Goal: Task Accomplishment & Management: Manage account settings

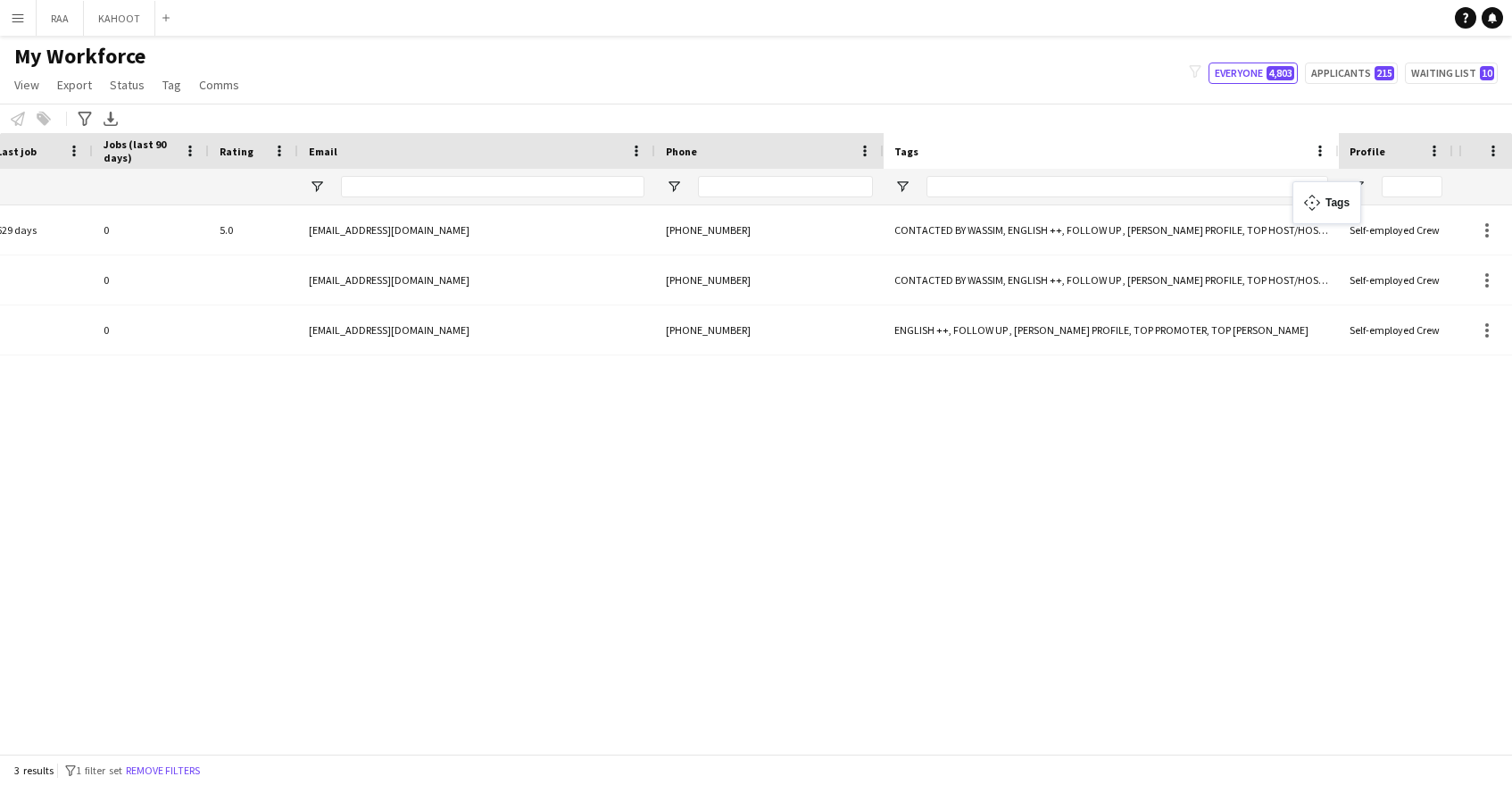
drag, startPoint x: 333, startPoint y: 144, endPoint x: 1301, endPoint y: 192, distance: 969.2
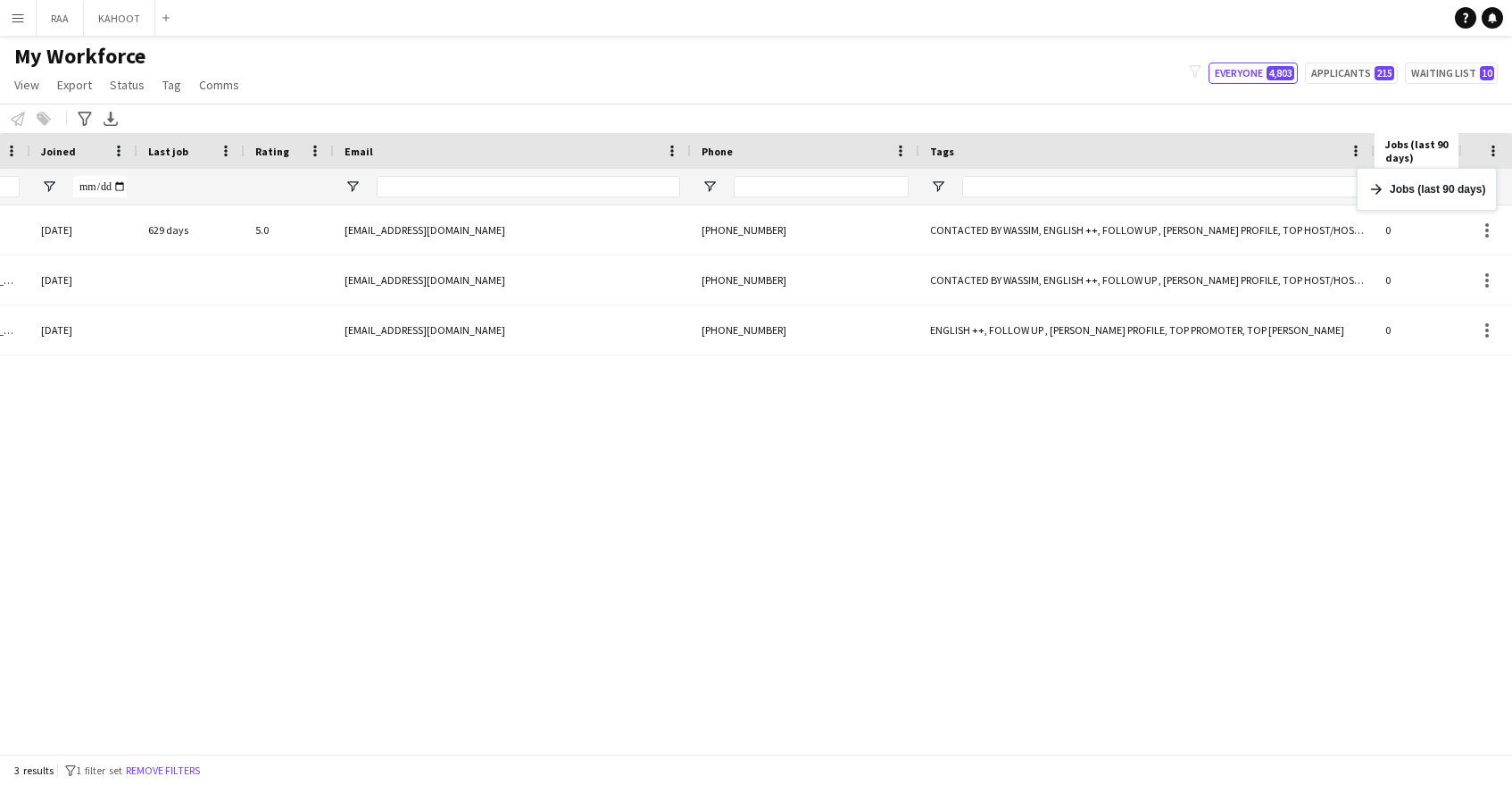
drag, startPoint x: 351, startPoint y: 147, endPoint x: 1435, endPoint y: 179, distance: 1084.5
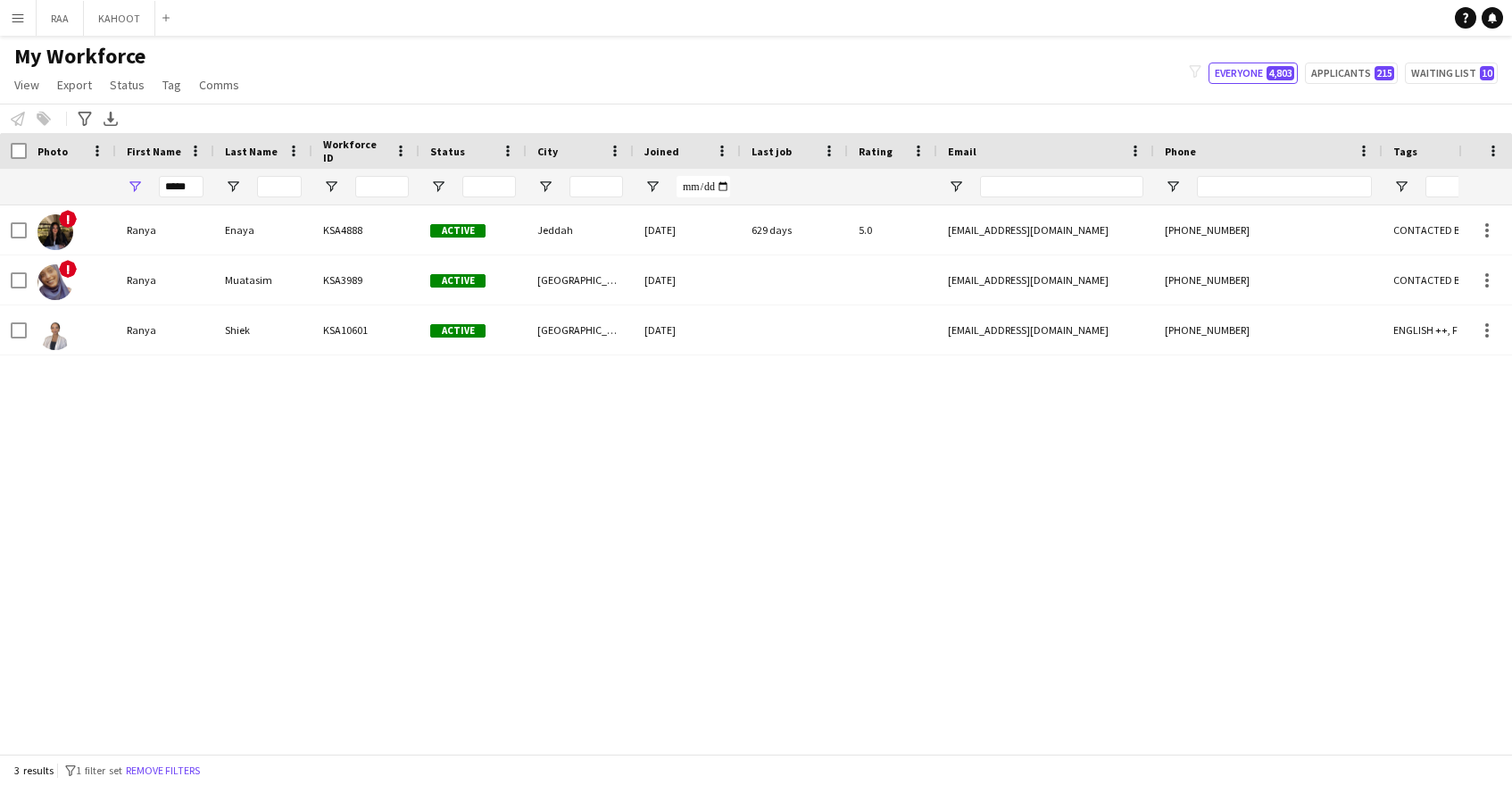
drag, startPoint x: 1292, startPoint y: 160, endPoint x: 1152, endPoint y: 158, distance: 140.0
click at [1152, 158] on div at bounding box center [1153, 151] width 7 height 36
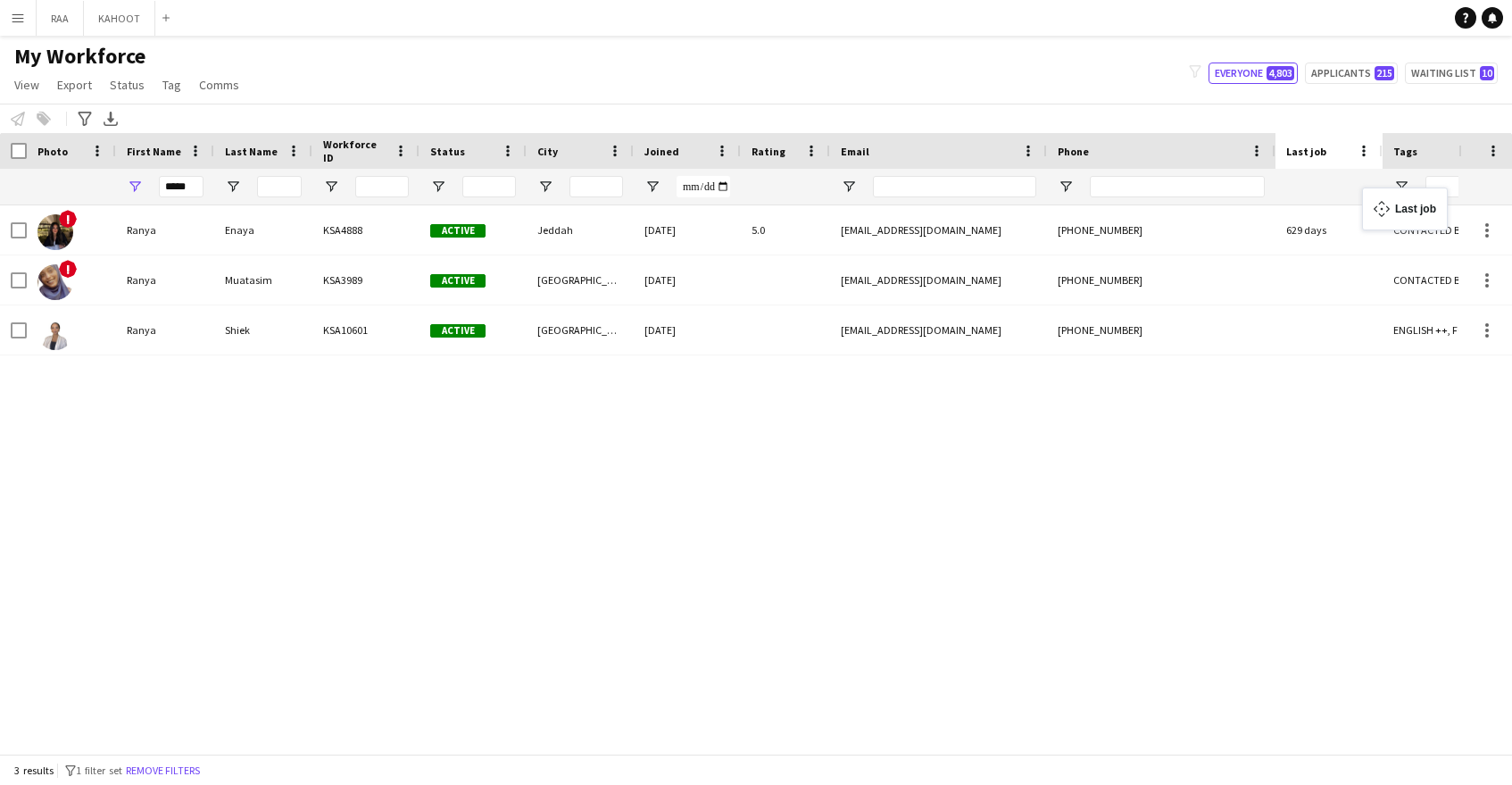
drag, startPoint x: 895, startPoint y: 164, endPoint x: 1370, endPoint y: 198, distance: 476.2
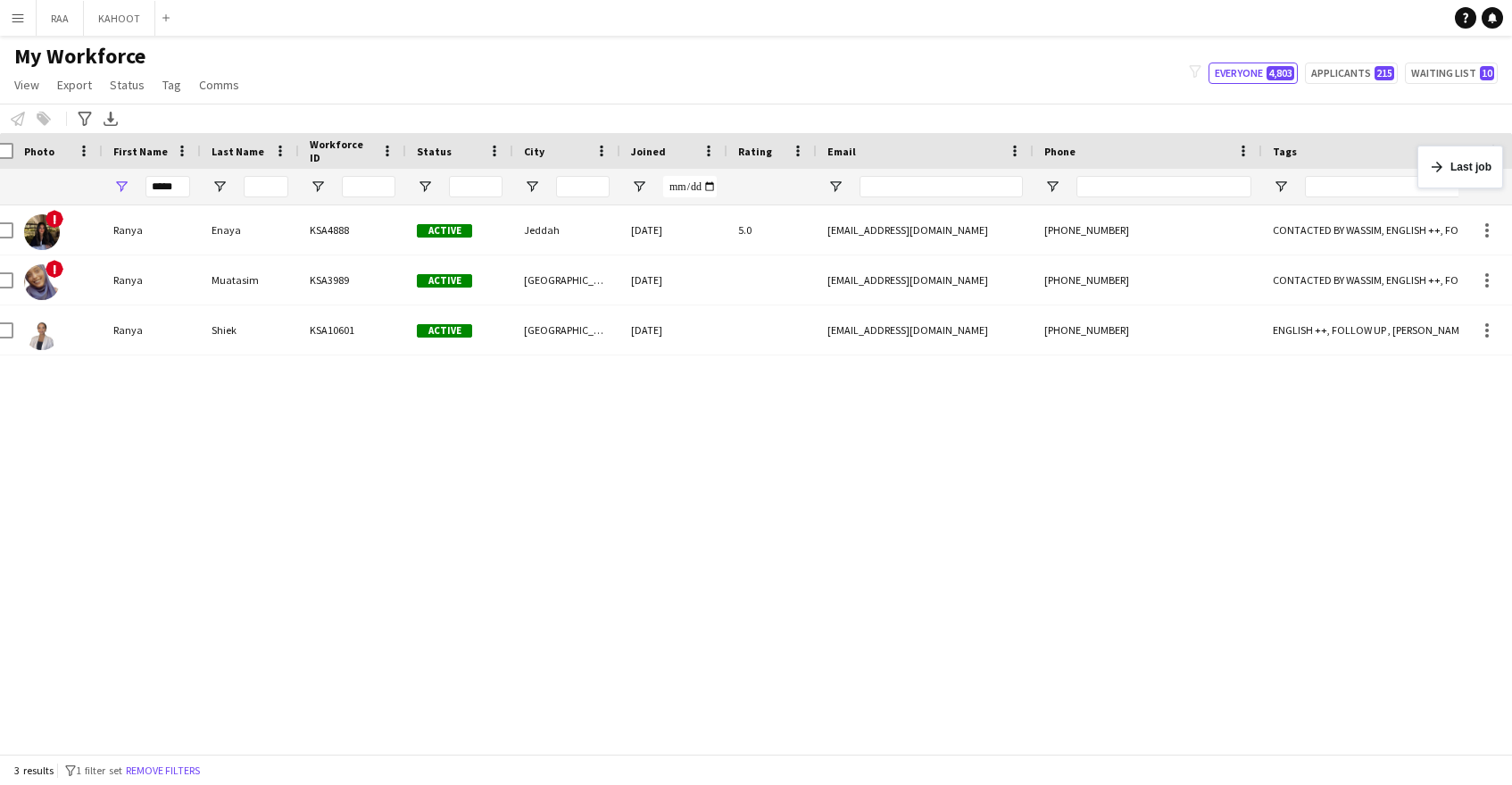
drag, startPoint x: 1337, startPoint y: 160, endPoint x: 1459, endPoint y: 157, distance: 122.0
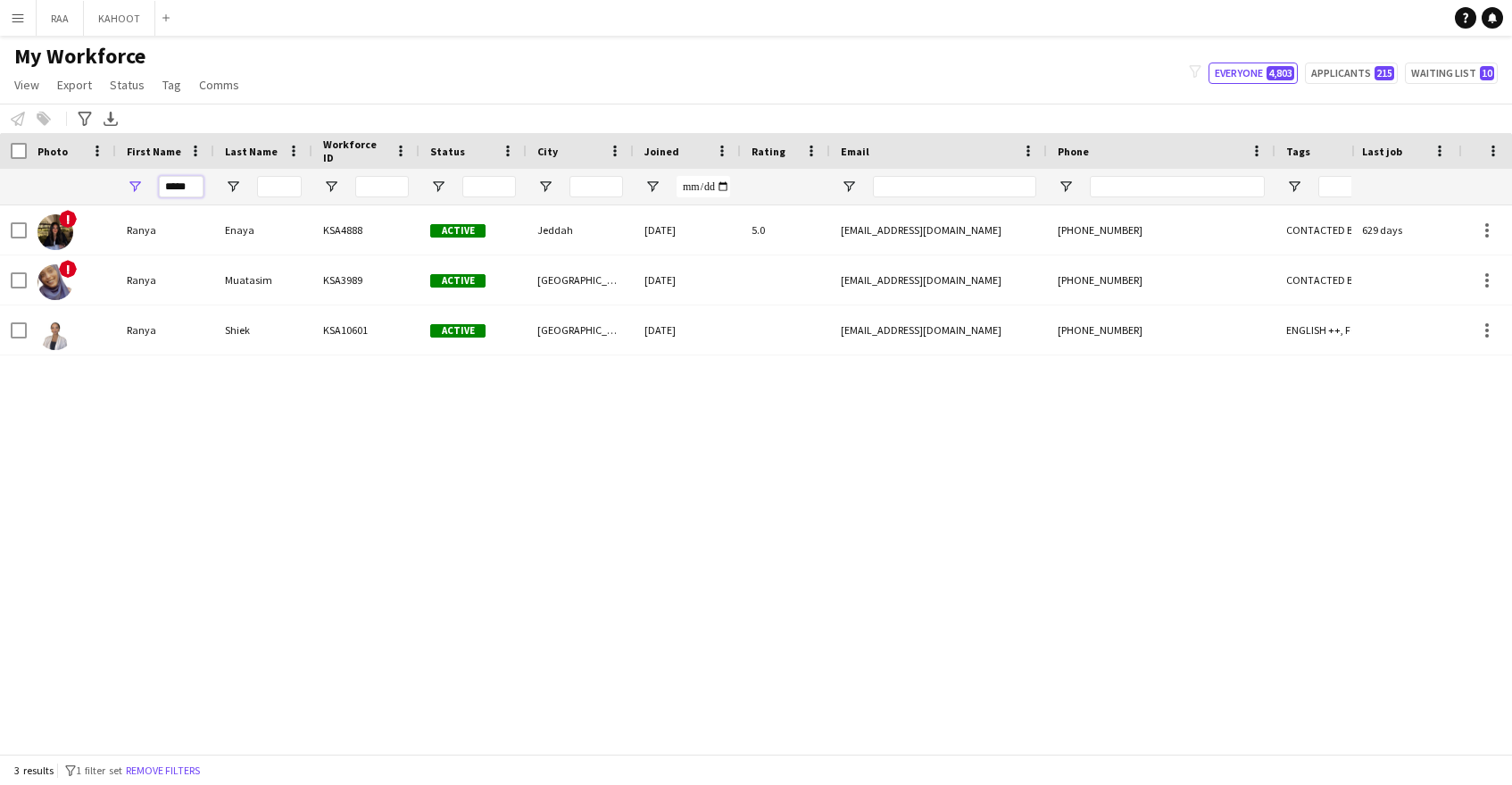
drag, startPoint x: 168, startPoint y: 183, endPoint x: 63, endPoint y: 165, distance: 106.5
click at [63, 165] on div "Workforce Details Rating City Joined" at bounding box center [1017, 169] width 2036 height 73
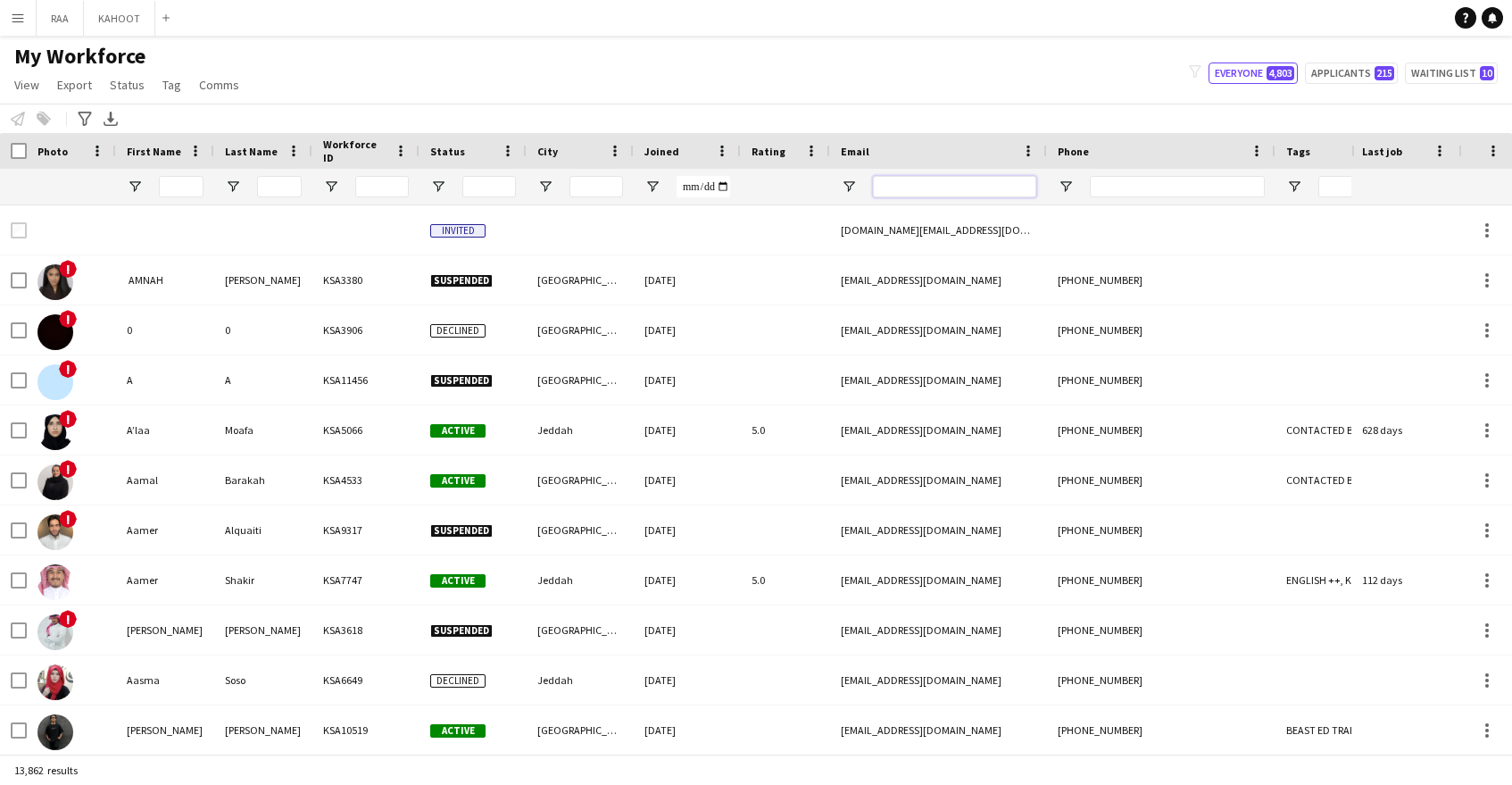
click at [1021, 186] on input "Email Filter Input" at bounding box center [955, 187] width 163 height 21
paste input "**********"
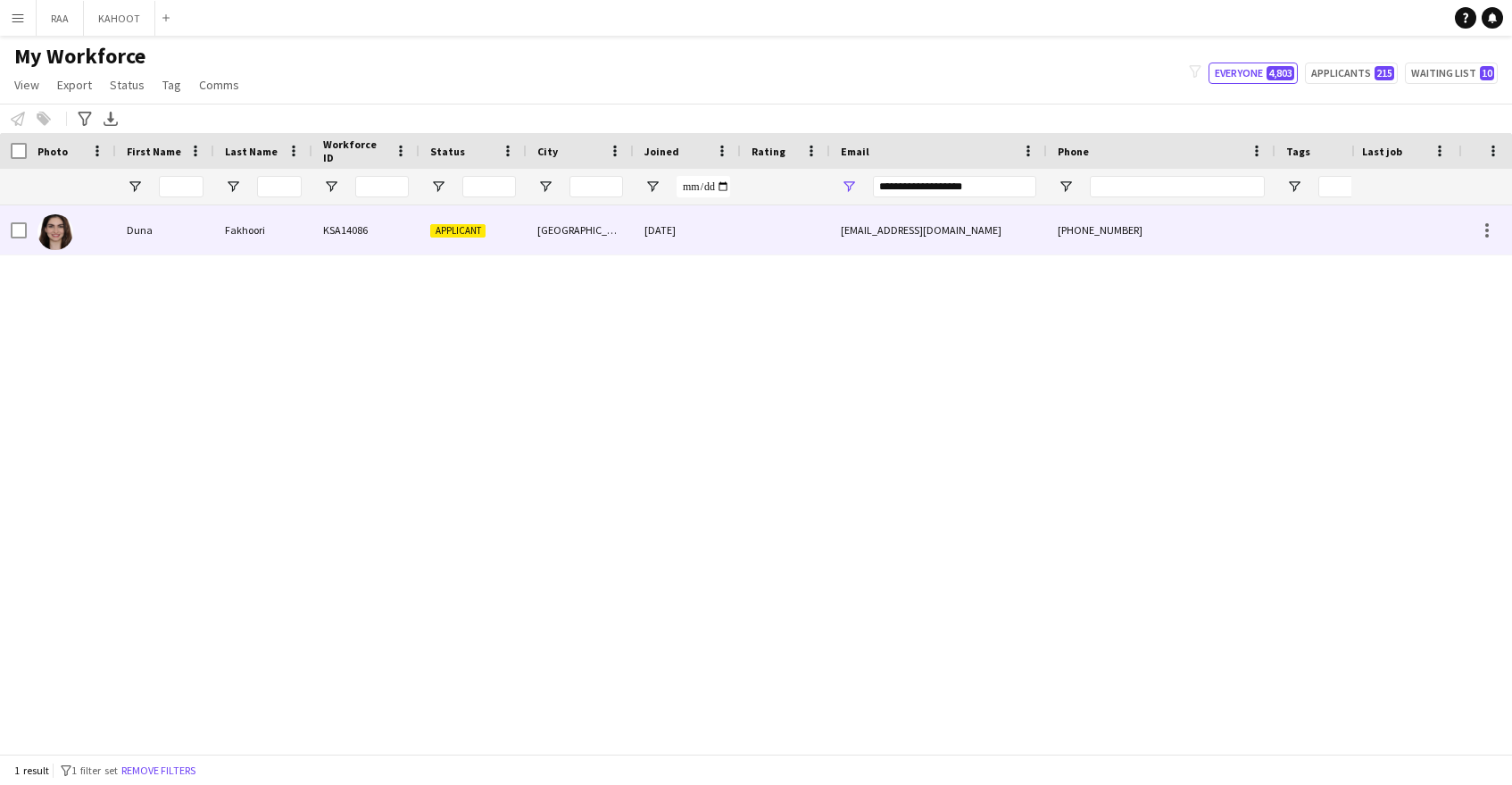
click at [651, 247] on div "26-08-2025" at bounding box center [687, 229] width 107 height 49
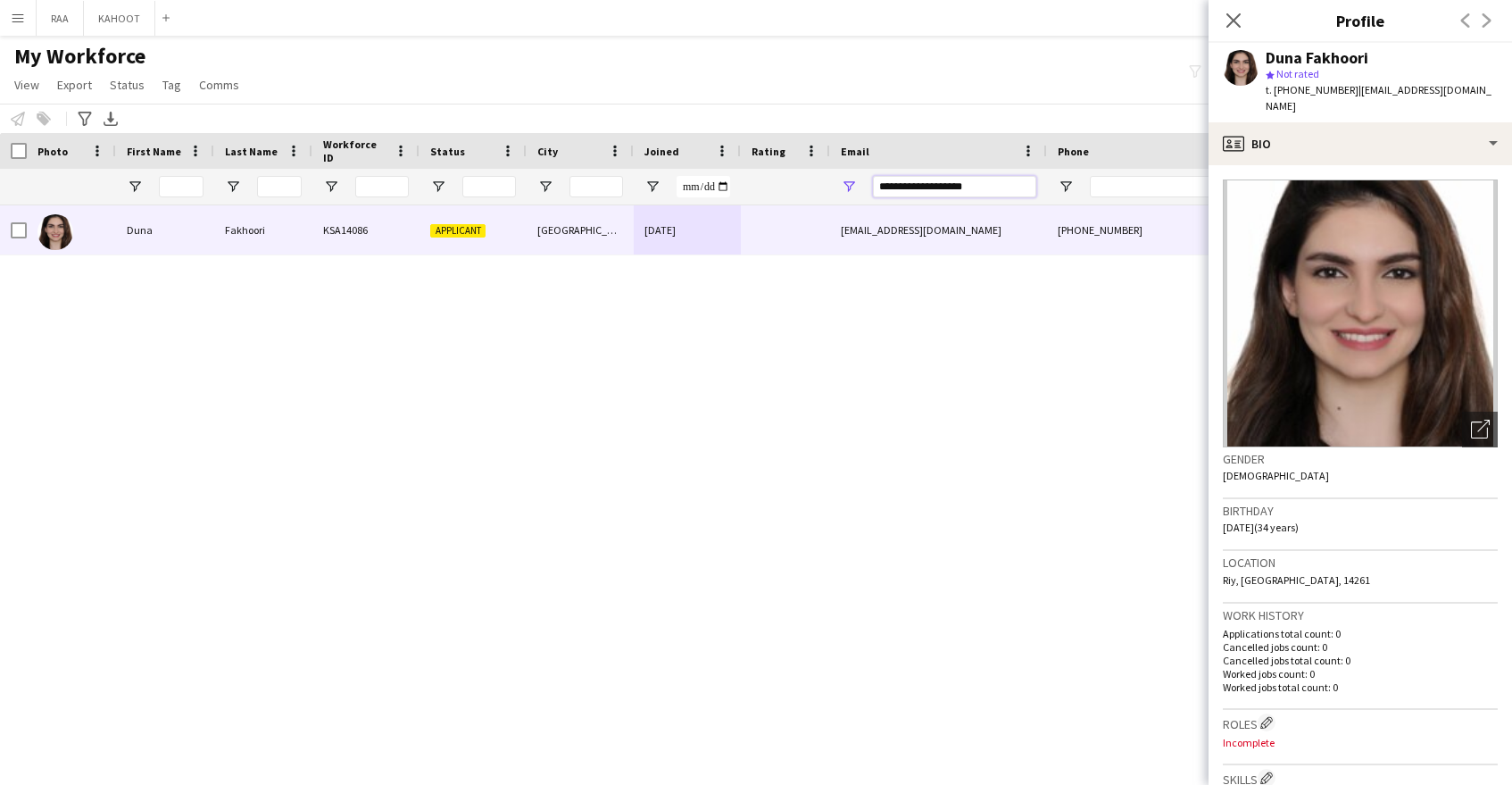
drag, startPoint x: 914, startPoint y: 187, endPoint x: 788, endPoint y: 184, distance: 126.0
click at [798, 184] on div "**********" at bounding box center [1017, 187] width 2036 height 36
paste input "****"
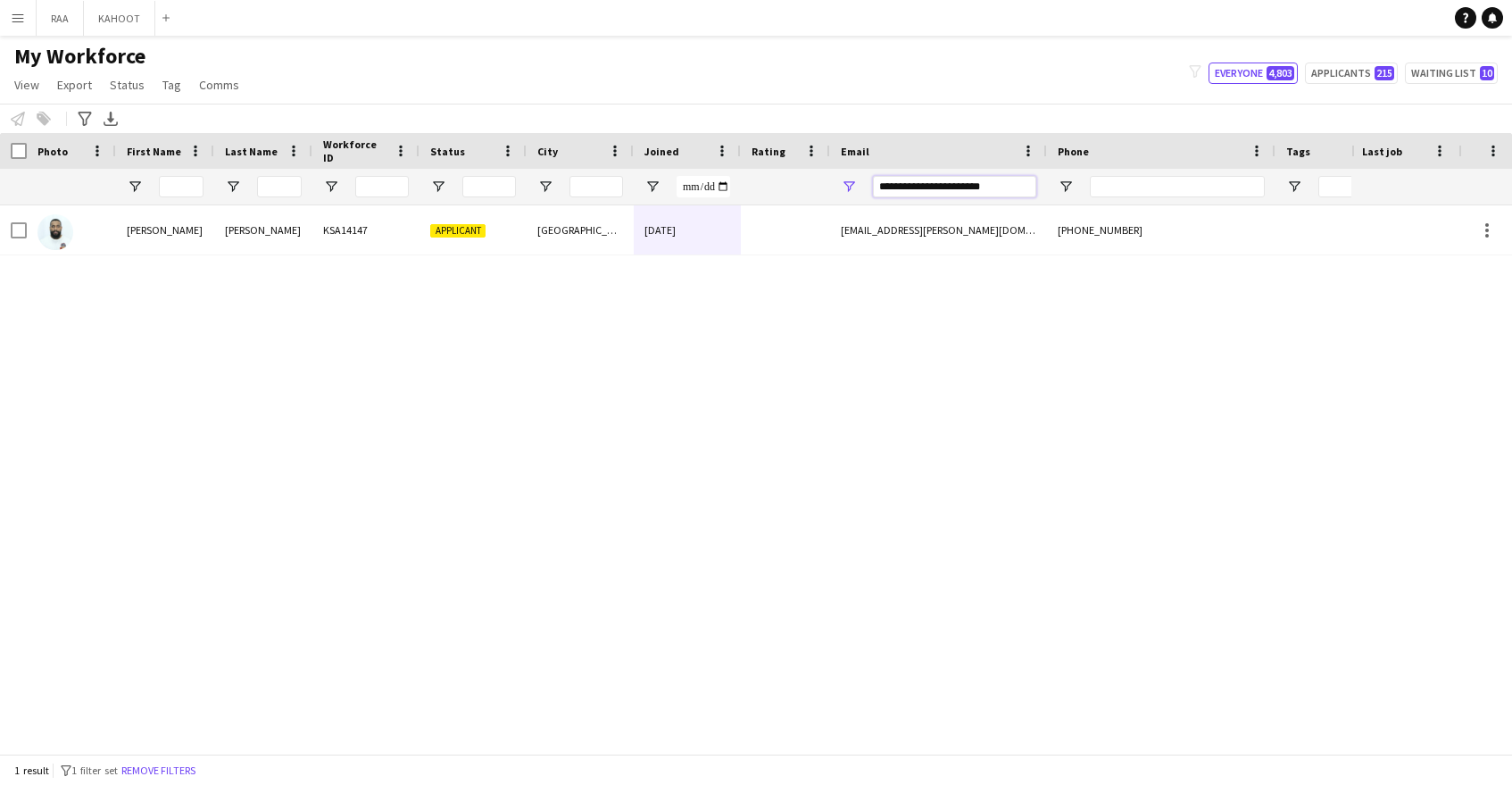
drag, startPoint x: 1003, startPoint y: 182, endPoint x: 673, endPoint y: 163, distance: 330.5
click at [675, 163] on div "Workforce Details Rating City Joined" at bounding box center [1017, 169] width 2036 height 73
paste input "Email Filter Input"
drag, startPoint x: 1007, startPoint y: 187, endPoint x: 637, endPoint y: 147, distance: 372.2
click at [670, 152] on div "Workforce Details Rating City Joined" at bounding box center [1017, 169] width 2036 height 73
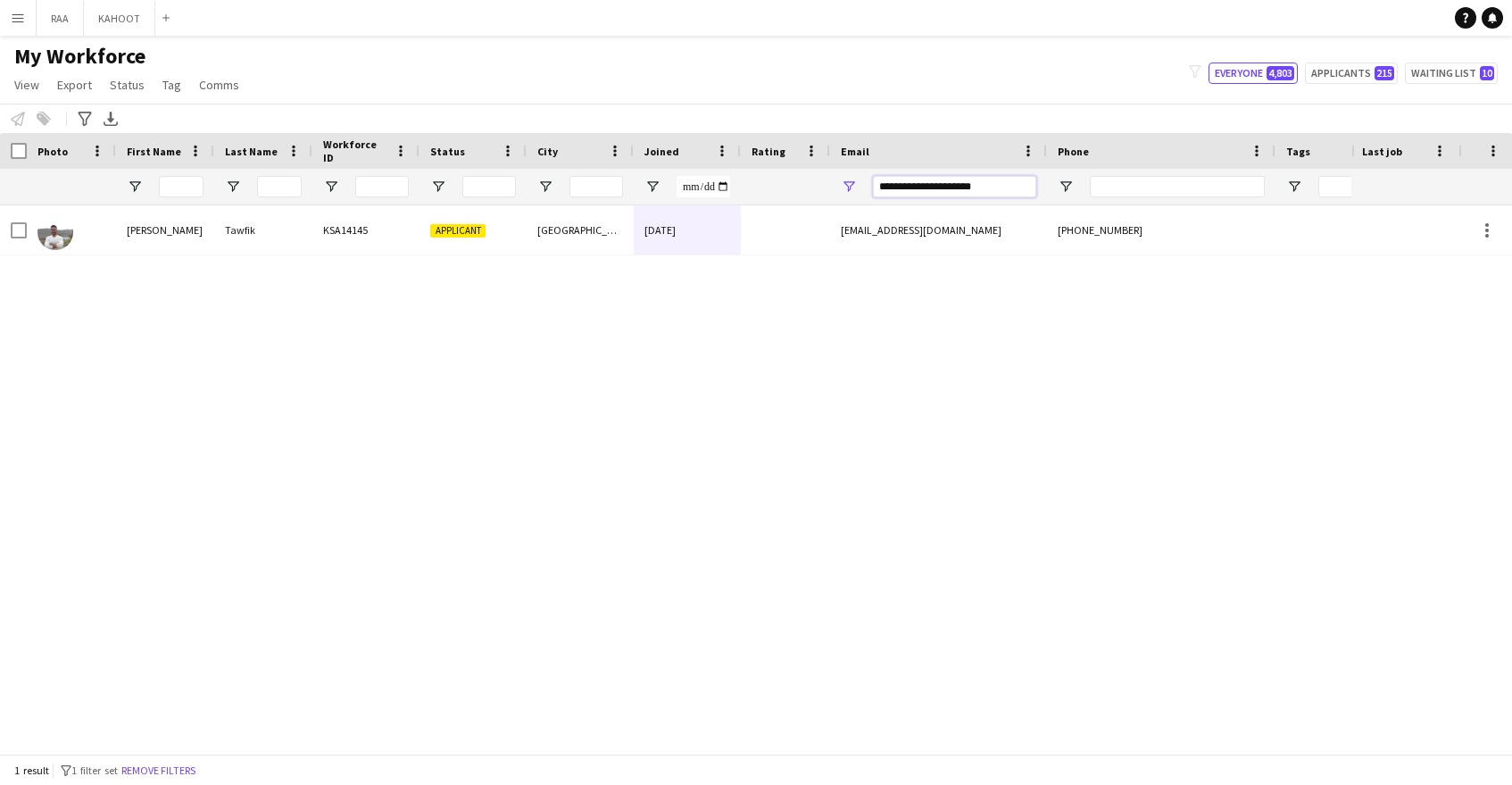
paste input "*"
drag, startPoint x: 959, startPoint y: 183, endPoint x: 549, endPoint y: 117, distance: 415.3
click at [591, 127] on main "My Workforce View Views Default view Basic Export View TAGS Test New view Updat…" at bounding box center [756, 398] width 1512 height 725
paste input "Email Filter Input"
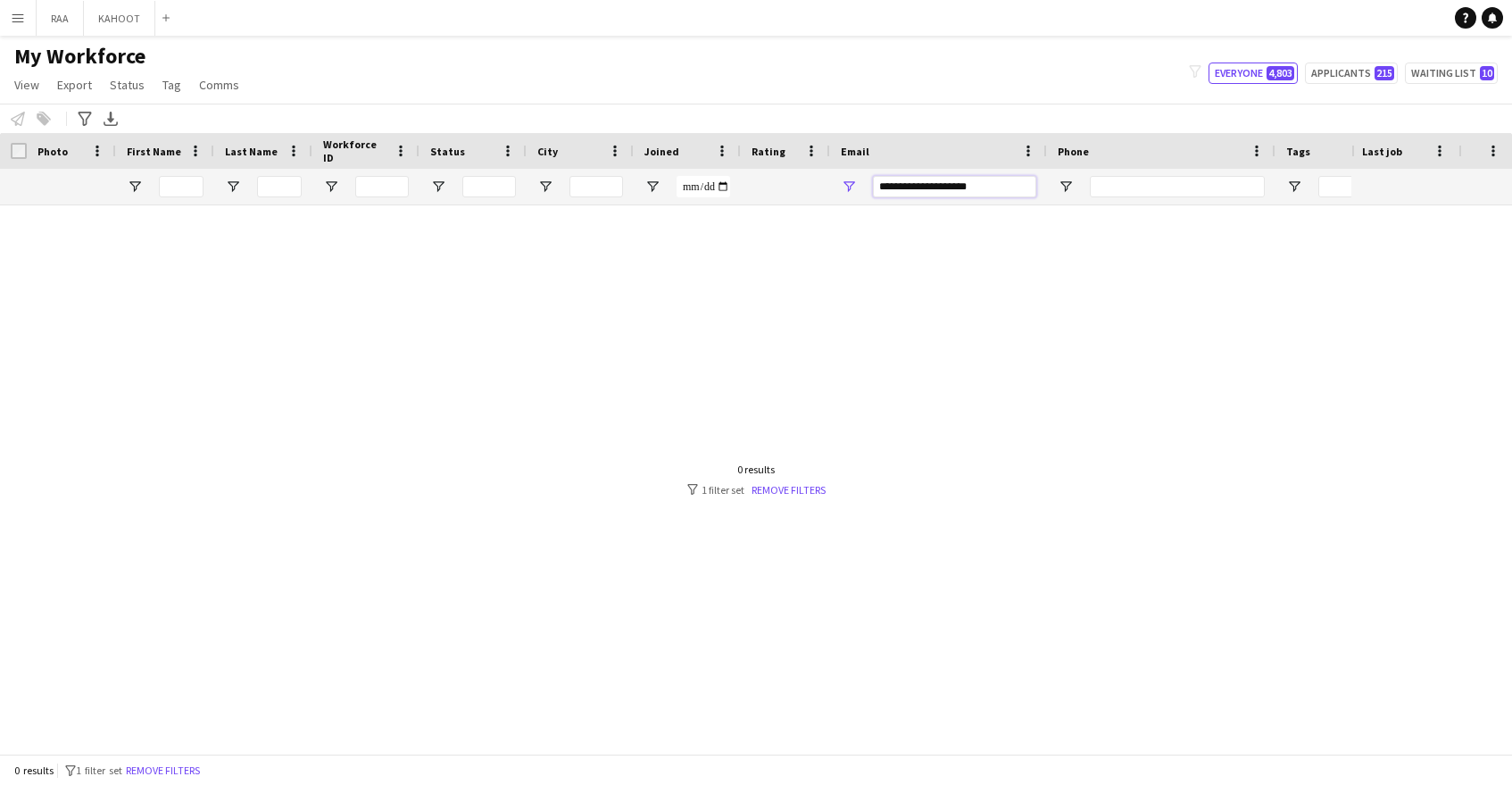
click at [916, 191] on input "**********" at bounding box center [955, 187] width 163 height 21
type input "**********"
click at [917, 356] on div at bounding box center [675, 479] width 1352 height 548
click at [882, 188] on input "**********" at bounding box center [955, 187] width 163 height 21
click at [1008, 189] on input "**********" at bounding box center [955, 187] width 163 height 21
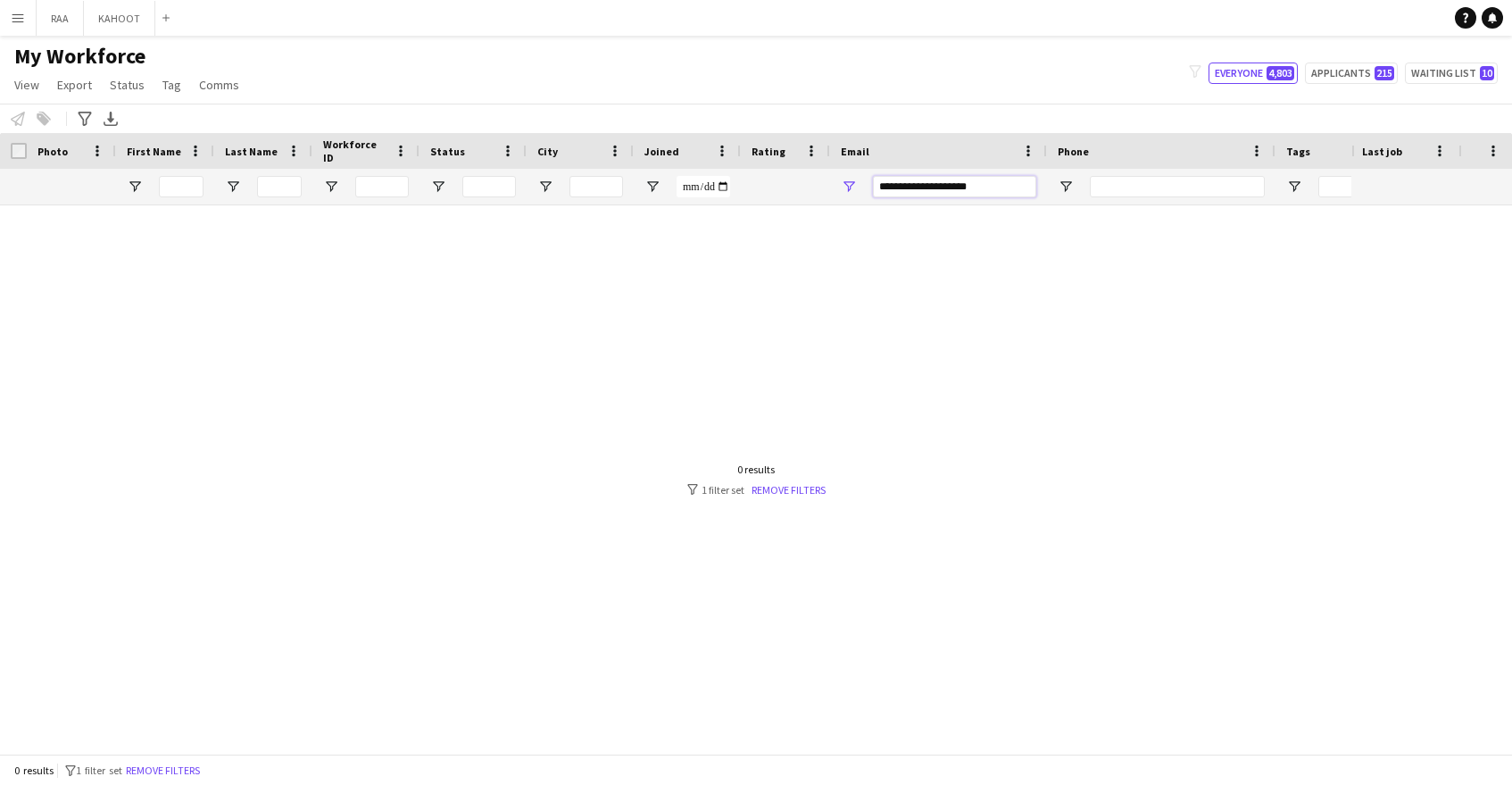
drag, startPoint x: 991, startPoint y: 190, endPoint x: 740, endPoint y: 167, distance: 252.1
click at [740, 167] on div "Workforce Details Rating City Joined" at bounding box center [1017, 169] width 2036 height 73
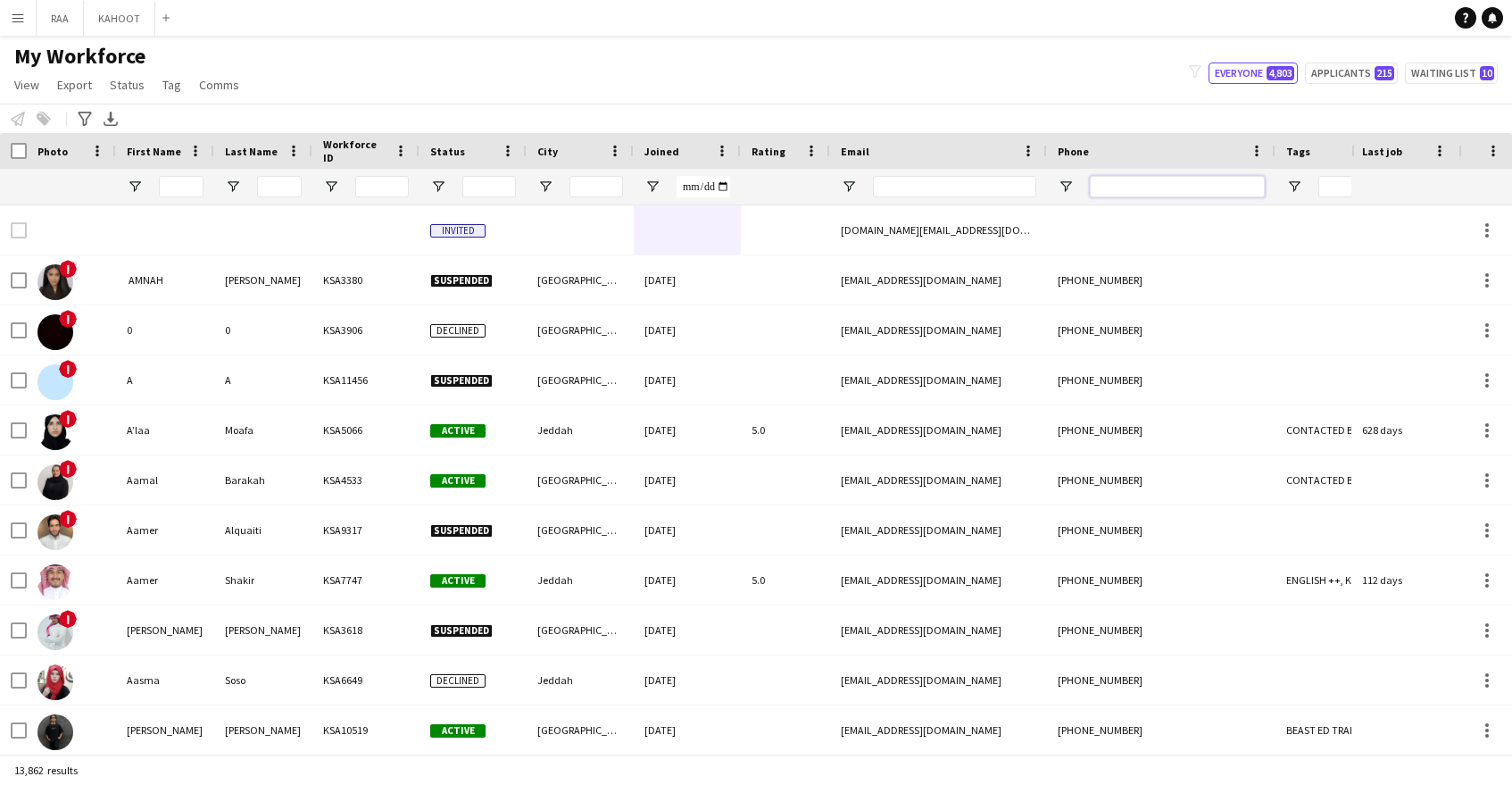
click at [1202, 188] on input "Phone Filter Input" at bounding box center [1177, 187] width 175 height 21
paste input "*********"
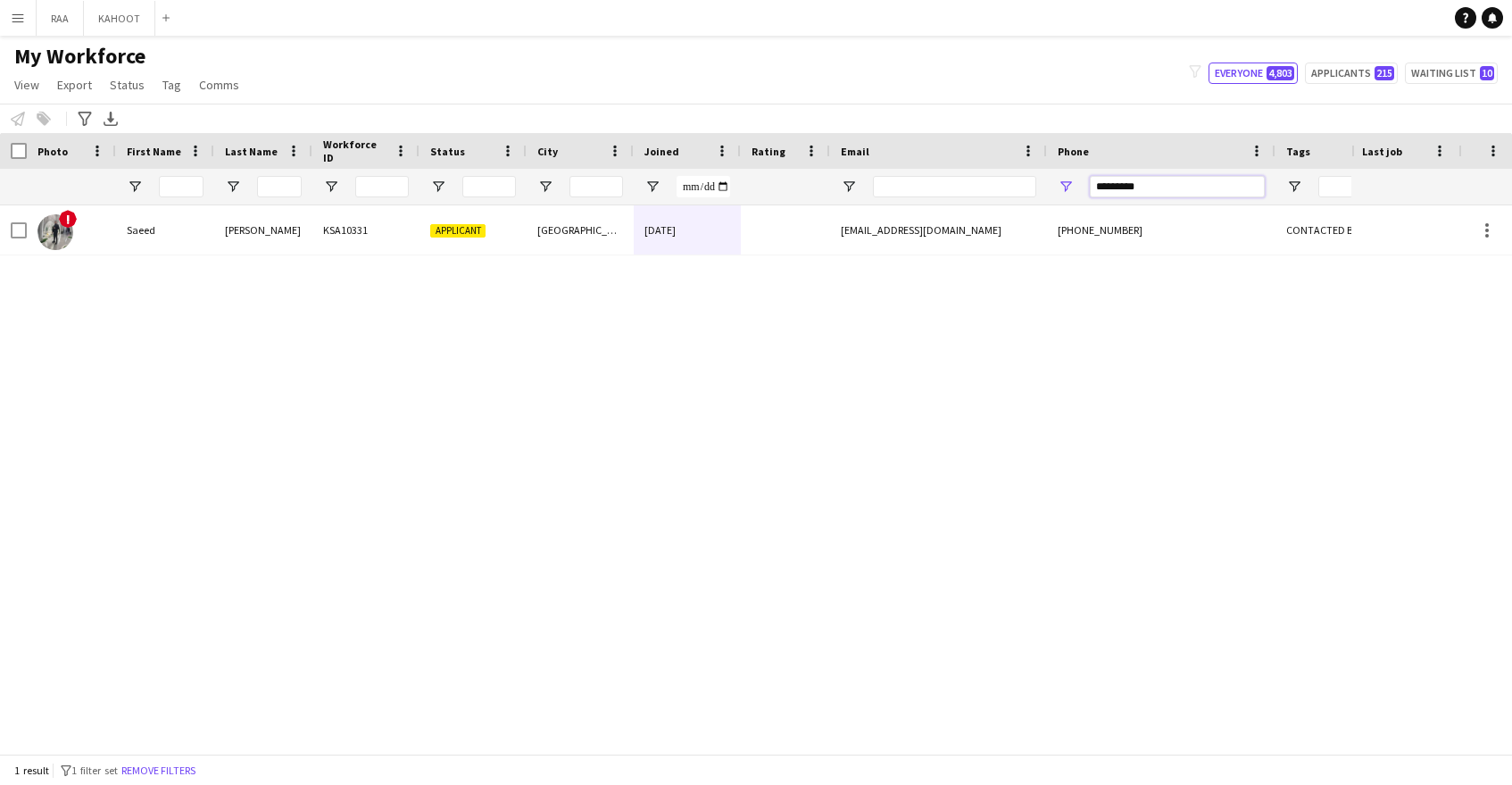
type input "*********"
drag, startPoint x: 1155, startPoint y: 189, endPoint x: 961, endPoint y: 175, distance: 194.5
click at [961, 175] on div at bounding box center [1017, 187] width 2036 height 36
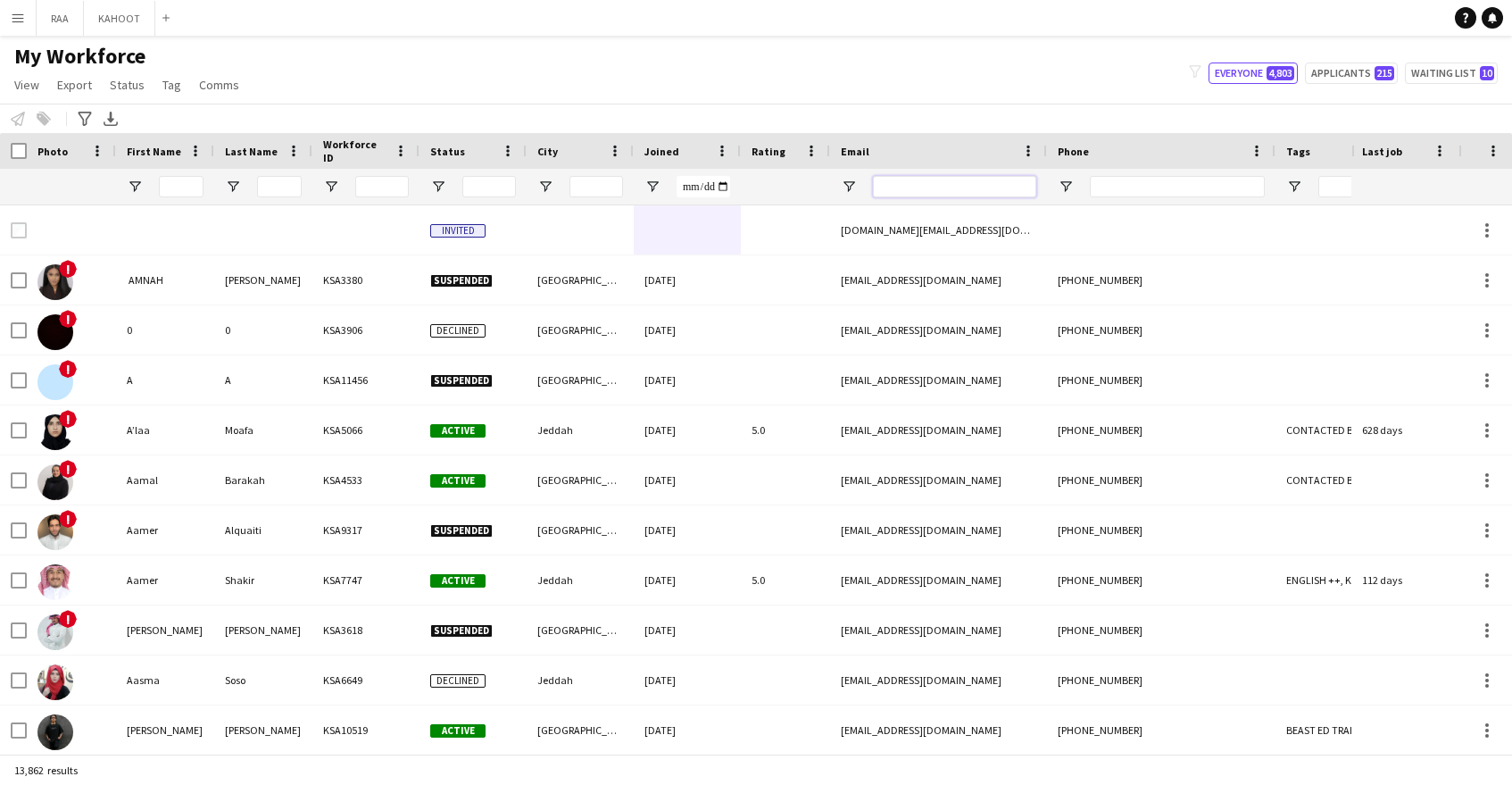
click at [994, 189] on input "Email Filter Input" at bounding box center [955, 187] width 163 height 21
paste input "**********"
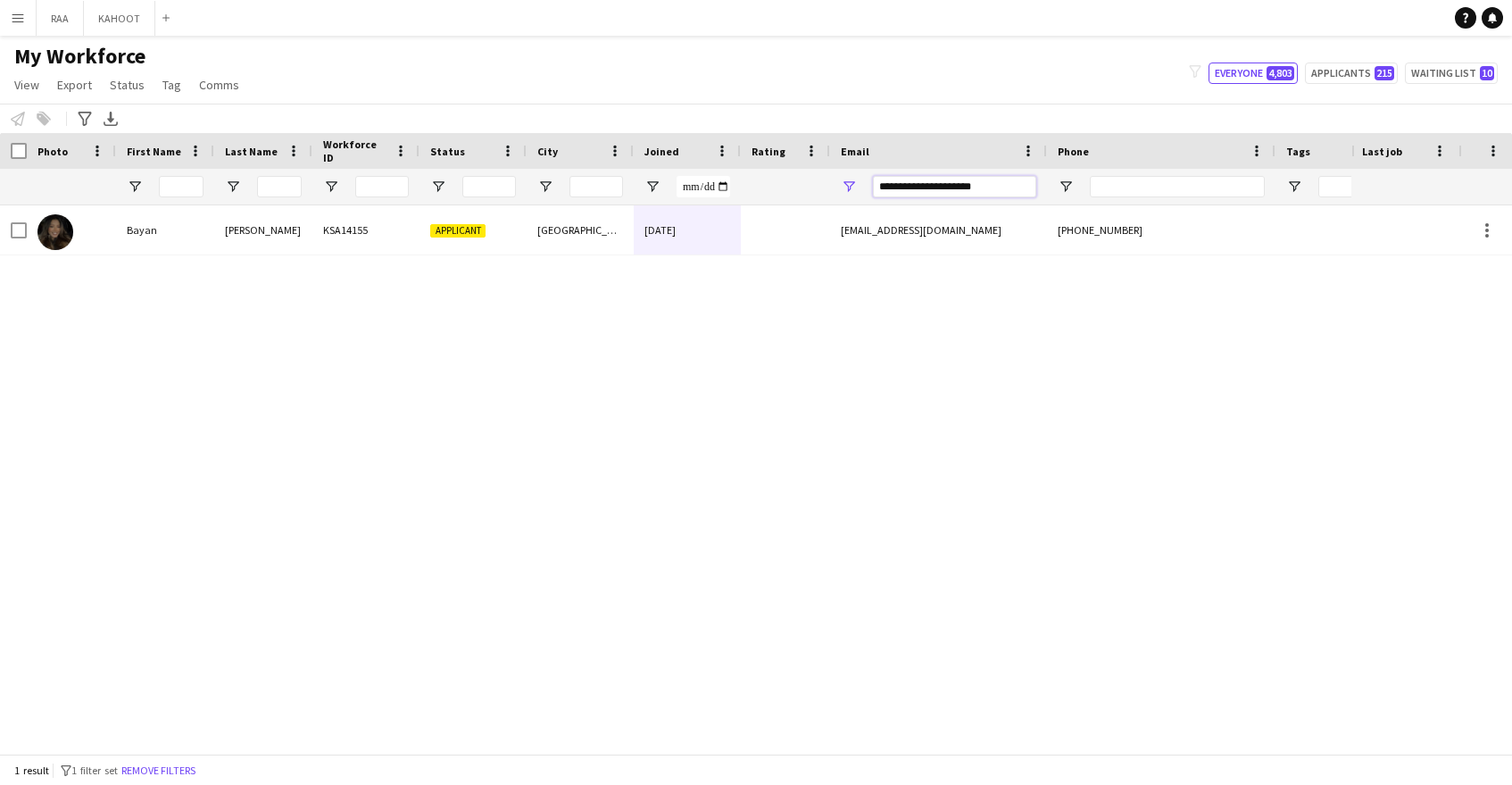
drag, startPoint x: 1020, startPoint y: 190, endPoint x: 757, endPoint y: 165, distance: 264.2
click at [757, 165] on div "Workforce Details Rating City Joined" at bounding box center [1017, 169] width 2036 height 73
paste input "*"
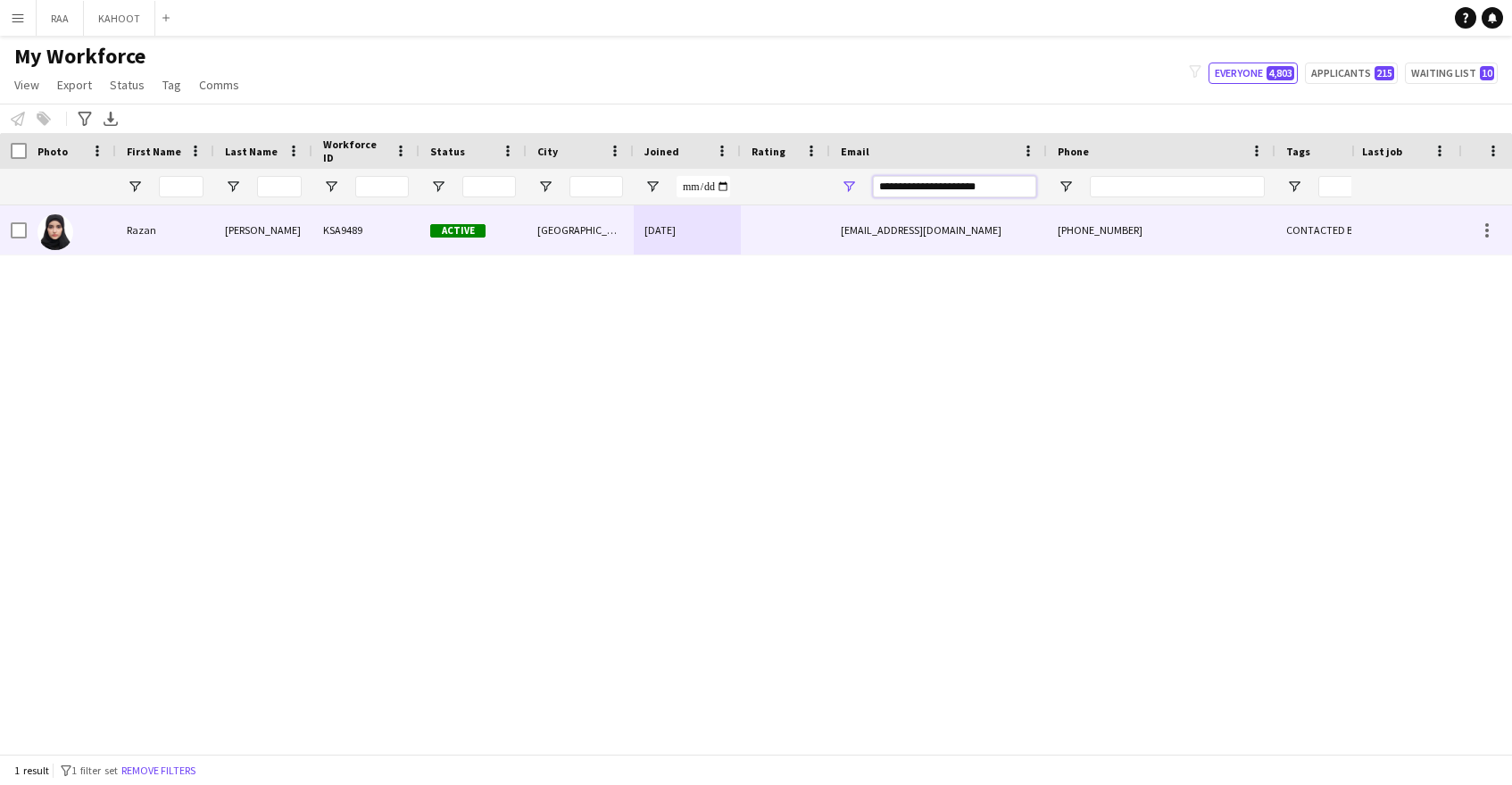
type input "**********"
click at [504, 241] on div "Active" at bounding box center [472, 229] width 107 height 49
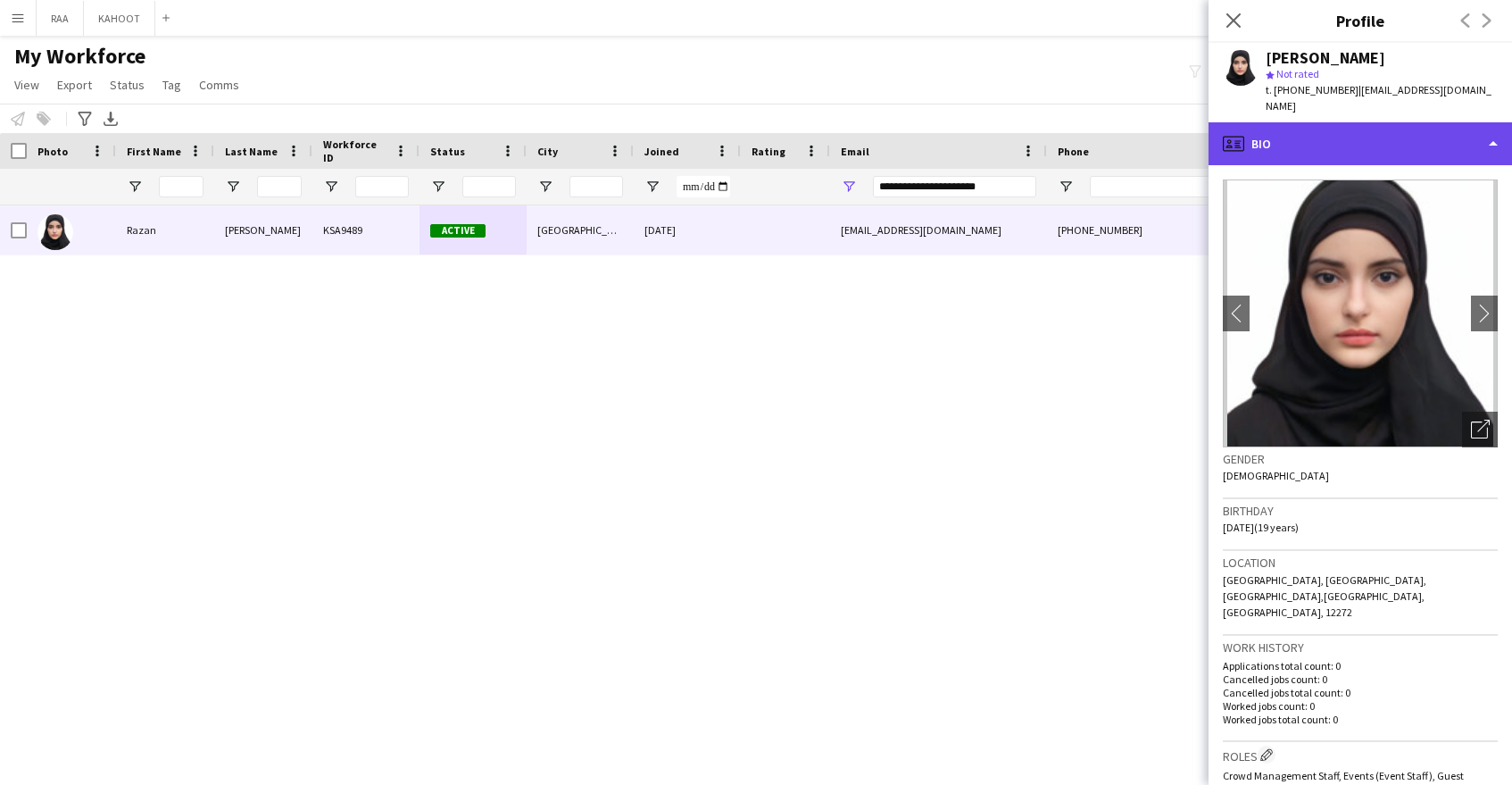
click at [1420, 127] on div "profile Bio" at bounding box center [1360, 144] width 303 height 43
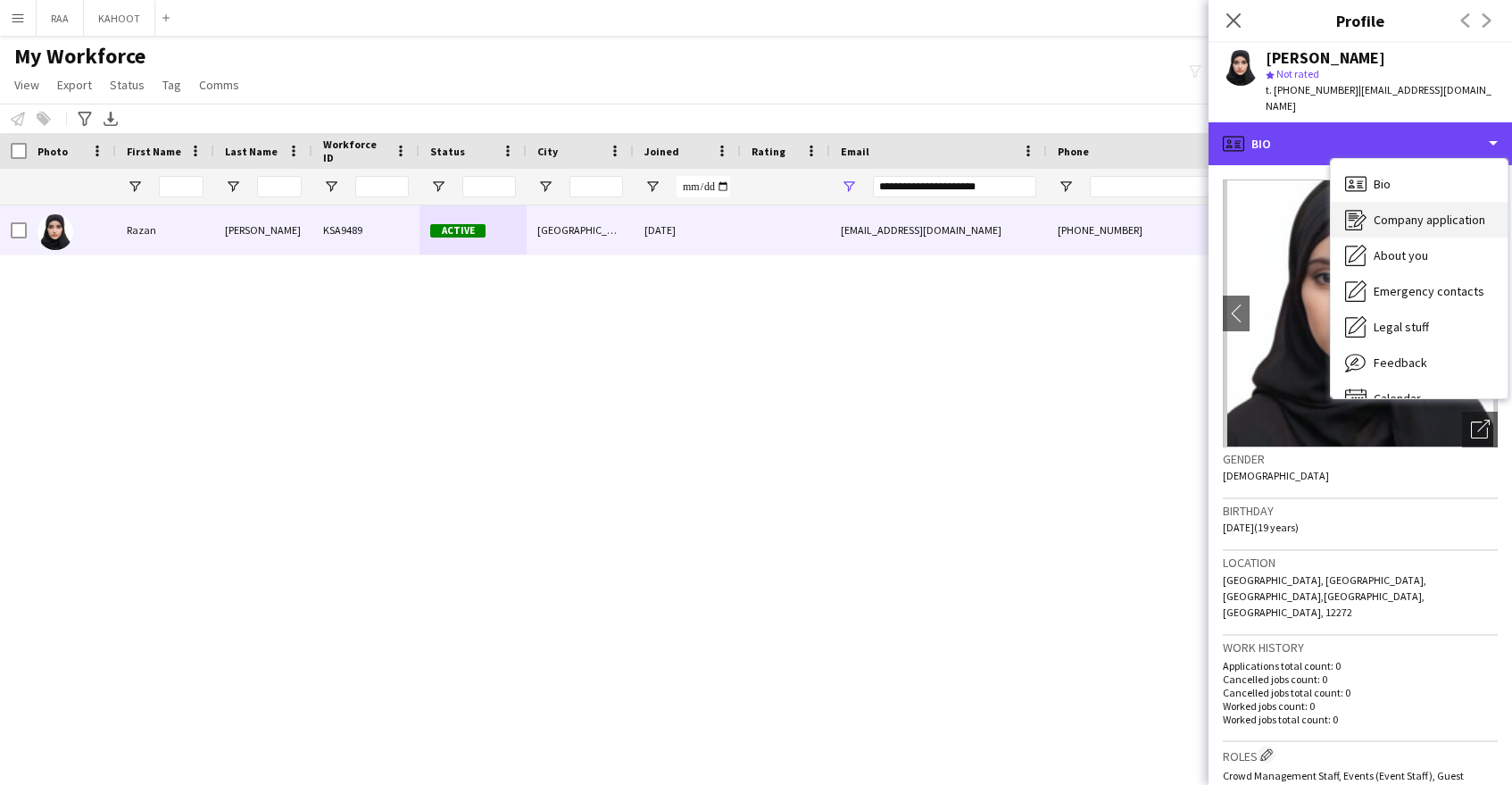
scroll to position [25, 0]
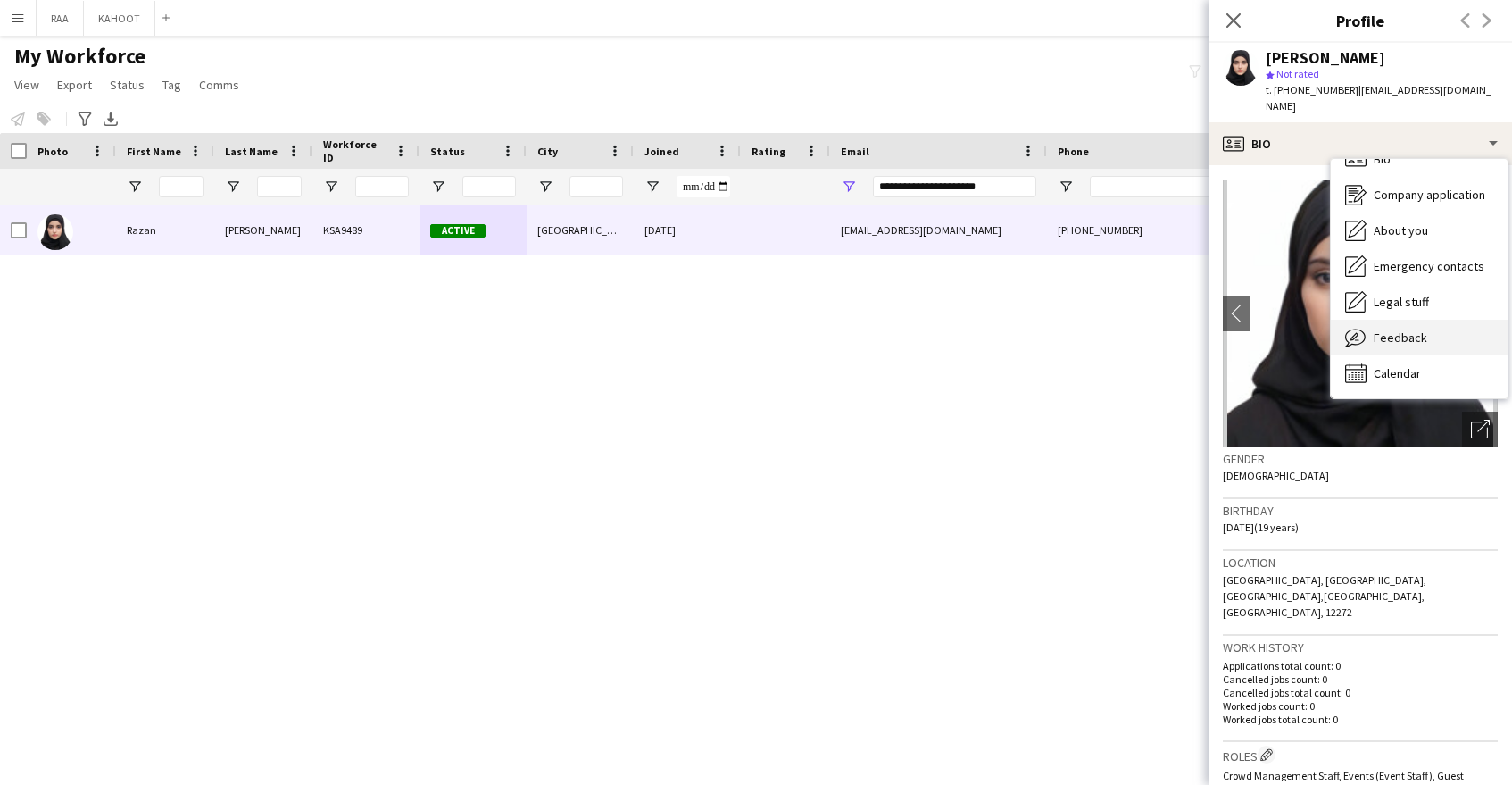
click at [1424, 320] on div "Feedback Feedback" at bounding box center [1419, 337] width 177 height 36
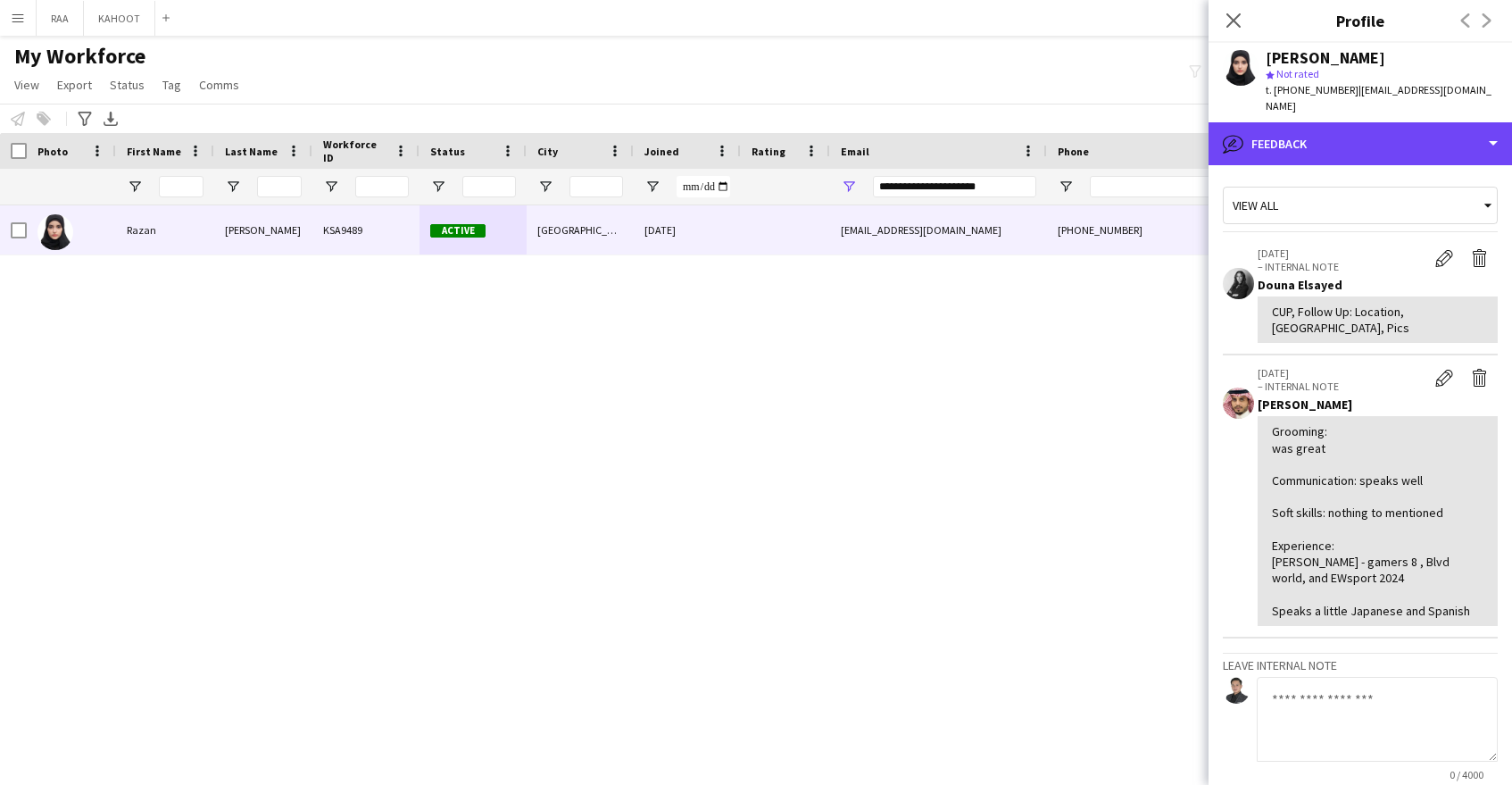
drag, startPoint x: 1342, startPoint y: 135, endPoint x: 1350, endPoint y: 142, distance: 10.6
click at [1342, 135] on div "bubble-pencil Feedback" at bounding box center [1360, 144] width 303 height 43
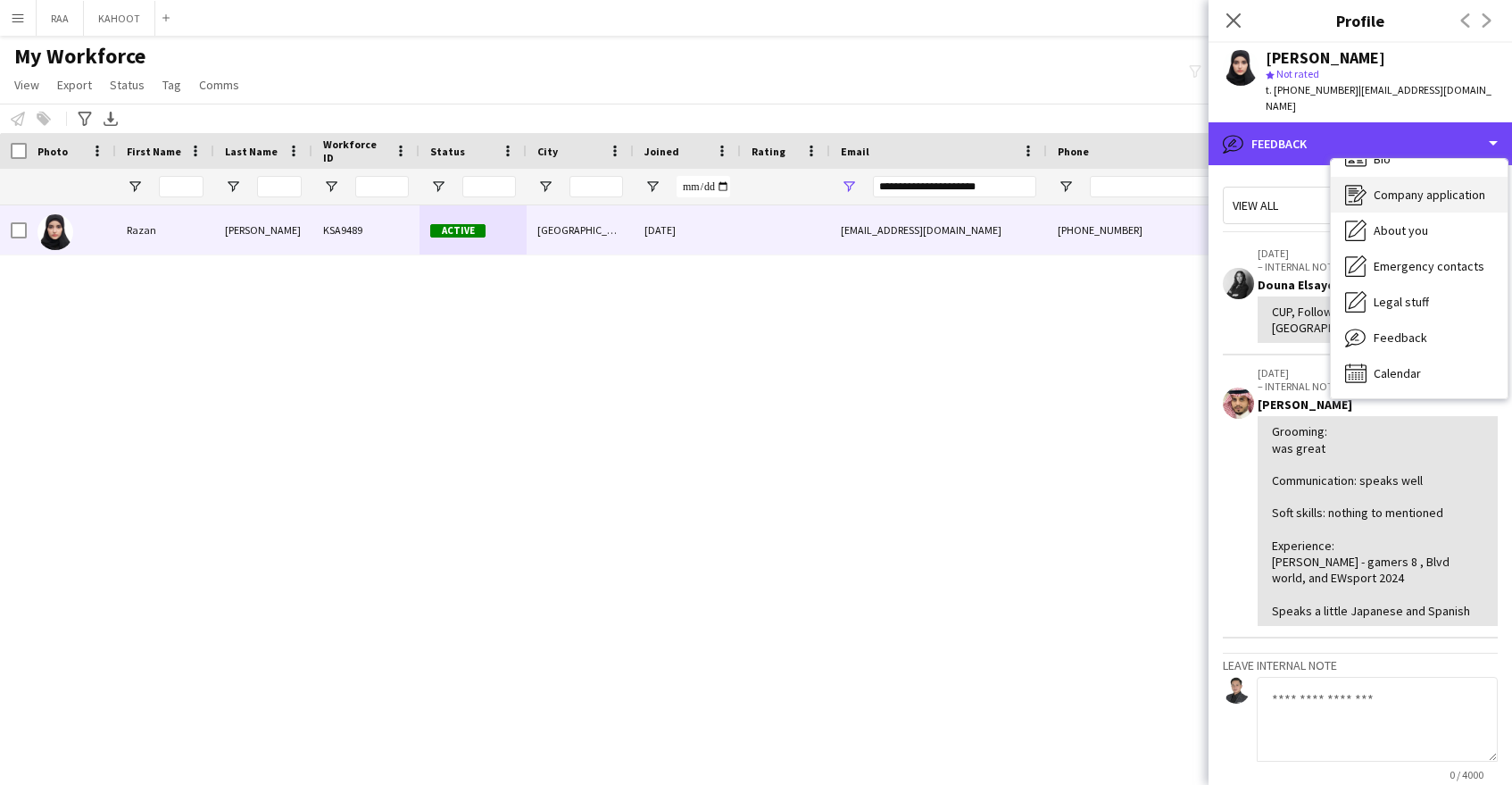
scroll to position [0, 0]
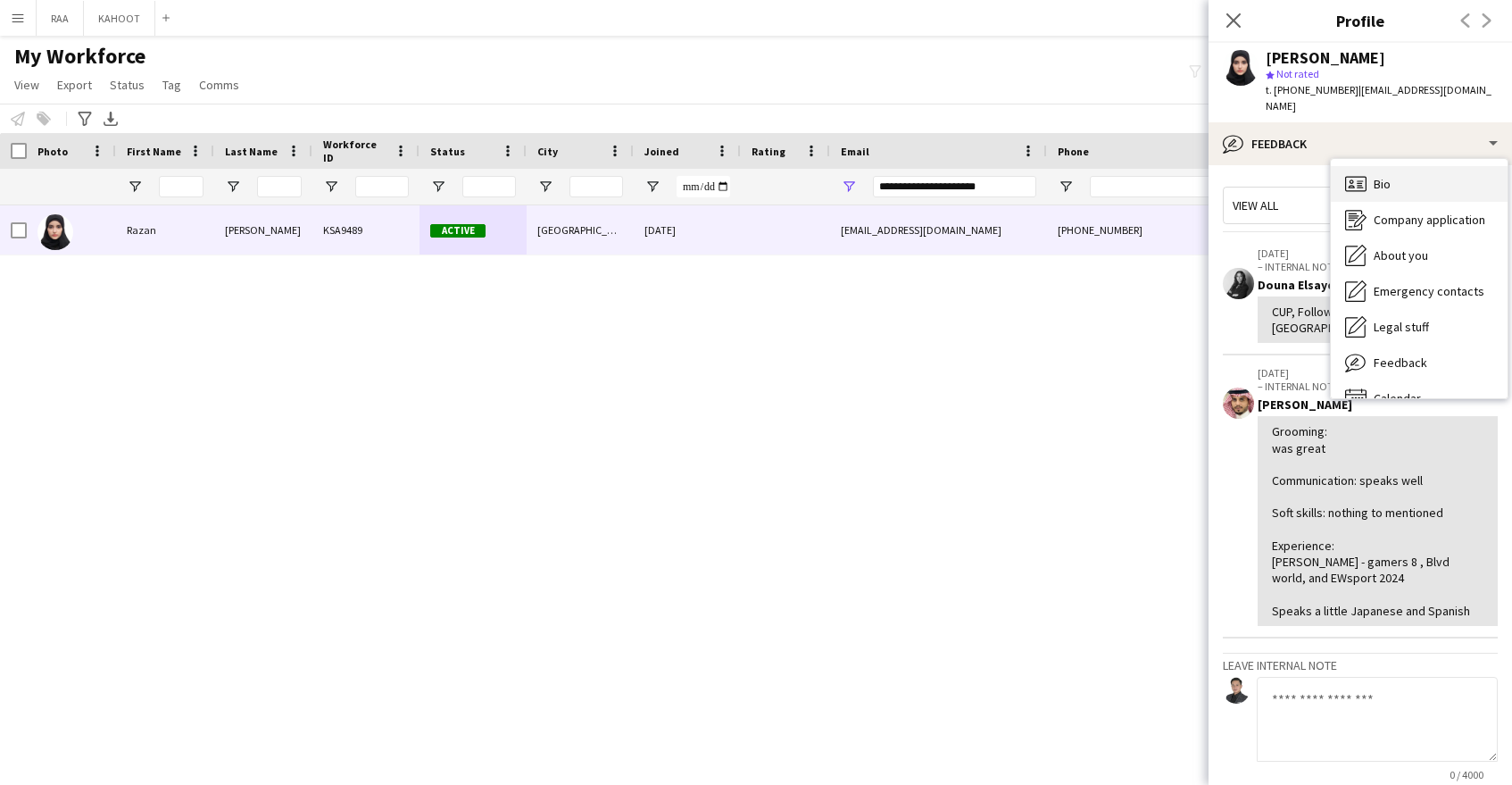
click at [1412, 170] on div "Bio Bio" at bounding box center [1419, 184] width 177 height 36
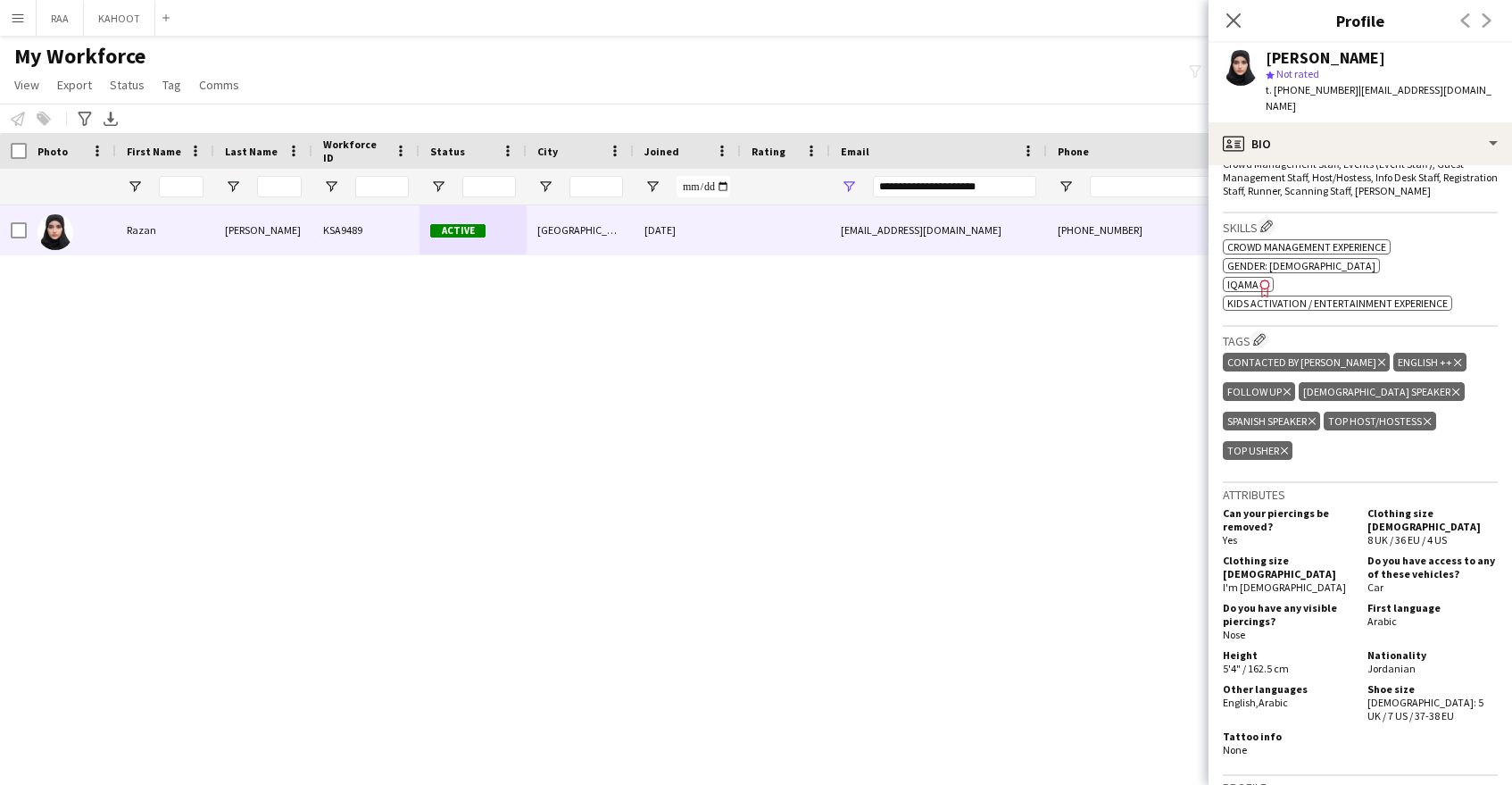
scroll to position [511, 0]
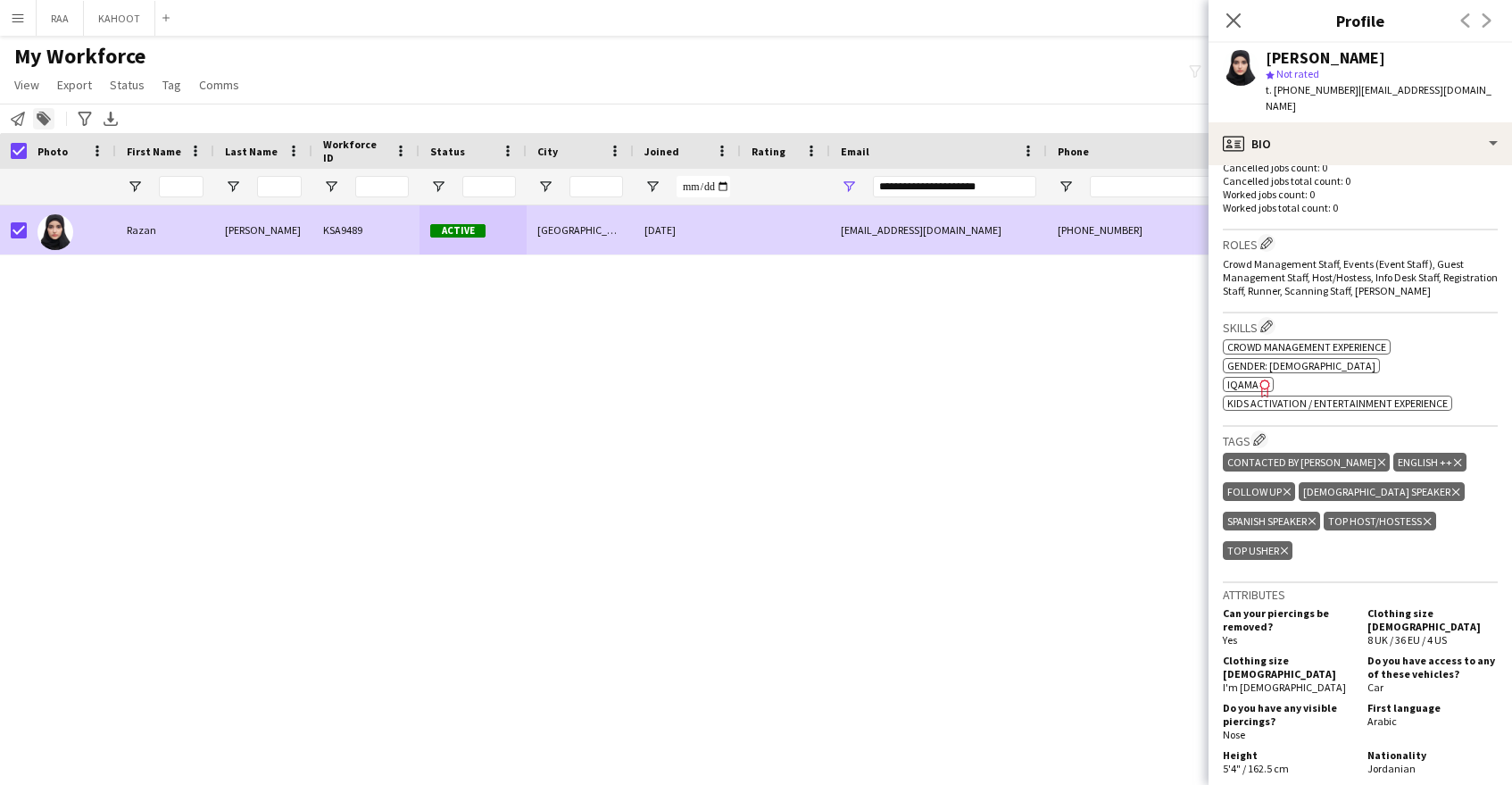
click at [41, 123] on icon "Add to tag" at bounding box center [43, 118] width 14 height 15
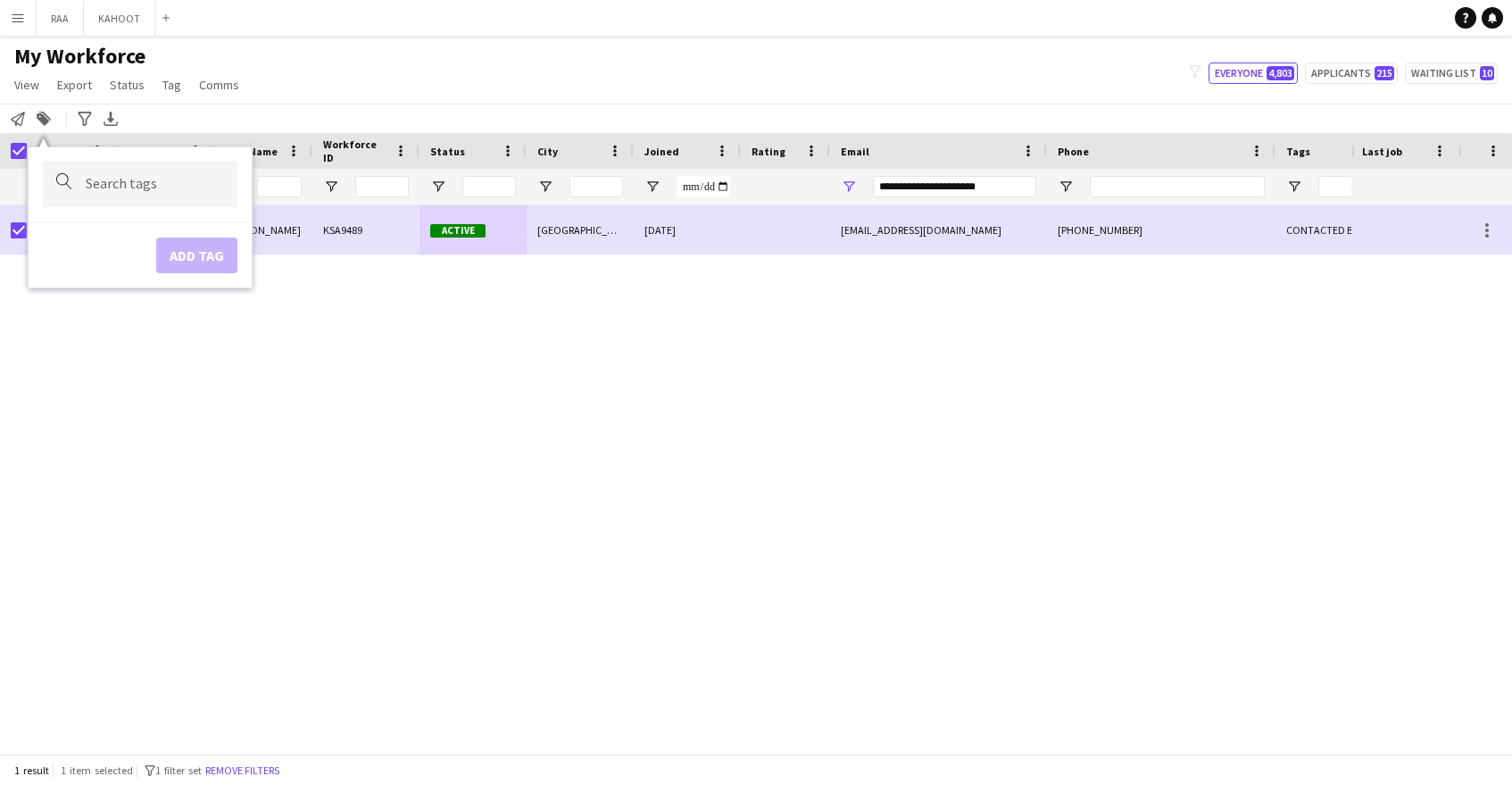
click at [173, 194] on div at bounding box center [139, 184] width 194 height 45
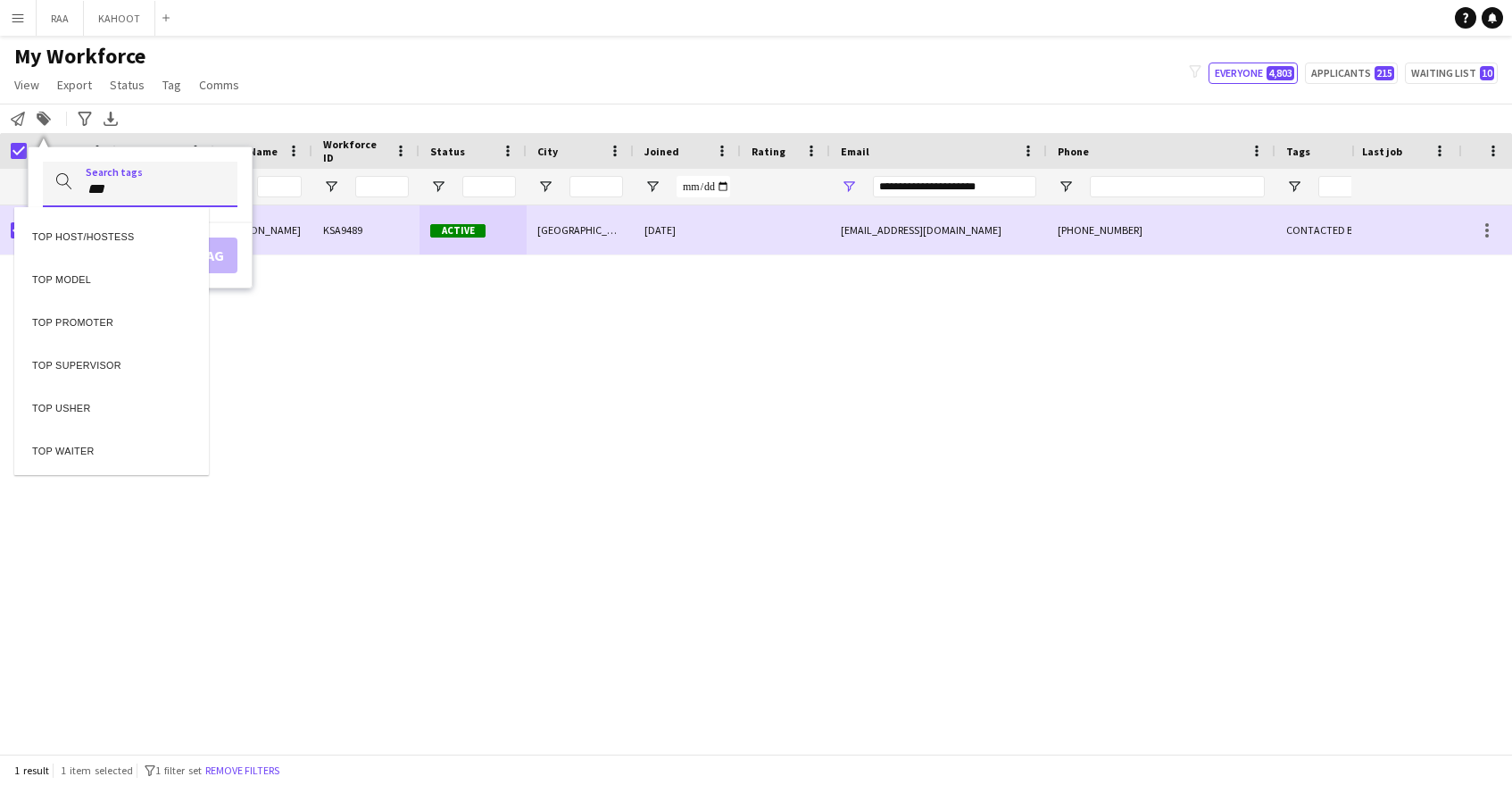
type input "***"
drag, startPoint x: 111, startPoint y: 327, endPoint x: 121, endPoint y: 325, distance: 10.2
click at [111, 327] on div "TOP PROMOTER" at bounding box center [111, 320] width 194 height 43
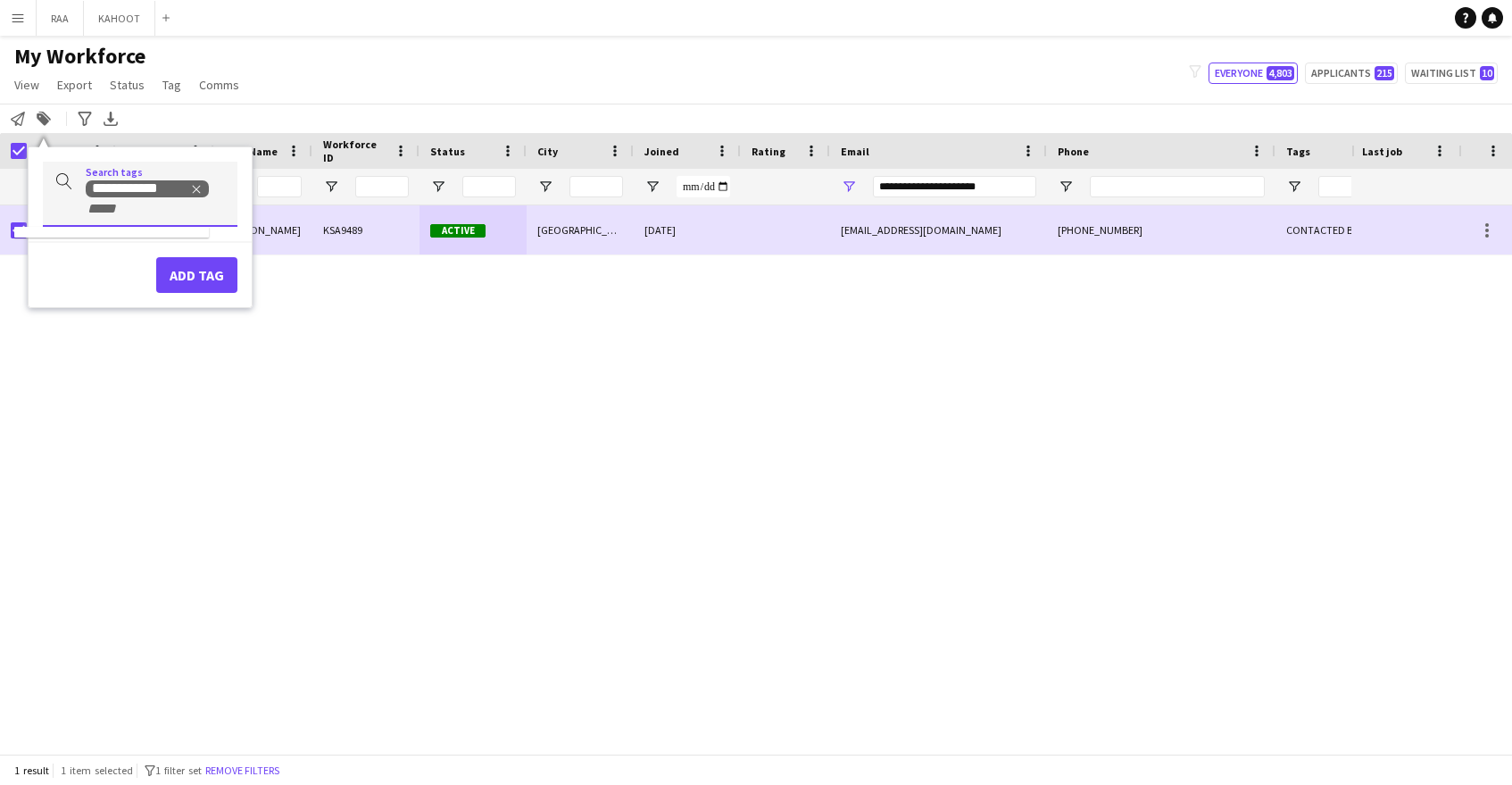
scroll to position [0, 3]
click at [182, 276] on button "Add tag" at bounding box center [197, 275] width 81 height 36
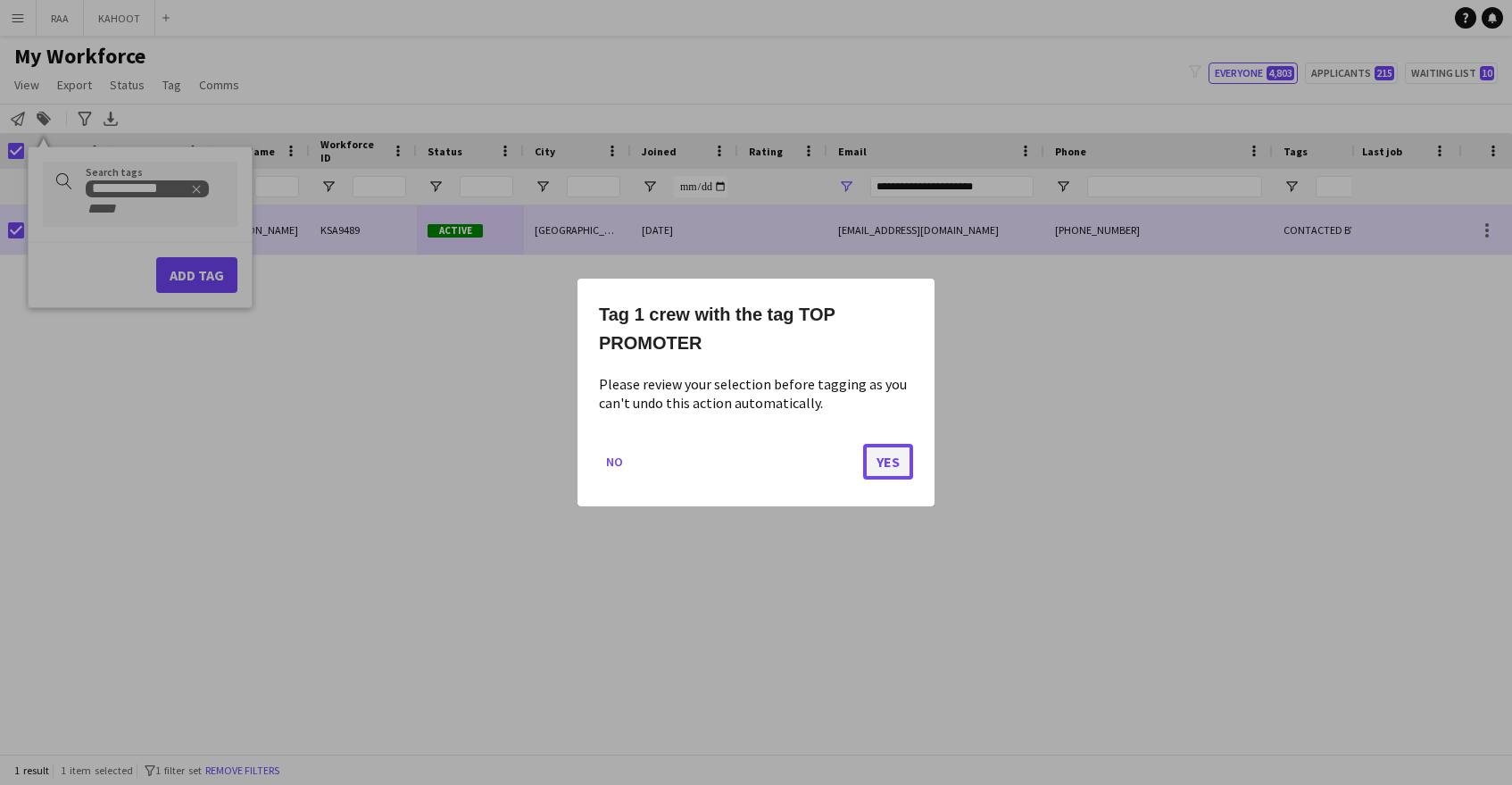
click at [874, 467] on button "Yes" at bounding box center [888, 461] width 50 height 36
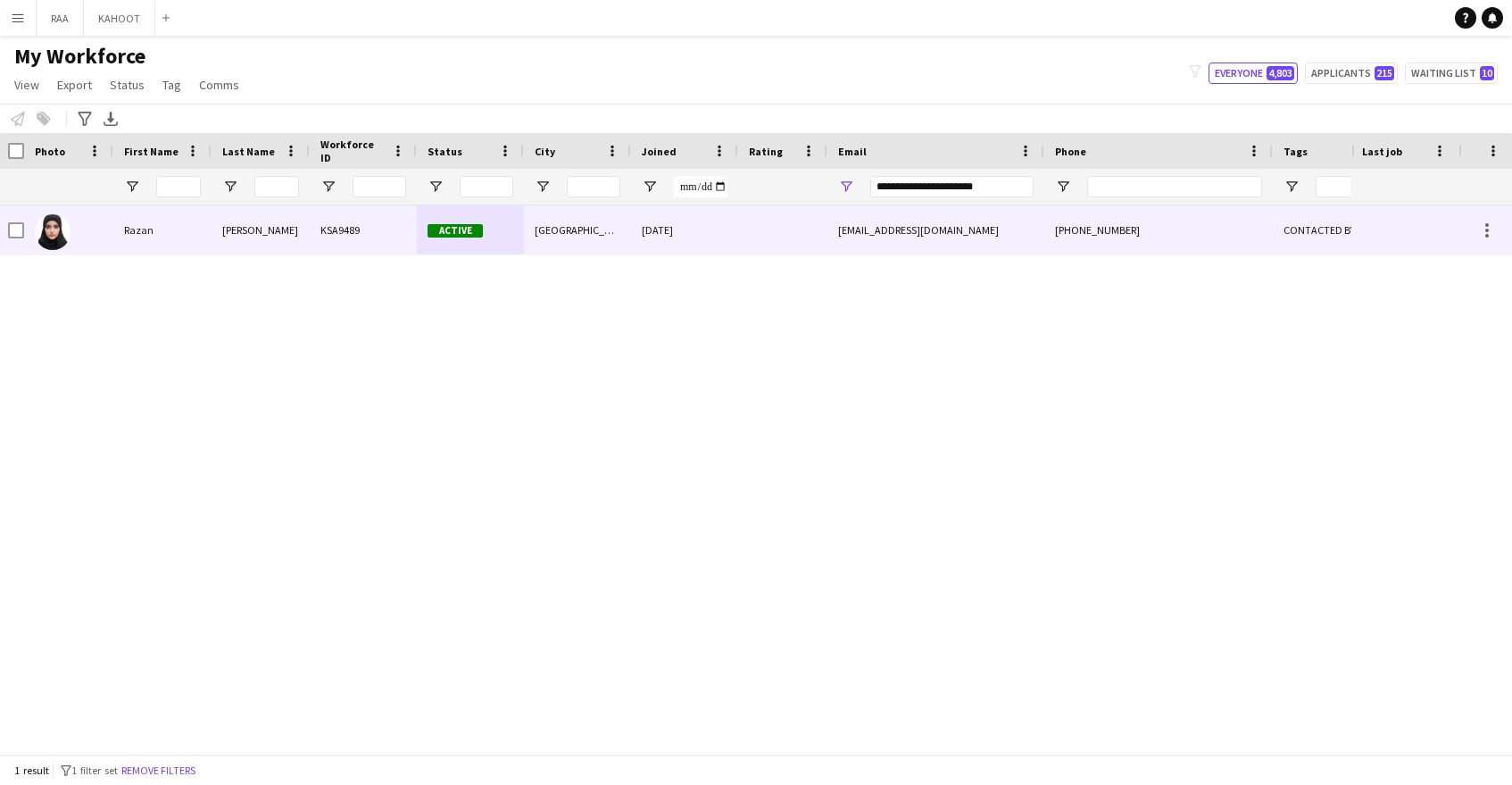
click at [215, 232] on div "Ghannam" at bounding box center [261, 229] width 99 height 49
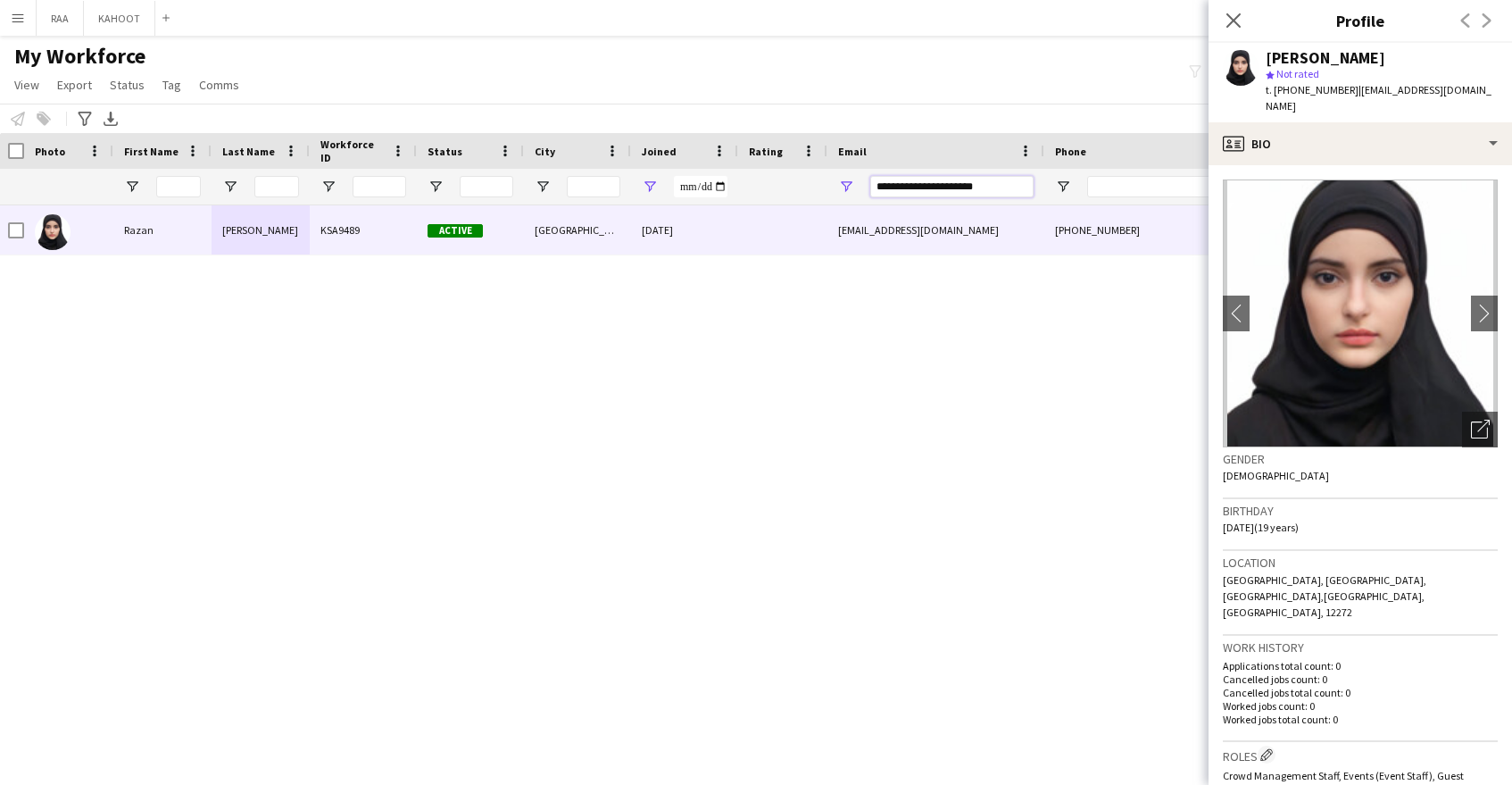
drag, startPoint x: 1014, startPoint y: 191, endPoint x: 645, endPoint y: 189, distance: 369.0
click at [645, 189] on div "**********" at bounding box center [1014, 187] width 2036 height 36
paste input "Email Filter Input"
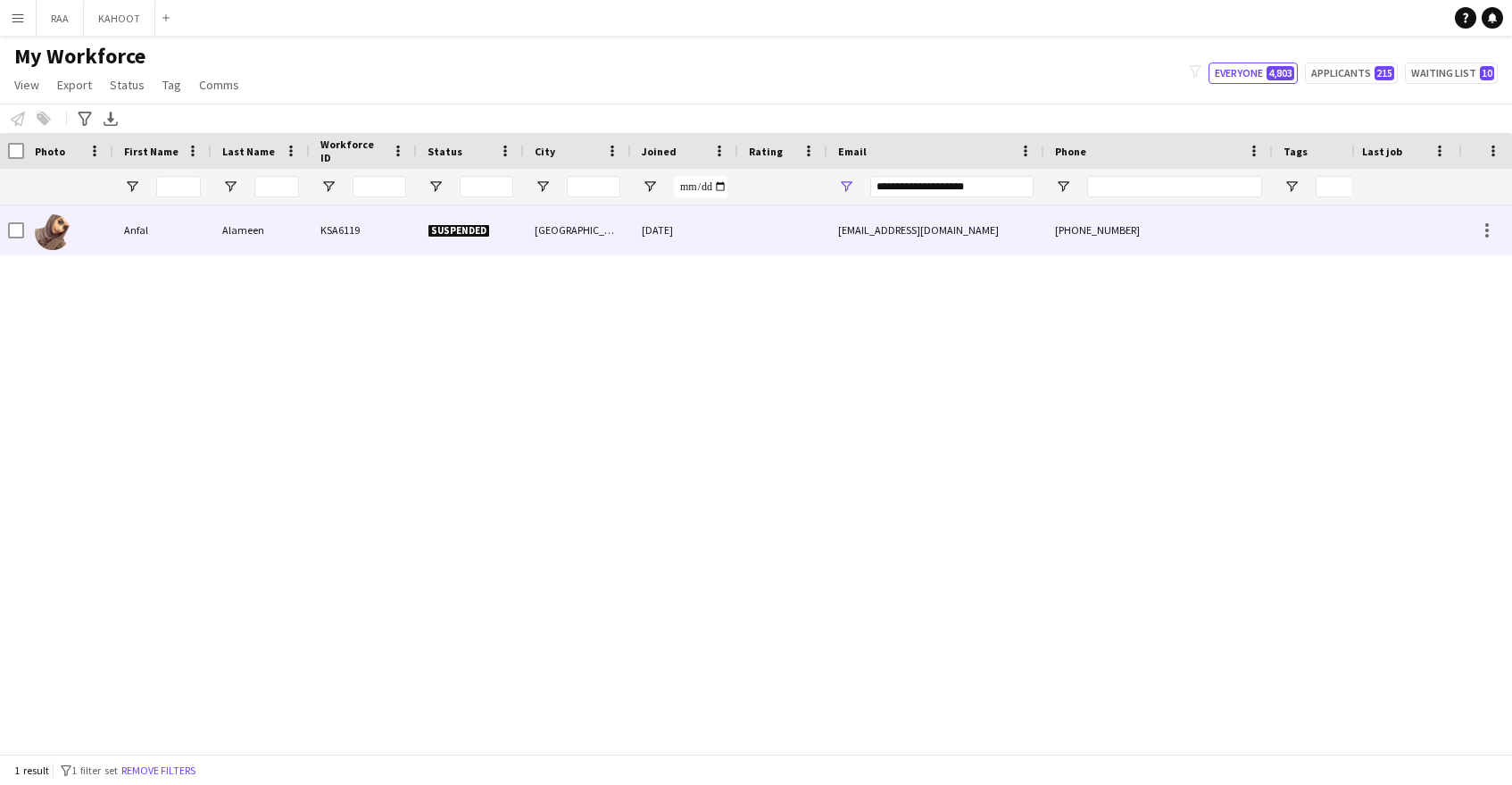
click at [635, 230] on div "29-11-2023" at bounding box center [684, 229] width 107 height 49
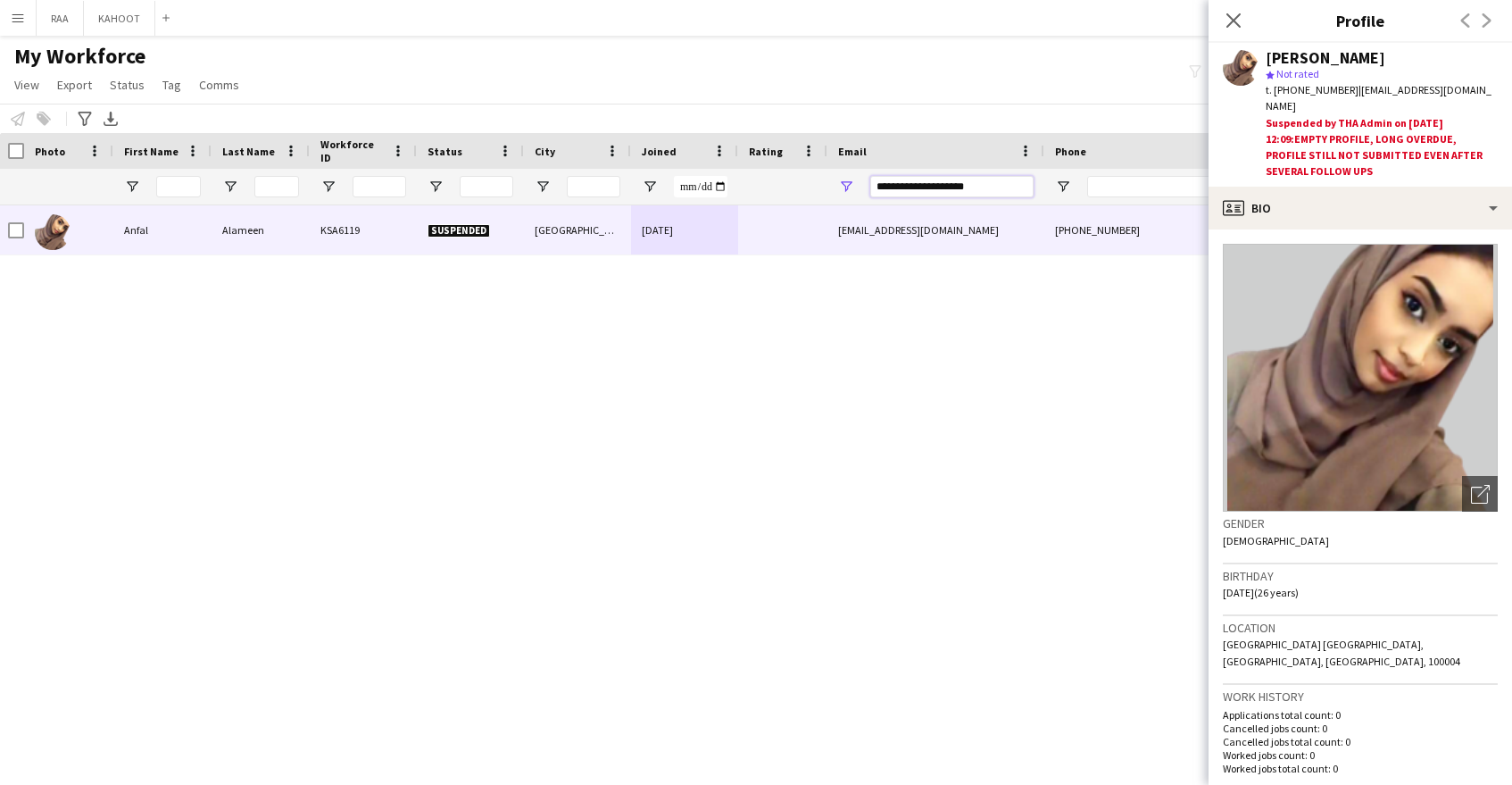
drag, startPoint x: 992, startPoint y: 188, endPoint x: 757, endPoint y: 172, distance: 235.5
click at [758, 172] on div "**********" at bounding box center [1014, 187] width 2036 height 36
paste input "Email Filter Input"
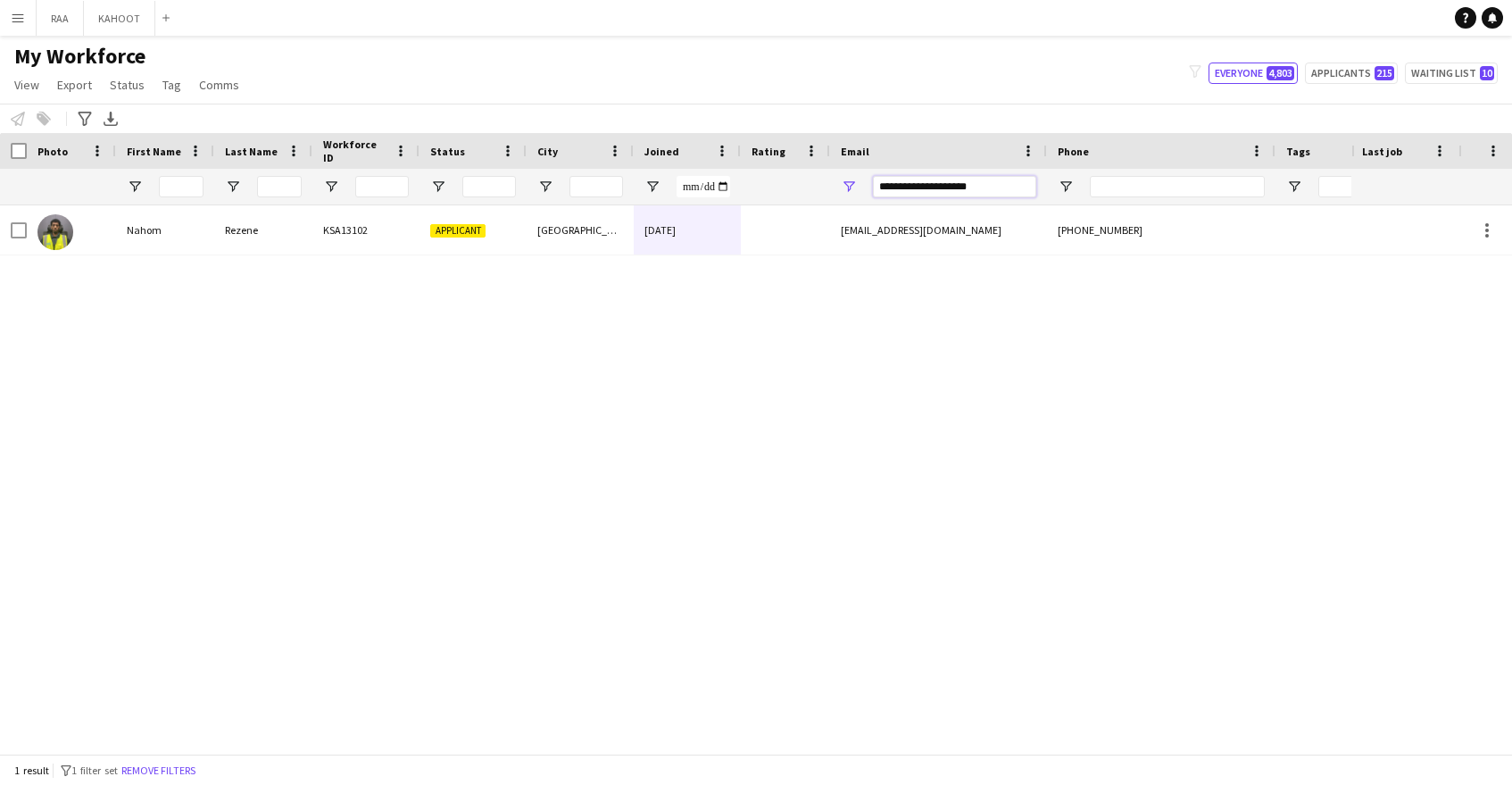
drag, startPoint x: 1002, startPoint y: 185, endPoint x: 766, endPoint y: 183, distance: 236.0
click at [766, 183] on div "**********" at bounding box center [1017, 187] width 2036 height 36
paste input "***"
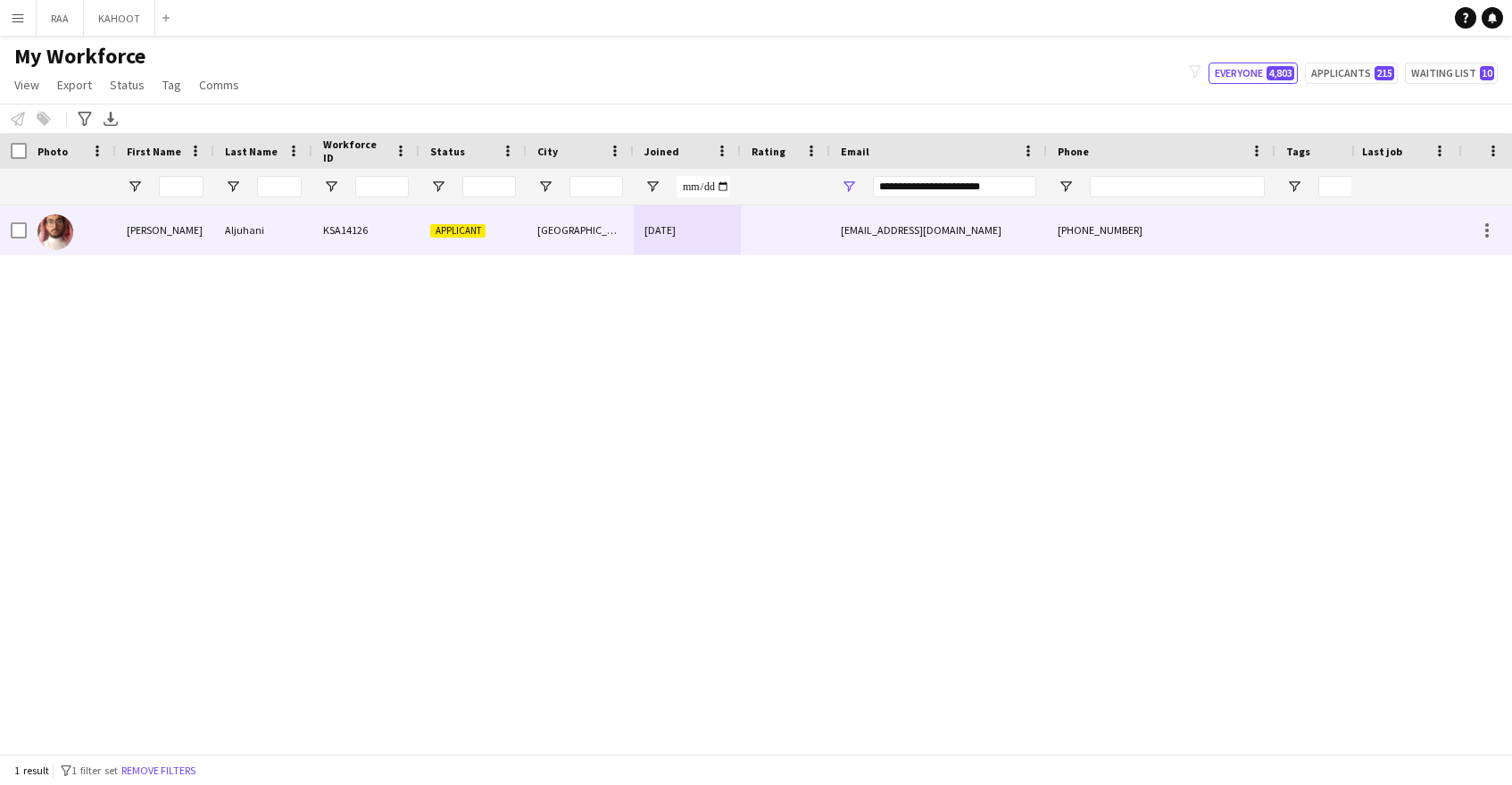
click at [780, 234] on div at bounding box center [785, 229] width 89 height 49
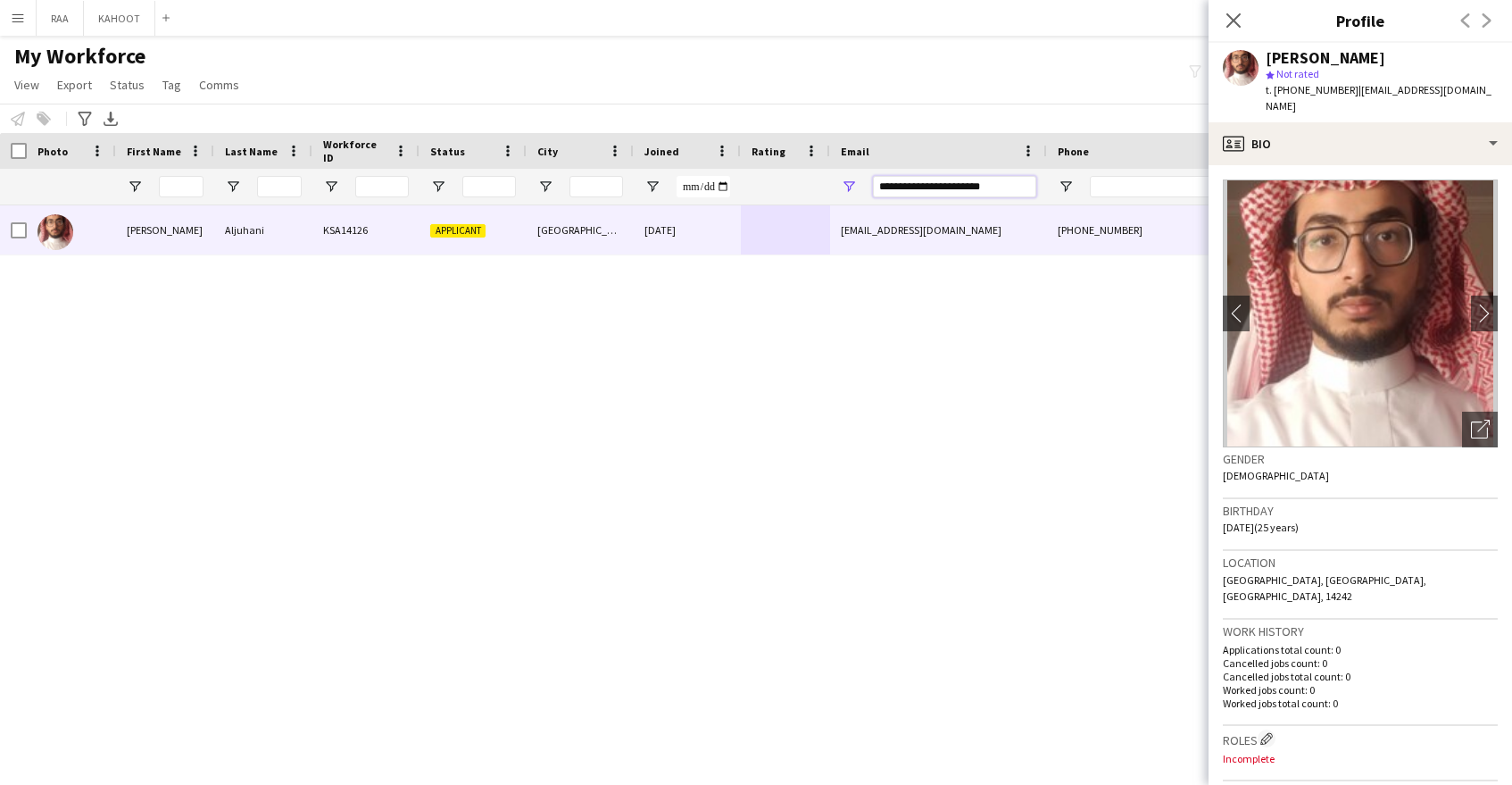
drag, startPoint x: 1017, startPoint y: 184, endPoint x: 749, endPoint y: 178, distance: 268.1
click at [750, 177] on div "**********" at bounding box center [1017, 187] width 2036 height 36
paste input "Email Filter Input"
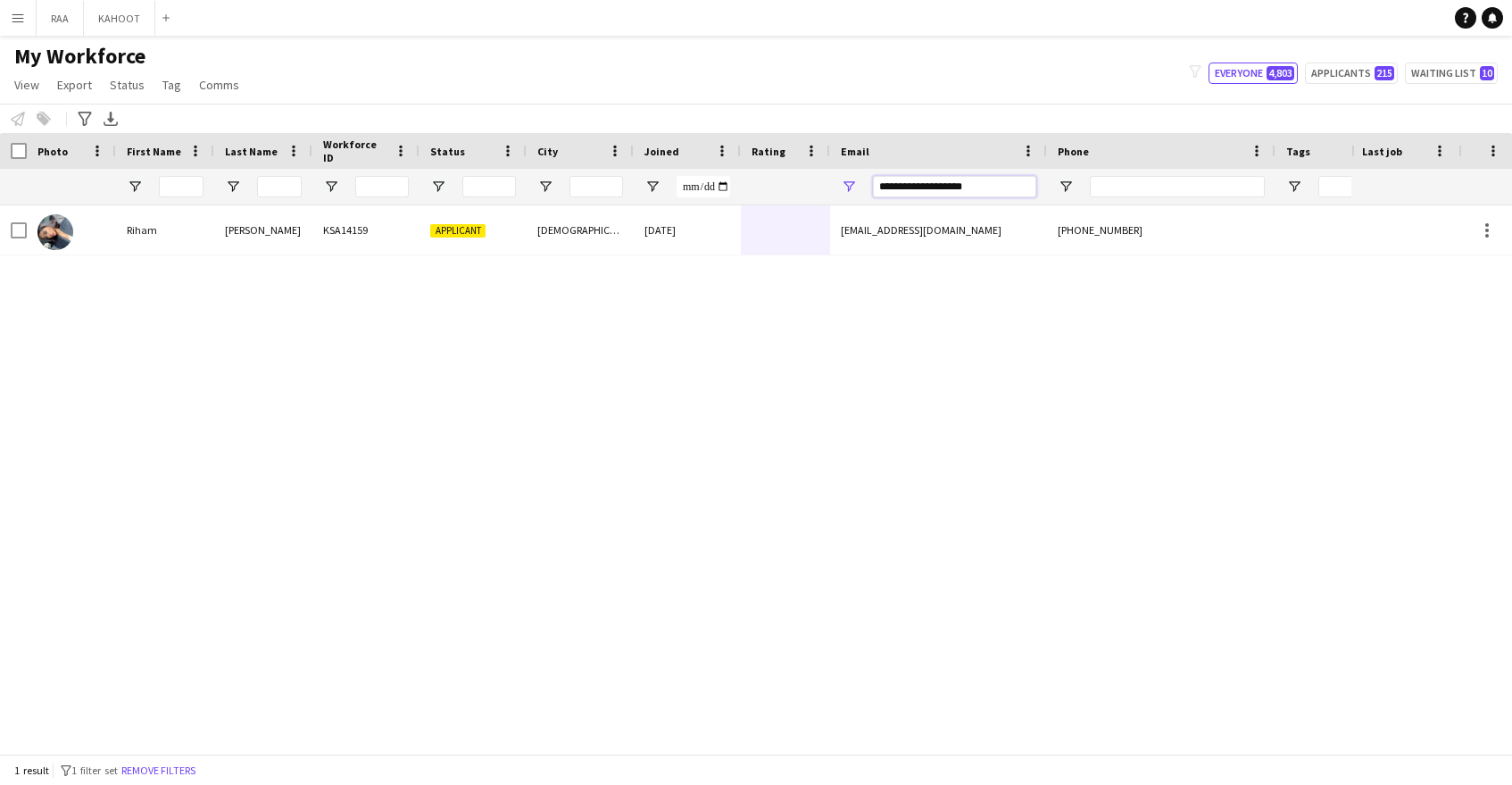
drag, startPoint x: 972, startPoint y: 191, endPoint x: 706, endPoint y: 196, distance: 266.0
click at [734, 193] on div "**********" at bounding box center [1017, 187] width 2036 height 36
drag, startPoint x: 988, startPoint y: 190, endPoint x: 846, endPoint y: 189, distance: 142.0
click at [846, 189] on div "**********" at bounding box center [938, 187] width 217 height 36
paste input "****"
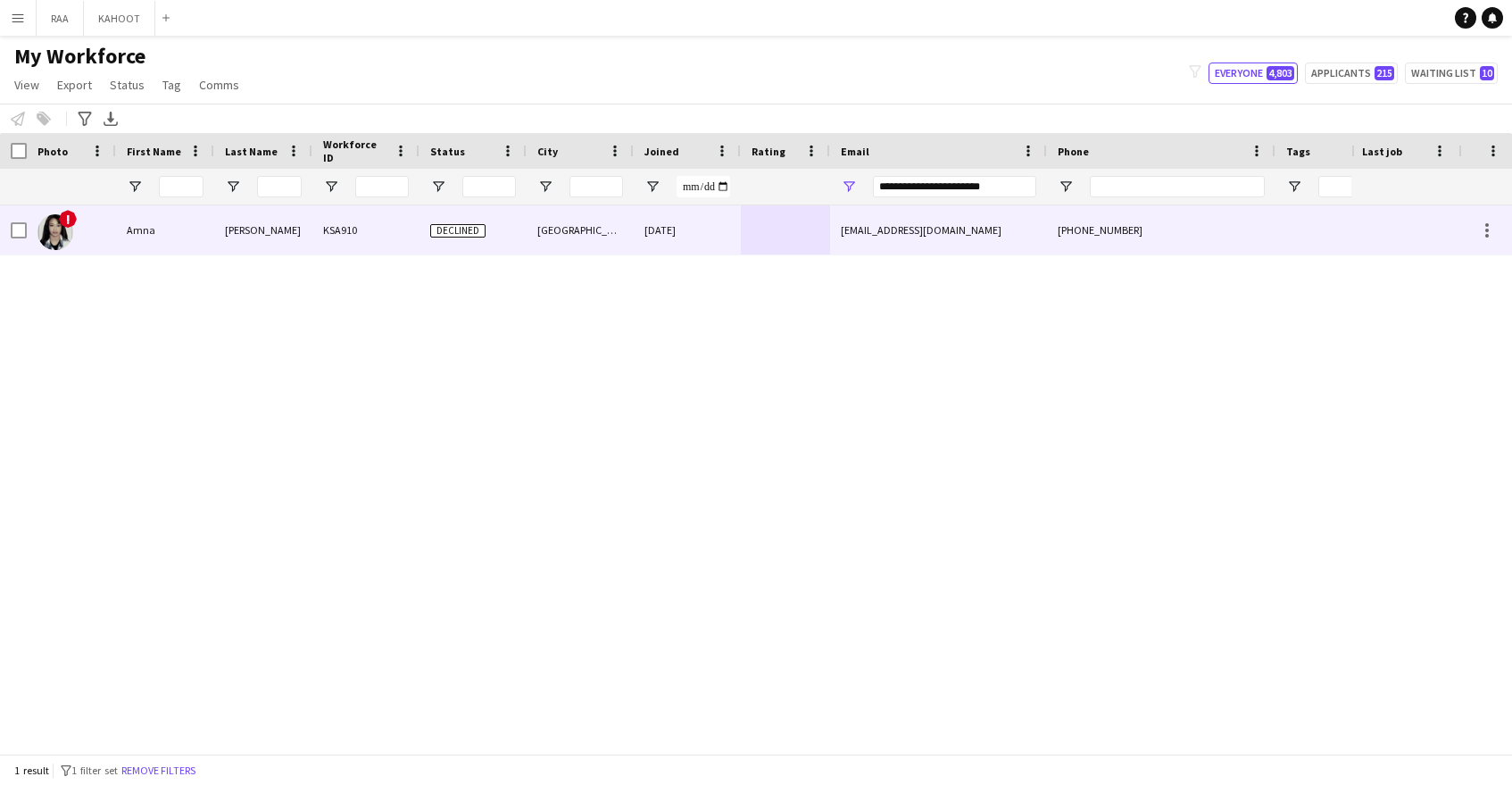
click at [672, 226] on div "30-04-2023" at bounding box center [687, 229] width 107 height 49
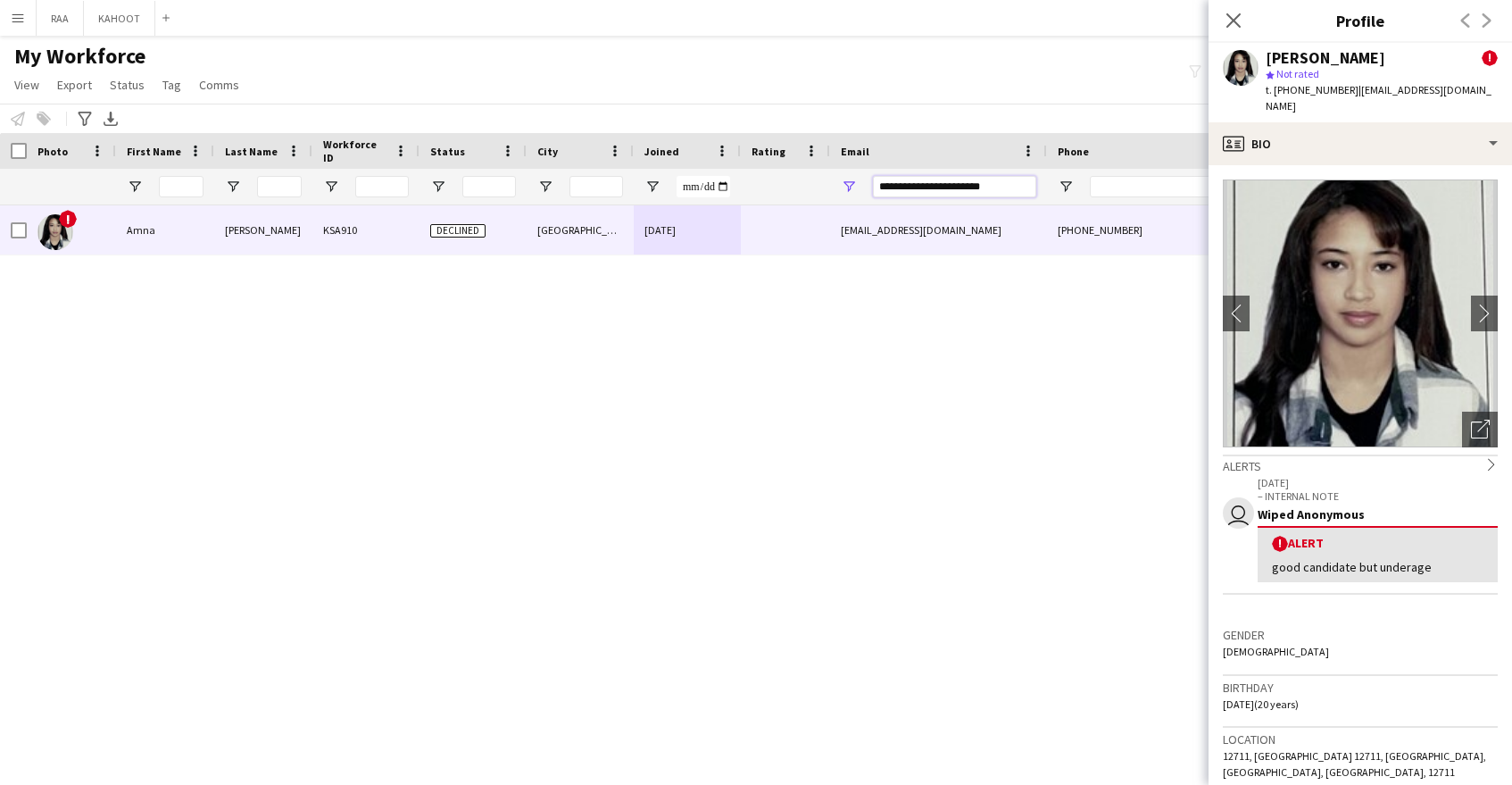
drag, startPoint x: 1021, startPoint y: 189, endPoint x: 811, endPoint y: 178, distance: 210.3
click at [811, 178] on div "**********" at bounding box center [1017, 187] width 2036 height 36
paste input "**"
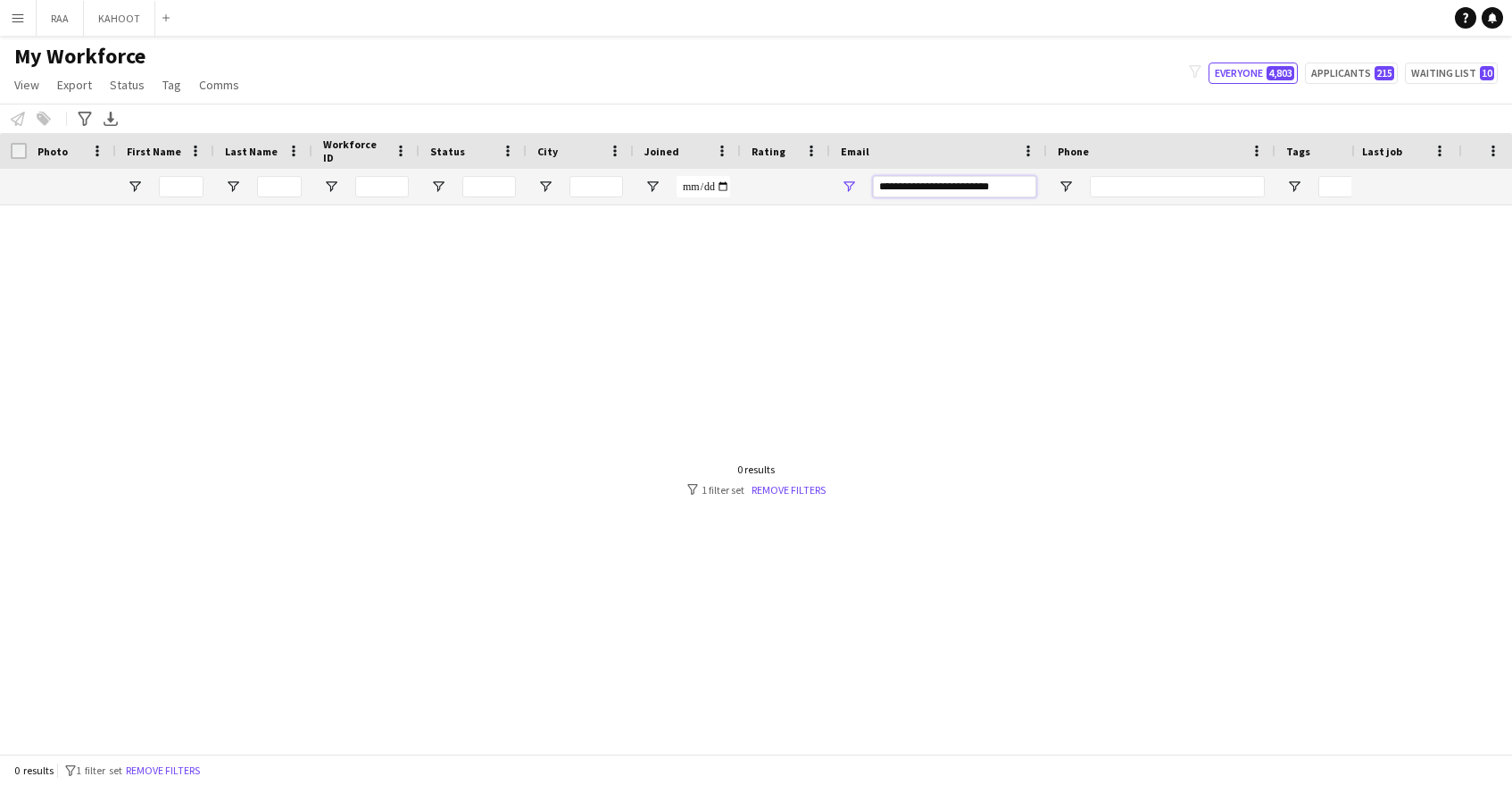
type input "**********"
drag, startPoint x: 1008, startPoint y: 186, endPoint x: 816, endPoint y: 179, distance: 192.1
click at [816, 179] on div "**********" at bounding box center [1017, 187] width 2036 height 36
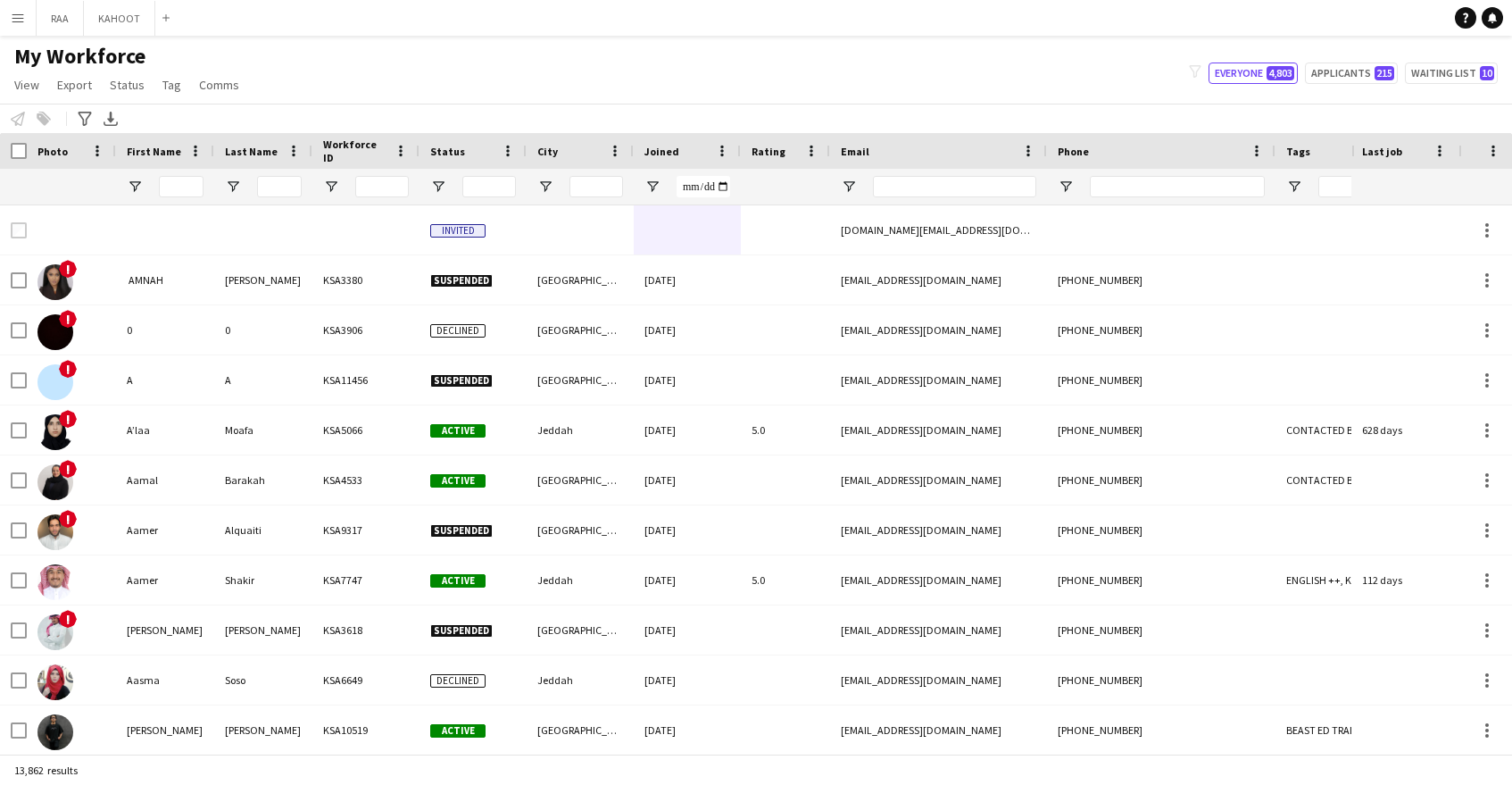
click at [1202, 176] on div at bounding box center [1177, 187] width 175 height 36
click at [1201, 180] on input "Phone Filter Input" at bounding box center [1177, 187] width 175 height 21
paste input "*********"
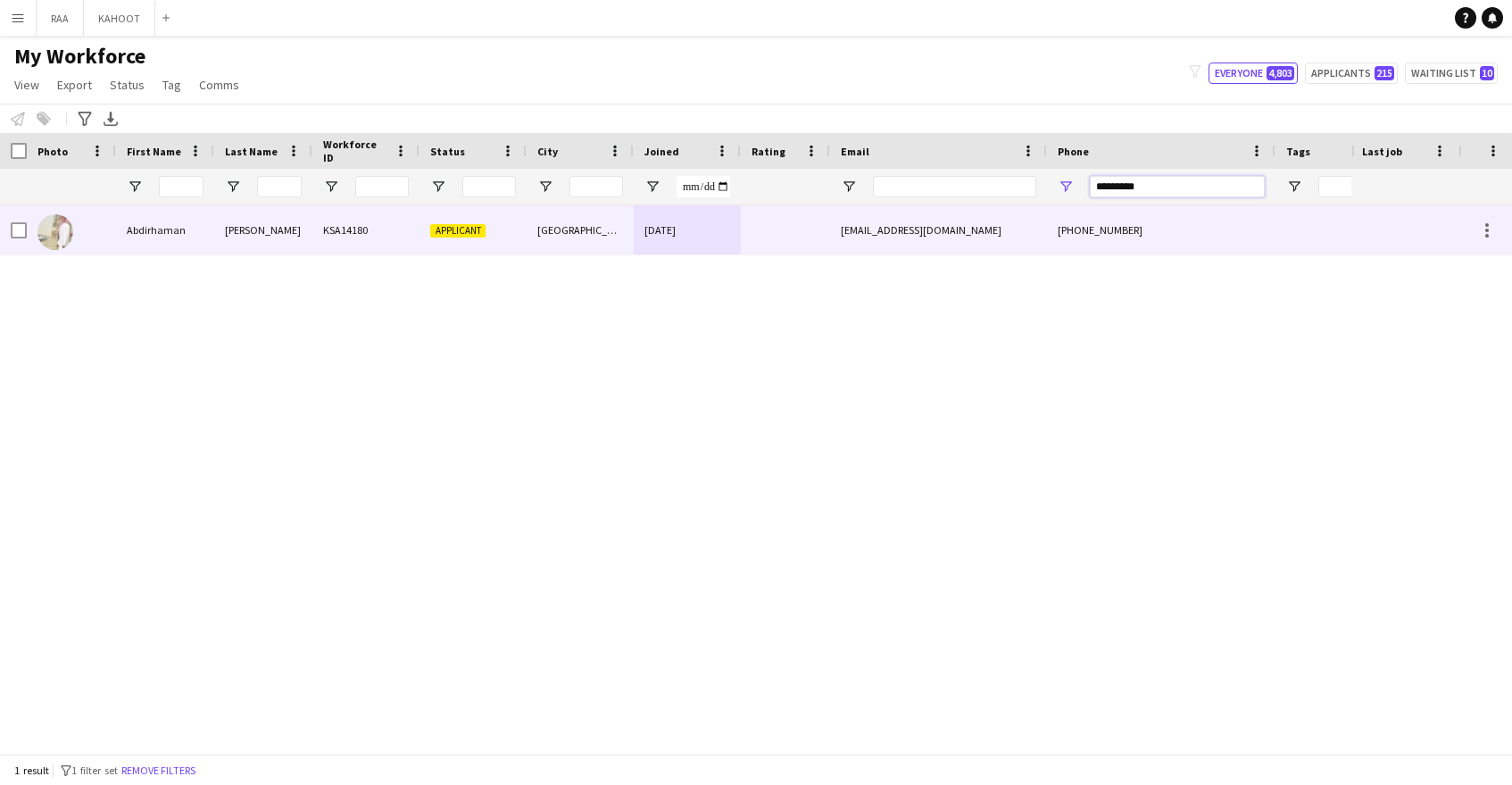
type input "*********"
click at [898, 228] on div "[EMAIL_ADDRESS][DOMAIN_NAME]" at bounding box center [938, 229] width 217 height 49
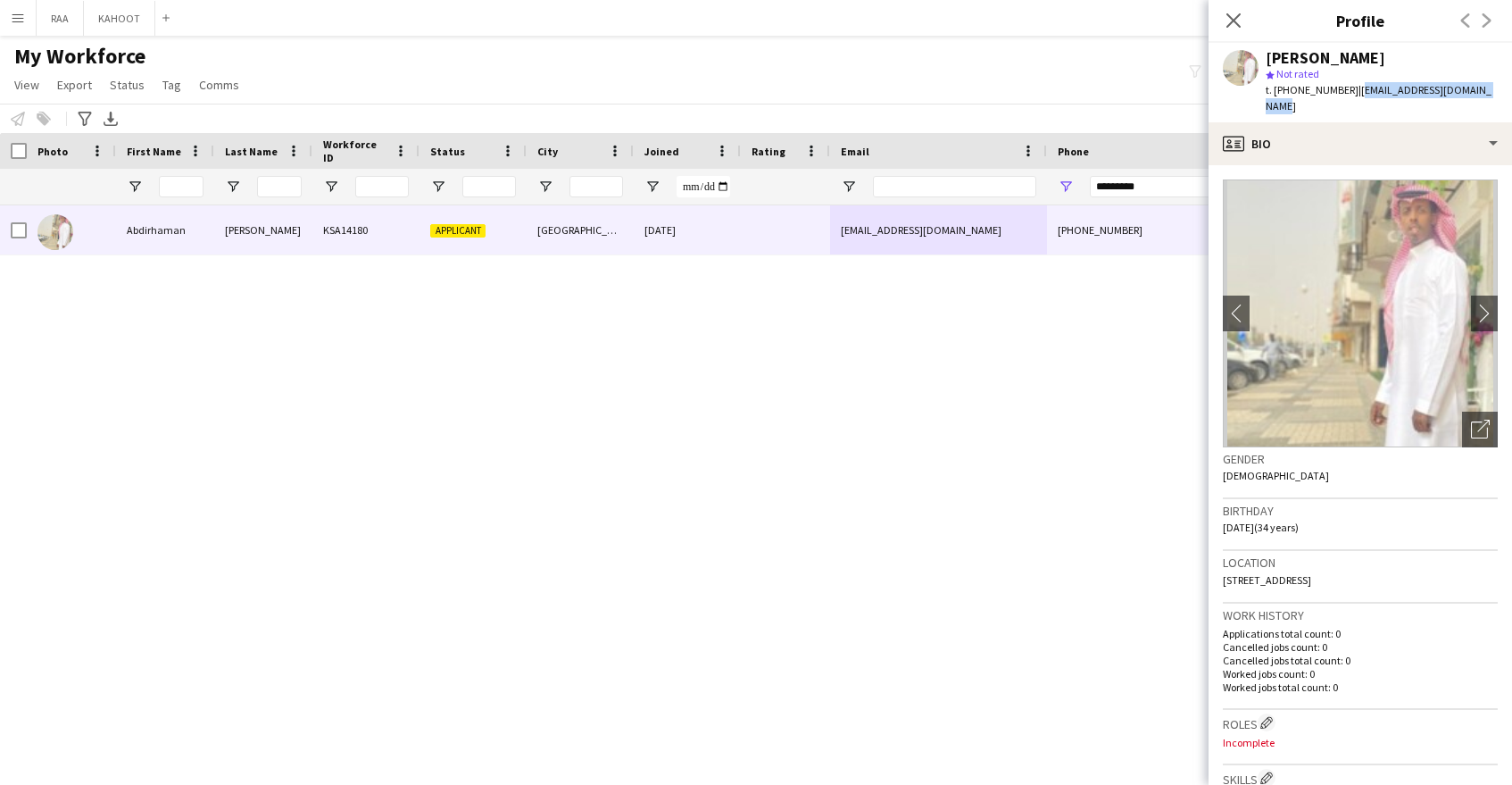
drag, startPoint x: 1351, startPoint y: 90, endPoint x: 1487, endPoint y: 94, distance: 136.1
click at [1488, 94] on div "Abdirhaman Habib star Not rated t. +966592042808 | jama.1991habib@hotmail.com" at bounding box center [1360, 82] width 303 height 79
copy span "[EMAIL_ADDRESS][DOMAIN_NAME]"
drag, startPoint x: 1174, startPoint y: 190, endPoint x: 1008, endPoint y: 187, distance: 166.0
click at [1009, 187] on div at bounding box center [1017, 187] width 2036 height 36
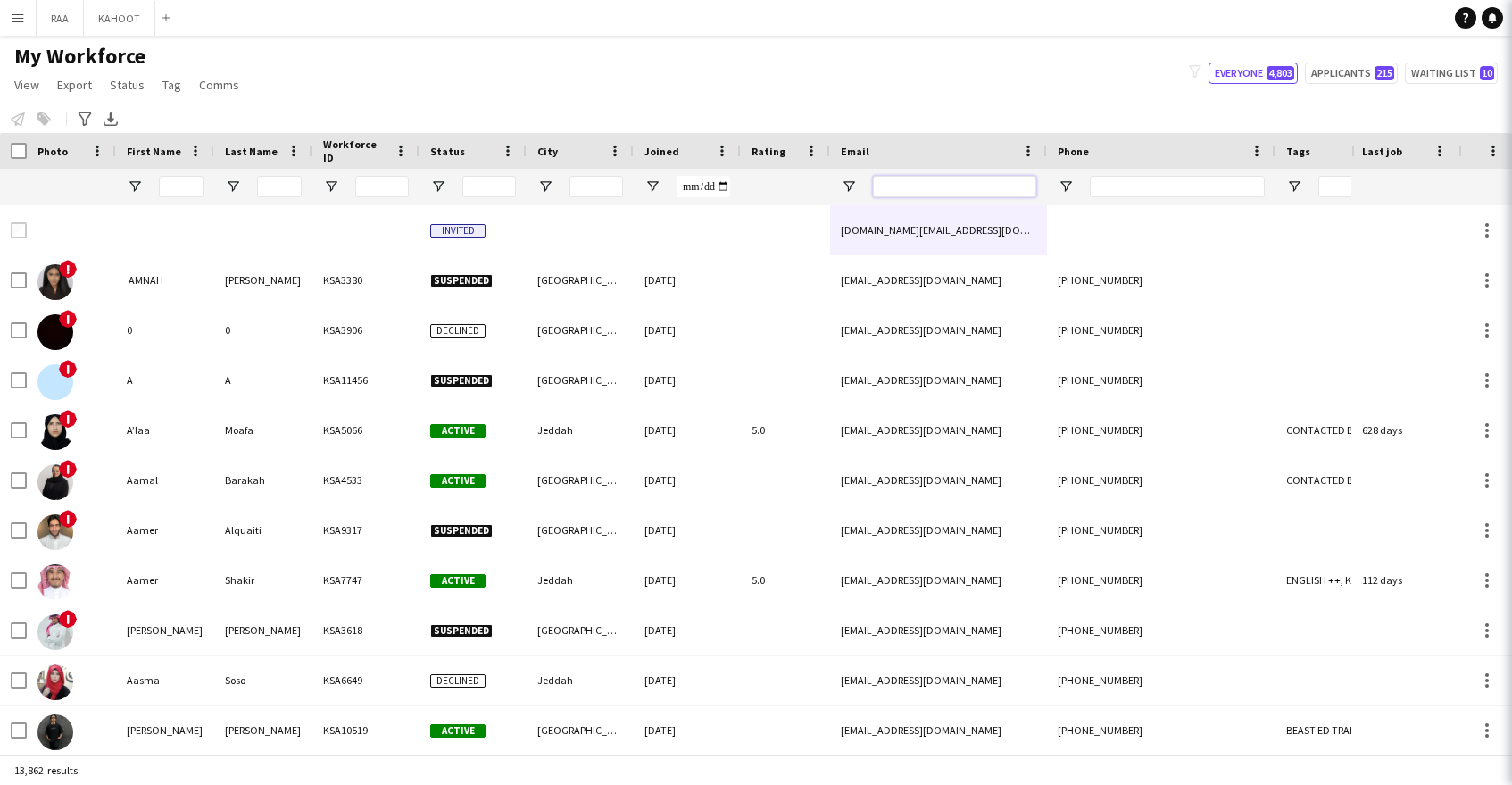
click at [1017, 184] on input "Email Filter Input" at bounding box center [955, 187] width 163 height 21
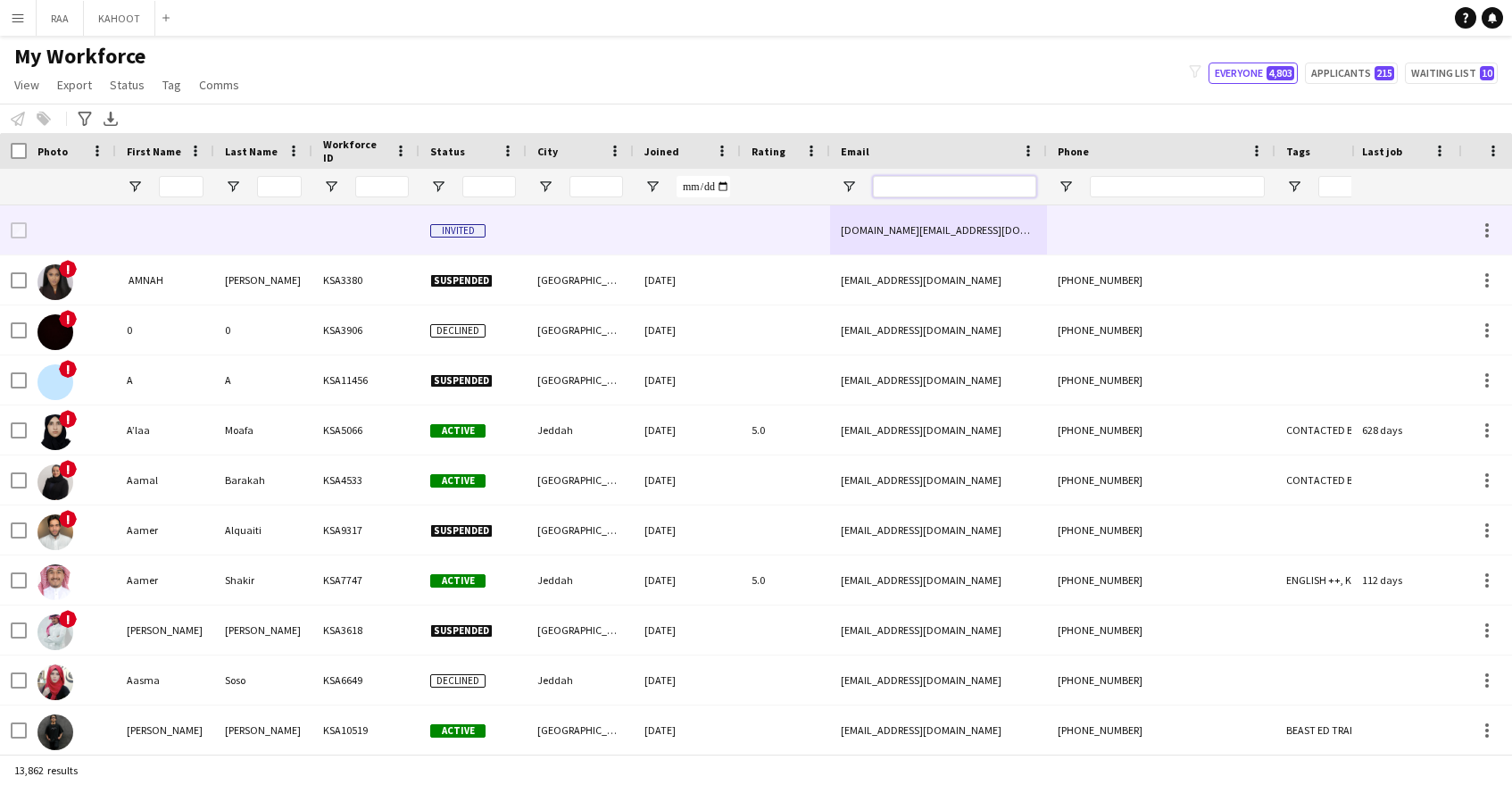
paste input "**********"
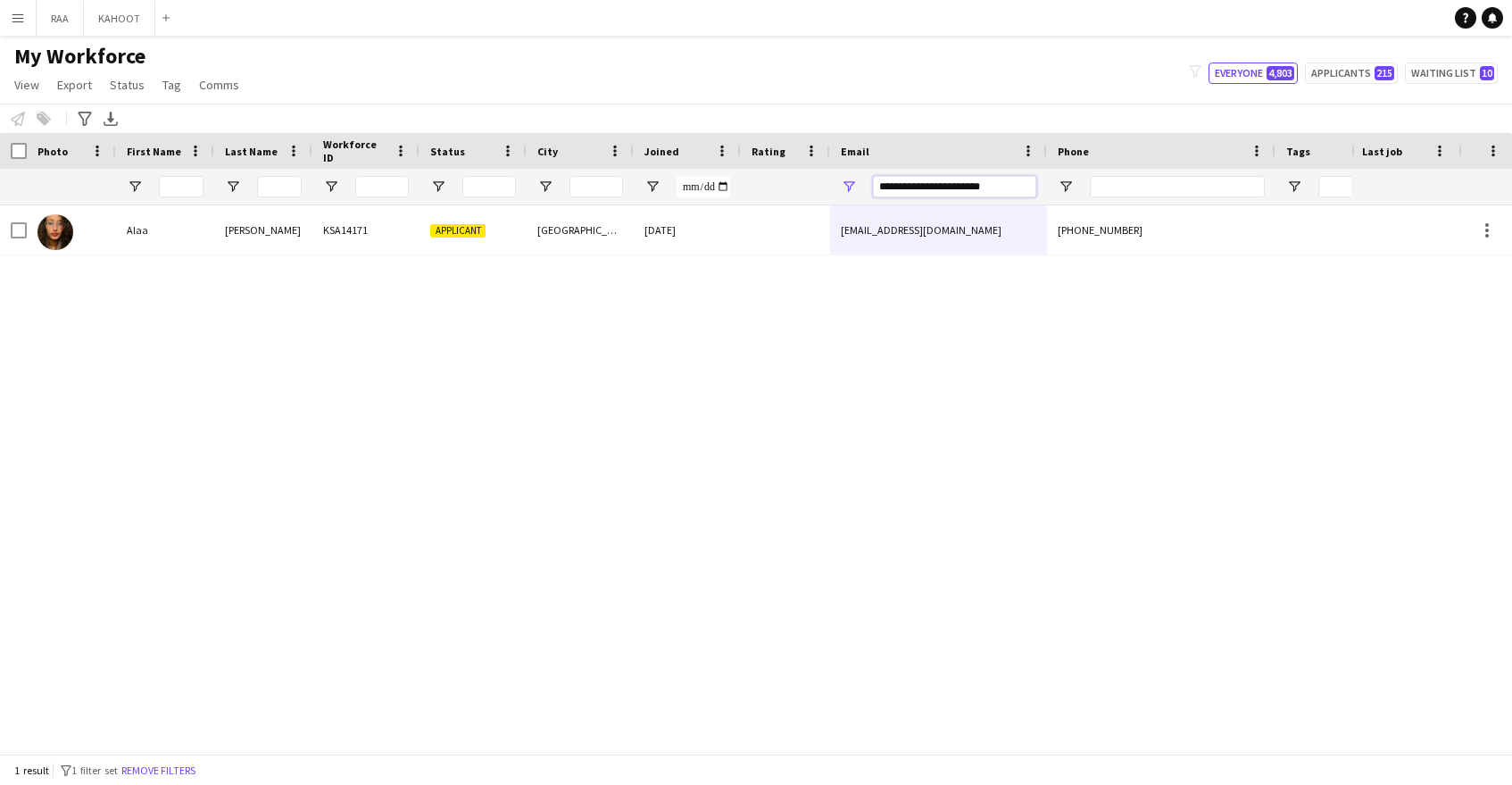
scroll to position [0, 1]
drag, startPoint x: 1014, startPoint y: 181, endPoint x: 833, endPoint y: 180, distance: 181.0
click at [833, 180] on div "**********" at bounding box center [937, 187] width 217 height 36
drag, startPoint x: 1010, startPoint y: 185, endPoint x: 870, endPoint y: 184, distance: 140.0
click at [870, 184] on div "**********" at bounding box center [937, 187] width 217 height 36
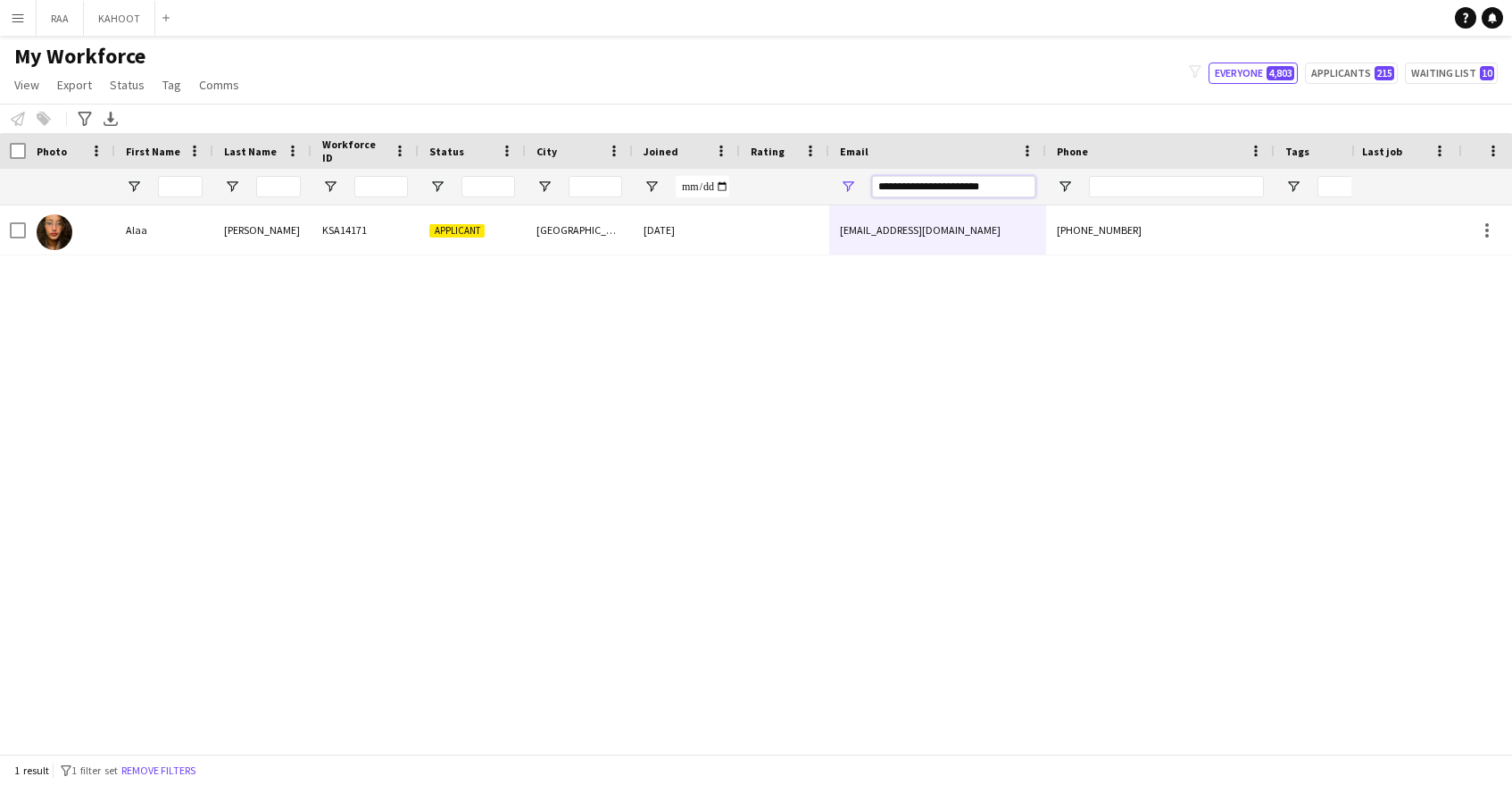
paste input "Email Filter Input"
drag, startPoint x: 982, startPoint y: 188, endPoint x: 818, endPoint y: 195, distance: 164.1
click at [815, 187] on div "**********" at bounding box center [1016, 187] width 2036 height 36
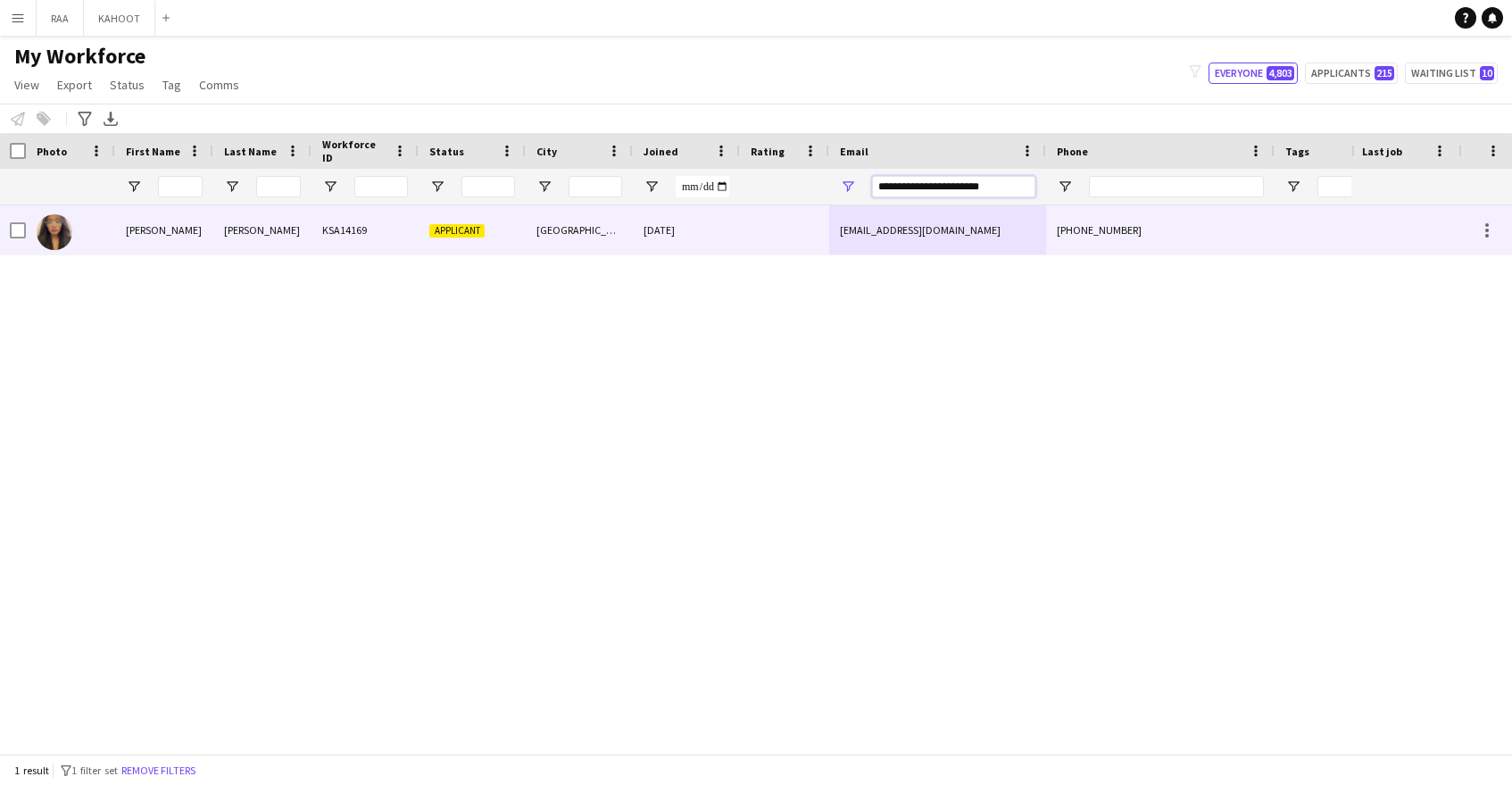
paste input "Email Filter Input"
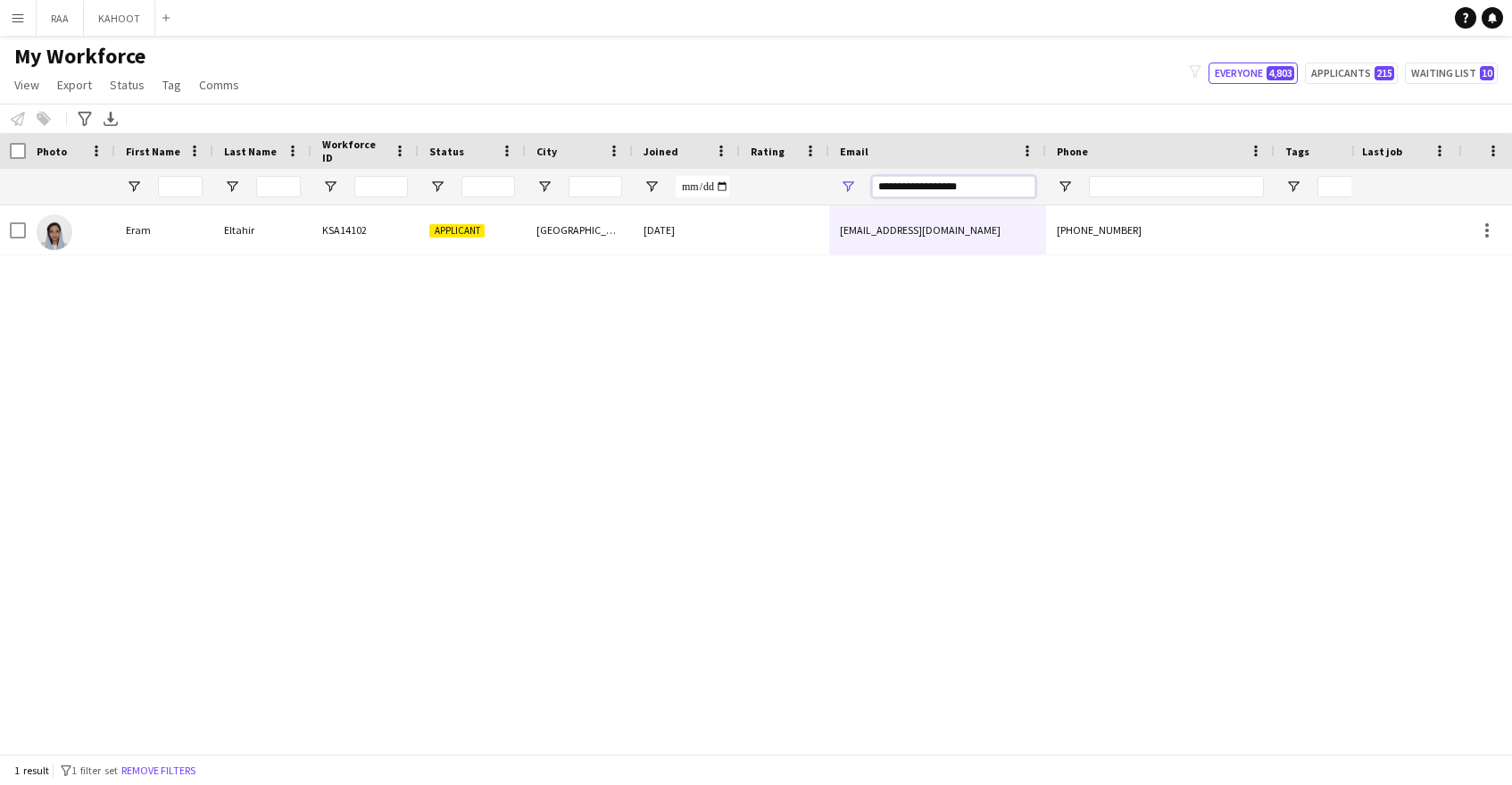
drag, startPoint x: 854, startPoint y: 187, endPoint x: 784, endPoint y: 188, distance: 70.0
click at [784, 188] on div "**********" at bounding box center [1016, 187] width 2036 height 36
paste input "**********"
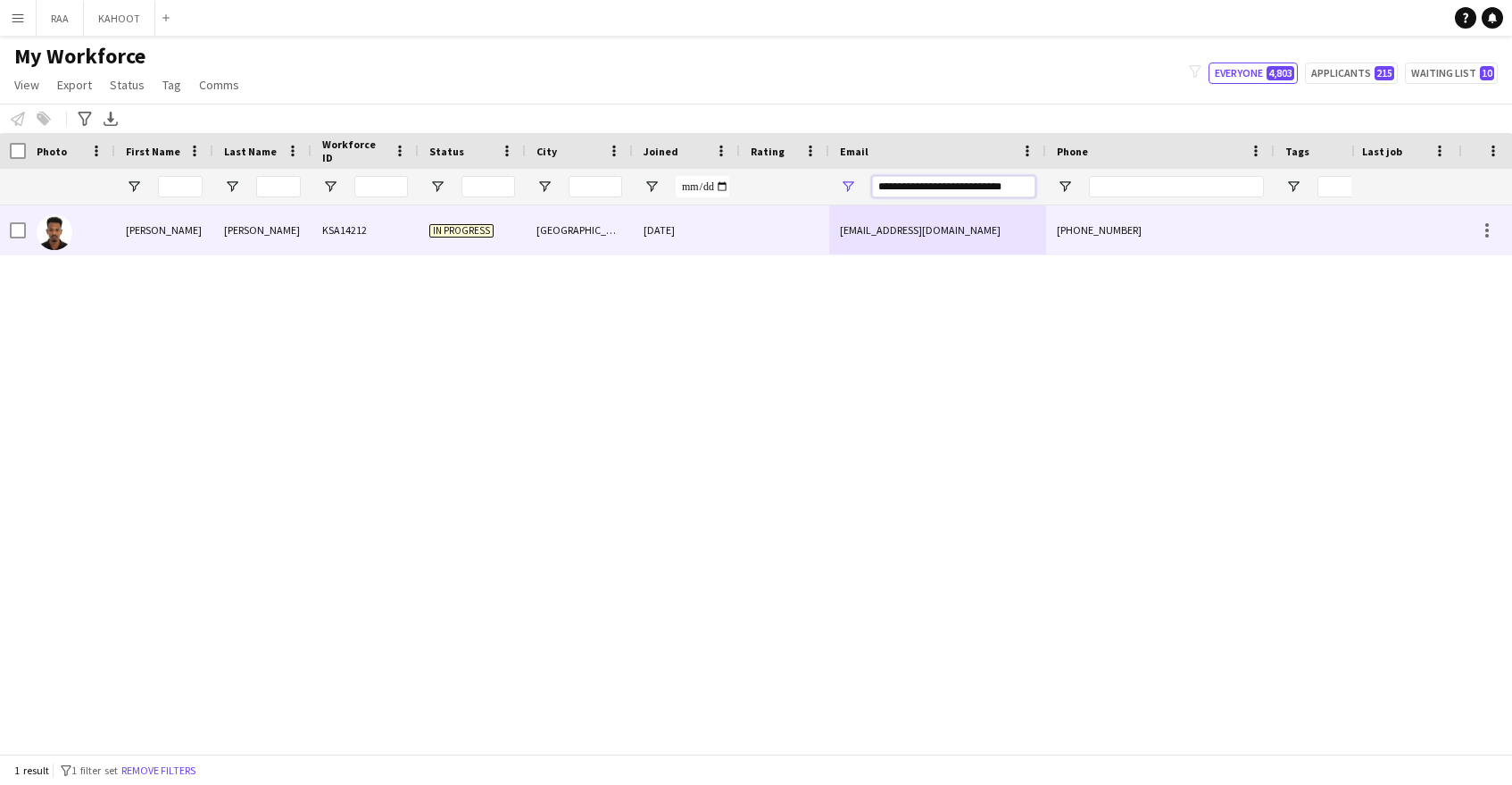
type input "**********"
click at [744, 234] on div at bounding box center [785, 229] width 89 height 49
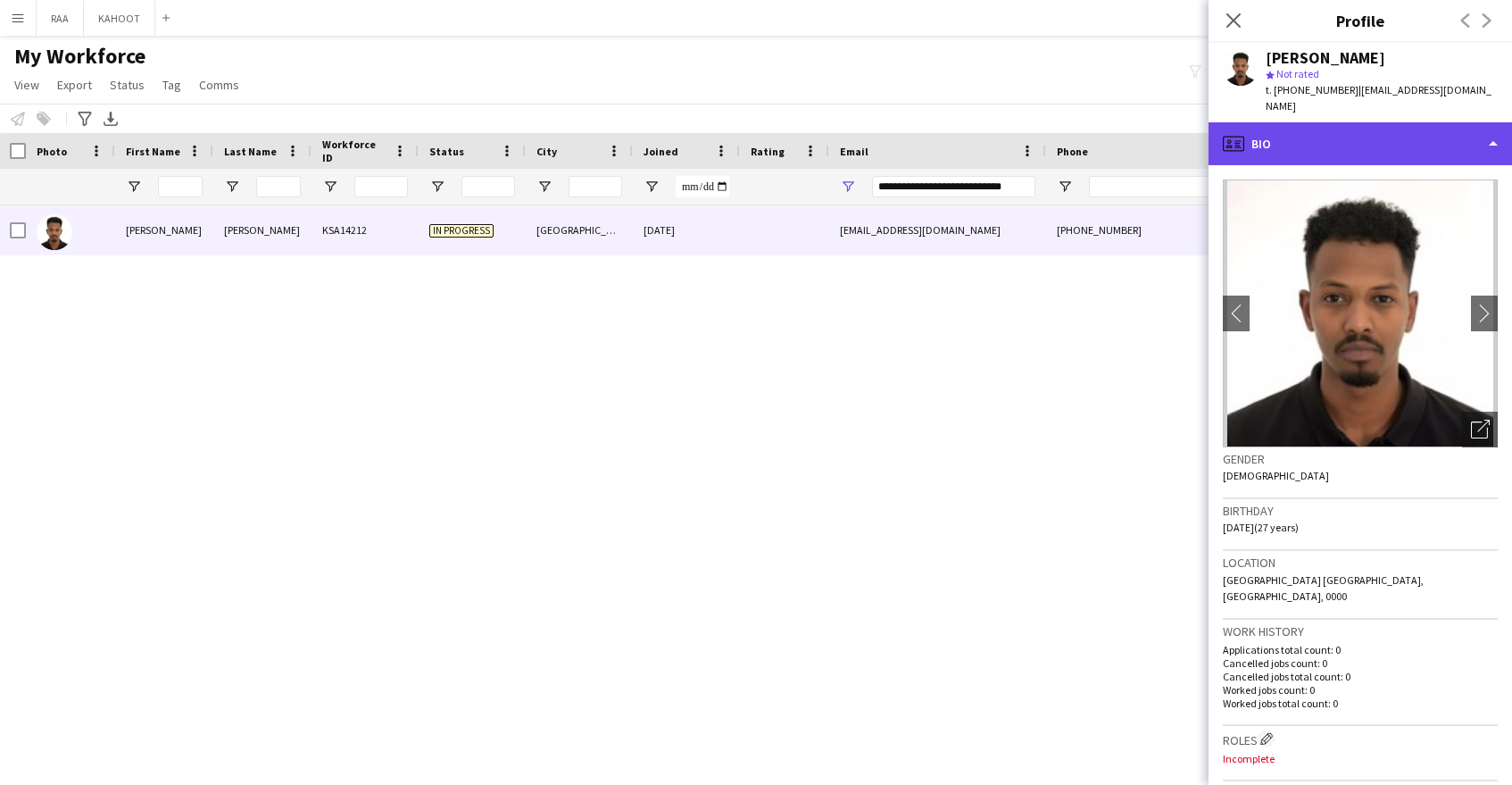
click at [1424, 144] on div "profile Bio" at bounding box center [1360, 144] width 303 height 43
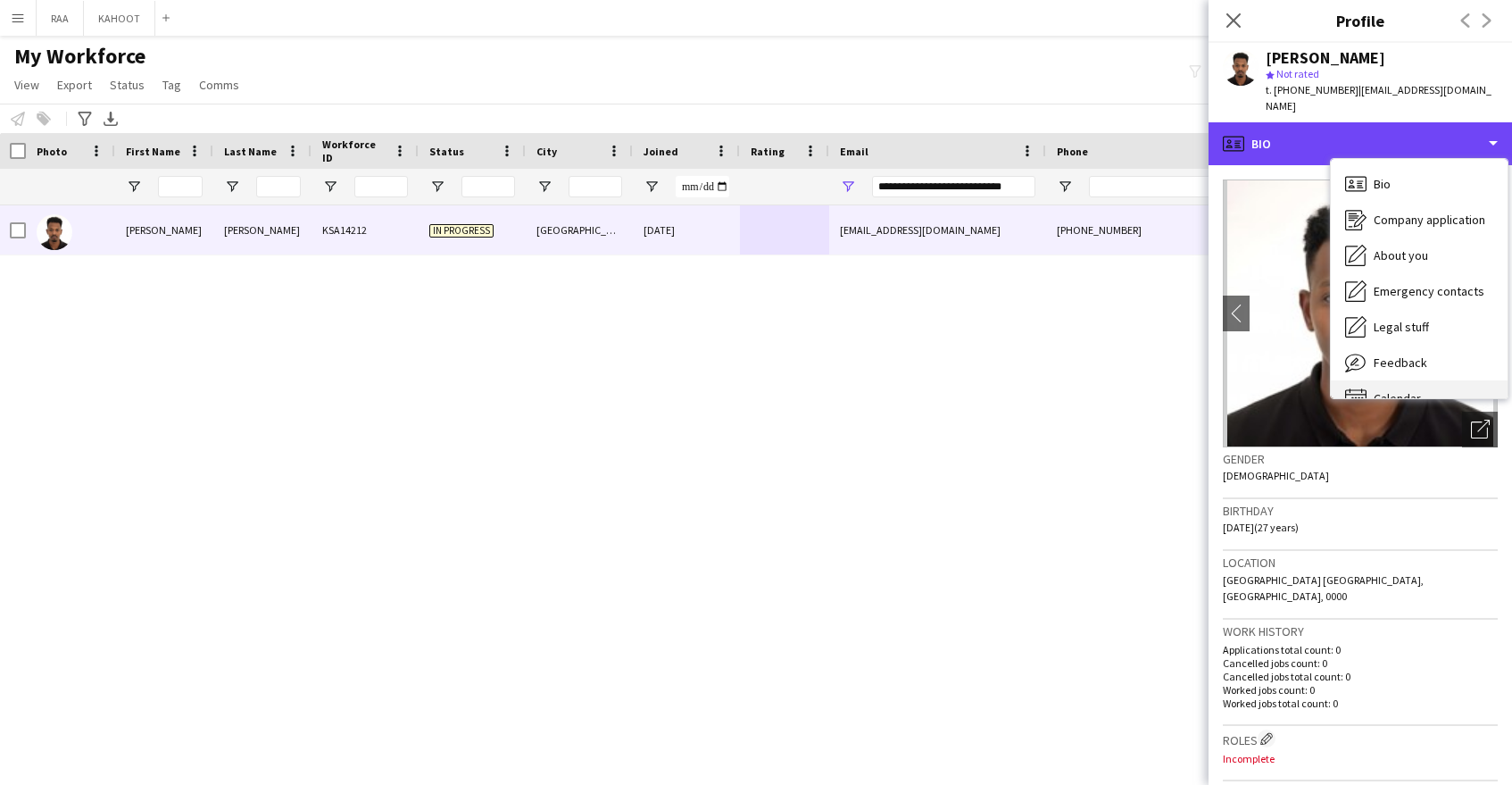
scroll to position [25, 0]
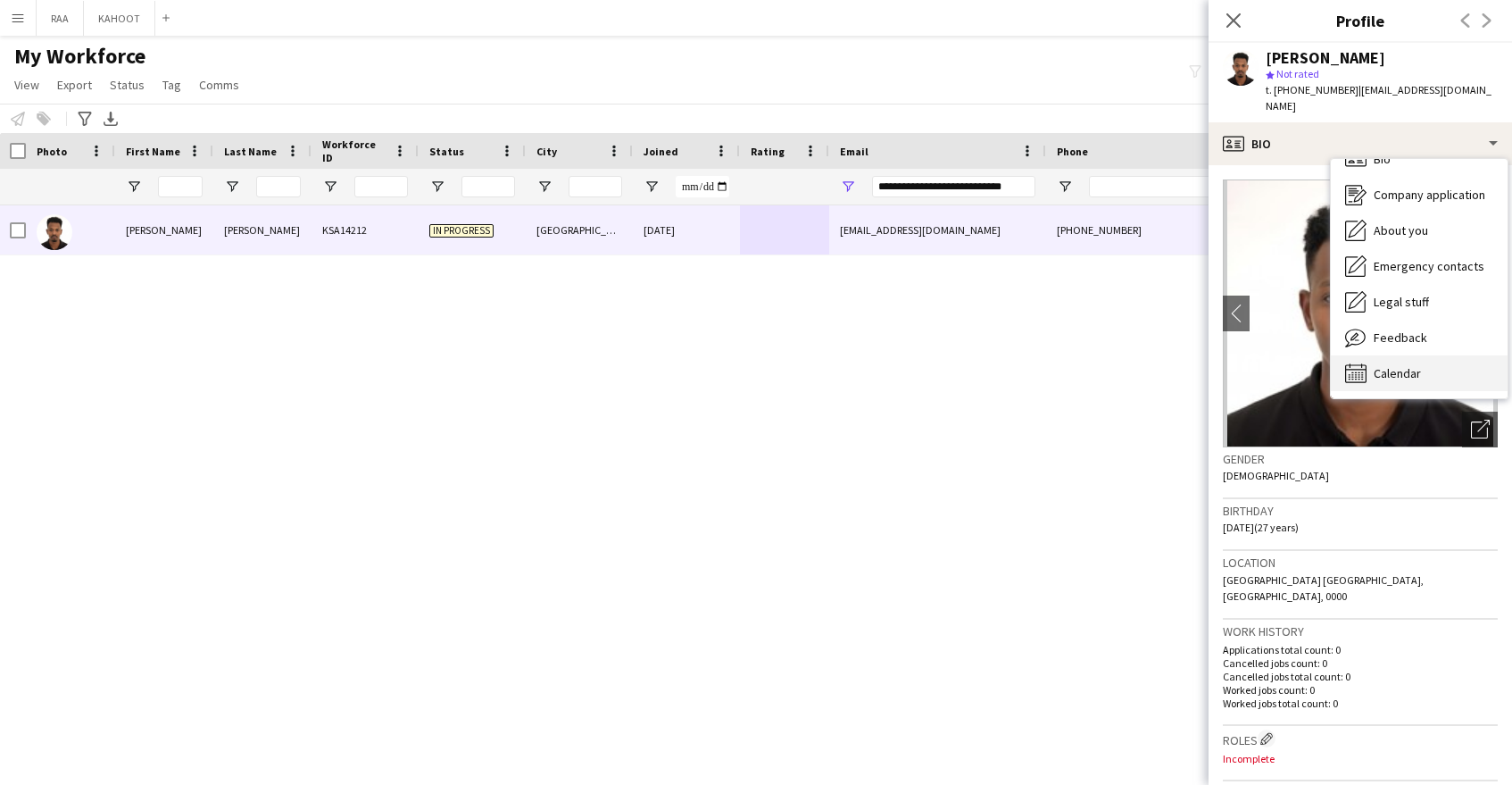
click at [1412, 369] on span "Calendar" at bounding box center [1397, 373] width 47 height 16
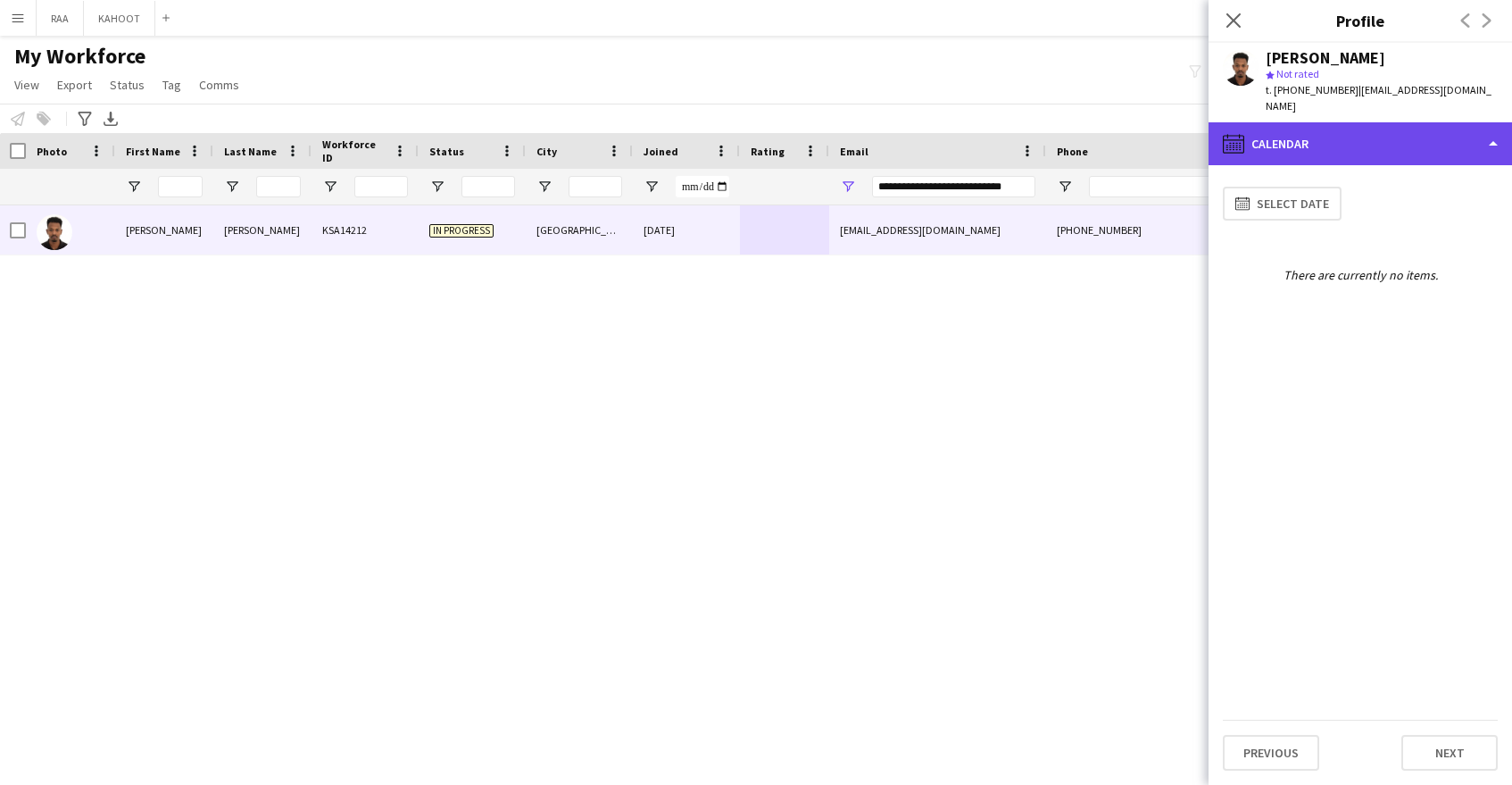
click at [1379, 149] on div "calendar-full Calendar" at bounding box center [1360, 144] width 303 height 43
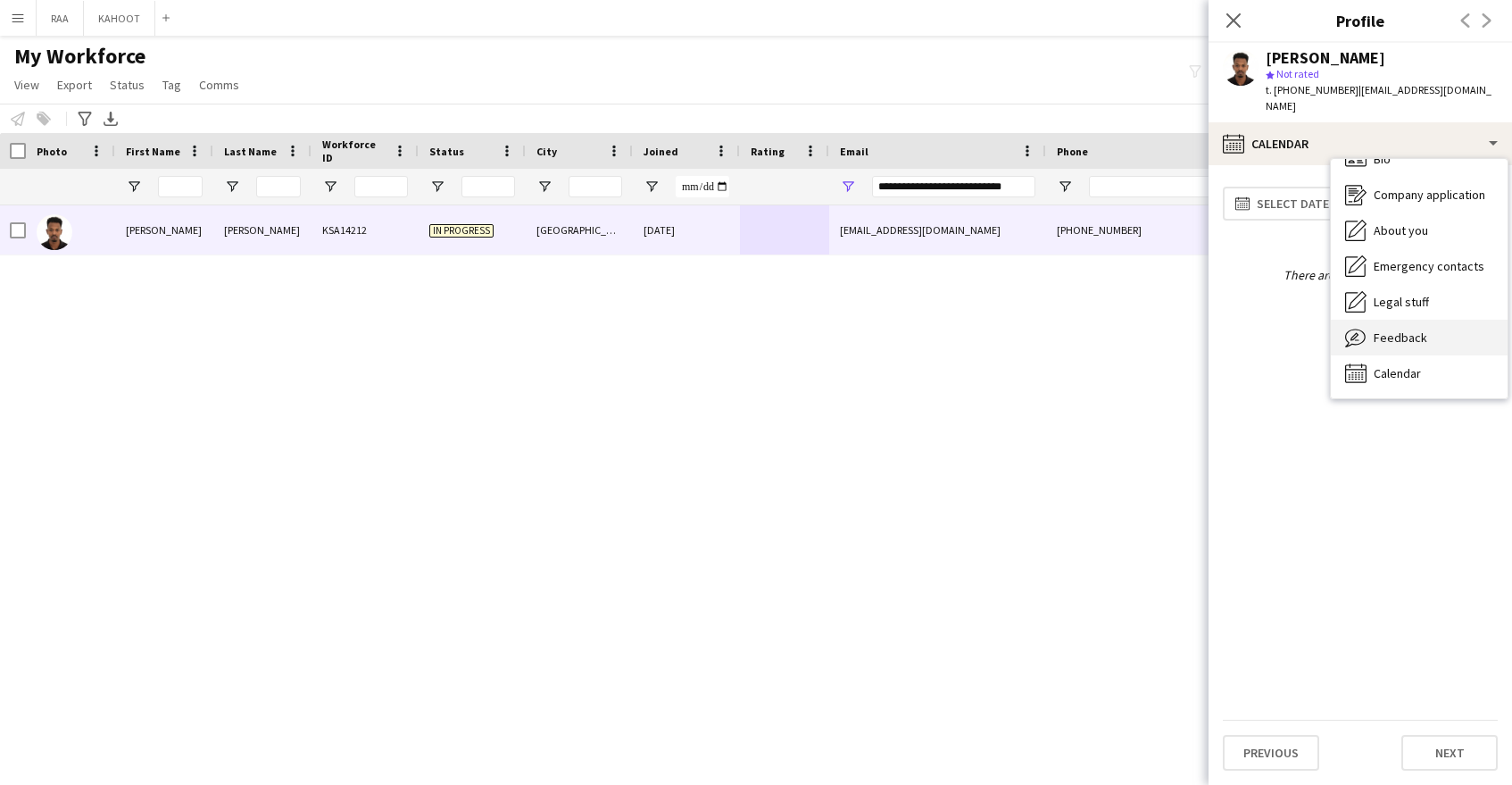
click at [1431, 341] on div "Feedback Feedback" at bounding box center [1419, 337] width 177 height 36
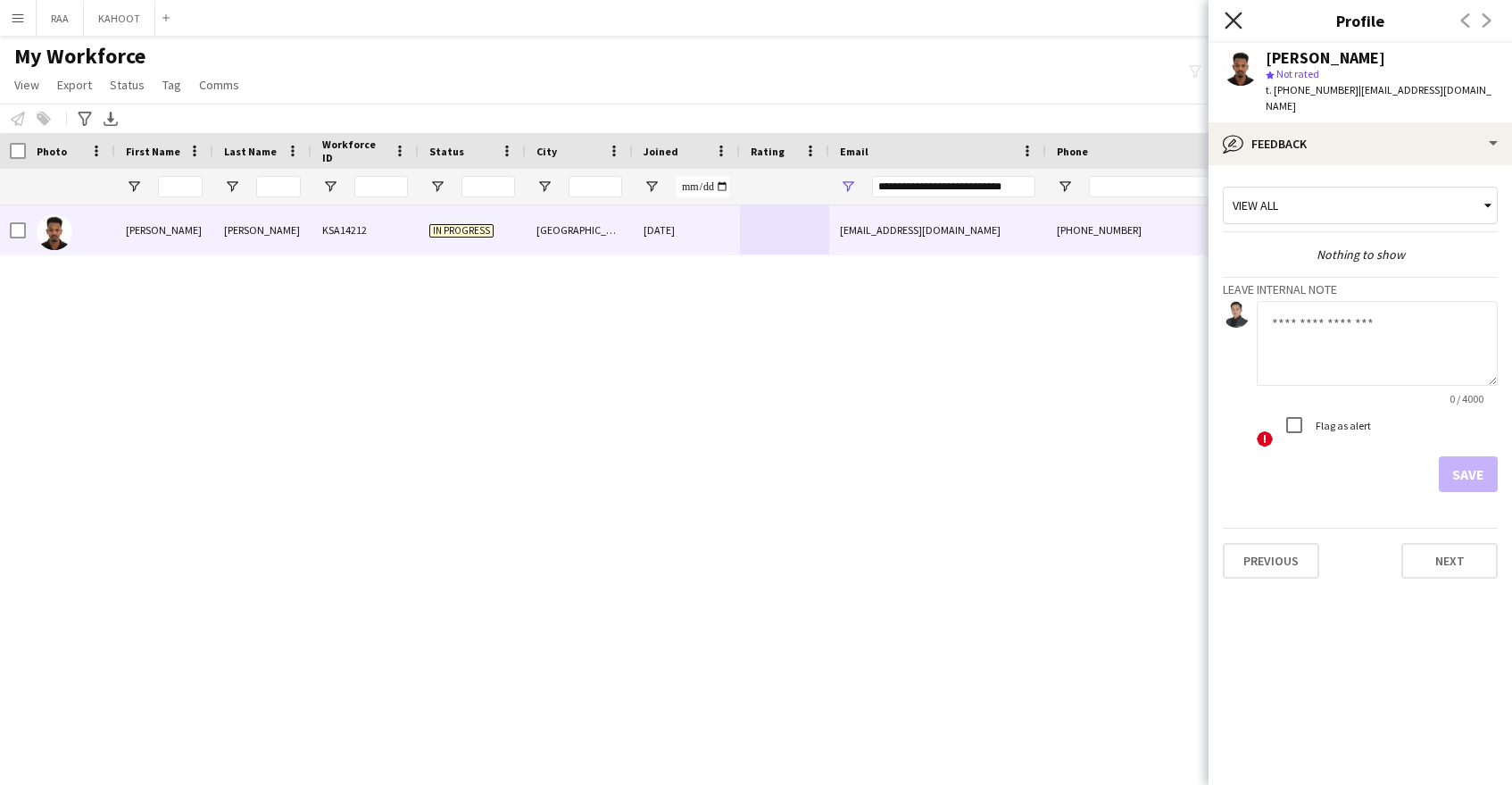
click at [1238, 22] on icon "Close pop-in" at bounding box center [1234, 20] width 17 height 17
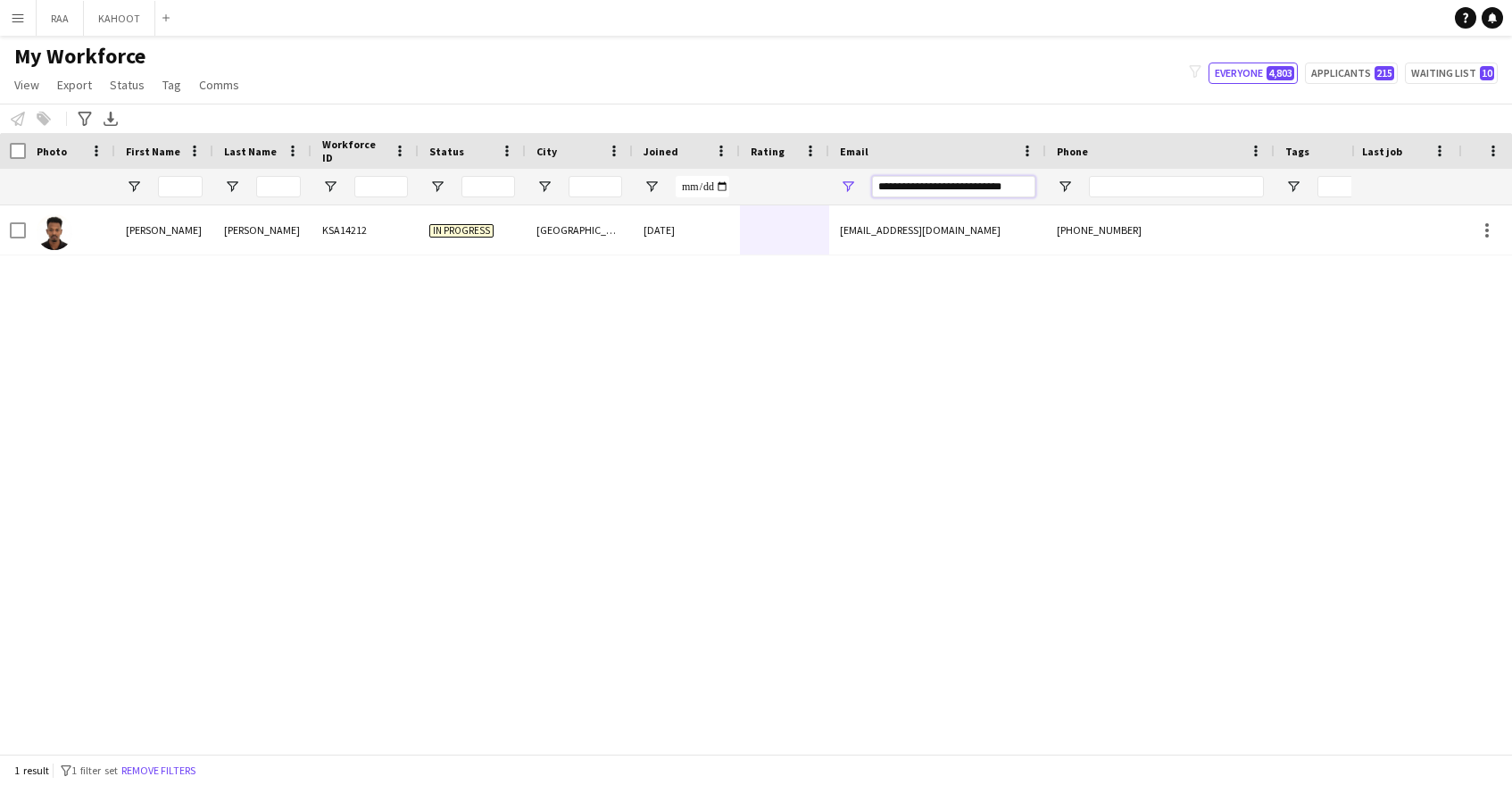
click at [987, 194] on input "**********" at bounding box center [954, 187] width 163 height 21
click at [987, 193] on input "**********" at bounding box center [954, 187] width 163 height 21
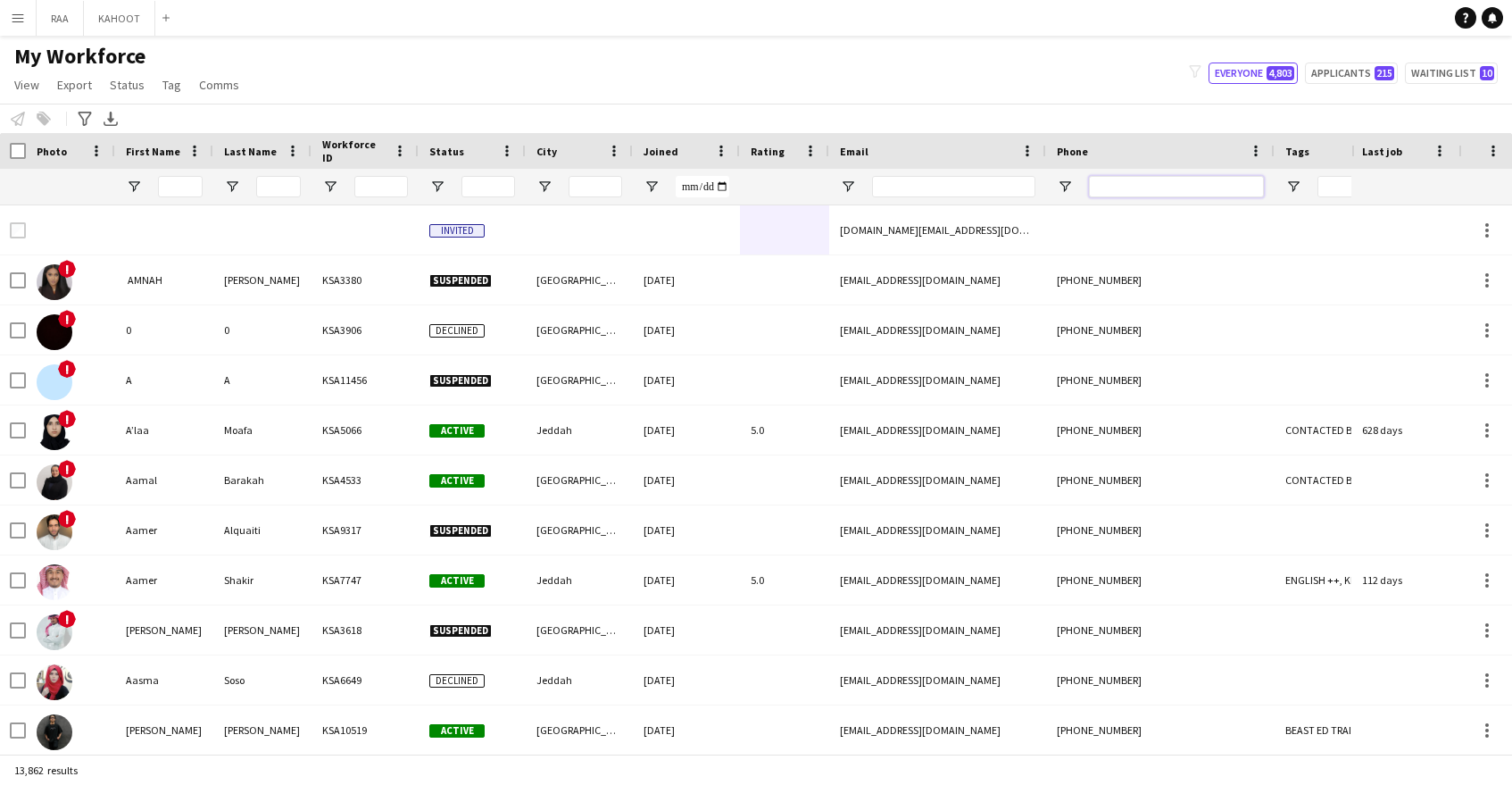
click at [1125, 187] on input "Phone Filter Input" at bounding box center [1176, 187] width 175 height 21
paste input "*********"
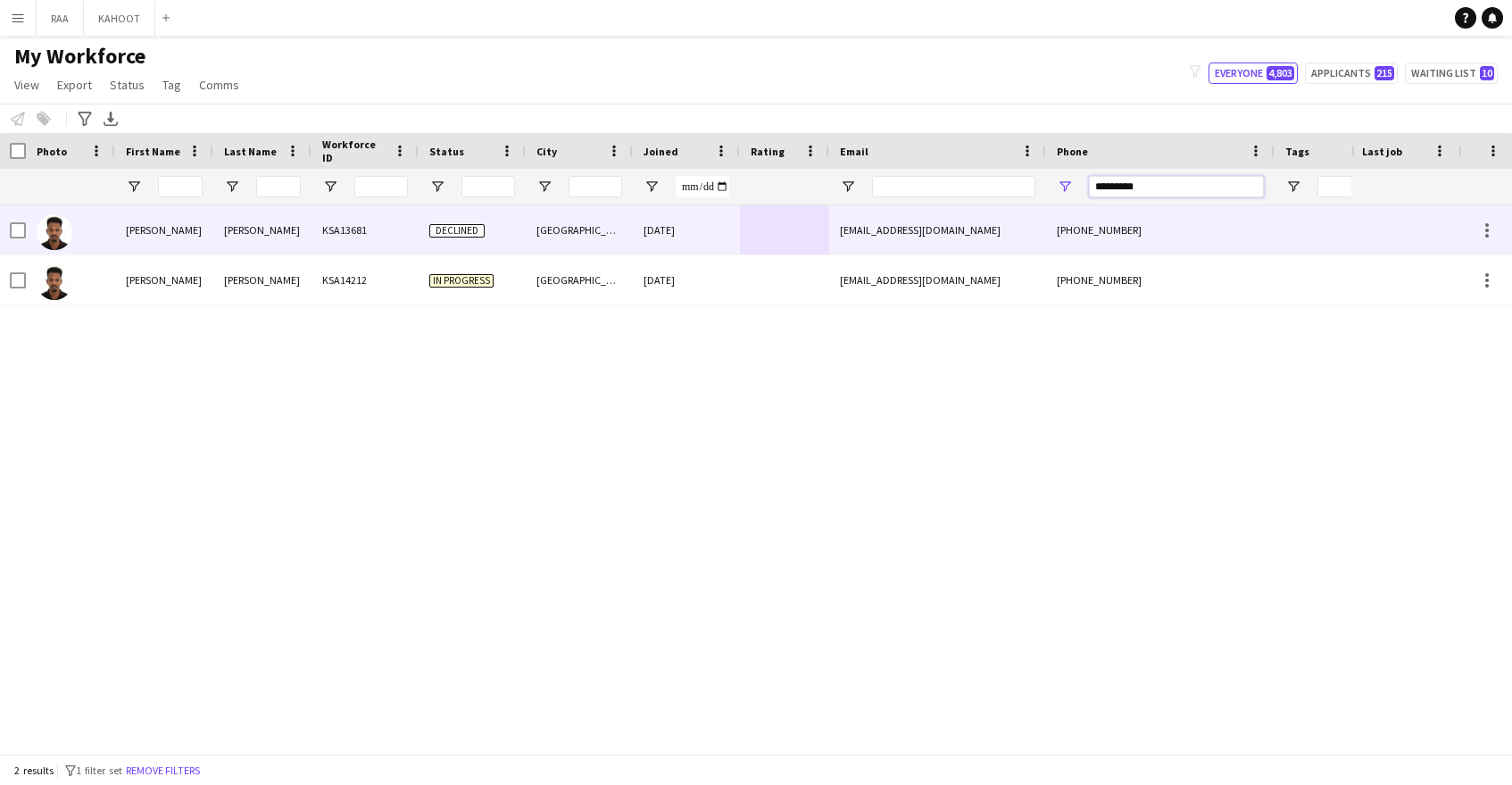
type input "*********"
click at [804, 241] on div at bounding box center [785, 229] width 89 height 49
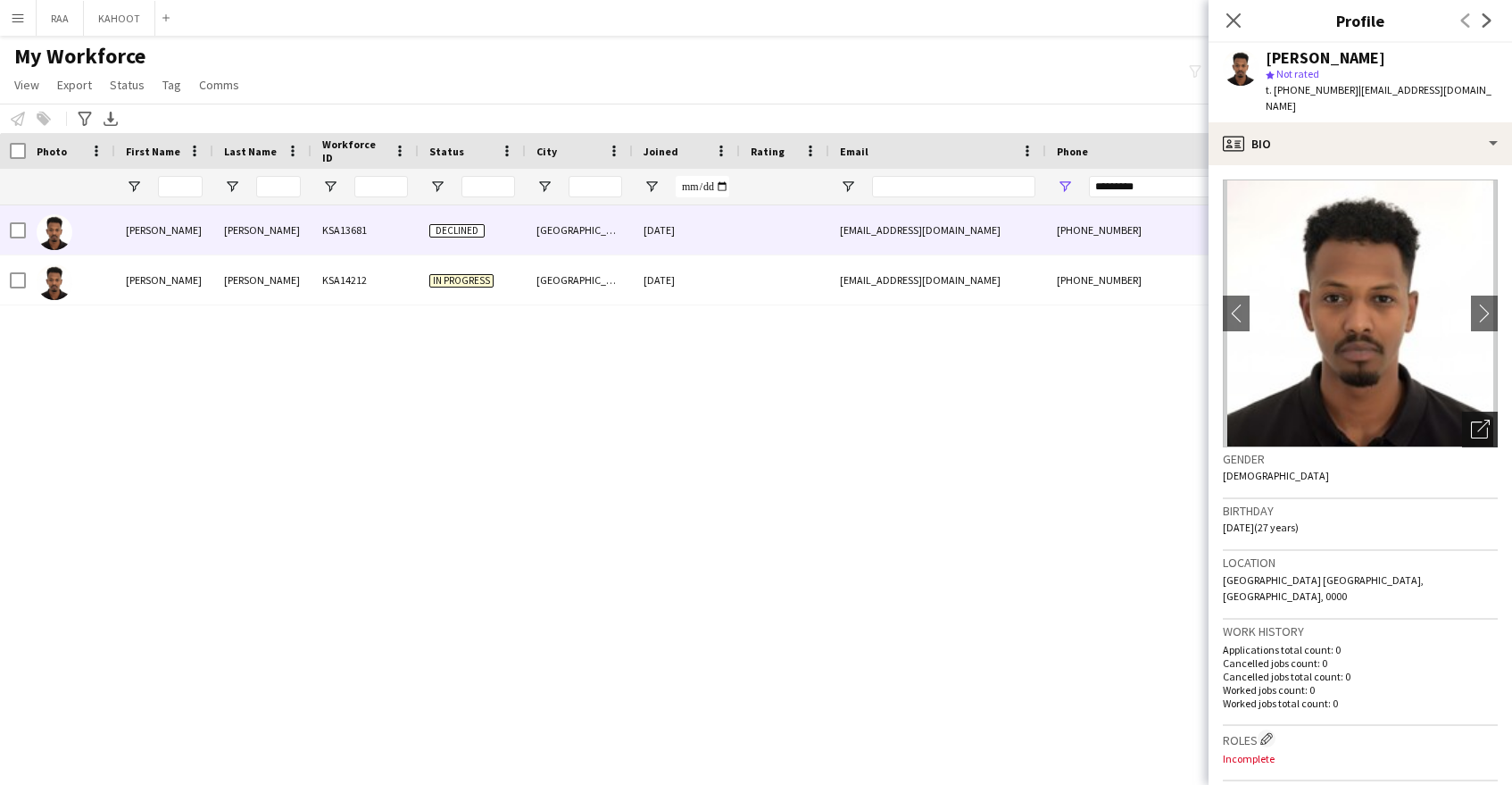
click at [1480, 420] on icon "Open photos pop-in" at bounding box center [1480, 428] width 18 height 18
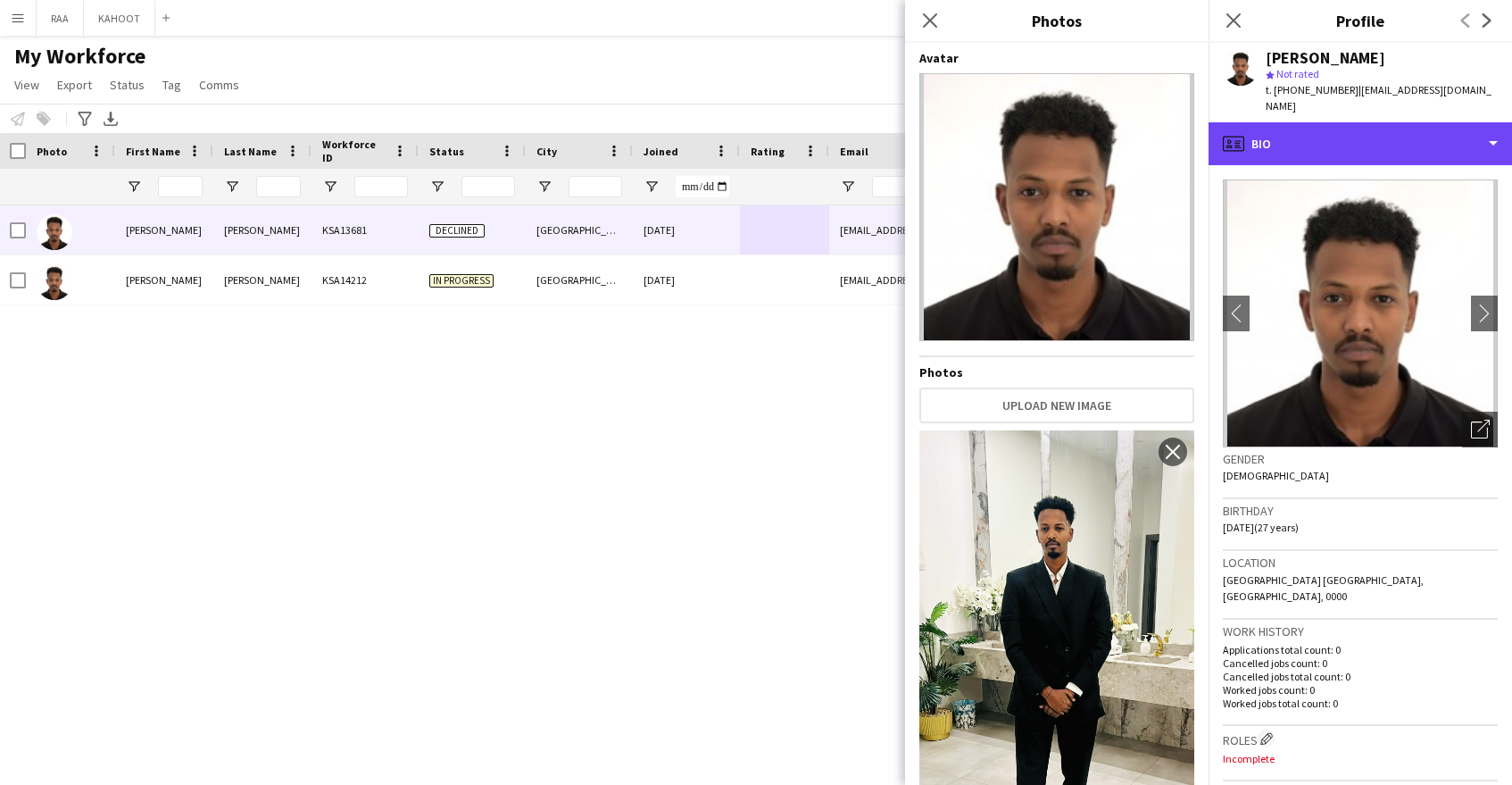
drag, startPoint x: 1331, startPoint y: 127, endPoint x: 1353, endPoint y: 162, distance: 41.3
click at [1330, 127] on div "profile Bio" at bounding box center [1360, 144] width 303 height 43
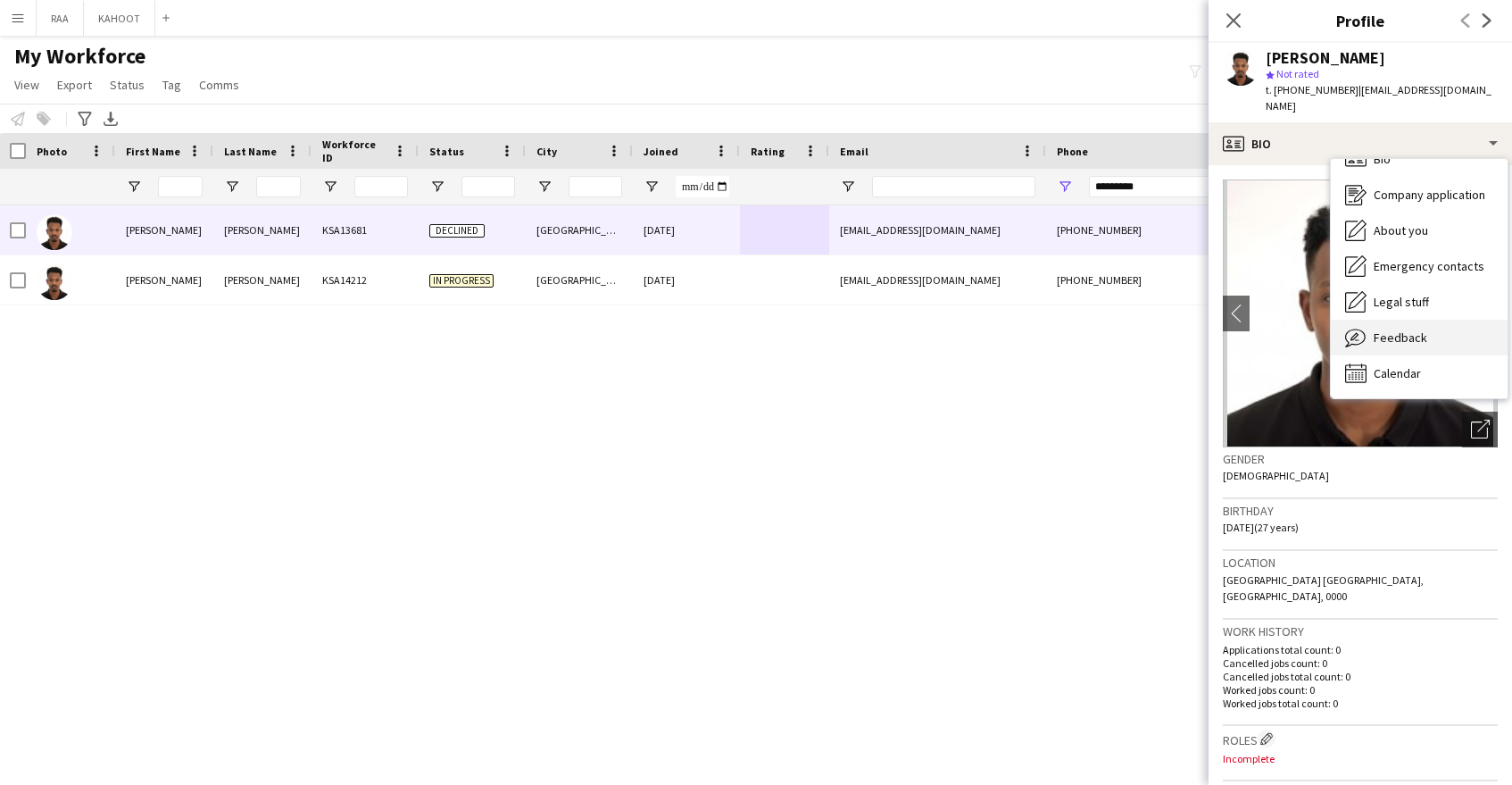
click at [1407, 330] on span "Feedback" at bounding box center [1400, 337] width 53 height 16
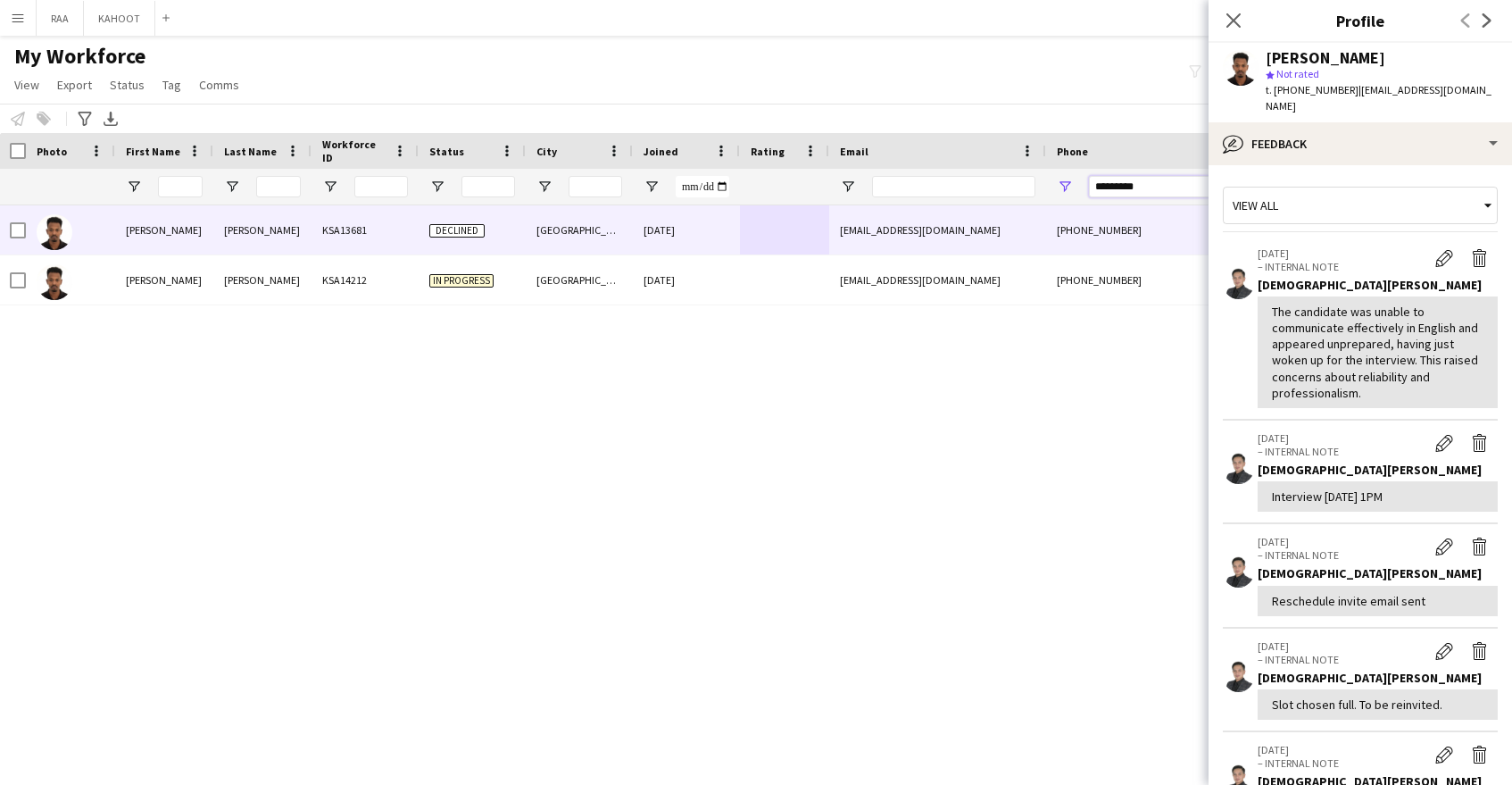
drag, startPoint x: 1161, startPoint y: 191, endPoint x: 944, endPoint y: 191, distance: 217.0
click at [944, 191] on div at bounding box center [1016, 187] width 2036 height 36
paste input "**********"
type input "**********"
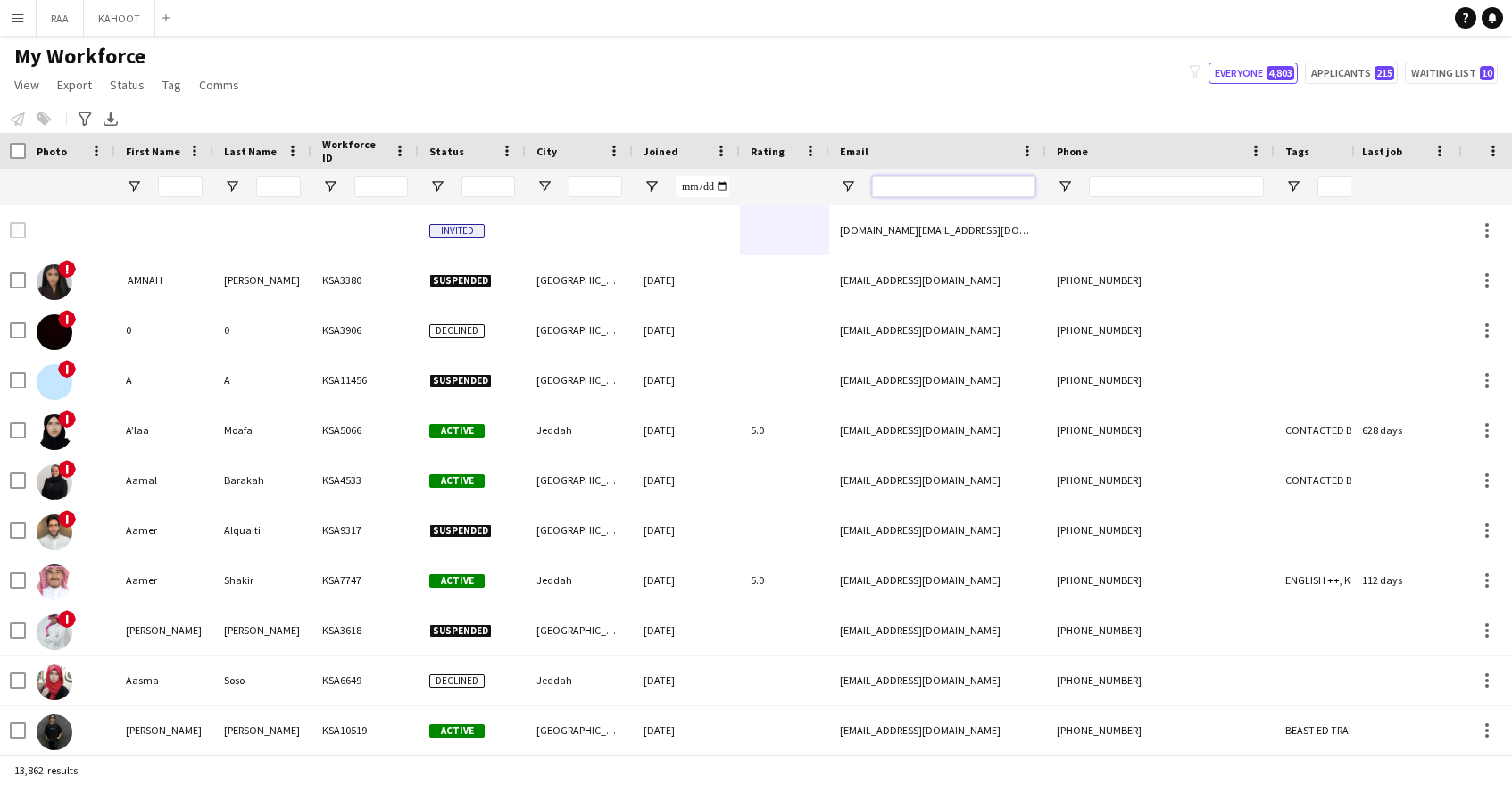
click at [898, 179] on input "Email Filter Input" at bounding box center [954, 187] width 163 height 21
paste input "**********"
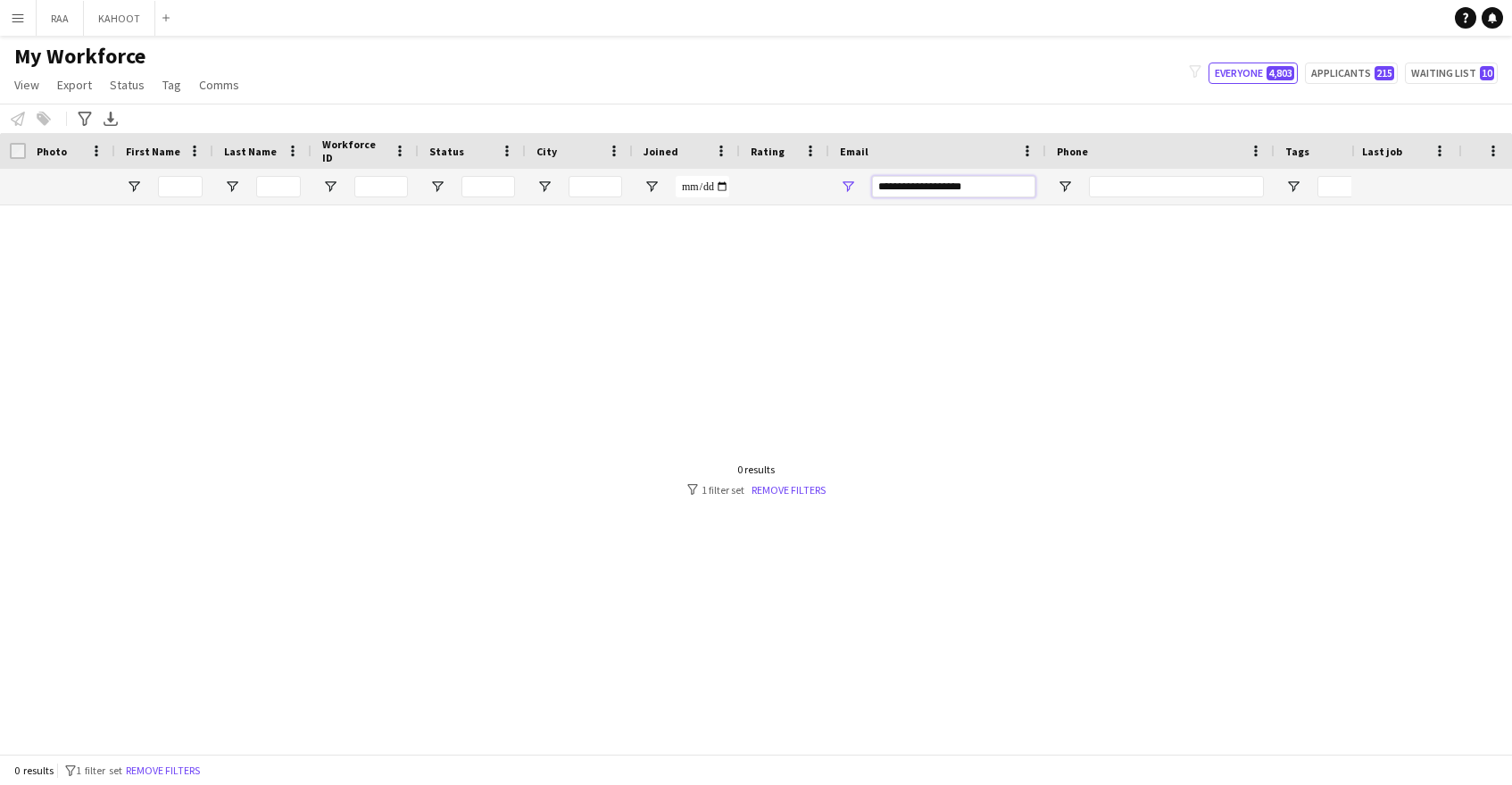
type input "**********"
drag, startPoint x: 975, startPoint y: 195, endPoint x: 792, endPoint y: 181, distance: 183.5
click at [792, 181] on div "**********" at bounding box center [1016, 187] width 2036 height 36
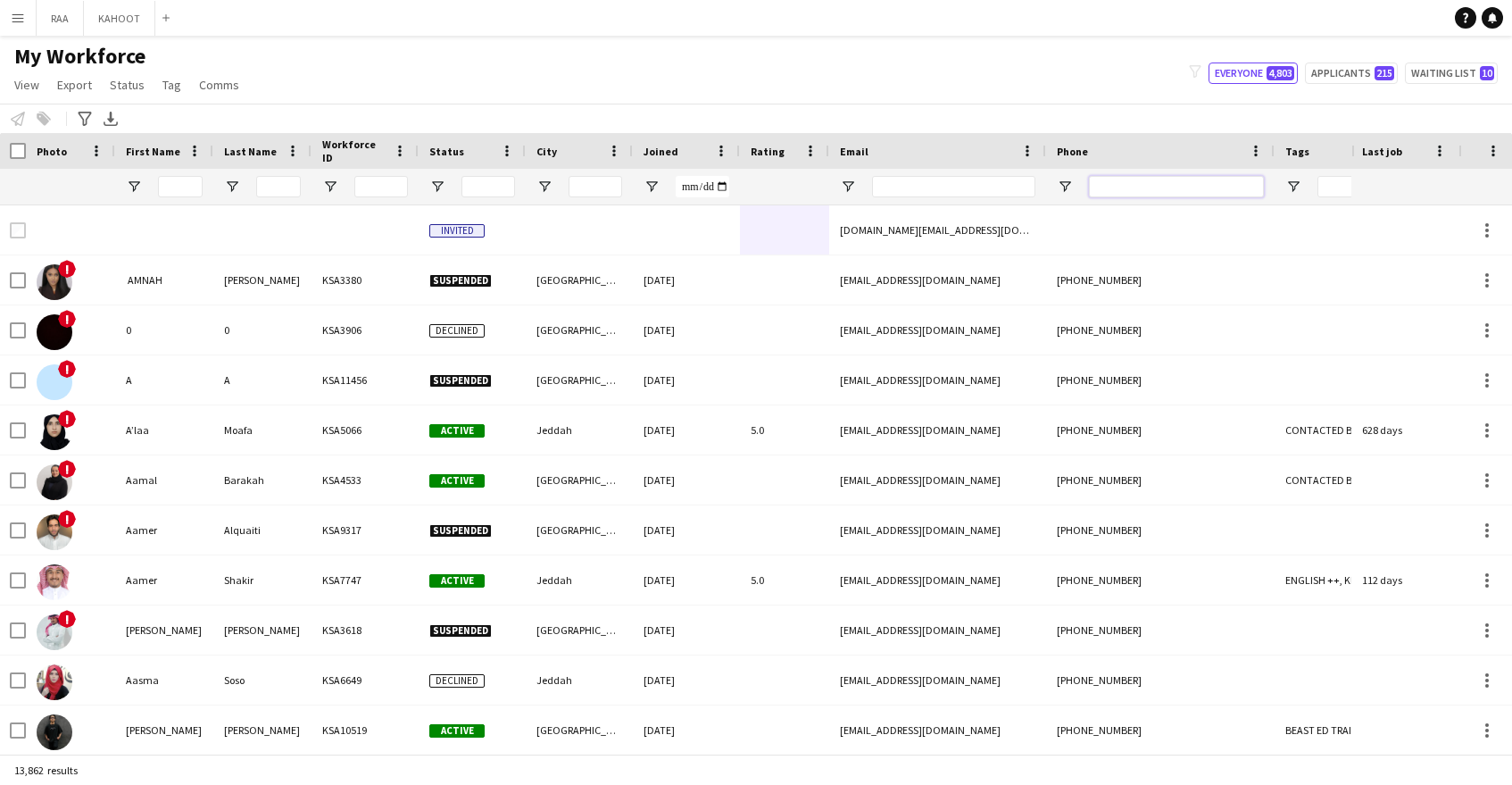
click at [1216, 182] on input "Phone Filter Input" at bounding box center [1176, 187] width 175 height 21
paste input "*********"
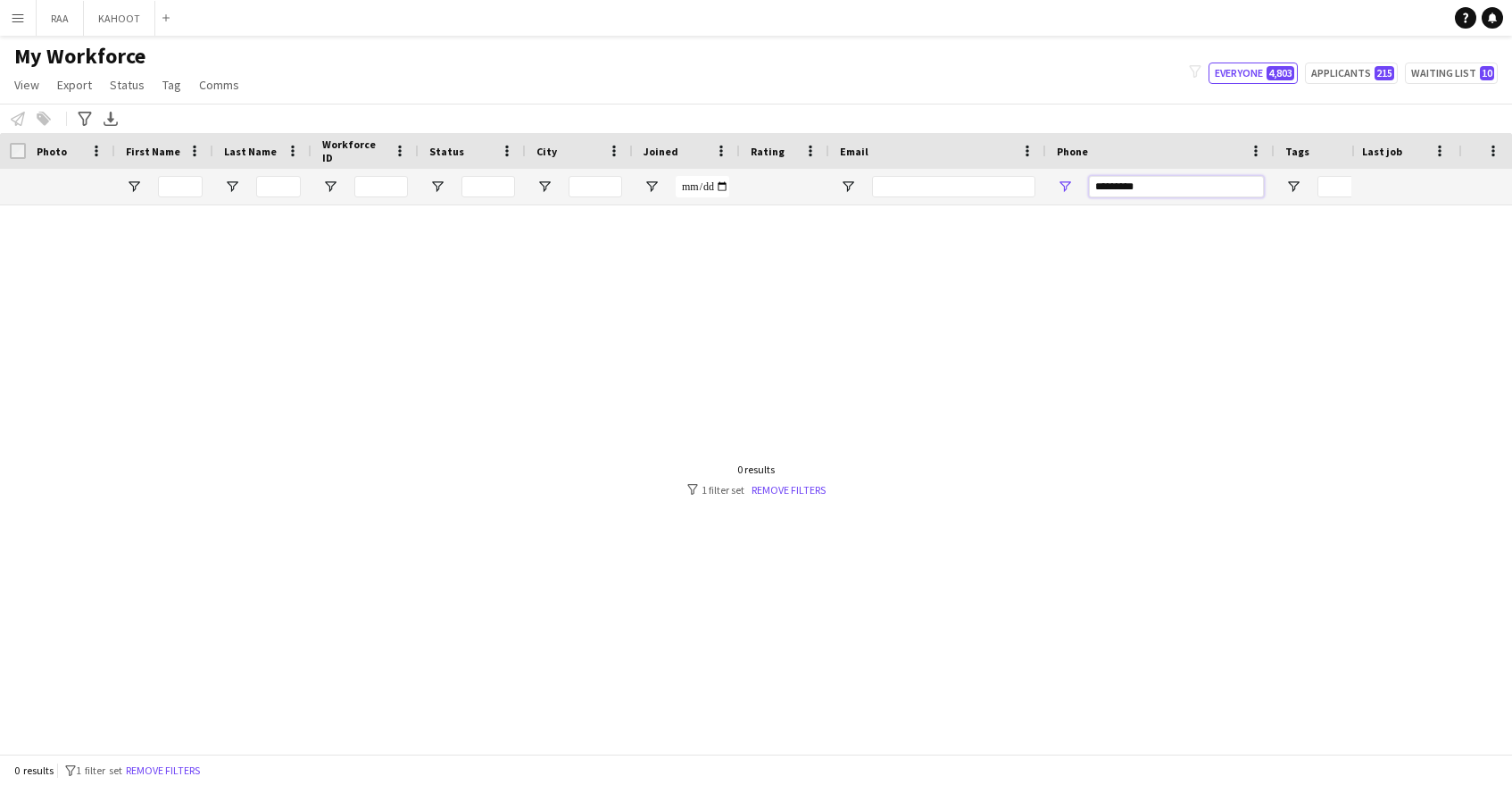
type input "*********"
drag, startPoint x: 1178, startPoint y: 191, endPoint x: 1007, endPoint y: 186, distance: 171.1
click at [1007, 186] on div at bounding box center [1016, 187] width 2036 height 36
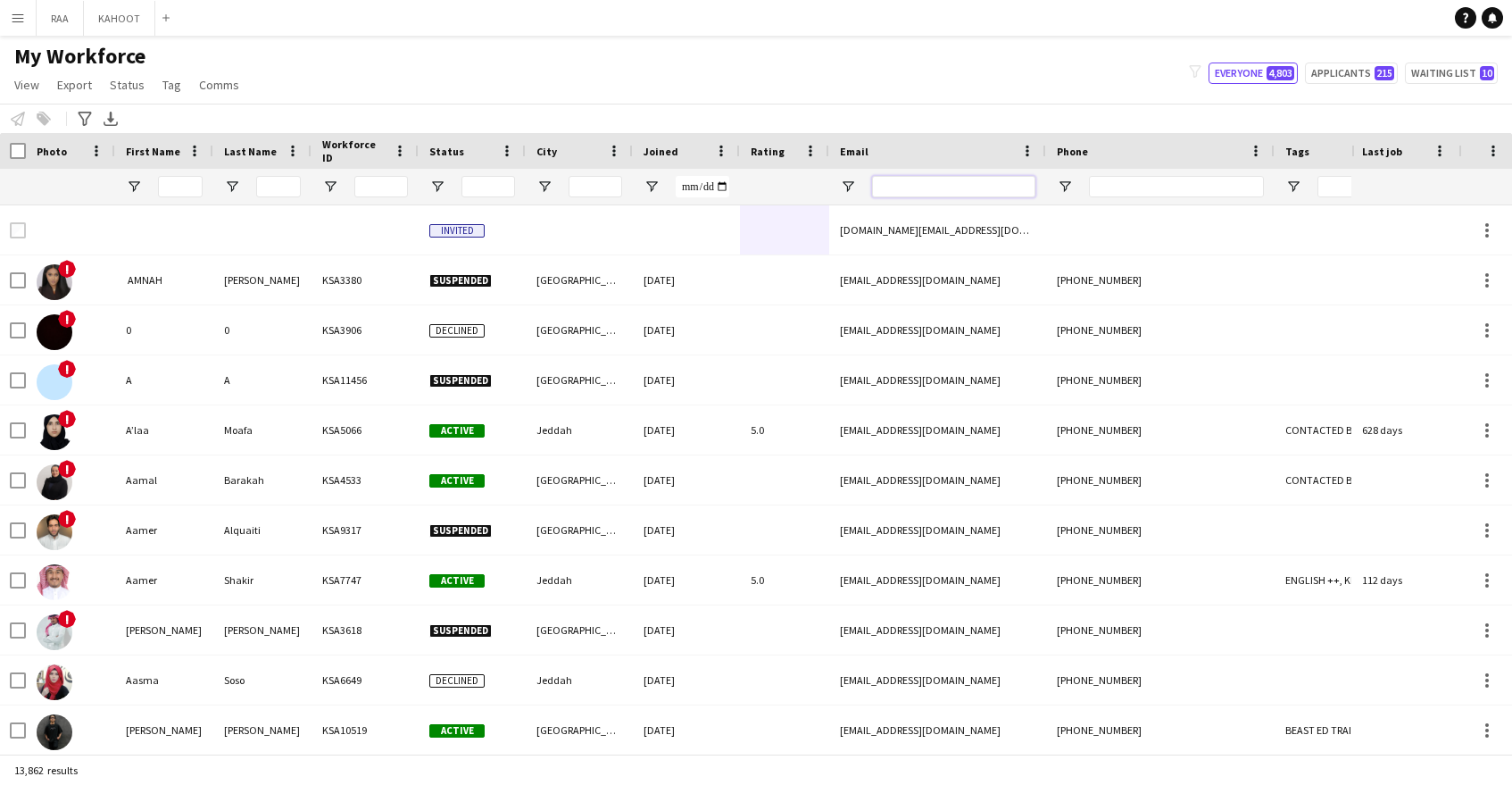
click at [1007, 185] on input "Email Filter Input" at bounding box center [954, 187] width 163 height 21
paste input "**********"
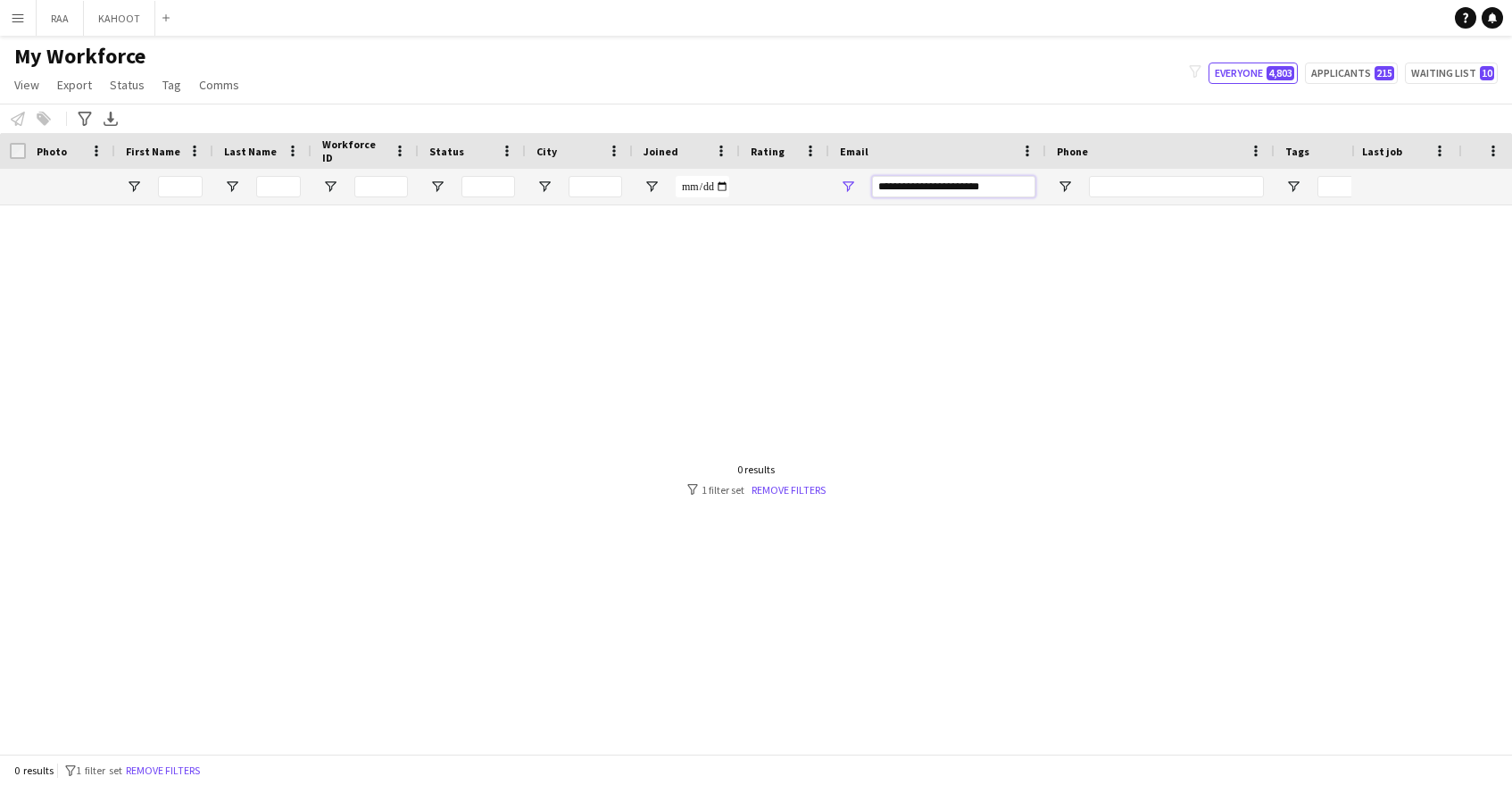
type input "**********"
drag, startPoint x: 1013, startPoint y: 187, endPoint x: 838, endPoint y: 181, distance: 175.1
click at [838, 181] on div "**********" at bounding box center [937, 187] width 217 height 36
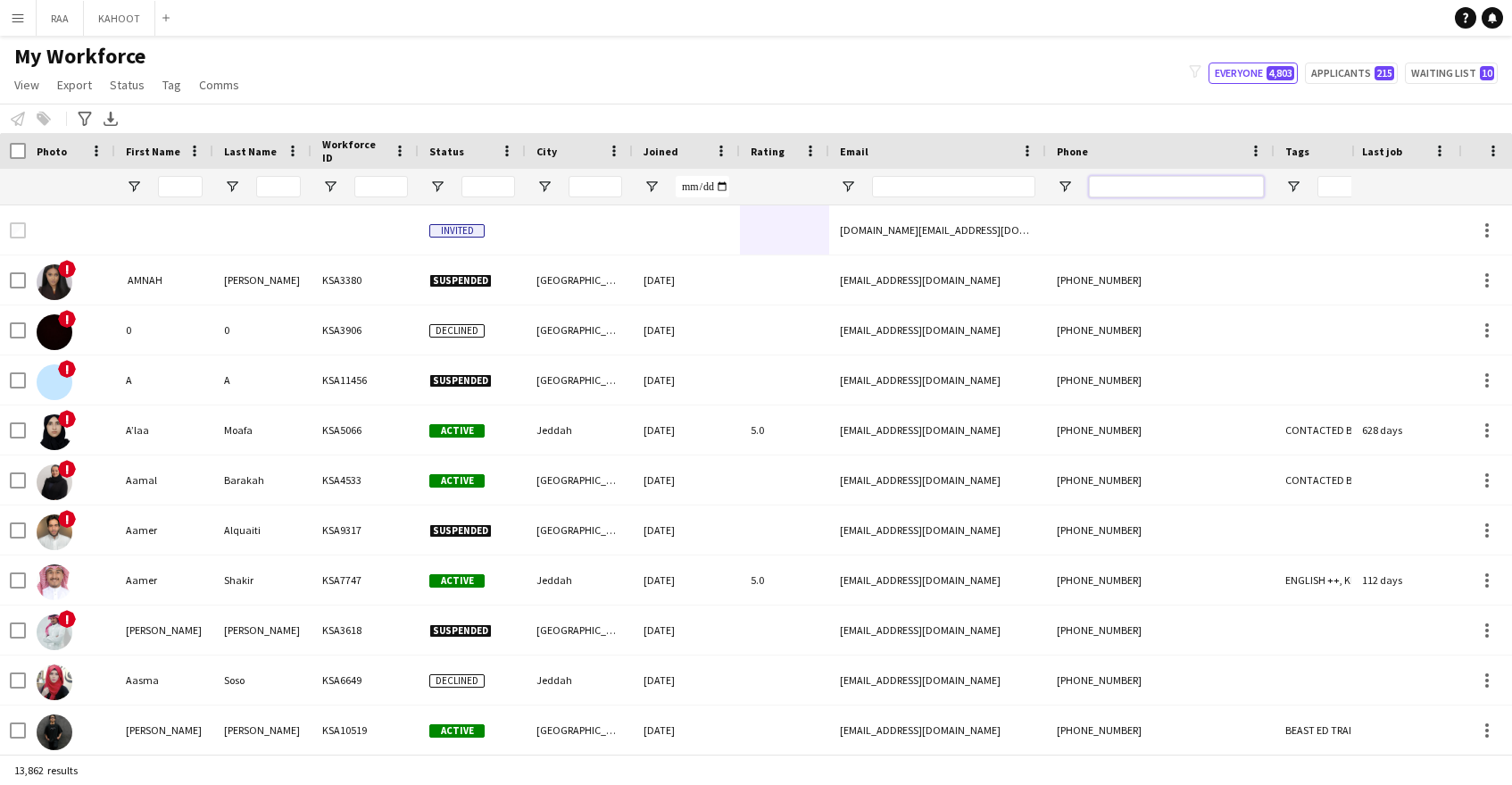
click at [1112, 184] on input "Phone Filter Input" at bounding box center [1176, 187] width 175 height 21
paste input "*********"
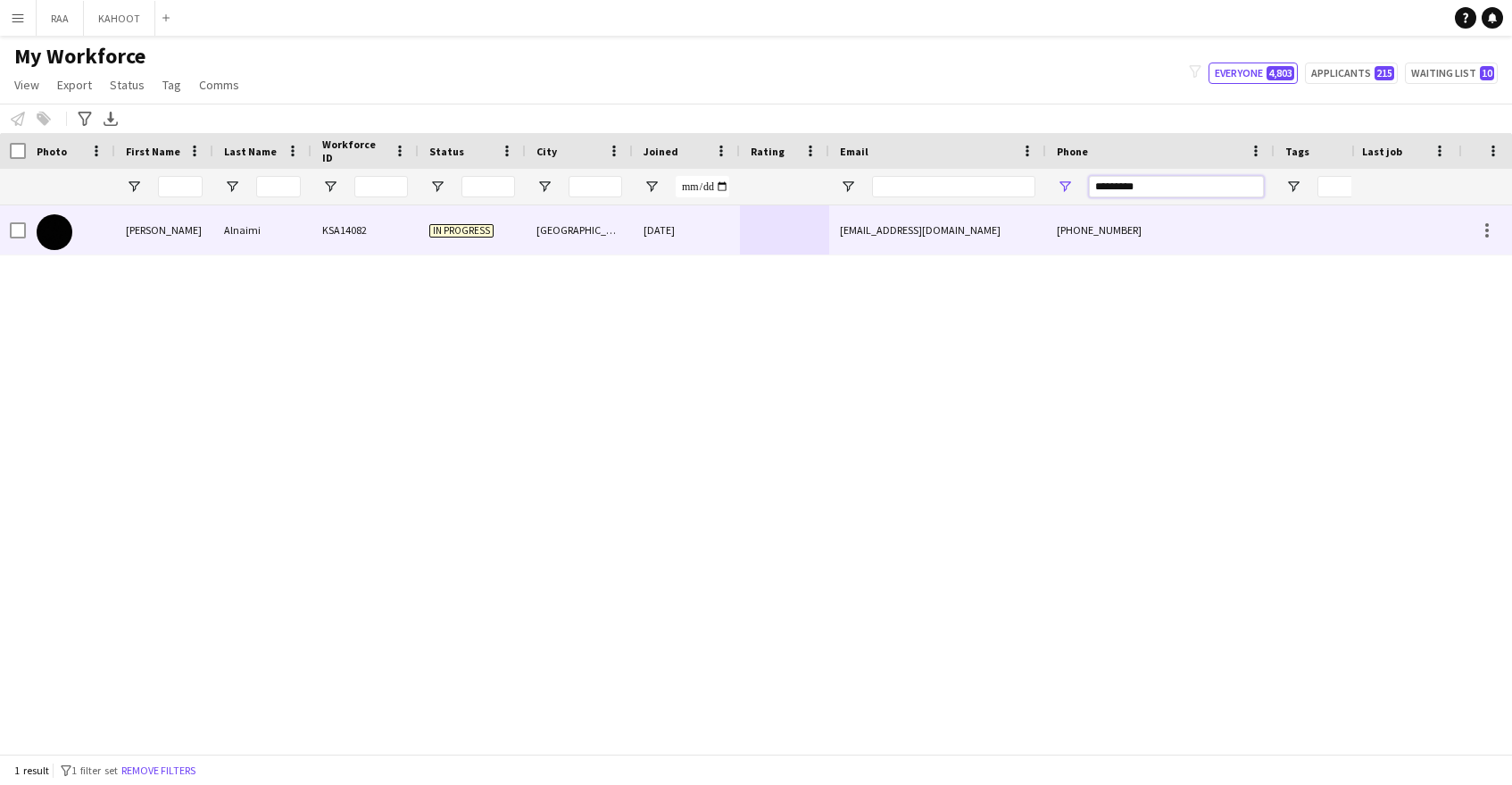
type input "*********"
click at [651, 246] on div "25-08-2025" at bounding box center [686, 229] width 107 height 49
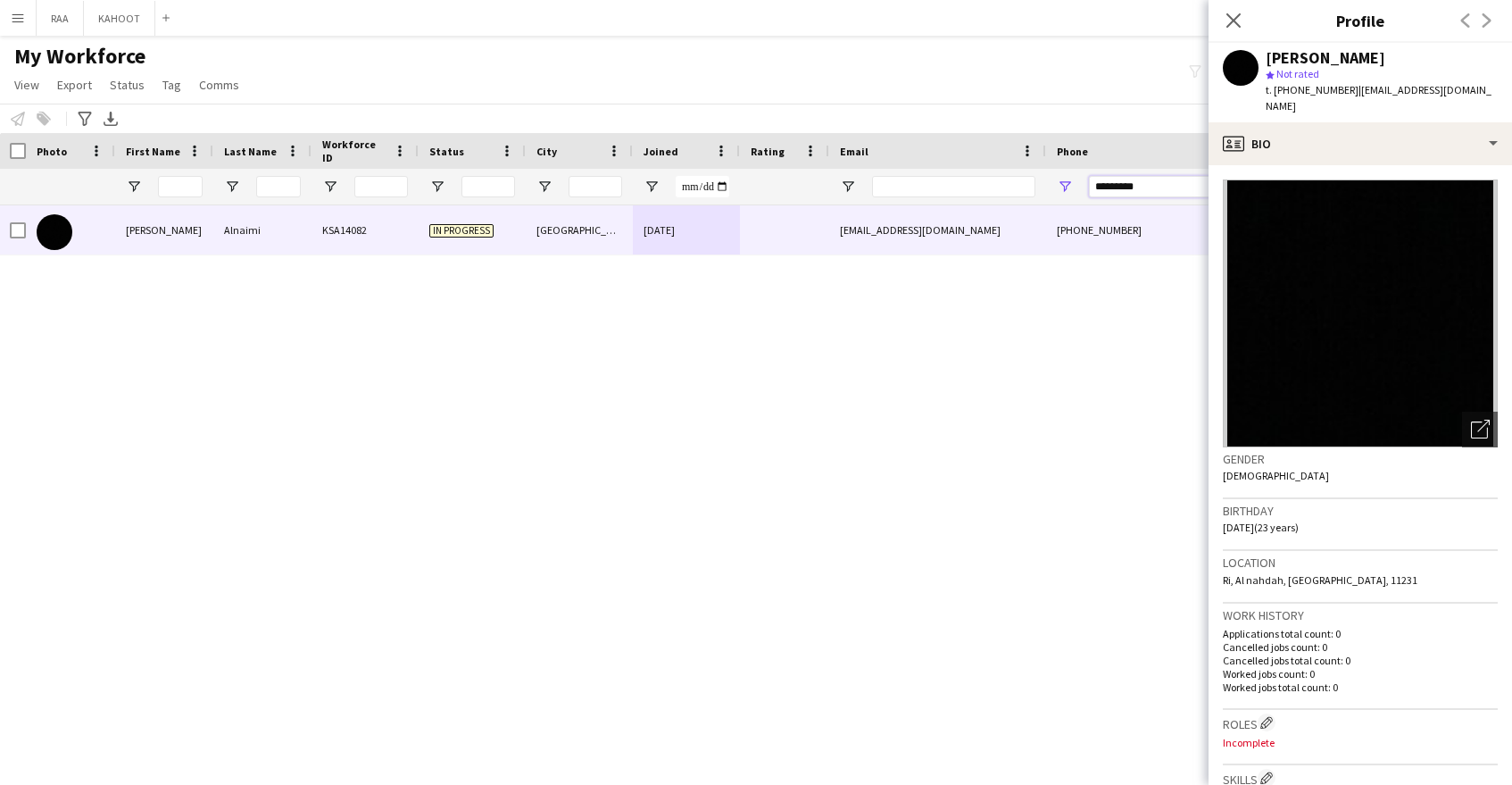
drag, startPoint x: 1159, startPoint y: 190, endPoint x: 1052, endPoint y: 185, distance: 107.1
click at [1052, 185] on div "*********" at bounding box center [1160, 187] width 229 height 36
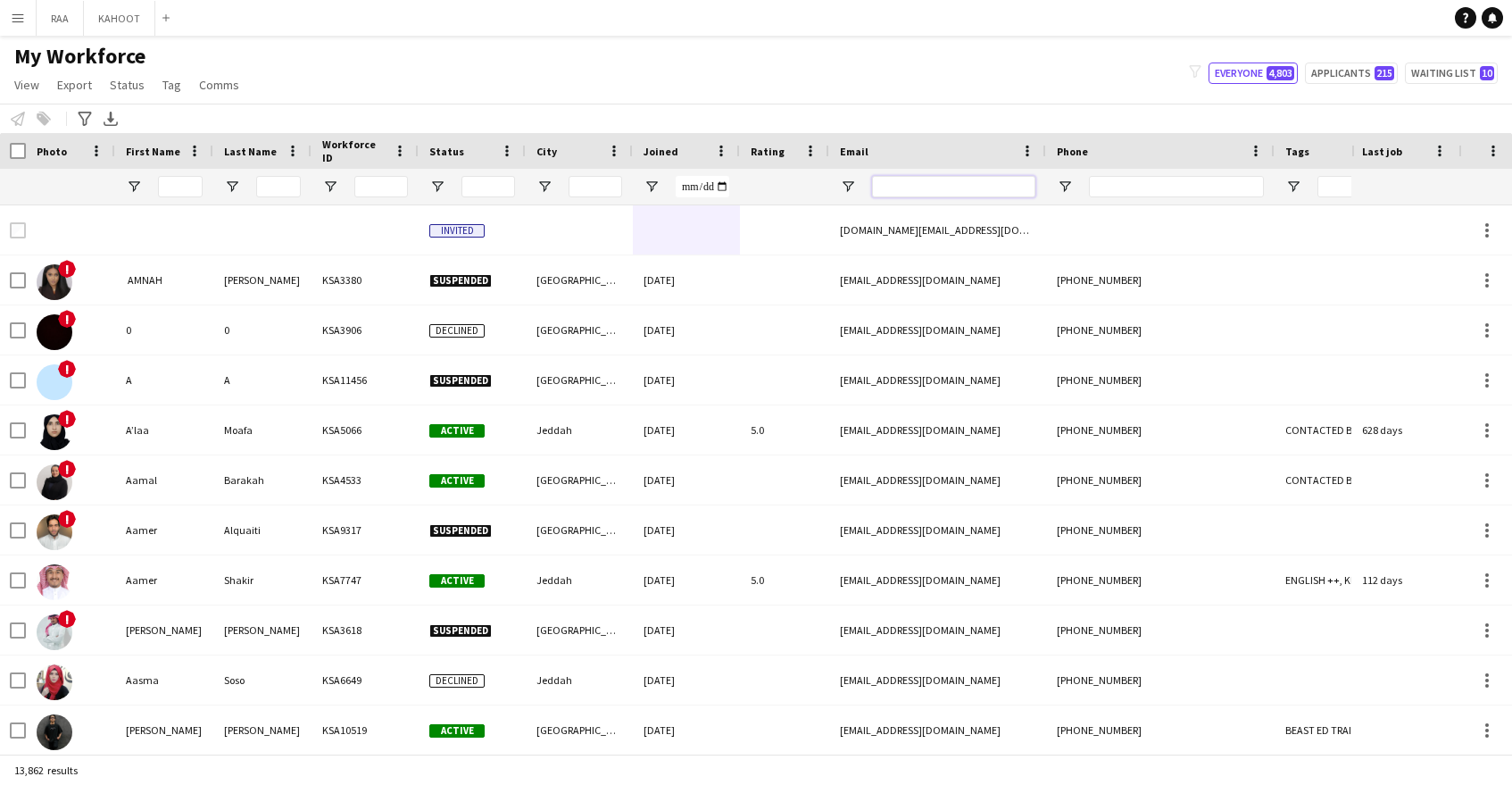
click at [968, 181] on input "Email Filter Input" at bounding box center [954, 187] width 163 height 21
paste input "**********"
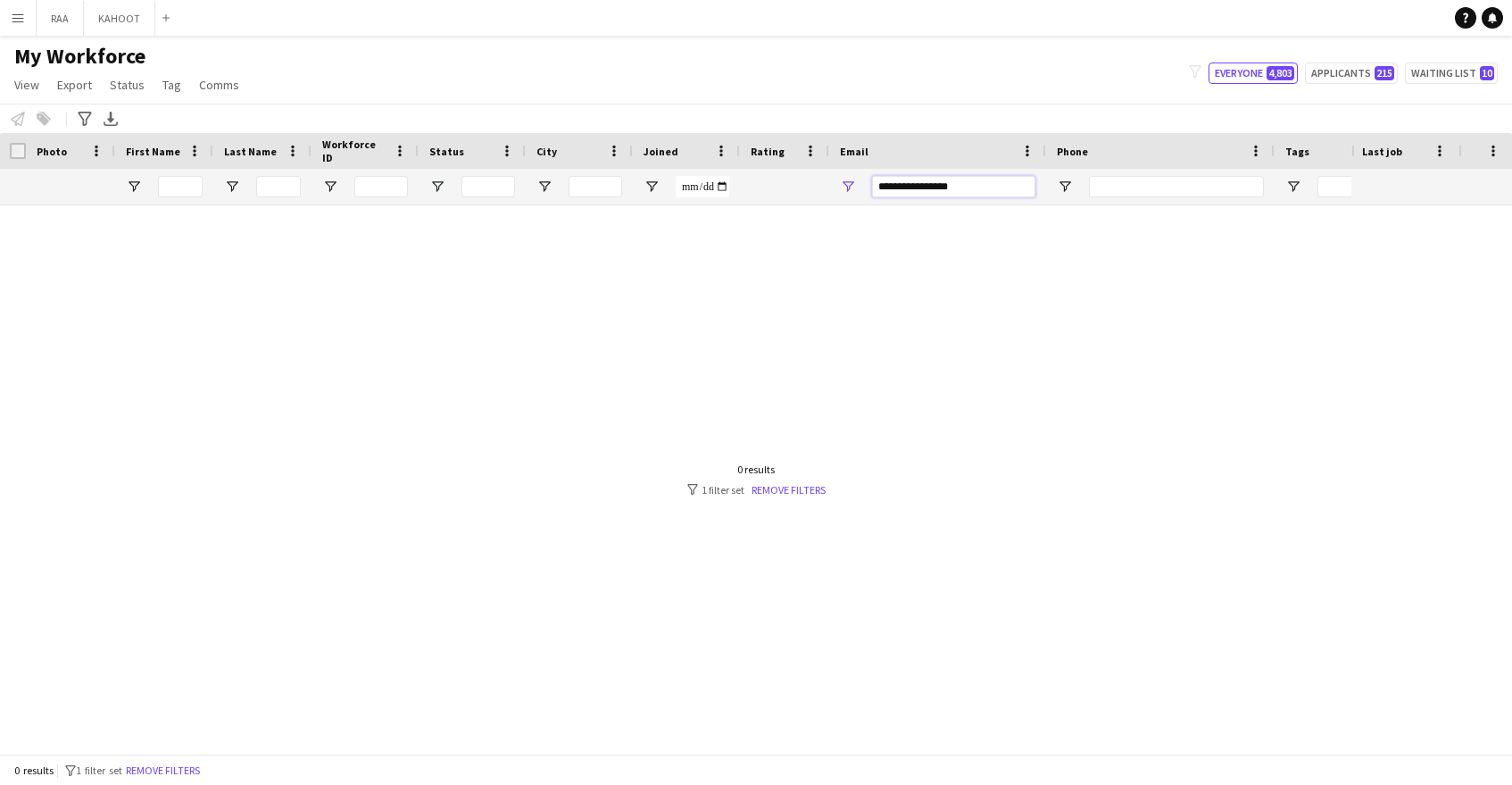
drag, startPoint x: 966, startPoint y: 189, endPoint x: 803, endPoint y: 170, distance: 164.1
click at [803, 170] on div "**********" at bounding box center [1016, 187] width 2036 height 36
paste input "Email Filter Input"
type input "*********"
drag, startPoint x: 954, startPoint y: 182, endPoint x: 738, endPoint y: 189, distance: 216.1
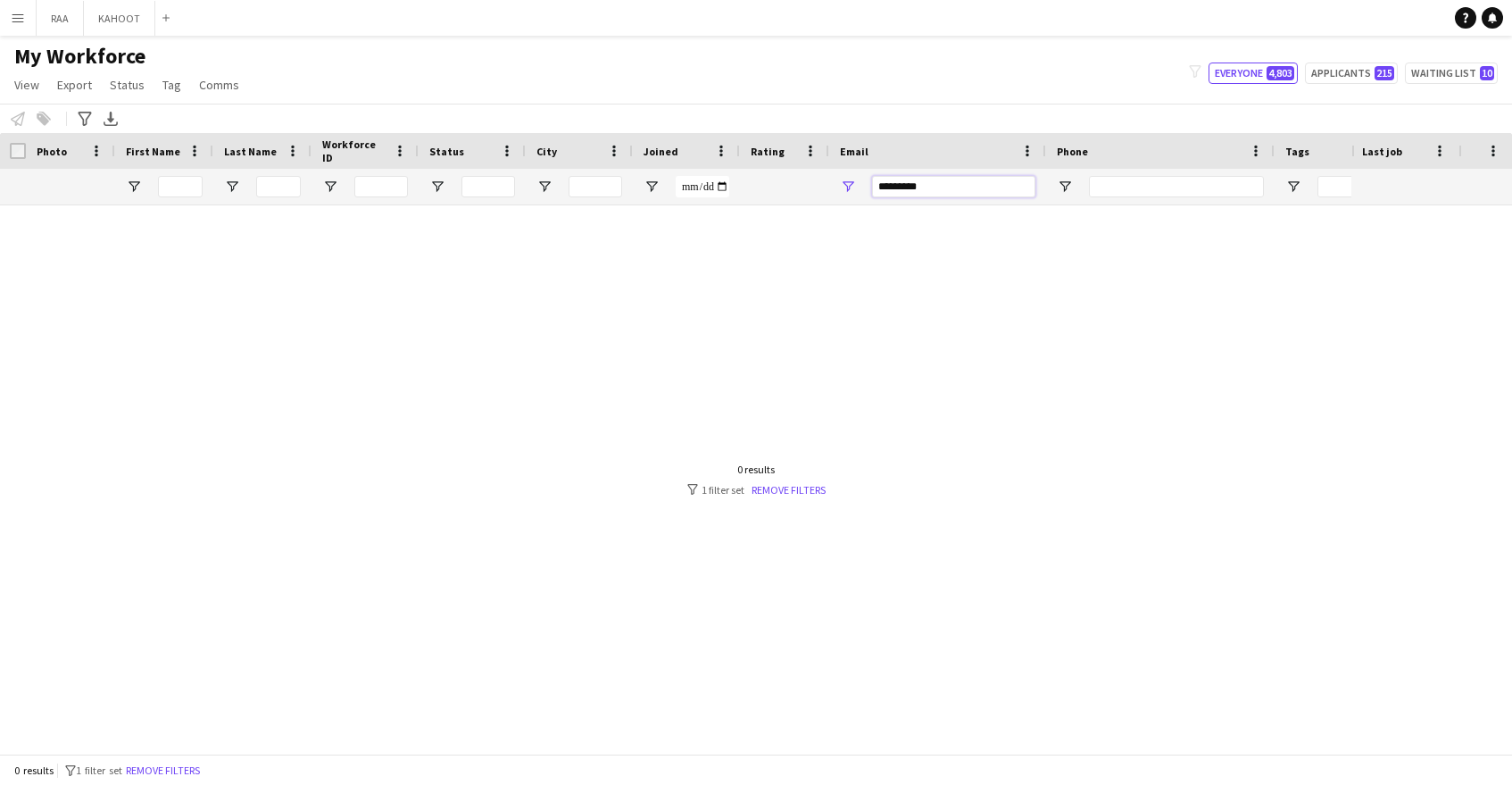
click at [738, 189] on div "*********" at bounding box center [1016, 187] width 2036 height 36
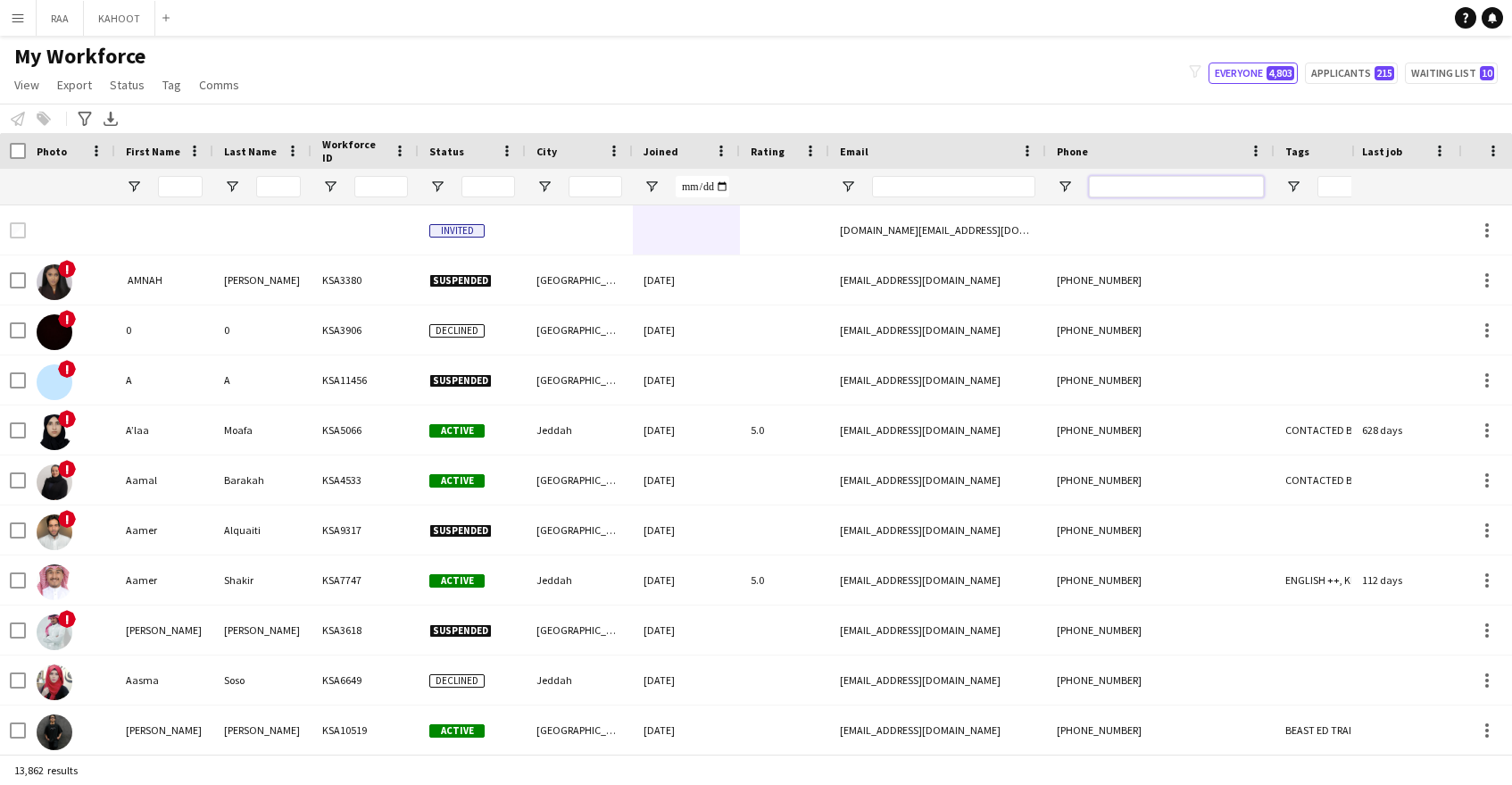
click at [1155, 179] on input "Phone Filter Input" at bounding box center [1176, 187] width 175 height 21
paste input "*********"
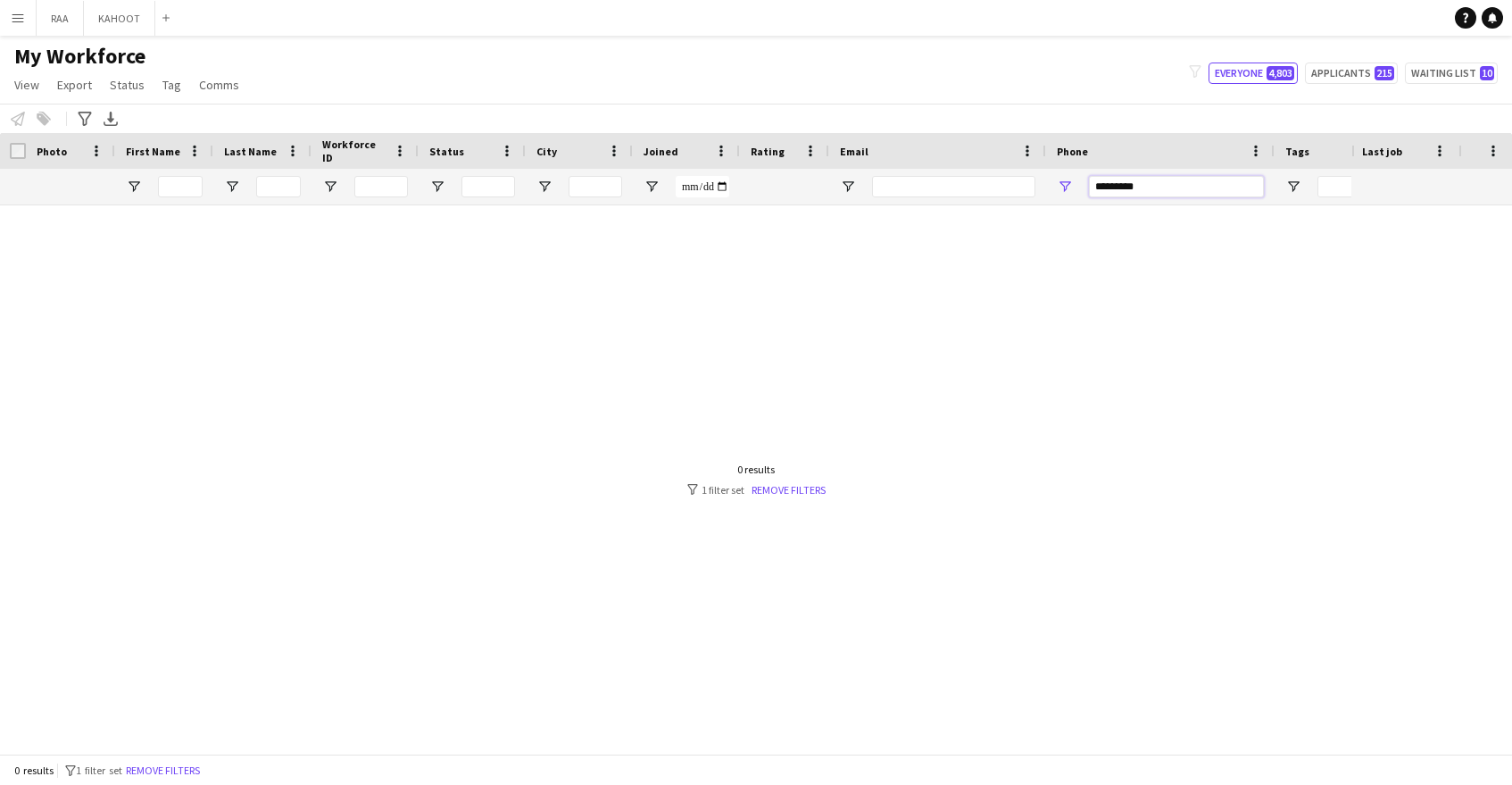
type input "*********"
drag, startPoint x: 1155, startPoint y: 189, endPoint x: 969, endPoint y: 182, distance: 186.1
click at [969, 182] on div at bounding box center [1016, 187] width 2036 height 36
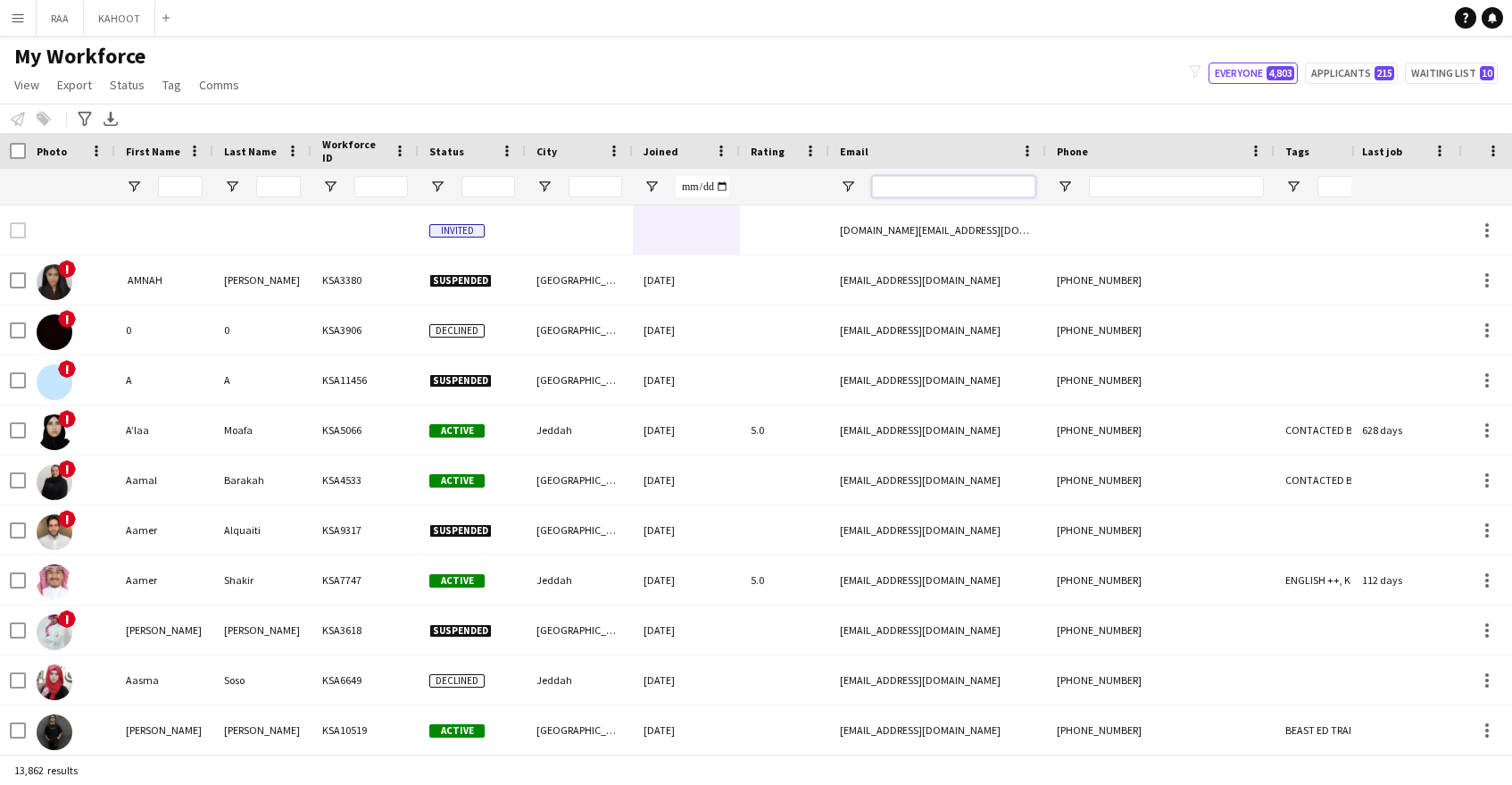
click at [969, 182] on input "Email Filter Input" at bounding box center [954, 187] width 163 height 21
paste input "**********"
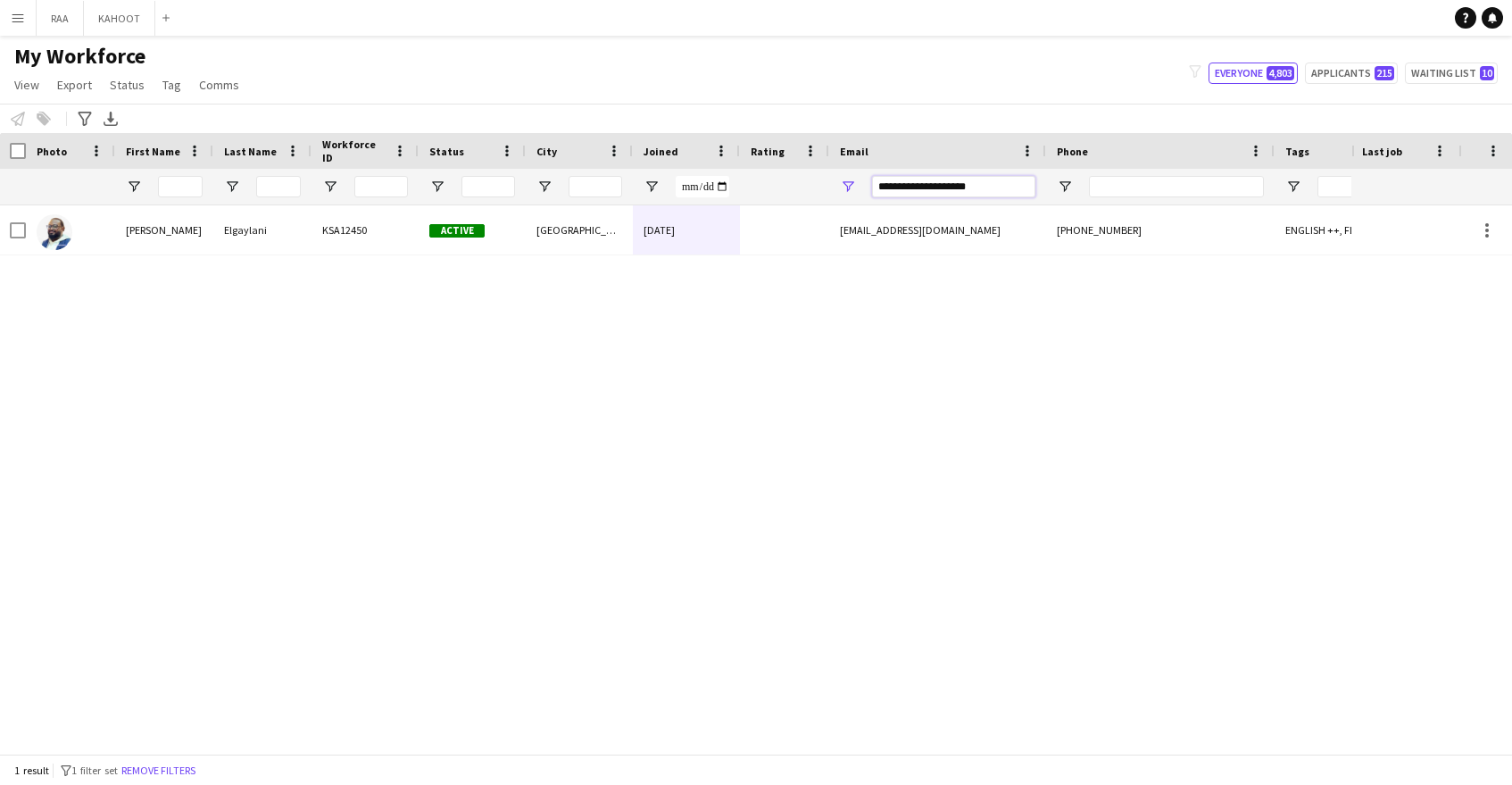
drag, startPoint x: 956, startPoint y: 186, endPoint x: 813, endPoint y: 180, distance: 143.1
click at [814, 180] on div "**********" at bounding box center [1016, 187] width 2036 height 36
paste input "*"
drag, startPoint x: 958, startPoint y: 188, endPoint x: 754, endPoint y: 184, distance: 204.0
click at [755, 184] on div "**********" at bounding box center [1016, 187] width 2036 height 36
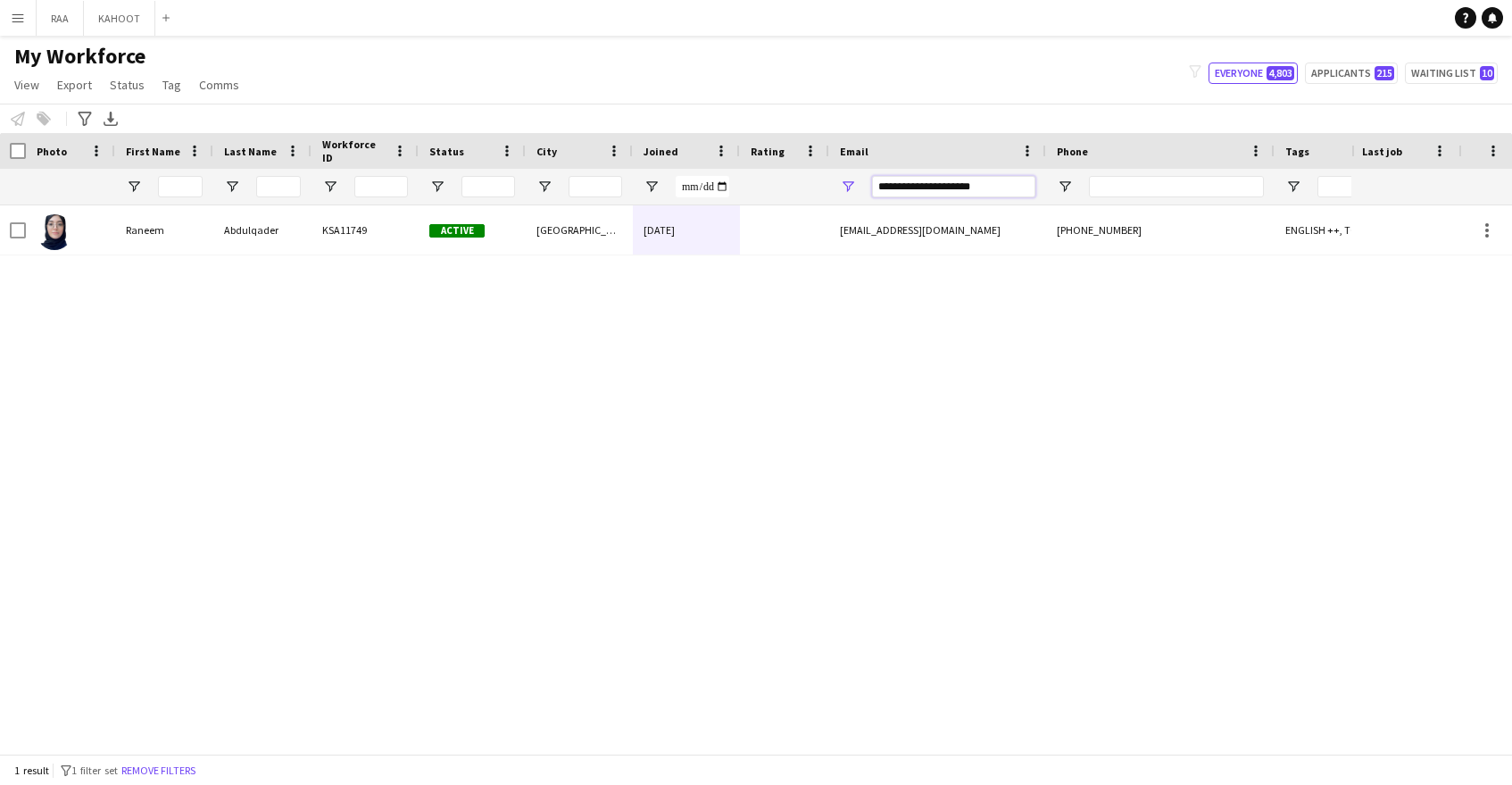
paste input "Email Filter Input"
drag, startPoint x: 991, startPoint y: 188, endPoint x: 765, endPoint y: 189, distance: 226.0
click at [768, 187] on div "**********" at bounding box center [1016, 187] width 2036 height 36
paste input "******"
drag, startPoint x: 1017, startPoint y: 188, endPoint x: 845, endPoint y: 193, distance: 172.1
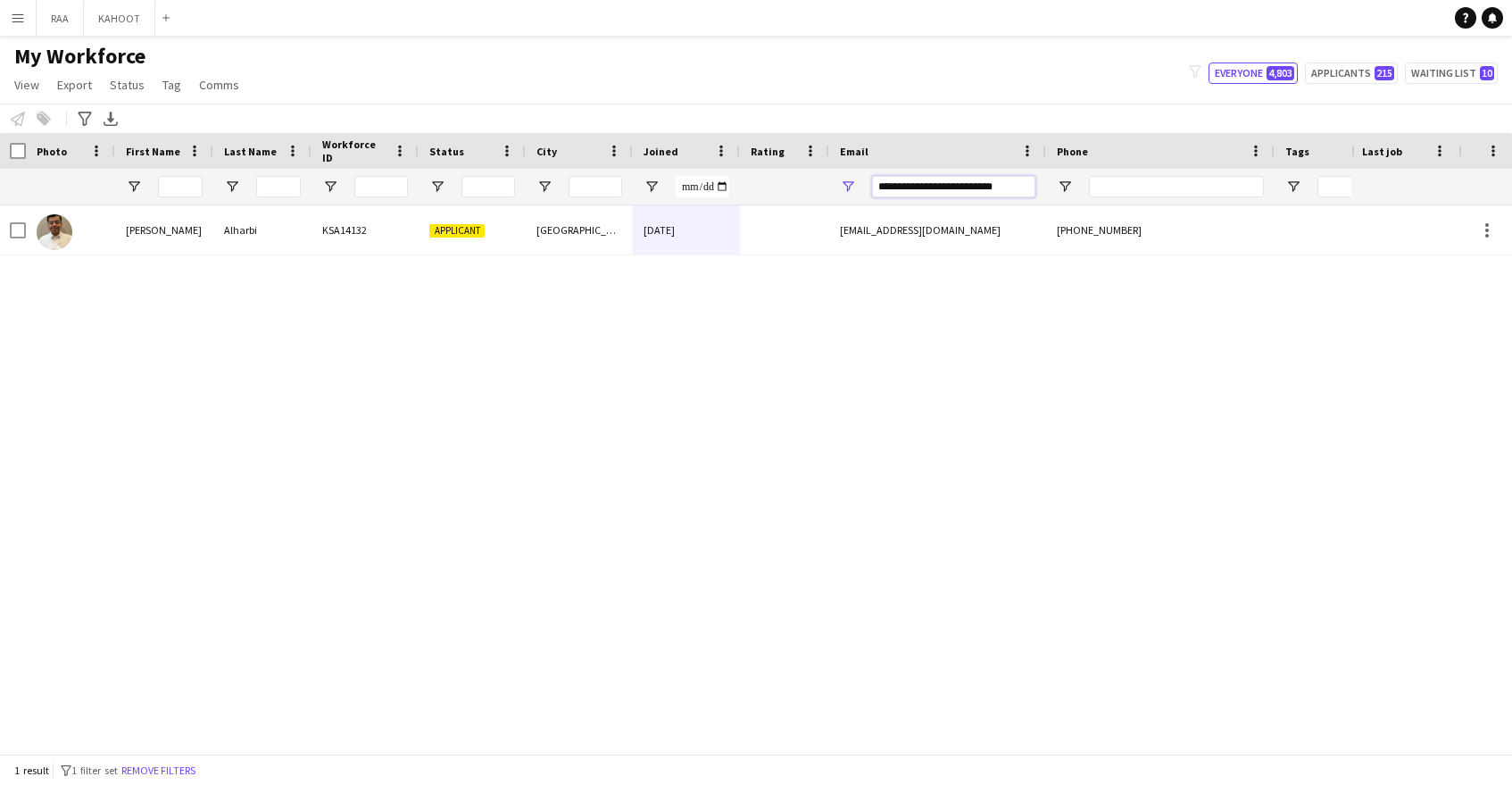
click at [846, 186] on div "**********" at bounding box center [937, 187] width 217 height 36
paste input "Email Filter Input"
drag, startPoint x: 956, startPoint y: 180, endPoint x: 768, endPoint y: 174, distance: 188.1
click at [768, 174] on div "**********" at bounding box center [1016, 187] width 2036 height 36
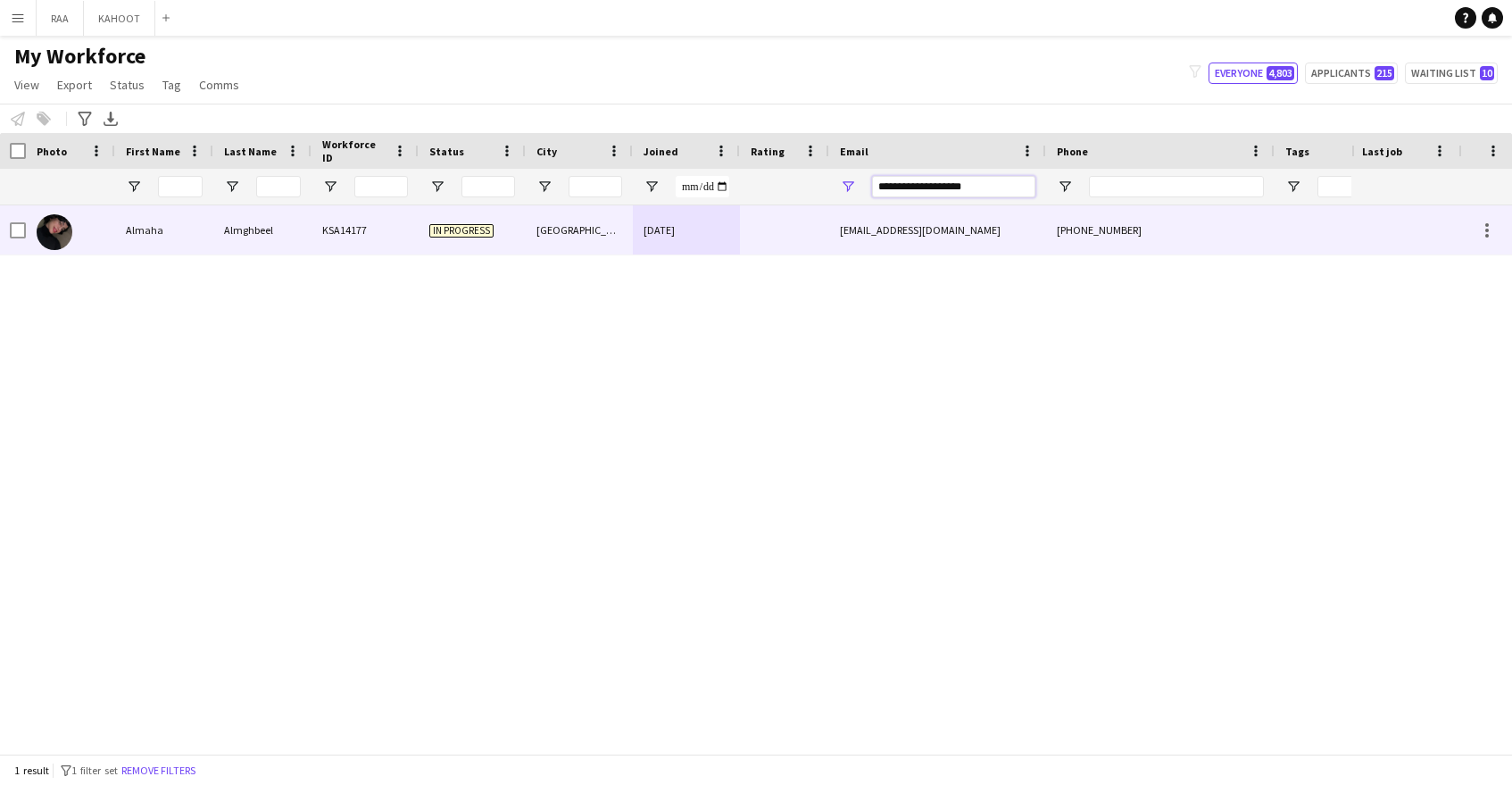
paste input "****"
type input "**********"
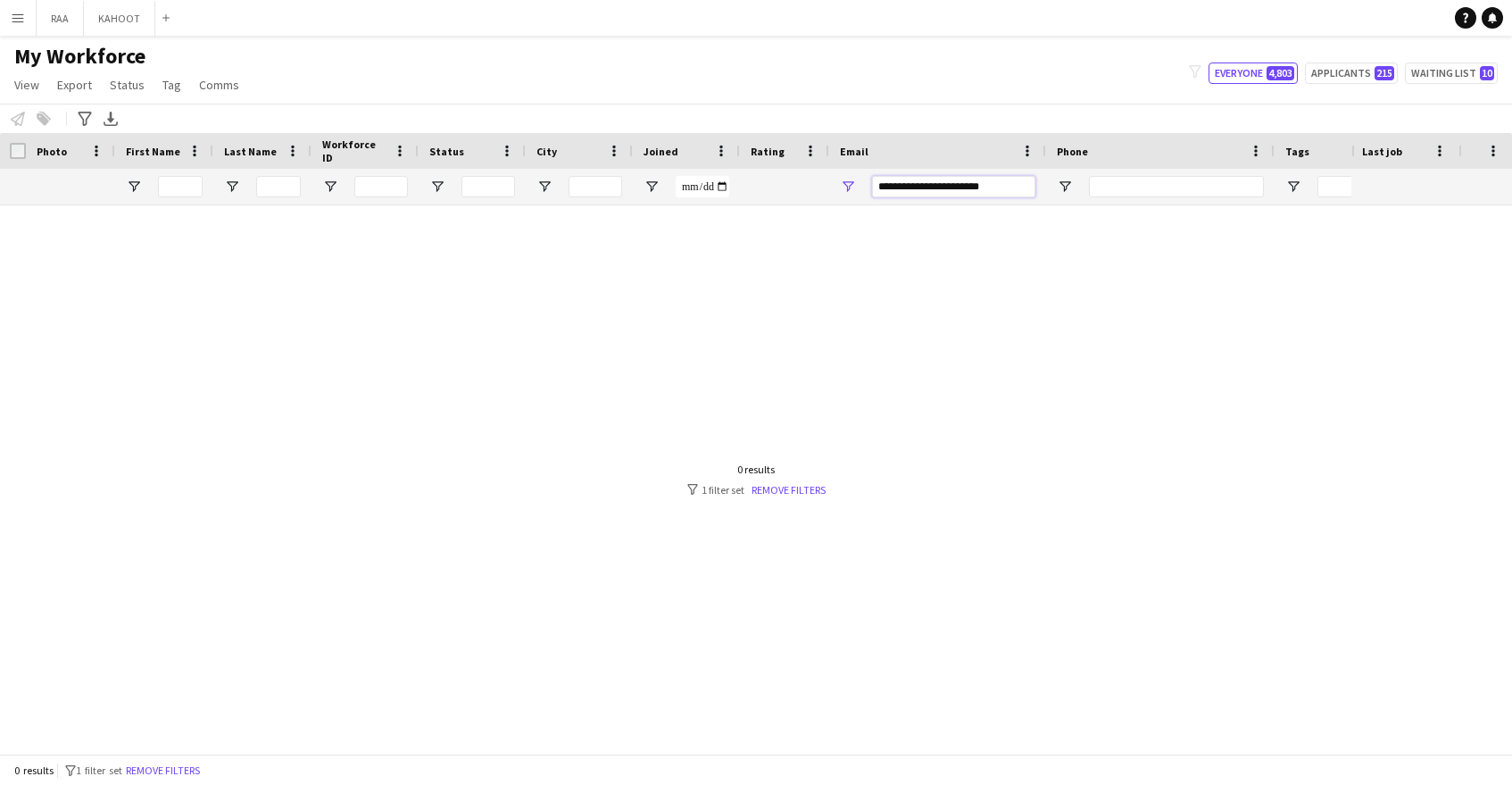
drag, startPoint x: 1014, startPoint y: 193, endPoint x: 777, endPoint y: 187, distance: 237.1
click at [777, 187] on div "**********" at bounding box center [1016, 187] width 2036 height 36
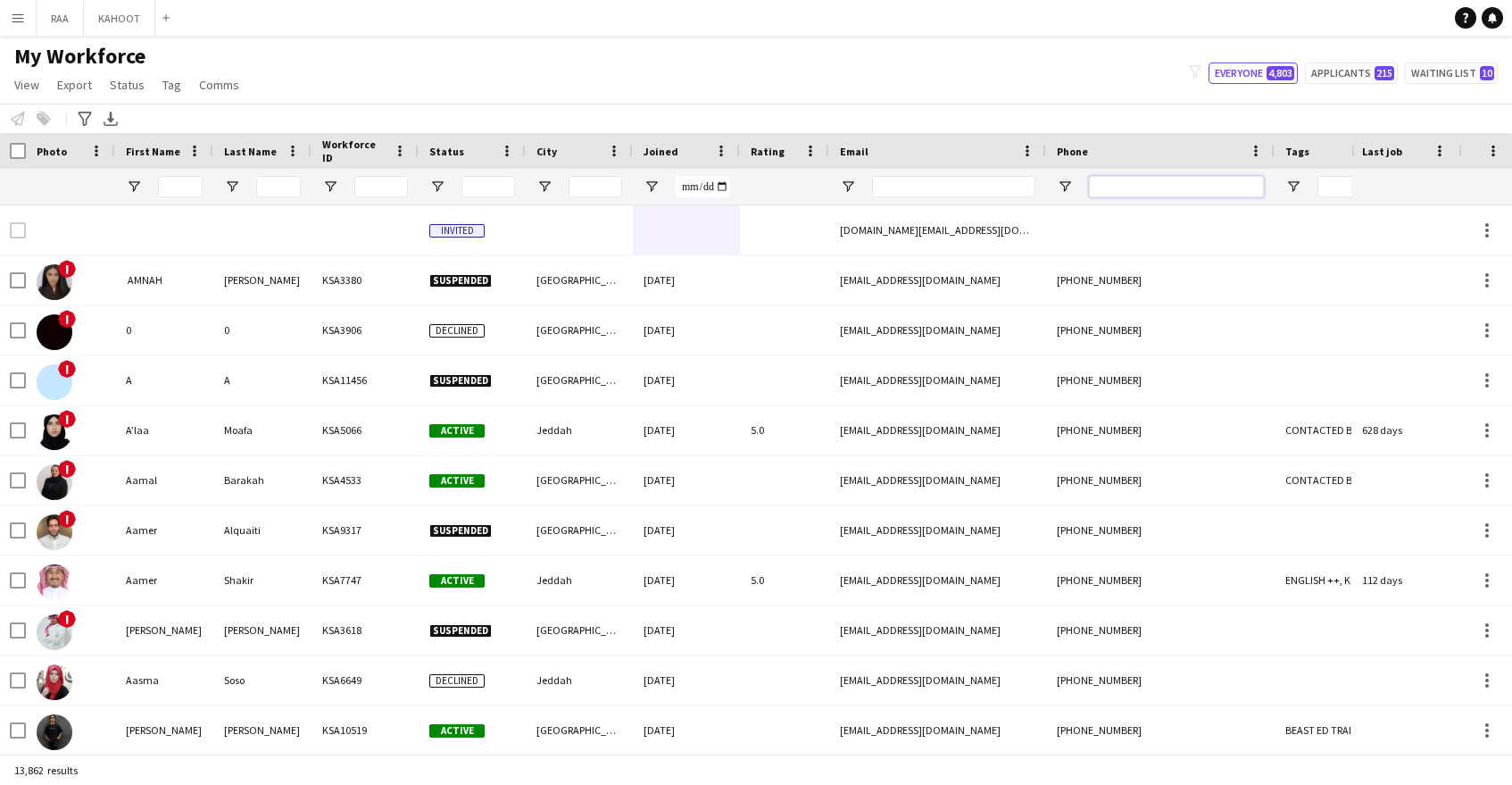
click at [1138, 176] on input "Phone Filter Input" at bounding box center [1176, 187] width 175 height 21
paste input "*********"
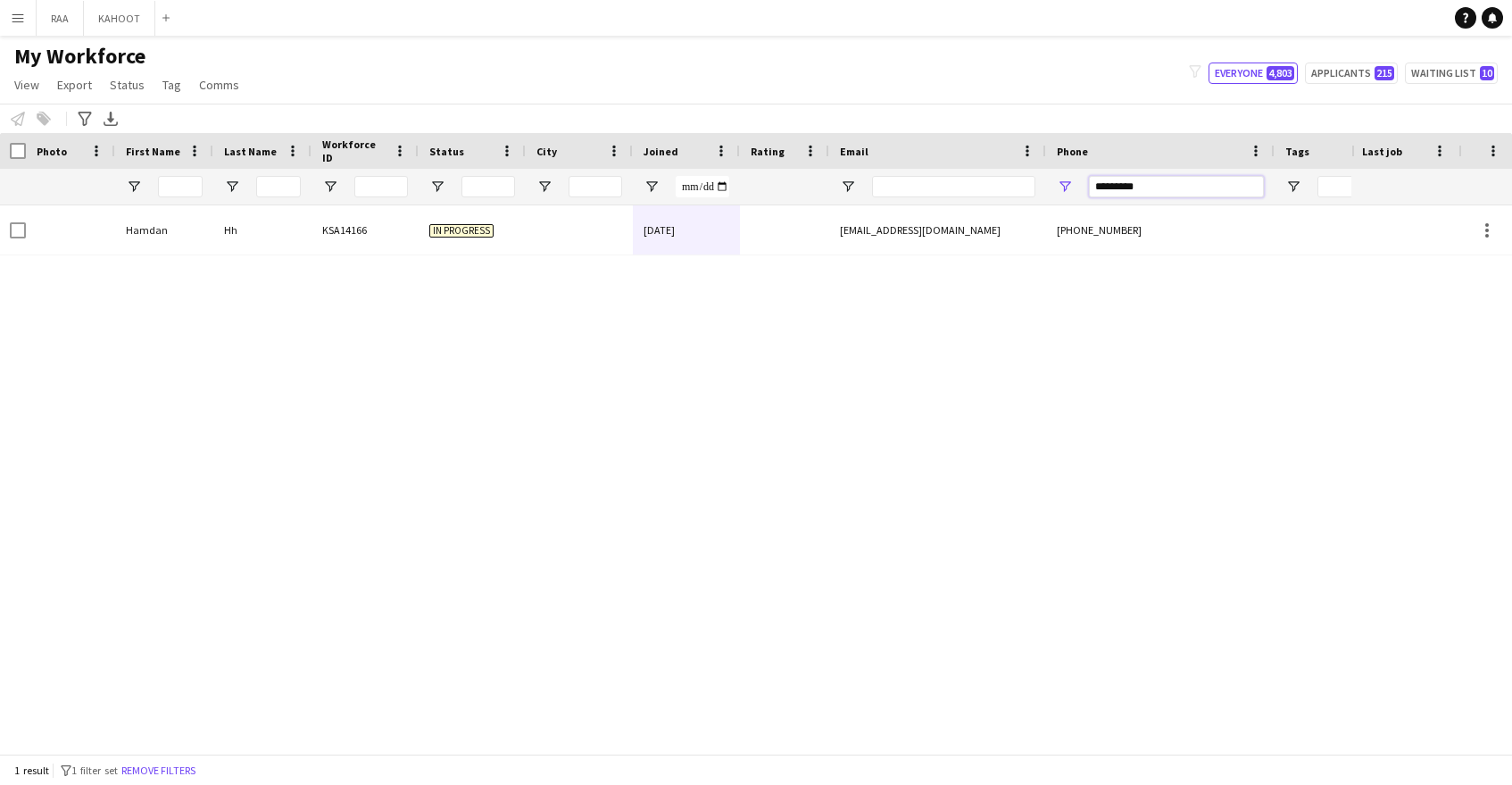
type input "*********"
drag, startPoint x: 1130, startPoint y: 190, endPoint x: 956, endPoint y: 184, distance: 174.1
click at [956, 184] on div at bounding box center [1016, 187] width 2036 height 36
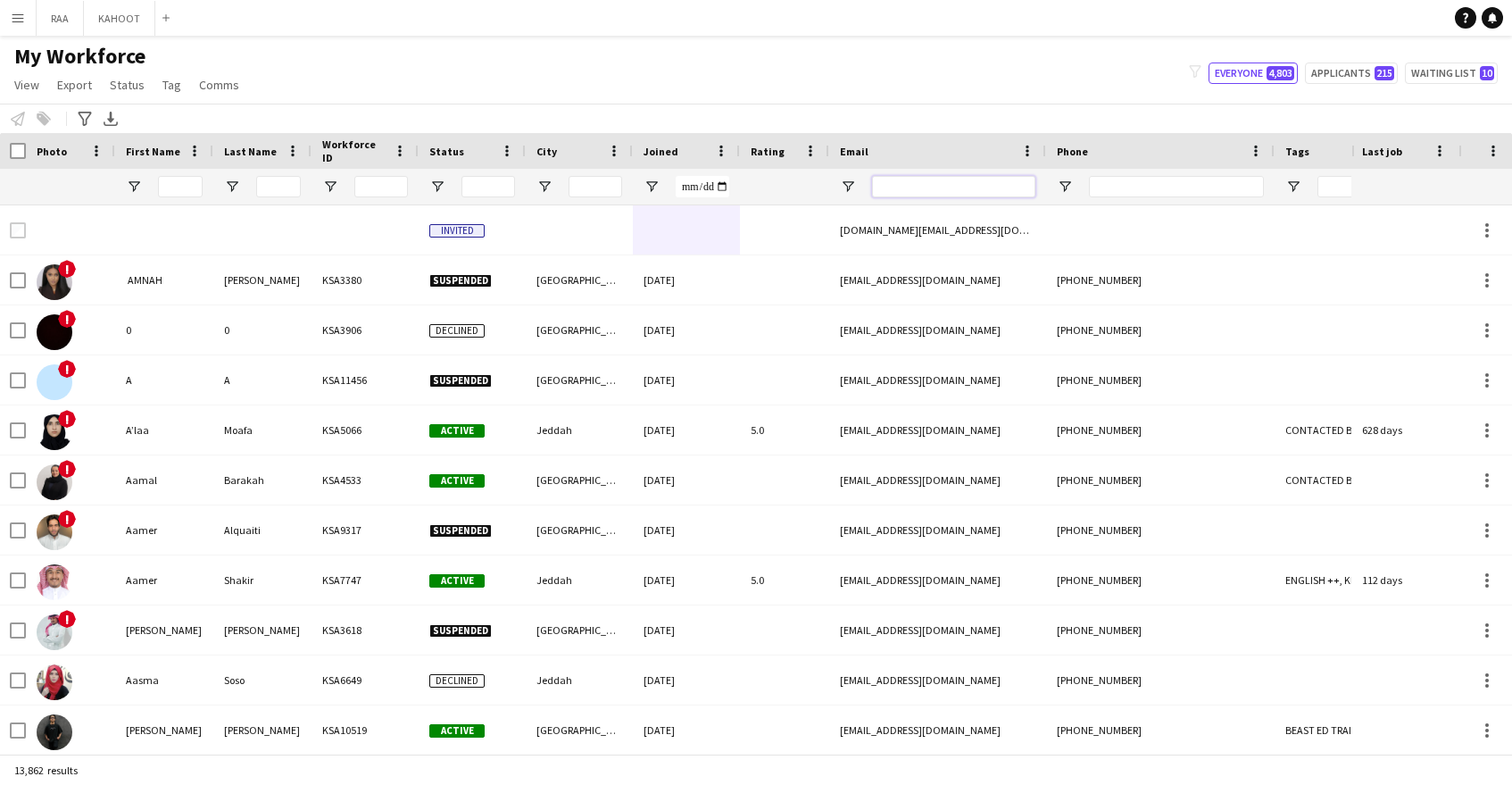
click at [893, 190] on input "Email Filter Input" at bounding box center [954, 187] width 163 height 21
paste input "**********"
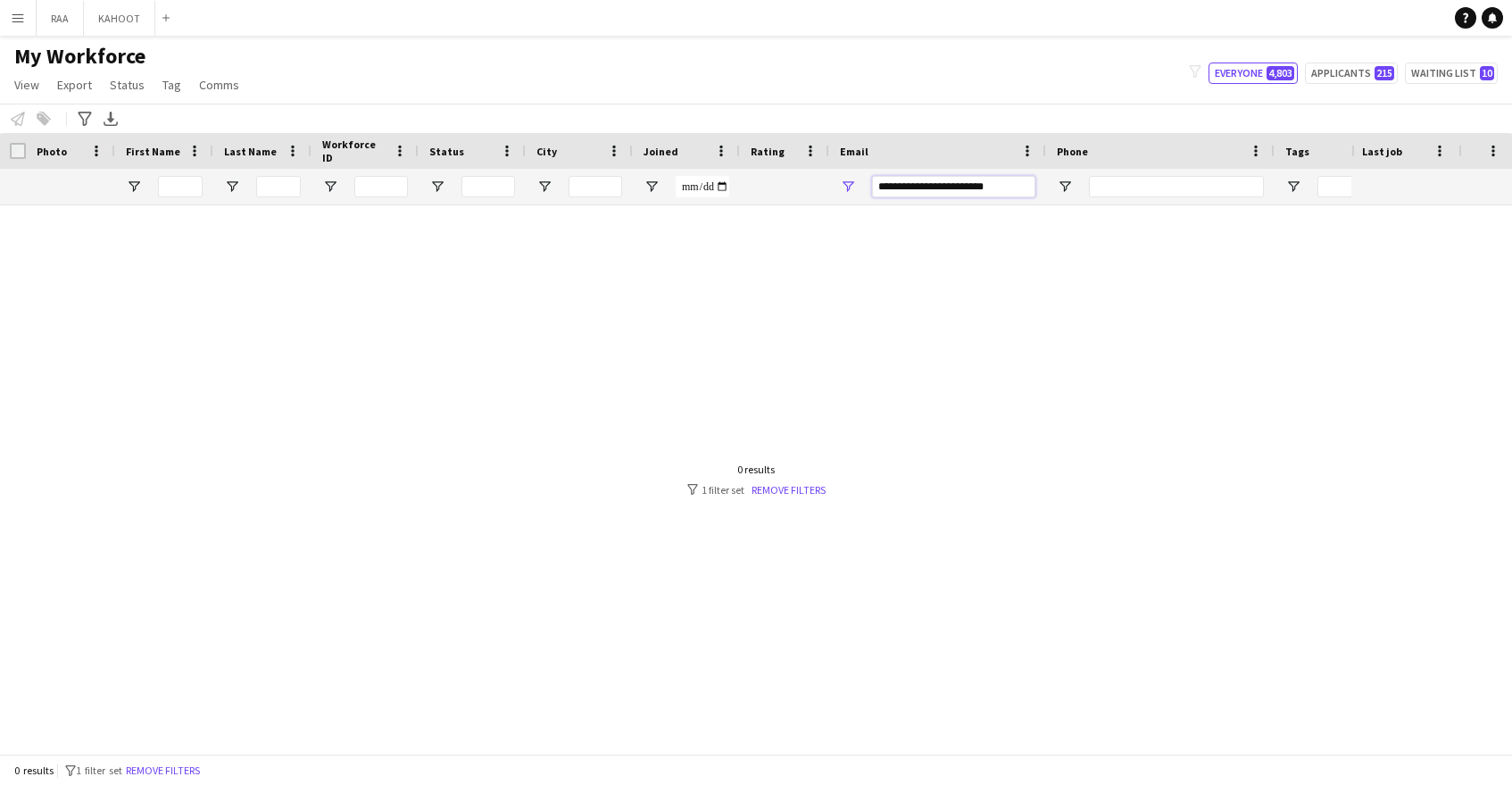
type input "**********"
drag, startPoint x: 842, startPoint y: 181, endPoint x: 682, endPoint y: 177, distance: 160.0
click at [682, 177] on div "**********" at bounding box center [1016, 187] width 2036 height 36
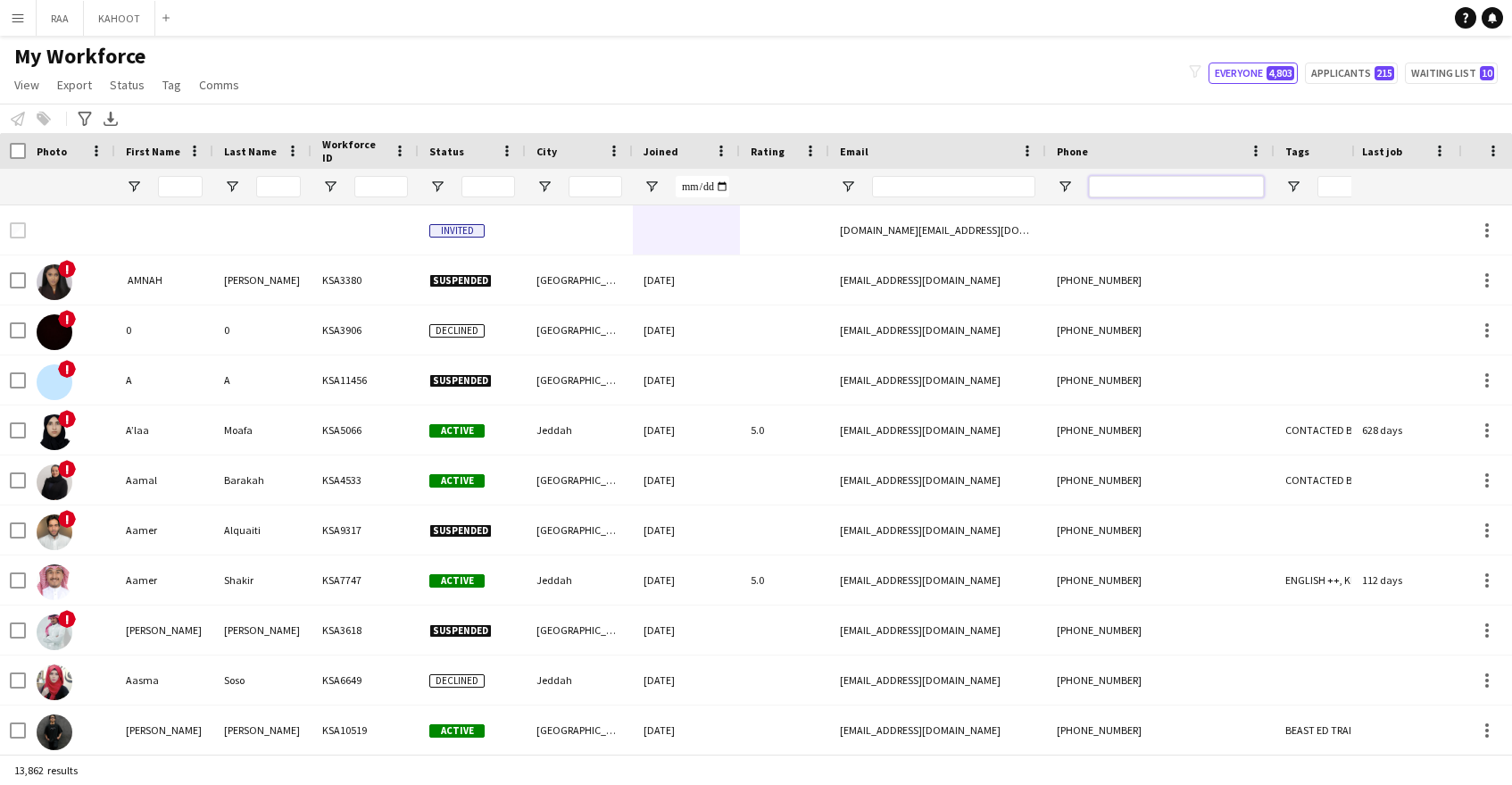
click at [1160, 182] on input "Phone Filter Input" at bounding box center [1176, 187] width 175 height 21
paste input "*********"
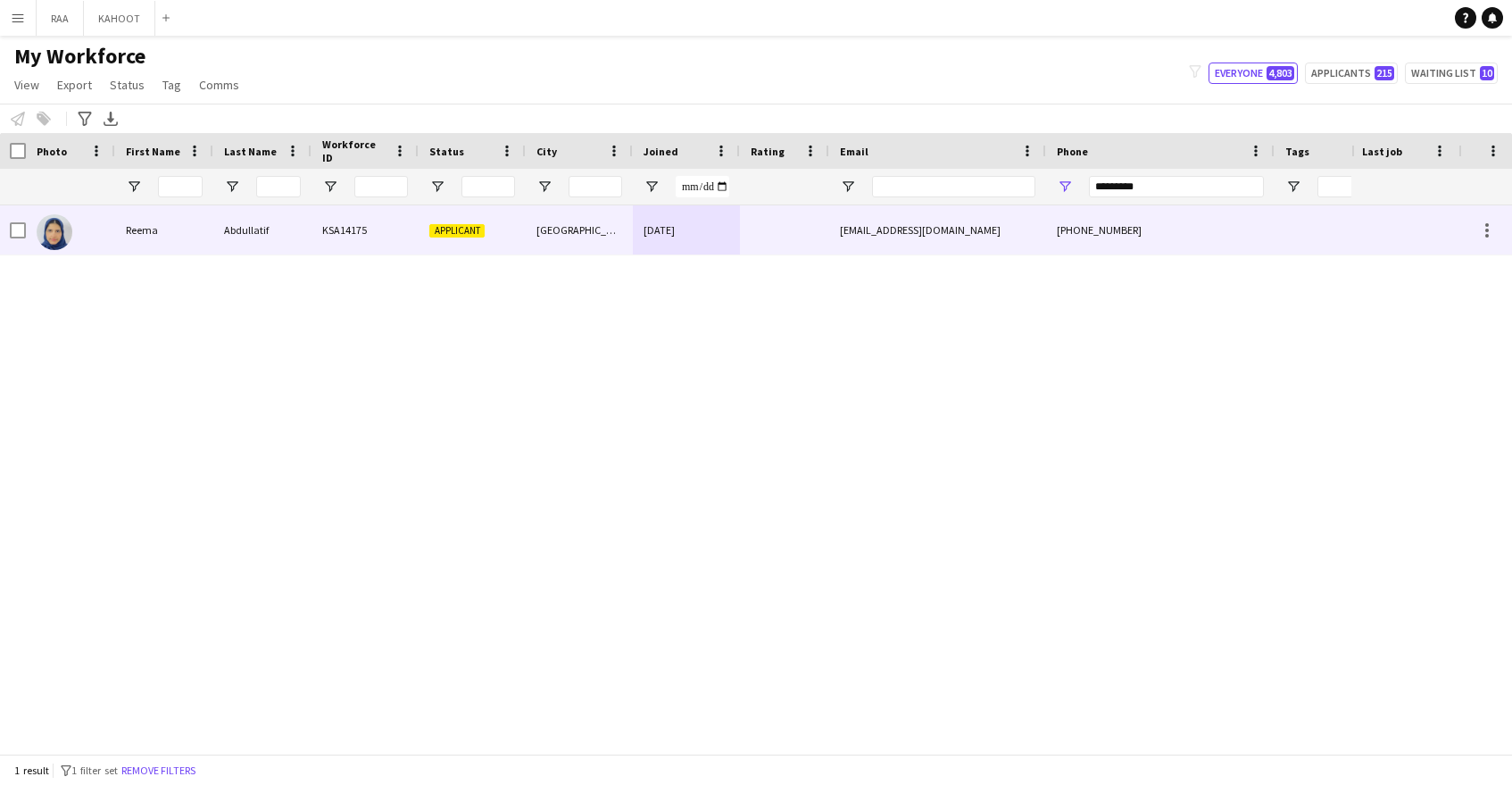
click at [594, 231] on div "[GEOGRAPHIC_DATA]" at bounding box center [579, 229] width 107 height 49
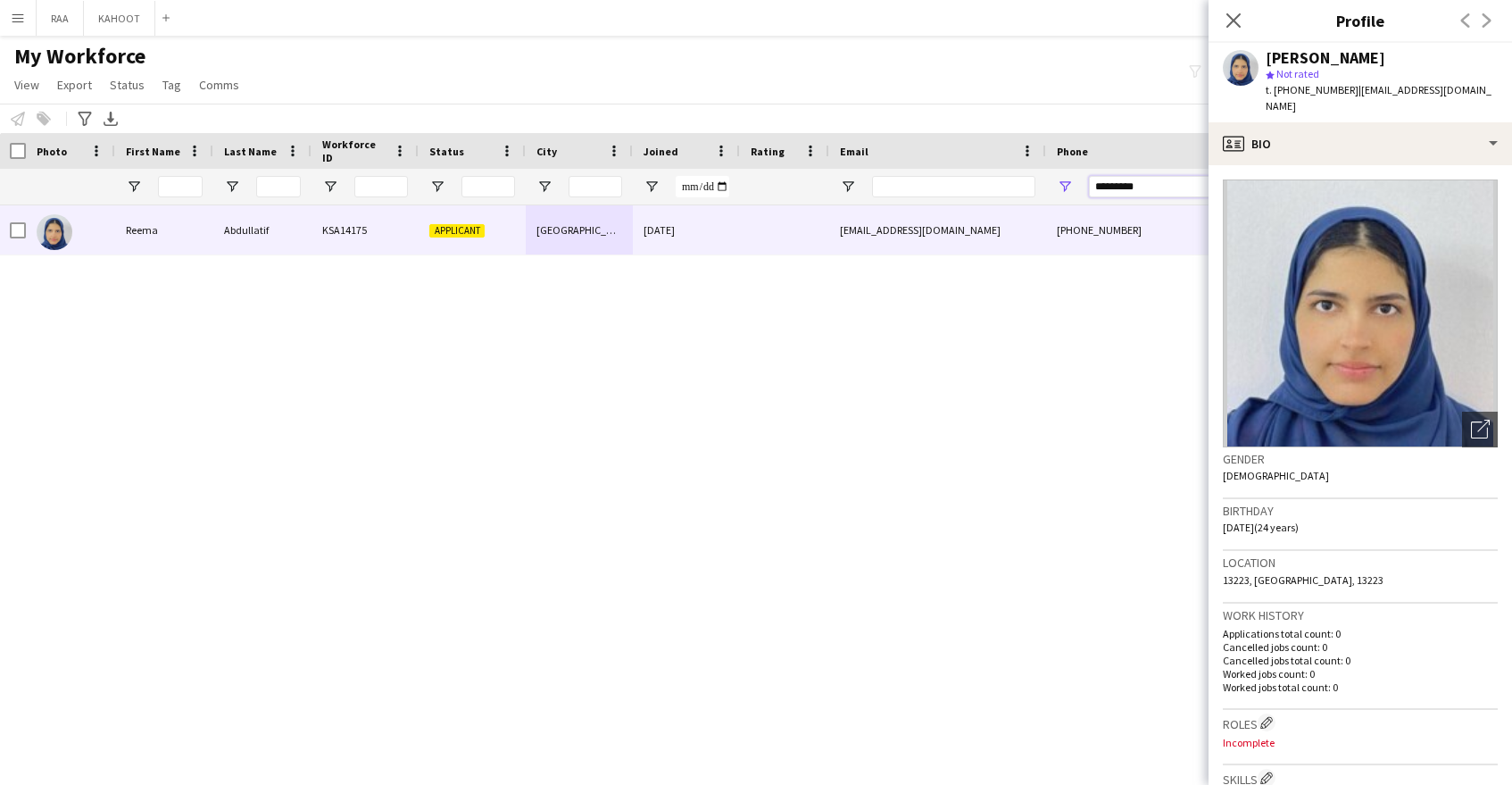
drag, startPoint x: 1155, startPoint y: 186, endPoint x: 948, endPoint y: 183, distance: 207.0
click at [950, 183] on div at bounding box center [1016, 187] width 2036 height 36
paste input "**********"
type input "**********"
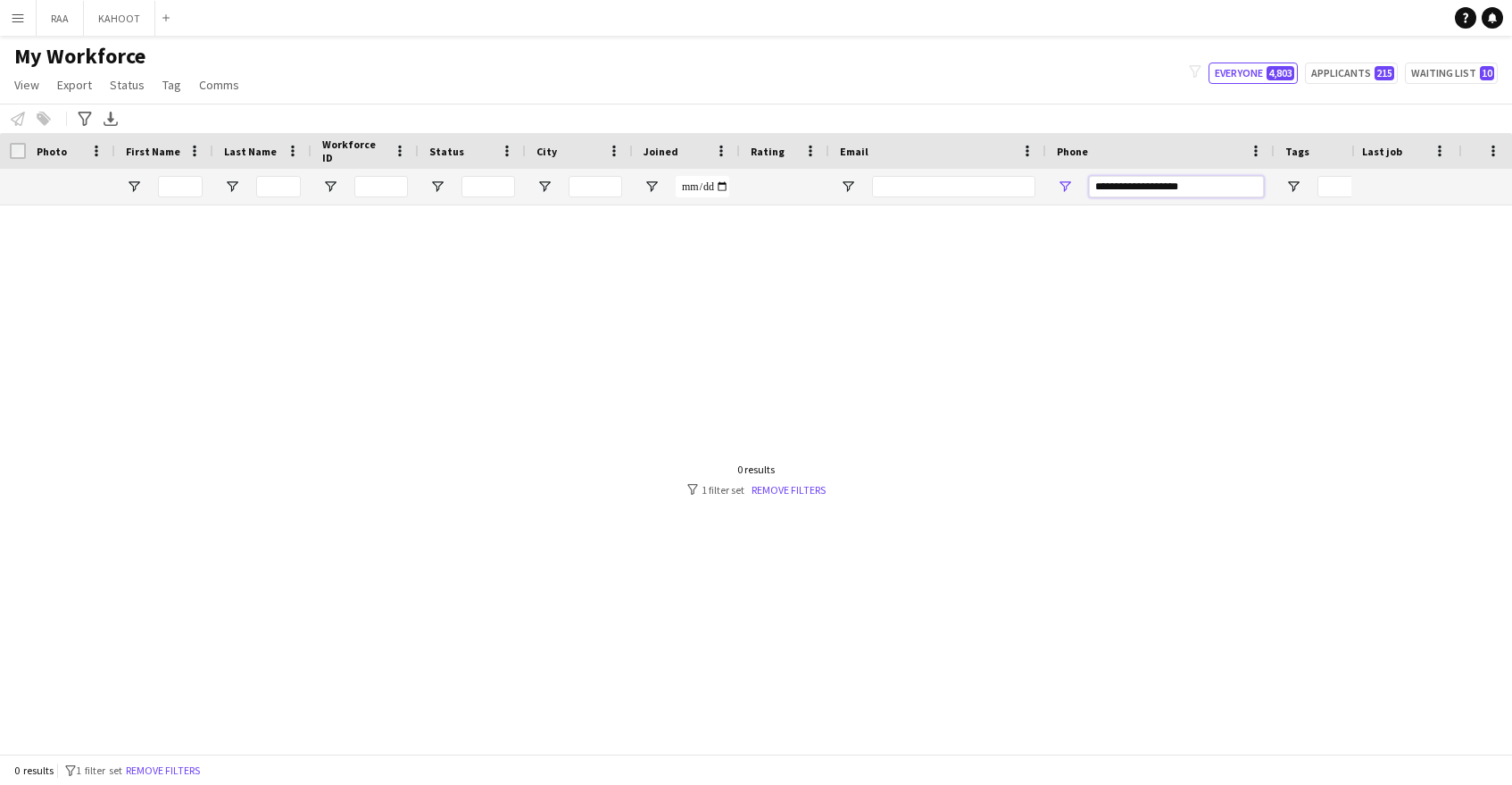
scroll to position [0, 2]
drag, startPoint x: 1215, startPoint y: 183, endPoint x: 704, endPoint y: 181, distance: 511.0
click at [704, 181] on div at bounding box center [1015, 187] width 2036 height 36
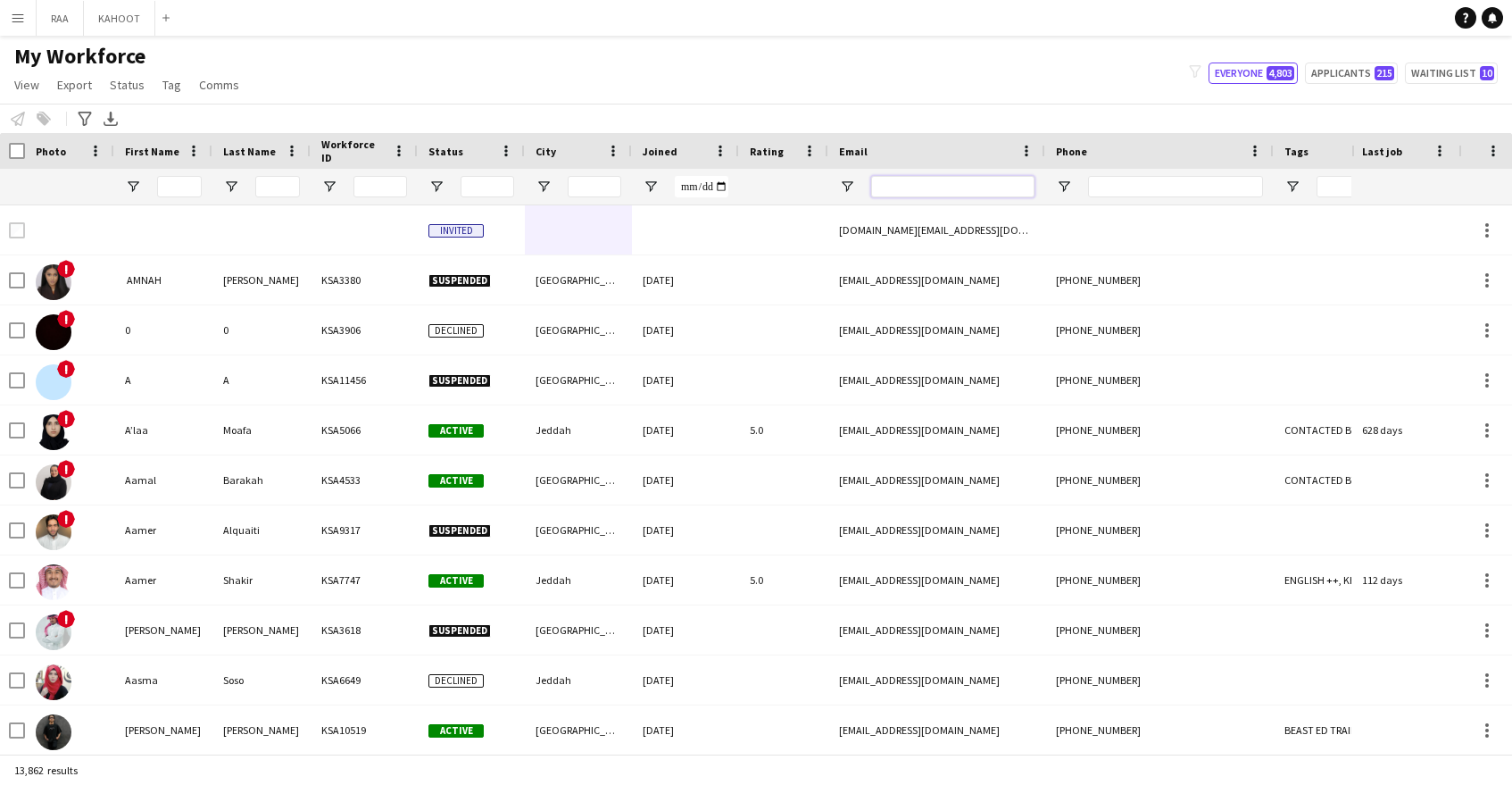
click at [947, 189] on input "Email Filter Input" at bounding box center [953, 187] width 163 height 21
paste input "**********"
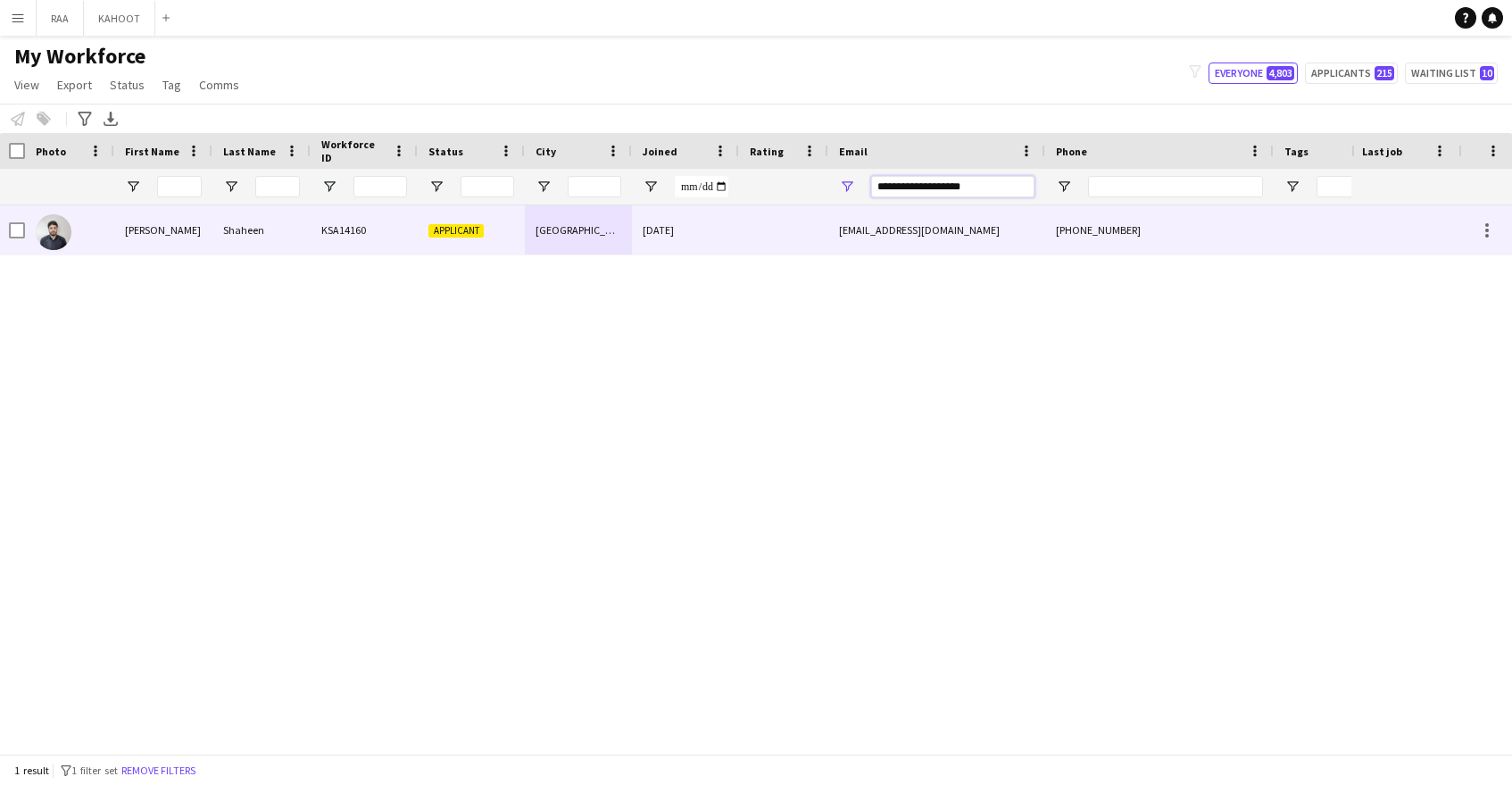
scroll to position [0, 6]
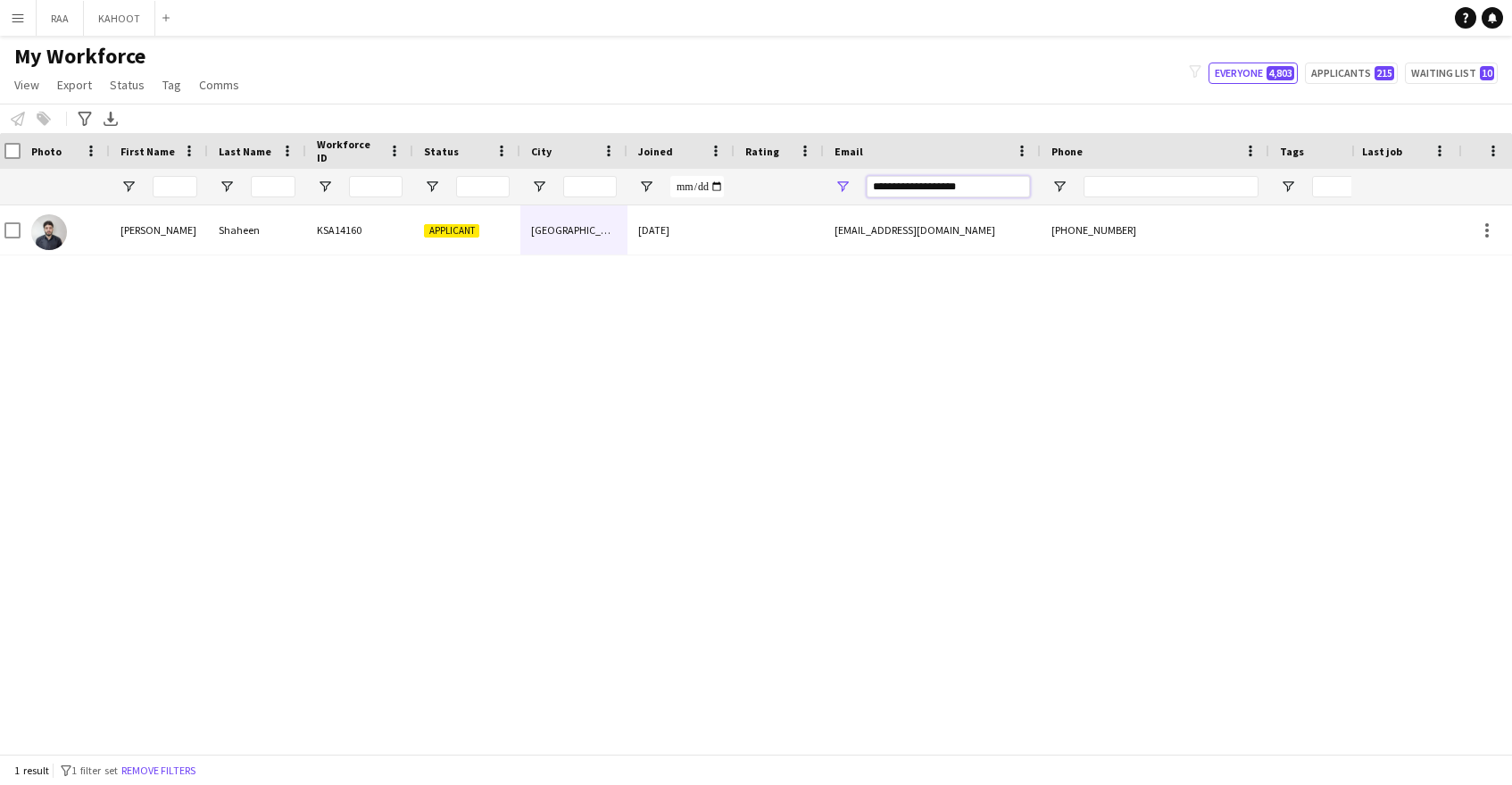
drag, startPoint x: 965, startPoint y: 185, endPoint x: 781, endPoint y: 193, distance: 184.2
click at [784, 192] on div "**********" at bounding box center [1012, 187] width 2036 height 36
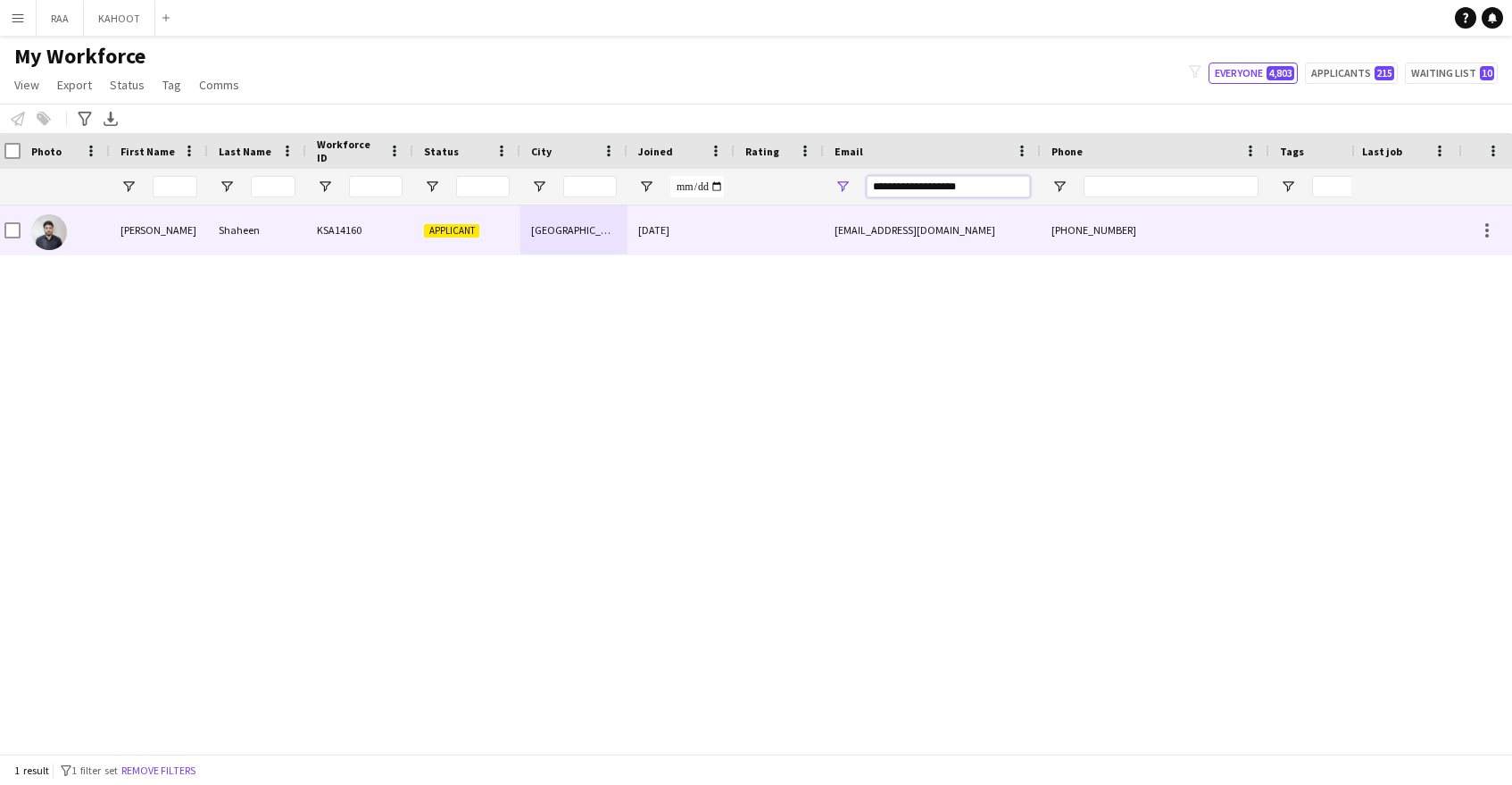
paste input "******"
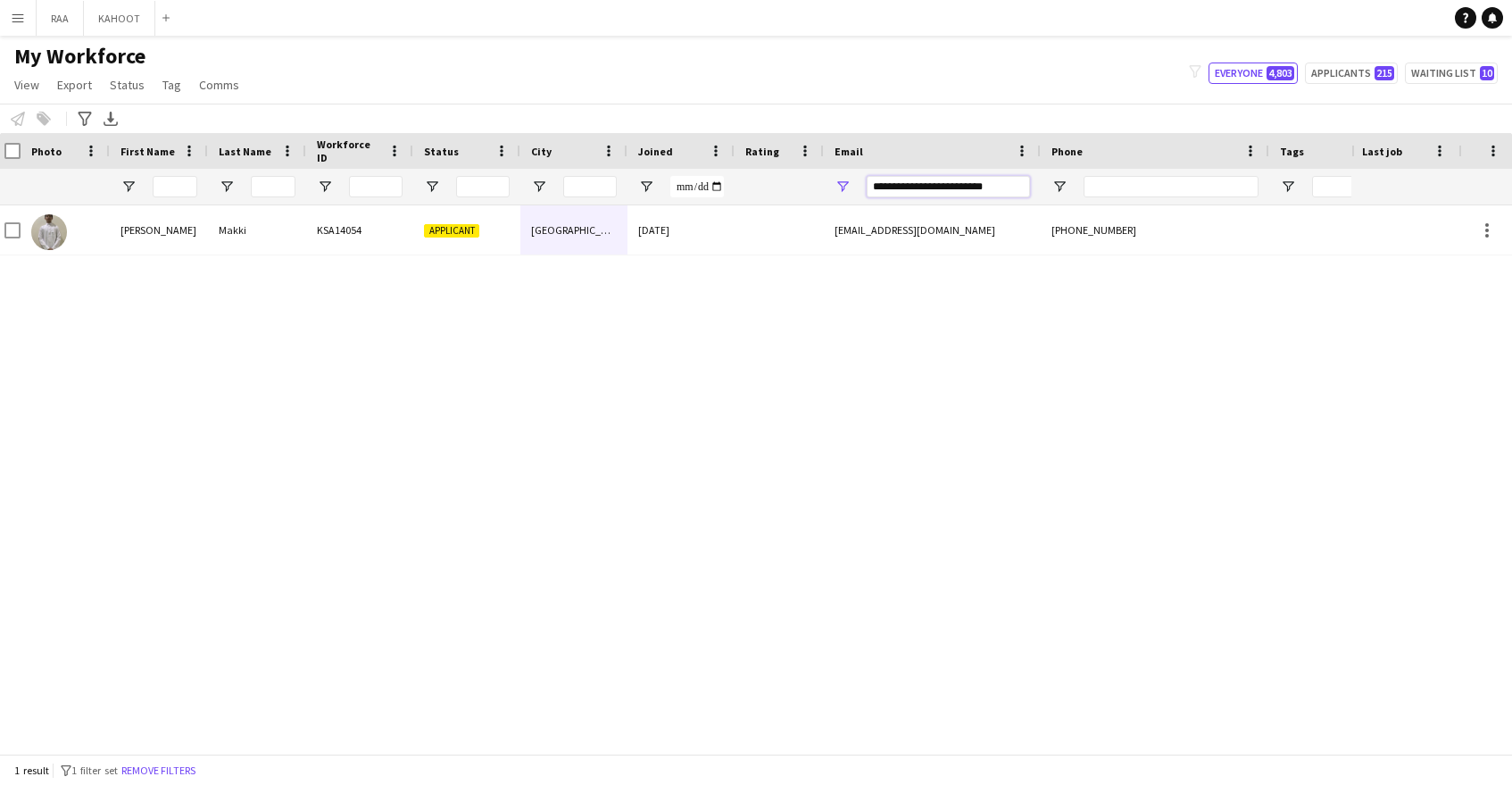
drag, startPoint x: 990, startPoint y: 188, endPoint x: 763, endPoint y: 189, distance: 227.0
click at [768, 189] on div "**********" at bounding box center [1012, 187] width 2036 height 36
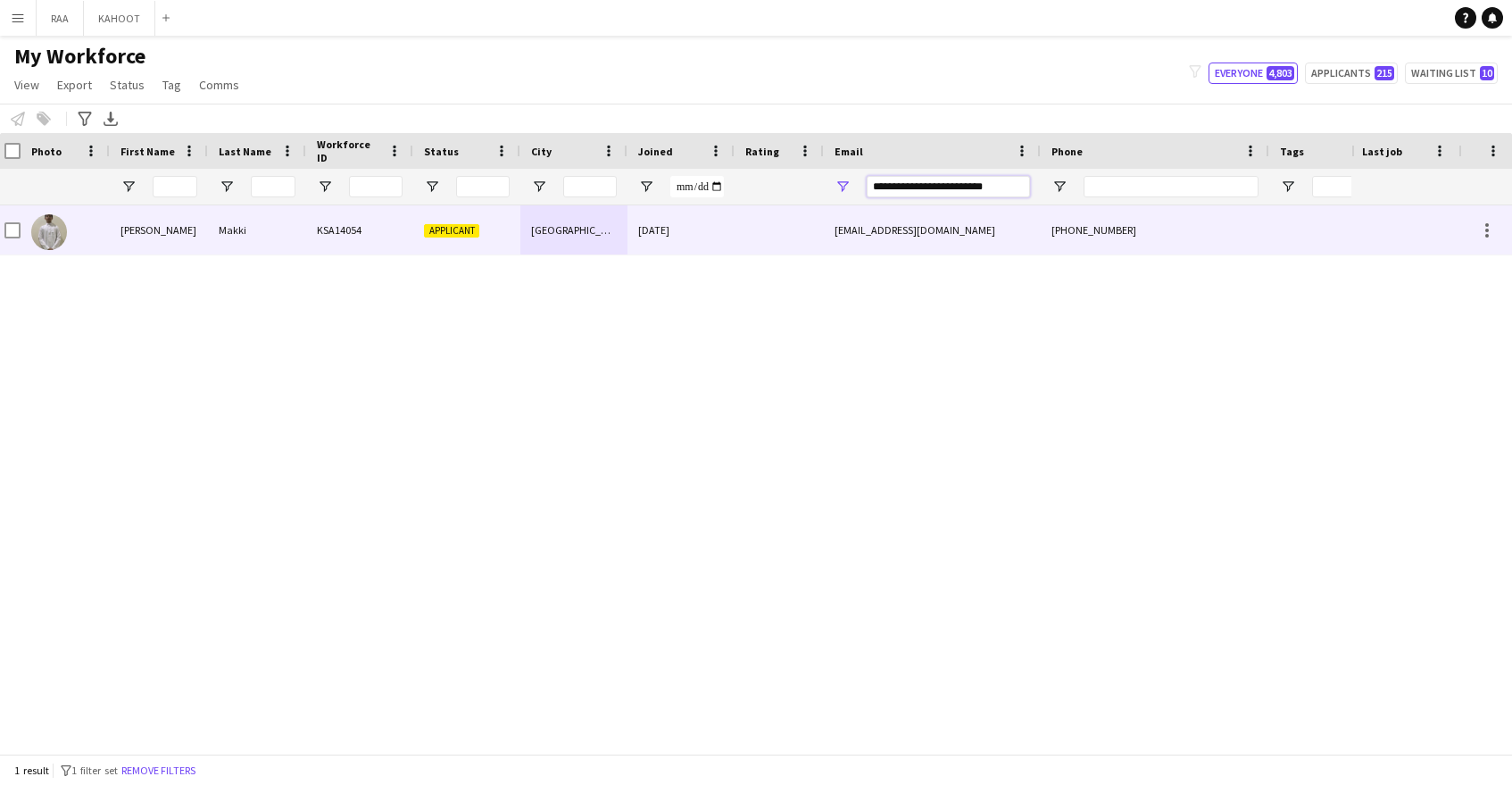
paste input "Email Filter Input"
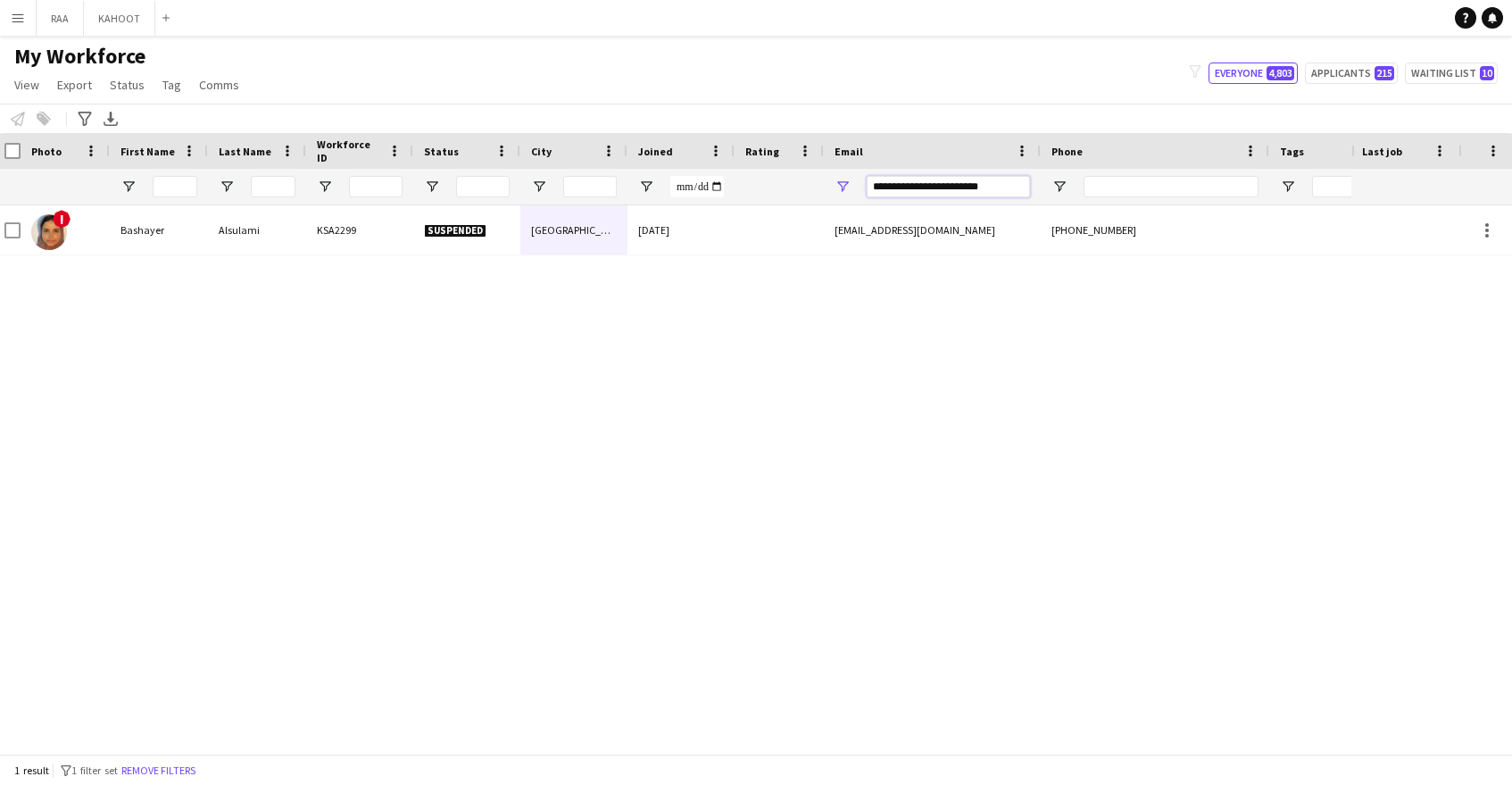
drag, startPoint x: 865, startPoint y: 174, endPoint x: 712, endPoint y: 177, distance: 153.0
click at [725, 178] on div "**********" at bounding box center [1012, 187] width 2036 height 36
paste input "Email Filter Input"
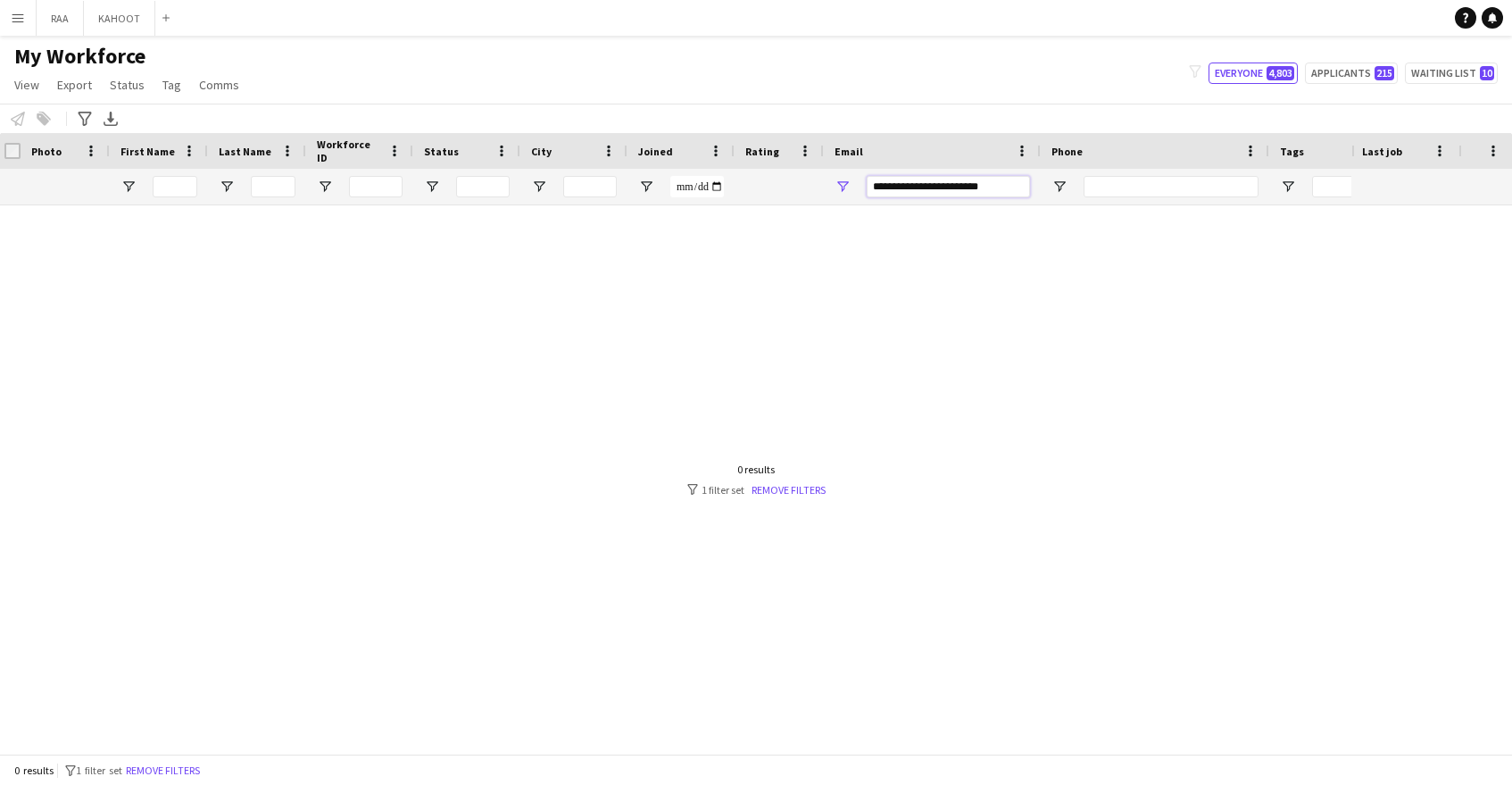
type input "**********"
drag, startPoint x: 895, startPoint y: 182, endPoint x: 792, endPoint y: 182, distance: 103.0
click at [792, 182] on div "**********" at bounding box center [1012, 187] width 2036 height 36
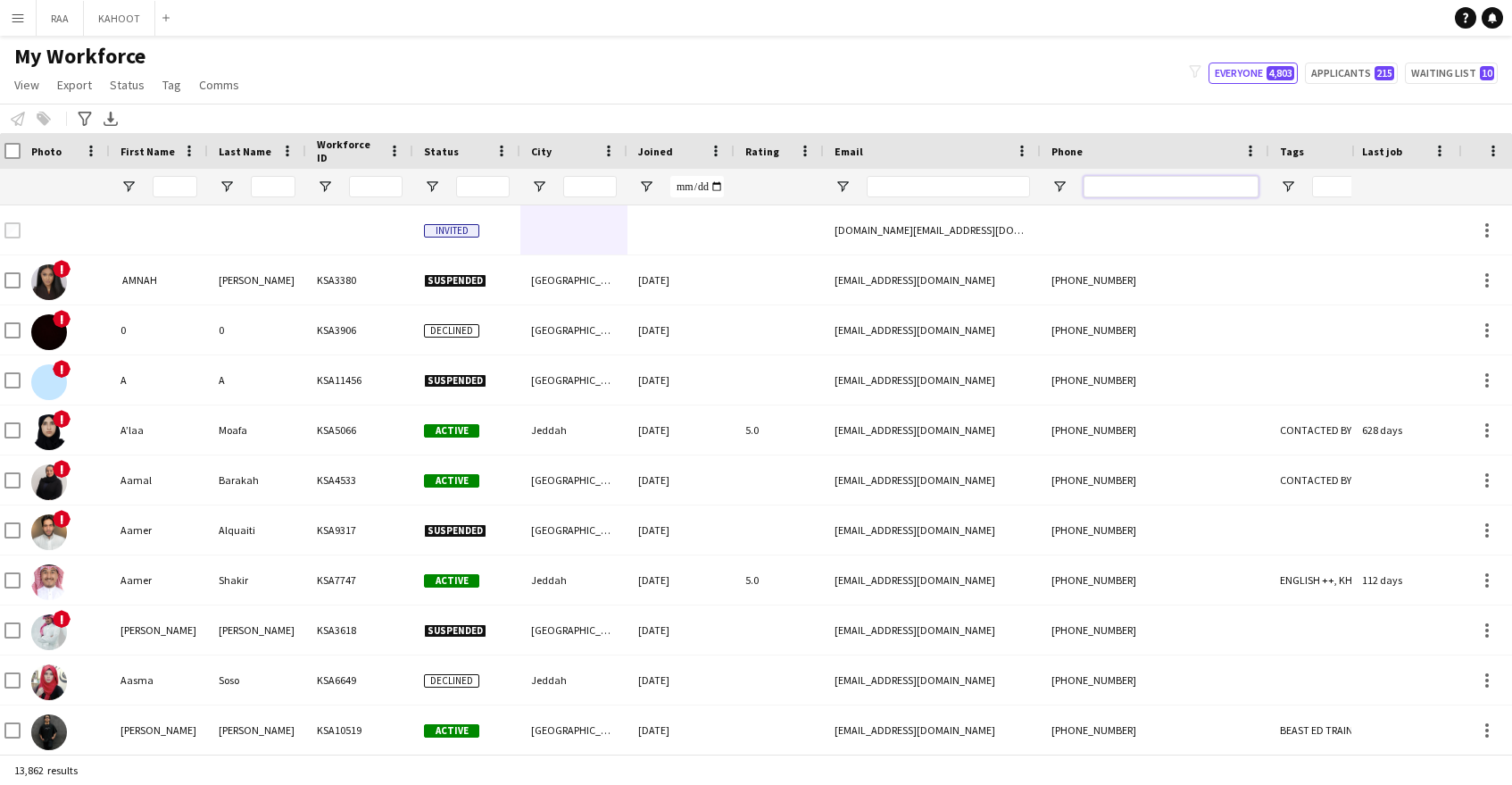
click at [1240, 180] on input "Phone Filter Input" at bounding box center [1171, 187] width 175 height 21
paste input "*********"
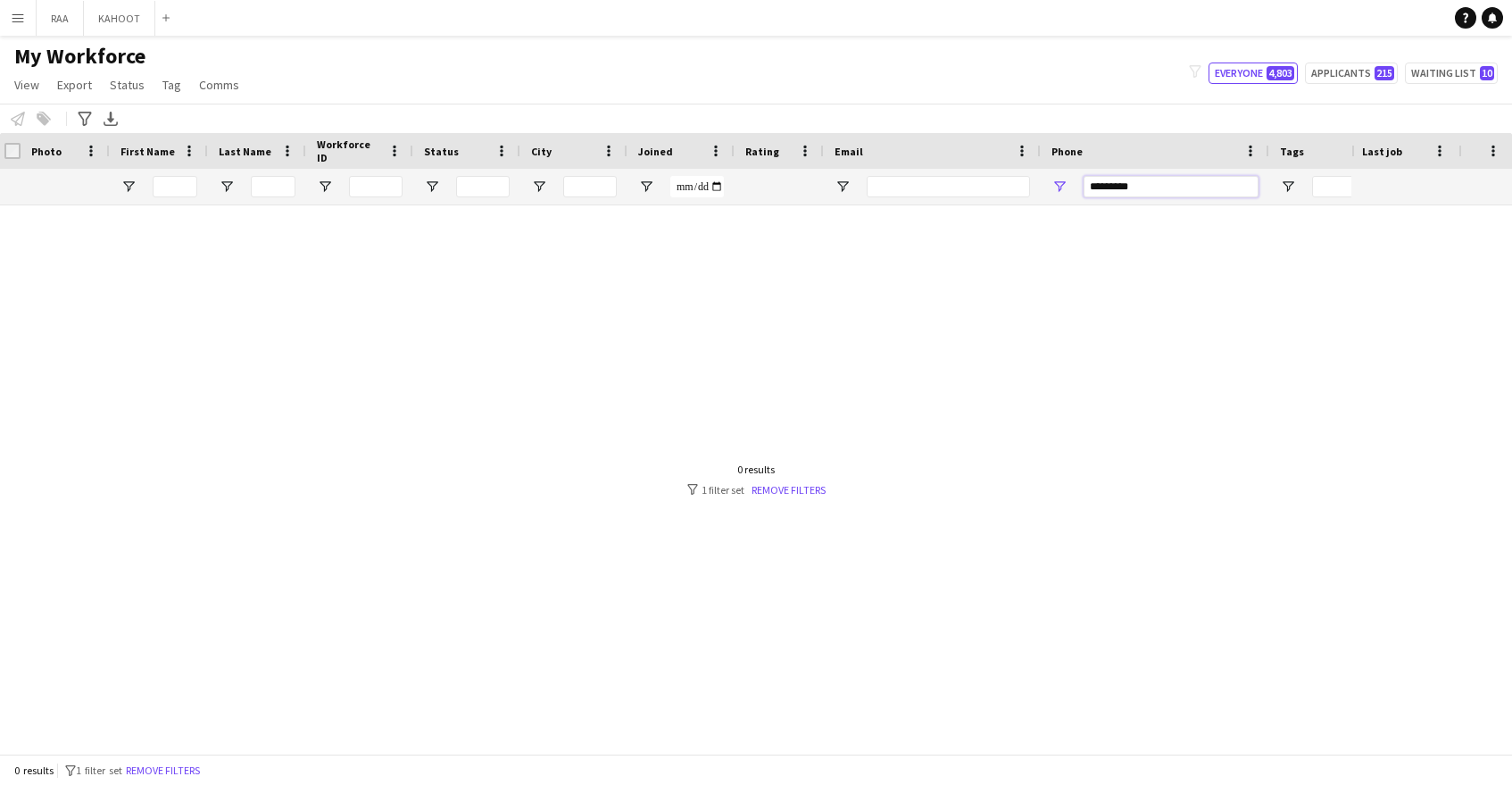
type input "*********"
drag, startPoint x: 1159, startPoint y: 185, endPoint x: 882, endPoint y: 185, distance: 277.0
click at [882, 185] on div at bounding box center [1012, 187] width 2036 height 36
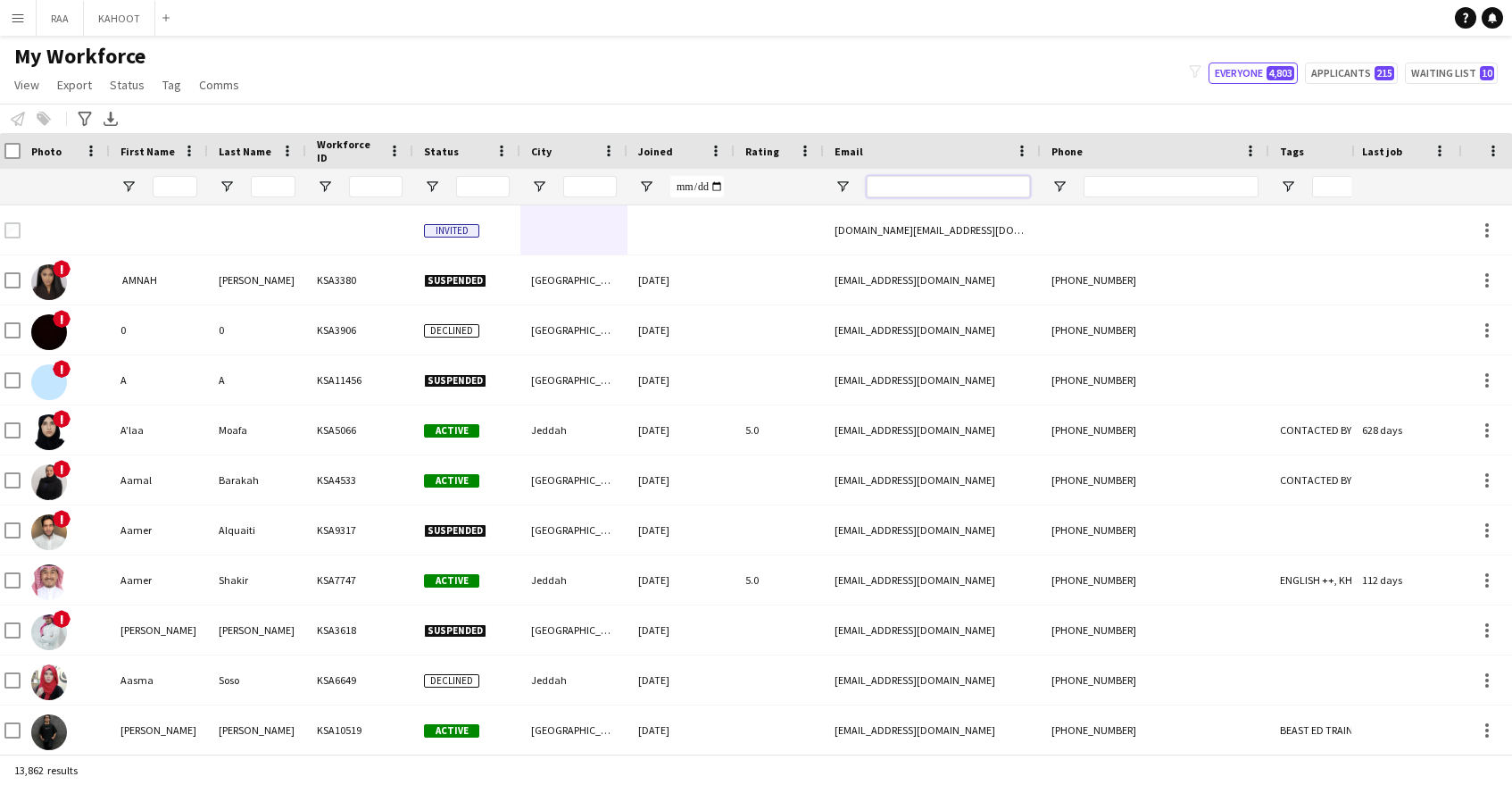
click at [900, 181] on input "Email Filter Input" at bounding box center [948, 187] width 163 height 21
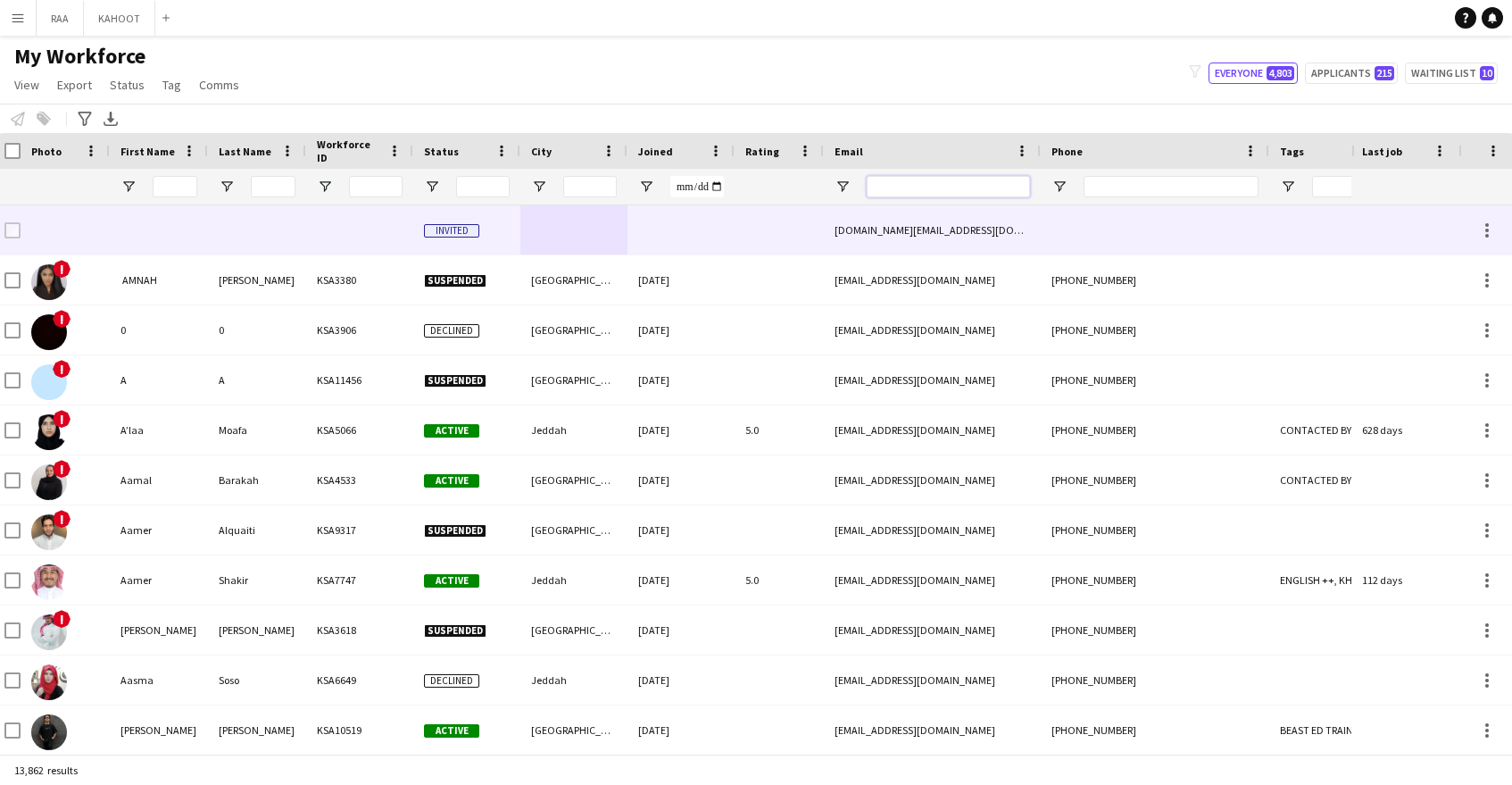
paste input "**********"
type input "**********"
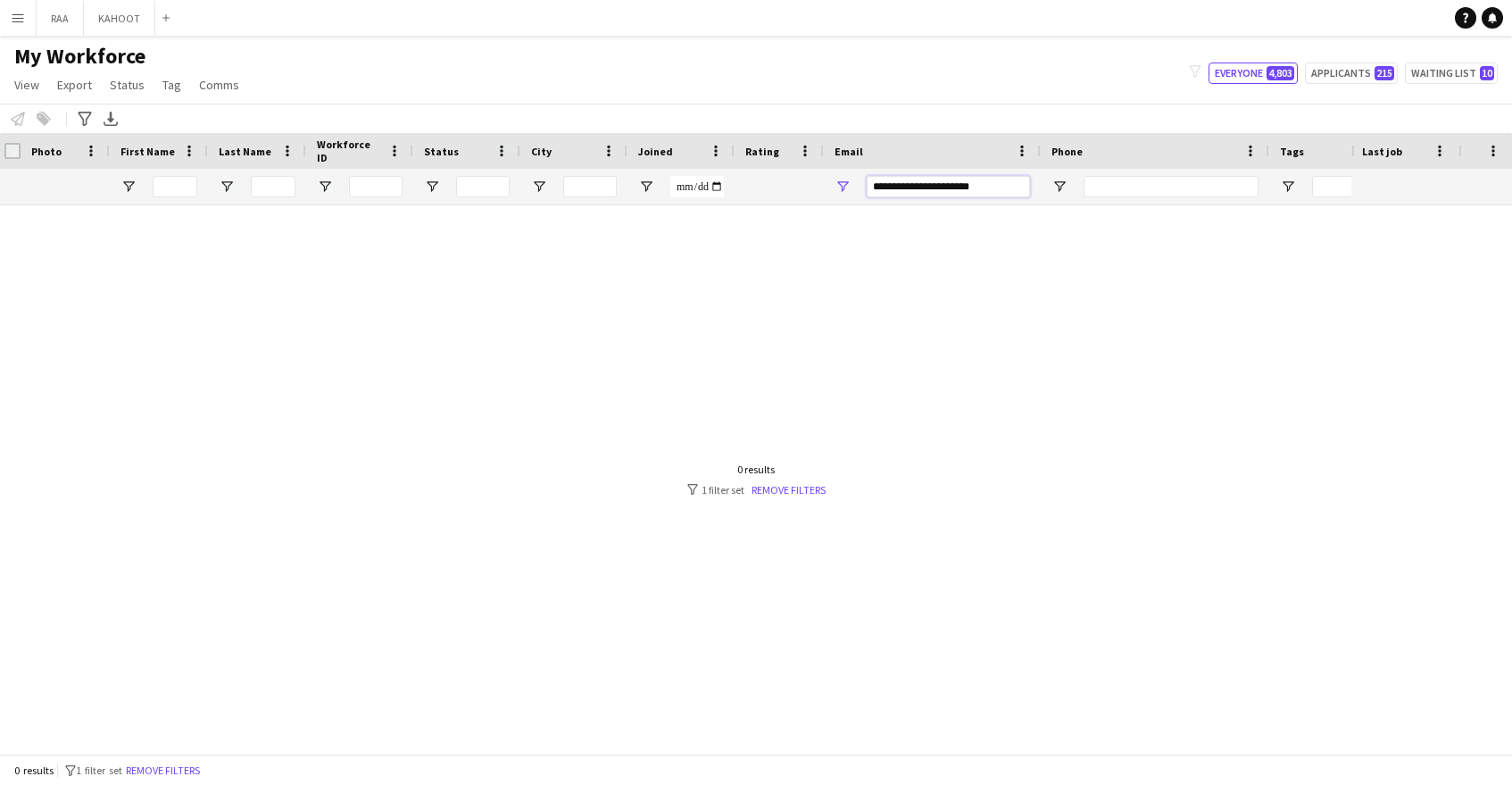
drag, startPoint x: 1014, startPoint y: 189, endPoint x: 633, endPoint y: 179, distance: 381.1
click at [633, 179] on div "**********" at bounding box center [1012, 187] width 2036 height 36
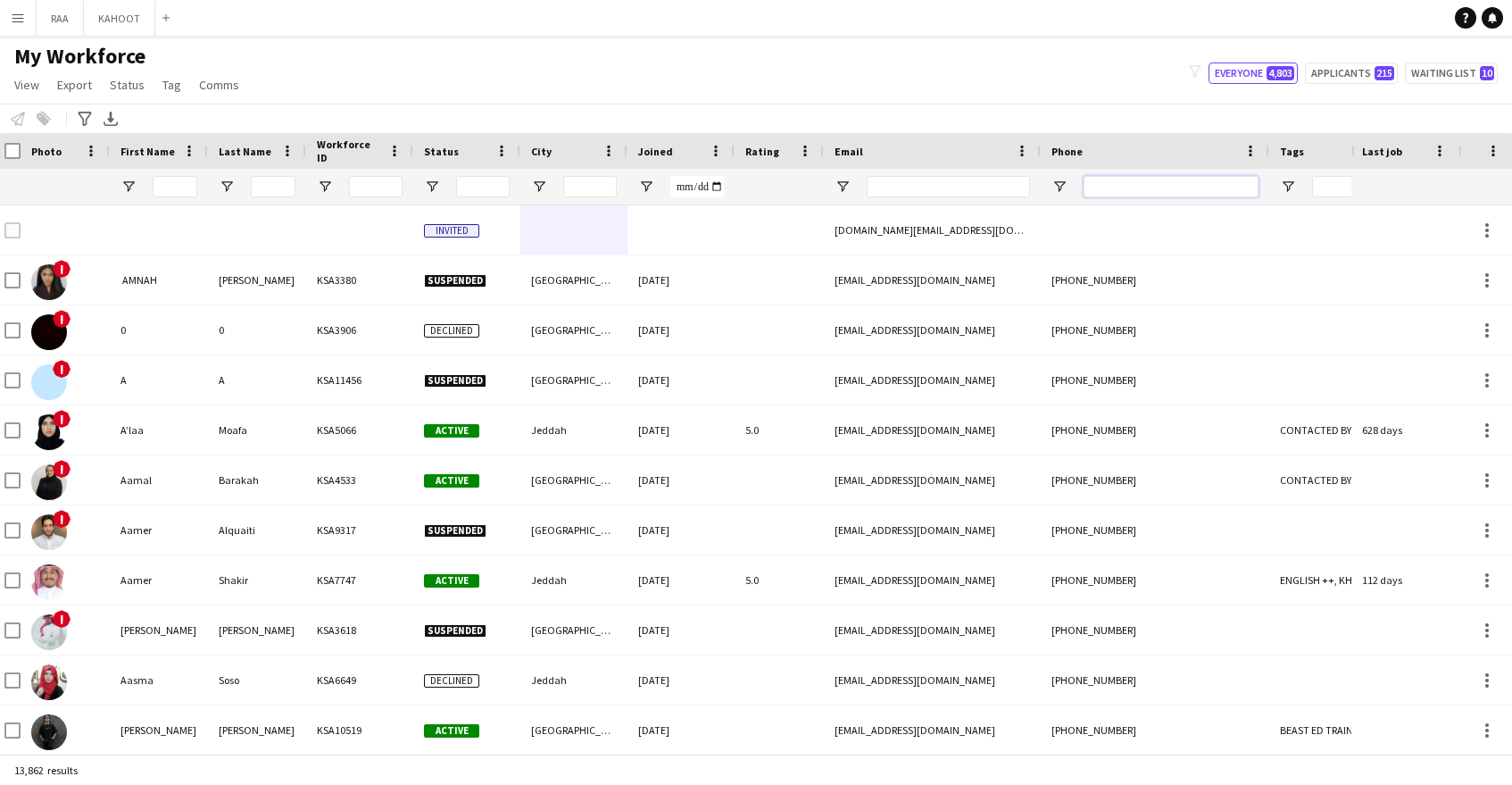
click at [1105, 183] on input "Phone Filter Input" at bounding box center [1171, 187] width 175 height 21
paste input "*********"
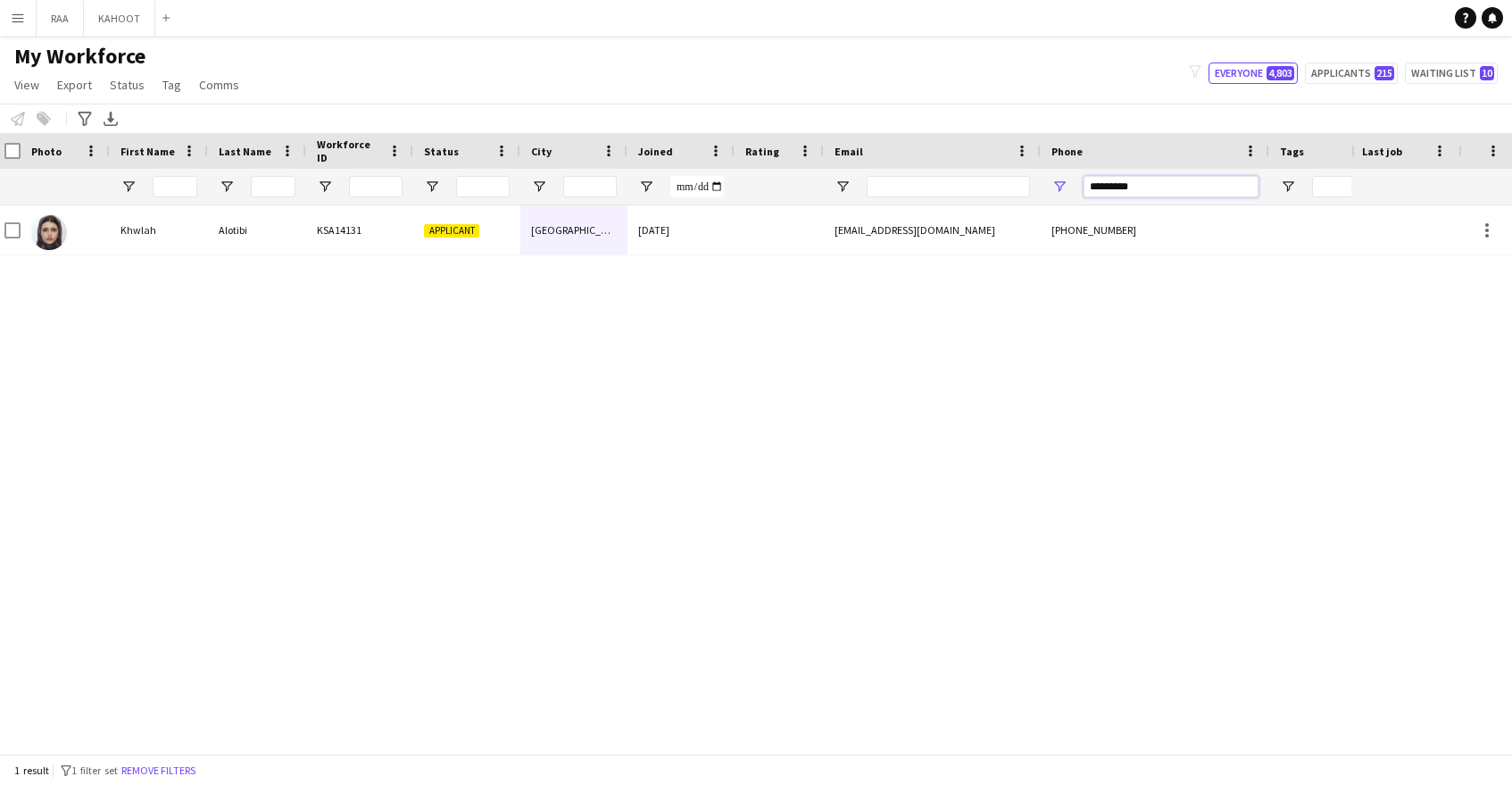
type input "*********"
drag, startPoint x: 987, startPoint y: 182, endPoint x: 853, endPoint y: 189, distance: 134.2
click at [853, 189] on div at bounding box center [1012, 187] width 2036 height 36
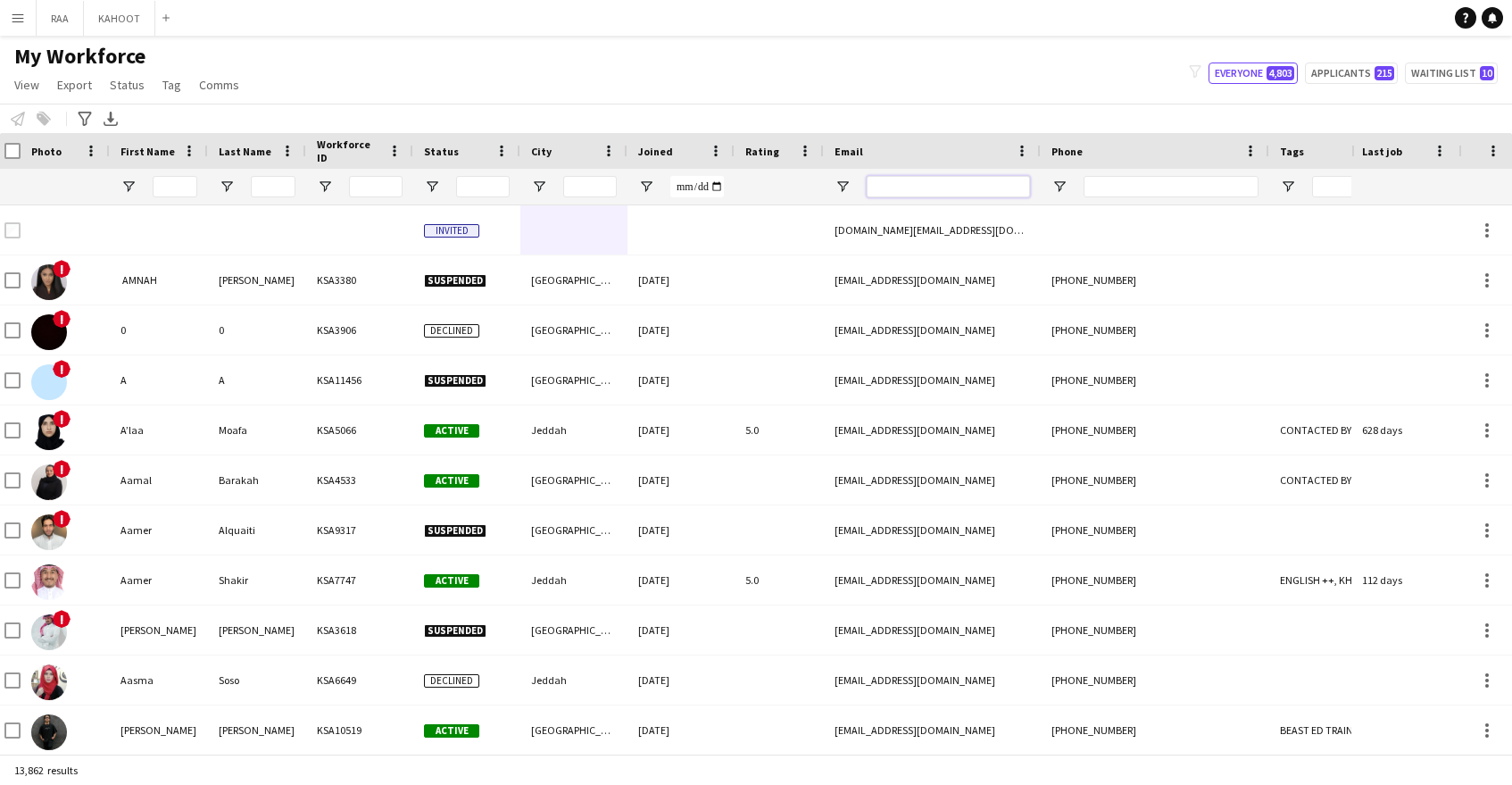
click at [889, 189] on input "Email Filter Input" at bounding box center [948, 187] width 163 height 21
paste input "*********"
type input "*********"
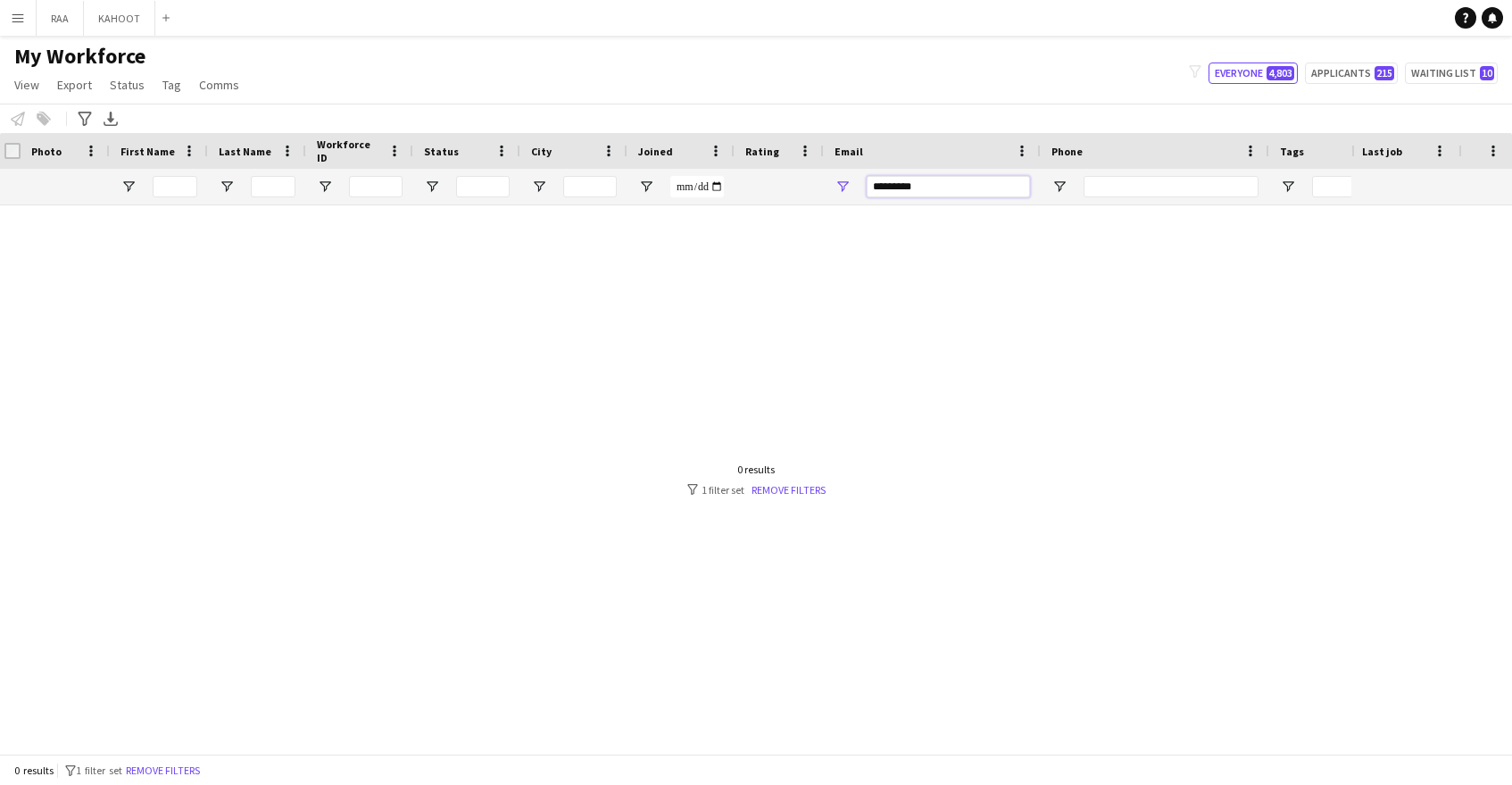
drag, startPoint x: 956, startPoint y: 189, endPoint x: 766, endPoint y: 179, distance: 190.3
click at [766, 179] on div "*********" at bounding box center [1012, 187] width 2036 height 36
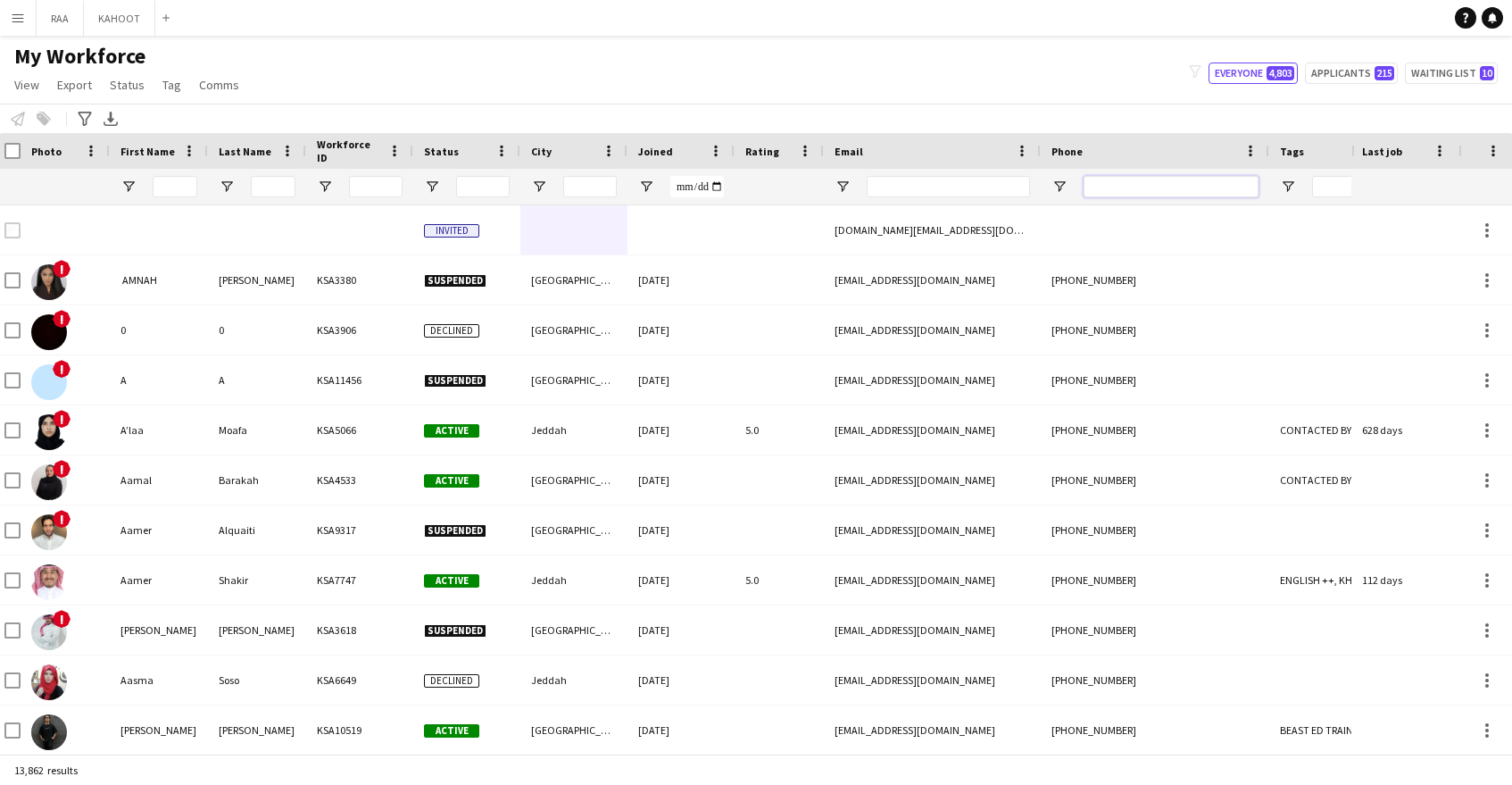
click at [1180, 193] on input "Phone Filter Input" at bounding box center [1171, 187] width 175 height 21
paste input "*********"
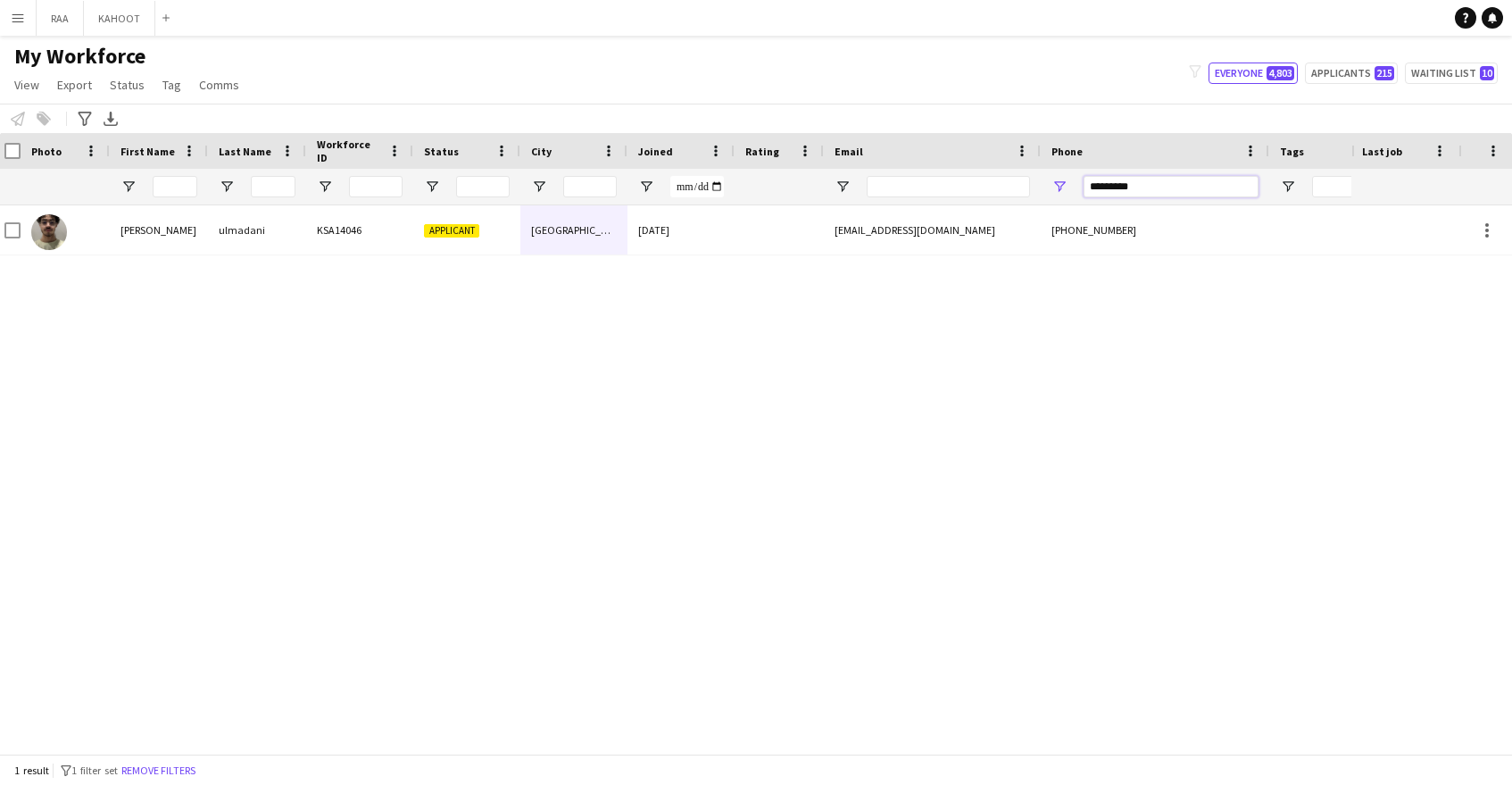
type input "*********"
drag, startPoint x: 1132, startPoint y: 187, endPoint x: 877, endPoint y: 182, distance: 255.0
click at [882, 183] on div at bounding box center [1012, 187] width 2036 height 36
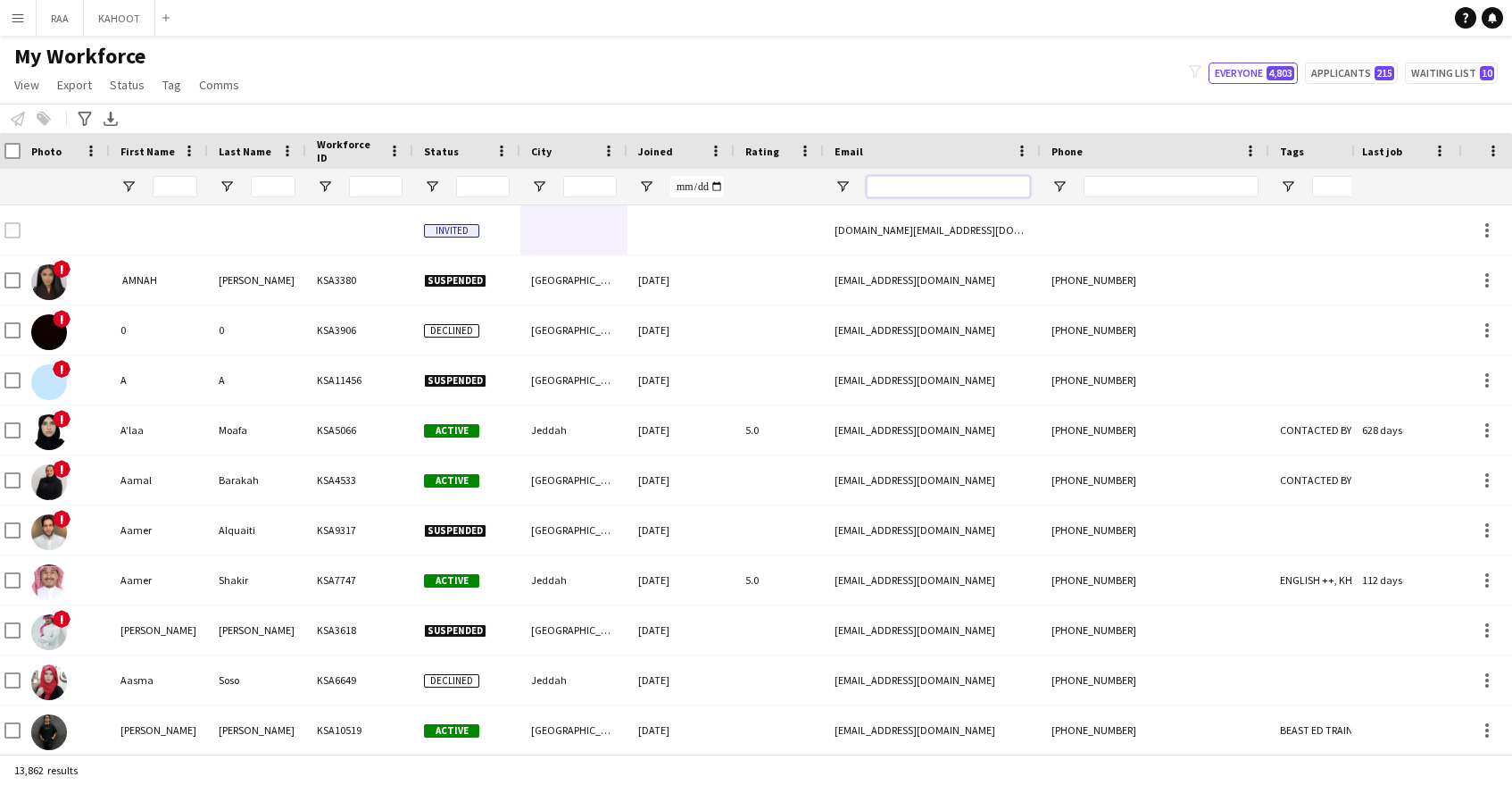
click at [876, 182] on input "Email Filter Input" at bounding box center [948, 187] width 163 height 21
paste input "**********"
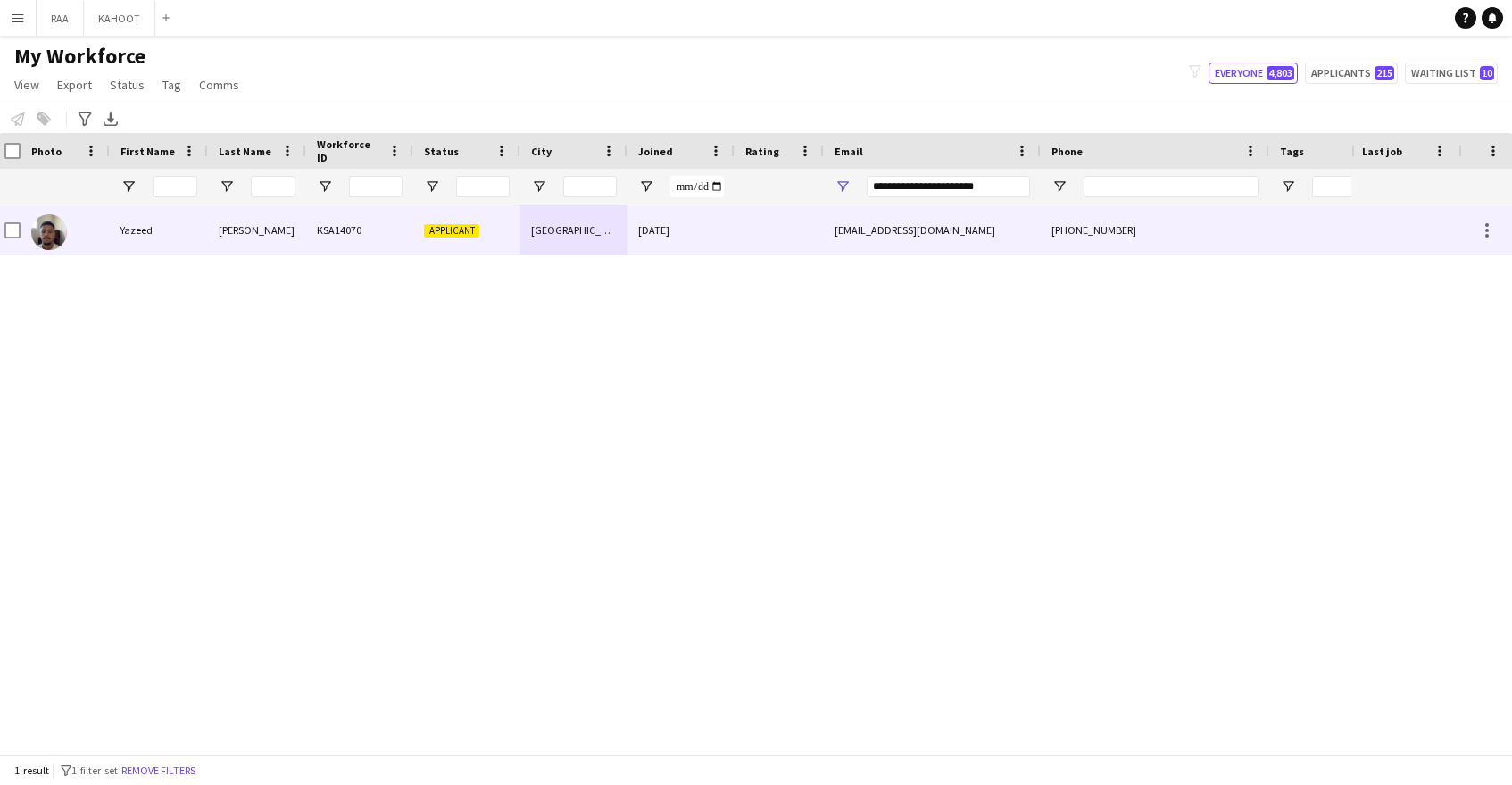
click at [866, 248] on div "yazeedodeh112@gmail.com" at bounding box center [932, 229] width 217 height 49
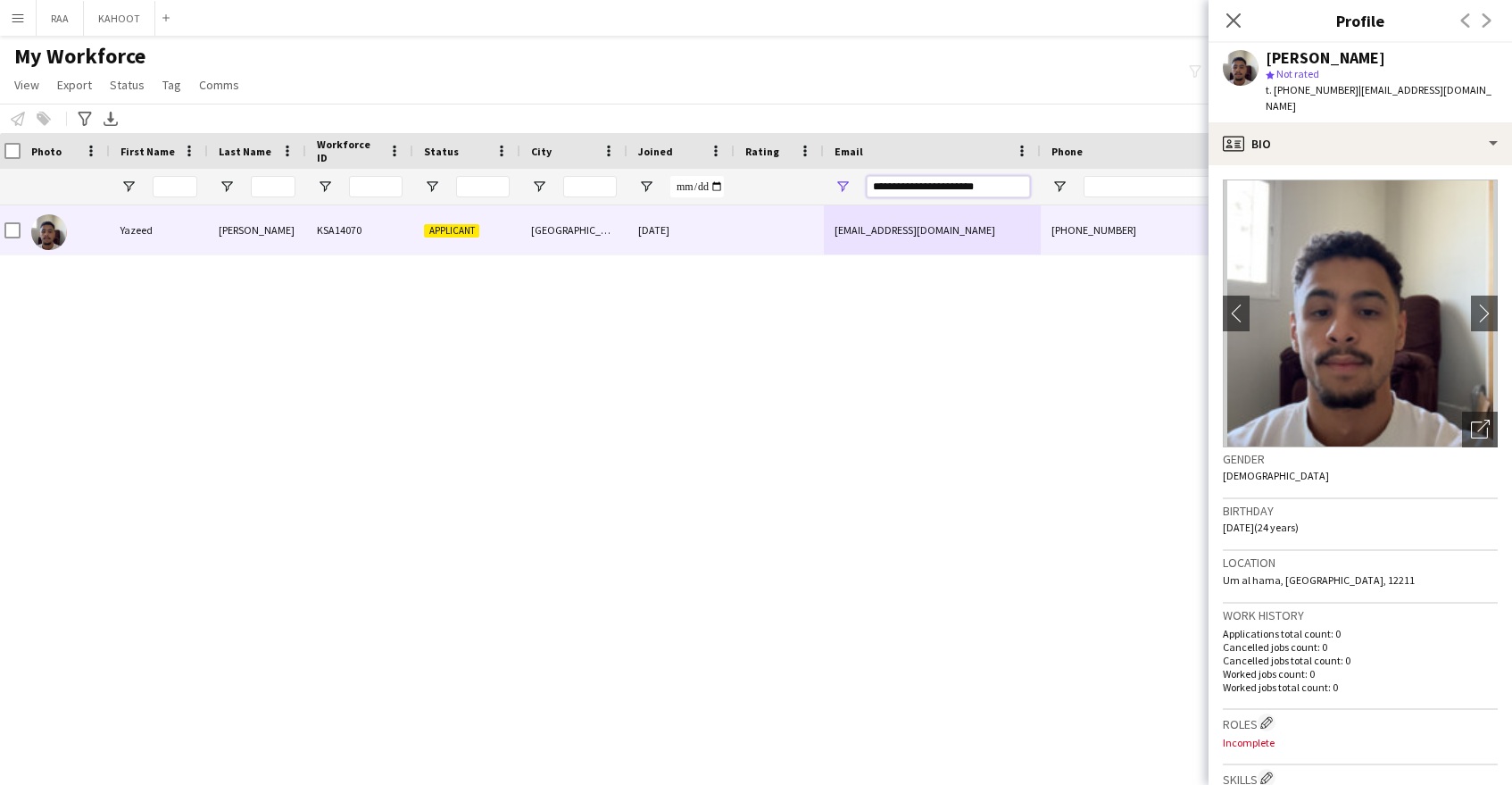
drag, startPoint x: 1003, startPoint y: 187, endPoint x: 801, endPoint y: 180, distance: 202.1
click at [802, 180] on div "**********" at bounding box center [1012, 187] width 2036 height 36
paste input "Email Filter Input"
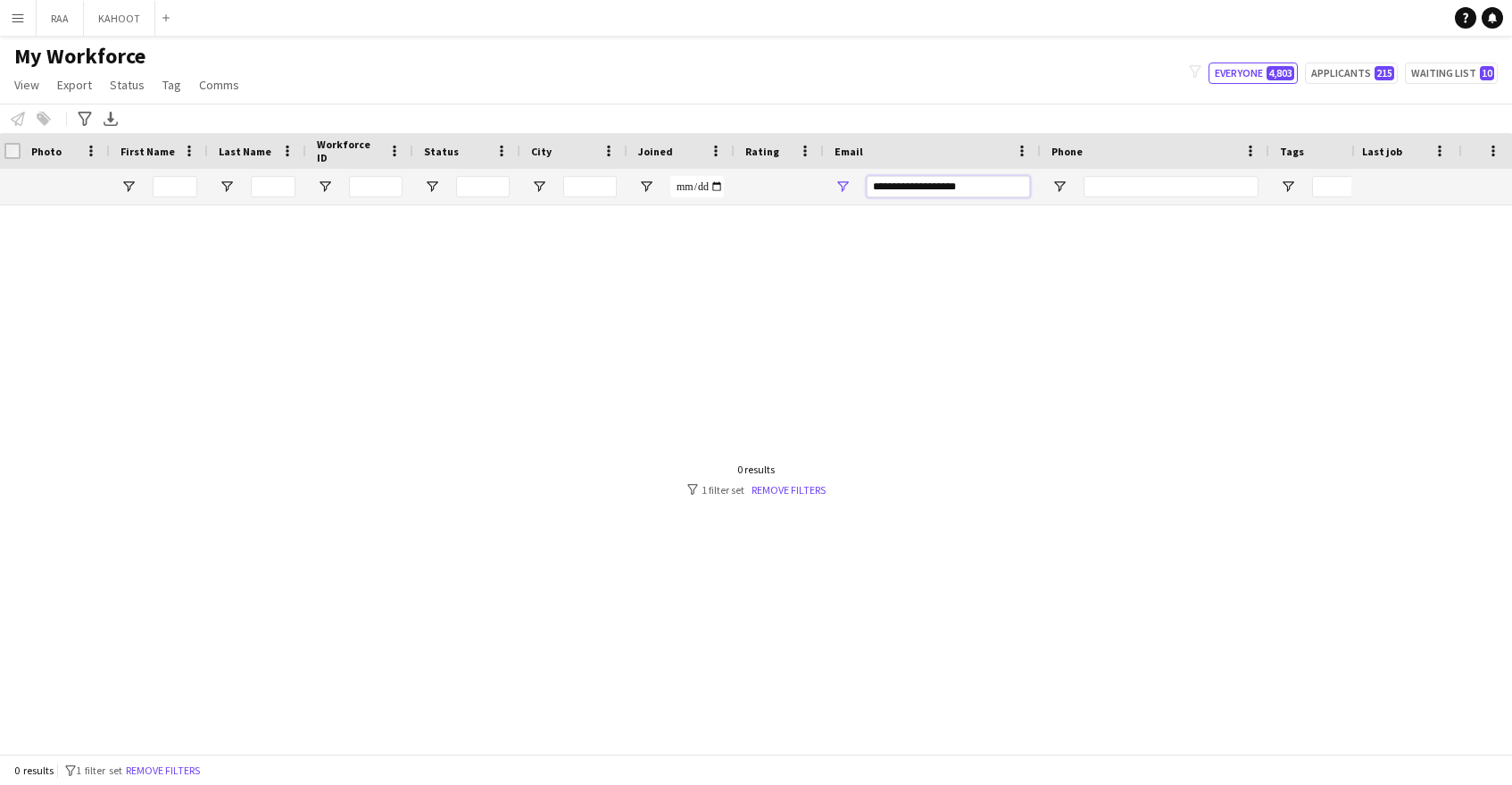
scroll to position [0, 0]
drag, startPoint x: 1001, startPoint y: 193, endPoint x: 811, endPoint y: 197, distance: 190.0
click at [789, 187] on div "**********" at bounding box center [1017, 187] width 2036 height 36
paste input "Email Filter Input"
type input "*********"
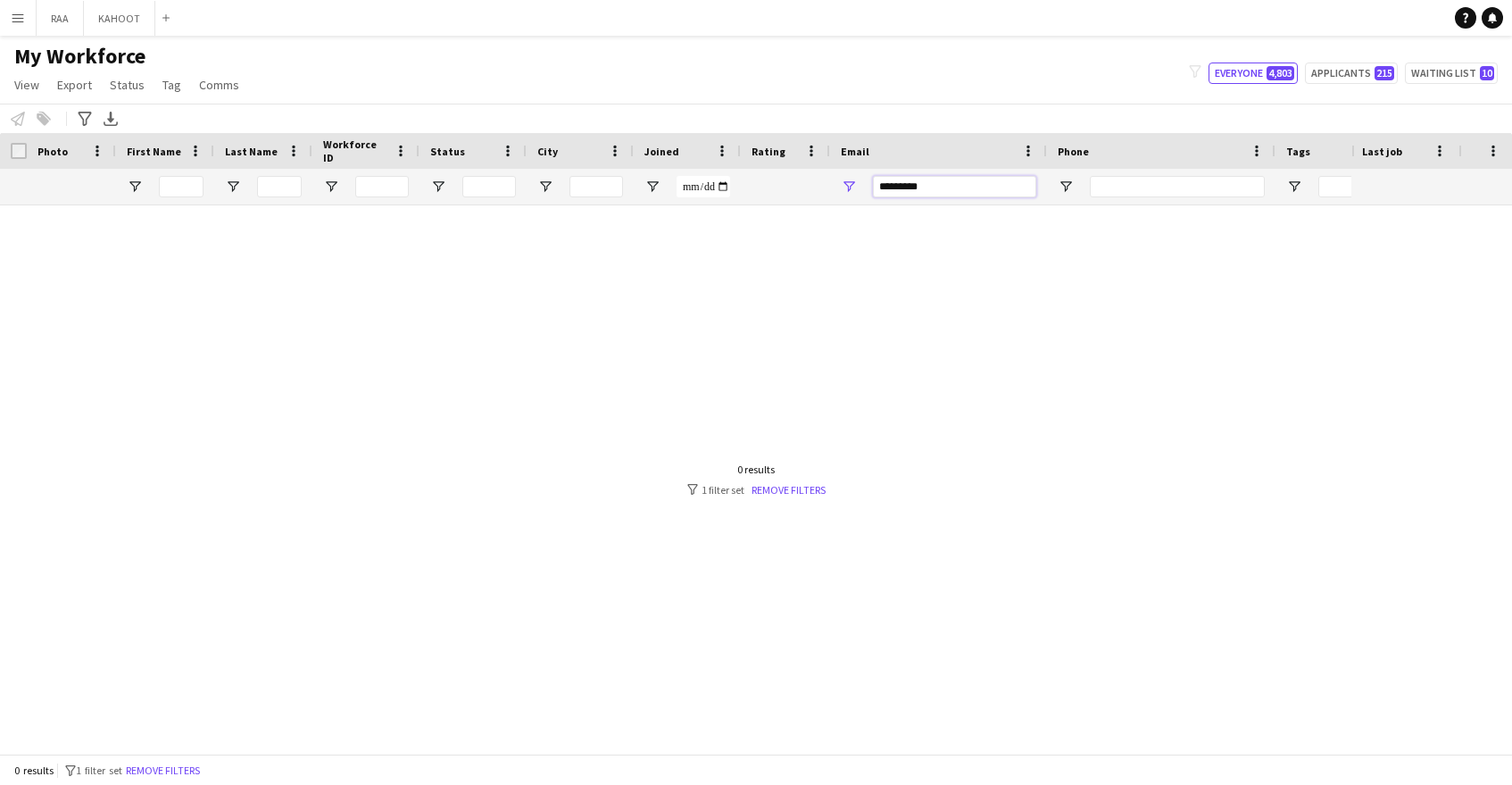
drag, startPoint x: 970, startPoint y: 189, endPoint x: 767, endPoint y: 187, distance: 203.0
click at [767, 187] on div "*********" at bounding box center [1017, 187] width 2036 height 36
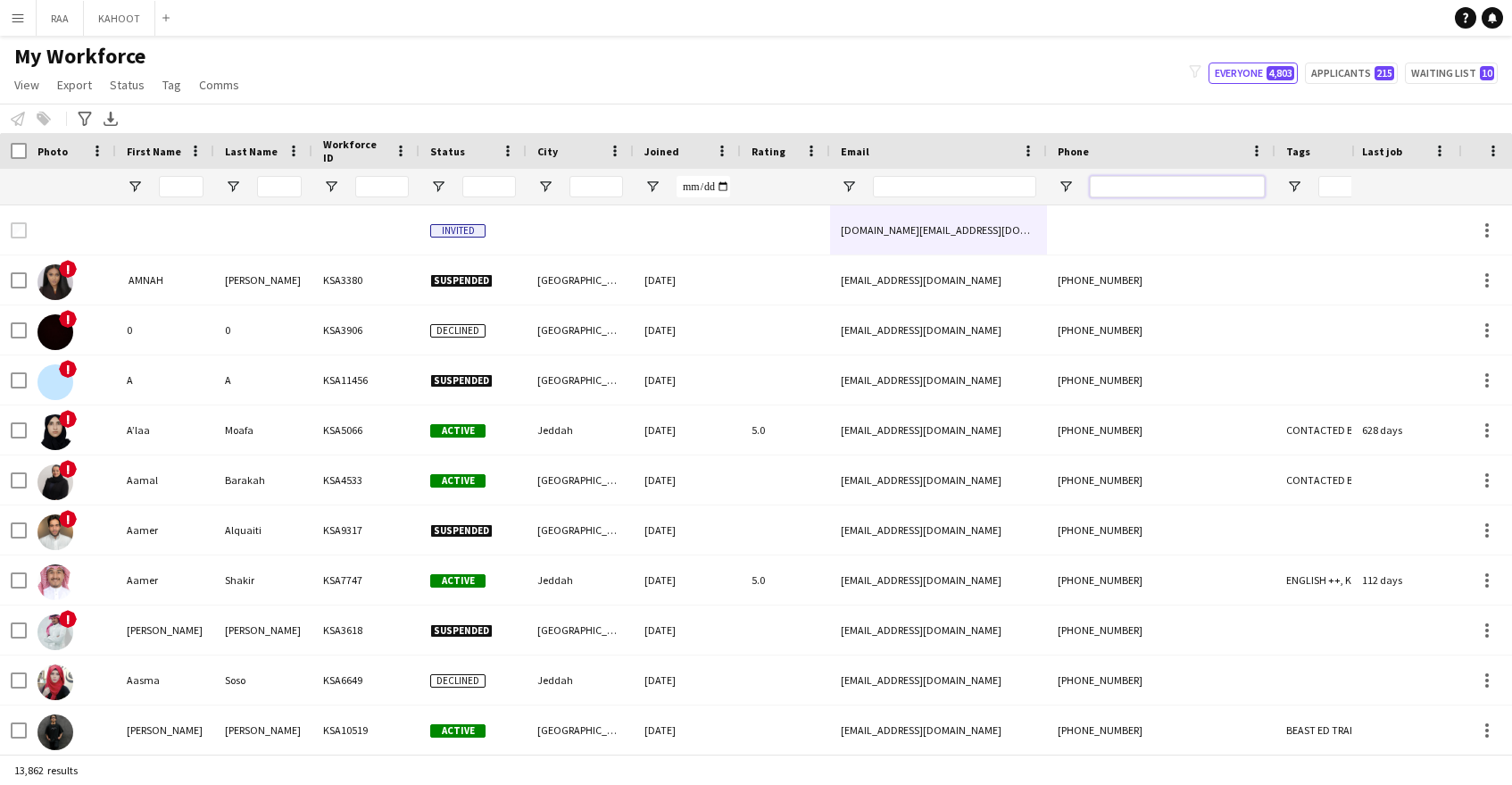
click at [1202, 182] on input "Phone Filter Input" at bounding box center [1177, 187] width 175 height 21
paste input "*********"
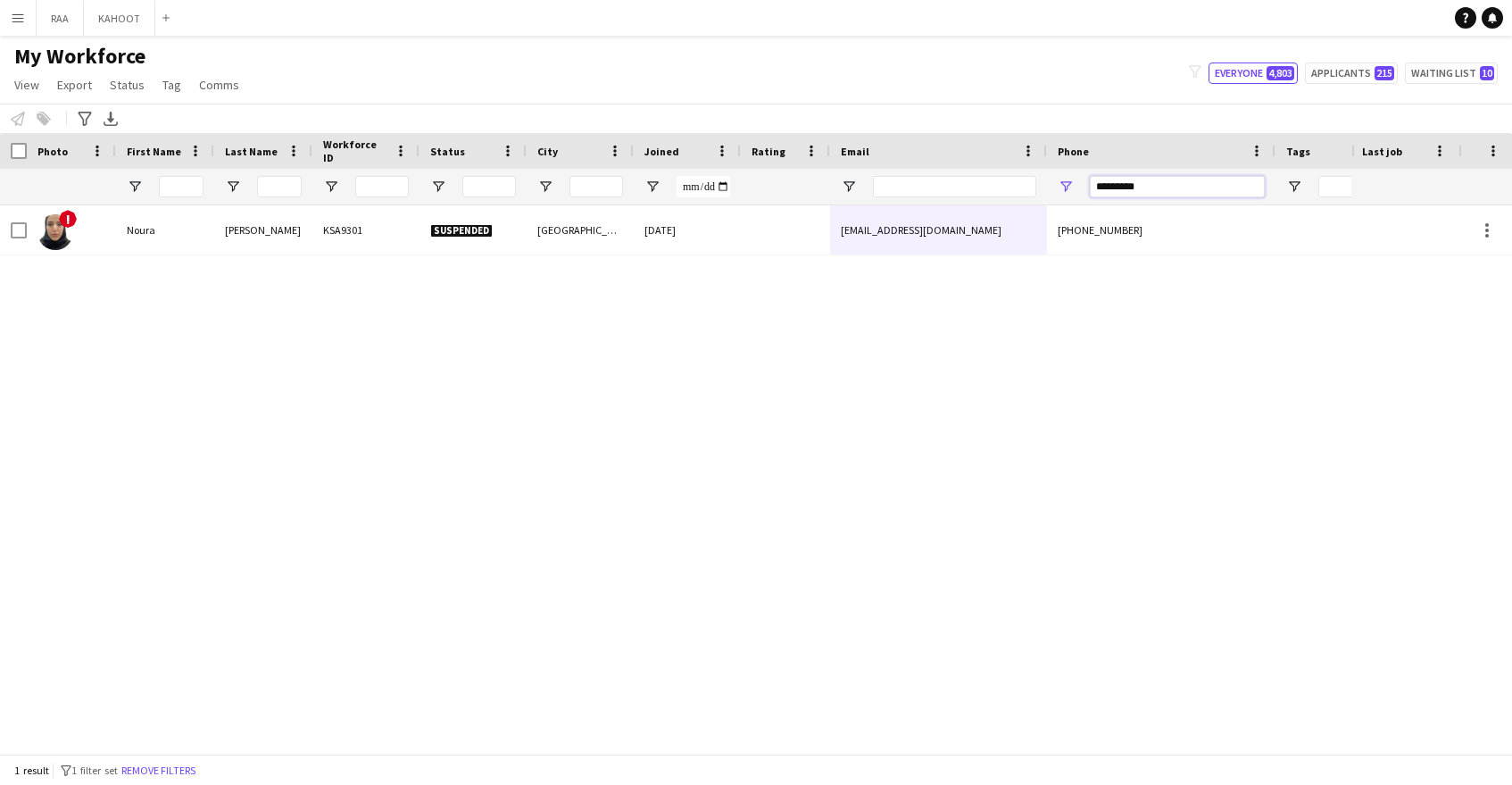
type input "*********"
drag, startPoint x: 1083, startPoint y: 186, endPoint x: 1020, endPoint y: 185, distance: 63.0
click at [1020, 185] on div at bounding box center [1017, 187] width 2036 height 36
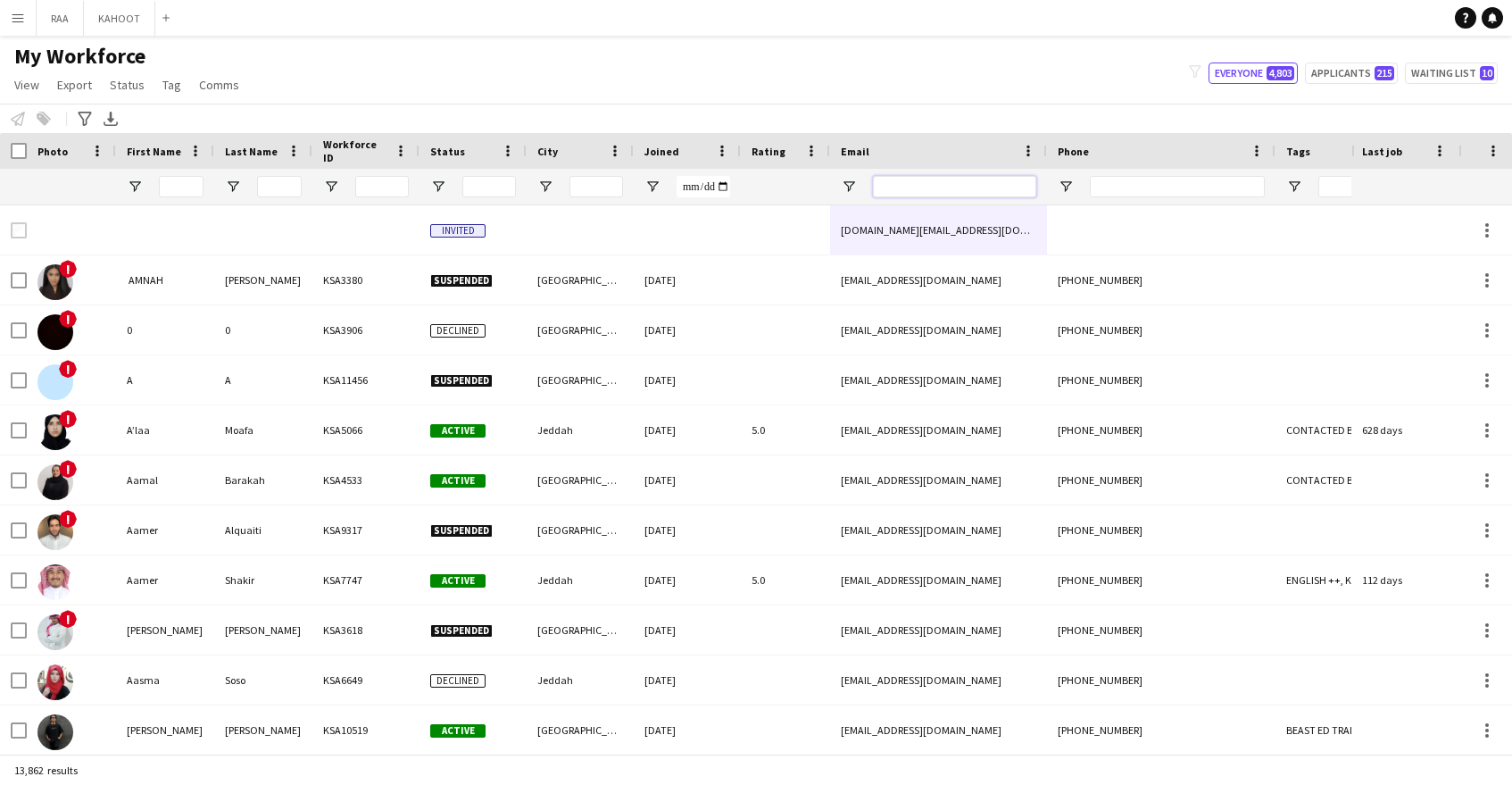
click at [970, 187] on input "Email Filter Input" at bounding box center [955, 187] width 163 height 21
paste input "**********"
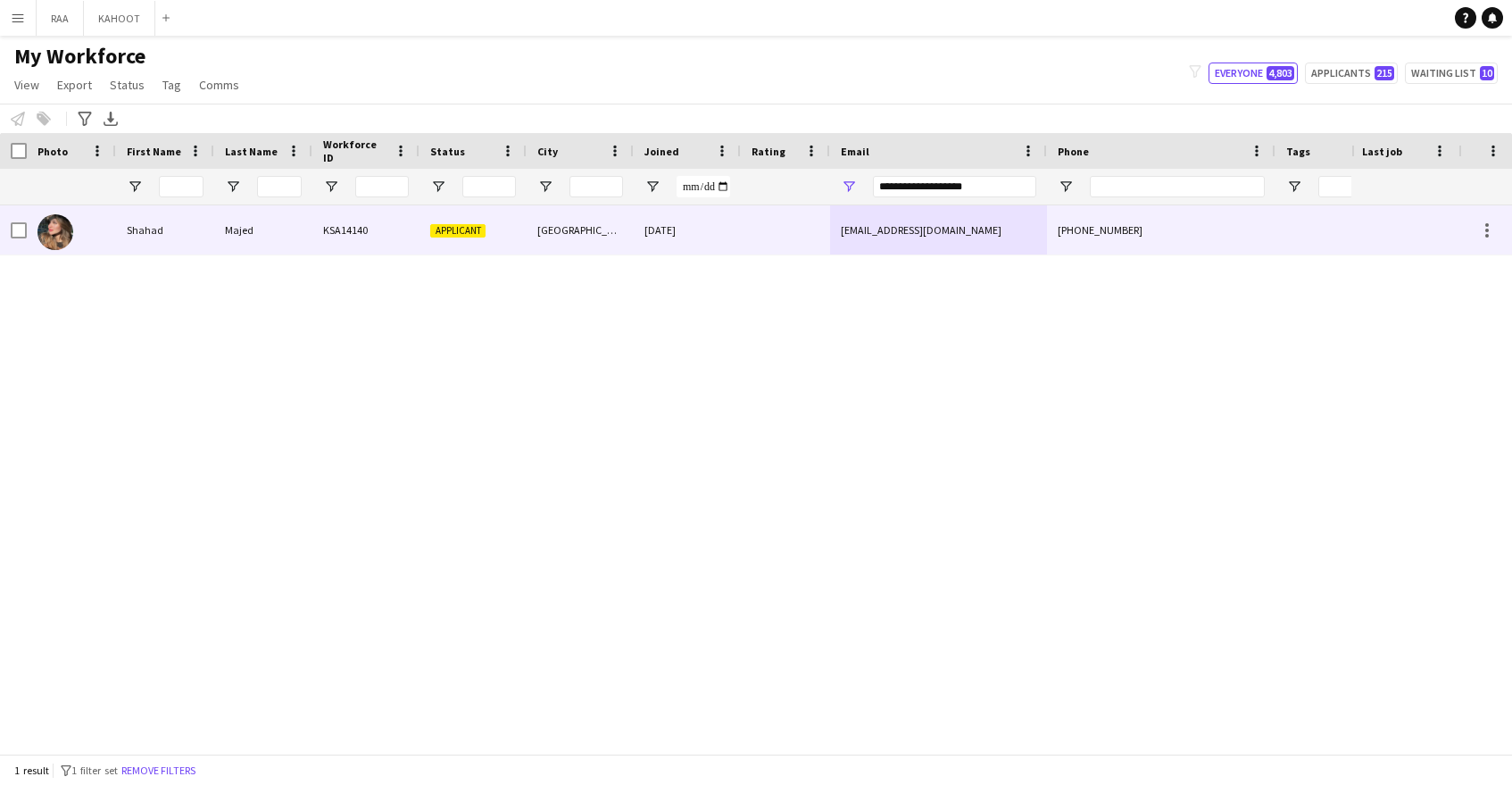
click at [602, 244] on div "[GEOGRAPHIC_DATA]" at bounding box center [580, 229] width 107 height 49
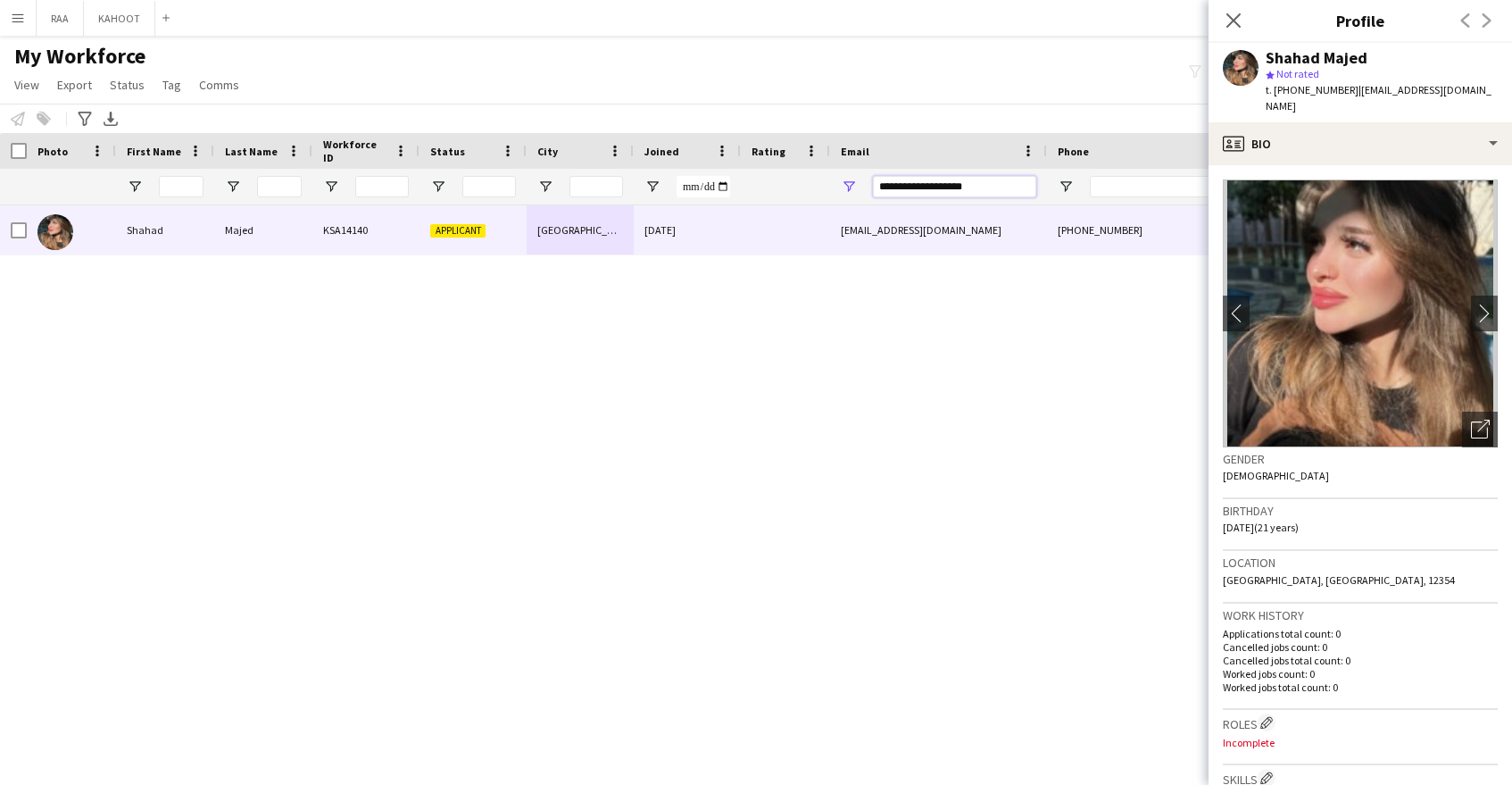
drag, startPoint x: 1002, startPoint y: 181, endPoint x: 814, endPoint y: 186, distance: 188.1
click at [814, 186] on div "**********" at bounding box center [1017, 187] width 2036 height 36
paste input "Email Filter Input"
type input "*********"
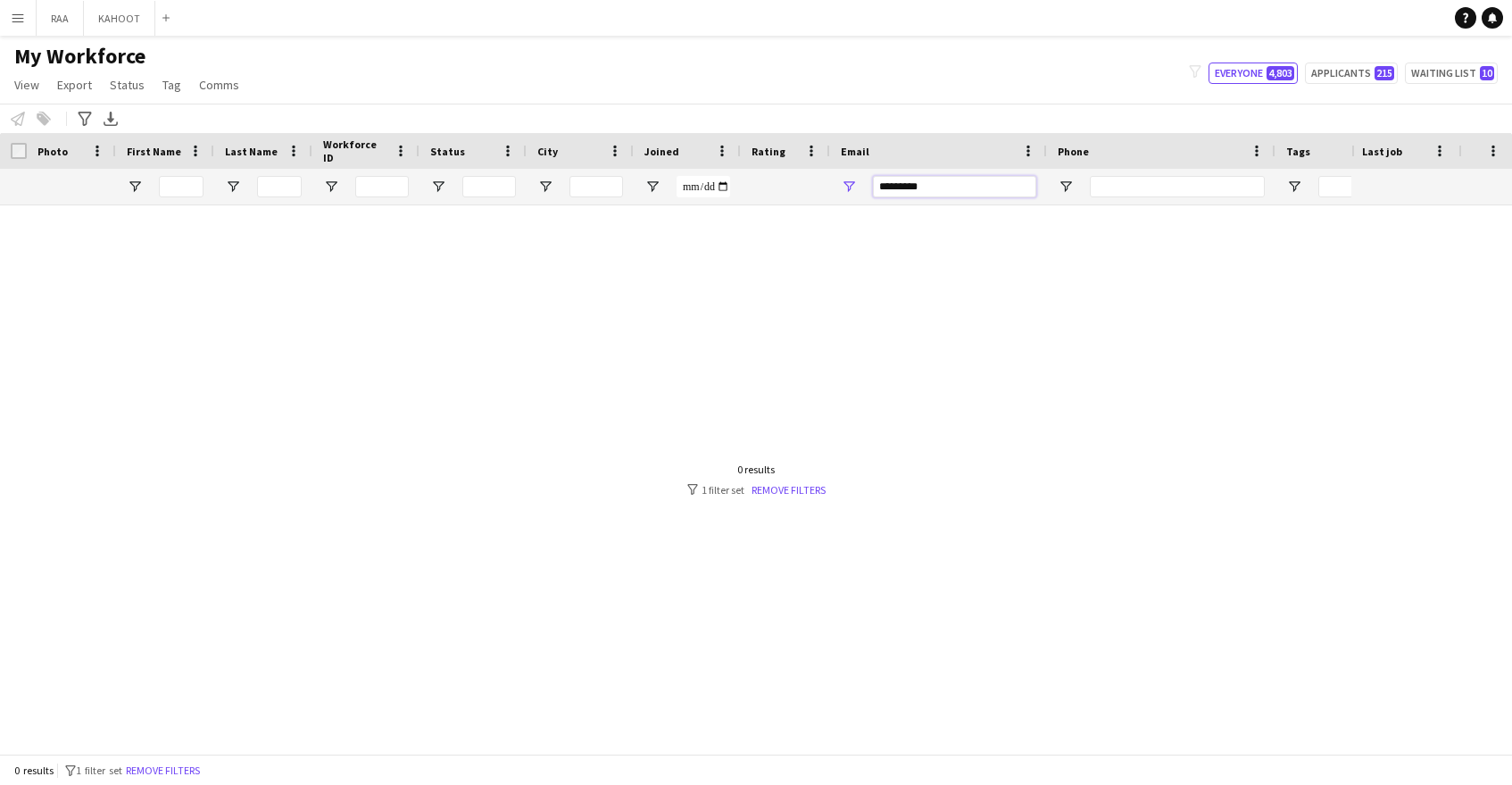
drag, startPoint x: 942, startPoint y: 185, endPoint x: 745, endPoint y: 191, distance: 197.1
click at [745, 191] on div "*********" at bounding box center [1017, 187] width 2036 height 36
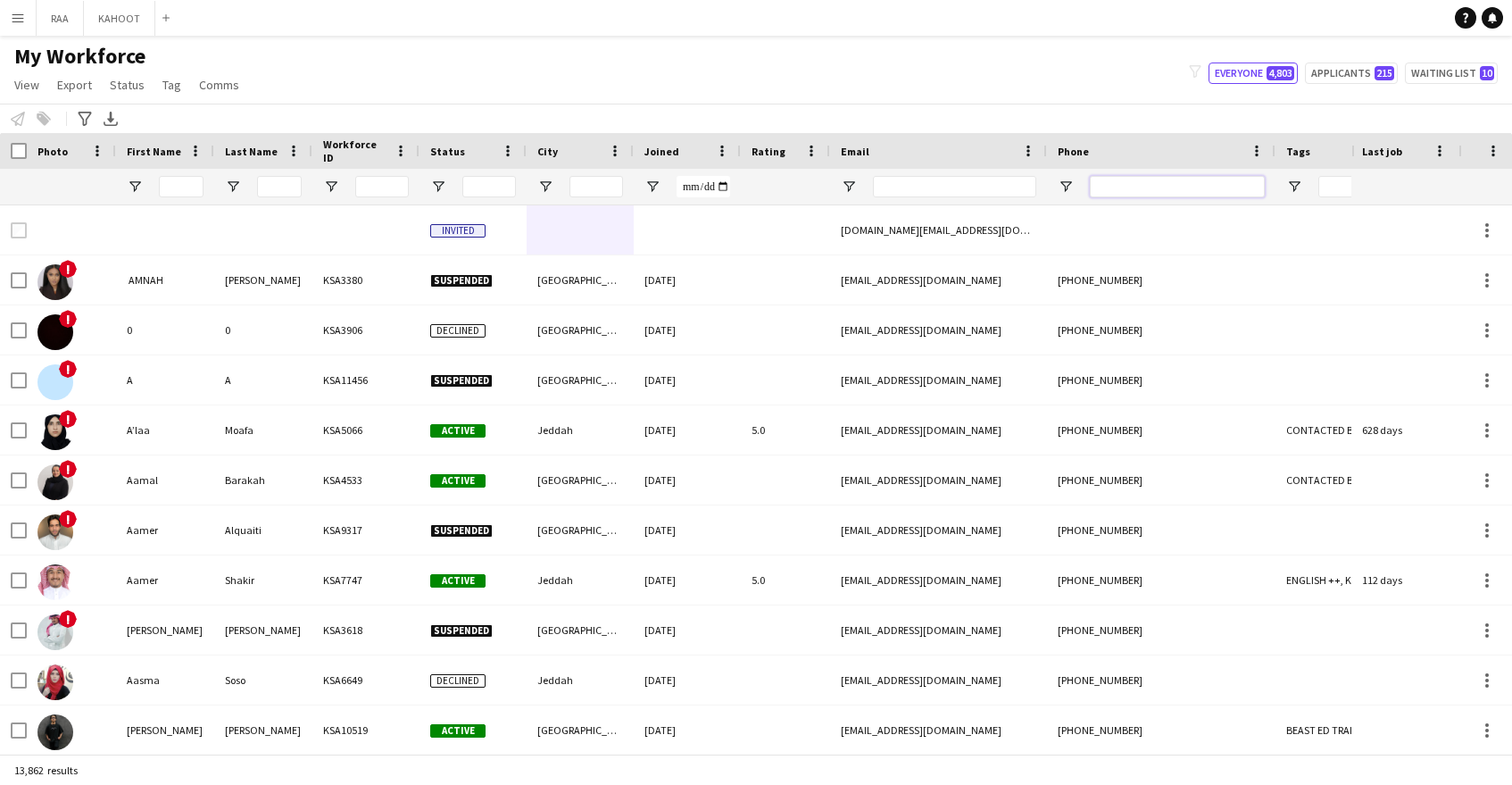
click at [1102, 182] on input "Phone Filter Input" at bounding box center [1177, 187] width 175 height 21
paste input "*********"
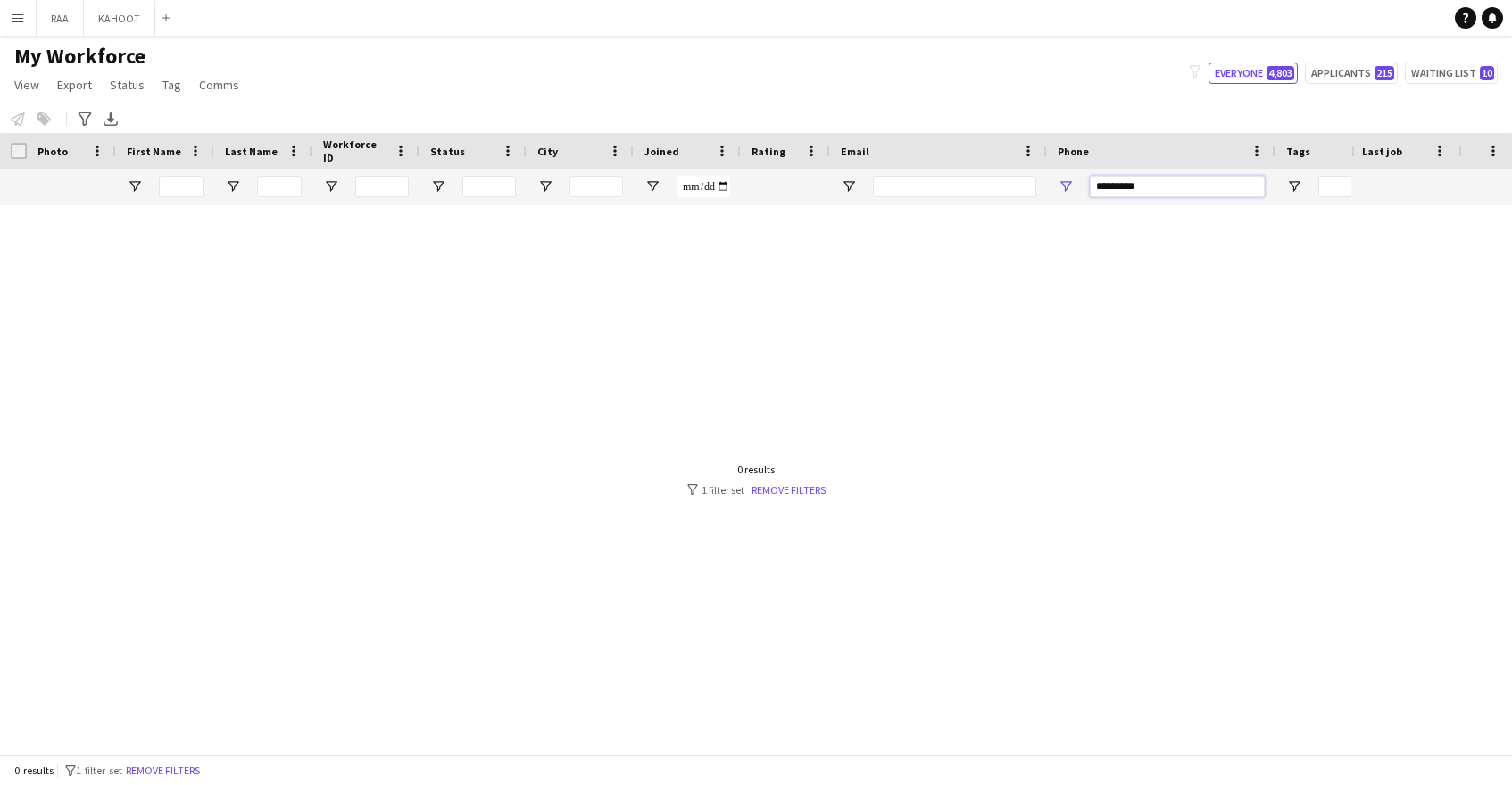
type input "*********"
drag, startPoint x: 1090, startPoint y: 189, endPoint x: 917, endPoint y: 191, distance: 173.0
click at [917, 191] on div at bounding box center [1017, 187] width 2036 height 36
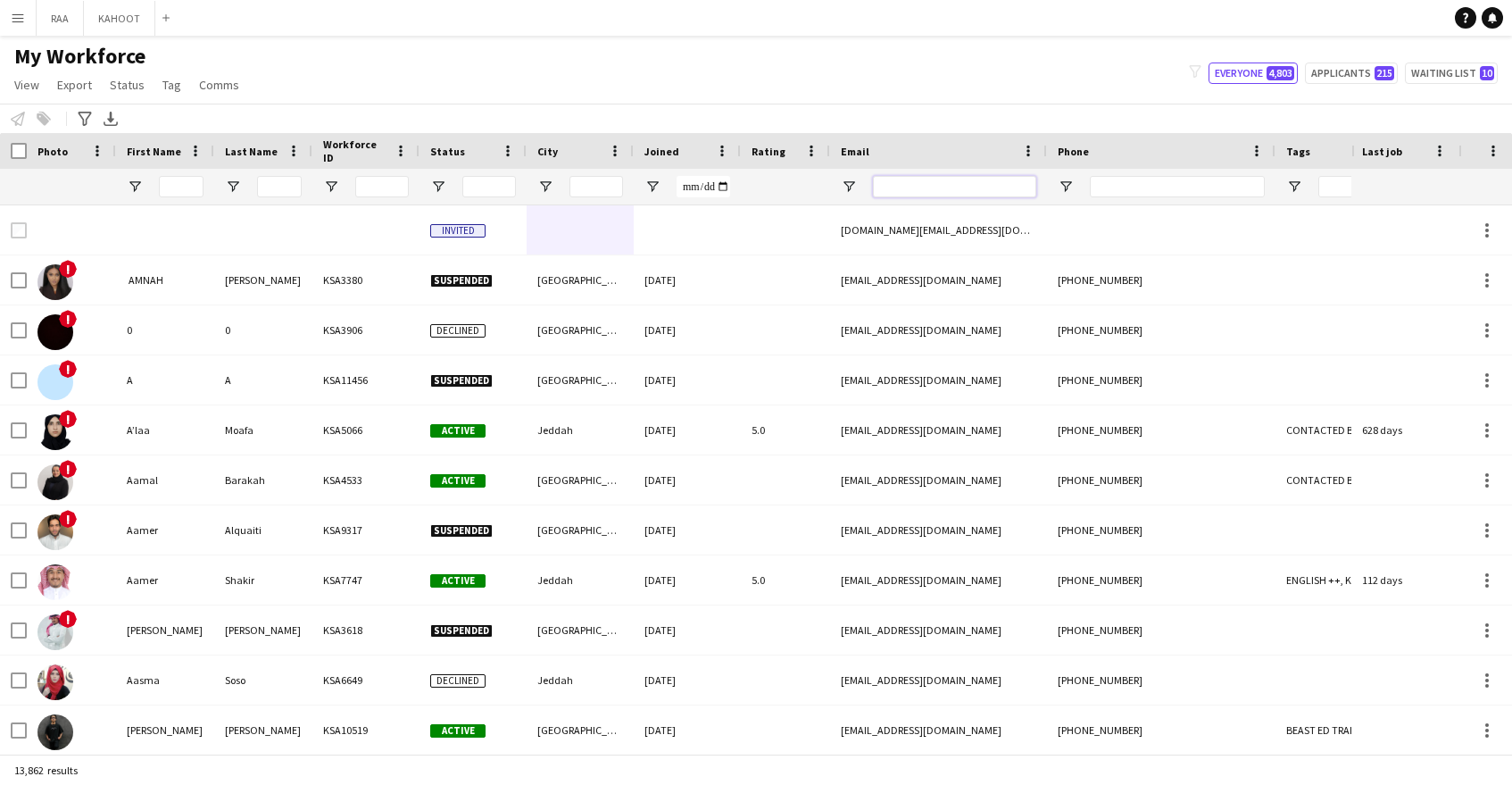
click at [953, 187] on input "Email Filter Input" at bounding box center [955, 187] width 163 height 21
paste input "**********"
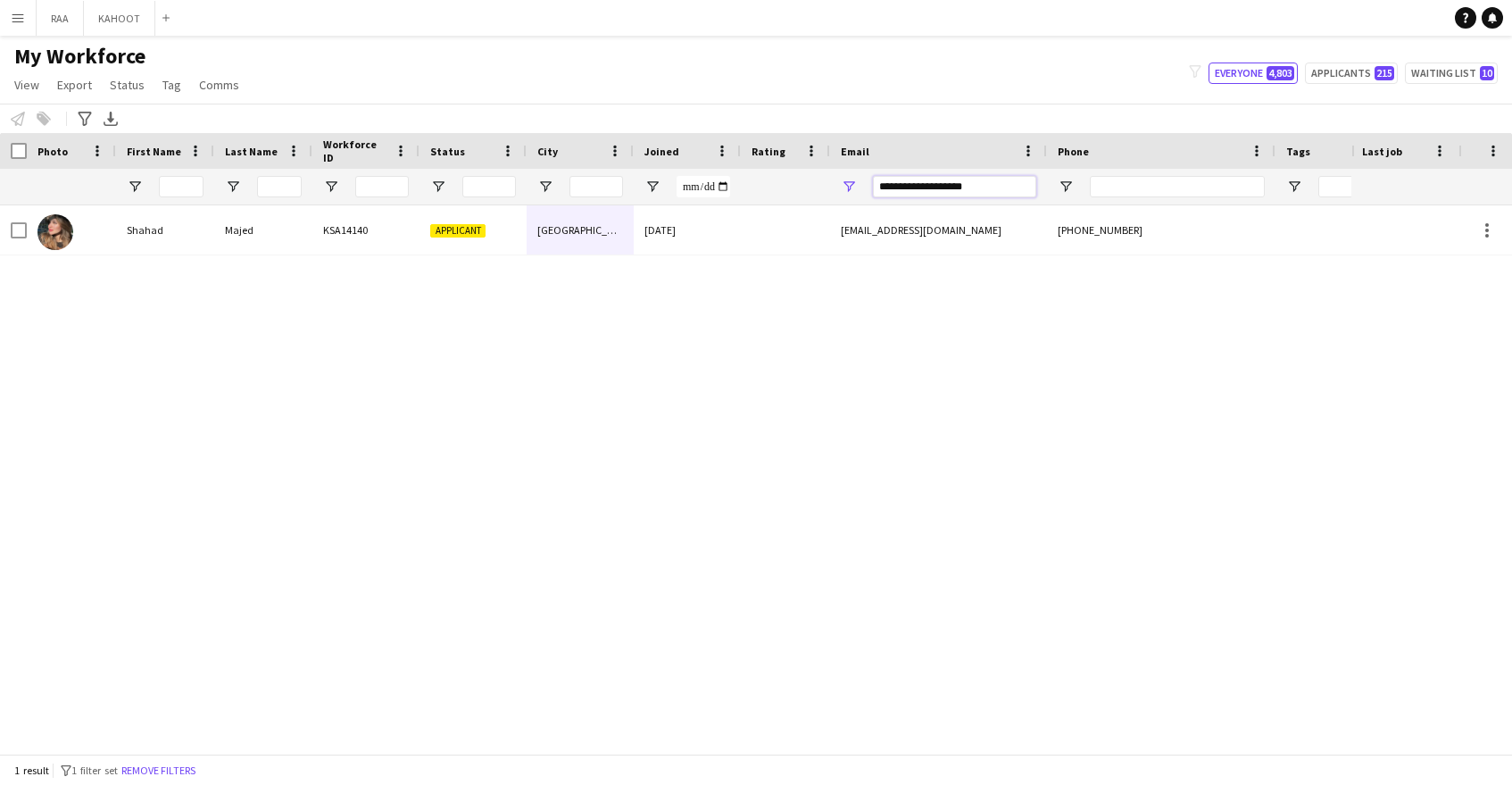
drag, startPoint x: 985, startPoint y: 189, endPoint x: 714, endPoint y: 194, distance: 271.0
click at [718, 194] on div "**********" at bounding box center [1017, 187] width 2036 height 36
paste input "**********"
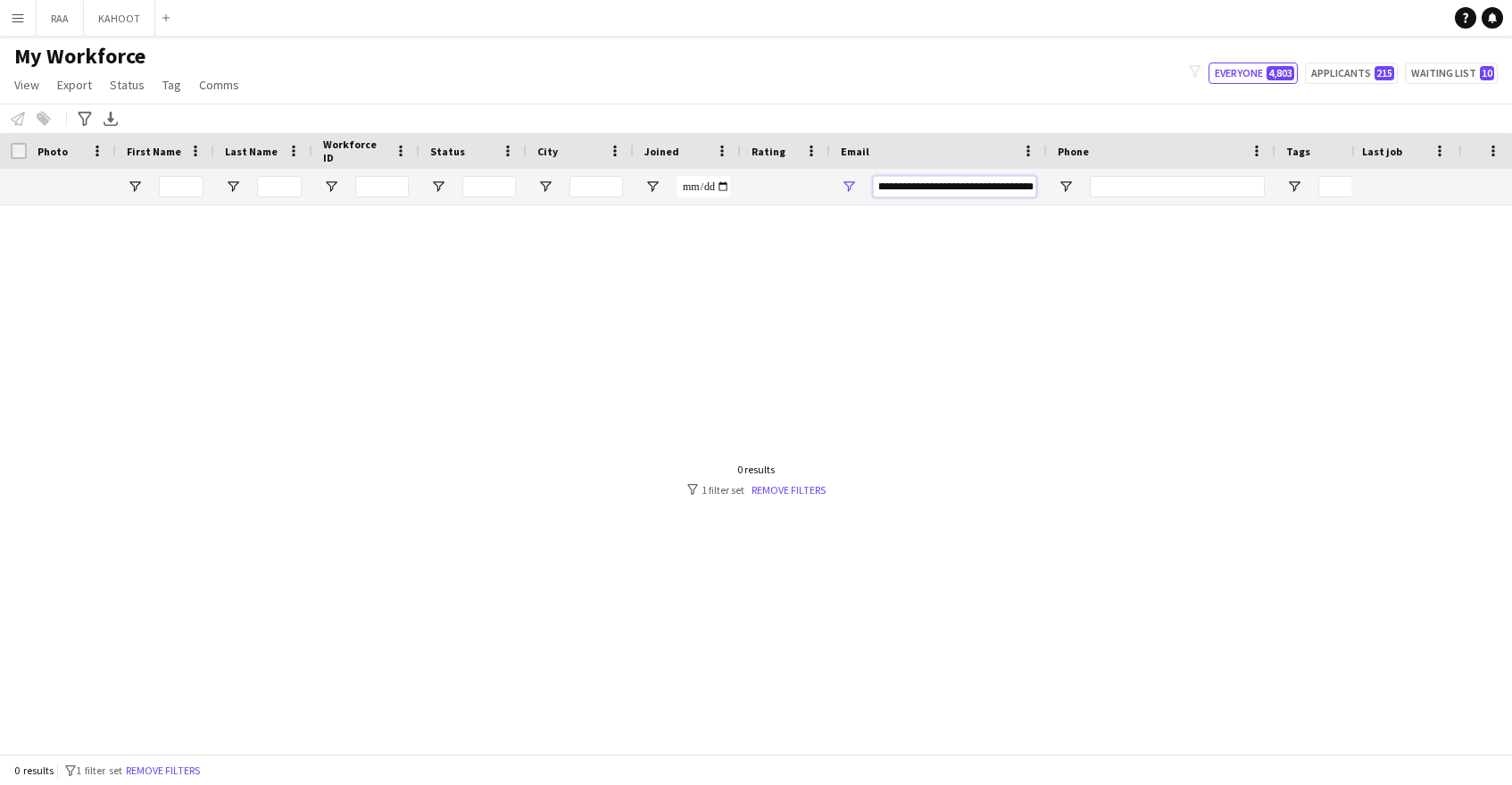
paste input "Email Filter Input"
type input "**********"
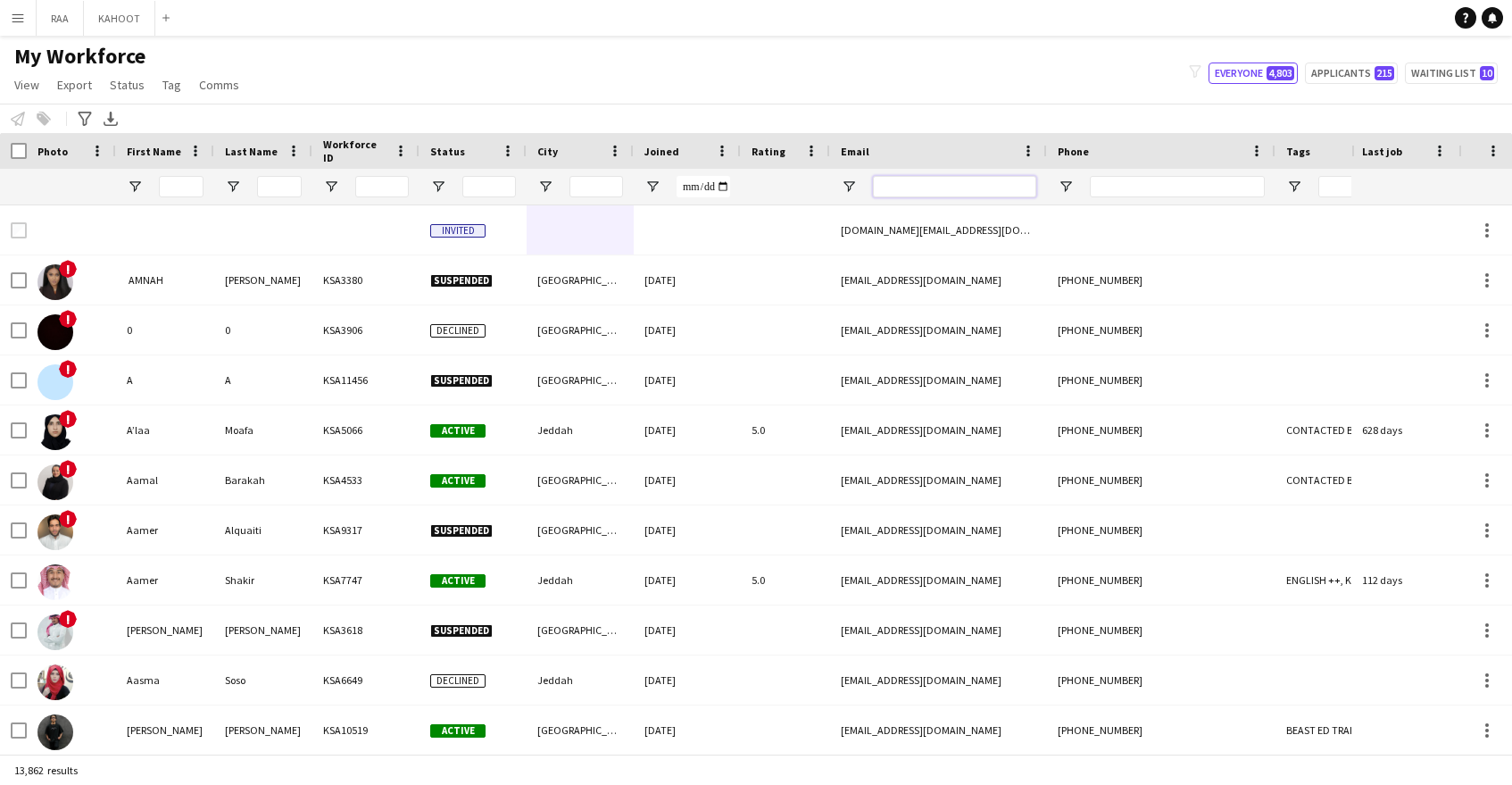
paste input "**********"
type input "**********"
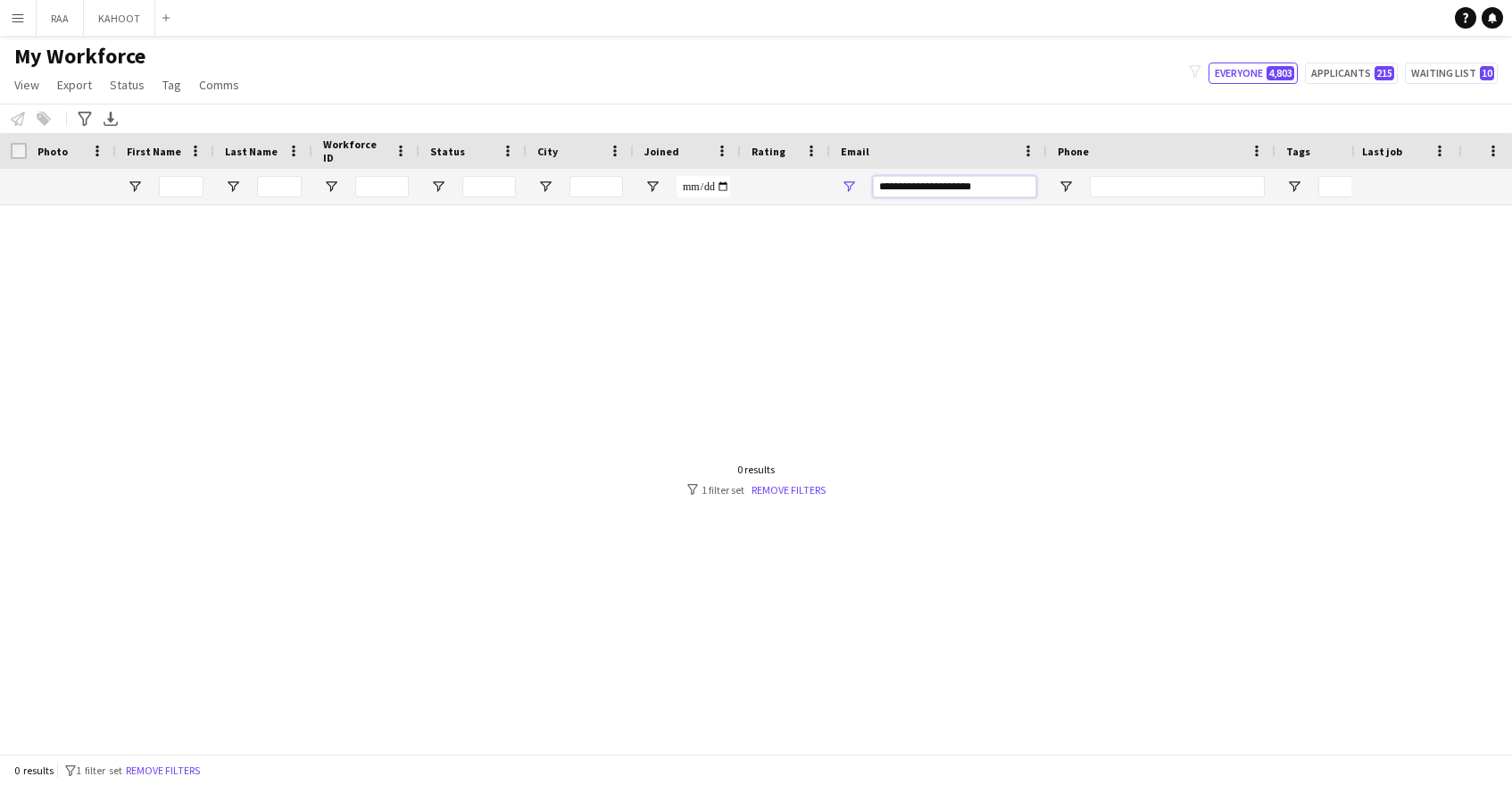
drag, startPoint x: 989, startPoint y: 186, endPoint x: 725, endPoint y: 188, distance: 264.0
click at [725, 188] on div "**********" at bounding box center [1017, 187] width 2036 height 36
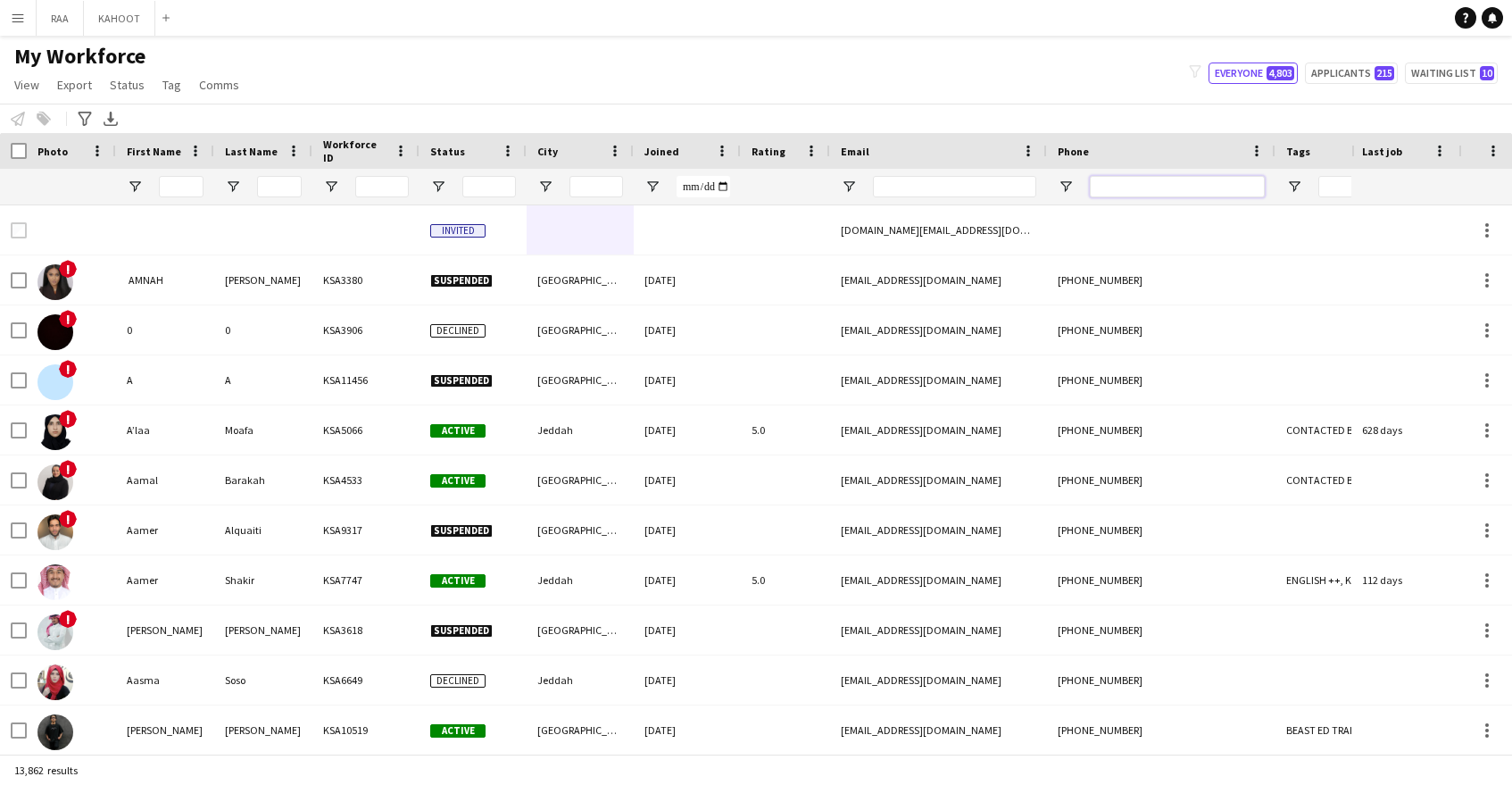
click at [1150, 181] on input "Phone Filter Input" at bounding box center [1177, 187] width 175 height 21
paste input "*********"
type input "*********"
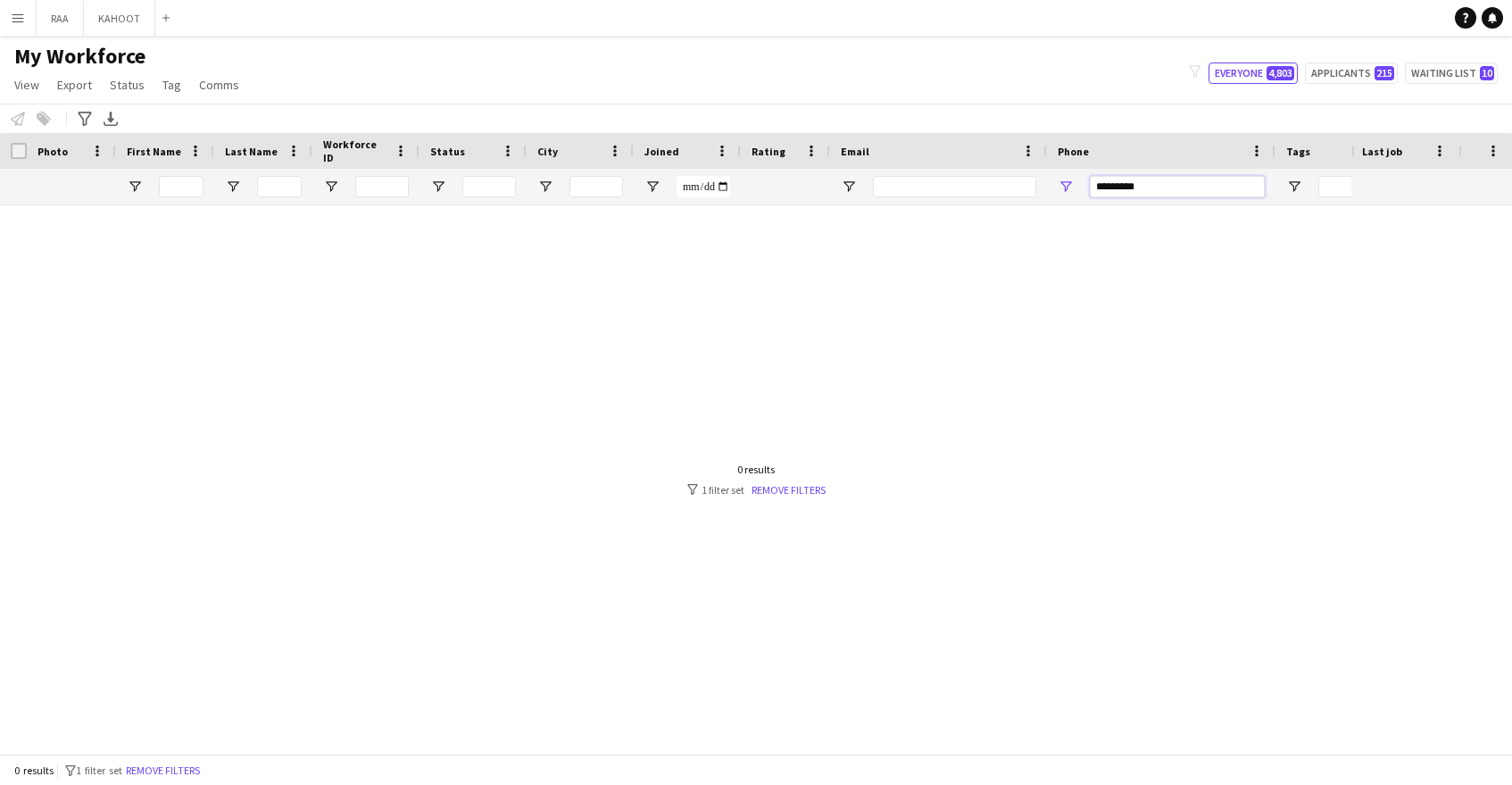
drag, startPoint x: 1151, startPoint y: 190, endPoint x: 948, endPoint y: 190, distance: 203.0
click at [951, 190] on div at bounding box center [1017, 187] width 2036 height 36
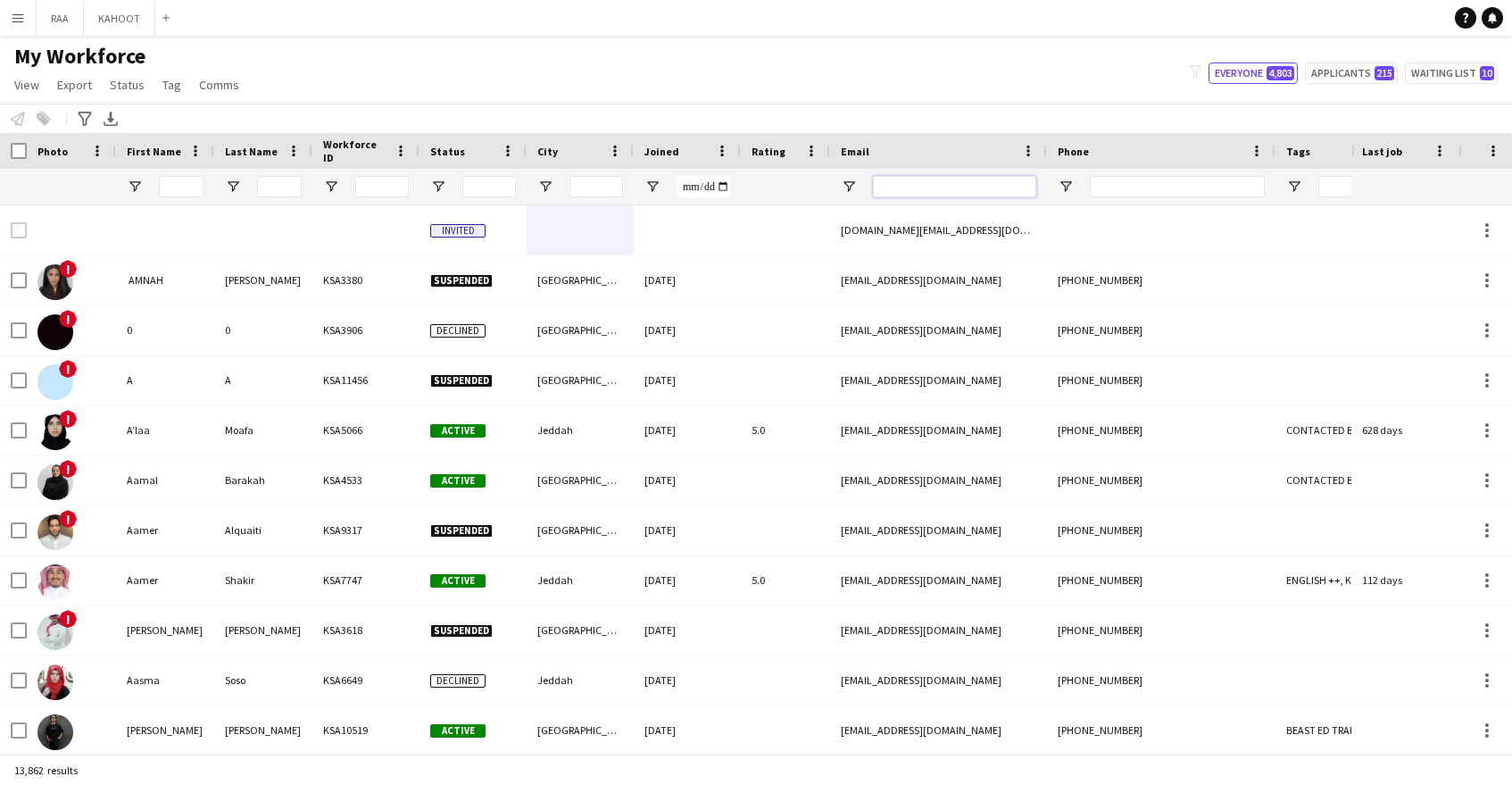
click at [956, 178] on input "Email Filter Input" at bounding box center [955, 187] width 163 height 21
paste input "**********"
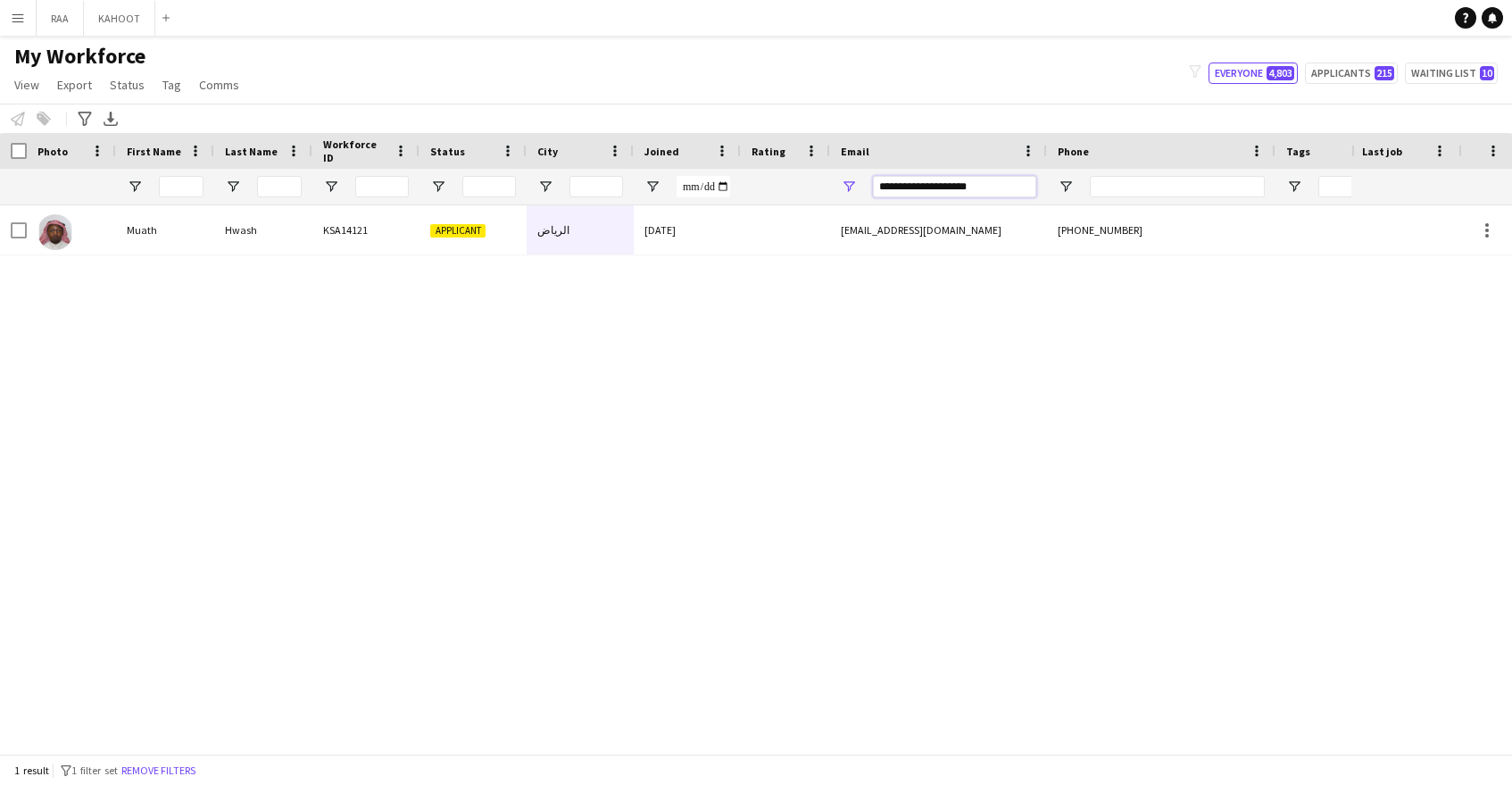
drag, startPoint x: 898, startPoint y: 186, endPoint x: 748, endPoint y: 187, distance: 150.0
click at [748, 187] on div "**********" at bounding box center [1017, 187] width 2036 height 36
paste input "****"
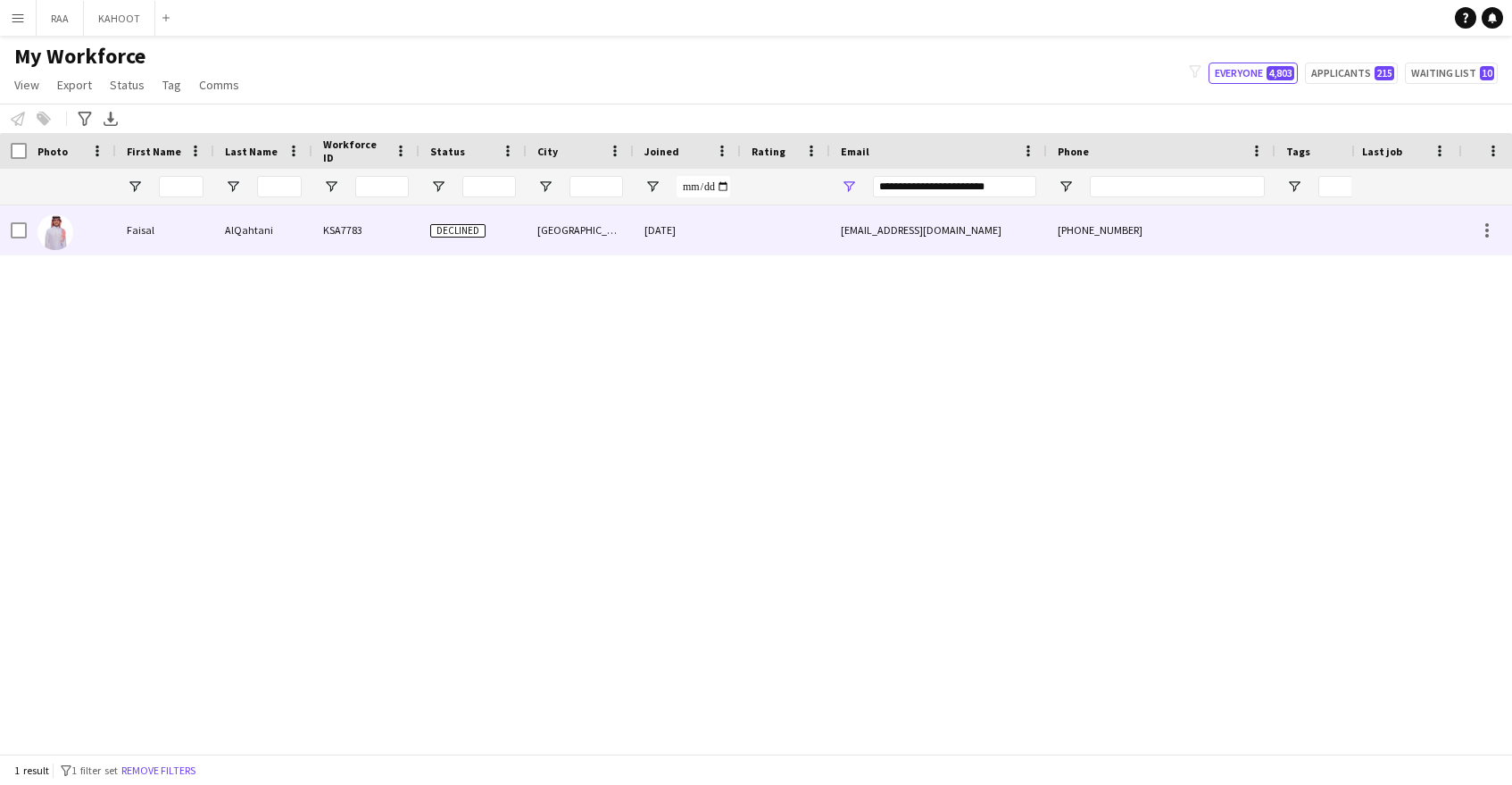
click at [755, 239] on div at bounding box center [785, 229] width 89 height 49
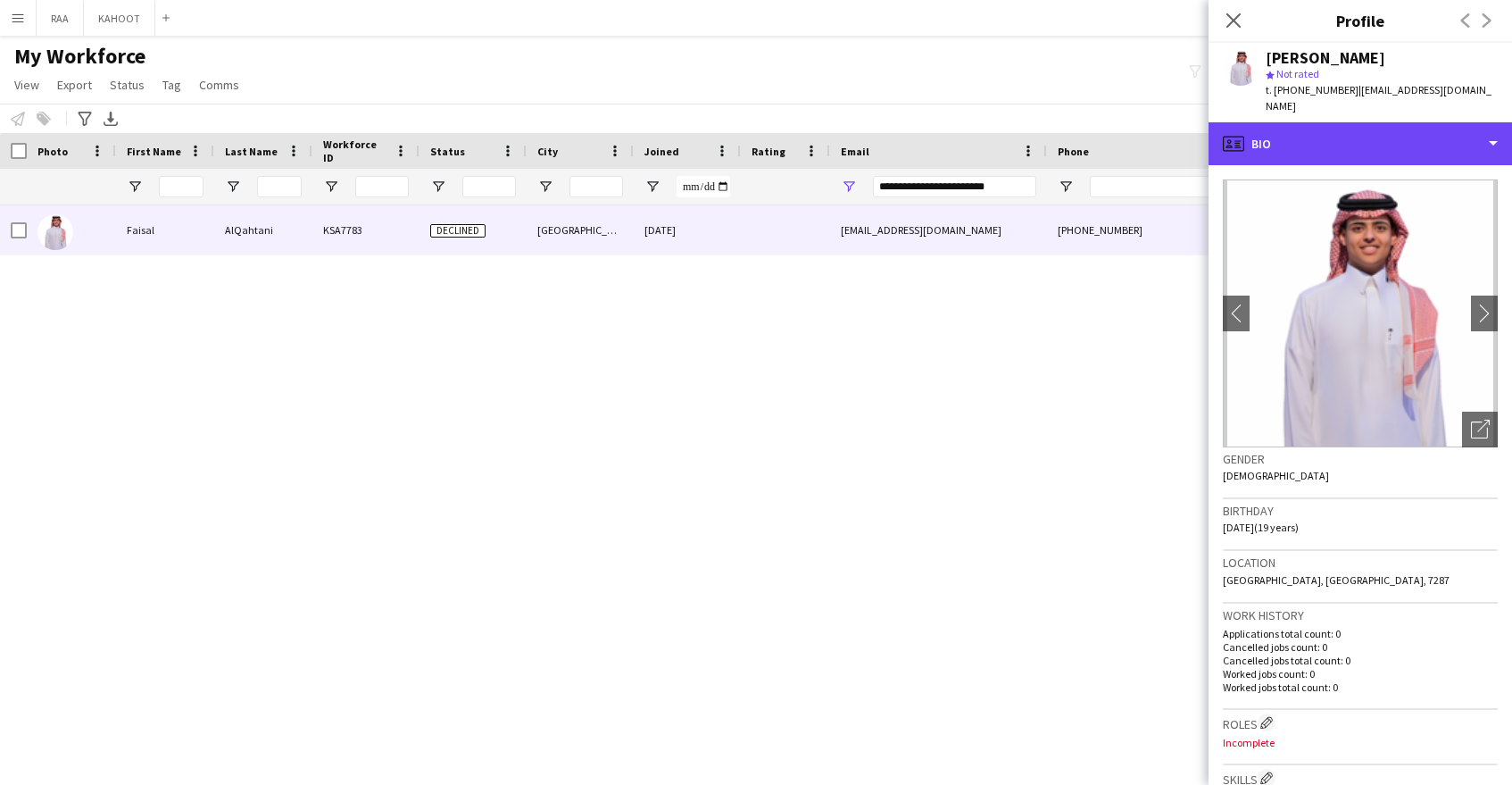
drag, startPoint x: 1324, startPoint y: 130, endPoint x: 1327, endPoint y: 148, distance: 18.2
click at [1324, 130] on div "profile Bio" at bounding box center [1360, 144] width 303 height 43
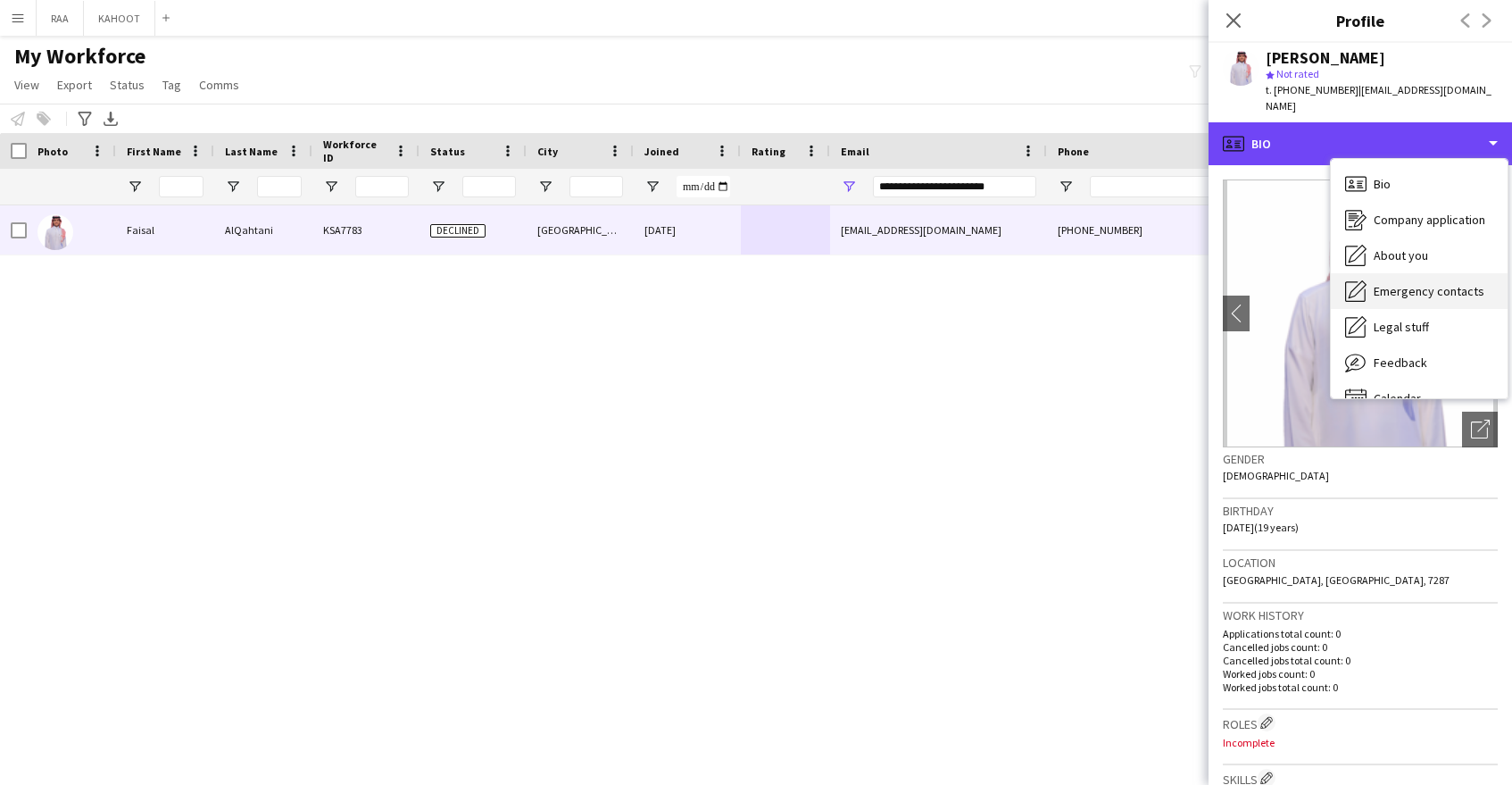
scroll to position [25, 0]
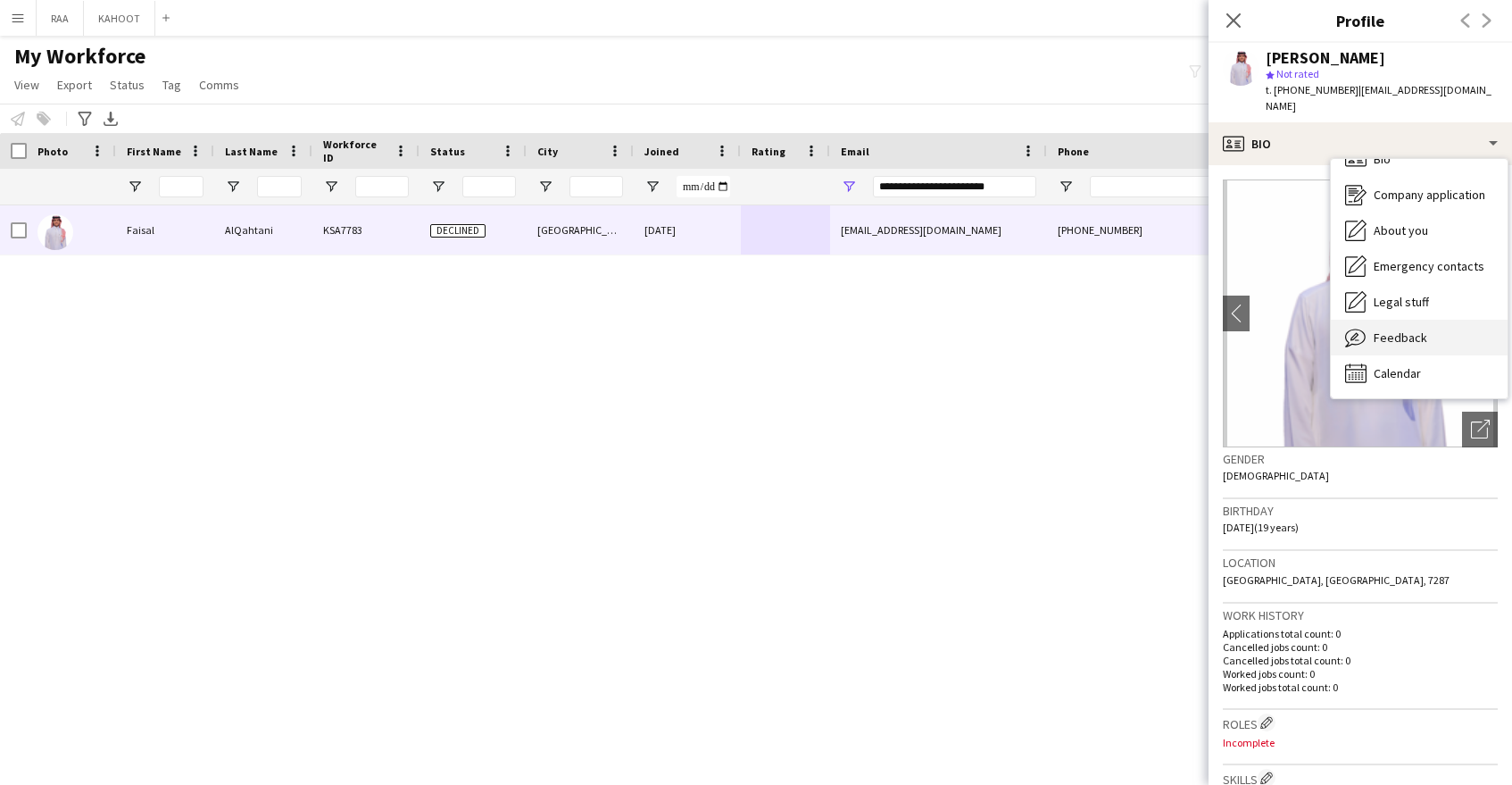
click at [1418, 330] on span "Feedback" at bounding box center [1400, 337] width 53 height 16
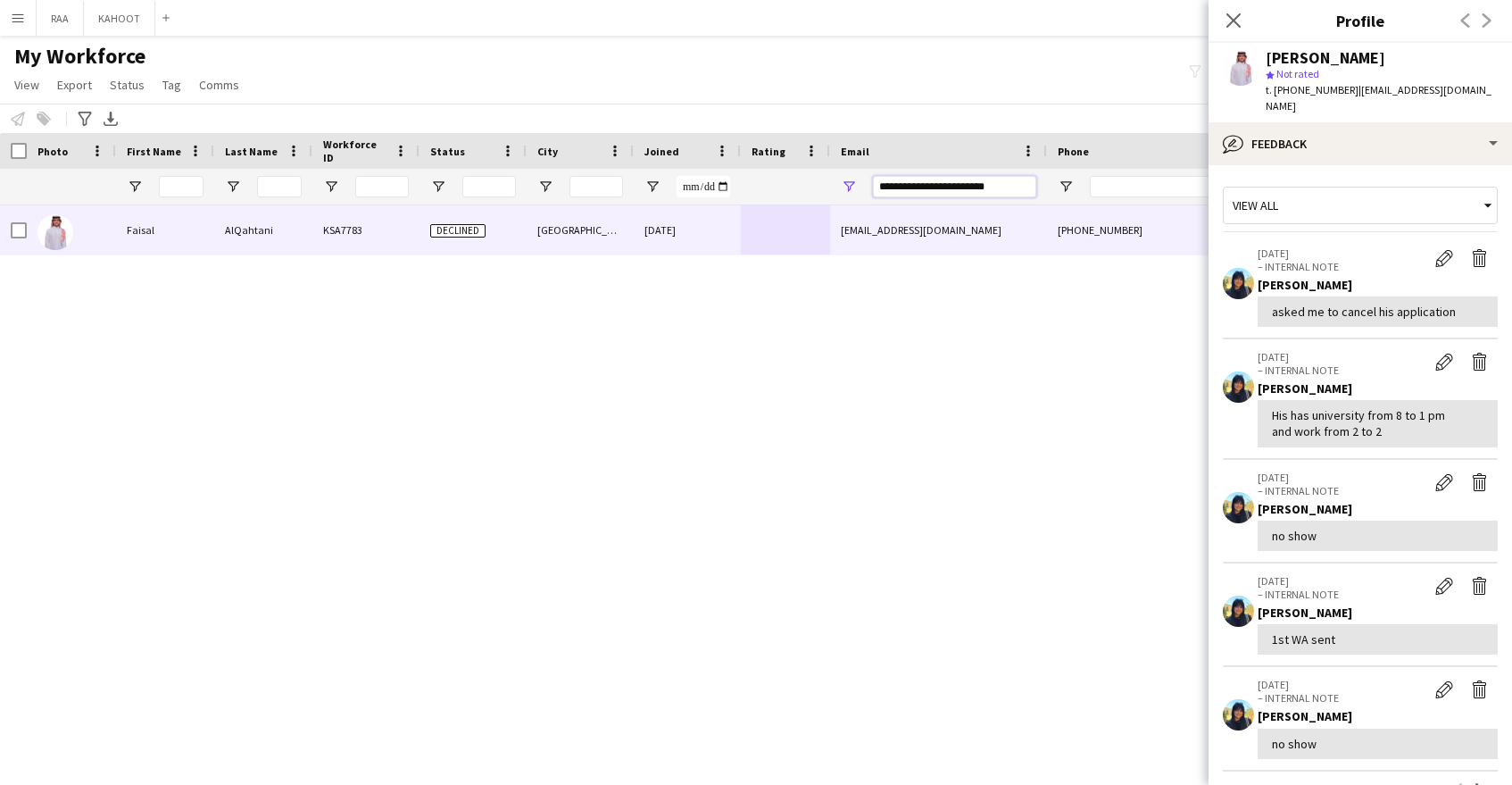
drag, startPoint x: 1007, startPoint y: 185, endPoint x: 790, endPoint y: 182, distance: 217.0
click at [793, 183] on div "**********" at bounding box center [1017, 187] width 2036 height 36
paste input "Email Filter Input"
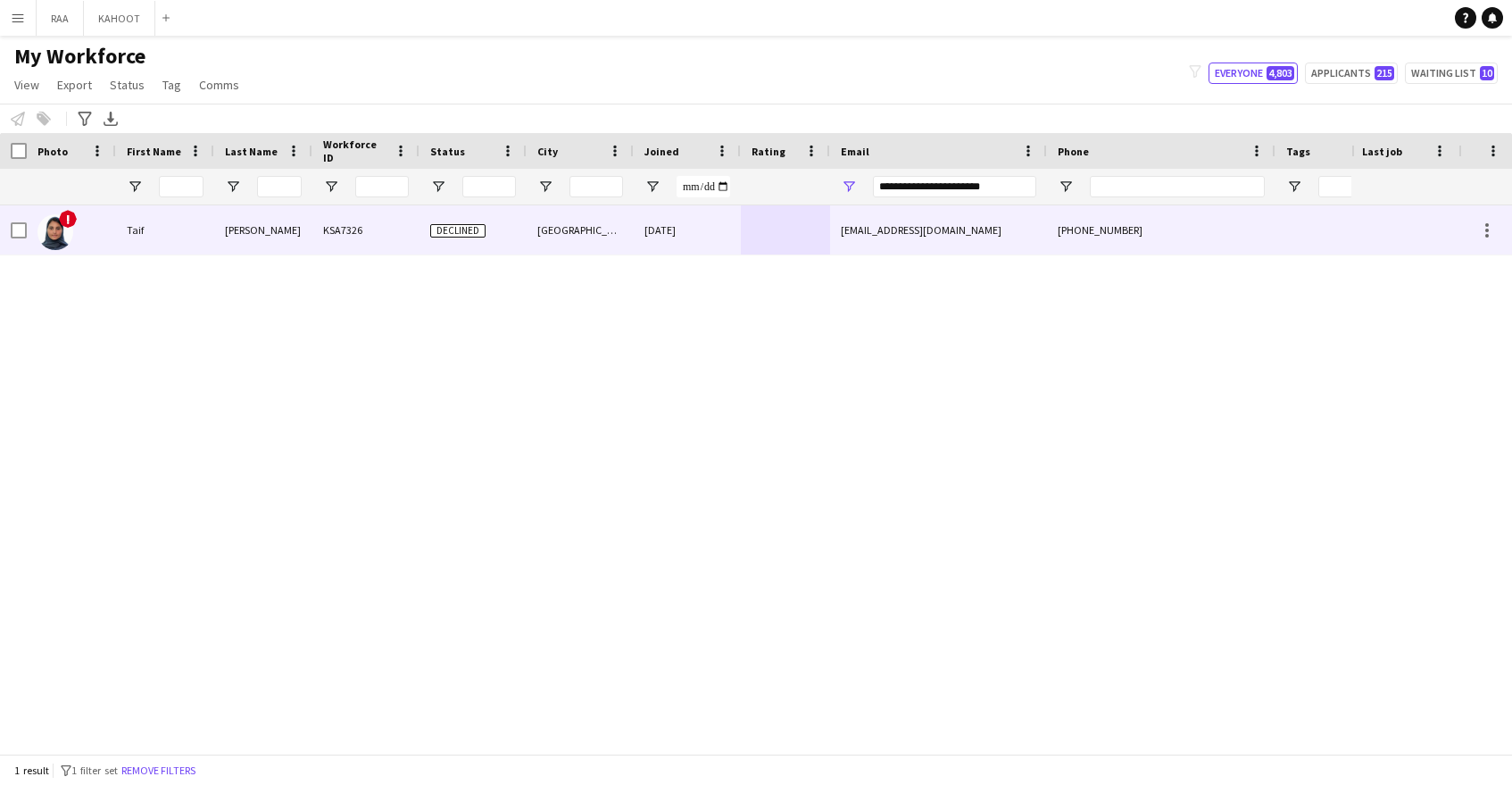
click at [815, 244] on div at bounding box center [785, 229] width 89 height 49
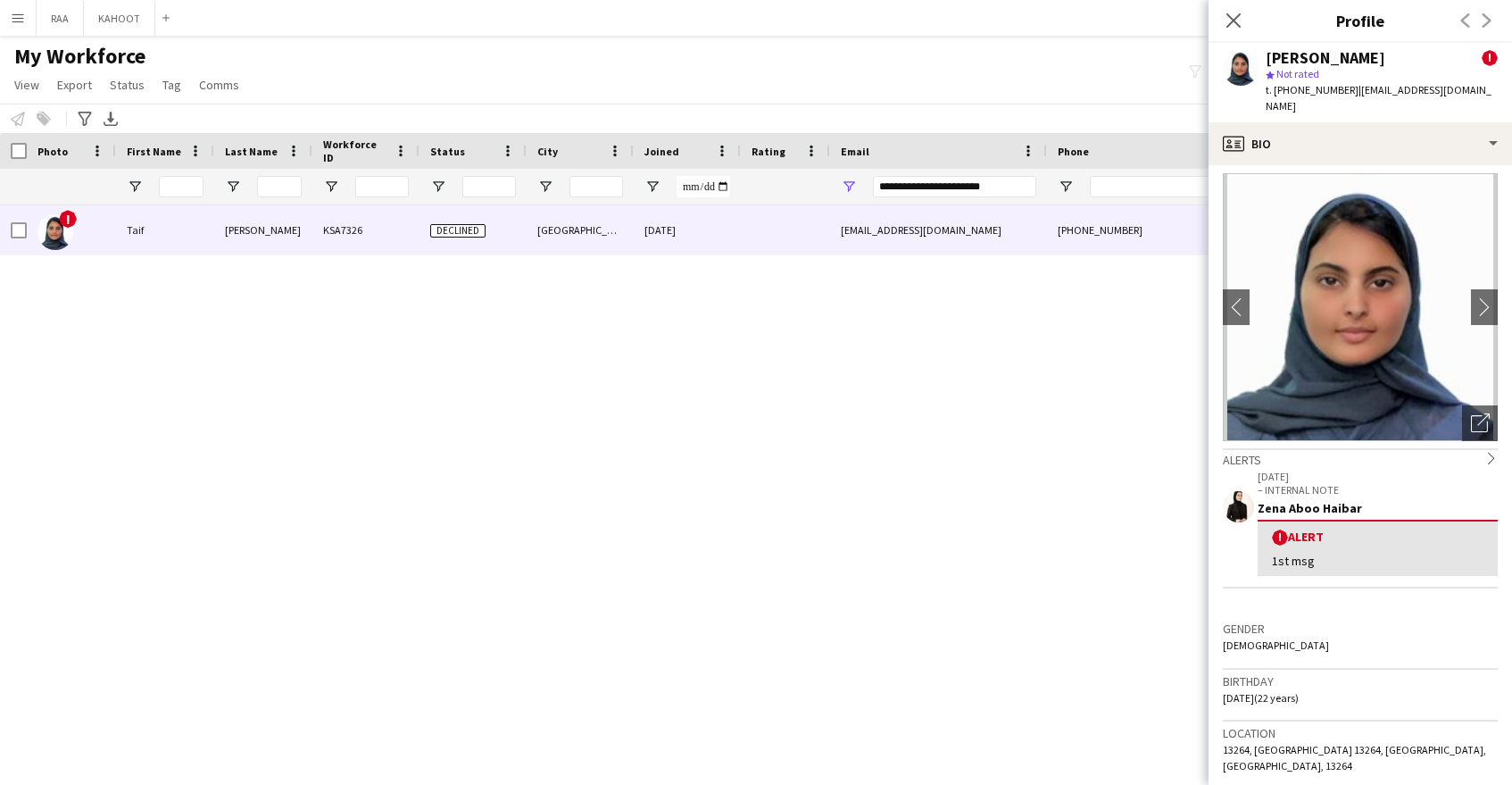
scroll to position [0, 0]
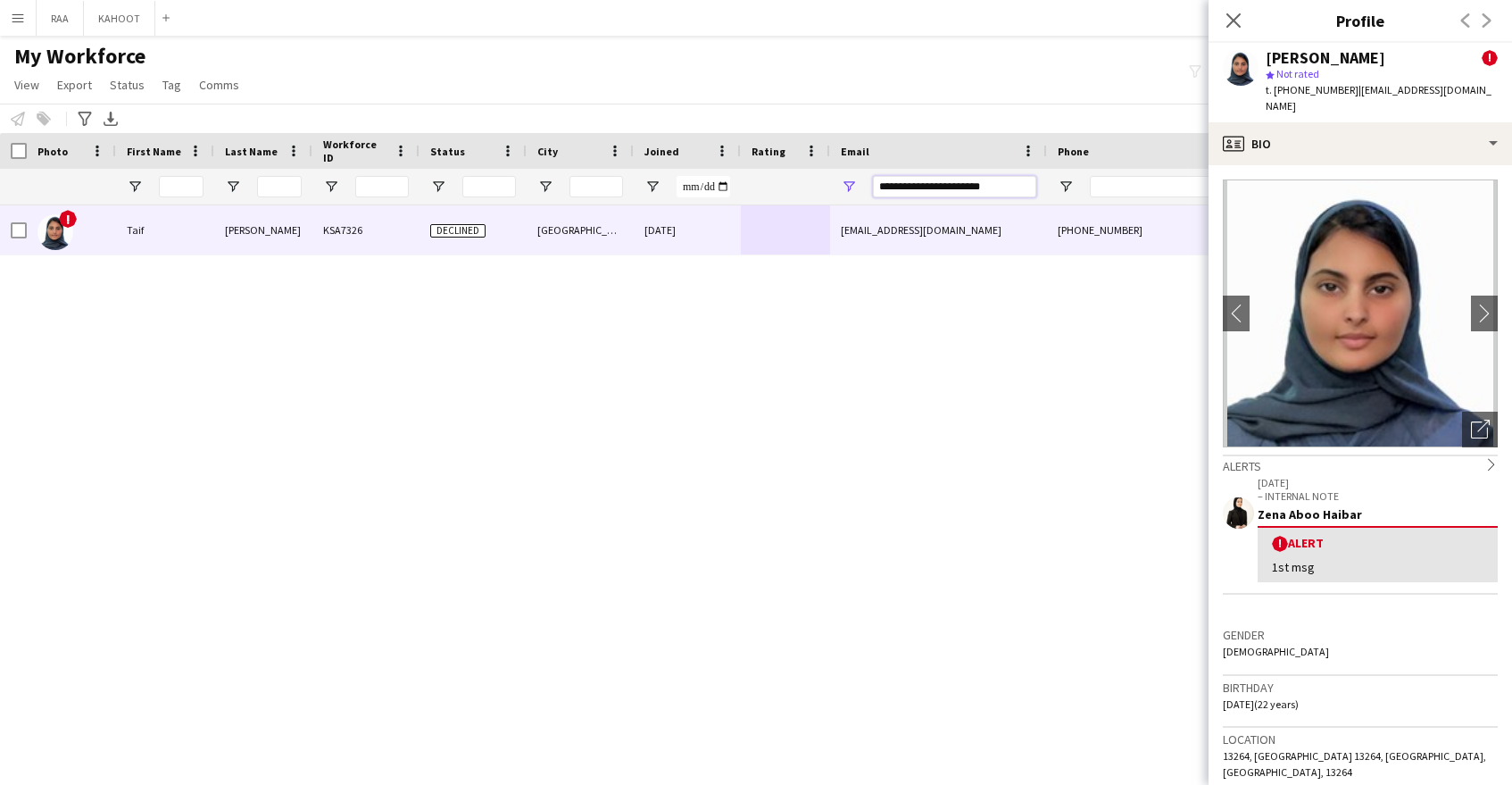
drag, startPoint x: 974, startPoint y: 182, endPoint x: 658, endPoint y: 177, distance: 316.0
click at [663, 178] on div "**********" at bounding box center [1017, 187] width 2036 height 36
paste input "******"
type input "**********"
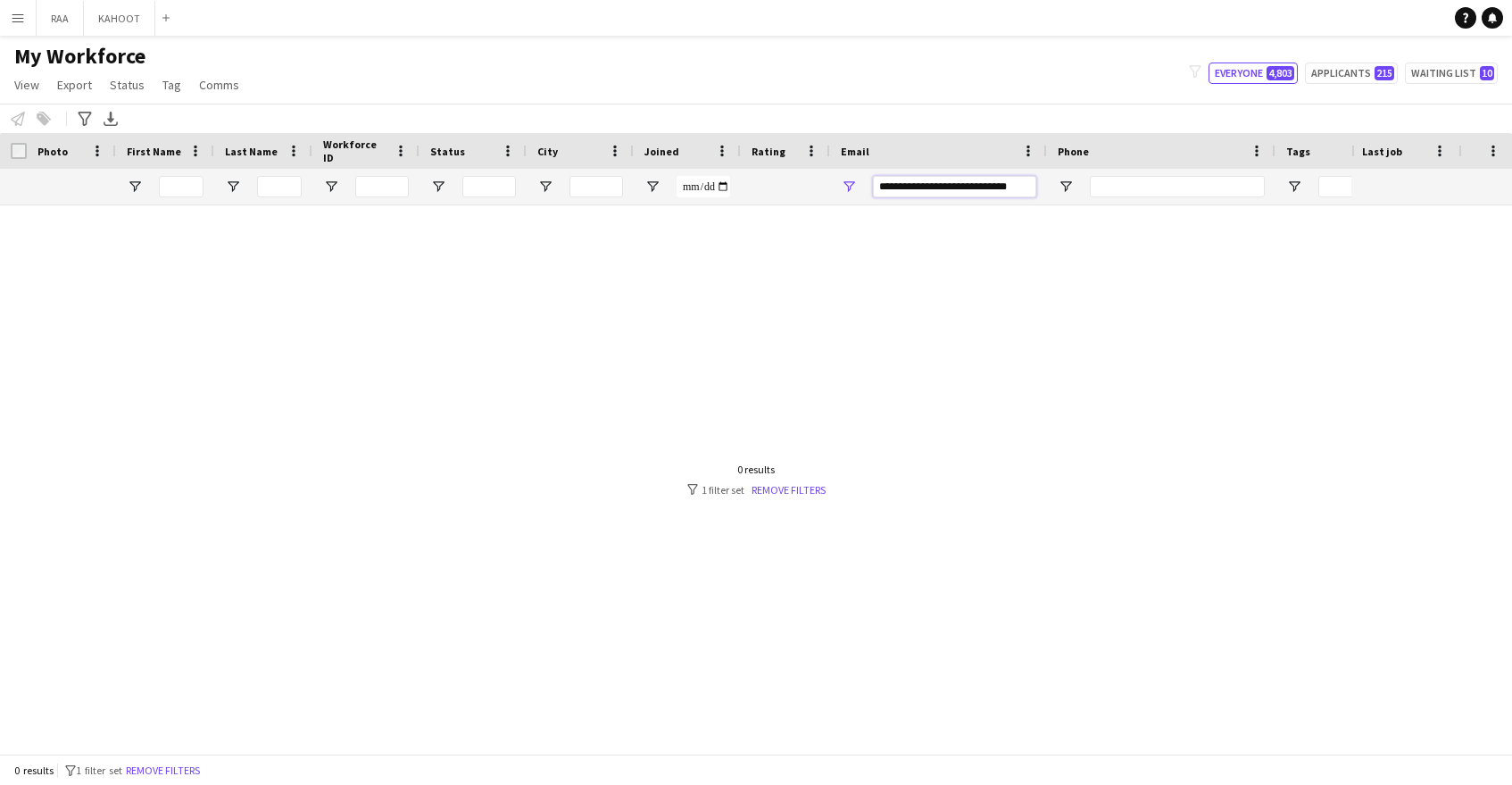
drag, startPoint x: 1032, startPoint y: 186, endPoint x: 811, endPoint y: 184, distance: 221.0
click at [811, 184] on div "**********" at bounding box center [1017, 187] width 2036 height 36
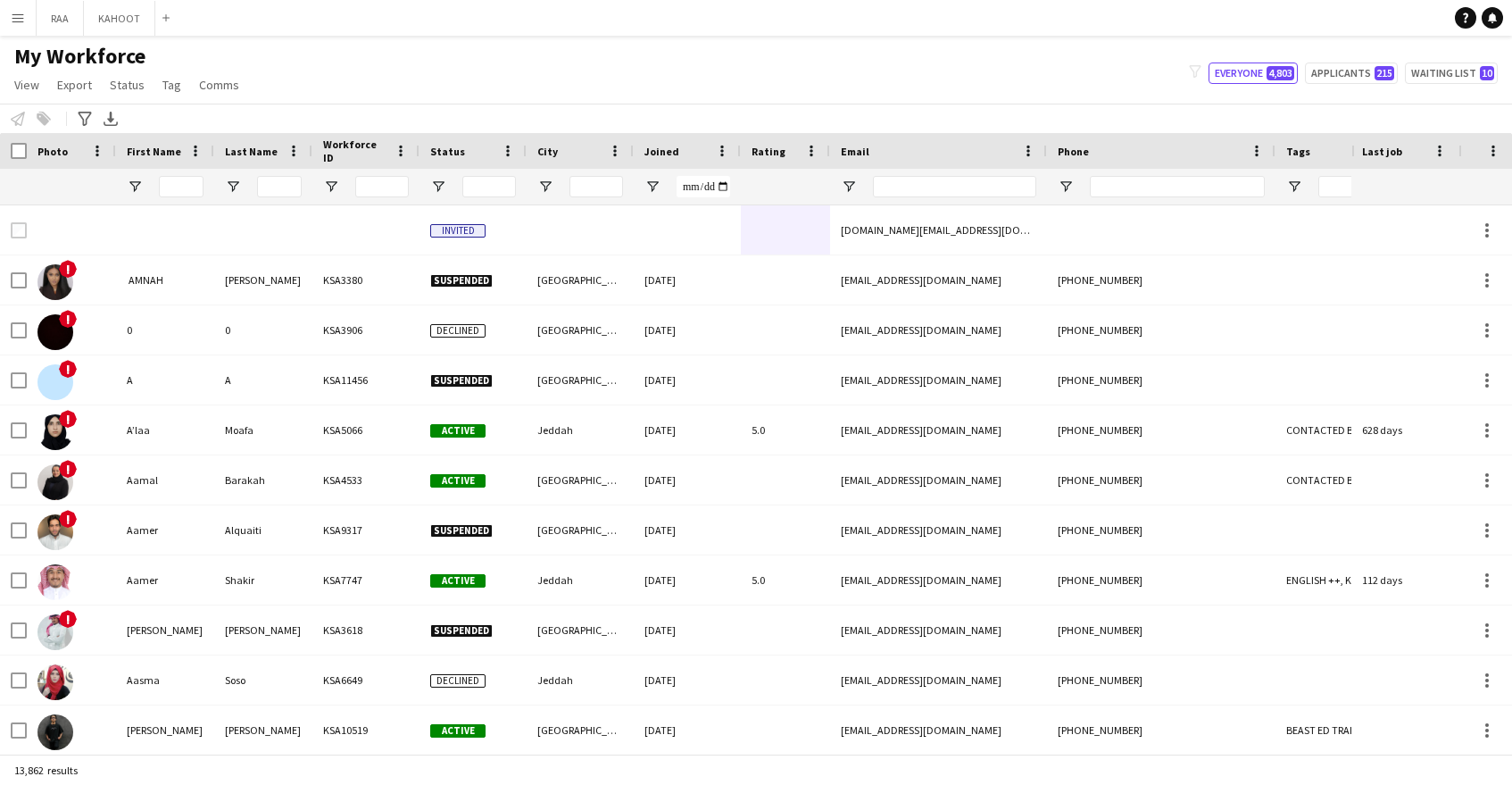
click at [1141, 174] on div at bounding box center [1177, 187] width 175 height 36
click at [1138, 181] on input "Phone Filter Input" at bounding box center [1177, 187] width 175 height 21
paste input "*********"
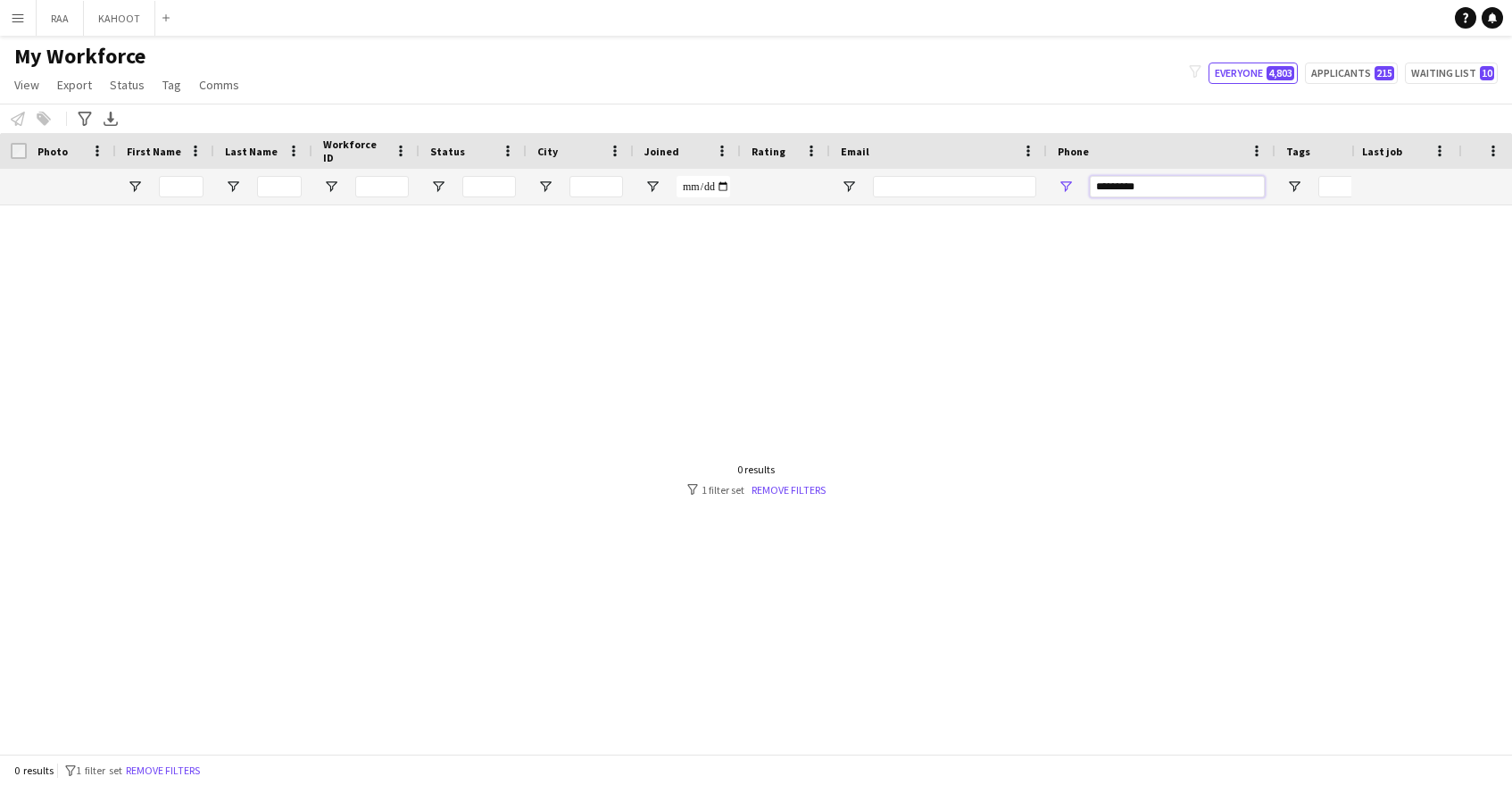
drag, startPoint x: 1155, startPoint y: 190, endPoint x: 935, endPoint y: 177, distance: 220.4
click at [934, 178] on div at bounding box center [1017, 187] width 2036 height 36
paste input "***"
drag, startPoint x: 1175, startPoint y: 188, endPoint x: 931, endPoint y: 193, distance: 244.1
click at [932, 193] on div at bounding box center [1017, 187] width 2036 height 36
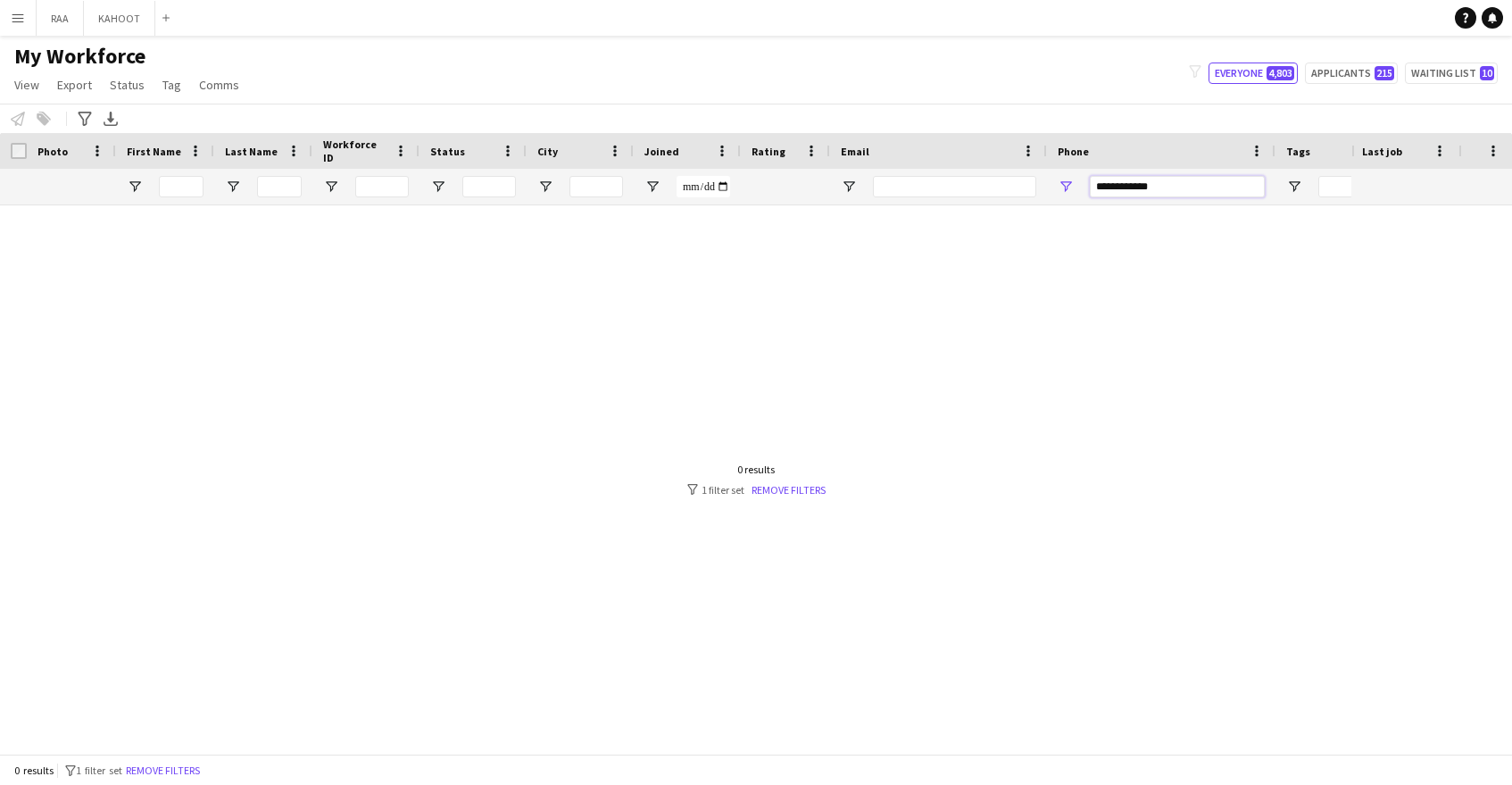
paste input "*********"
drag, startPoint x: 1200, startPoint y: 184, endPoint x: 880, endPoint y: 228, distance: 323.0
click at [880, 227] on div "Workforce Details Rating City Joined" at bounding box center [756, 444] width 1512 height 621
click at [1211, 188] on input "**********" at bounding box center [1177, 187] width 175 height 21
paste input "Phone Filter Input"
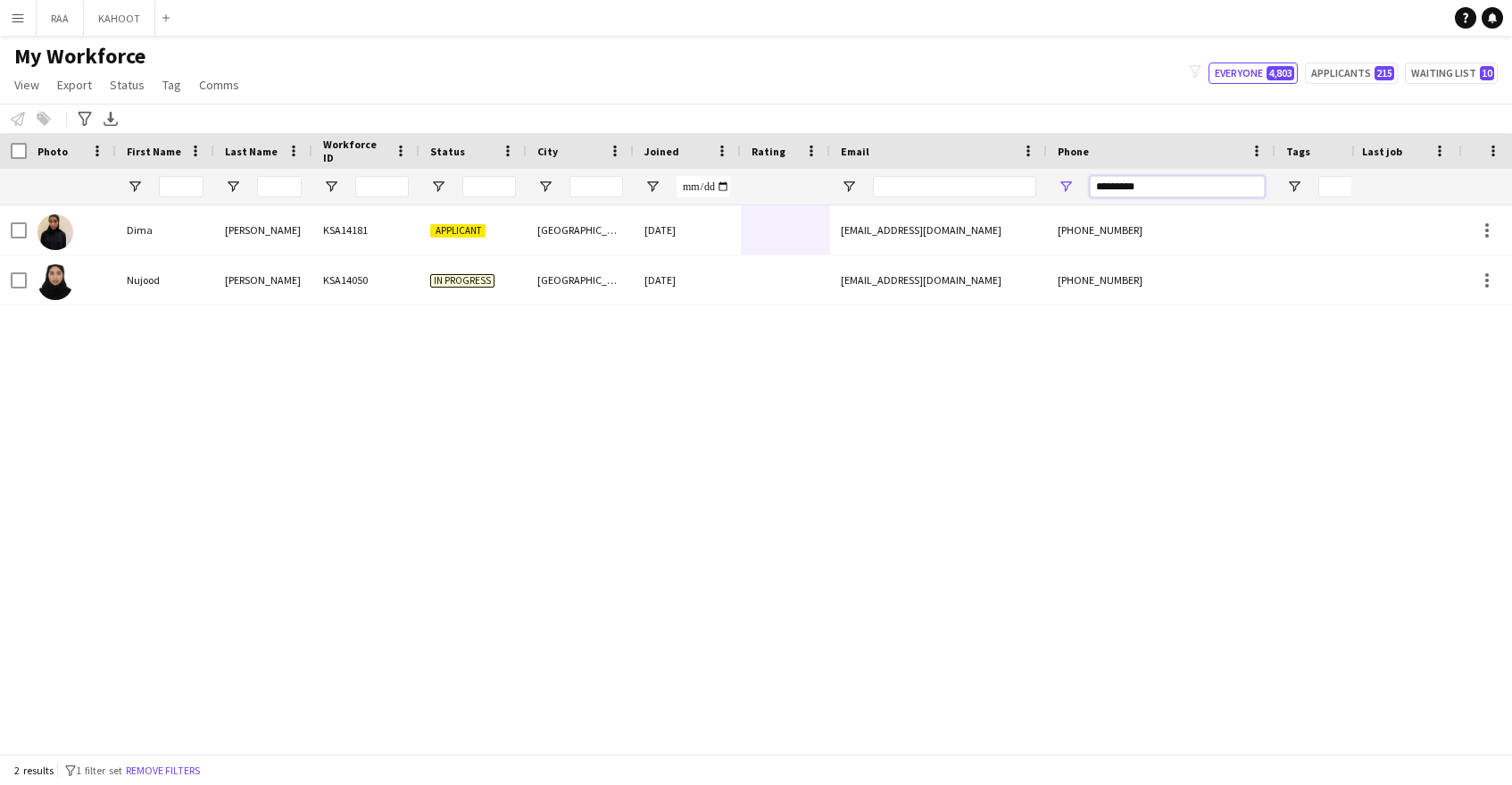
type input "*********"
drag, startPoint x: 1155, startPoint y: 184, endPoint x: 1019, endPoint y: 182, distance: 136.0
click at [1019, 182] on div at bounding box center [1017, 187] width 2036 height 36
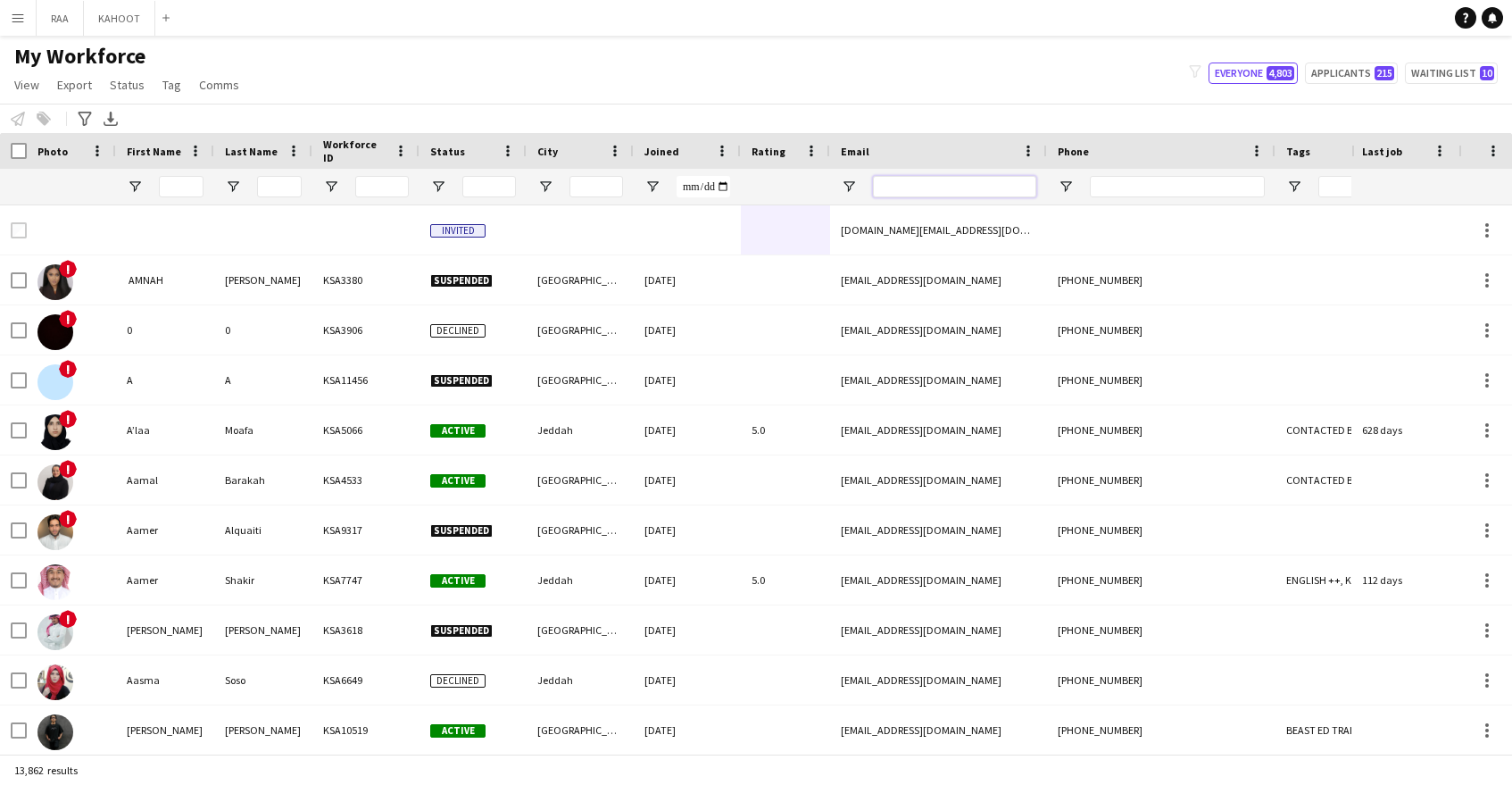
click at [1024, 181] on input "Email Filter Input" at bounding box center [955, 187] width 163 height 21
paste input "**********"
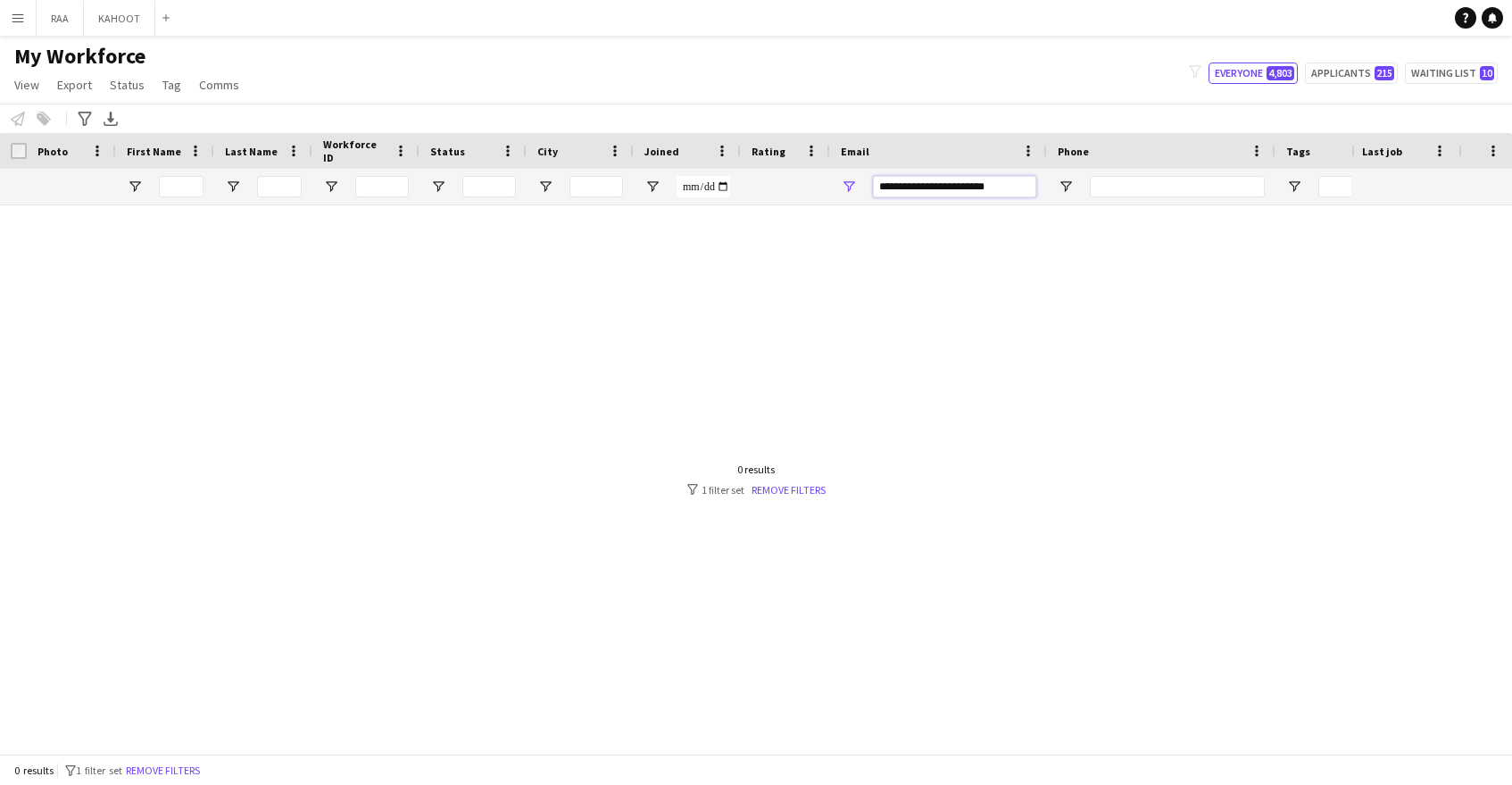
scroll to position [0, 5]
type input "**********"
drag, startPoint x: 1004, startPoint y: 186, endPoint x: 864, endPoint y: 179, distance: 140.2
click at [861, 180] on div "**********" at bounding box center [934, 187] width 217 height 36
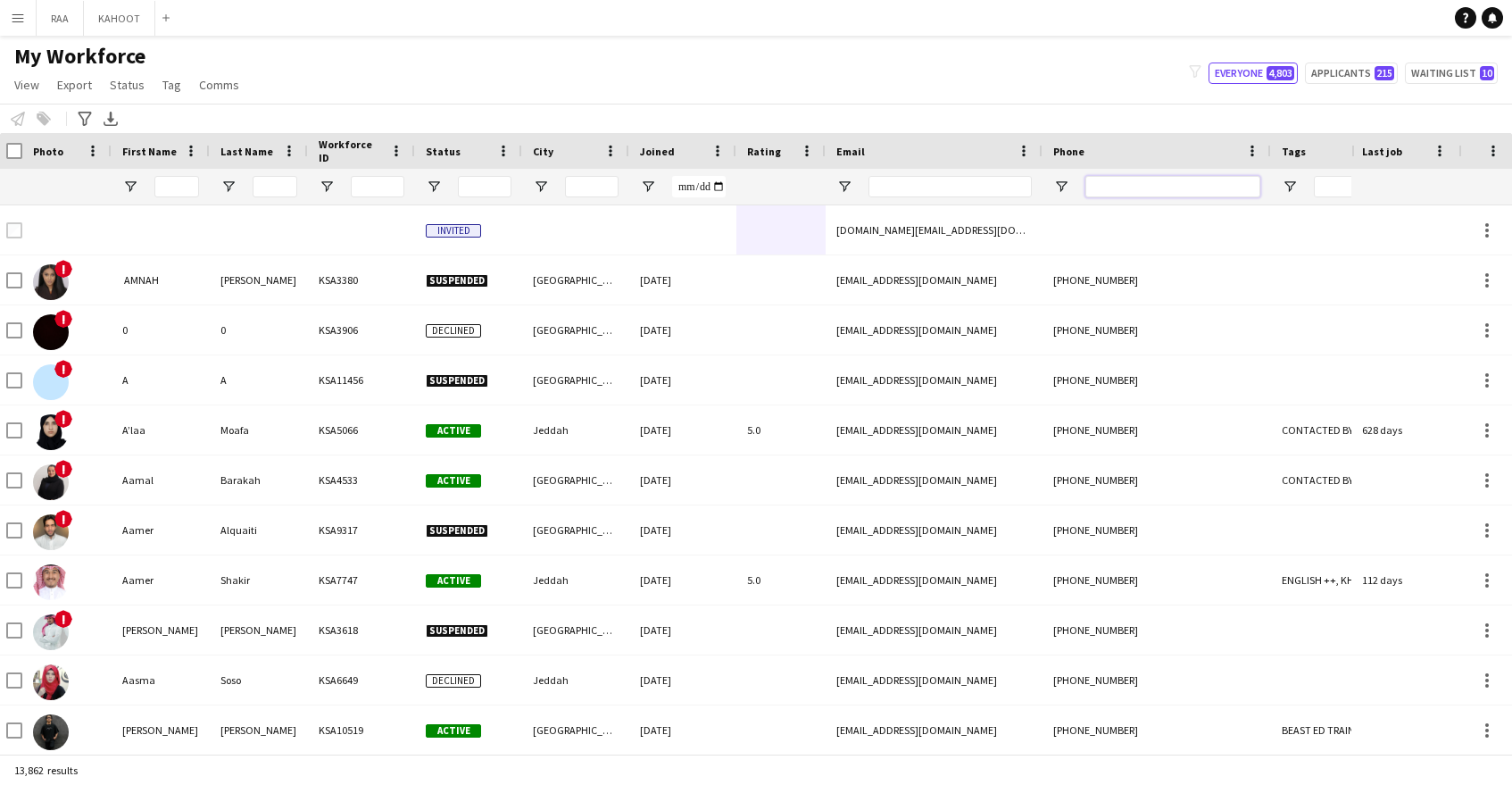
click at [1151, 179] on input "Phone Filter Input" at bounding box center [1172, 187] width 175 height 21
paste input "*********"
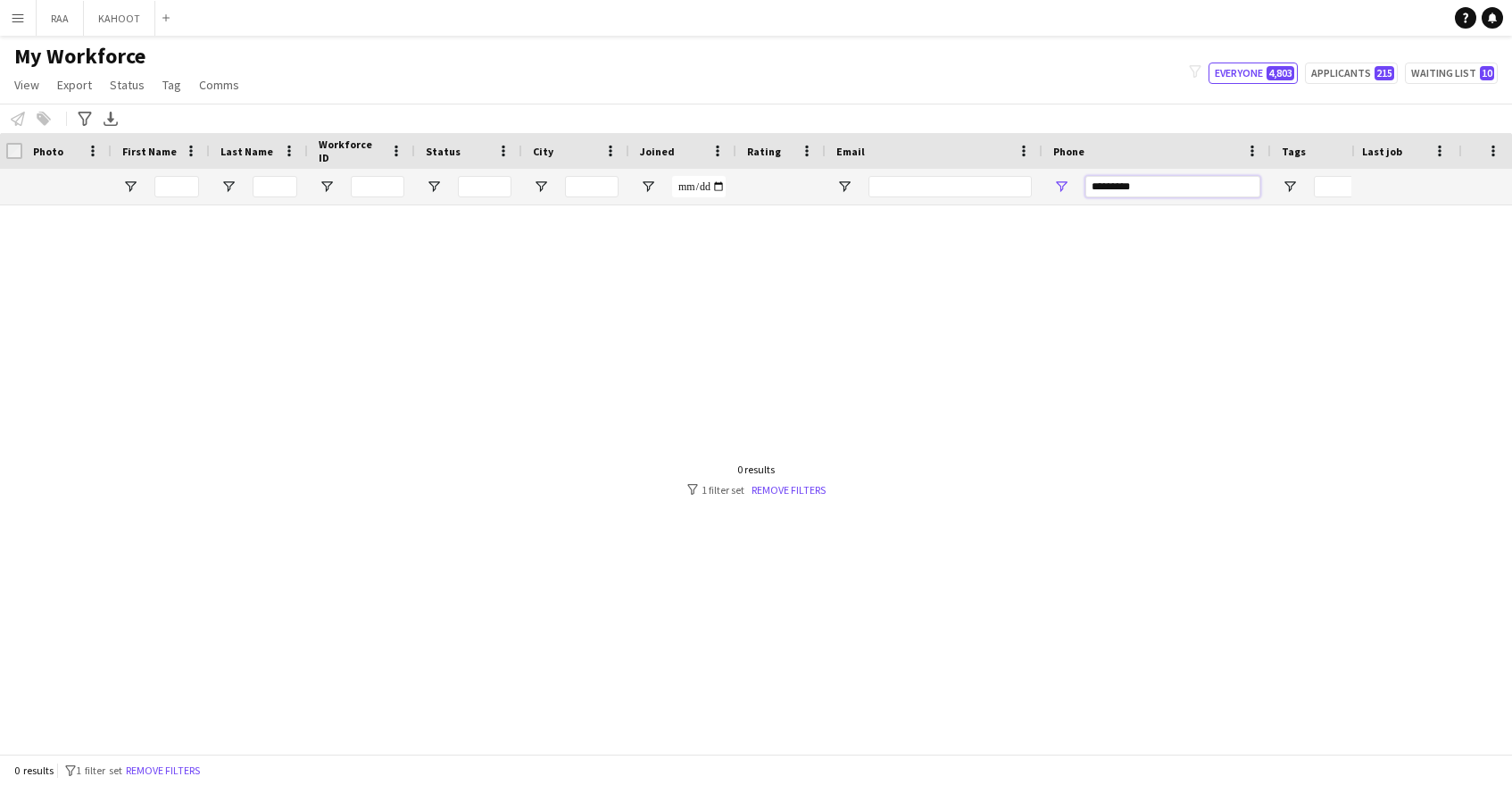
drag, startPoint x: 1074, startPoint y: 178, endPoint x: 995, endPoint y: 179, distance: 79.0
click at [995, 179] on div at bounding box center [1013, 187] width 2036 height 36
paste input "Phone Filter Input"
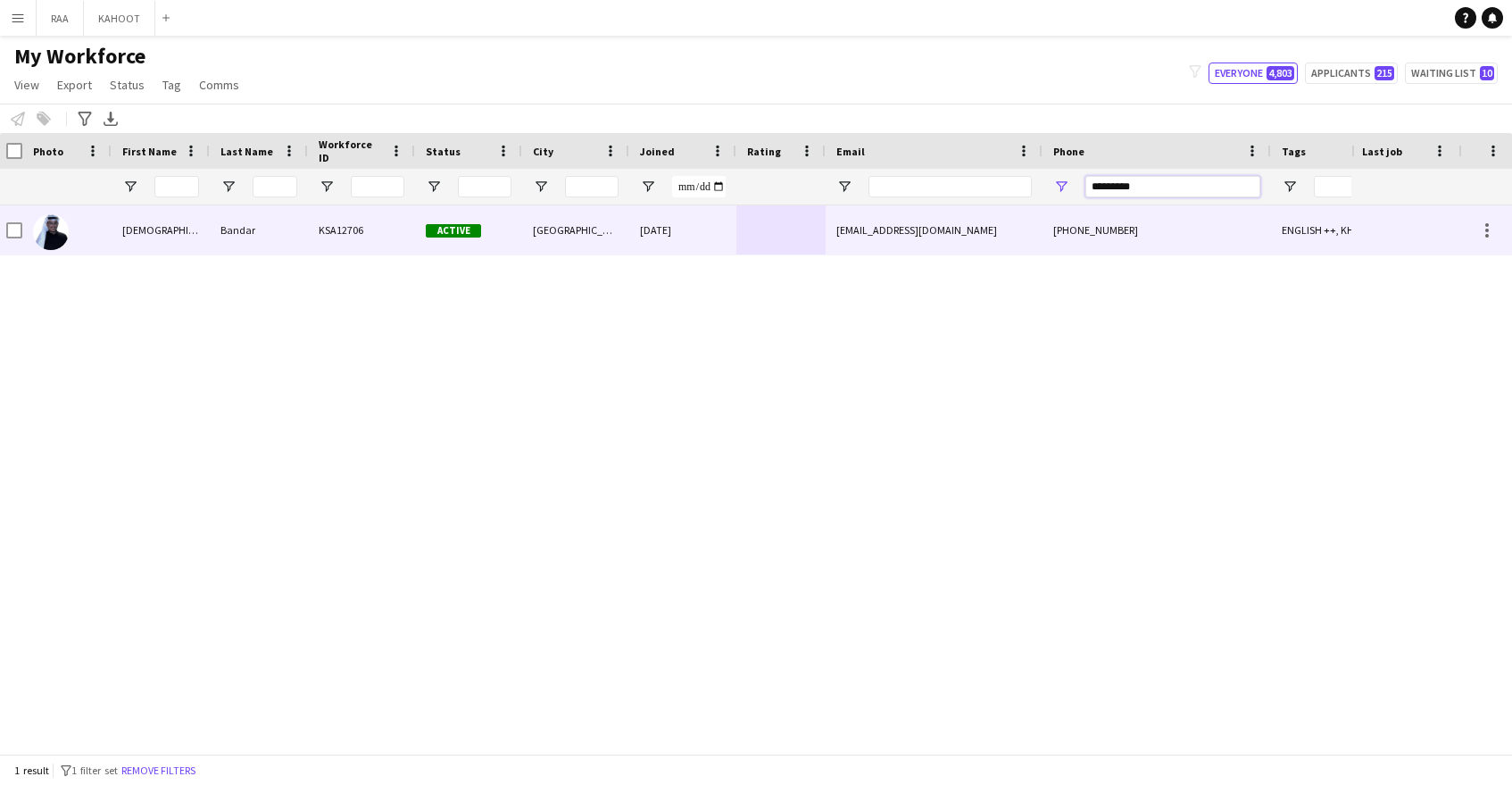
type input "*********"
click at [662, 233] on div "27-11-2024" at bounding box center [682, 229] width 107 height 49
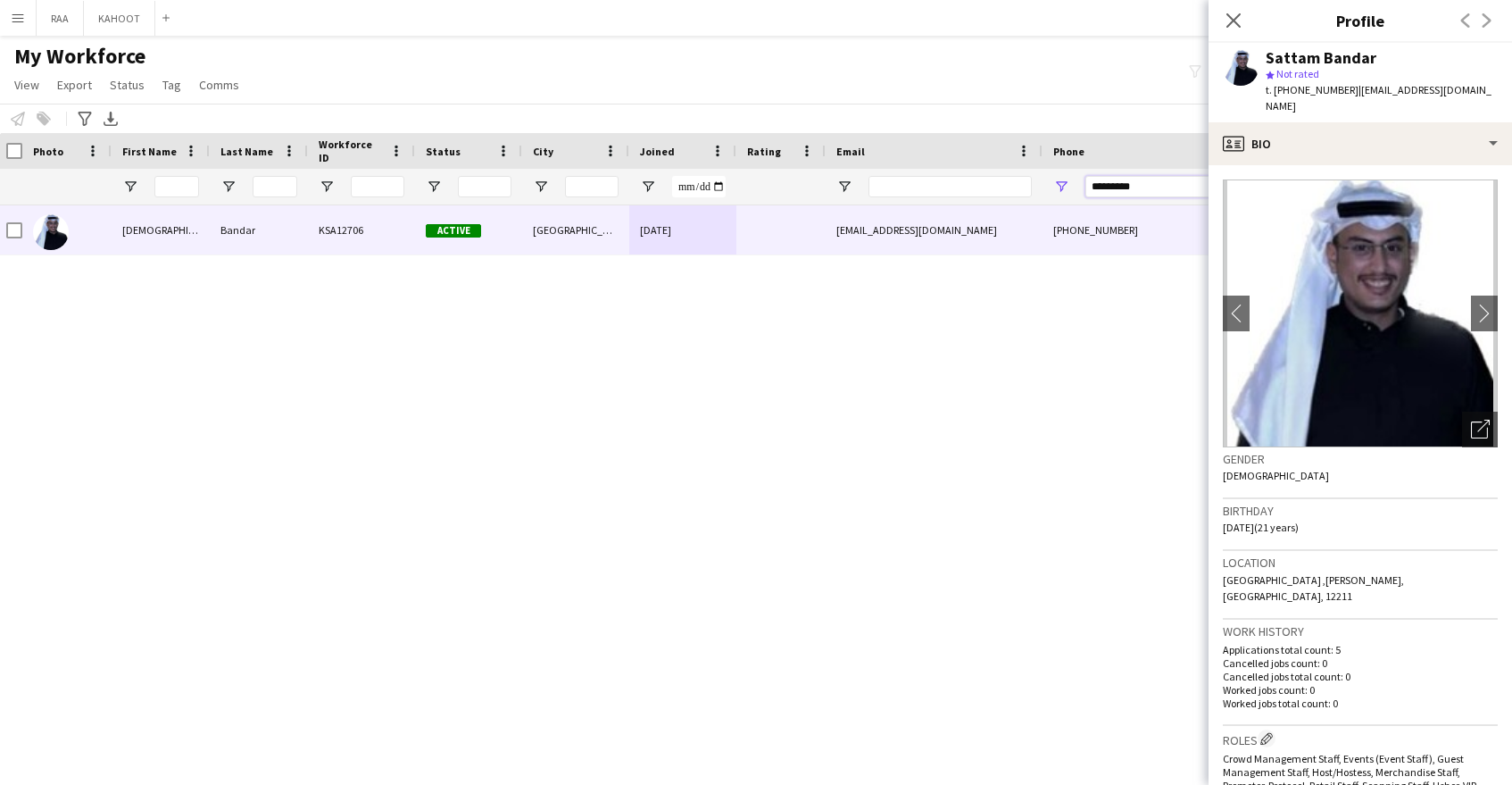
drag, startPoint x: 1155, startPoint y: 188, endPoint x: 1079, endPoint y: 185, distance: 76.1
click at [1079, 185] on div "*********" at bounding box center [1156, 187] width 229 height 36
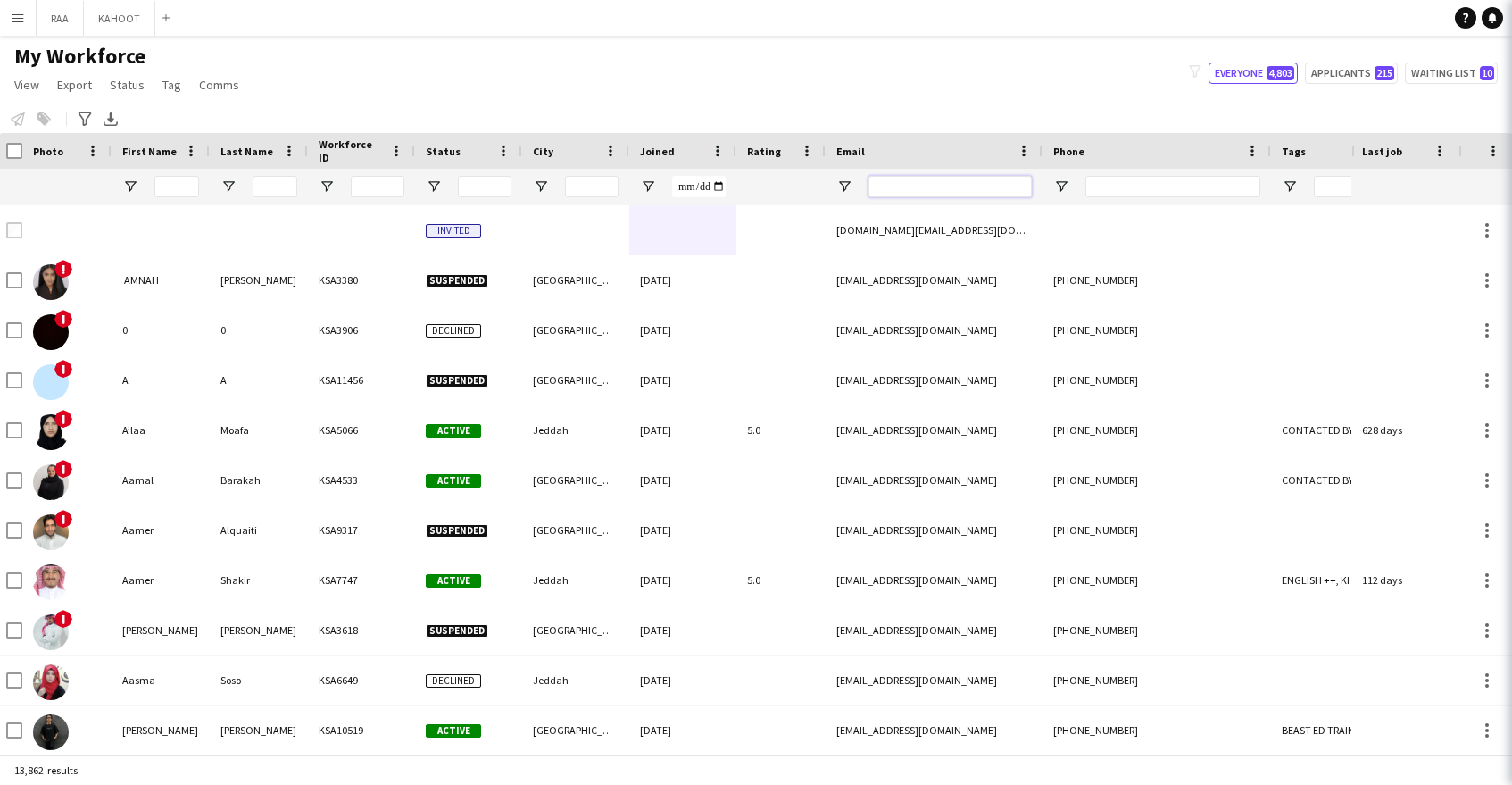
click at [1000, 182] on input "Email Filter Input" at bounding box center [950, 187] width 163 height 21
paste input "**********"
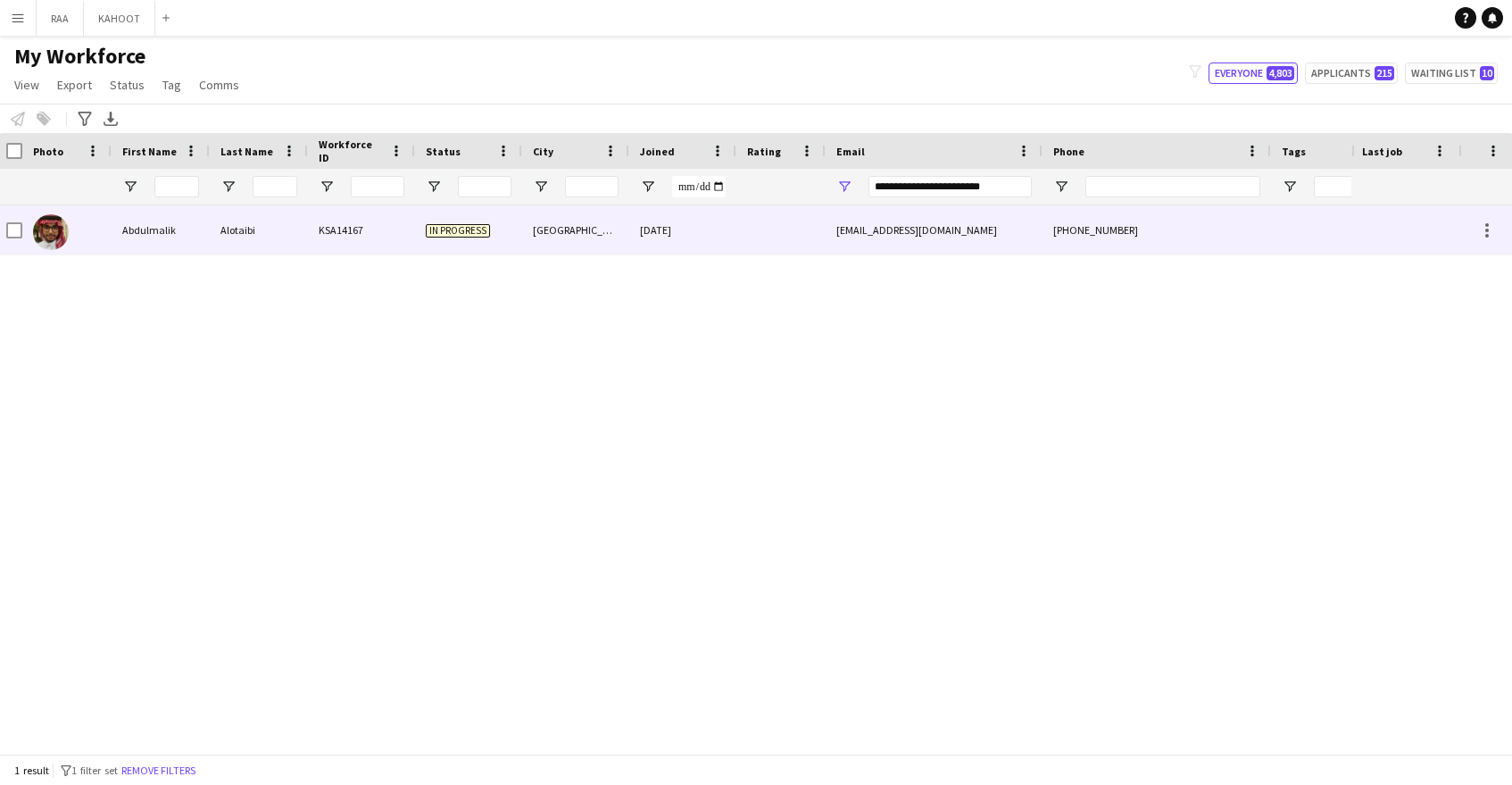
click at [617, 234] on div "[GEOGRAPHIC_DATA]" at bounding box center [575, 229] width 107 height 49
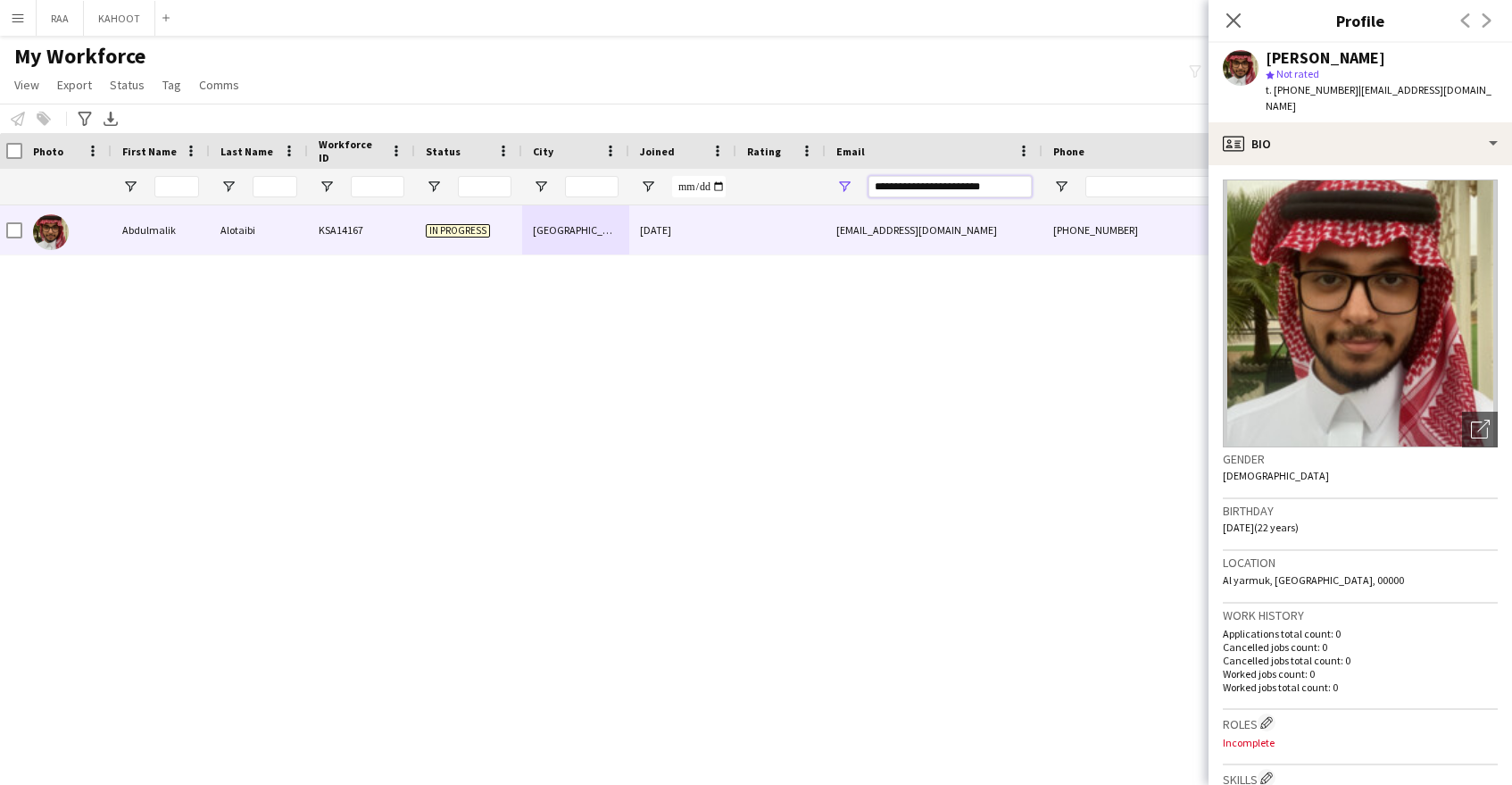
drag, startPoint x: 982, startPoint y: 186, endPoint x: 853, endPoint y: 186, distance: 129.0
click at [854, 186] on div "**********" at bounding box center [934, 187] width 217 height 36
paste input "****"
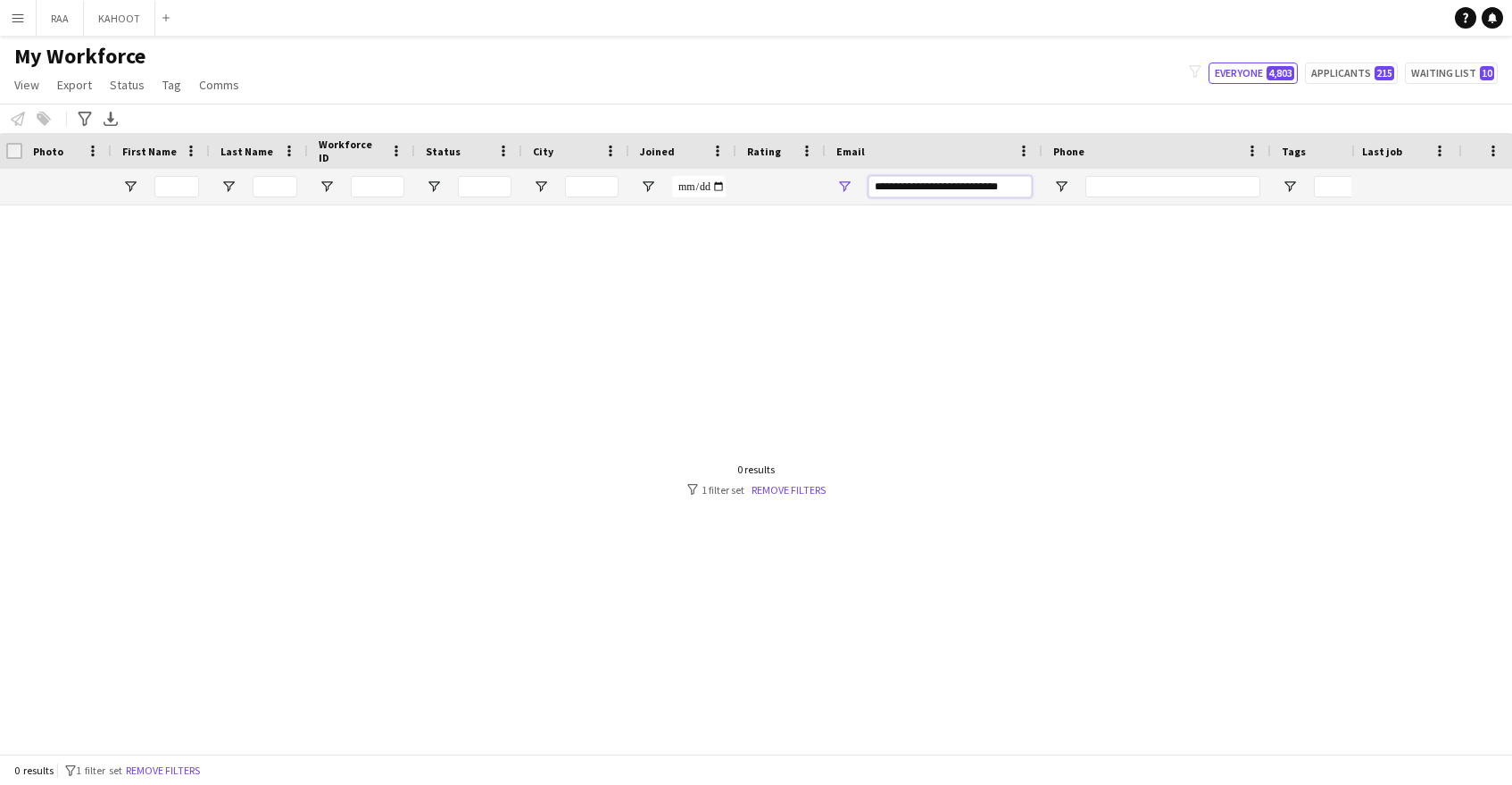
type input "**********"
click at [1005, 189] on input "**********" at bounding box center [950, 187] width 163 height 21
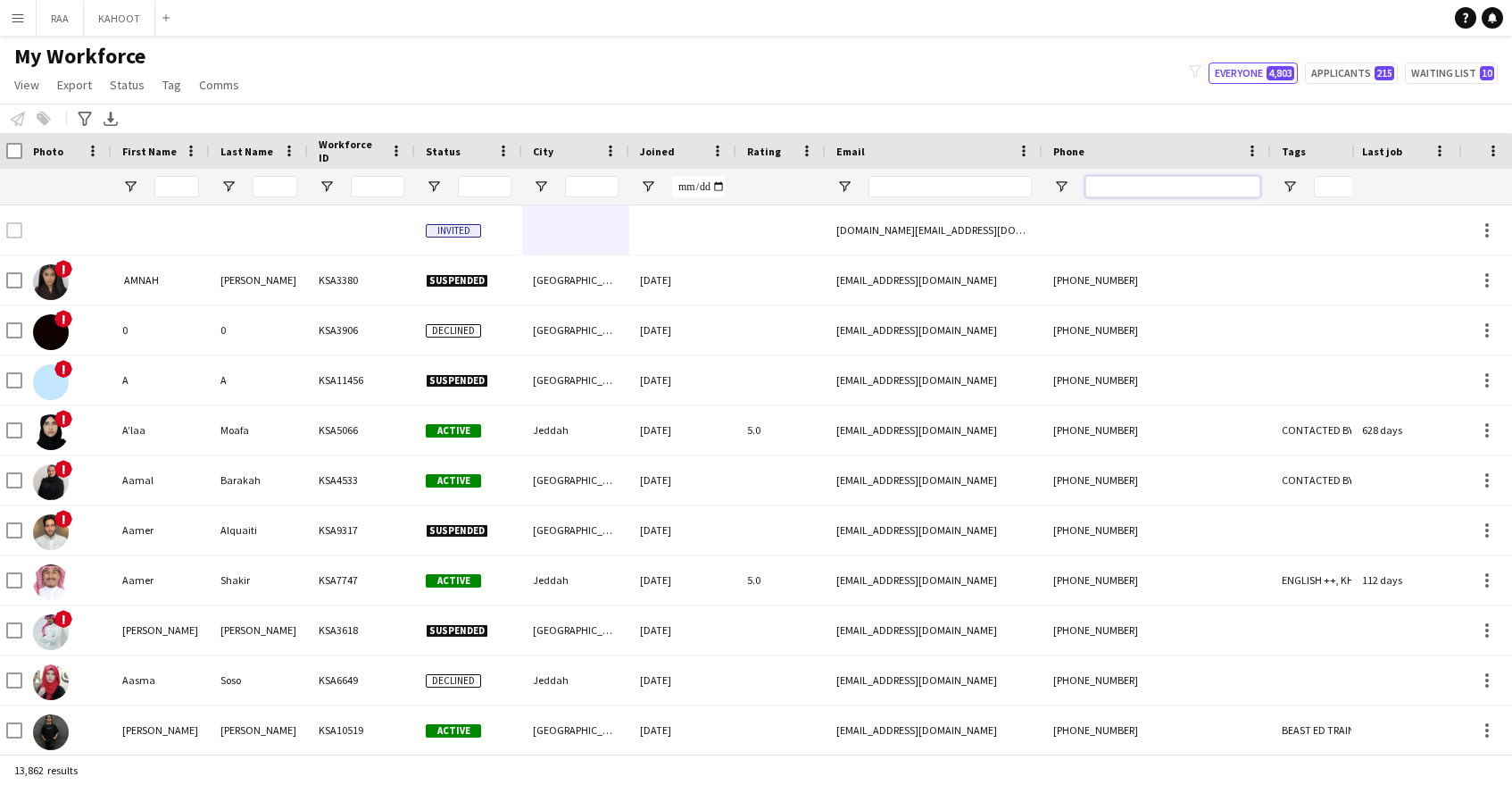
click at [1124, 180] on input "Phone Filter Input" at bounding box center [1172, 187] width 175 height 21
paste input "*********"
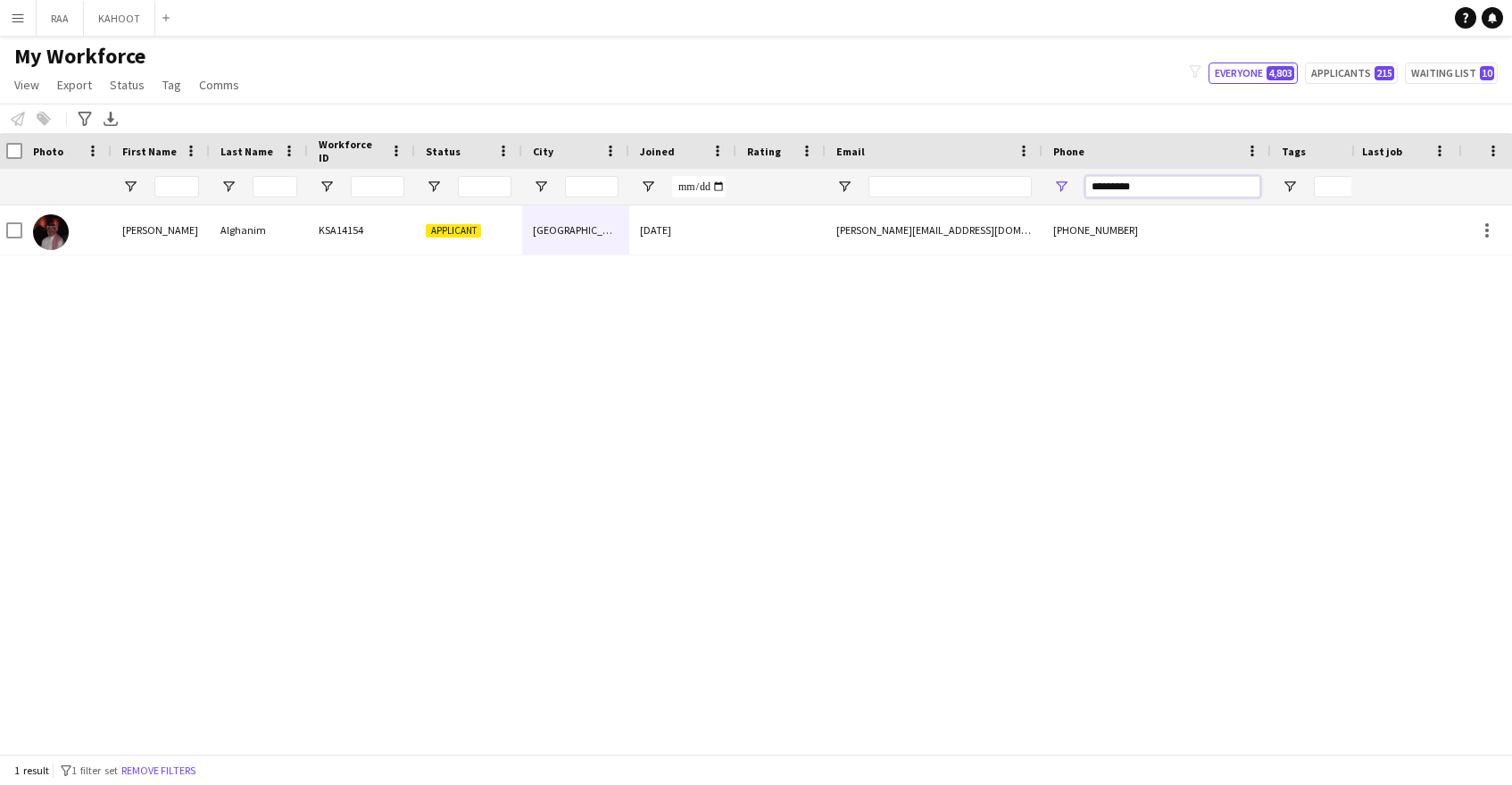
type input "*********"
drag, startPoint x: 1174, startPoint y: 185, endPoint x: 991, endPoint y: 183, distance: 183.0
click at [991, 183] on div at bounding box center [1013, 187] width 2036 height 36
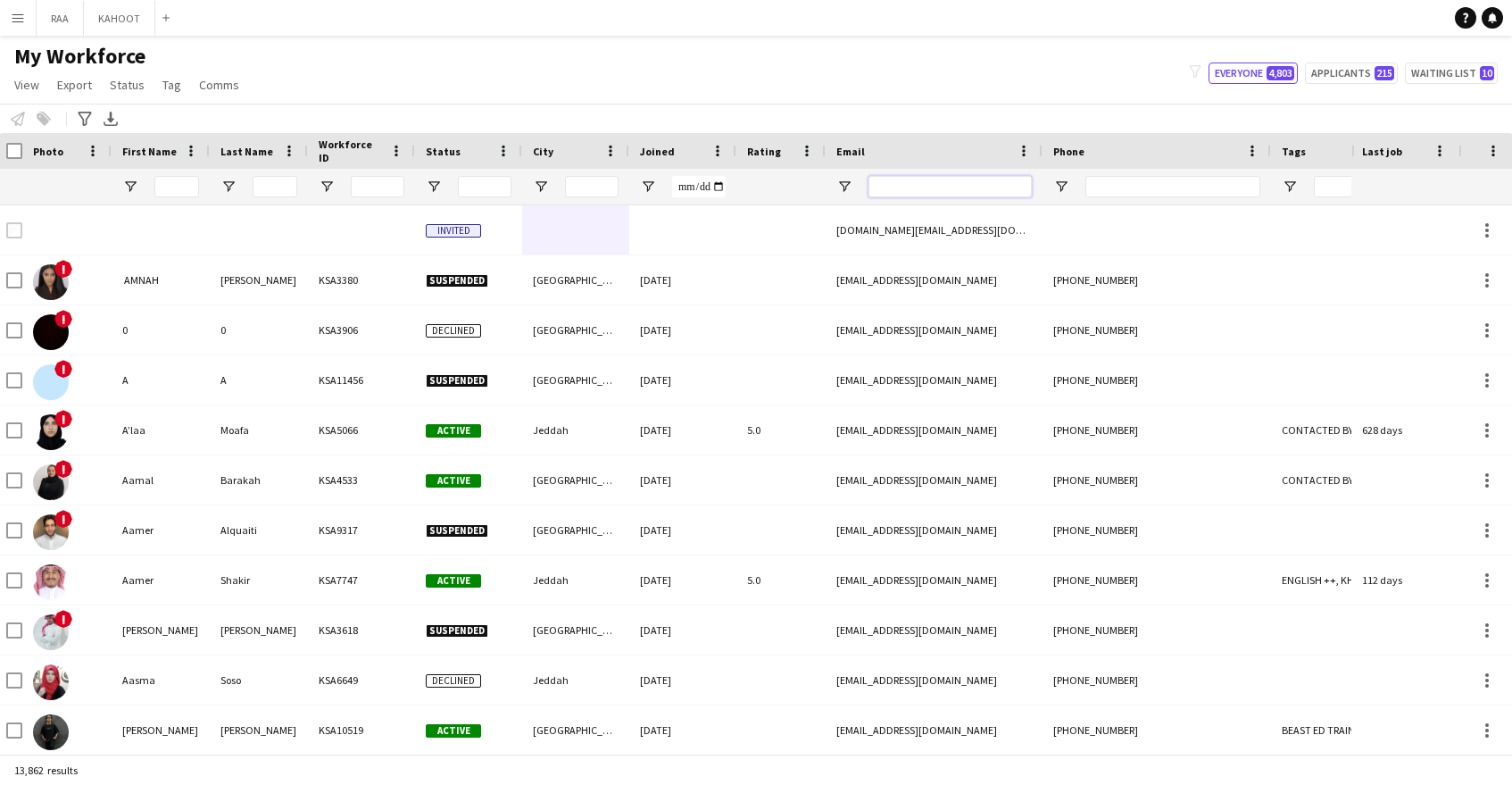
click at [947, 187] on input "Email Filter Input" at bounding box center [950, 187] width 163 height 21
paste input "**********"
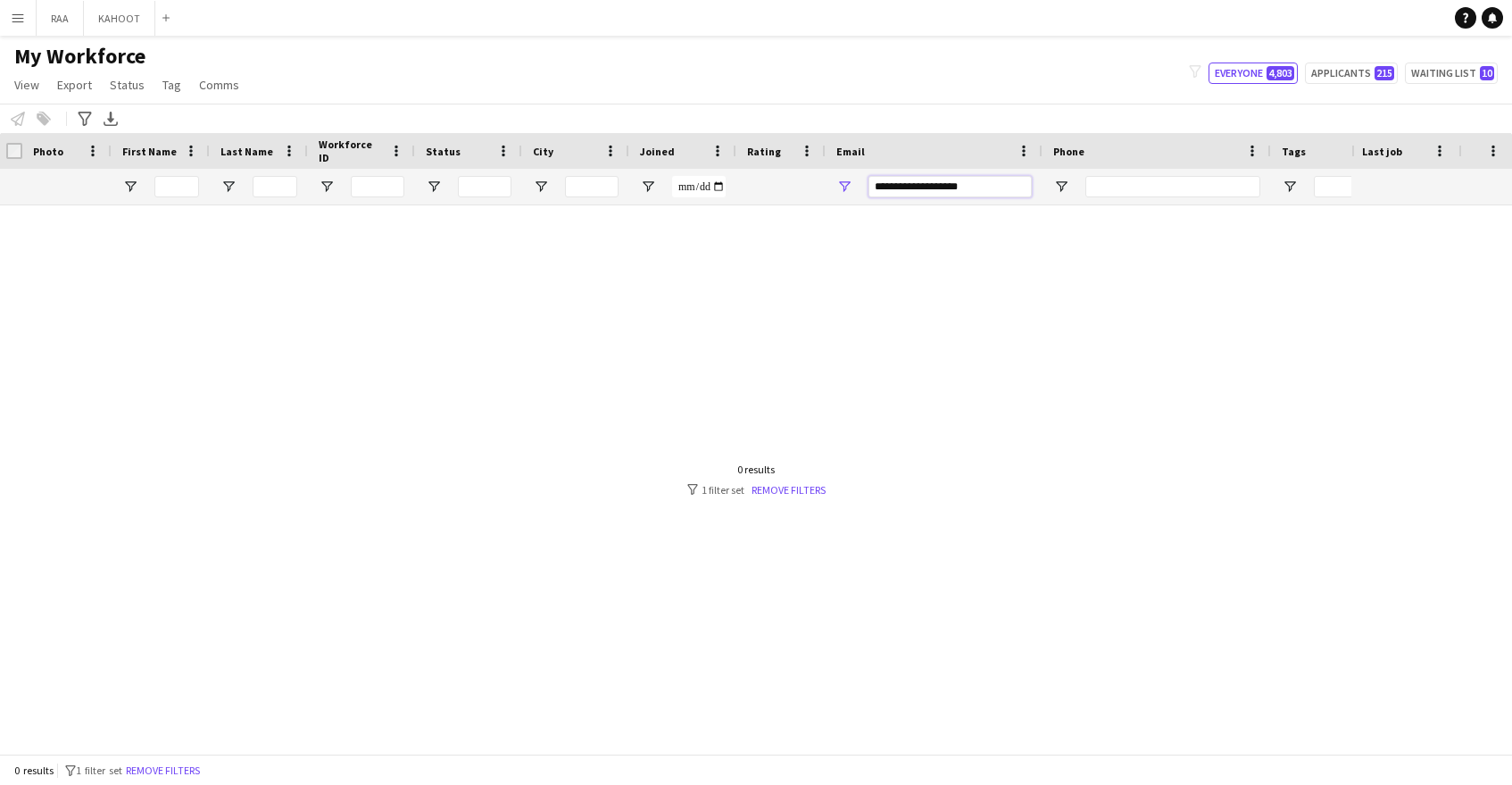
type input "**********"
drag, startPoint x: 979, startPoint y: 188, endPoint x: 787, endPoint y: 170, distance: 192.8
click at [787, 170] on div "**********" at bounding box center [1013, 187] width 2036 height 36
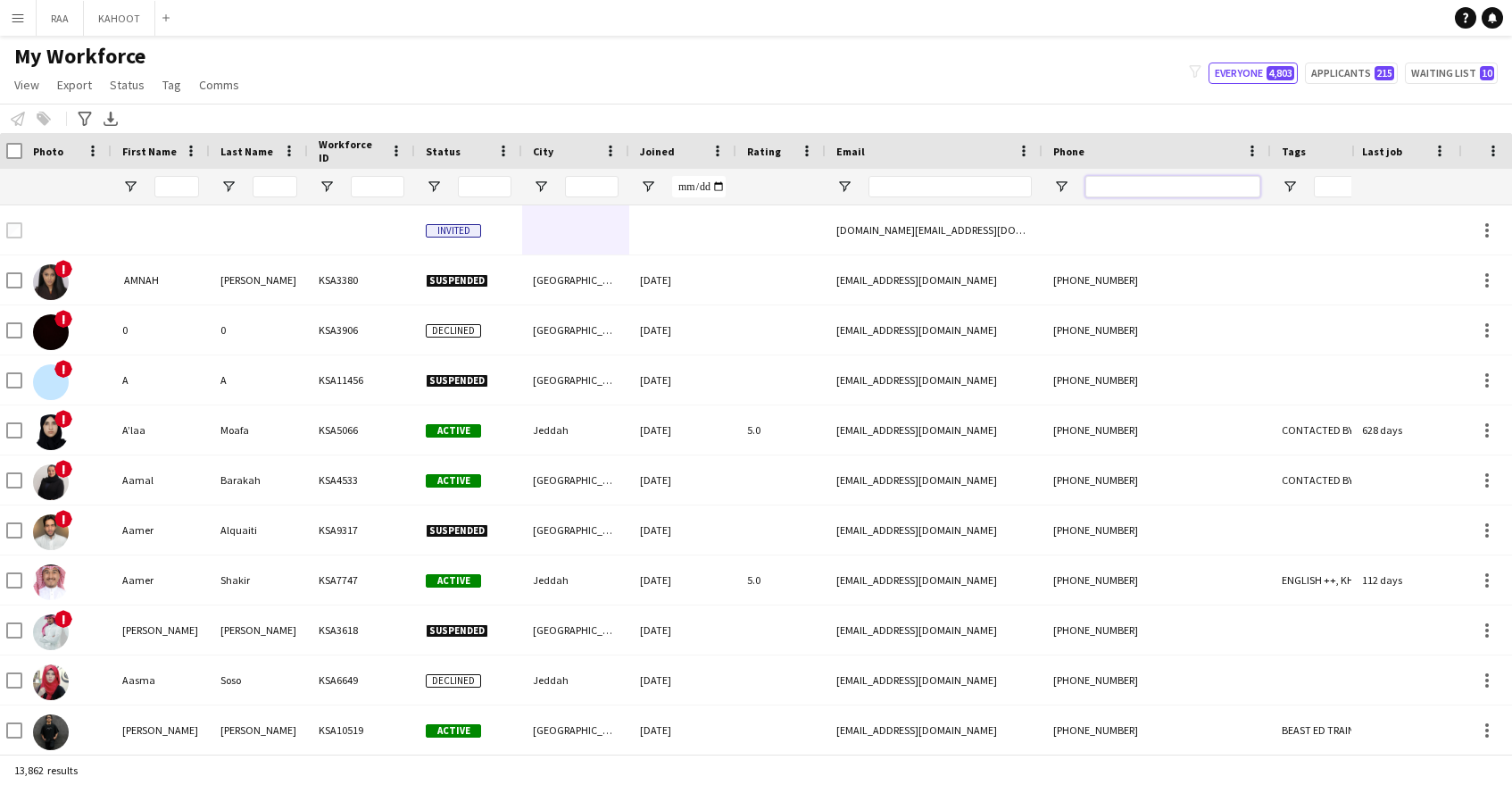
click at [1240, 191] on input "Phone Filter Input" at bounding box center [1172, 187] width 175 height 21
paste input "*********"
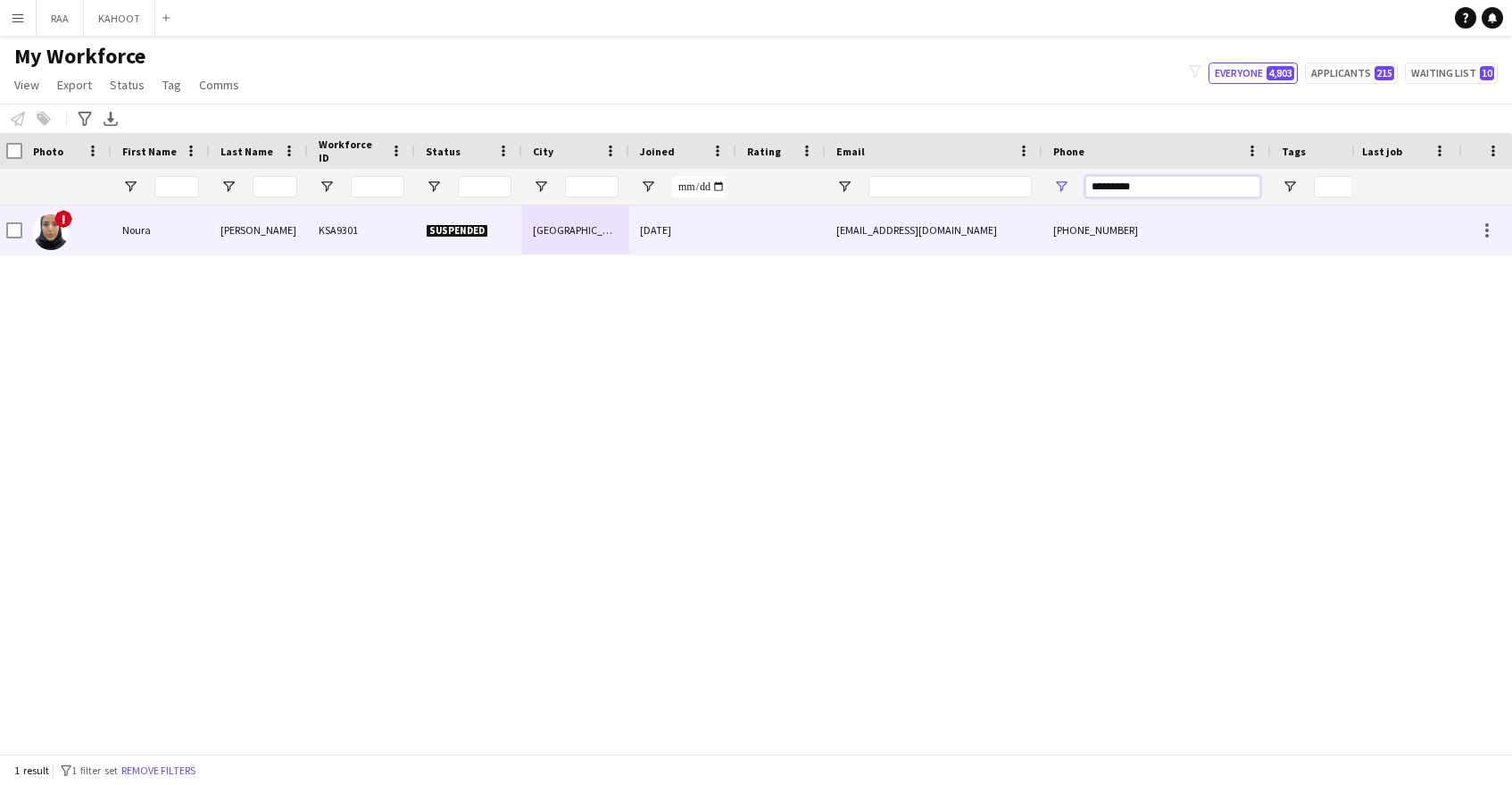
type input "*********"
click at [1022, 233] on div "noon21.2.2.2@gmail.com" at bounding box center [934, 229] width 217 height 49
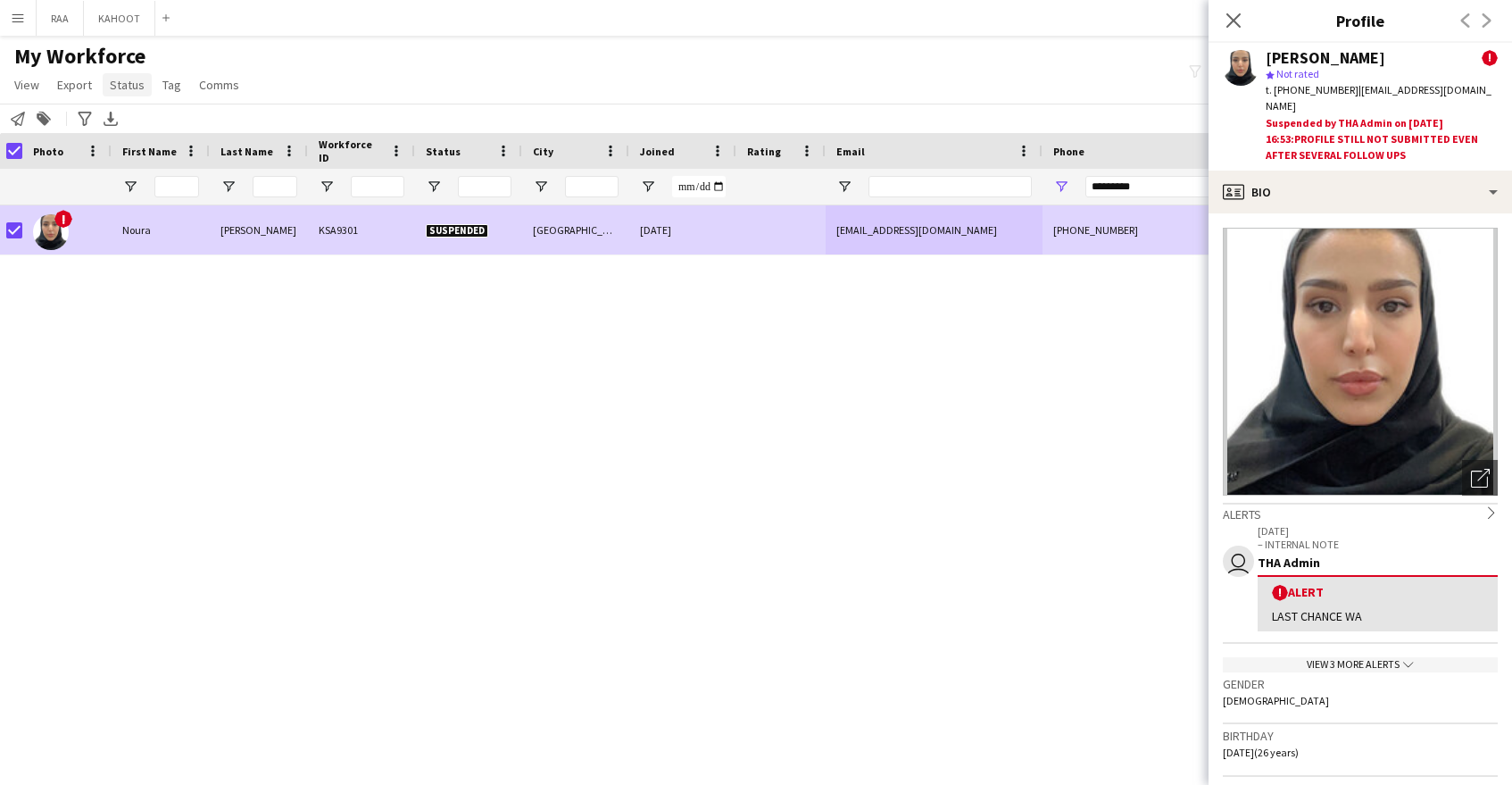
click at [119, 83] on span "Status" at bounding box center [128, 84] width 35 height 16
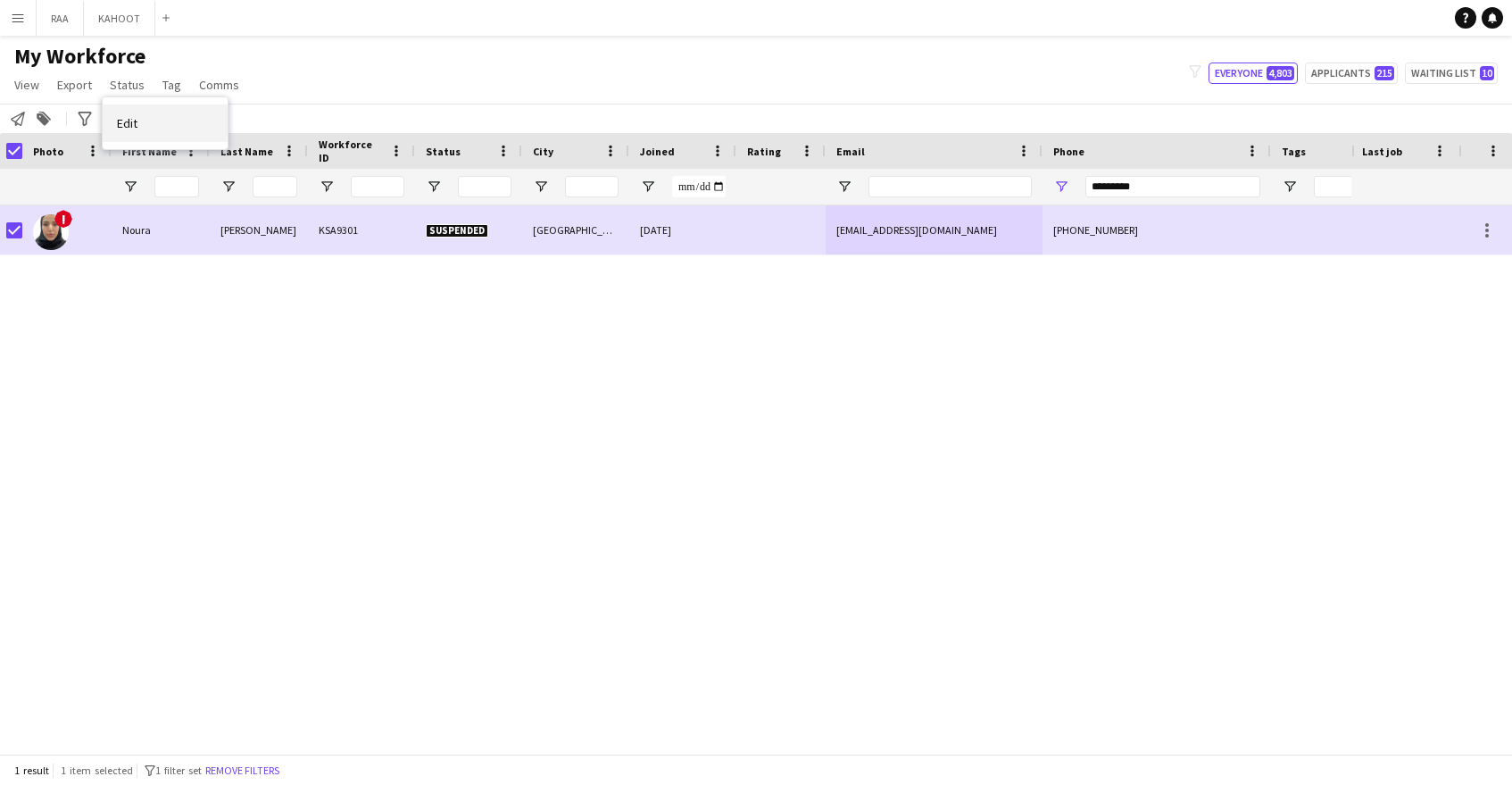
click at [129, 121] on span "Edit" at bounding box center [127, 123] width 20 height 16
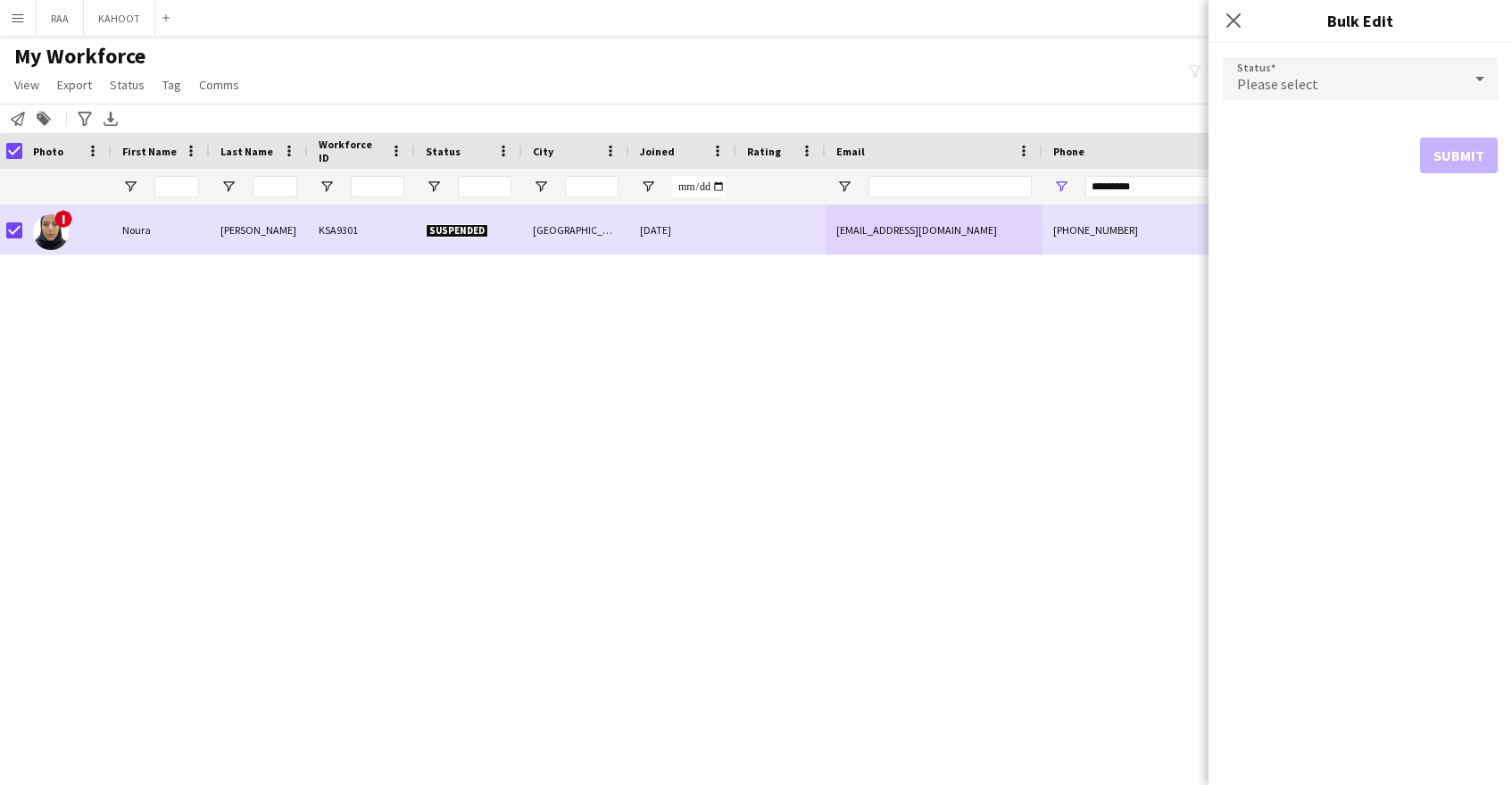
click at [1393, 88] on div "Please select" at bounding box center [1343, 78] width 240 height 43
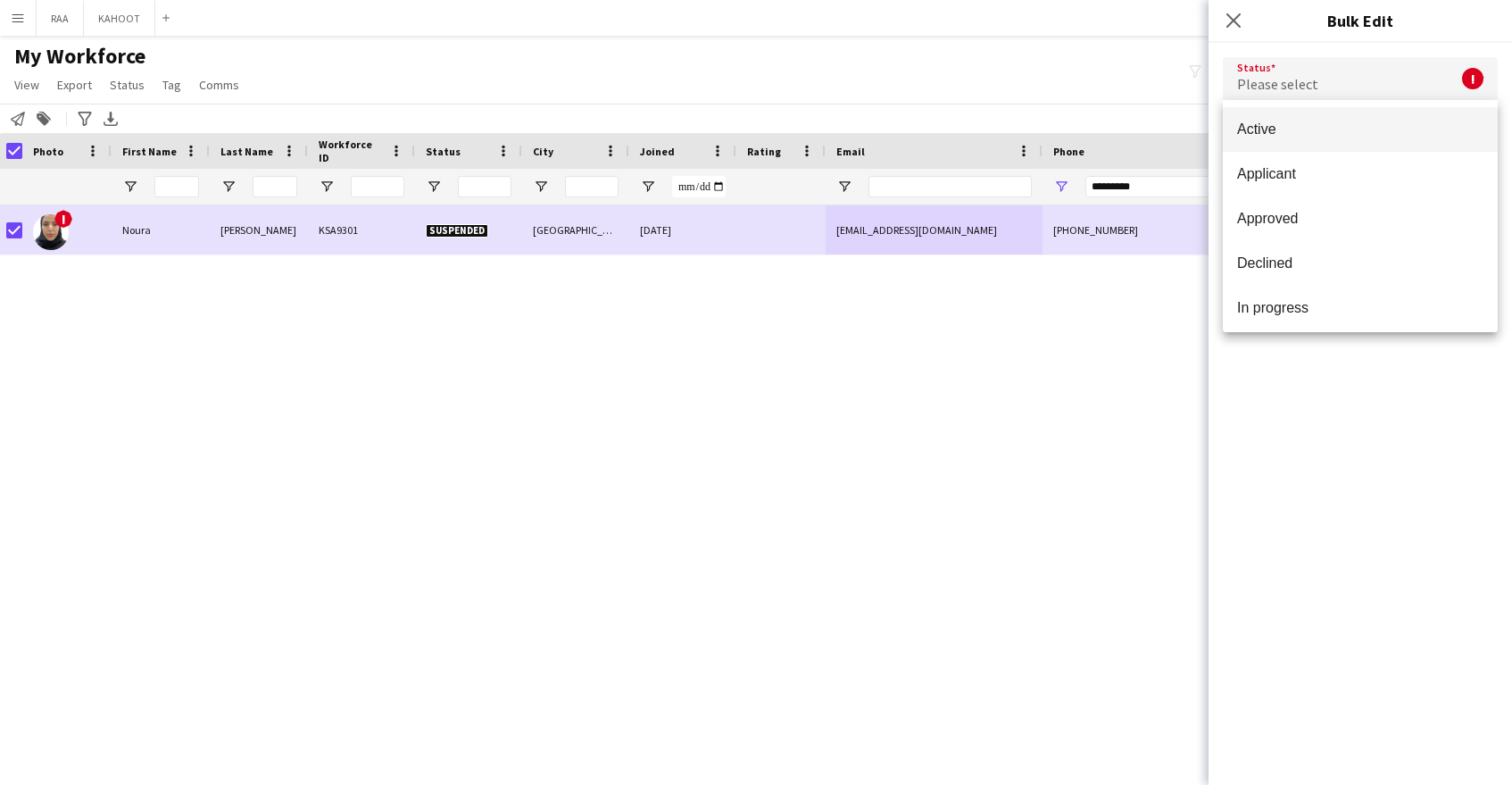
drag, startPoint x: 1316, startPoint y: 644, endPoint x: 1283, endPoint y: 581, distance: 71.1
click at [1306, 634] on div at bounding box center [756, 392] width 1512 height 785
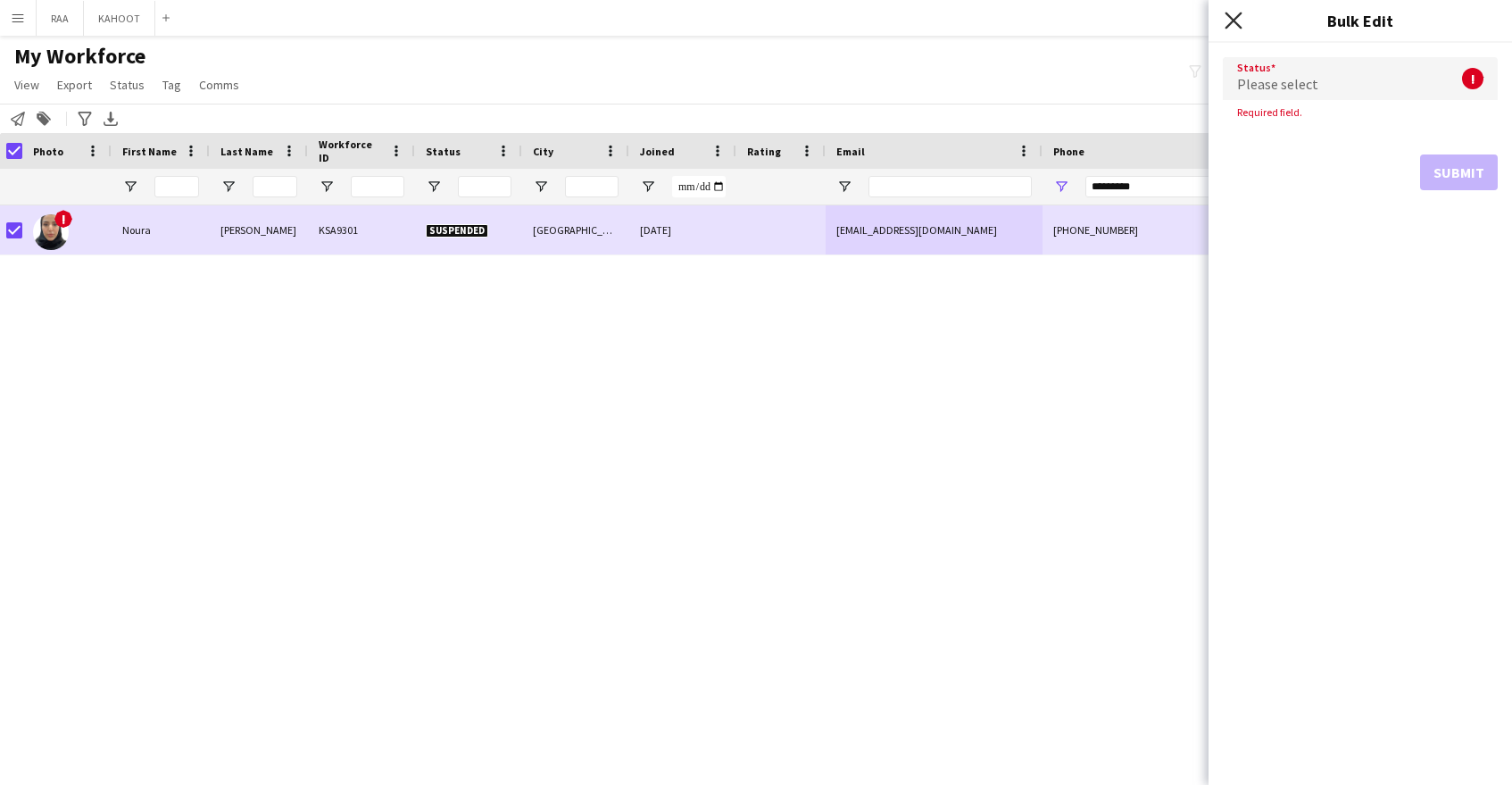
click at [1235, 17] on icon "Close pop-in" at bounding box center [1234, 20] width 17 height 17
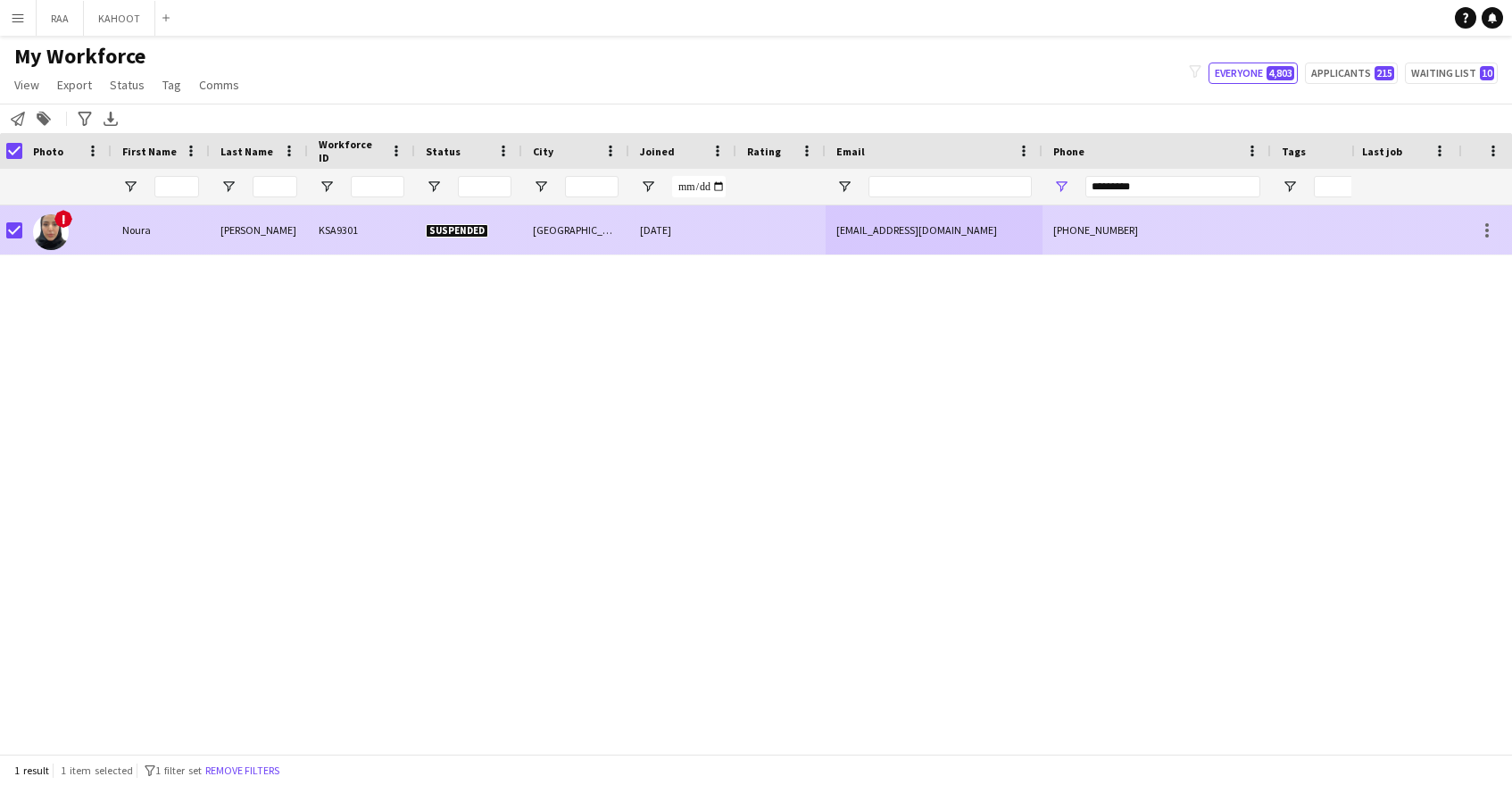
click at [1123, 221] on div "+966531435302" at bounding box center [1156, 229] width 229 height 49
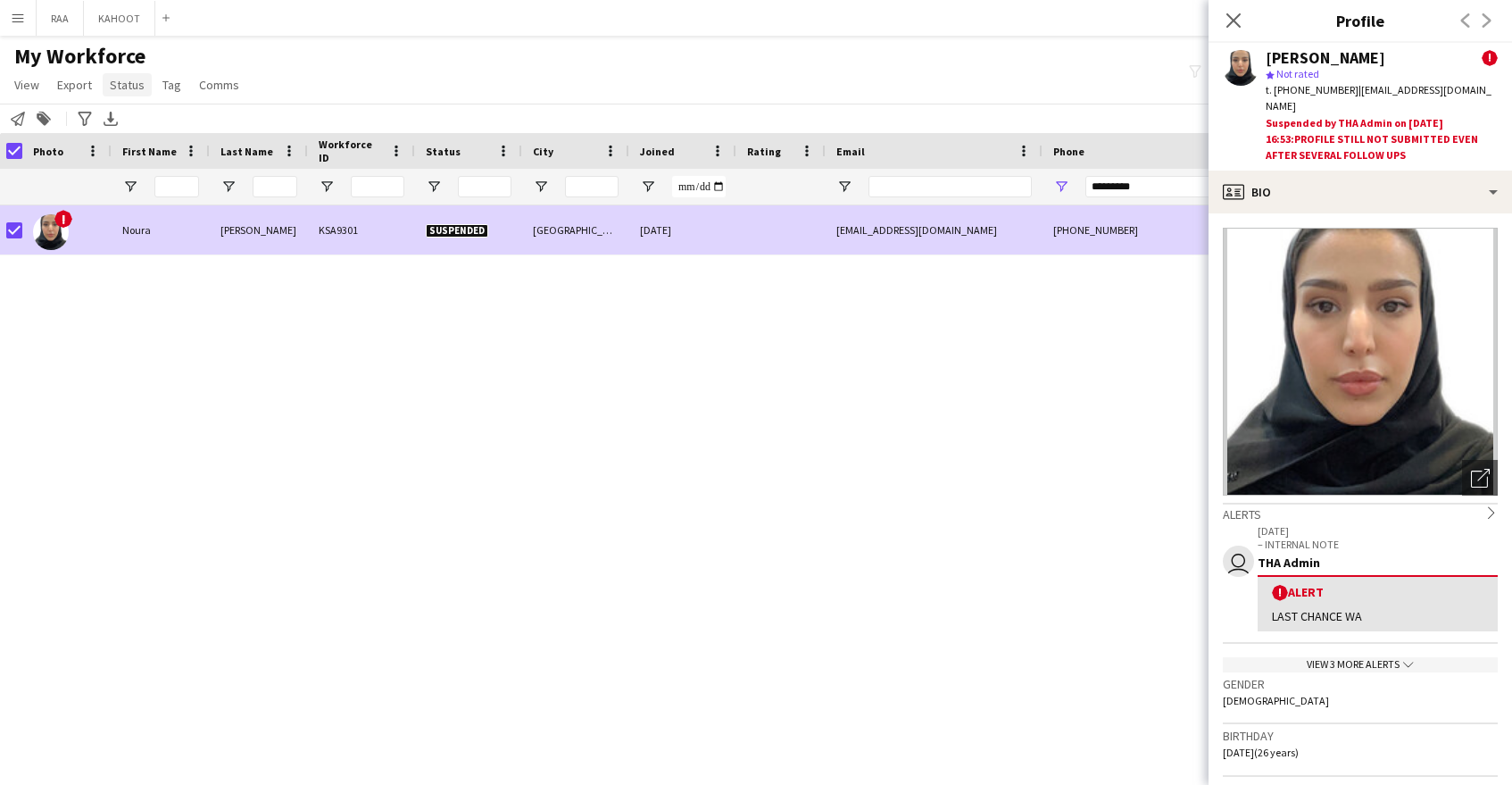
click at [147, 92] on link "Status" at bounding box center [127, 85] width 49 height 23
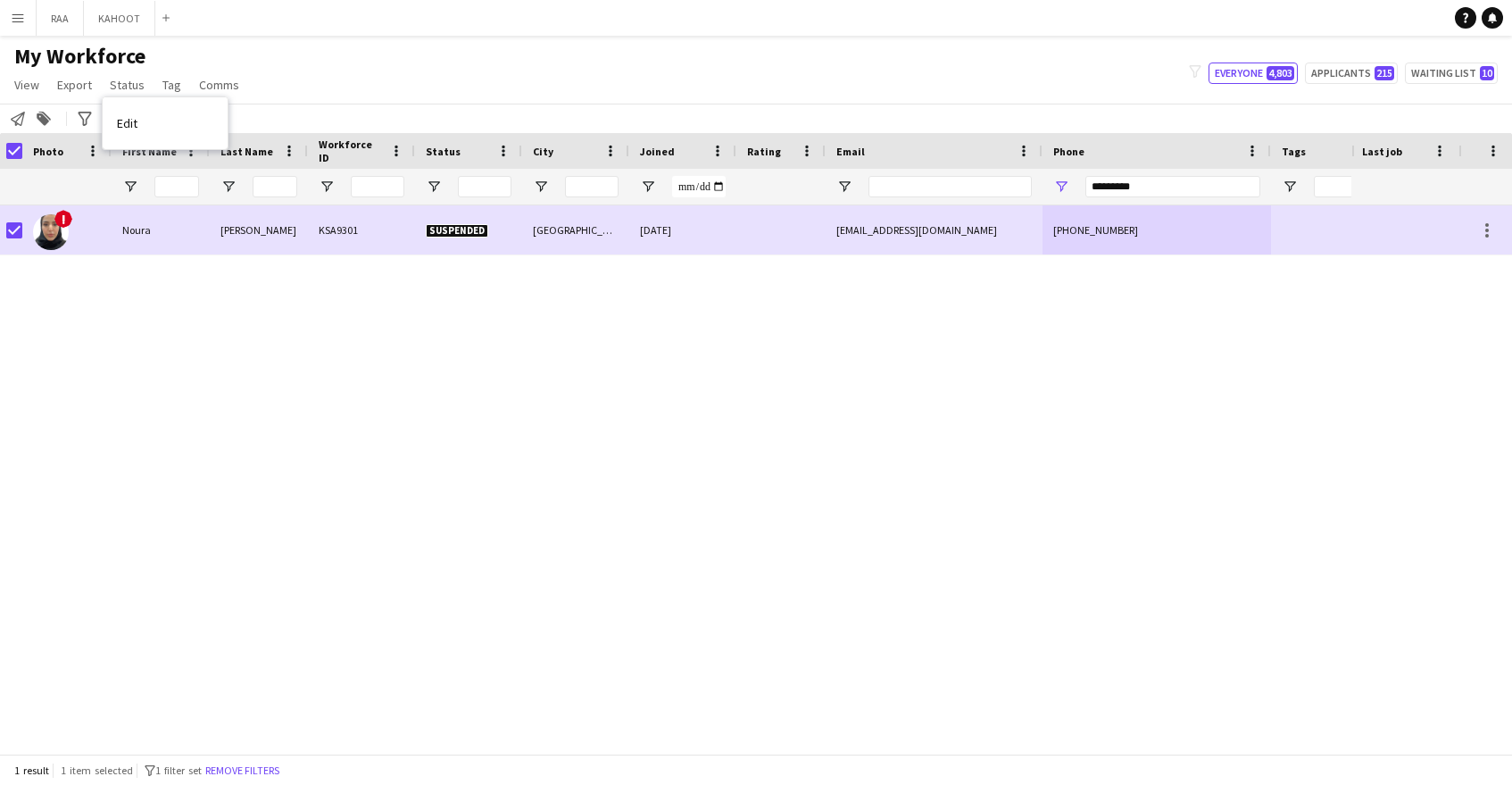
drag, startPoint x: 130, startPoint y: 111, endPoint x: 139, endPoint y: 113, distance: 9.2
click at [130, 111] on link "Edit" at bounding box center [164, 123] width 125 height 38
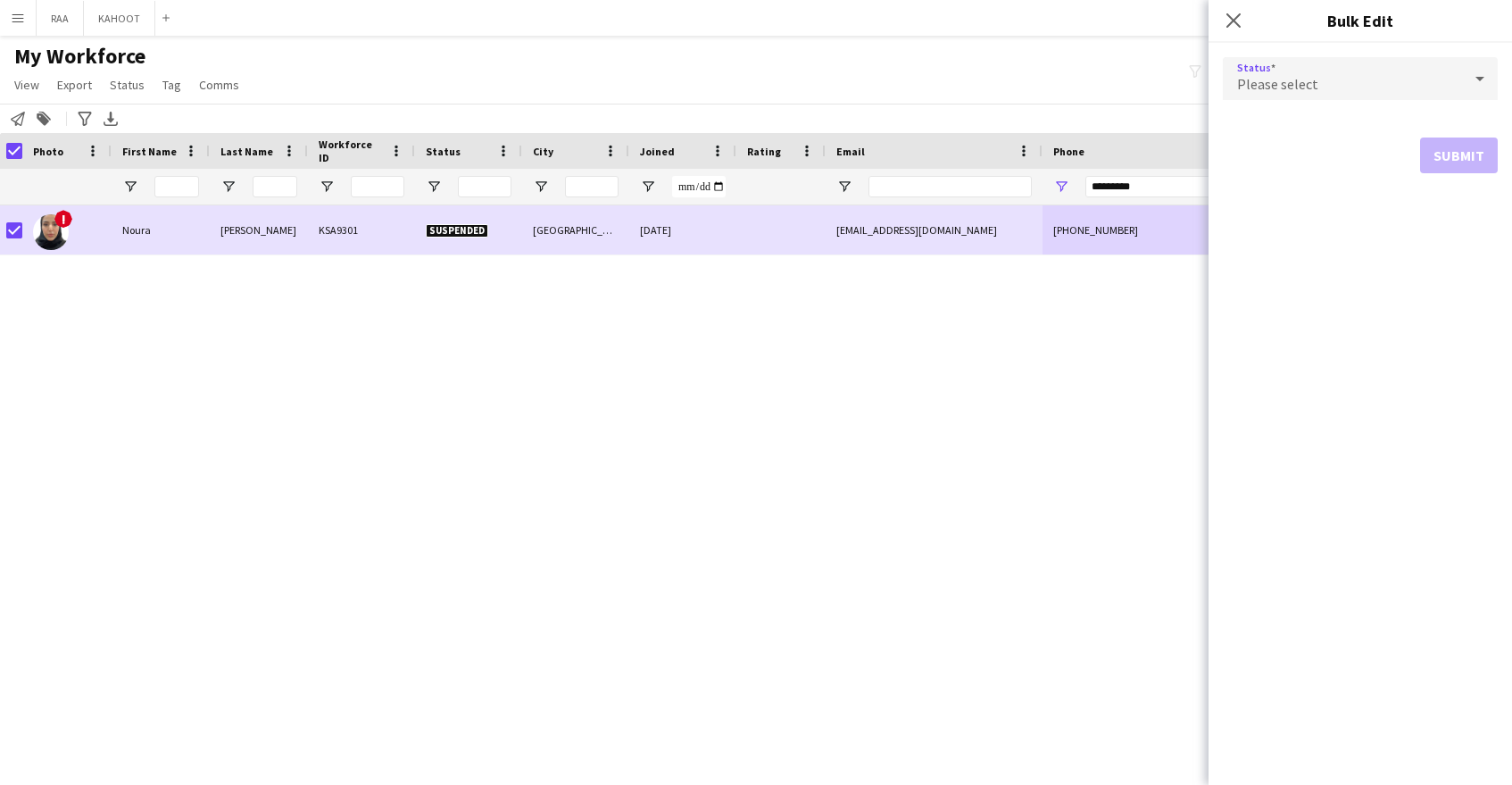
click at [1406, 88] on div "Please select" at bounding box center [1343, 78] width 240 height 43
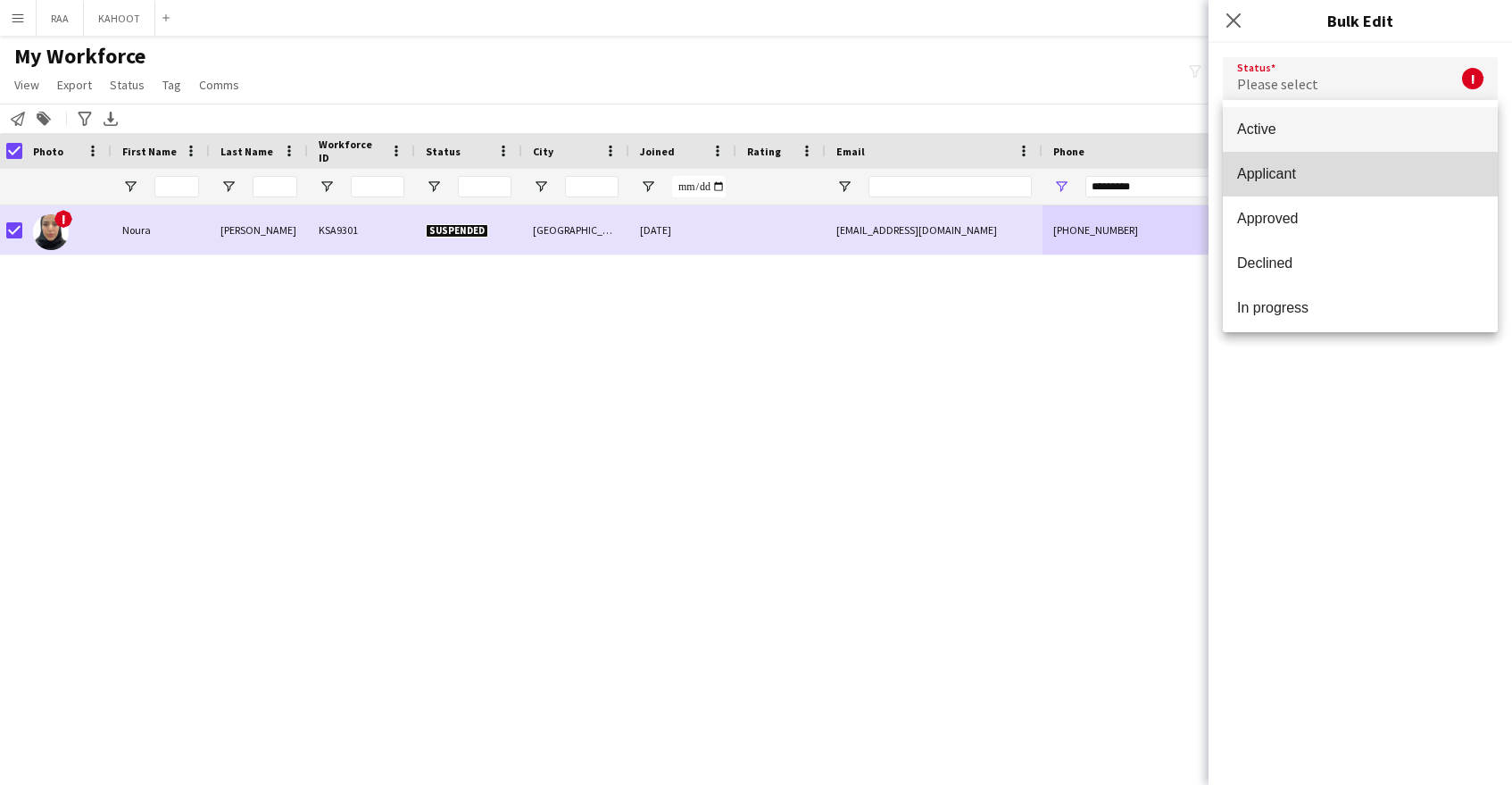
click at [1343, 175] on span "Applicant" at bounding box center [1360, 174] width 246 height 17
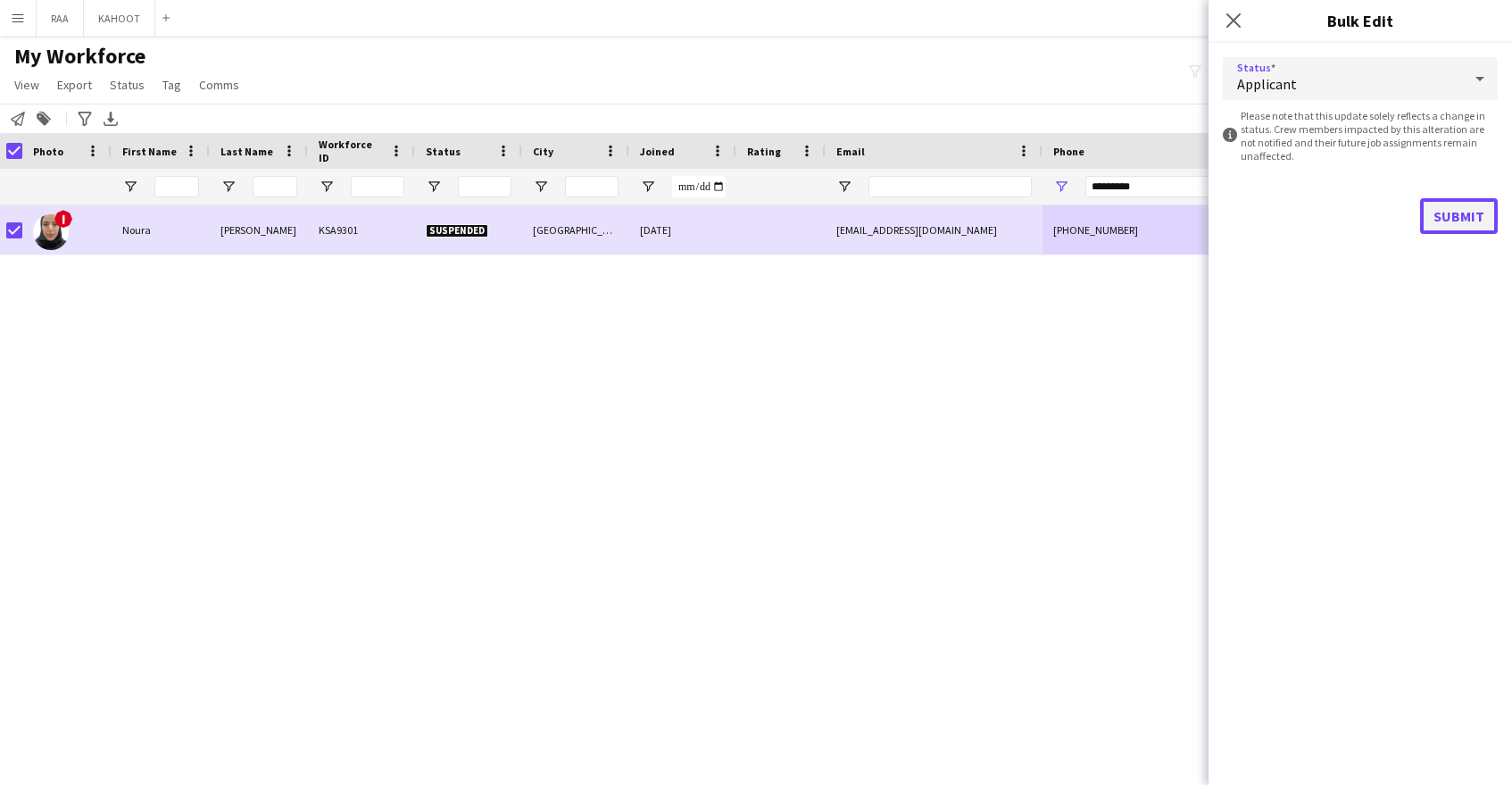
click at [1478, 214] on button "Submit" at bounding box center [1459, 216] width 77 height 36
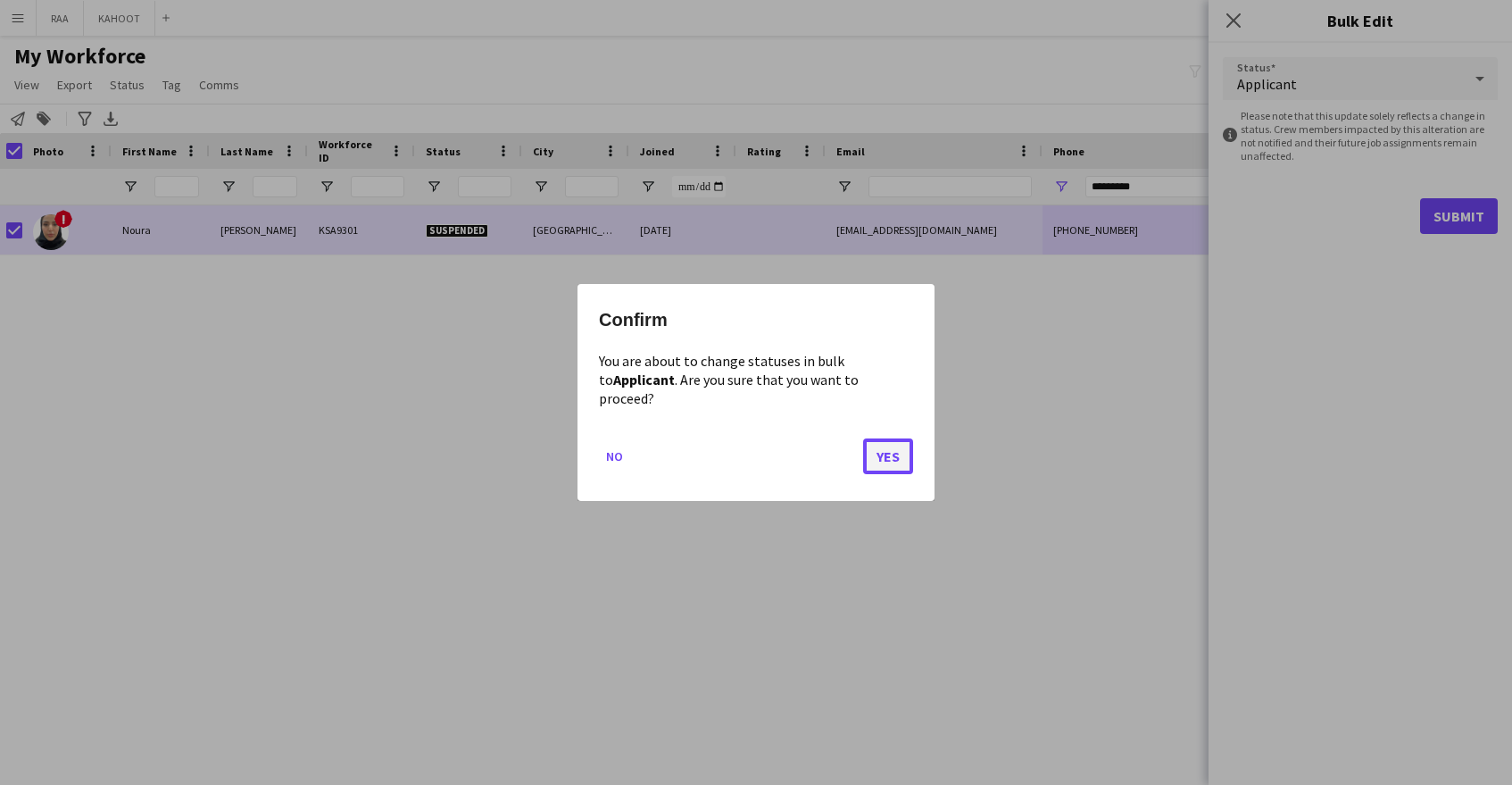
click at [884, 442] on button "Yes" at bounding box center [888, 456] width 50 height 36
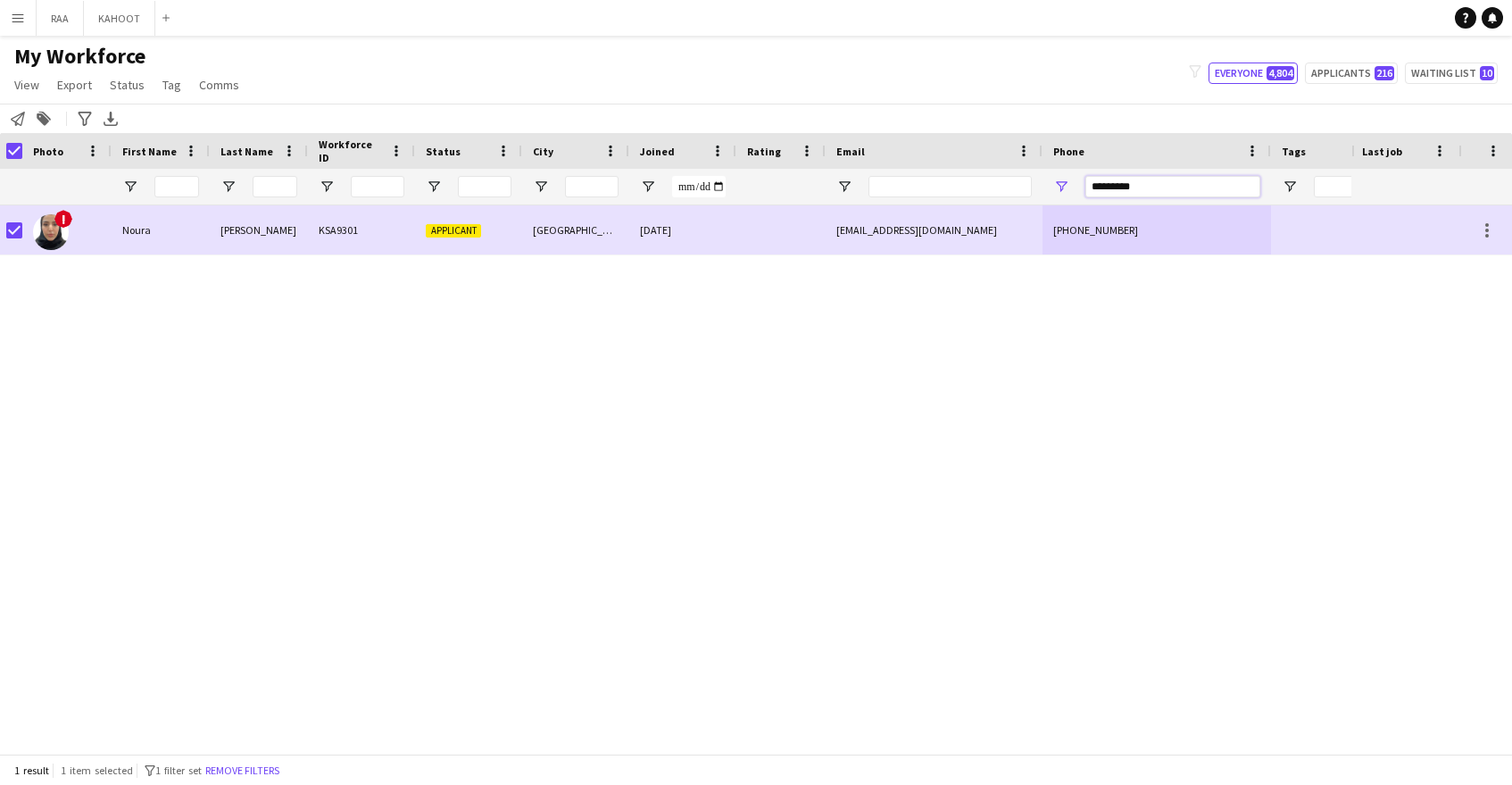
drag, startPoint x: 1154, startPoint y: 182, endPoint x: 1008, endPoint y: 191, distance: 146.3
click at [1008, 191] on div at bounding box center [1013, 187] width 2036 height 36
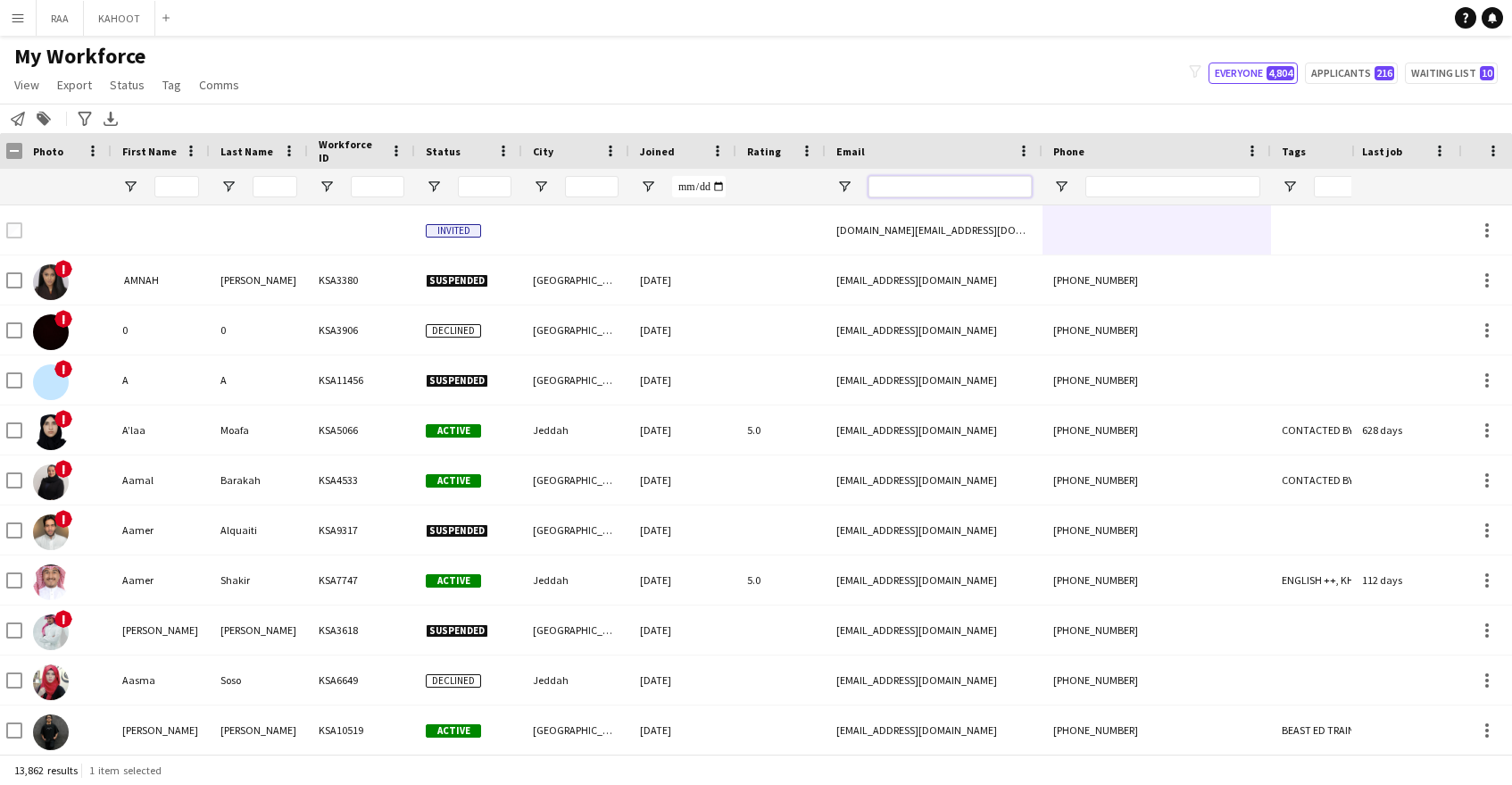
click at [1013, 191] on input "Email Filter Input" at bounding box center [950, 187] width 163 height 21
paste input "**********"
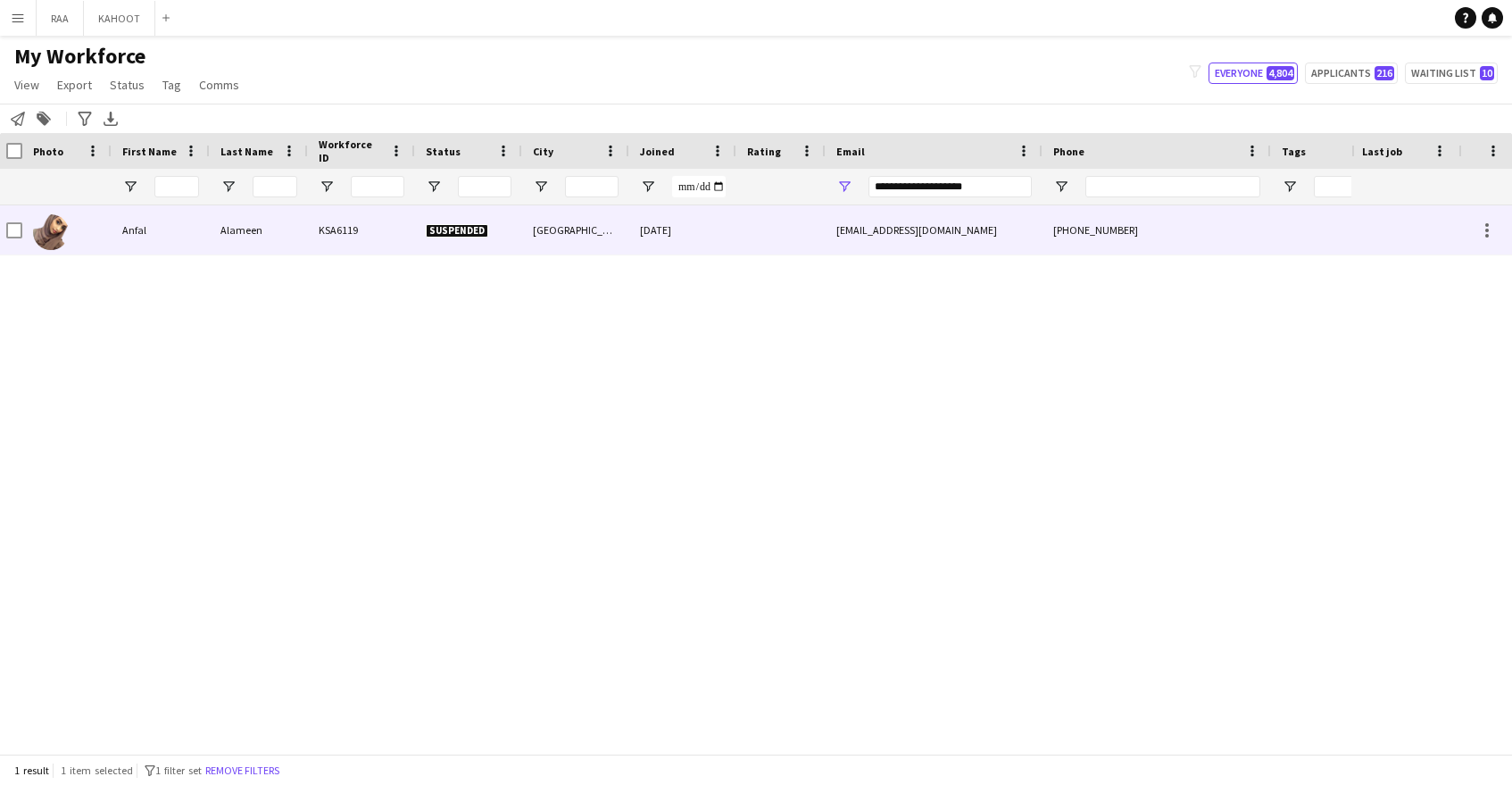
click at [792, 240] on div at bounding box center [781, 229] width 89 height 49
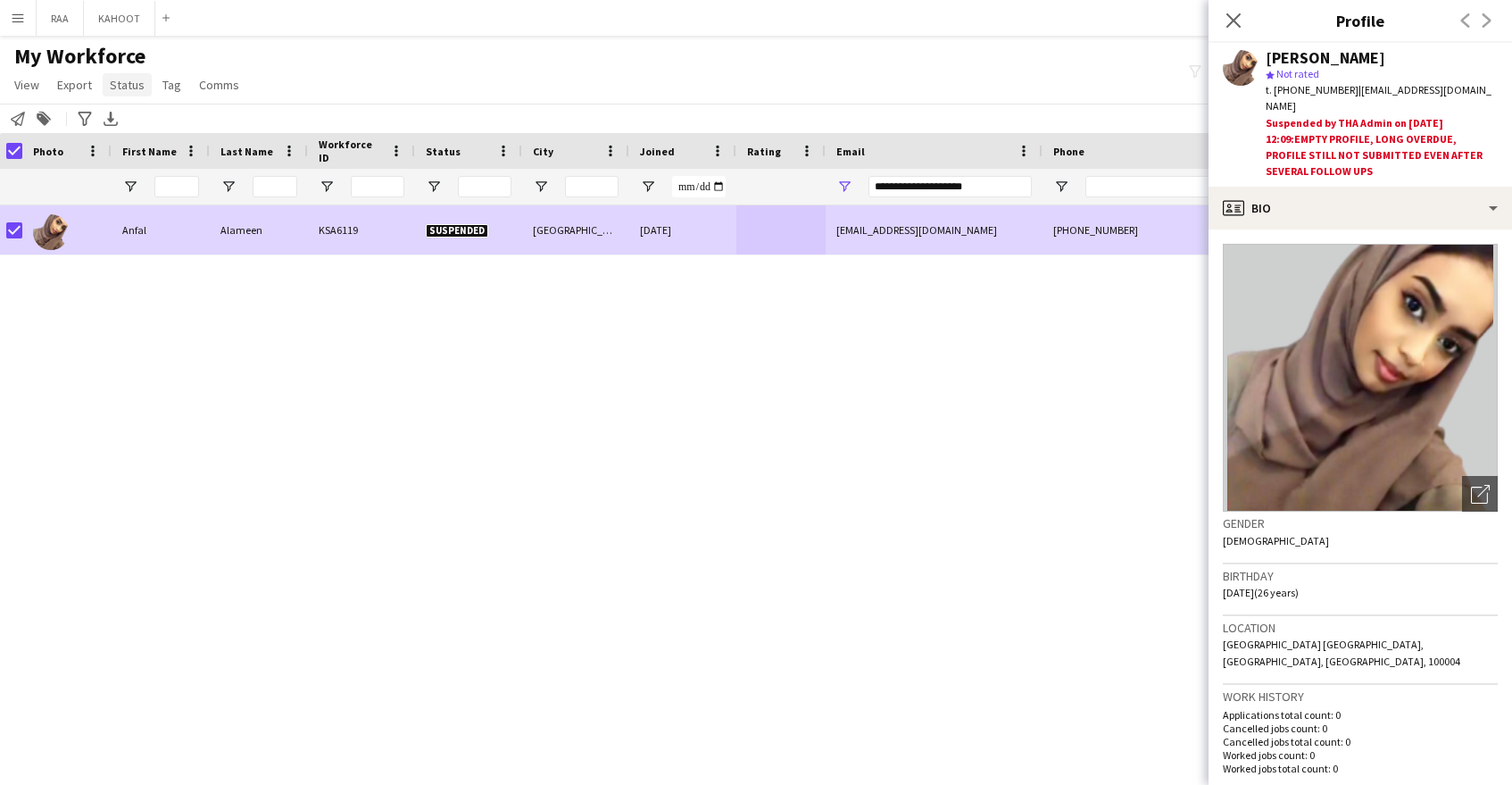
click at [123, 85] on span "Status" at bounding box center [128, 84] width 35 height 16
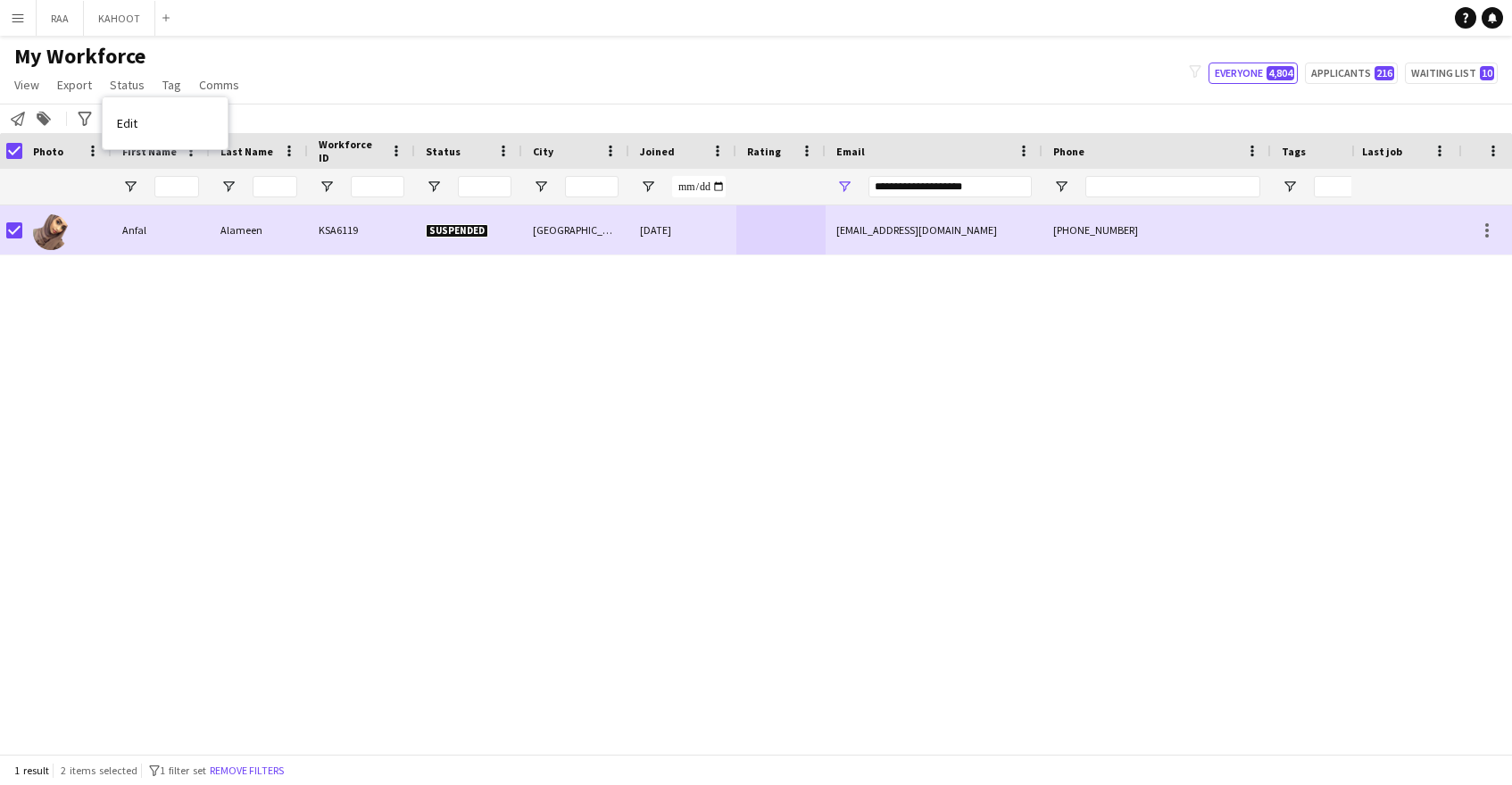
click at [196, 115] on link "Edit" at bounding box center [164, 123] width 125 height 38
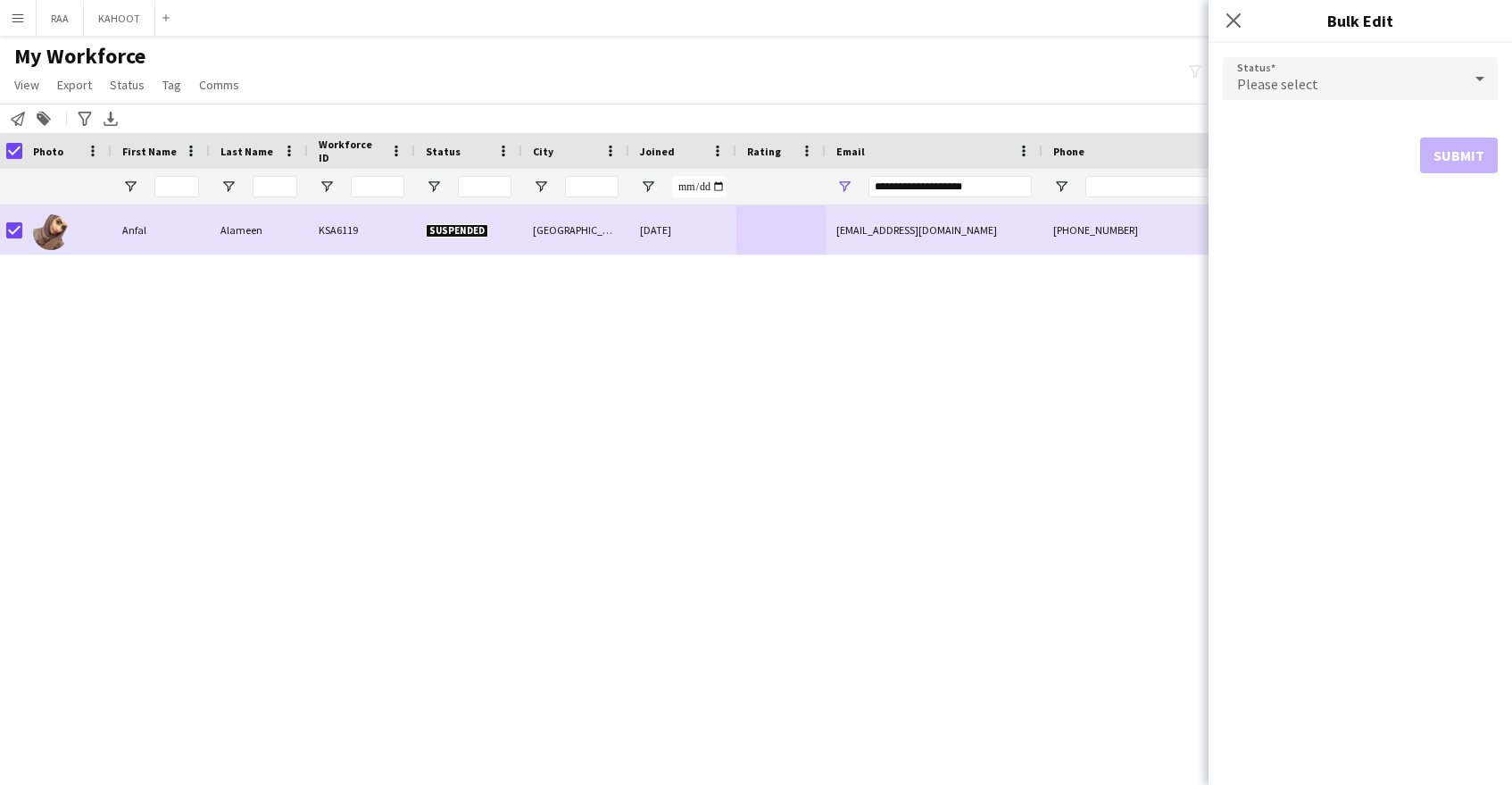
click at [1332, 95] on div "Please select" at bounding box center [1343, 78] width 240 height 43
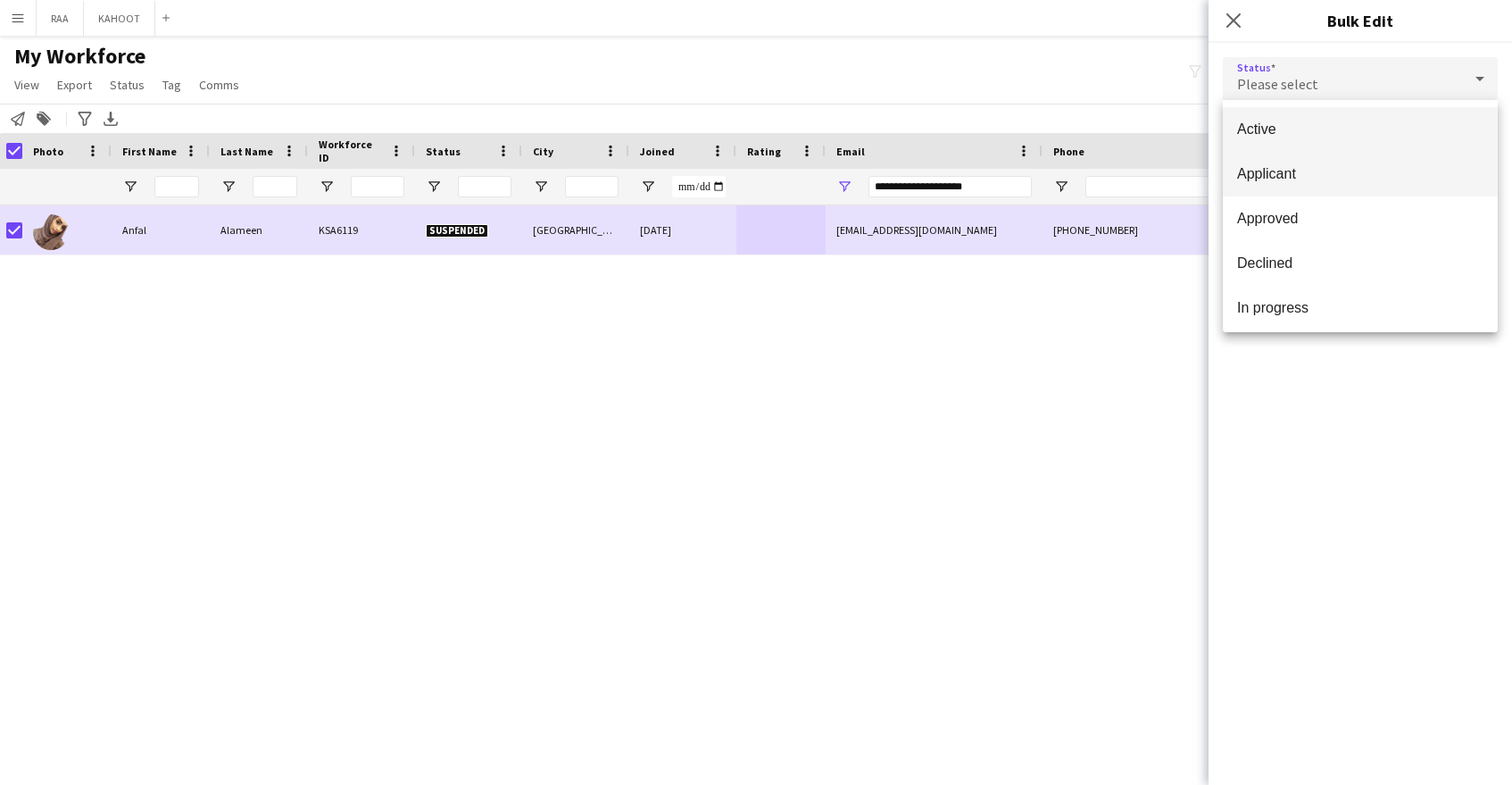
click at [1320, 185] on mat-option "Applicant" at bounding box center [1360, 174] width 275 height 44
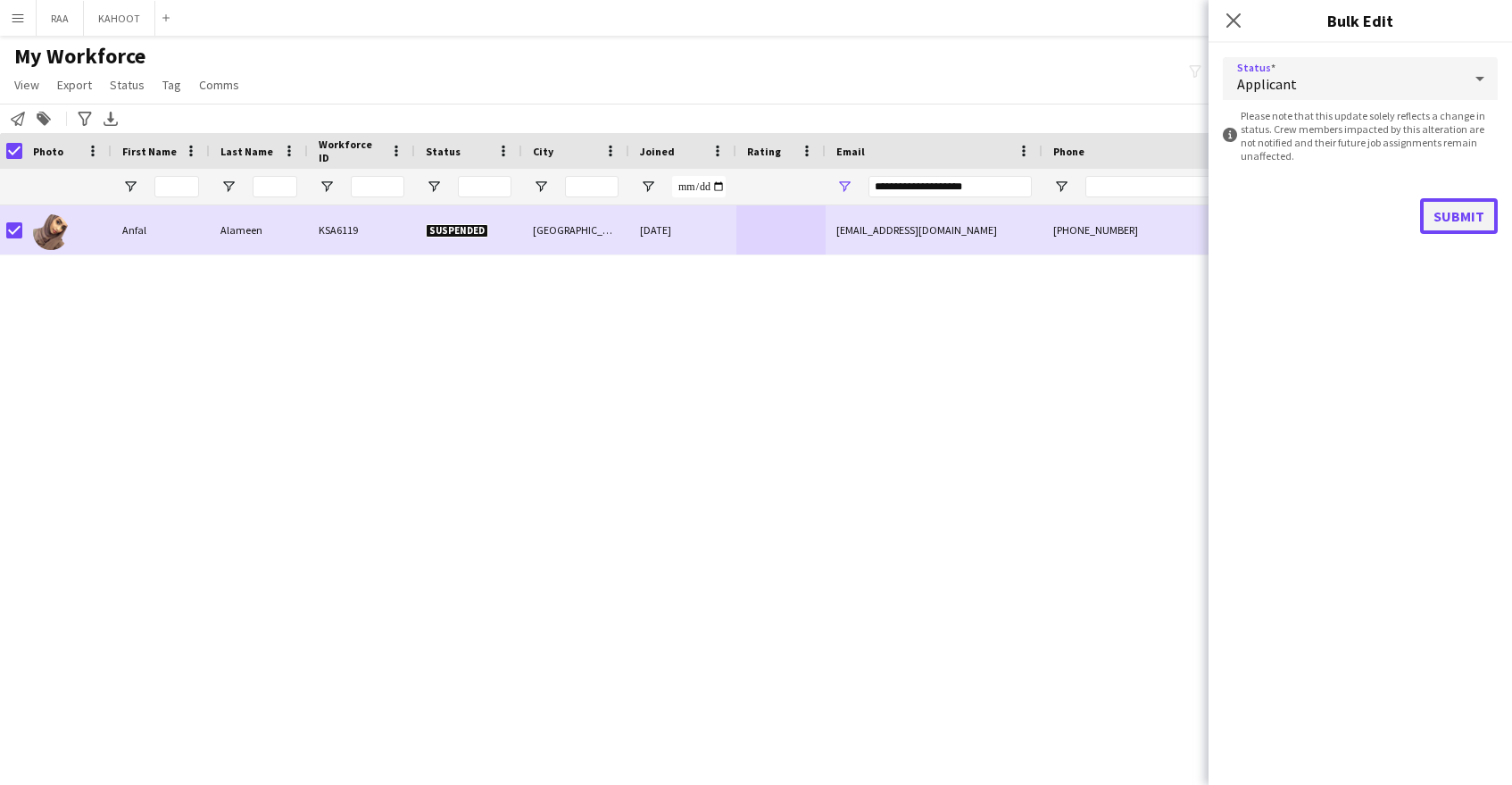
click at [1452, 218] on button "Submit" at bounding box center [1459, 216] width 77 height 36
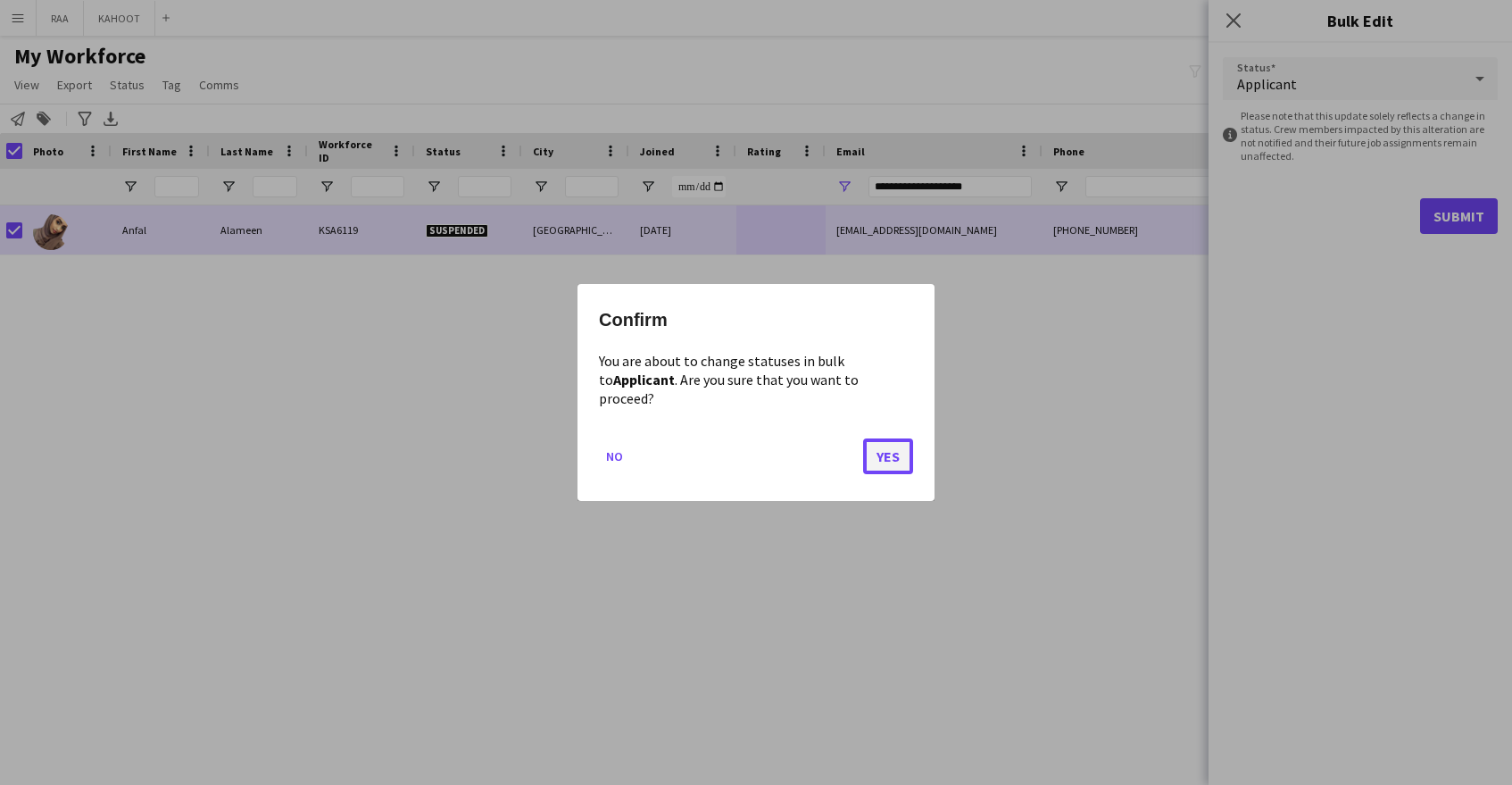
click at [883, 451] on button "Yes" at bounding box center [888, 456] width 50 height 36
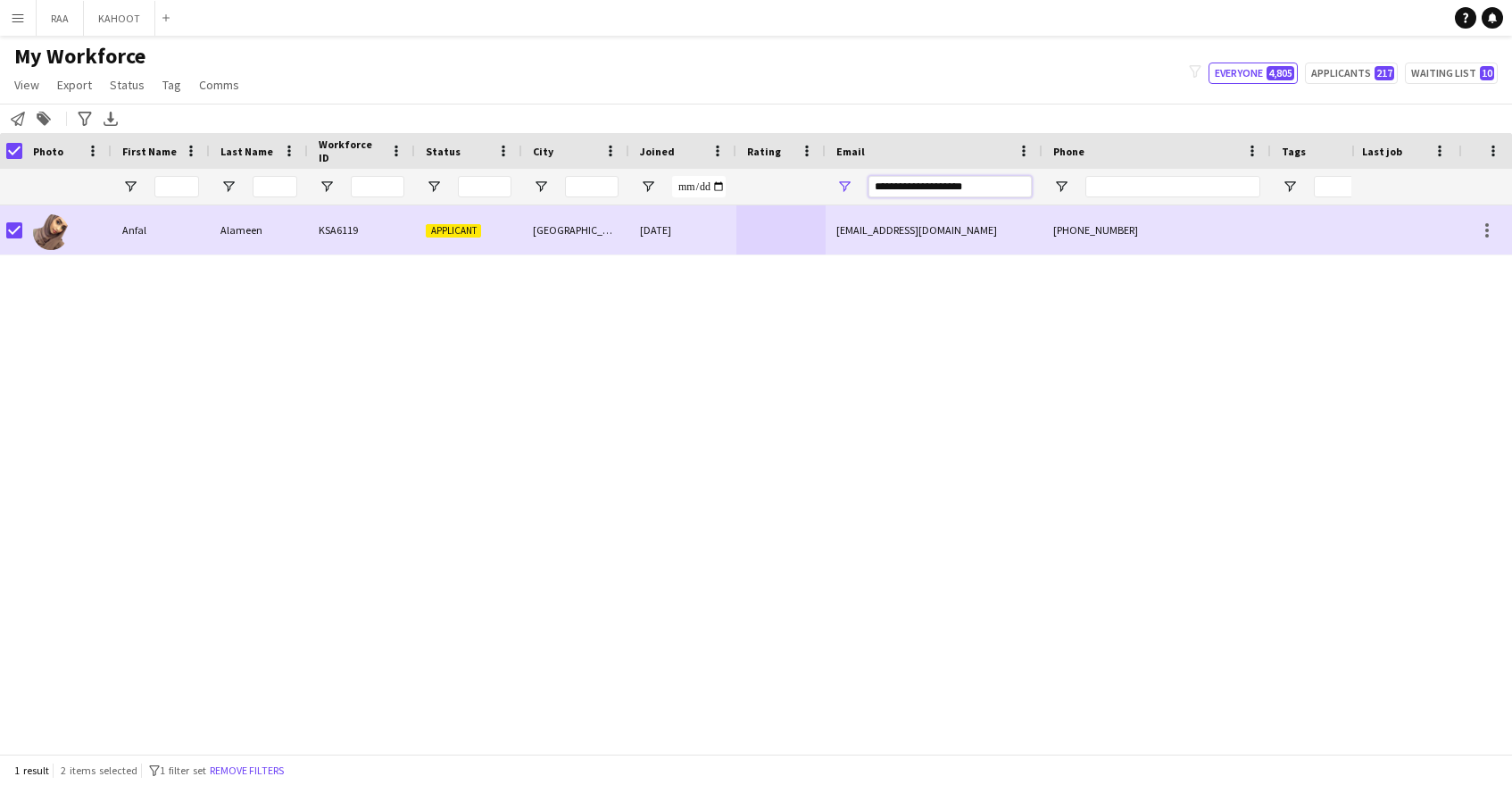
drag, startPoint x: 1001, startPoint y: 182, endPoint x: 829, endPoint y: 182, distance: 172.0
click at [840, 185] on div "**********" at bounding box center [934, 187] width 217 height 36
paste input "****"
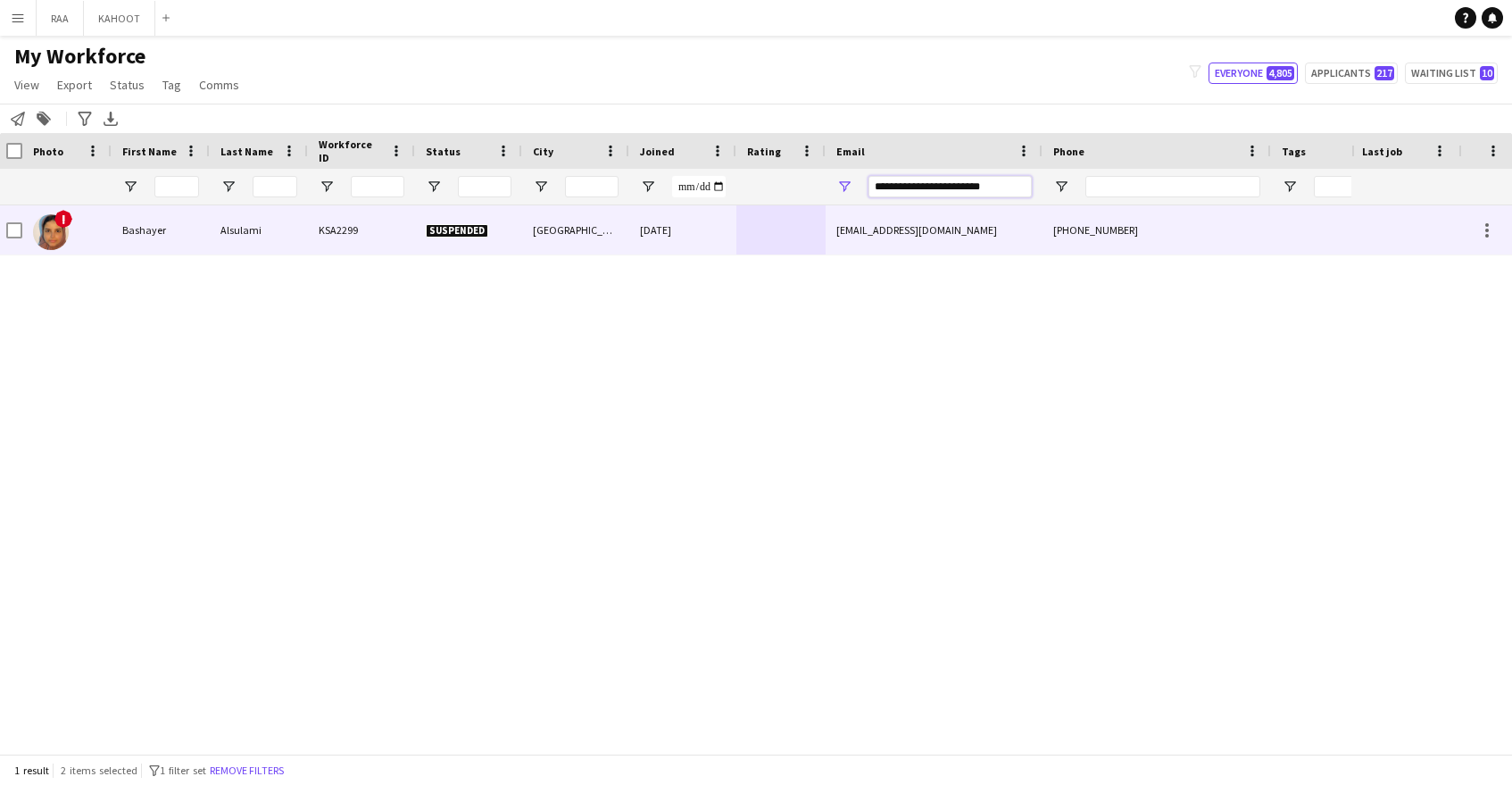
type input "**********"
click at [842, 248] on div "bashayer.a.h.s@gmail.com" at bounding box center [934, 229] width 217 height 49
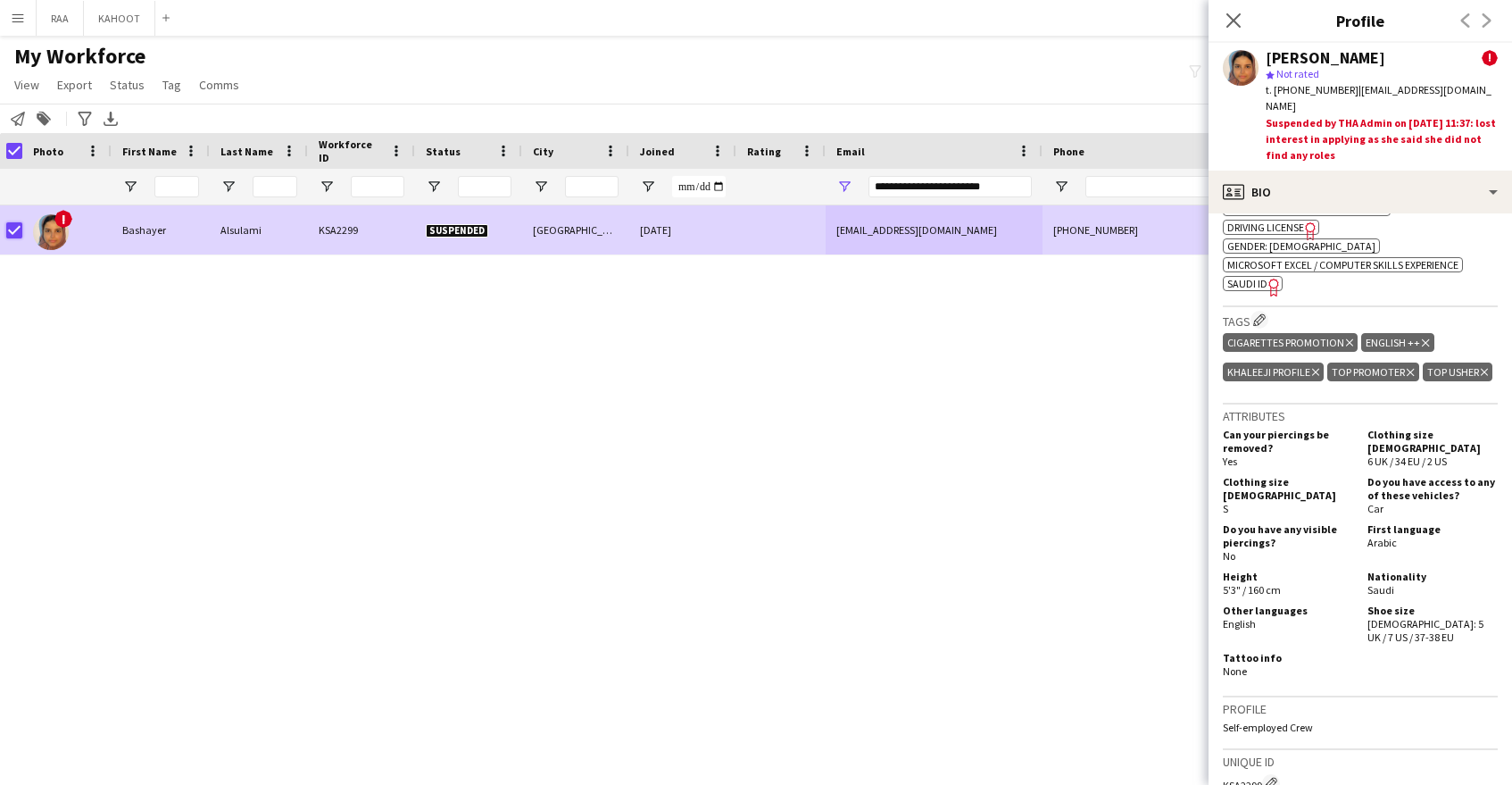
scroll to position [895, 0]
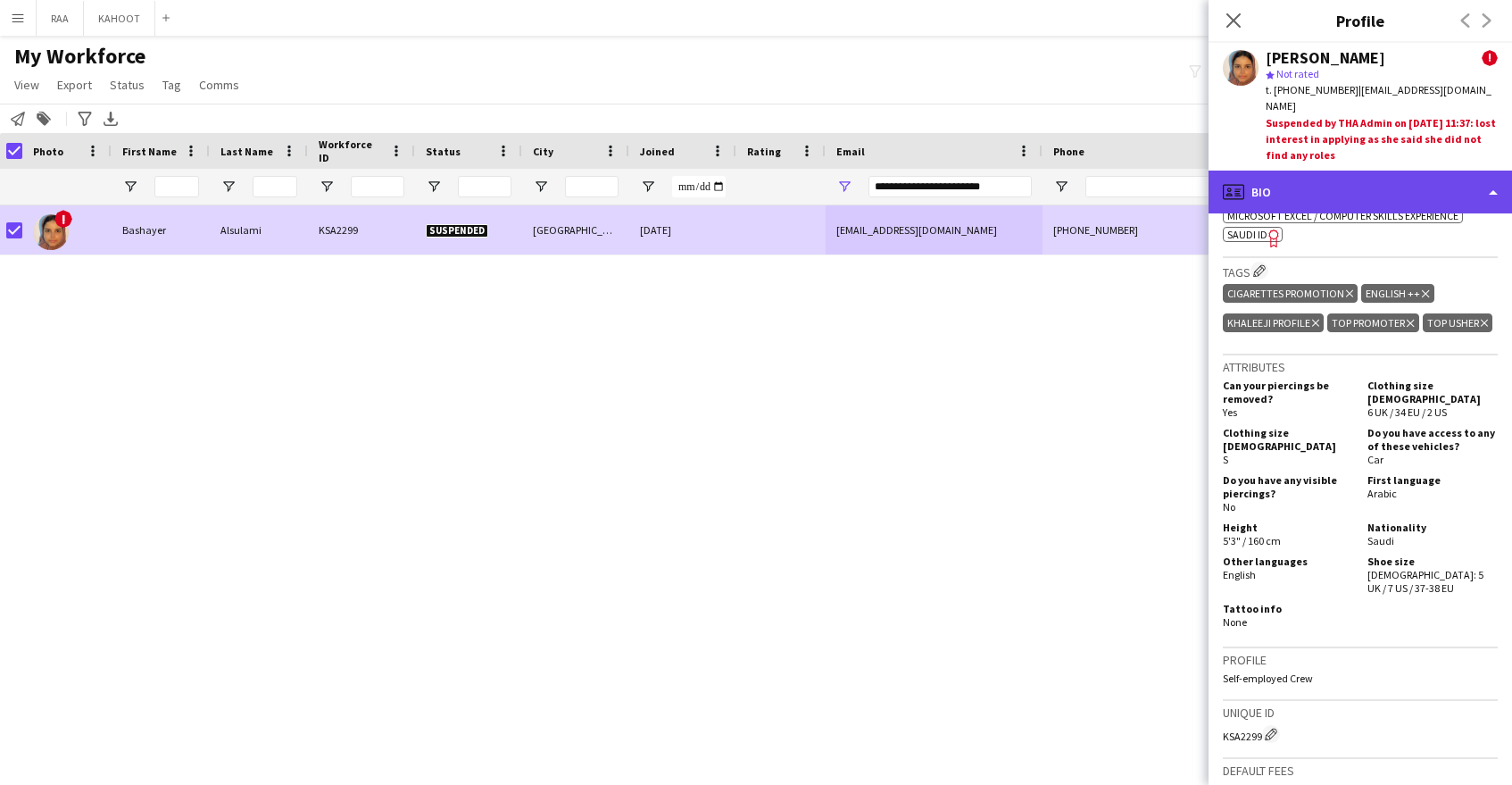
click at [1434, 170] on div "profile Bio" at bounding box center [1360, 191] width 303 height 43
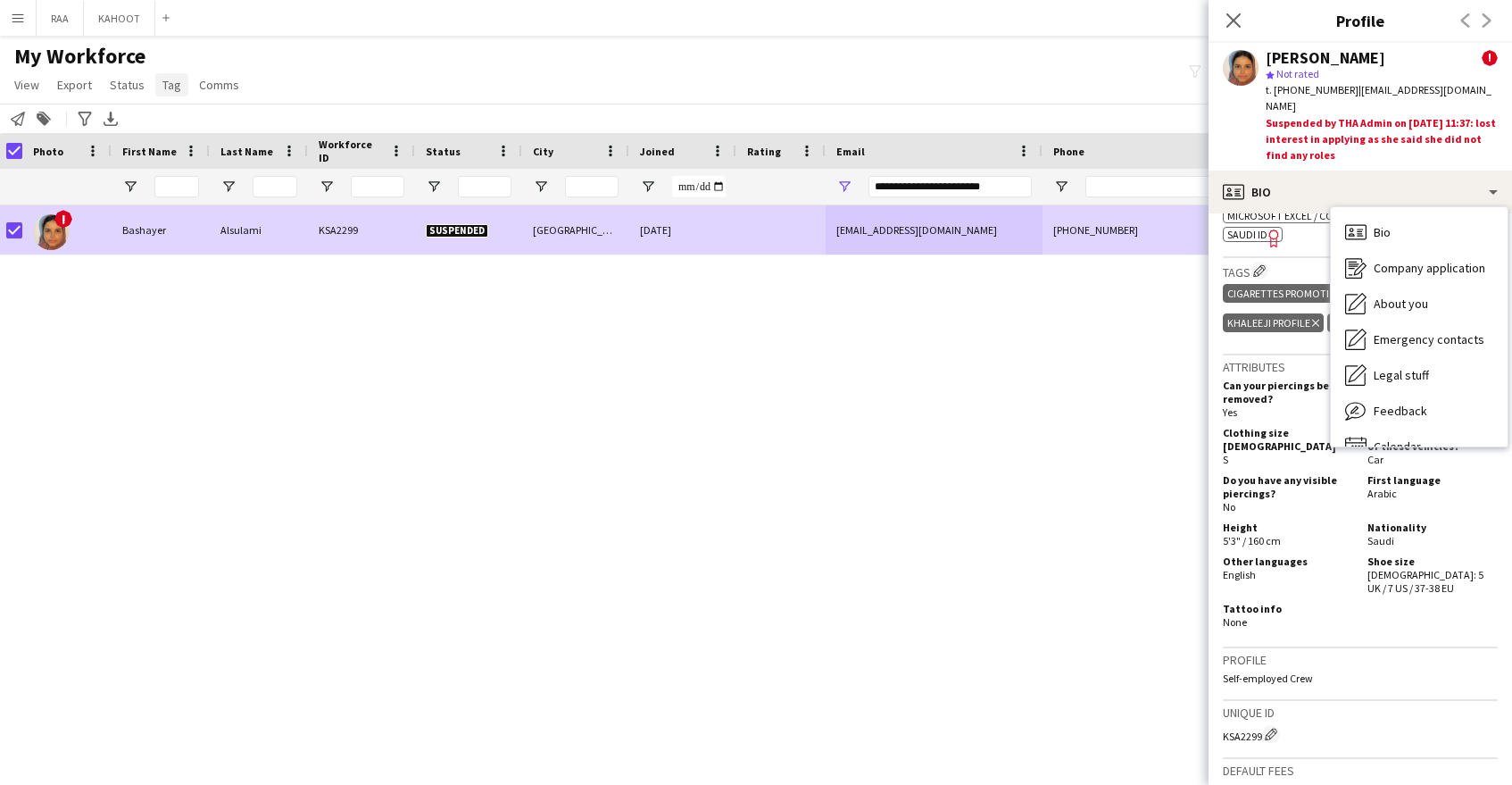
click at [165, 84] on span "Tag" at bounding box center [171, 84] width 18 height 16
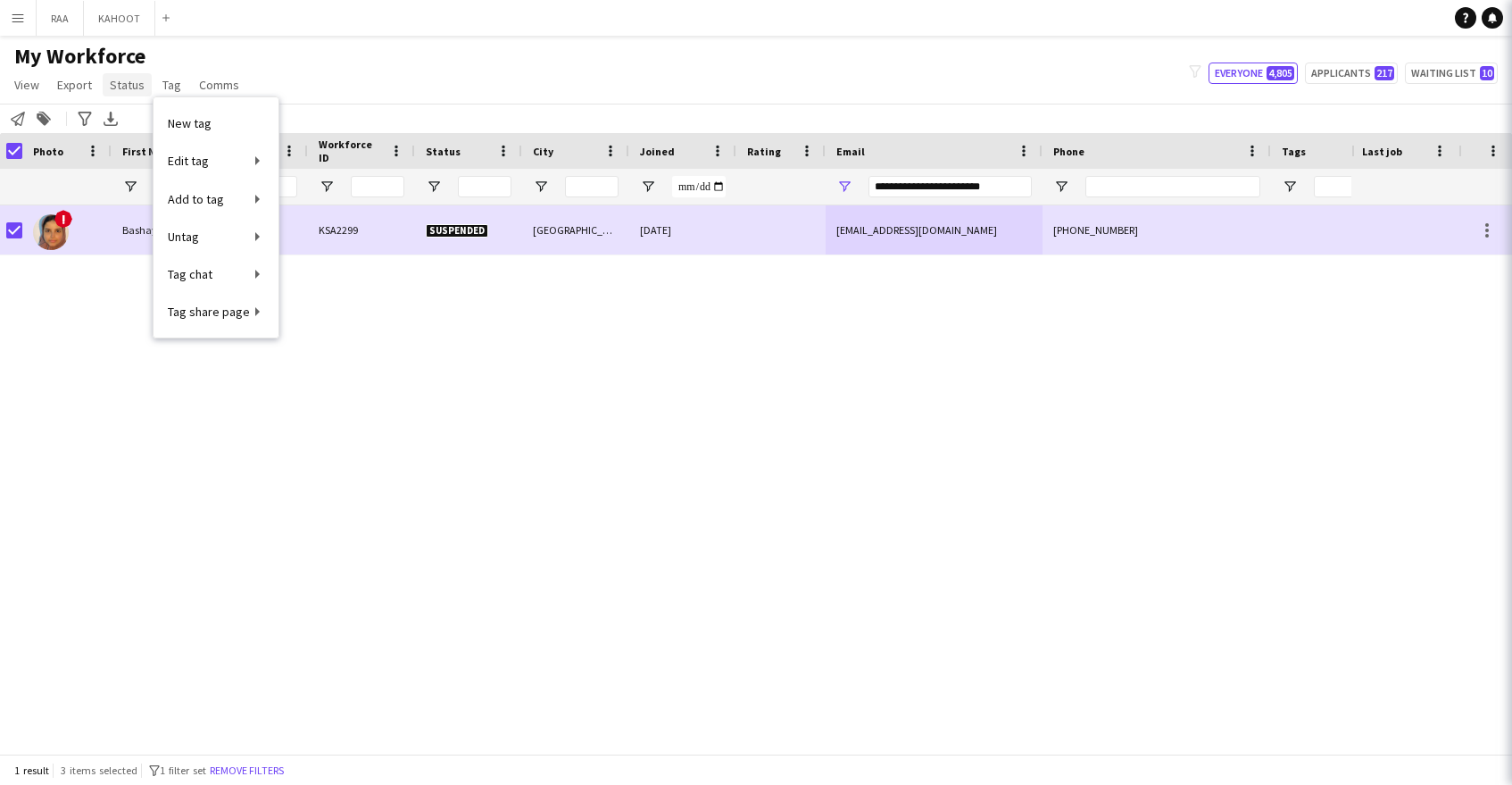
click at [125, 81] on span "Status" at bounding box center [128, 84] width 35 height 16
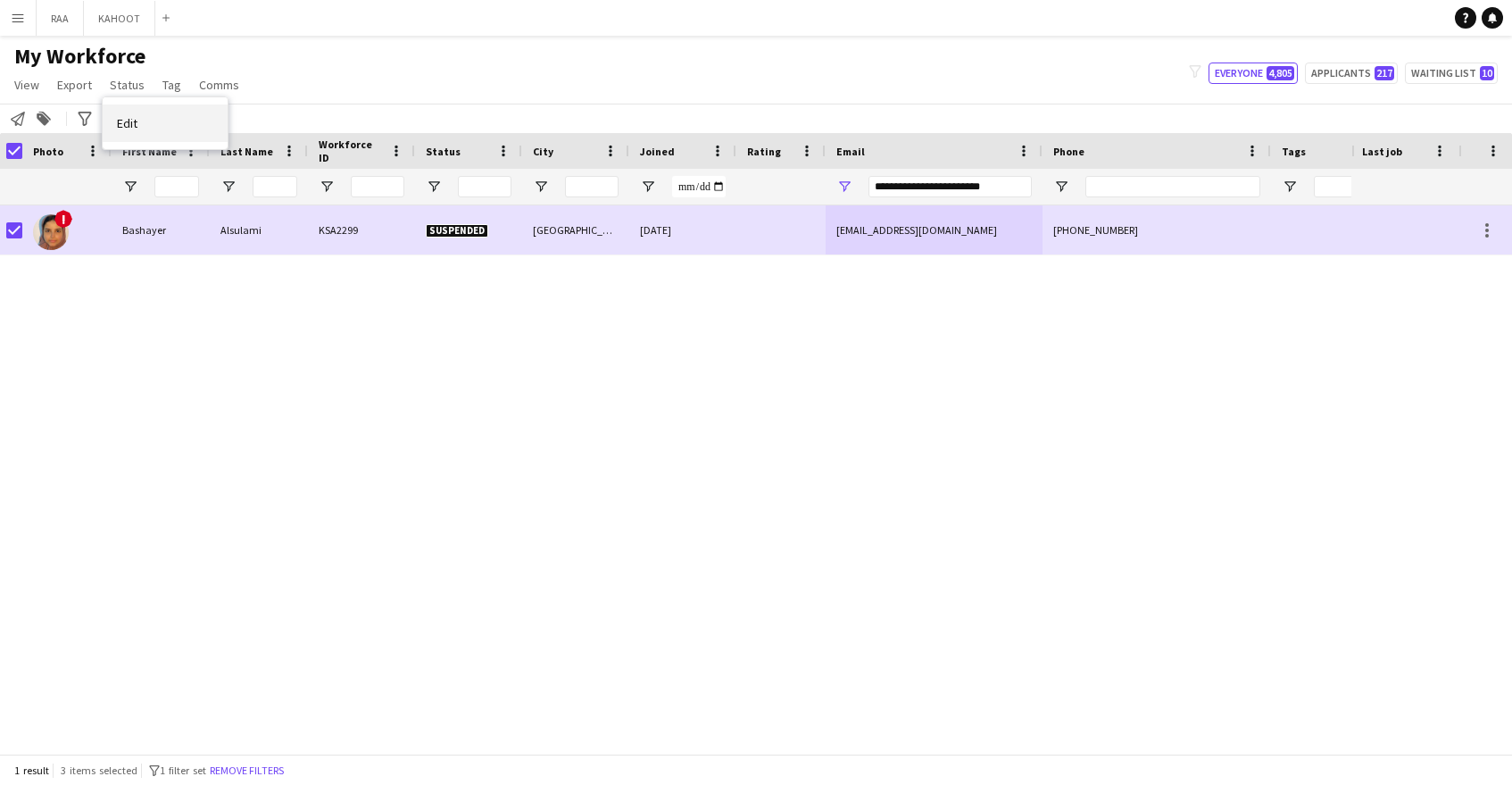
click at [153, 138] on link "Edit" at bounding box center [164, 123] width 125 height 38
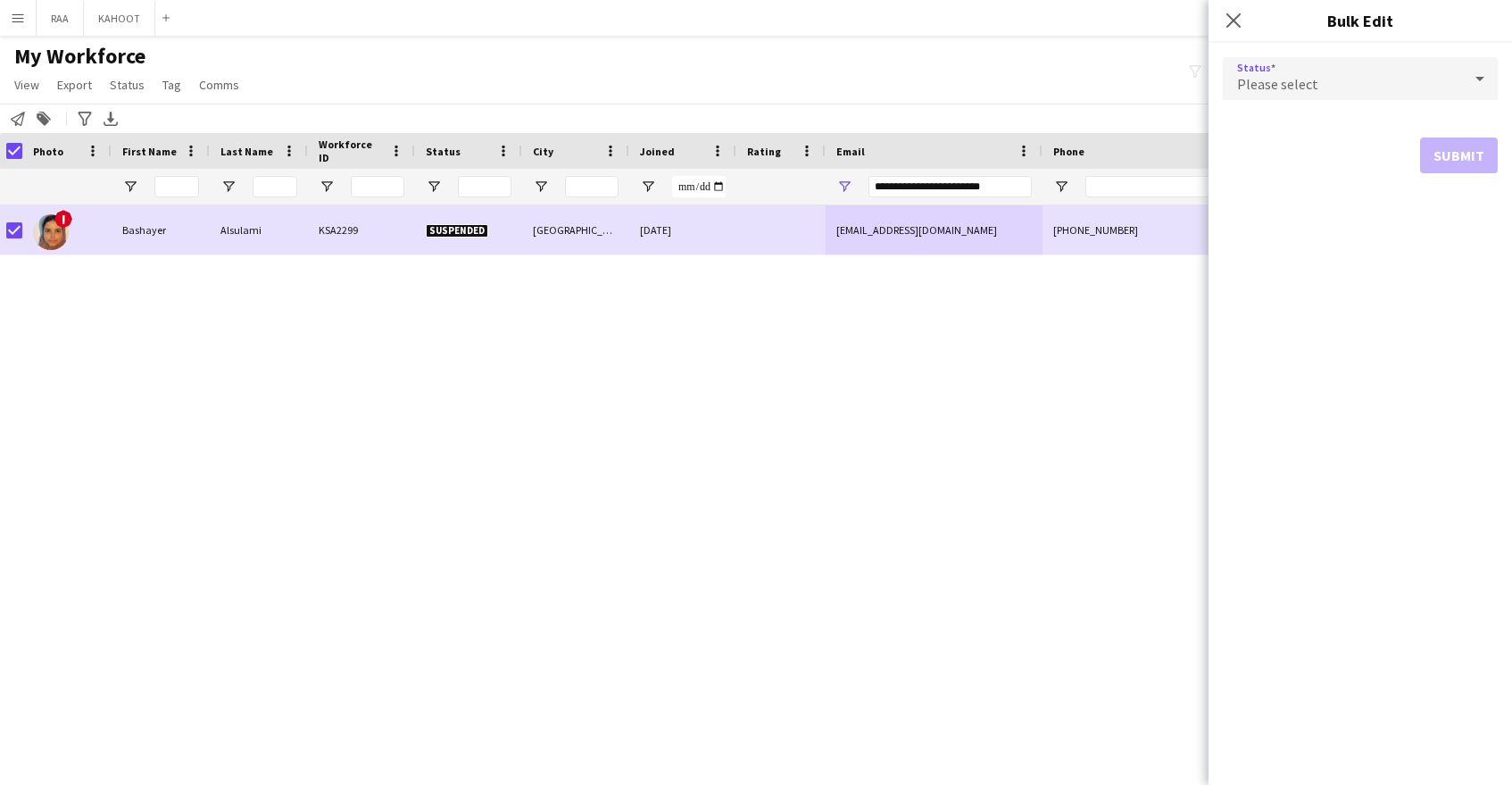
click at [1376, 84] on div "Please select" at bounding box center [1343, 78] width 240 height 43
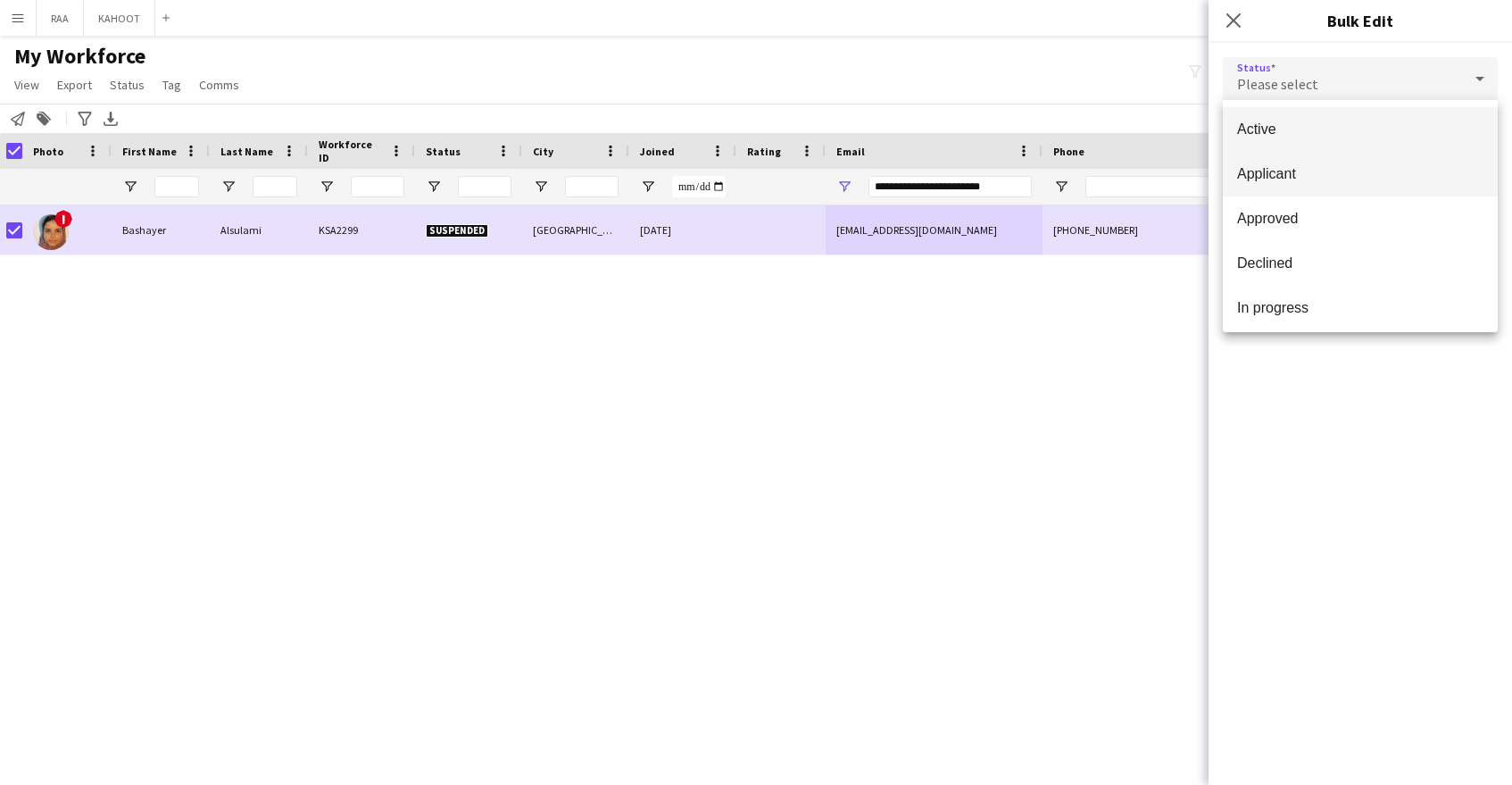
click at [1360, 170] on span "Applicant" at bounding box center [1360, 174] width 246 height 17
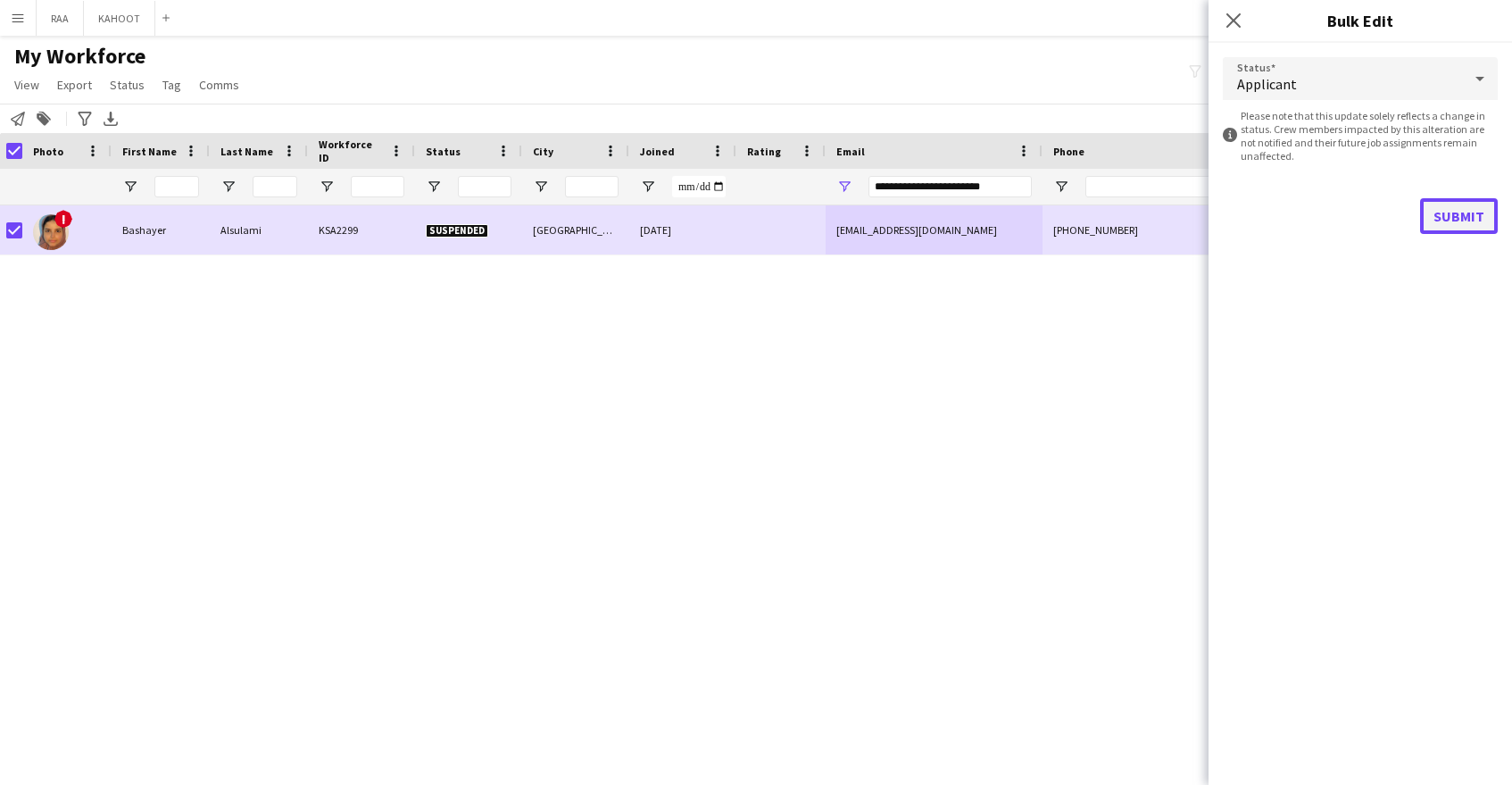
click at [1445, 218] on button "Submit" at bounding box center [1459, 216] width 77 height 36
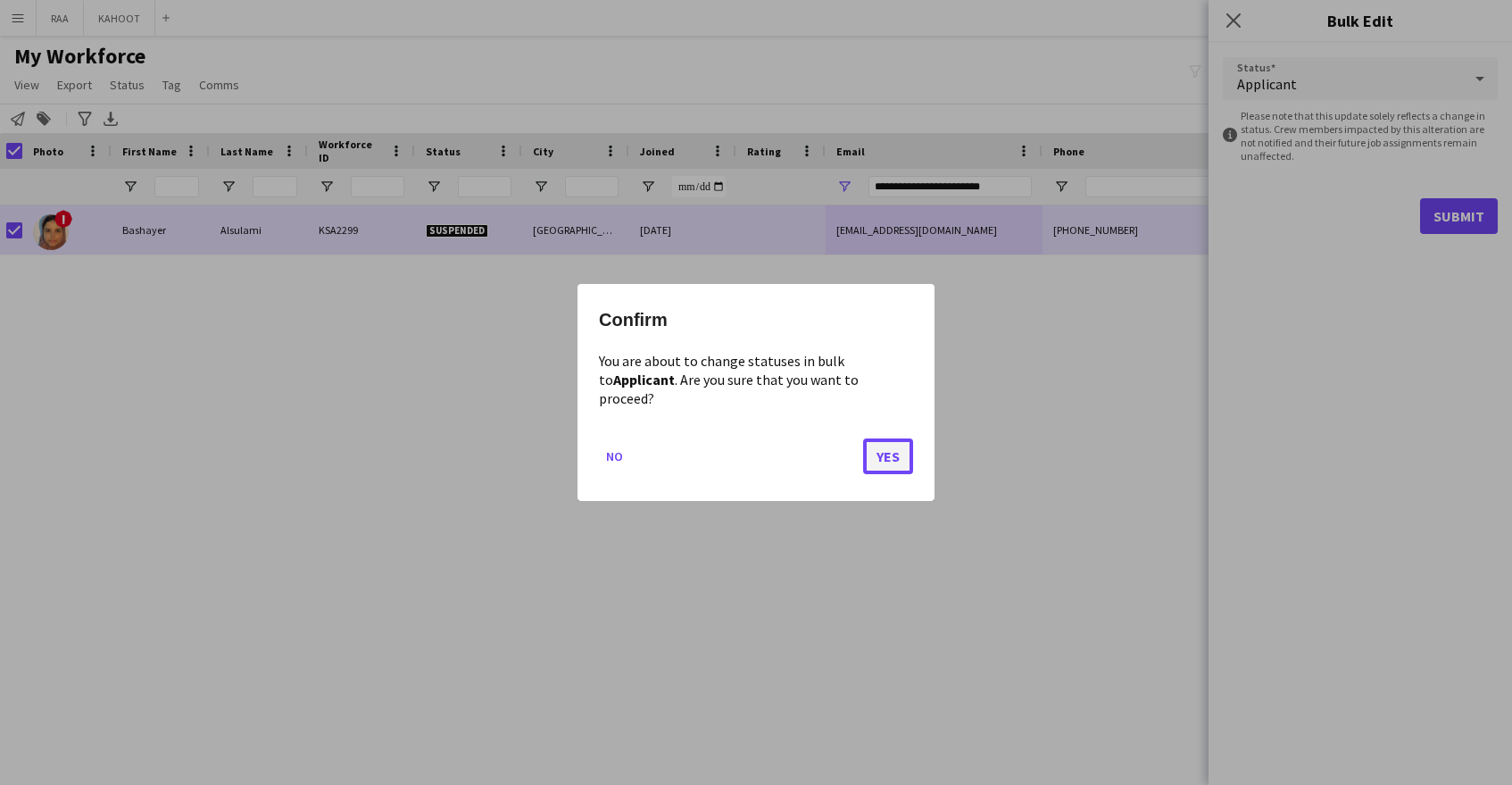
click at [892, 456] on button "Yes" at bounding box center [888, 456] width 50 height 36
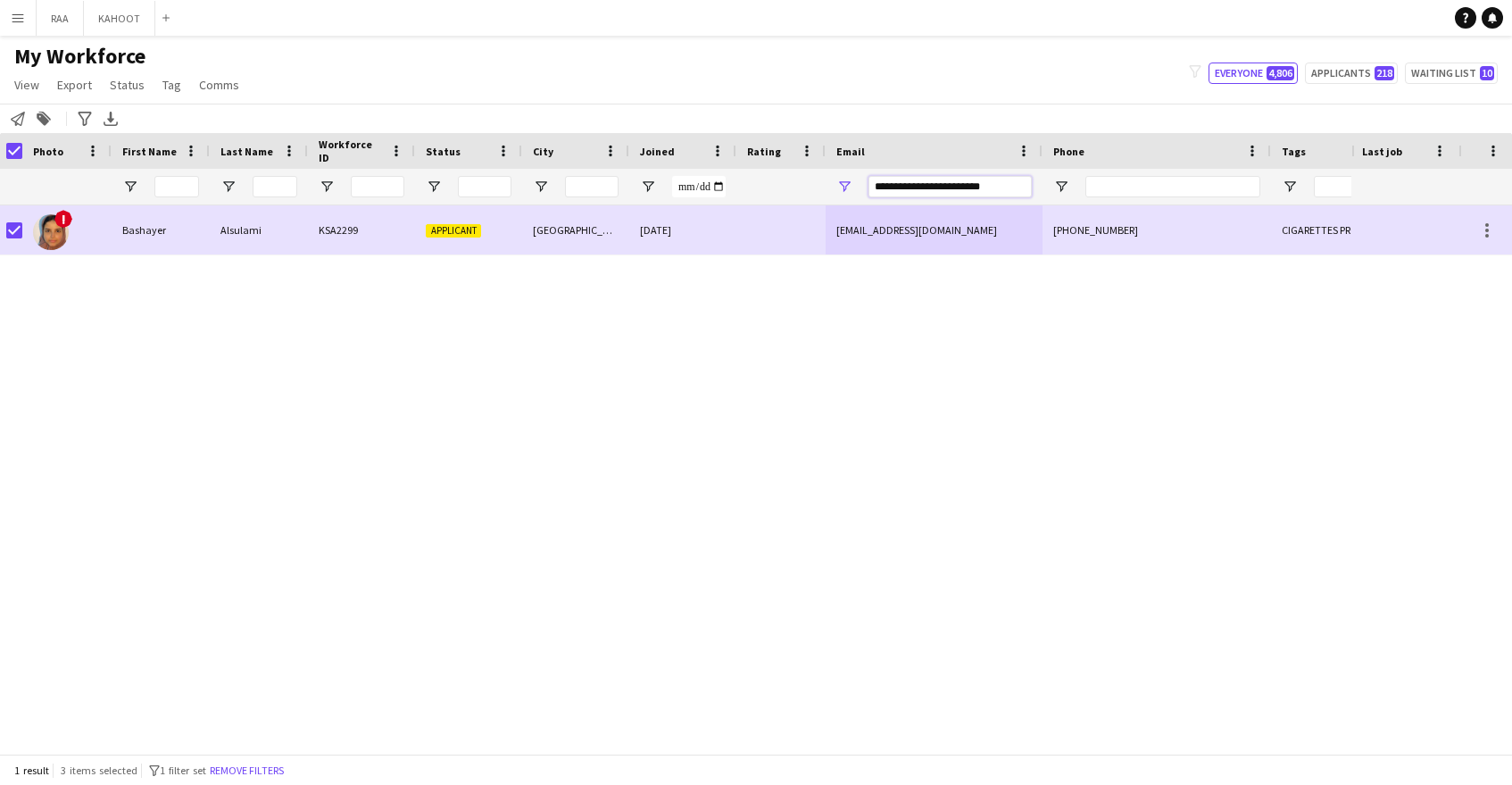
drag, startPoint x: 1010, startPoint y: 183, endPoint x: 774, endPoint y: 142, distance: 239.5
click at [774, 142] on div "Workforce Details Rating City Joined" at bounding box center [1013, 169] width 2036 height 73
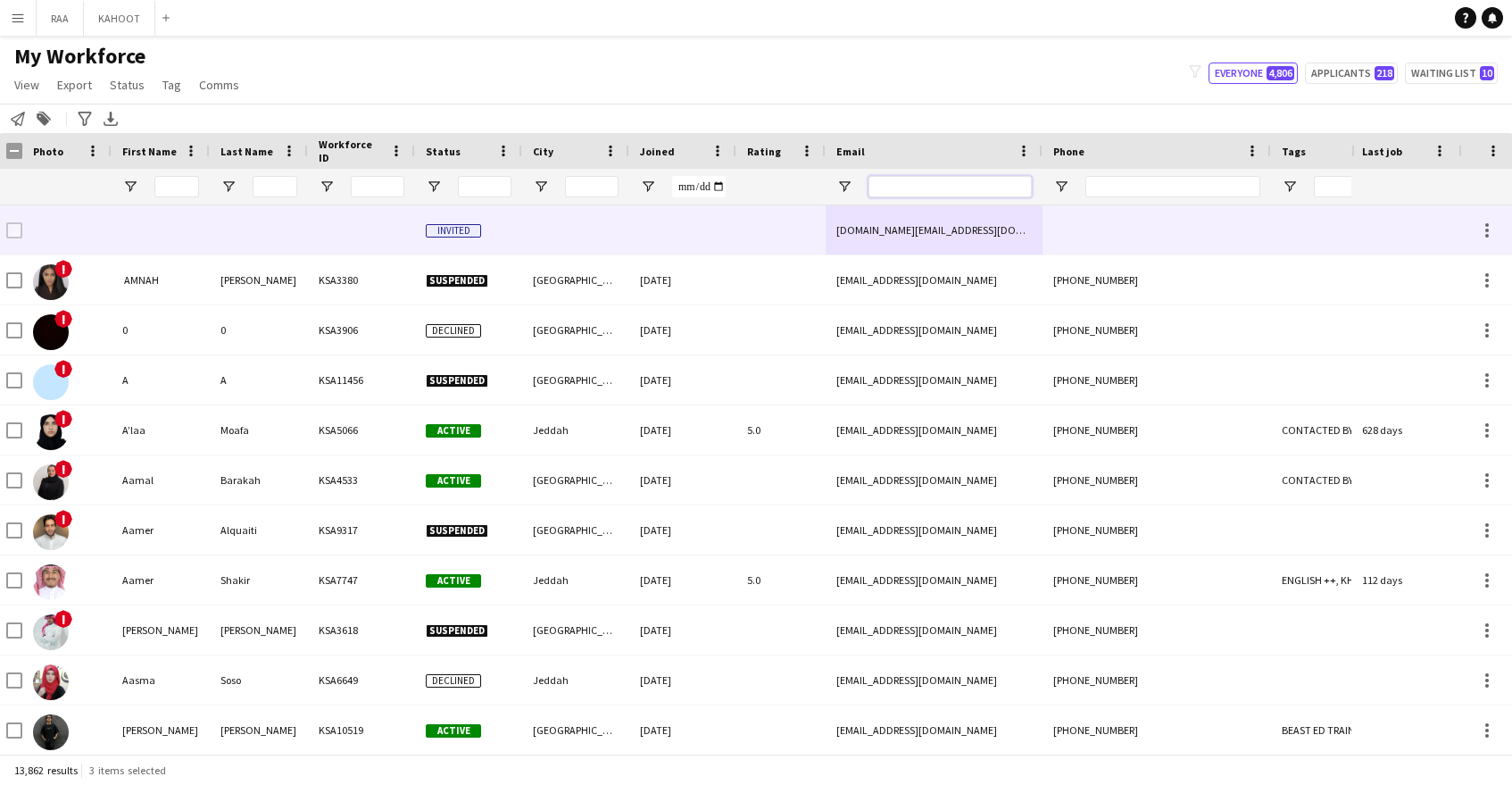
scroll to position [0, 3]
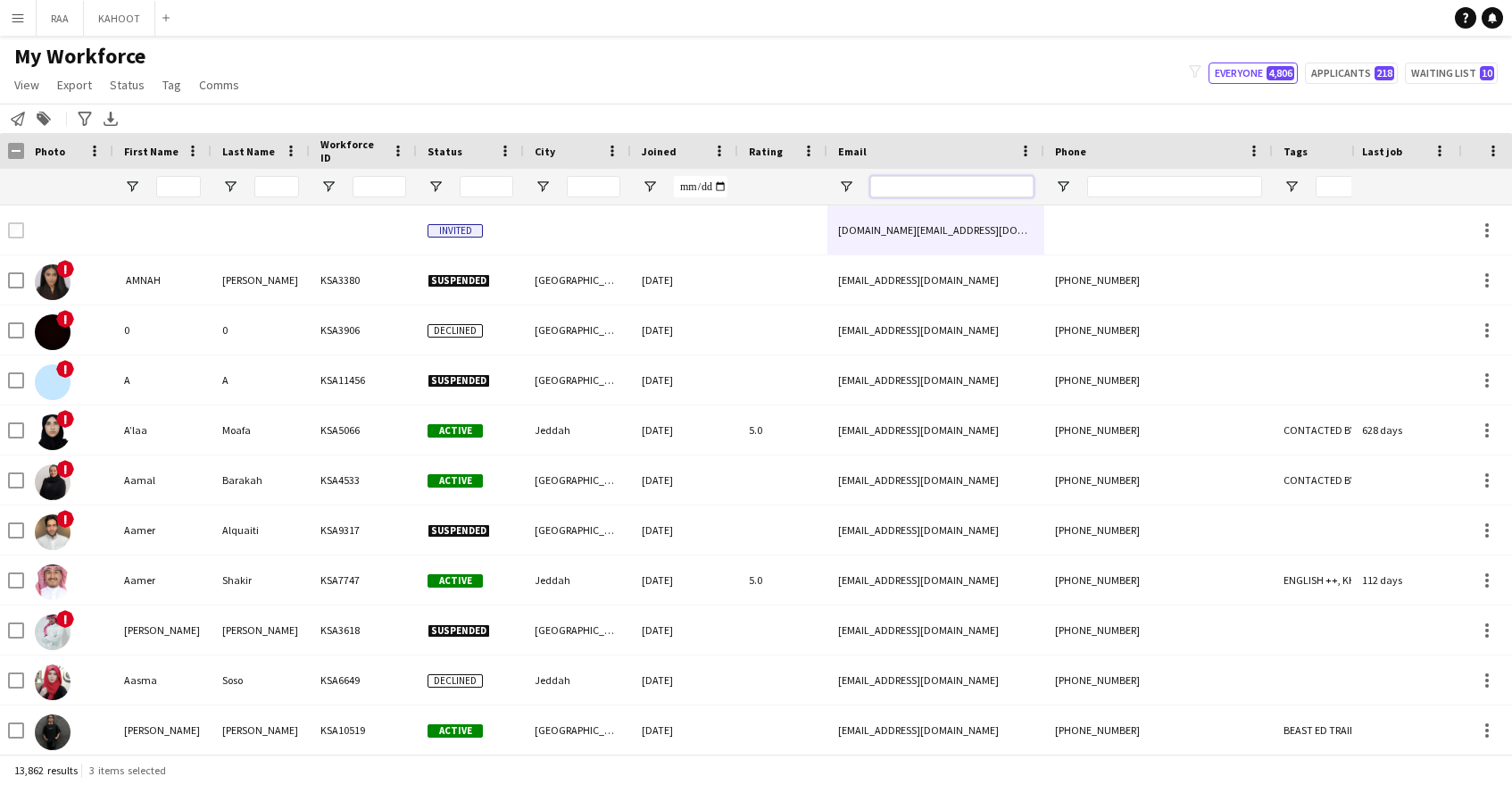
paste input "**********"
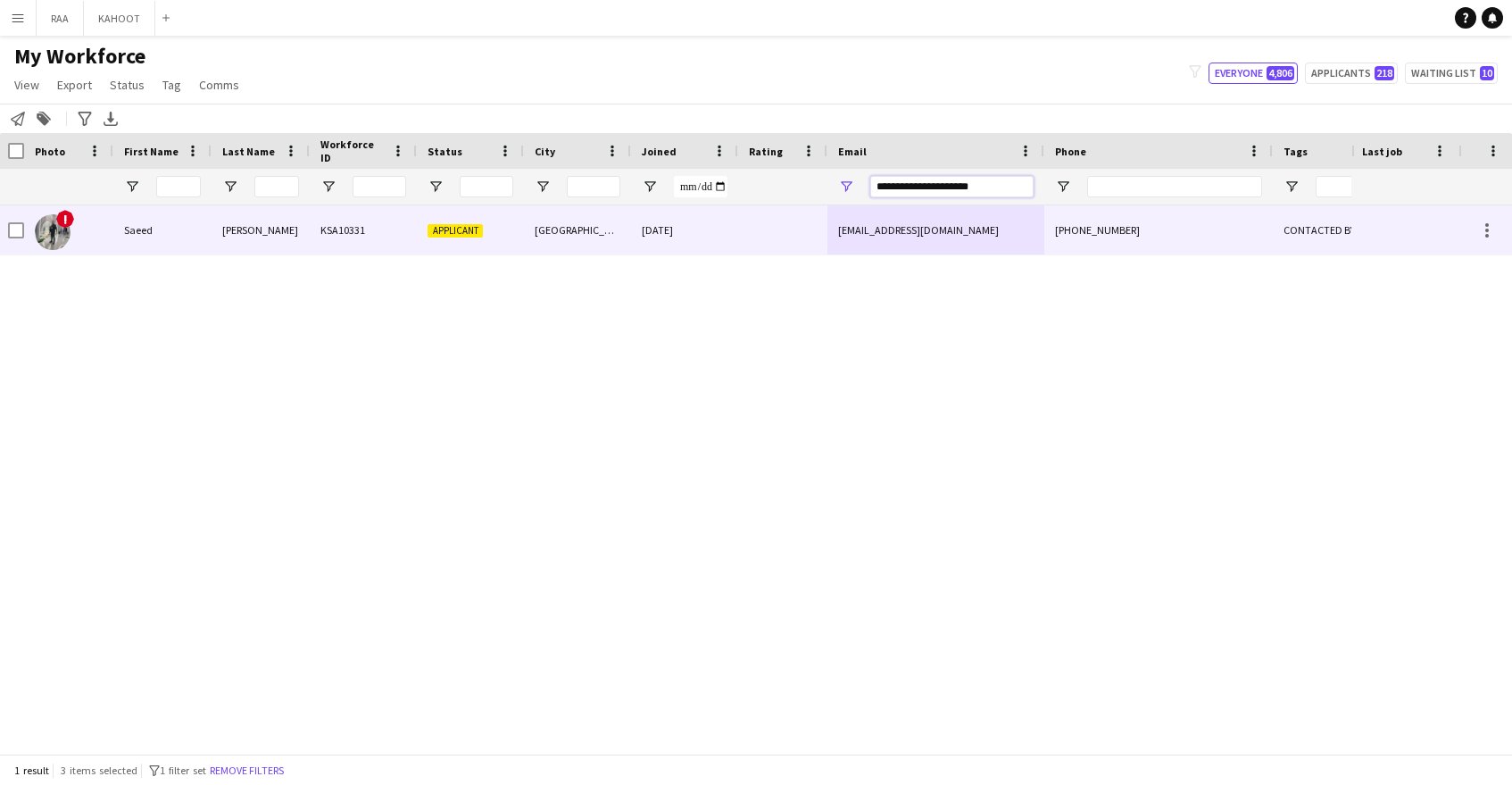
type input "**********"
click at [506, 236] on div "Applicant" at bounding box center [470, 229] width 107 height 49
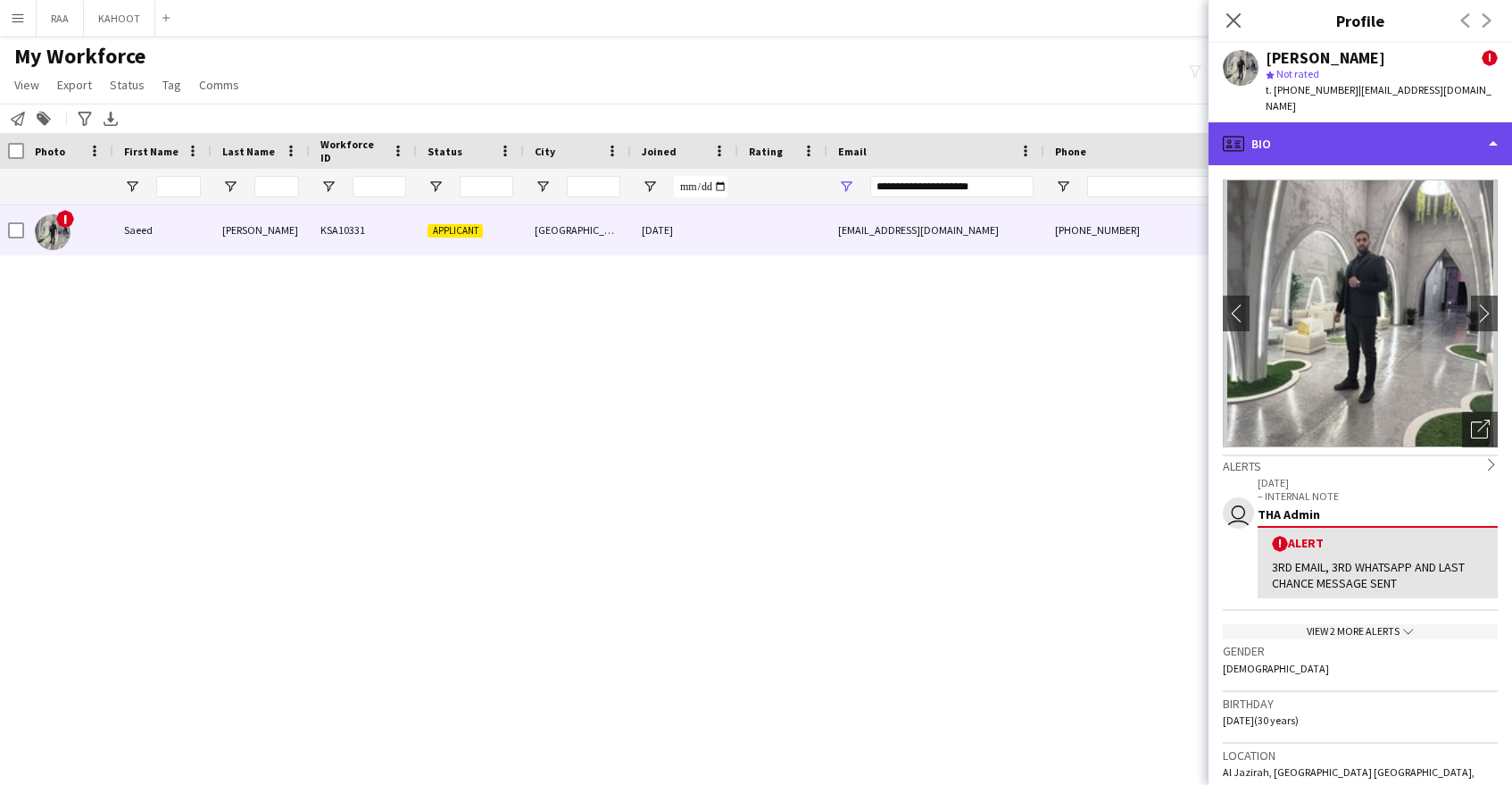
click at [1332, 144] on div "profile Bio" at bounding box center [1360, 144] width 303 height 43
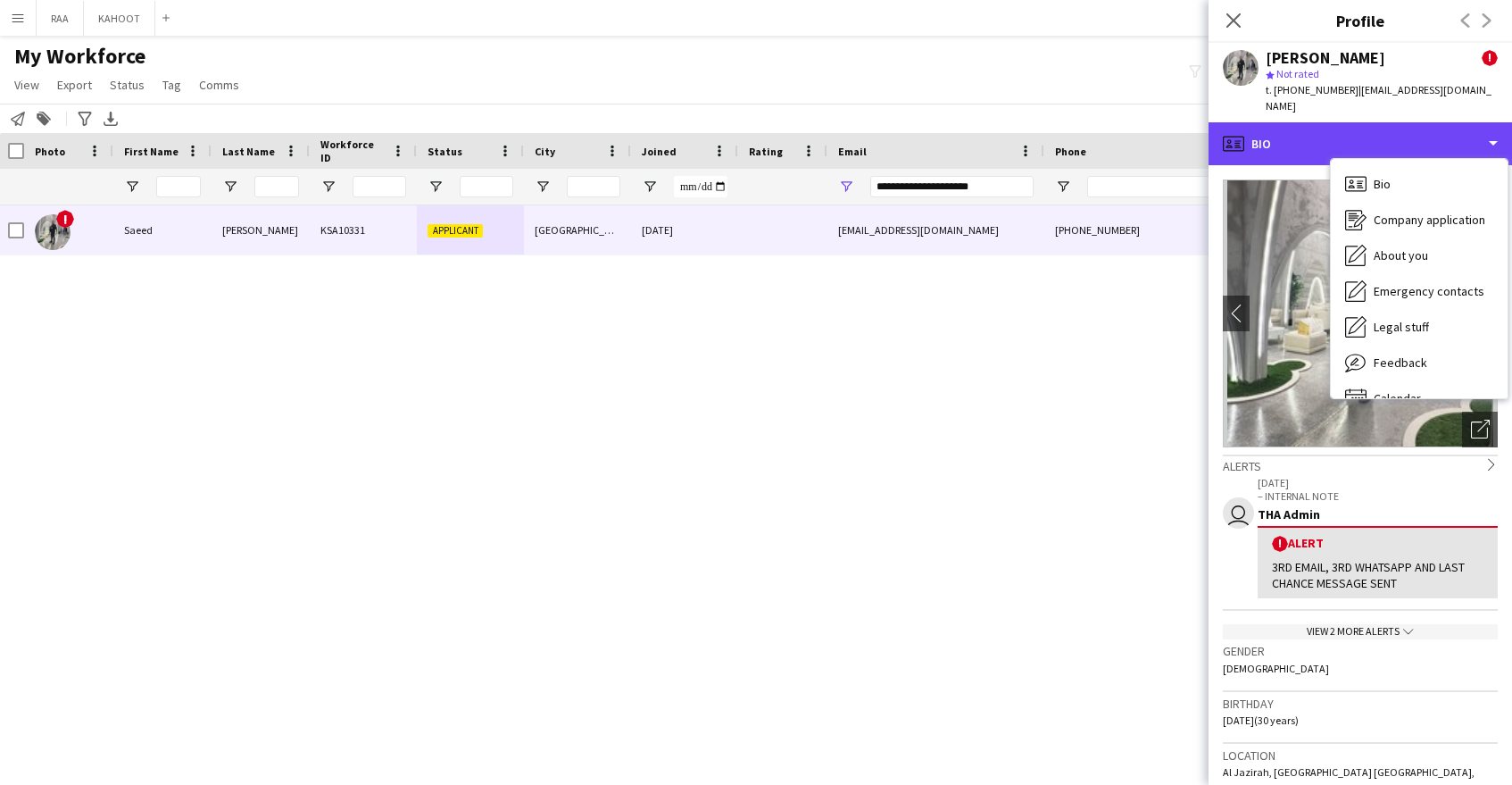
scroll to position [0, 0]
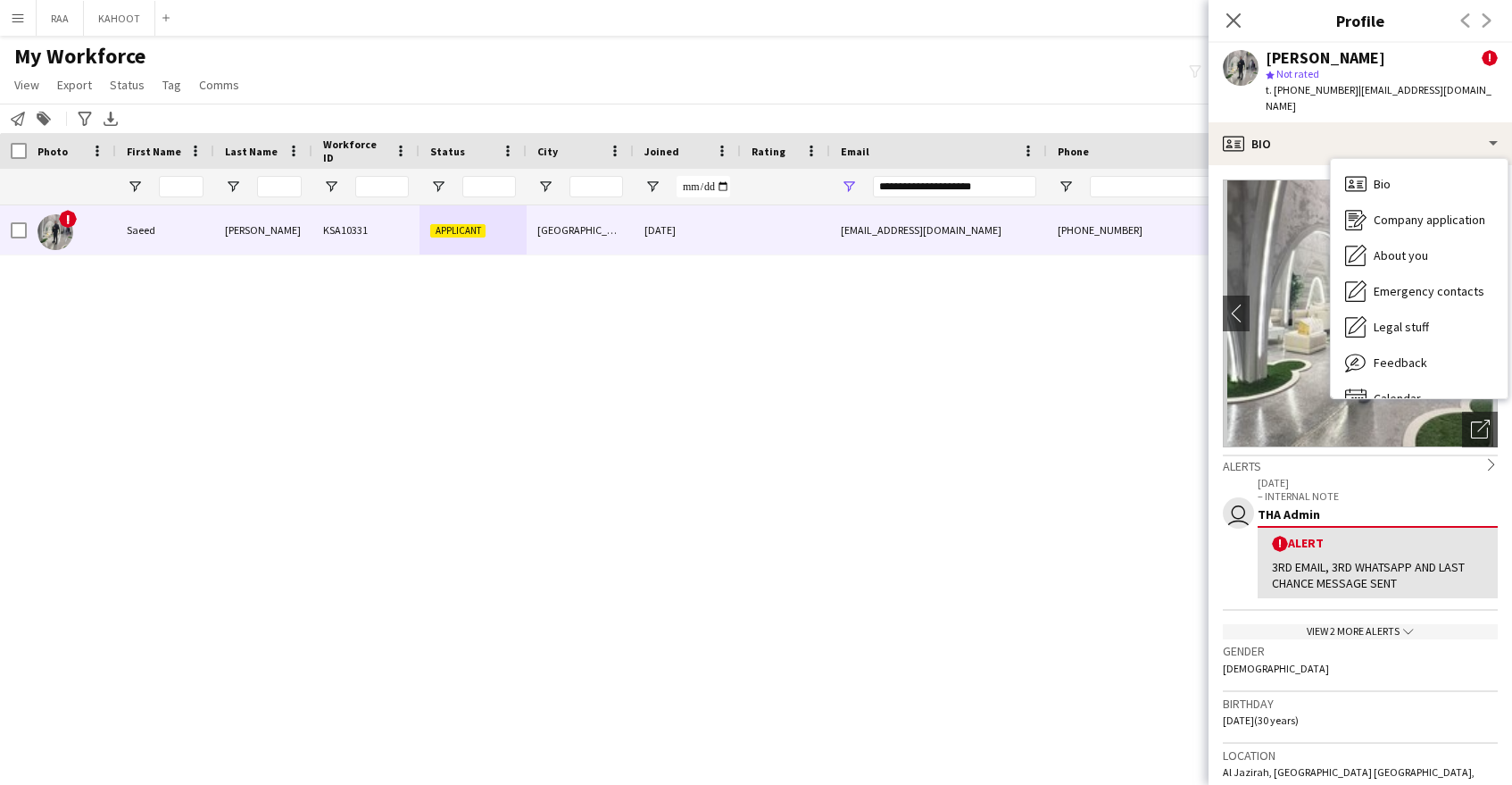
click at [1395, 489] on p "– INTERNAL NOTE" at bounding box center [1378, 496] width 241 height 14
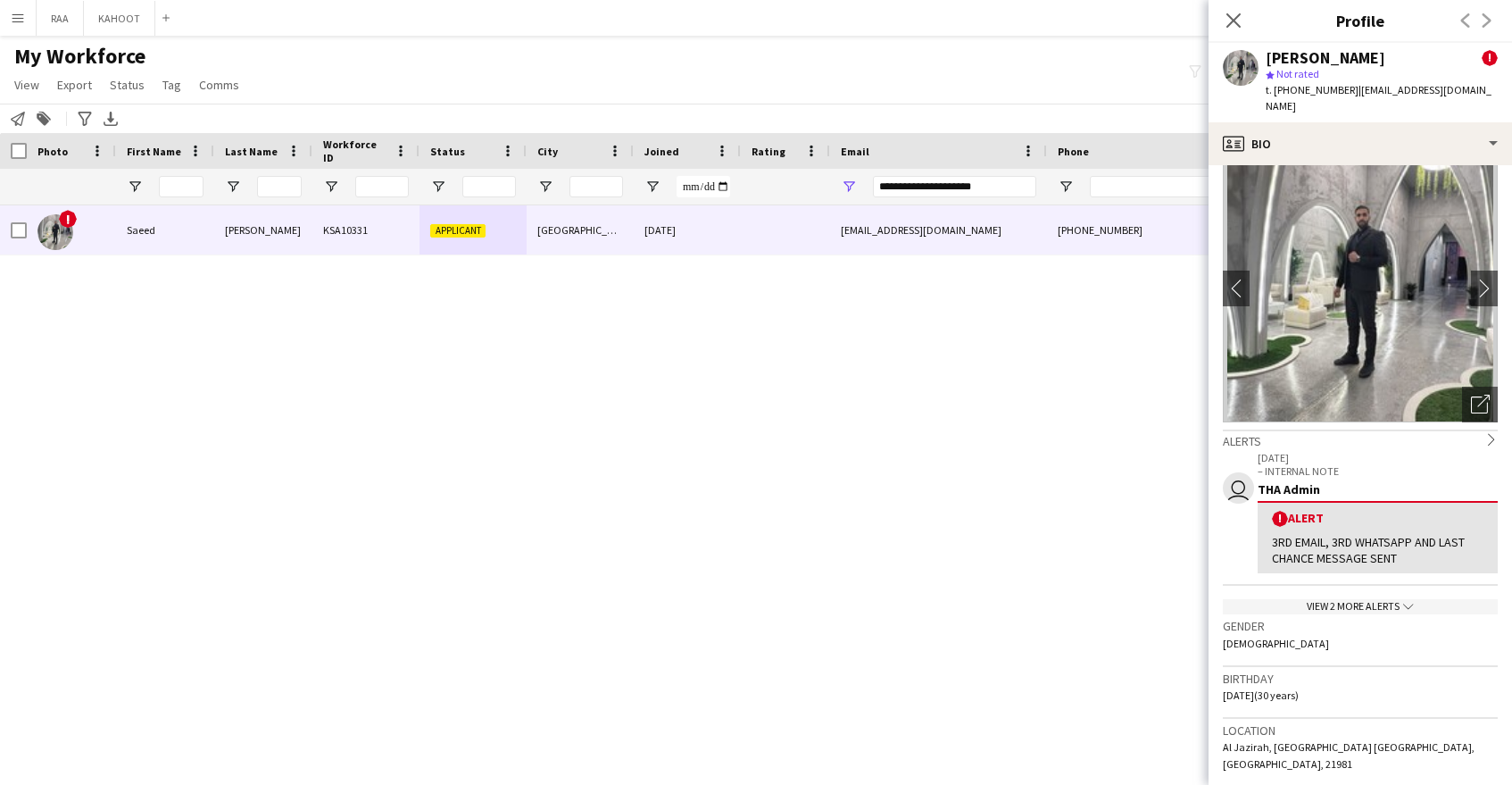
scroll to position [34, 0]
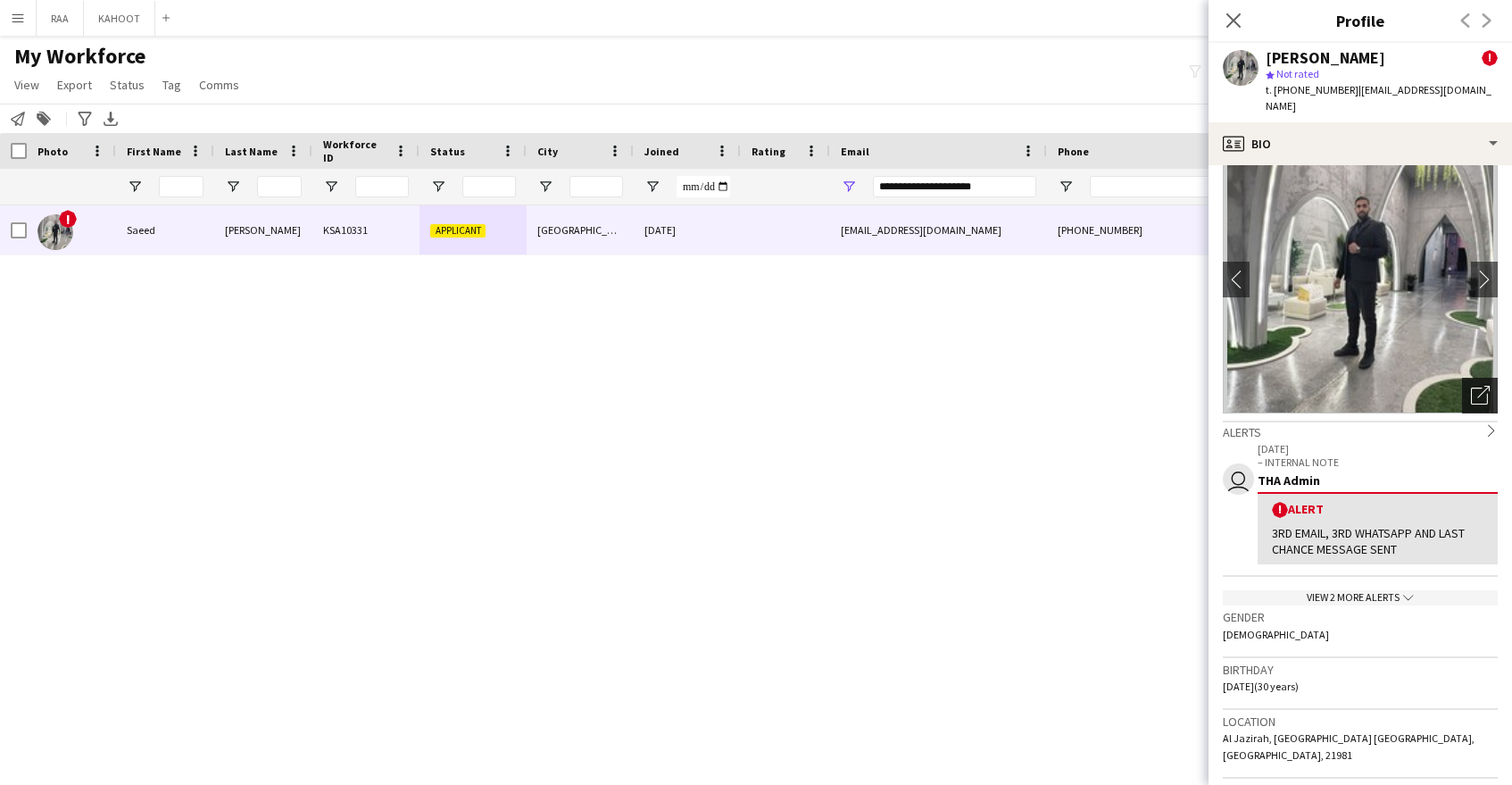
click at [1469, 378] on div "Open photos pop-in" at bounding box center [1479, 395] width 36 height 36
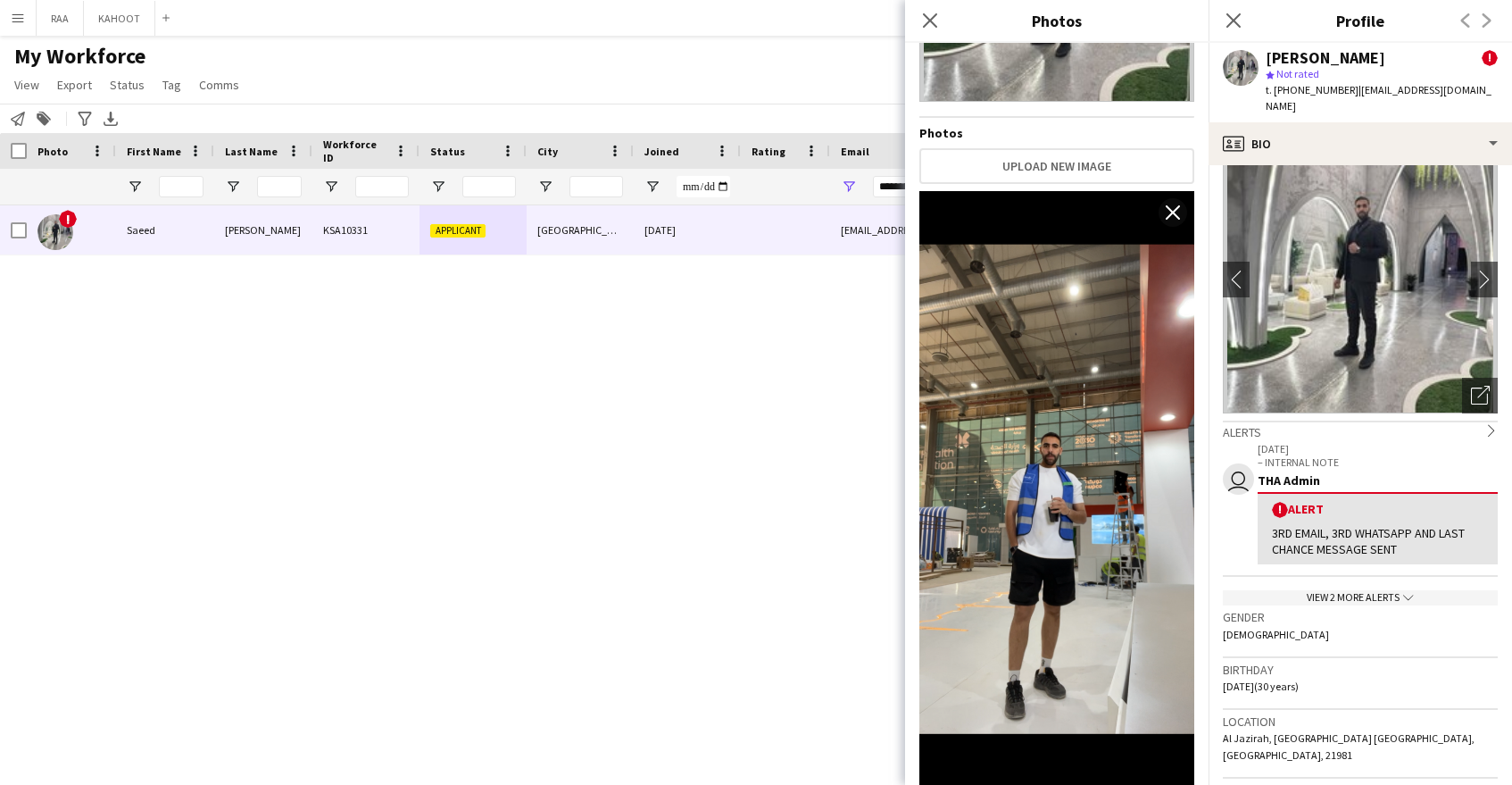
scroll to position [0, 0]
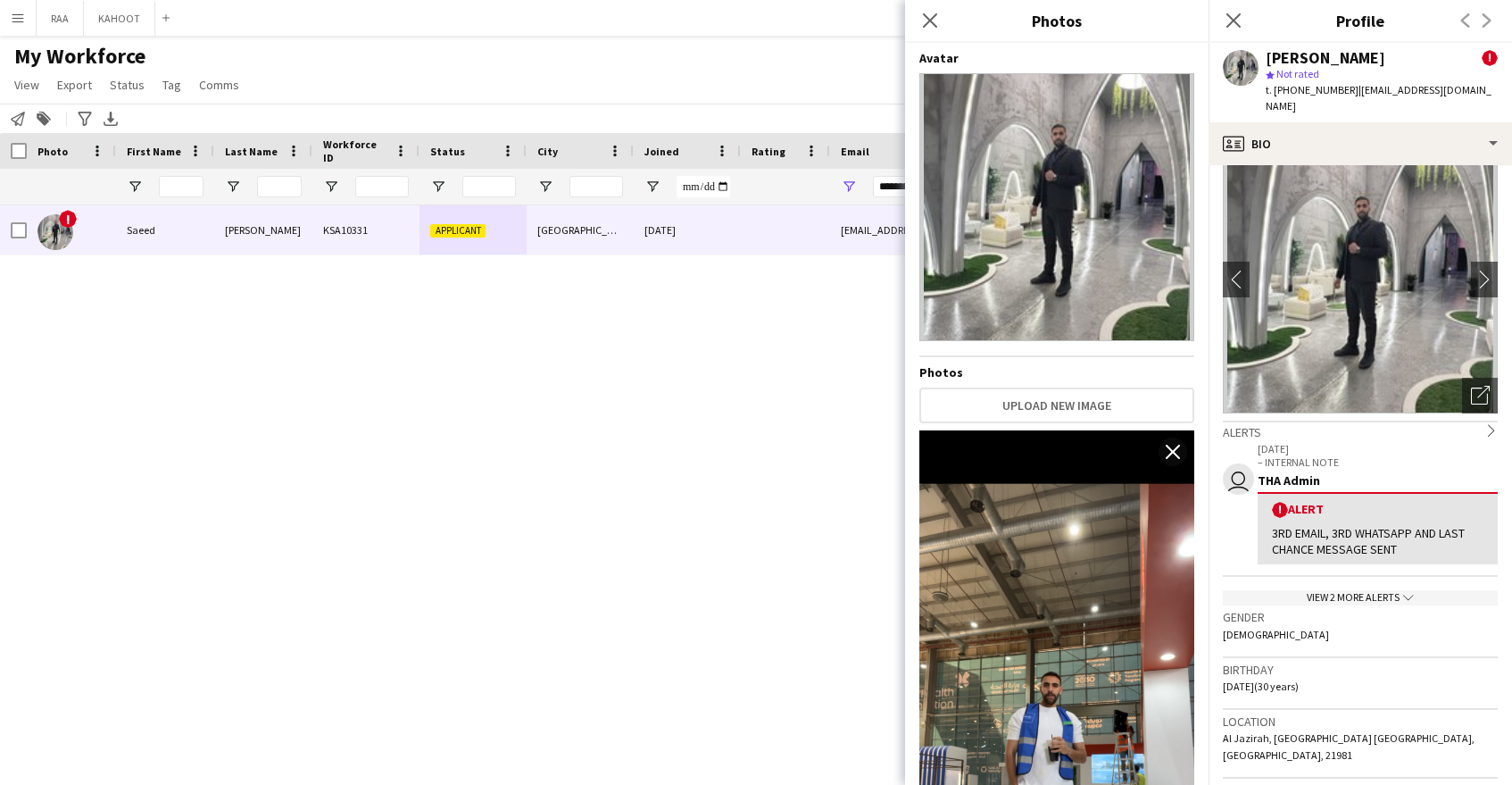
drag, startPoint x: 933, startPoint y: 17, endPoint x: 972, endPoint y: 32, distance: 41.8
click at [933, 17] on icon "Close pop-in" at bounding box center [929, 20] width 14 height 15
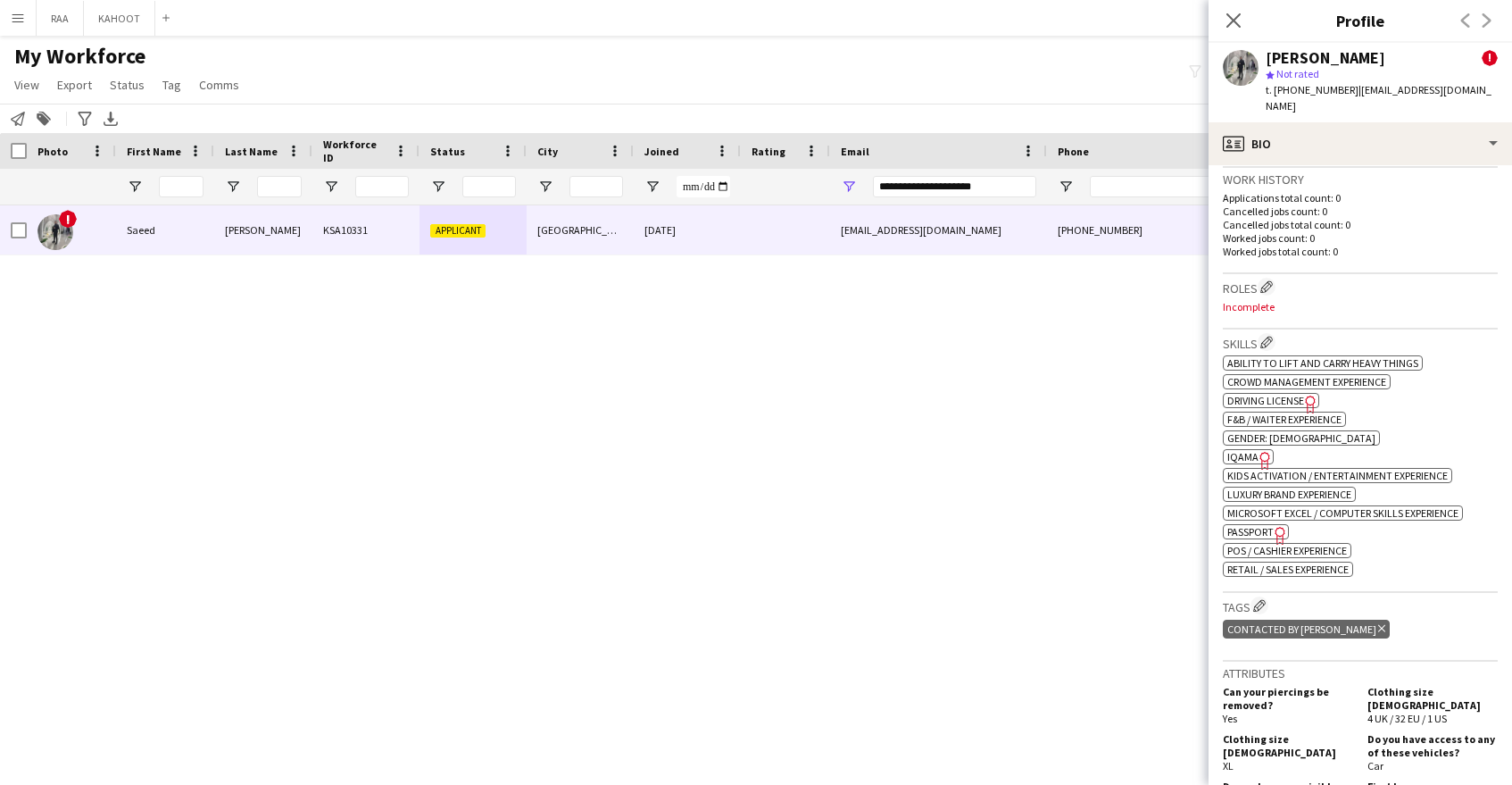
scroll to position [646, 0]
click at [1246, 450] on span "IQAMA" at bounding box center [1242, 456] width 31 height 14
click at [1268, 524] on span "Passport" at bounding box center [1250, 531] width 46 height 14
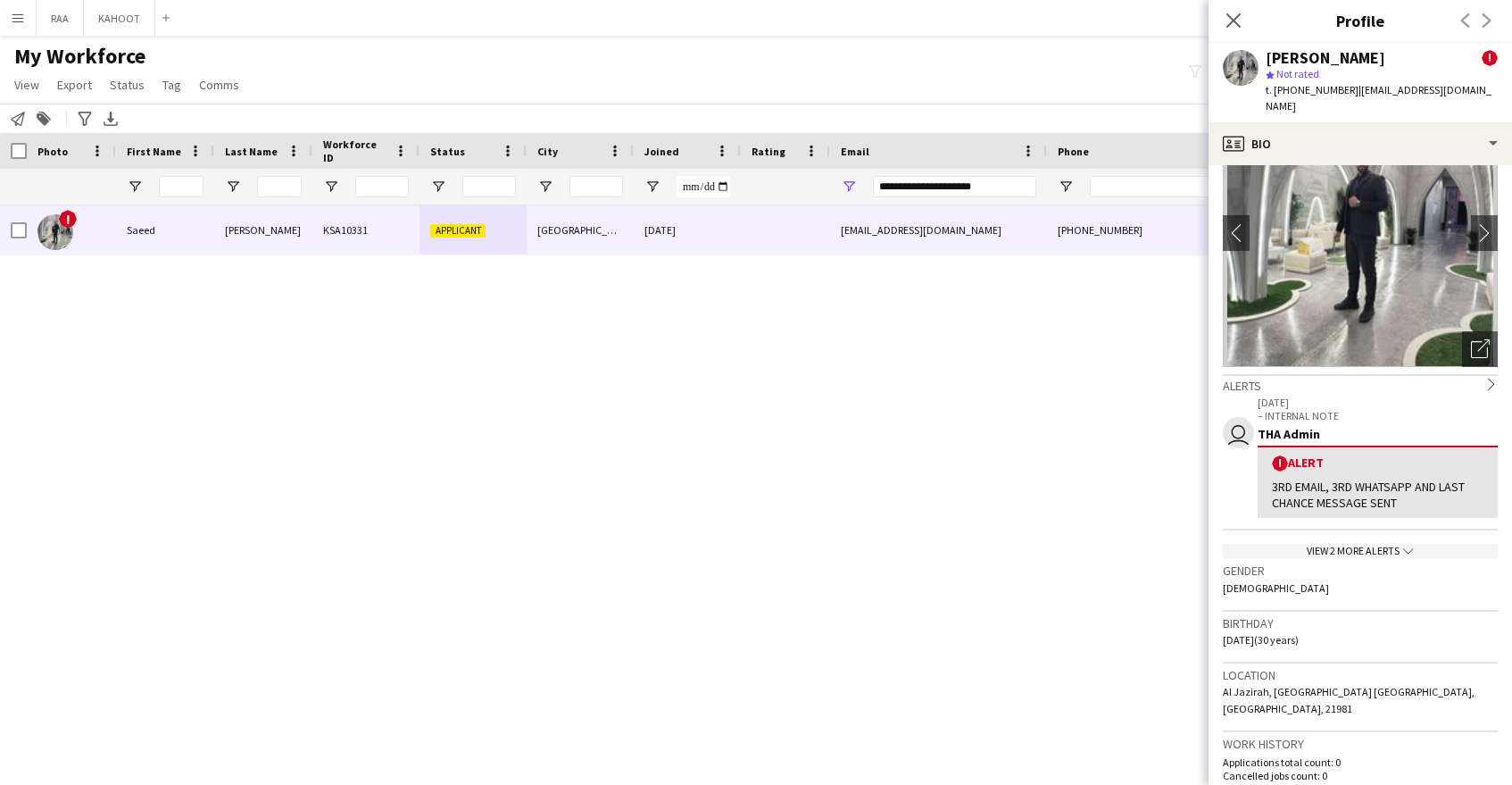
scroll to position [0, 0]
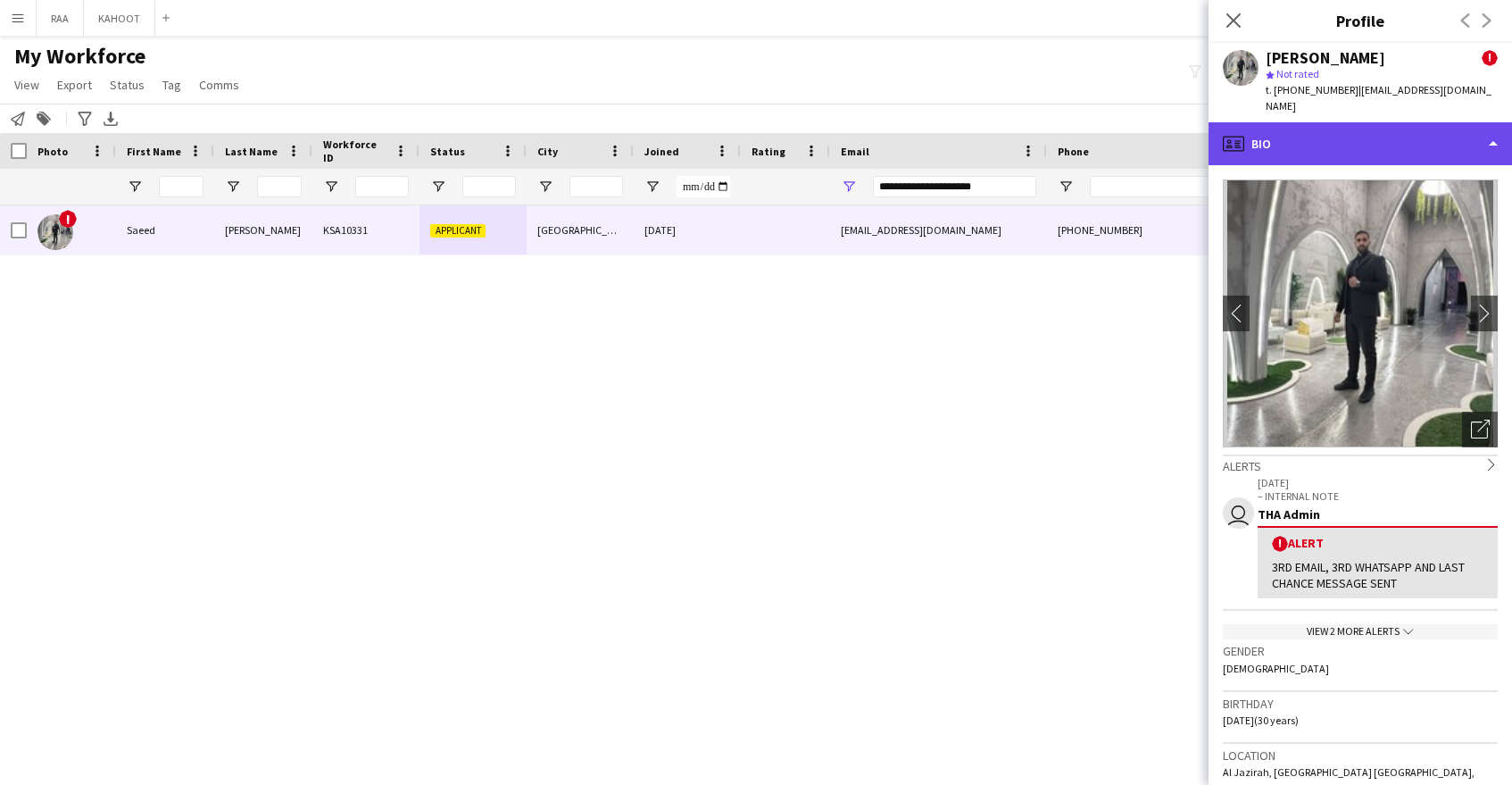
click at [1344, 128] on div "profile Bio" at bounding box center [1360, 144] width 303 height 43
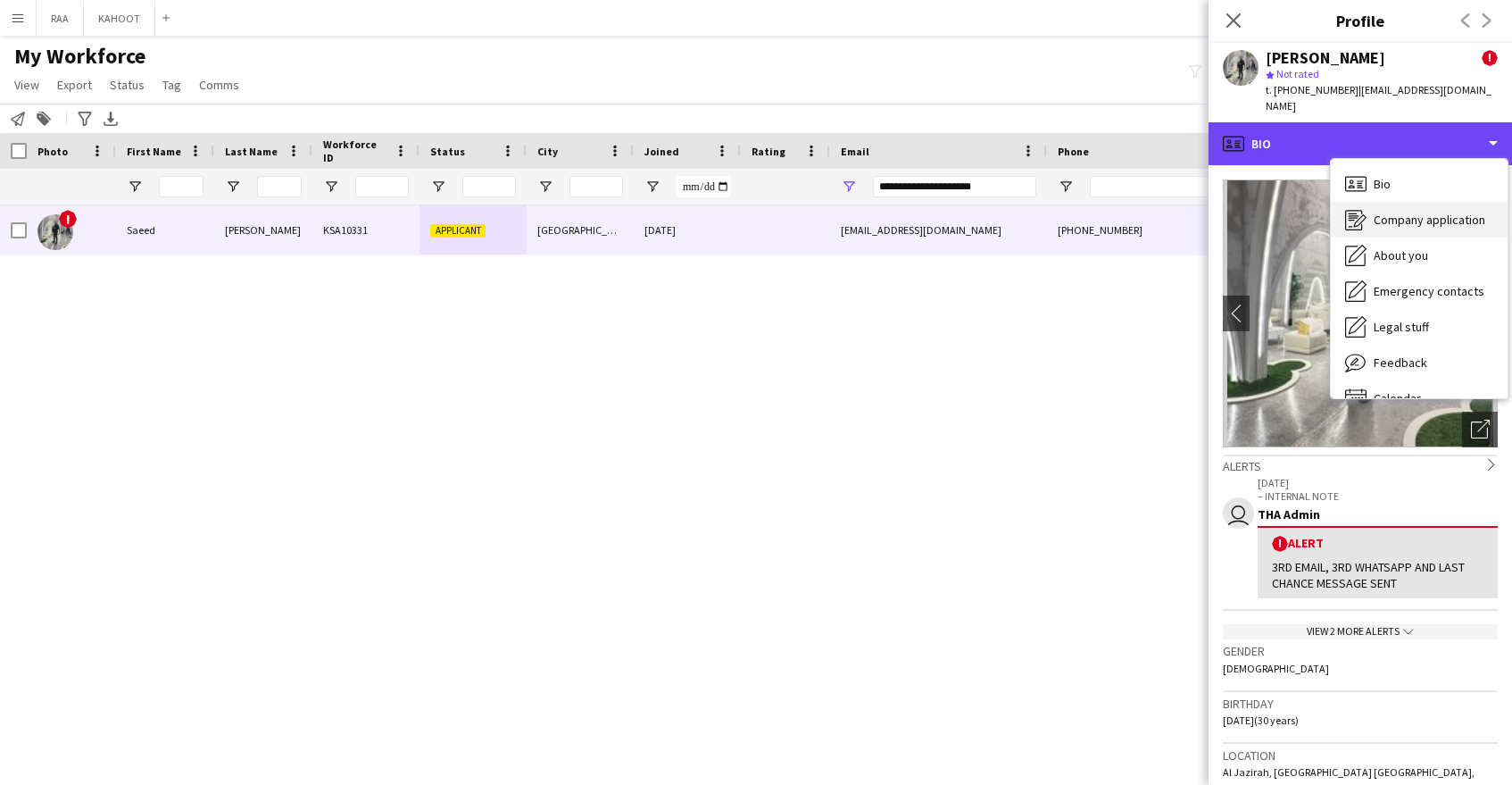
scroll to position [25, 0]
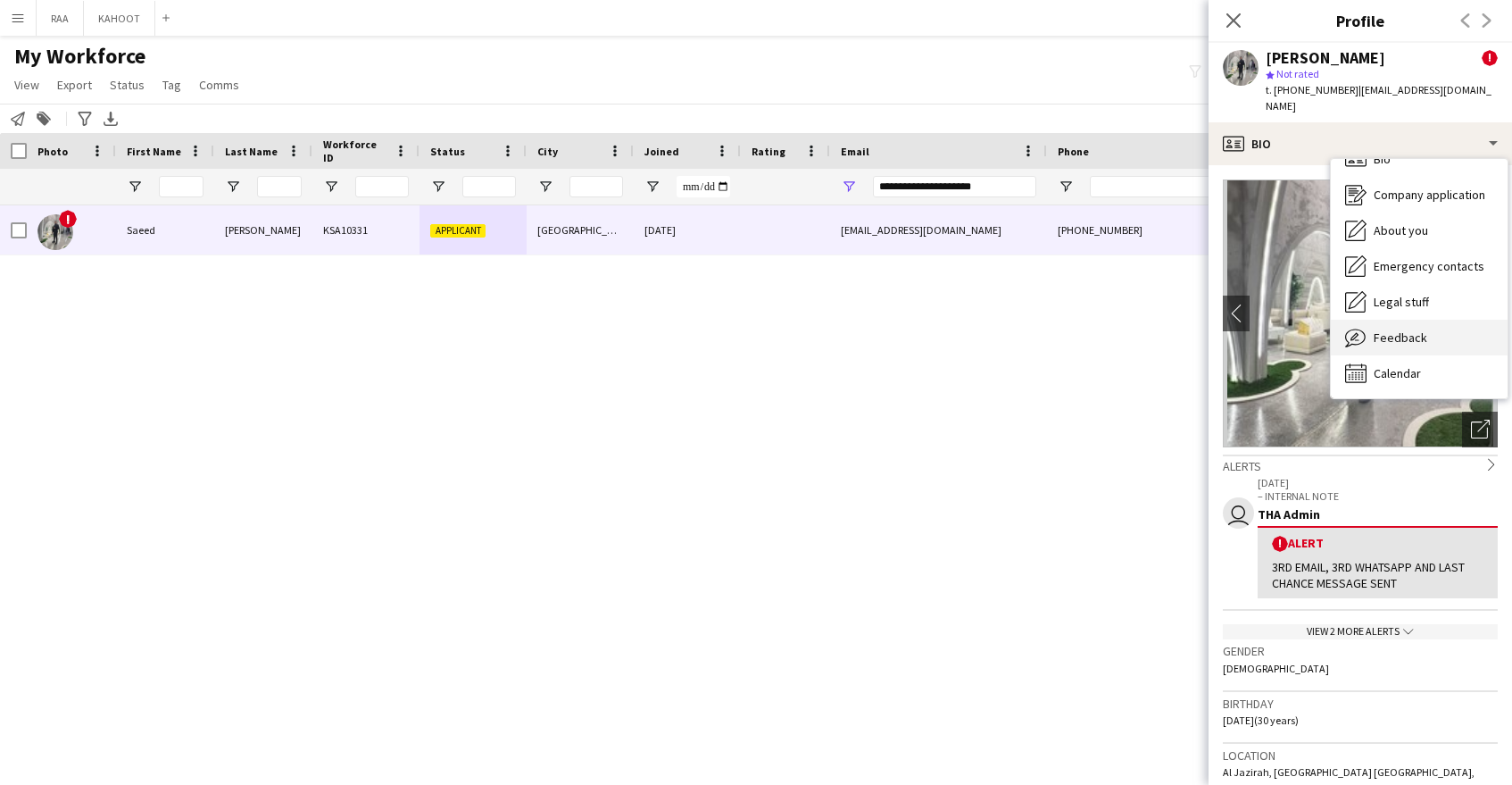
click at [1436, 320] on div "Feedback Feedback" at bounding box center [1419, 337] width 177 height 36
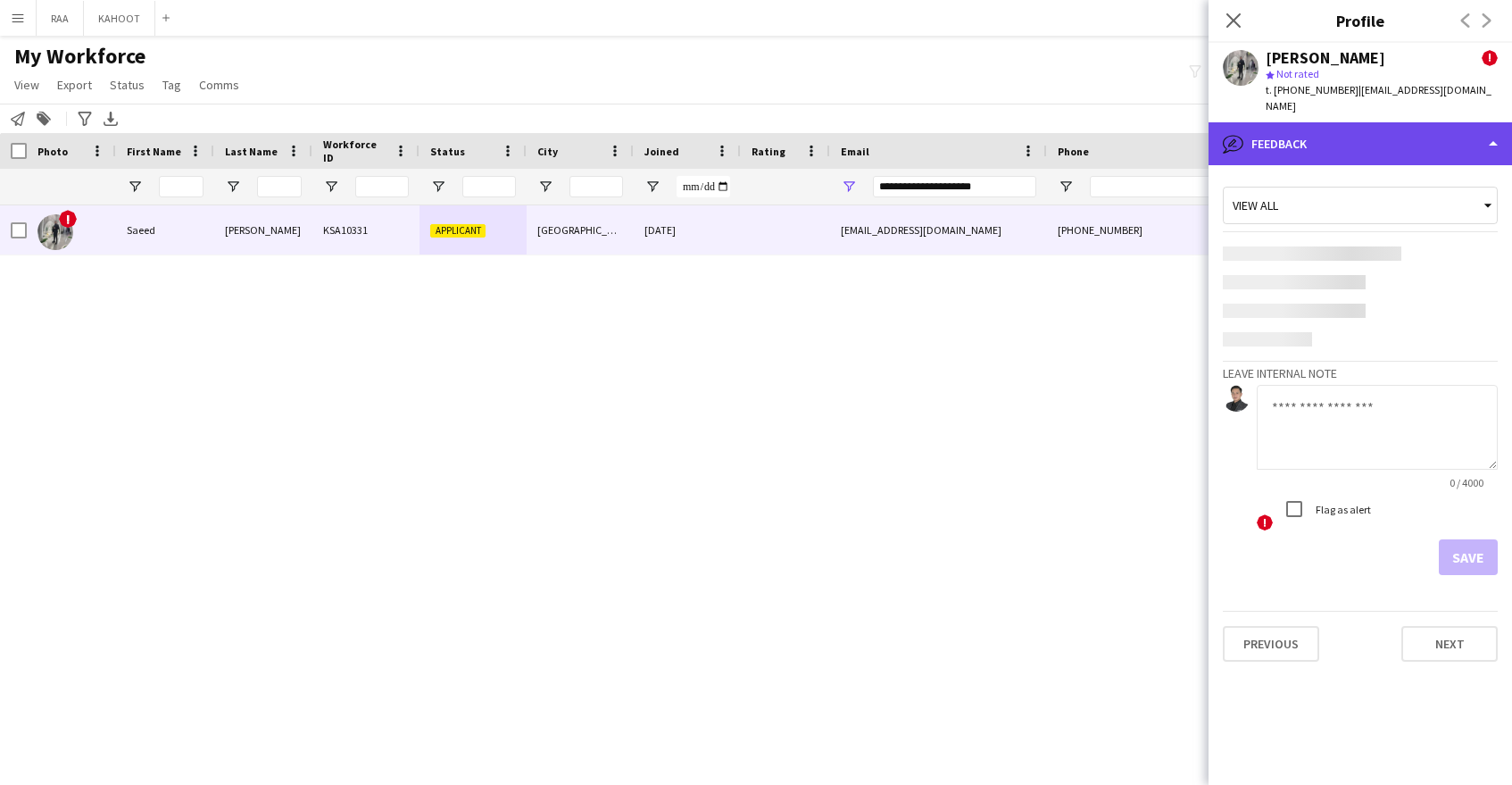
click at [1382, 123] on div "bubble-pencil Feedback" at bounding box center [1360, 144] width 303 height 43
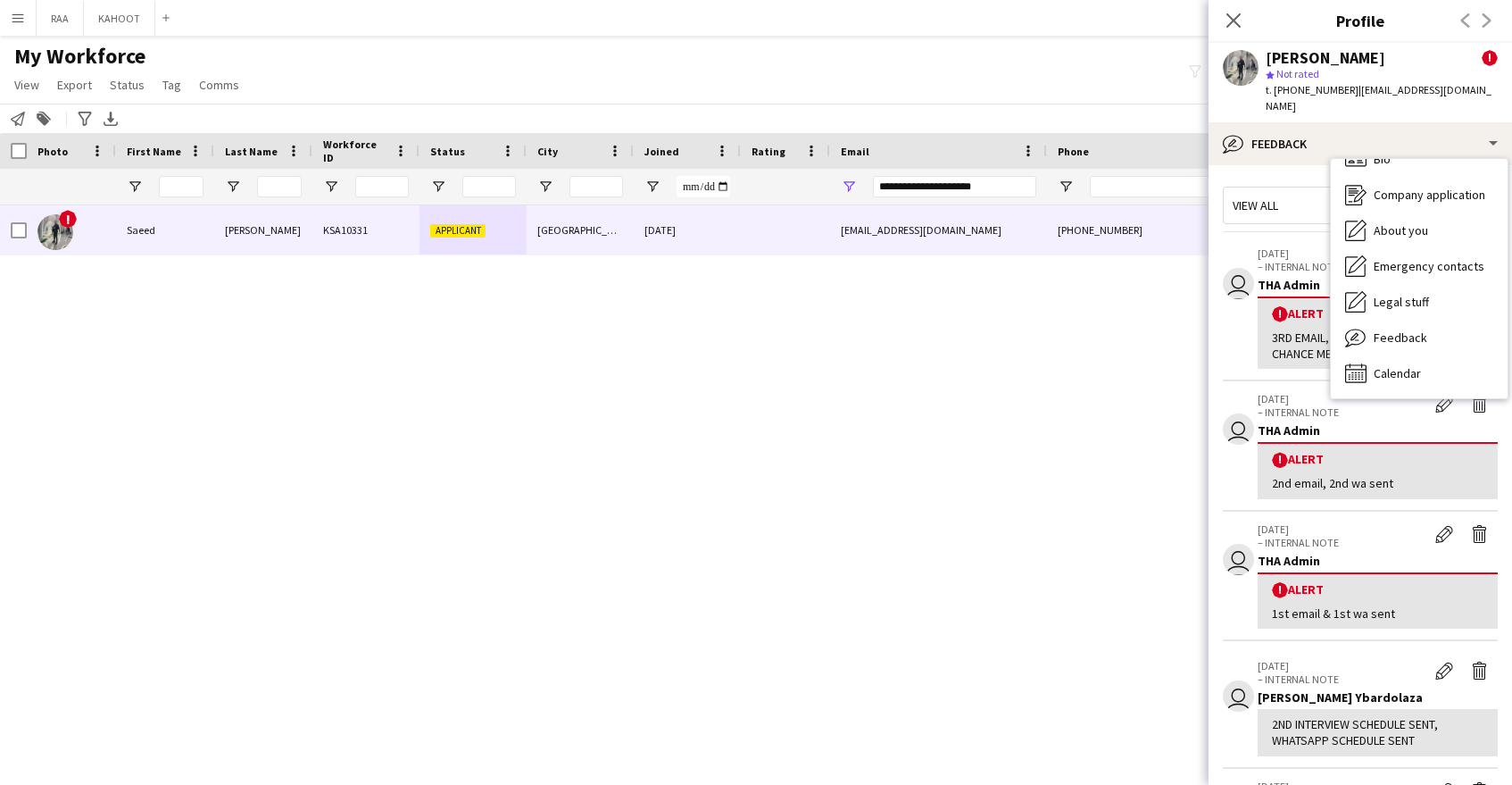
click at [1410, 536] on p "– INTERNAL NOTE" at bounding box center [1342, 542] width 169 height 14
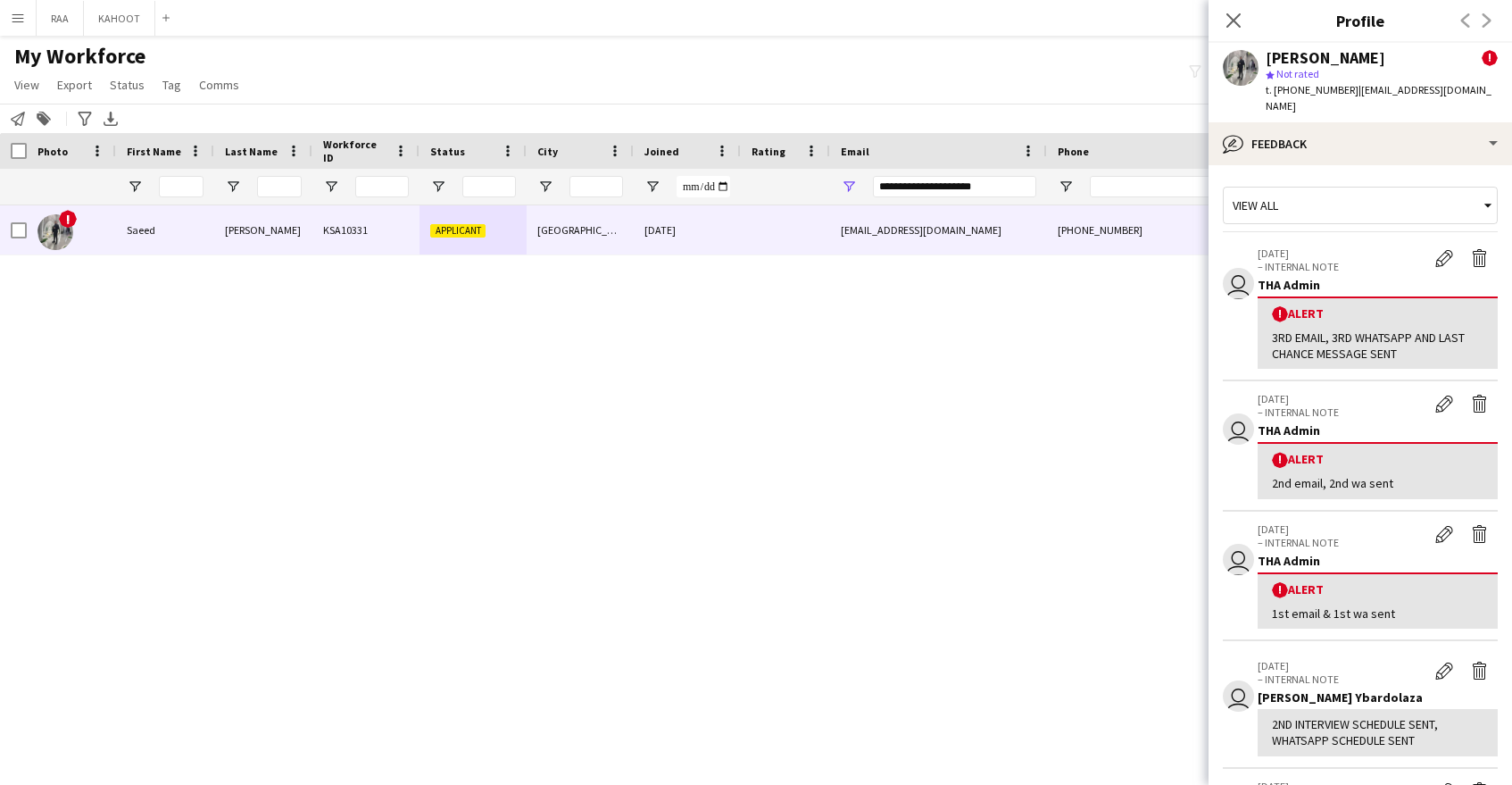
click at [991, 414] on div "! Saeed Ahmed KSA10331 Applicant Riyadh 15-09-2024 s3eed--95@hotmail.com +96656…" at bounding box center [675, 479] width 1352 height 548
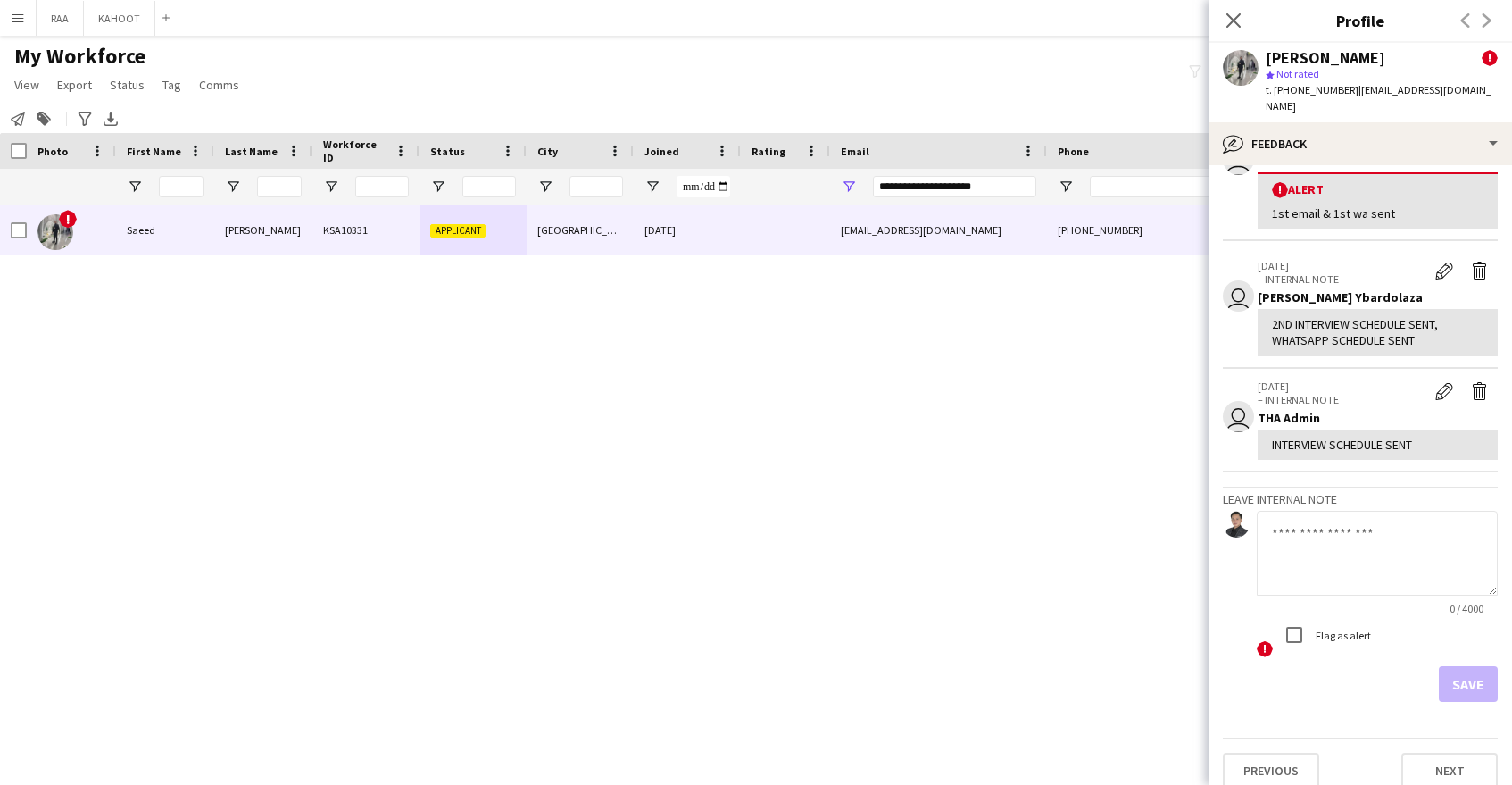
scroll to position [0, 0]
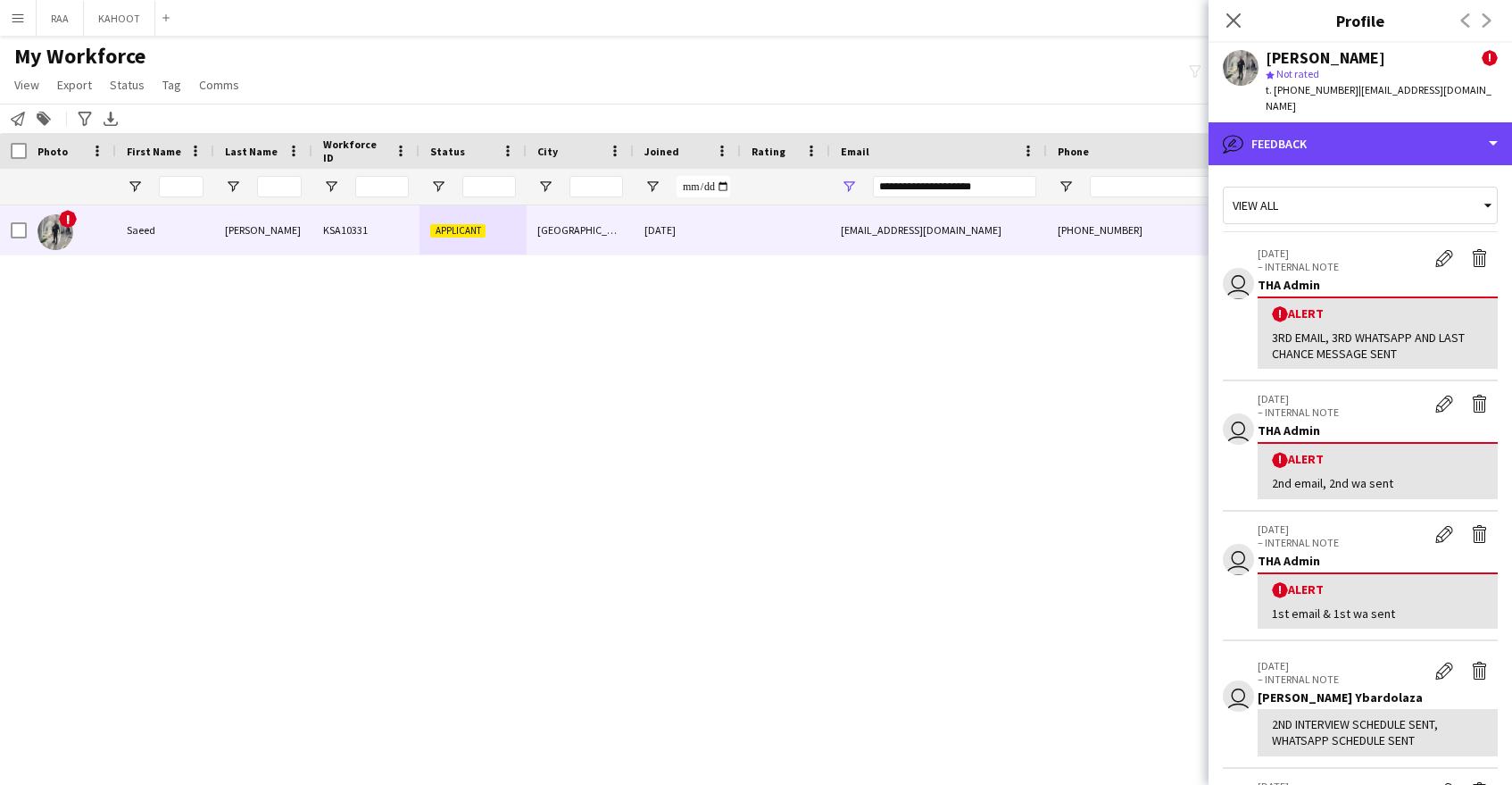
drag, startPoint x: 1327, startPoint y: 139, endPoint x: 1360, endPoint y: 173, distance: 47.4
click at [1327, 139] on div "bubble-pencil Feedback" at bounding box center [1360, 144] width 303 height 43
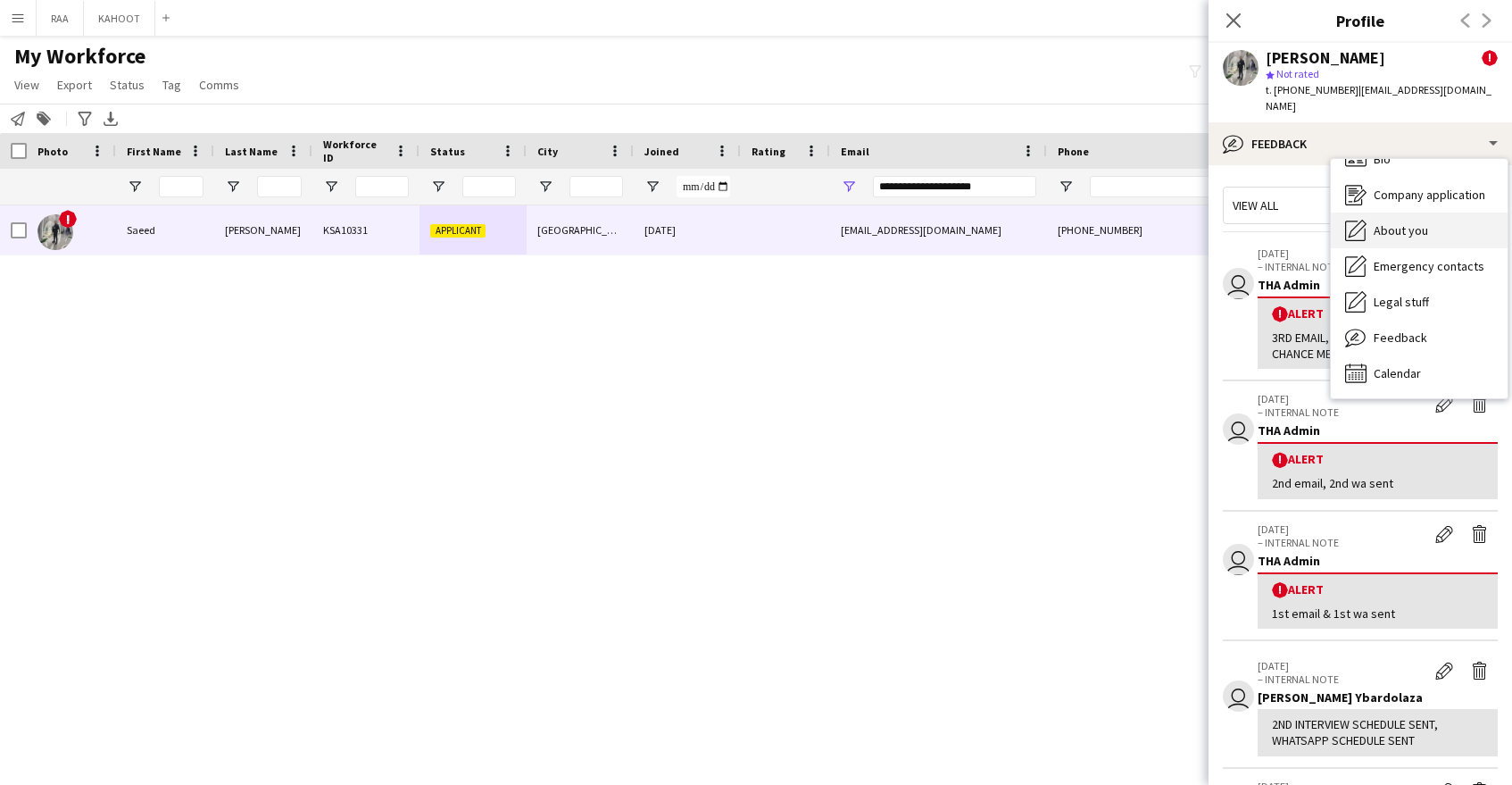
click at [1428, 217] on div "About you About you" at bounding box center [1419, 230] width 177 height 36
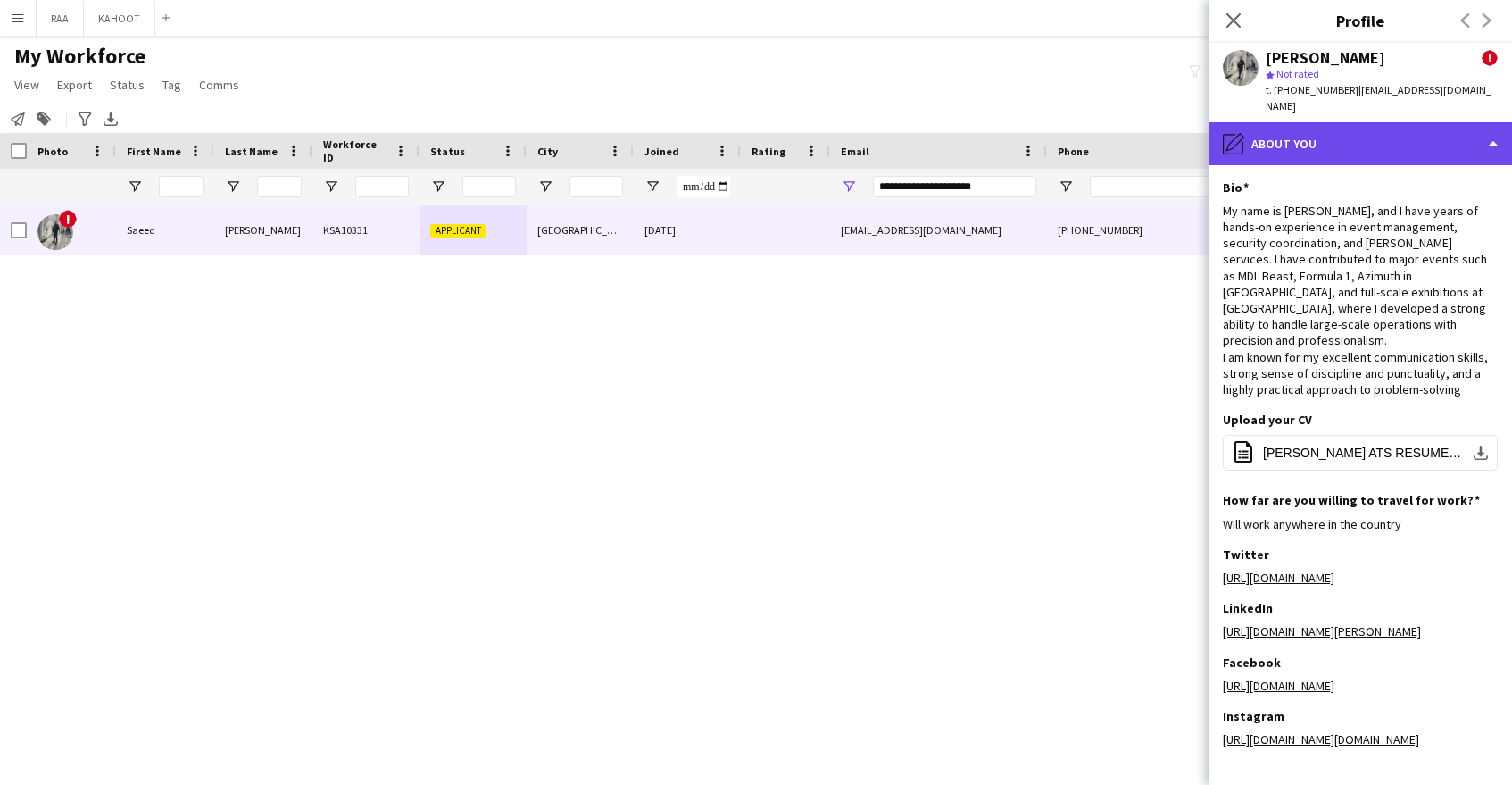
click at [1347, 131] on div "pencil4 About you" at bounding box center [1360, 144] width 303 height 43
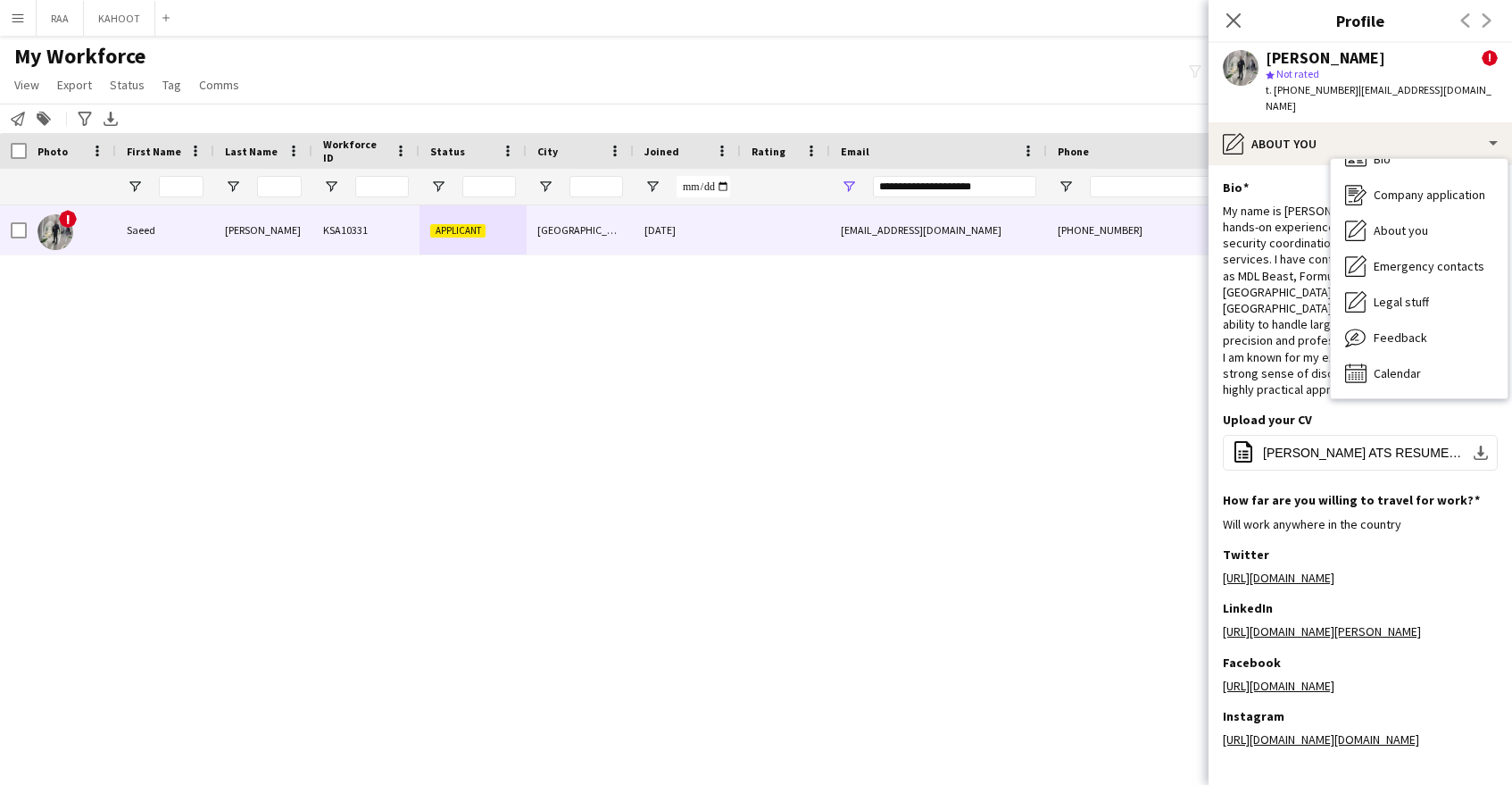
click at [1411, 228] on div "About you About you" at bounding box center [1419, 230] width 177 height 36
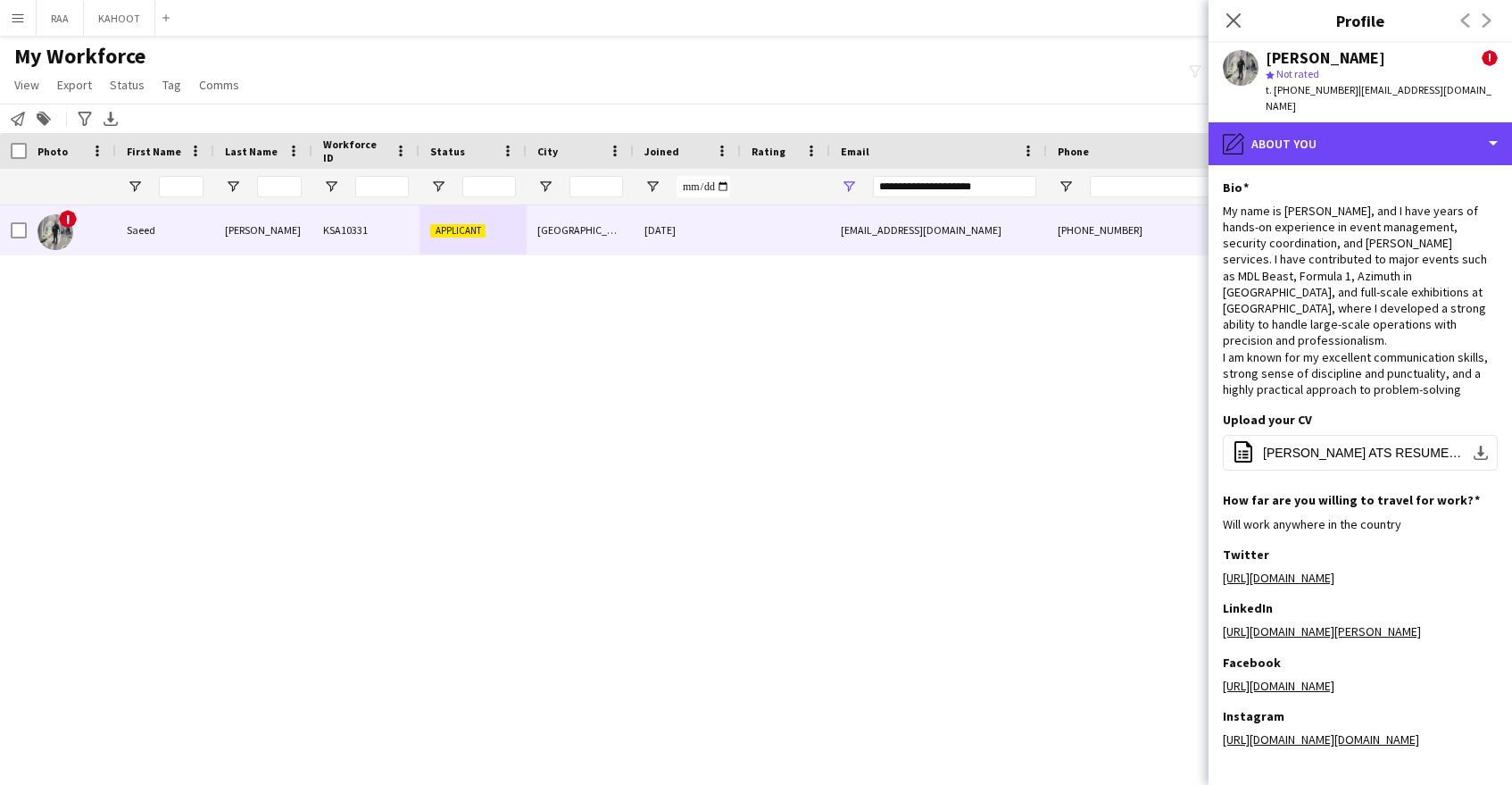
drag, startPoint x: 1323, startPoint y: 122, endPoint x: 1314, endPoint y: 154, distance: 33.2
click at [1309, 129] on div "pencil4 About you" at bounding box center [1360, 144] width 303 height 43
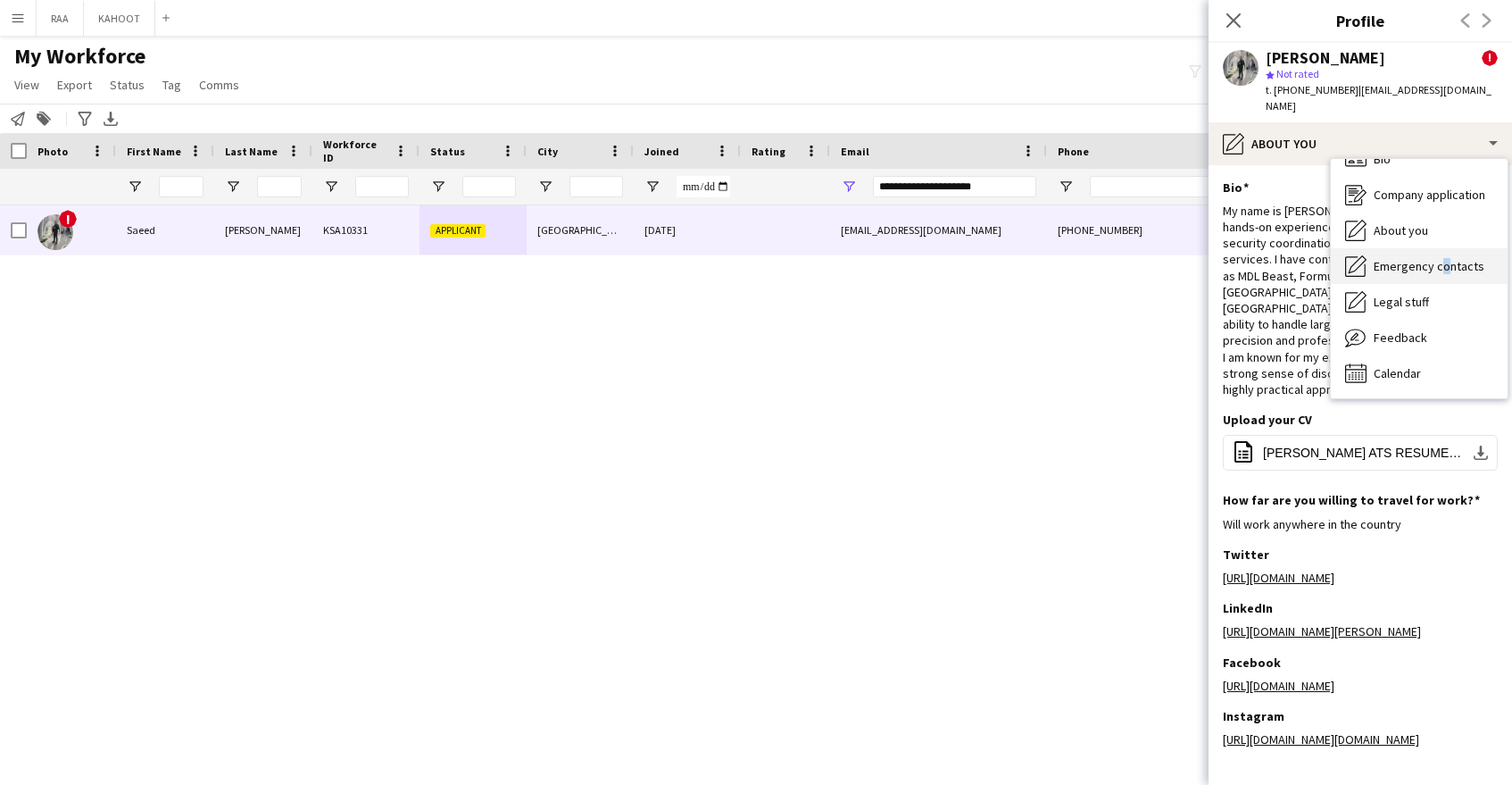
click at [1437, 258] on span "Emergency contacts" at bounding box center [1429, 266] width 111 height 16
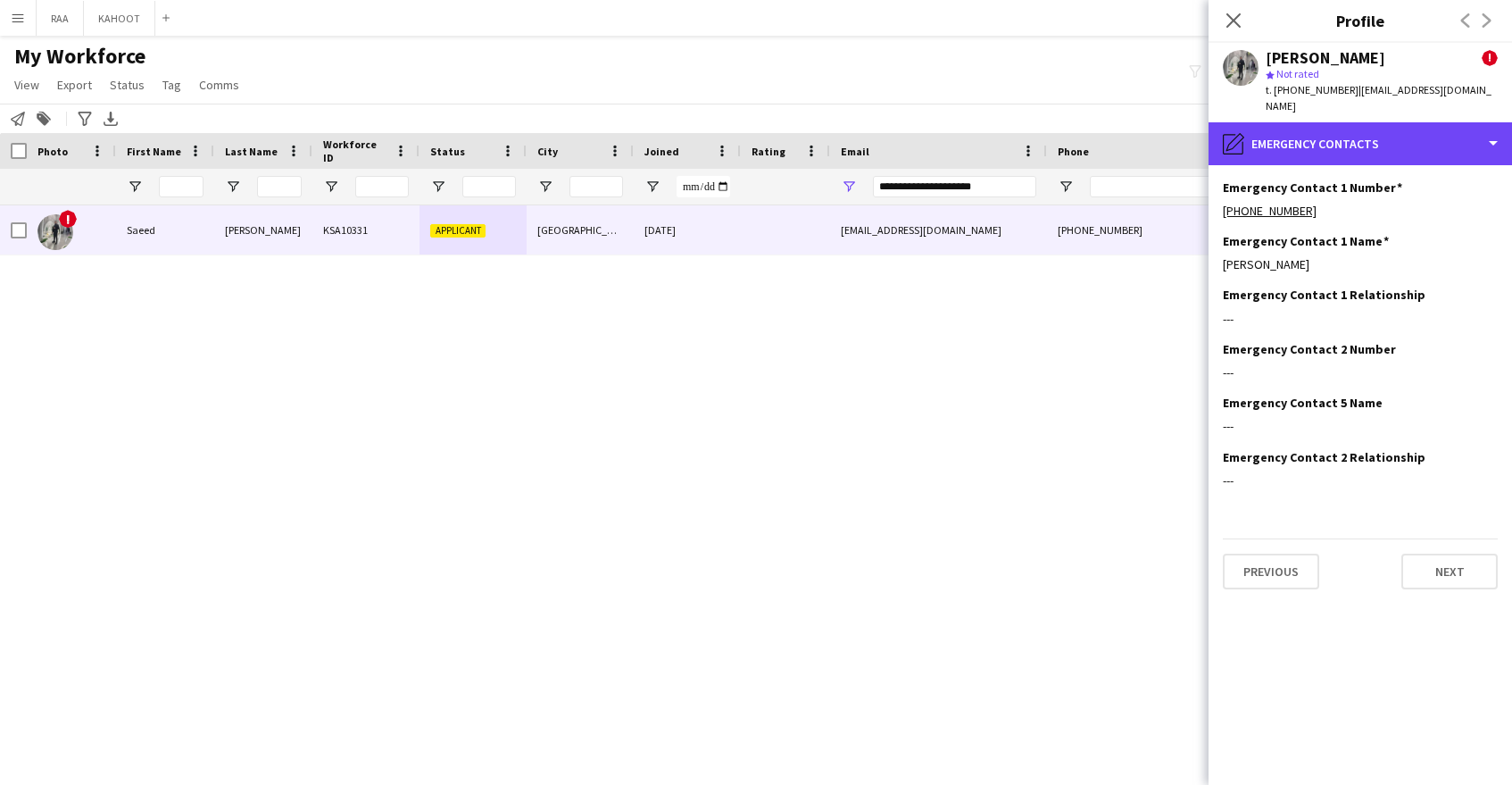
drag, startPoint x: 1335, startPoint y: 127, endPoint x: 1432, endPoint y: 174, distance: 107.8
click at [1335, 127] on div "pencil4 Emergency contacts" at bounding box center [1360, 144] width 303 height 43
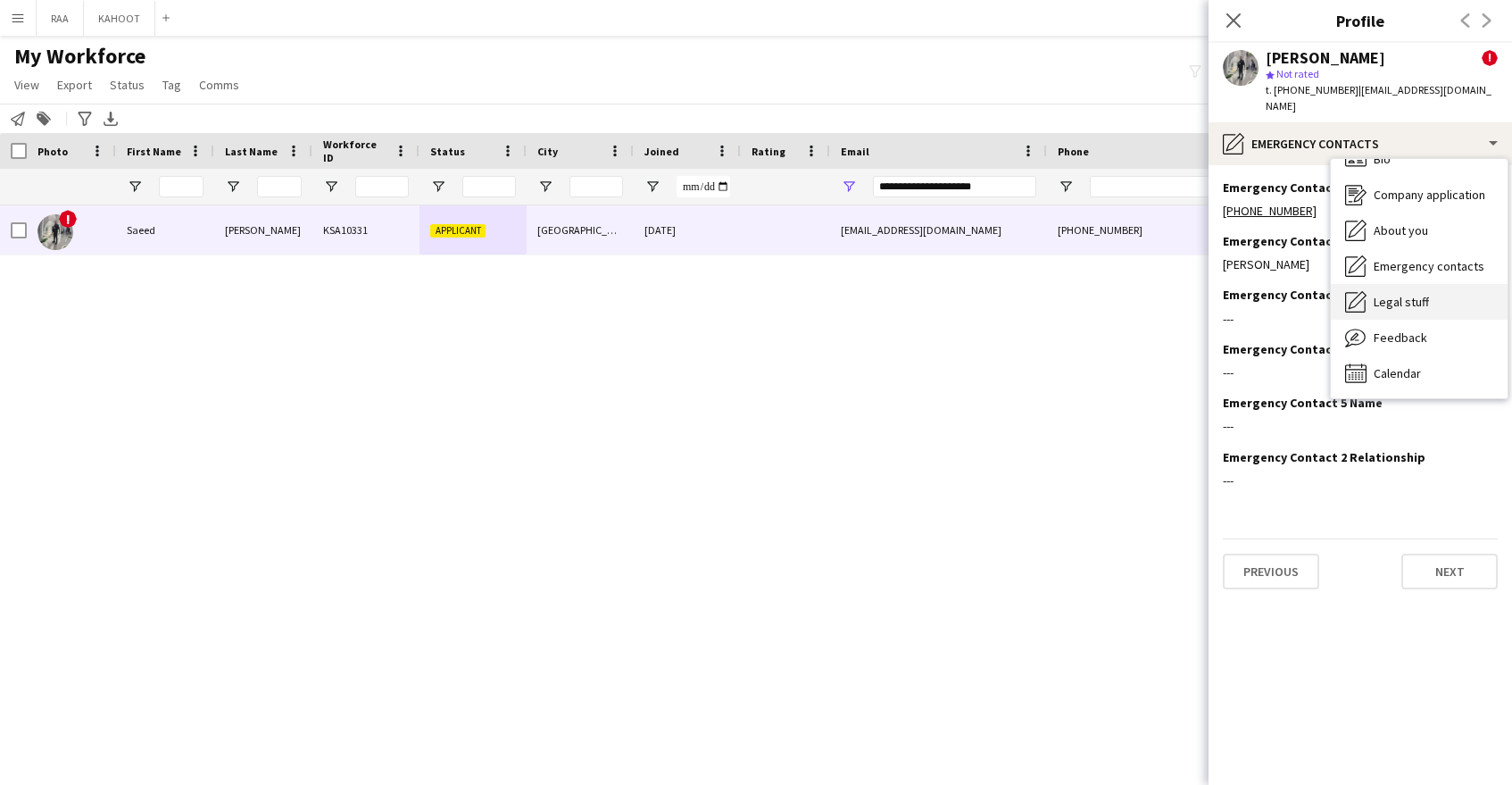
click at [1429, 291] on div "Legal stuff Legal stuff" at bounding box center [1419, 302] width 177 height 36
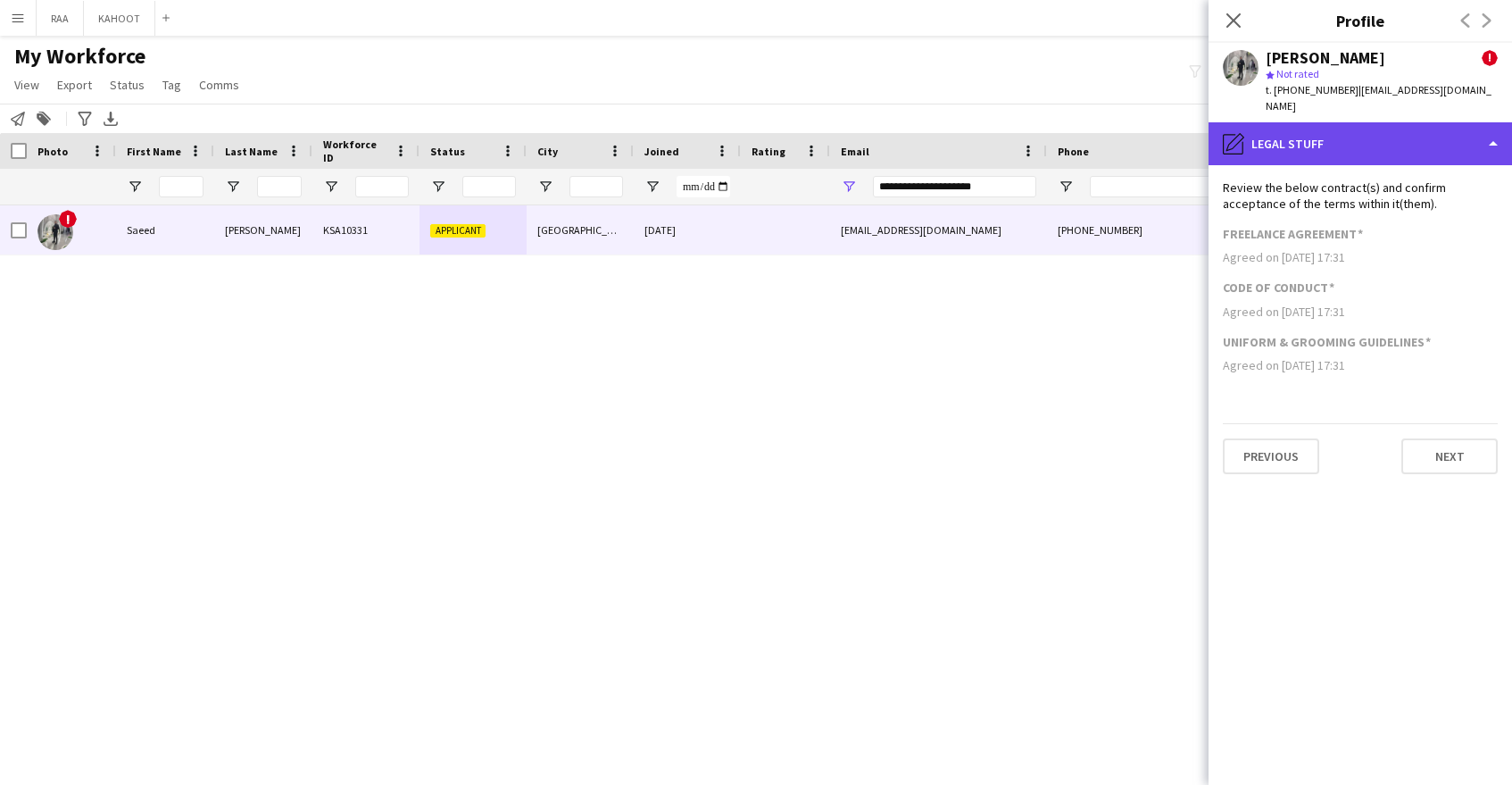
drag, startPoint x: 1352, startPoint y: 123, endPoint x: 1358, endPoint y: 132, distance: 10.8
click at [1352, 123] on div "pencil4 Legal stuff" at bounding box center [1360, 144] width 303 height 43
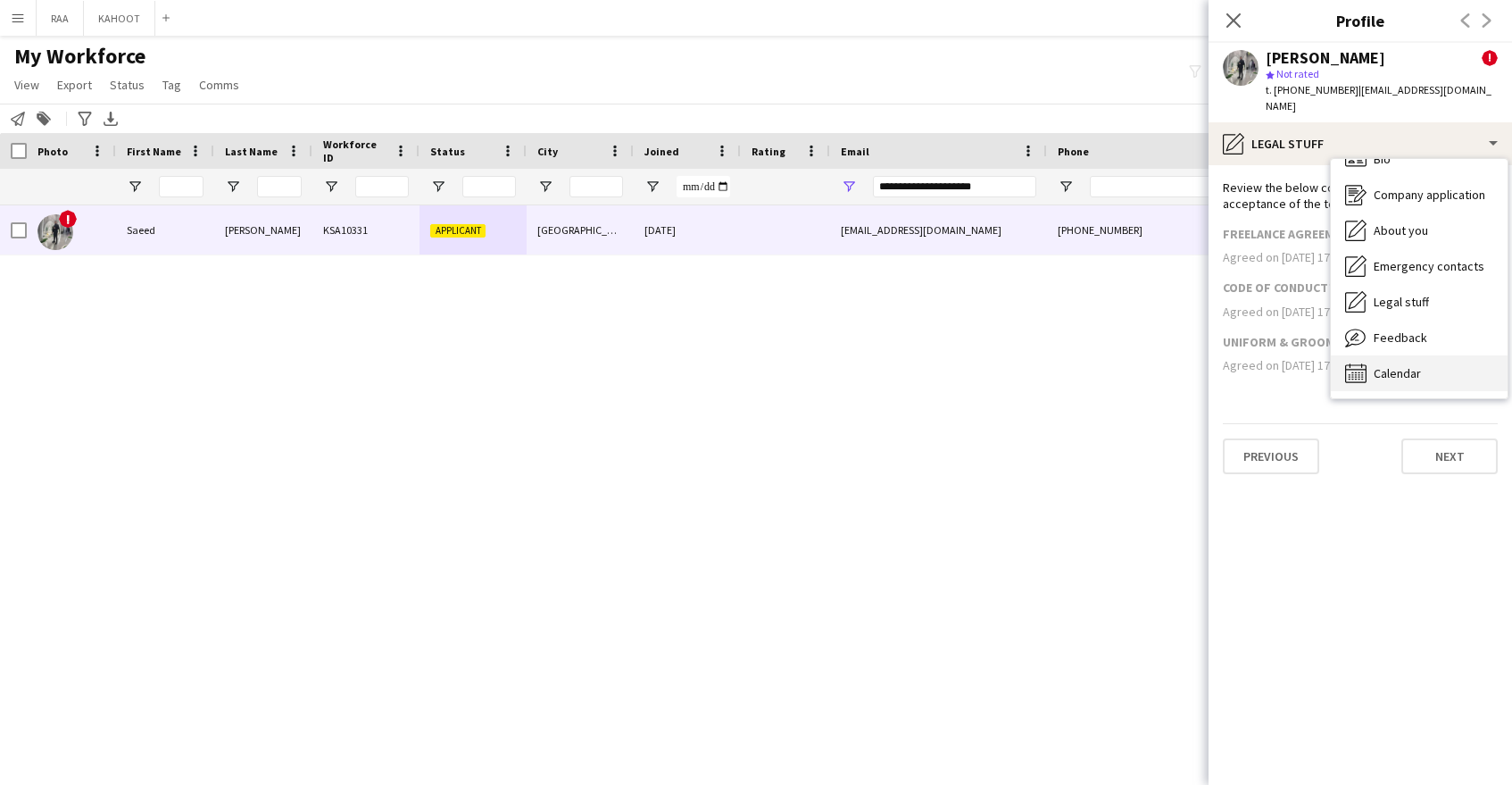
click at [1460, 356] on div "Calendar Calendar" at bounding box center [1419, 373] width 177 height 36
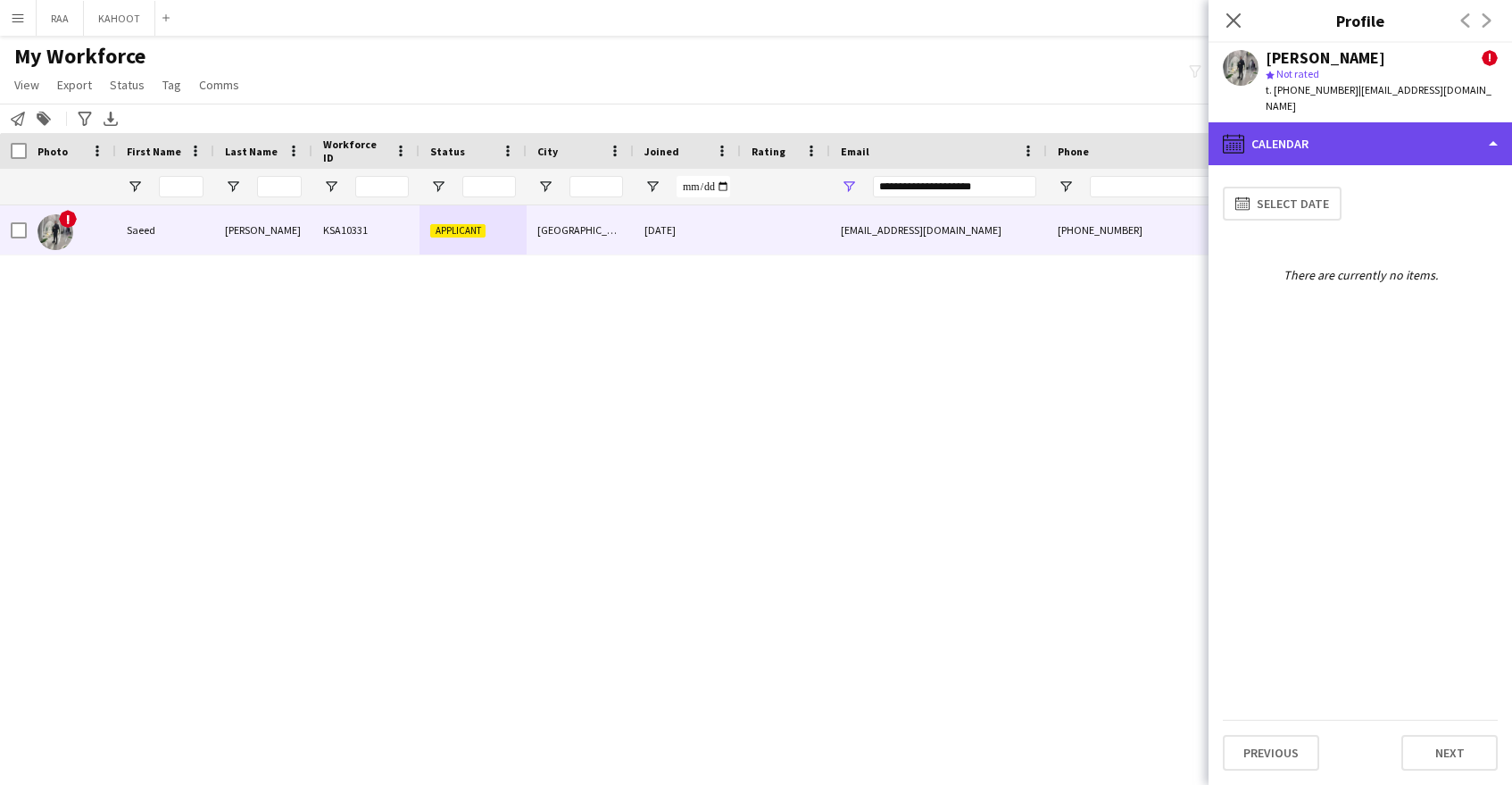
click at [1385, 123] on div "calendar-full Calendar" at bounding box center [1360, 144] width 303 height 43
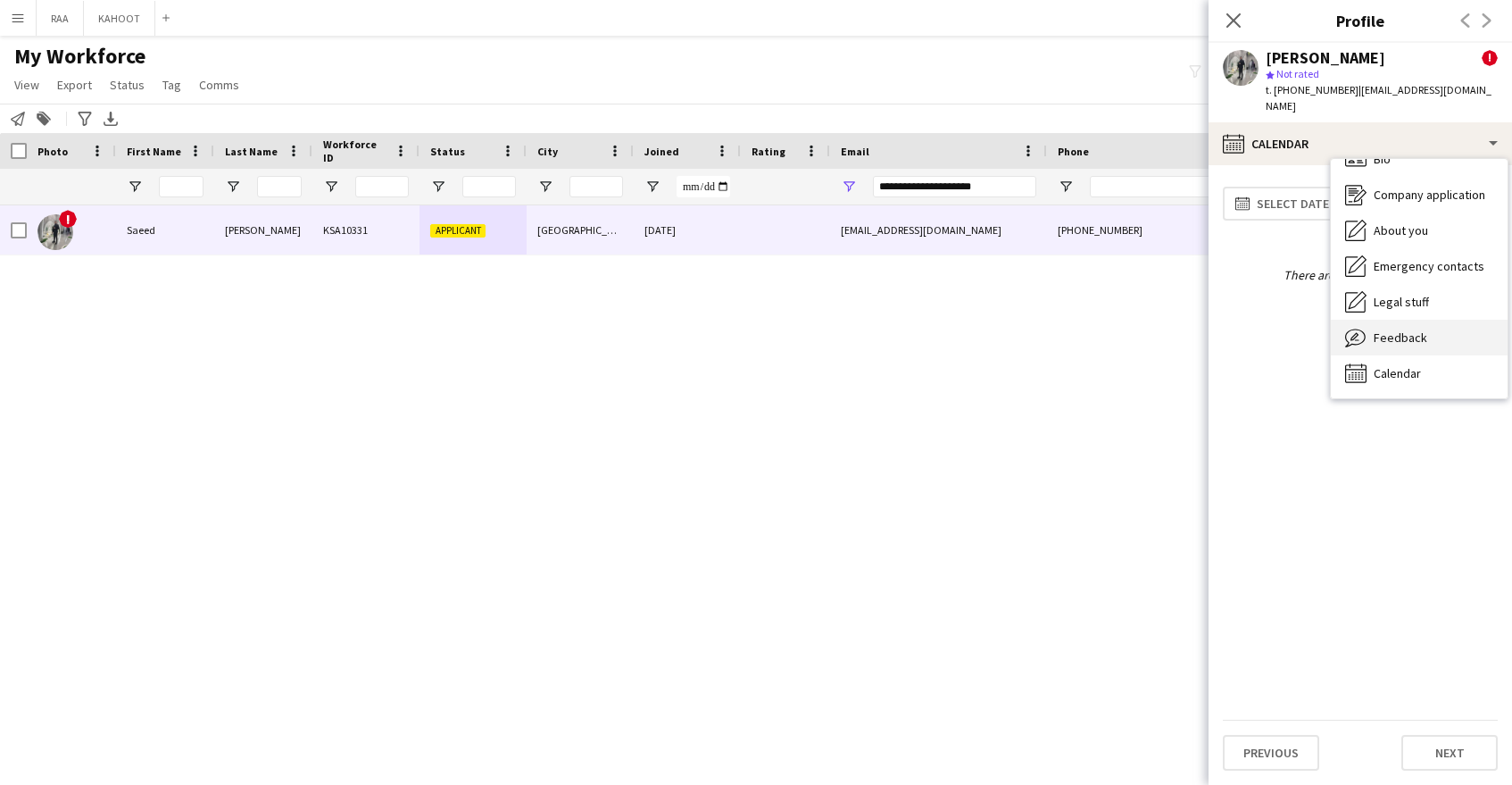
click at [1429, 320] on div "Feedback Feedback" at bounding box center [1419, 337] width 177 height 36
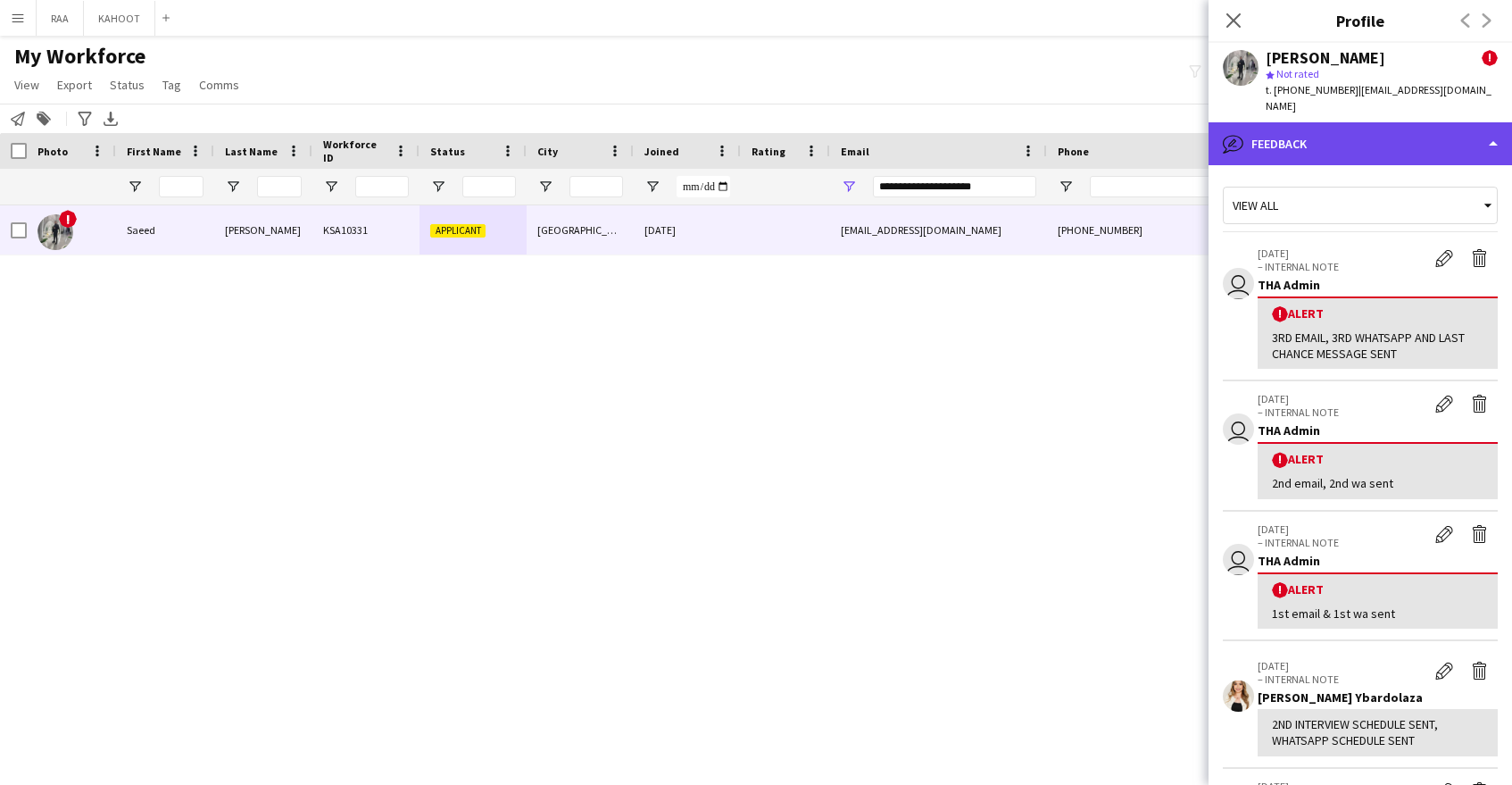
click at [1379, 129] on div "bubble-pencil Feedback" at bounding box center [1360, 144] width 303 height 43
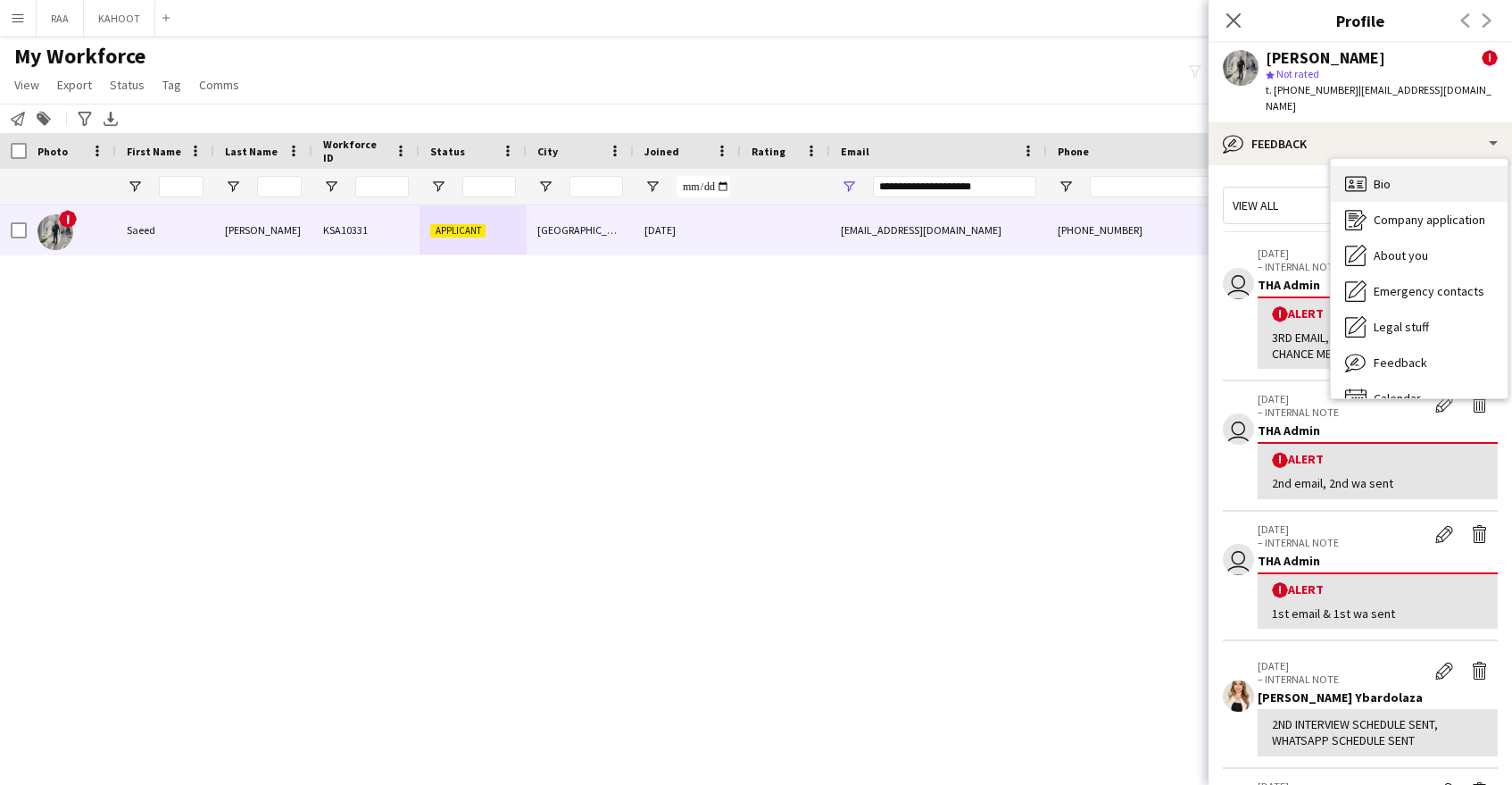
click at [1417, 180] on div "Bio Bio" at bounding box center [1419, 184] width 177 height 36
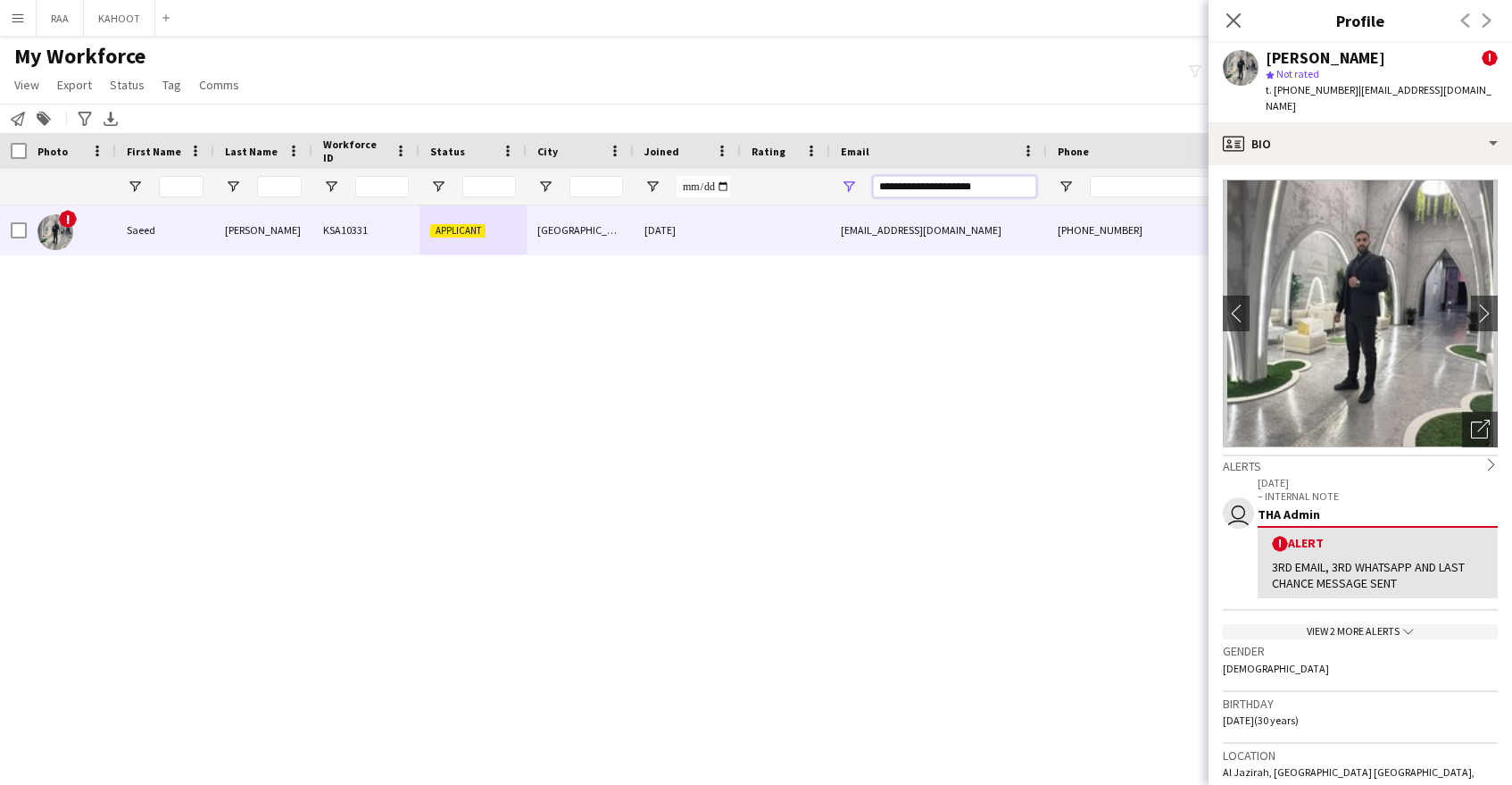
drag, startPoint x: 978, startPoint y: 186, endPoint x: 686, endPoint y: 178, distance: 292.1
click at [686, 178] on div "**********" at bounding box center [1017, 187] width 2036 height 36
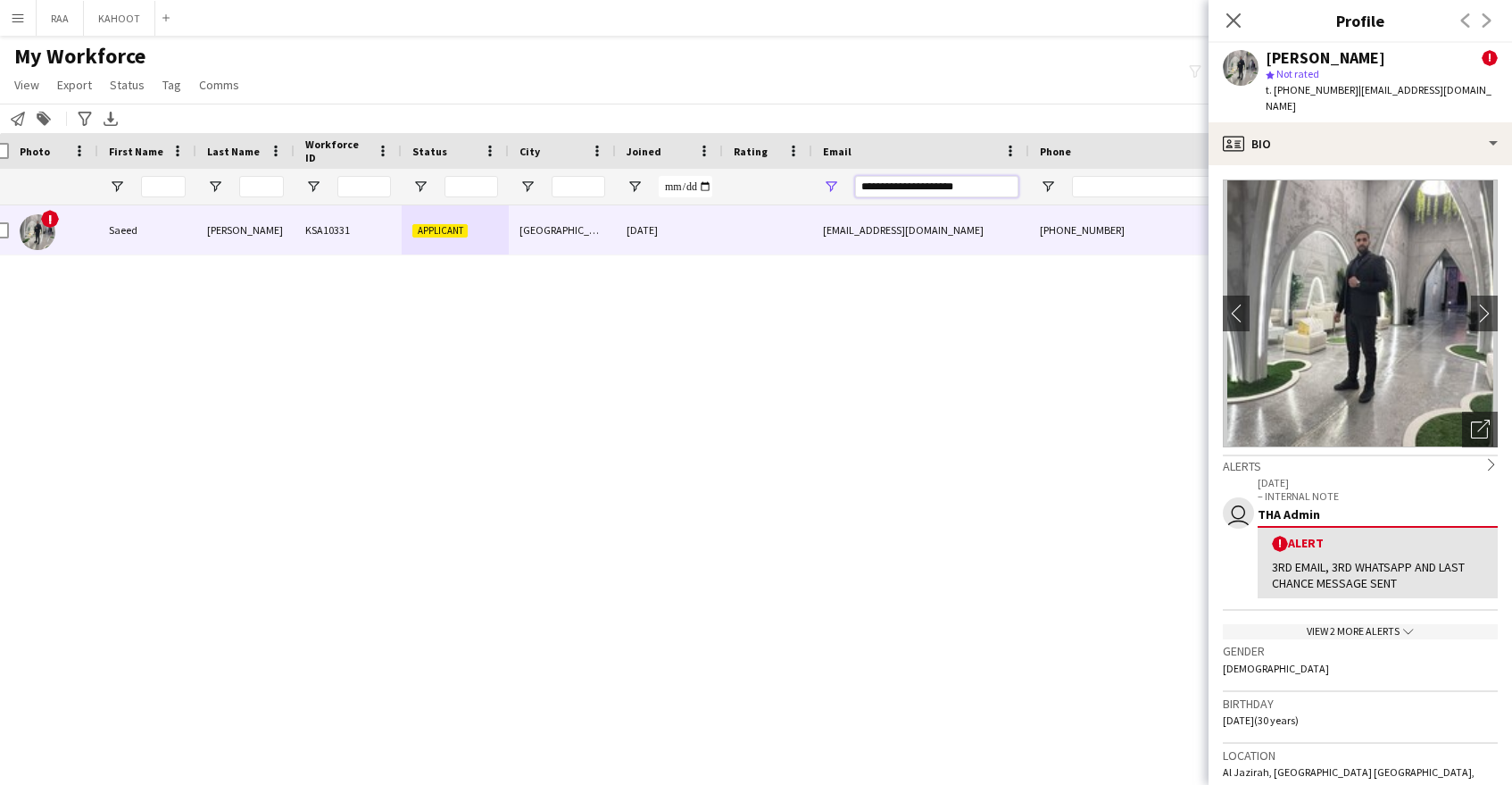
scroll to position [0, 36]
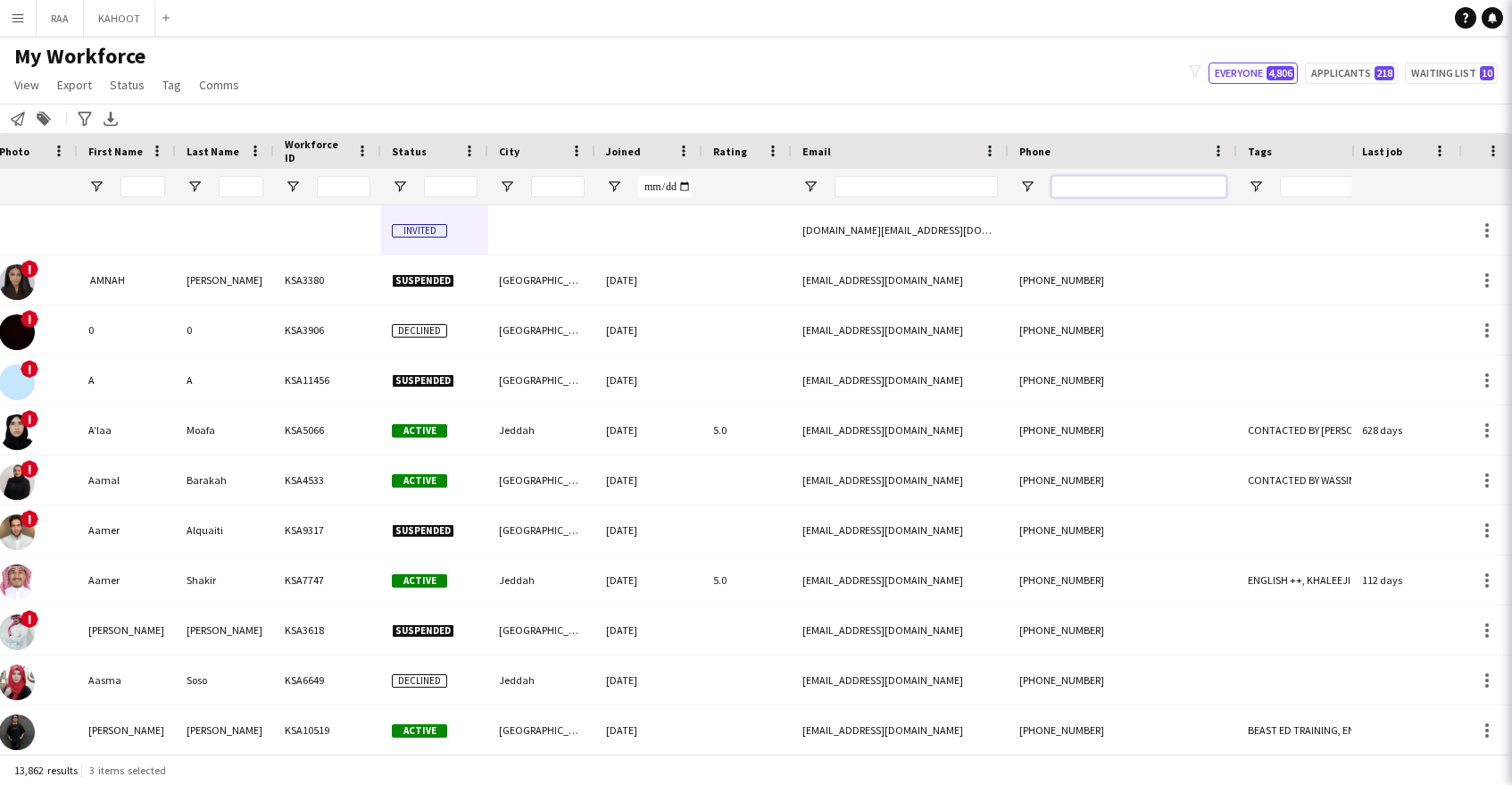
click at [1101, 192] on input "Phone Filter Input" at bounding box center [1138, 187] width 175 height 21
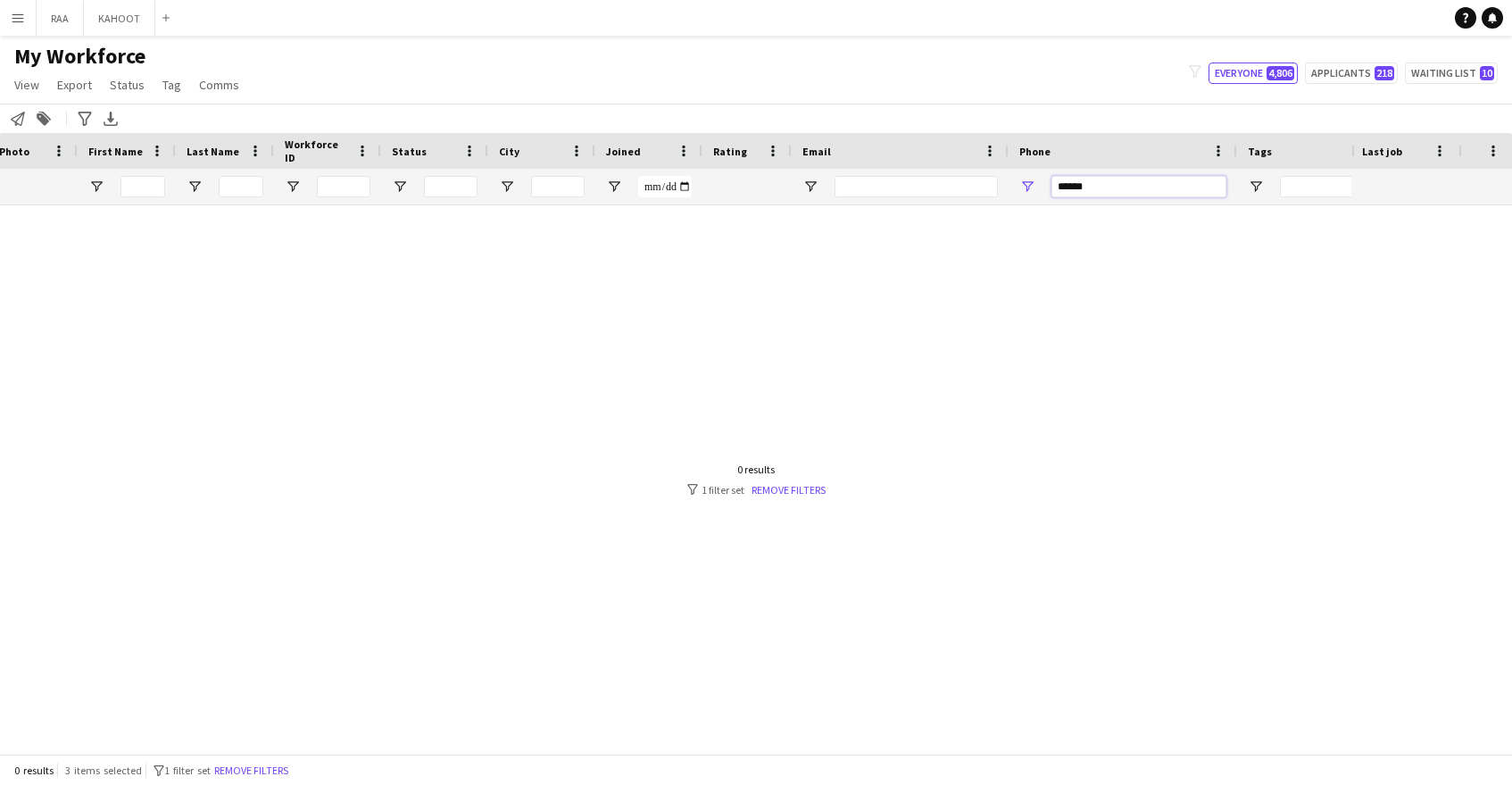
drag, startPoint x: 1071, startPoint y: 189, endPoint x: 1019, endPoint y: 189, distance: 52.0
click at [1019, 189] on div "******" at bounding box center [1123, 187] width 229 height 36
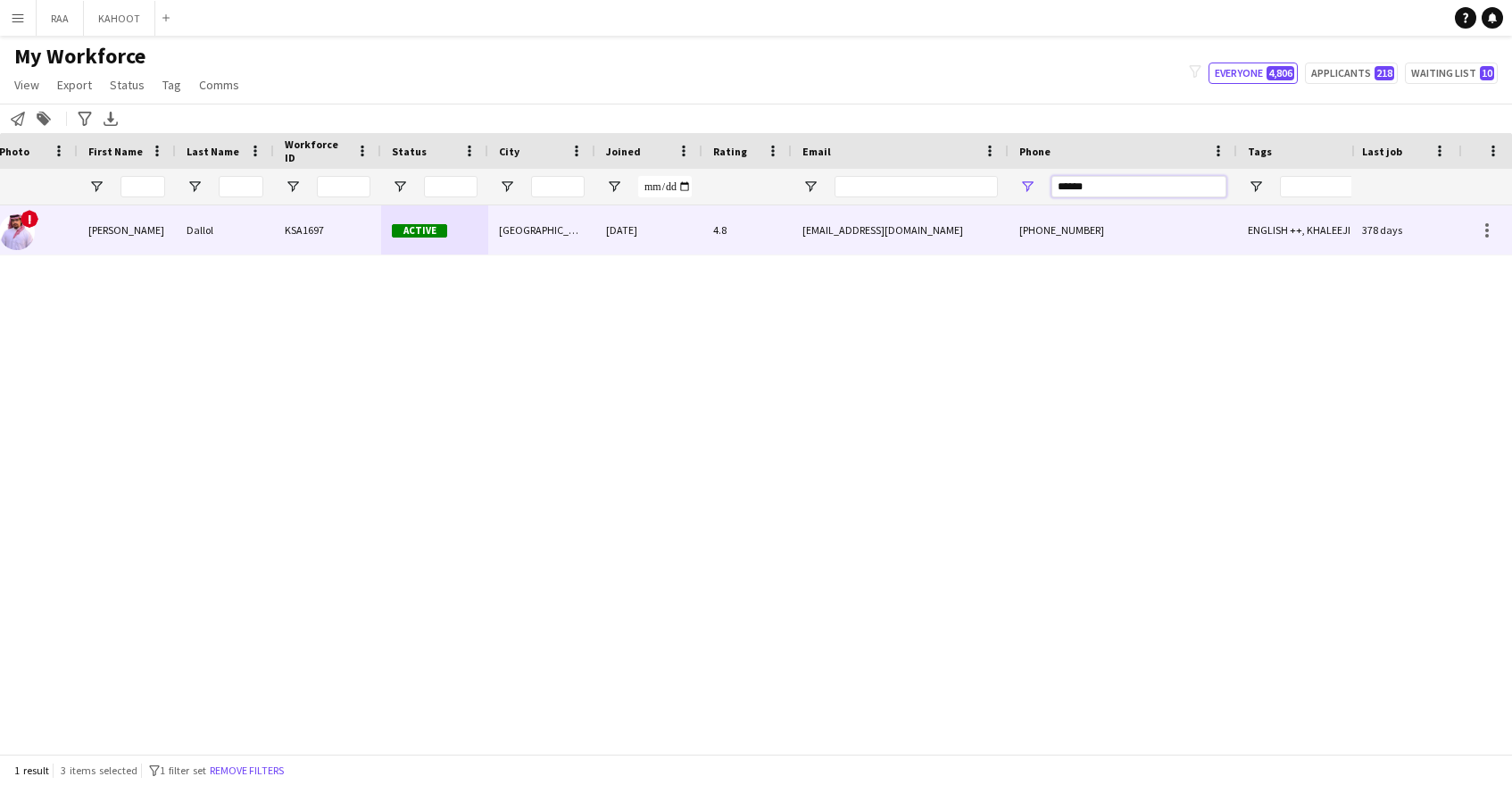
type input "******"
click at [927, 241] on div "ahmed5545td@gmail.com" at bounding box center [900, 229] width 217 height 49
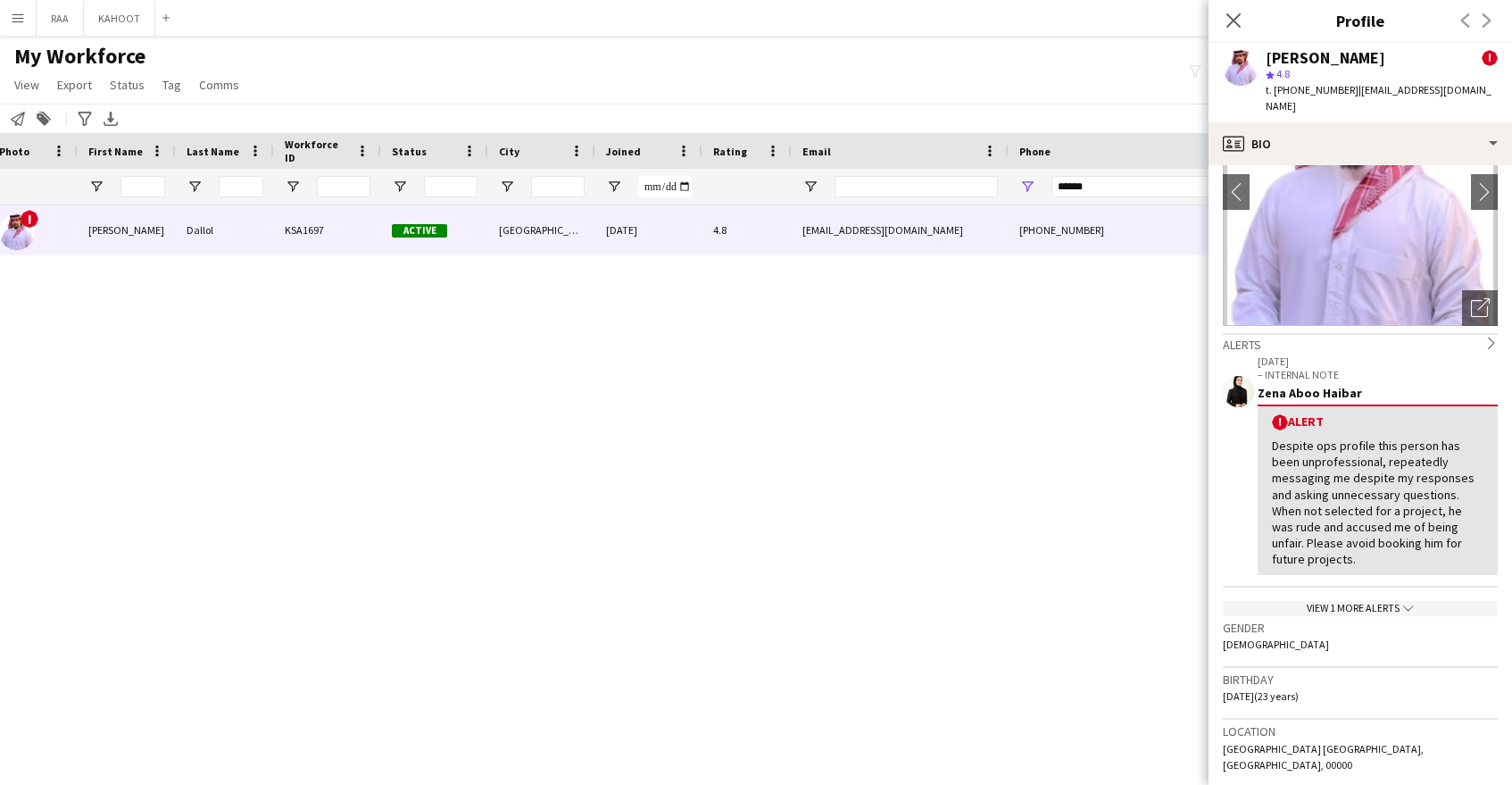
scroll to position [0, 0]
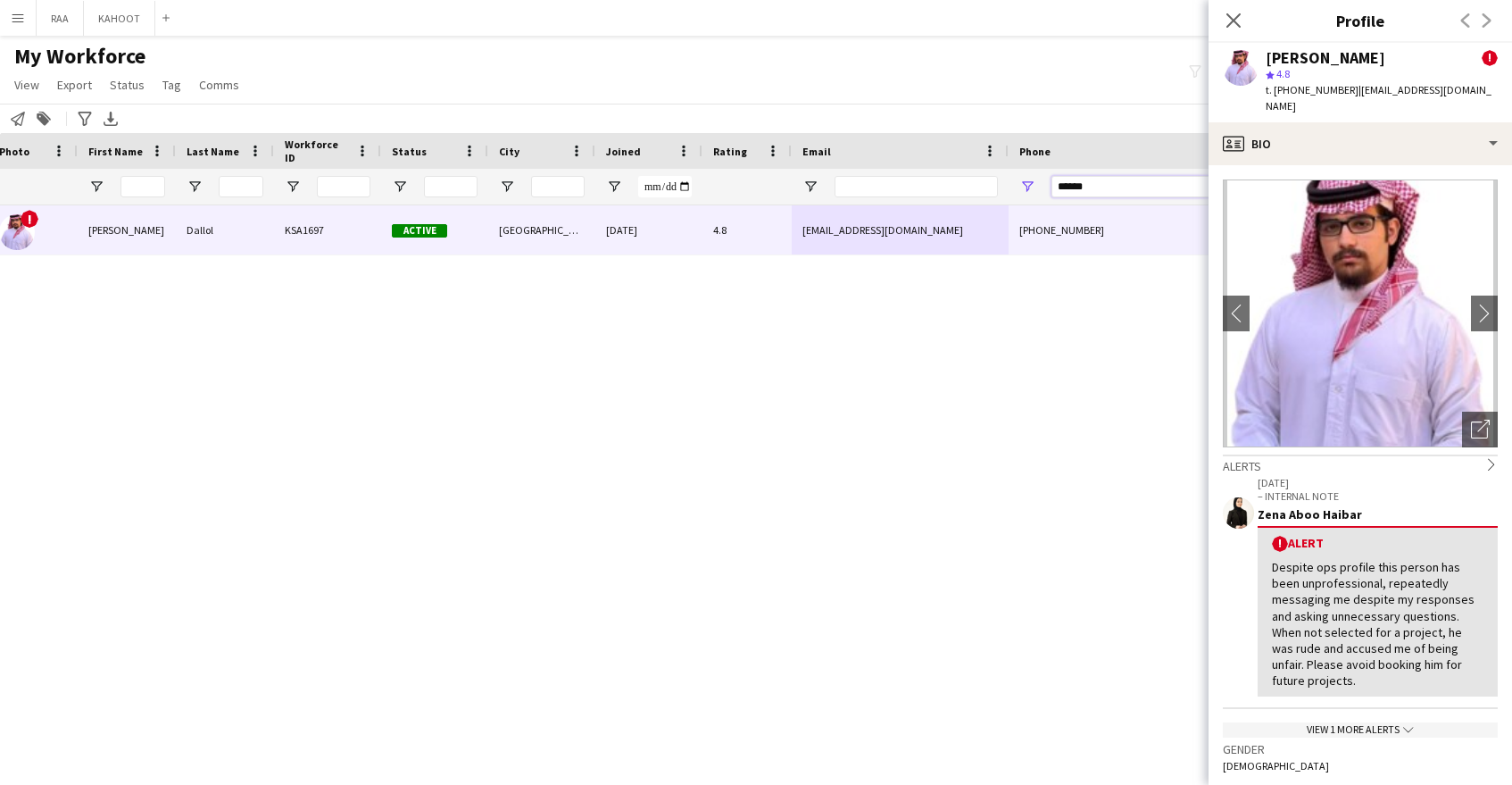
drag, startPoint x: 1155, startPoint y: 195, endPoint x: 924, endPoint y: 193, distance: 231.0
click at [924, 193] on div at bounding box center [979, 187] width 2036 height 36
drag, startPoint x: 1121, startPoint y: 185, endPoint x: 1035, endPoint y: 185, distance: 86.0
click at [1035, 185] on div "******" at bounding box center [1123, 187] width 229 height 36
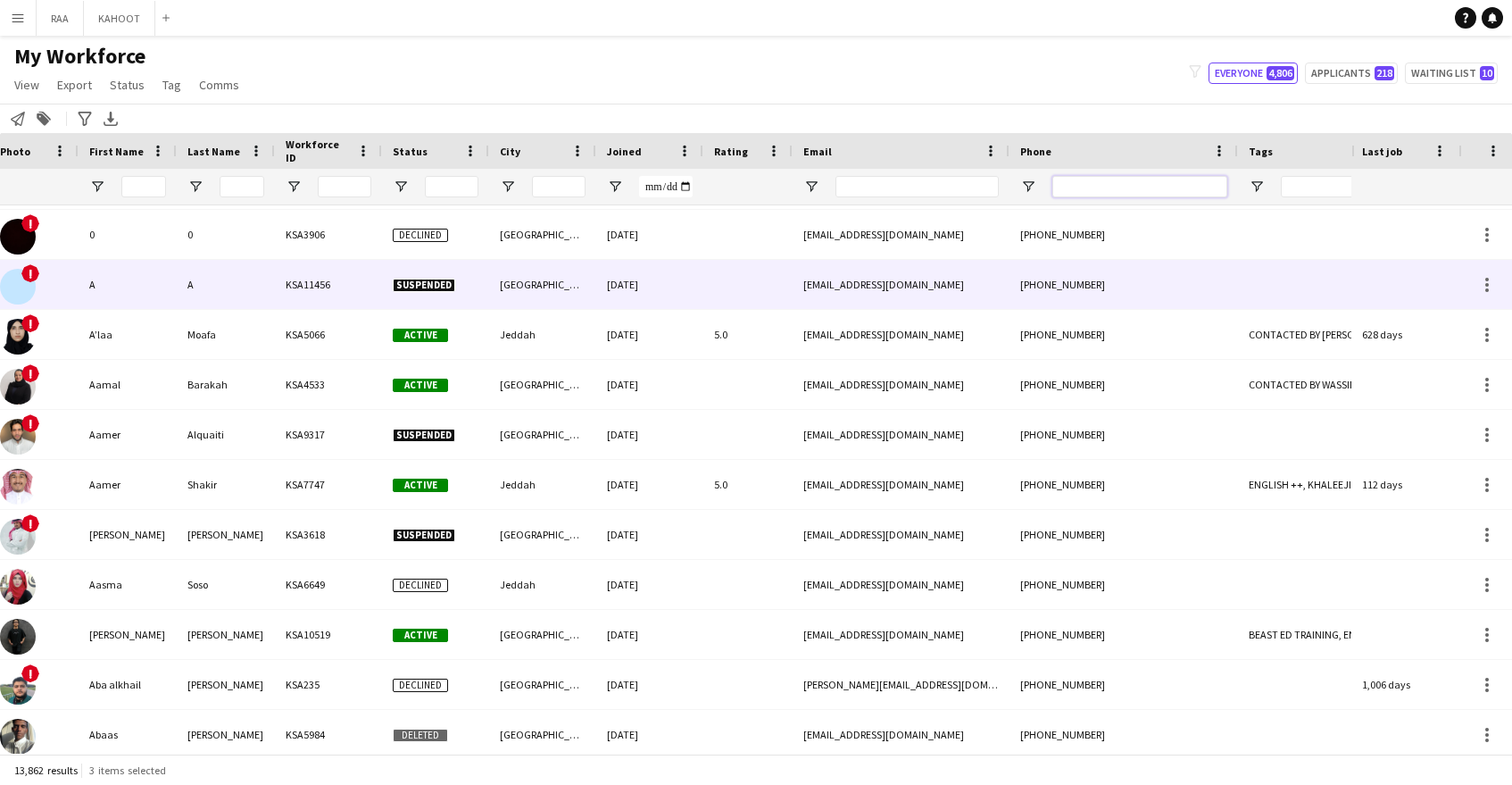
scroll to position [96, 0]
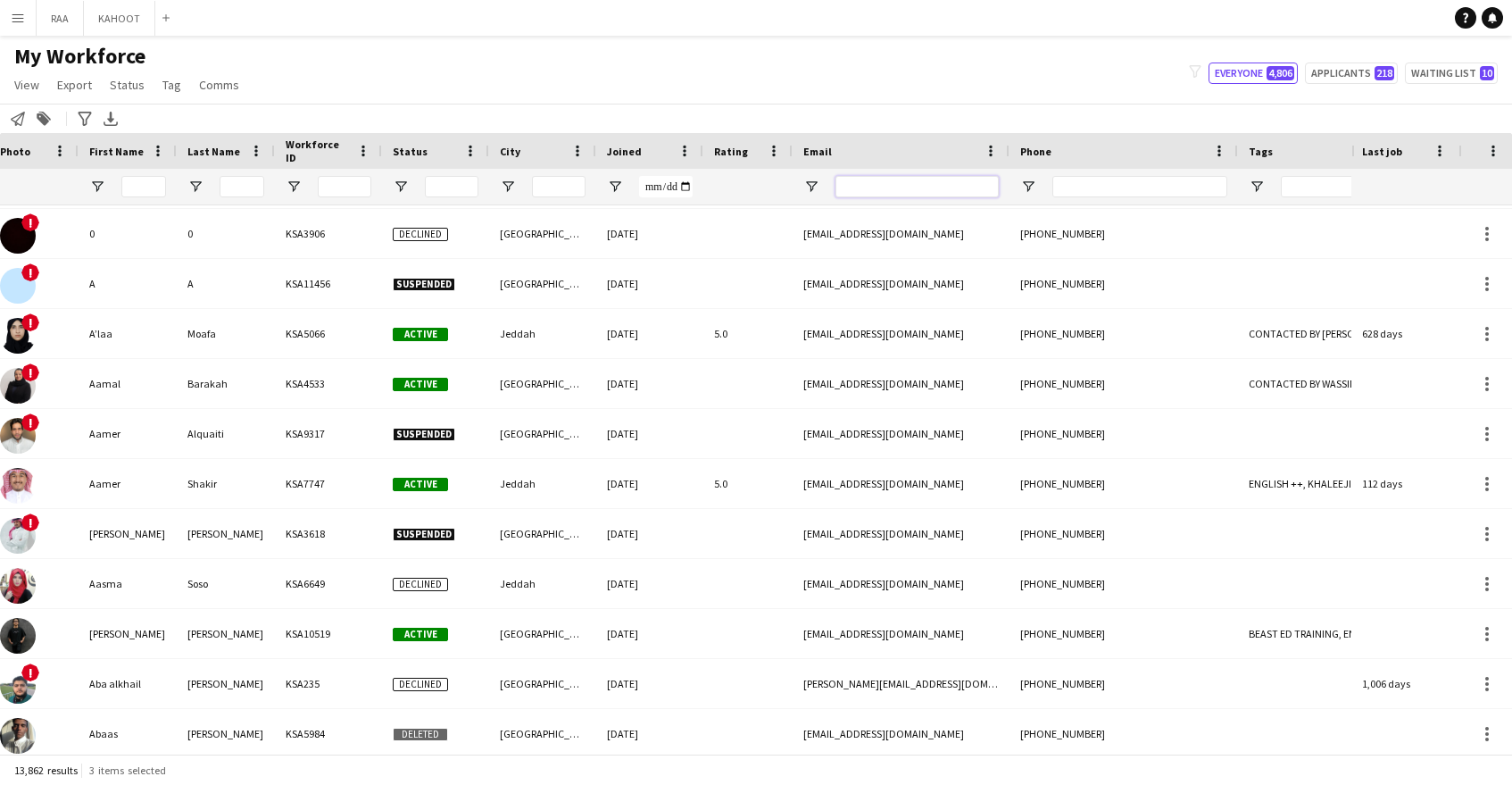
click at [952, 178] on input "Email Filter Input" at bounding box center [917, 187] width 163 height 21
paste input "**********"
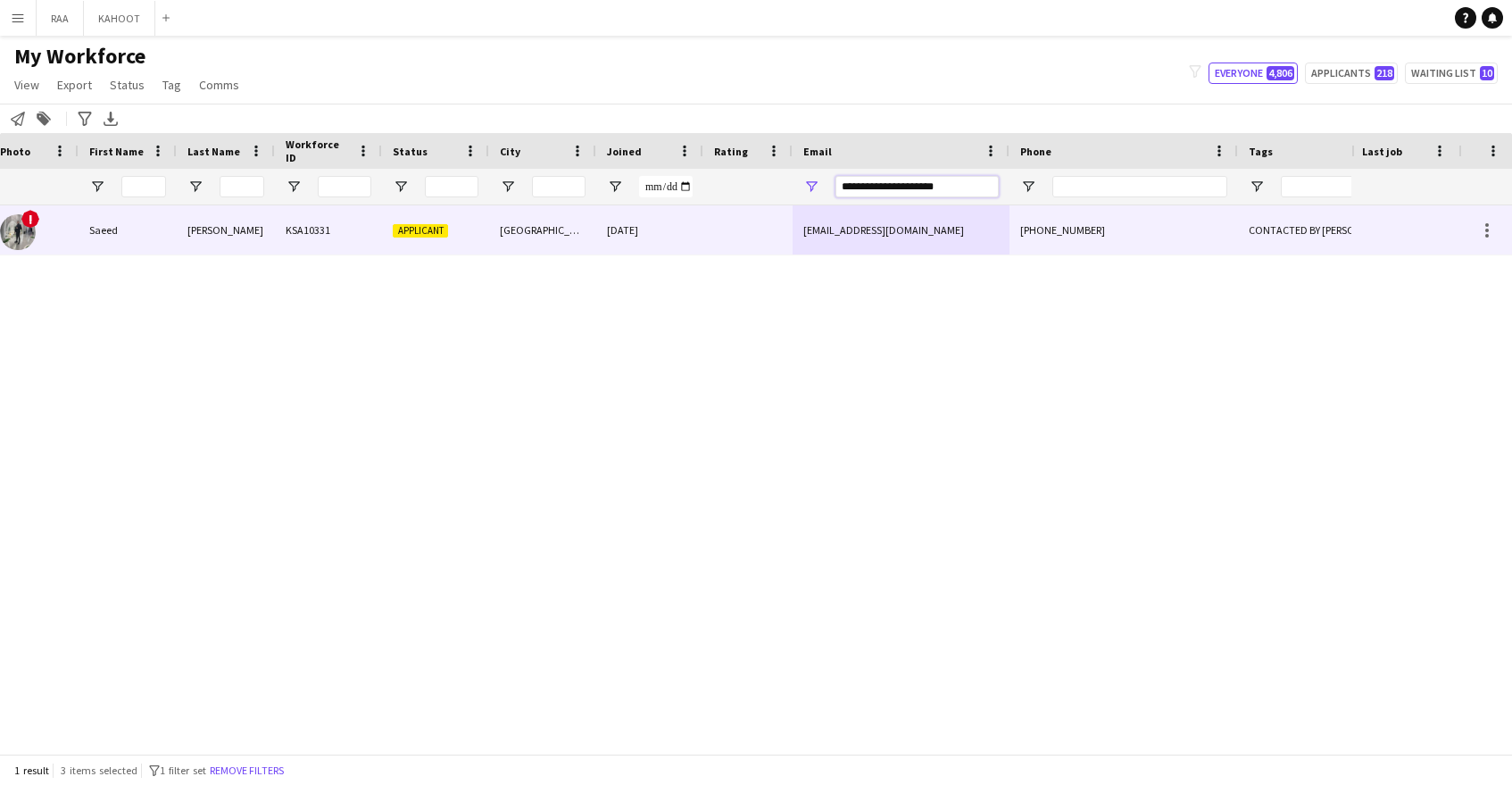
type input "**********"
click at [698, 236] on div "15-09-2024" at bounding box center [649, 229] width 107 height 49
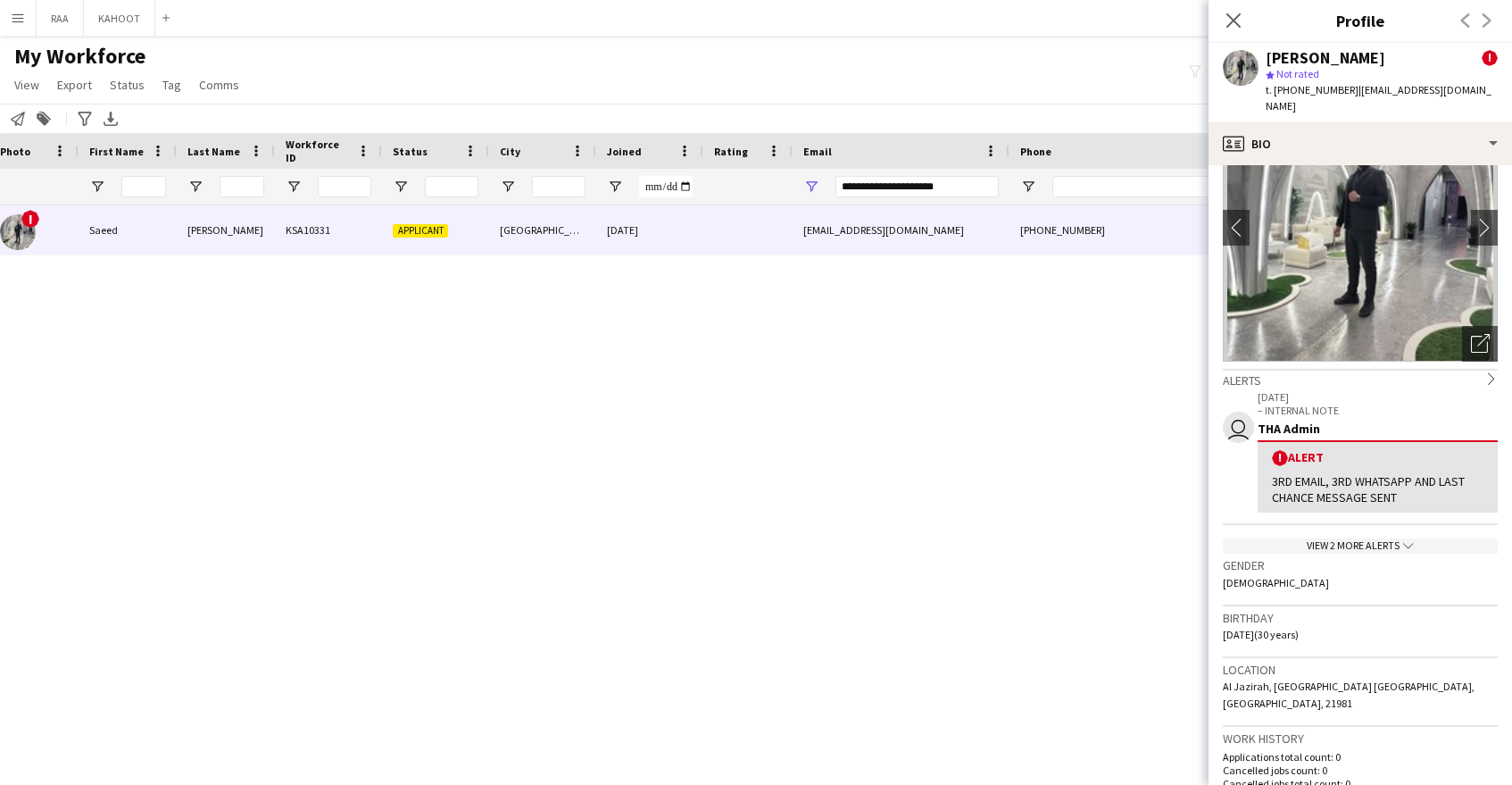
scroll to position [89, 0]
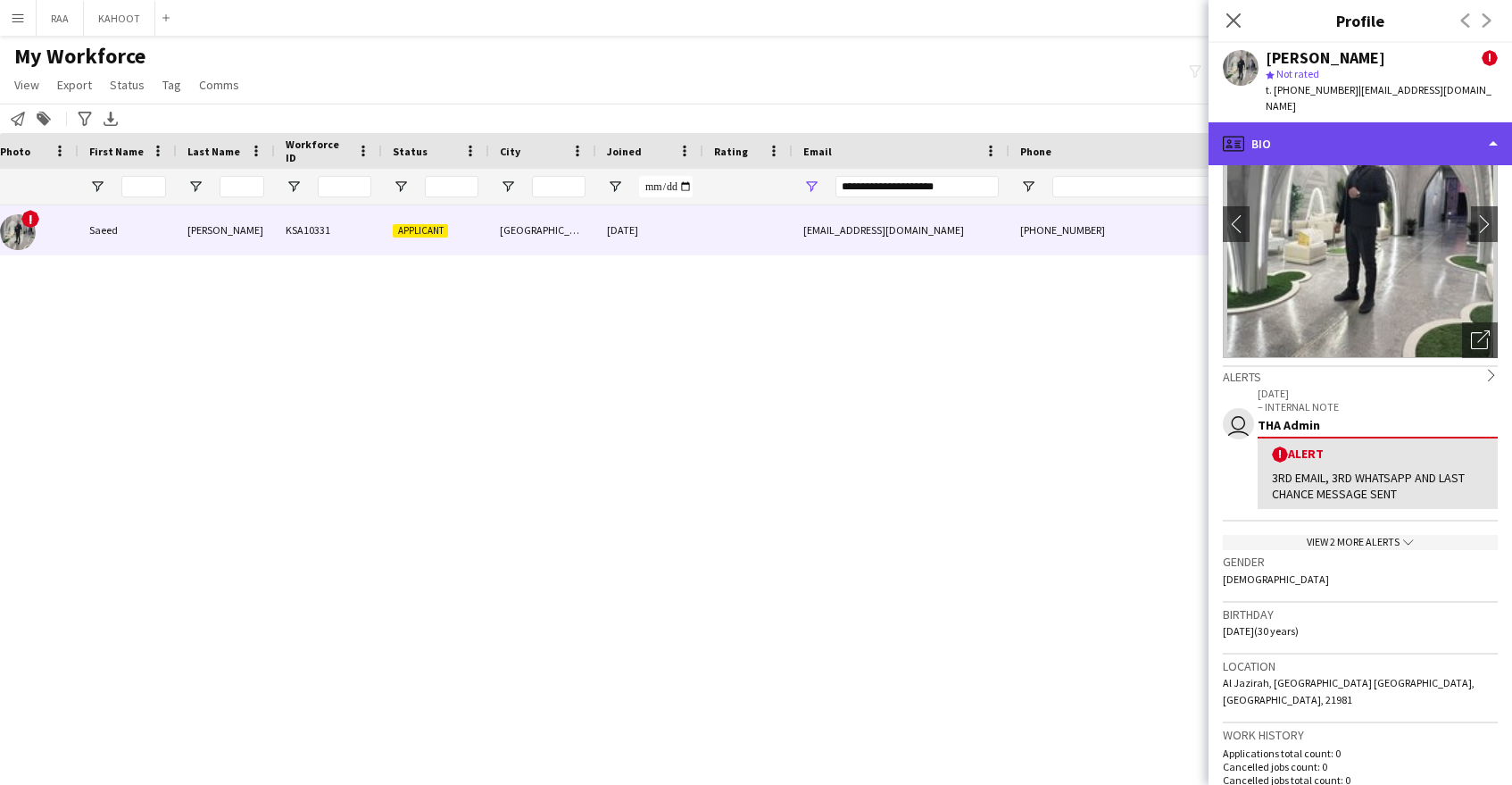
click at [1367, 123] on div "profile Bio" at bounding box center [1360, 144] width 303 height 43
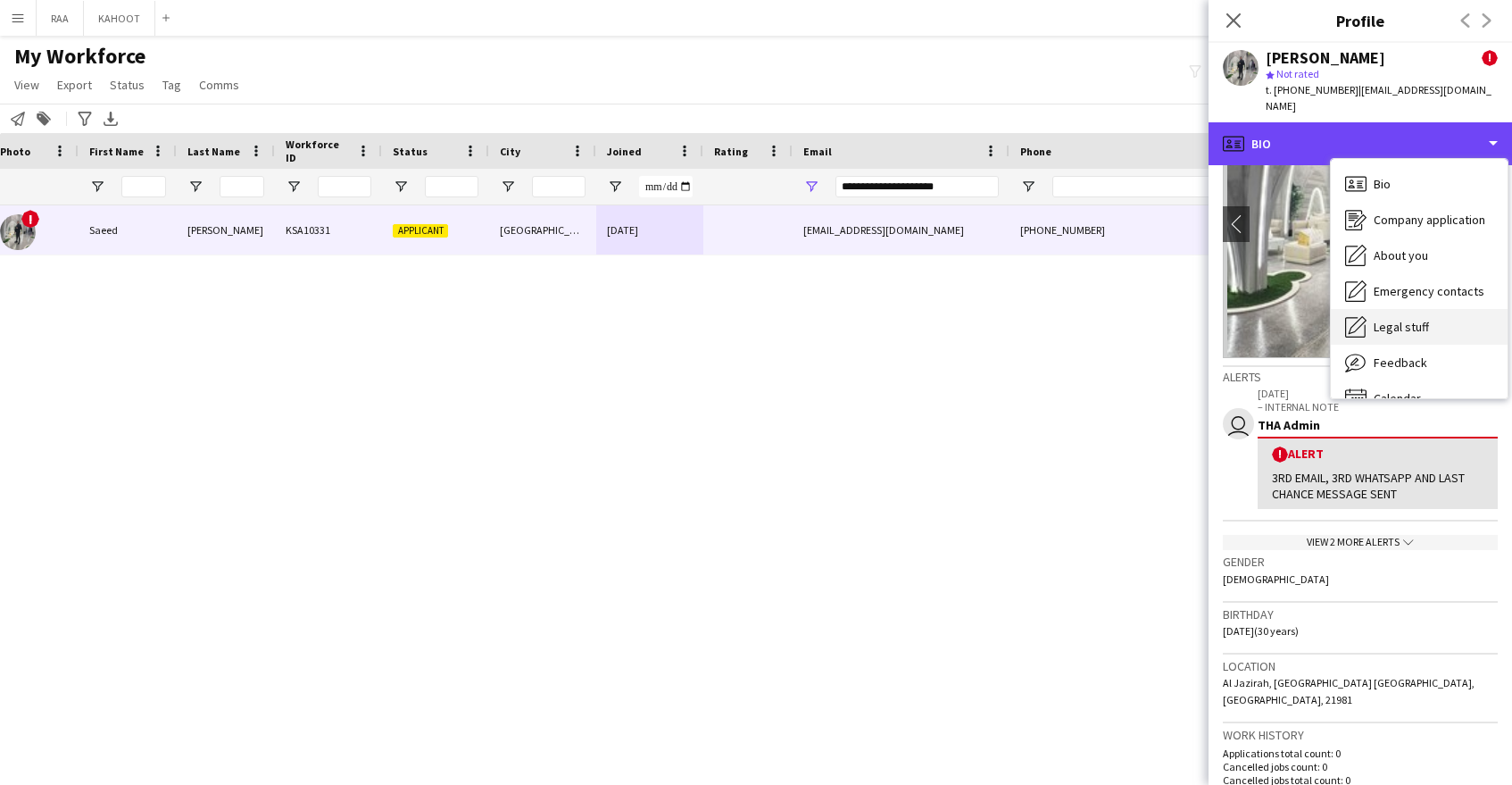
scroll to position [25, 0]
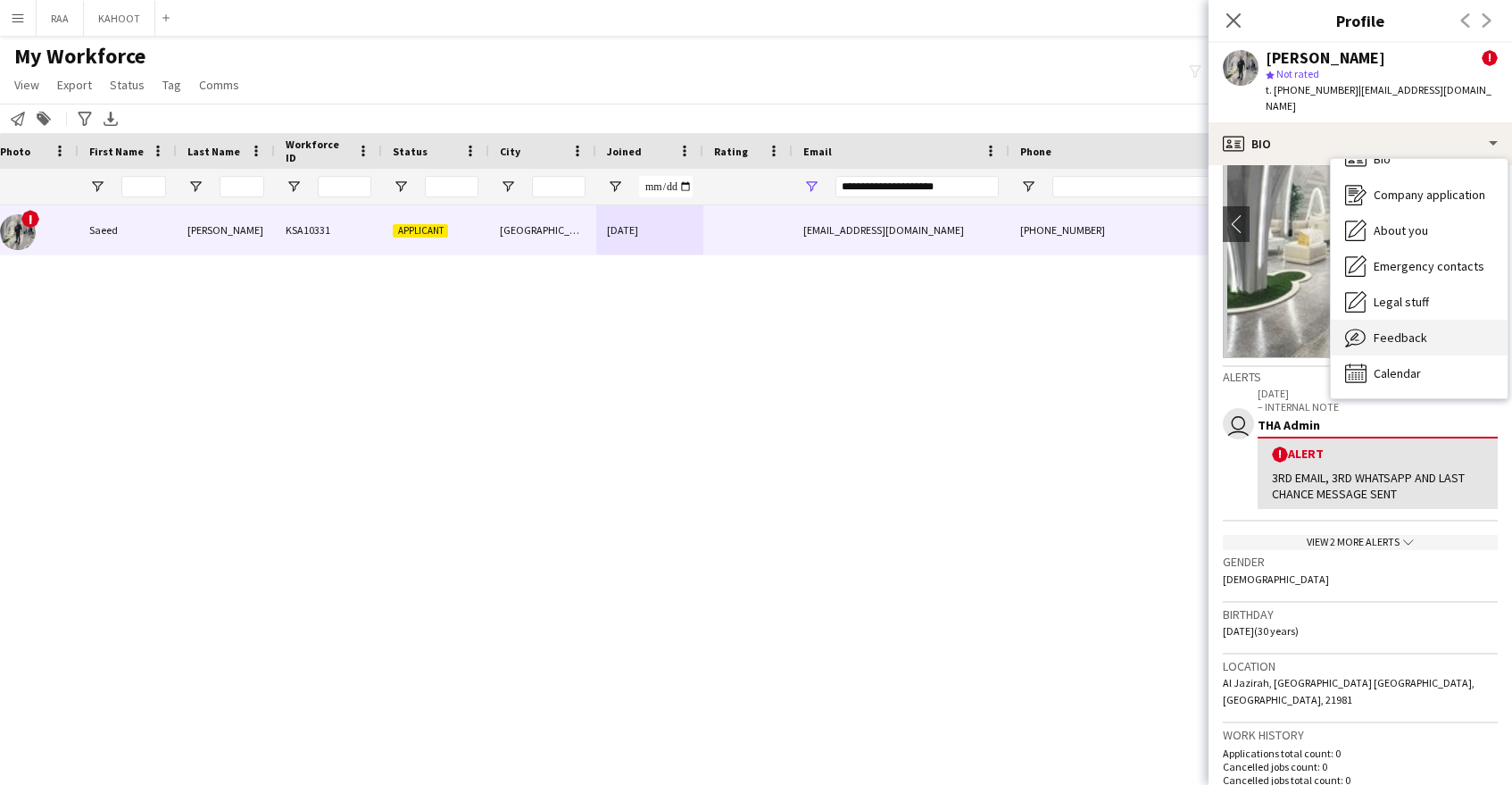
click at [1448, 320] on div "Feedback Feedback" at bounding box center [1419, 337] width 177 height 36
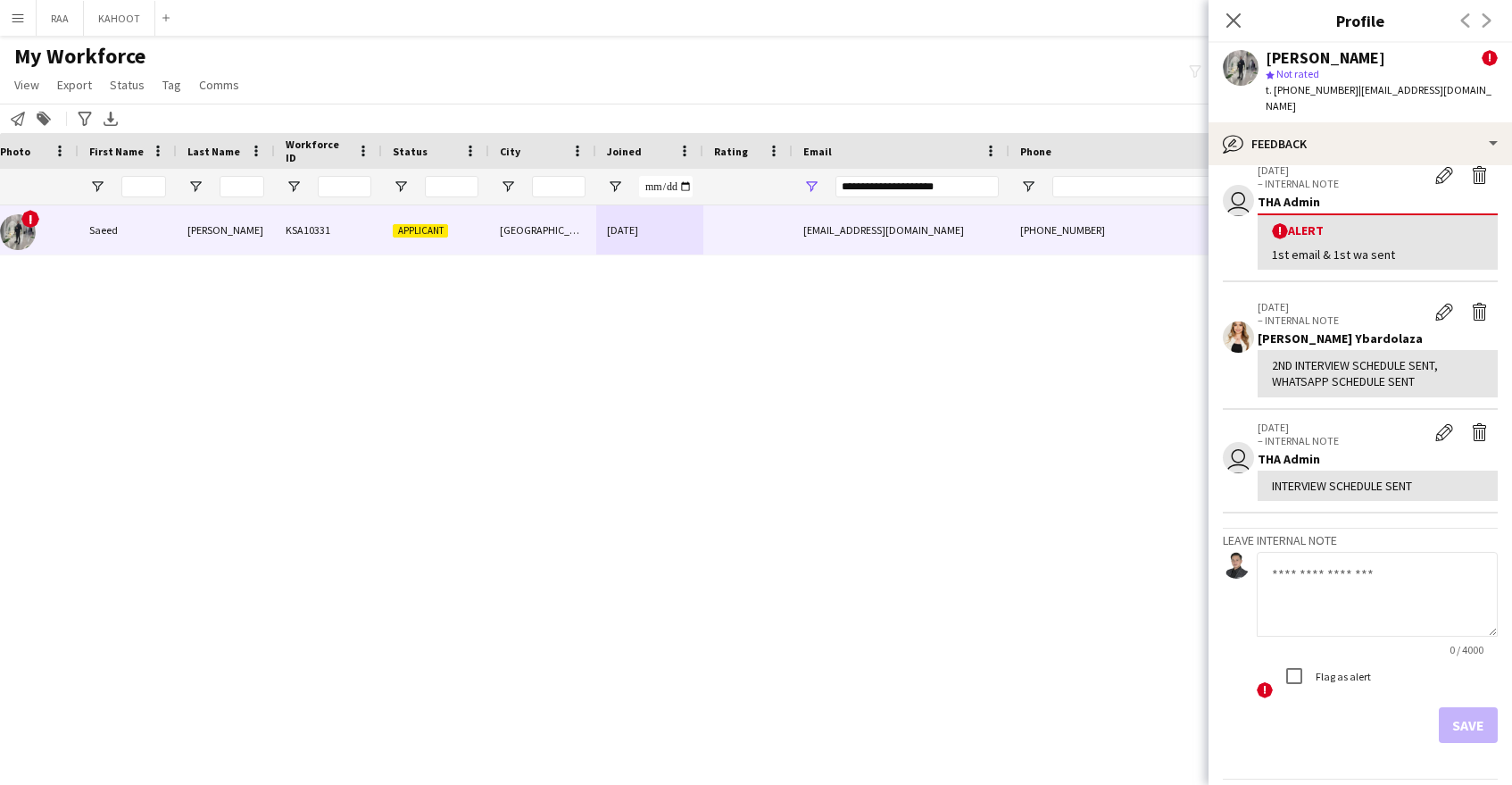
scroll to position [400, 0]
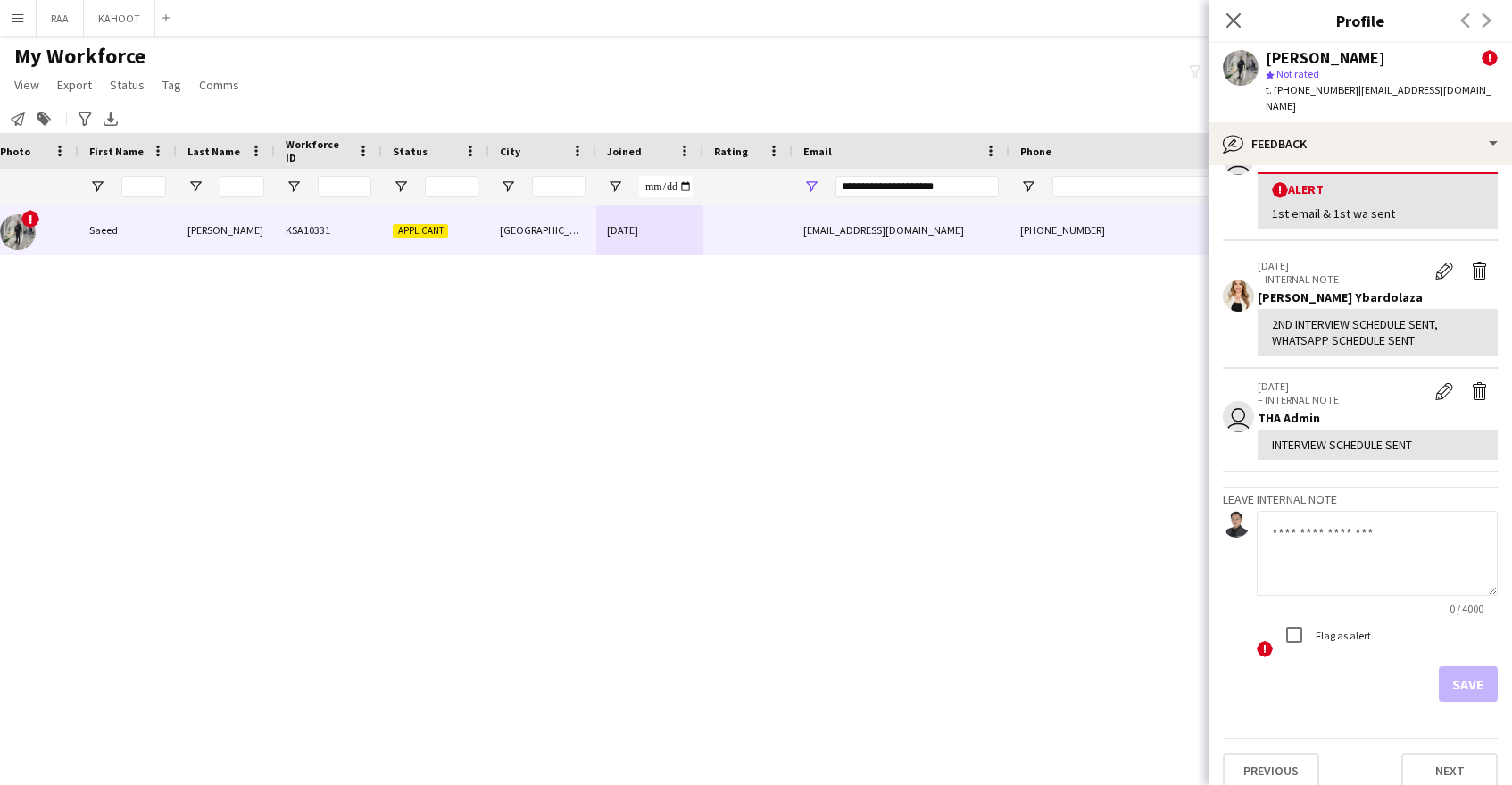
click at [1352, 510] on textarea at bounding box center [1377, 553] width 241 height 85
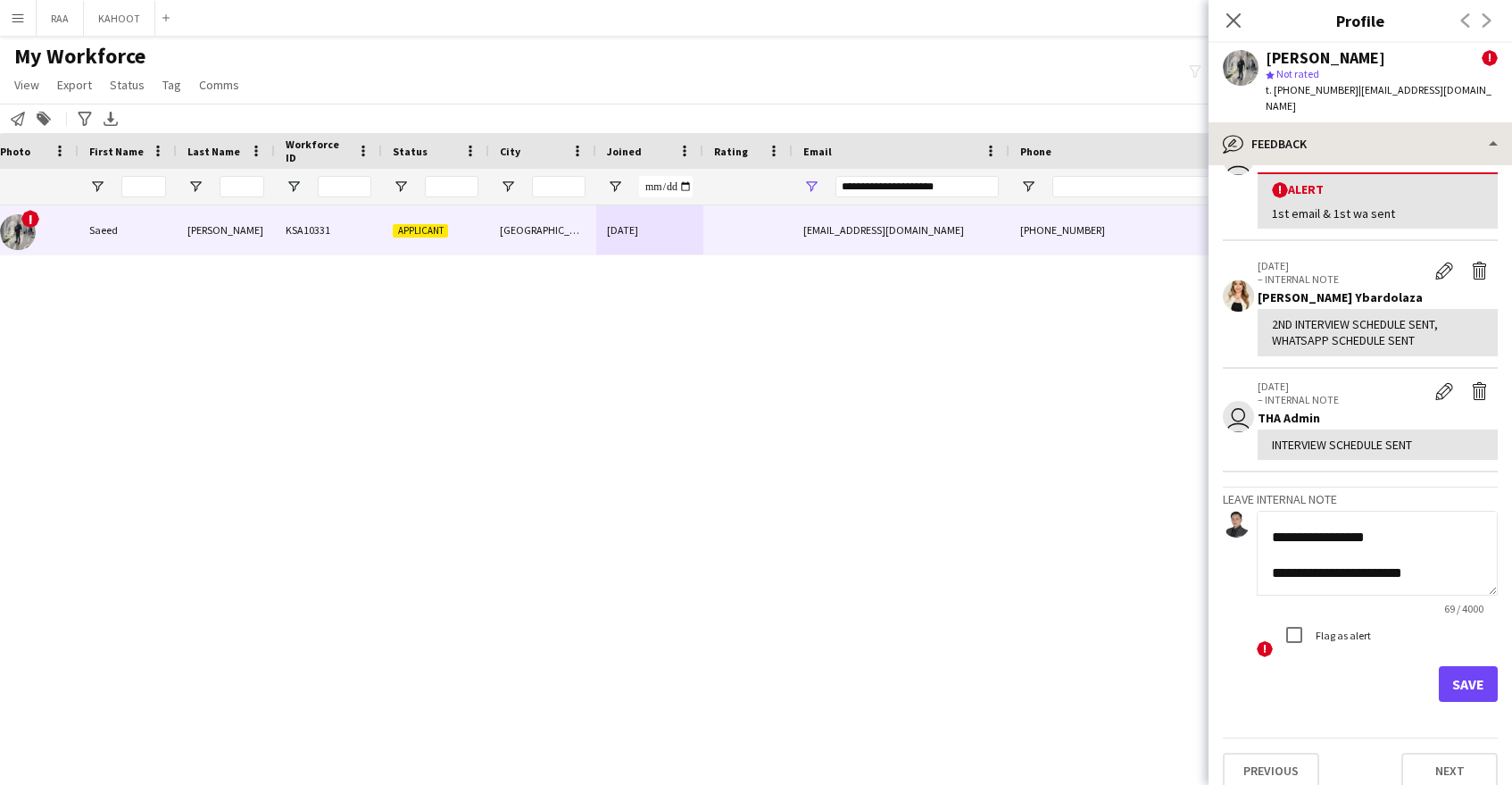
type textarea "**********"
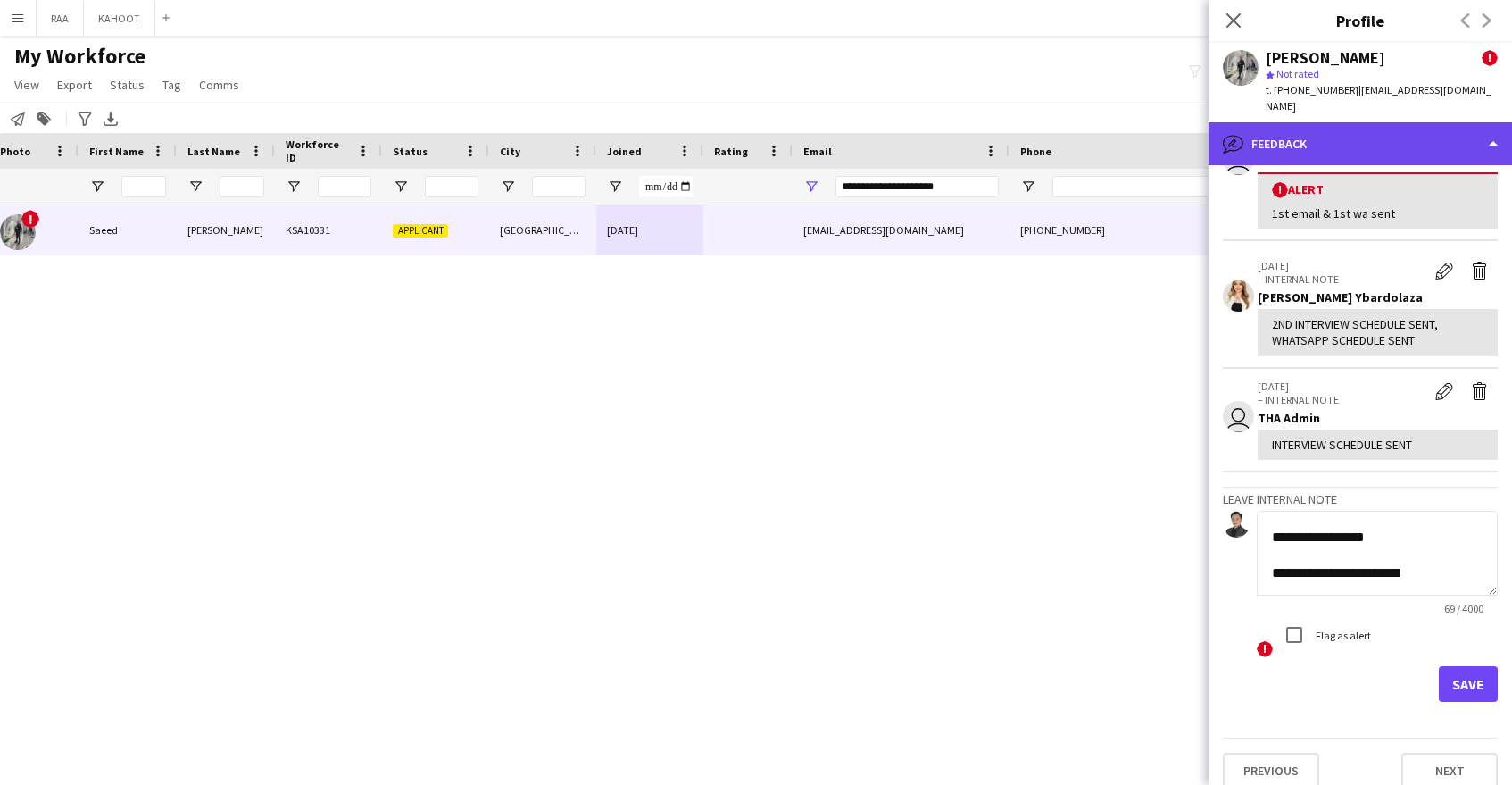
click at [1338, 123] on div "bubble-pencil Feedback" at bounding box center [1360, 144] width 303 height 43
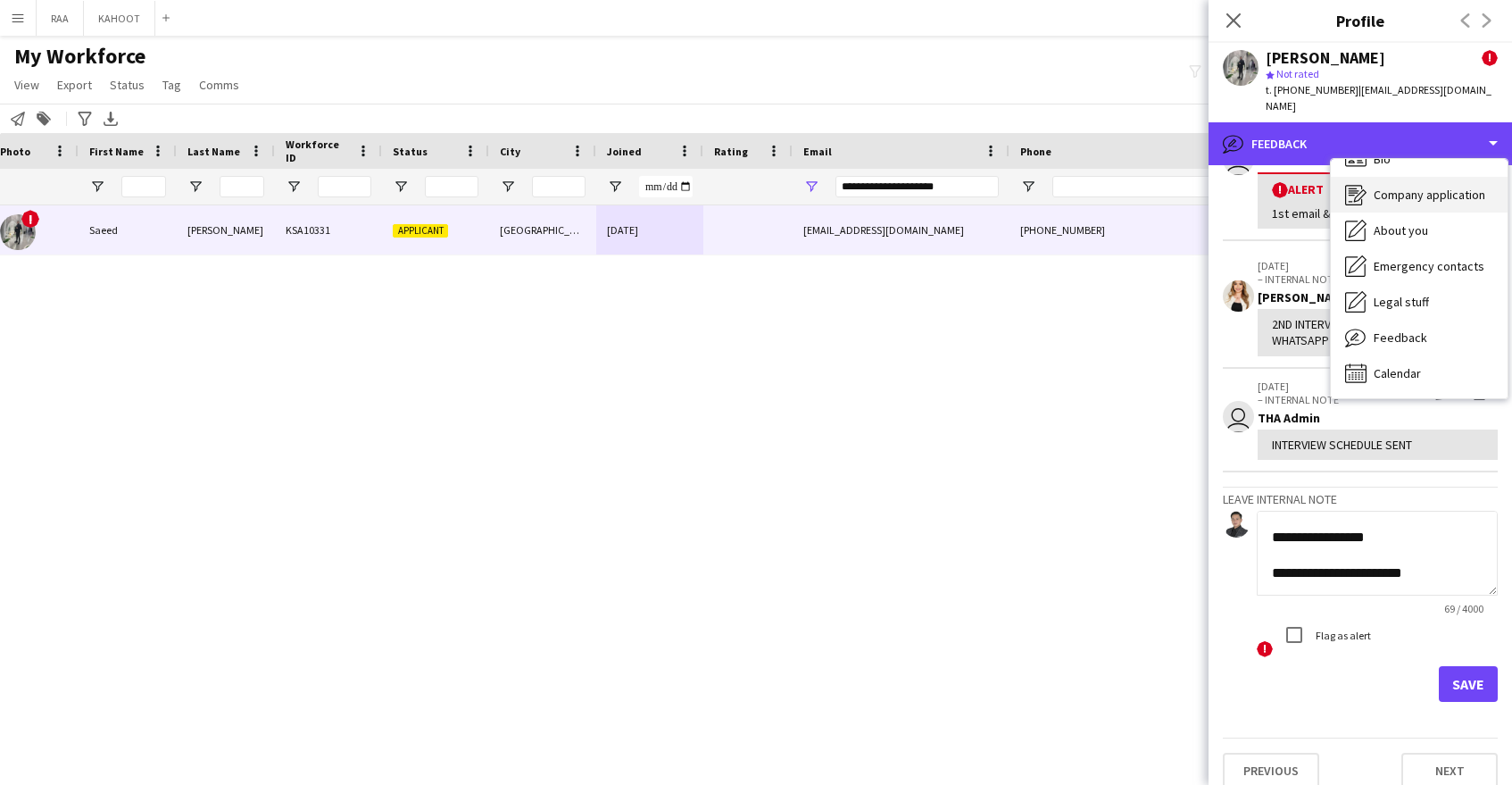
scroll to position [0, 0]
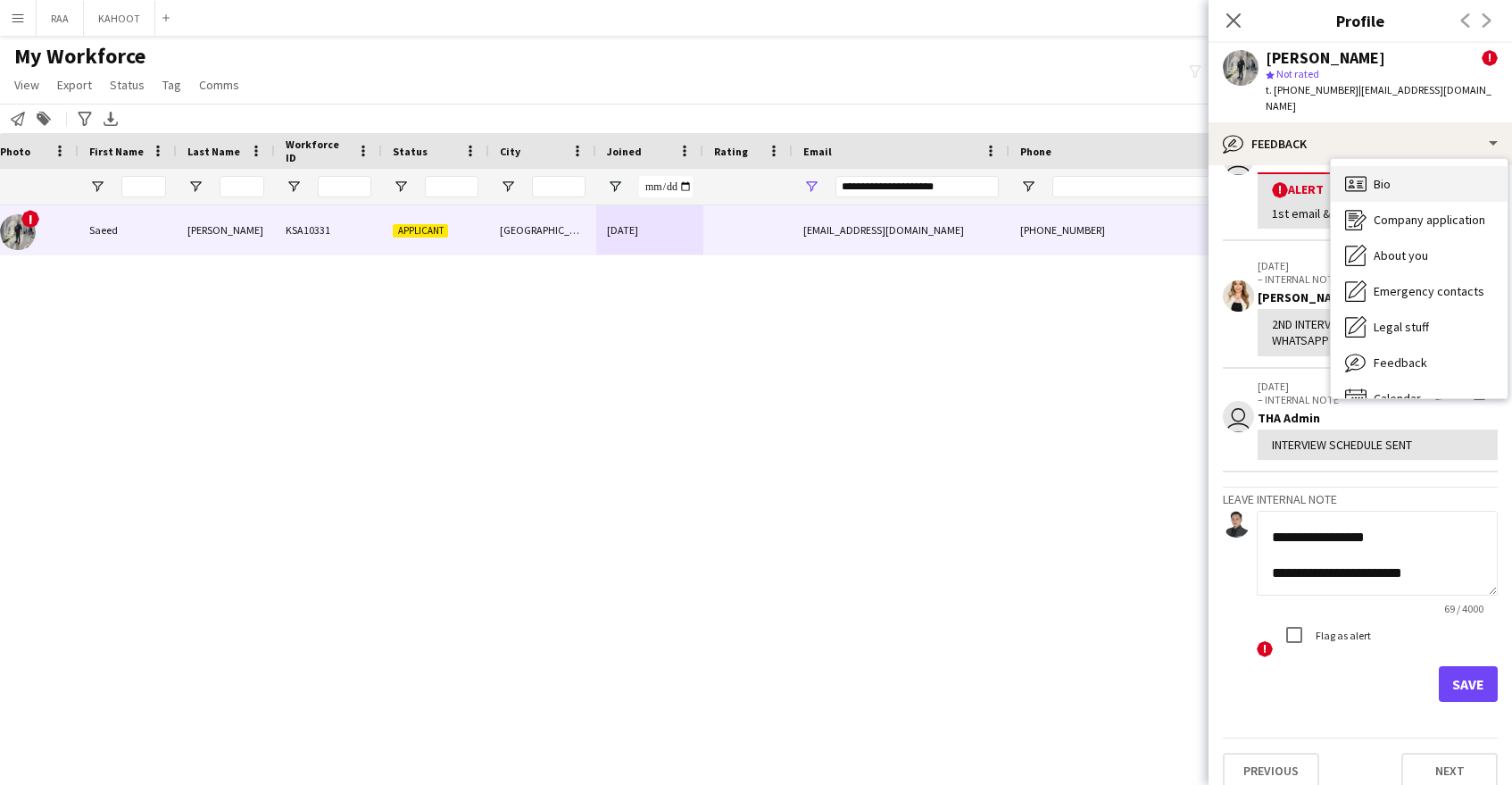
click at [1413, 180] on div "Bio Bio" at bounding box center [1419, 184] width 177 height 36
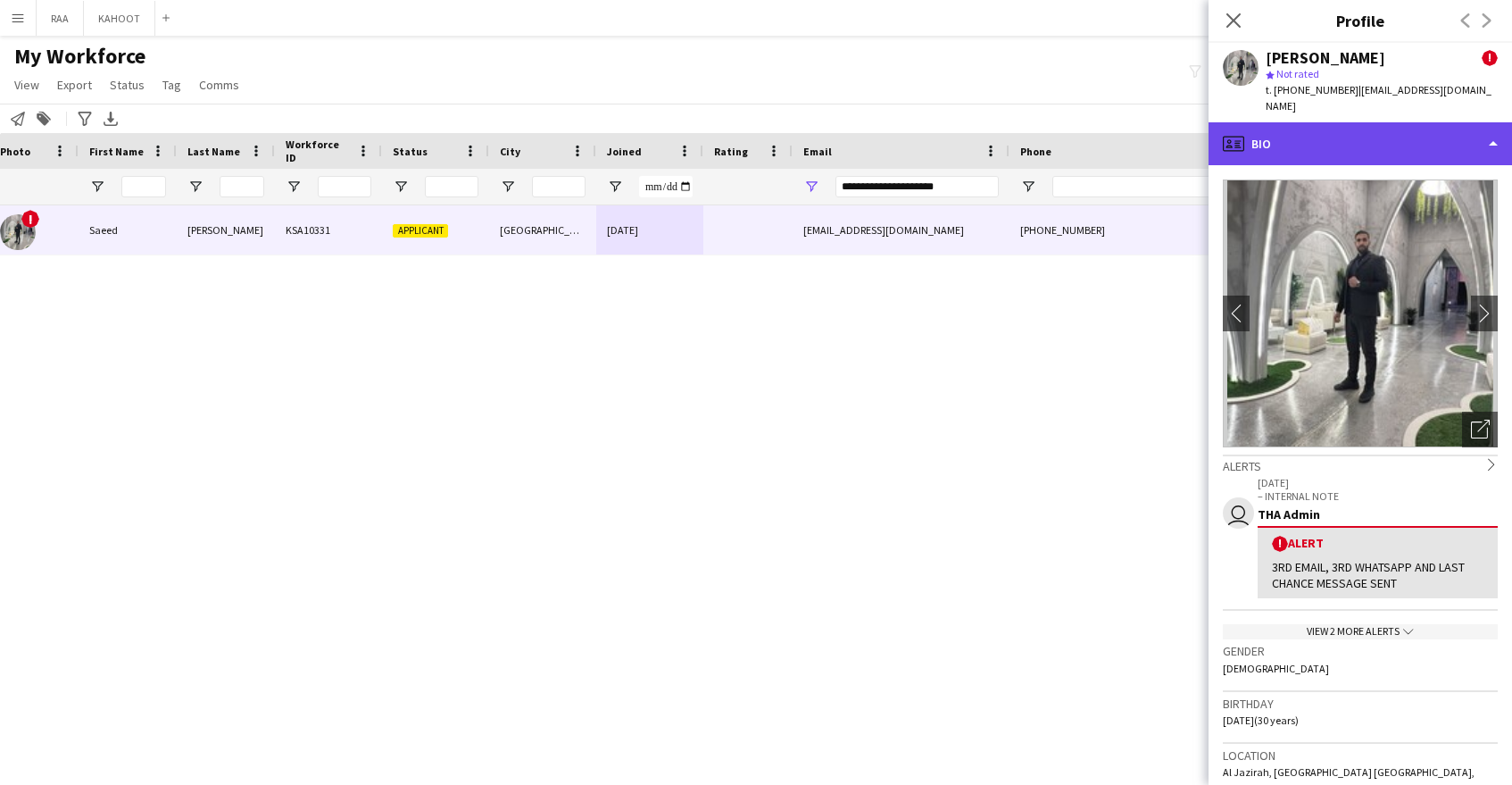
click at [1345, 144] on div "profile Bio" at bounding box center [1360, 144] width 303 height 43
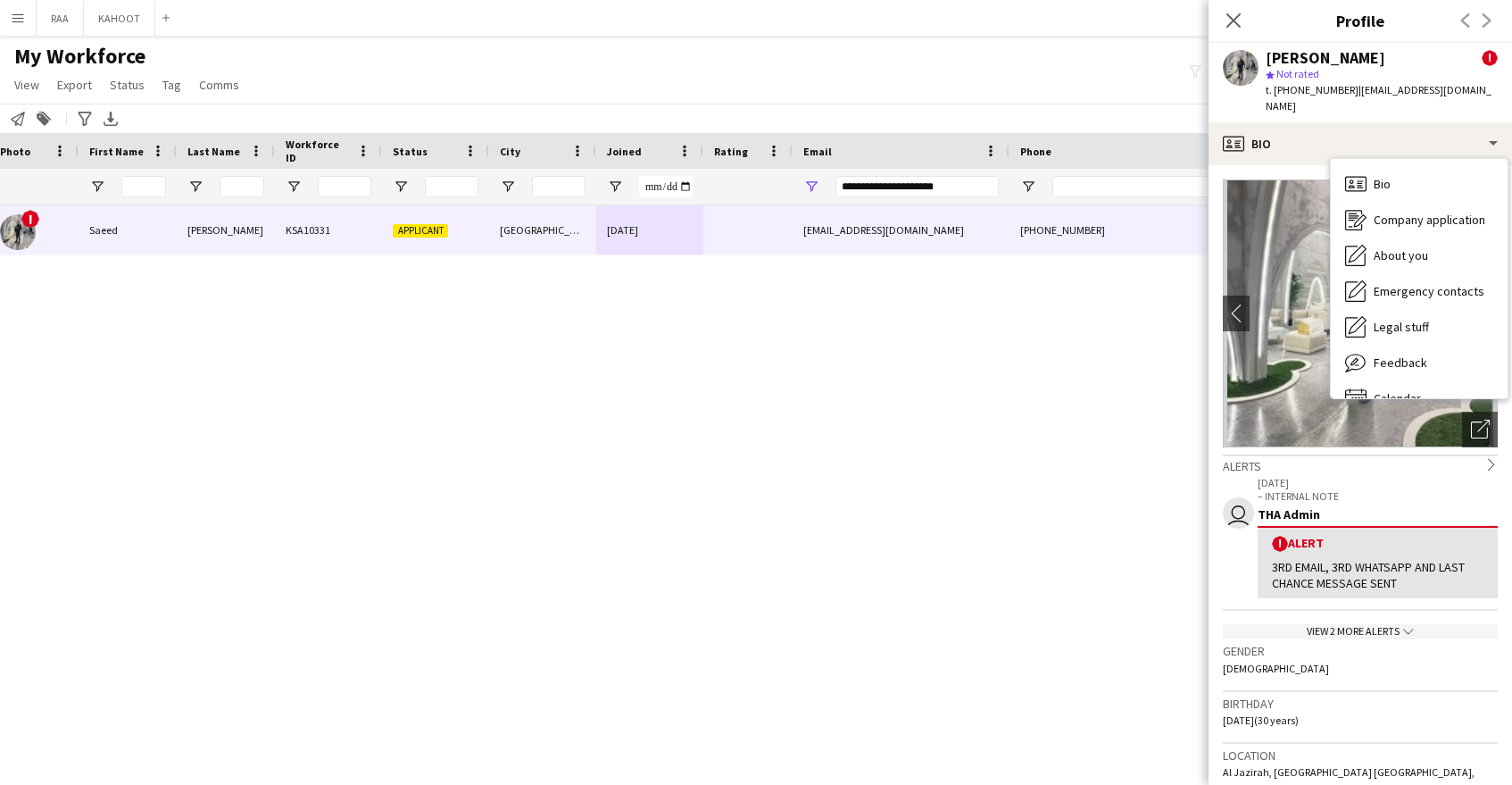
click at [1383, 176] on span "Bio" at bounding box center [1383, 184] width 17 height 16
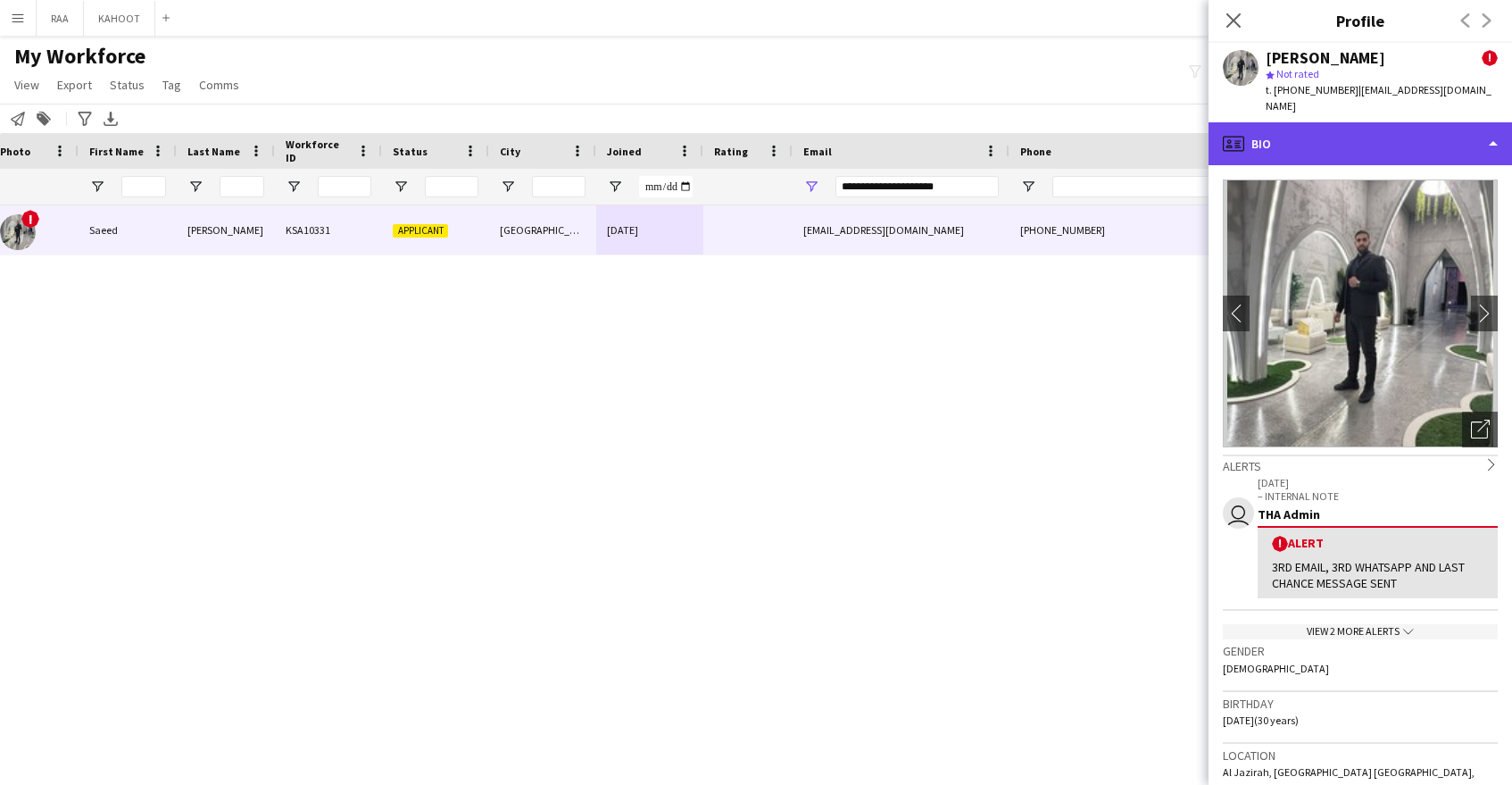
click at [1377, 130] on div "profile Bio" at bounding box center [1360, 144] width 303 height 43
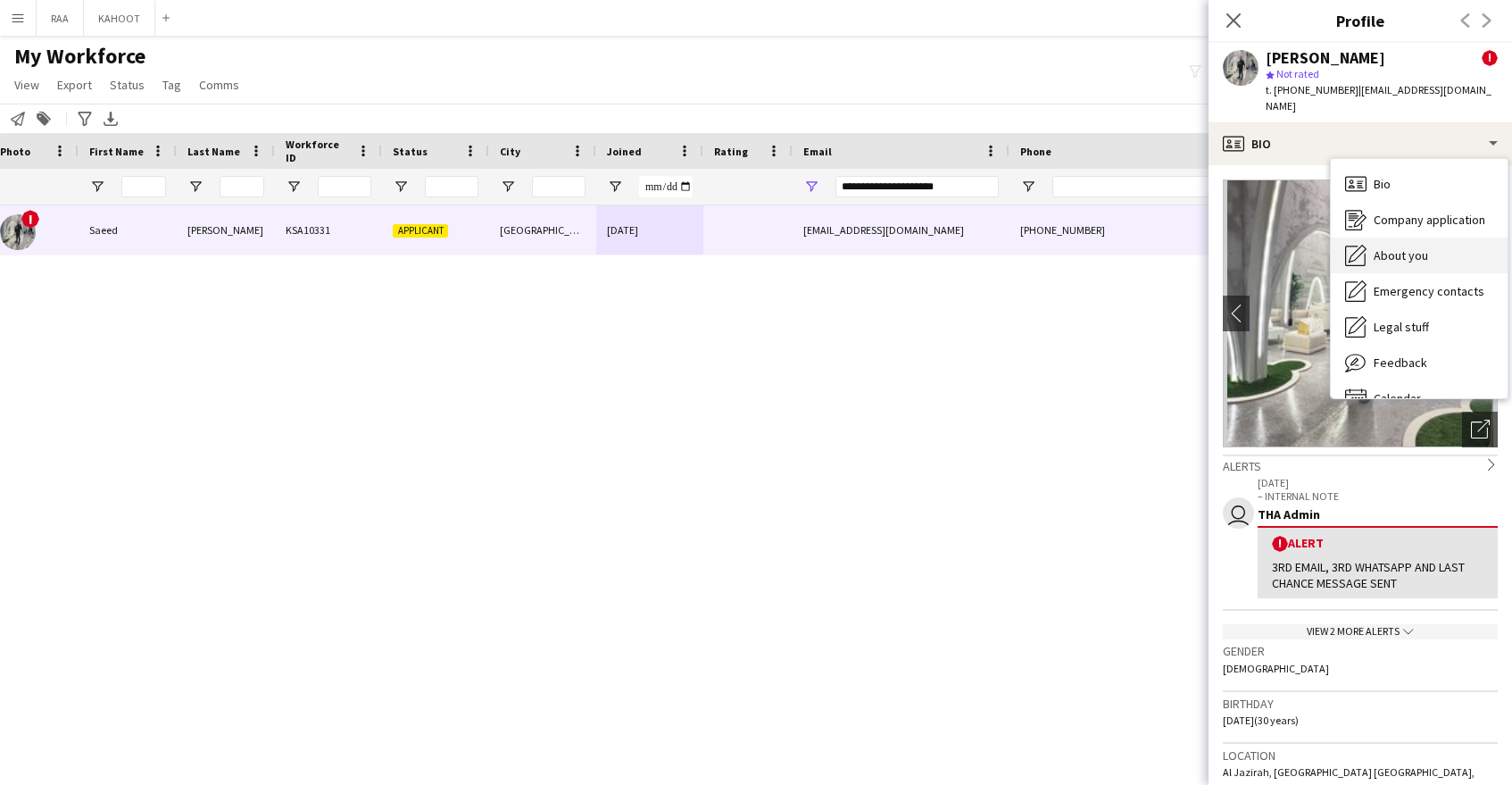
click at [1409, 247] on span "About you" at bounding box center [1401, 255] width 54 height 16
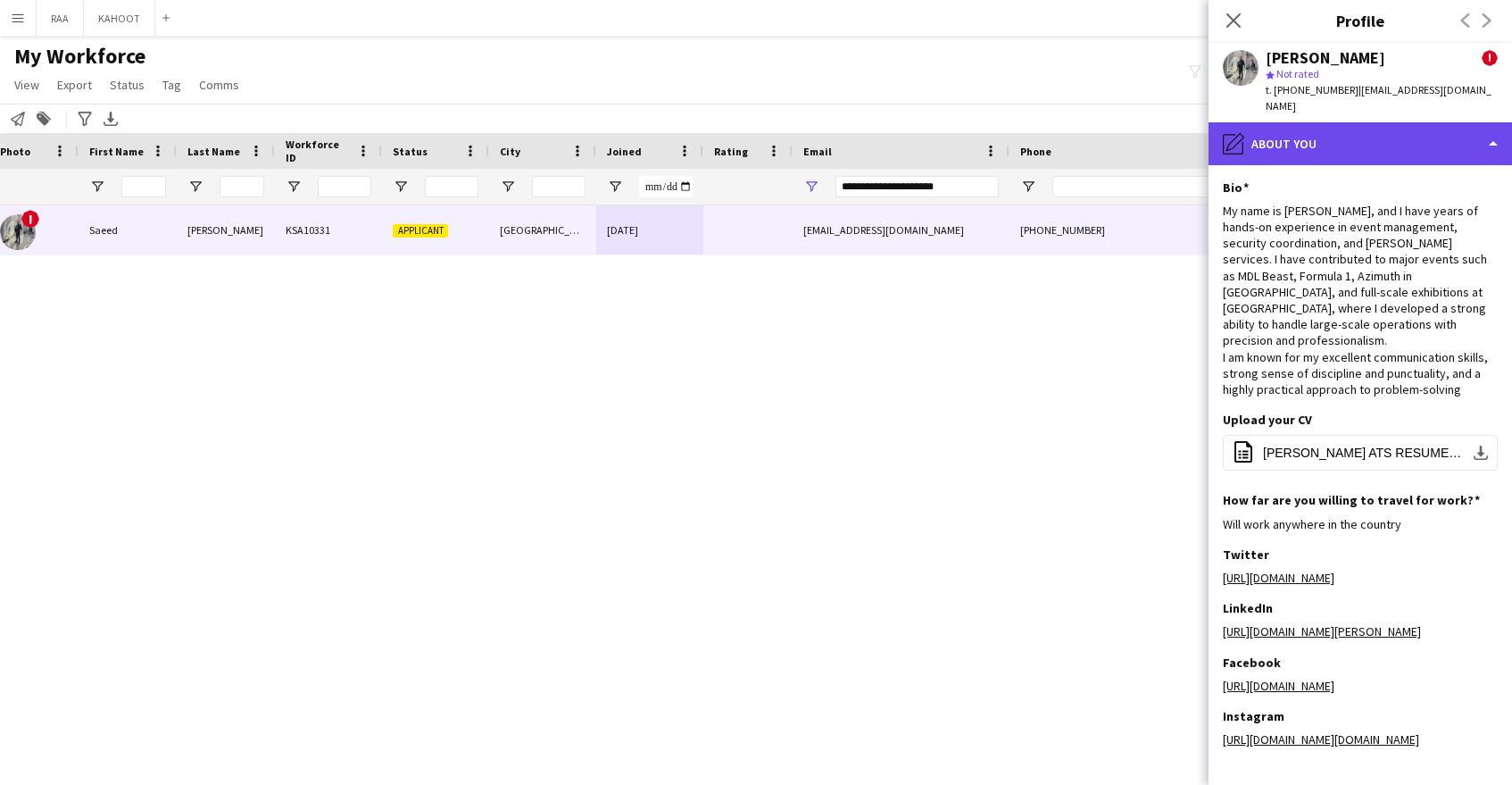
drag, startPoint x: 1337, startPoint y: 128, endPoint x: 1352, endPoint y: 135, distance: 16.6
click at [1338, 128] on div "pencil4 About you" at bounding box center [1360, 144] width 303 height 43
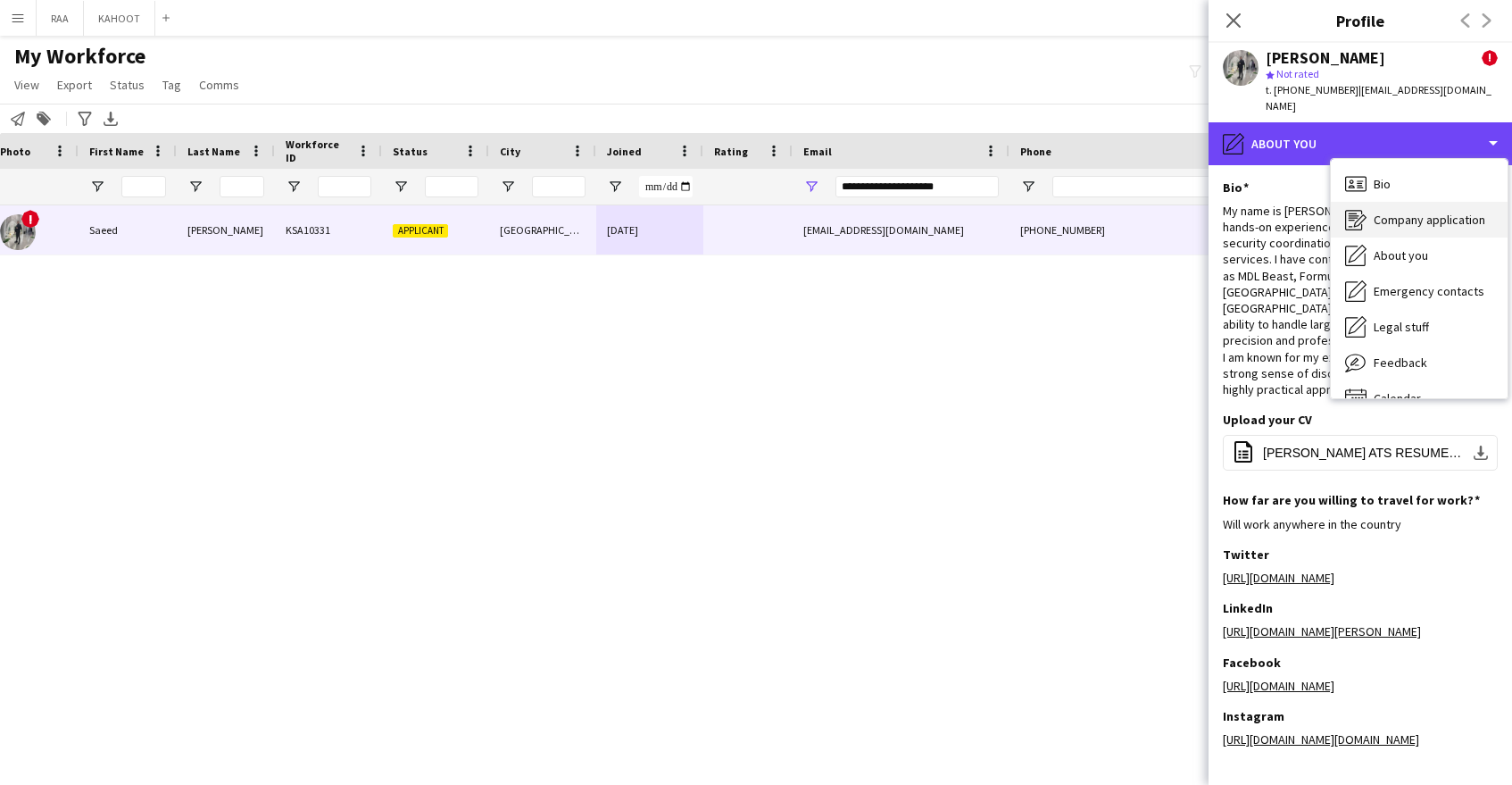
scroll to position [25, 0]
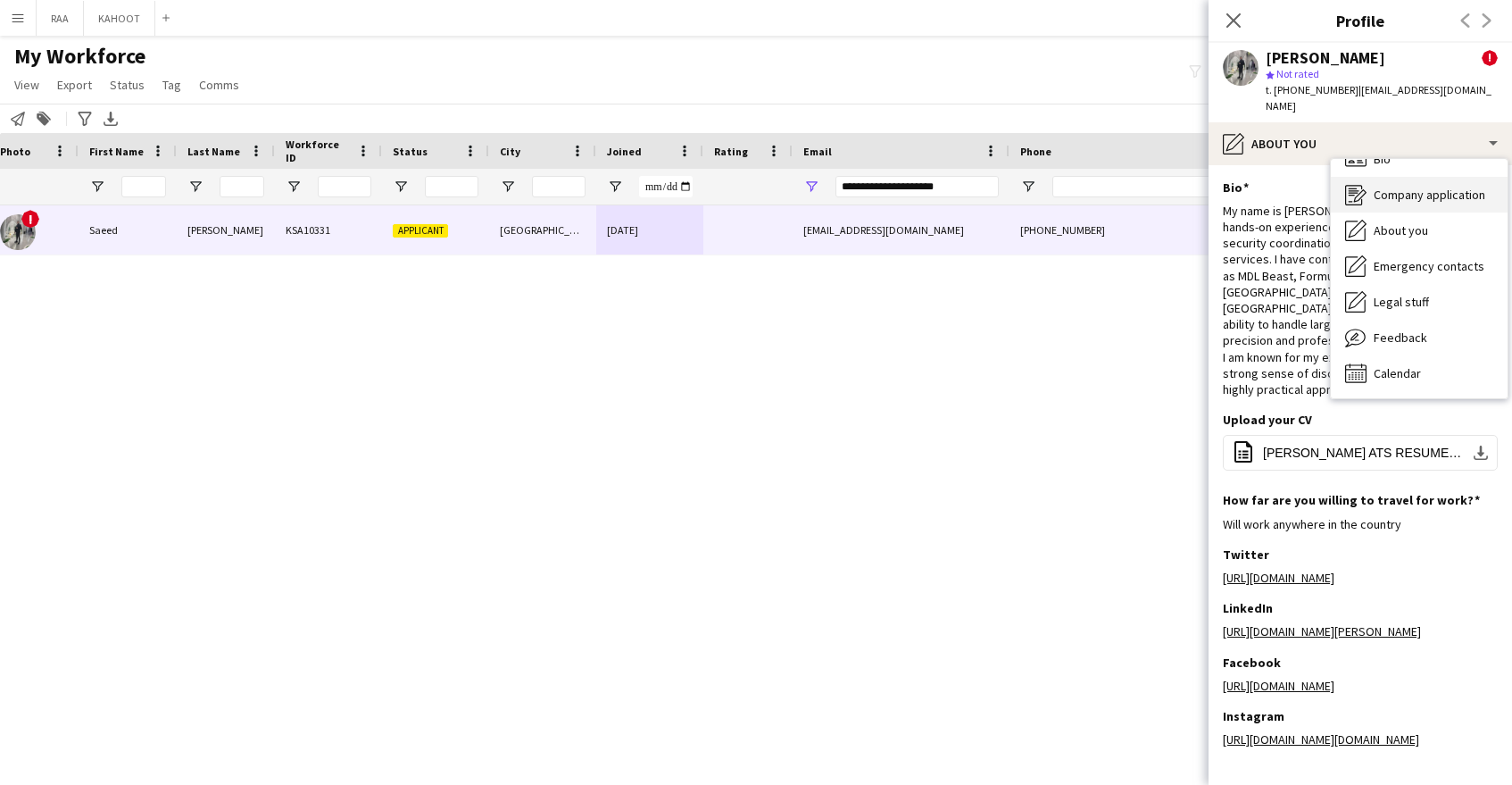
click at [1384, 187] on span "Company application" at bounding box center [1429, 194] width 111 height 16
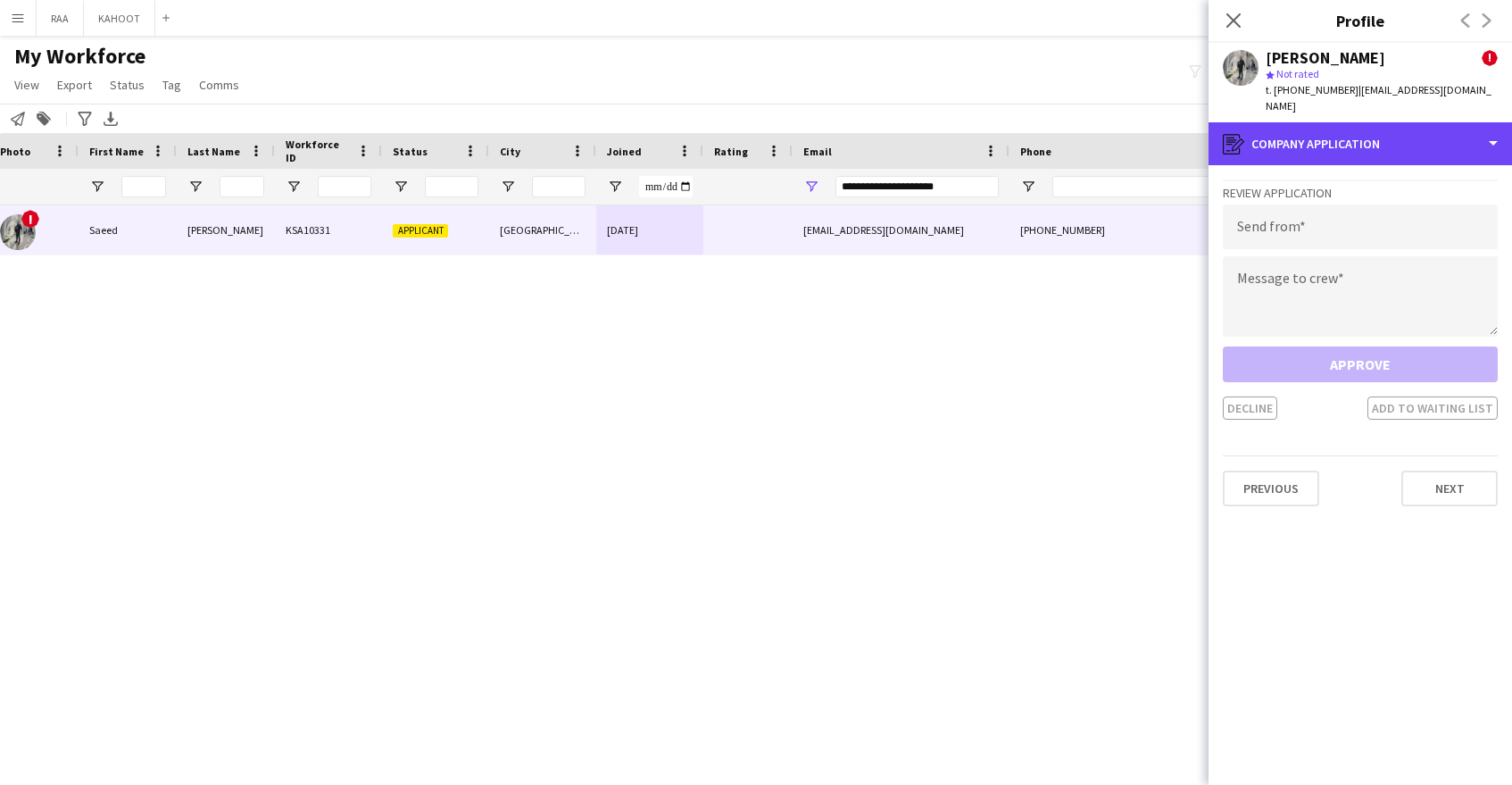
drag, startPoint x: 1399, startPoint y: 119, endPoint x: 1408, endPoint y: 189, distance: 70.6
click at [1399, 123] on div "register Company application" at bounding box center [1360, 144] width 303 height 43
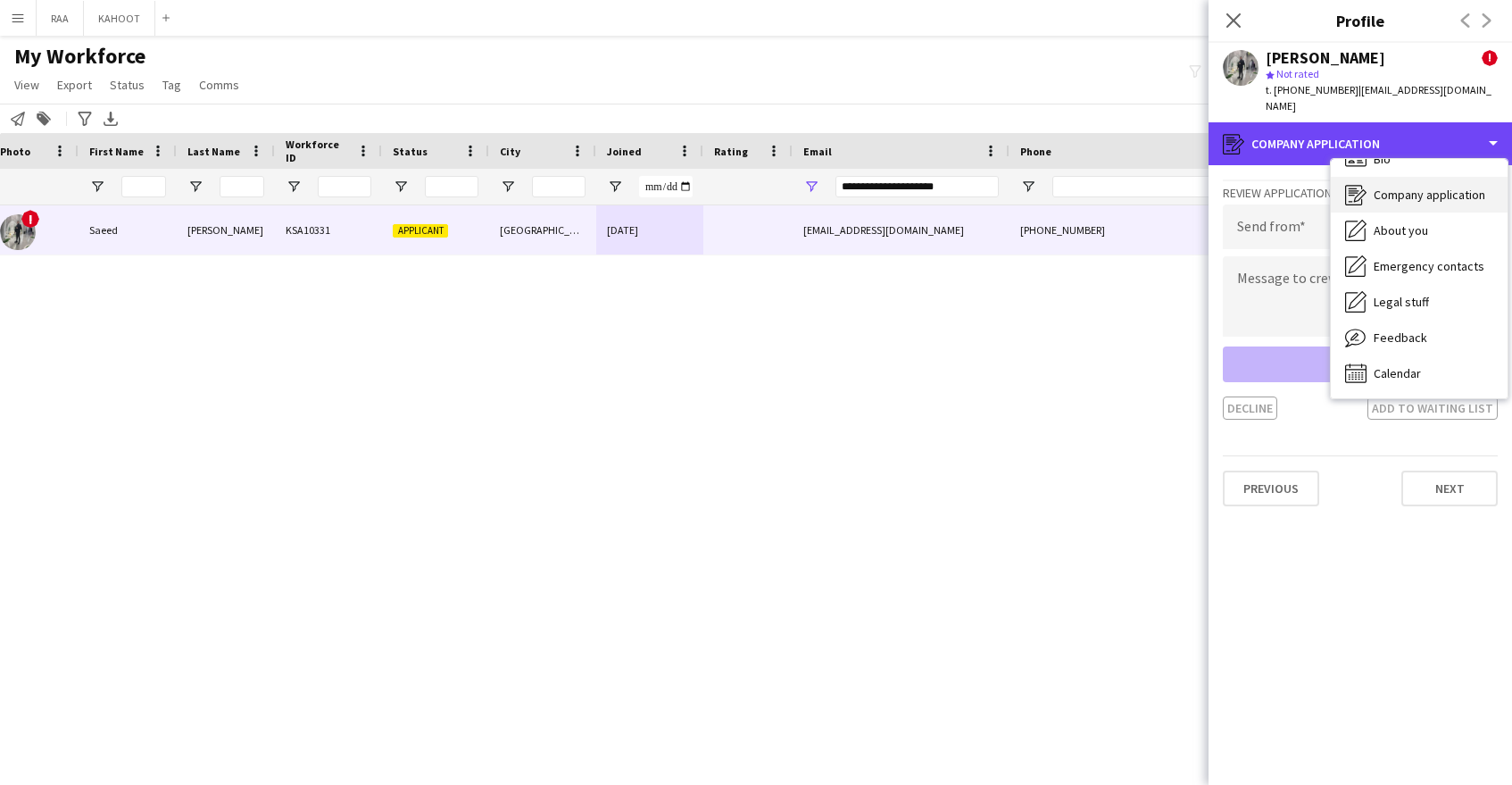
scroll to position [0, 0]
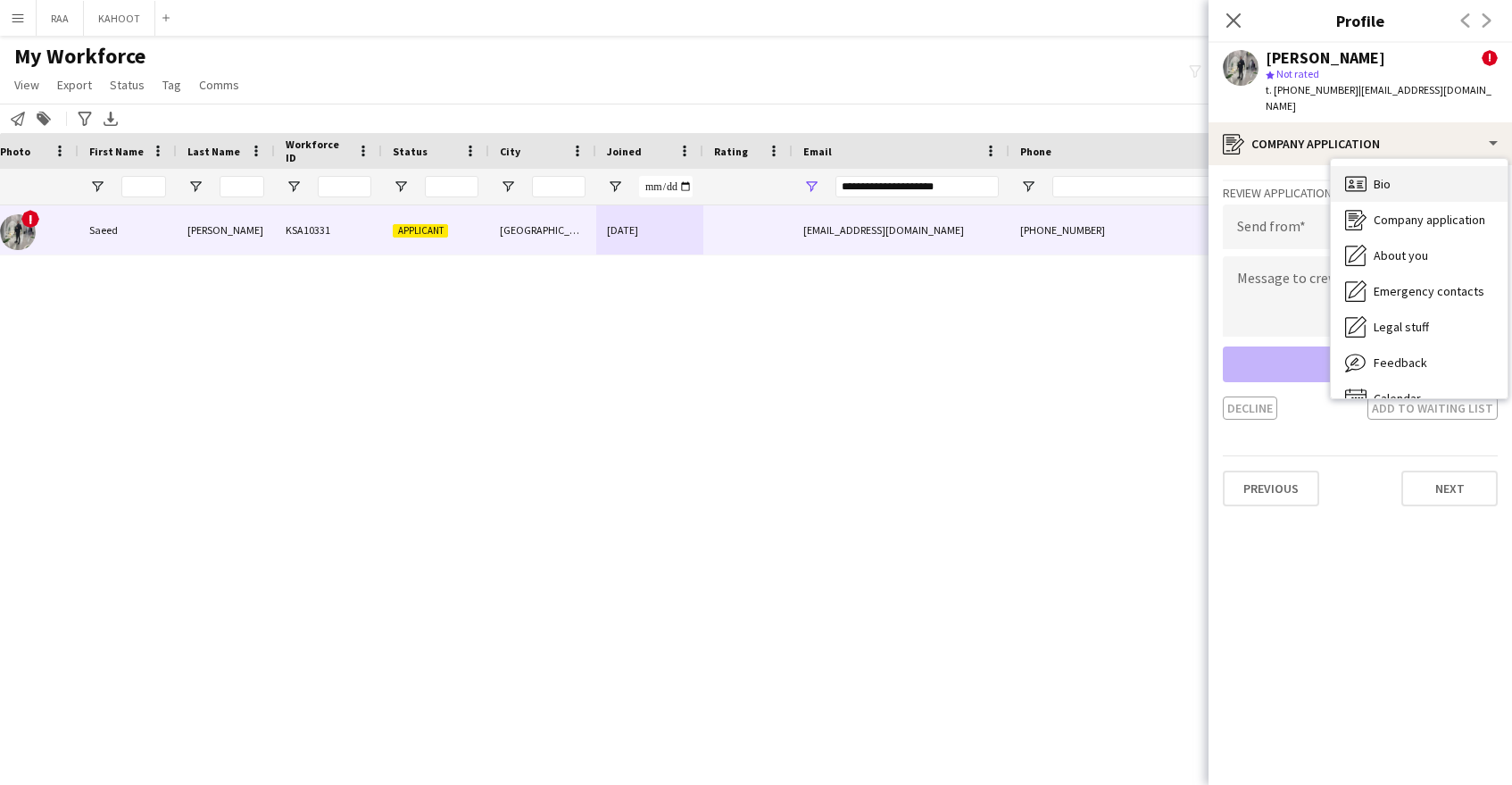
click at [1412, 174] on div "Bio Bio" at bounding box center [1419, 184] width 177 height 36
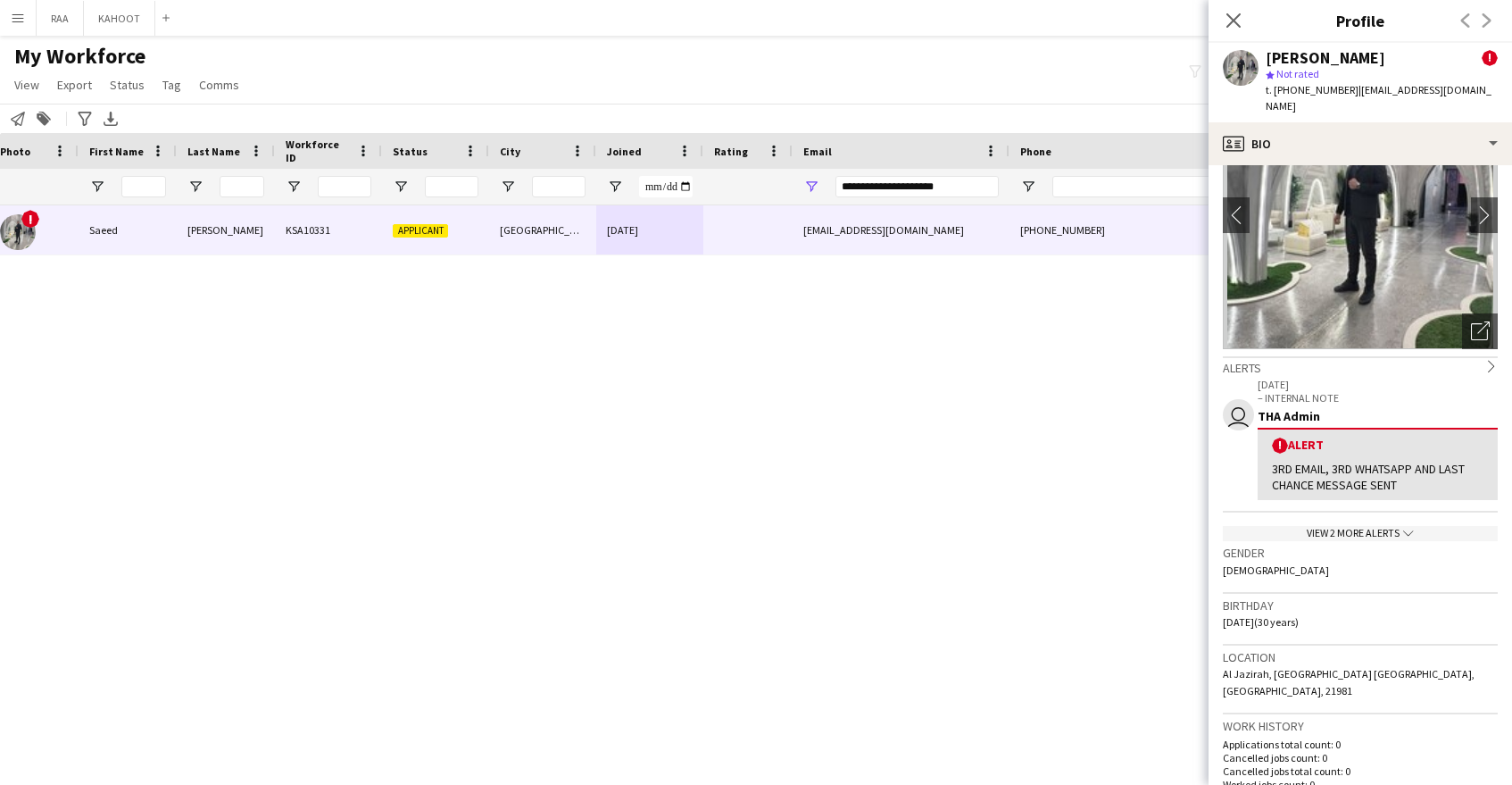
scroll to position [132, 0]
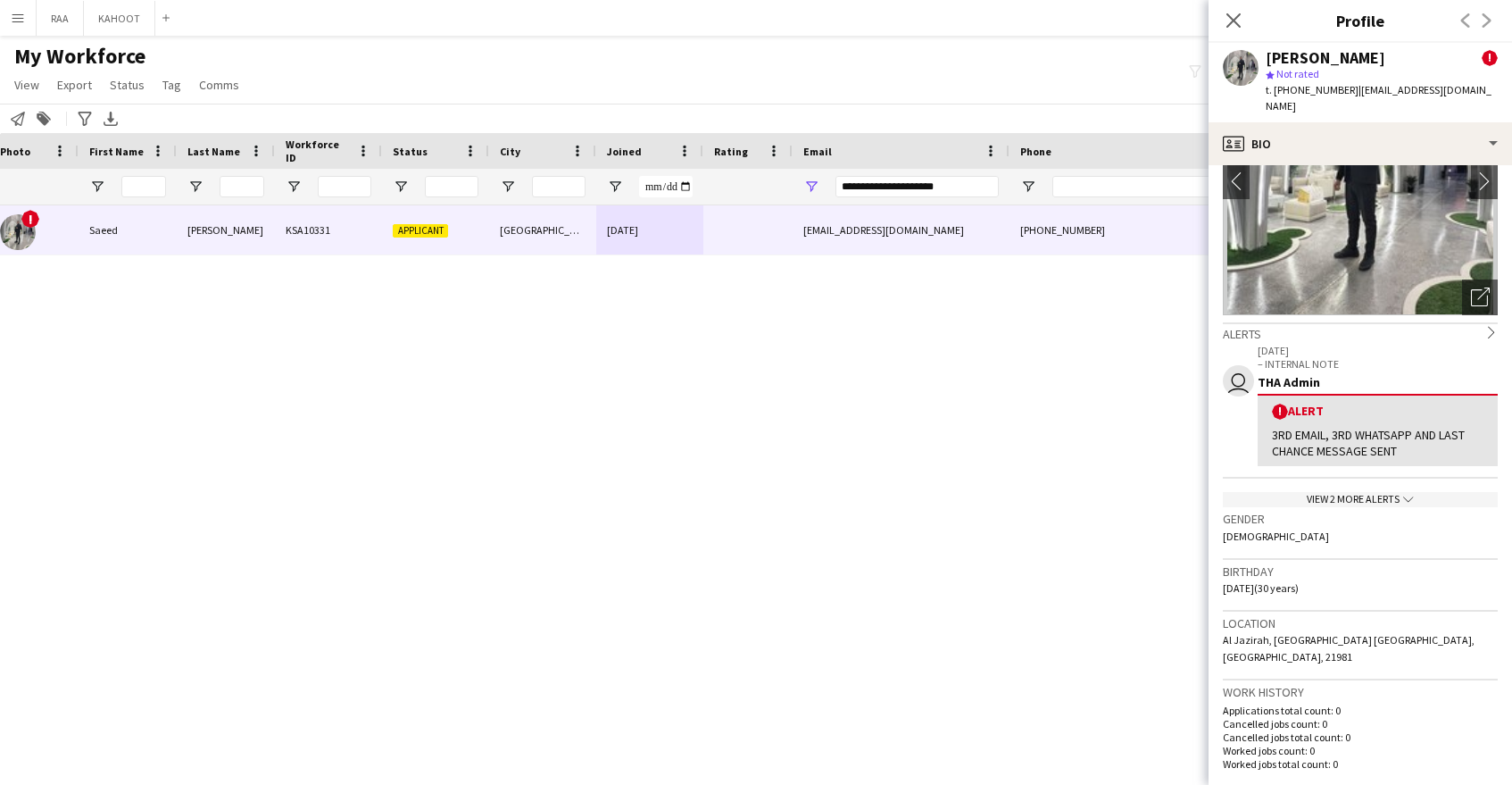
click at [1322, 95] on span "t. +966564305708" at bounding box center [1312, 90] width 93 height 14
copy span "966564305708"
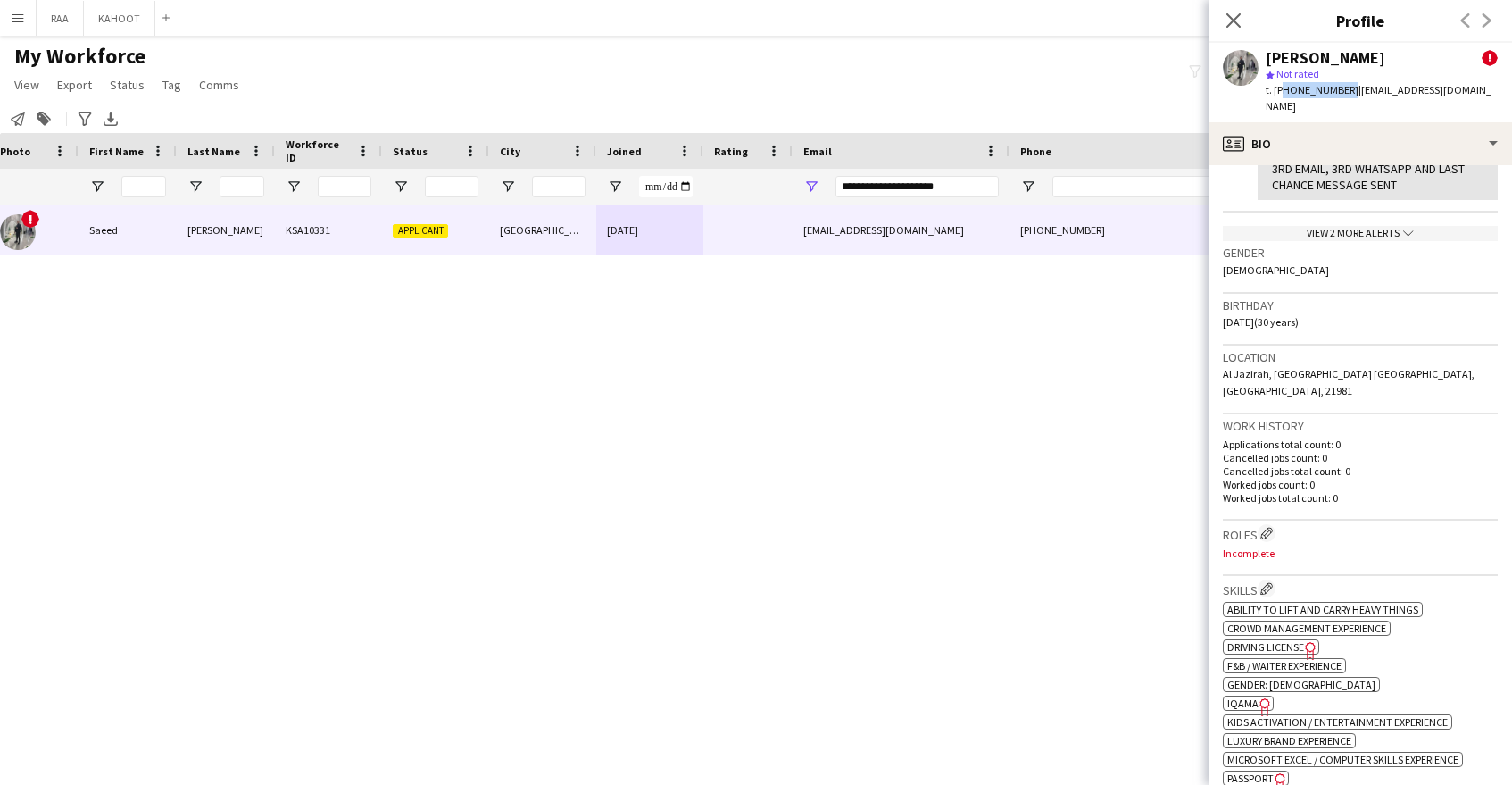
scroll to position [0, 0]
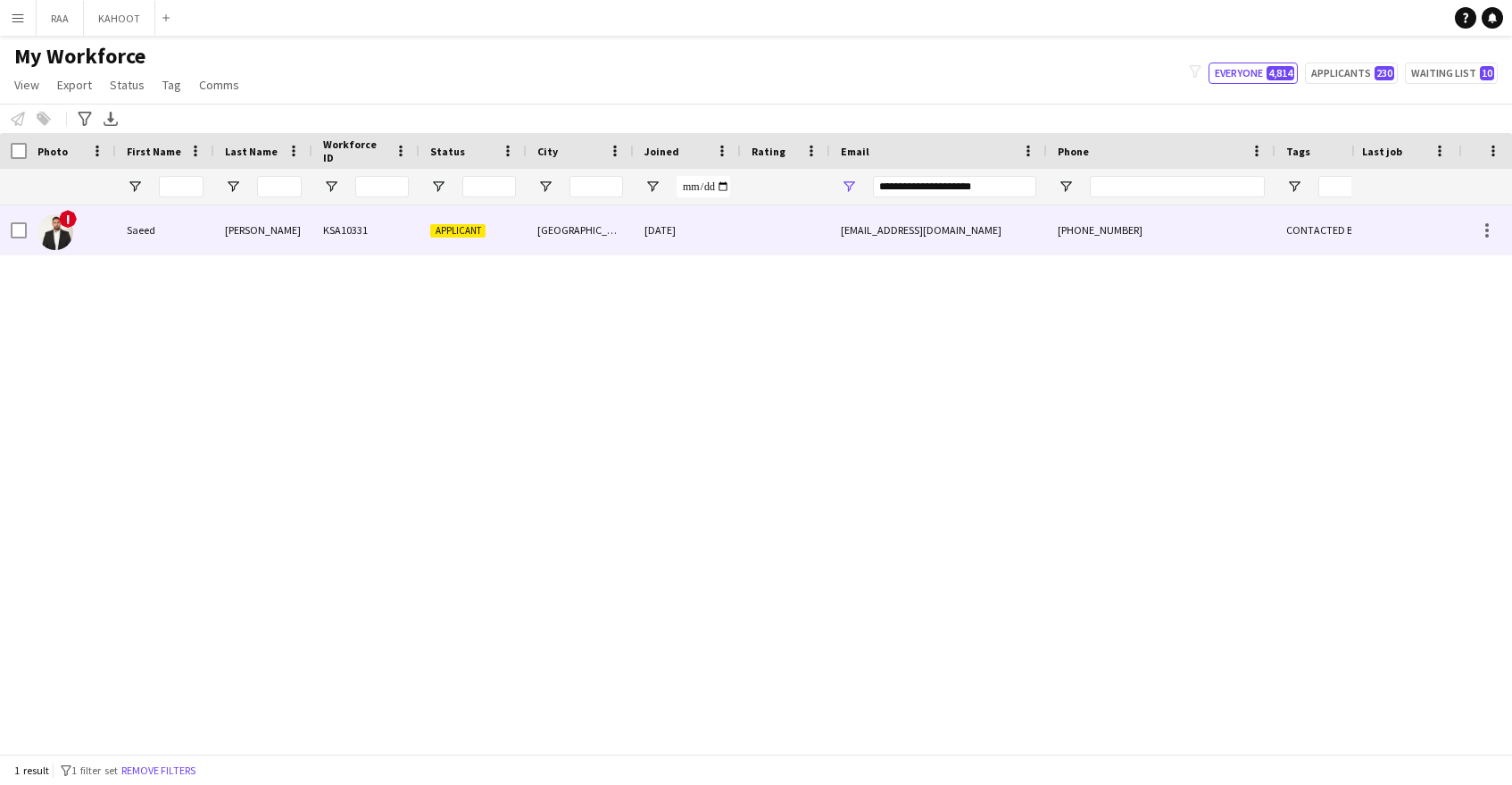
click at [930, 239] on div "[EMAIL_ADDRESS][DOMAIN_NAME]" at bounding box center [938, 229] width 217 height 49
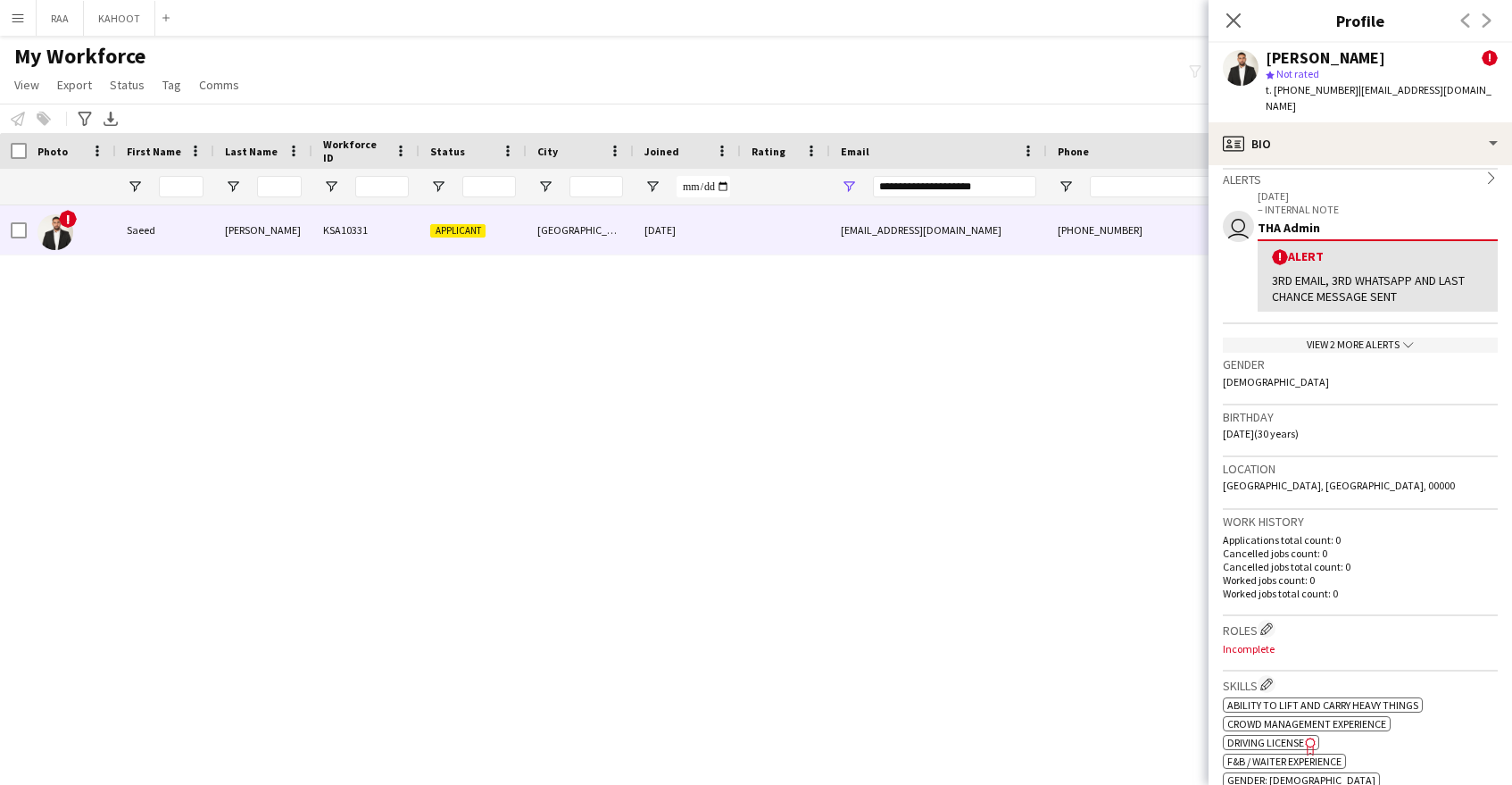
scroll to position [288, 0]
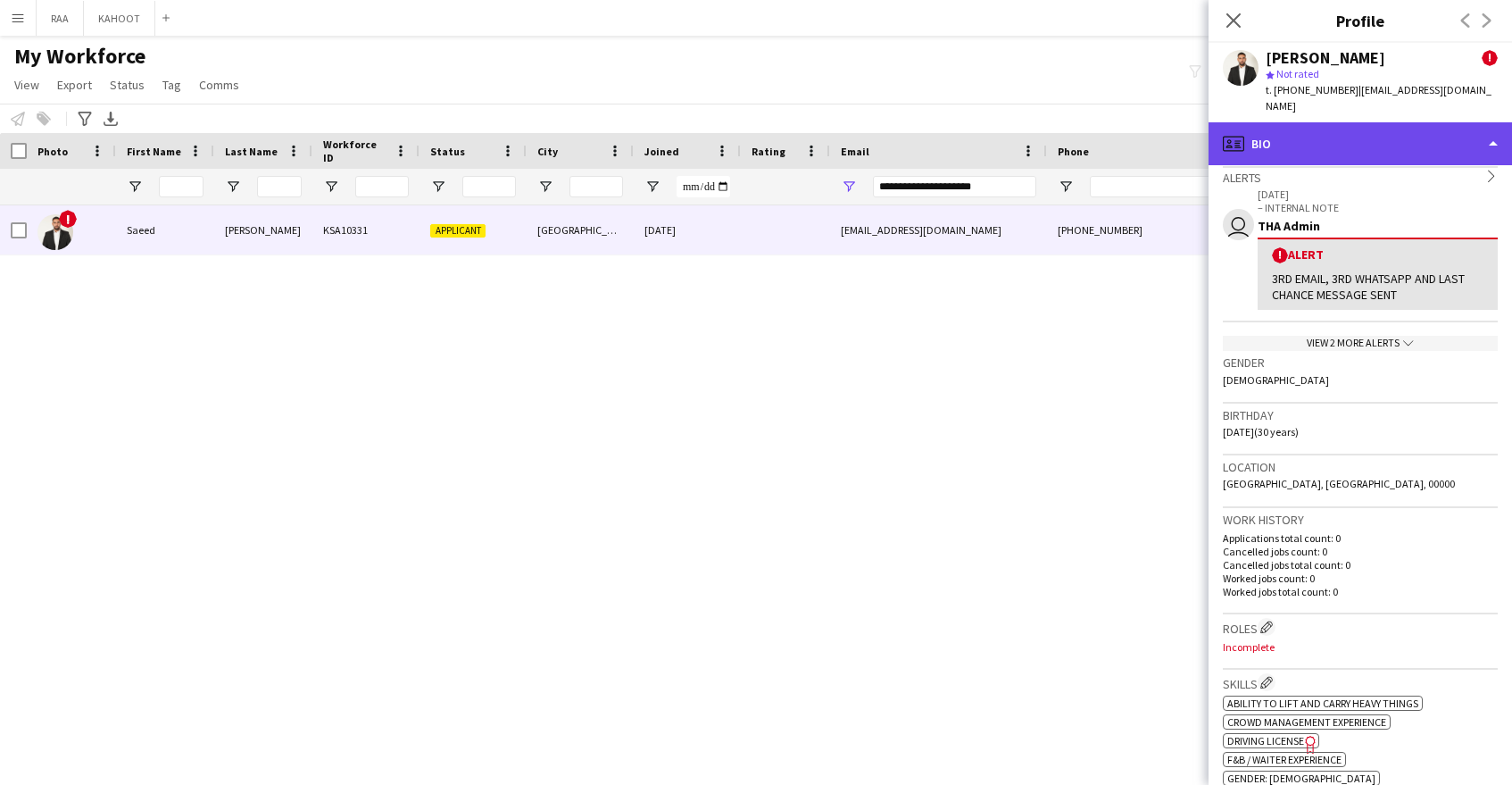
click at [1356, 128] on div "profile Bio" at bounding box center [1360, 144] width 303 height 43
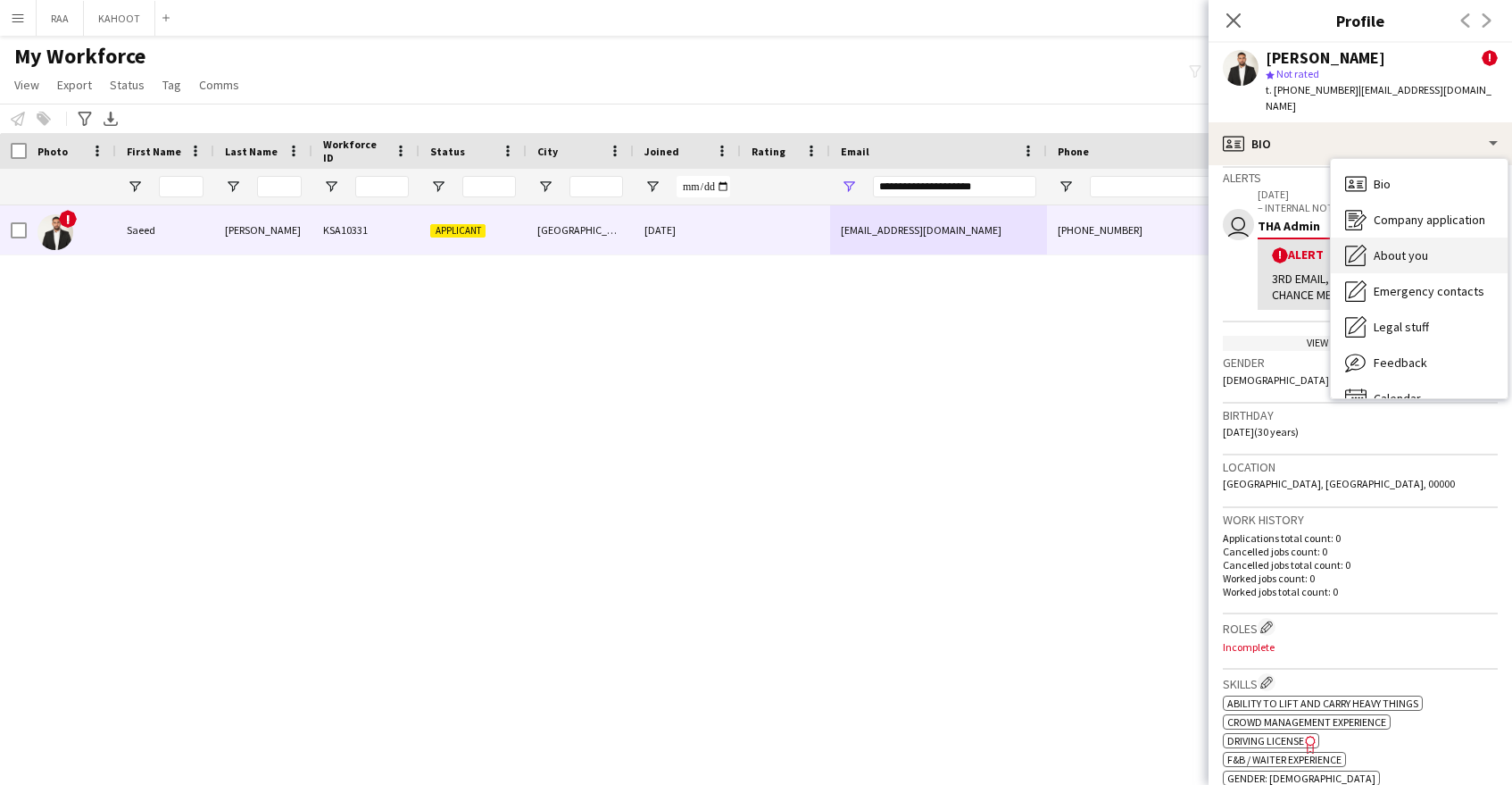
click at [1413, 247] on span "About you" at bounding box center [1401, 255] width 54 height 16
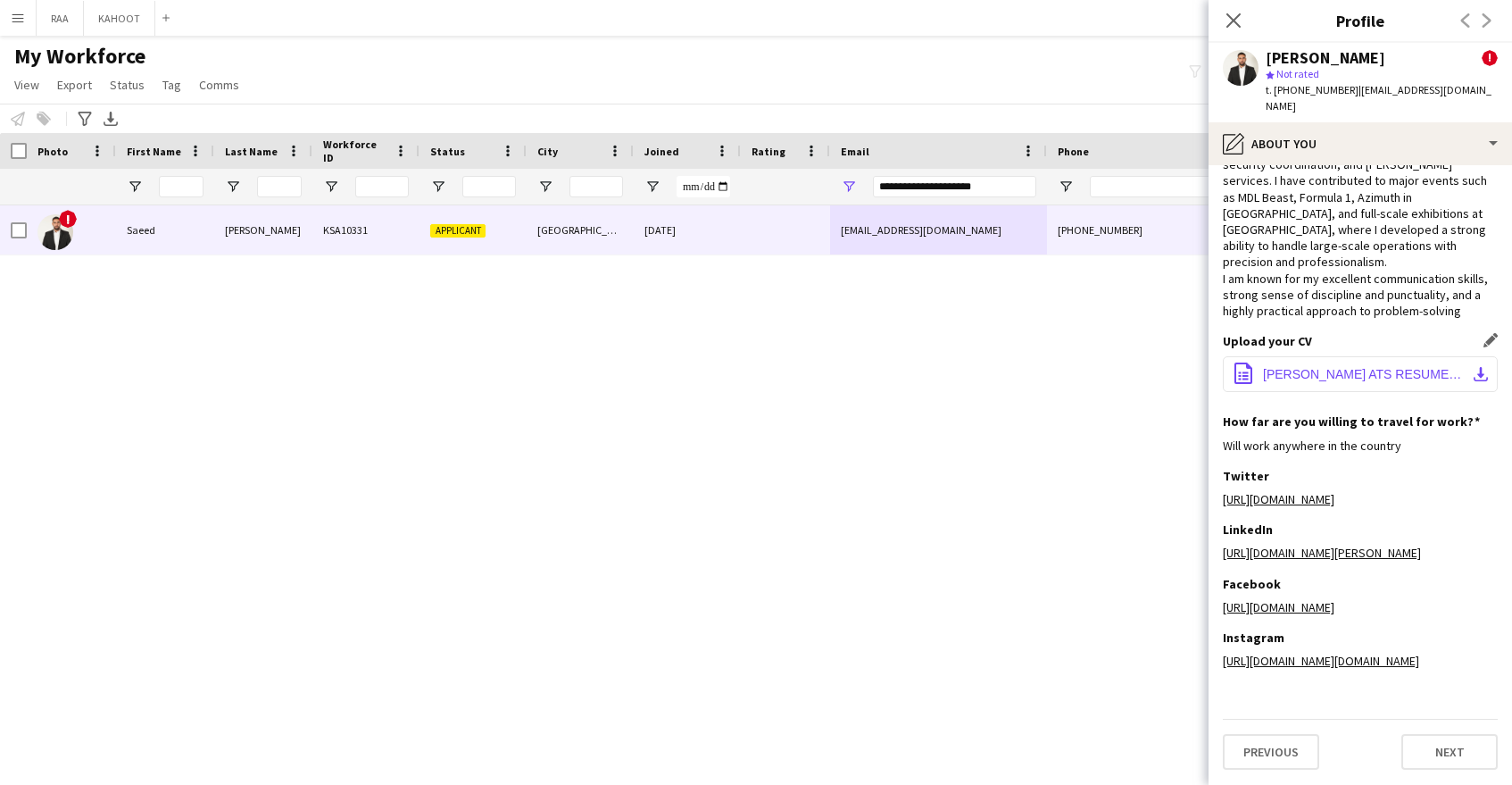
scroll to position [0, 0]
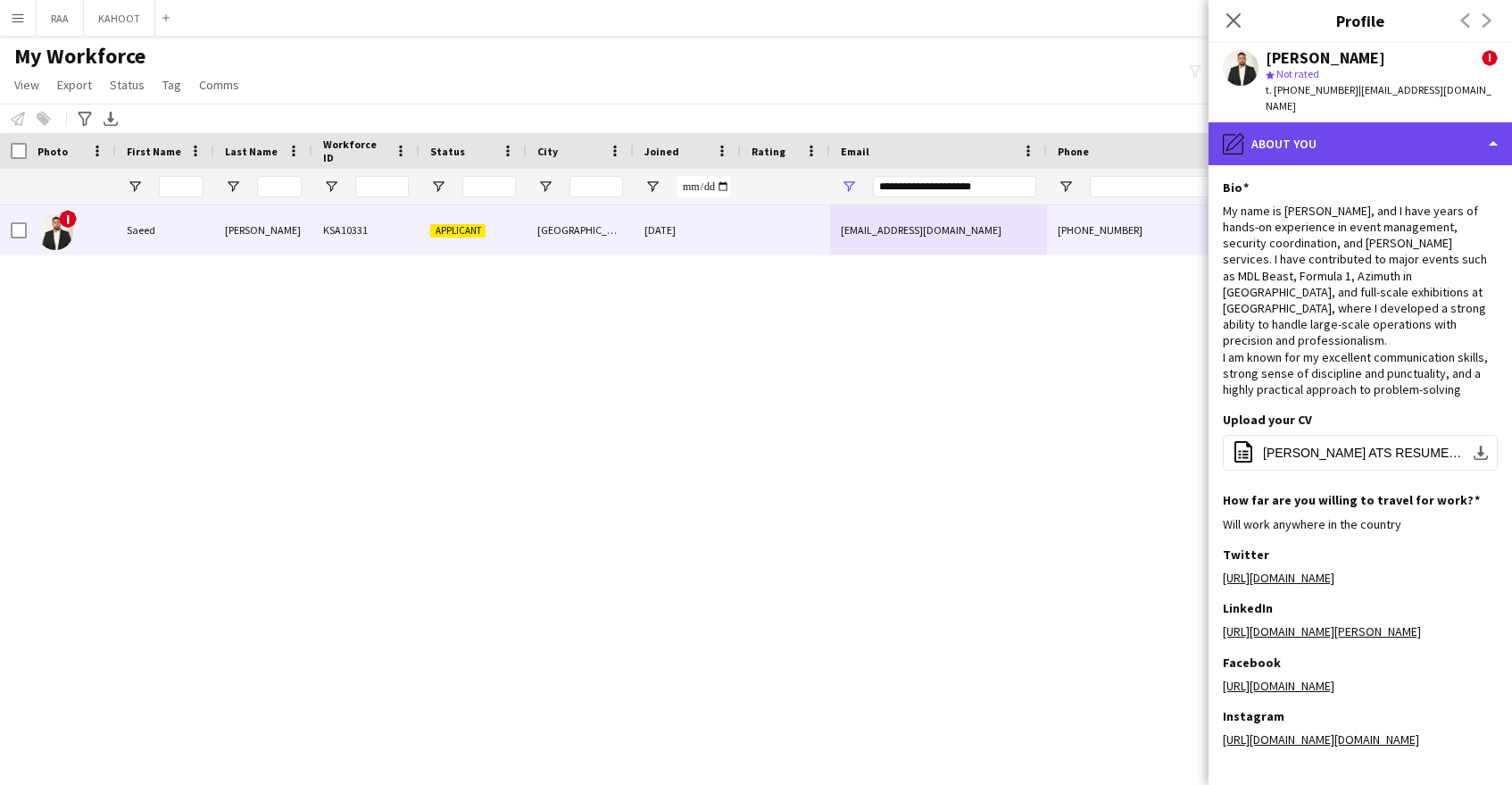
click at [1358, 123] on div "pencil4 About you" at bounding box center [1360, 144] width 303 height 43
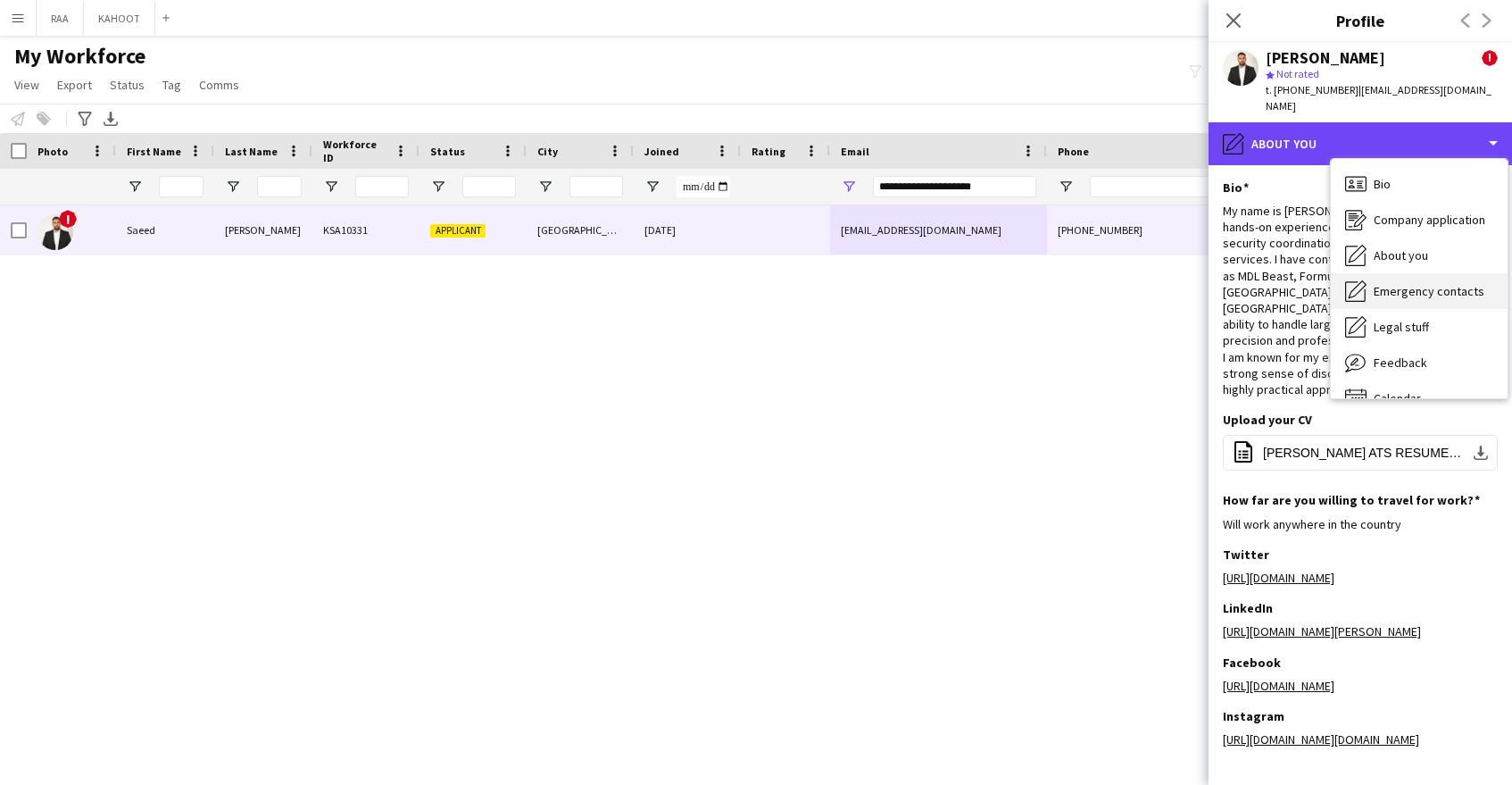
scroll to position [25, 0]
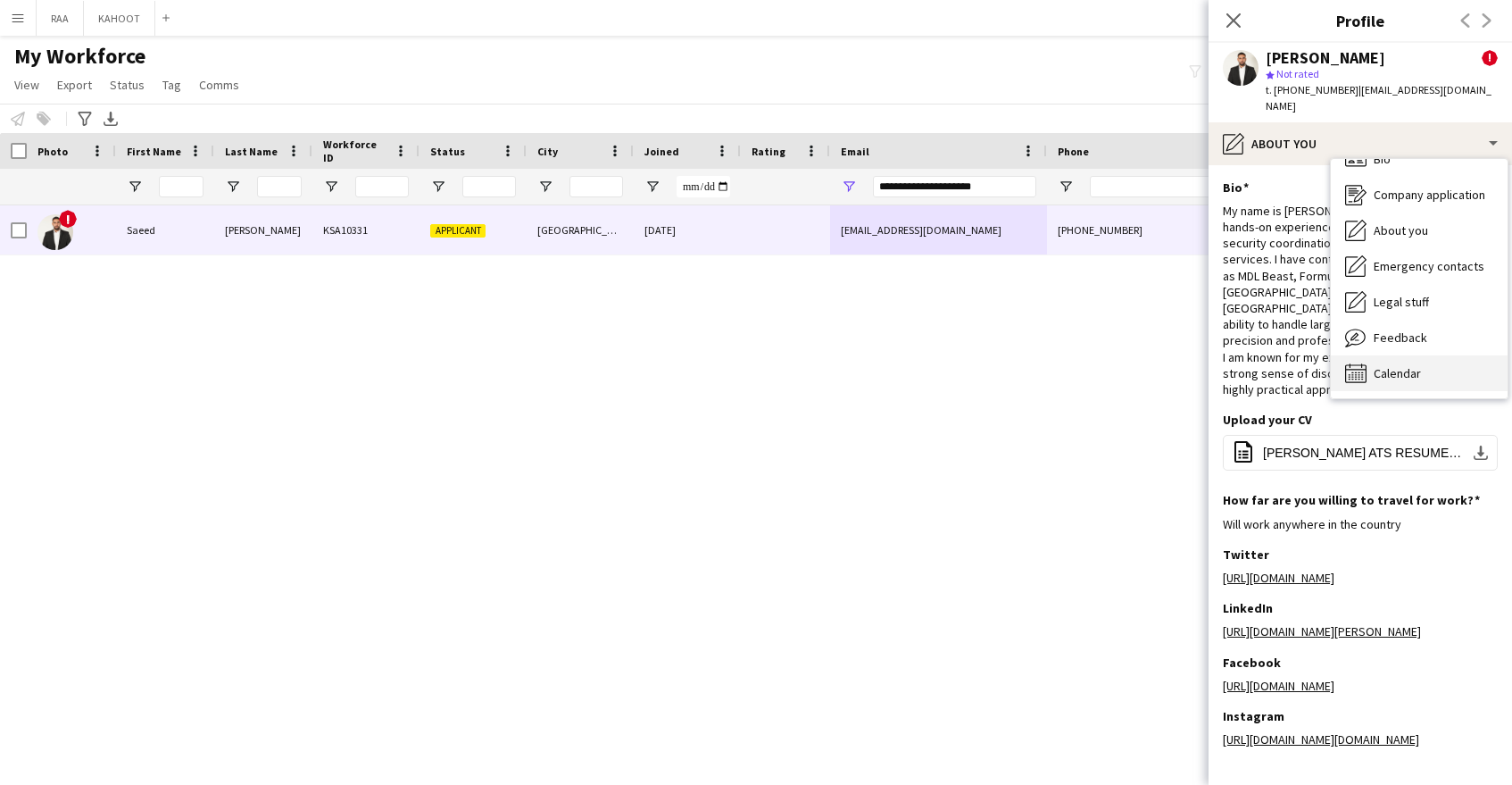
click at [1426, 356] on div "Calendar Calendar" at bounding box center [1419, 373] width 177 height 36
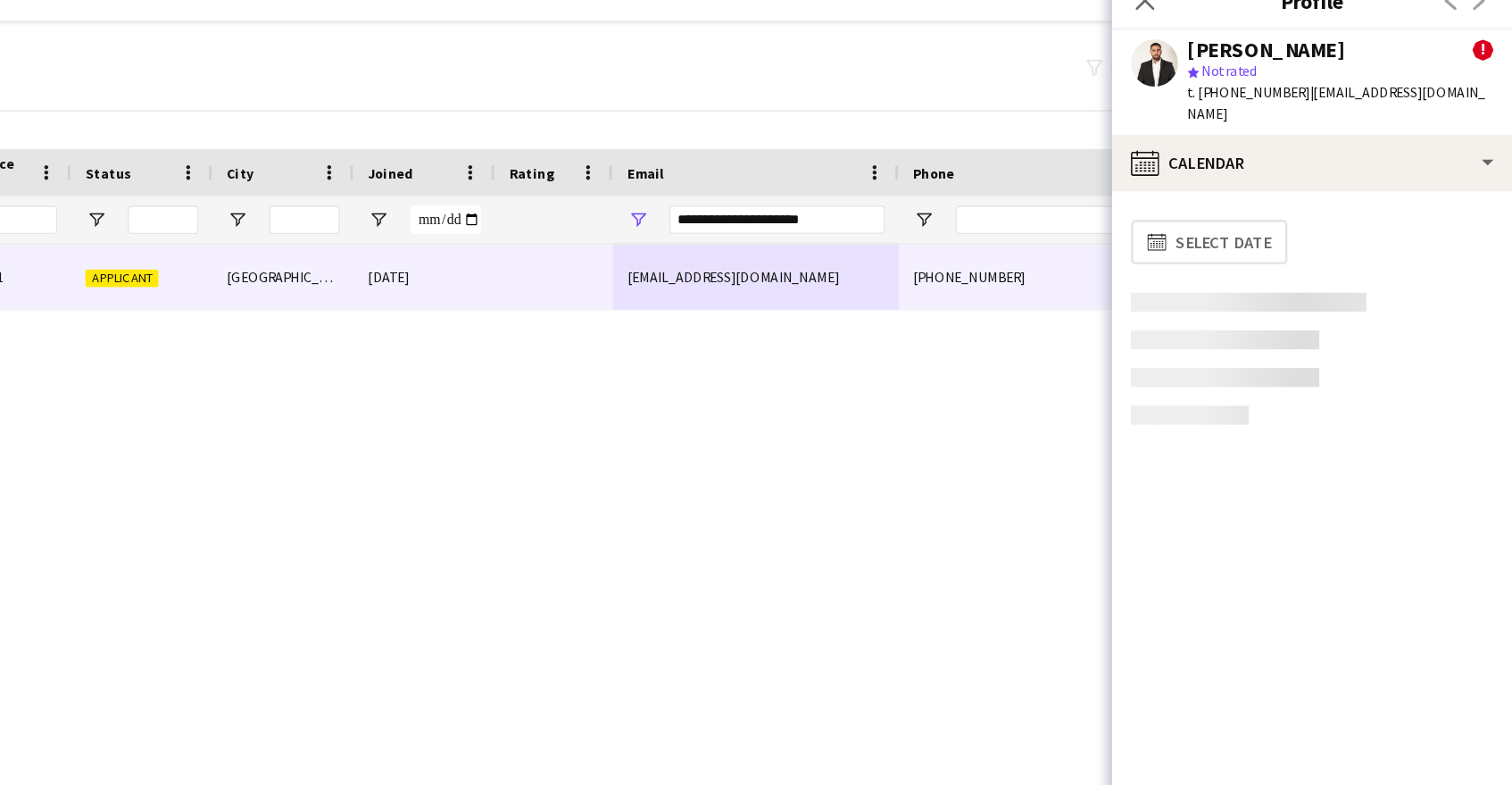
scroll to position [0, 0]
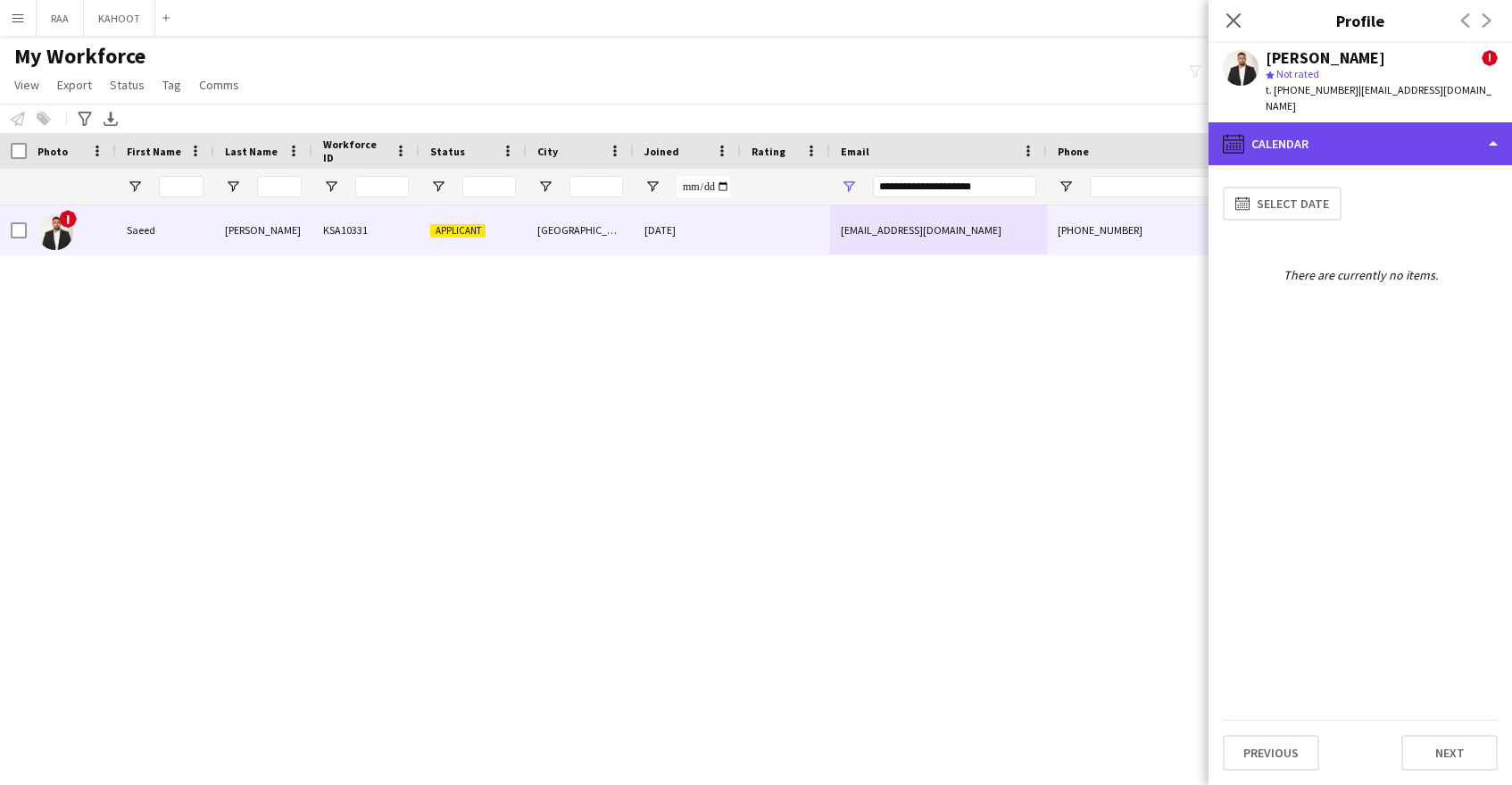
click at [1368, 144] on div "calendar-full Calendar" at bounding box center [1360, 144] width 303 height 43
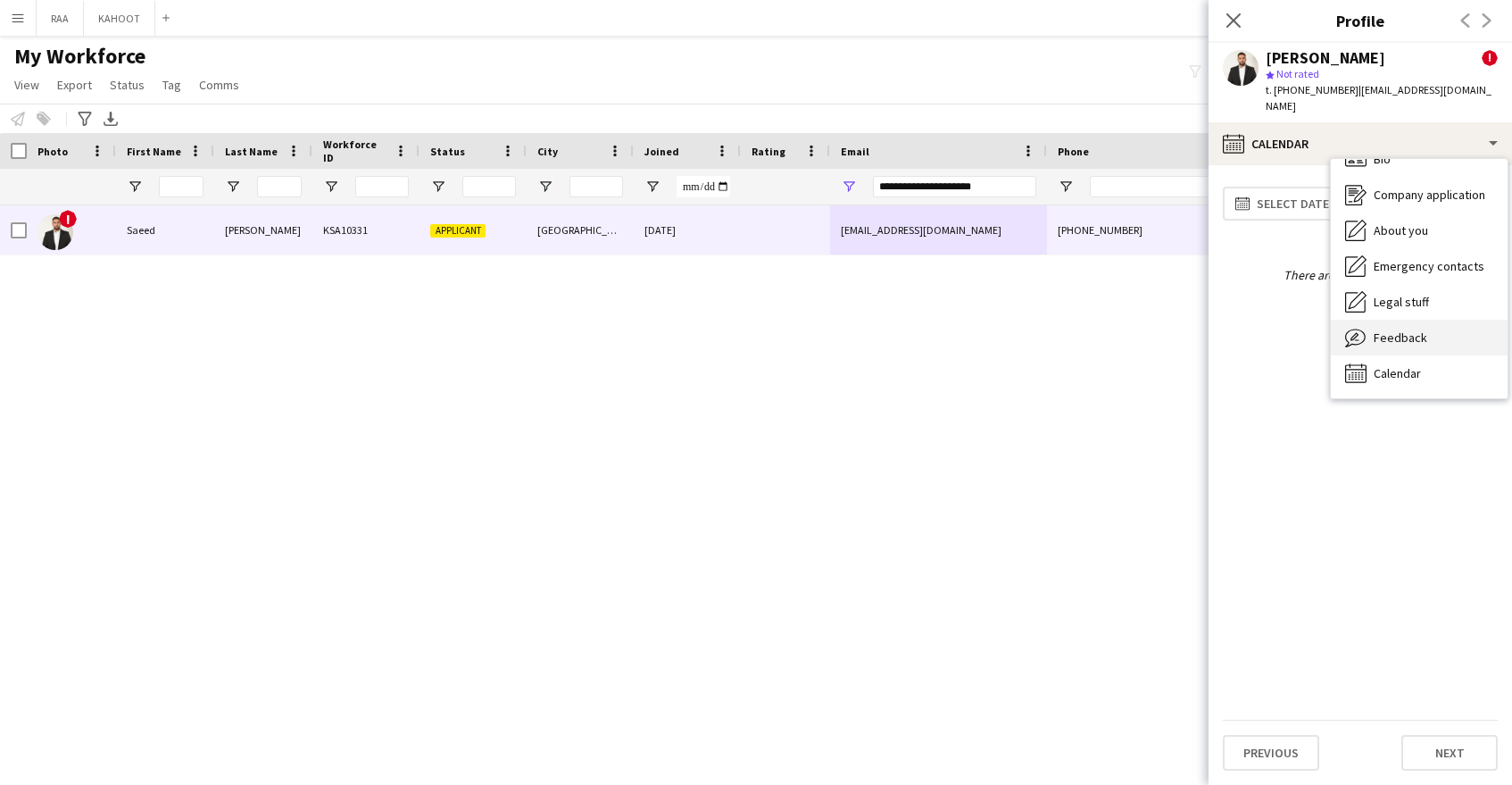
click at [1406, 334] on div "Feedback Feedback" at bounding box center [1419, 337] width 177 height 36
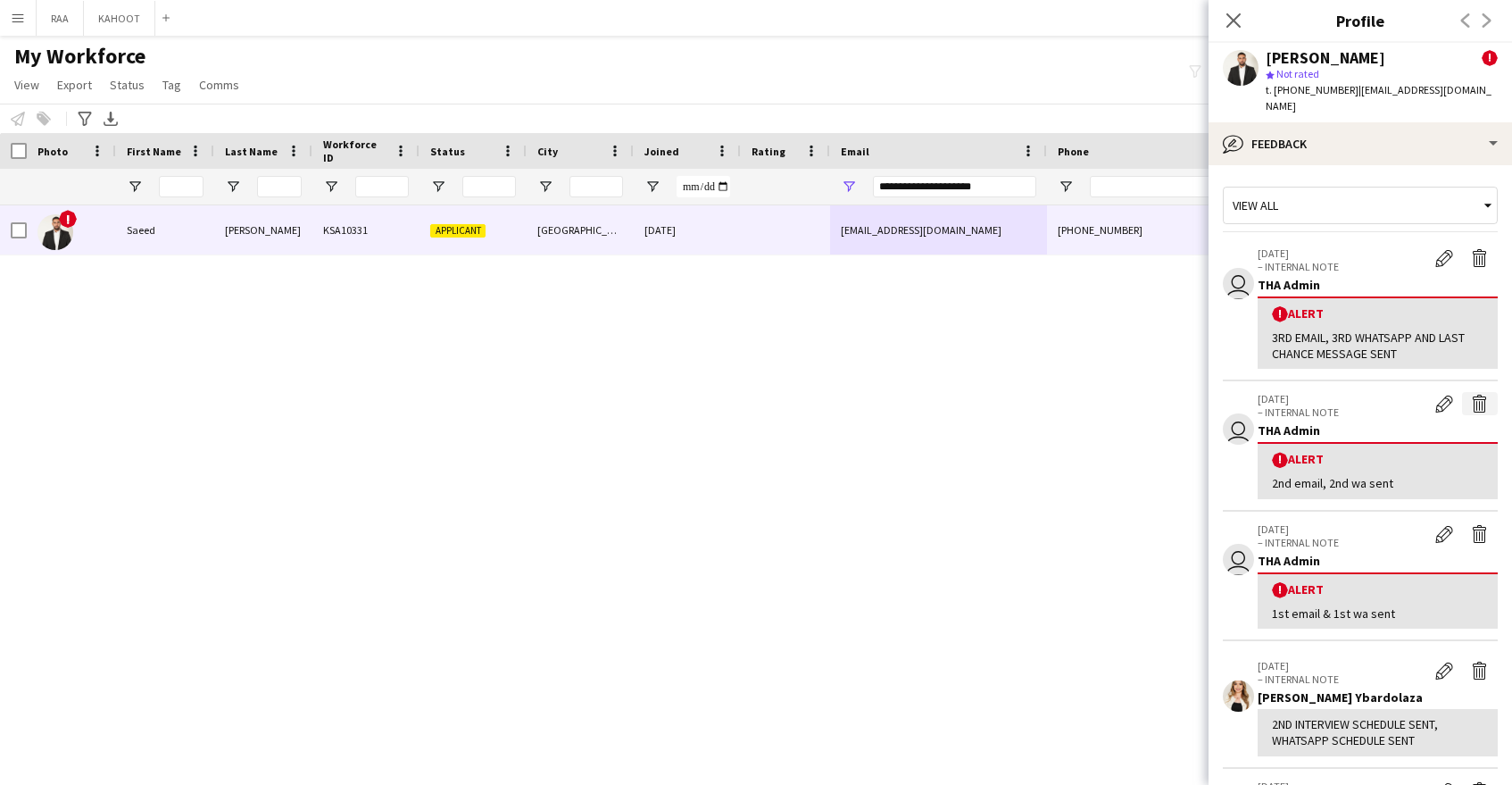
click at [1491, 392] on button "Delete alert" at bounding box center [1479, 404] width 36 height 23
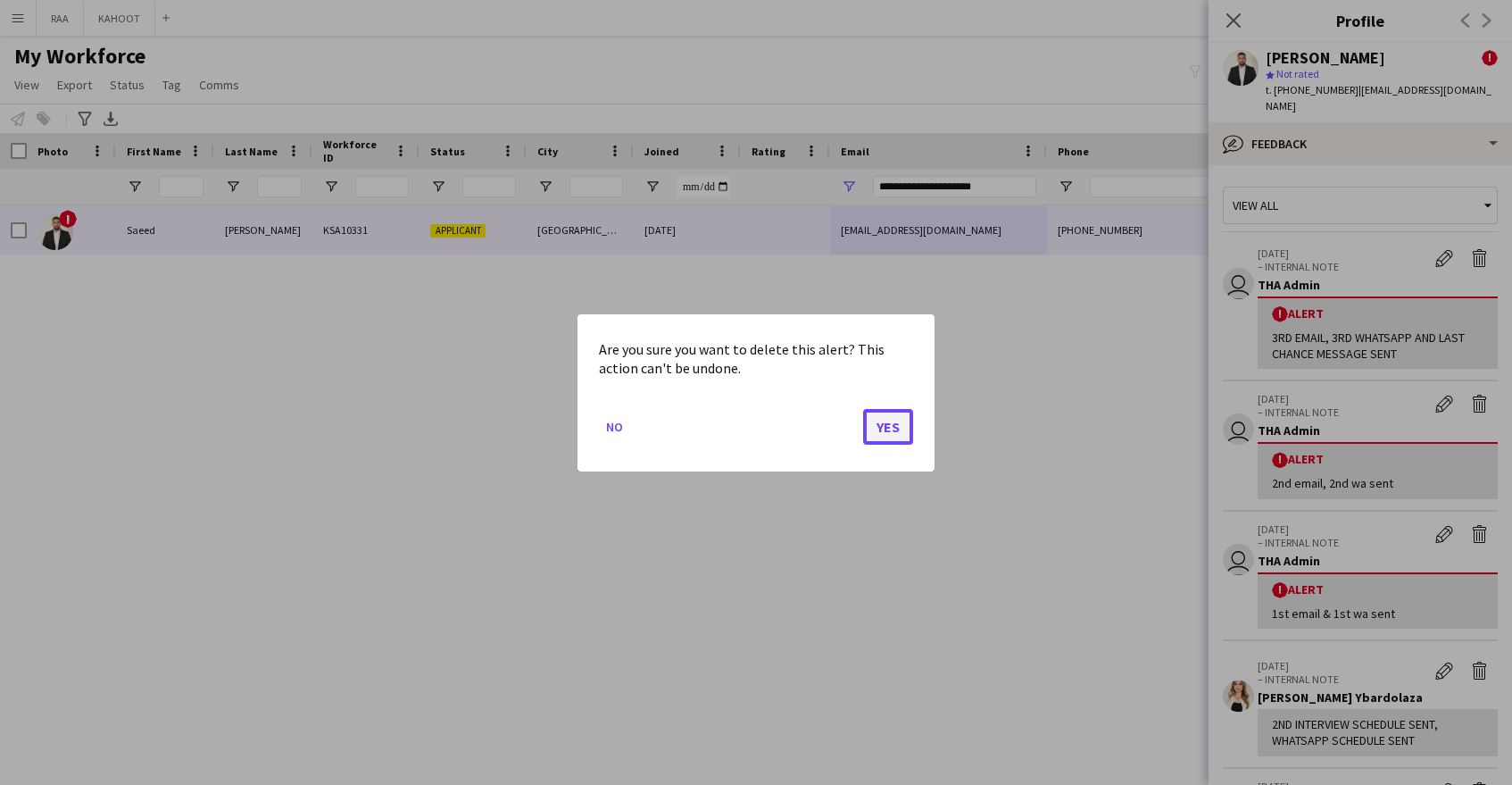
click at [886, 416] on button "Yes" at bounding box center [888, 425] width 50 height 36
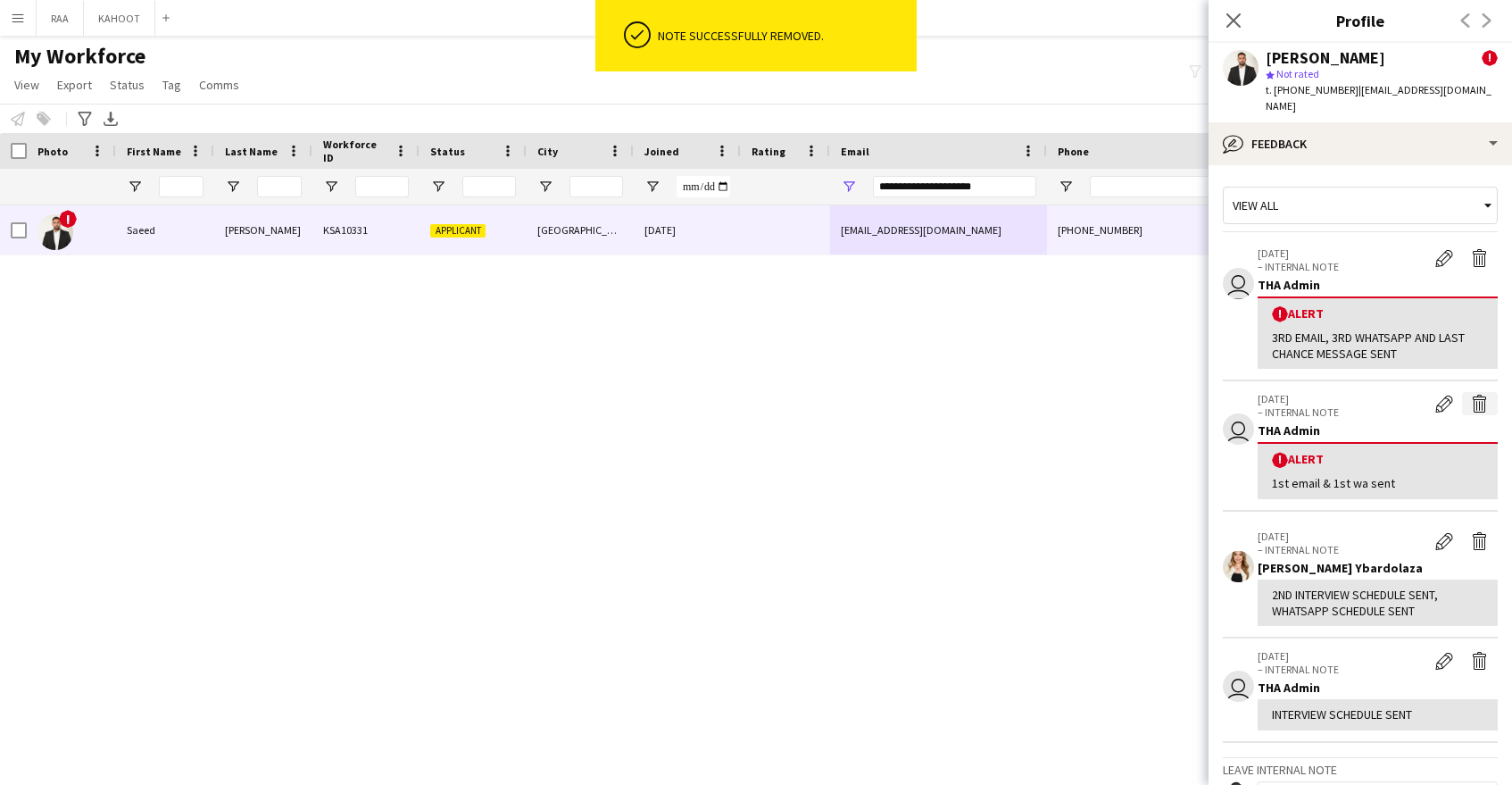
click at [1484, 396] on button "Delete alert" at bounding box center [1479, 404] width 36 height 23
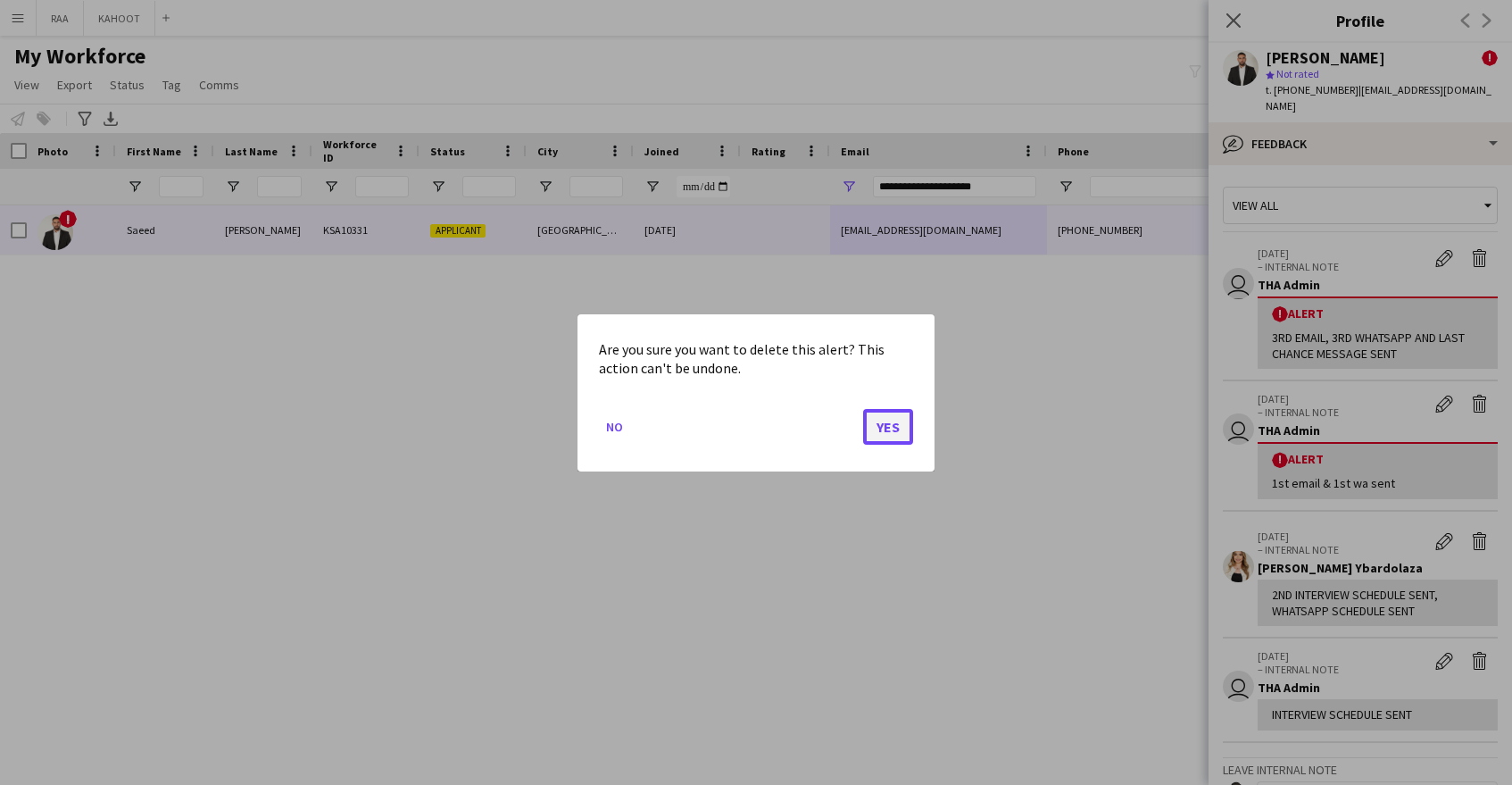
click at [890, 423] on button "Yes" at bounding box center [888, 425] width 50 height 36
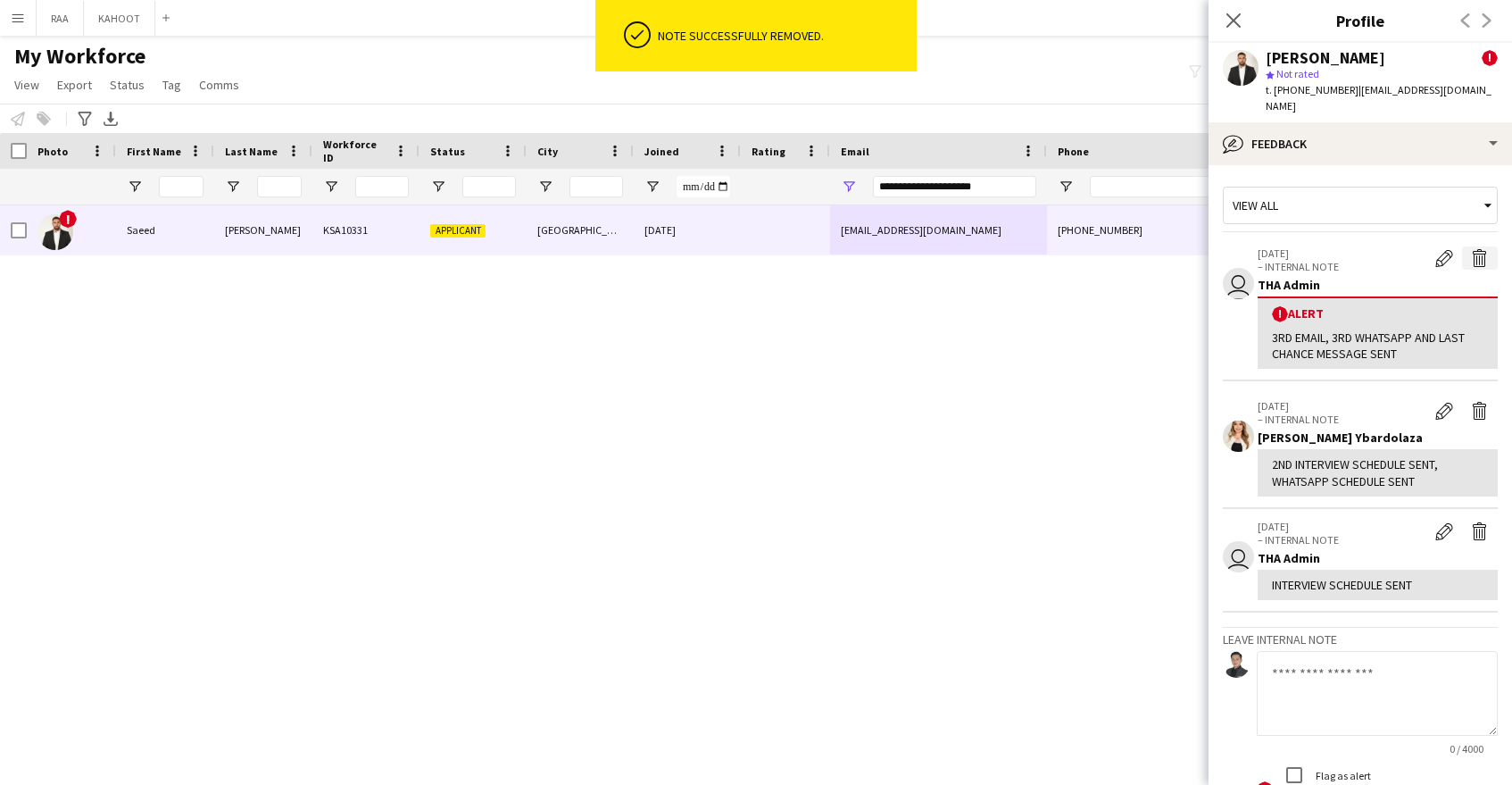
click at [1472, 249] on app-icon "Delete alert" at bounding box center [1480, 258] width 17 height 17
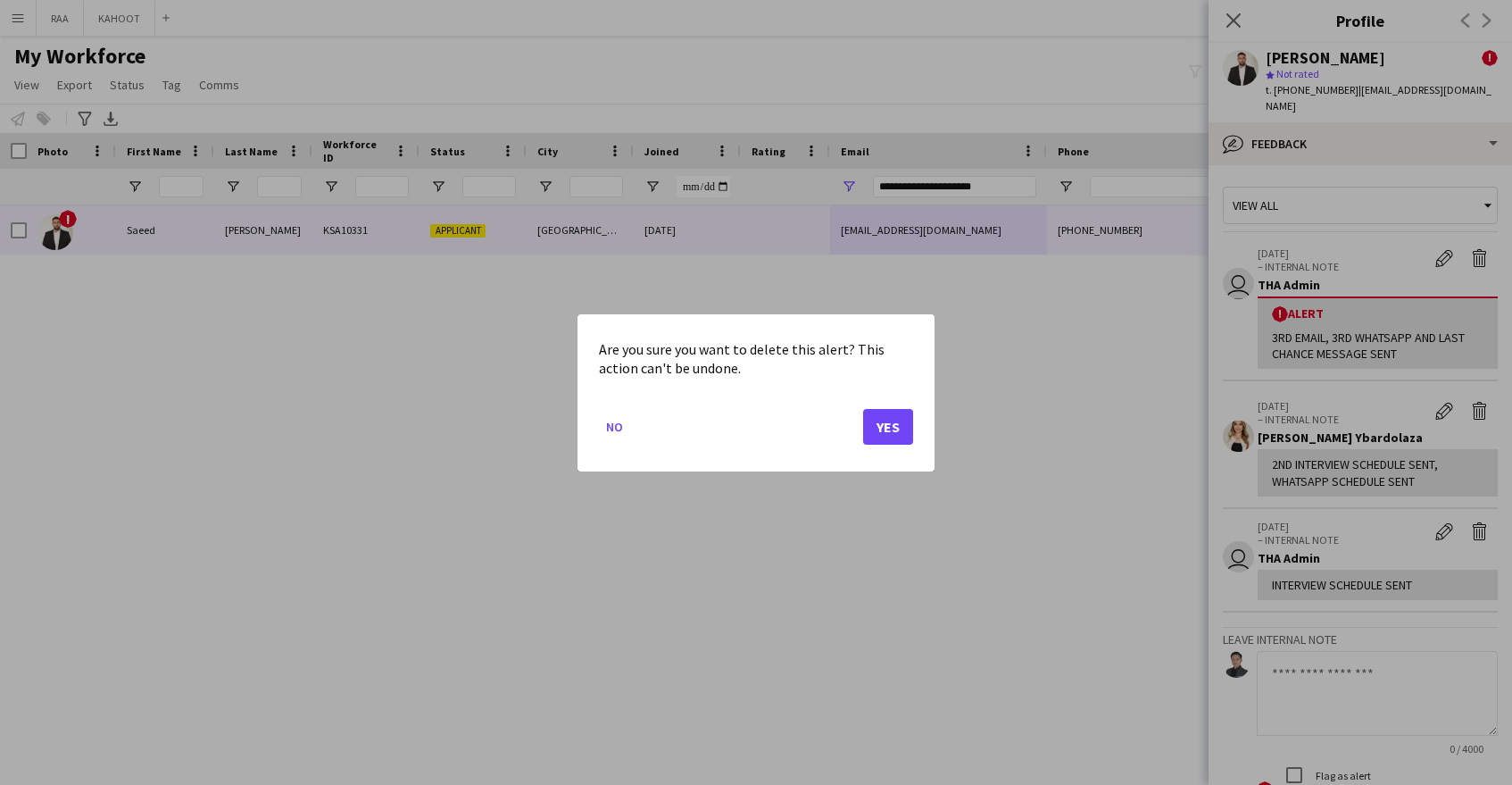
click at [918, 428] on div "Are you sure you want to delete this alert? This action can't be undone. No Yes" at bounding box center [756, 392] width 357 height 158
click at [906, 428] on button "Yes" at bounding box center [888, 425] width 50 height 36
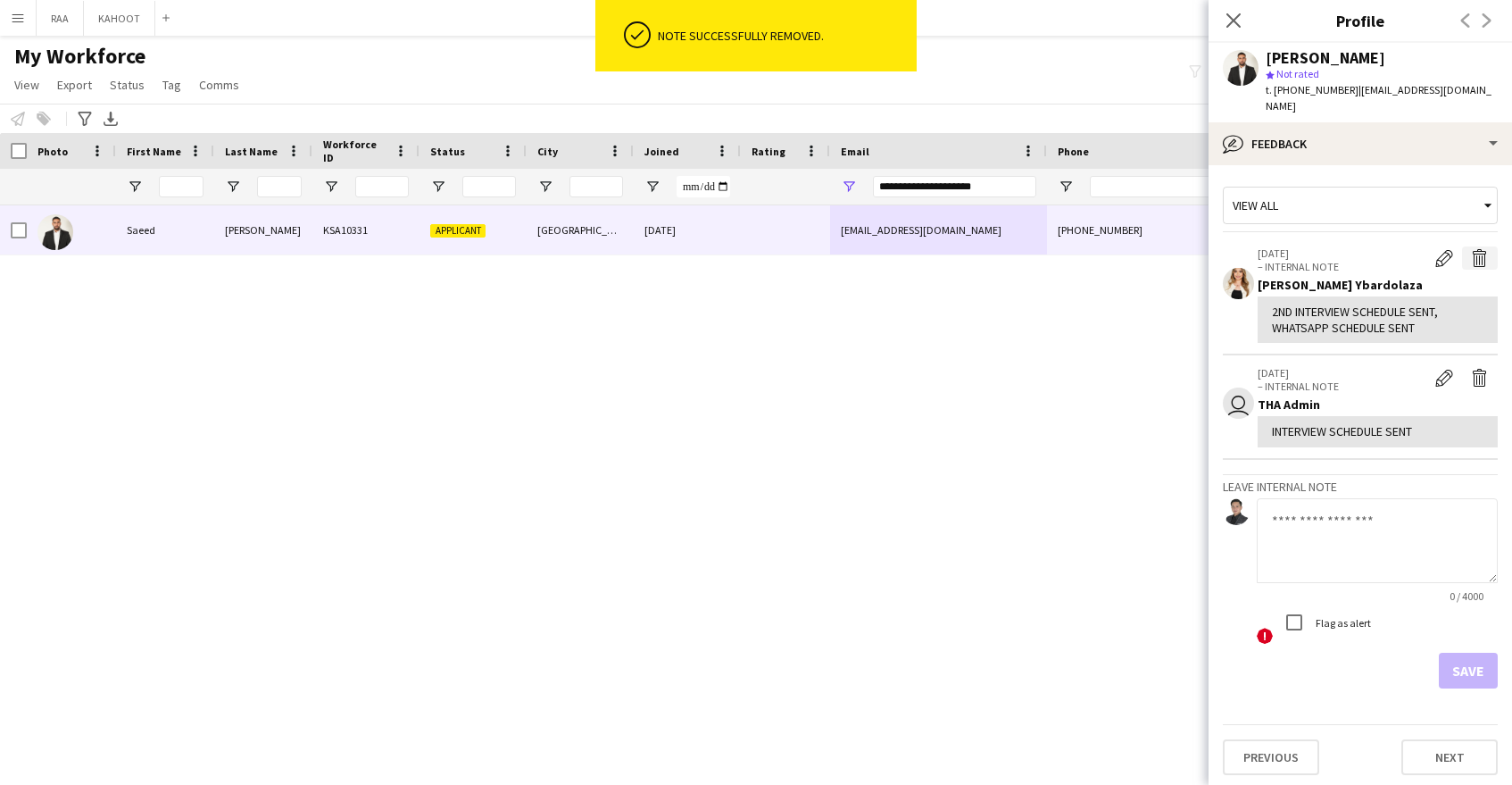
click at [1480, 249] on app-icon "Delete internal note" at bounding box center [1480, 258] width 17 height 17
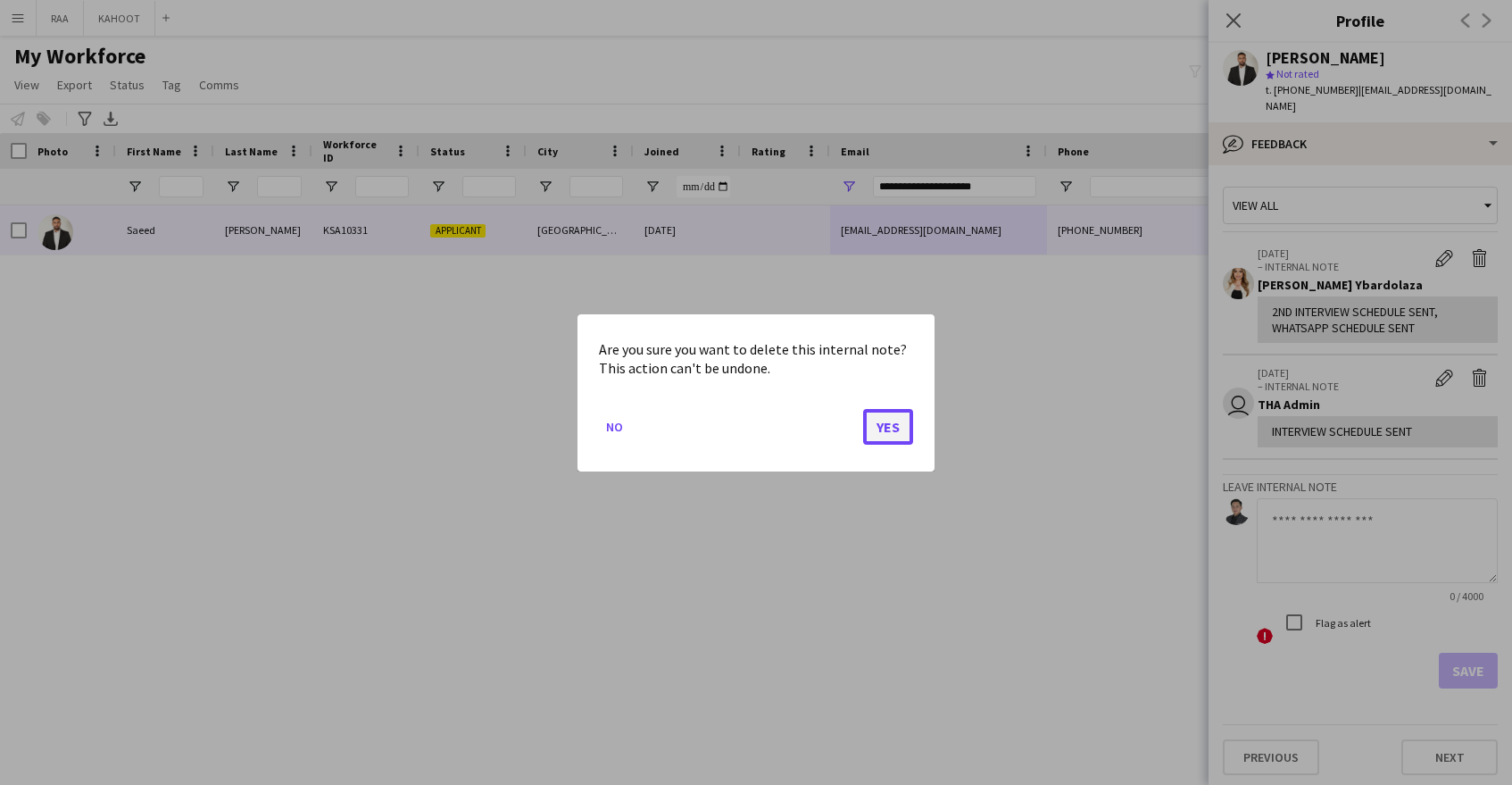
click at [888, 423] on button "Yes" at bounding box center [888, 425] width 50 height 36
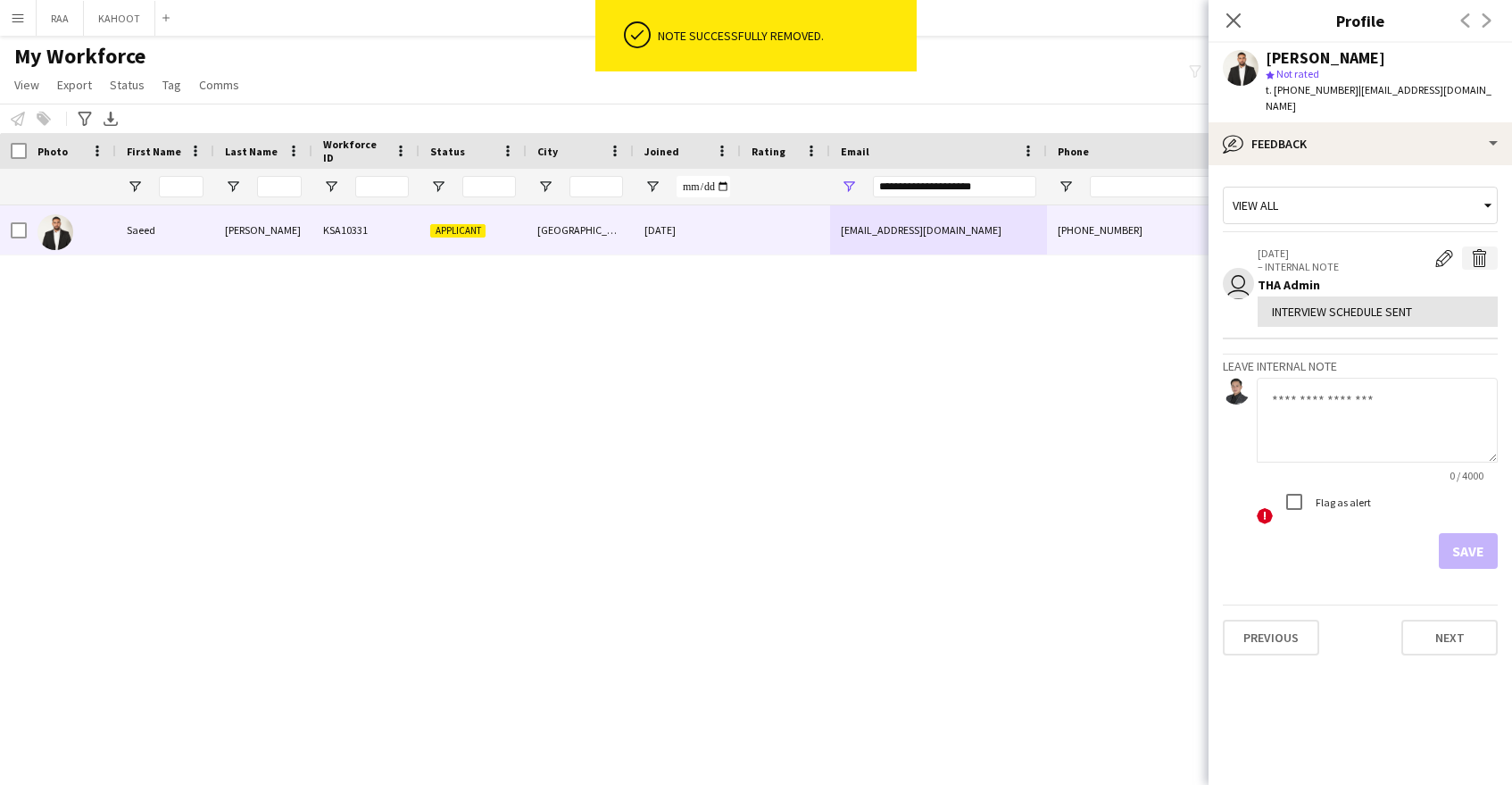
click at [1489, 247] on button "Delete internal note" at bounding box center [1479, 258] width 36 height 23
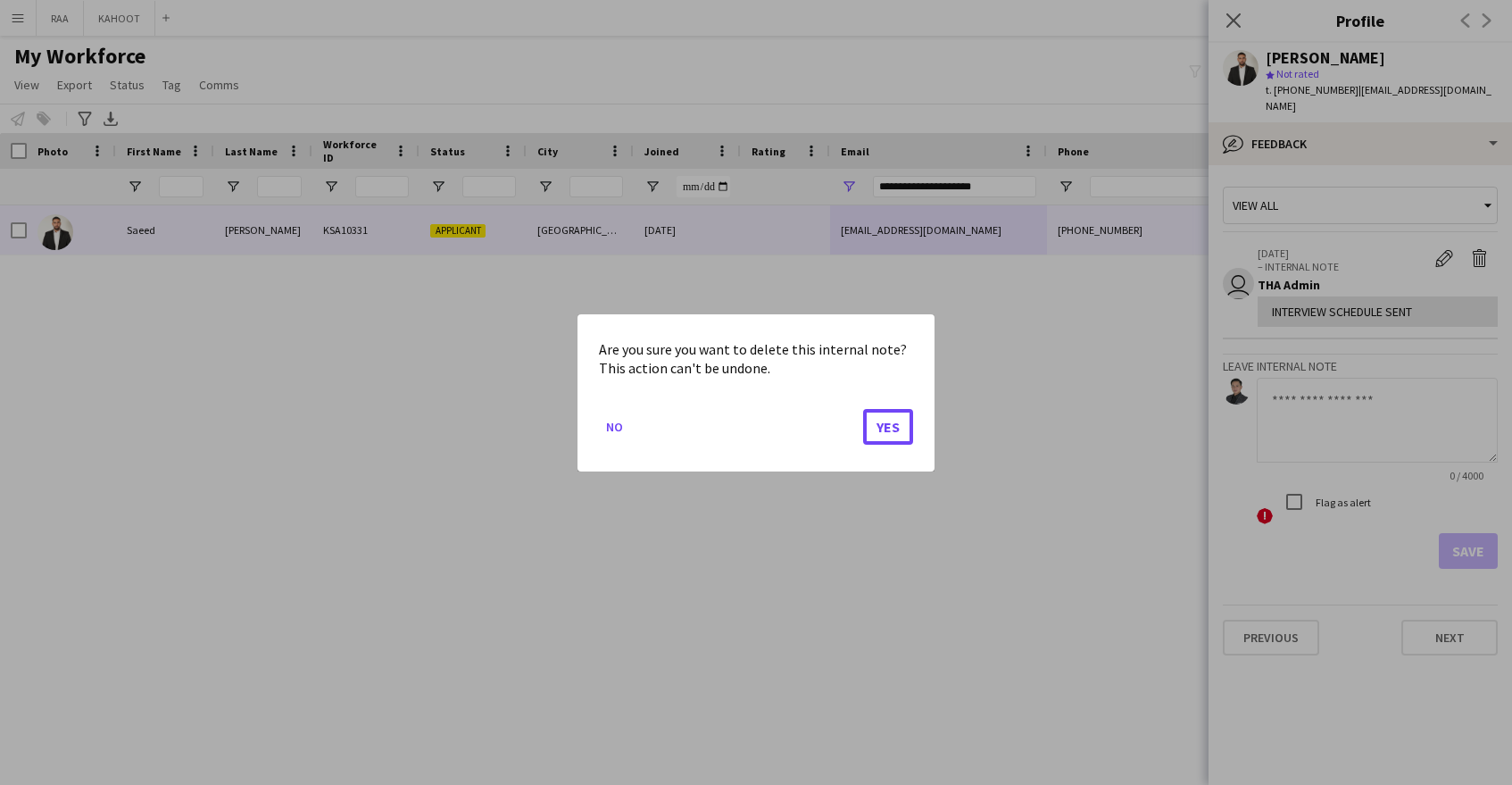
click at [886, 419] on button "Yes" at bounding box center [888, 425] width 50 height 36
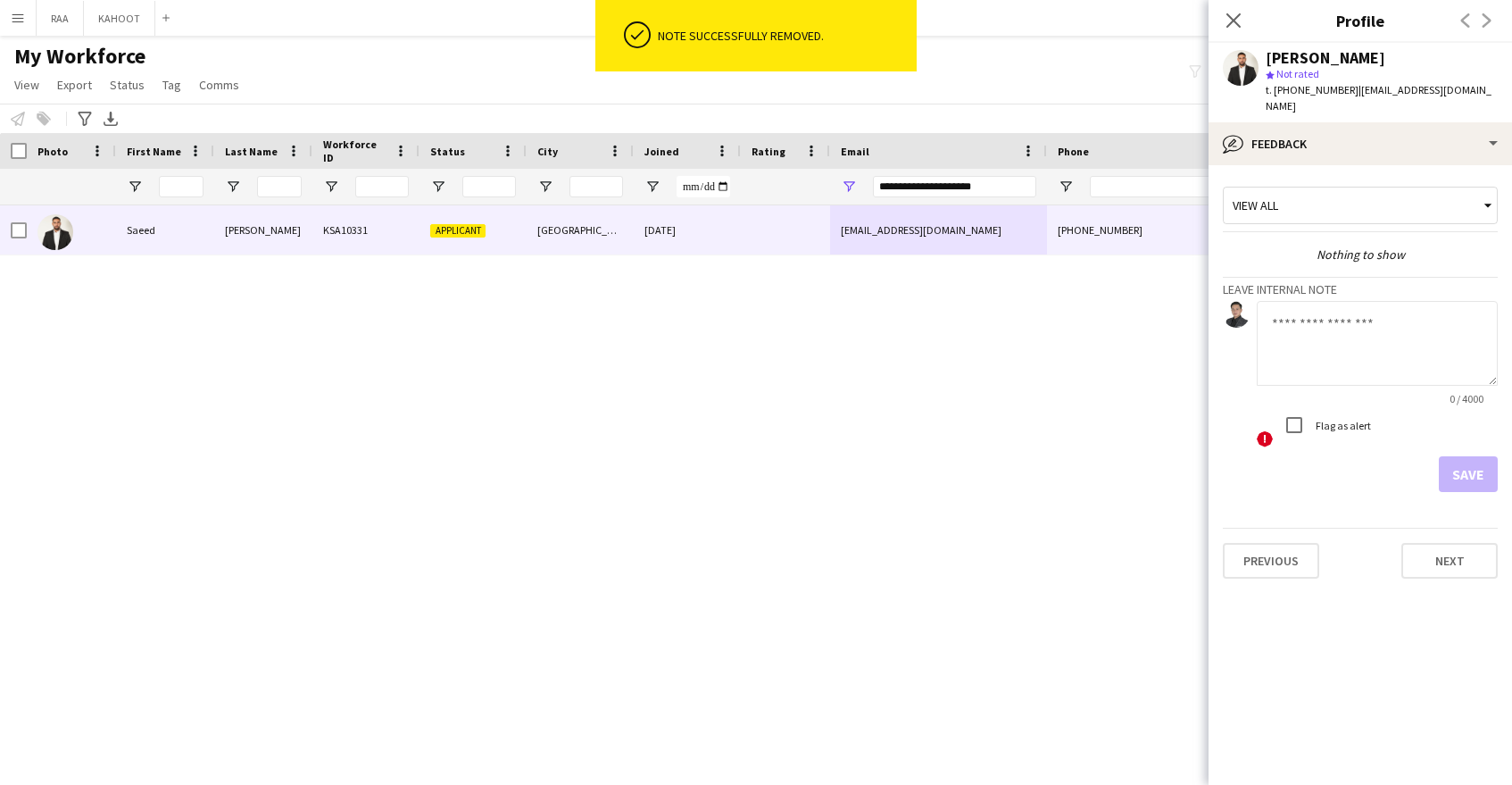
click at [1366, 340] on textarea at bounding box center [1377, 343] width 241 height 85
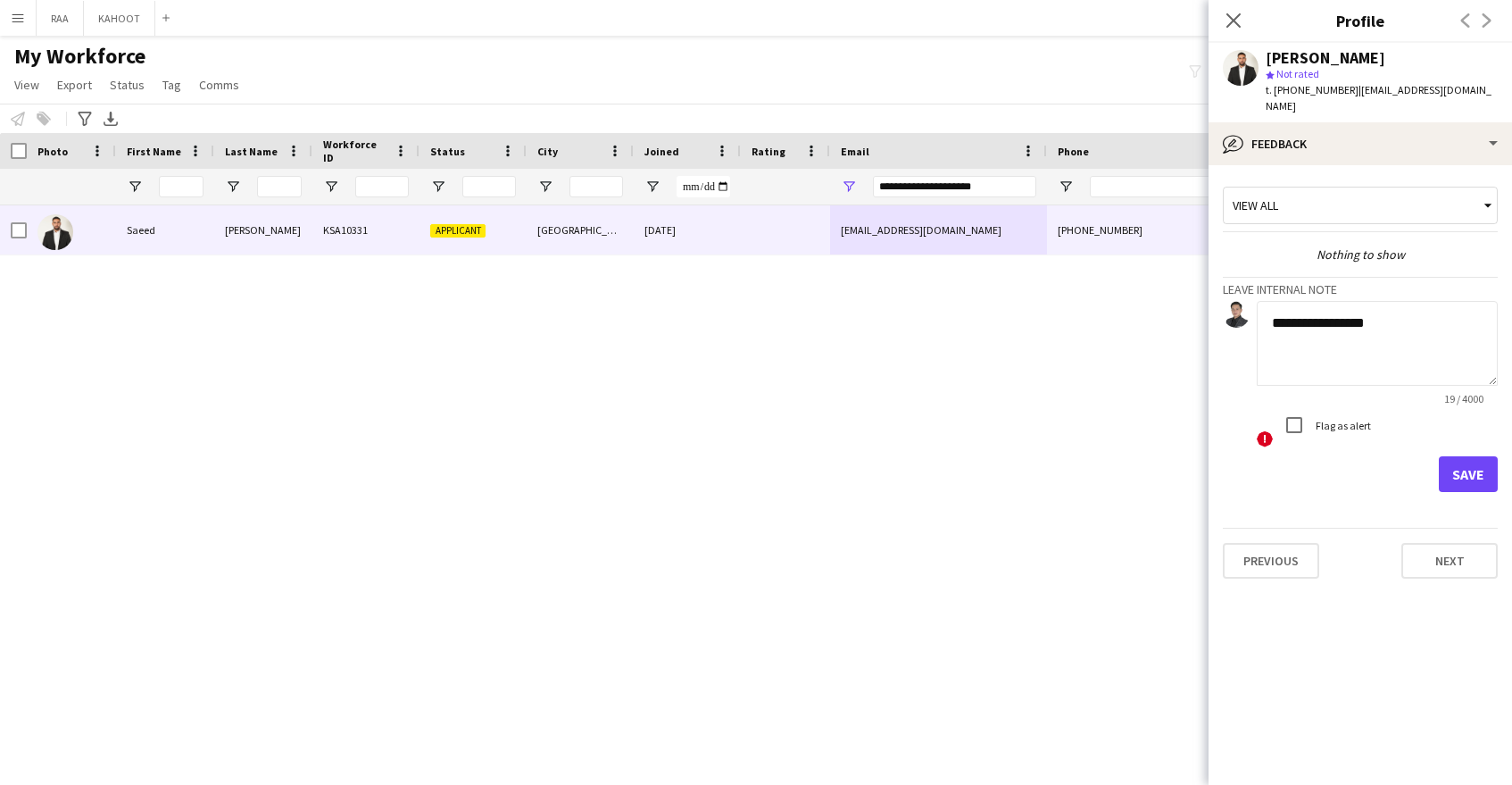
paste textarea "**********"
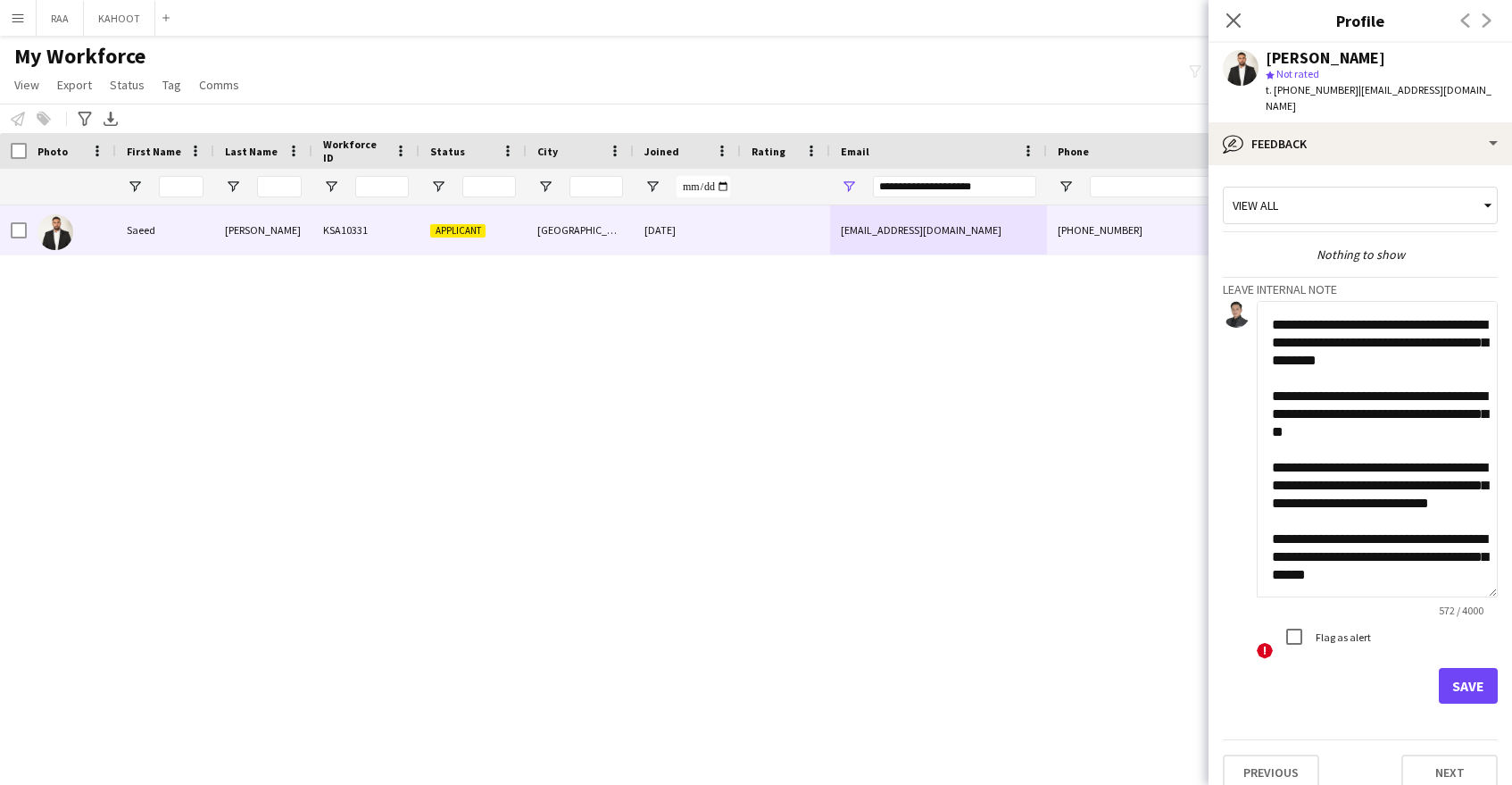
scroll to position [193, 0]
drag, startPoint x: 1492, startPoint y: 363, endPoint x: 1495, endPoint y: 551, distance: 188.0
click at [1511, 574] on html "Menu Boards Boards Boards All jobs Status Workforce Workforce My Workforce Recr…" at bounding box center [756, 392] width 1512 height 785
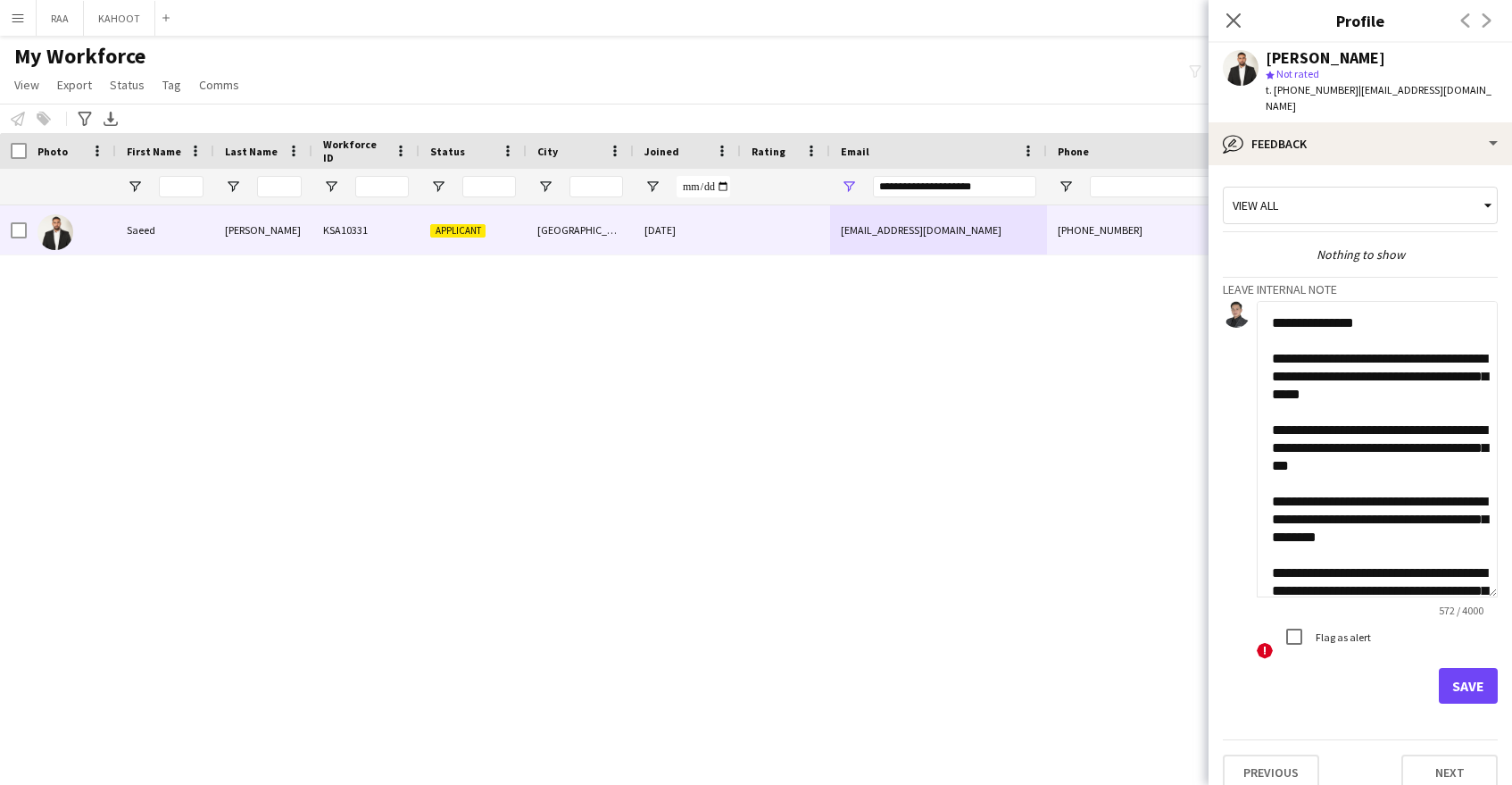
drag, startPoint x: 1386, startPoint y: 313, endPoint x: 1265, endPoint y: 312, distance: 121.0
click at [1265, 312] on textarea "**********" at bounding box center [1377, 449] width 241 height 297
type textarea "**********"
click at [1466, 668] on button "Save" at bounding box center [1468, 685] width 59 height 36
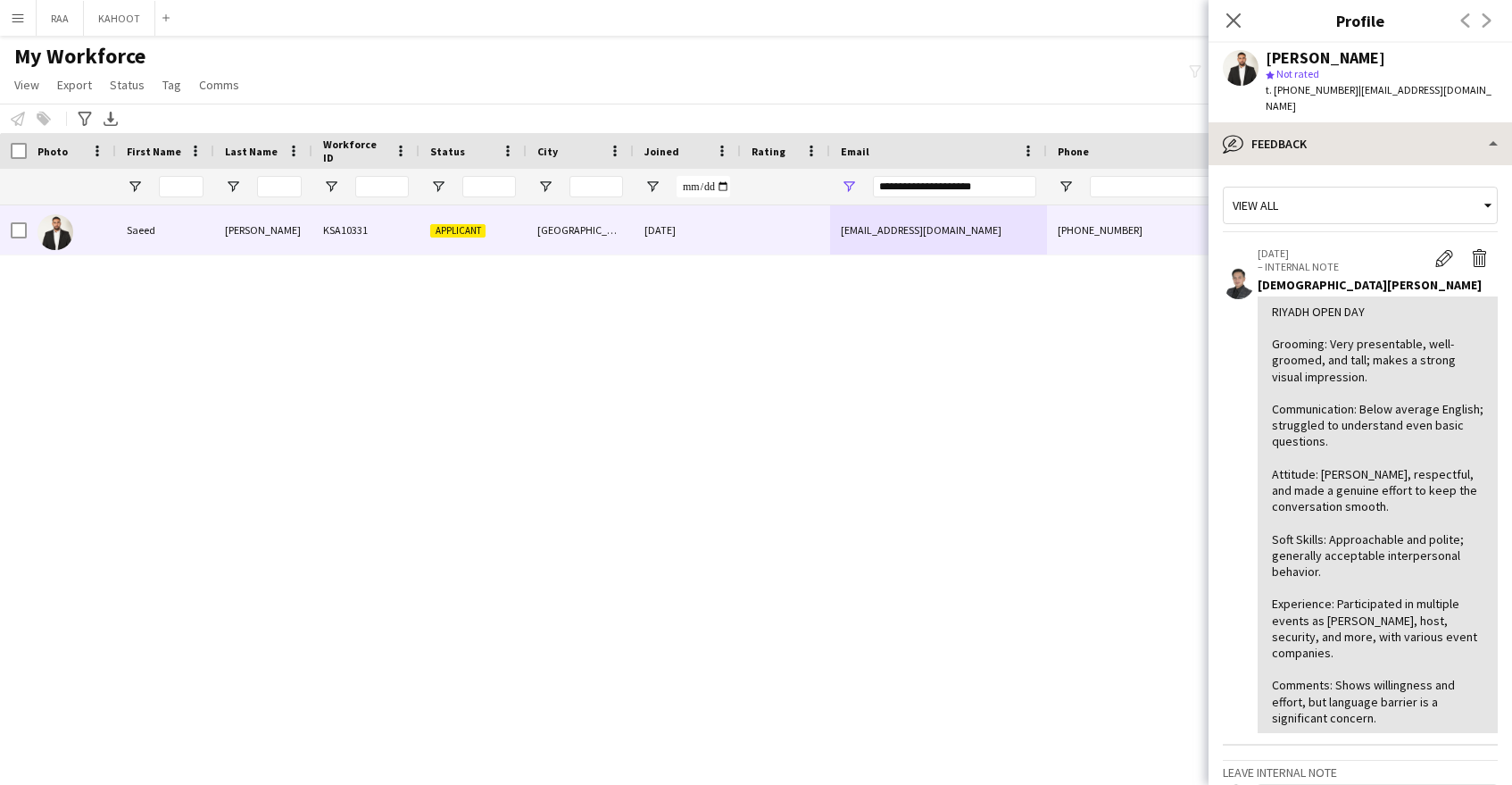
scroll to position [6, 0]
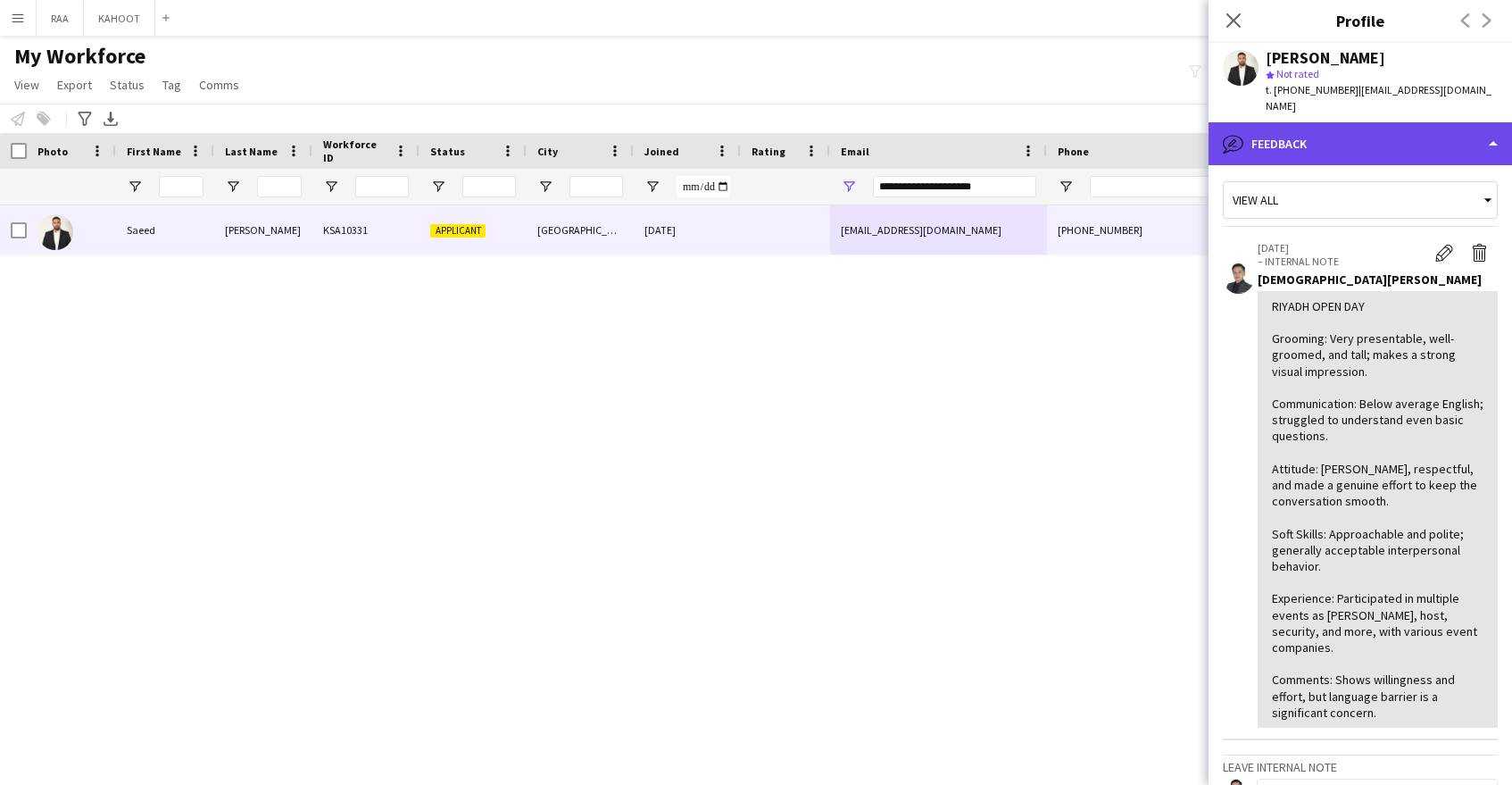
click at [1375, 141] on div "bubble-pencil Feedback" at bounding box center [1360, 144] width 303 height 43
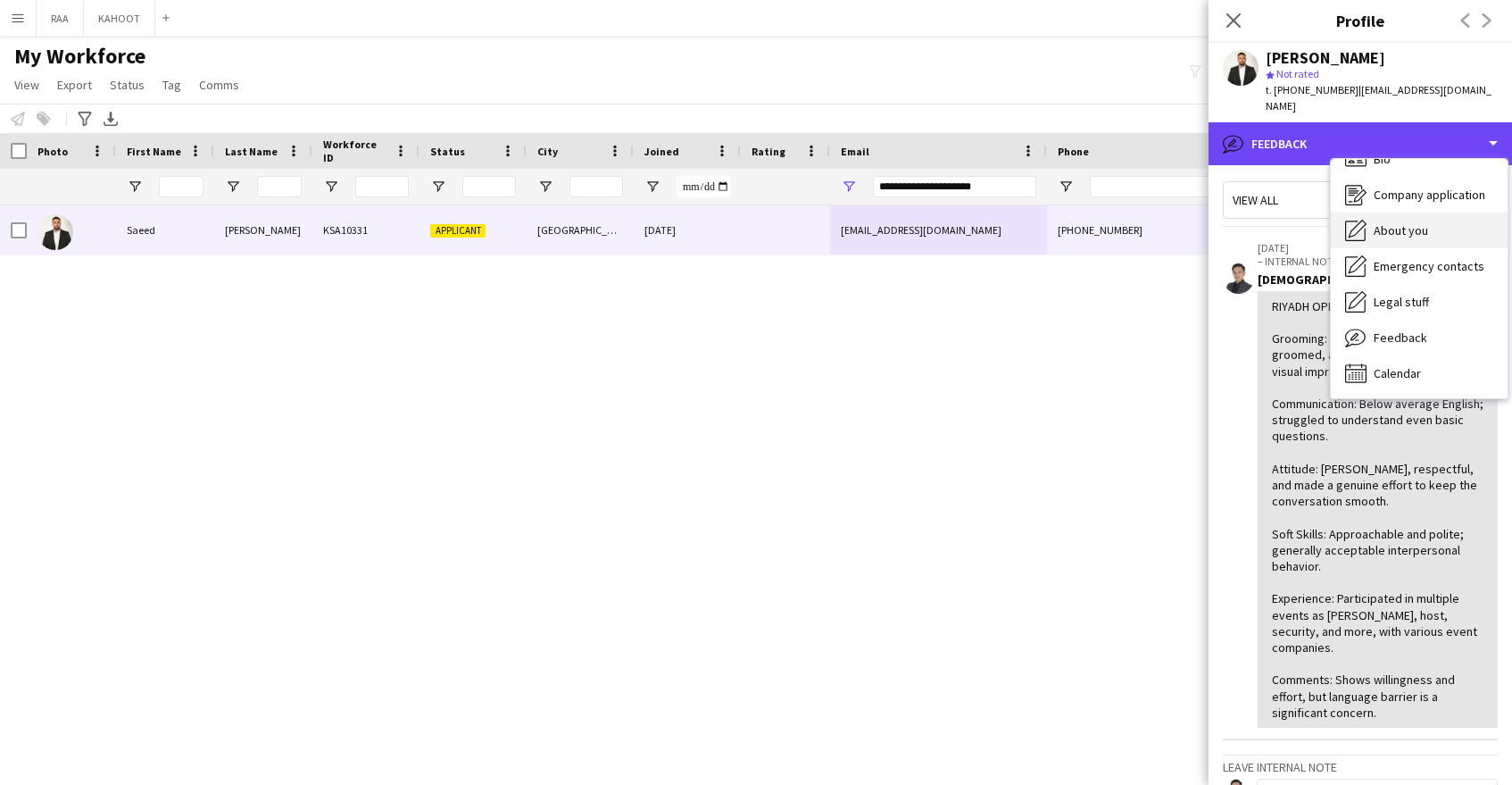
scroll to position [0, 0]
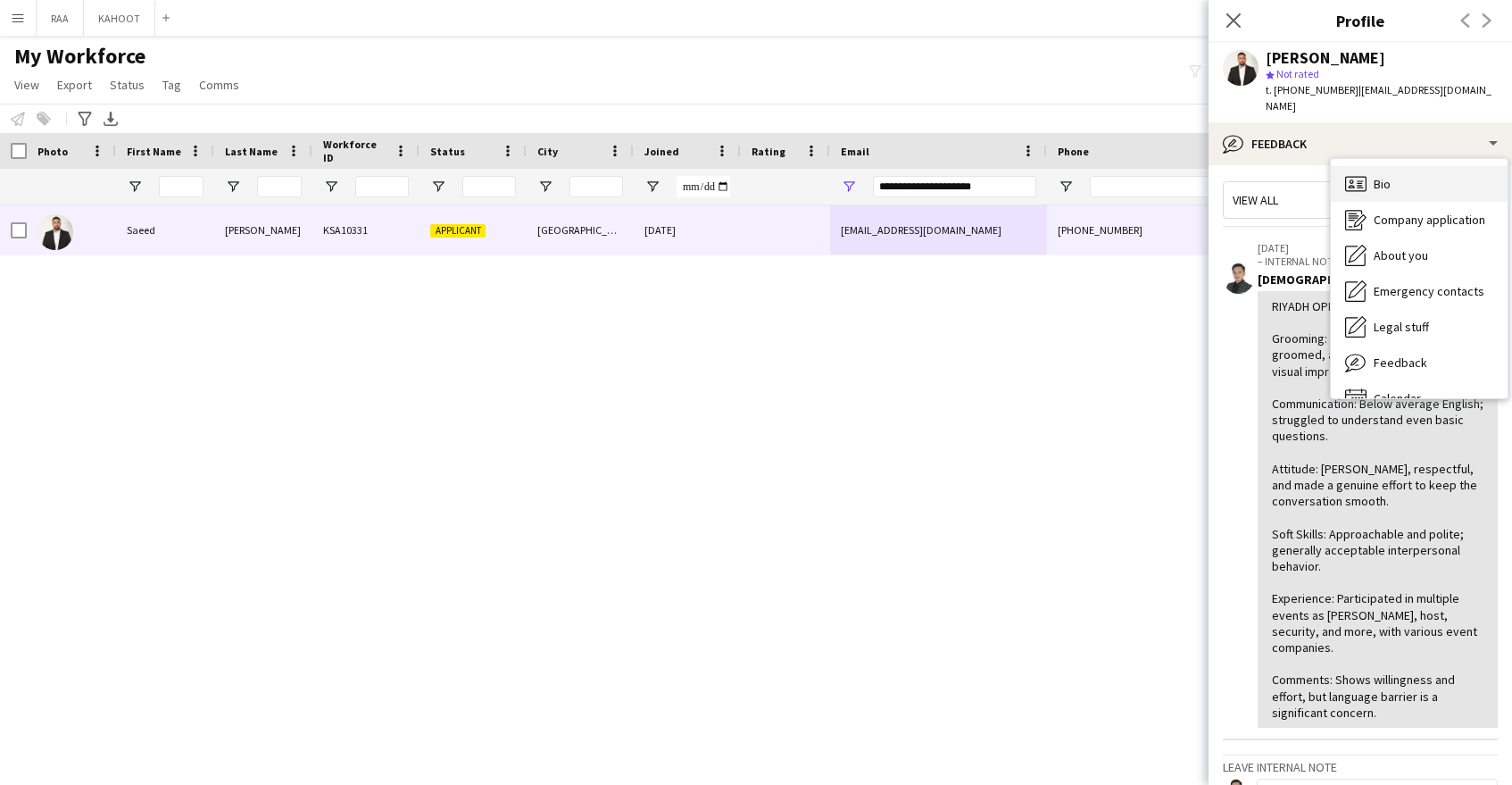
click at [1410, 178] on div "Bio Bio" at bounding box center [1419, 184] width 177 height 36
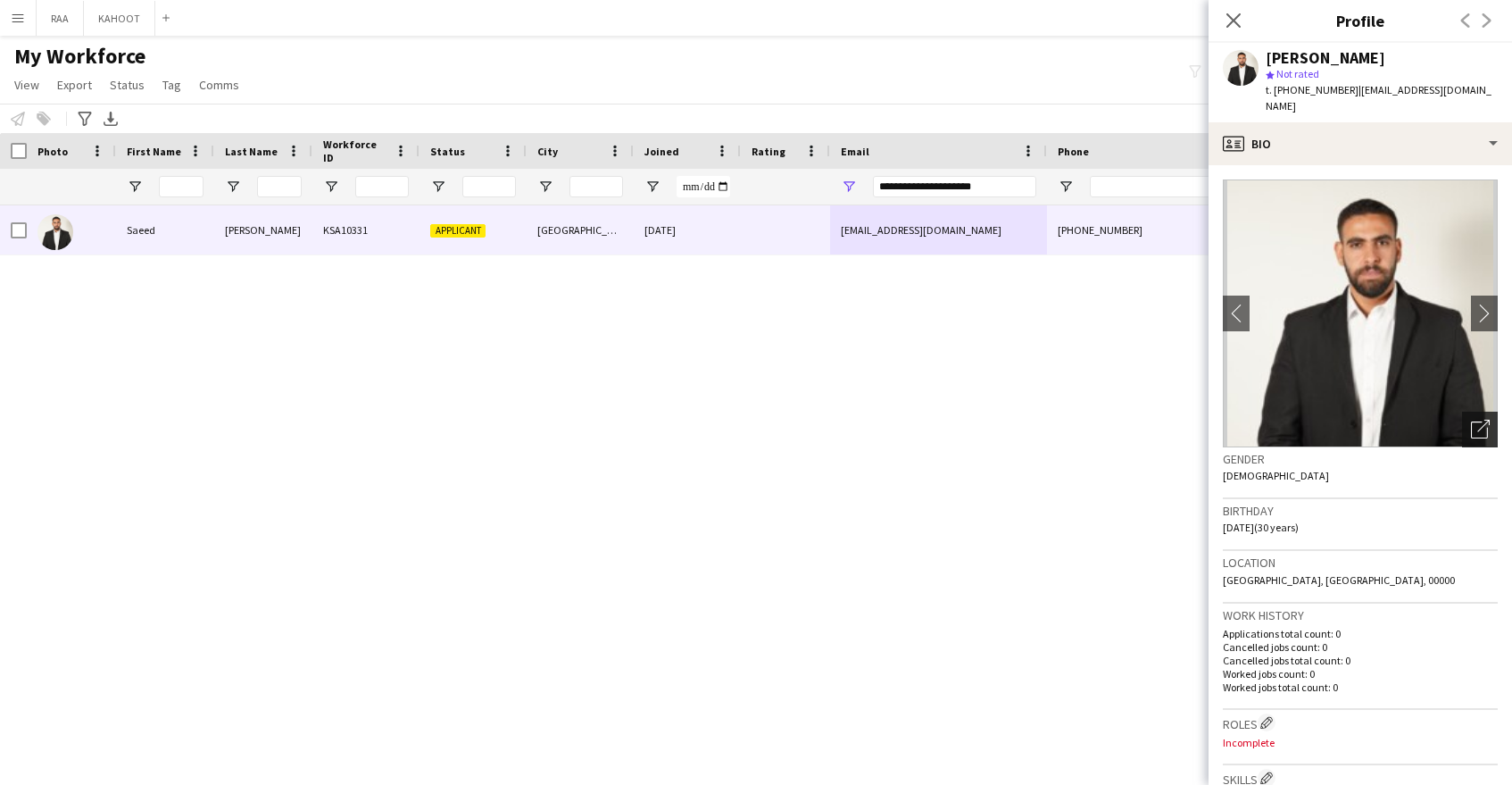
click at [1473, 420] on icon "Open photos pop-in" at bounding box center [1480, 428] width 18 height 18
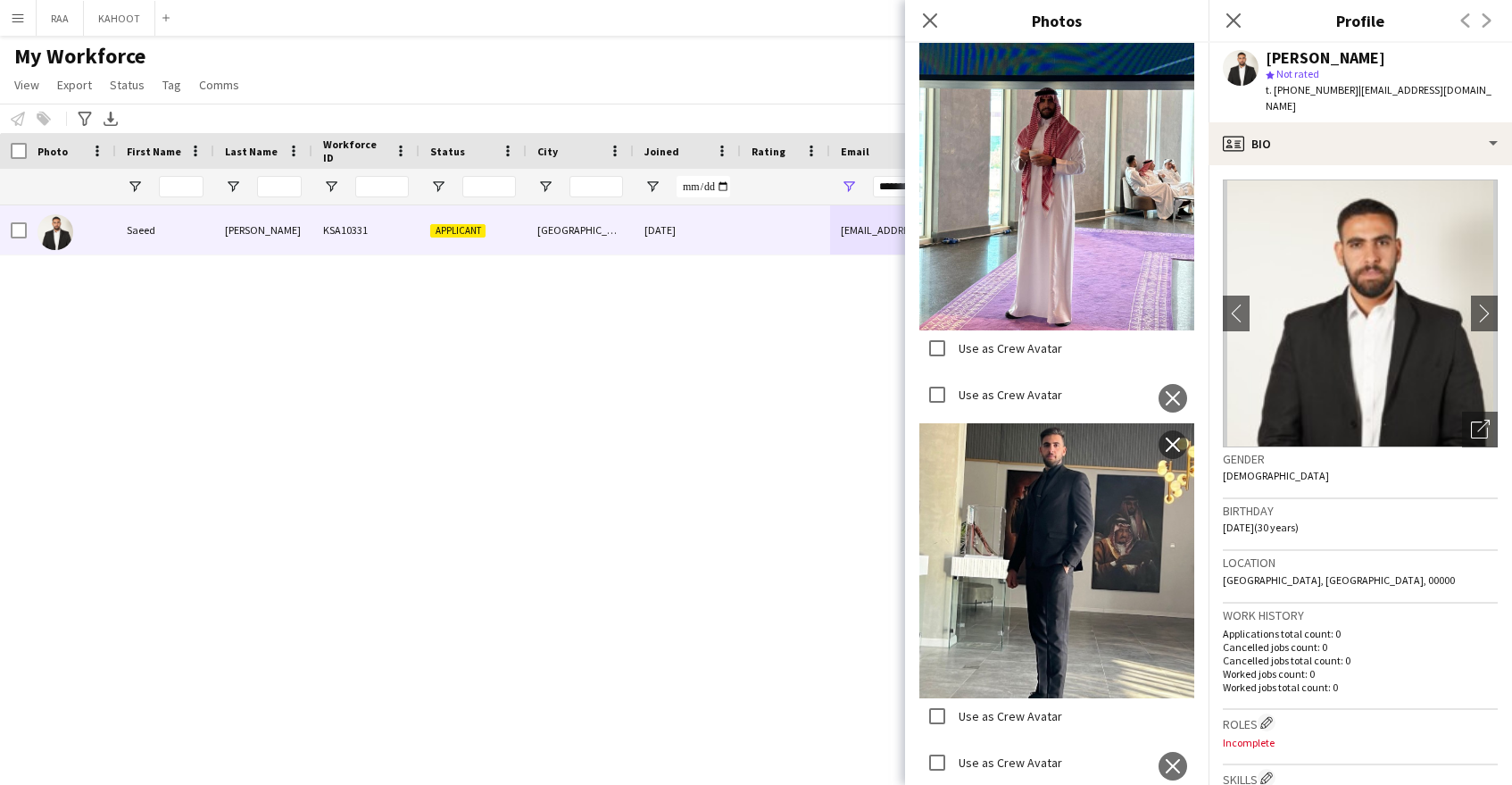
scroll to position [4589, 0]
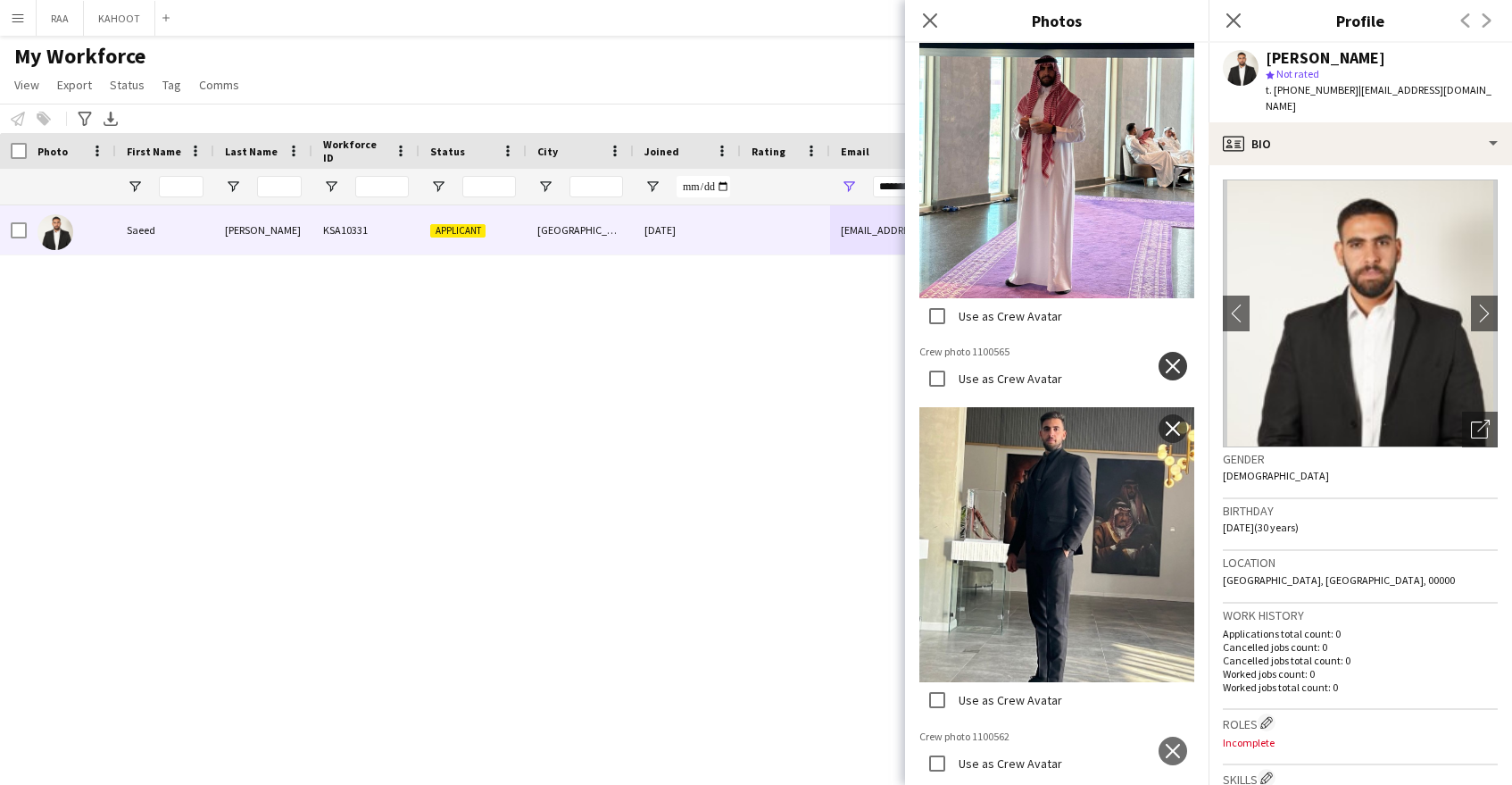
click at [1167, 359] on app-icon "close" at bounding box center [1173, 365] width 17 height 15
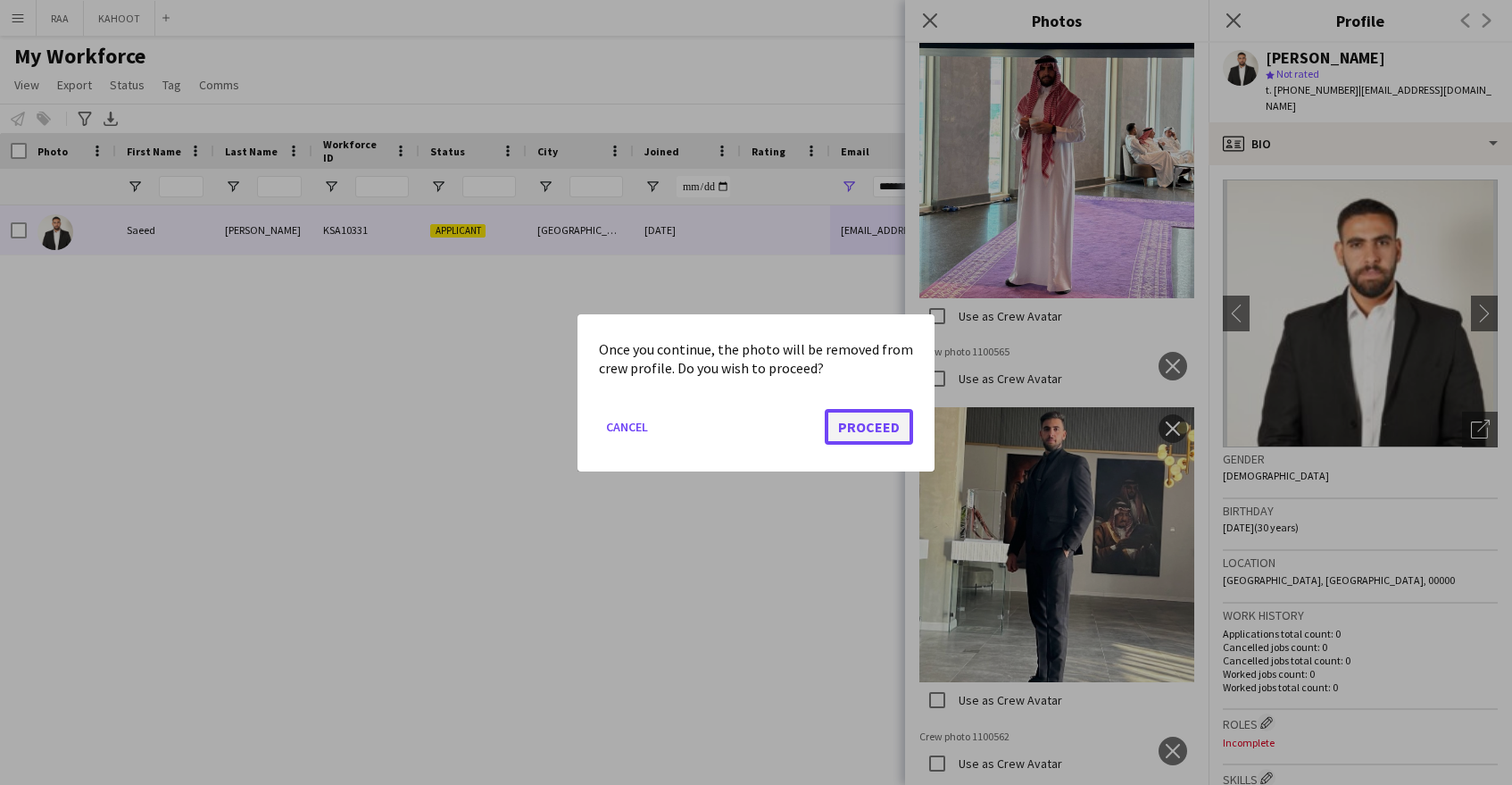
click at [874, 428] on button "Proceed" at bounding box center [869, 425] width 88 height 36
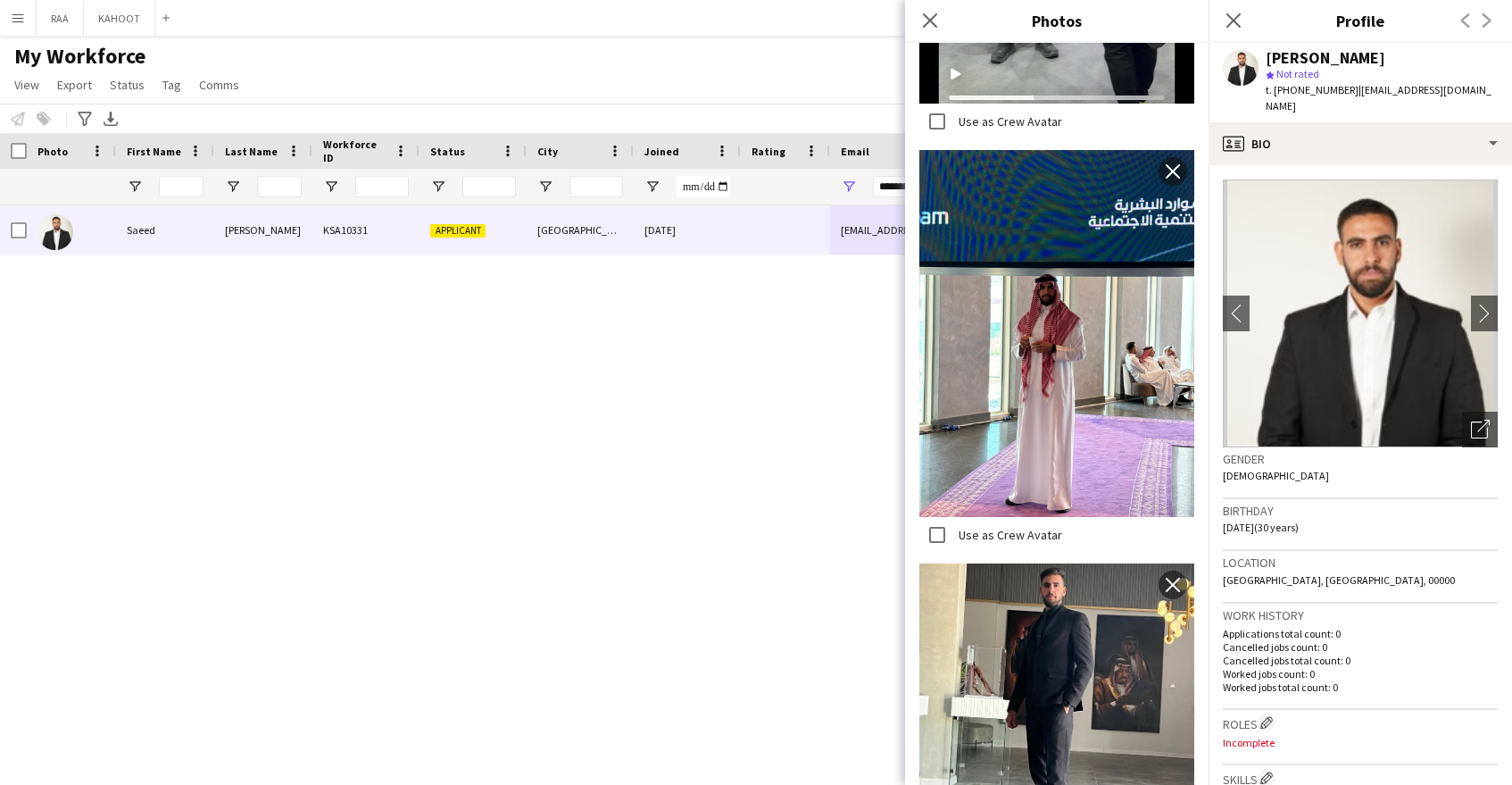
scroll to position [4725, 0]
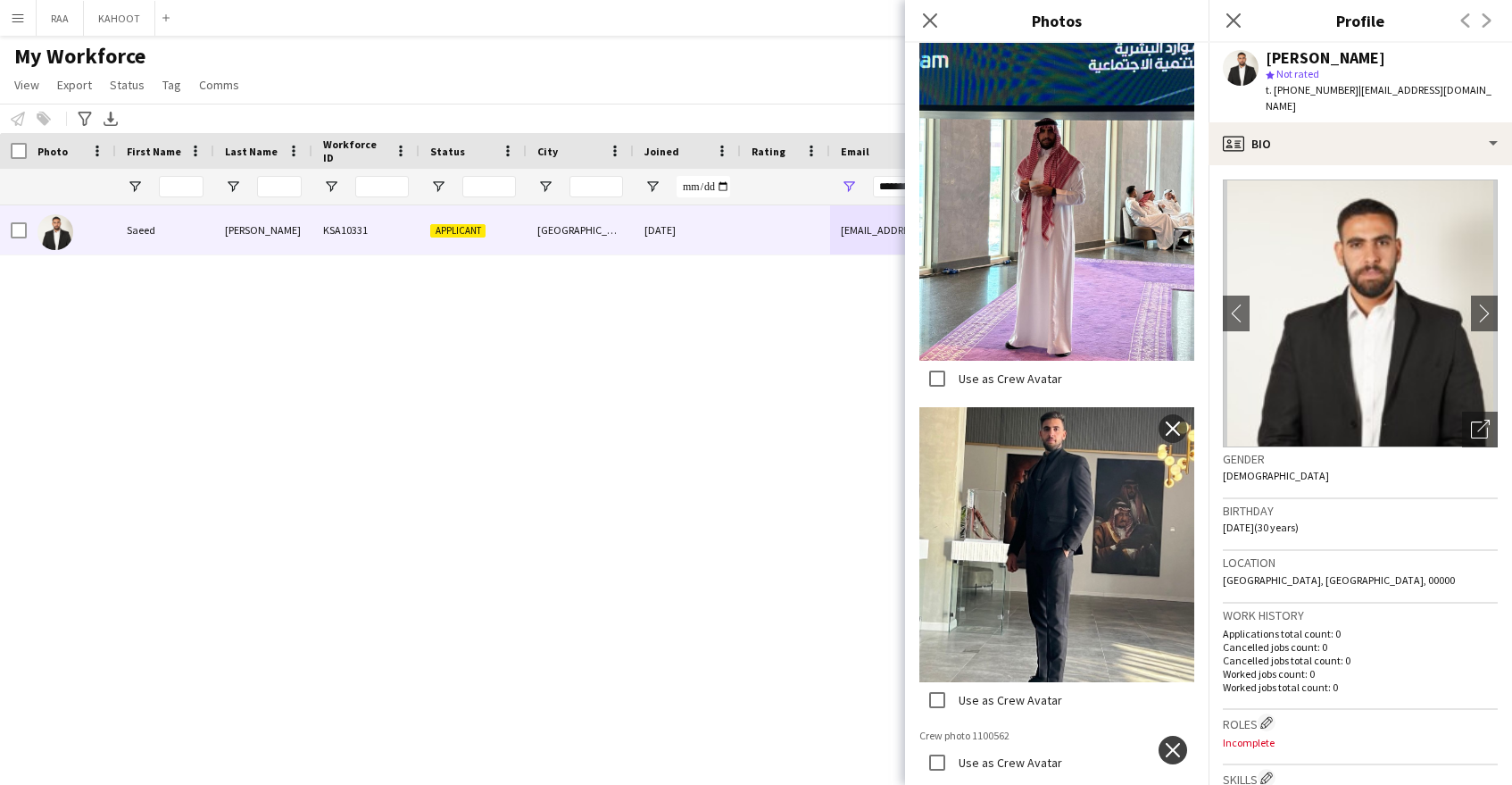
click at [1182, 736] on button "close" at bounding box center [1173, 750] width 29 height 29
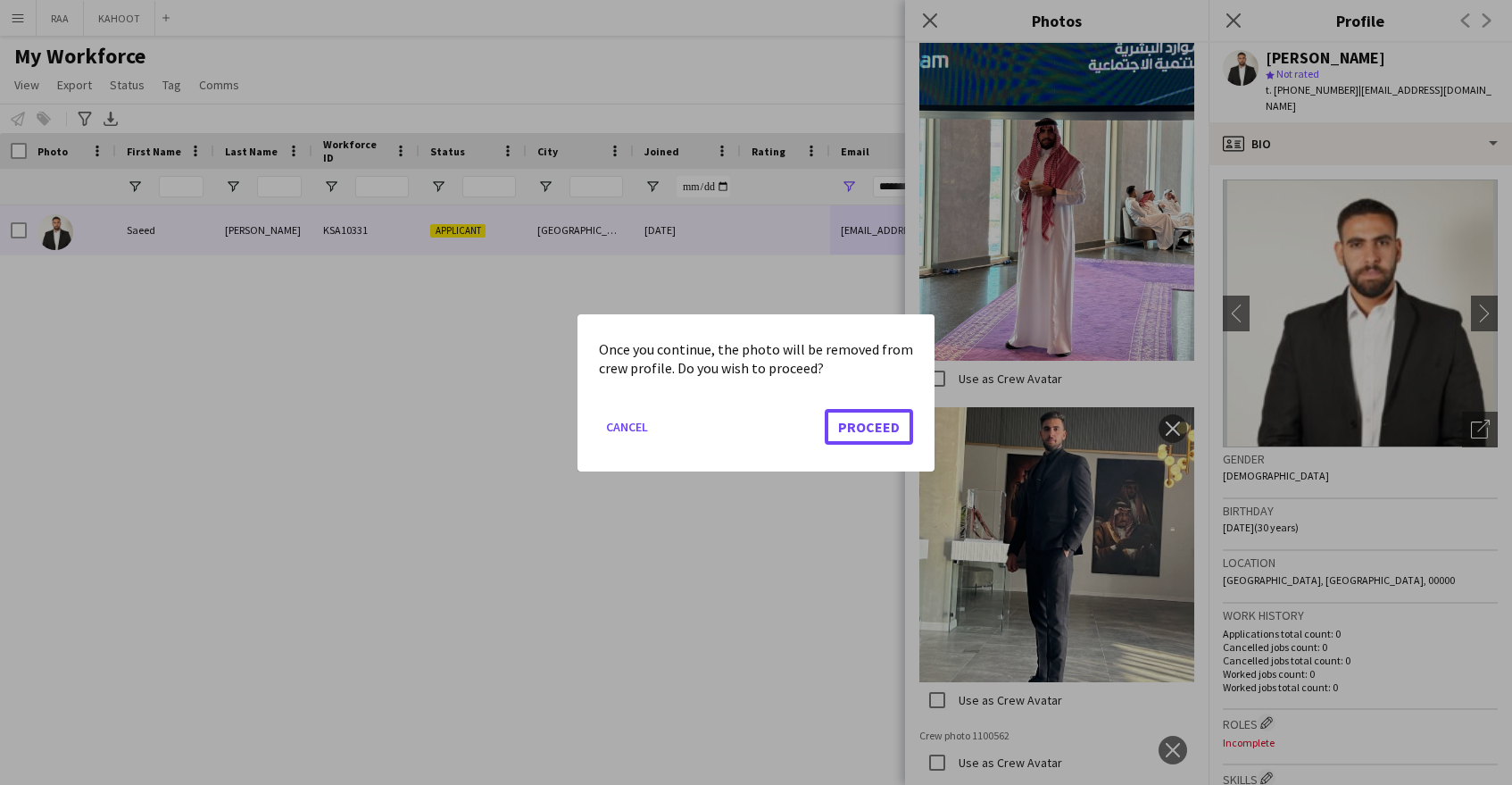
click at [894, 417] on button "Proceed" at bounding box center [869, 425] width 88 height 36
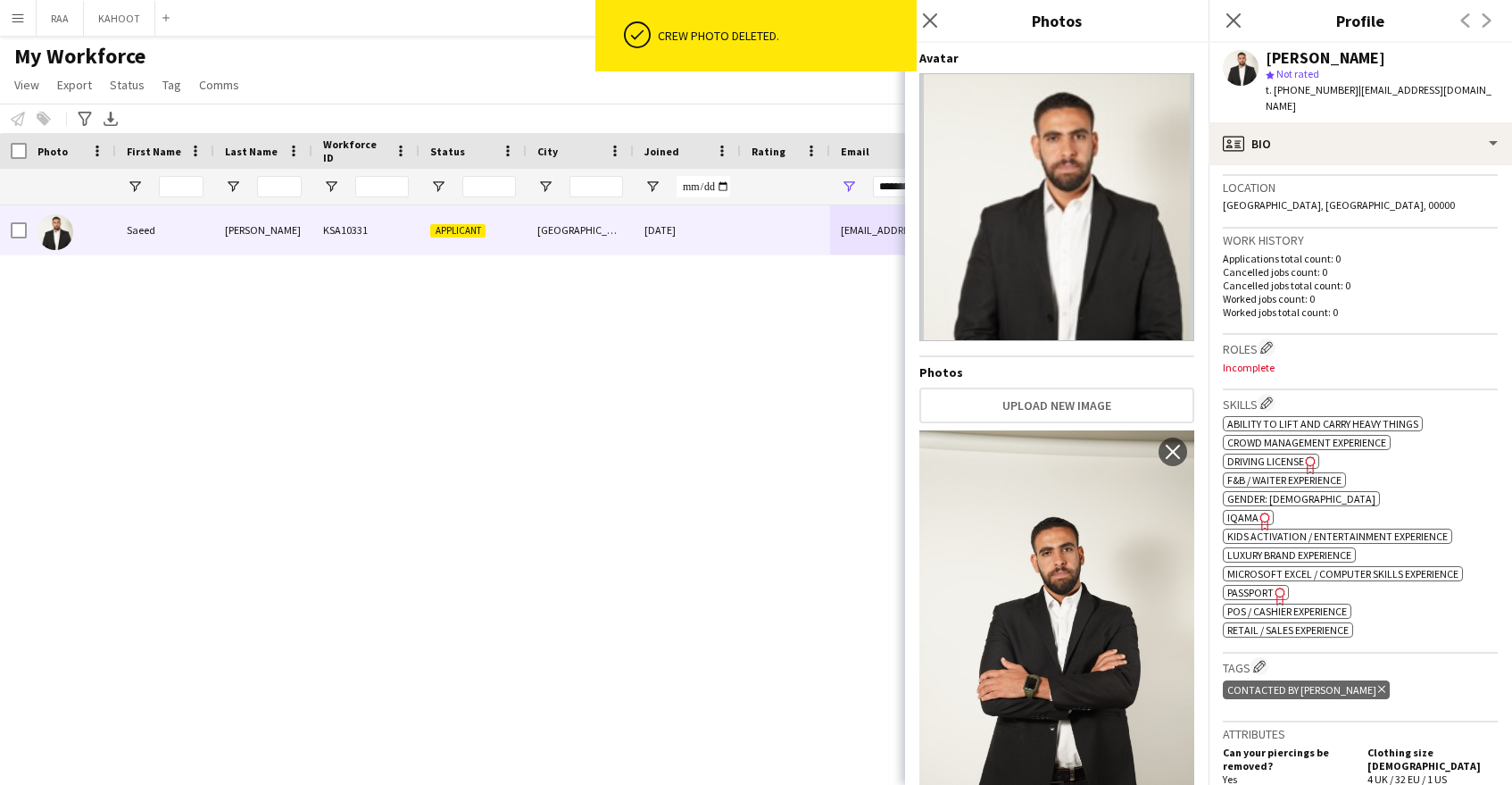
scroll to position [0, 0]
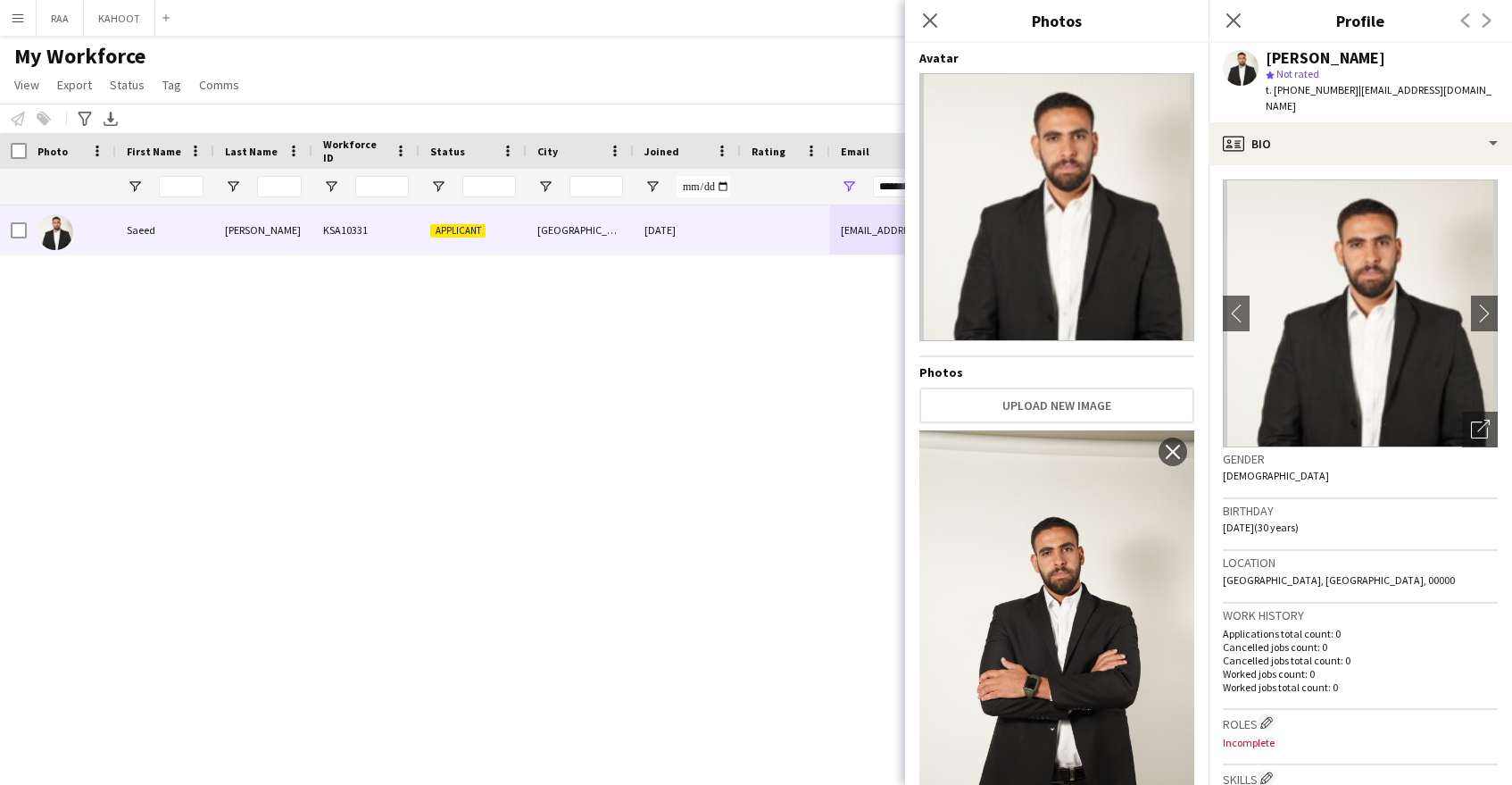
drag, startPoint x: 928, startPoint y: 16, endPoint x: 936, endPoint y: 26, distance: 12.8
click at [927, 16] on icon "Close pop-in" at bounding box center [929, 20] width 14 height 15
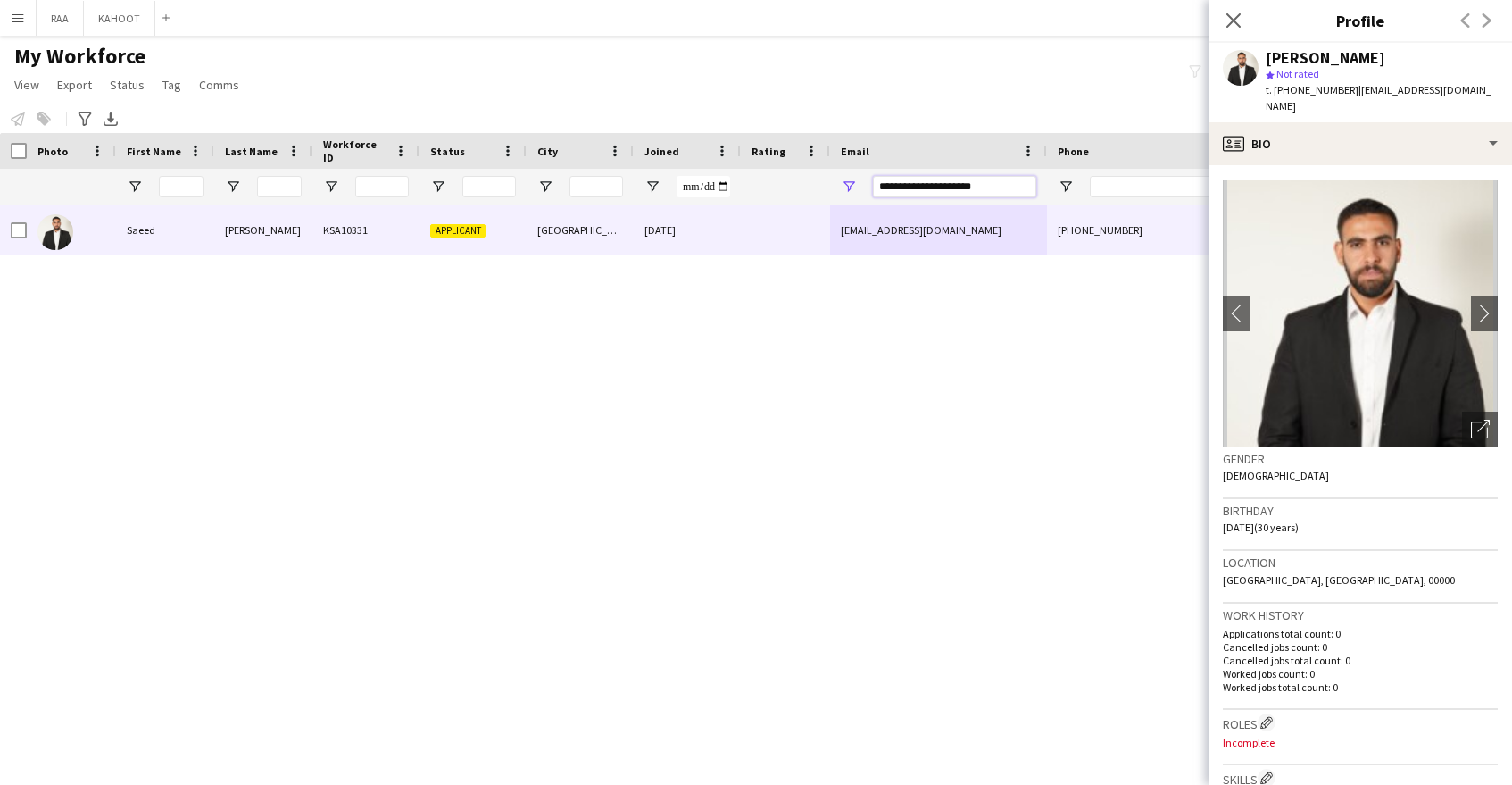
drag, startPoint x: 935, startPoint y: 189, endPoint x: 787, endPoint y: 187, distance: 148.0
click at [787, 188] on div at bounding box center [1017, 187] width 2036 height 36
paste input "*"
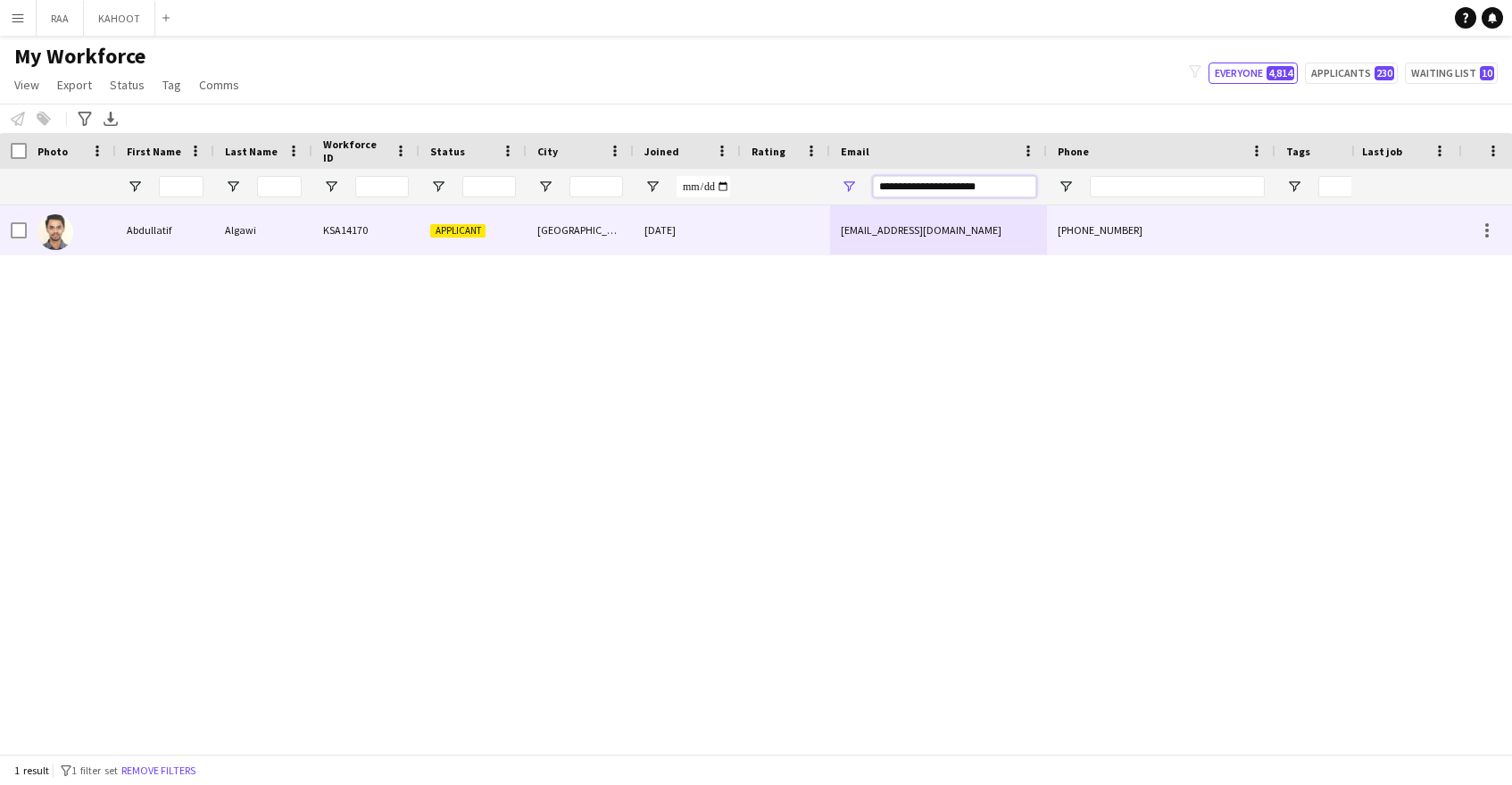
type input "**********"
click at [747, 246] on div at bounding box center [785, 229] width 89 height 49
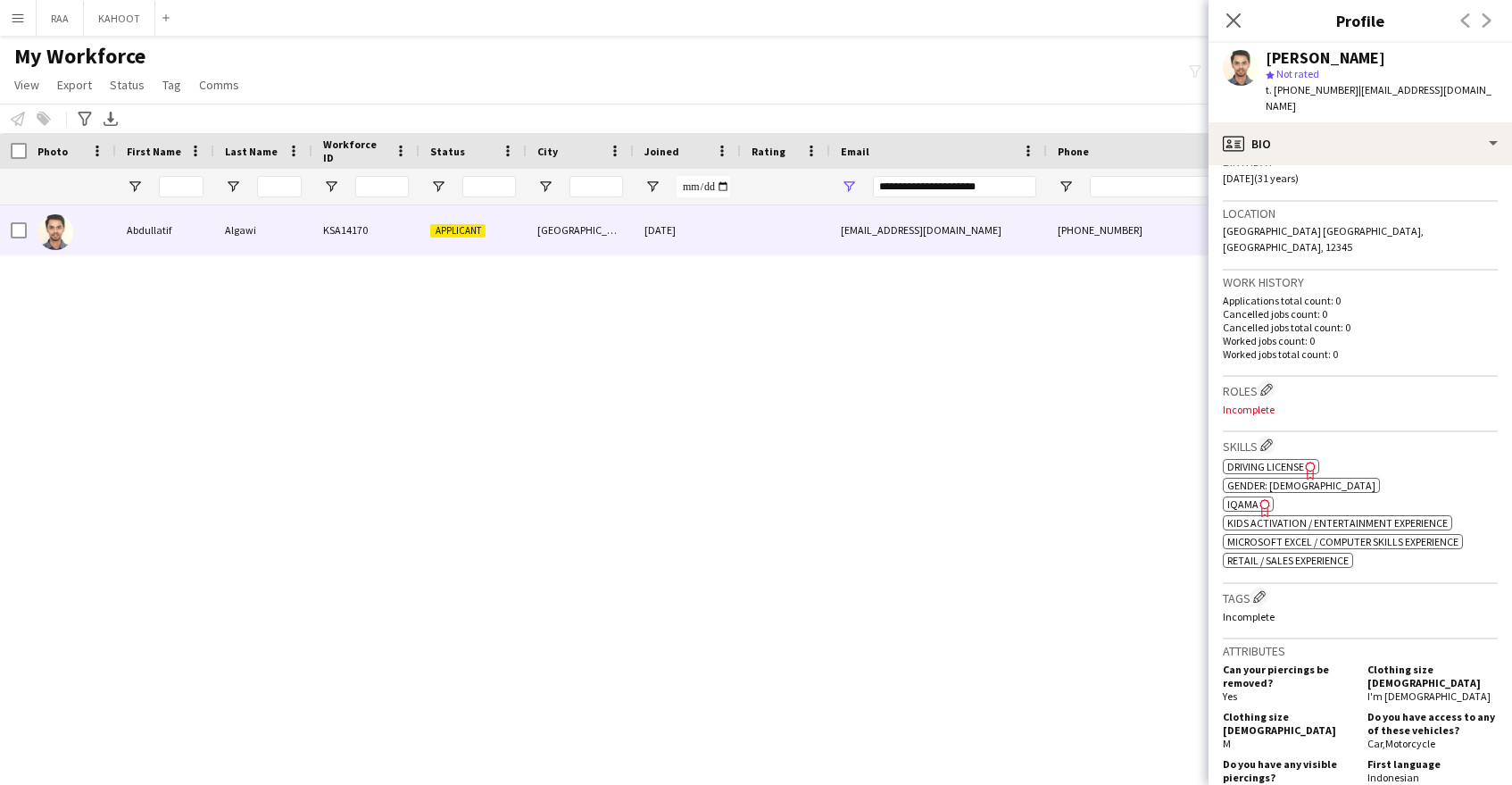
scroll to position [741, 0]
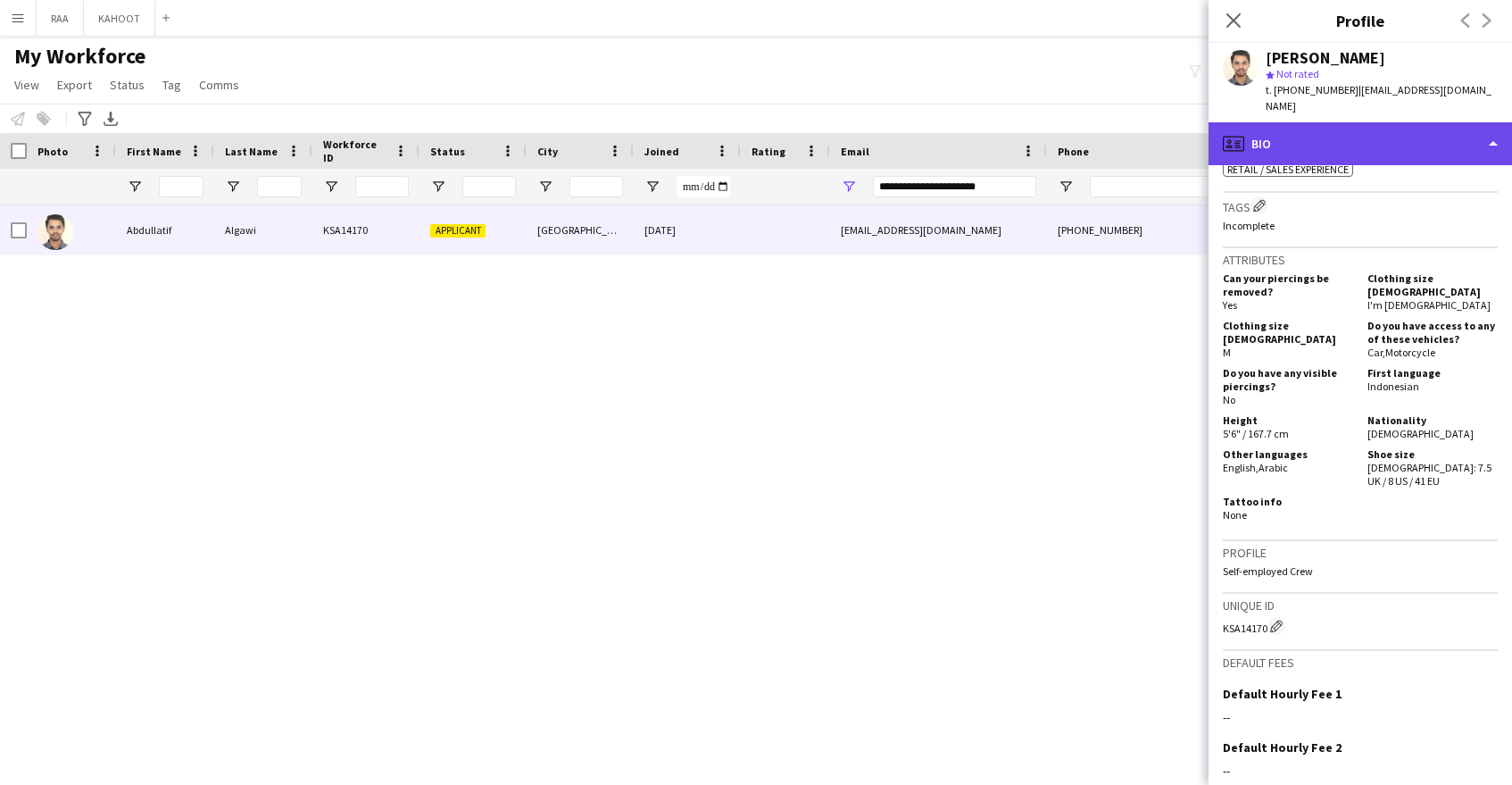
click at [1440, 127] on div "profile Bio" at bounding box center [1360, 144] width 303 height 43
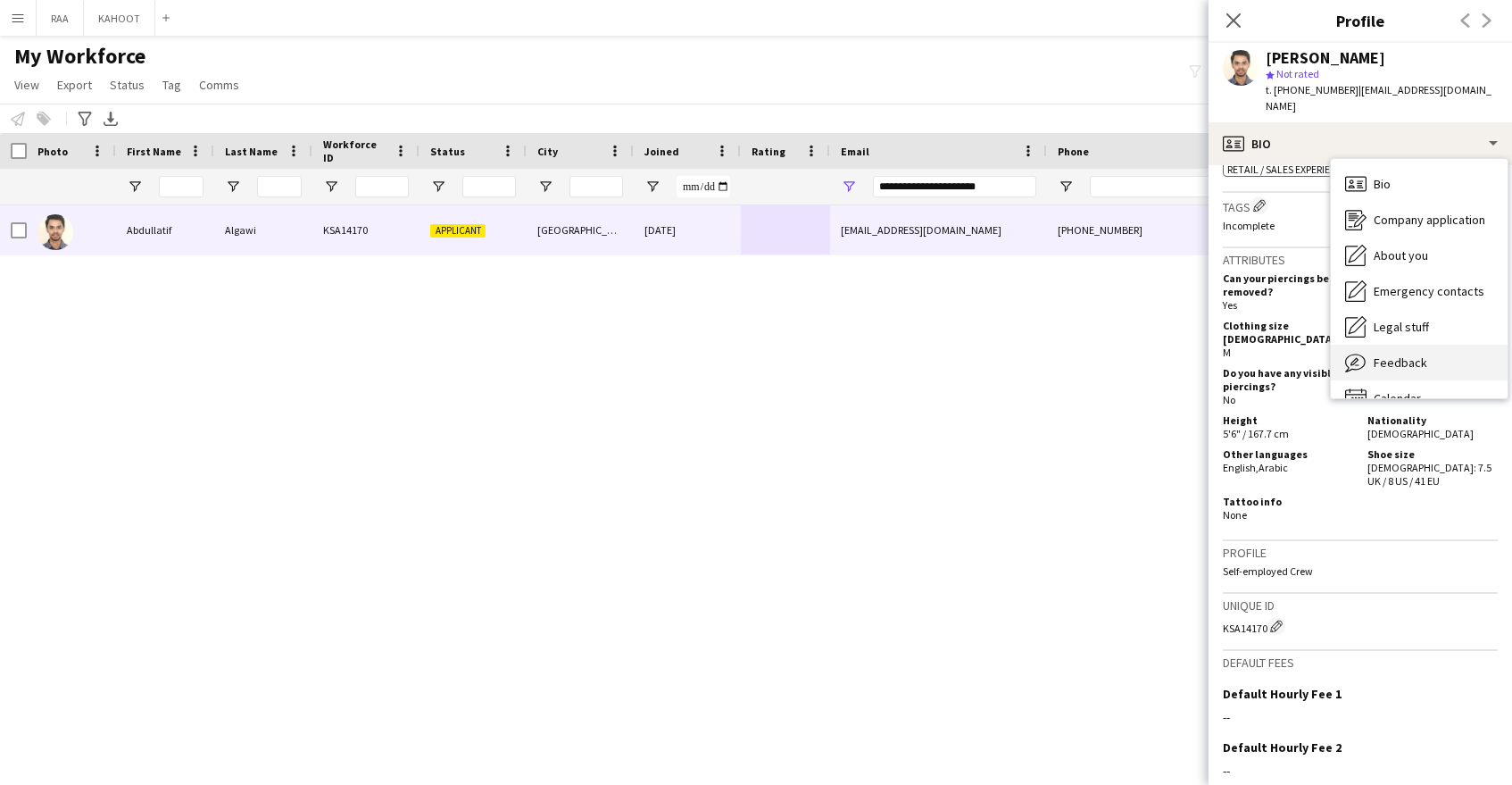
click at [1461, 345] on div "Feedback Feedback" at bounding box center [1419, 363] width 177 height 36
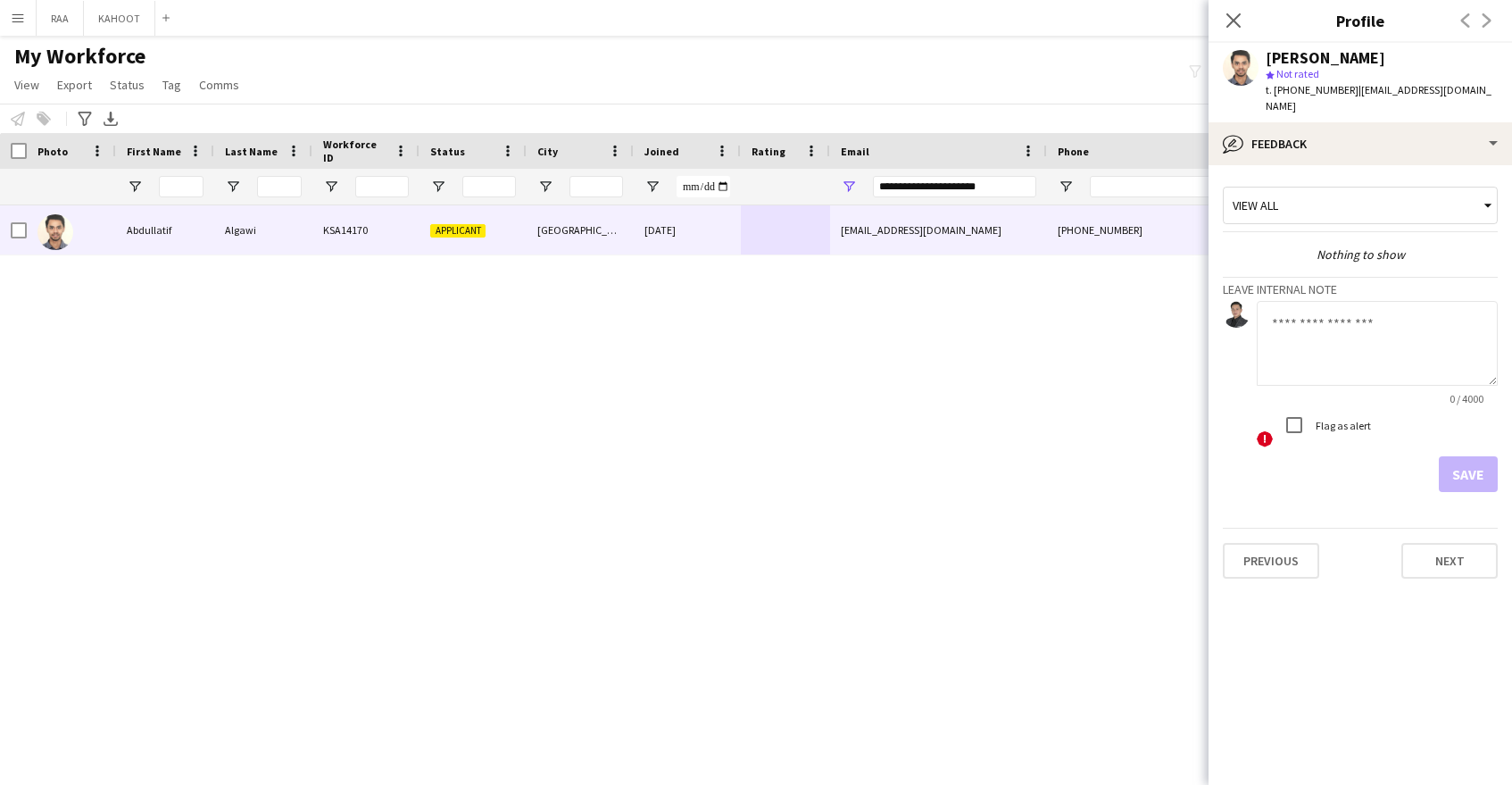
click at [1337, 326] on textarea at bounding box center [1377, 343] width 241 height 85
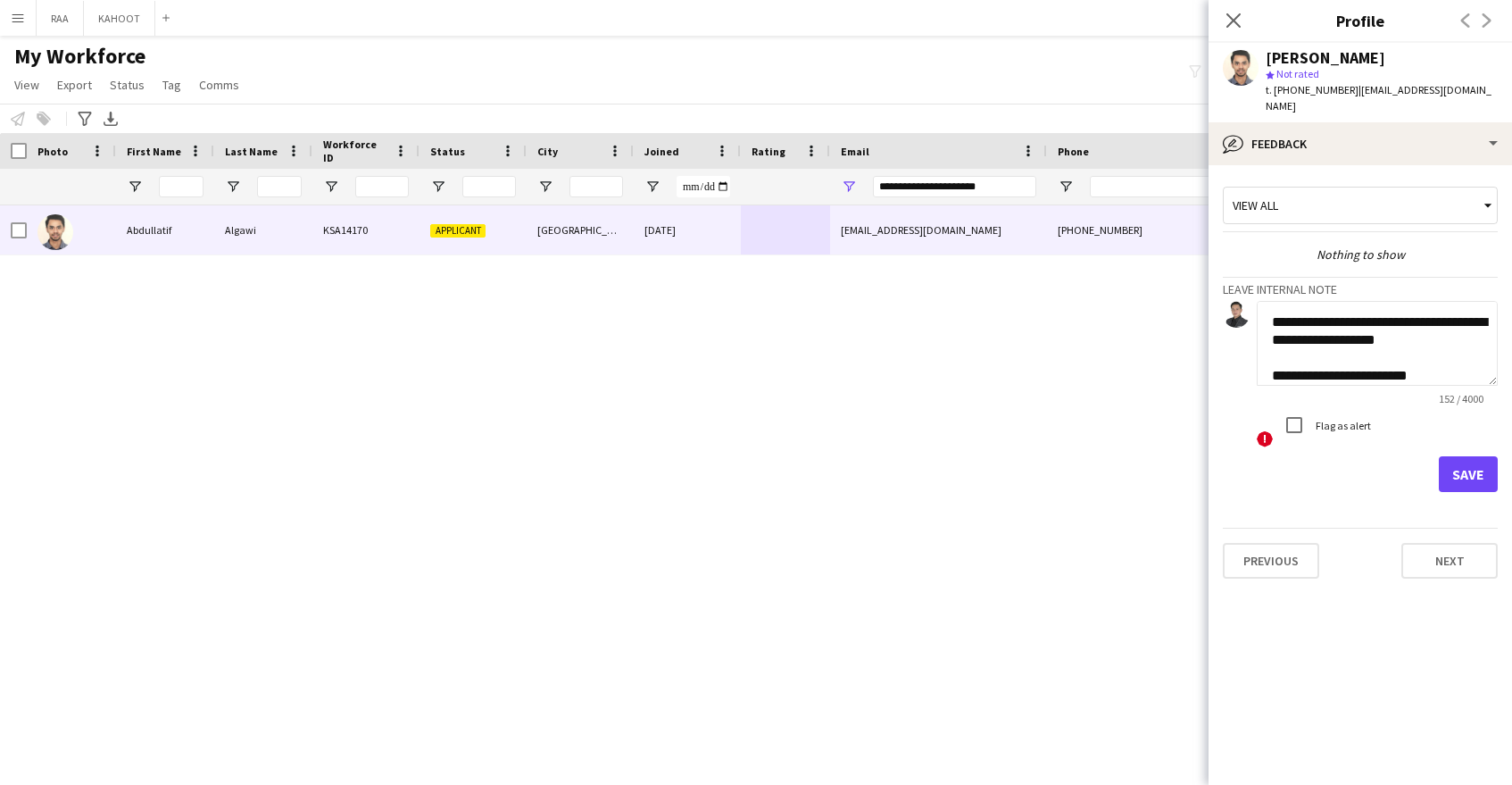
type textarea "**********"
click at [1471, 456] on button "Save" at bounding box center [1468, 474] width 59 height 36
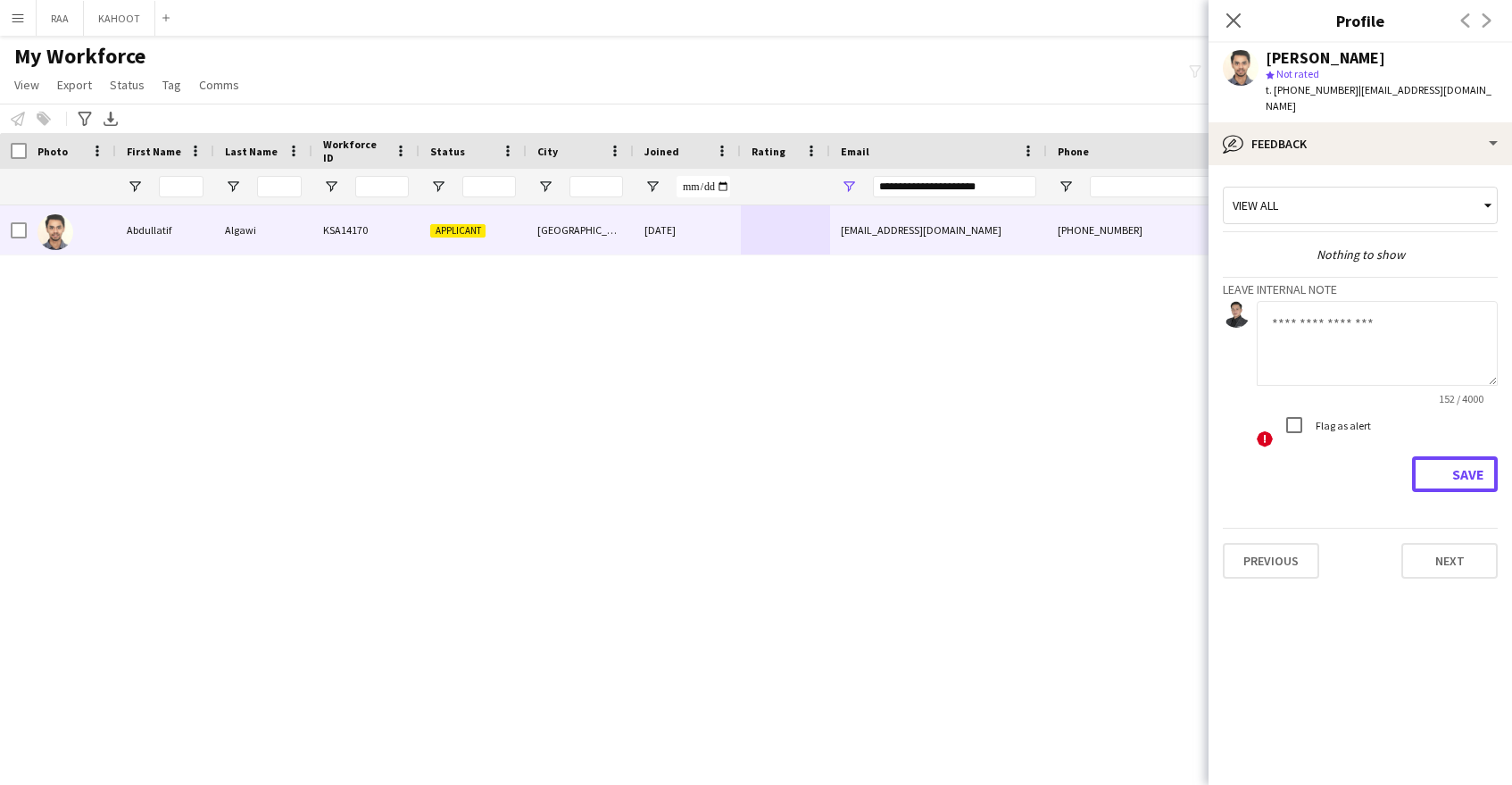
scroll to position [0, 0]
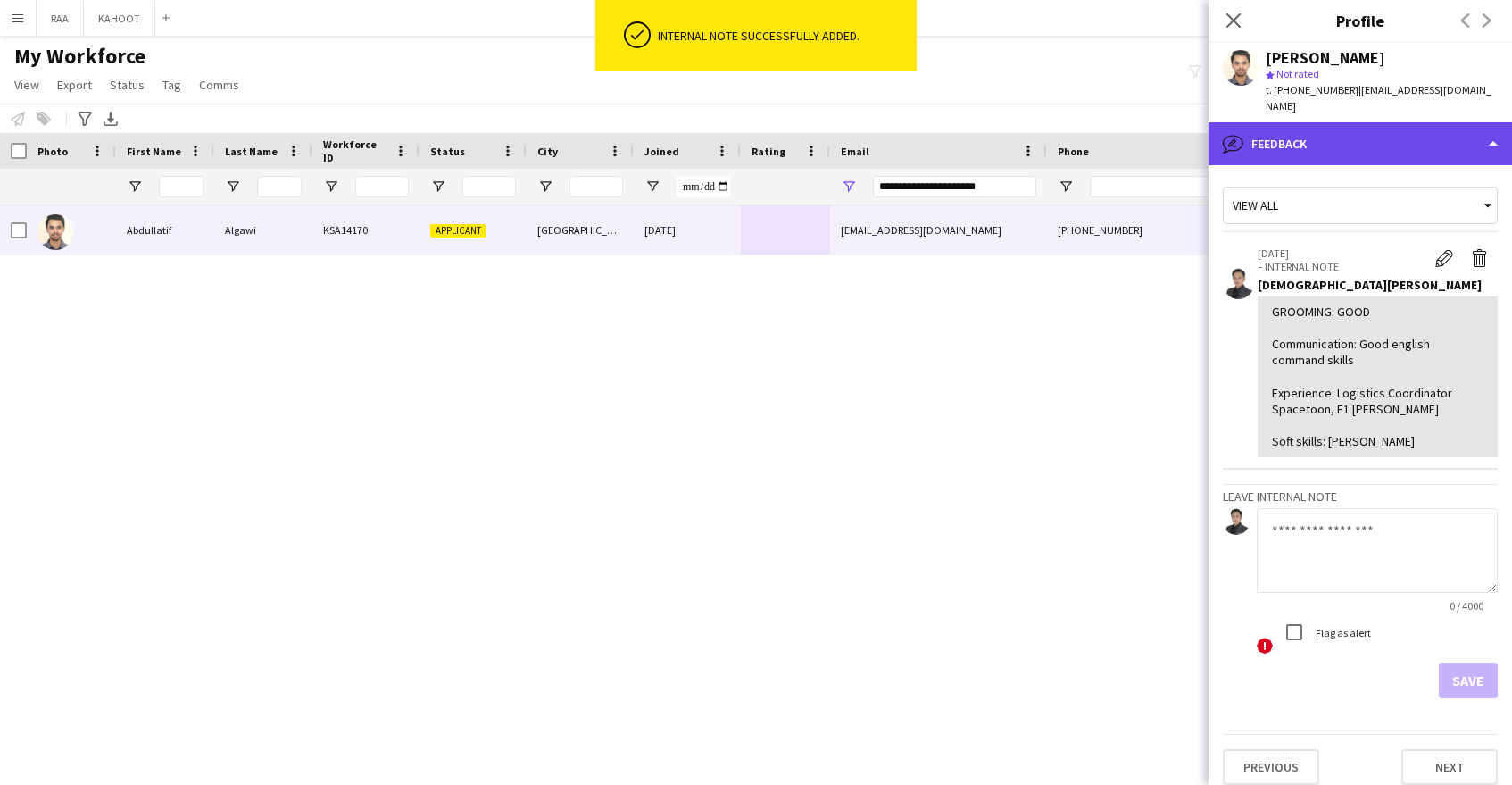
click at [1369, 126] on div "bubble-pencil Feedback" at bounding box center [1360, 144] width 303 height 43
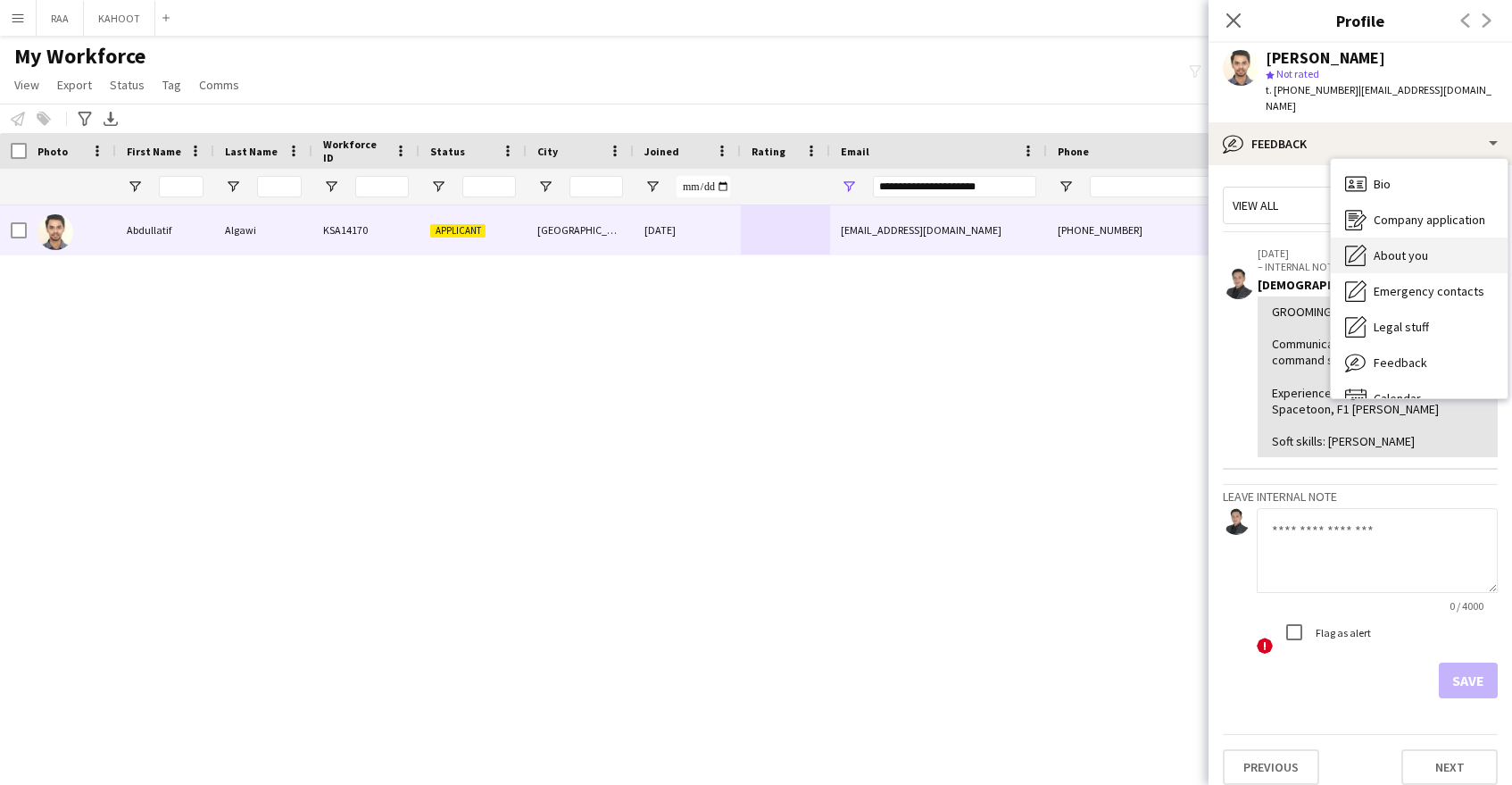
click at [1399, 247] on span "About you" at bounding box center [1401, 255] width 54 height 16
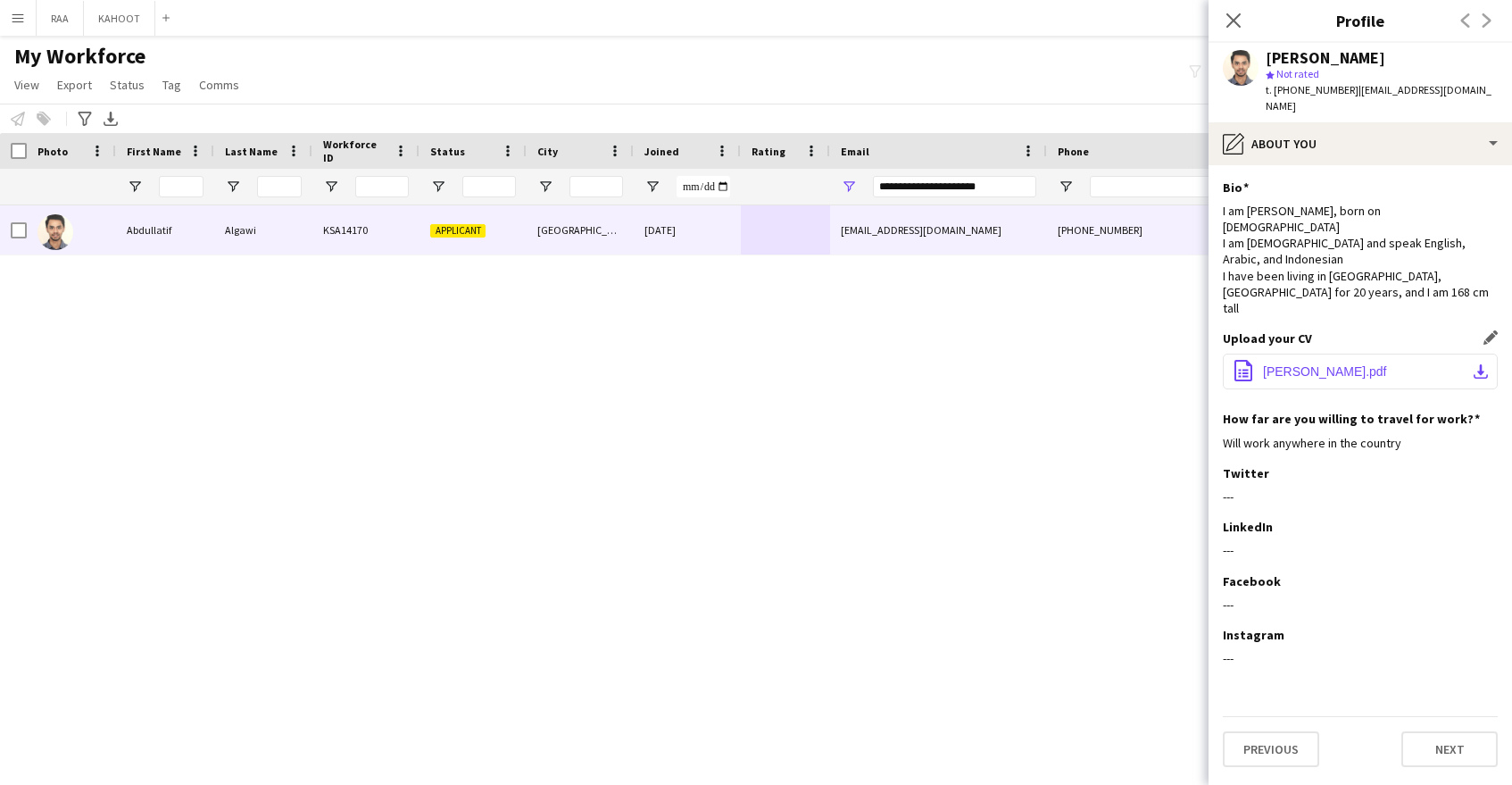
click at [1302, 364] on span "CV Abdullatif.pdf" at bounding box center [1325, 371] width 124 height 15
click at [1374, 229] on div "I am Abdulatef Algawi, born on 02 March 1994 I am Yemeni and speak English, Ara…" at bounding box center [1360, 259] width 275 height 113
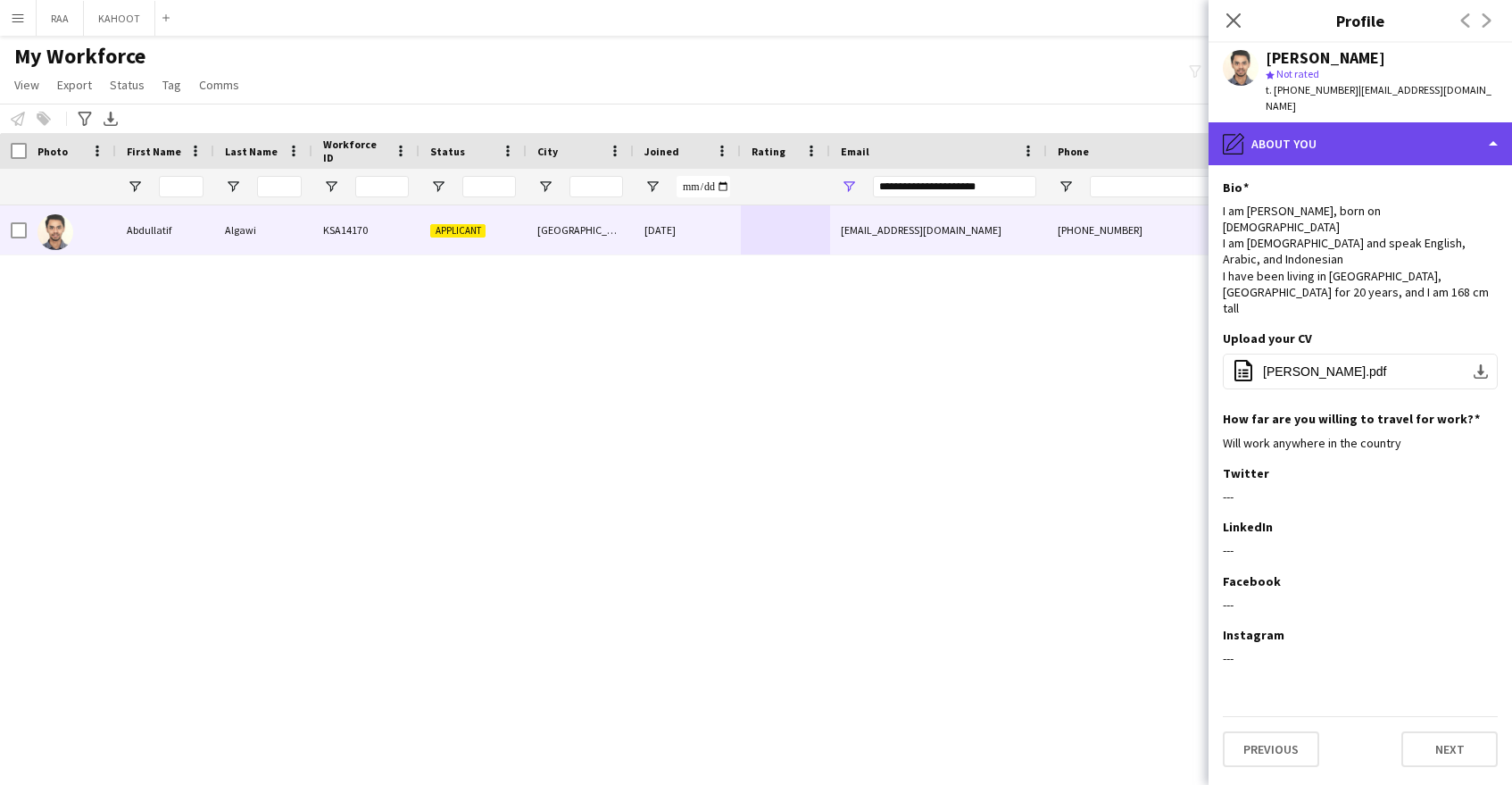
click at [1410, 123] on div "pencil4 About you" at bounding box center [1360, 144] width 303 height 43
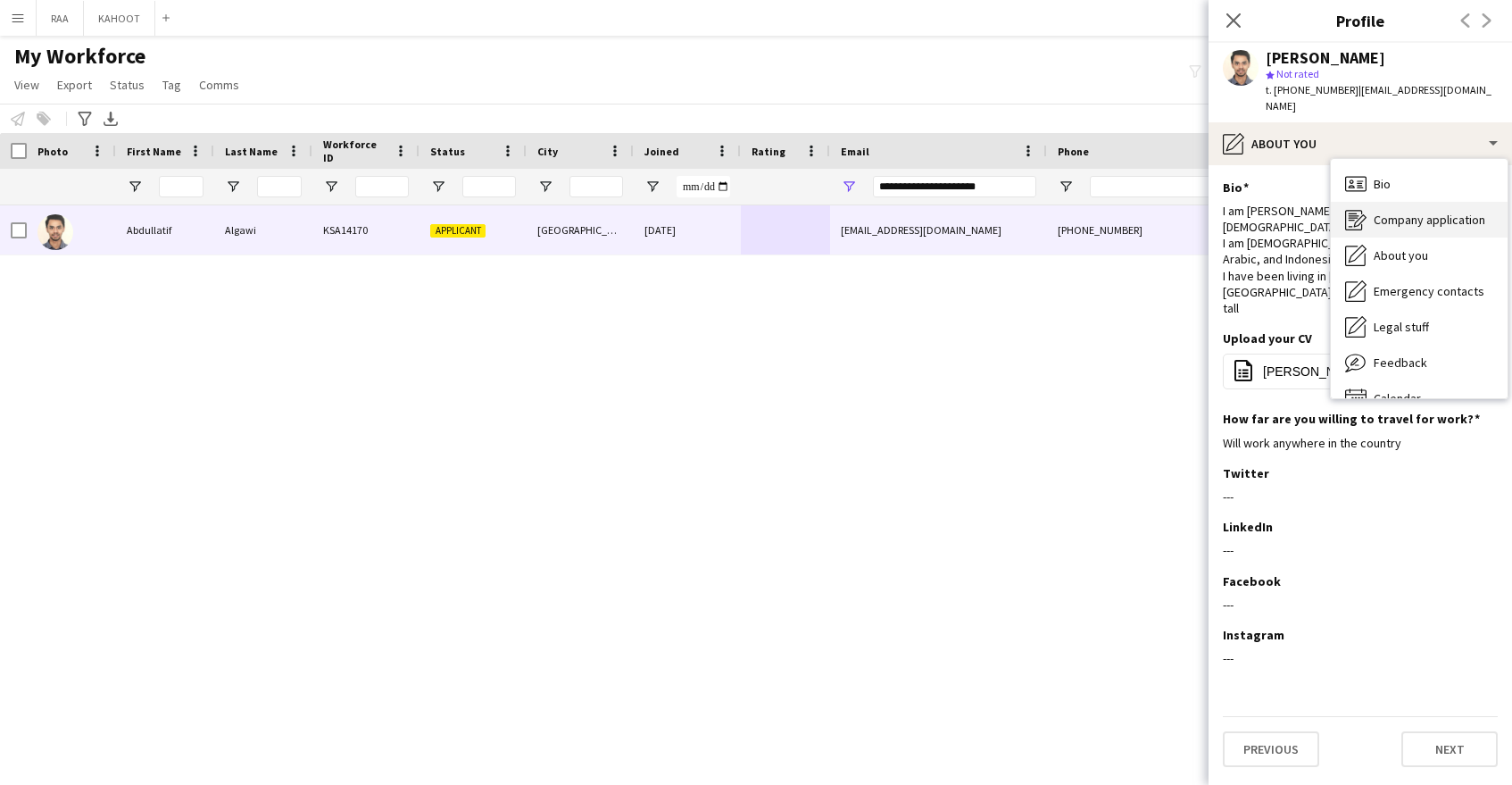
click at [1395, 212] on span "Company application" at bounding box center [1429, 219] width 111 height 16
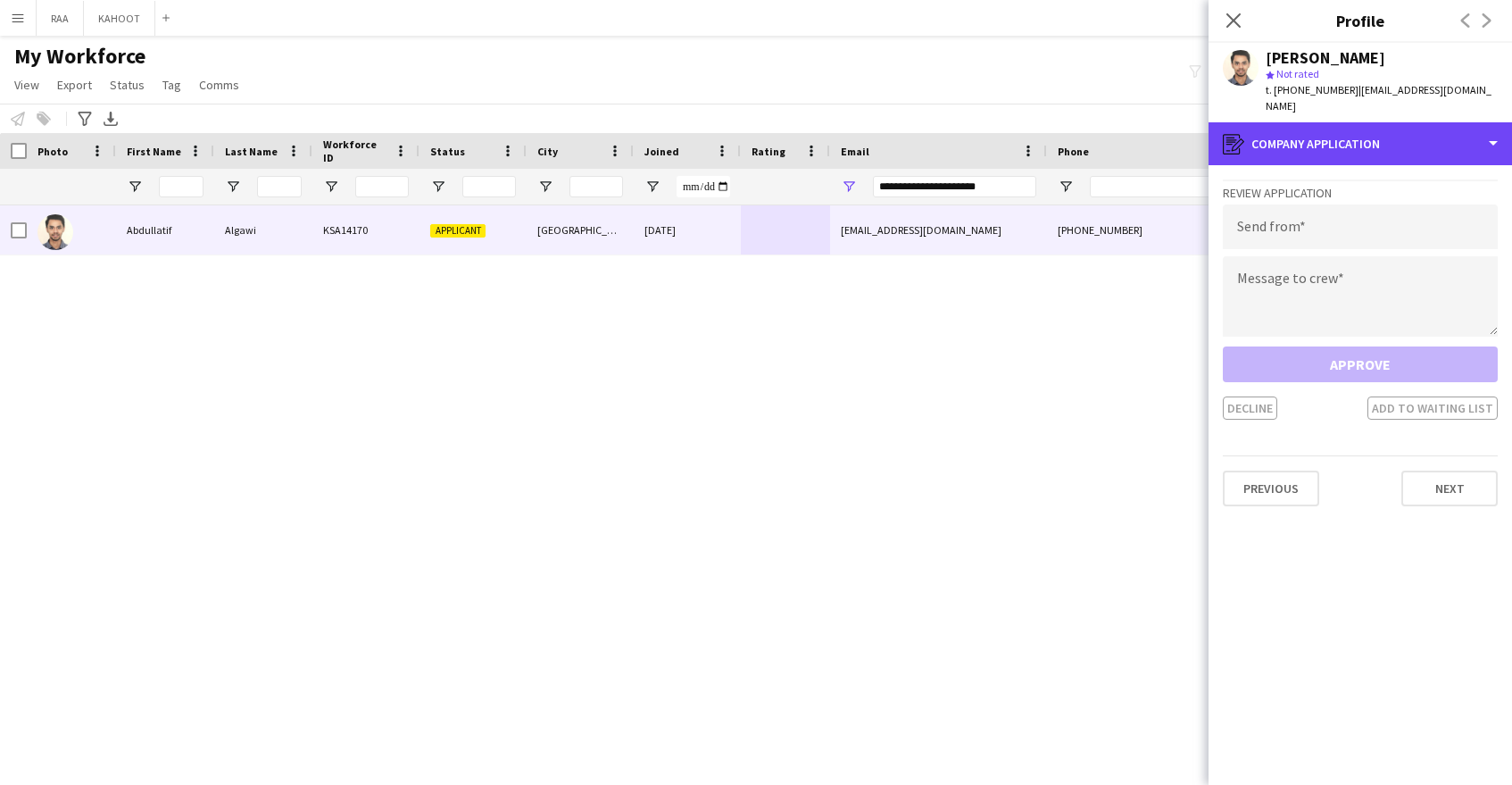
drag, startPoint x: 1358, startPoint y: 126, endPoint x: 1405, endPoint y: 192, distance: 81.0
click at [1358, 127] on div "register Company application" at bounding box center [1360, 144] width 303 height 43
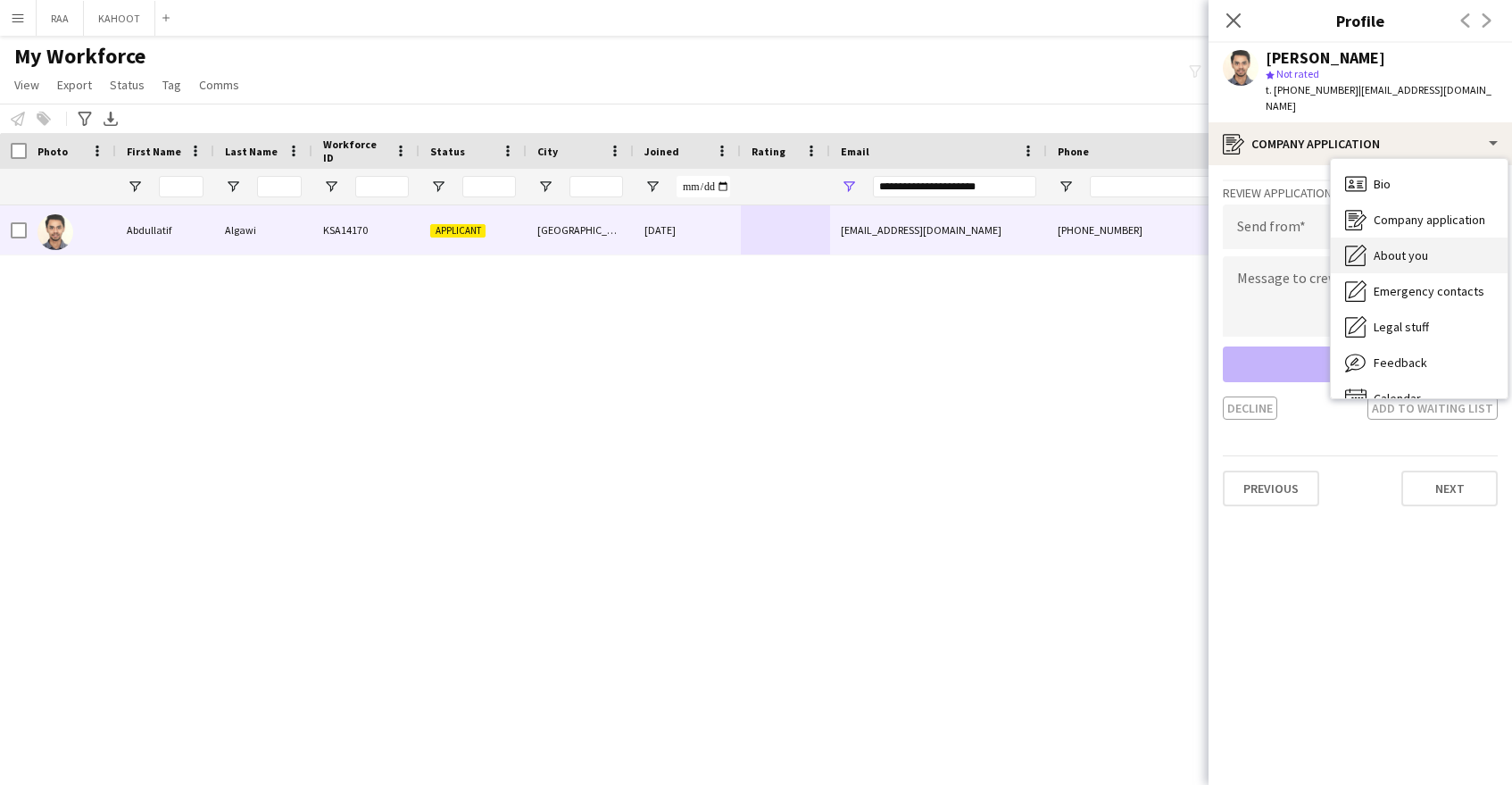
click at [1450, 251] on div "About you About you" at bounding box center [1419, 255] width 177 height 36
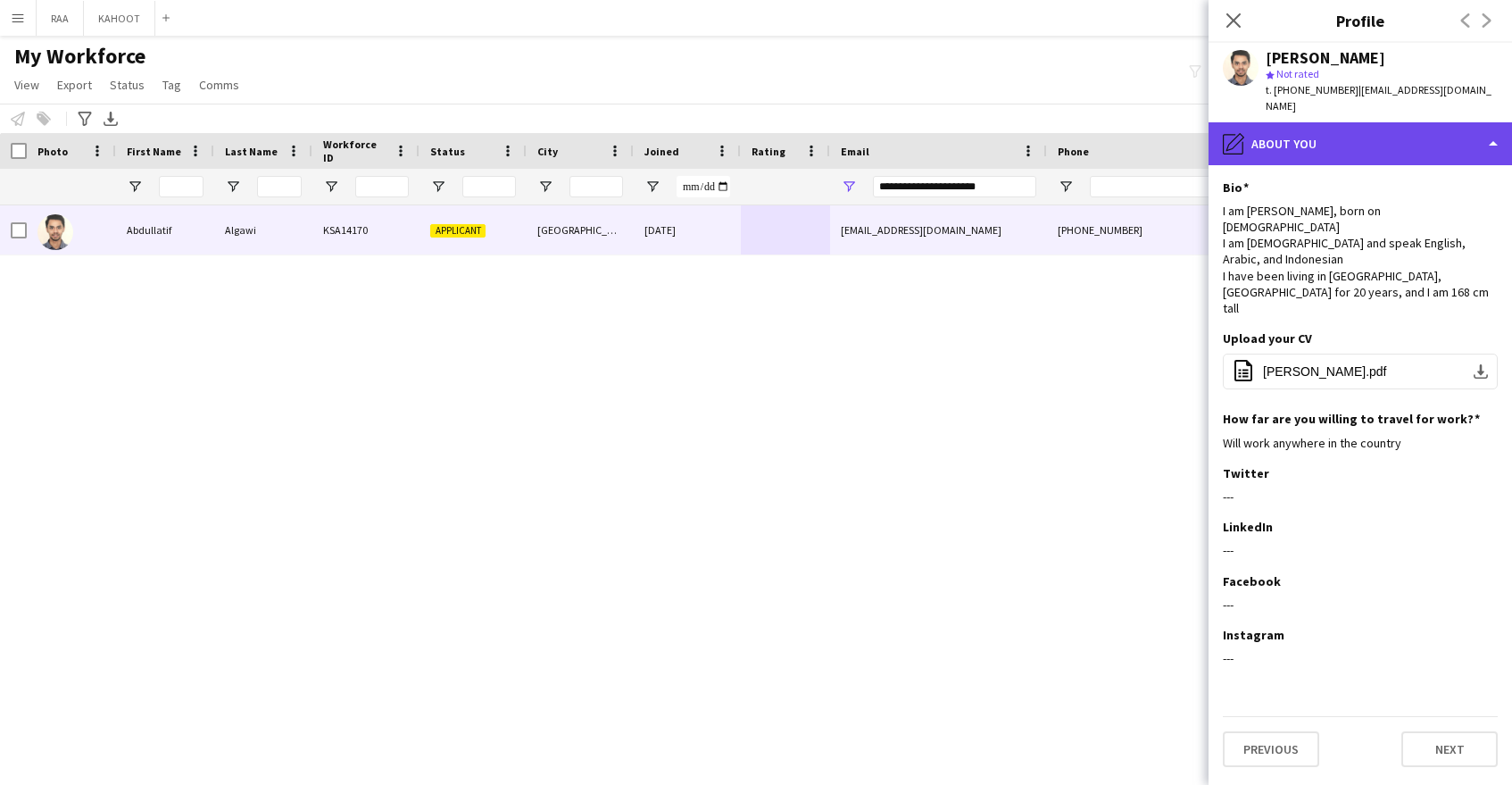
click at [1435, 146] on div "pencil4 About you" at bounding box center [1360, 144] width 303 height 43
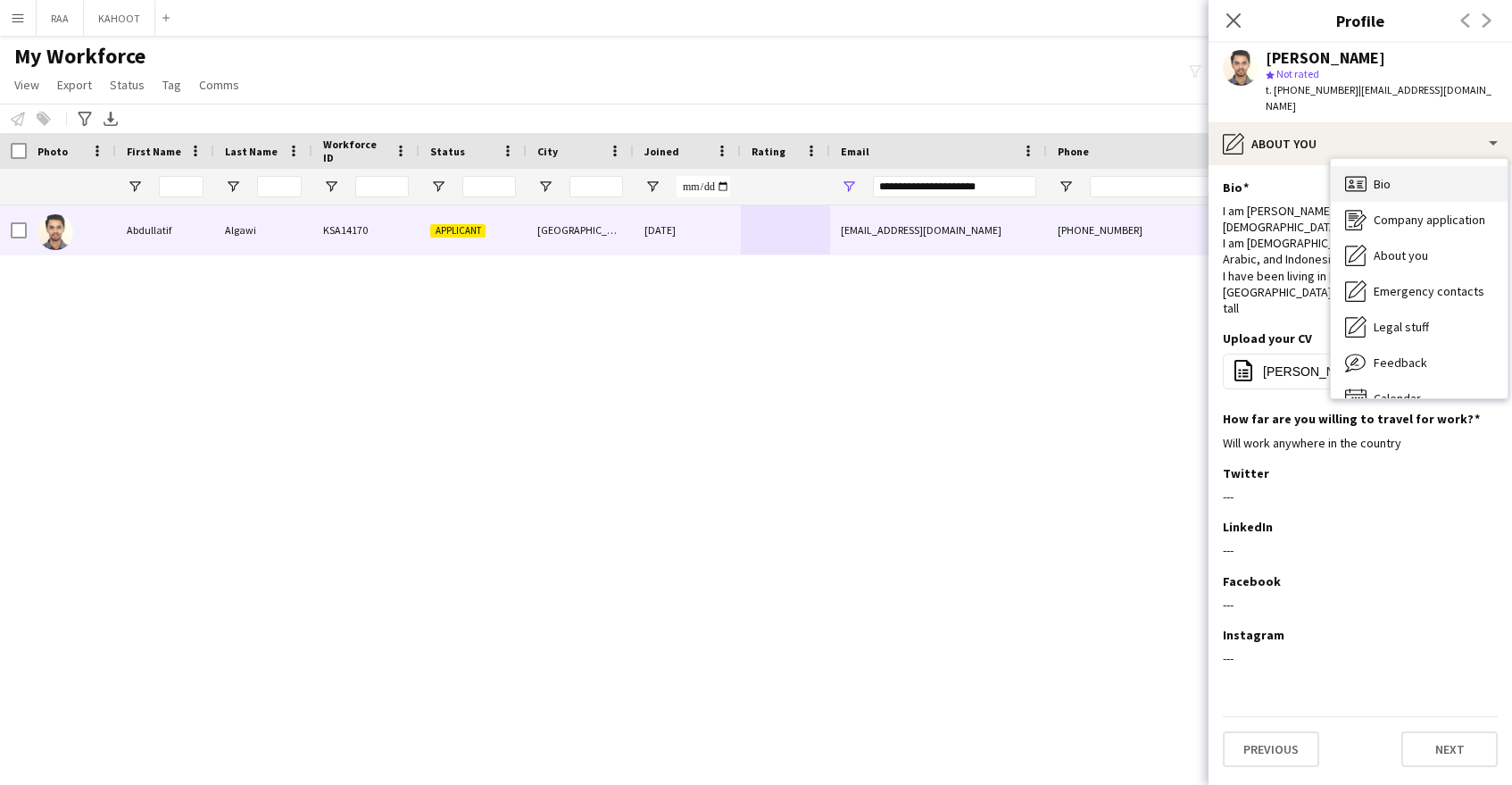
click at [1406, 166] on div "Bio Bio" at bounding box center [1419, 184] width 177 height 36
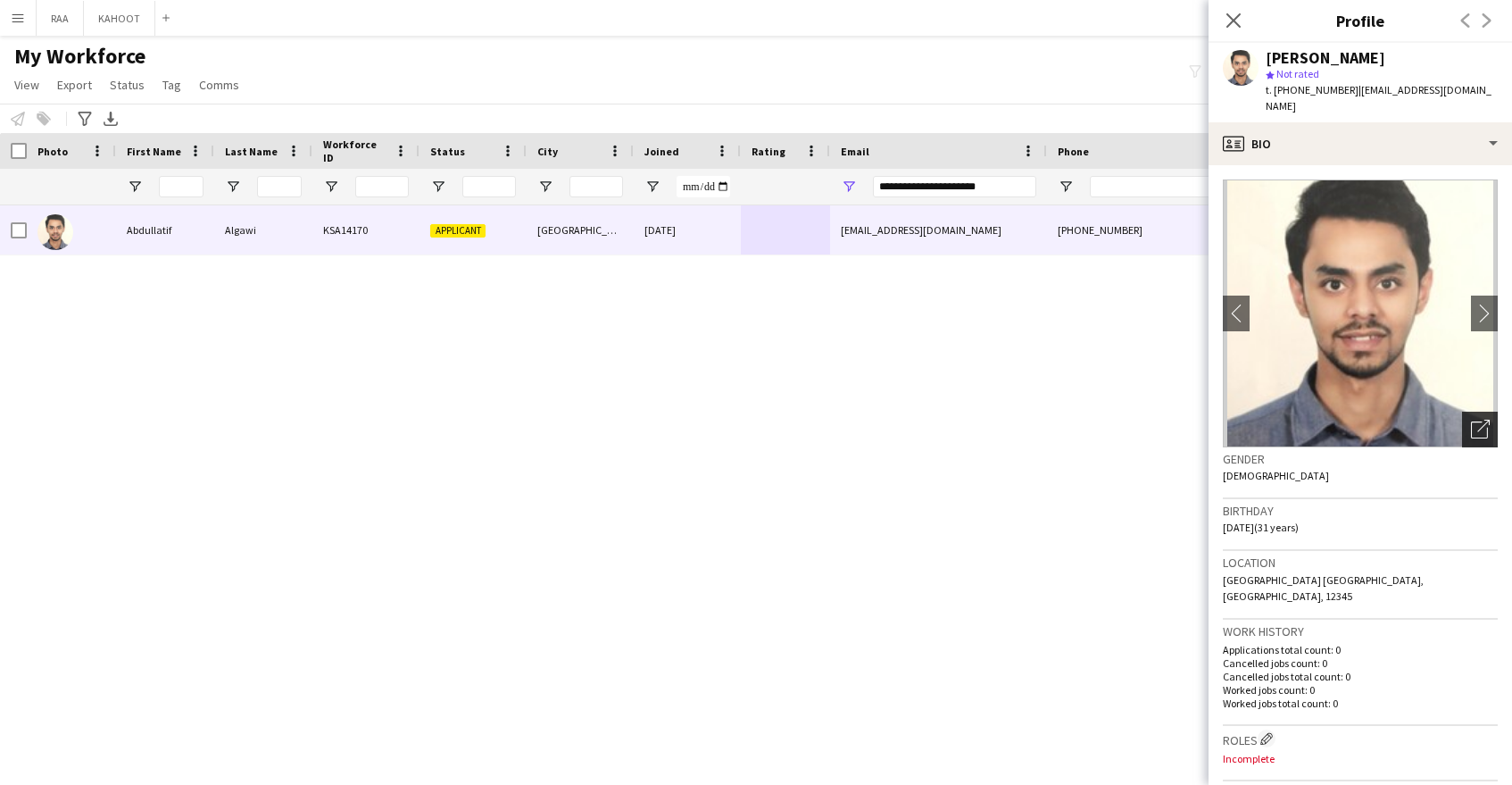
click at [1483, 420] on icon "Open photos pop-in" at bounding box center [1480, 428] width 18 height 18
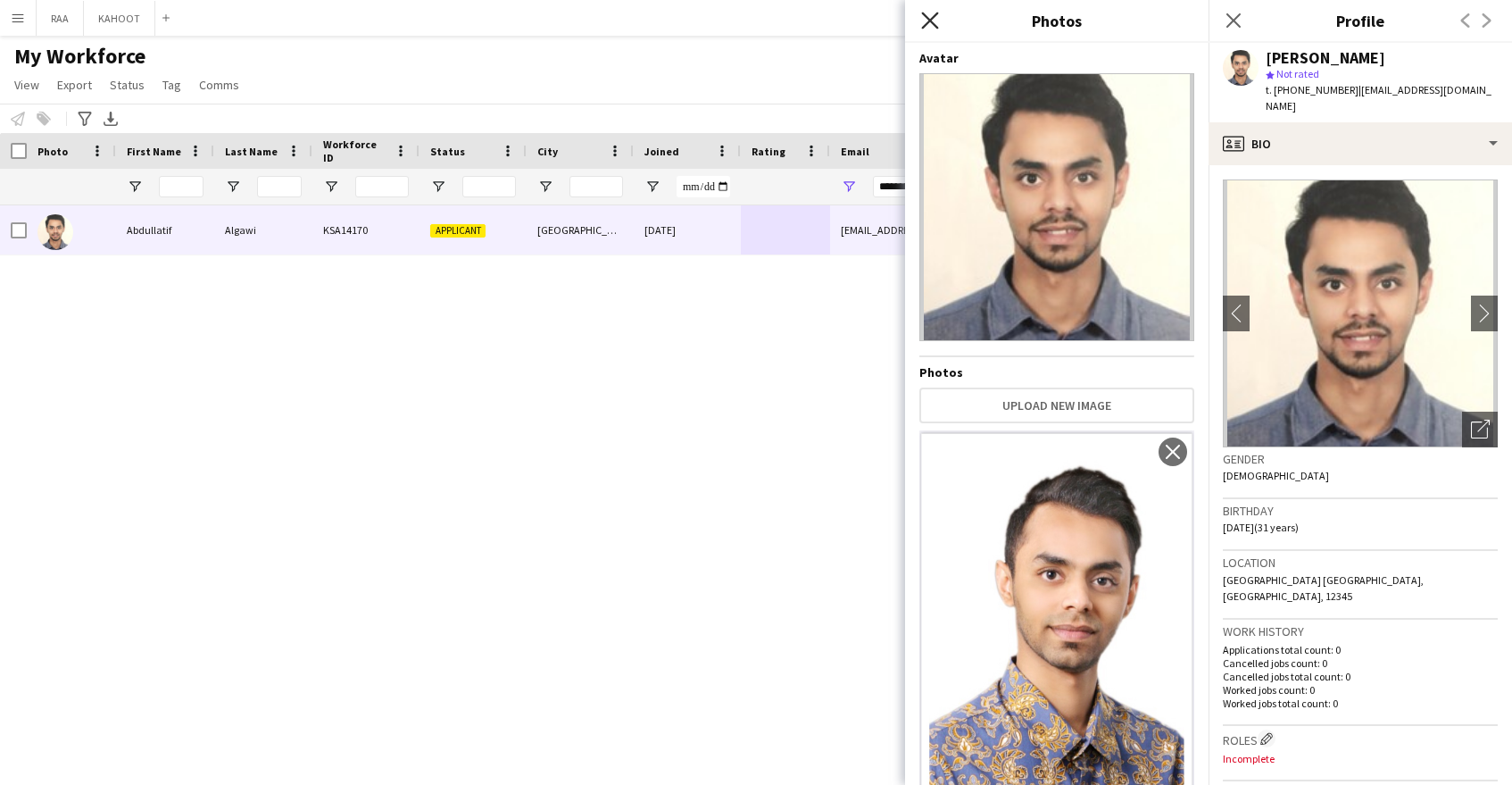
click at [931, 27] on icon "Close pop-in" at bounding box center [929, 20] width 17 height 17
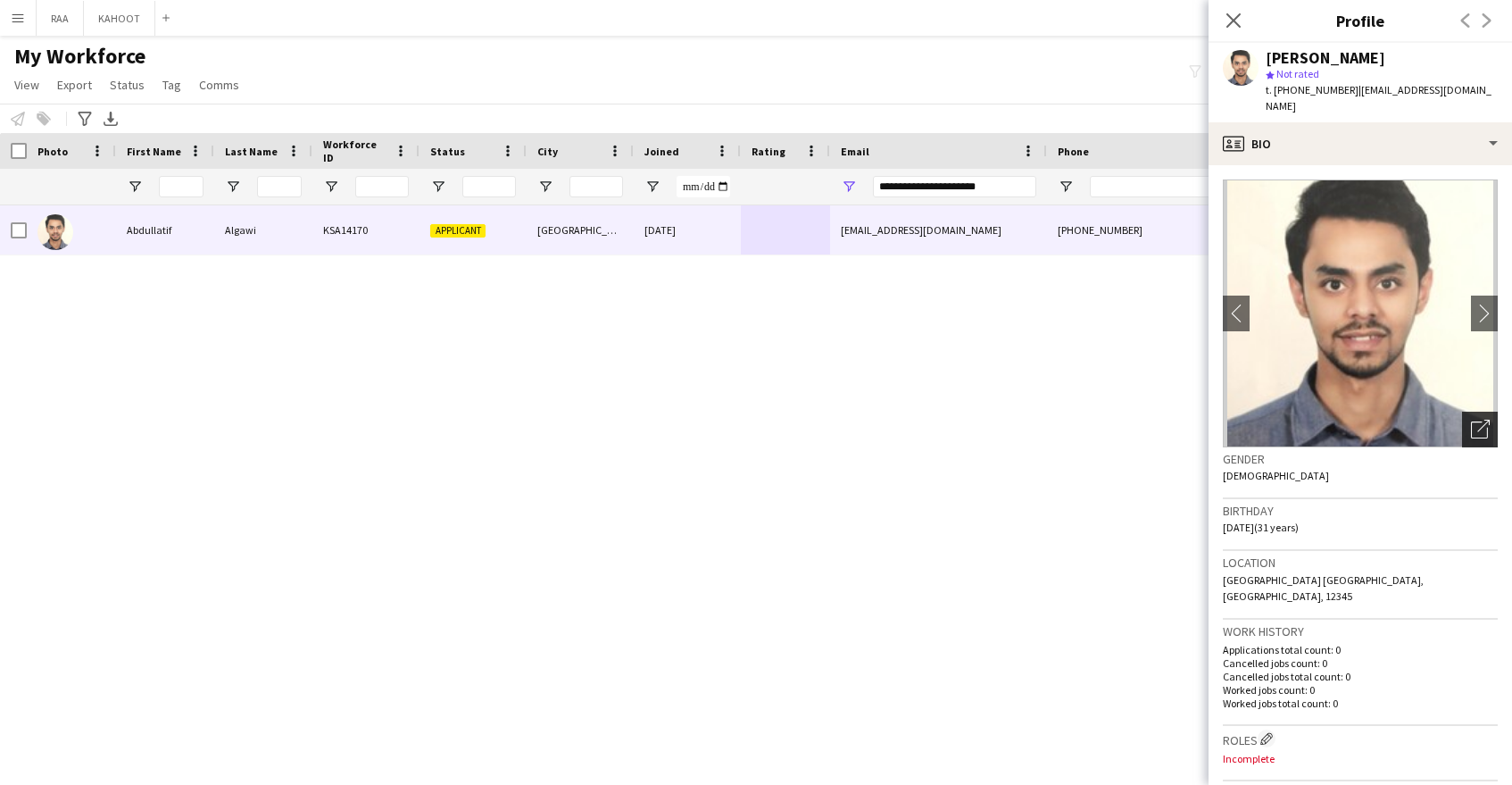
click at [1491, 416] on div "Open photos pop-in" at bounding box center [1479, 429] width 36 height 36
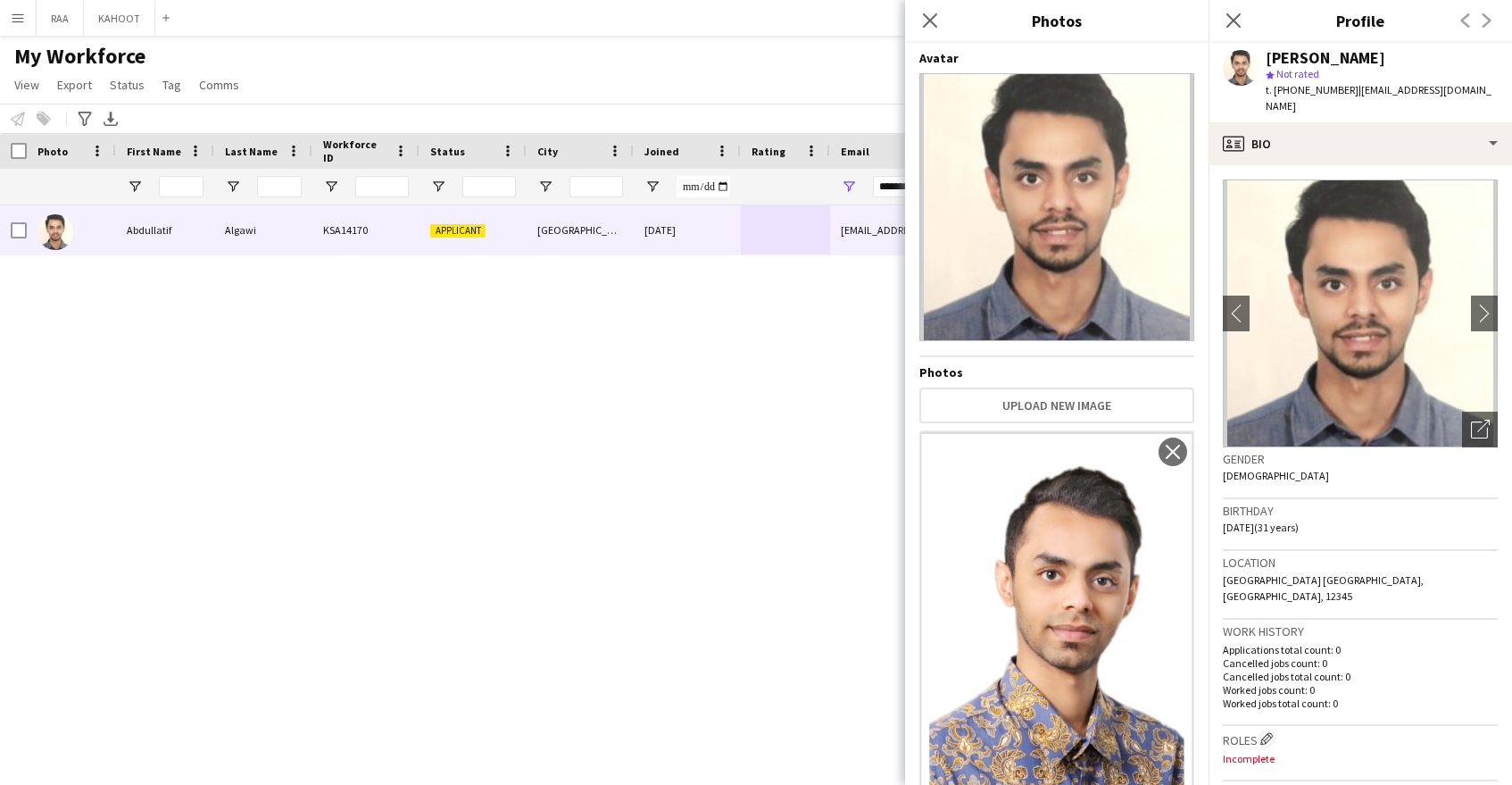
scroll to position [49, 0]
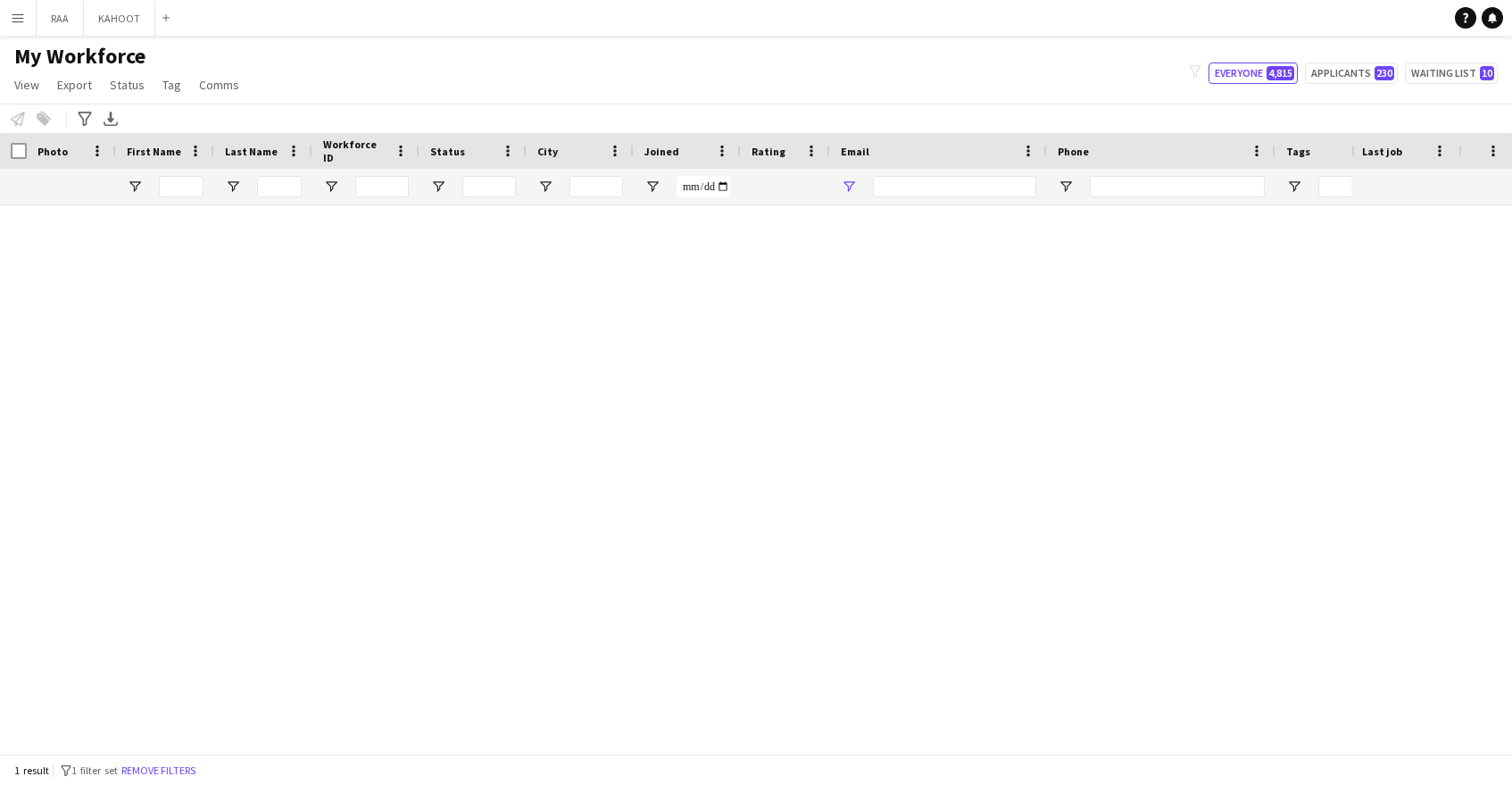
type input "**********"
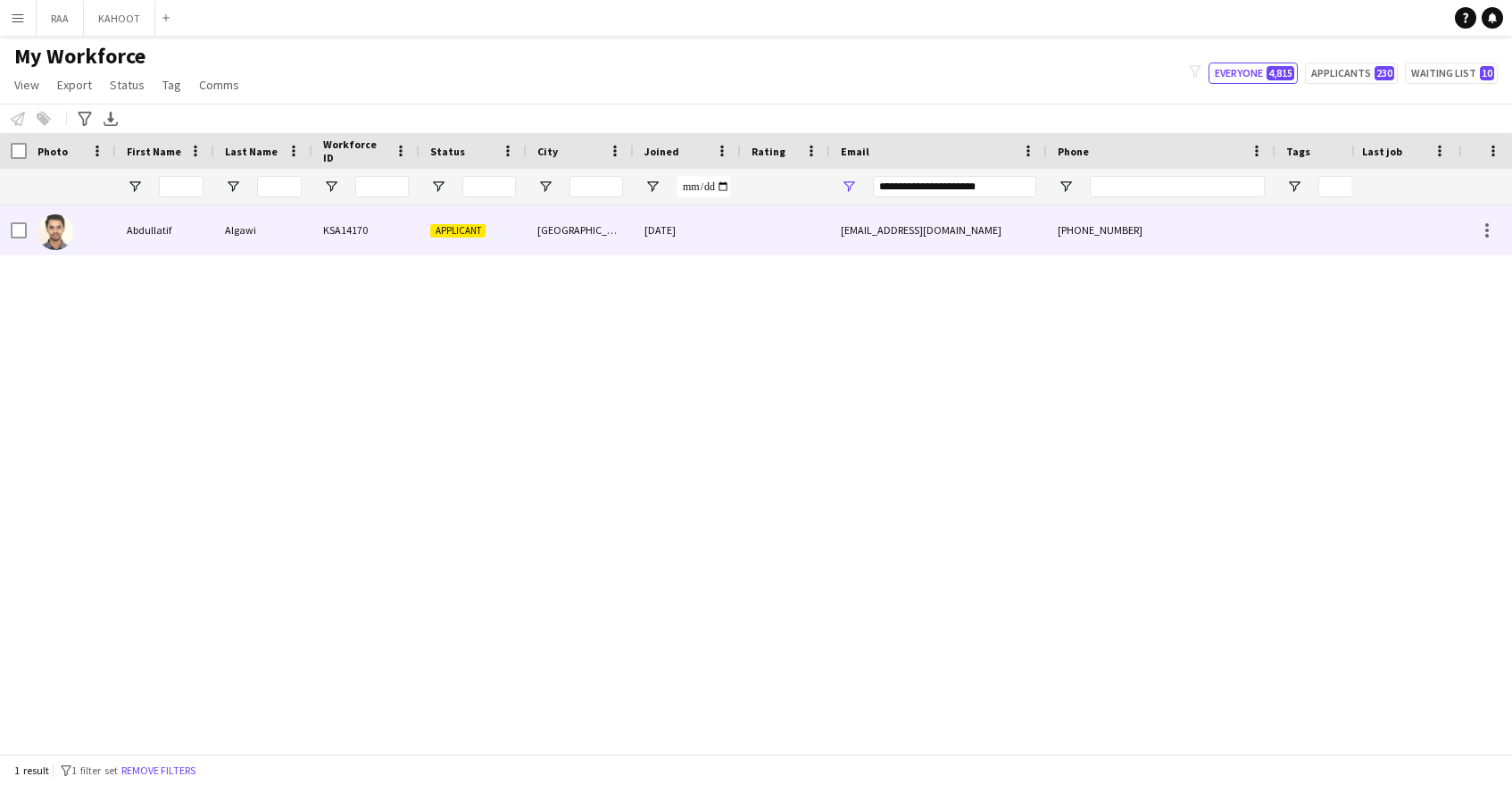
click at [957, 234] on div "[EMAIL_ADDRESS][DOMAIN_NAME]" at bounding box center [938, 229] width 217 height 49
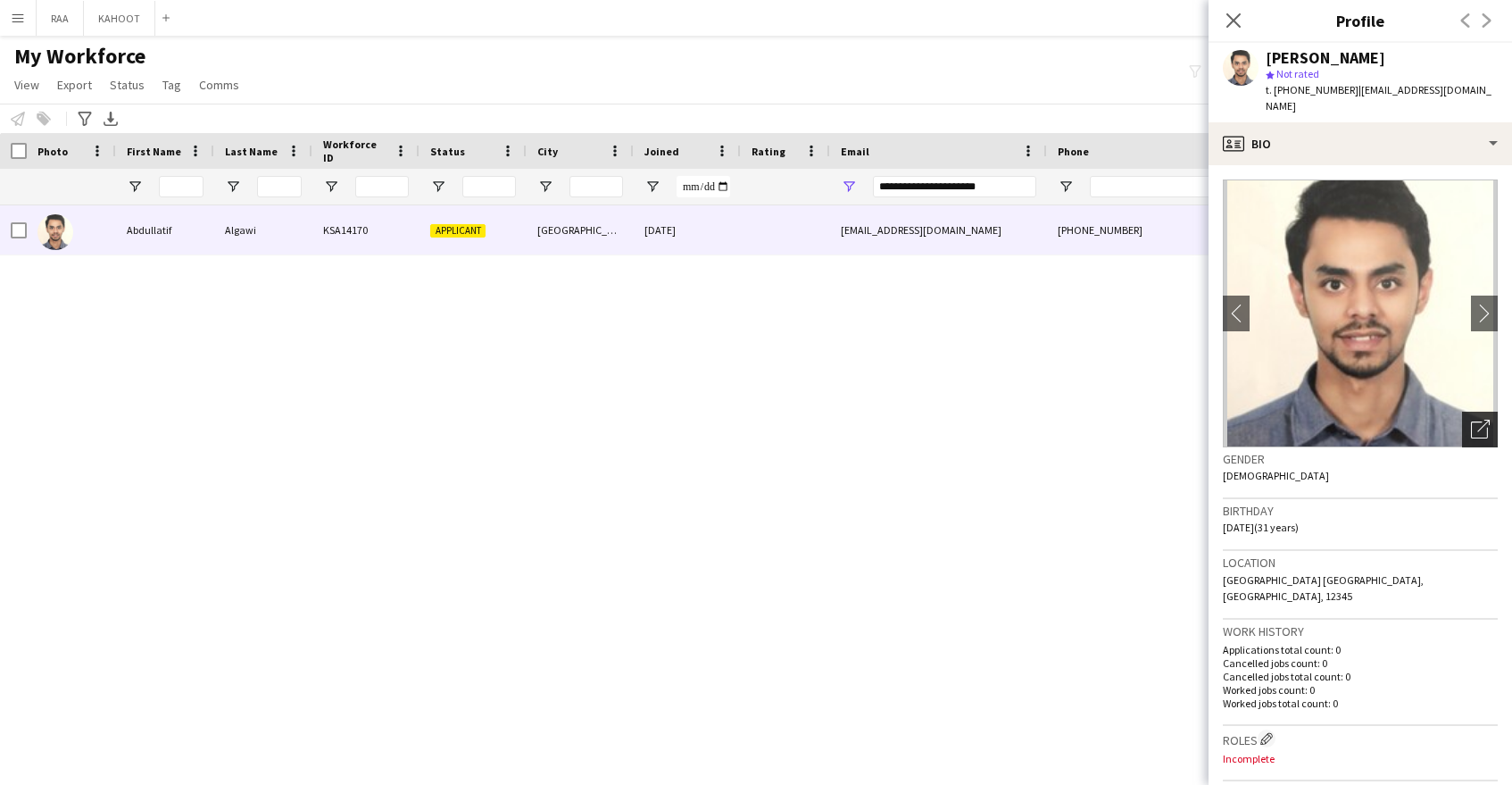
click at [1475, 420] on icon "Open photos pop-in" at bounding box center [1480, 428] width 18 height 18
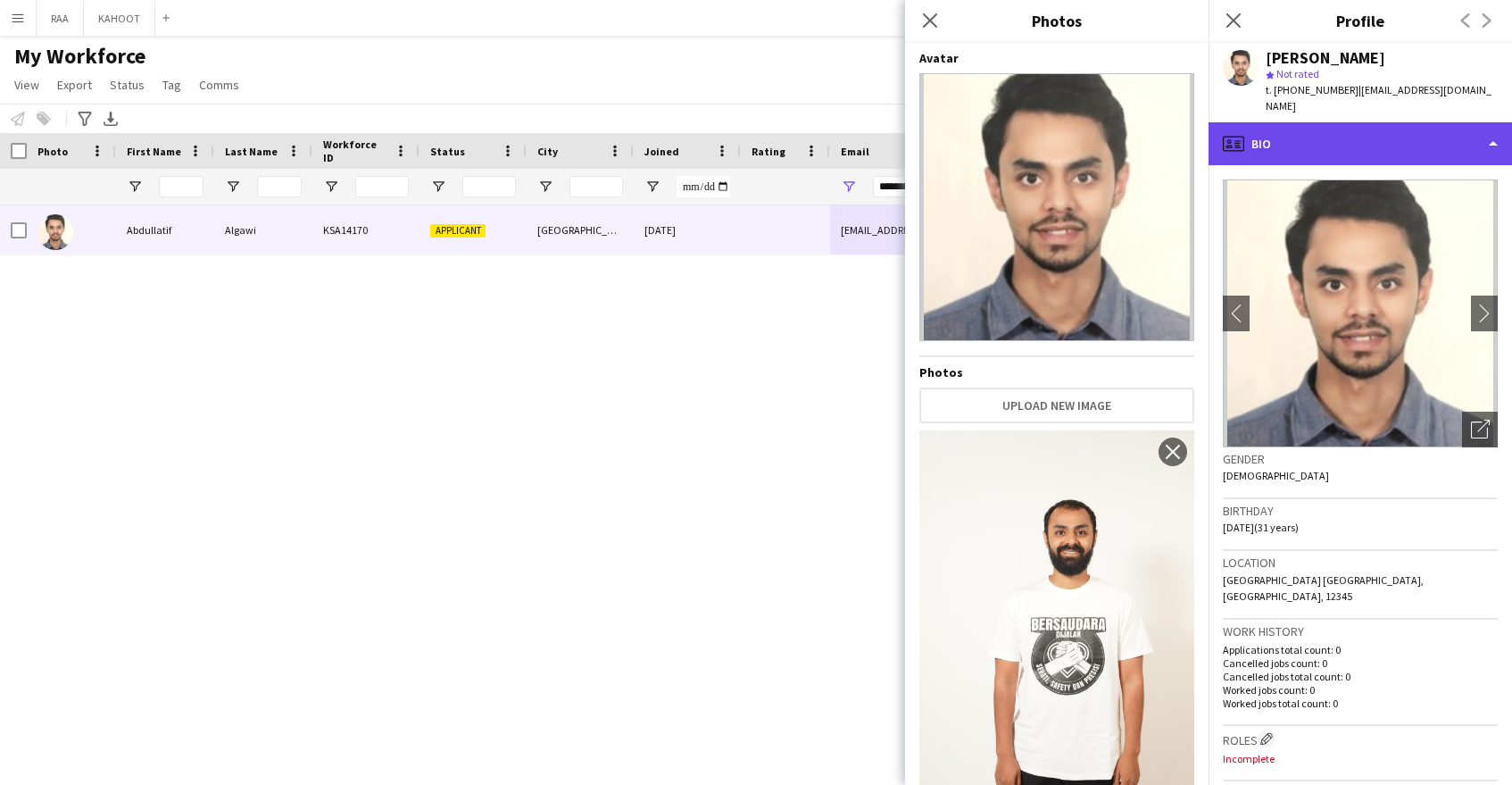
click at [1316, 135] on div "profile Bio" at bounding box center [1360, 144] width 303 height 43
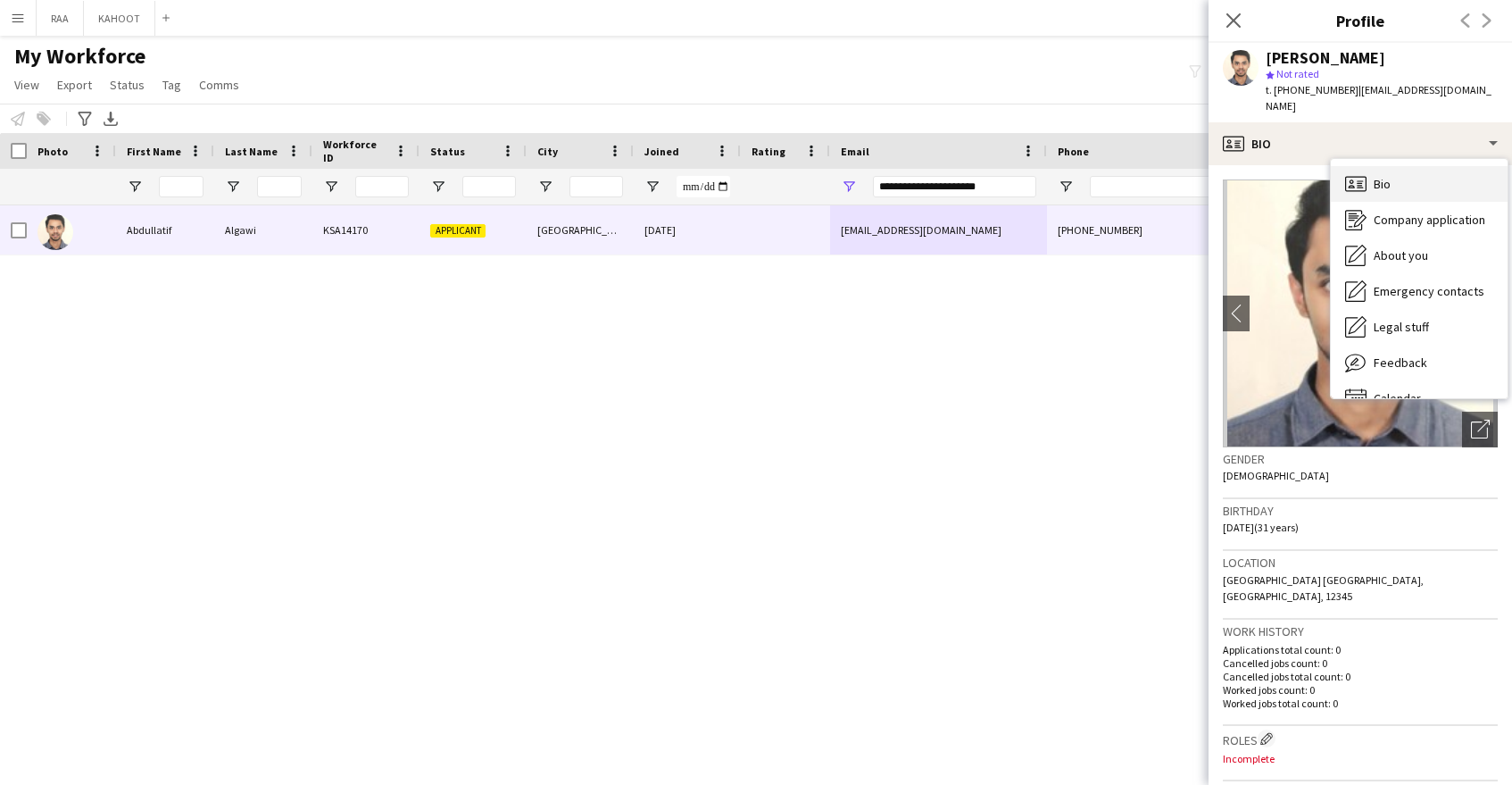
click at [1388, 184] on div "Bio Bio" at bounding box center [1419, 184] width 177 height 36
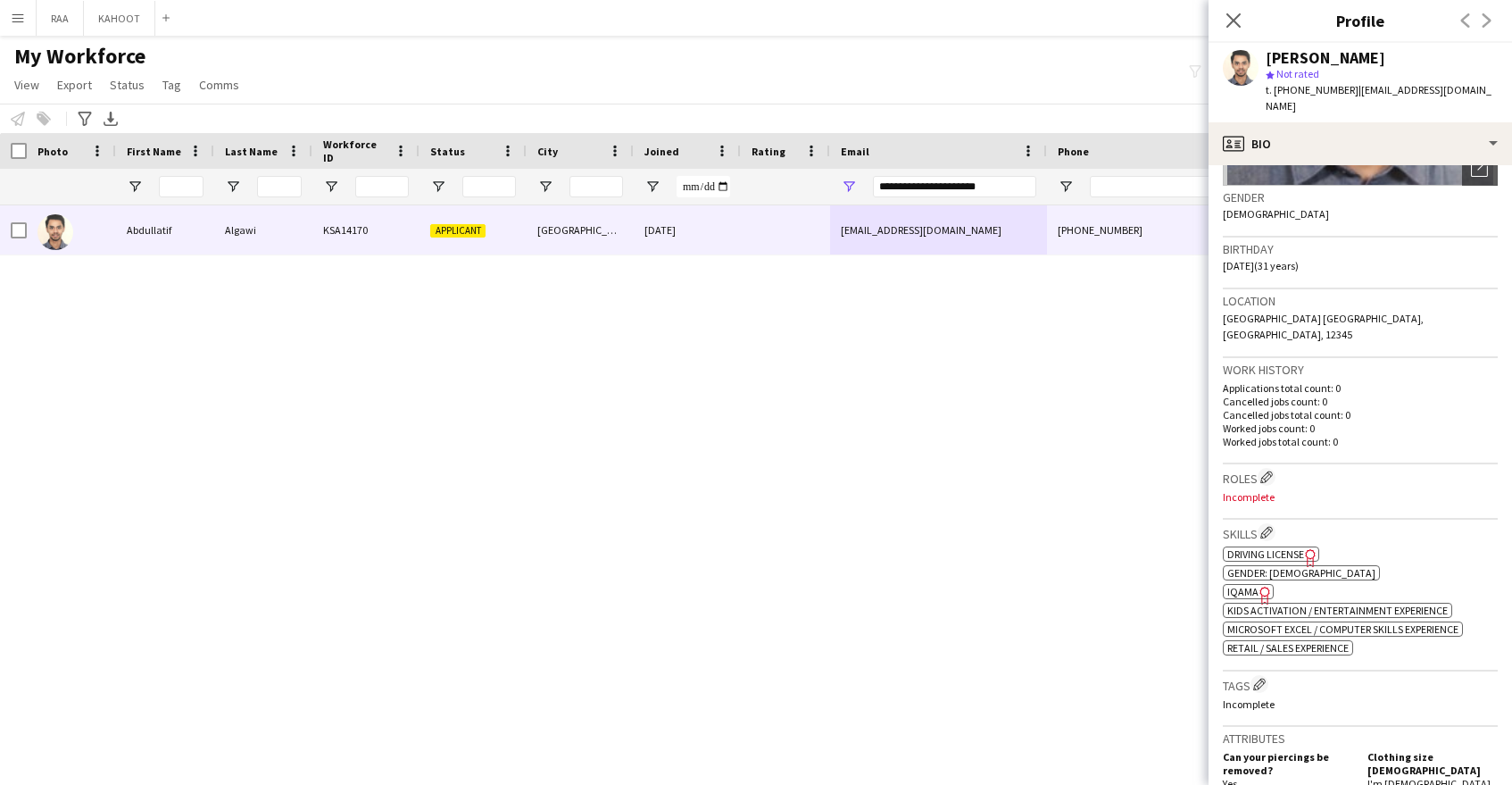
scroll to position [265, 0]
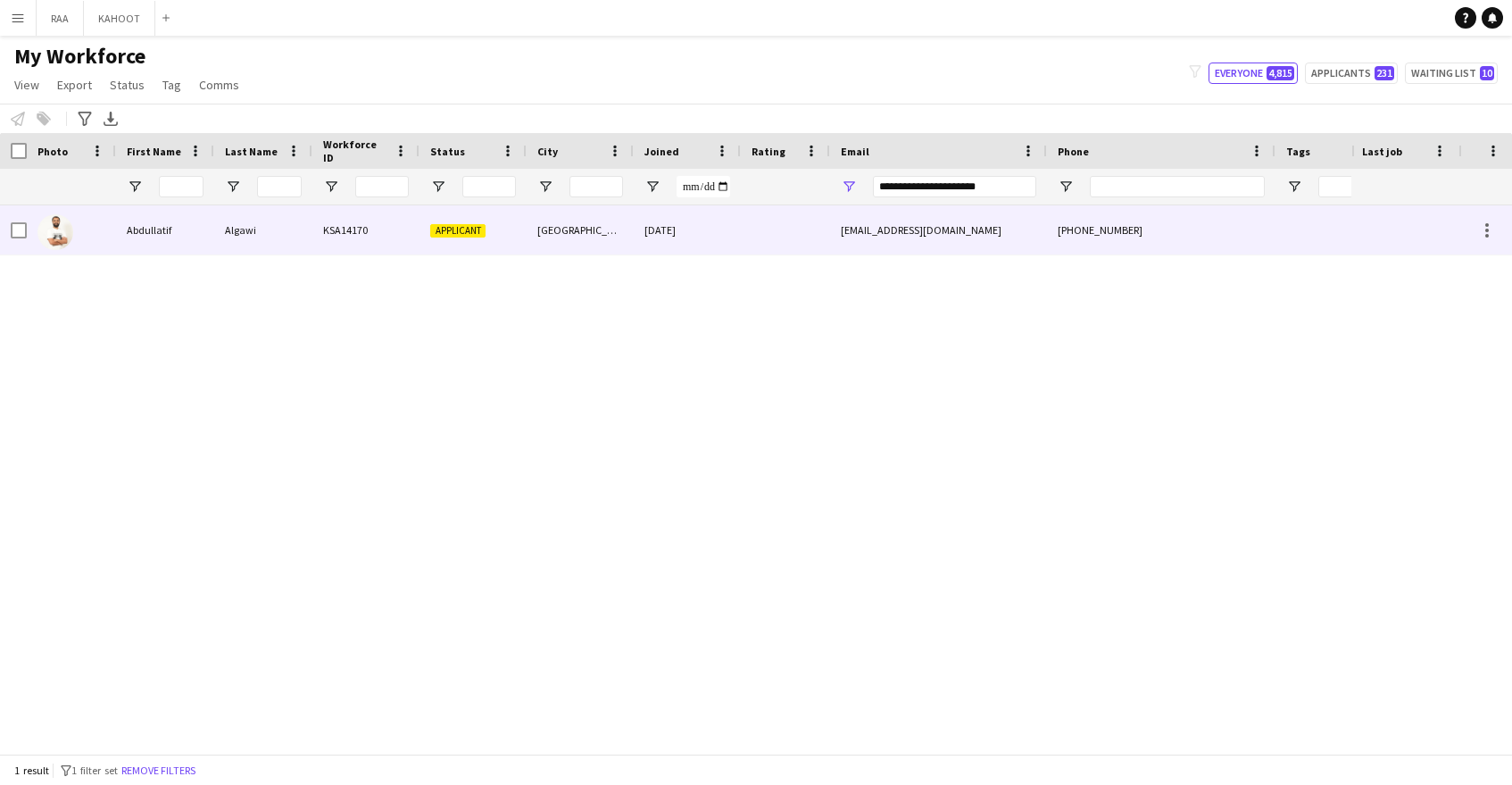
click at [1192, 220] on div "[PHONE_NUMBER]" at bounding box center [1161, 229] width 229 height 49
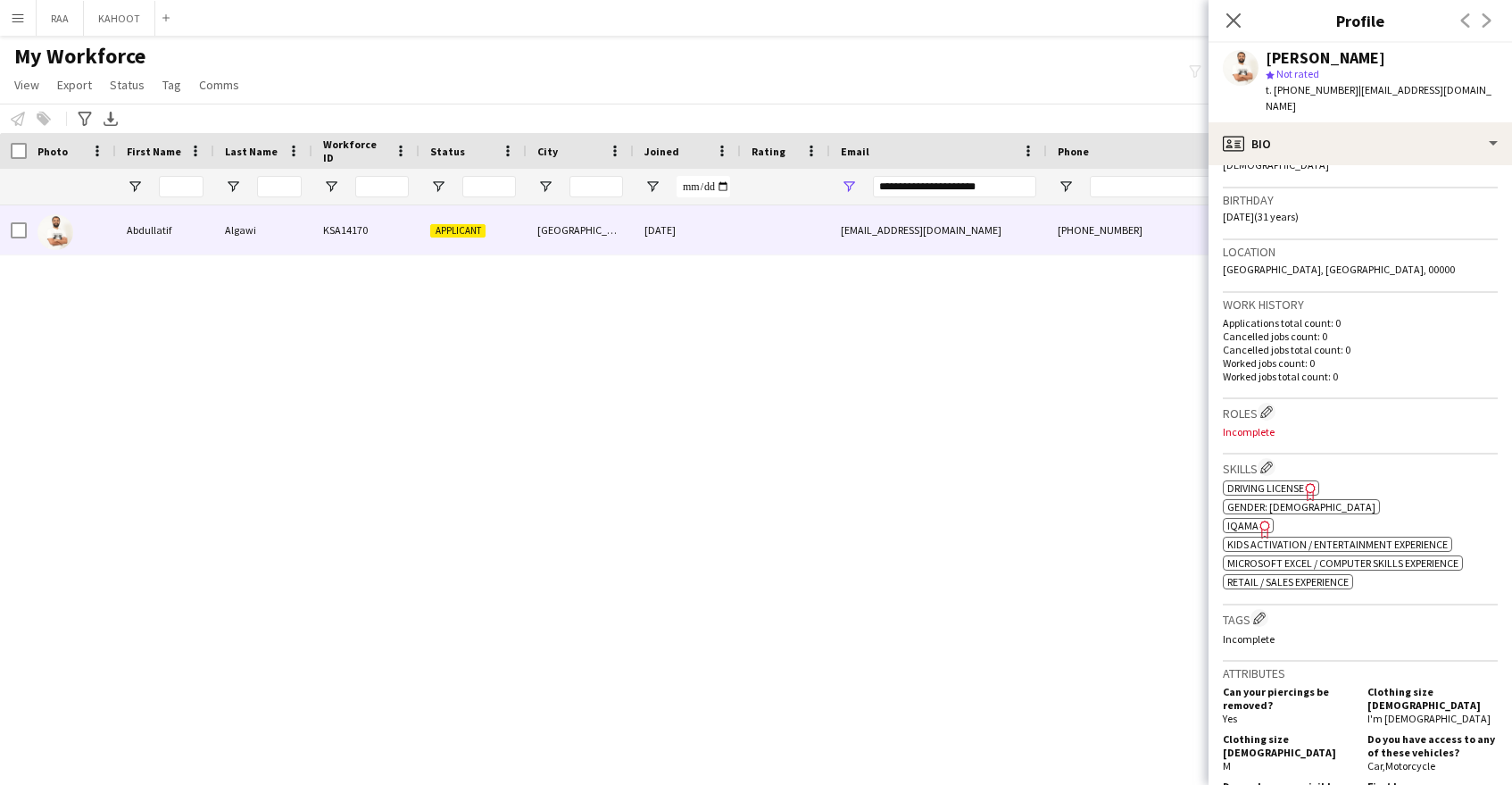
scroll to position [236, 0]
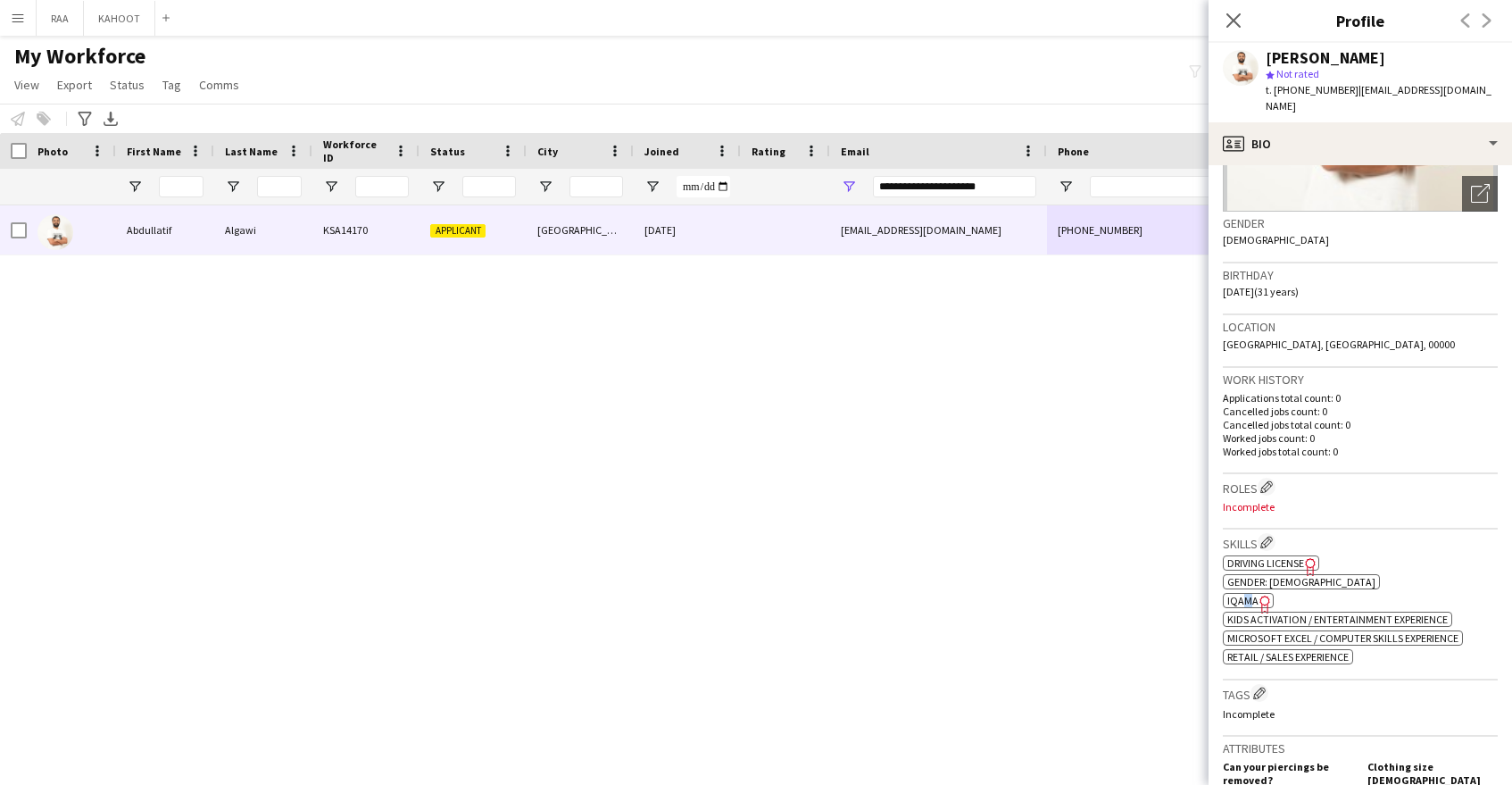
click at [1246, 594] on span "IQAMA" at bounding box center [1242, 600] width 31 height 14
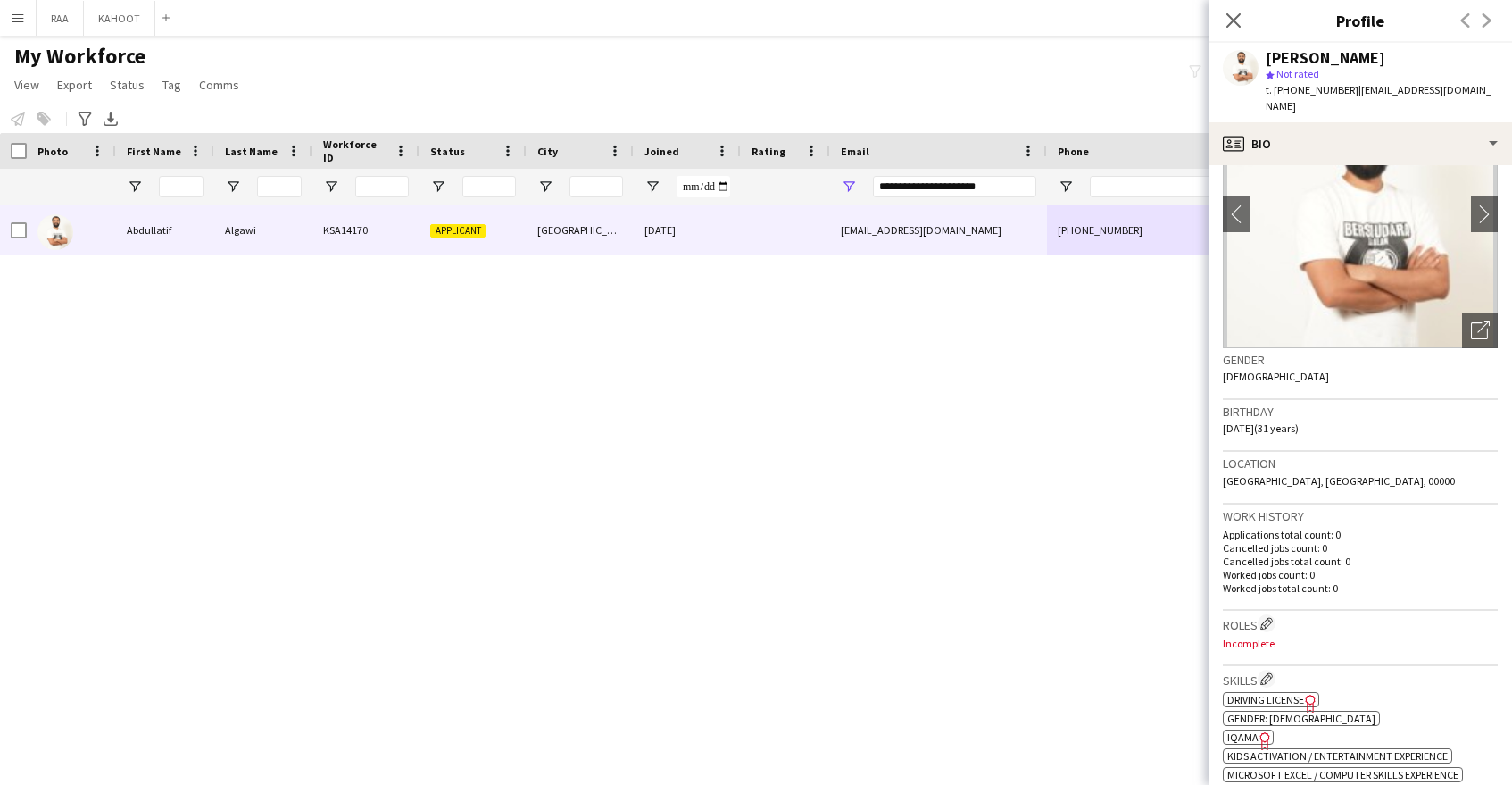
scroll to position [0, 0]
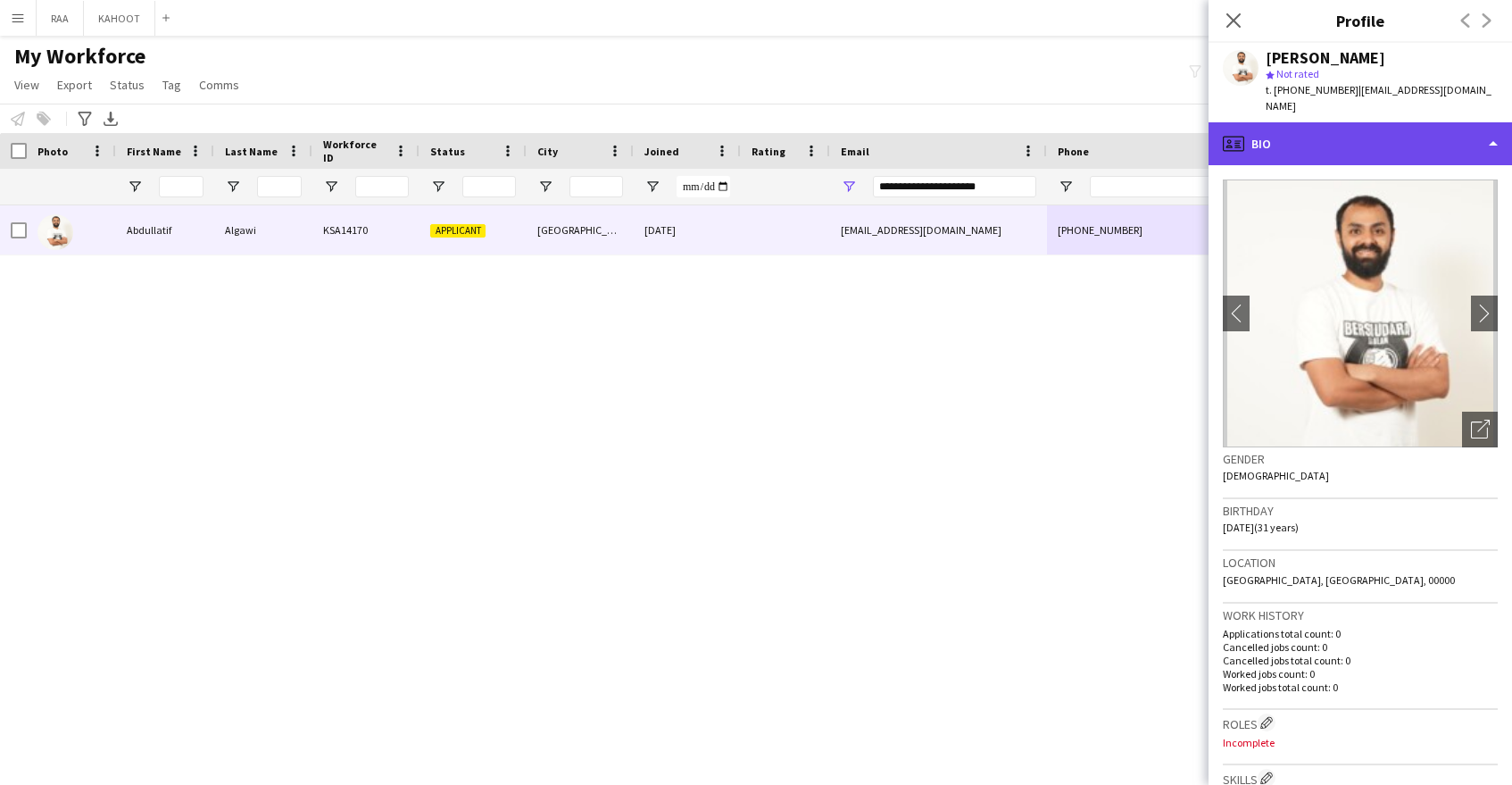
click at [1357, 134] on div "profile Bio" at bounding box center [1360, 144] width 303 height 43
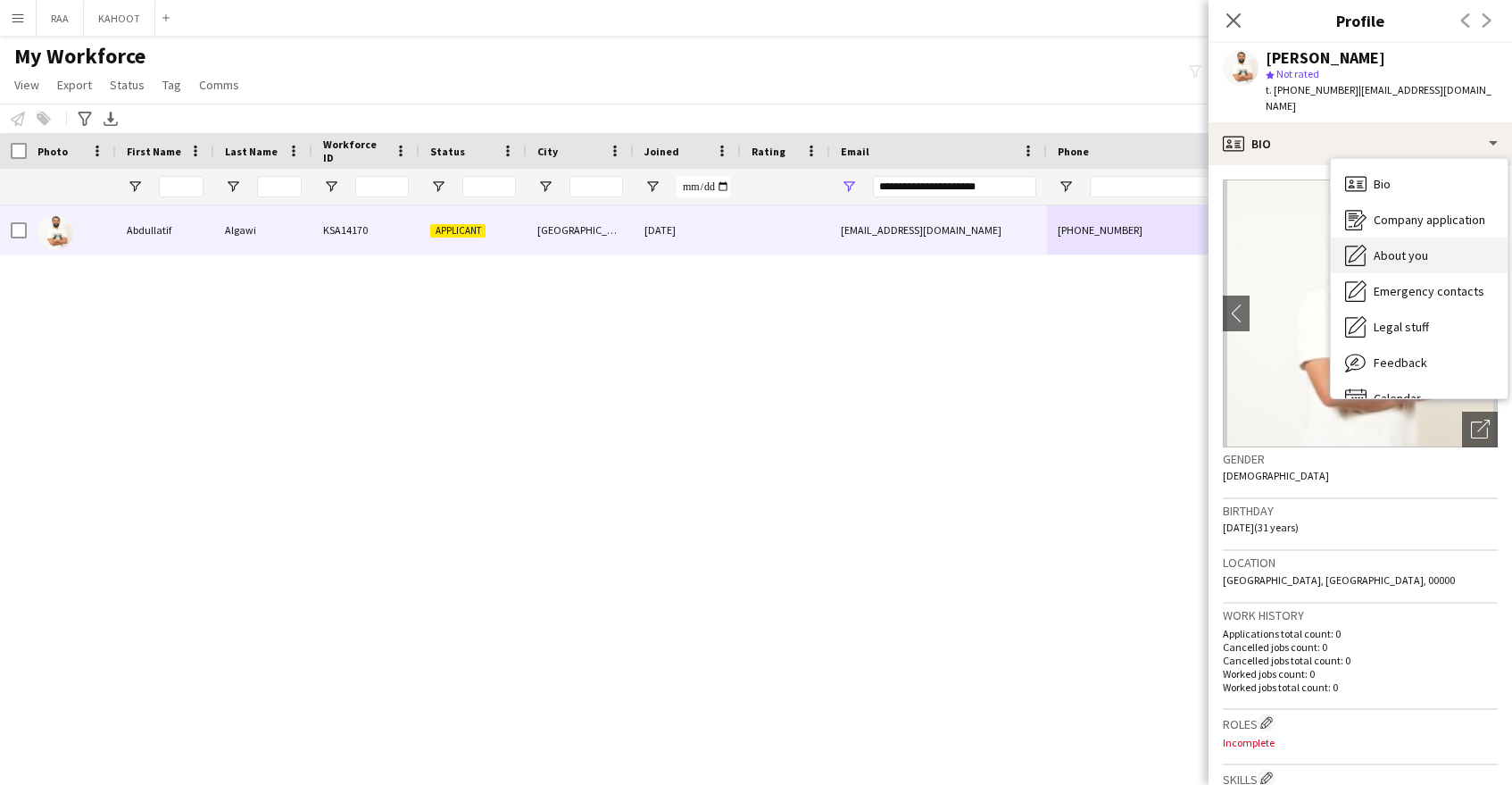
click at [1442, 243] on div "About you About you" at bounding box center [1419, 255] width 177 height 36
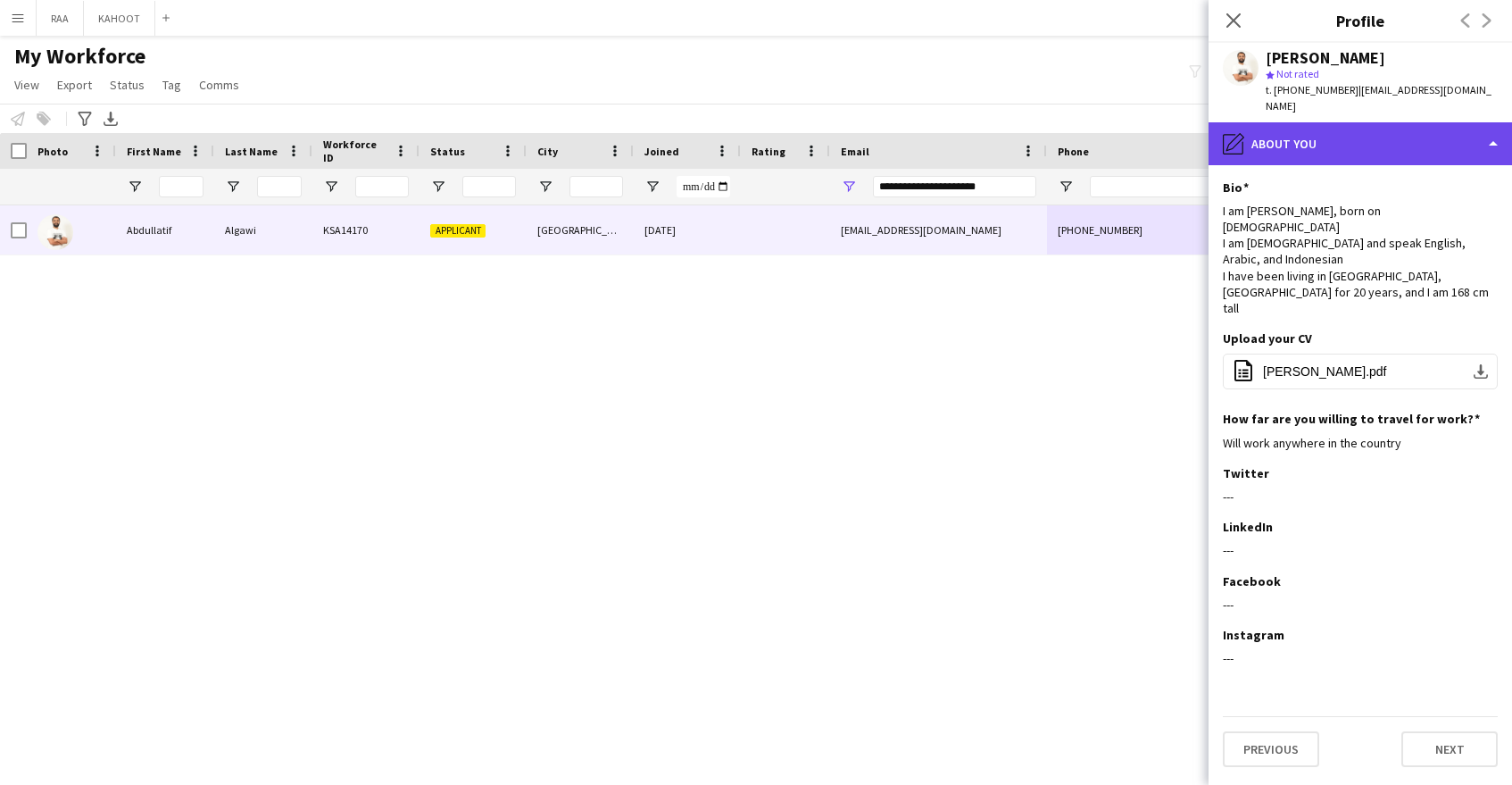
click at [1343, 131] on div "pencil4 About you" at bounding box center [1360, 144] width 303 height 43
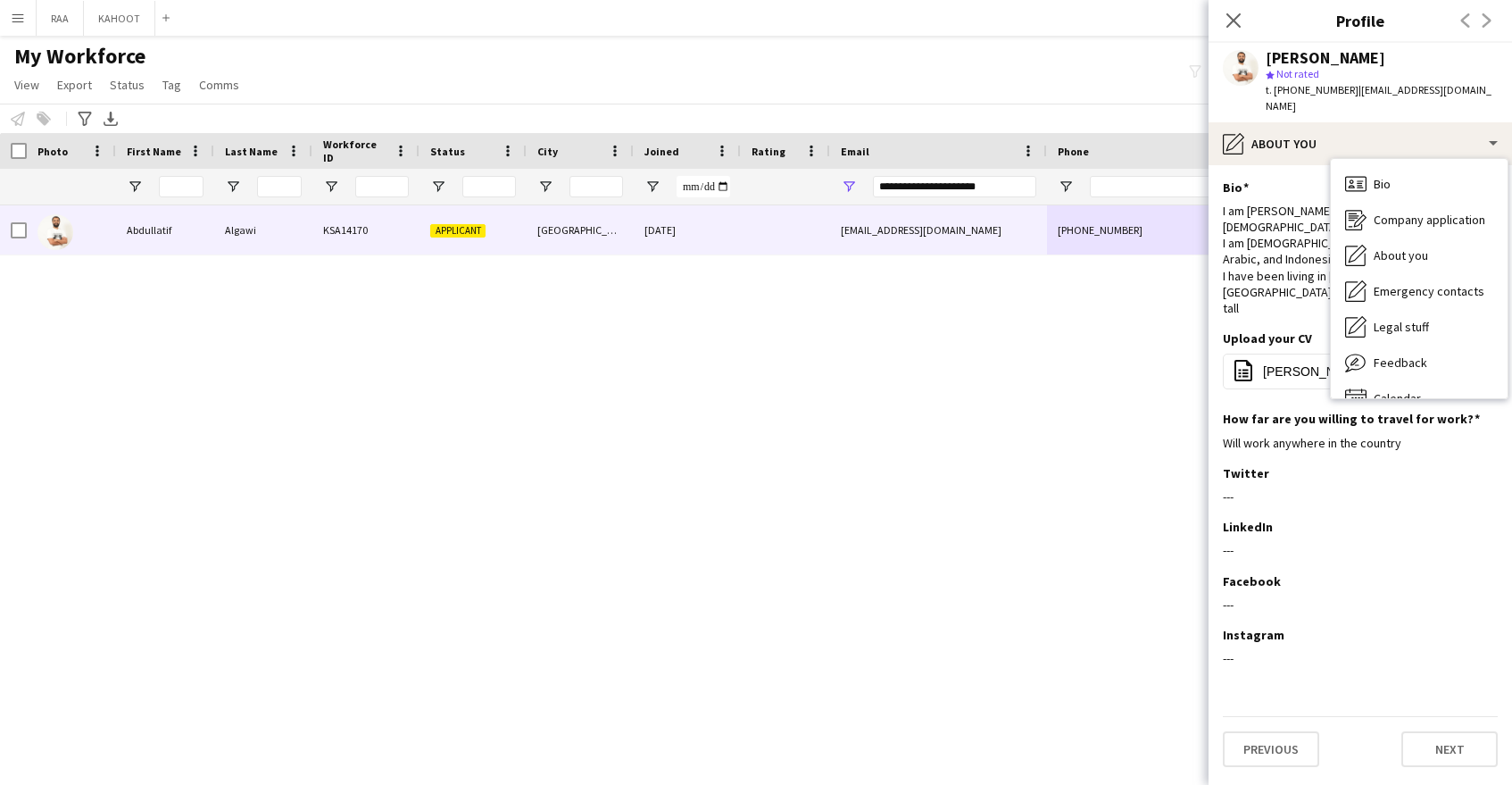
click at [1393, 247] on span "About you" at bounding box center [1401, 255] width 54 height 16
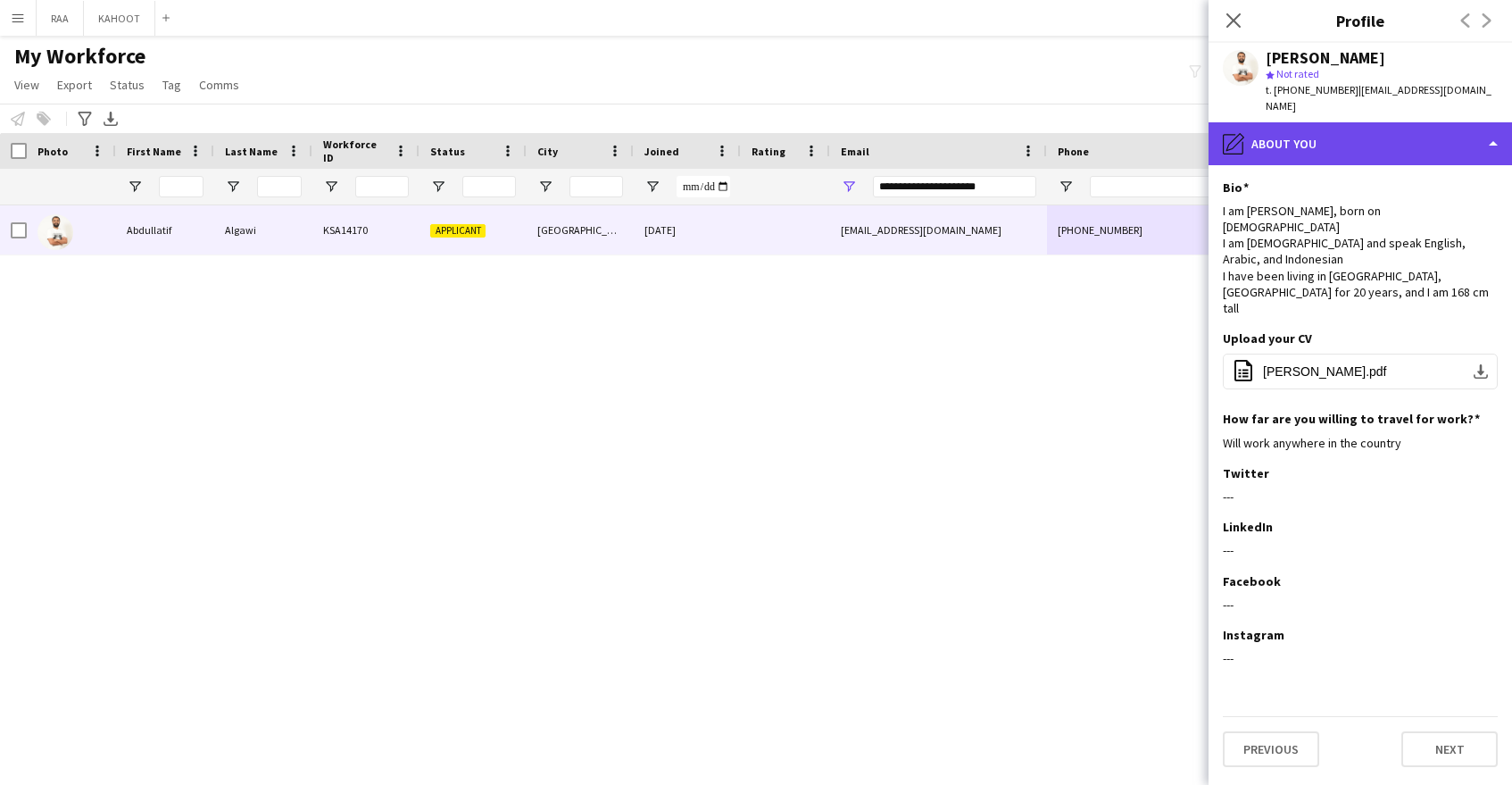
click at [1355, 134] on div "pencil4 About you" at bounding box center [1360, 144] width 303 height 43
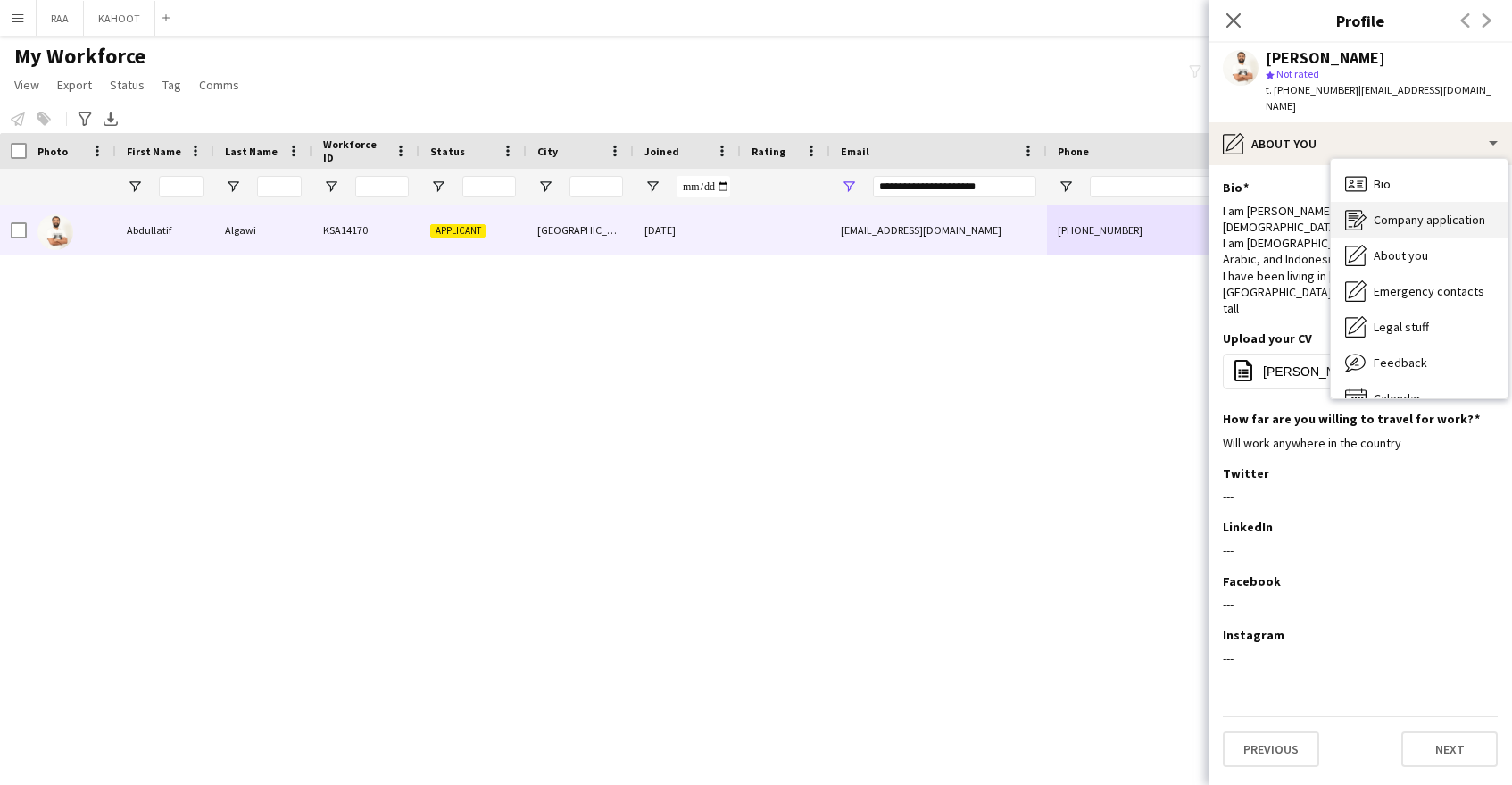
click at [1376, 202] on div "Company application Company application" at bounding box center [1419, 219] width 177 height 36
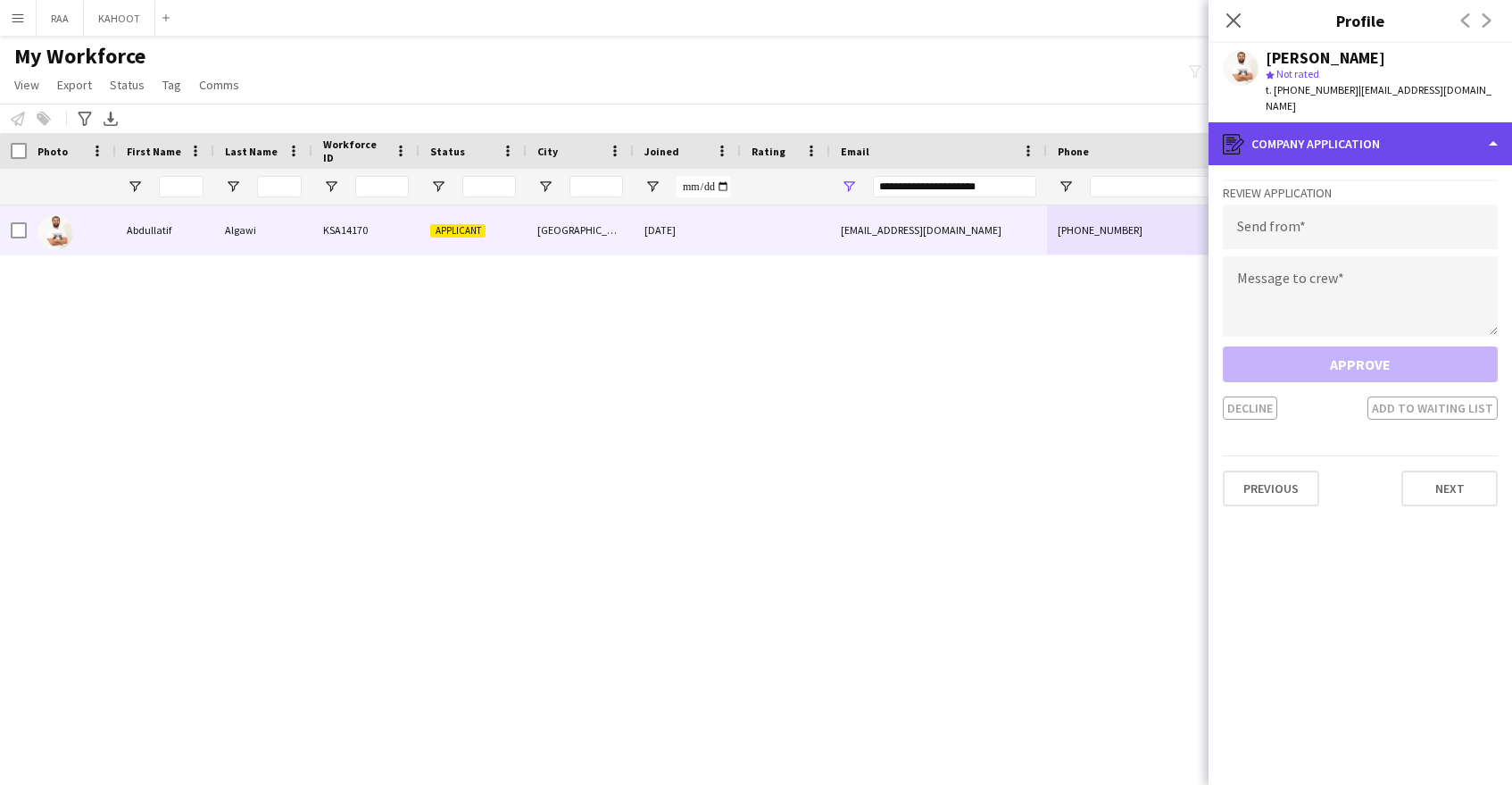
click at [1343, 134] on div "register Company application" at bounding box center [1360, 144] width 303 height 43
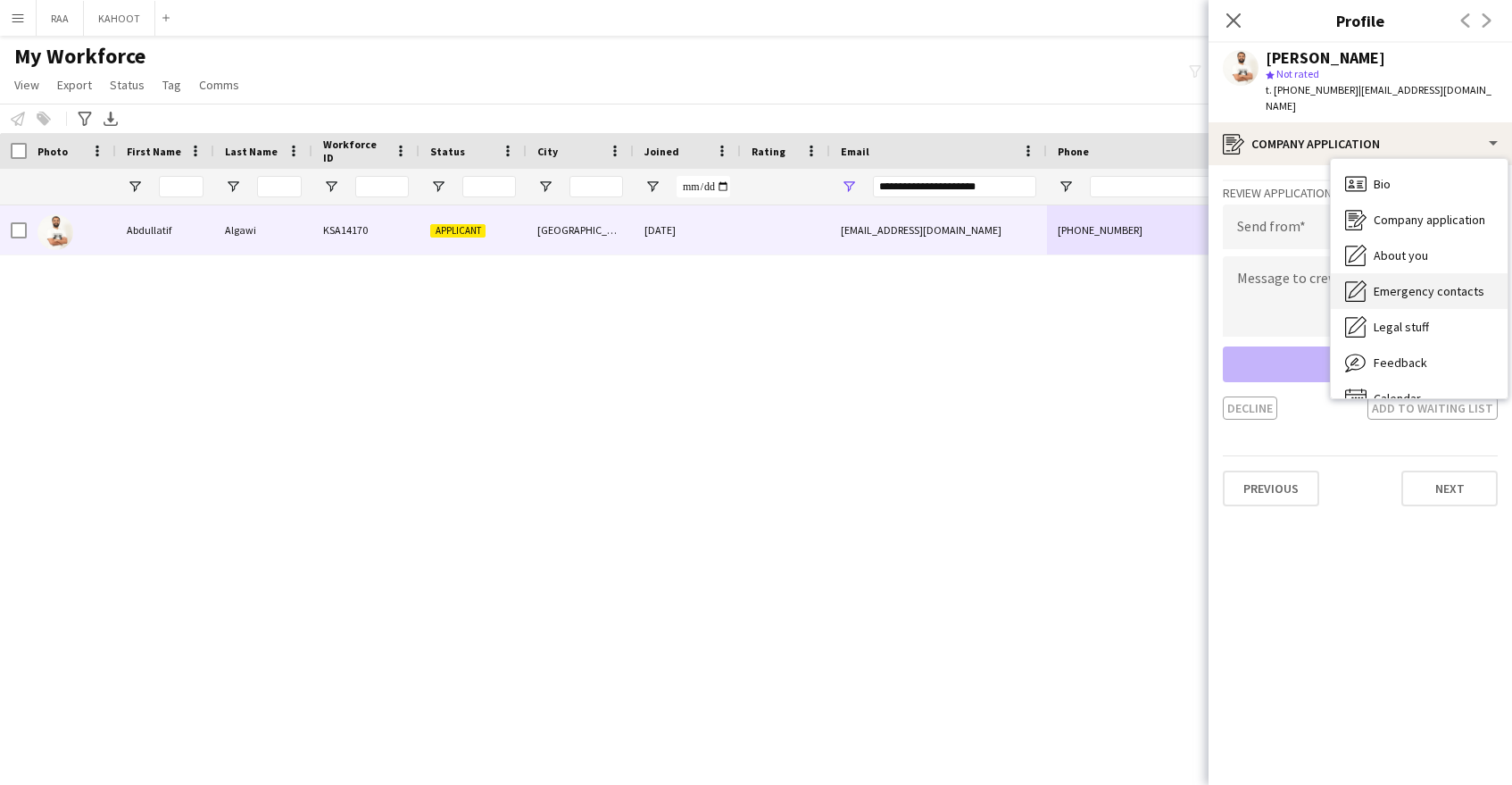
click at [1407, 283] on div "Emergency contacts Emergency contacts" at bounding box center [1419, 291] width 177 height 36
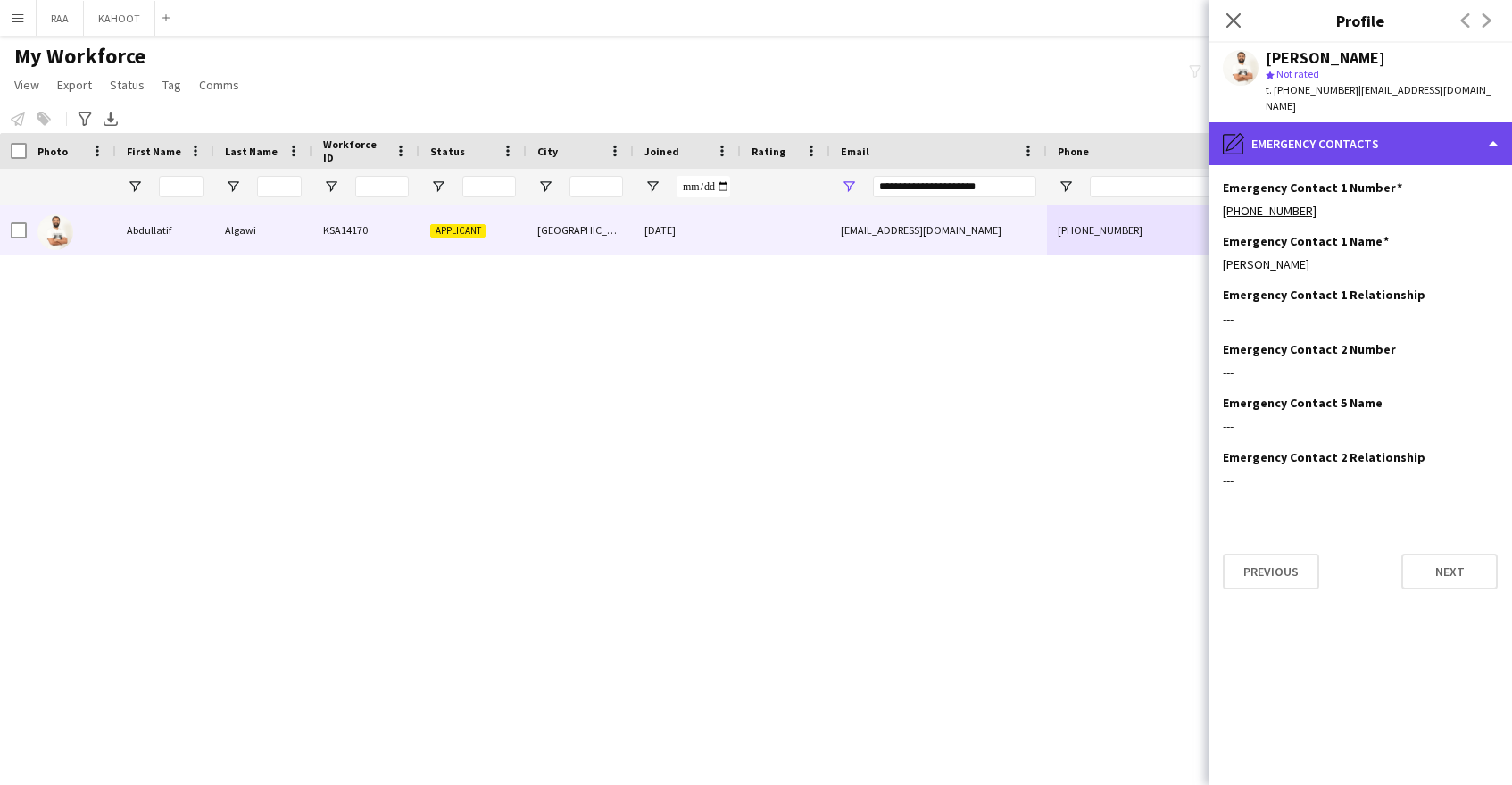
click at [1385, 124] on div "pencil4 Emergency contacts" at bounding box center [1360, 144] width 303 height 43
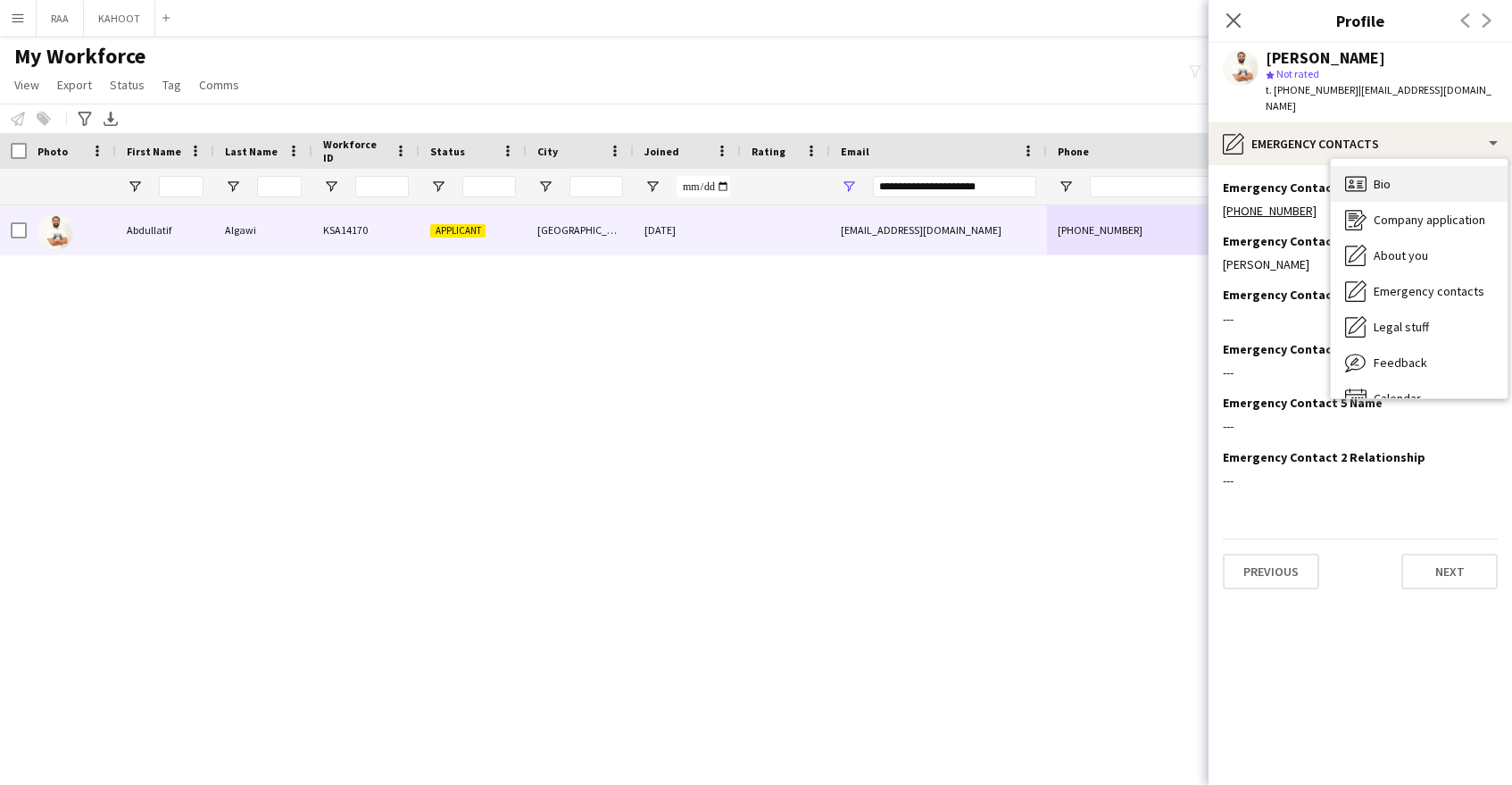
click at [1372, 166] on div "Bio Bio" at bounding box center [1419, 184] width 177 height 36
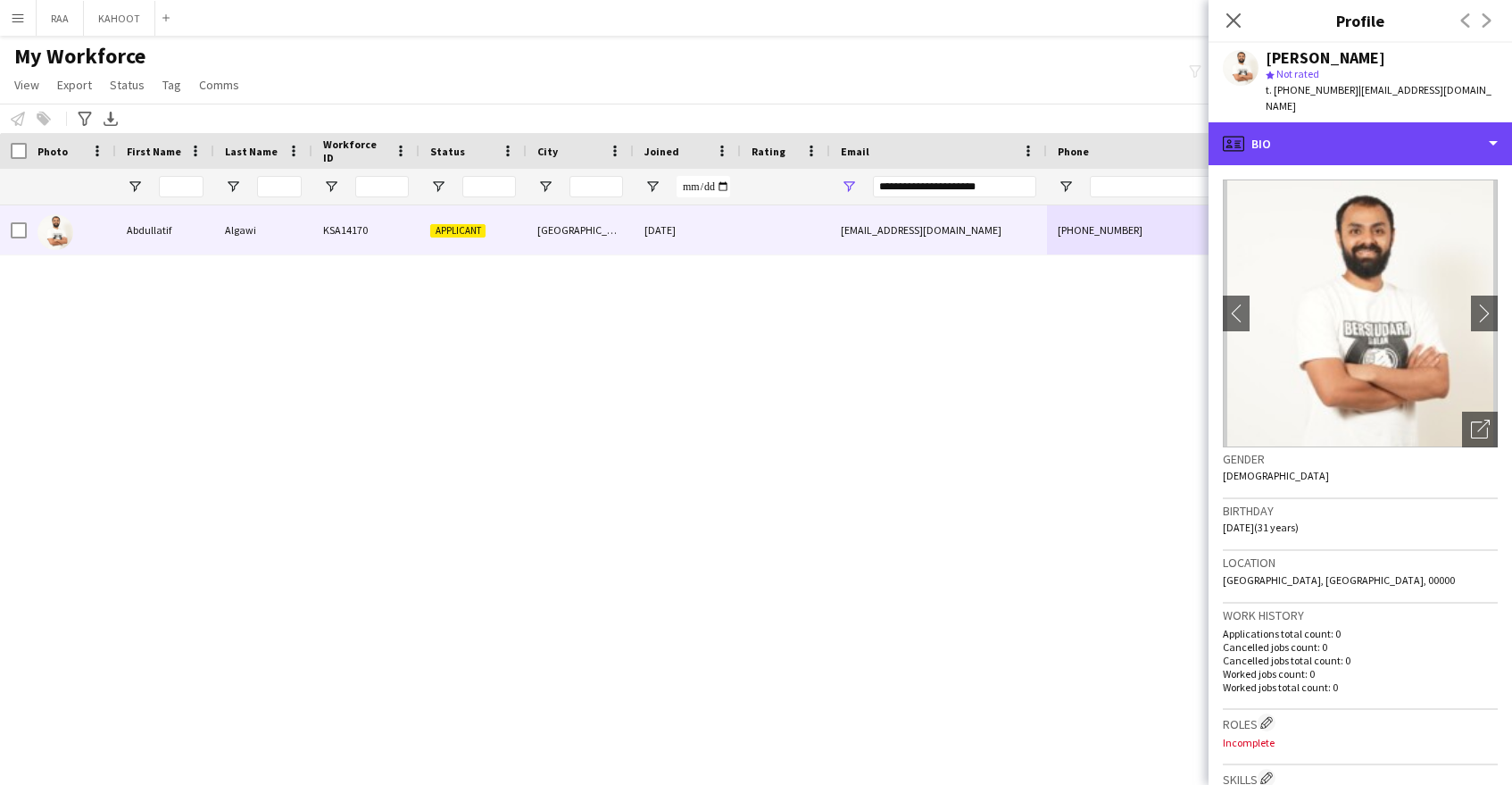
drag, startPoint x: 1364, startPoint y: 134, endPoint x: 1397, endPoint y: 178, distance: 55.0
click at [1365, 134] on div "profile Bio" at bounding box center [1360, 144] width 303 height 43
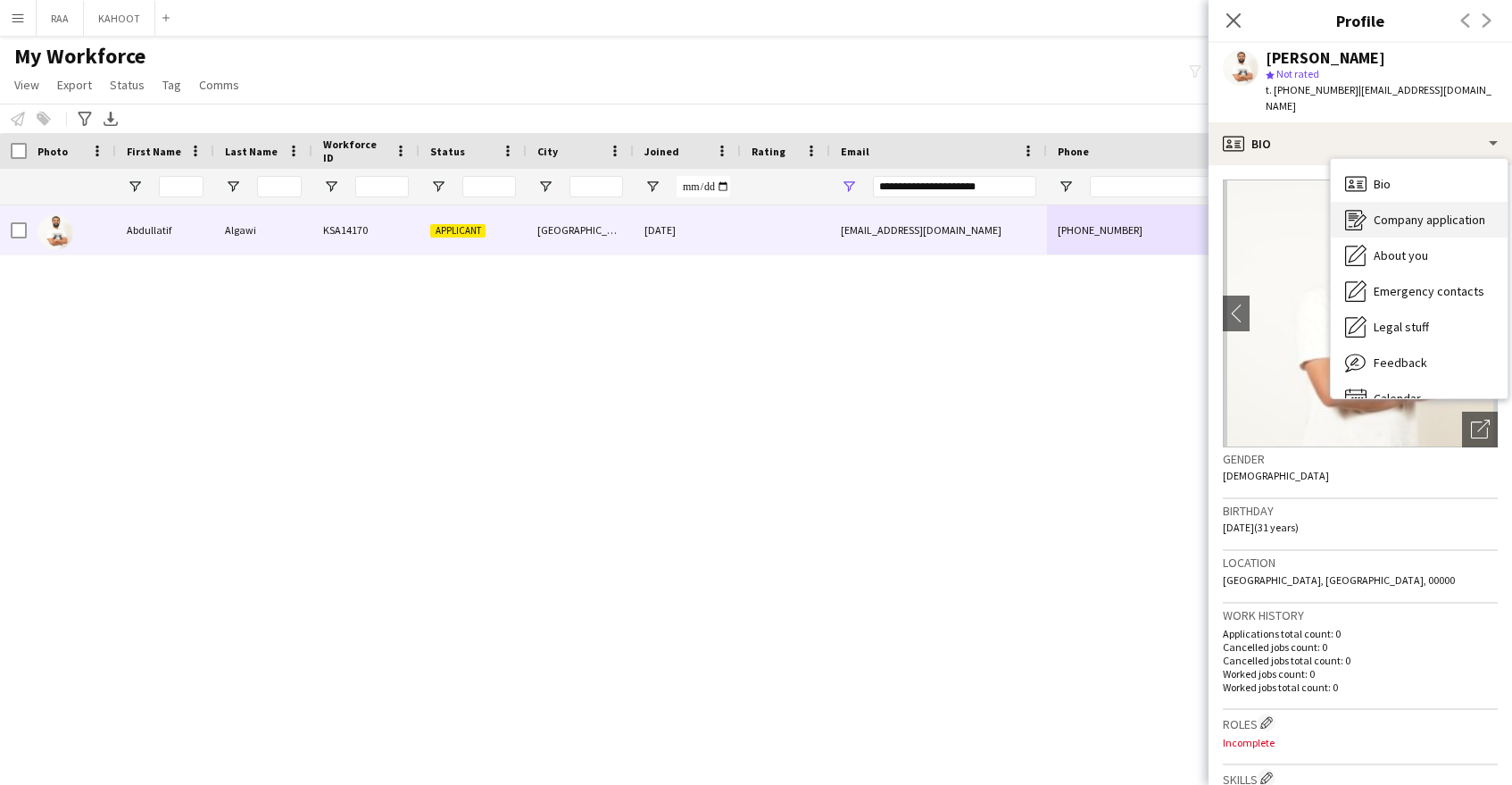
click at [1427, 212] on span "Company application" at bounding box center [1429, 219] width 111 height 16
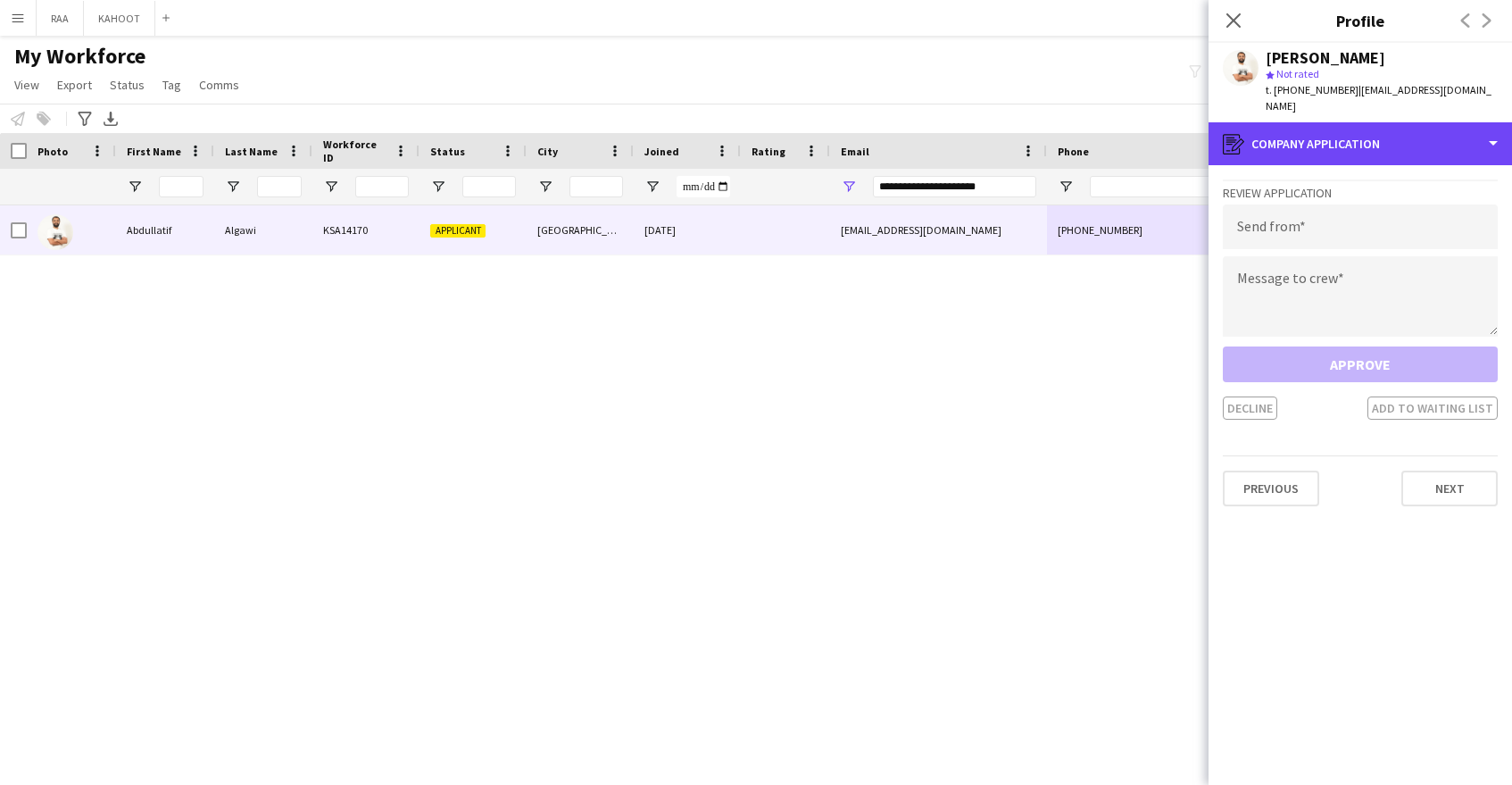
drag, startPoint x: 1352, startPoint y: 126, endPoint x: 1402, endPoint y: 218, distance: 104.7
click at [1352, 127] on div "register Company application" at bounding box center [1360, 144] width 303 height 43
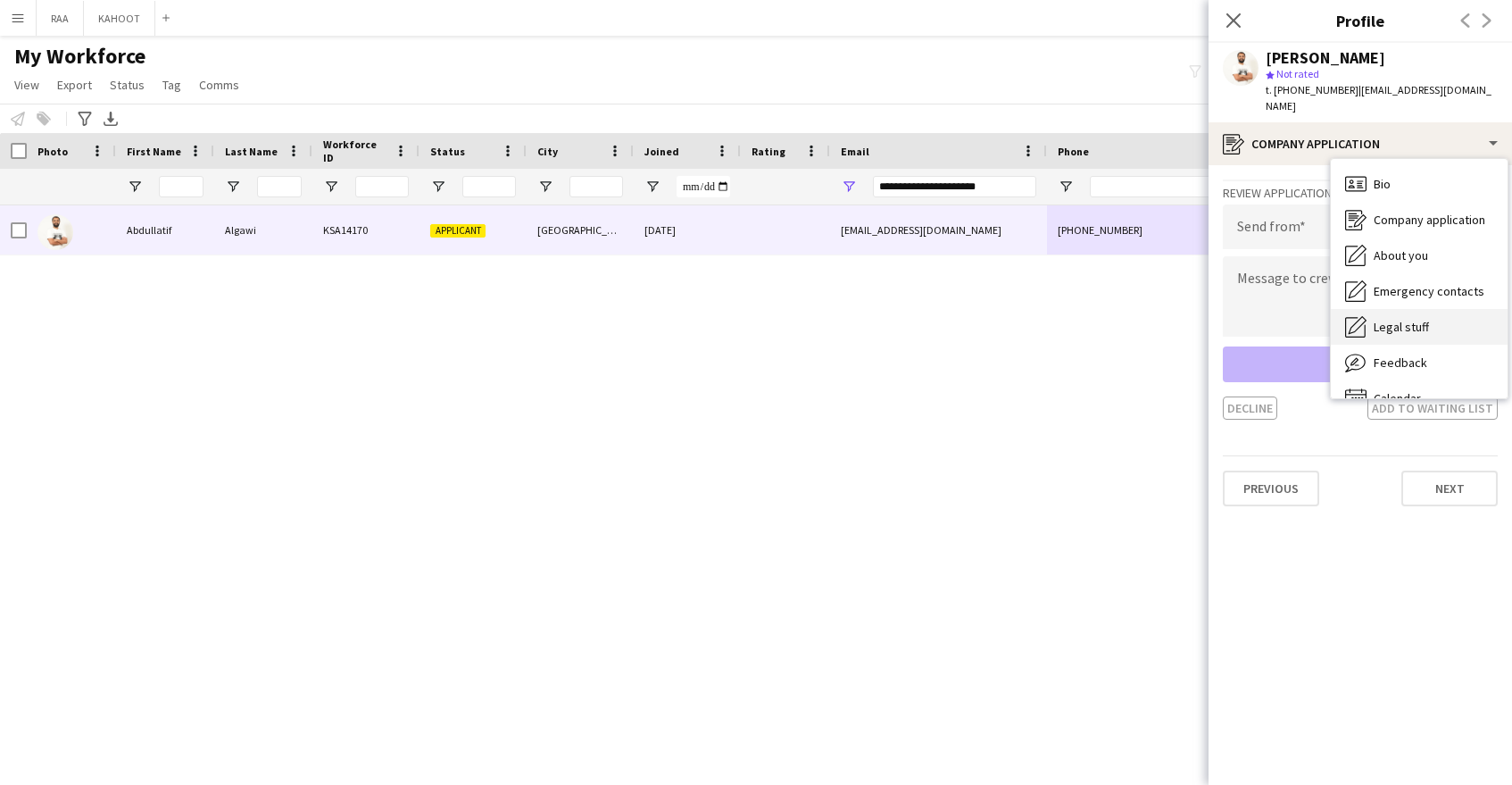
click at [1408, 319] on span "Legal stuff" at bounding box center [1401, 327] width 55 height 16
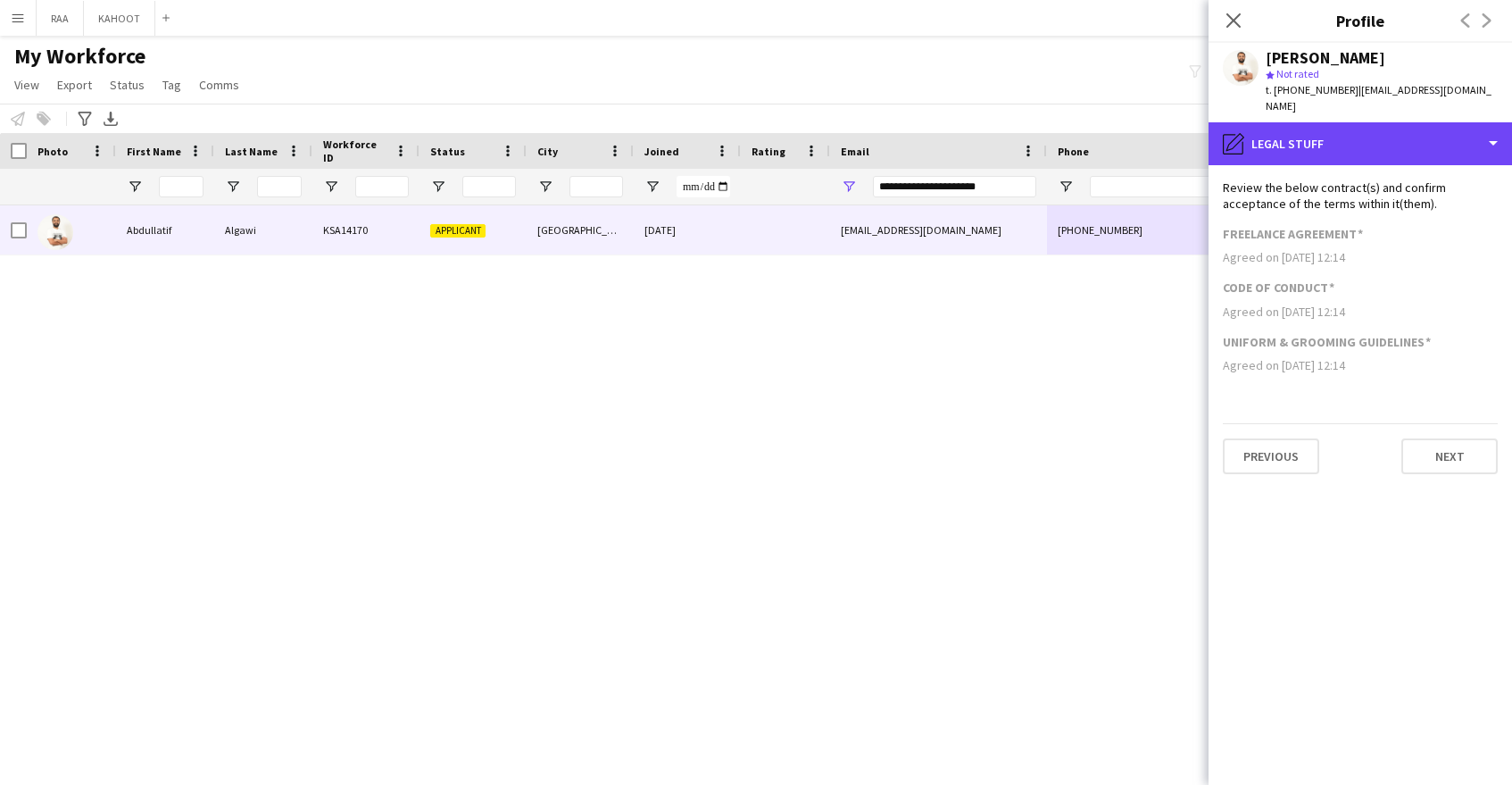
drag, startPoint x: 1360, startPoint y: 137, endPoint x: 1383, endPoint y: 163, distance: 34.7
click at [1362, 137] on div "pencil4 Legal stuff" at bounding box center [1360, 144] width 303 height 43
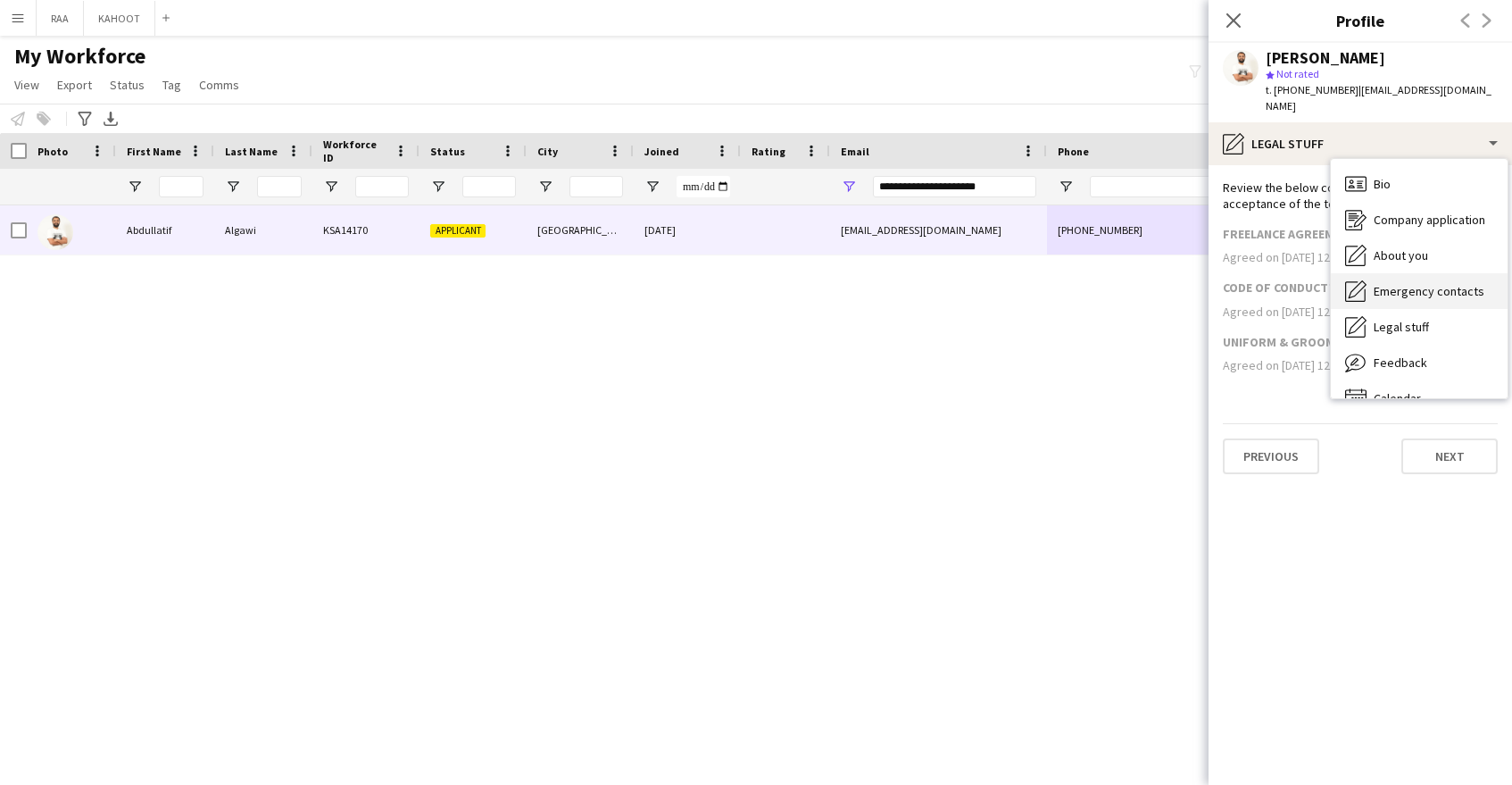
click at [1421, 283] on span "Emergency contacts" at bounding box center [1429, 291] width 111 height 16
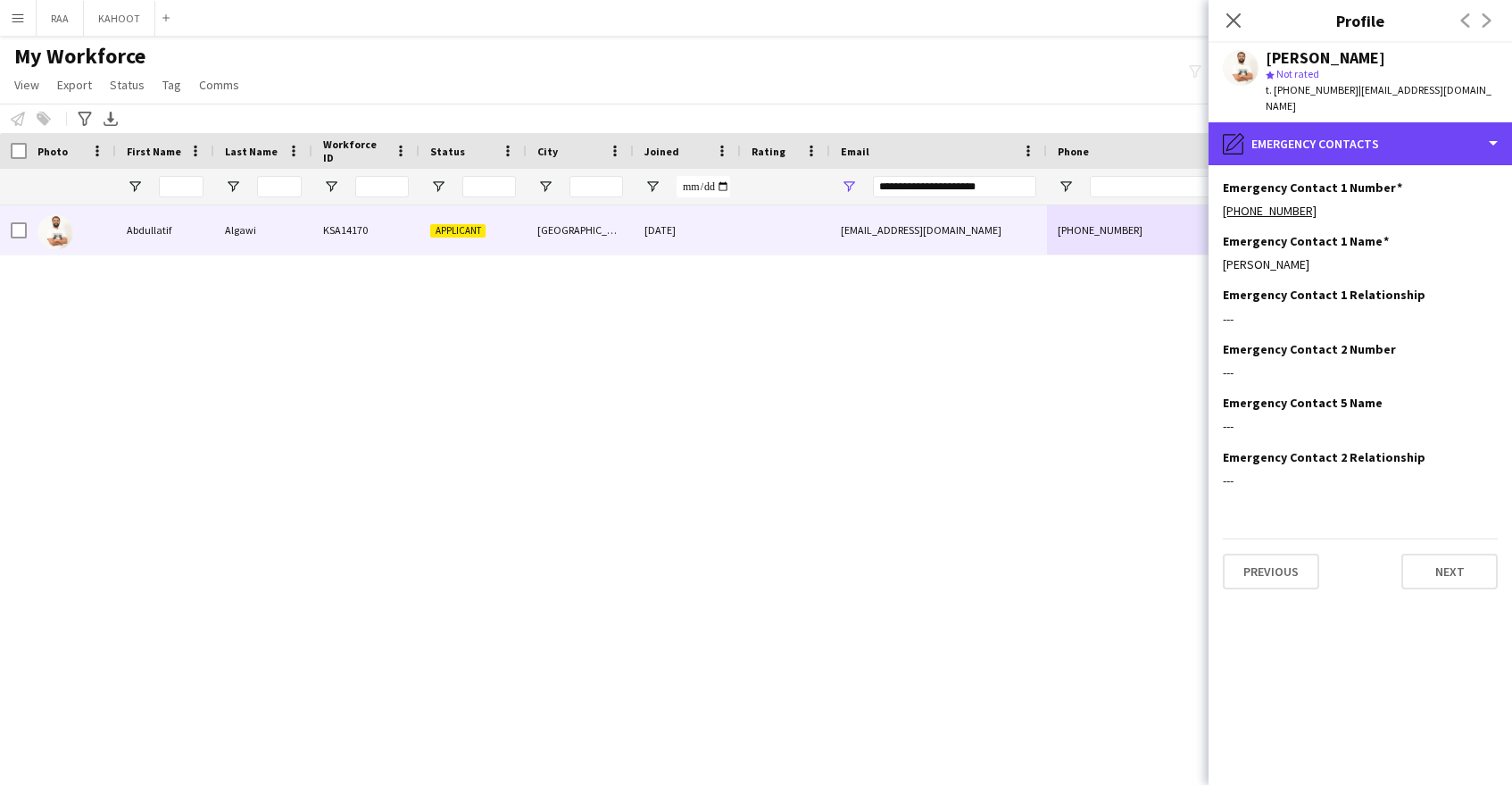
drag, startPoint x: 1376, startPoint y: 124, endPoint x: 1433, endPoint y: 183, distance: 82.0
click at [1376, 125] on div "pencil4 Emergency contacts" at bounding box center [1360, 144] width 303 height 43
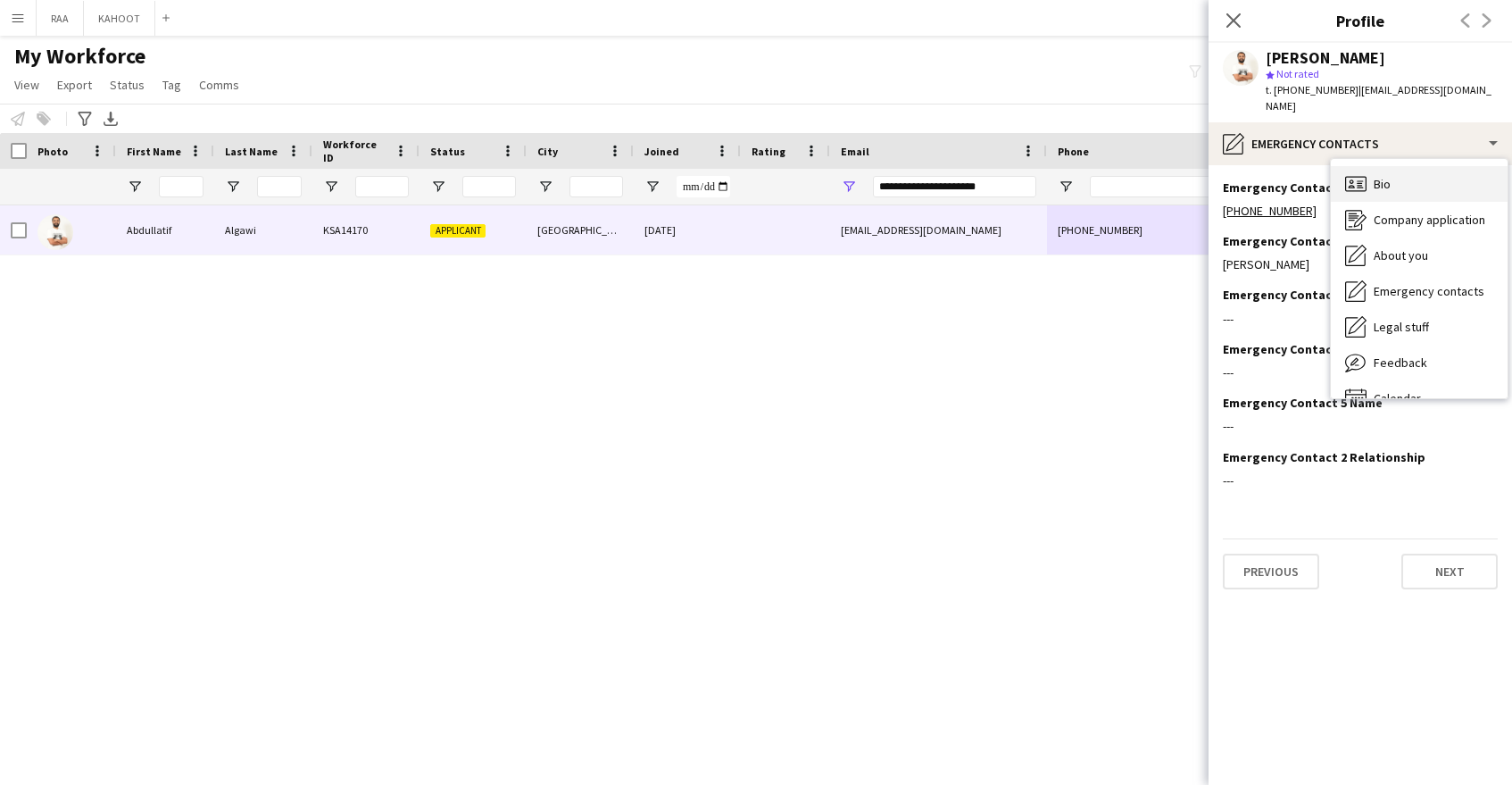
click at [1431, 175] on div "Bio Bio" at bounding box center [1419, 184] width 177 height 36
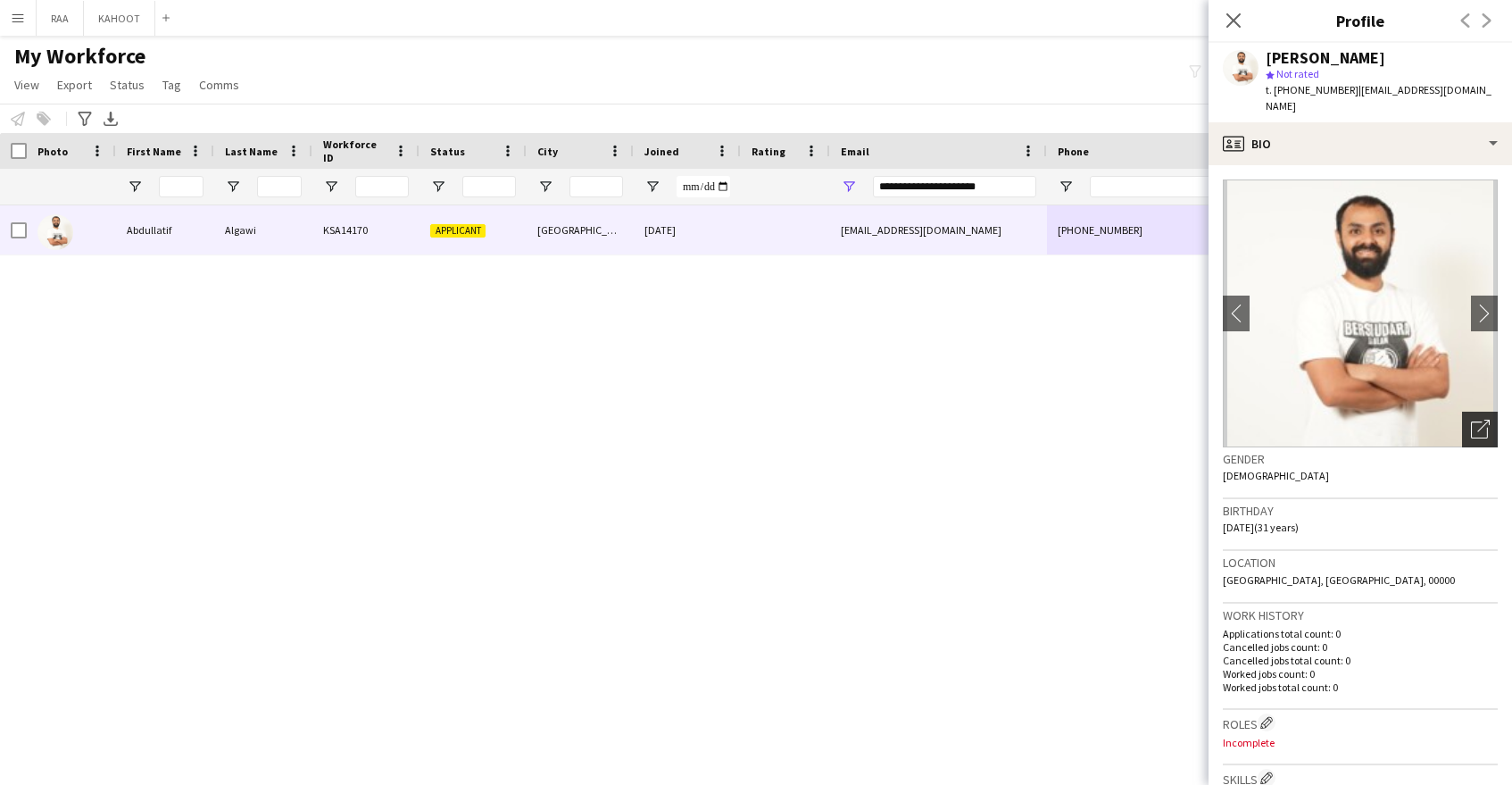
click at [1490, 412] on div "Open photos pop-in" at bounding box center [1479, 429] width 36 height 36
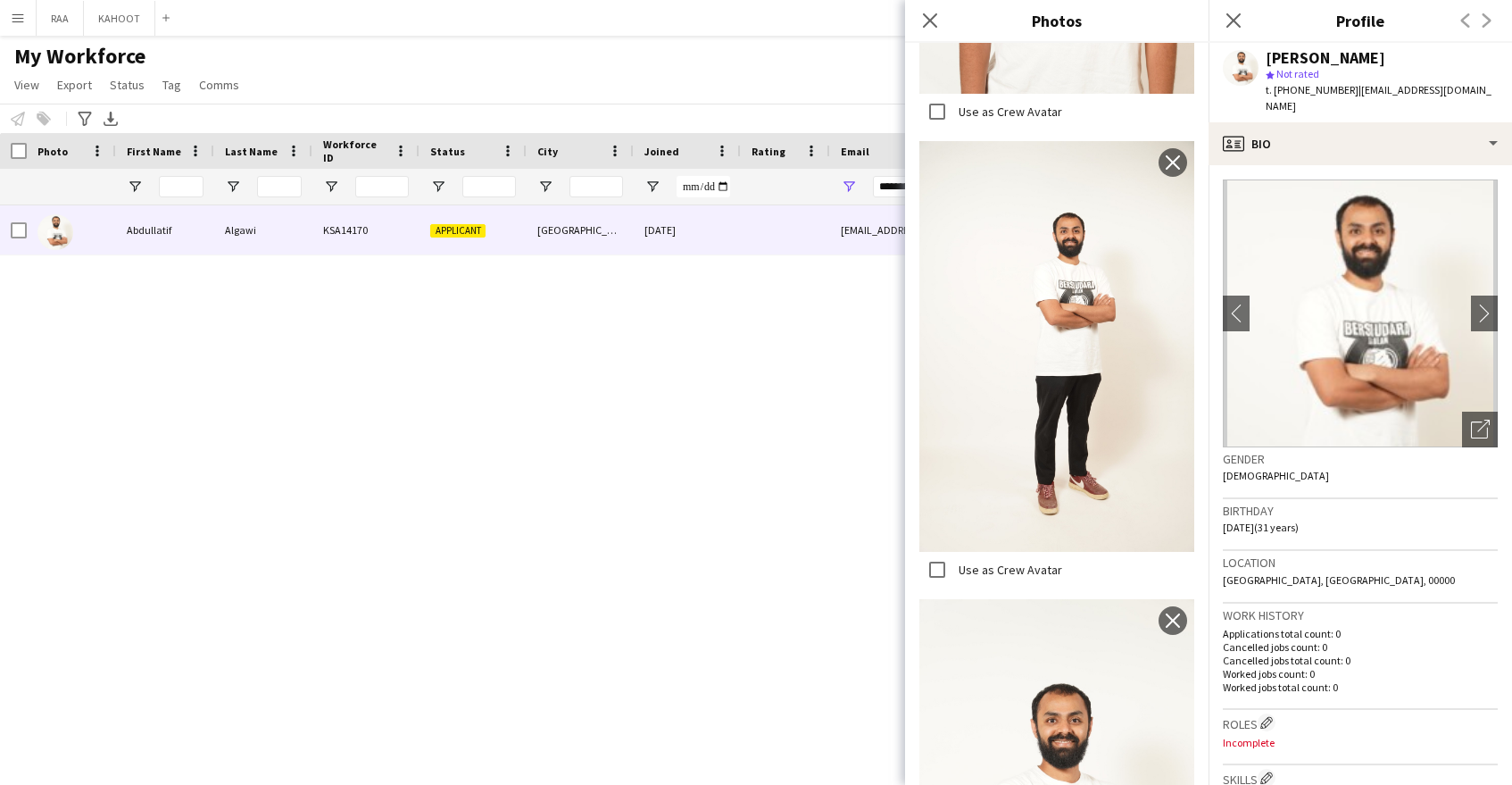
scroll to position [2341, 0]
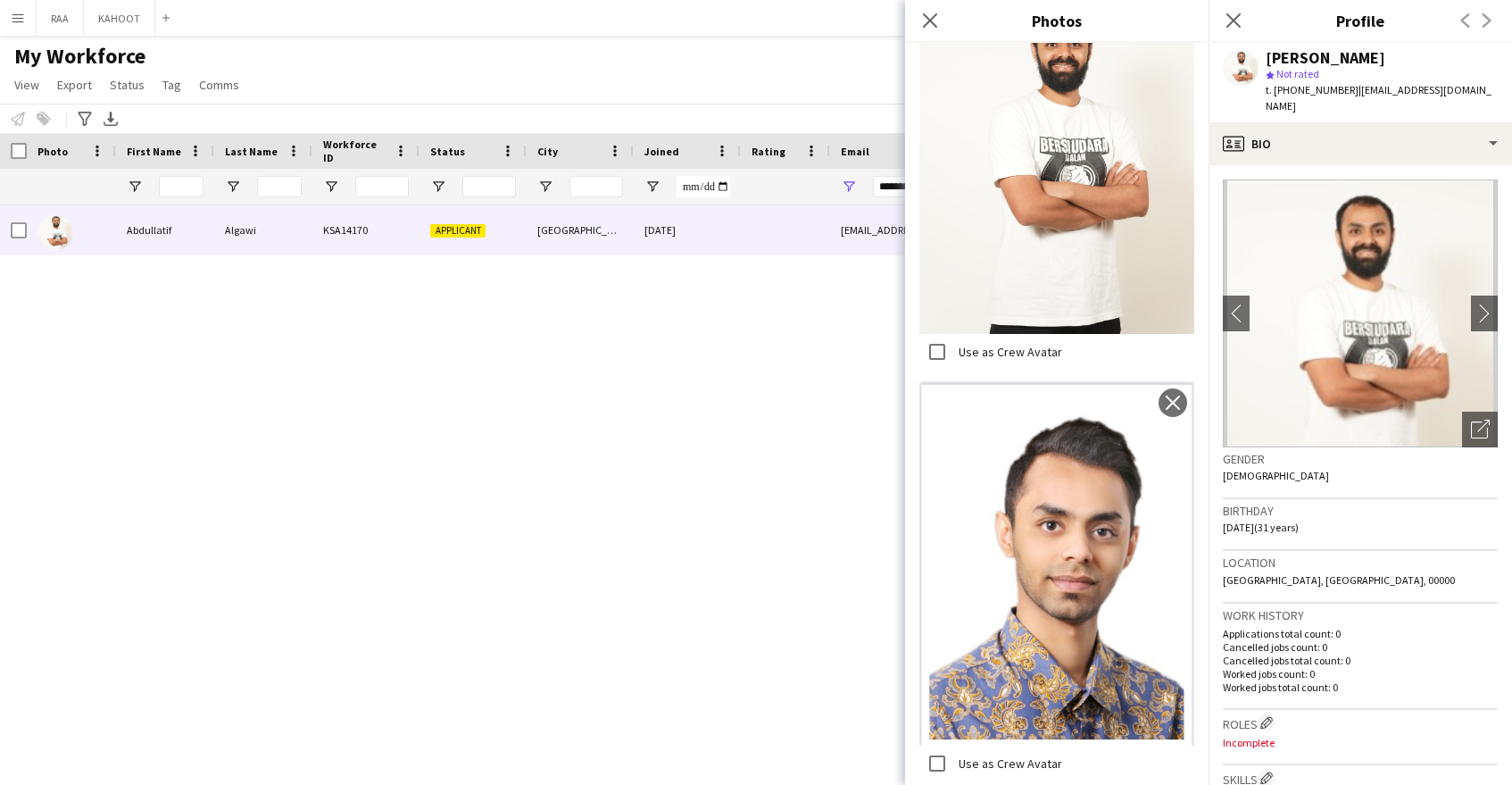
click at [932, 25] on icon "Close pop-in" at bounding box center [929, 20] width 14 height 15
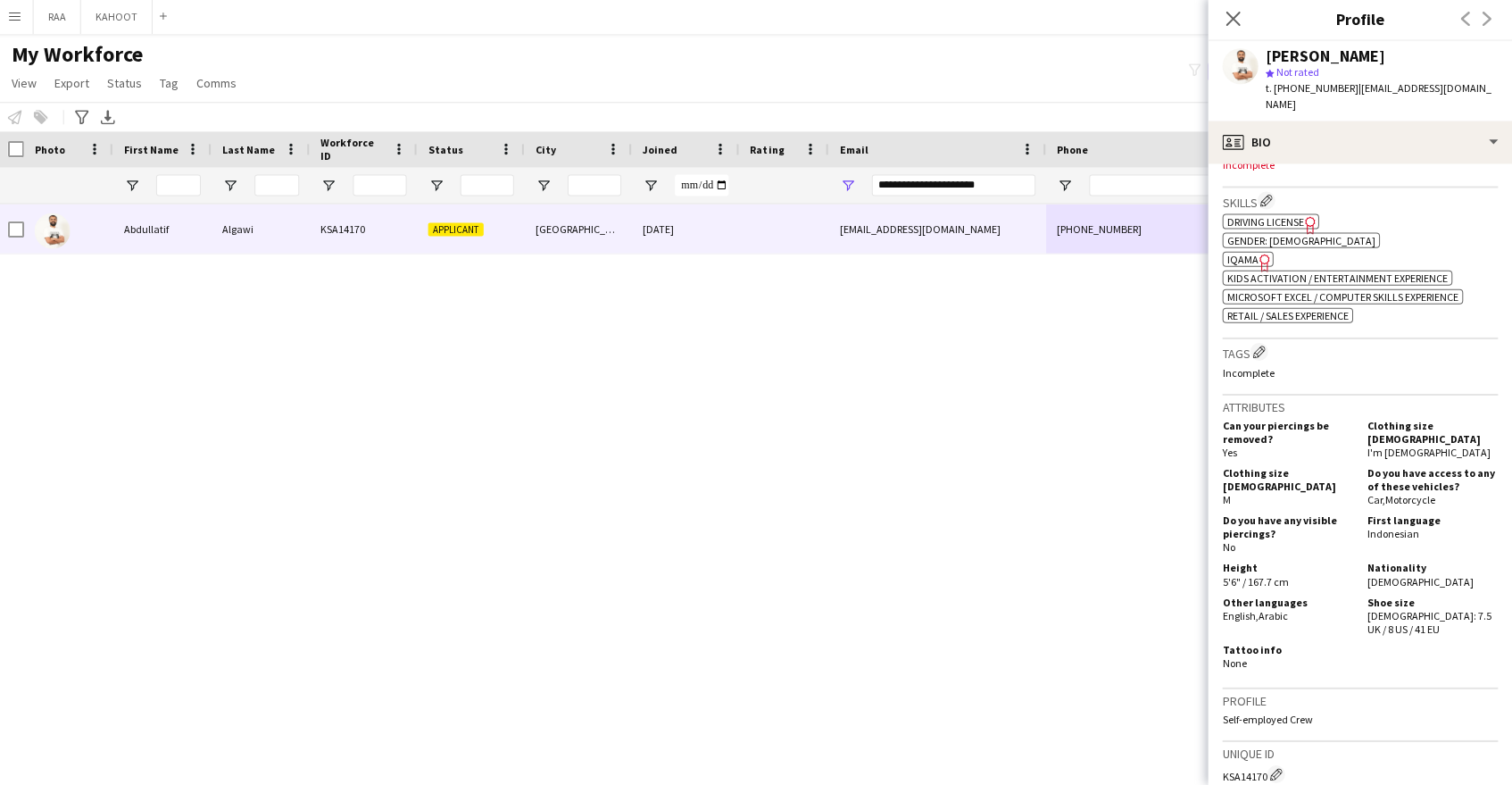
scroll to position [0, 0]
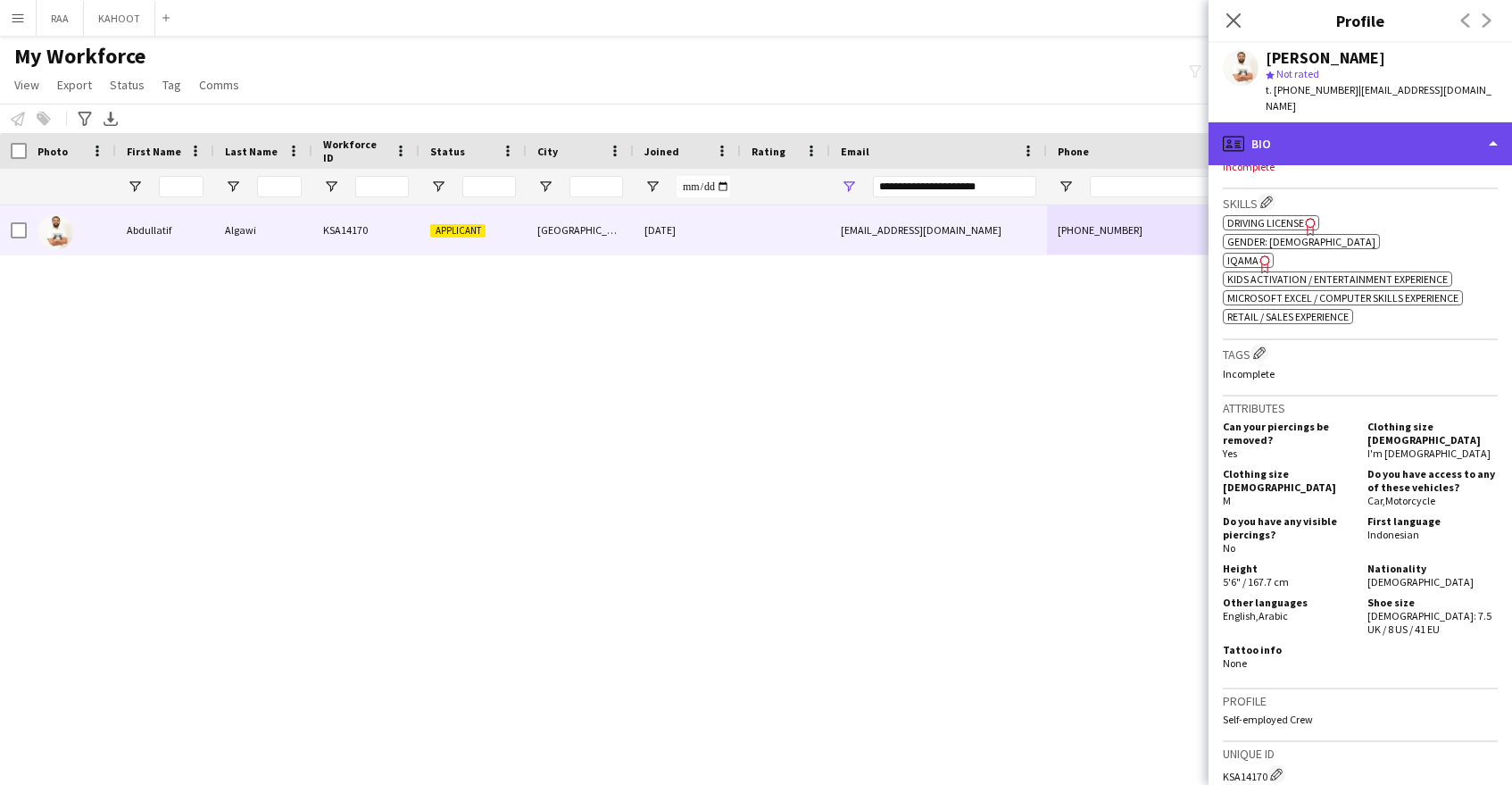
click at [1351, 135] on div "profile Bio" at bounding box center [1360, 144] width 303 height 43
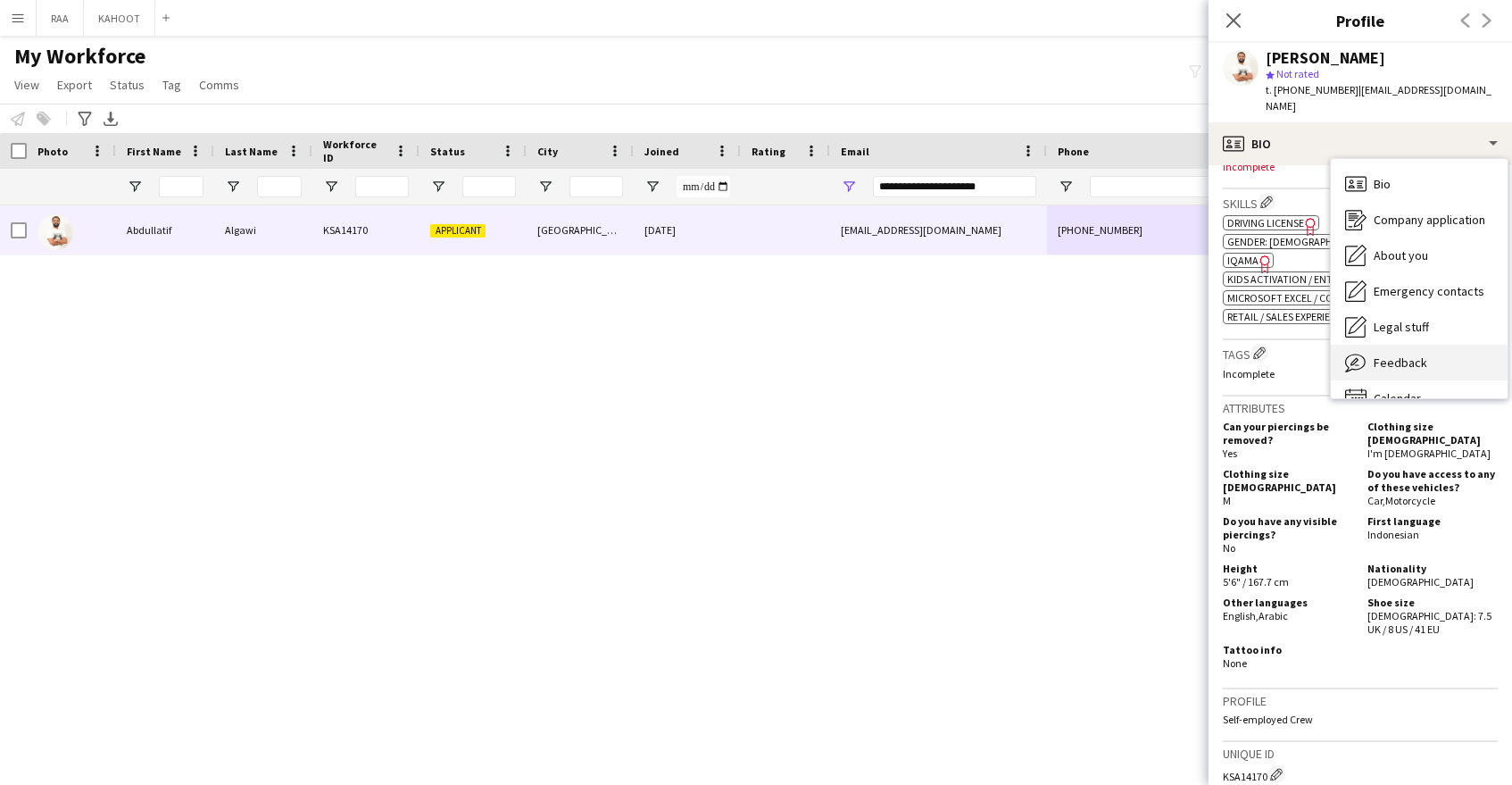
click at [1427, 345] on div "Feedback Feedback" at bounding box center [1419, 363] width 177 height 36
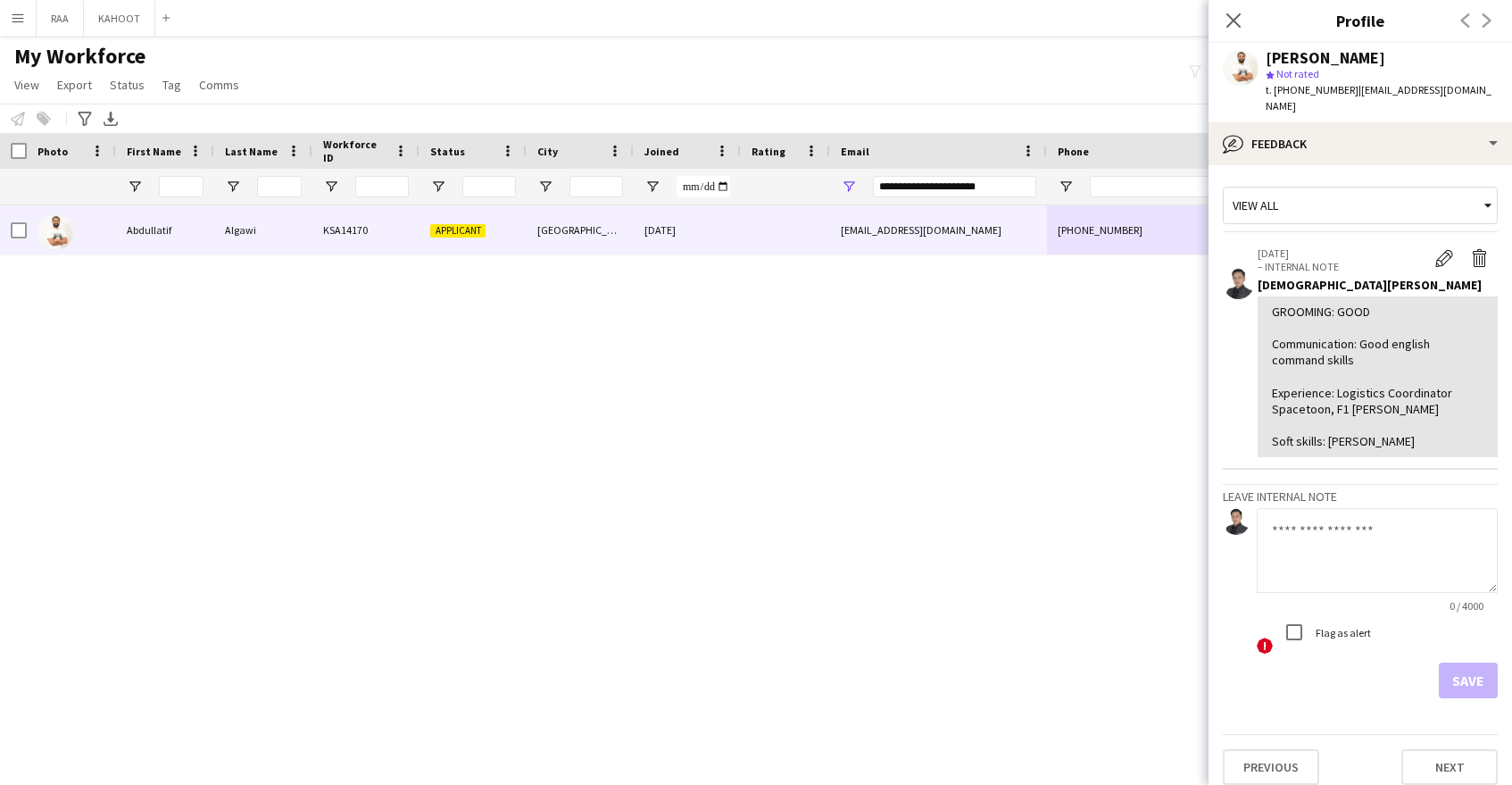
click at [1353, 543] on textarea at bounding box center [1377, 551] width 241 height 85
click at [1443, 249] on app-icon "Edit internal note" at bounding box center [1444, 258] width 17 height 17
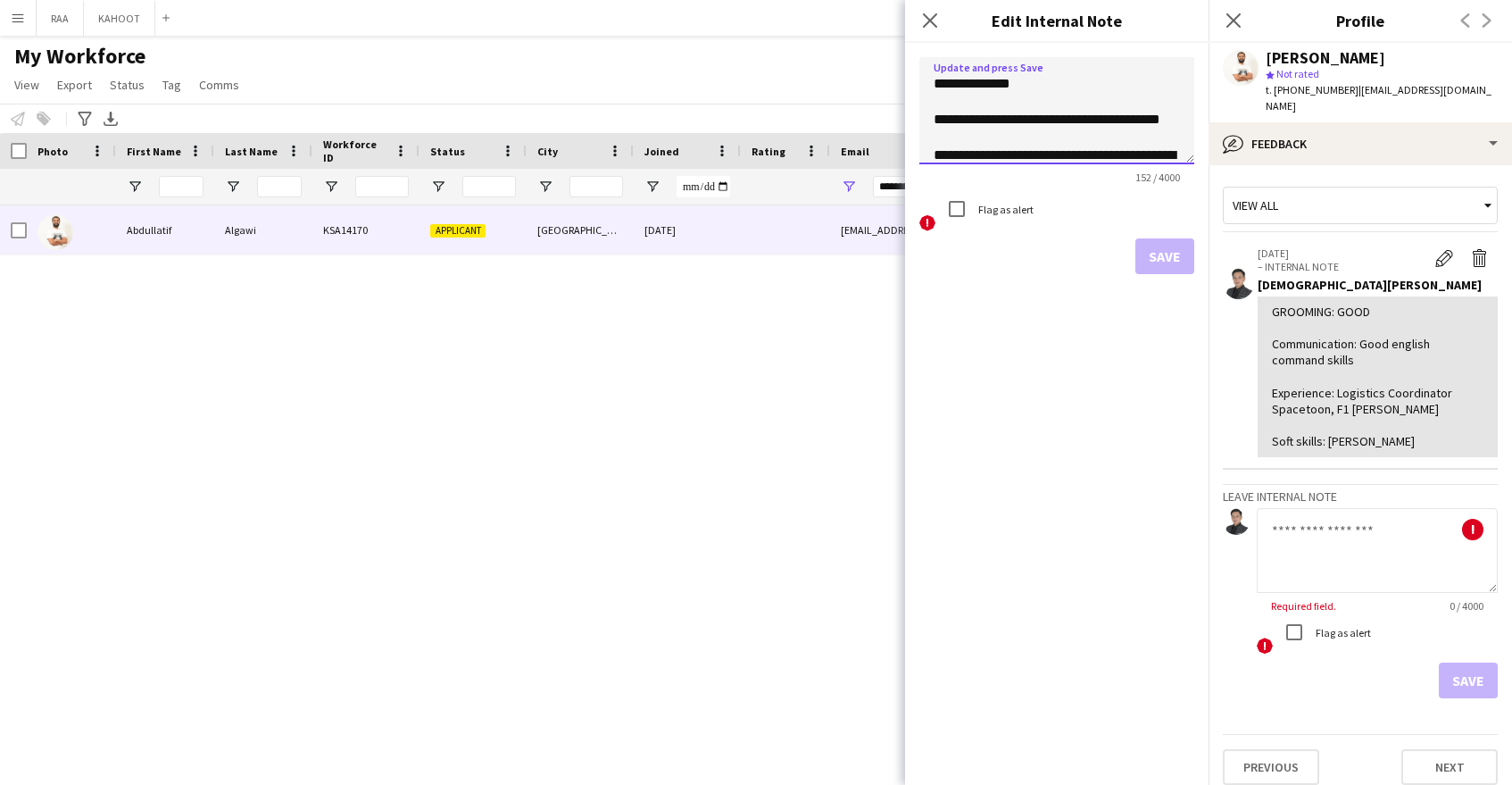
click at [1044, 149] on textarea "**********" at bounding box center [1057, 110] width 275 height 107
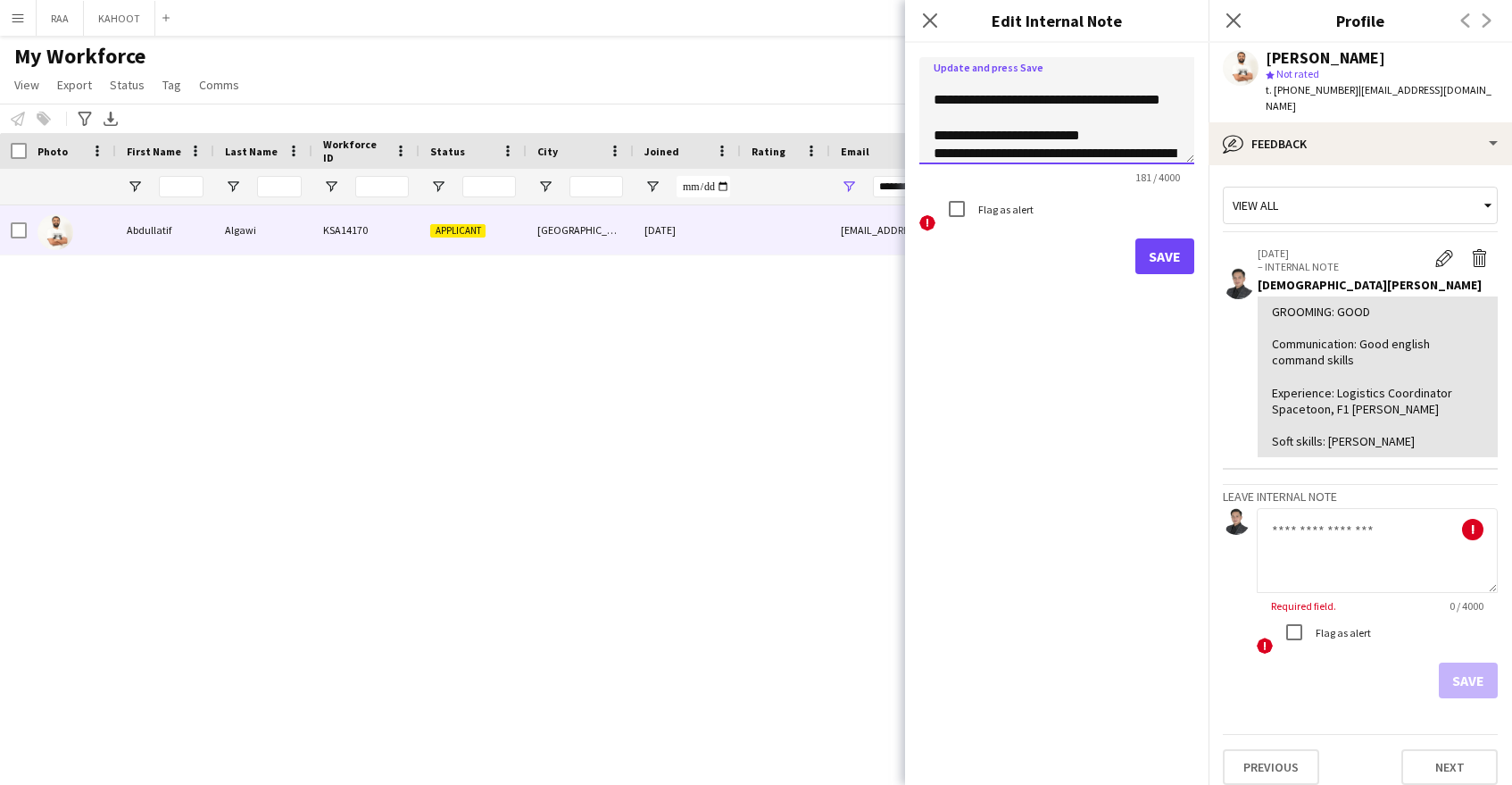
type textarea "**********"
click at [1165, 262] on button "Save" at bounding box center [1164, 256] width 59 height 36
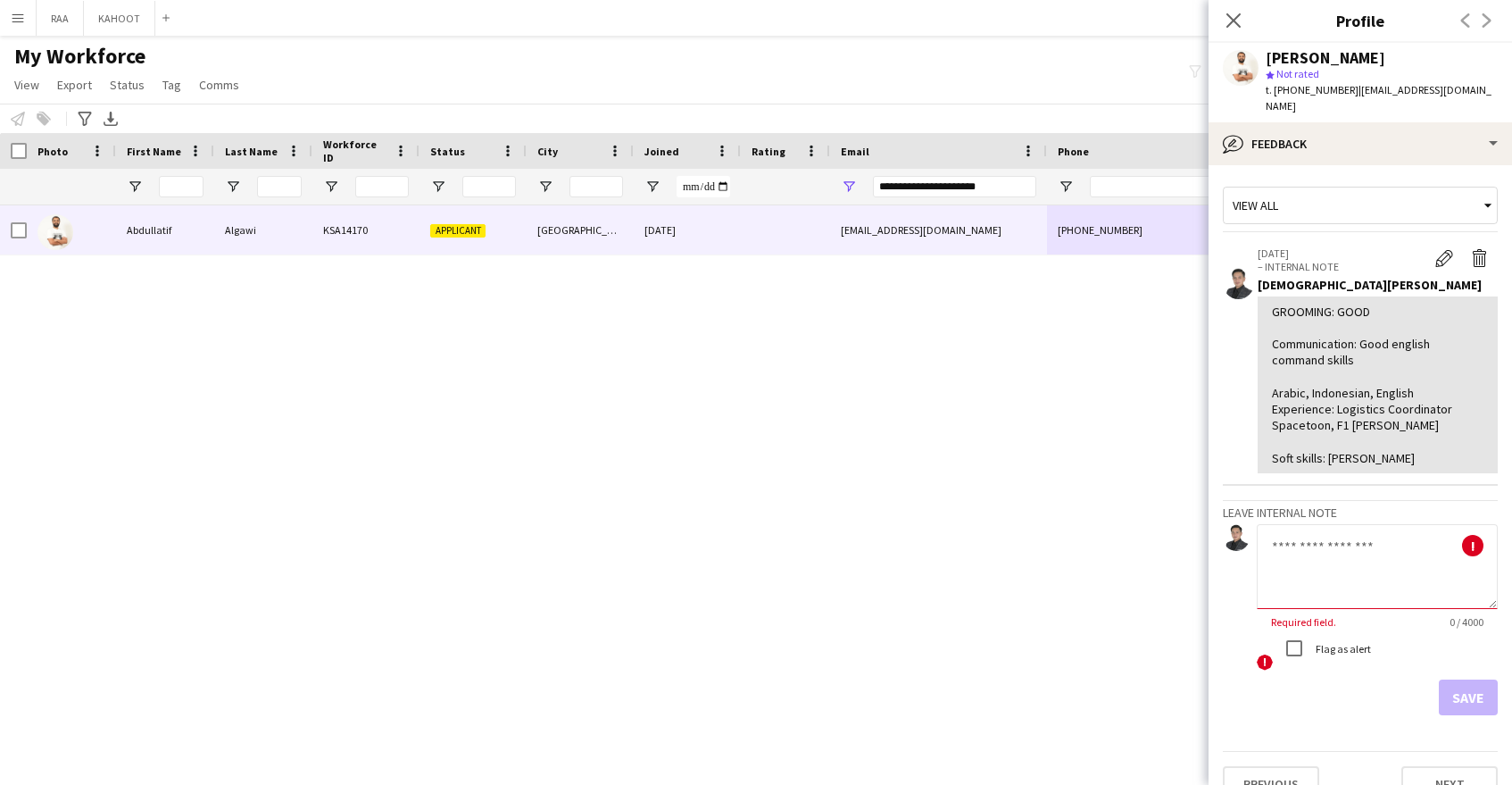
click at [1350, 541] on textarea at bounding box center [1377, 567] width 241 height 85
click at [1437, 249] on app-icon "Edit internal note" at bounding box center [1444, 258] width 17 height 17
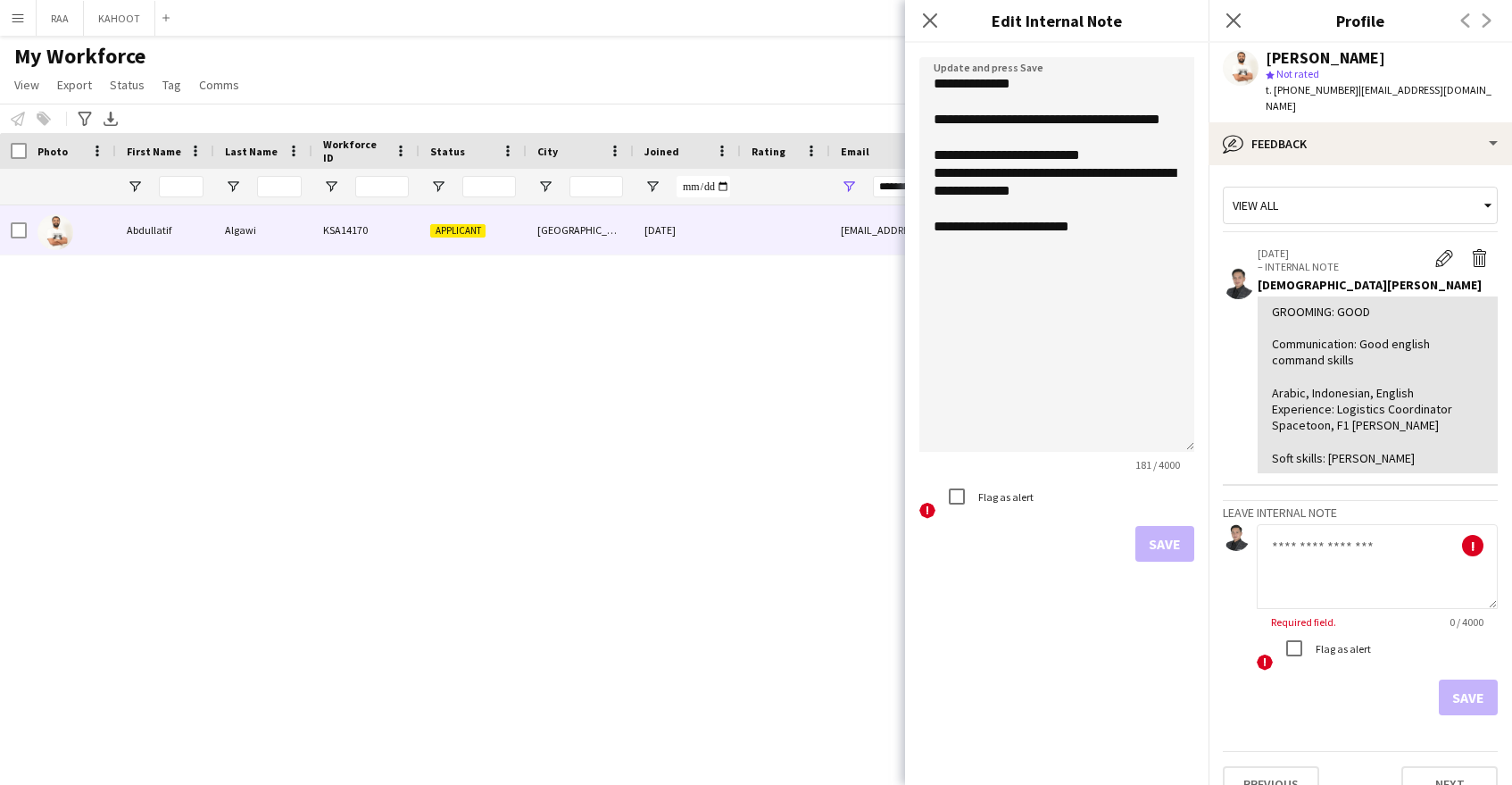
drag, startPoint x: 1191, startPoint y: 159, endPoint x: 1128, endPoint y: 295, distance: 149.9
click at [1193, 448] on textarea "**********" at bounding box center [1057, 254] width 275 height 394
click at [1124, 213] on textarea "**********" at bounding box center [1057, 255] width 275 height 396
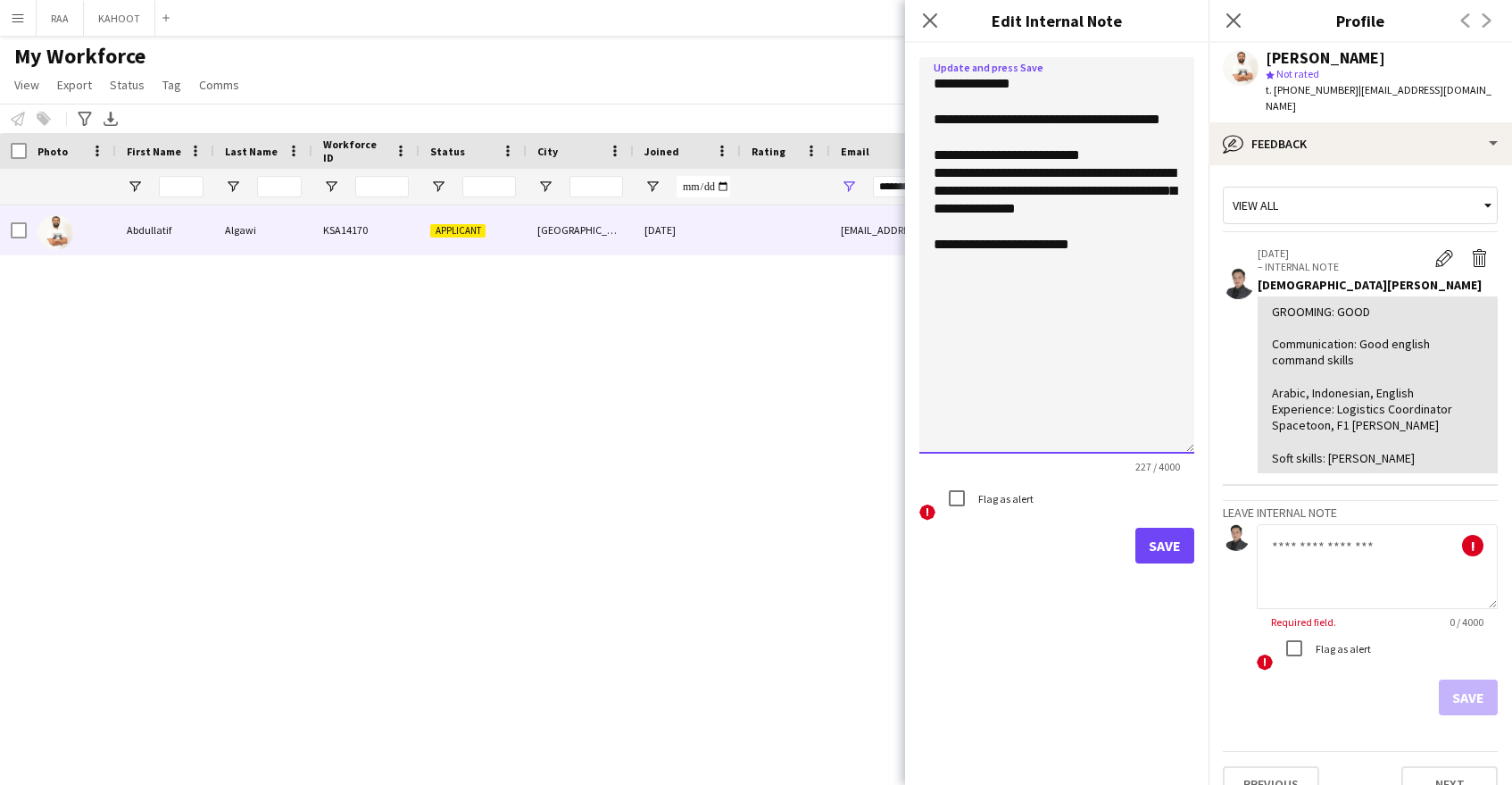
click at [1039, 264] on textarea "**********" at bounding box center [1057, 255] width 275 height 396
type textarea "**********"
click at [1179, 536] on button "Save" at bounding box center [1164, 545] width 59 height 36
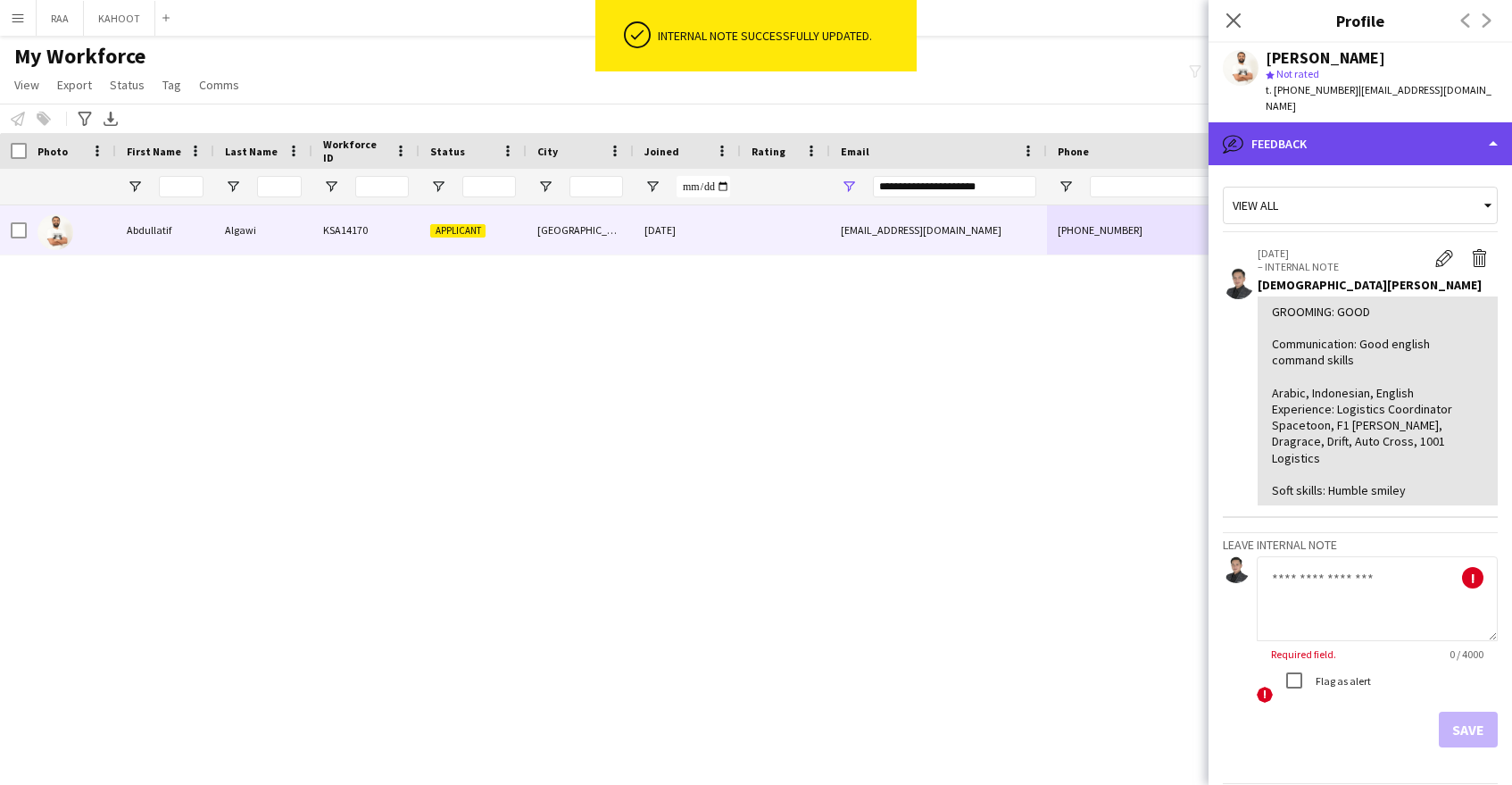
click at [1399, 137] on div "bubble-pencil Feedback" at bounding box center [1360, 144] width 303 height 43
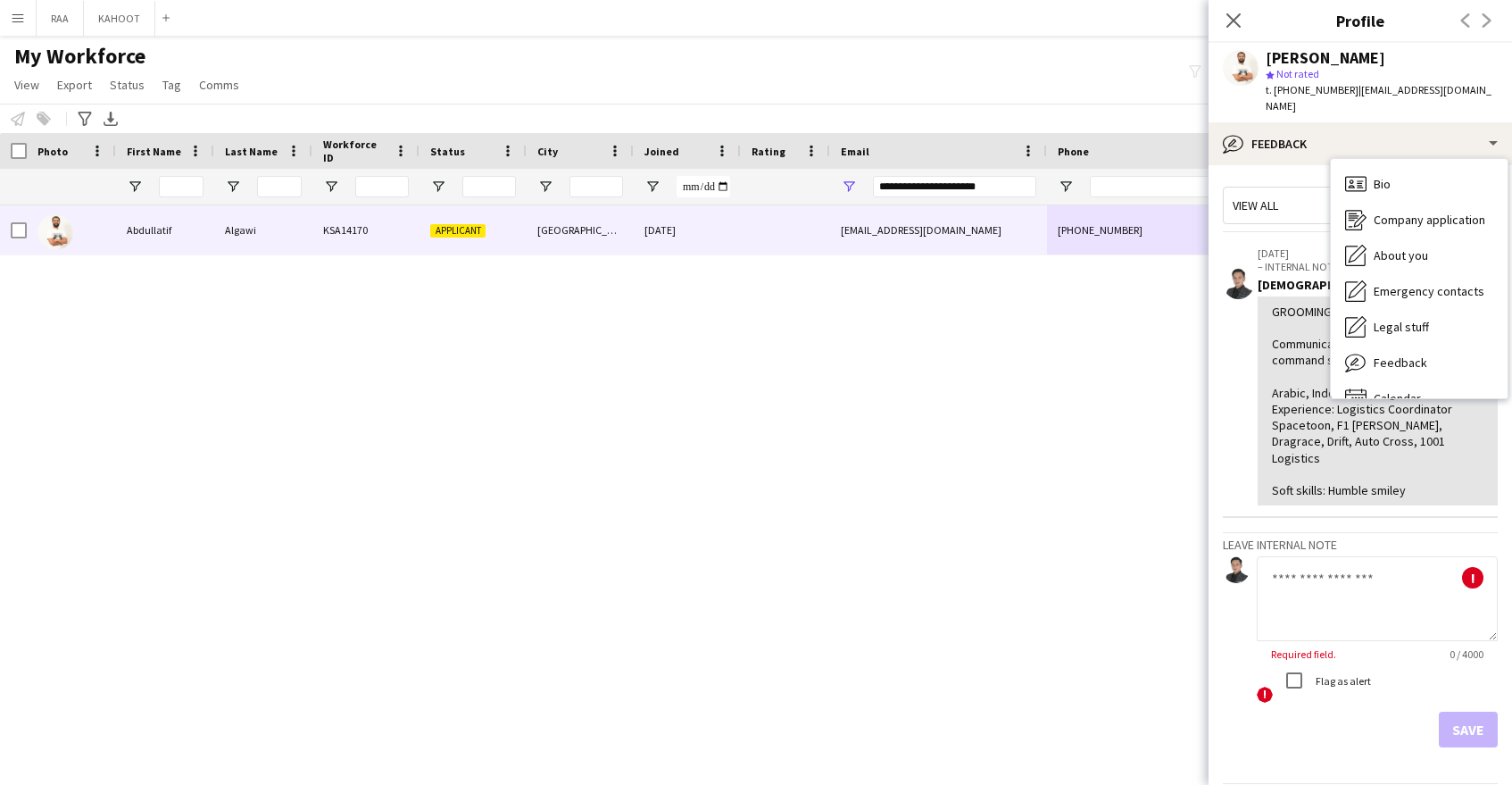
click at [1361, 448] on div "GROOMING: GOOD Communication: Good english command skills Arabic, Indonesian, E…" at bounding box center [1378, 400] width 212 height 194
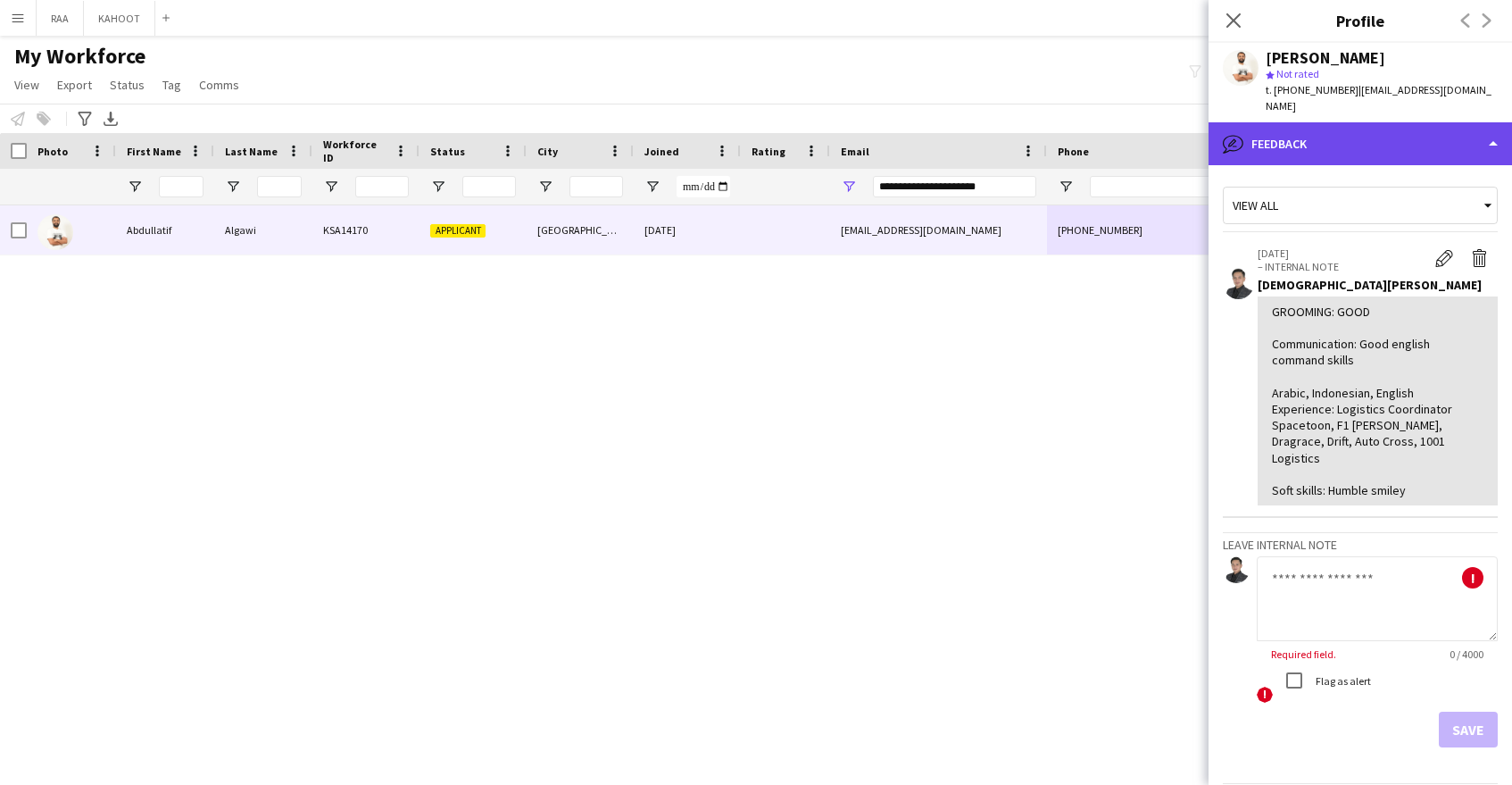
click at [1361, 135] on div "bubble-pencil Feedback" at bounding box center [1360, 144] width 303 height 43
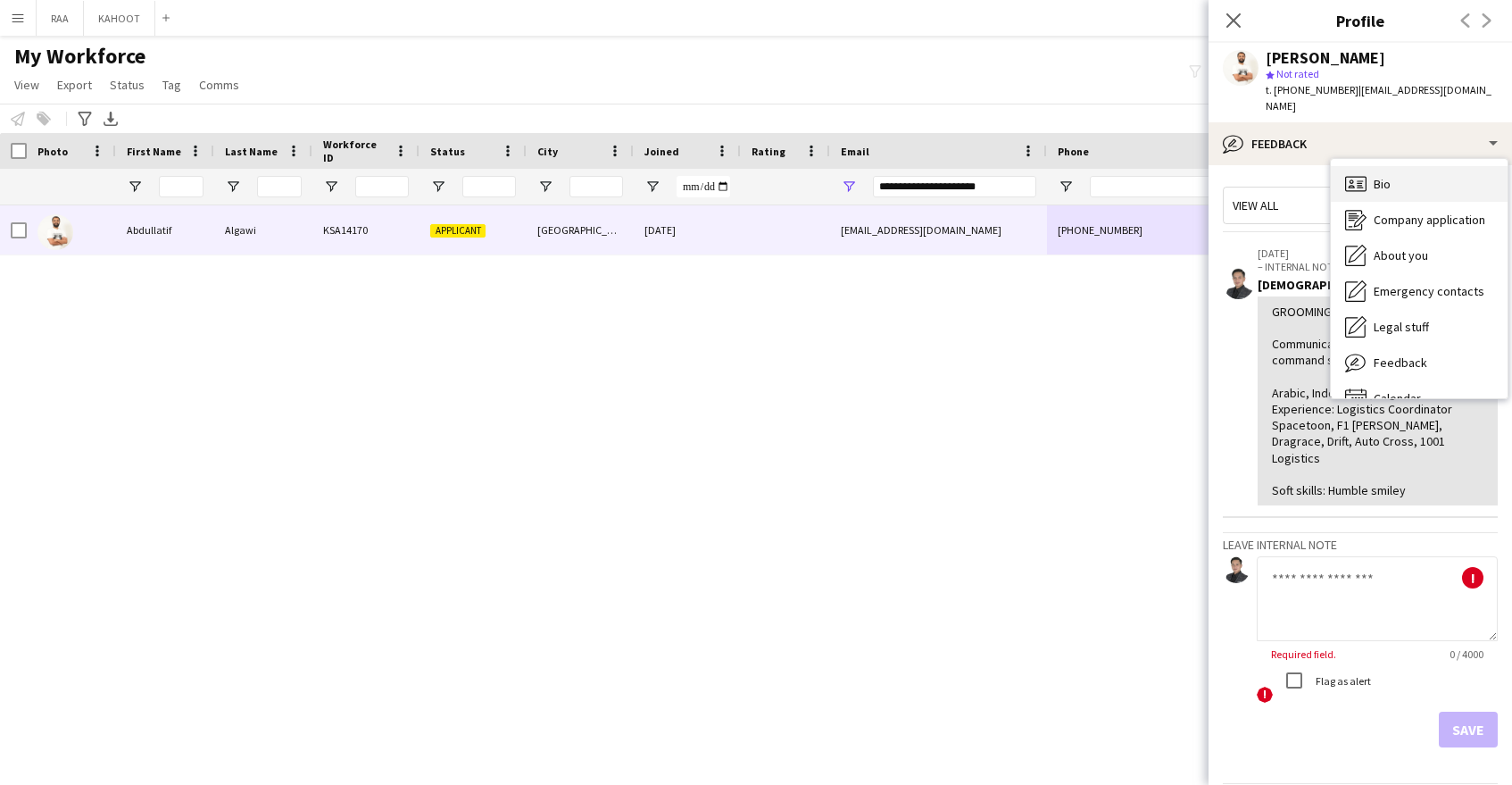
click at [1395, 169] on div "Bio Bio" at bounding box center [1419, 184] width 177 height 36
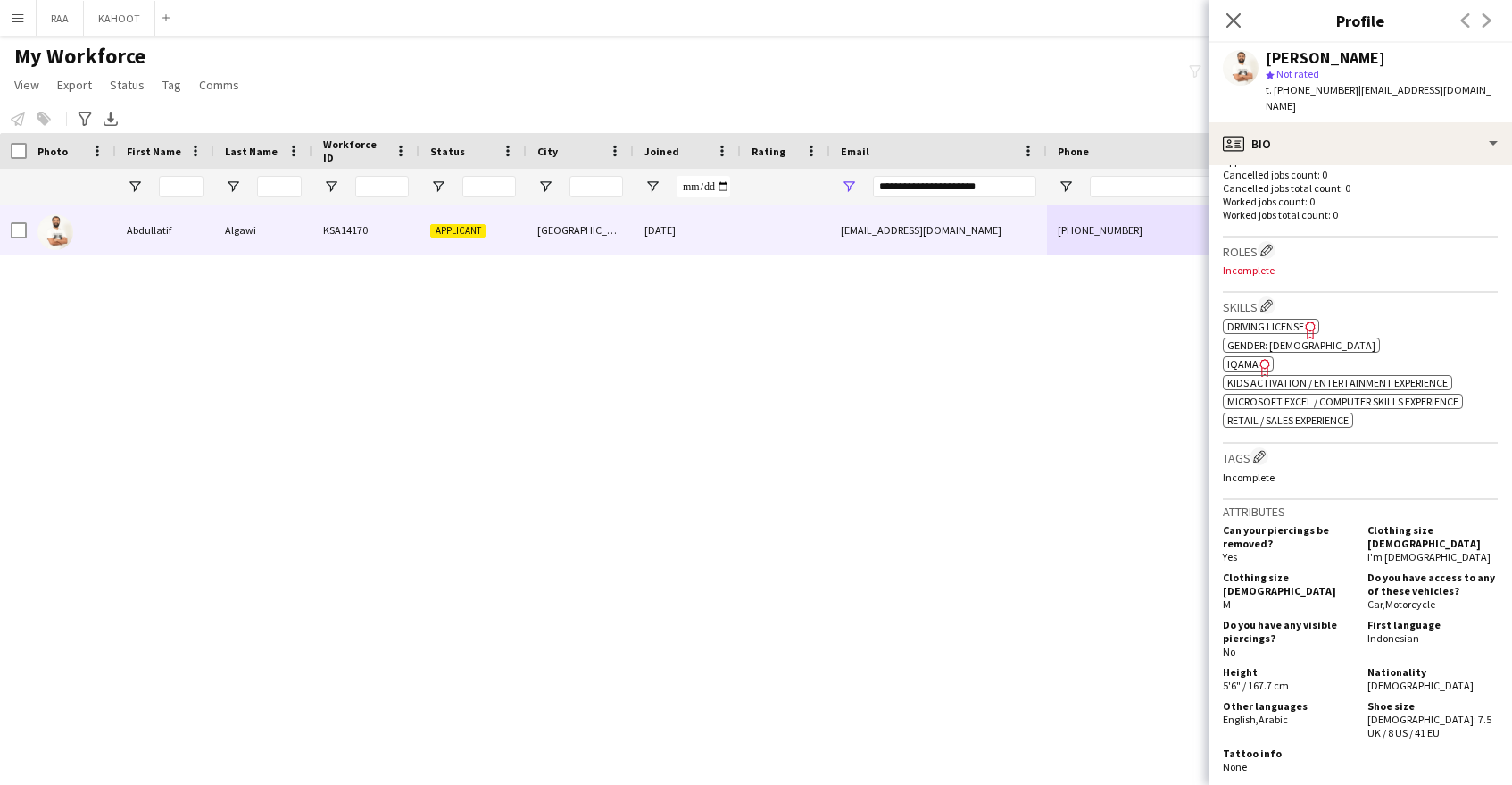
scroll to position [479, 0]
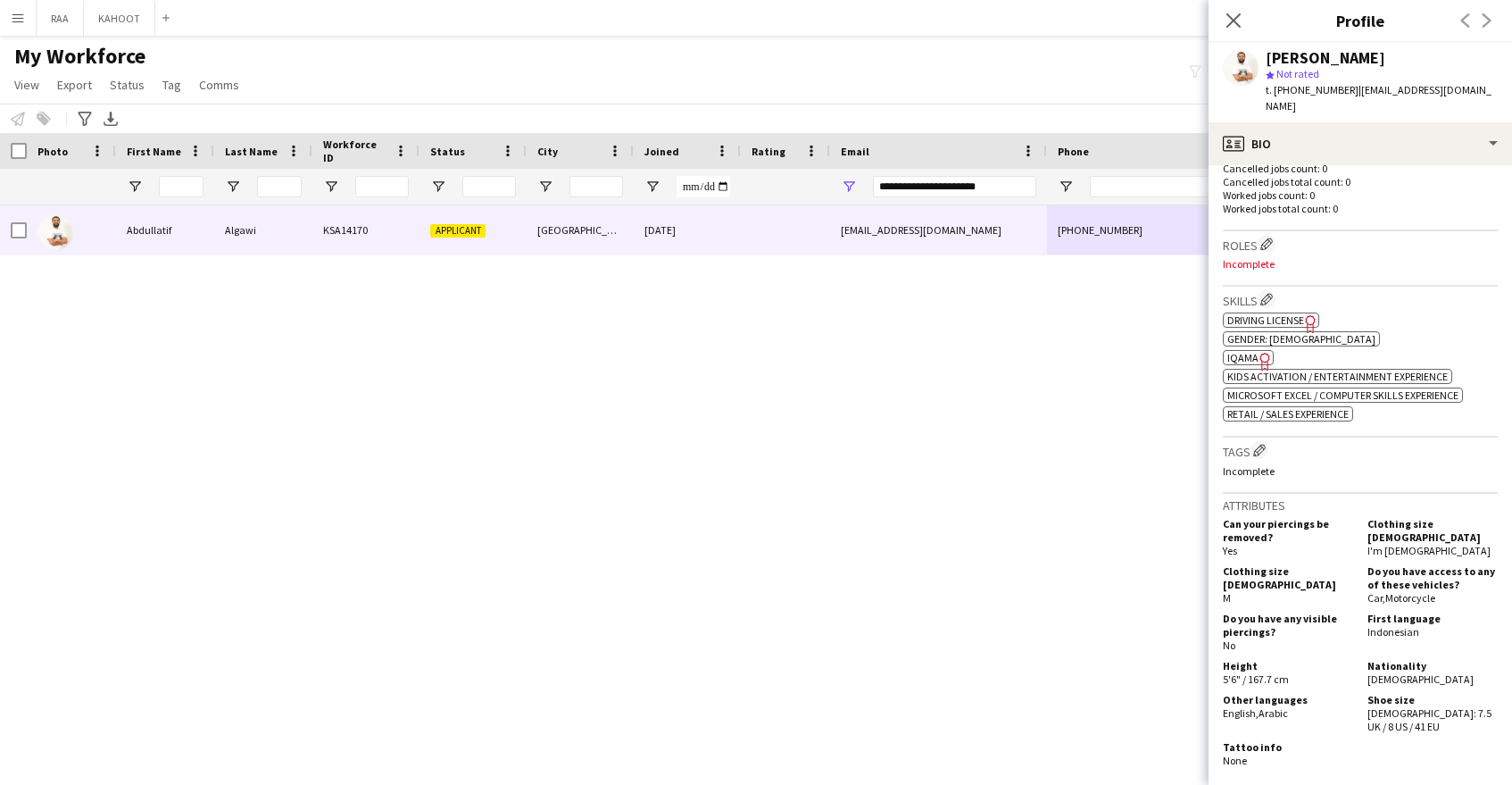
click at [1260, 352] on icon "Freelancer has uploaded a photo validation of skill. Click to see" at bounding box center [1265, 361] width 18 height 18
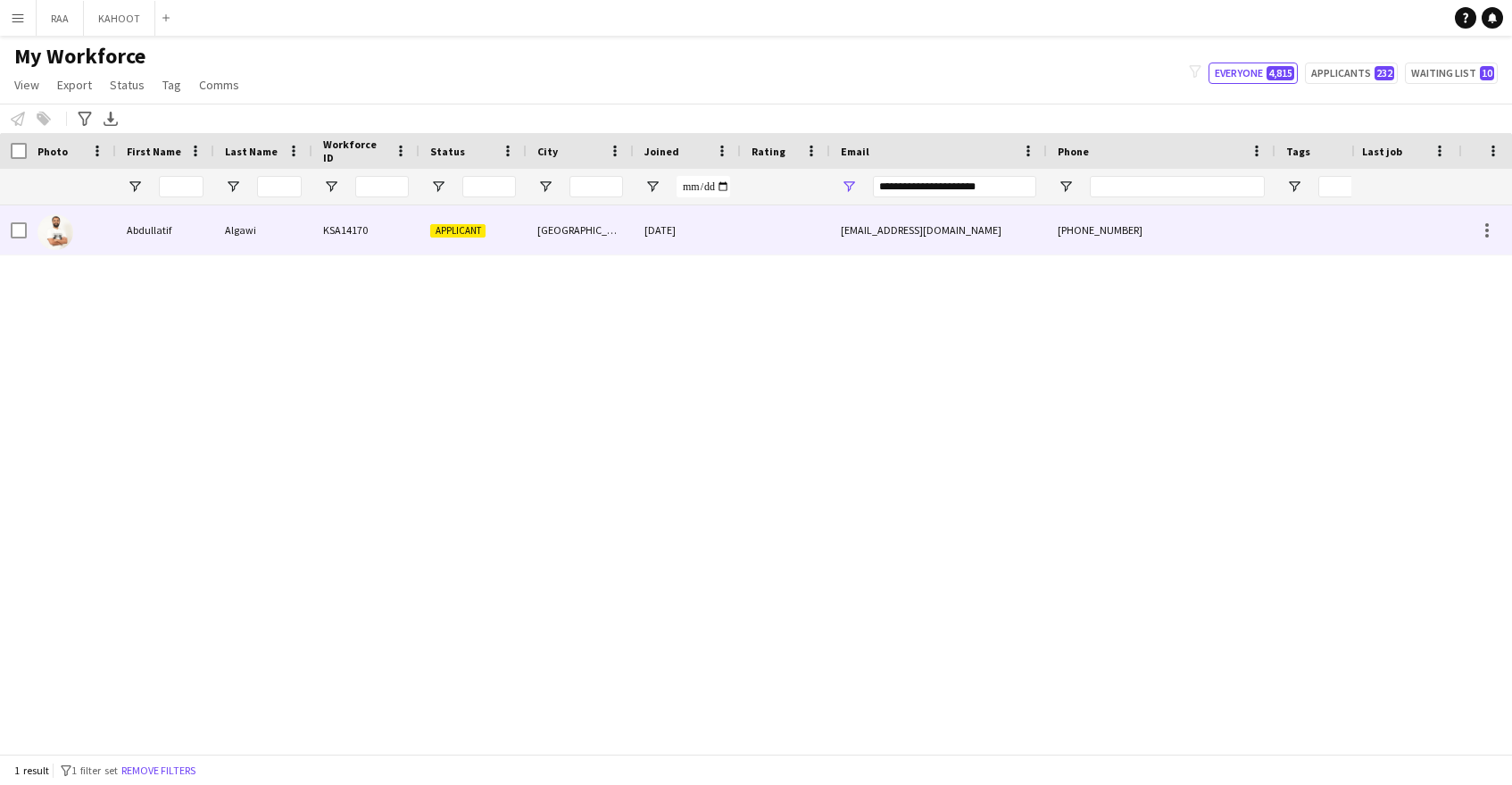
click at [723, 241] on div "[DATE]" at bounding box center [687, 229] width 107 height 49
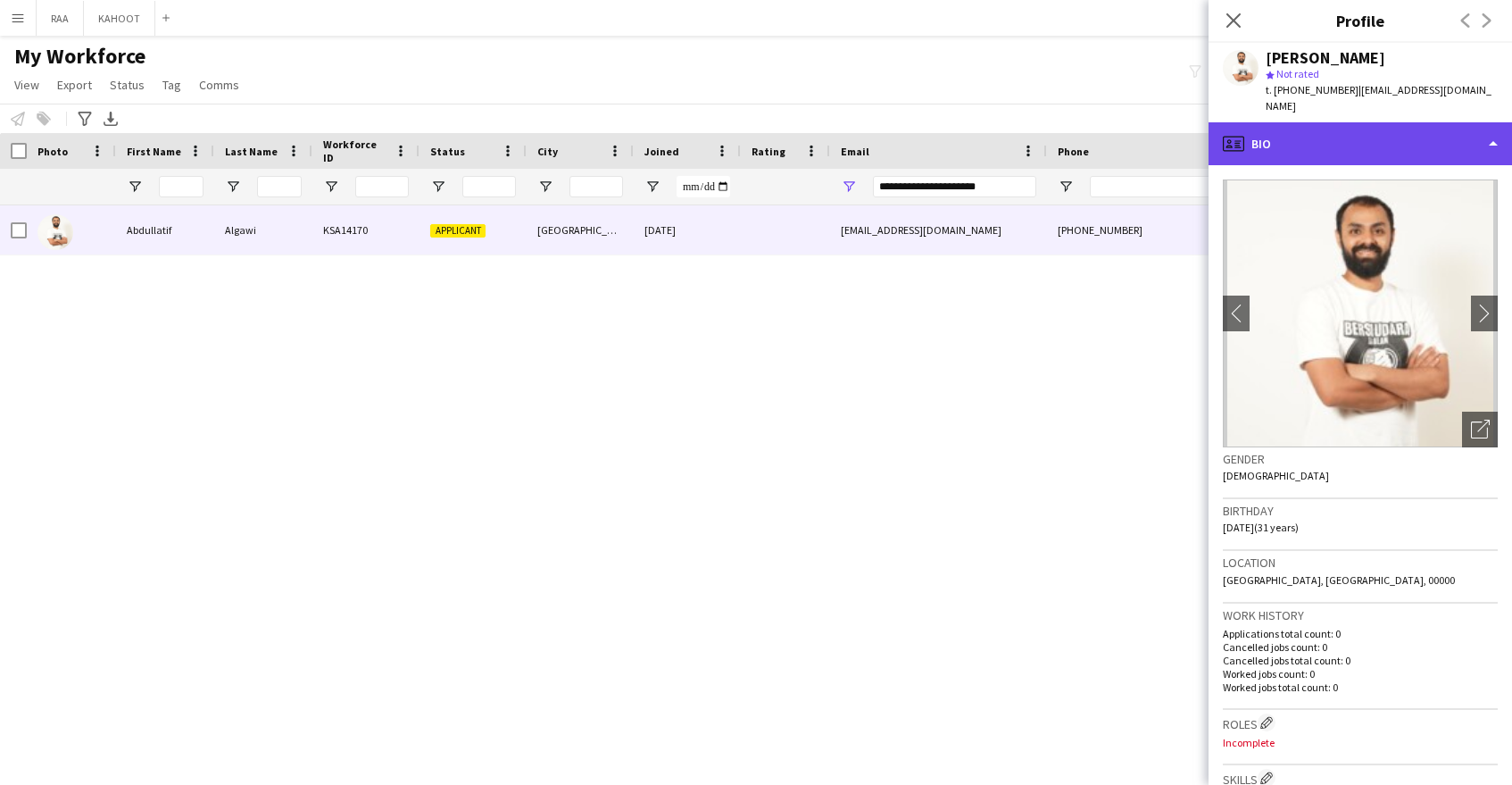
click at [1362, 132] on div "profile Bio" at bounding box center [1360, 144] width 303 height 43
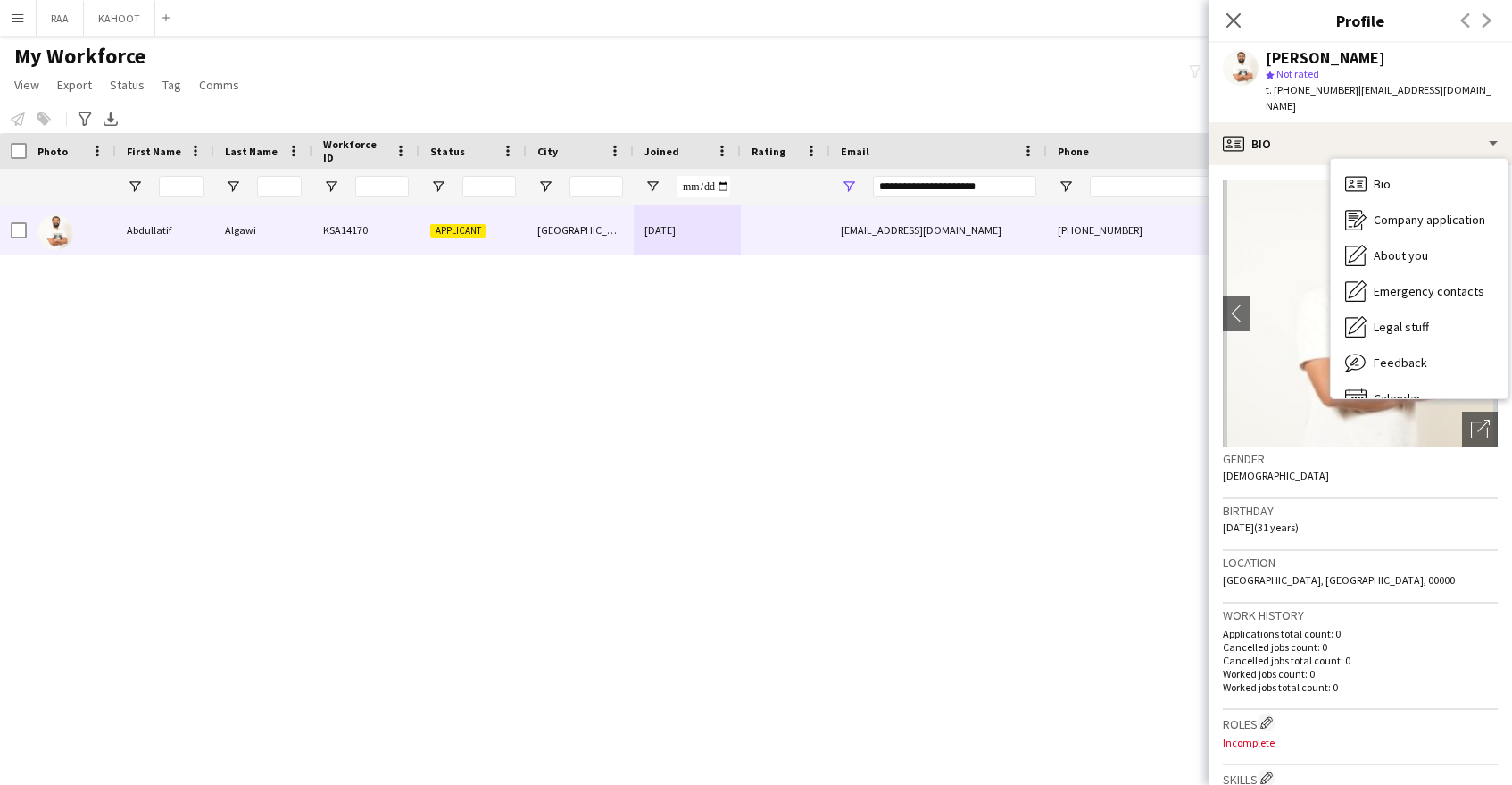
drag, startPoint x: 1380, startPoint y: 533, endPoint x: 1387, endPoint y: 545, distance: 13.9
click at [1380, 534] on div "Birthday [DEMOGRAPHIC_DATA] (31 years)" at bounding box center [1360, 525] width 275 height 52
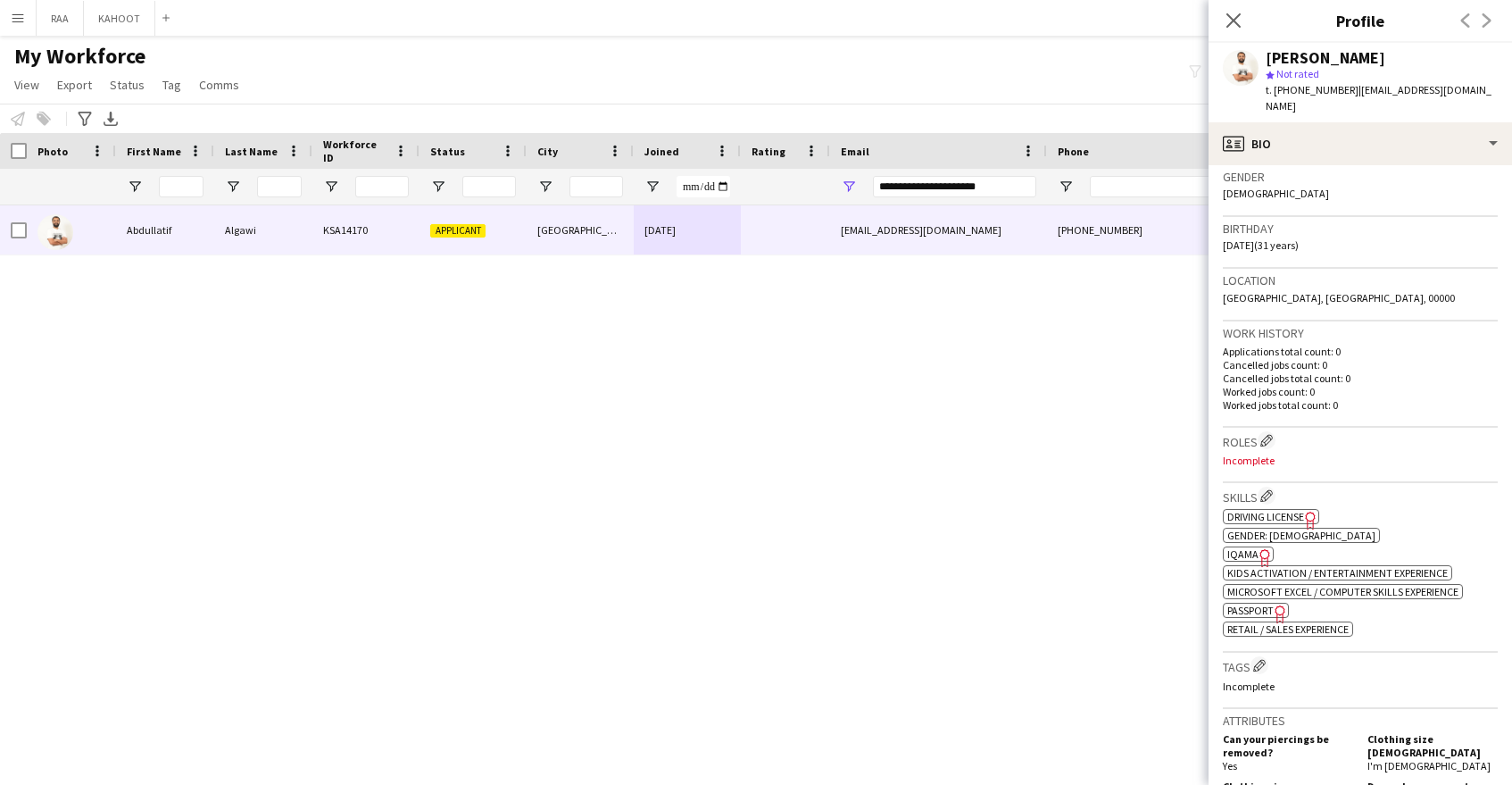
scroll to position [293, 0]
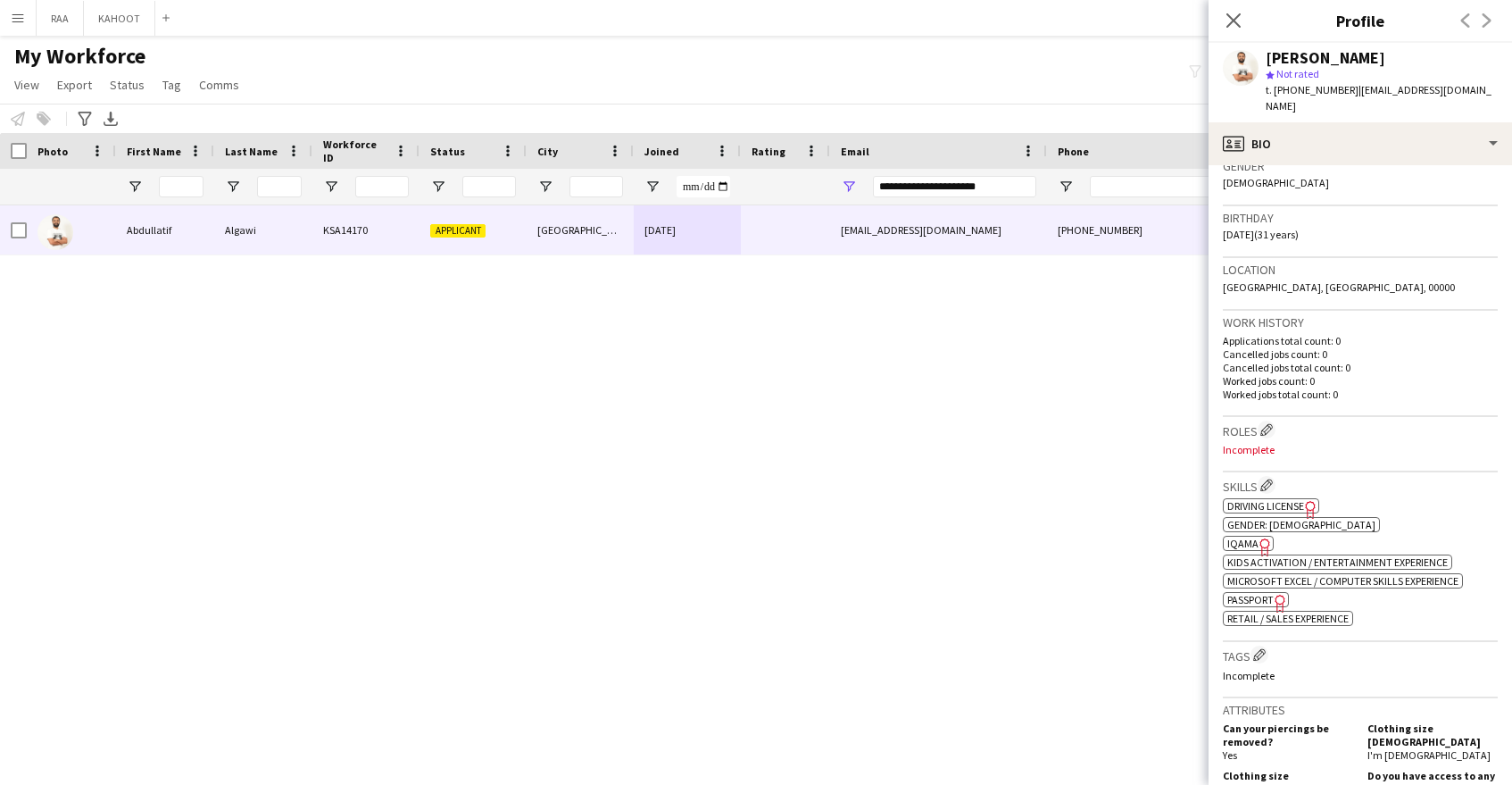
click at [1249, 537] on span "IQAMA" at bounding box center [1242, 543] width 31 height 14
click at [1256, 593] on span "Passport" at bounding box center [1250, 599] width 46 height 14
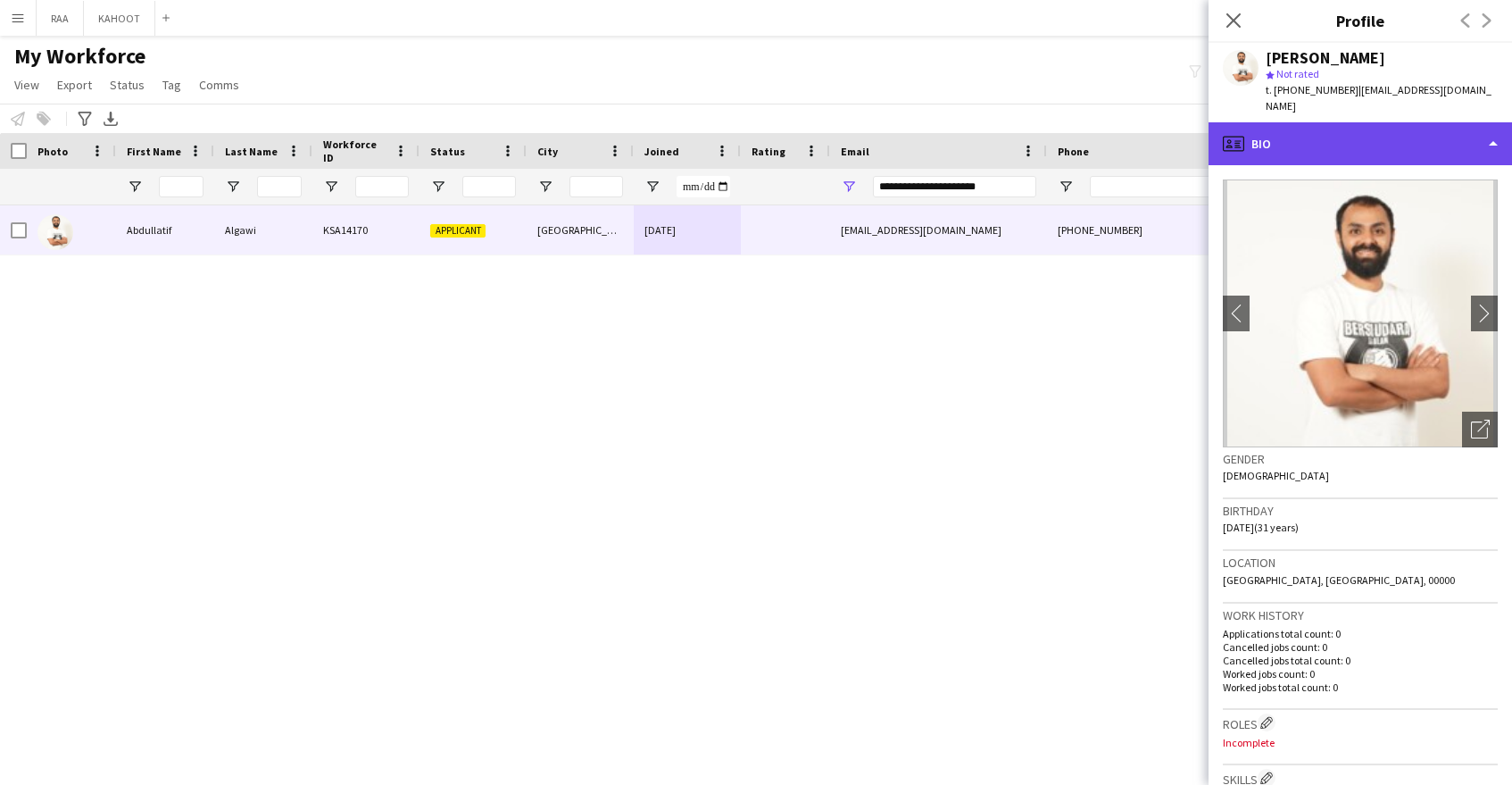
click at [1396, 136] on div "profile Bio" at bounding box center [1360, 144] width 303 height 43
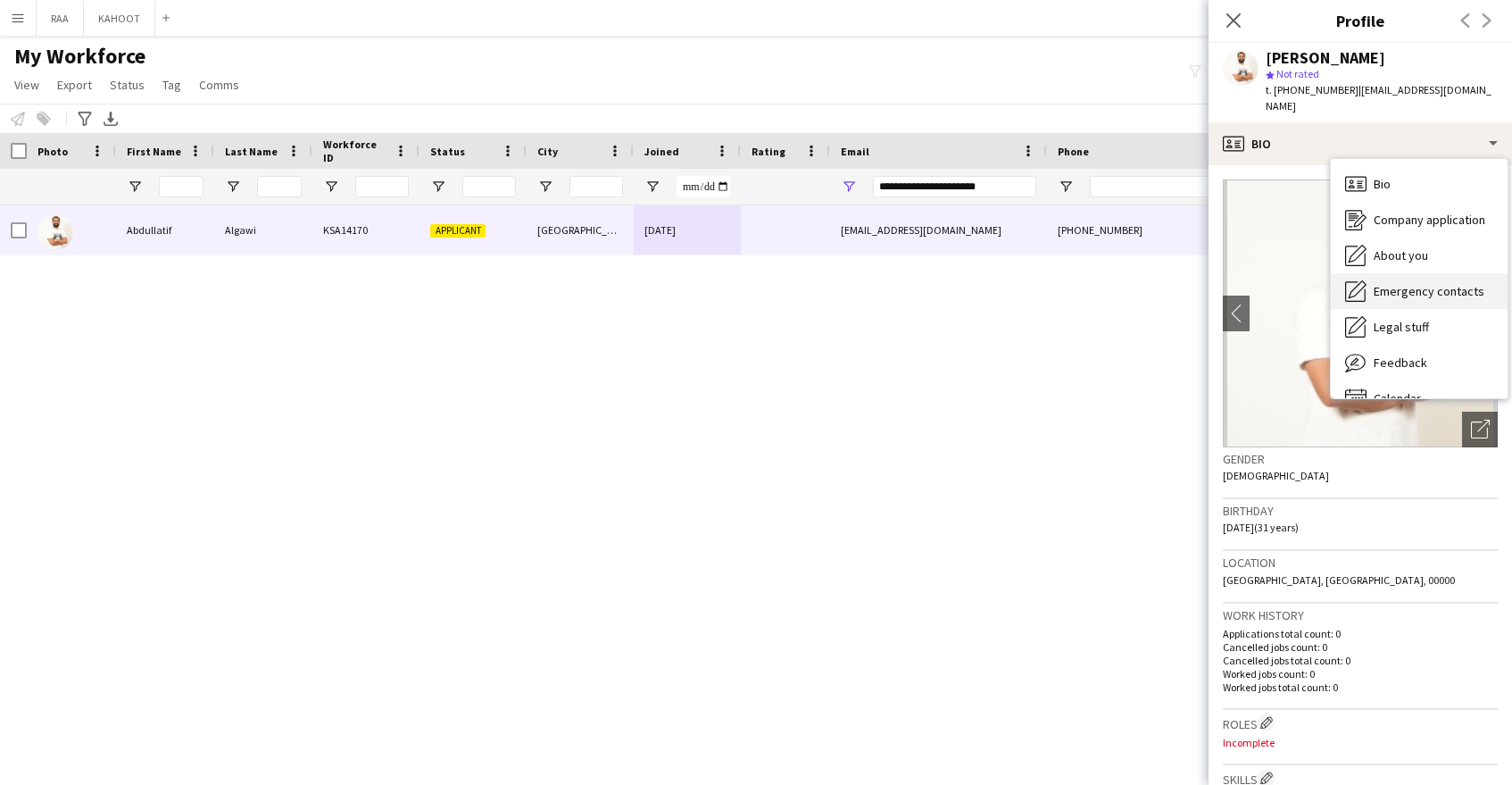
click at [1450, 283] on span "Emergency contacts" at bounding box center [1429, 291] width 111 height 16
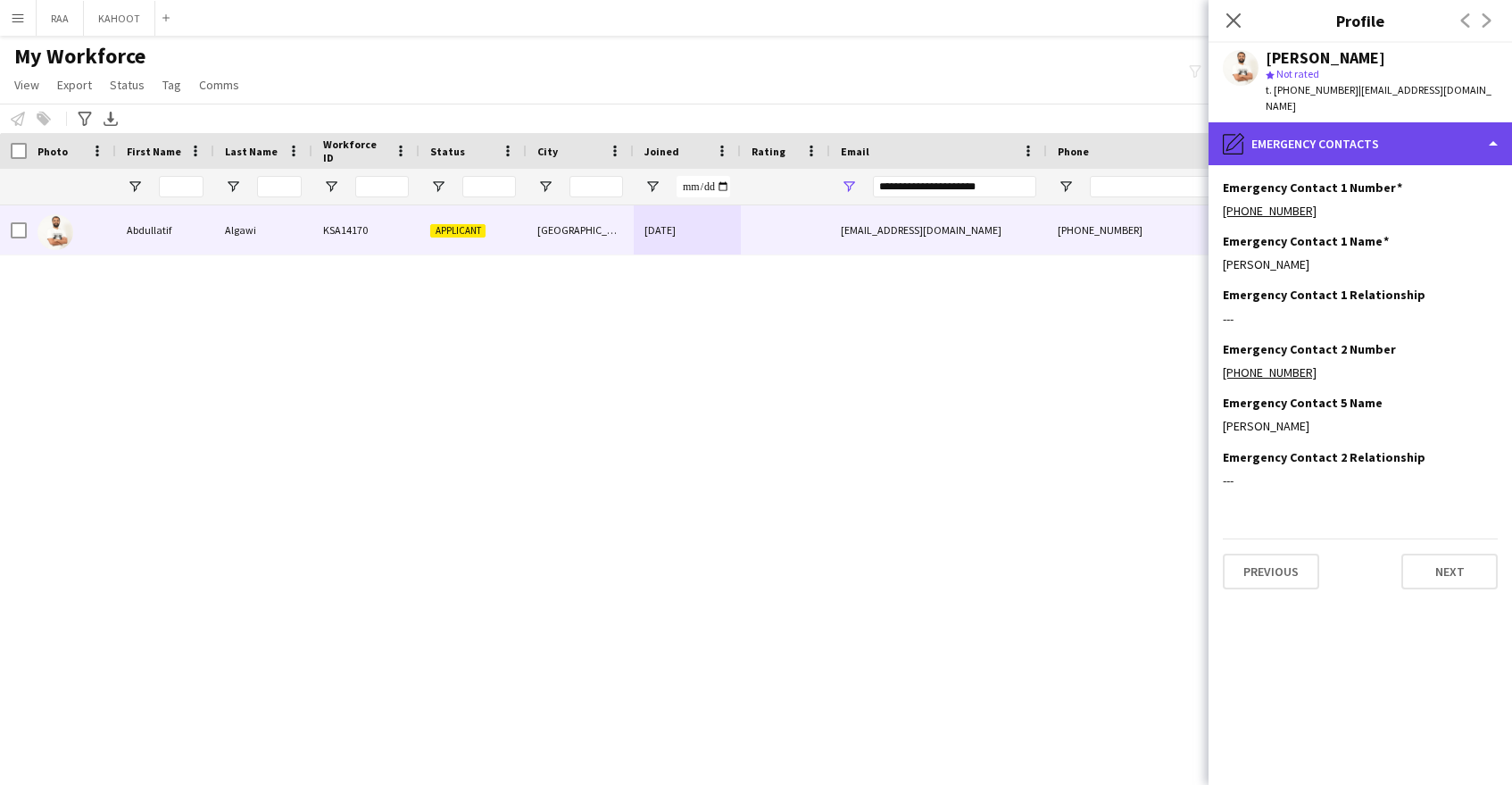
click at [1370, 123] on div "pencil4 Emergency contacts" at bounding box center [1360, 144] width 303 height 43
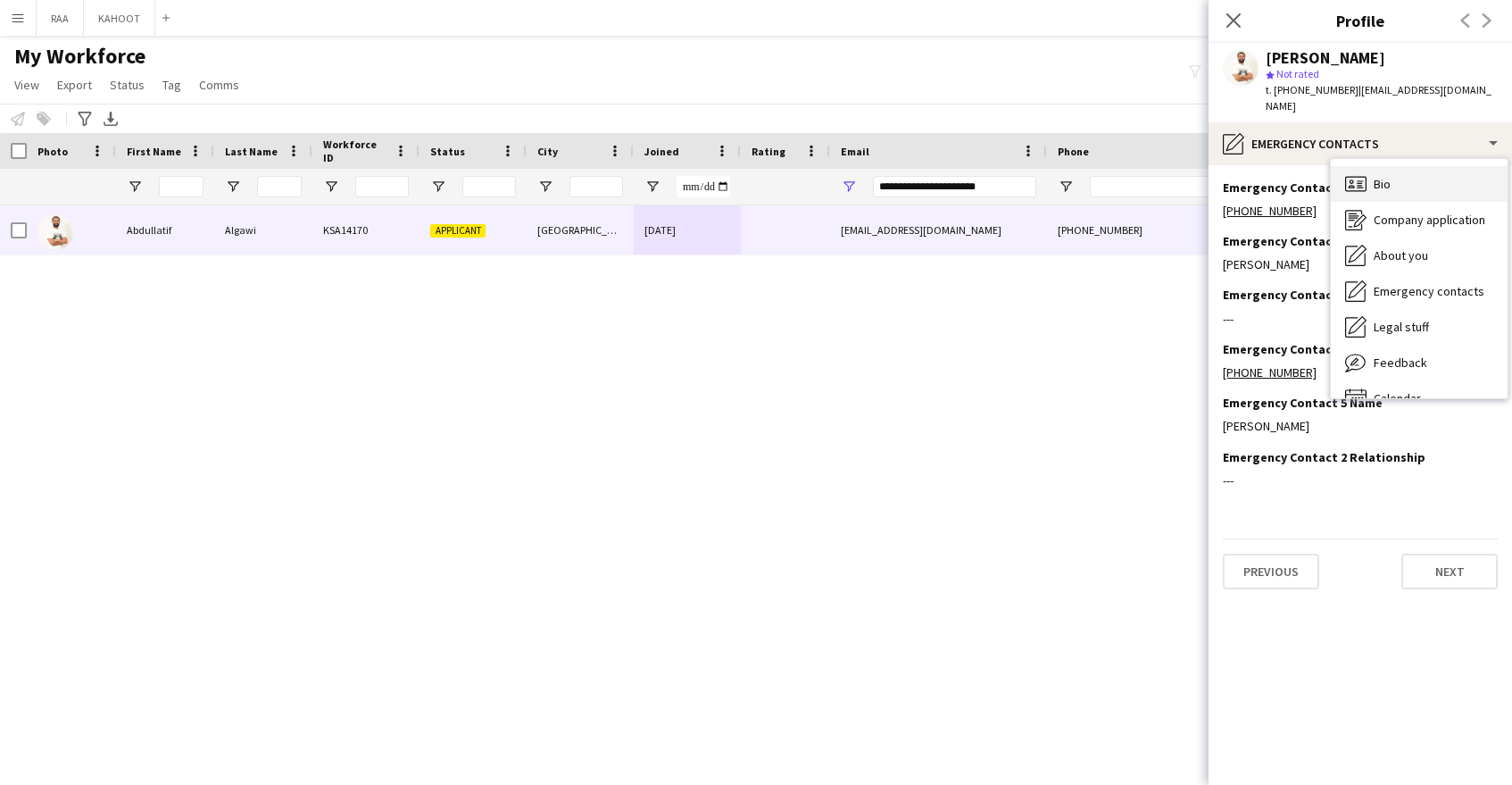
click at [1378, 176] on span "Bio" at bounding box center [1383, 184] width 17 height 16
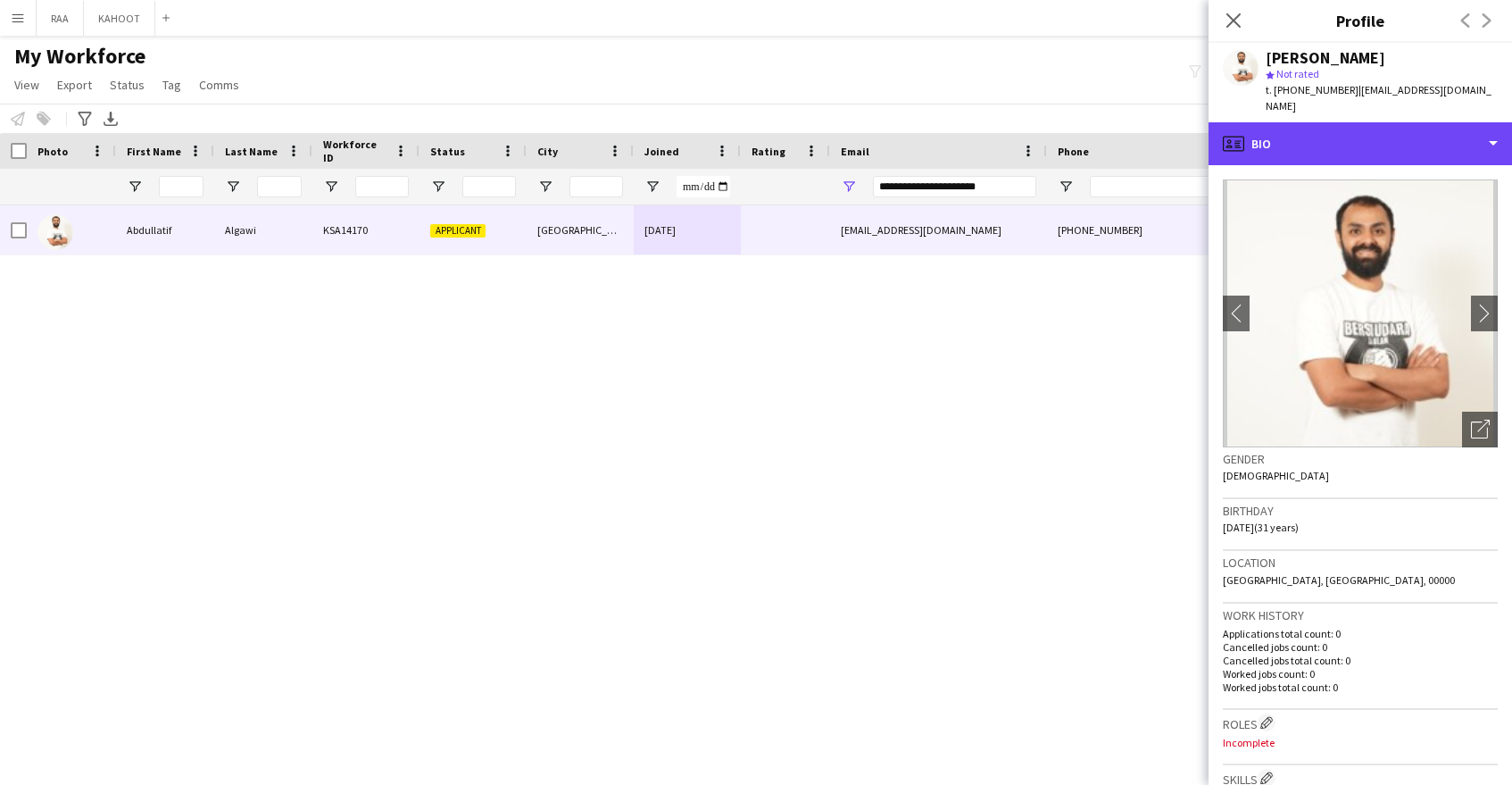
drag, startPoint x: 1333, startPoint y: 131, endPoint x: 1347, endPoint y: 154, distance: 26.9
click at [1333, 131] on div "profile Bio" at bounding box center [1360, 144] width 303 height 43
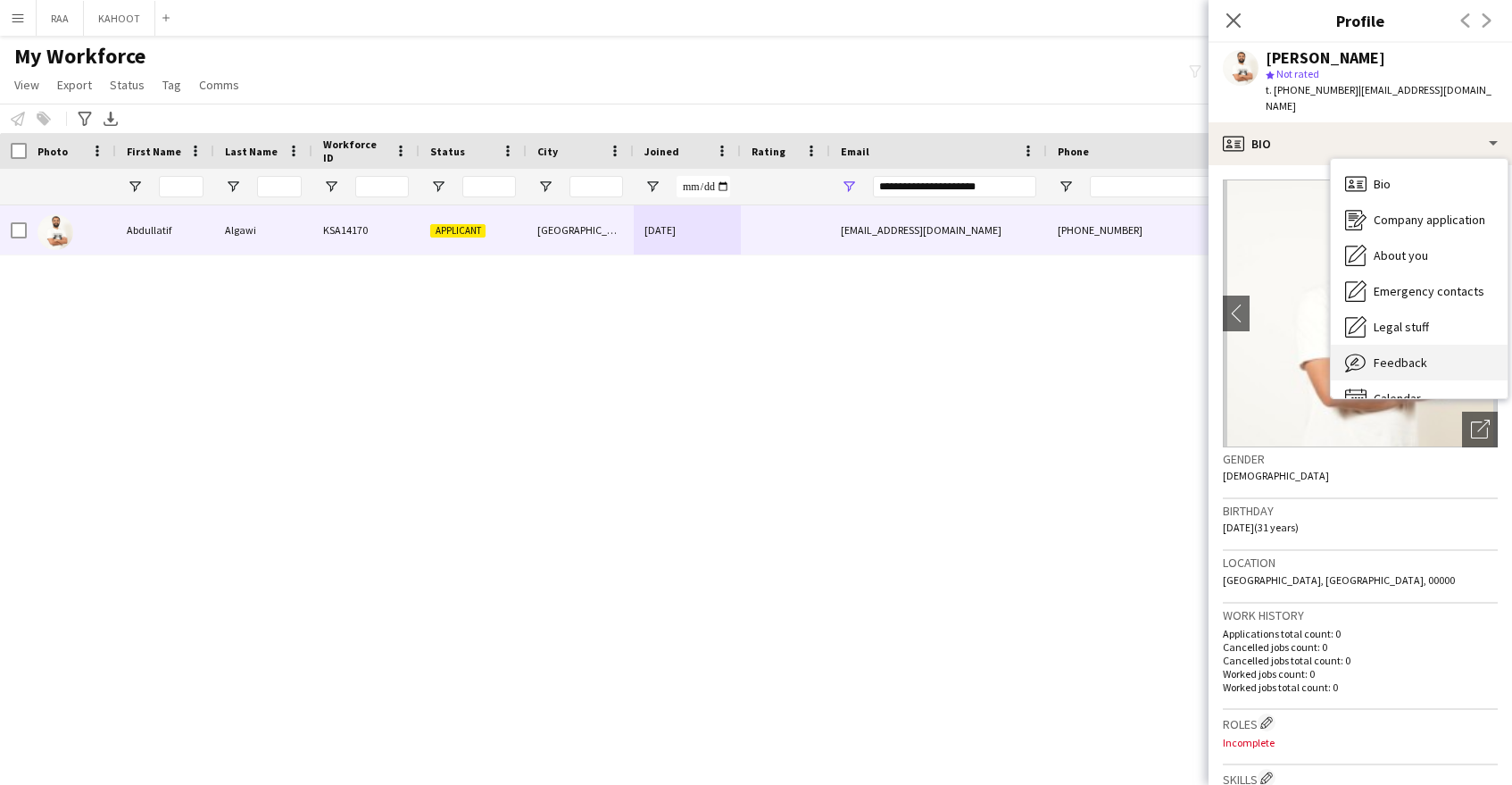
click at [1432, 358] on div "Feedback Feedback" at bounding box center [1419, 363] width 177 height 36
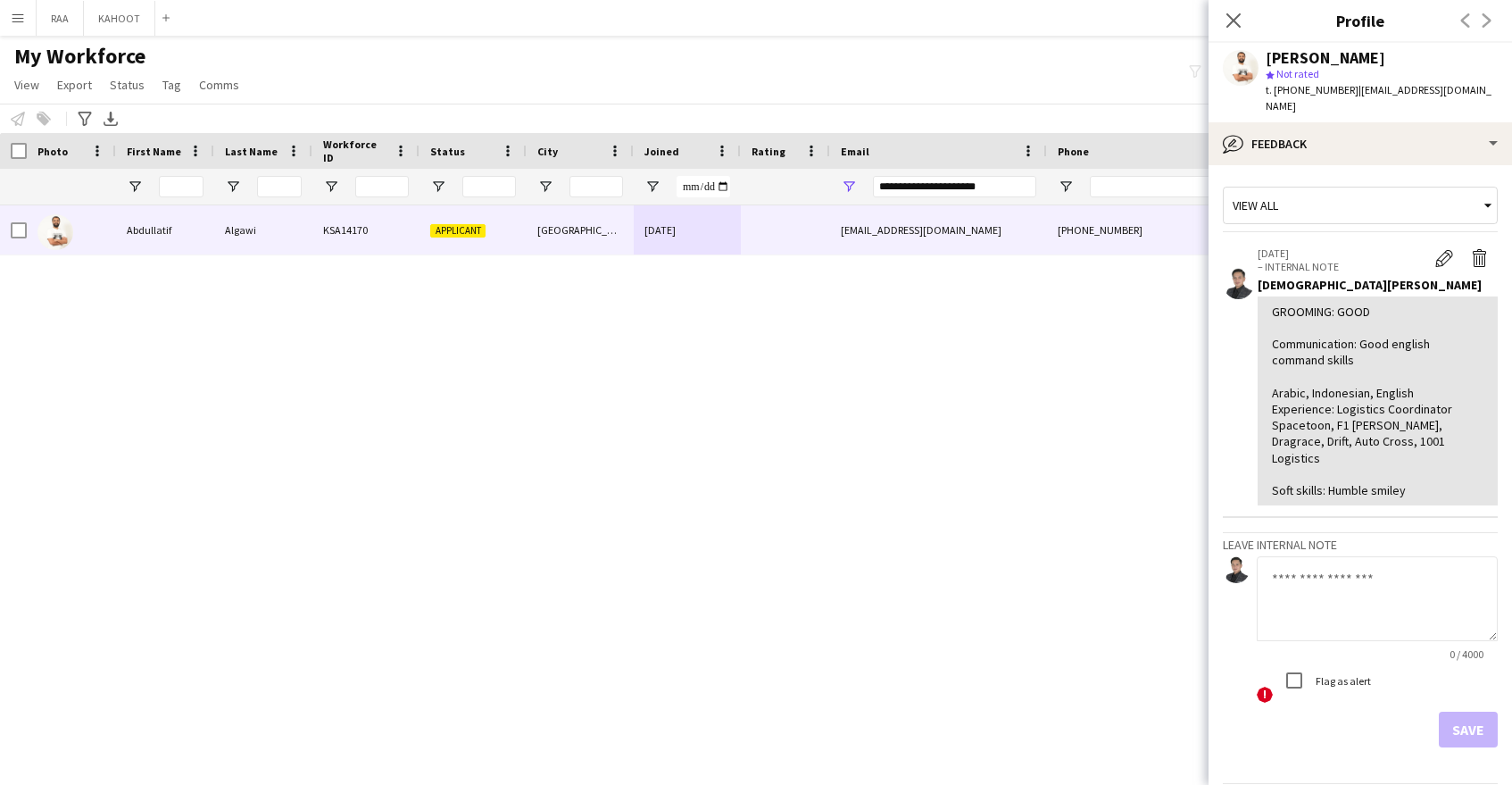
drag, startPoint x: 1332, startPoint y: 395, endPoint x: 1388, endPoint y: 407, distance: 57.3
click at [1421, 417] on div "GROOMING: GOOD Communication: Good english command skills Arabic, Indonesian, E…" at bounding box center [1378, 400] width 212 height 194
drag, startPoint x: 1338, startPoint y: 396, endPoint x: 1406, endPoint y: 411, distance: 69.6
click at [1442, 422] on div "GROOMING: GOOD Communication: Good english command skills Arabic, Indonesian, E…" at bounding box center [1378, 400] width 212 height 194
click at [1377, 399] on div "GROOMING: GOOD Communication: Good english command skills Arabic, Indonesian, E…" at bounding box center [1378, 400] width 212 height 194
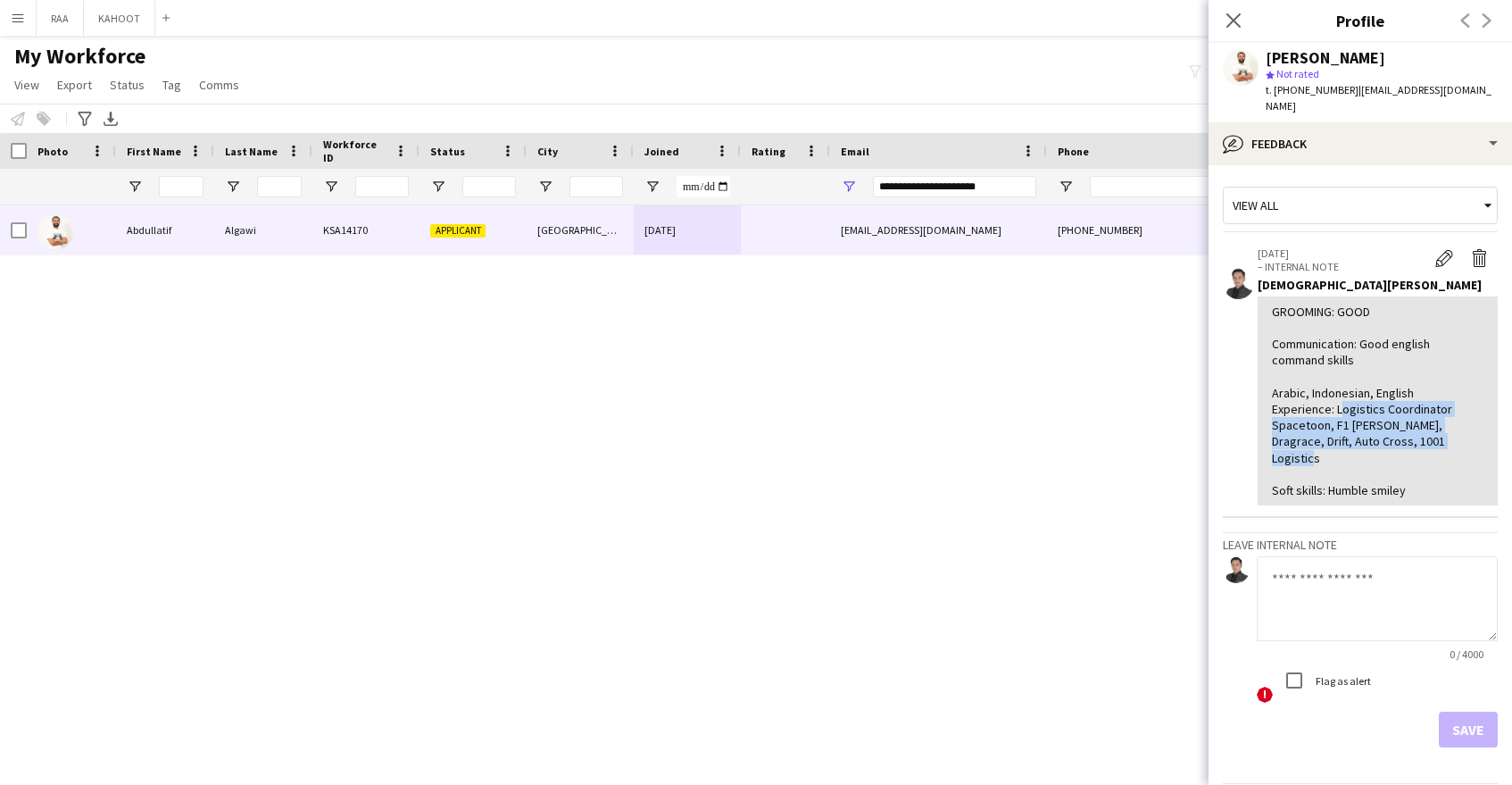
drag, startPoint x: 1337, startPoint y: 395, endPoint x: 1444, endPoint y: 423, distance: 110.6
click at [1442, 424] on div "GROOMING: GOOD Communication: Good english command skills Arabic, Indonesian, E…" at bounding box center [1378, 400] width 212 height 194
copy div "Logistics Coordinator Spacetoon, F1 [PERSON_NAME], Dragrace, Drift, Auto Cross,…"
click at [1439, 249] on app-icon "Edit internal note" at bounding box center [1444, 258] width 17 height 17
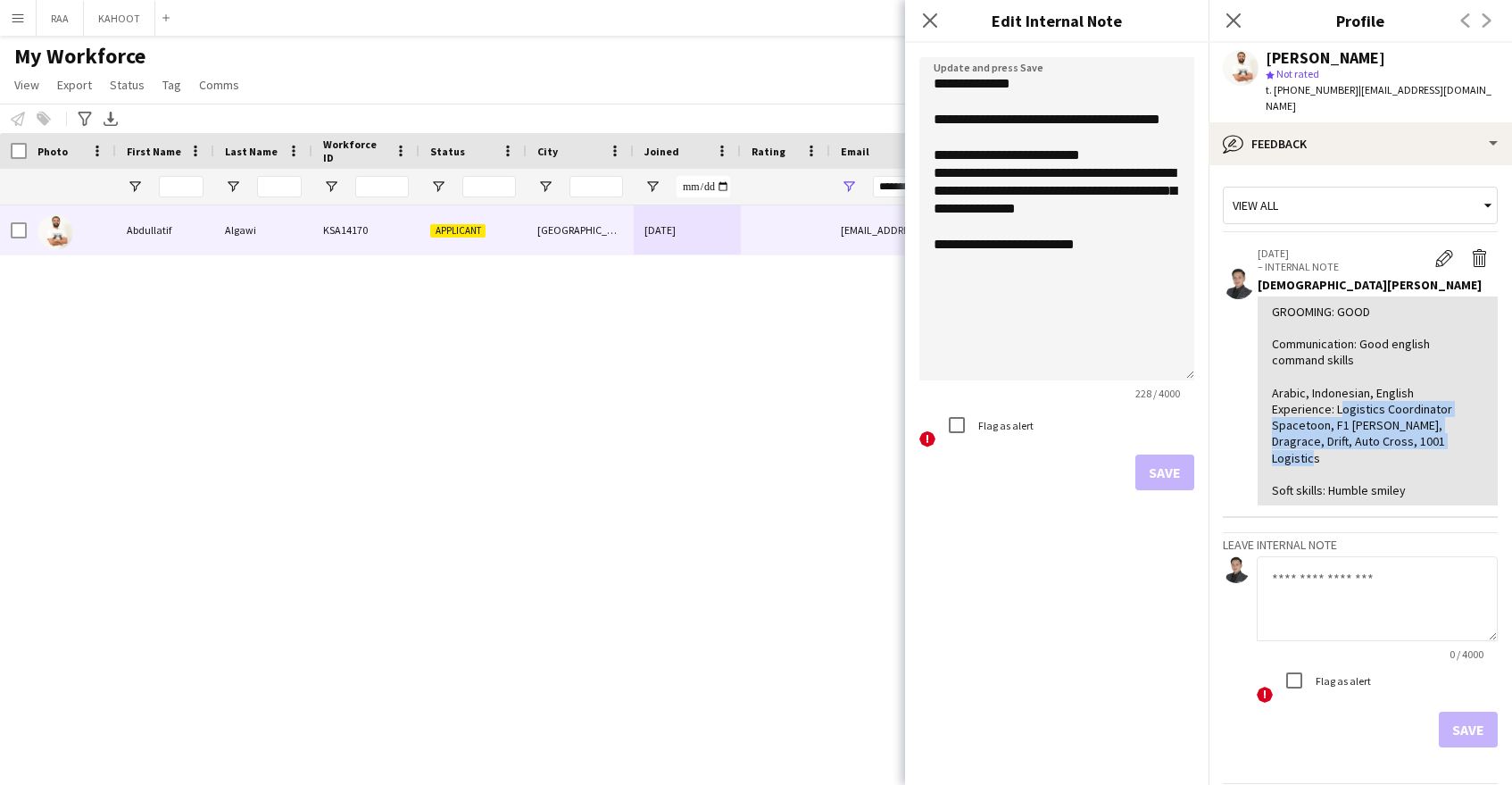
drag, startPoint x: 1190, startPoint y: 159, endPoint x: 1161, endPoint y: 340, distance: 183.3
click at [1182, 376] on textarea "**********" at bounding box center [1057, 218] width 275 height 323
click at [1128, 305] on textarea "**********" at bounding box center [1057, 218] width 275 height 324
paste textarea "**********"
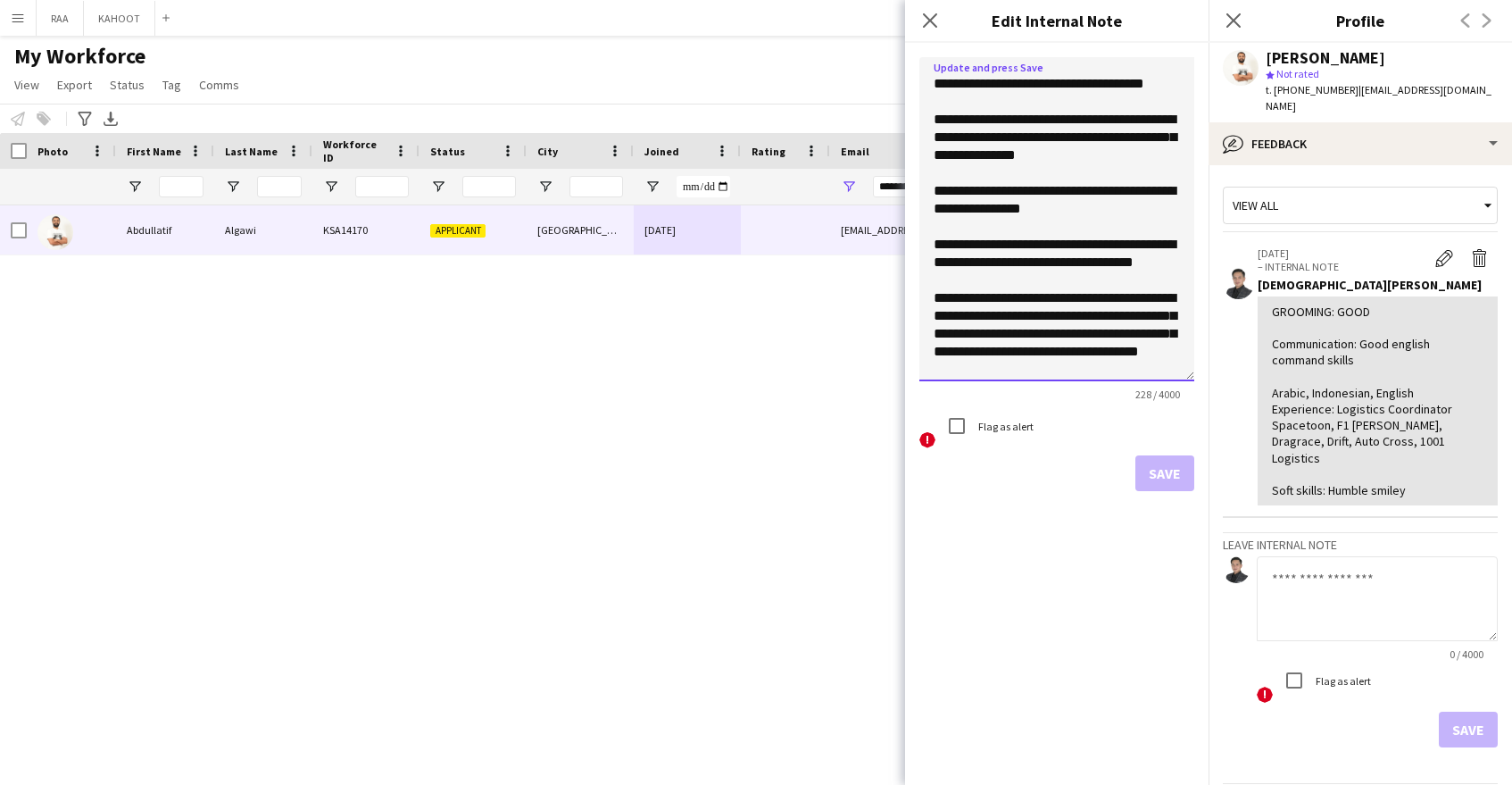
scroll to position [124, 0]
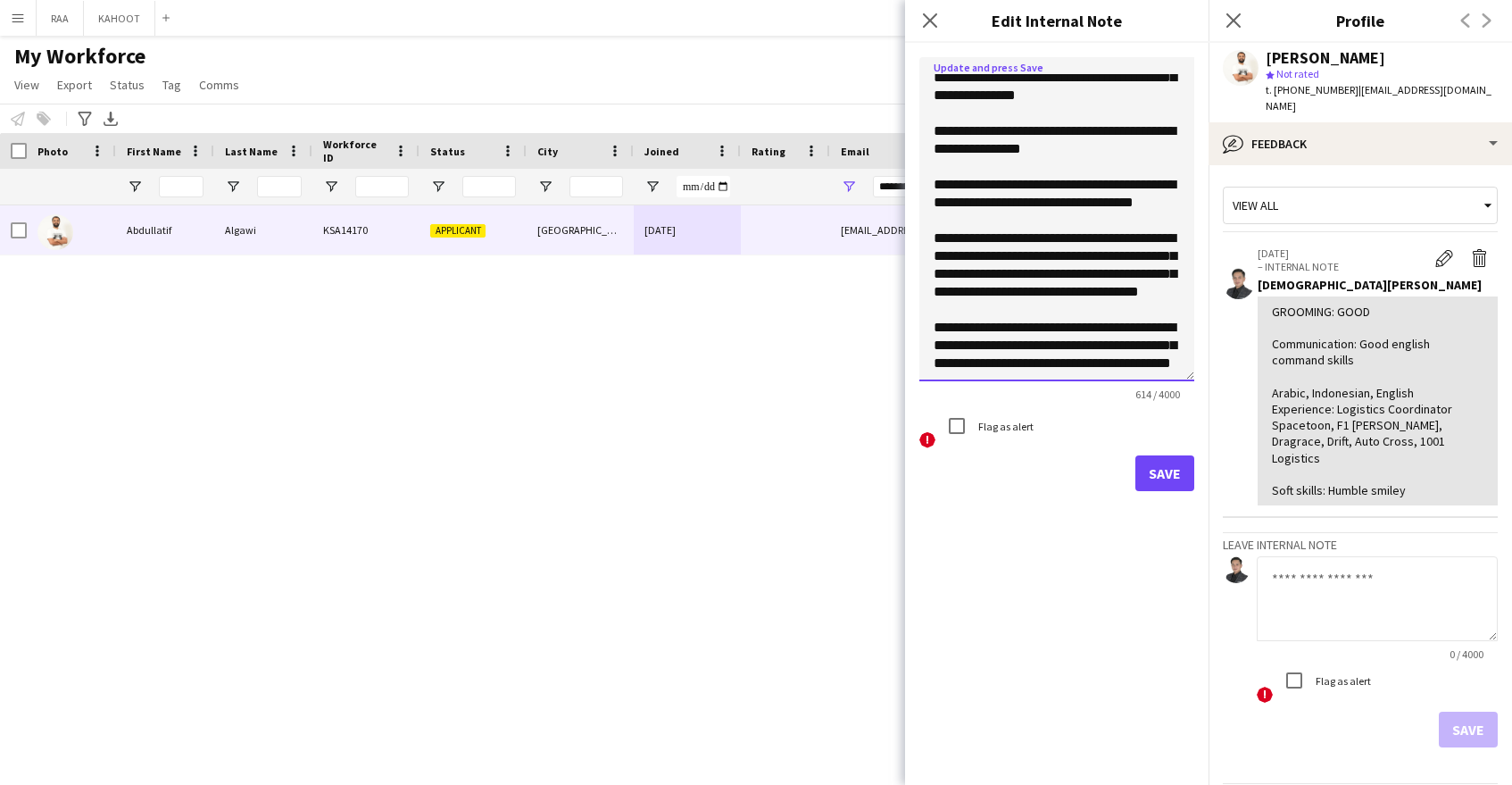
click at [938, 88] on textarea "**********" at bounding box center [1057, 218] width 275 height 324
type textarea "**********"
click at [1161, 466] on button "Save" at bounding box center [1164, 473] width 59 height 36
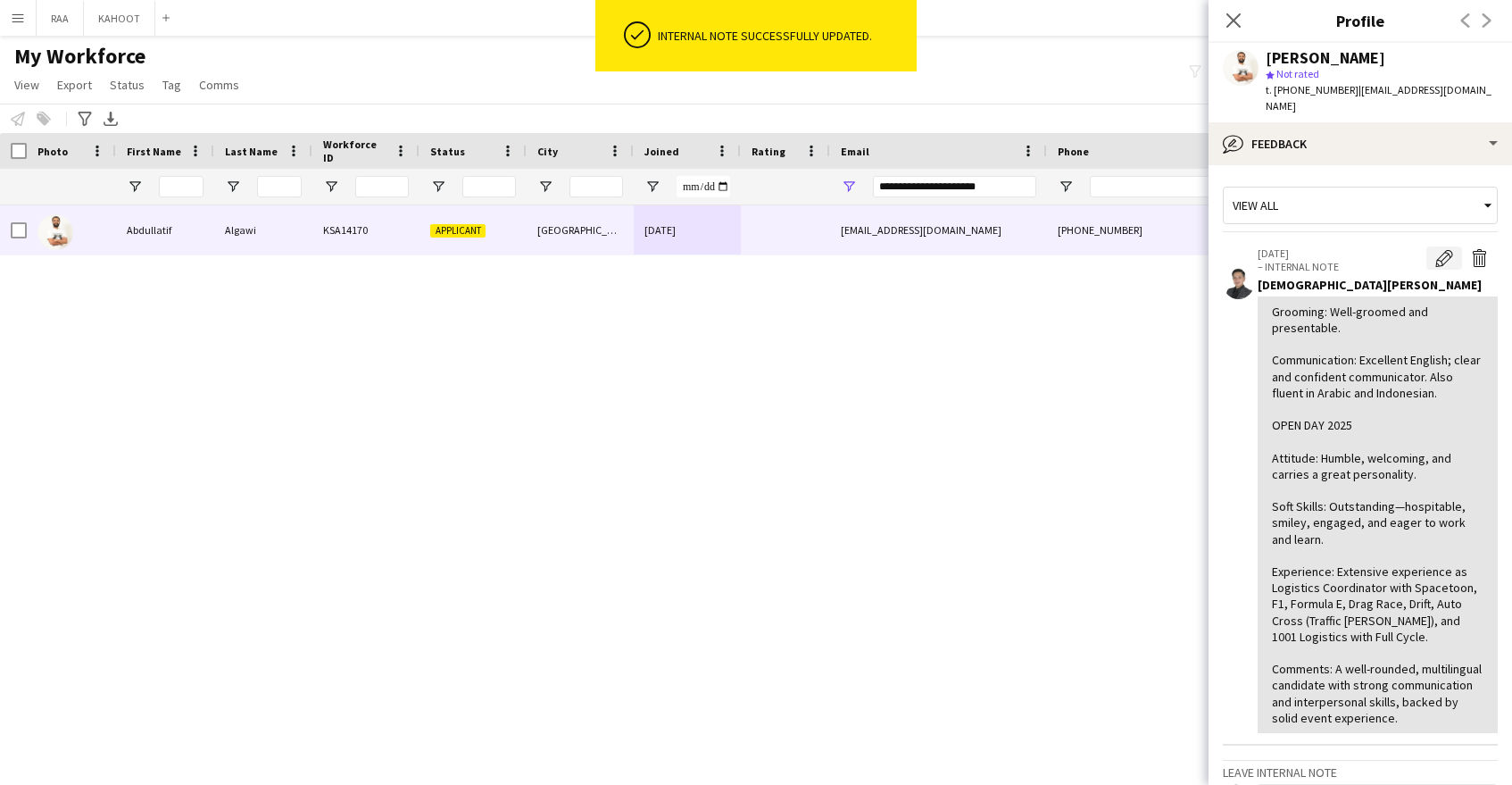
click at [1448, 249] on app-icon "Edit internal note" at bounding box center [1444, 258] width 17 height 17
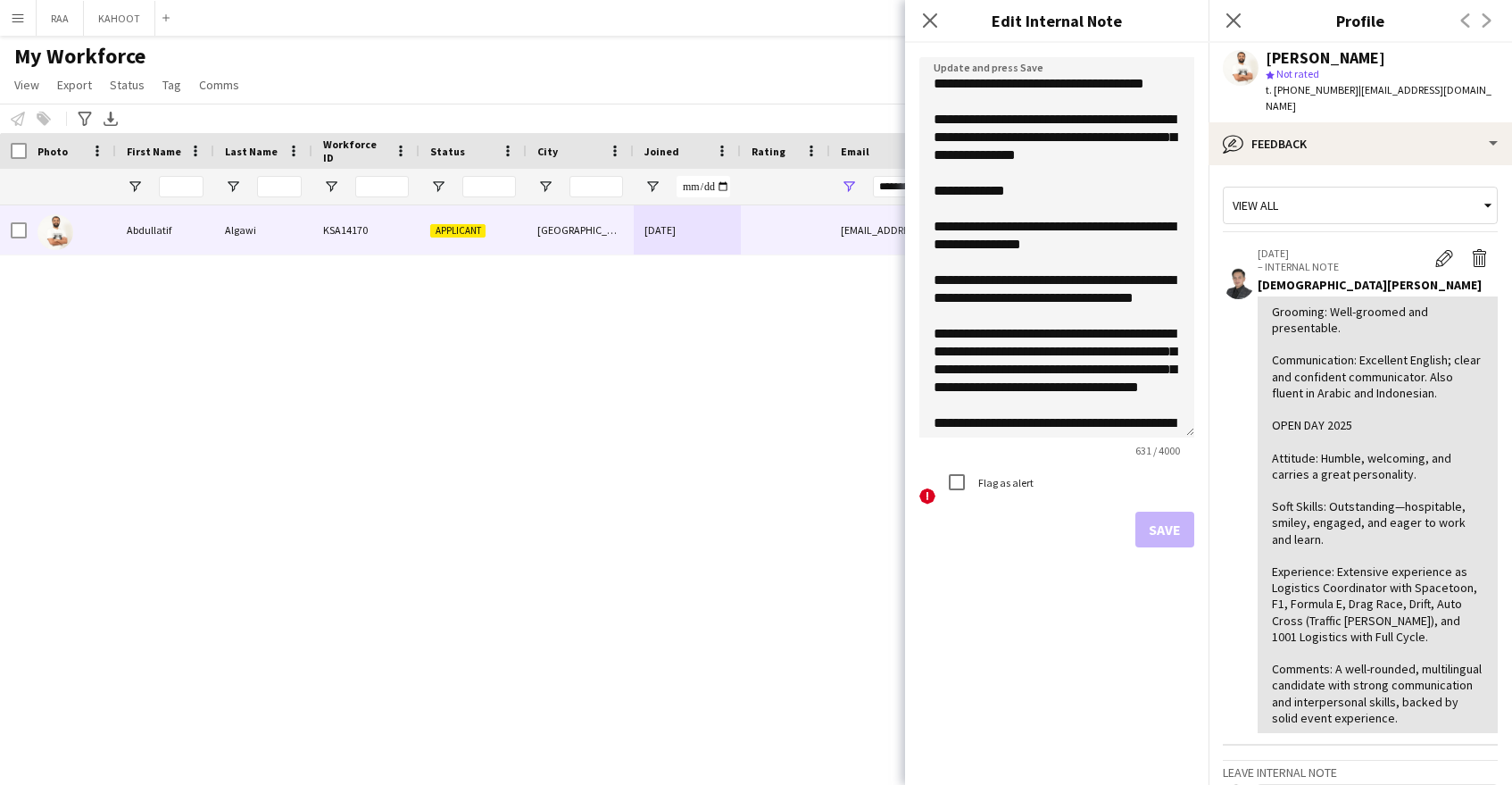
drag, startPoint x: 1189, startPoint y: 160, endPoint x: 1147, endPoint y: 399, distance: 242.7
click at [1163, 433] on textarea "**********" at bounding box center [1057, 247] width 275 height 381
drag, startPoint x: 1007, startPoint y: 203, endPoint x: 933, endPoint y: 200, distance: 74.1
click at [933, 200] on textarea "**********" at bounding box center [1057, 247] width 275 height 381
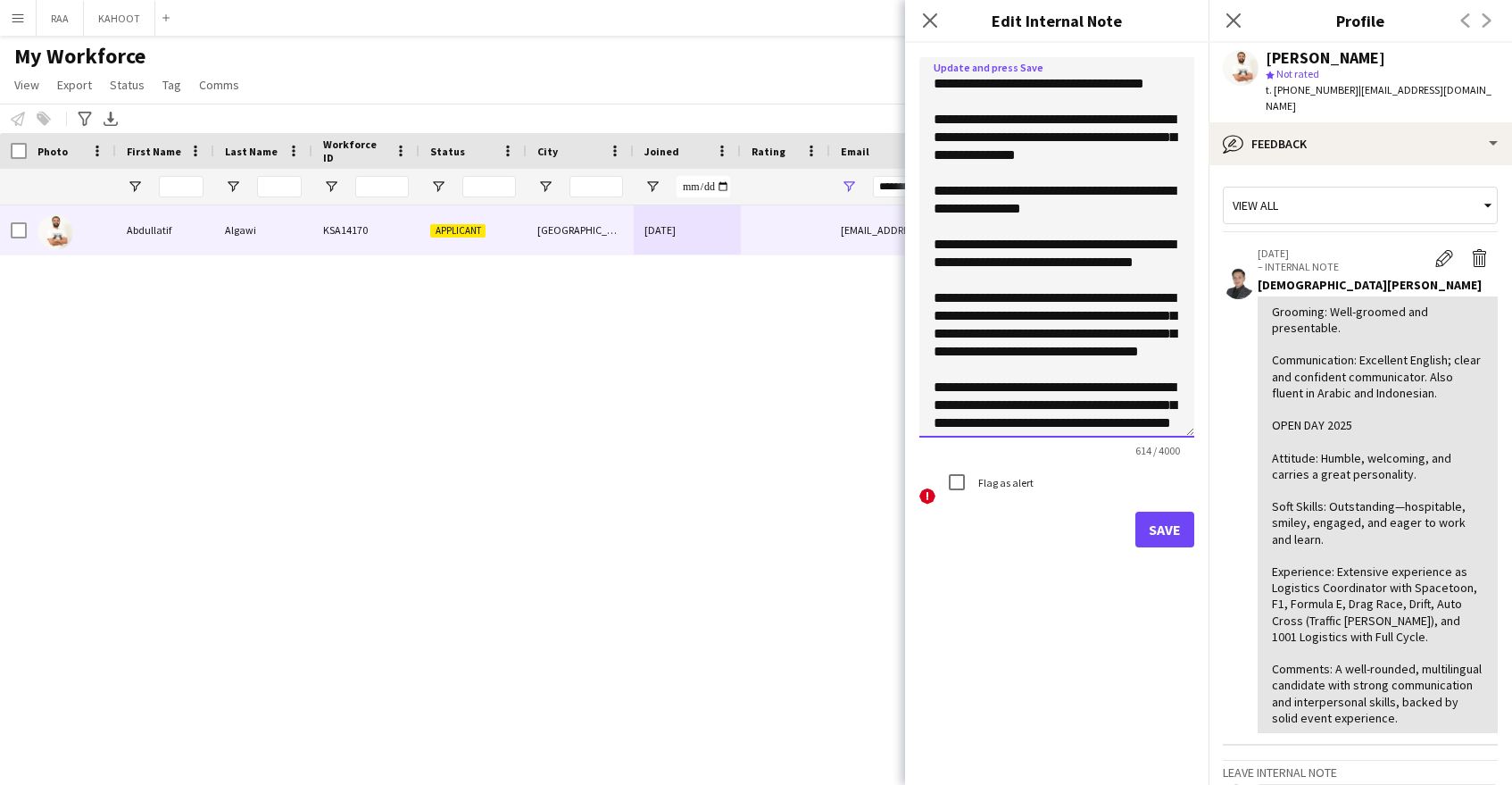
click at [934, 84] on textarea "**********" at bounding box center [1057, 247] width 275 height 381
paste textarea "**********"
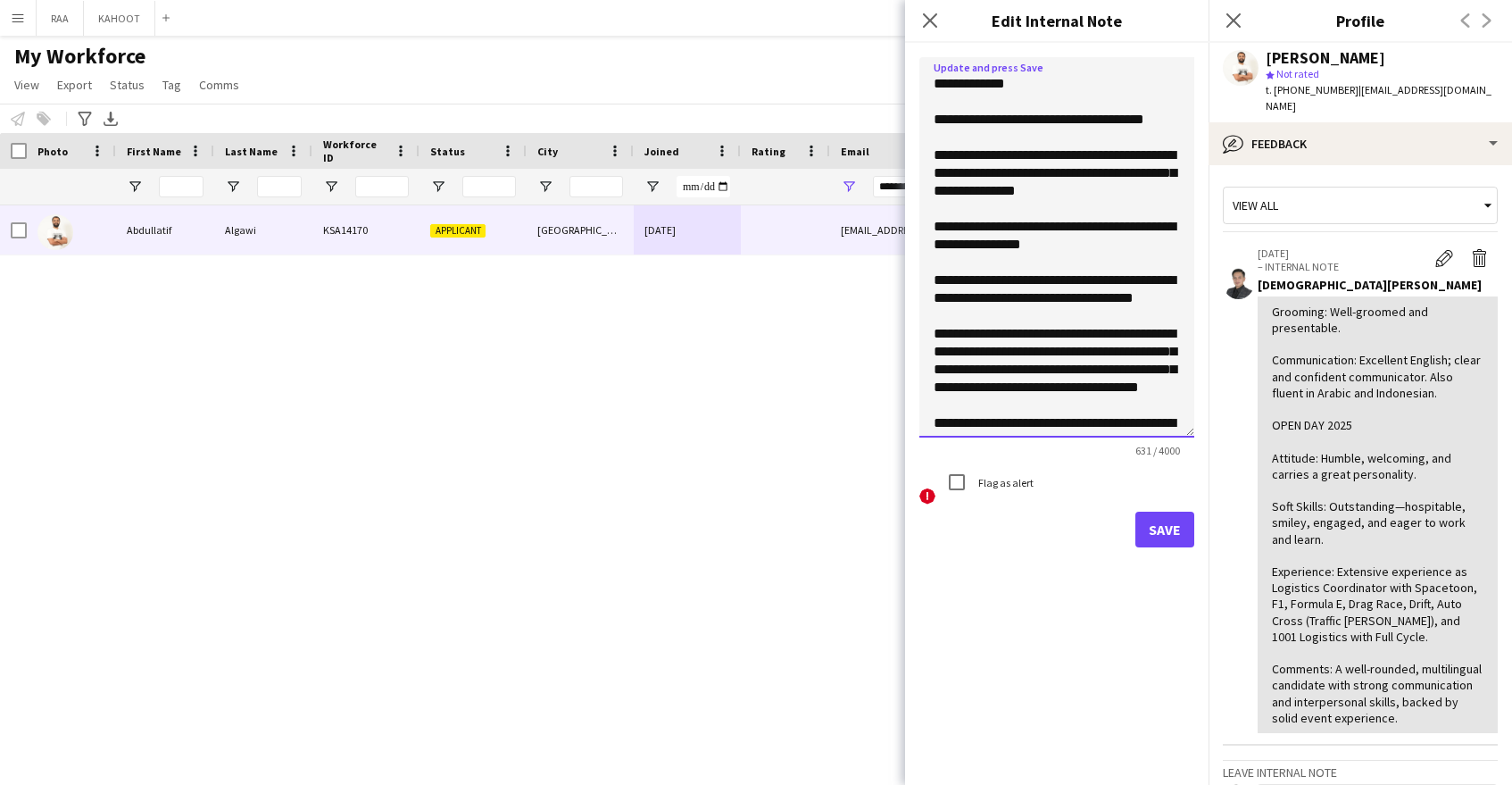
type textarea "**********"
click at [1181, 531] on button "Save" at bounding box center [1164, 529] width 59 height 36
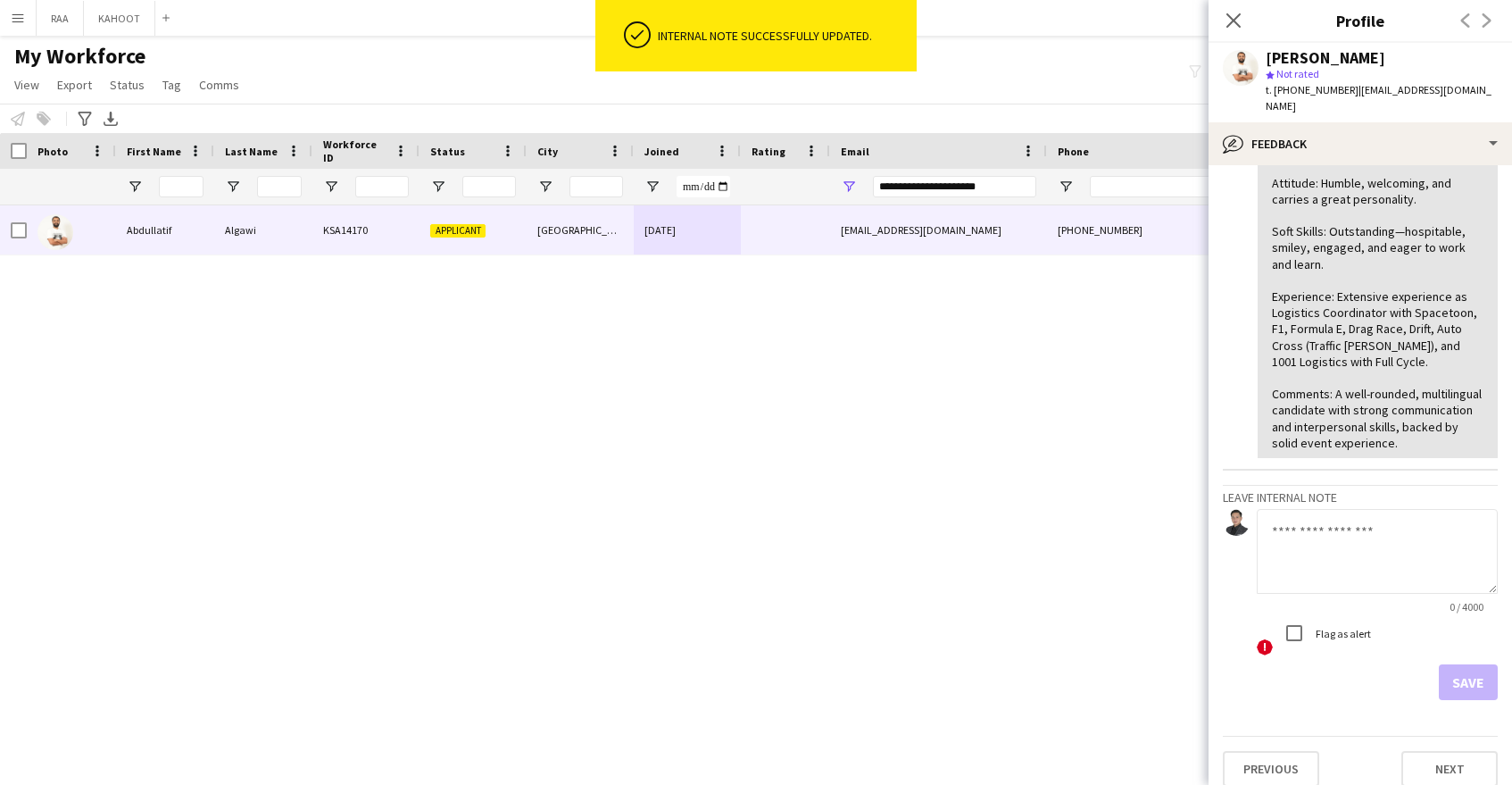
scroll to position [0, 0]
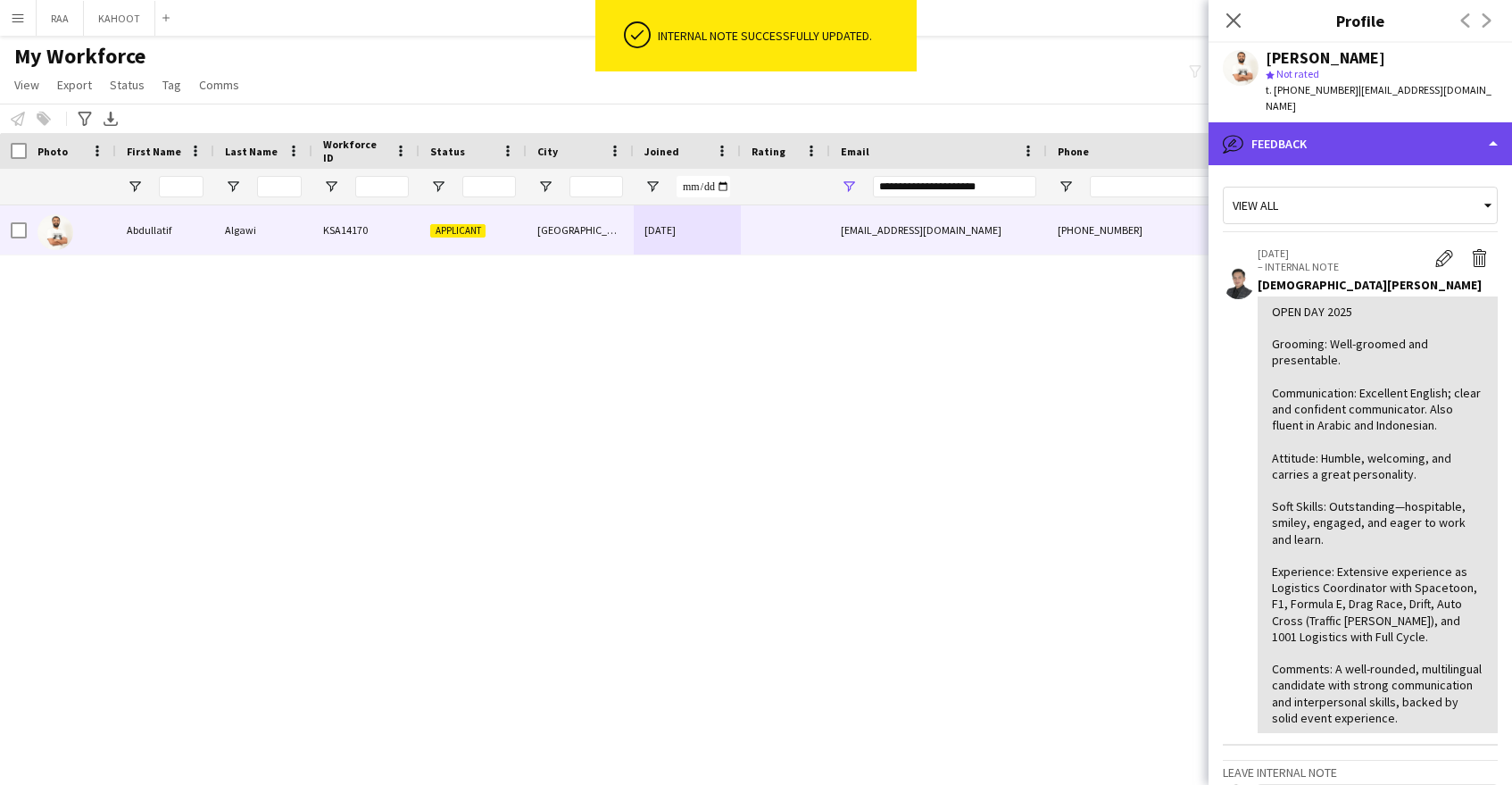
drag, startPoint x: 1384, startPoint y: 117, endPoint x: 1402, endPoint y: 135, distance: 25.5
click at [1384, 123] on div "bubble-pencil Feedback" at bounding box center [1360, 144] width 303 height 43
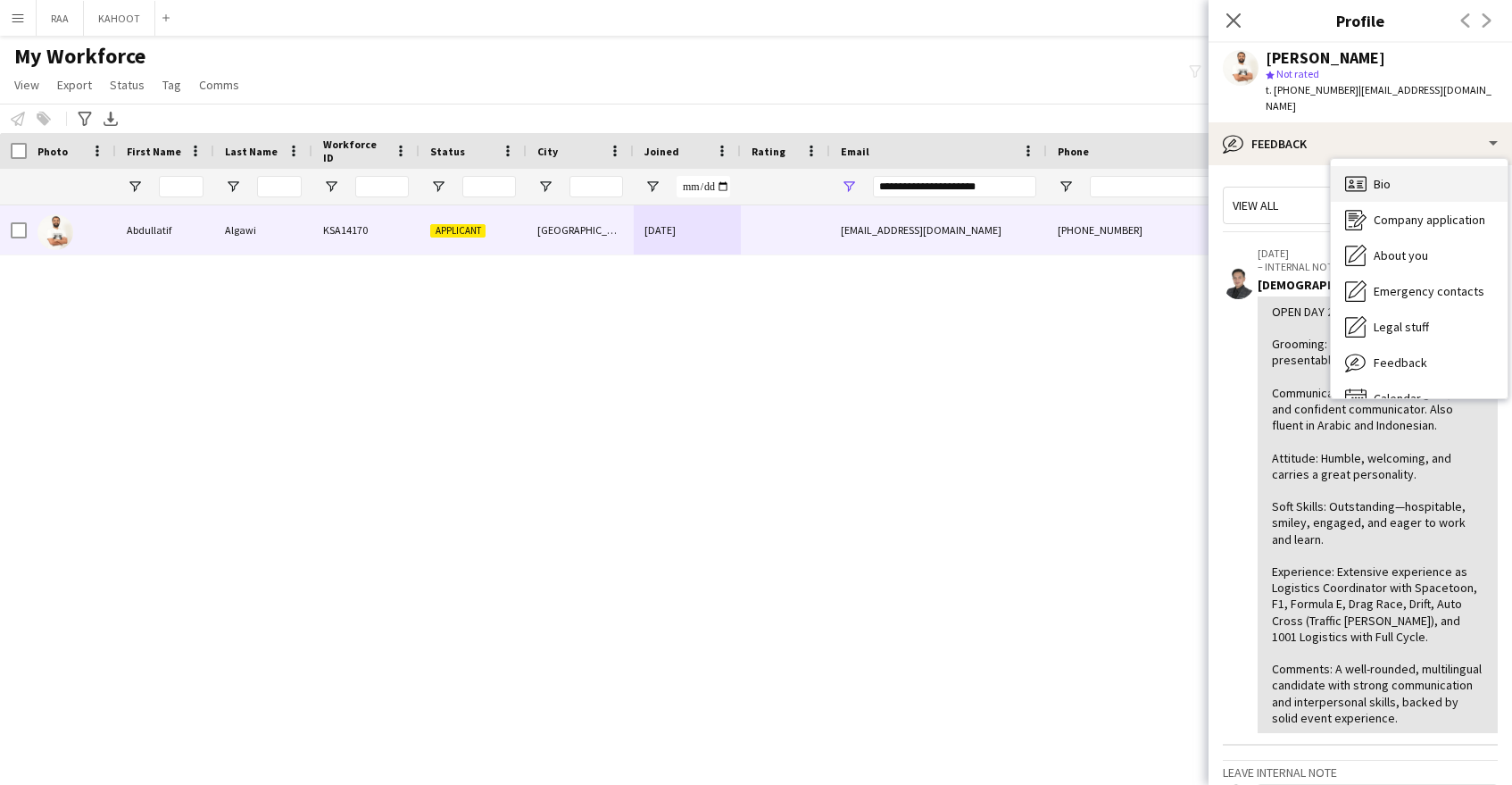
click at [1437, 170] on div "Bio Bio" at bounding box center [1419, 184] width 177 height 36
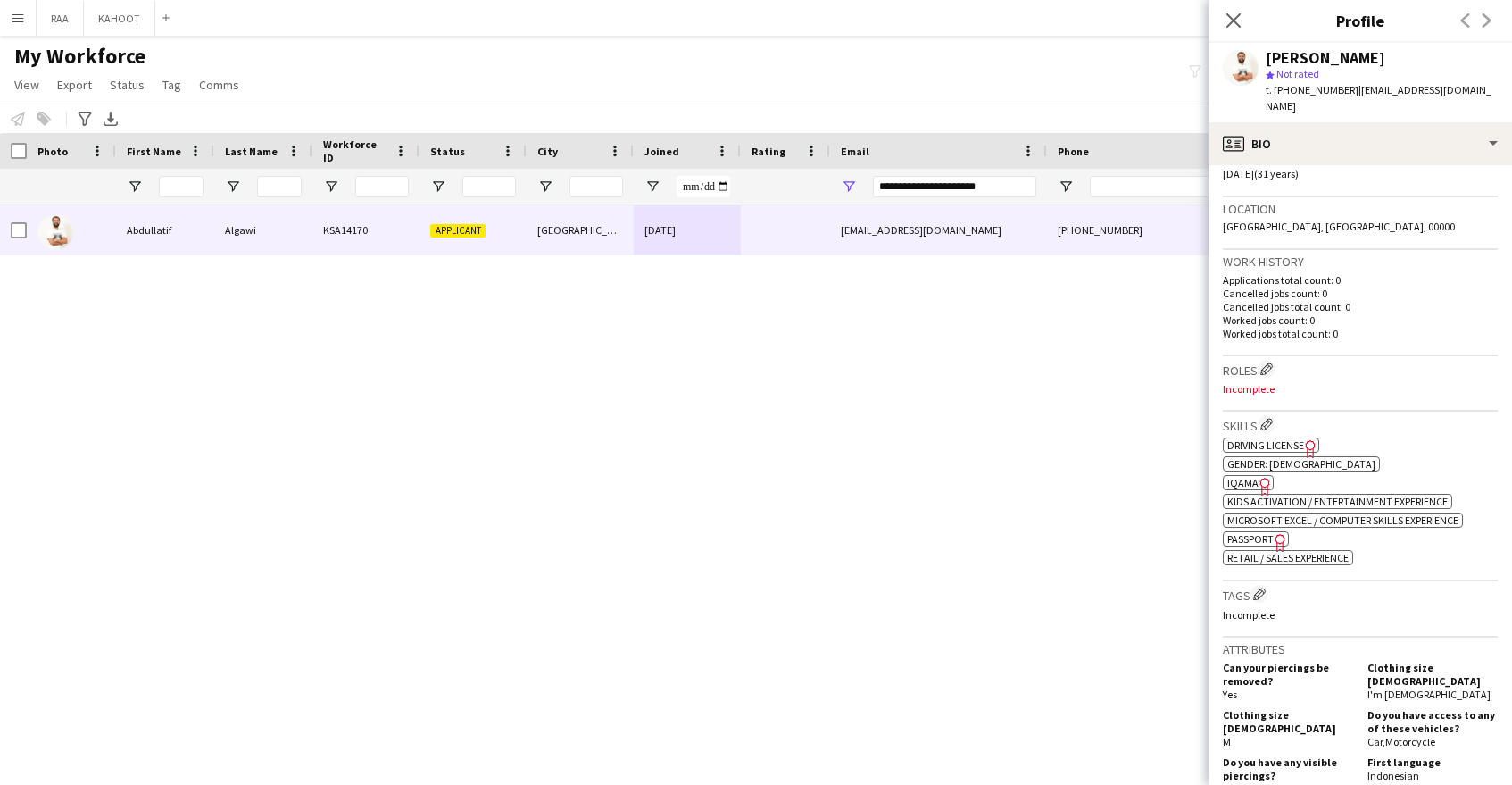
scroll to position [419, 0]
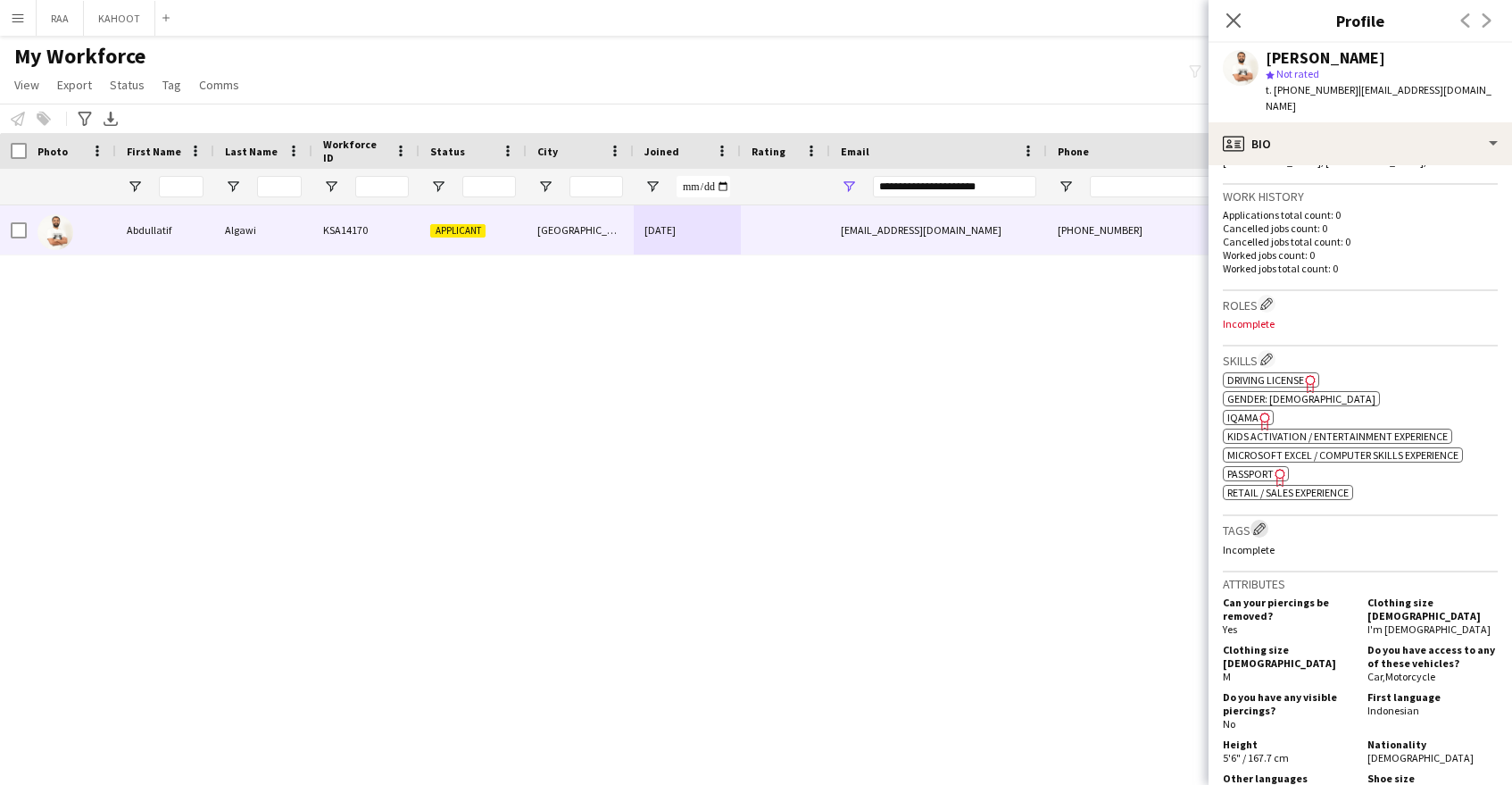
click at [1261, 522] on app-icon "Edit crew company tags" at bounding box center [1259, 528] width 13 height 13
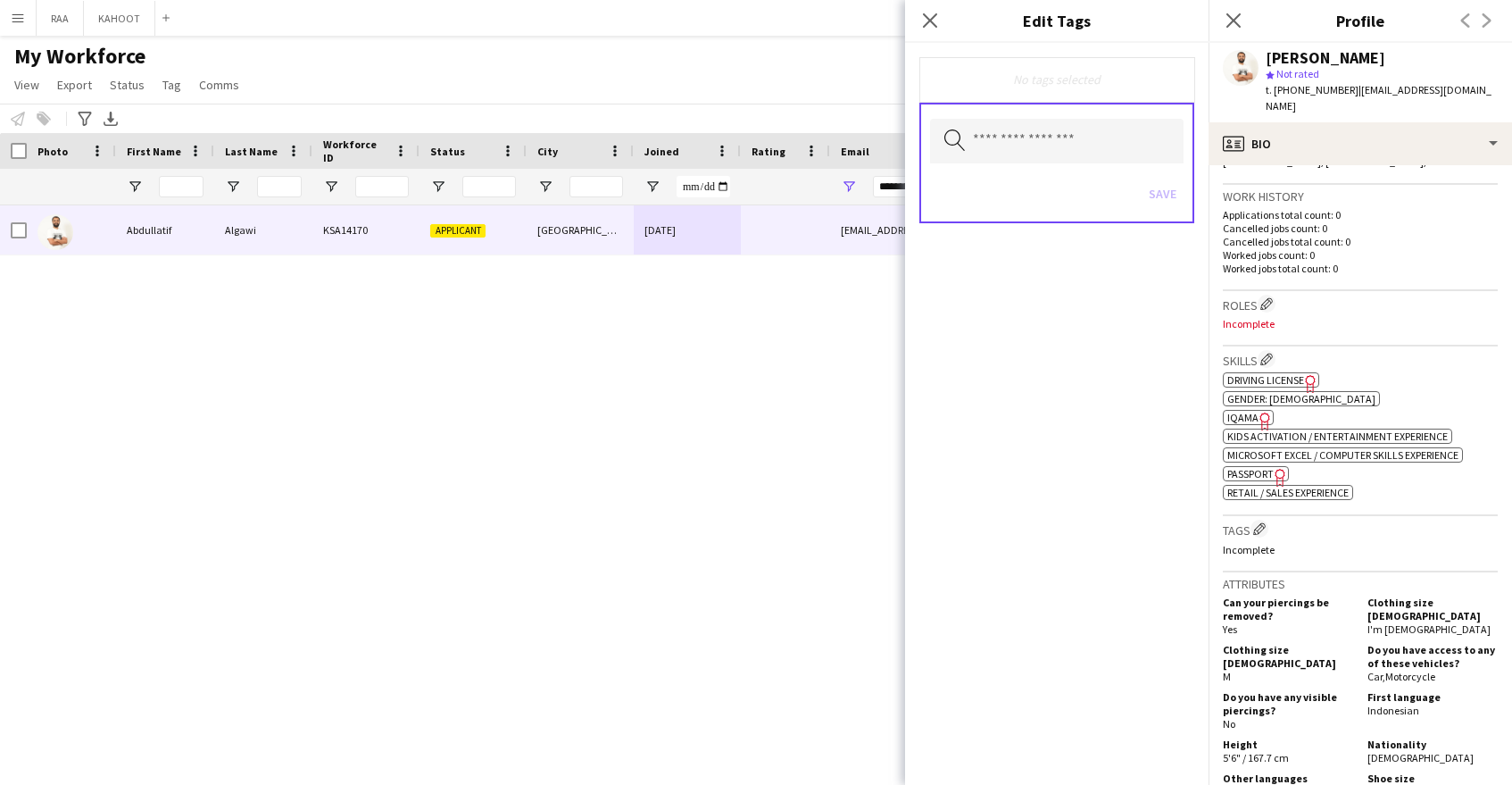
click at [935, 28] on app-icon "Close pop-in" at bounding box center [930, 20] width 21 height 21
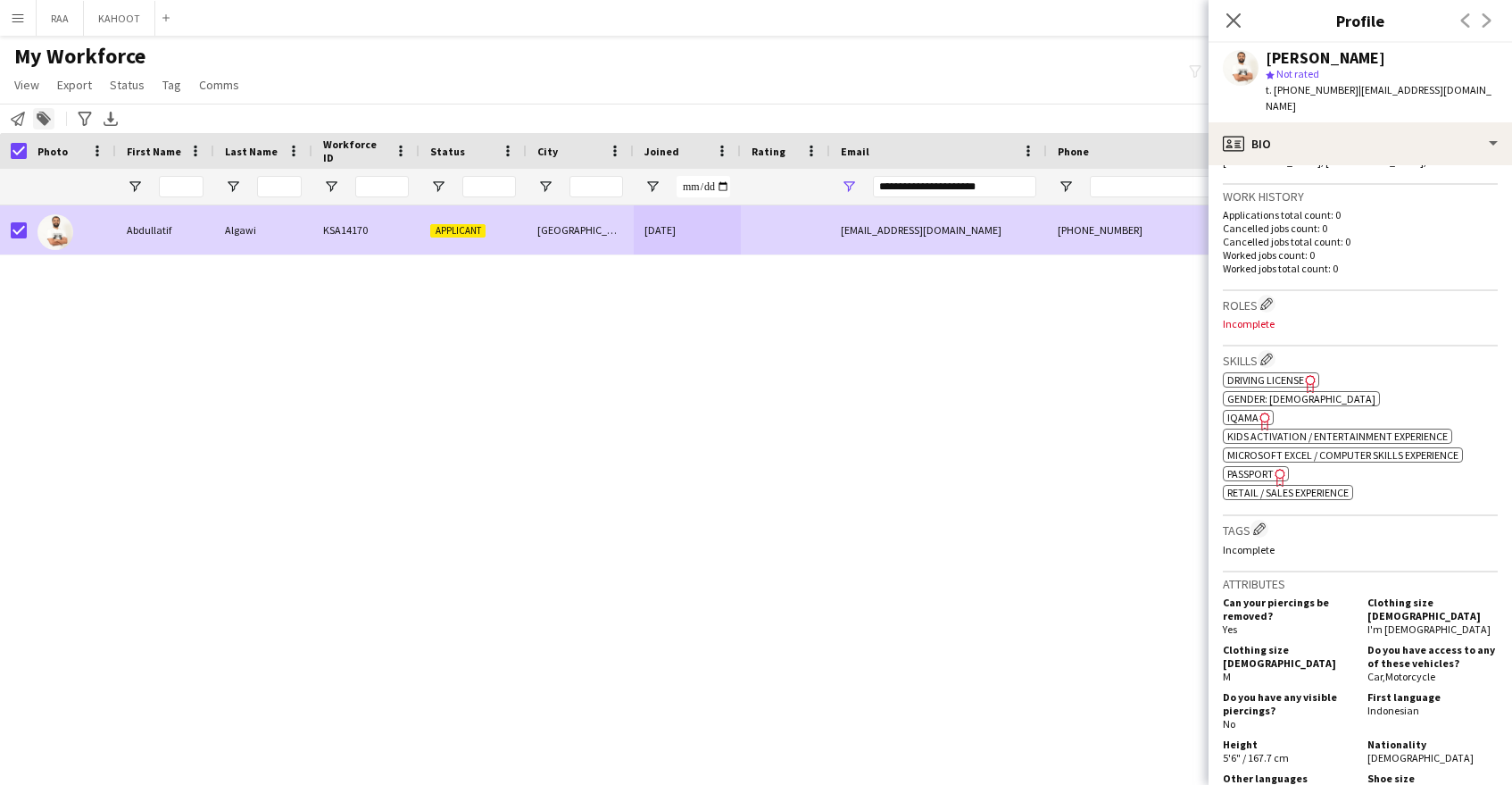
click at [36, 115] on div "Add to tag" at bounding box center [43, 119] width 21 height 21
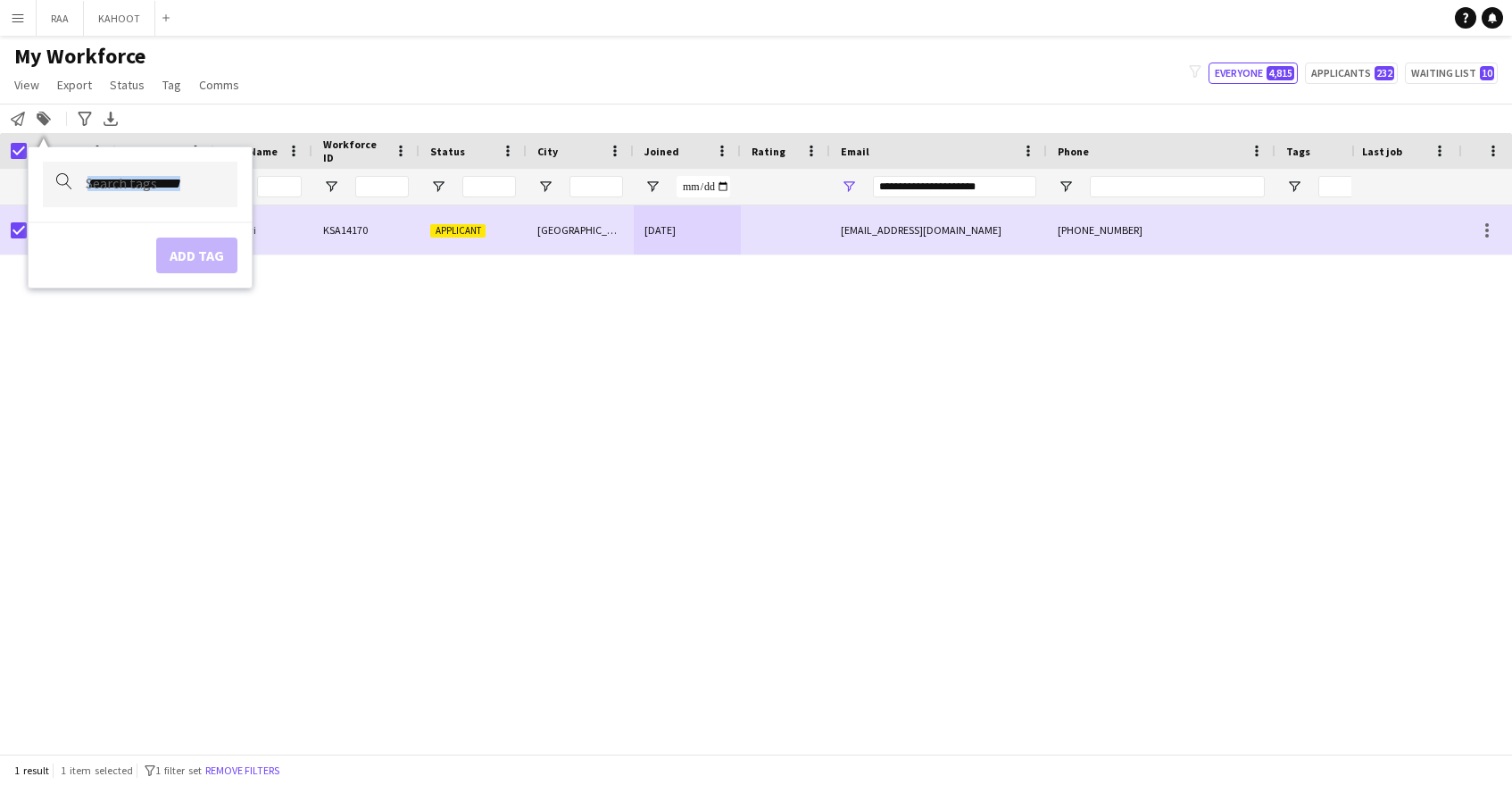
click at [160, 205] on tag-input at bounding box center [139, 184] width 194 height 45
click at [225, 183] on div at bounding box center [139, 184] width 194 height 45
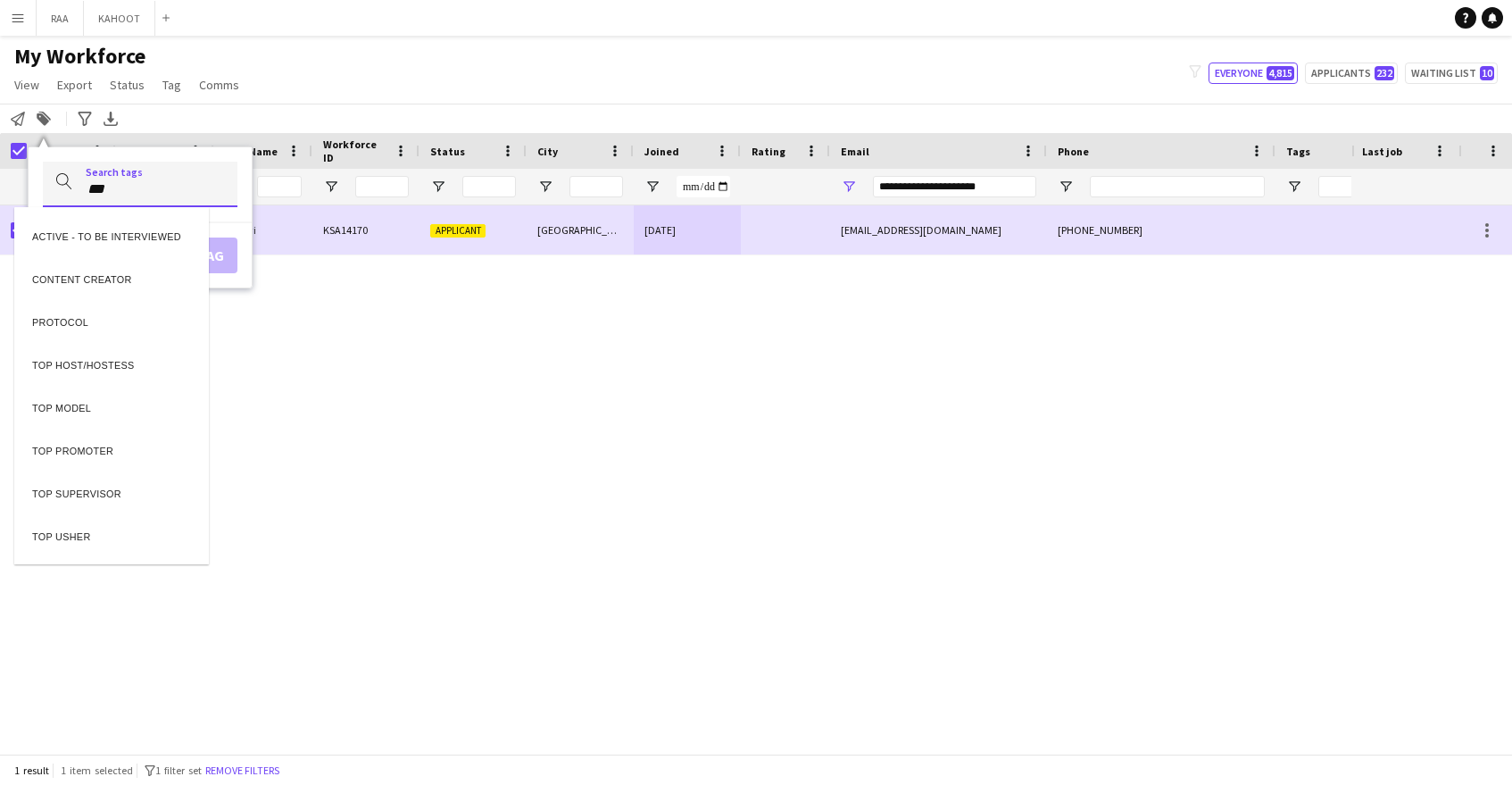
type input "***"
click at [139, 237] on div "TOP HOST/HOSTESS" at bounding box center [111, 234] width 194 height 43
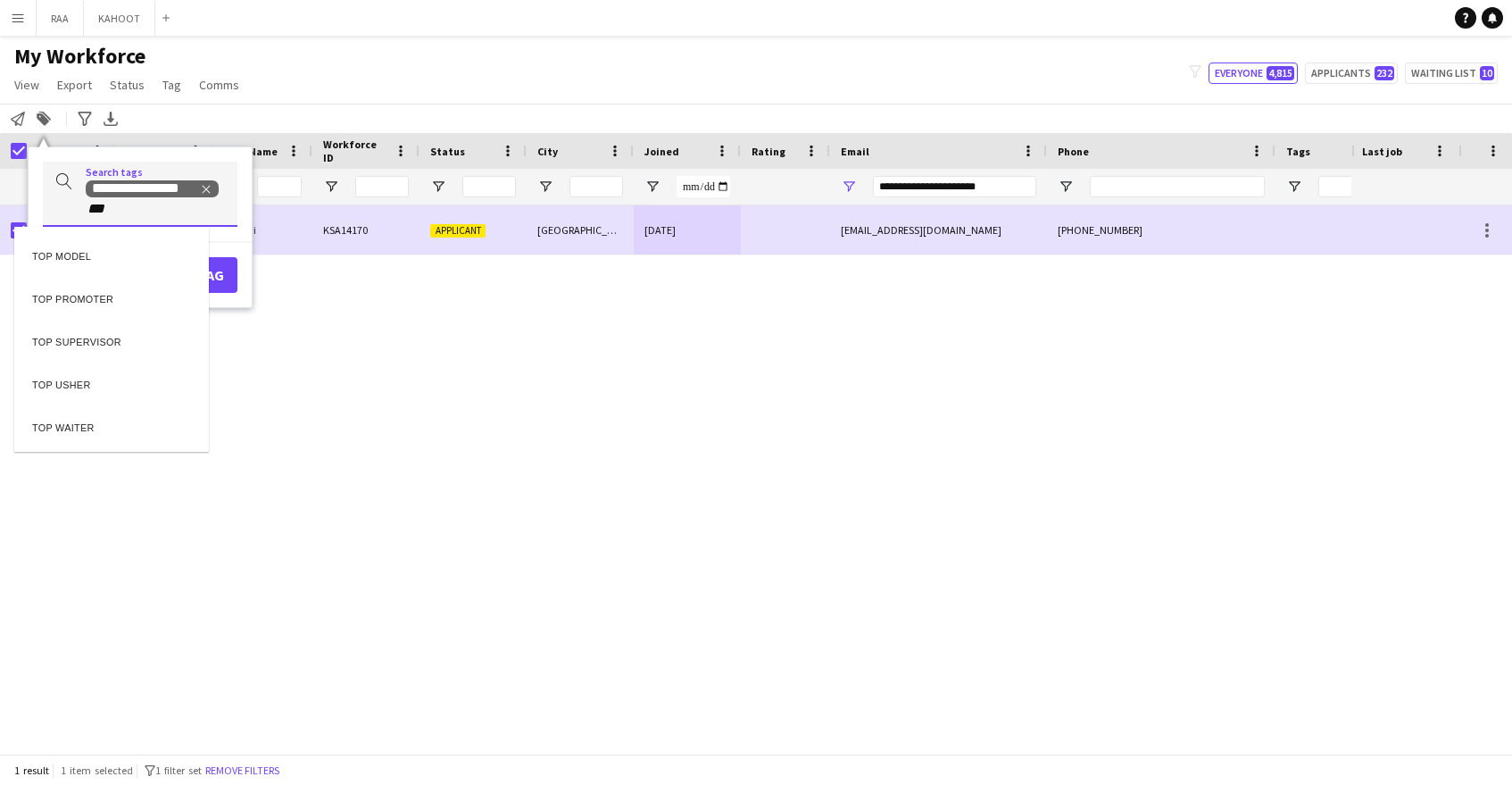
type input "***"
click at [132, 295] on div "TOP PROMOTER" at bounding box center [111, 297] width 194 height 43
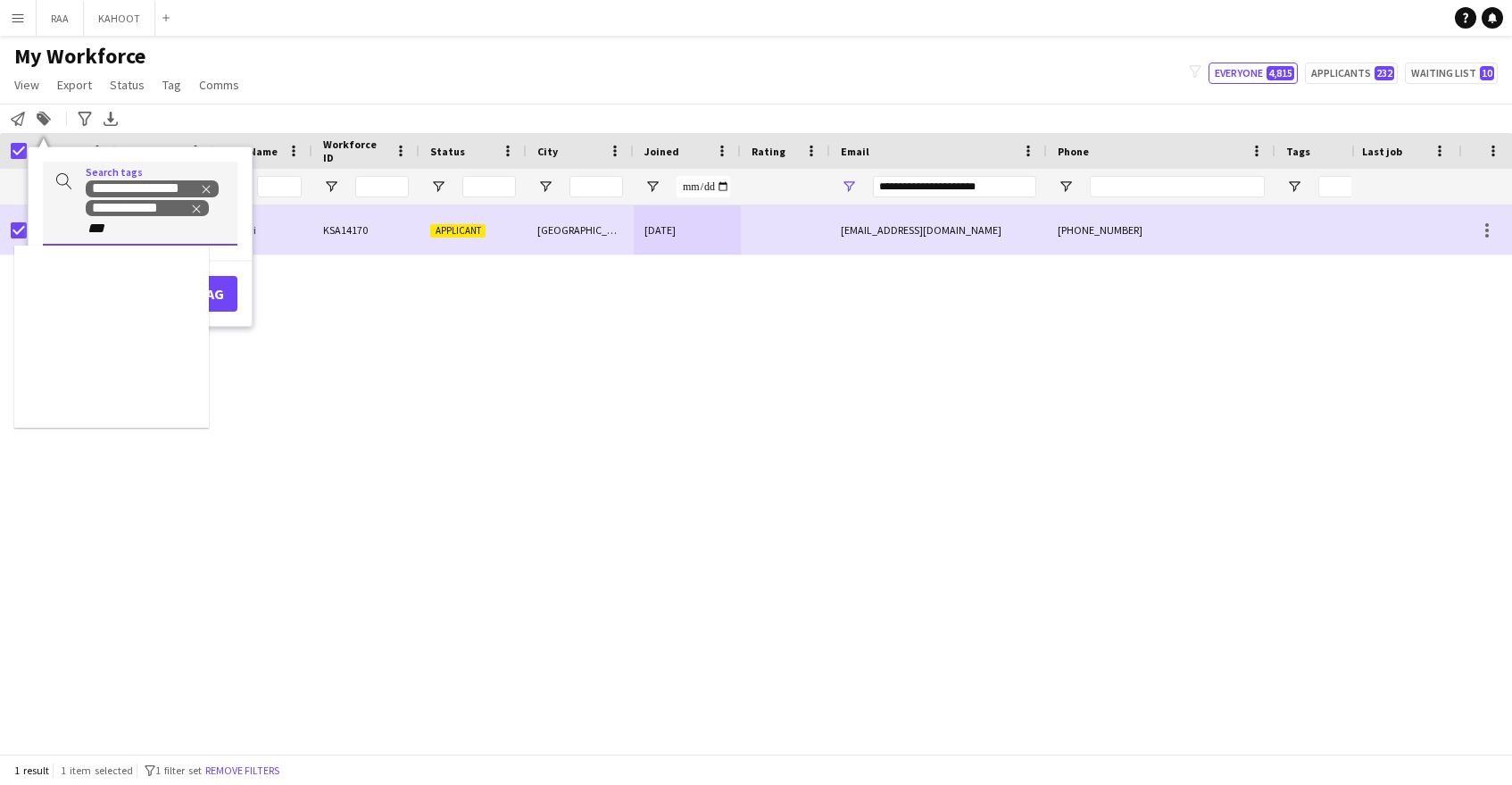
type input "***"
click at [121, 365] on div "TOP USHER" at bounding box center [111, 358] width 194 height 43
type input "*"
type input "*****"
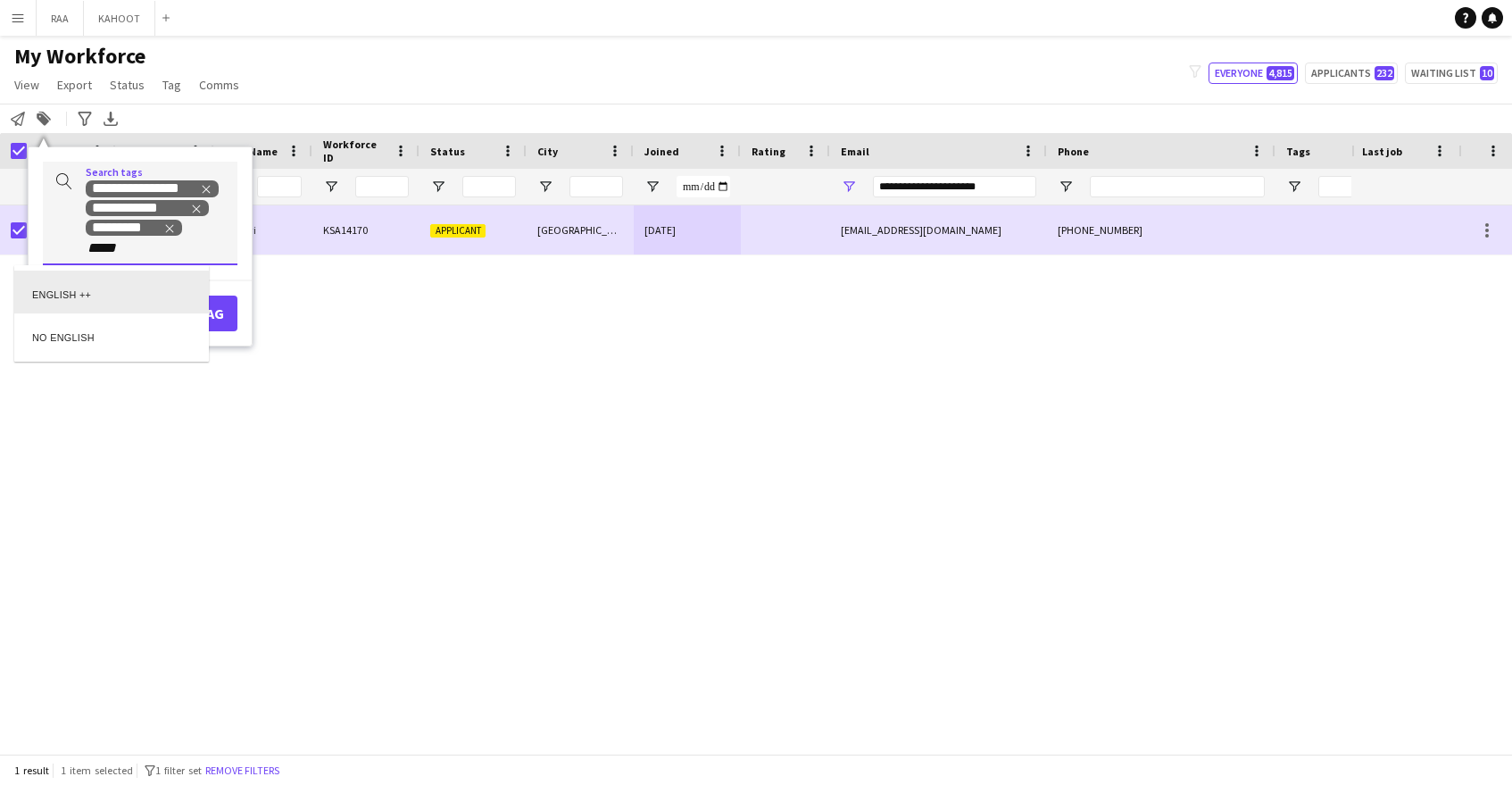
click at [117, 290] on div "ENGLISH ++" at bounding box center [111, 292] width 194 height 43
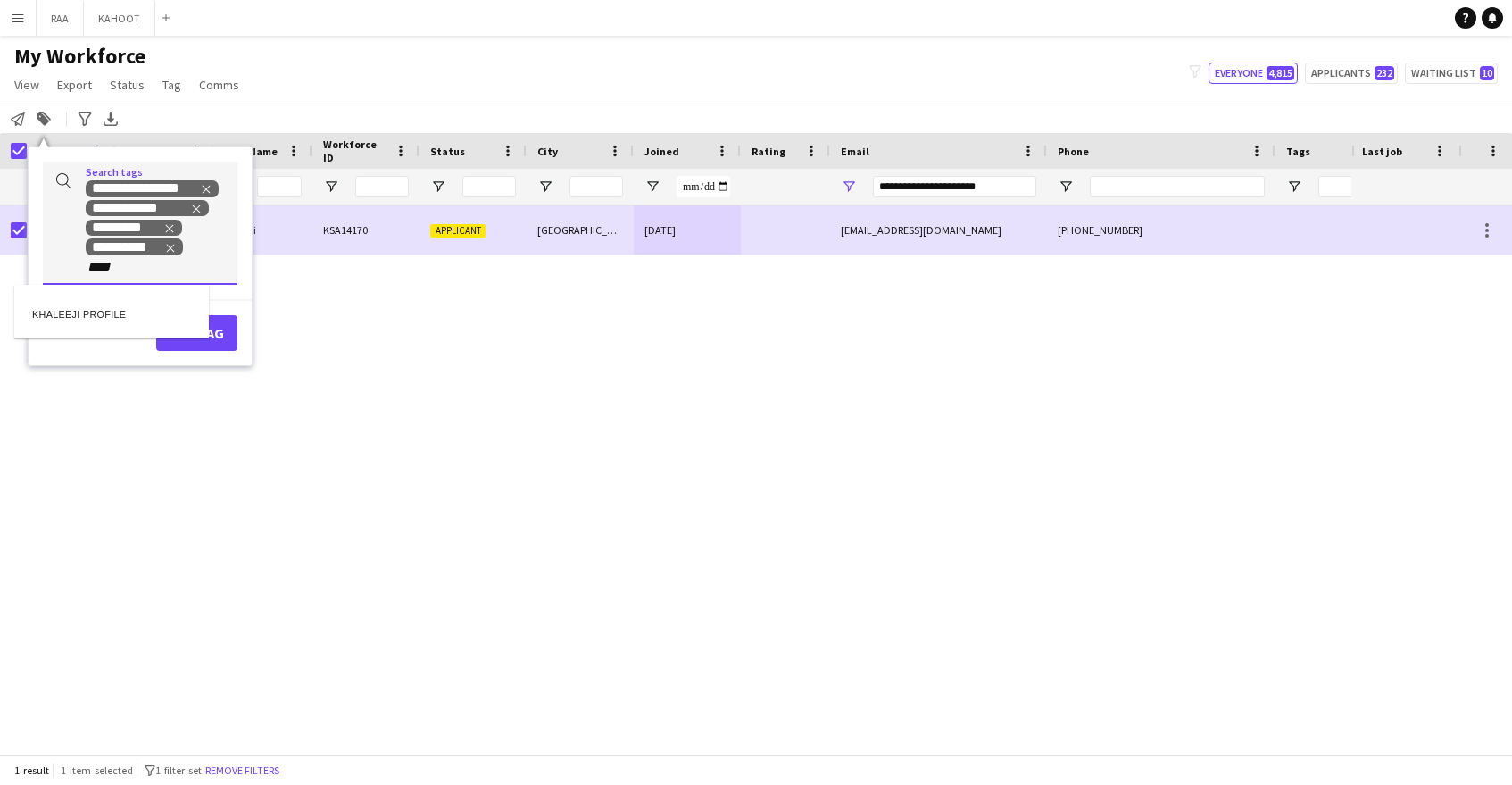
type input "****"
click at [139, 309] on div "KHALEEJI PROFILE" at bounding box center [111, 311] width 194 height 43
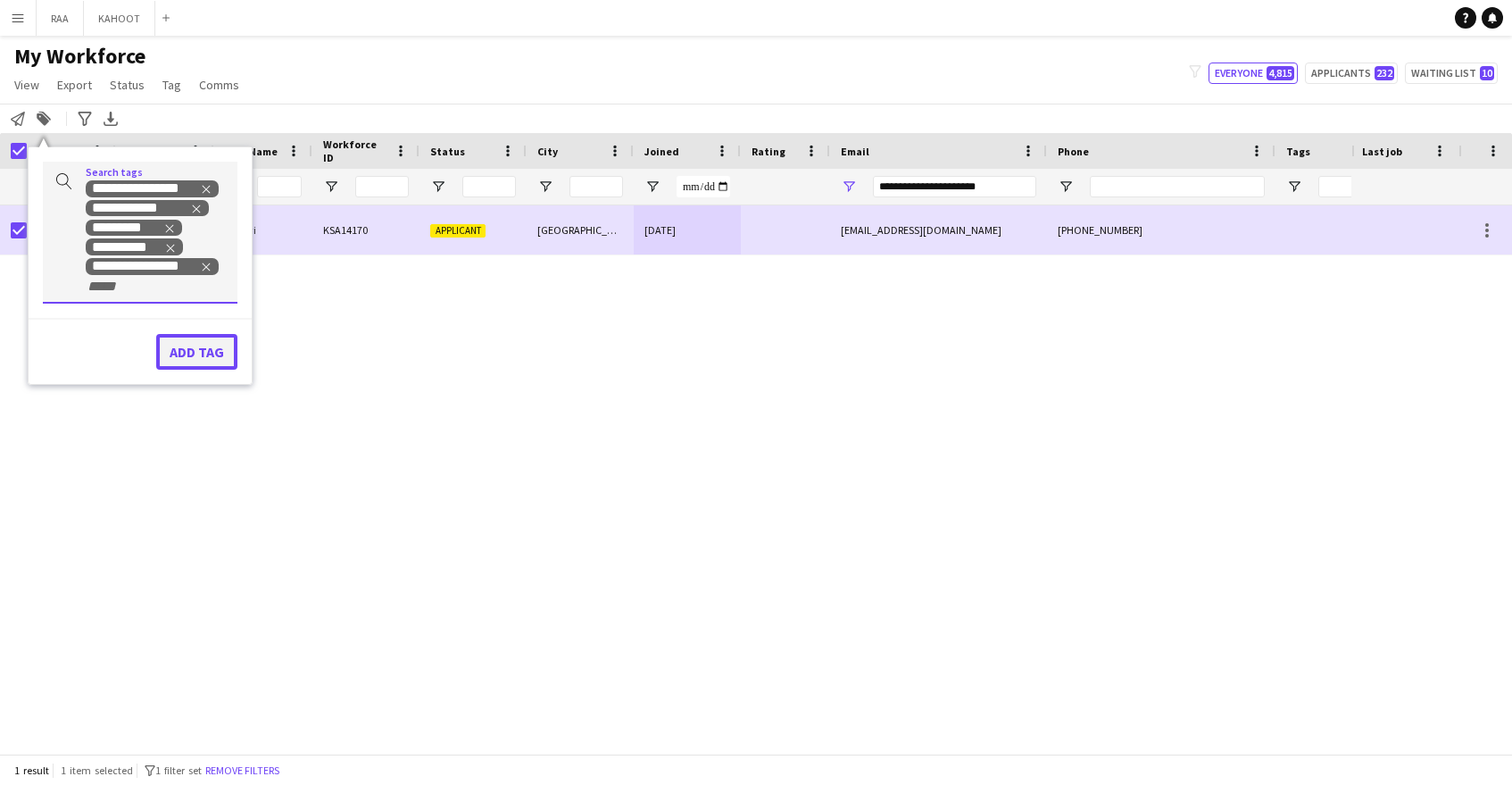
click at [195, 353] on button "Add tag" at bounding box center [197, 352] width 81 height 36
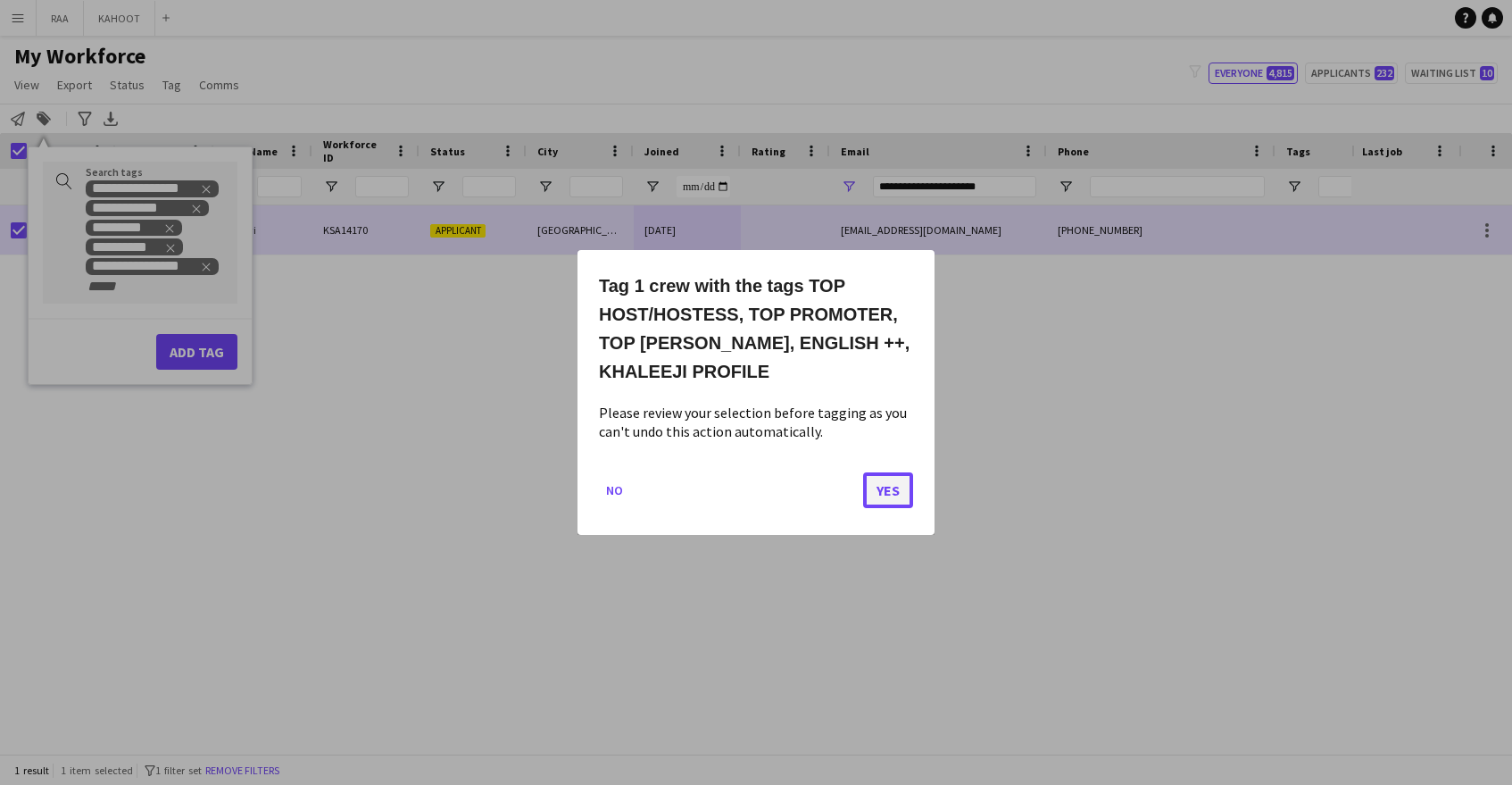
click at [893, 486] on button "Yes" at bounding box center [888, 490] width 50 height 36
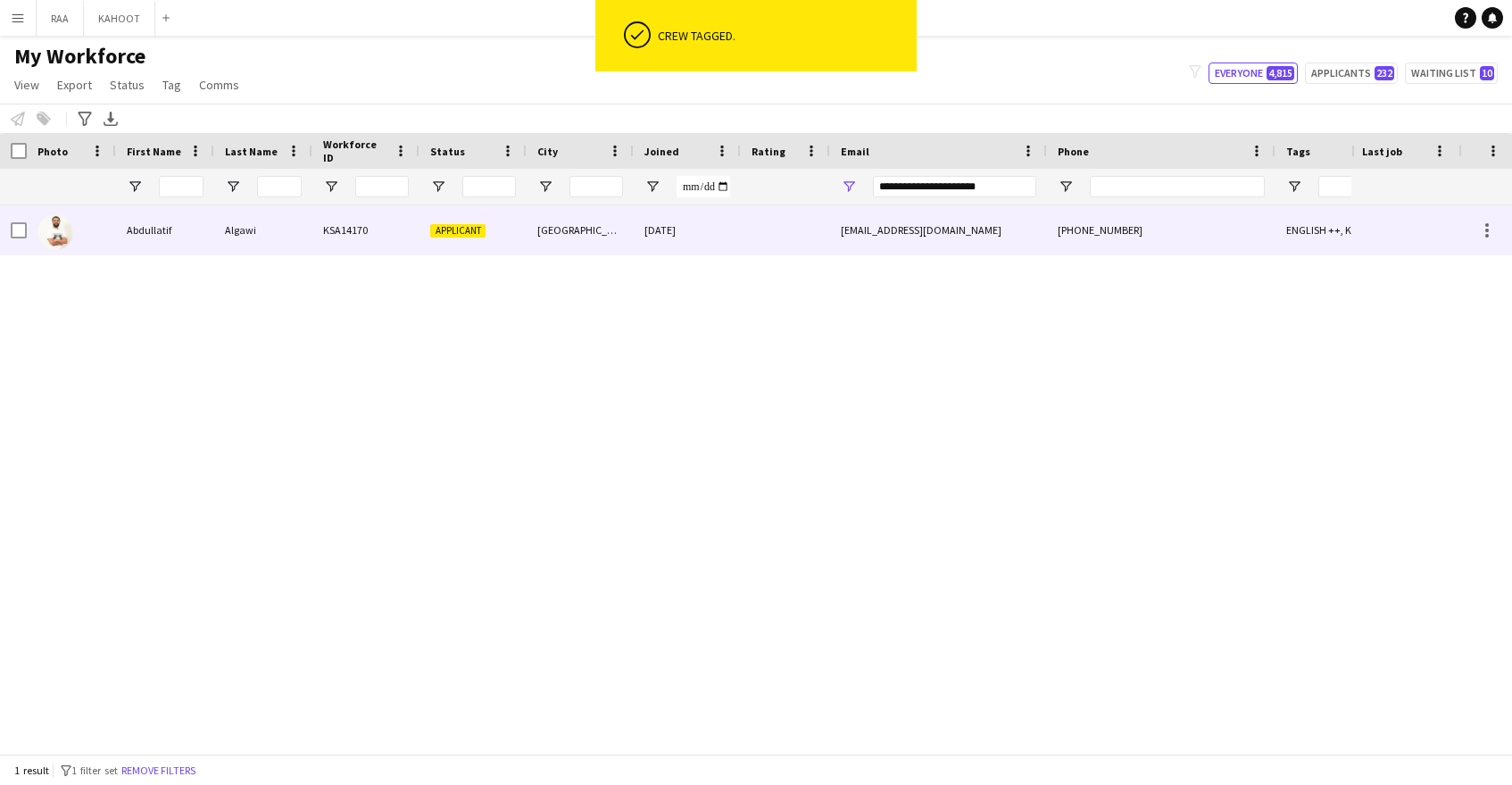
click at [469, 224] on span "Applicant" at bounding box center [457, 231] width 55 height 14
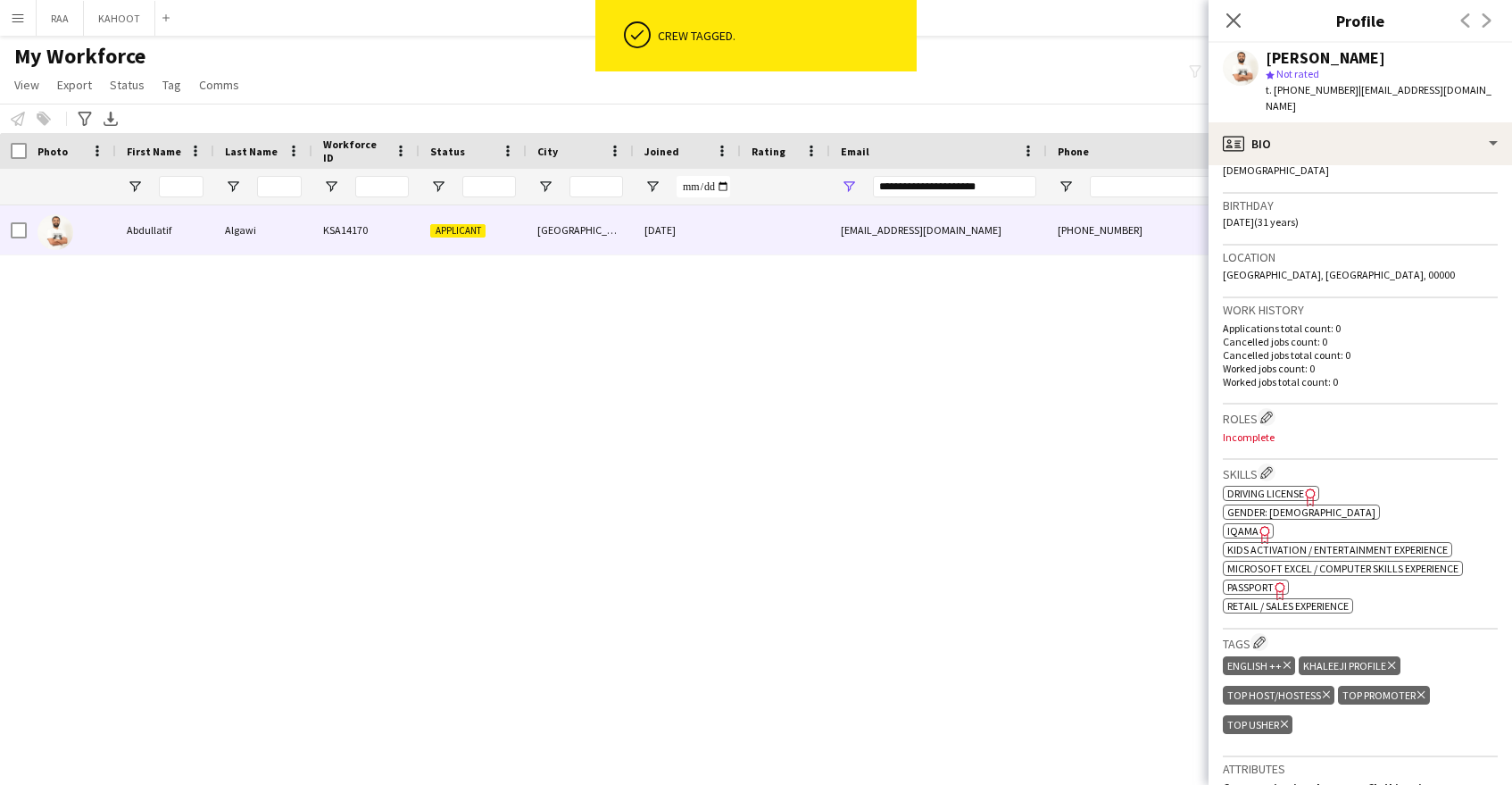
scroll to position [311, 0]
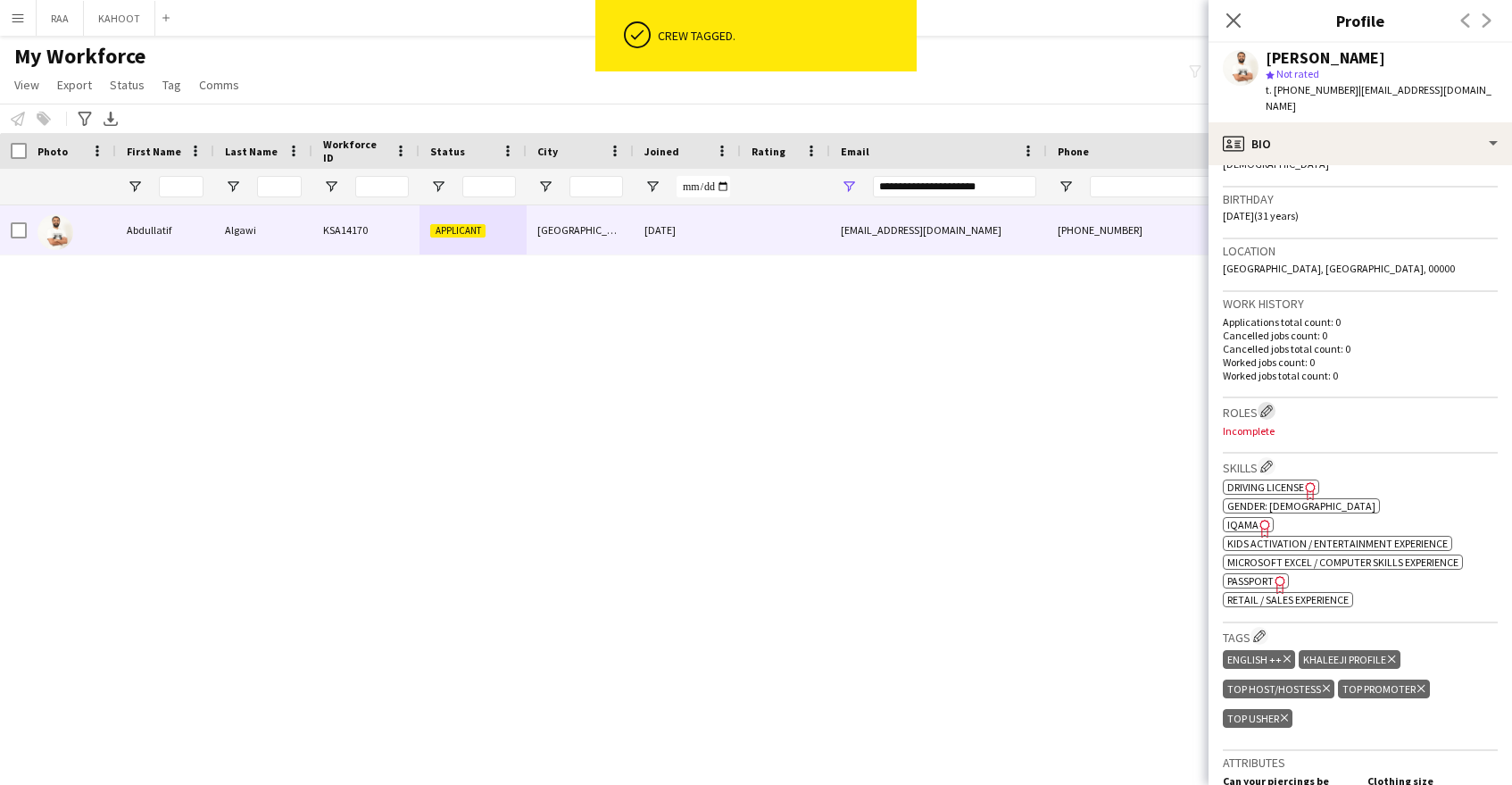
click at [1268, 405] on app-icon "Edit crew company roles" at bounding box center [1267, 411] width 13 height 13
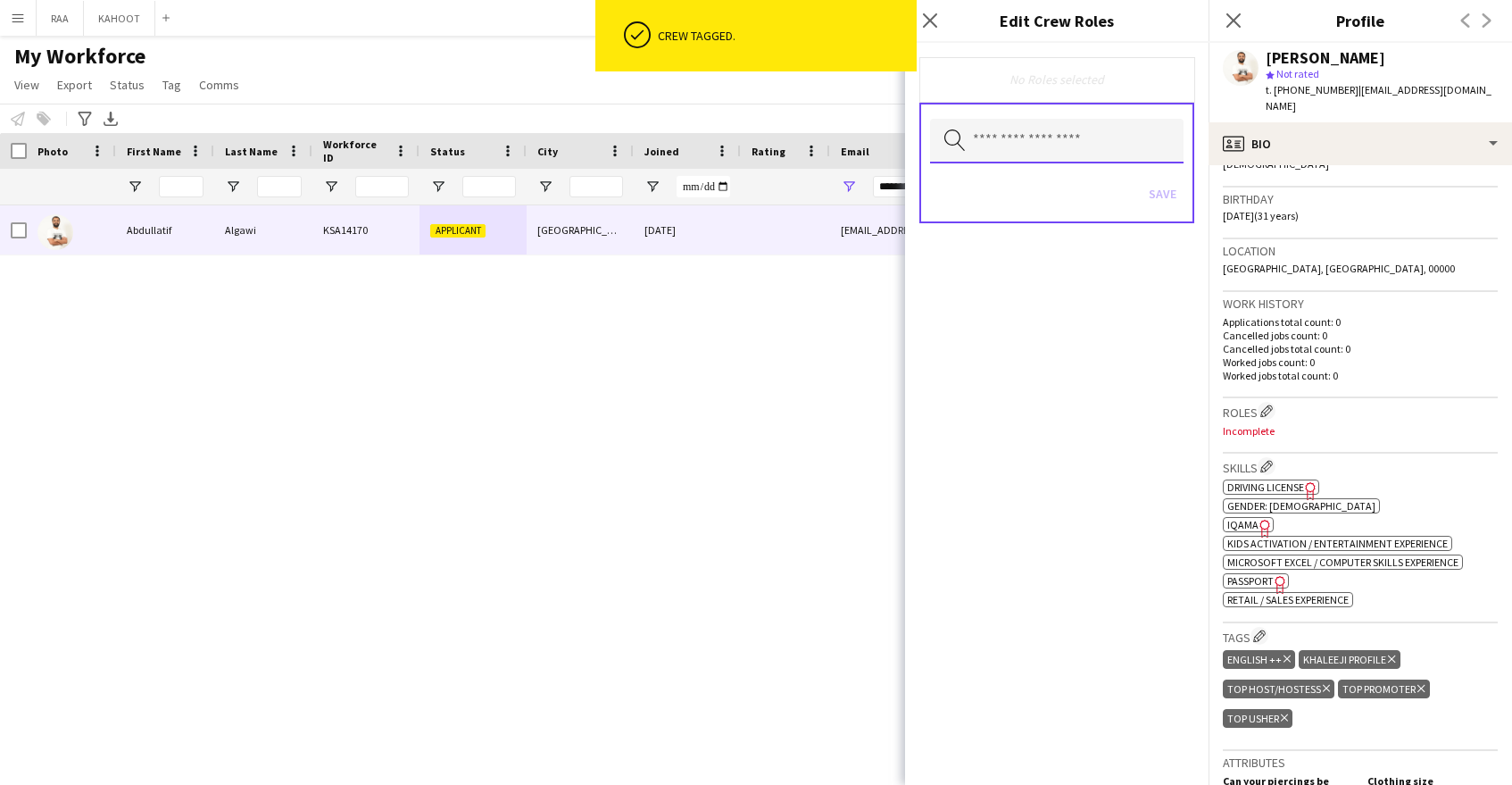
click at [1037, 149] on input "text" at bounding box center [1057, 141] width 253 height 44
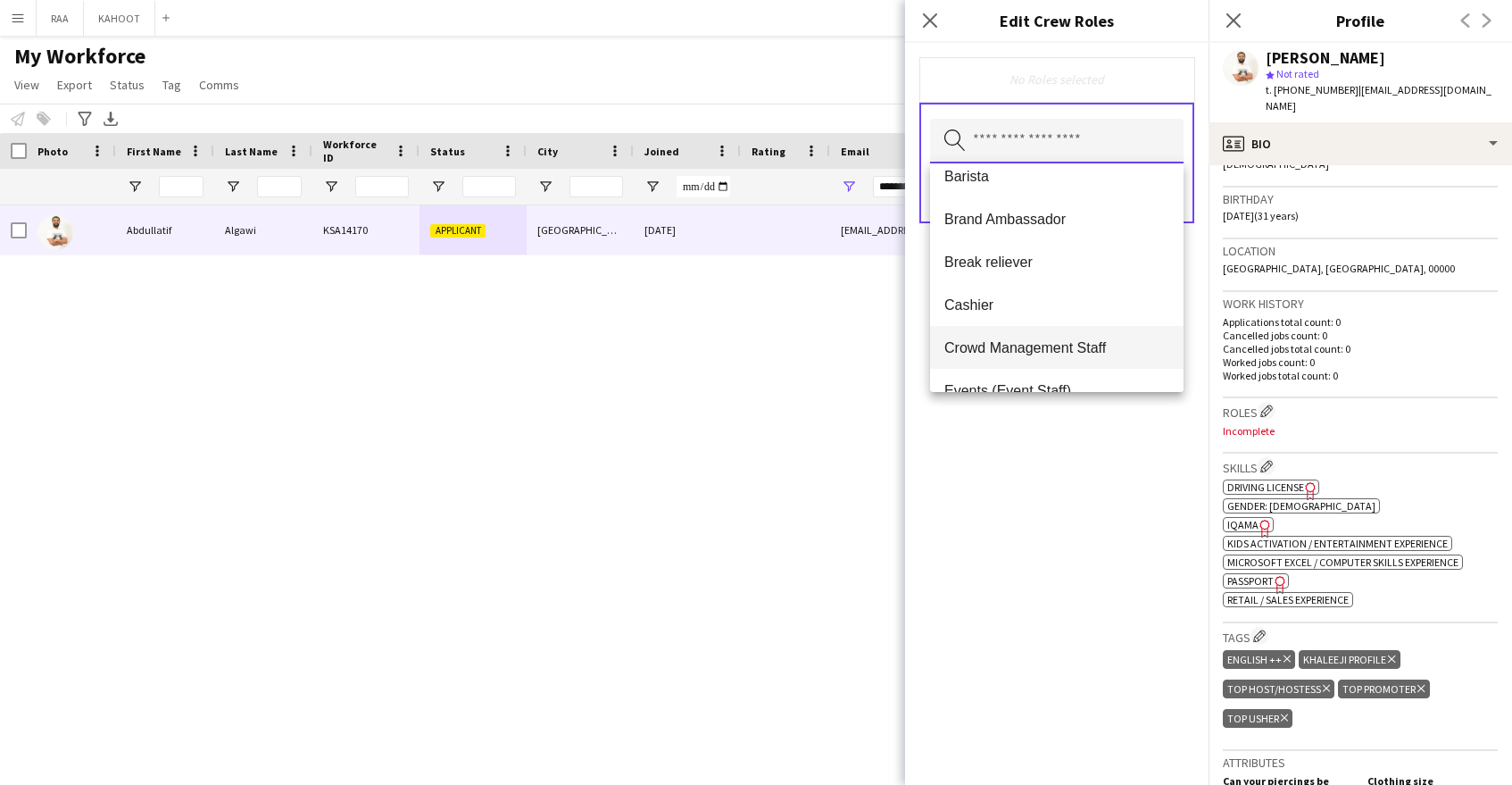
scroll to position [135, 0]
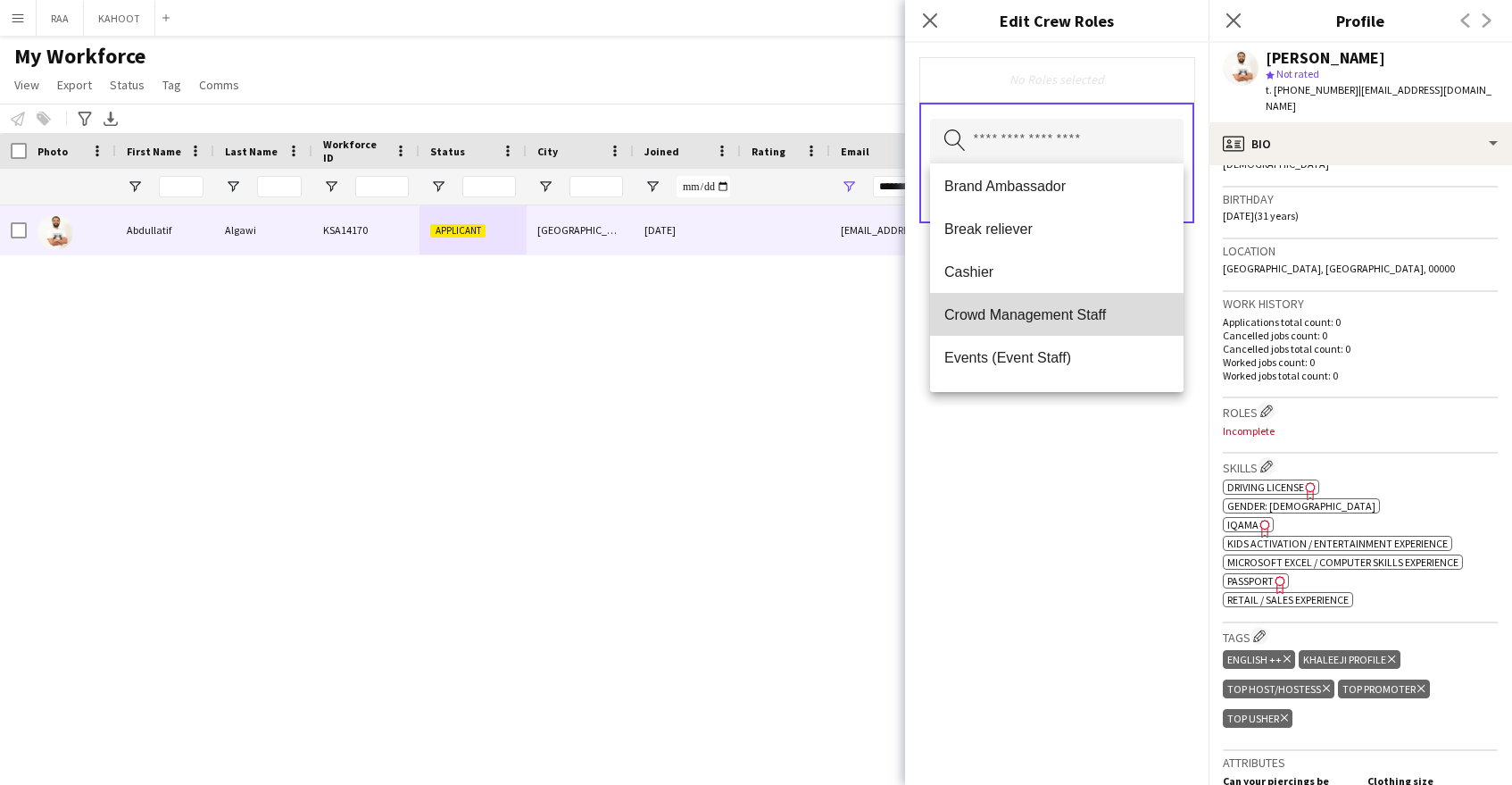
click at [1041, 317] on span "Crowd Management Staff" at bounding box center [1056, 315] width 225 height 17
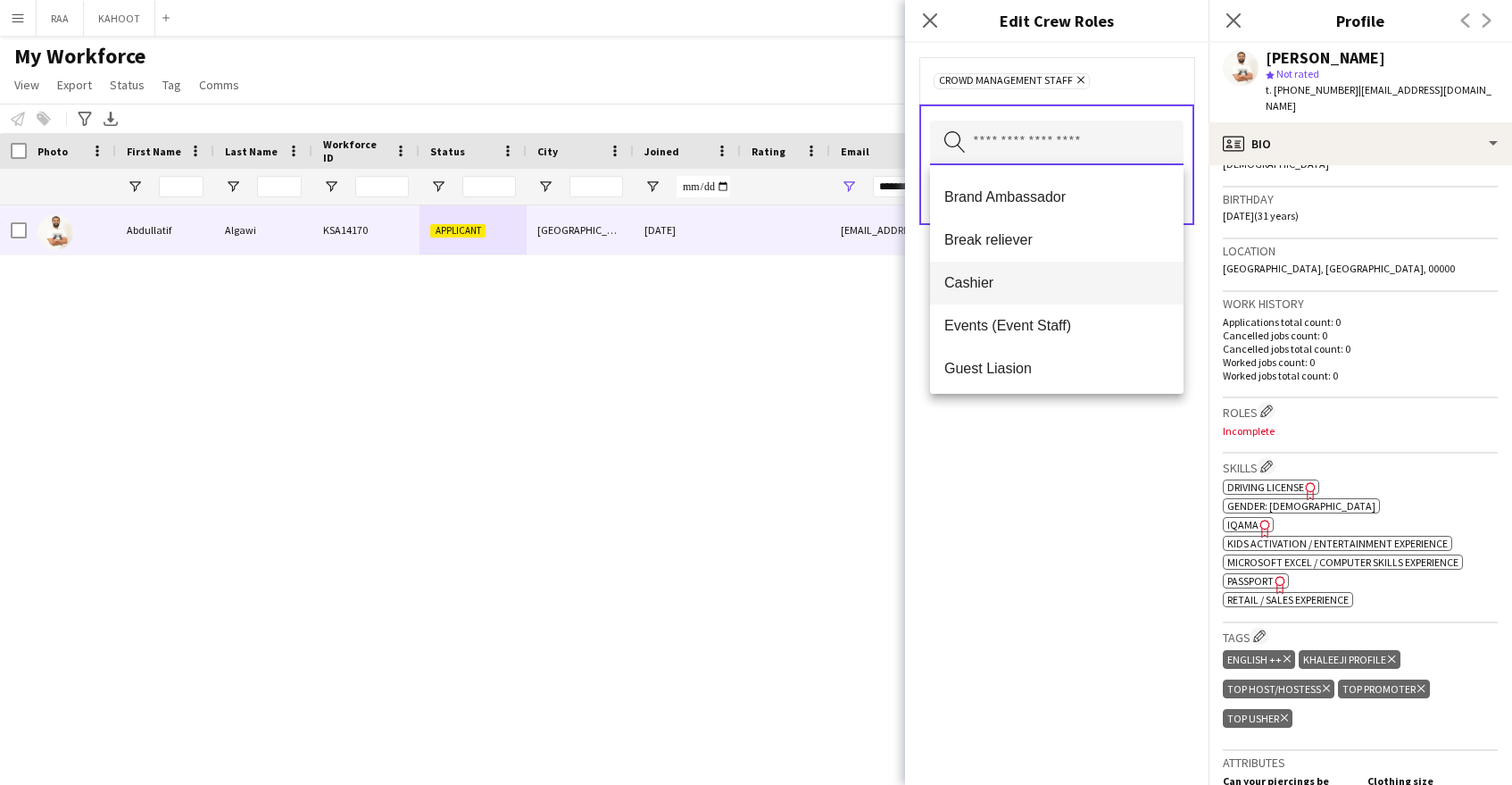
scroll to position [135, 0]
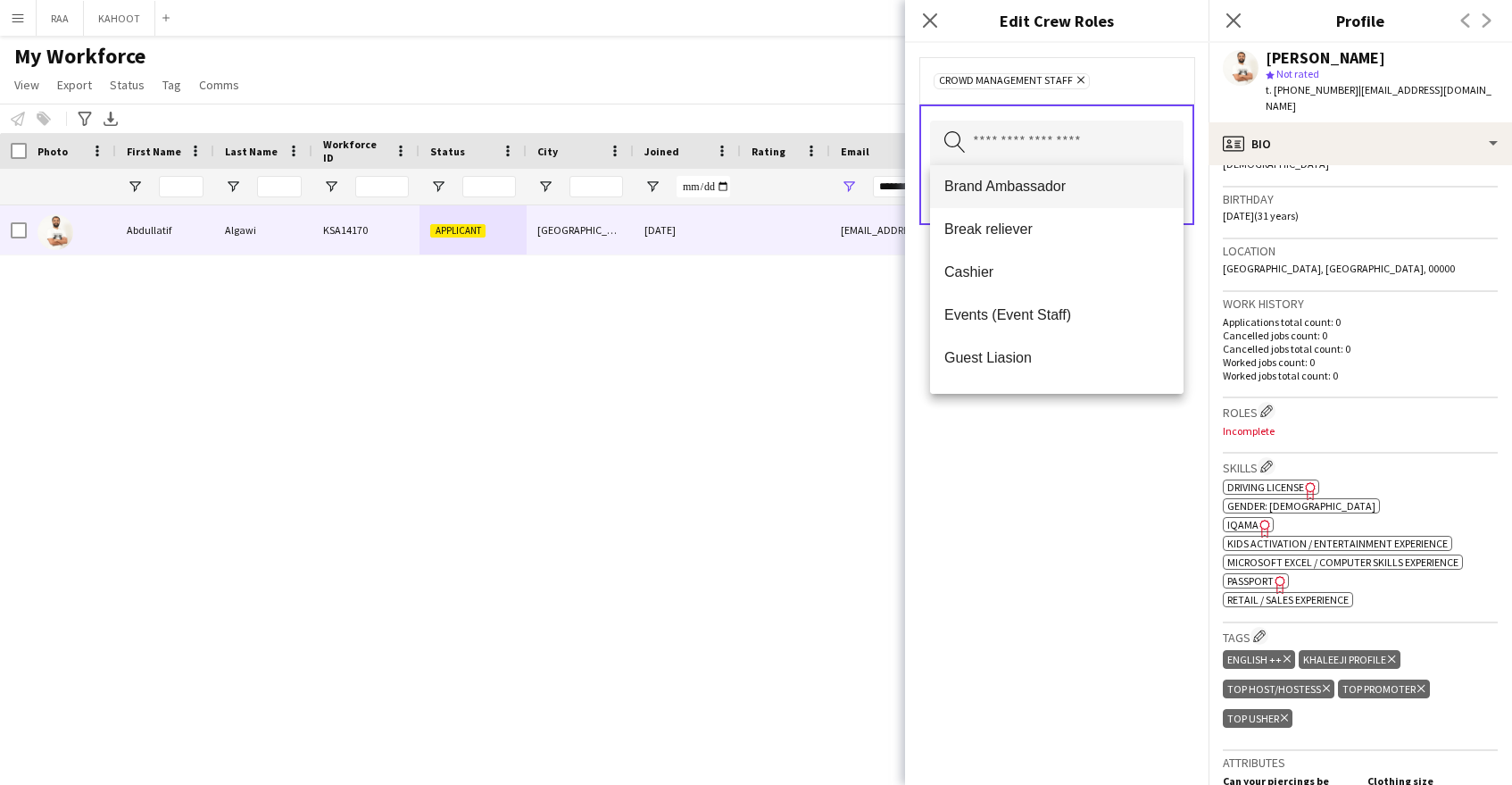
click at [1042, 318] on span "Events (Event Staff)" at bounding box center [1056, 315] width 225 height 17
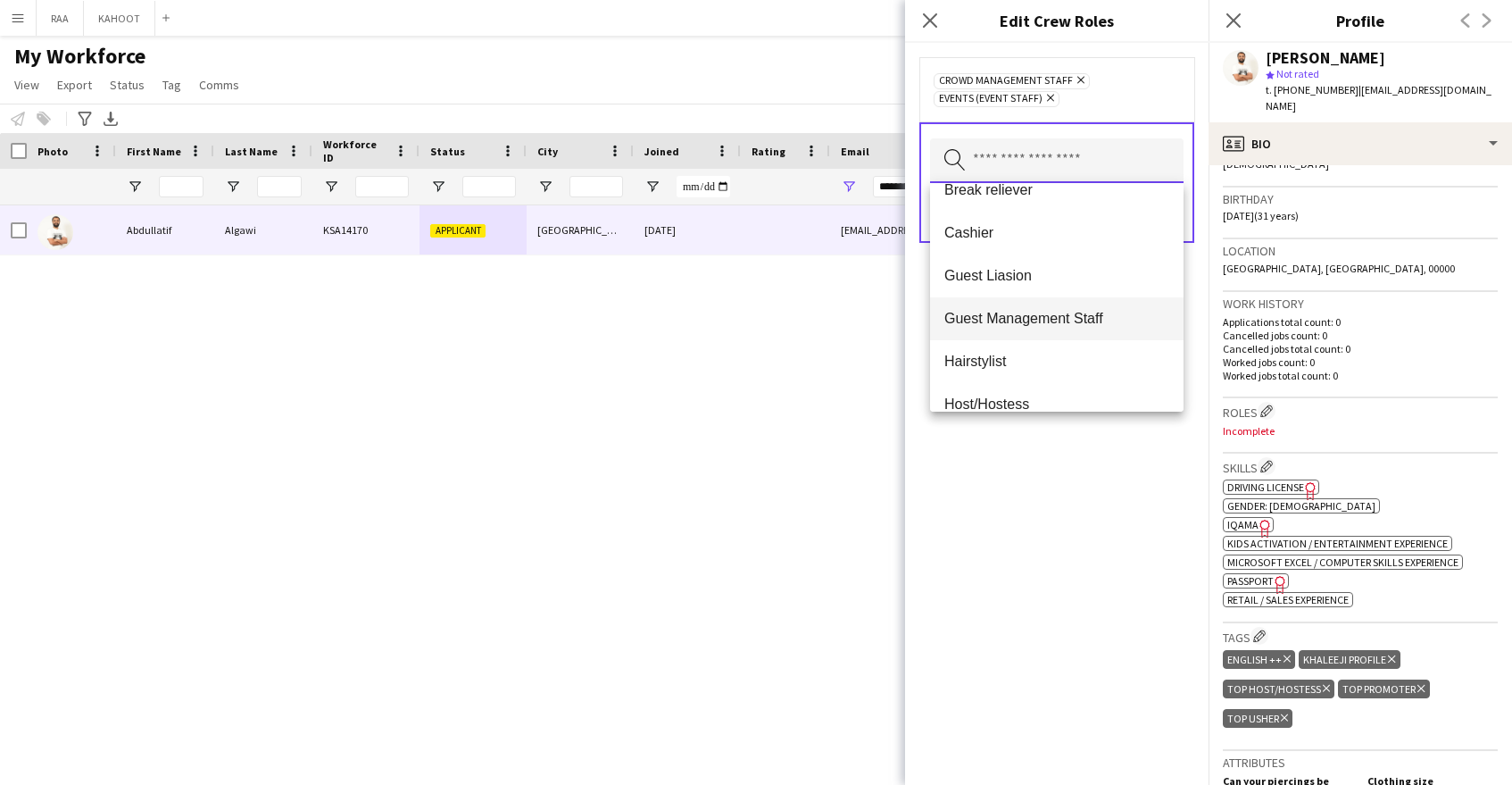
scroll to position [203, 0]
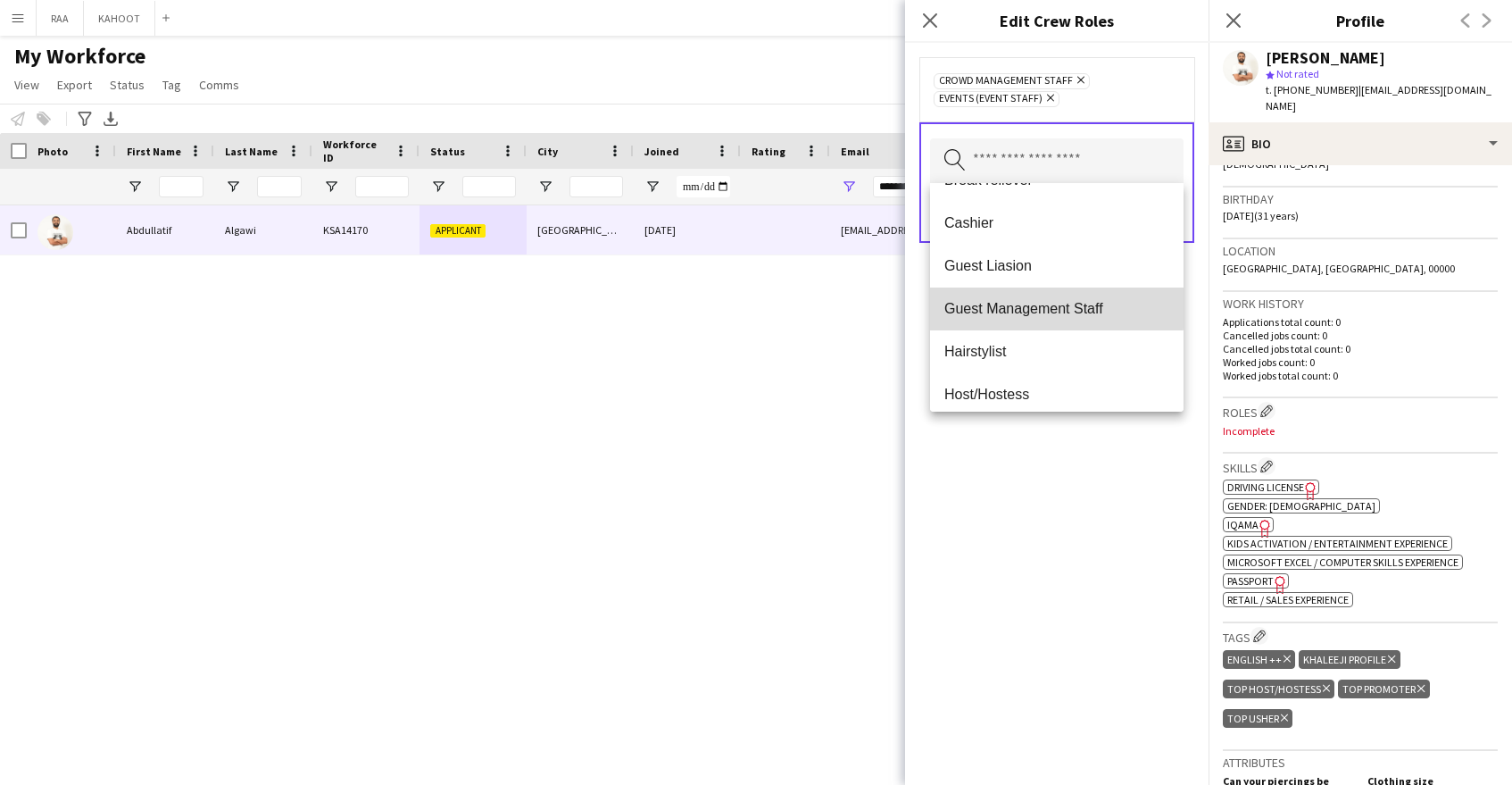
click at [1048, 307] on span "Guest Management Staff" at bounding box center [1056, 308] width 225 height 17
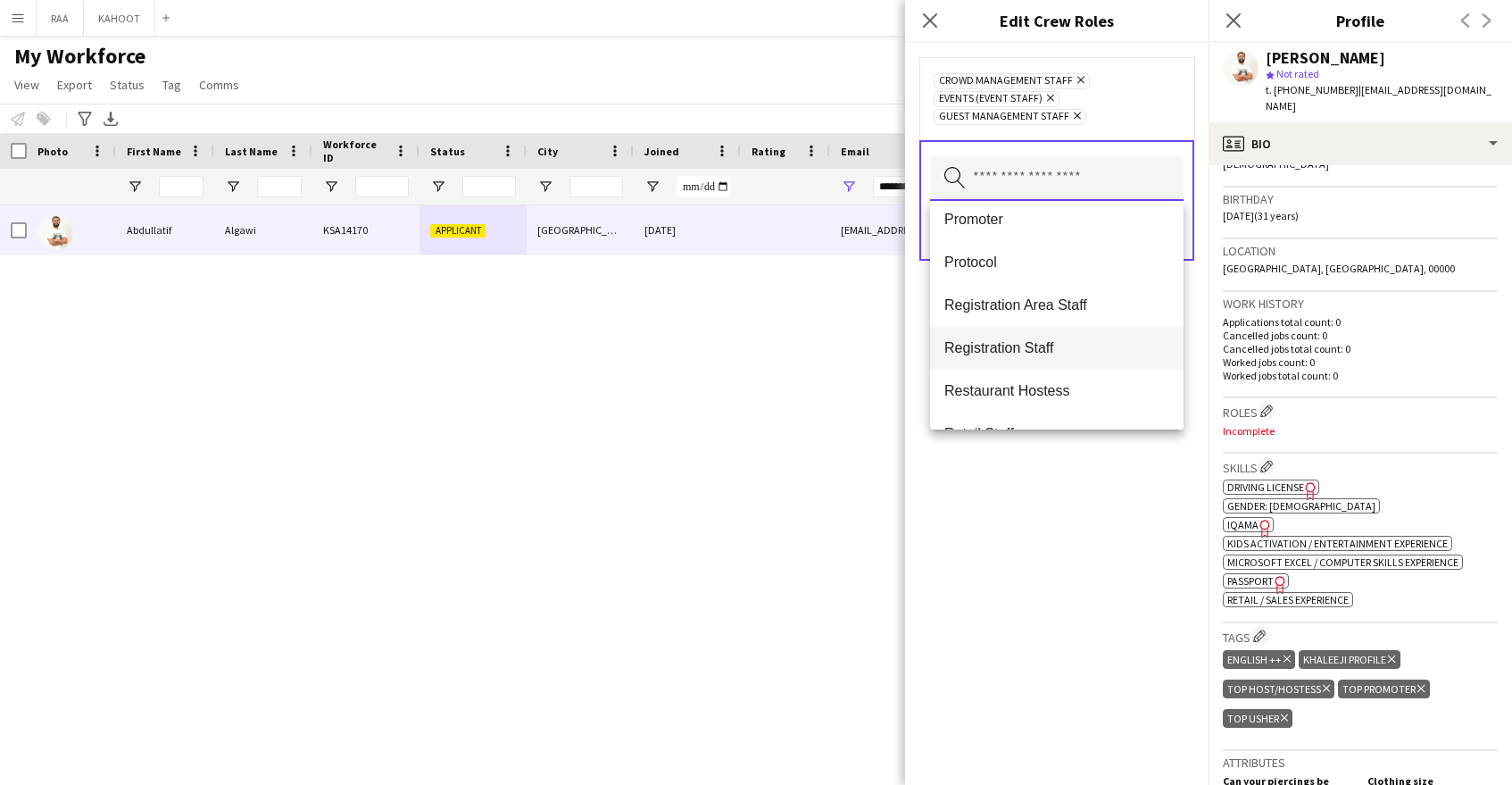
scroll to position [741, 0]
click at [1074, 229] on mat-option "Promoter" at bounding box center [1057, 218] width 253 height 43
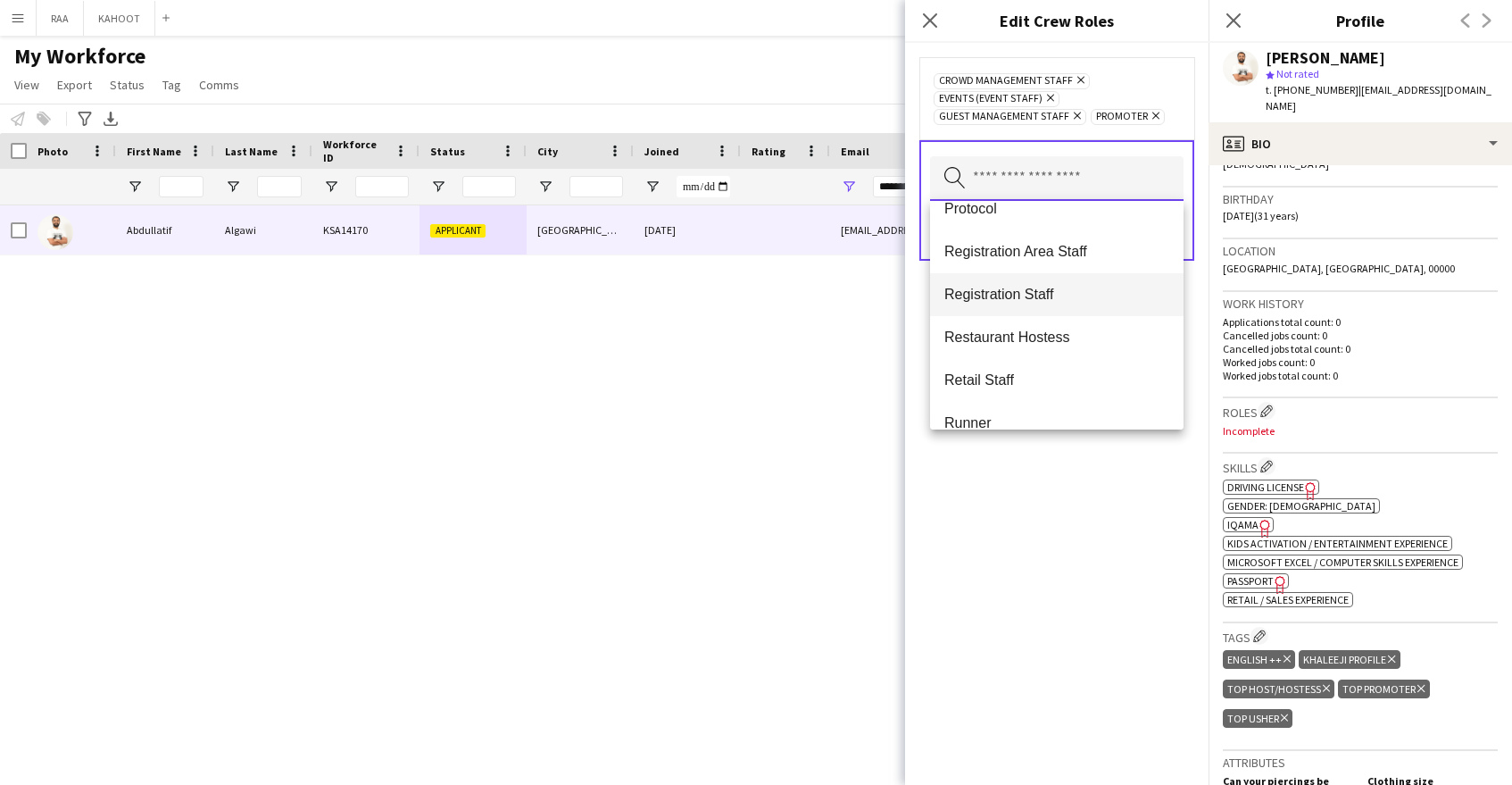
scroll to position [754, 0]
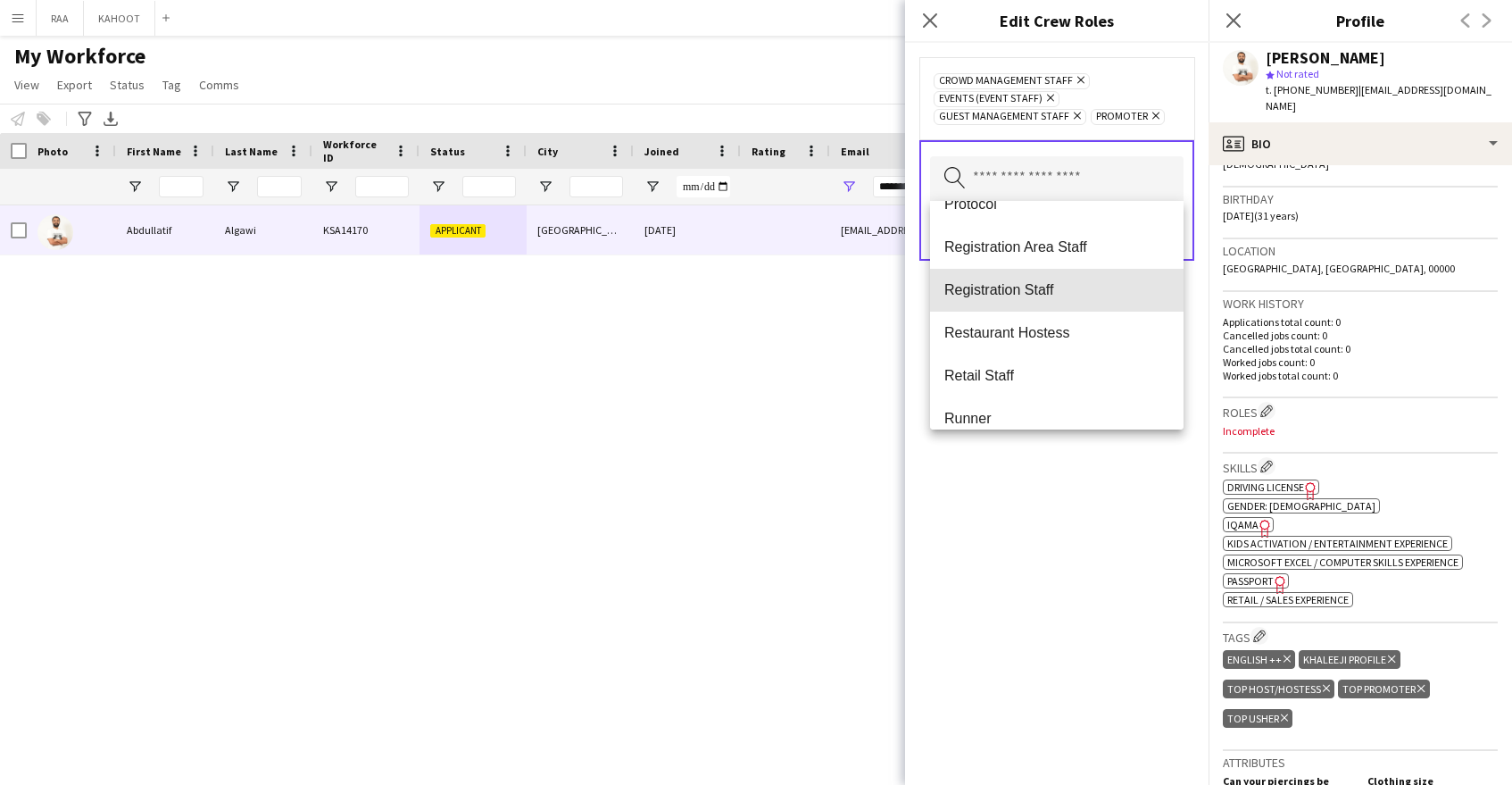
click at [1077, 295] on span "Registration Staff" at bounding box center [1056, 290] width 225 height 17
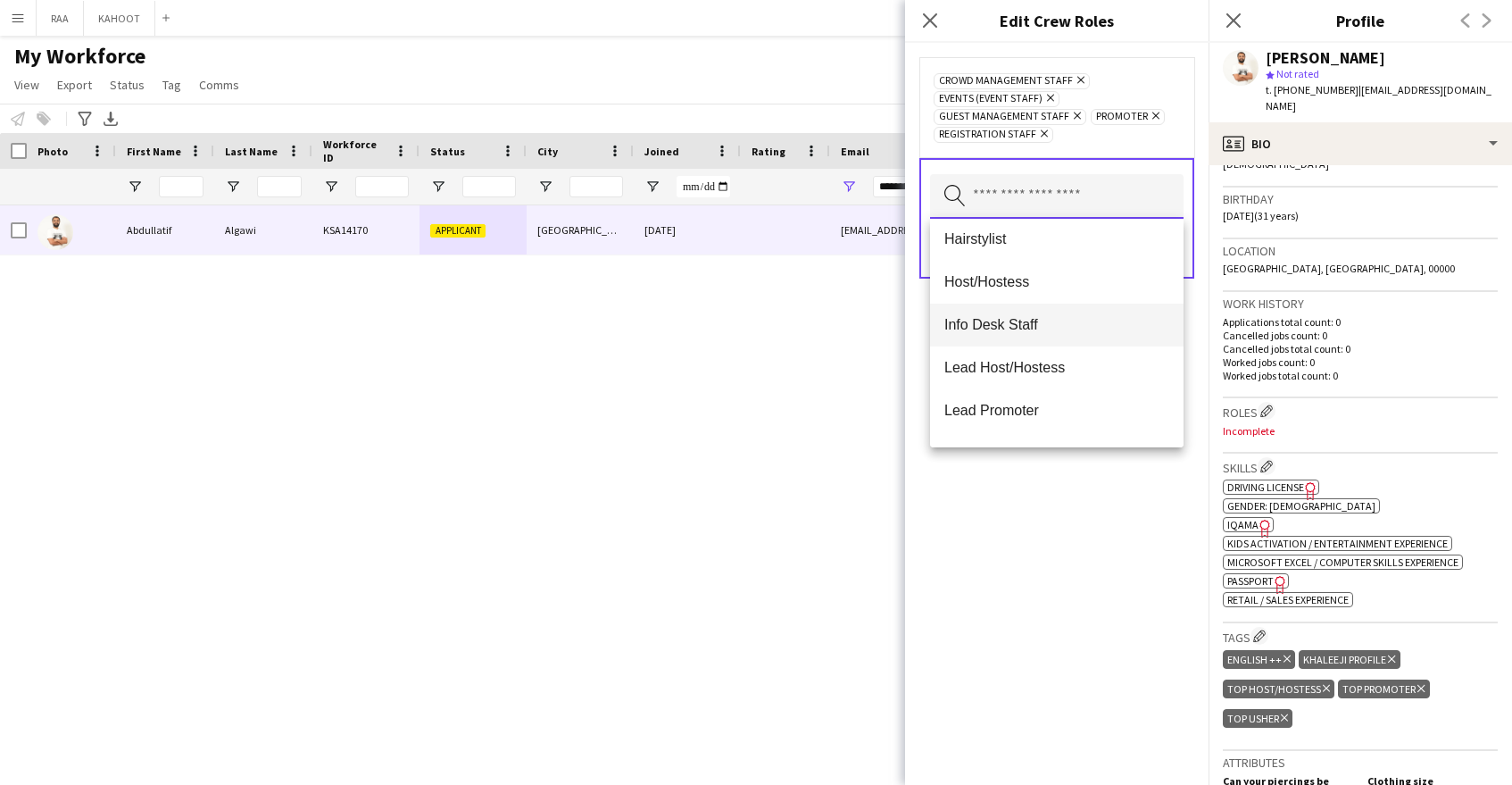
scroll to position [348, 0]
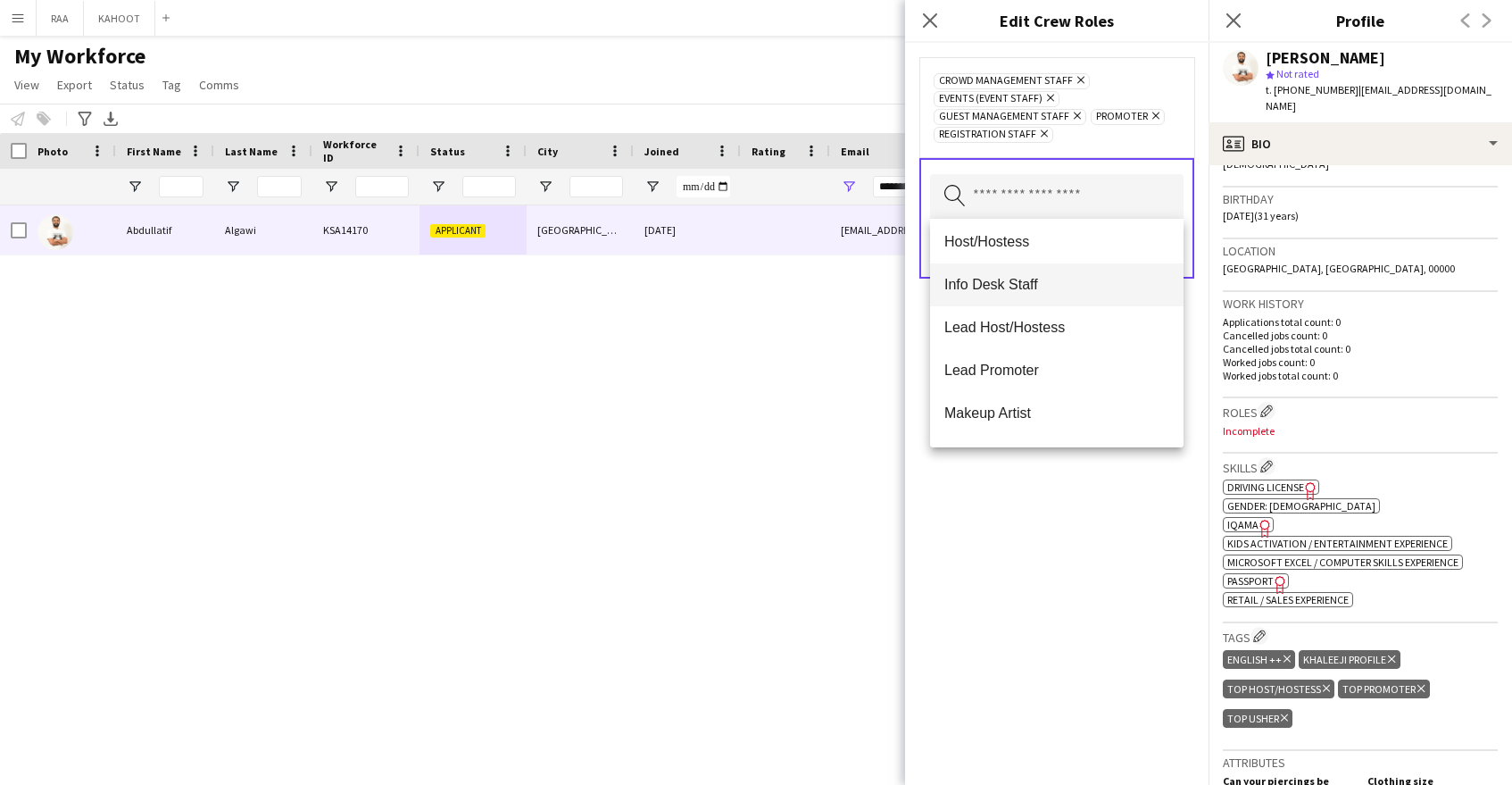
click at [1067, 288] on span "Info Desk Staff" at bounding box center [1056, 284] width 225 height 17
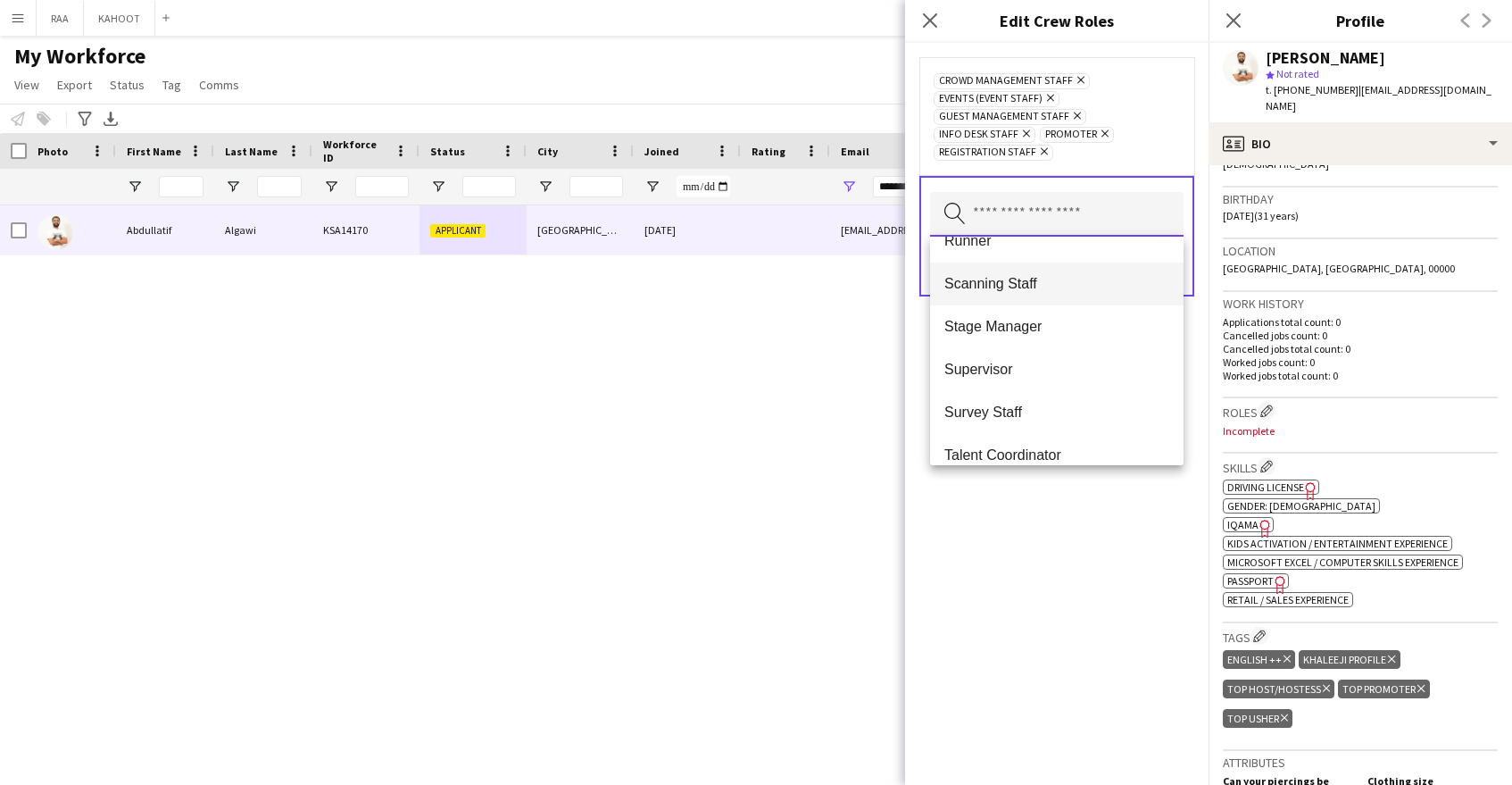
scroll to position [885, 0]
drag, startPoint x: 1118, startPoint y: 253, endPoint x: 1112, endPoint y: 305, distance: 52.3
click at [1118, 253] on mat-option "Runner" at bounding box center [1057, 239] width 253 height 43
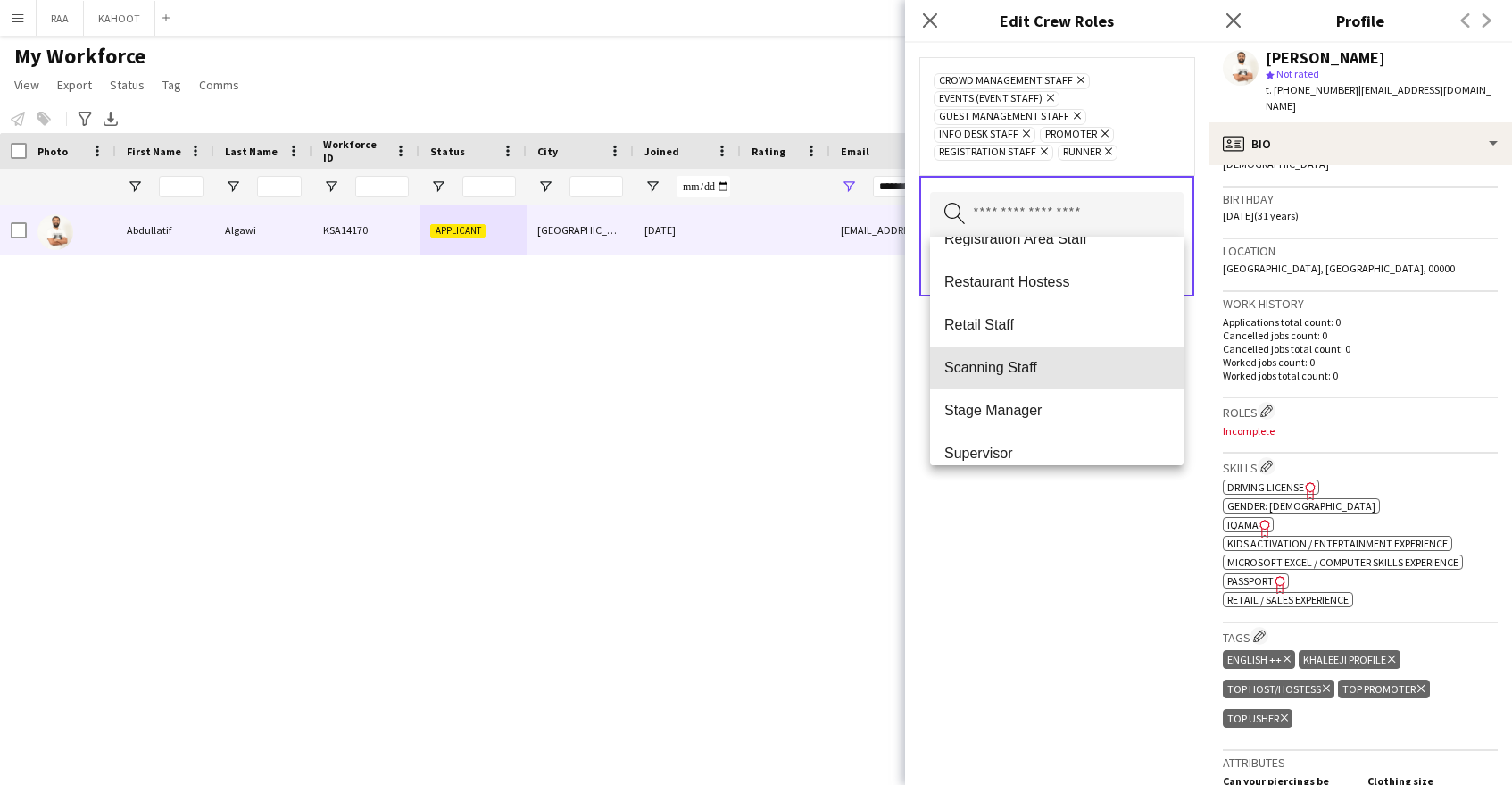
click at [1085, 366] on span "Scanning Staff" at bounding box center [1056, 367] width 225 height 17
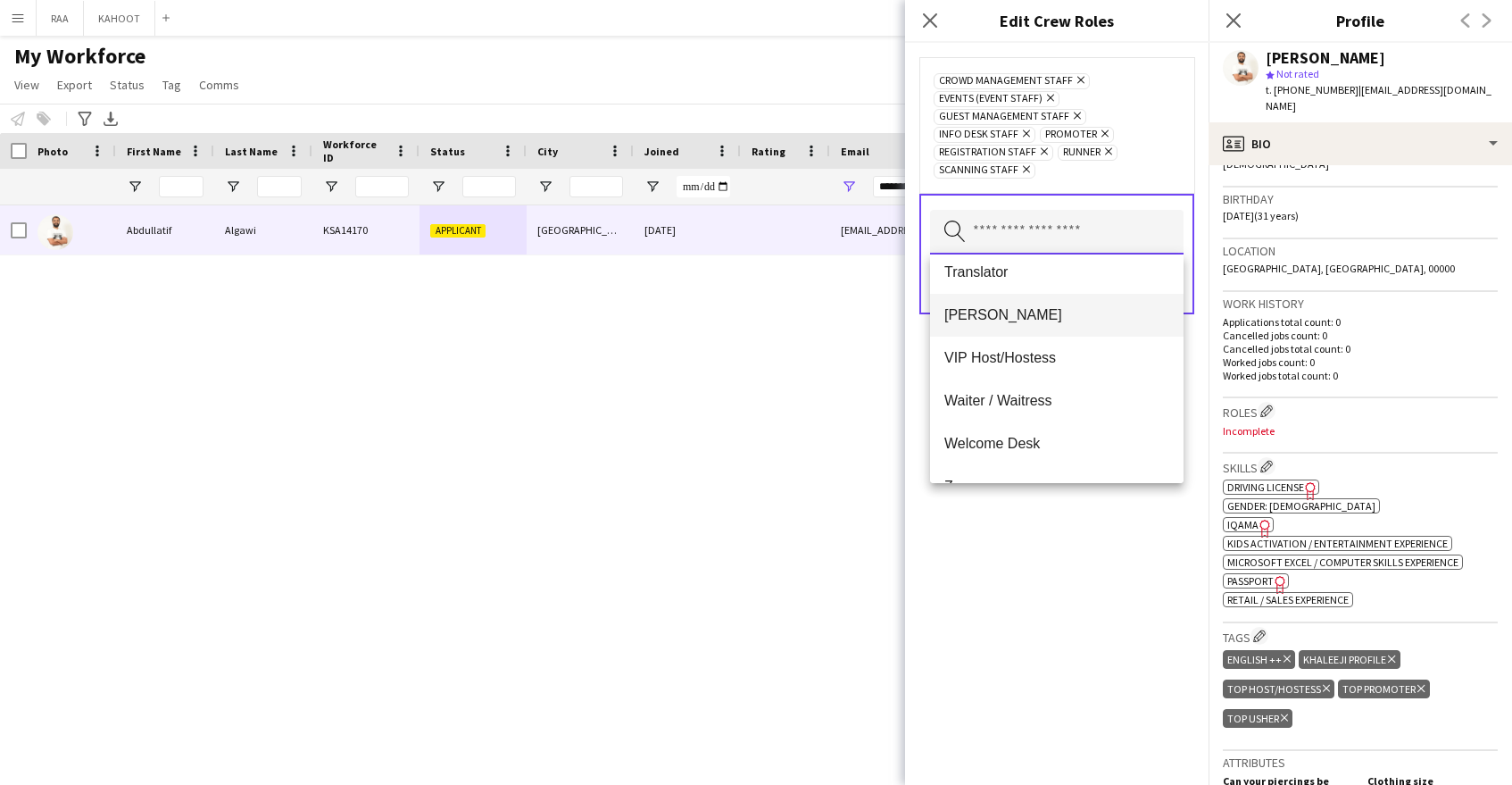
scroll to position [1213, 0]
drag, startPoint x: 1061, startPoint y: 318, endPoint x: 1056, endPoint y: 343, distance: 25.5
click at [1061, 318] on span "Usher" at bounding box center [1056, 313] width 225 height 17
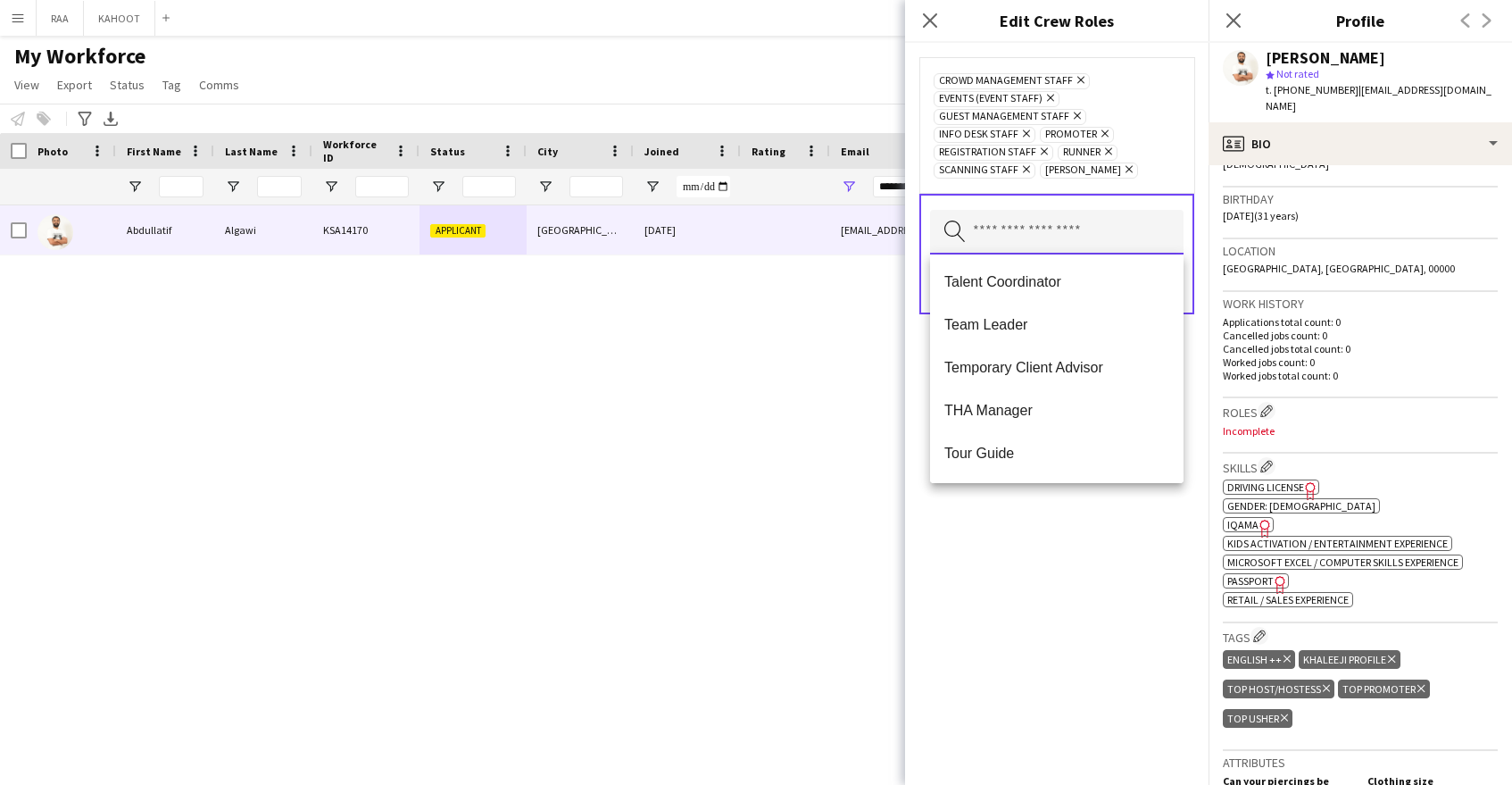
scroll to position [1201, 0]
drag, startPoint x: 1067, startPoint y: 529, endPoint x: 1117, endPoint y: 463, distance: 82.8
click at [1068, 529] on div "Crowd Management Staff Remove Events (Event Staff) Remove Guest Management Staf…" at bounding box center [1057, 414] width 303 height 742
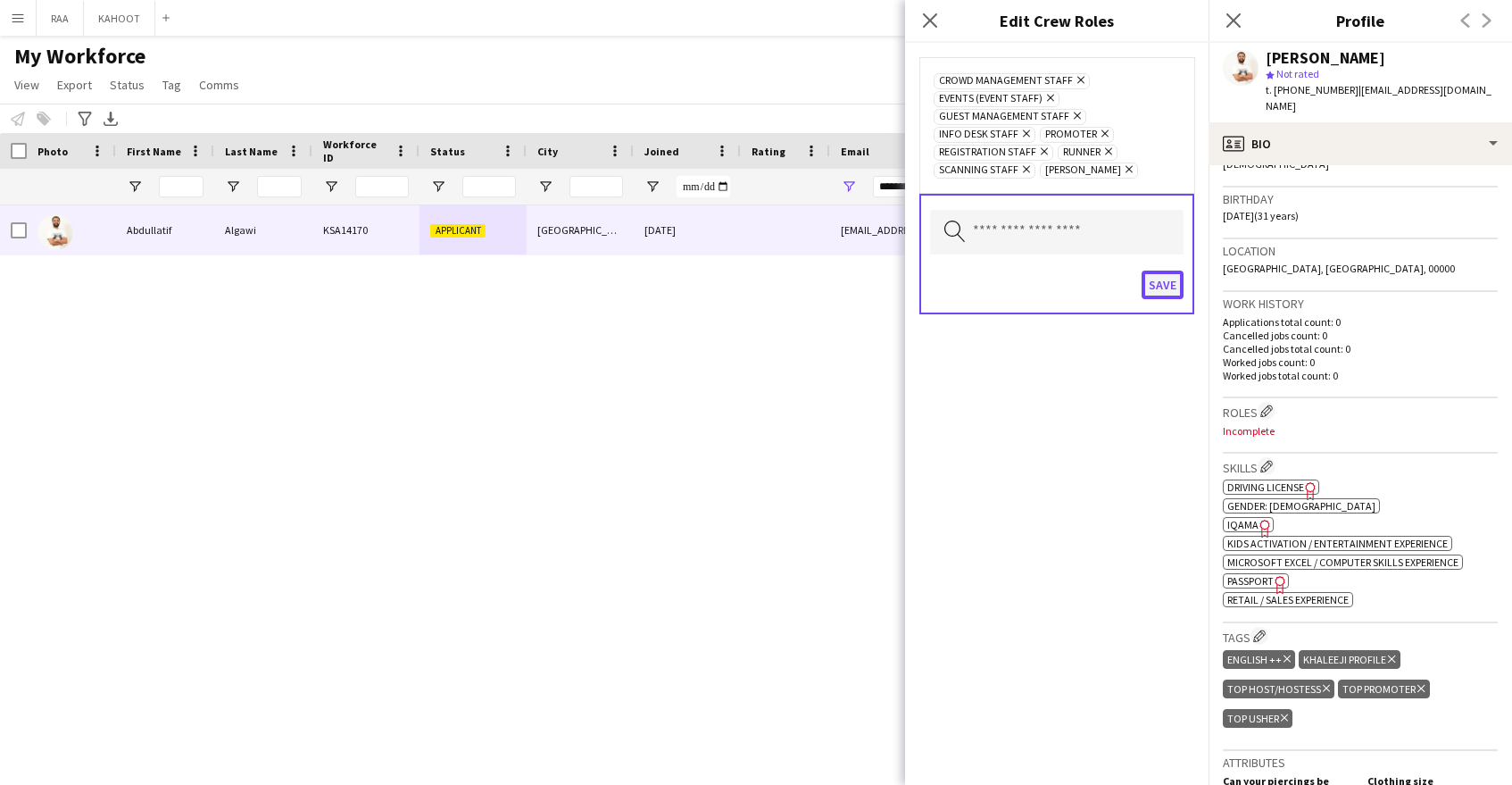
click at [1166, 285] on button "Save" at bounding box center [1162, 285] width 42 height 29
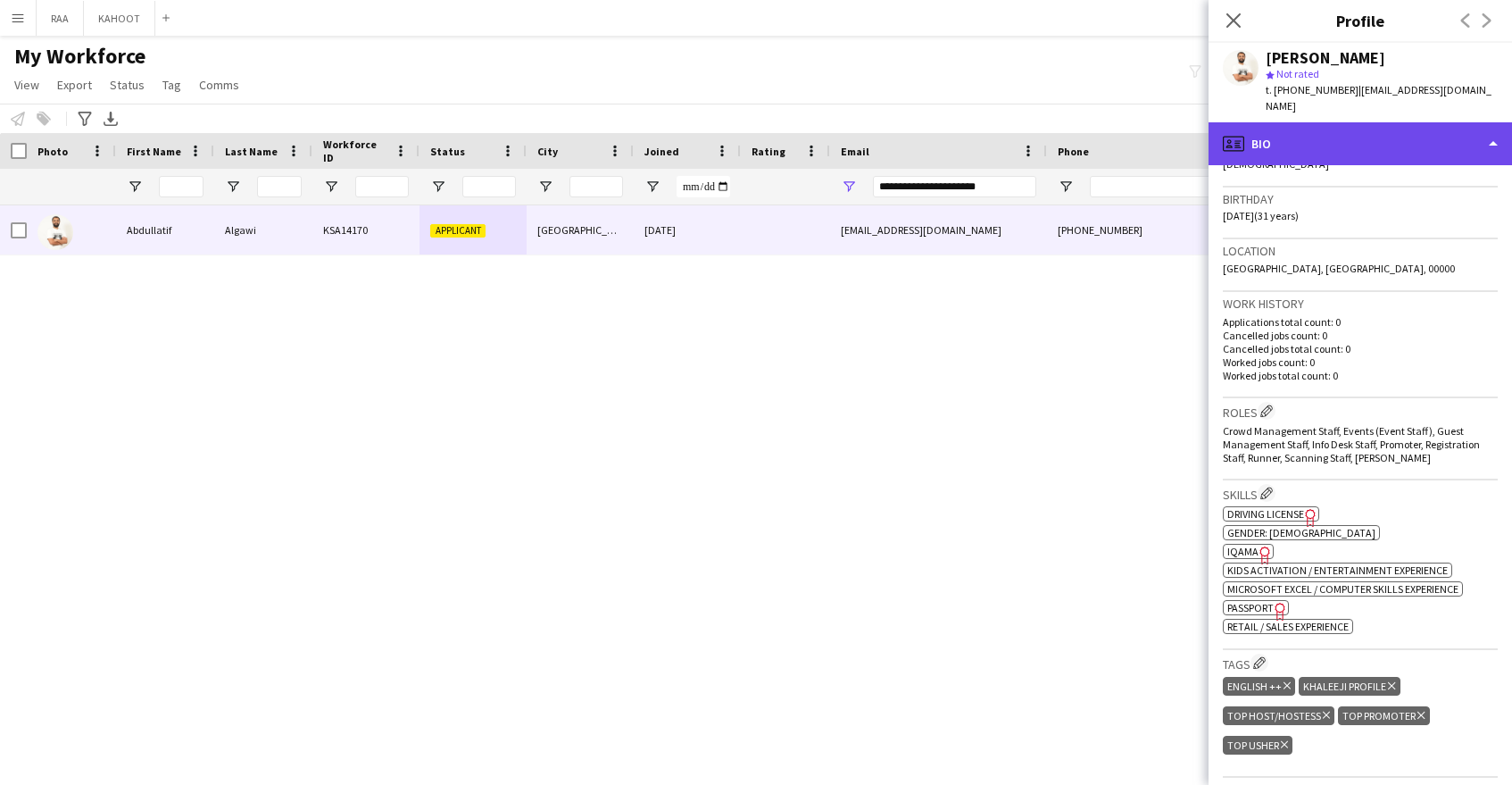
click at [1364, 123] on div "profile Bio" at bounding box center [1360, 144] width 303 height 43
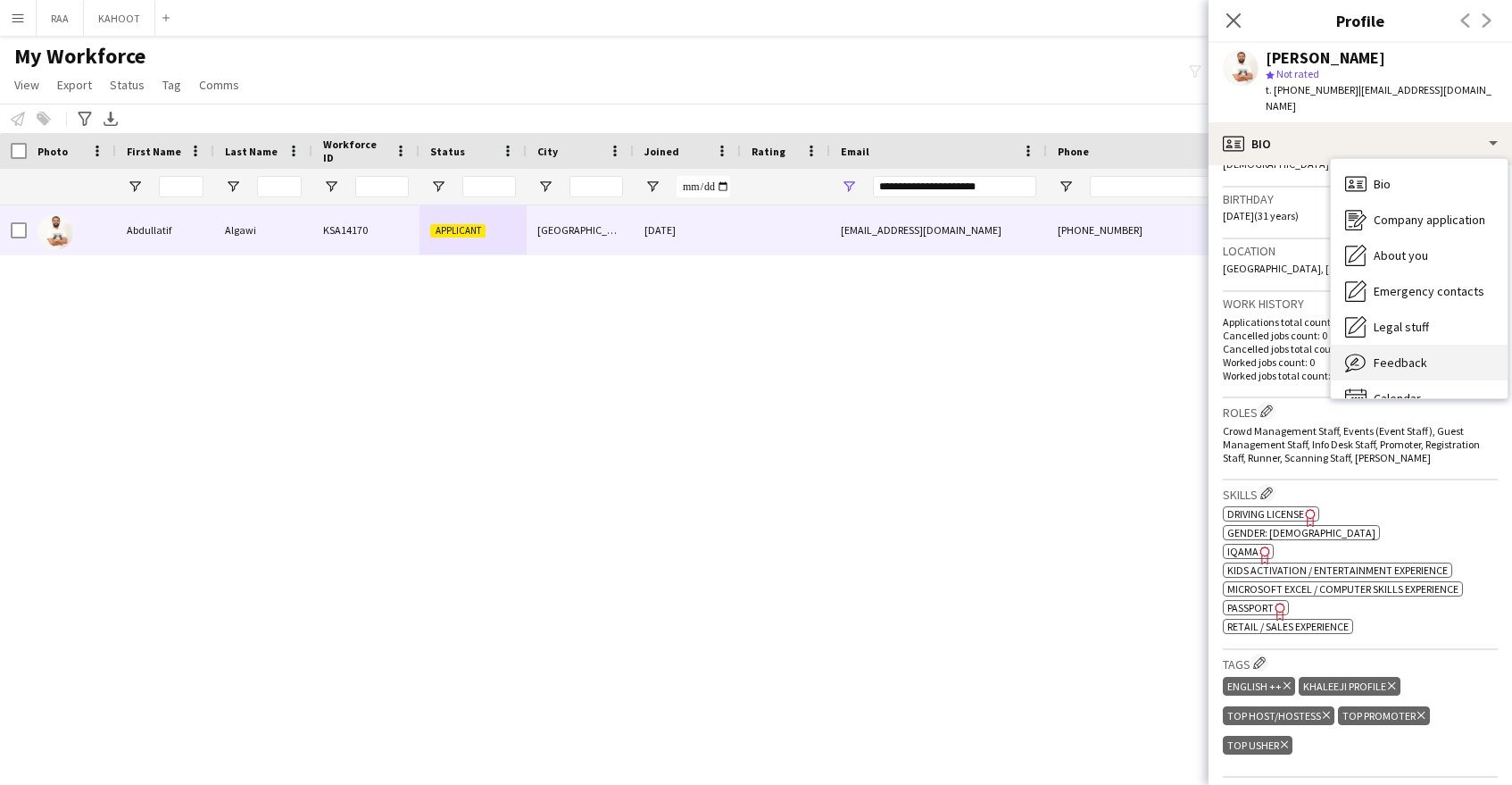
click at [1437, 346] on div "Feedback Feedback" at bounding box center [1419, 363] width 177 height 36
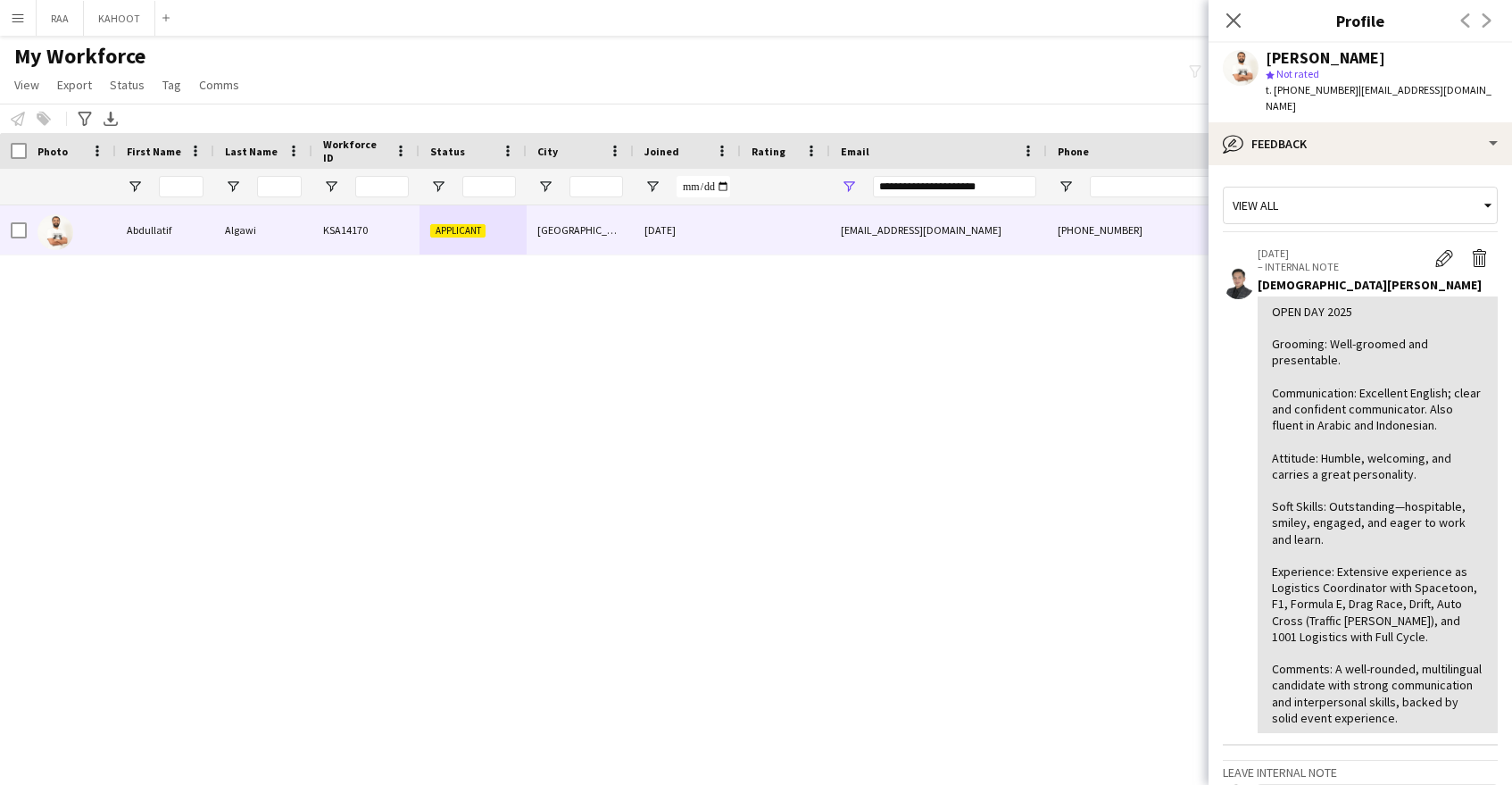
scroll to position [276, 0]
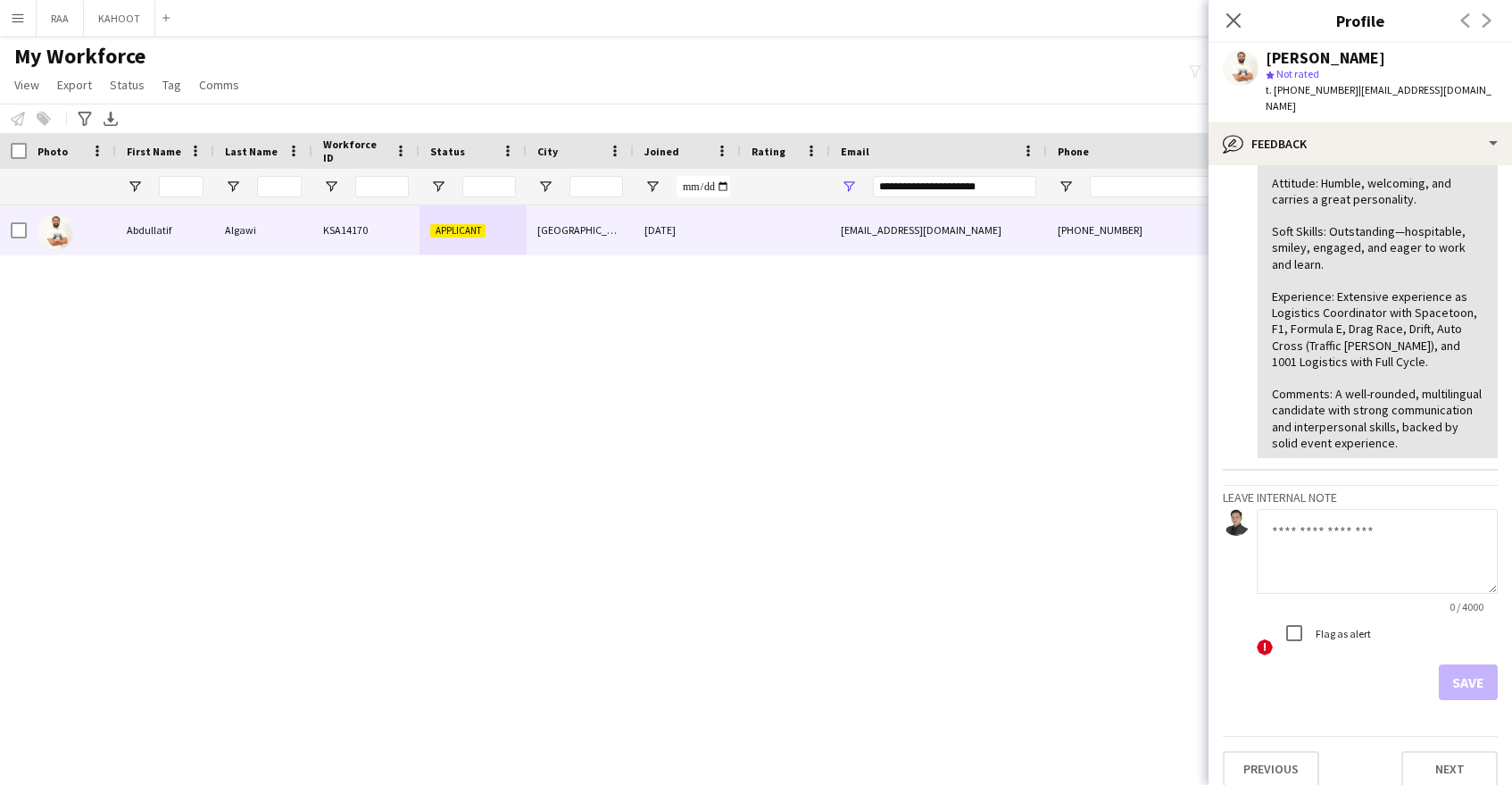
click at [1374, 541] on textarea at bounding box center [1377, 552] width 241 height 85
type textarea "*"
click at [1234, 17] on icon "Close pop-in" at bounding box center [1234, 20] width 17 height 17
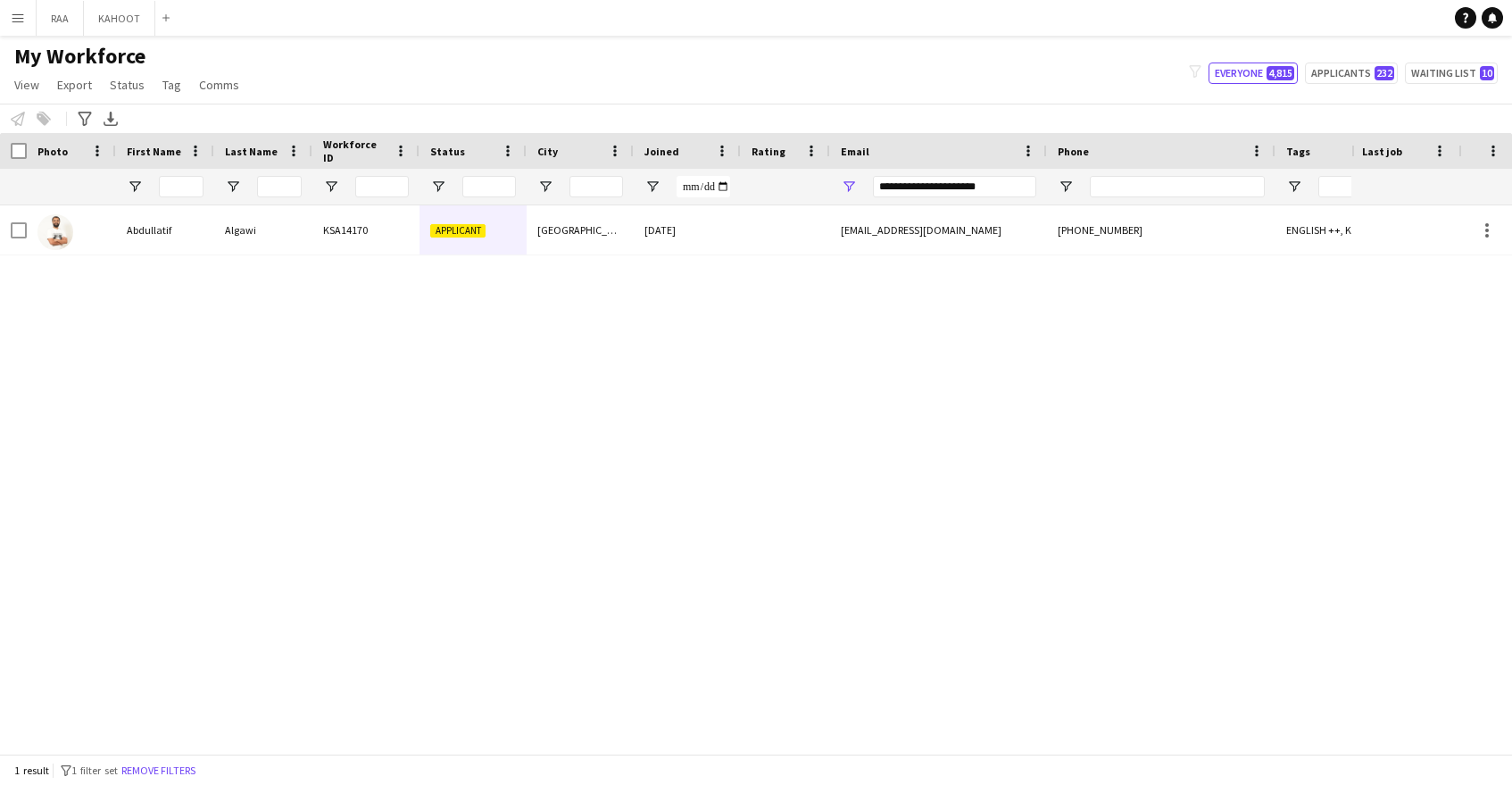
click at [1241, 330] on div "Abdullatif Algawi KSA14170 Applicant Riyadh 28-08-2025 abdulatif.94@gmail.com +…" at bounding box center [675, 479] width 1352 height 548
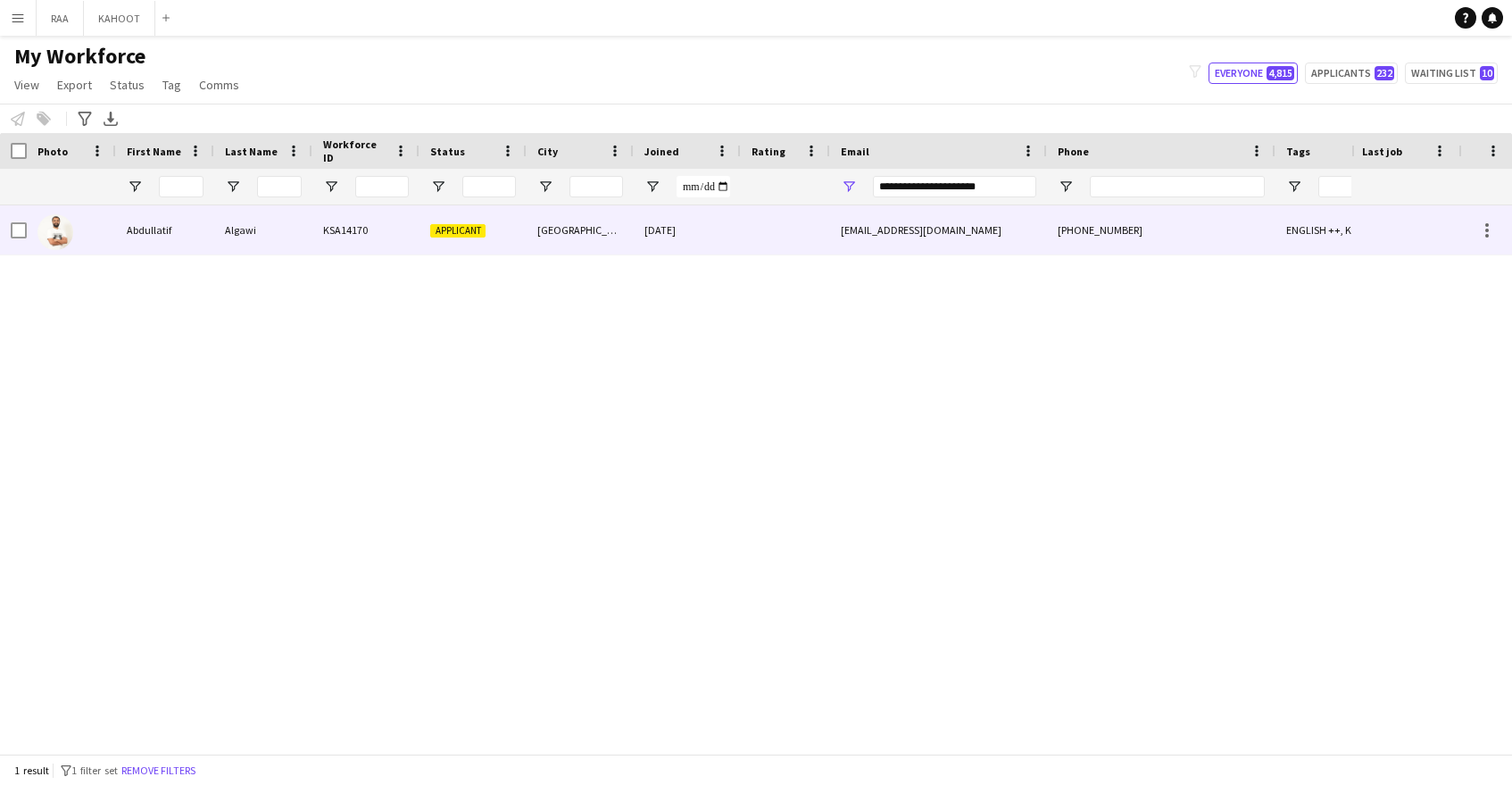
click at [1011, 236] on div "abdulatif.94@gmail.com" at bounding box center [938, 229] width 217 height 49
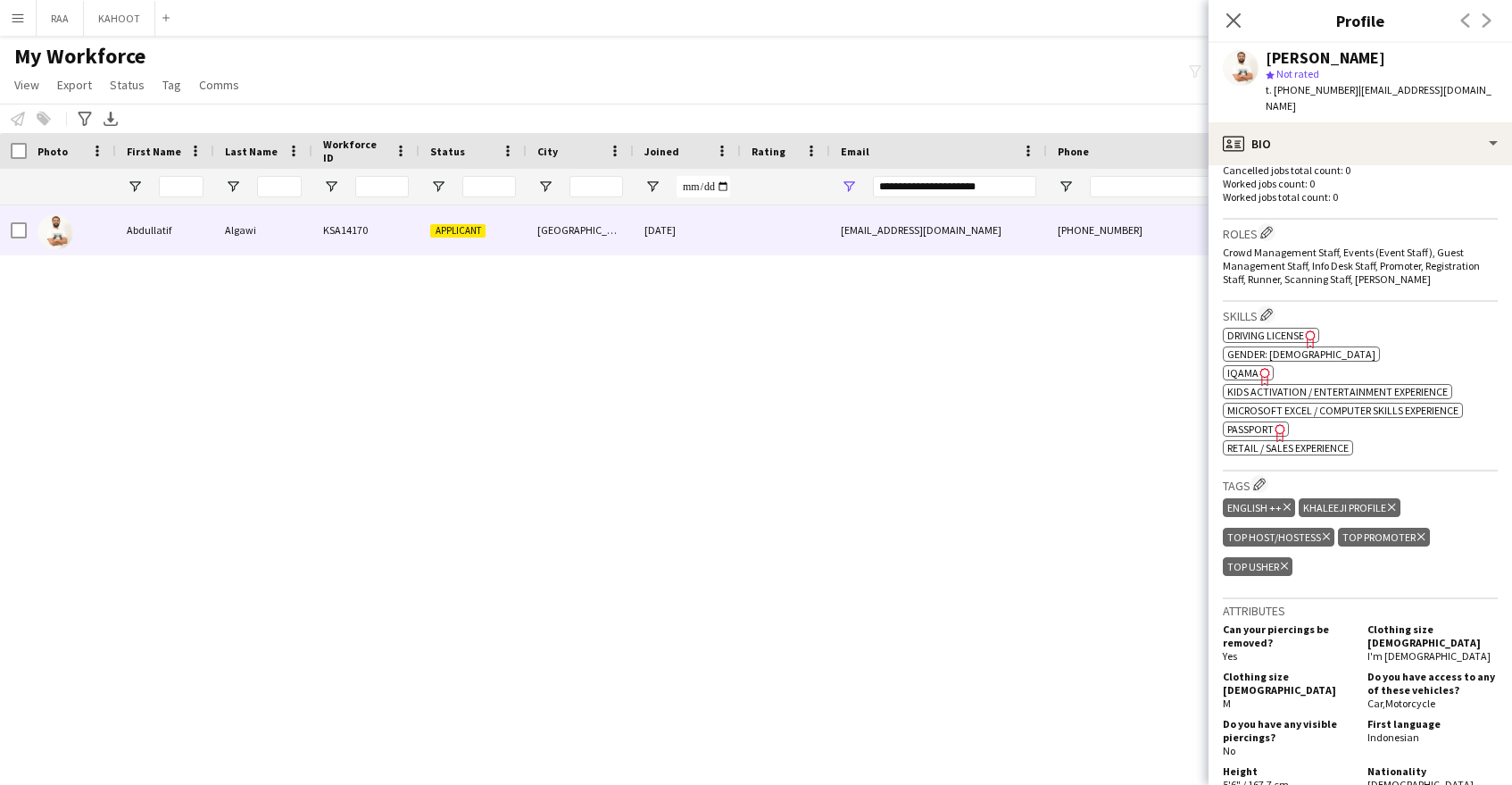
scroll to position [503, 0]
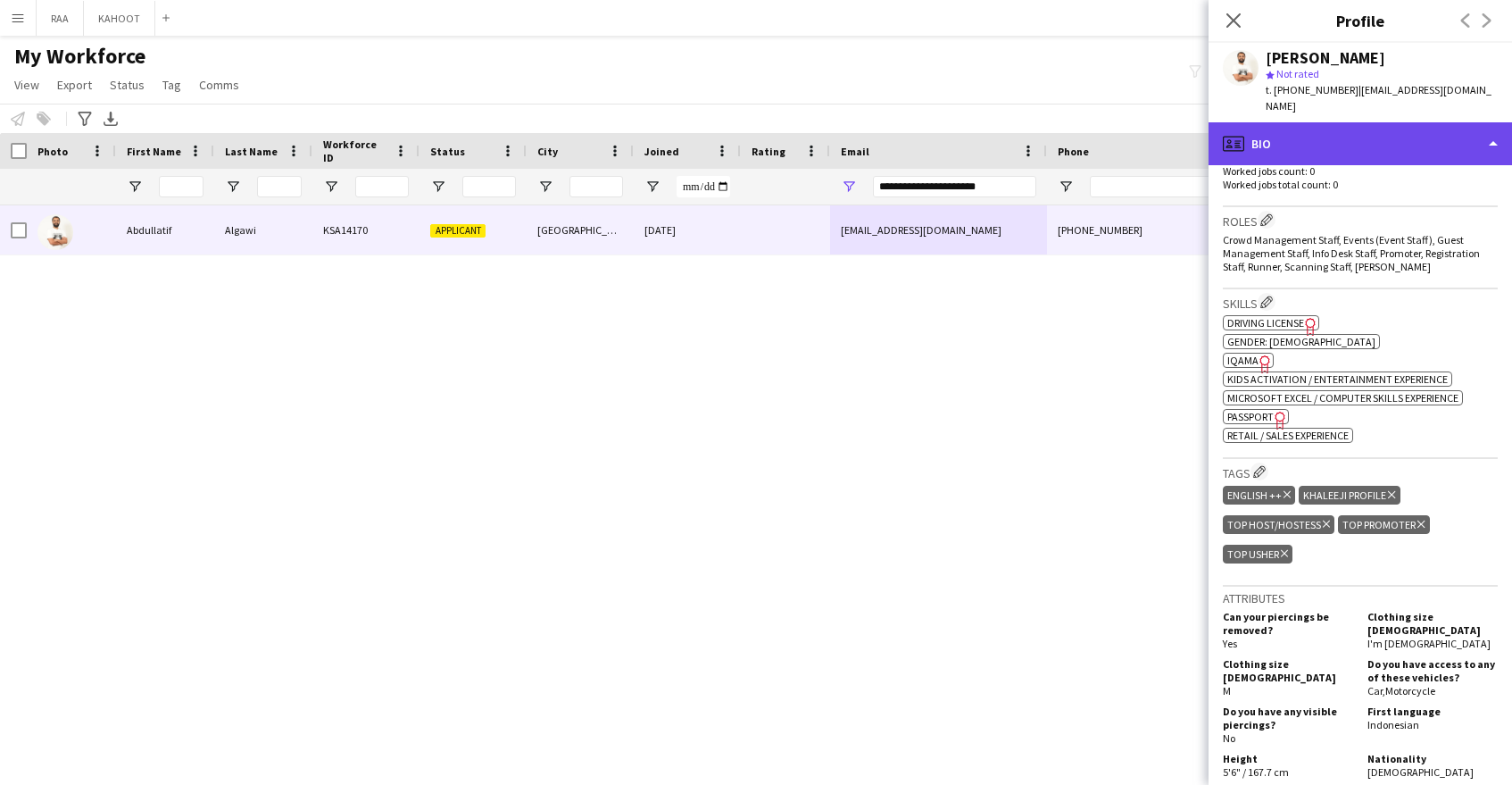
click at [1321, 139] on div "profile Bio" at bounding box center [1360, 144] width 303 height 43
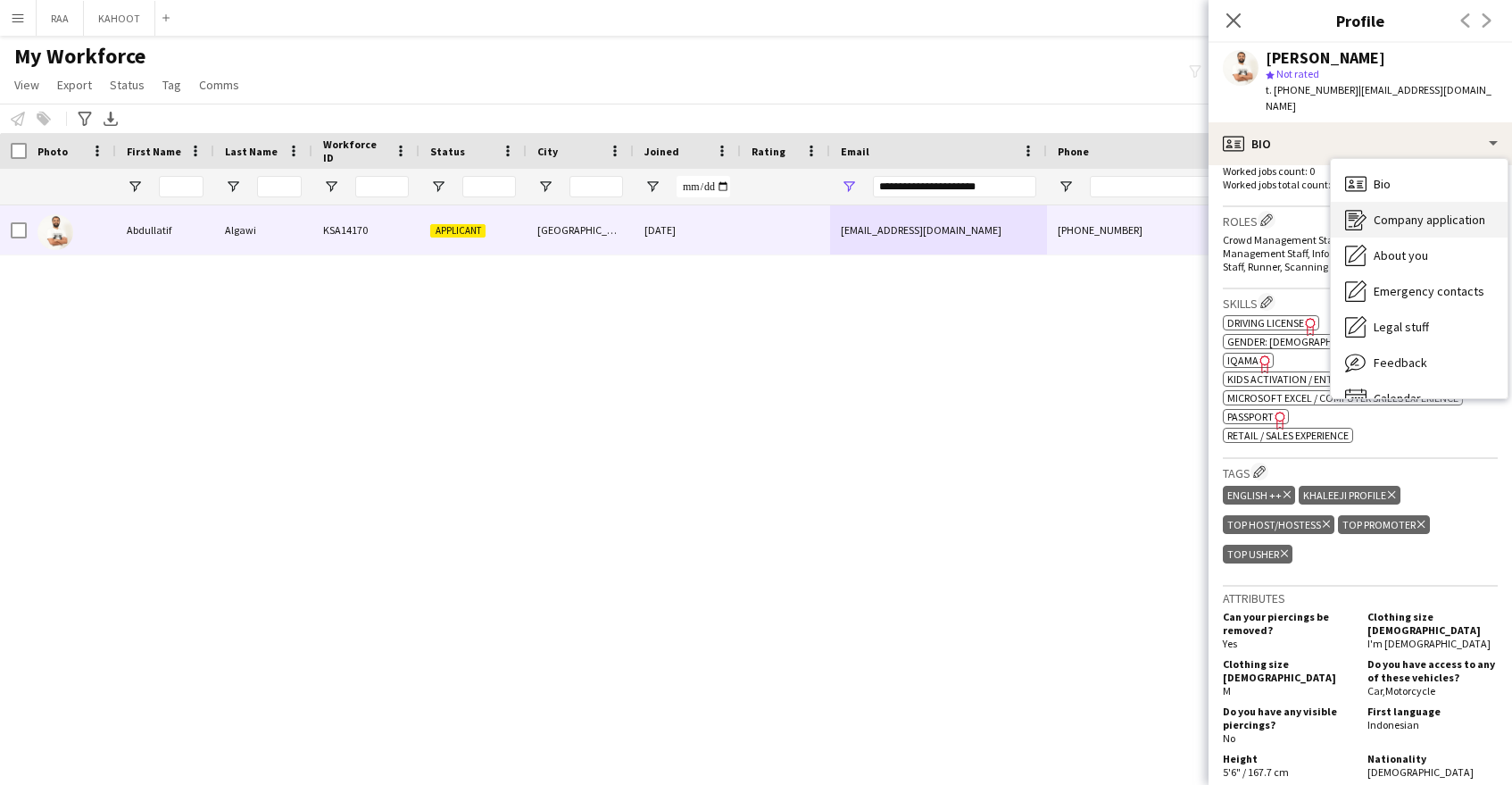
click at [1399, 212] on span "Company application" at bounding box center [1429, 219] width 111 height 16
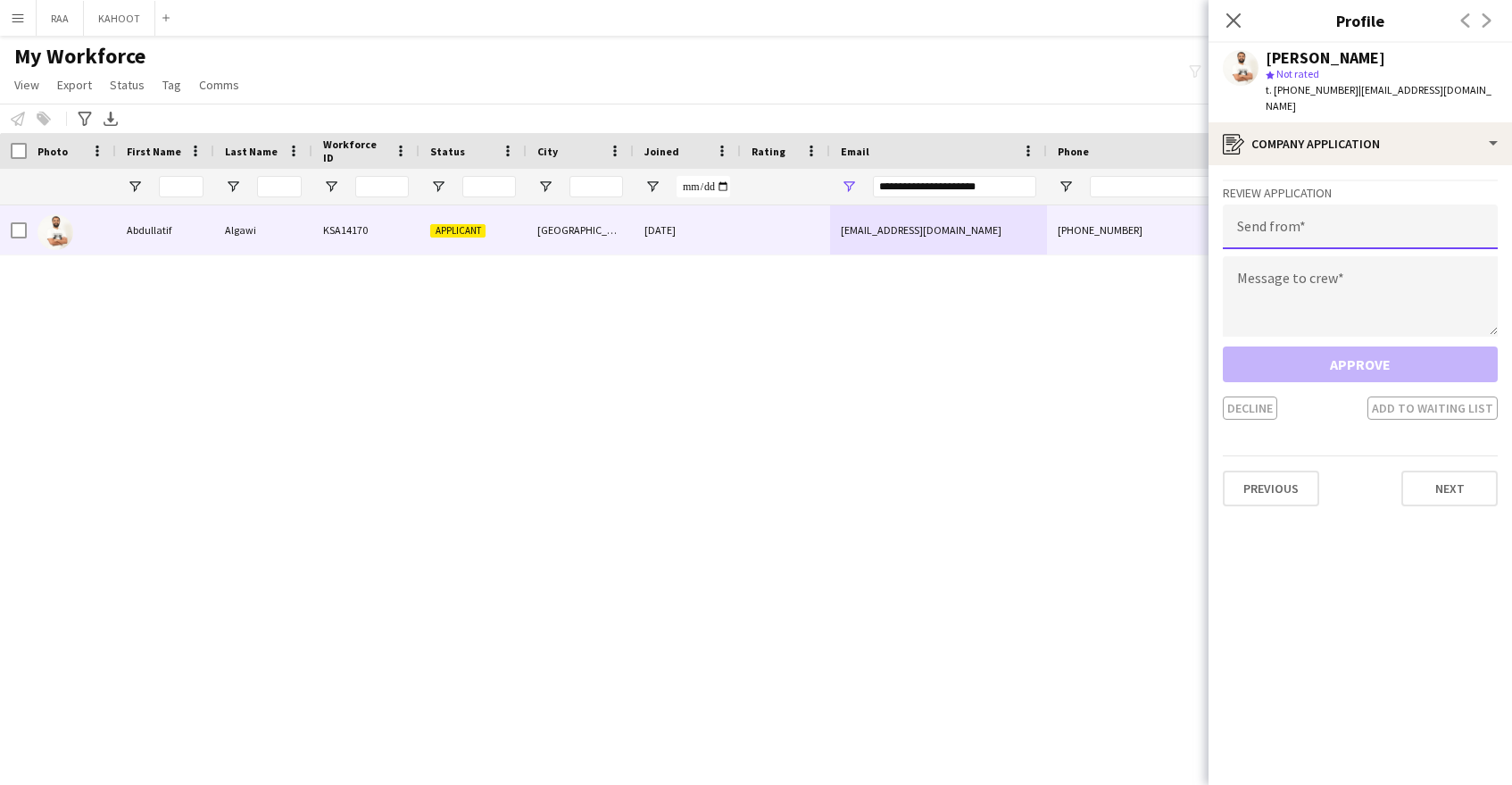
click at [1384, 217] on input "email" at bounding box center [1360, 227] width 275 height 44
type input "**********"
click at [1401, 286] on textarea at bounding box center [1360, 296] width 275 height 80
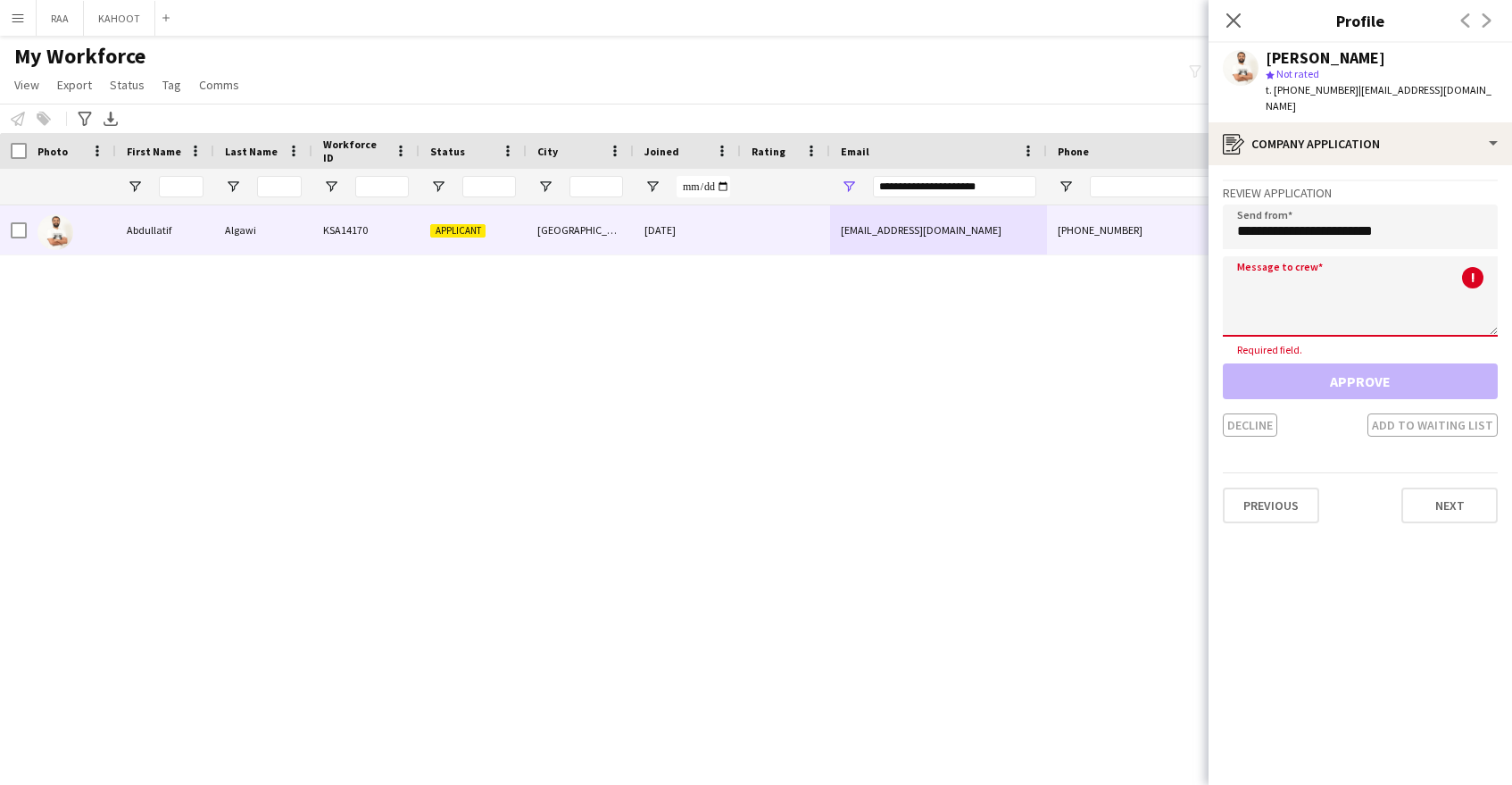
paste textarea "**********"
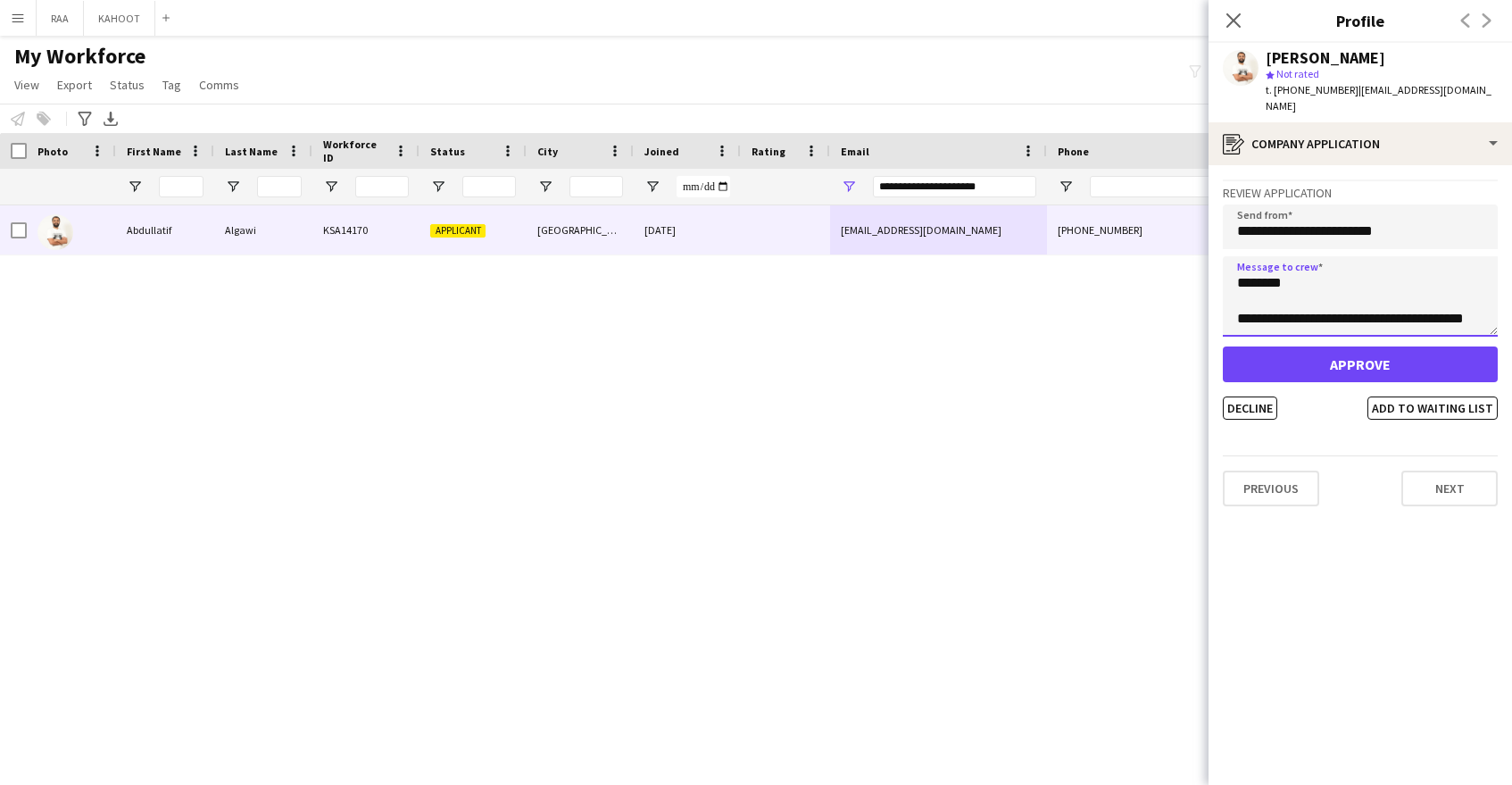
scroll to position [0, 0]
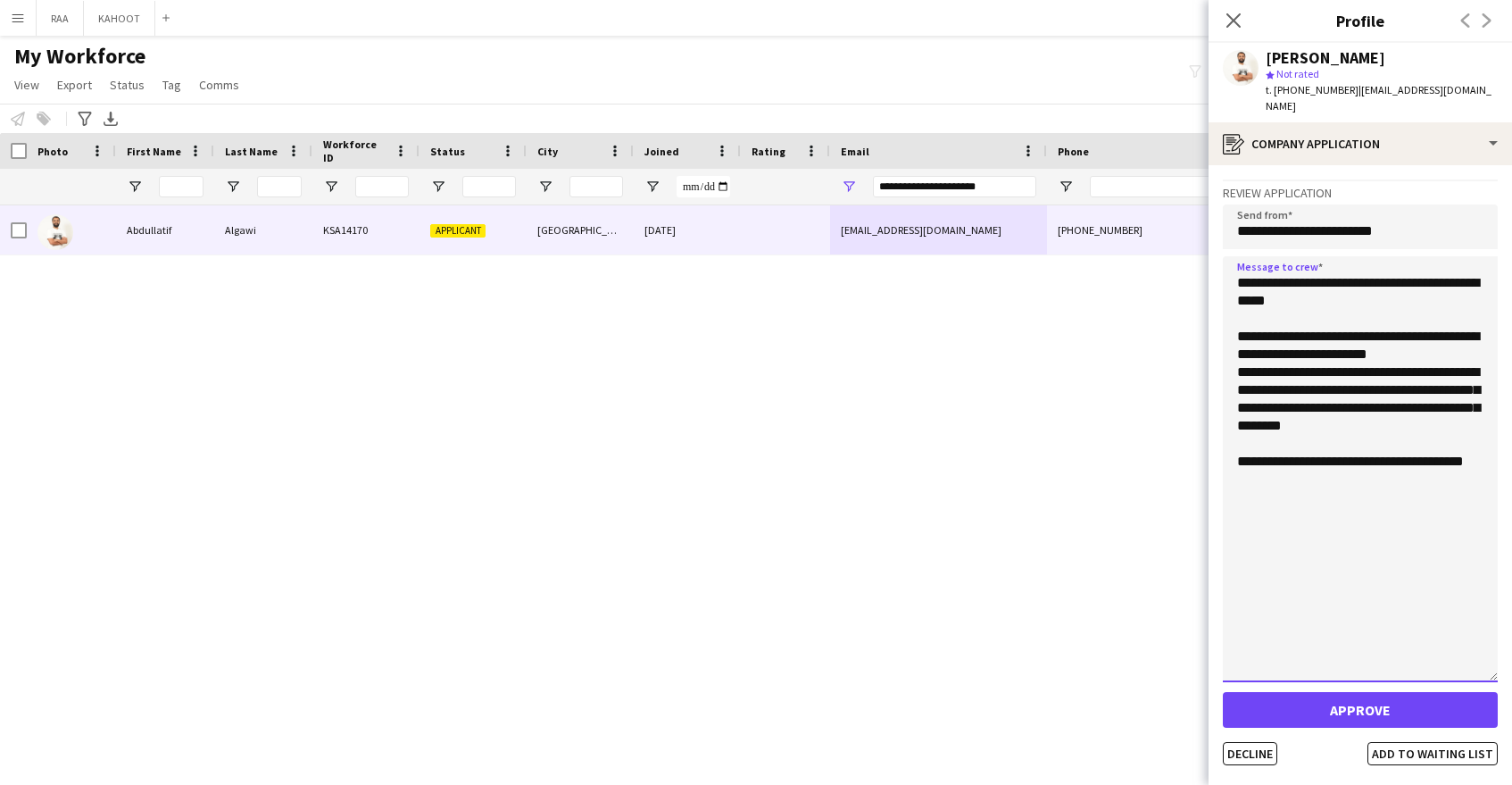
drag, startPoint x: 1493, startPoint y: 314, endPoint x: 1503, endPoint y: 658, distance: 344.1
click at [1503, 660] on app-crew-profile-application "**********" at bounding box center [1360, 475] width 303 height 620
type textarea "**********"
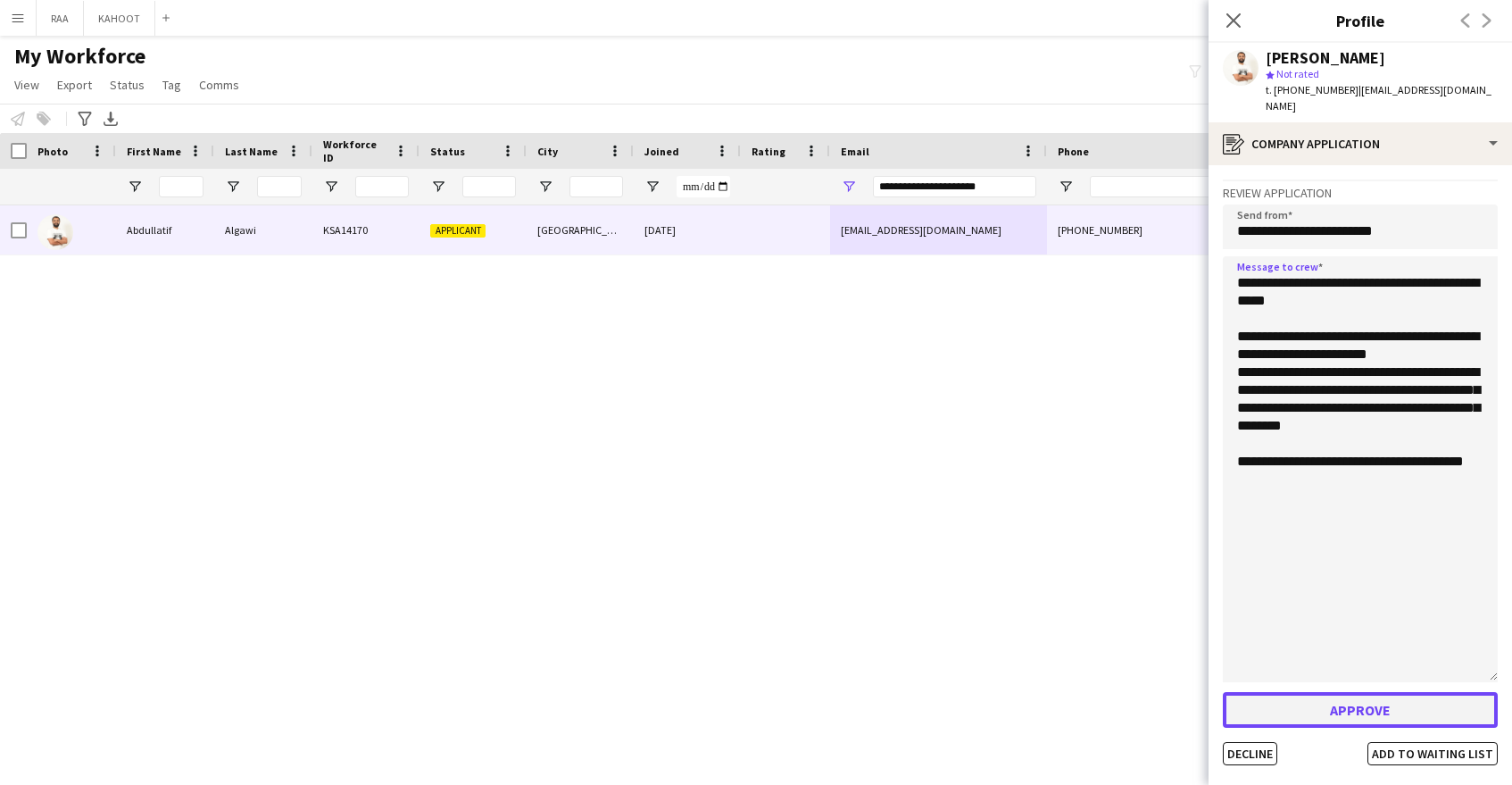
click at [1395, 692] on button "Approve" at bounding box center [1360, 710] width 275 height 36
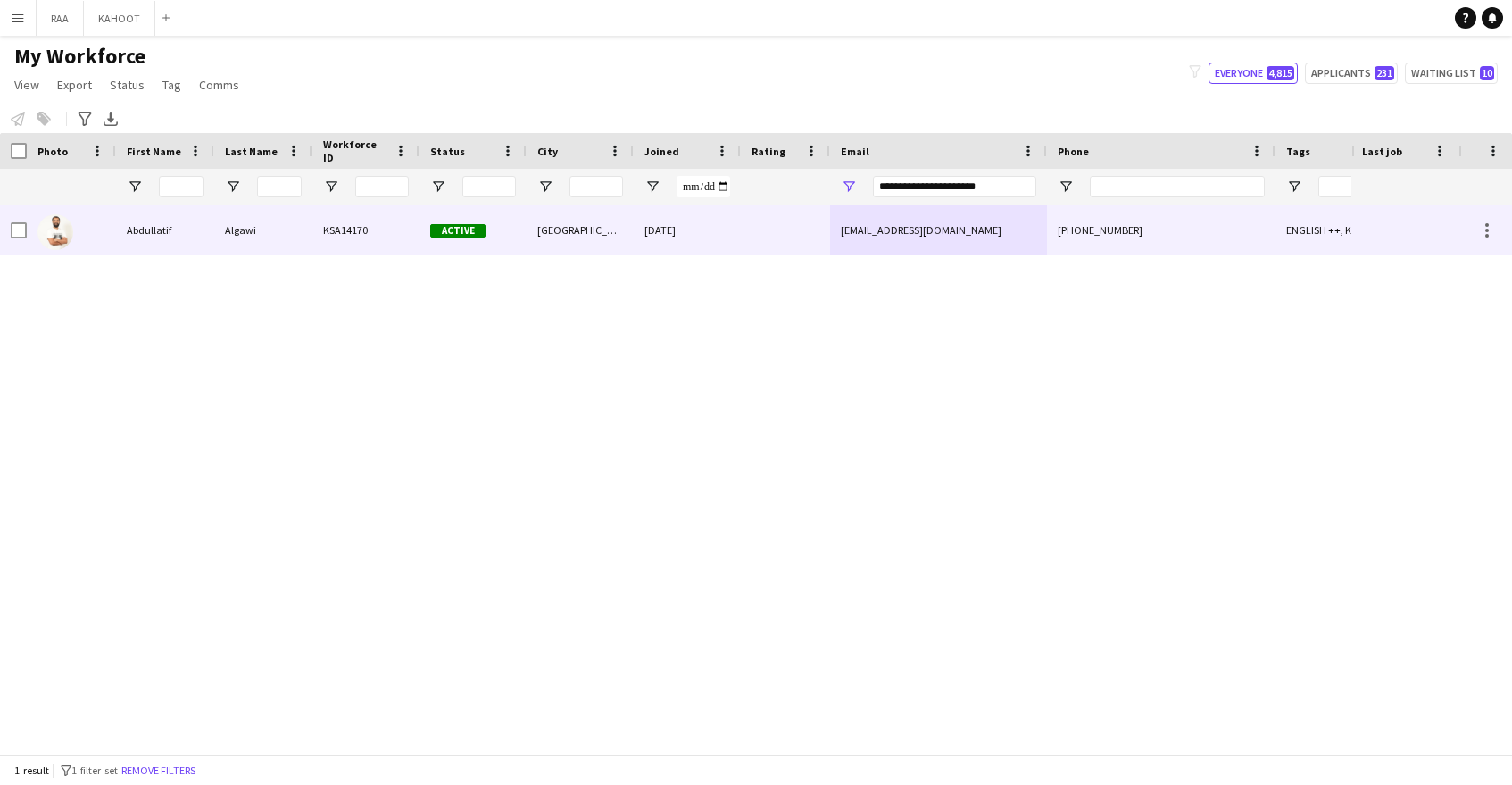
click at [643, 229] on div "[DATE]" at bounding box center [687, 229] width 107 height 49
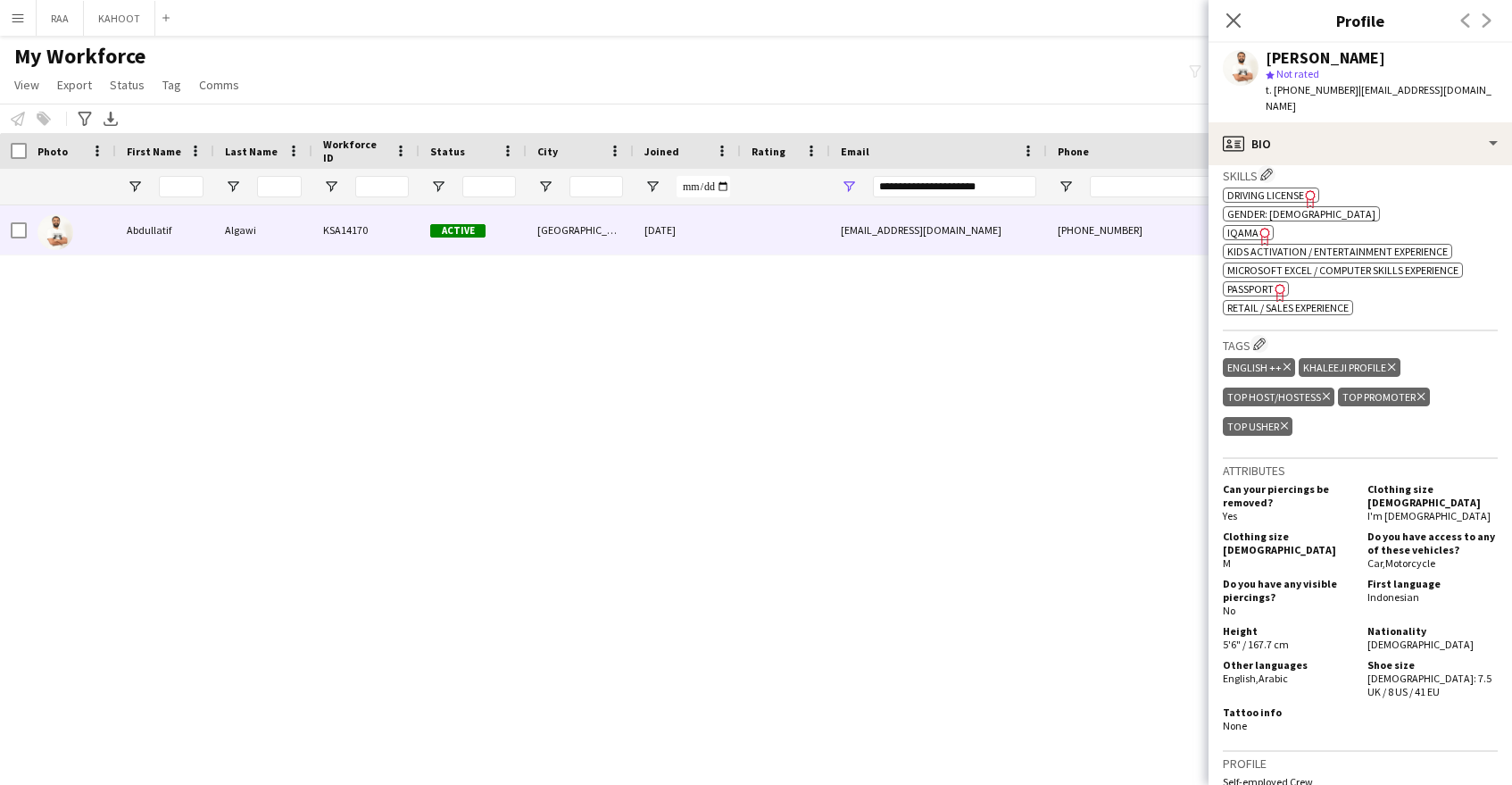
scroll to position [648, 0]
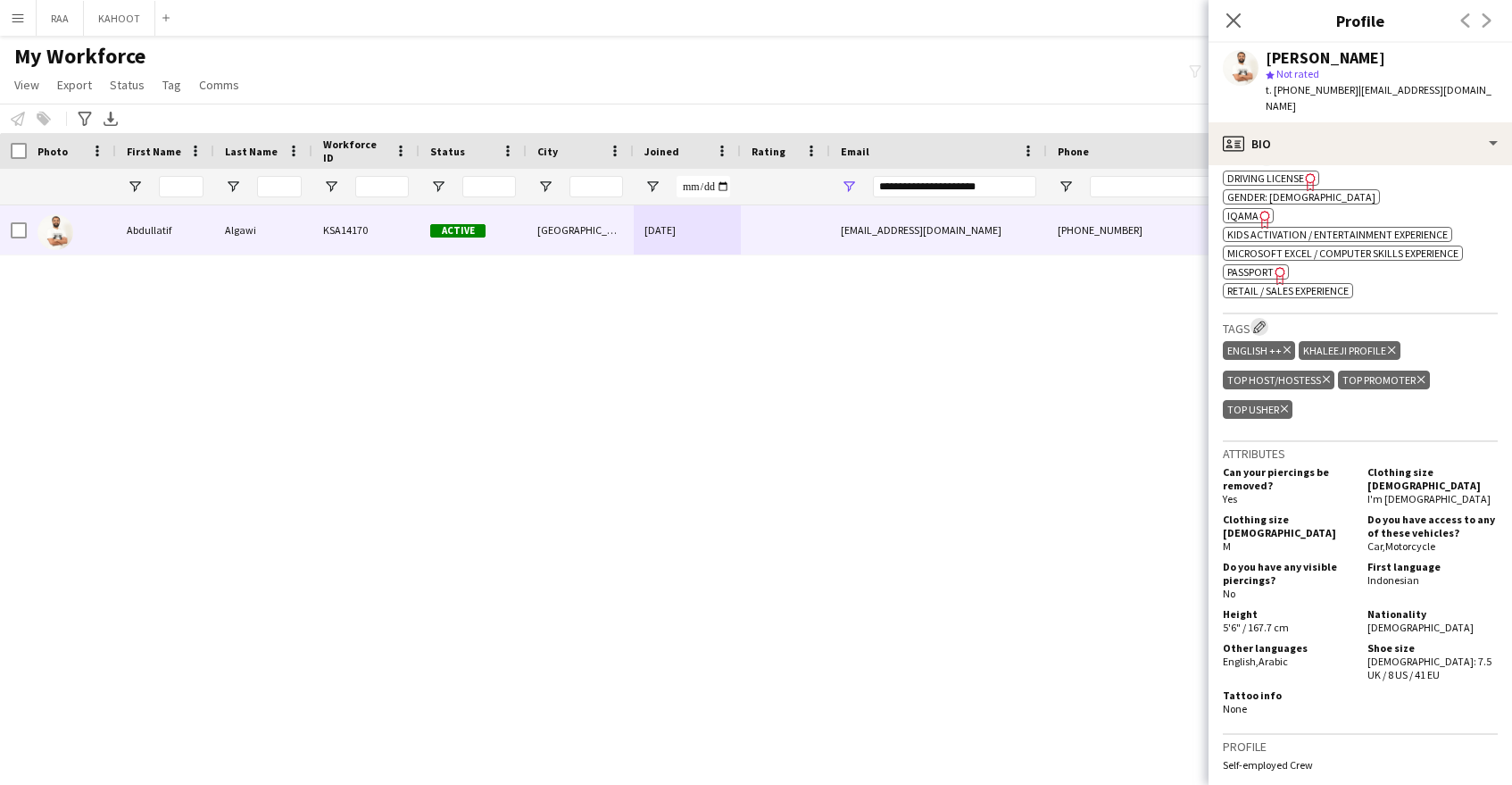
click at [1262, 322] on app-icon "Edit crew company tags" at bounding box center [1259, 327] width 13 height 13
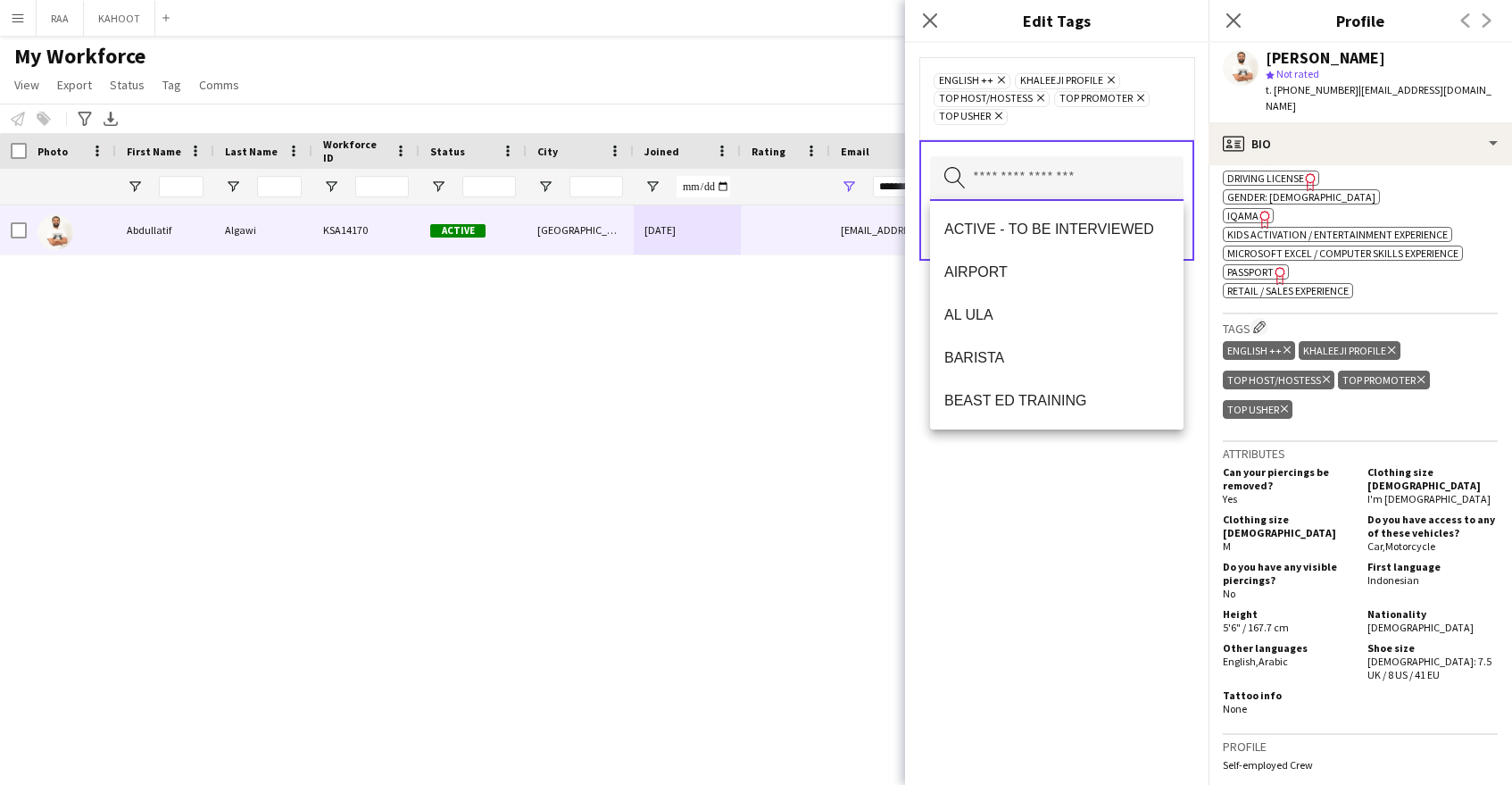
click at [1083, 189] on input "text" at bounding box center [1057, 179] width 253 height 44
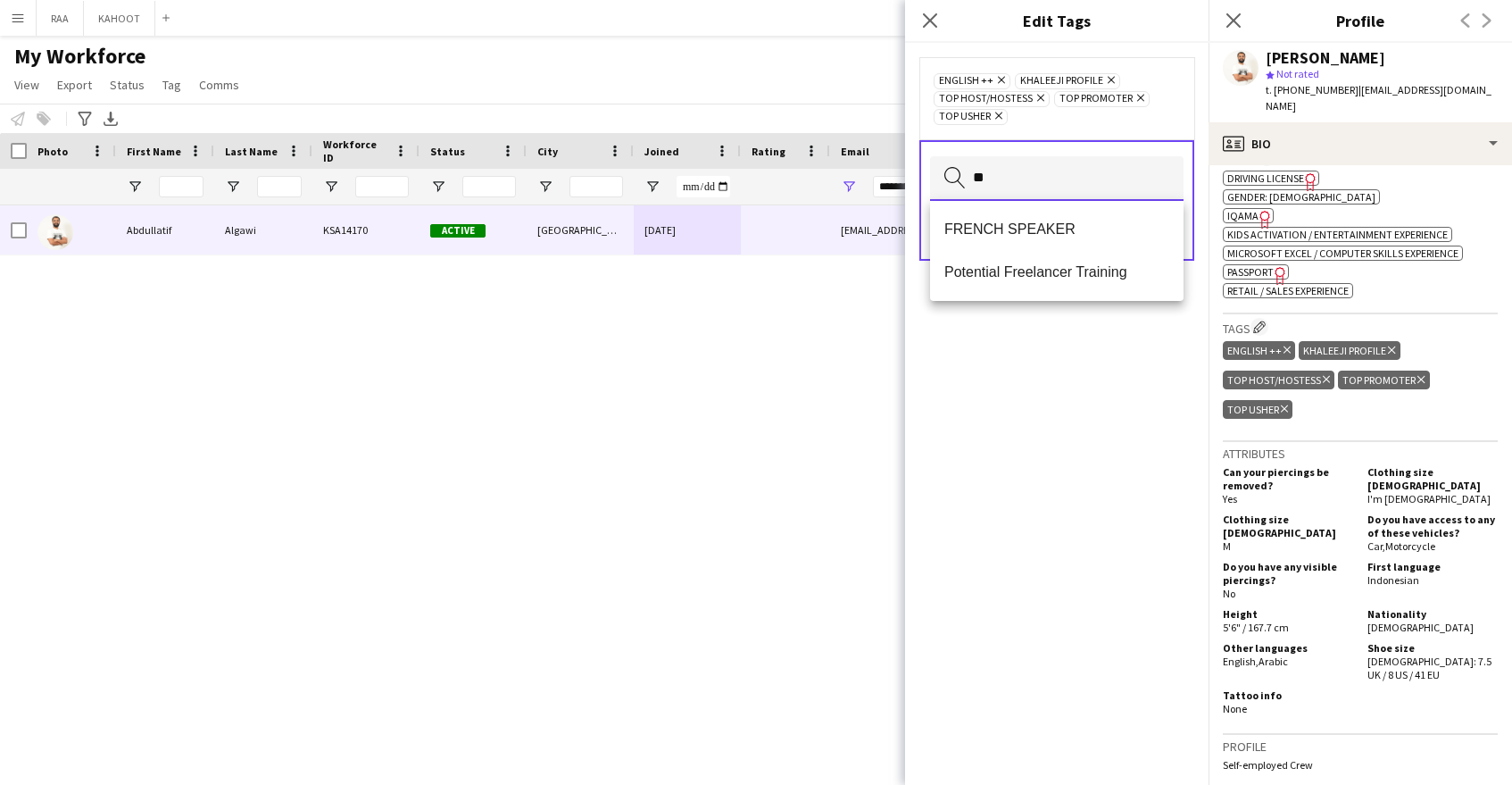
type input "*"
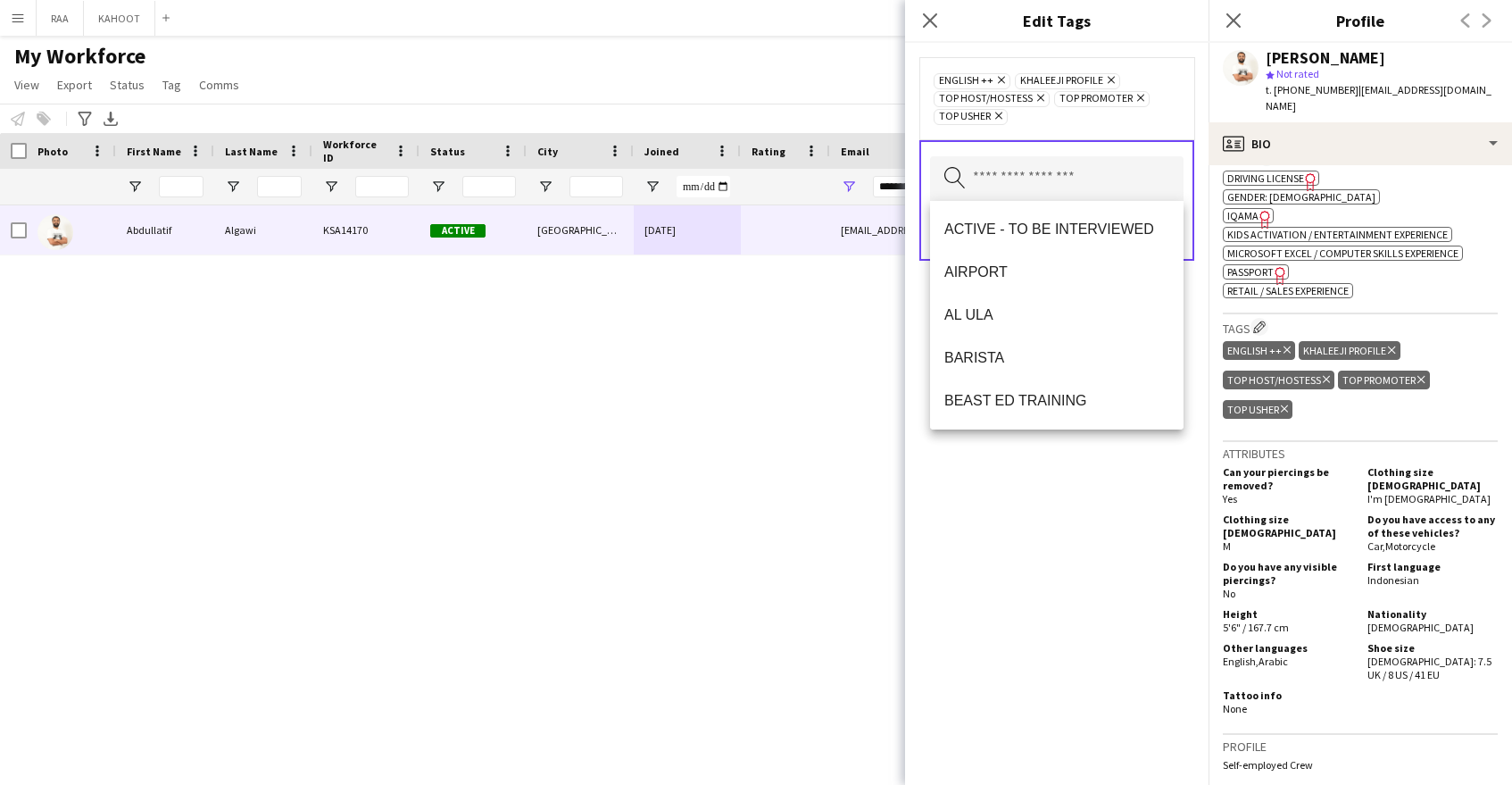
click at [1101, 540] on div "ENGLISH ++ Remove KHALEEJI PROFILE Remove TOP HOST/HOSTESS Remove TOP PROMOTER …" at bounding box center [1057, 414] width 303 height 742
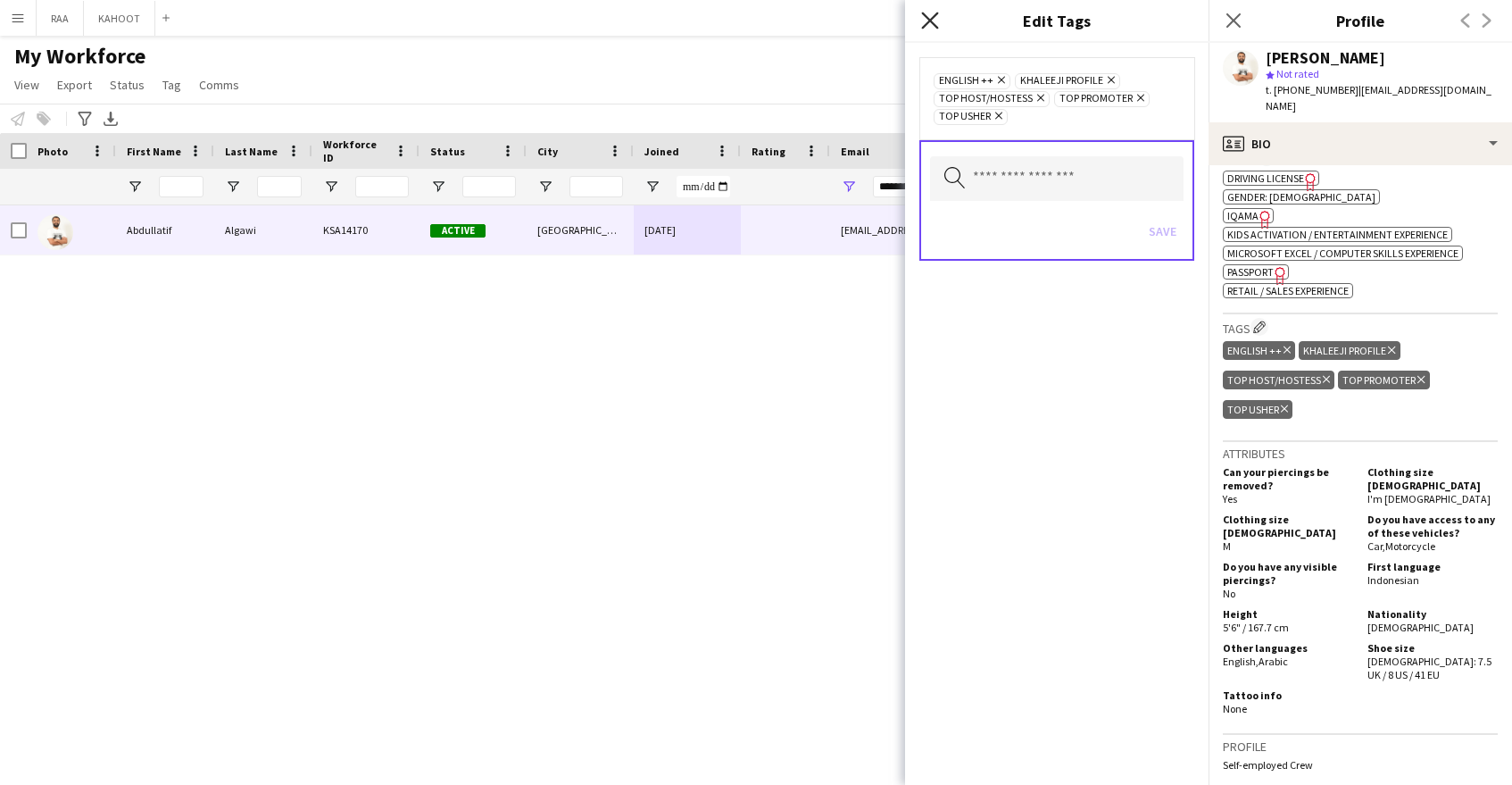
click at [932, 28] on icon "Close pop-in" at bounding box center [929, 20] width 17 height 17
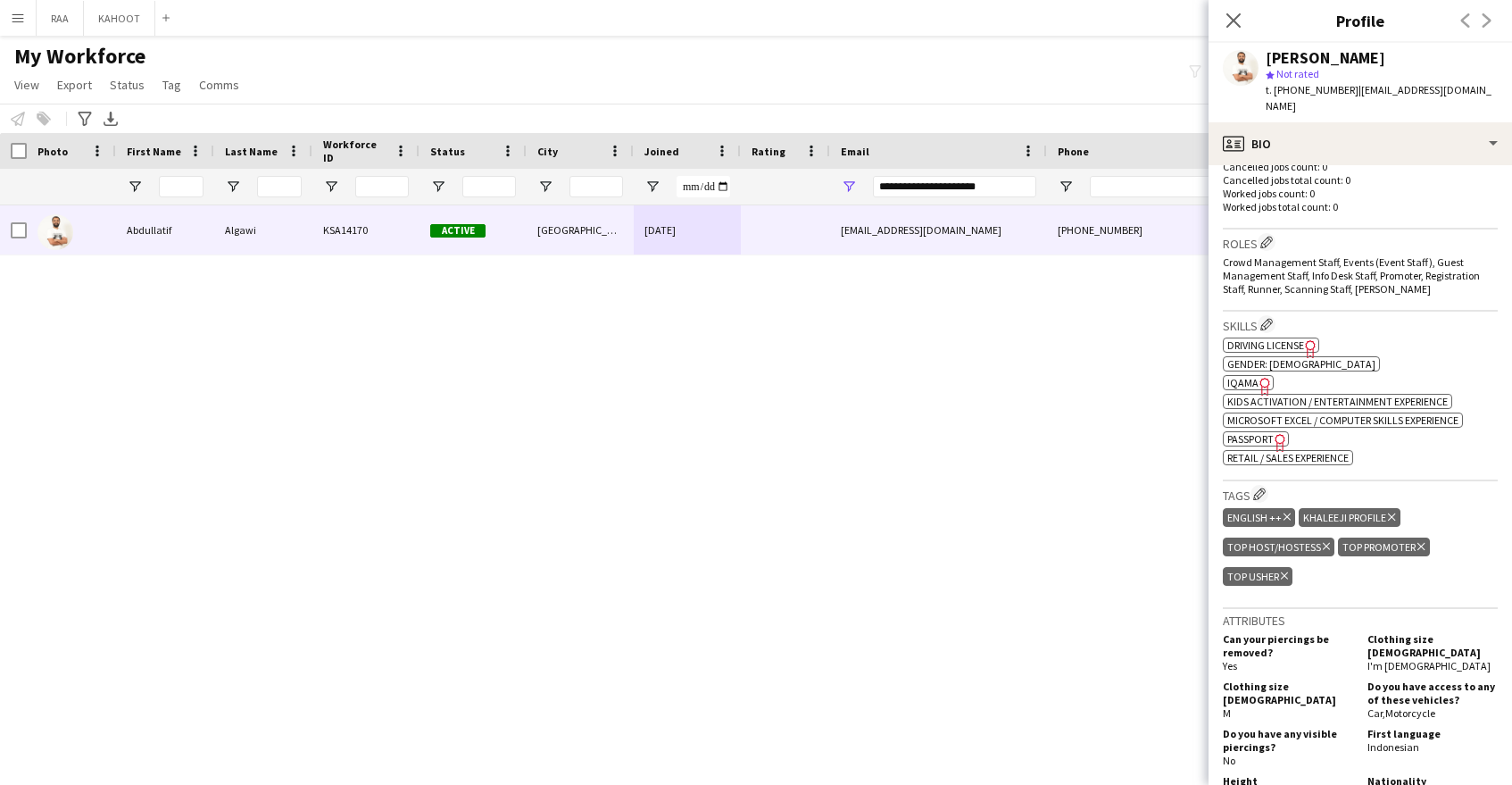
scroll to position [0, 0]
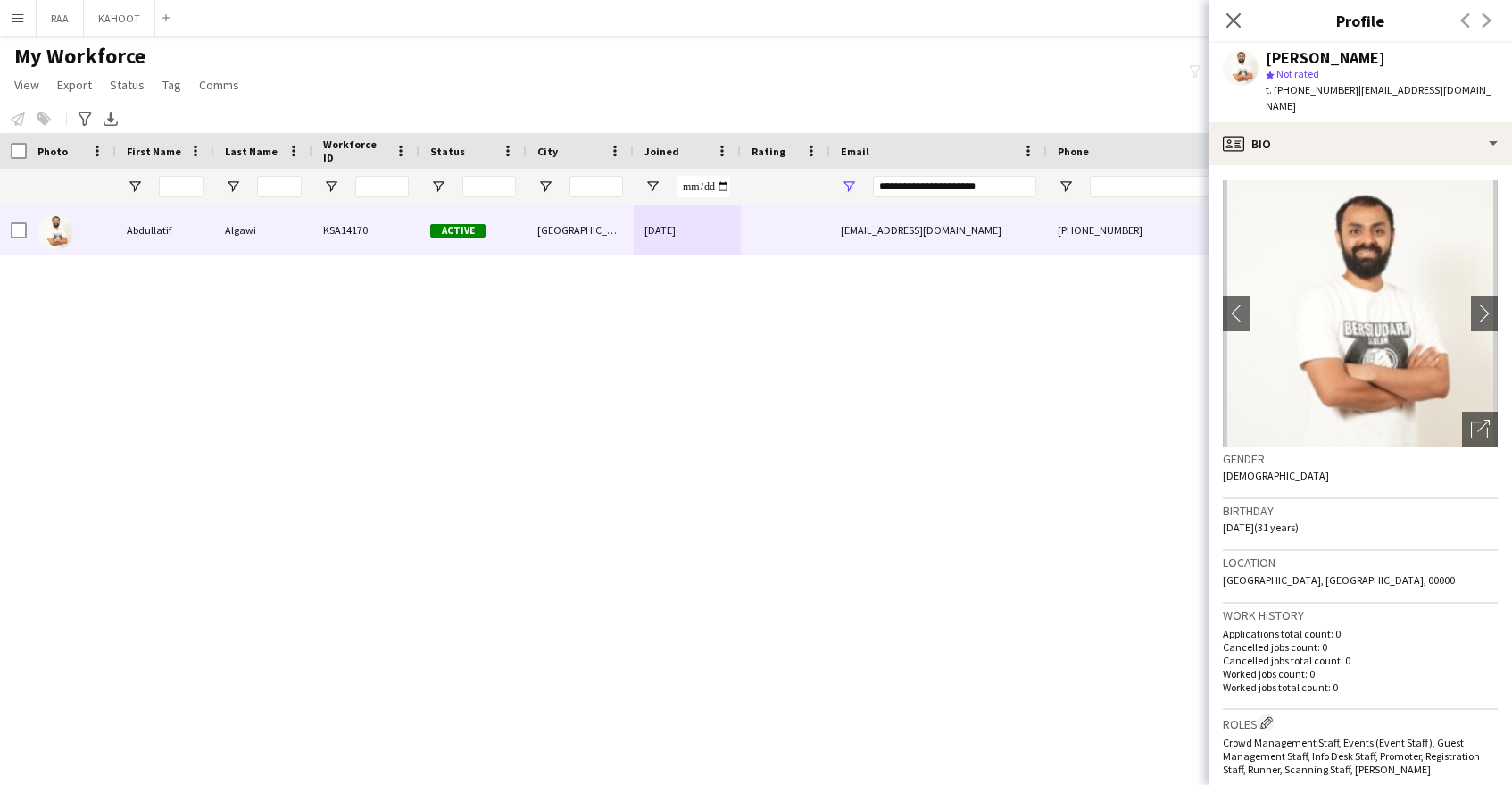
click at [1469, 292] on img at bounding box center [1360, 313] width 275 height 268
click at [1476, 304] on app-icon "chevron-right" at bounding box center [1485, 312] width 28 height 18
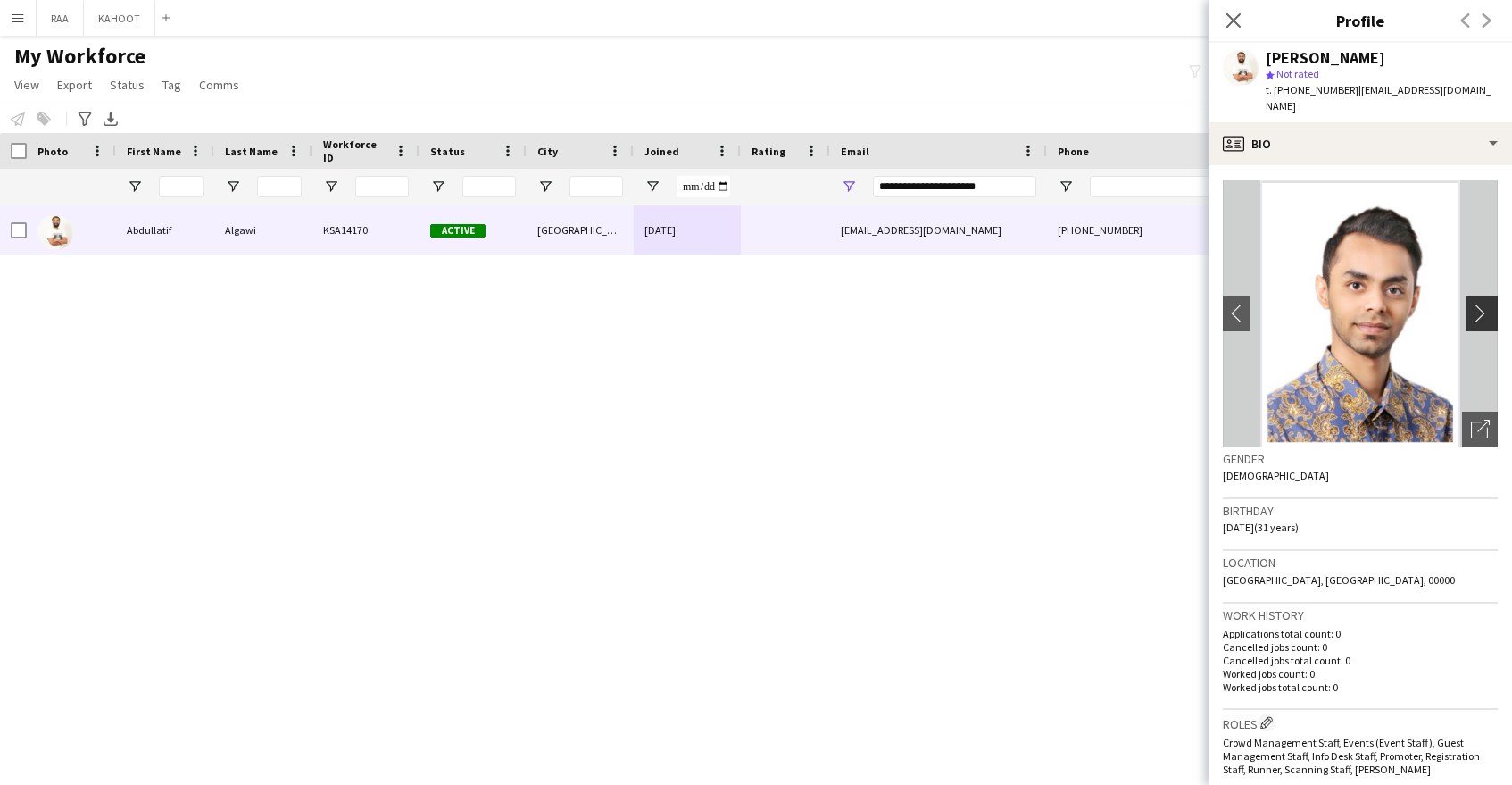
click at [1477, 304] on app-icon "chevron-right" at bounding box center [1485, 312] width 28 height 18
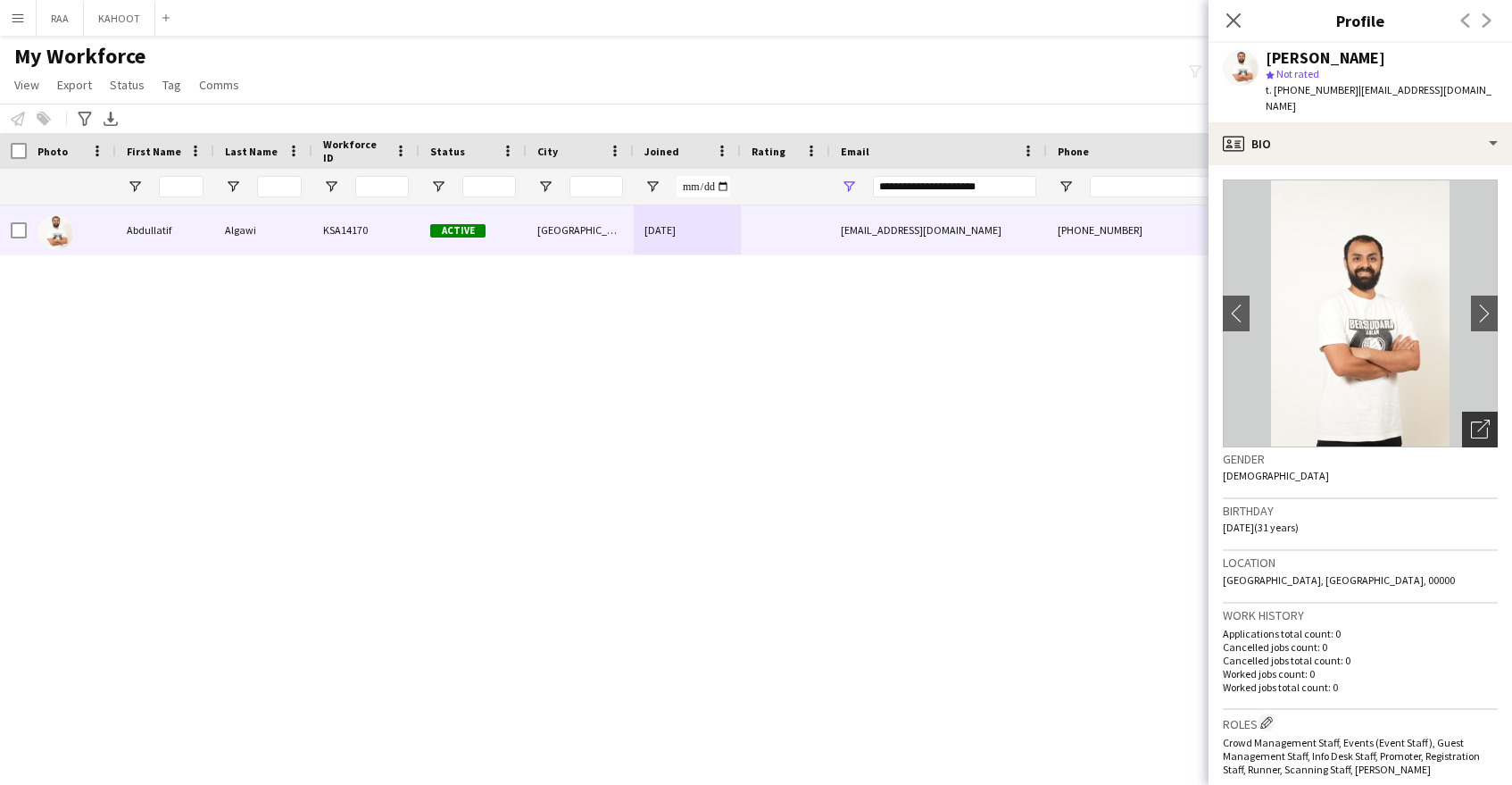
click at [1474, 428] on div "Open photos pop-in" at bounding box center [1479, 429] width 36 height 36
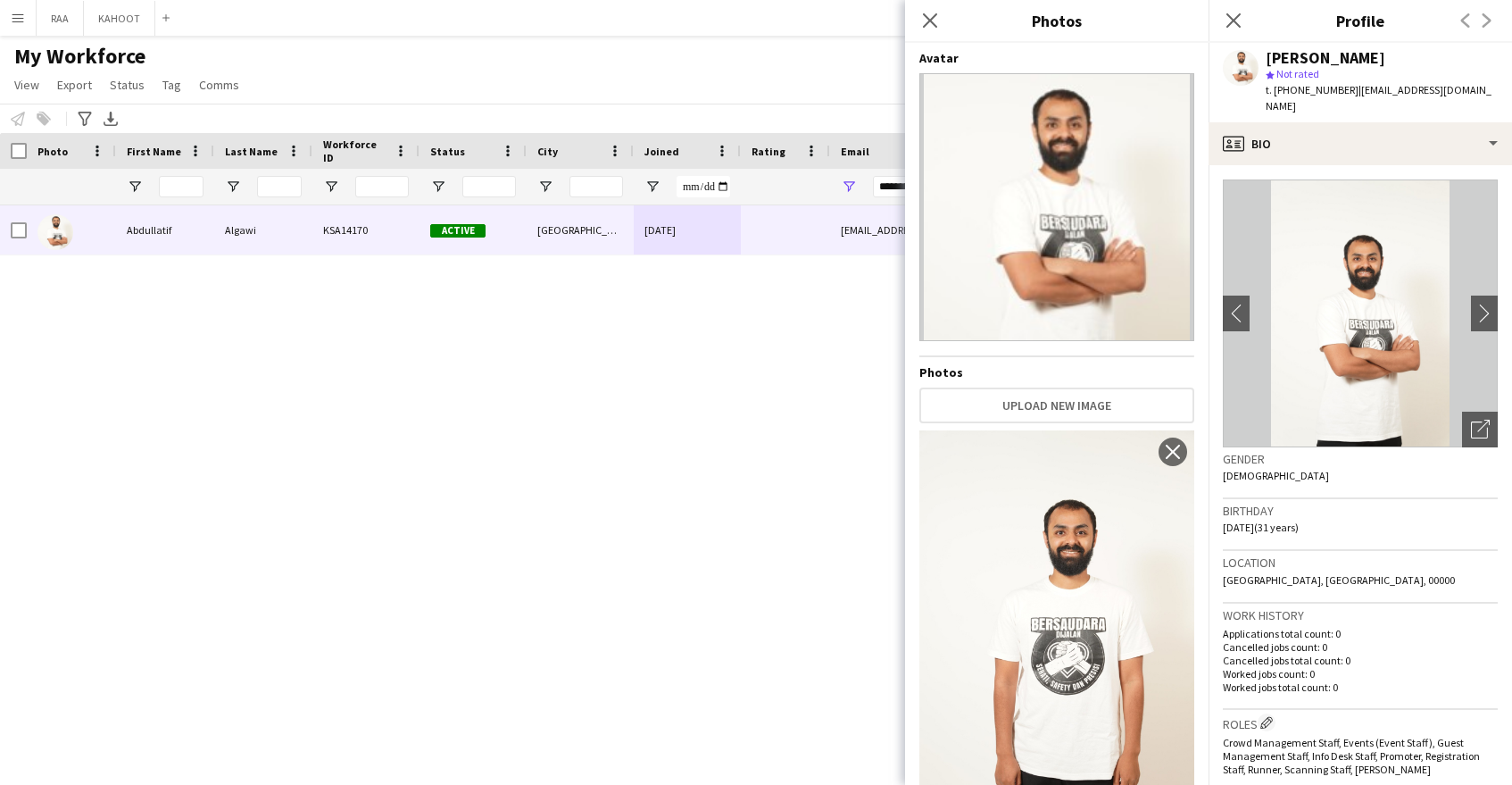
click at [917, 16] on div "Close pop-in" at bounding box center [930, 20] width 50 height 41
click at [923, 18] on icon "Close pop-in" at bounding box center [929, 20] width 17 height 17
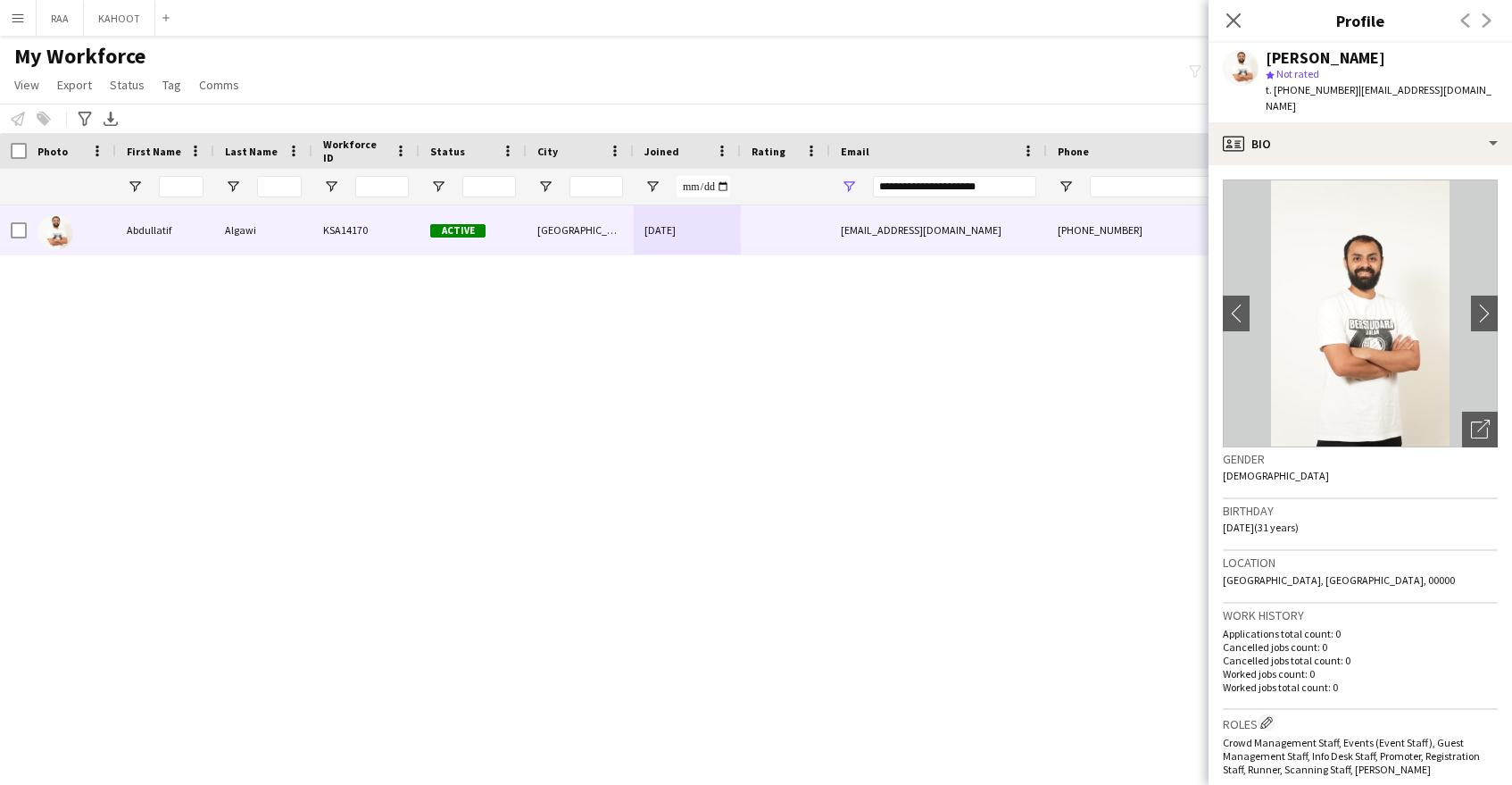
scroll to position [0, 9]
click at [1238, 17] on icon at bounding box center [1234, 20] width 17 height 17
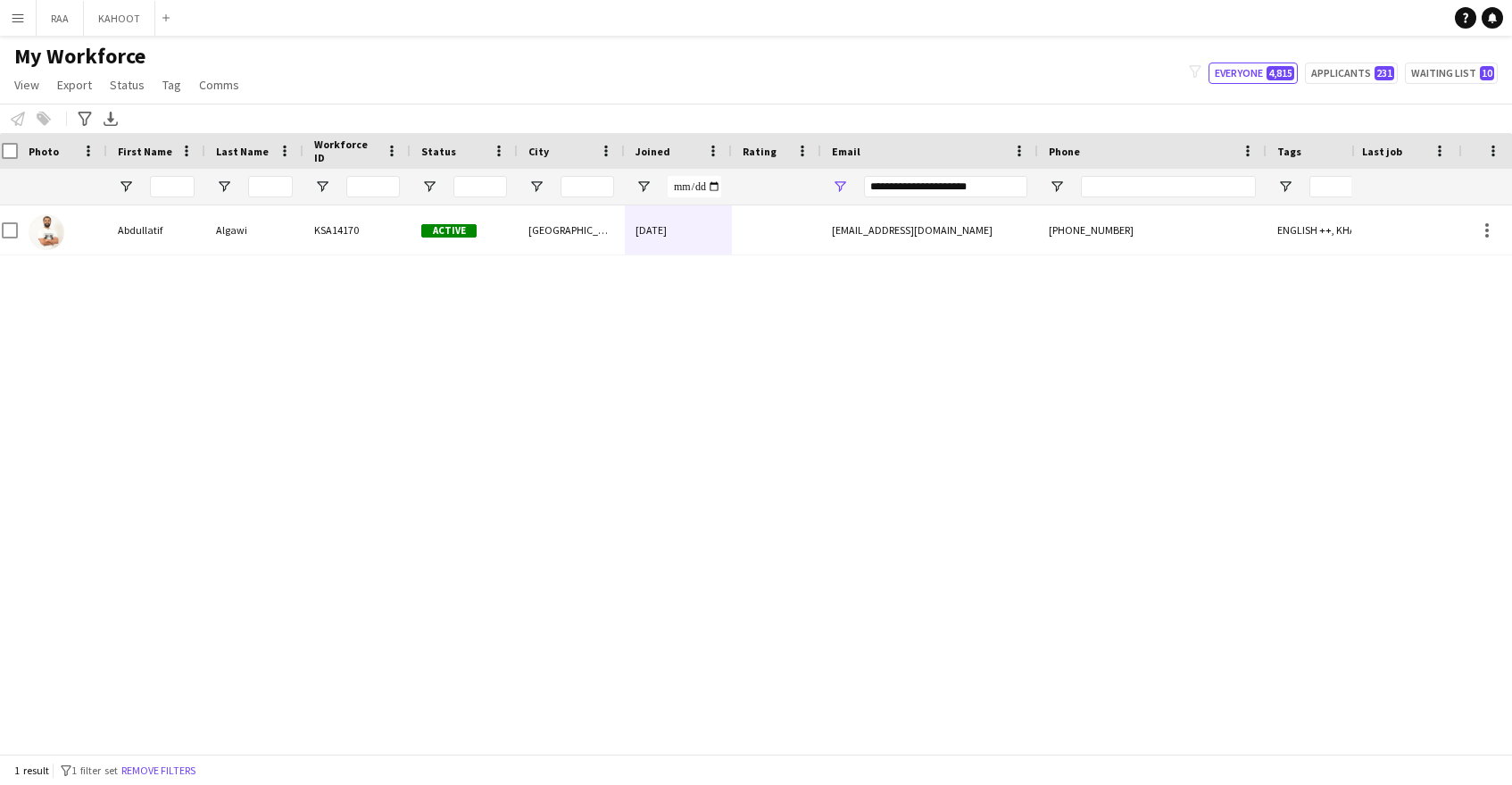
click at [845, 614] on div "Abdullatif Algawi KSA14170 Active Riyadh 28-08-2025 abdulatif.94@gmail.com +966…" at bounding box center [675, 479] width 1352 height 548
drag, startPoint x: 961, startPoint y: 182, endPoint x: 751, endPoint y: 176, distance: 210.1
click at [751, 177] on div at bounding box center [1017, 187] width 2036 height 36
paste input "****"
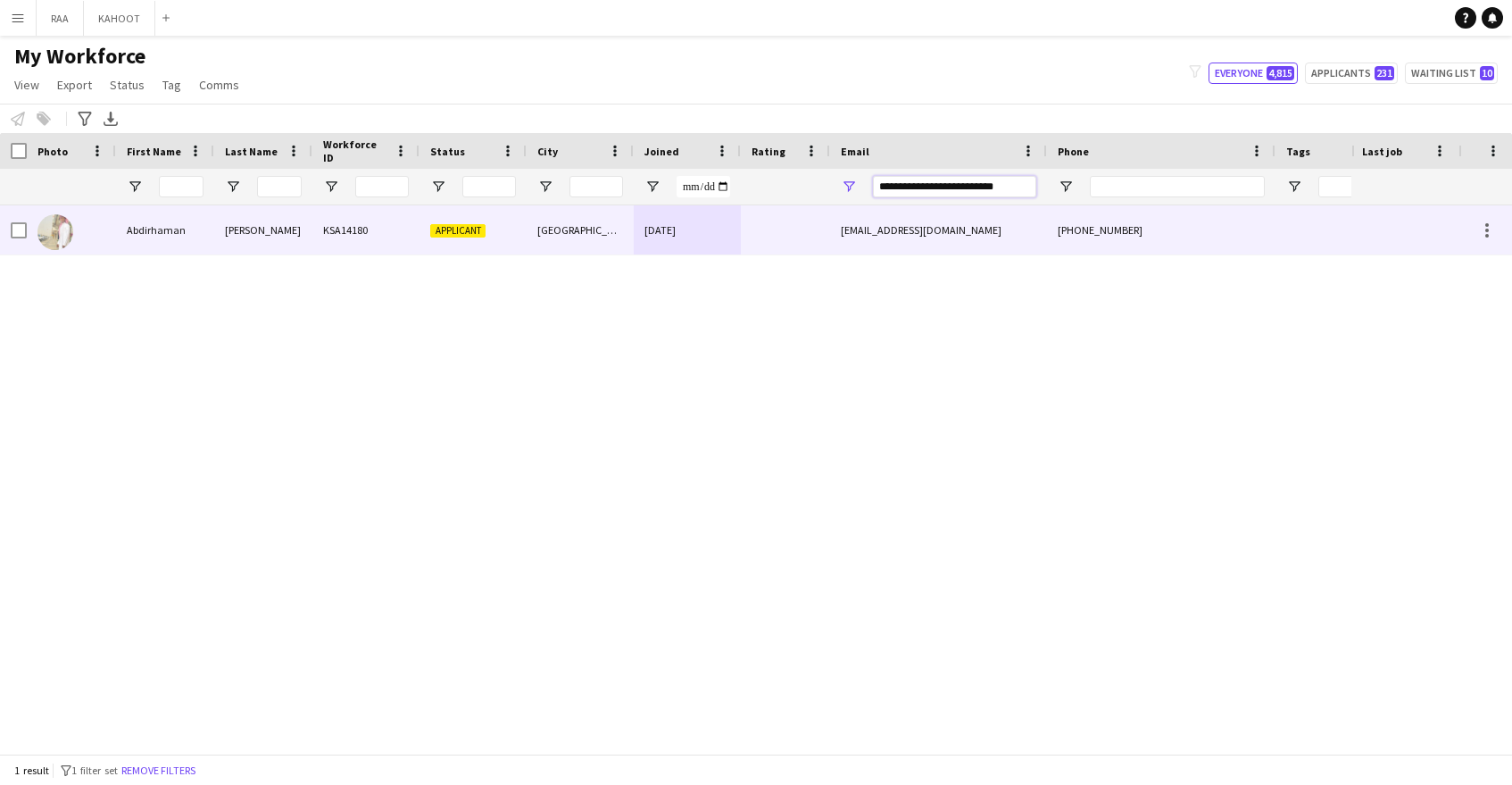
type input "**********"
click at [734, 247] on div "[DATE]" at bounding box center [687, 229] width 107 height 49
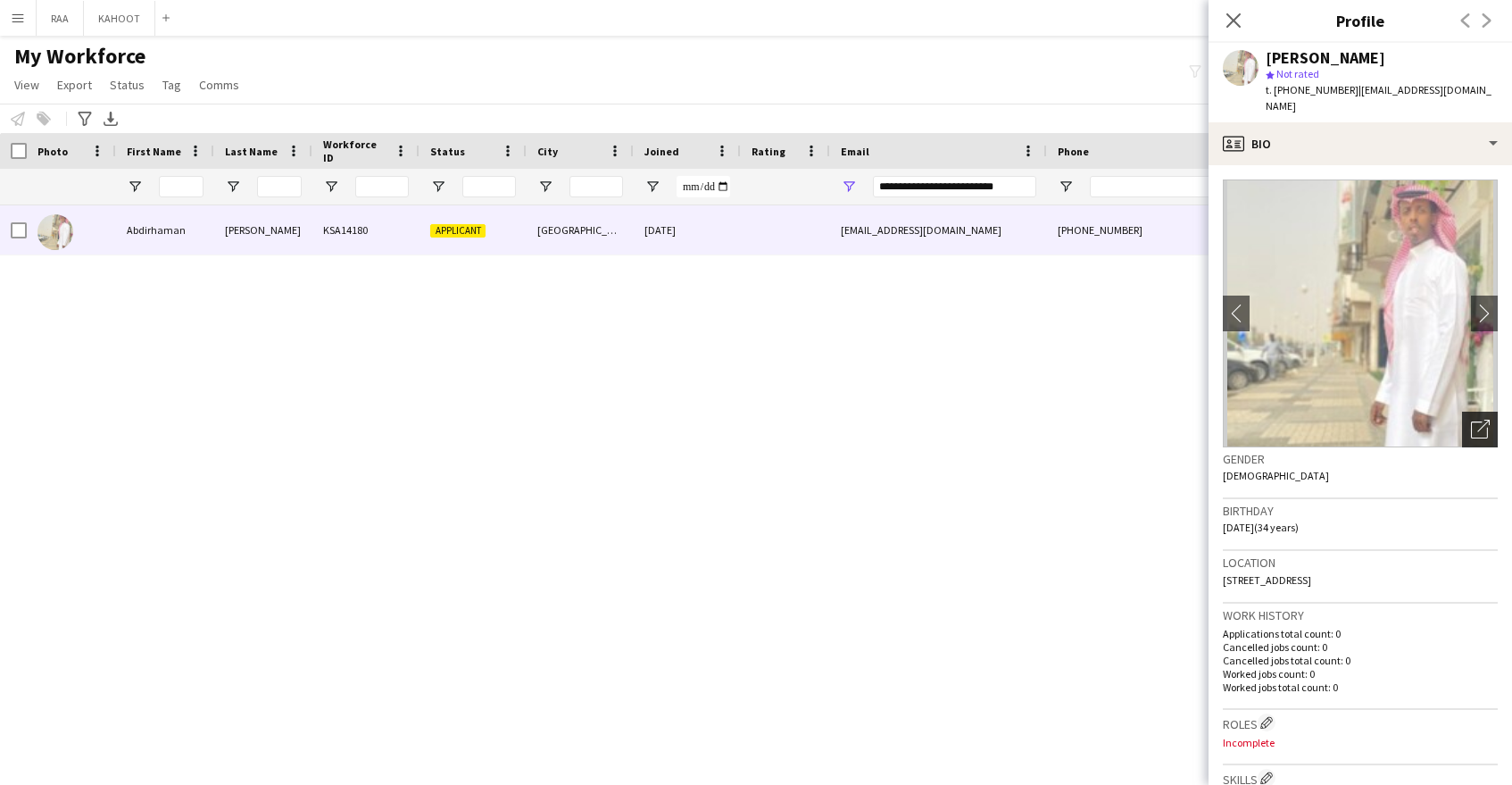
click at [1481, 422] on icon at bounding box center [1480, 430] width 17 height 17
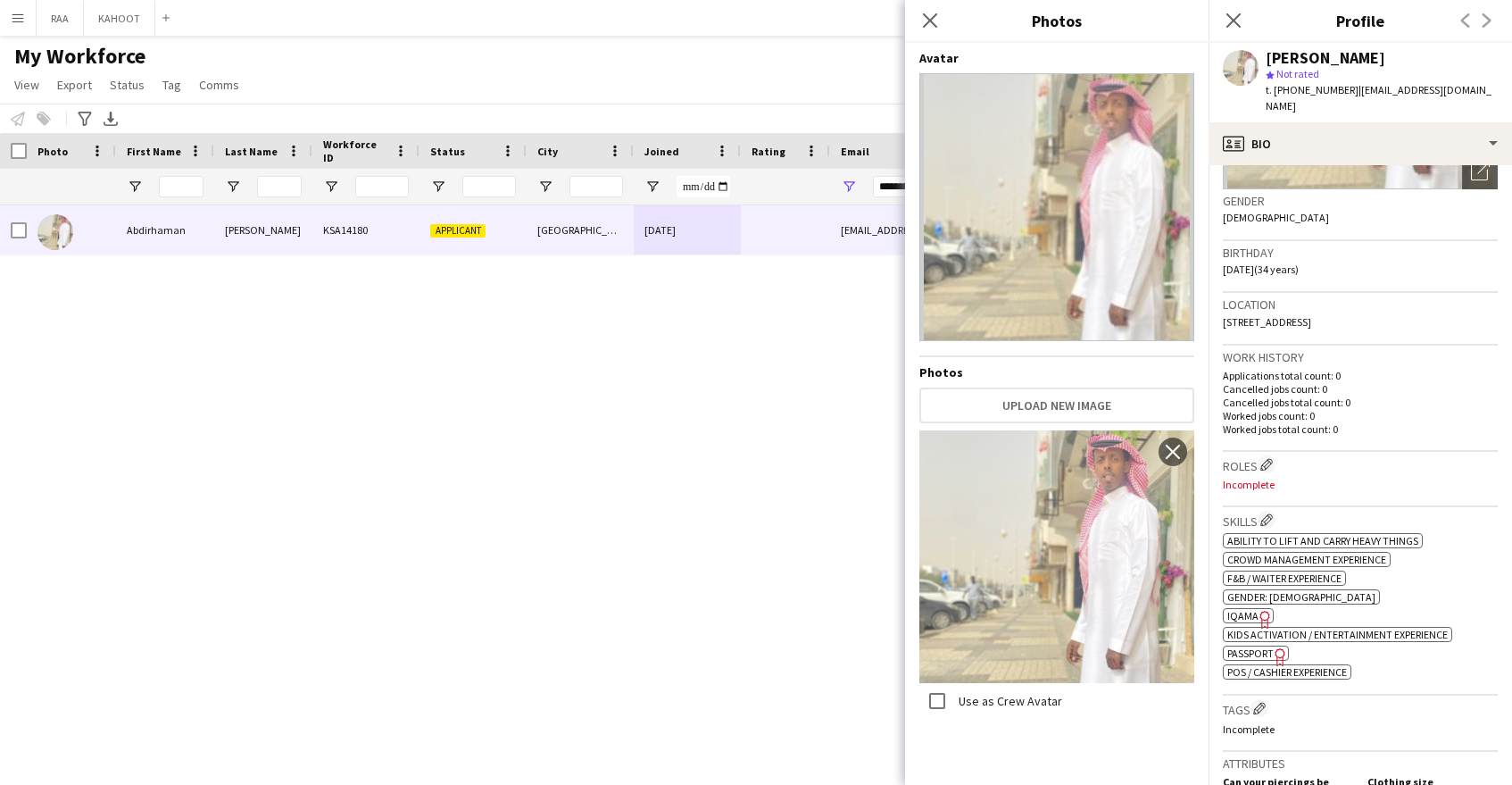
scroll to position [272, 0]
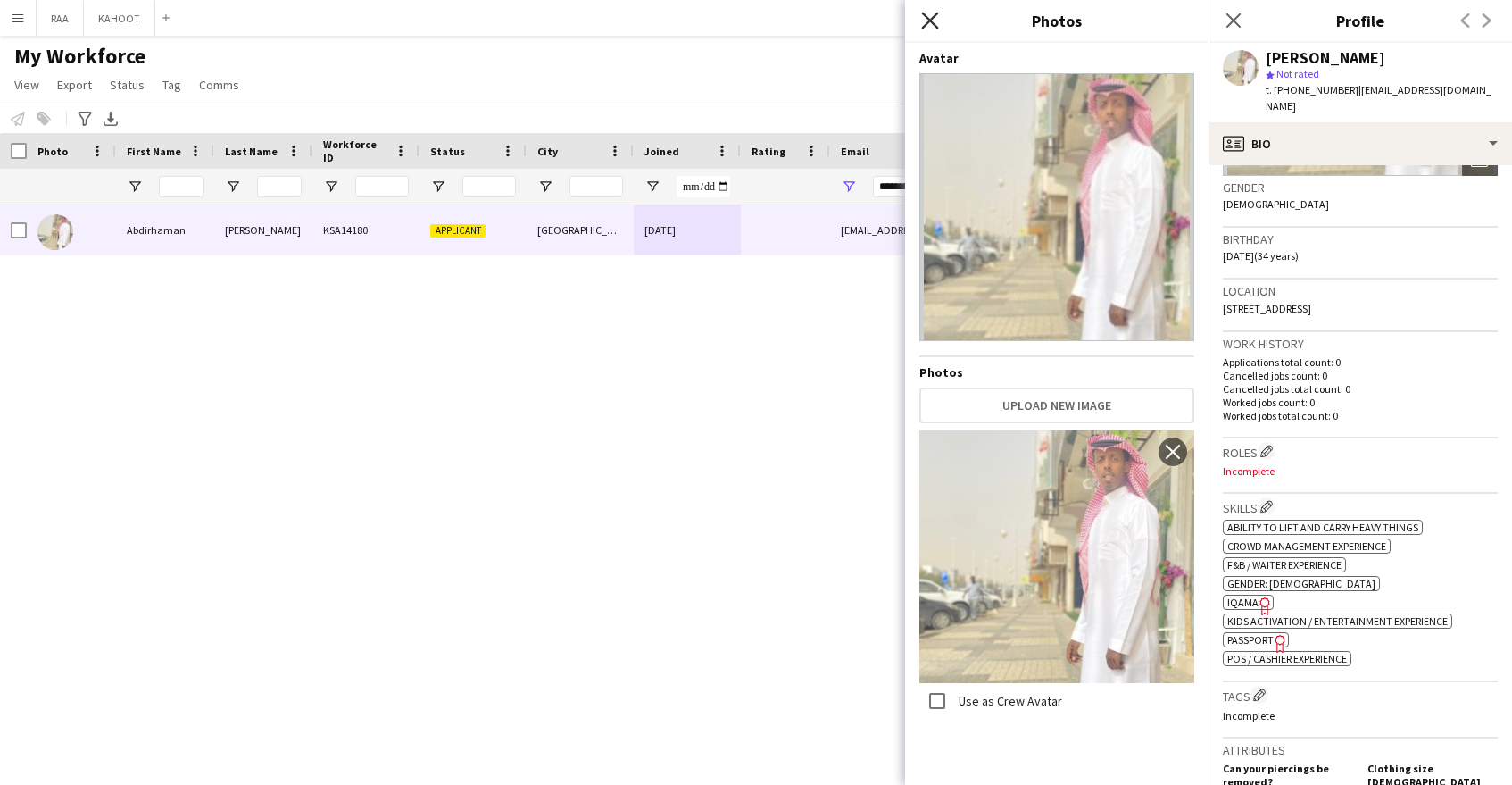
click at [926, 24] on icon at bounding box center [929, 20] width 17 height 17
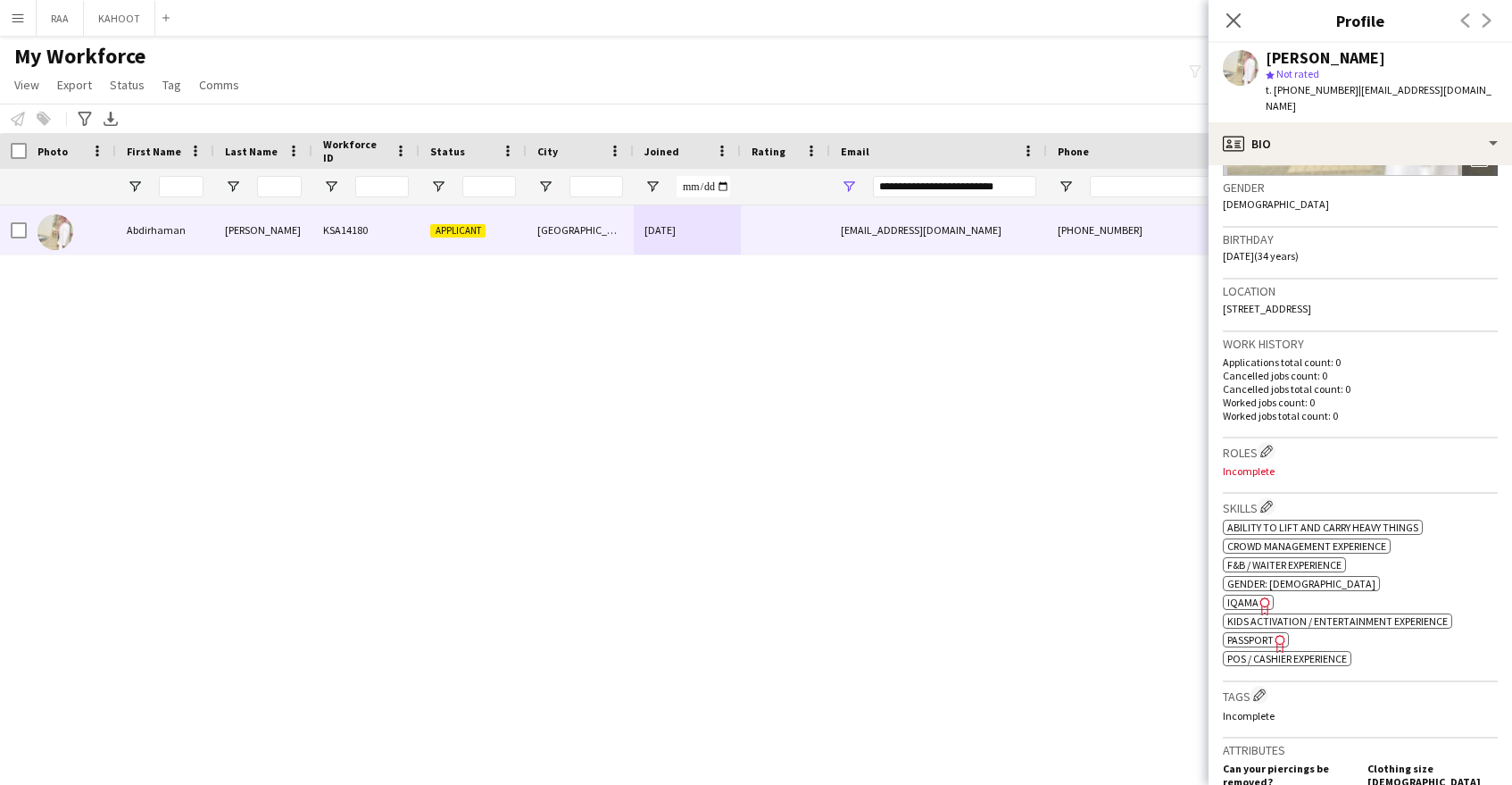
scroll to position [0, 0]
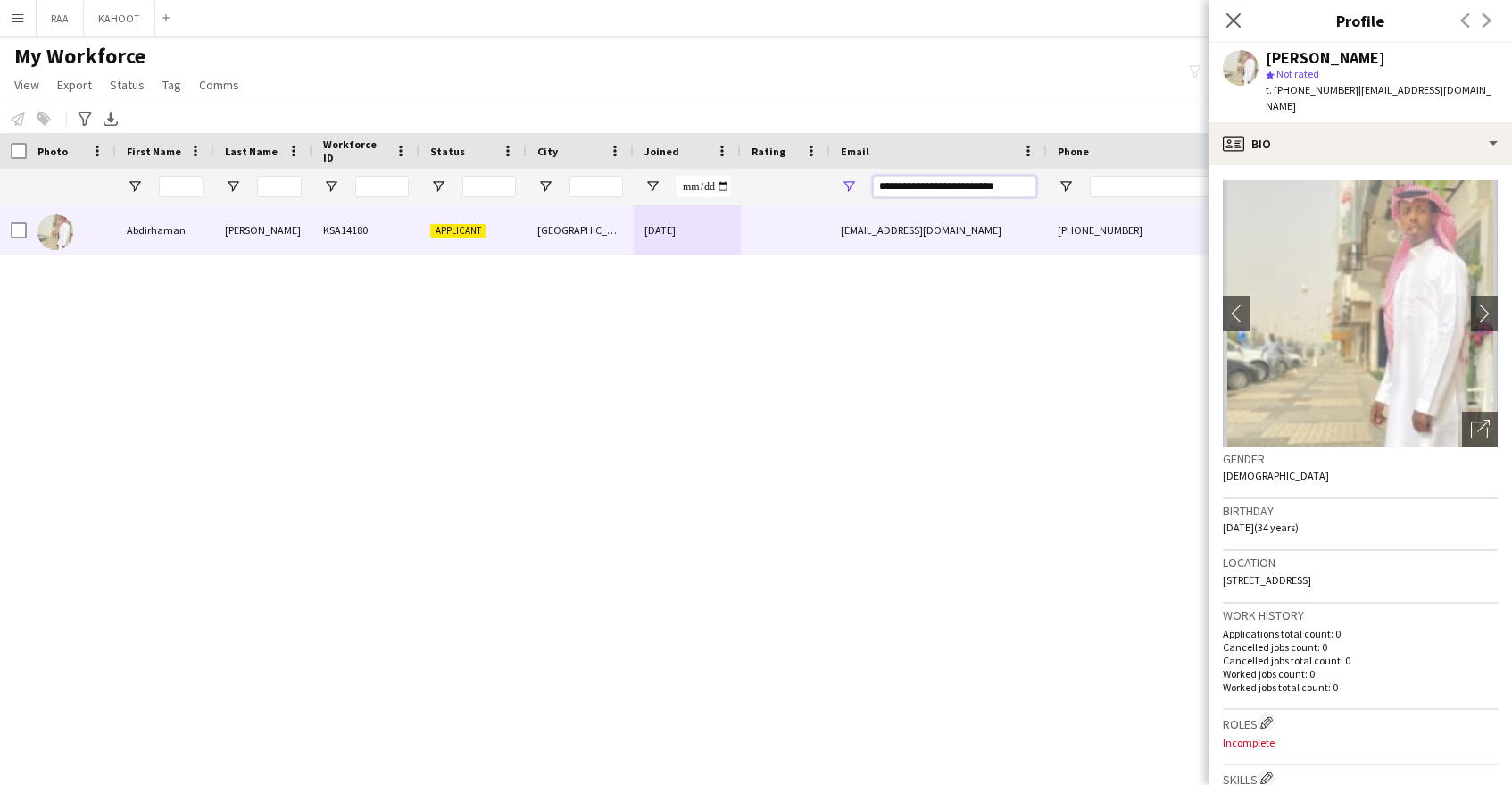
drag, startPoint x: 1021, startPoint y: 188, endPoint x: 736, endPoint y: 174, distance: 285.3
click at [736, 174] on div at bounding box center [1017, 187] width 2036 height 36
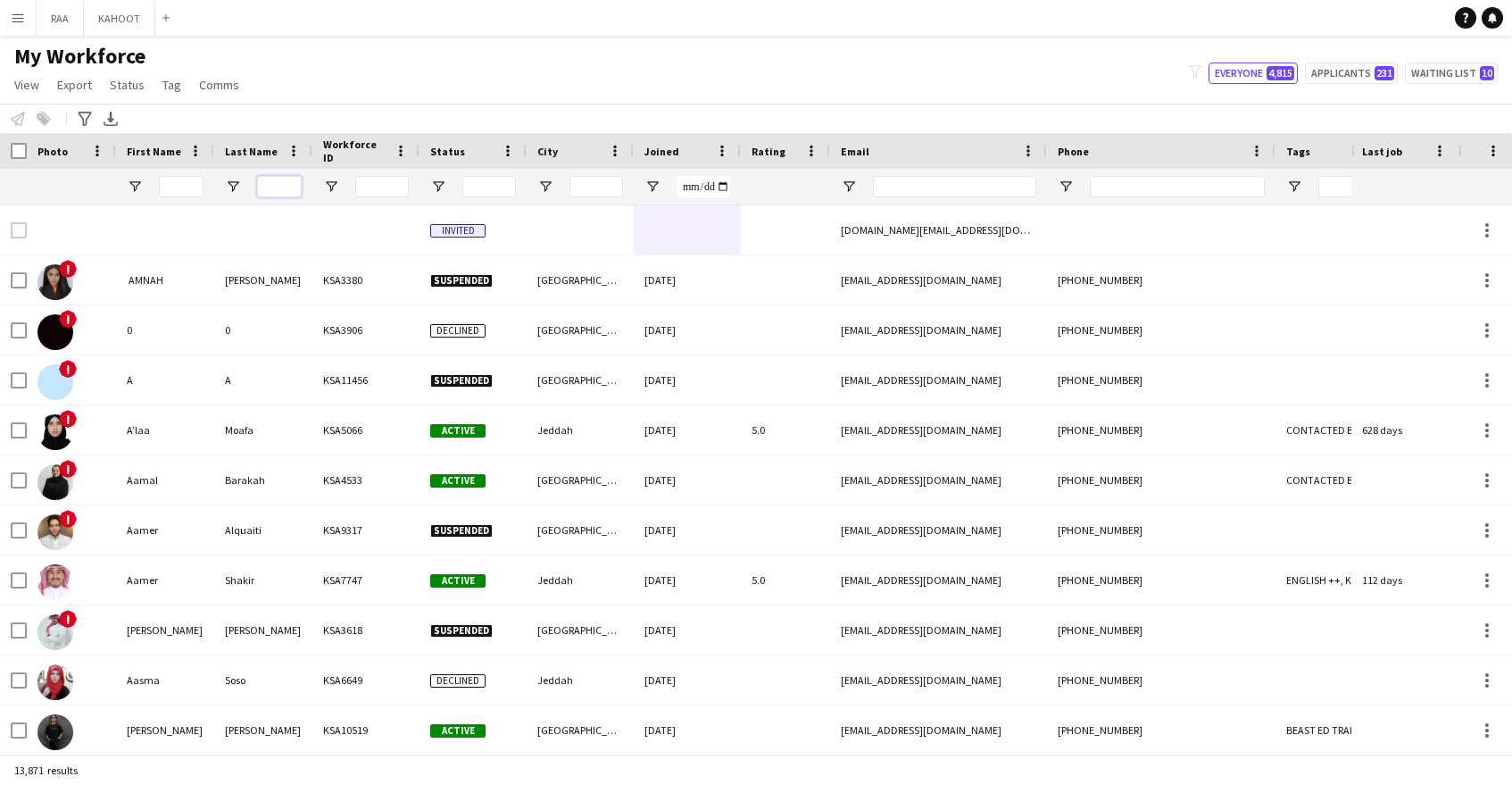
click at [285, 194] on input "Last Name Filter Input" at bounding box center [279, 187] width 44 height 21
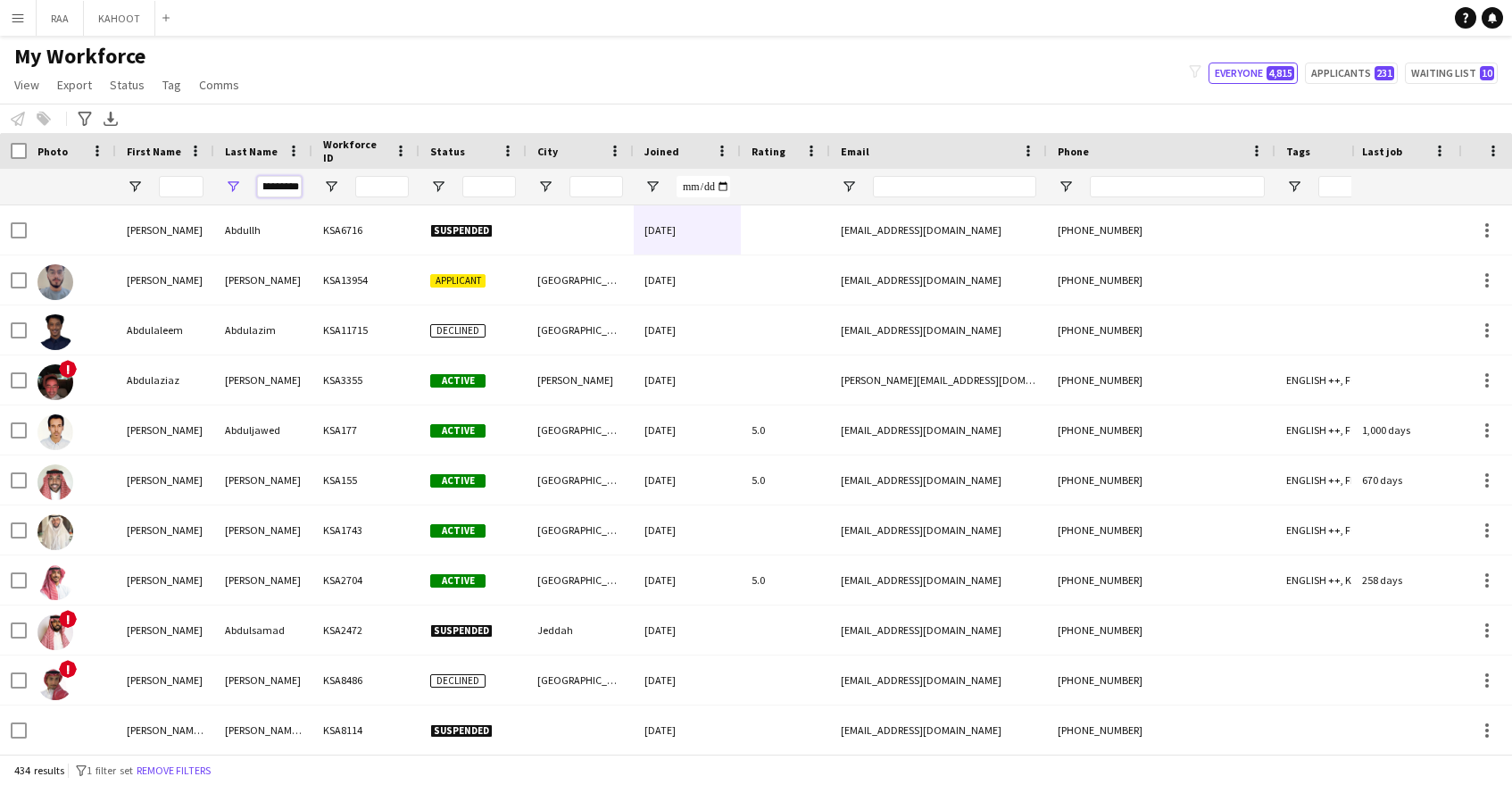
scroll to position [0, 16]
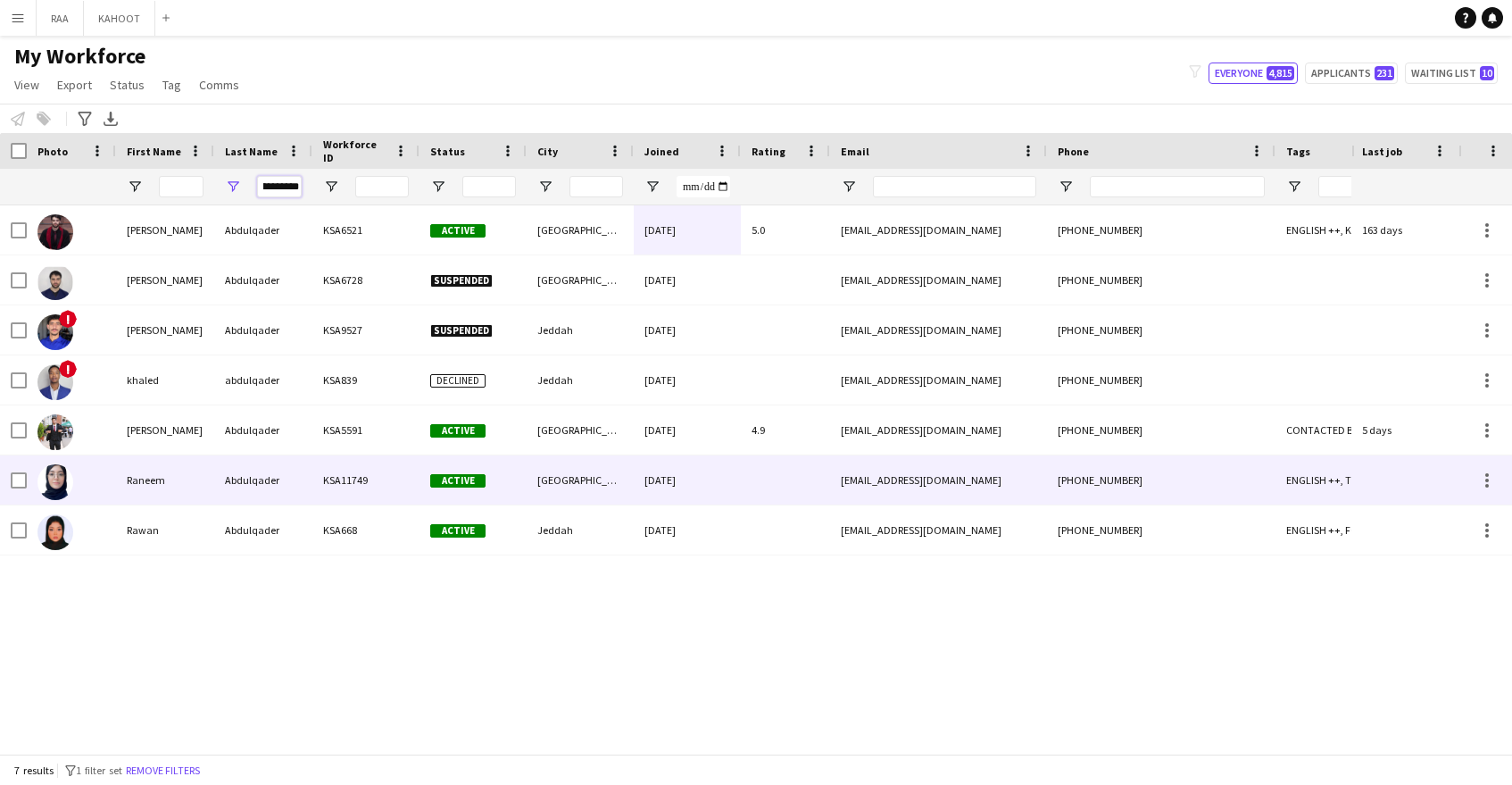
type input "**********"
click at [331, 482] on div "KSA11749" at bounding box center [365, 480] width 107 height 49
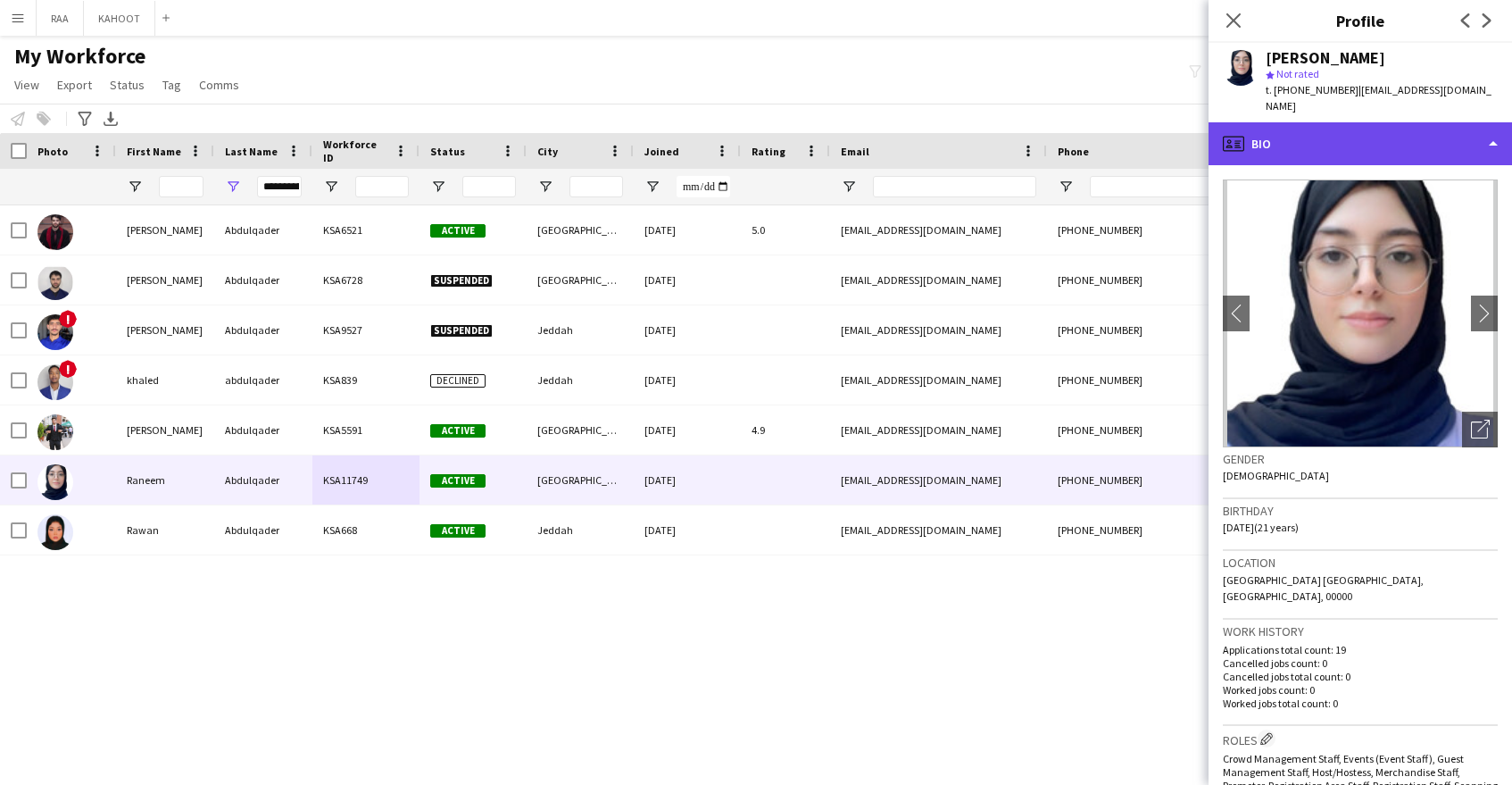
click at [1406, 133] on div "profile Bio" at bounding box center [1360, 144] width 303 height 43
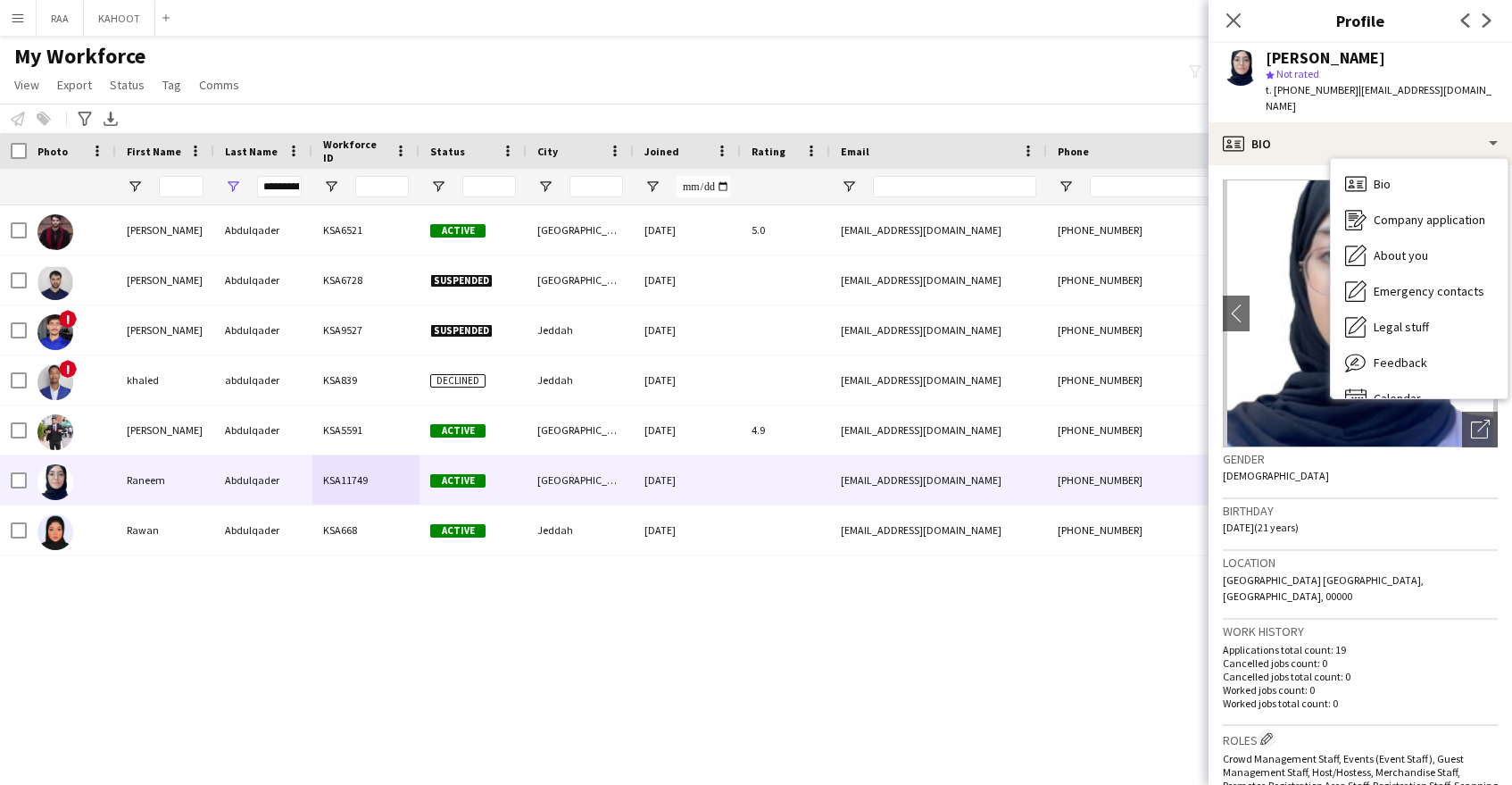
click at [1366, 574] on div "Location Riyadh Saudi Arabia, Riyadh, 00000" at bounding box center [1360, 585] width 275 height 69
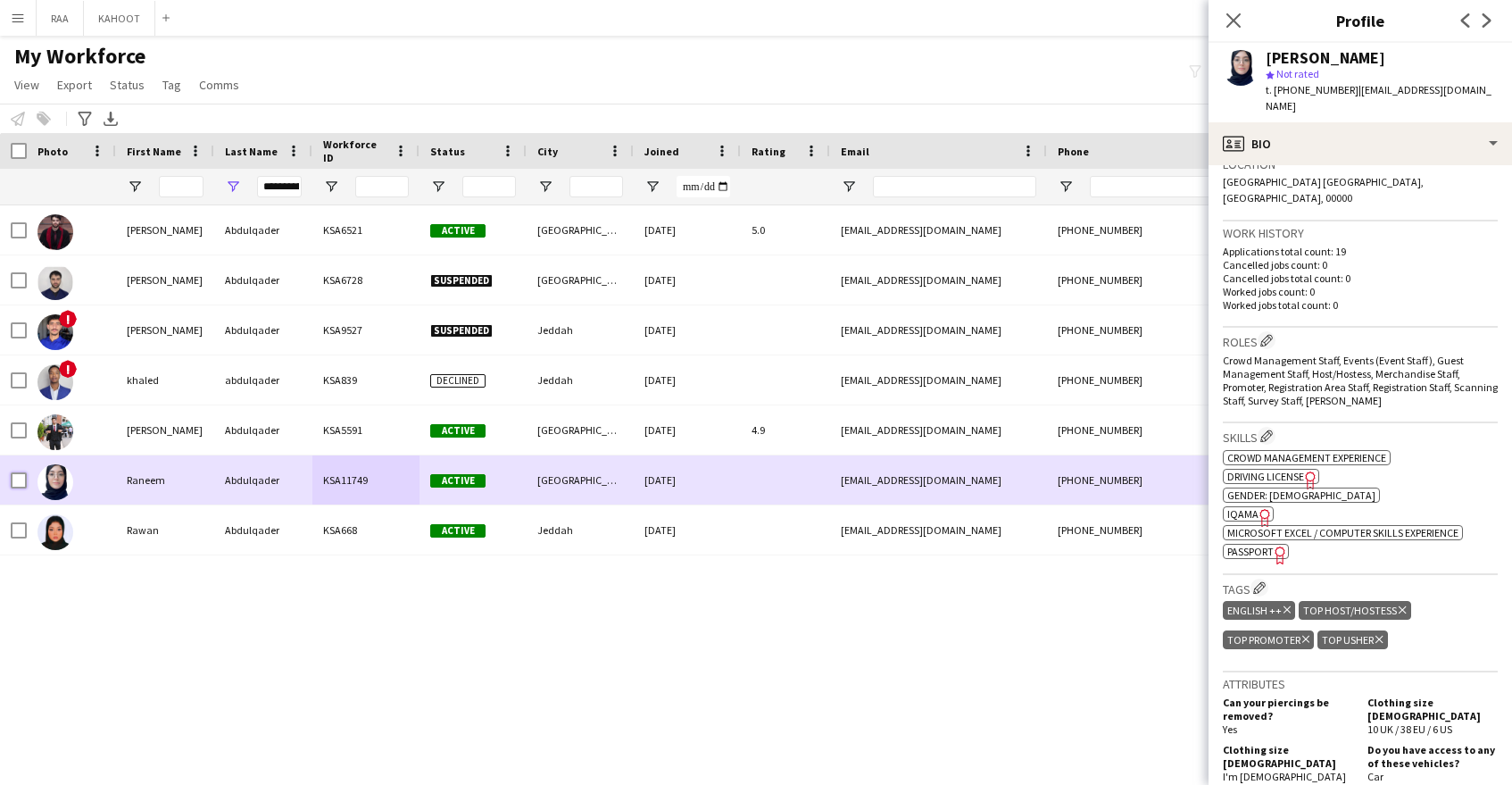
scroll to position [0, 3]
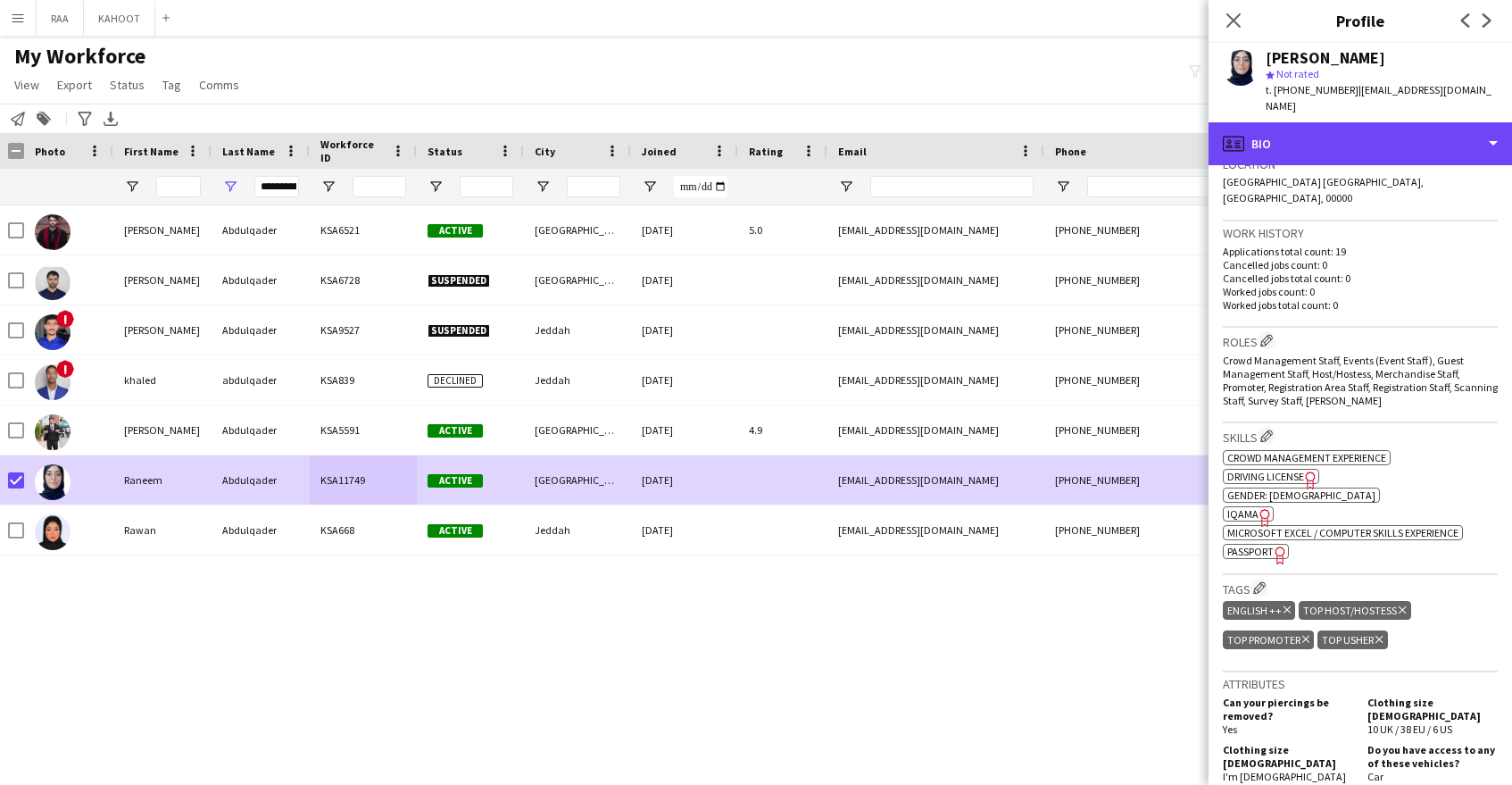
drag, startPoint x: 1434, startPoint y: 139, endPoint x: 1438, endPoint y: 150, distance: 11.7
click at [1434, 139] on div "profile Bio" at bounding box center [1360, 144] width 303 height 43
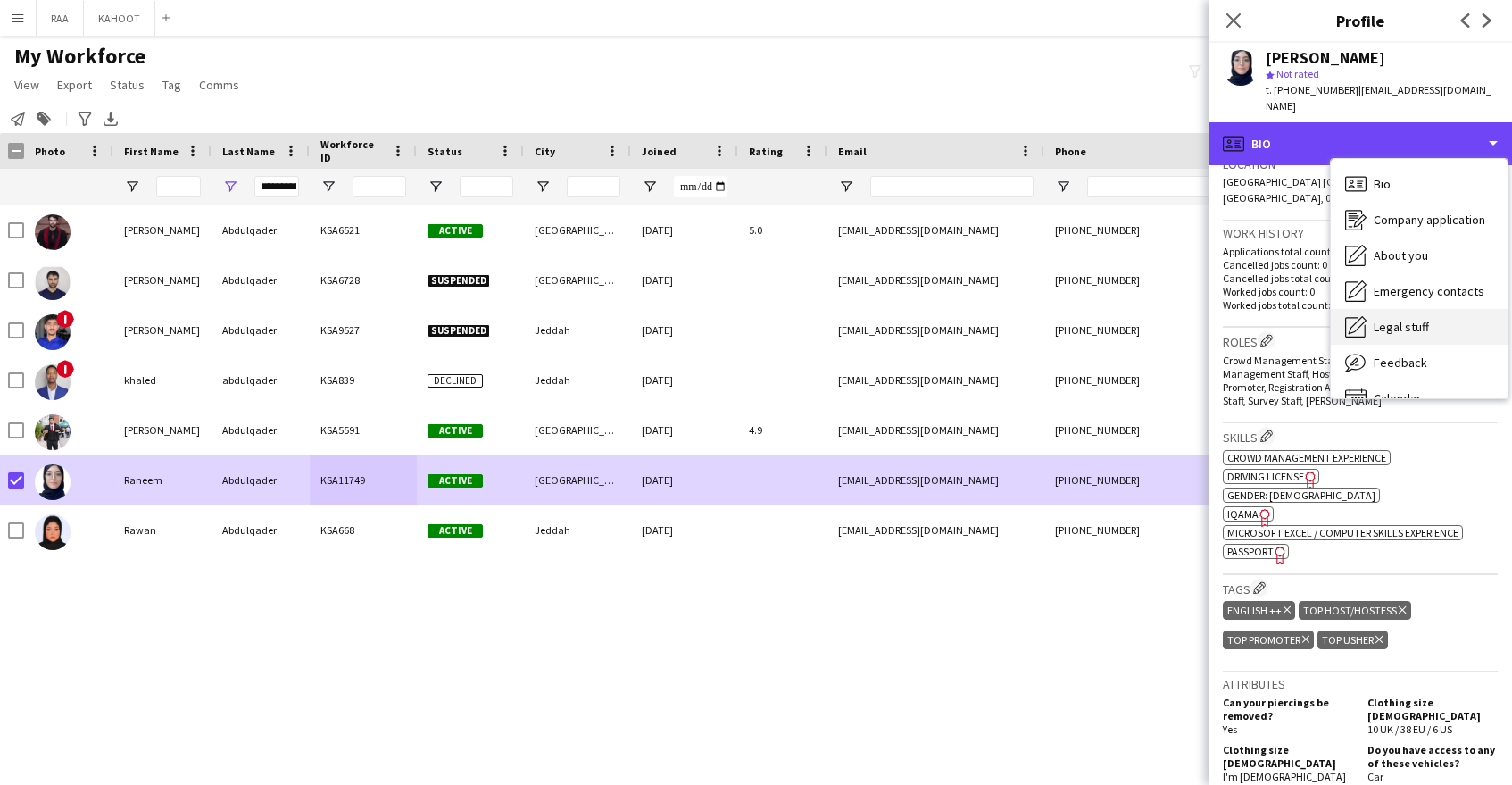
scroll to position [25, 0]
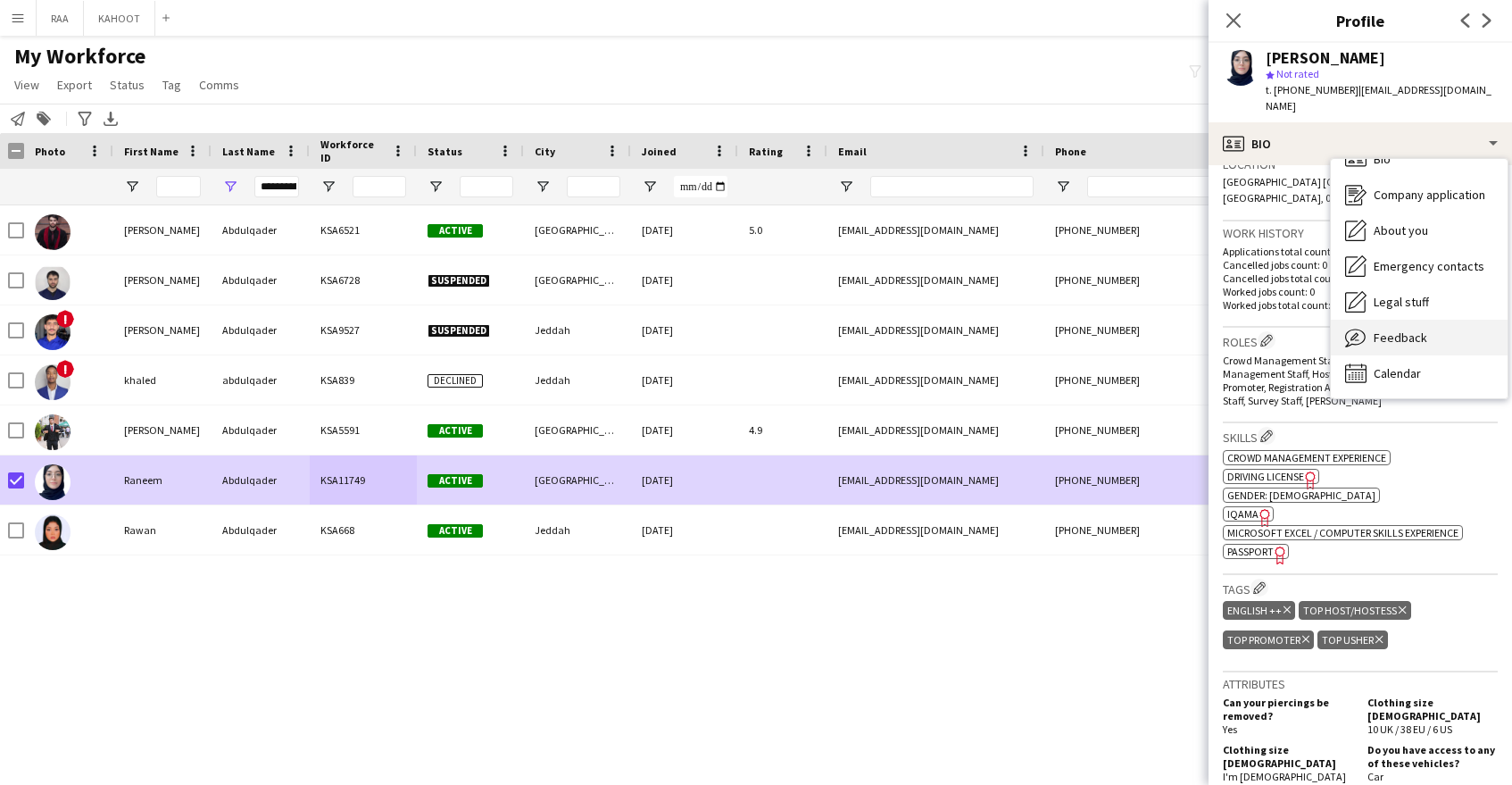
click at [1422, 335] on div "Feedback Feedback" at bounding box center [1419, 337] width 177 height 36
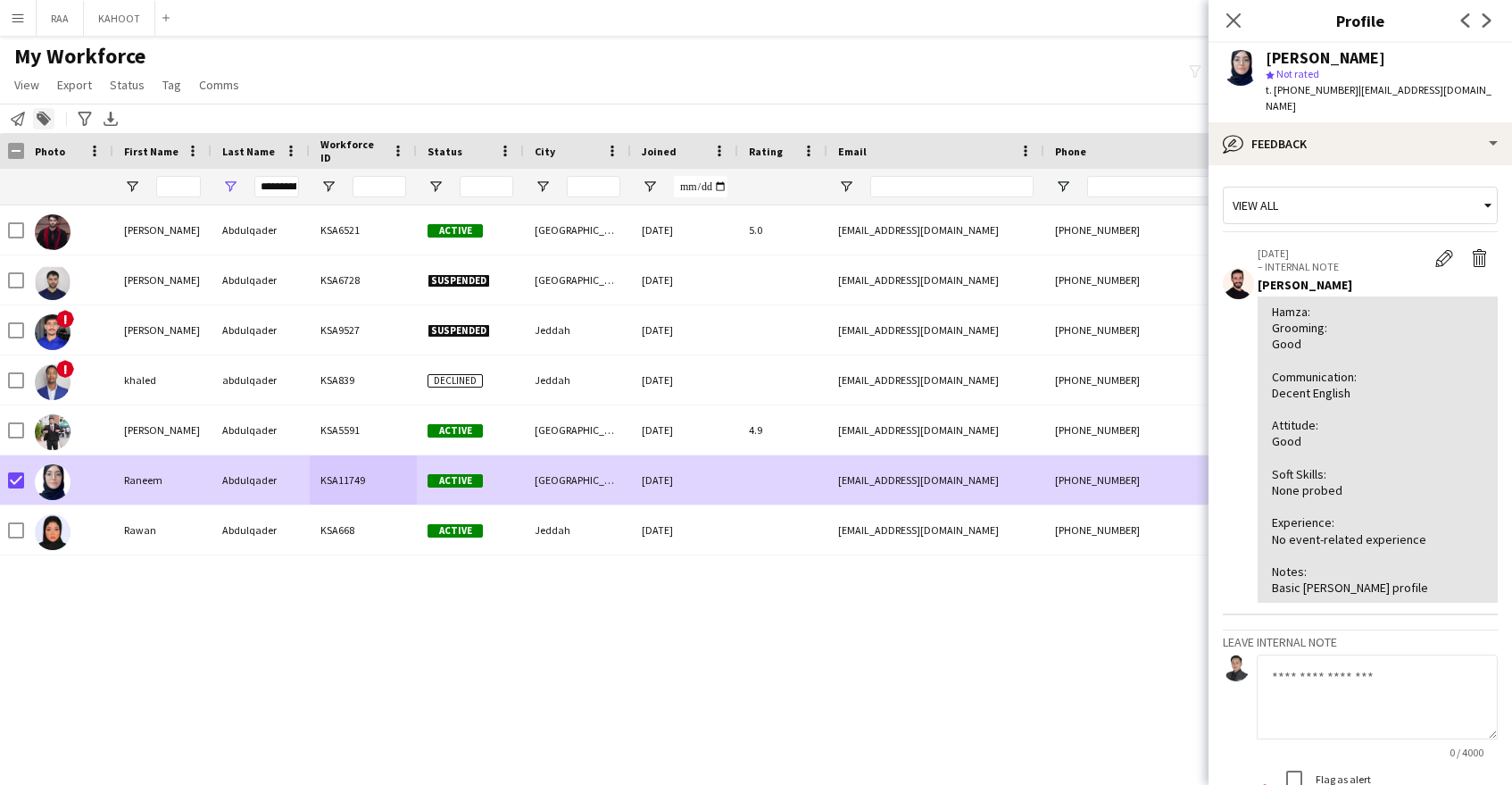
click at [41, 118] on icon at bounding box center [43, 119] width 13 height 13
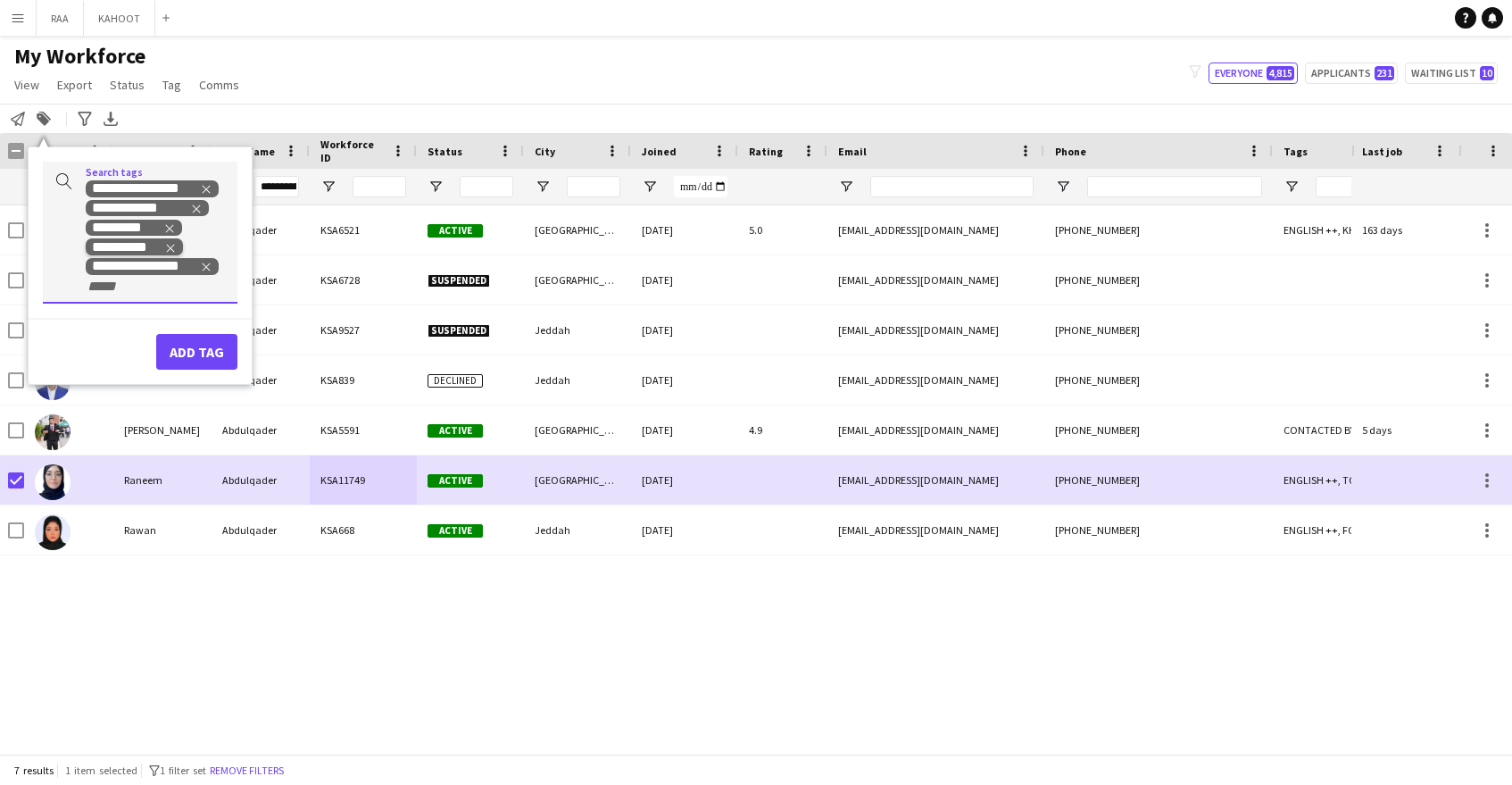
click at [170, 246] on icon "Remove tag" at bounding box center [170, 247] width 13 height 13
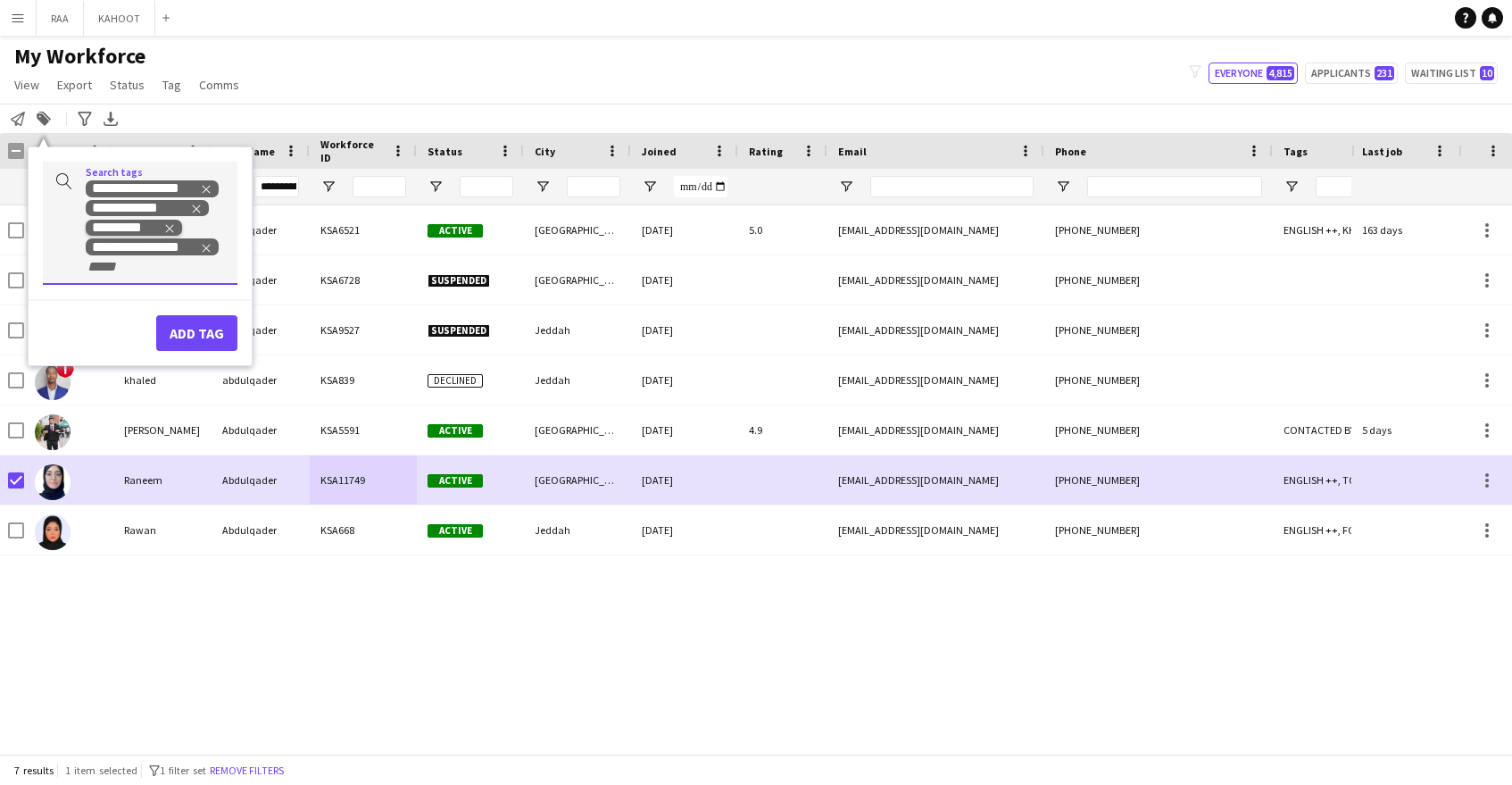
click at [170, 229] on icon "Remove tag" at bounding box center [170, 228] width 8 height 8
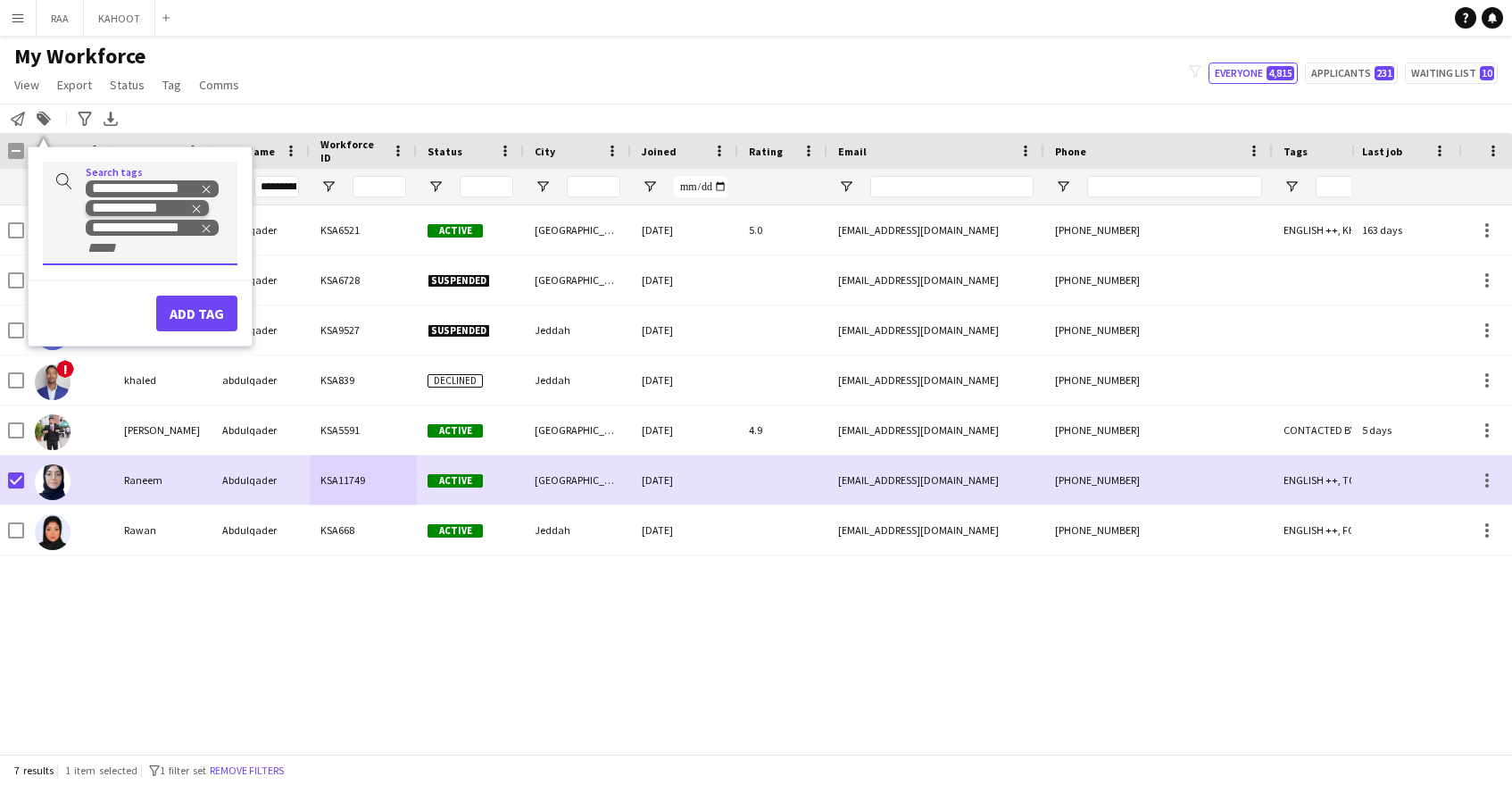
click at [194, 214] on icon "Remove tag" at bounding box center [196, 209] width 13 height 13
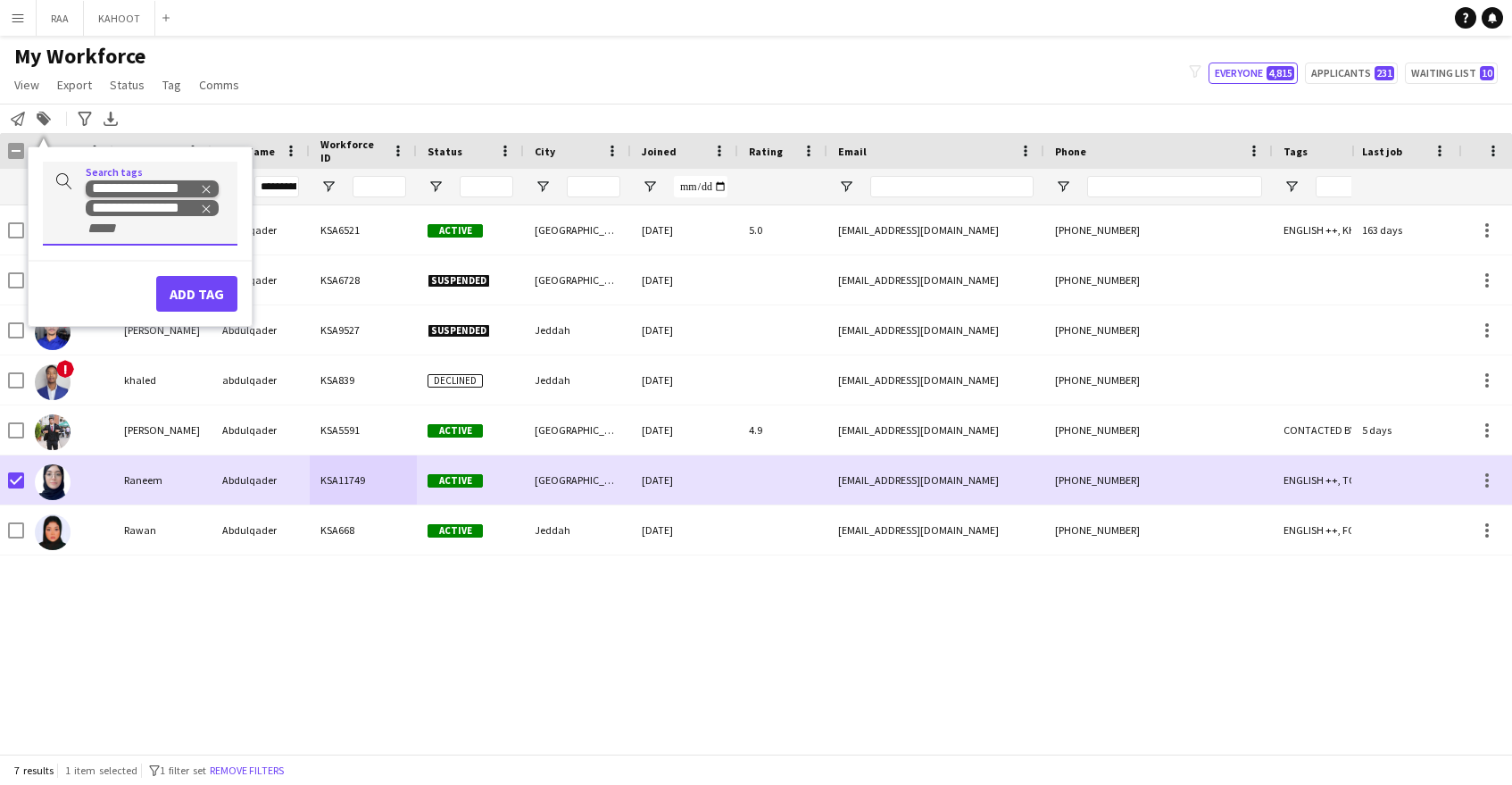
click at [205, 189] on icon "Remove tag" at bounding box center [206, 189] width 13 height 13
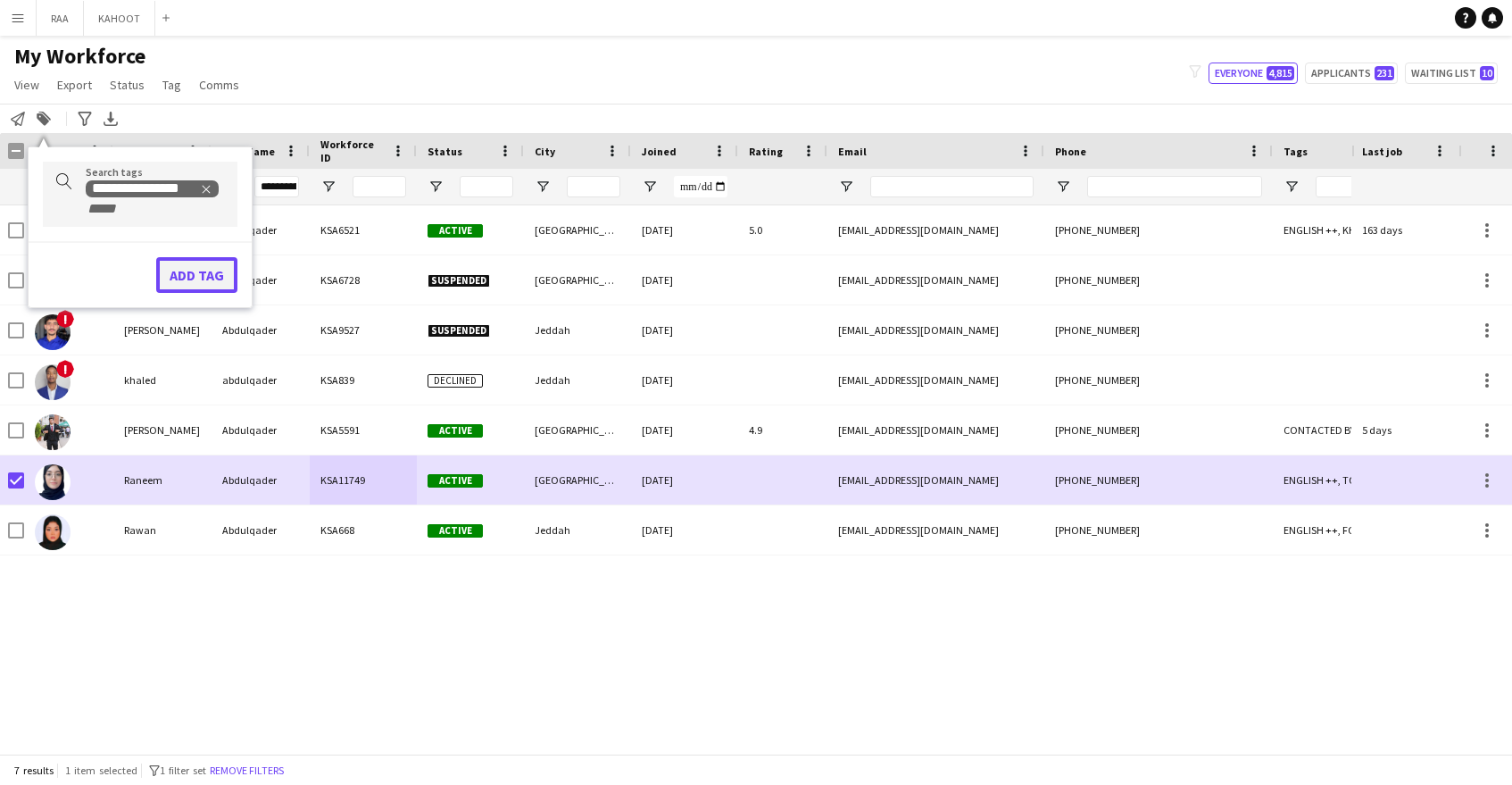
click at [193, 273] on button "Add tag" at bounding box center [197, 275] width 81 height 36
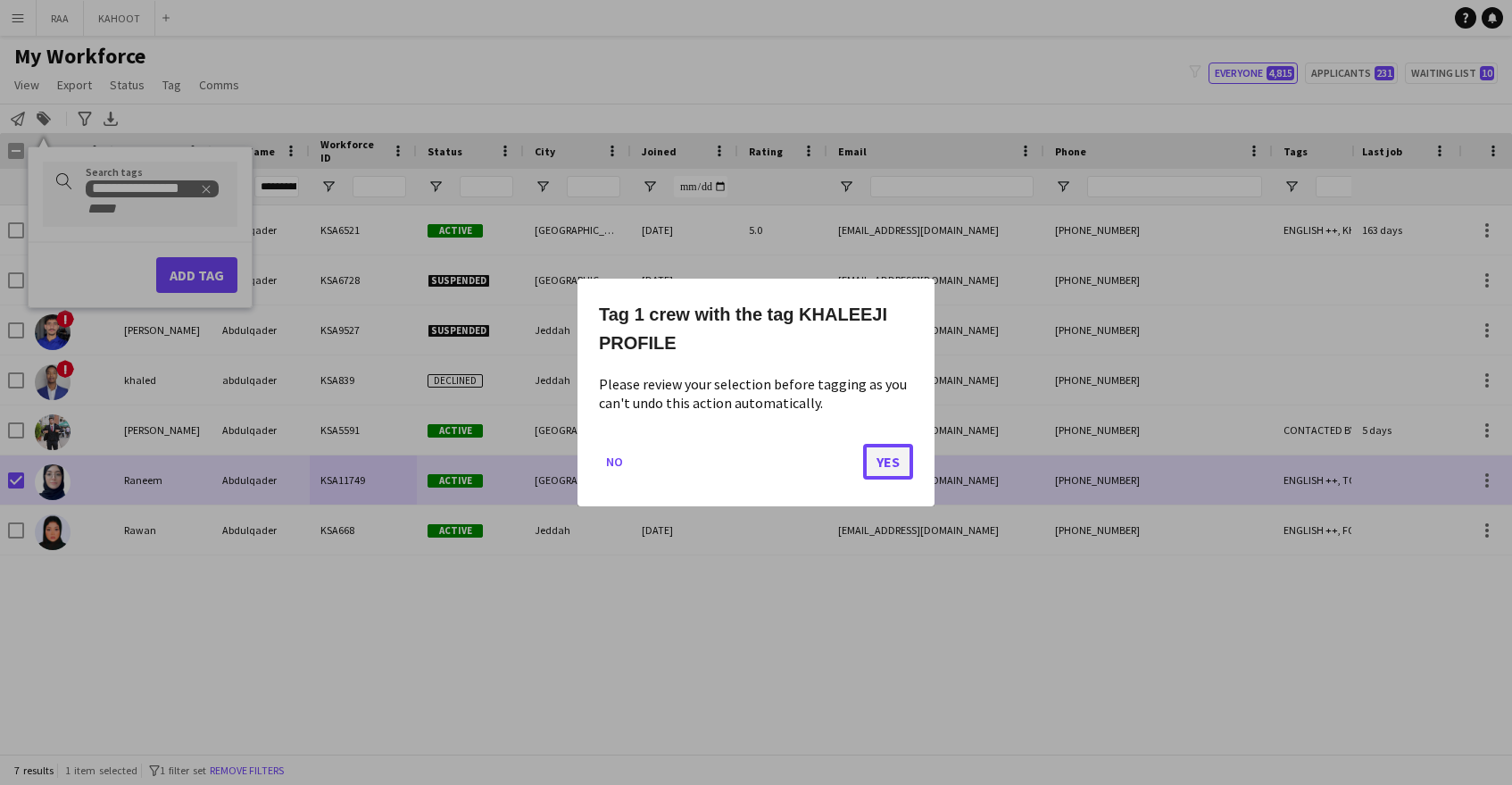
click at [883, 458] on button "Yes" at bounding box center [888, 461] width 50 height 36
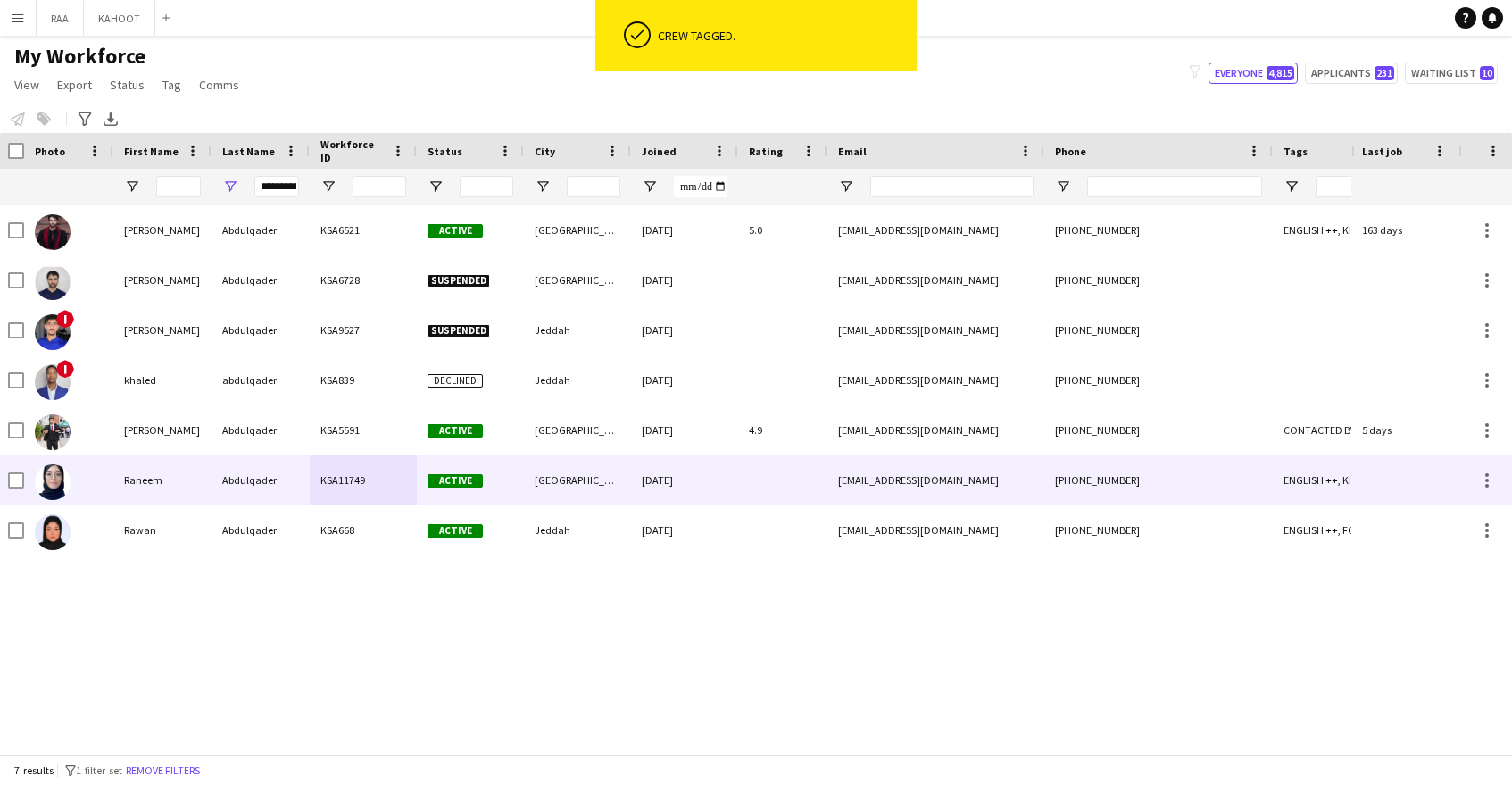
click at [726, 490] on div "08-11-2024" at bounding box center [684, 480] width 107 height 49
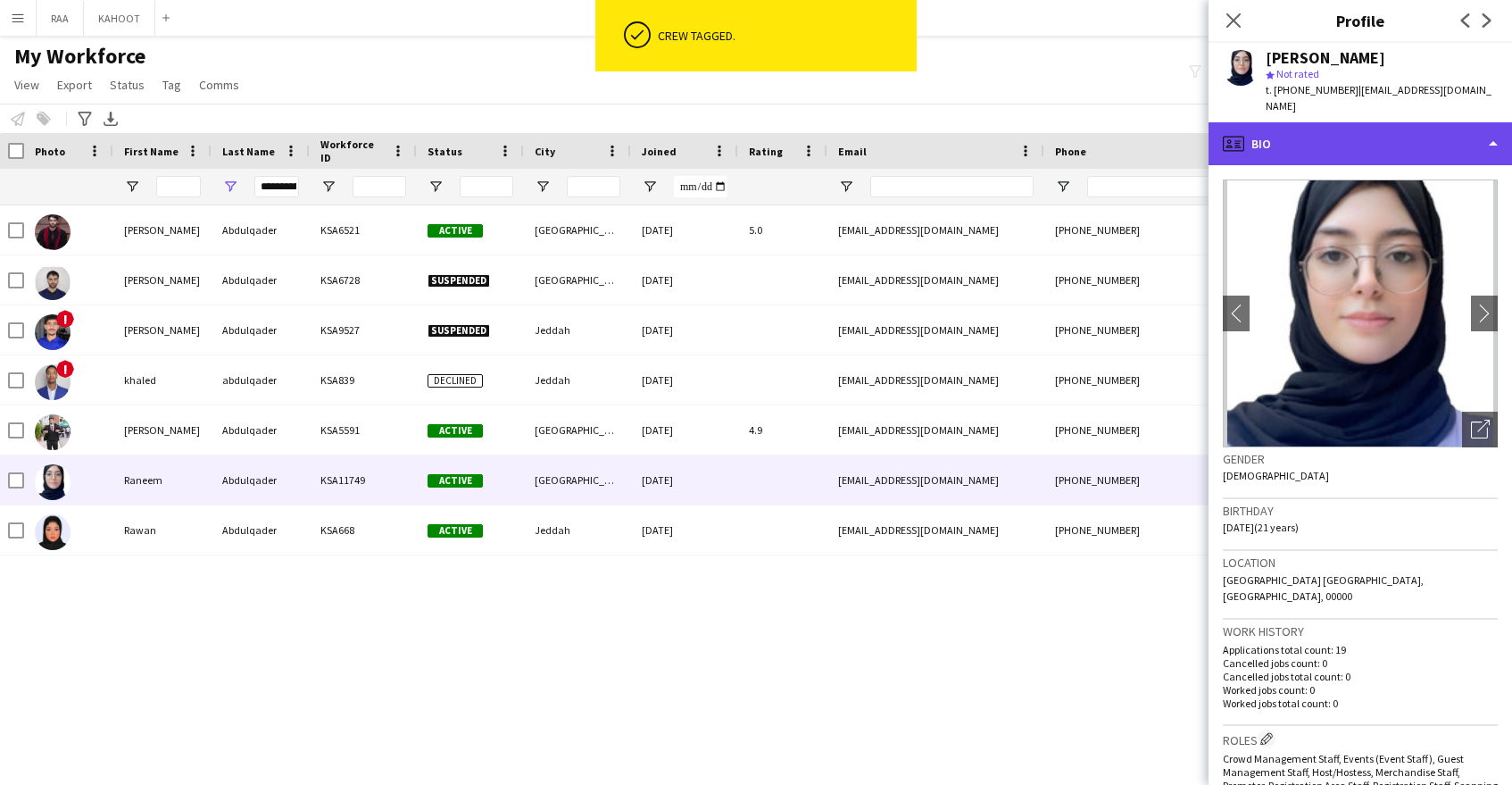
click at [1382, 144] on div "profile Bio" at bounding box center [1360, 144] width 303 height 43
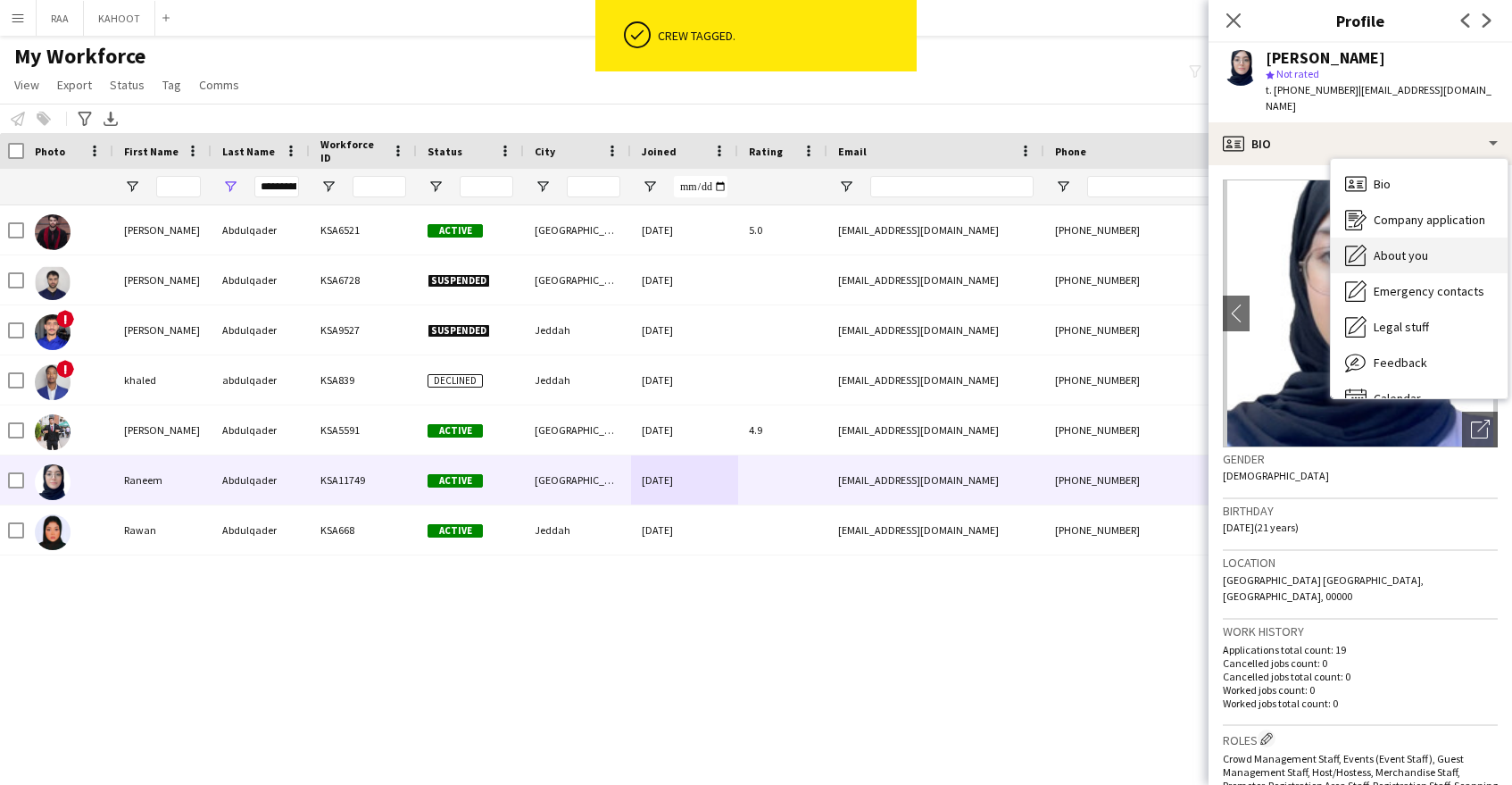
click at [1407, 247] on span "About you" at bounding box center [1401, 255] width 54 height 16
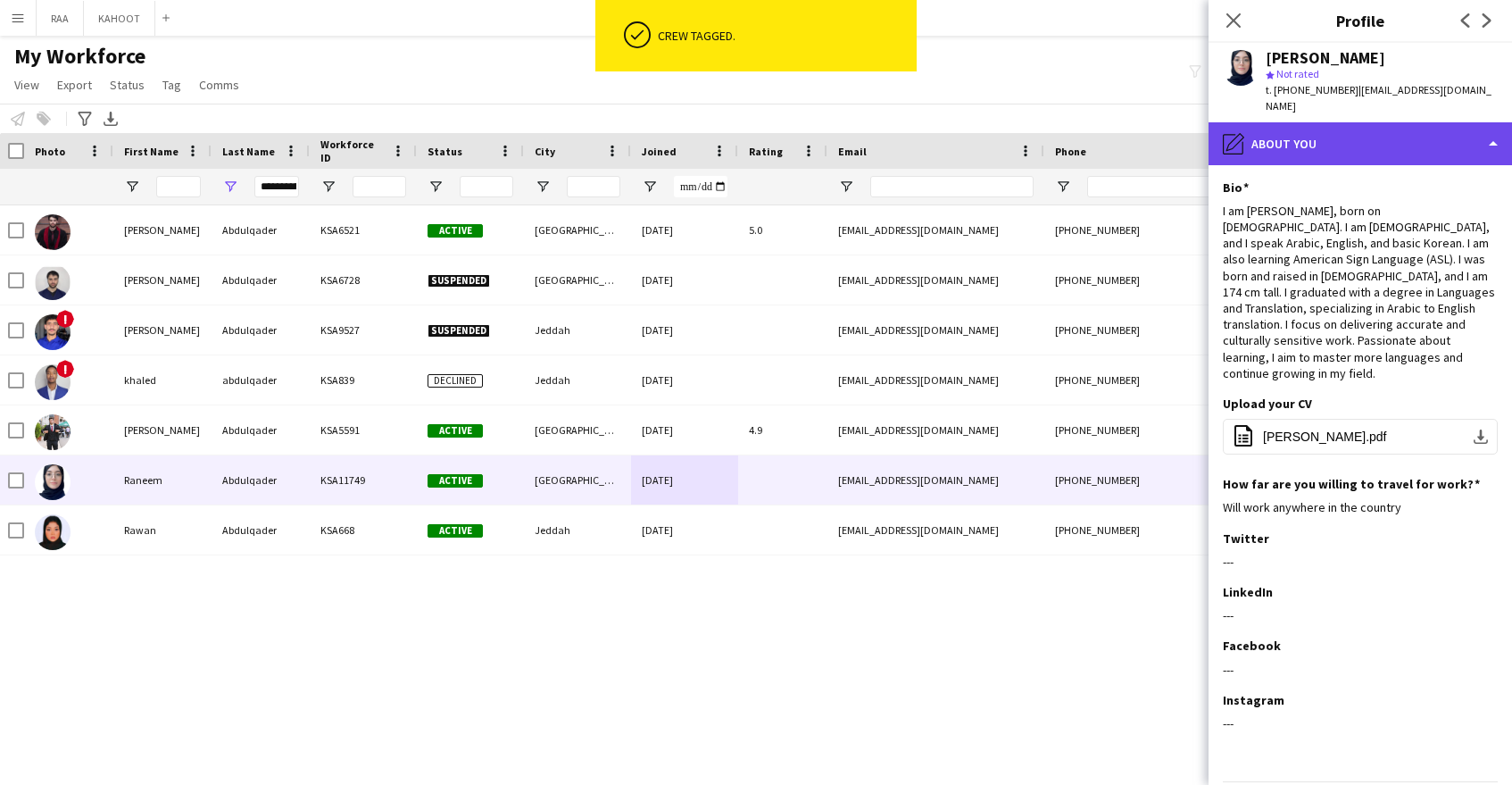
click at [1392, 132] on div "pencil4 About you" at bounding box center [1360, 144] width 303 height 43
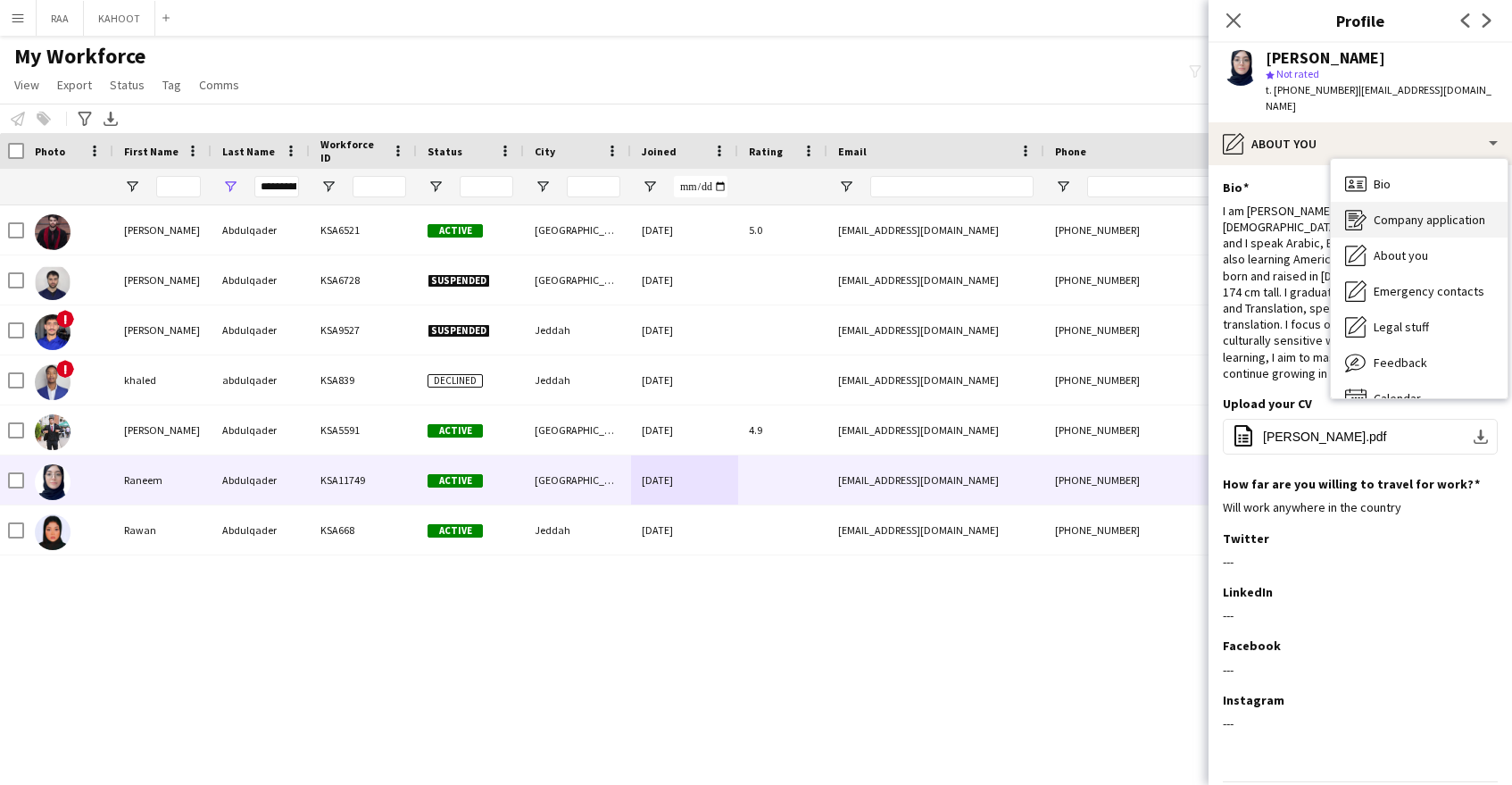
click at [1389, 212] on span "Company application" at bounding box center [1429, 219] width 111 height 16
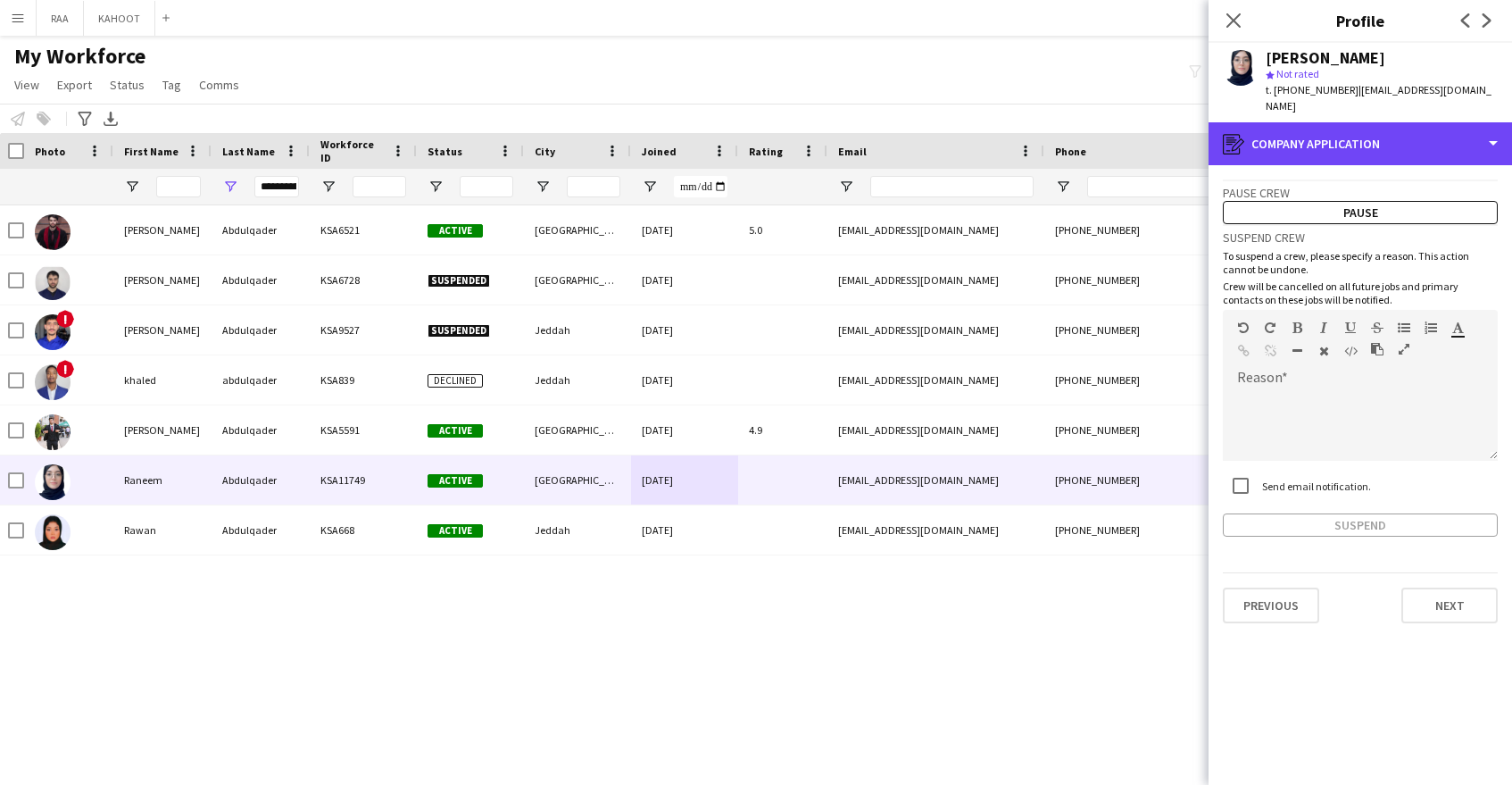
drag, startPoint x: 1408, startPoint y: 123, endPoint x: 1417, endPoint y: 165, distance: 43.0
click at [1408, 123] on div "register Company application" at bounding box center [1360, 144] width 303 height 43
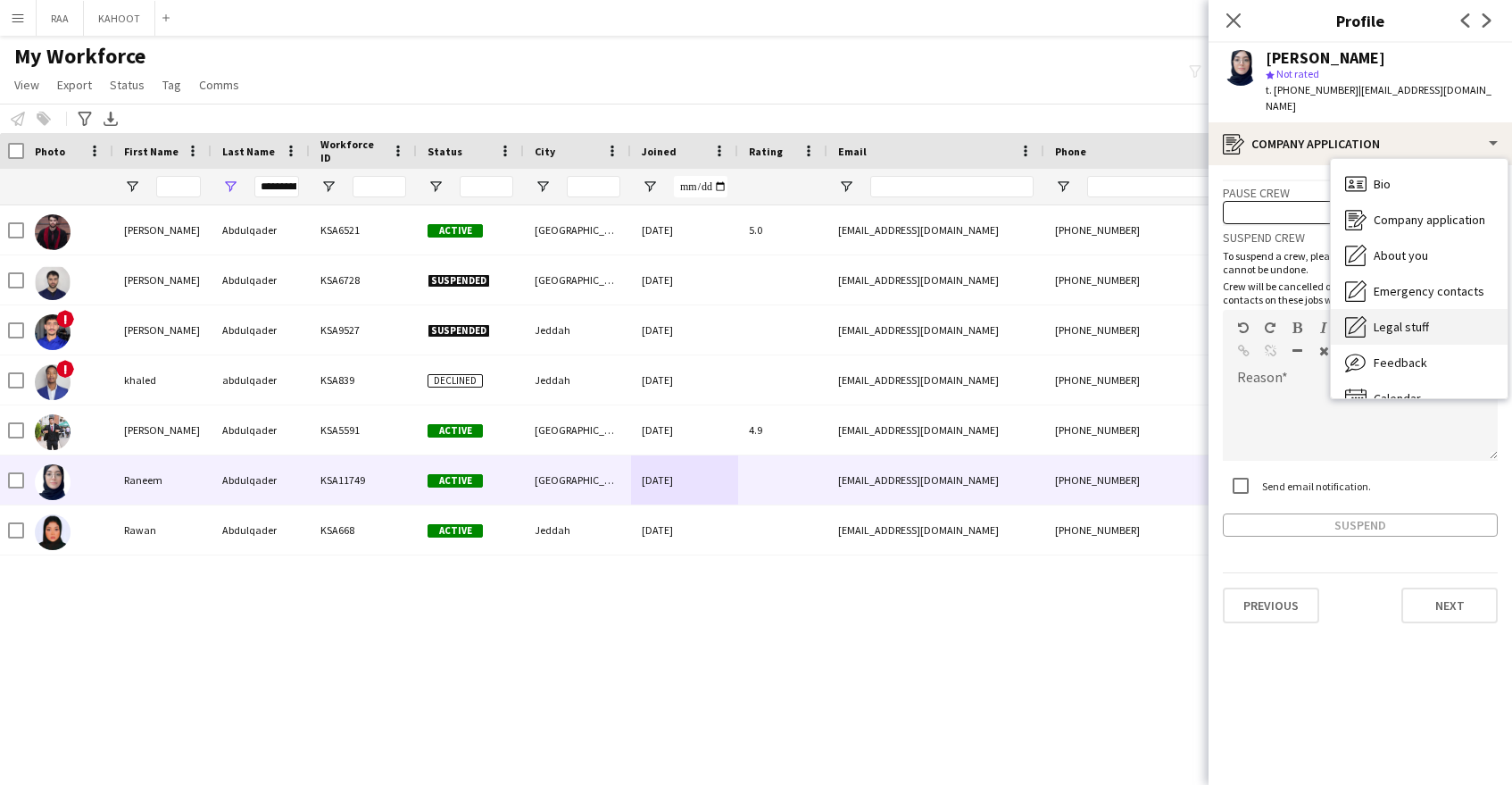
click at [1432, 309] on div "Legal stuff Legal stuff" at bounding box center [1419, 327] width 177 height 36
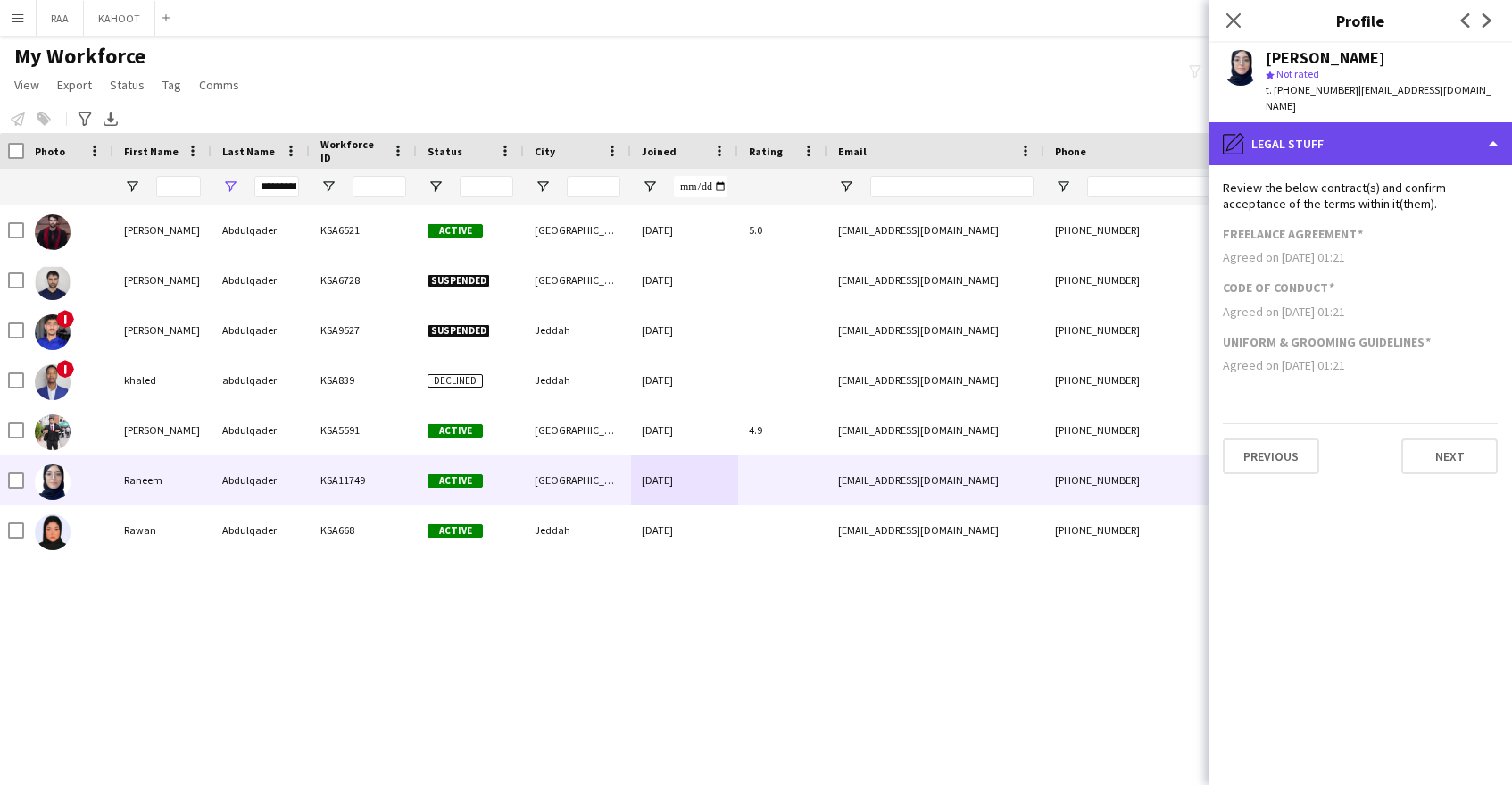
click at [1379, 123] on div "pencil4 Legal stuff" at bounding box center [1360, 144] width 303 height 43
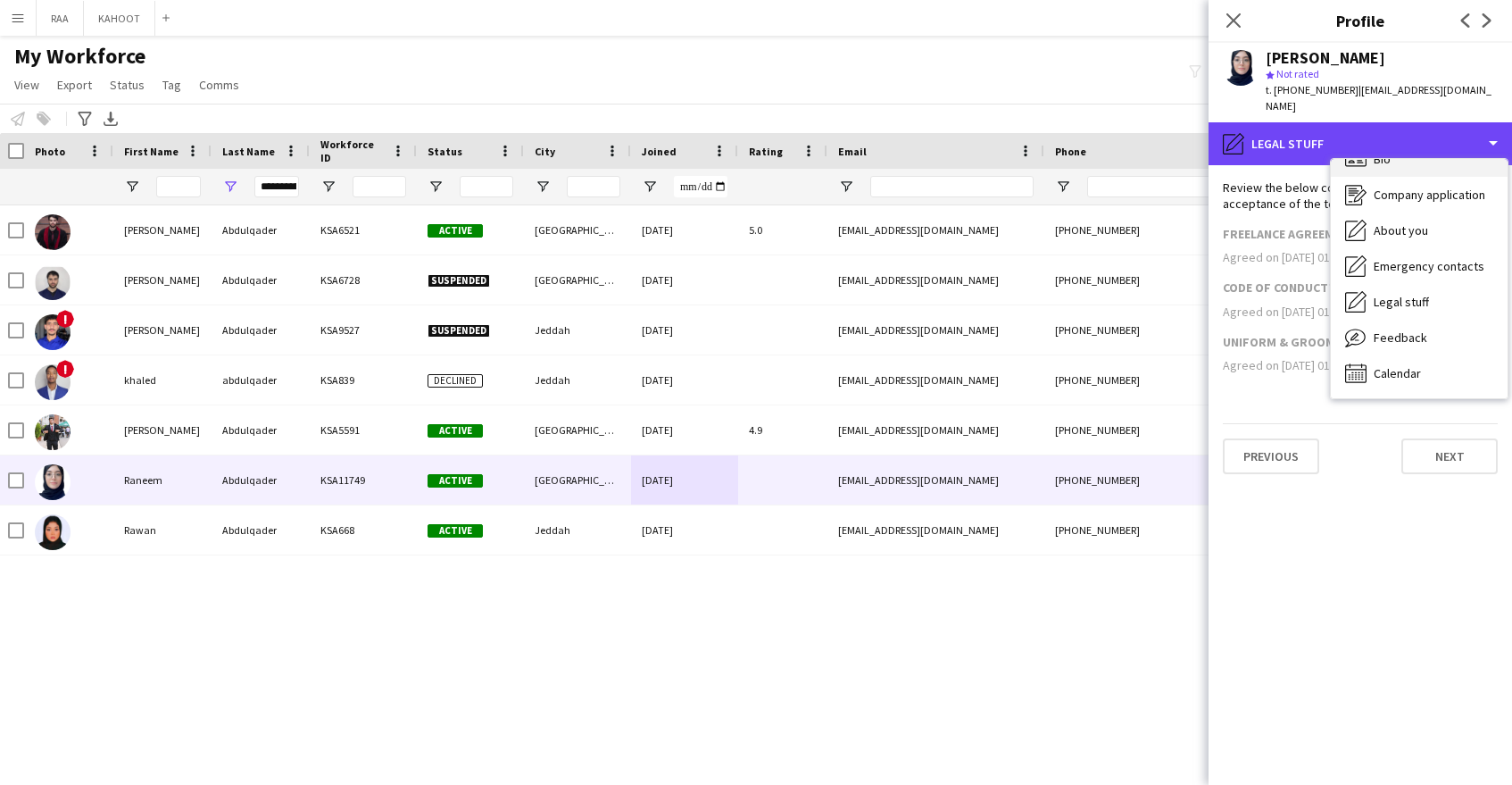
scroll to position [0, 0]
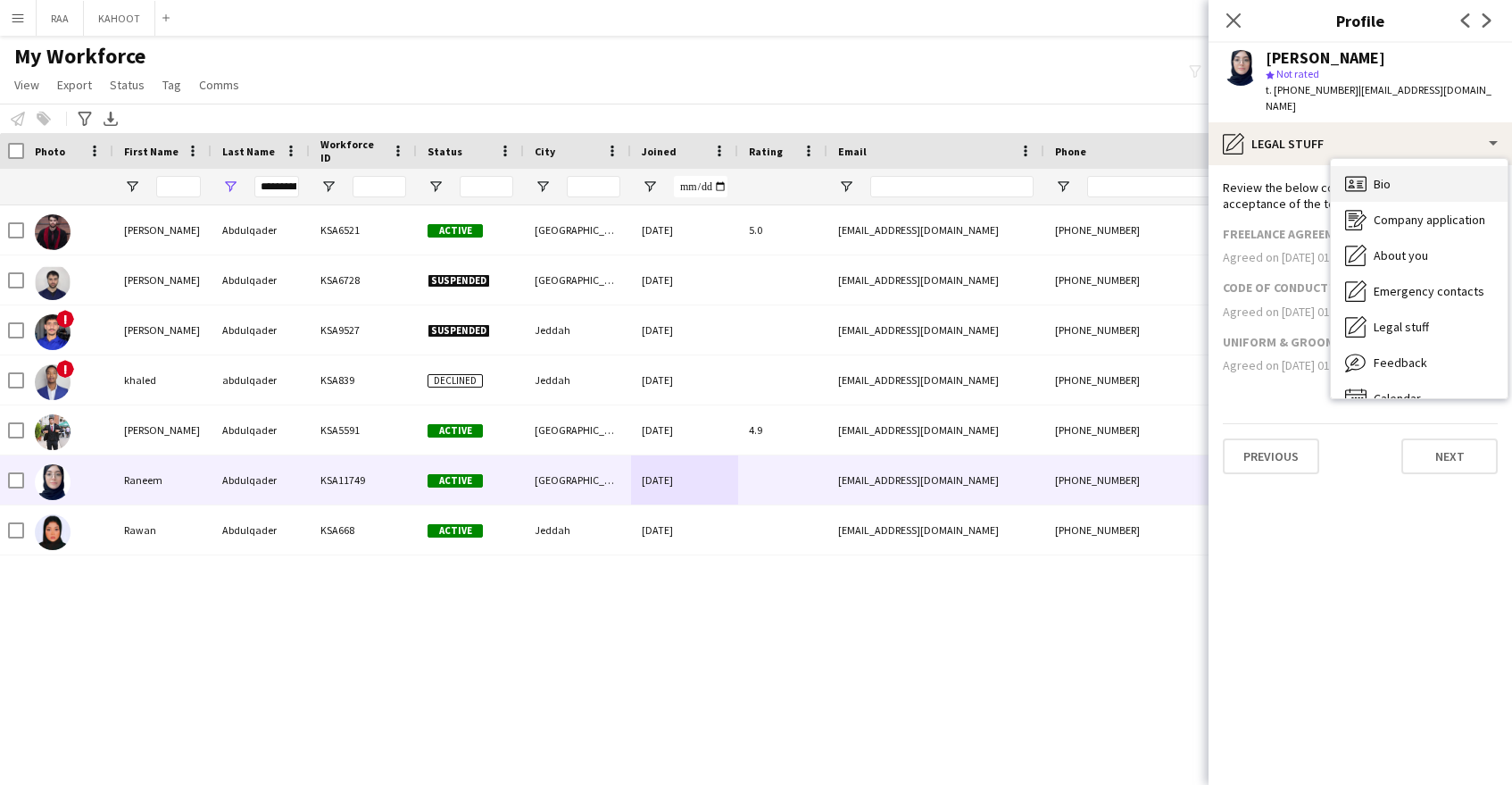
click at [1425, 168] on div "Bio Bio" at bounding box center [1419, 184] width 177 height 36
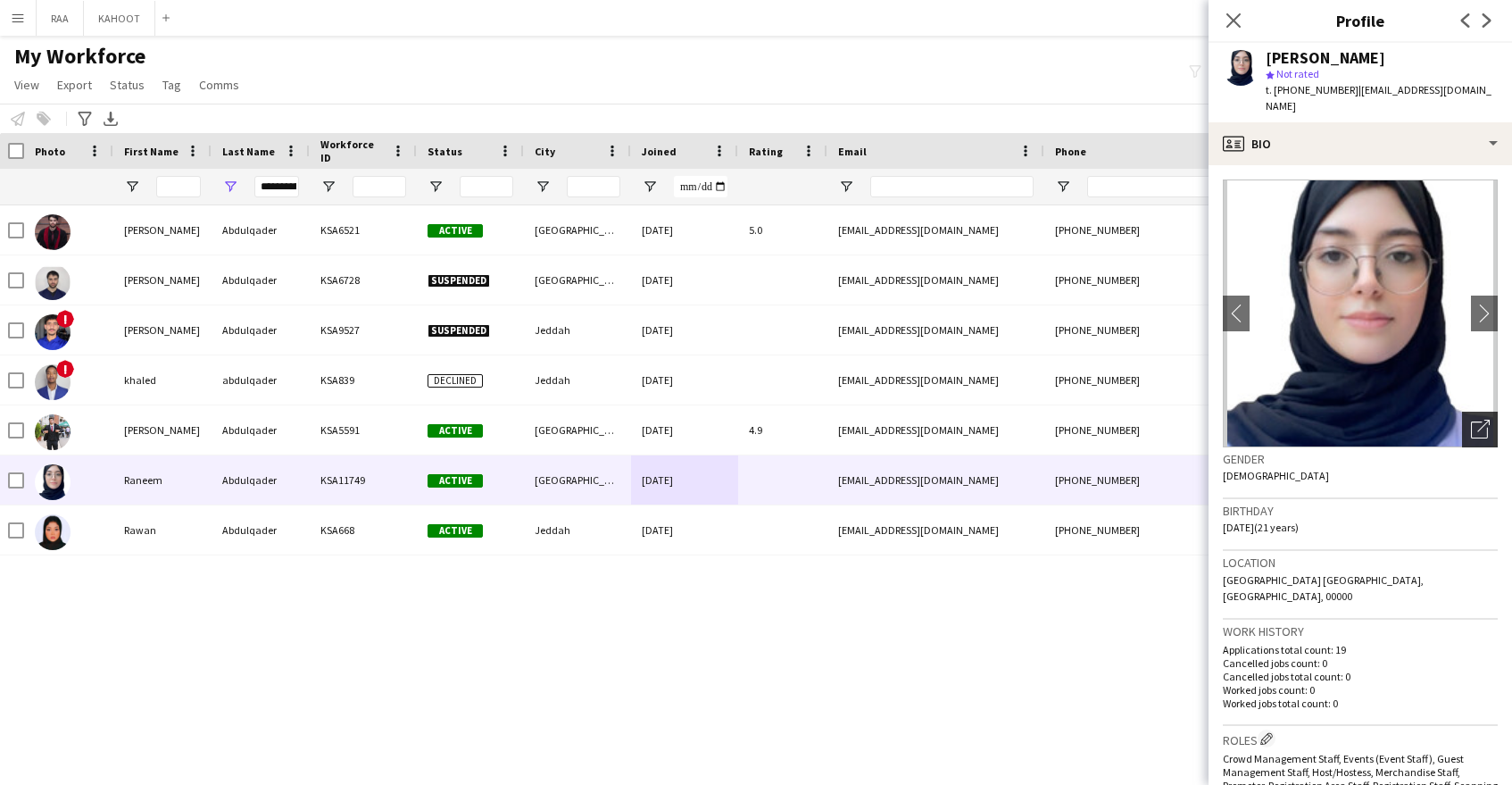
click at [1480, 420] on icon "Open photos pop-in" at bounding box center [1480, 428] width 18 height 18
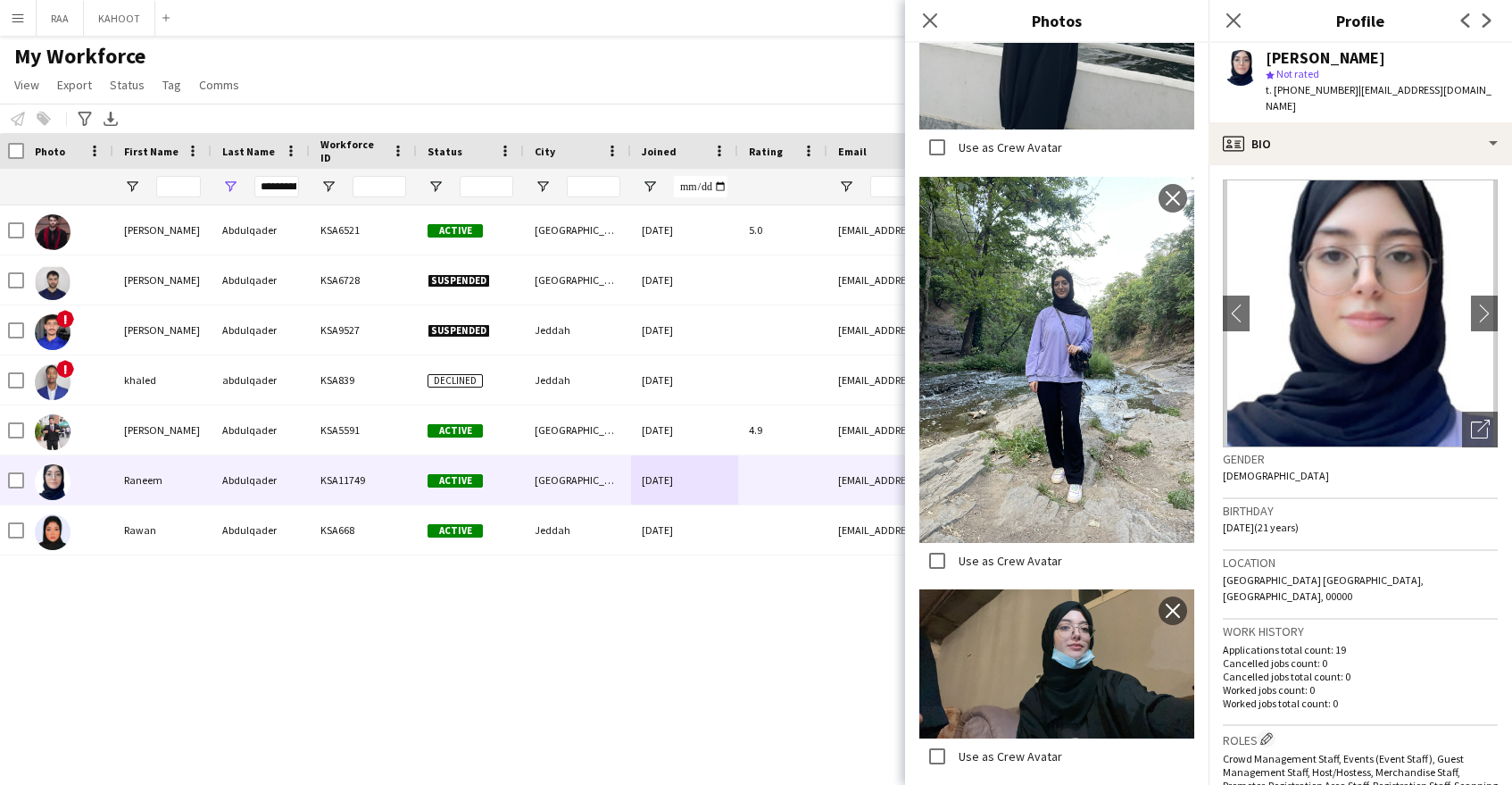
scroll to position [1988, 0]
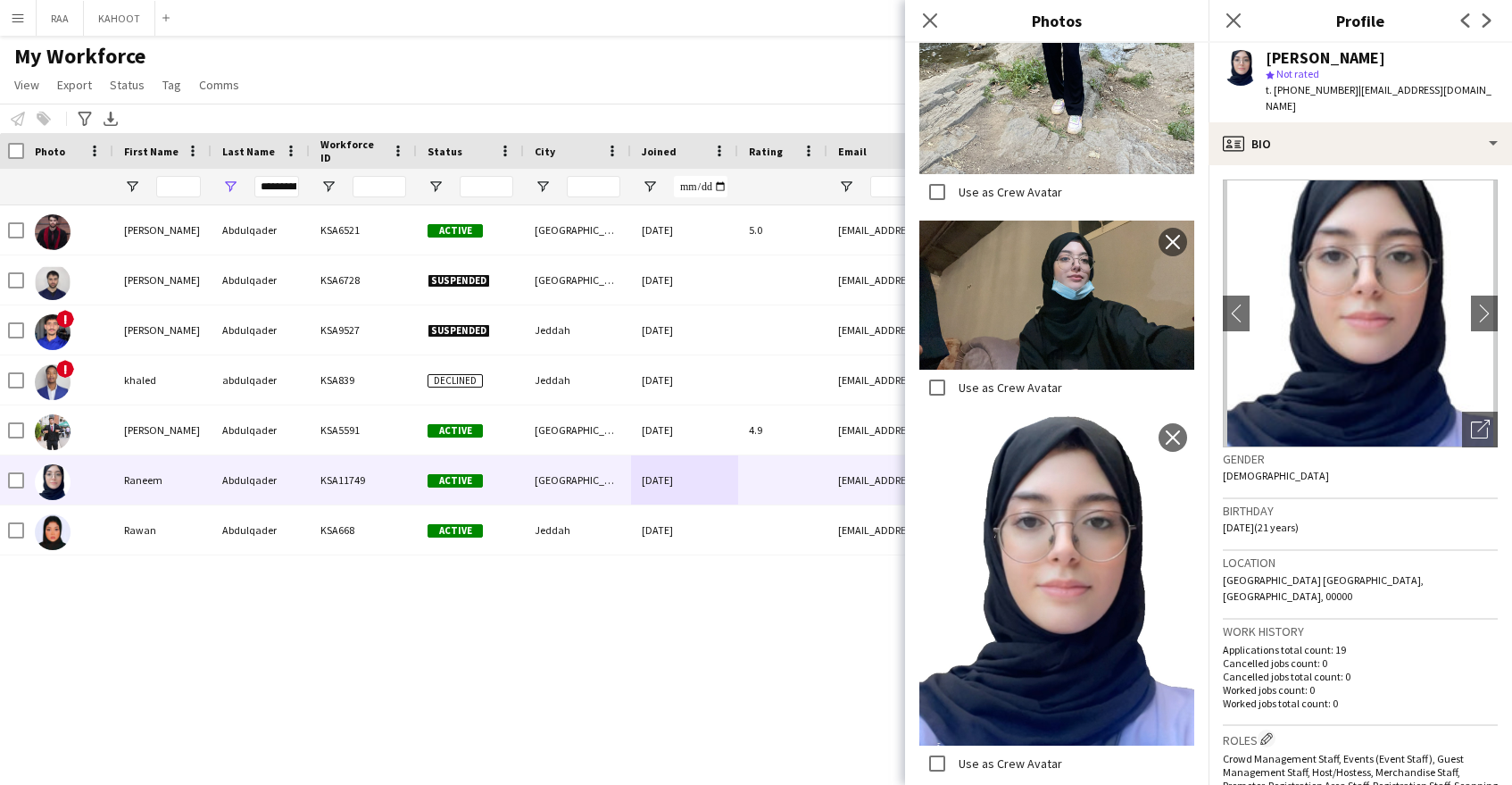
click at [943, 21] on div "Close pop-in" at bounding box center [930, 20] width 50 height 41
drag, startPoint x: 928, startPoint y: 21, endPoint x: 1125, endPoint y: 111, distance: 216.6
click at [931, 23] on icon at bounding box center [929, 20] width 14 height 15
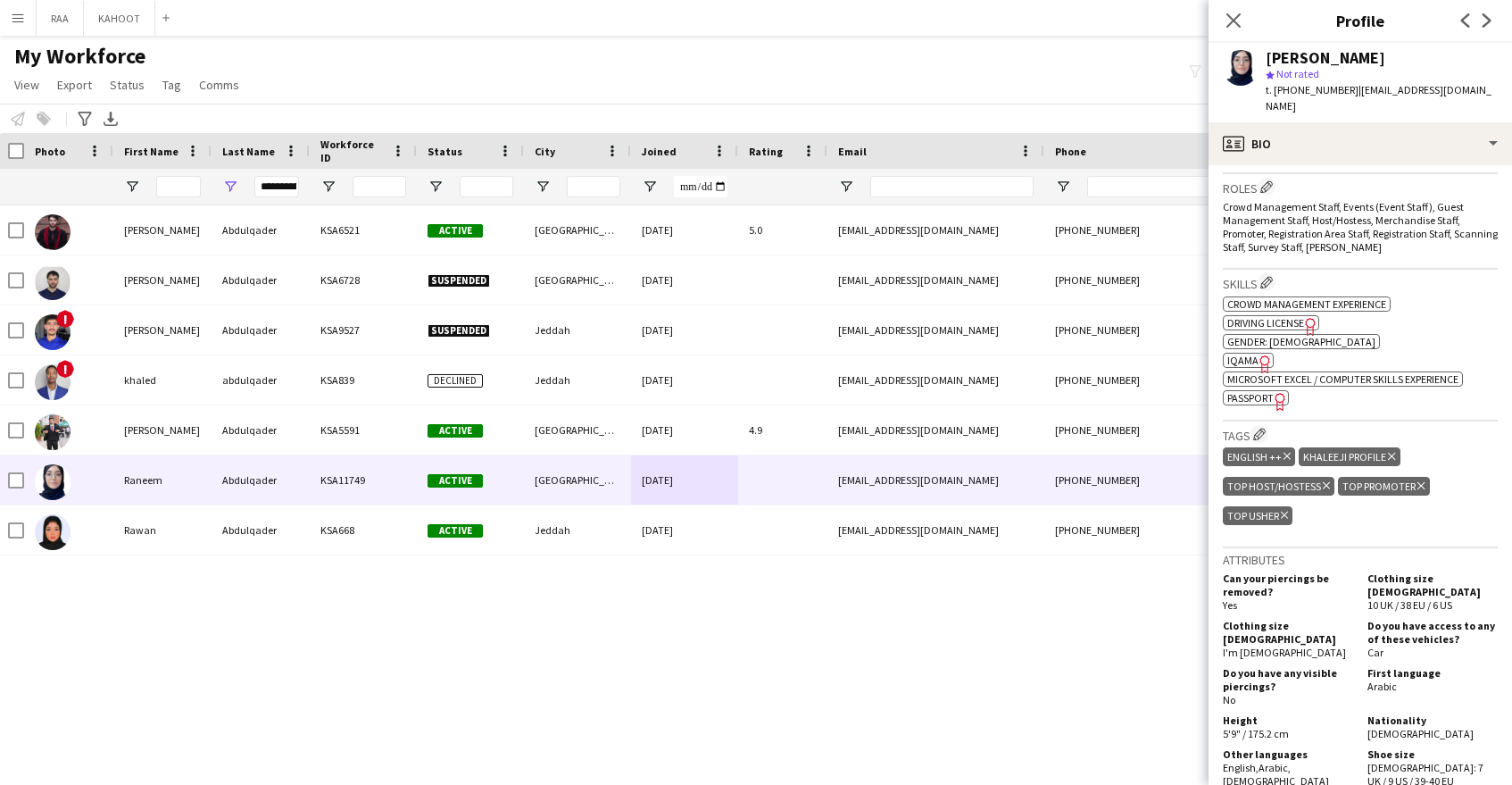
scroll to position [554, 0]
click at [1257, 353] on icon "Freelancer has uploaded a photo validation of skill. Click to see" at bounding box center [1265, 362] width 18 height 18
click at [1260, 392] on span "Passport" at bounding box center [1250, 398] width 46 height 14
click at [1226, 15] on icon at bounding box center [1234, 20] width 17 height 17
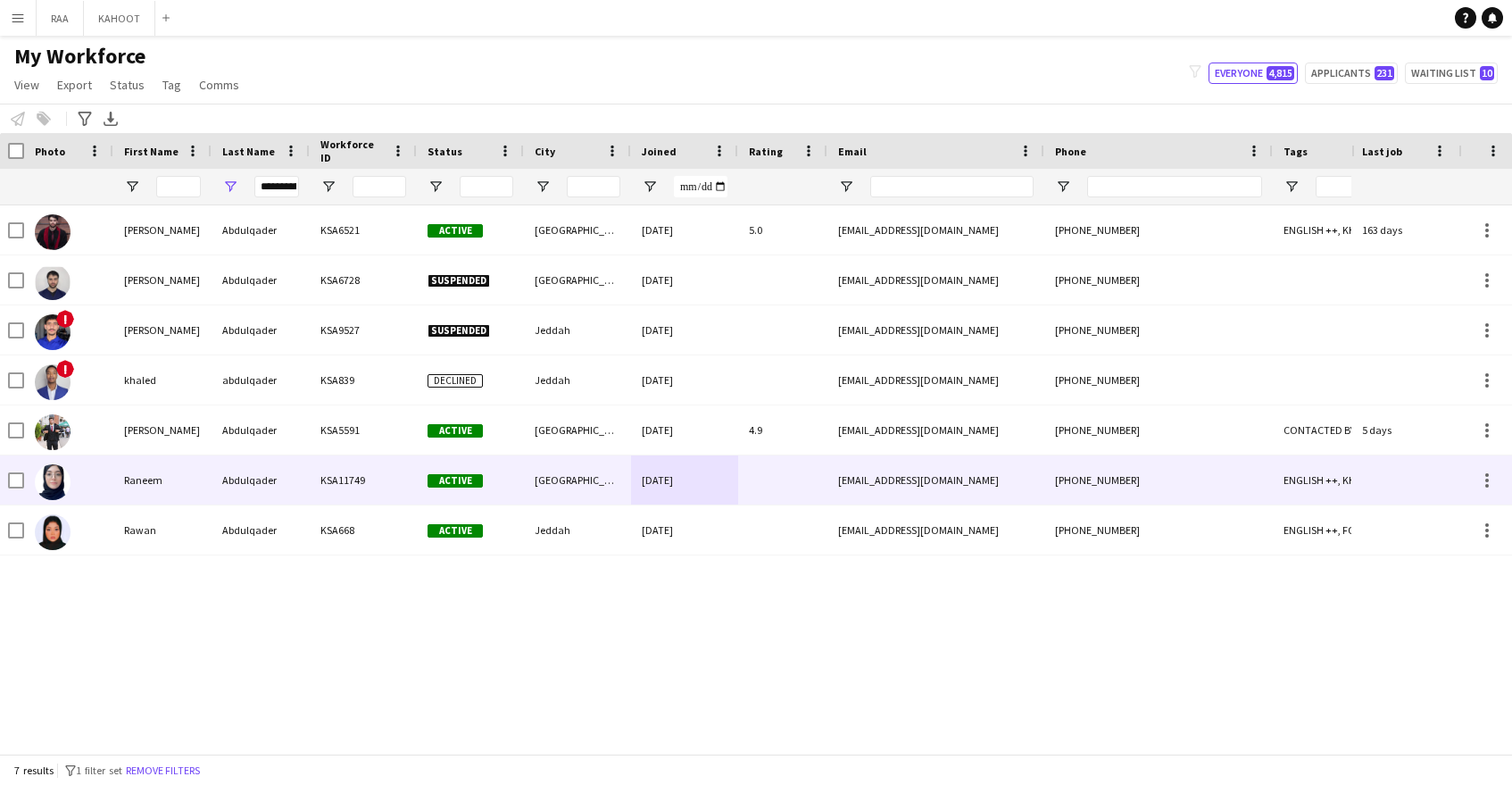
click at [696, 460] on div "08-11-2024" at bounding box center [684, 480] width 107 height 49
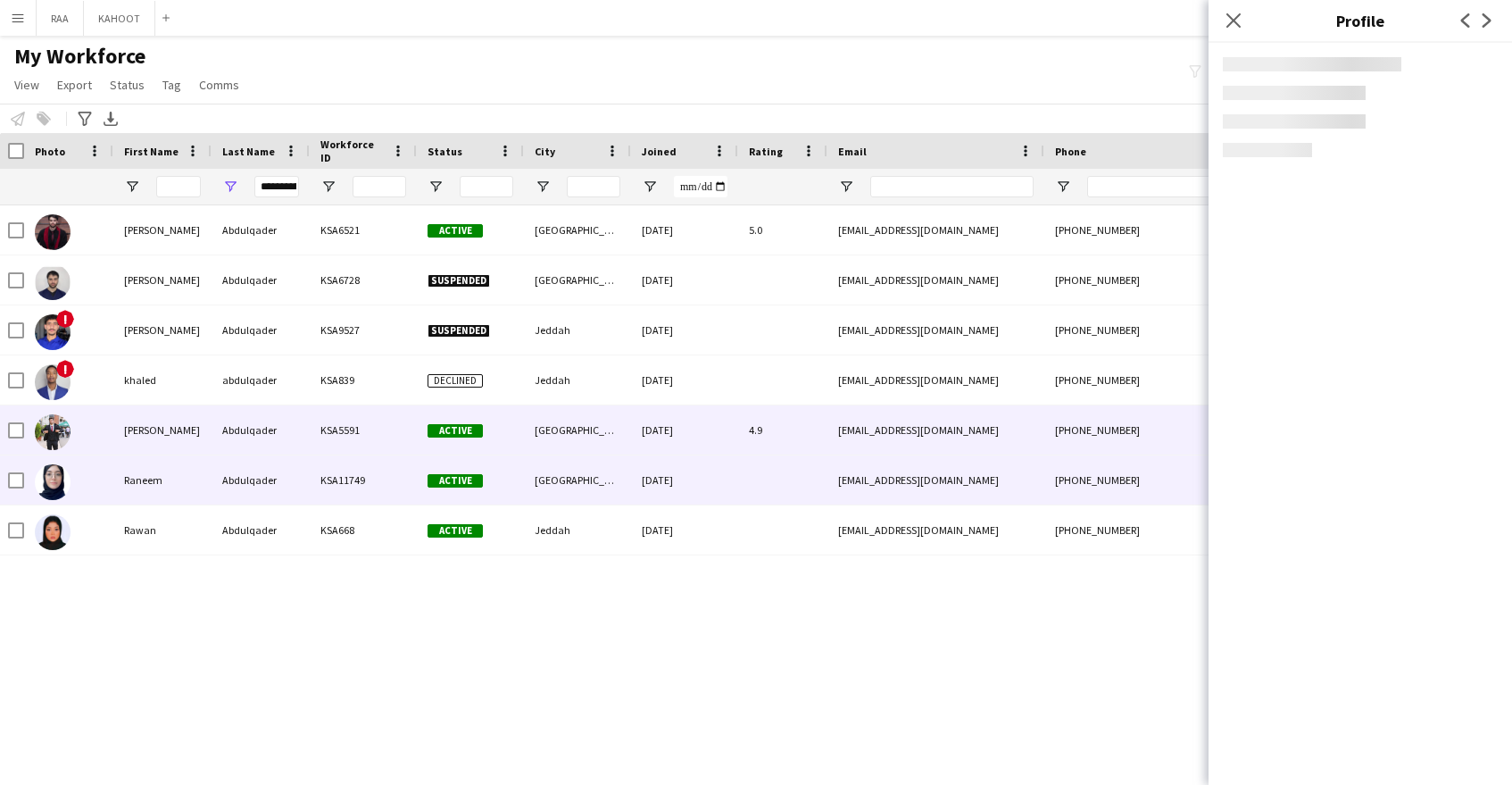
click at [708, 443] on div "18-11-2023" at bounding box center [684, 429] width 107 height 49
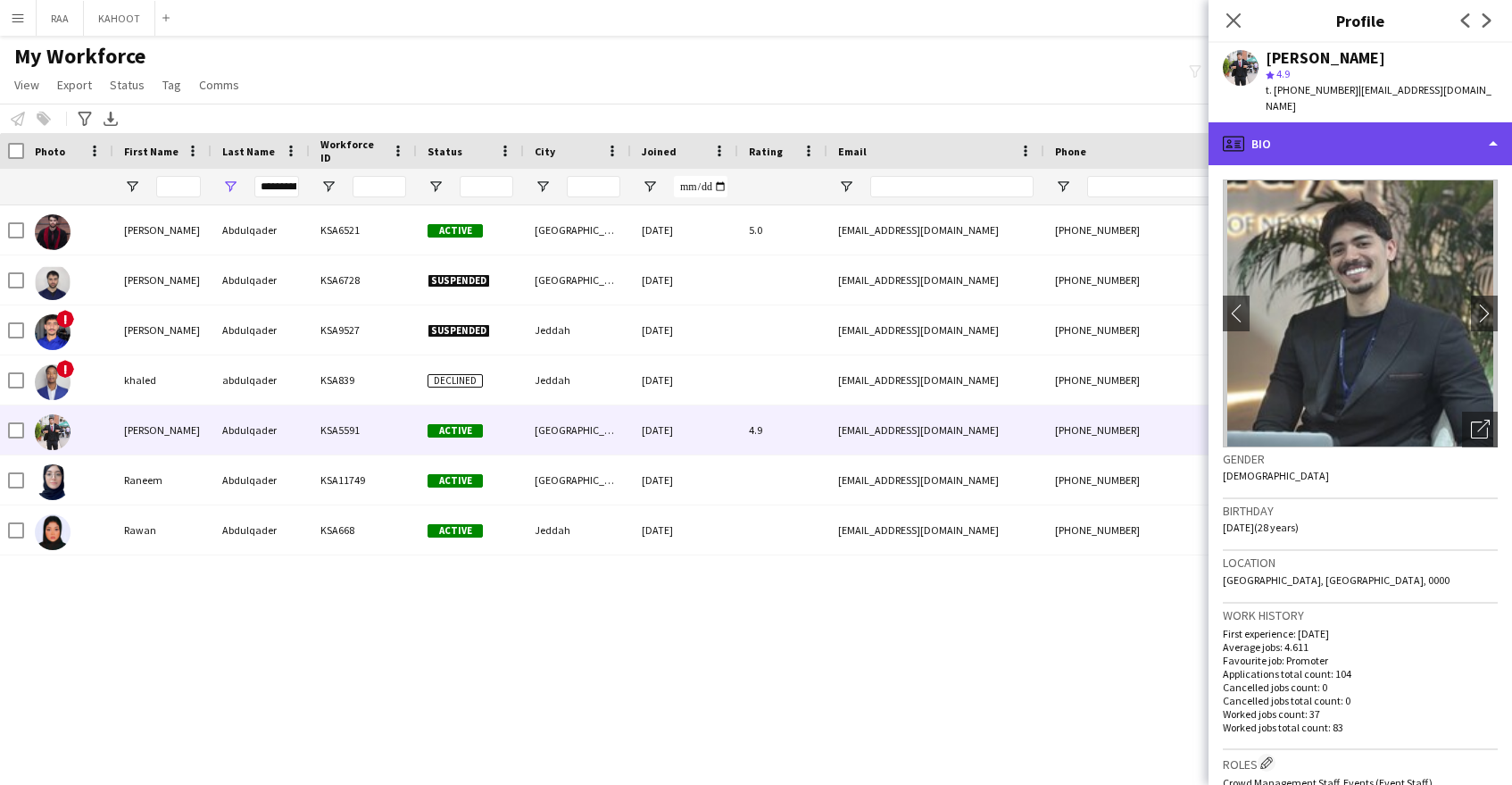
click at [1355, 140] on div "profile Bio" at bounding box center [1360, 144] width 303 height 43
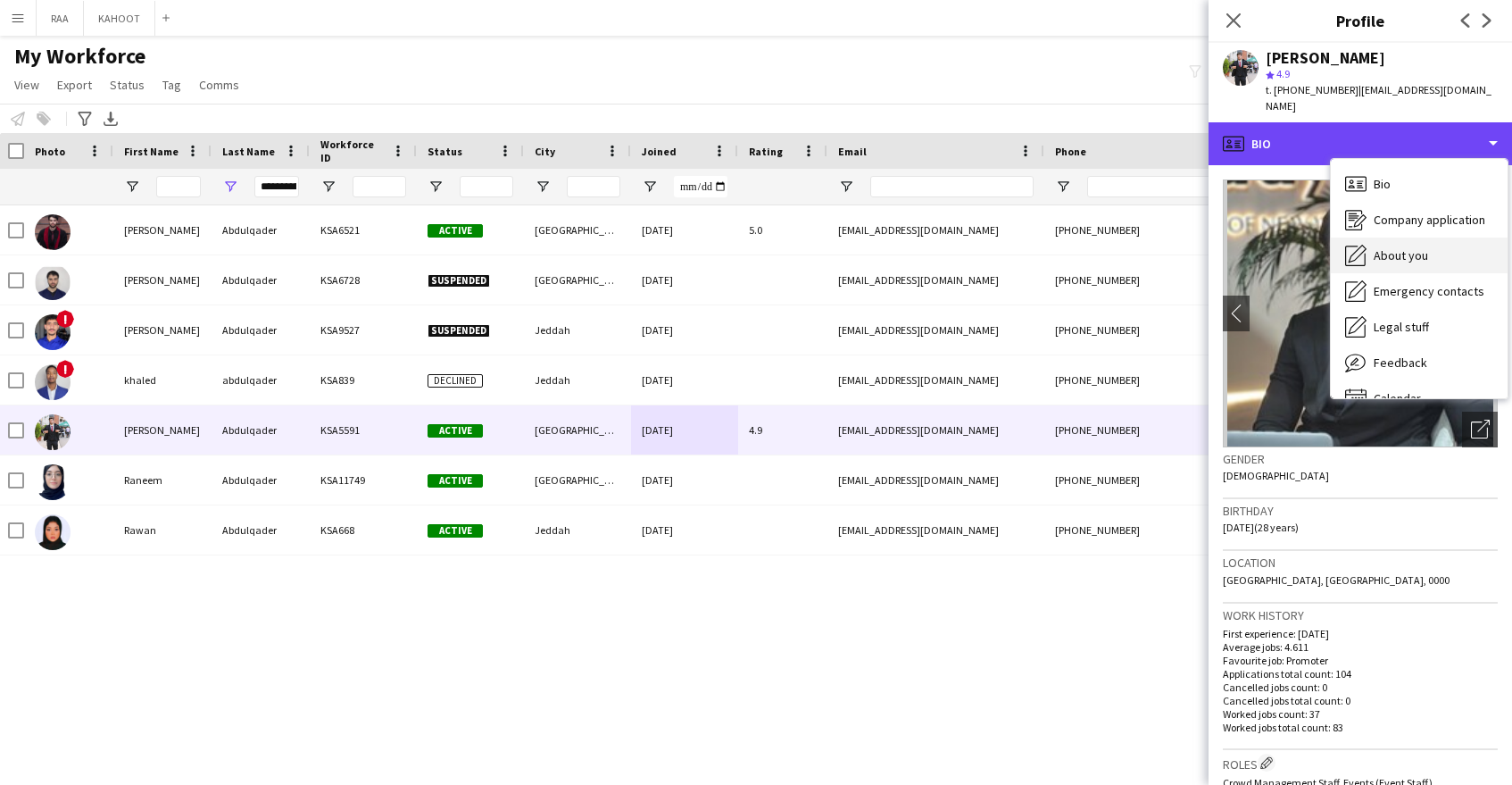
scroll to position [25, 0]
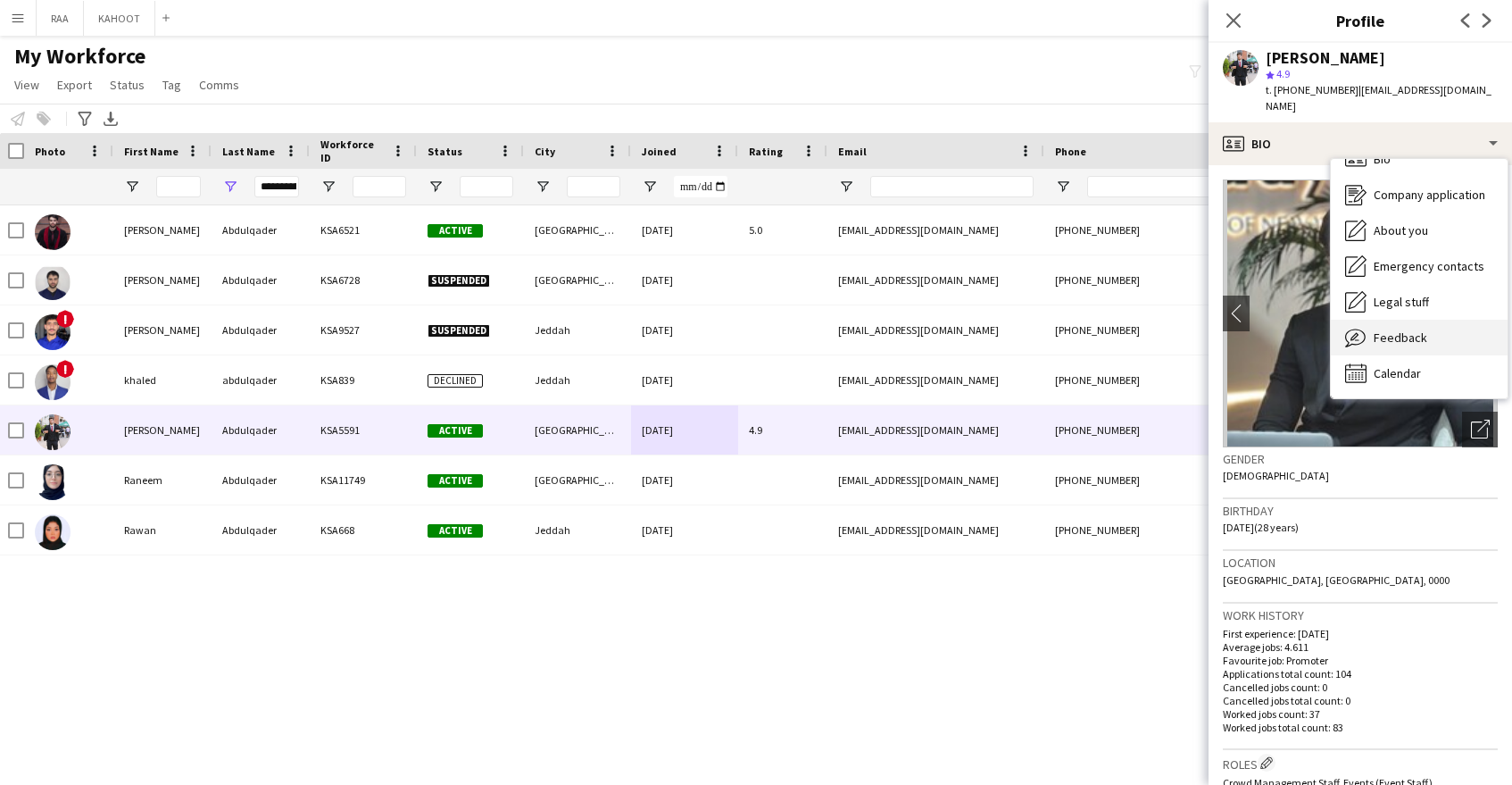
click at [1422, 330] on span "Feedback" at bounding box center [1400, 337] width 53 height 16
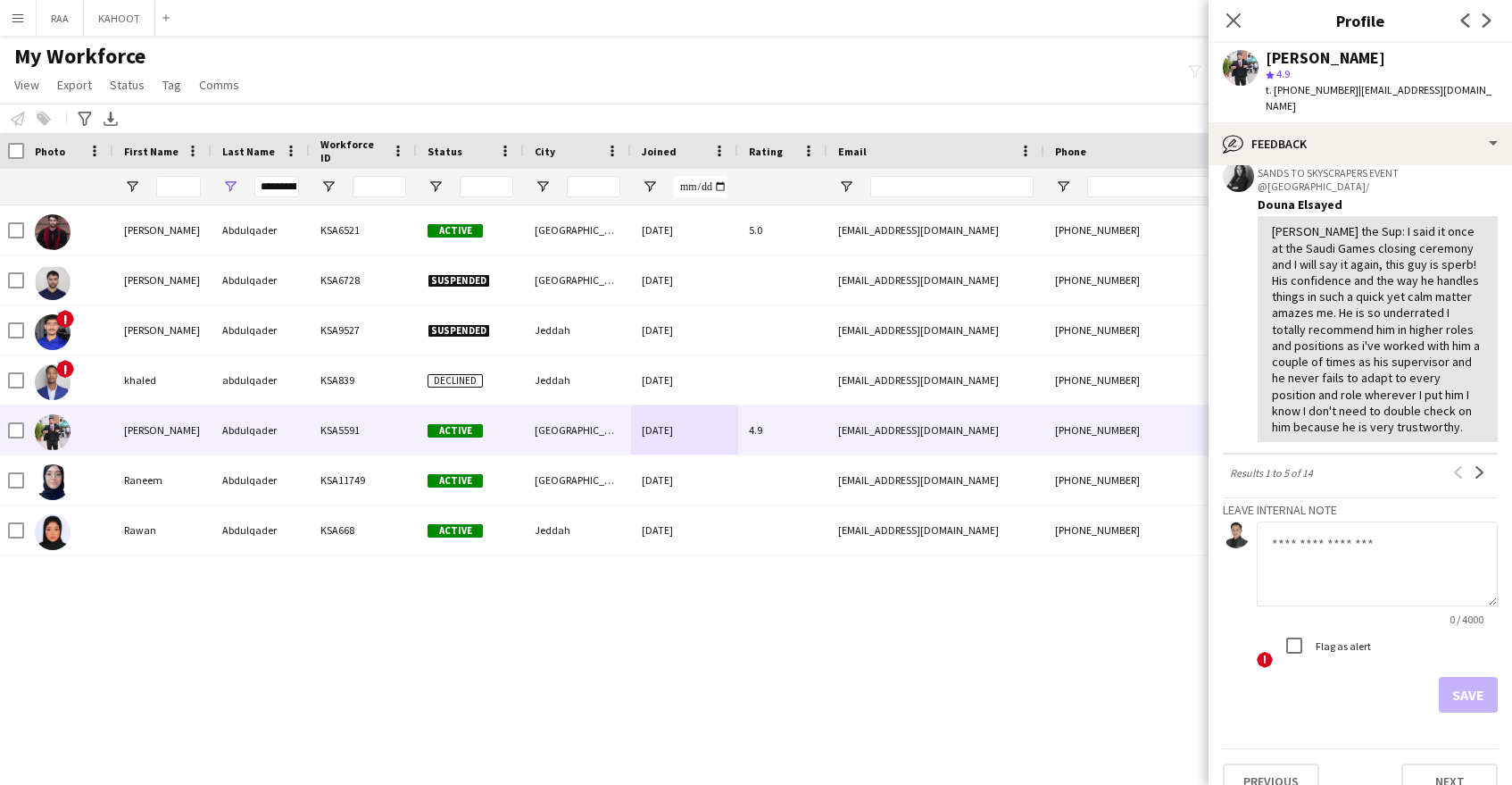
scroll to position [738, 0]
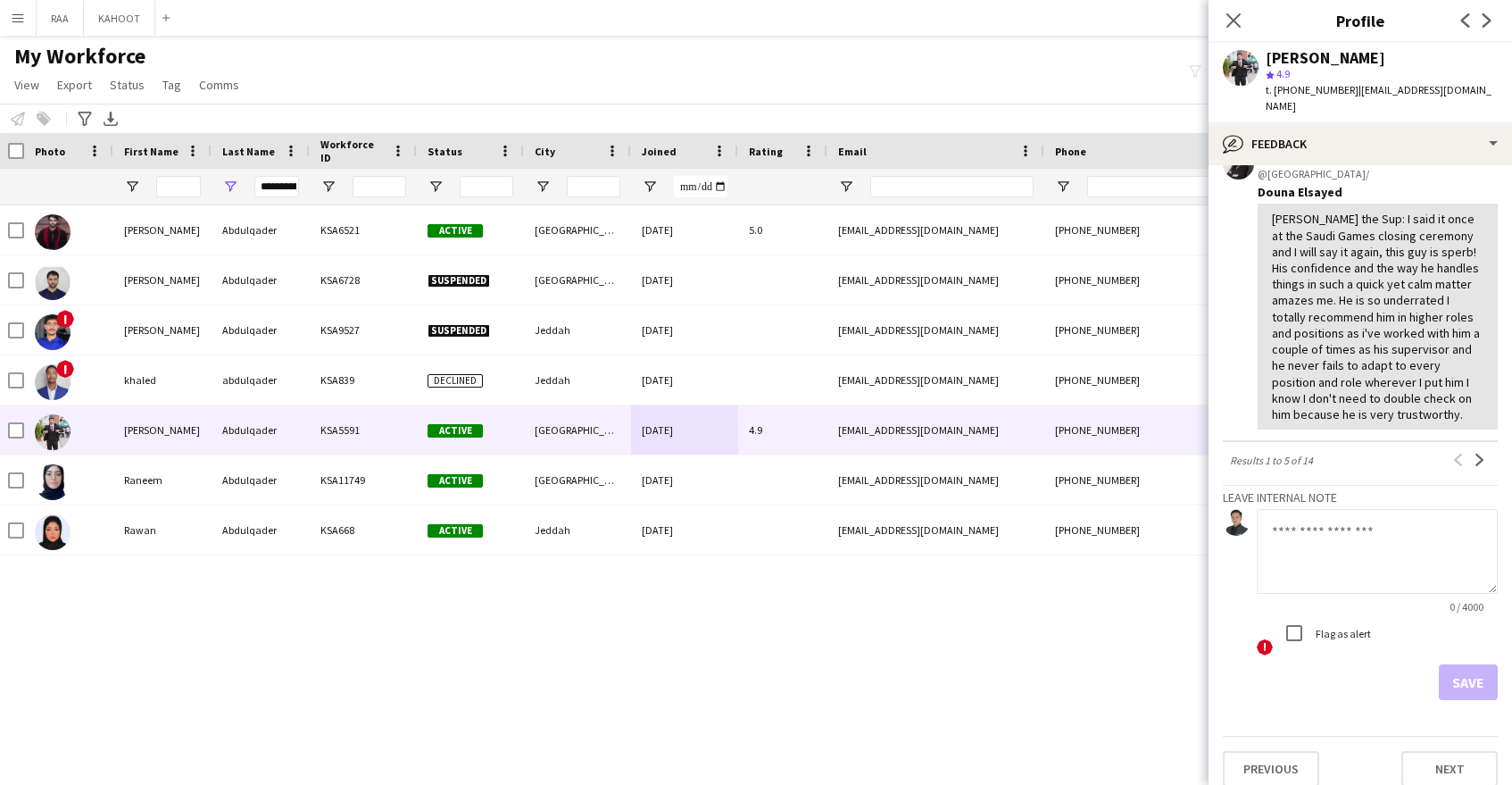
click at [1485, 453] on app-icon "Next" at bounding box center [1479, 459] width 13 height 13
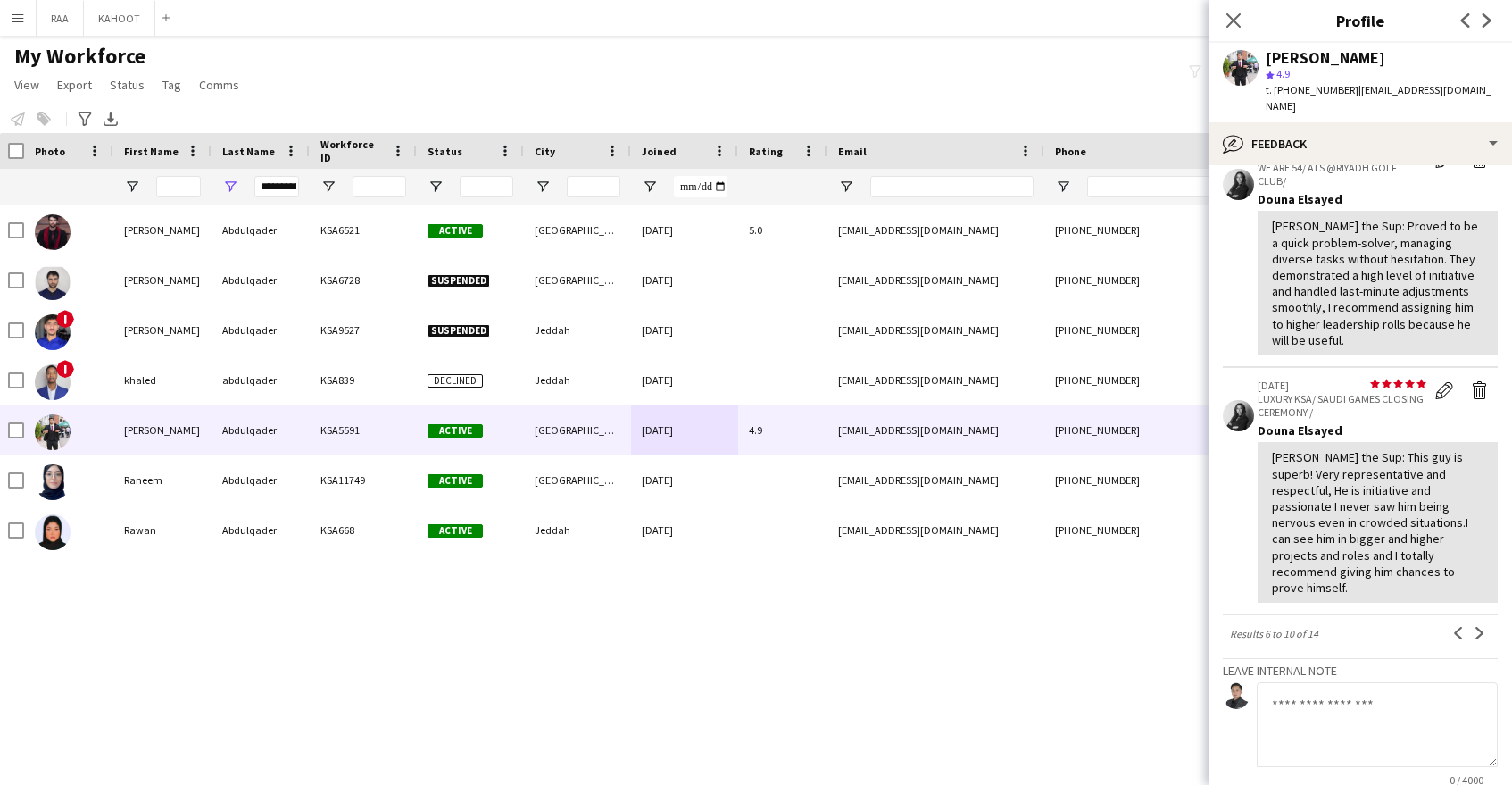
scroll to position [759, 0]
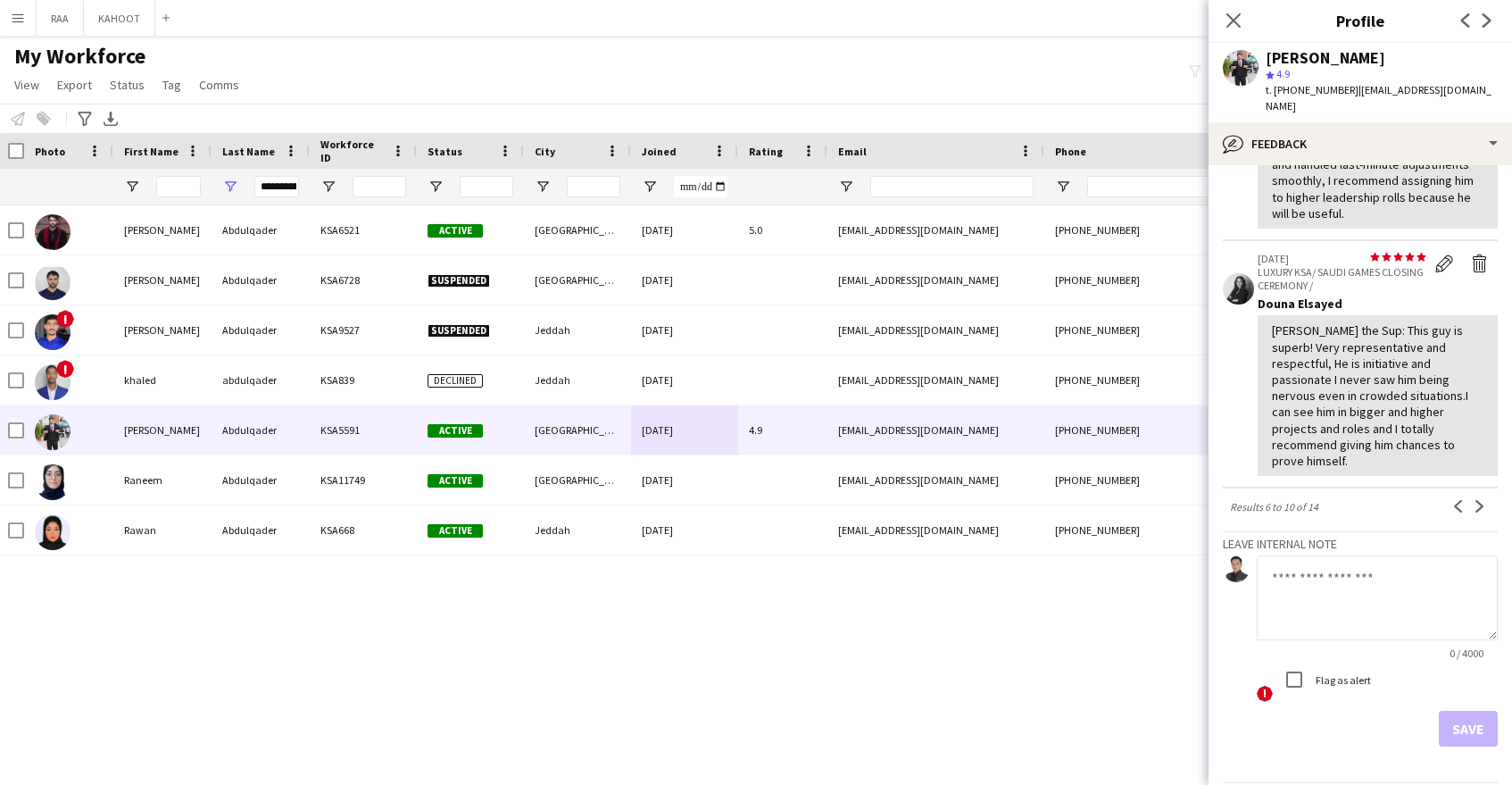
click at [1220, 18] on div "Close pop-in" at bounding box center [1234, 20] width 50 height 41
click at [1232, 18] on icon at bounding box center [1234, 20] width 17 height 17
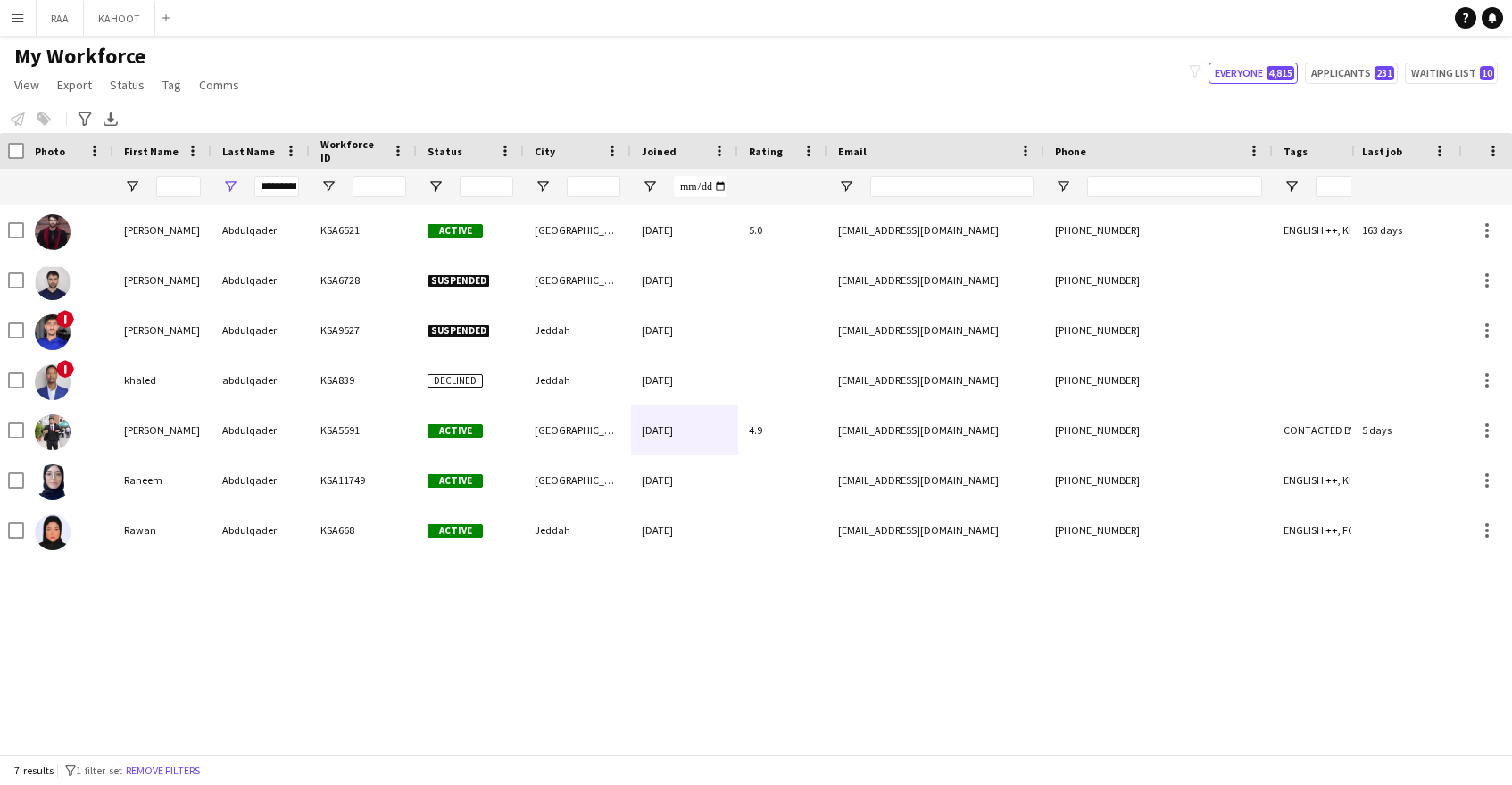
click at [1013, 612] on div "Abdullah Abdulqader KSA6521 Active Riyadh 06-12-2023 5.0 abdullahabdulqader2@gm…" at bounding box center [675, 479] width 1352 height 548
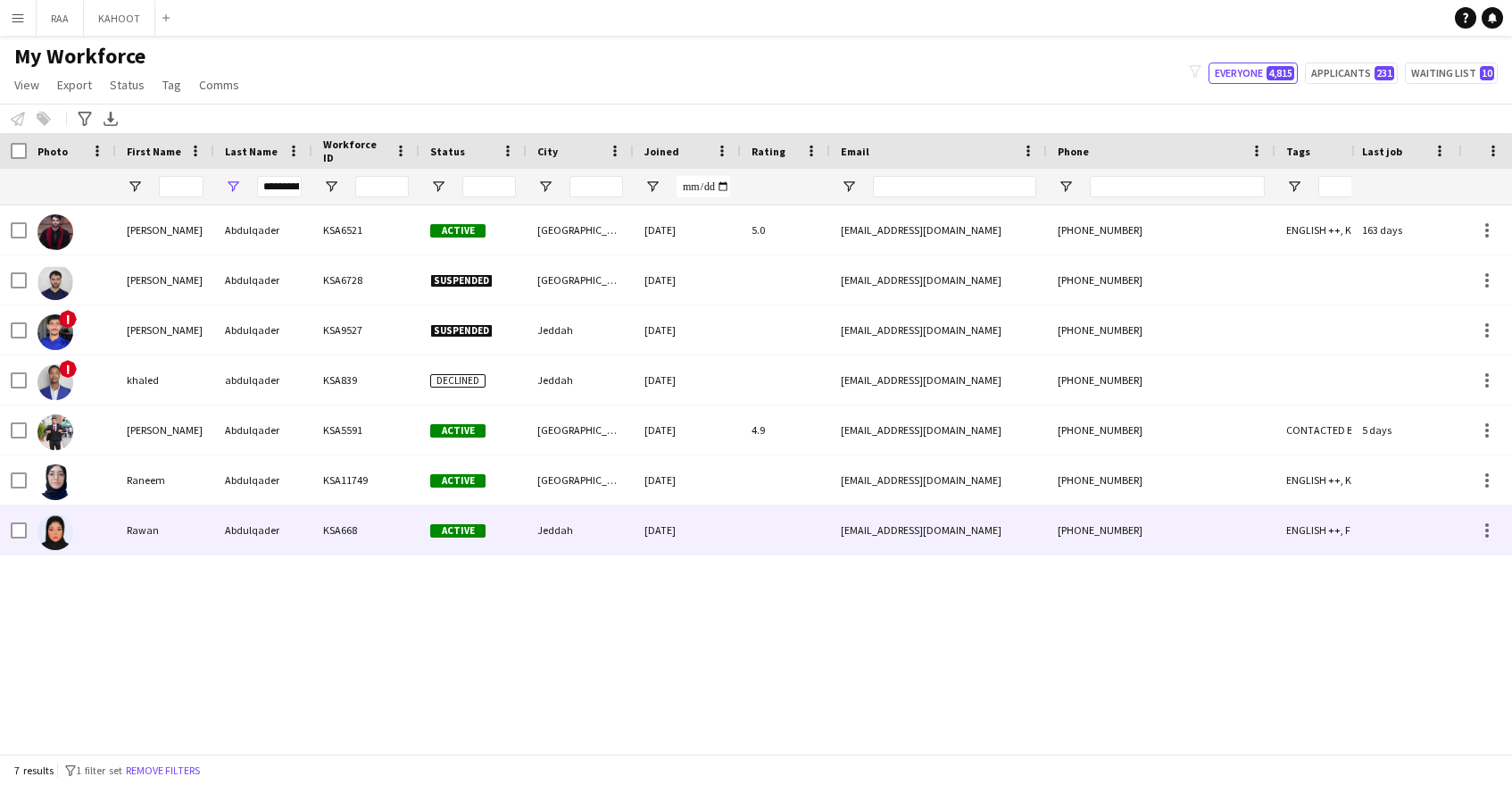
click at [190, 541] on div "Rawan" at bounding box center [165, 530] width 99 height 49
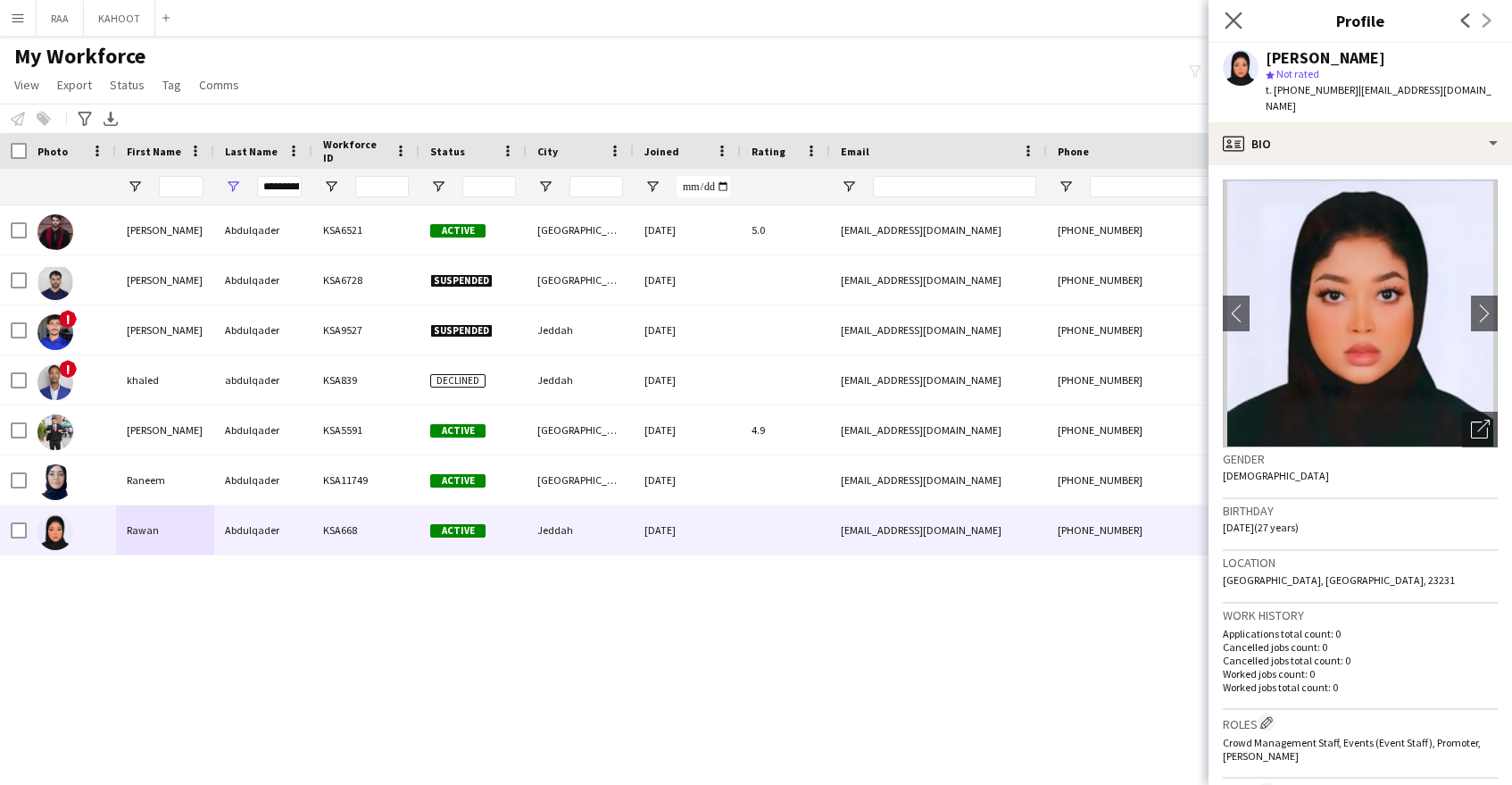
click at [1242, 16] on app-icon "Close pop-in" at bounding box center [1234, 20] width 26 height 26
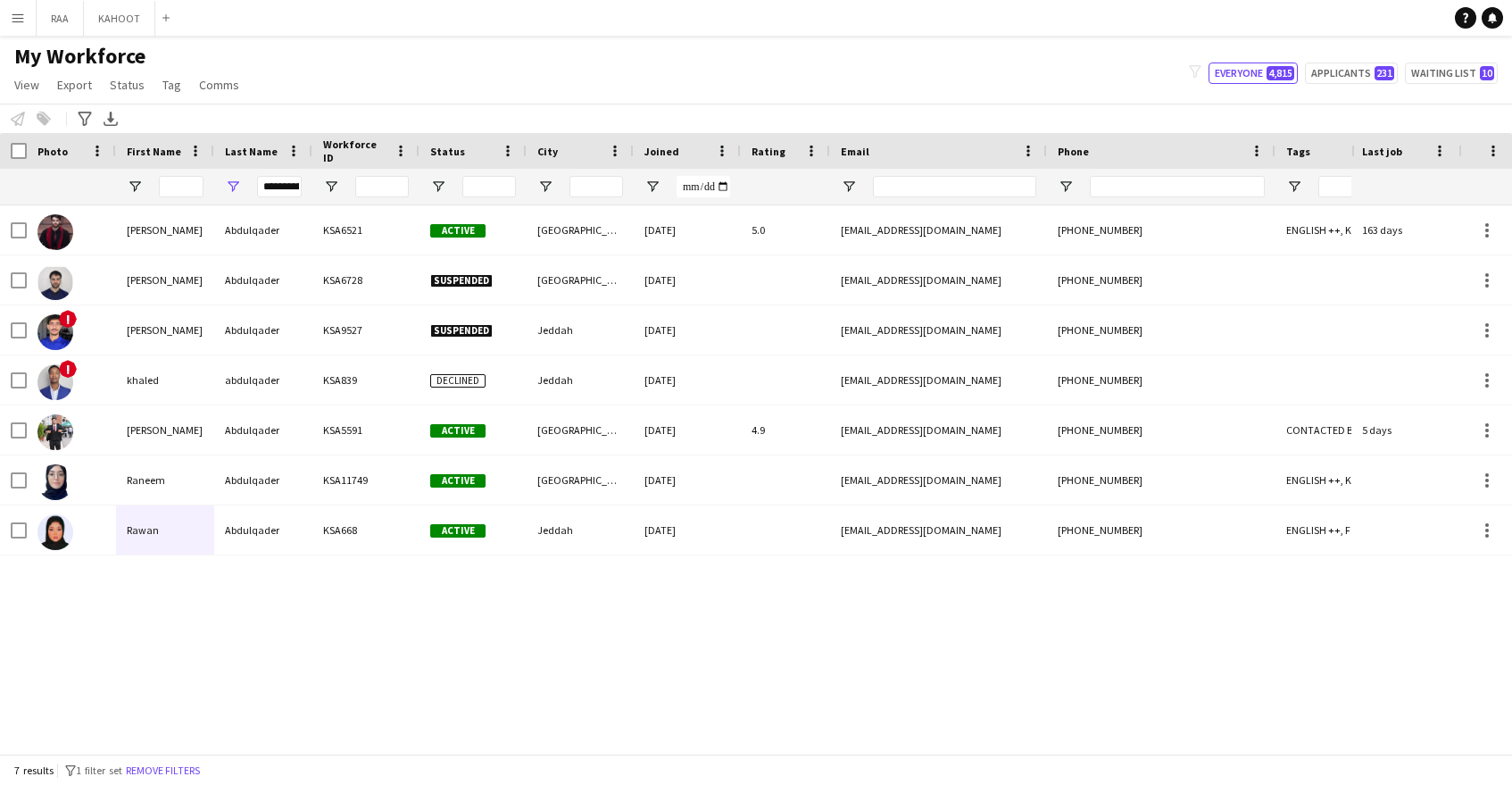
drag, startPoint x: 1166, startPoint y: 205, endPoint x: 1169, endPoint y: 194, distance: 11.4
click at [1167, 203] on div "Workforce Details Photo First Name" at bounding box center [1017, 169] width 2036 height 73
click at [1167, 193] on input "Phone Filter Input" at bounding box center [1177, 187] width 175 height 21
click at [189, 764] on button "Remove filters" at bounding box center [163, 770] width 81 height 19
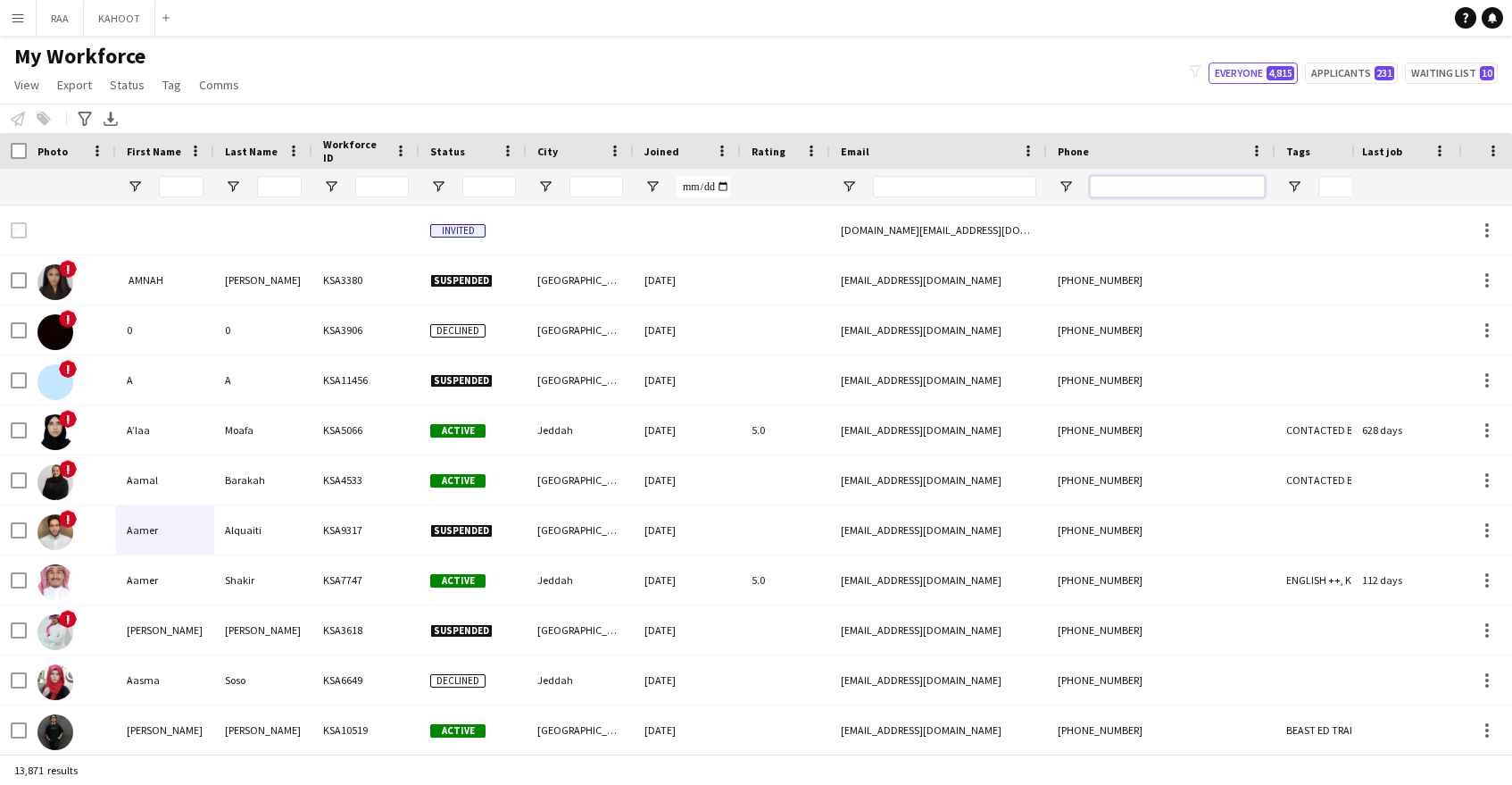
click at [1202, 182] on input "Phone Filter Input" at bounding box center [1177, 187] width 175 height 21
paste input "*********"
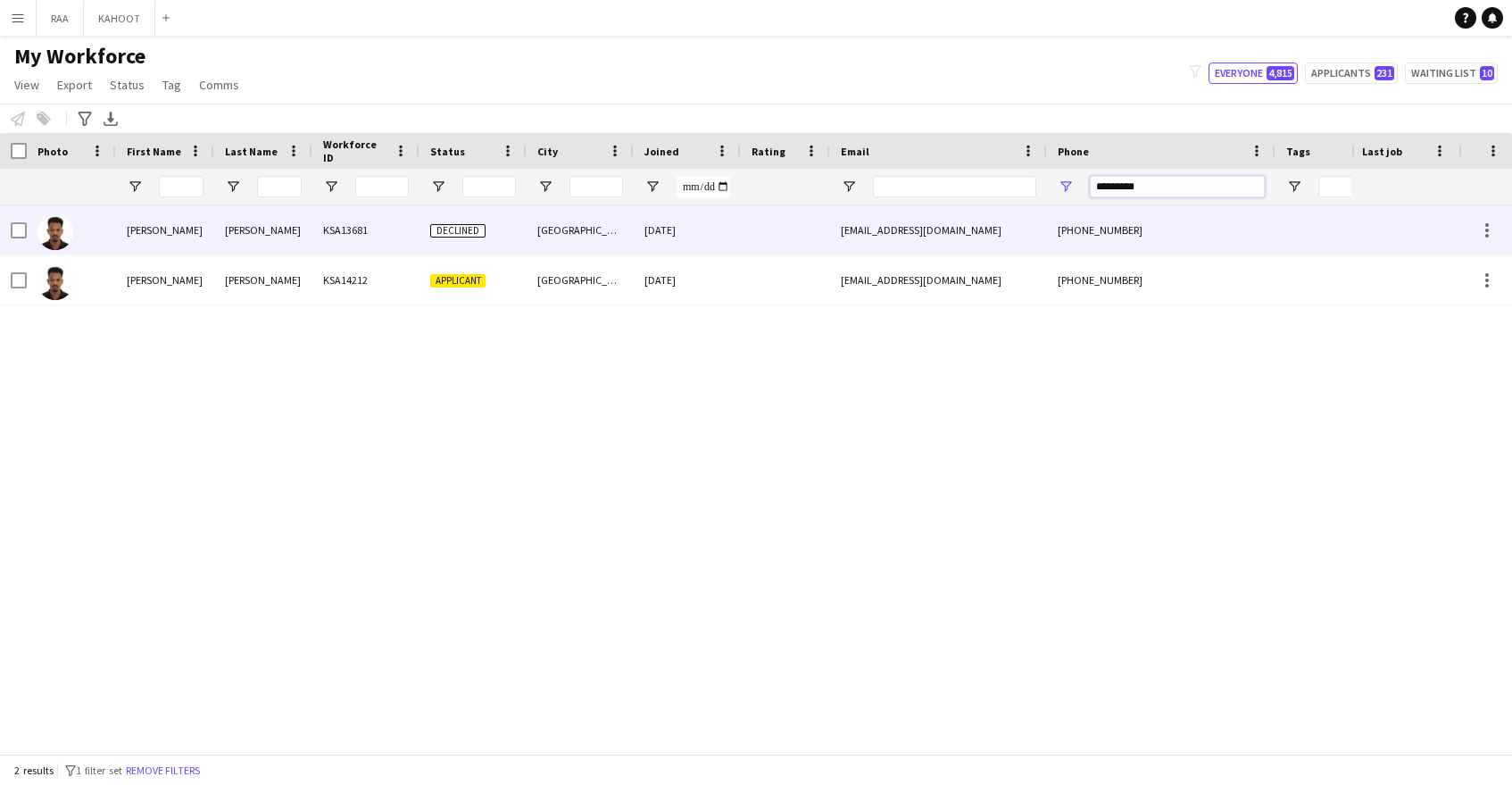
type input "*********"
click at [595, 237] on div "[GEOGRAPHIC_DATA]" at bounding box center [580, 229] width 107 height 49
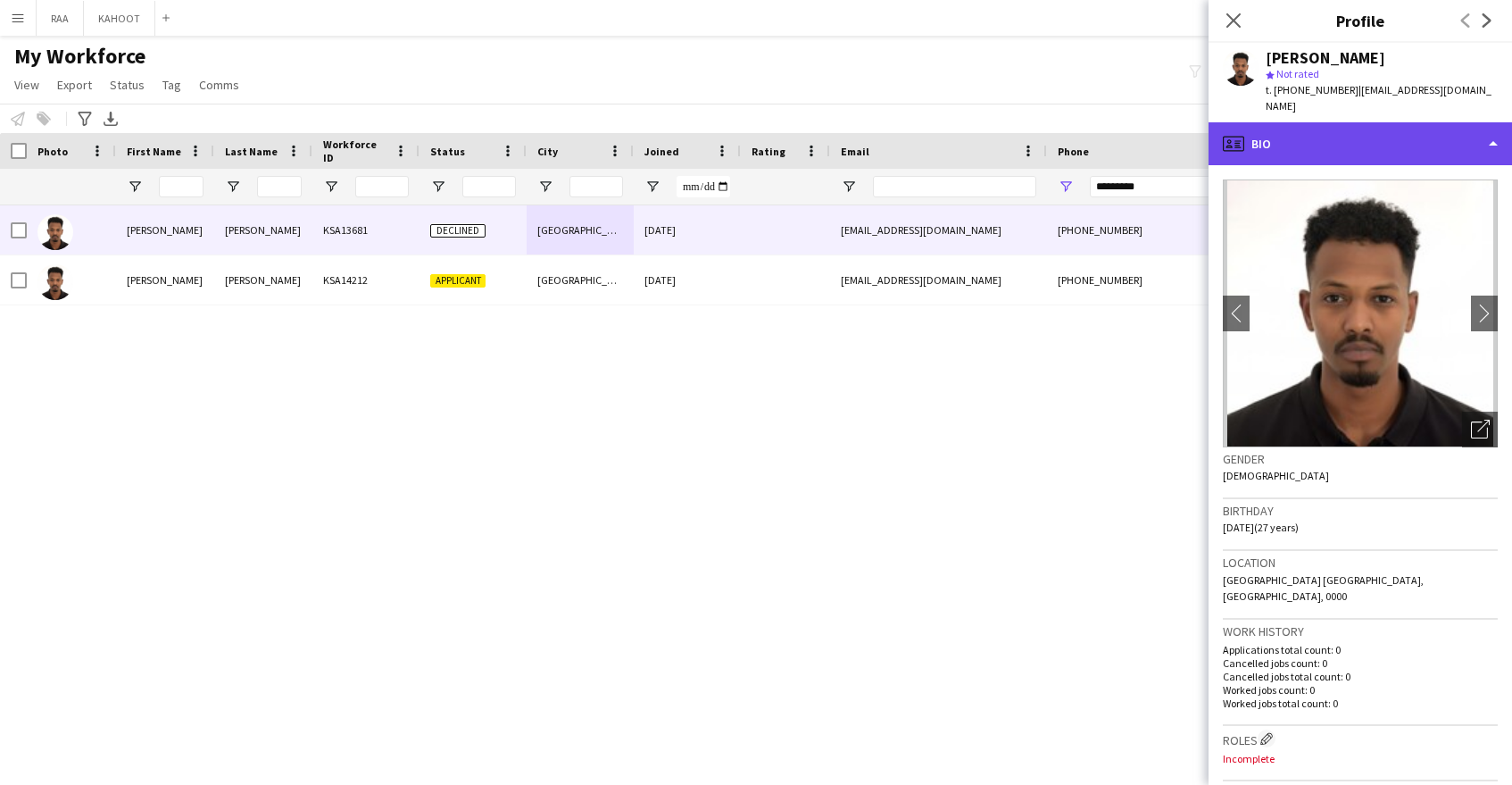
click at [1442, 130] on div "profile Bio" at bounding box center [1360, 144] width 303 height 43
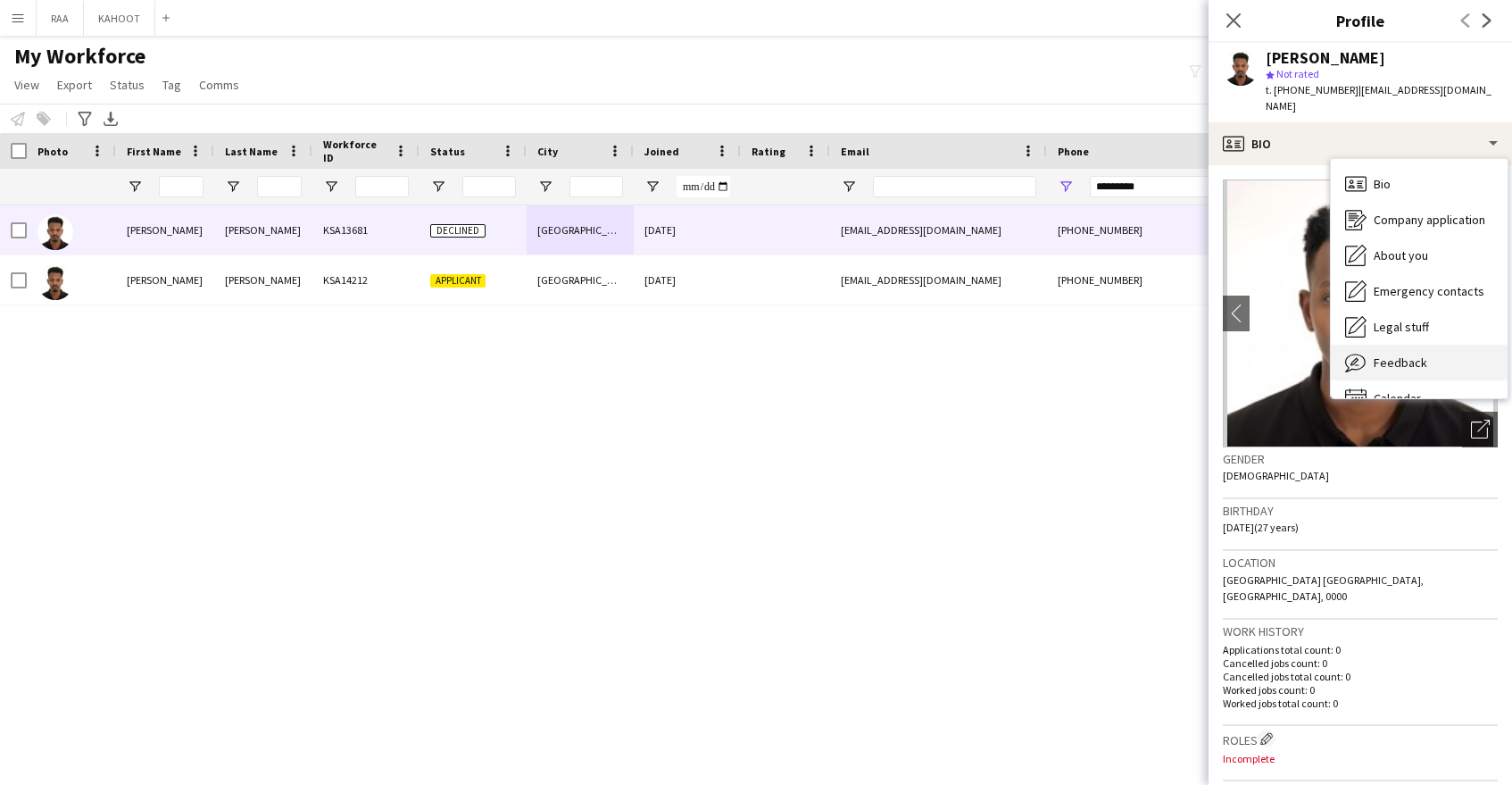
click at [1418, 355] on span "Feedback" at bounding box center [1400, 363] width 53 height 16
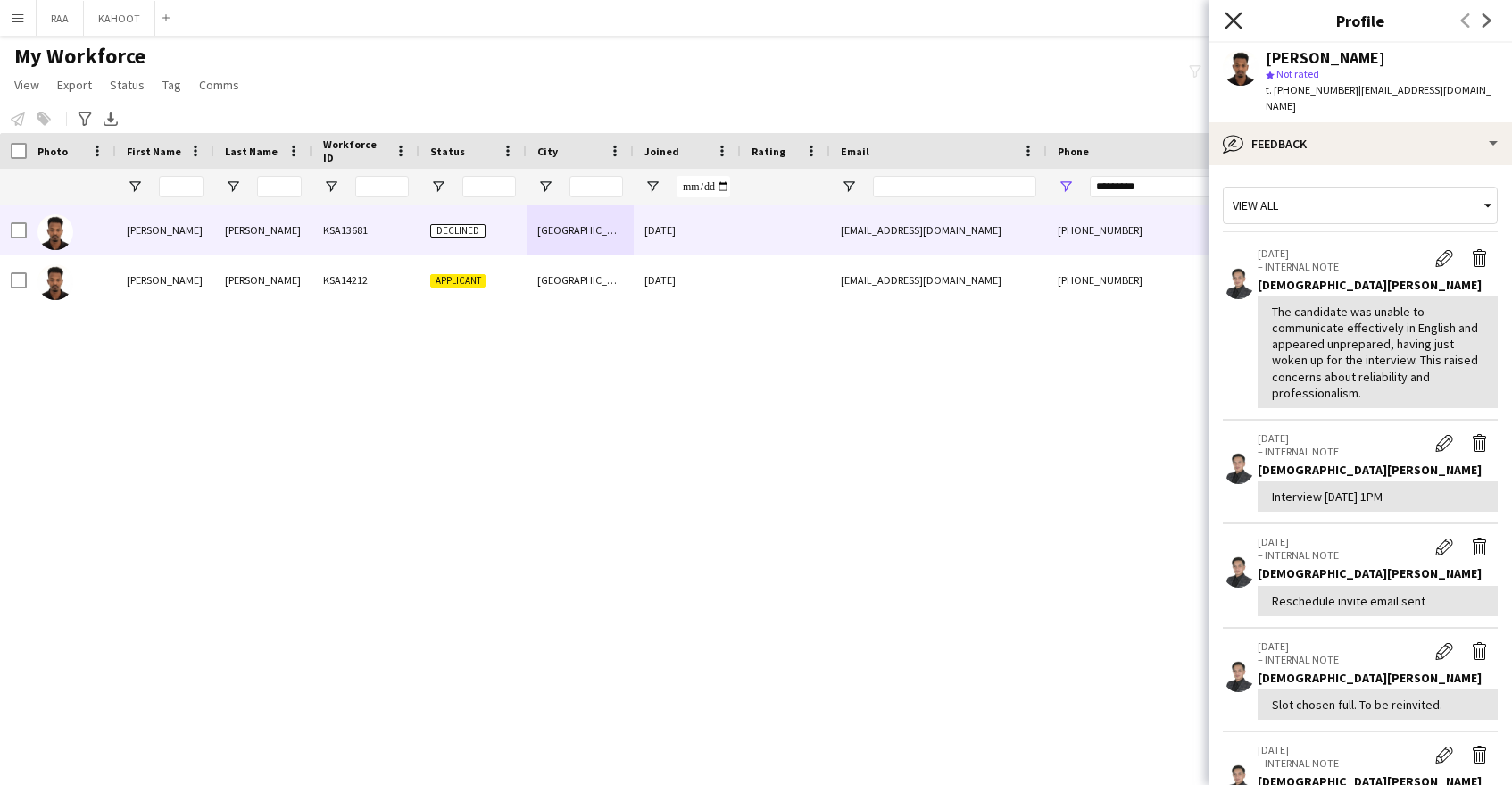
click at [1226, 21] on icon "Close pop-in" at bounding box center [1234, 20] width 17 height 17
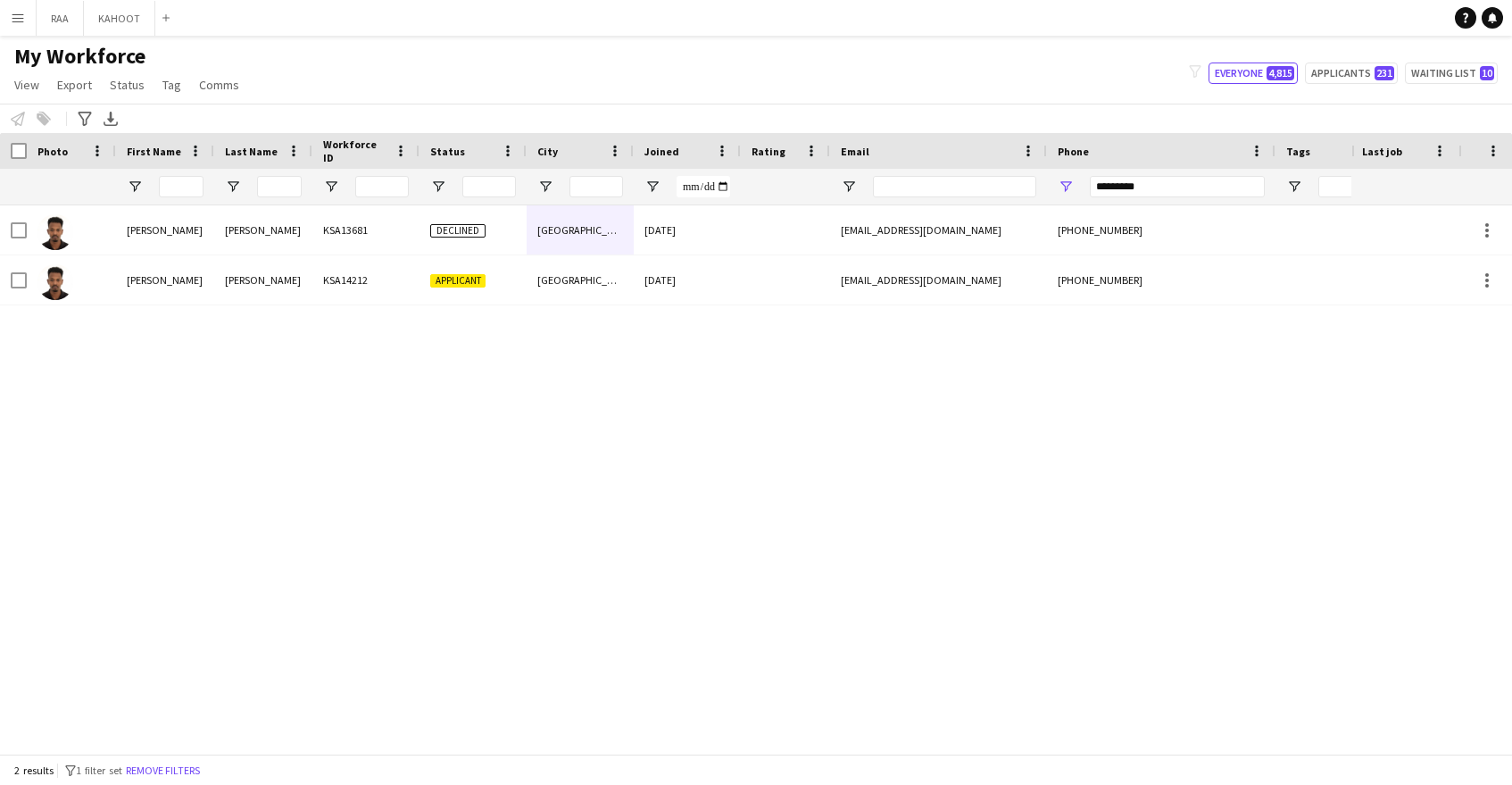
click at [1056, 430] on div "Sameh Mohammed Ali KSA13681 Declined Riyadh 02-07-2025 isamehez97@gmail.com +96…" at bounding box center [675, 479] width 1352 height 548
drag, startPoint x: 1196, startPoint y: 188, endPoint x: 929, endPoint y: 188, distance: 267.0
click at [929, 188] on div at bounding box center [1017, 187] width 2036 height 36
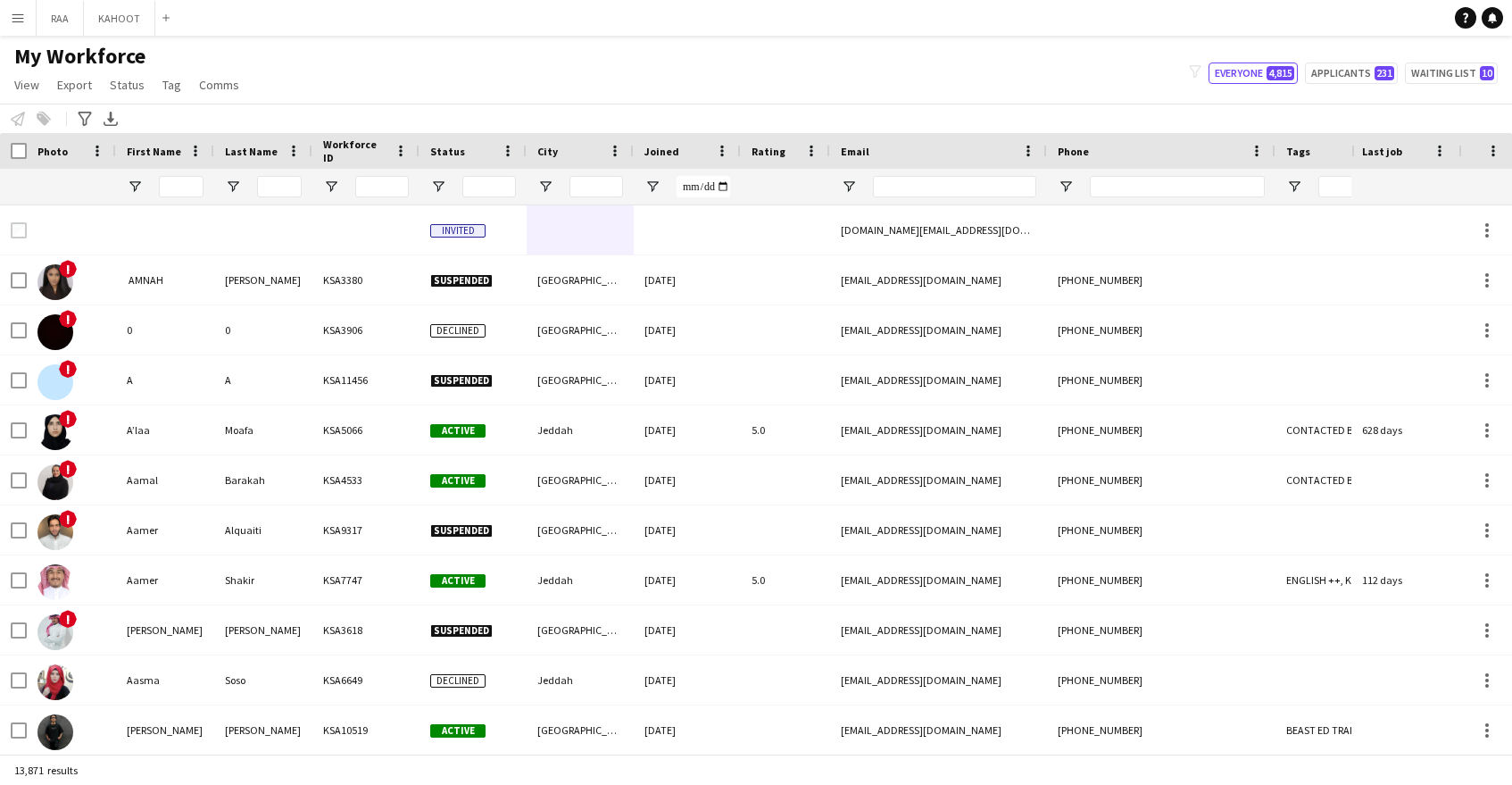
click at [690, 52] on div "My Workforce View Views Default view Basic Export View TAGS Test New view Updat…" at bounding box center [756, 73] width 1512 height 61
click at [980, 189] on input "Email Filter Input" at bounding box center [955, 187] width 163 height 21
click at [1122, 180] on input "Phone Filter Input" at bounding box center [1177, 187] width 175 height 21
paste input "*********"
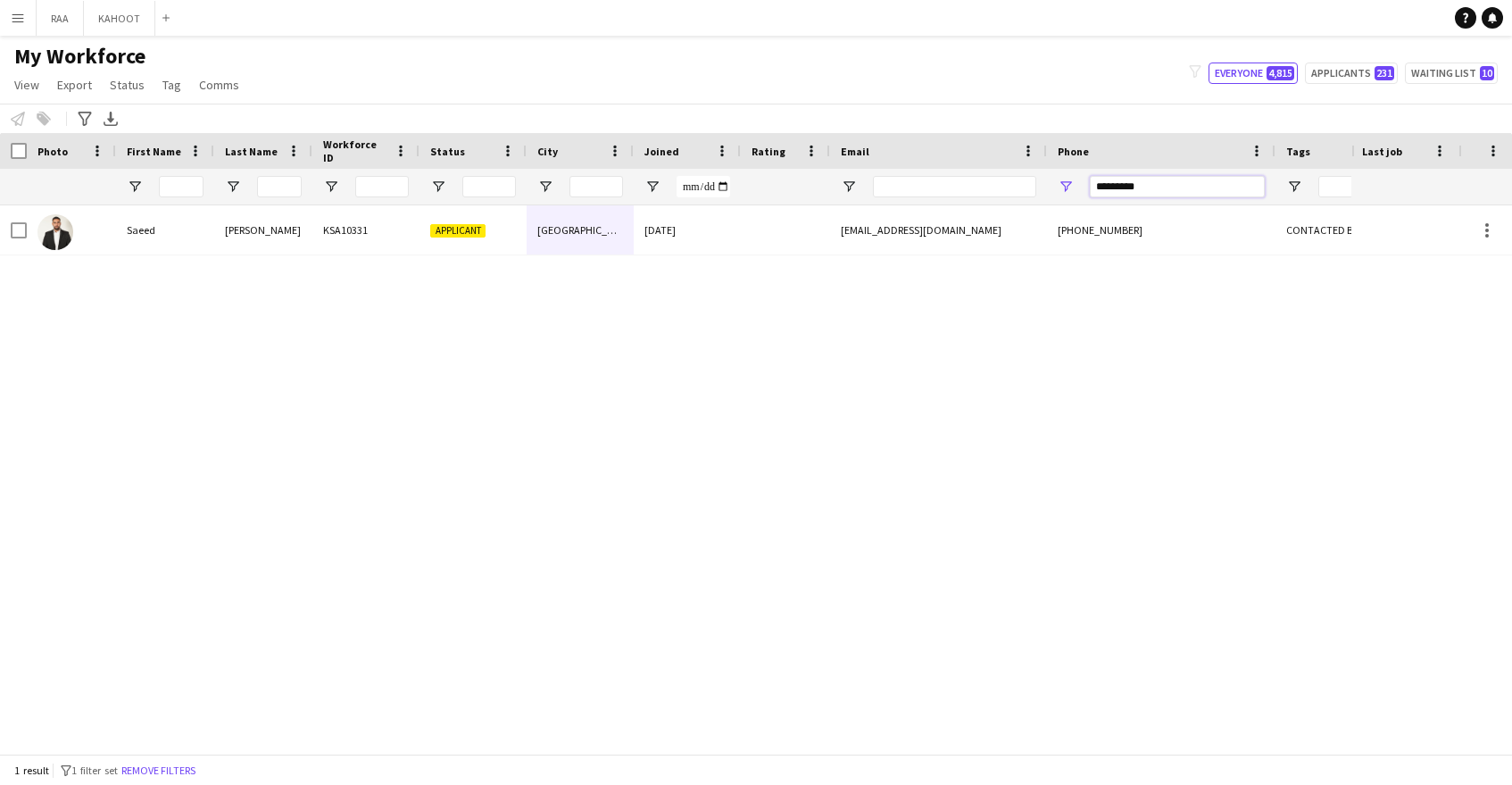
scroll to position [0, 1]
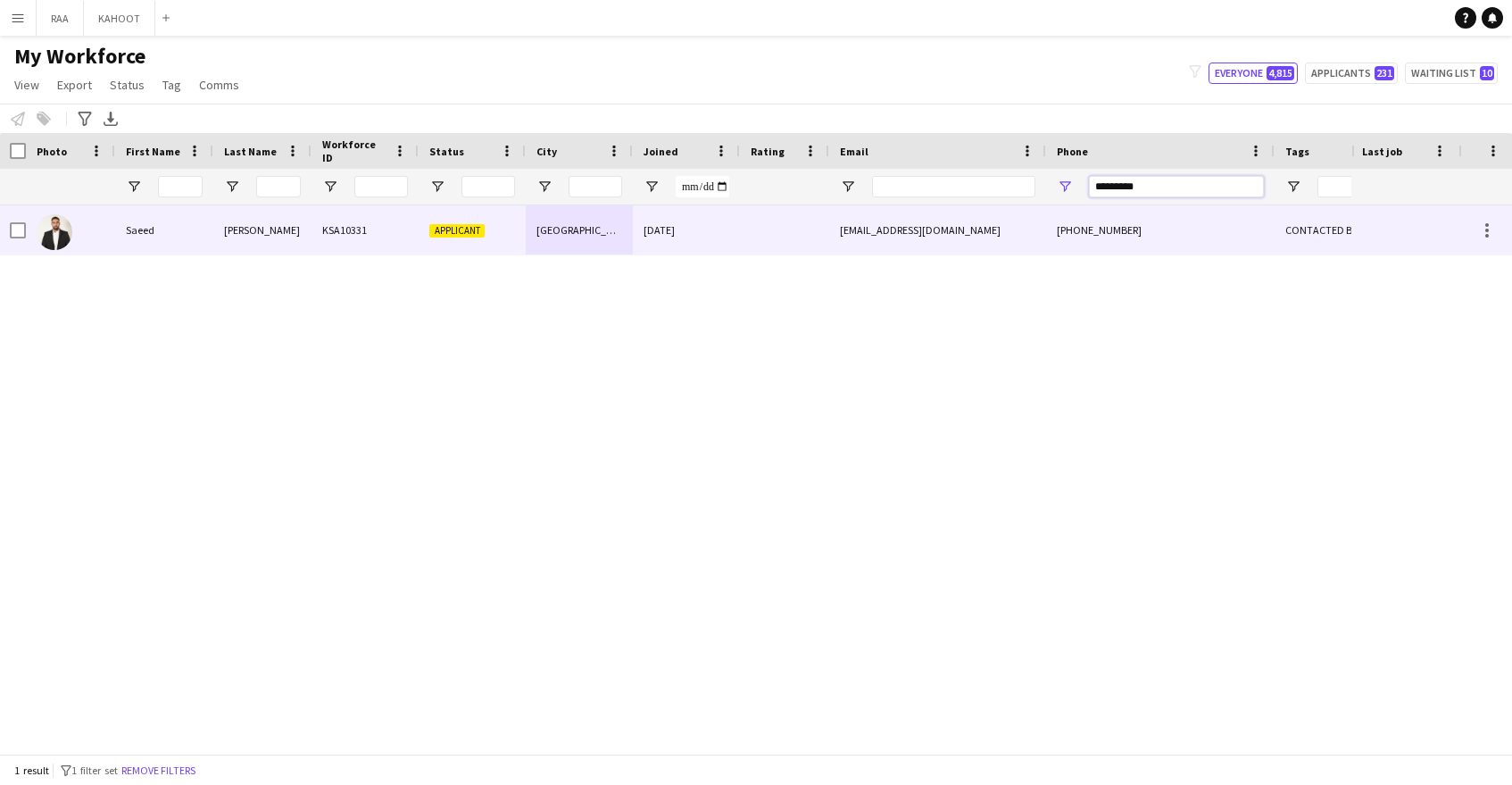
type input "*********"
click at [939, 229] on div "s3eed--95@hotmail.com" at bounding box center [936, 229] width 217 height 49
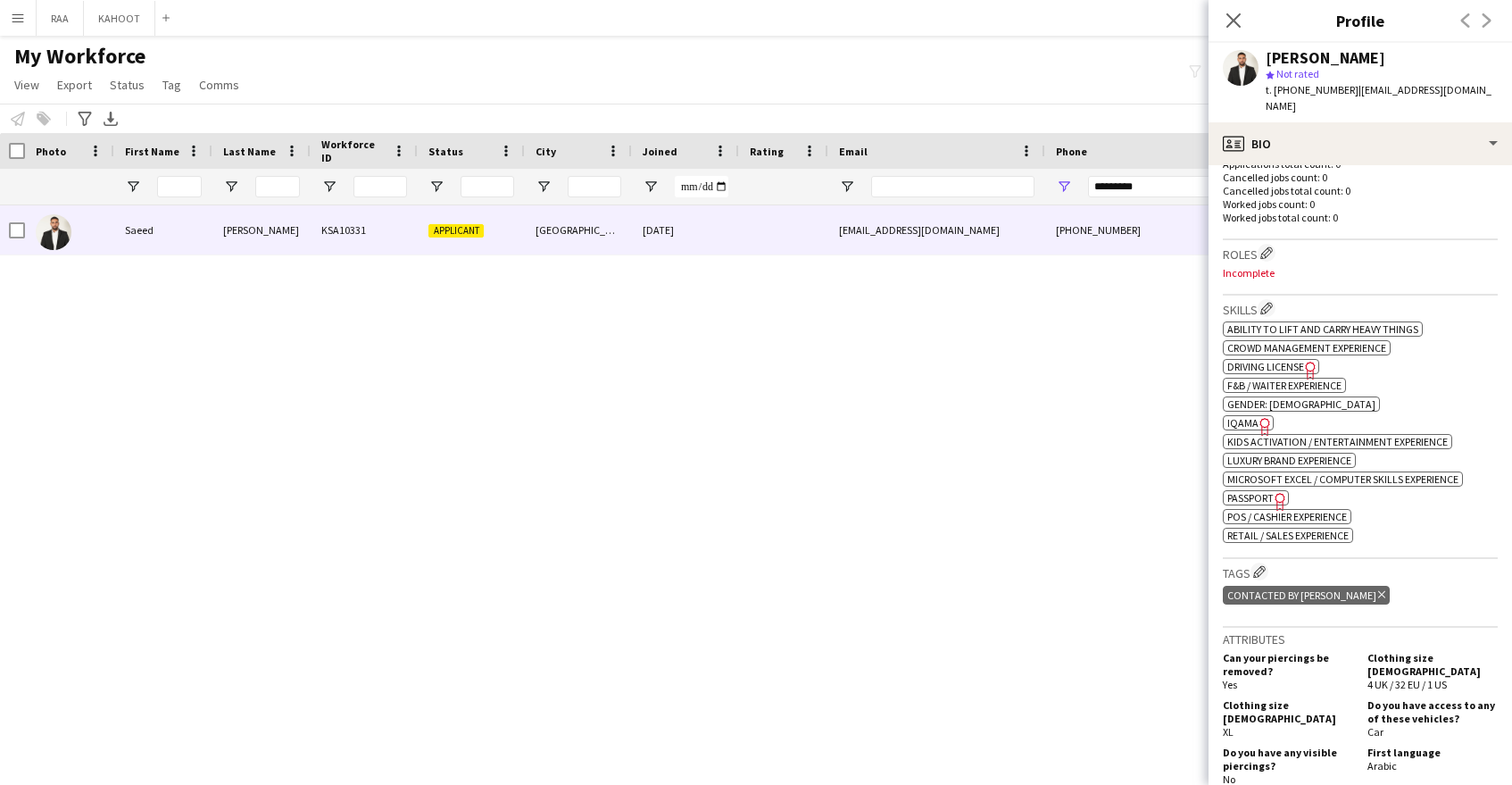
scroll to position [539, 0]
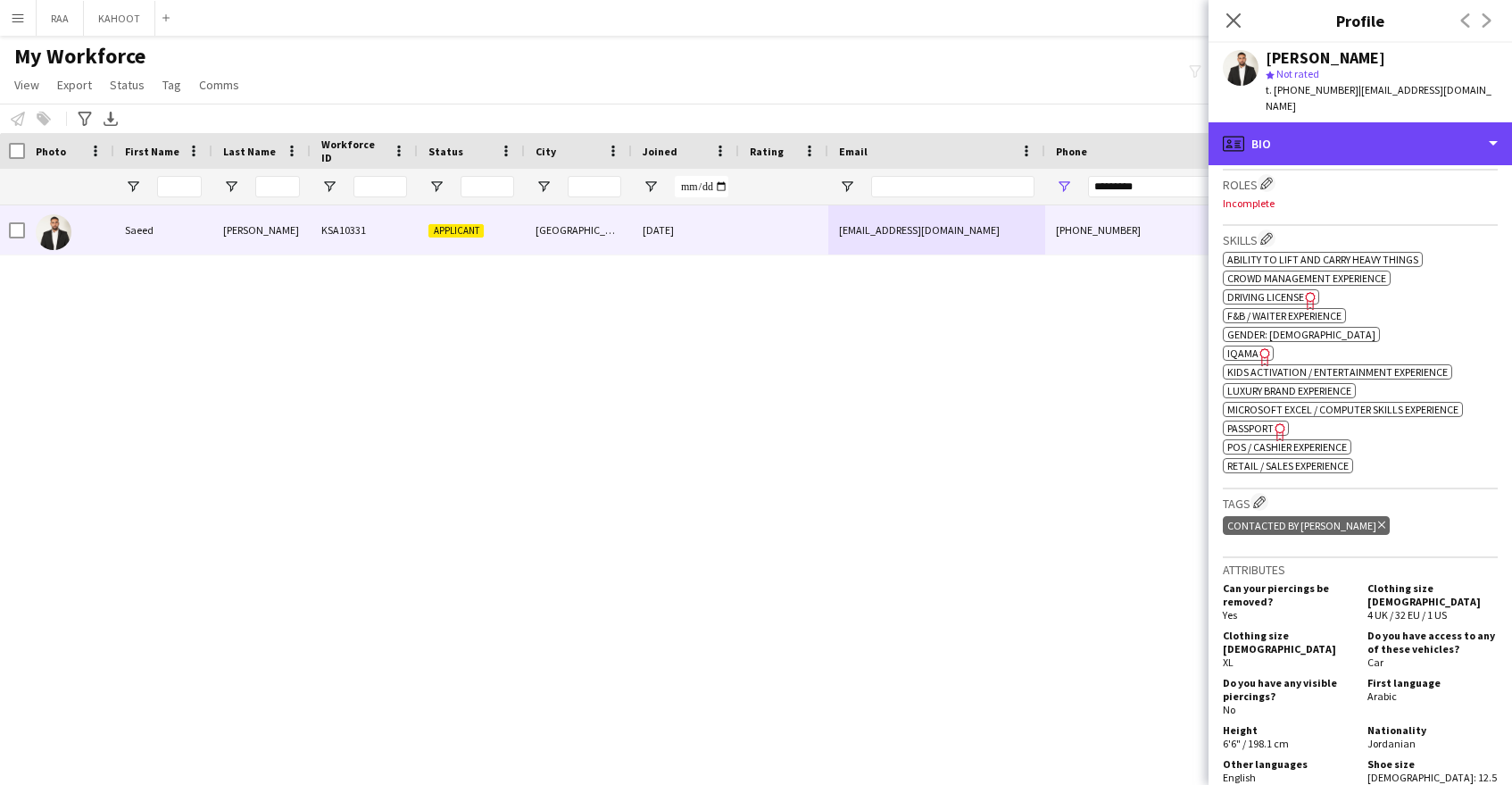
drag, startPoint x: 1387, startPoint y: 118, endPoint x: 1404, endPoint y: 200, distance: 83.7
click at [1387, 123] on div "profile Bio" at bounding box center [1360, 144] width 303 height 43
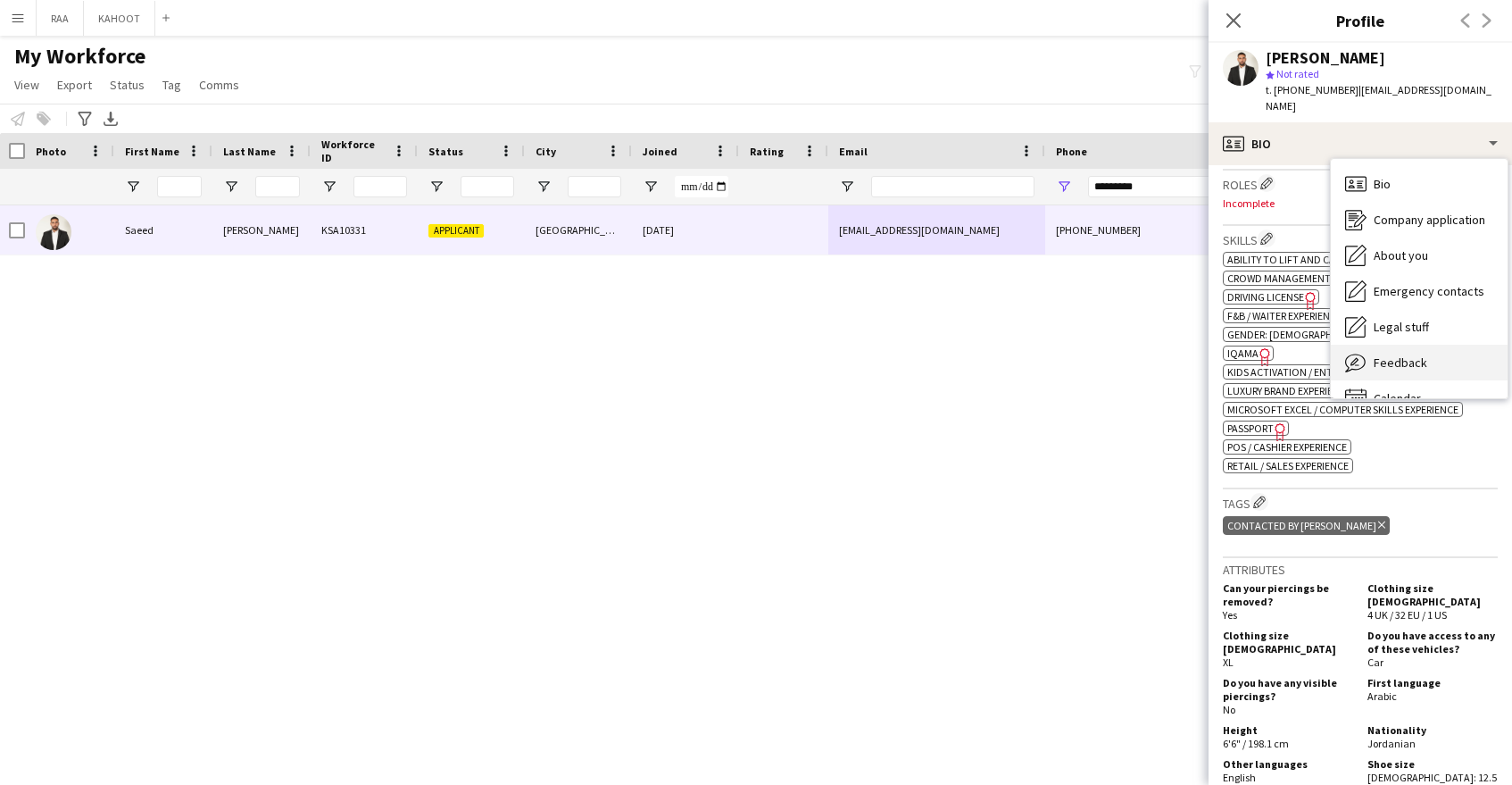
click at [1432, 349] on div "Feedback Feedback" at bounding box center [1419, 363] width 177 height 36
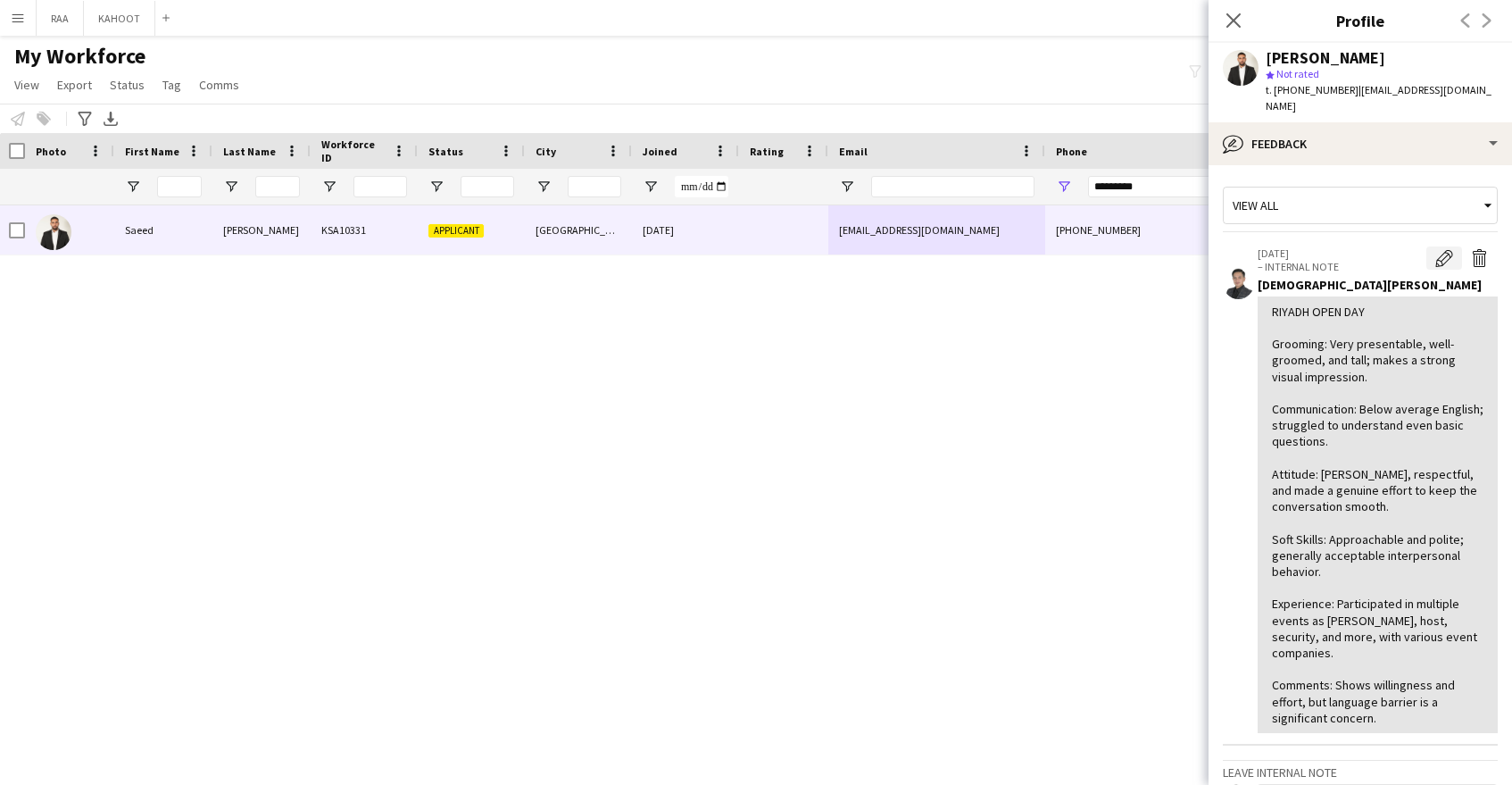
click at [1443, 249] on app-icon "Edit internal note" at bounding box center [1444, 258] width 17 height 17
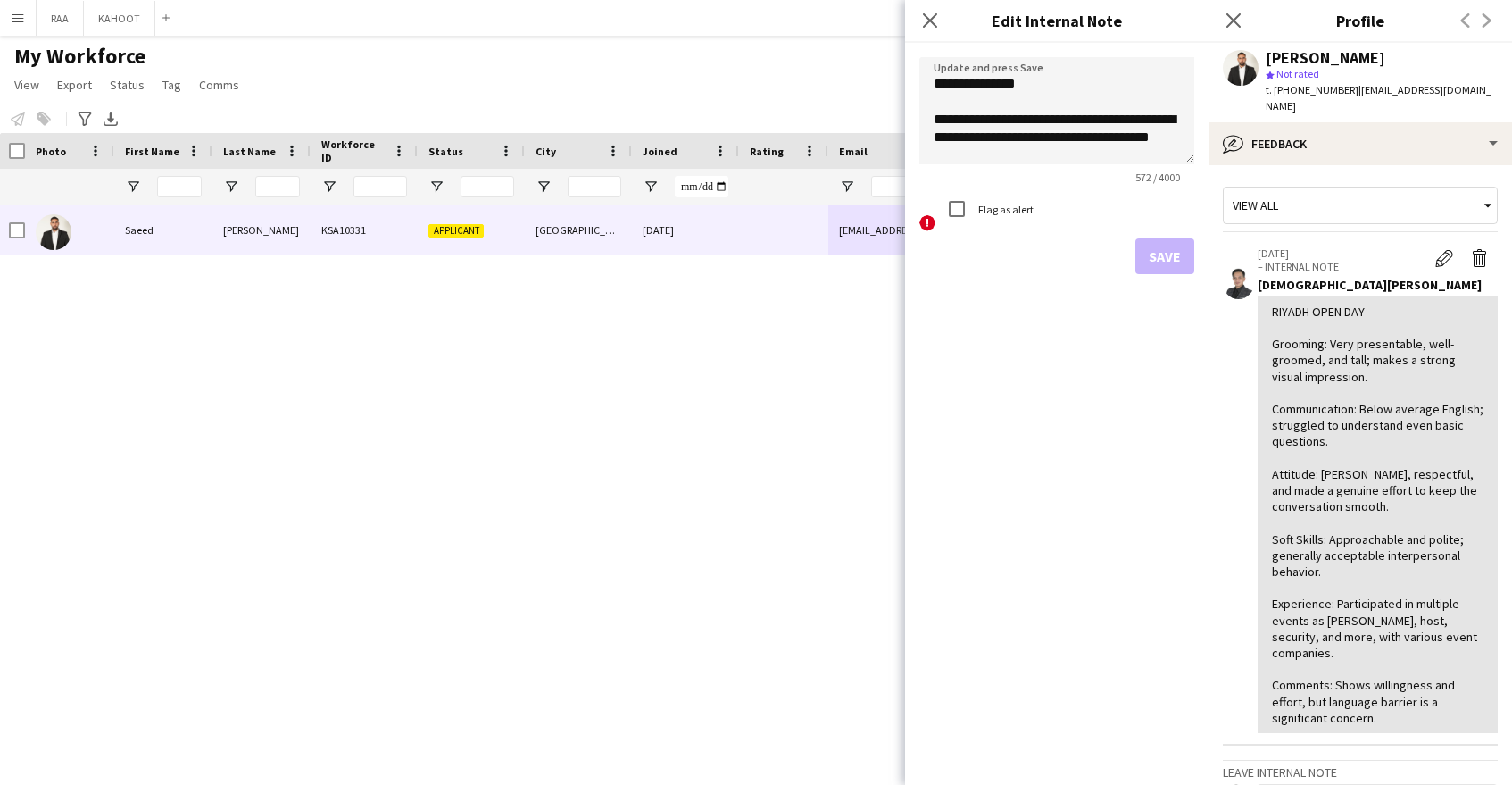
drag, startPoint x: 1184, startPoint y: 173, endPoint x: 1179, endPoint y: 234, distance: 61.2
click at [1170, 264] on form "**********" at bounding box center [1057, 165] width 303 height 246
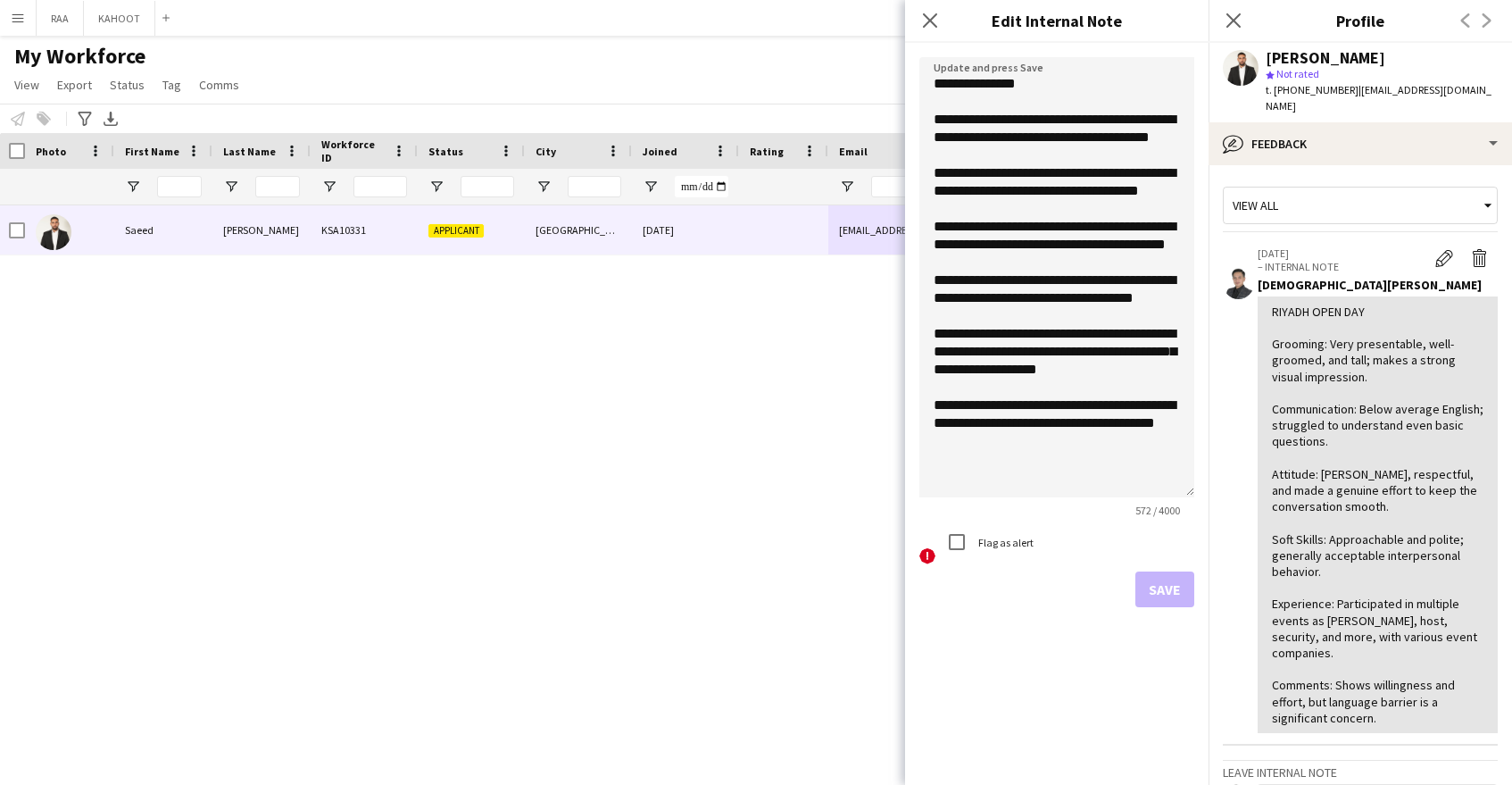
drag, startPoint x: 1190, startPoint y: 158, endPoint x: 1098, endPoint y: 492, distance: 346.4
click at [1099, 494] on textarea "**********" at bounding box center [1057, 276] width 275 height 440
click at [1117, 311] on textarea "**********" at bounding box center [1057, 278] width 275 height 444
click at [1098, 211] on textarea "**********" at bounding box center [1057, 278] width 275 height 444
drag, startPoint x: 938, startPoint y: 206, endPoint x: 992, endPoint y: 223, distance: 56.6
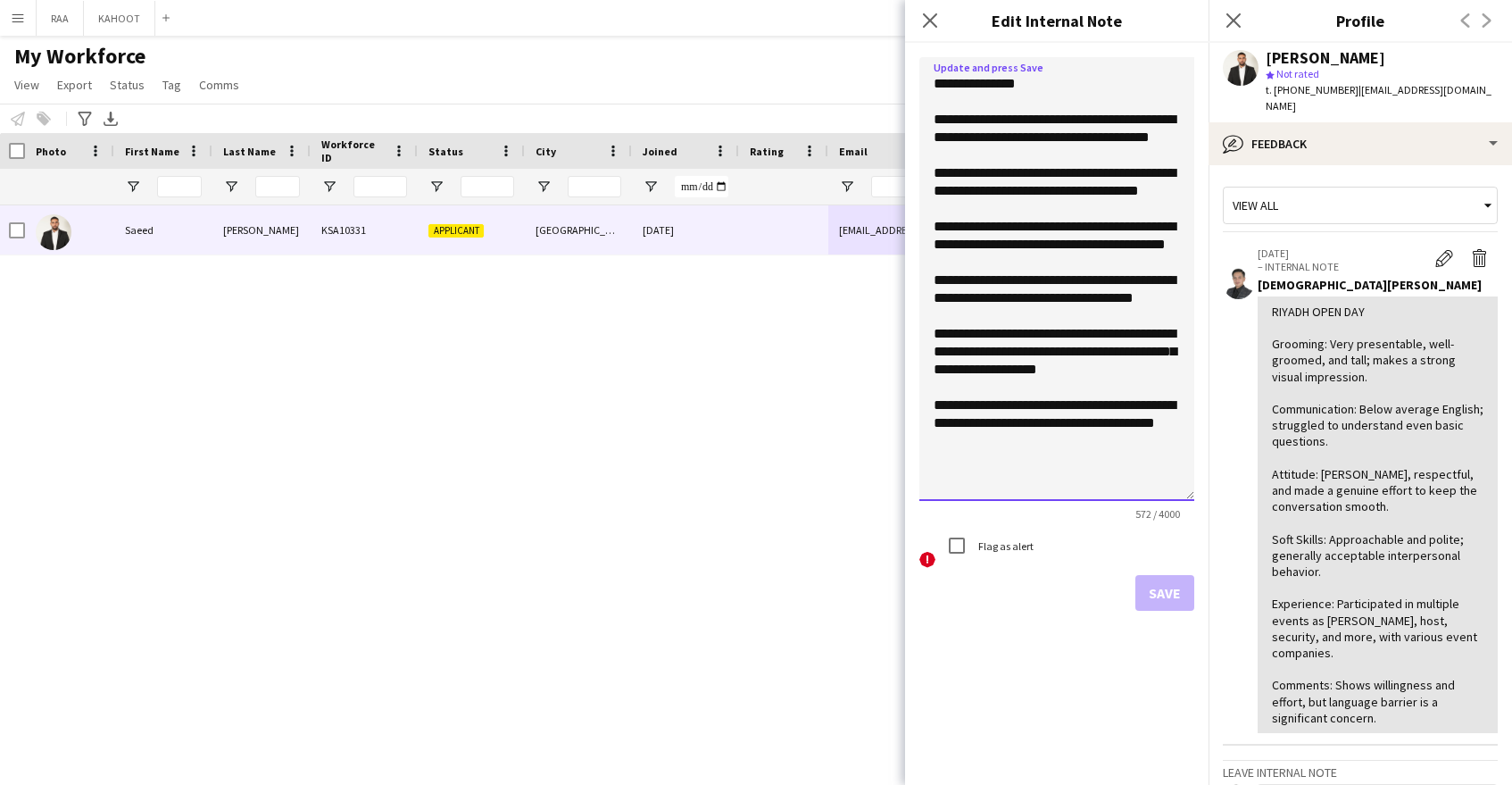
click at [993, 223] on textarea "**********" at bounding box center [1057, 278] width 275 height 444
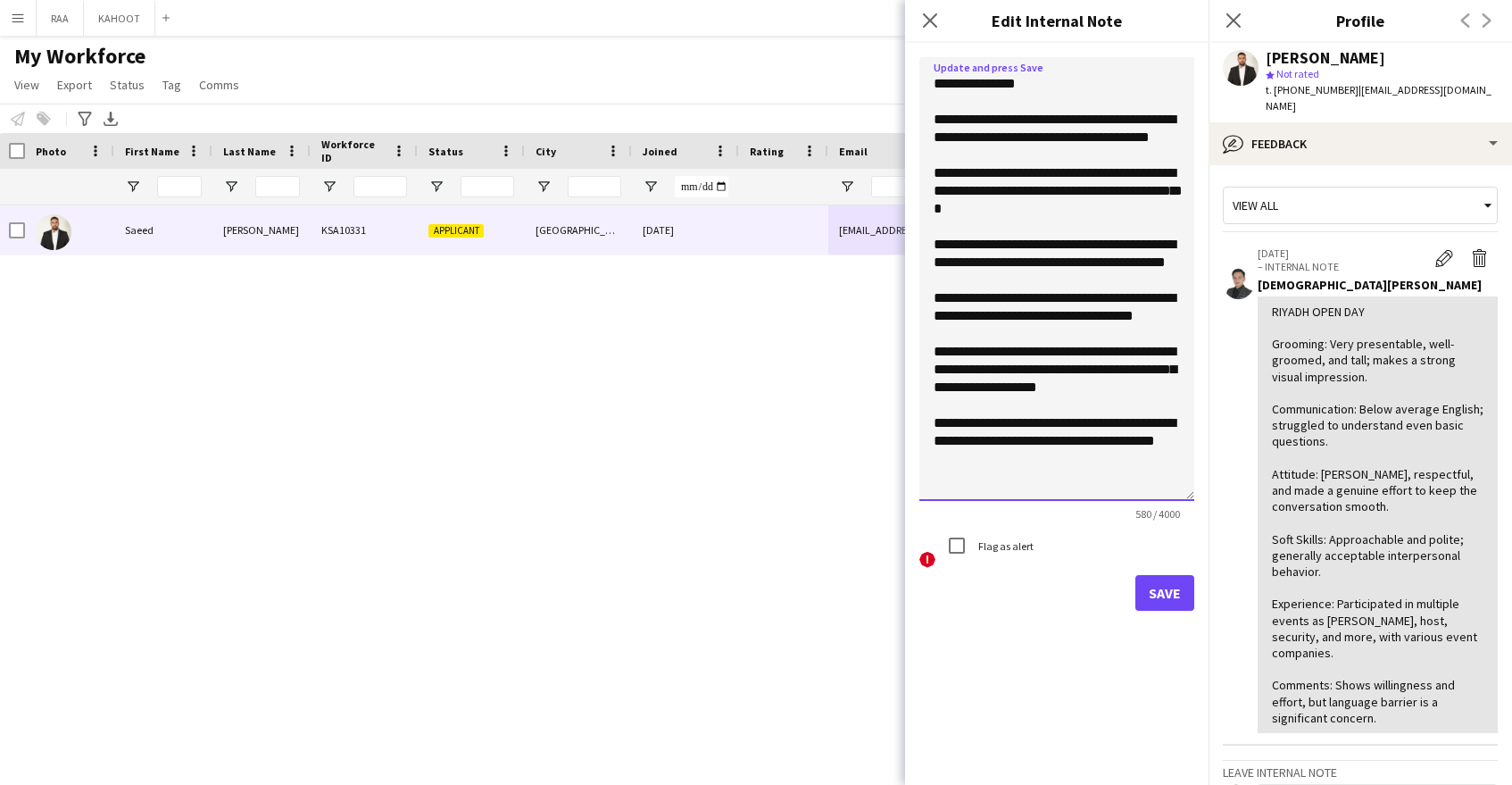
click at [1052, 287] on textarea "**********" at bounding box center [1057, 278] width 275 height 444
click at [1041, 254] on textarea "**********" at bounding box center [1057, 278] width 275 height 444
click at [1085, 260] on textarea "**********" at bounding box center [1057, 278] width 275 height 444
click at [1019, 295] on textarea "**********" at bounding box center [1057, 278] width 275 height 444
click at [1029, 323] on textarea "**********" at bounding box center [1057, 278] width 275 height 444
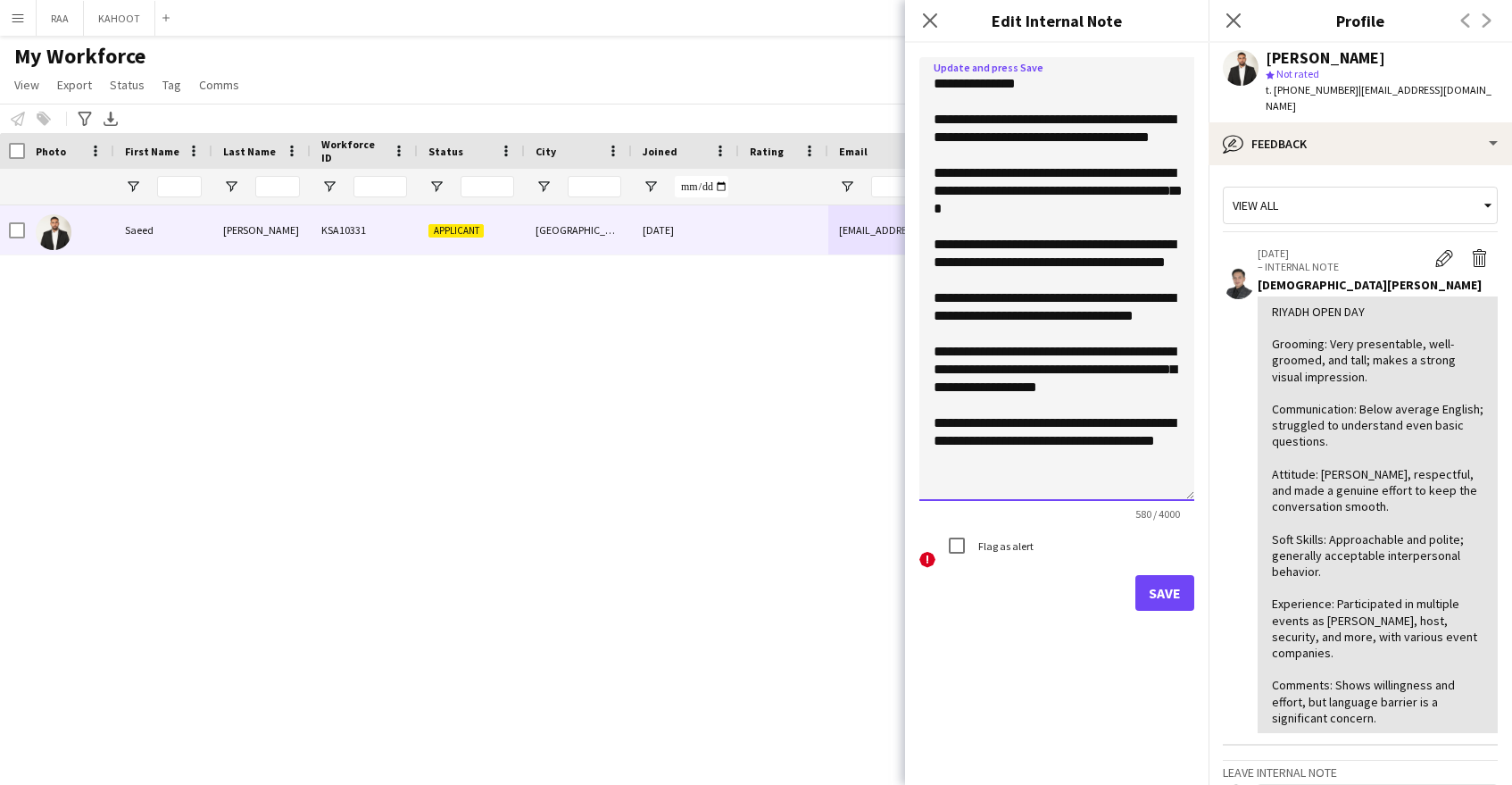
scroll to position [29, 0]
drag, startPoint x: 1060, startPoint y: 466, endPoint x: 1073, endPoint y: 476, distance: 16.4
click at [1073, 476] on textarea "**********" at bounding box center [1057, 278] width 275 height 444
click at [960, 486] on textarea "**********" at bounding box center [1057, 278] width 275 height 444
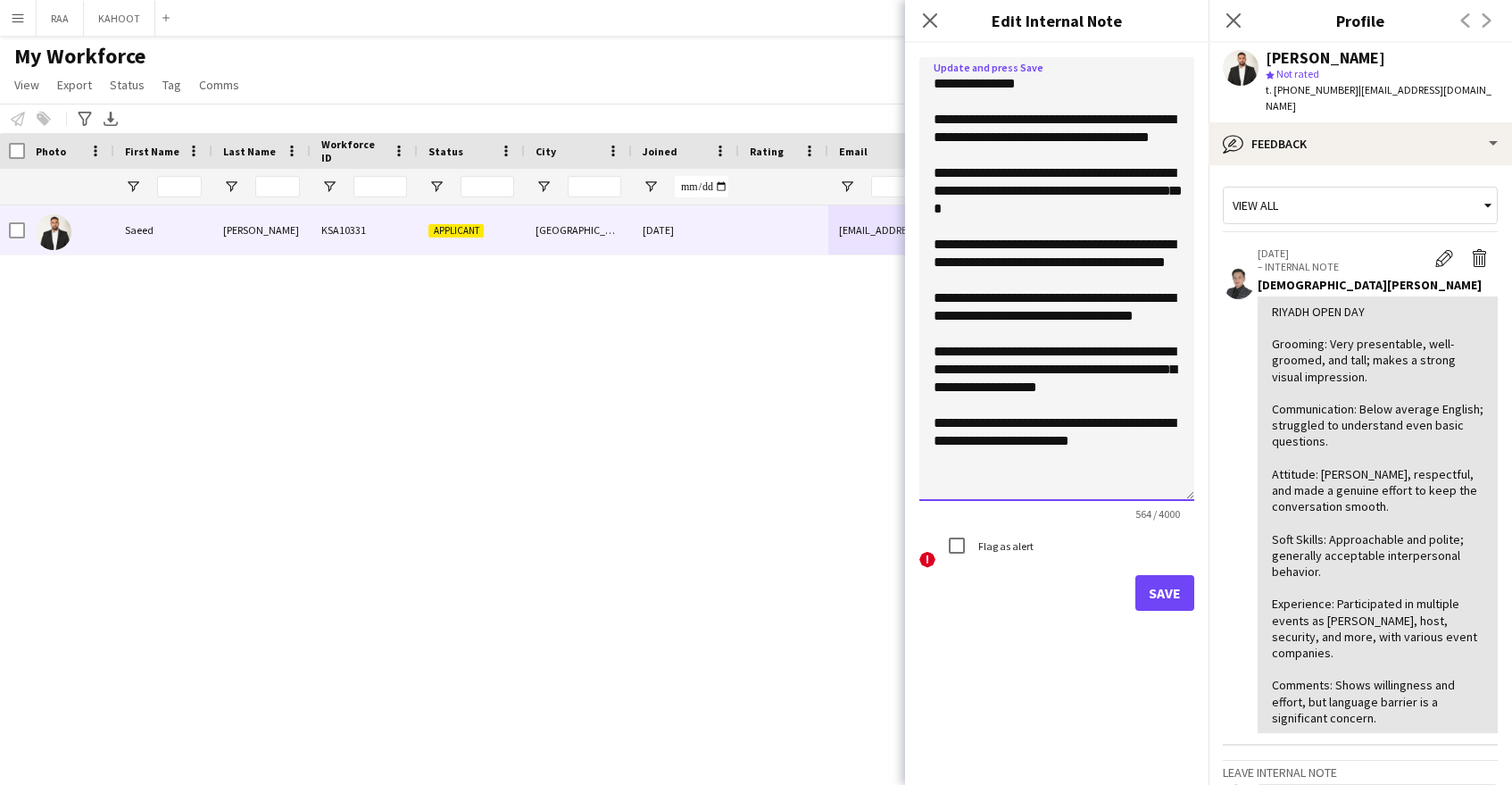
click at [1170, 485] on textarea "**********" at bounding box center [1057, 278] width 275 height 444
type textarea "**********"
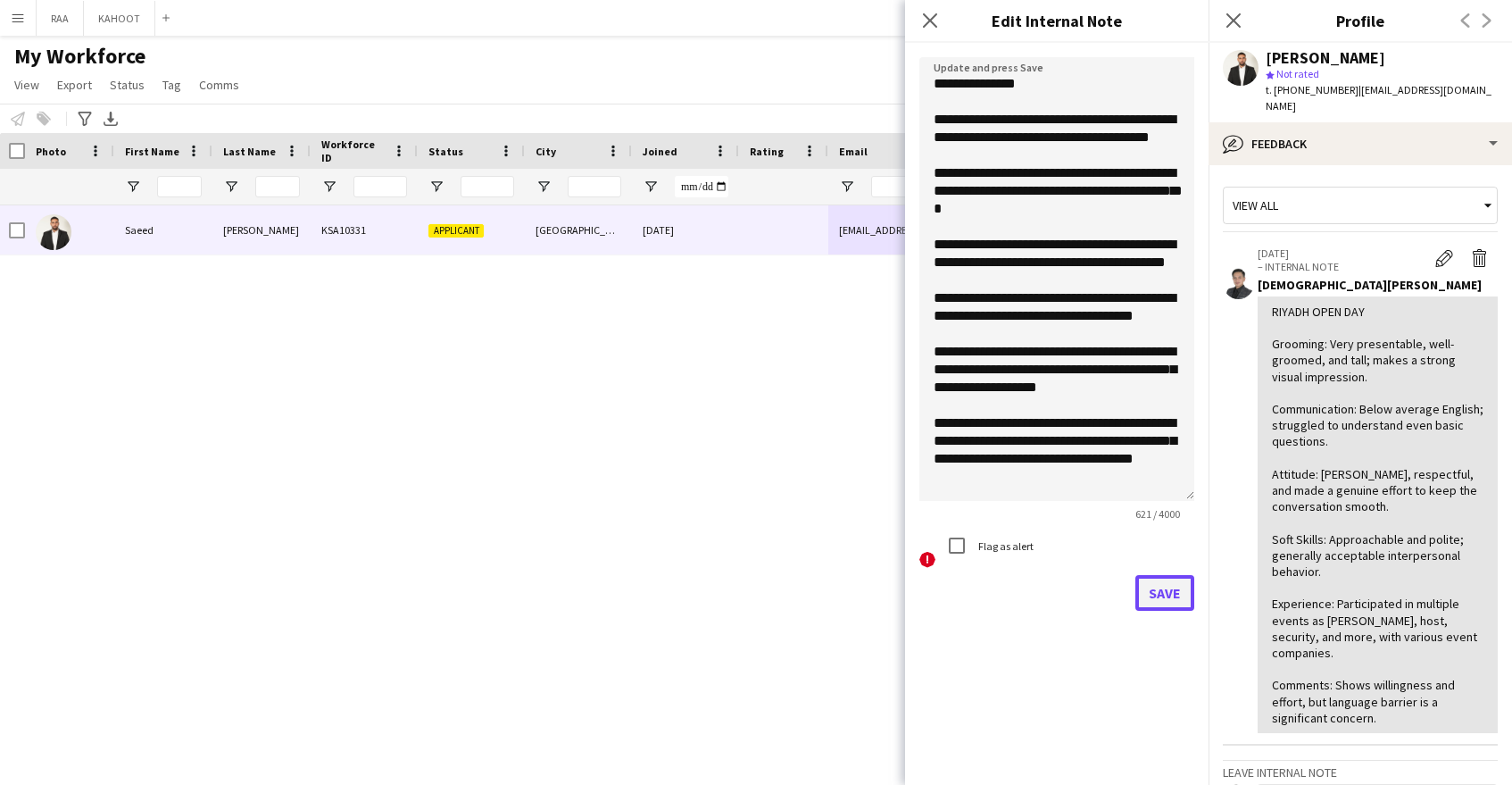
click at [1171, 602] on button "Save" at bounding box center [1164, 593] width 59 height 36
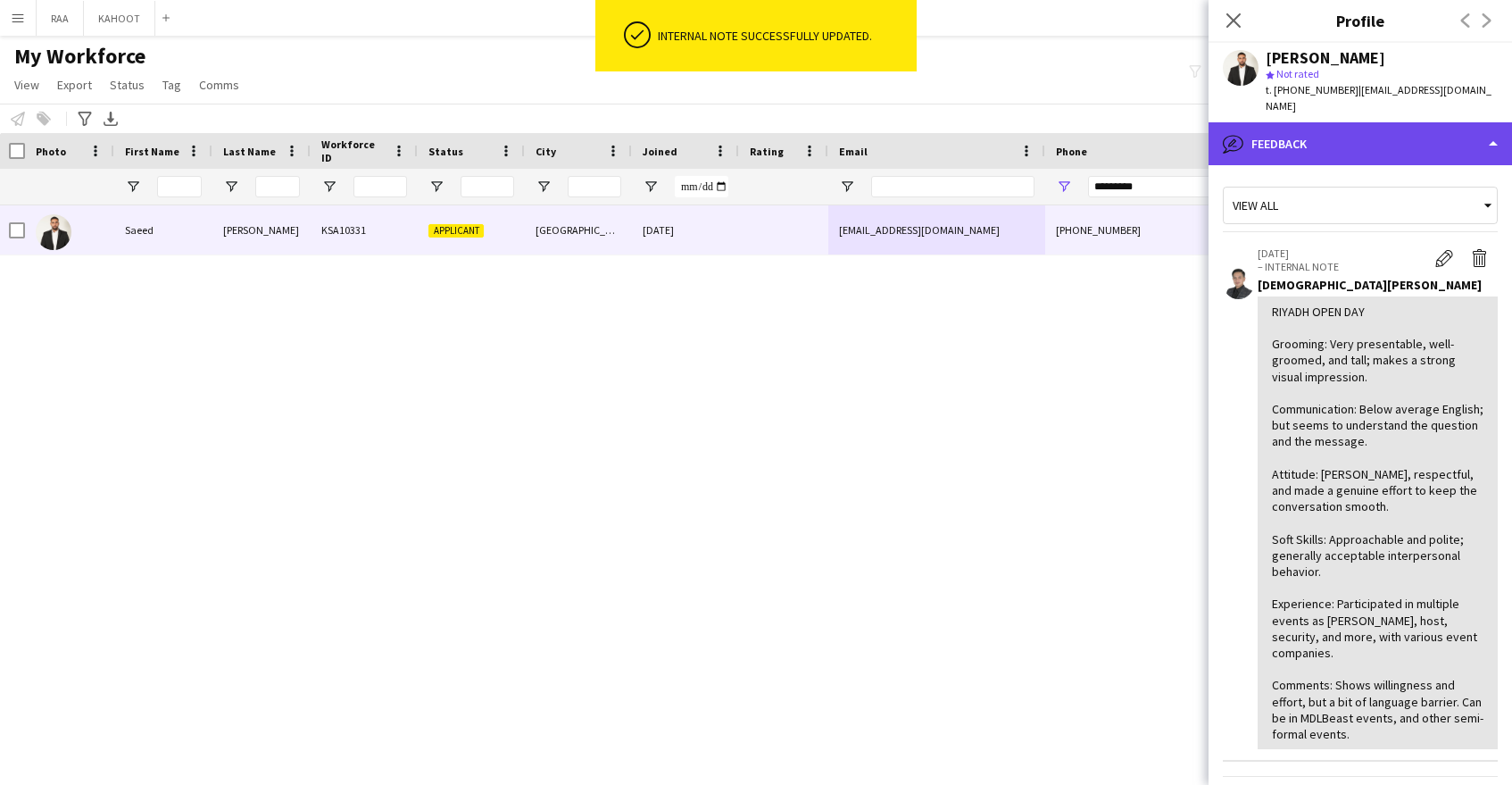
drag, startPoint x: 1295, startPoint y: 109, endPoint x: 1318, endPoint y: 129, distance: 30.5
click at [1296, 123] on div "bubble-pencil Feedback" at bounding box center [1360, 144] width 303 height 43
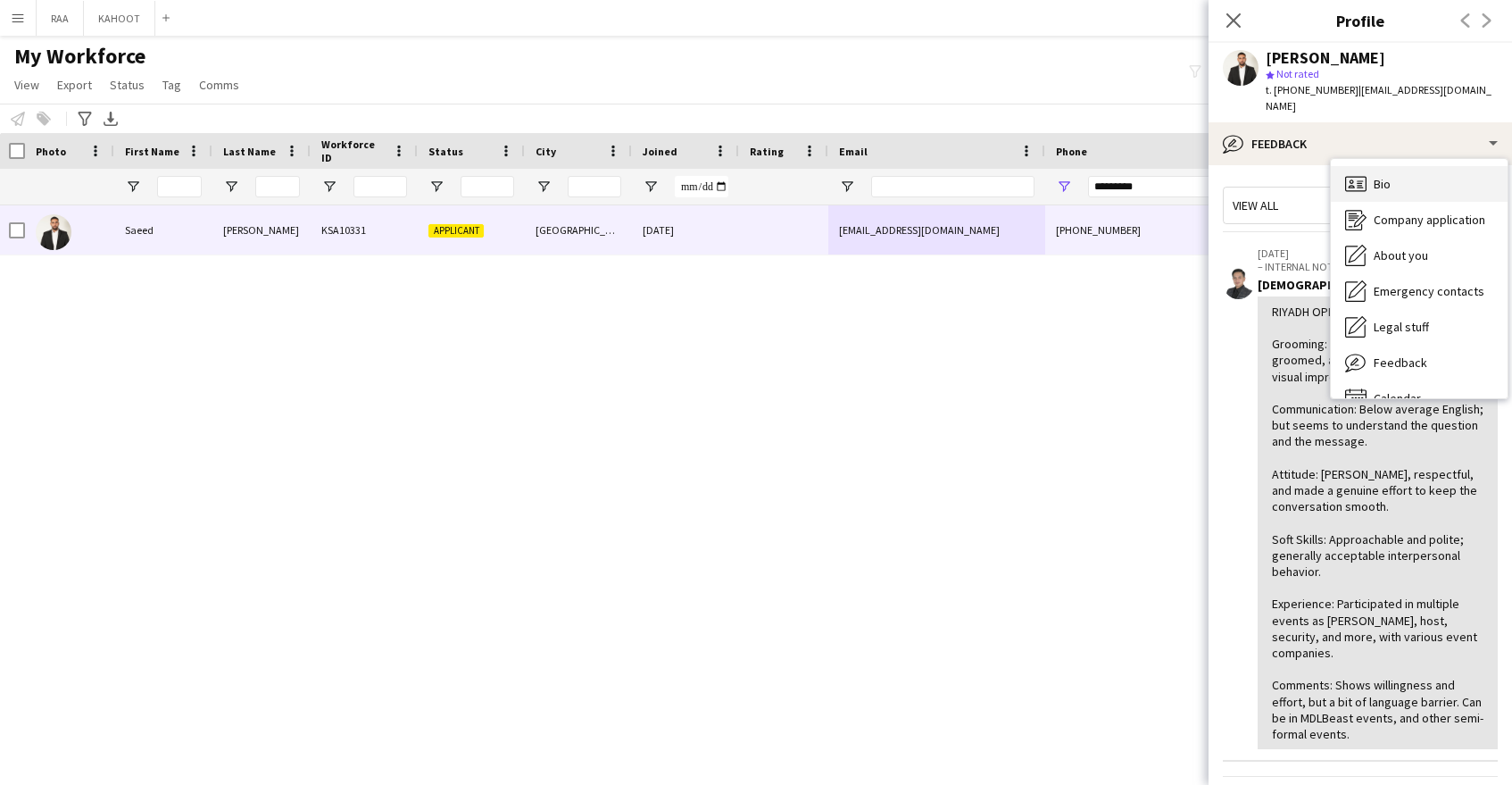
click at [1381, 176] on span "Bio" at bounding box center [1383, 184] width 17 height 16
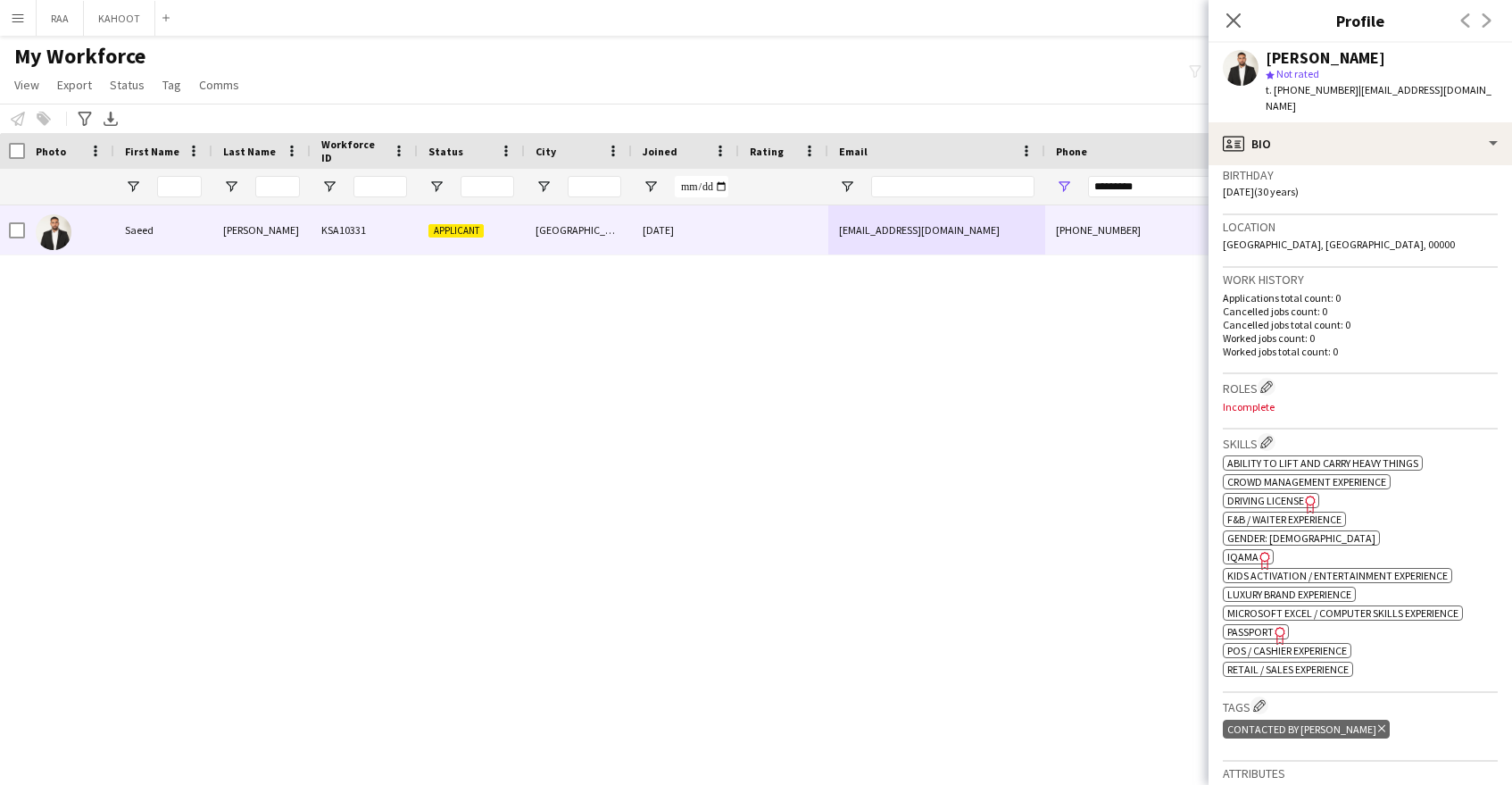
scroll to position [361, 0]
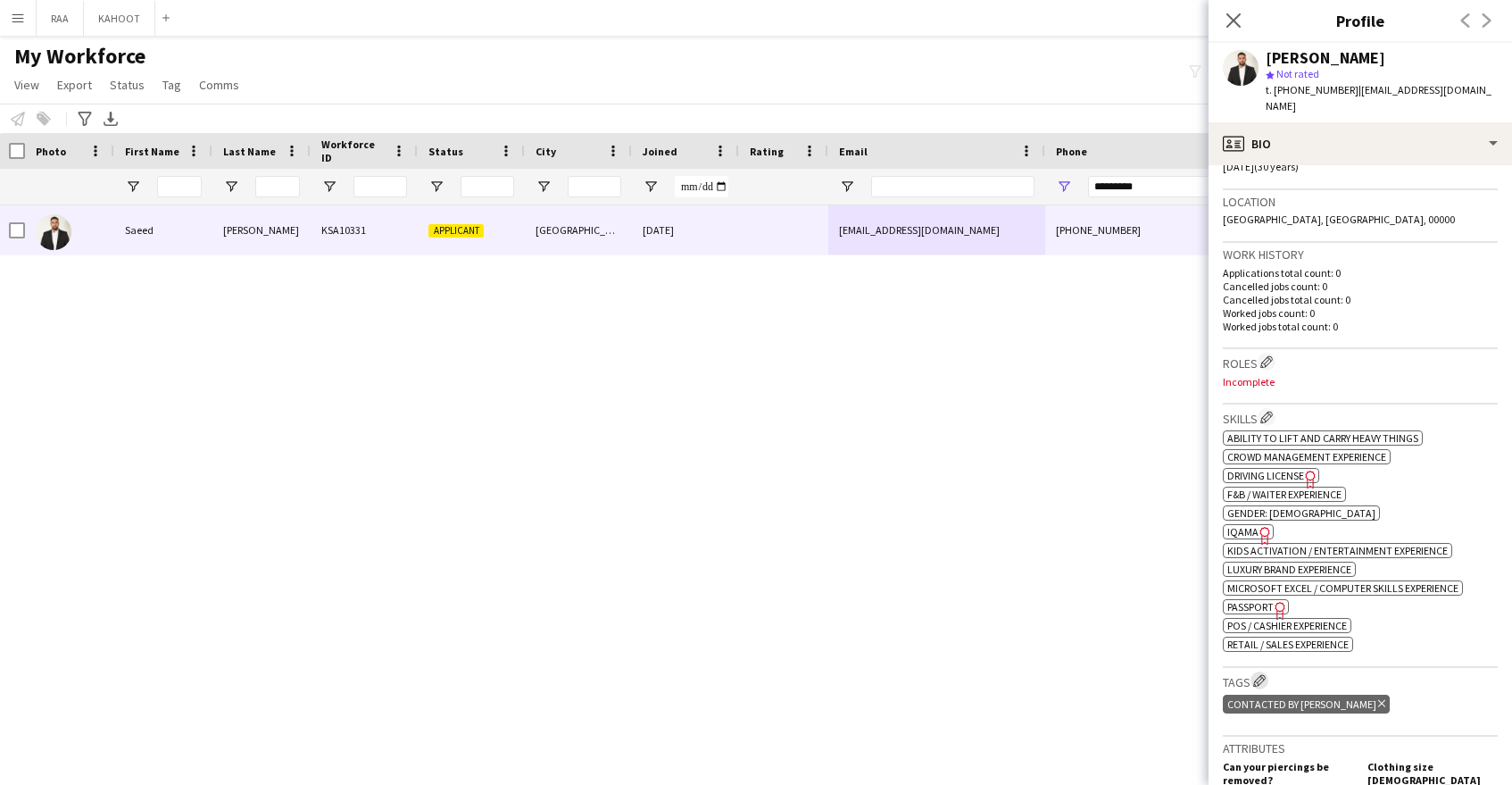
click at [1262, 675] on app-icon "Edit crew company tags" at bounding box center [1259, 681] width 13 height 13
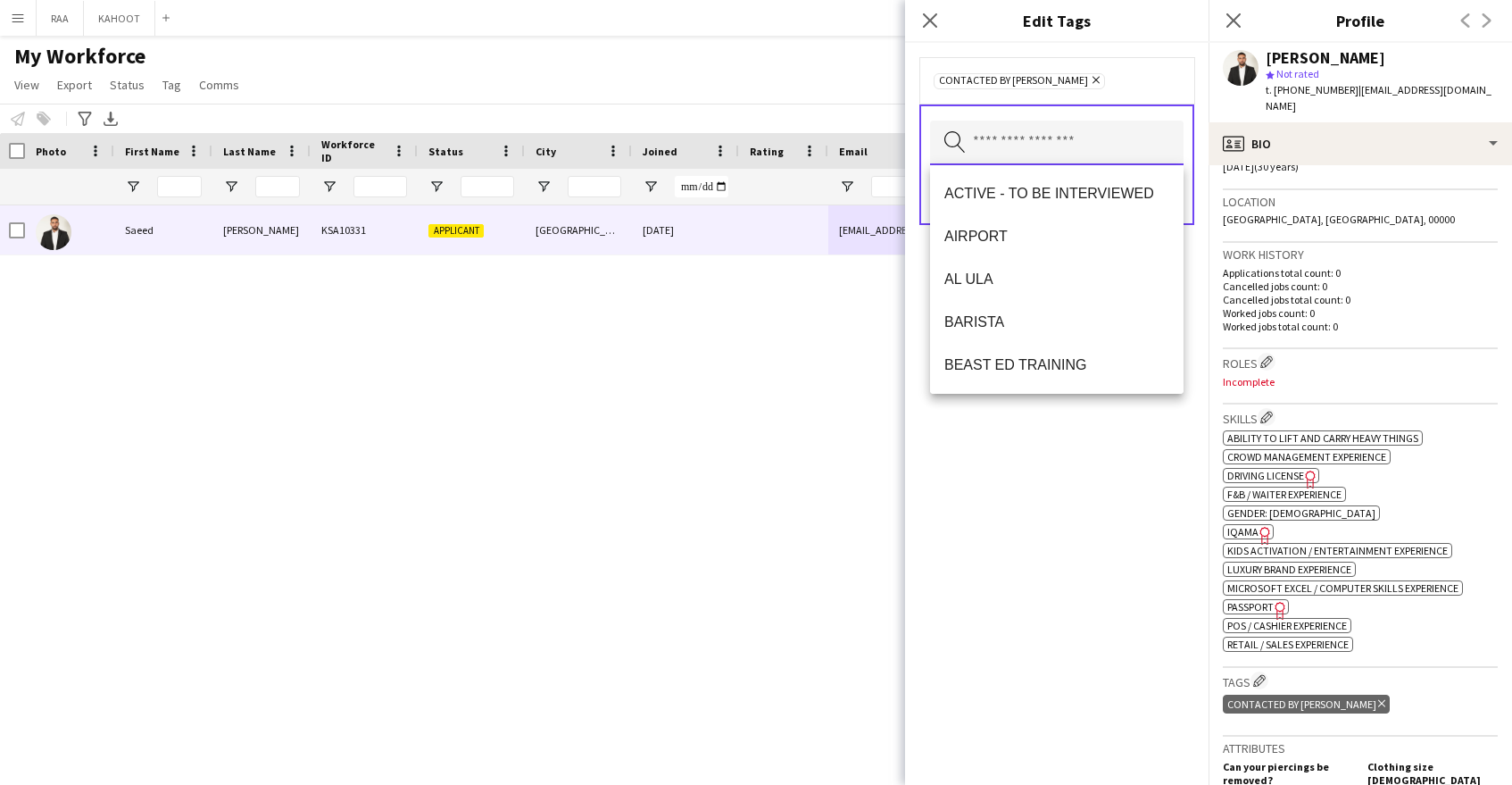
click at [1133, 135] on input "text" at bounding box center [1057, 143] width 253 height 44
click at [937, 18] on icon "Close pop-in" at bounding box center [929, 20] width 17 height 17
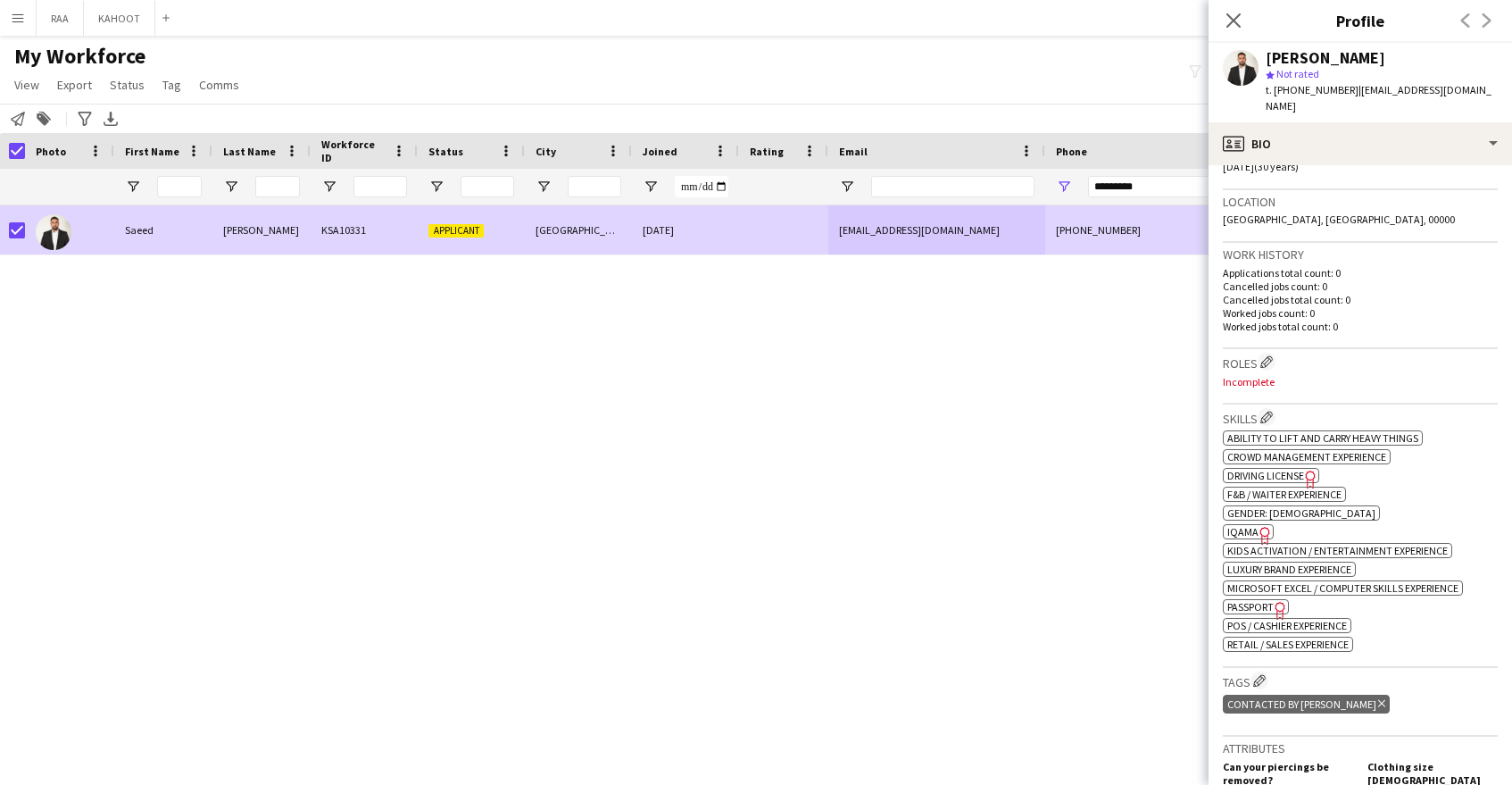
drag, startPoint x: 43, startPoint y: 126, endPoint x: 54, endPoint y: 126, distance: 11.0
click at [43, 125] on div "Add to tag" at bounding box center [43, 119] width 21 height 21
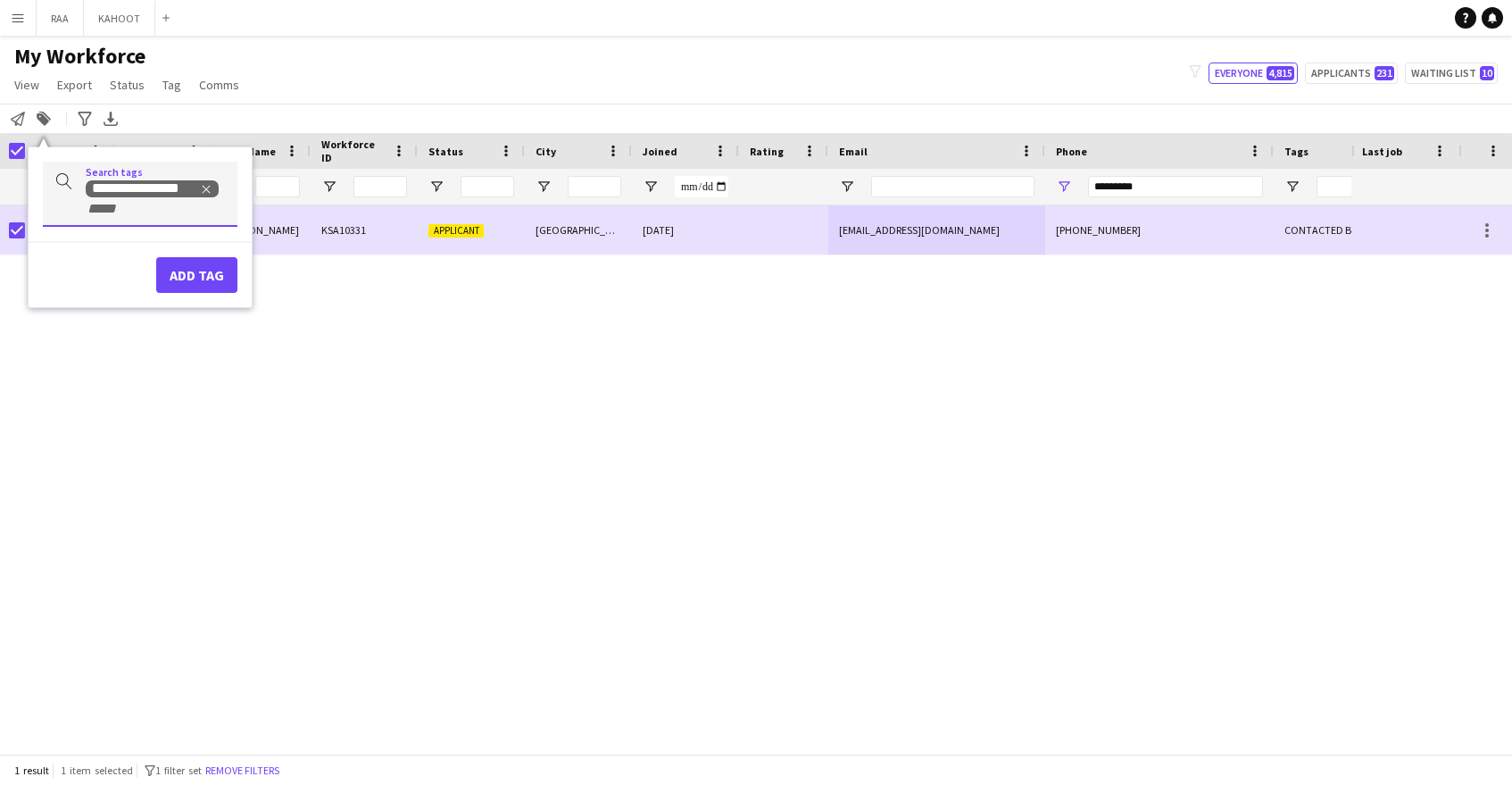
click at [190, 206] on div "**********" at bounding box center [155, 199] width 137 height 39
type input "***"
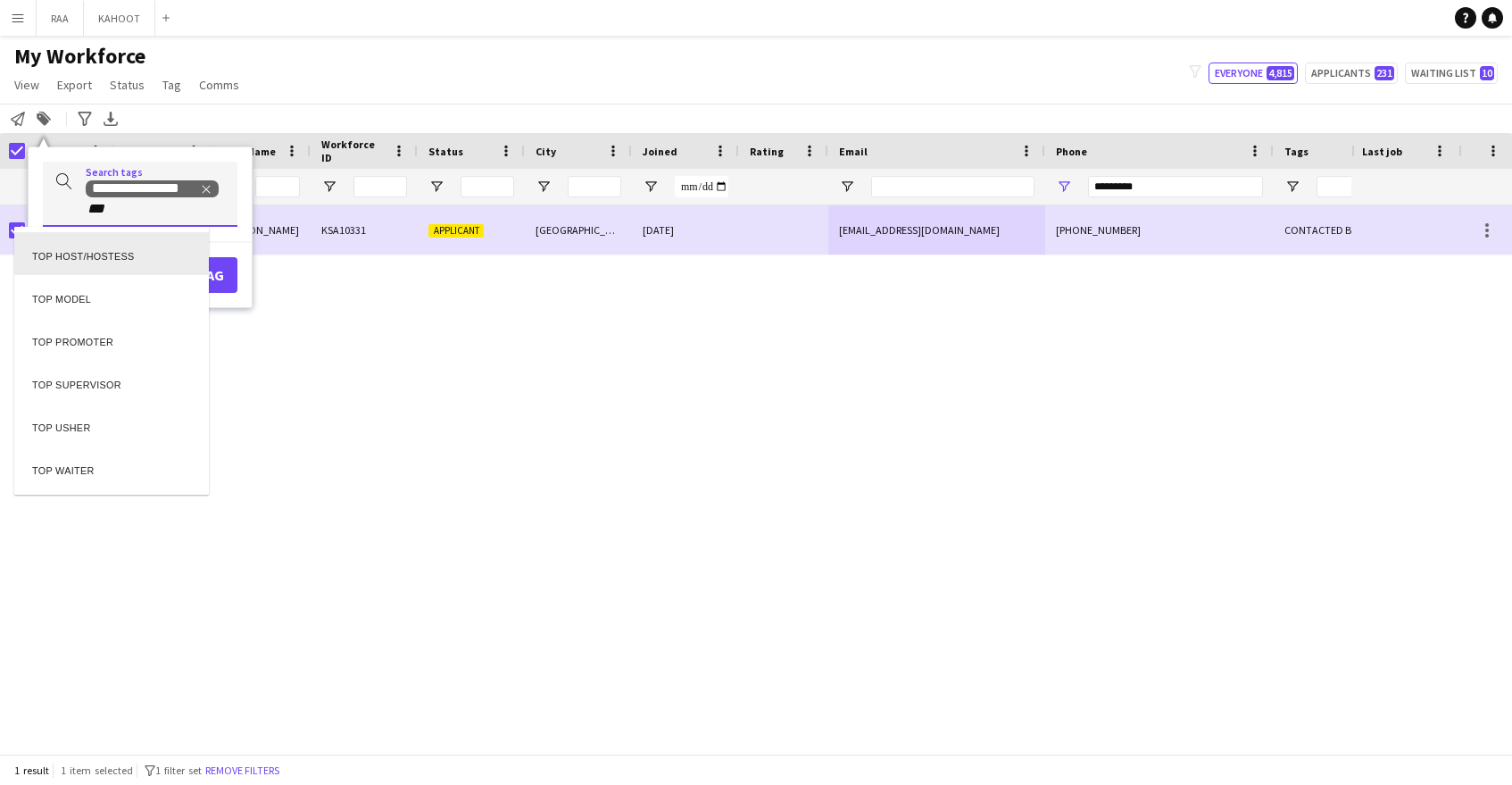
click at [128, 263] on div "TOP HOST/HOSTESS" at bounding box center [111, 253] width 194 height 43
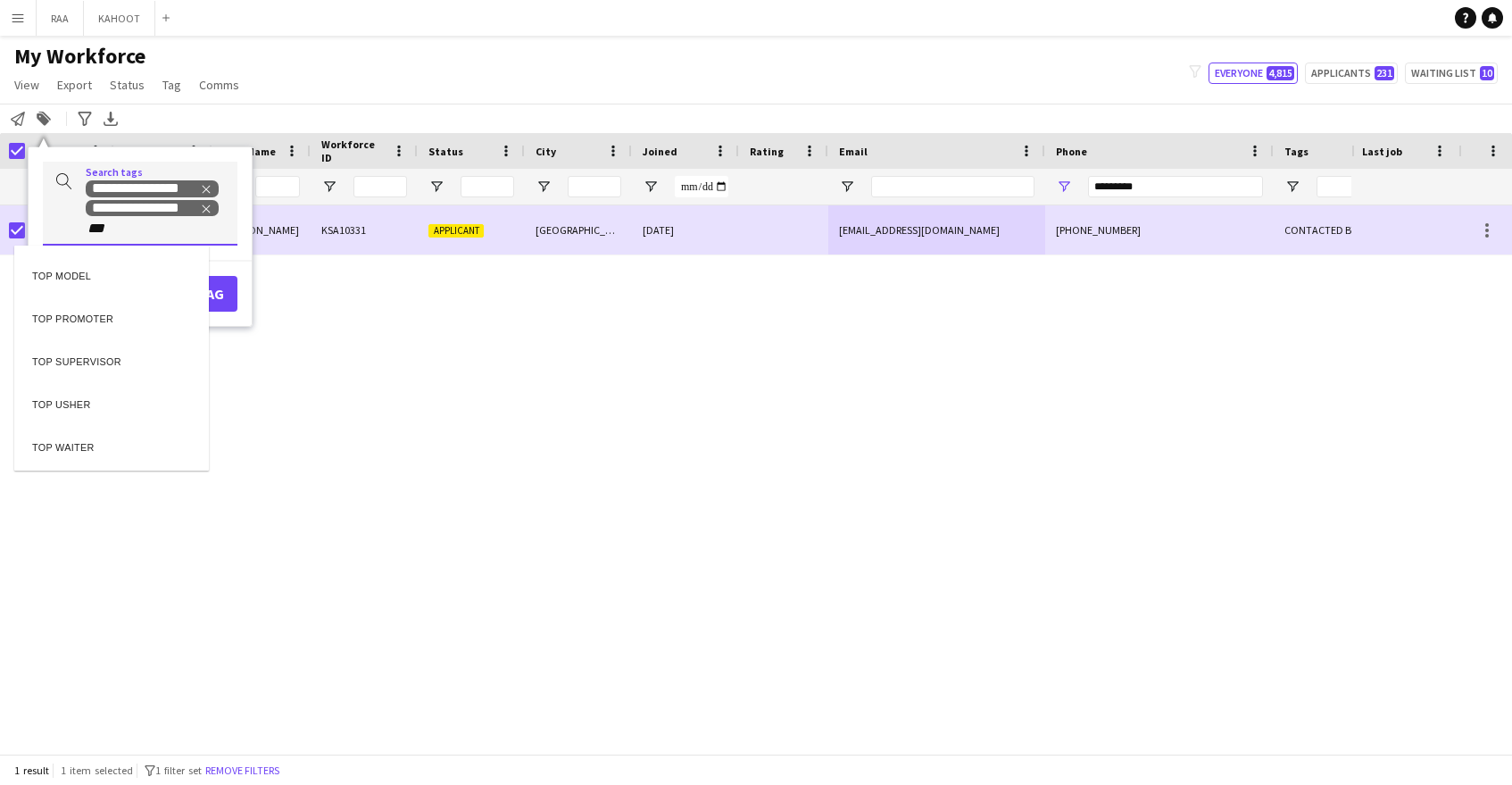
type input "***"
click at [117, 323] on div "TOP PROMOTER" at bounding box center [111, 315] width 194 height 43
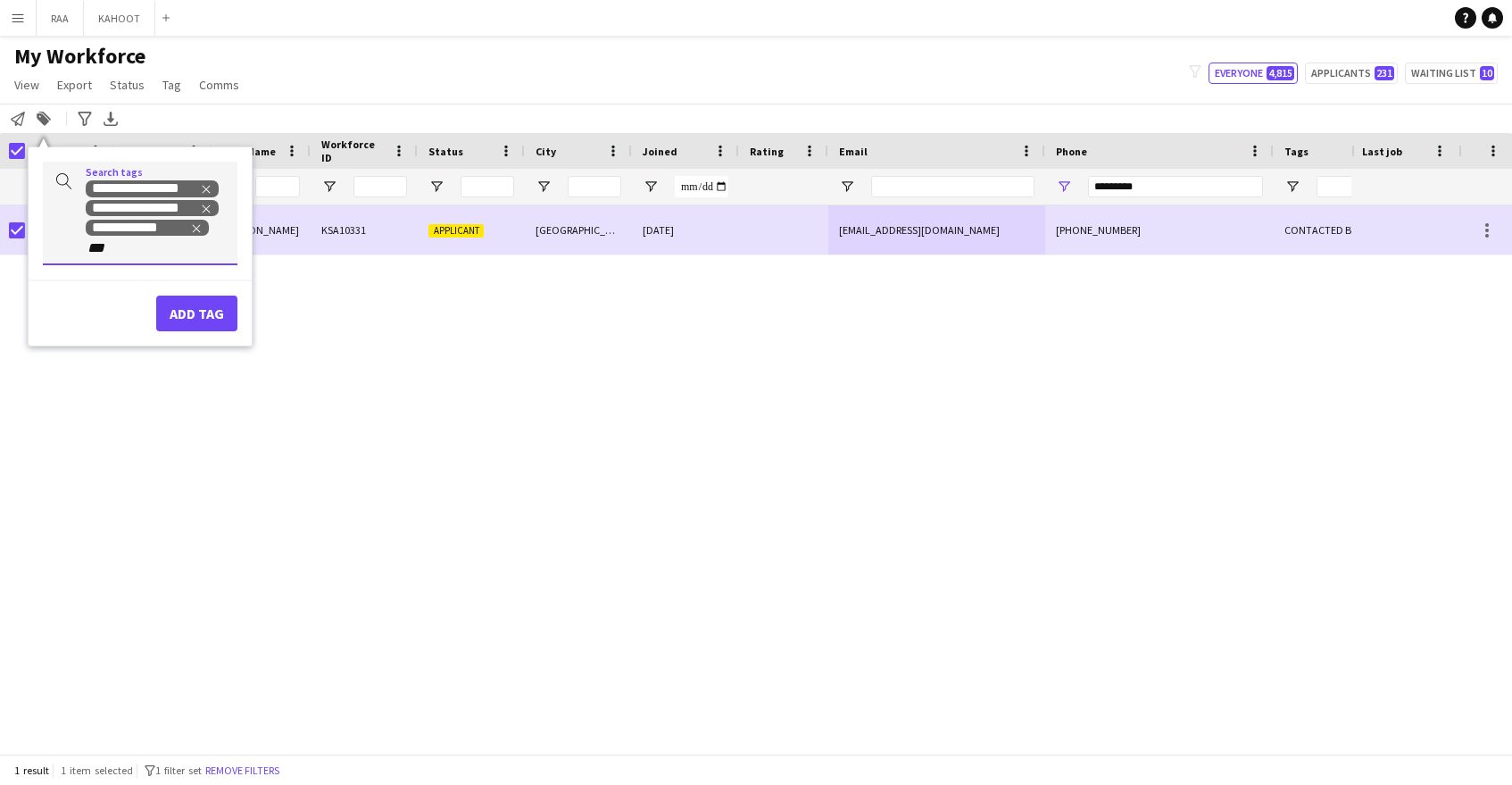
type input "***"
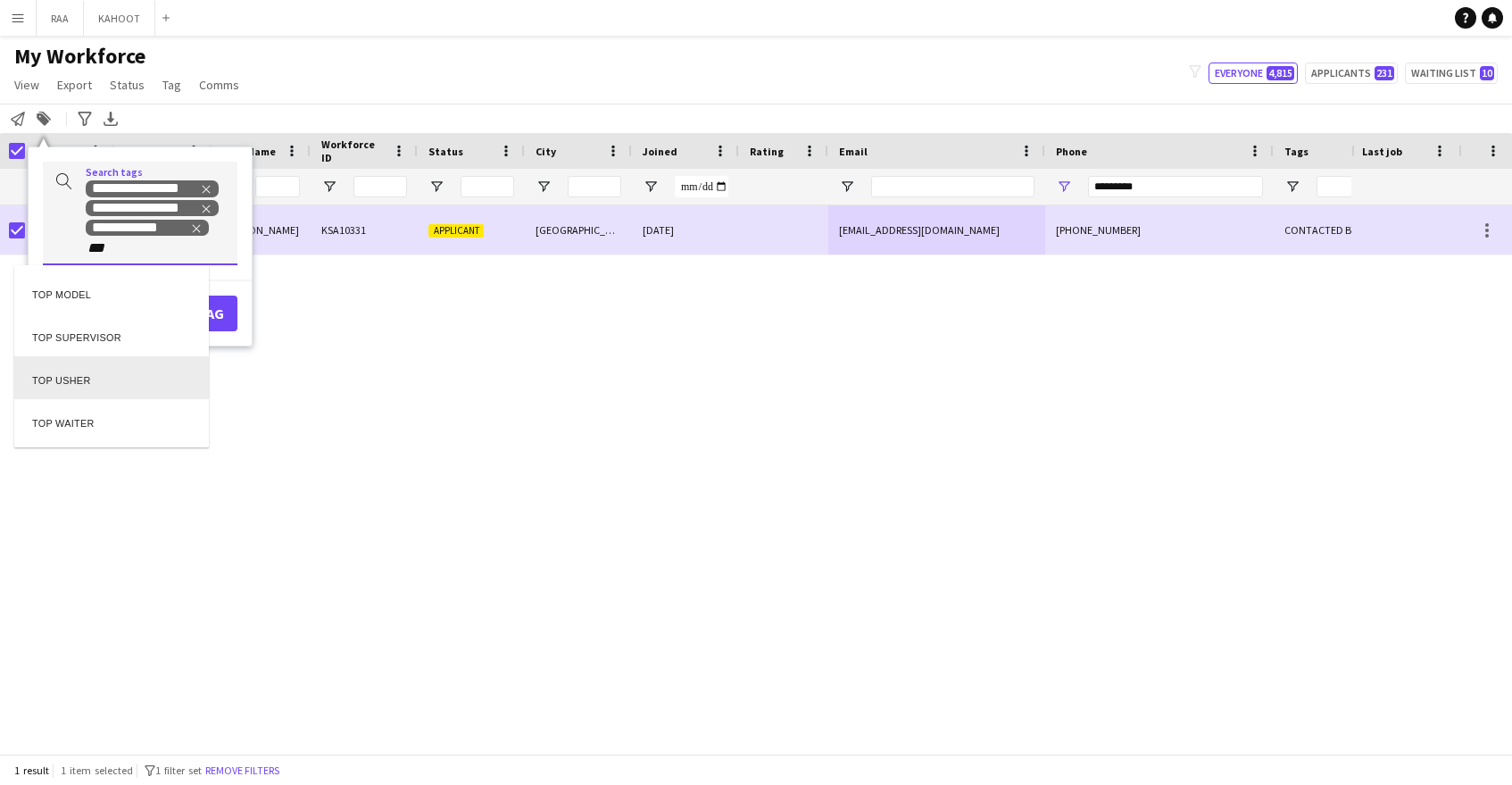
click at [130, 385] on div "TOP USHER" at bounding box center [111, 378] width 194 height 43
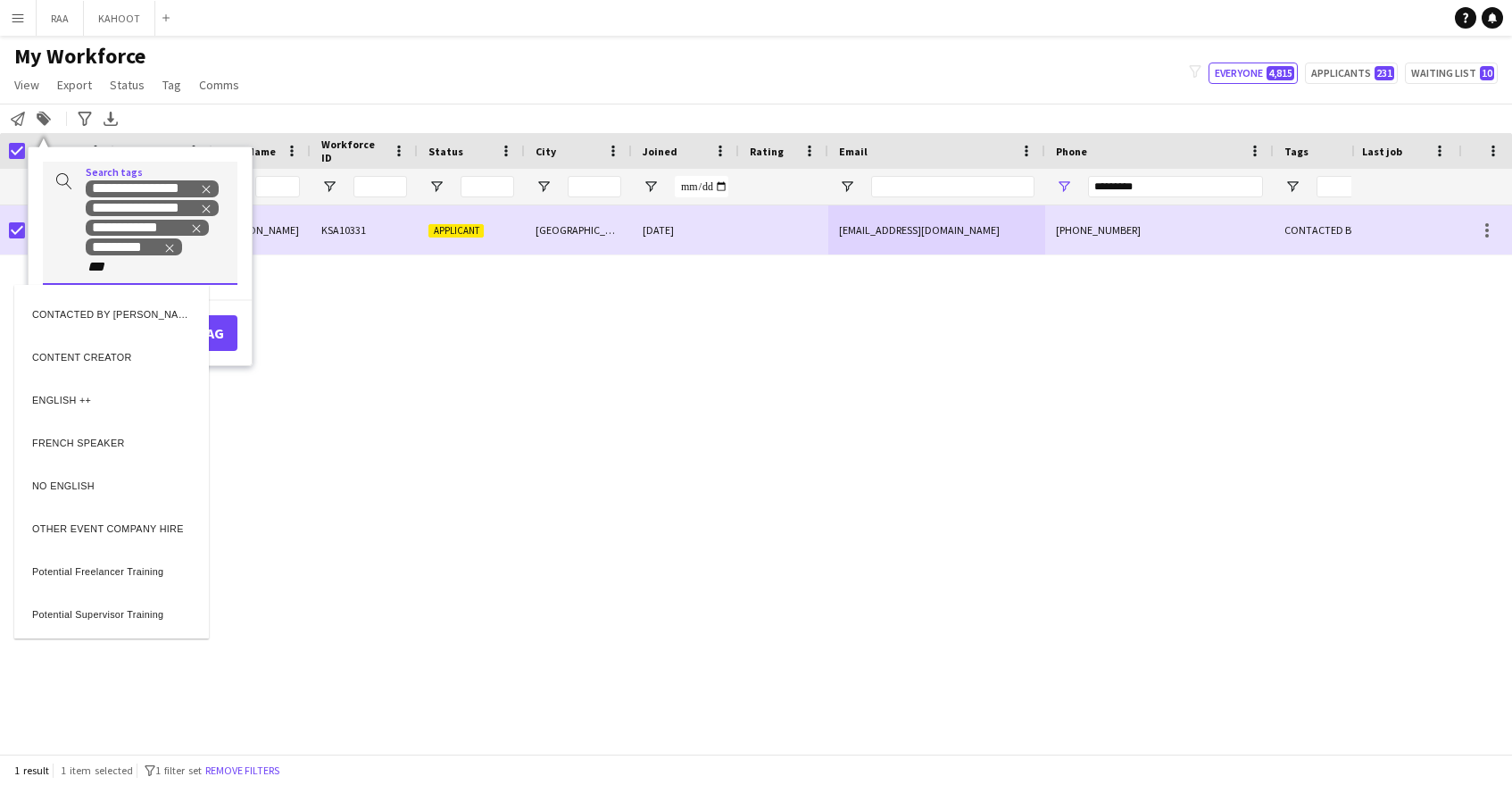
type input "***"
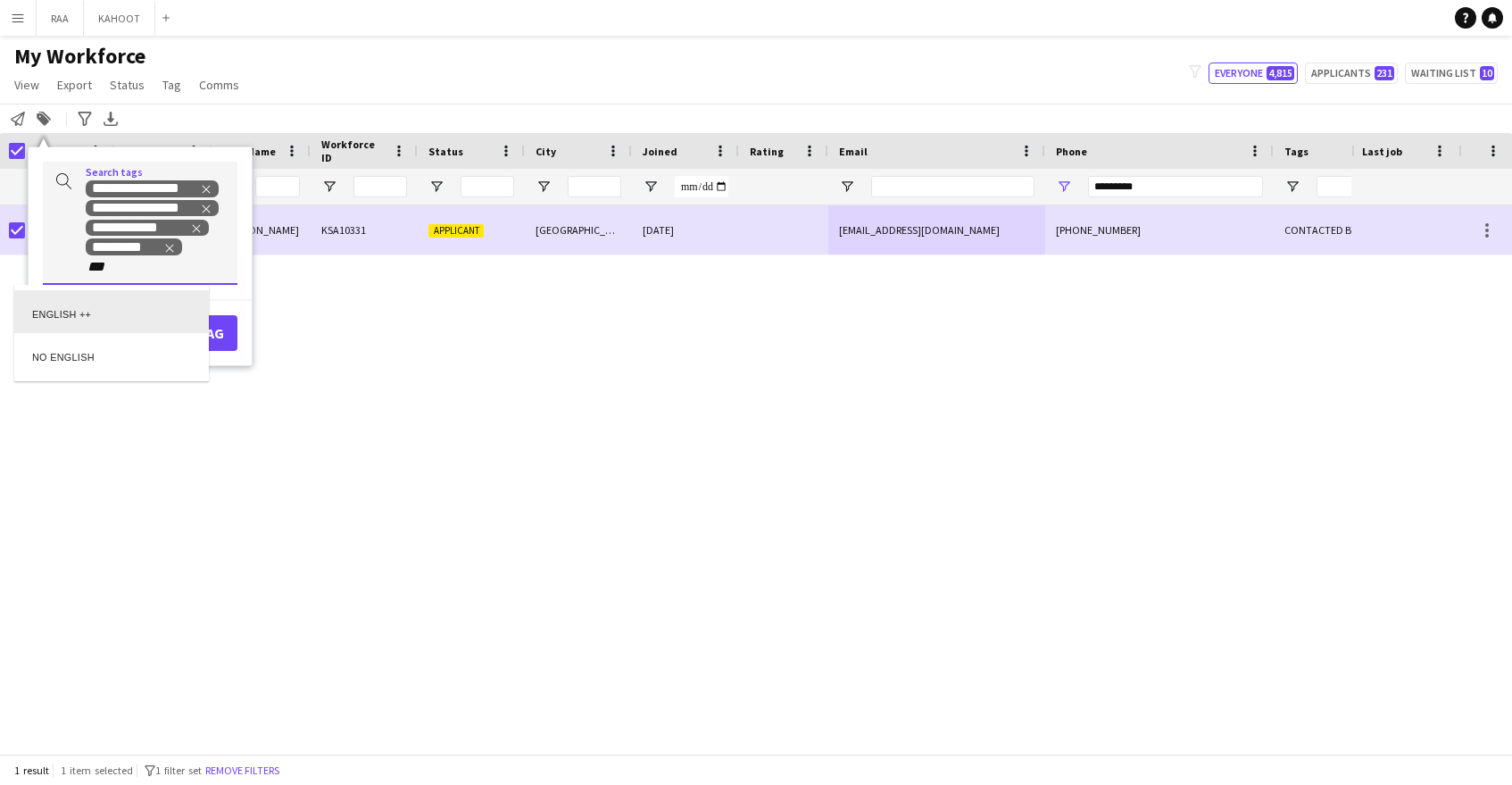
click at [115, 312] on div "ENGLISH ++" at bounding box center [111, 311] width 194 height 43
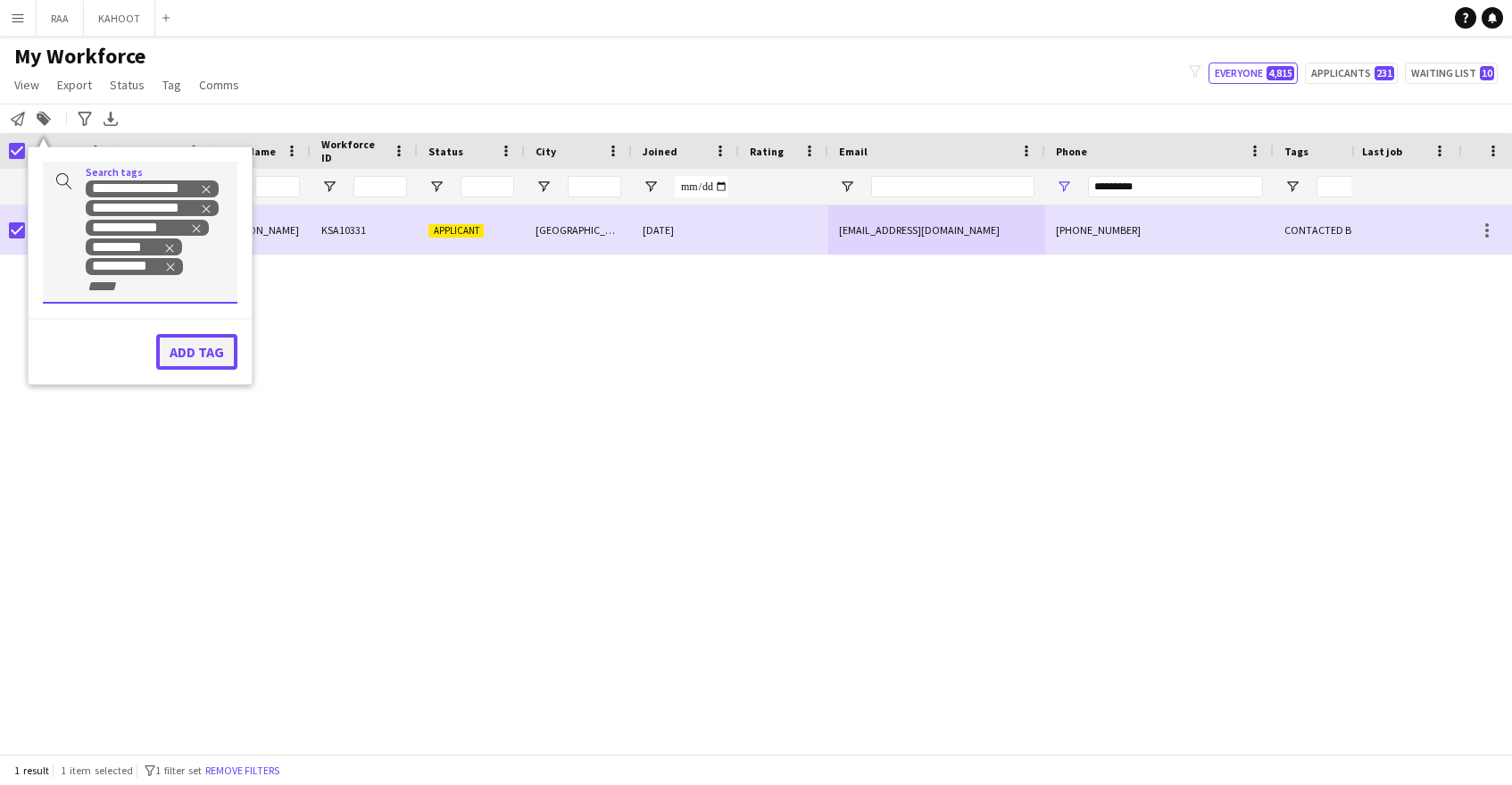
click at [209, 344] on button "Add tag" at bounding box center [197, 352] width 81 height 36
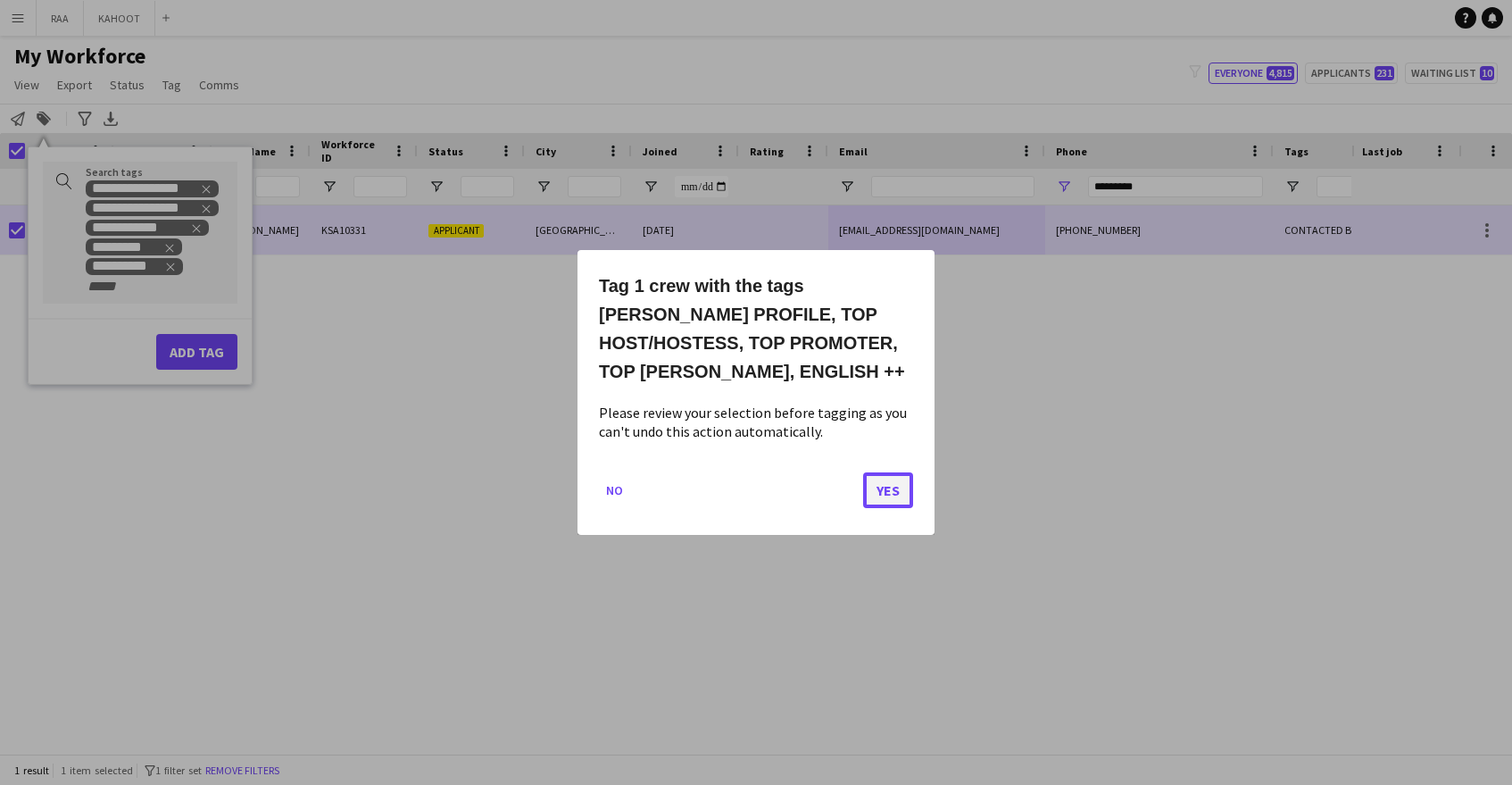
click at [909, 487] on button "Yes" at bounding box center [888, 490] width 50 height 36
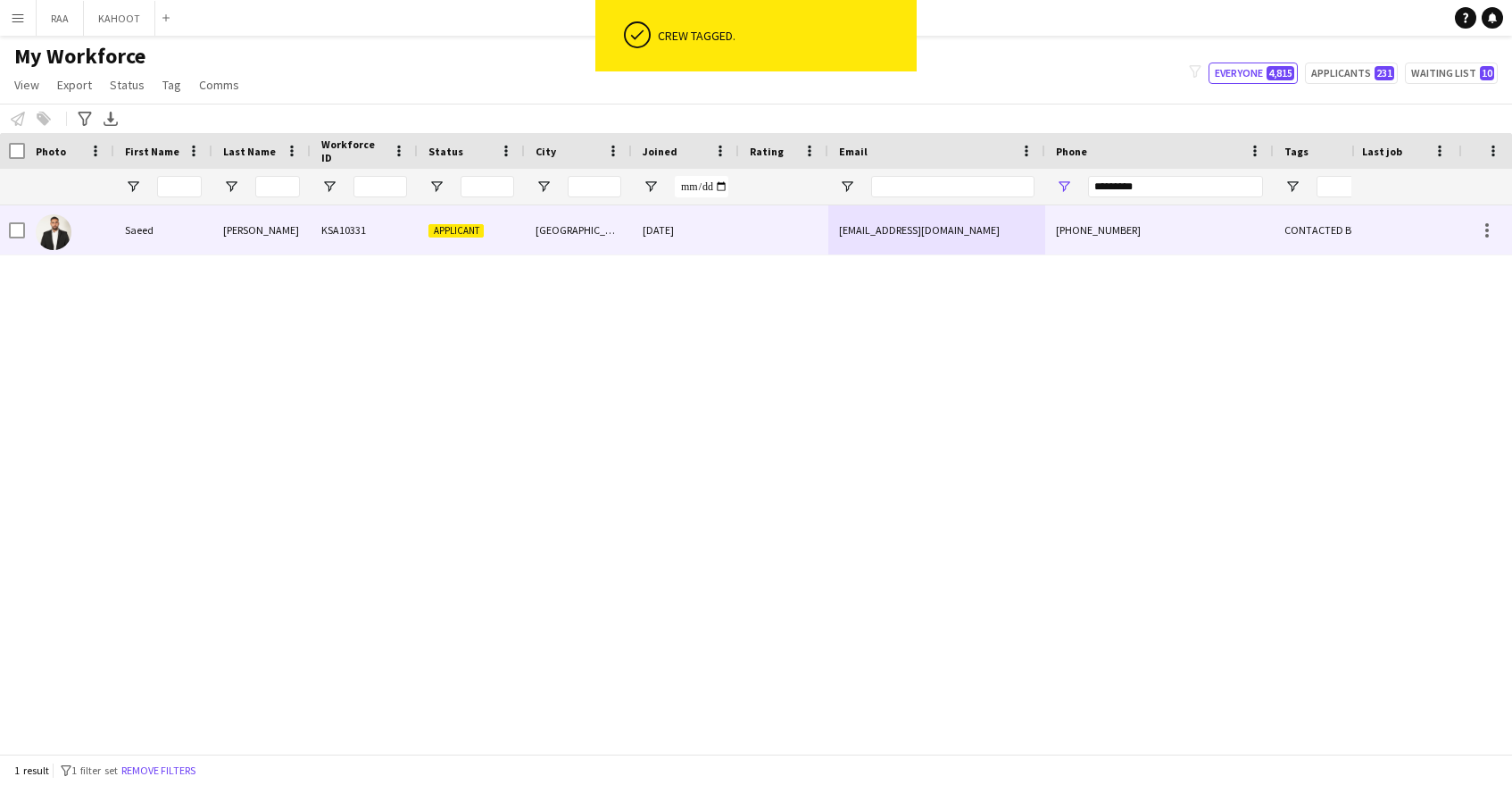
click at [796, 238] on div at bounding box center [784, 229] width 89 height 49
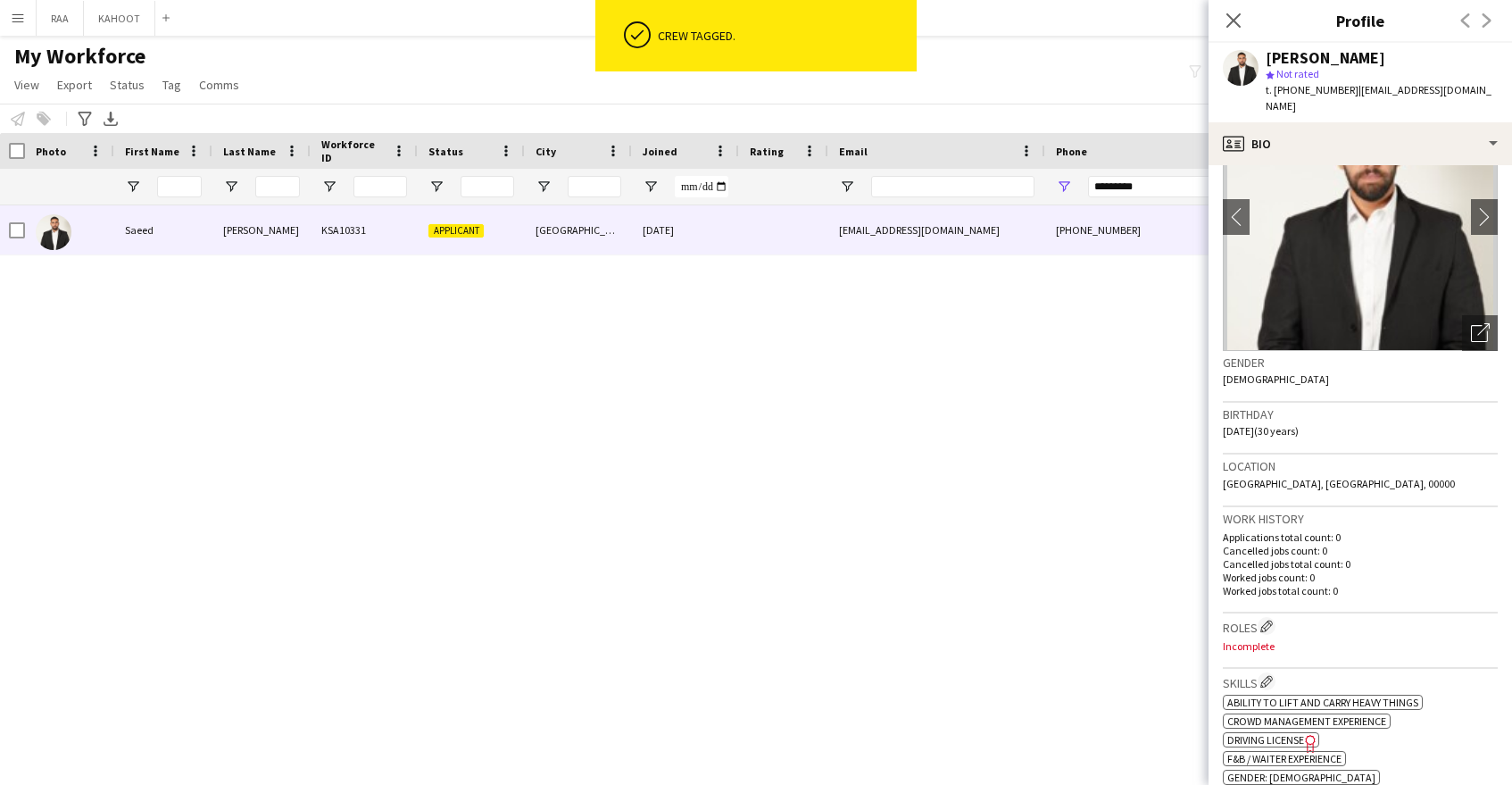
scroll to position [157, 0]
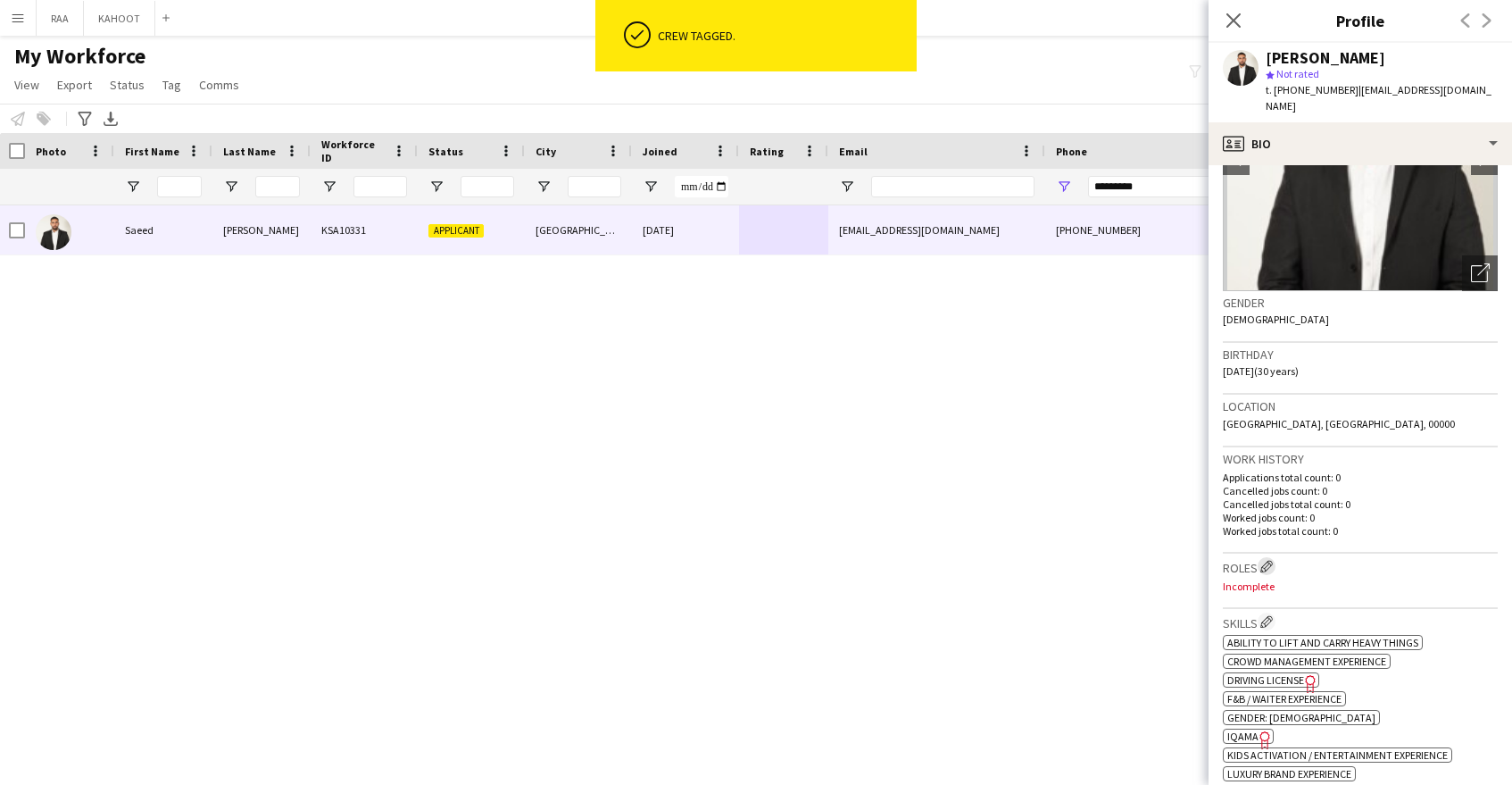
click at [1266, 560] on app-icon "Edit crew company roles" at bounding box center [1267, 566] width 13 height 13
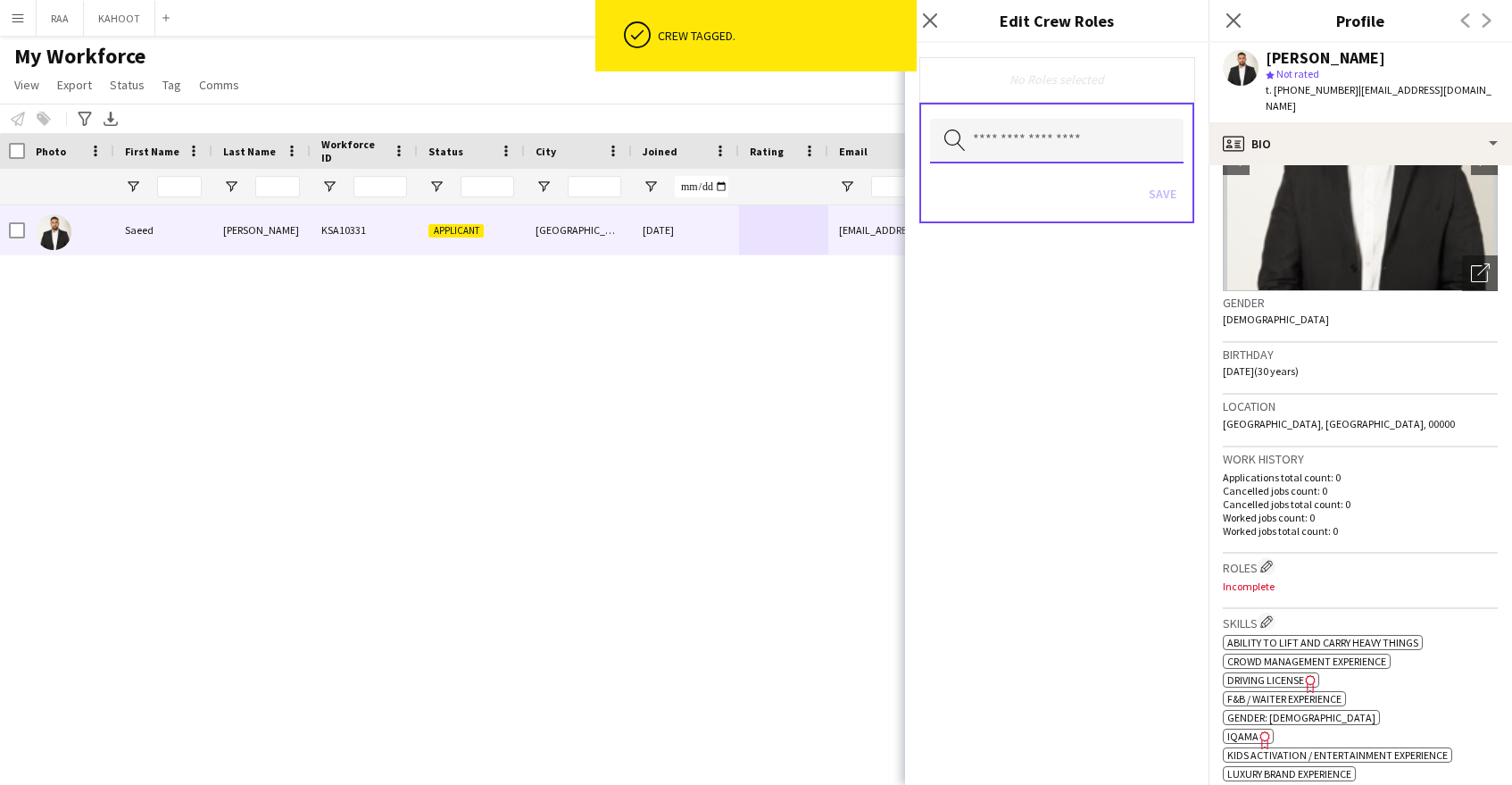
click at [1030, 127] on input "text" at bounding box center [1057, 141] width 253 height 44
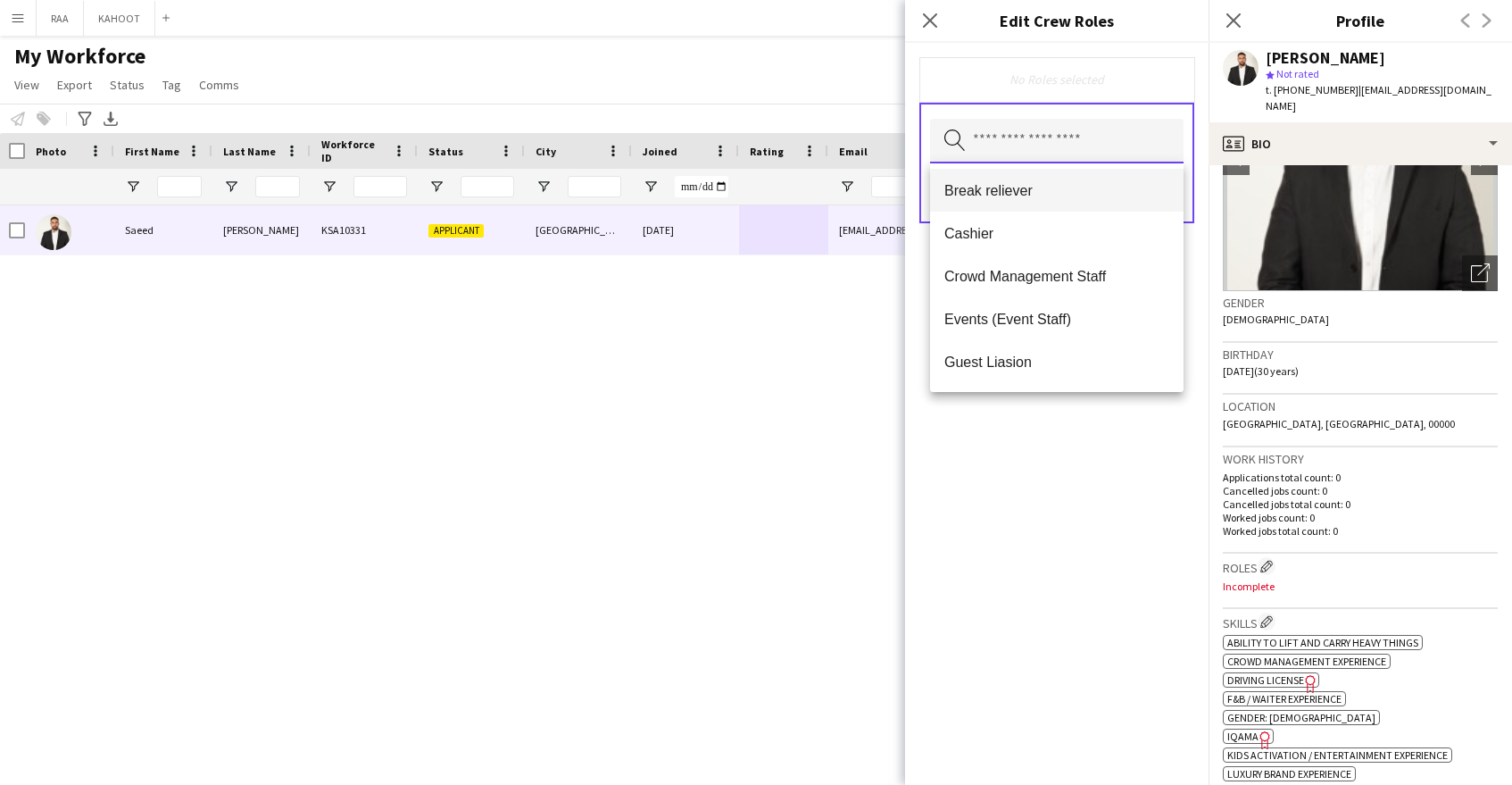
scroll to position [175, 0]
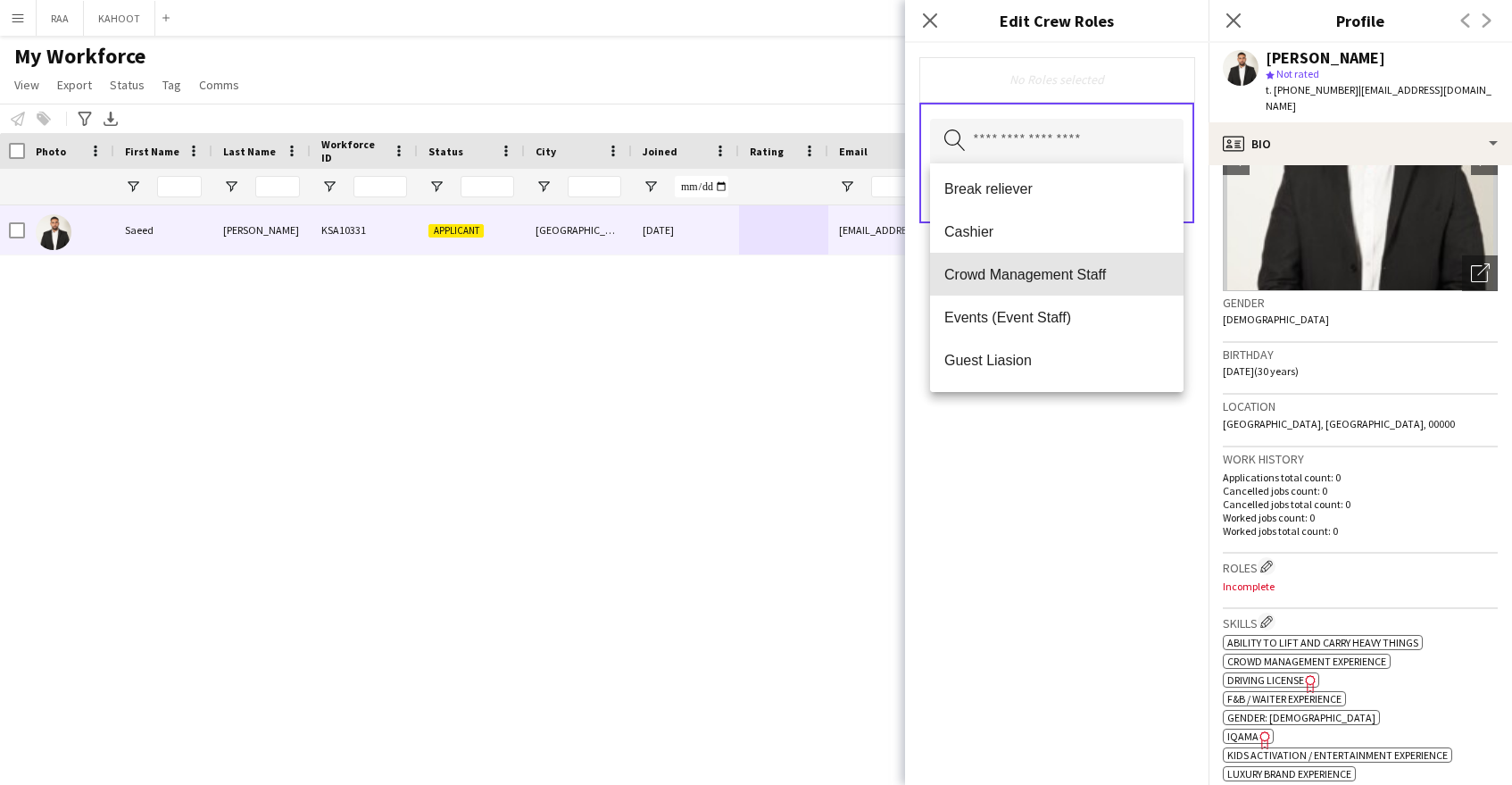
click at [1062, 289] on mat-option "Crowd Management Staff" at bounding box center [1057, 274] width 253 height 43
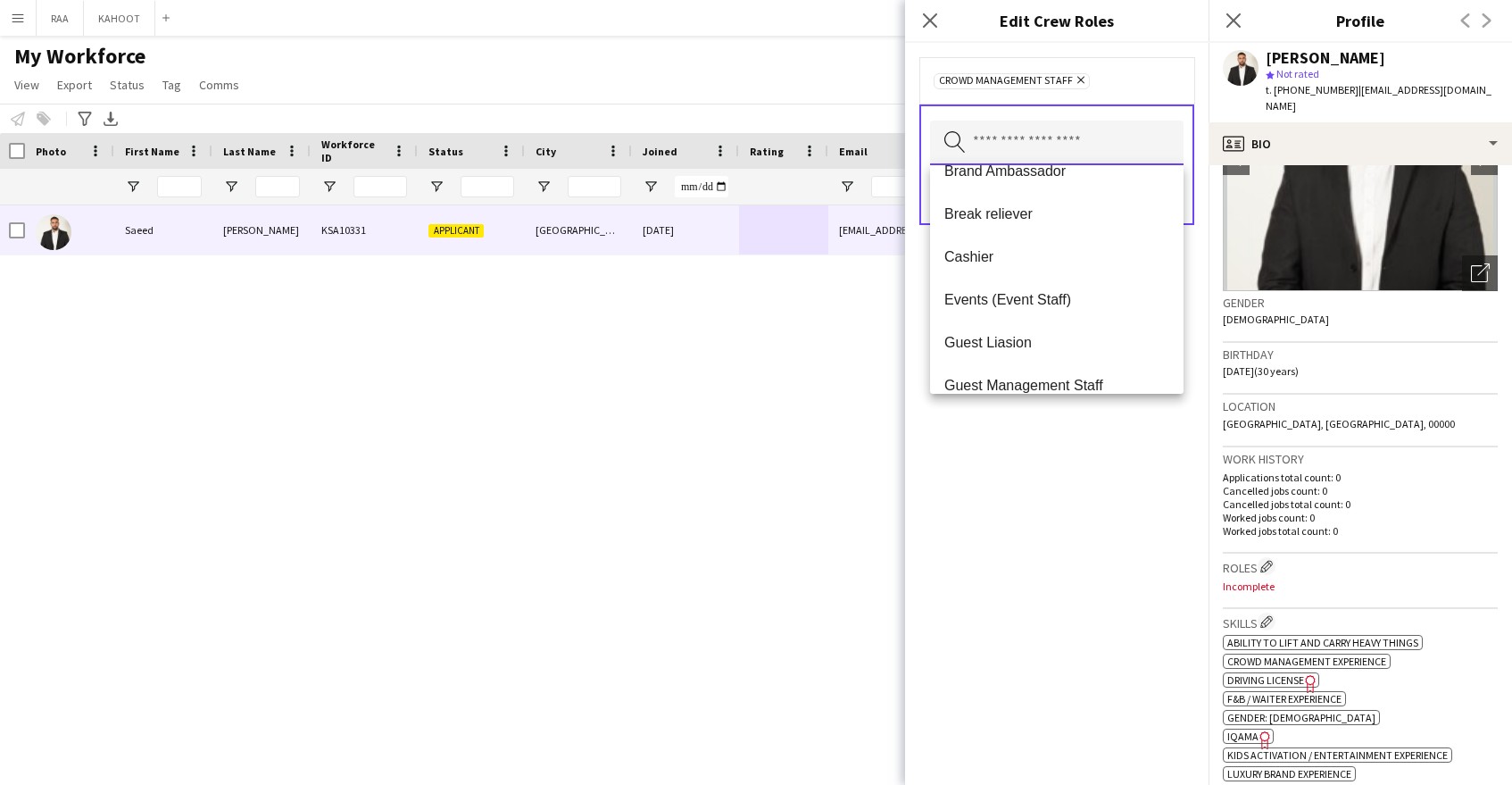
scroll to position [193, 0]
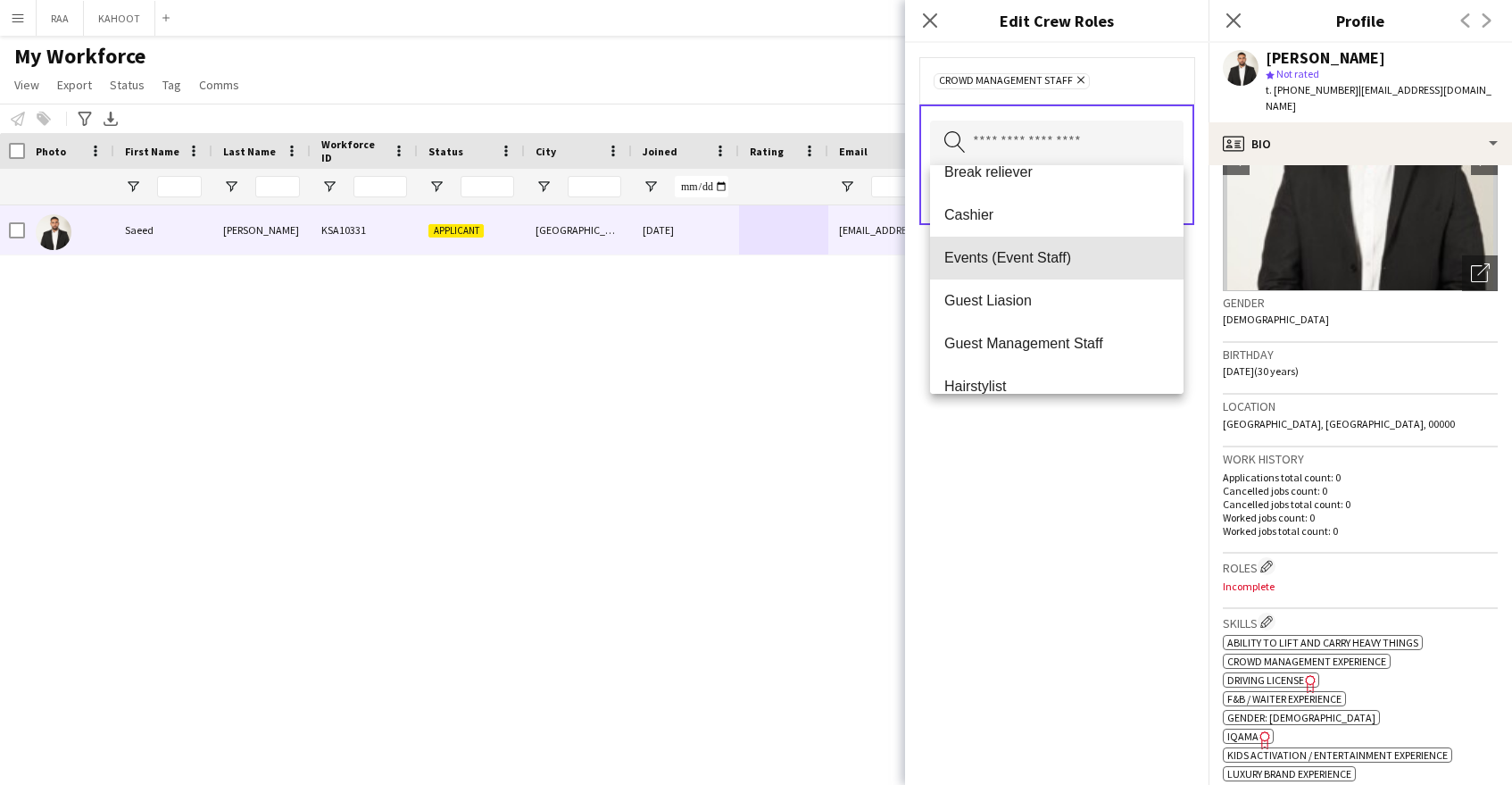
click at [1070, 259] on span "Events (Event Staff)" at bounding box center [1056, 258] width 225 height 17
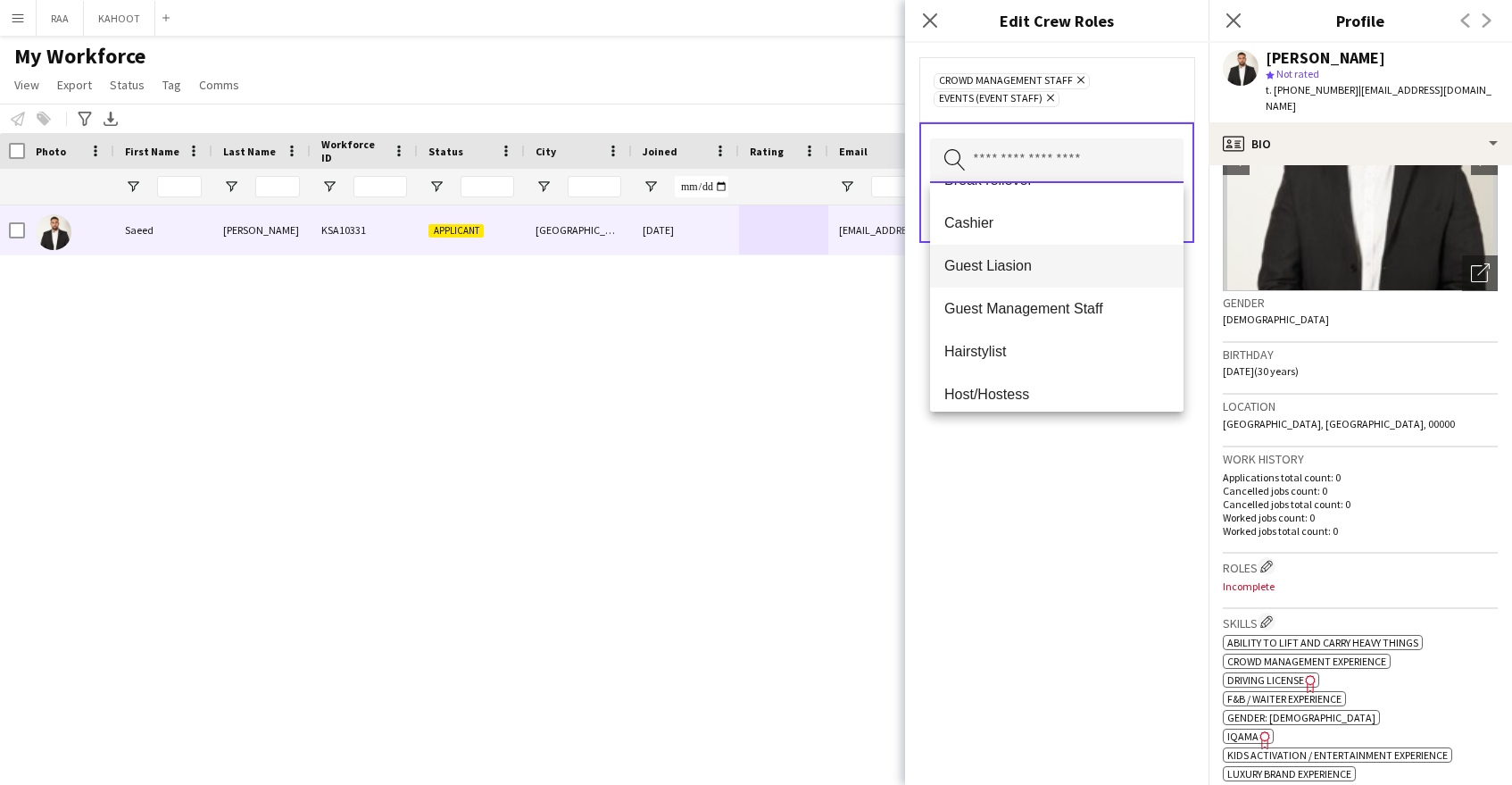
scroll to position [205, 0]
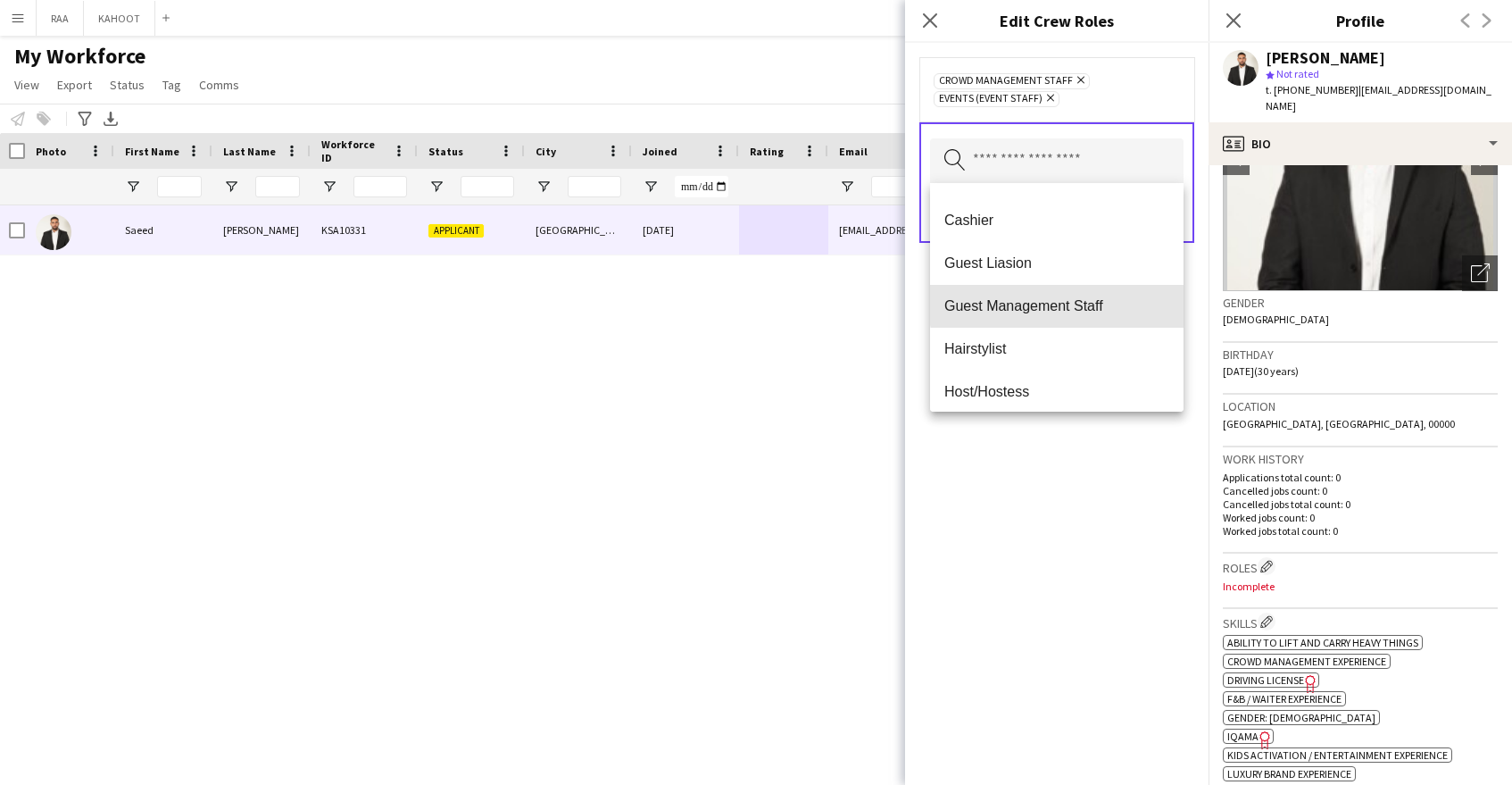
click at [1087, 303] on span "Guest Management Staff" at bounding box center [1056, 306] width 225 height 17
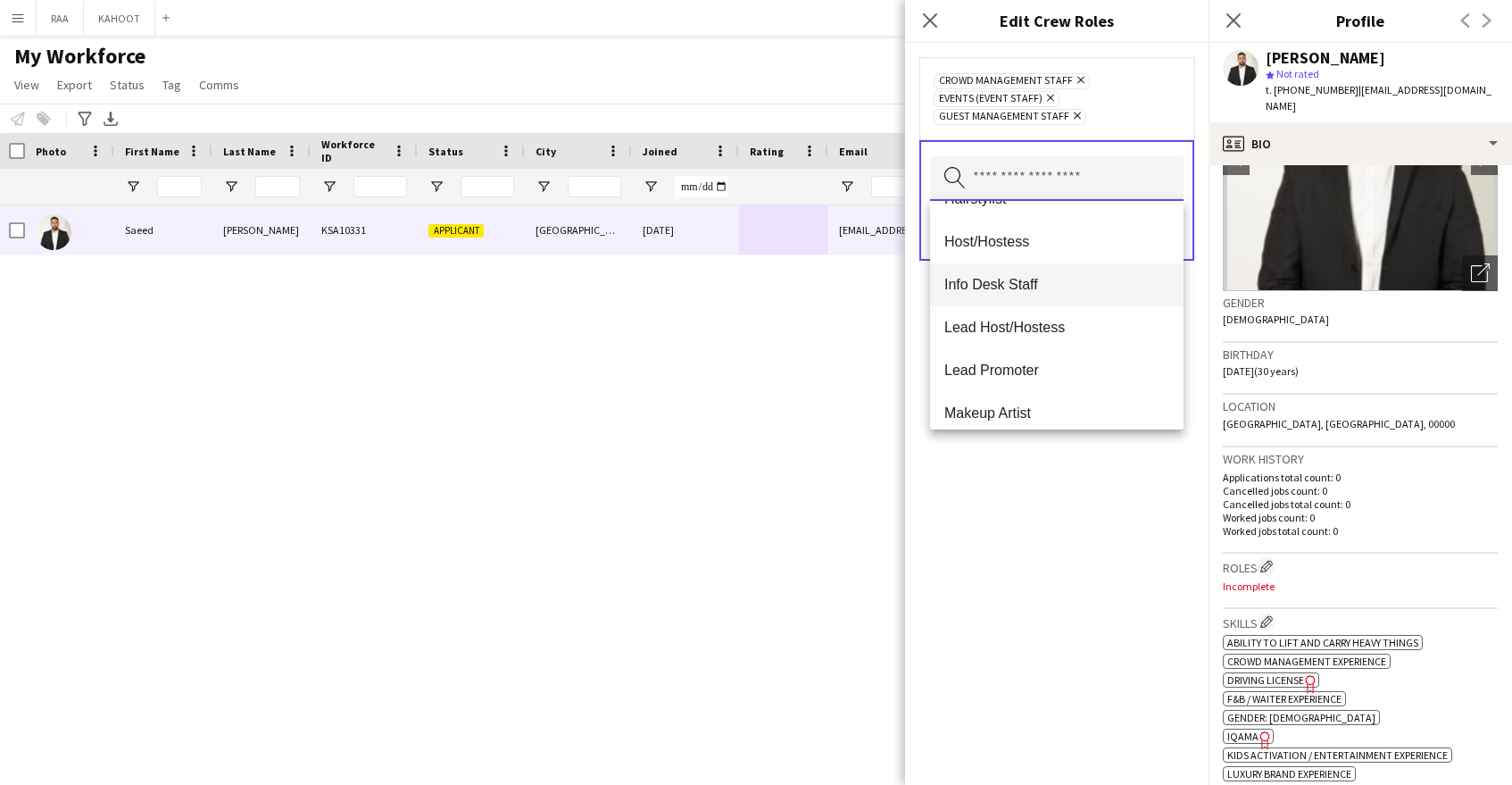
scroll to position [336, 0]
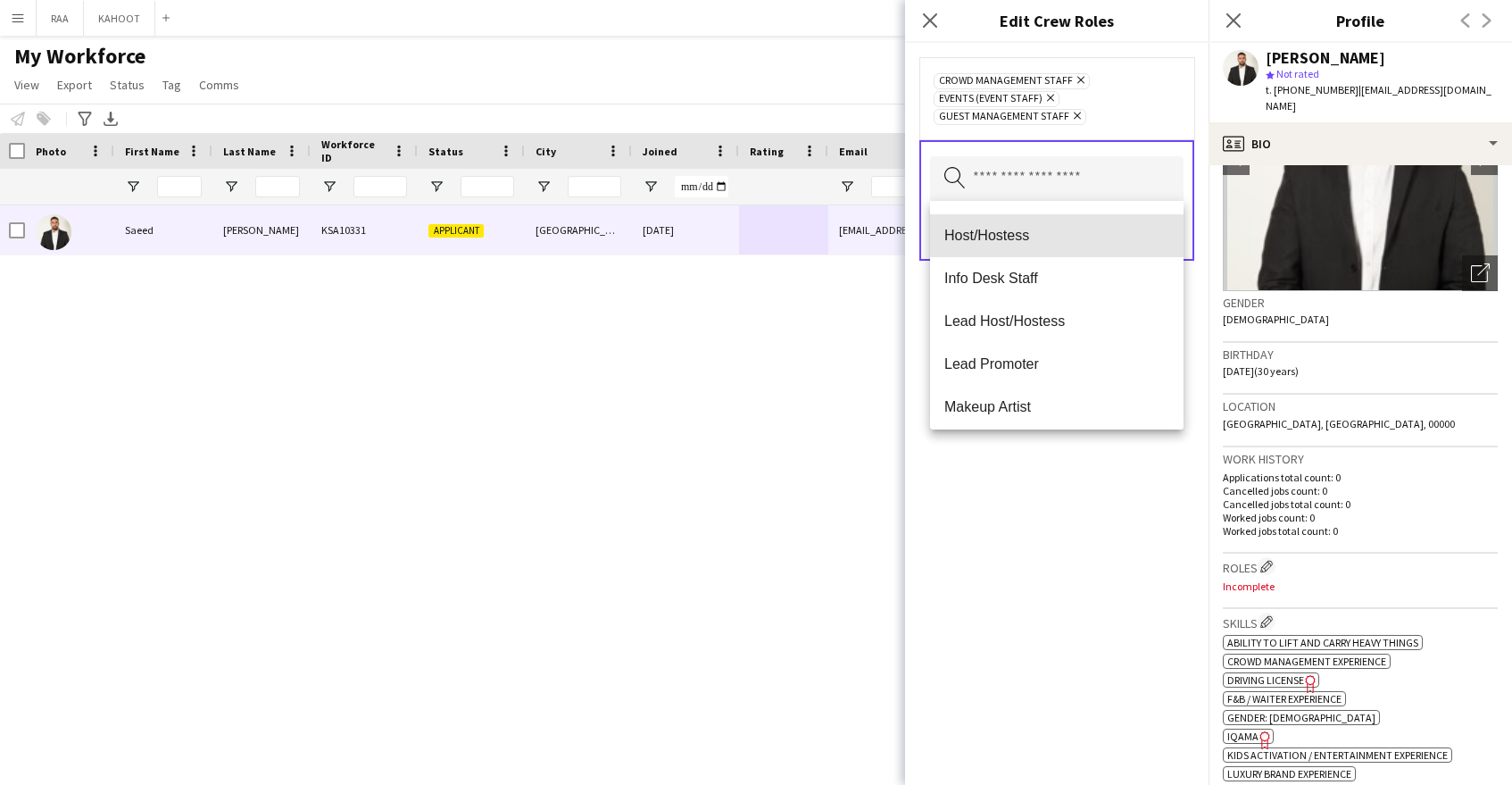
click at [1068, 249] on mat-option "Host/Hostess" at bounding box center [1057, 236] width 253 height 43
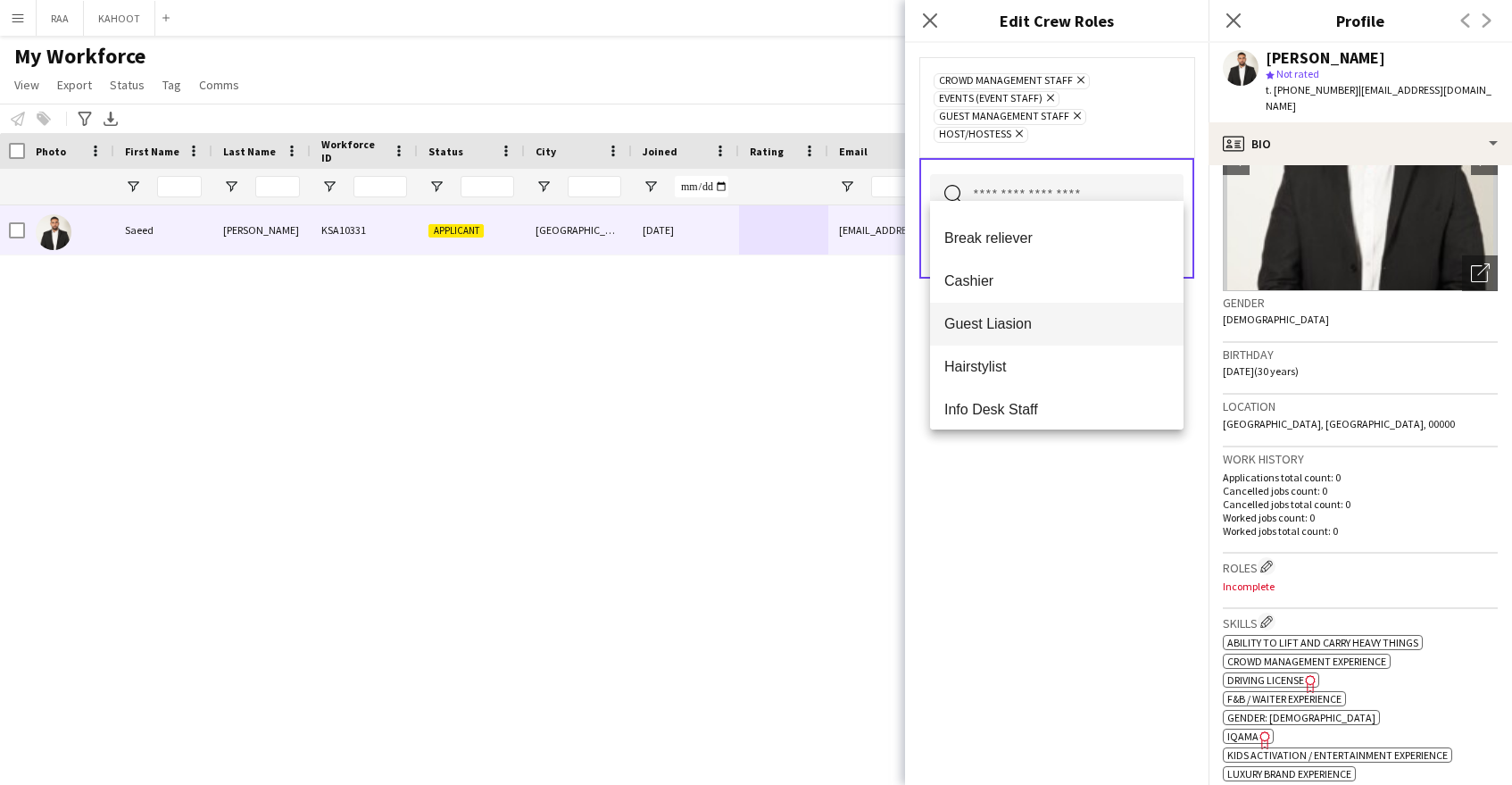
scroll to position [161, 0]
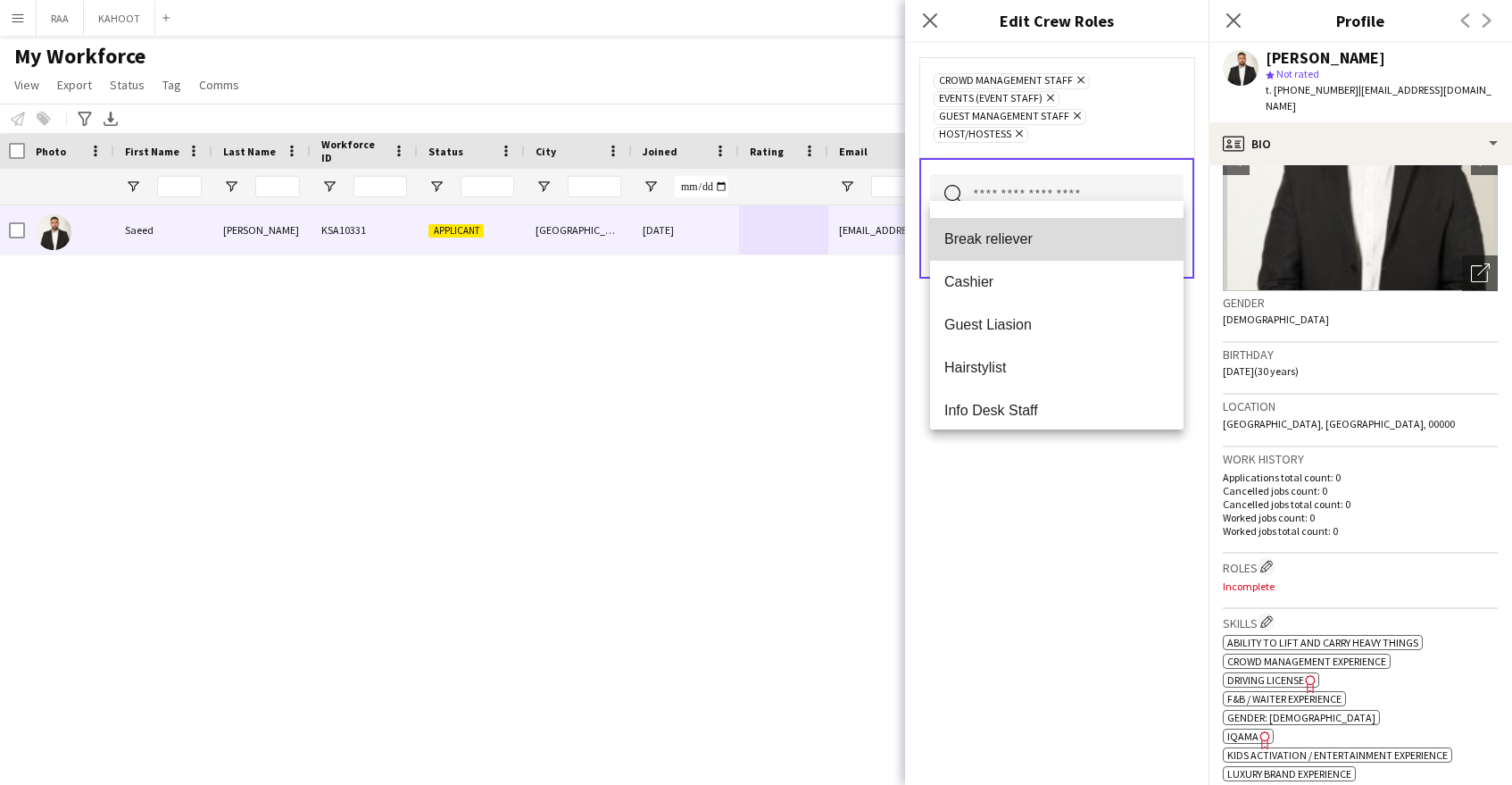
drag, startPoint x: 1050, startPoint y: 248, endPoint x: 1055, endPoint y: 263, distance: 15.8
click at [1050, 248] on mat-option "Break reliever" at bounding box center [1057, 239] width 253 height 43
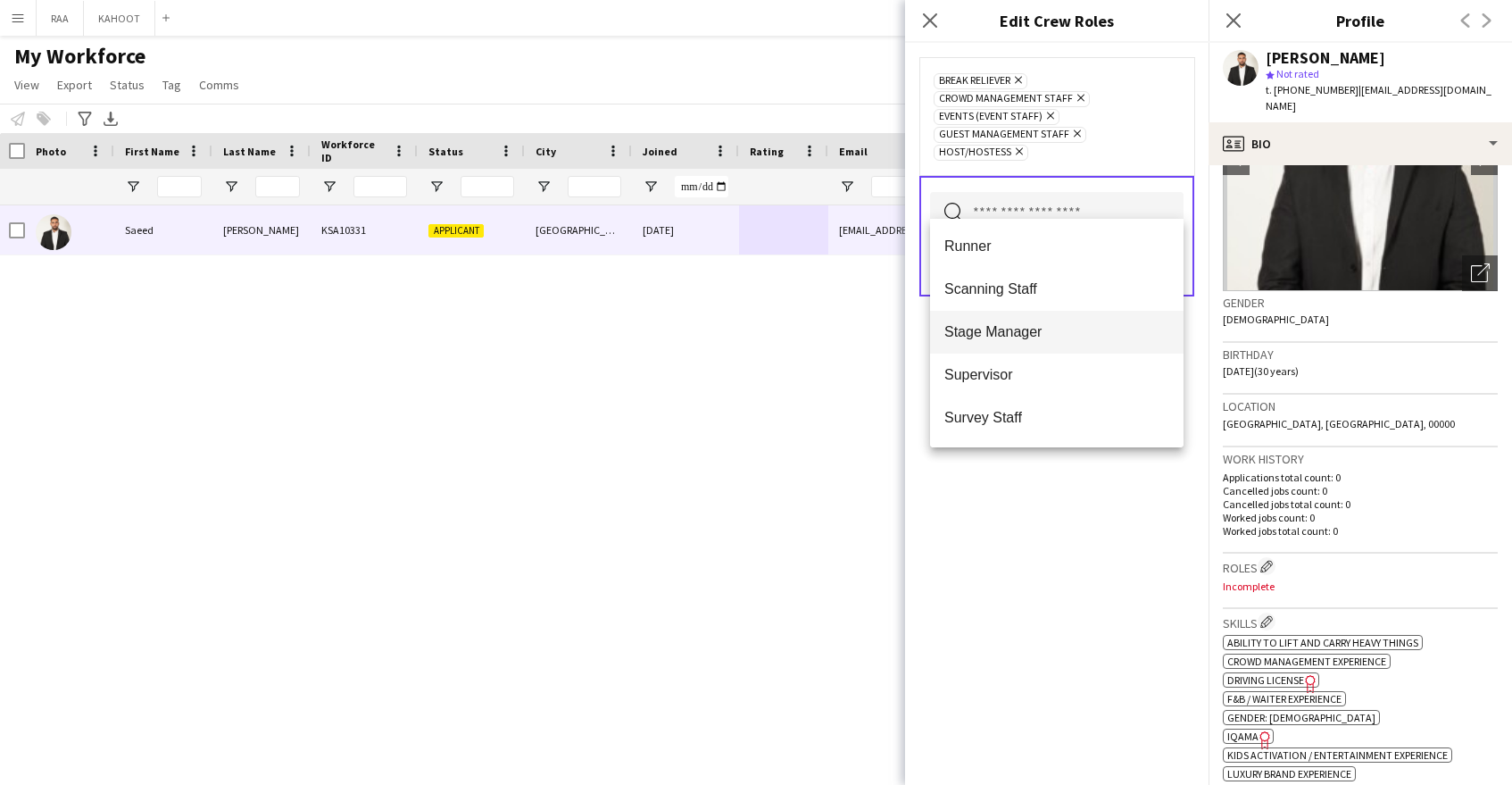
scroll to position [906, 0]
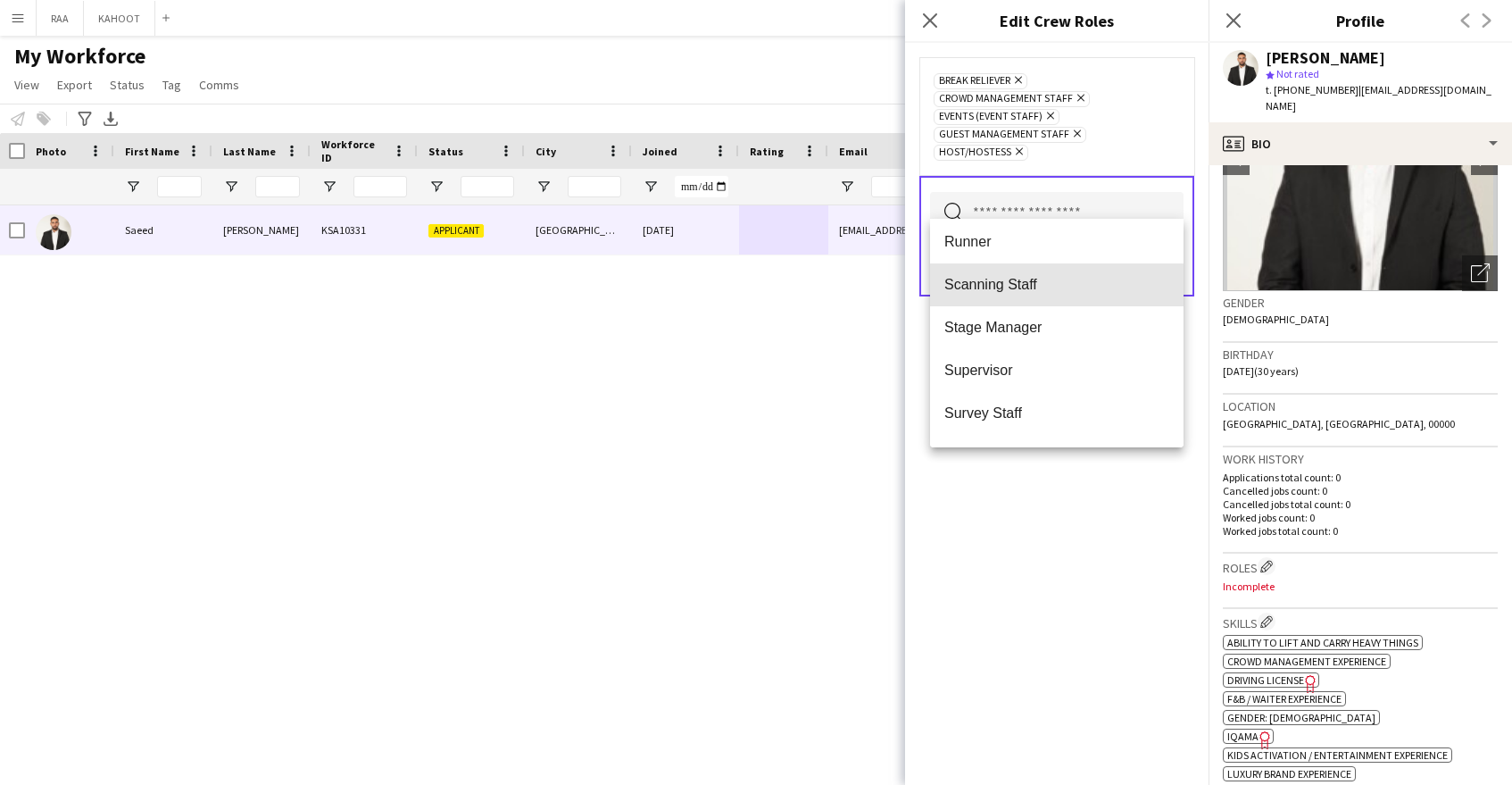
click at [1077, 296] on mat-option "Scanning Staff" at bounding box center [1057, 285] width 253 height 43
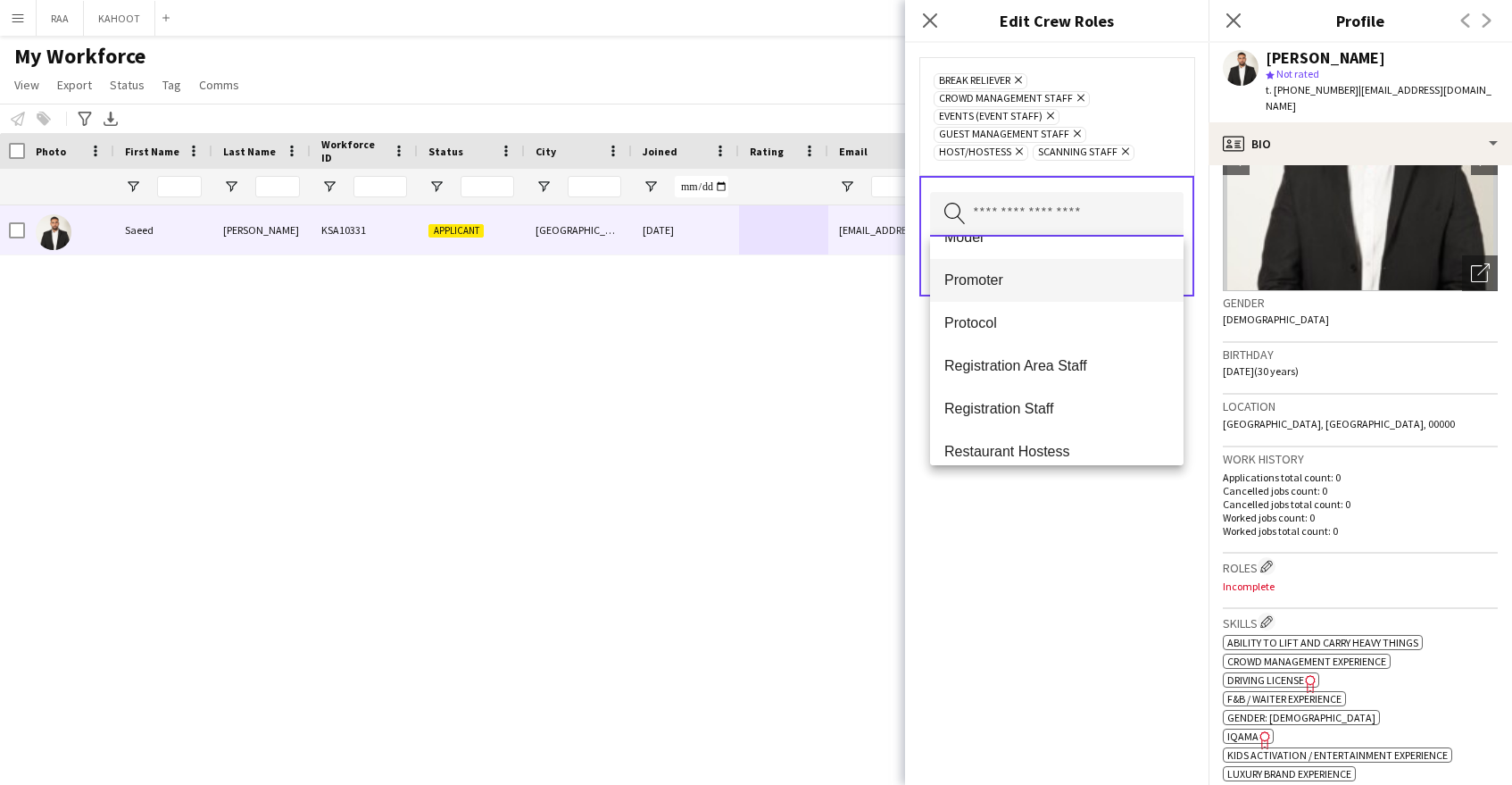
scroll to position [630, 0]
click at [1056, 273] on span "Promoter" at bounding box center [1056, 277] width 225 height 17
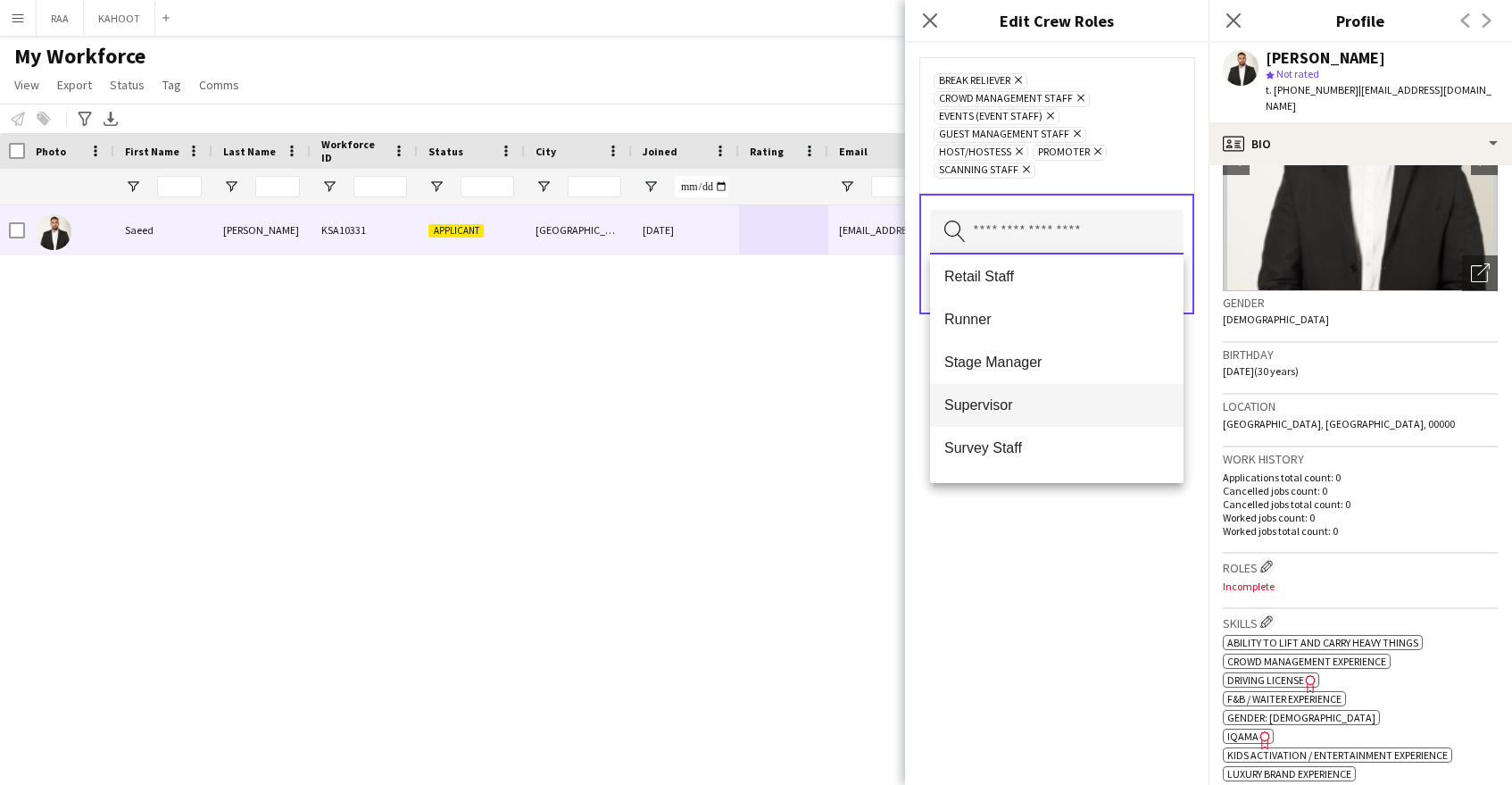
scroll to position [831, 0]
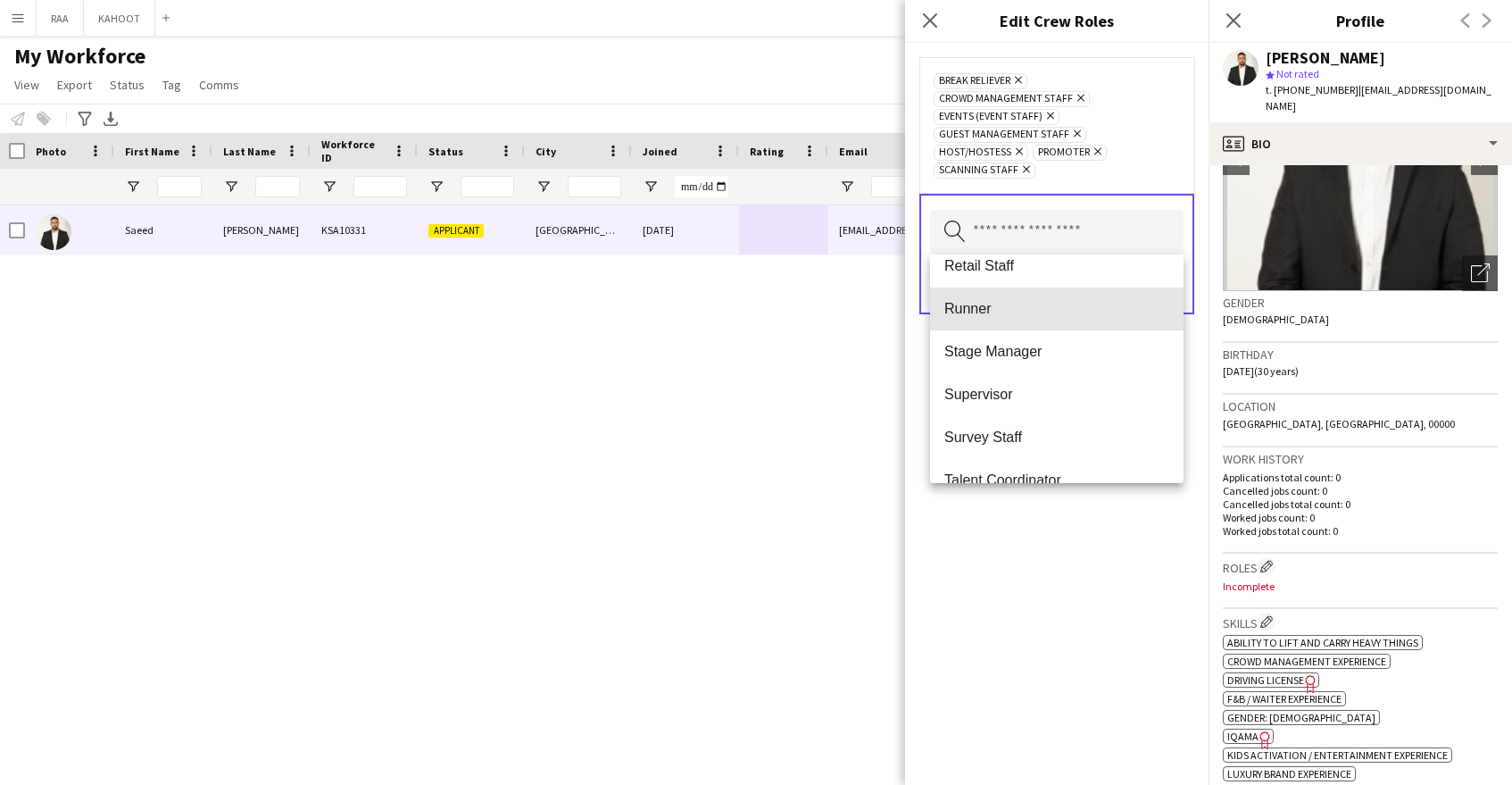
click at [1061, 327] on mat-option "Runner" at bounding box center [1057, 308] width 253 height 43
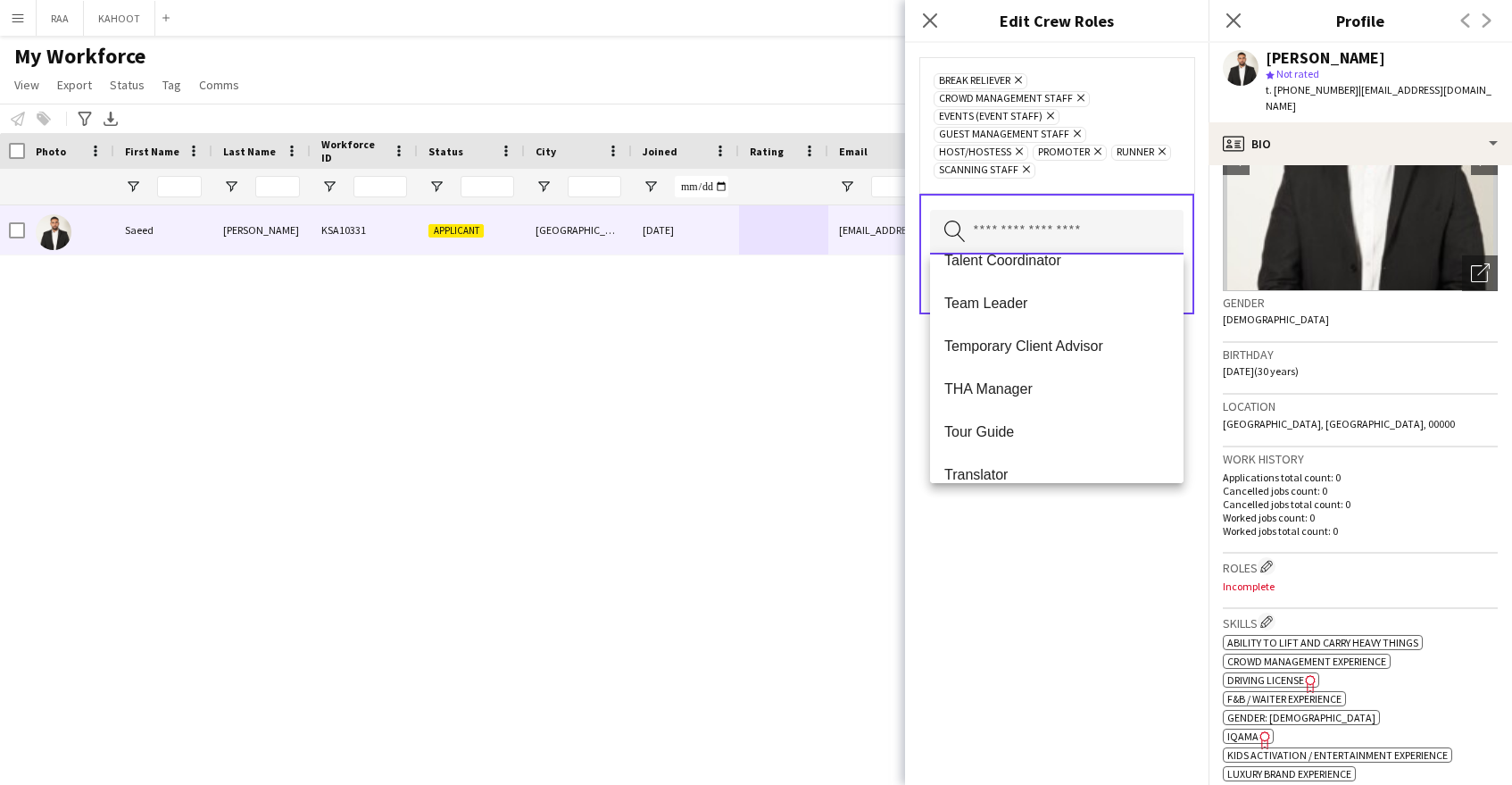
scroll to position [1243, 0]
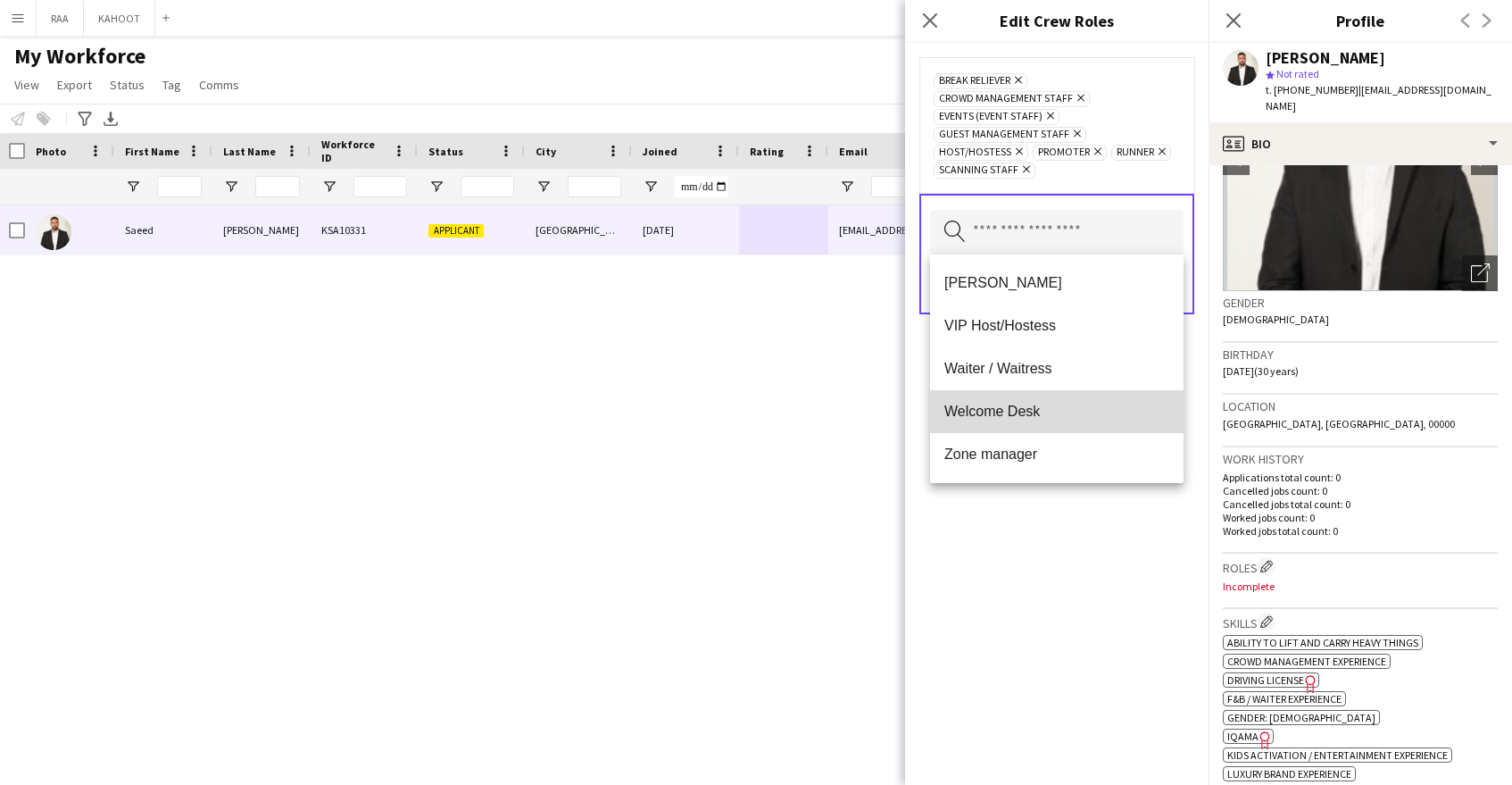
click at [1074, 415] on span "Welcome Desk" at bounding box center [1056, 412] width 225 height 17
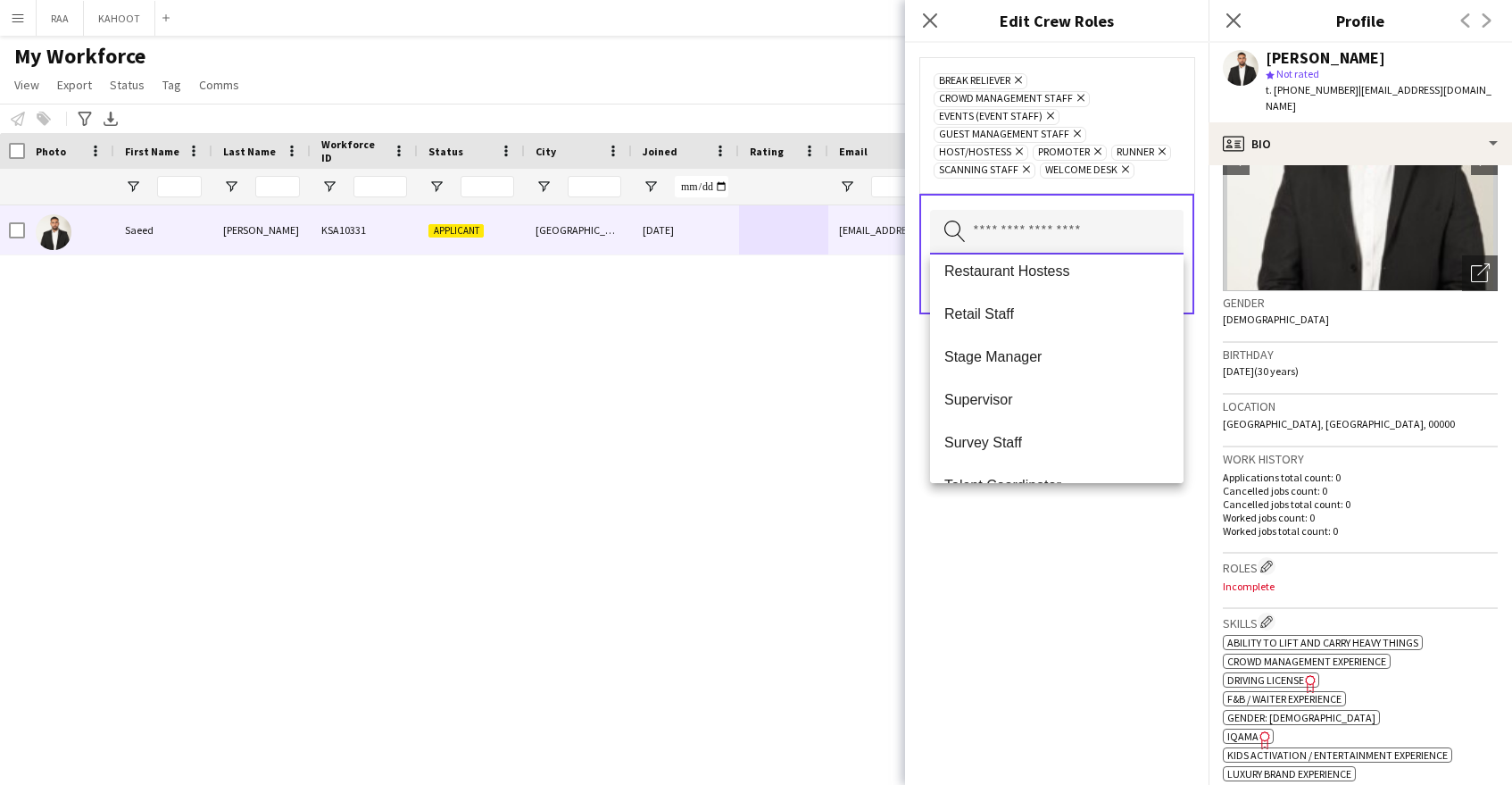
scroll to position [1201, 0]
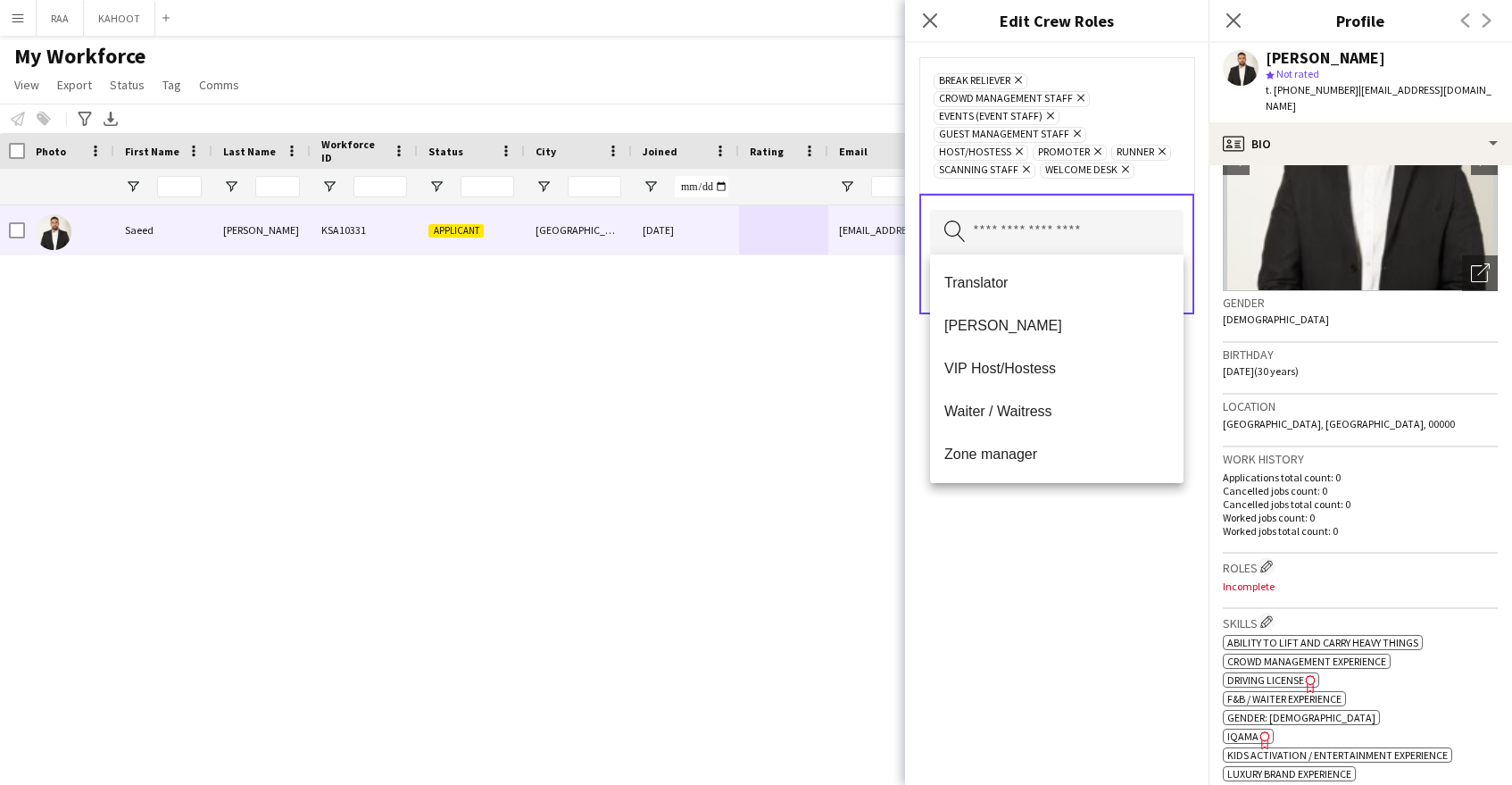
click at [1035, 320] on span "Usher" at bounding box center [1056, 326] width 225 height 17
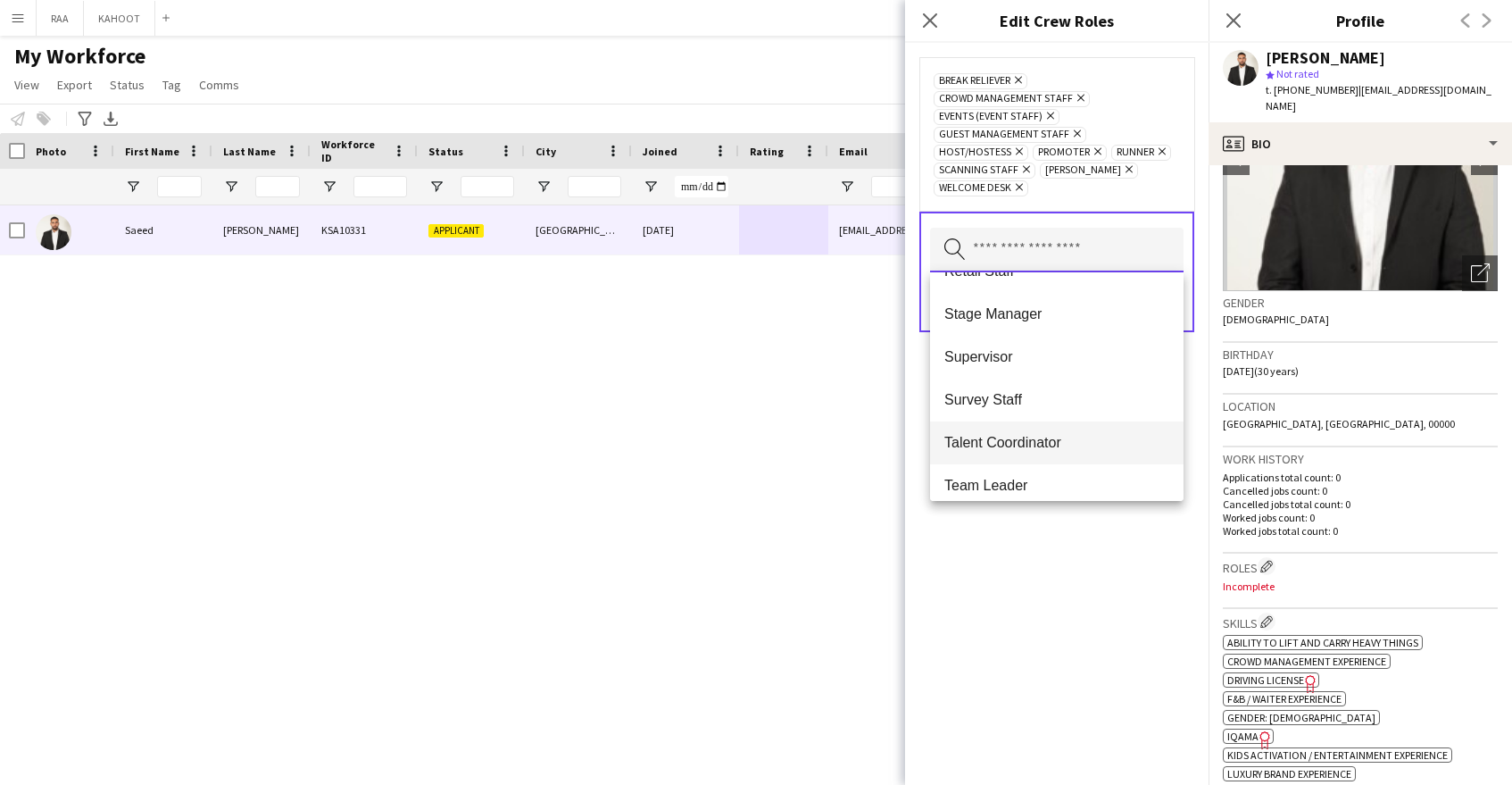
scroll to position [841, 0]
click at [1078, 401] on span "Survey Staff" at bounding box center [1056, 402] width 225 height 17
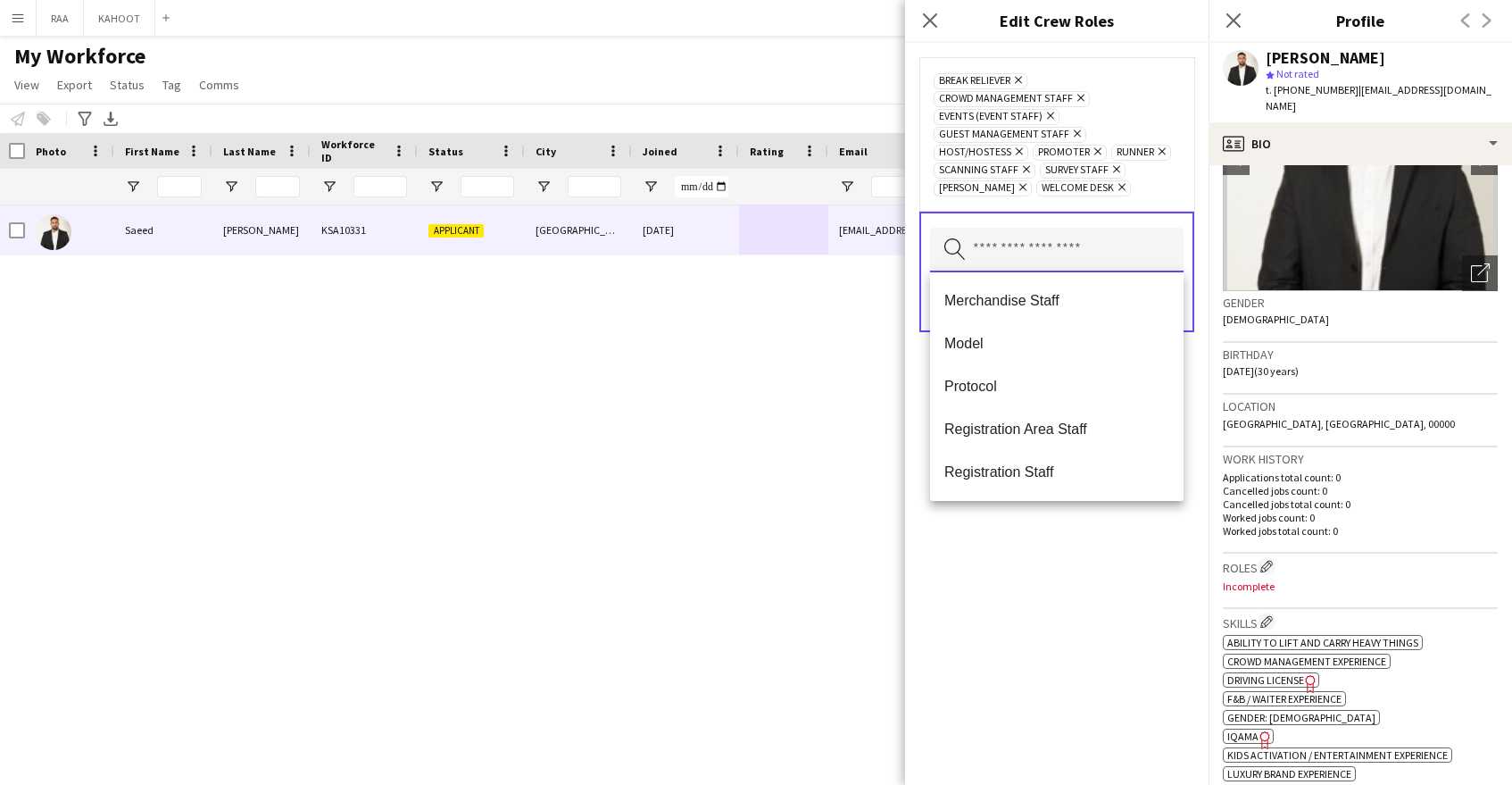
scroll to position [557, 0]
drag, startPoint x: 1039, startPoint y: 549, endPoint x: 1053, endPoint y: 440, distance: 109.9
click at [1039, 549] on div "Break reliever Remove Crowd Management Staff Remove Events (Event Staff) Remove…" at bounding box center [1057, 414] width 303 height 742
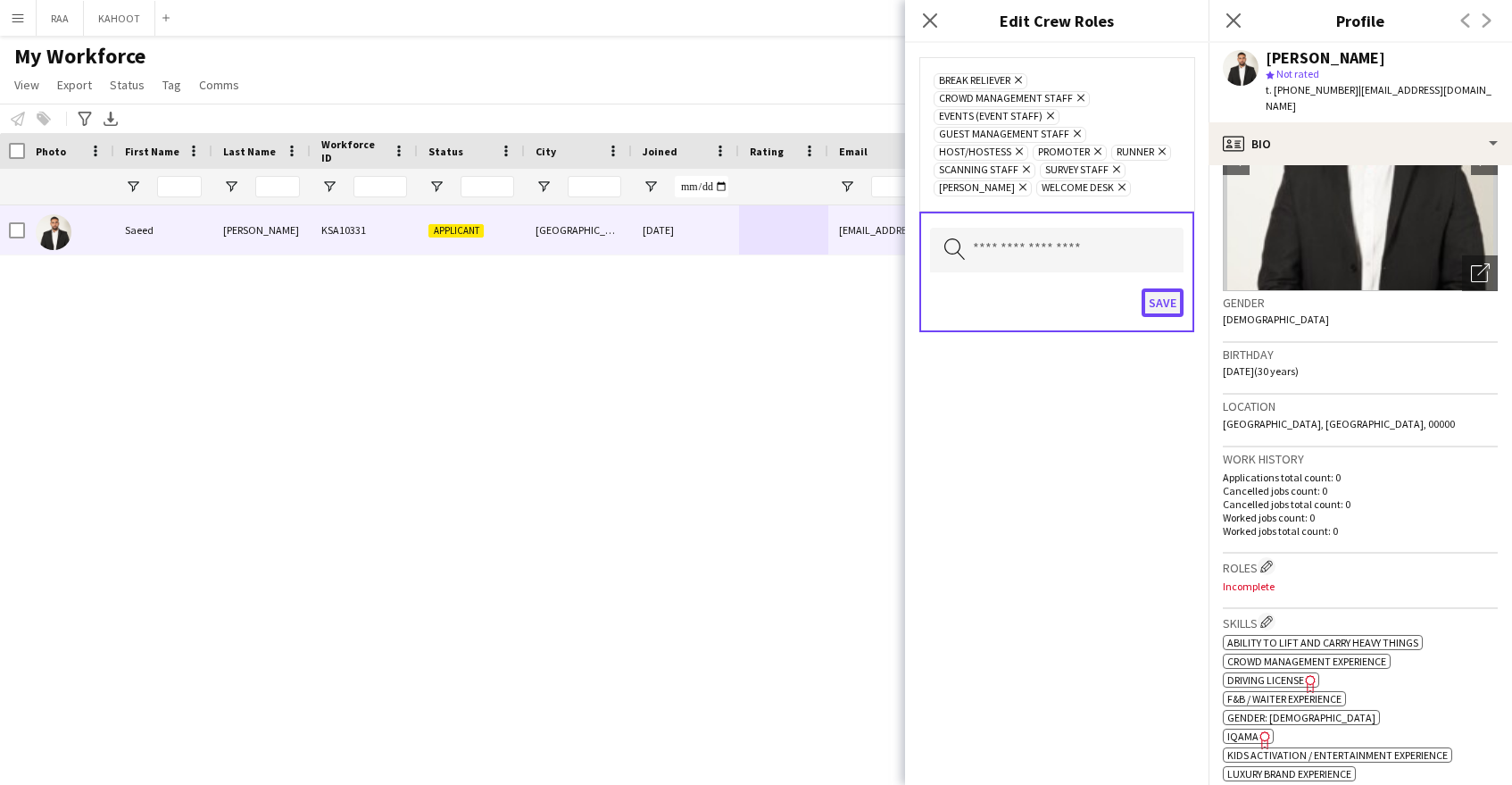
click at [1158, 305] on button "Save" at bounding box center [1162, 303] width 42 height 29
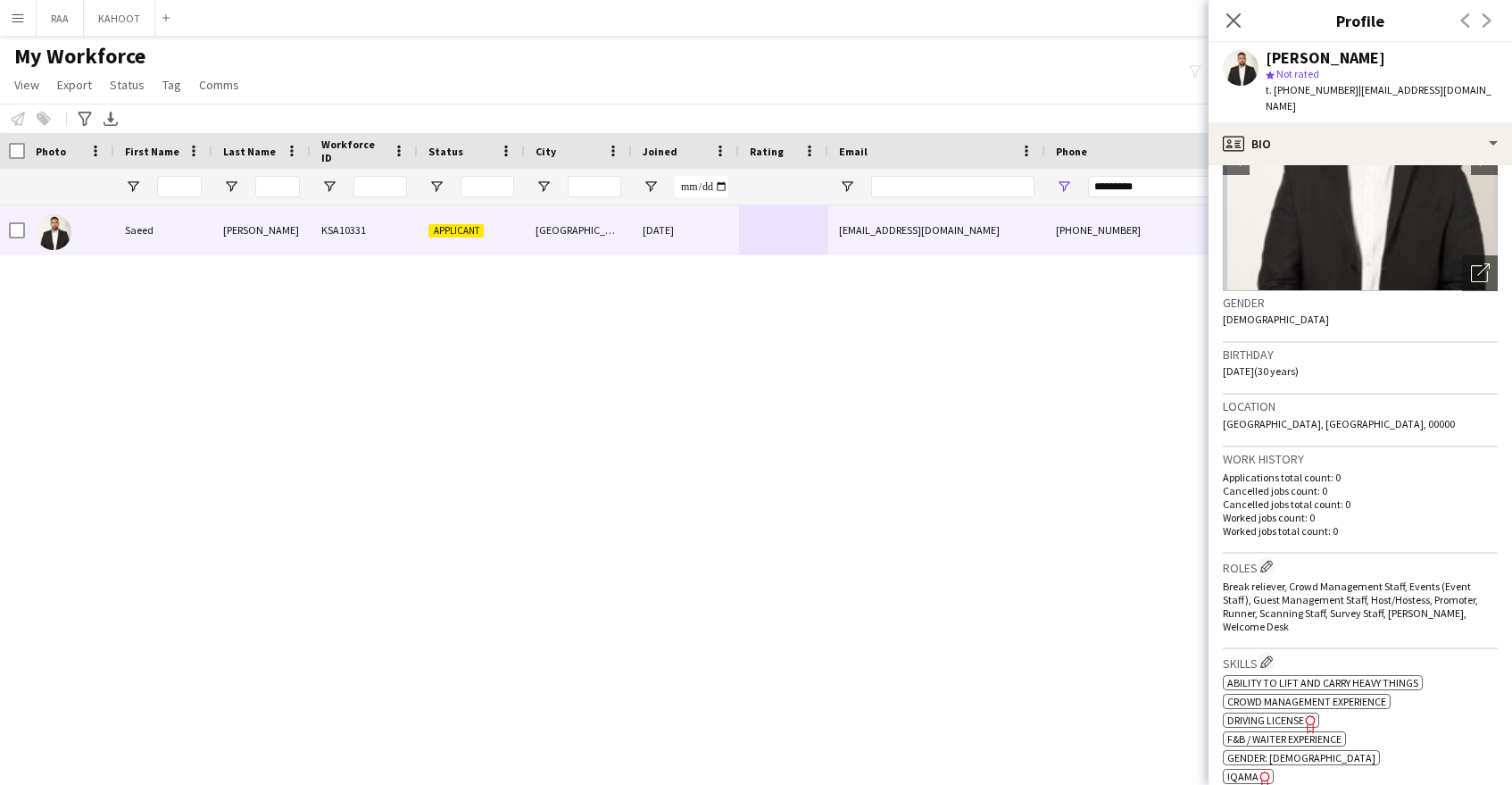
scroll to position [0, 0]
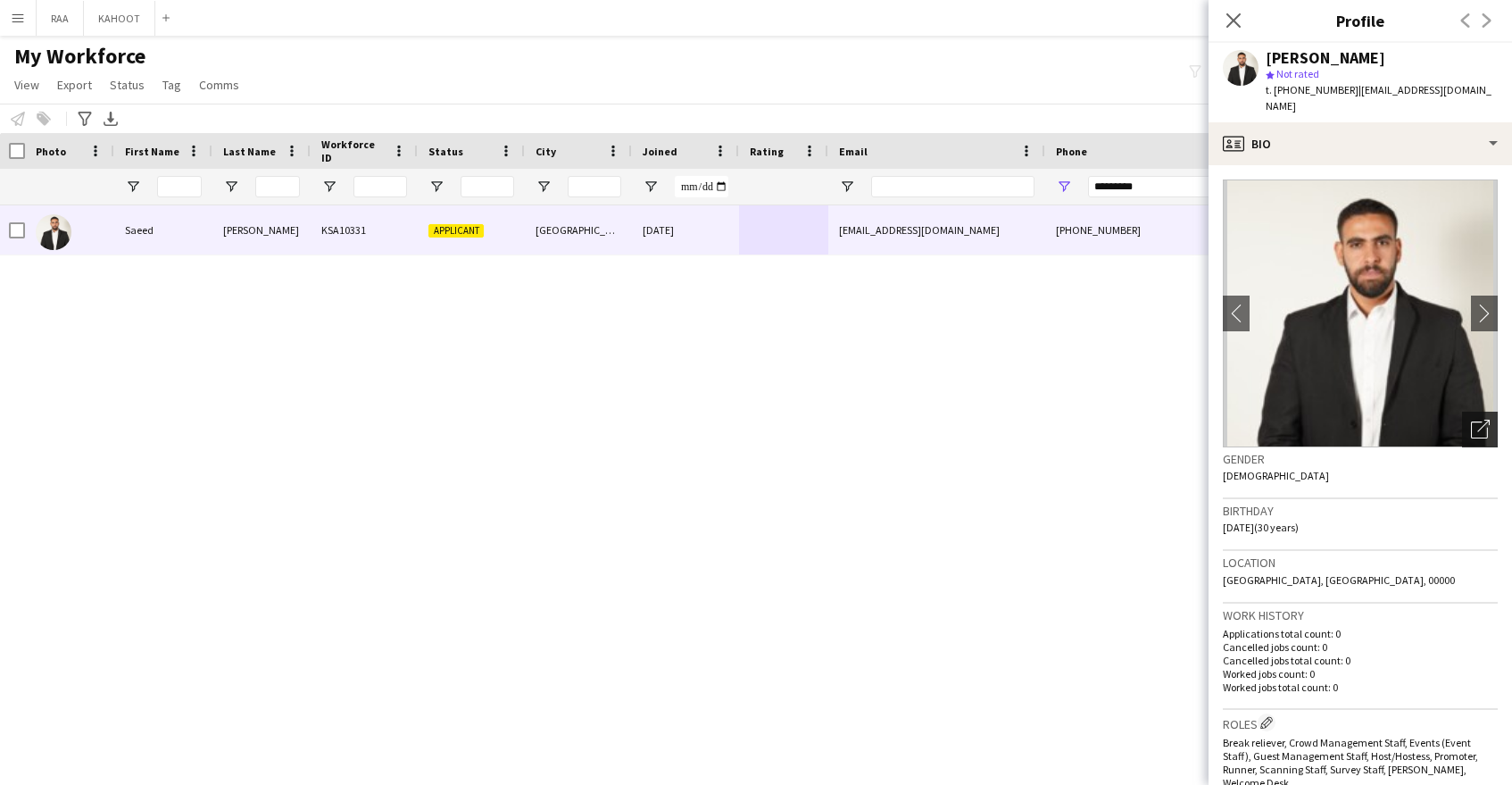
click at [1475, 420] on icon "Open photos pop-in" at bounding box center [1480, 428] width 18 height 18
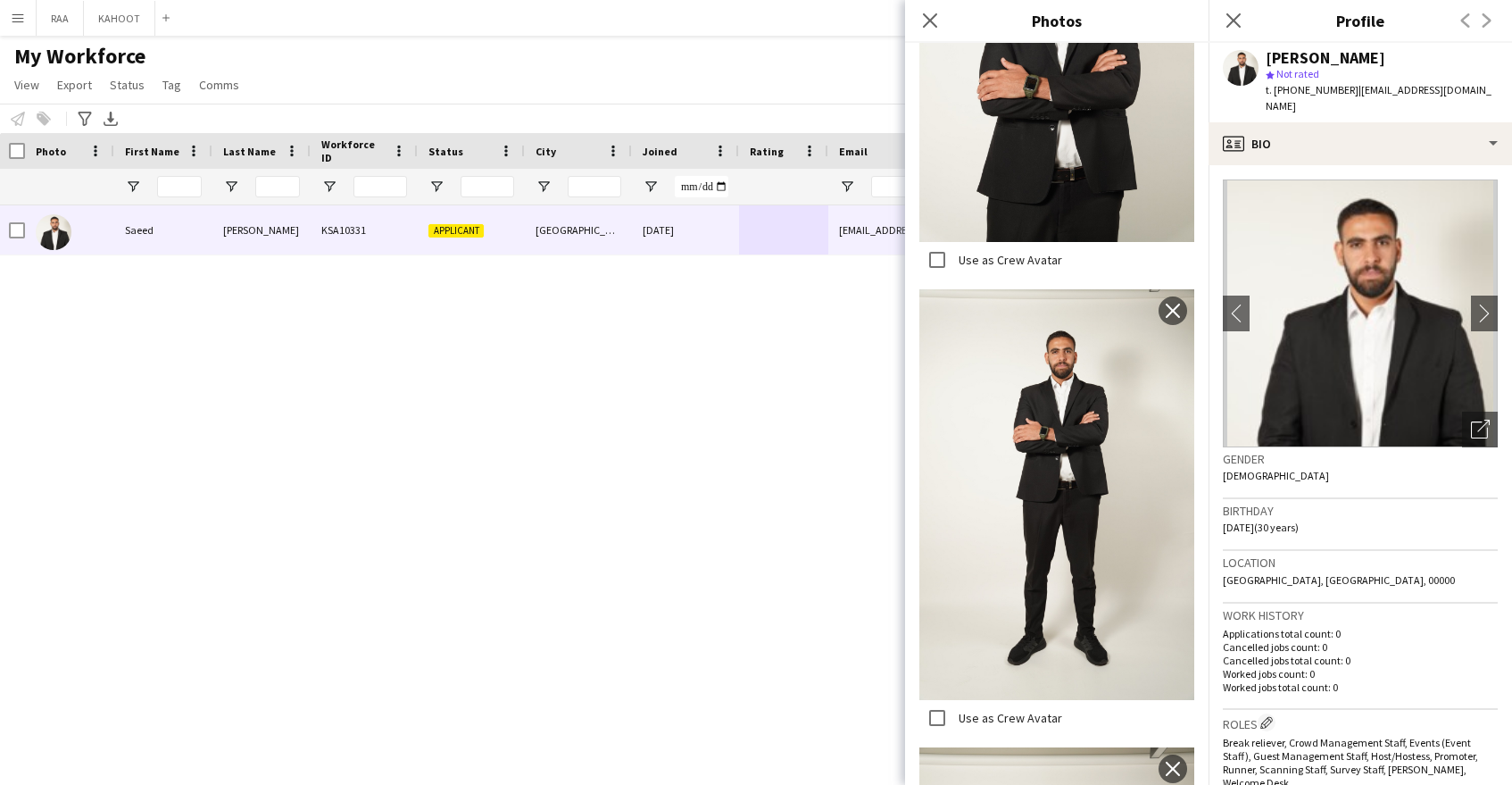
scroll to position [1519, 0]
click at [930, 17] on icon "Close pop-in" at bounding box center [929, 20] width 17 height 17
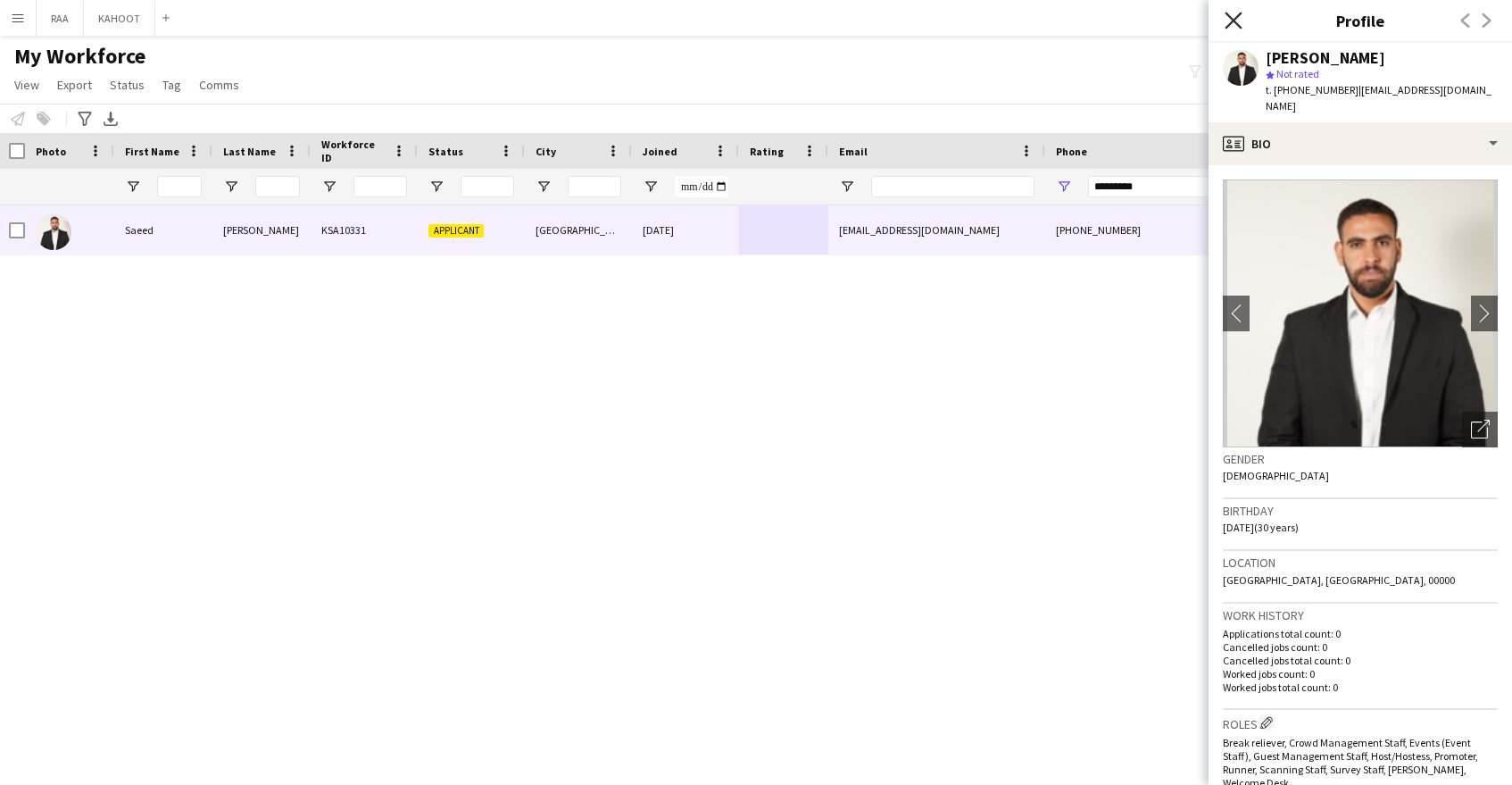
click at [1238, 24] on icon at bounding box center [1234, 20] width 17 height 17
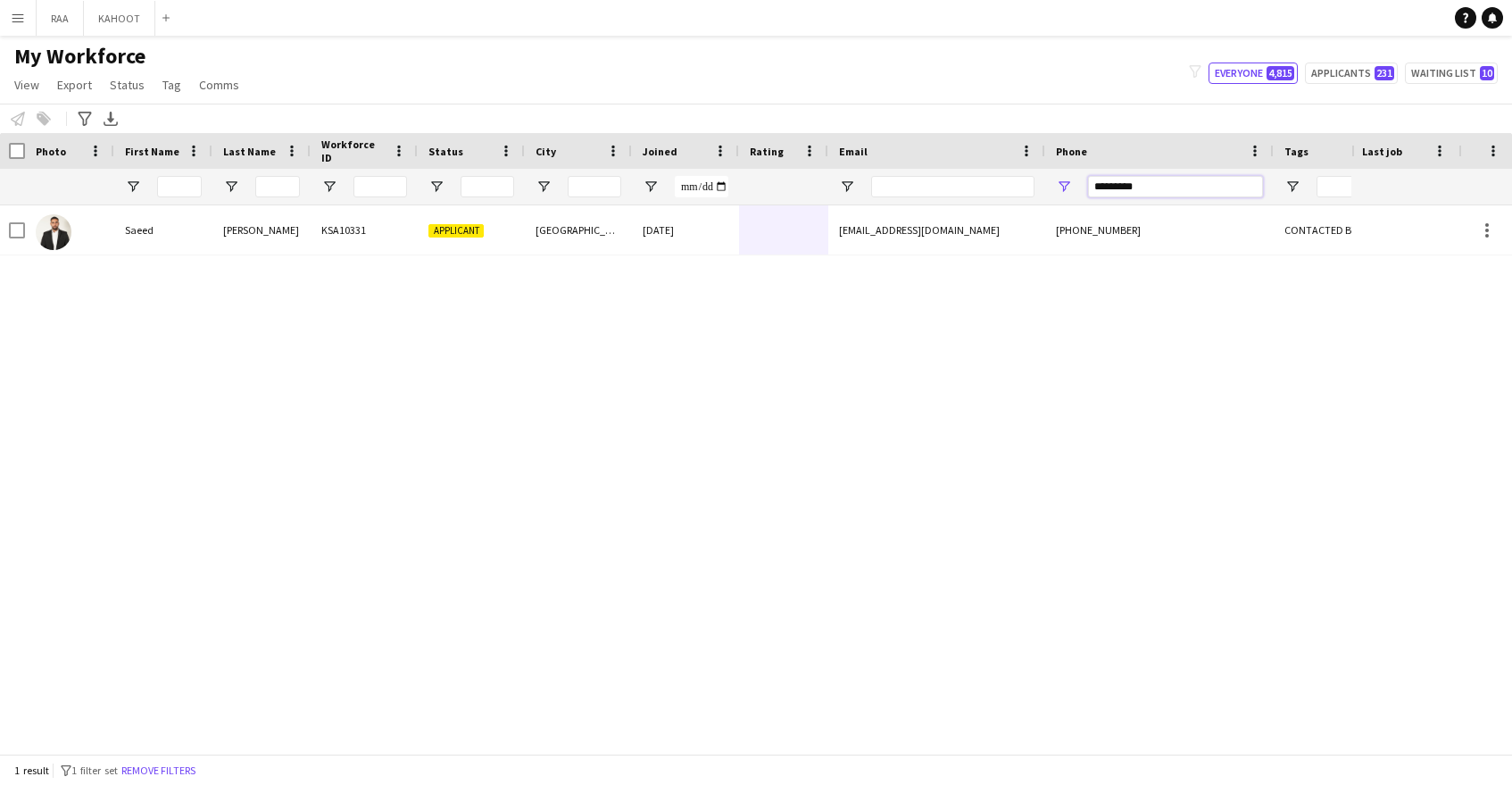
drag, startPoint x: 1163, startPoint y: 186, endPoint x: 1042, endPoint y: 184, distance: 121.0
click at [1042, 184] on div at bounding box center [1015, 187] width 2036 height 36
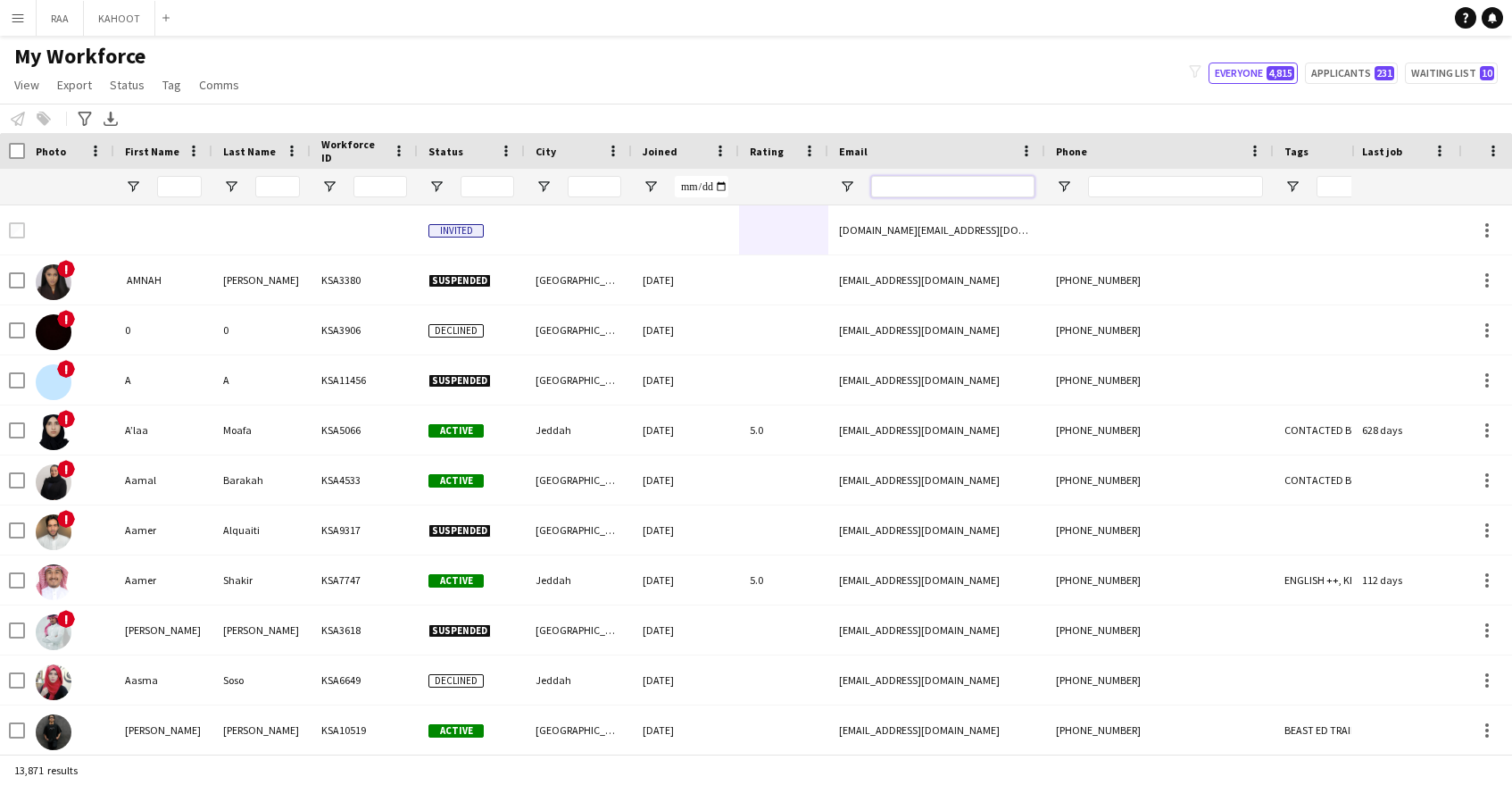
click at [944, 185] on input "Email Filter Input" at bounding box center [953, 187] width 163 height 21
paste input "**********"
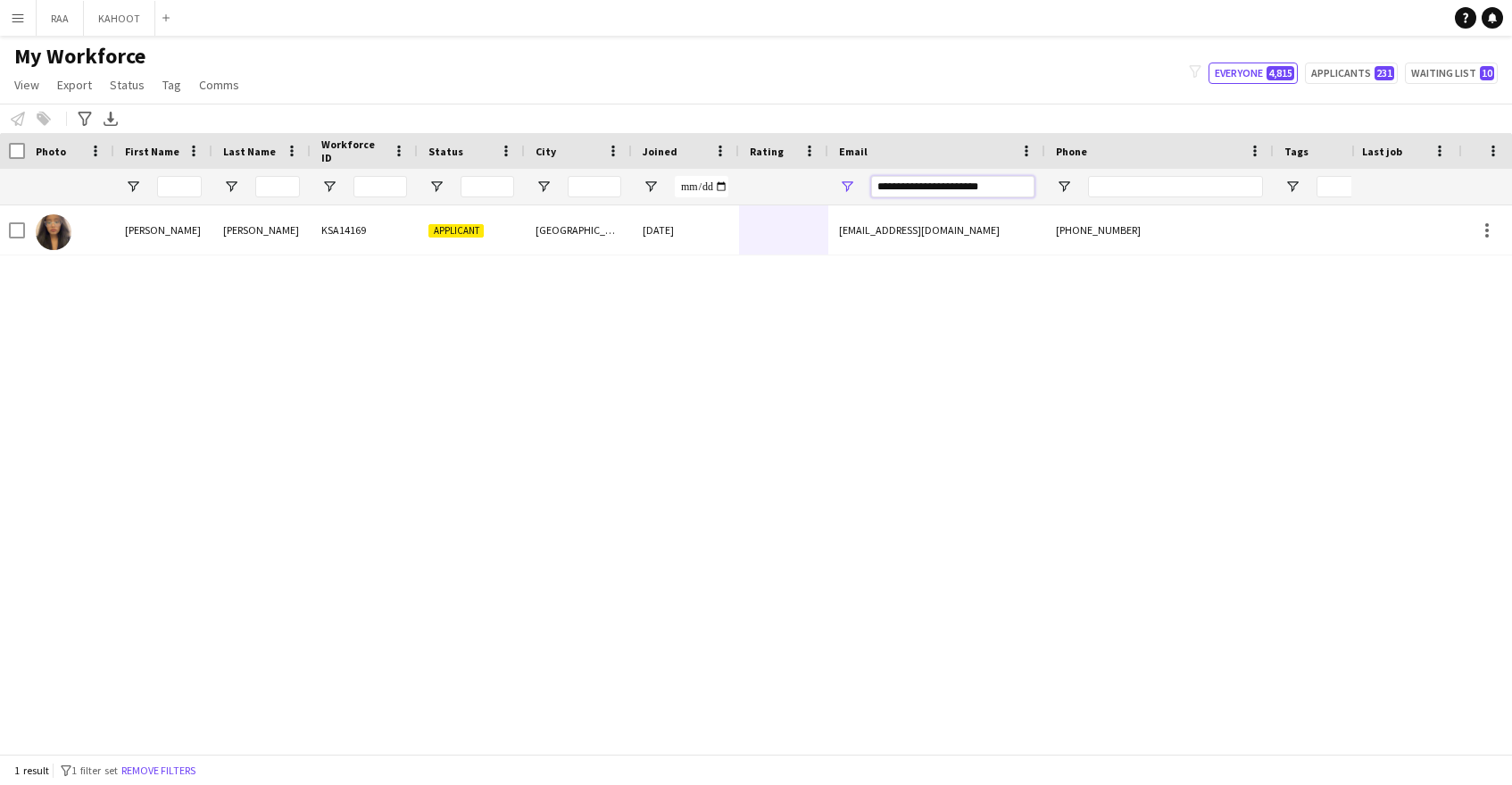
type input "**********"
click at [1203, 483] on div "Aya Aya KSA14169 Applicant Riyadh 28-08-2025 ayaaljasser33@gmail.com +966583863…" at bounding box center [675, 479] width 1352 height 548
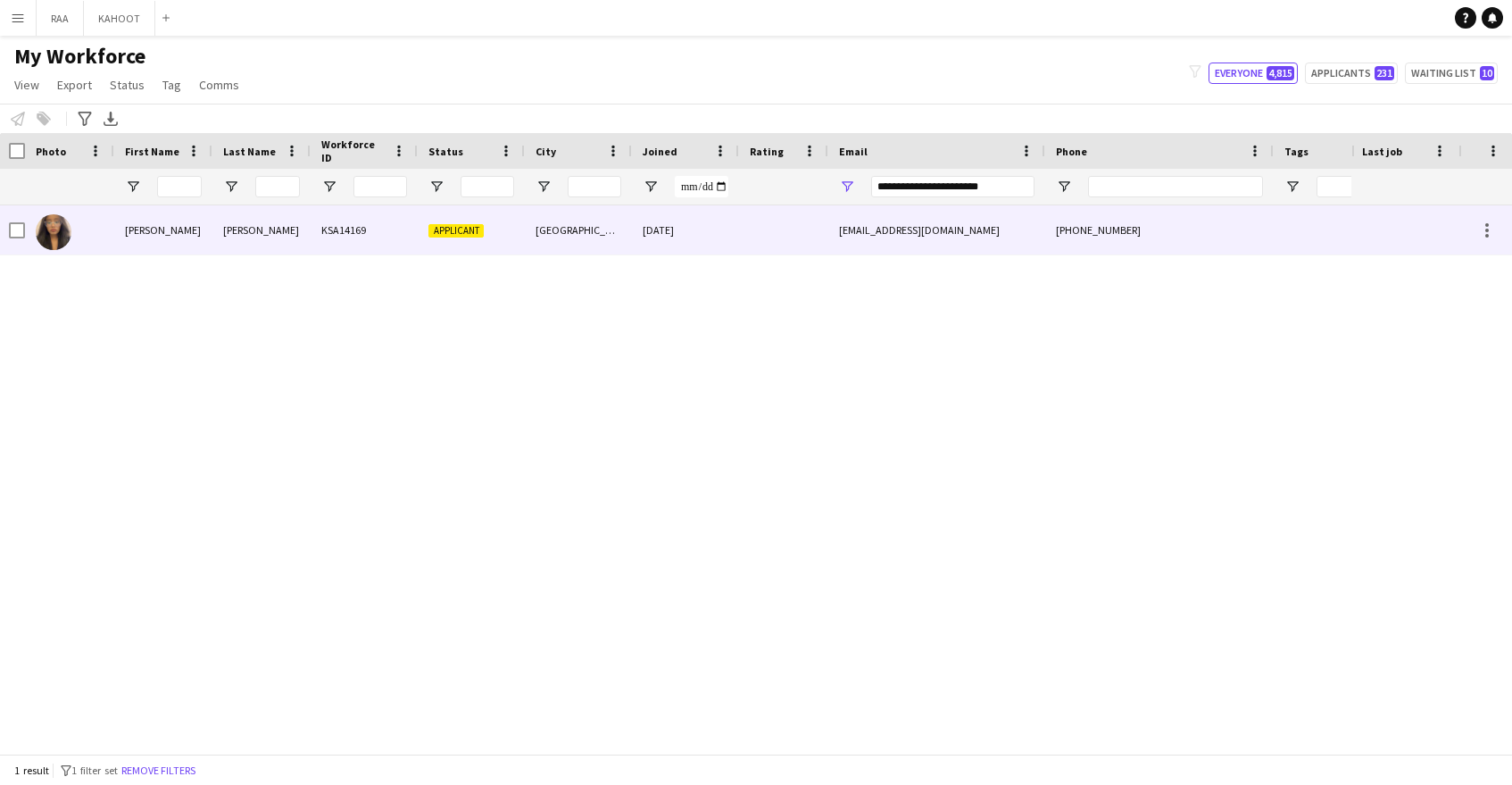
click at [1024, 245] on div "ayaaljasser33@gmail.com" at bounding box center [936, 229] width 217 height 49
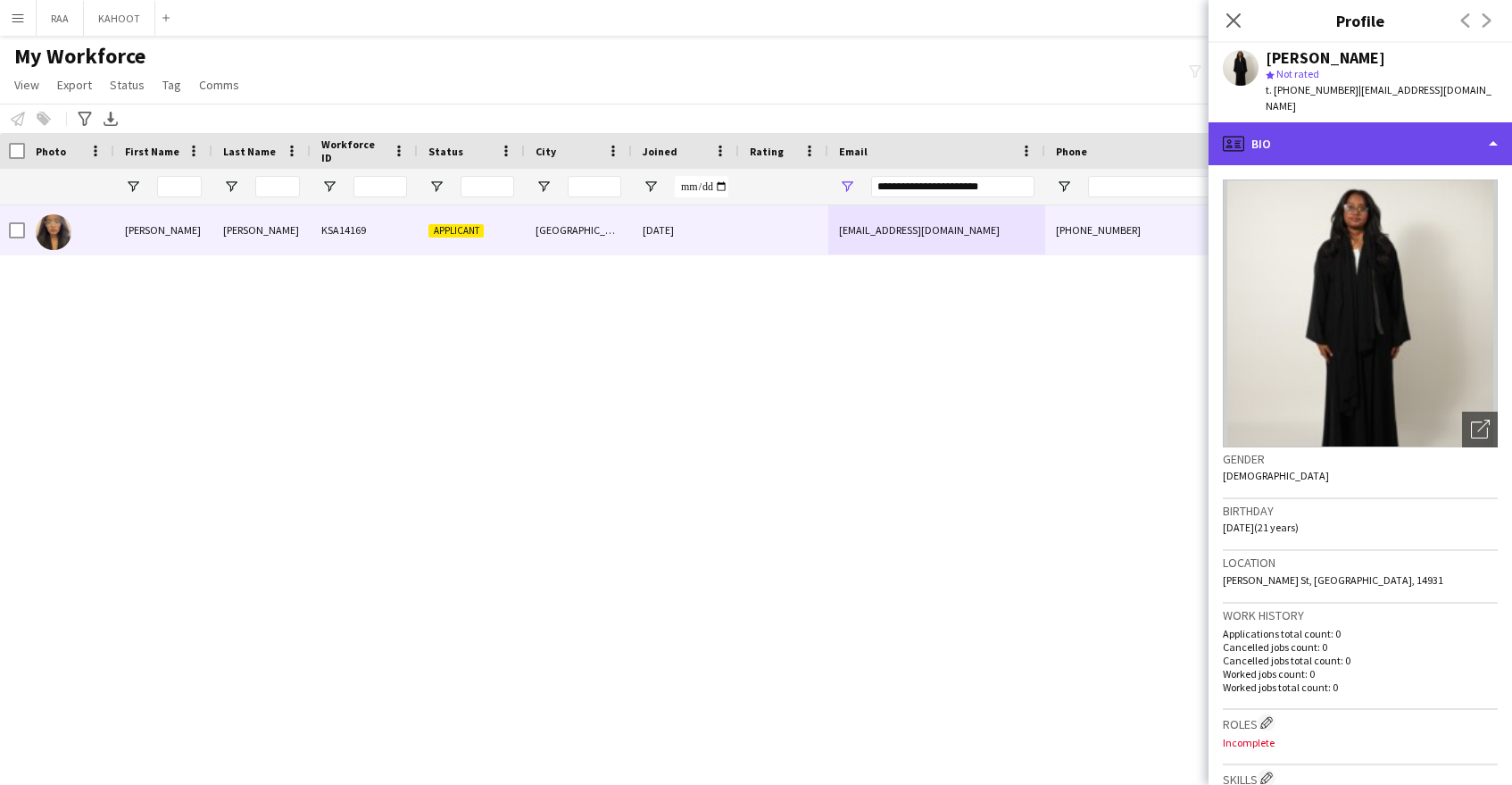
click at [1372, 123] on div "profile Bio" at bounding box center [1360, 144] width 303 height 43
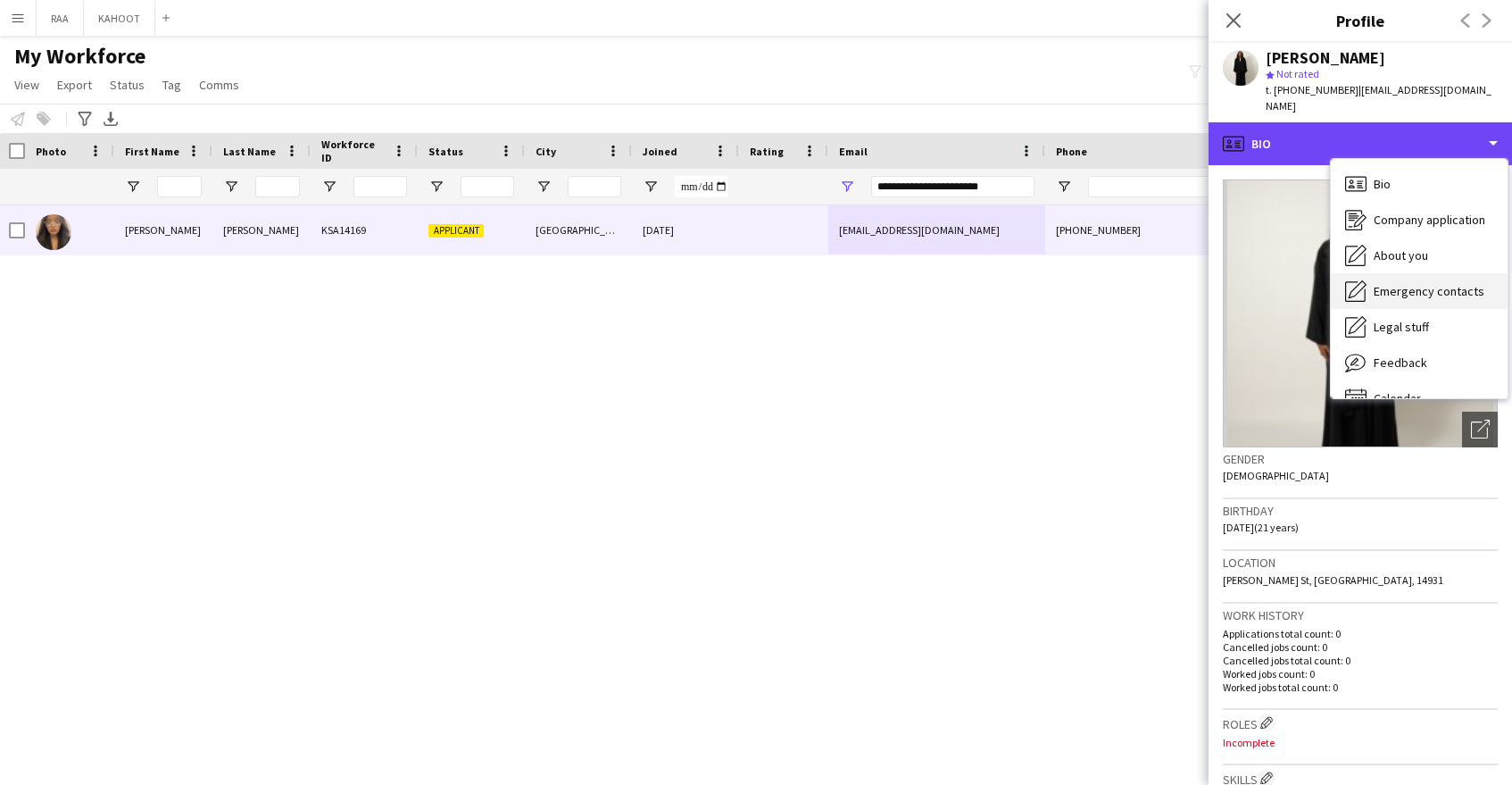
scroll to position [25, 0]
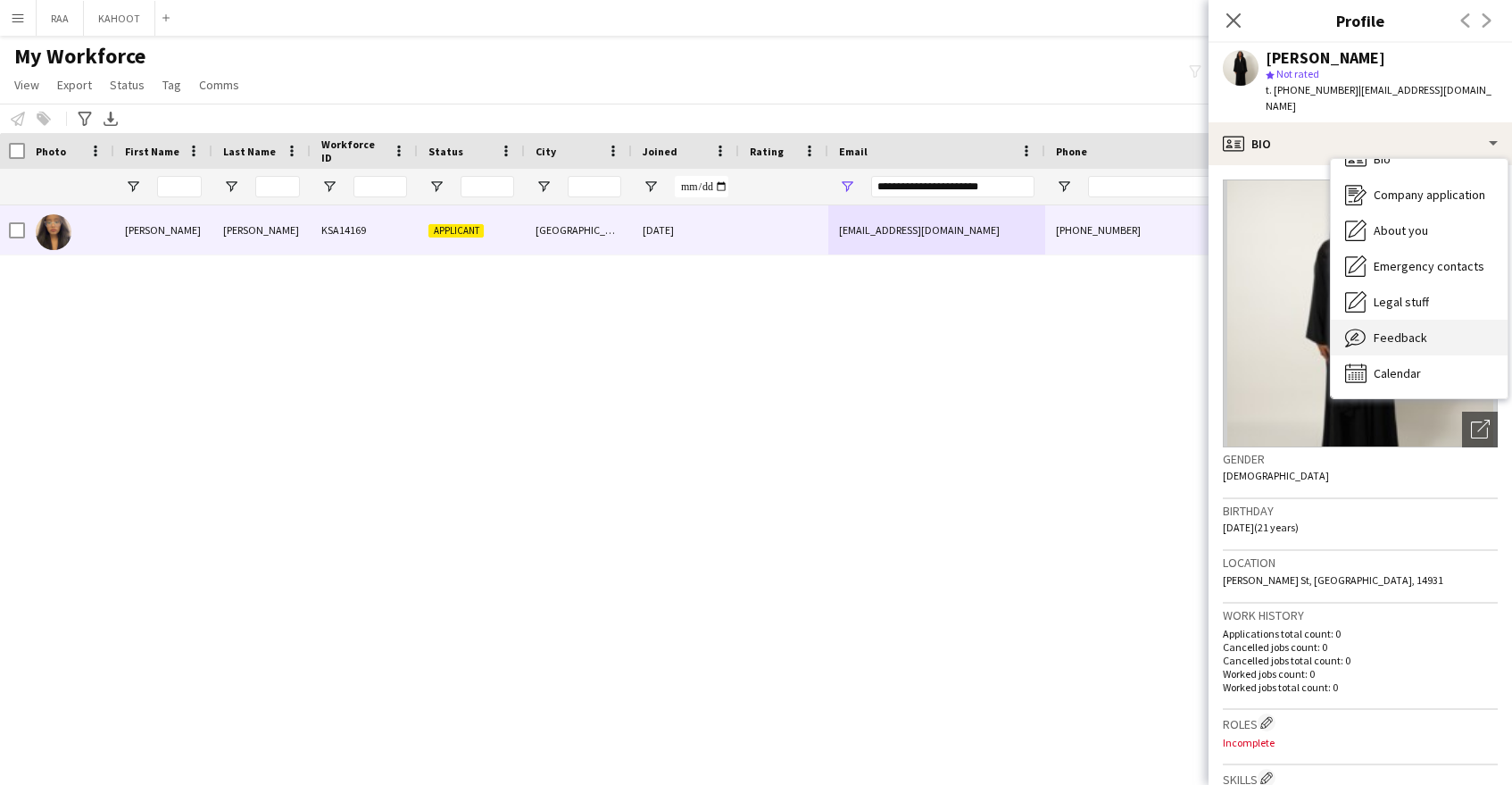
click at [1384, 330] on span "Feedback" at bounding box center [1400, 337] width 53 height 16
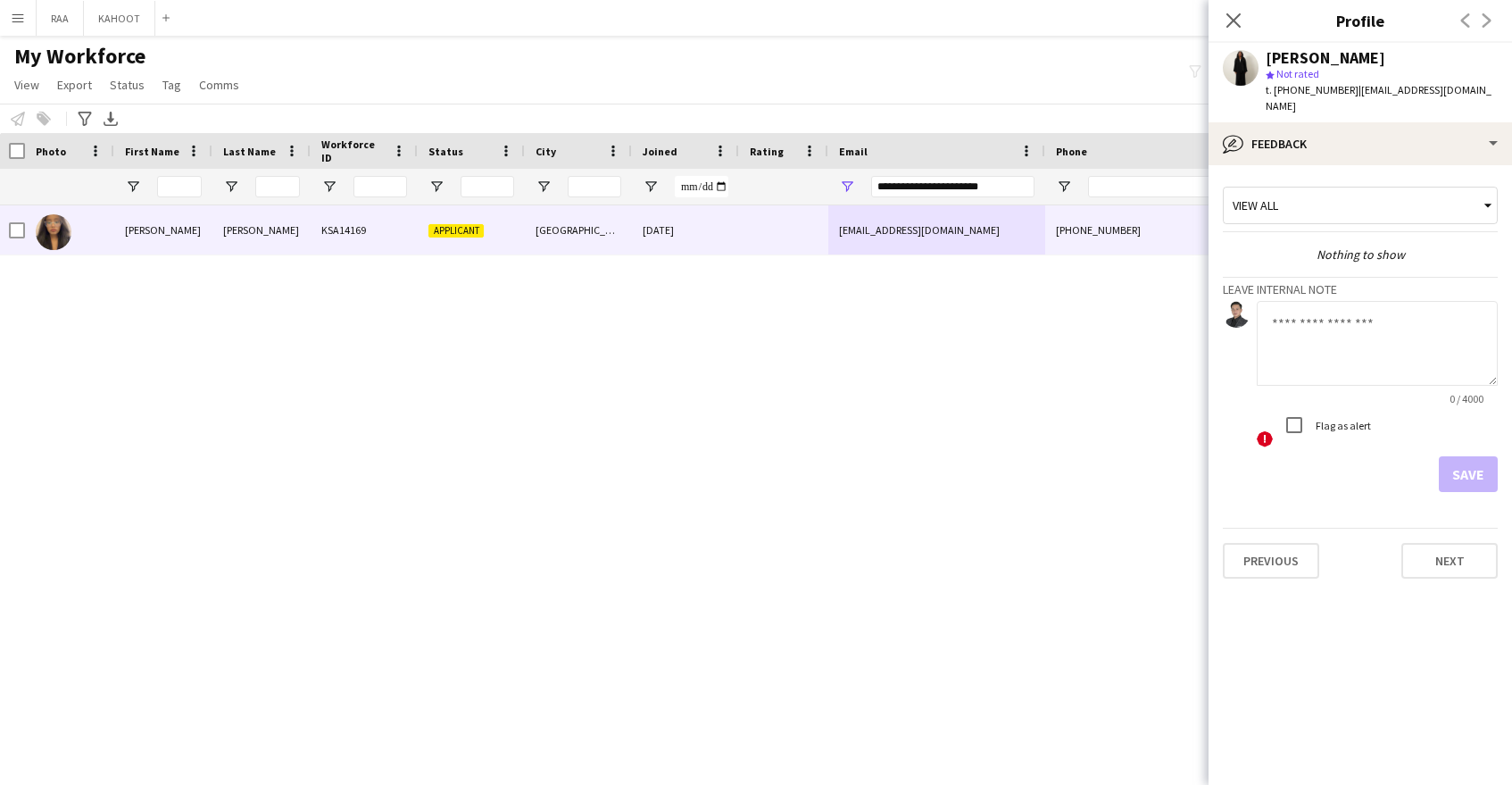
click at [1368, 305] on textarea at bounding box center [1377, 343] width 241 height 85
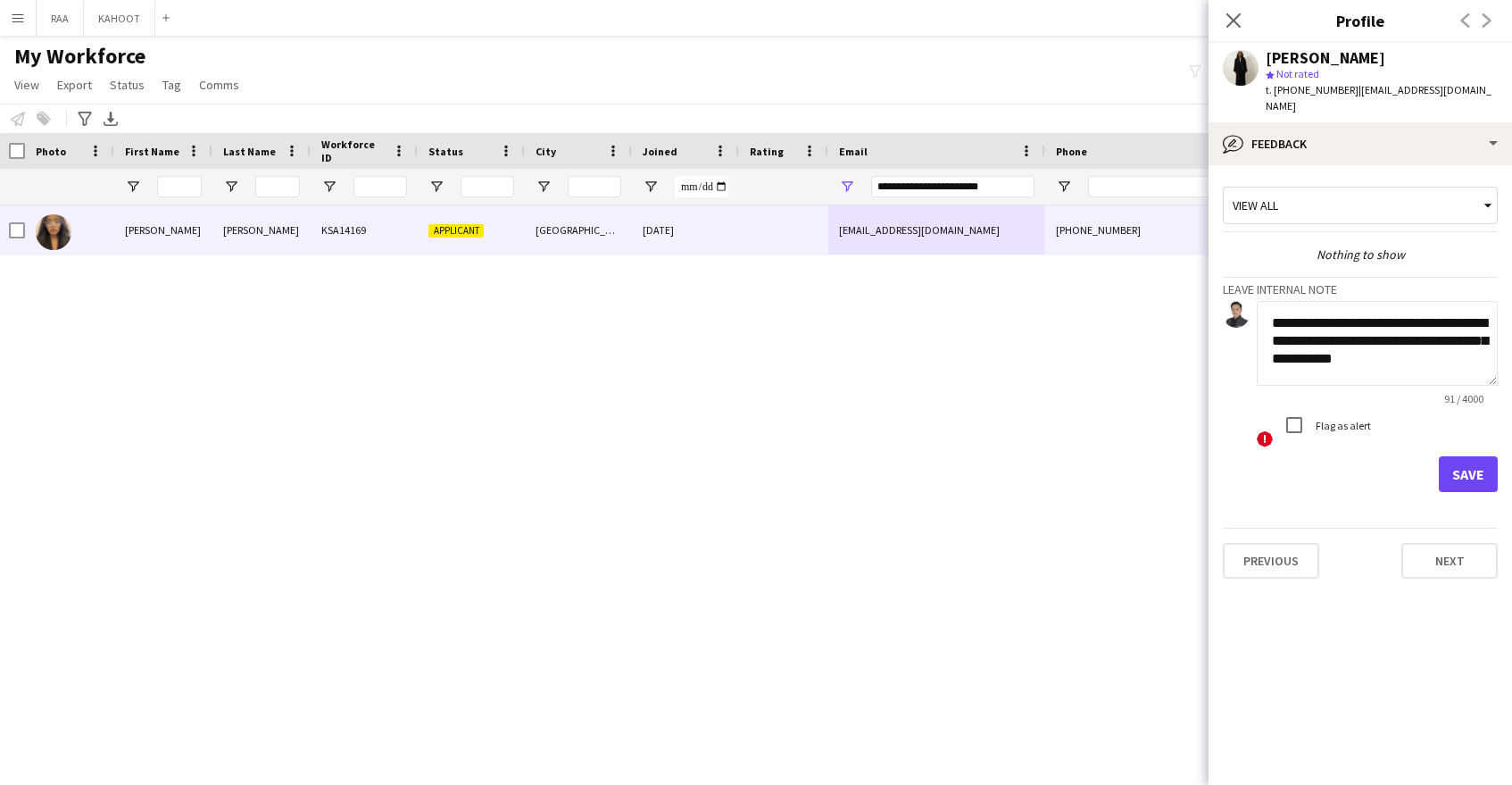
type textarea "**********"
click at [1469, 456] on button "Save" at bounding box center [1468, 474] width 59 height 36
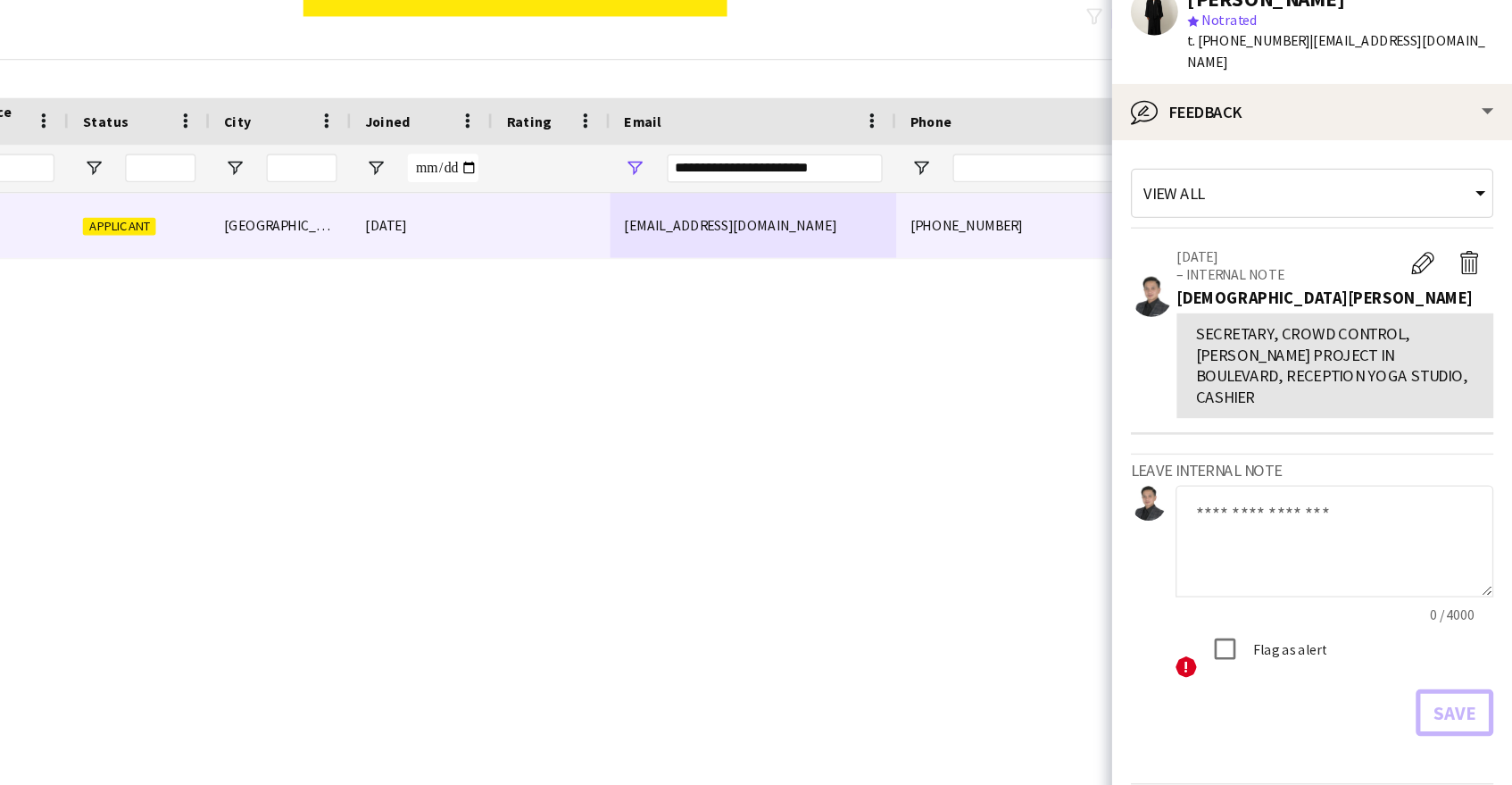
scroll to position [0, 0]
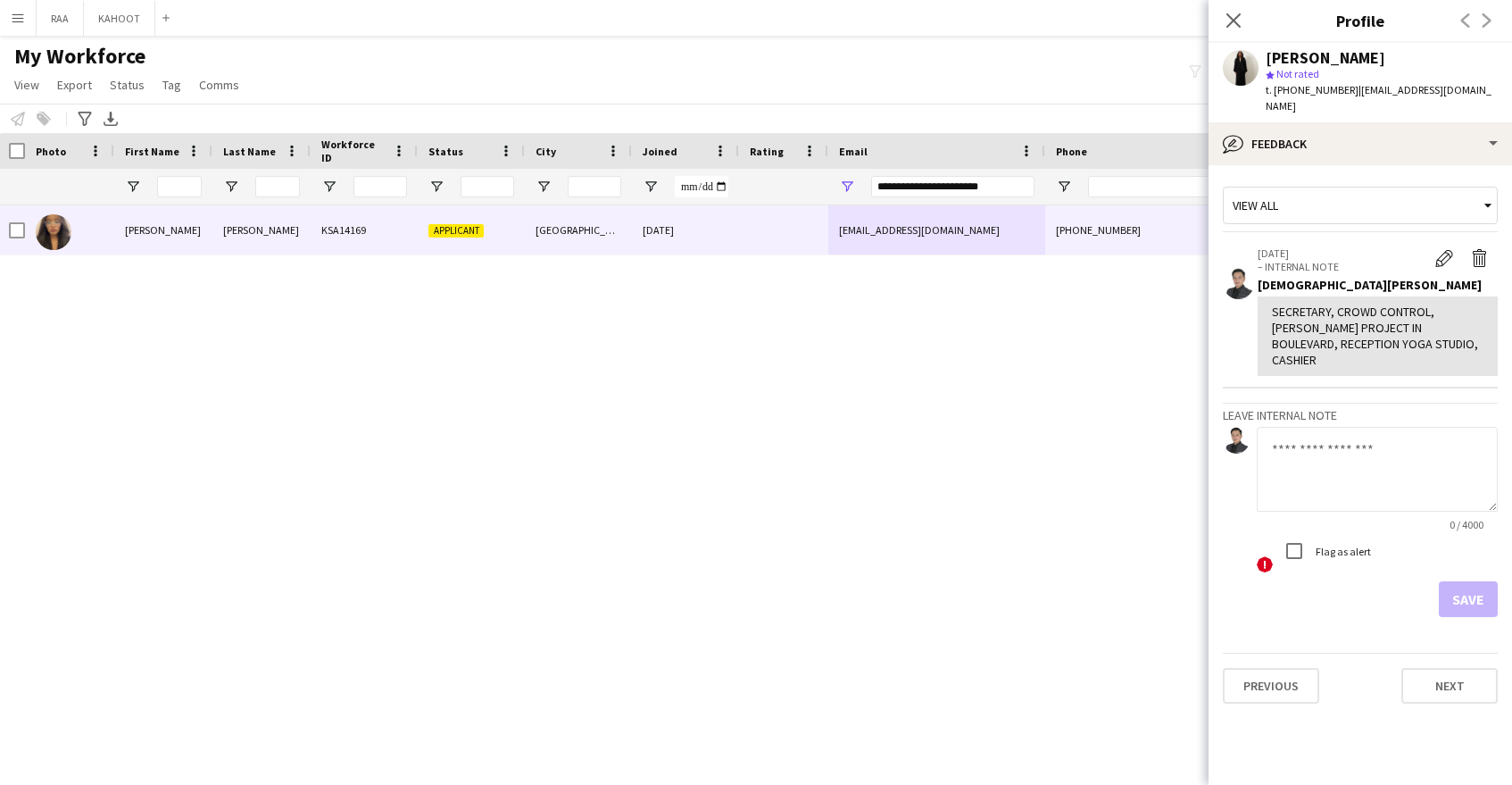
click at [1394, 165] on app-crew-profile-feedback-tab "View all 29-08-2025 – INTERNAL NOTE Edit internal note Delete internal note Jes…" at bounding box center [1360, 475] width 303 height 620
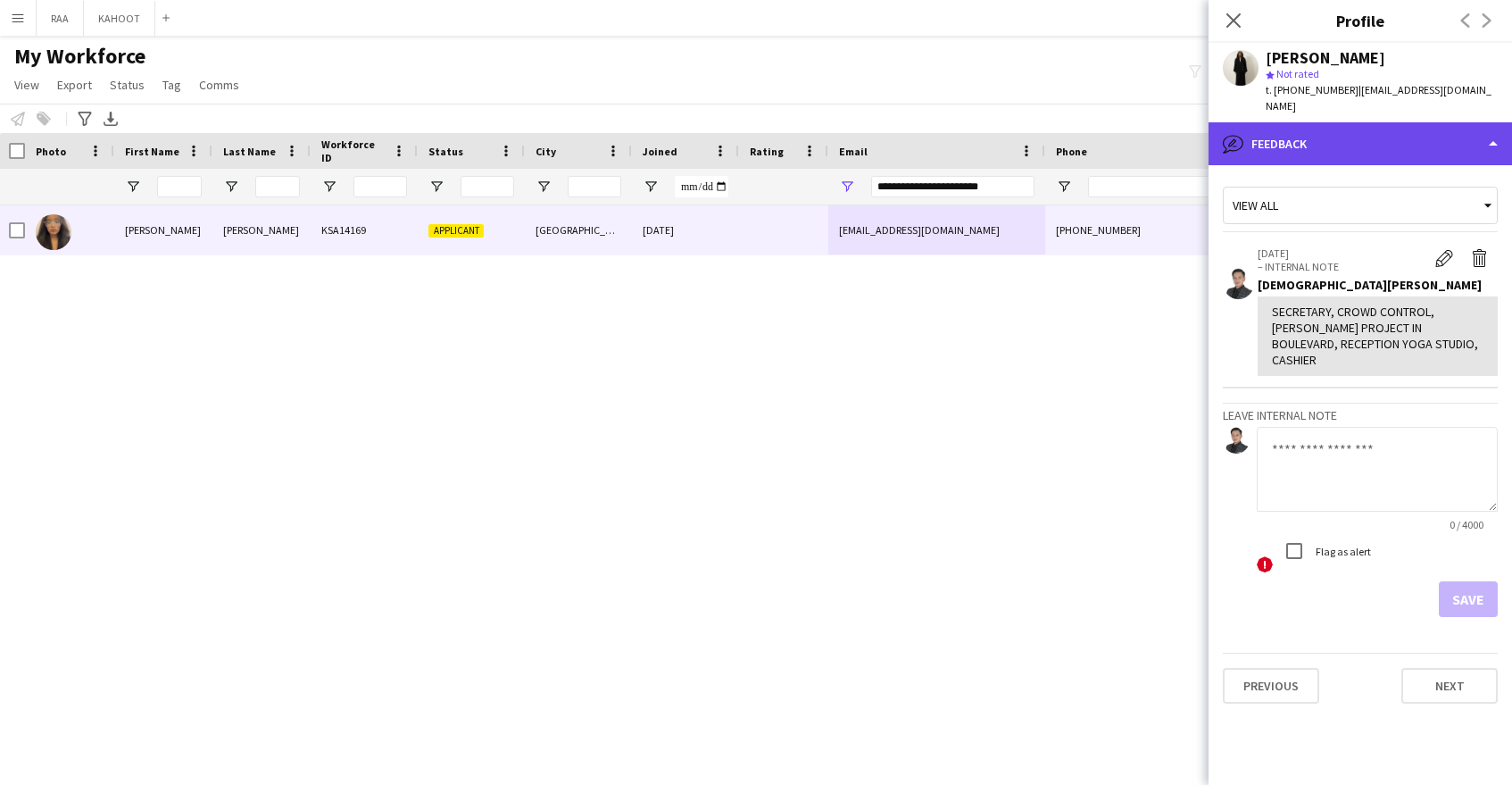
click at [1392, 135] on div "bubble-pencil Feedback" at bounding box center [1360, 144] width 303 height 43
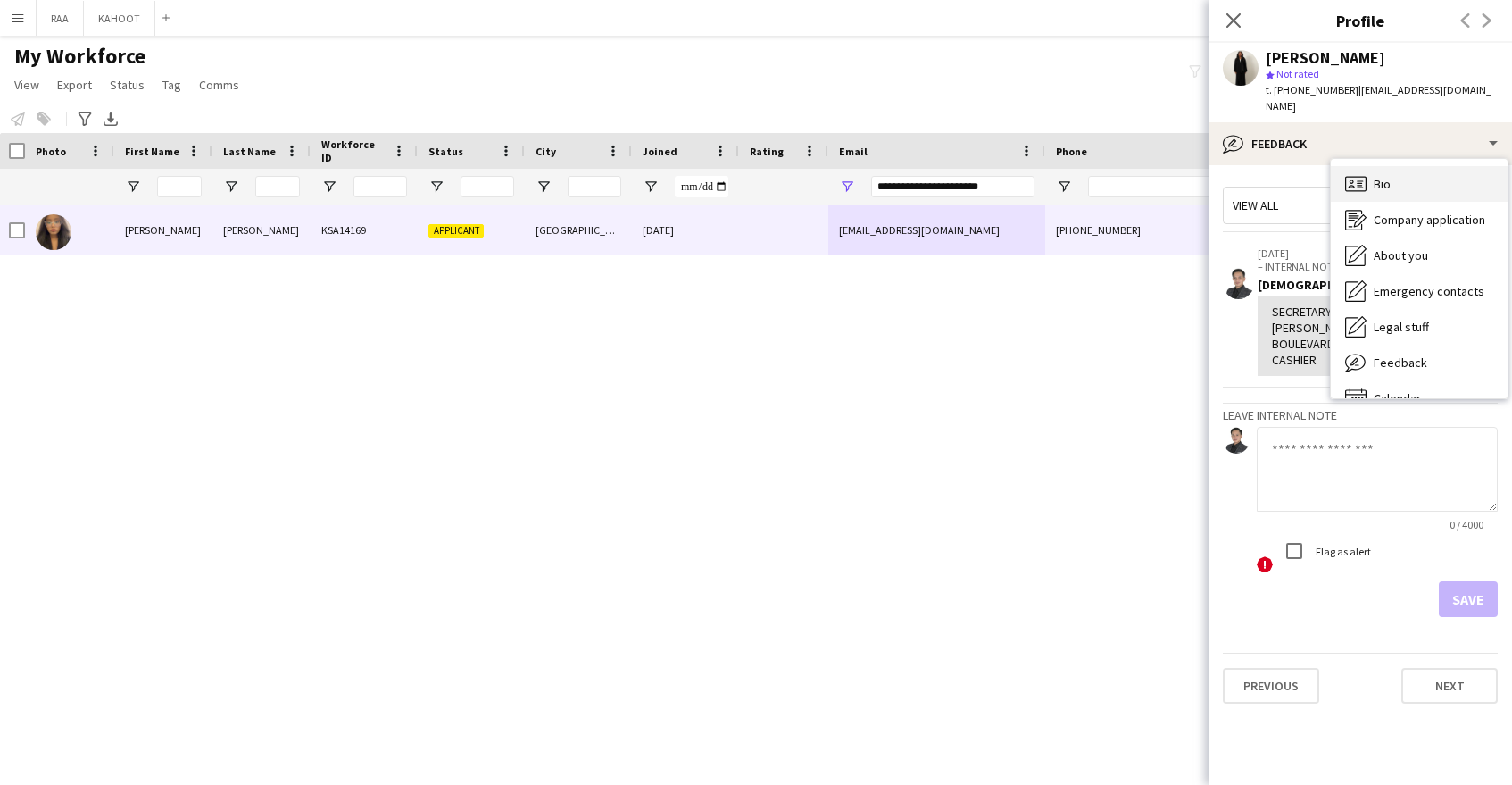
click at [1412, 182] on div "Bio Bio" at bounding box center [1419, 184] width 177 height 36
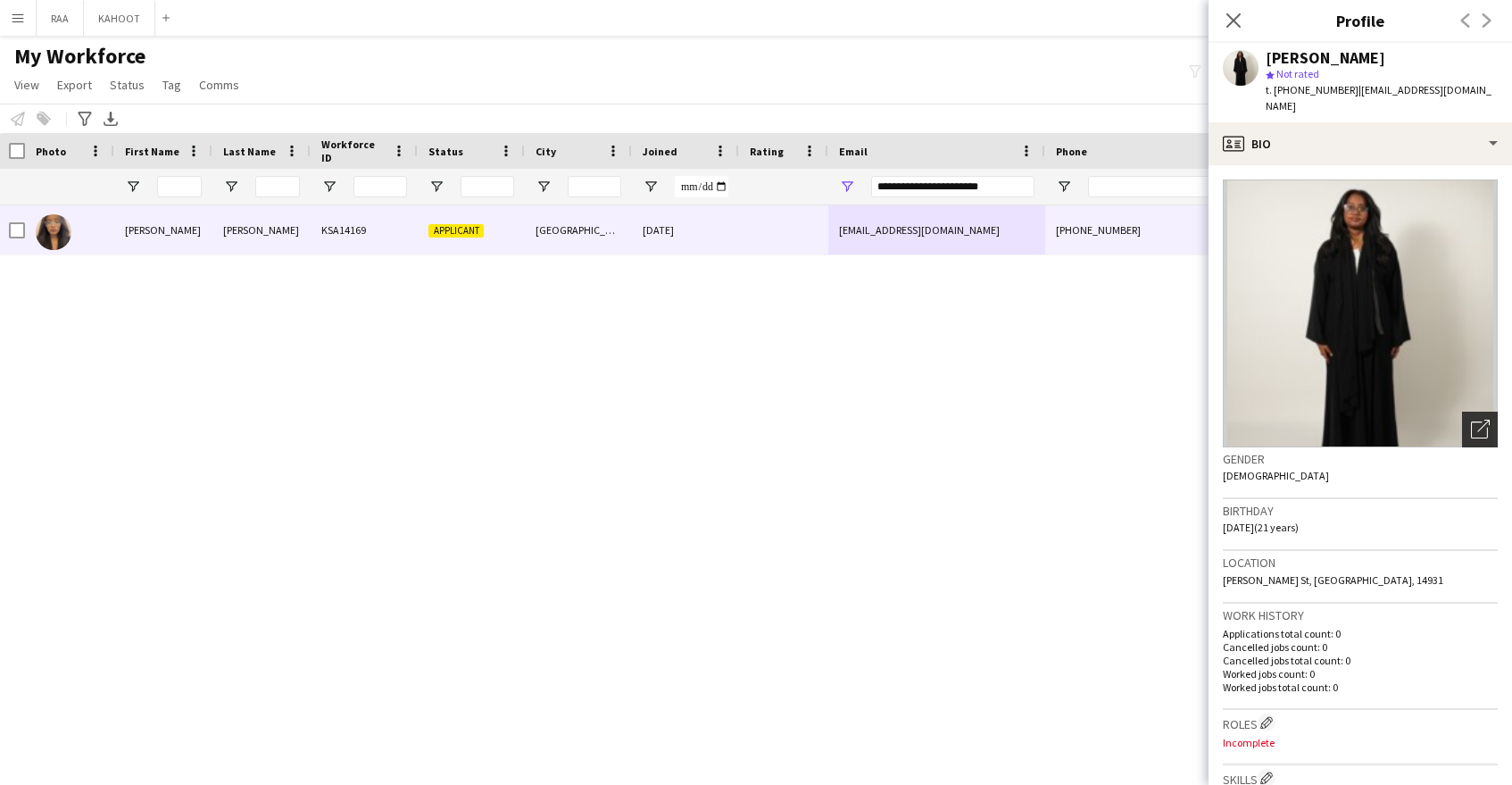
click at [1484, 420] on icon "Open photos pop-in" at bounding box center [1480, 428] width 18 height 18
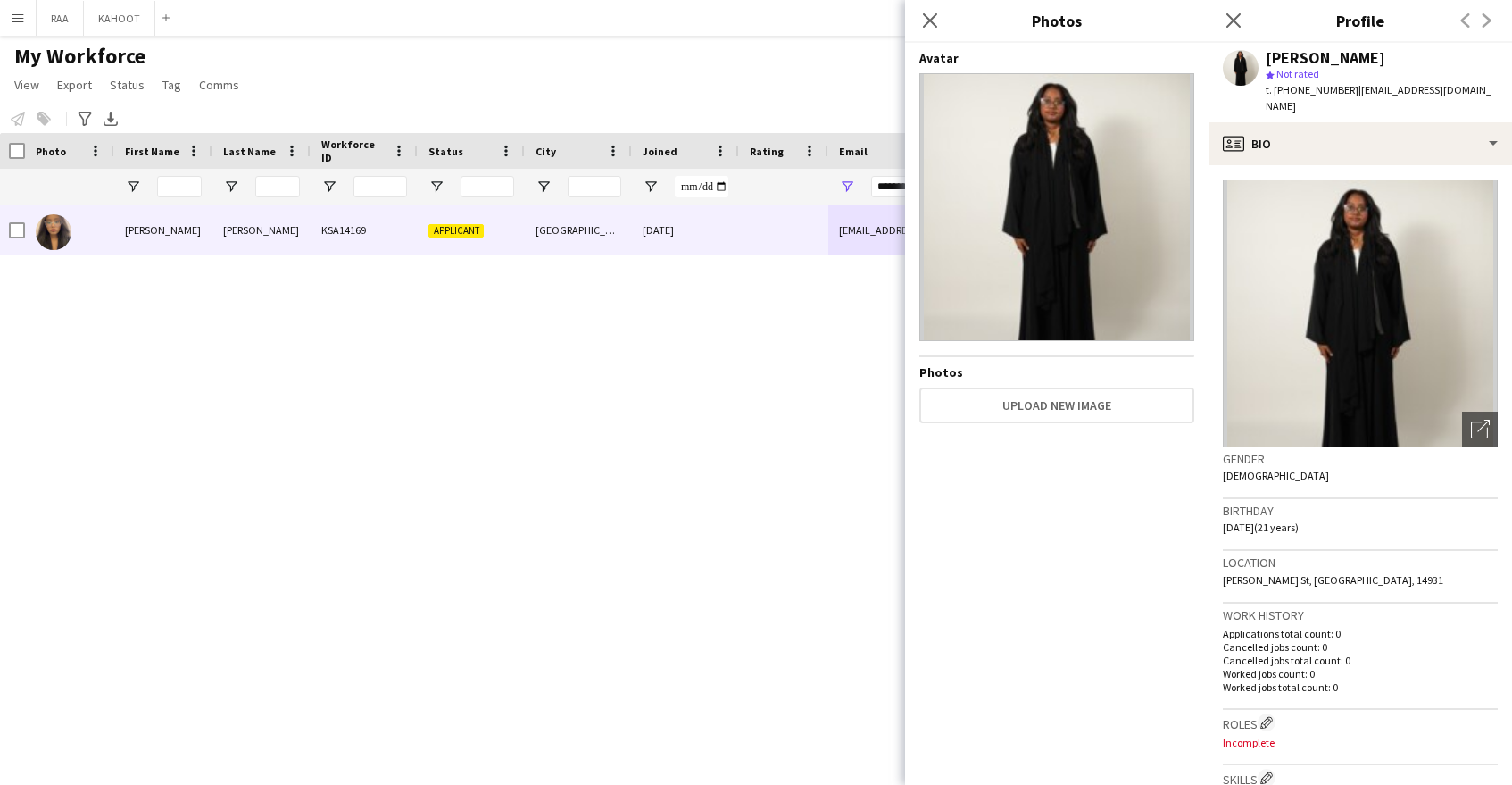
click at [1313, 96] on span "t. +966583863279" at bounding box center [1312, 90] width 93 height 14
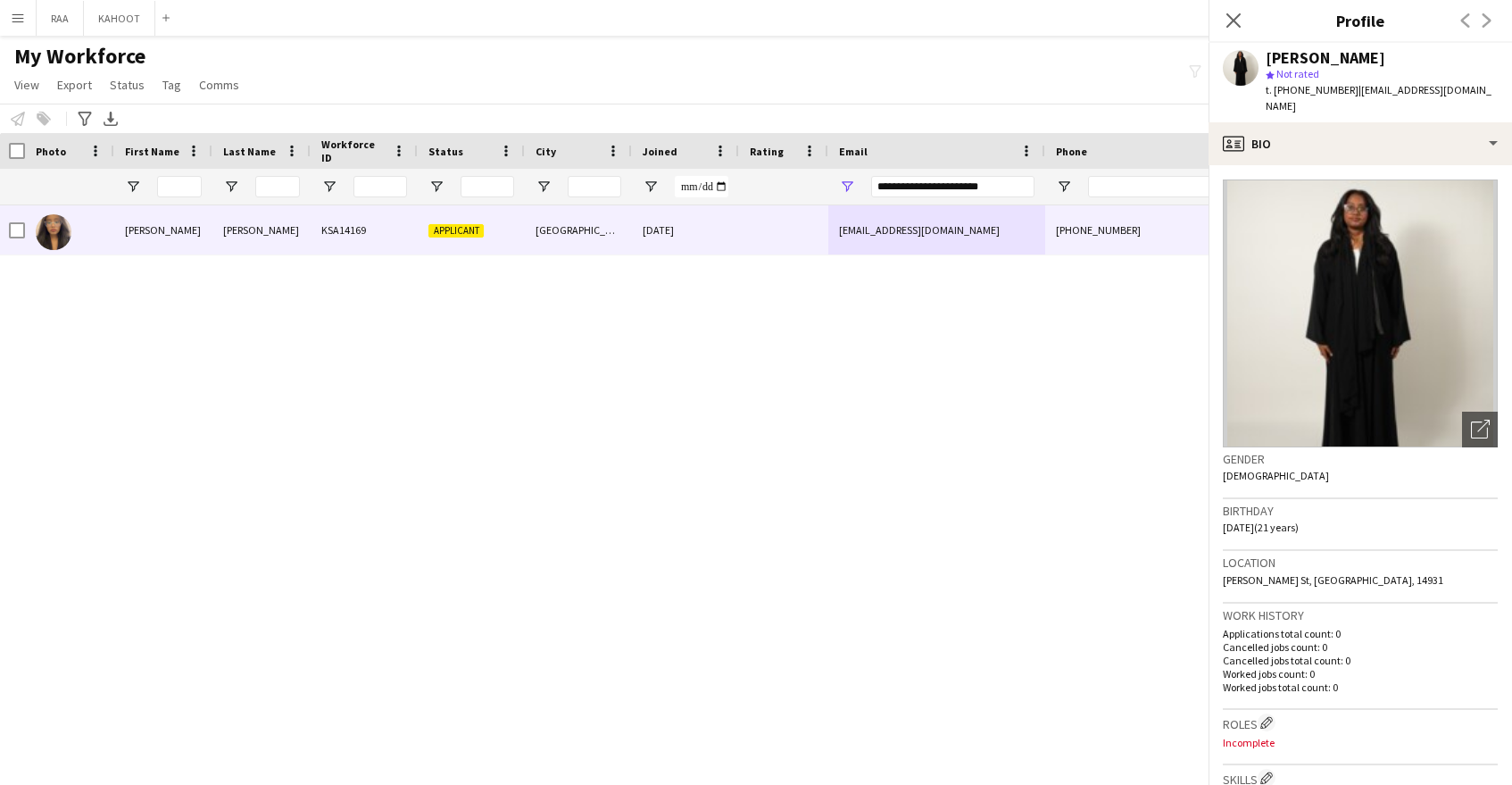
click at [1313, 96] on span "t. +966583863279" at bounding box center [1312, 90] width 93 height 14
copy span "966583863279"
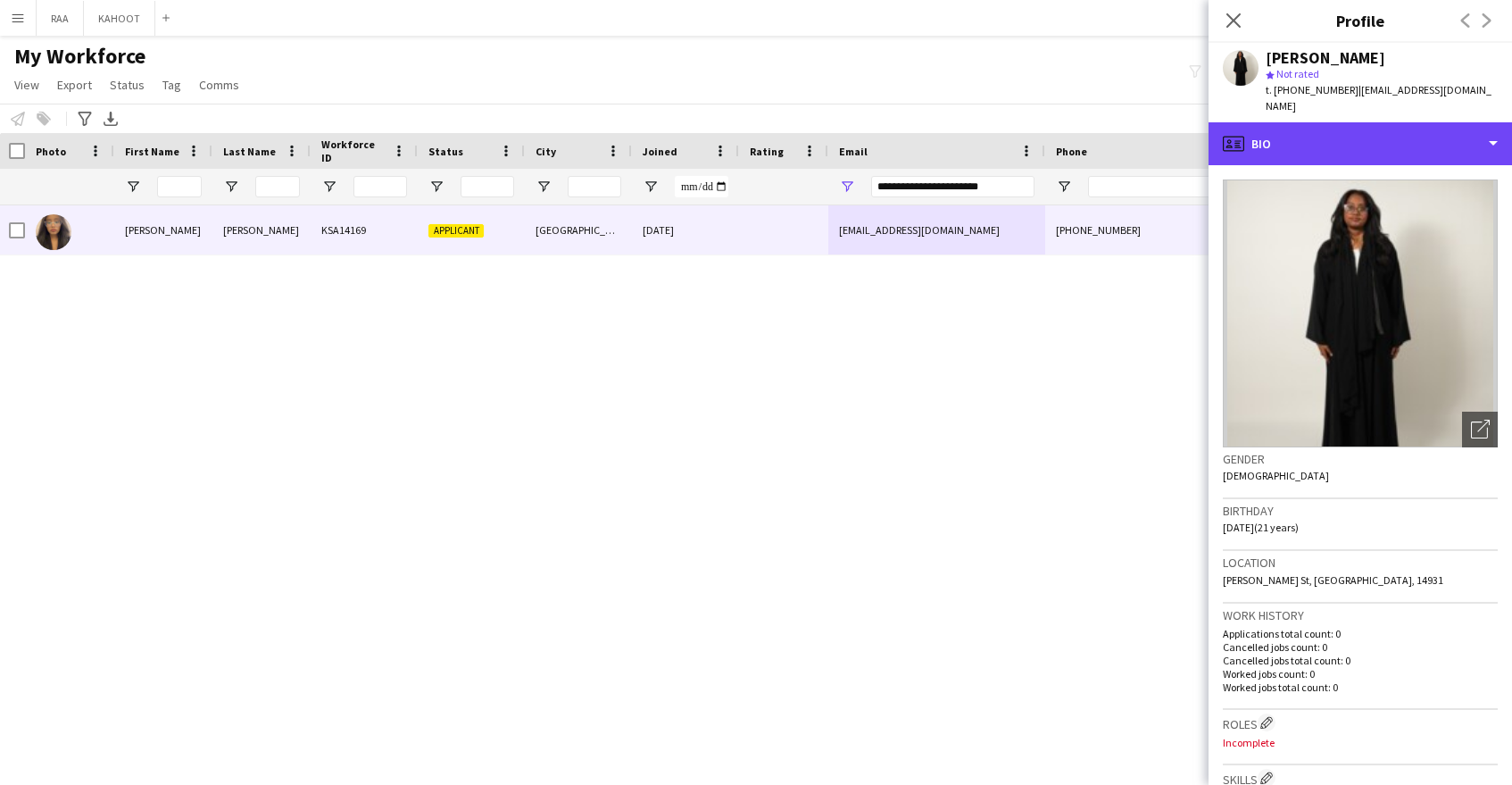
drag, startPoint x: 1337, startPoint y: 120, endPoint x: 1362, endPoint y: 152, distance: 40.6
click at [1338, 123] on div "profile Bio" at bounding box center [1360, 144] width 303 height 43
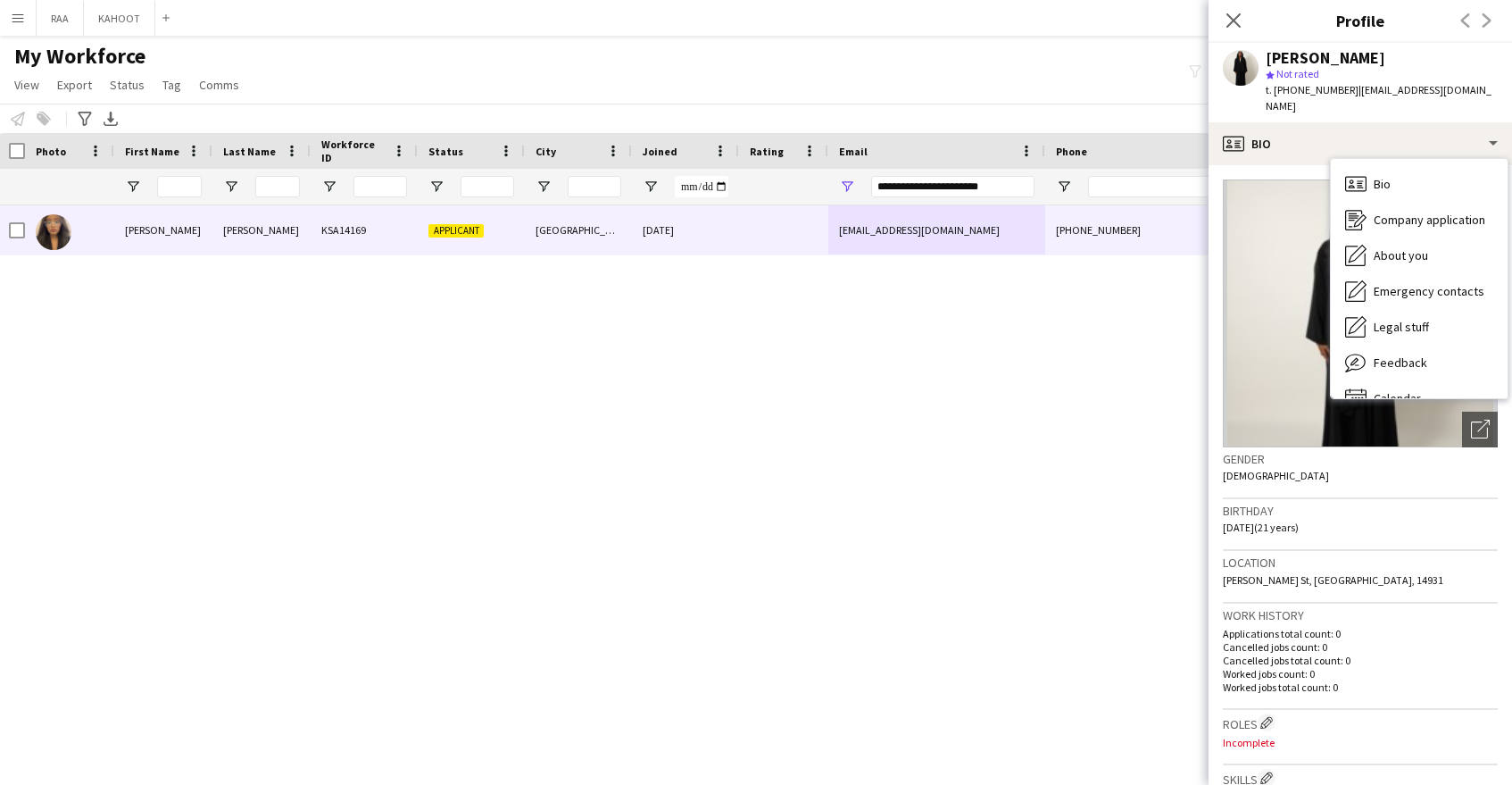
click at [1408, 172] on div "Bio Bio" at bounding box center [1419, 184] width 177 height 36
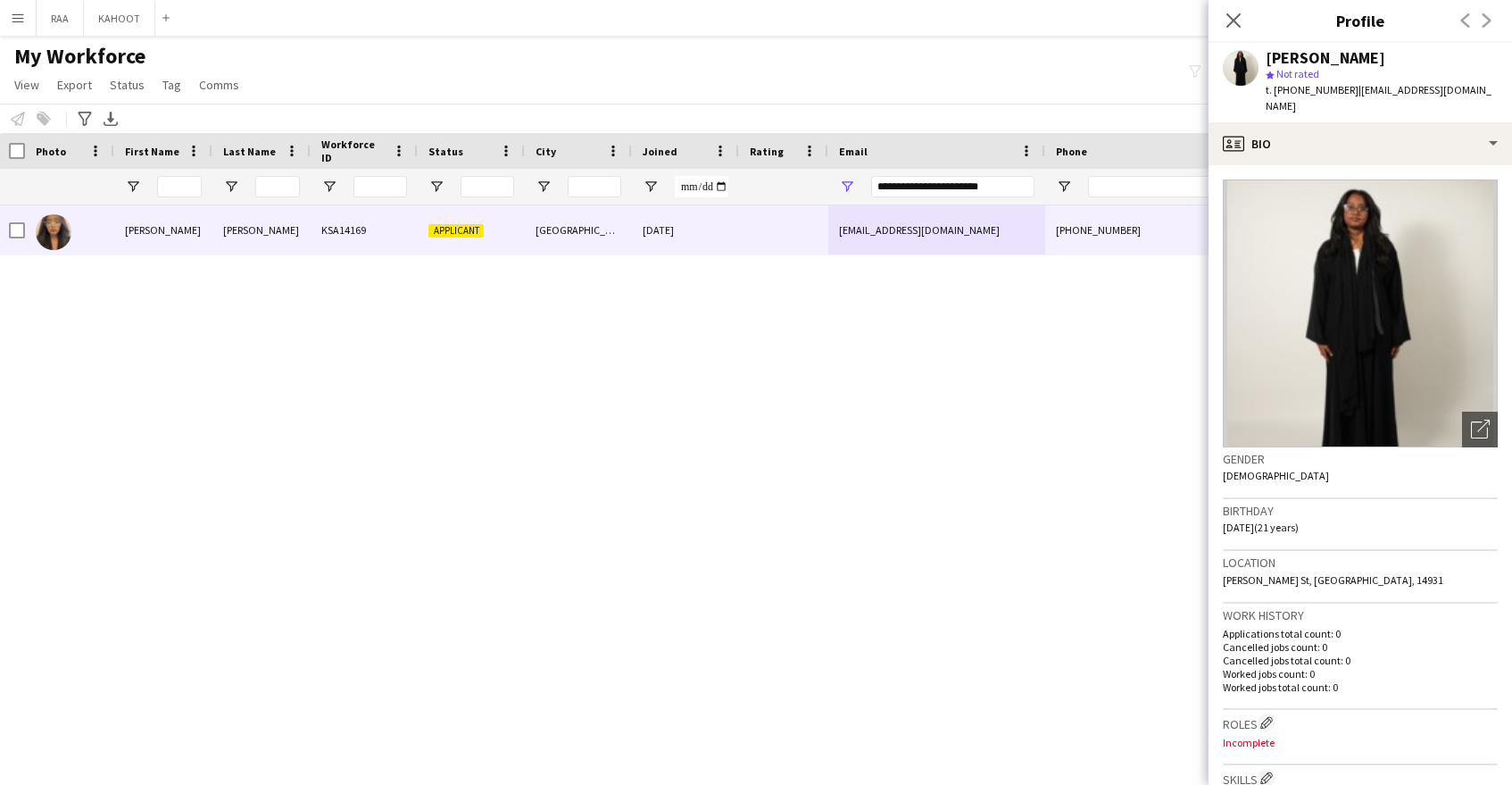
click at [1397, 165] on app-crew-profile-bio "Open photos pop-in Gender Female Birthday 07-12-2003 (21 years) Location Abdull…" at bounding box center [1360, 475] width 303 height 620
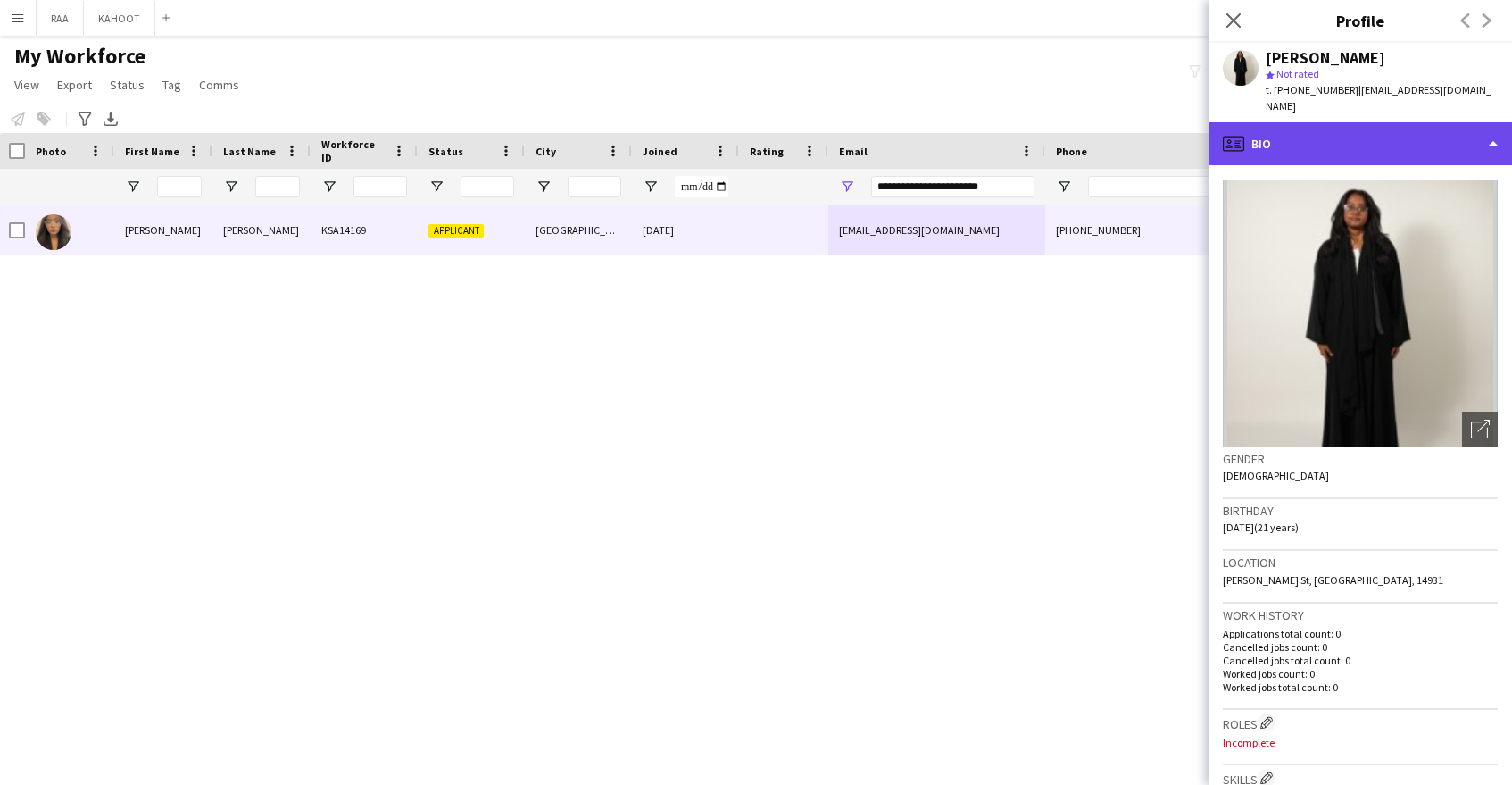
click at [1391, 123] on div "profile Bio" at bounding box center [1360, 144] width 303 height 43
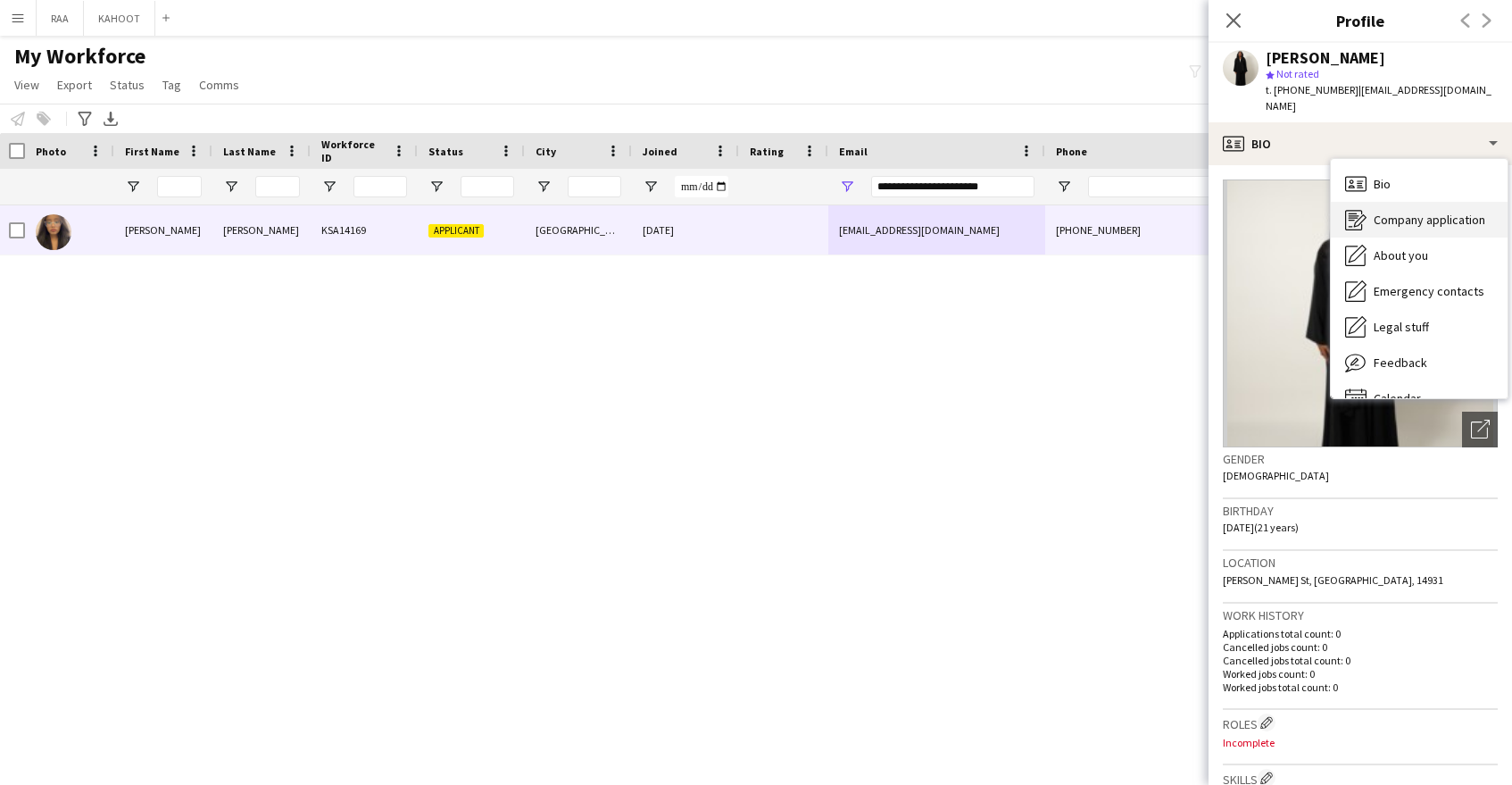
click at [1438, 214] on div "Company application Company application" at bounding box center [1419, 219] width 177 height 36
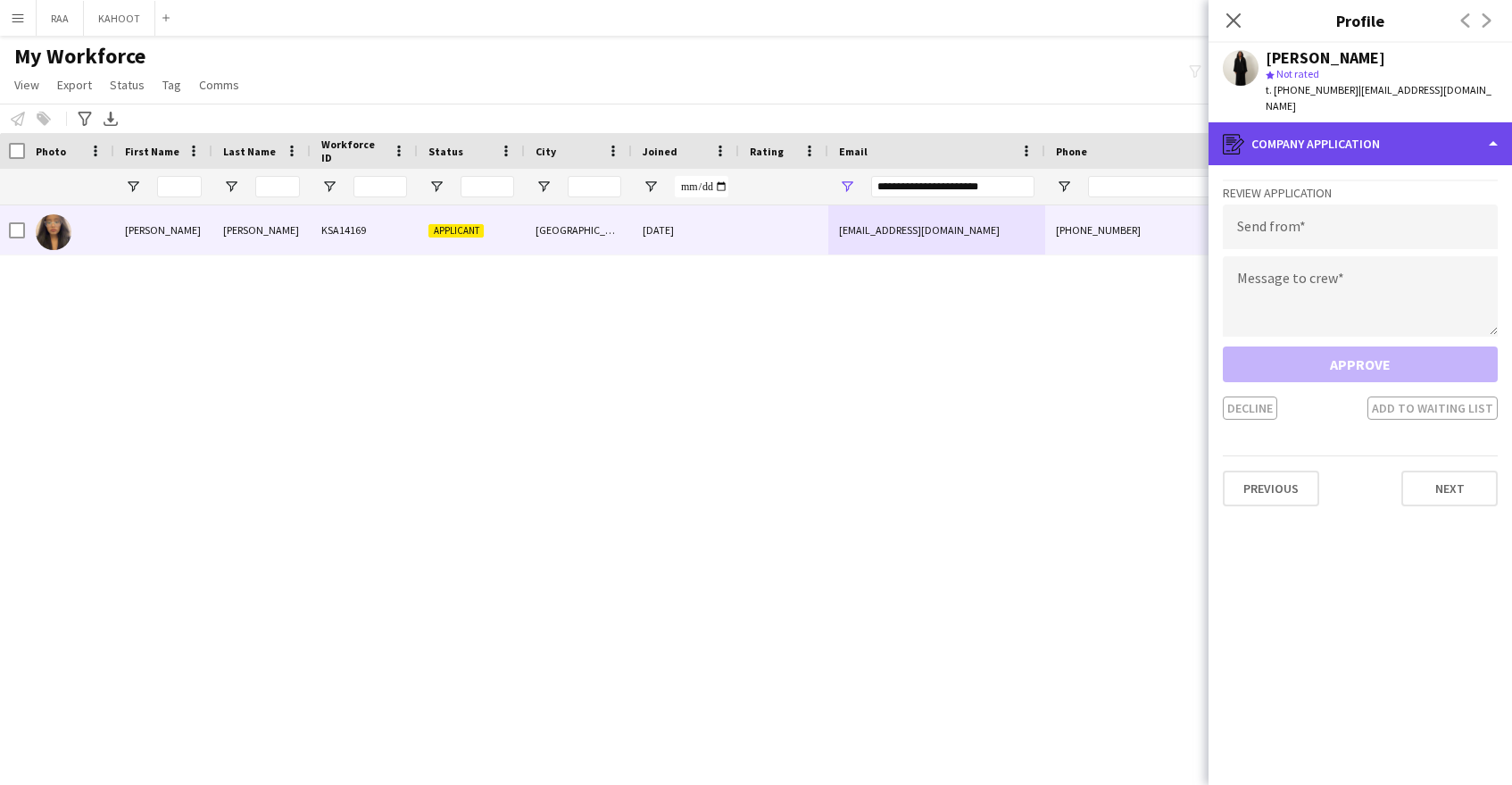
click at [1359, 129] on div "register Company application" at bounding box center [1360, 144] width 303 height 43
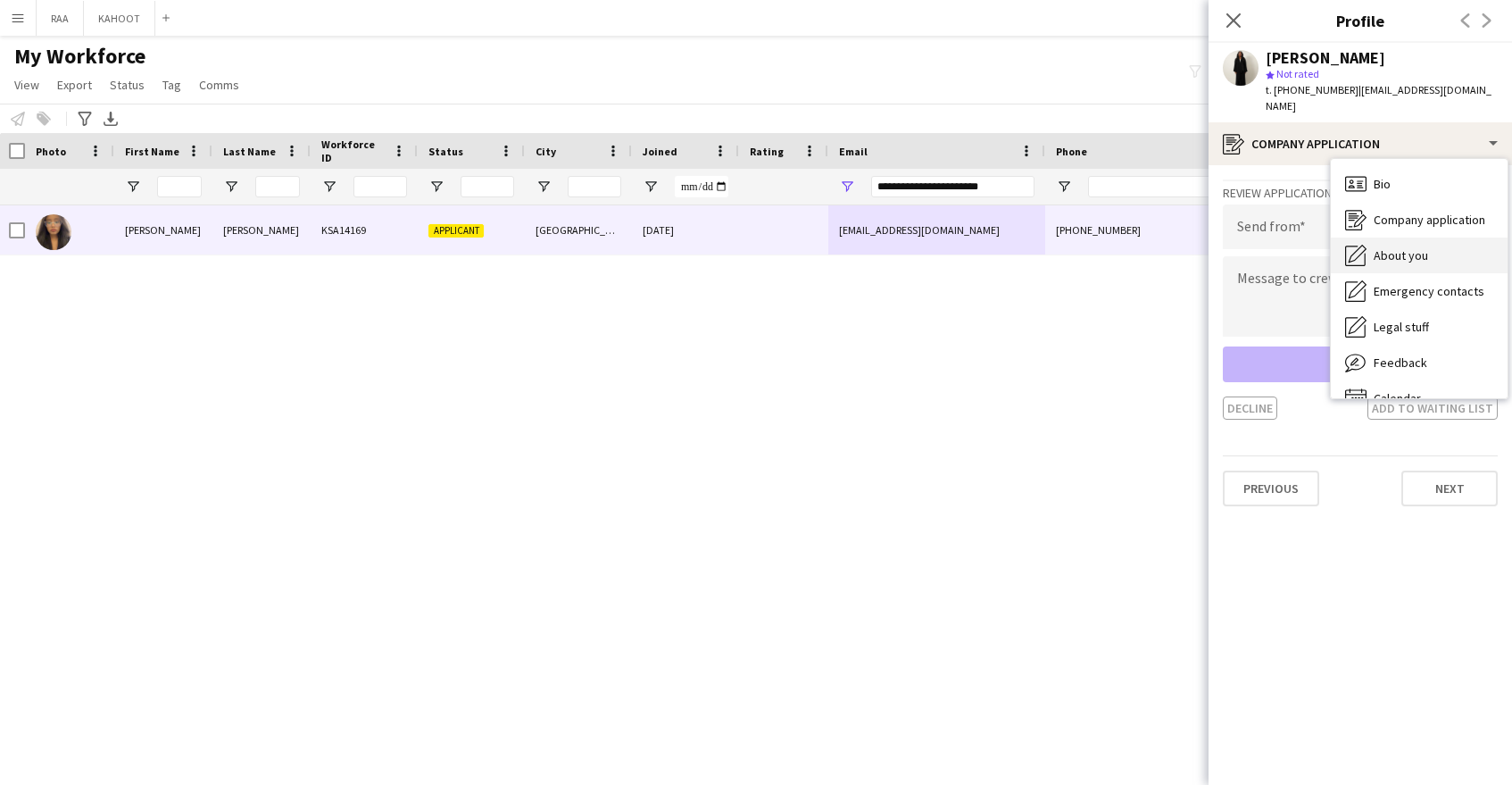
click at [1415, 247] on span "About you" at bounding box center [1401, 255] width 54 height 16
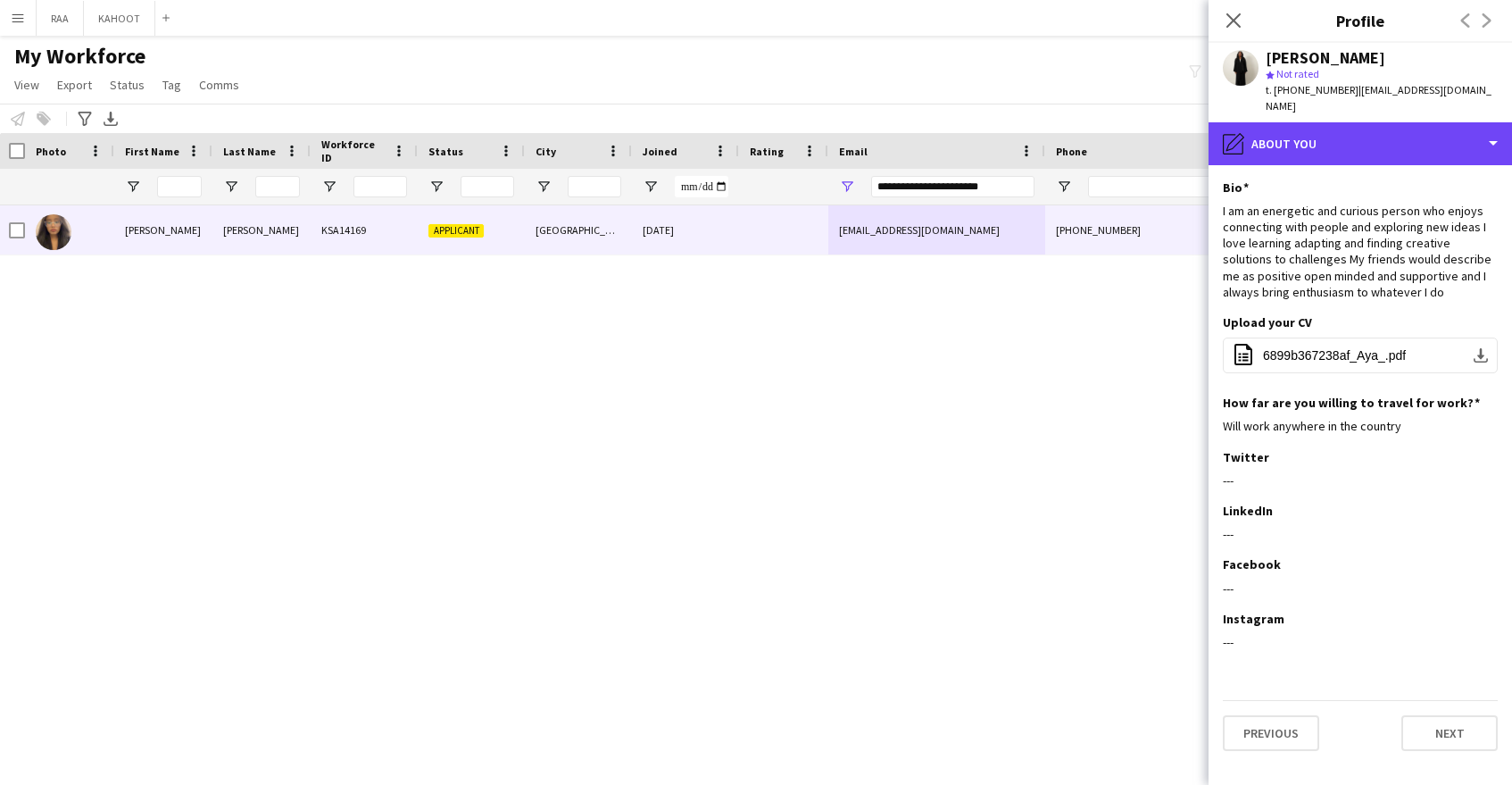
drag, startPoint x: 1320, startPoint y: 131, endPoint x: 1334, endPoint y: 149, distance: 22.8
click at [1320, 131] on div "pencil4 About you" at bounding box center [1360, 144] width 303 height 43
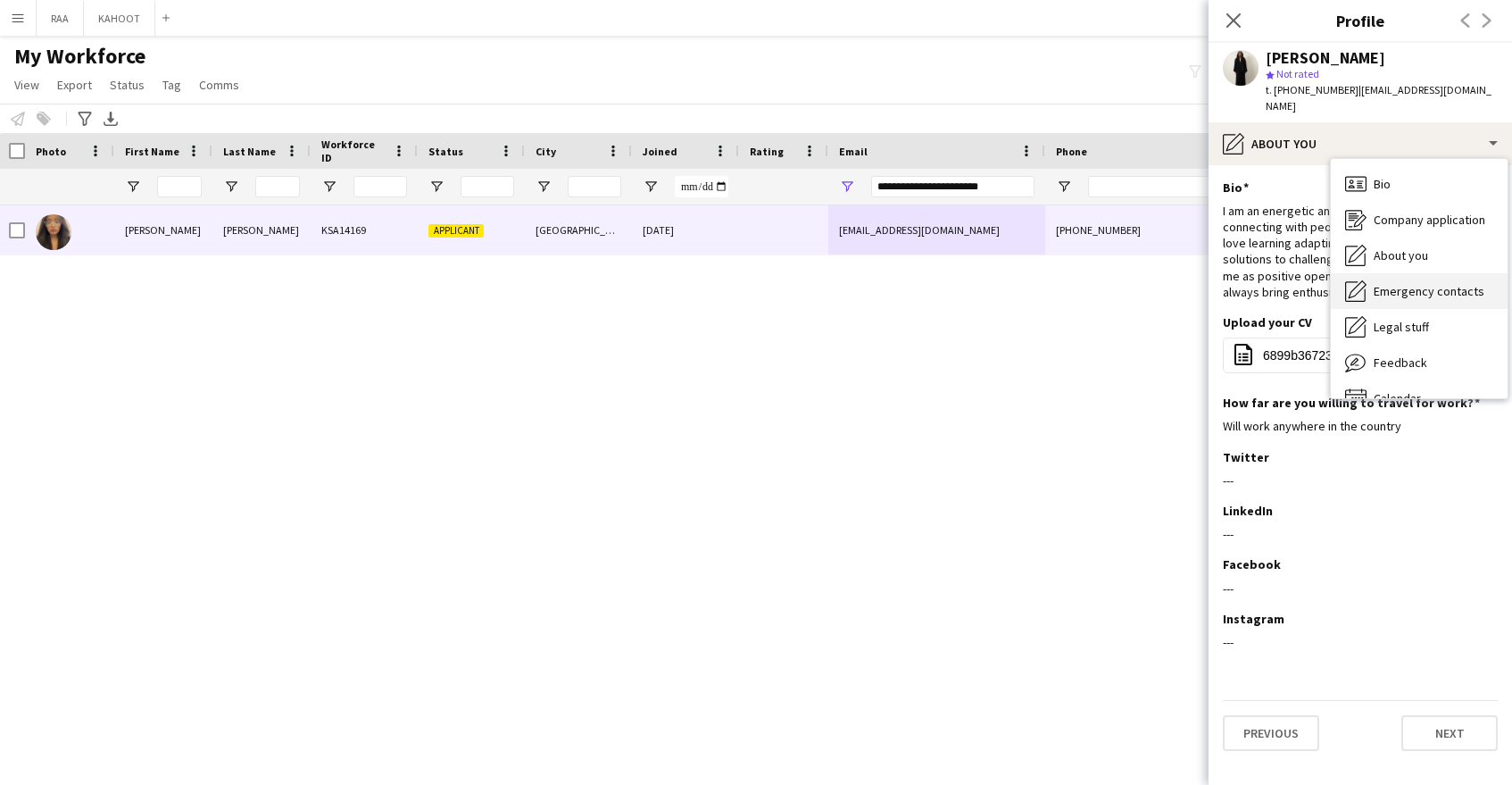
click at [1425, 285] on div "Emergency contacts Emergency contacts" at bounding box center [1419, 291] width 177 height 36
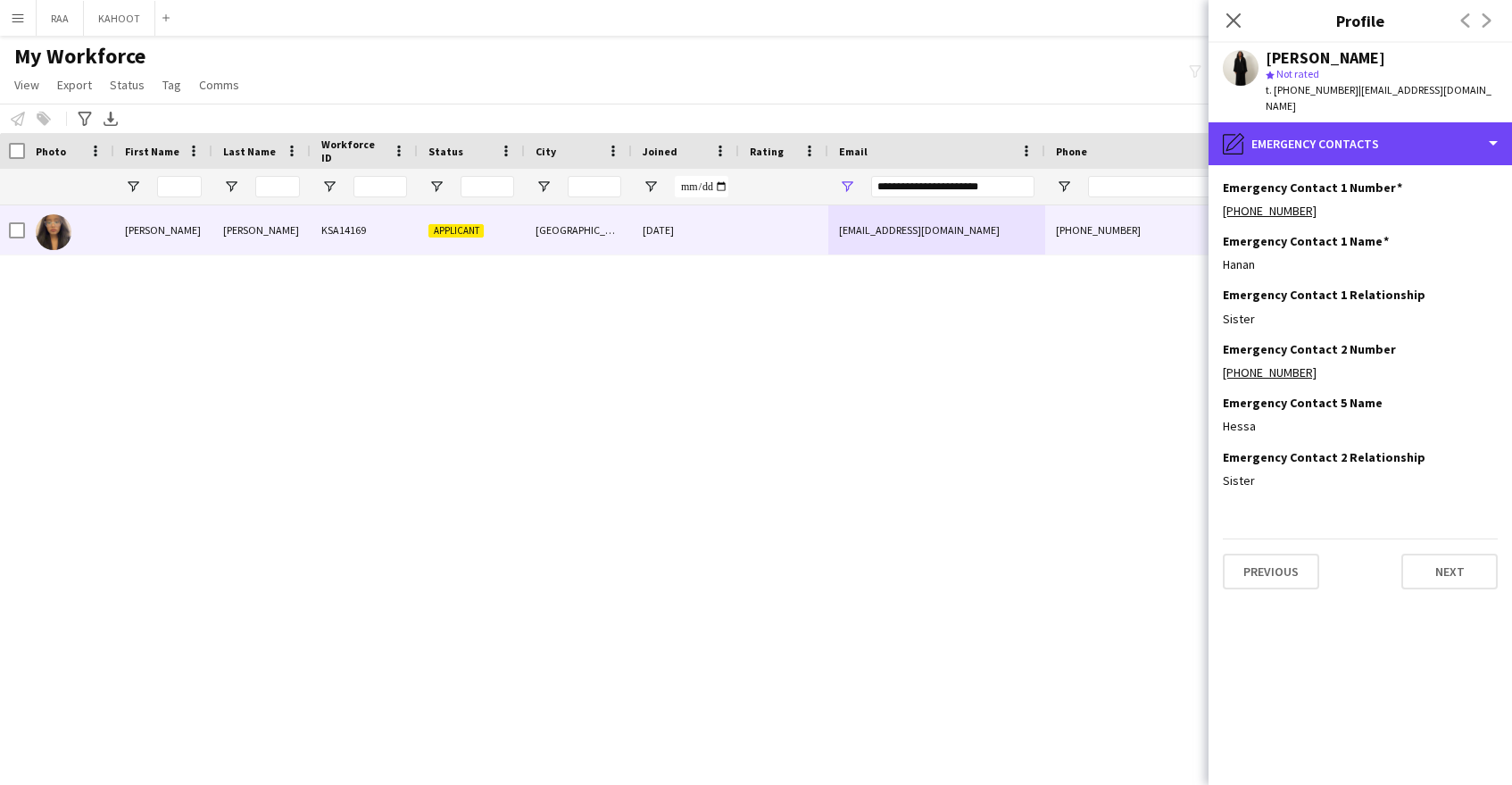
drag, startPoint x: 1363, startPoint y: 129, endPoint x: 1406, endPoint y: 203, distance: 85.6
click at [1363, 129] on div "pencil4 Emergency contacts" at bounding box center [1360, 144] width 303 height 43
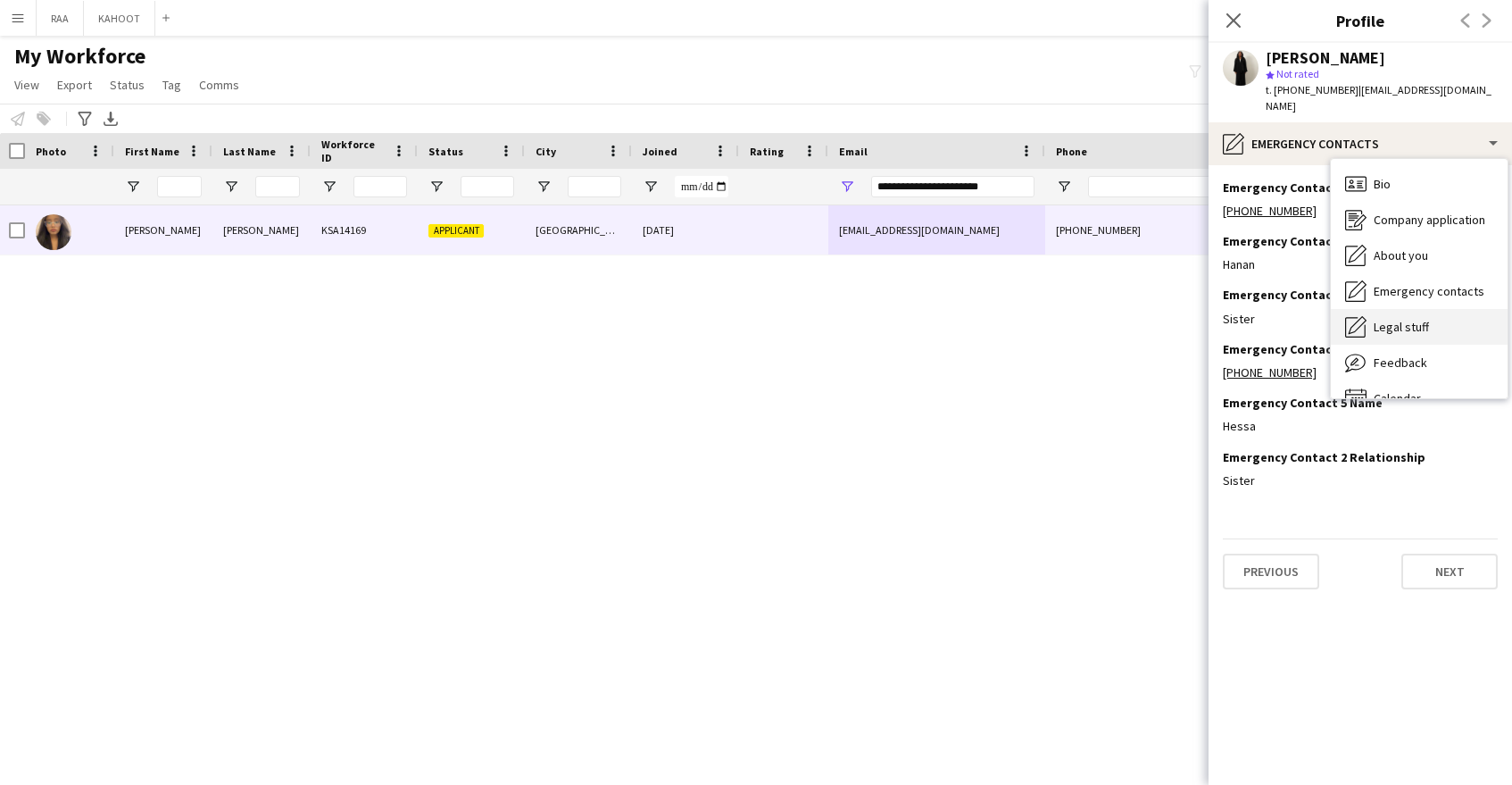
click at [1411, 322] on div "Legal stuff Legal stuff" at bounding box center [1419, 327] width 177 height 36
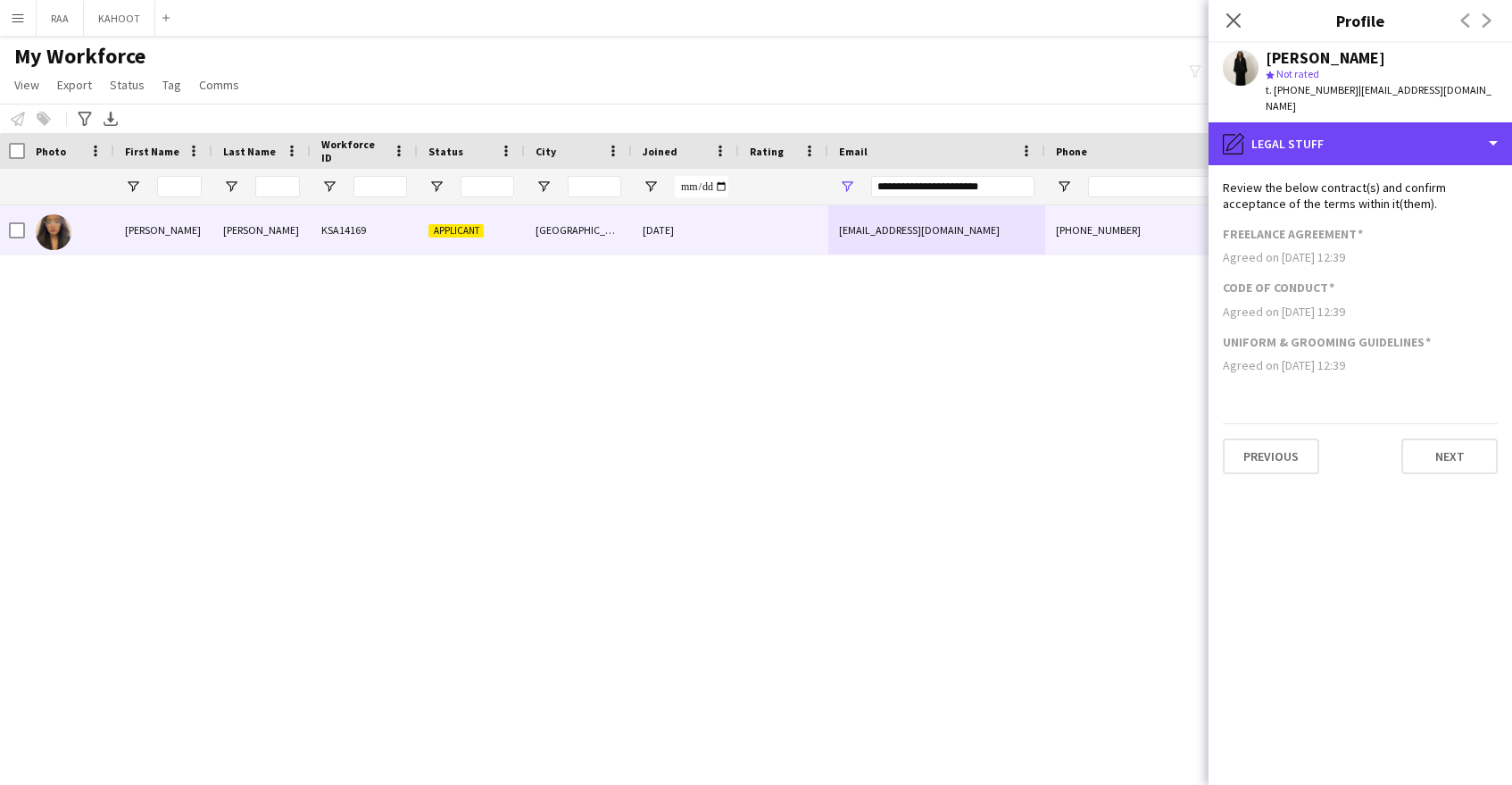
click at [1339, 137] on div "pencil4 Legal stuff" at bounding box center [1360, 144] width 303 height 43
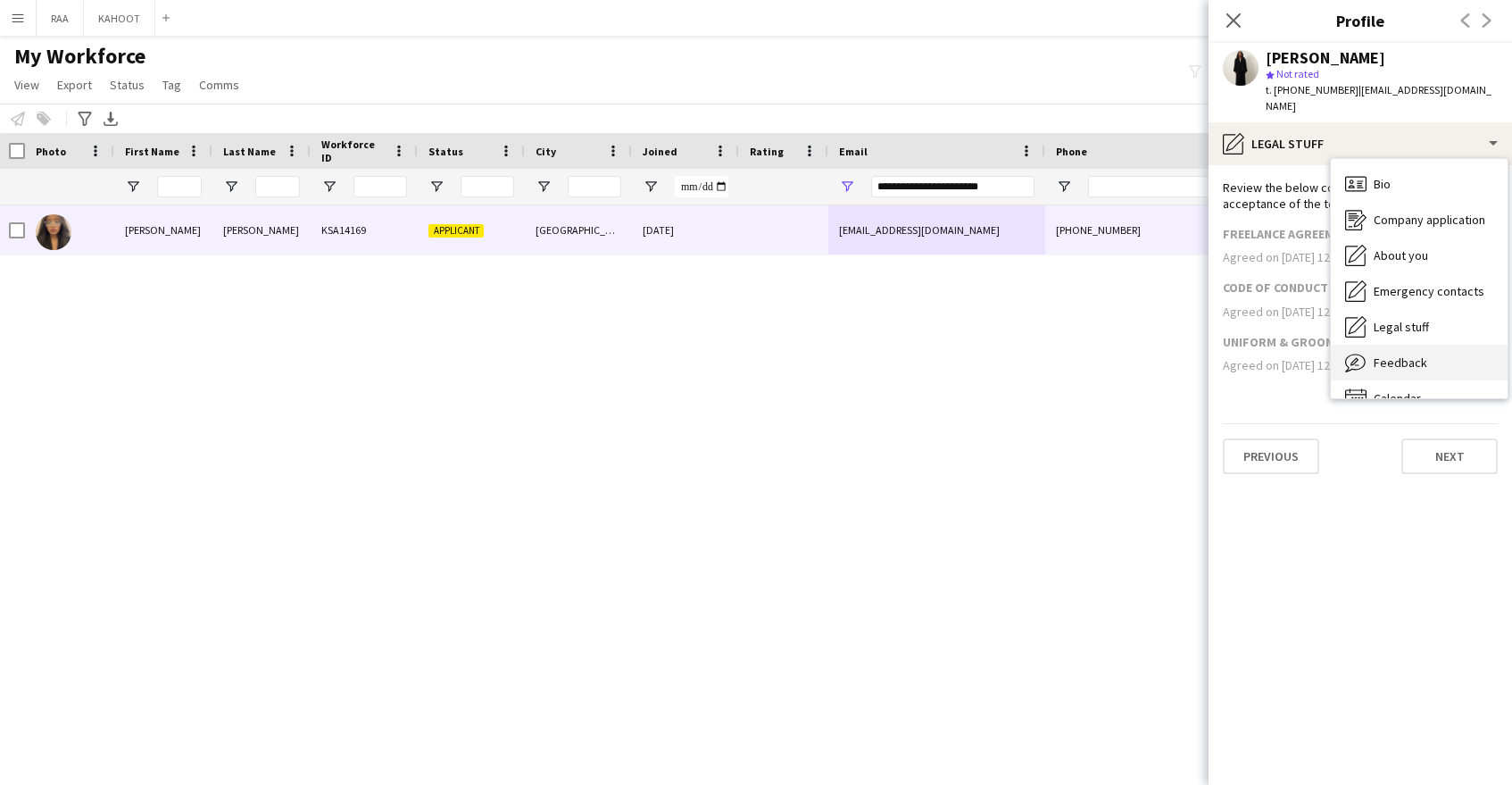
click at [1427, 347] on div "Feedback Feedback" at bounding box center [1419, 363] width 177 height 36
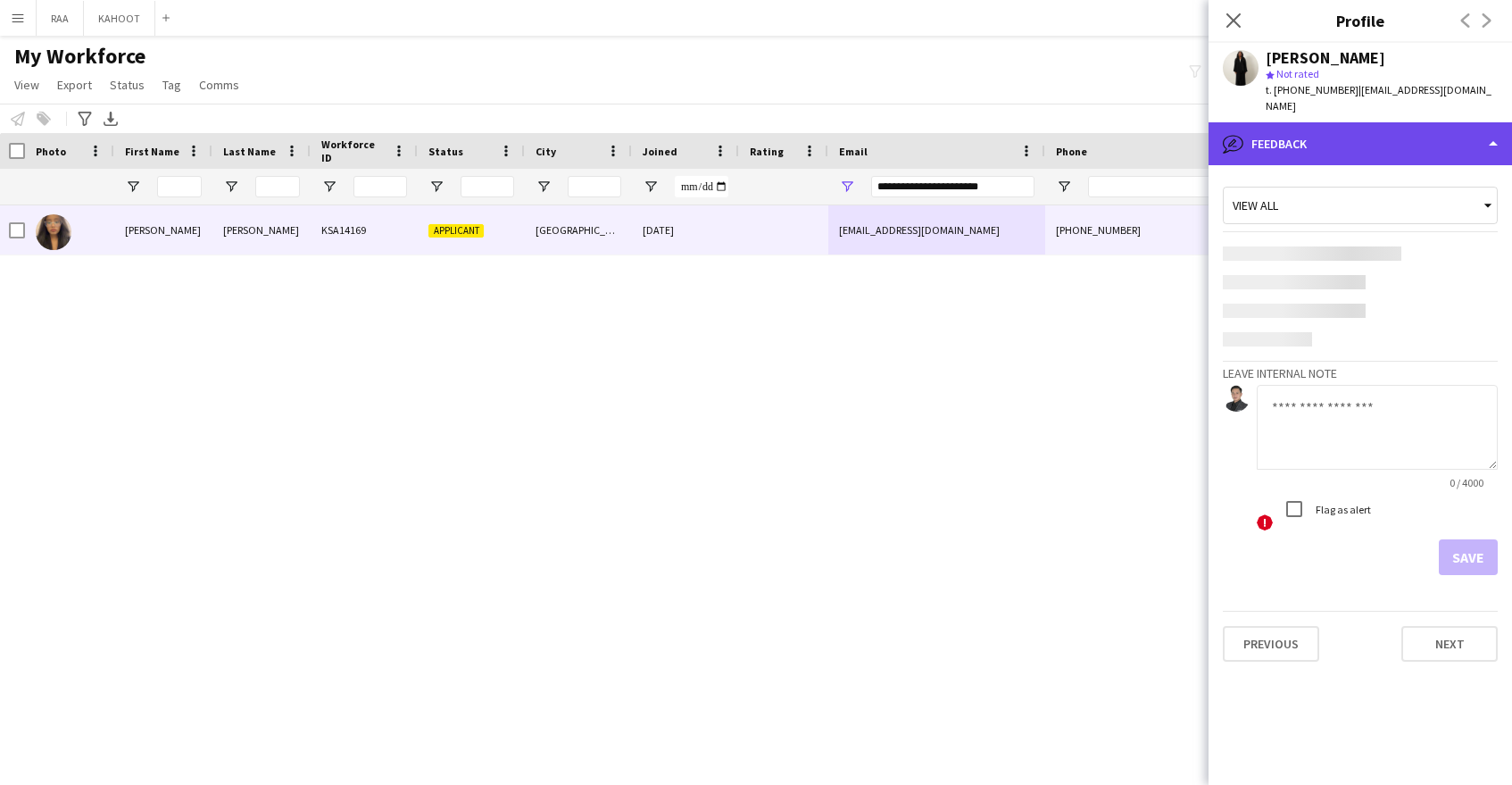
click at [1376, 123] on div "bubble-pencil Feedback" at bounding box center [1360, 144] width 303 height 43
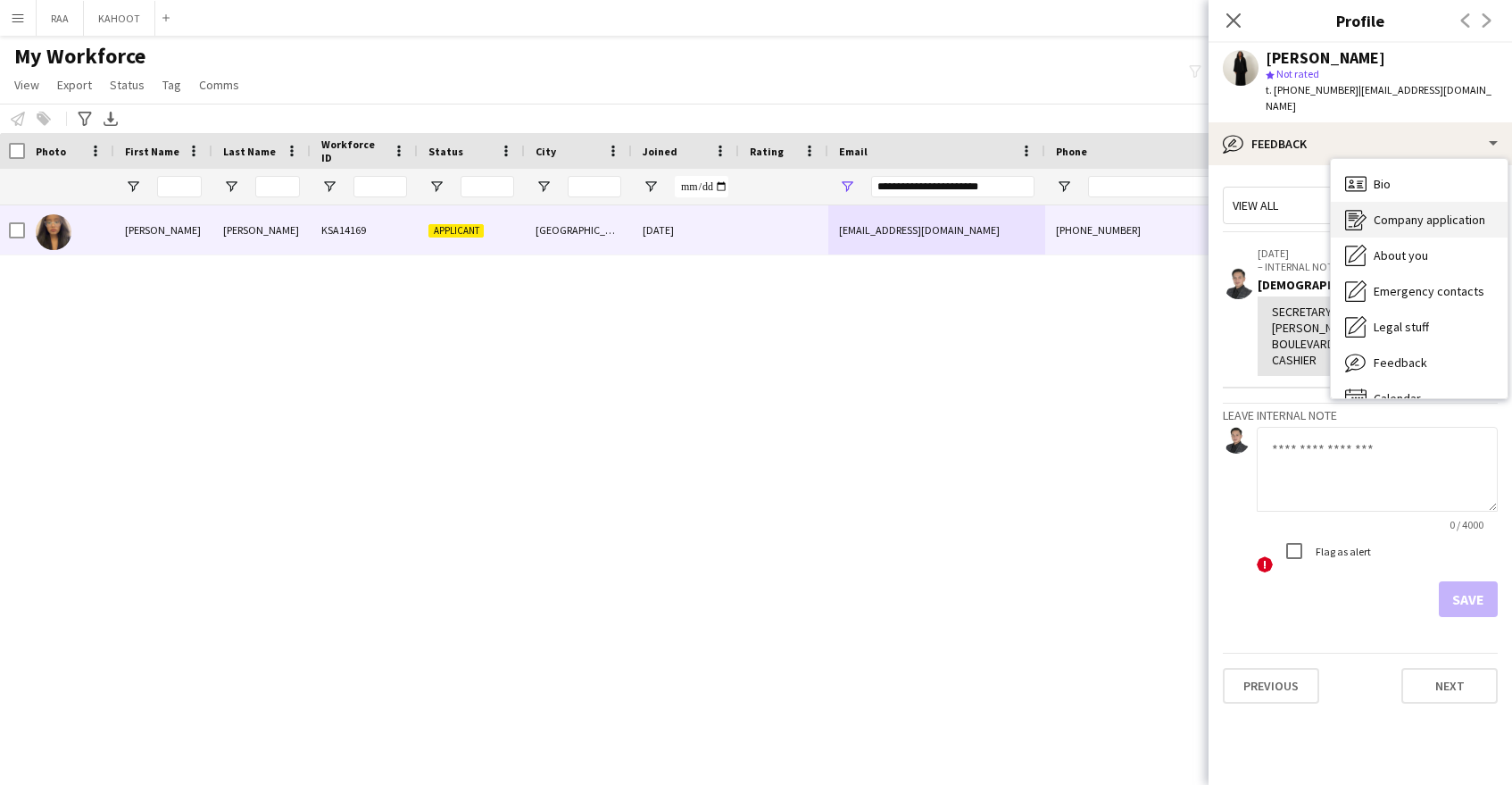
click at [1423, 202] on div "Company application Company application" at bounding box center [1419, 219] width 177 height 36
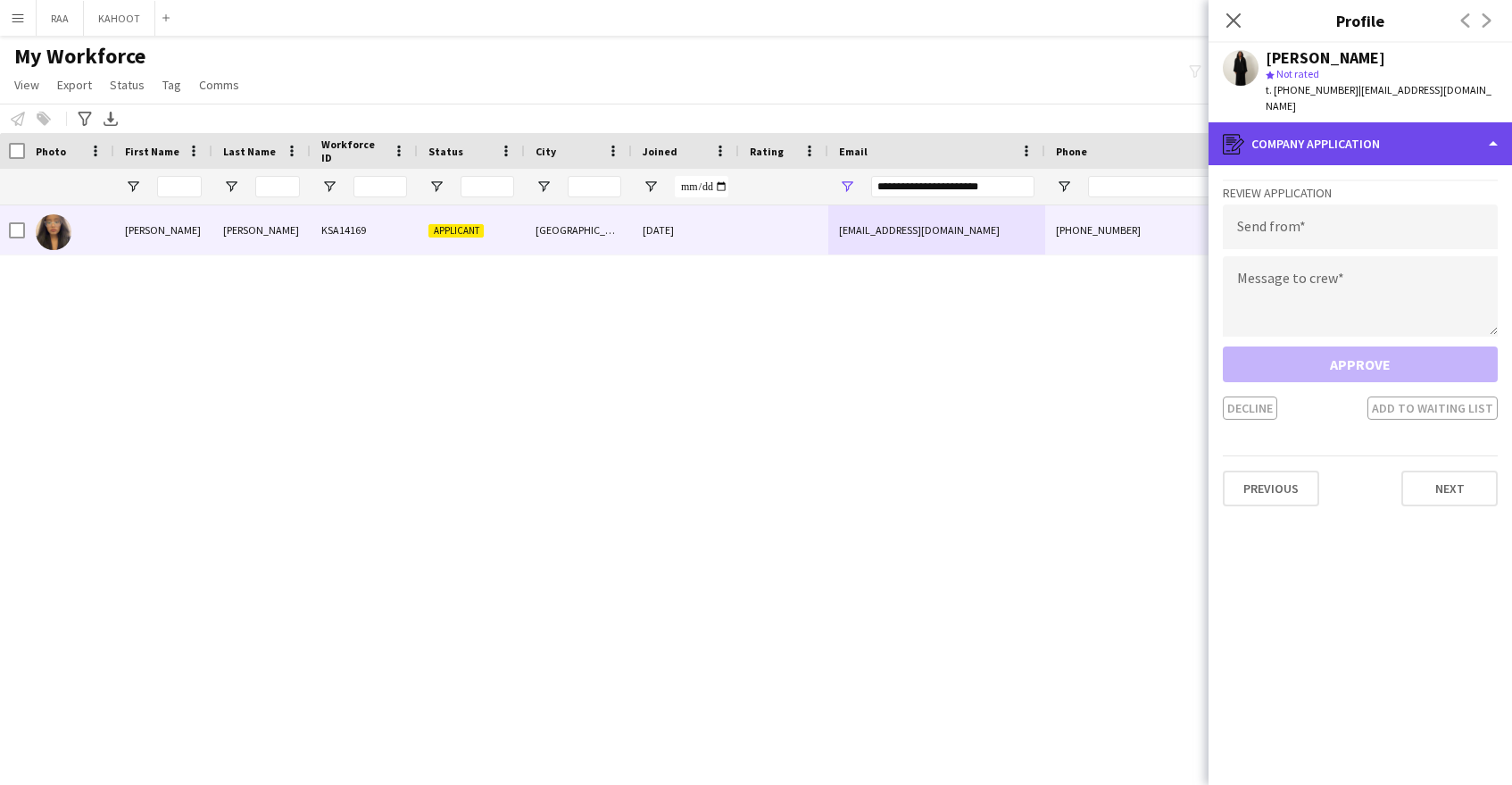
click at [1401, 136] on div "register Company application" at bounding box center [1360, 144] width 303 height 43
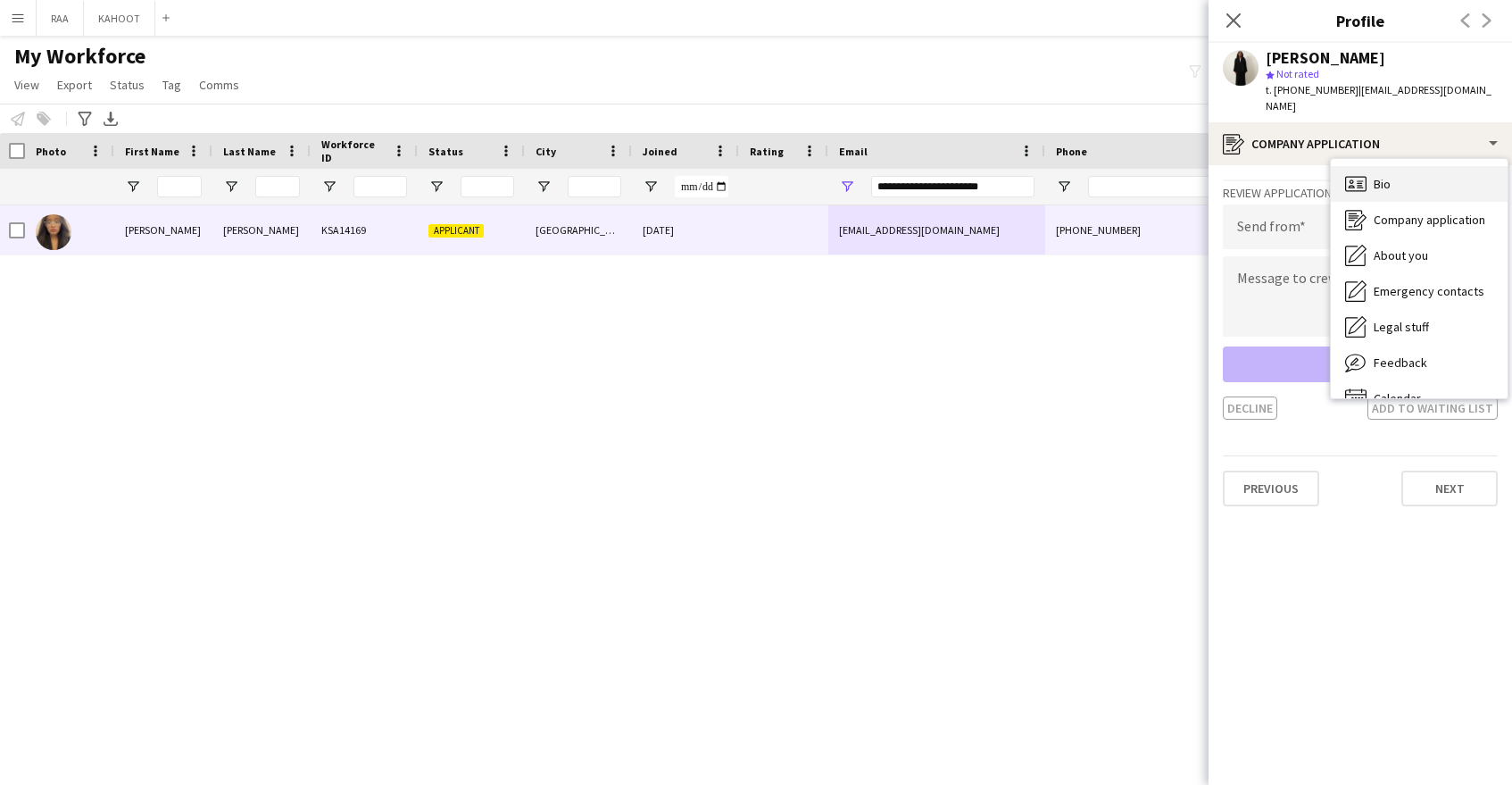
click at [1424, 173] on div "Bio Bio" at bounding box center [1419, 184] width 177 height 36
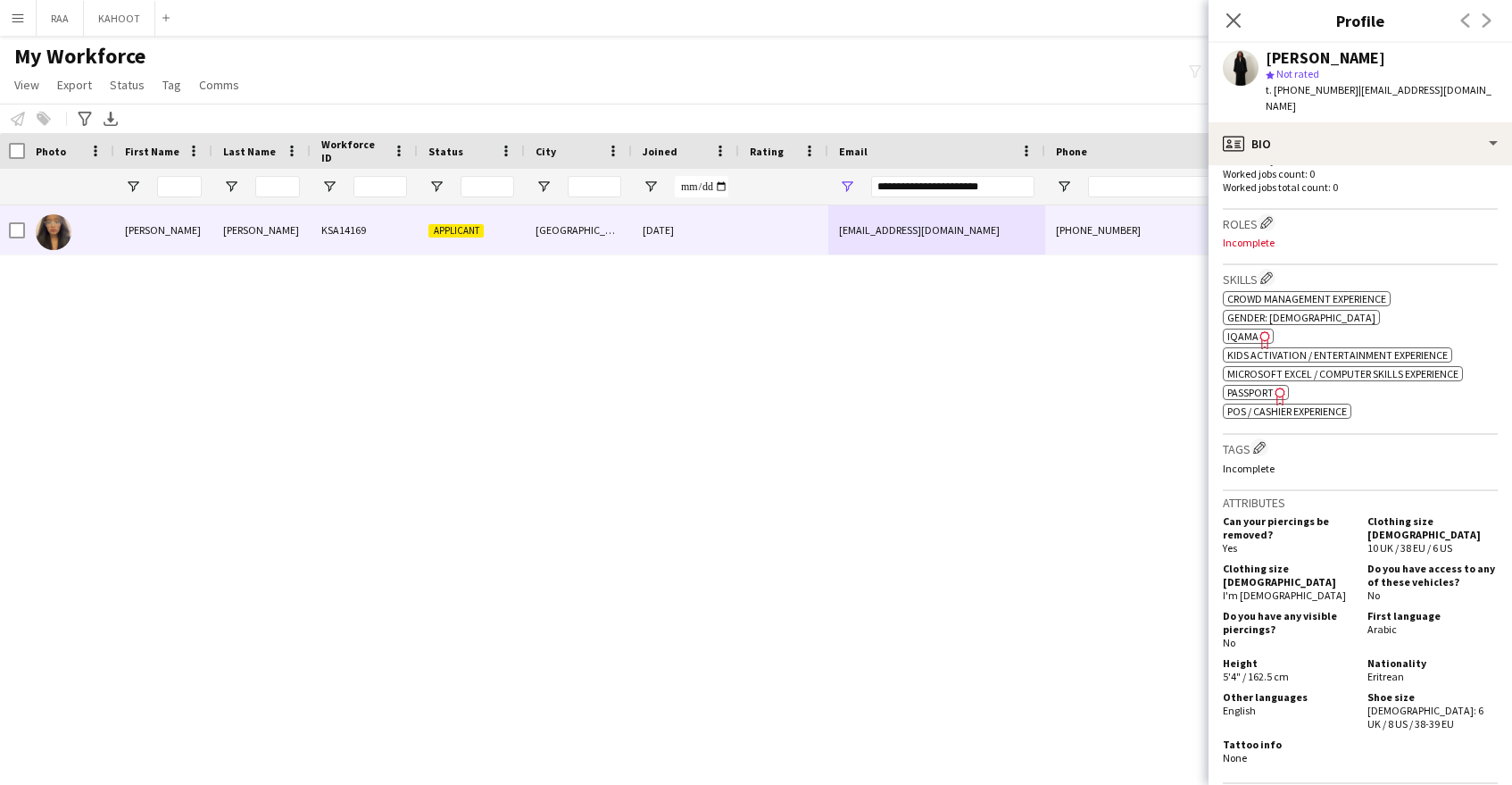
scroll to position [539, 0]
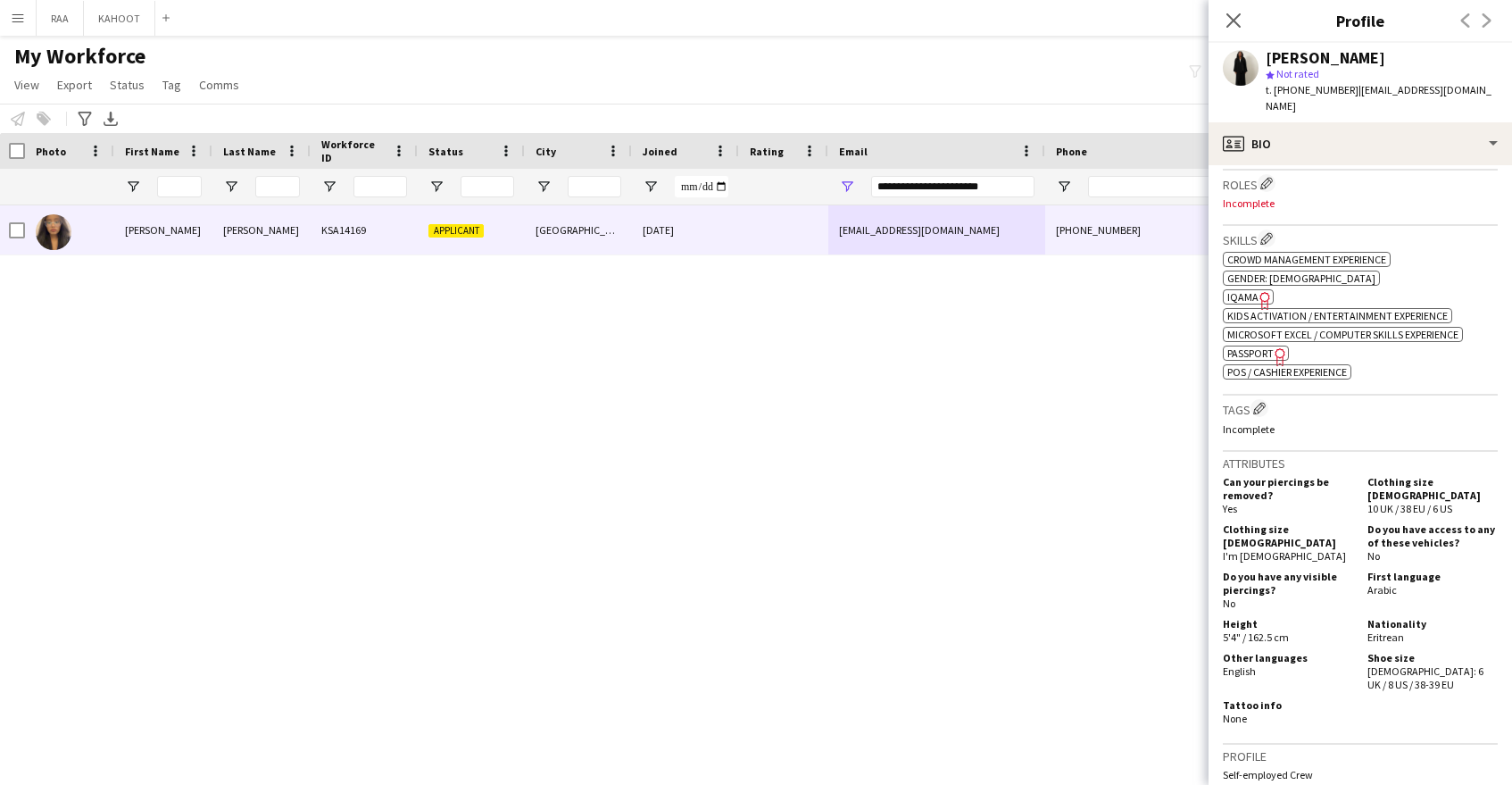
click at [1249, 290] on span "IQAMA" at bounding box center [1242, 297] width 31 height 14
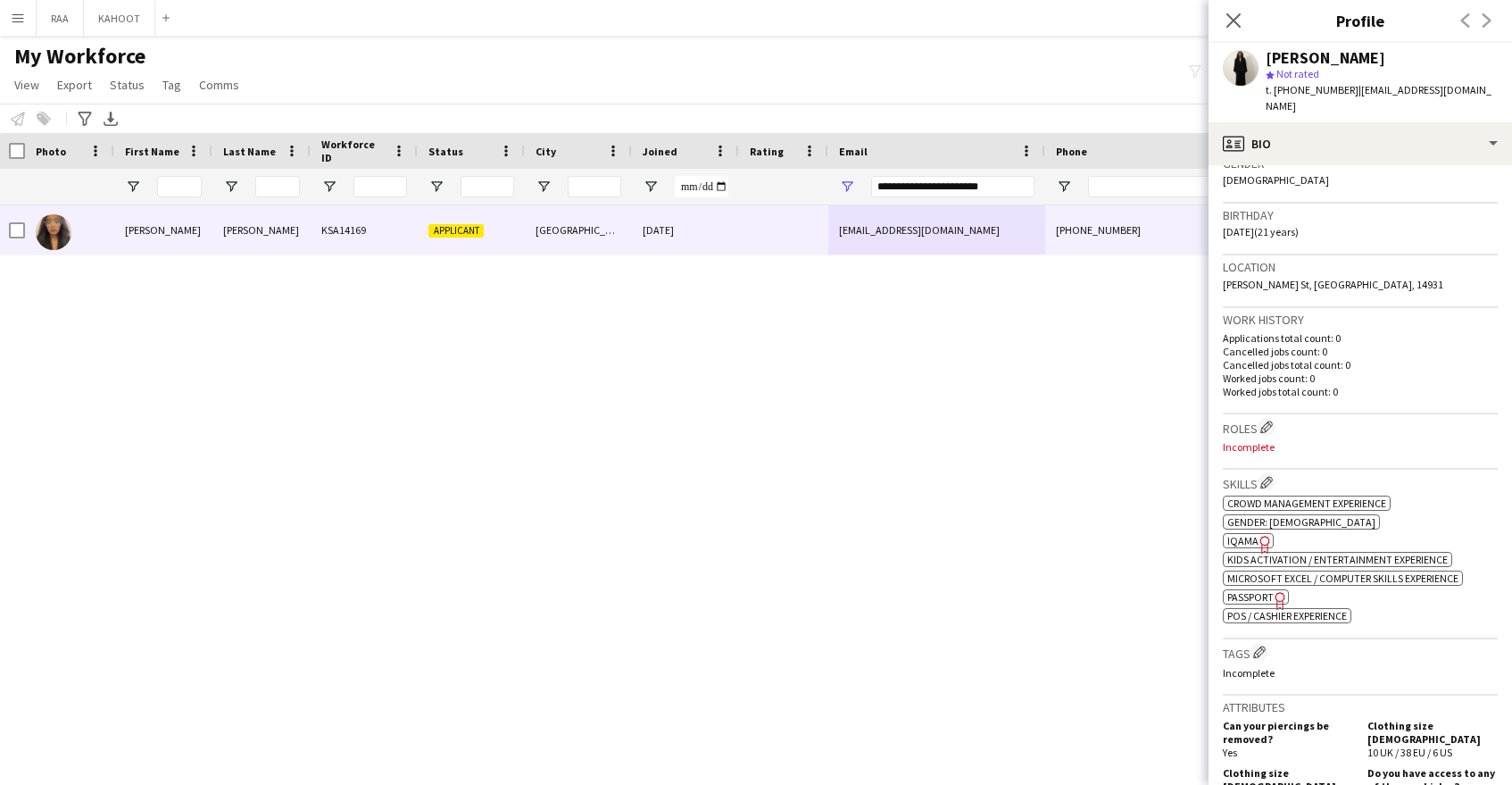
scroll to position [0, 0]
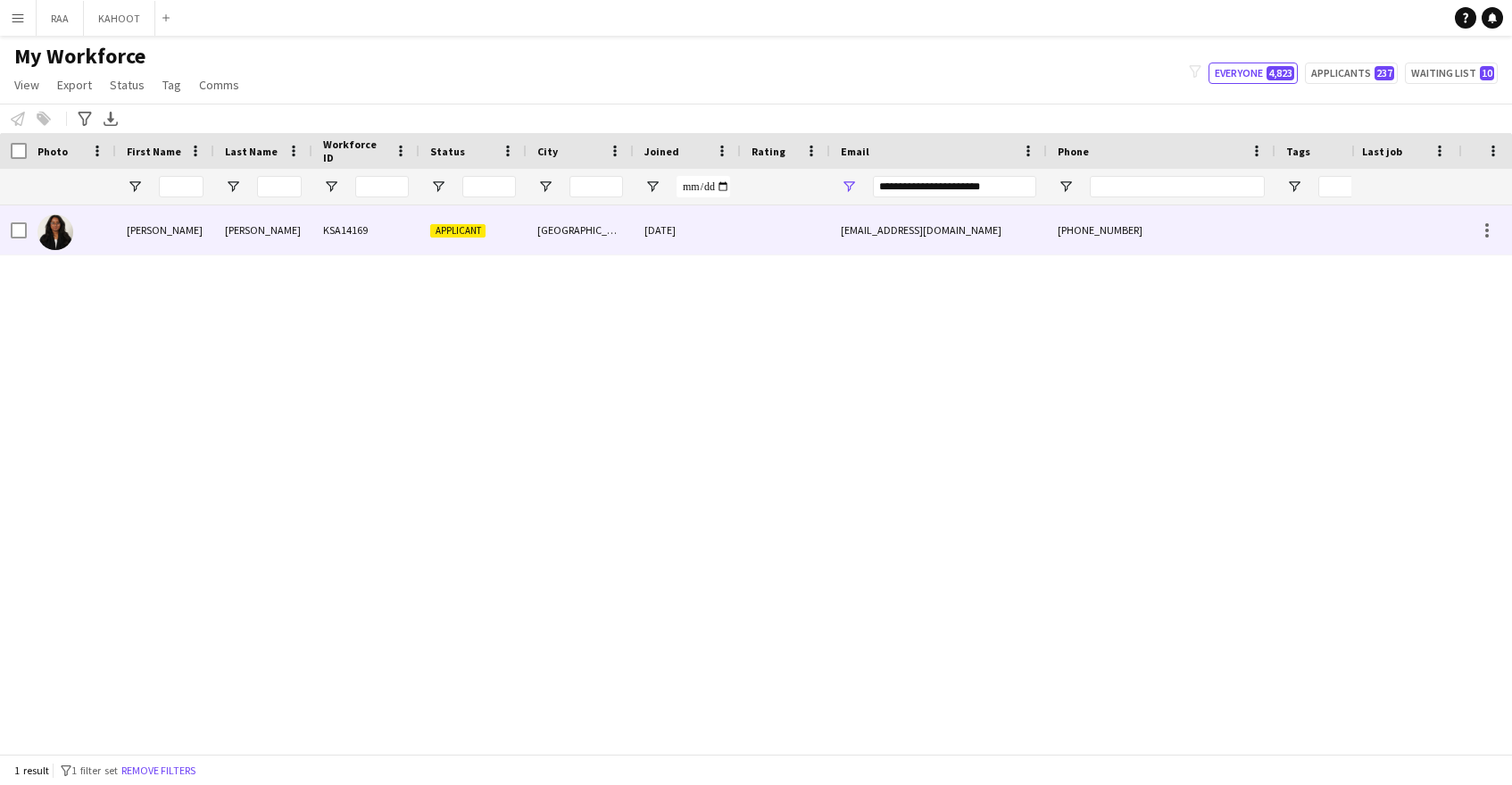
click at [479, 247] on div "Applicant" at bounding box center [472, 229] width 107 height 49
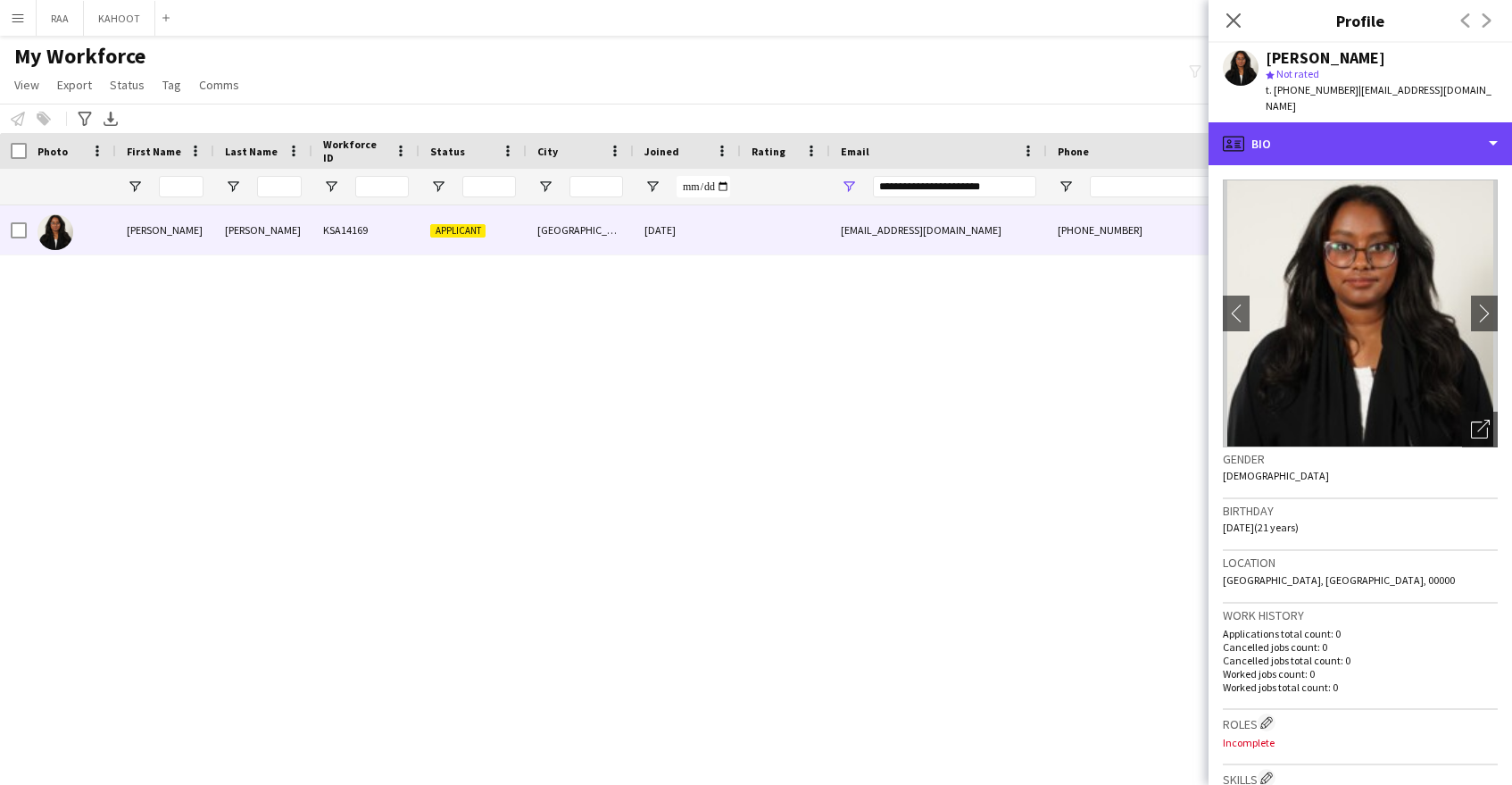
drag, startPoint x: 1366, startPoint y: 123, endPoint x: 1401, endPoint y: 159, distance: 50.2
click at [1365, 123] on div "profile Bio" at bounding box center [1360, 144] width 303 height 43
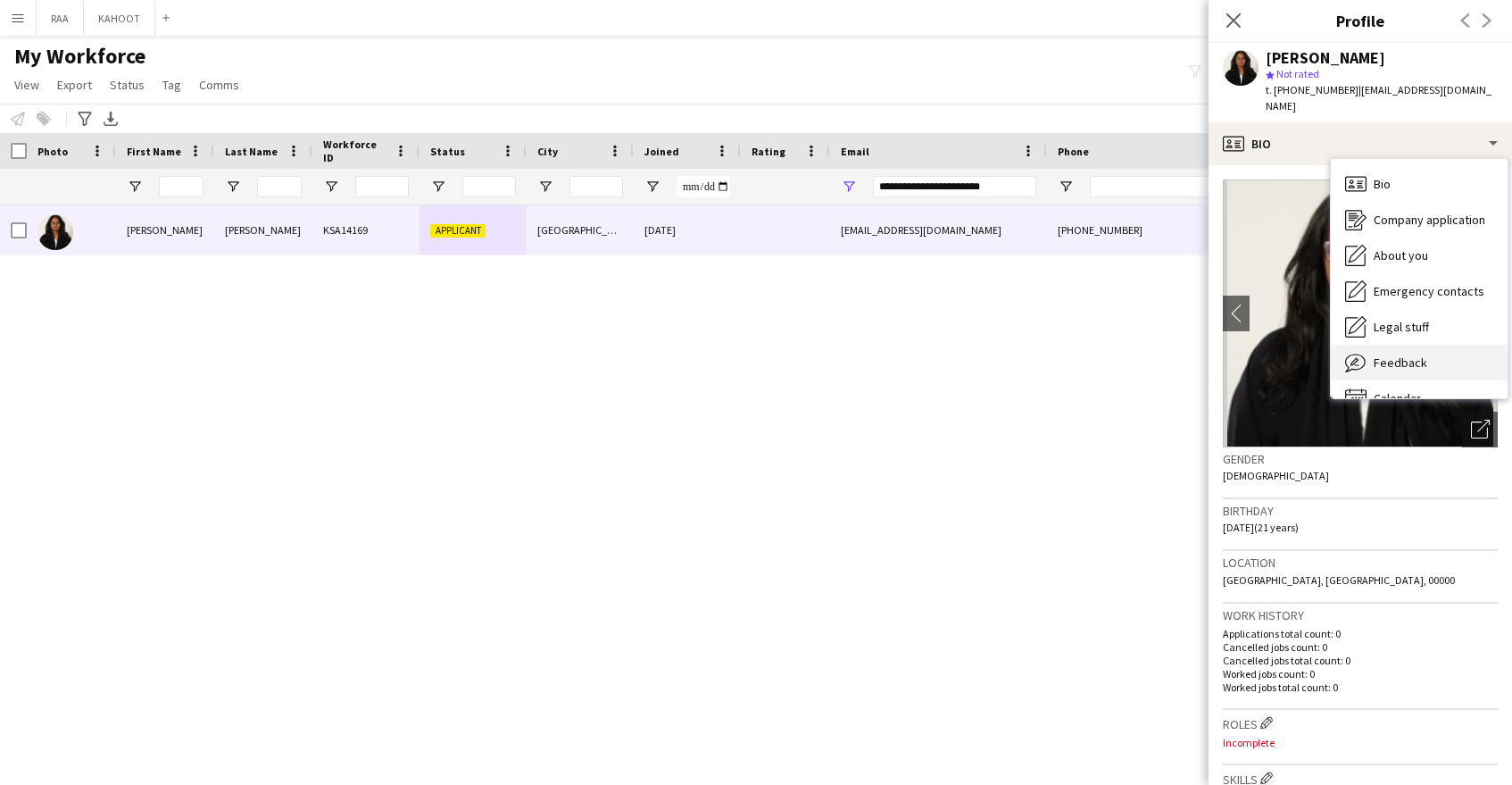
click at [1427, 345] on div "Feedback Feedback" at bounding box center [1419, 363] width 177 height 36
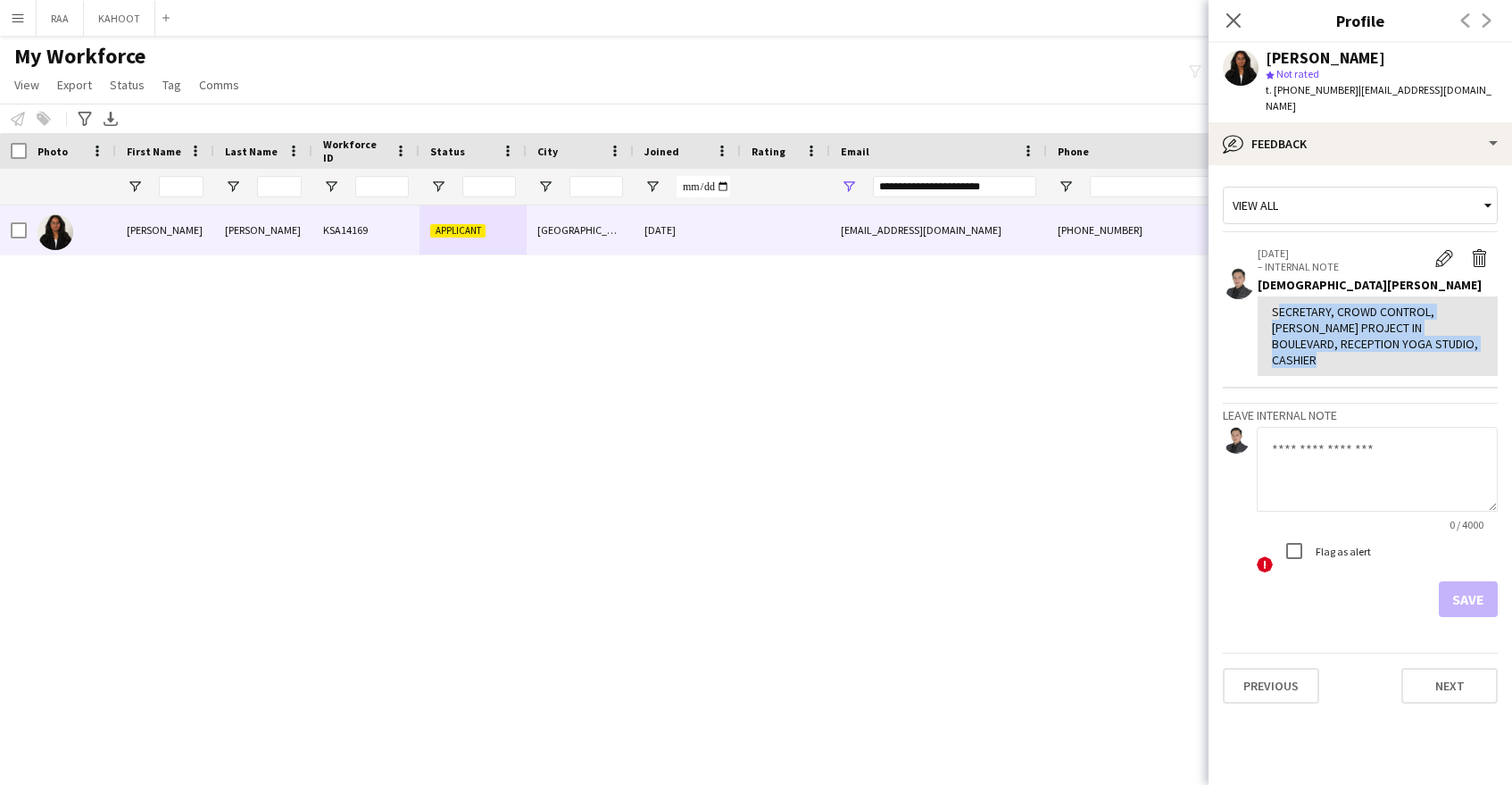
drag, startPoint x: 1273, startPoint y: 300, endPoint x: 1466, endPoint y: 326, distance: 194.7
click at [1466, 326] on div "SECRETARY, CROWD CONTROL, [PERSON_NAME] PROJECT IN BOULEVARD, RECEPTION YOGA ST…" at bounding box center [1378, 335] width 212 height 65
copy div "SECRETARY, CROWD CONTROL, [PERSON_NAME] PROJECT IN BOULEVARD, RECEPTION YOGA ST…"
click at [1378, 441] on textarea at bounding box center [1377, 470] width 241 height 85
paste textarea "**********"
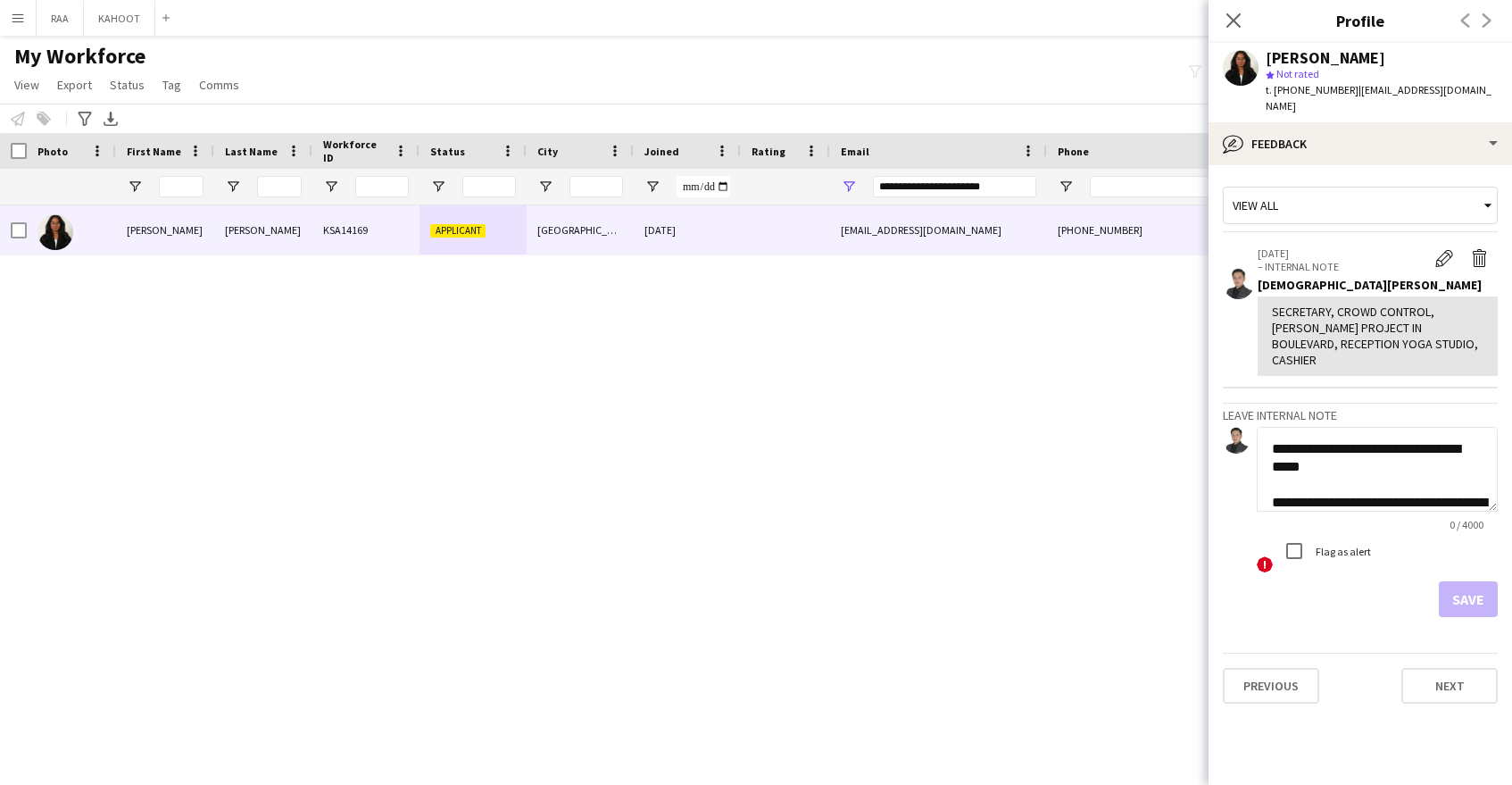
scroll to position [429, 0]
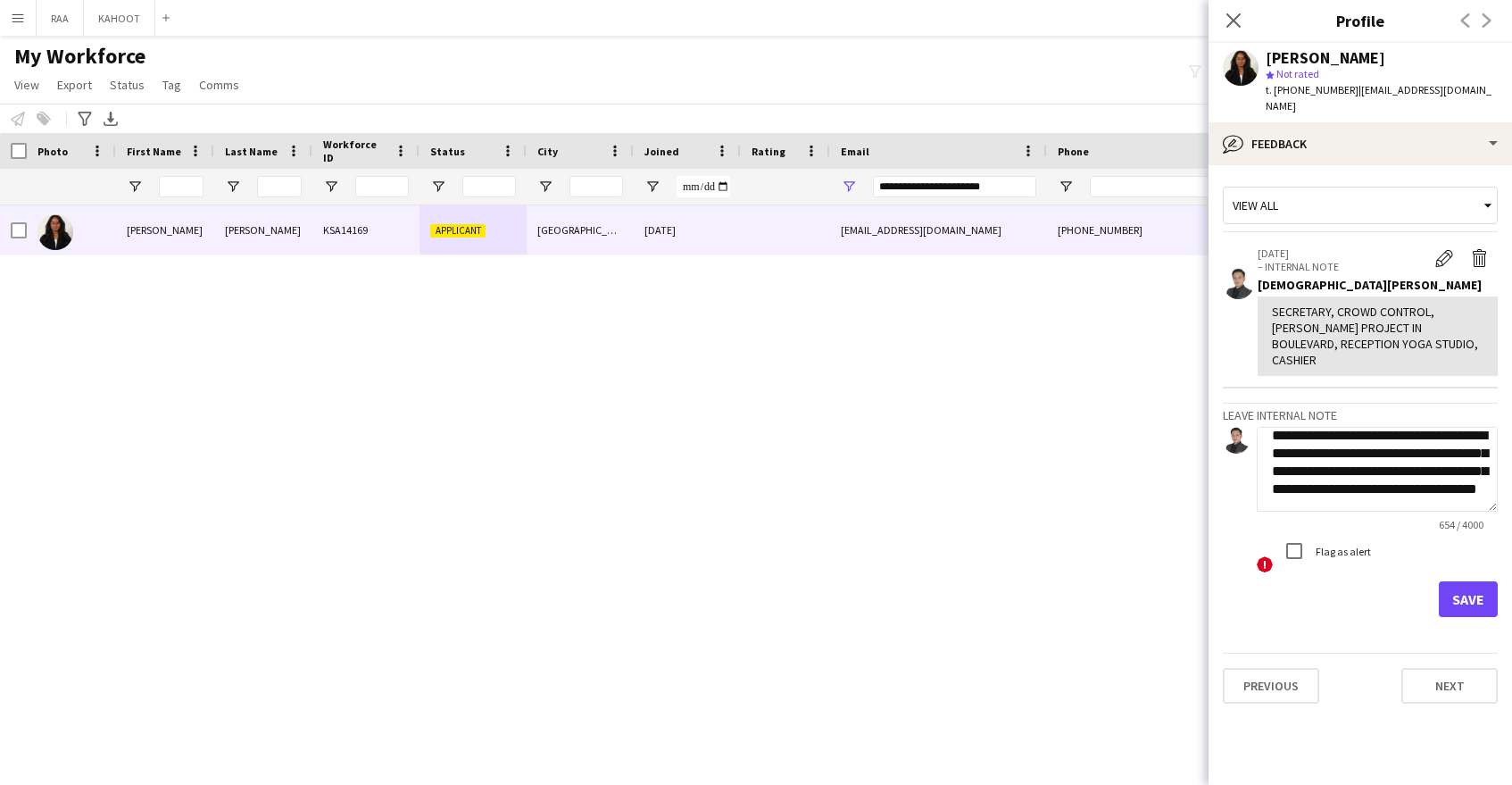
type textarea "**********"
click at [1469, 581] on button "Save" at bounding box center [1468, 598] width 59 height 36
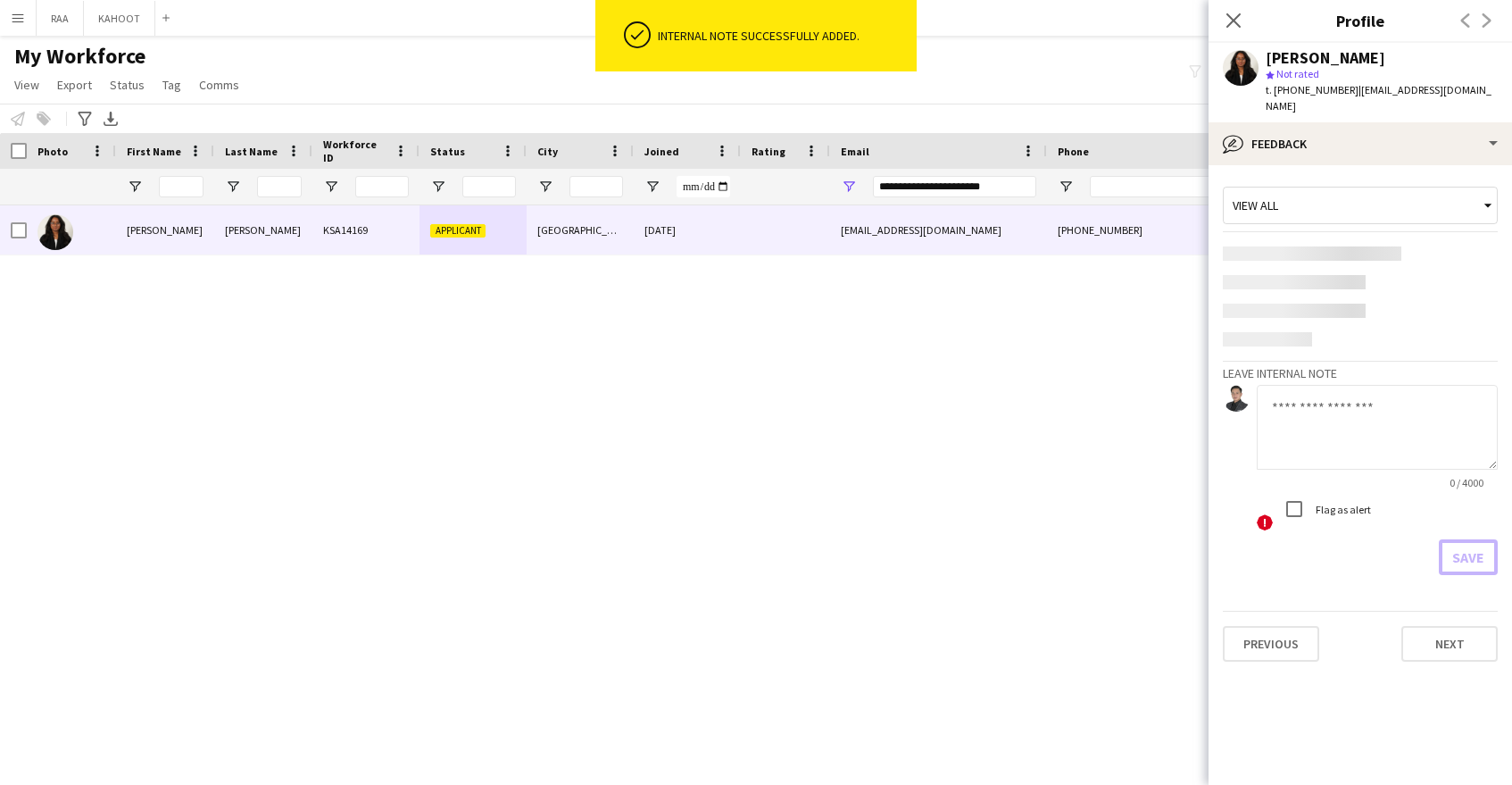
scroll to position [0, 0]
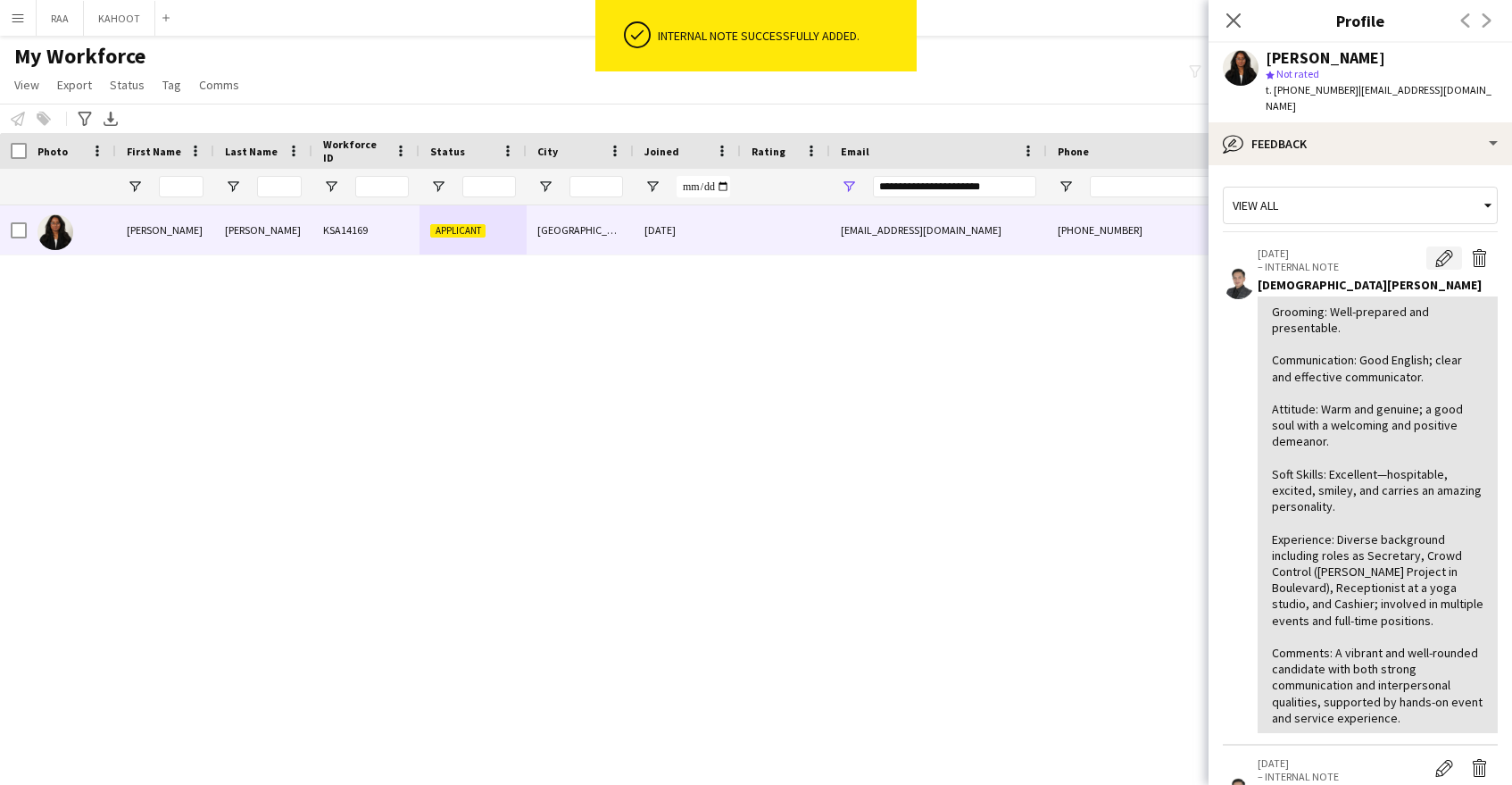
click at [1445, 249] on app-icon "Edit internal note" at bounding box center [1444, 258] width 17 height 17
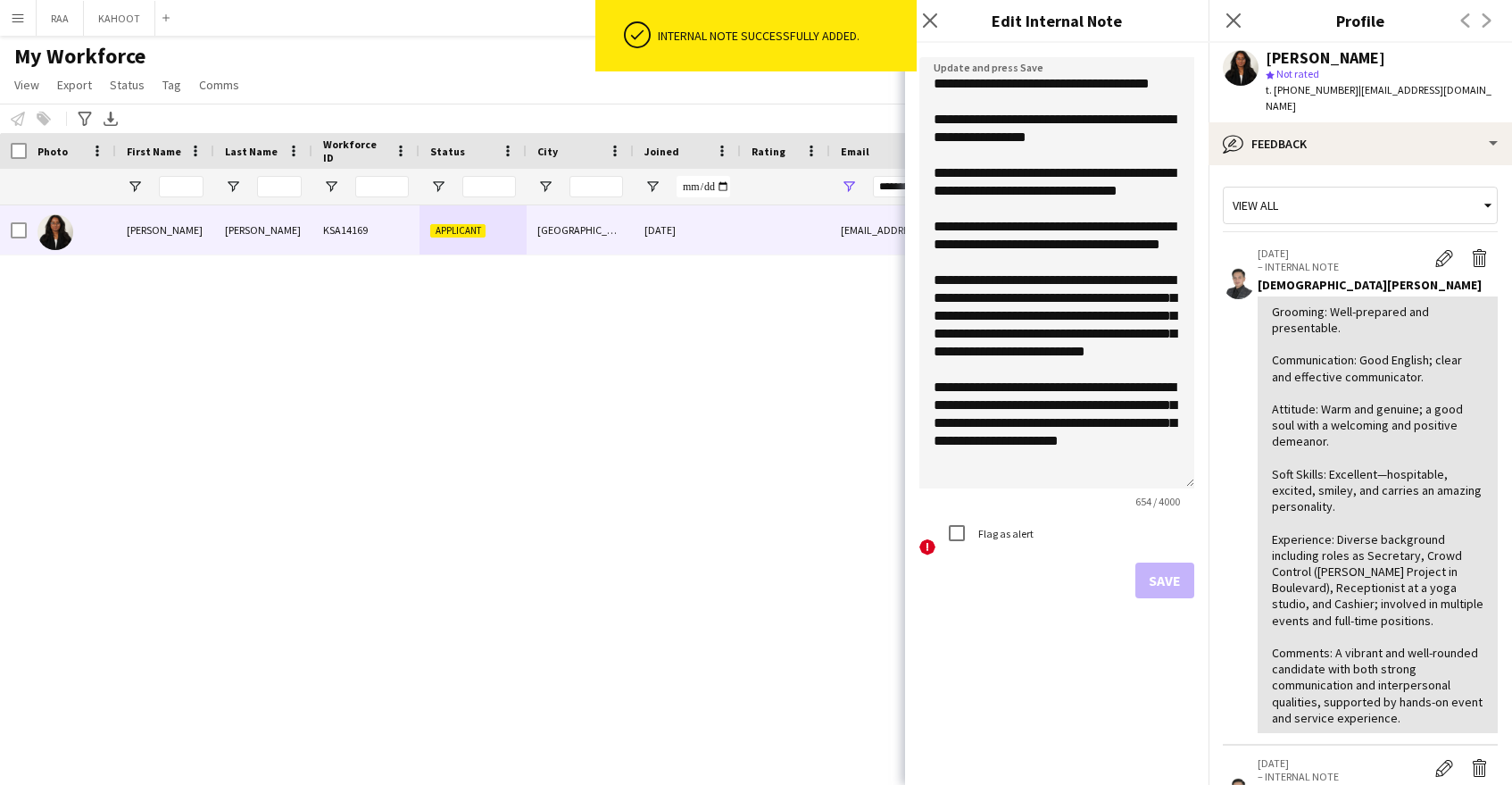
drag, startPoint x: 1190, startPoint y: 159, endPoint x: 1186, endPoint y: 480, distance: 321.0
click at [1188, 488] on textarea "**********" at bounding box center [1057, 273] width 275 height 431
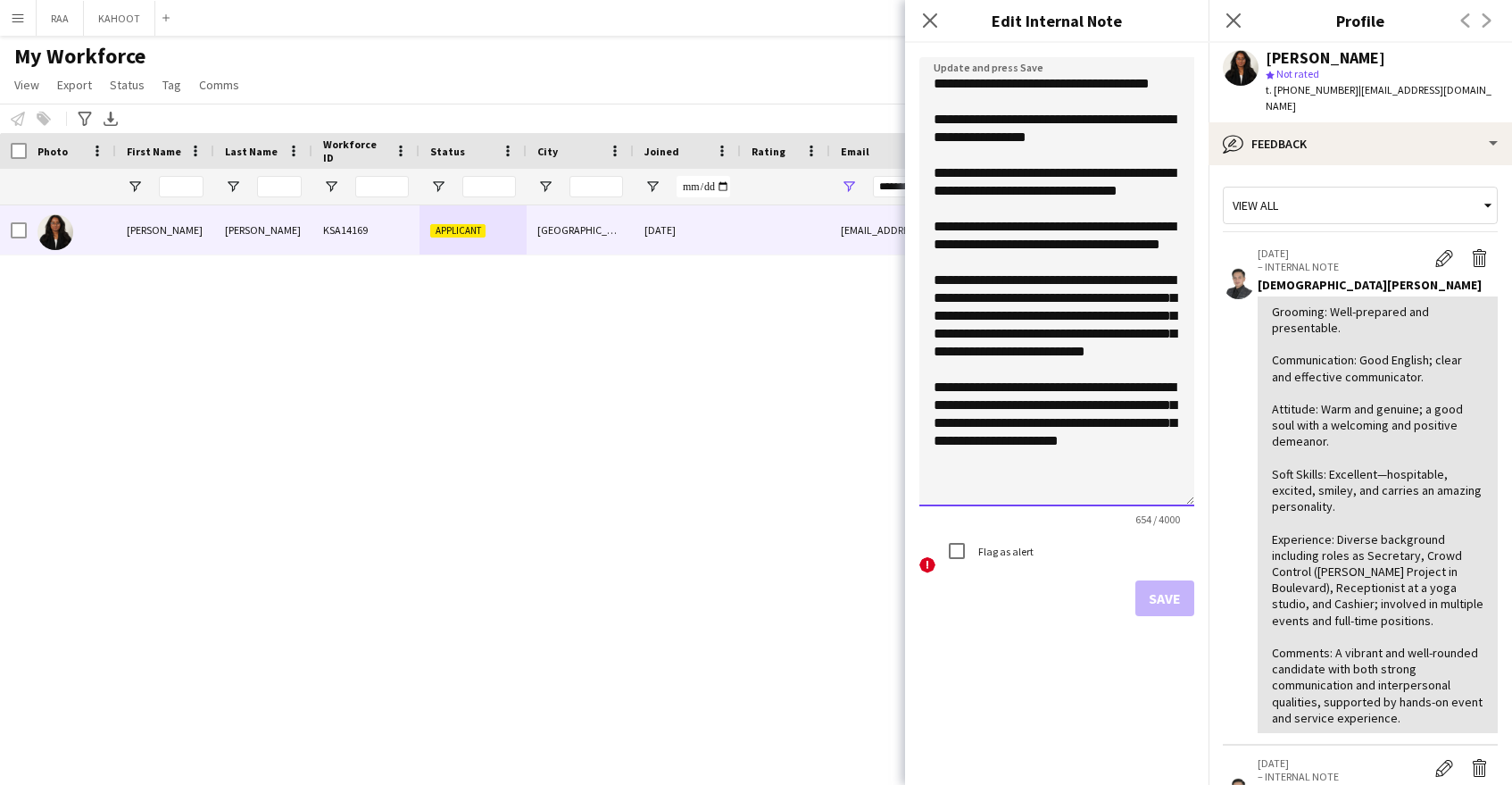
click at [1063, 263] on textarea "**********" at bounding box center [1057, 281] width 275 height 450
type textarea "**********"
click at [1160, 593] on button "Save" at bounding box center [1164, 598] width 59 height 36
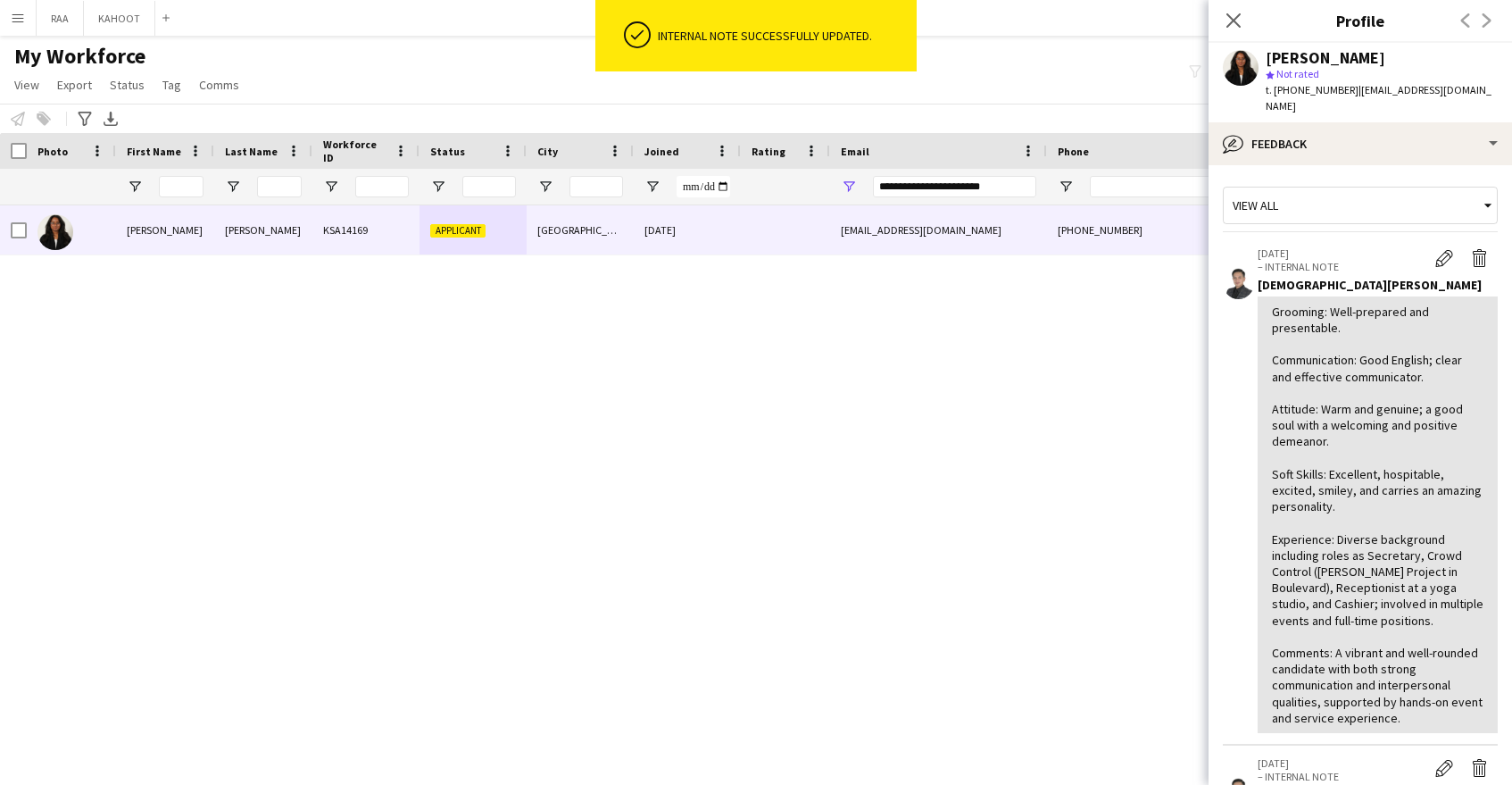
scroll to position [412, 0]
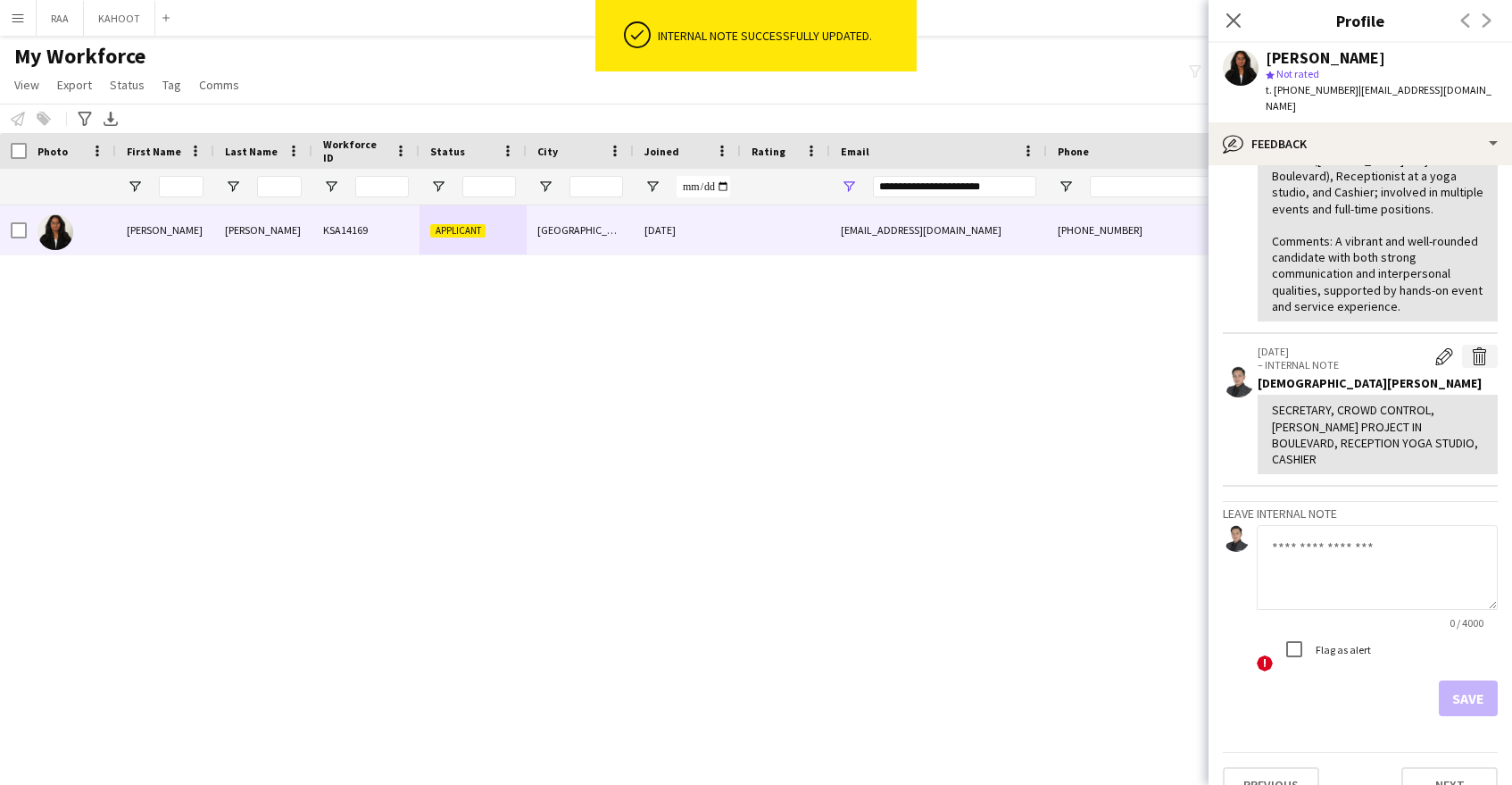
click at [1479, 347] on app-icon "Delete internal note" at bounding box center [1480, 356] width 17 height 17
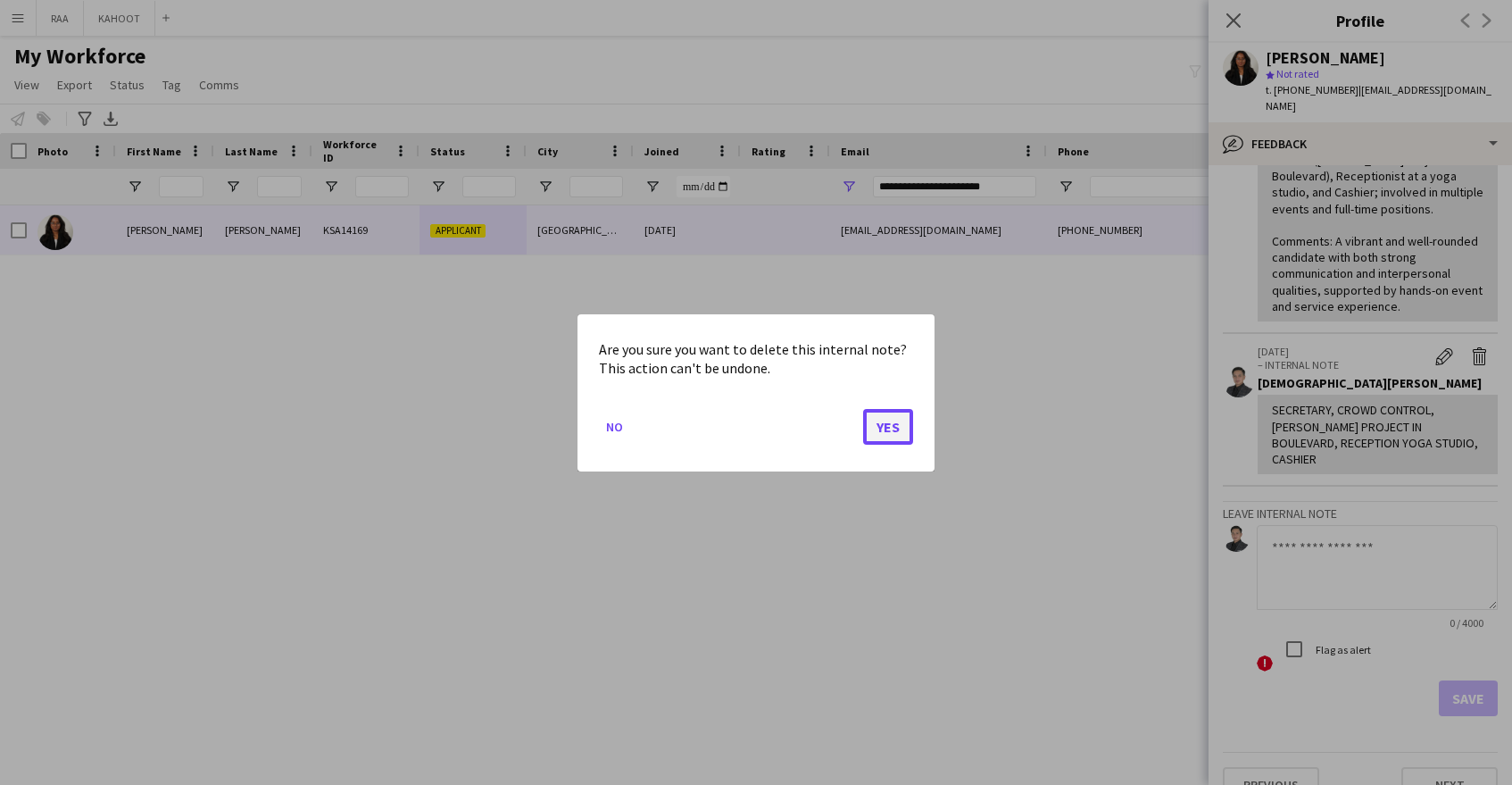
click at [888, 425] on button "Yes" at bounding box center [888, 425] width 50 height 36
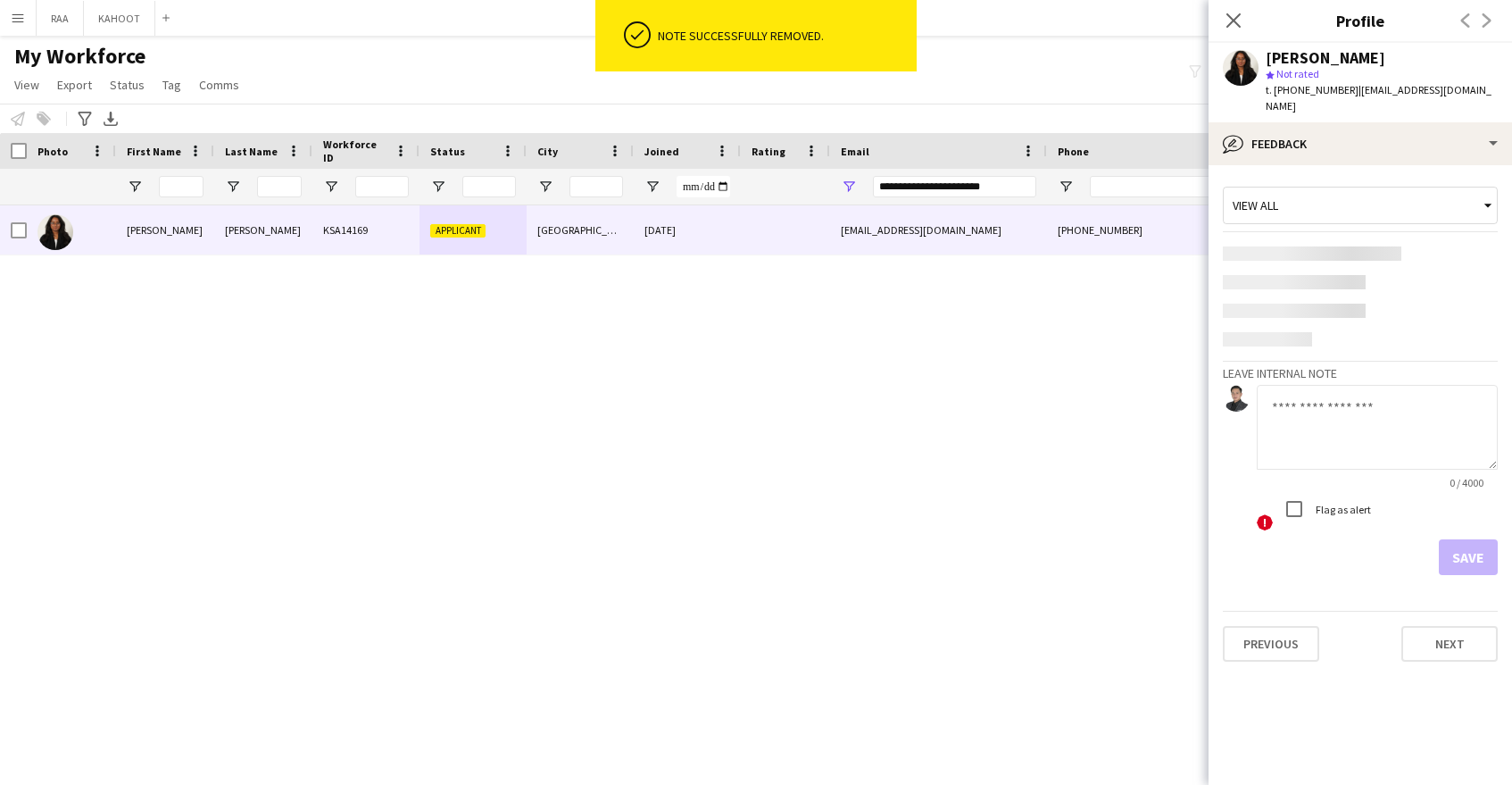
scroll to position [0, 0]
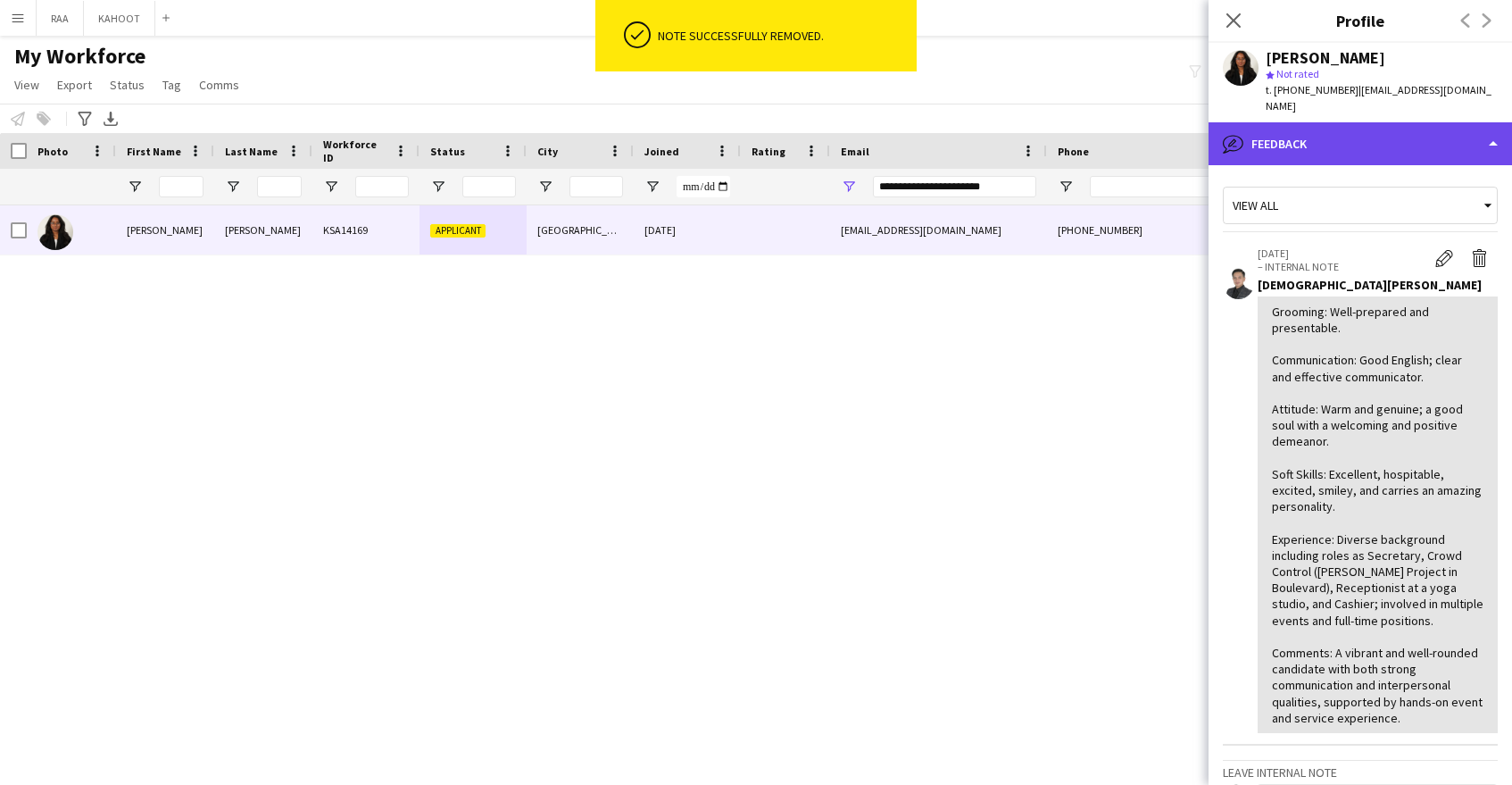
click at [1364, 135] on div "bubble-pencil Feedback" at bounding box center [1360, 144] width 303 height 43
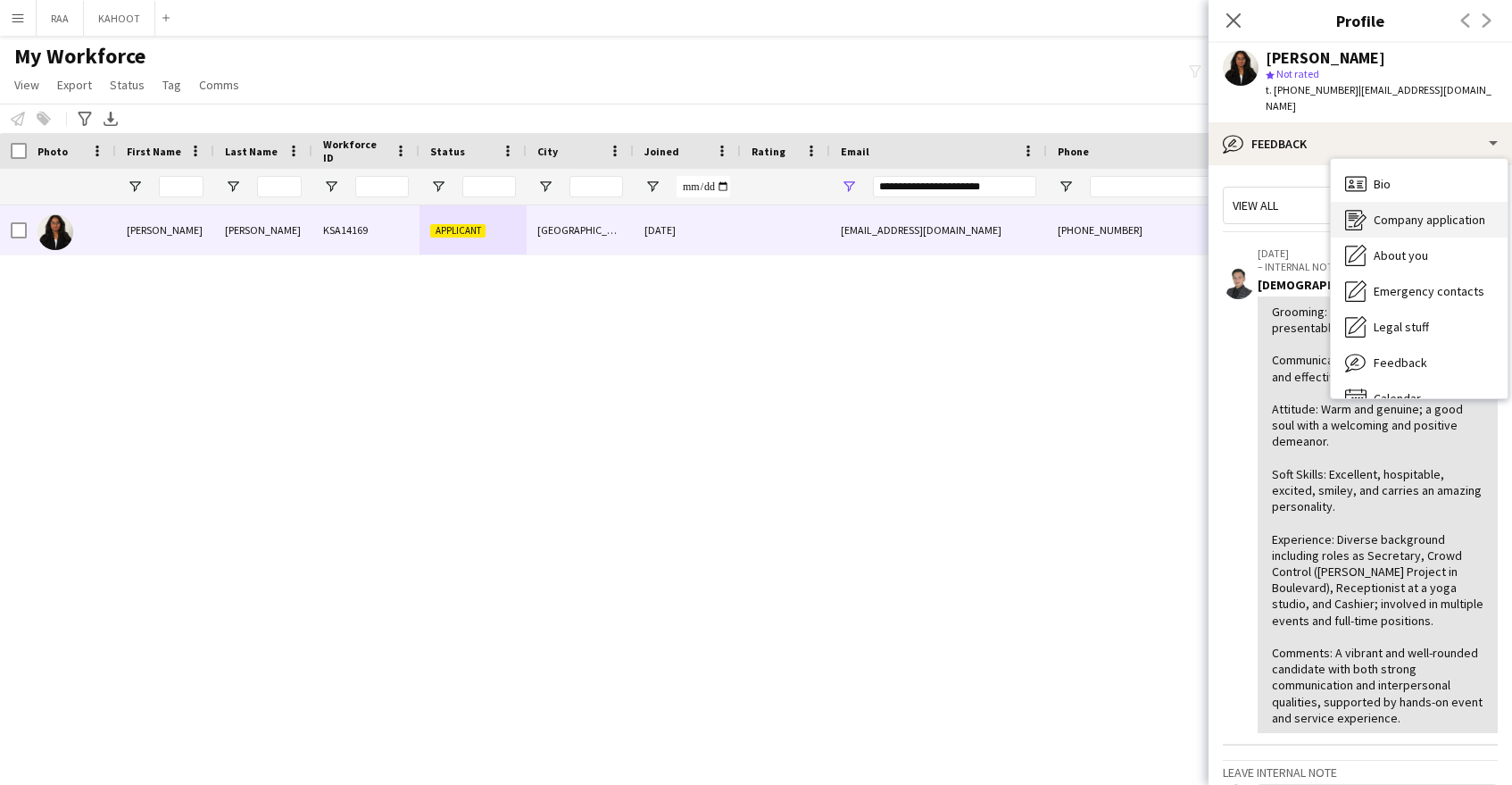
click at [1402, 202] on div "Company application Company application" at bounding box center [1419, 219] width 177 height 36
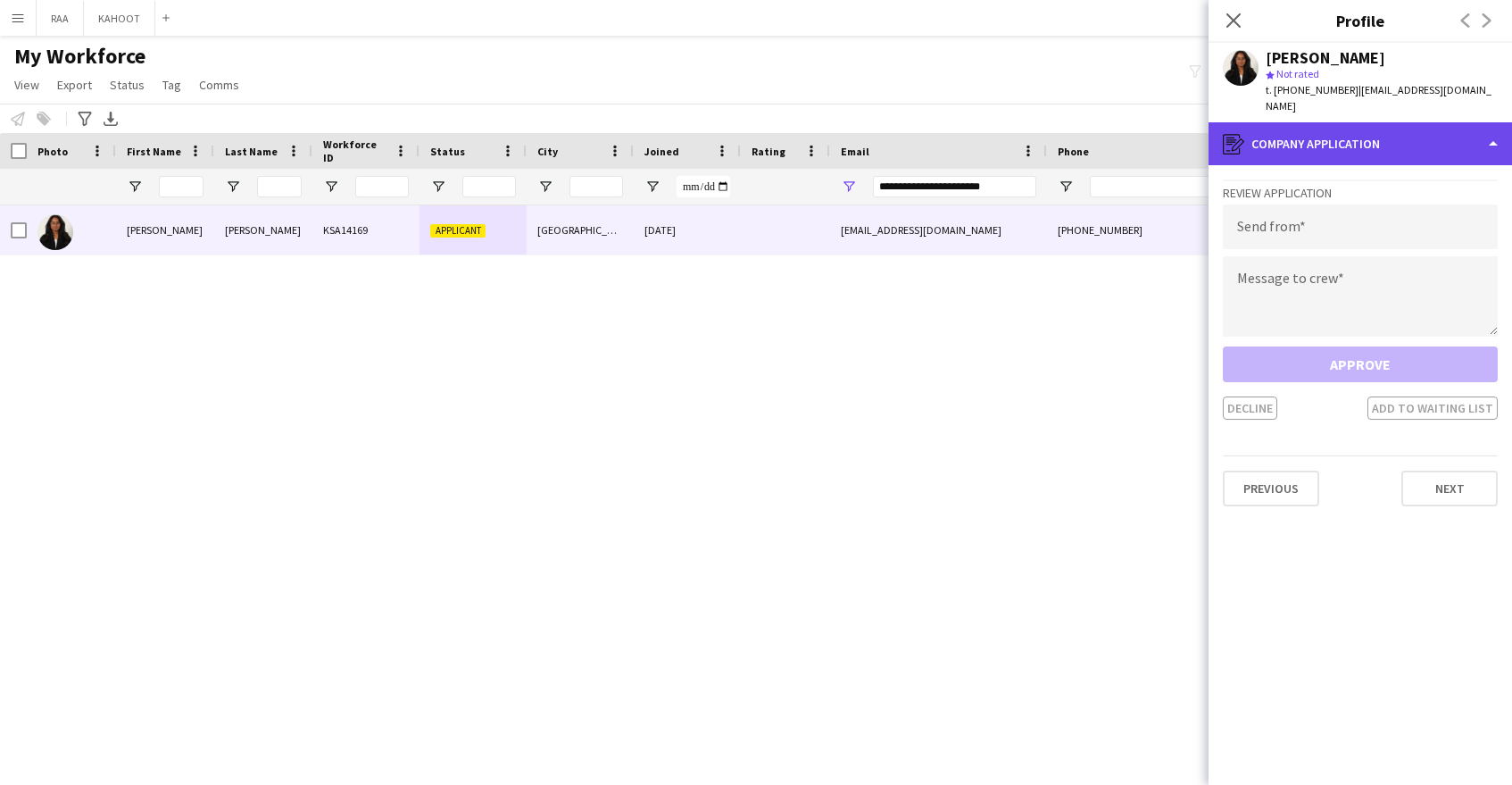
click at [1349, 134] on div "register Company application" at bounding box center [1360, 144] width 303 height 43
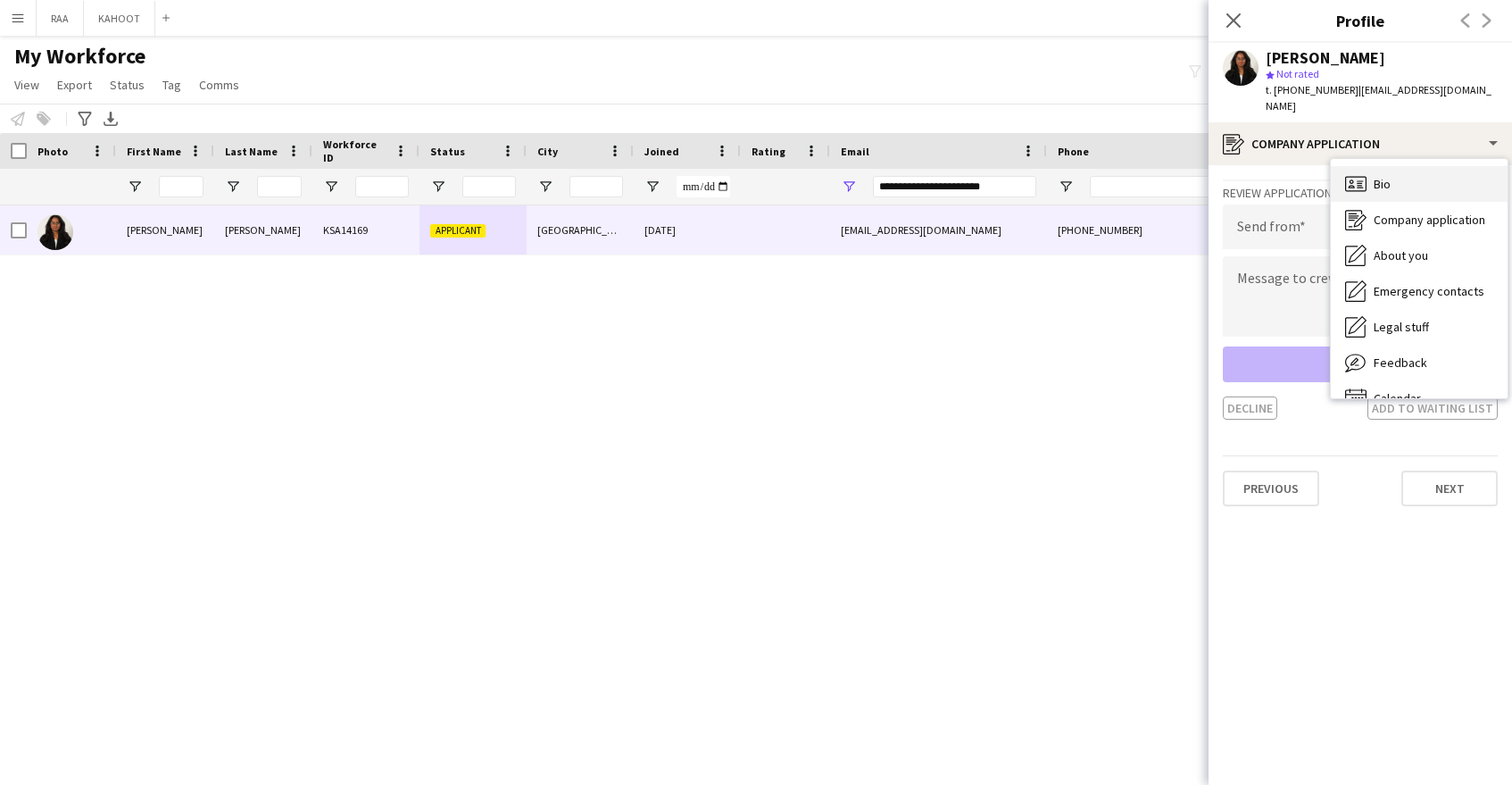
click at [1384, 176] on span "Bio" at bounding box center [1383, 184] width 17 height 16
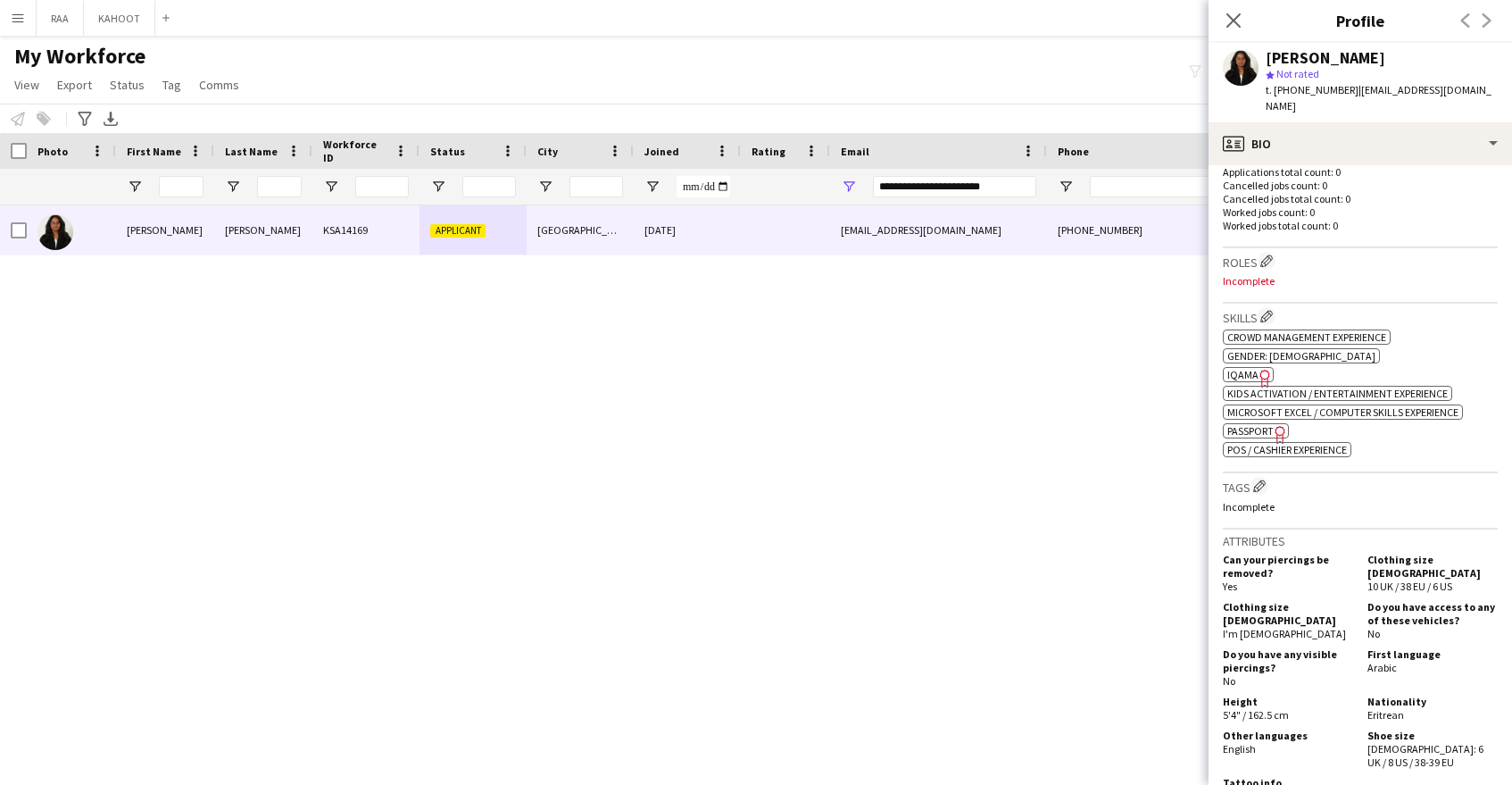
scroll to position [477, 0]
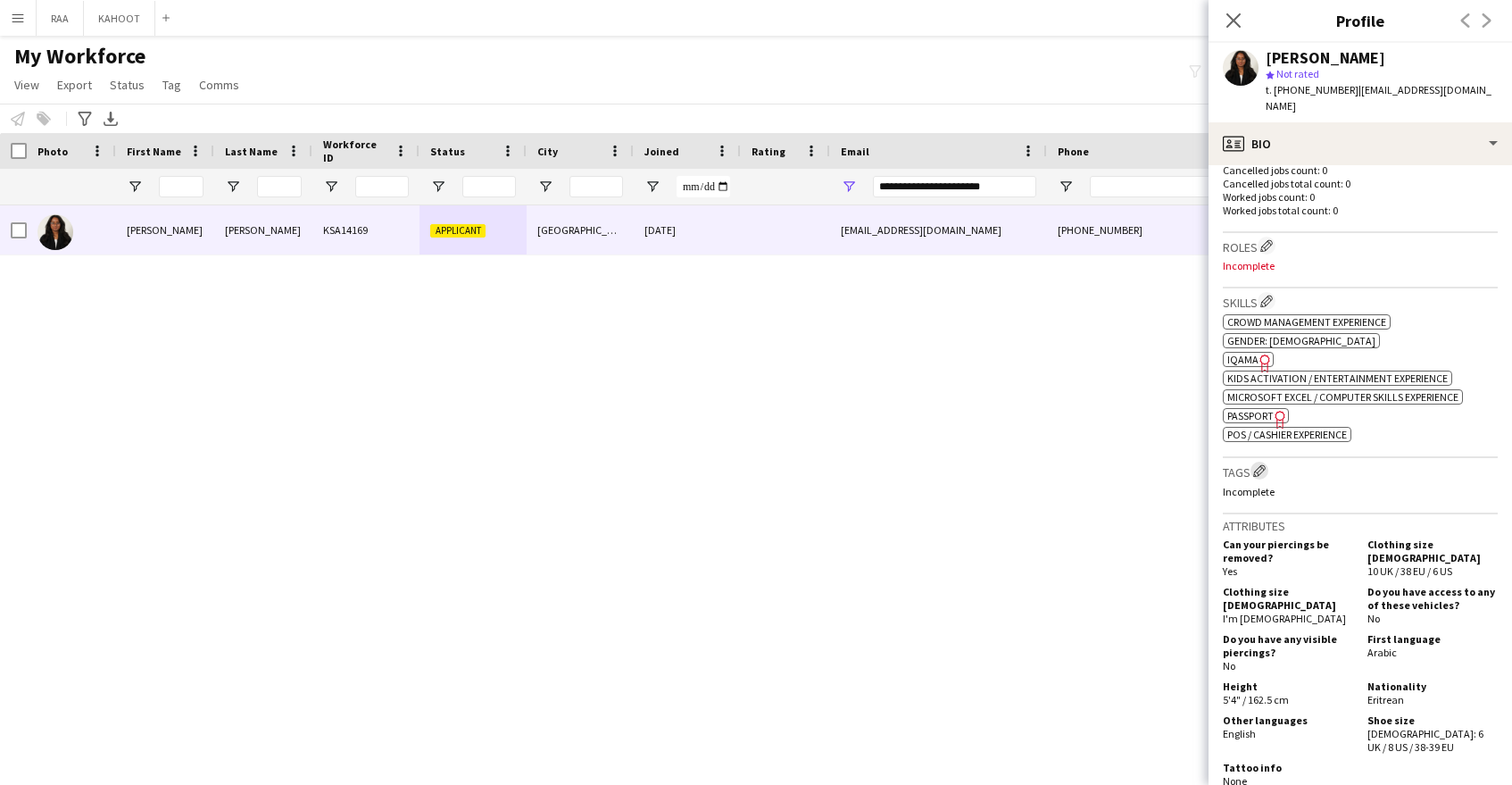
click at [1265, 464] on app-icon "Edit crew company tags" at bounding box center [1259, 470] width 13 height 13
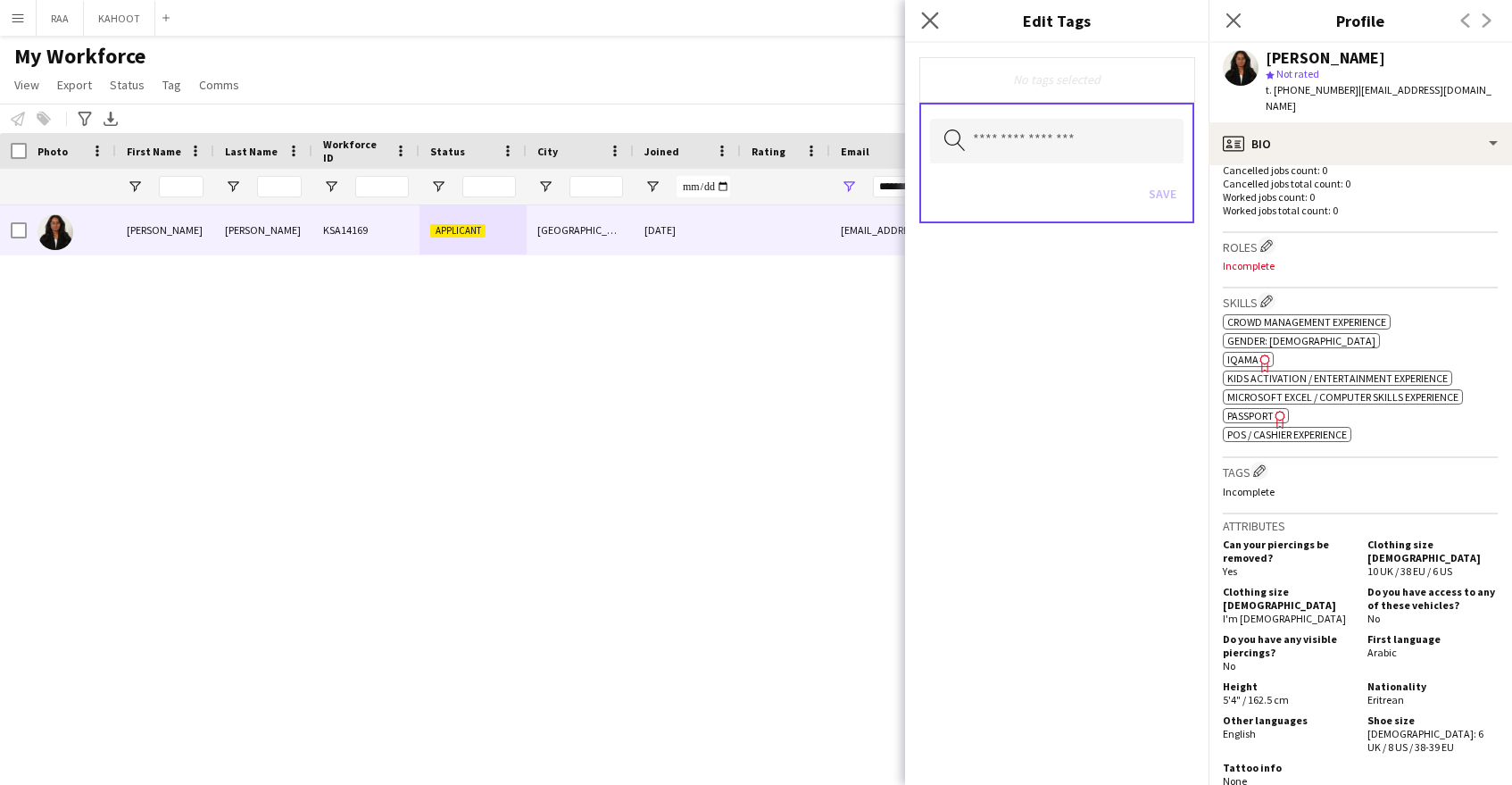
click at [930, 30] on app-icon "Close pop-in" at bounding box center [930, 20] width 26 height 26
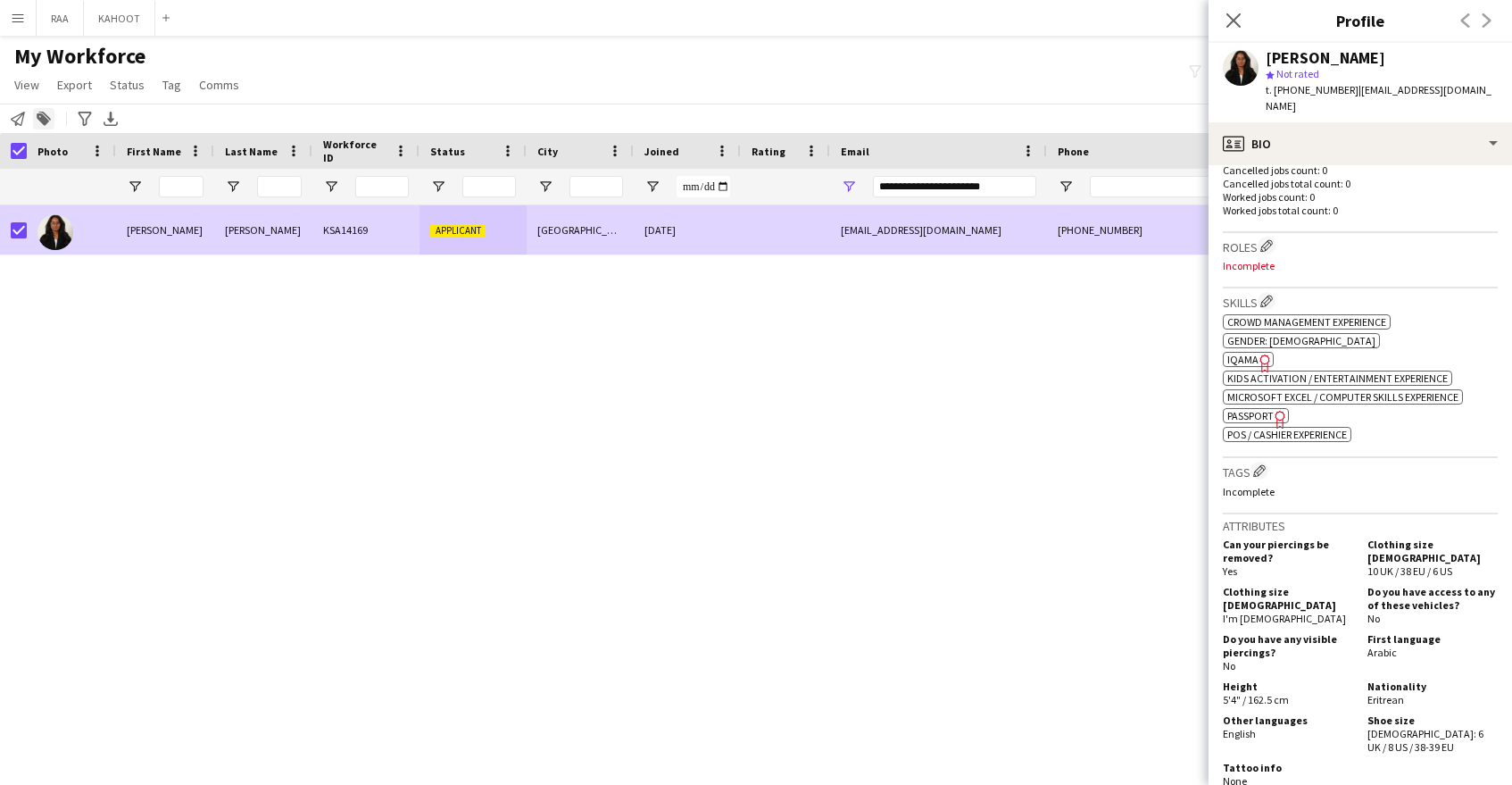
click at [49, 118] on icon at bounding box center [44, 115] width 13 height 9
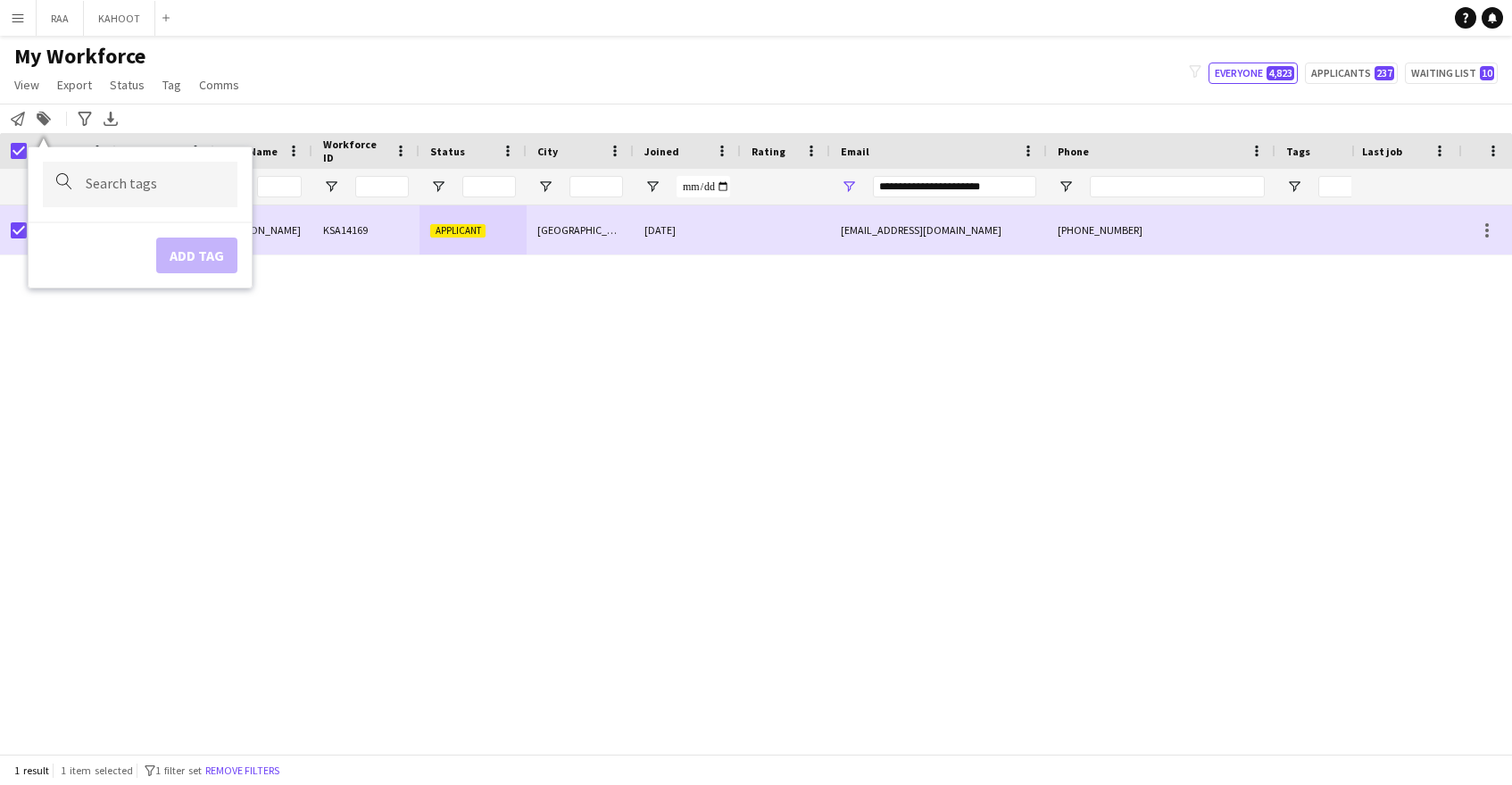
click at [206, 193] on div at bounding box center [139, 184] width 194 height 45
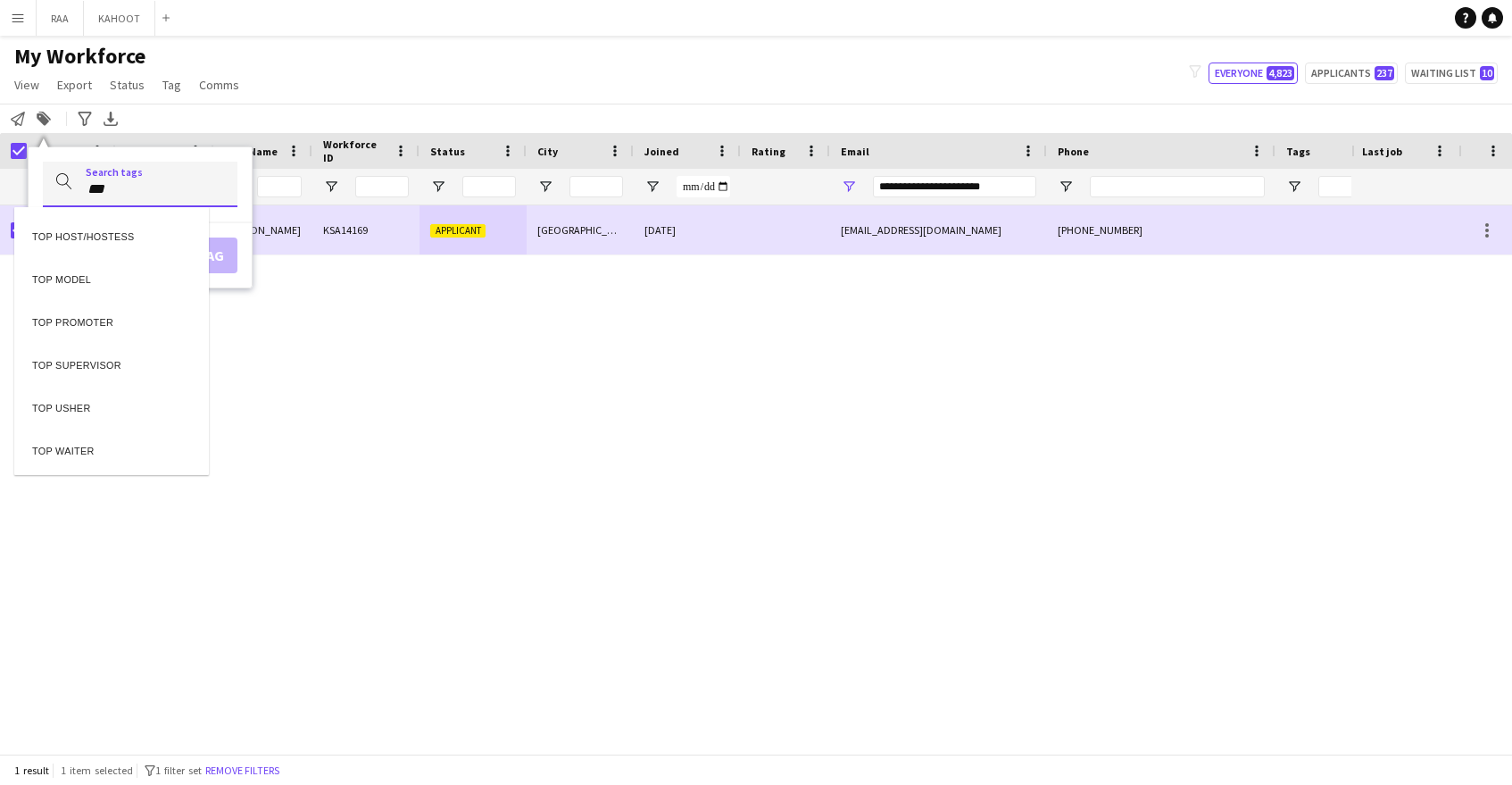
type input "***"
click at [160, 241] on div "TOP HOST/HOSTESS" at bounding box center [111, 234] width 194 height 43
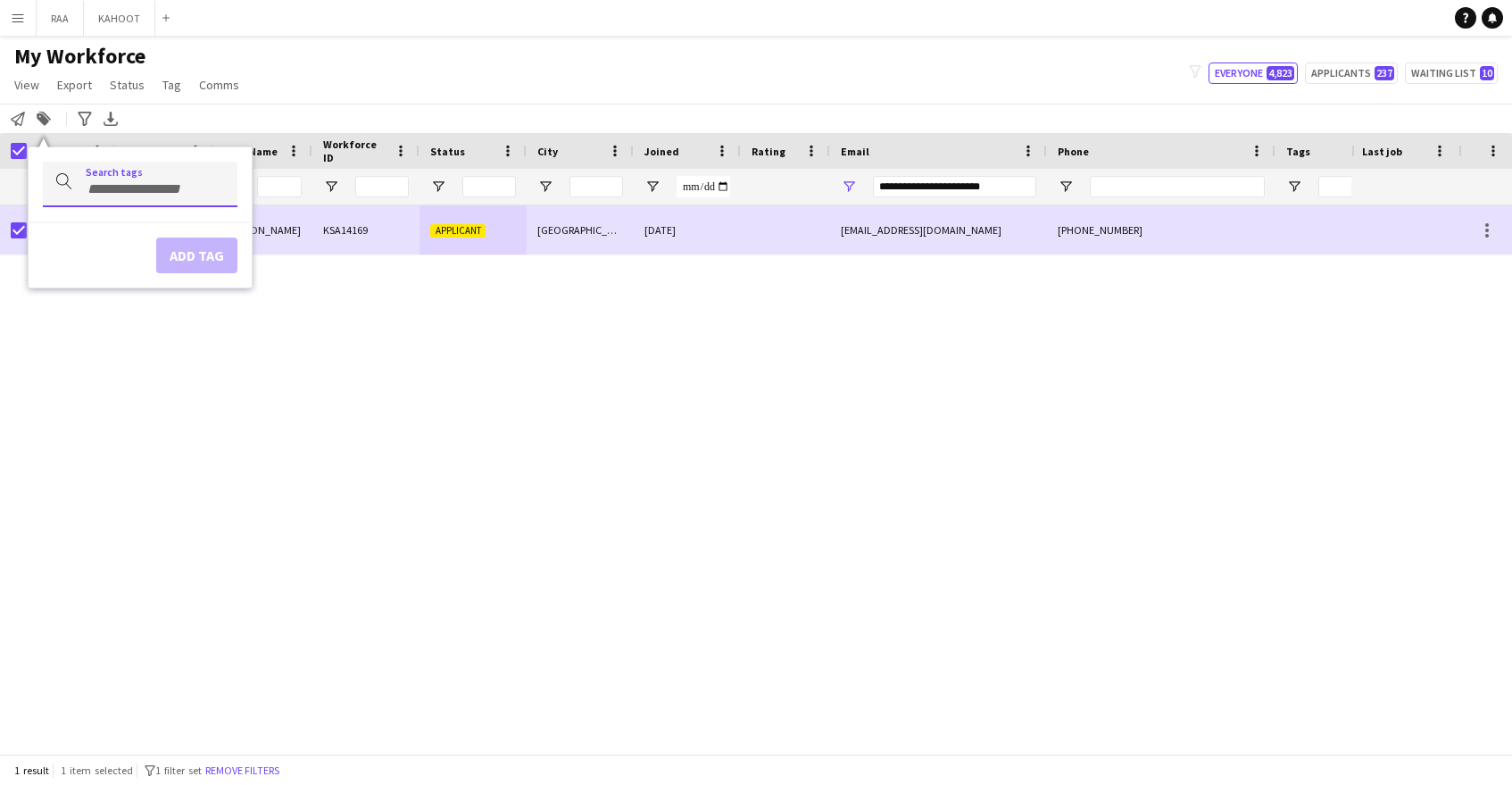
click at [160, 241] on div "Add tag" at bounding box center [140, 247] width 223 height 52
click at [181, 216] on div "**********" at bounding box center [155, 199] width 137 height 39
type input "***"
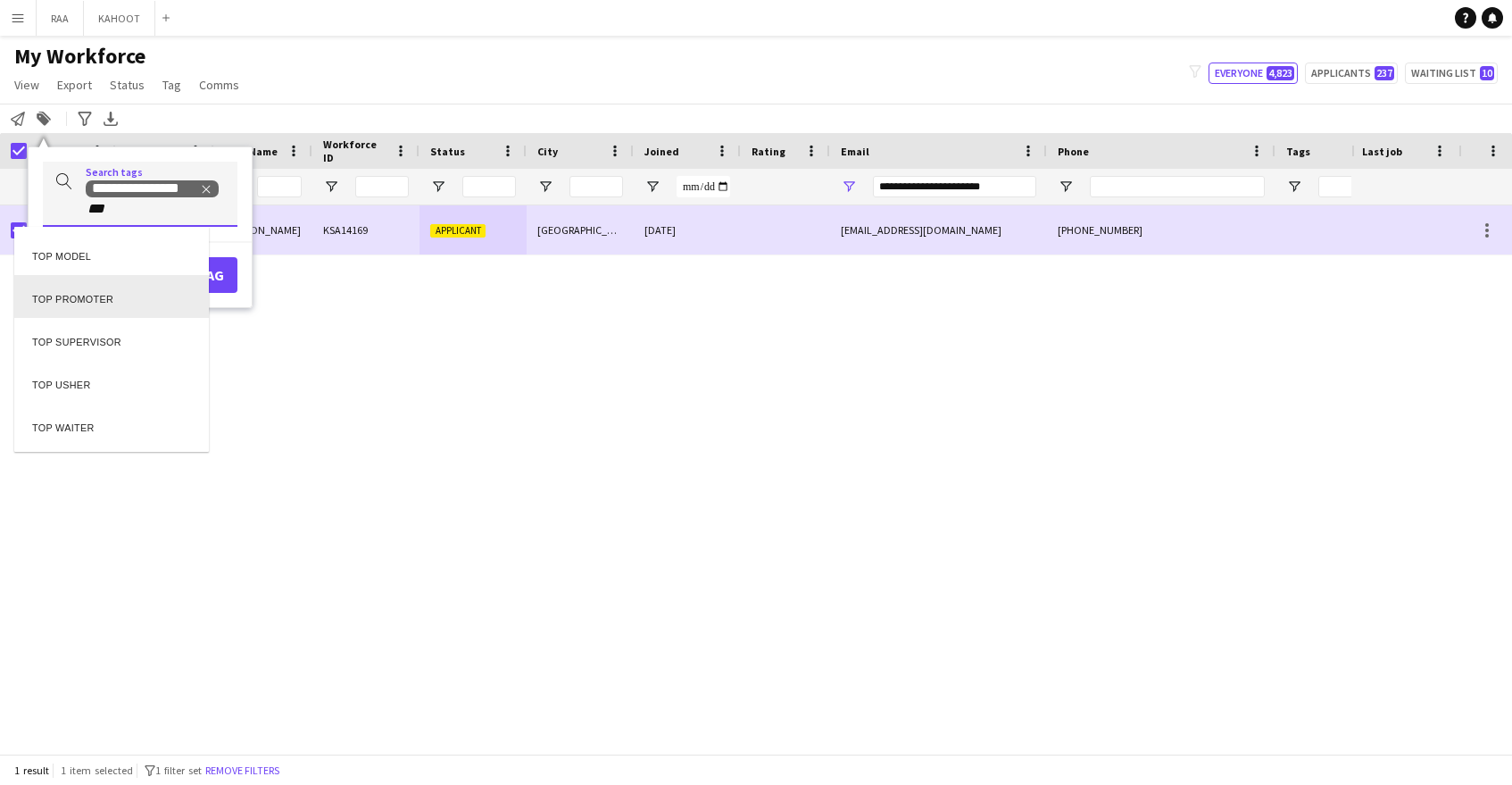
scroll to position [0, 0]
drag, startPoint x: 143, startPoint y: 297, endPoint x: 152, endPoint y: 294, distance: 9.5
click at [143, 297] on div "TOP PROMOTER" at bounding box center [111, 297] width 194 height 43
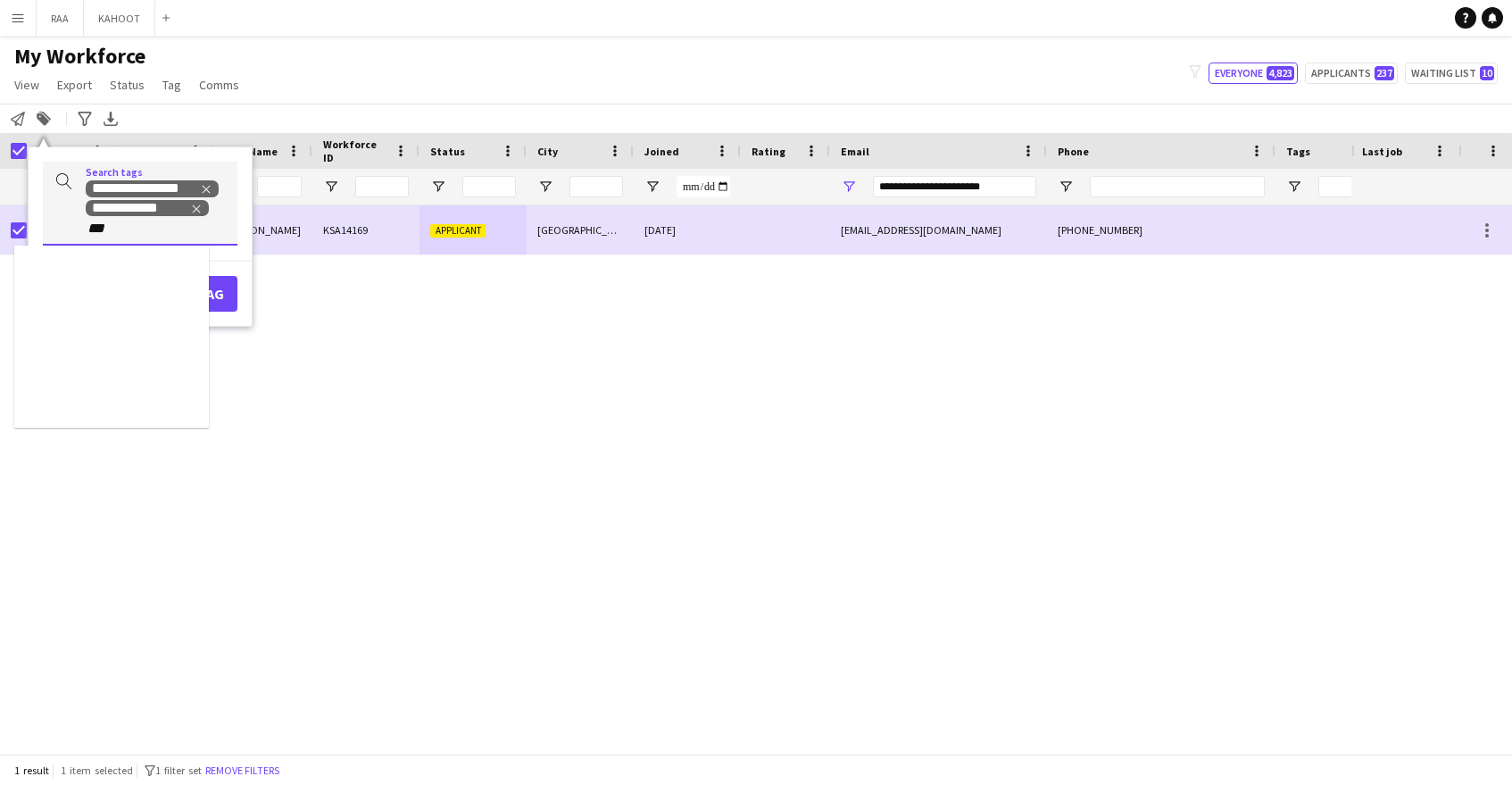
type input "***"
click at [126, 353] on div "TOP USHER" at bounding box center [111, 358] width 194 height 43
type input "****"
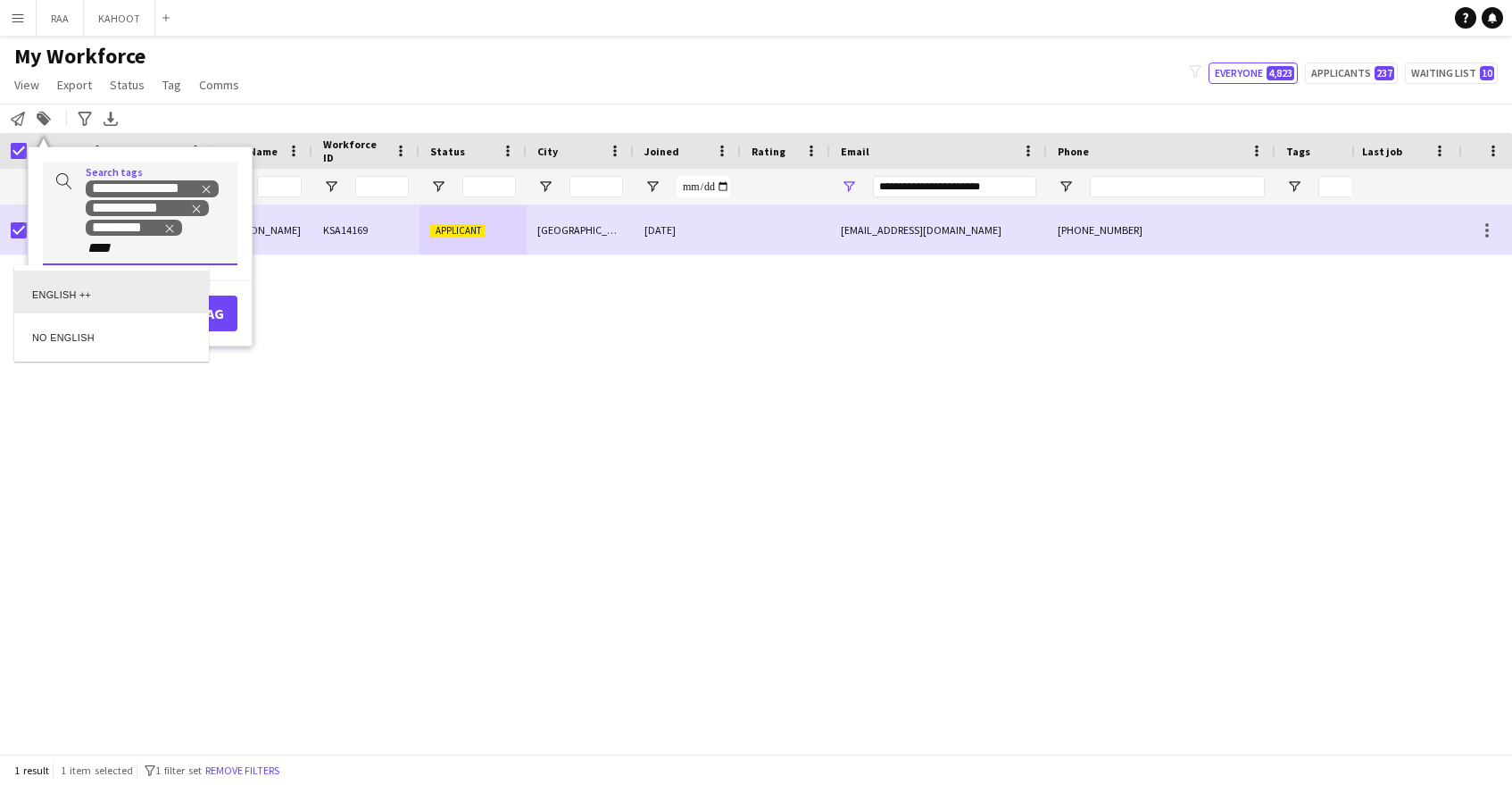
click at [133, 293] on div "ENGLISH ++" at bounding box center [111, 292] width 194 height 43
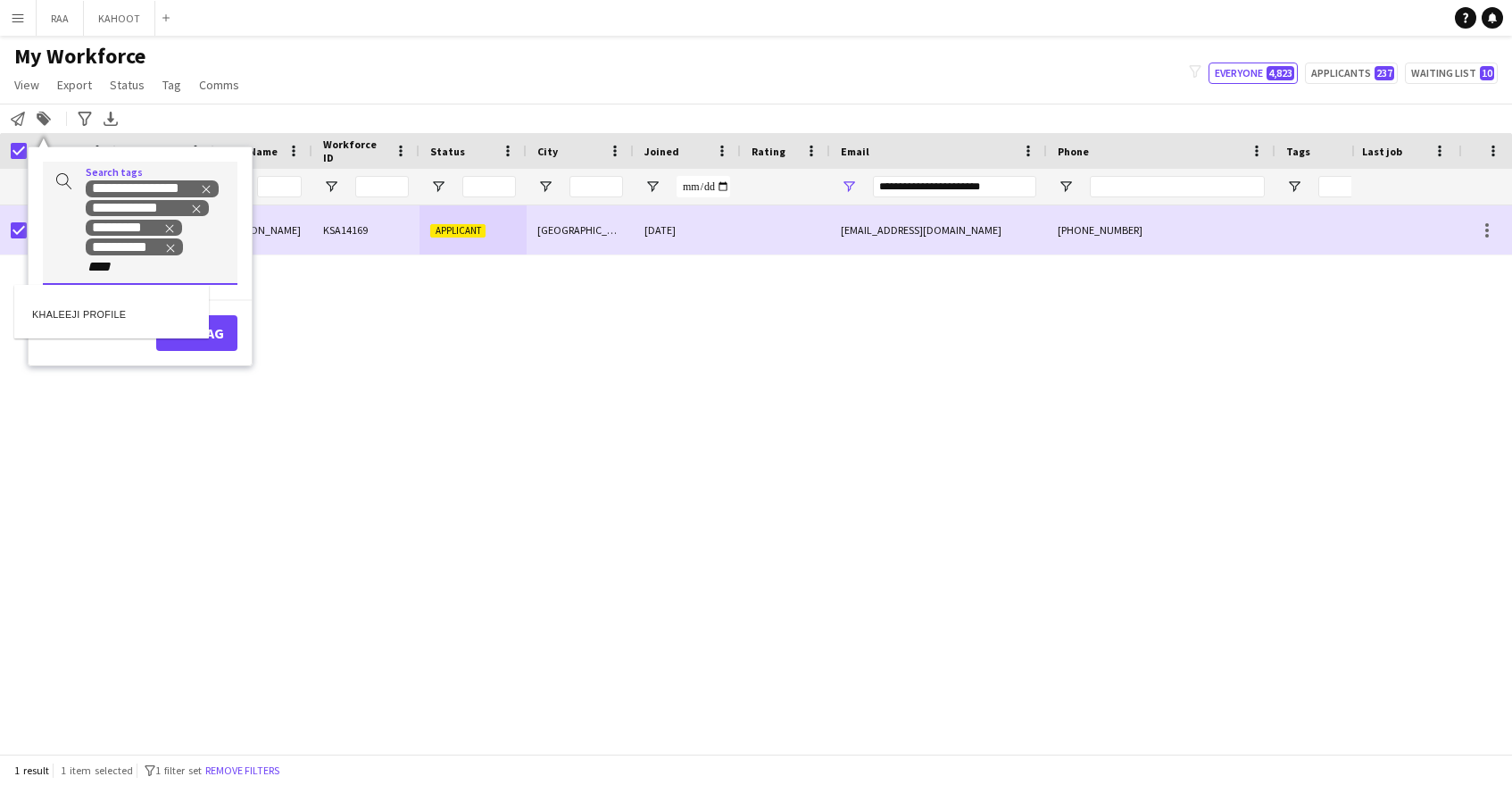
type input "****"
click at [164, 317] on div "KHALEEJI PROFILE" at bounding box center [111, 311] width 194 height 43
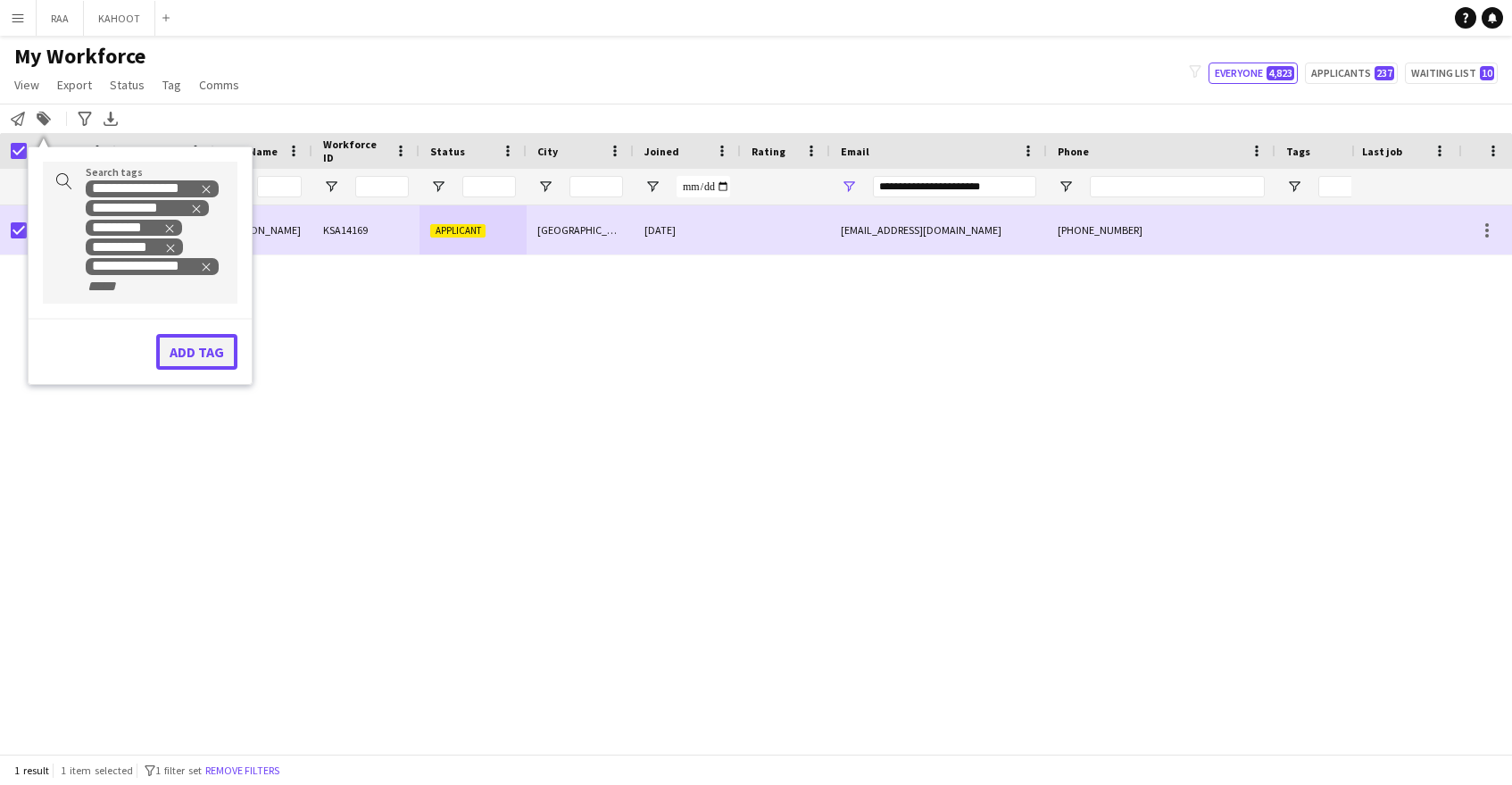
click at [197, 357] on button "Add tag" at bounding box center [197, 352] width 81 height 36
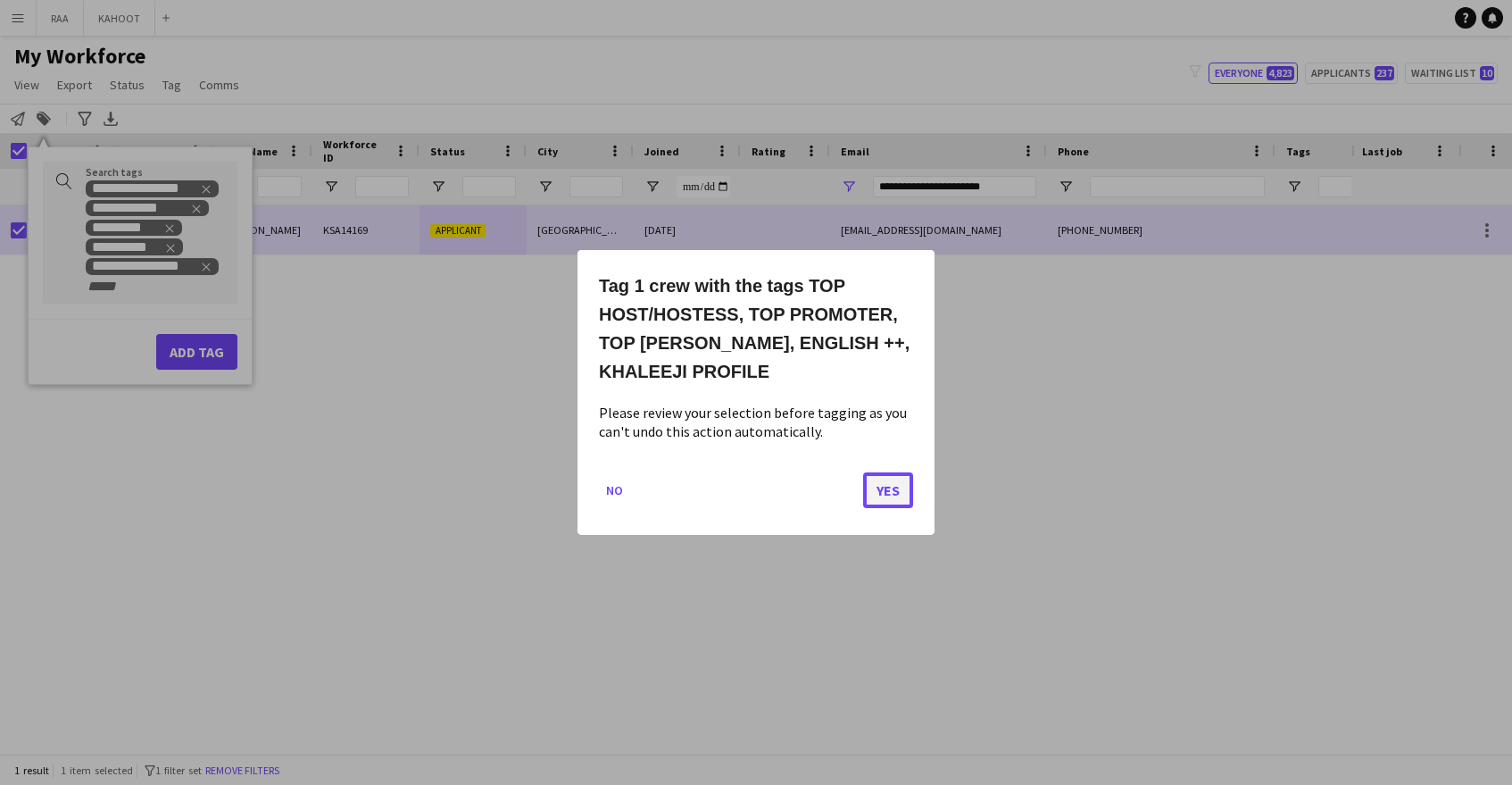
drag, startPoint x: 902, startPoint y: 482, endPoint x: 874, endPoint y: 476, distance: 28.6
click at [901, 482] on button "Yes" at bounding box center [888, 490] width 50 height 36
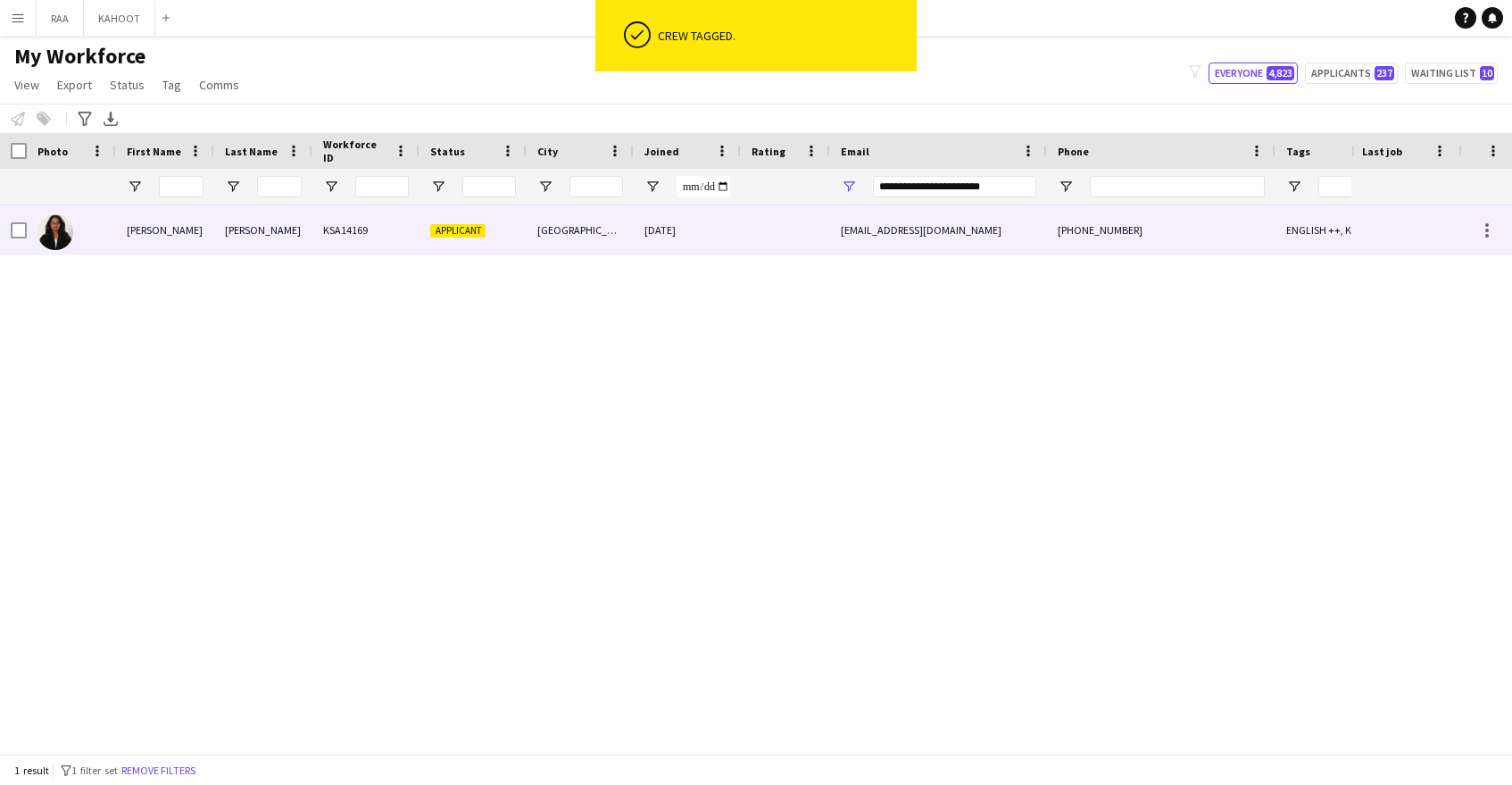
click at [762, 247] on div at bounding box center [785, 229] width 89 height 49
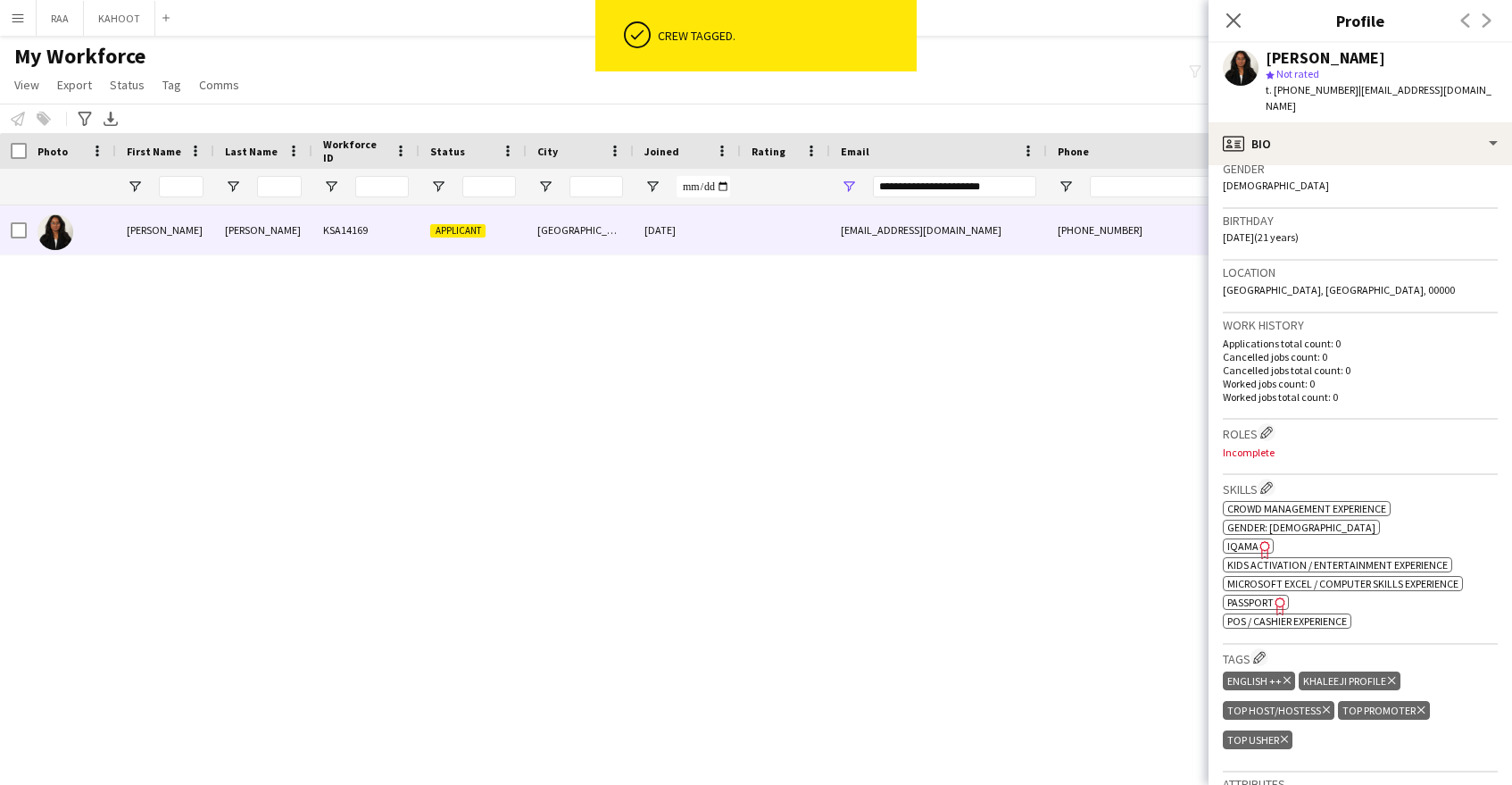
scroll to position [293, 0]
click at [1267, 423] on app-icon "Edit crew company roles" at bounding box center [1267, 429] width 13 height 13
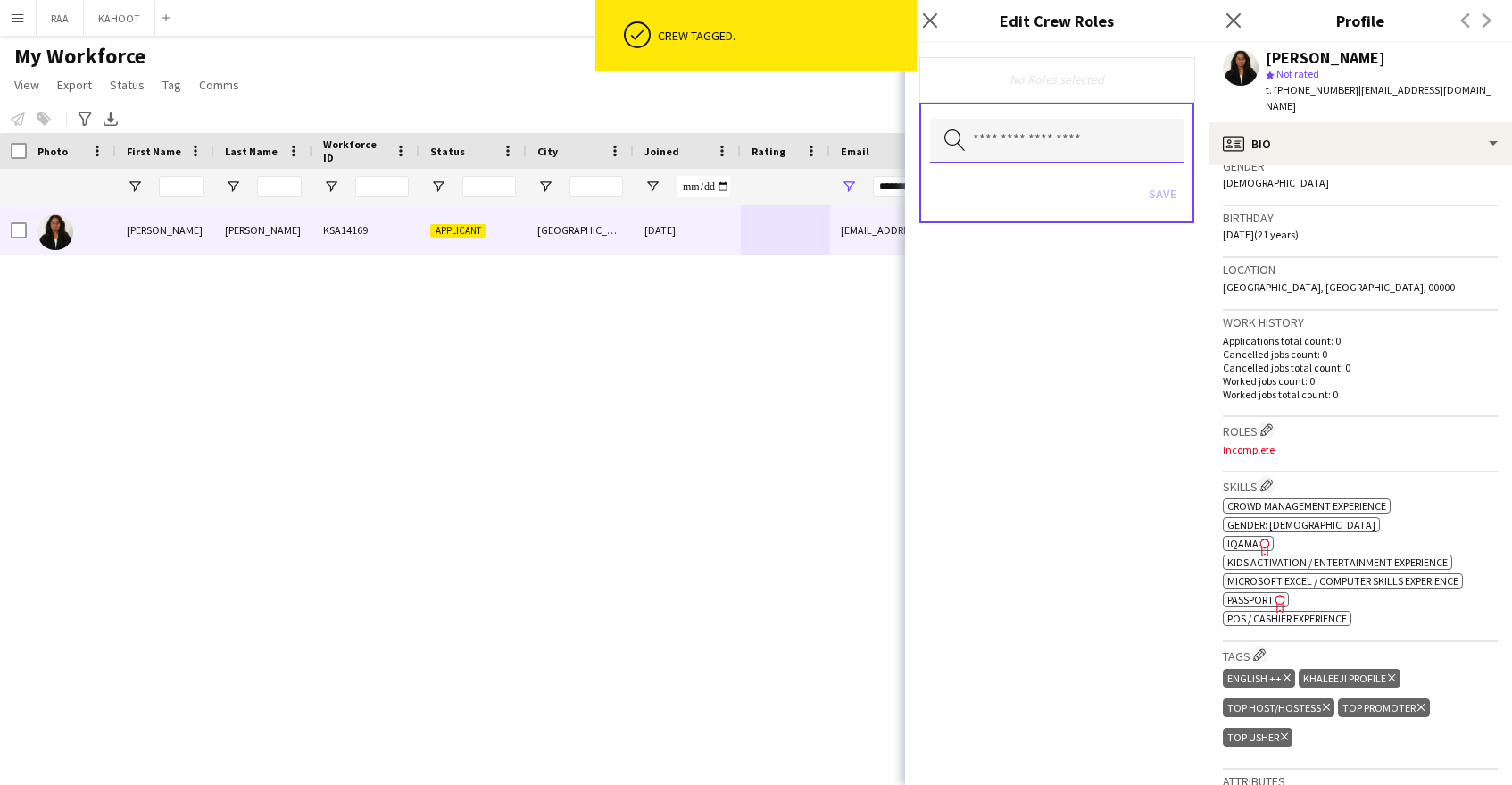
click at [1041, 147] on input "text" at bounding box center [1057, 141] width 253 height 44
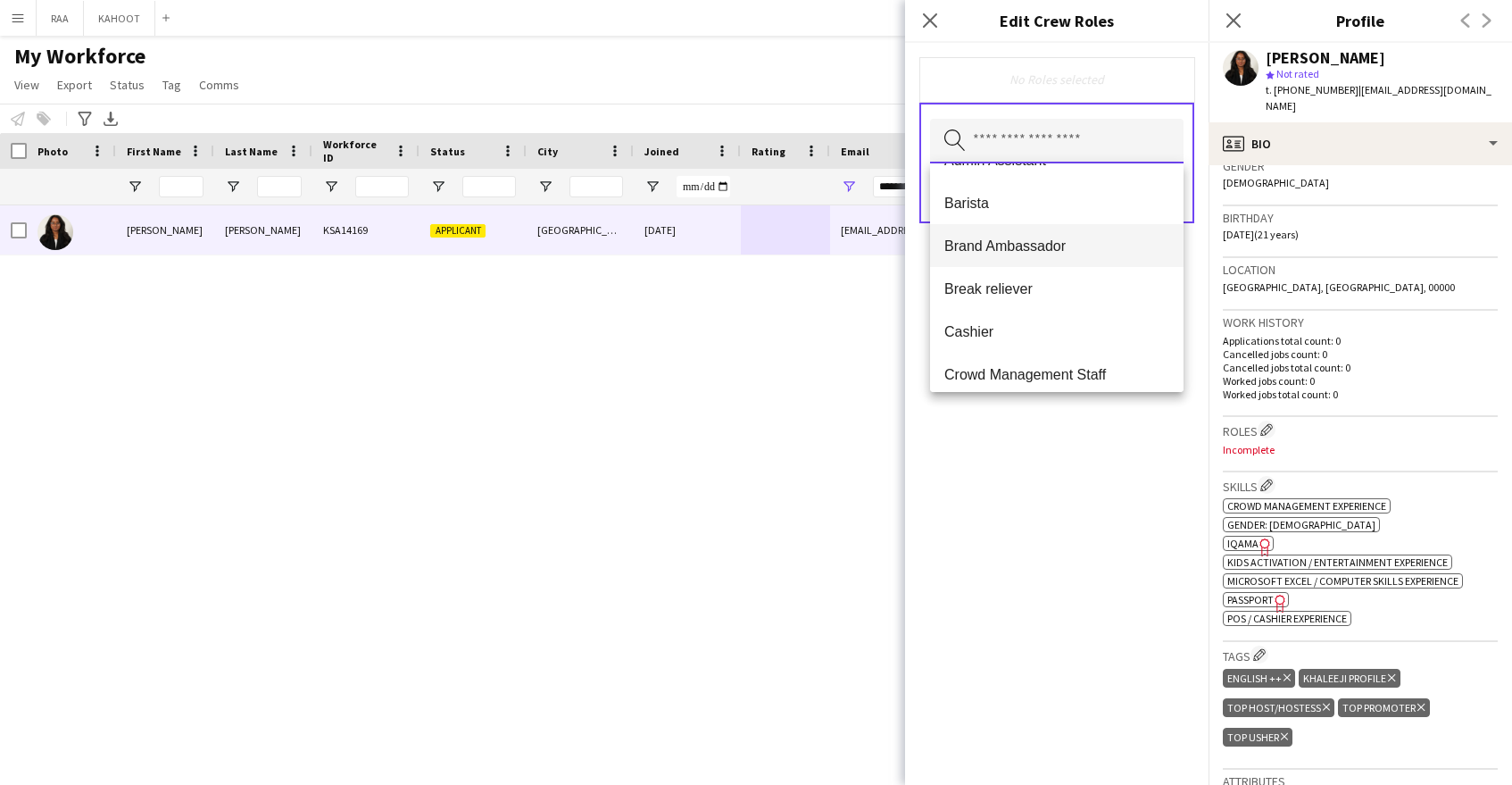
scroll to position [76, 0]
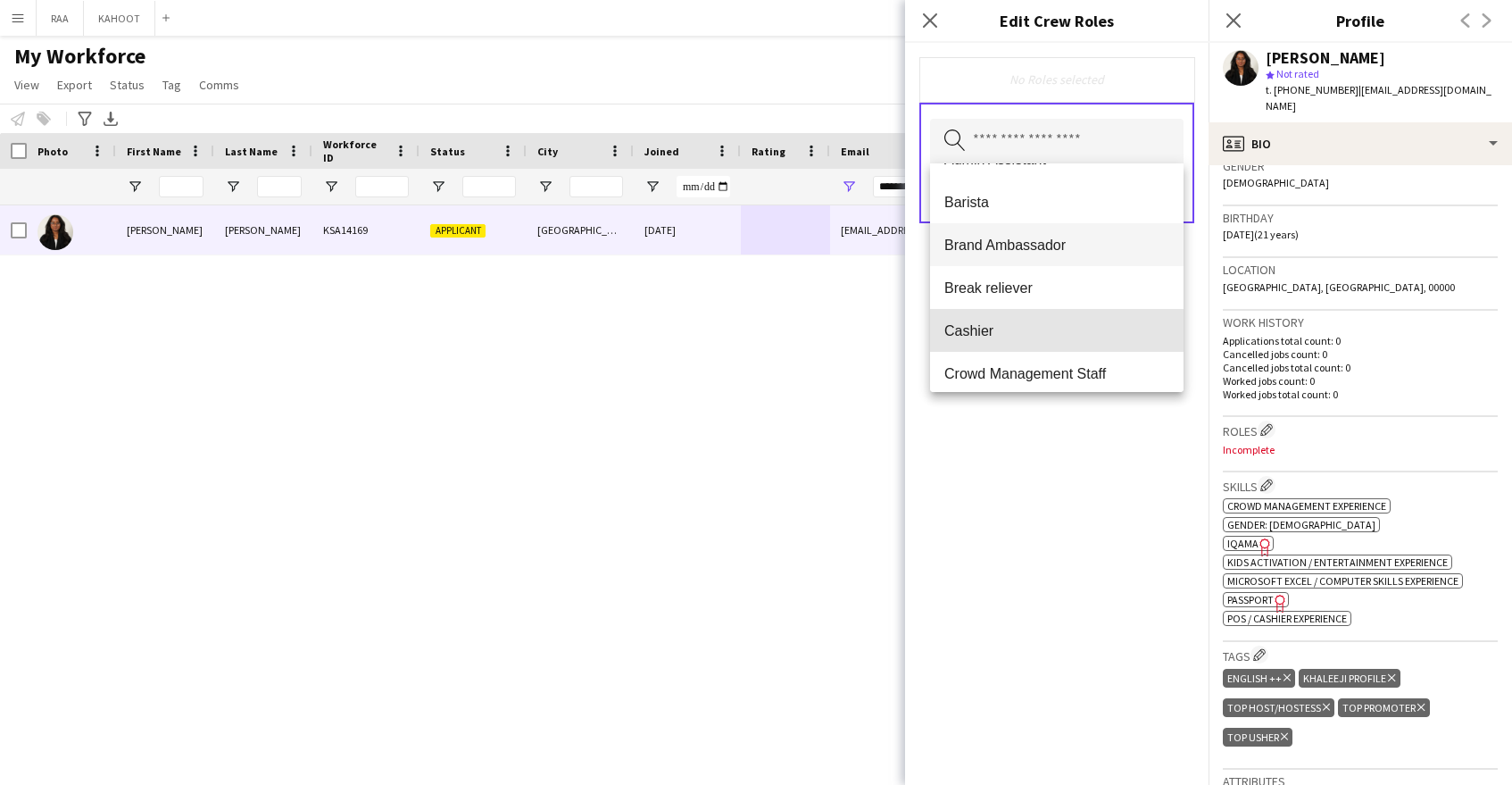
click at [1016, 334] on span "Cashier" at bounding box center [1056, 332] width 225 height 17
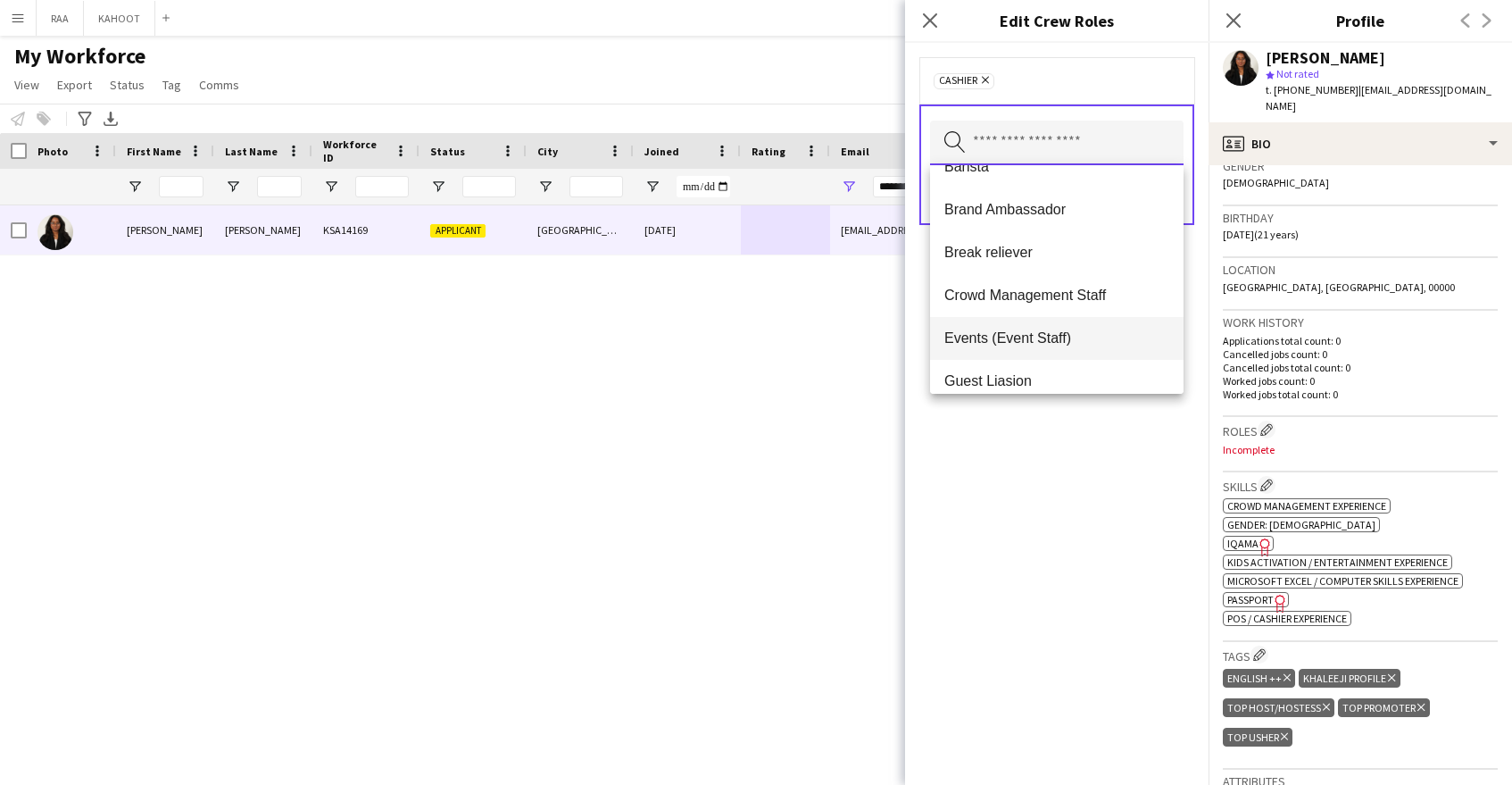
scroll to position [115, 0]
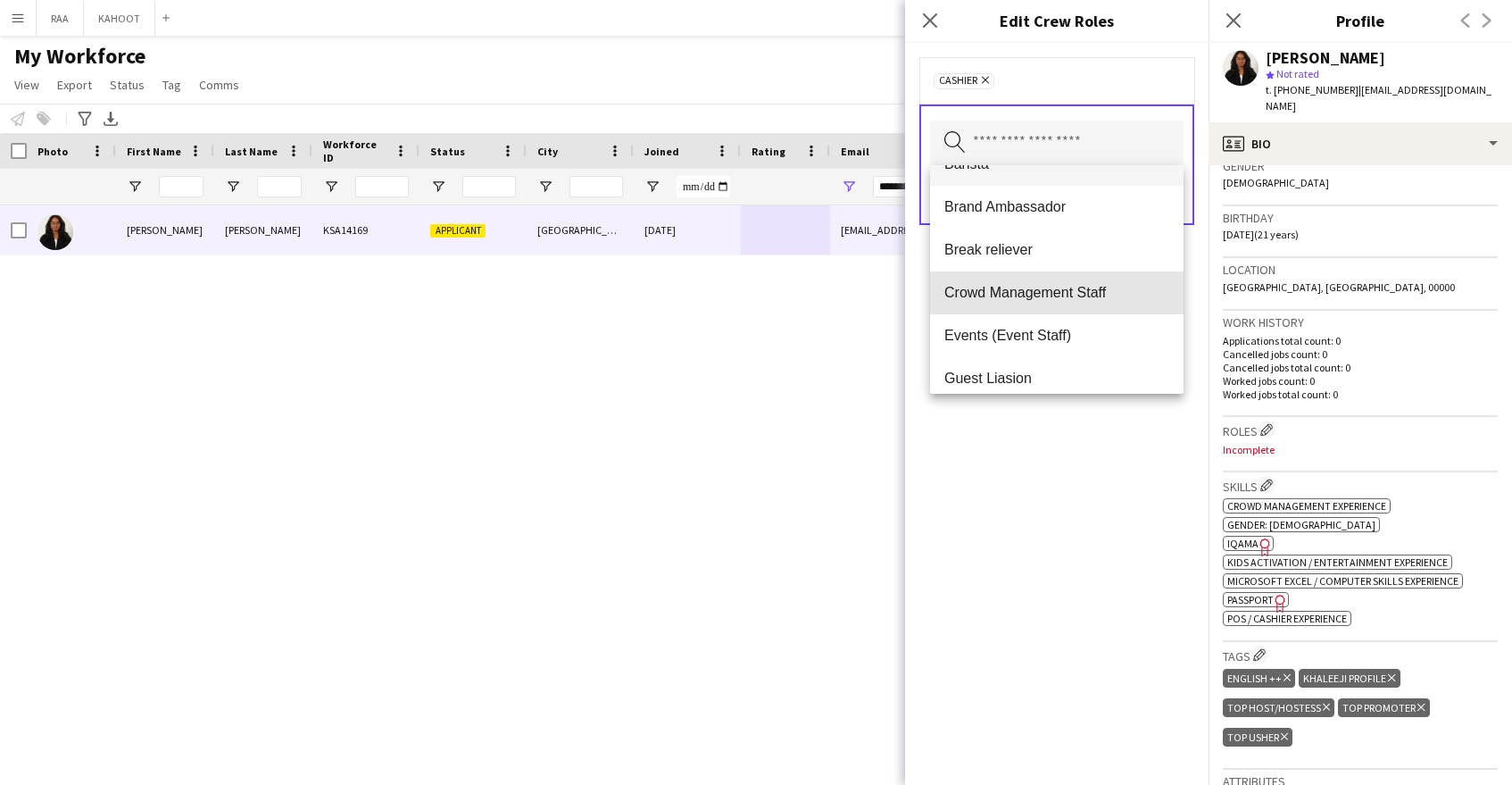
click at [1041, 294] on span "Crowd Management Staff" at bounding box center [1056, 293] width 225 height 17
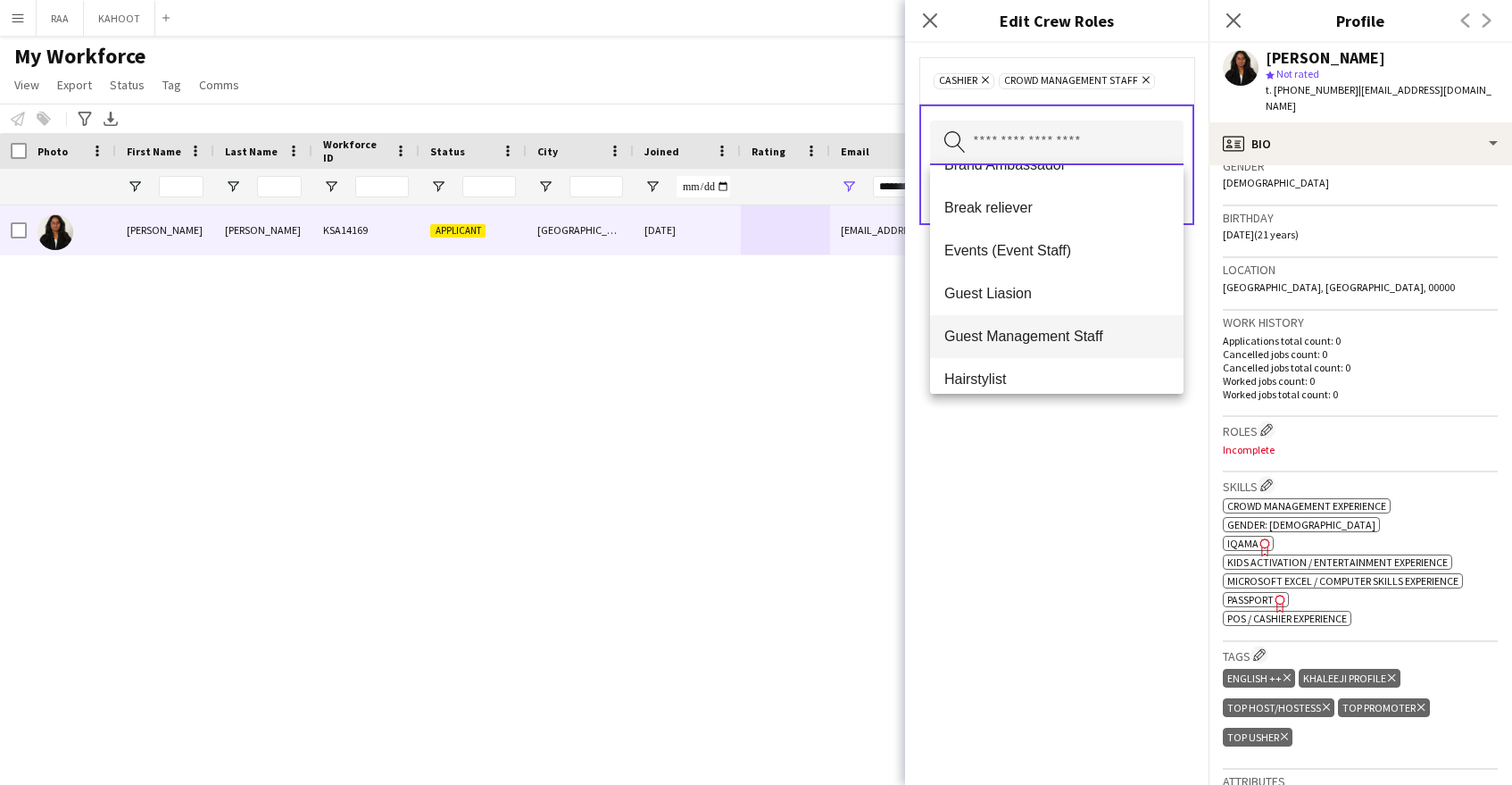
scroll to position [178, 0]
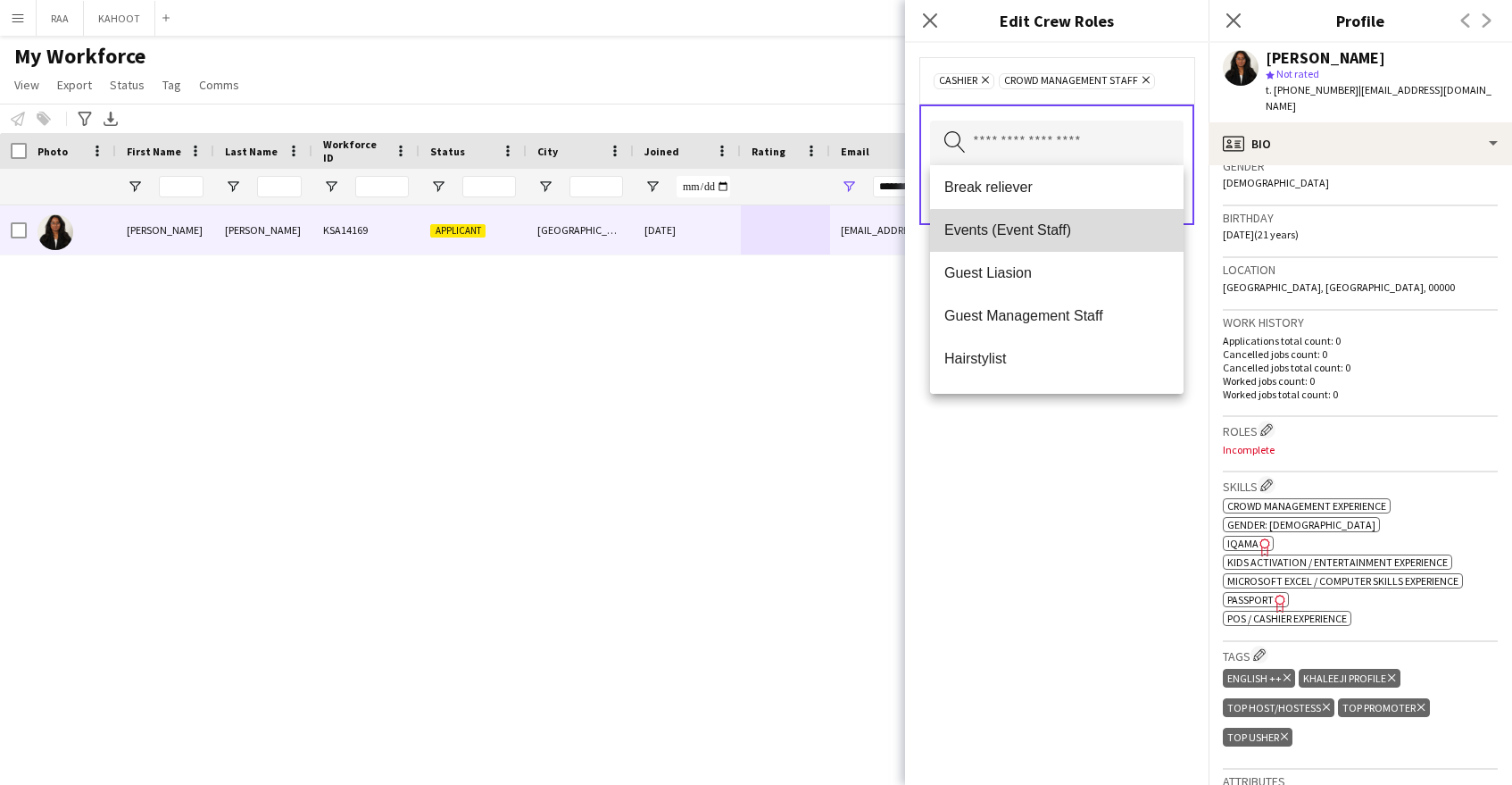
click at [1061, 245] on mat-option "Events (Event Staff)" at bounding box center [1057, 230] width 253 height 43
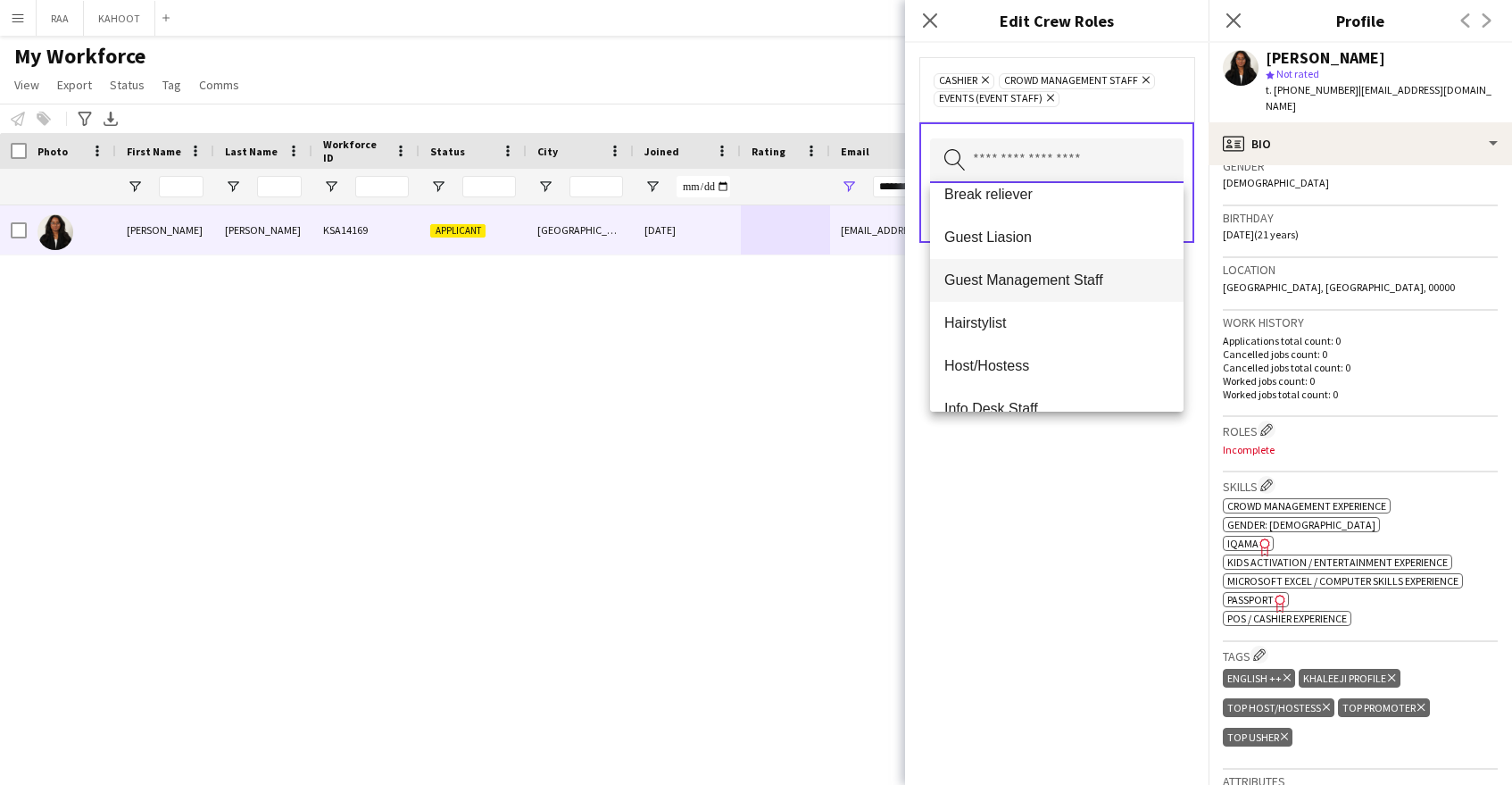
scroll to position [191, 0]
click at [1062, 274] on span "Guest Management Staff" at bounding box center [1056, 277] width 225 height 17
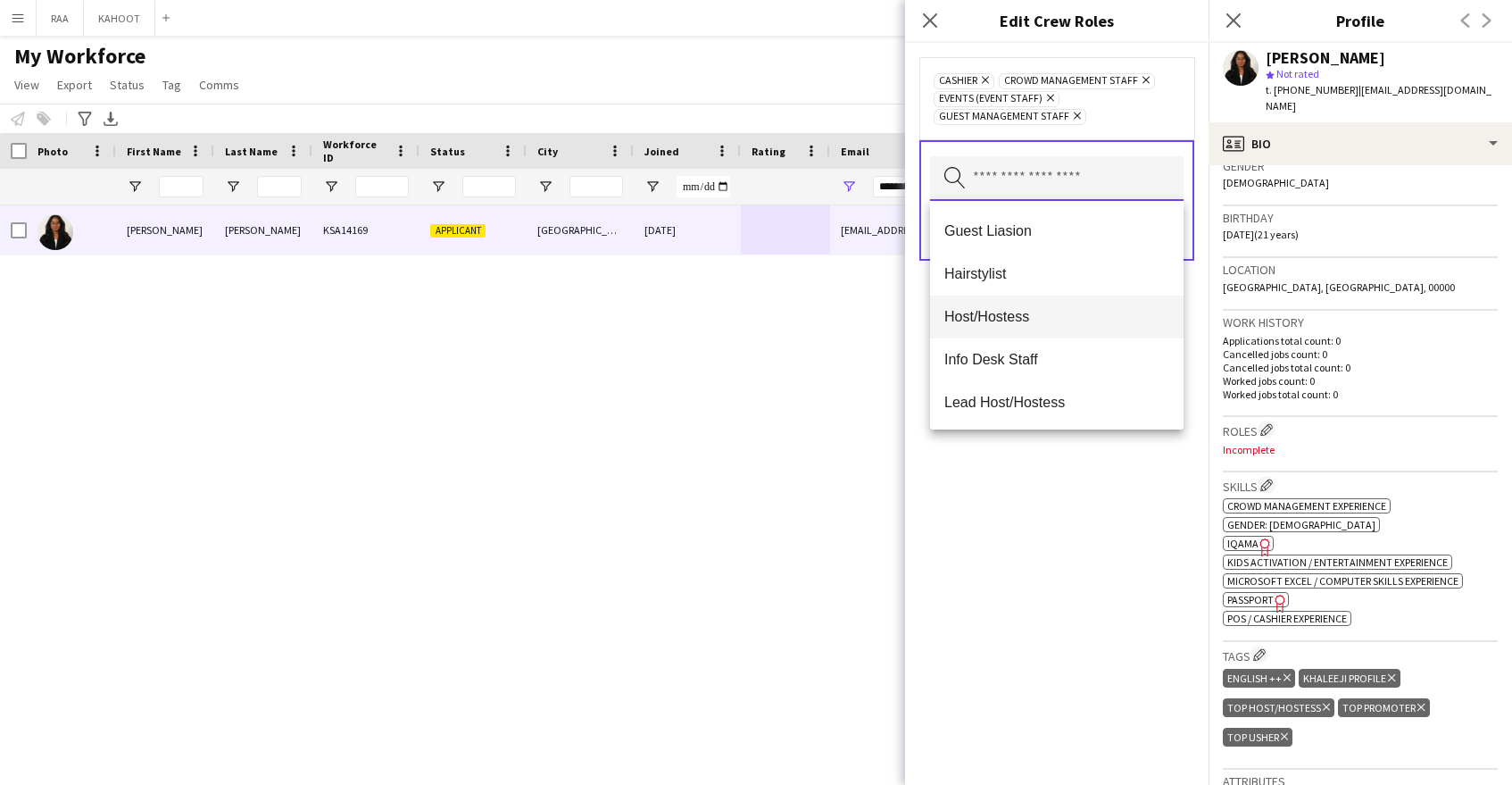
scroll to position [216, 0]
click at [1087, 322] on span "Host/Hostess" at bounding box center [1056, 314] width 225 height 17
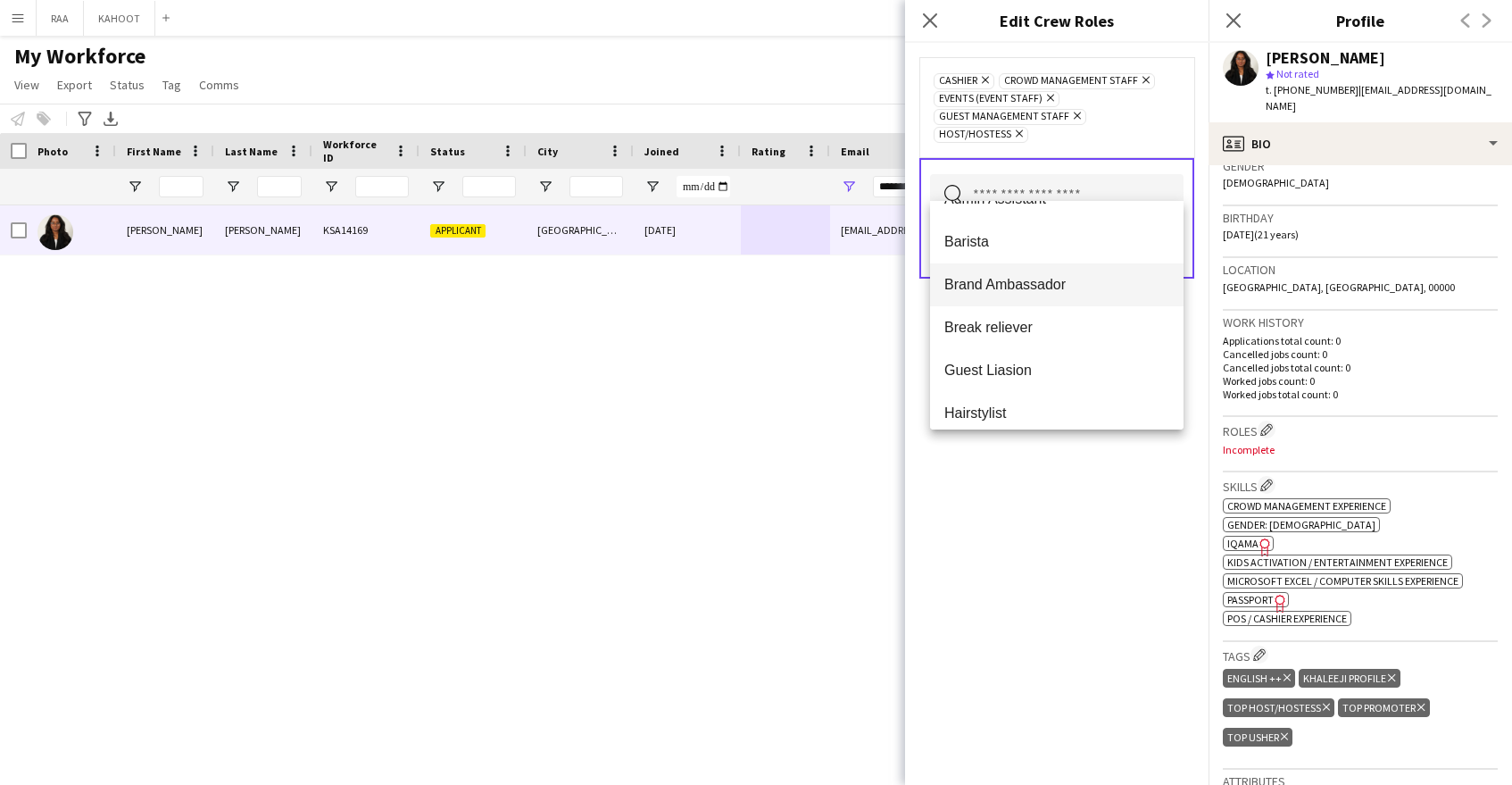
scroll to position [0, 0]
click at [1068, 270] on span "Admin Assistant" at bounding box center [1056, 273] width 225 height 17
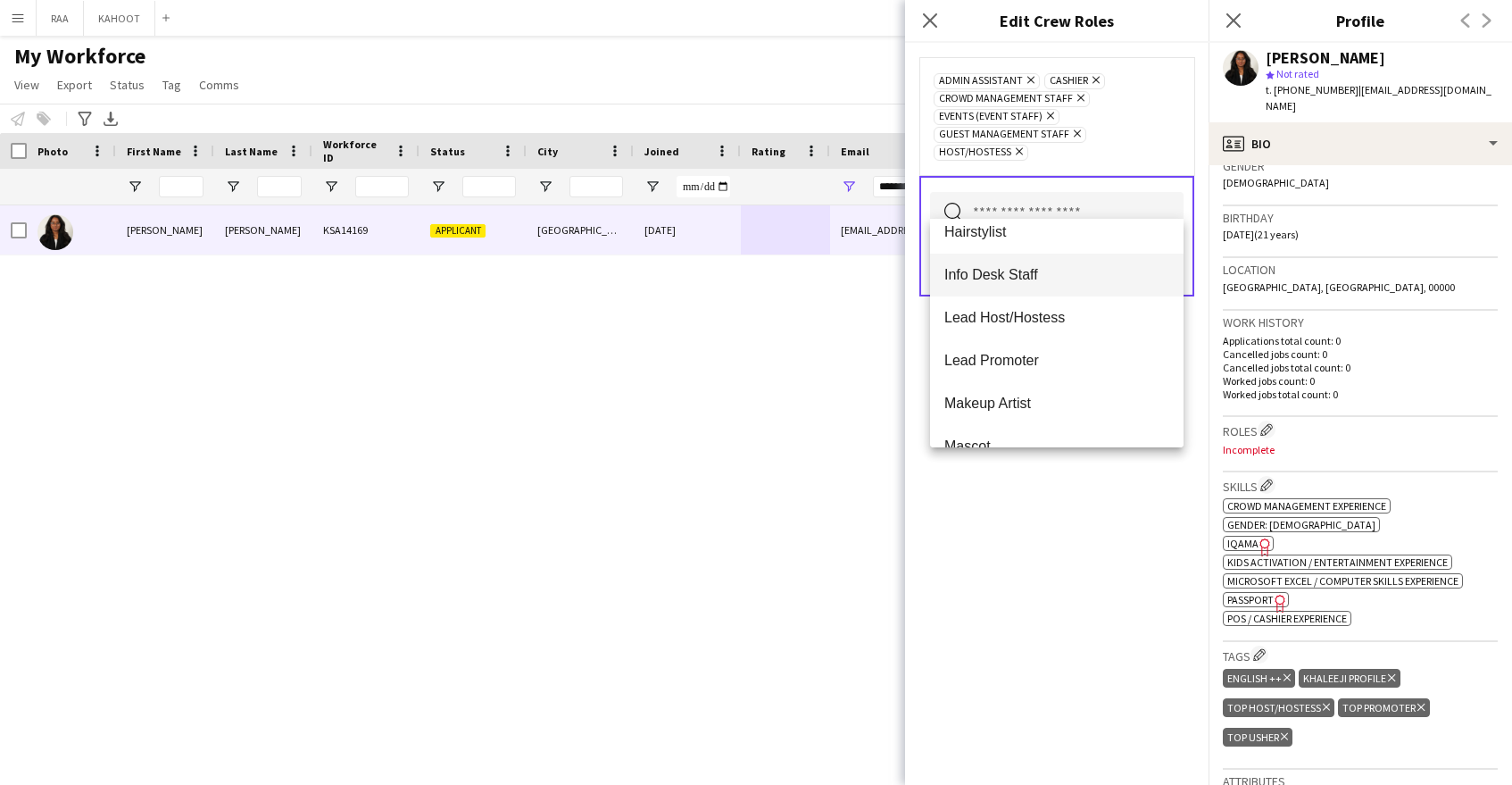
scroll to position [235, 0]
click at [1057, 275] on span "Info Desk Staff" at bounding box center [1056, 270] width 225 height 17
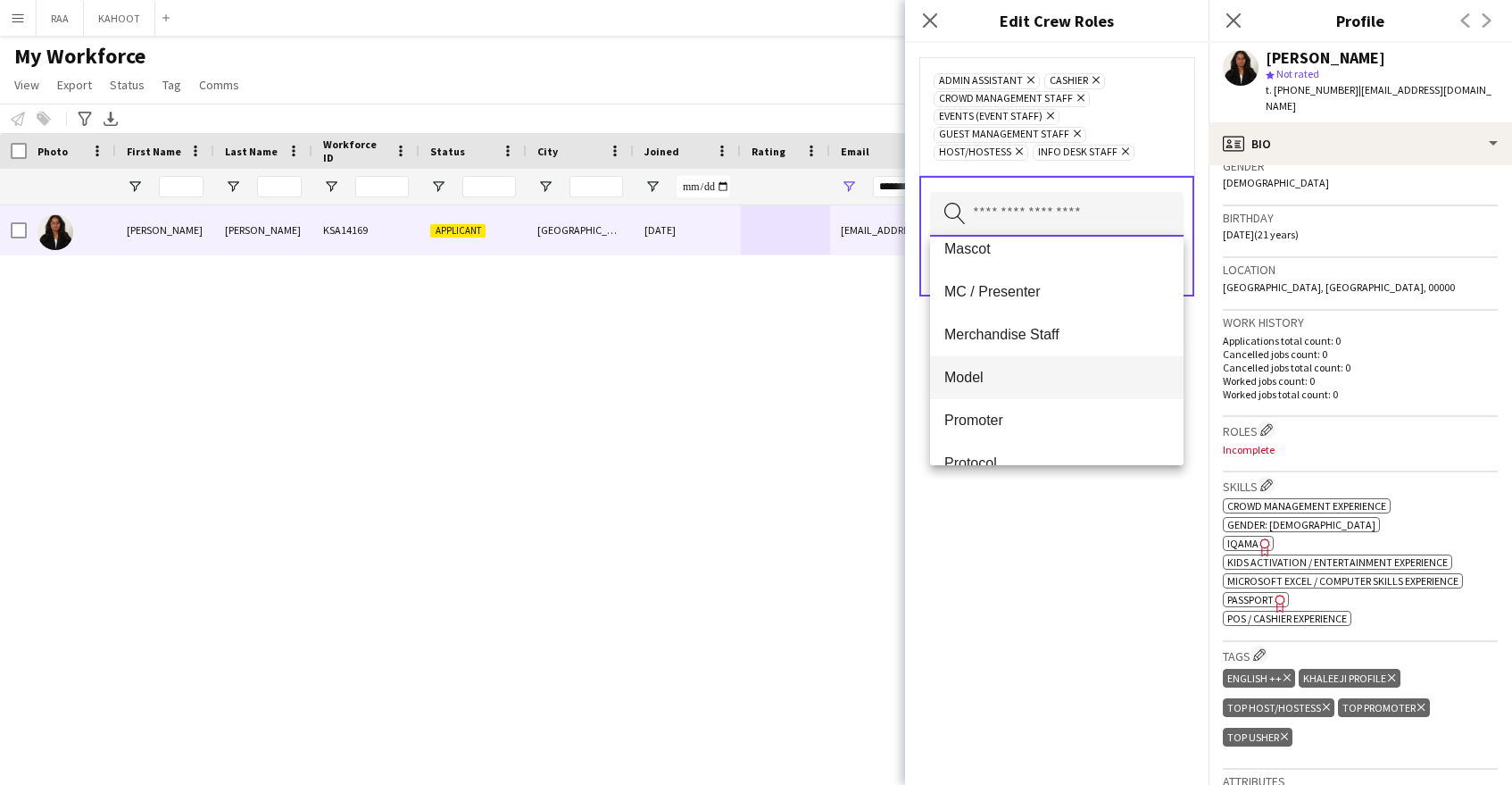
scroll to position [422, 0]
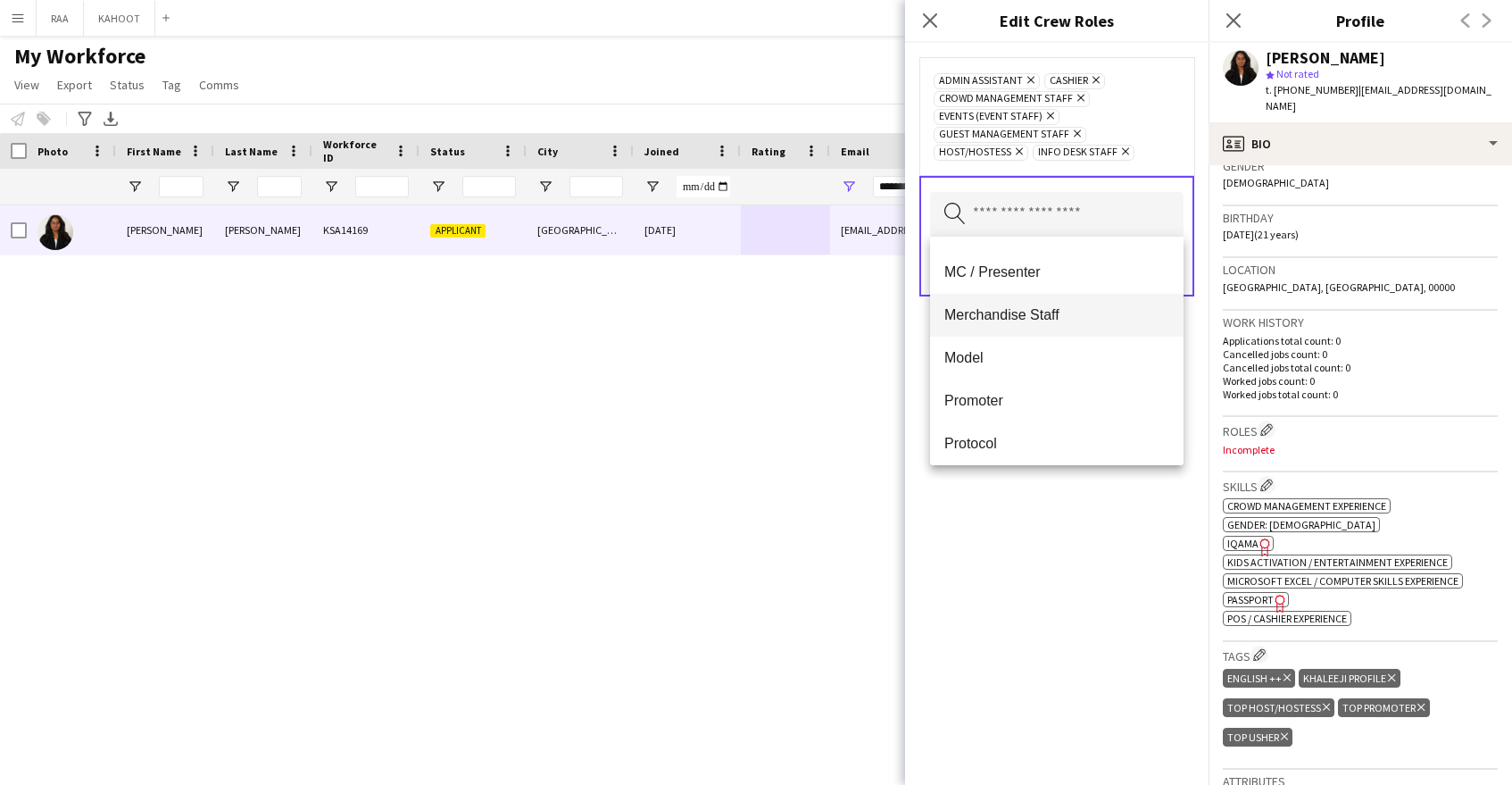
click at [1057, 319] on span "Merchandise Staff" at bounding box center [1056, 315] width 225 height 17
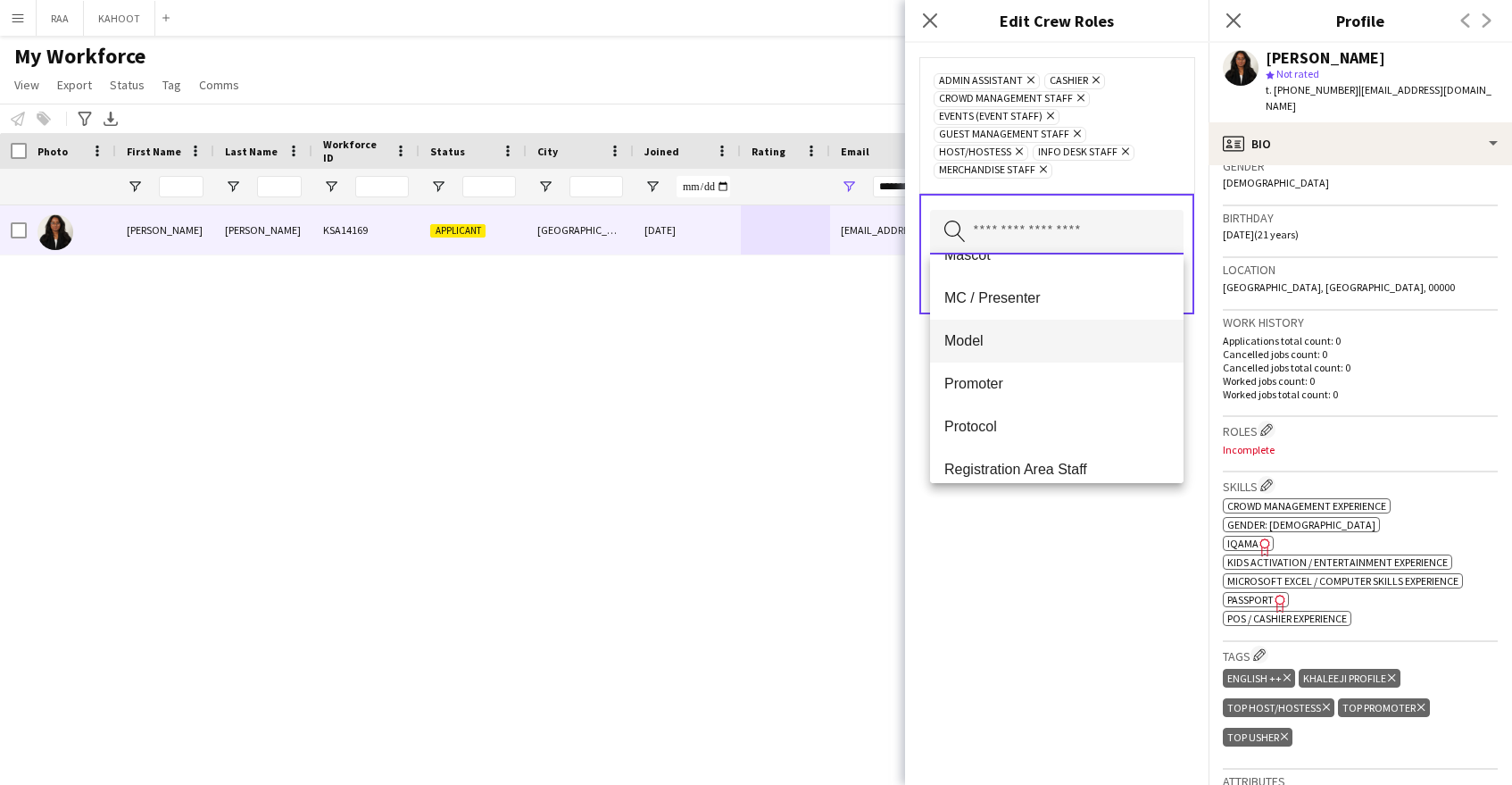
scroll to position [415, 0]
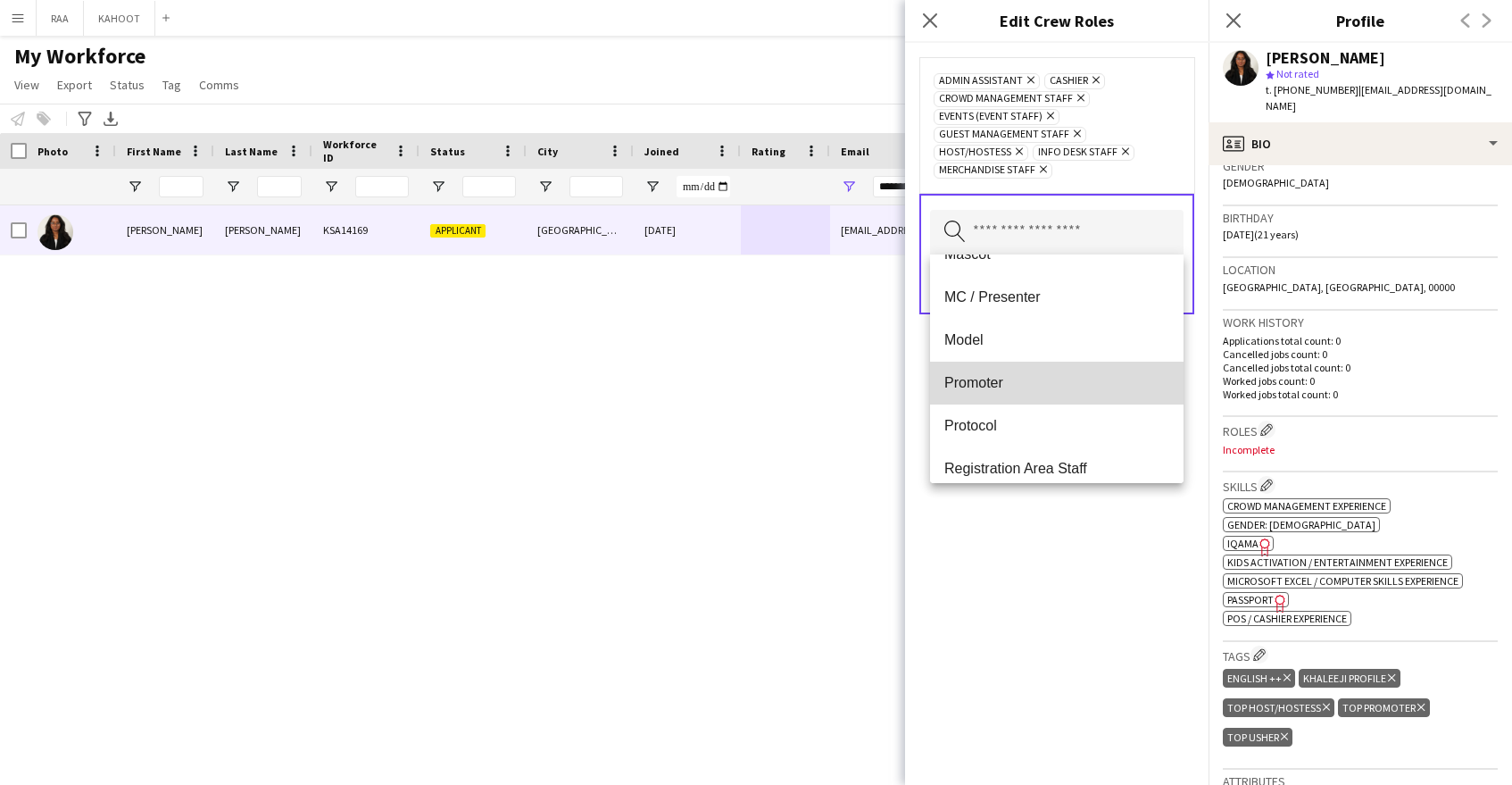
click at [1047, 387] on span "Promoter" at bounding box center [1056, 383] width 225 height 17
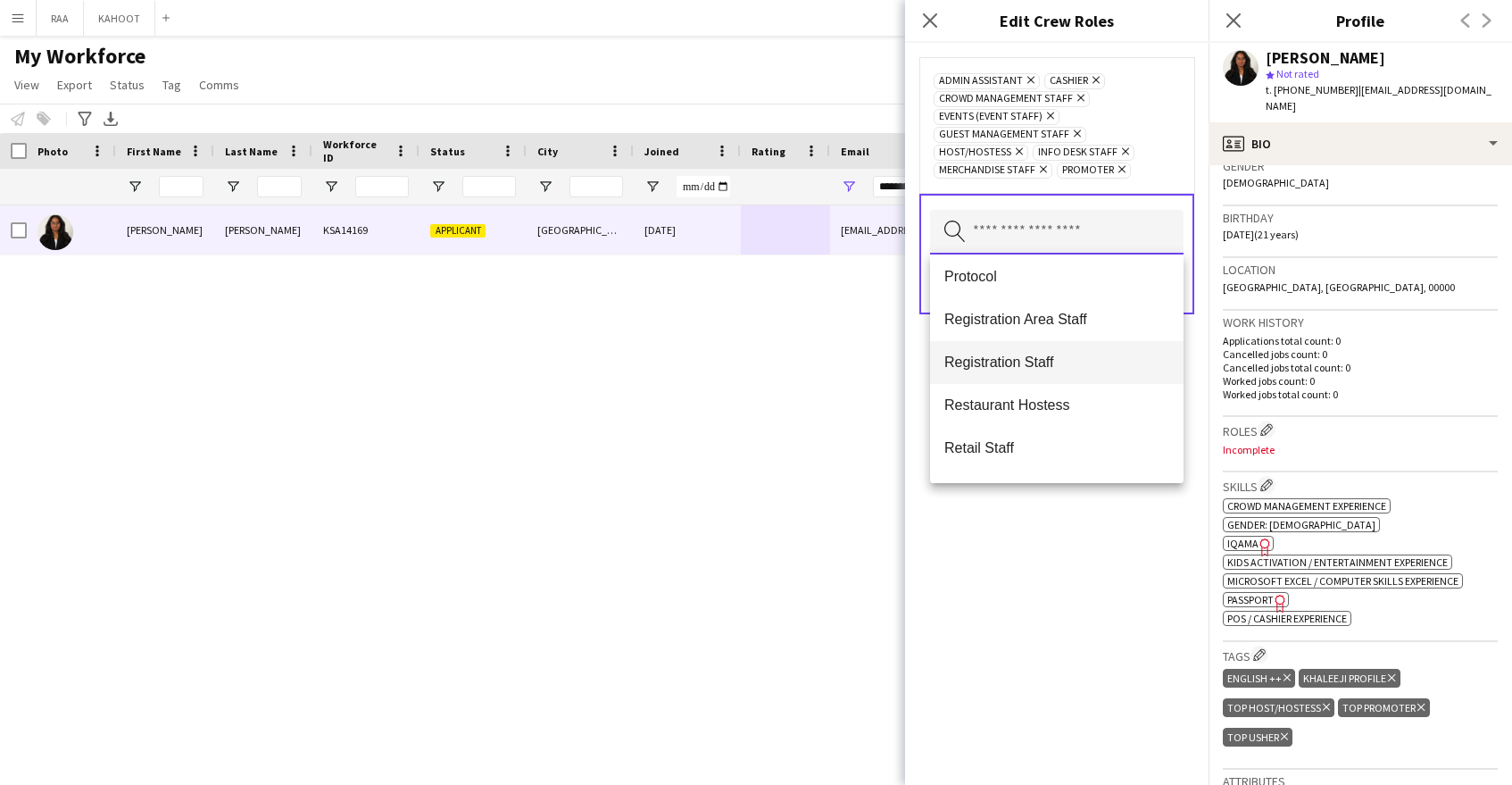
scroll to position [522, 0]
click at [1064, 326] on mat-option "Registration Area Staff" at bounding box center [1057, 318] width 253 height 43
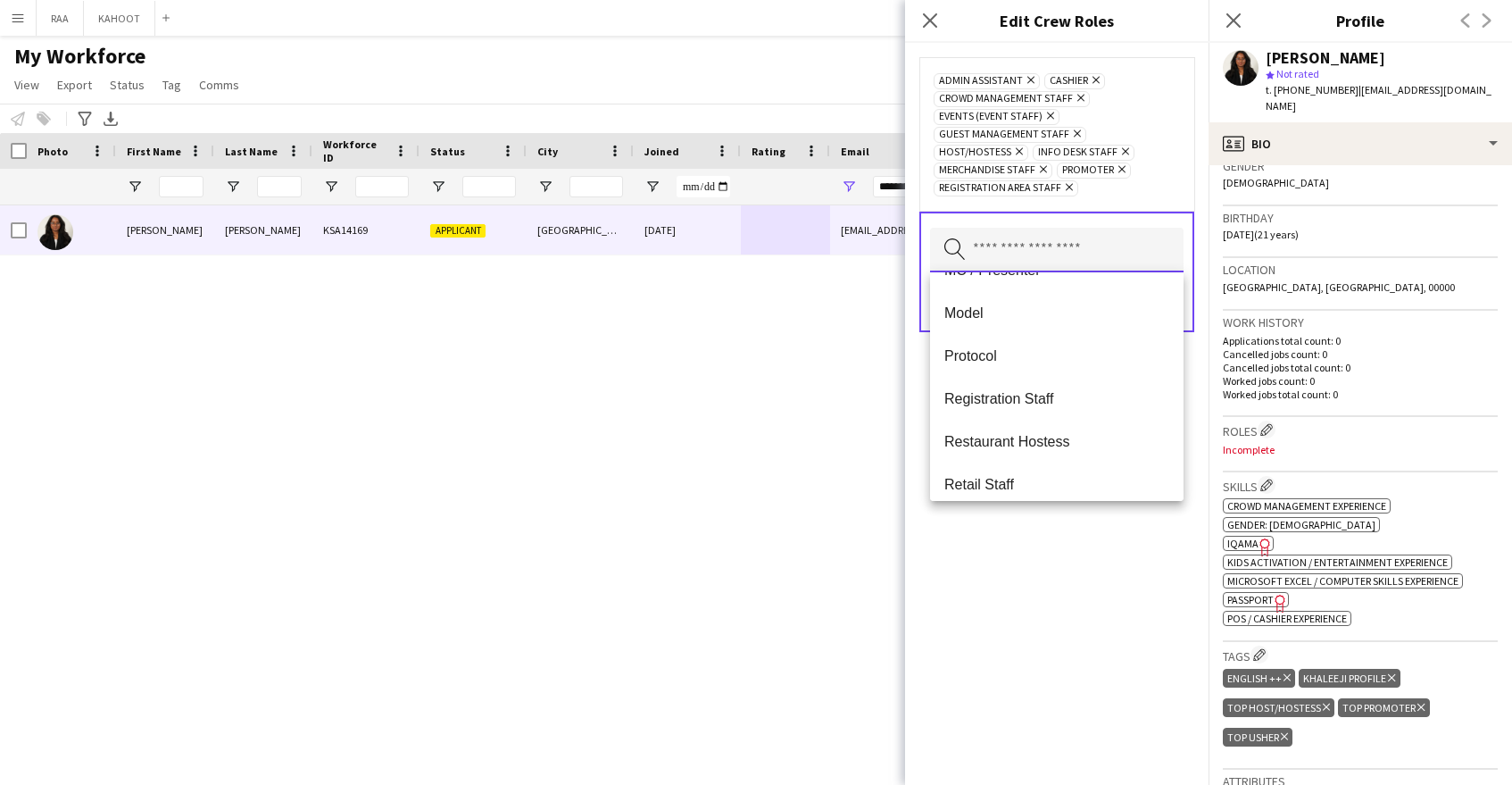
scroll to position [460, 0]
click at [1070, 400] on span "Registration Staff" at bounding box center [1056, 398] width 225 height 17
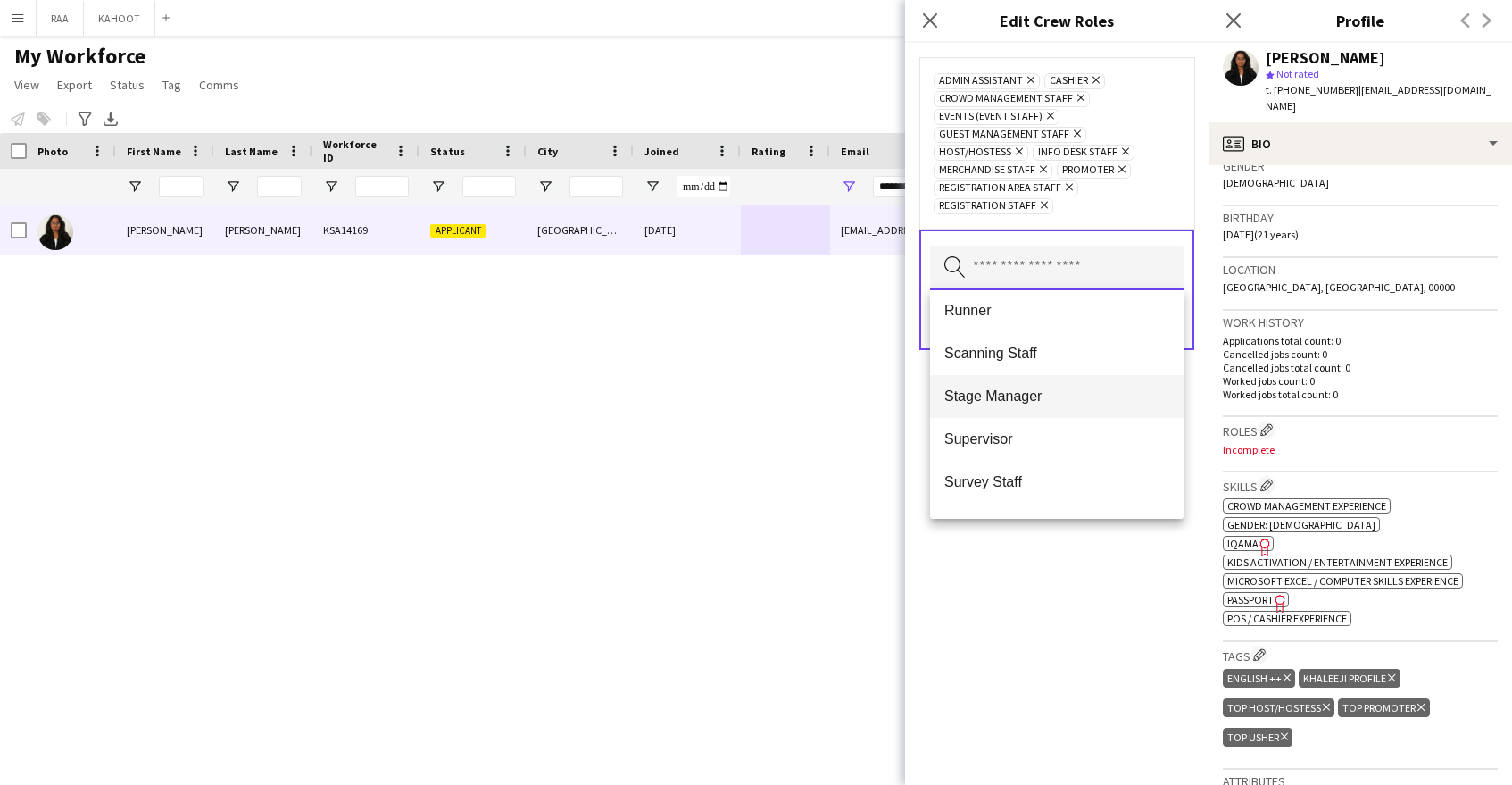
scroll to position [652, 0]
click at [1060, 352] on span "Scanning Staff" at bounding box center [1056, 353] width 225 height 17
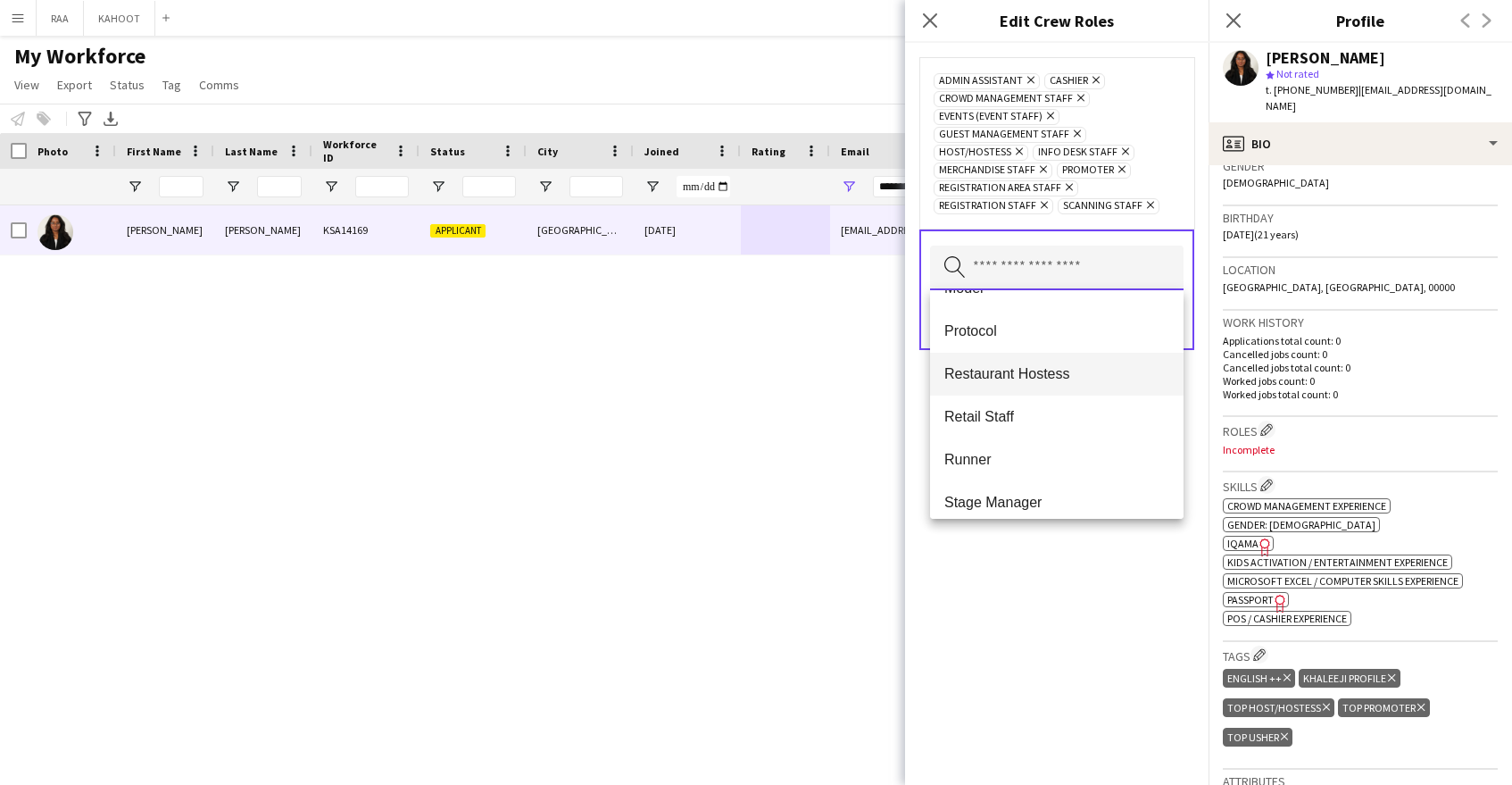
scroll to position [503, 0]
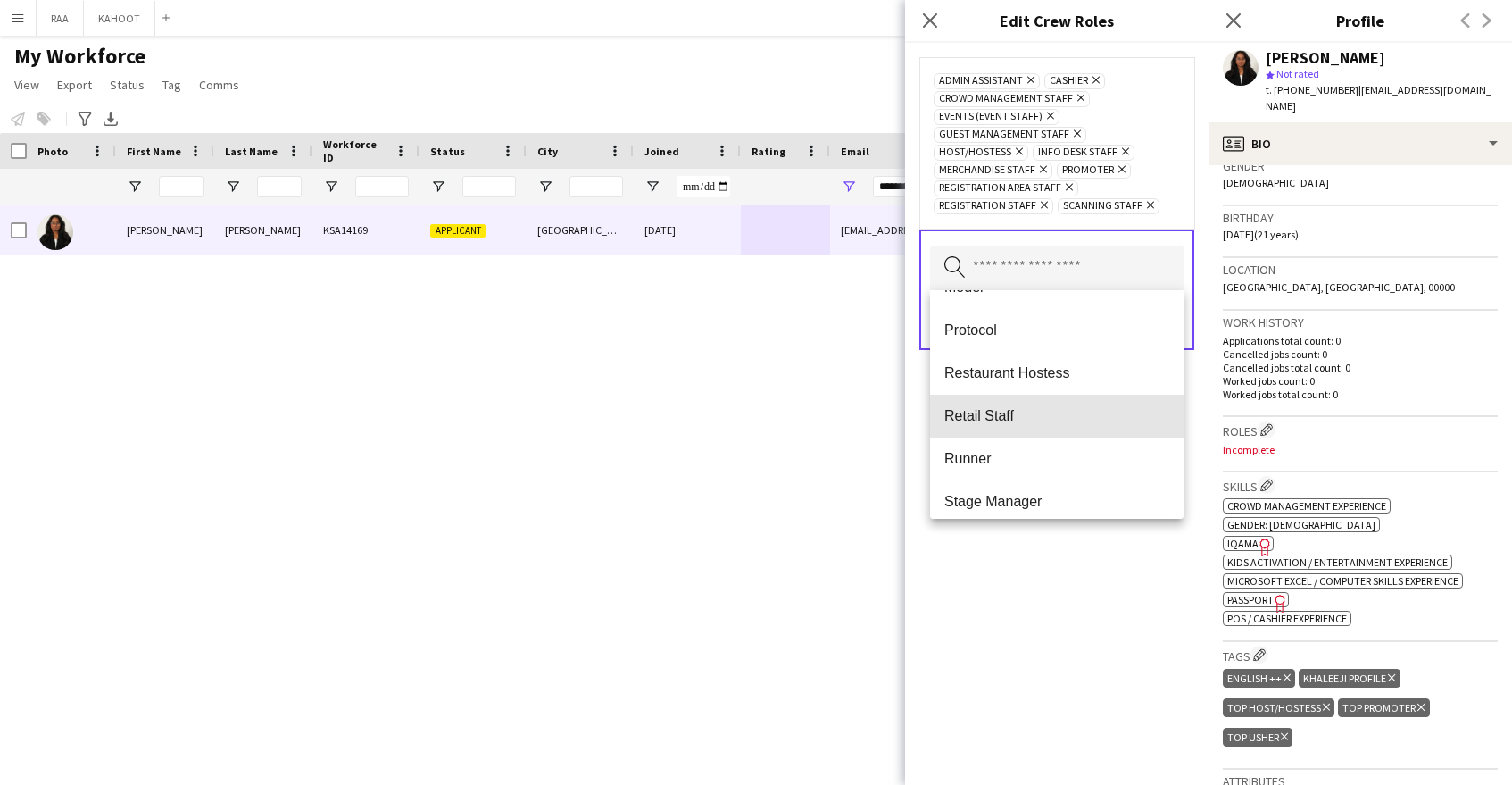
click at [1084, 415] on span "Retail Staff" at bounding box center [1056, 416] width 225 height 17
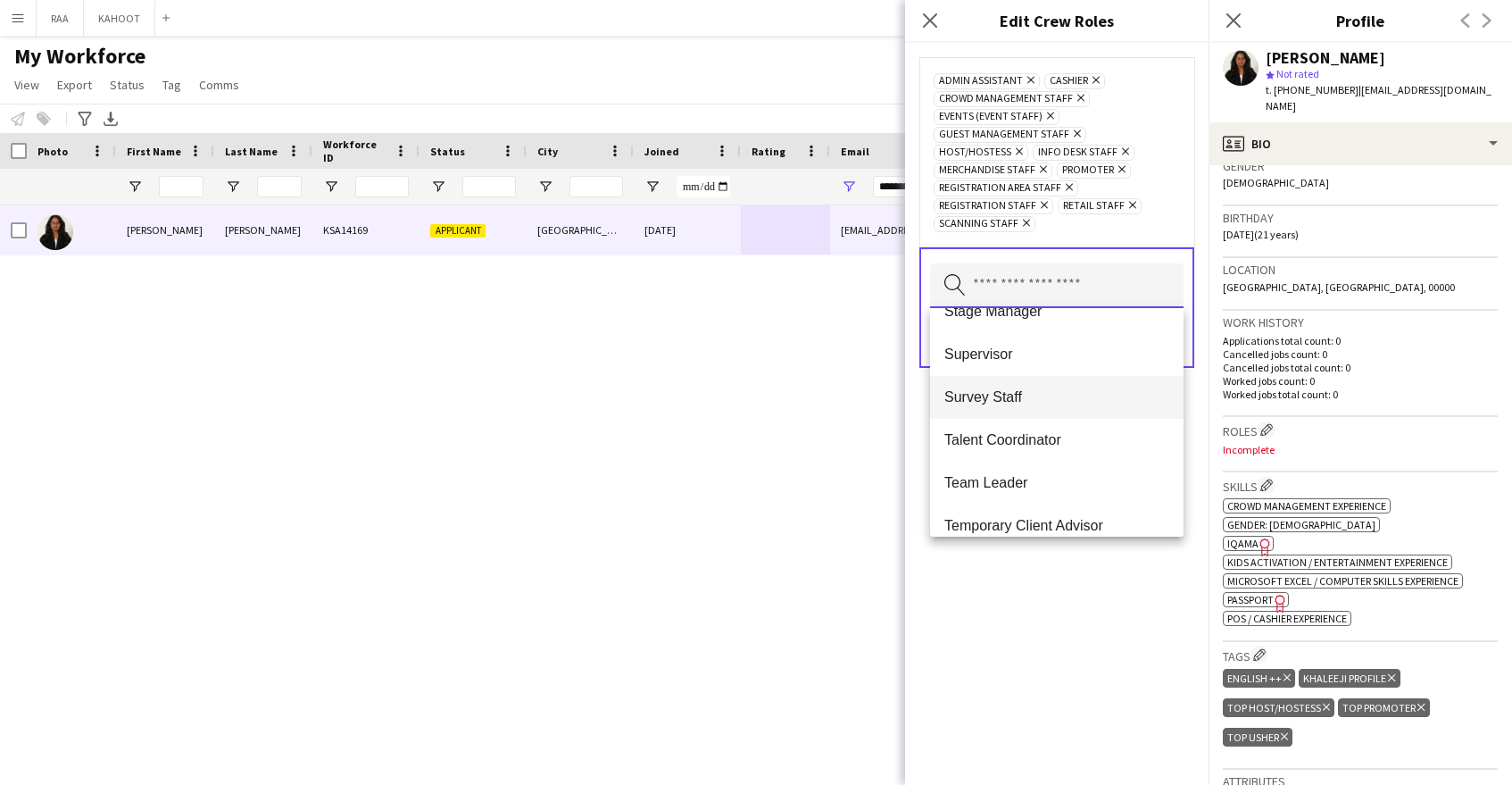
scroll to position [669, 0]
click at [1067, 404] on span "Survey Staff" at bounding box center [1056, 396] width 225 height 17
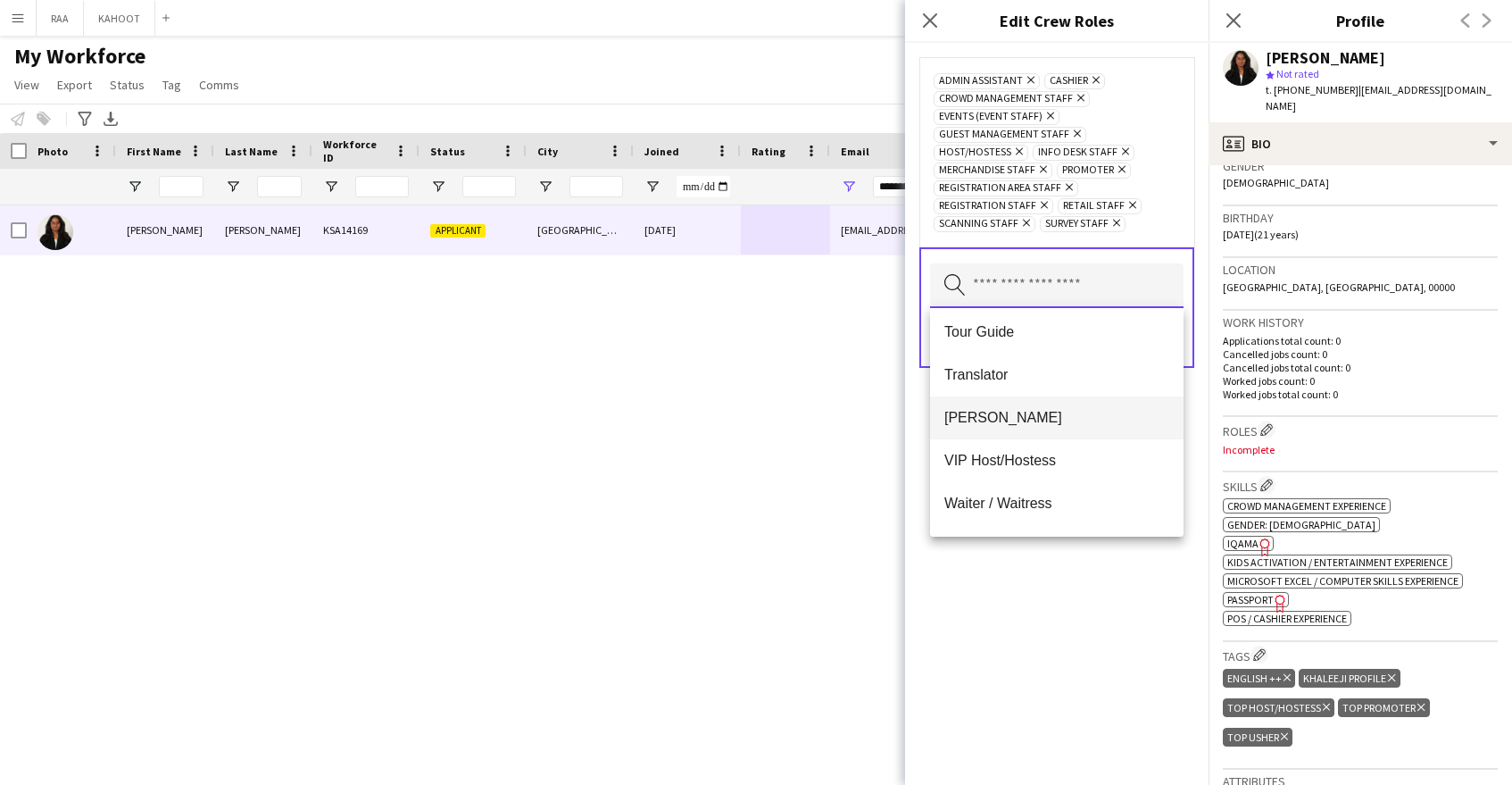
scroll to position [898, 0]
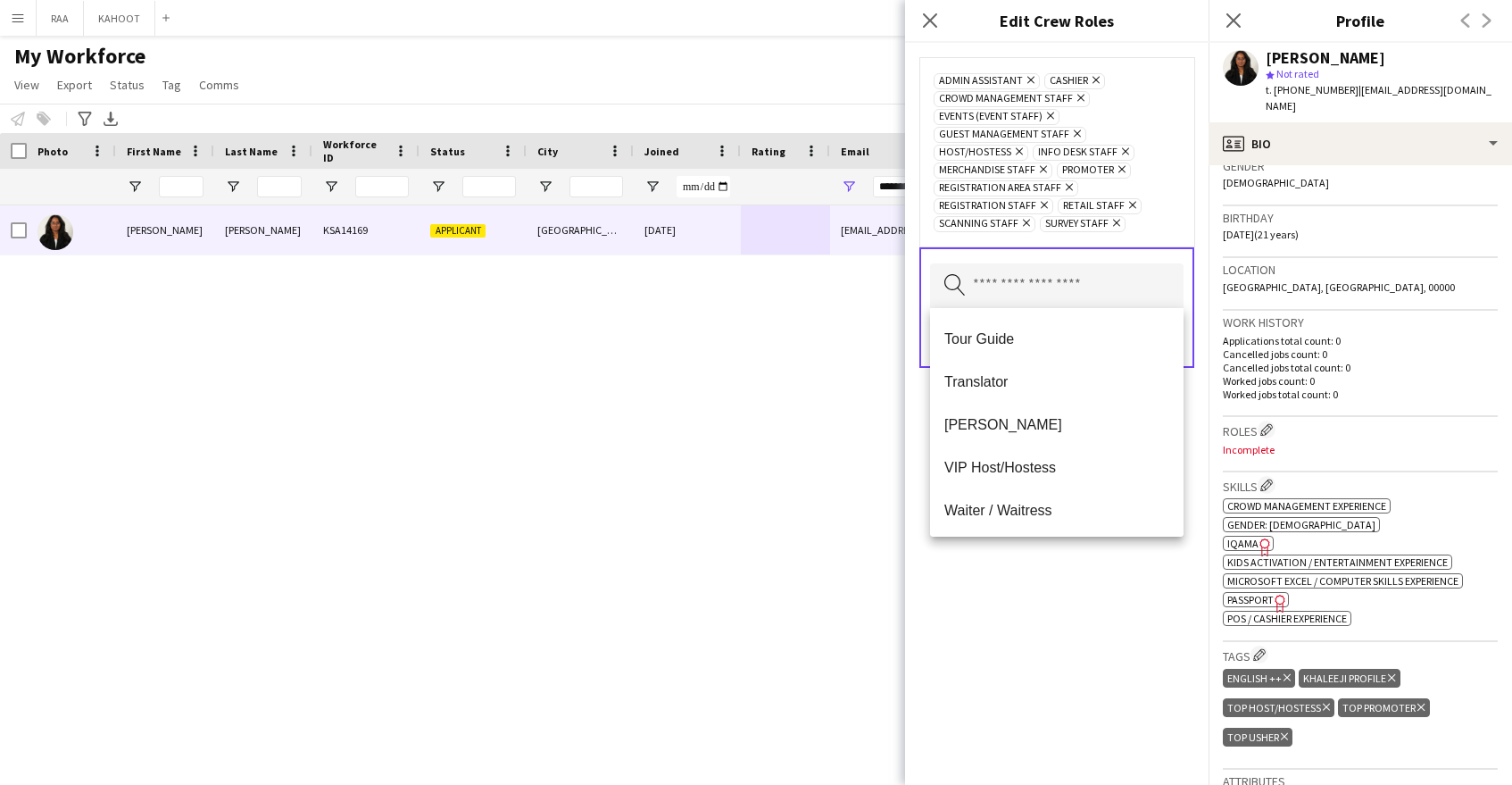
click at [1072, 420] on span "Usher" at bounding box center [1056, 425] width 225 height 17
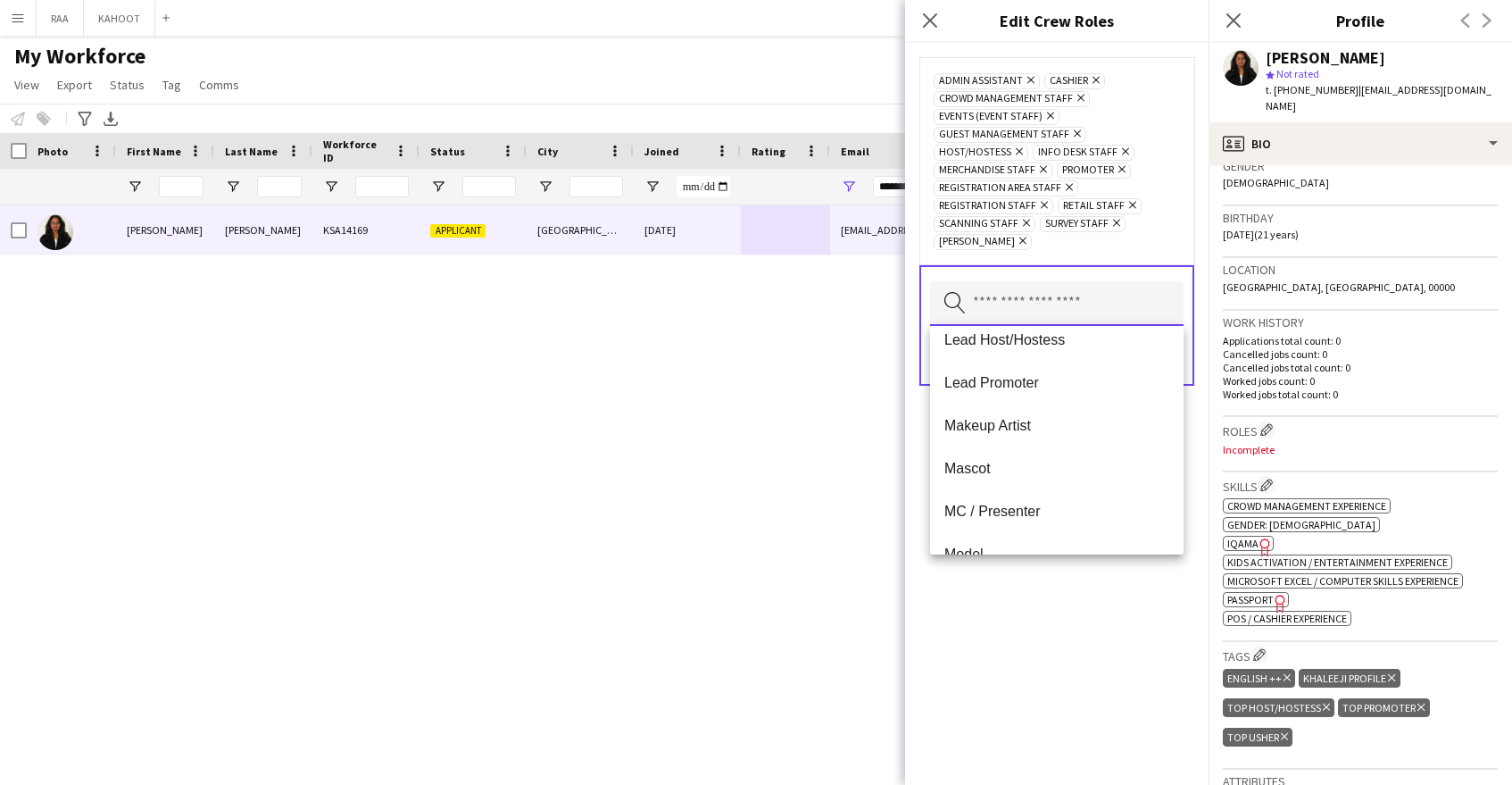
scroll to position [246, 0]
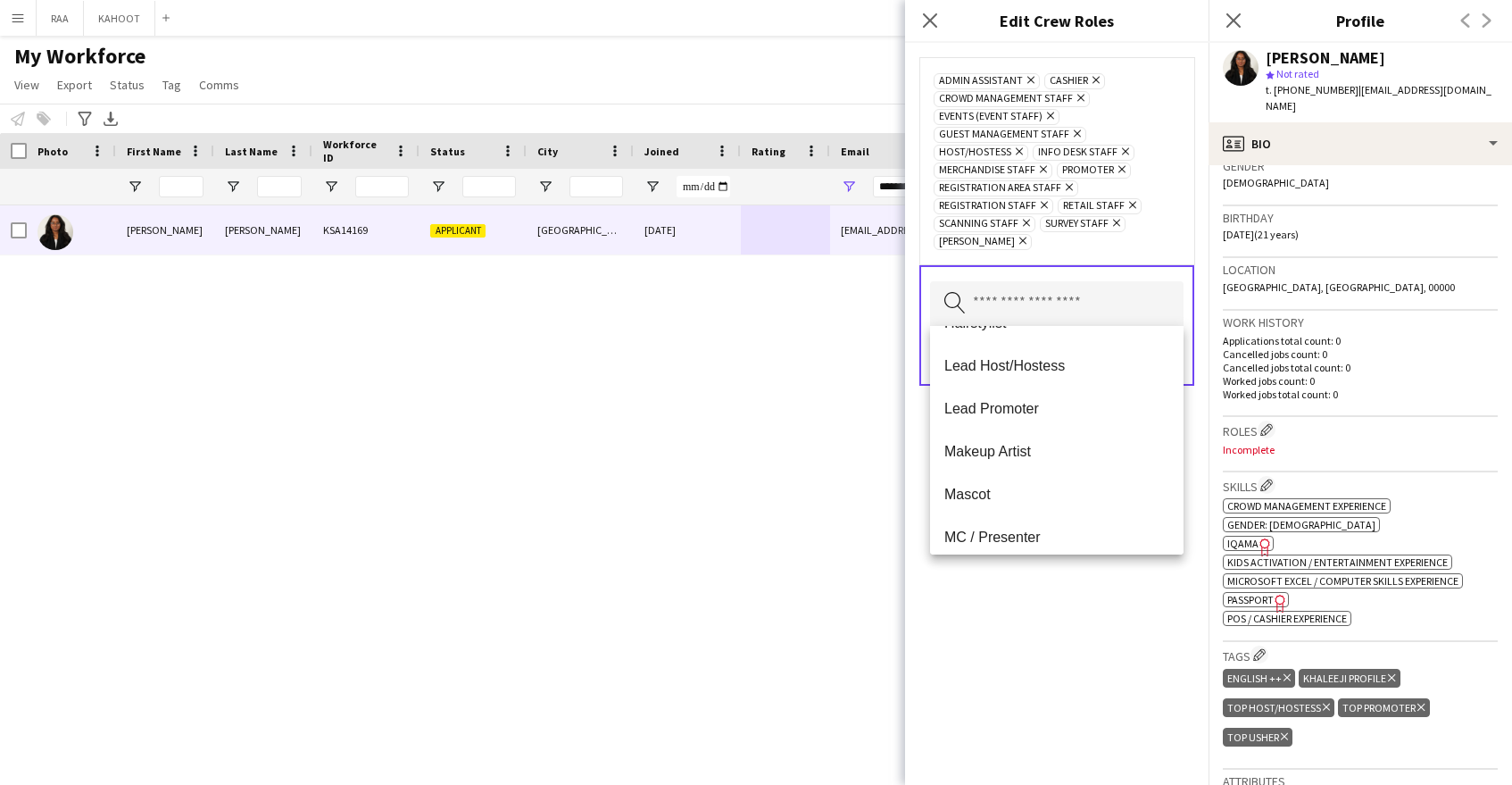
click at [1056, 655] on div "Admin Assistant Remove Cashier Remove Crowd Management Staff Remove Events (Eve…" at bounding box center [1057, 414] width 303 height 742
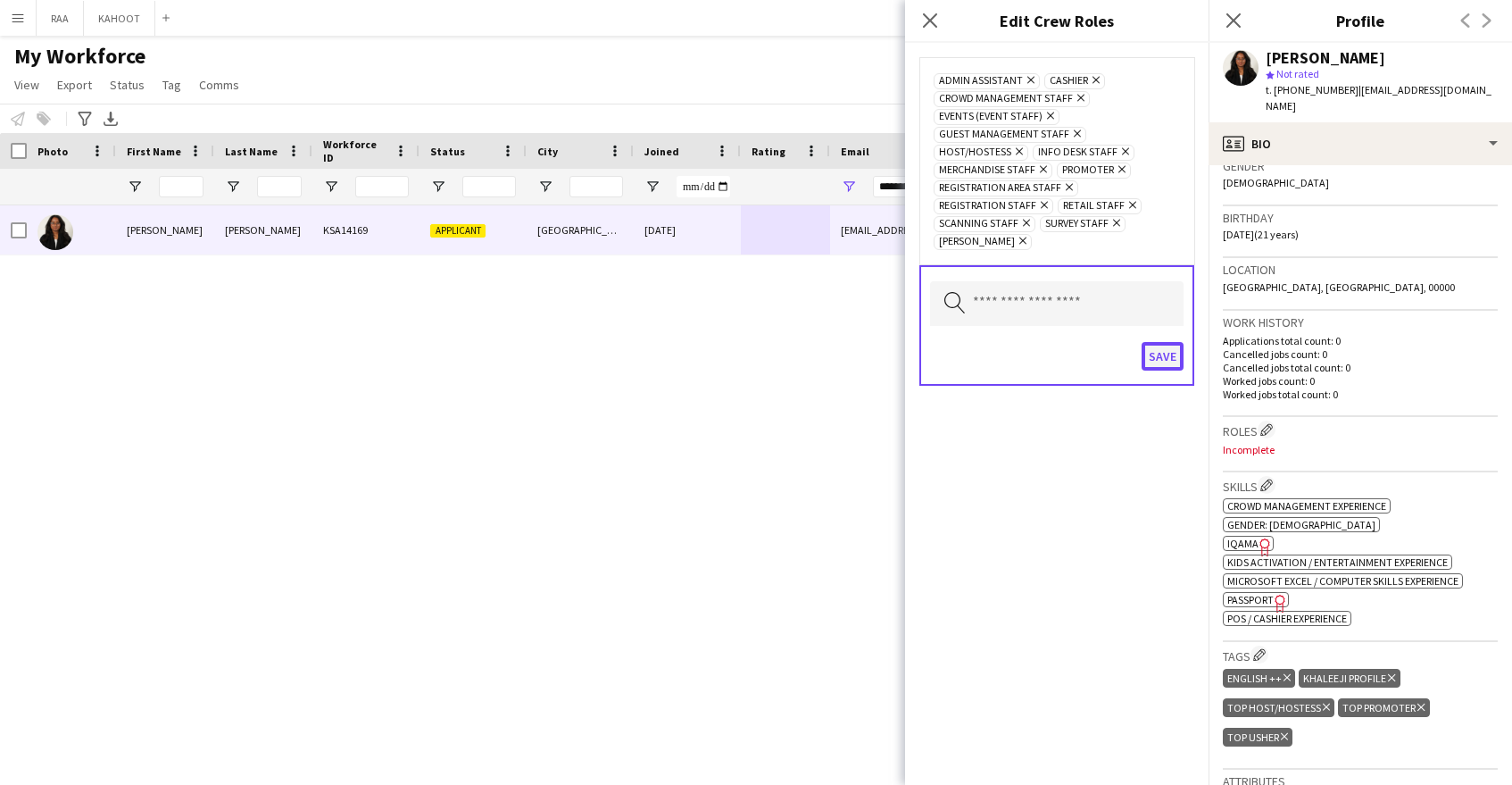
click at [1155, 358] on button "Save" at bounding box center [1162, 357] width 42 height 29
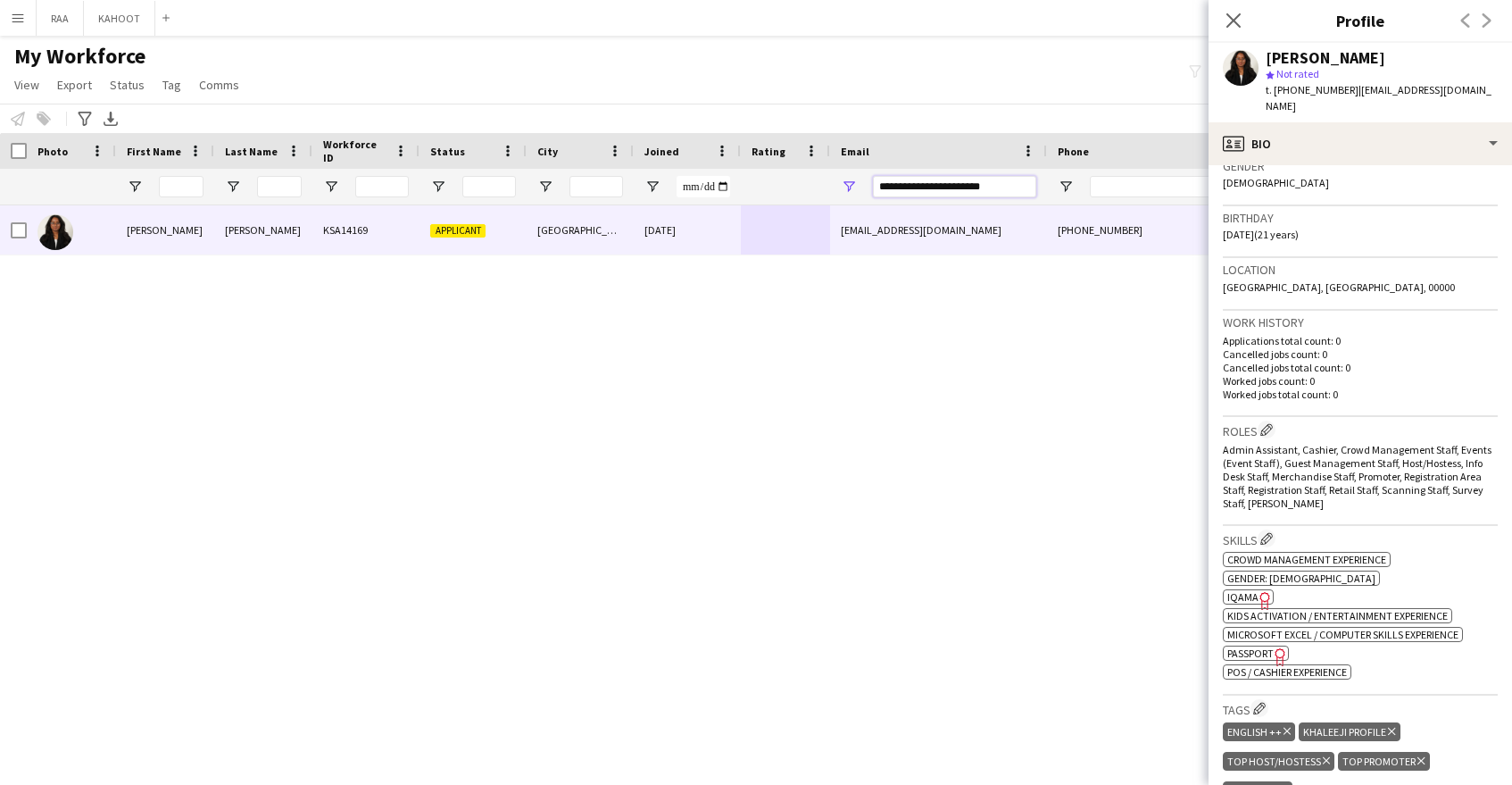
drag, startPoint x: 1000, startPoint y: 185, endPoint x: 826, endPoint y: 188, distance: 174.0
click at [826, 188] on div at bounding box center [1017, 187] width 2036 height 36
paste input "Email Filter Input"
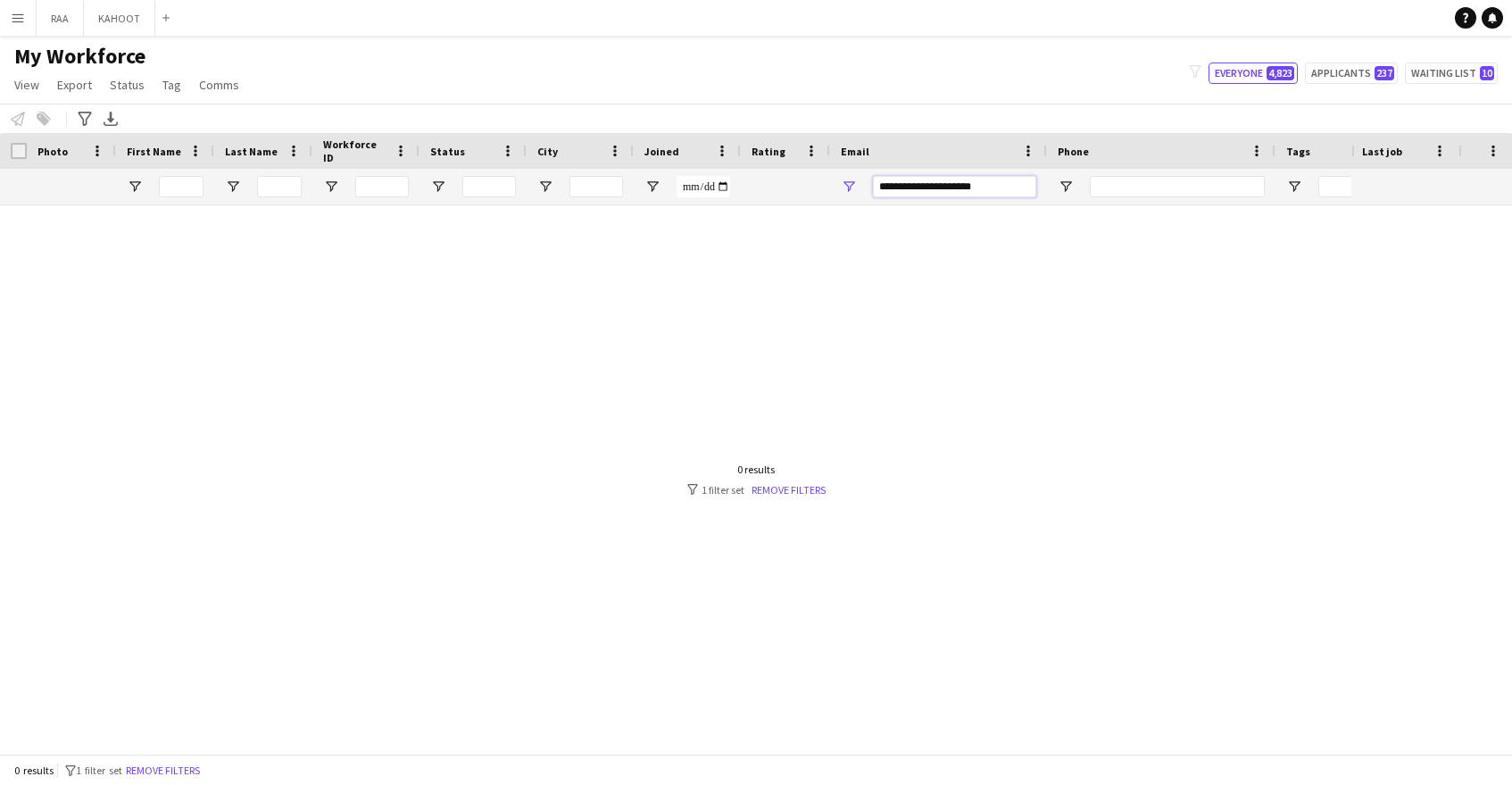
click at [882, 188] on input "**********" at bounding box center [955, 187] width 163 height 21
click at [1029, 188] on input "**********" at bounding box center [955, 187] width 163 height 21
click at [883, 186] on input "**********" at bounding box center [955, 187] width 163 height 21
type input "**********"
drag, startPoint x: 1013, startPoint y: 189, endPoint x: 832, endPoint y: 181, distance: 181.2
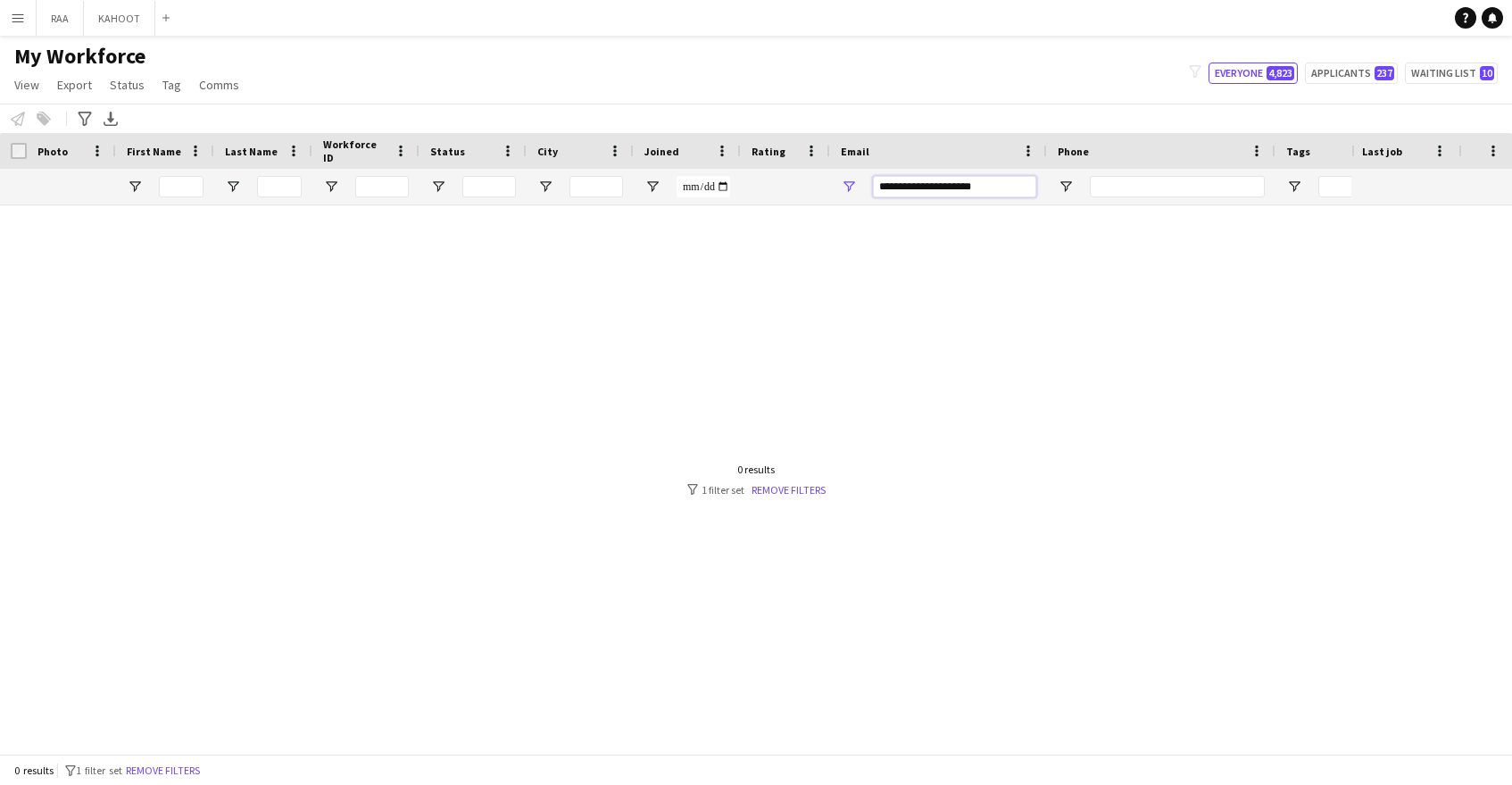
click at [832, 181] on div "**********" at bounding box center [938, 187] width 217 height 36
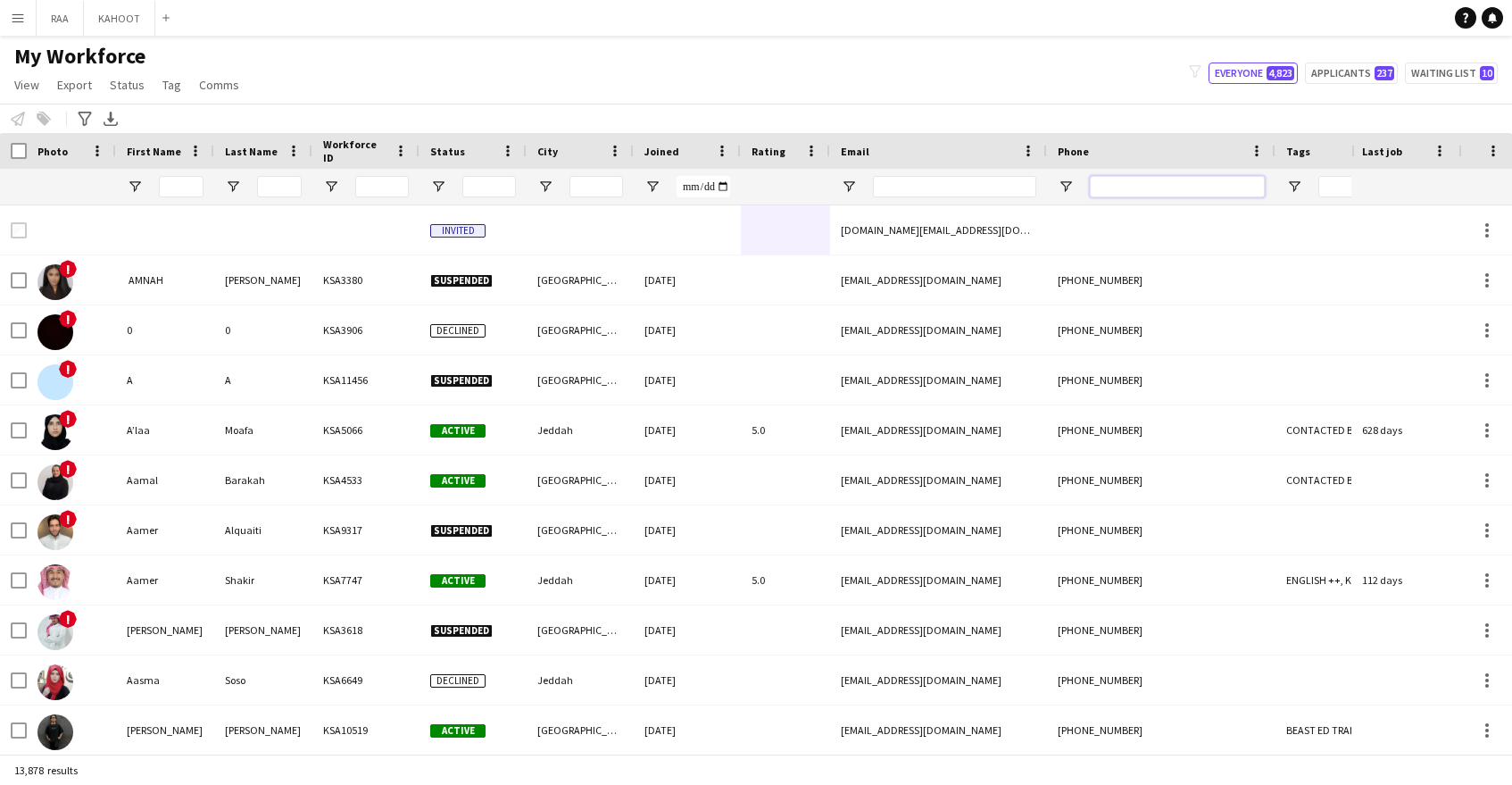
click at [1119, 181] on input "Phone Filter Input" at bounding box center [1177, 187] width 175 height 21
paste input "*********"
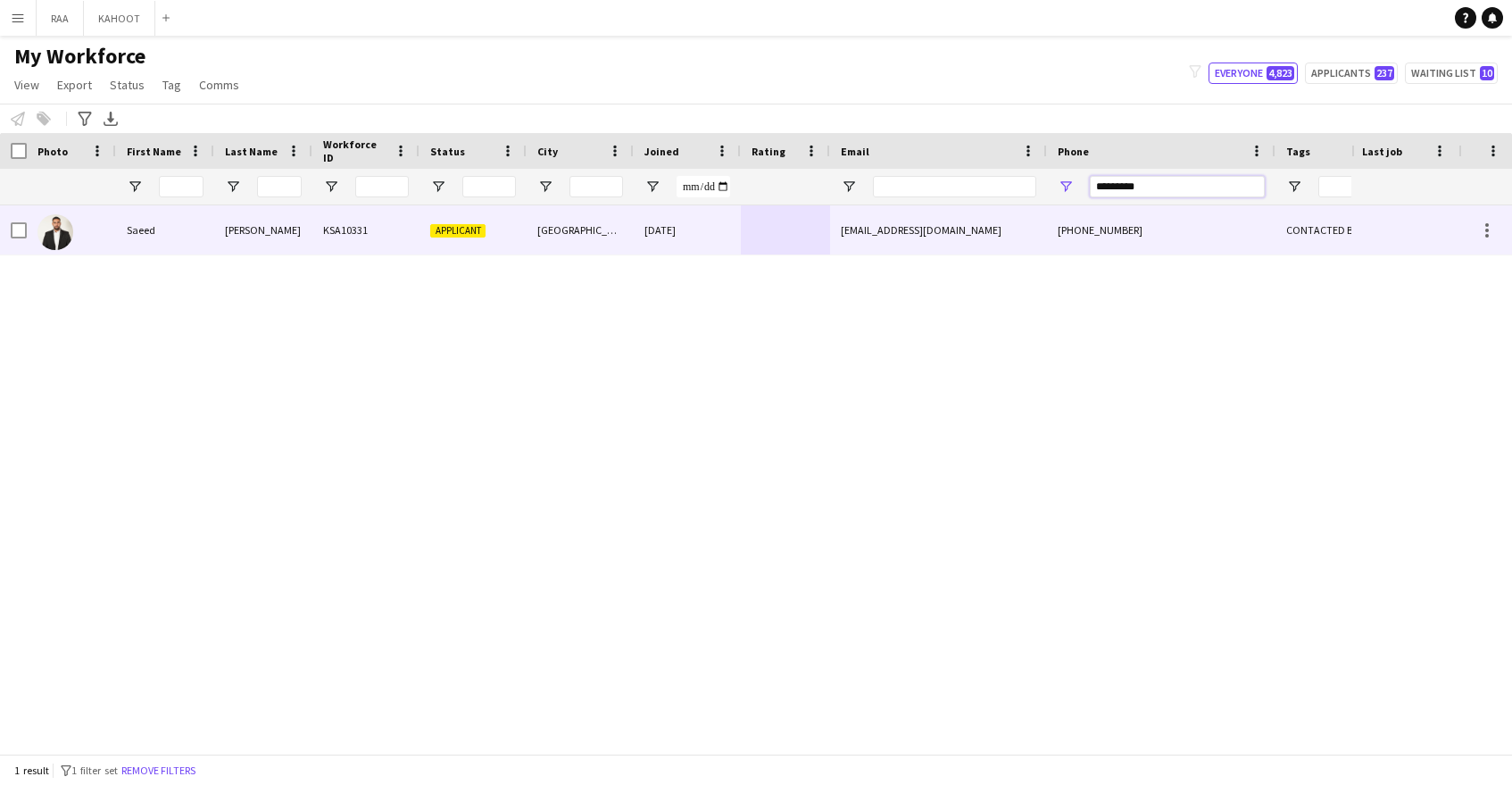
type input "*********"
click at [711, 229] on div "15-09-2024" at bounding box center [687, 229] width 107 height 49
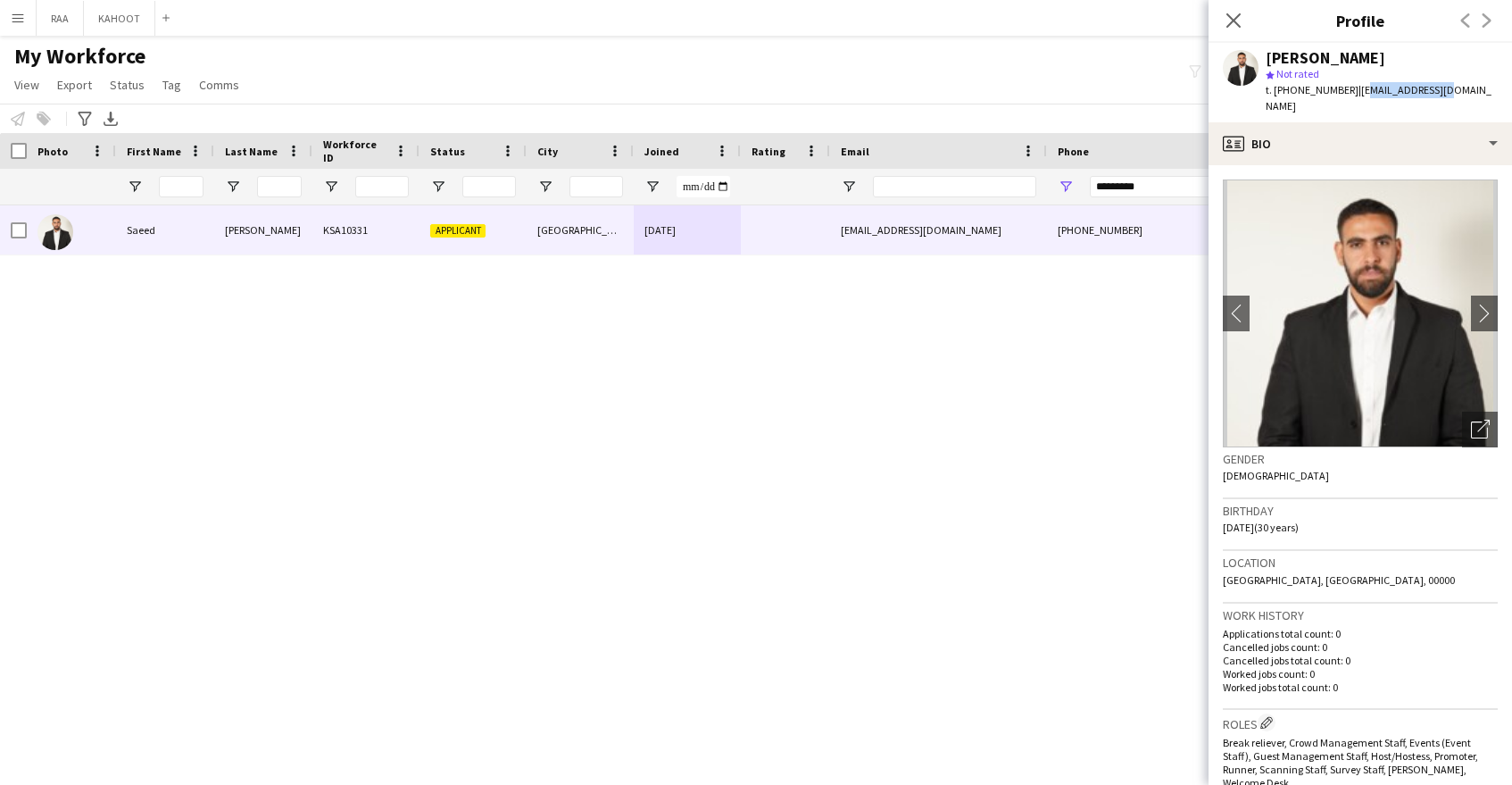
drag, startPoint x: 1354, startPoint y: 92, endPoint x: 1442, endPoint y: 91, distance: 88.0
click at [1440, 92] on span "| saeed.aljumah1@gmail.com" at bounding box center [1379, 98] width 226 height 29
click at [1466, 89] on span "| saeed.aljumah1@gmail.com" at bounding box center [1379, 98] width 226 height 29
drag, startPoint x: 1458, startPoint y: 88, endPoint x: 1355, endPoint y: 90, distance: 103.0
click at [1352, 91] on div "Saeed Ahmed star Not rated t. +966564305708 | saeed.aljumah1@gmail.com" at bounding box center [1360, 82] width 303 height 79
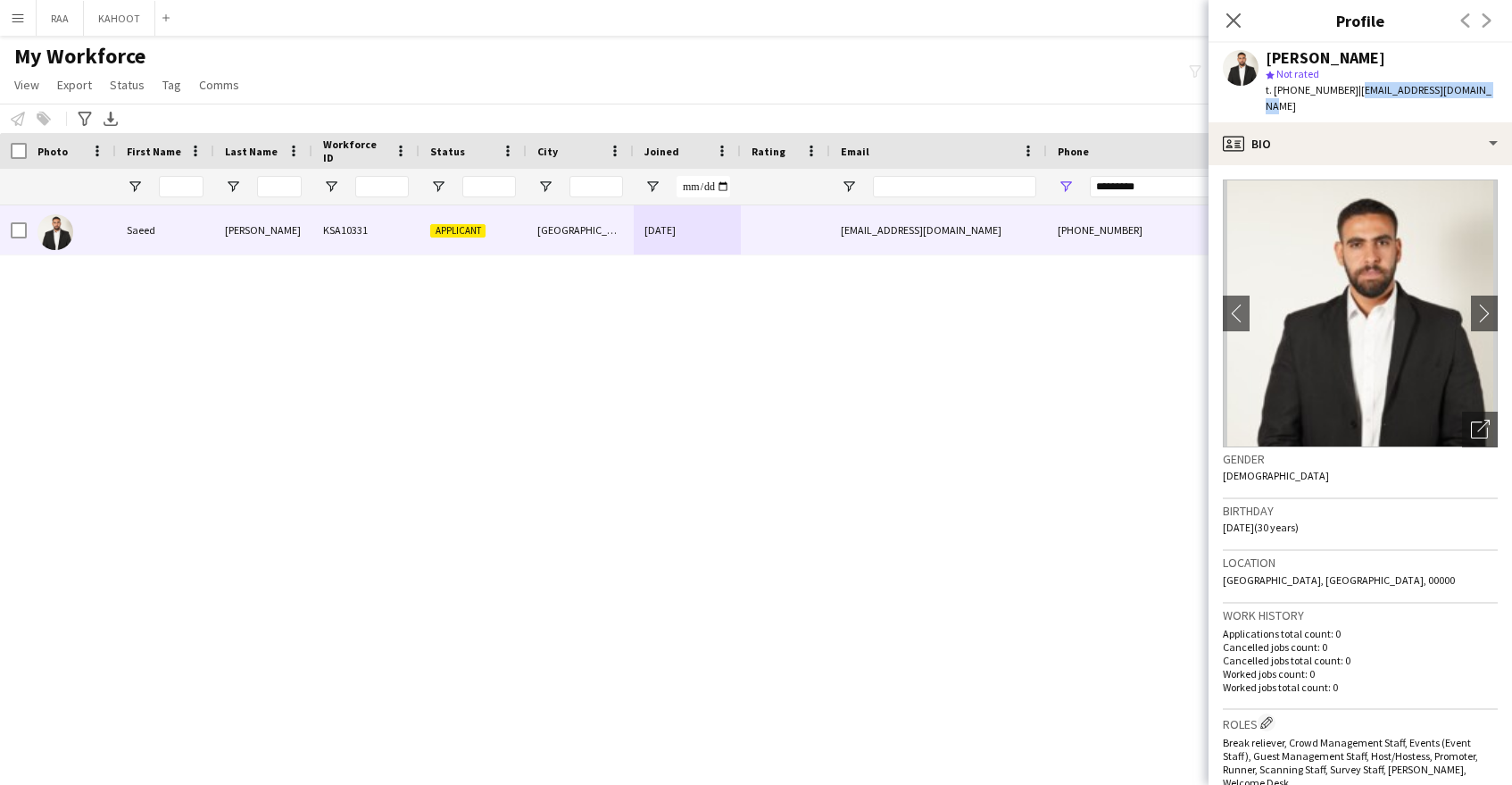
copy span "saeed.aljumah1@gmail.com"
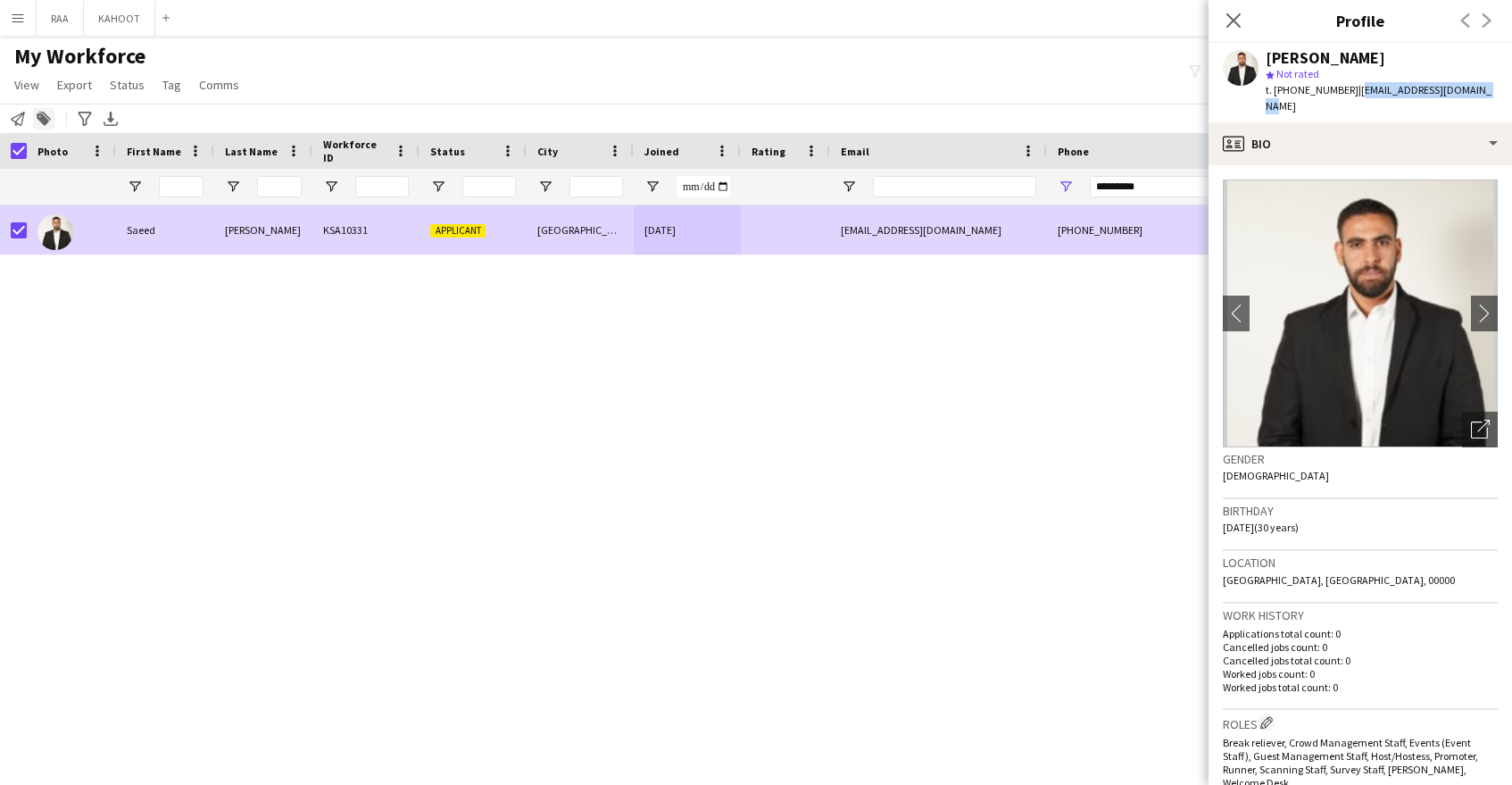
click at [38, 129] on div "Add to tag" at bounding box center [43, 119] width 21 height 21
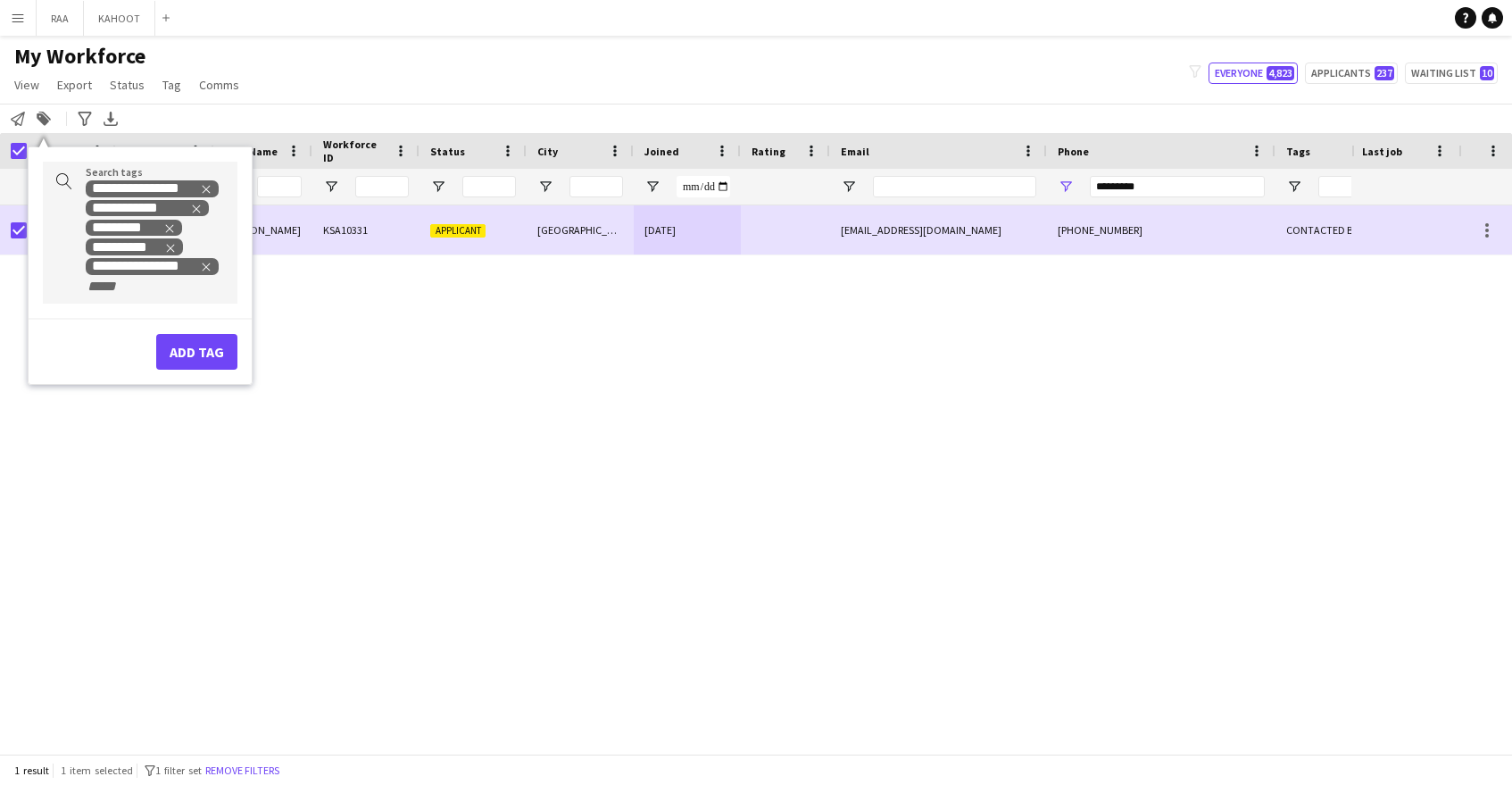
drag, startPoint x: 135, startPoint y: 297, endPoint x: 170, endPoint y: 282, distance: 38.1
click at [135, 297] on div "**********" at bounding box center [139, 233] width 194 height 143
drag, startPoint x: 201, startPoint y: 268, endPoint x: 170, endPoint y: 259, distance: 32.3
click at [201, 268] on icon "Remove tag" at bounding box center [206, 267] width 13 height 13
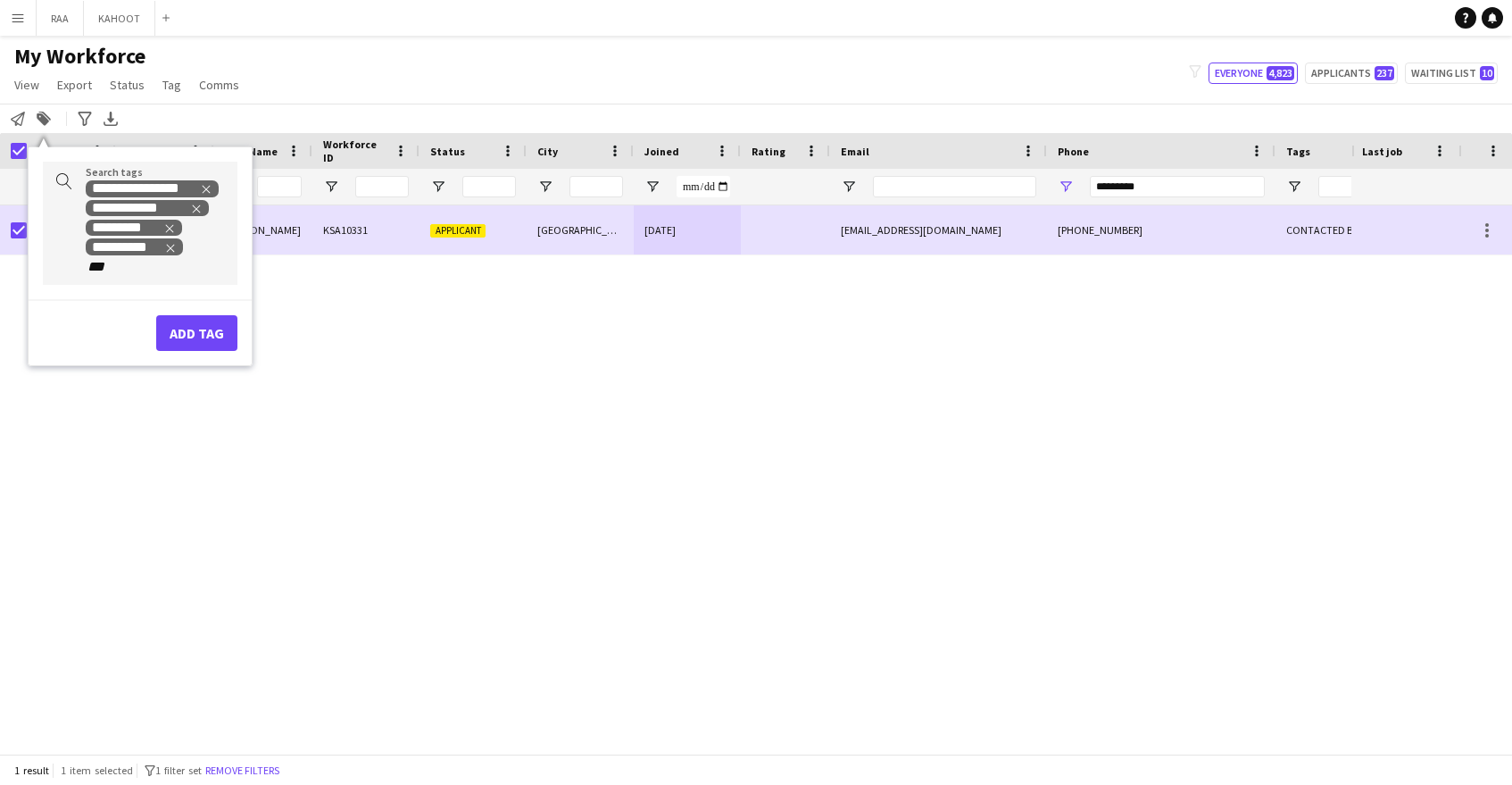
click at [144, 272] on input "***" at bounding box center [124, 267] width 76 height 16
type input "*"
type input "***"
click at [130, 305] on div "LUXURY RETAIL" at bounding box center [111, 311] width 194 height 43
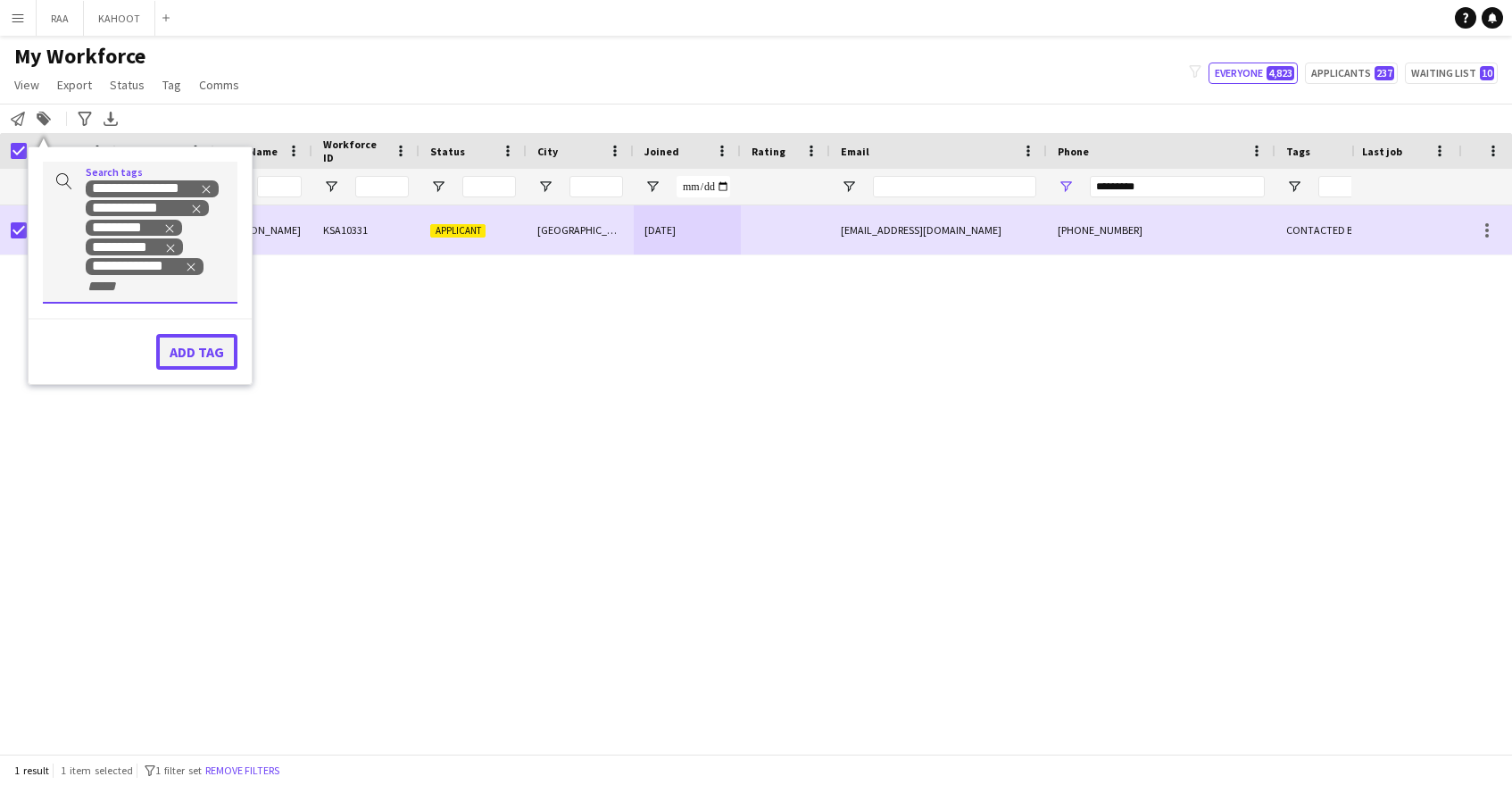
click at [173, 334] on button "Add tag" at bounding box center [197, 352] width 81 height 36
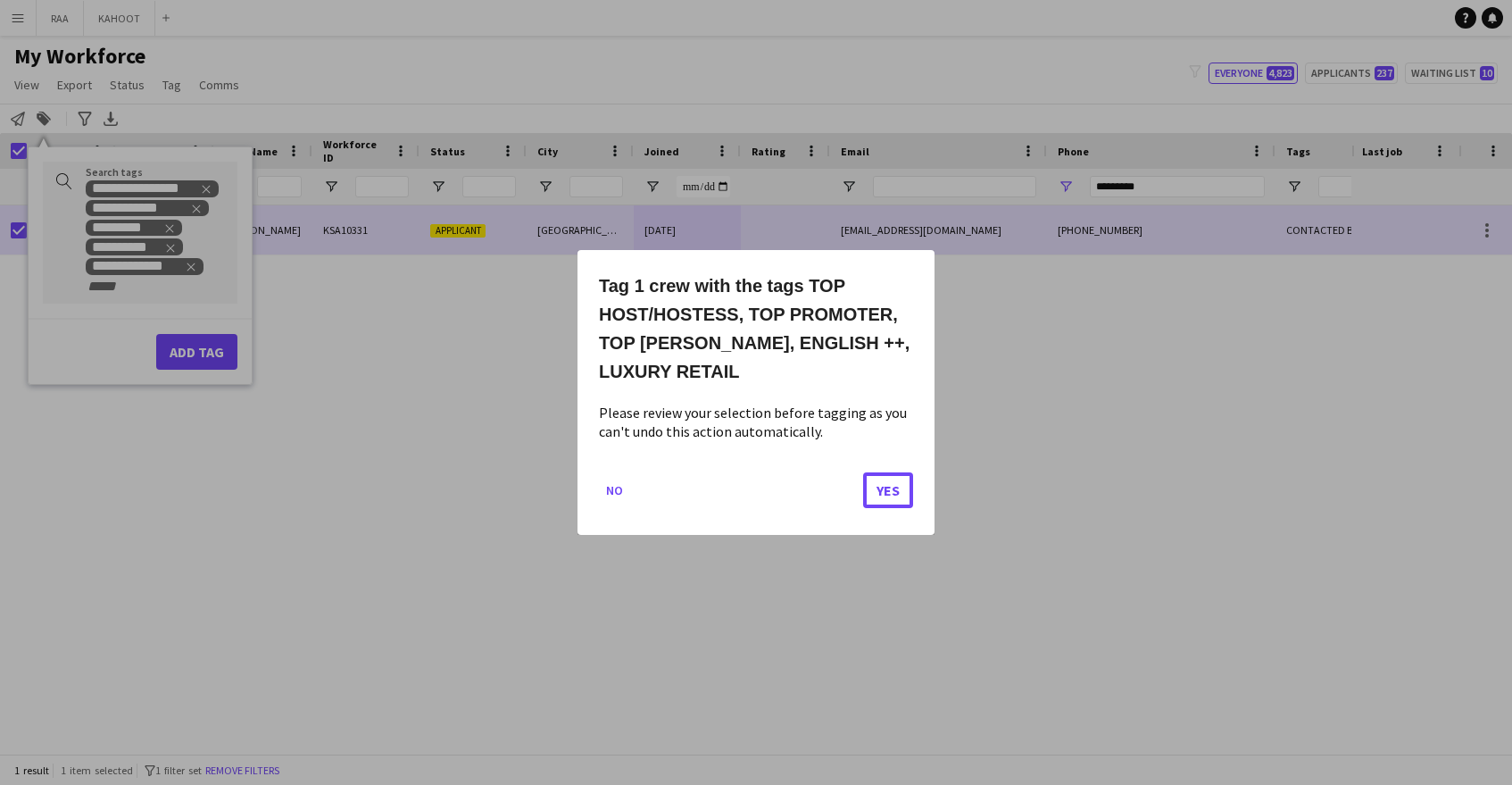
click at [888, 488] on button "Yes" at bounding box center [888, 490] width 50 height 36
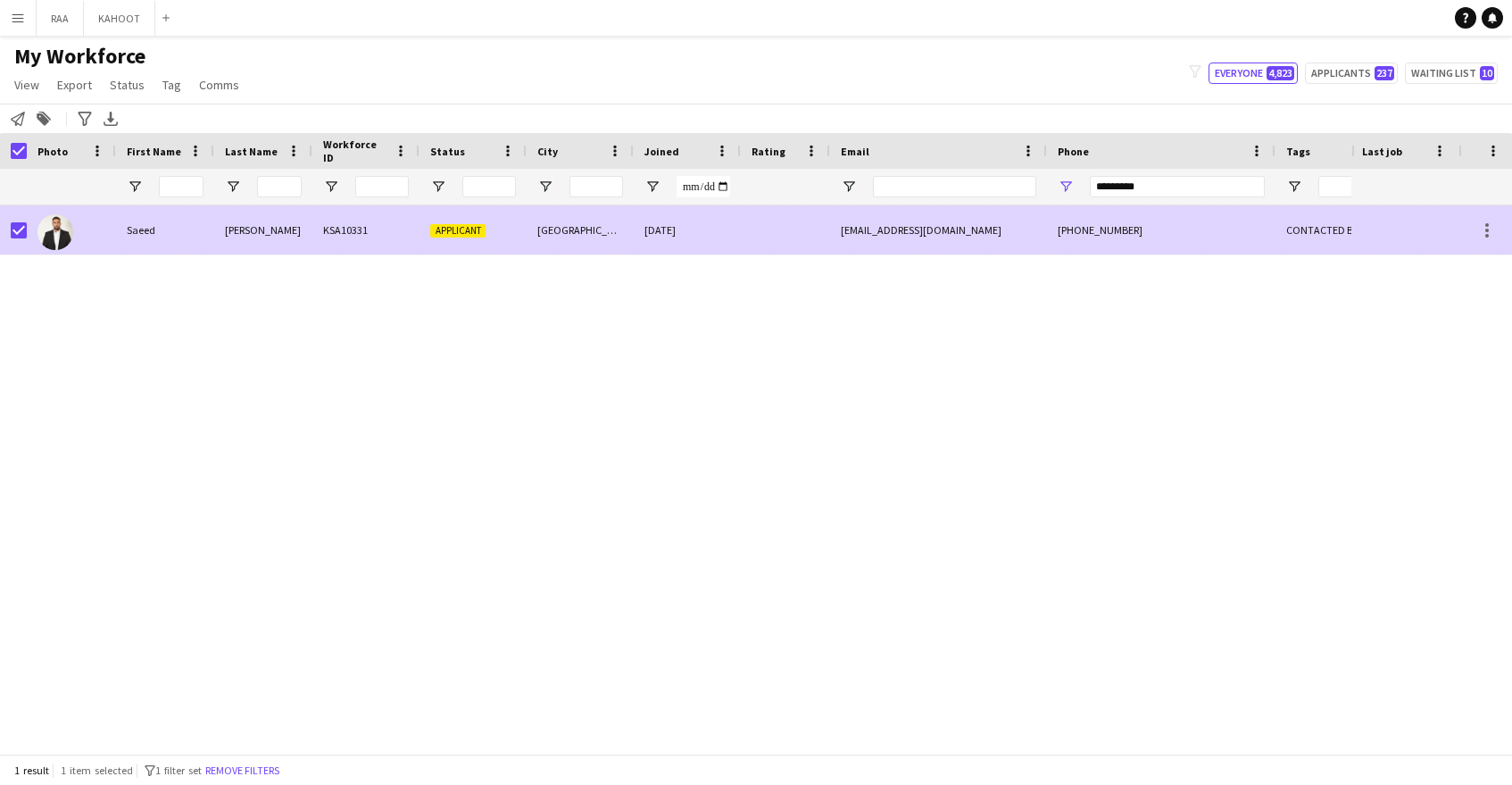
click at [818, 234] on div at bounding box center [785, 229] width 89 height 49
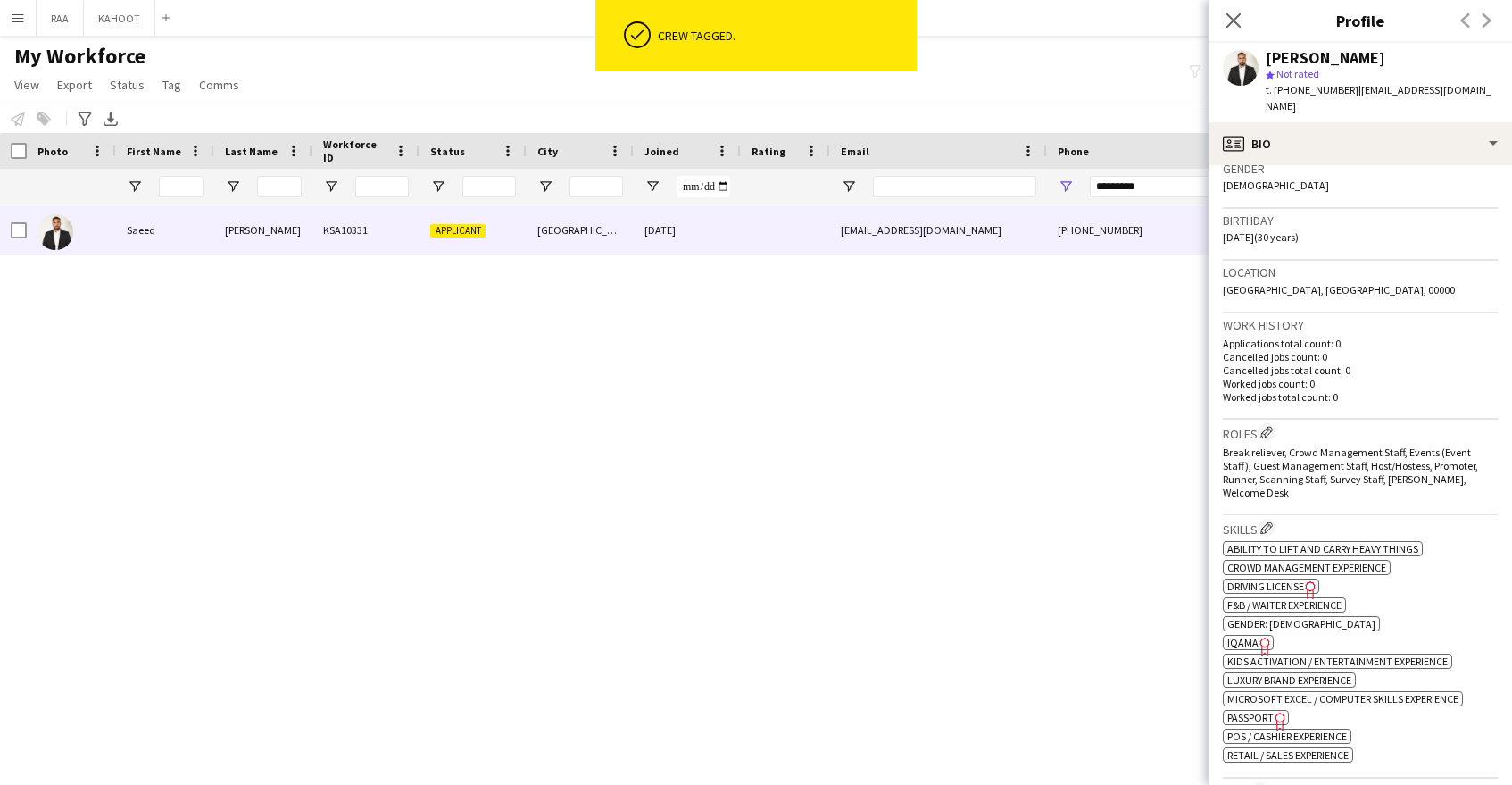
scroll to position [317, 0]
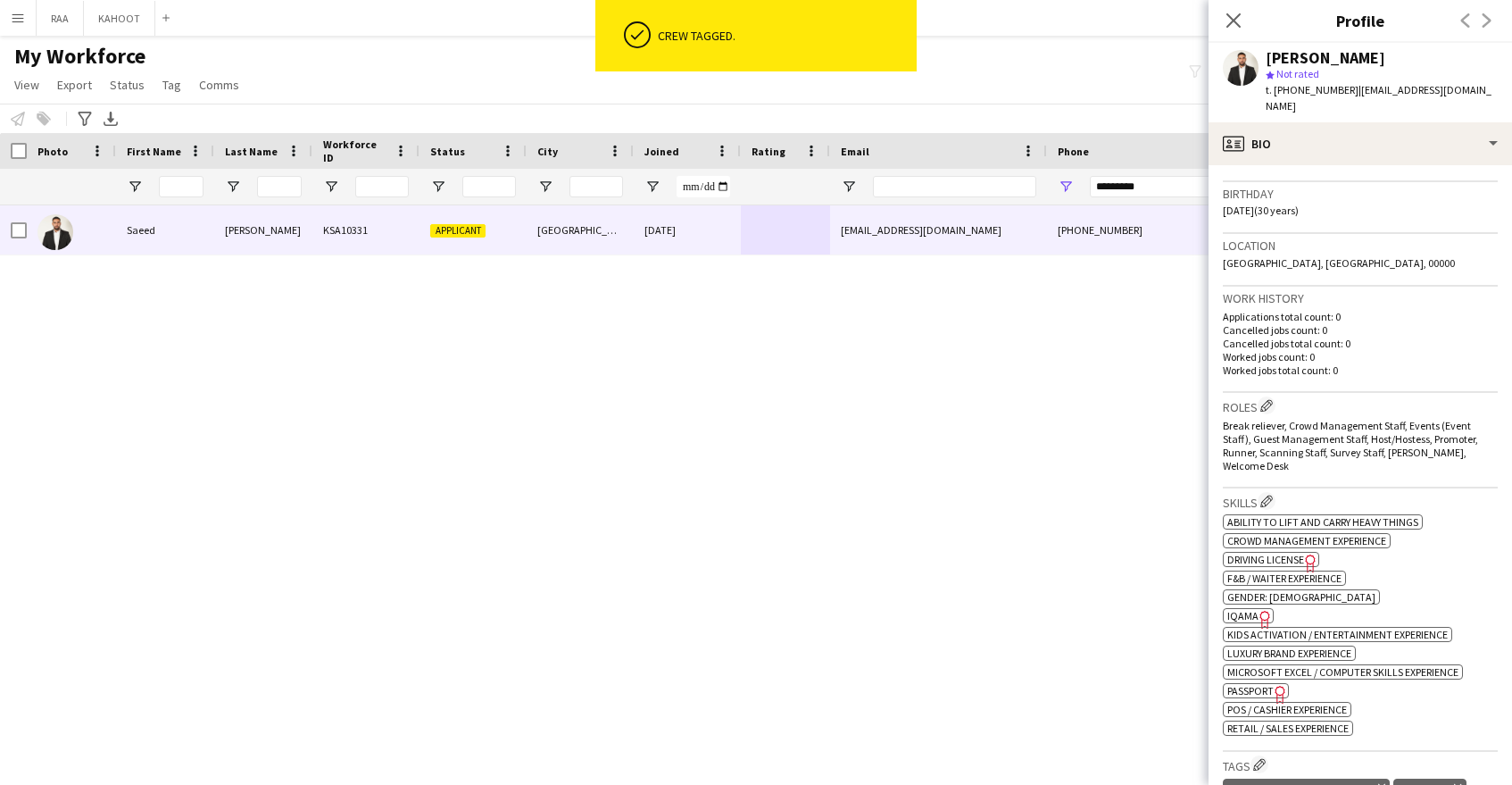
click at [1280, 396] on h3 "Roles Edit crew company roles" at bounding box center [1360, 405] width 275 height 18
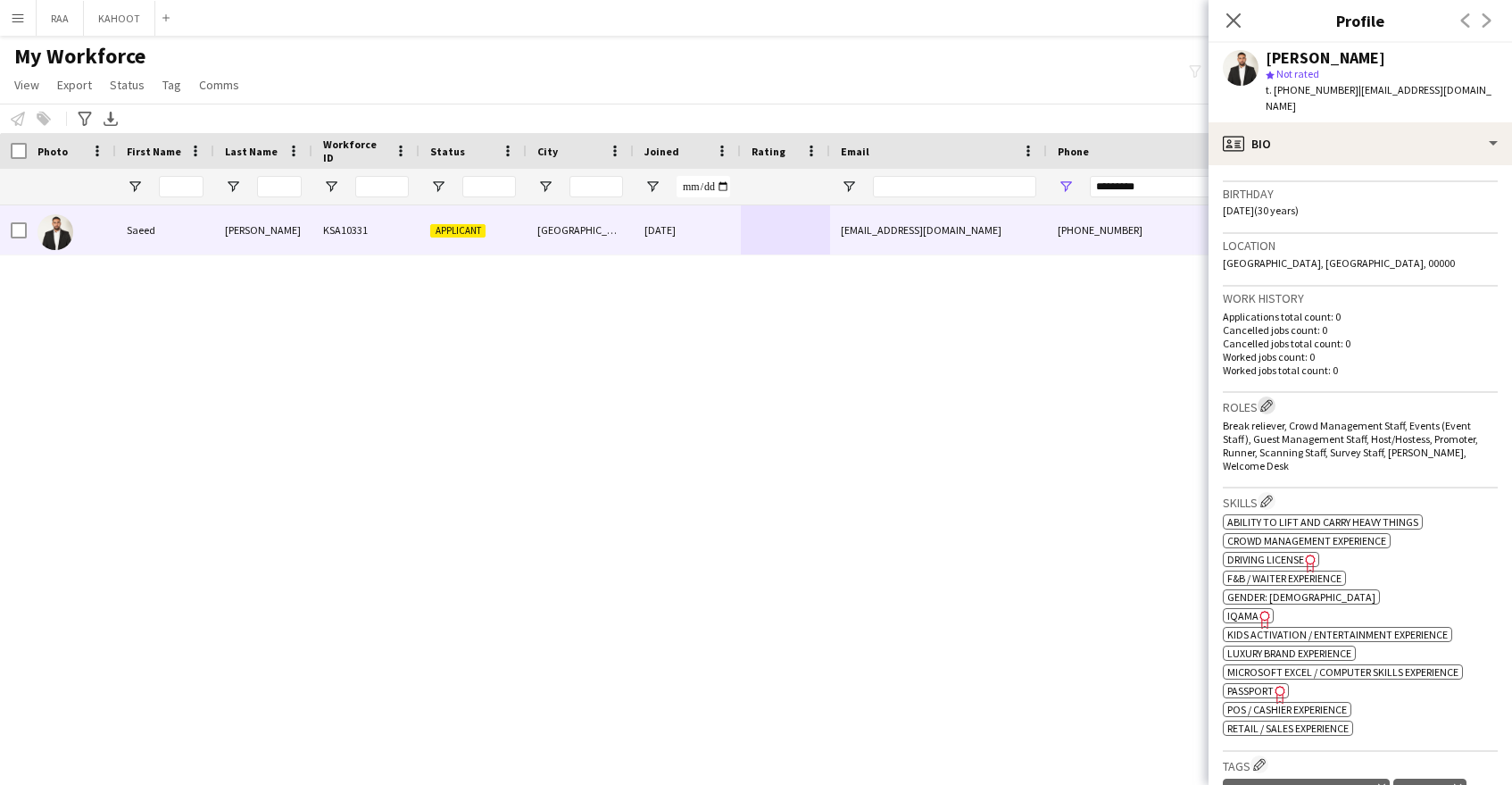
click at [1264, 399] on app-icon "Edit crew company roles" at bounding box center [1267, 405] width 13 height 13
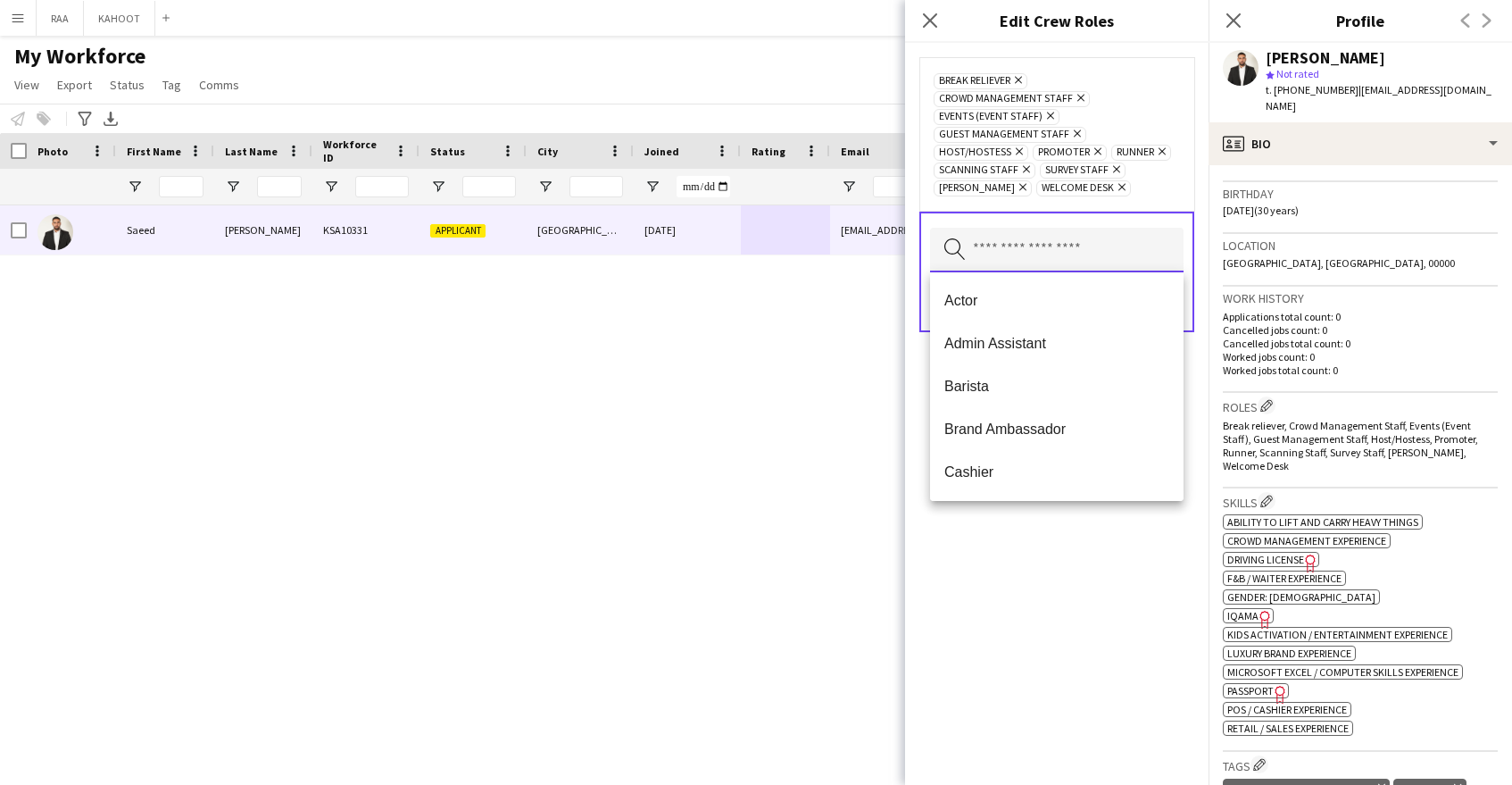
click at [1014, 235] on input "text" at bounding box center [1057, 250] width 253 height 44
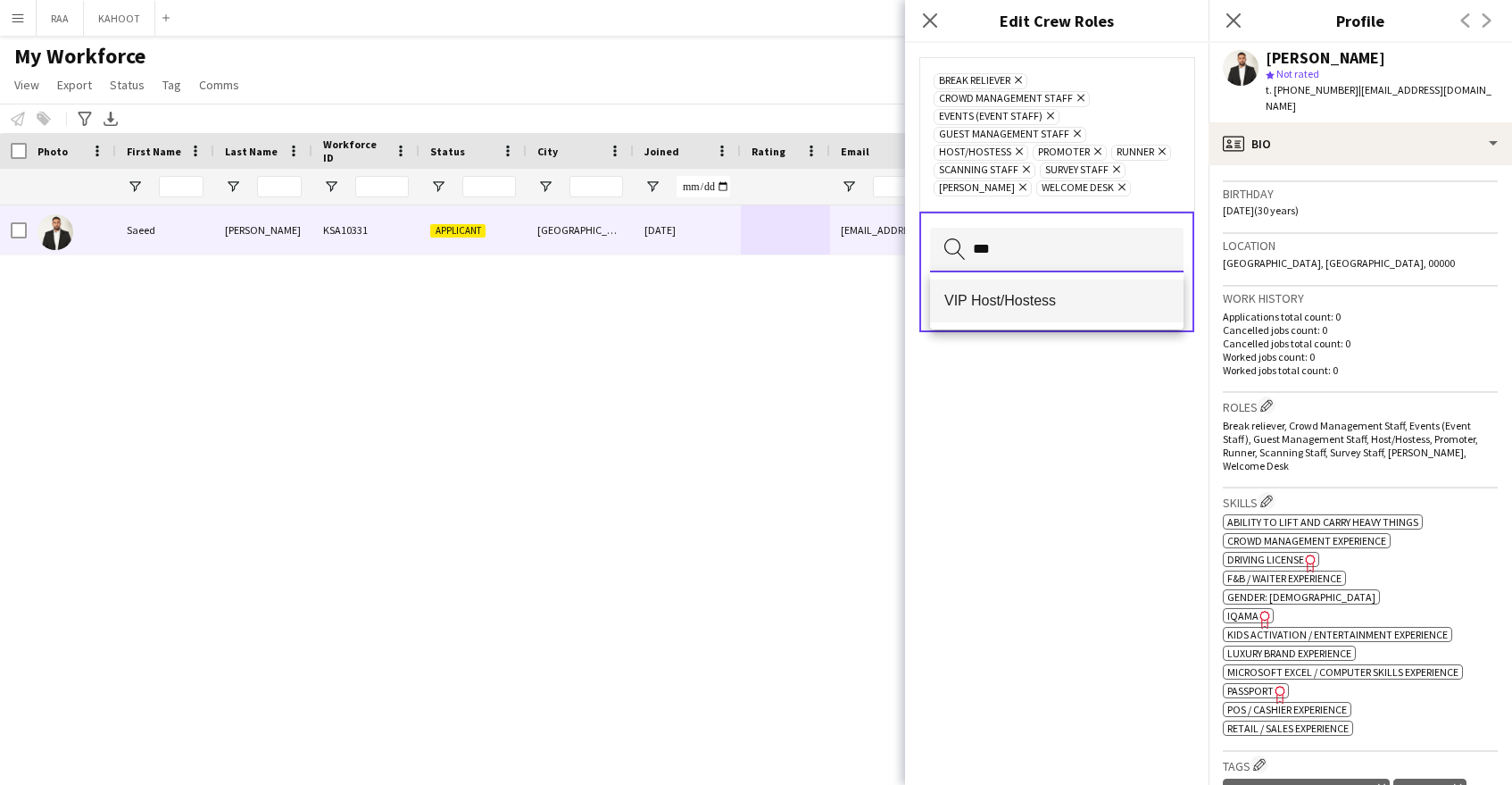
type input "***"
click at [1098, 289] on mat-option "VIP Host/Hostess" at bounding box center [1057, 301] width 253 height 43
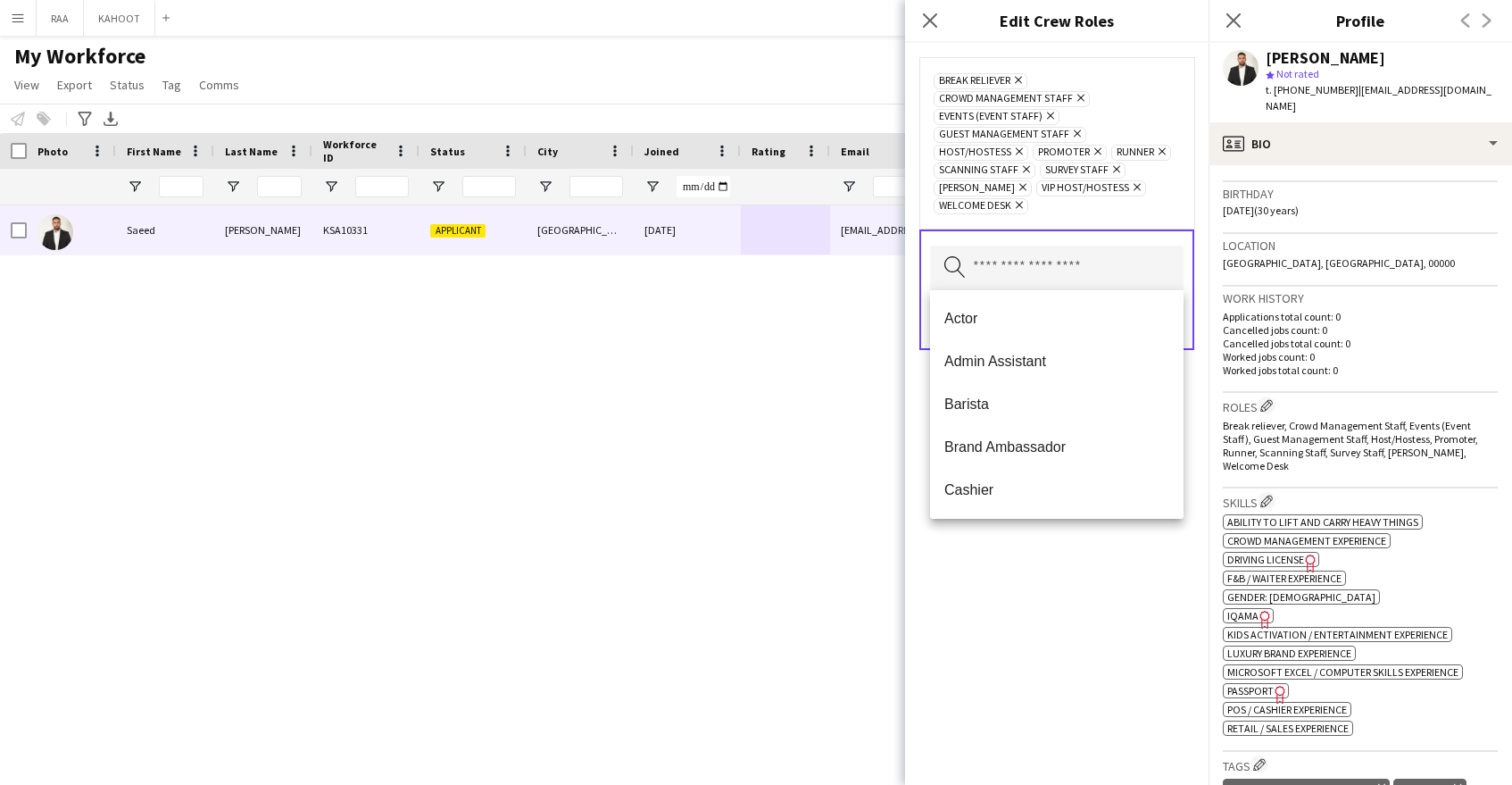
drag, startPoint x: 1067, startPoint y: 668, endPoint x: 1121, endPoint y: 572, distance: 110.1
click at [1066, 665] on div "Break reliever Remove Crowd Management Staff Remove Events (Event Staff) Remove…" at bounding box center [1057, 414] width 303 height 742
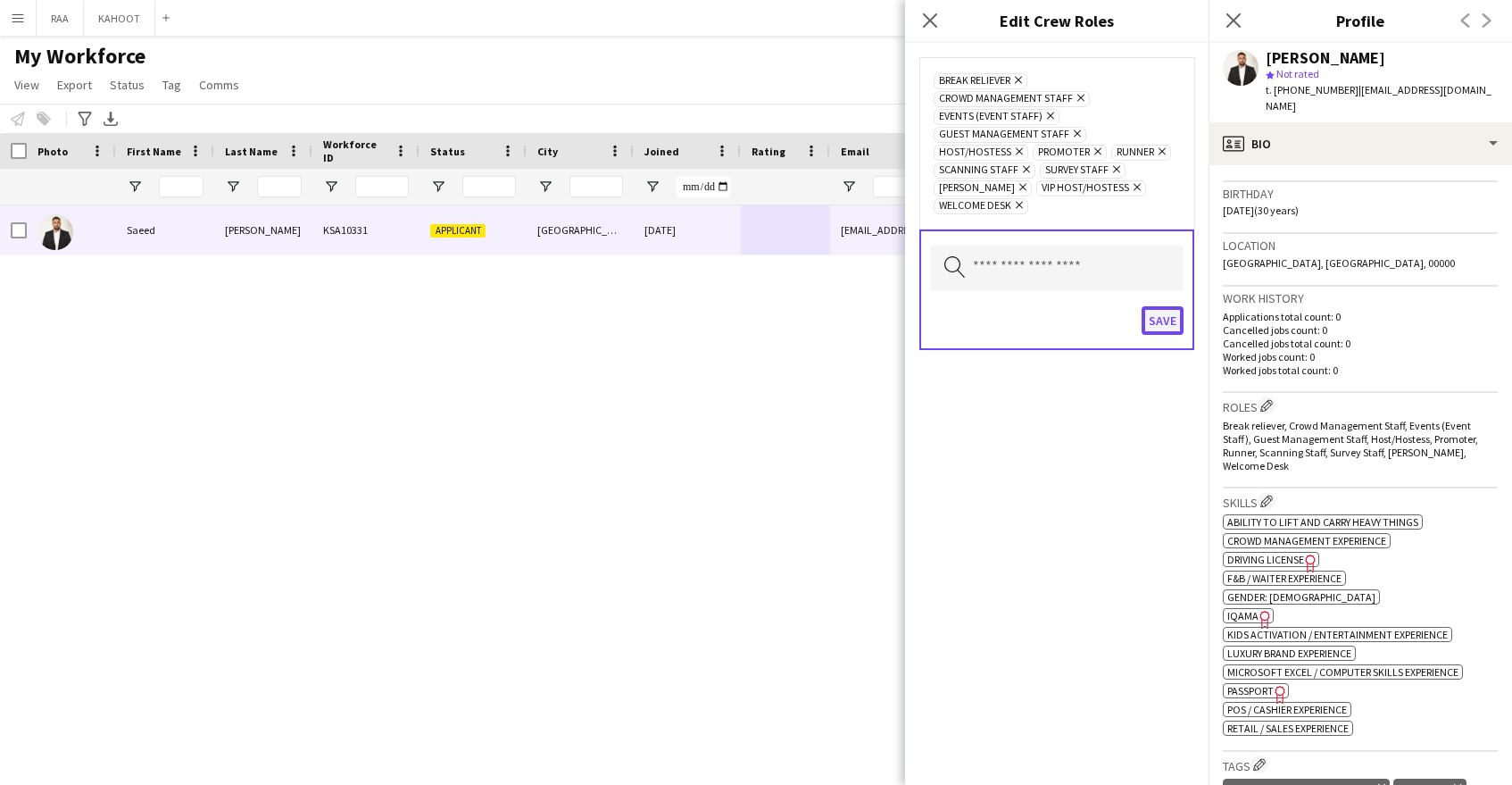
click at [1154, 319] on button "Save" at bounding box center [1162, 321] width 42 height 29
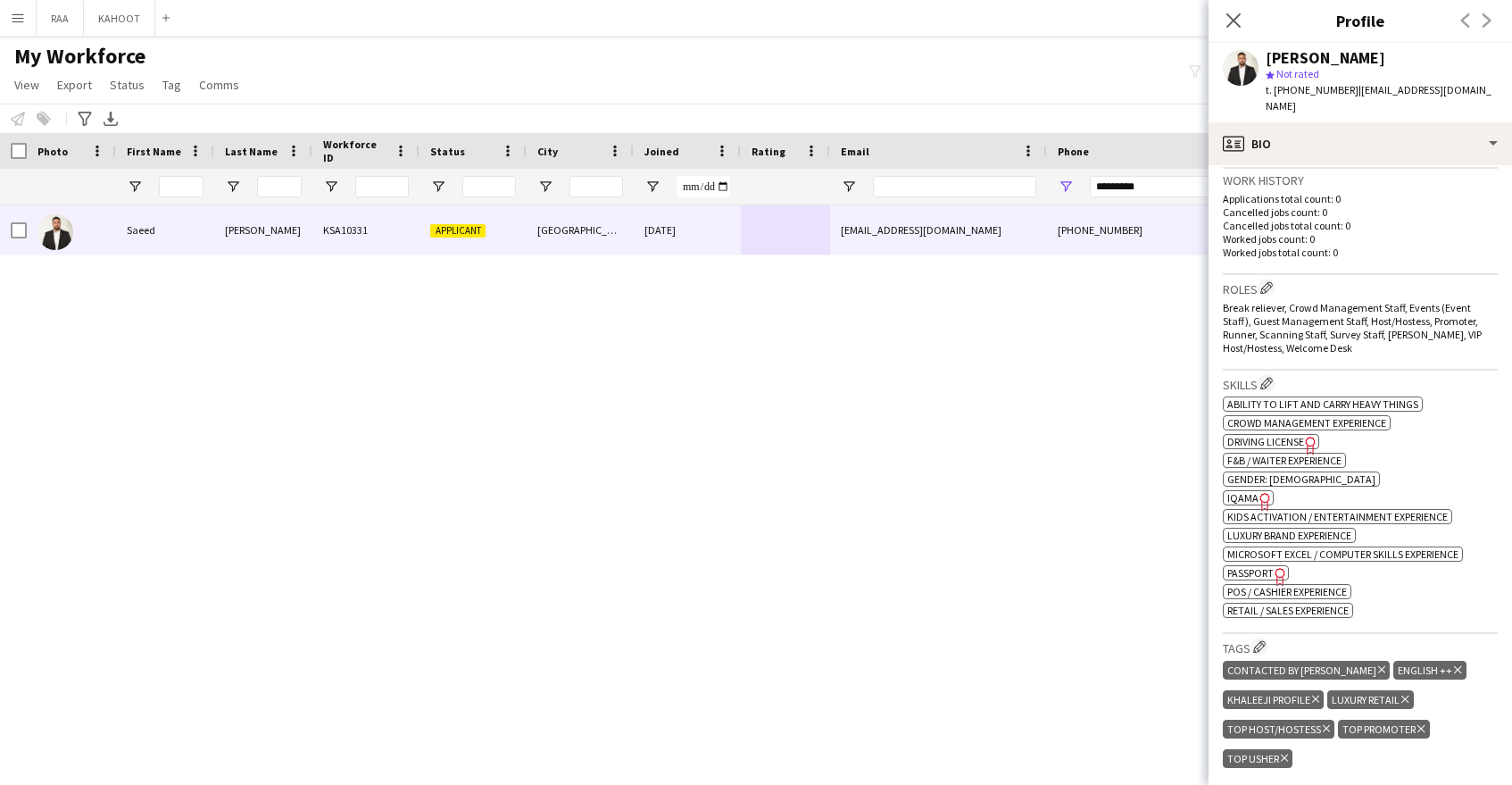
scroll to position [437, 0]
drag, startPoint x: 1165, startPoint y: 186, endPoint x: 1041, endPoint y: 170, distance: 125.0
click at [1041, 170] on div at bounding box center [1017, 187] width 2036 height 36
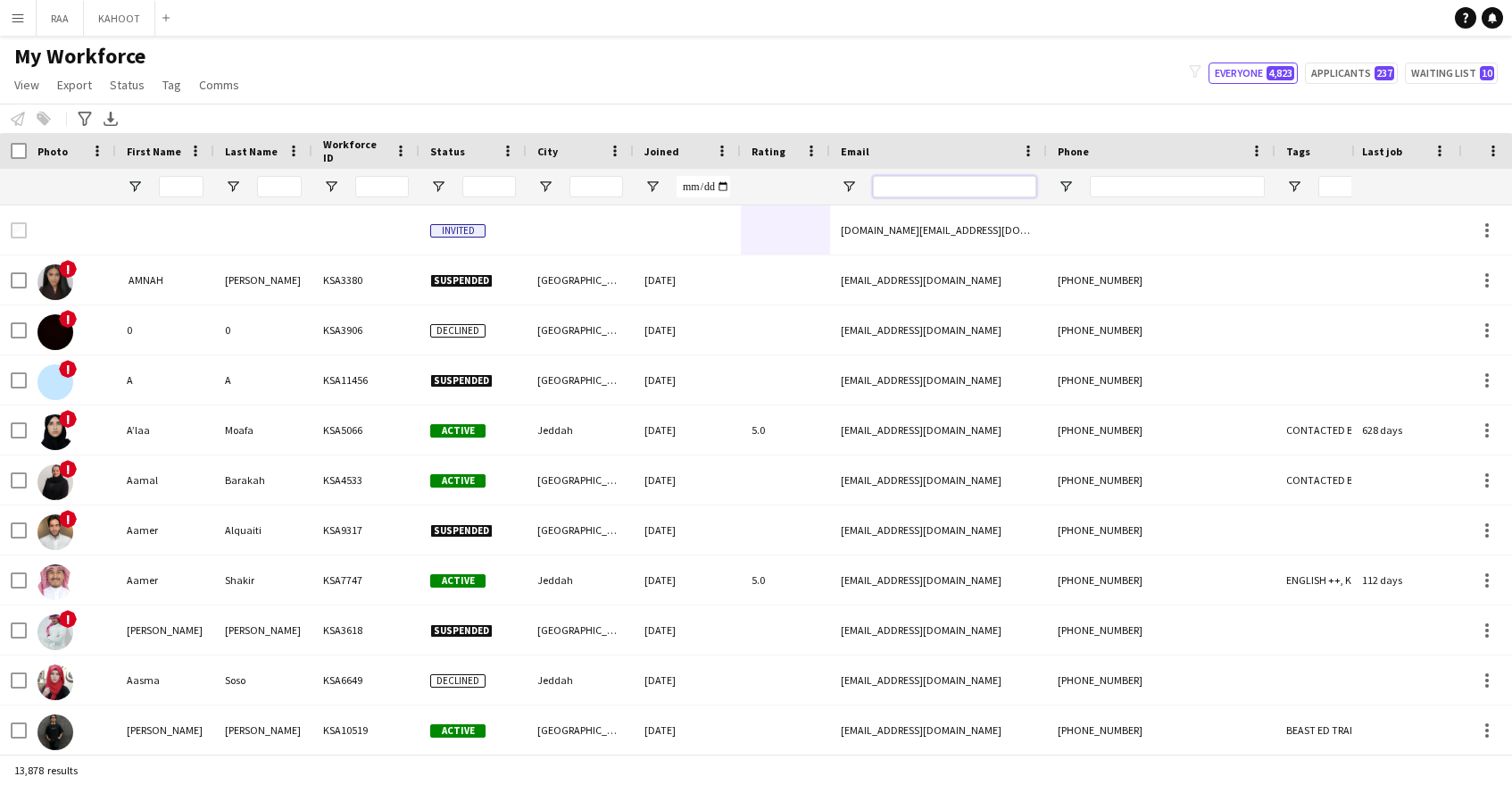
click at [962, 184] on input "Email Filter Input" at bounding box center [955, 187] width 163 height 21
paste input "**********"
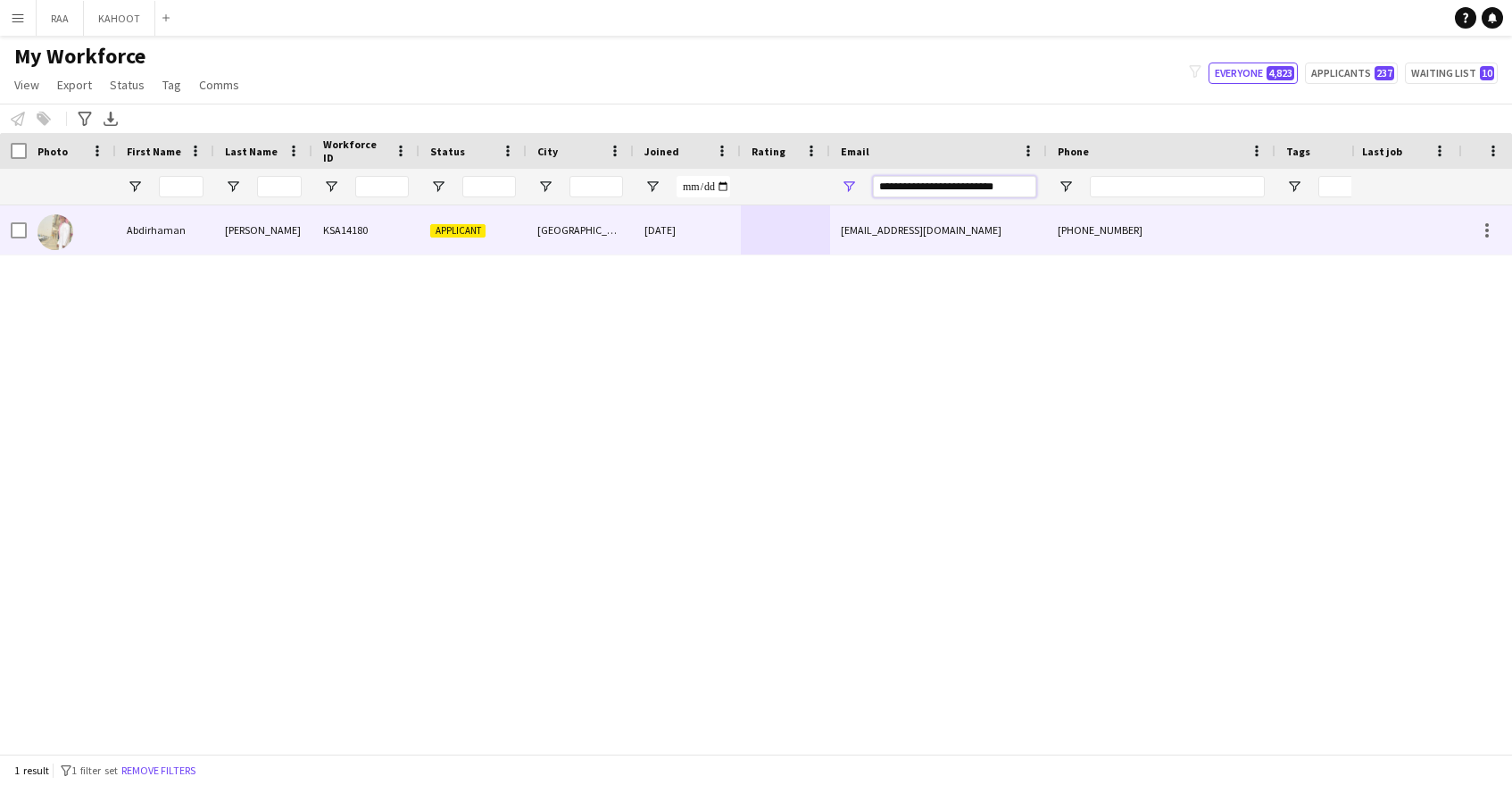
type input "**********"
click at [862, 219] on div "jama.1991habib@hotmail.com" at bounding box center [938, 229] width 217 height 49
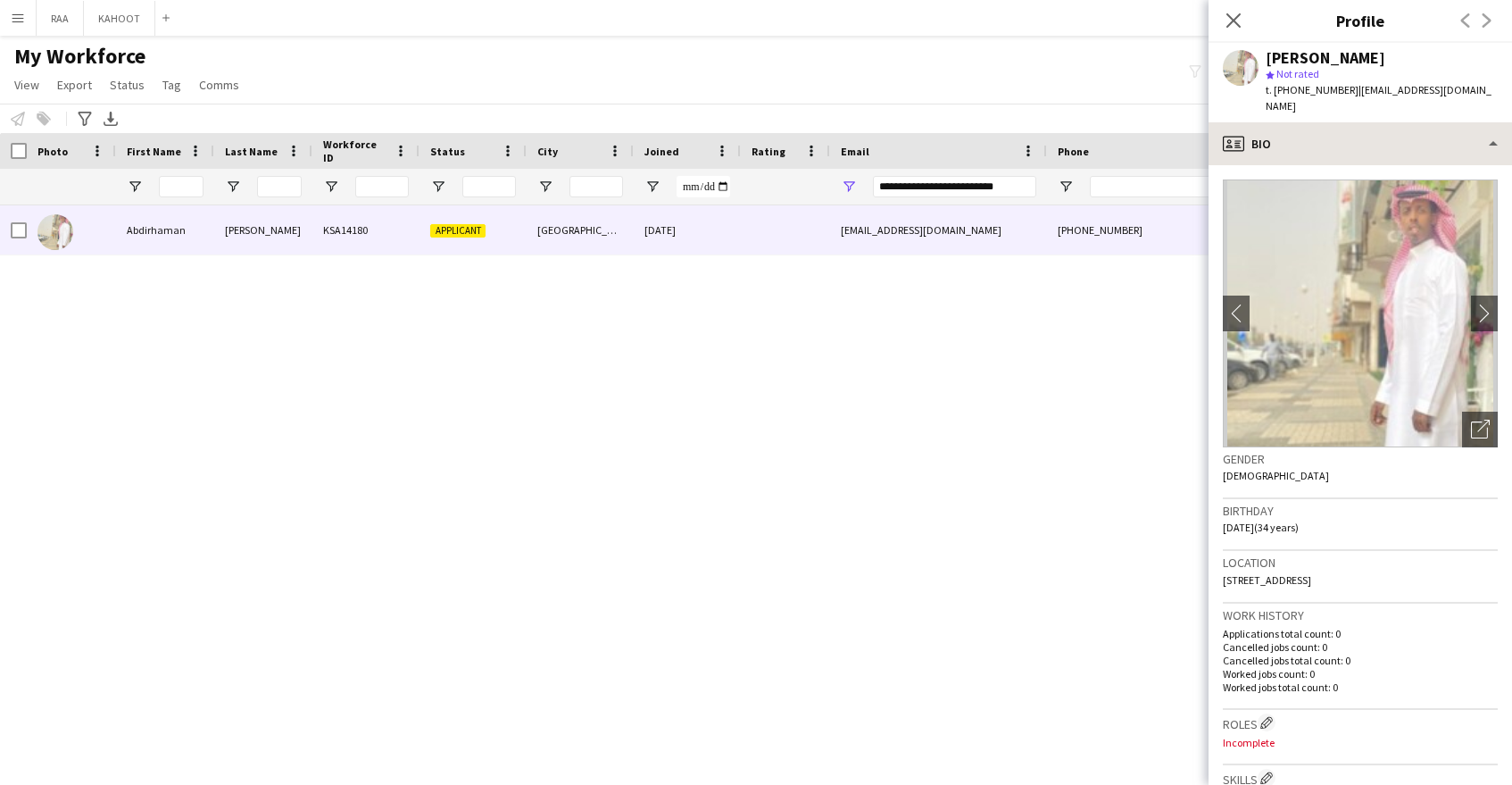
click at [1400, 165] on app-crew-profile-bio "chevron-left chevron-right Open photos pop-in Gender Male Birthday 12-01-1991 (…" at bounding box center [1360, 475] width 303 height 620
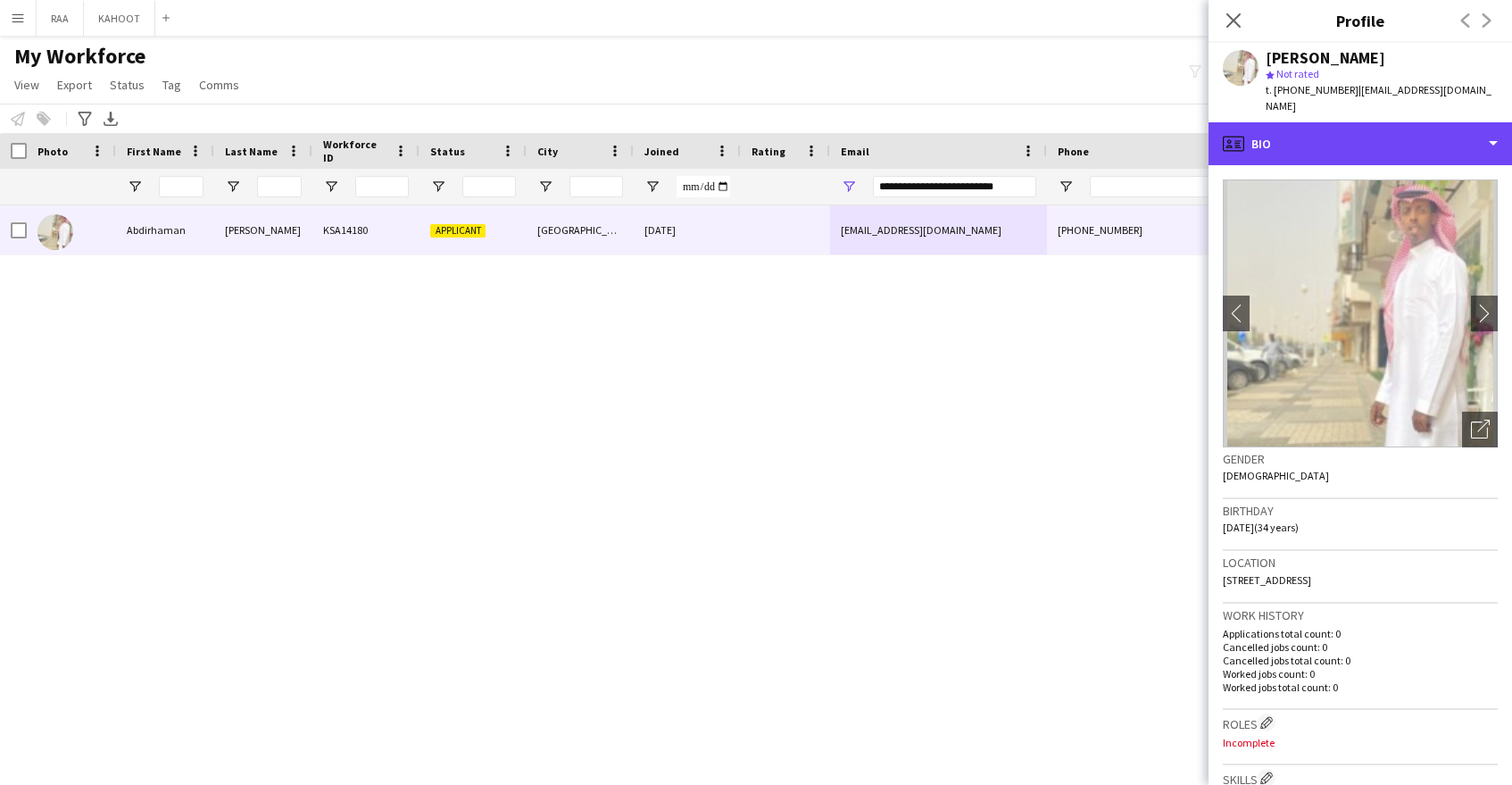
drag, startPoint x: 1400, startPoint y: 130, endPoint x: 1437, endPoint y: 215, distance: 92.7
click at [1400, 130] on div "profile Bio" at bounding box center [1360, 144] width 303 height 43
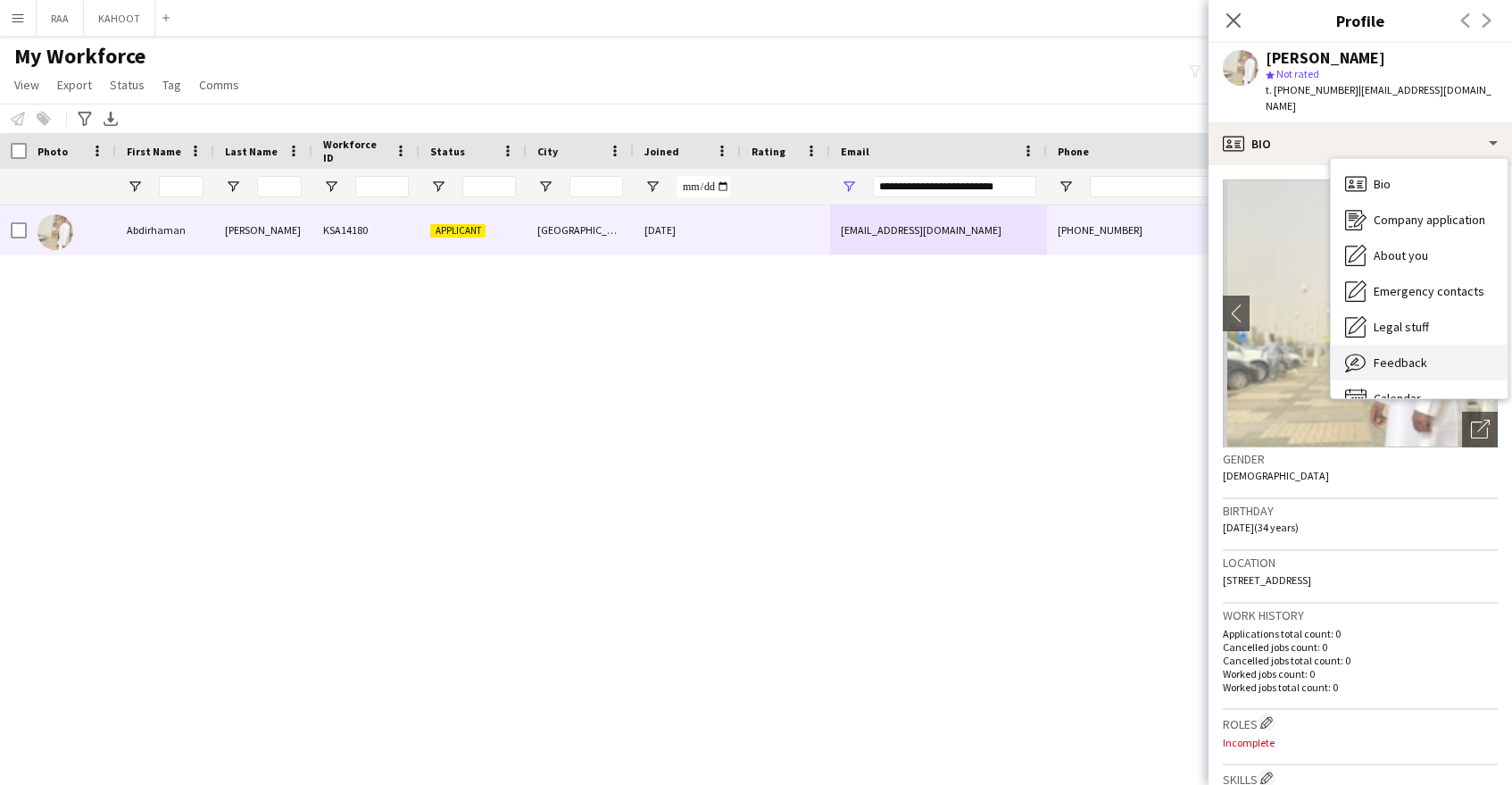
click at [1432, 345] on div "Feedback Feedback" at bounding box center [1419, 363] width 177 height 36
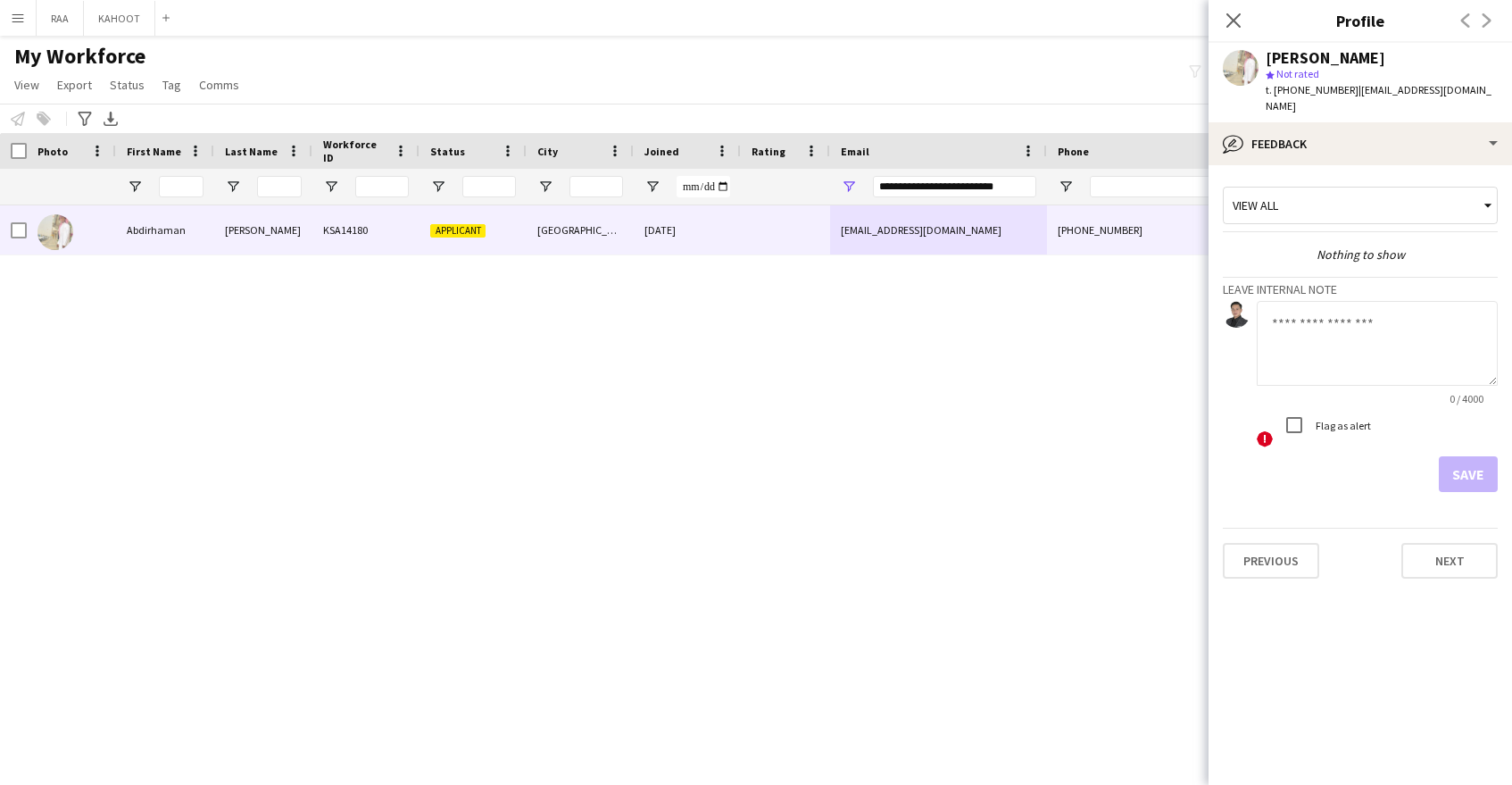
drag, startPoint x: 1323, startPoint y: 282, endPoint x: 1323, endPoint y: 299, distance: 17.0
click at [1322, 295] on app-internal-note-form "Leave internal note 0 / 4000 ! Flag as alert Save" at bounding box center [1360, 384] width 275 height 216
click at [1327, 301] on textarea at bounding box center [1377, 343] width 241 height 85
type textarea "**********"
click at [1473, 456] on button "Save" at bounding box center [1468, 474] width 59 height 36
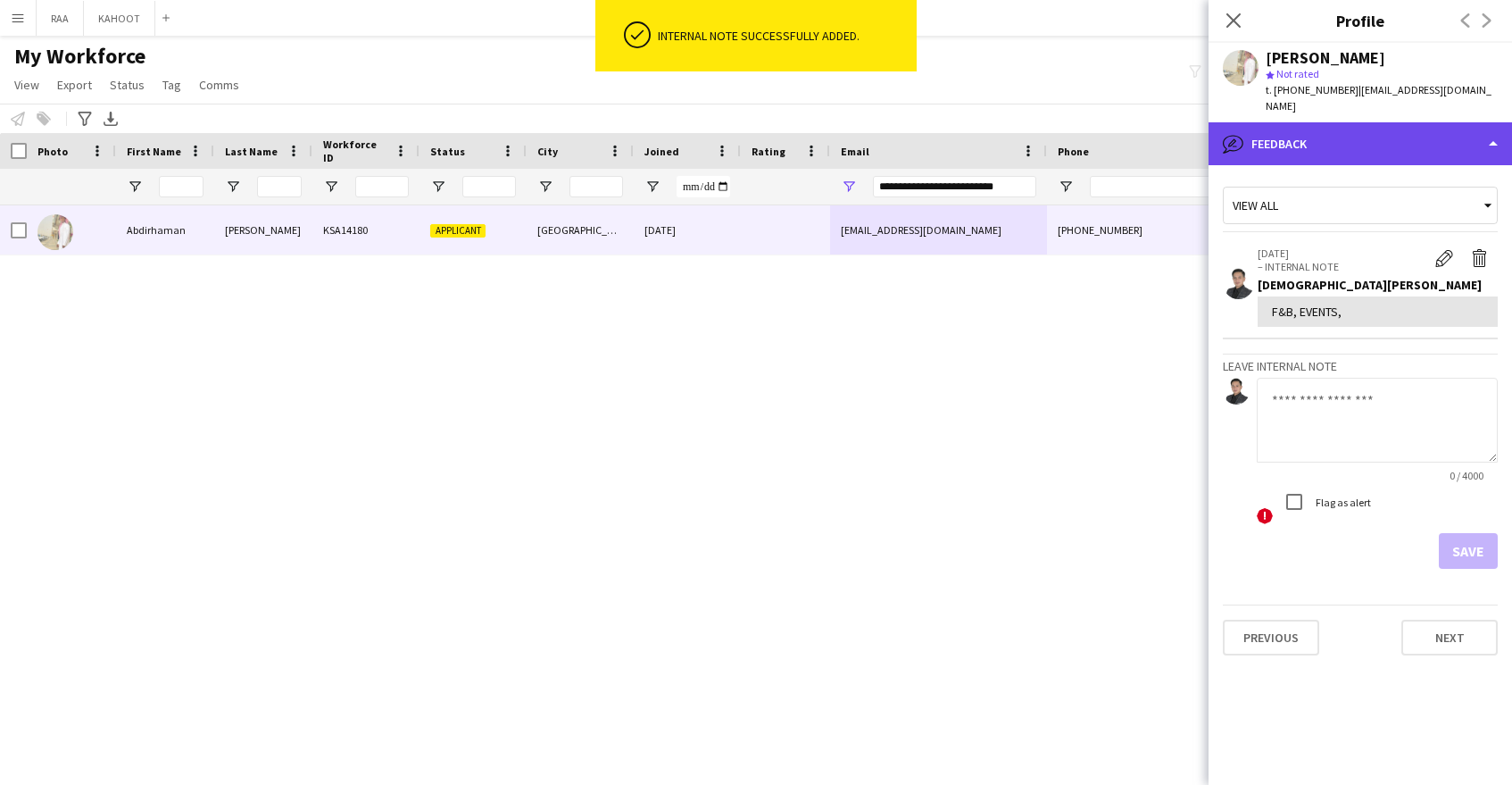
click at [1378, 140] on div "bubble-pencil Feedback" at bounding box center [1360, 144] width 303 height 43
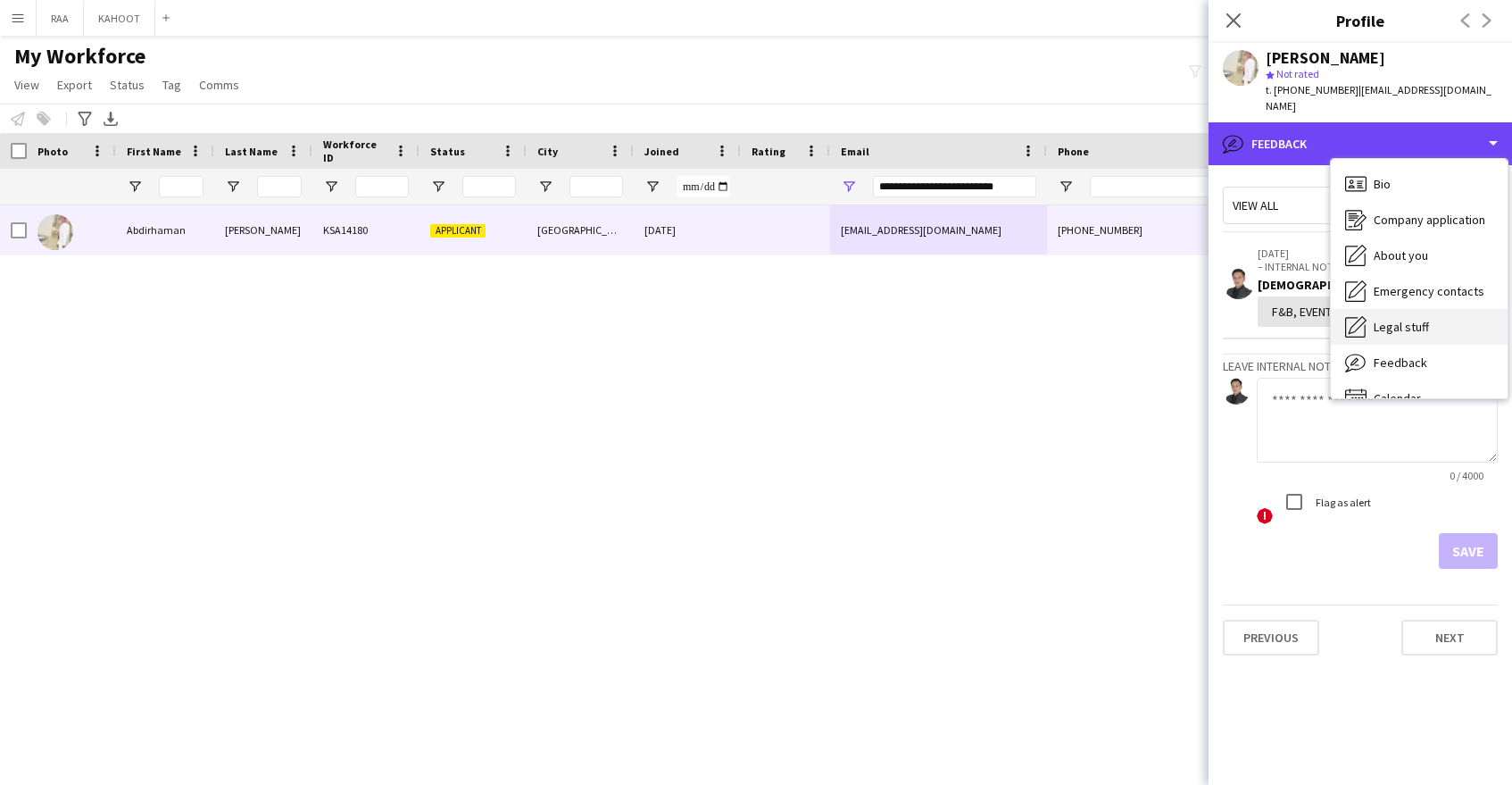
scroll to position [25, 0]
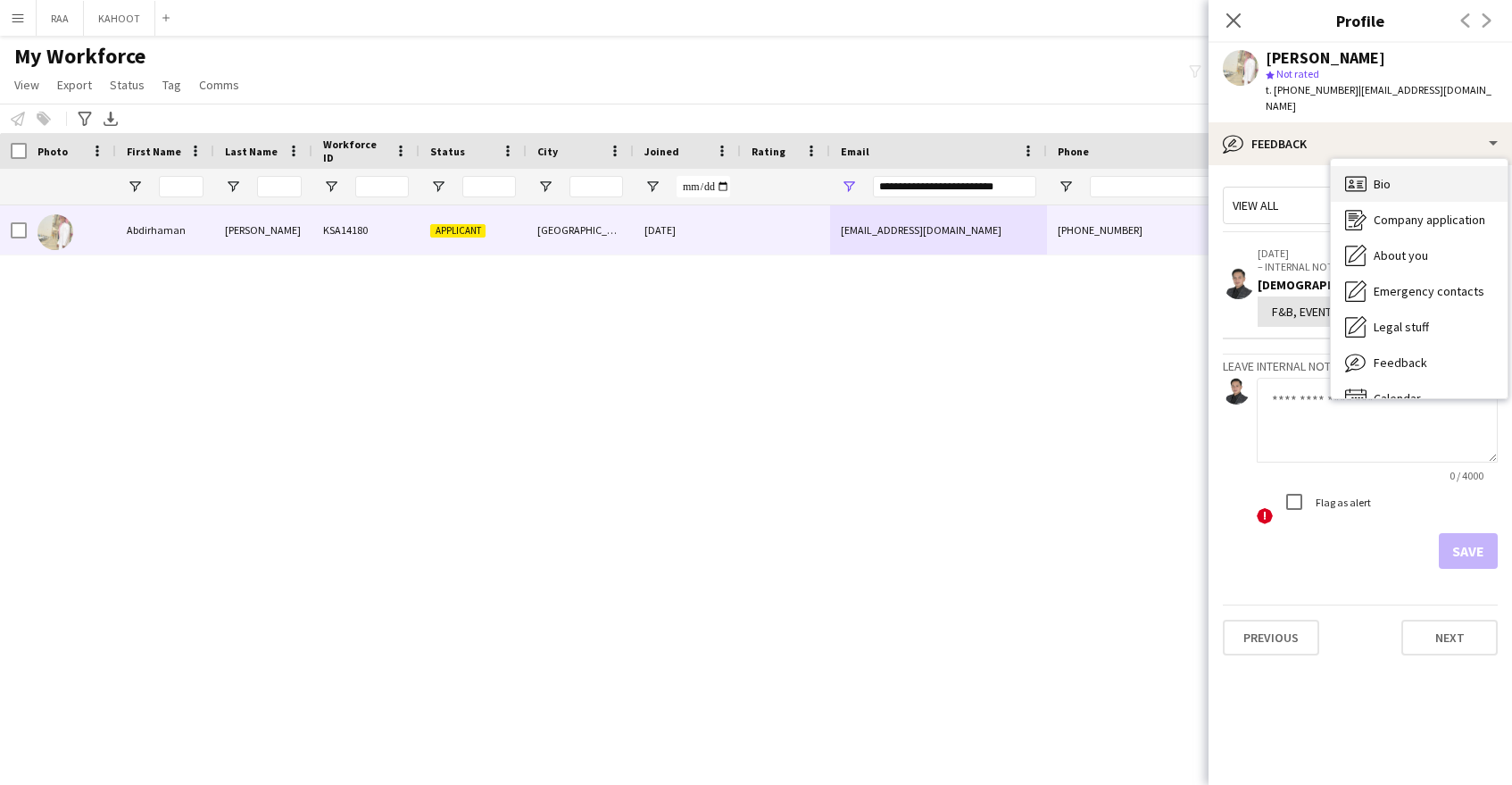
click at [1398, 177] on div "Bio Bio" at bounding box center [1419, 184] width 177 height 36
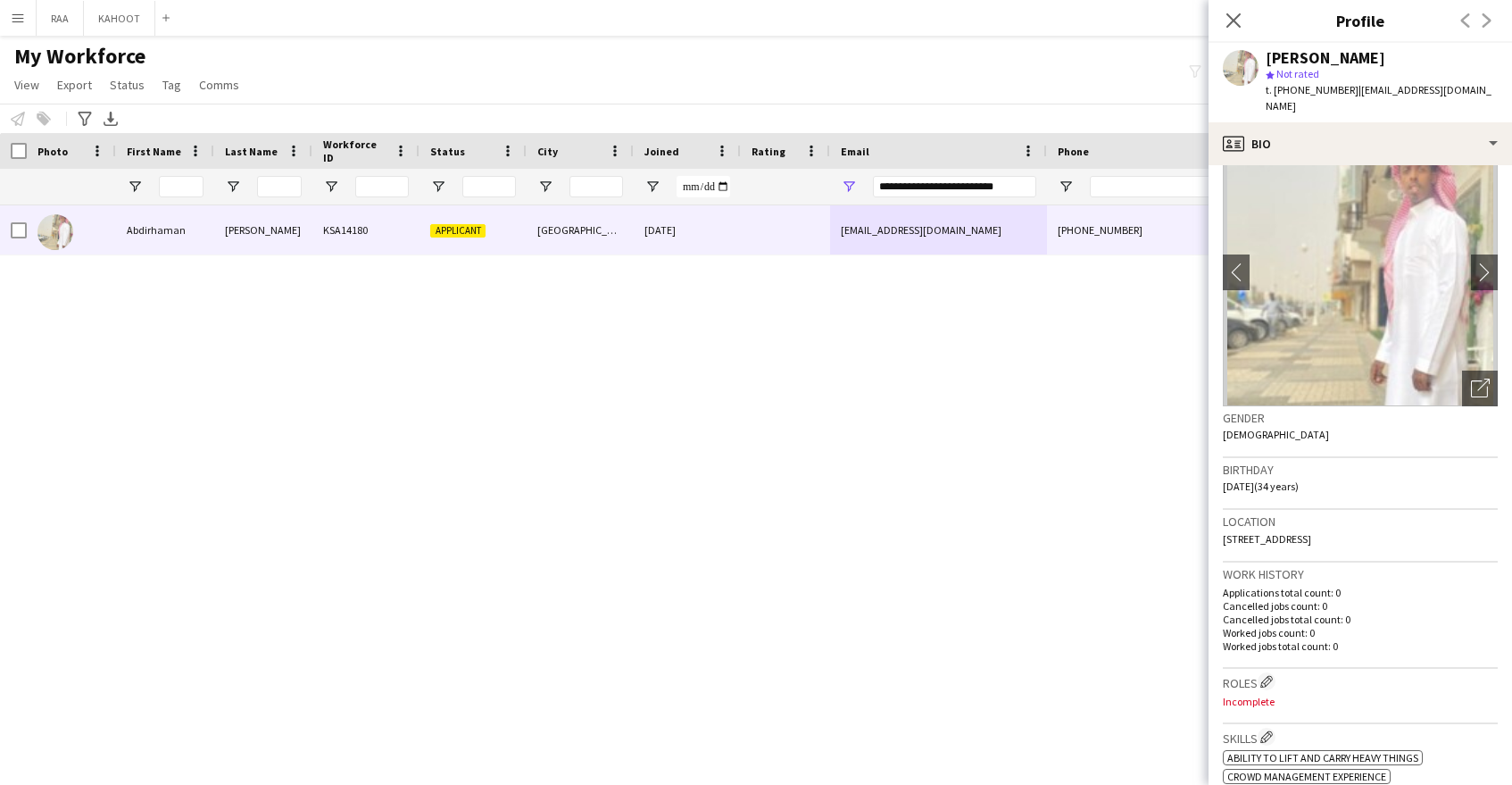
scroll to position [0, 0]
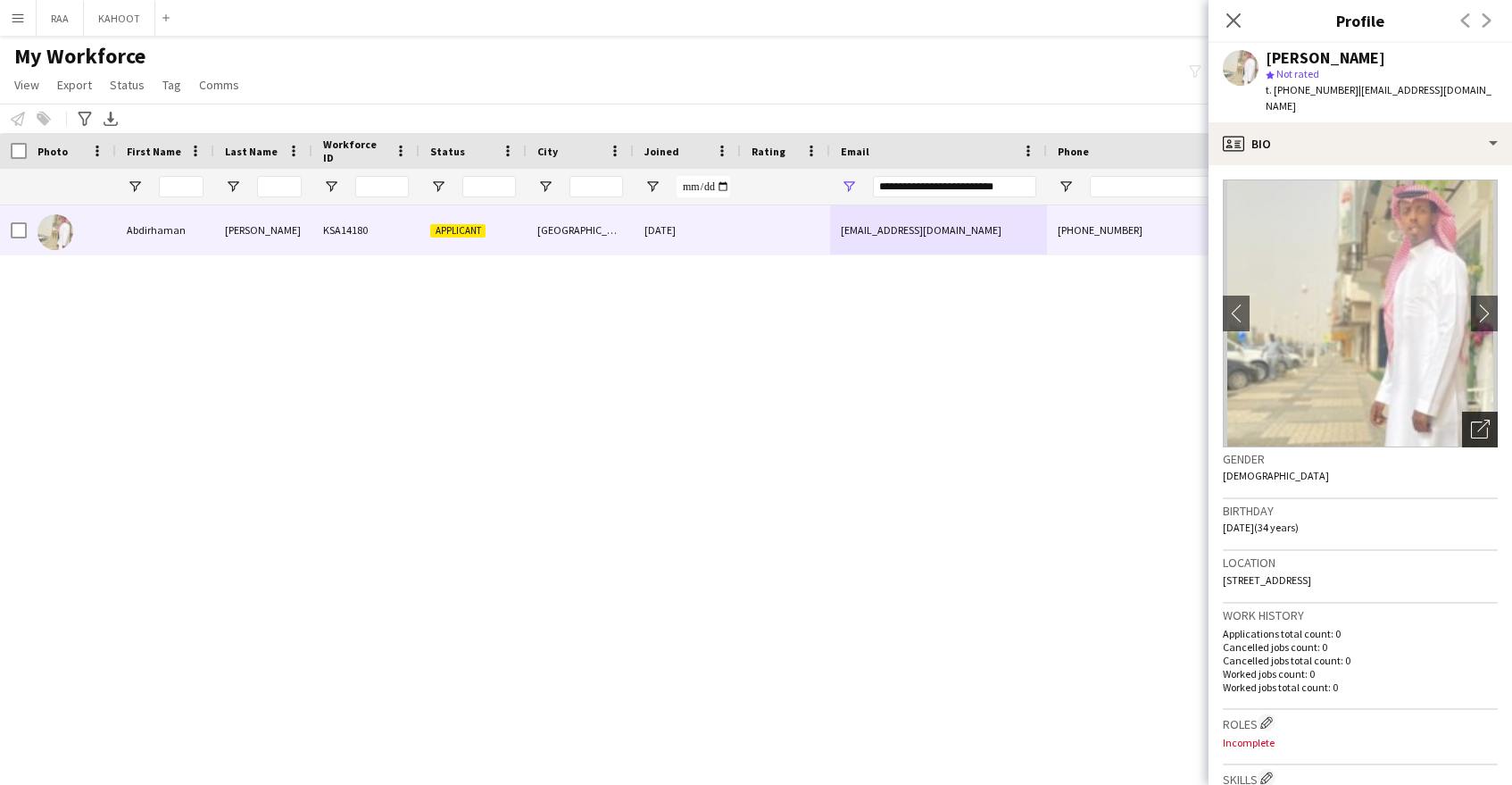
click at [1477, 412] on div "Open photos pop-in" at bounding box center [1479, 429] width 36 height 36
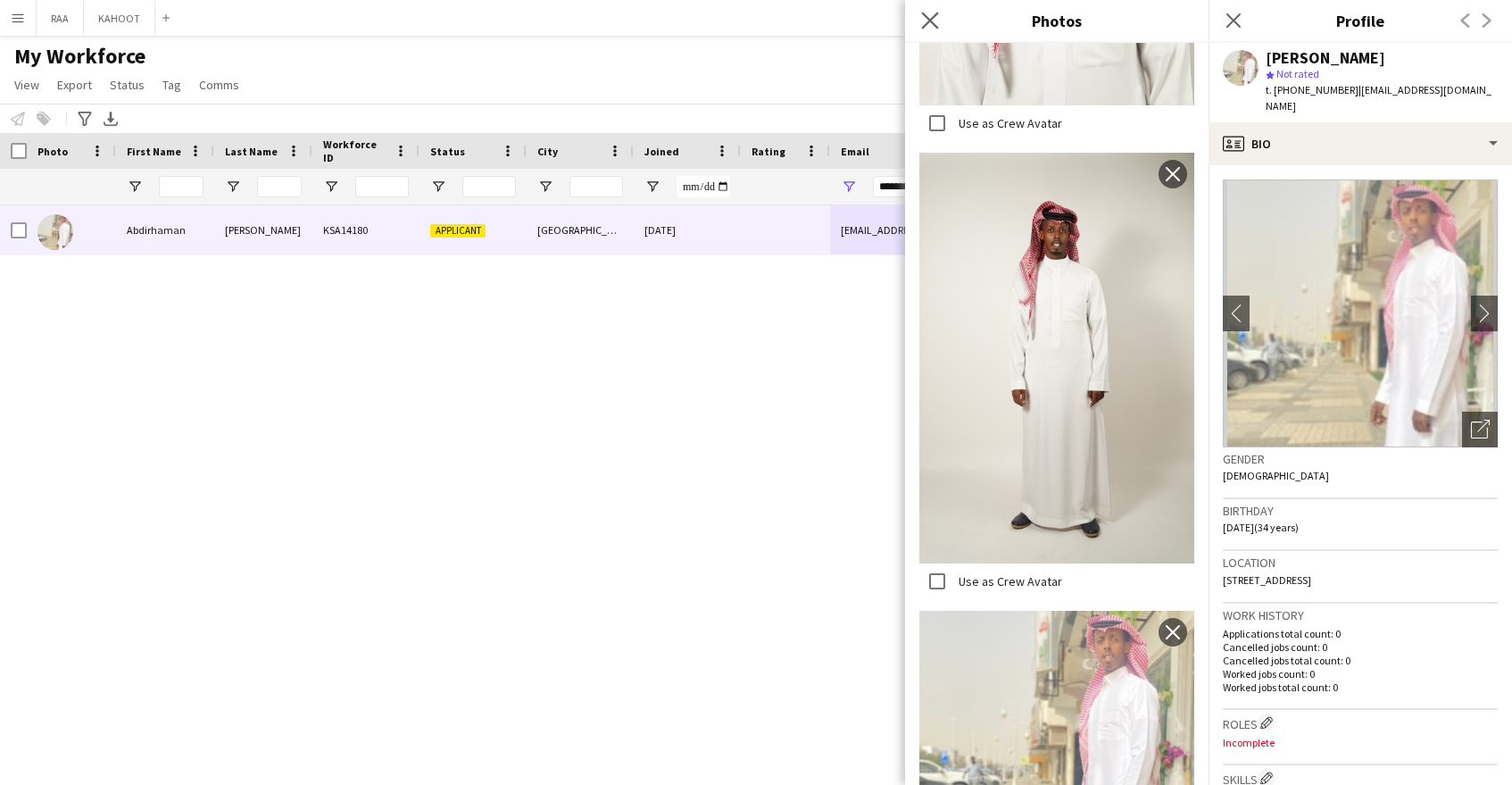
click at [933, 17] on icon "Close pop-in" at bounding box center [929, 20] width 17 height 17
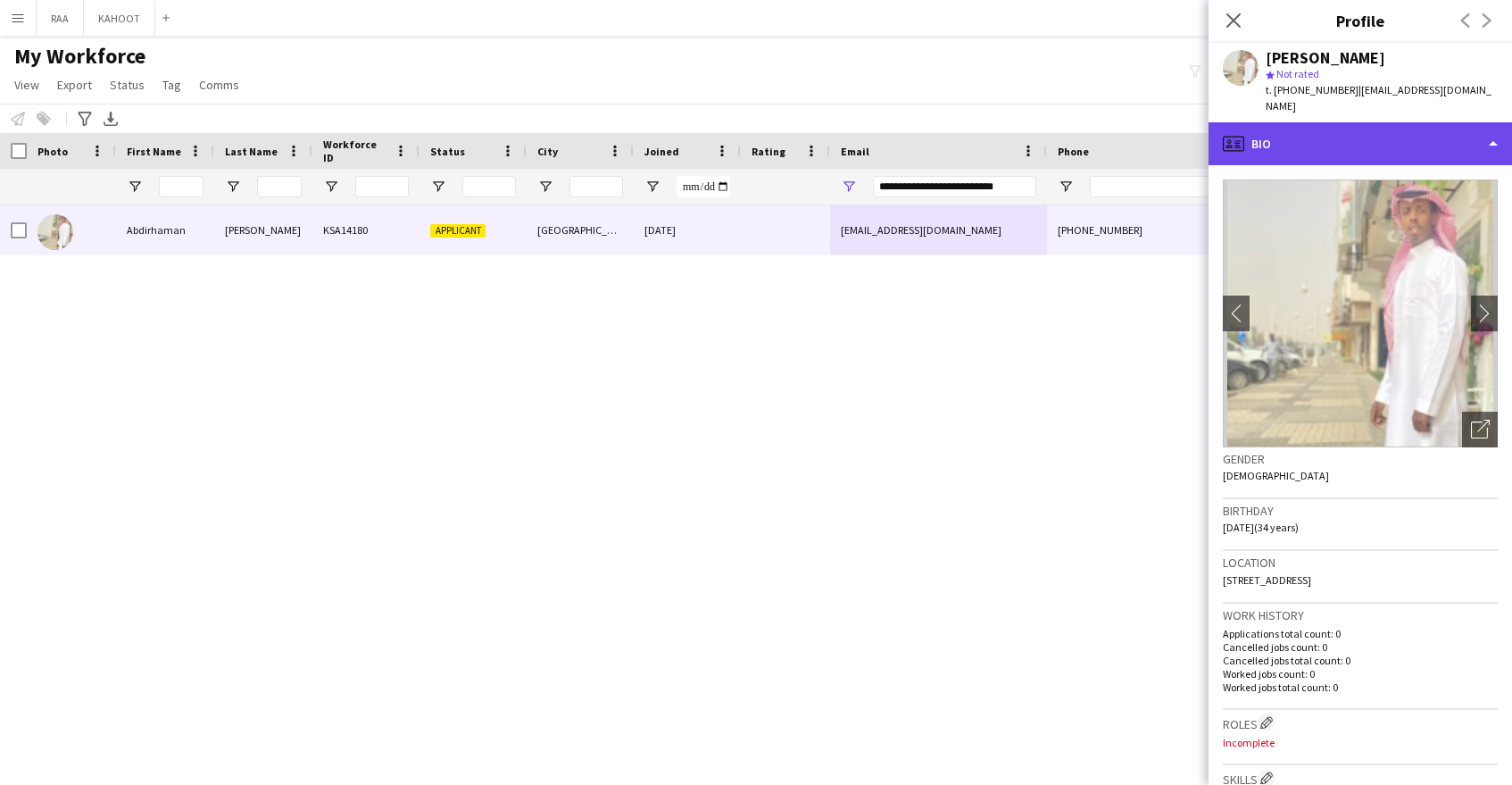
click at [1437, 123] on div "profile Bio" at bounding box center [1360, 144] width 303 height 43
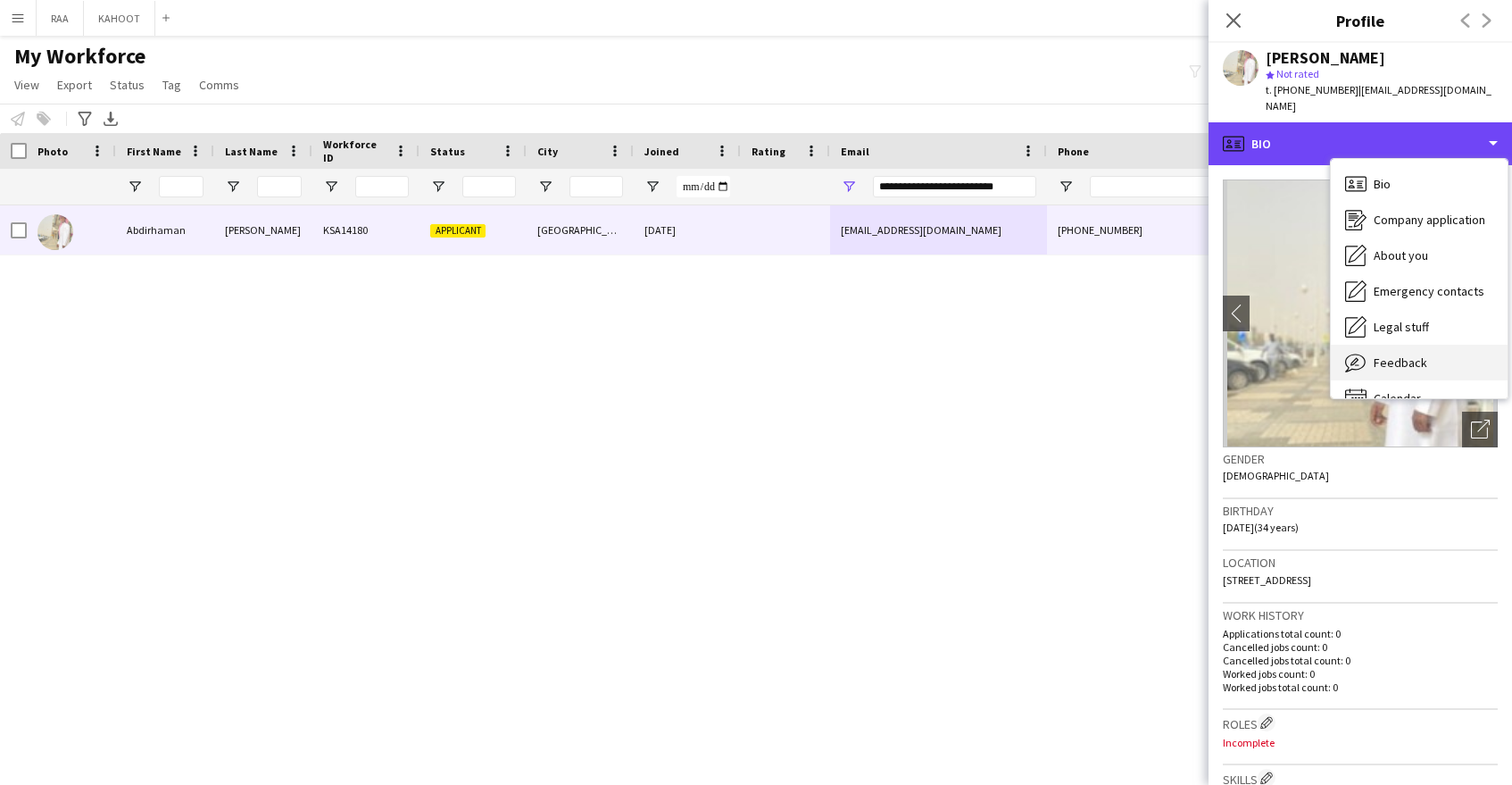
scroll to position [25, 0]
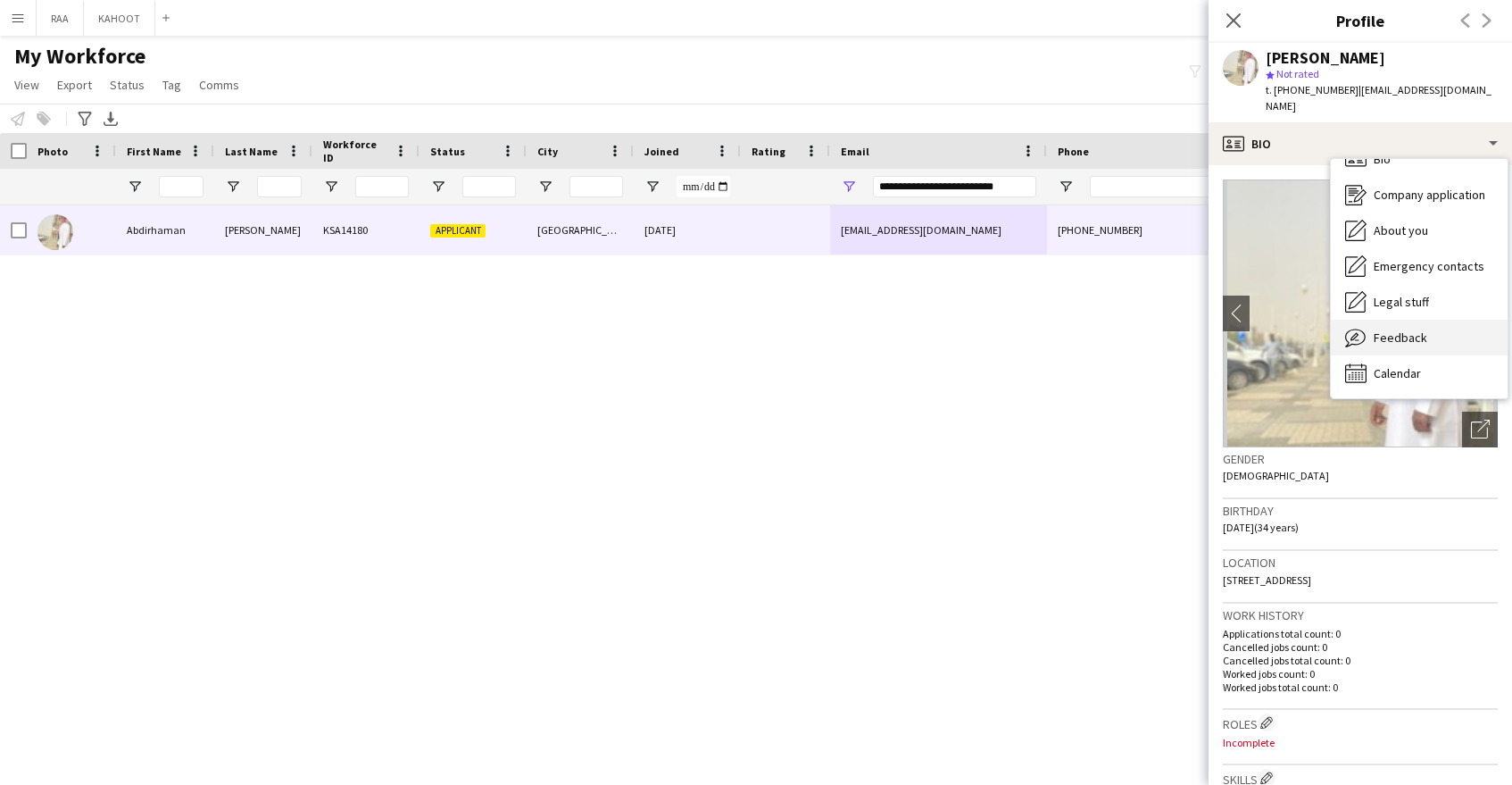
click at [1418, 330] on span "Feedback" at bounding box center [1400, 337] width 53 height 16
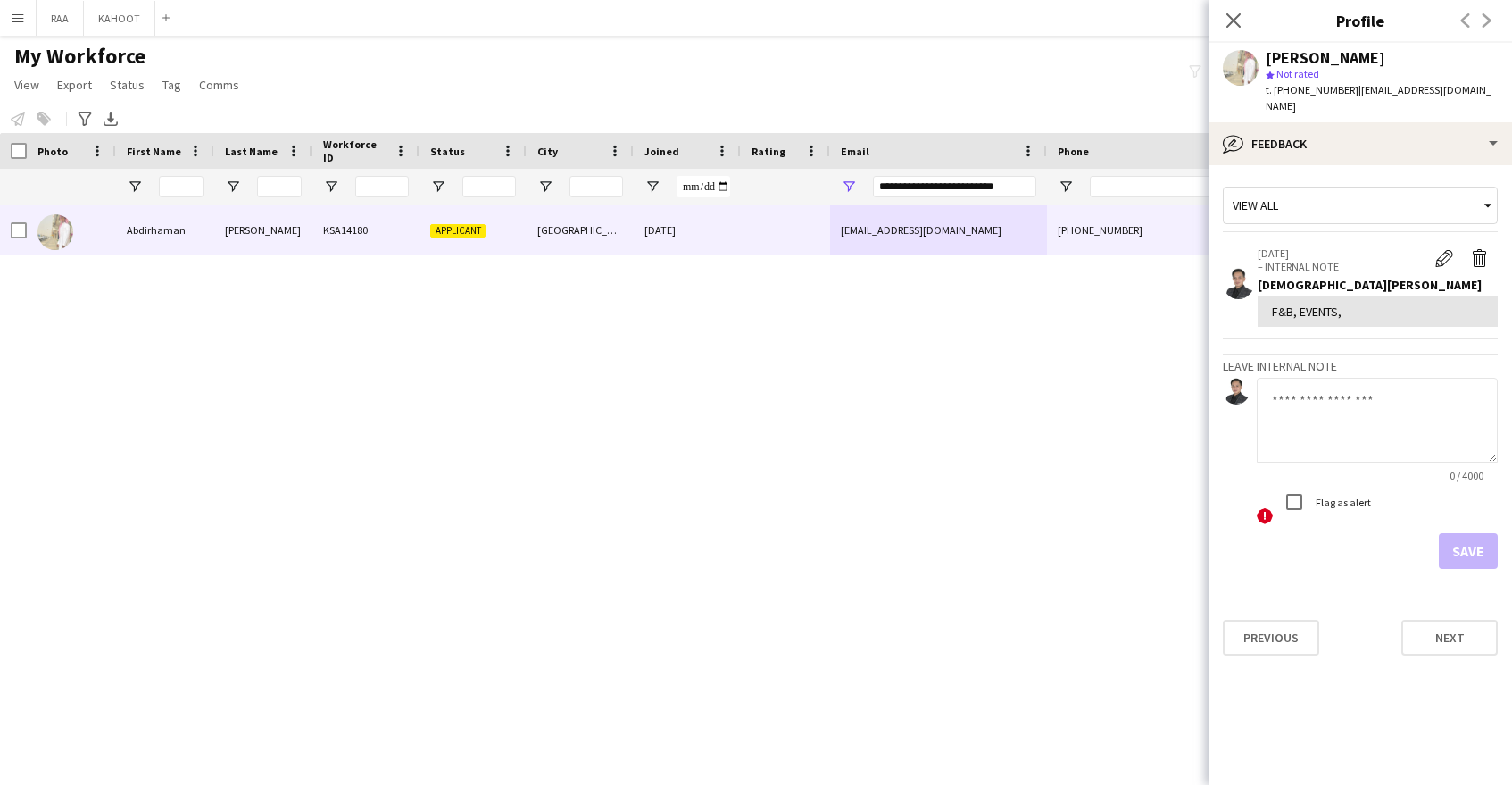
click at [1328, 406] on textarea at bounding box center [1377, 421] width 241 height 85
click at [1441, 249] on app-icon "Edit internal note" at bounding box center [1444, 258] width 17 height 17
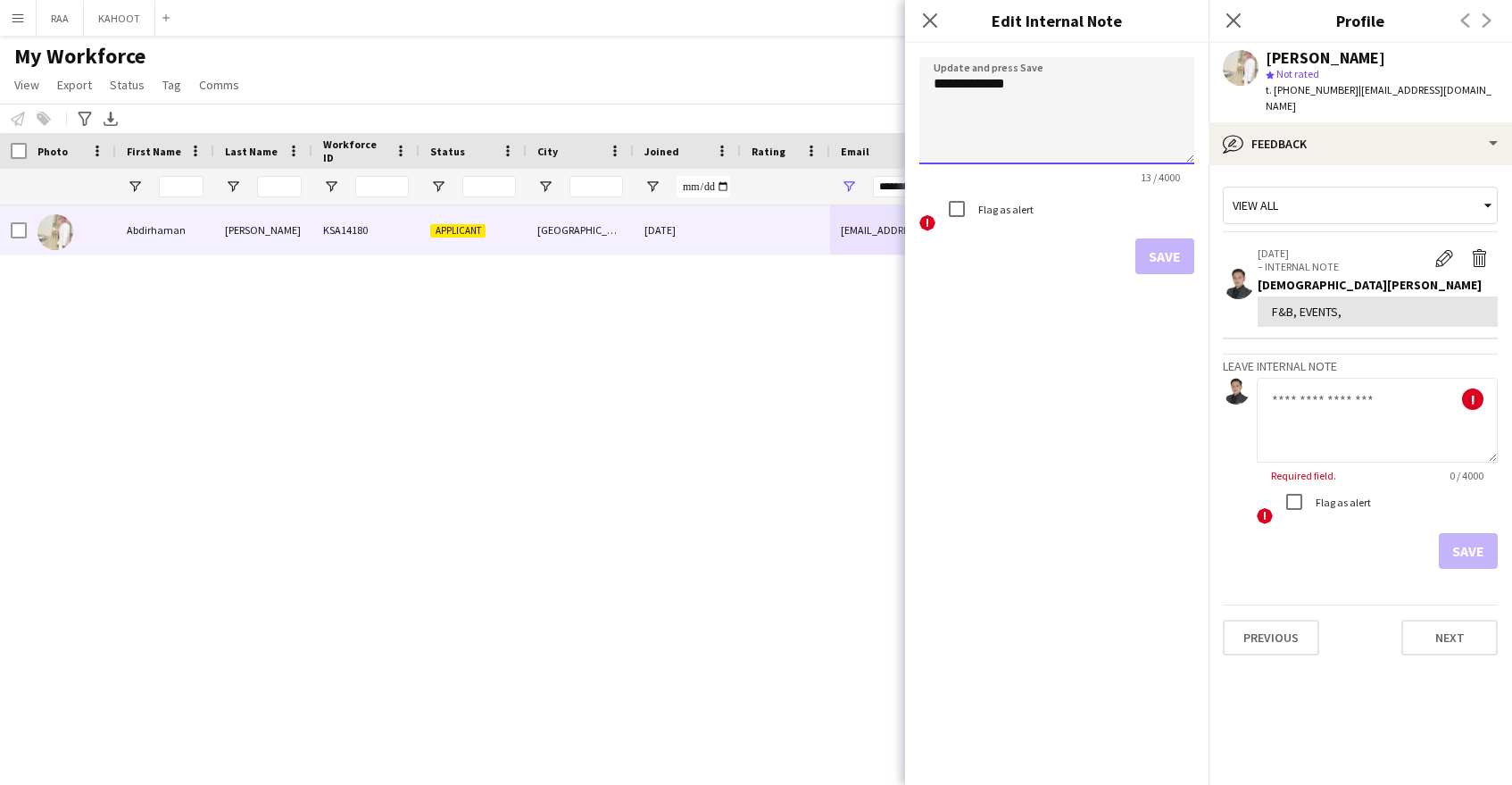
click at [1093, 81] on textarea "**********" at bounding box center [1057, 110] width 275 height 107
type textarea "**********"
drag, startPoint x: 1166, startPoint y: 258, endPoint x: 1212, endPoint y: 242, distance: 48.7
click at [1166, 256] on button "Save" at bounding box center [1164, 256] width 59 height 36
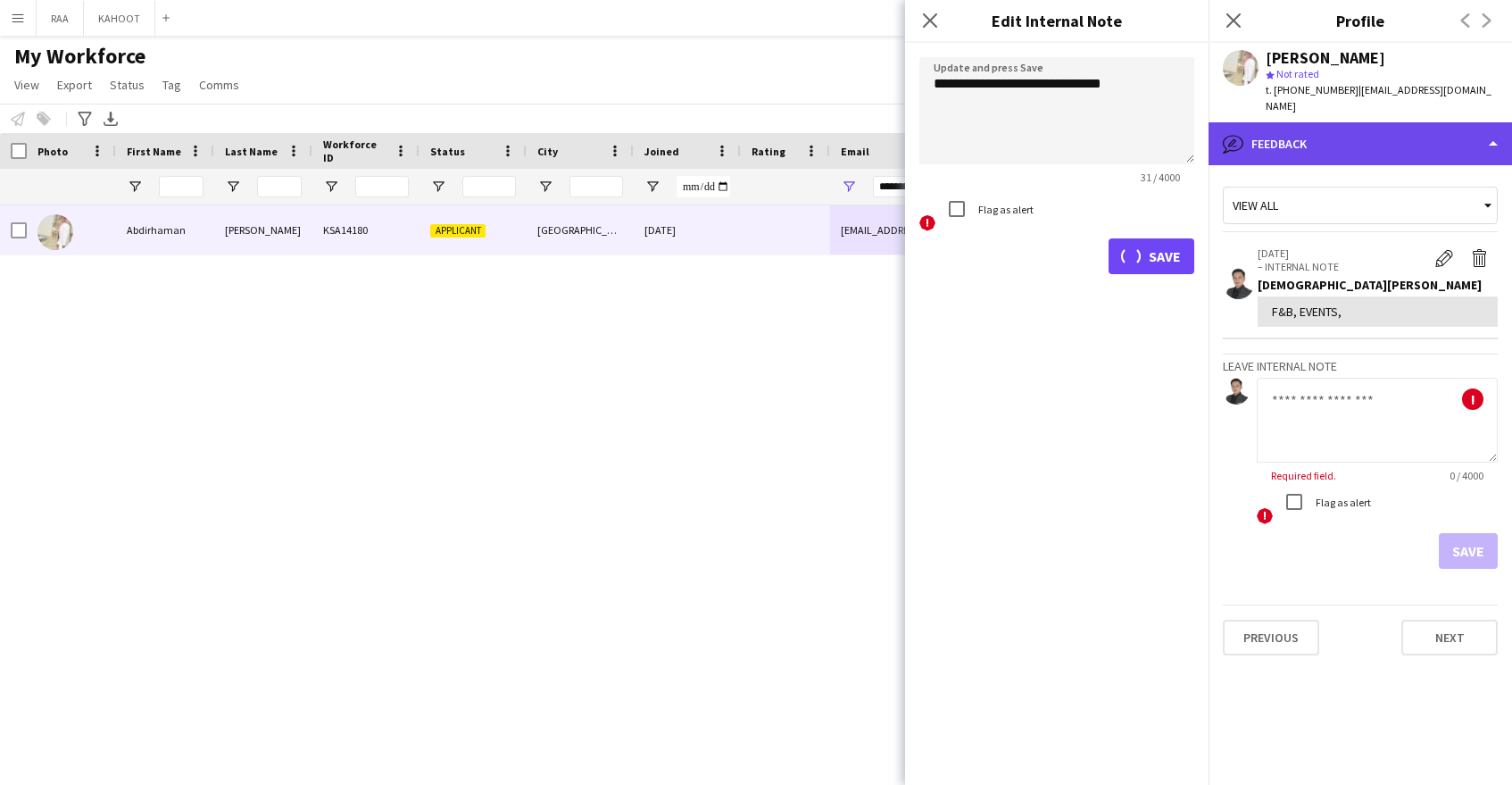
click at [1379, 123] on div "bubble-pencil Feedback" at bounding box center [1360, 144] width 303 height 43
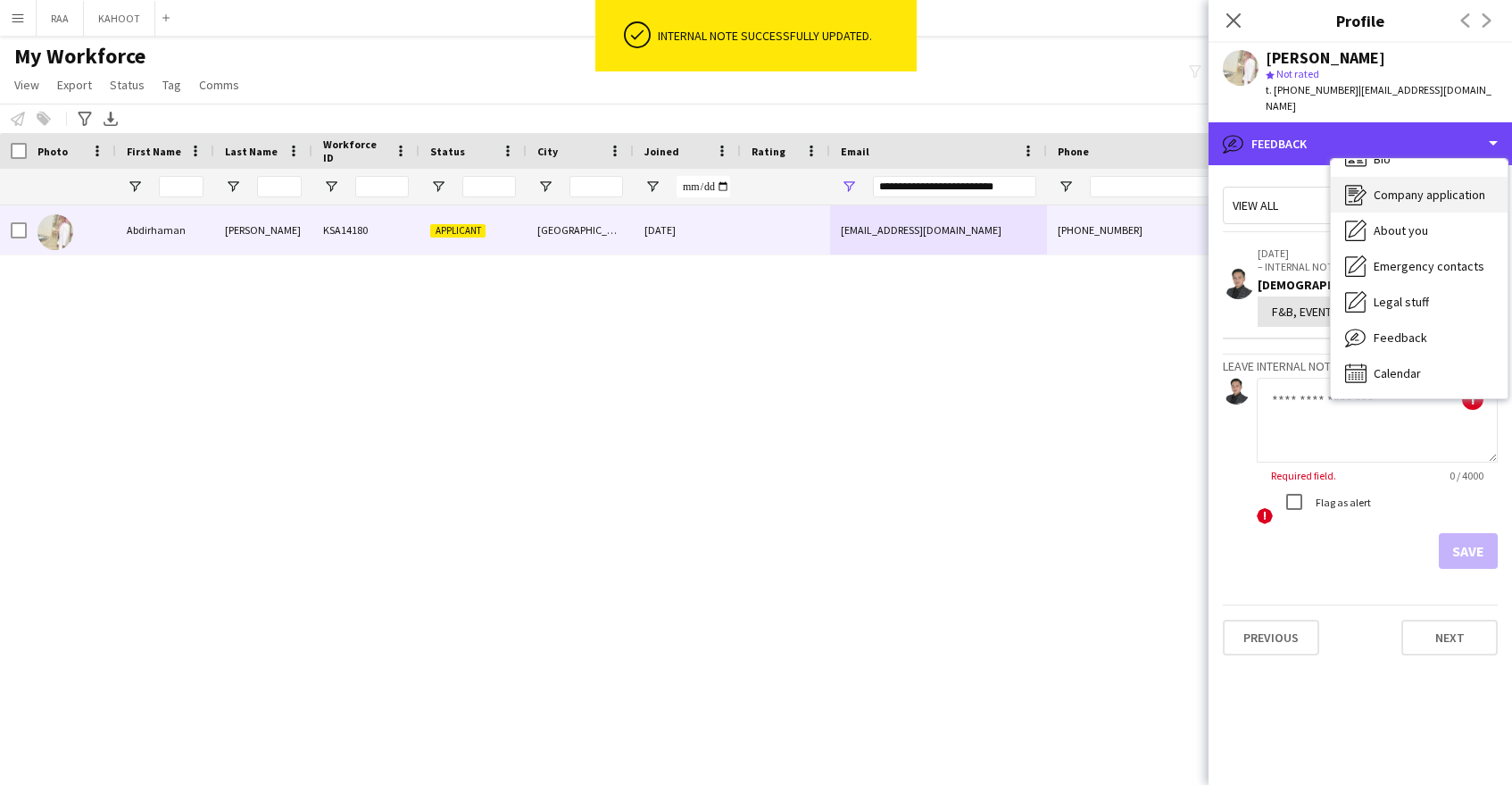
scroll to position [0, 0]
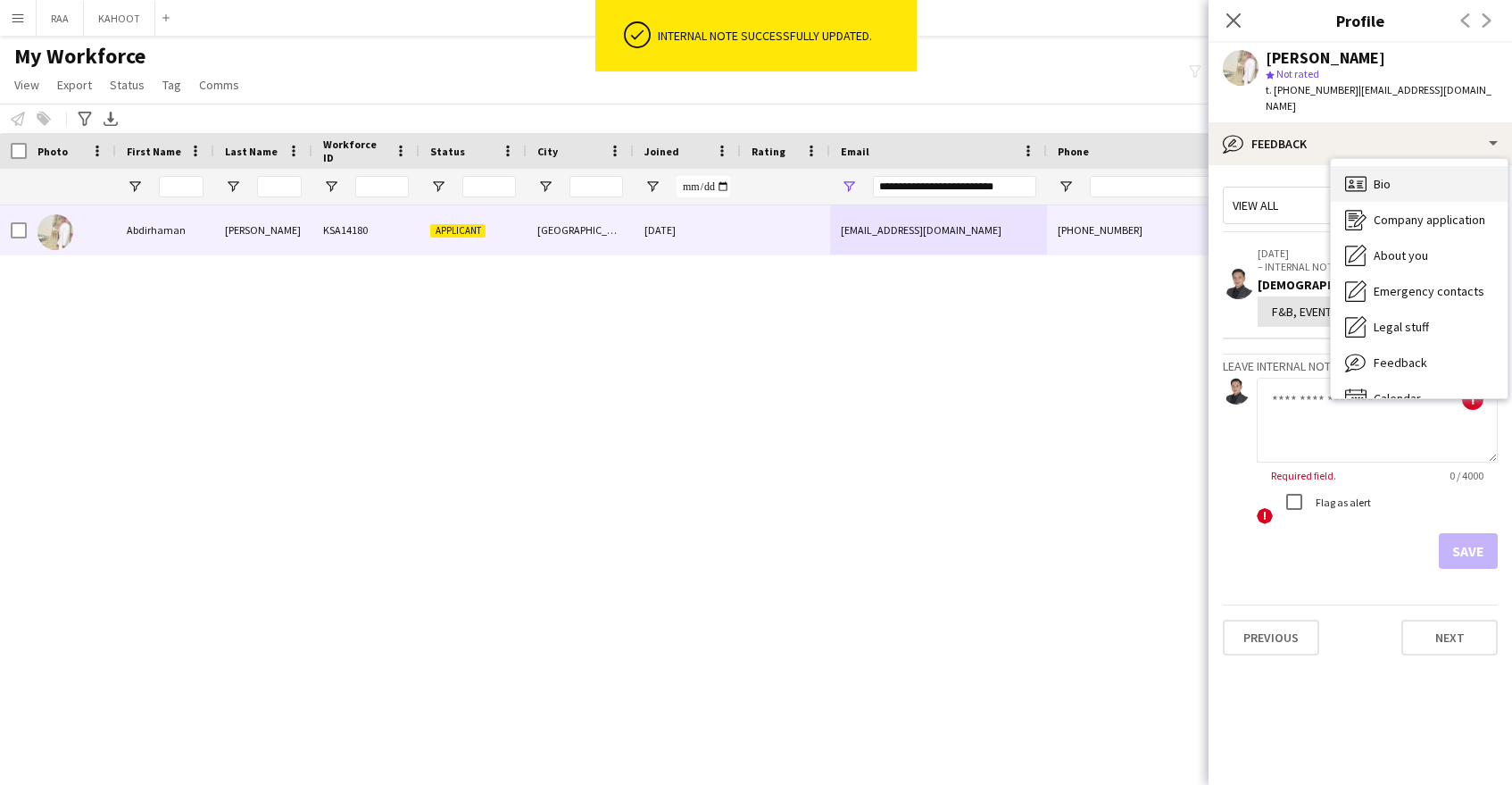
click at [1417, 169] on div "Bio Bio" at bounding box center [1419, 184] width 177 height 36
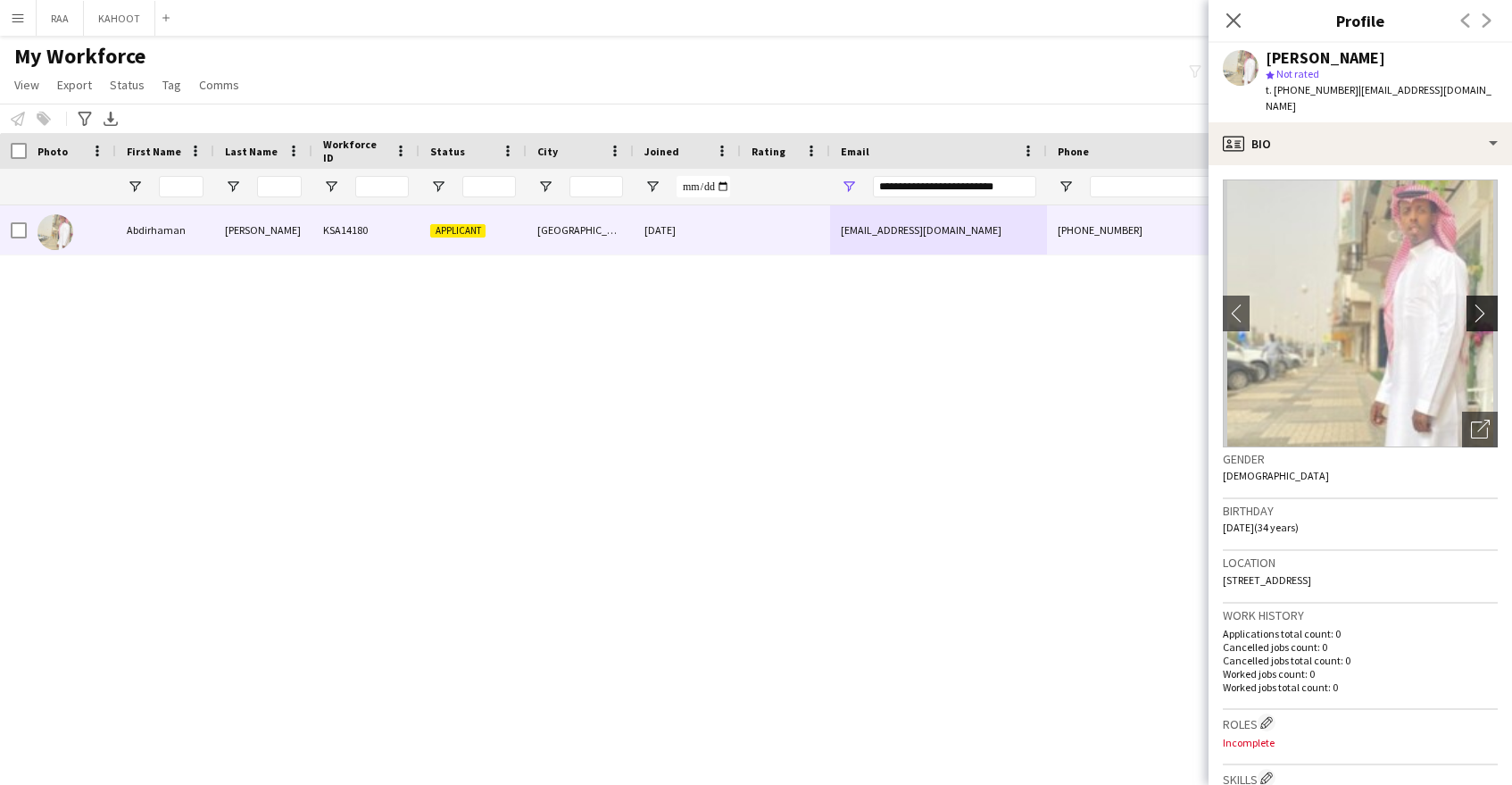
click at [1492, 304] on app-icon "chevron-right" at bounding box center [1485, 312] width 28 height 18
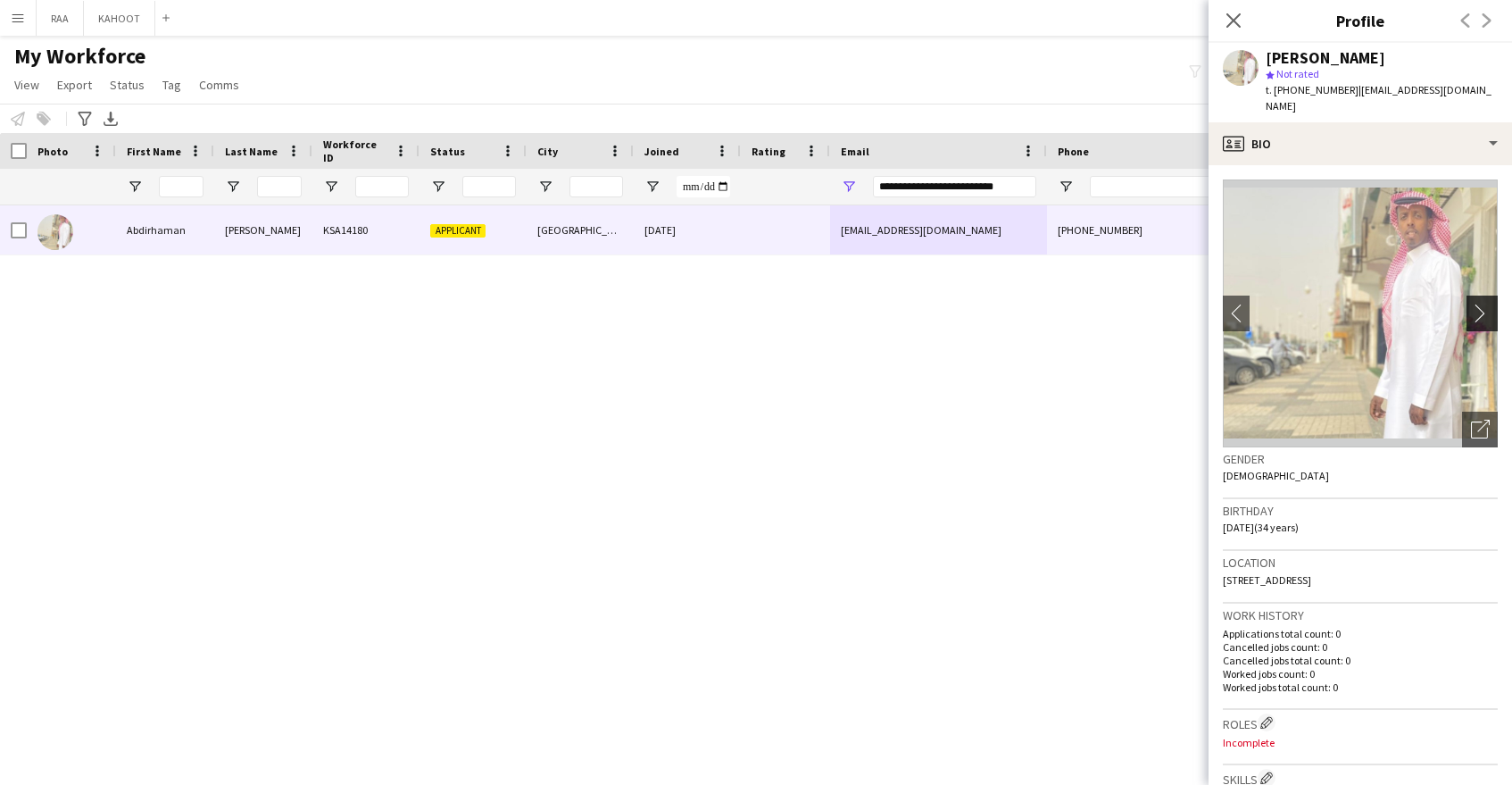
click at [1482, 304] on app-icon "chevron-right" at bounding box center [1485, 312] width 28 height 18
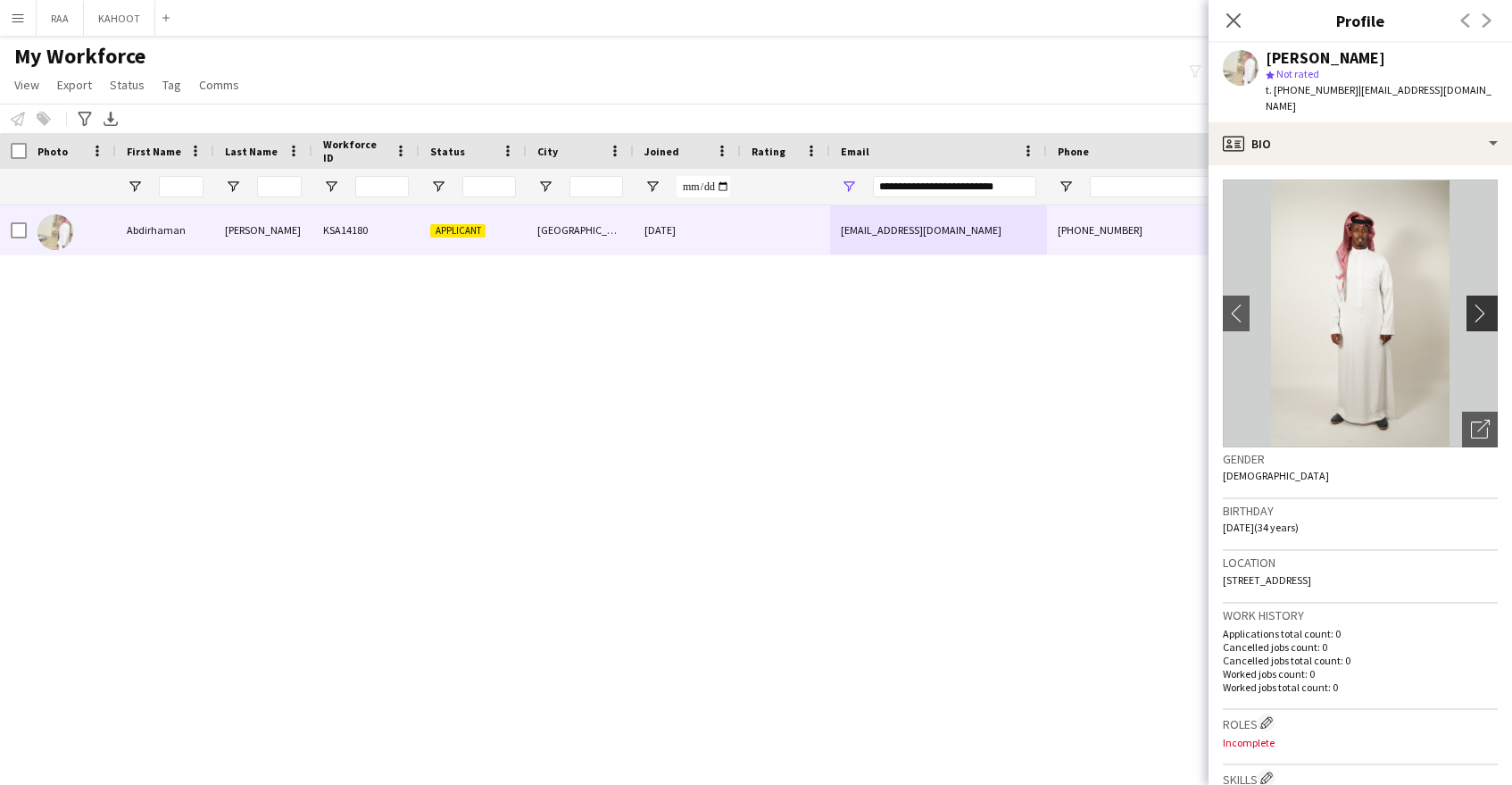
click at [1488, 304] on app-icon "chevron-right" at bounding box center [1485, 312] width 28 height 18
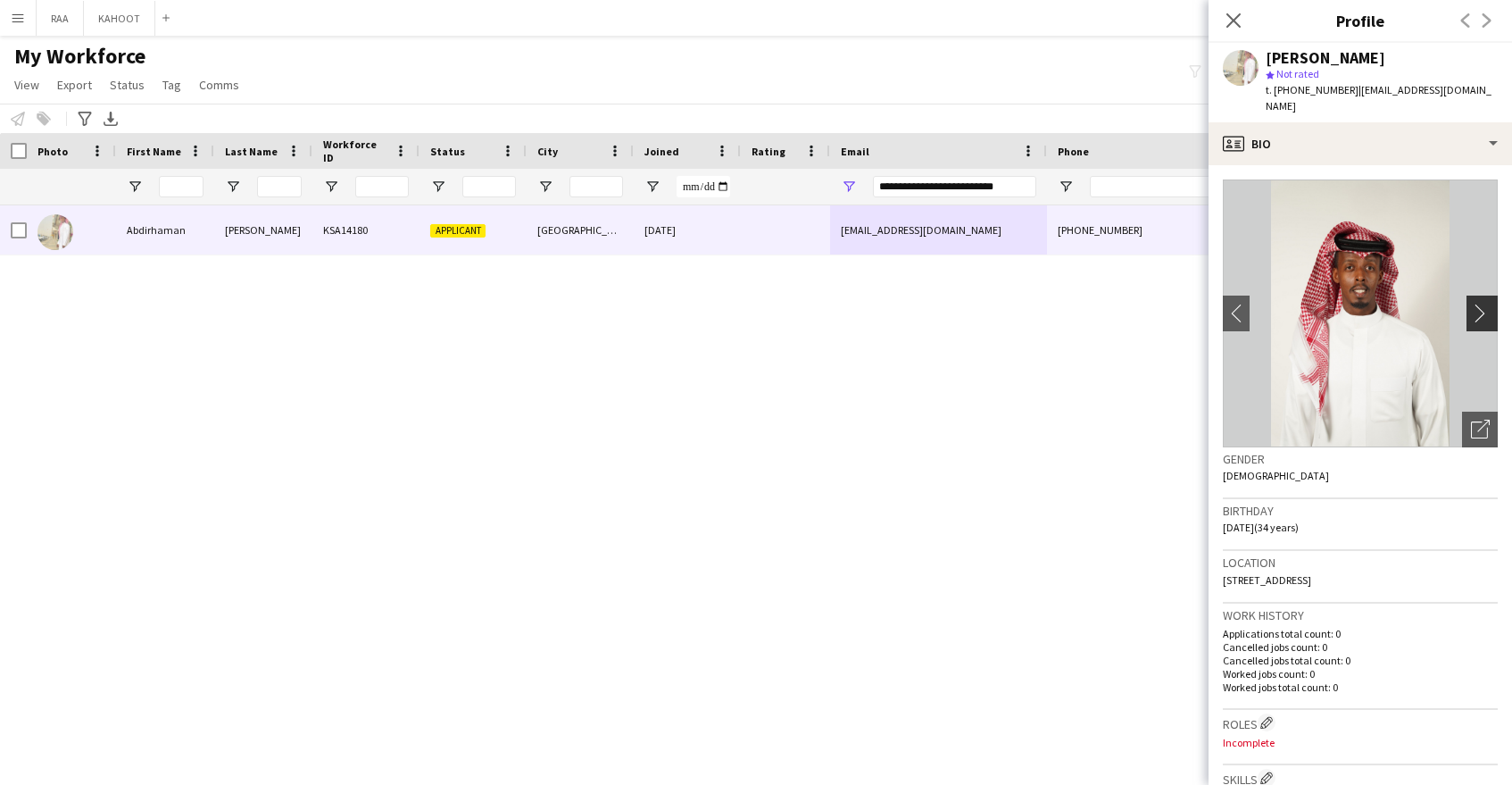
click at [1487, 304] on app-icon "chevron-right" at bounding box center [1485, 312] width 28 height 18
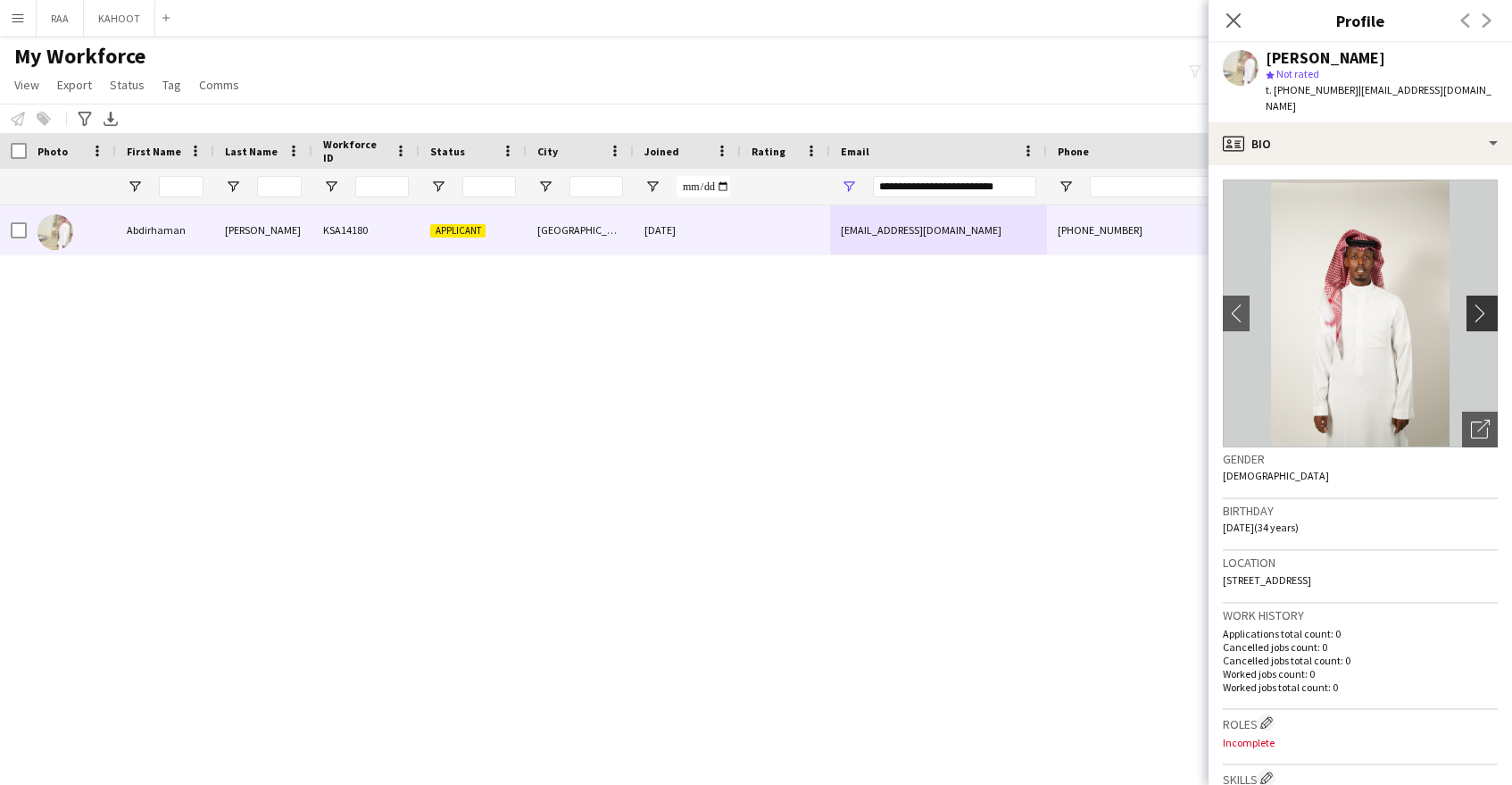
click at [1488, 304] on app-icon "chevron-right" at bounding box center [1485, 312] width 28 height 18
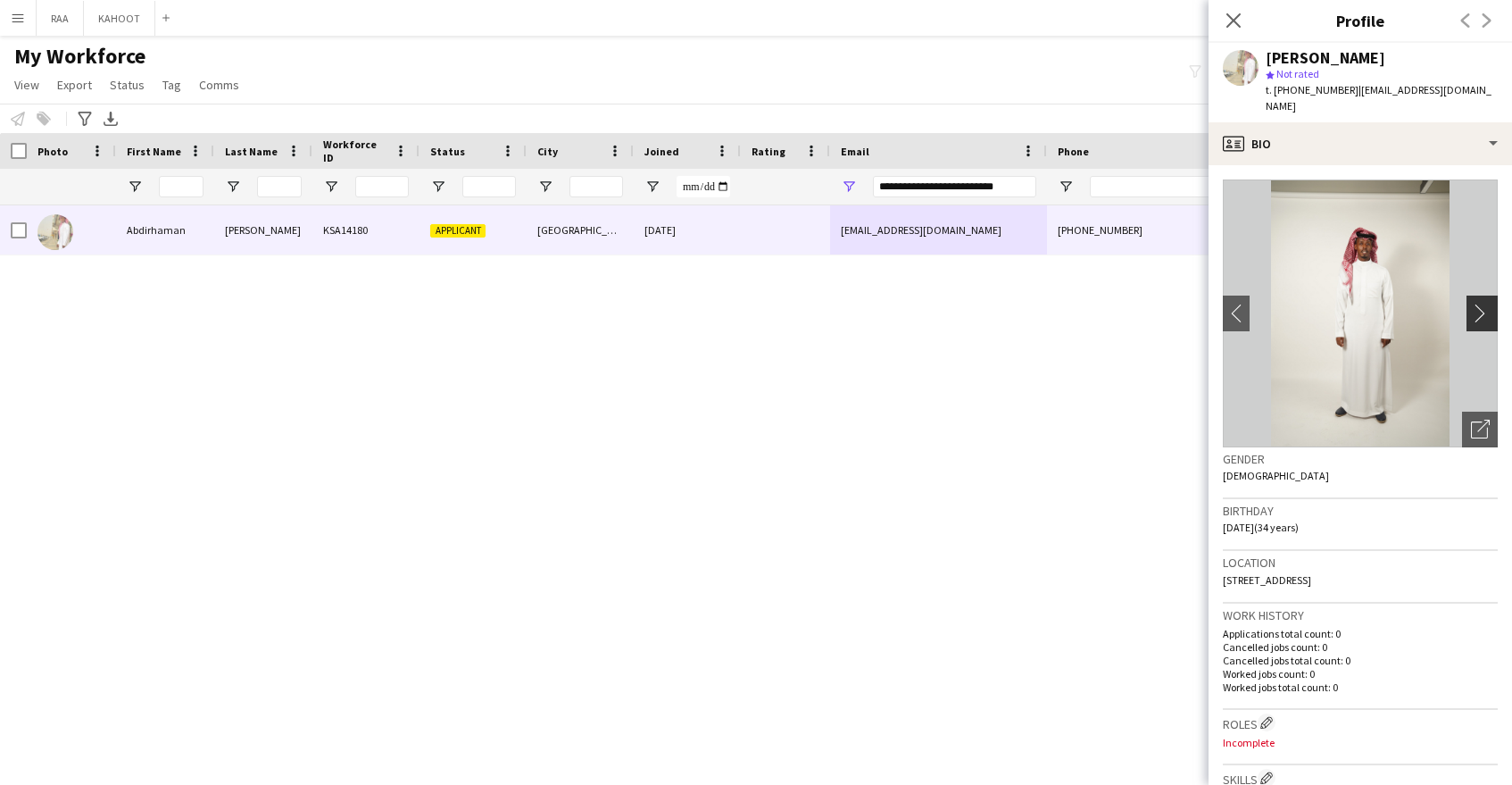
click at [1488, 304] on app-icon "chevron-right" at bounding box center [1485, 312] width 28 height 18
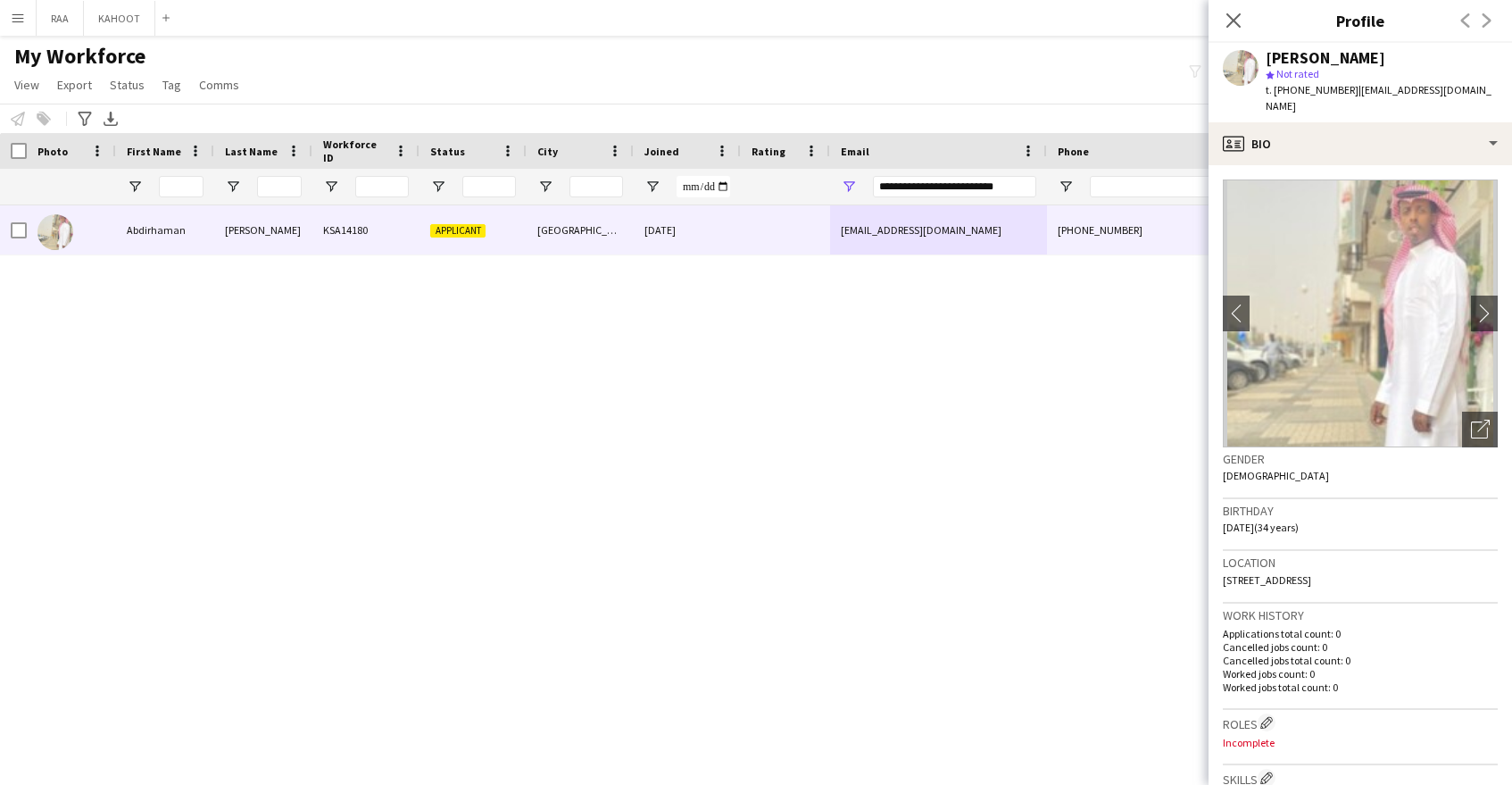
click at [1311, 91] on span "t. +966592042808" at bounding box center [1312, 90] width 93 height 14
copy span "966592042808"
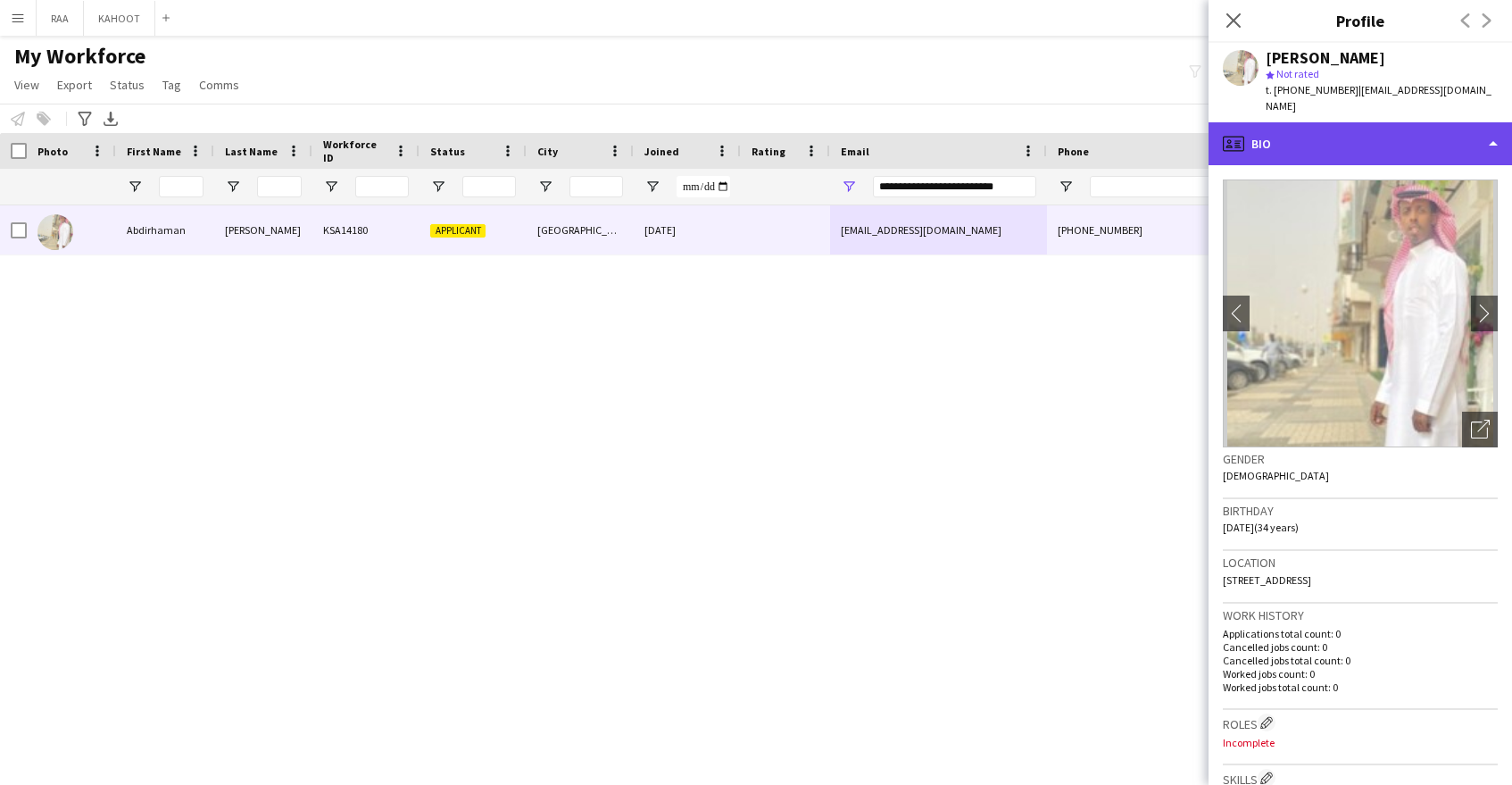
drag, startPoint x: 1319, startPoint y: 116, endPoint x: 1345, endPoint y: 137, distance: 33.4
click at [1319, 123] on div "profile Bio" at bounding box center [1360, 144] width 303 height 43
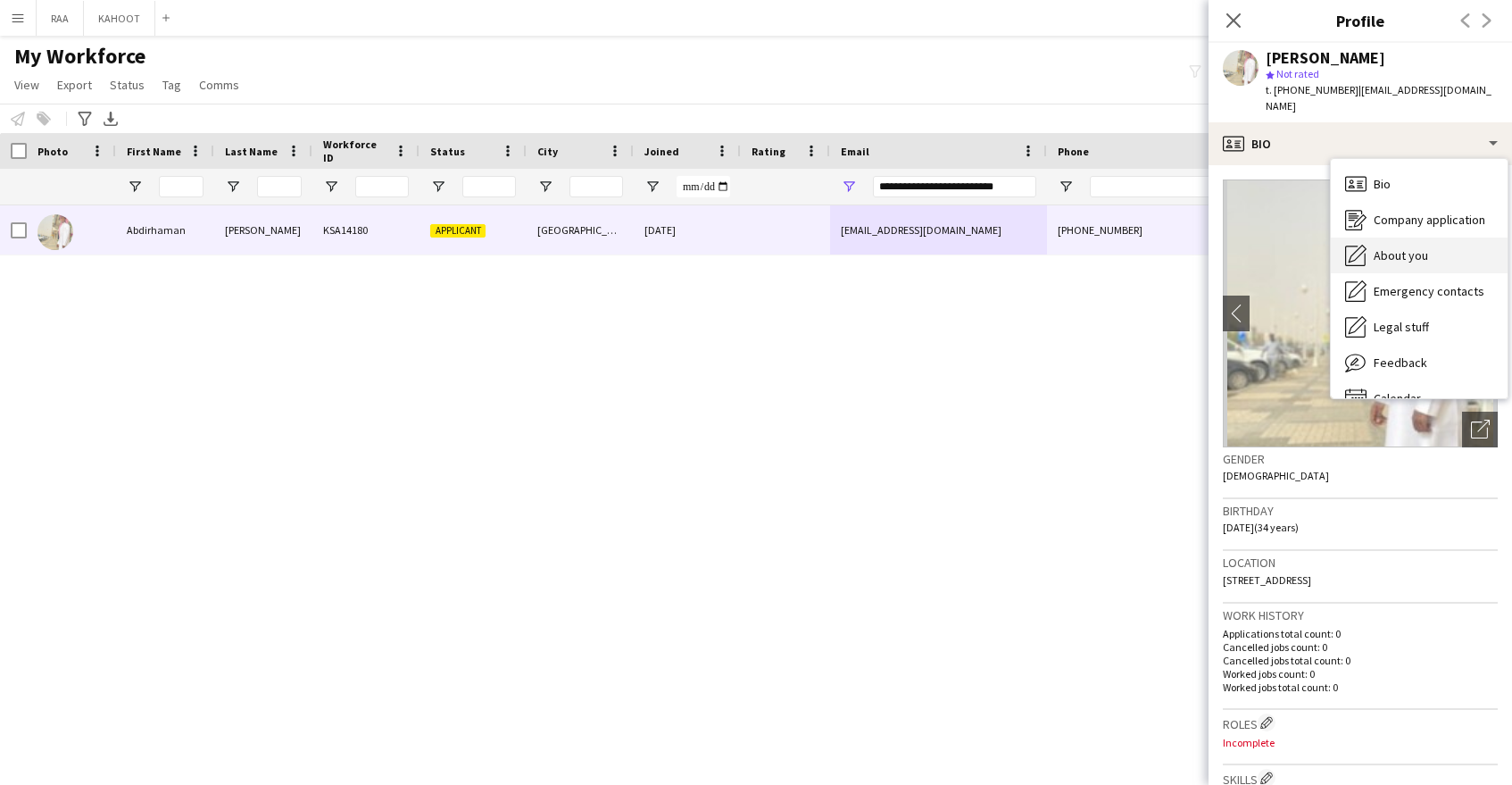
click at [1417, 252] on div "About you About you" at bounding box center [1419, 255] width 177 height 36
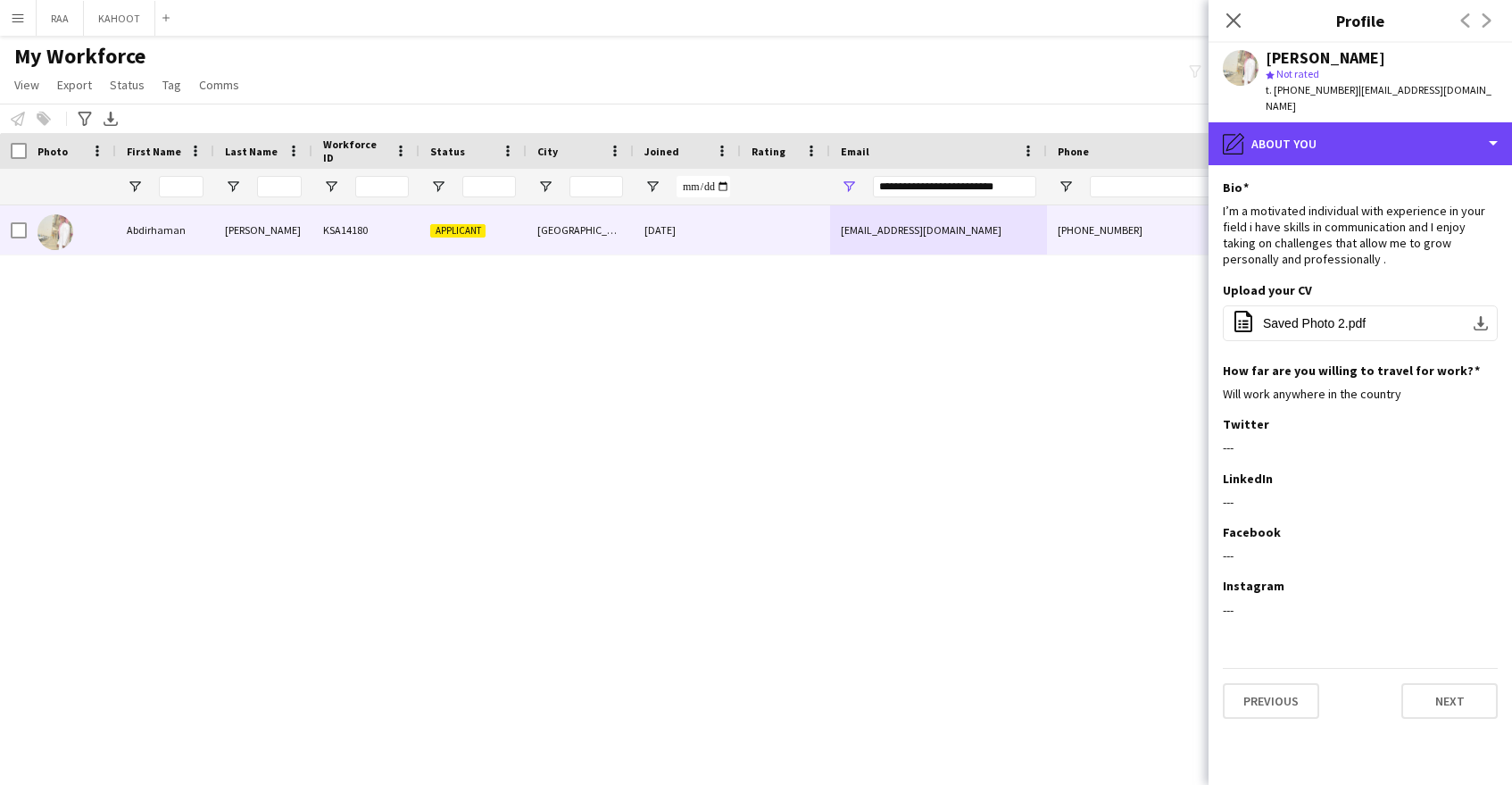
click at [1402, 139] on div "pencil4 About you" at bounding box center [1360, 144] width 303 height 43
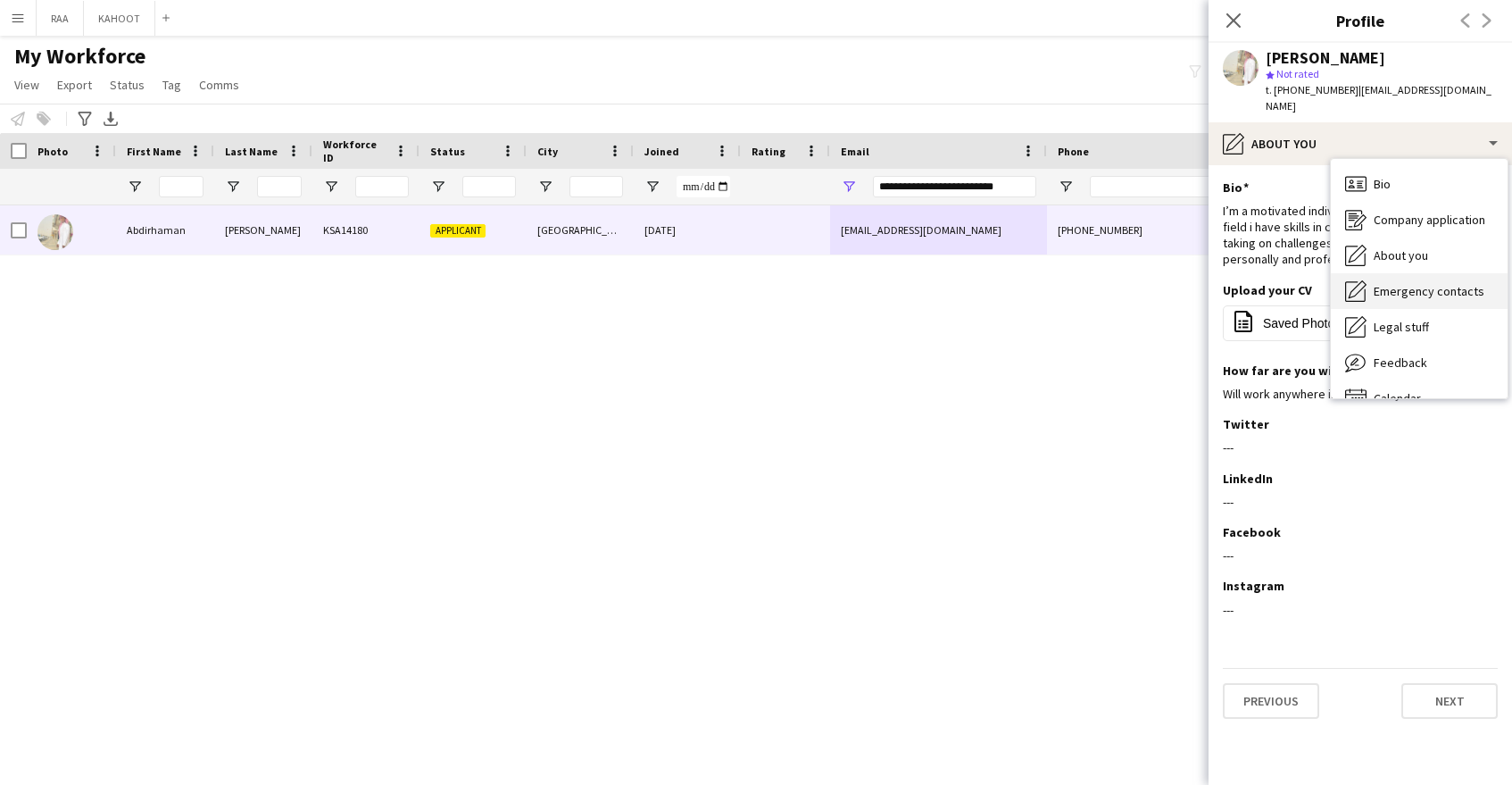
click at [1426, 283] on span "Emergency contacts" at bounding box center [1429, 291] width 111 height 16
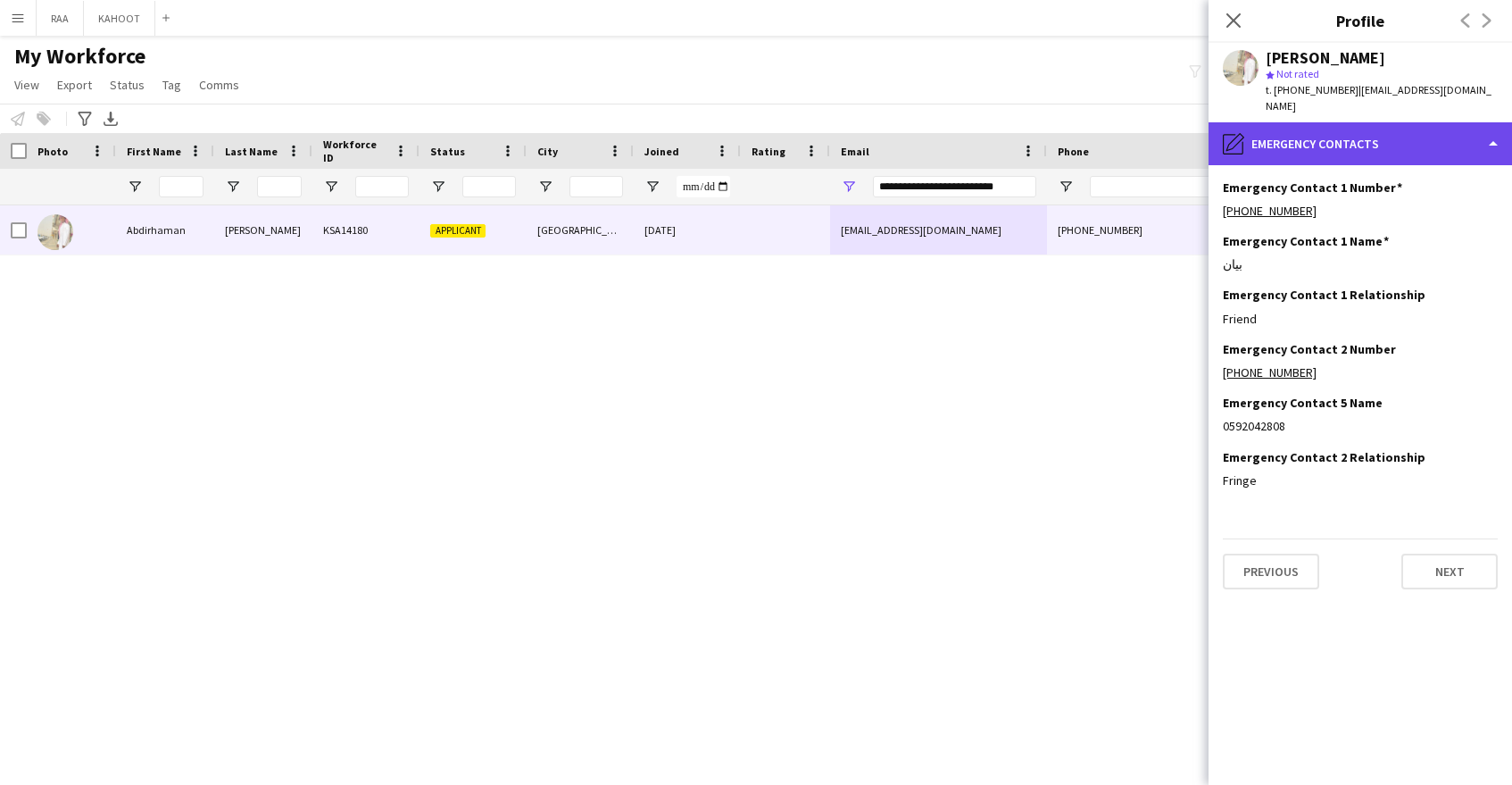
click at [1320, 140] on div "pencil4 Emergency contacts" at bounding box center [1360, 144] width 303 height 43
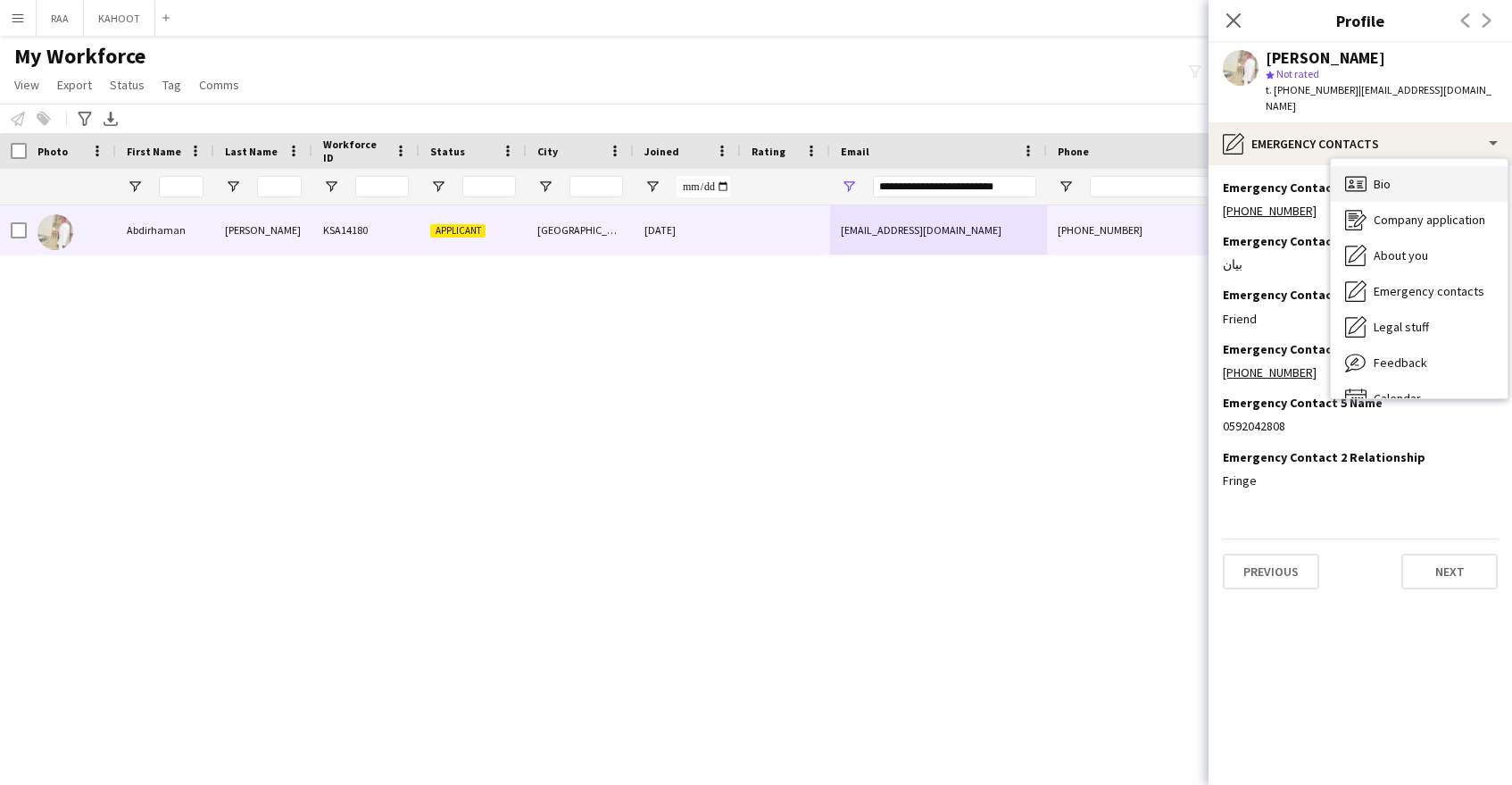
click at [1430, 182] on div "Bio Bio" at bounding box center [1419, 184] width 177 height 36
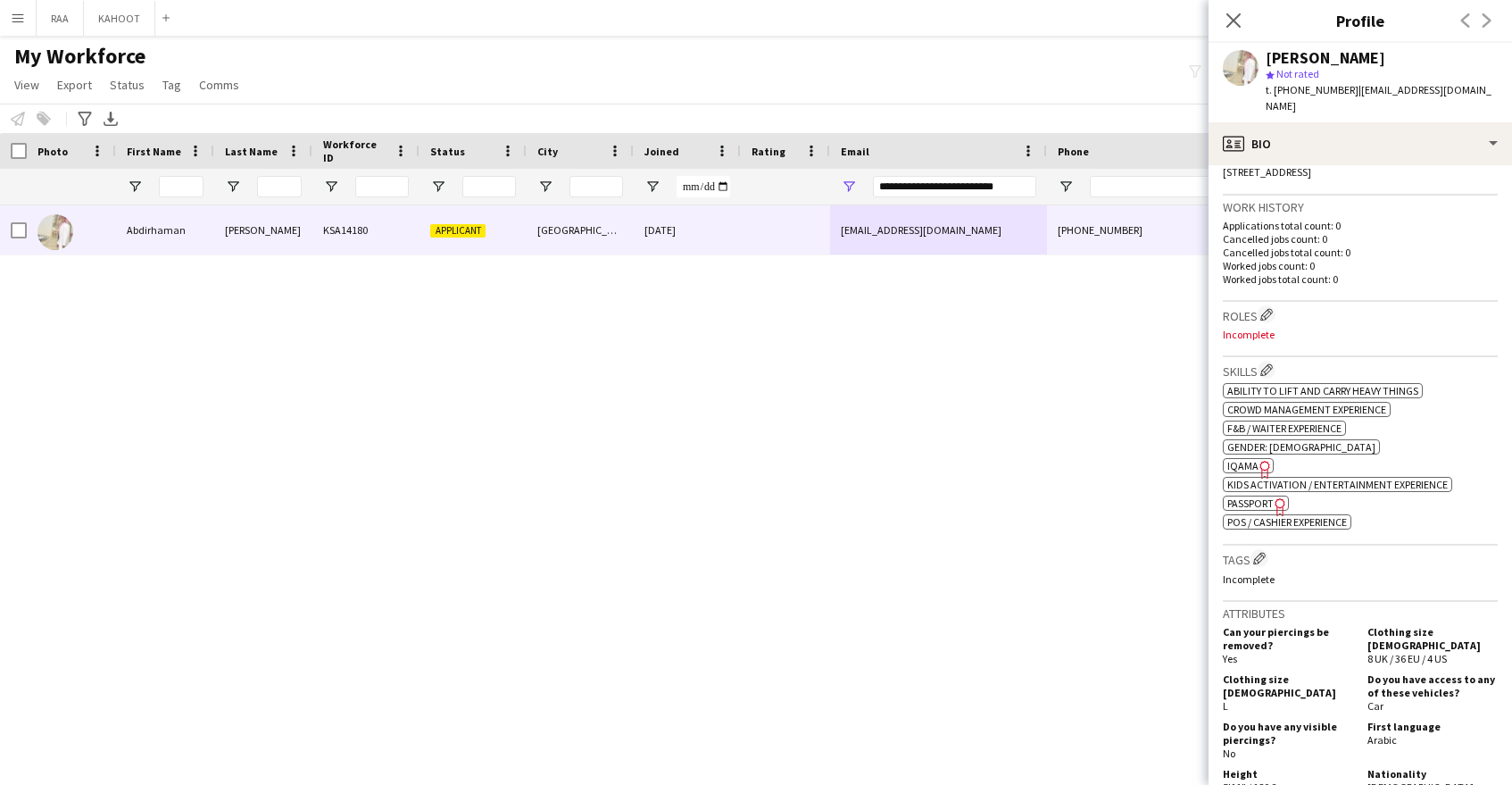
scroll to position [468, 0]
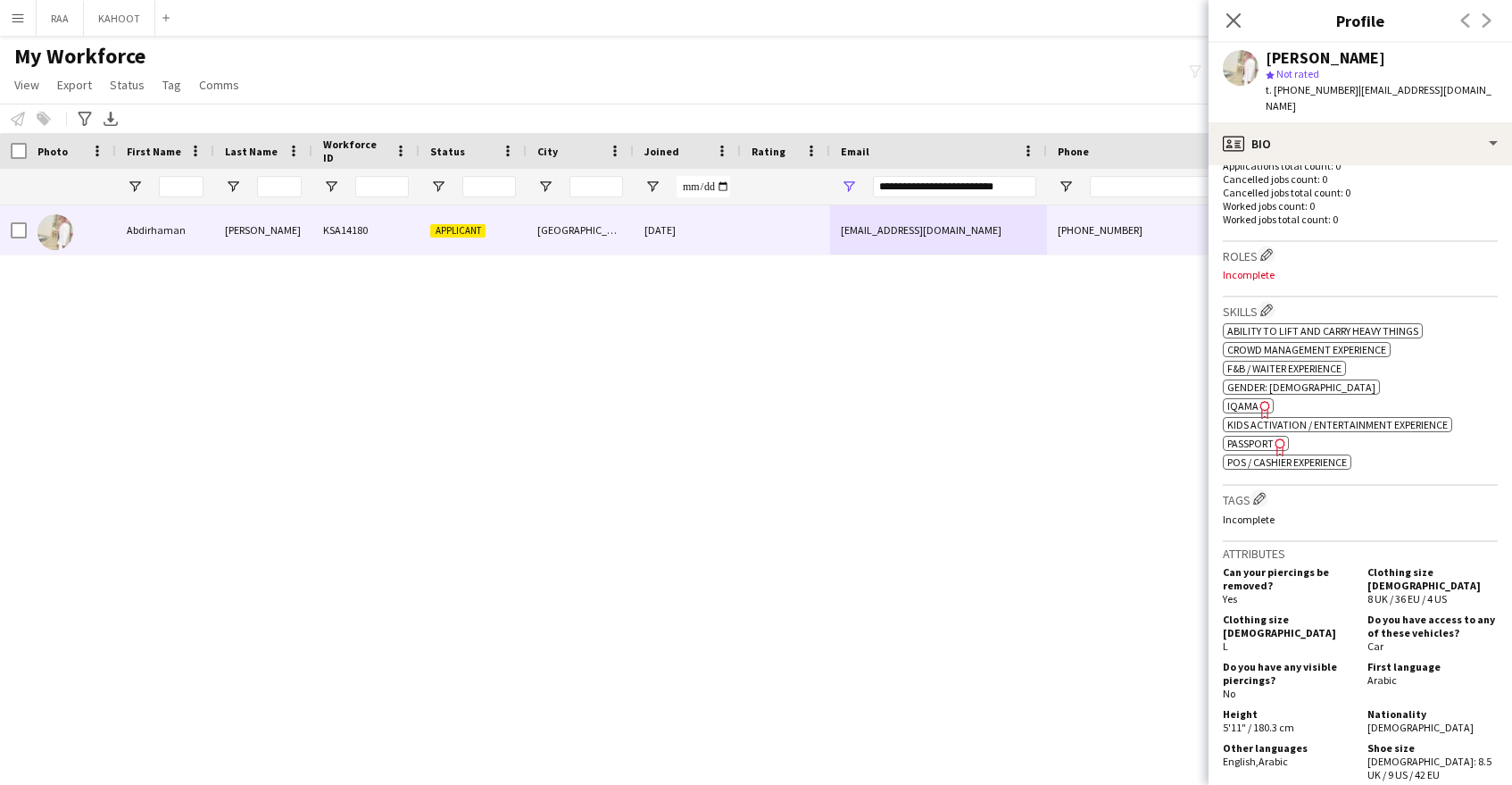
click at [1235, 399] on span "IQAMA" at bounding box center [1242, 406] width 31 height 14
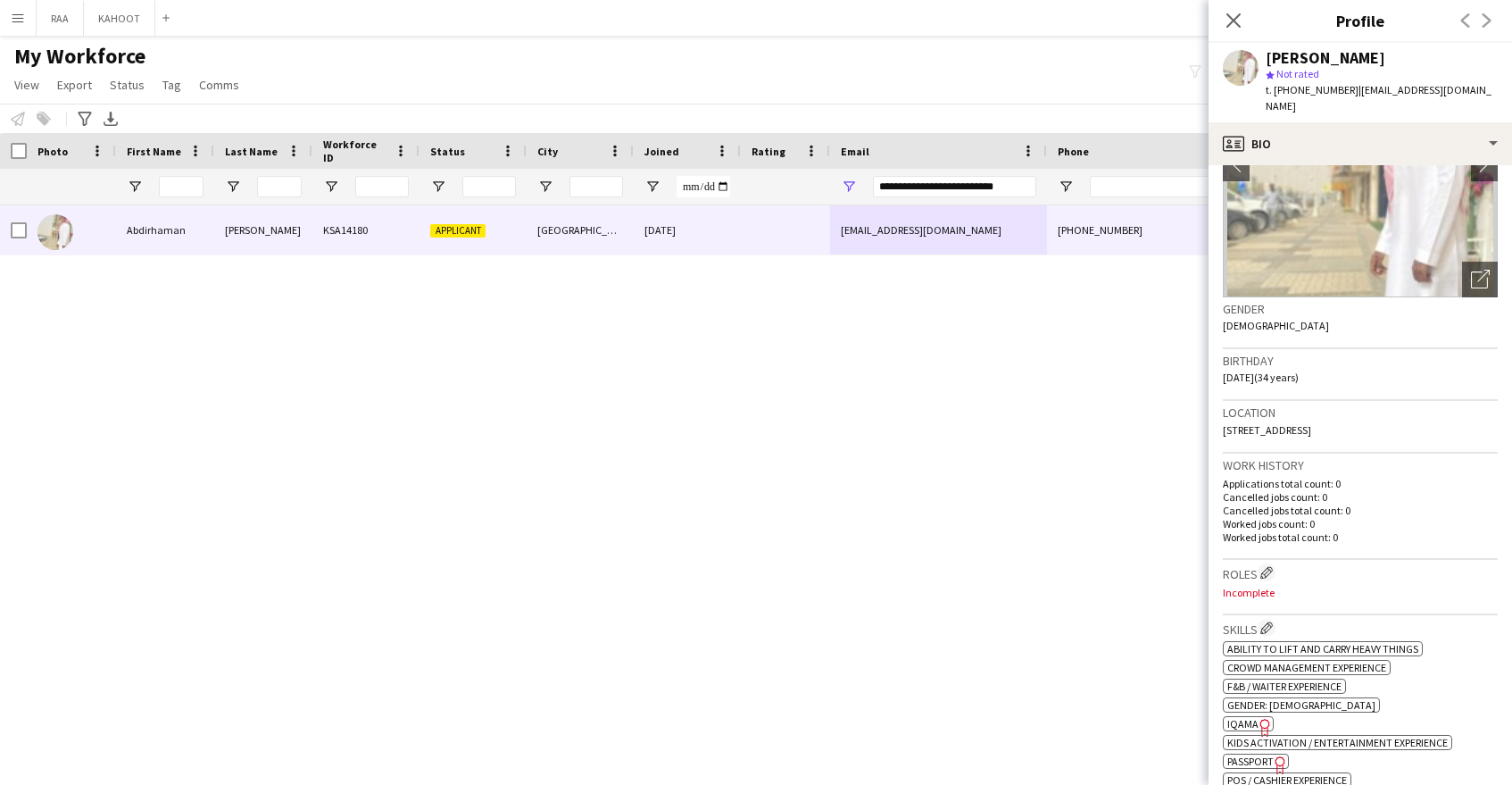
scroll to position [0, 0]
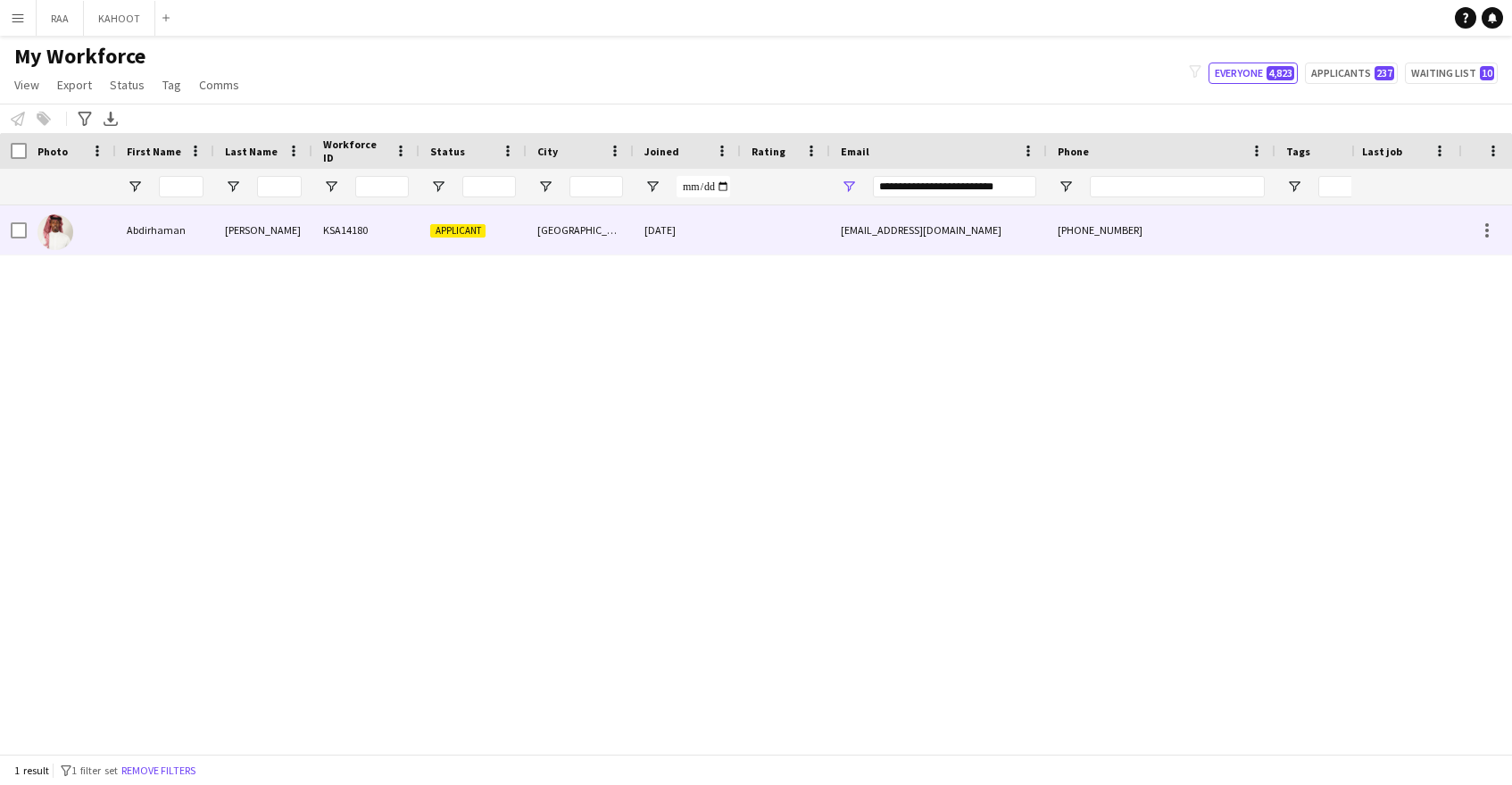
click at [555, 207] on div "[GEOGRAPHIC_DATA]" at bounding box center [580, 229] width 107 height 49
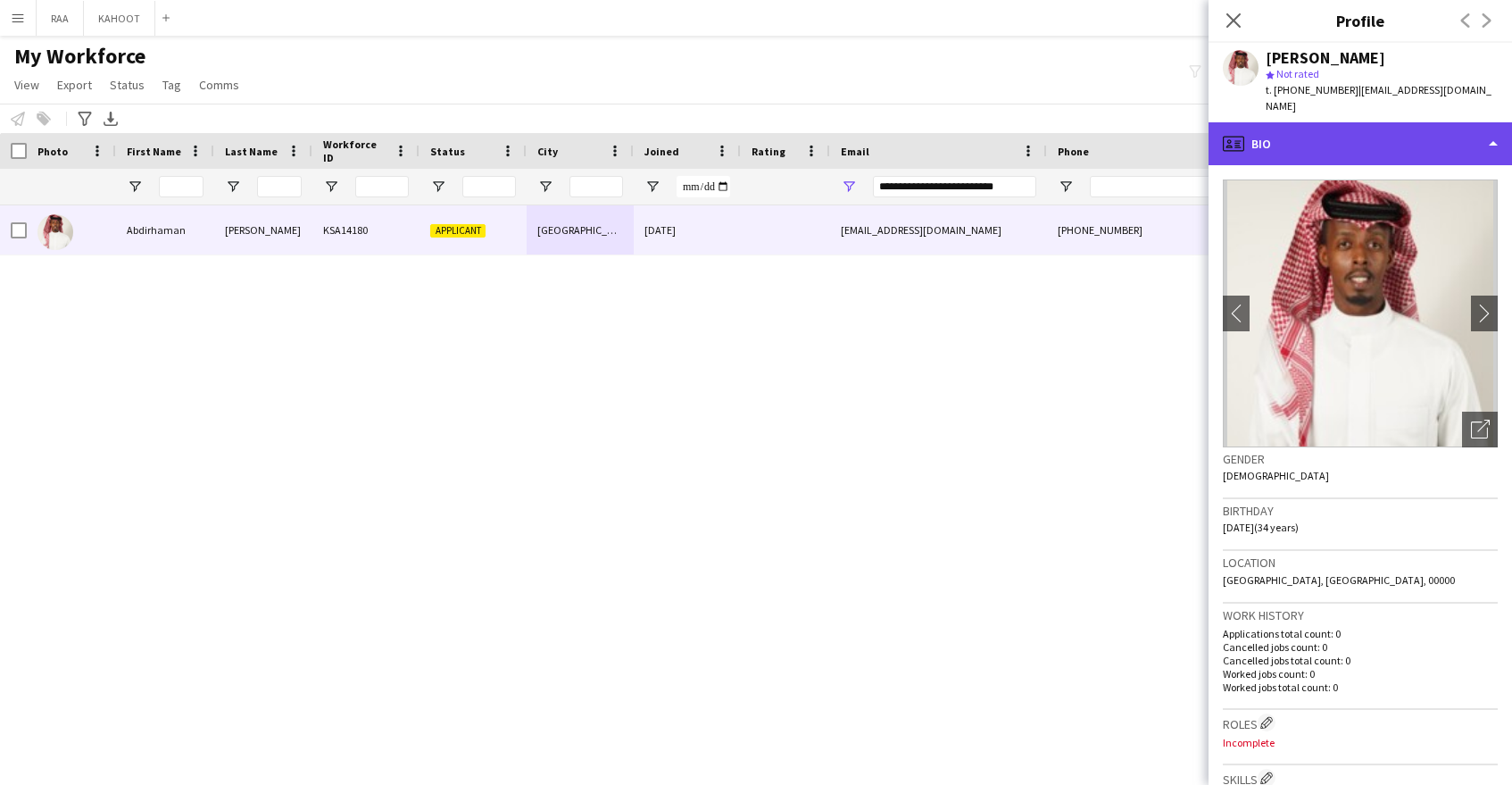
click at [1341, 135] on div "profile Bio" at bounding box center [1360, 144] width 303 height 43
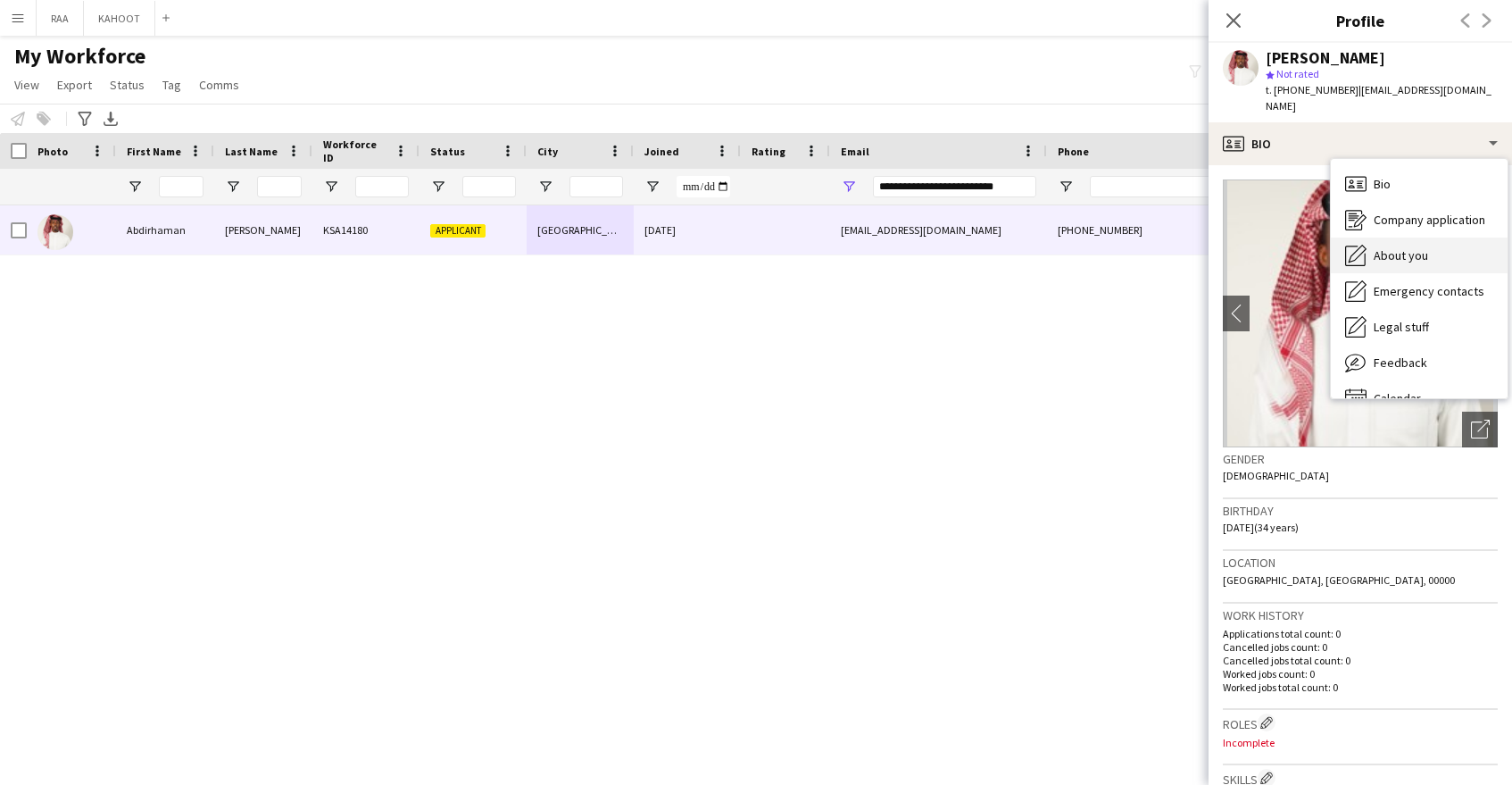
click at [1410, 247] on span "About you" at bounding box center [1401, 255] width 54 height 16
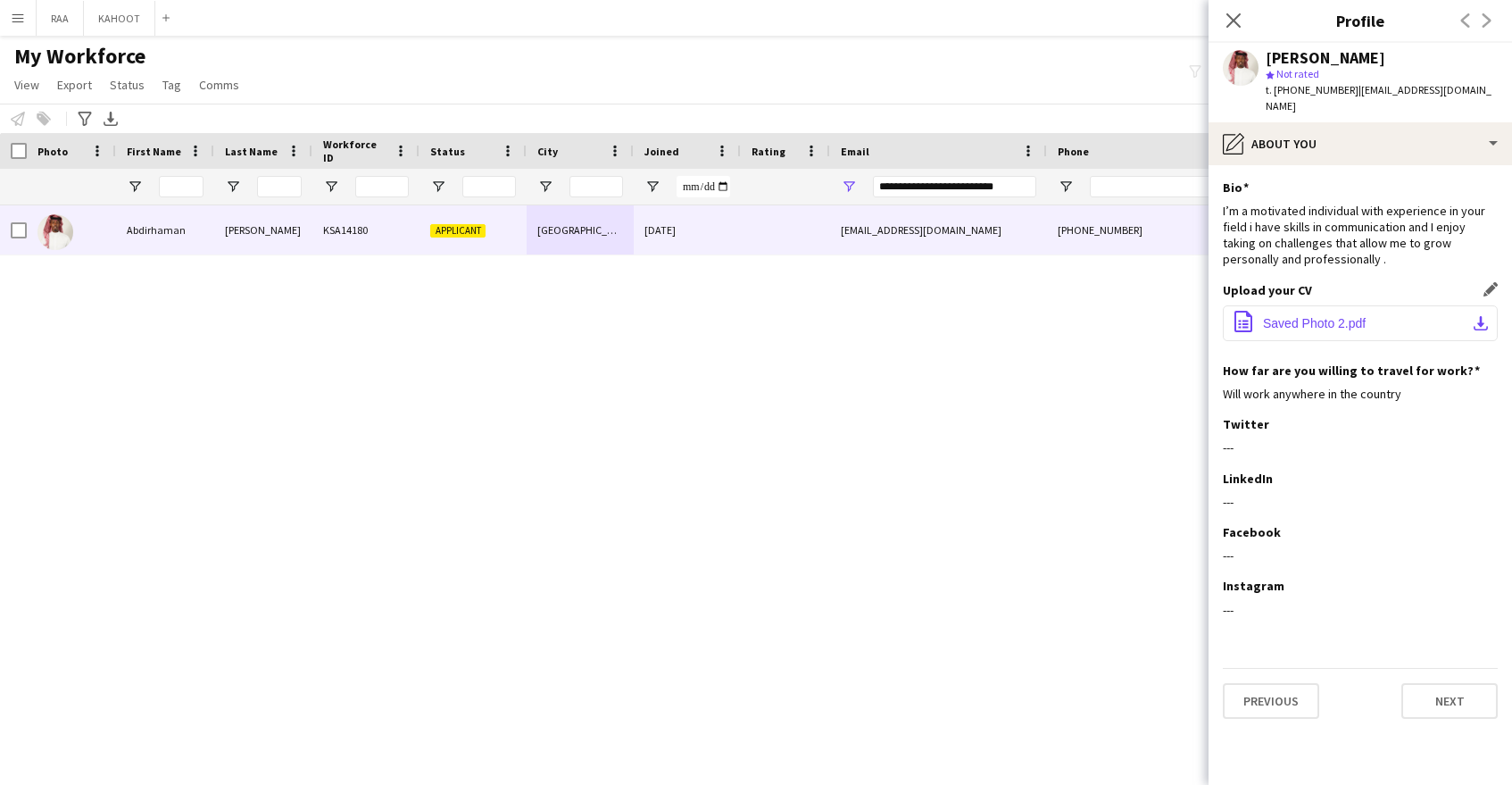
click at [1297, 316] on span "Saved Photo 2.pdf" at bounding box center [1314, 323] width 102 height 15
click at [1298, 316] on span "Saved Photo 2.pdf" at bounding box center [1314, 323] width 102 height 15
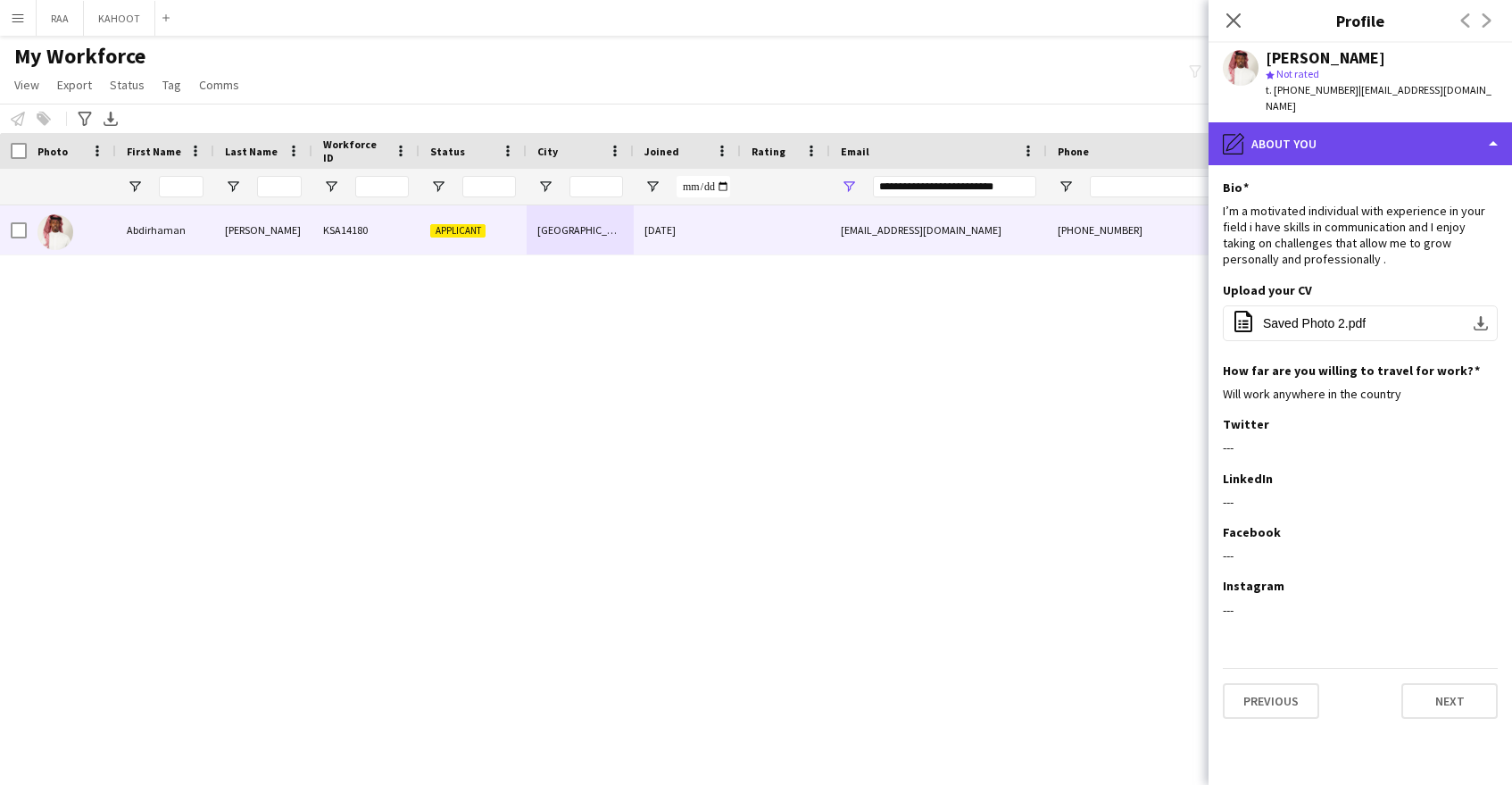
drag, startPoint x: 1298, startPoint y: 125, endPoint x: 1327, endPoint y: 132, distance: 29.8
click at [1298, 125] on div "pencil4 About you" at bounding box center [1360, 144] width 303 height 43
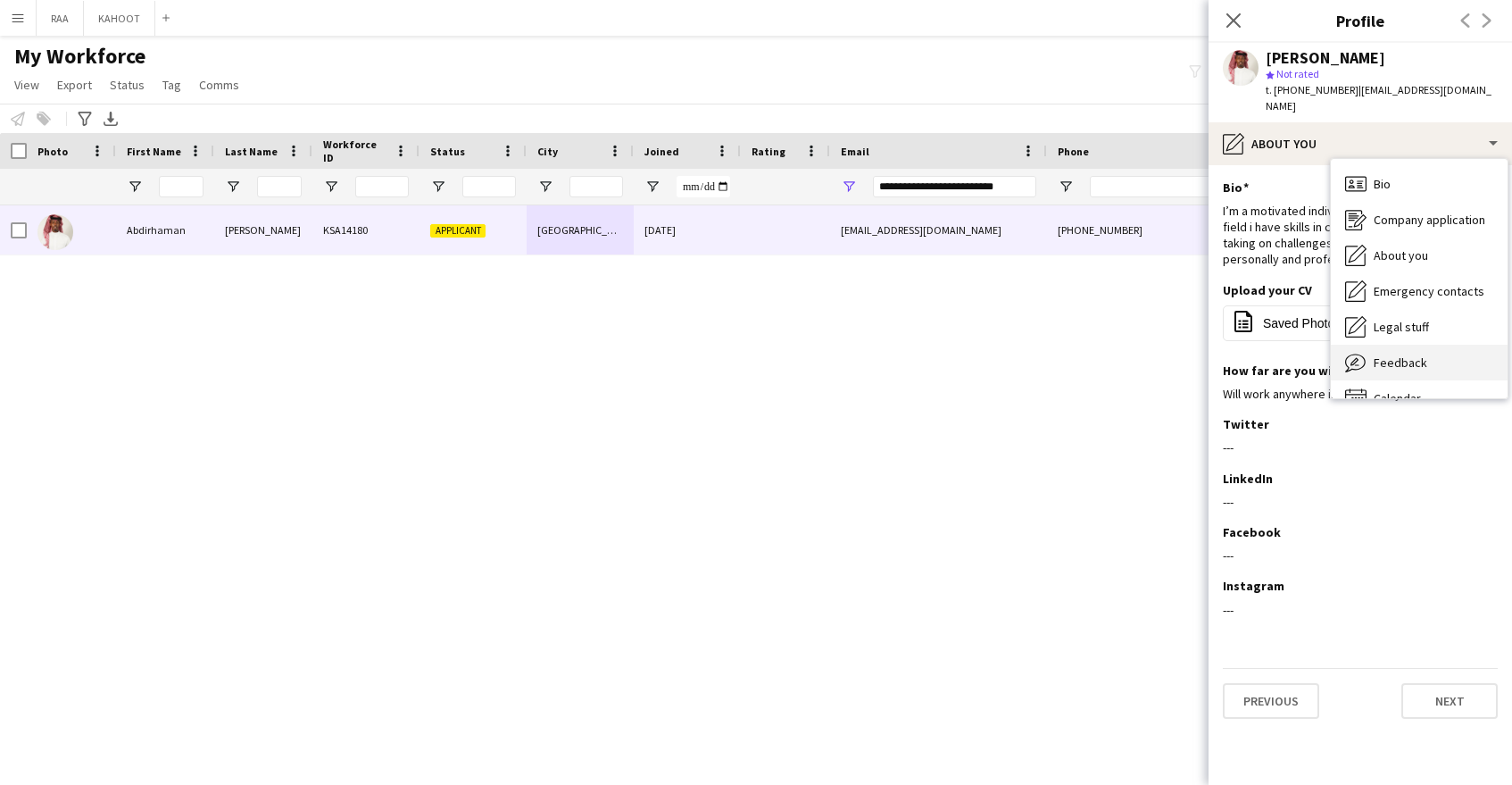
click at [1419, 345] on div "Feedback Feedback" at bounding box center [1419, 363] width 177 height 36
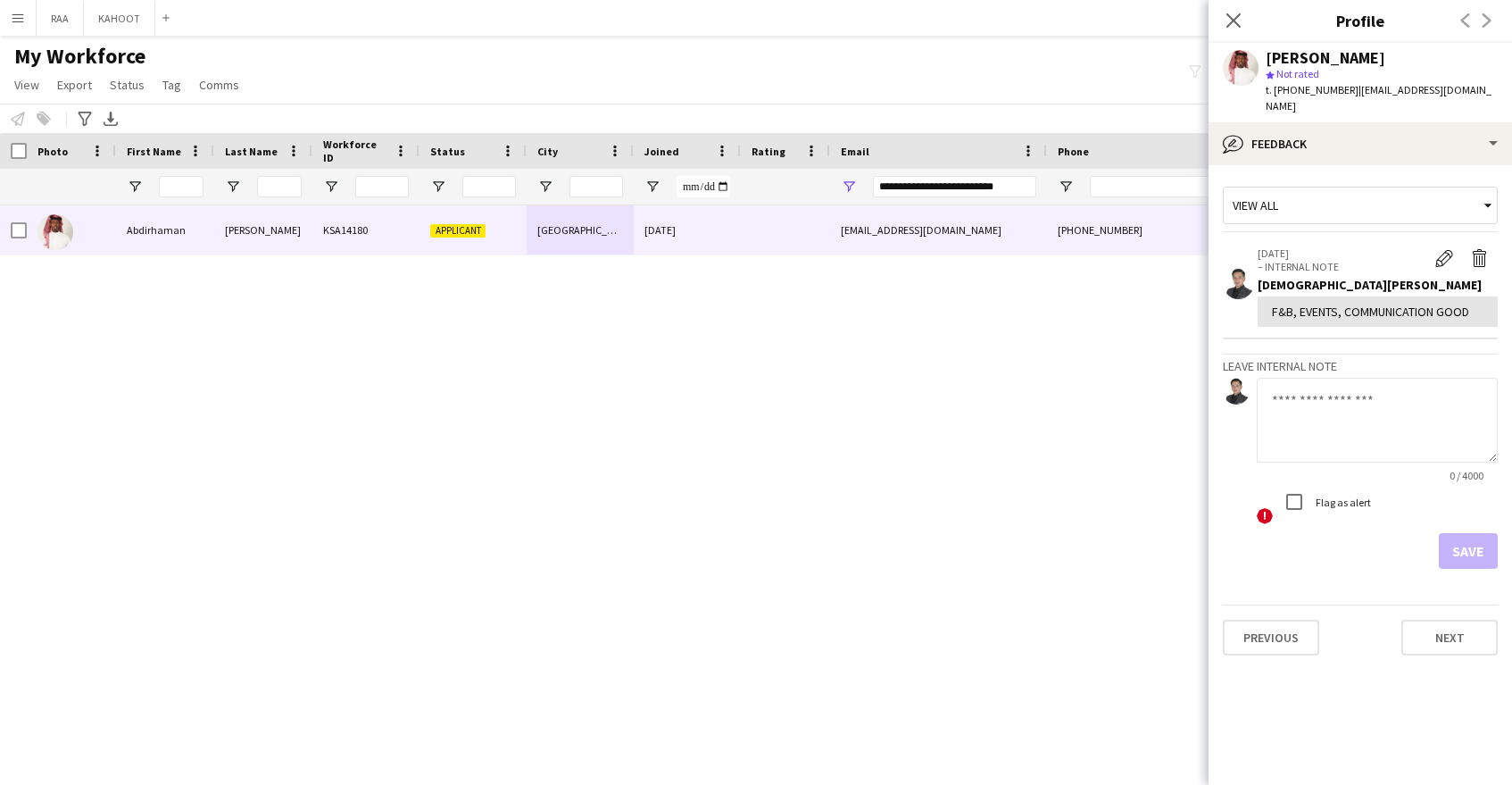
click at [1371, 414] on textarea at bounding box center [1377, 421] width 241 height 85
click at [1272, 384] on textarea "**********" at bounding box center [1377, 421] width 241 height 85
click at [1345, 396] on textarea "**********" at bounding box center [1377, 421] width 241 height 85
type textarea "**********"
click at [1463, 534] on button "Save" at bounding box center [1468, 551] width 59 height 36
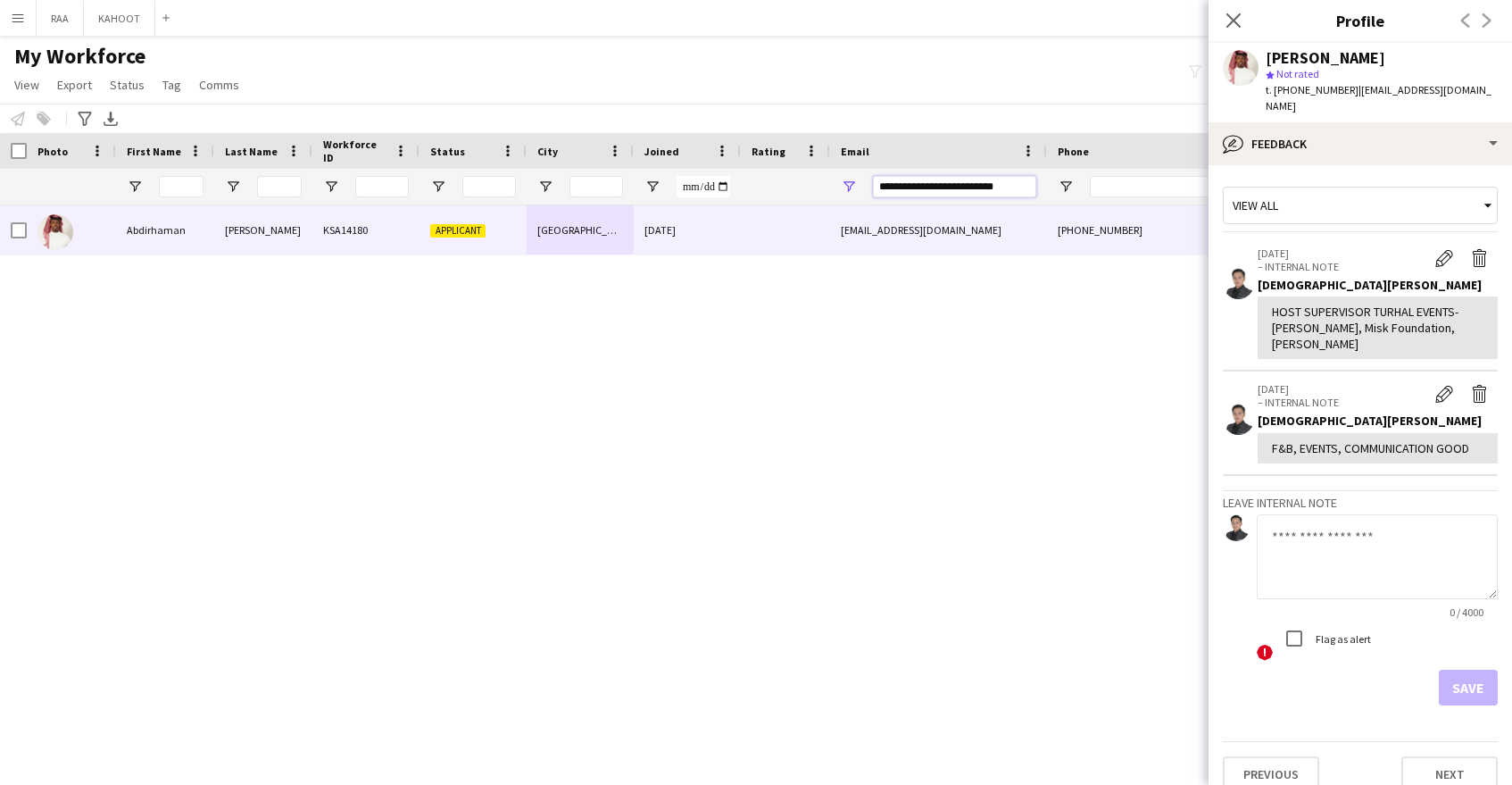
drag, startPoint x: 1030, startPoint y: 184, endPoint x: 815, endPoint y: 191, distance: 215.1
click at [815, 191] on div at bounding box center [1017, 187] width 2036 height 36
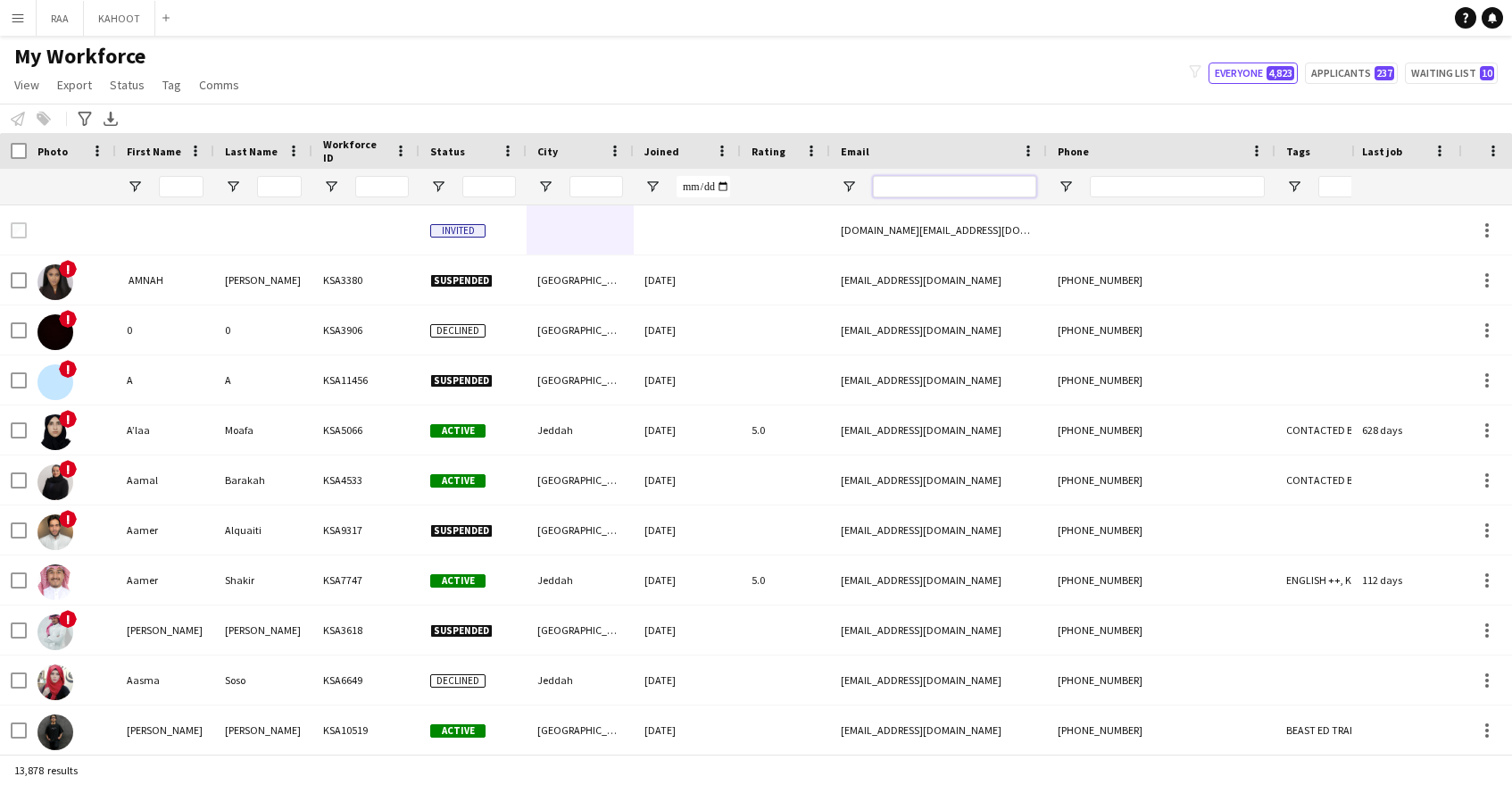
paste input "**********"
type input "**********"
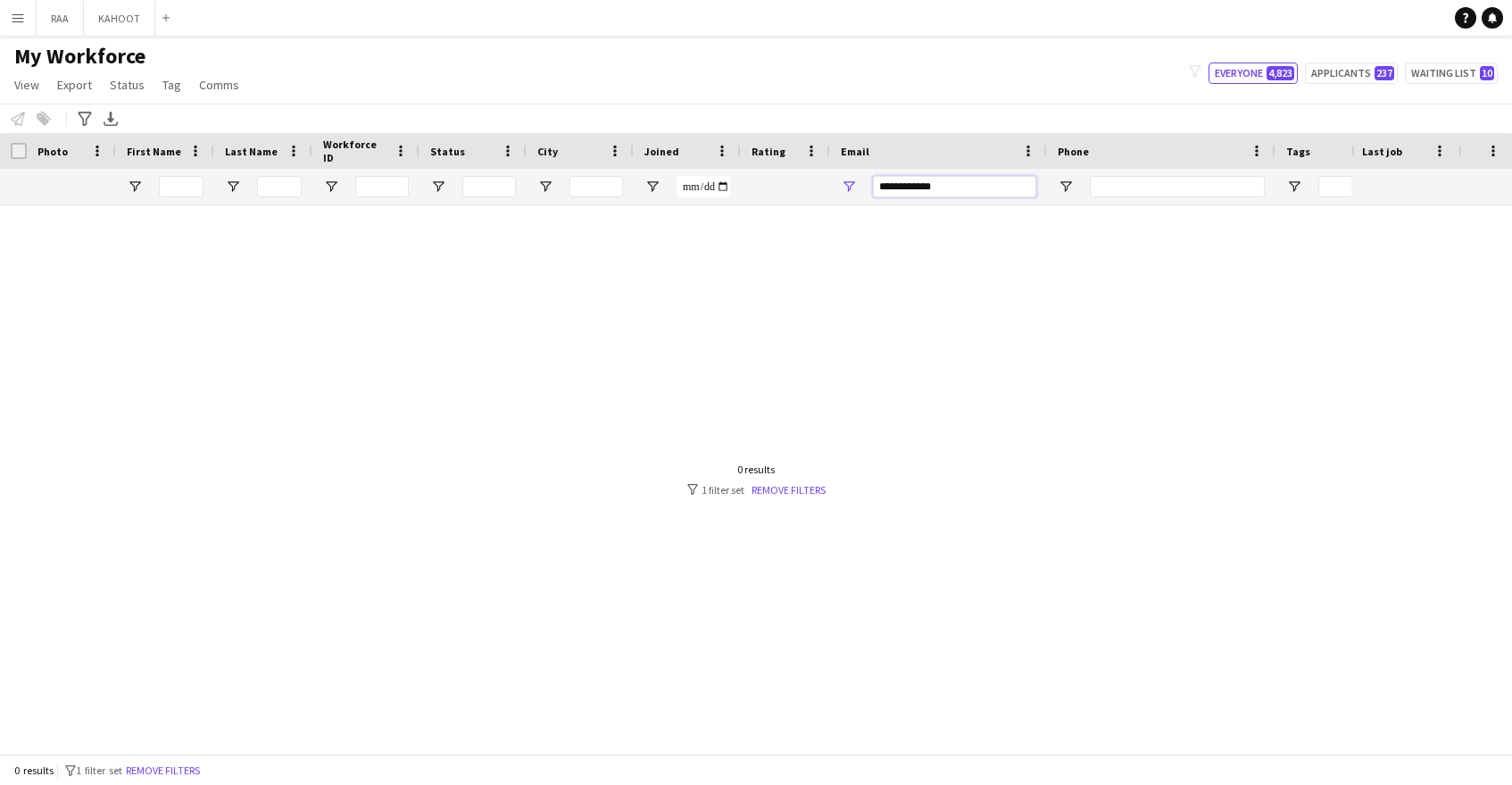
drag, startPoint x: 964, startPoint y: 184, endPoint x: 814, endPoint y: 190, distance: 150.1
click at [814, 190] on div at bounding box center [1017, 187] width 2036 height 36
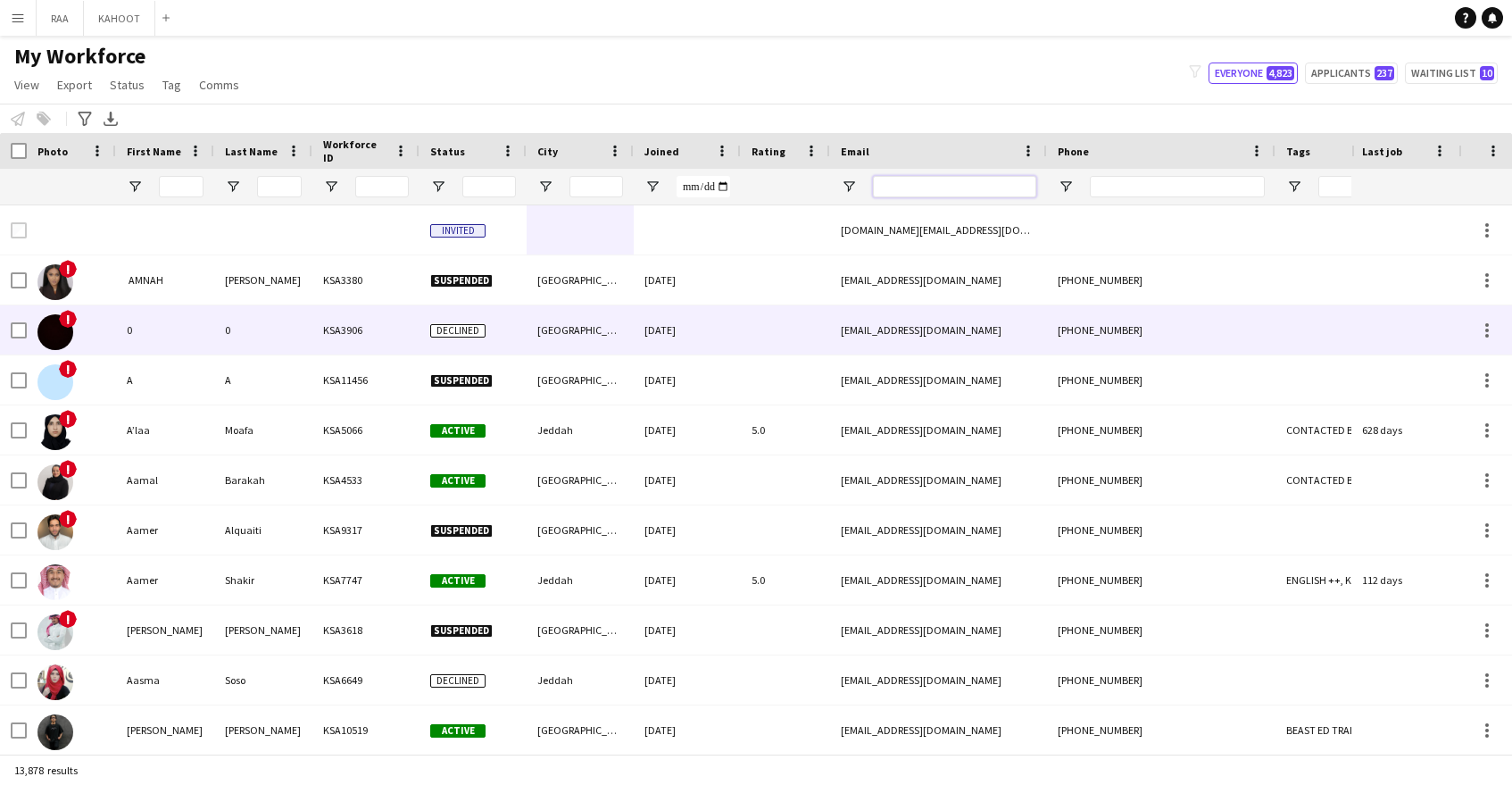
paste input "**********"
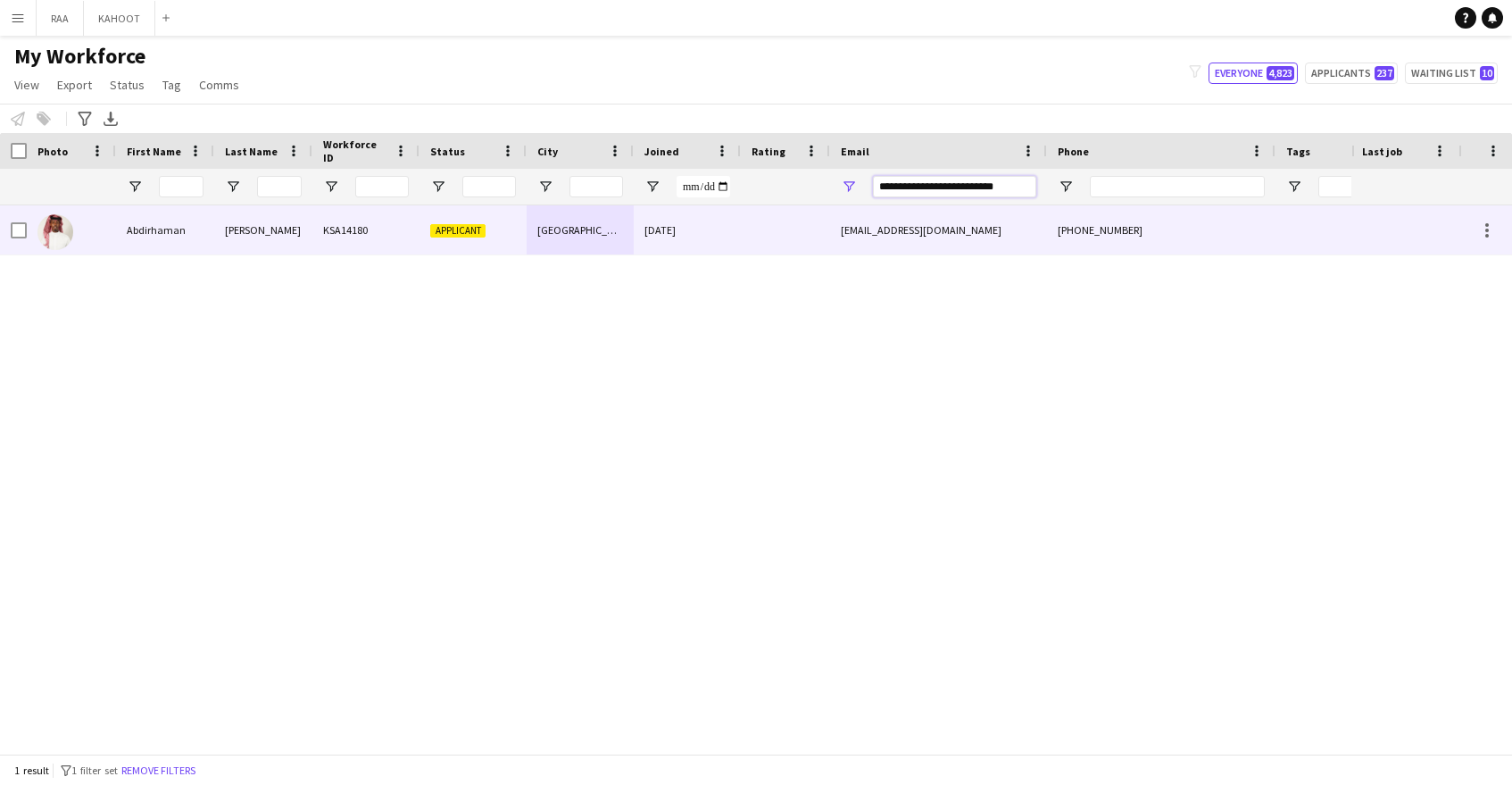
type input "**********"
click at [800, 225] on div at bounding box center [785, 229] width 89 height 49
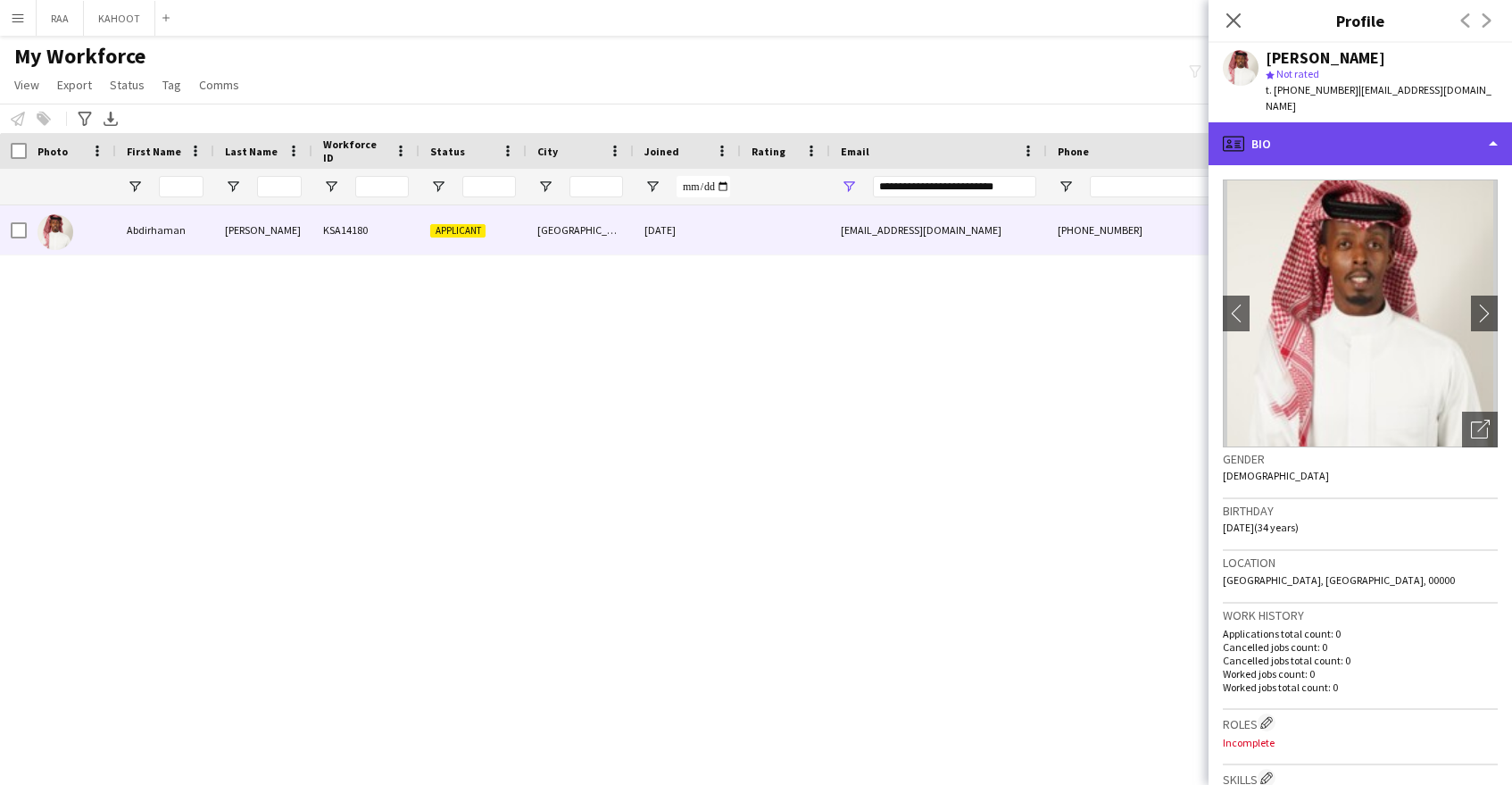
click at [1424, 145] on div "profile Bio" at bounding box center [1360, 144] width 303 height 43
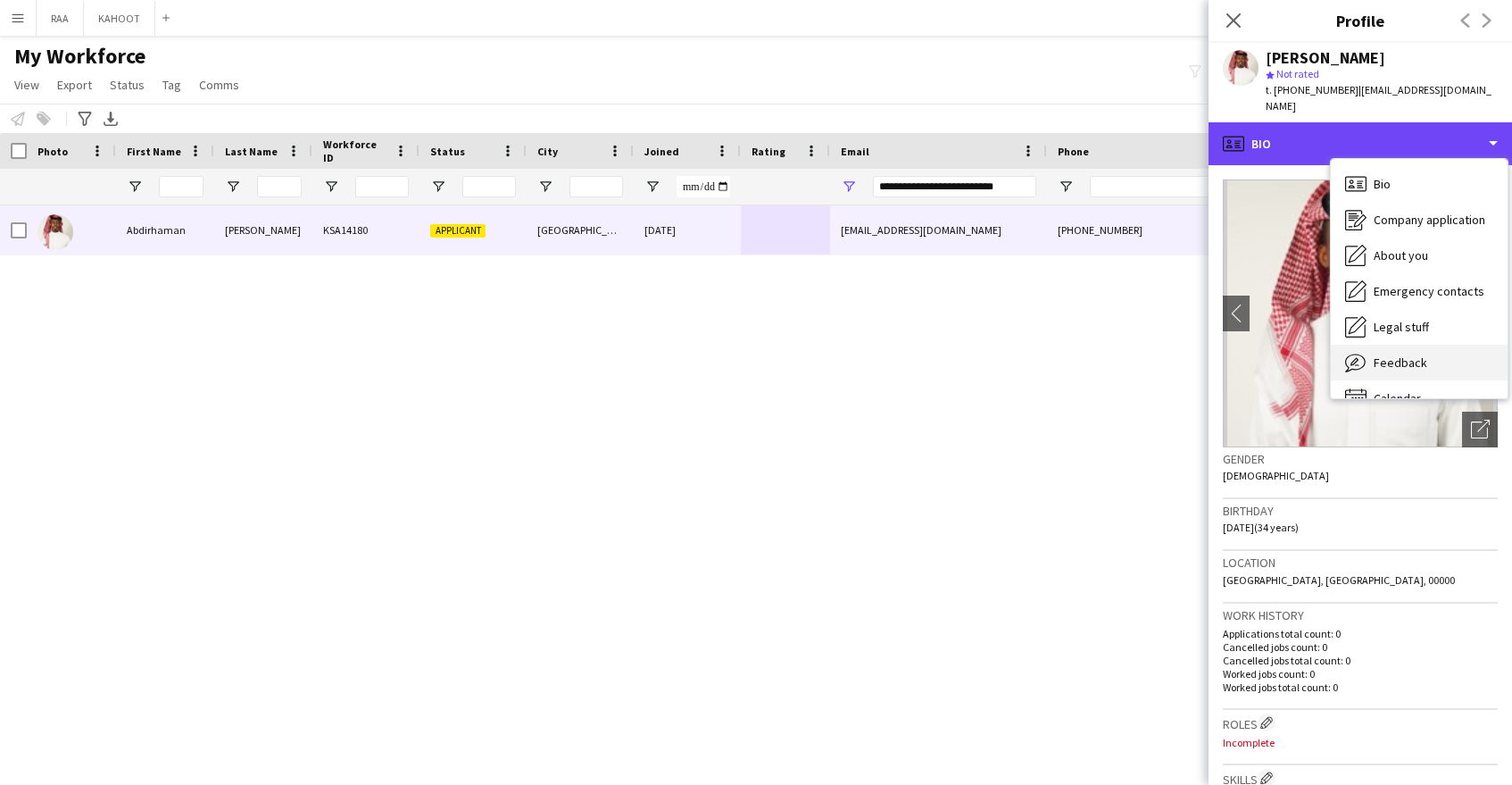
scroll to position [25, 0]
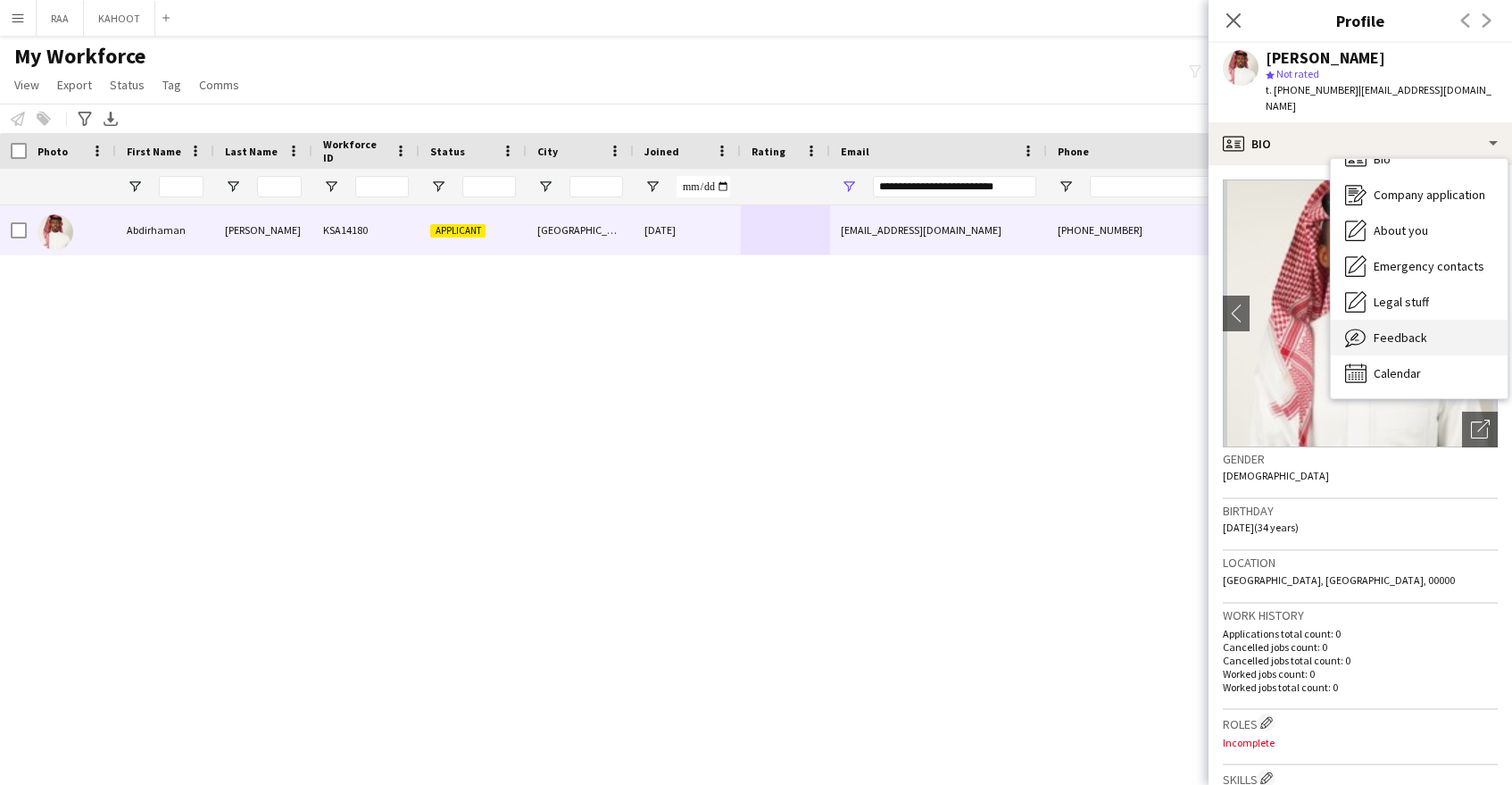
click at [1403, 330] on span "Feedback" at bounding box center [1400, 337] width 53 height 16
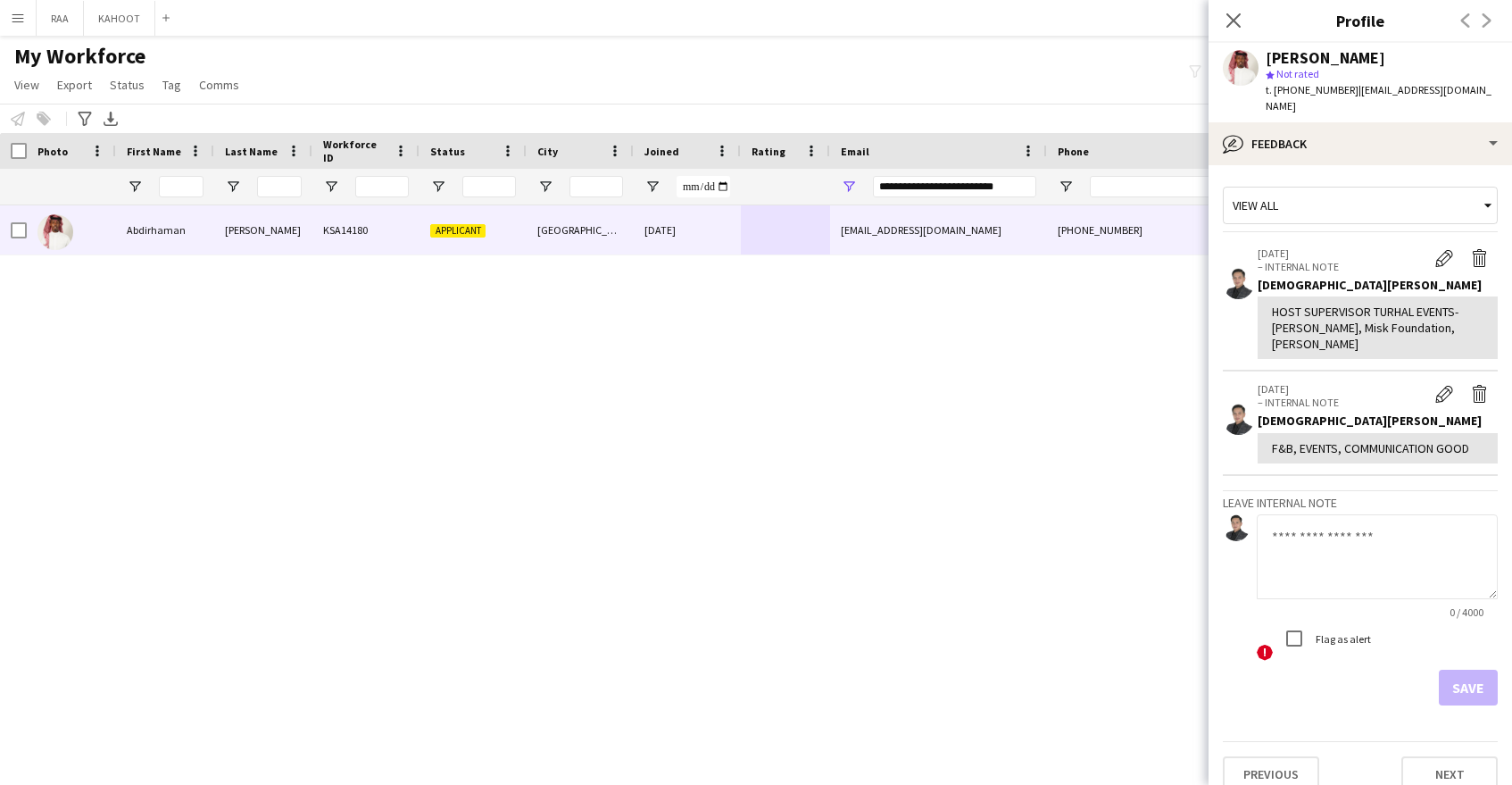
click at [1348, 518] on textarea at bounding box center [1377, 557] width 241 height 85
drag, startPoint x: 1272, startPoint y: 297, endPoint x: 1458, endPoint y: 311, distance: 186.5
click at [1458, 312] on div "HOST SUPERVISOR TURHAL EVENTS- [PERSON_NAME], Misk Foundation, [PERSON_NAME]" at bounding box center [1378, 328] width 212 height 49
copy div "HOST SUPERVISOR TURHAL EVENTS- [PERSON_NAME], Misk Foundation, [PERSON_NAME]"
click at [1326, 527] on textarea at bounding box center [1377, 557] width 241 height 85
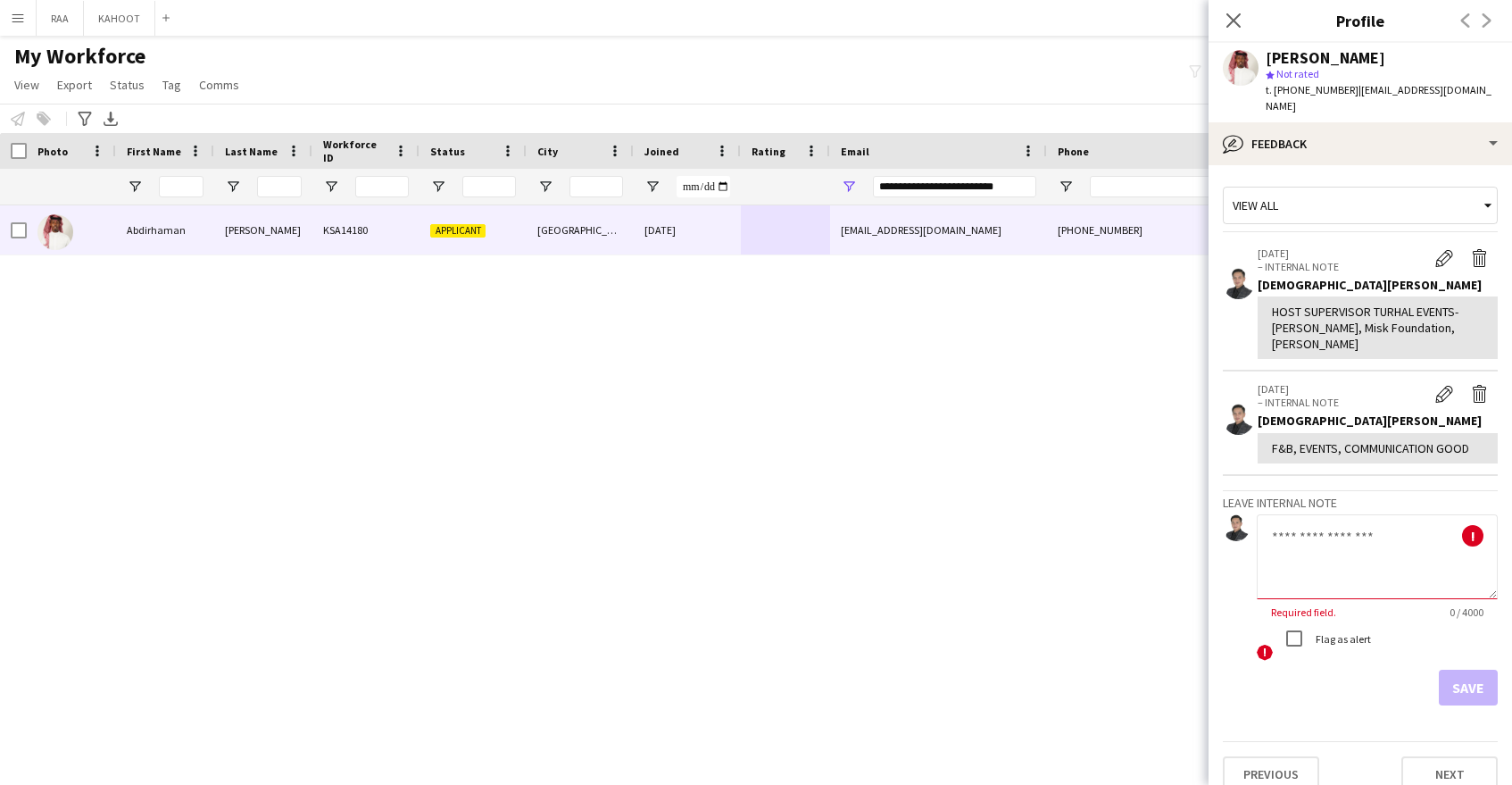
paste textarea "**********"
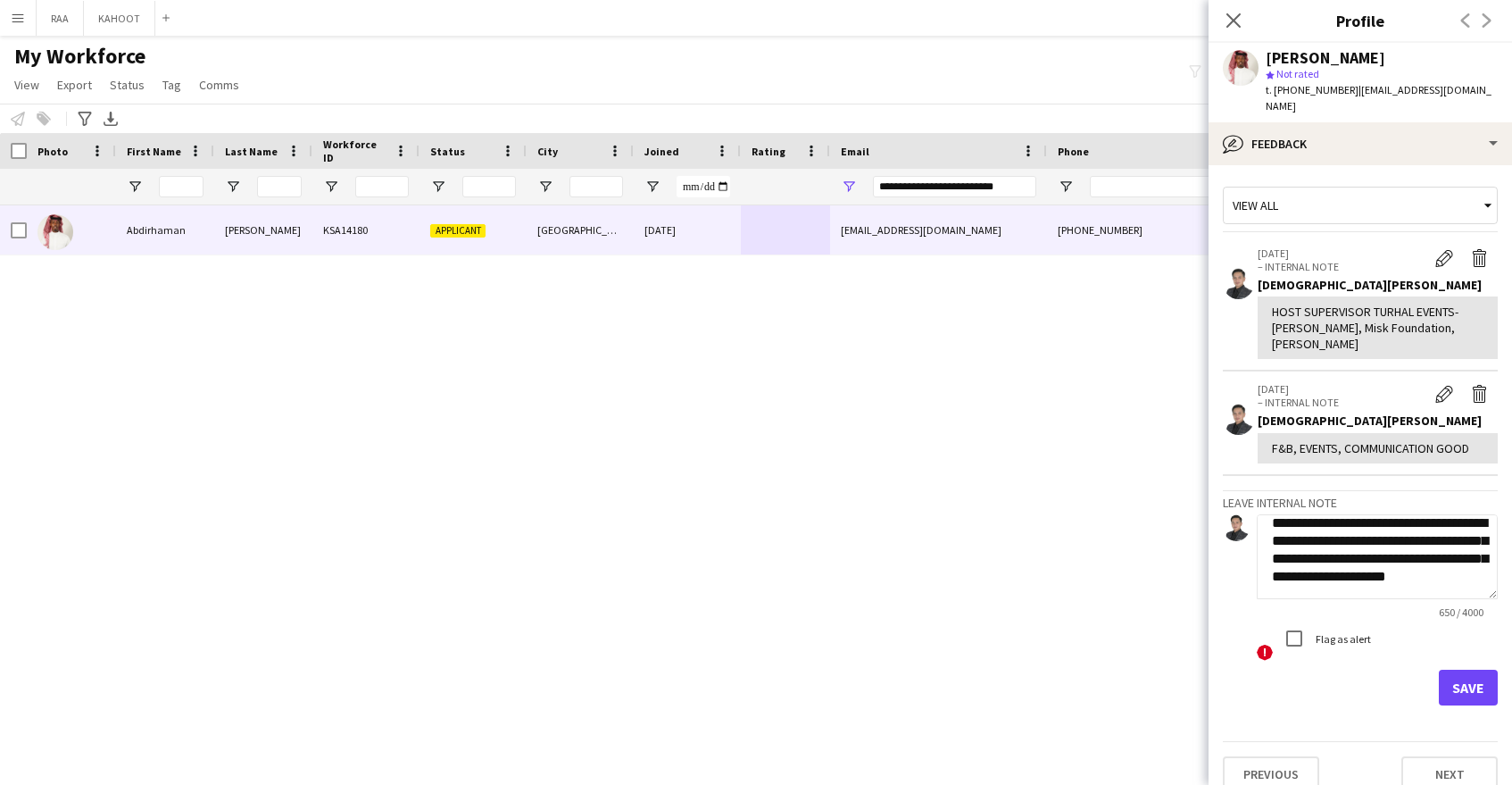
type textarea "**********"
click at [1474, 670] on button "Save" at bounding box center [1468, 687] width 59 height 36
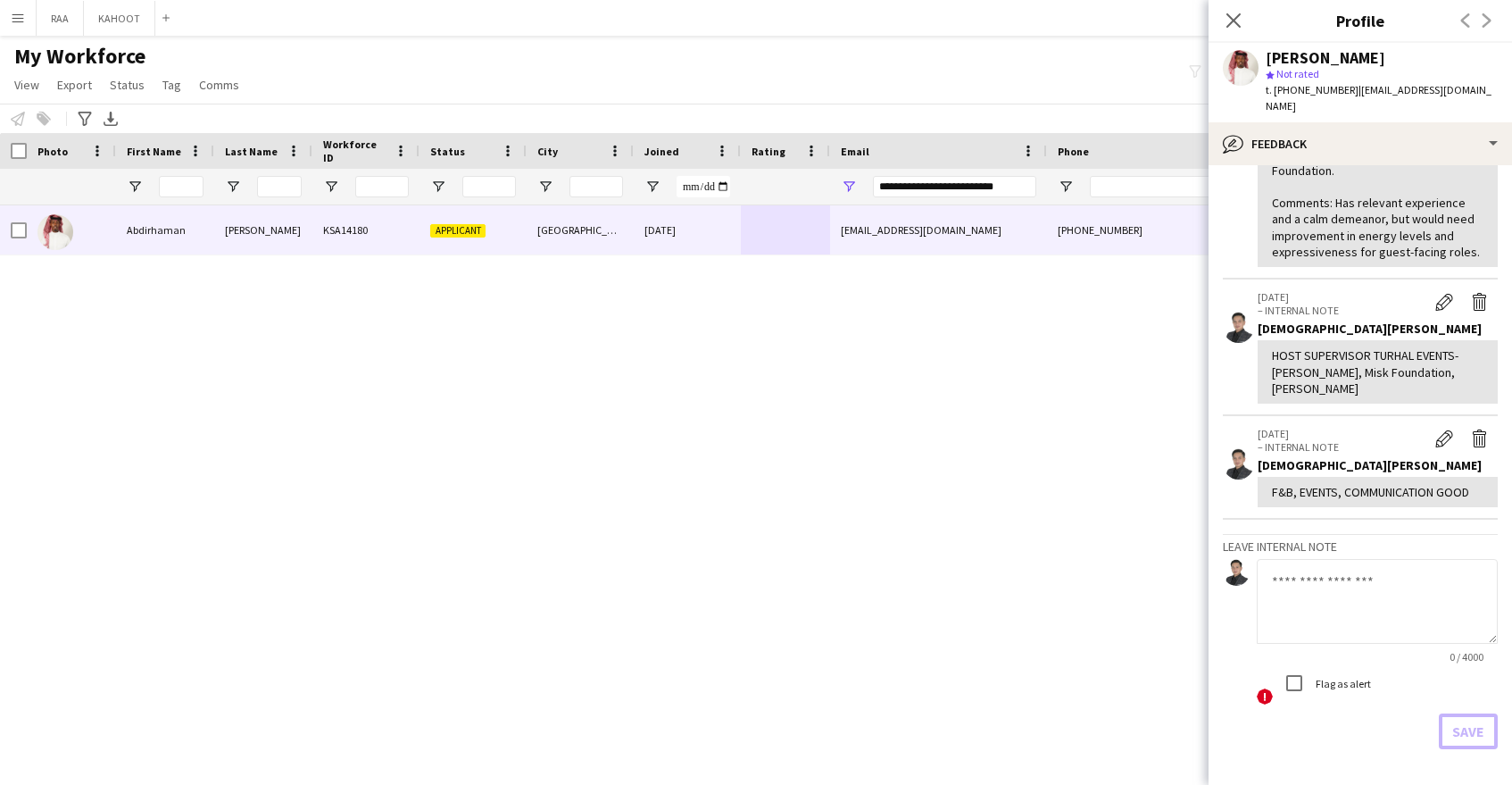
scroll to position [0, 0]
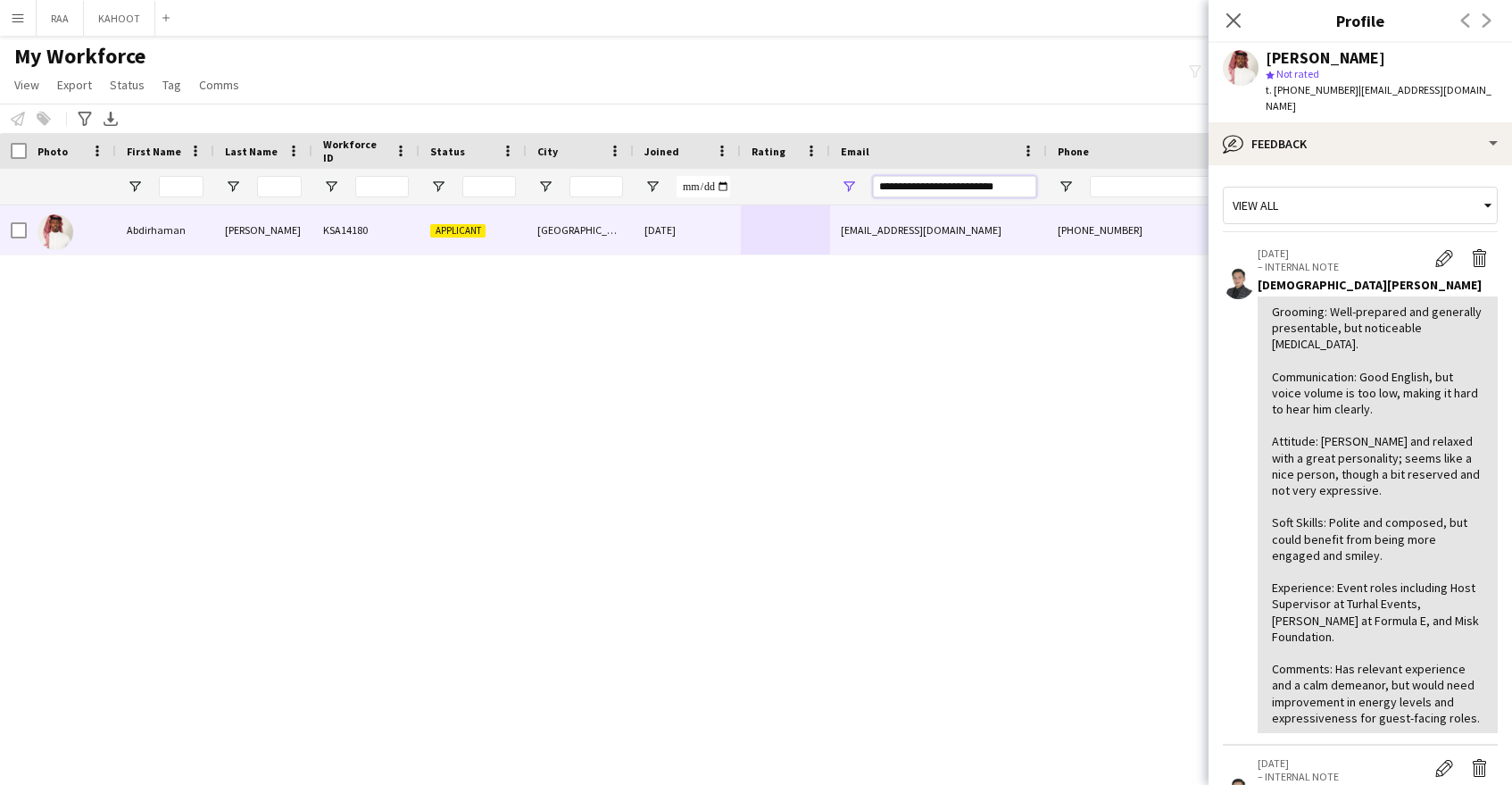
drag, startPoint x: 1014, startPoint y: 187, endPoint x: 833, endPoint y: 186, distance: 181.0
click at [833, 186] on div "**********" at bounding box center [938, 187] width 217 height 36
paste input "Email Filter Input"
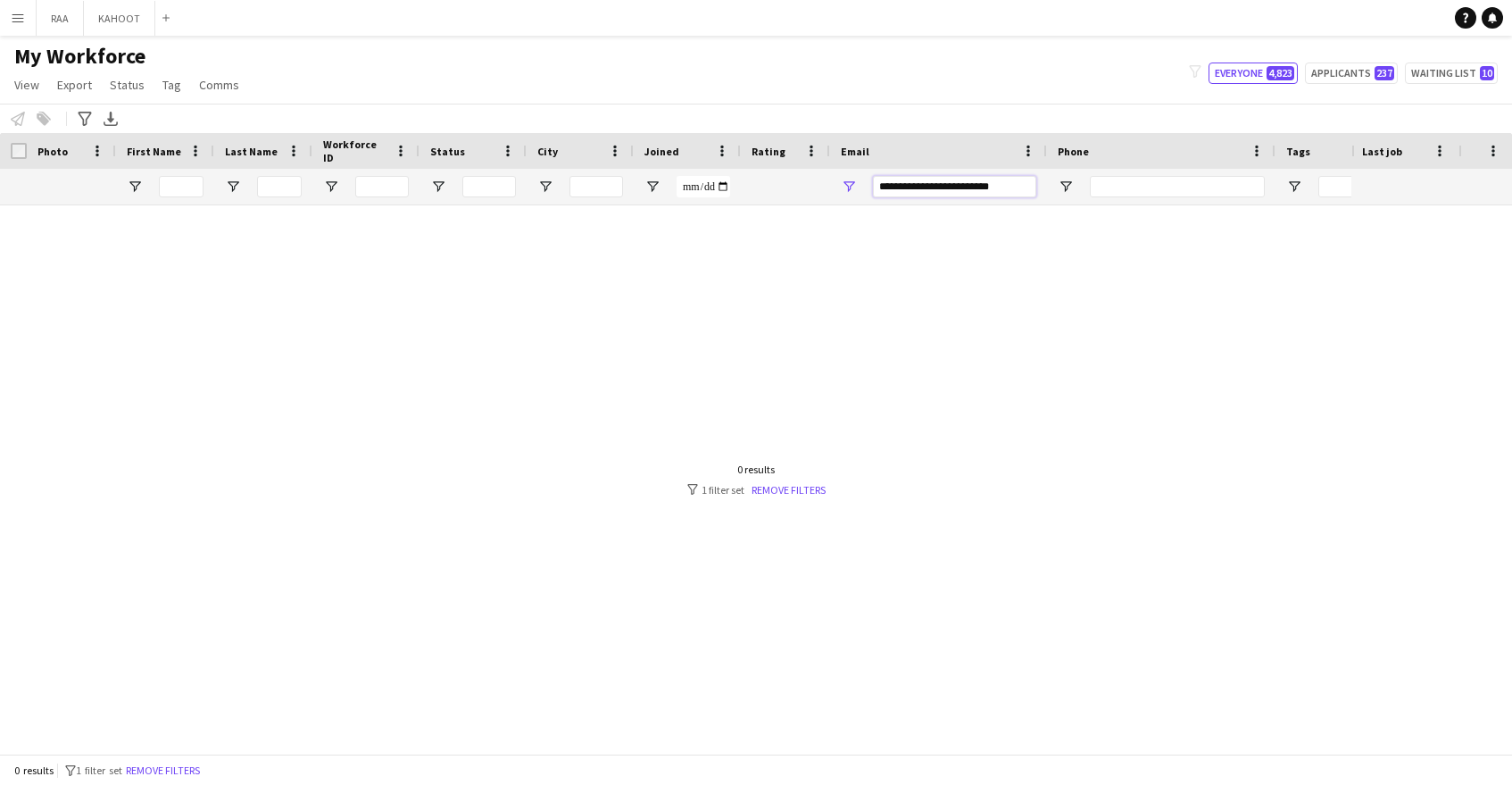
drag, startPoint x: 1030, startPoint y: 190, endPoint x: 800, endPoint y: 187, distance: 230.0
click at [800, 187] on div at bounding box center [1017, 187] width 2036 height 36
click at [1031, 191] on input "**********" at bounding box center [955, 187] width 163 height 21
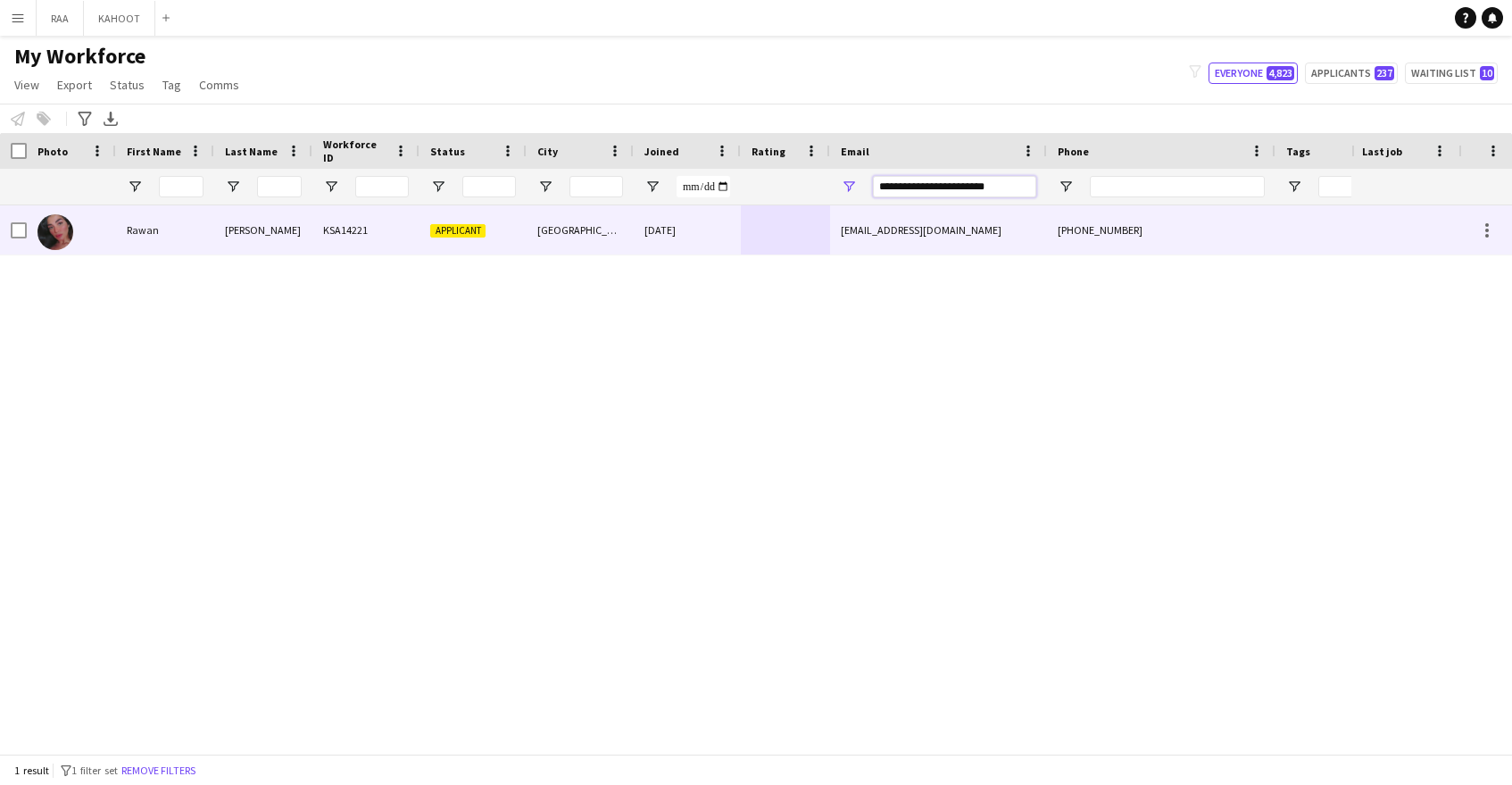
type input "**********"
click at [862, 219] on div "[EMAIL_ADDRESS][DOMAIN_NAME]" at bounding box center [938, 229] width 217 height 49
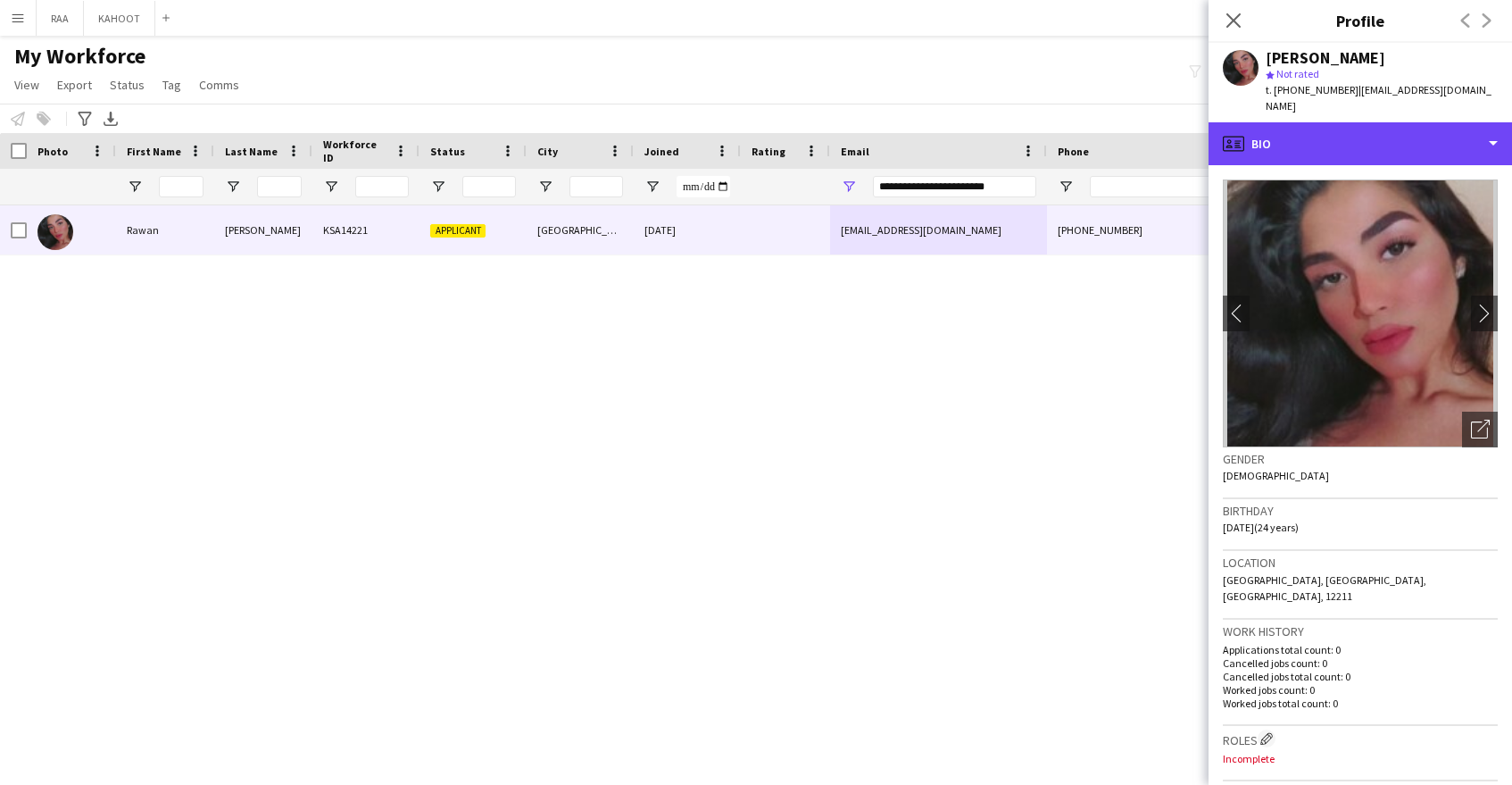
drag, startPoint x: 1343, startPoint y: 123, endPoint x: 1425, endPoint y: 199, distance: 111.8
click at [1343, 123] on div "profile Bio" at bounding box center [1360, 144] width 303 height 43
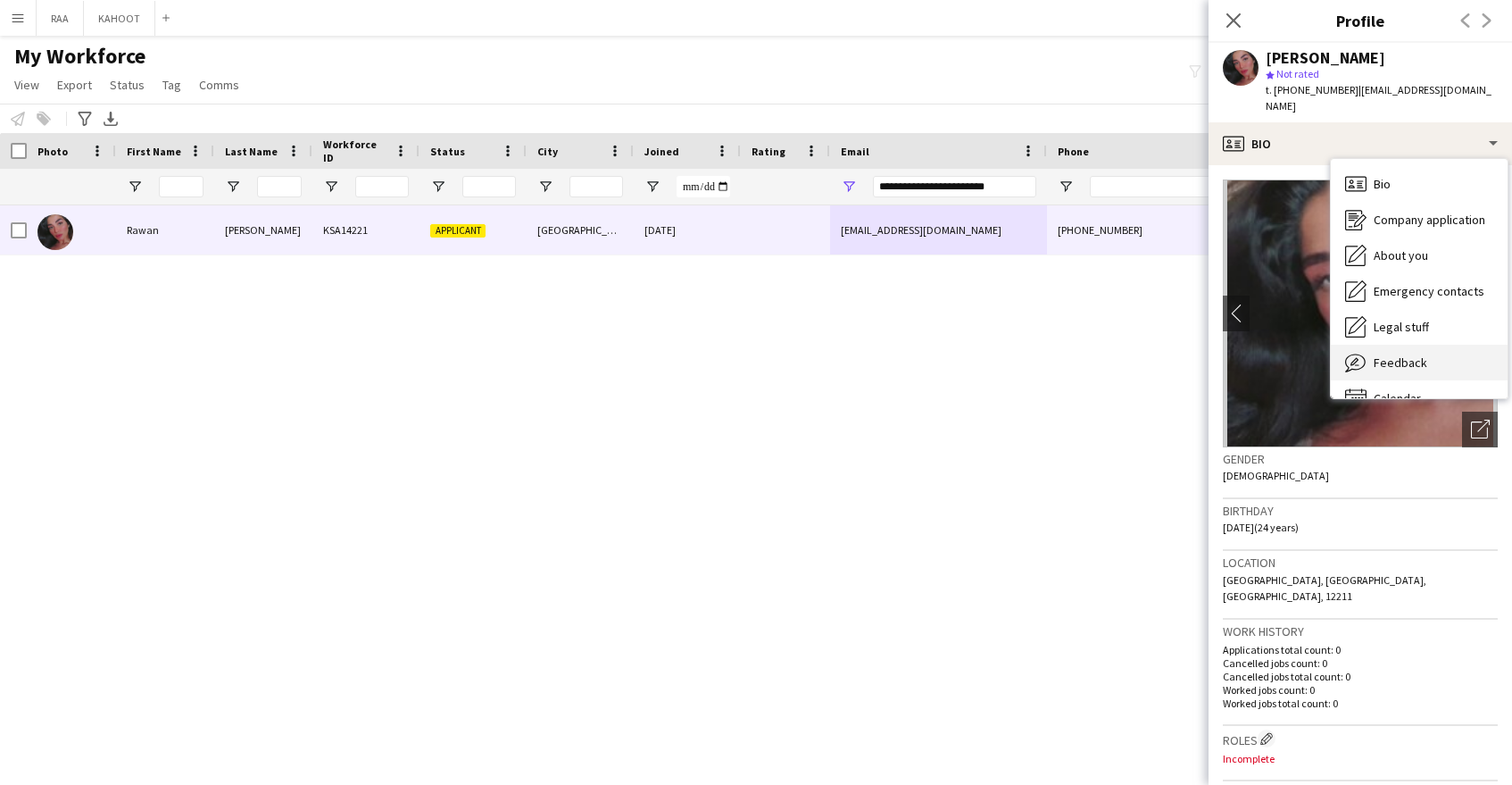
click at [1418, 345] on div "Feedback Feedback" at bounding box center [1419, 363] width 177 height 36
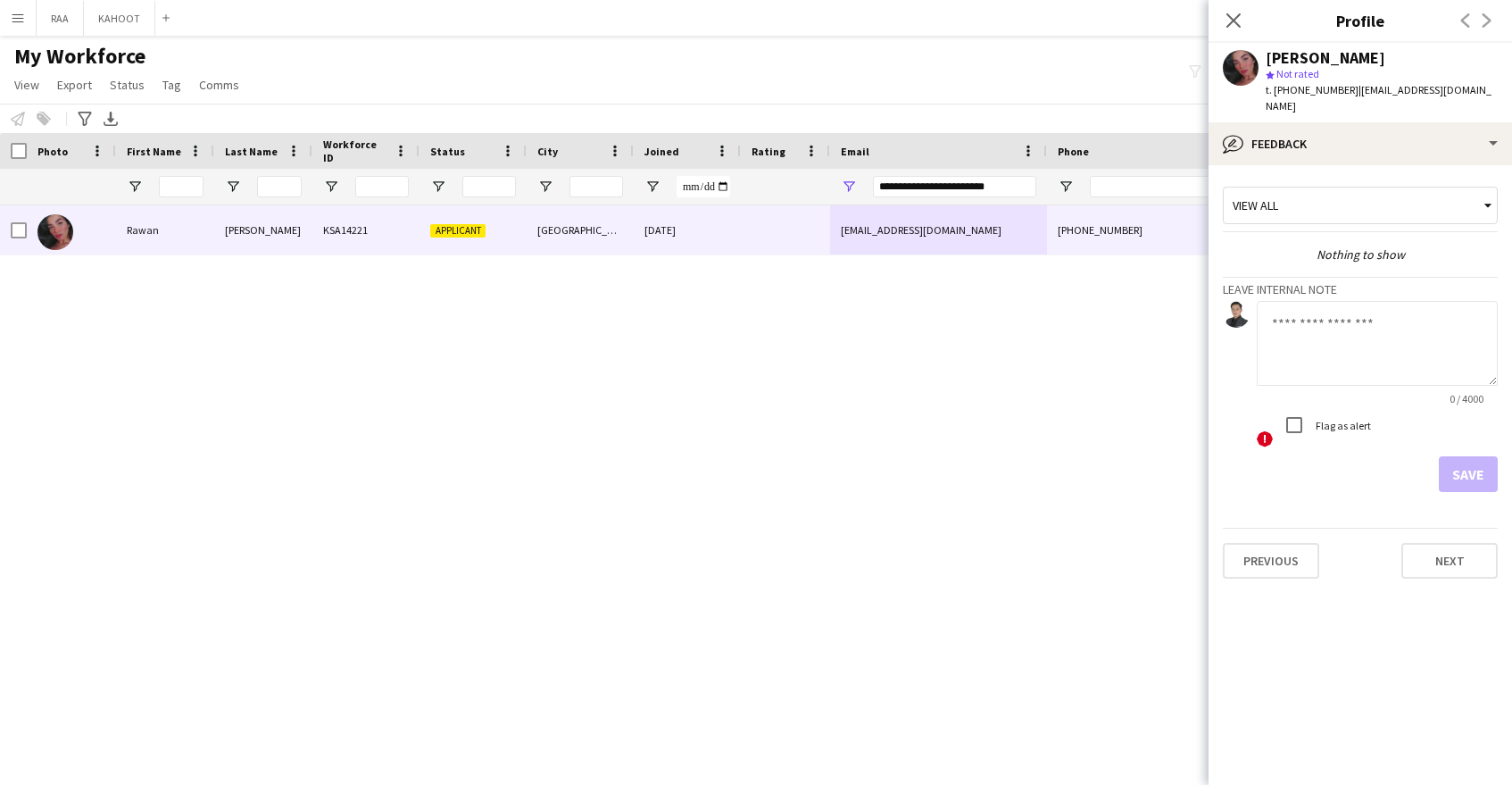
click at [1362, 419] on label "Flag as alert" at bounding box center [1341, 425] width 59 height 14
drag, startPoint x: 1412, startPoint y: 349, endPoint x: 1379, endPoint y: 363, distance: 35.8
click at [1411, 349] on textarea at bounding box center [1377, 343] width 241 height 85
click at [1339, 330] on textarea at bounding box center [1377, 343] width 241 height 85
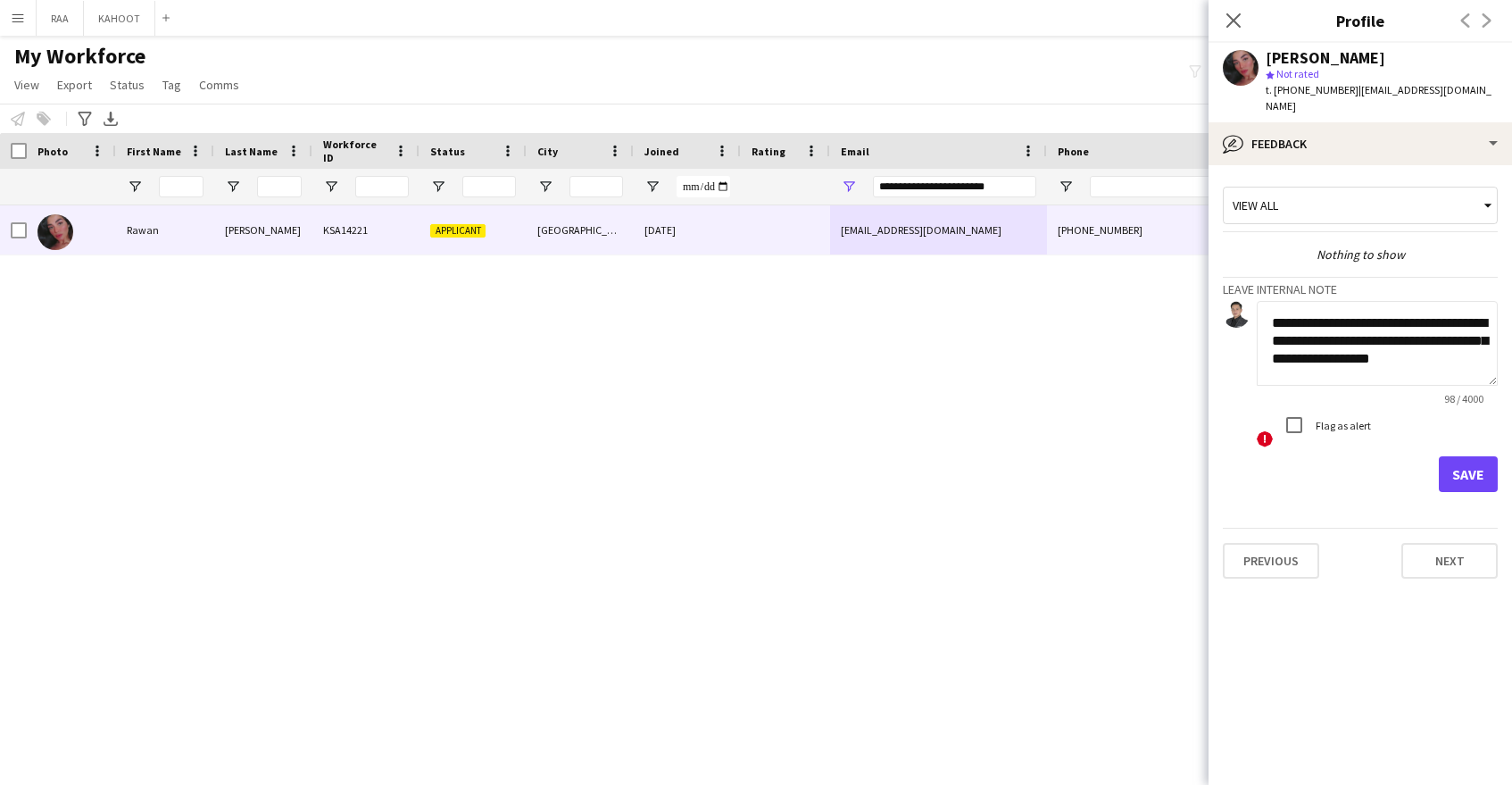
click at [1380, 342] on textarea "**********" at bounding box center [1377, 343] width 241 height 85
click at [1469, 341] on textarea "**********" at bounding box center [1377, 343] width 241 height 85
type textarea "**********"
click at [1464, 457] on button "Save" at bounding box center [1468, 474] width 59 height 36
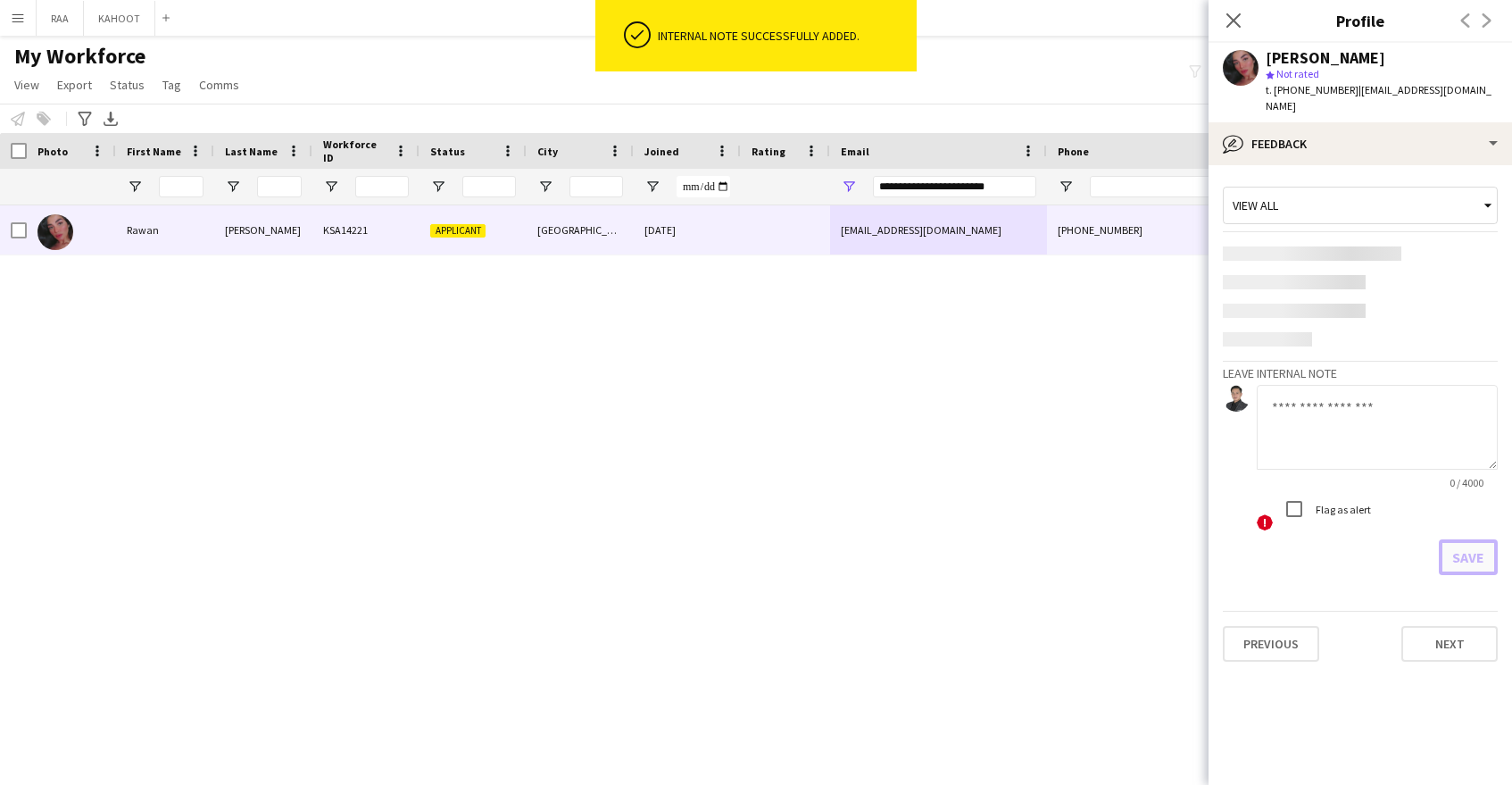
scroll to position [0, 0]
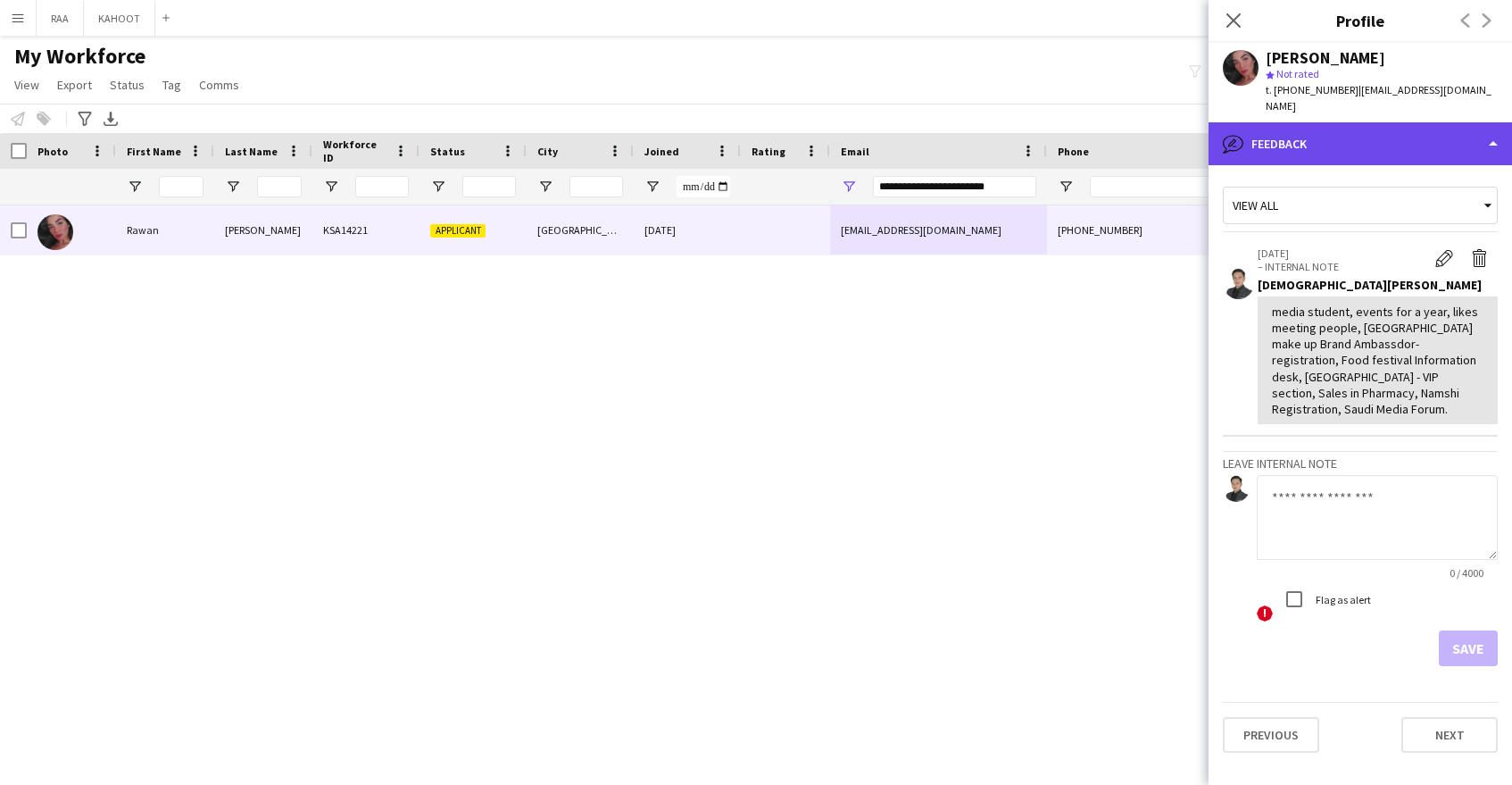
click at [1227, 133] on icon "bubble-pencil" at bounding box center [1234, 144] width 21 height 21
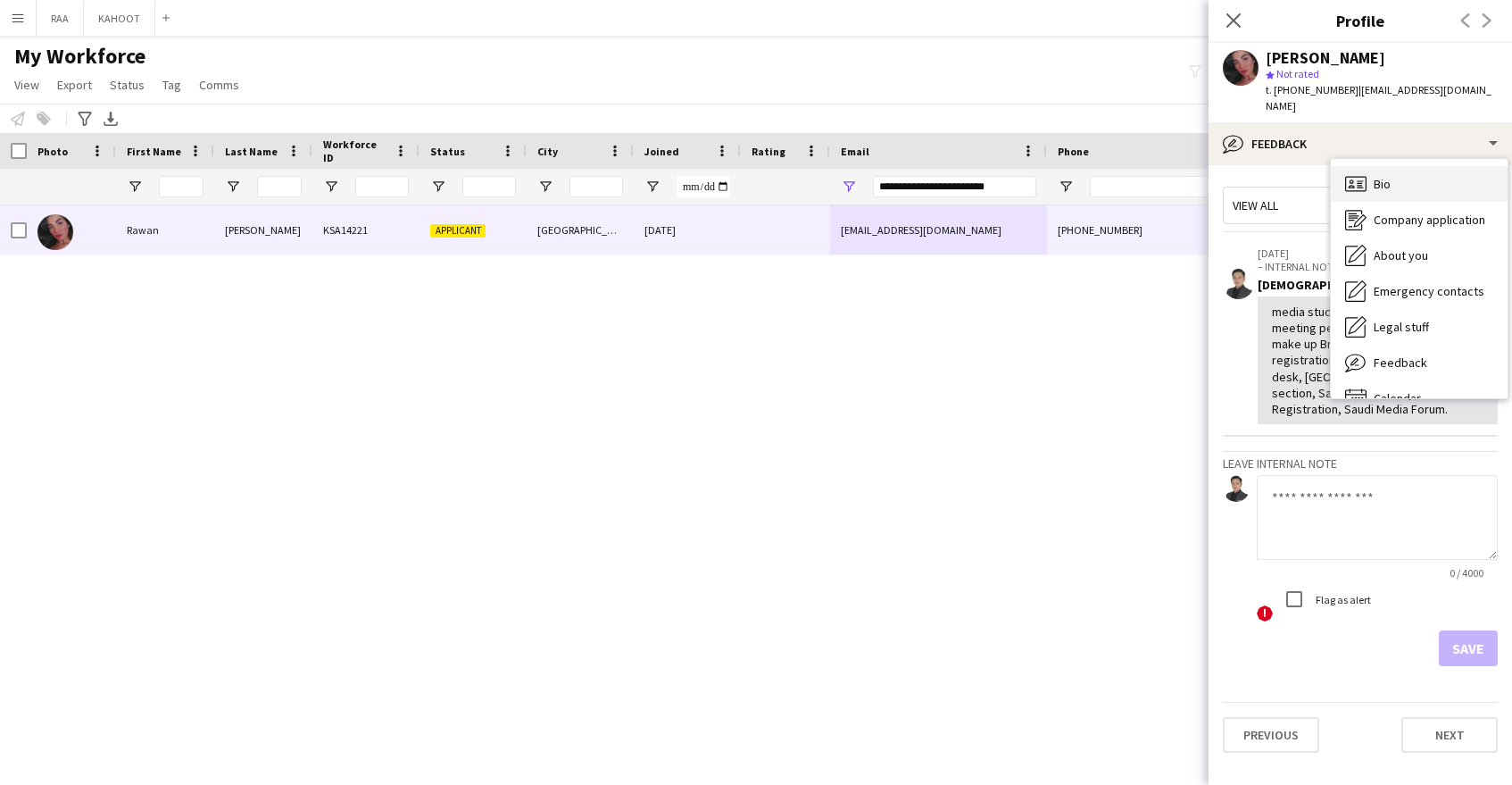
click at [1436, 177] on div "Bio Bio" at bounding box center [1419, 184] width 177 height 36
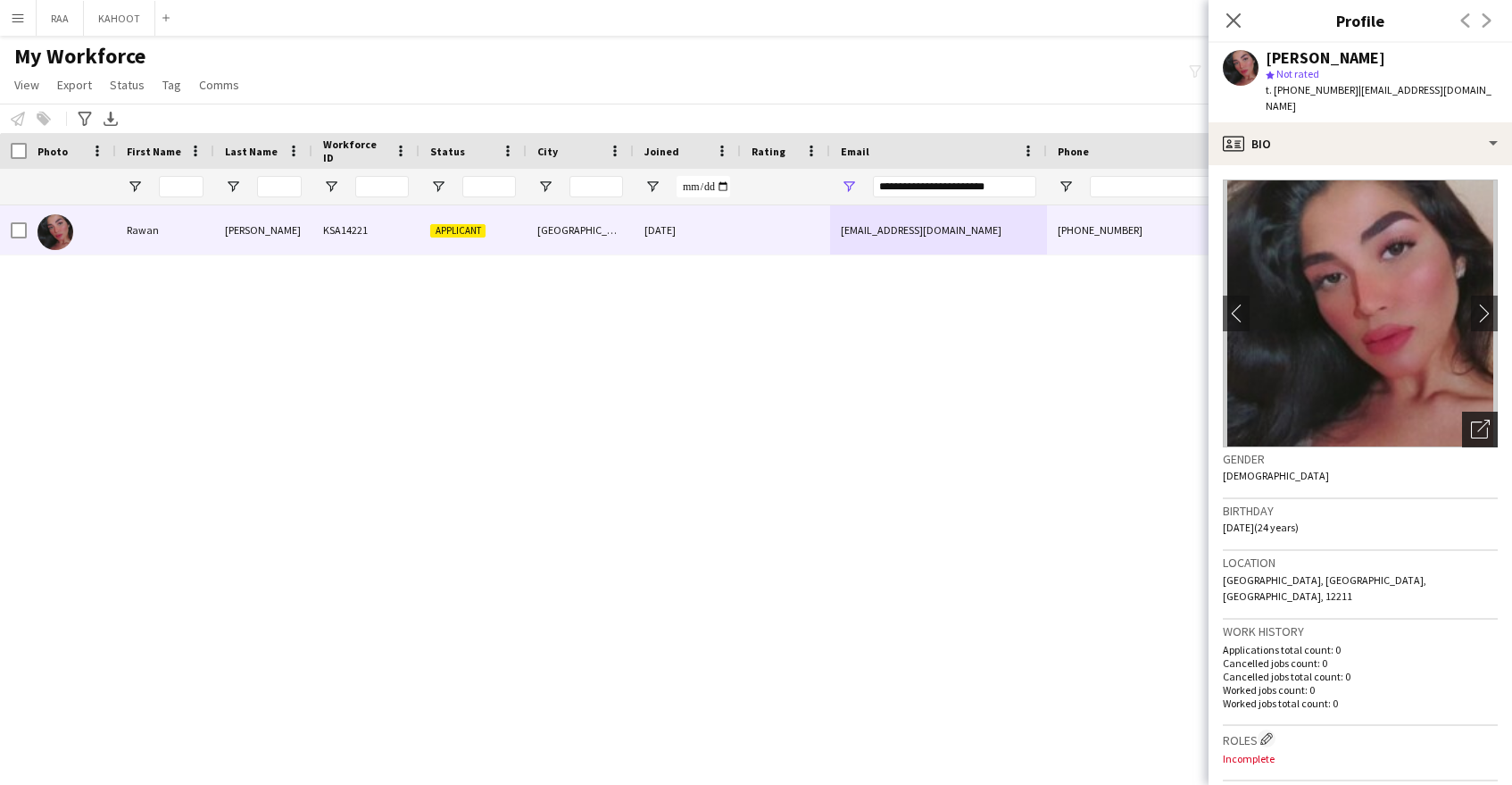
click at [1477, 428] on div "Open photos pop-in" at bounding box center [1479, 429] width 36 height 36
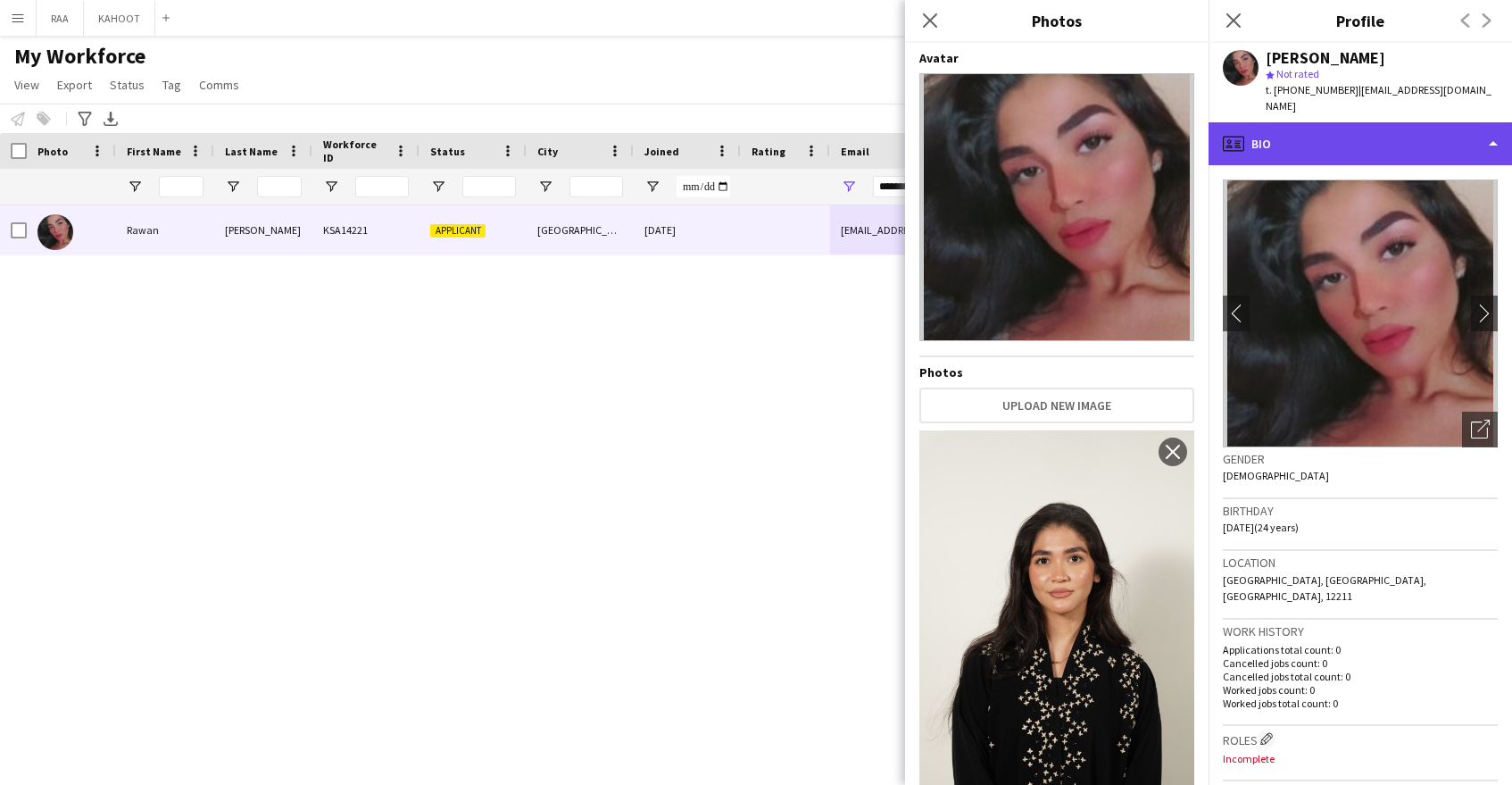
click at [1355, 134] on div "profile Bio" at bounding box center [1360, 144] width 303 height 43
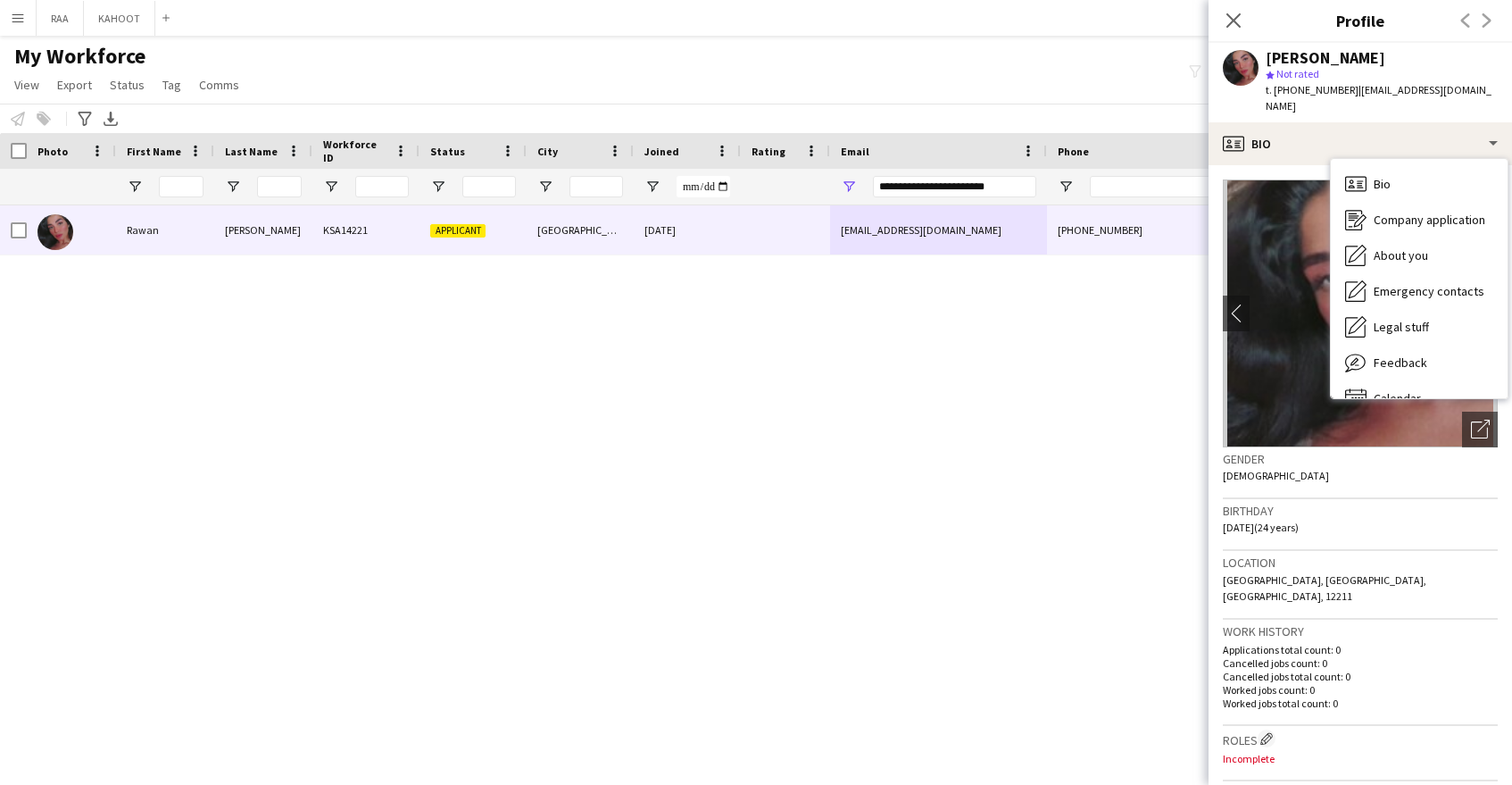
click at [1412, 559] on div "Location [GEOGRAPHIC_DATA], [GEOGRAPHIC_DATA], [GEOGRAPHIC_DATA], 12211" at bounding box center [1360, 585] width 275 height 69
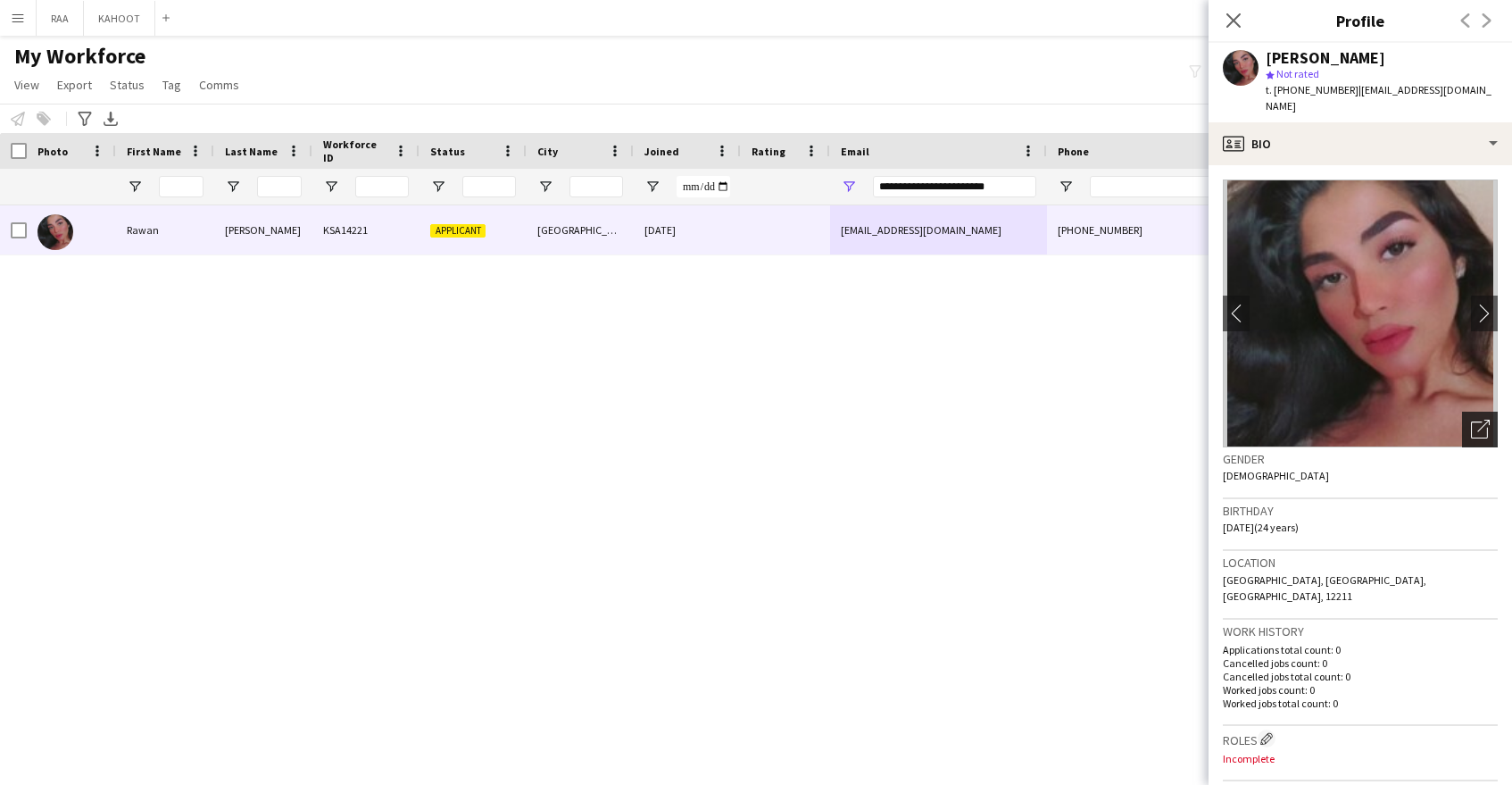
drag, startPoint x: 1473, startPoint y: 409, endPoint x: 1472, endPoint y: 400, distance: 9.1
click at [1473, 420] on icon "Open photos pop-in" at bounding box center [1480, 428] width 18 height 18
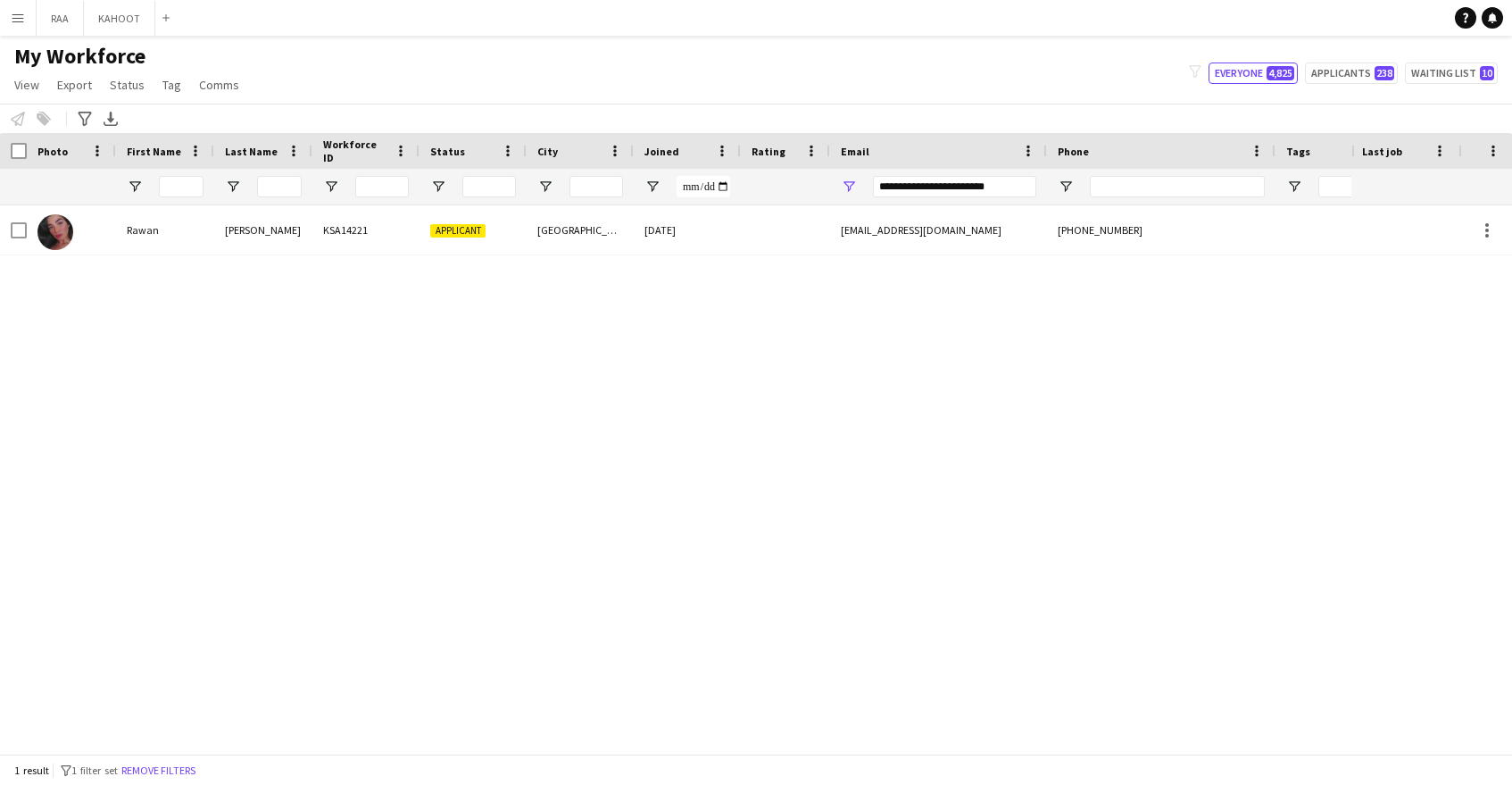
click at [917, 298] on div "Rawan Mamdouh KSA14221 Applicant [GEOGRAPHIC_DATA] [DATE] [EMAIL_ADDRESS][DOMAI…" at bounding box center [675, 479] width 1352 height 548
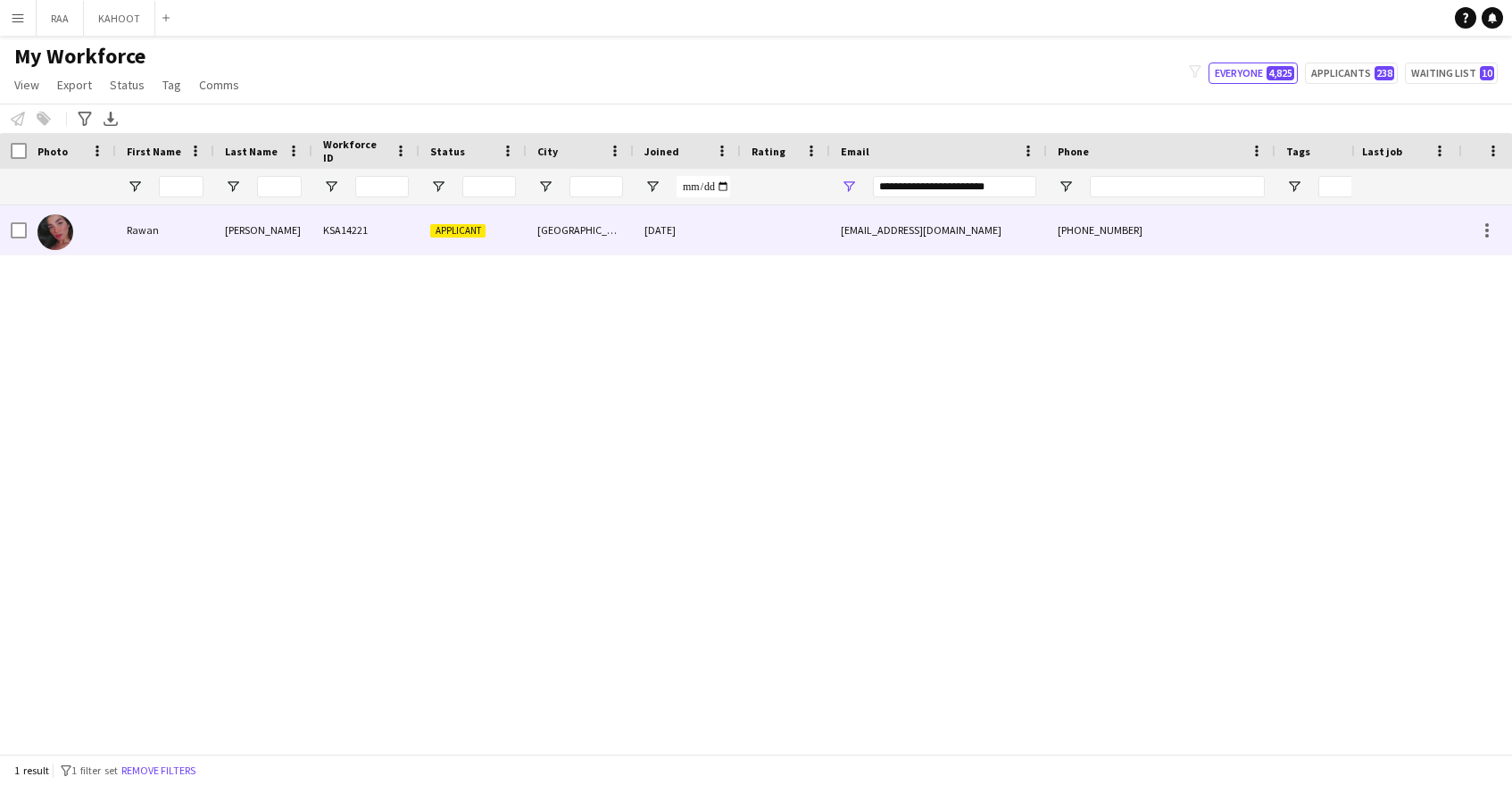
click at [917, 241] on div "[EMAIL_ADDRESS][DOMAIN_NAME]" at bounding box center [938, 229] width 217 height 49
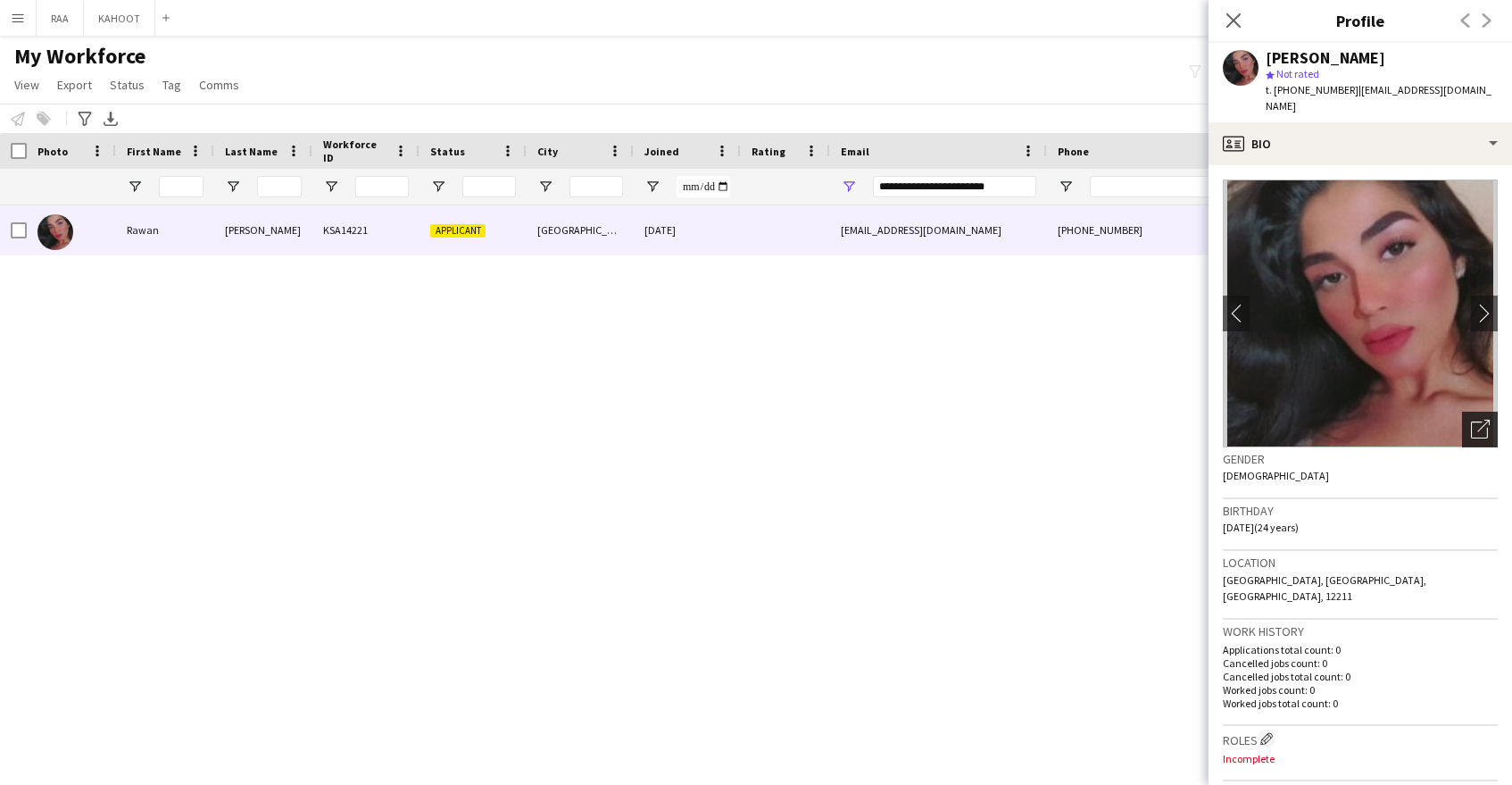
click at [1489, 427] on div "Open photos pop-in" at bounding box center [1479, 429] width 36 height 36
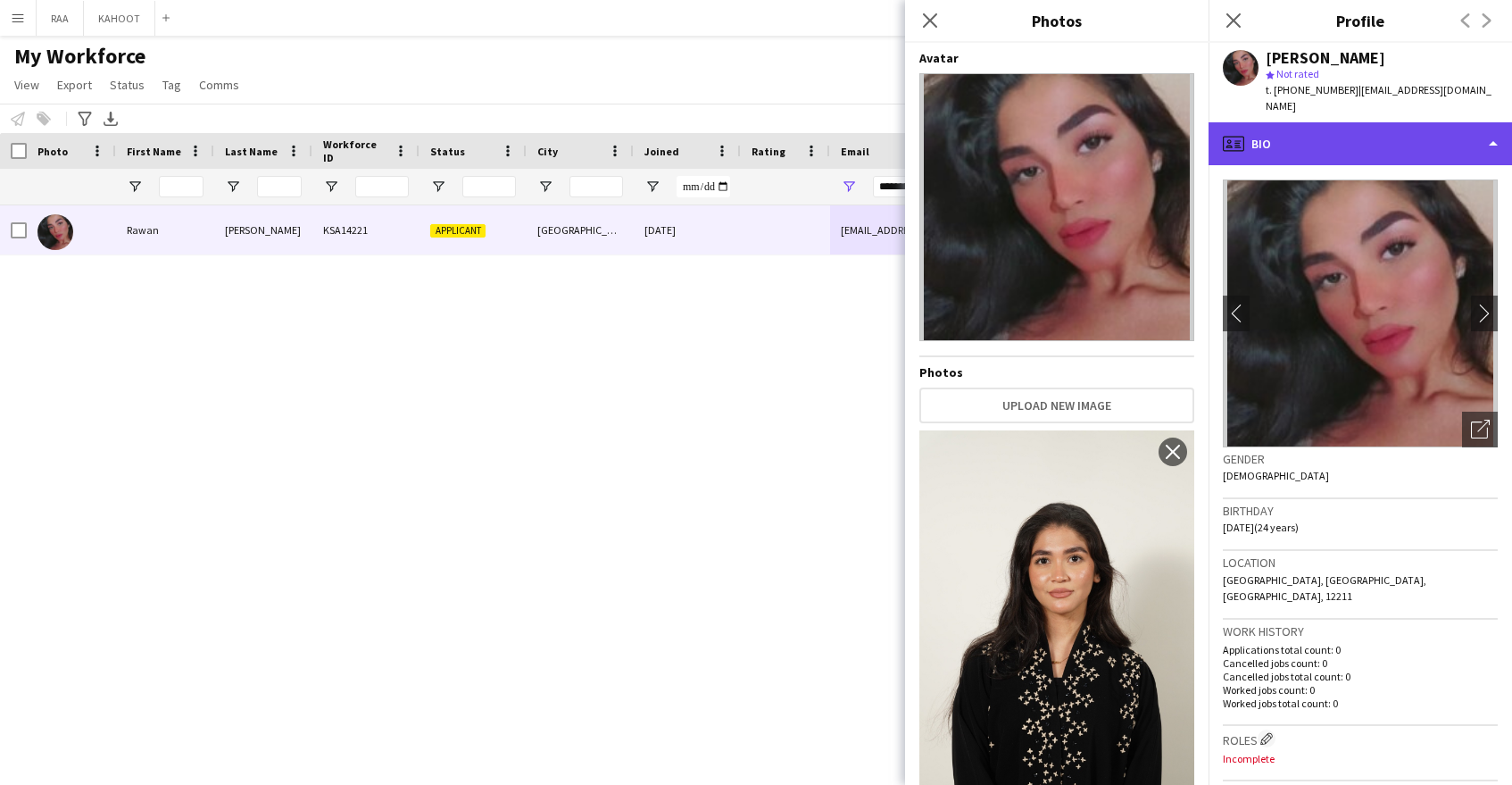
click at [1347, 123] on div "profile Bio" at bounding box center [1360, 144] width 303 height 43
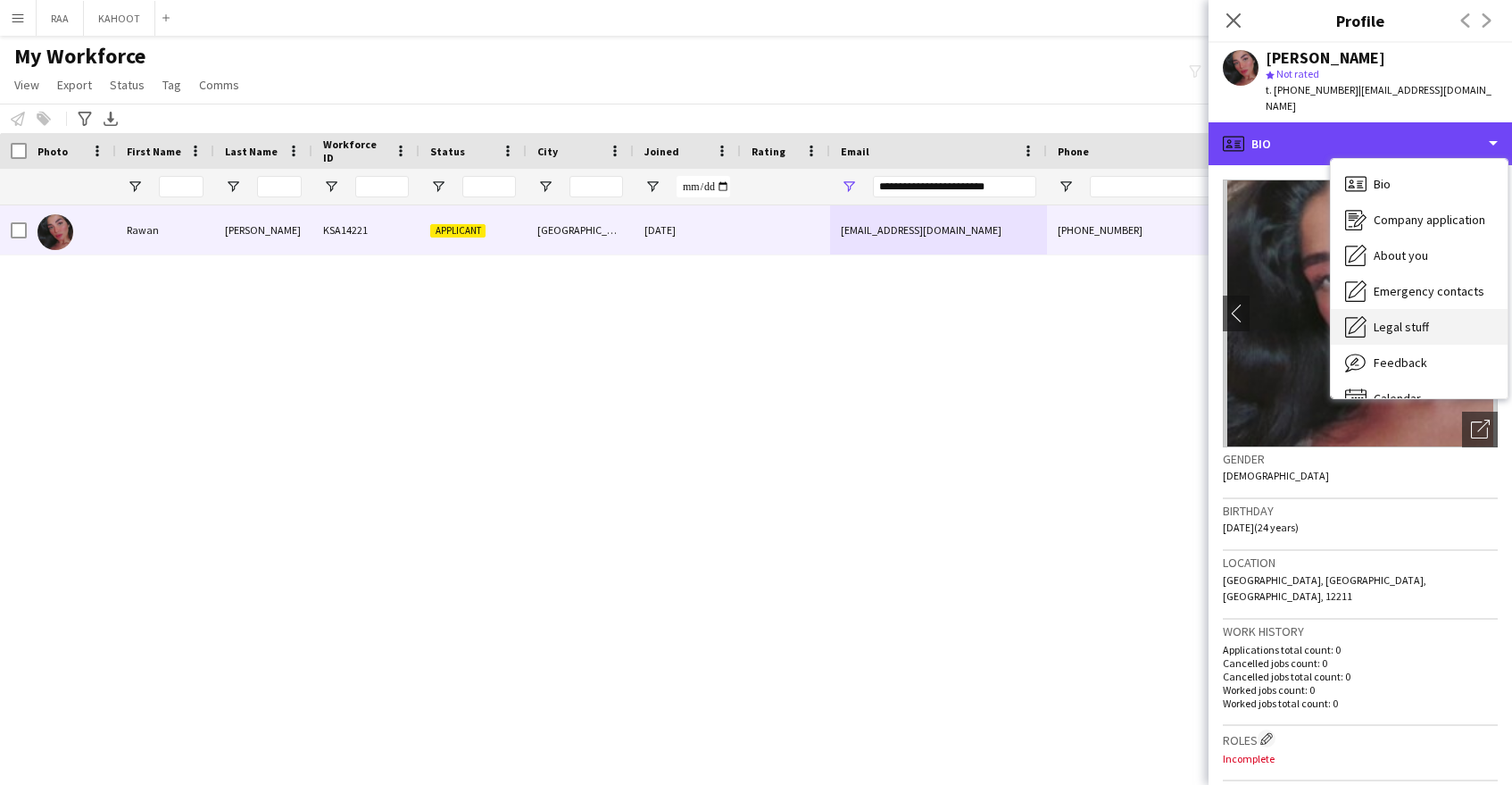
scroll to position [25, 0]
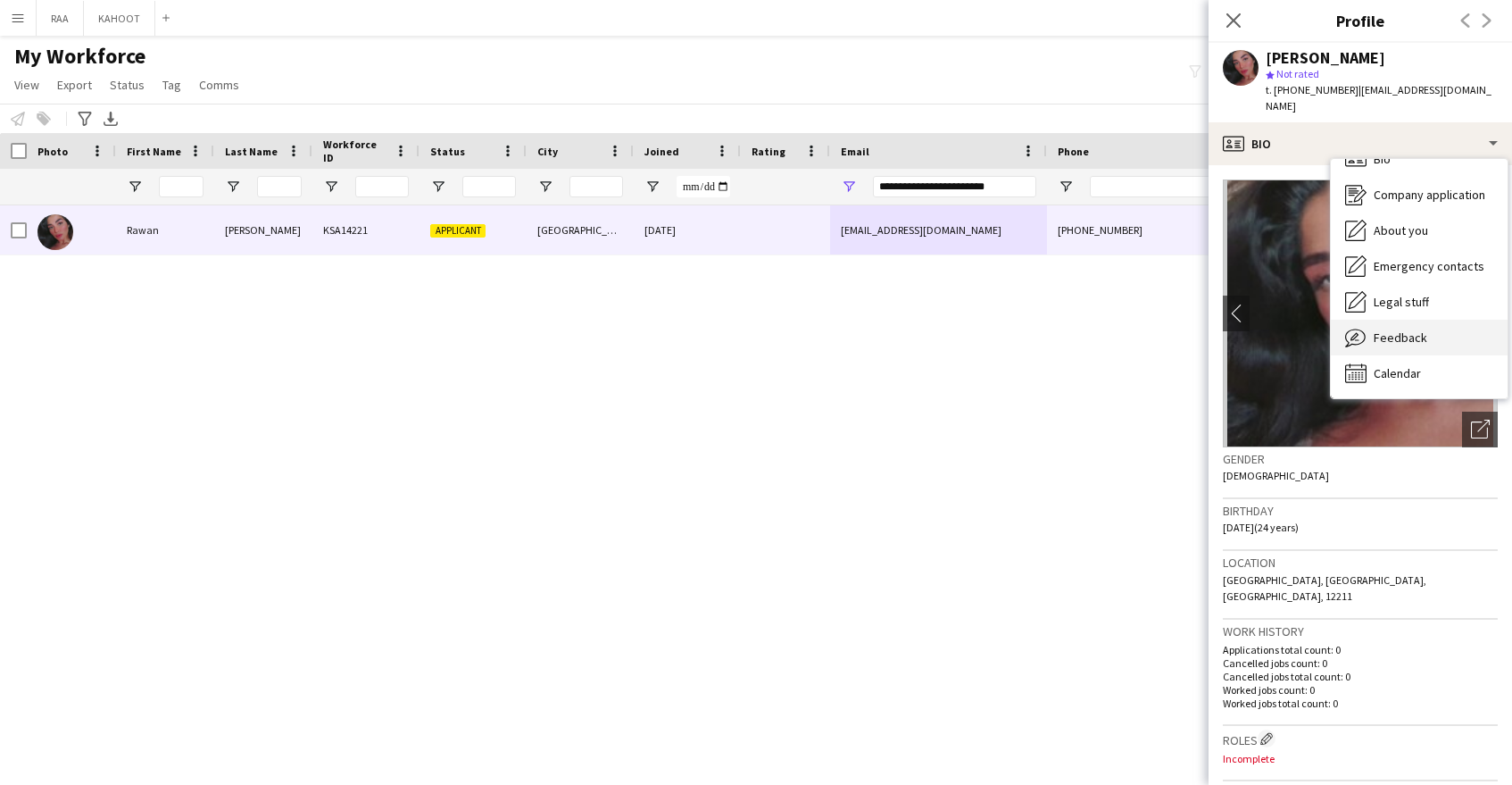
click at [1433, 325] on div "Feedback Feedback" at bounding box center [1419, 337] width 177 height 36
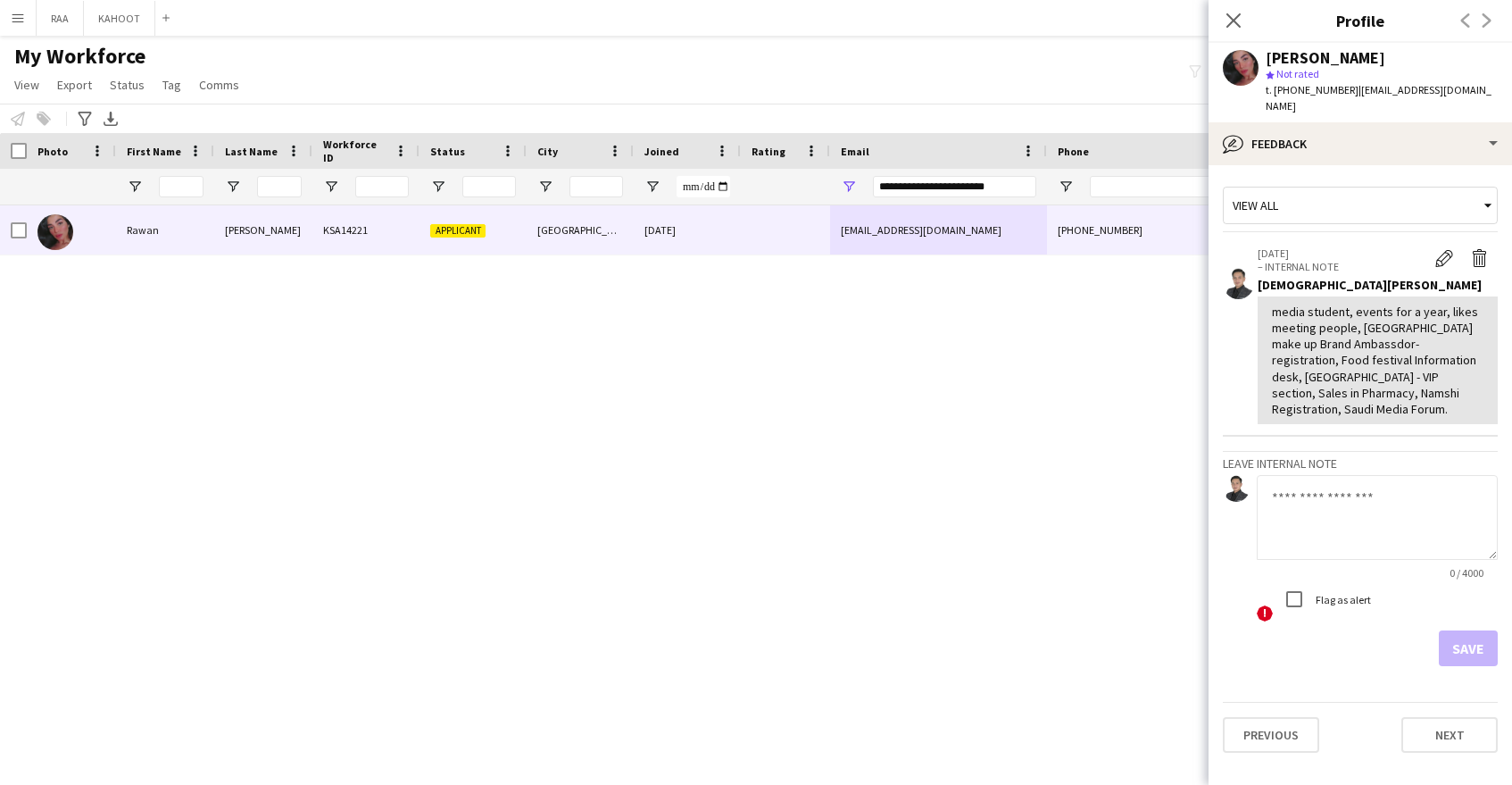
click at [1379, 476] on textarea at bounding box center [1377, 518] width 241 height 85
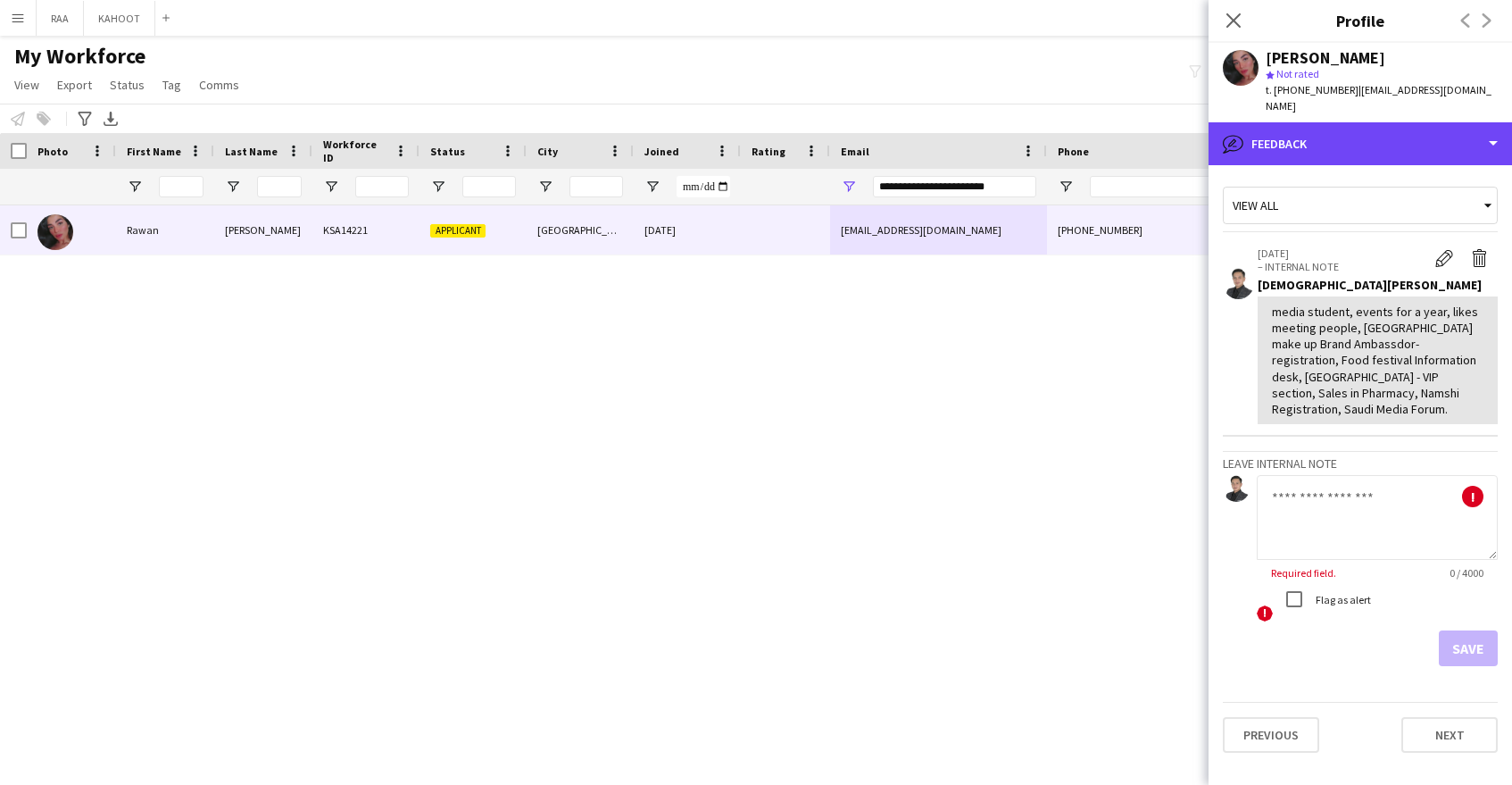
drag, startPoint x: 1313, startPoint y: 131, endPoint x: 1334, endPoint y: 148, distance: 27.0
click at [1313, 131] on div "bubble-pencil Feedback" at bounding box center [1360, 144] width 303 height 43
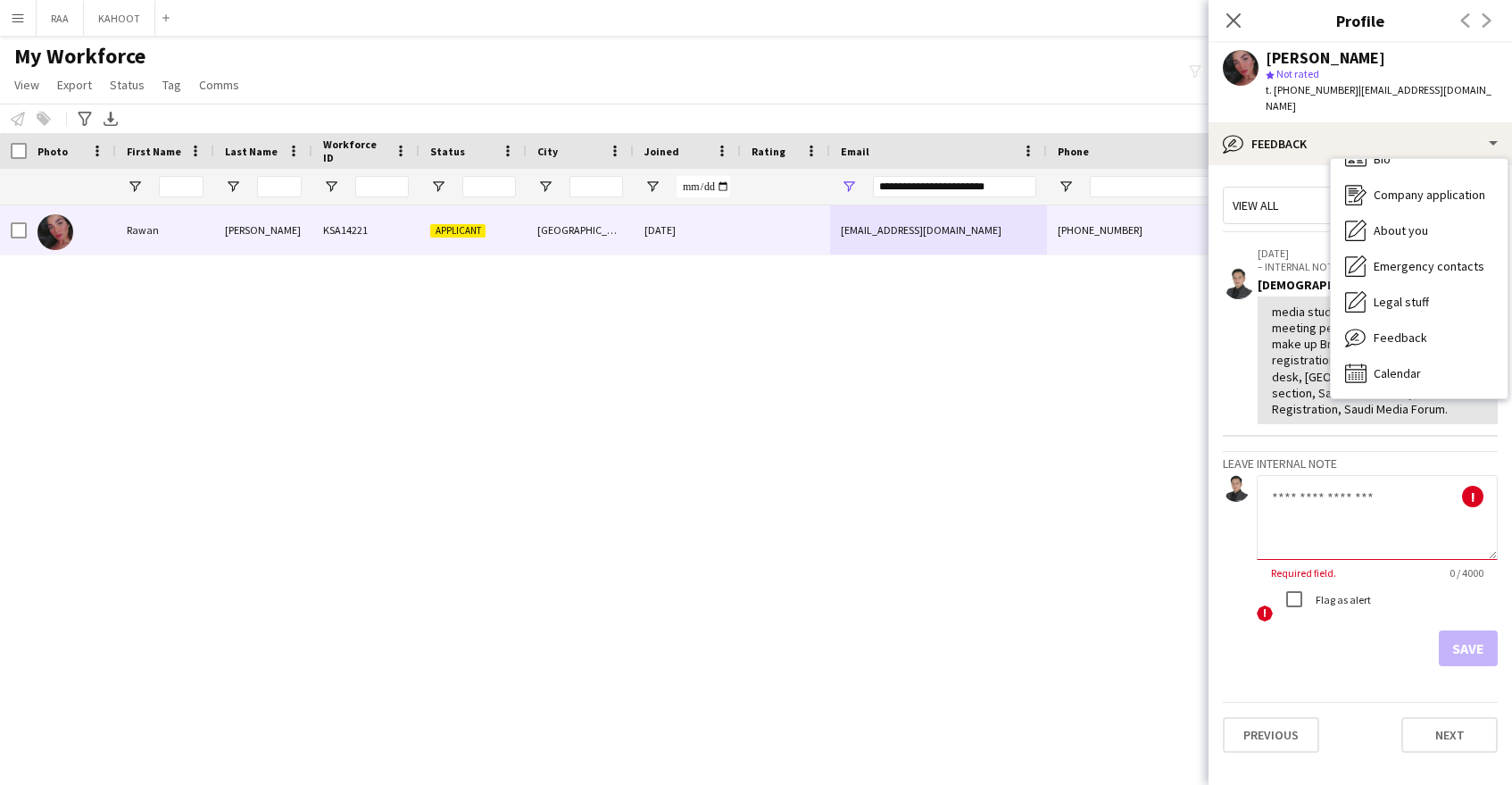
click at [1432, 476] on textarea at bounding box center [1377, 518] width 241 height 85
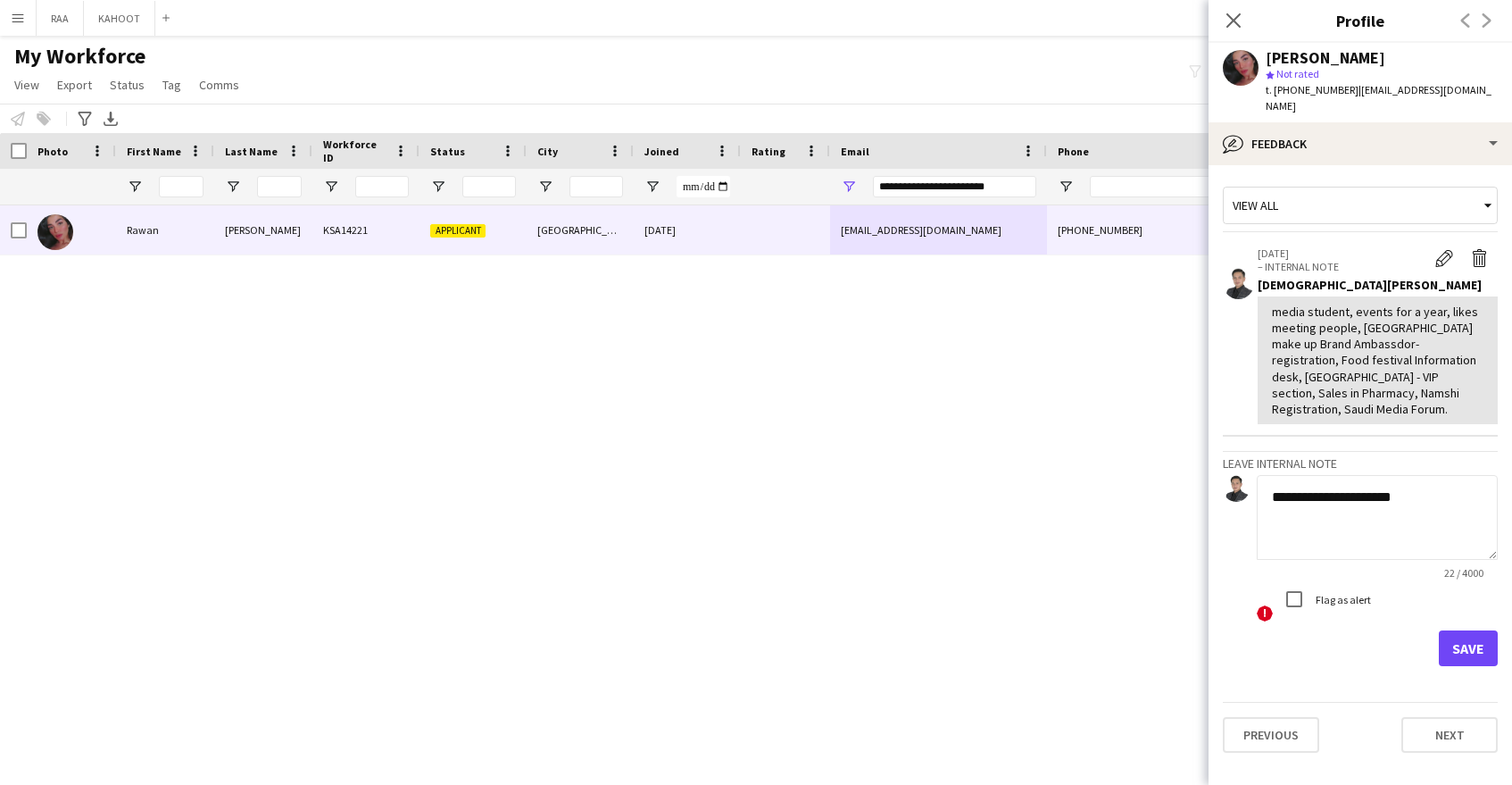
type textarea "**********"
click at [1458, 630] on button "Save" at bounding box center [1468, 648] width 59 height 36
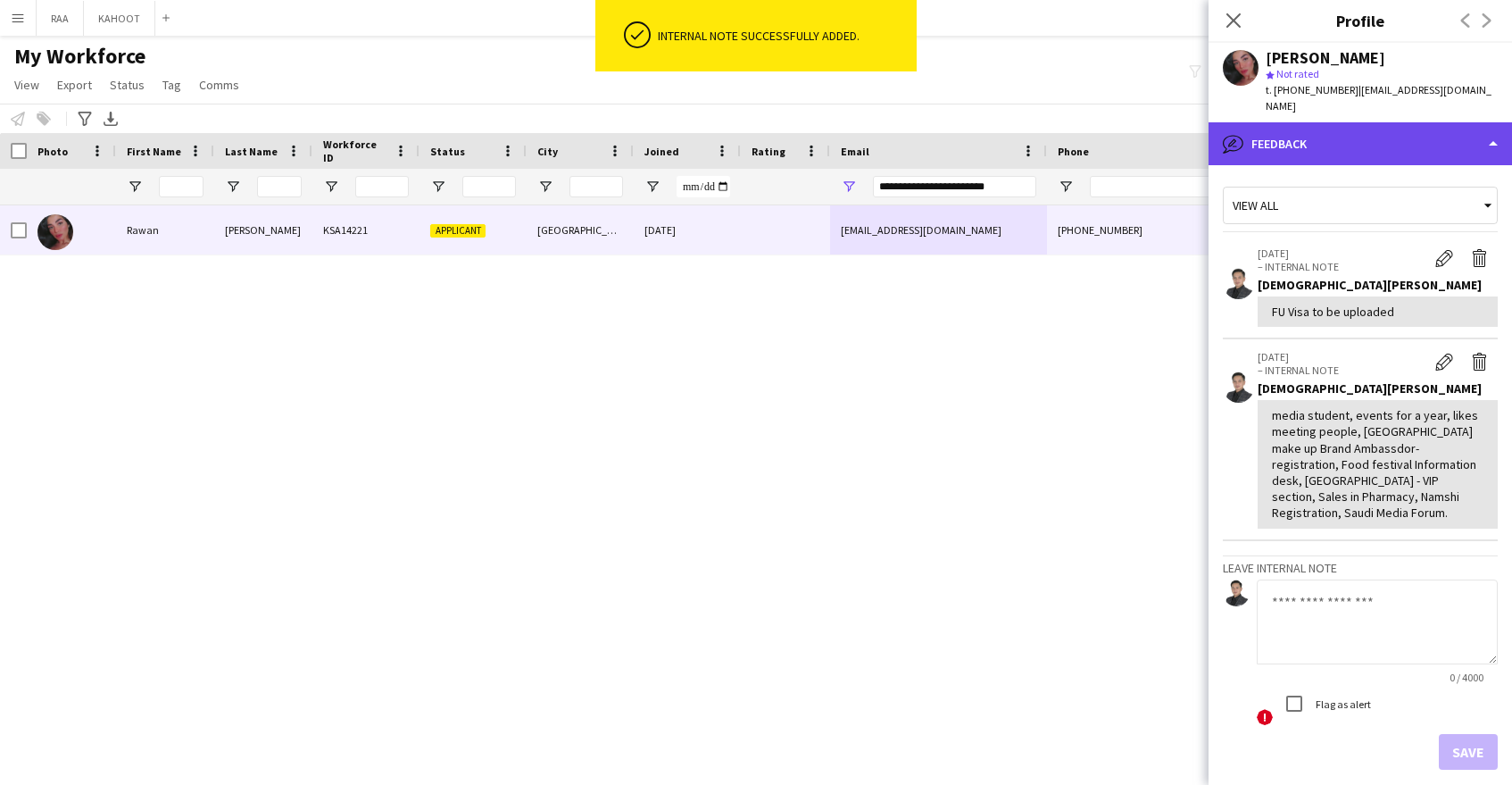
click at [1316, 123] on div "bubble-pencil Feedback" at bounding box center [1360, 144] width 303 height 43
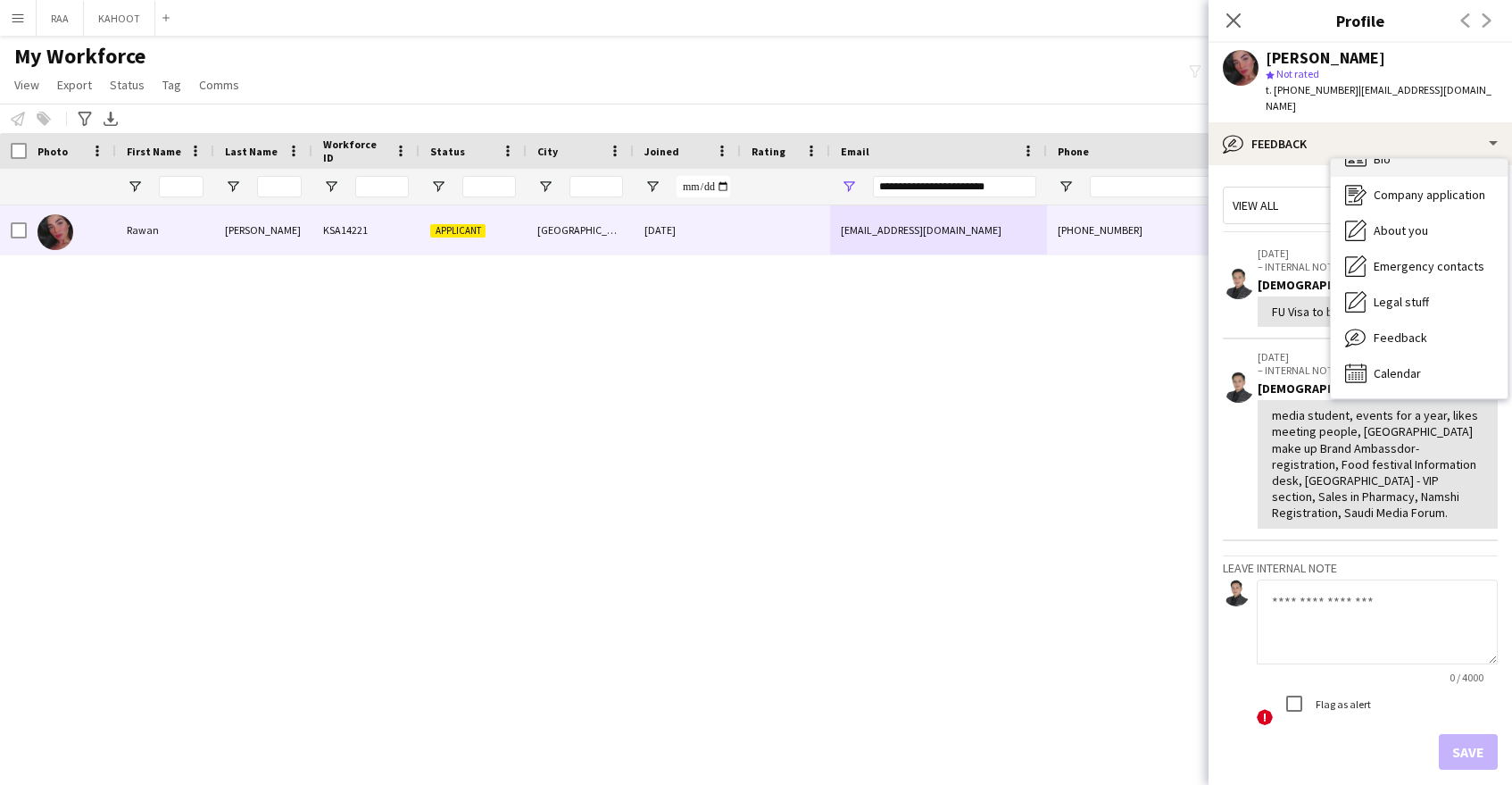
click at [1393, 159] on div "Bio Bio" at bounding box center [1419, 159] width 177 height 36
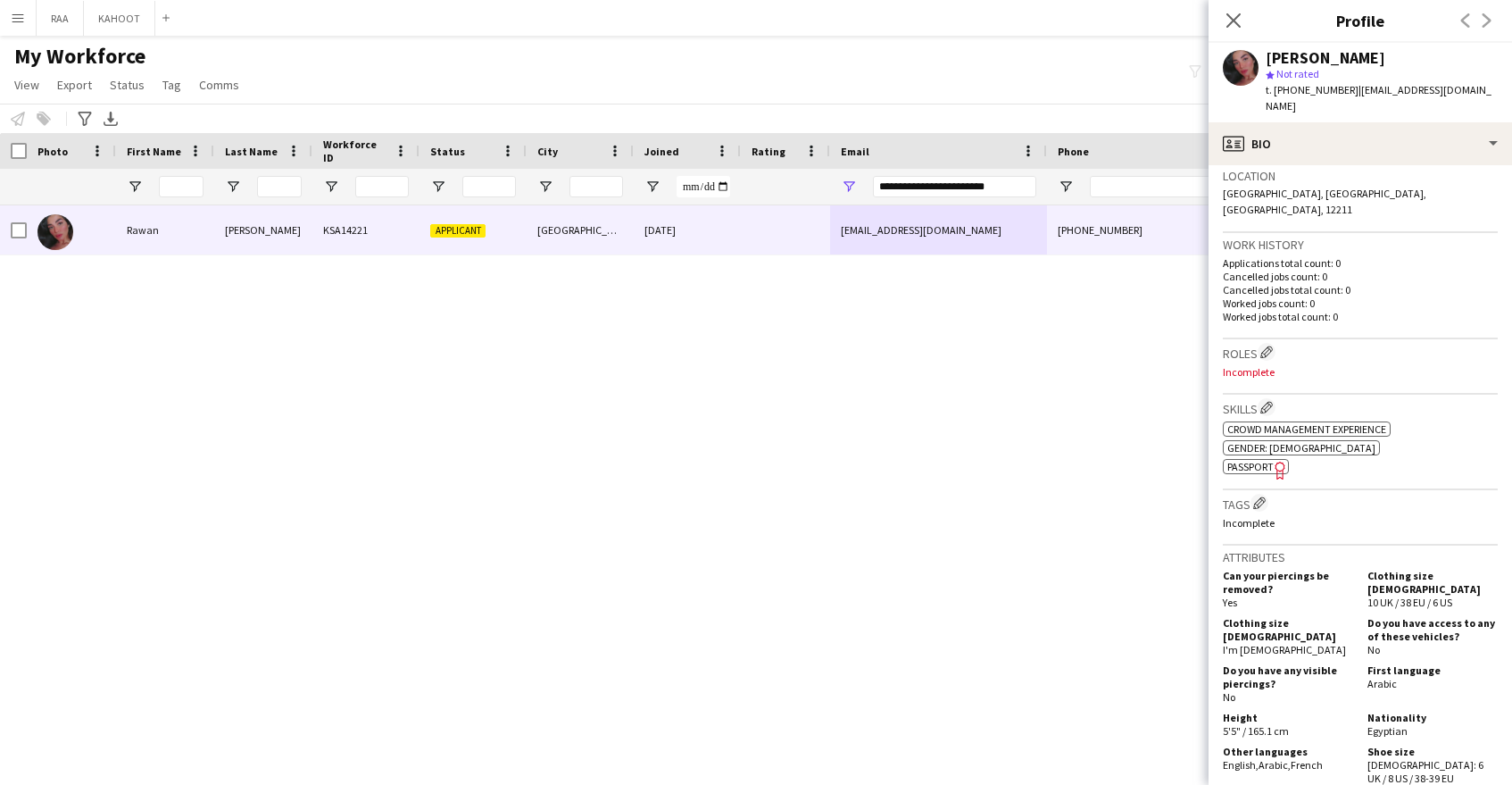
scroll to position [0, 0]
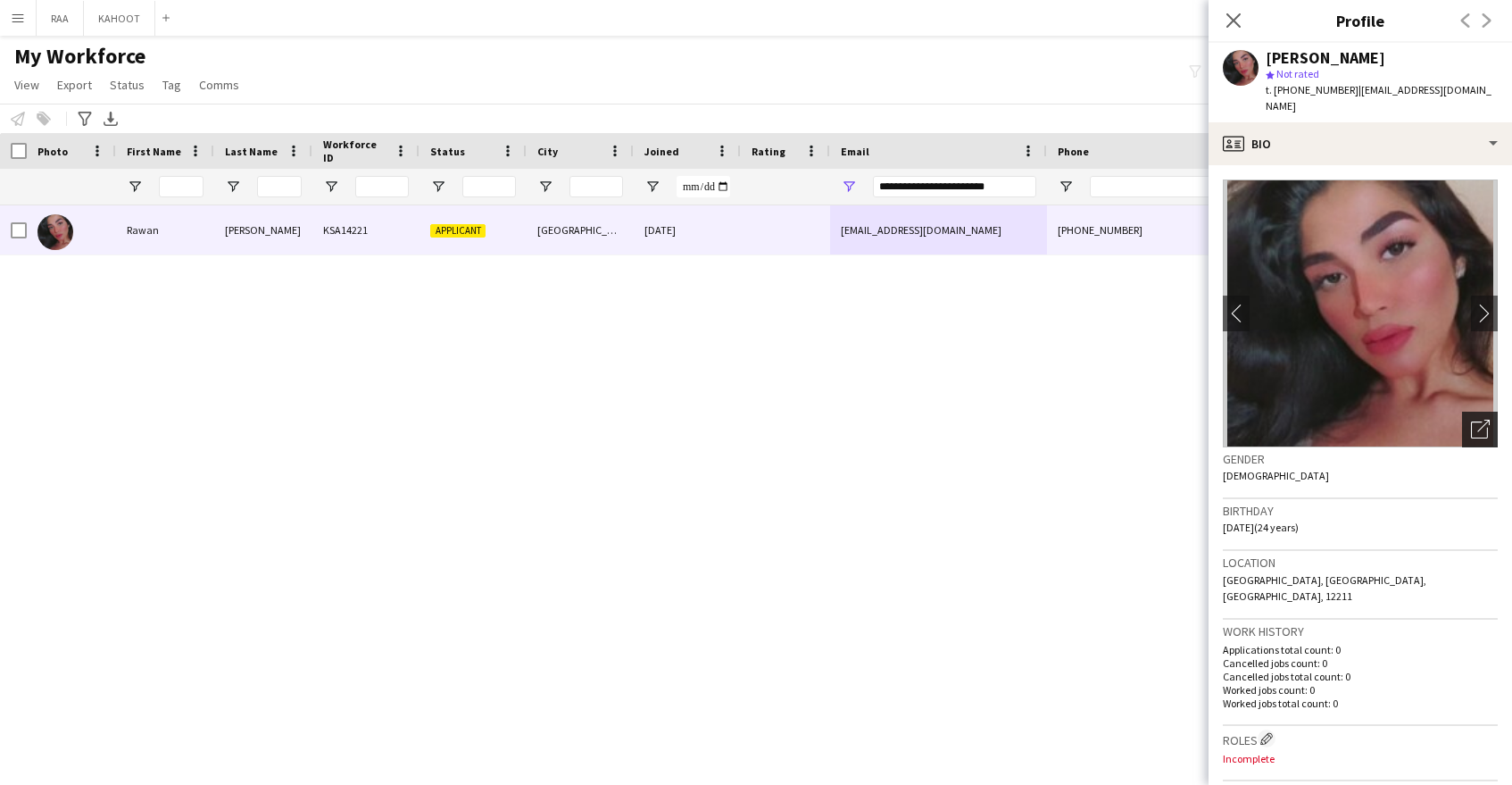
click at [1486, 422] on icon at bounding box center [1480, 430] width 17 height 17
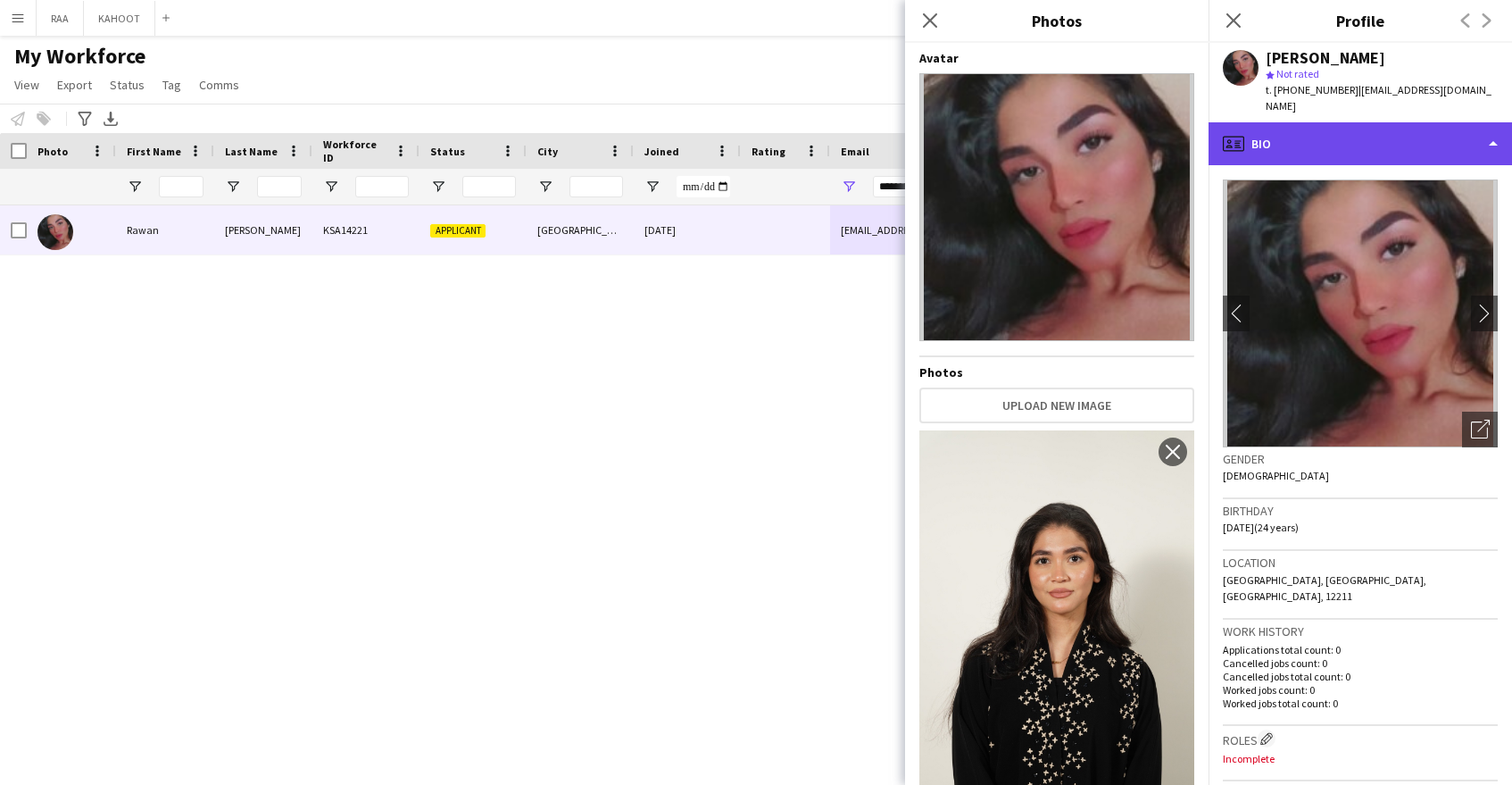
click at [1389, 135] on div "profile Bio" at bounding box center [1360, 144] width 303 height 43
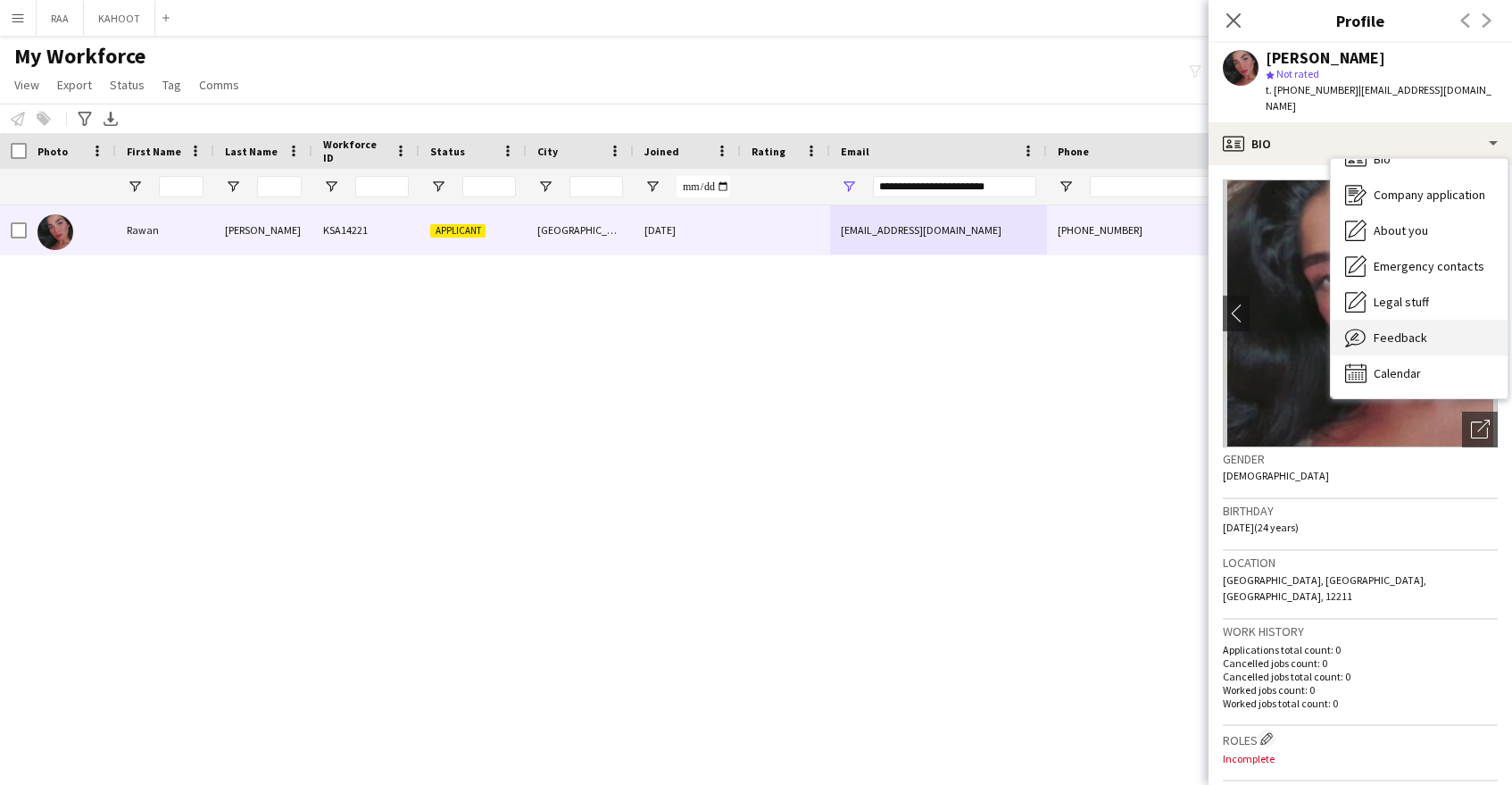
click at [1434, 329] on div "Feedback Feedback" at bounding box center [1419, 337] width 177 height 36
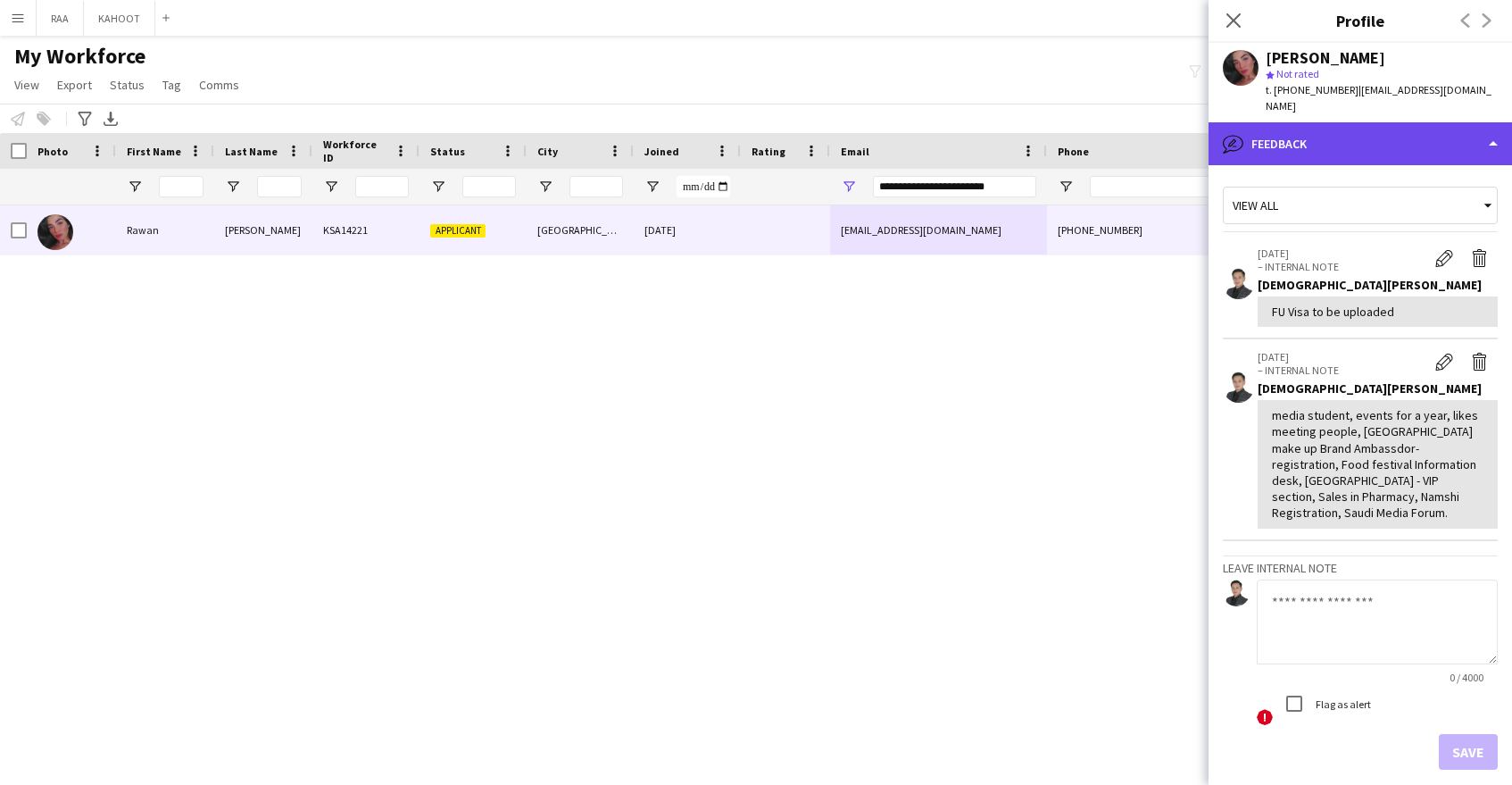
click at [1380, 124] on div "bubble-pencil Feedback" at bounding box center [1360, 144] width 303 height 43
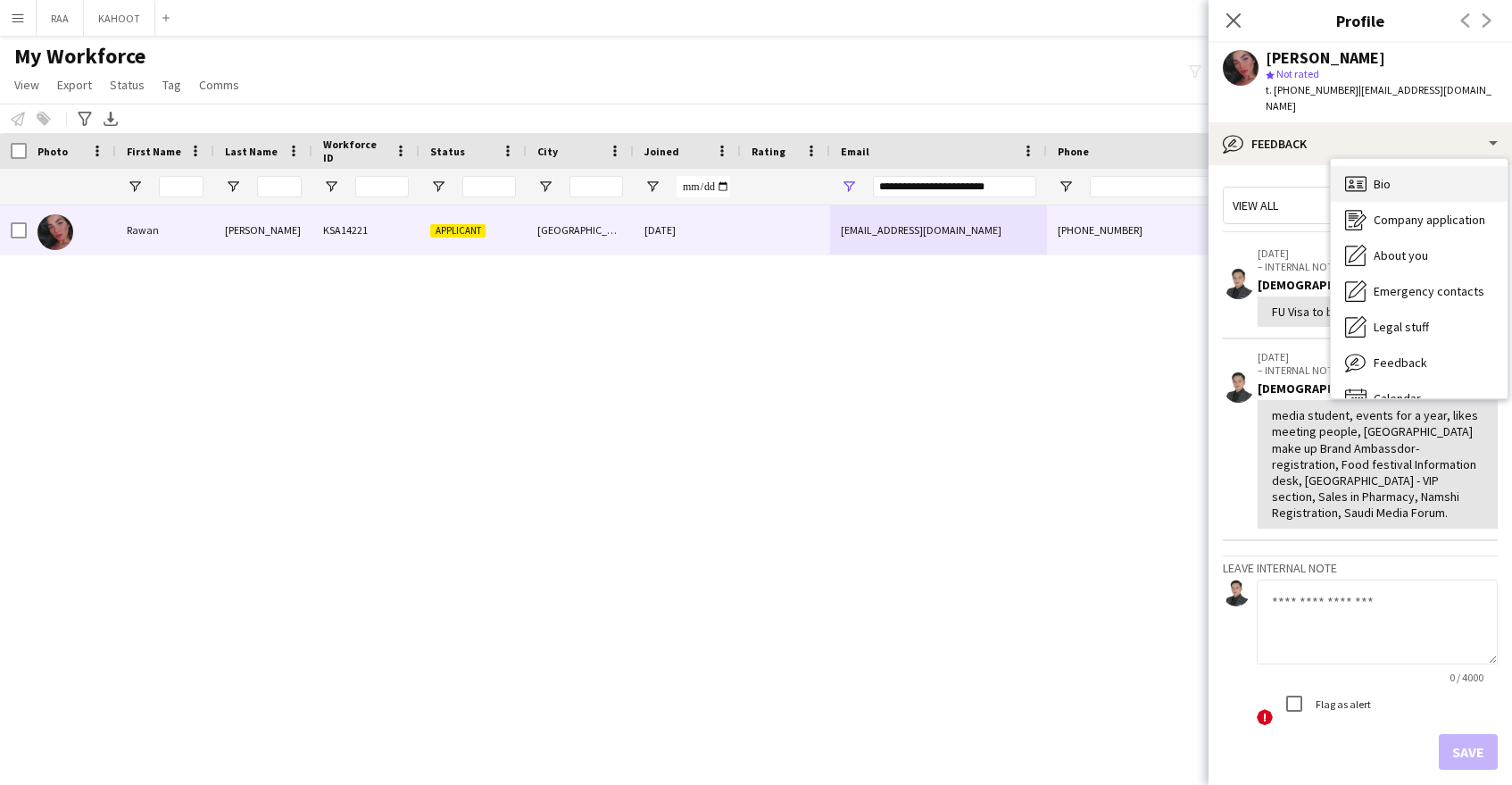
click at [1412, 166] on div "Bio Bio" at bounding box center [1419, 184] width 177 height 36
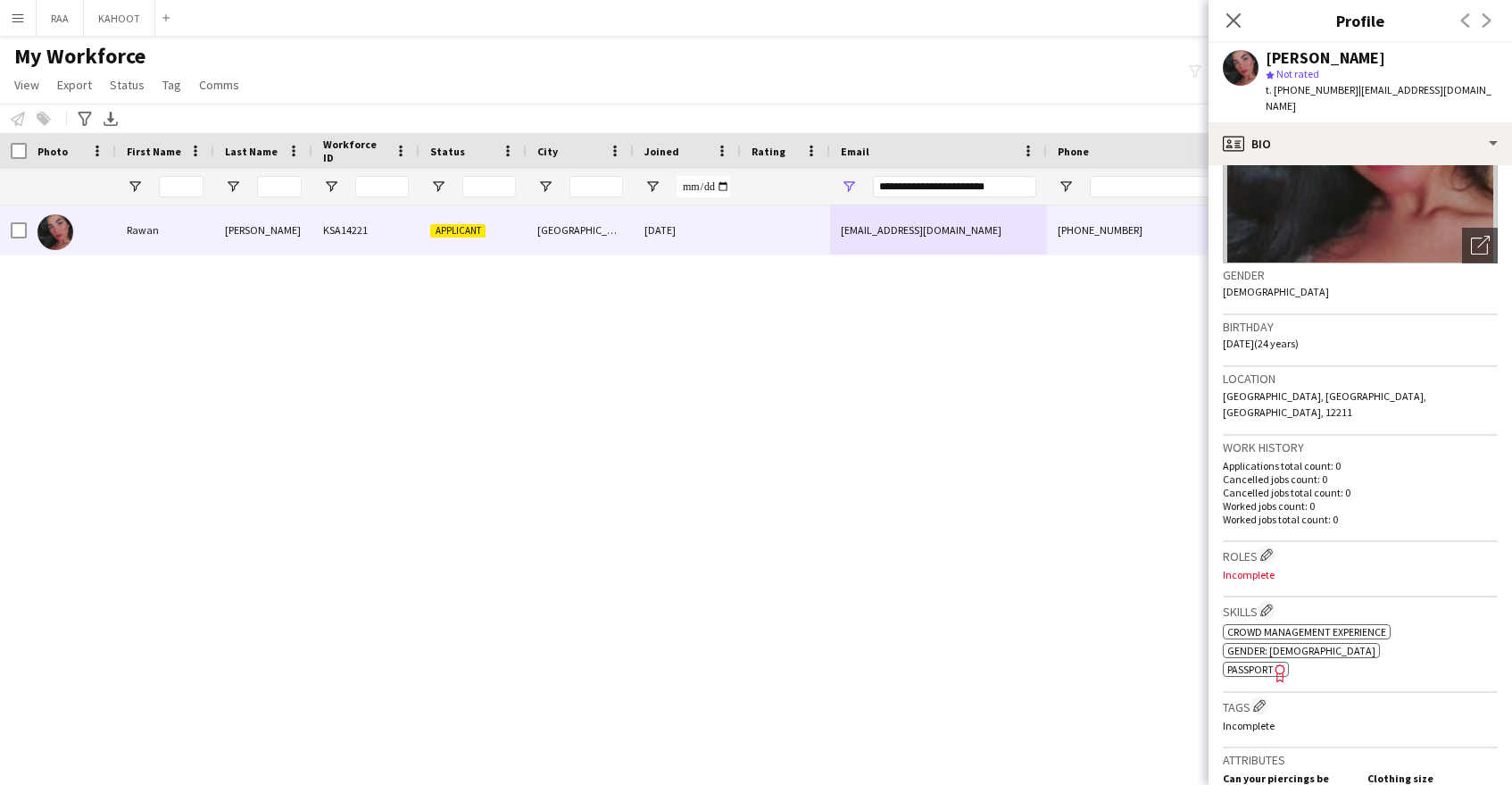
scroll to position [186, 0]
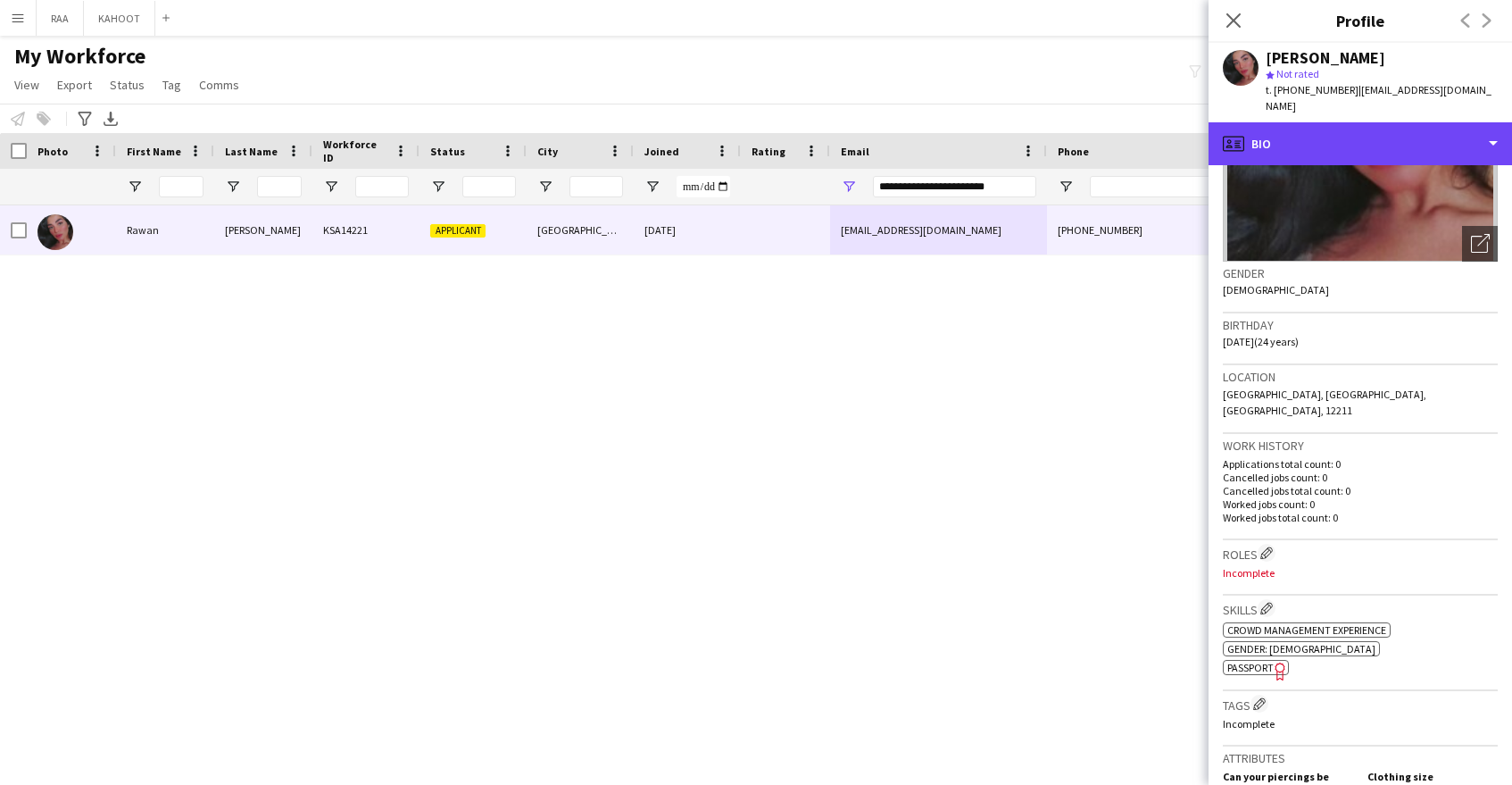
drag, startPoint x: 1366, startPoint y: 127, endPoint x: 1405, endPoint y: 176, distance: 62.6
click at [1366, 127] on div "profile Bio" at bounding box center [1360, 144] width 303 height 43
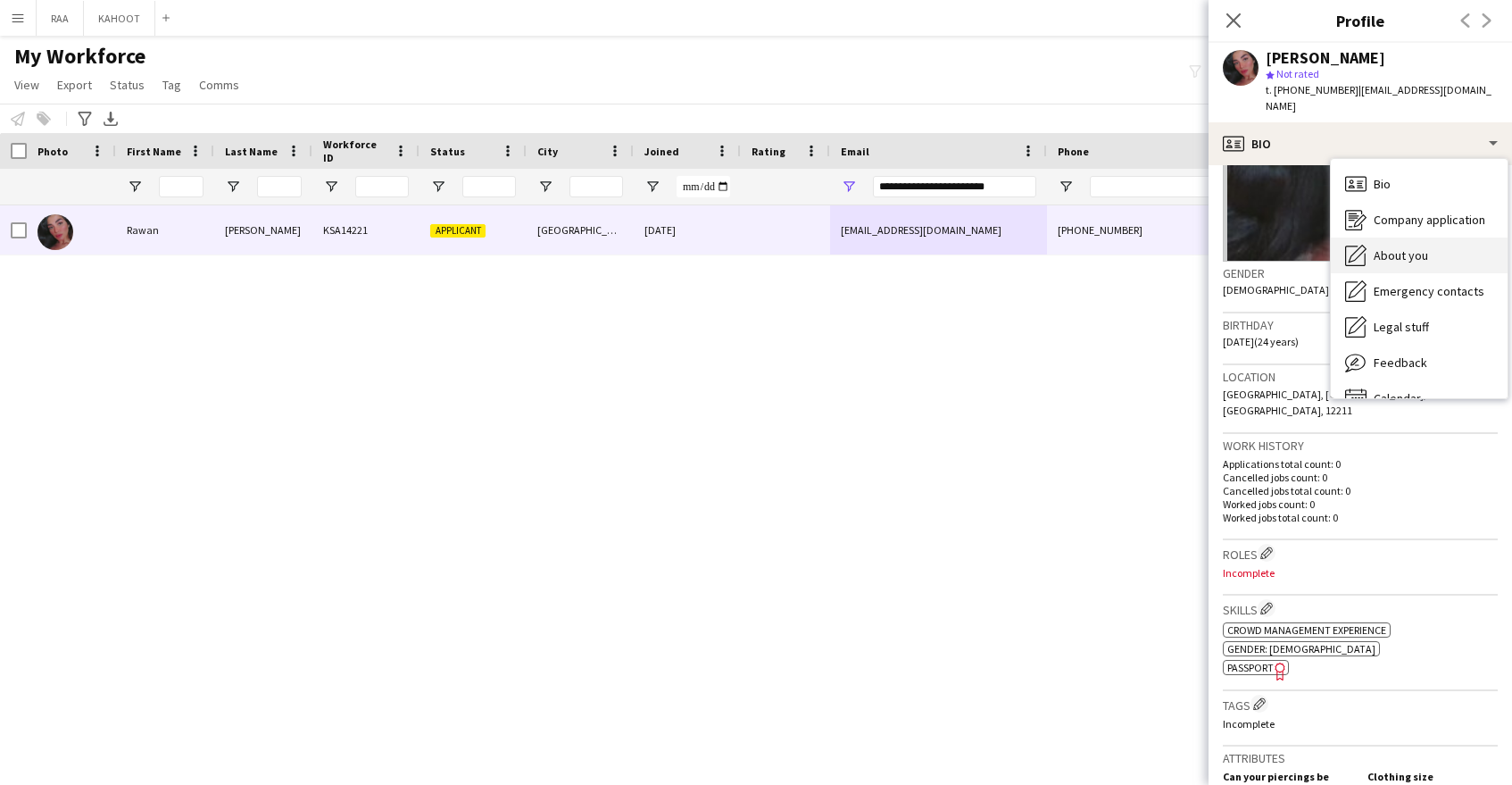
click at [1413, 247] on span "About you" at bounding box center [1401, 255] width 54 height 16
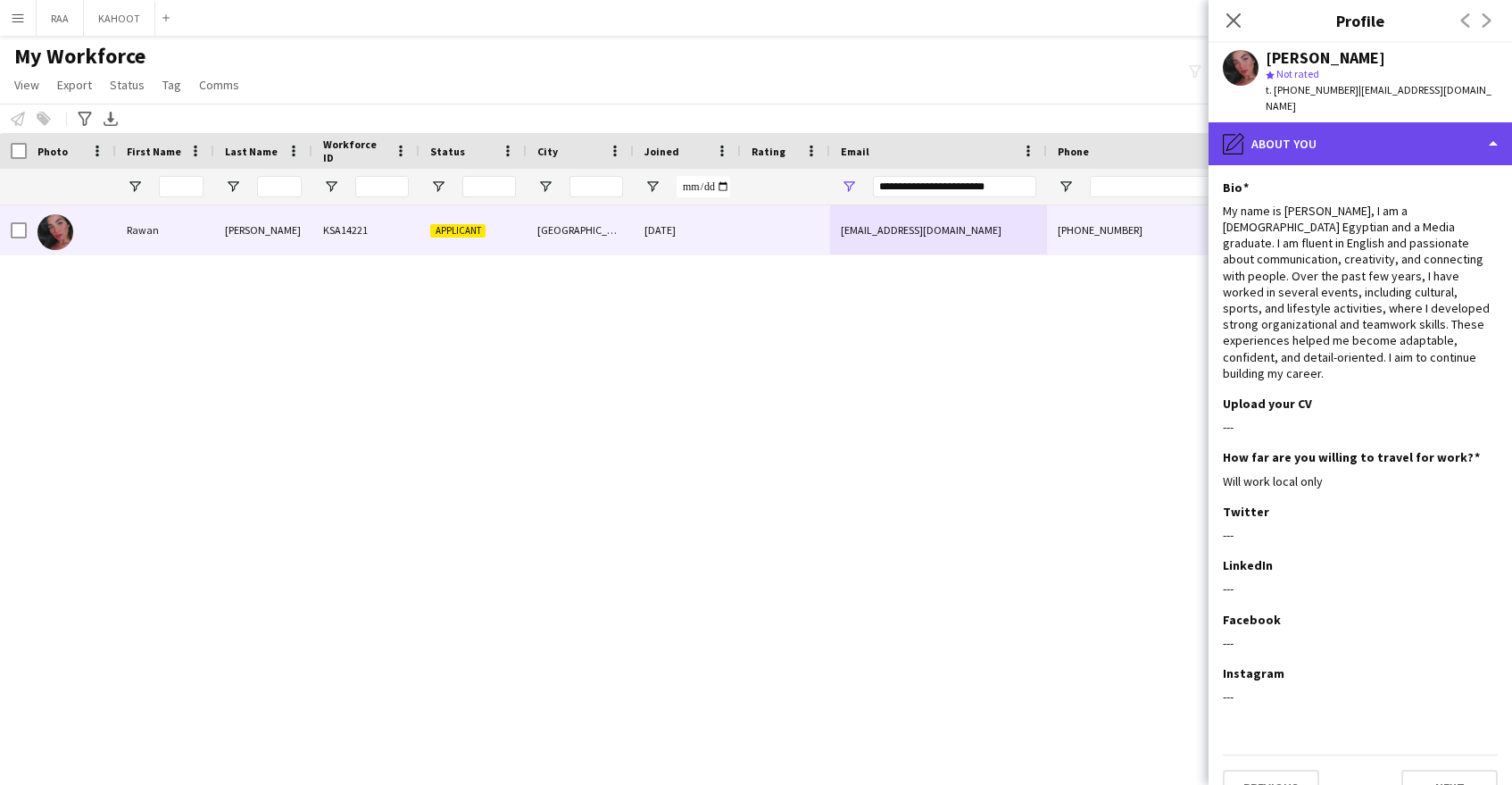
click at [1406, 124] on div "pencil4 About you" at bounding box center [1360, 144] width 303 height 43
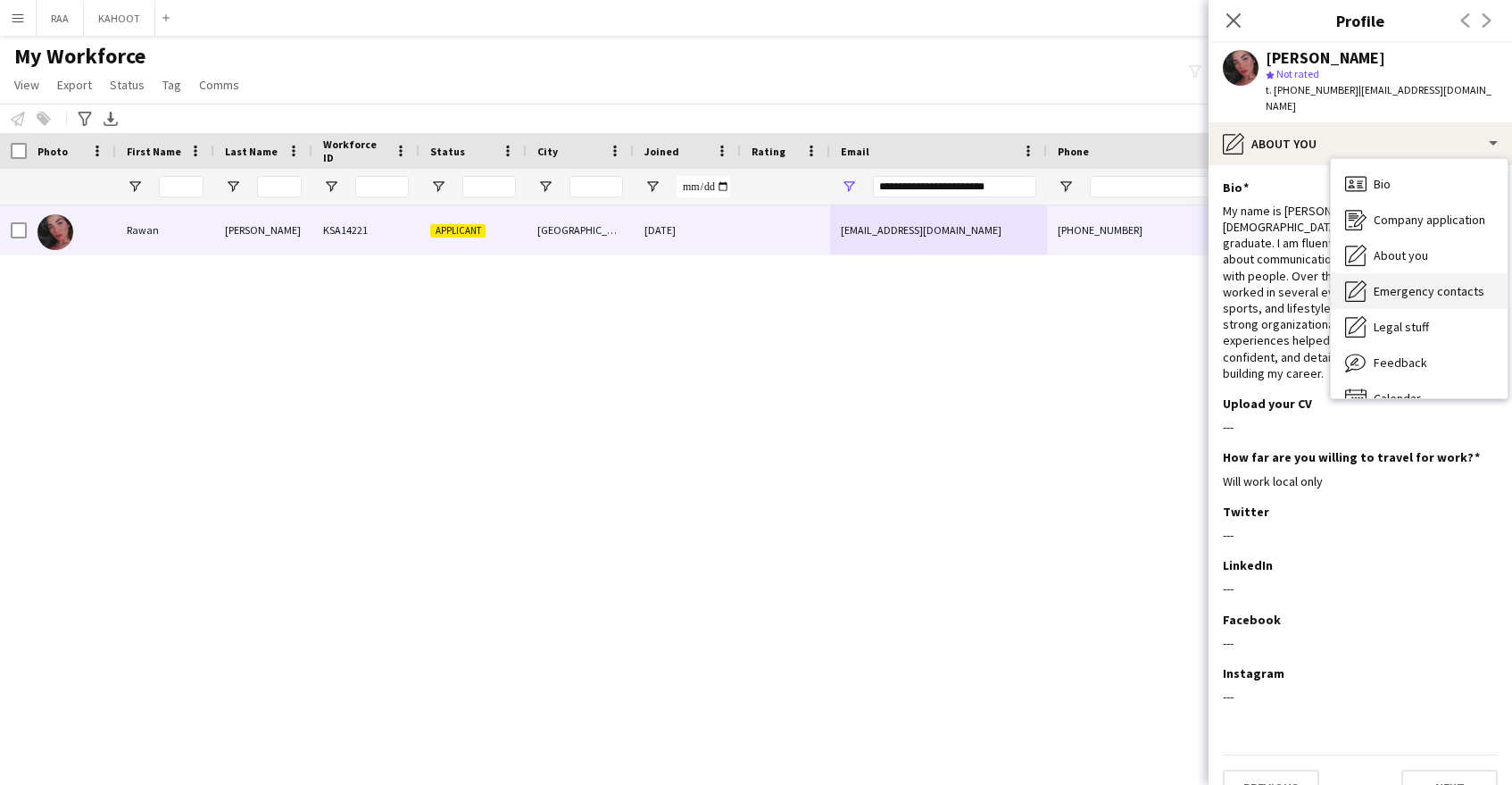
click at [1447, 283] on span "Emergency contacts" at bounding box center [1429, 291] width 111 height 16
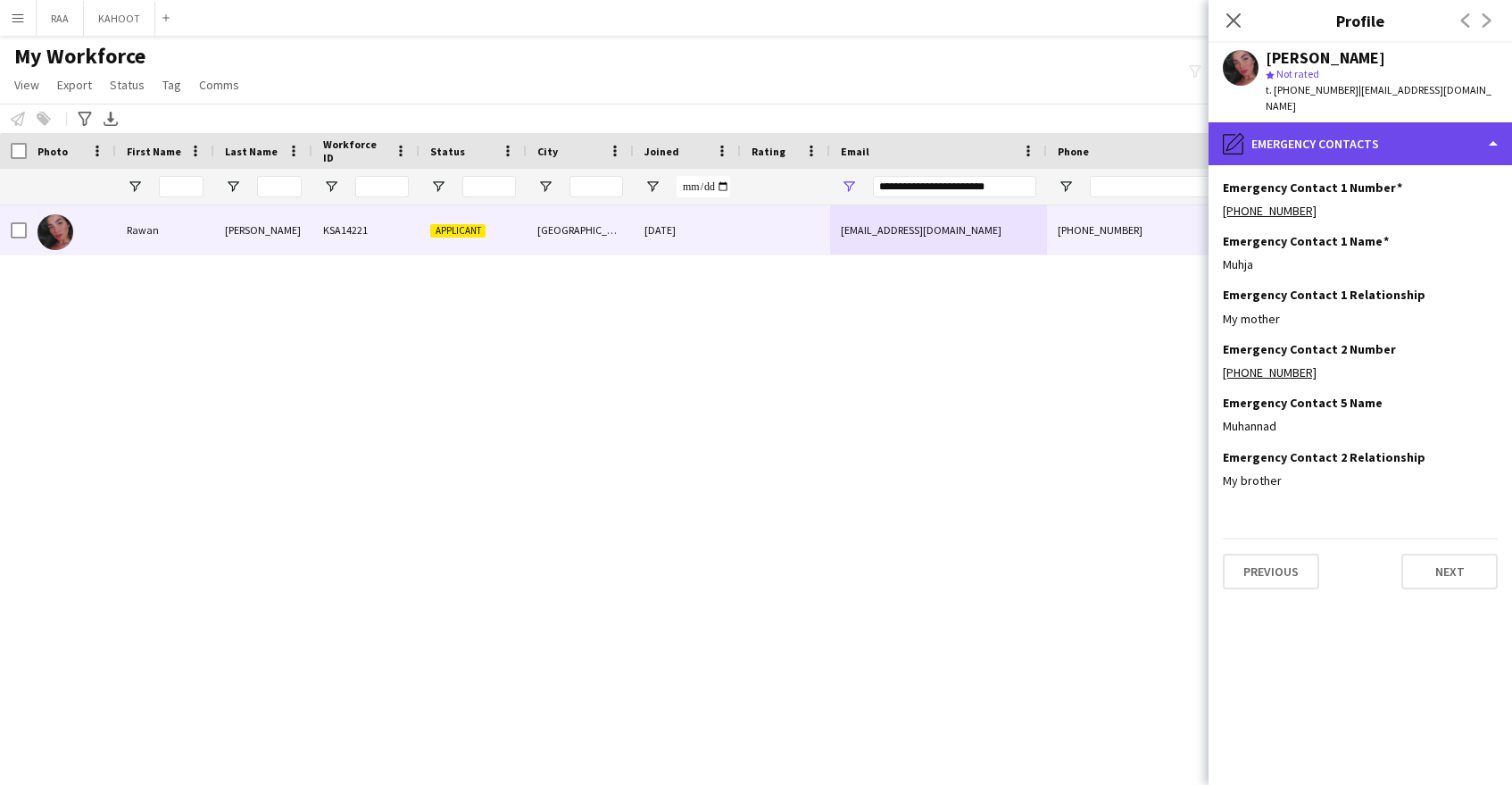
click at [1374, 135] on div "pencil4 Emergency contacts" at bounding box center [1360, 144] width 303 height 43
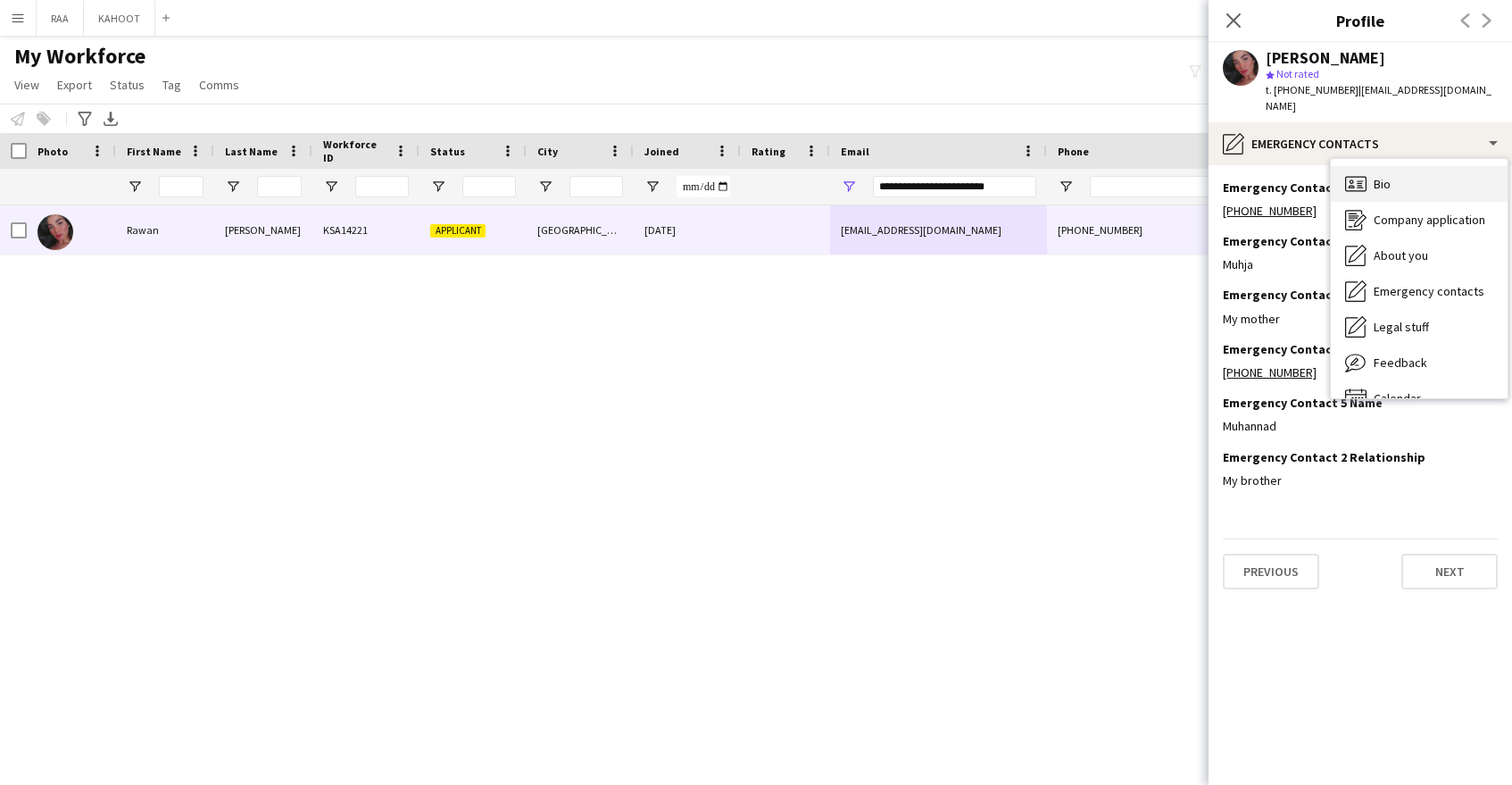
click at [1415, 171] on div "Bio Bio" at bounding box center [1419, 184] width 177 height 36
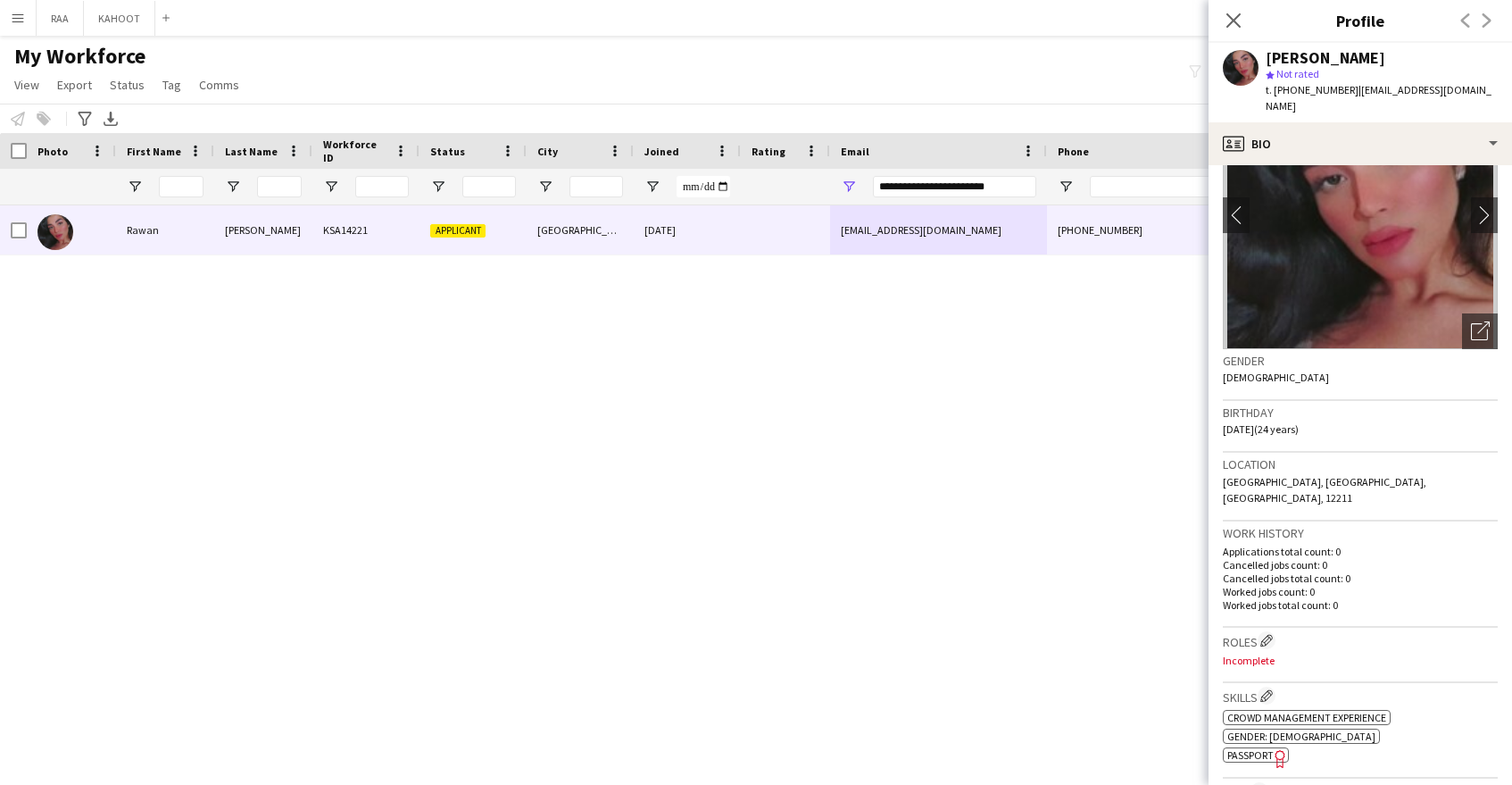
scroll to position [0, 0]
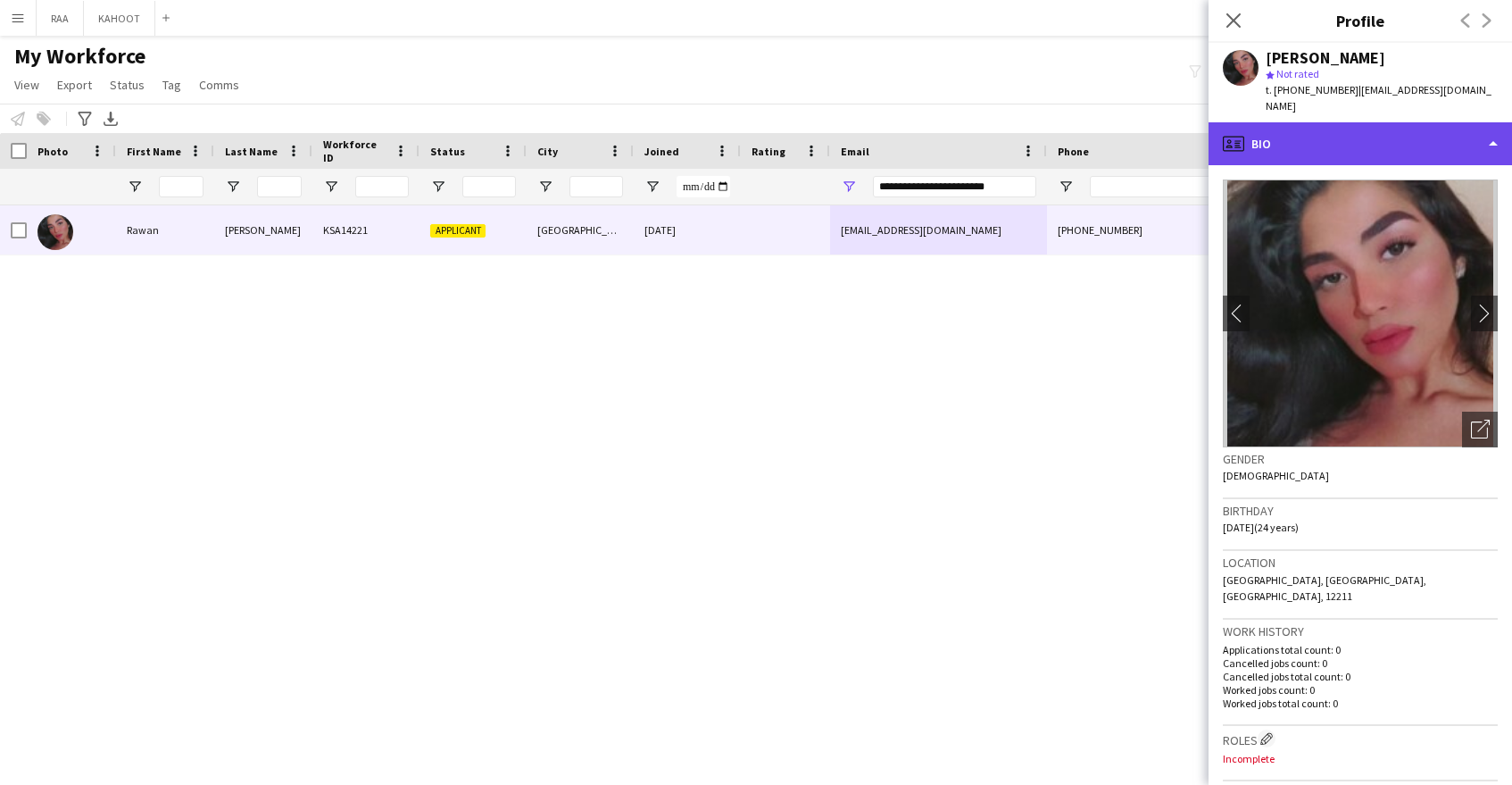
click at [1352, 131] on div "profile Bio" at bounding box center [1360, 144] width 303 height 43
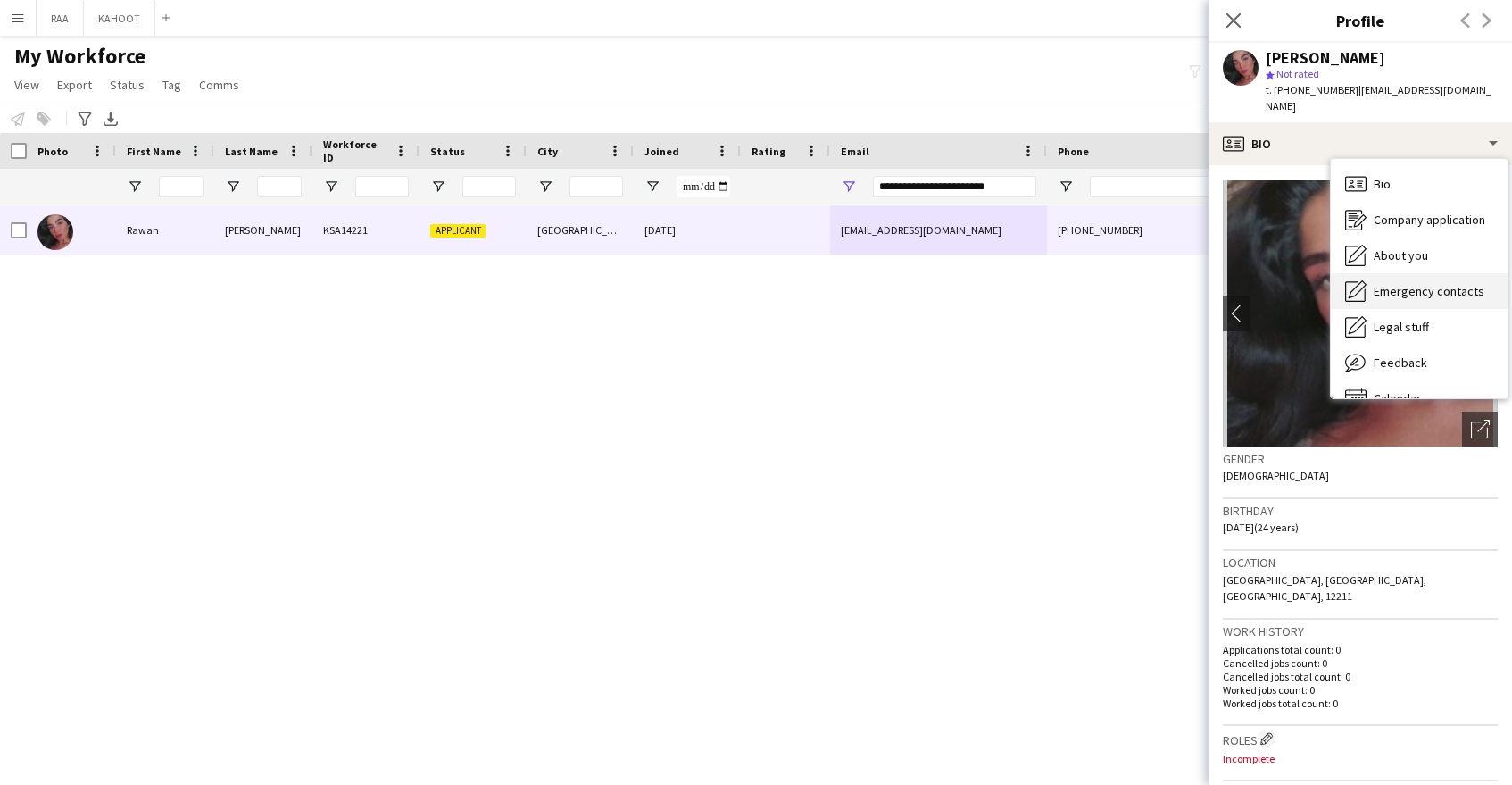
click at [1437, 283] on span "Emergency contacts" at bounding box center [1429, 291] width 111 height 16
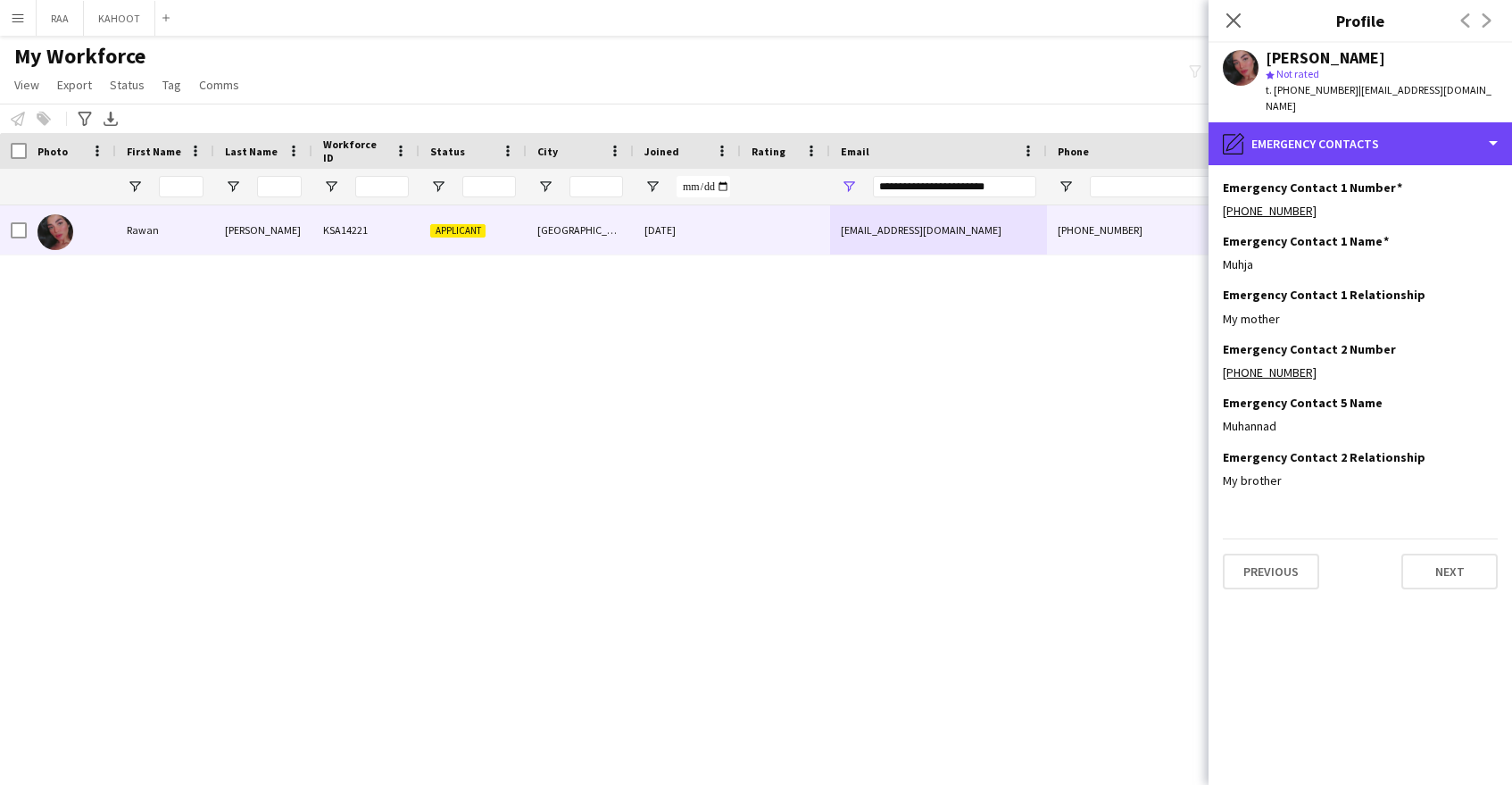
drag, startPoint x: 1379, startPoint y: 119, endPoint x: 1433, endPoint y: 188, distance: 87.6
click at [1379, 123] on div "pencil4 Emergency contacts" at bounding box center [1360, 144] width 303 height 43
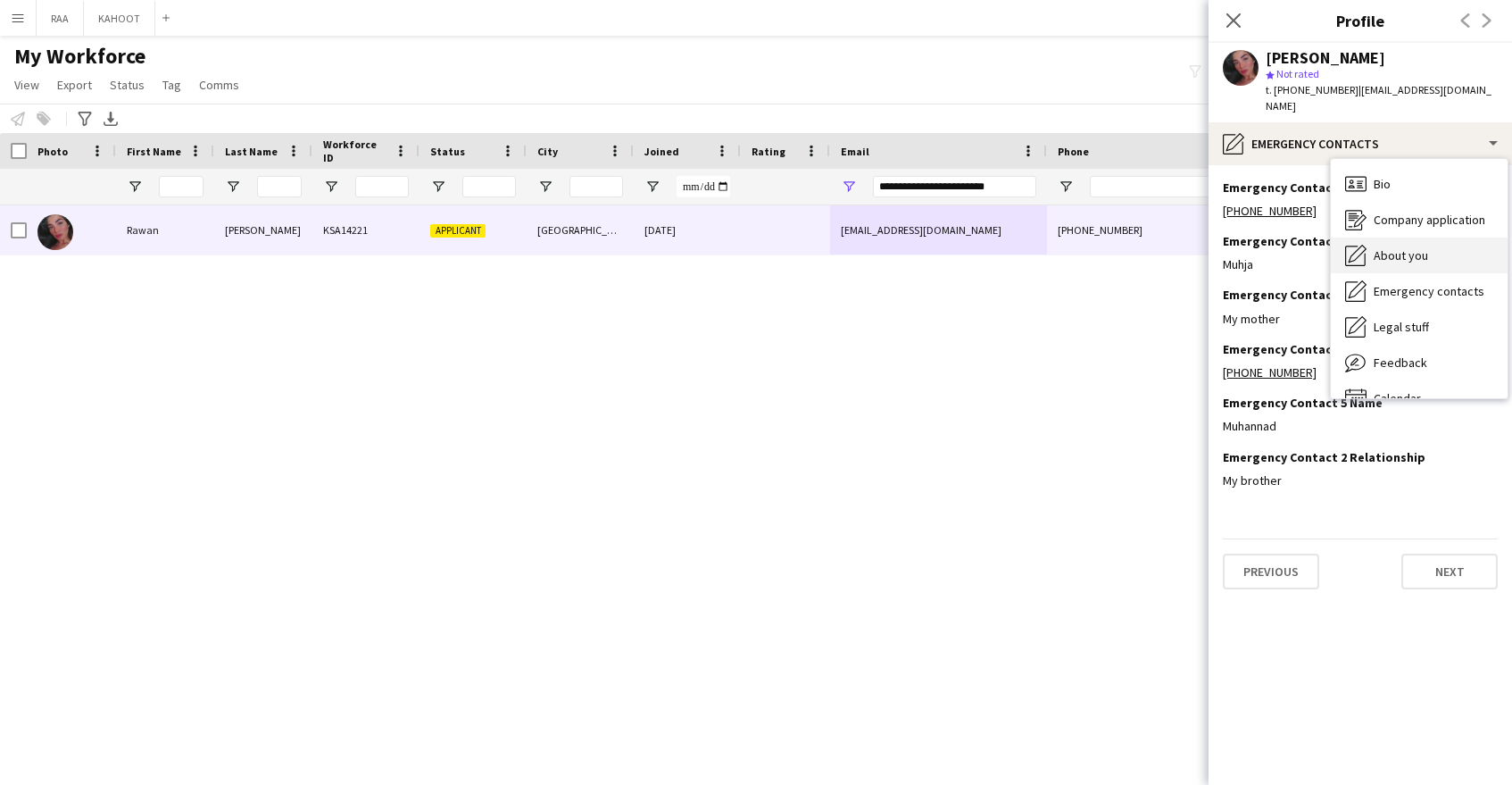
click at [1458, 252] on div "About you About you" at bounding box center [1419, 255] width 177 height 36
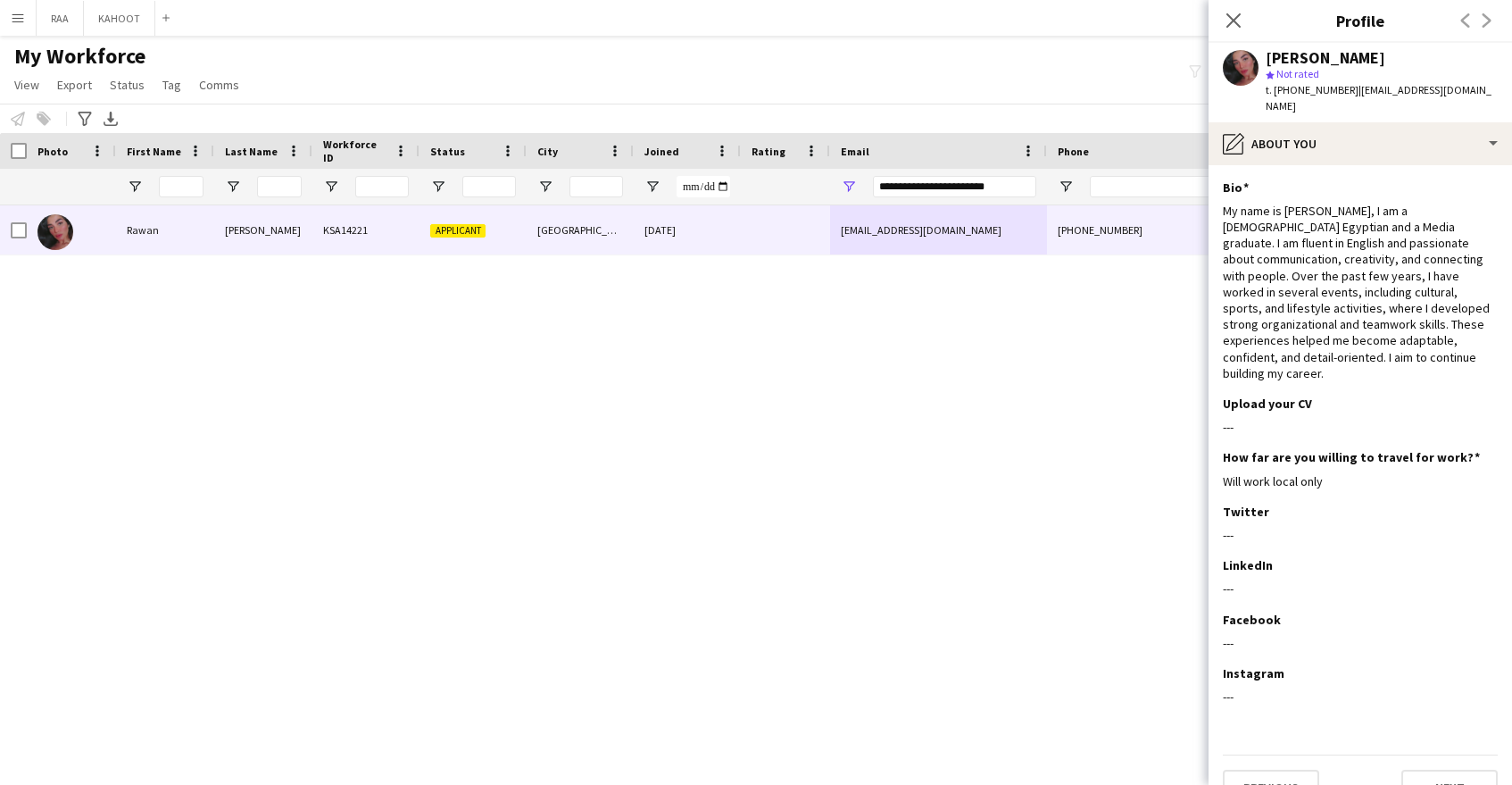
click at [1308, 91] on span "t. [PHONE_NUMBER]" at bounding box center [1312, 90] width 93 height 14
copy span "966557036961"
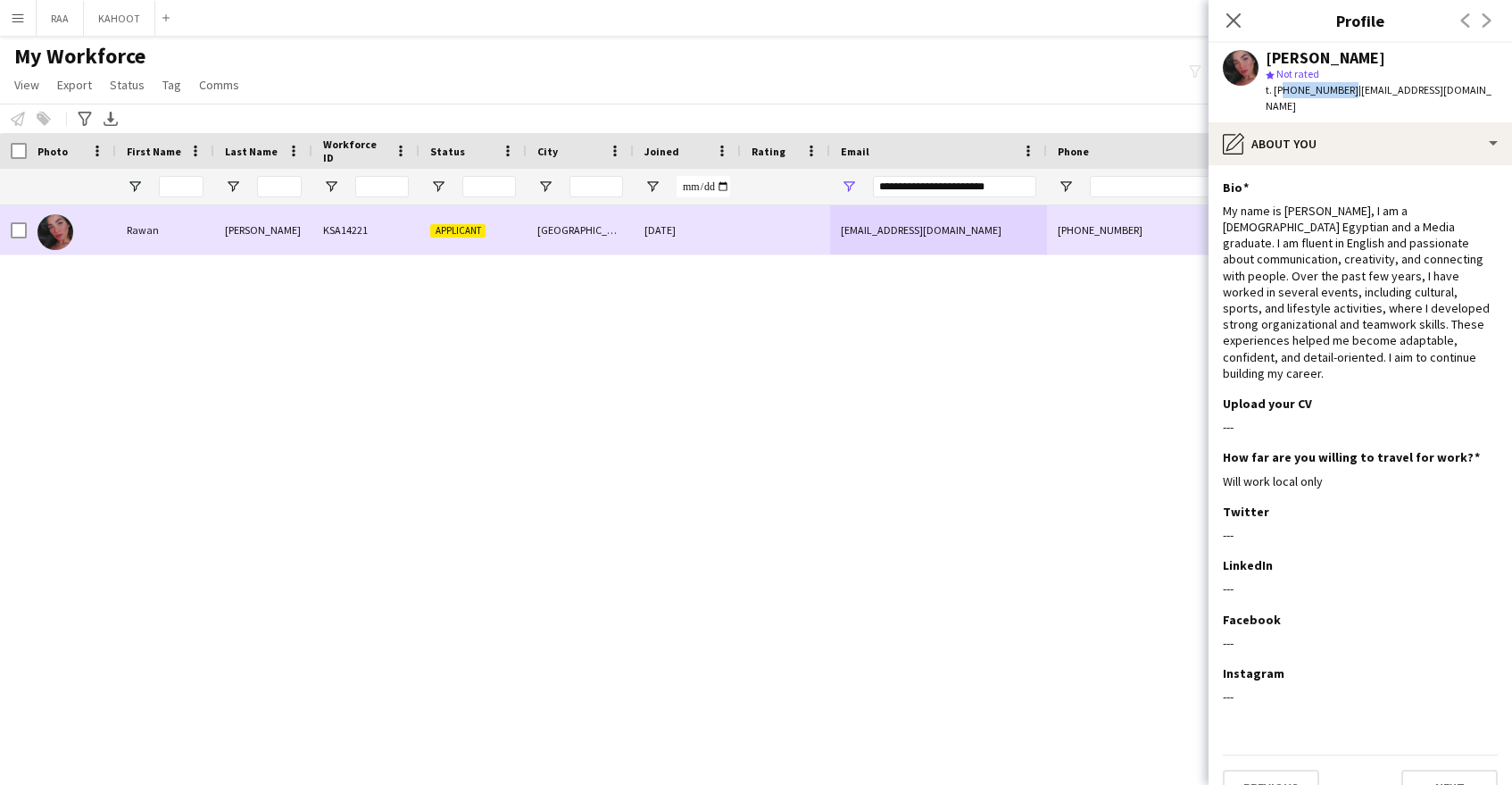
click at [885, 247] on div "[EMAIL_ADDRESS][DOMAIN_NAME]" at bounding box center [938, 229] width 217 height 49
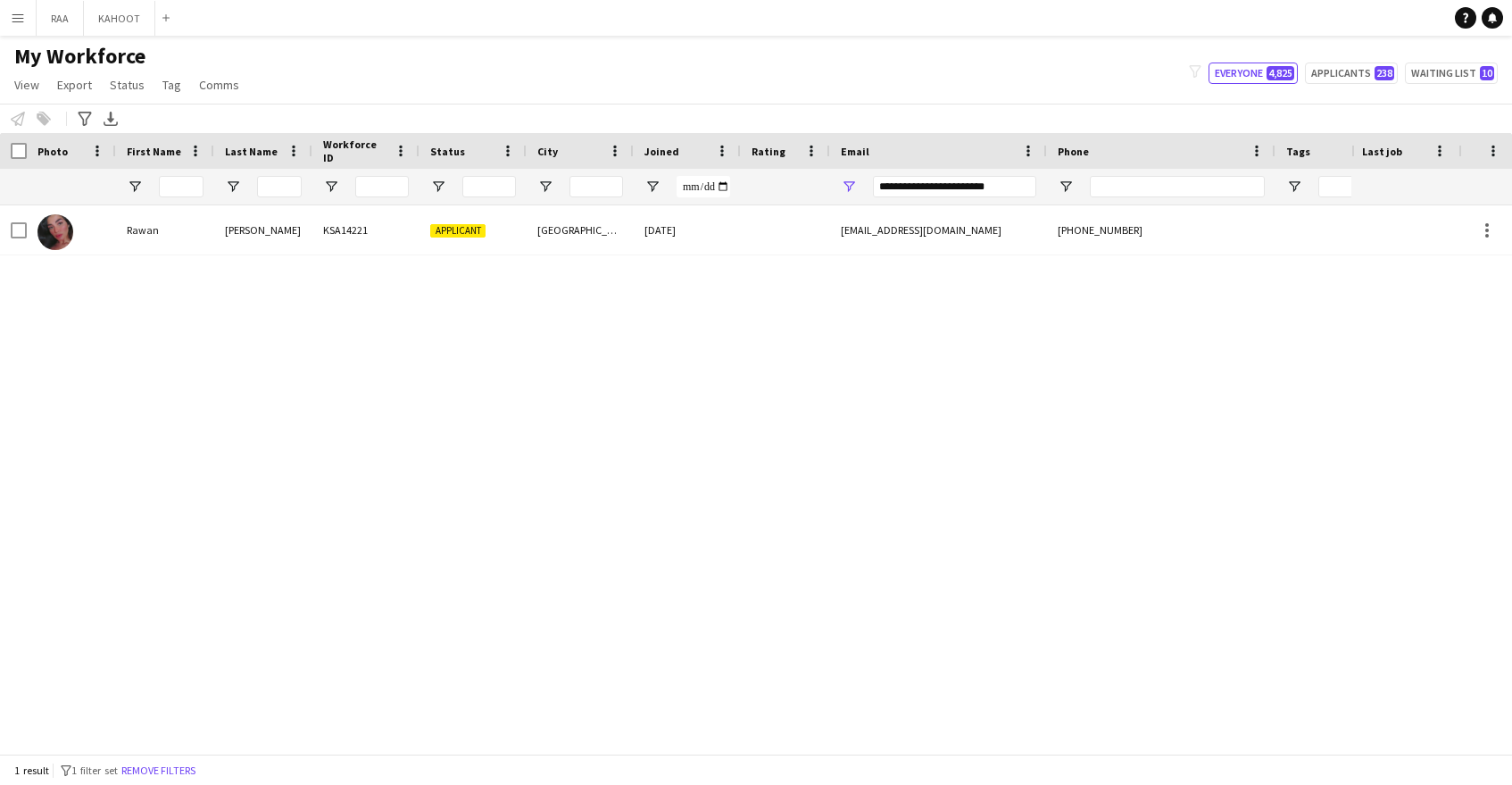
click at [878, 358] on div "Rawan Mamdouh KSA14221 Applicant [GEOGRAPHIC_DATA] [DATE] [EMAIL_ADDRESS][DOMAI…" at bounding box center [675, 479] width 1352 height 548
drag, startPoint x: 1026, startPoint y: 190, endPoint x: 803, endPoint y: 182, distance: 223.1
click at [803, 182] on div at bounding box center [1017, 187] width 2036 height 36
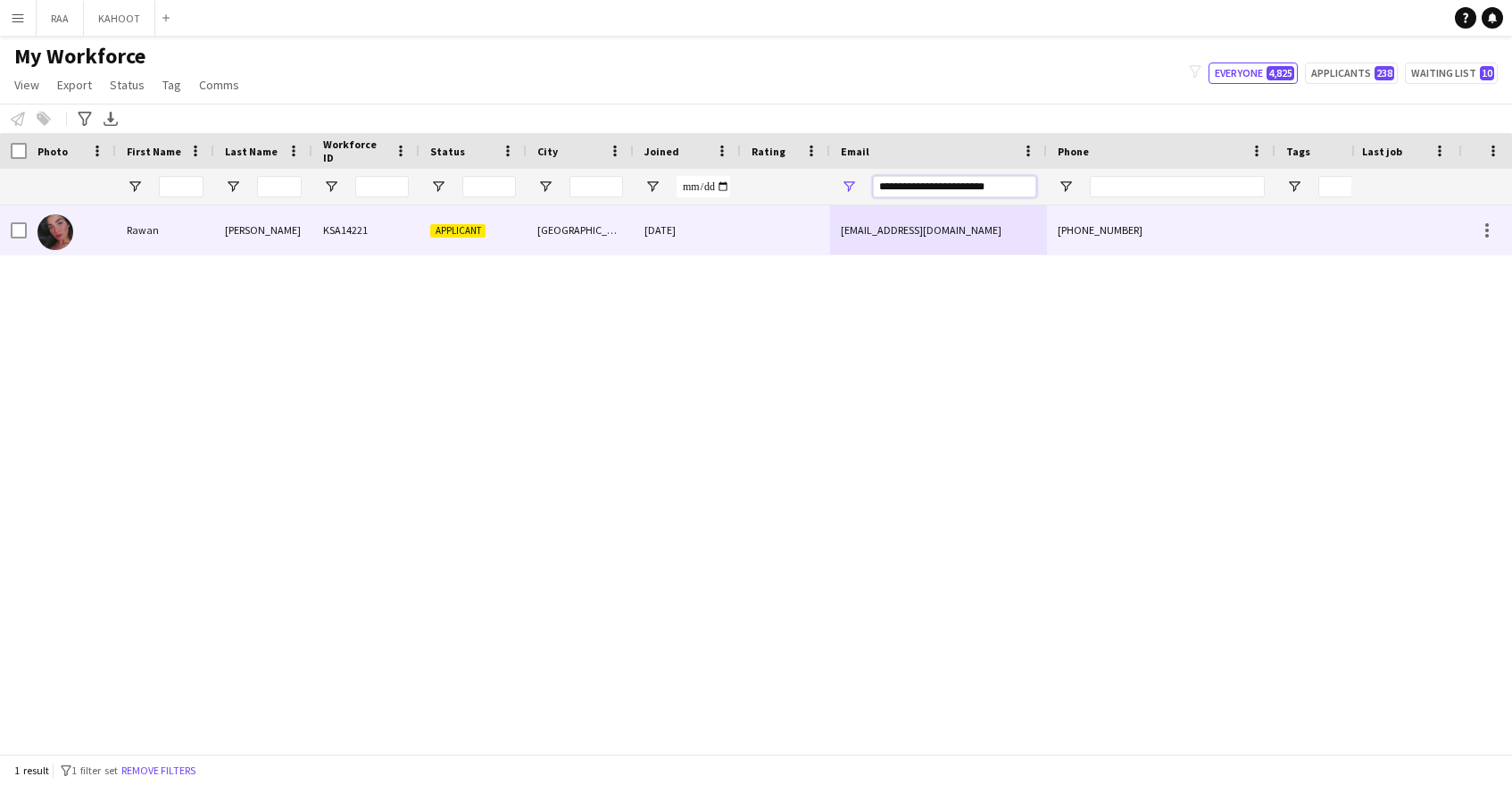
paste input "Email Filter Input"
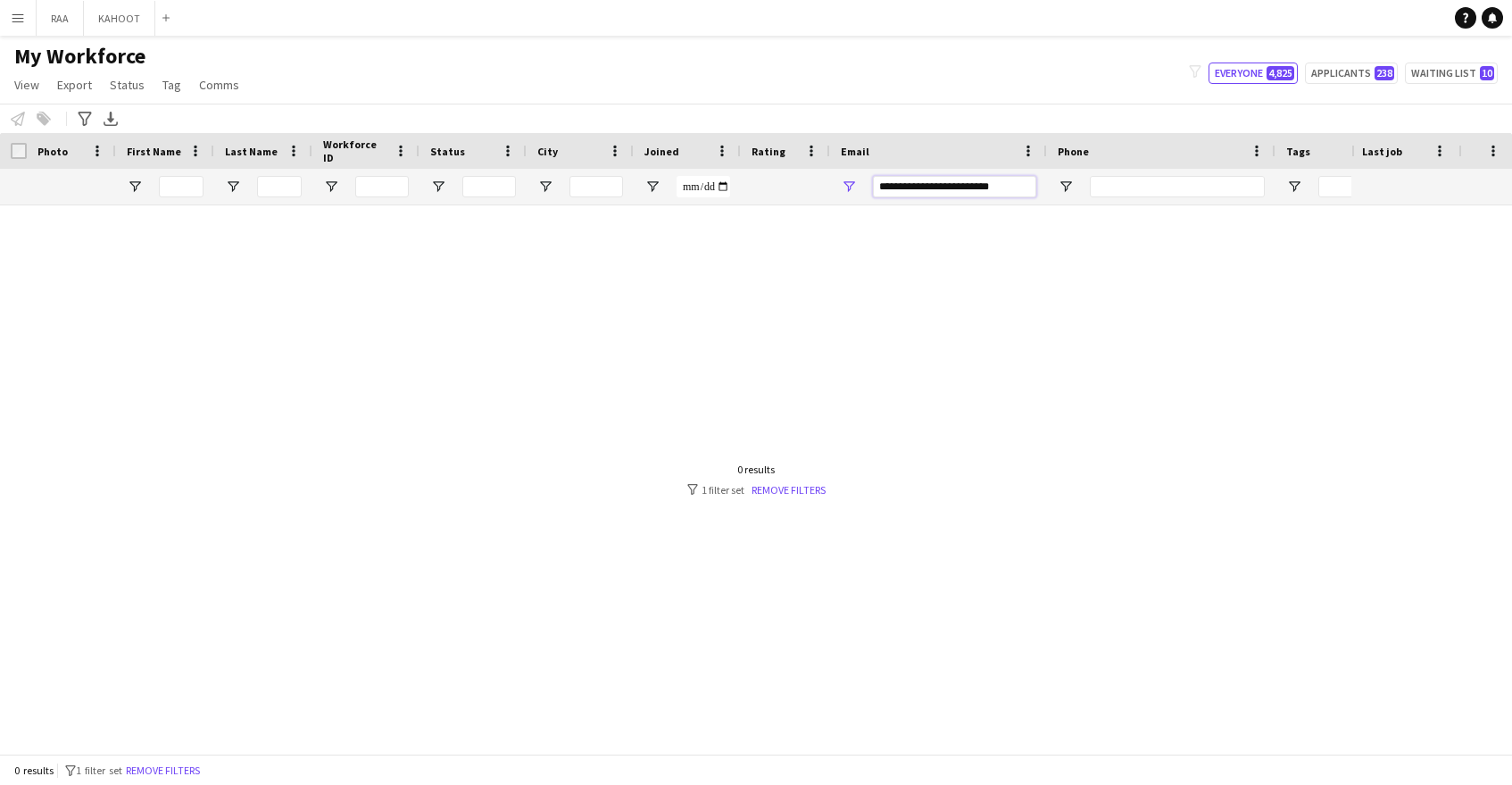
paste input "Email Filter Input"
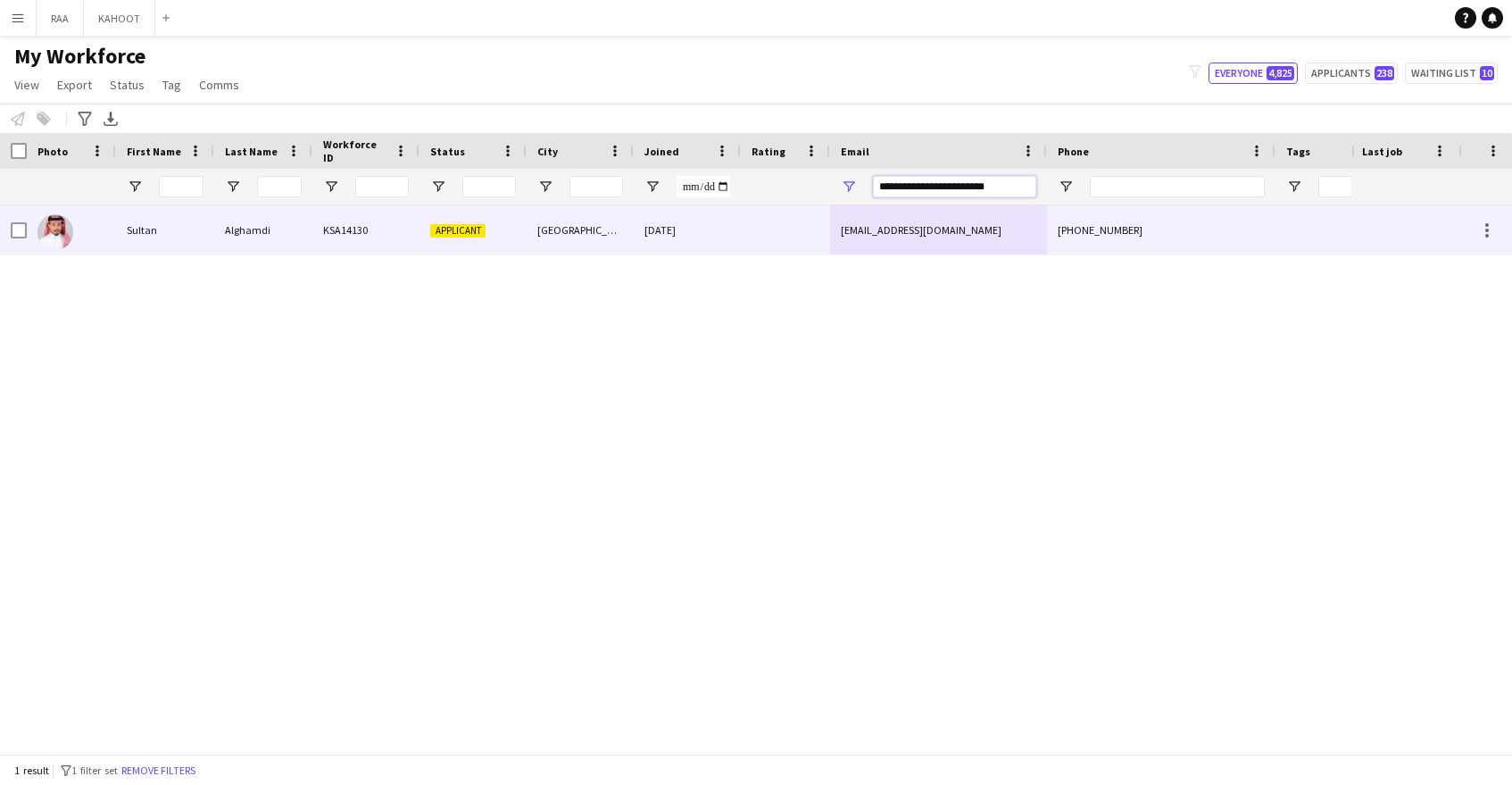
type input "**********"
click at [665, 229] on div "[DATE]" at bounding box center [687, 229] width 107 height 49
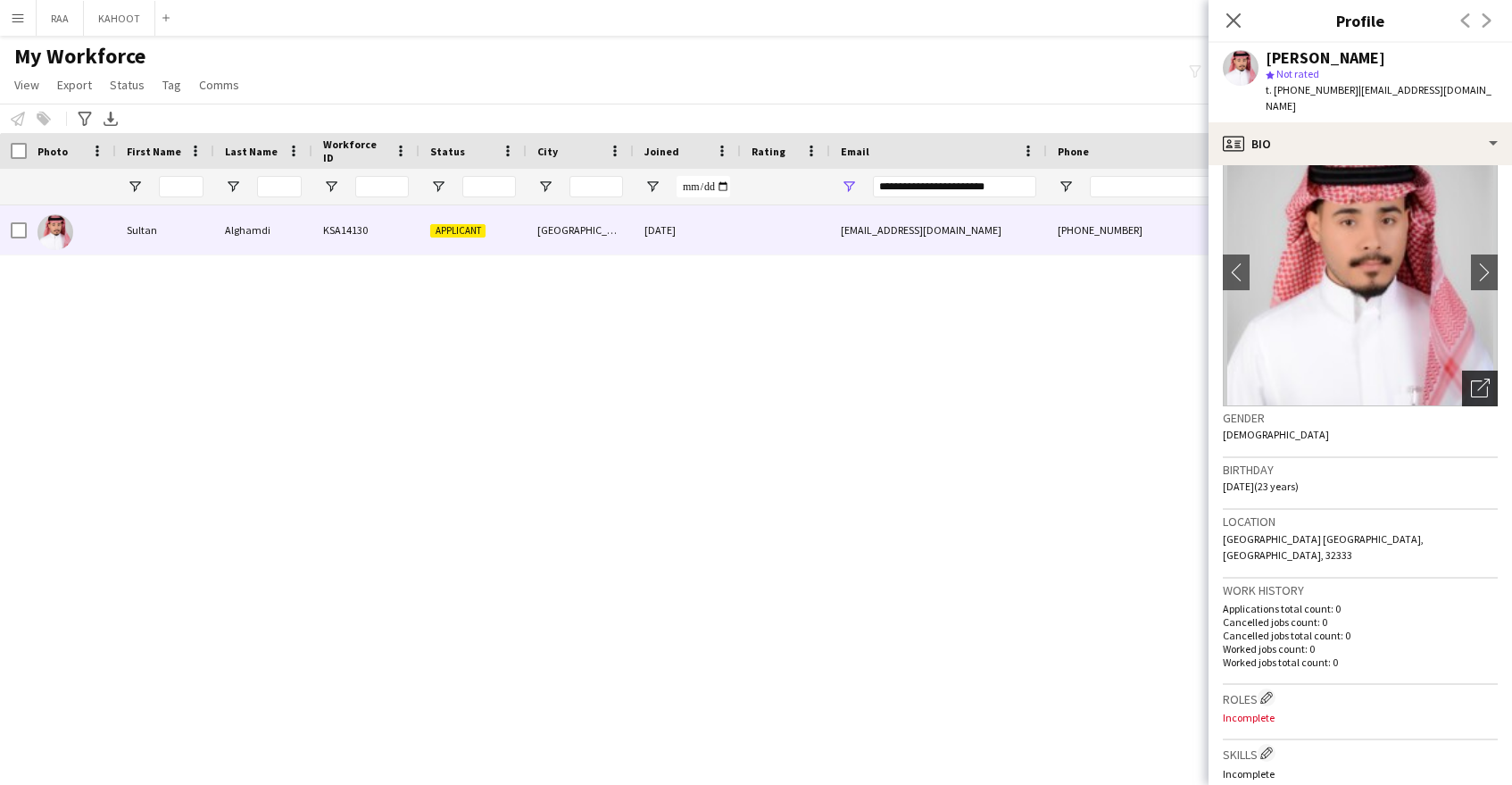
scroll to position [45, 0]
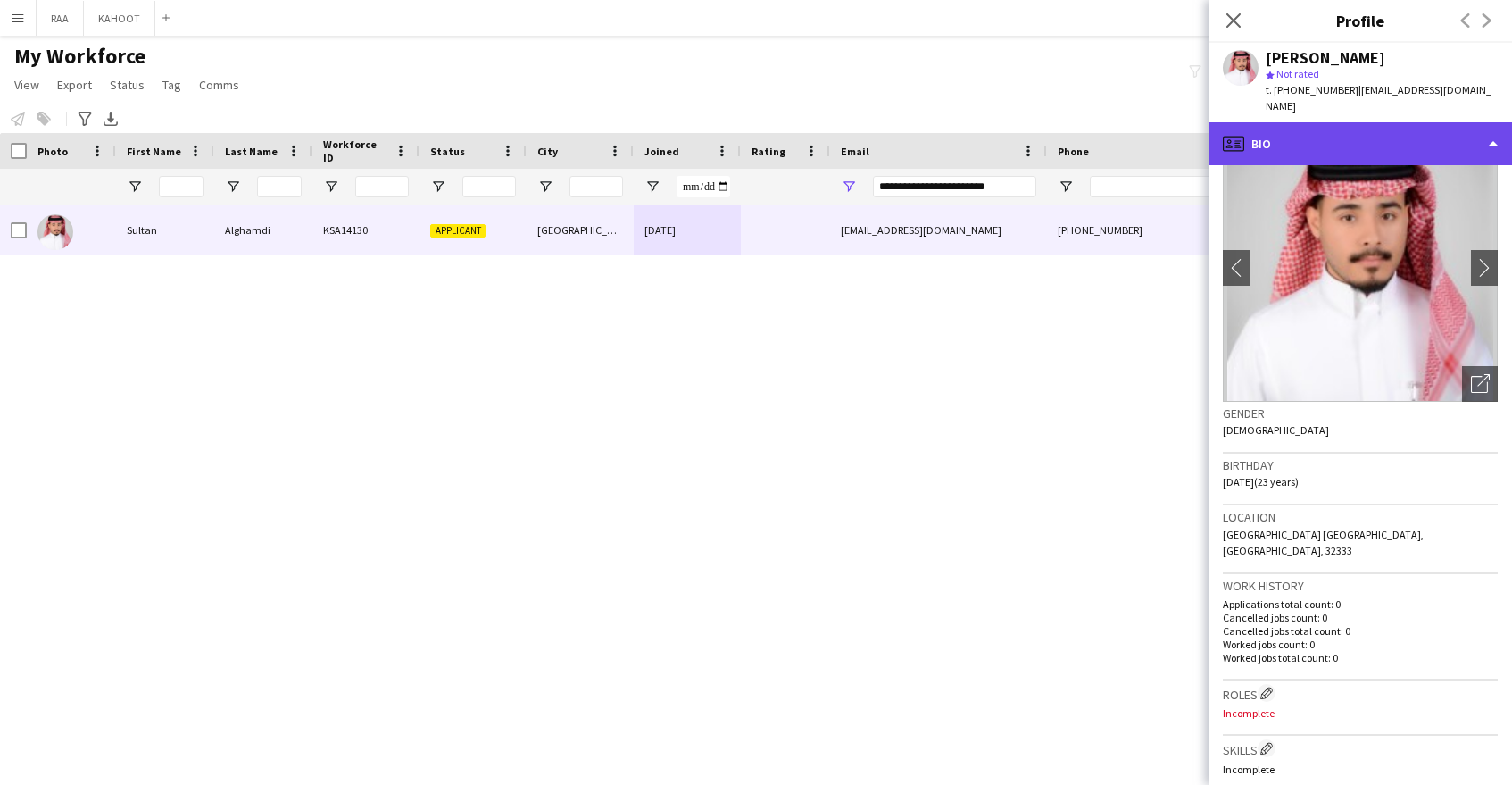
click at [1310, 131] on div "profile Bio" at bounding box center [1360, 144] width 303 height 43
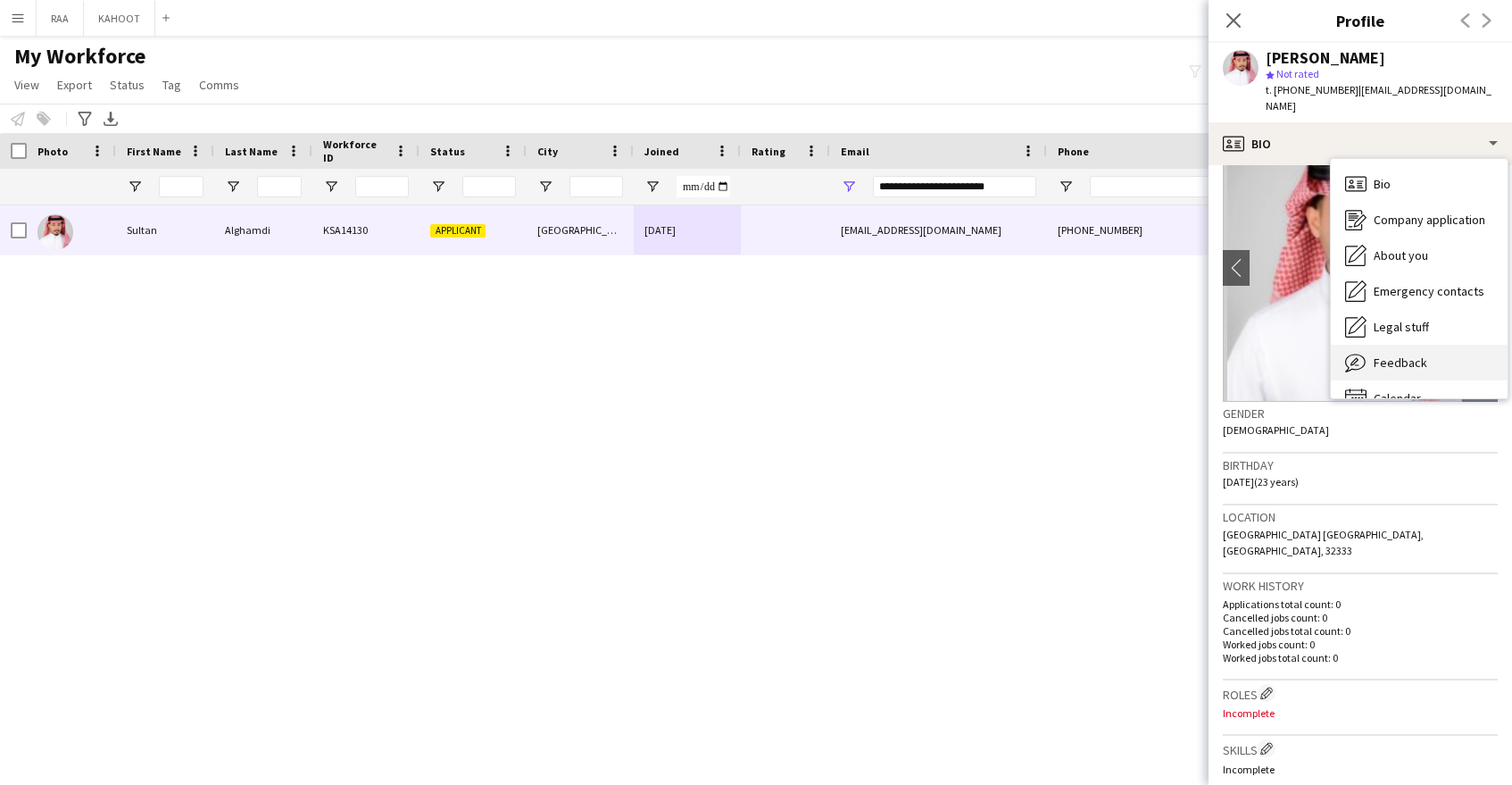
click at [1424, 351] on div "Feedback Feedback" at bounding box center [1419, 363] width 177 height 36
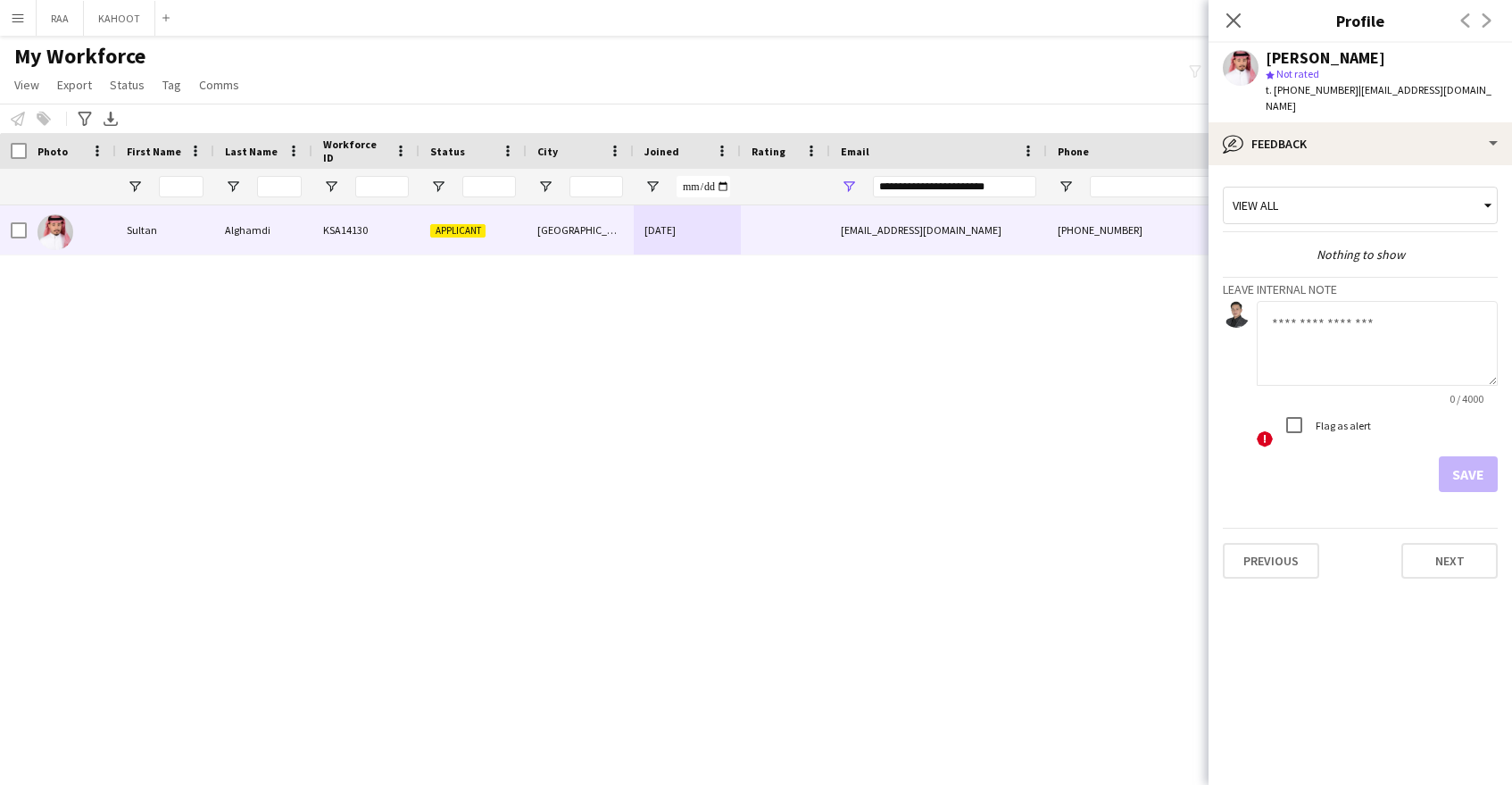
click at [1345, 321] on textarea at bounding box center [1377, 343] width 241 height 85
click at [1366, 329] on textarea "**********" at bounding box center [1377, 343] width 241 height 85
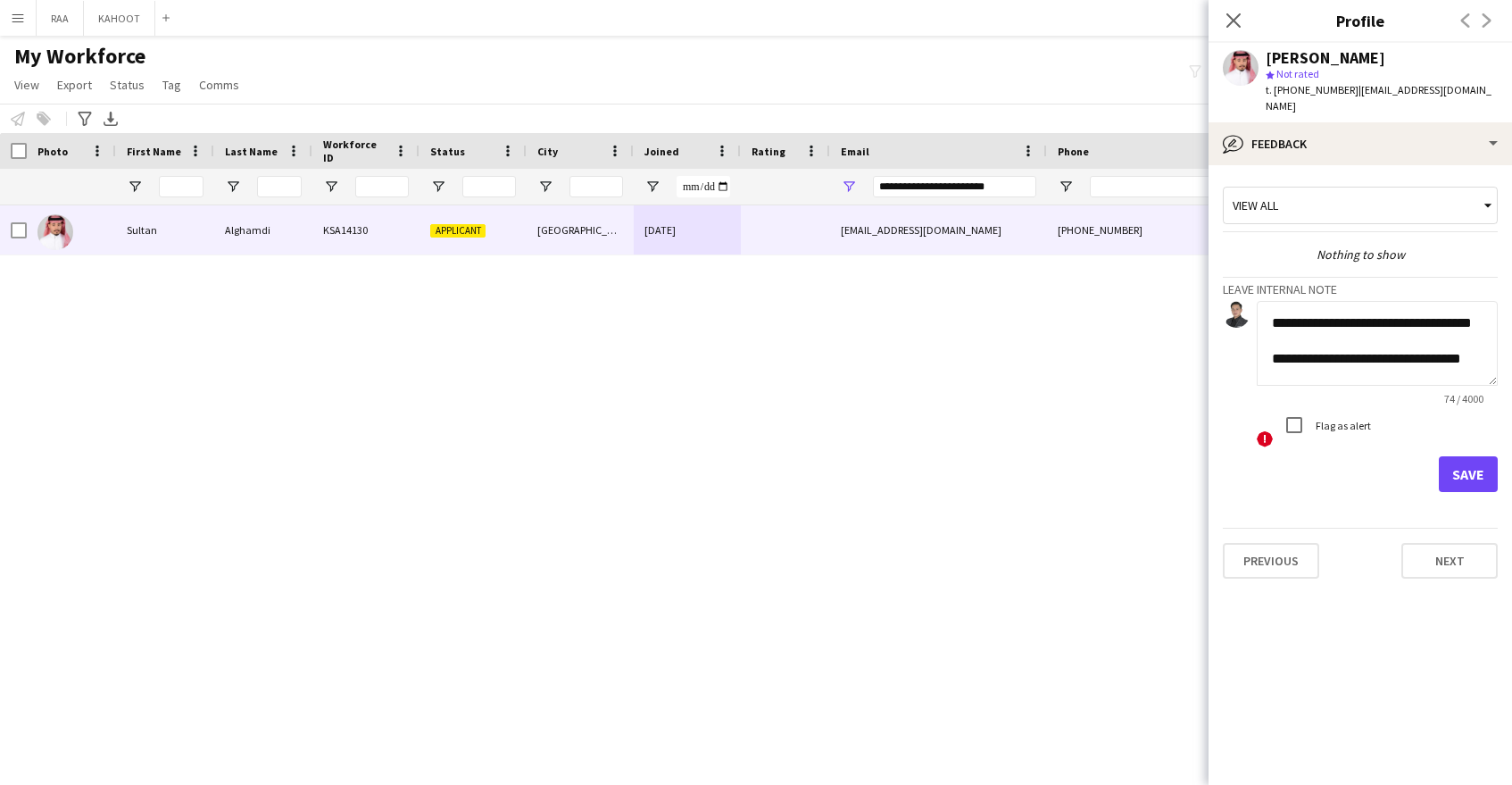
scroll to position [18, 0]
click at [1355, 335] on textarea "**********" at bounding box center [1377, 343] width 241 height 85
click at [1459, 358] on textarea "**********" at bounding box center [1377, 343] width 241 height 85
type textarea "**********"
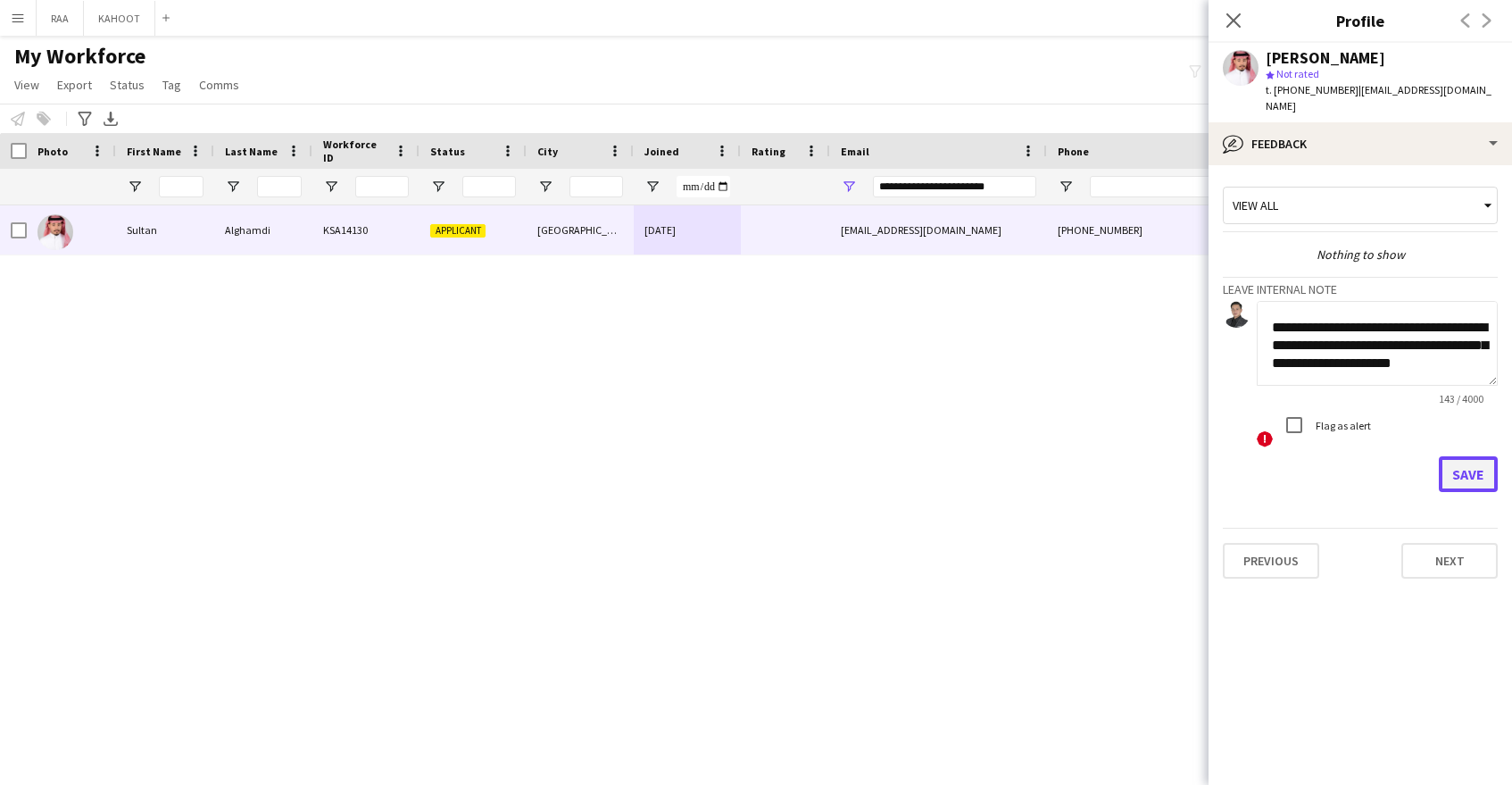
click at [1461, 467] on button "Save" at bounding box center [1468, 474] width 59 height 36
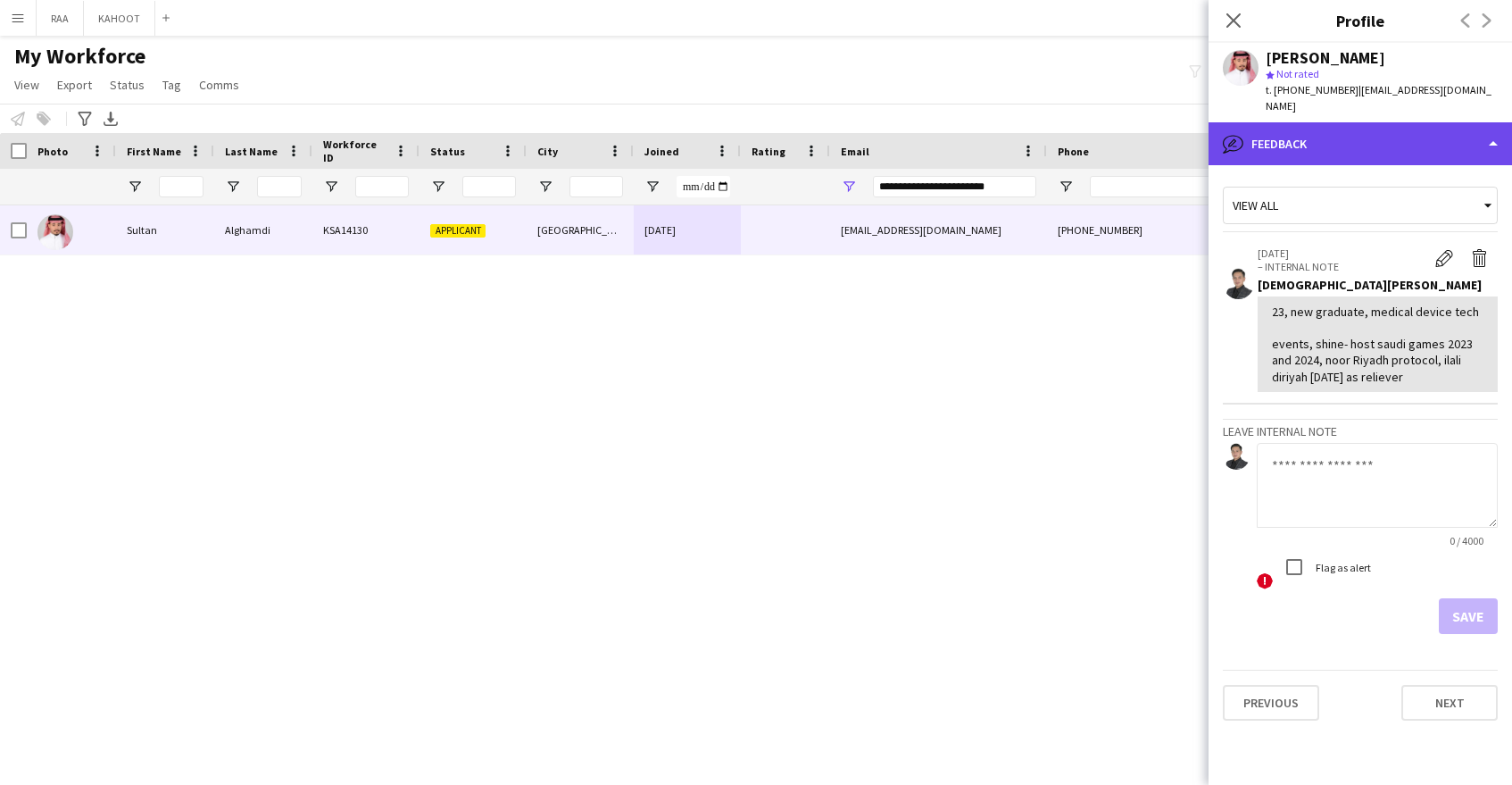
click at [1343, 123] on div "bubble-pencil Feedback" at bounding box center [1360, 144] width 303 height 43
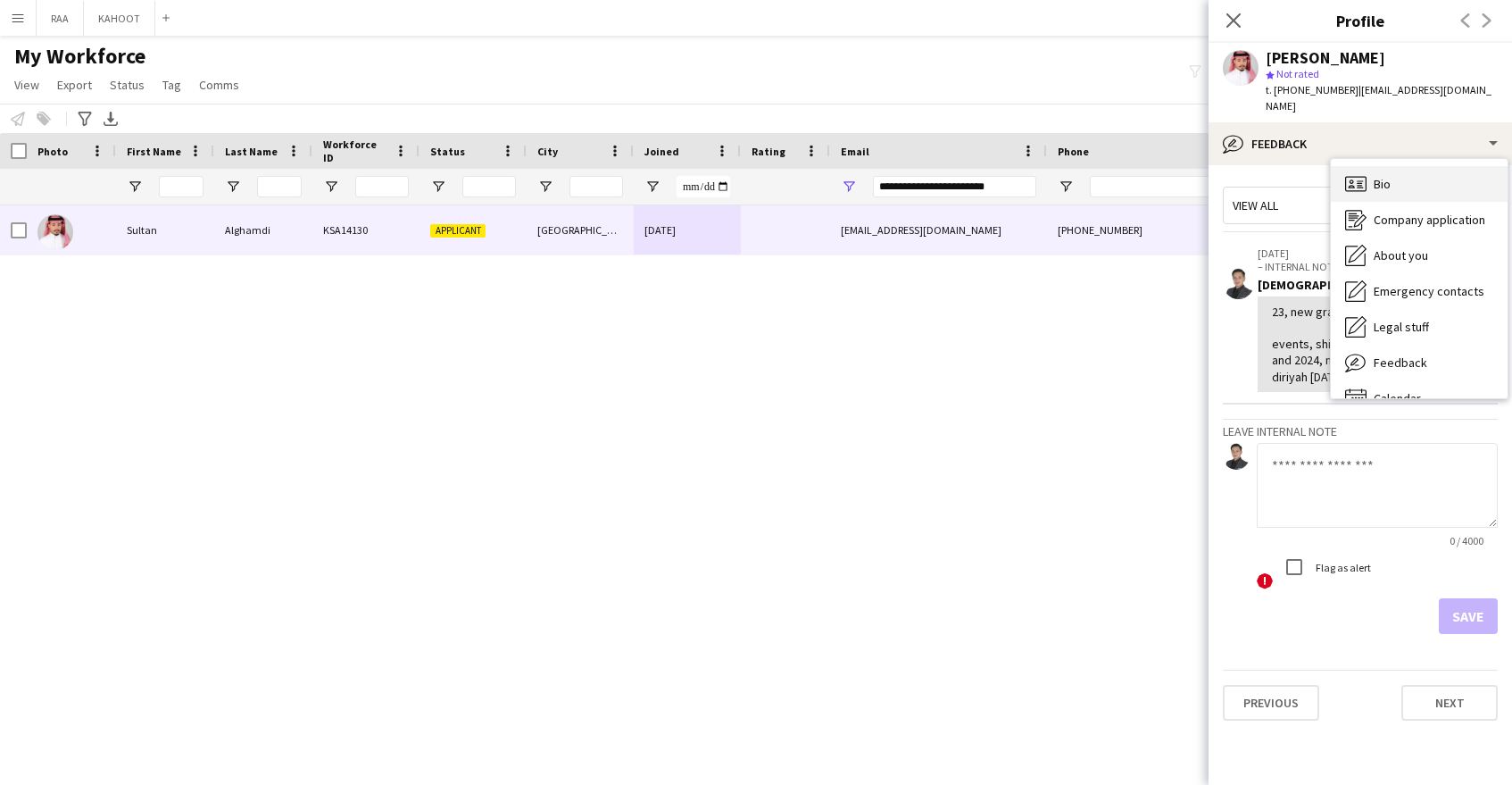
click at [1417, 176] on div "Bio Bio" at bounding box center [1419, 184] width 177 height 36
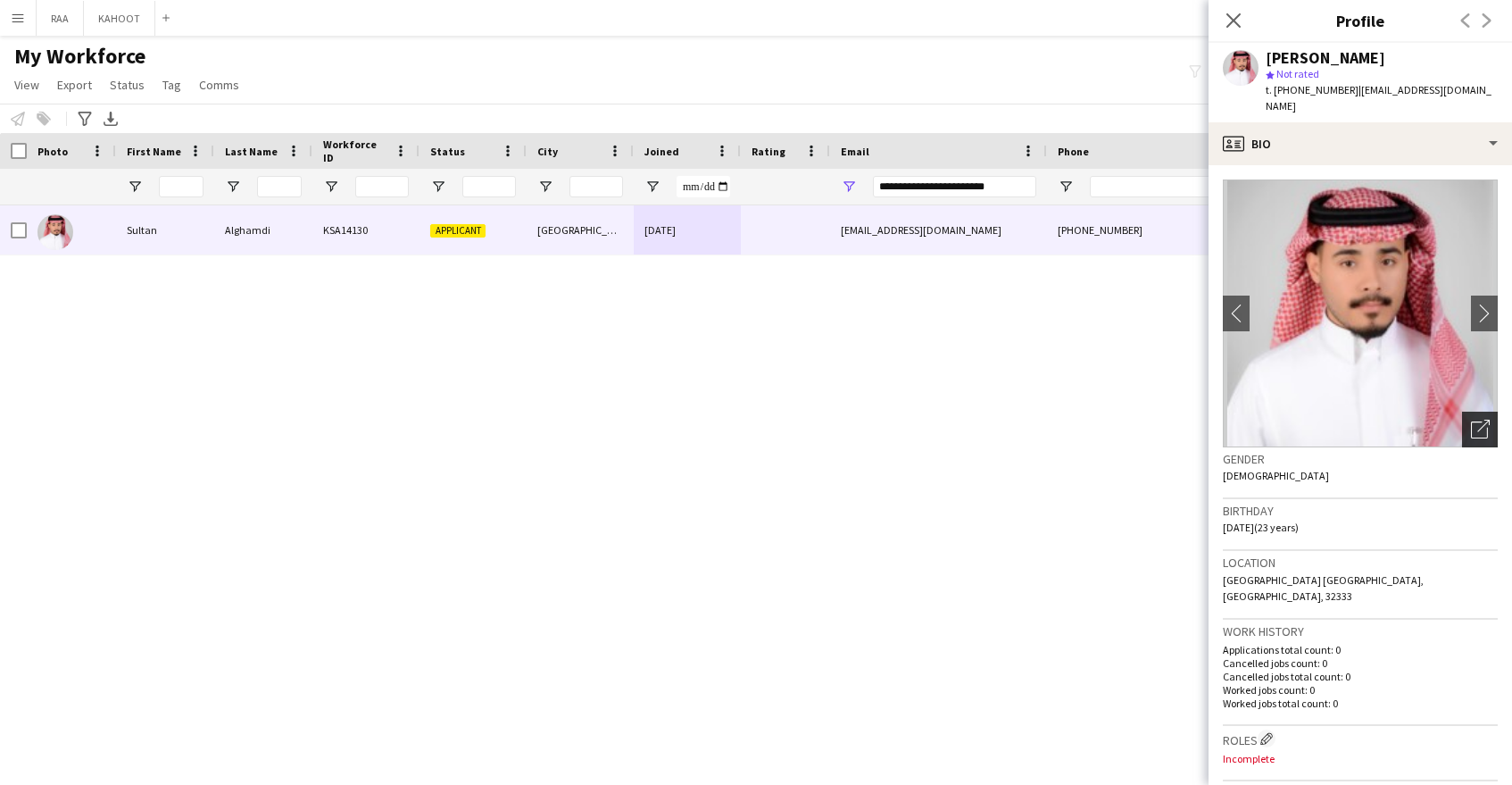
click at [1474, 420] on icon "Open photos pop-in" at bounding box center [1480, 428] width 18 height 18
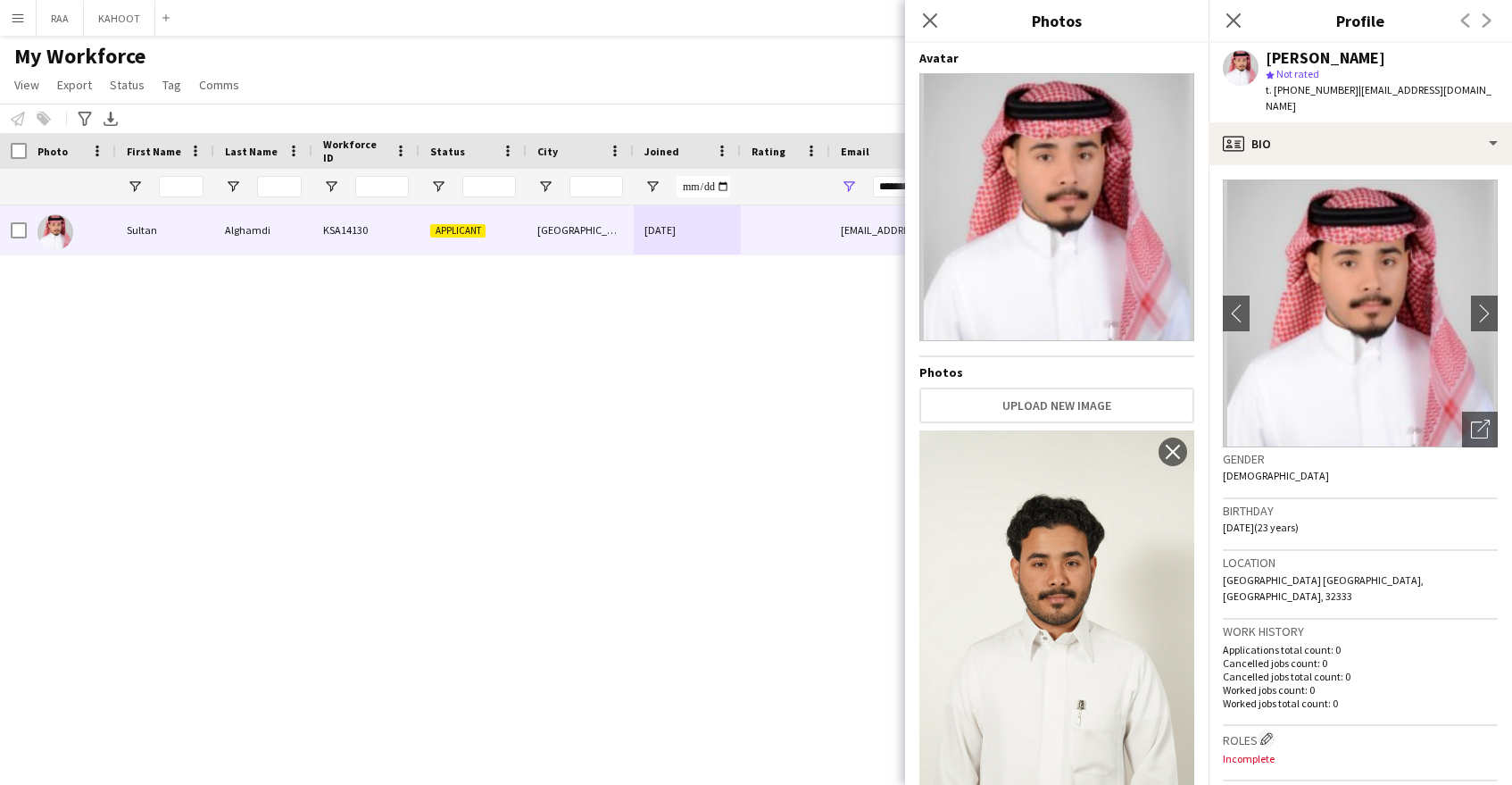
scroll to position [98, 0]
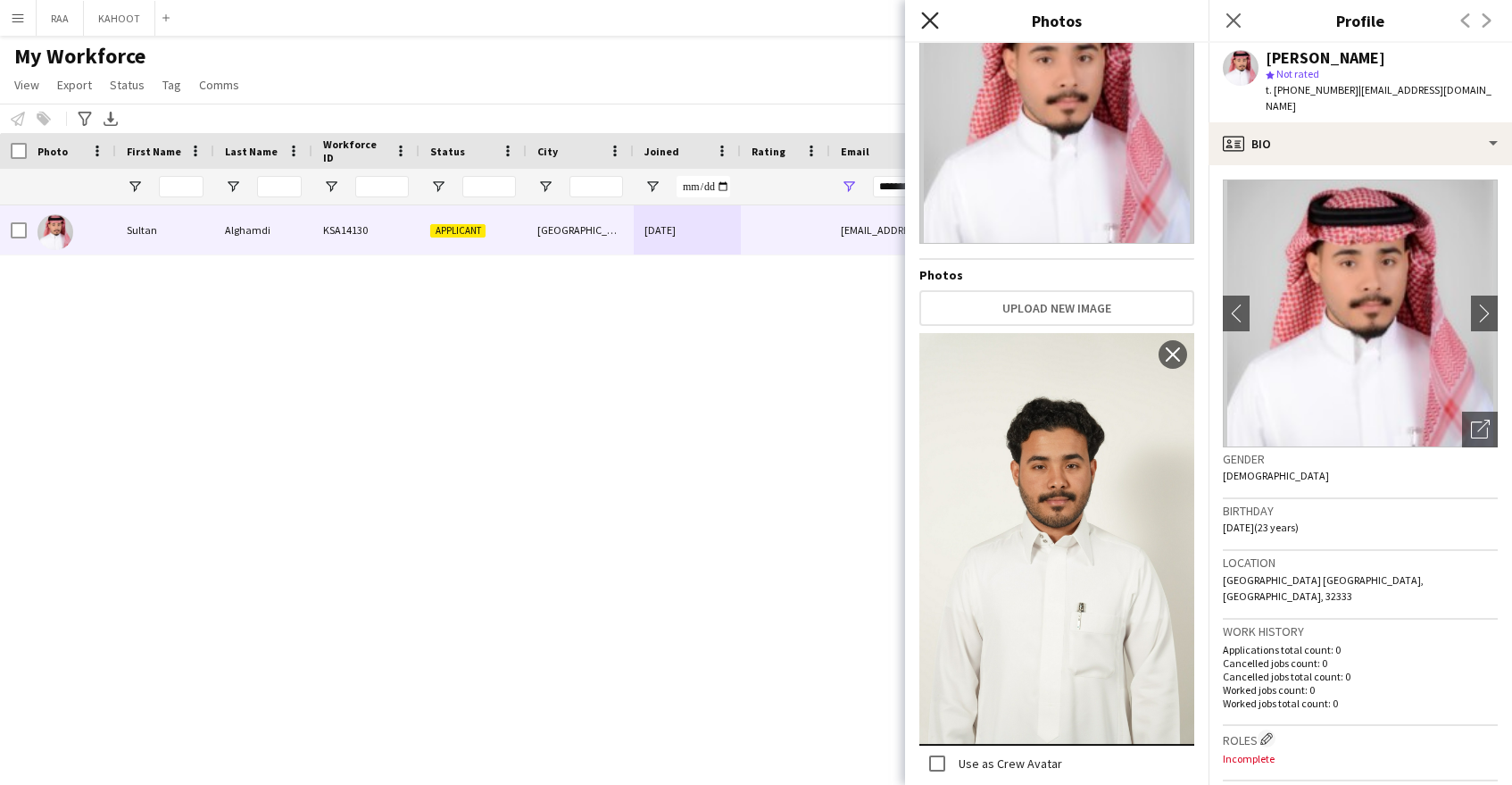
click at [937, 18] on icon "Close pop-in" at bounding box center [929, 20] width 17 height 17
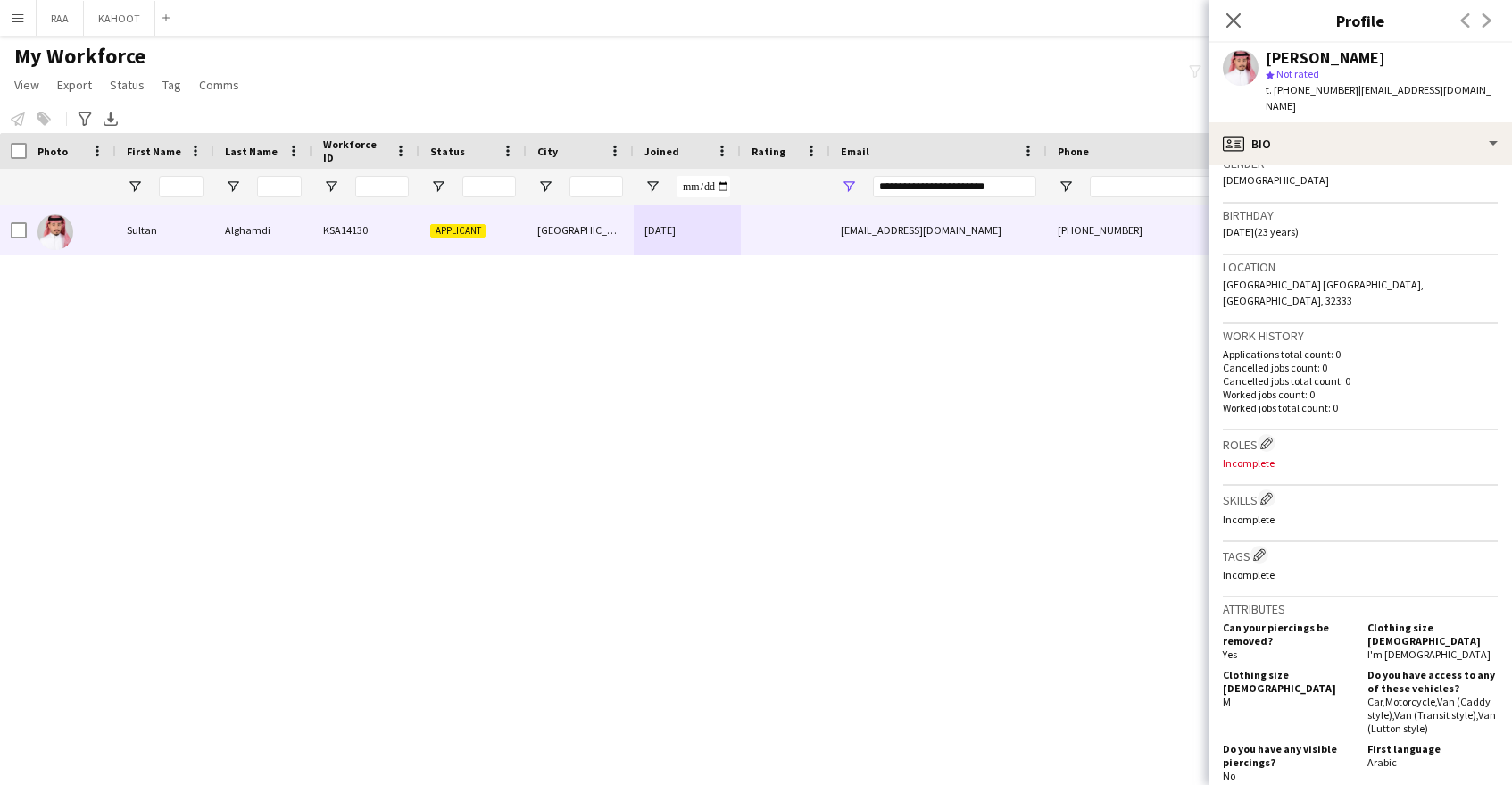
scroll to position [302, 0]
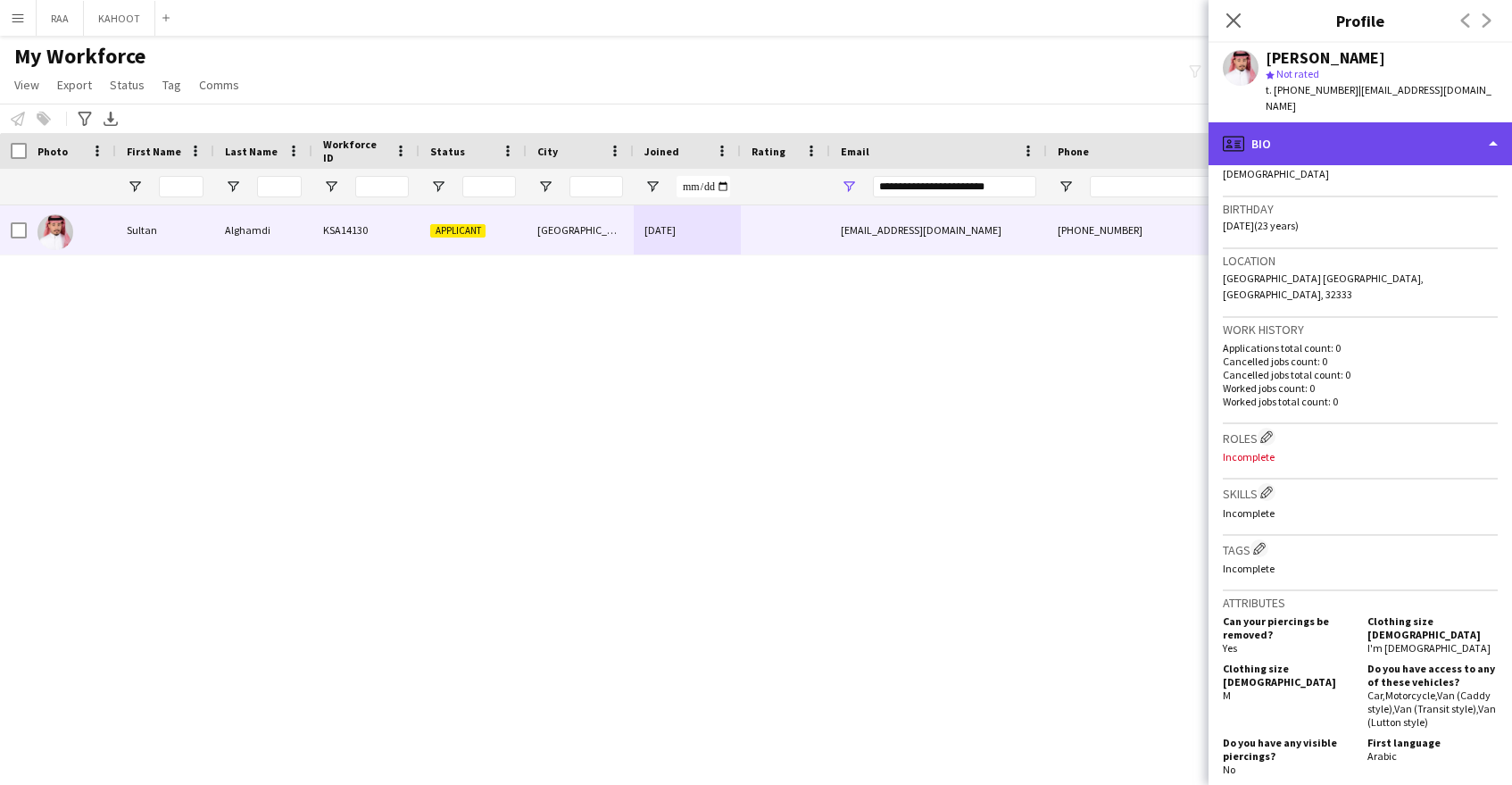
click at [1402, 123] on div "profile Bio" at bounding box center [1360, 144] width 303 height 43
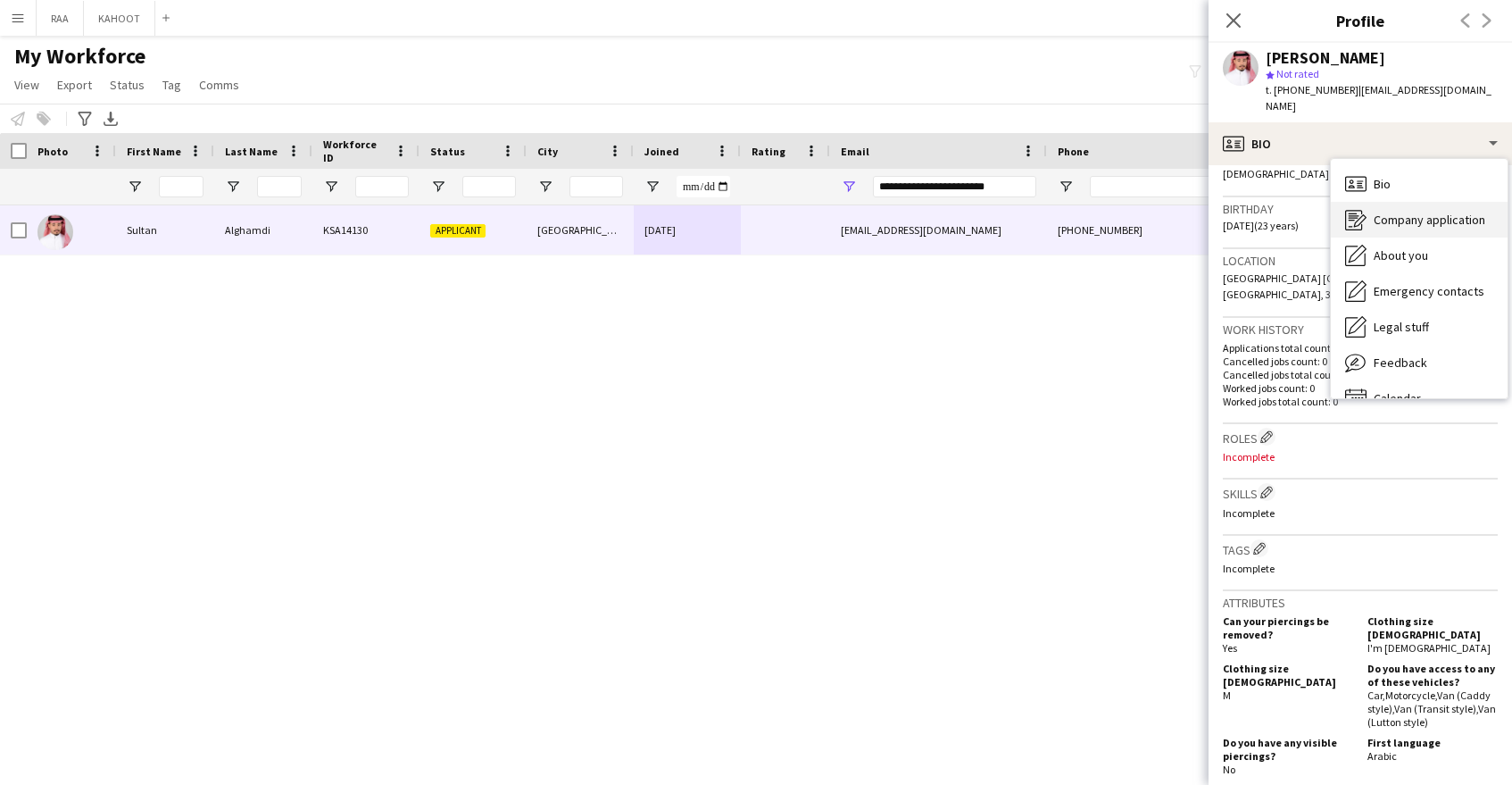
click at [1420, 218] on div "Company application Company application" at bounding box center [1419, 219] width 177 height 36
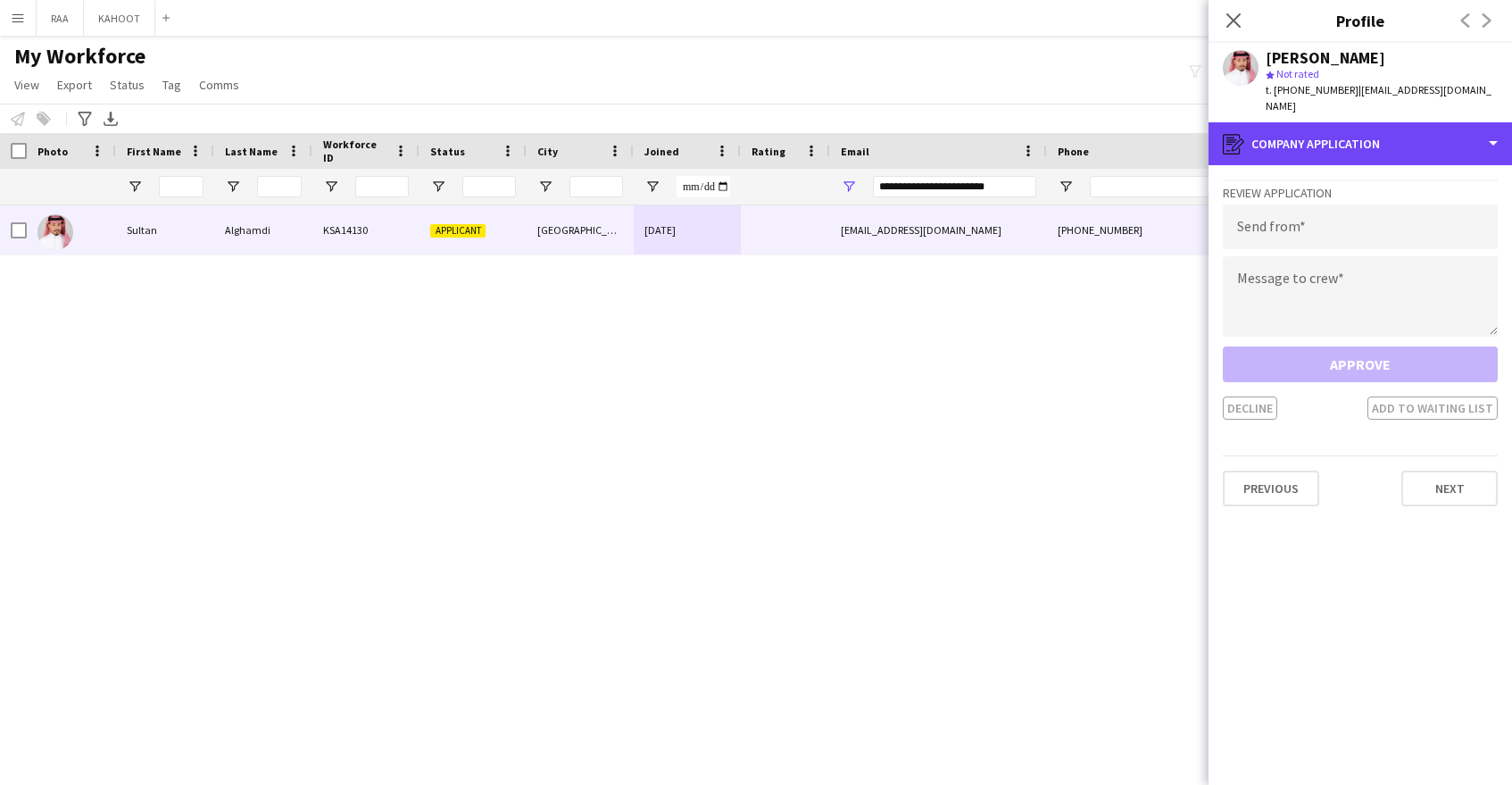
drag, startPoint x: 1379, startPoint y: 121, endPoint x: 1419, endPoint y: 180, distance: 71.3
click at [1378, 124] on div "register Company application" at bounding box center [1360, 144] width 303 height 43
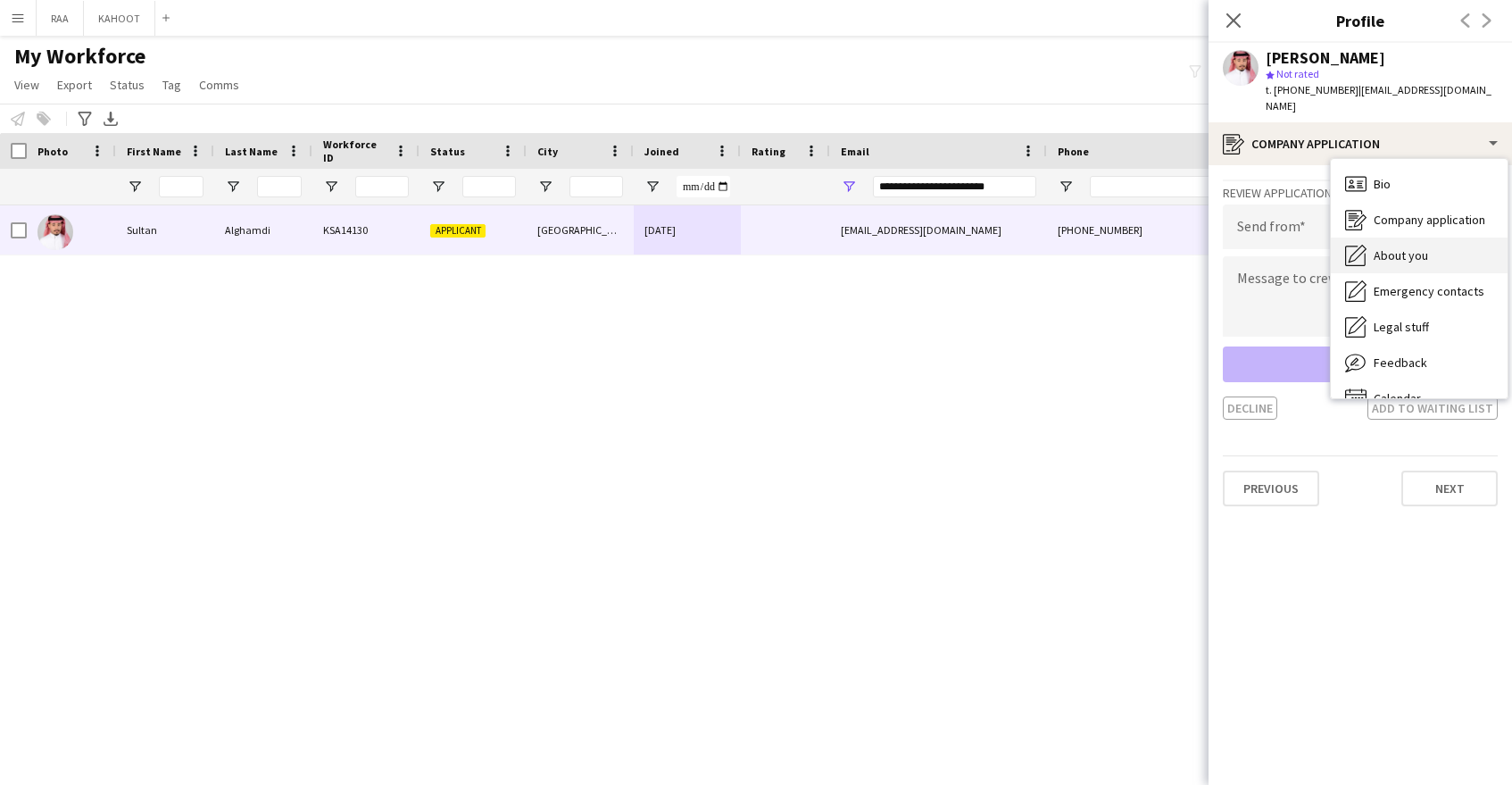
click at [1436, 239] on div "About you About you" at bounding box center [1419, 255] width 177 height 36
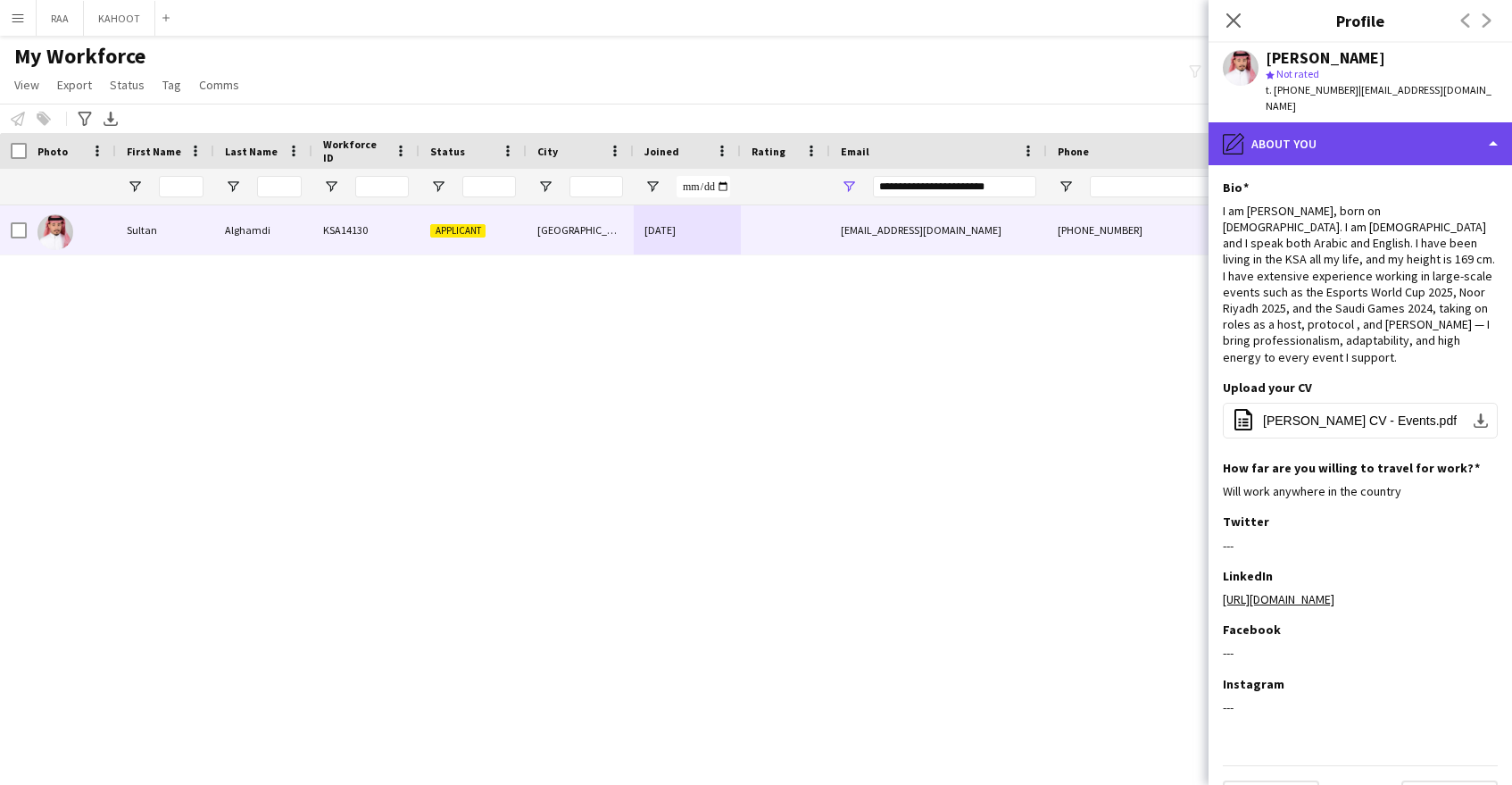
click at [1350, 143] on div "pencil4 About you" at bounding box center [1360, 144] width 303 height 43
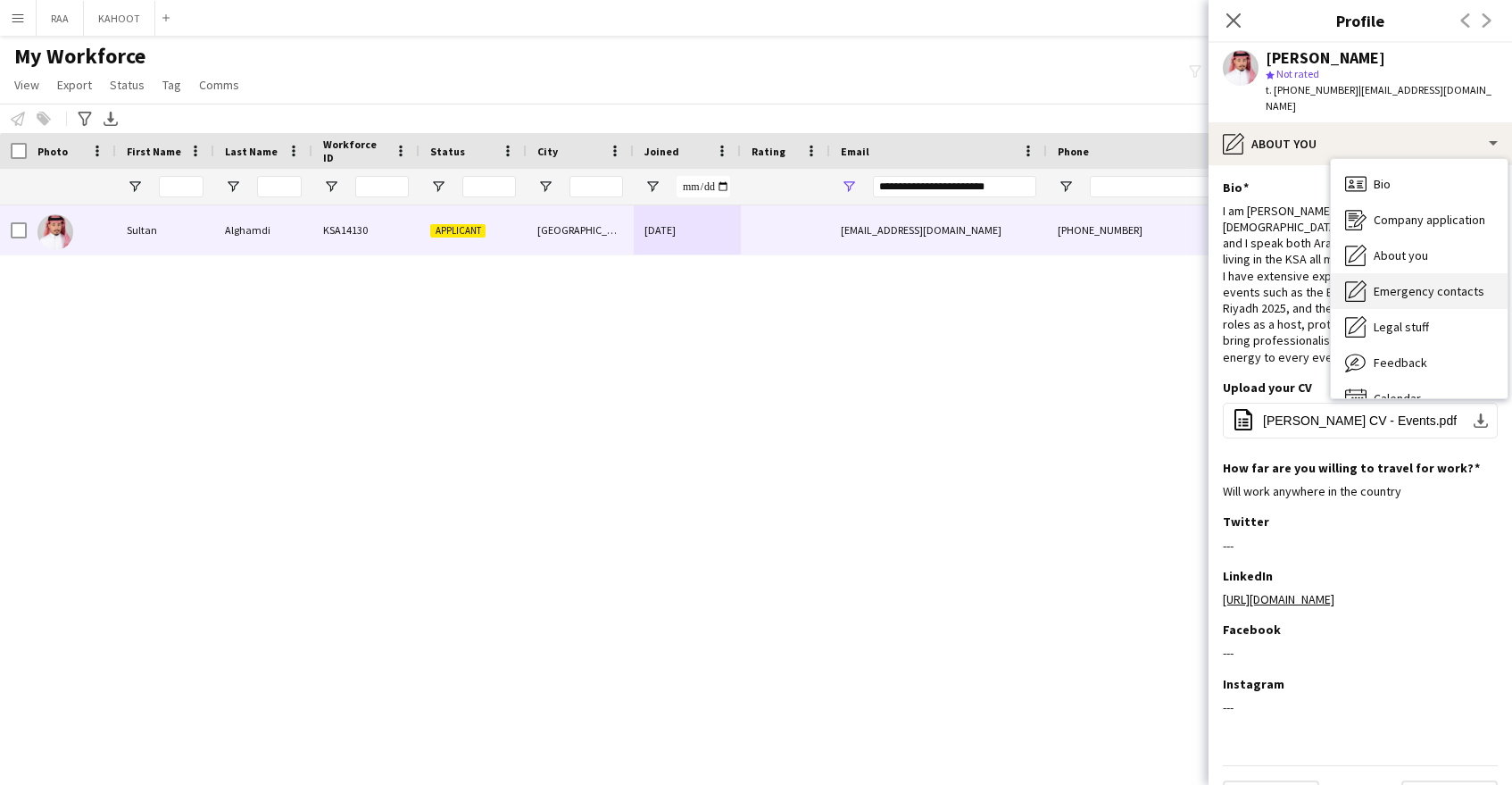
click at [1450, 283] on span "Emergency contacts" at bounding box center [1429, 291] width 111 height 16
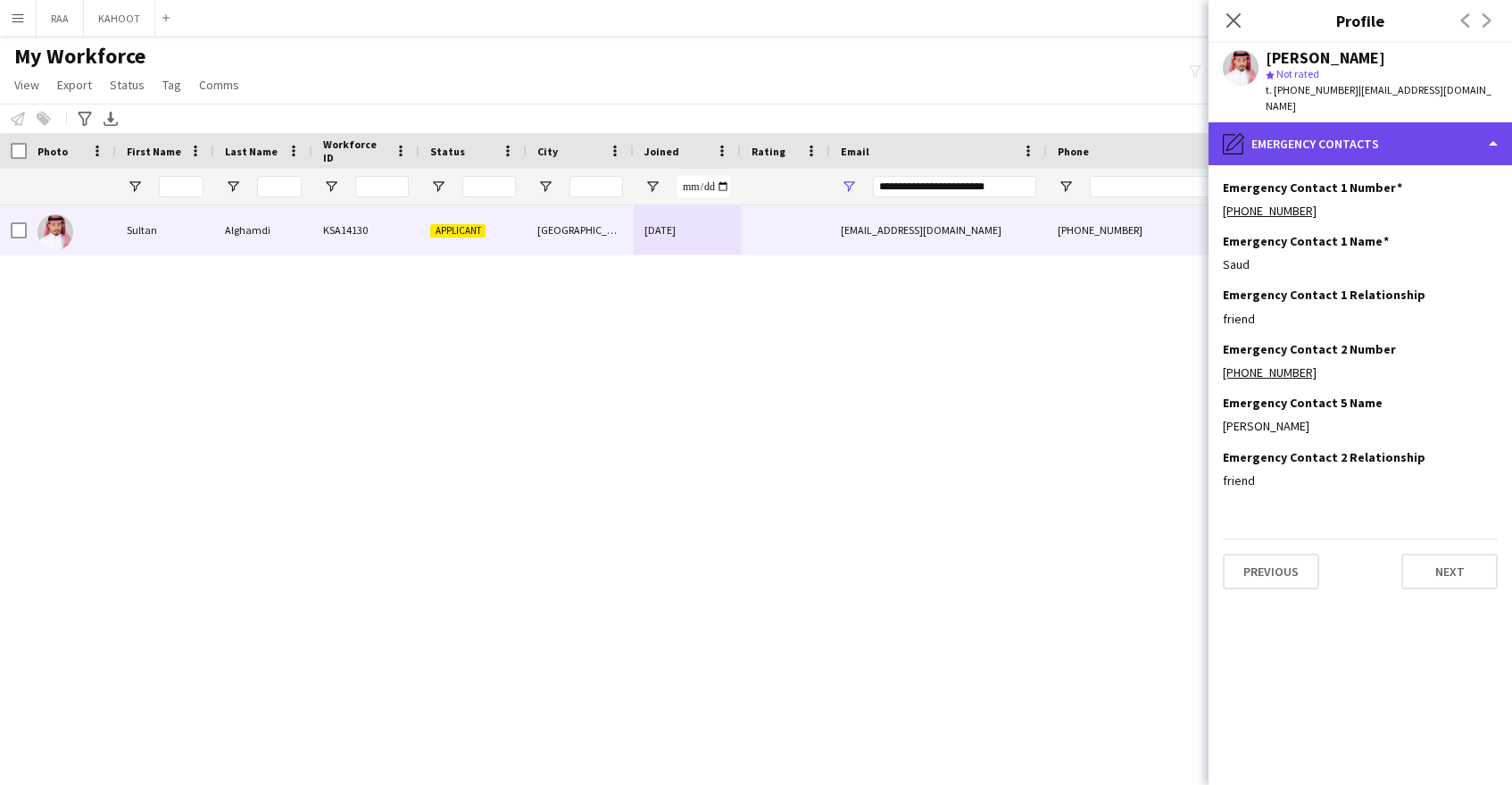
click at [1378, 129] on div "pencil4 Emergency contacts" at bounding box center [1360, 144] width 303 height 43
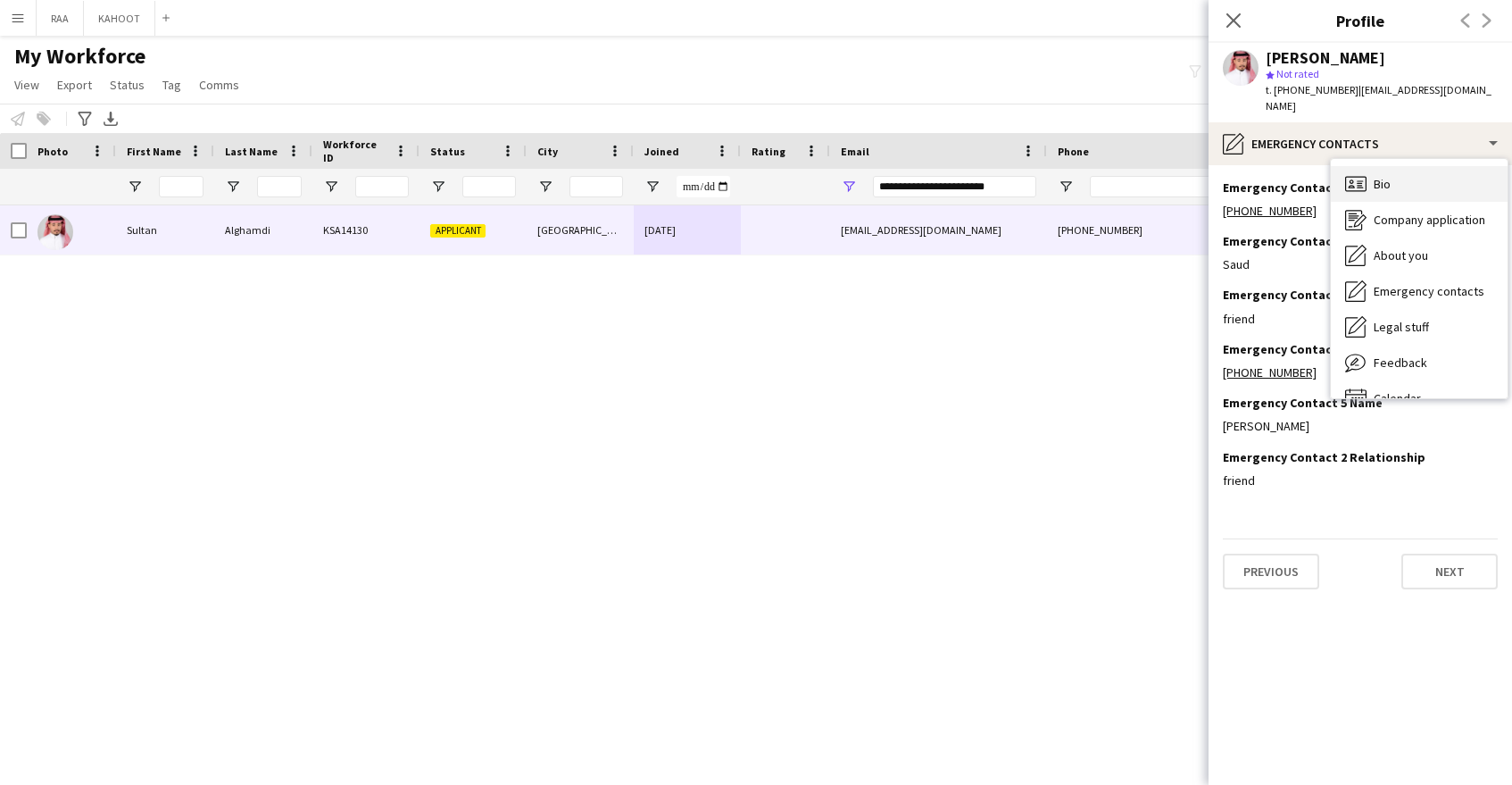
click at [1385, 178] on div "Bio Bio" at bounding box center [1419, 184] width 177 height 36
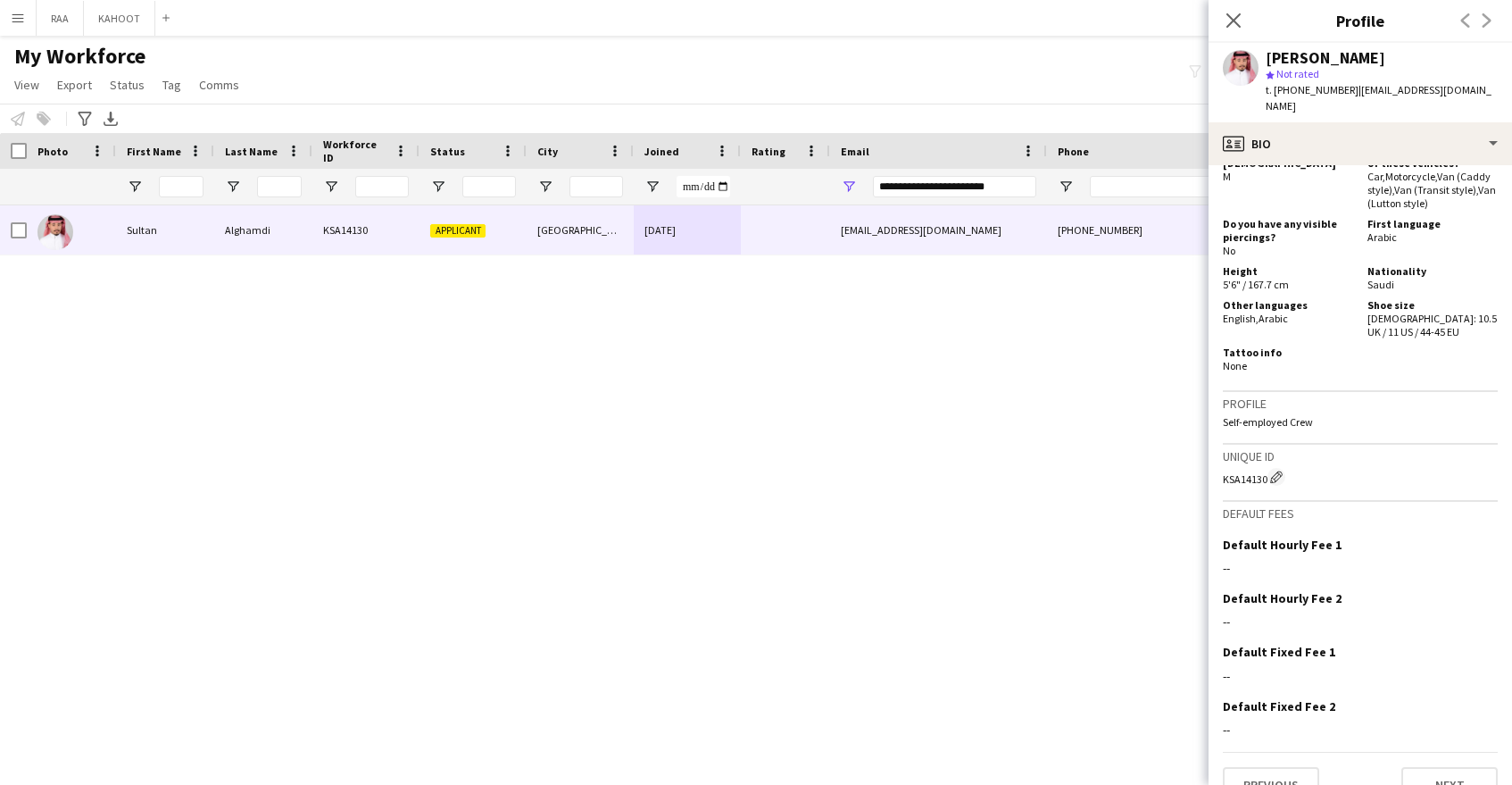
scroll to position [0, 0]
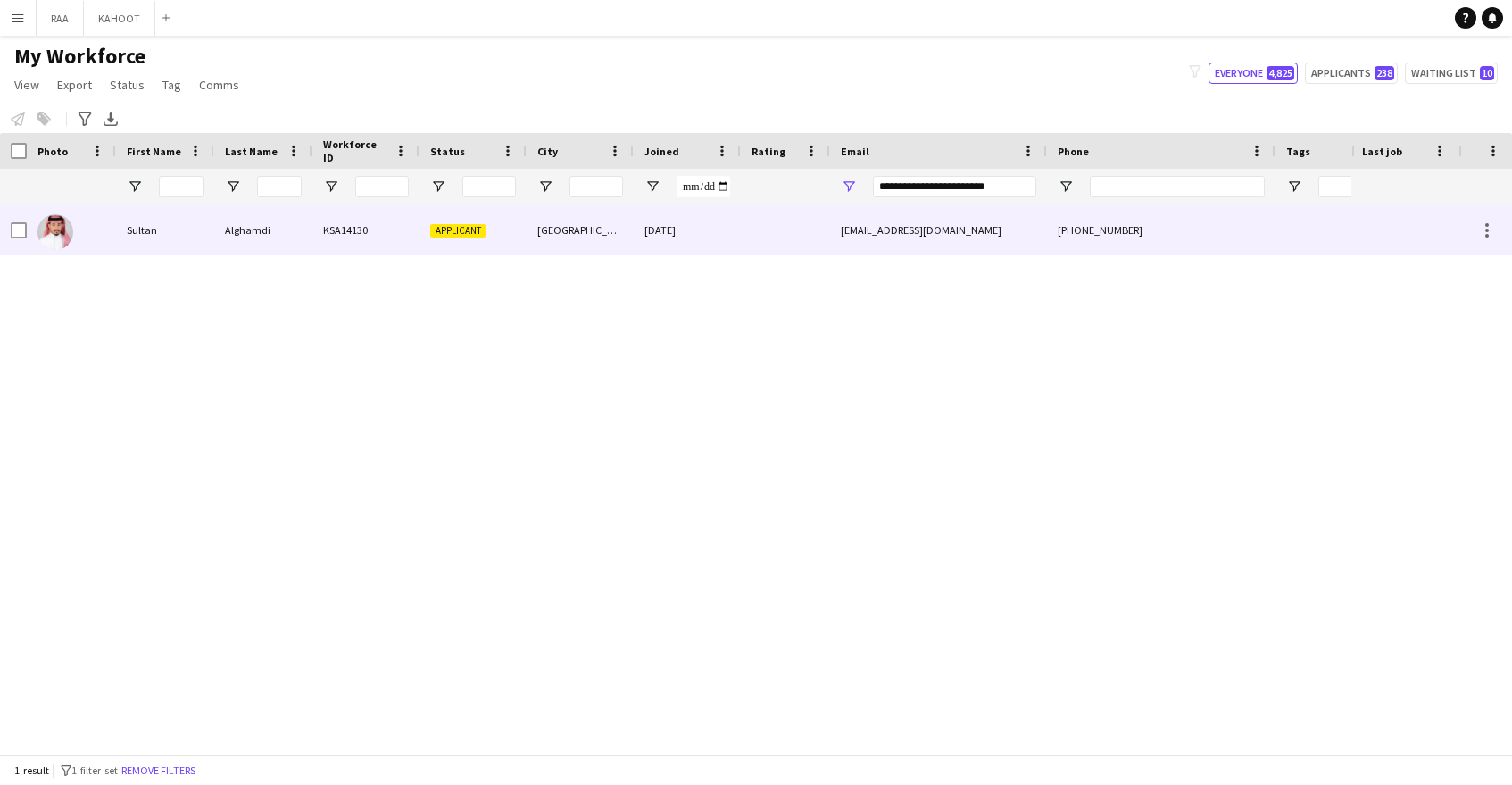
click at [287, 245] on div "Alghamdi" at bounding box center [264, 229] width 99 height 49
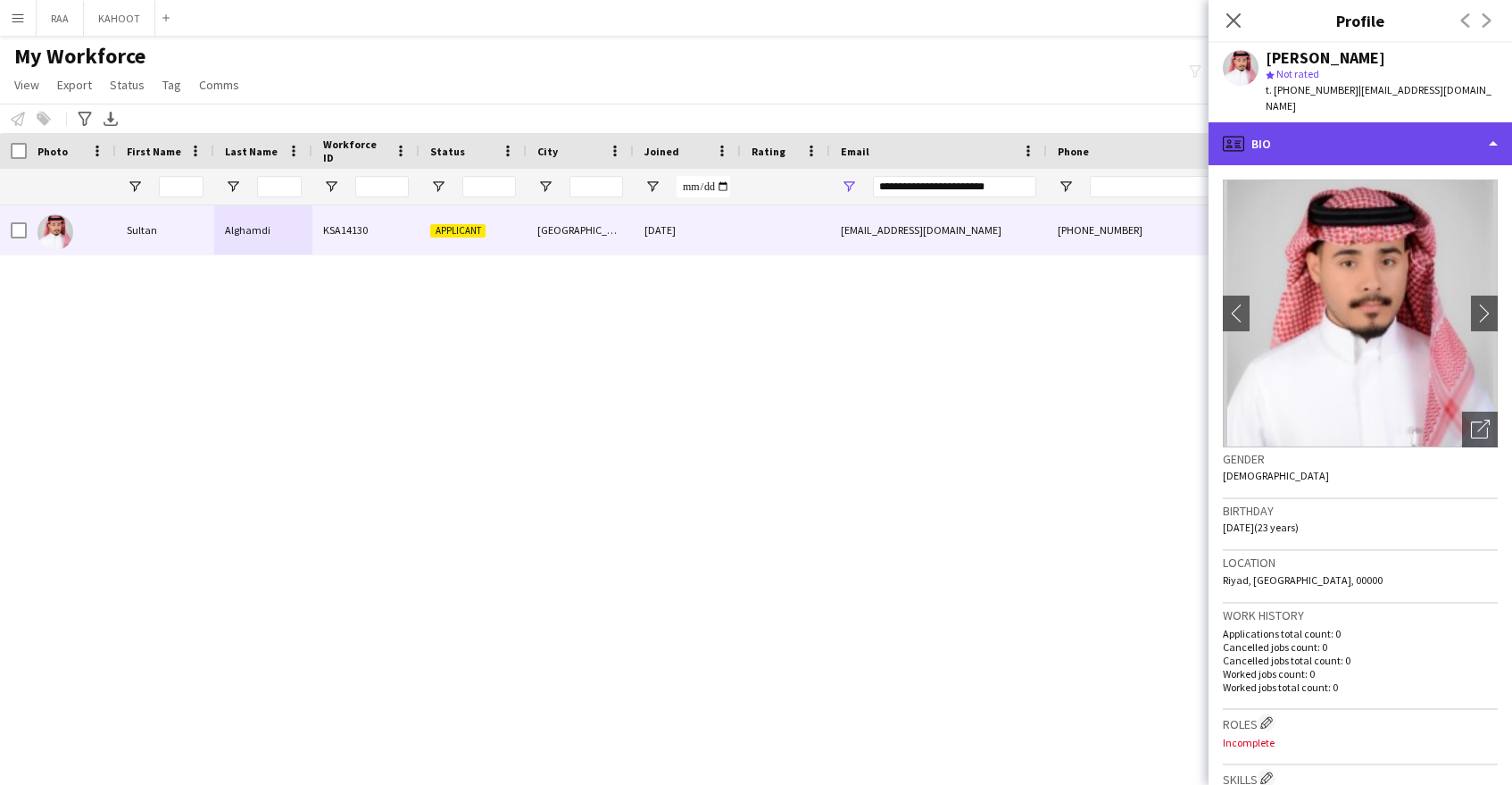
click at [1413, 139] on div "profile Bio" at bounding box center [1360, 144] width 303 height 43
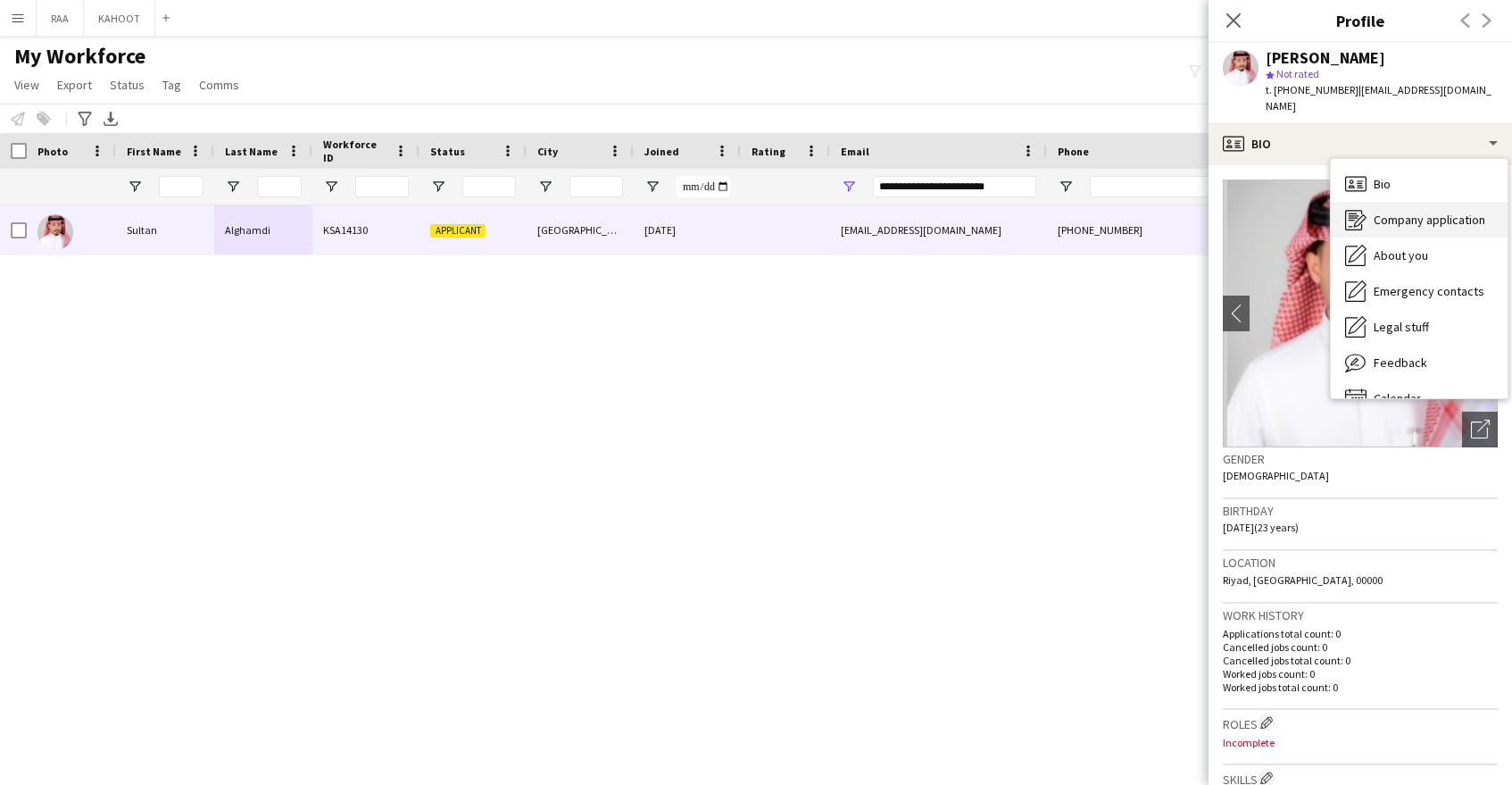
click at [1417, 217] on div "Company application Company application" at bounding box center [1419, 219] width 177 height 36
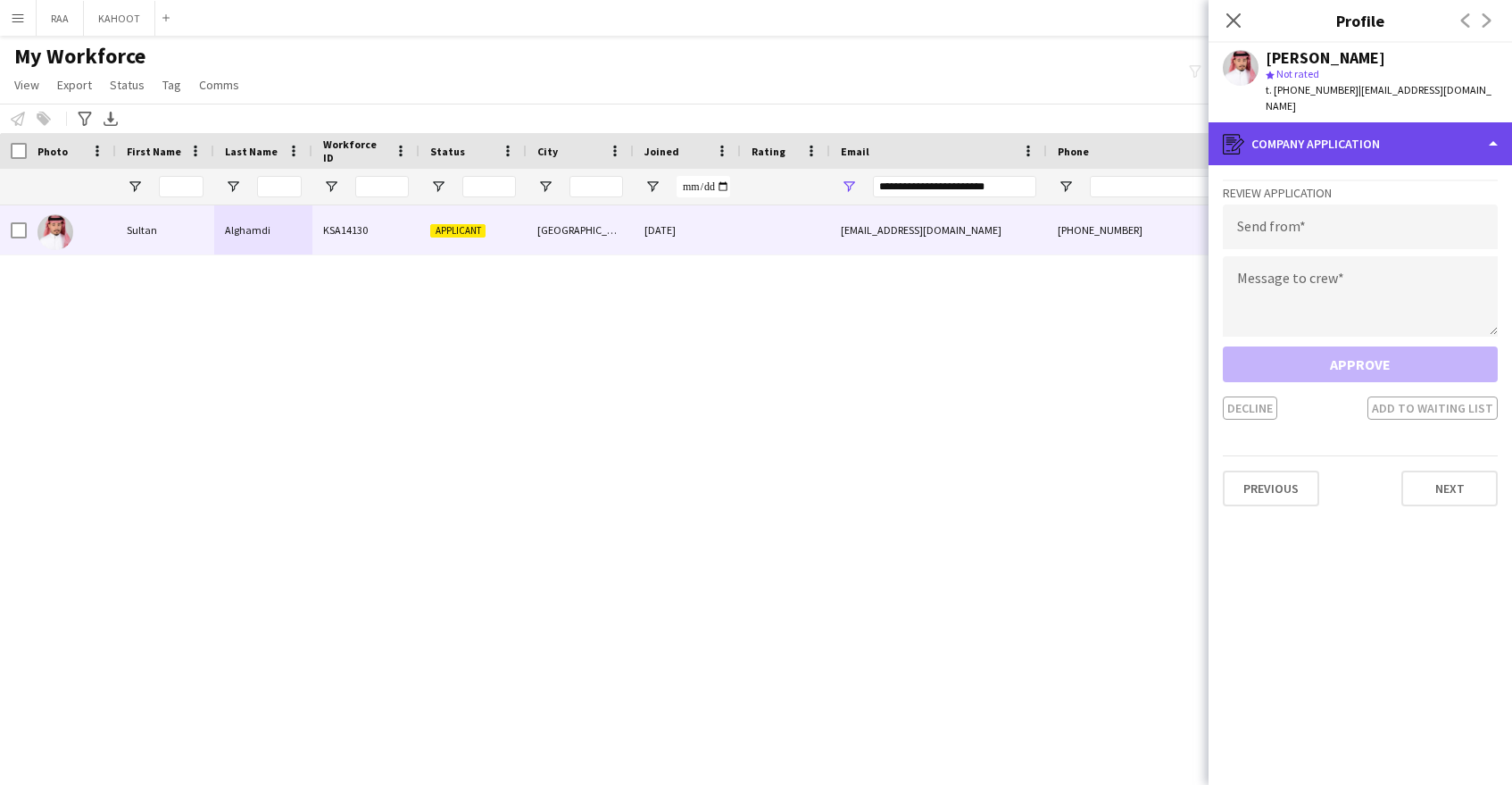
drag, startPoint x: 1401, startPoint y: 113, endPoint x: 1403, endPoint y: 195, distance: 82.0
click at [1401, 123] on div "register Company application" at bounding box center [1360, 144] width 303 height 43
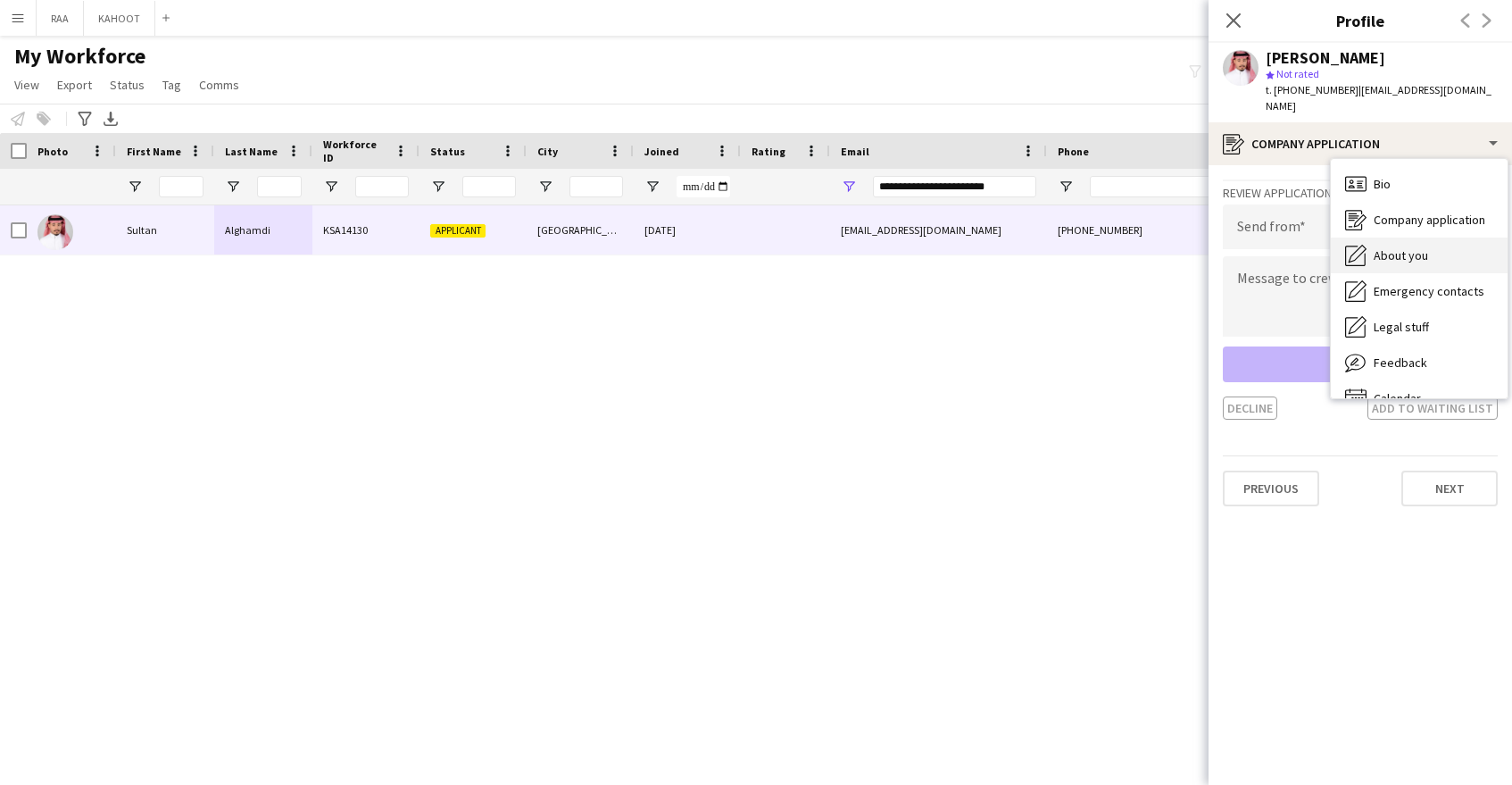
click at [1437, 254] on div "About you About you" at bounding box center [1419, 255] width 177 height 36
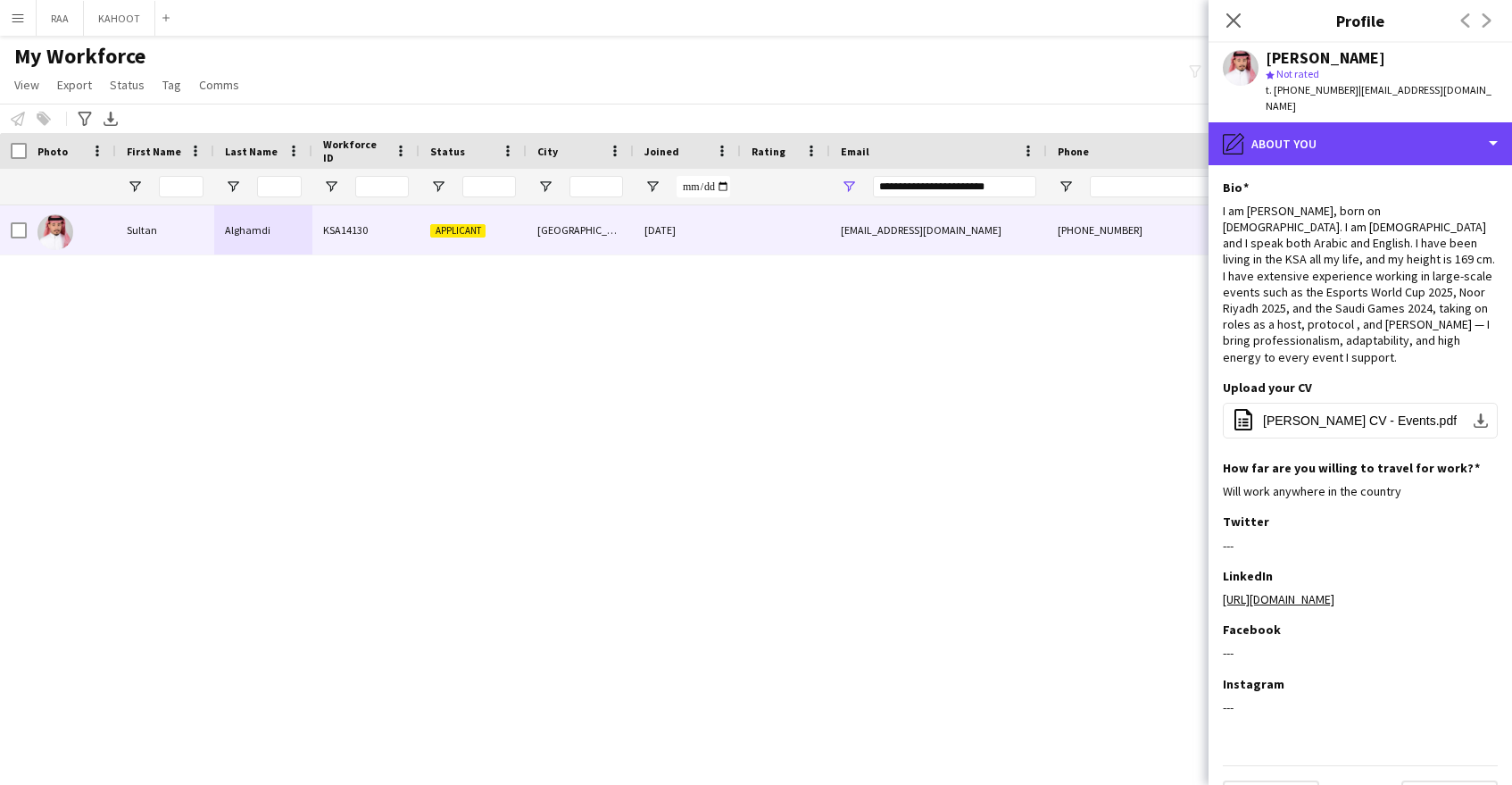
drag, startPoint x: 1364, startPoint y: 112, endPoint x: 1412, endPoint y: 238, distance: 134.8
click at [1365, 123] on div "pencil4 About you" at bounding box center [1360, 144] width 303 height 43
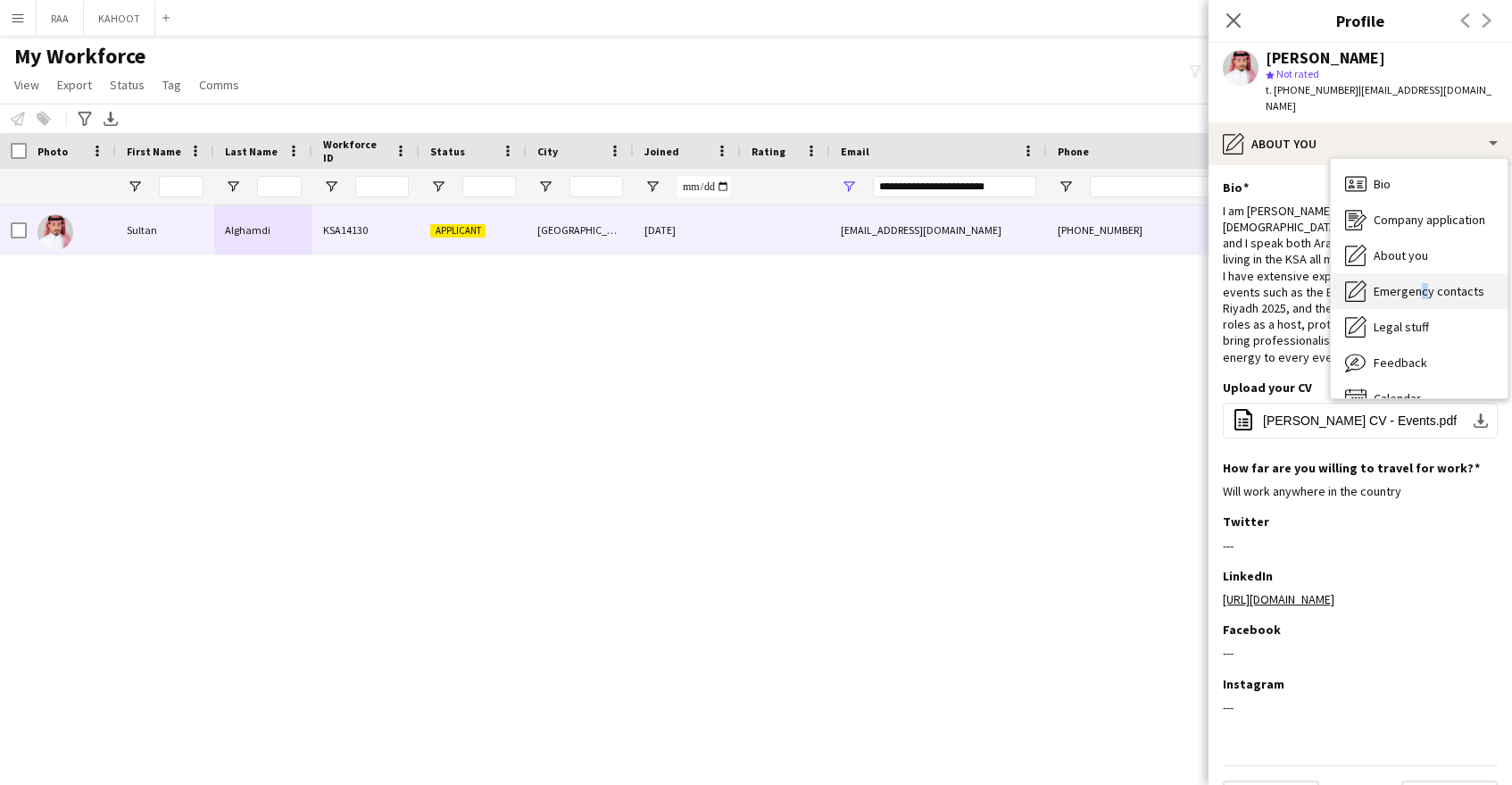
click at [1417, 283] on span "Emergency contacts" at bounding box center [1429, 291] width 111 height 16
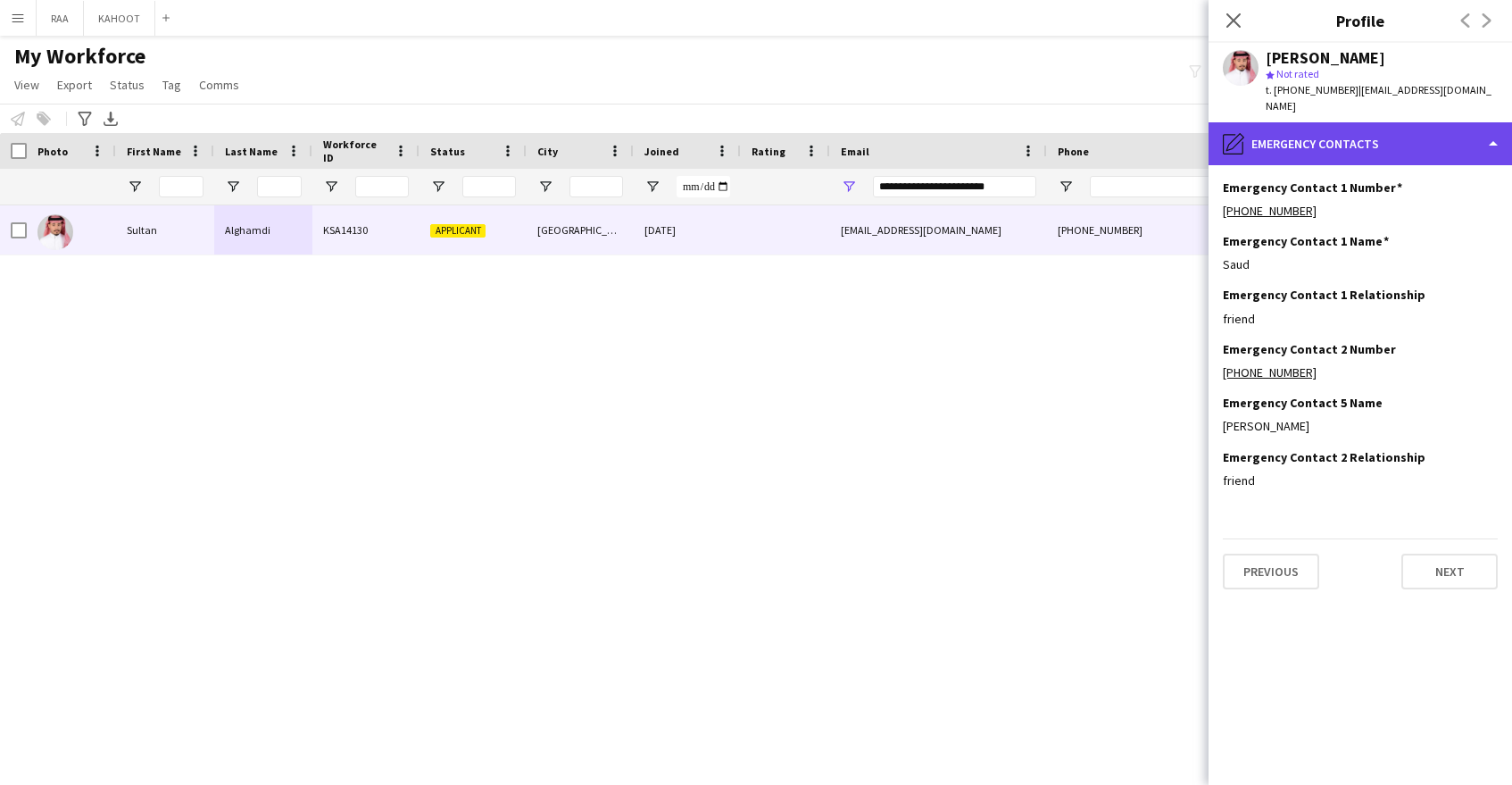
click at [1375, 124] on div "pencil4 Emergency contacts" at bounding box center [1360, 144] width 303 height 43
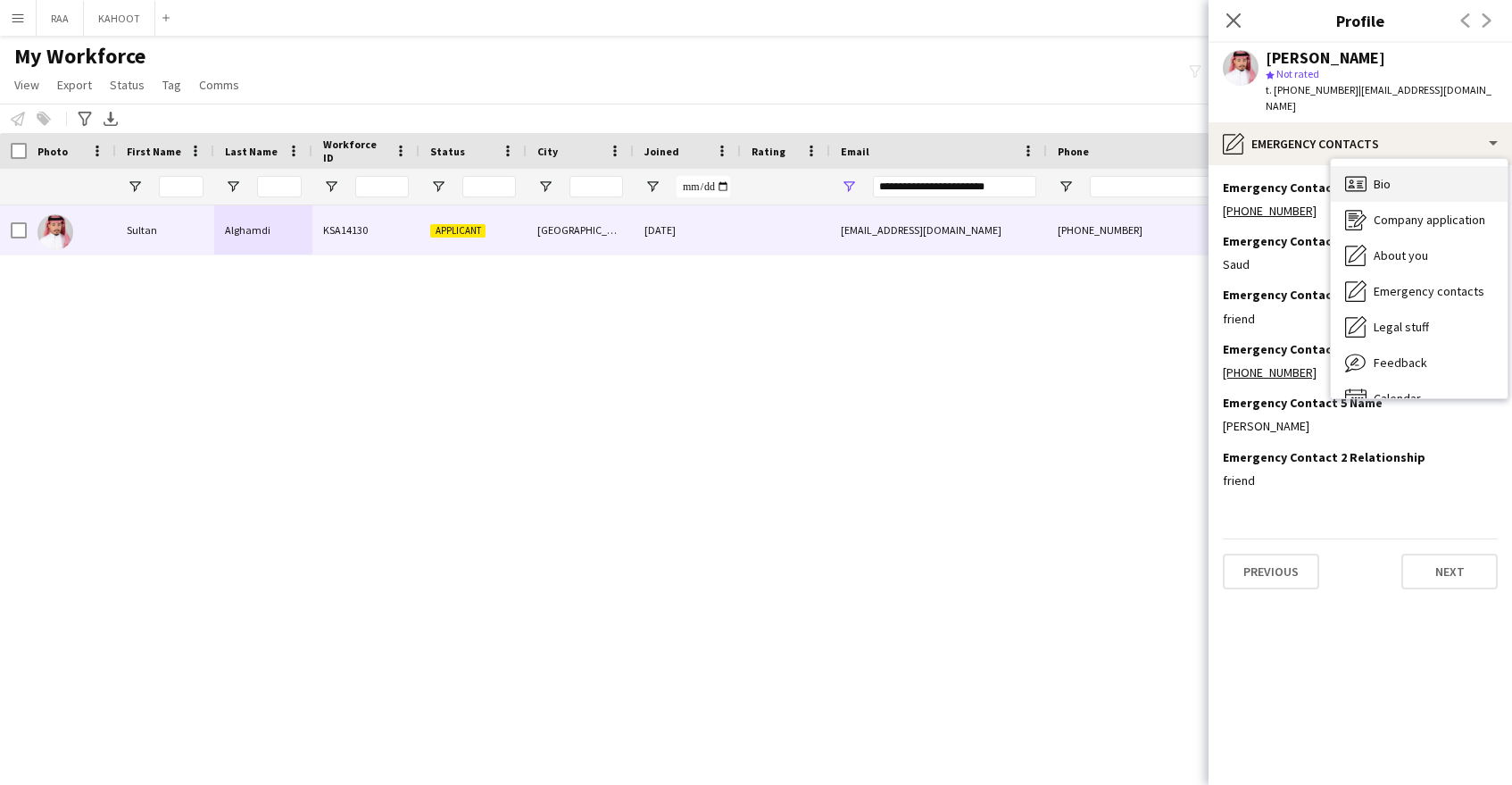
drag, startPoint x: 1398, startPoint y: 182, endPoint x: 1388, endPoint y: 174, distance: 12.8
click at [1388, 174] on div "Bio Bio" at bounding box center [1419, 184] width 177 height 36
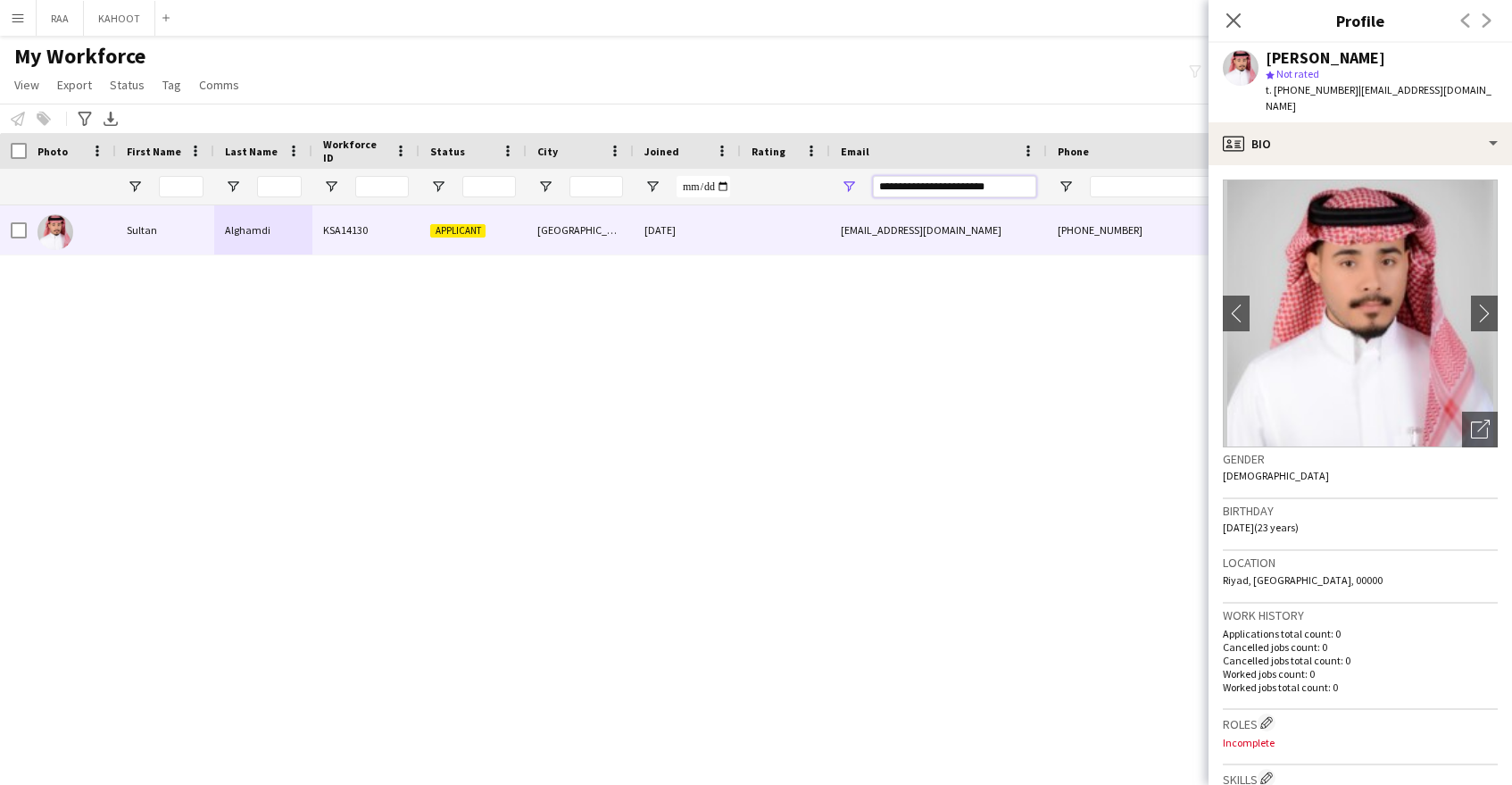
drag, startPoint x: 1014, startPoint y: 188, endPoint x: 810, endPoint y: 171, distance: 204.7
click at [810, 171] on div at bounding box center [1017, 187] width 2036 height 36
paste input "Email Filter Input"
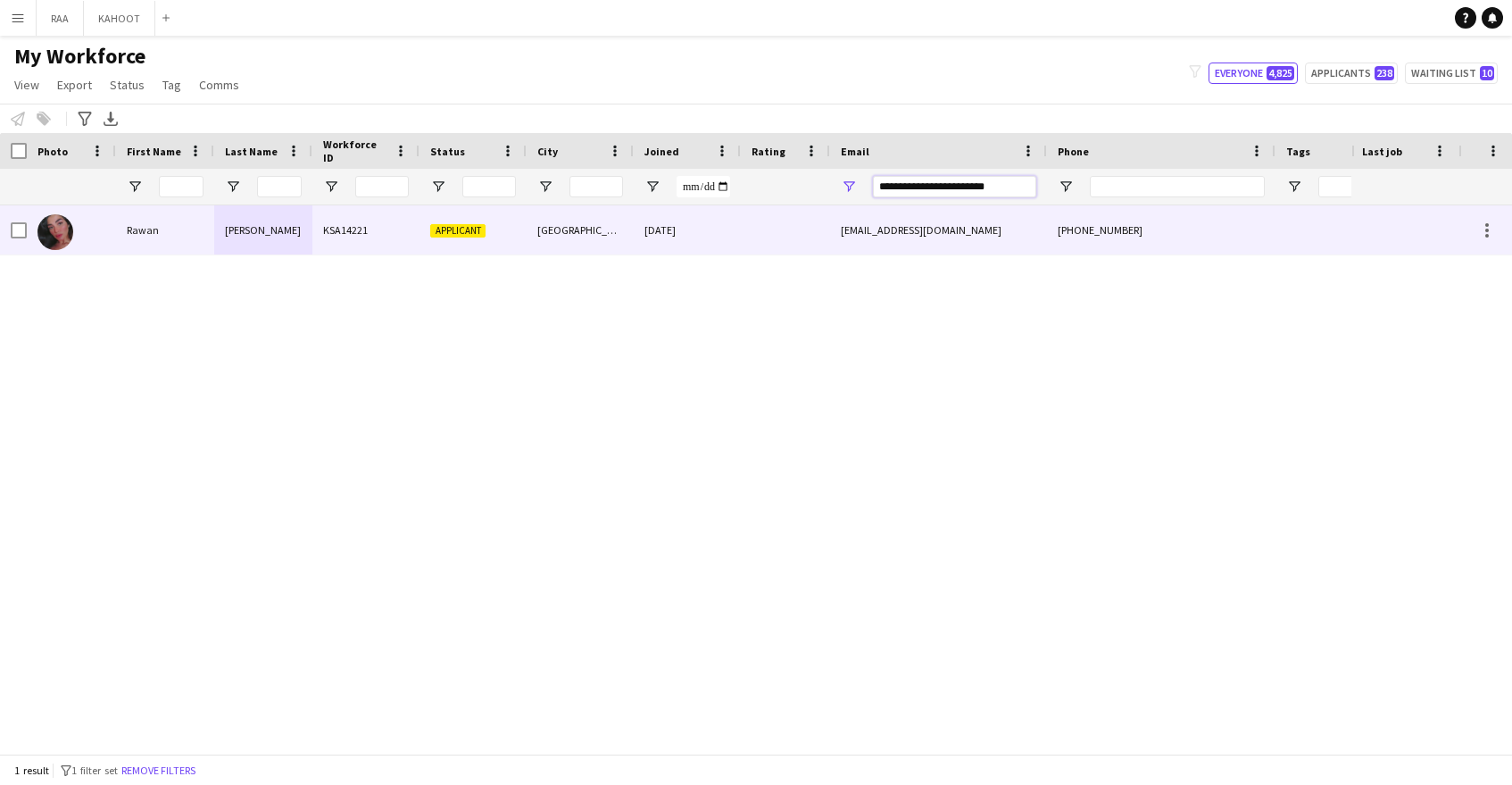
type input "**********"
click at [766, 229] on div at bounding box center [785, 229] width 89 height 49
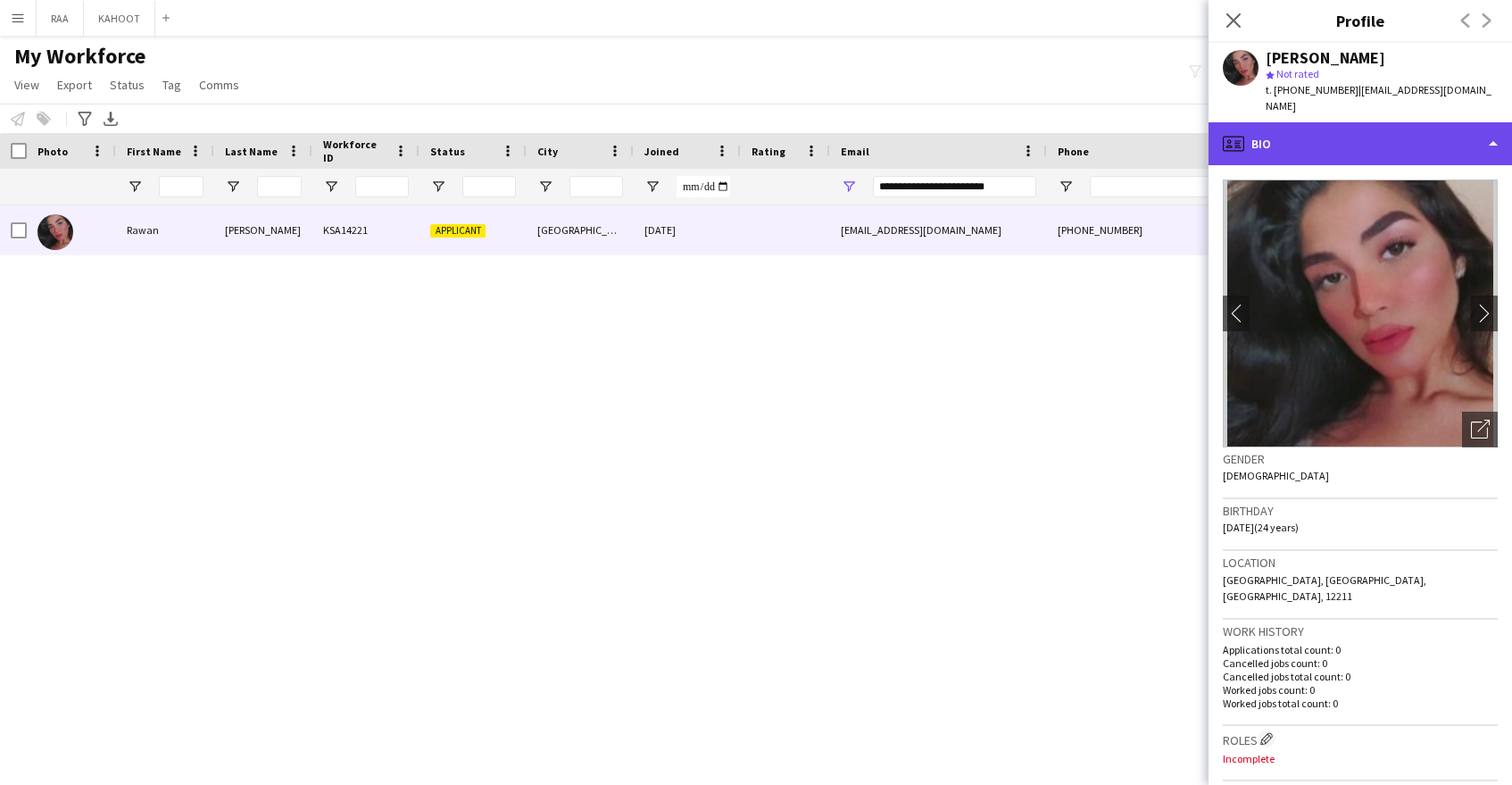
click at [1435, 133] on div "profile Bio" at bounding box center [1360, 144] width 303 height 43
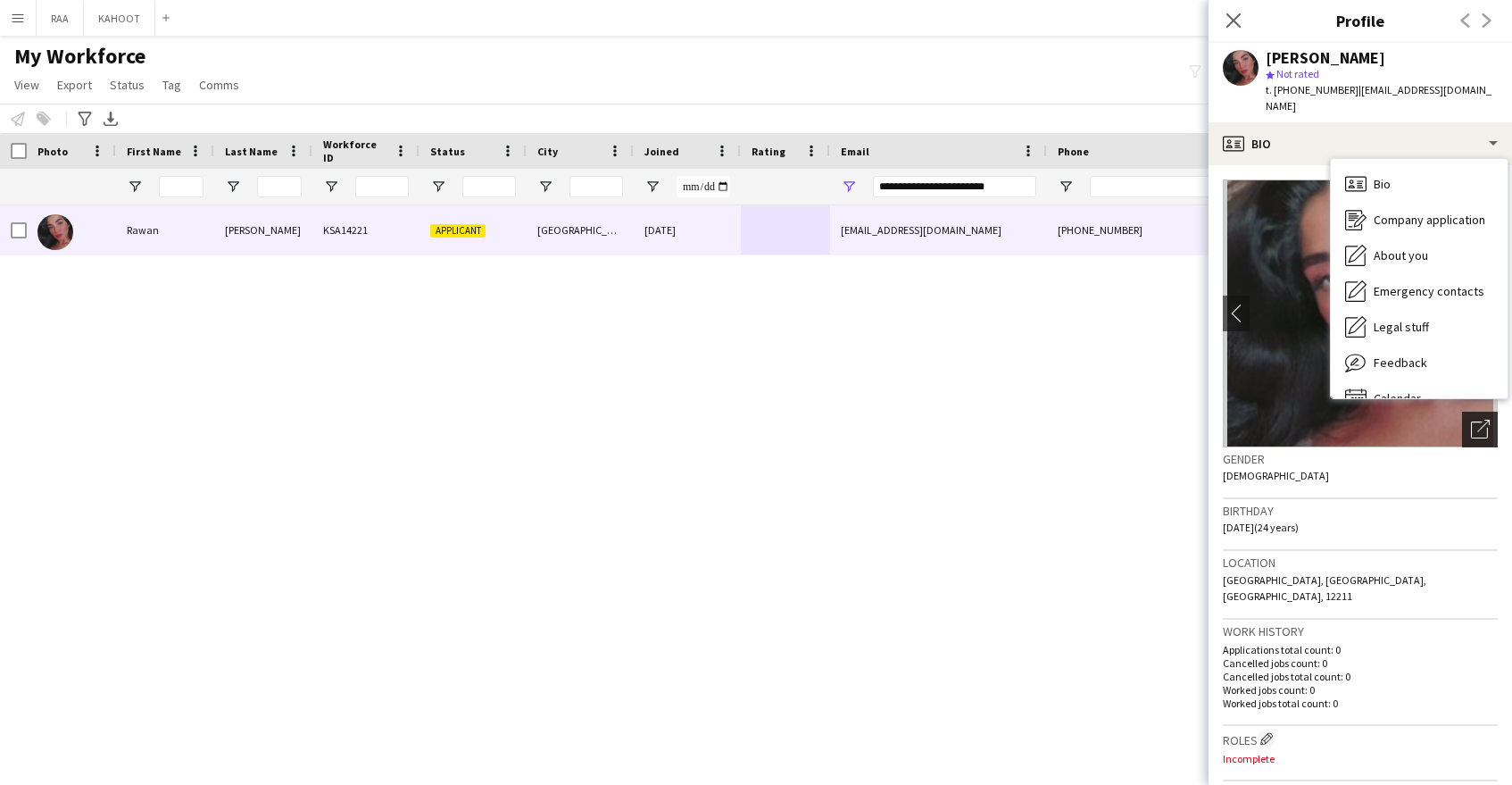
click at [1476, 424] on div "Open photos pop-in" at bounding box center [1479, 429] width 36 height 36
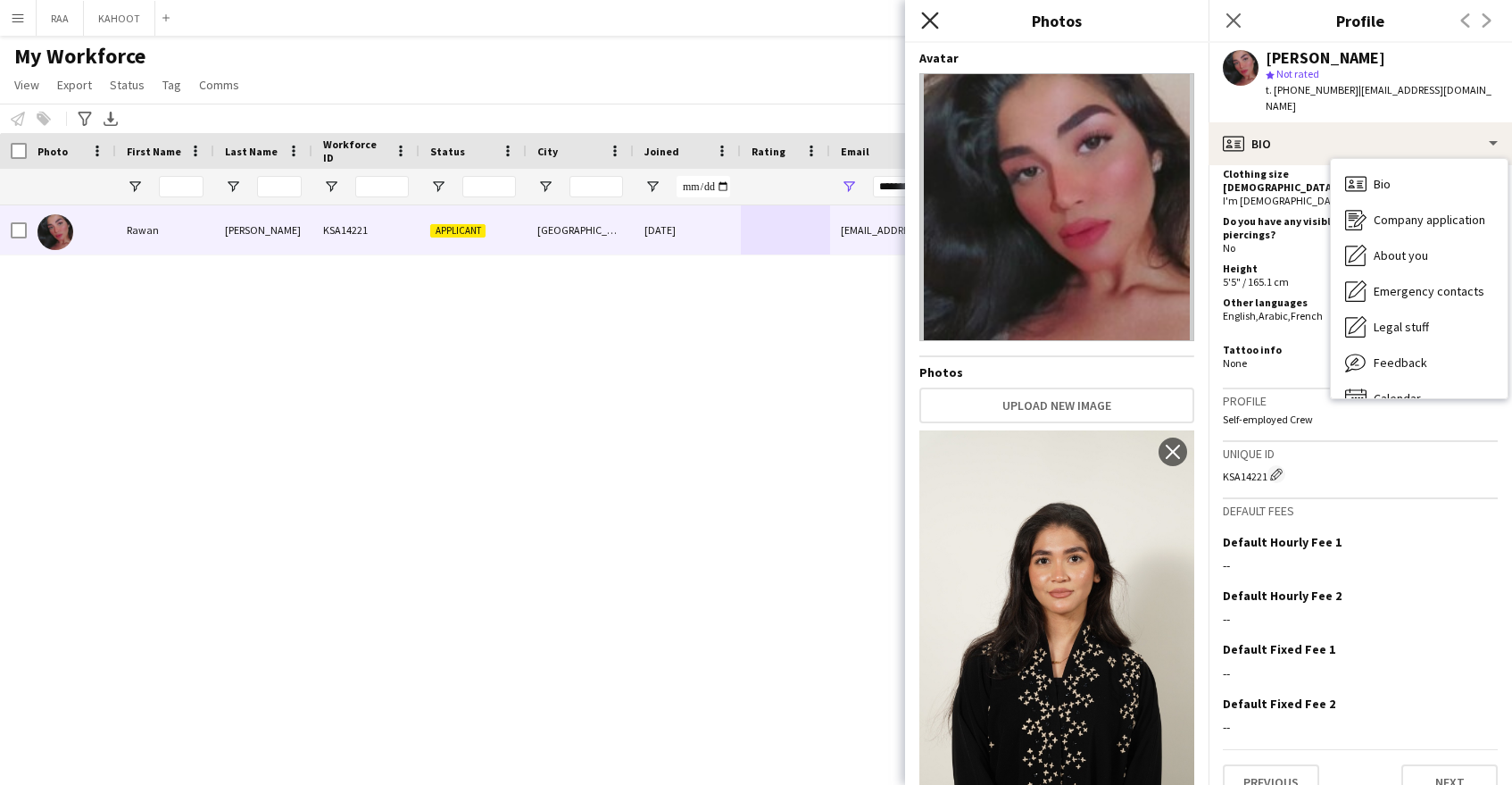
click at [932, 19] on icon "Close pop-in" at bounding box center [929, 20] width 17 height 17
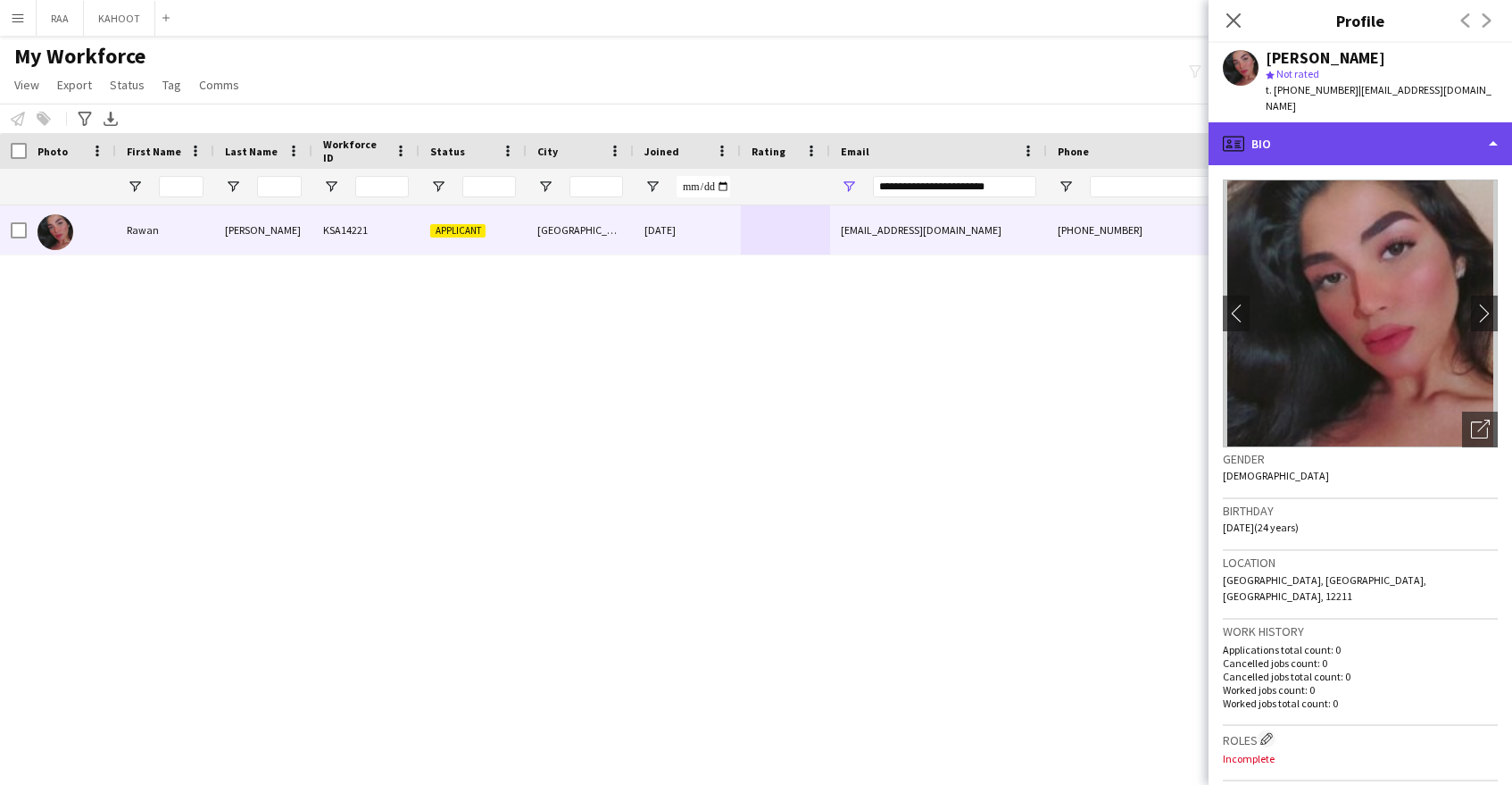
click at [1360, 134] on div "profile Bio" at bounding box center [1360, 144] width 303 height 43
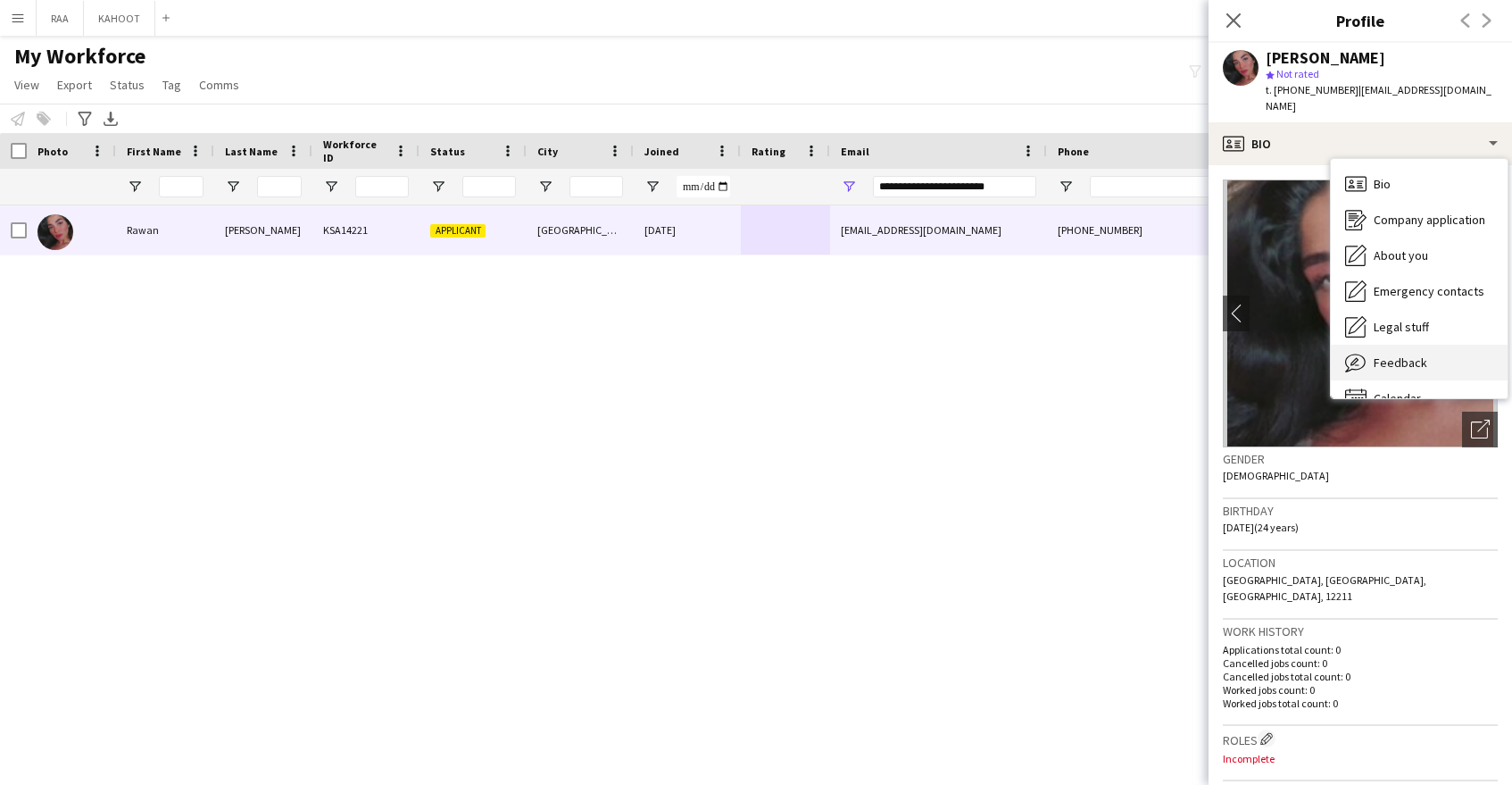
click at [1430, 347] on div "Feedback Feedback" at bounding box center [1419, 363] width 177 height 36
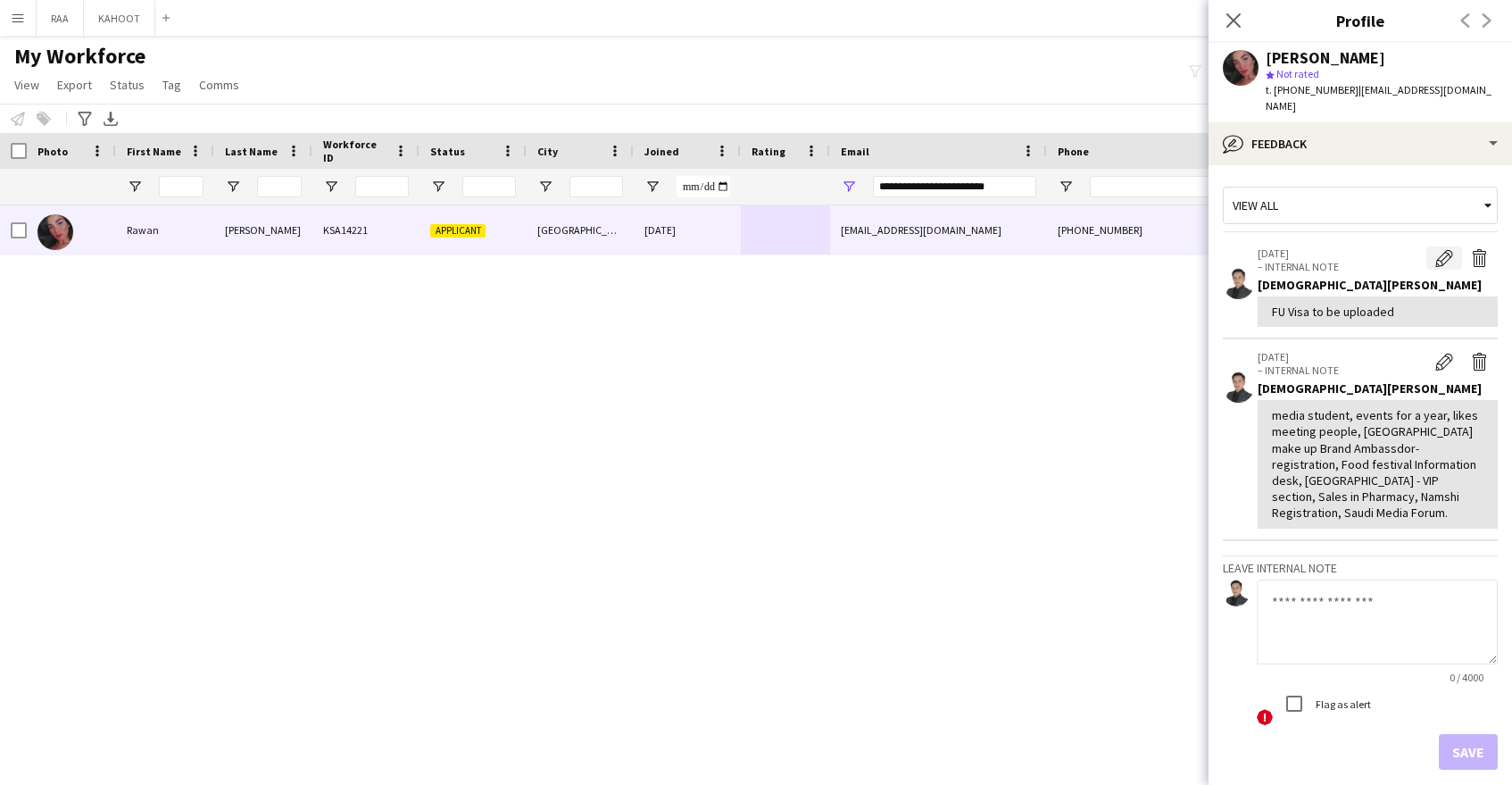
click at [1445, 247] on button "Edit internal note" at bounding box center [1443, 258] width 36 height 23
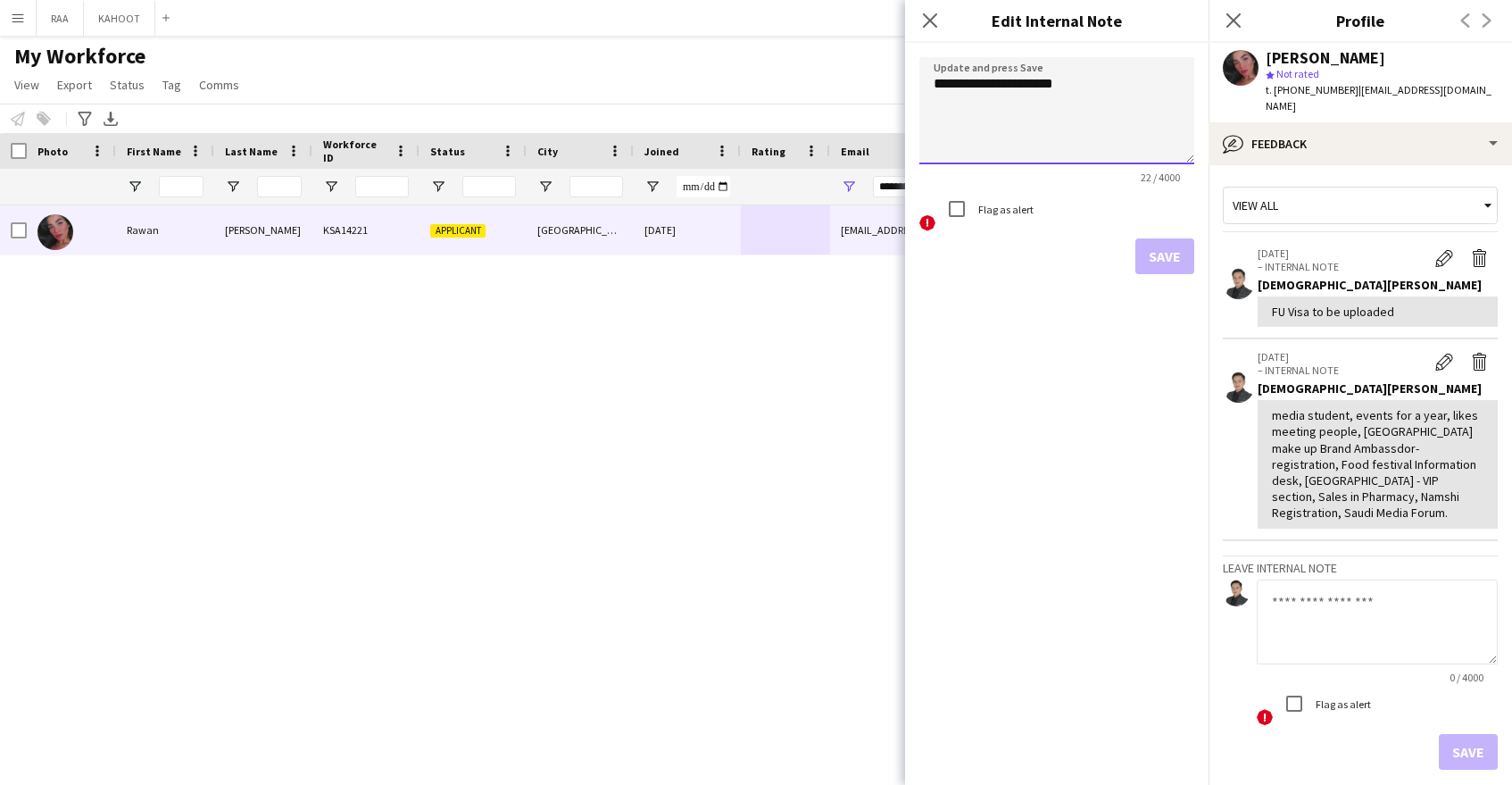
click at [1104, 79] on textarea "**********" at bounding box center [1057, 110] width 275 height 107
type textarea "**********"
click at [1166, 262] on button "Save" at bounding box center [1164, 256] width 59 height 36
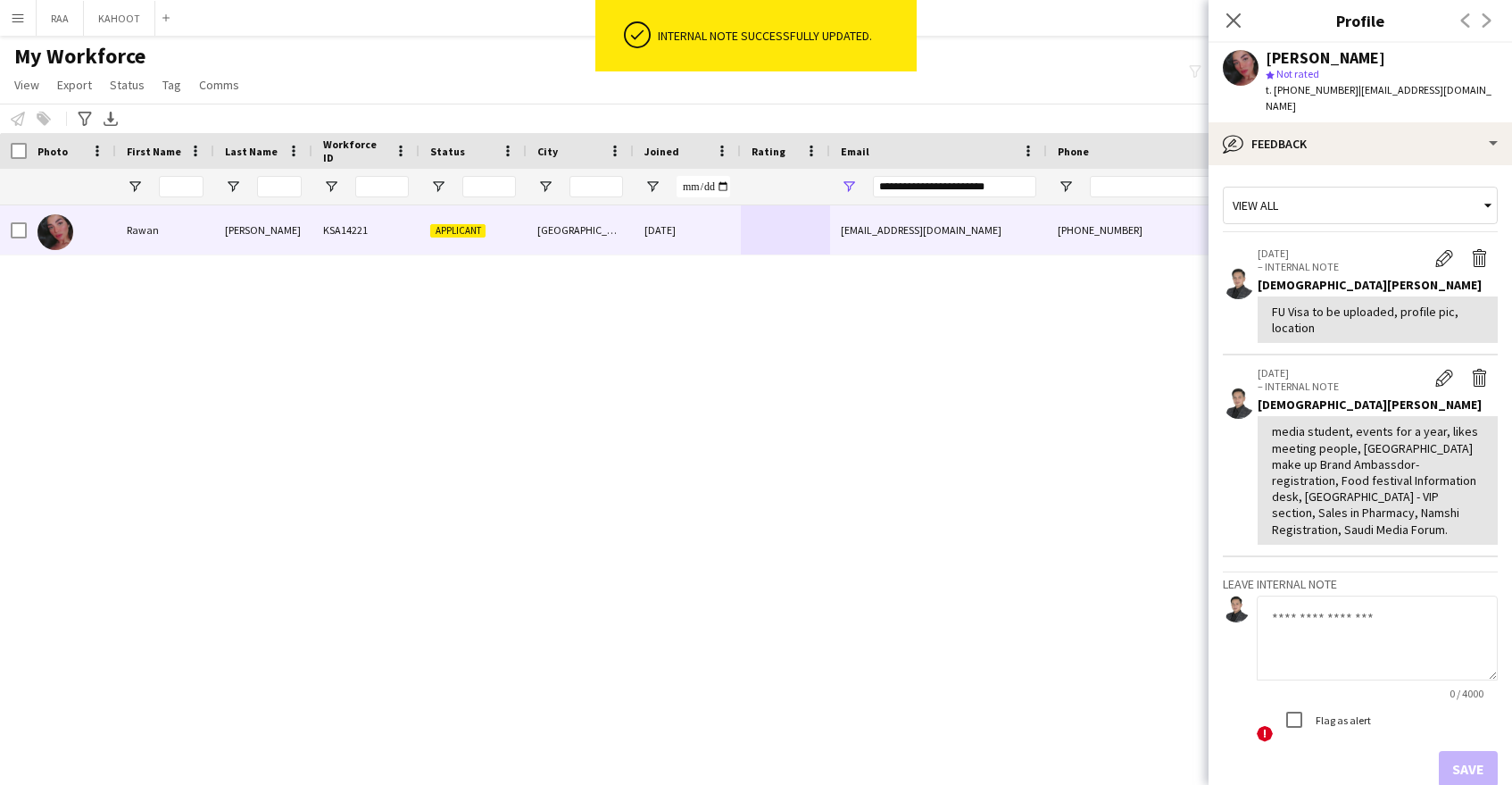
drag, startPoint x: 1320, startPoint y: 623, endPoint x: 1310, endPoint y: 611, distance: 15.6
click at [1320, 623] on textarea at bounding box center [1377, 638] width 241 height 85
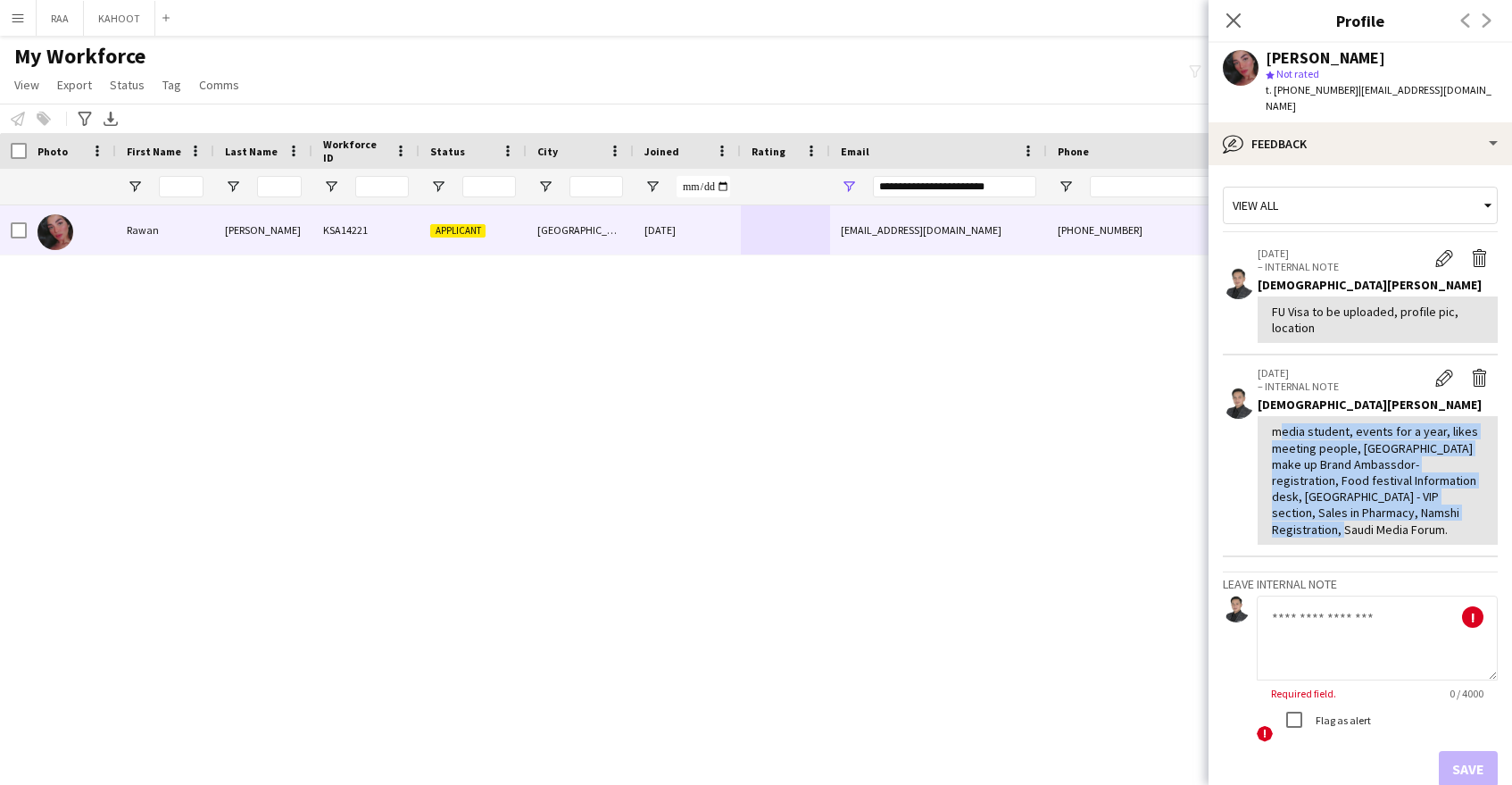
drag, startPoint x: 1276, startPoint y: 420, endPoint x: 1459, endPoint y: 491, distance: 196.3
click at [1461, 493] on div "media student, events for a year, likes meeting people, NYX make up Brand Ambas…" at bounding box center [1378, 480] width 212 height 113
copy div "media student, events for a year, likes meeting people, NYX make up Brand Ambas…"
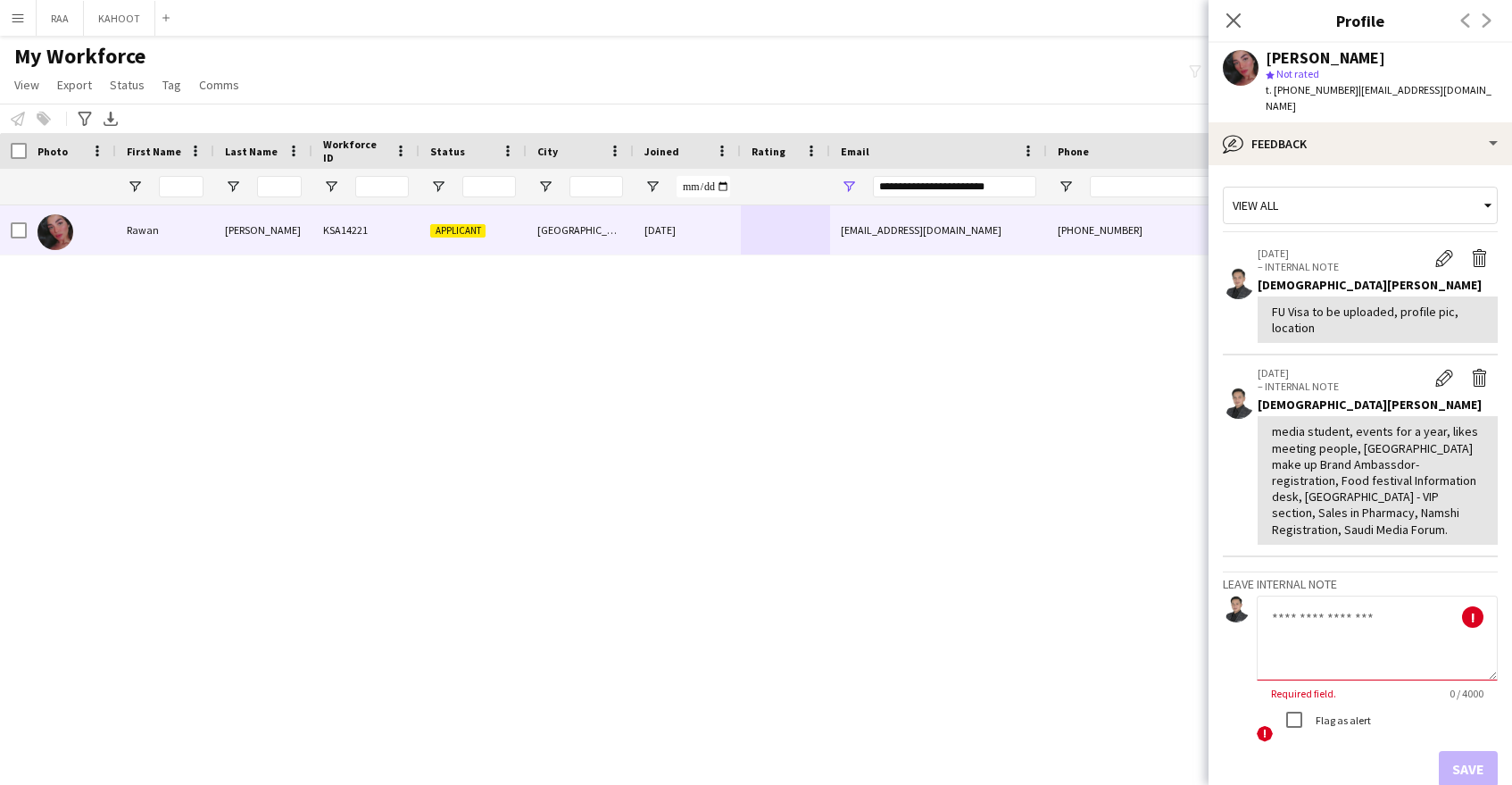
click at [1386, 608] on textarea at bounding box center [1377, 638] width 241 height 85
paste textarea "**********"
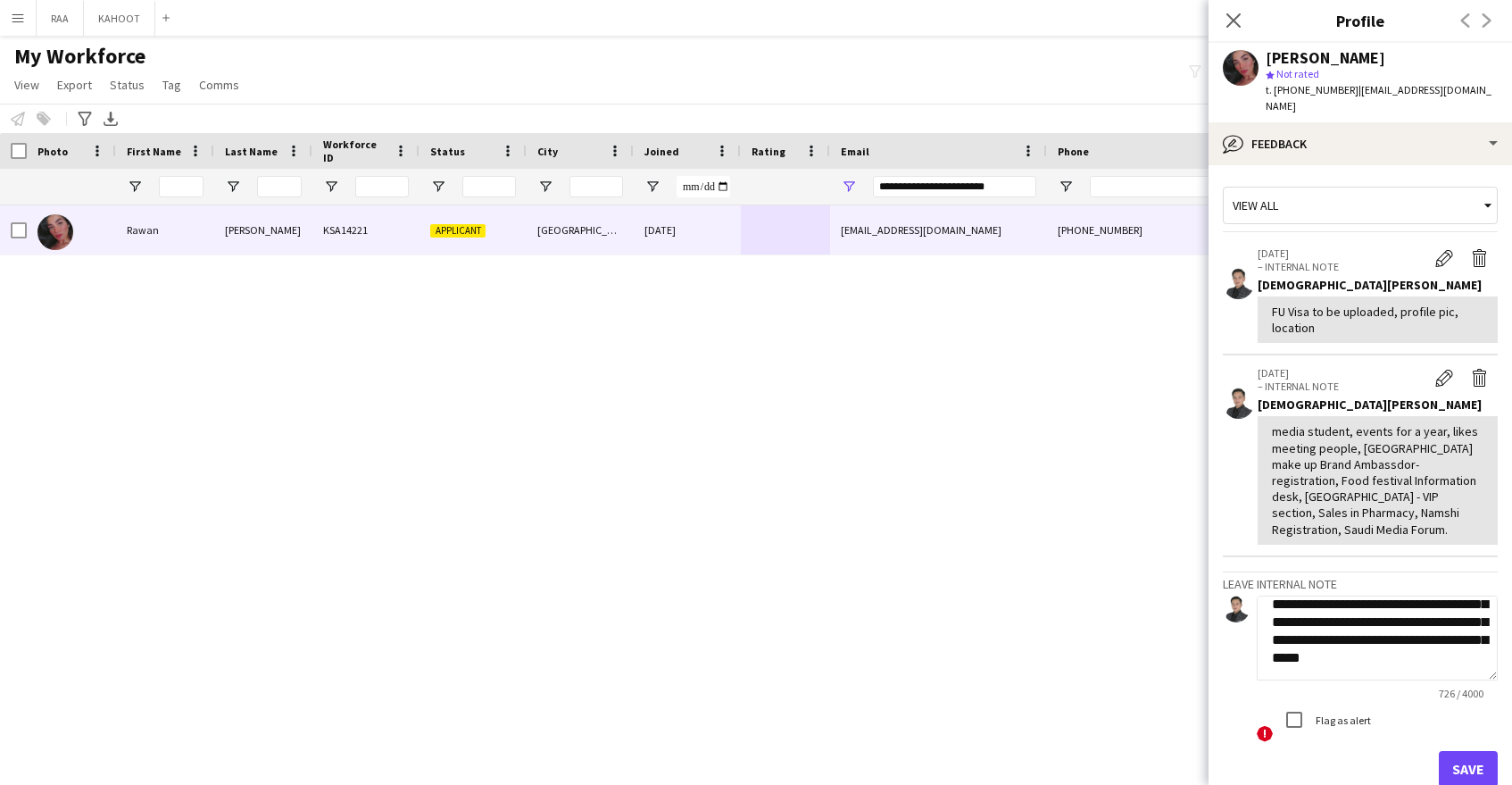
type textarea "**********"
drag, startPoint x: 1469, startPoint y: 735, endPoint x: 1460, endPoint y: 735, distance: 9.0
click at [1468, 751] on button "Save" at bounding box center [1468, 769] width 59 height 36
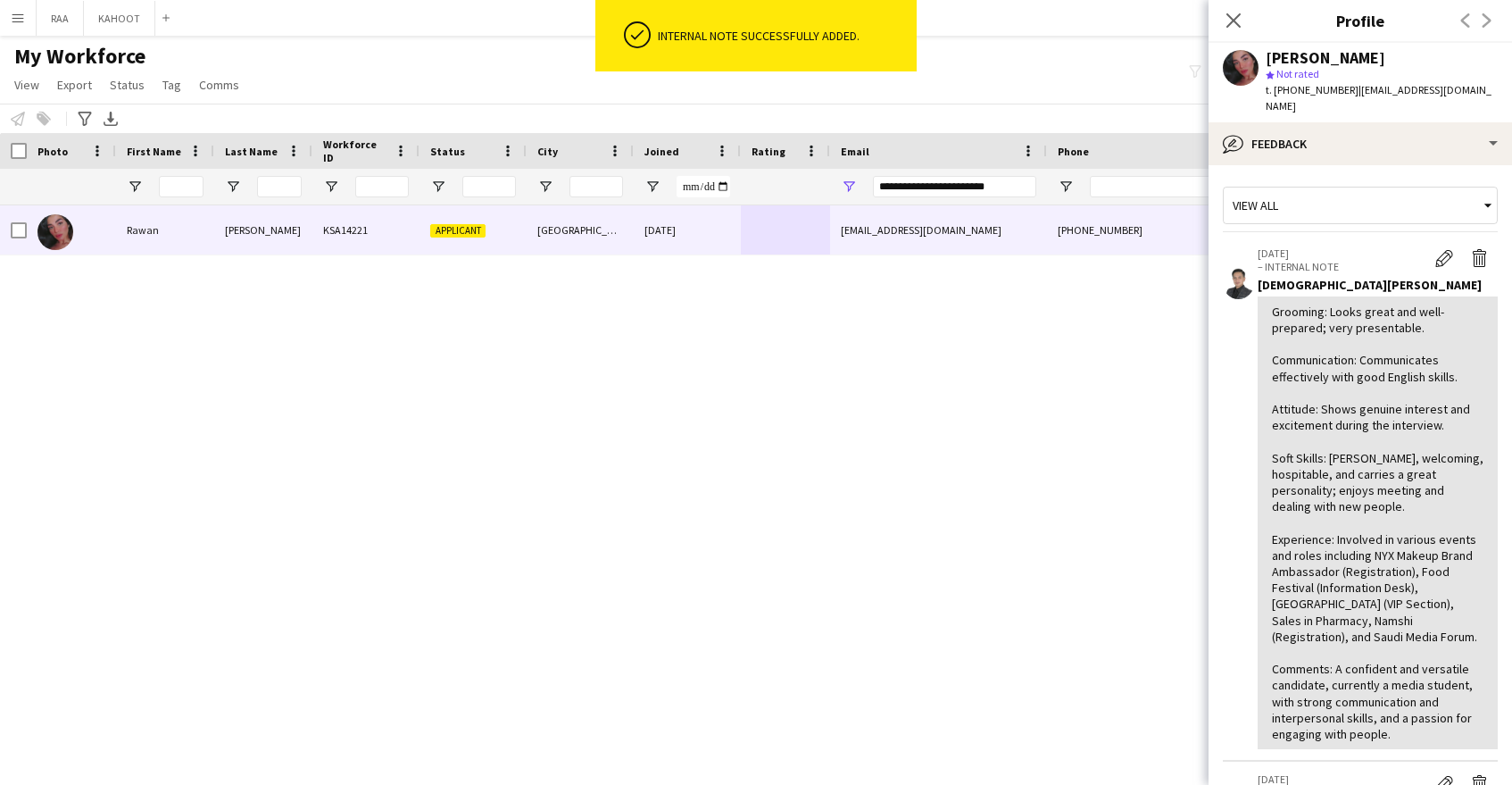
scroll to position [596, 0]
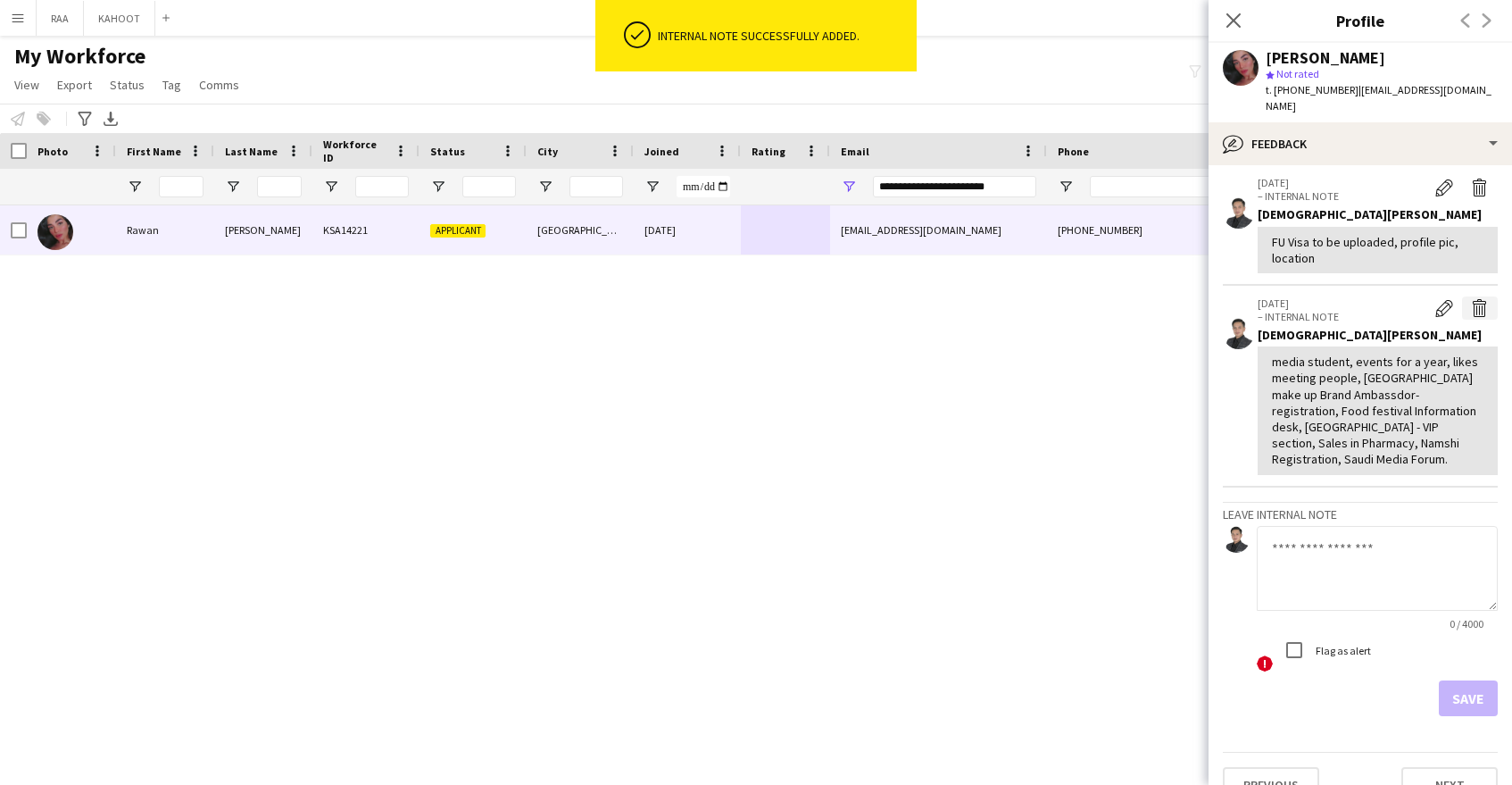
click at [1476, 300] on app-icon "Delete internal note" at bounding box center [1480, 308] width 17 height 17
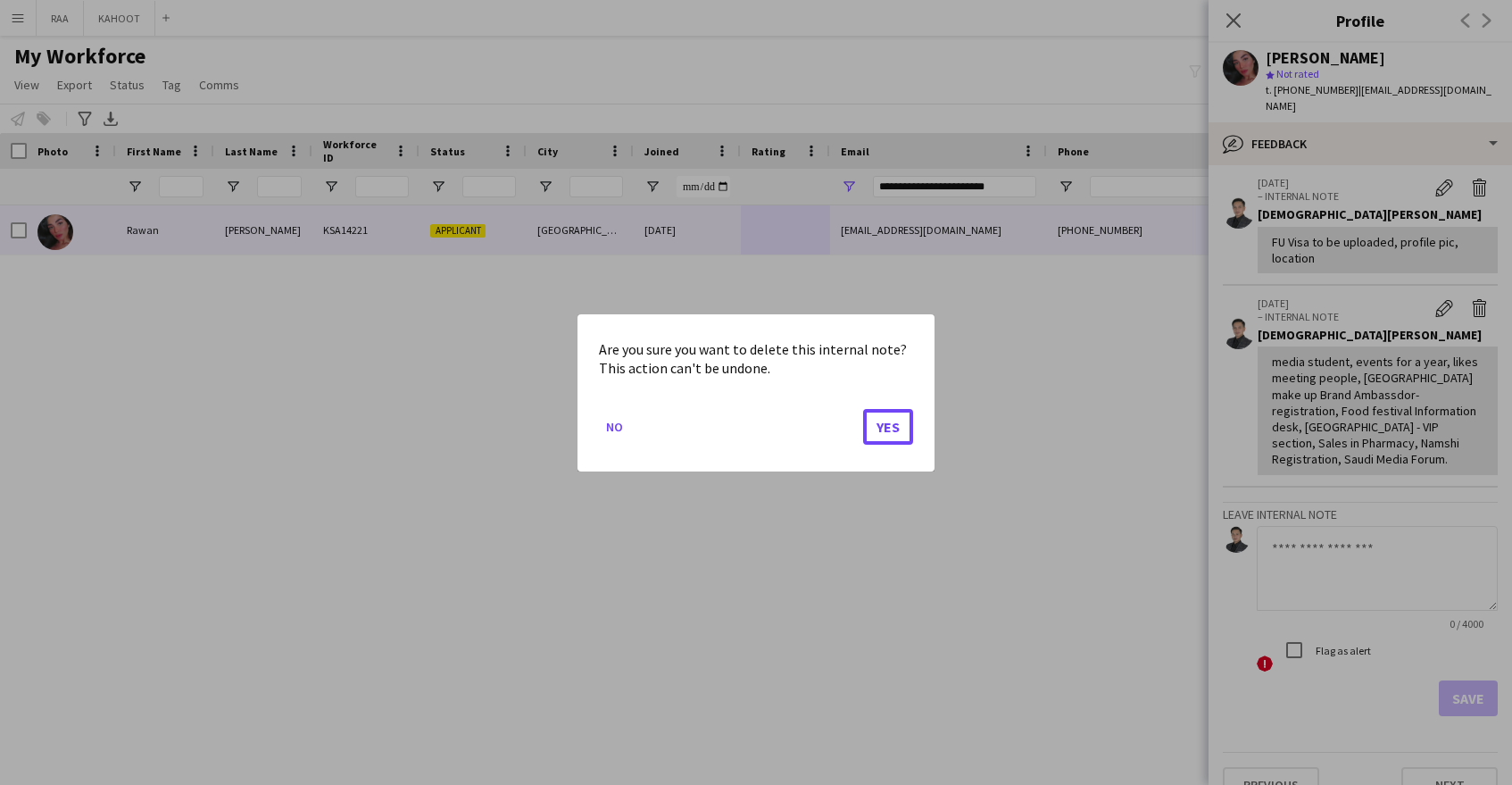
click at [887, 425] on button "Yes" at bounding box center [888, 425] width 50 height 36
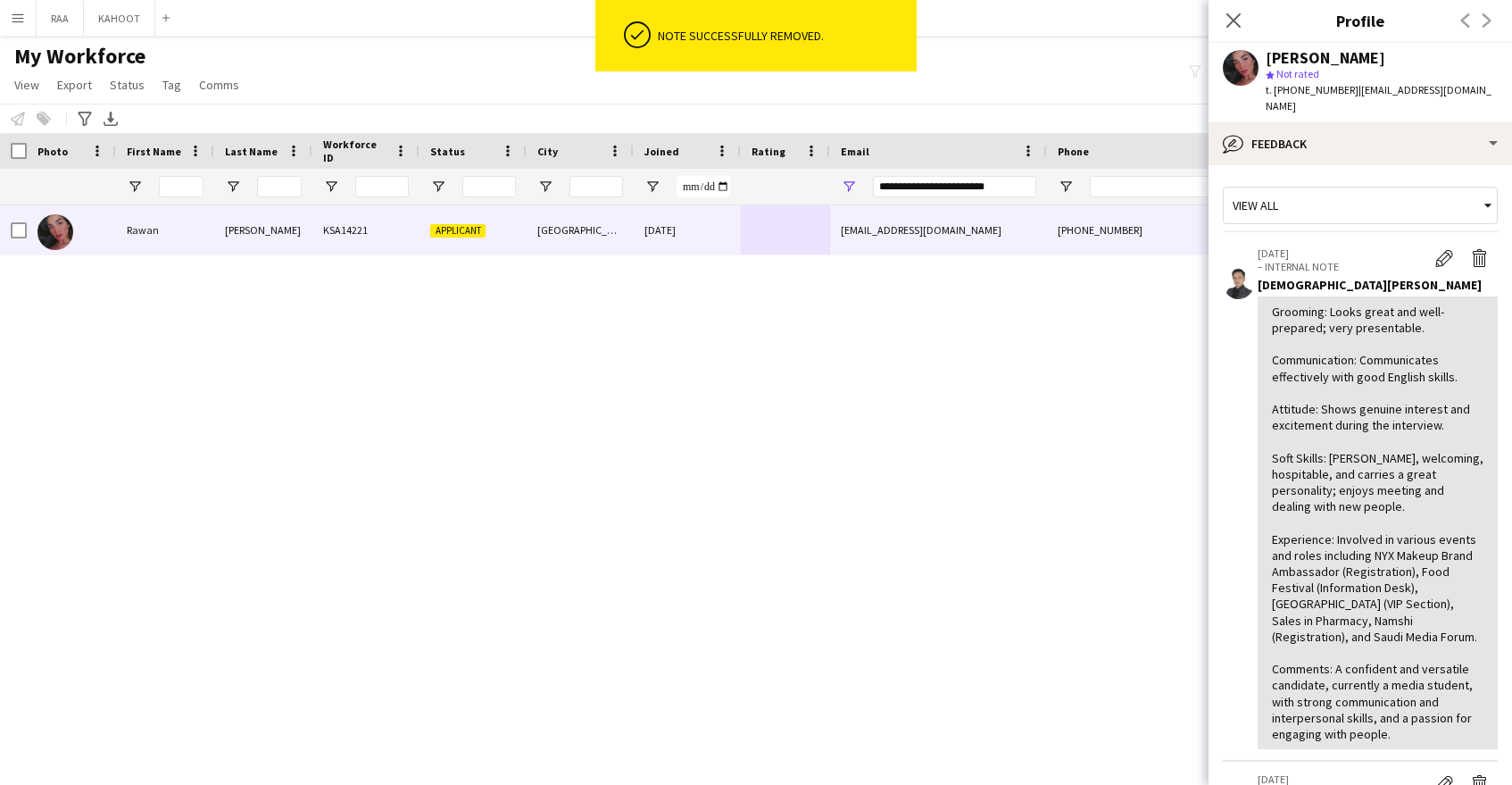
scroll to position [412, 0]
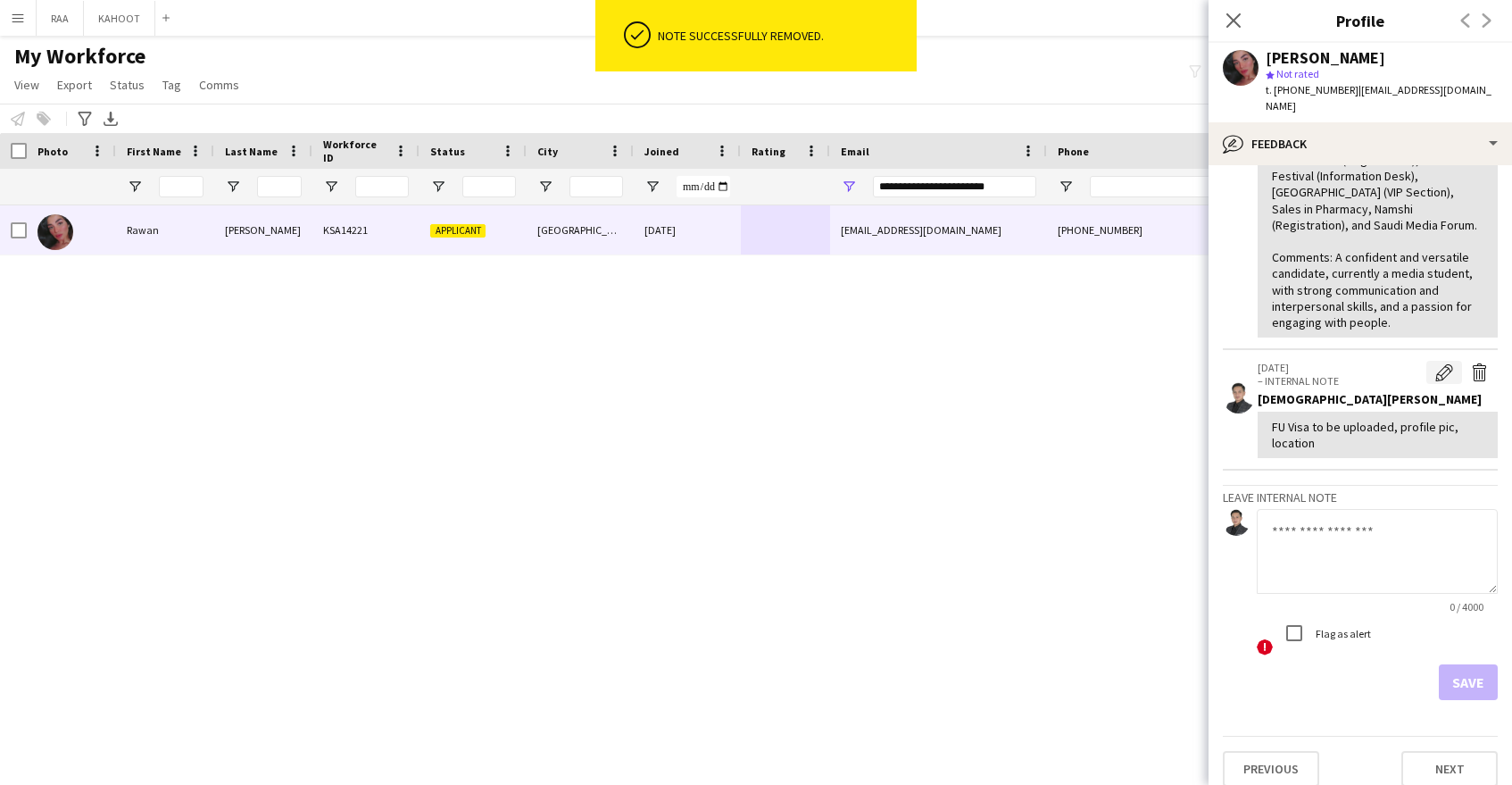
click at [1441, 363] on app-icon "Edit internal note" at bounding box center [1444, 372] width 17 height 17
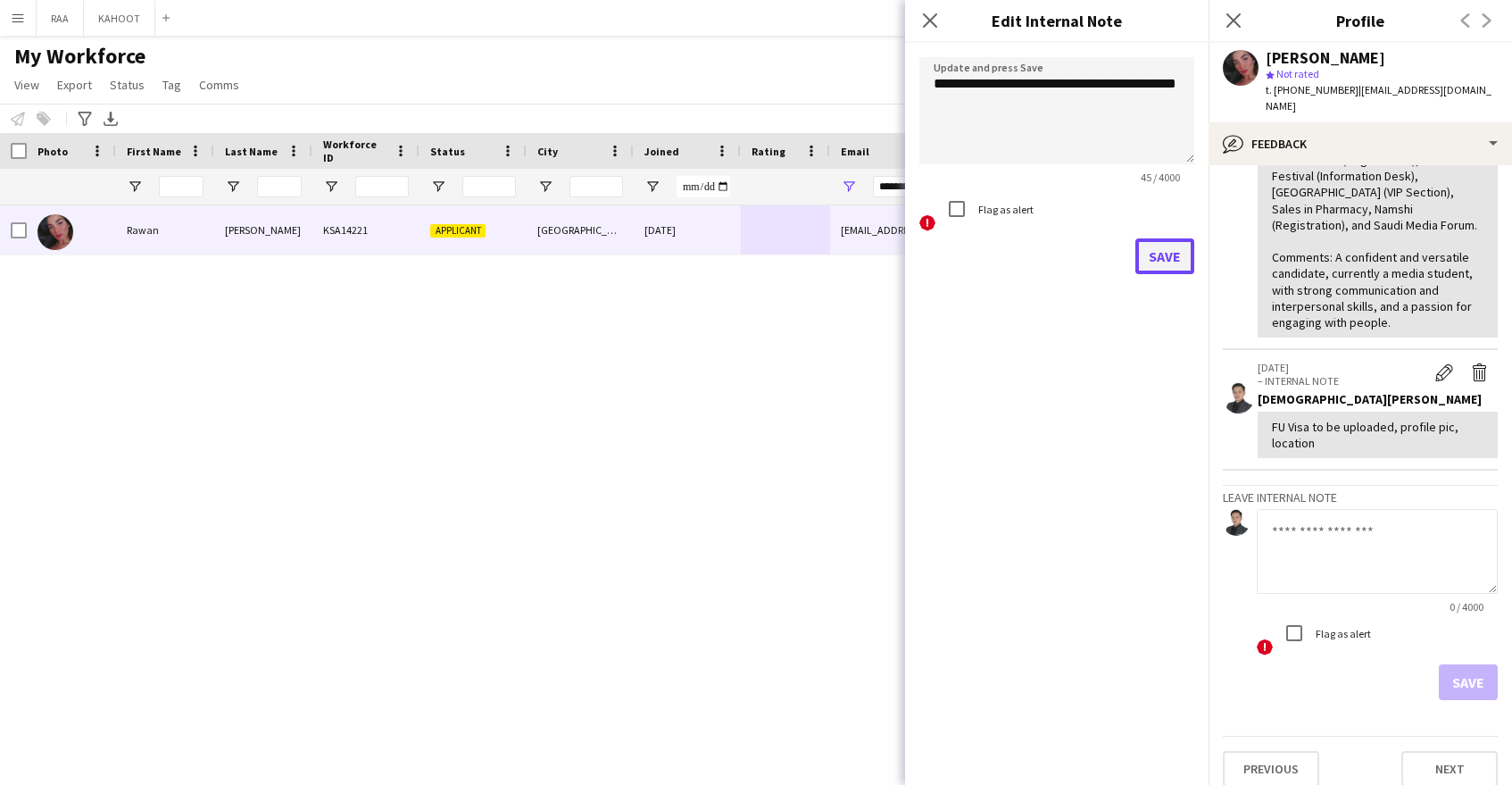
click at [1155, 258] on button "Save" at bounding box center [1164, 256] width 59 height 36
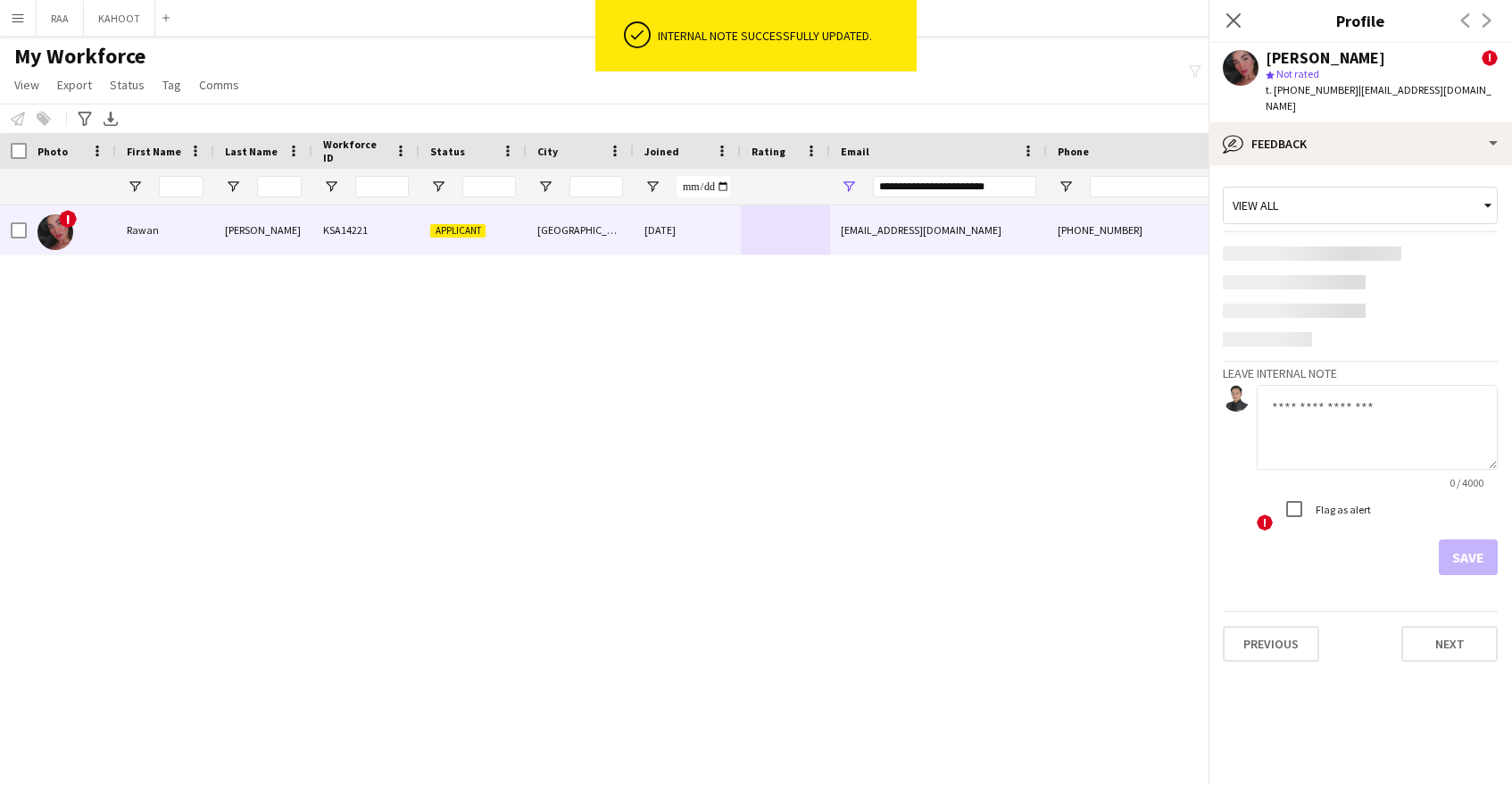
scroll to position [0, 0]
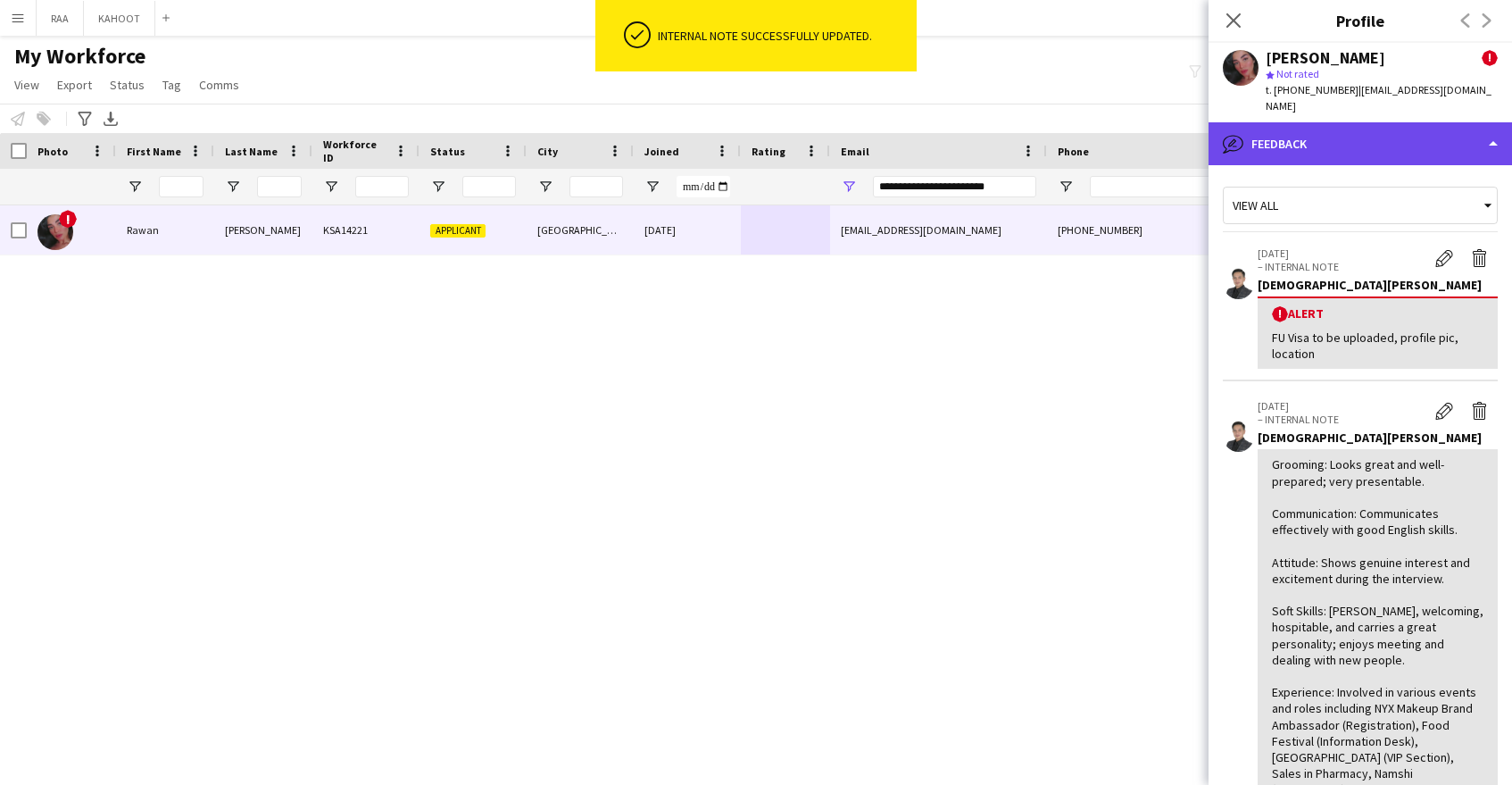
click at [1350, 128] on div "bubble-pencil Feedback" at bounding box center [1360, 144] width 303 height 43
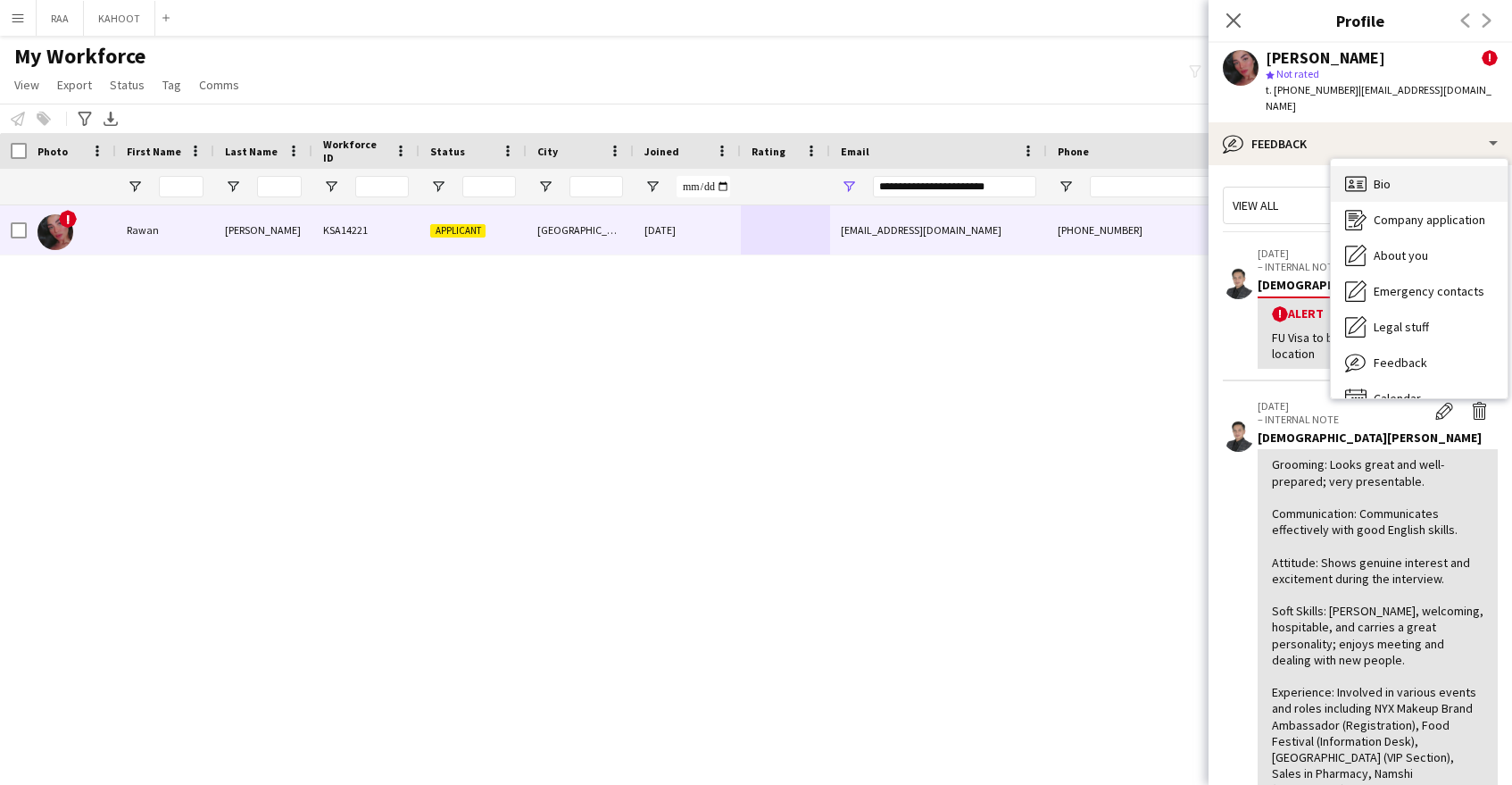
click at [1390, 168] on div "Bio Bio" at bounding box center [1419, 184] width 177 height 36
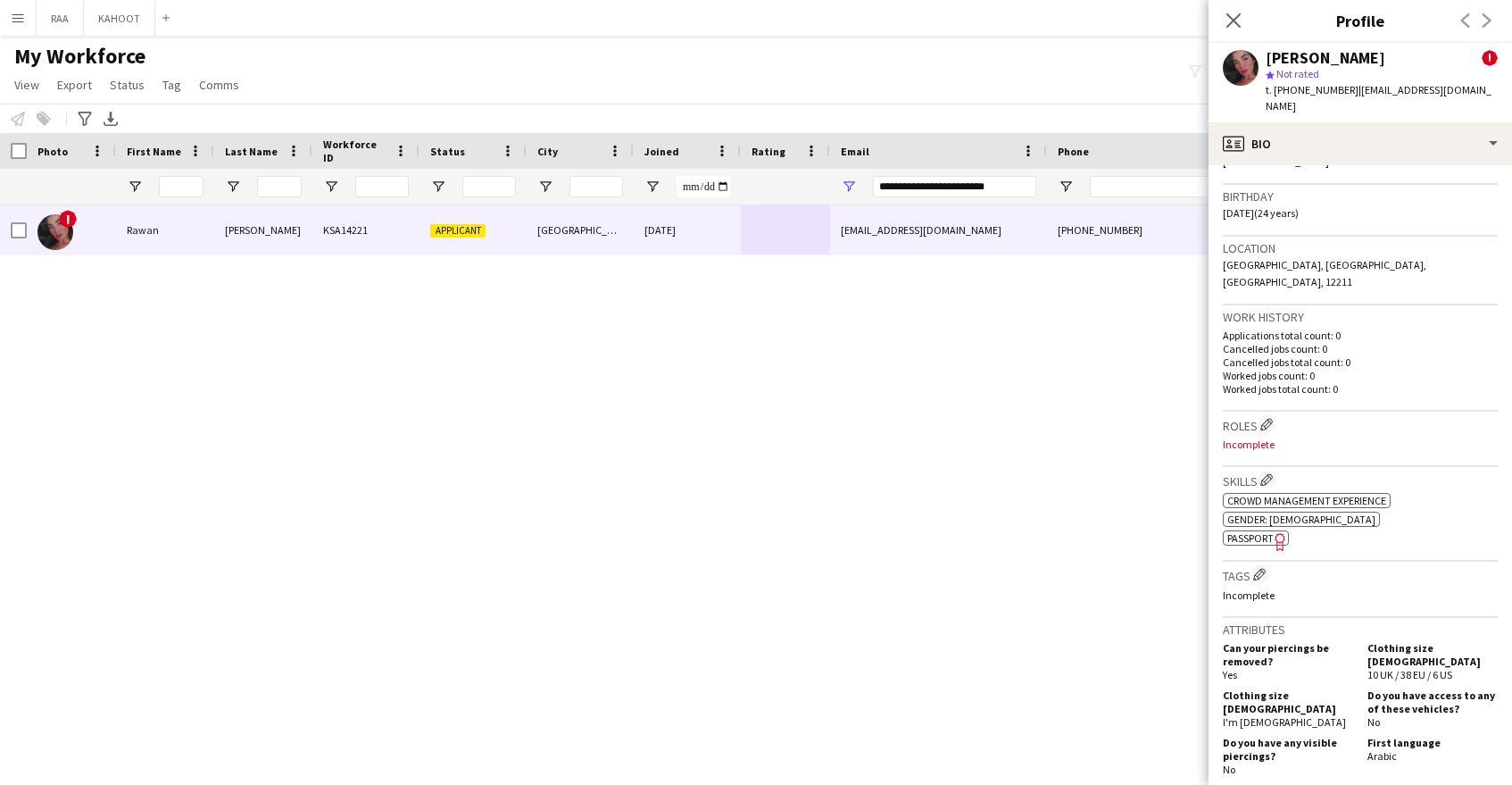
scroll to position [518, 0]
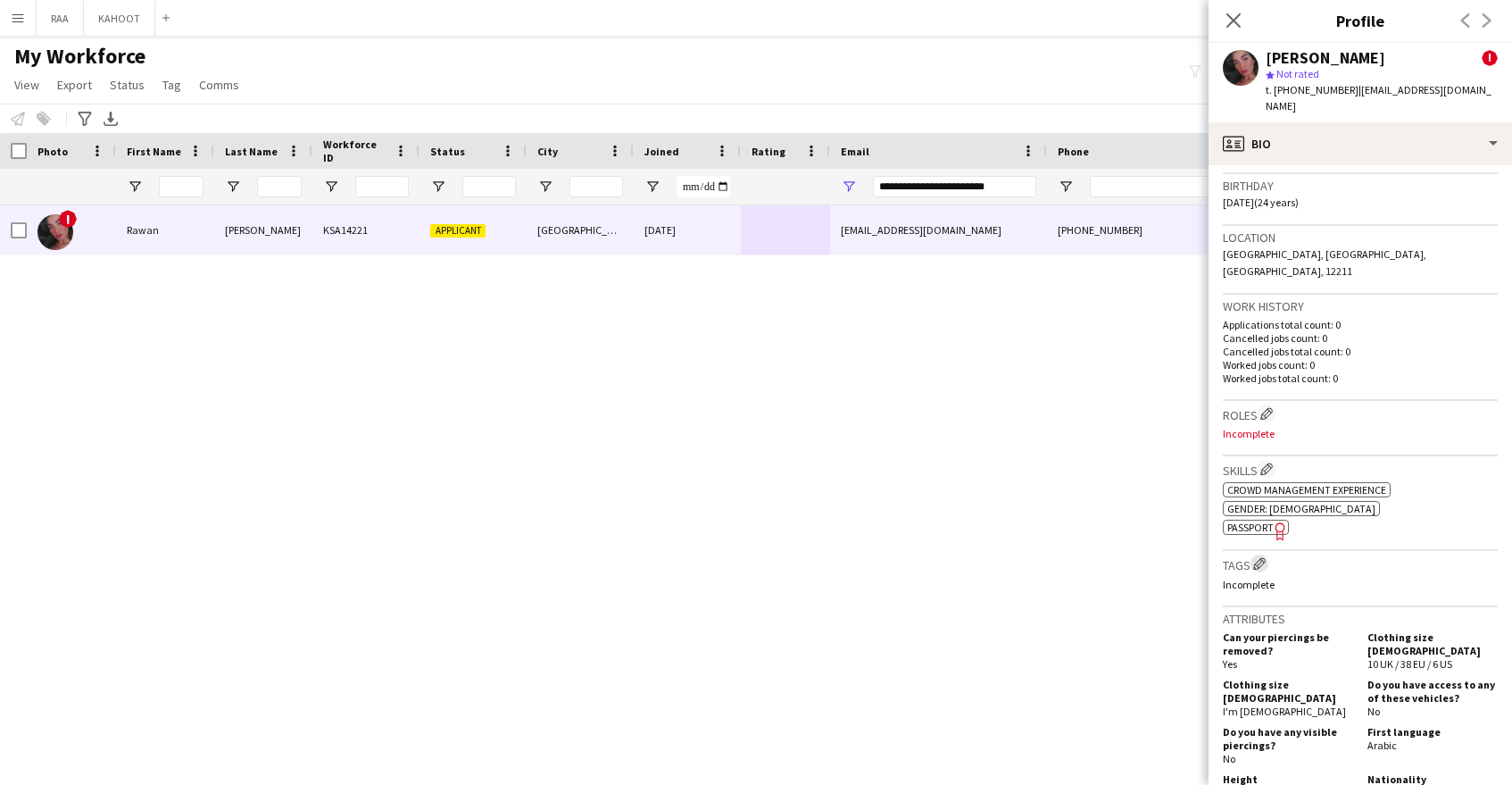
click at [1260, 558] on app-icon "Edit crew company tags" at bounding box center [1259, 564] width 13 height 13
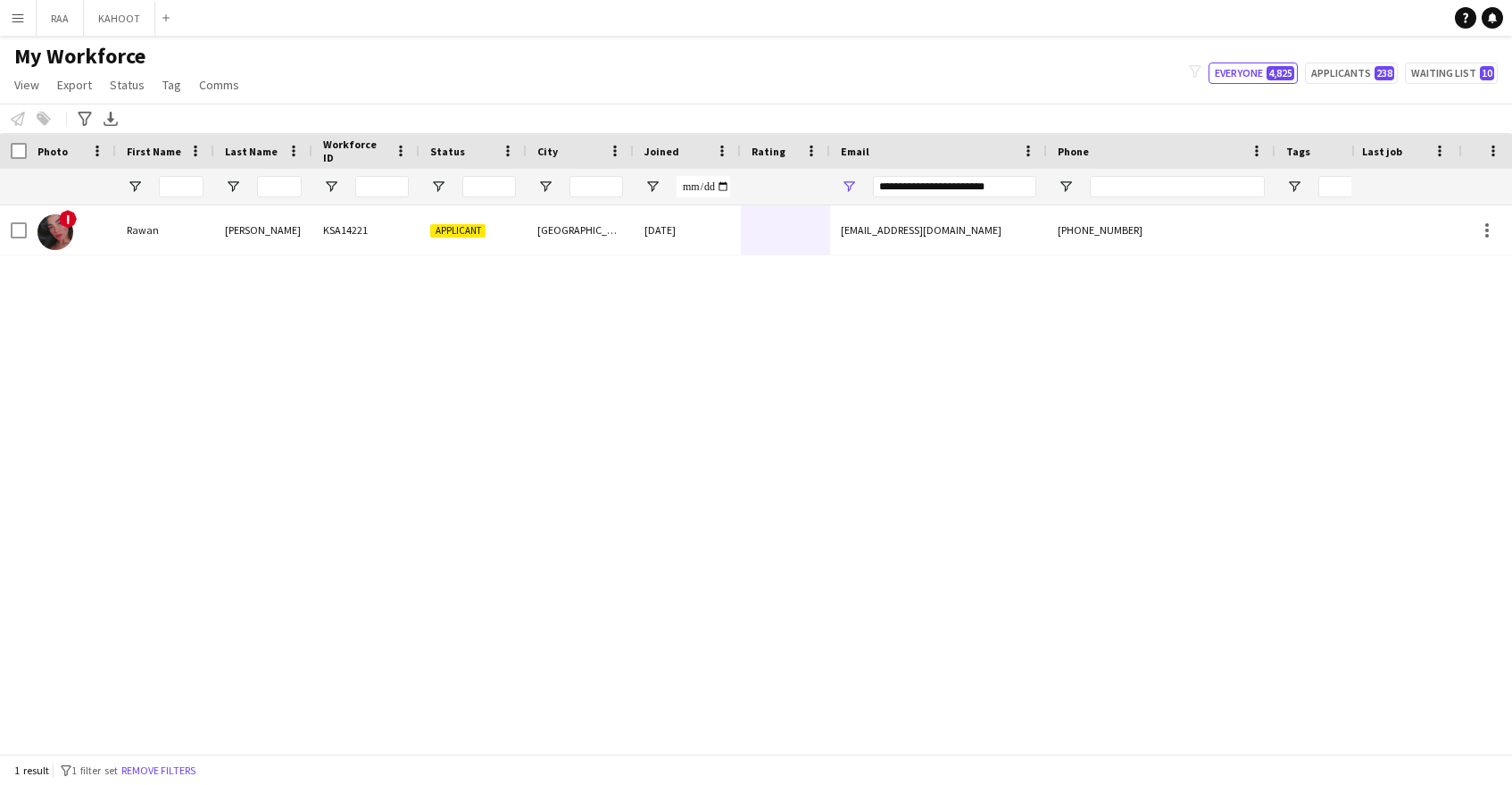
click at [9, 152] on div at bounding box center [14, 151] width 27 height 36
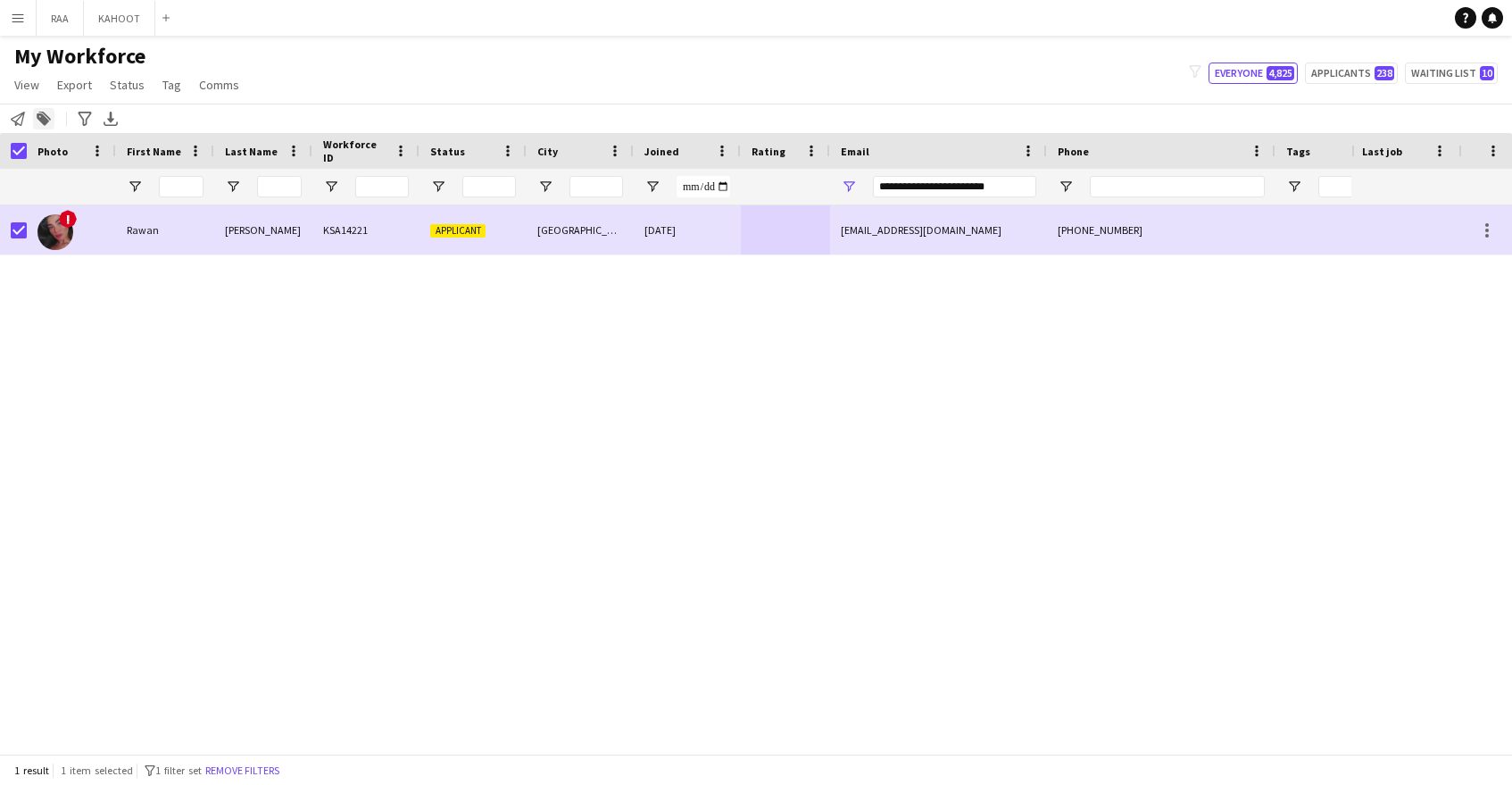
click at [47, 123] on icon at bounding box center [43, 119] width 13 height 13
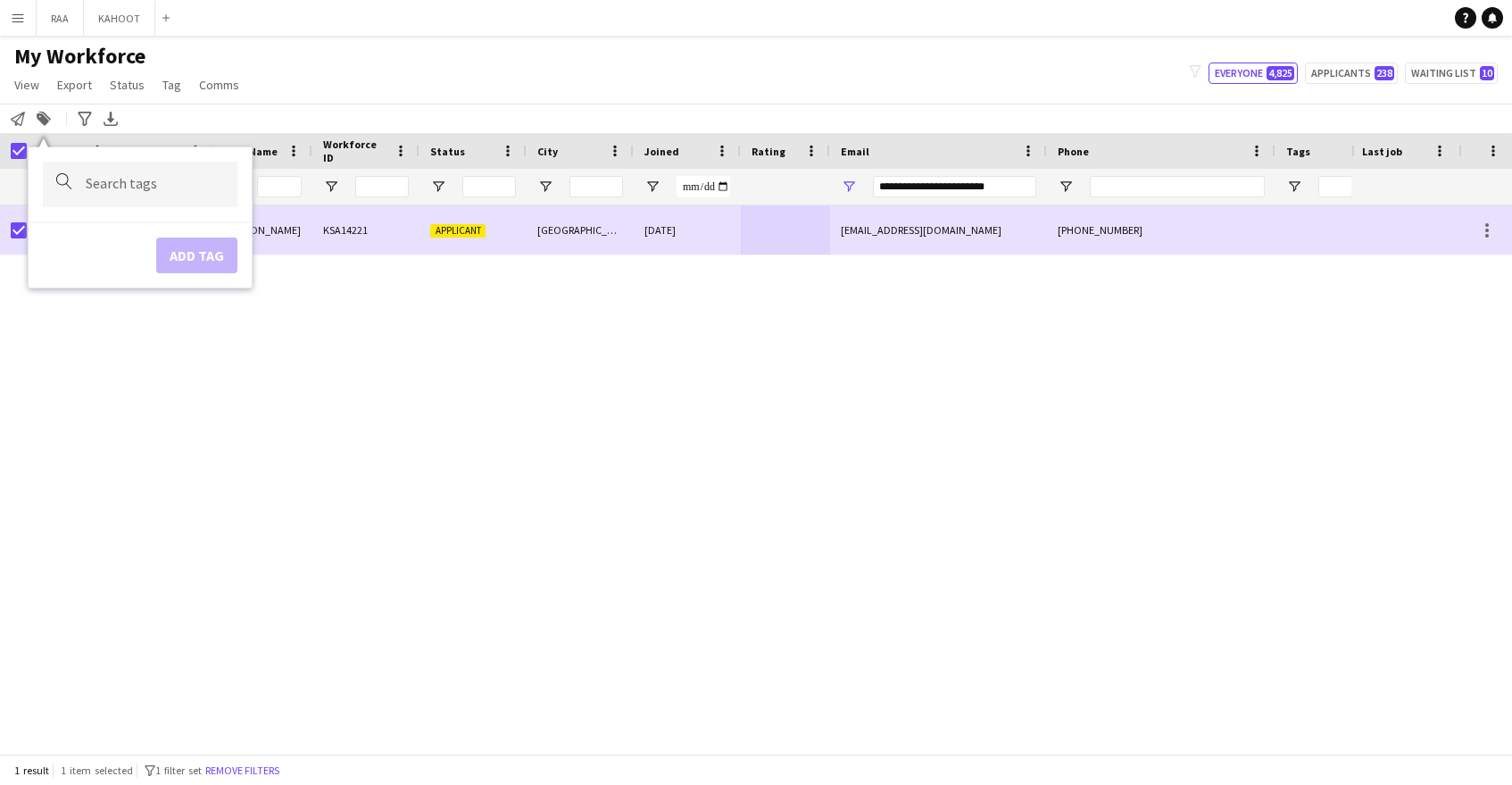
click at [159, 191] on input "Type to search..." at bounding box center [155, 184] width 137 height 16
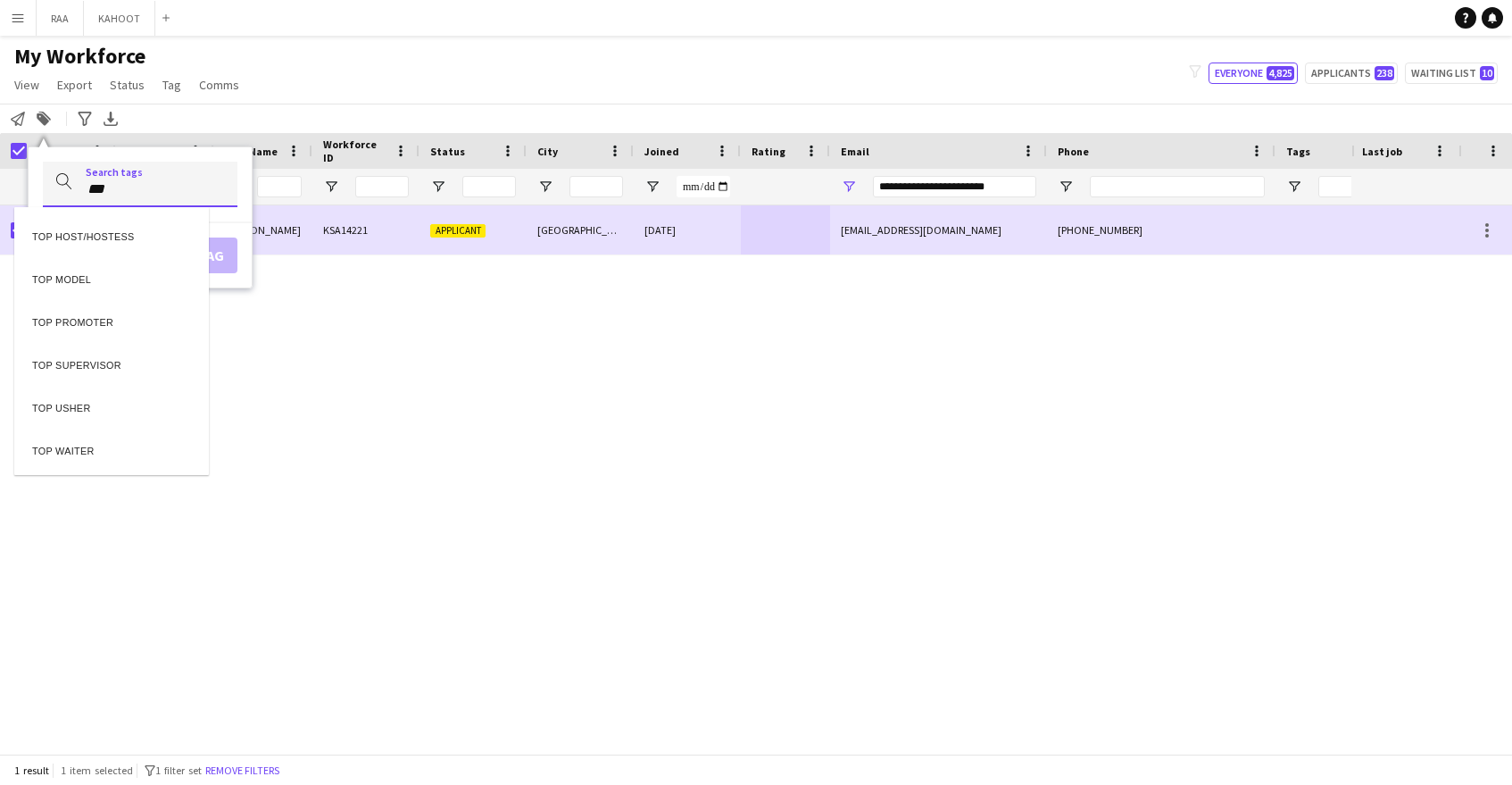
type input "***"
click at [140, 238] on div "TOP HOST/HOSTESS" at bounding box center [111, 234] width 194 height 43
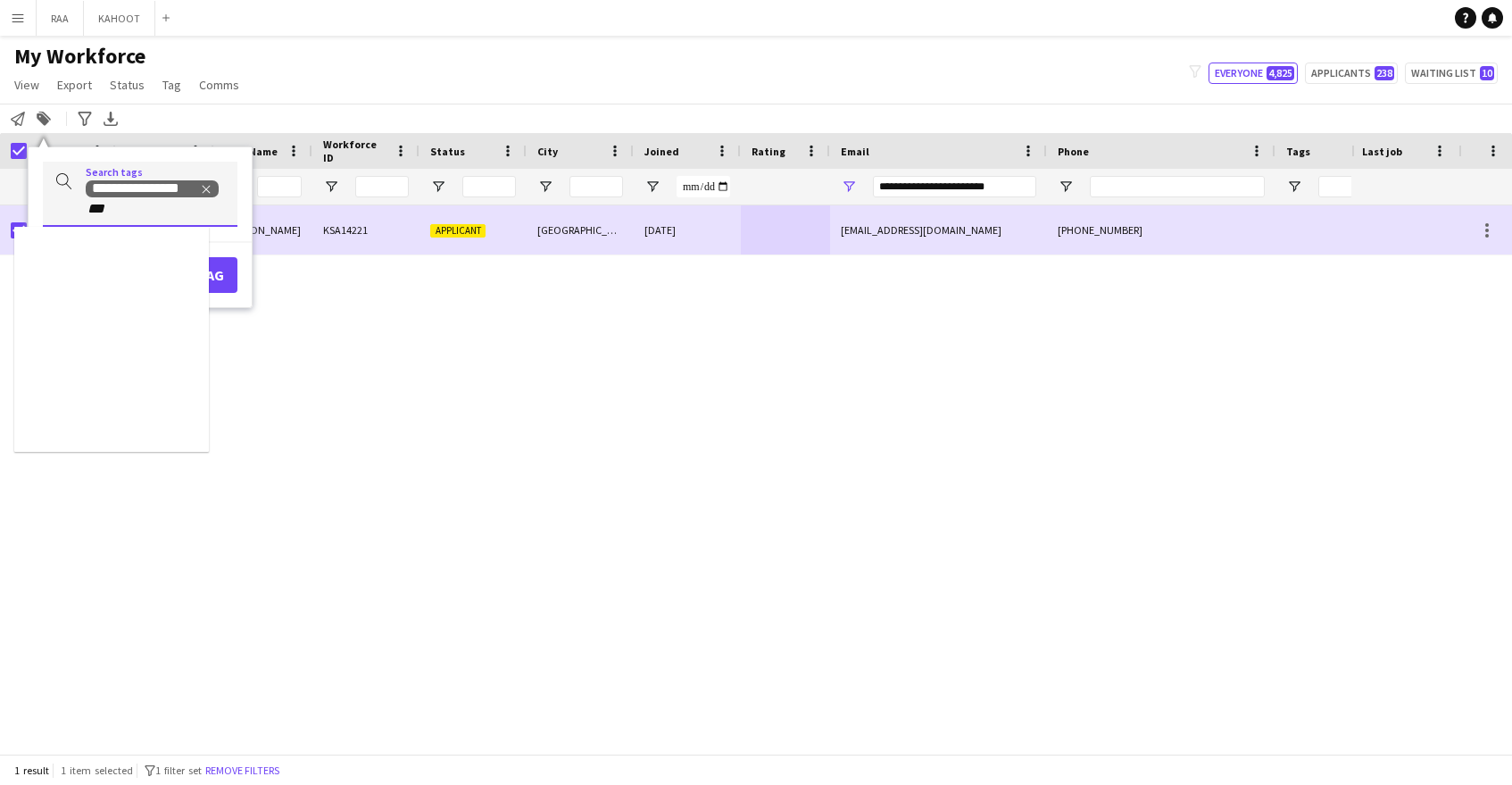
type input "***"
click at [127, 307] on div "TOP PROMOTER" at bounding box center [111, 297] width 194 height 43
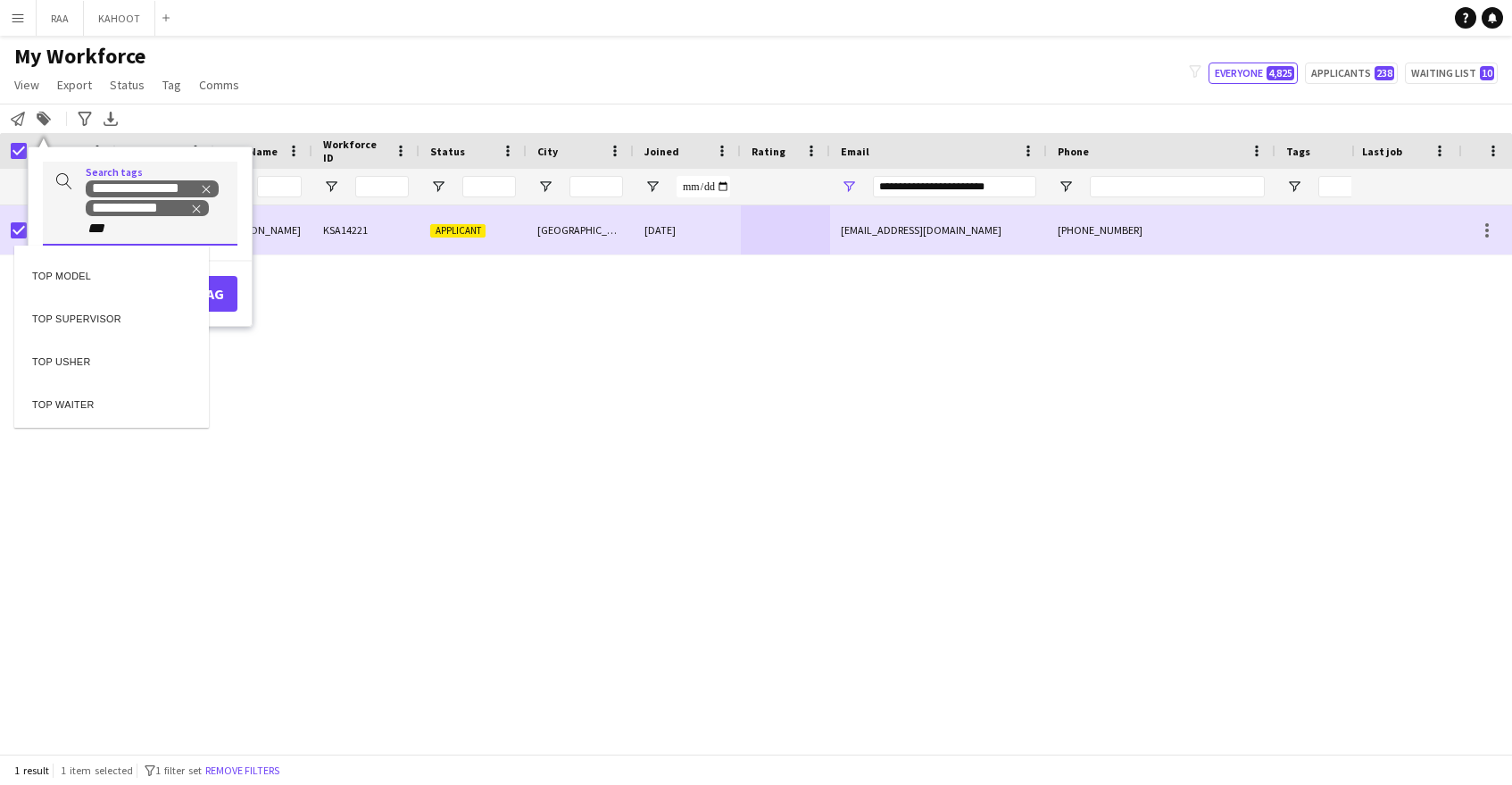
type input "***"
click at [108, 365] on div "TOP USHER" at bounding box center [111, 358] width 194 height 43
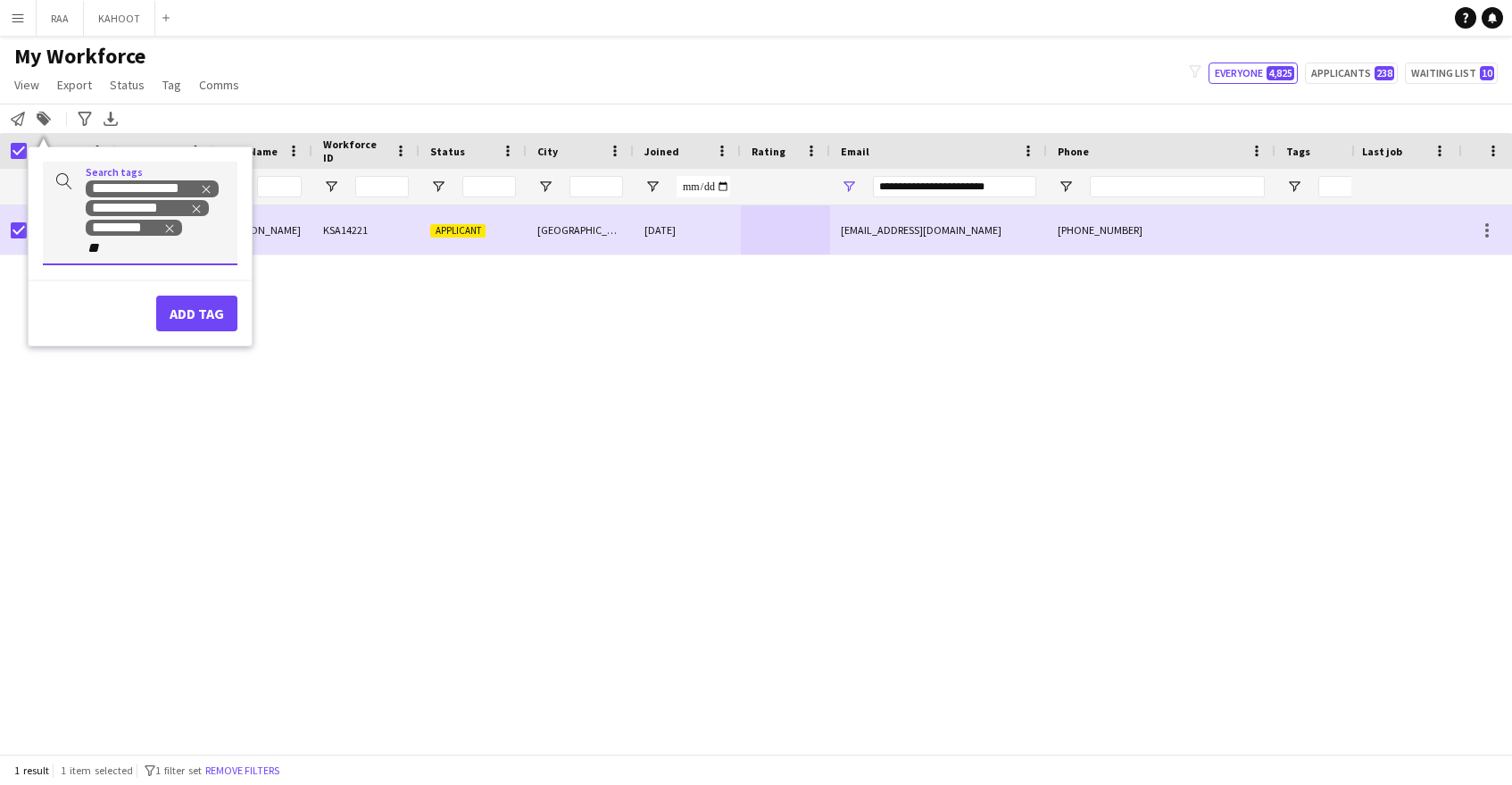
type input "*"
type input "****"
click at [111, 292] on div "ENGLISH ++" at bounding box center [111, 292] width 194 height 43
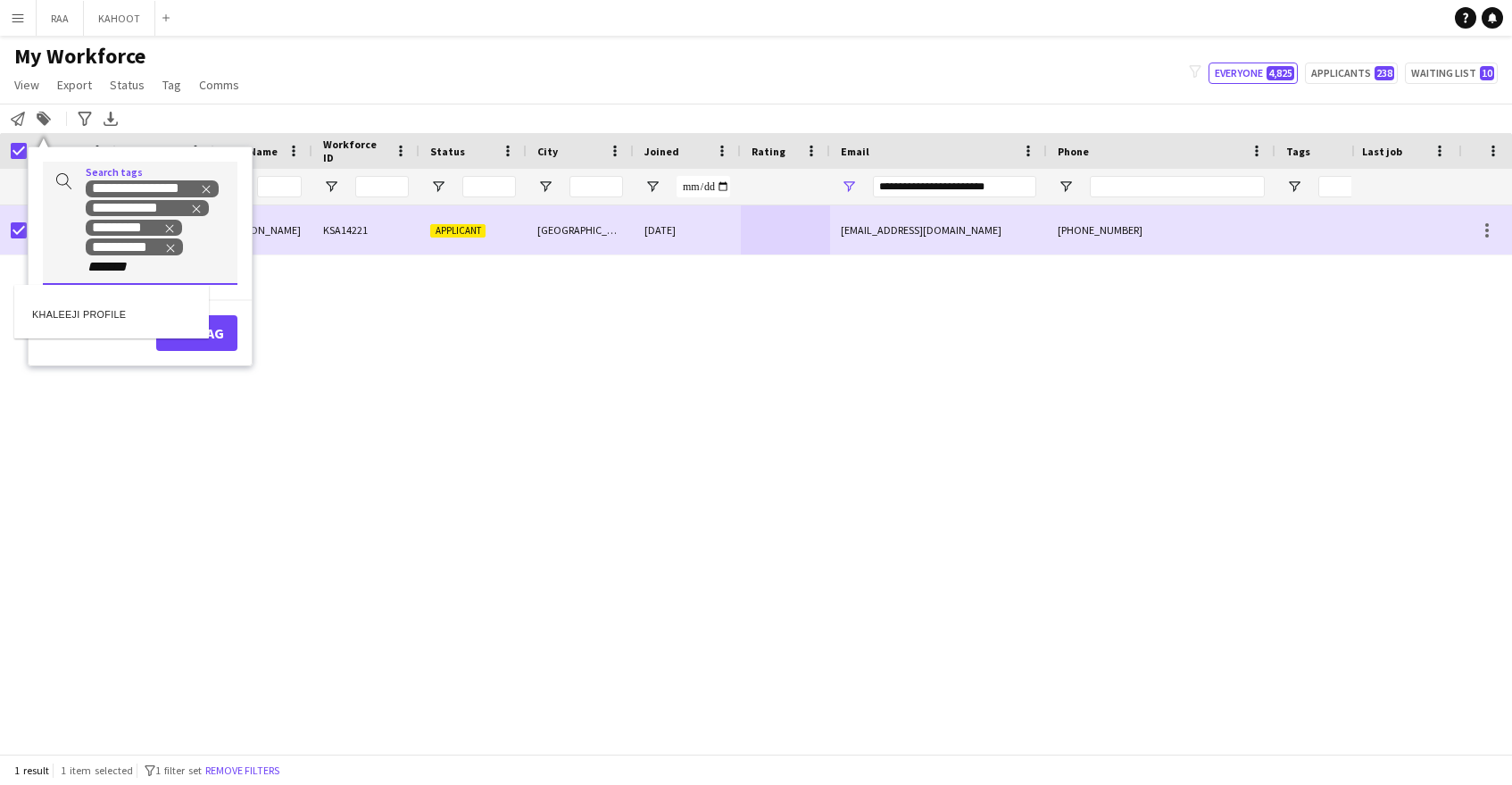
type input "*******"
click at [100, 307] on div "KHALEEJI PROFILE" at bounding box center [111, 311] width 194 height 43
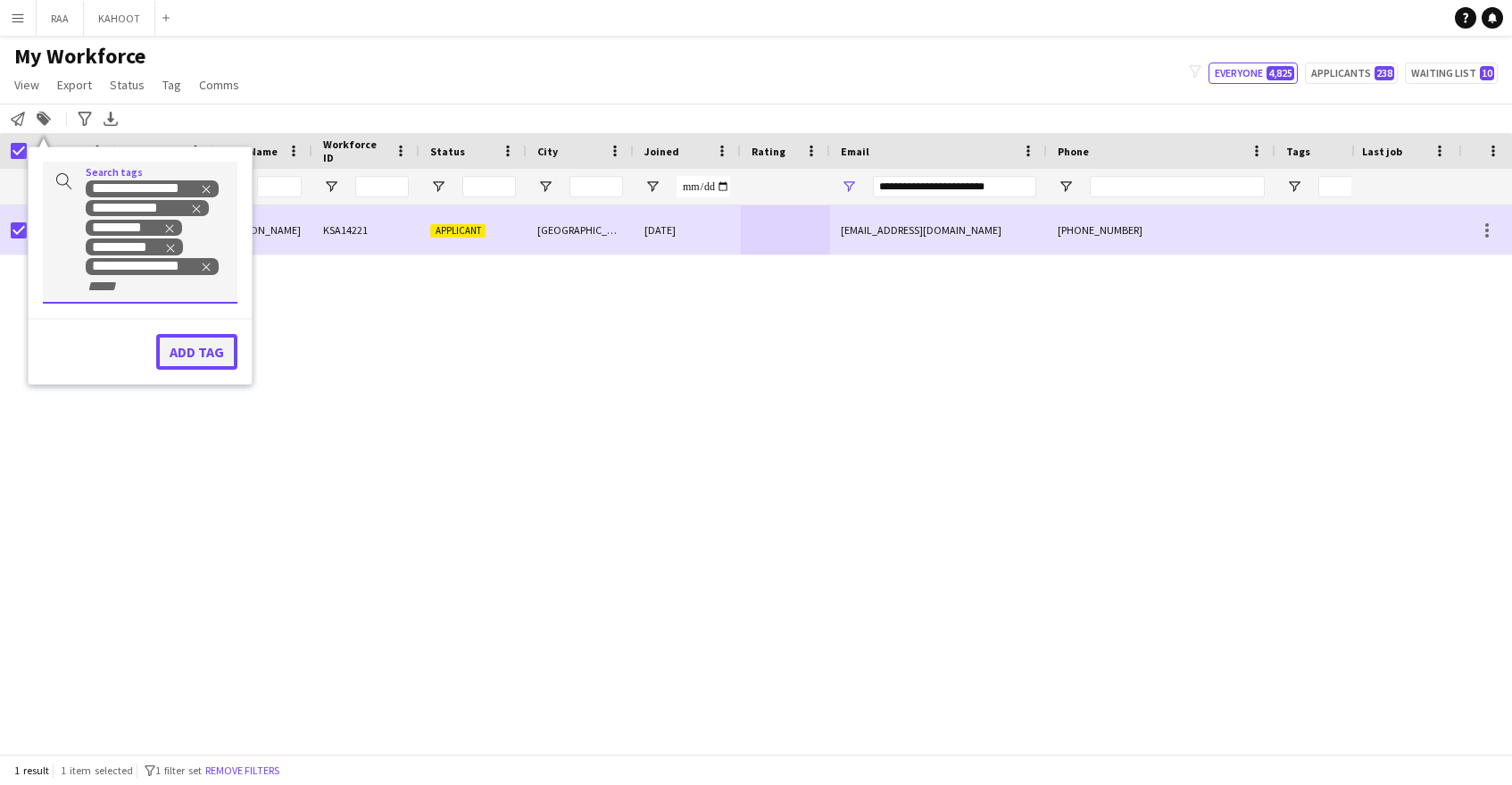
click at [200, 358] on button "Add tag" at bounding box center [197, 352] width 81 height 36
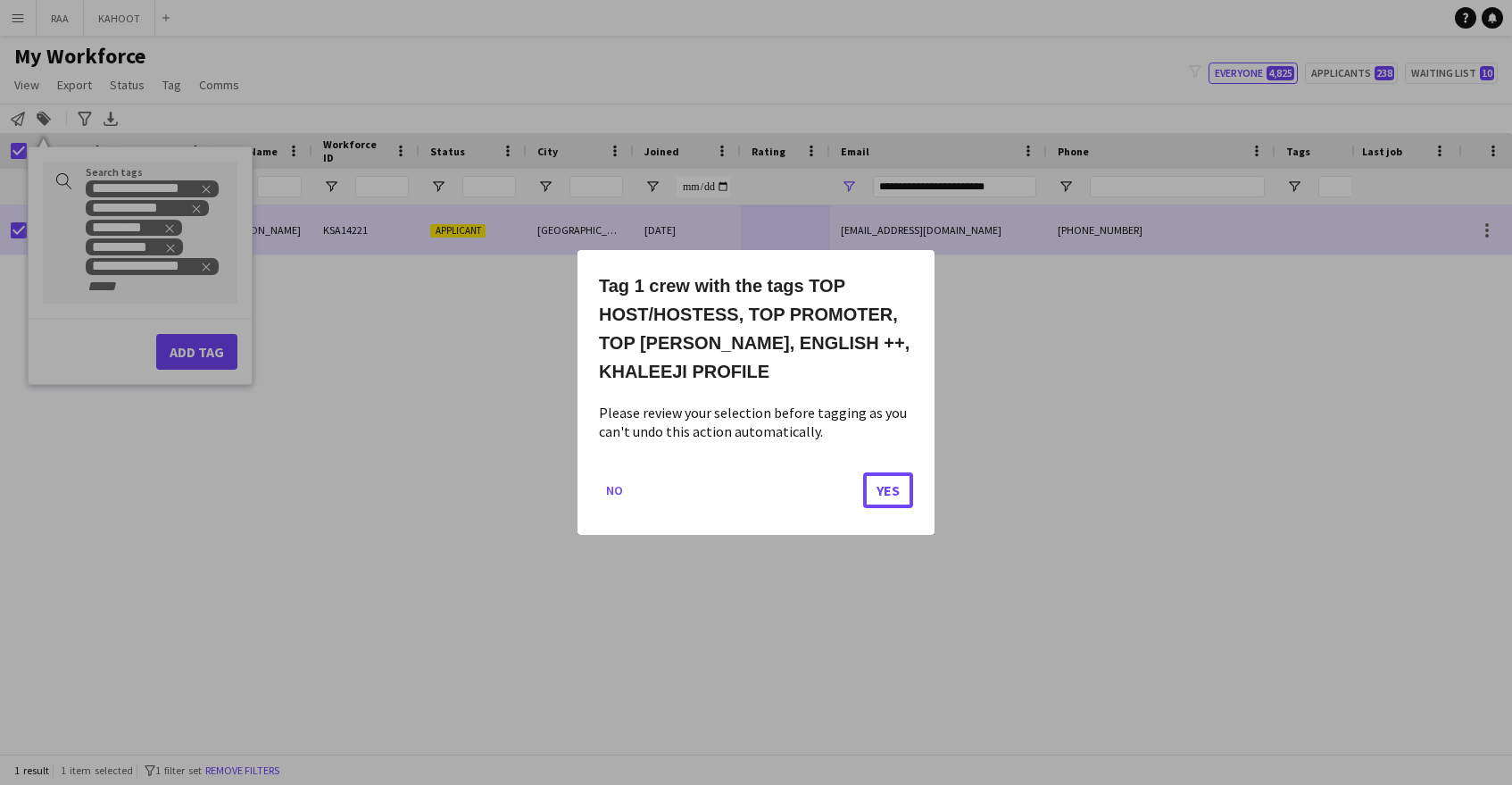
drag, startPoint x: 890, startPoint y: 490, endPoint x: 857, endPoint y: 480, distance: 34.5
click at [885, 489] on button "Yes" at bounding box center [888, 490] width 50 height 36
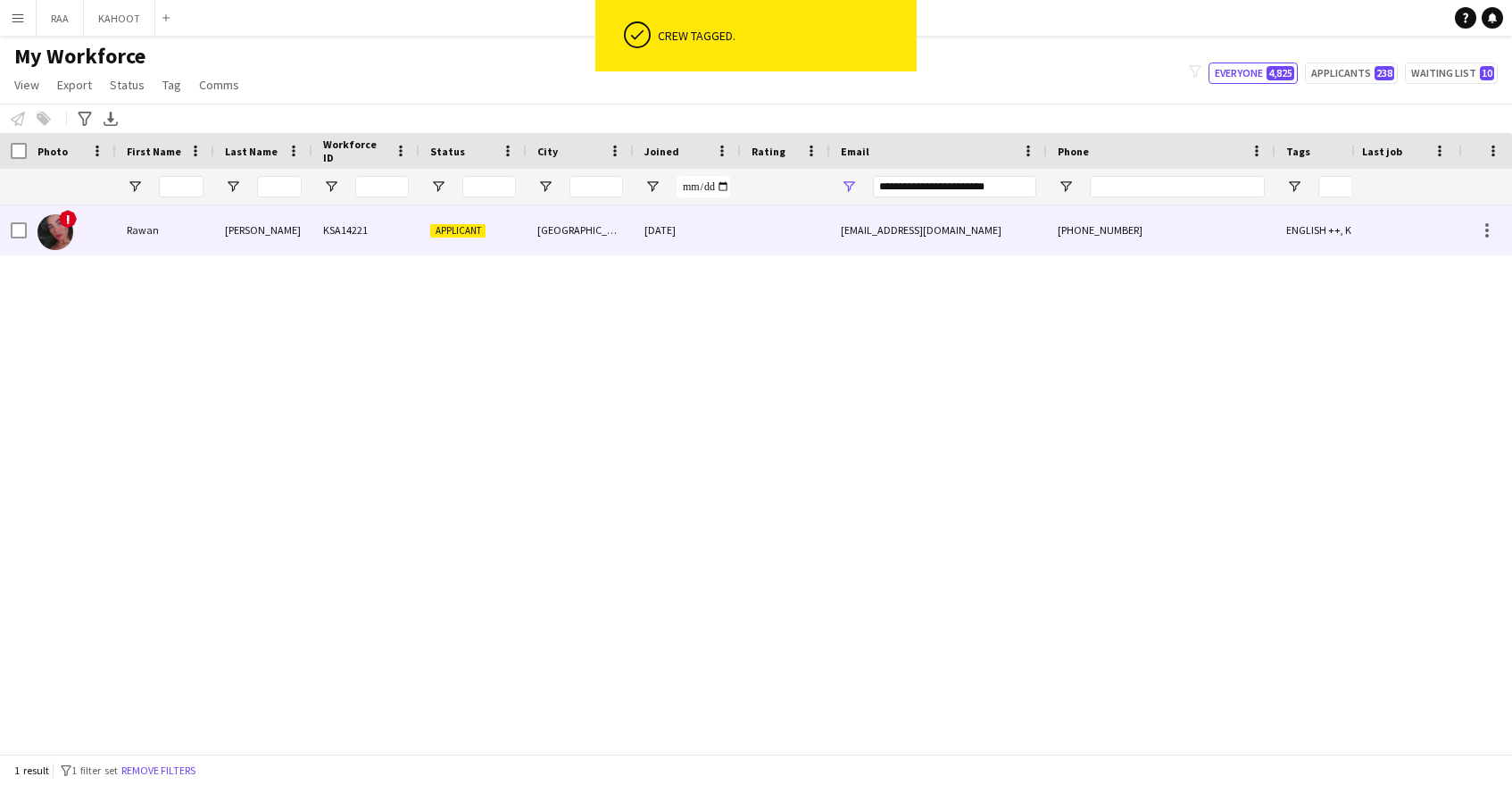
click at [595, 238] on div "[GEOGRAPHIC_DATA]" at bounding box center [580, 229] width 107 height 49
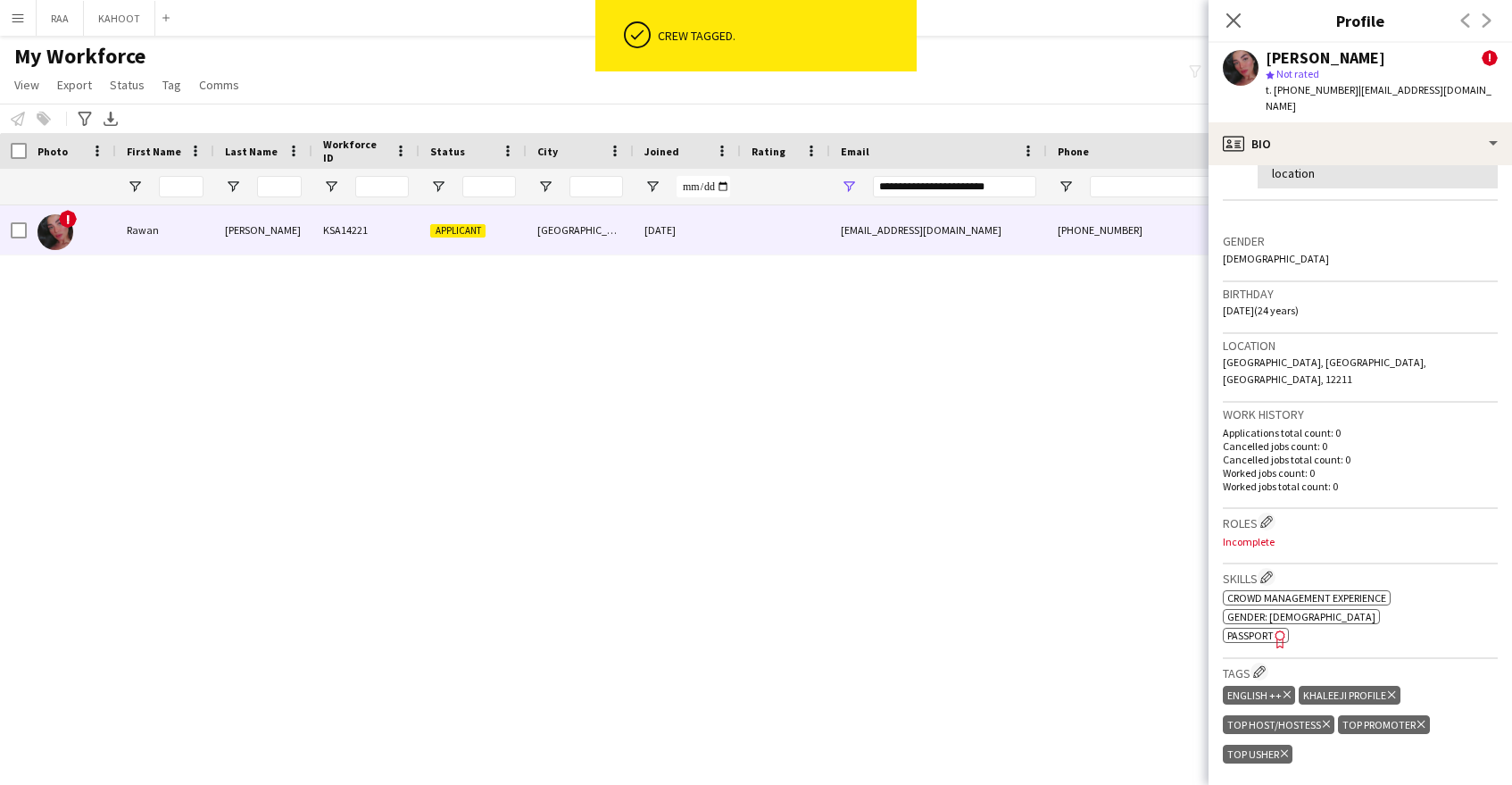
scroll to position [436, 0]
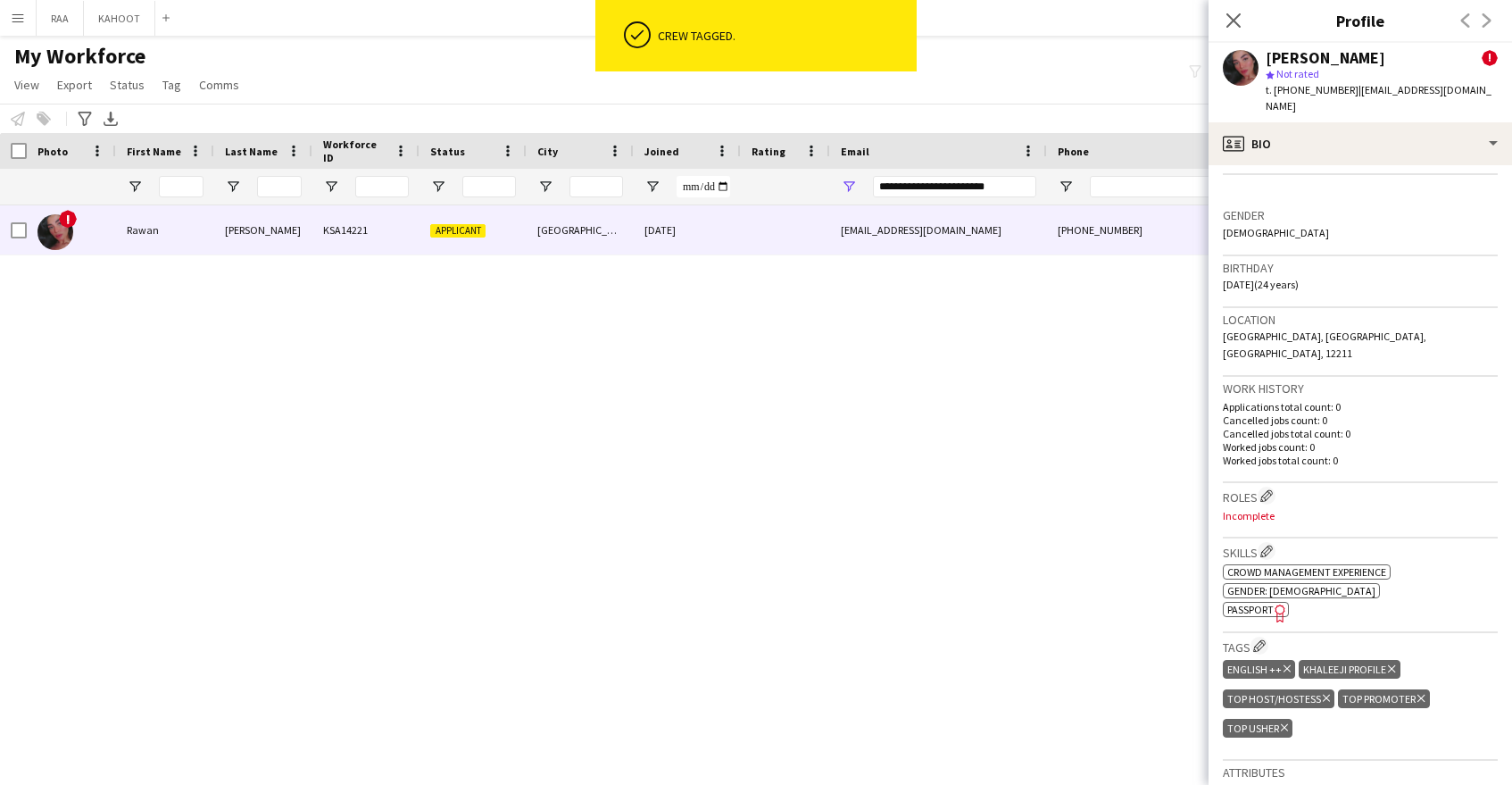
click at [1272, 483] on div "Roles Edit crew company roles Incomplete" at bounding box center [1360, 510] width 275 height 55
click at [1270, 489] on app-icon "Edit crew company roles" at bounding box center [1267, 495] width 13 height 13
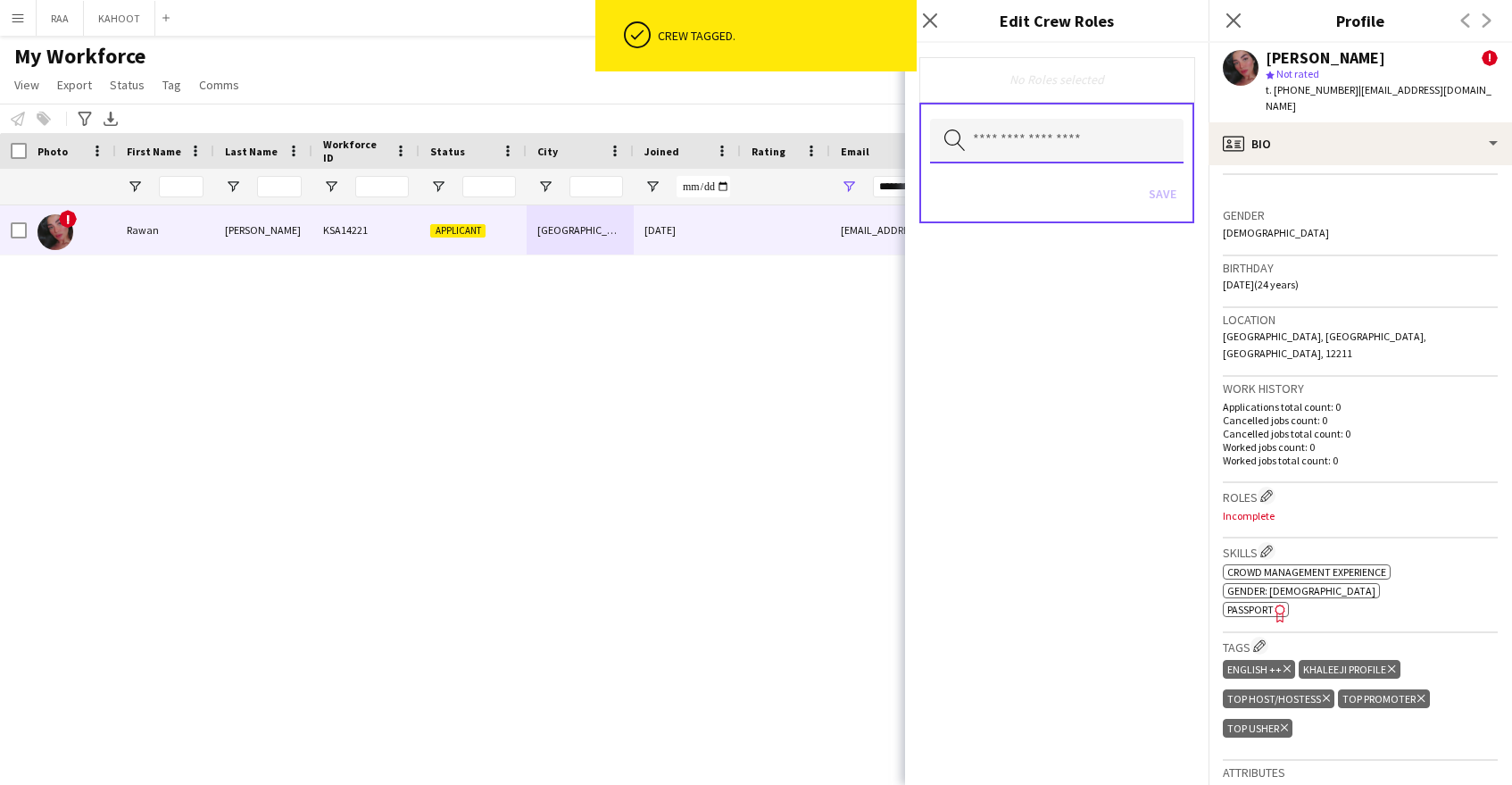
click at [1011, 158] on input "text" at bounding box center [1057, 141] width 253 height 44
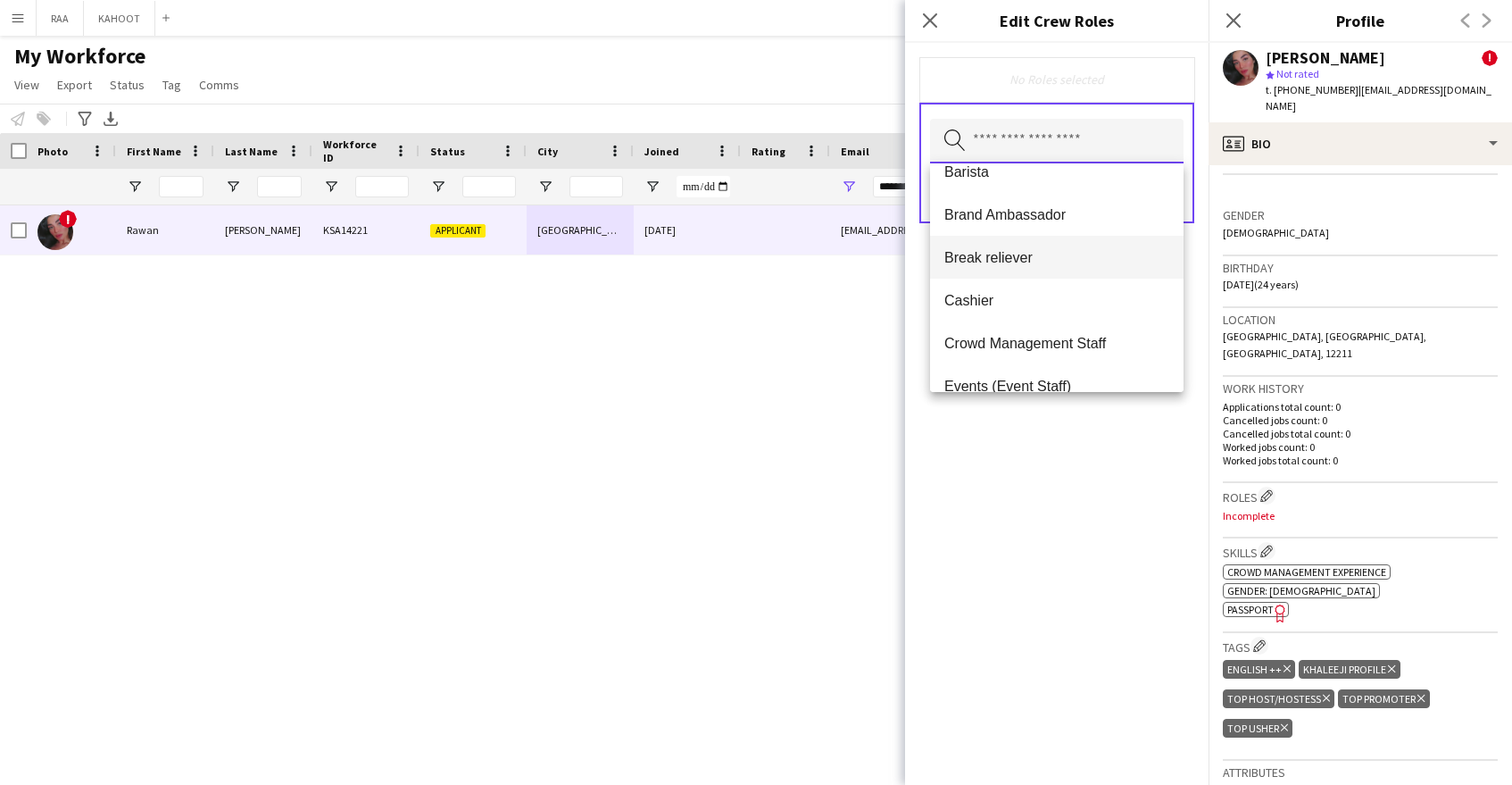
scroll to position [0, 0]
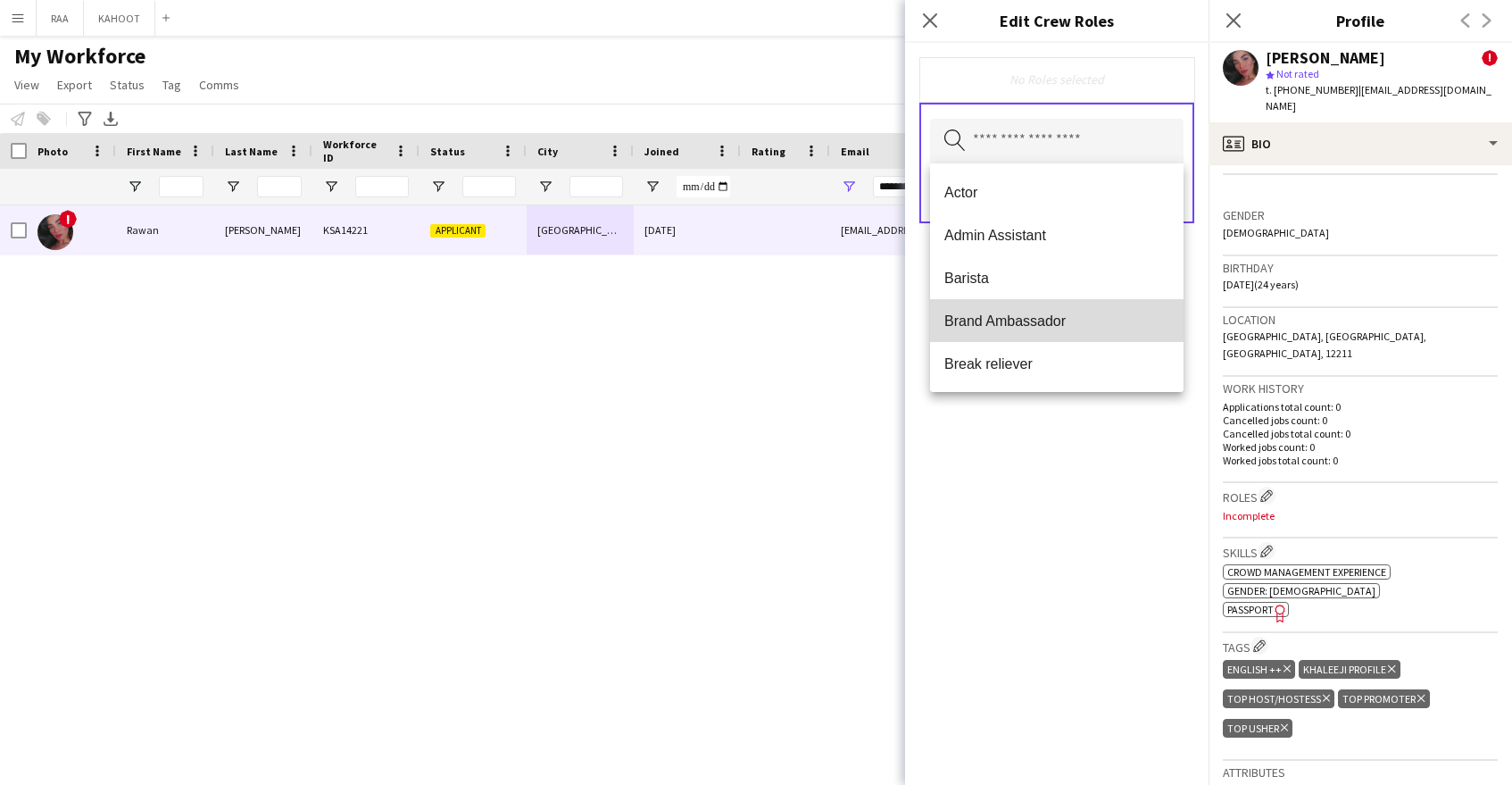
click at [1074, 326] on span "Brand Ambassador" at bounding box center [1056, 321] width 225 height 17
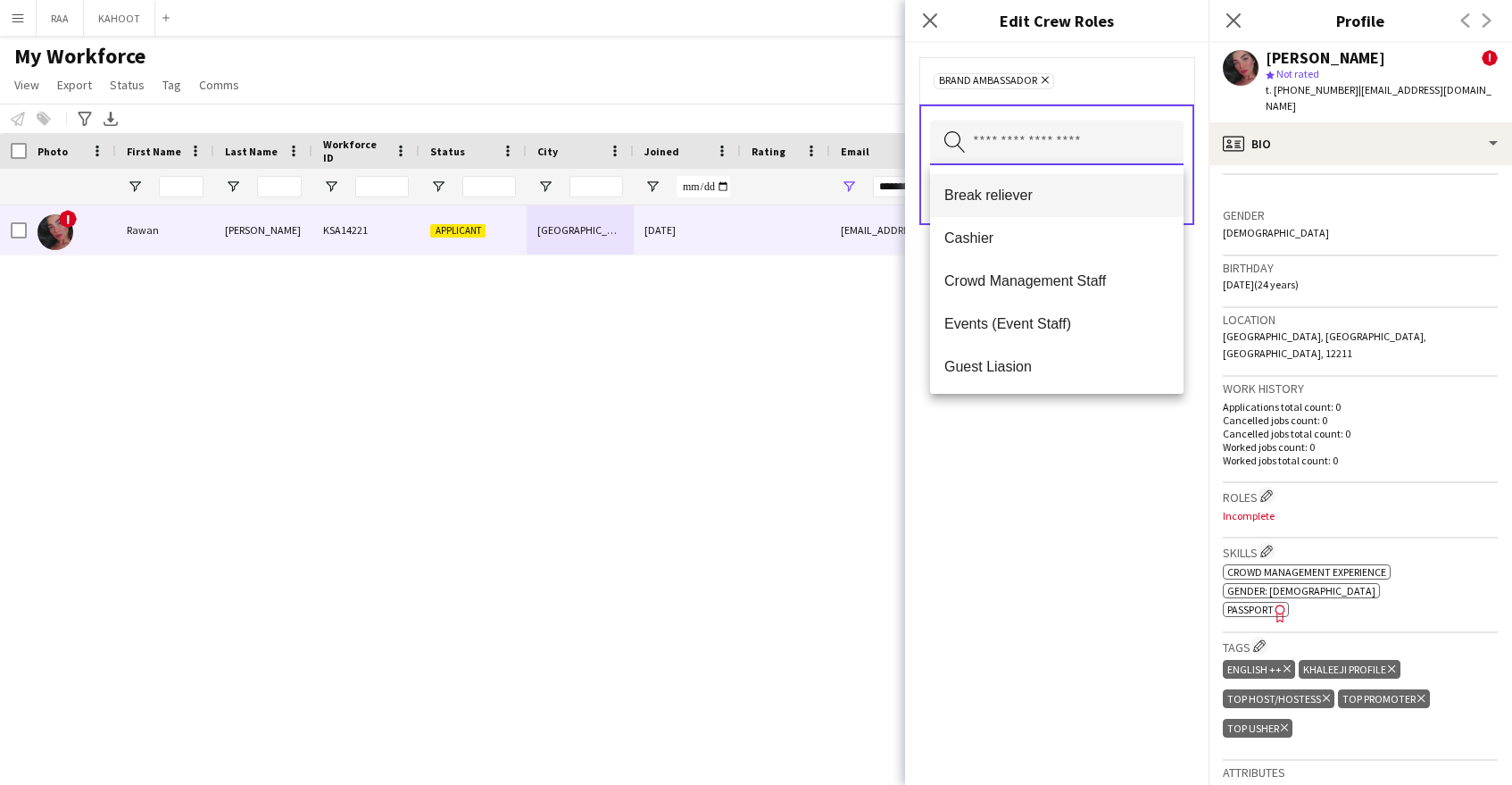
scroll to position [128, 0]
drag, startPoint x: 1062, startPoint y: 199, endPoint x: 1067, endPoint y: 210, distance: 12.1
click at [1062, 199] on span "Break reliever" at bounding box center [1056, 194] width 225 height 17
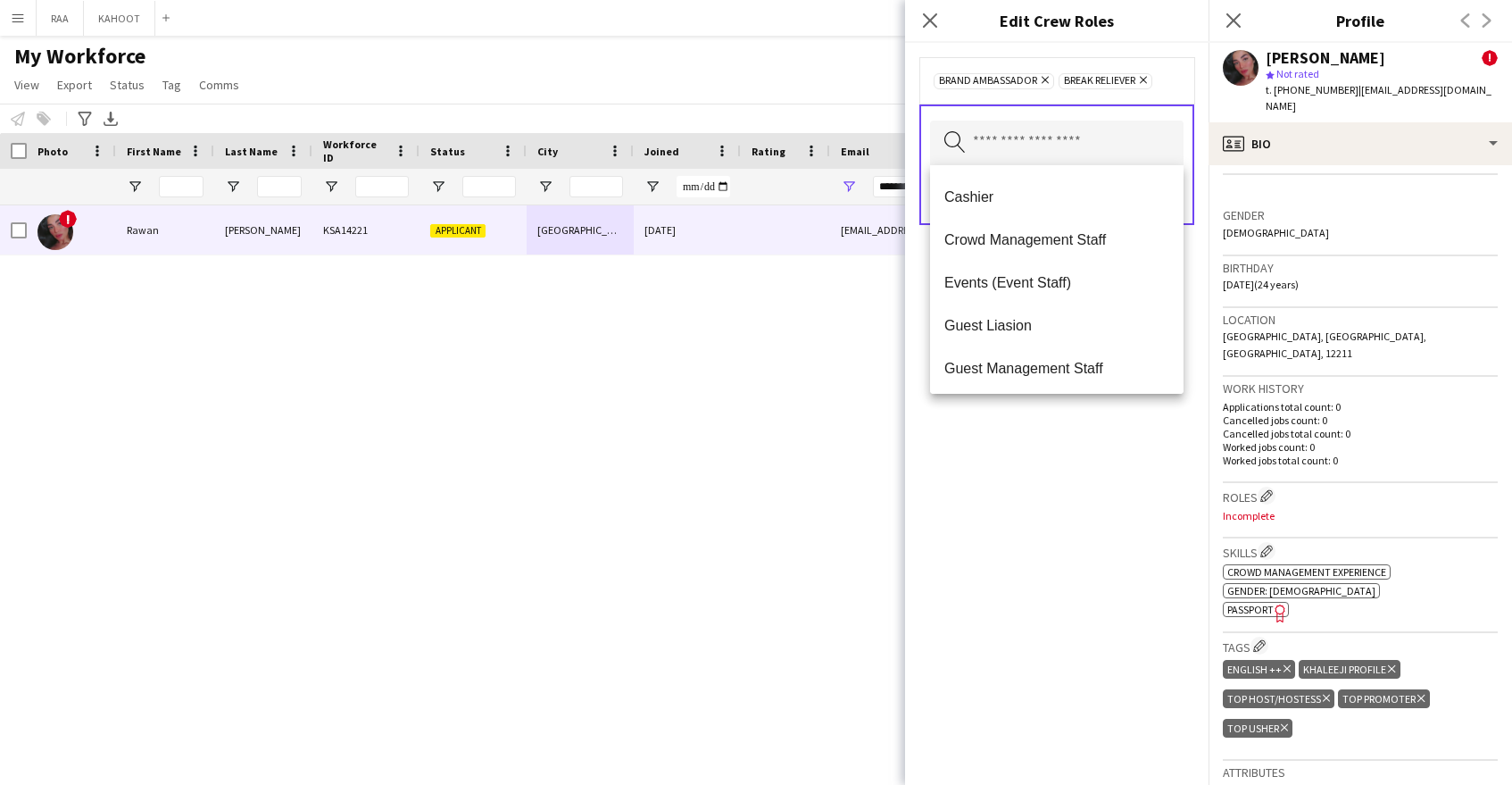
click at [1070, 241] on span "Crowd Management Staff" at bounding box center [1056, 240] width 225 height 17
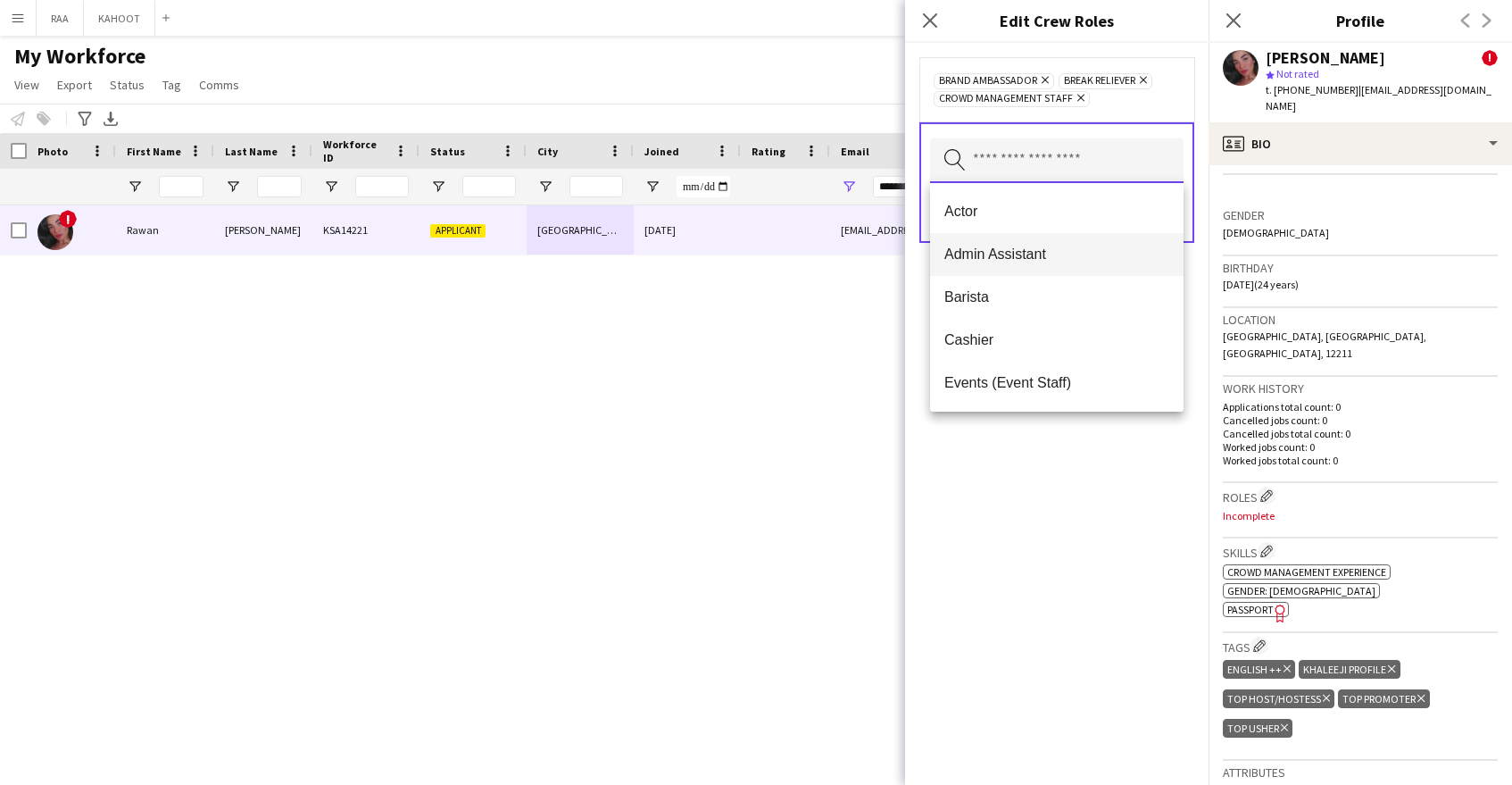
scroll to position [84, 0]
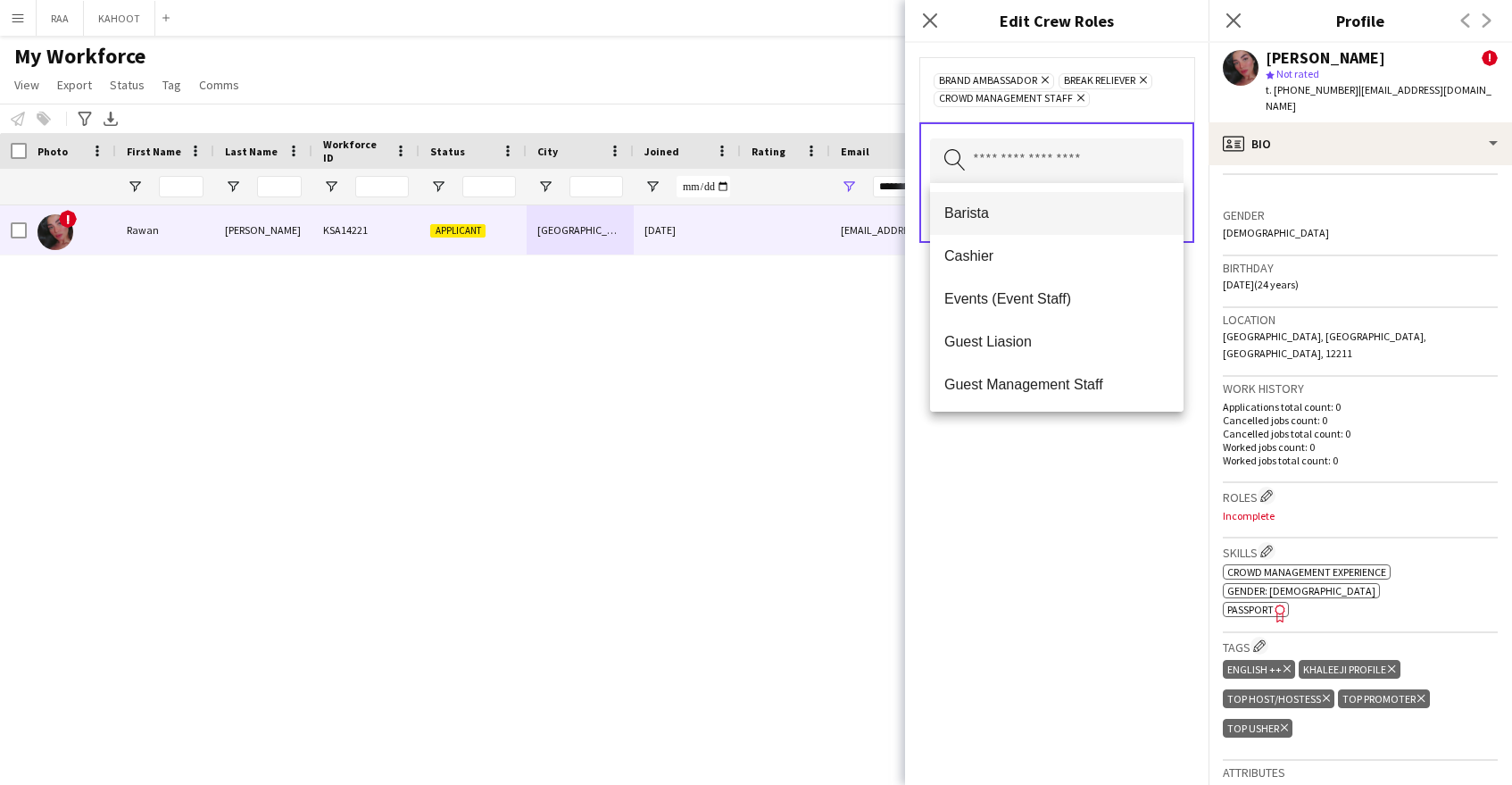
click at [1081, 297] on span "Events (Event Staff)" at bounding box center [1056, 299] width 225 height 17
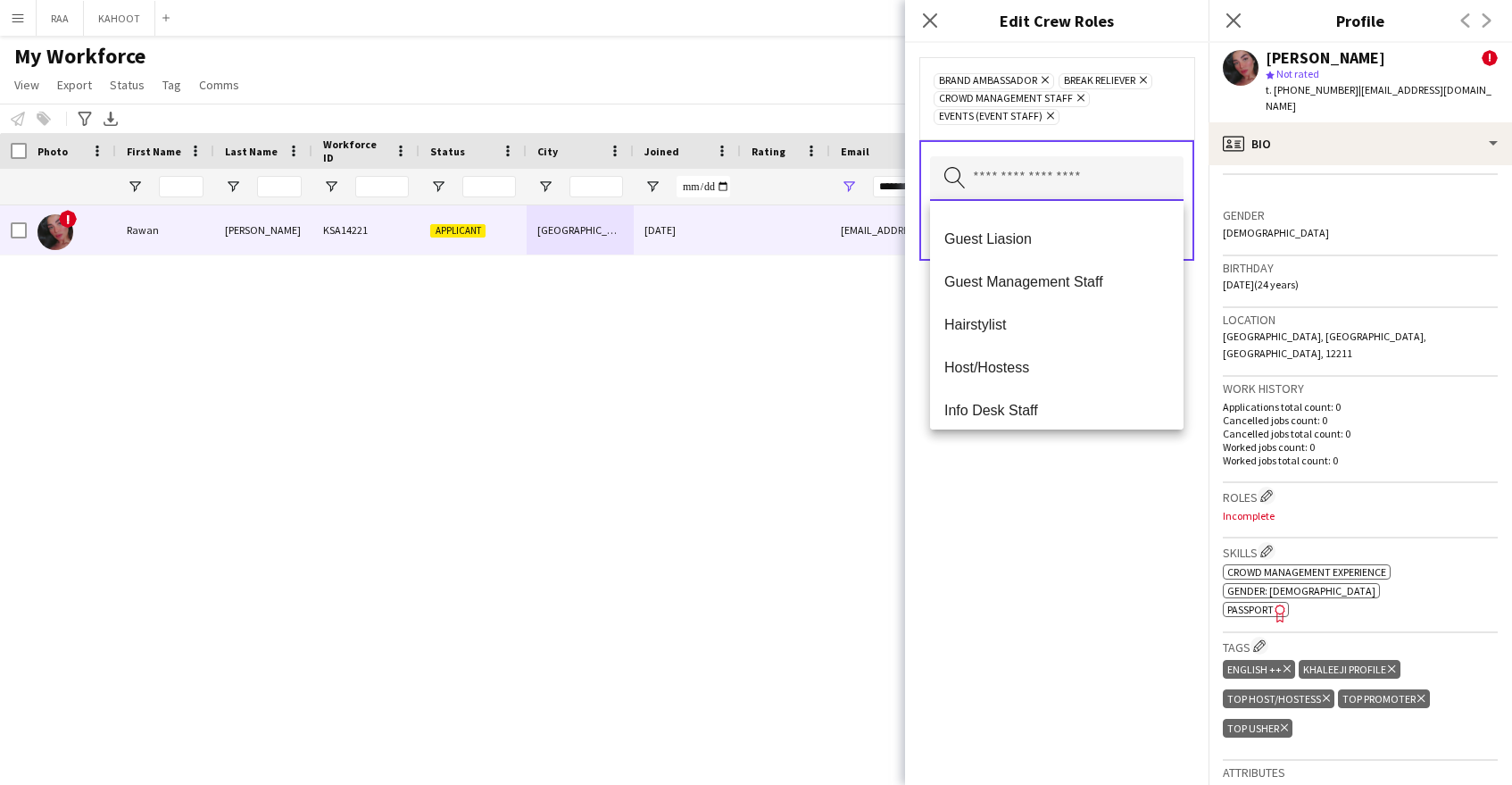
scroll to position [164, 0]
click at [1097, 289] on mat-option "Guest Management Staff" at bounding box center [1057, 279] width 253 height 43
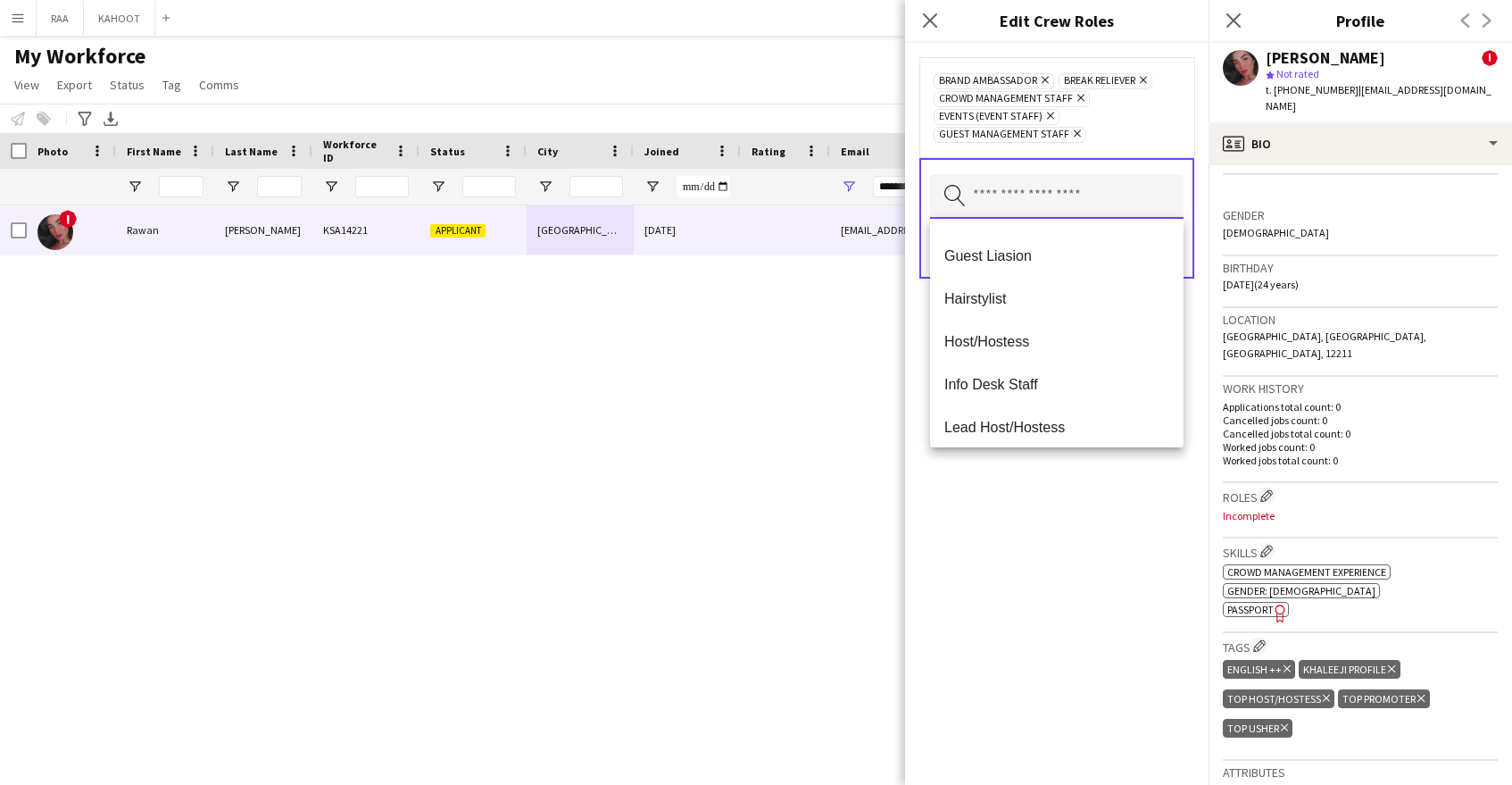
scroll to position [182, 0]
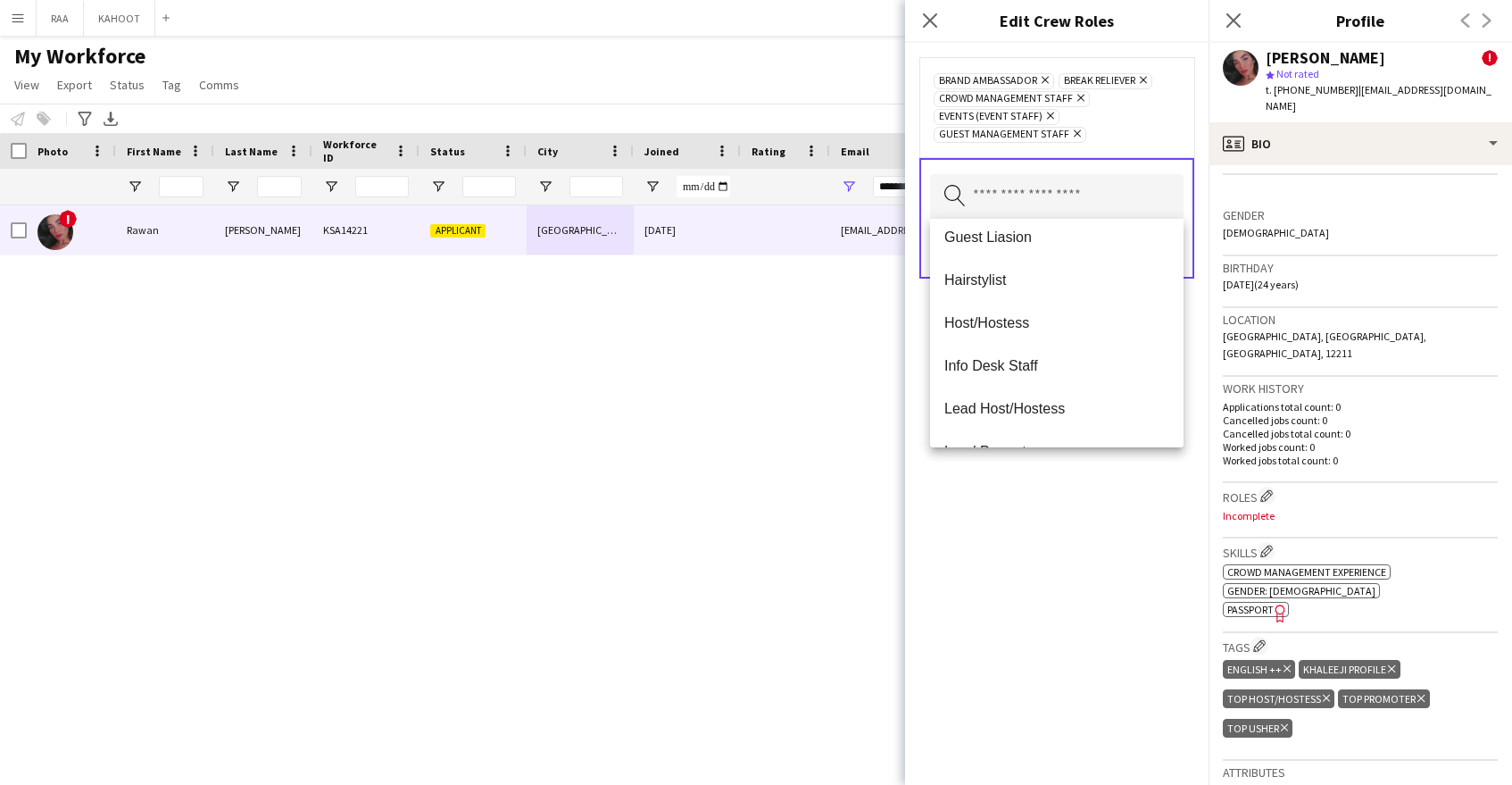
click at [1095, 313] on mat-option "Host/Hostess" at bounding box center [1057, 323] width 253 height 43
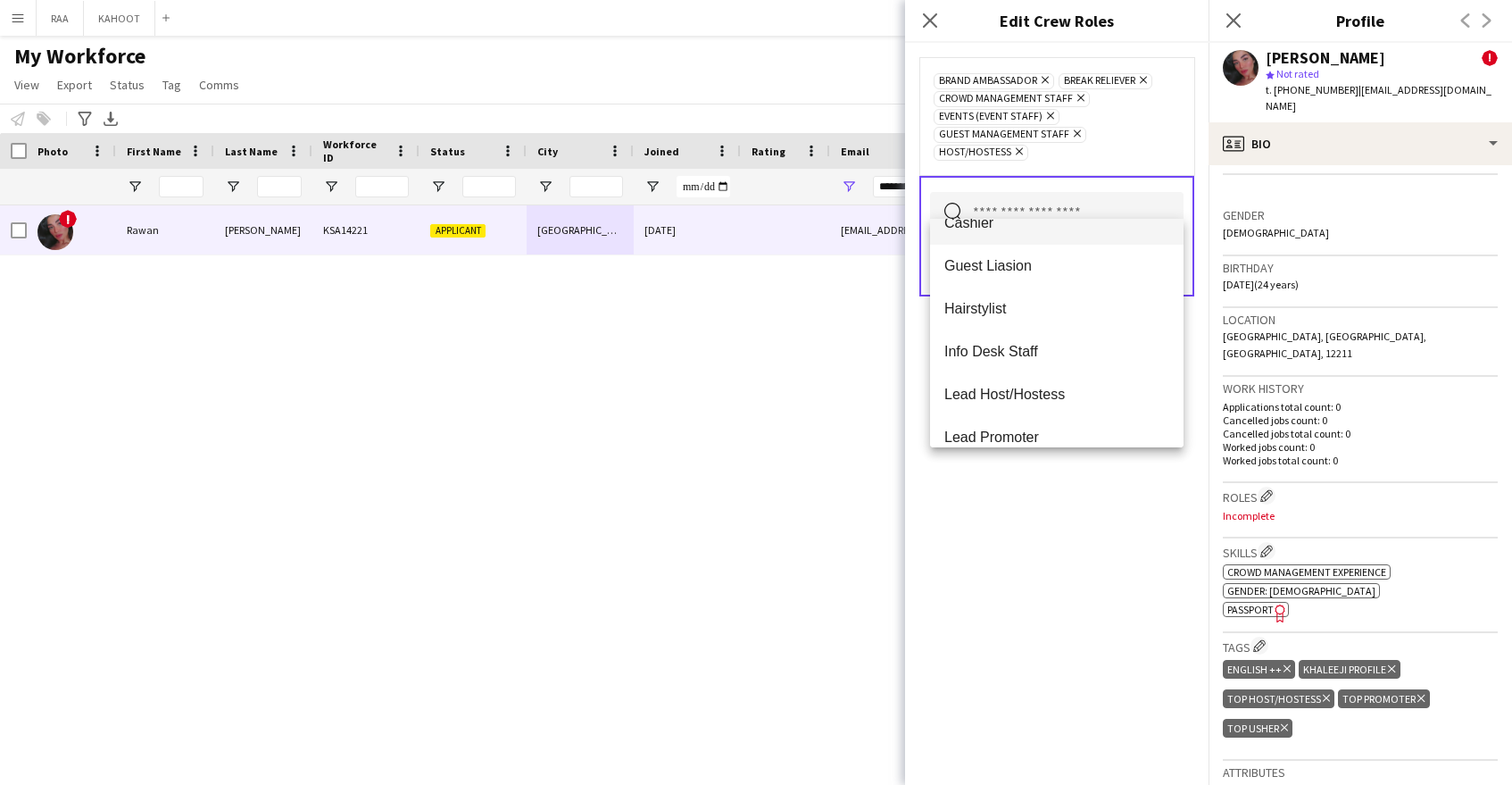
scroll to position [168, 0]
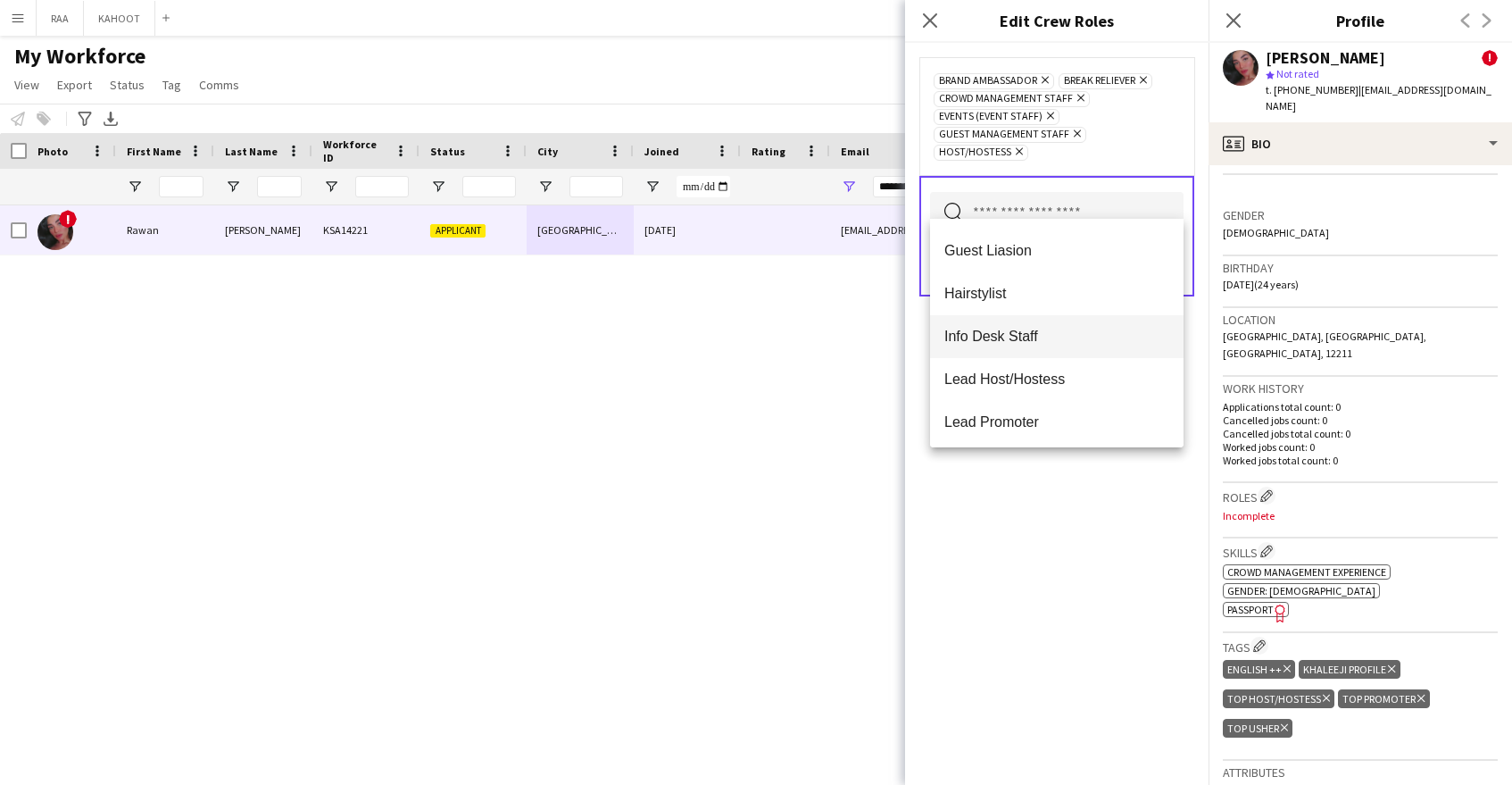
click at [1091, 333] on span "Info Desk Staff" at bounding box center [1056, 336] width 225 height 17
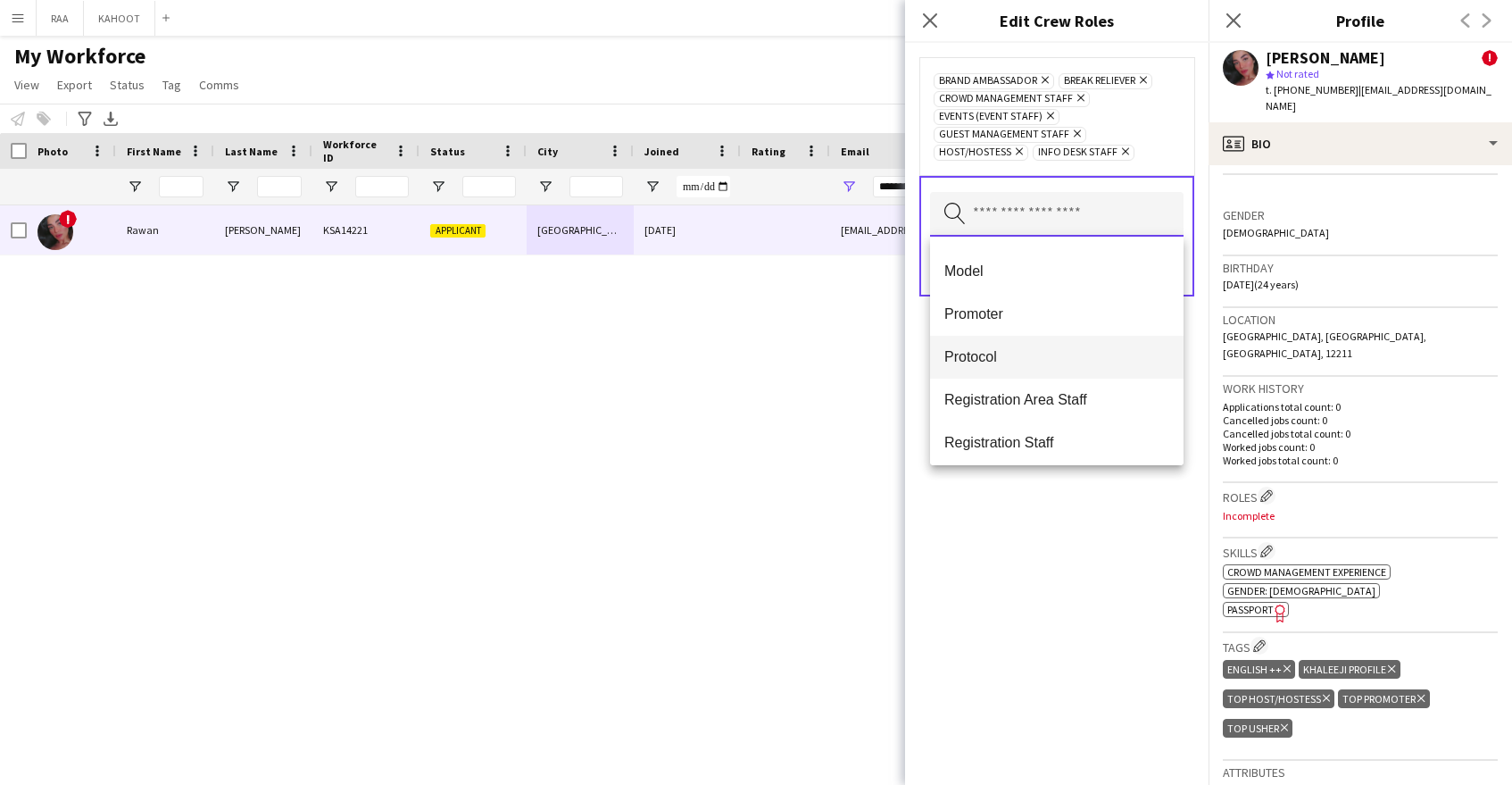
scroll to position [517, 0]
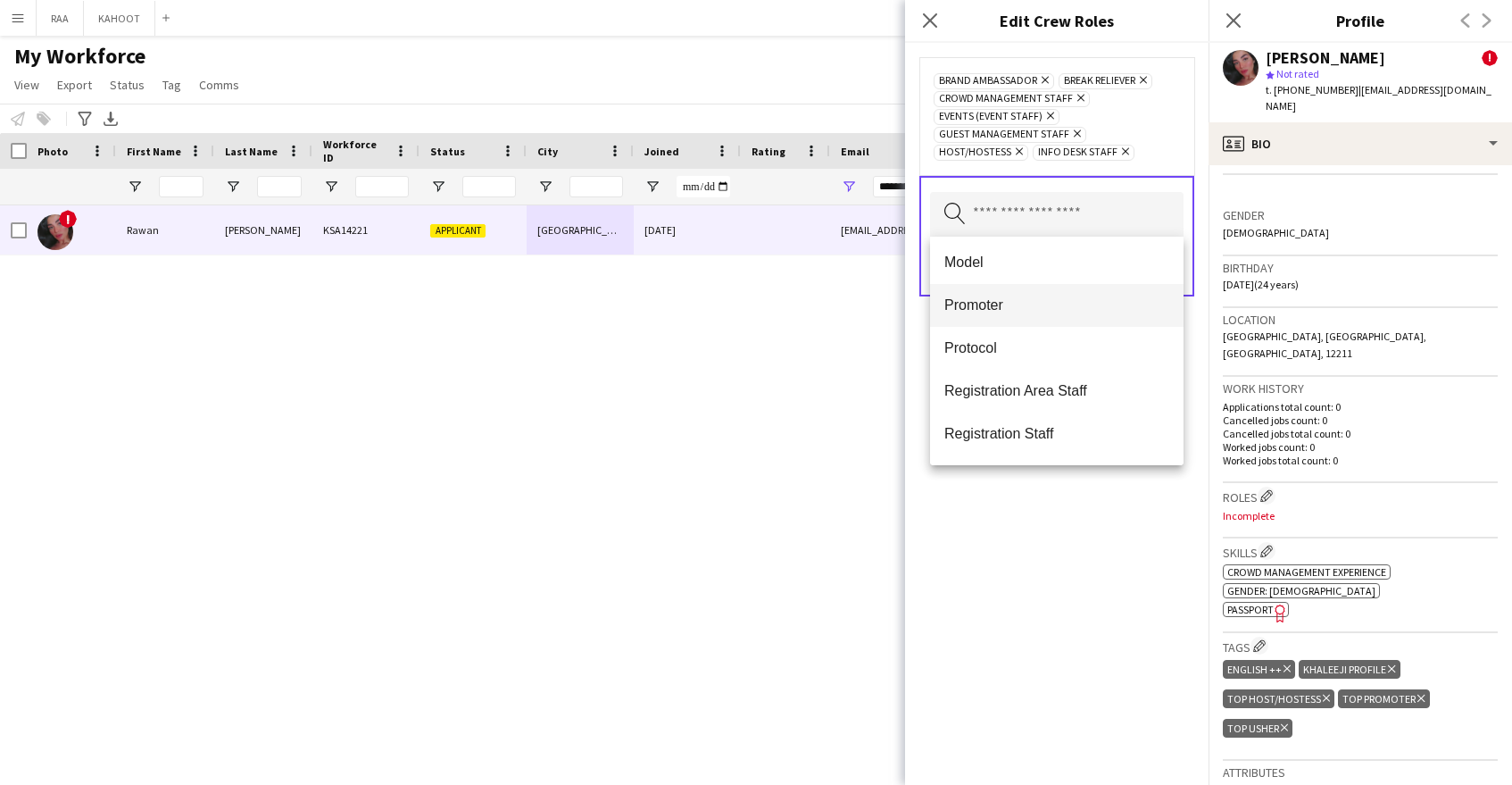
click at [1102, 318] on mat-option "Promoter" at bounding box center [1057, 305] width 253 height 43
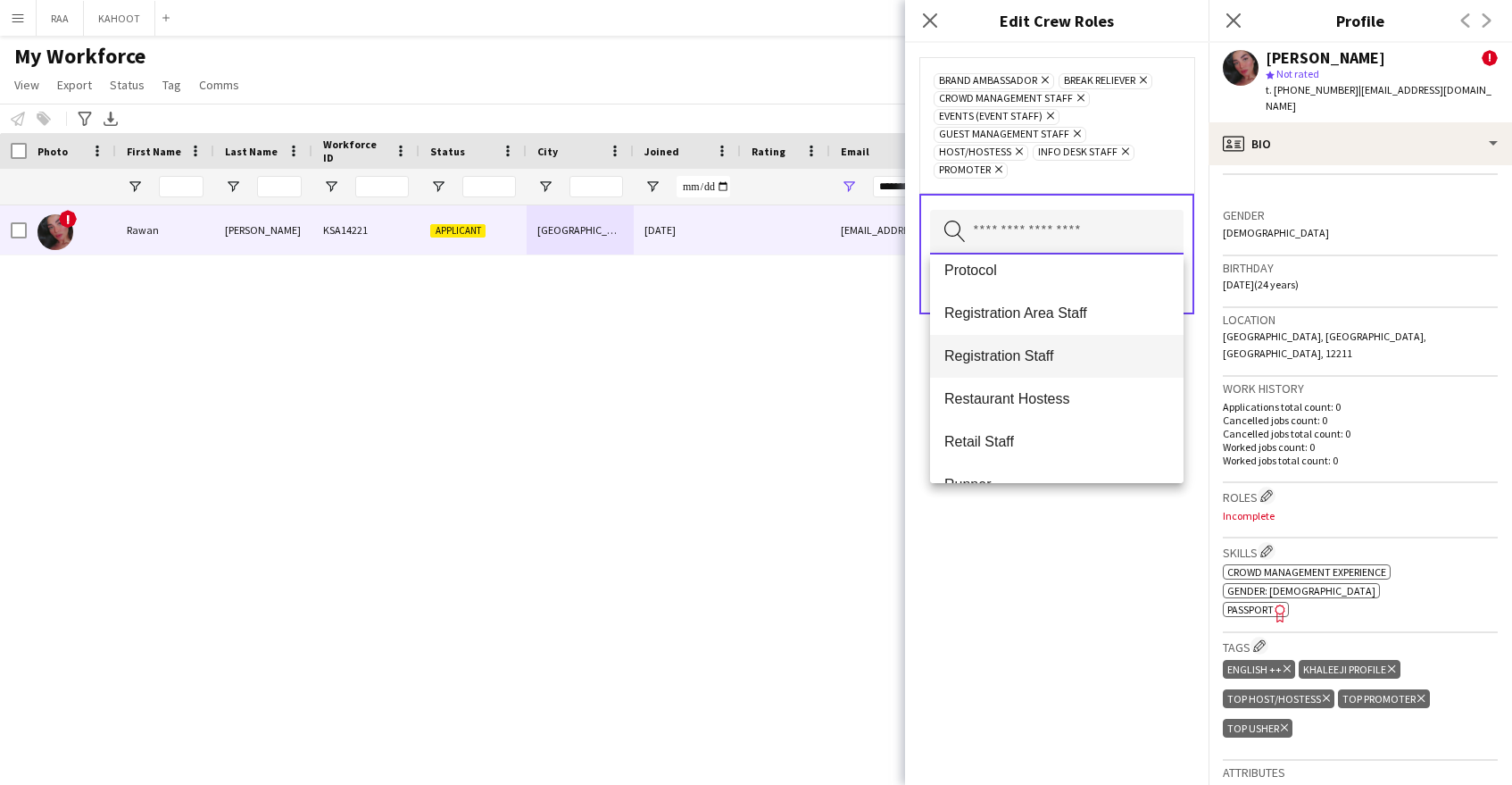
scroll to position [601, 0]
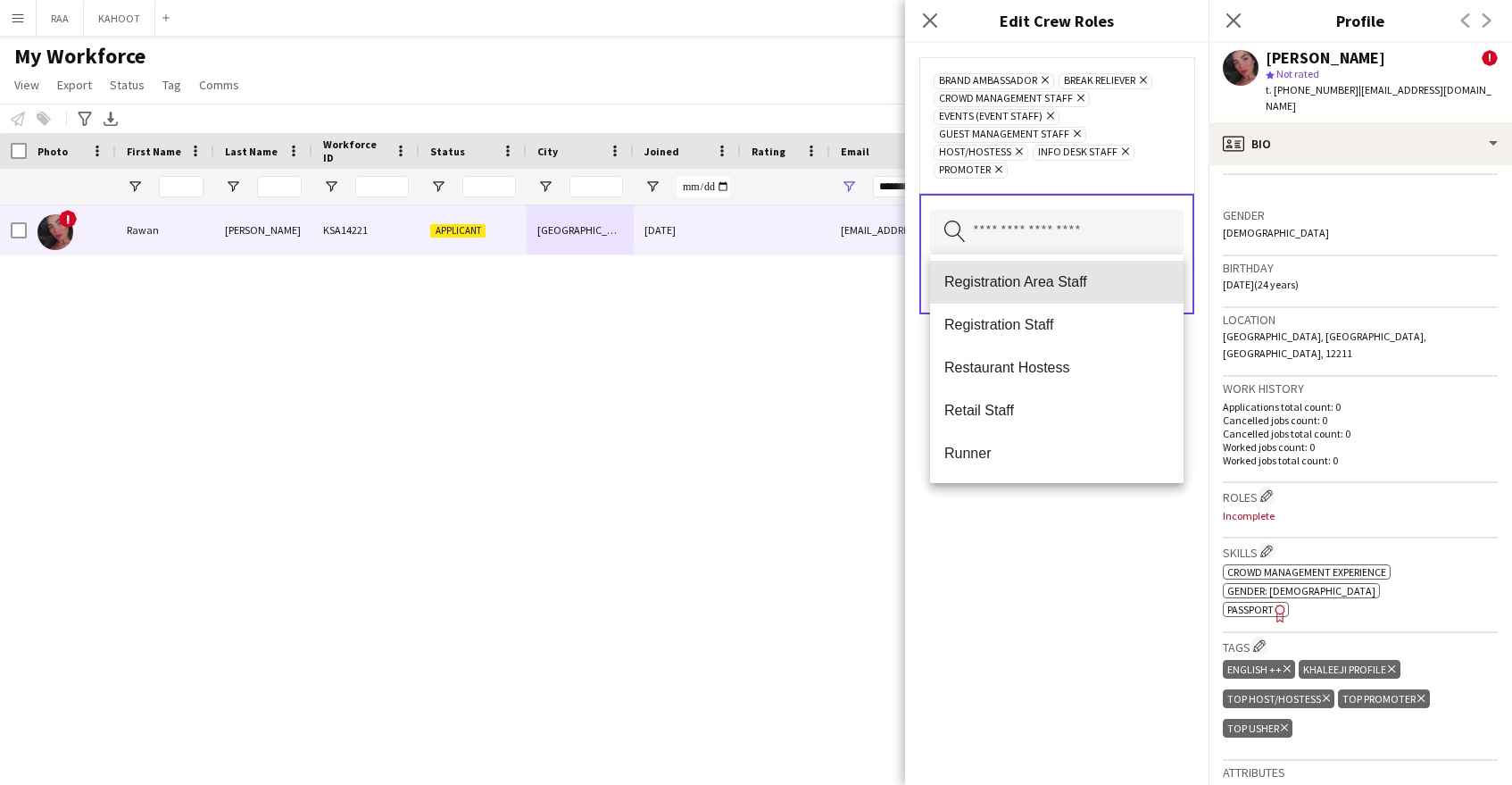
drag, startPoint x: 1085, startPoint y: 296, endPoint x: 1075, endPoint y: 352, distance: 56.9
click at [1085, 296] on mat-option "Registration Area Staff" at bounding box center [1057, 282] width 253 height 43
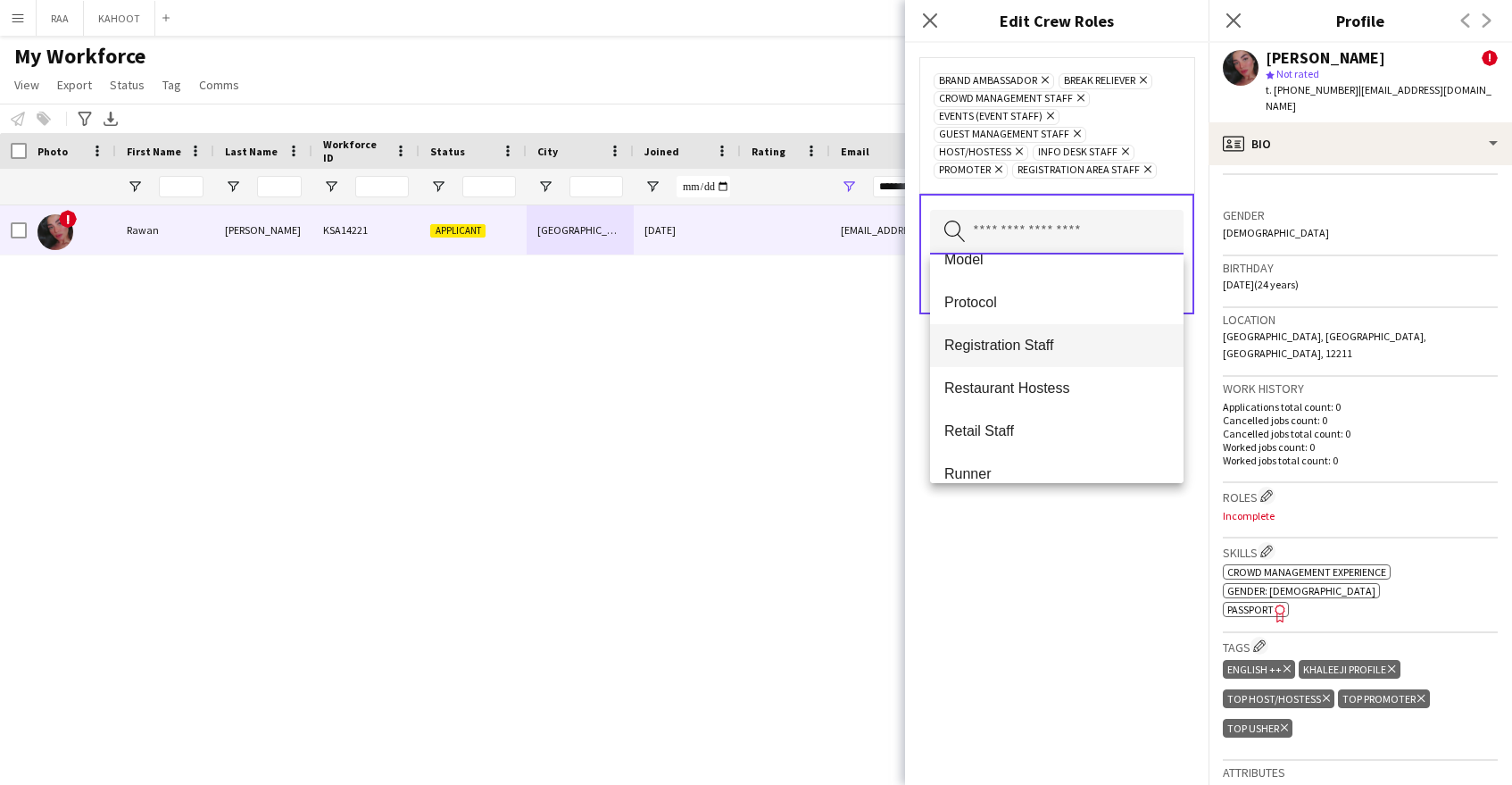
scroll to position [538, 0]
click at [1064, 346] on span "Registration Staff" at bounding box center [1056, 344] width 225 height 17
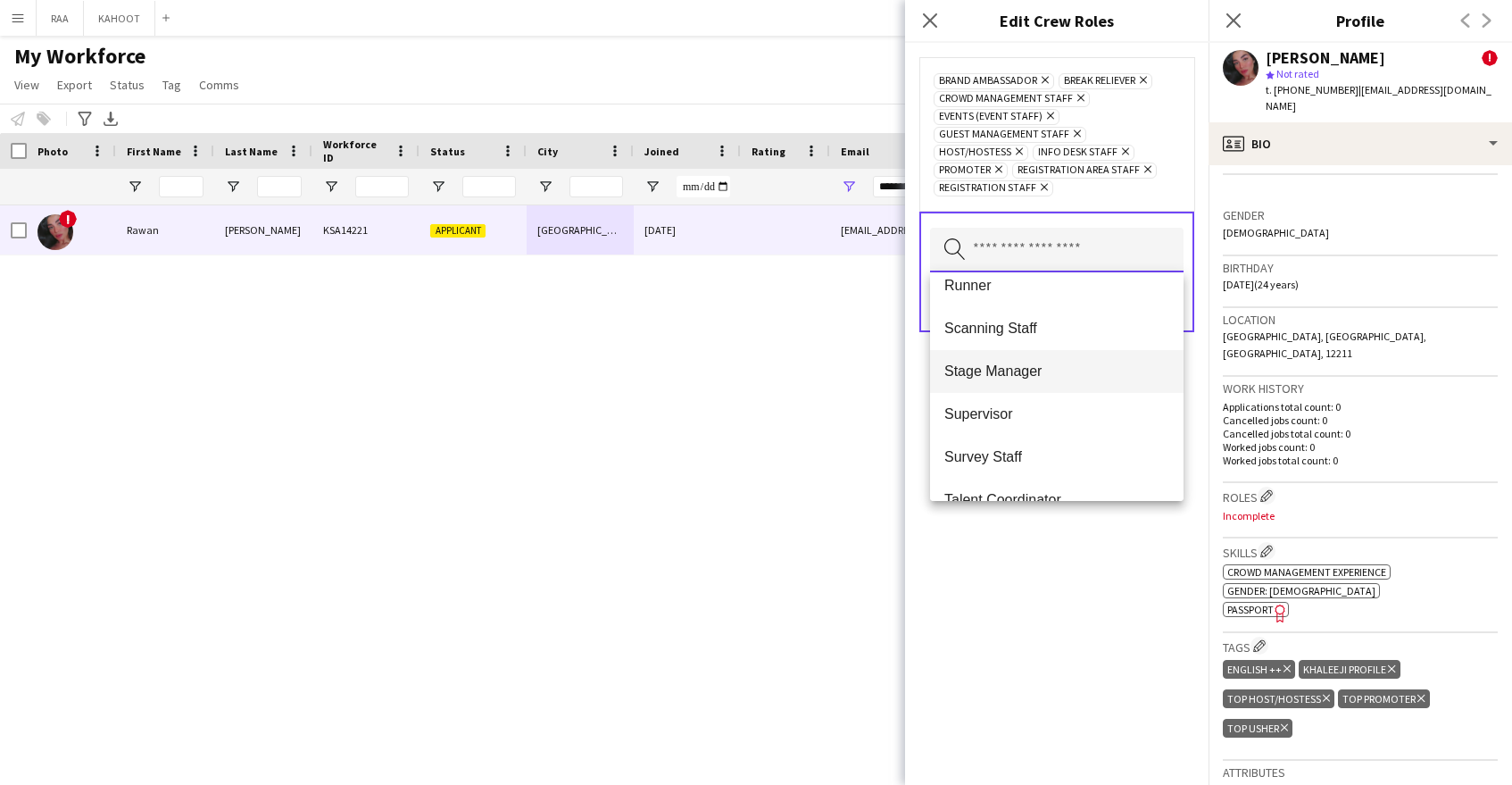
scroll to position [703, 0]
click at [1065, 328] on span "Scanning Staff" at bounding box center [1056, 327] width 225 height 17
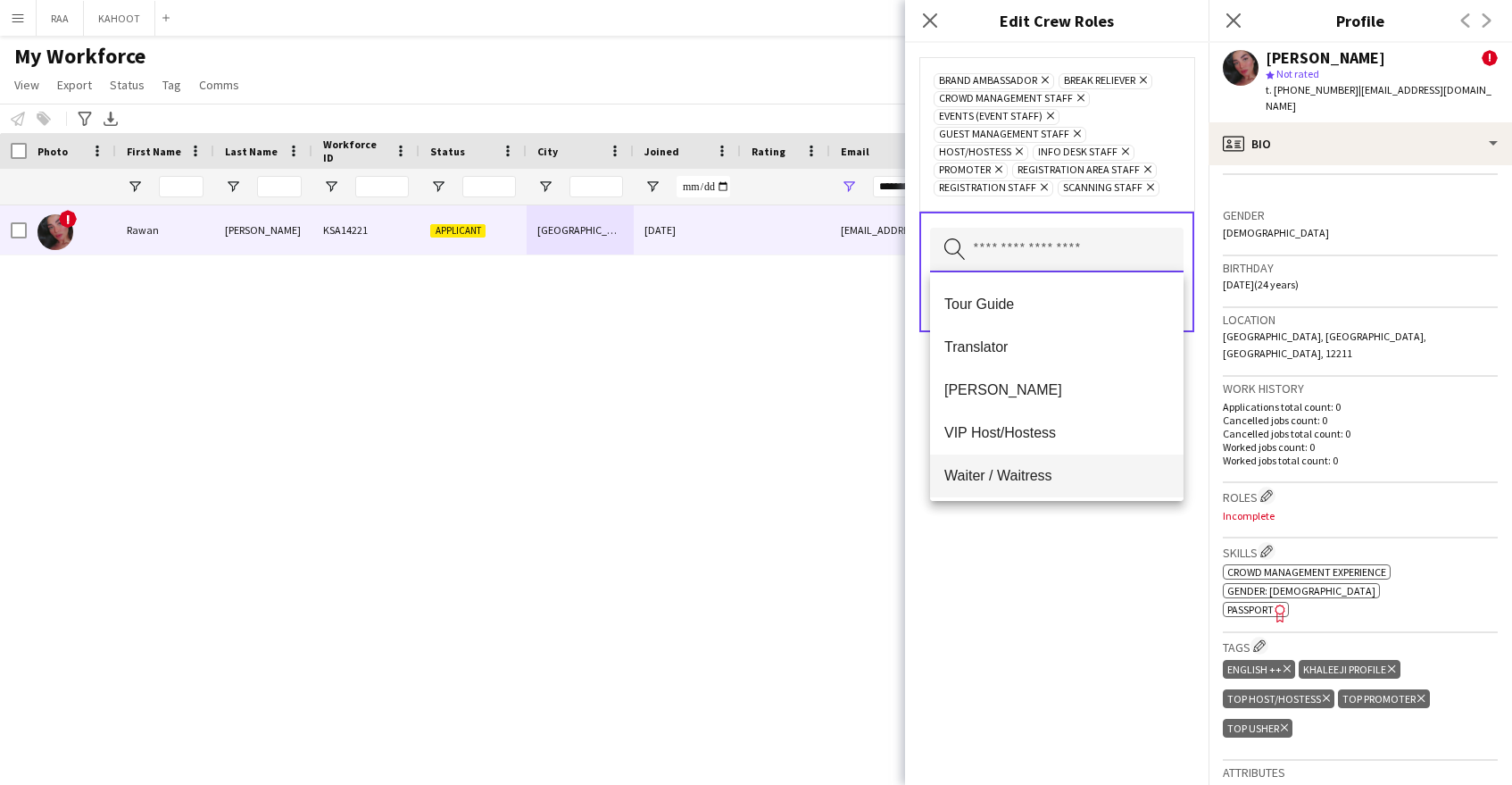
scroll to position [1115, 0]
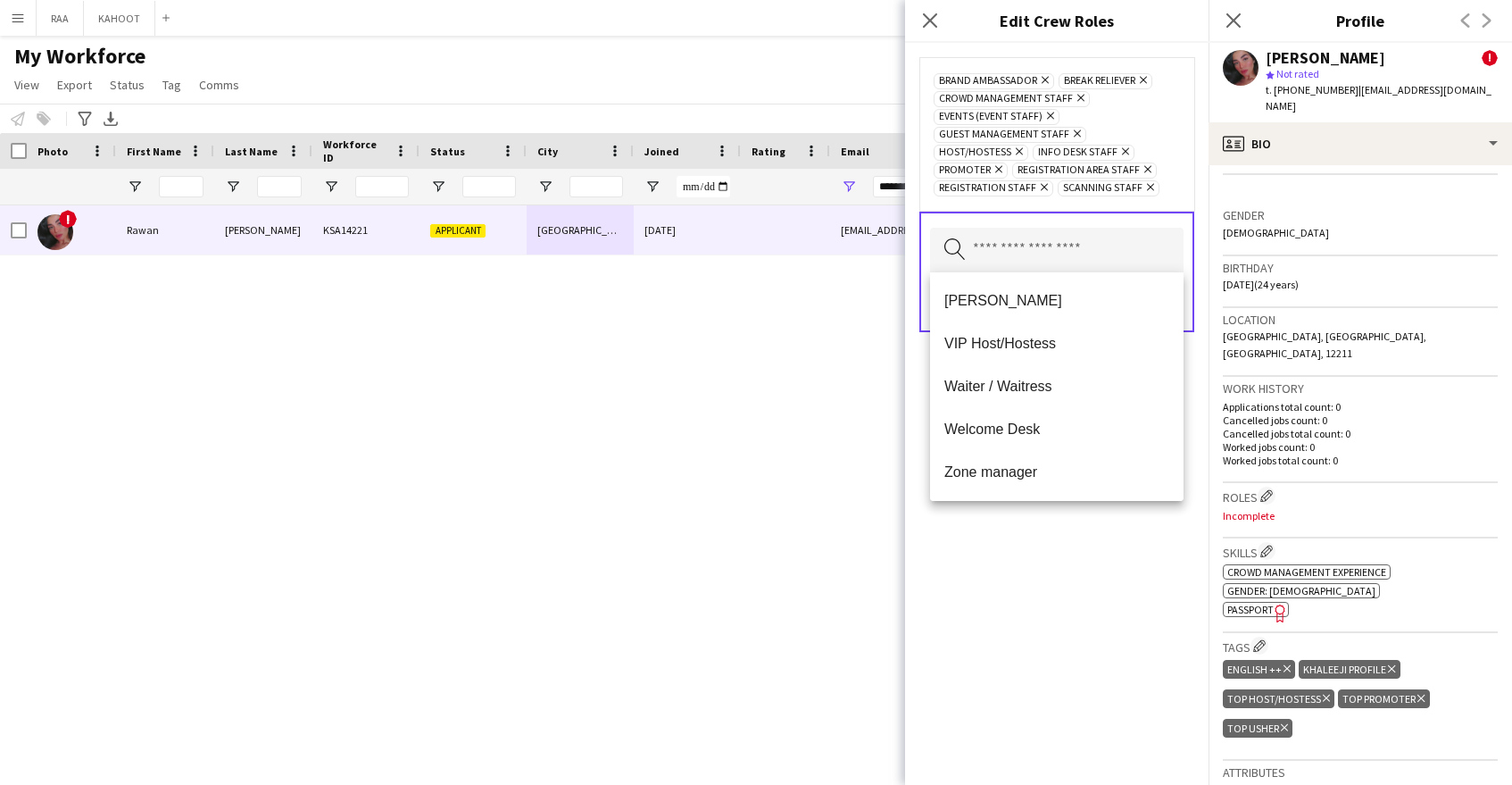
drag, startPoint x: 1045, startPoint y: 302, endPoint x: 1070, endPoint y: 381, distance: 82.9
click at [1045, 302] on span "Usher" at bounding box center [1056, 301] width 225 height 17
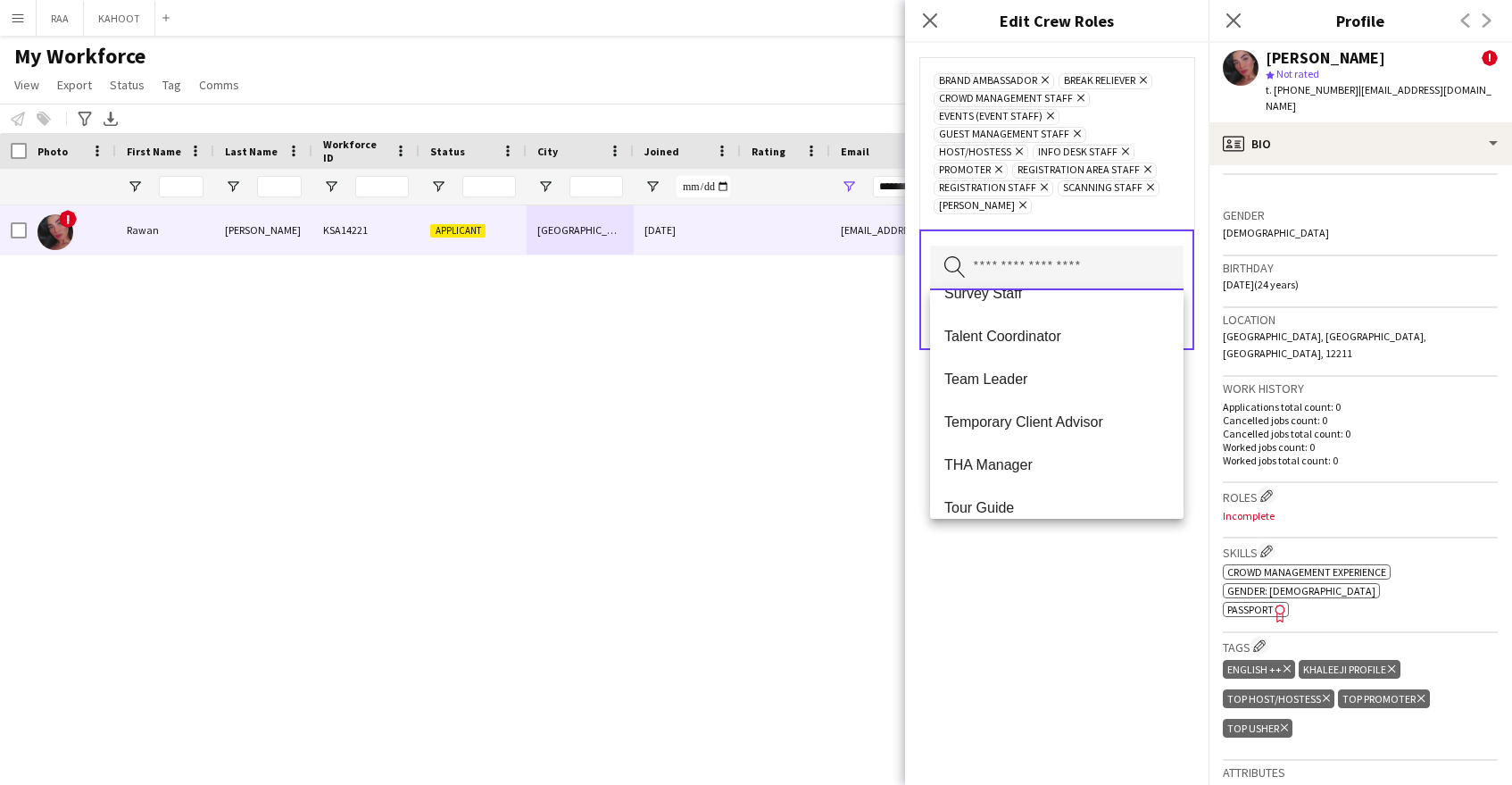
scroll to position [1072, 0]
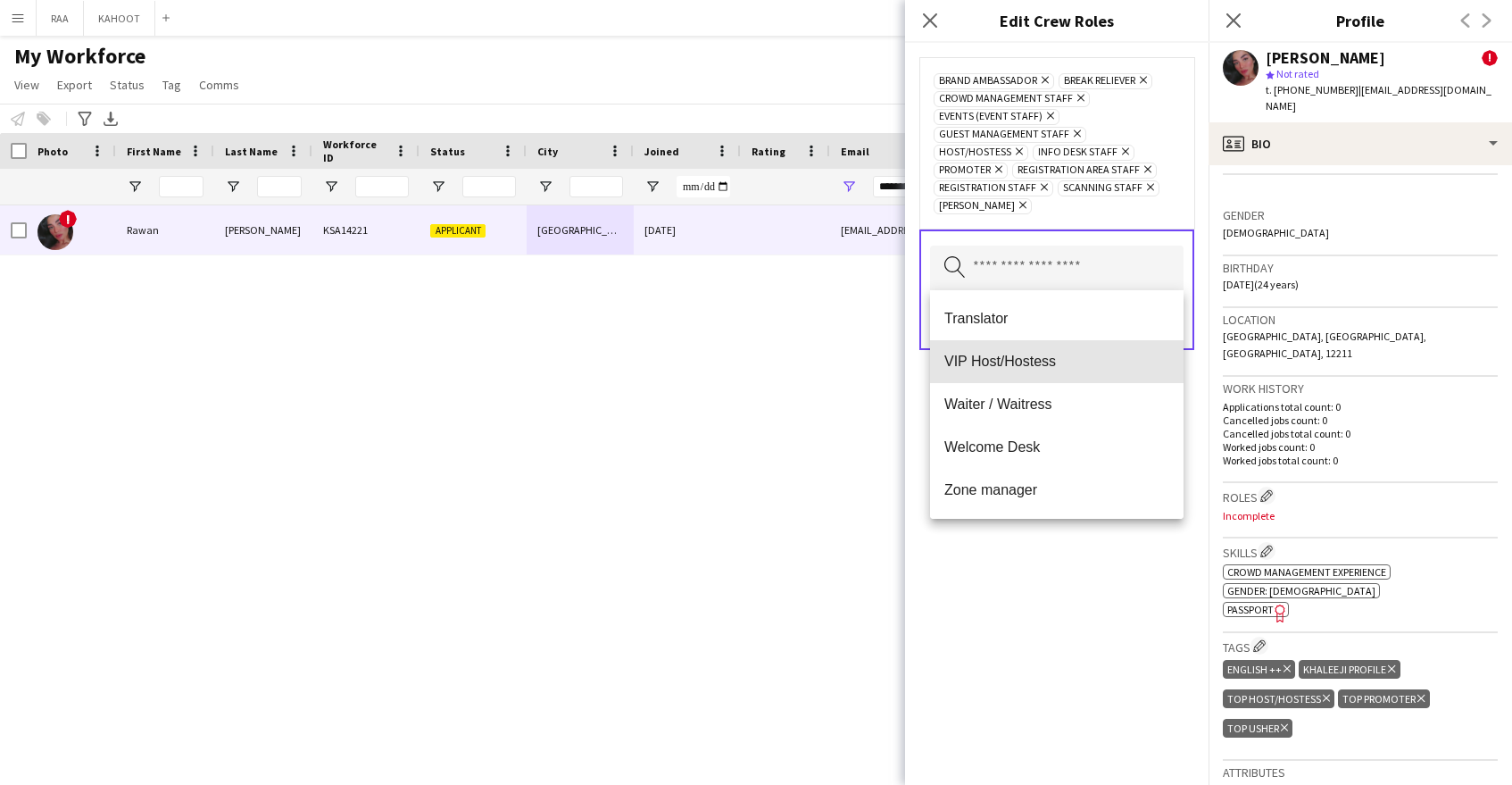
drag, startPoint x: 1054, startPoint y: 365, endPoint x: 1058, endPoint y: 386, distance: 21.4
click at [1053, 365] on span "VIP Host/Hostess" at bounding box center [1056, 362] width 225 height 17
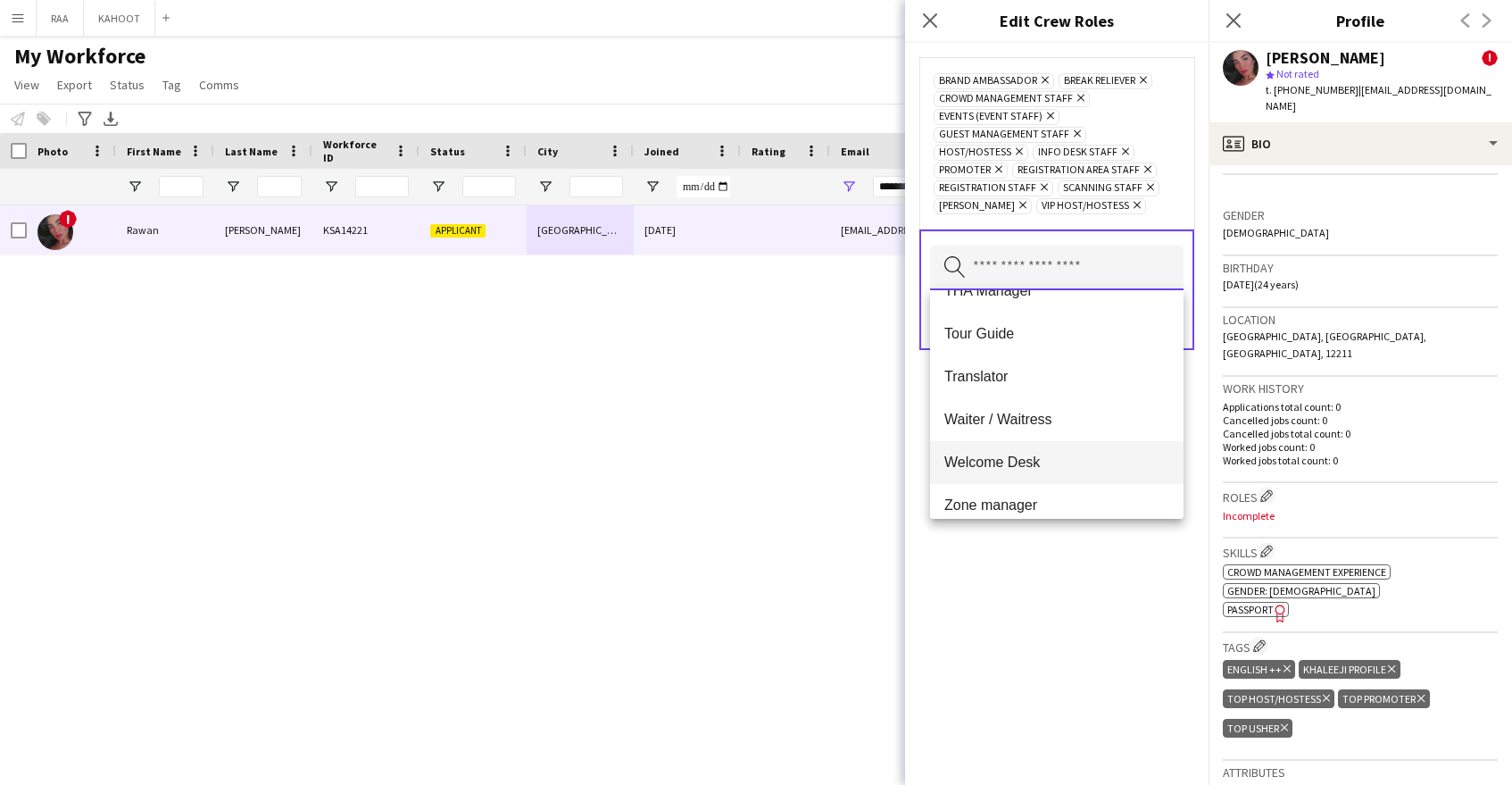
scroll to position [1009, 0]
click at [1077, 464] on span "Welcome Desk" at bounding box center [1056, 467] width 225 height 17
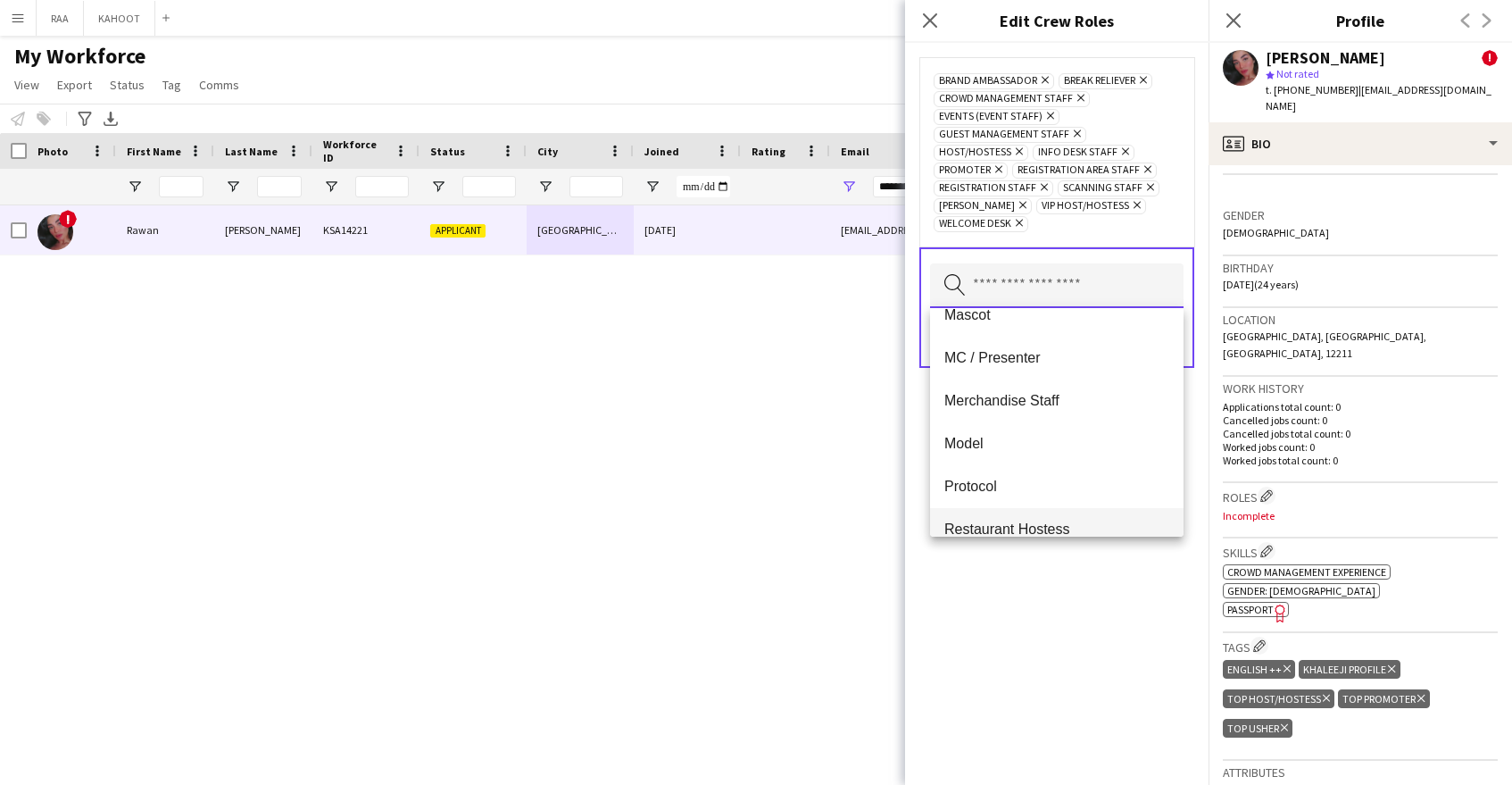
scroll to position [389, 0]
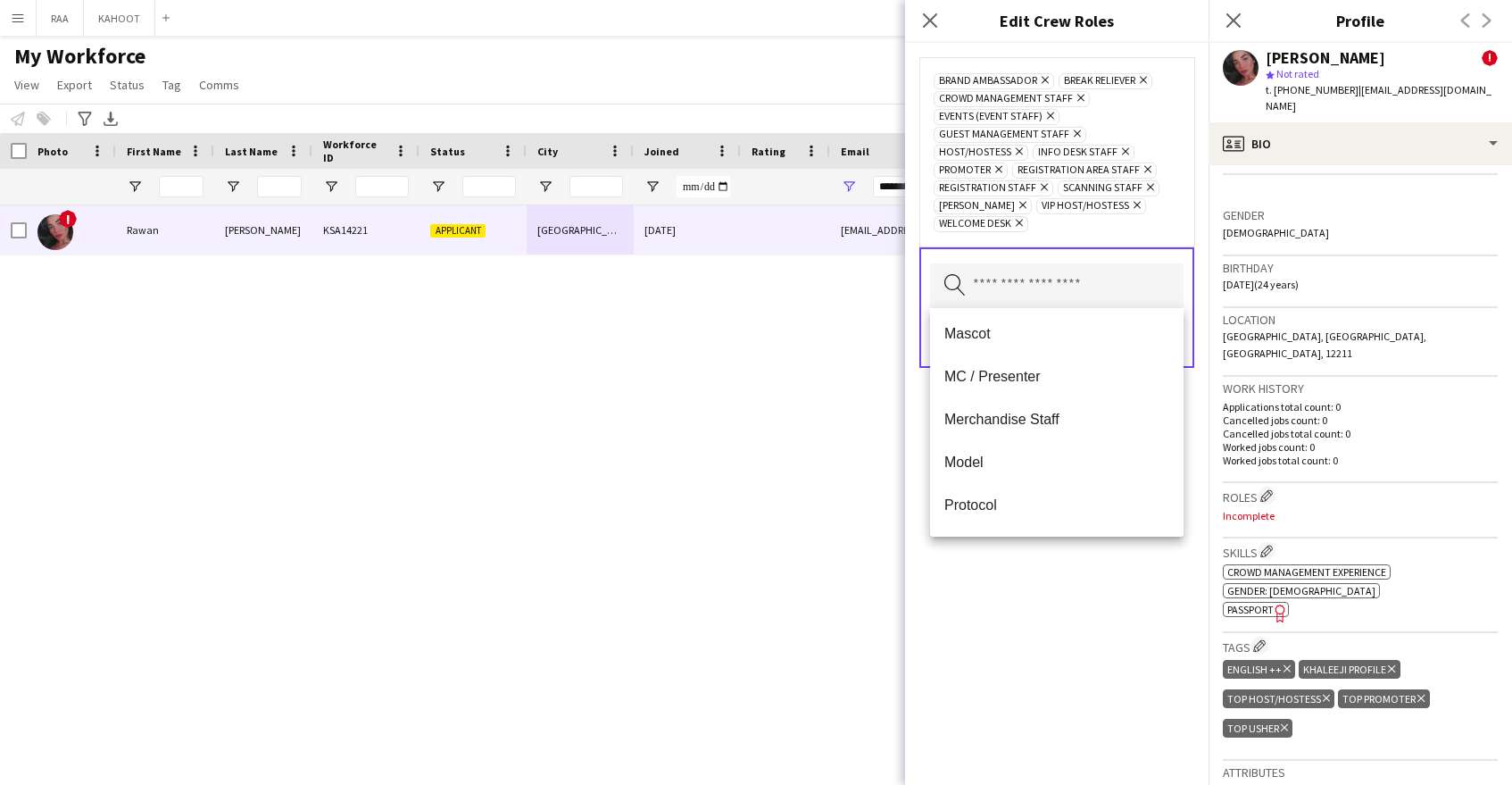
click at [1059, 591] on div "Brand Ambassador Remove Break reliever Remove Crowd Management Staff Remove Eve…" at bounding box center [1057, 414] width 303 height 742
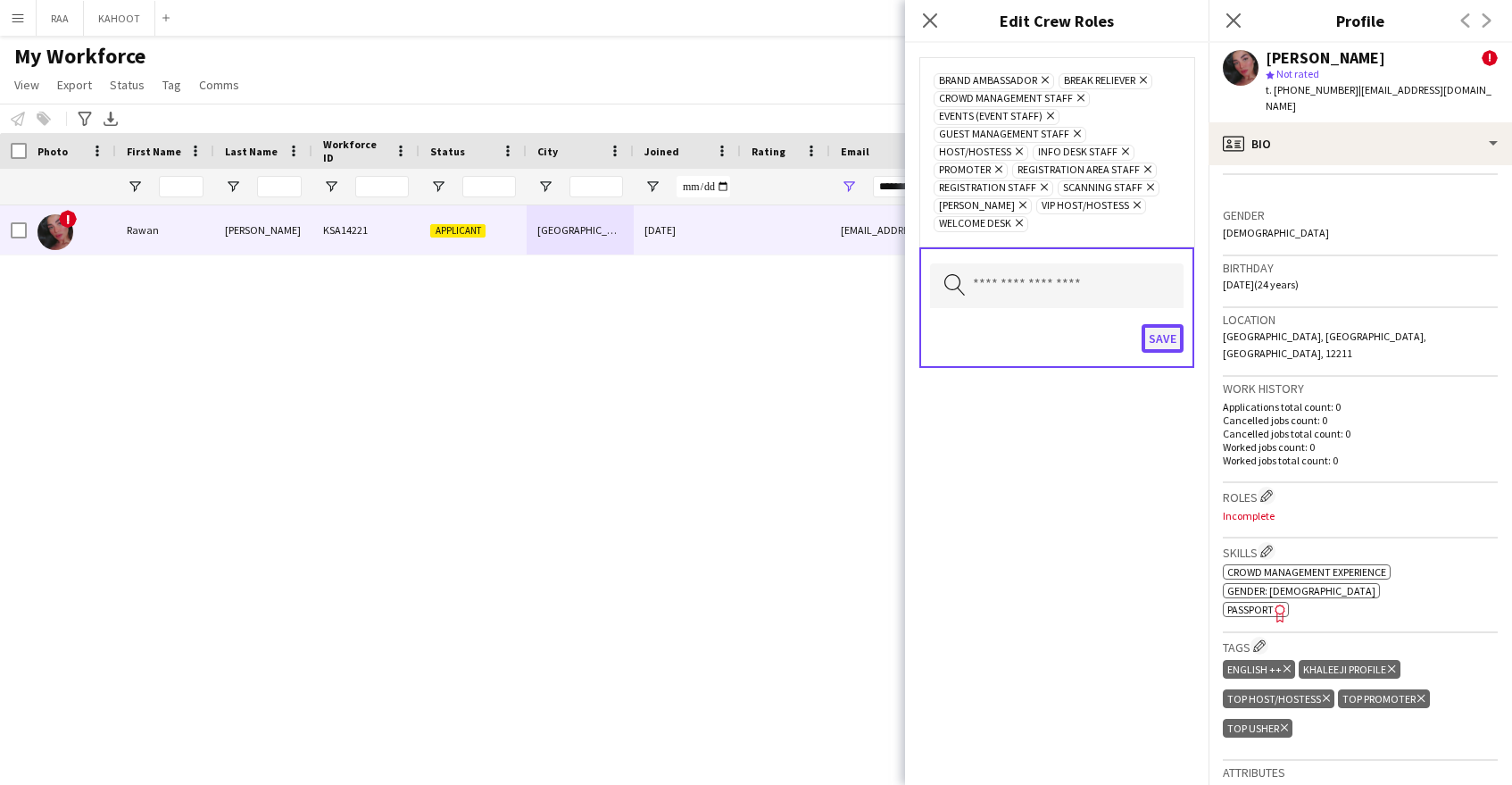
click at [1168, 337] on button "Save" at bounding box center [1162, 338] width 42 height 29
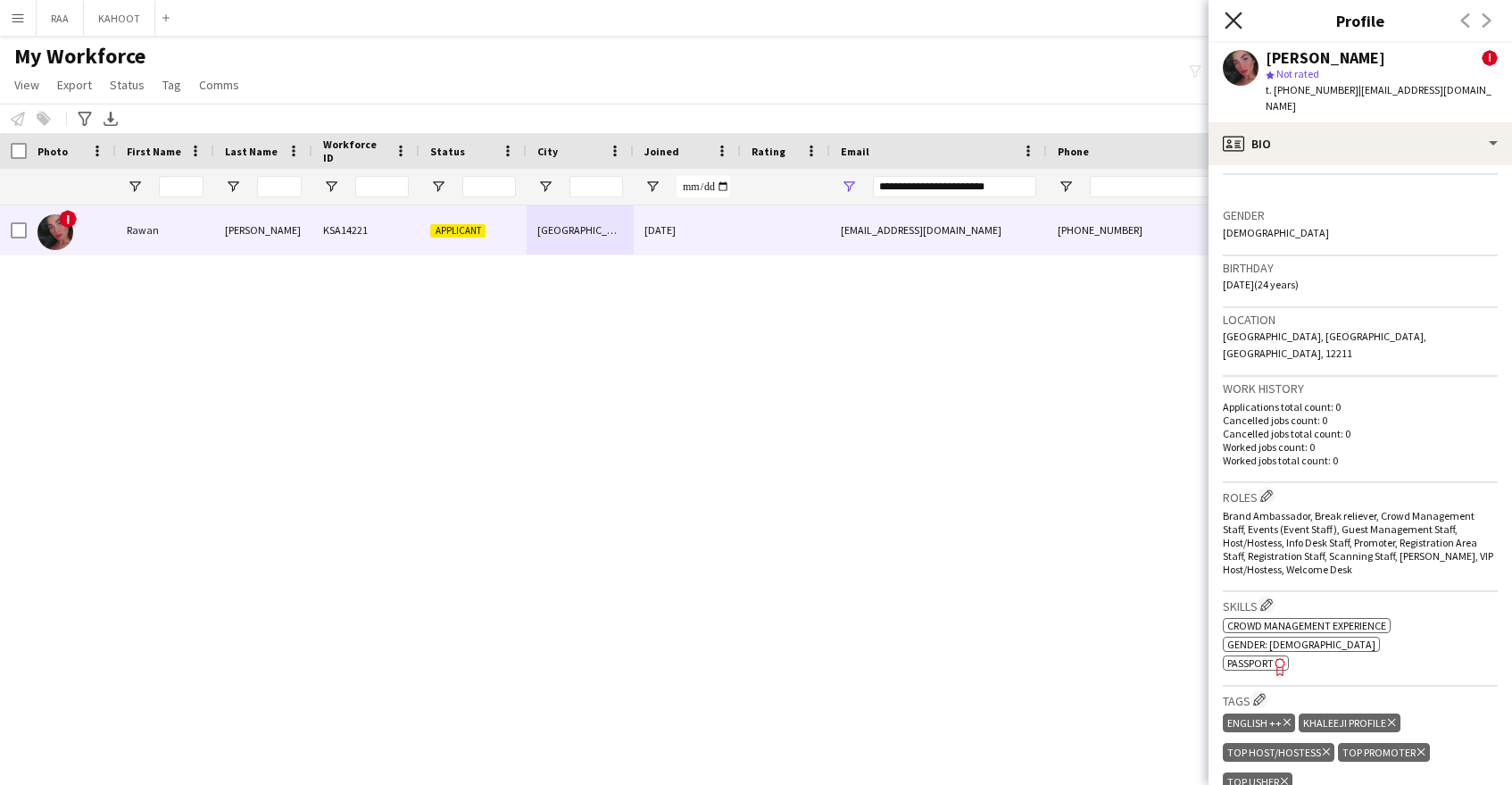
click at [1238, 17] on icon "Close pop-in" at bounding box center [1234, 20] width 17 height 17
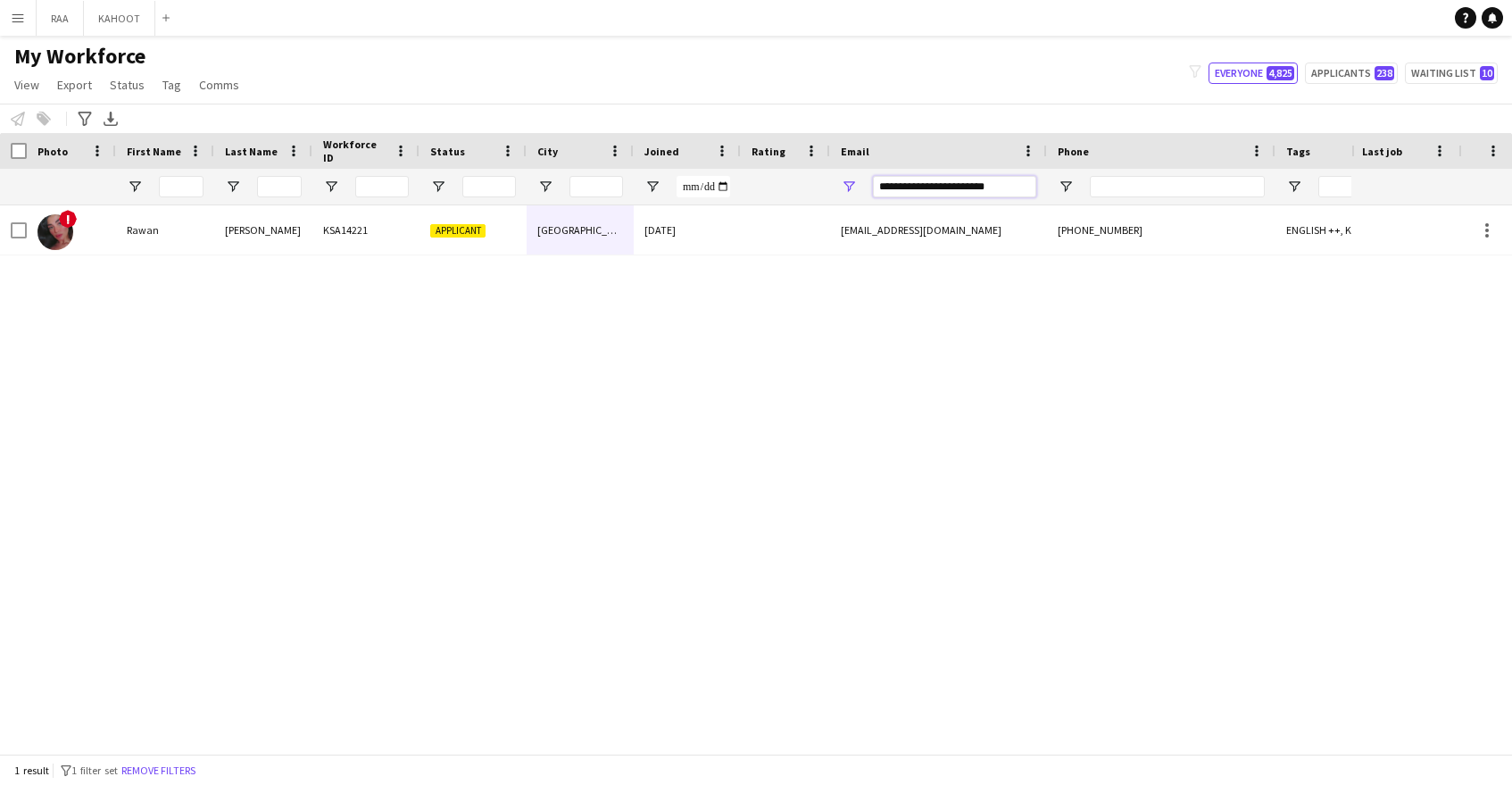
drag, startPoint x: 1013, startPoint y: 183, endPoint x: 743, endPoint y: 169, distance: 270.4
click at [743, 169] on div at bounding box center [1017, 187] width 2036 height 36
paste input "Email Filter Input"
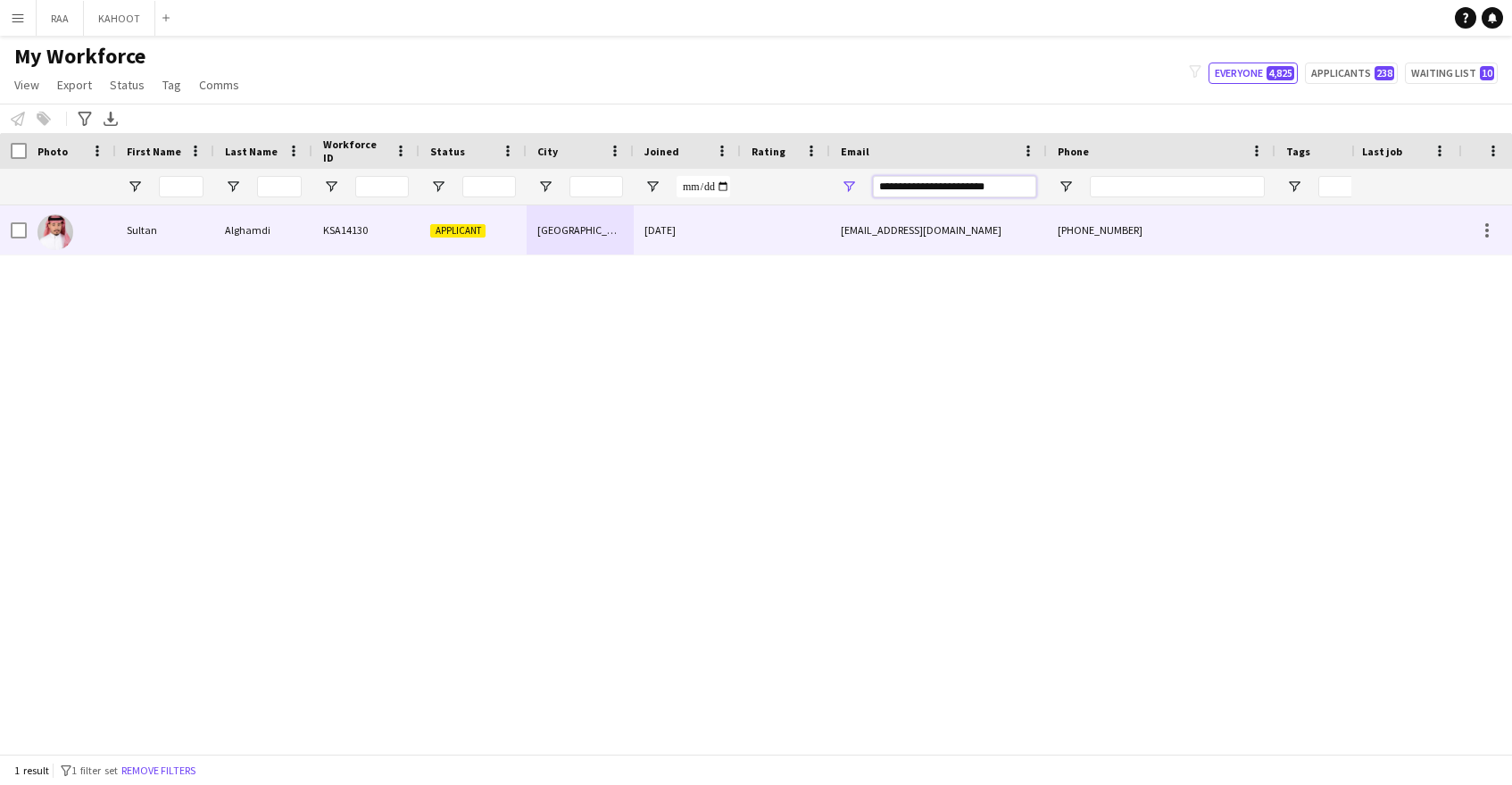
type input "**********"
click at [822, 229] on div at bounding box center [785, 229] width 89 height 49
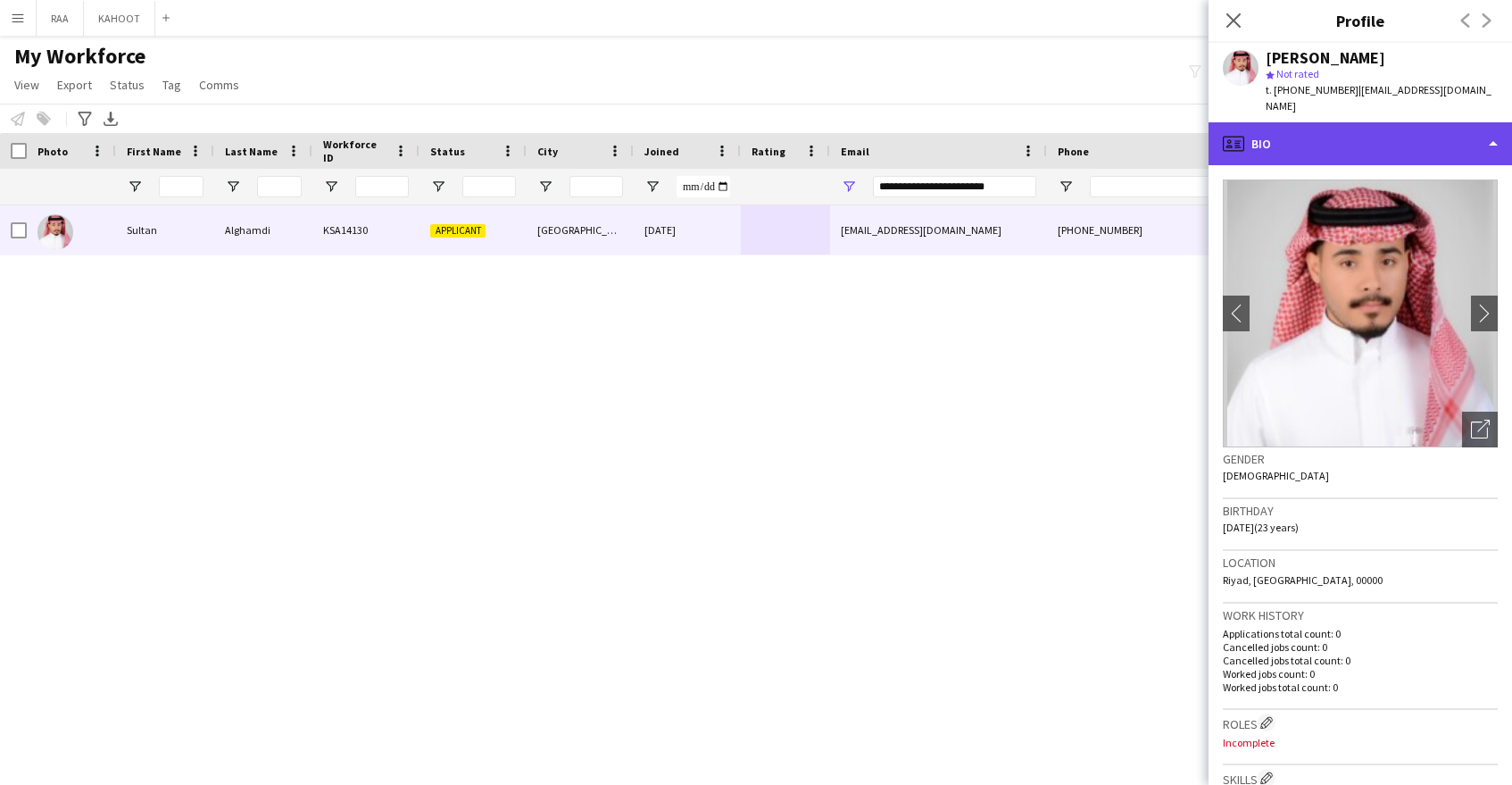
click at [1395, 133] on div "profile Bio" at bounding box center [1360, 144] width 303 height 43
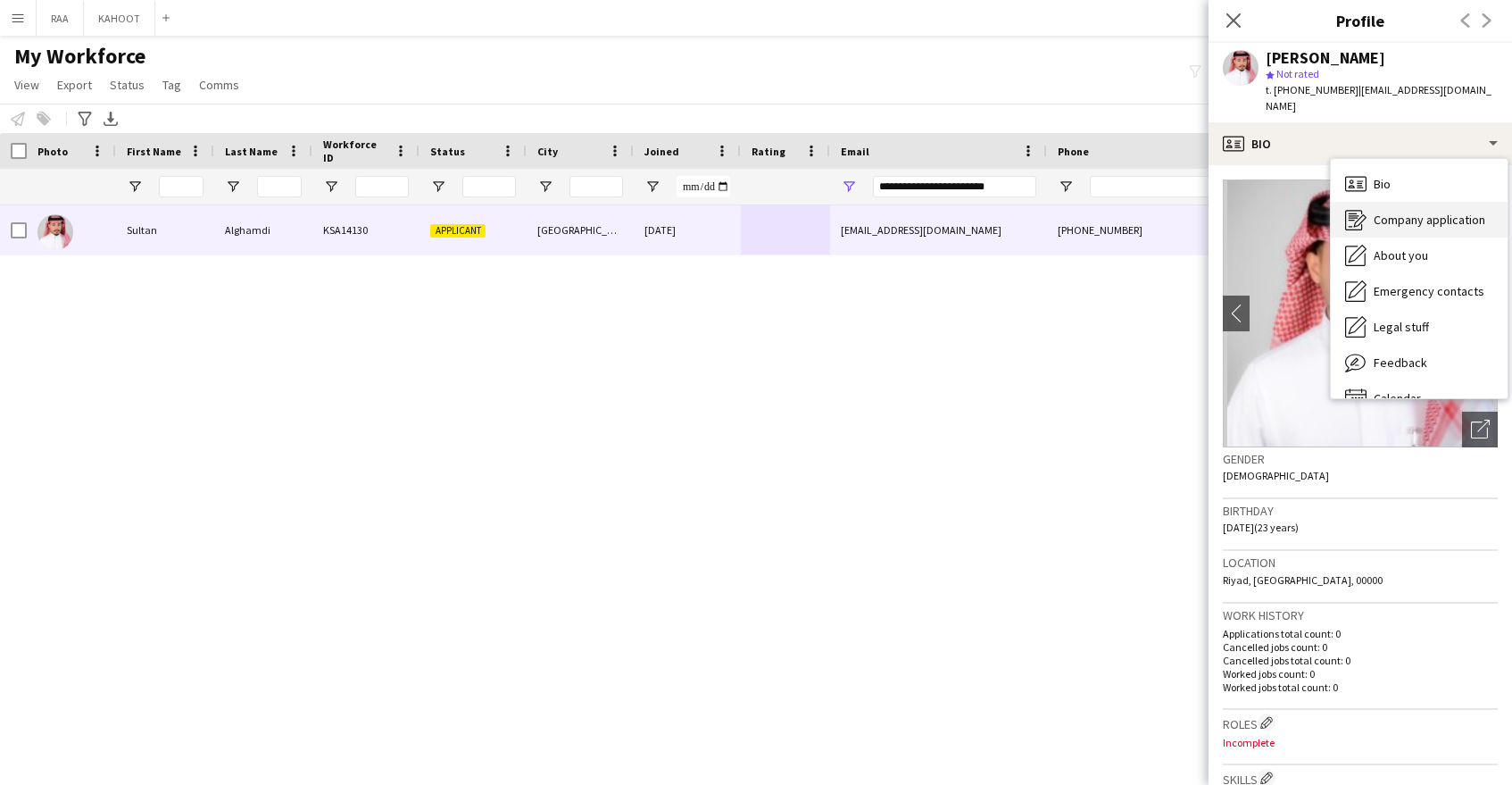
click at [1425, 212] on span "Company application" at bounding box center [1429, 219] width 111 height 16
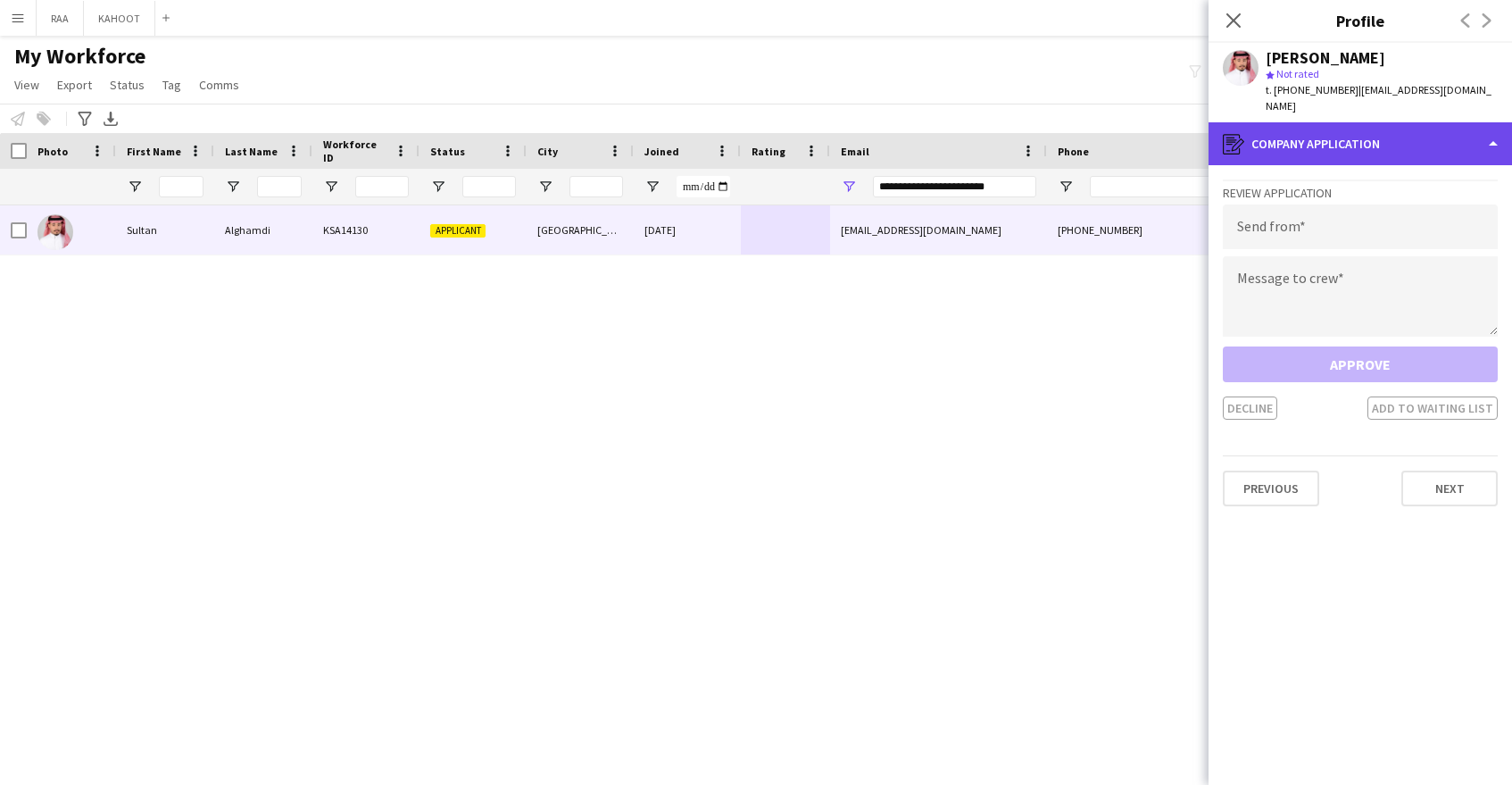
click at [1375, 140] on div "register Company application" at bounding box center [1360, 144] width 303 height 43
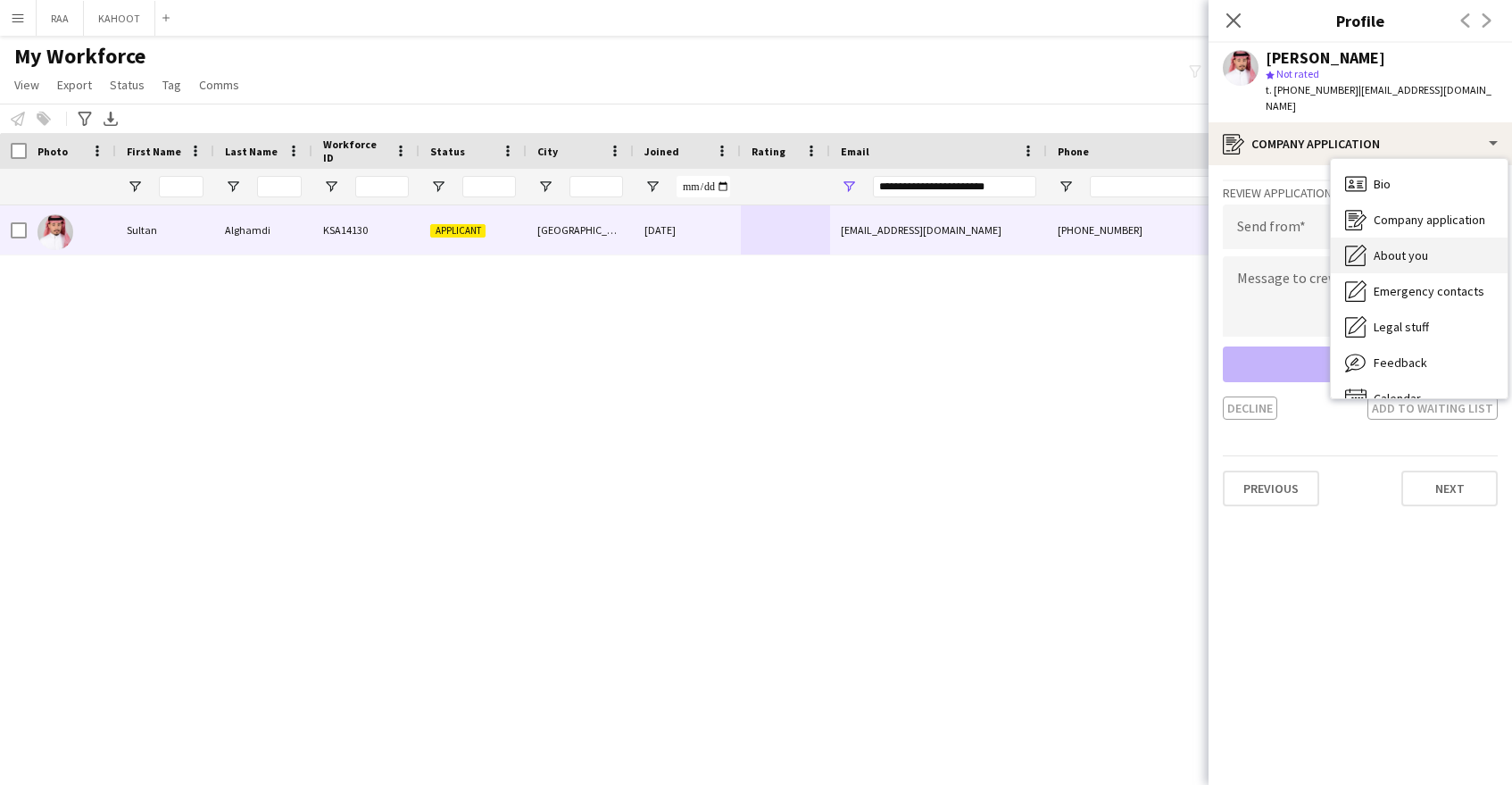
click at [1438, 247] on div "About you About you" at bounding box center [1419, 255] width 177 height 36
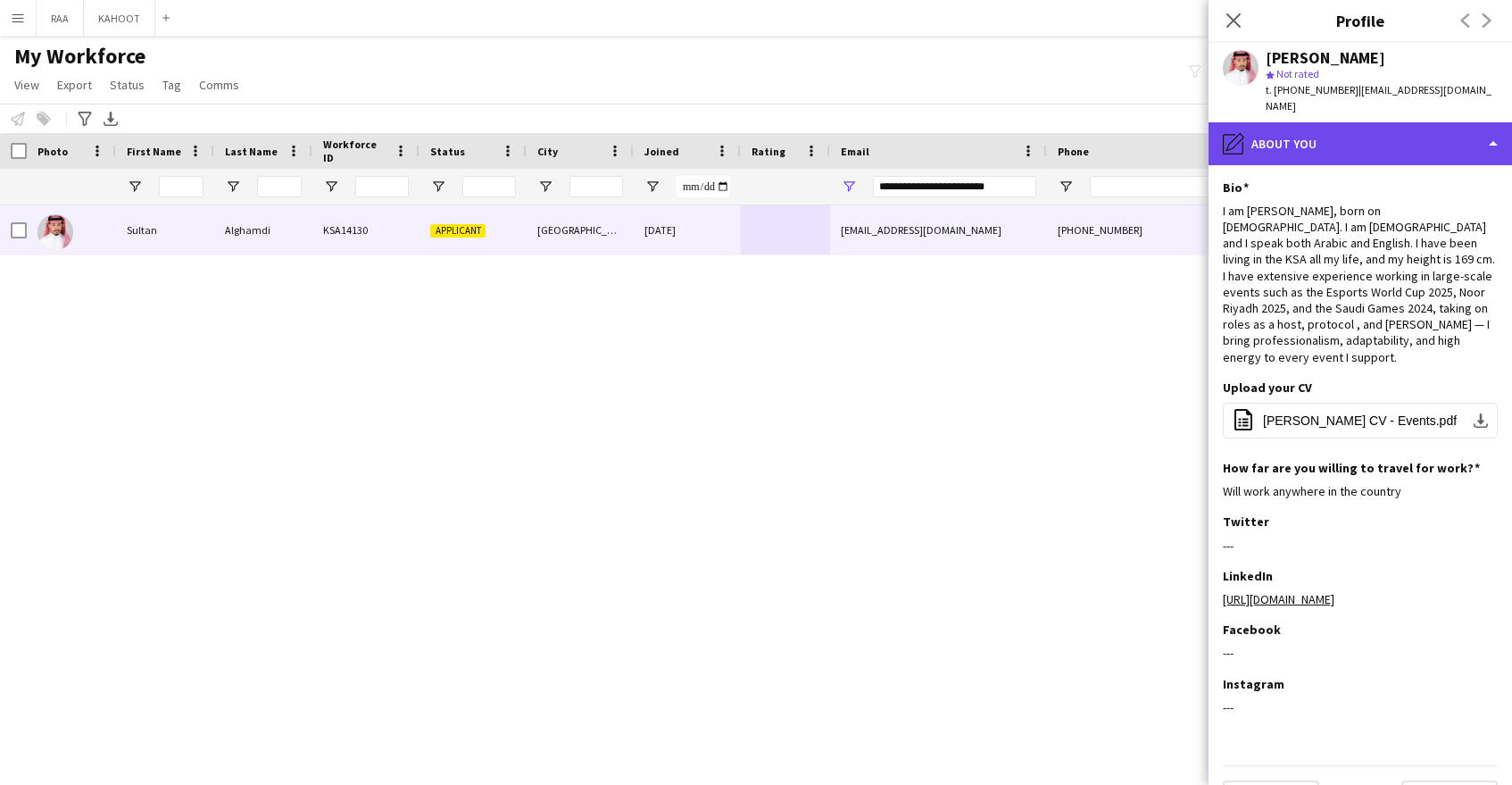
click at [1370, 123] on div "pencil4 About you" at bounding box center [1360, 144] width 303 height 43
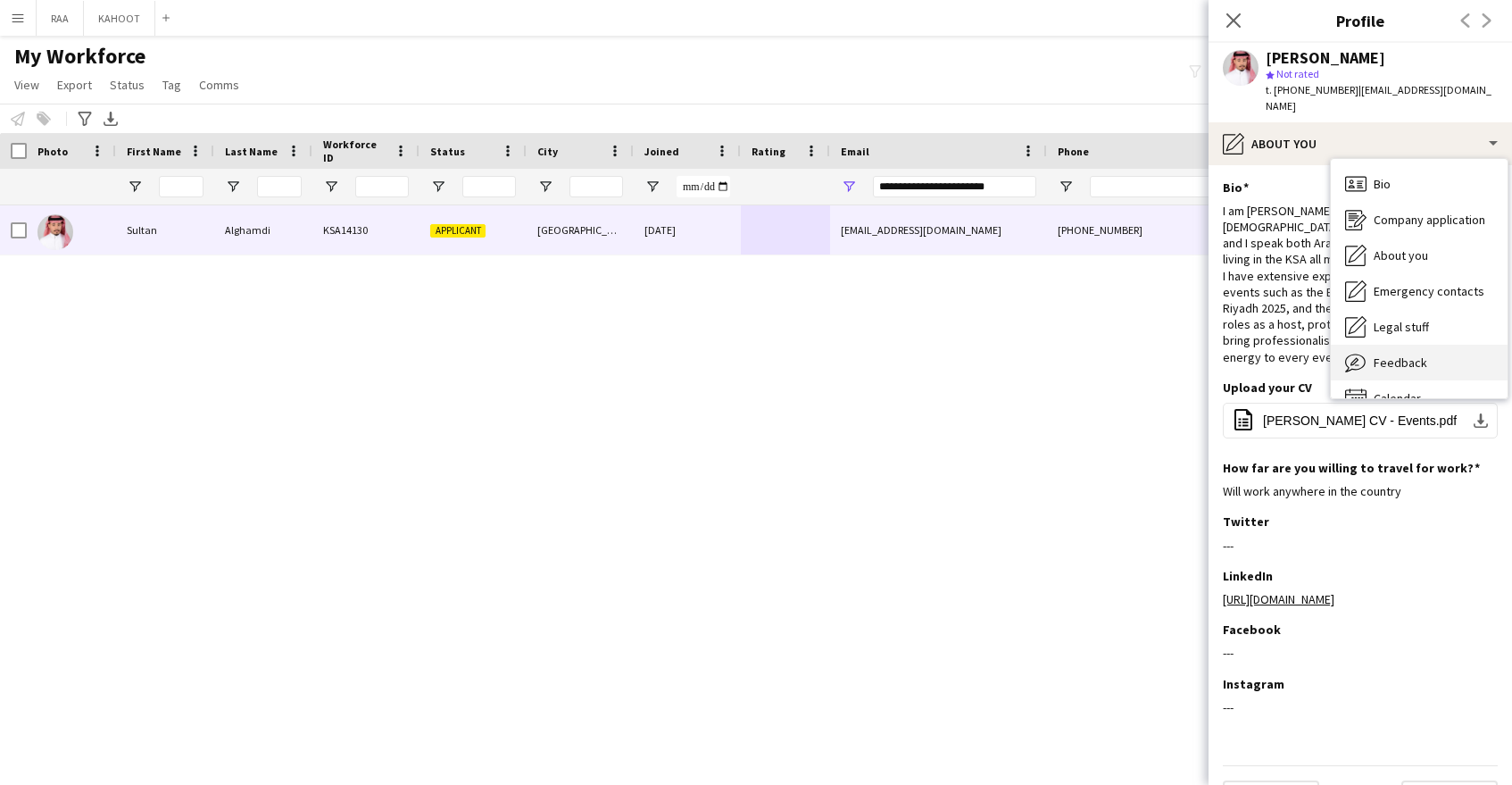
click at [1426, 345] on div "Feedback Feedback" at bounding box center [1419, 363] width 177 height 36
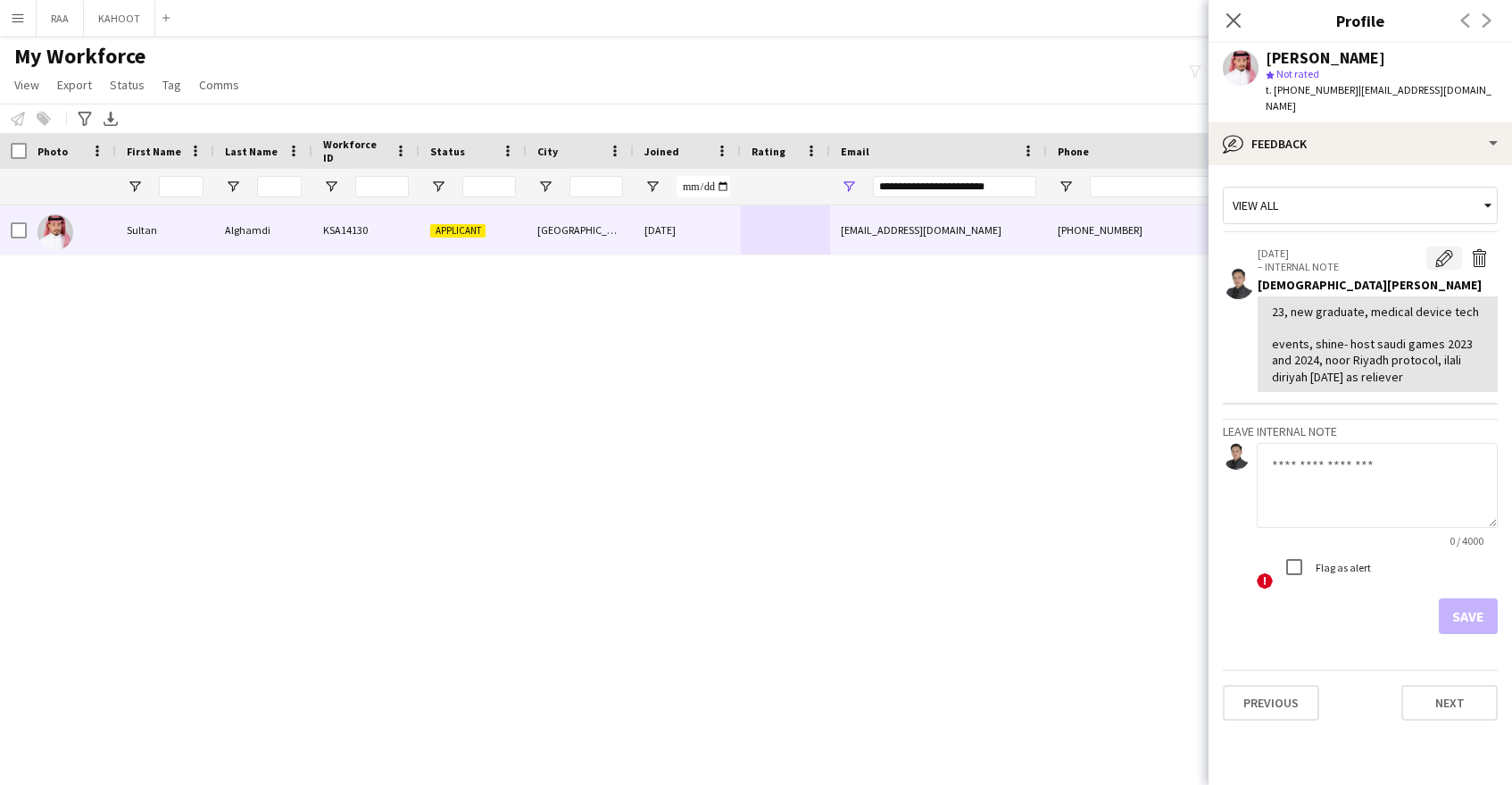
click at [1443, 249] on app-icon "Edit internal note" at bounding box center [1444, 258] width 17 height 17
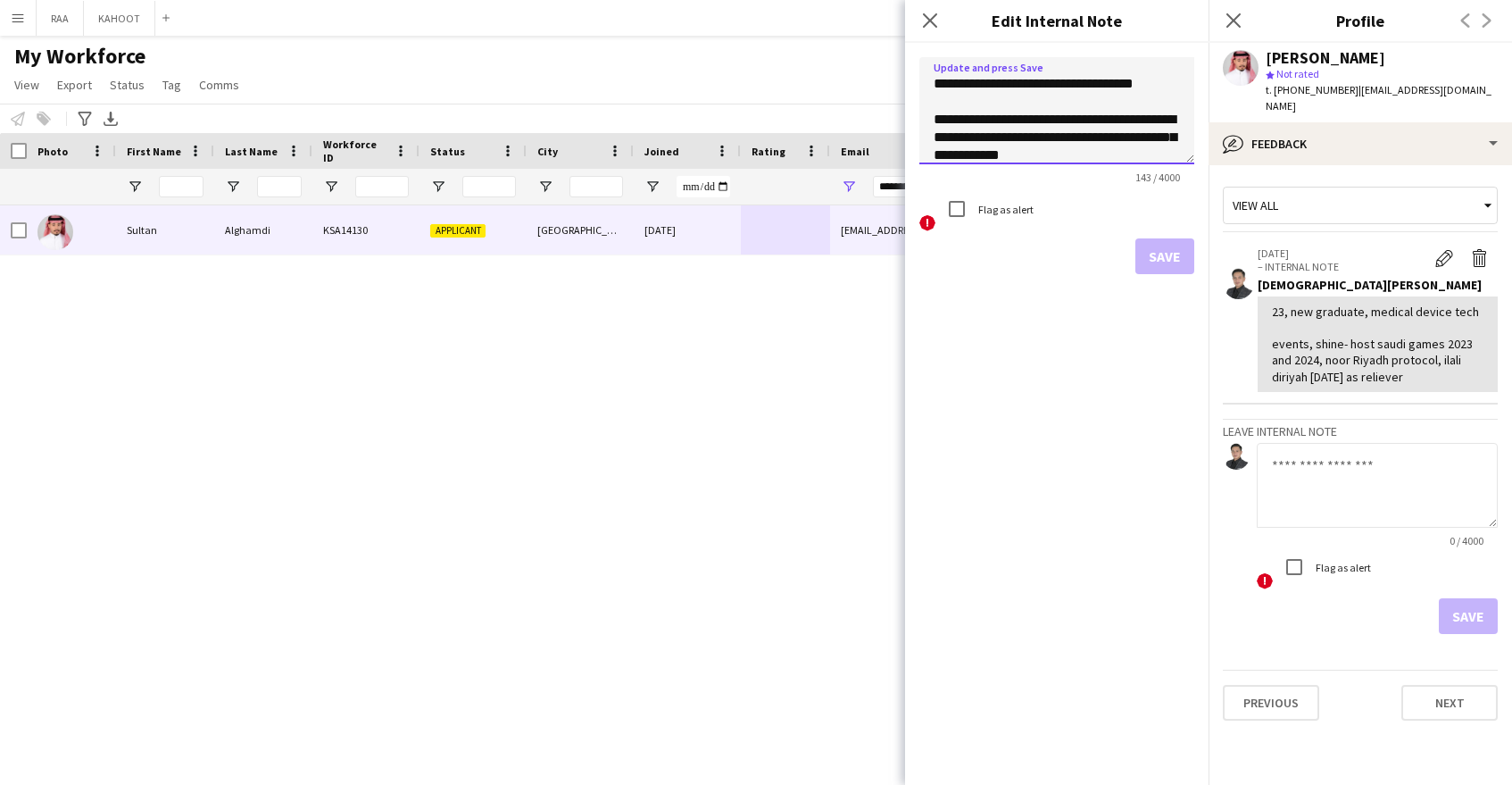
drag, startPoint x: 982, startPoint y: 120, endPoint x: 1050, endPoint y: 130, distance: 68.7
click at [1121, 148] on textarea "**********" at bounding box center [1057, 110] width 275 height 107
drag, startPoint x: 981, startPoint y: 119, endPoint x: 1062, endPoint y: 149, distance: 86.4
click at [1062, 149] on textarea "**********" at bounding box center [1057, 110] width 275 height 107
click at [1394, 499] on textarea at bounding box center [1377, 485] width 241 height 85
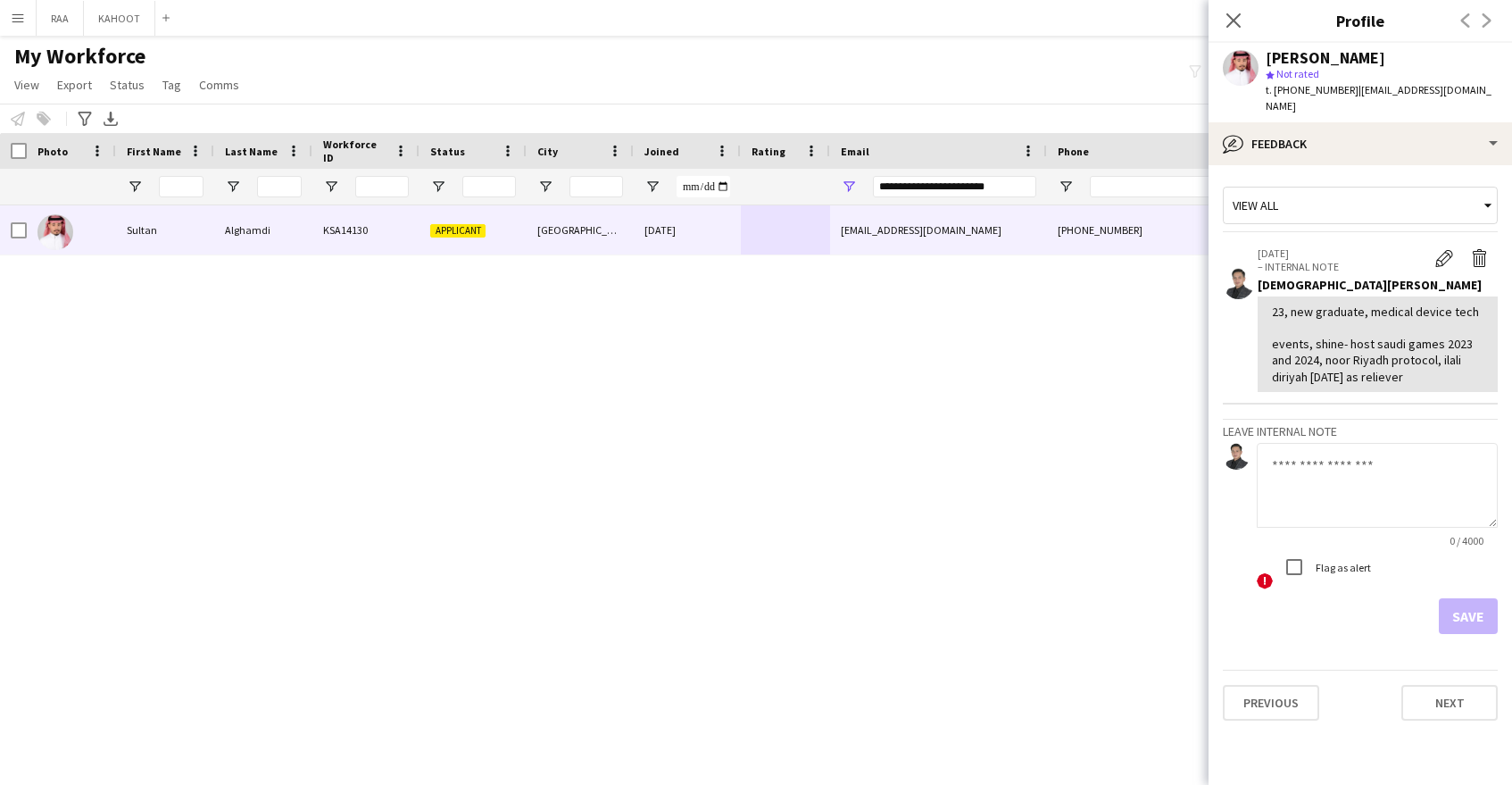
paste textarea "**********"
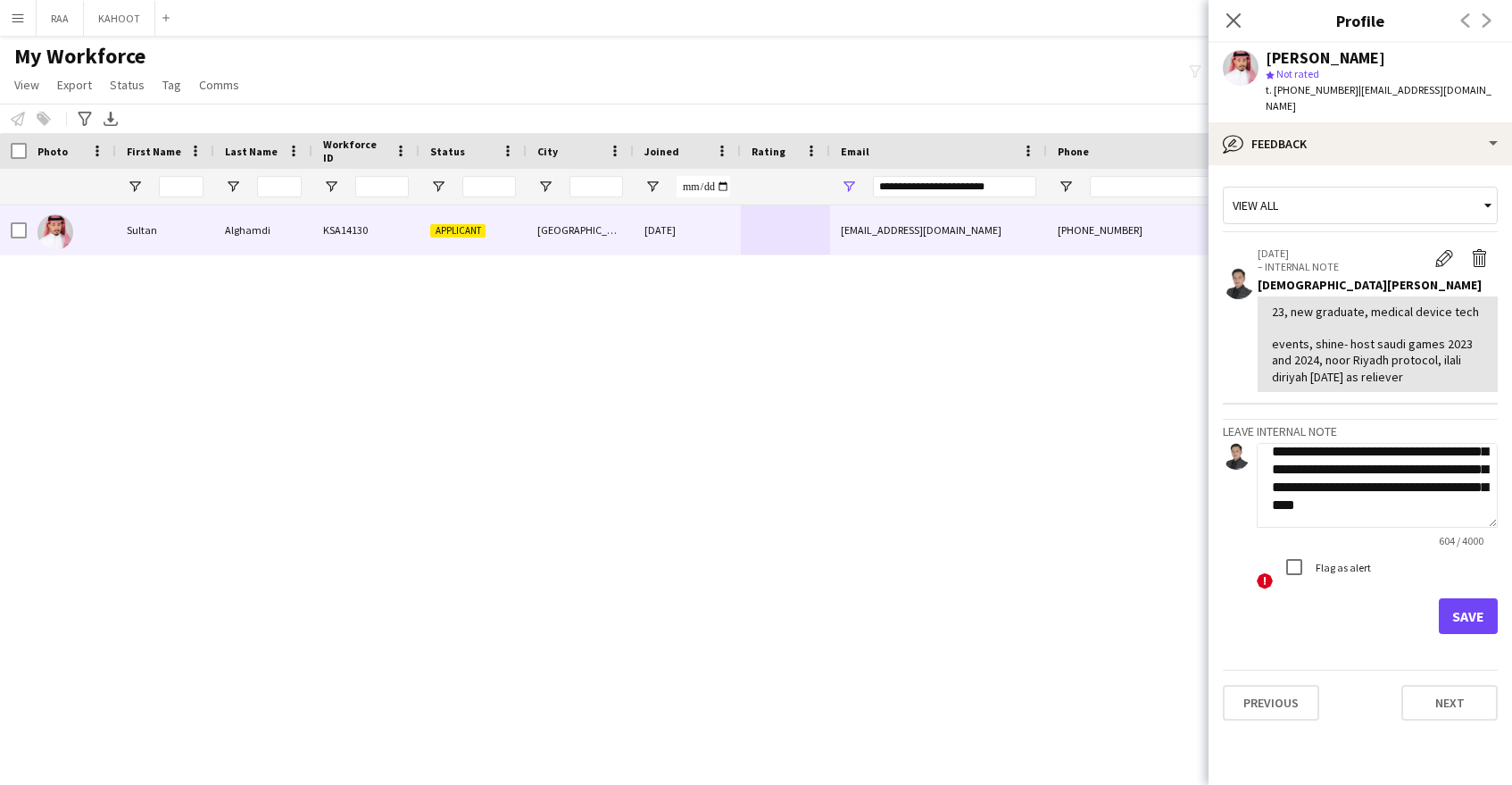
type textarea "**********"
click at [1467, 600] on button "Save" at bounding box center [1468, 616] width 59 height 36
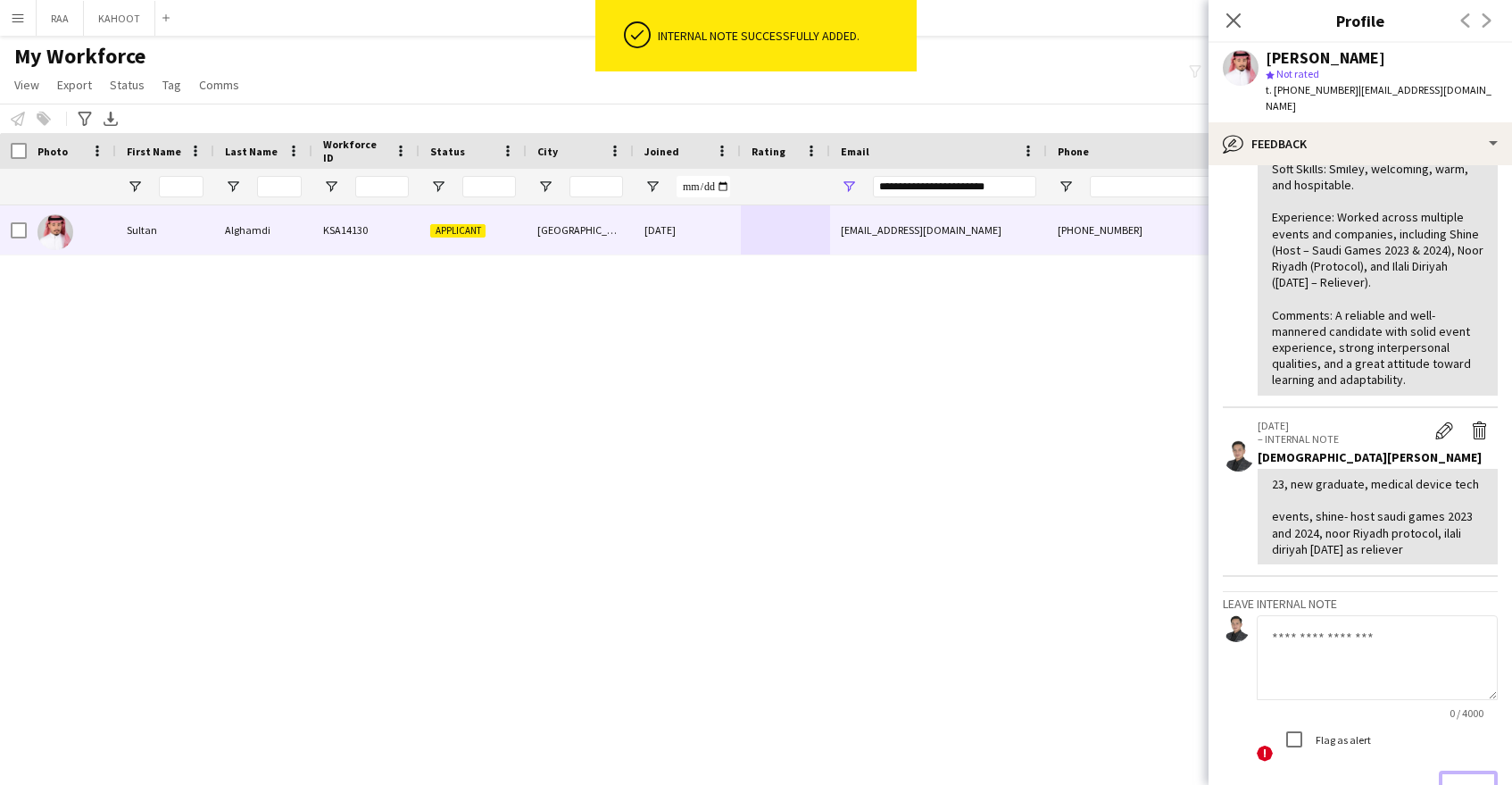
scroll to position [311, 0]
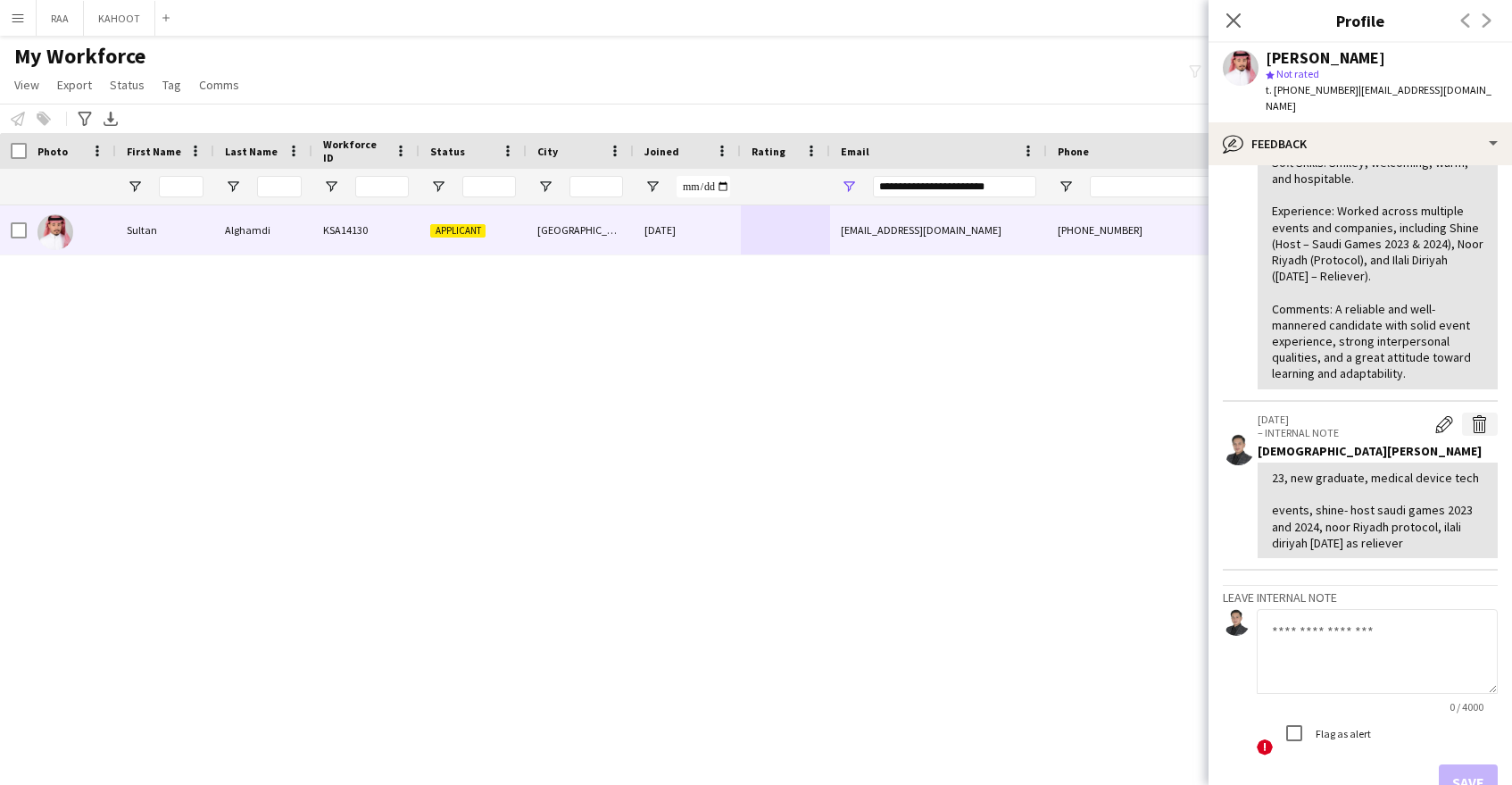
click at [1481, 416] on app-icon "Delete internal note" at bounding box center [1480, 424] width 17 height 17
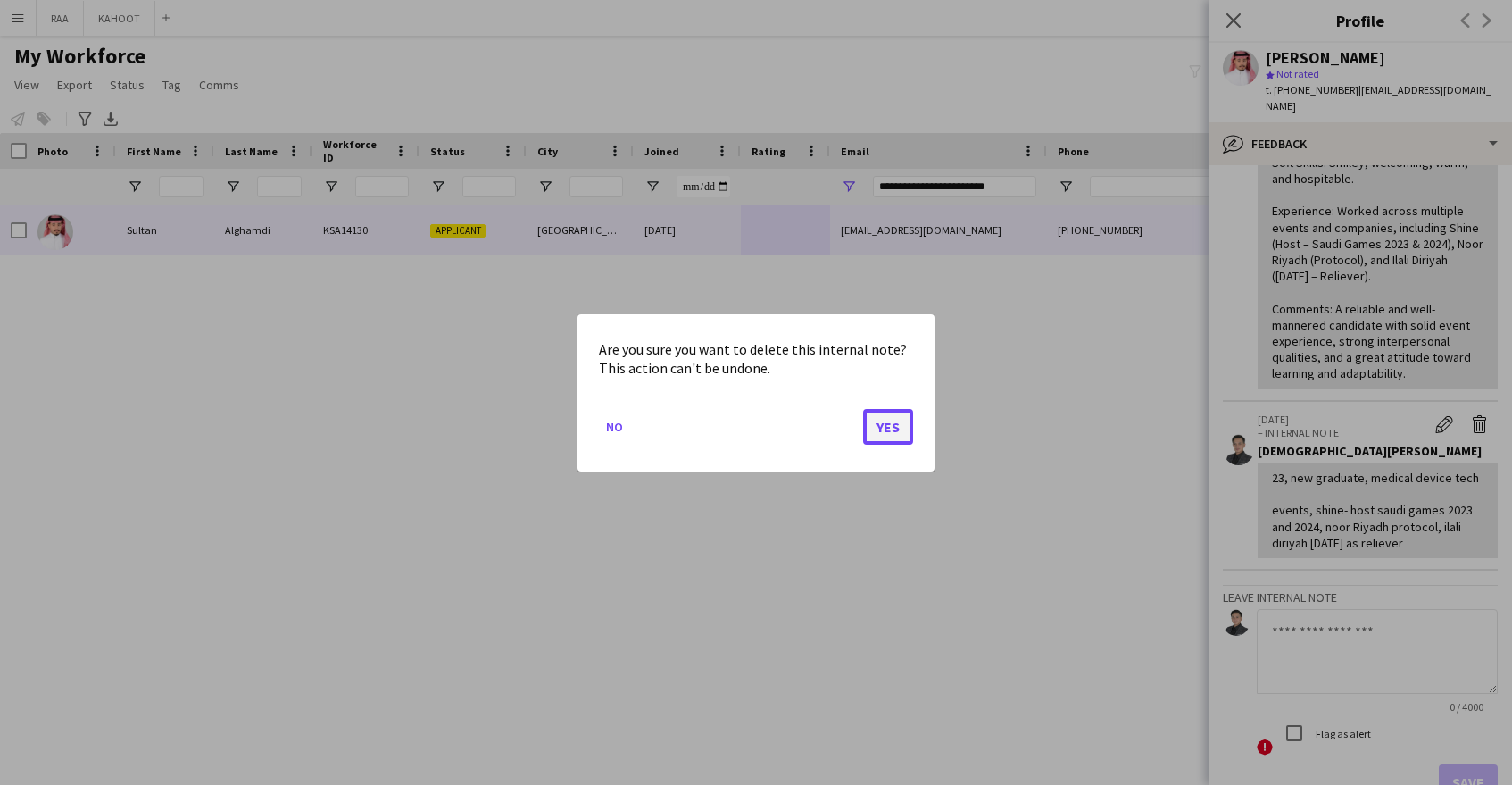
click at [890, 418] on button "Yes" at bounding box center [888, 425] width 50 height 36
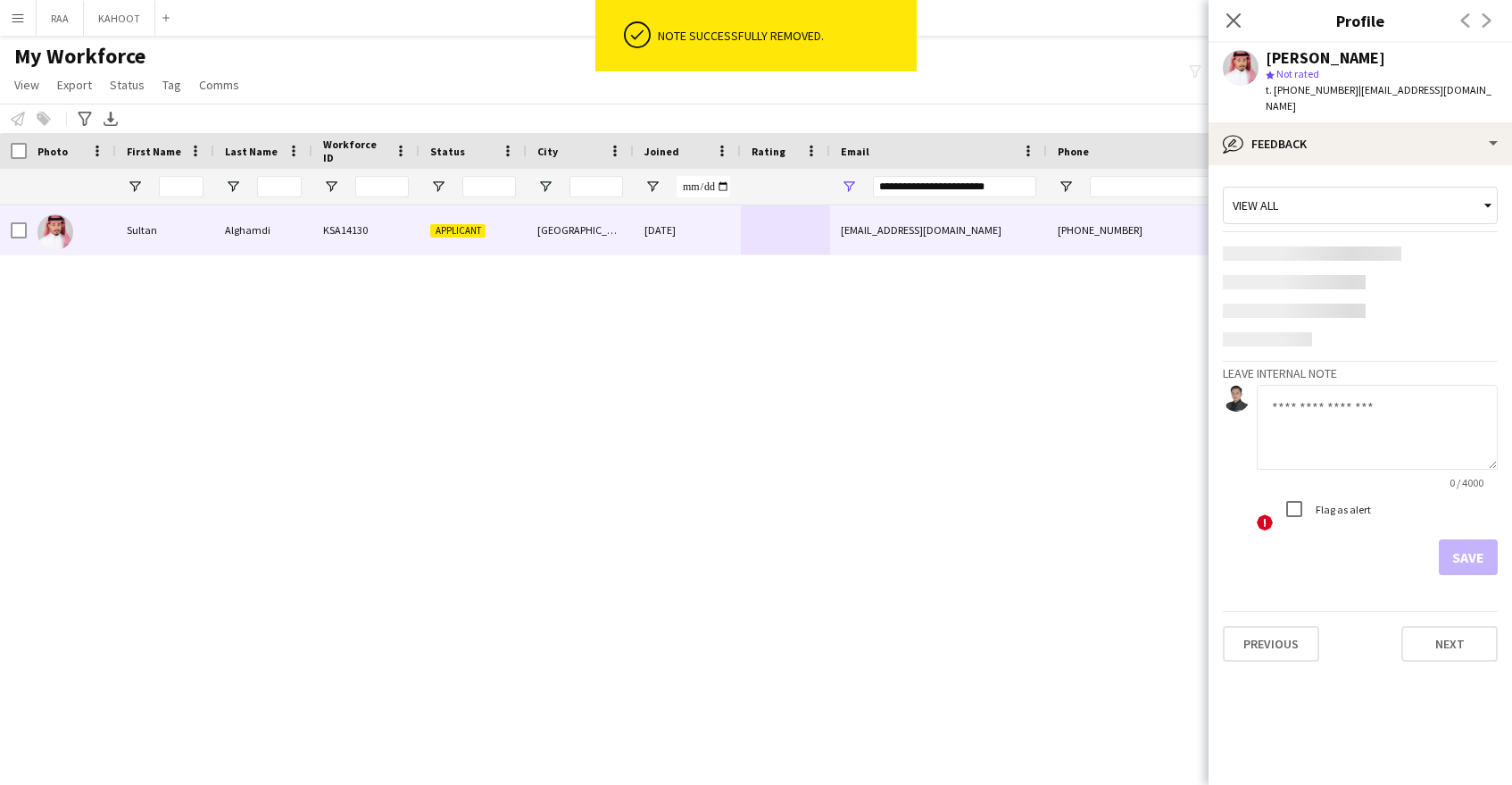
scroll to position [0, 0]
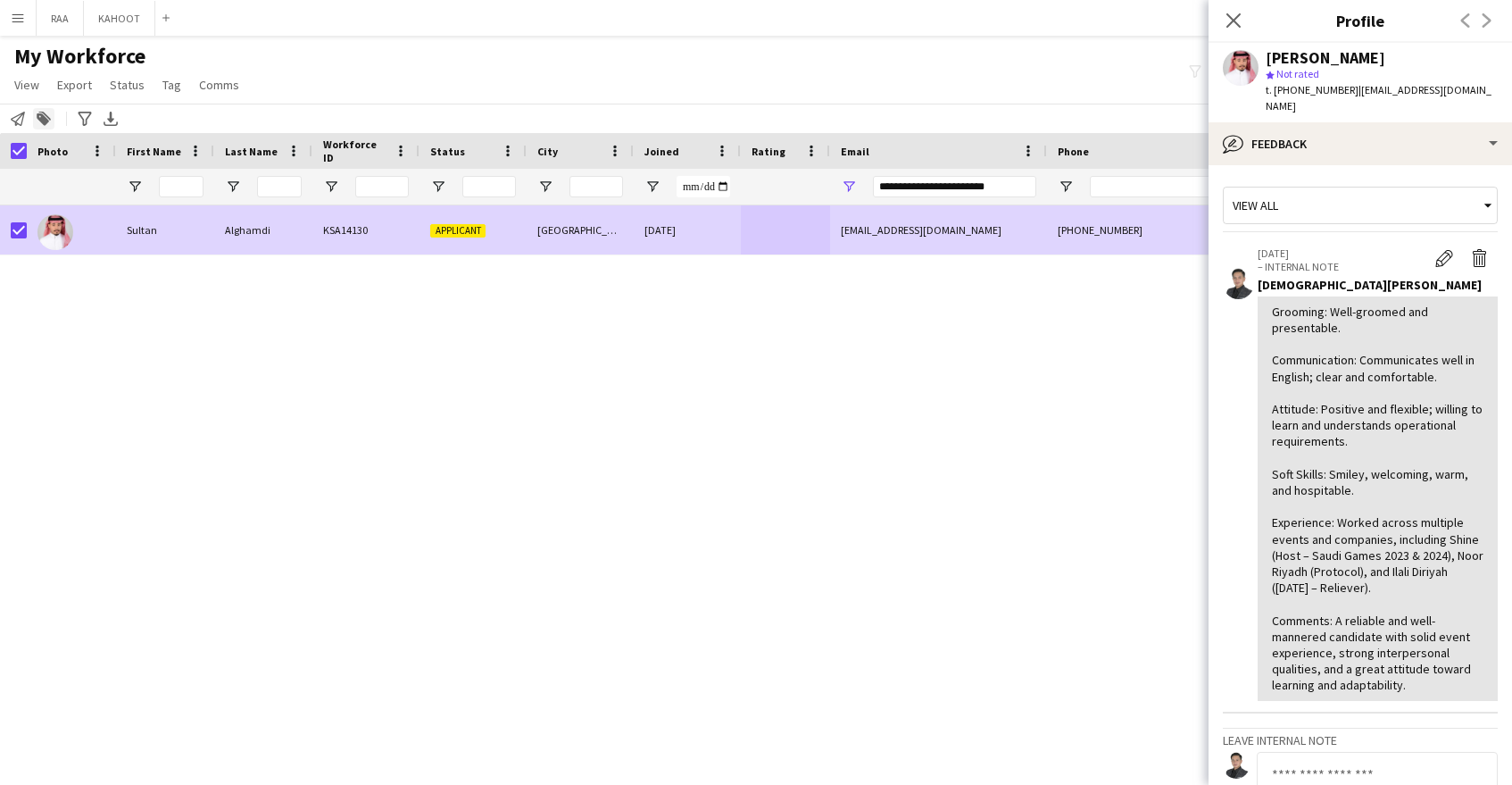
click at [50, 118] on icon "Add to tag" at bounding box center [43, 118] width 14 height 15
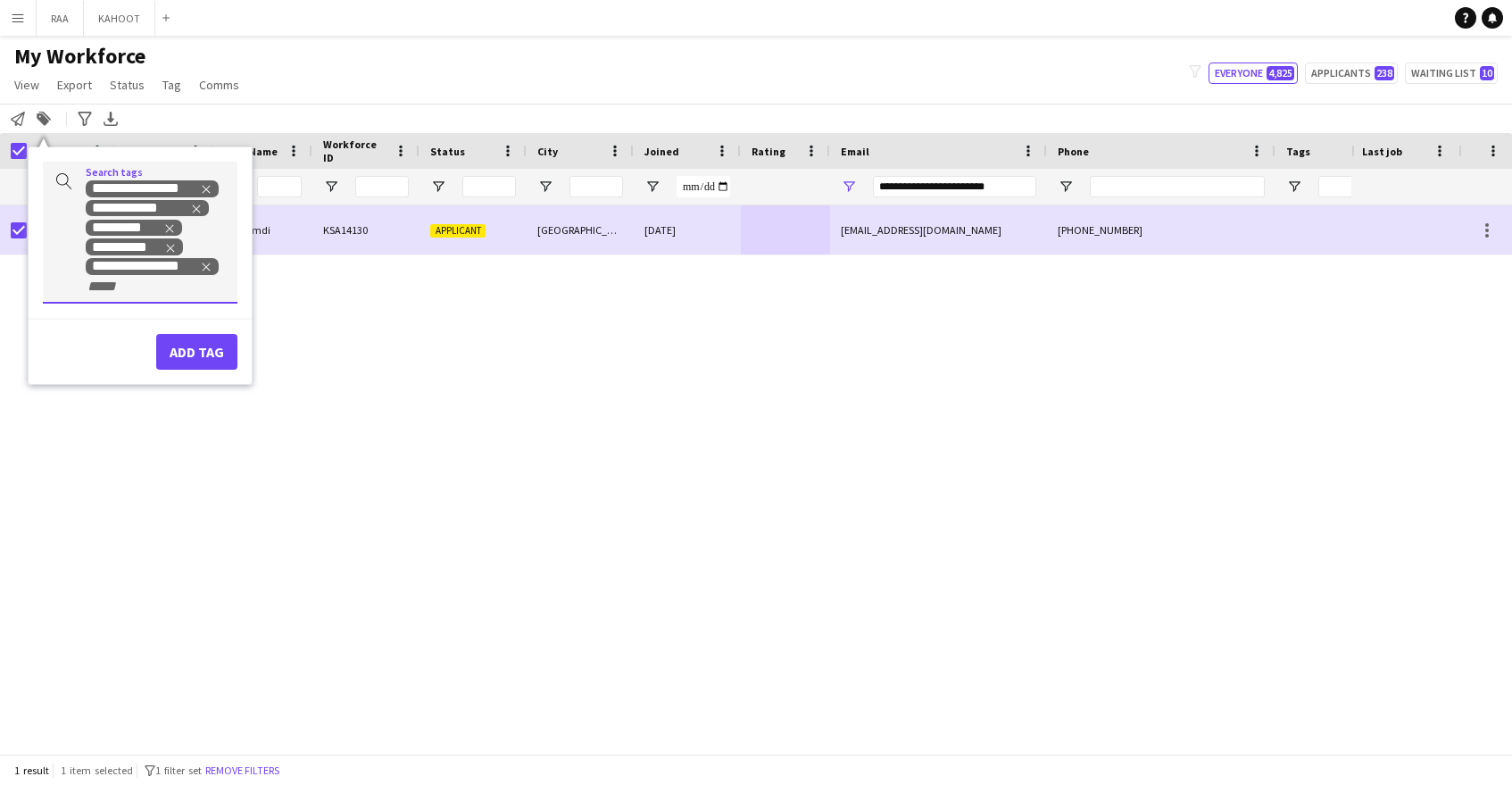
click at [138, 294] on input "+ Tag" at bounding box center [124, 286] width 76 height 16
type input "*****"
click at [119, 335] on div "SAUDI NATIONAL" at bounding box center [111, 331] width 194 height 43
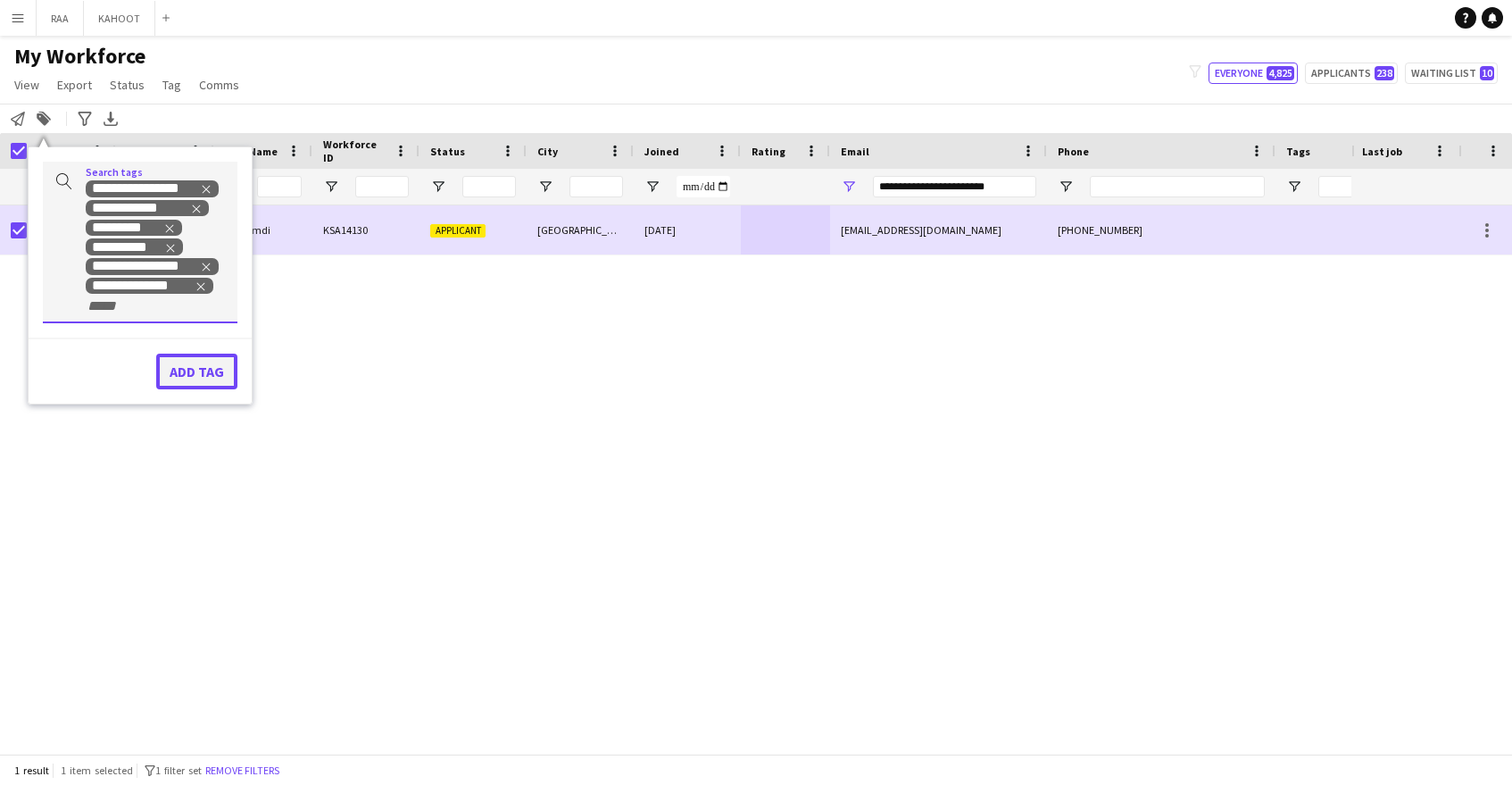
click at [198, 367] on button "Add tag" at bounding box center [197, 371] width 81 height 36
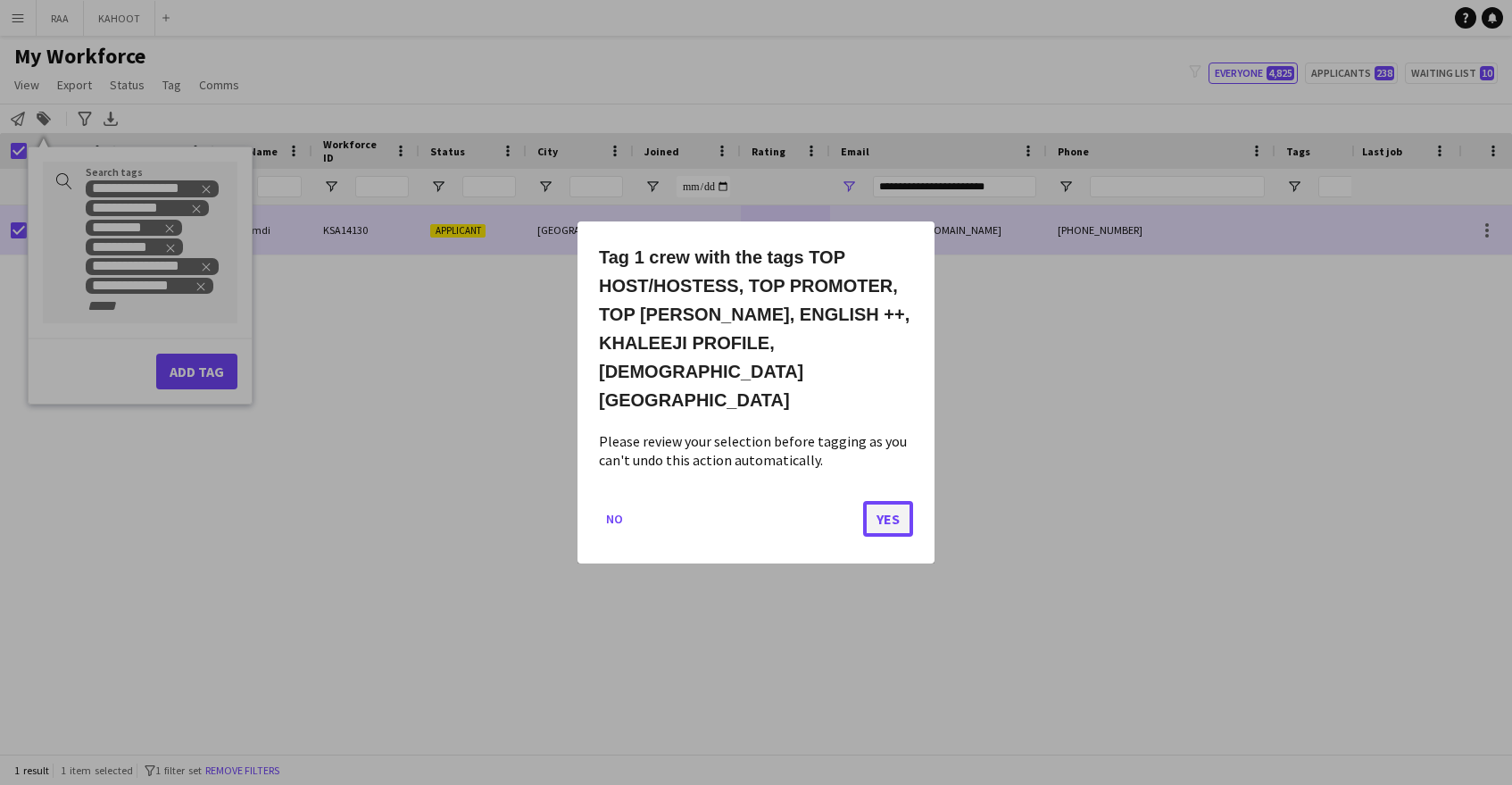
click at [888, 503] on button "Yes" at bounding box center [888, 518] width 50 height 36
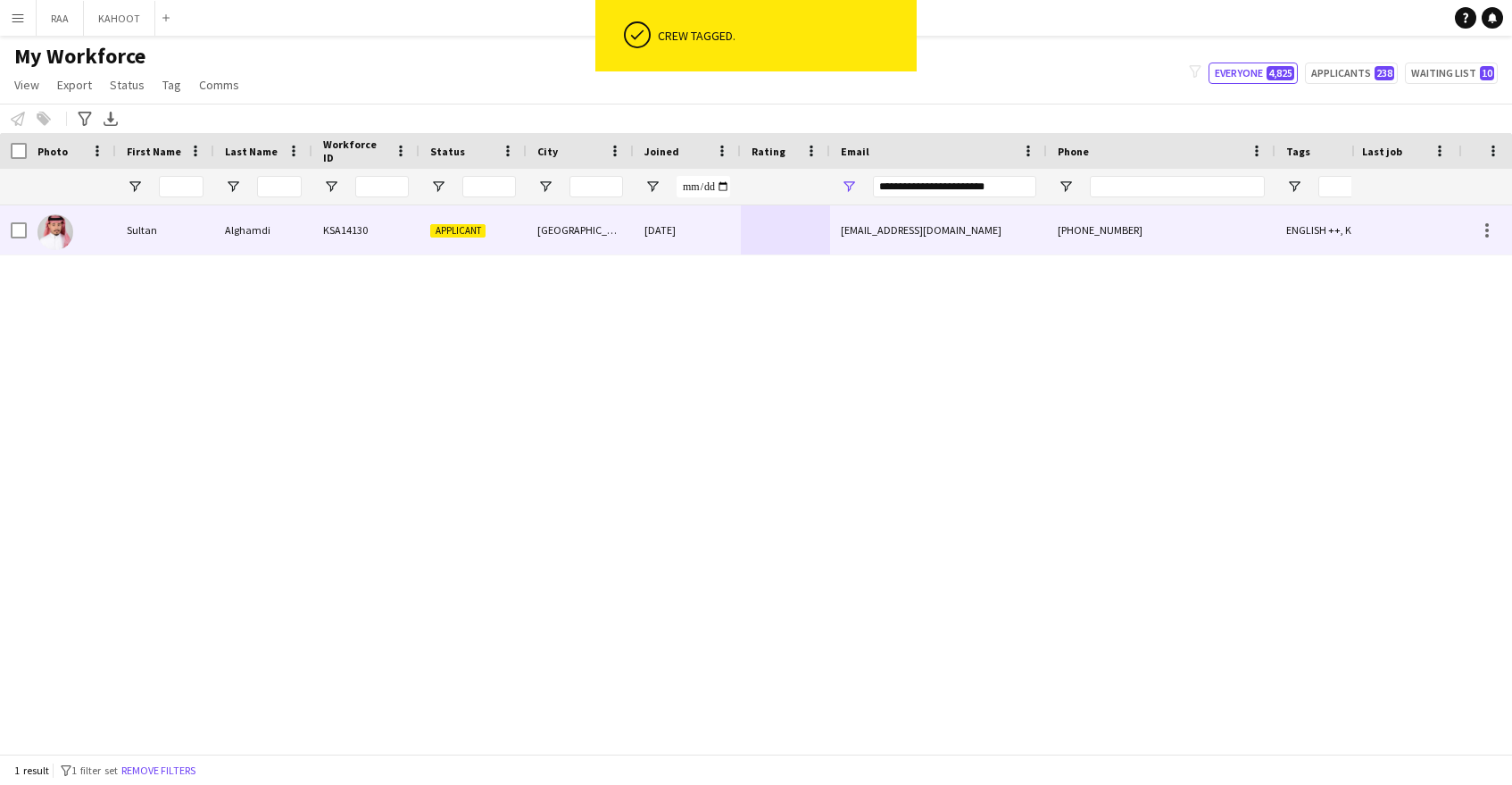
click at [619, 229] on div "[GEOGRAPHIC_DATA]" at bounding box center [580, 229] width 107 height 49
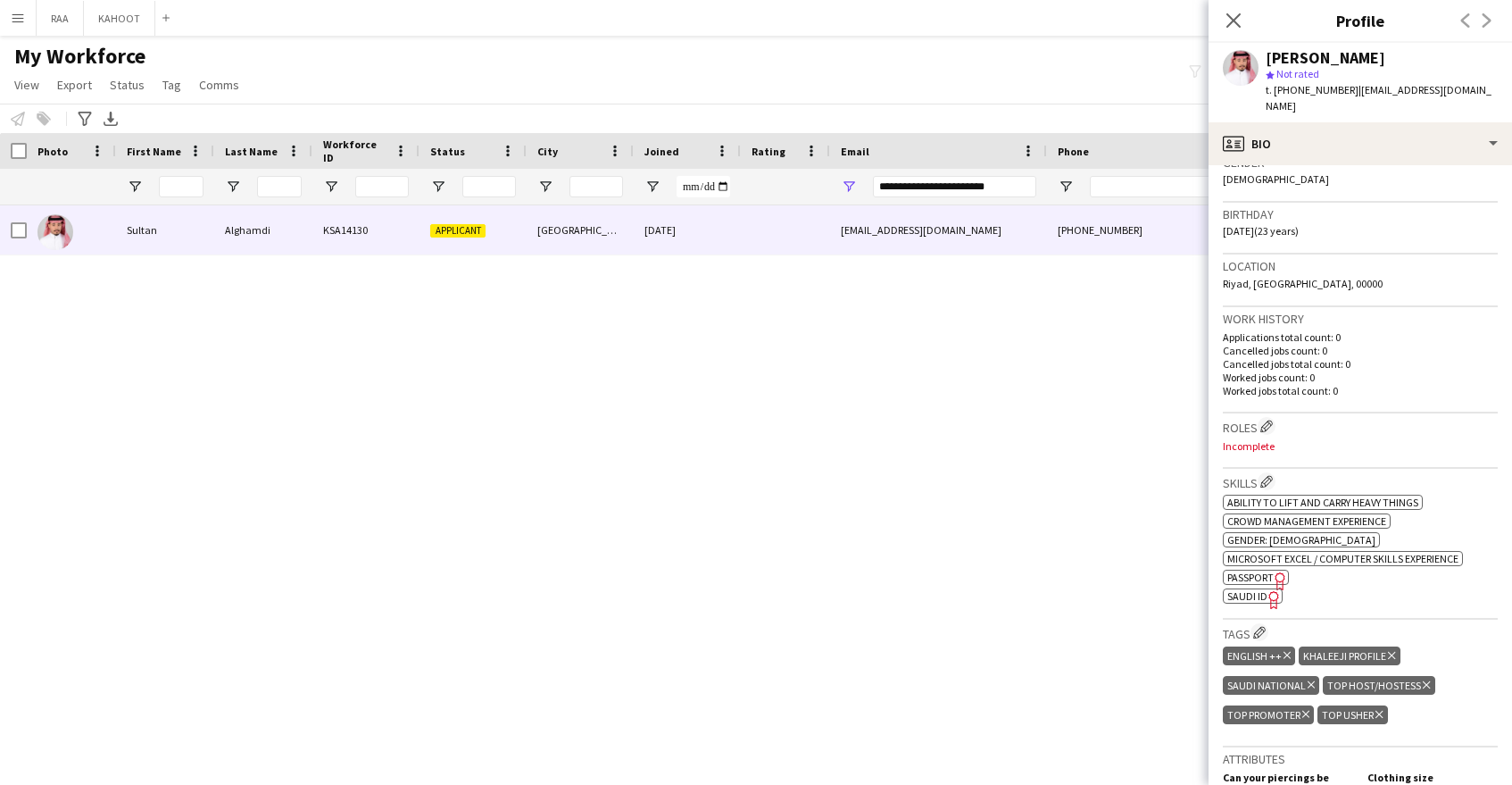
scroll to position [213, 0]
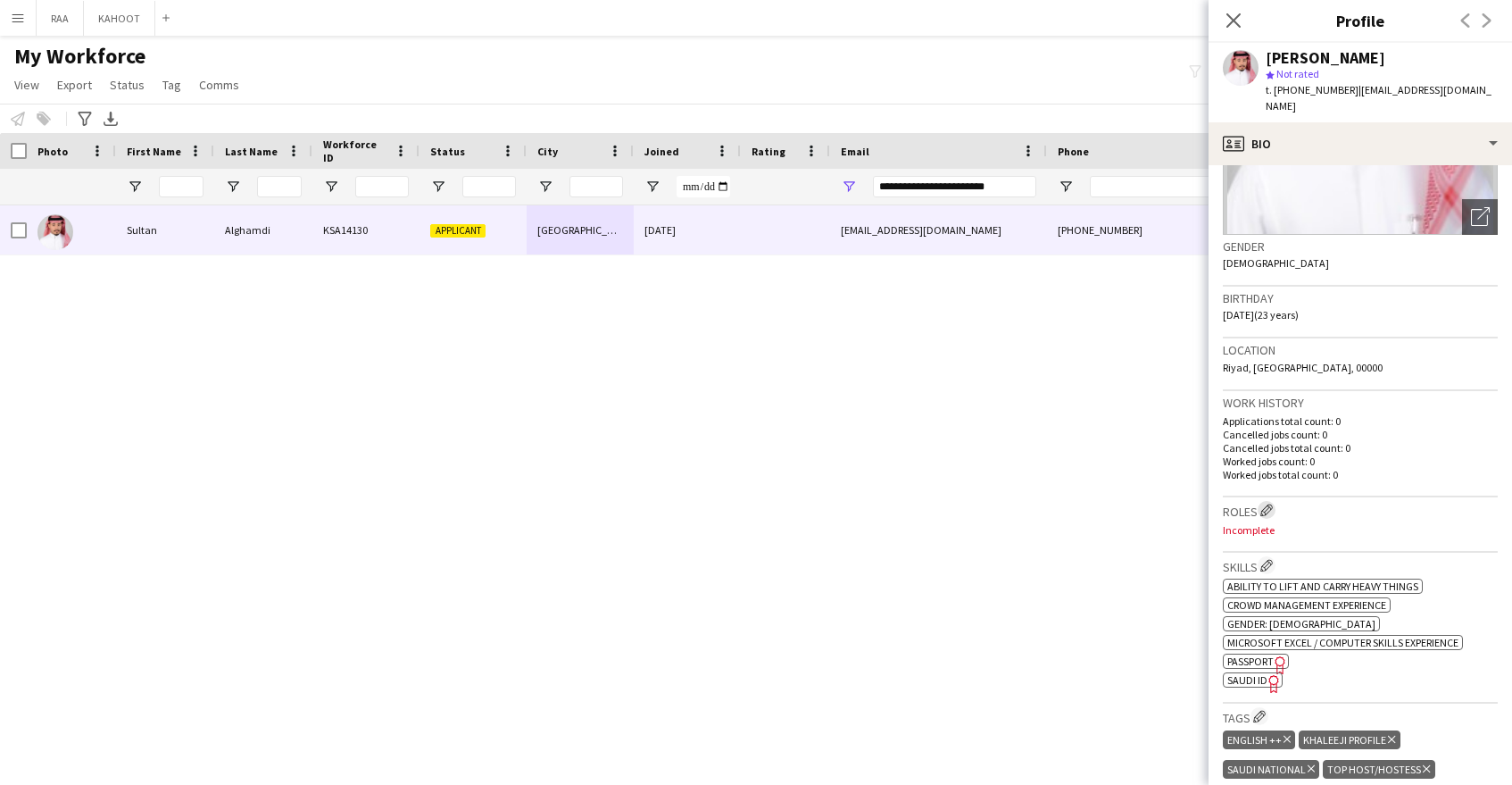
click at [1270, 504] on app-icon "Edit crew company roles" at bounding box center [1267, 509] width 13 height 13
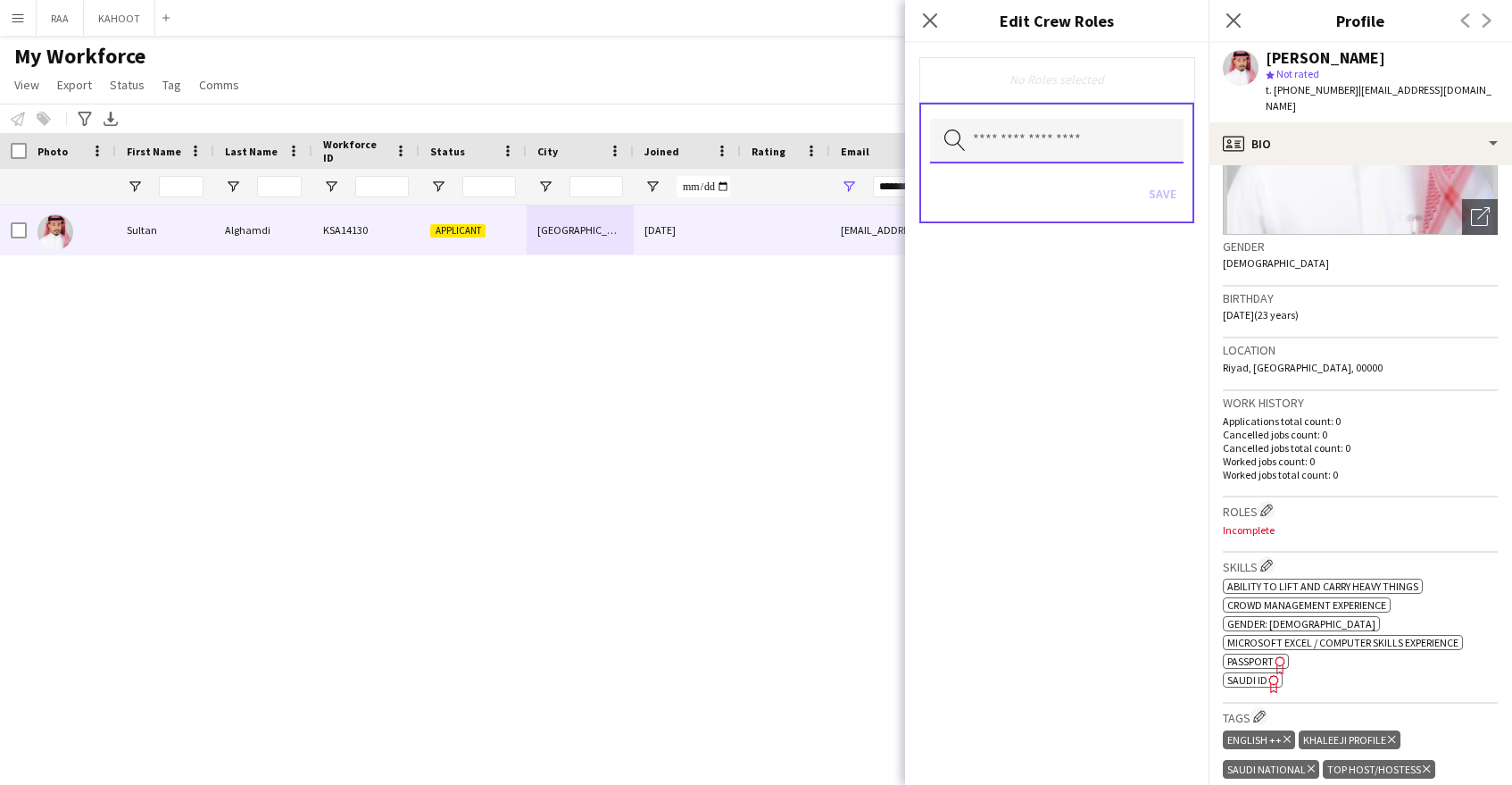
click at [1067, 129] on input "text" at bounding box center [1057, 141] width 253 height 44
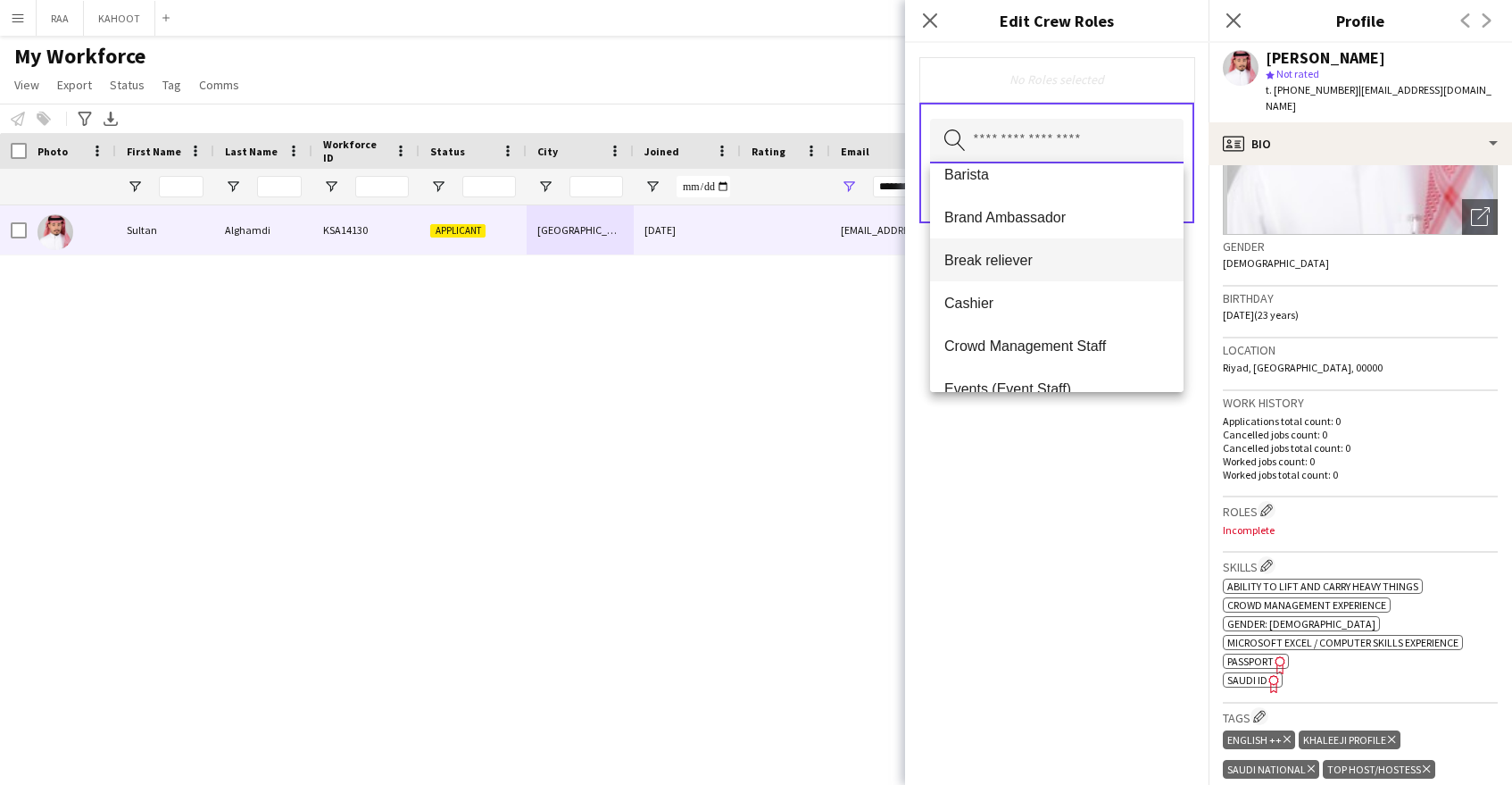
scroll to position [105, 0]
click at [1057, 313] on mat-option "Cashier" at bounding box center [1057, 301] width 253 height 43
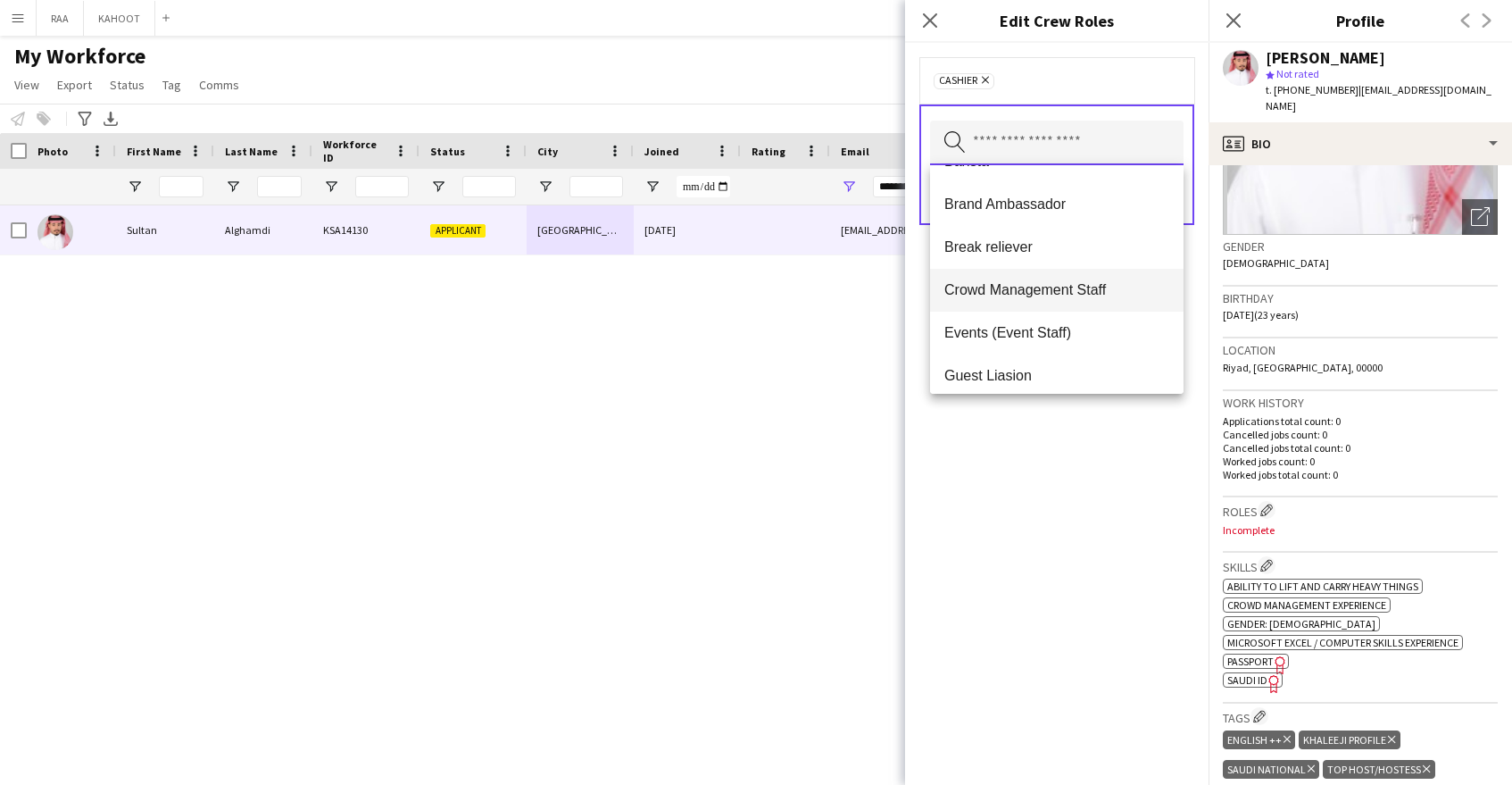
scroll to position [120, 0]
click at [1071, 299] on mat-option "Crowd Management Staff" at bounding box center [1057, 288] width 253 height 43
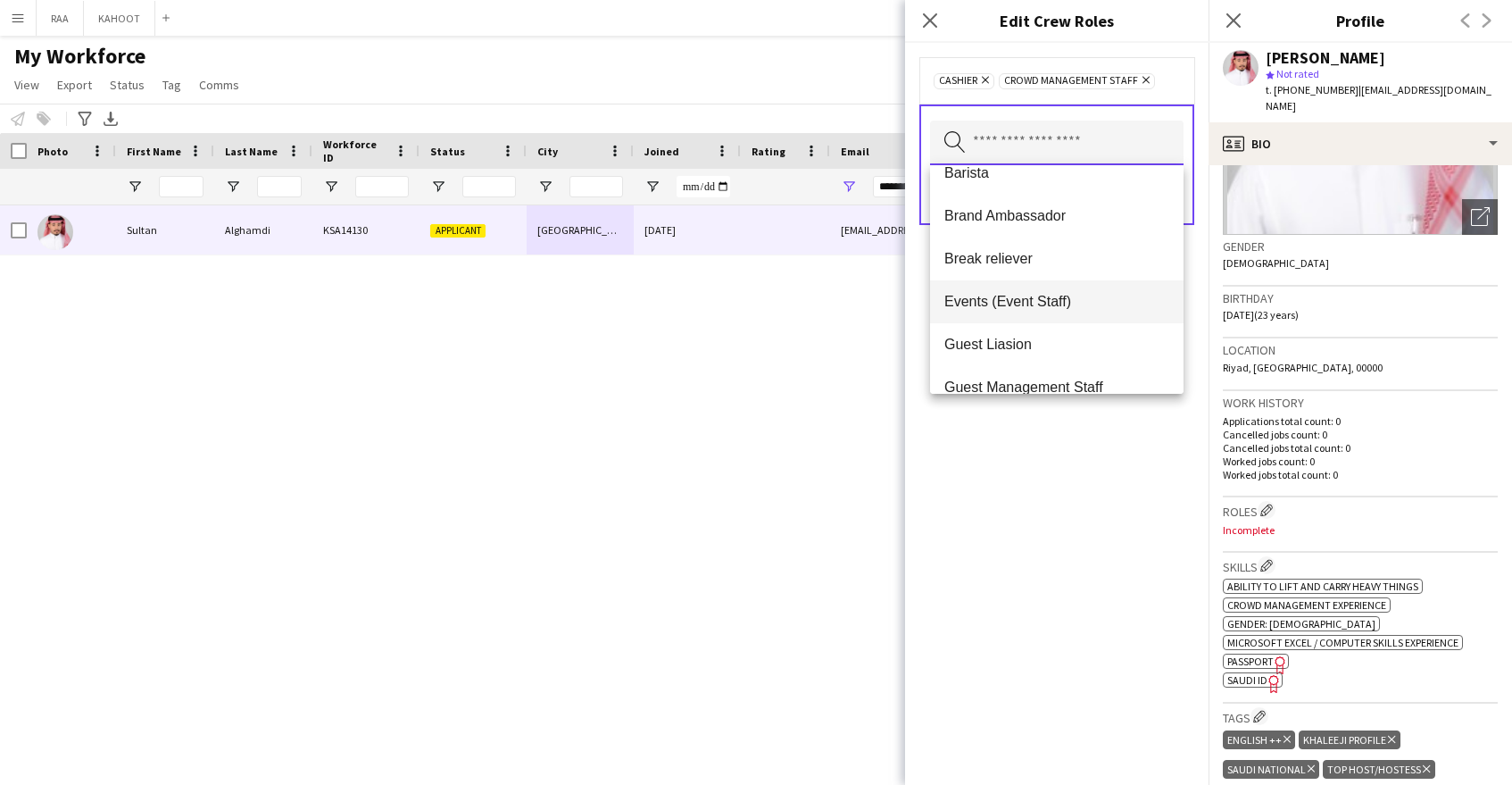
scroll to position [124, 0]
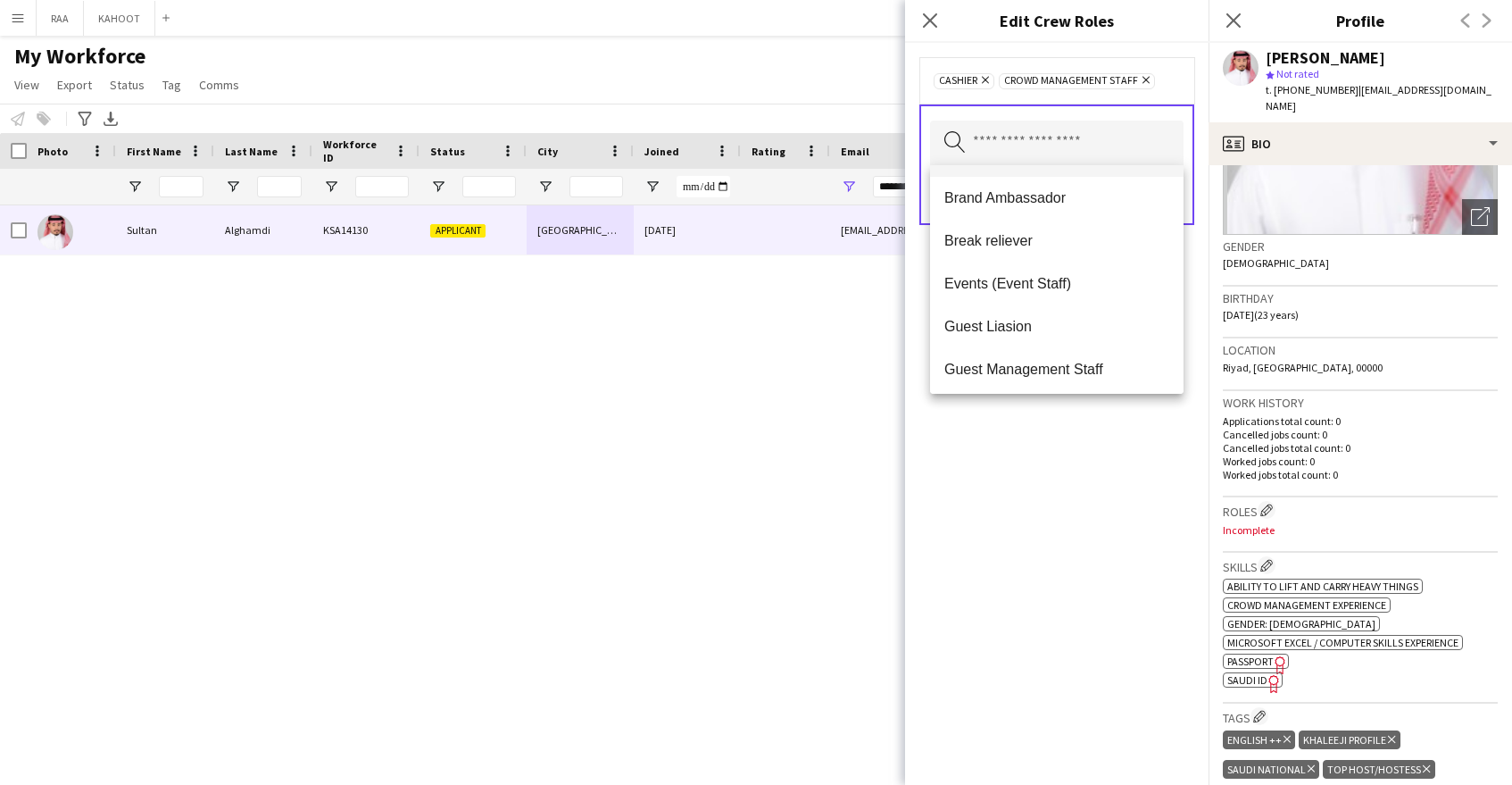
click at [1069, 301] on mat-option "Events (Event Staff)" at bounding box center [1057, 284] width 253 height 43
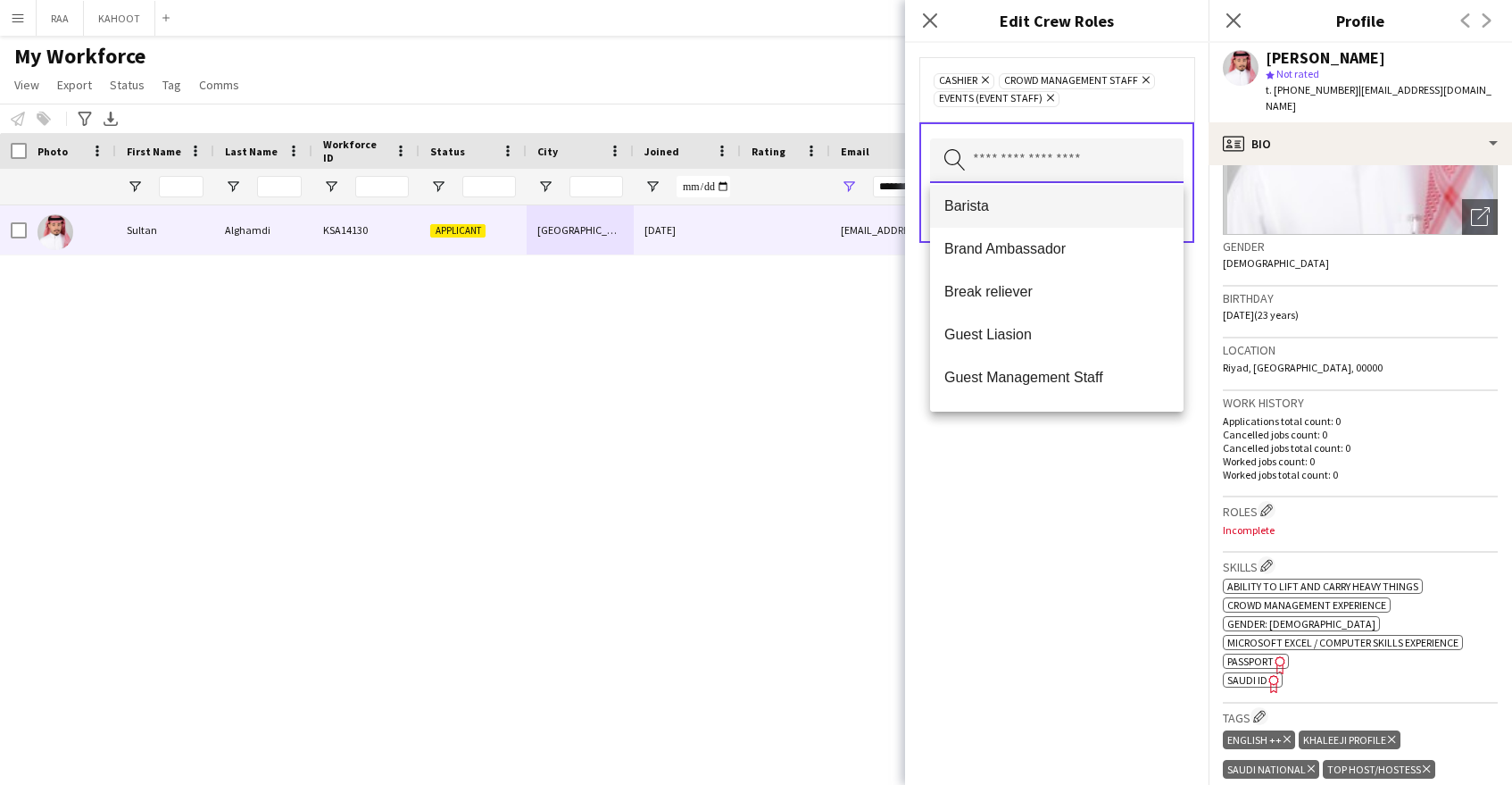
scroll to position [111, 0]
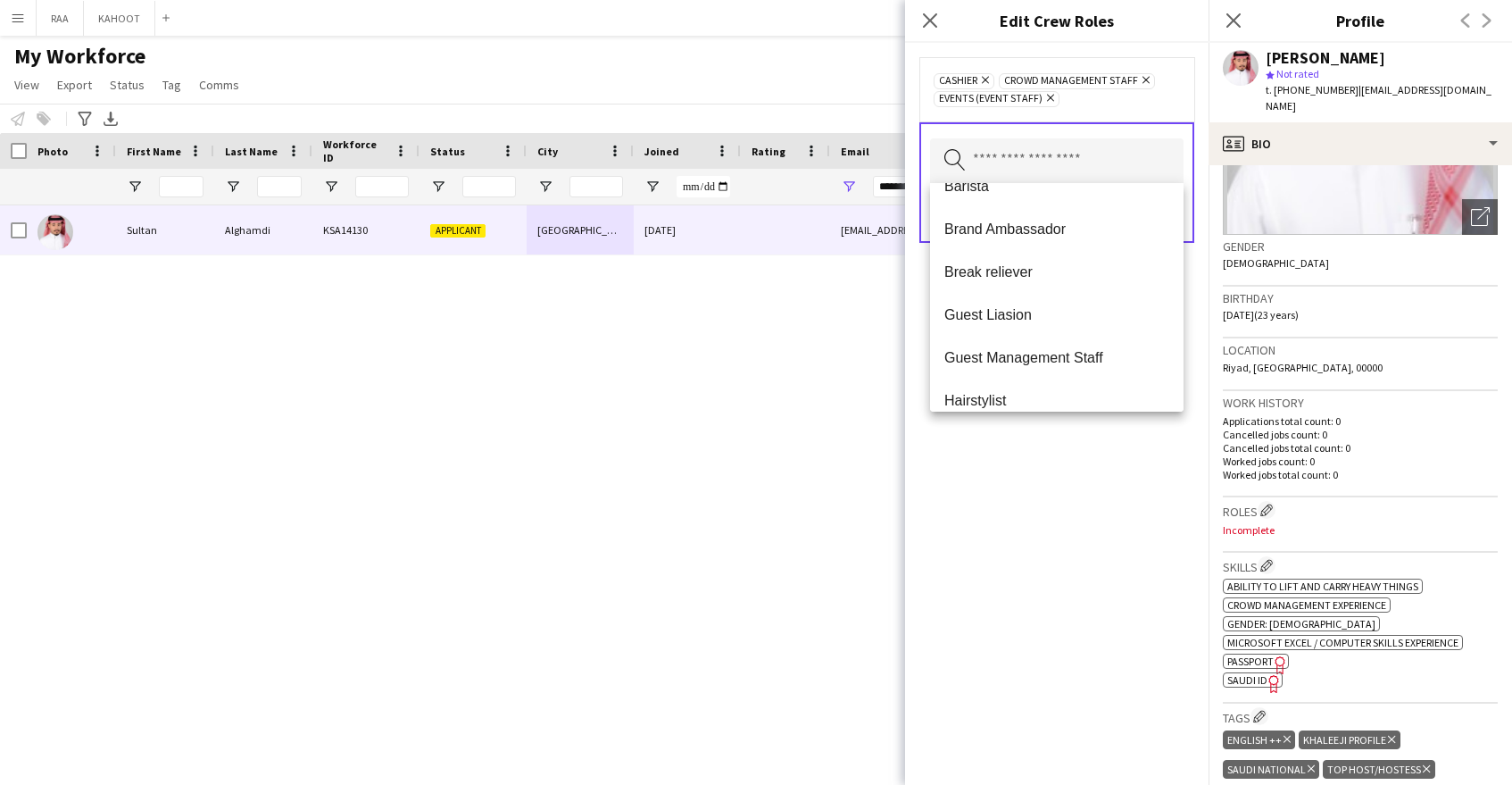
click at [1074, 331] on mat-option "Guest Liasion" at bounding box center [1057, 315] width 253 height 43
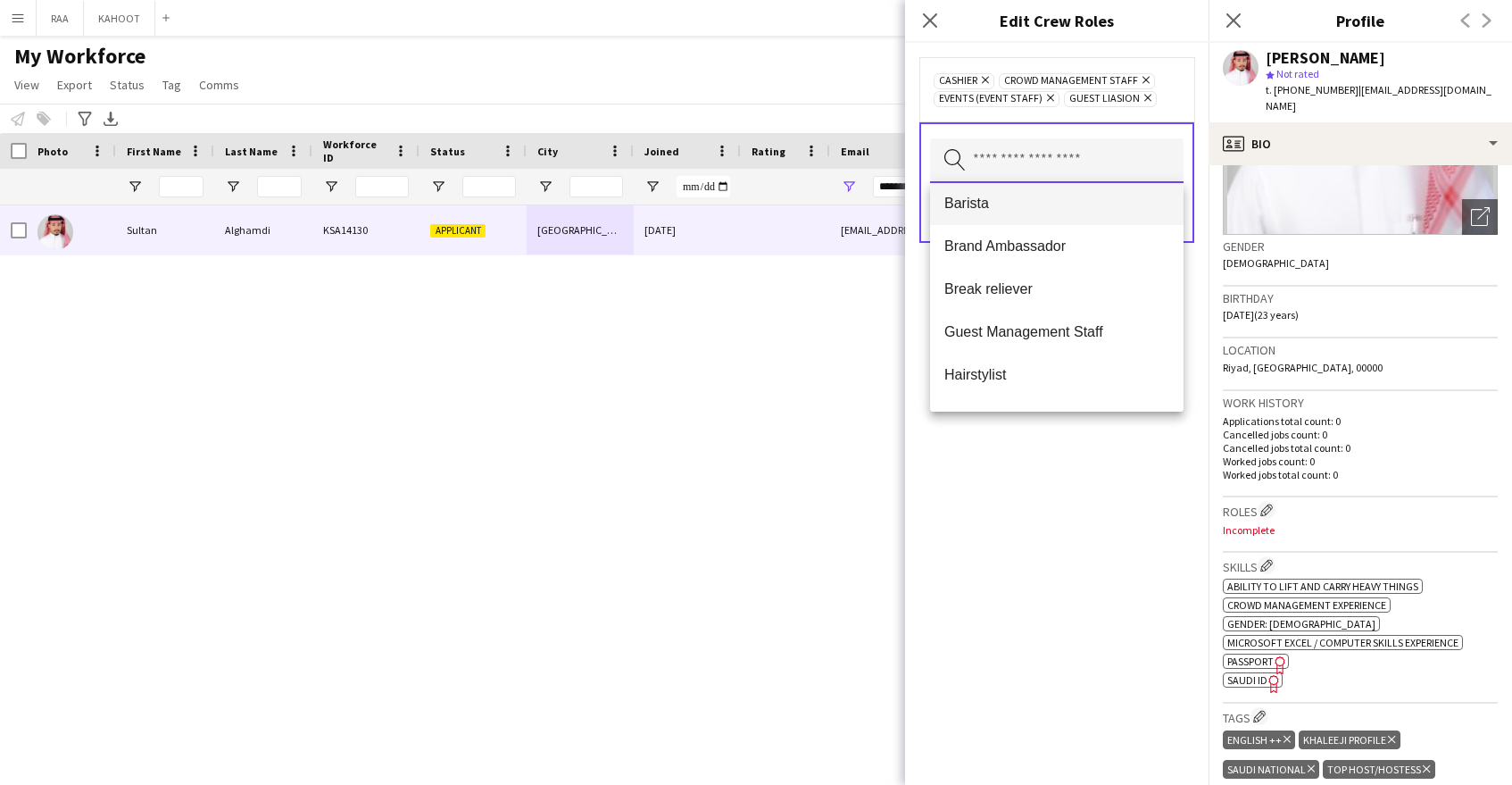
scroll to position [111, 0]
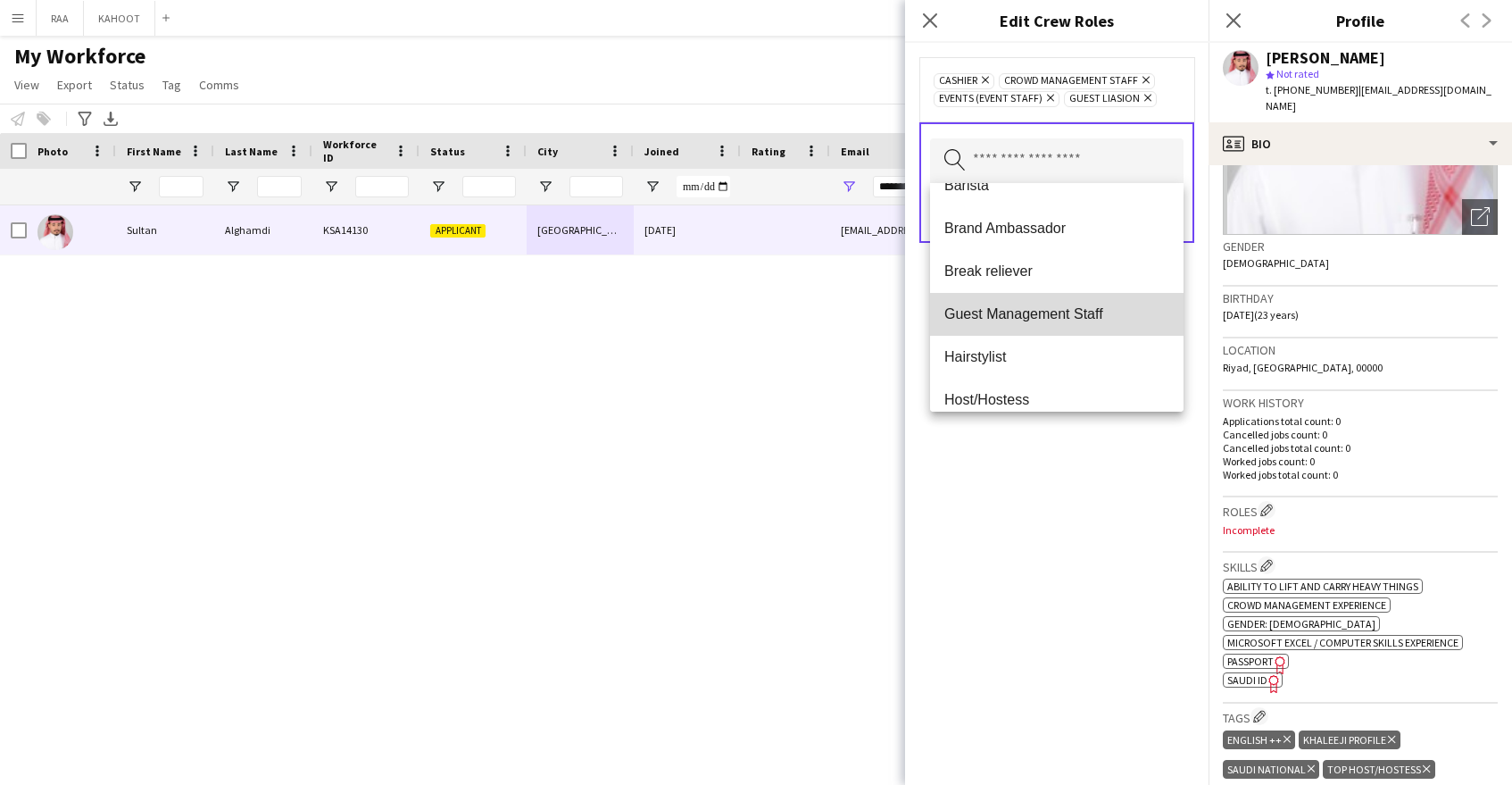
click at [1073, 321] on span "Guest Management Staff" at bounding box center [1056, 314] width 225 height 17
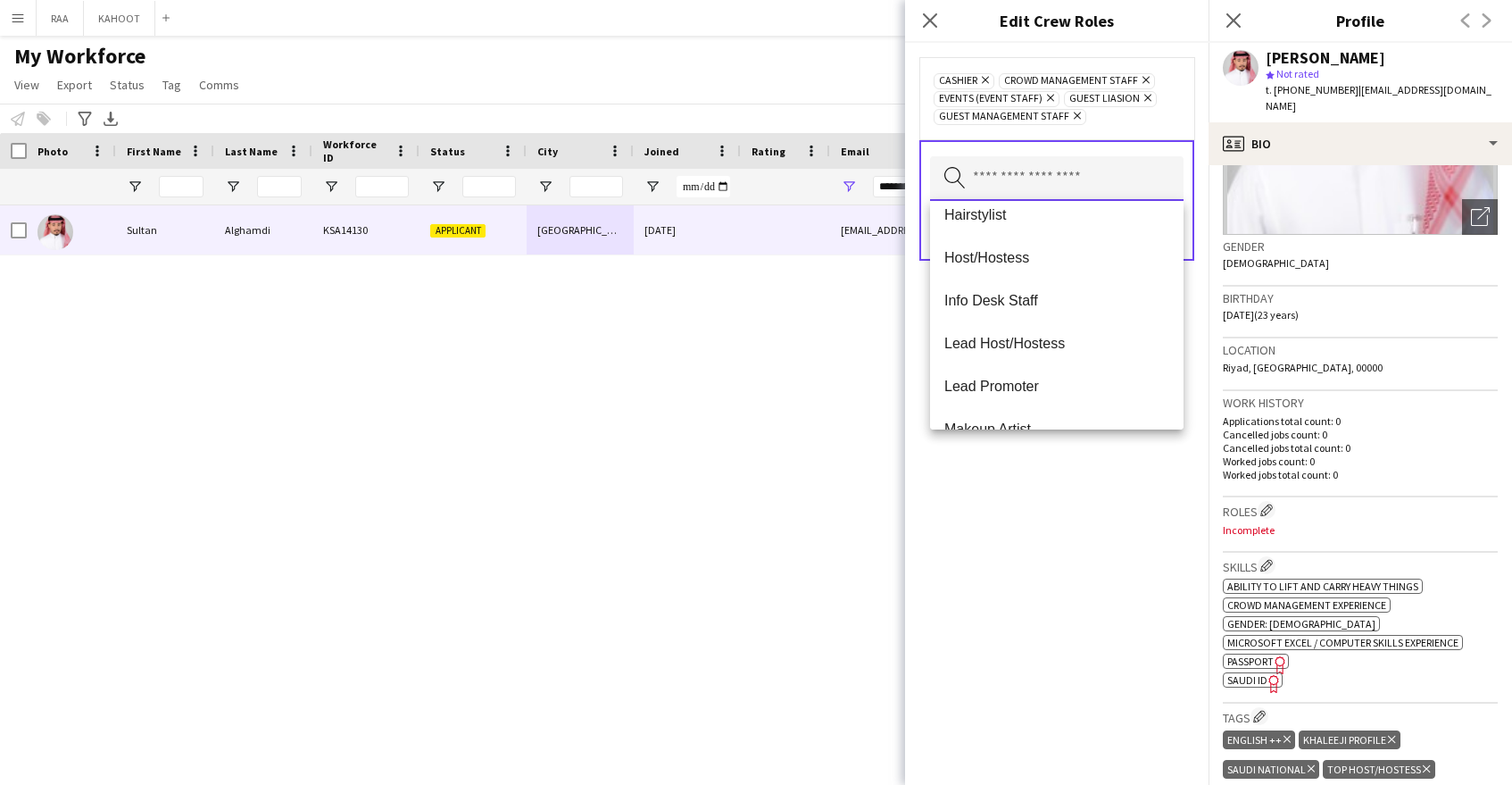
scroll to position [233, 0]
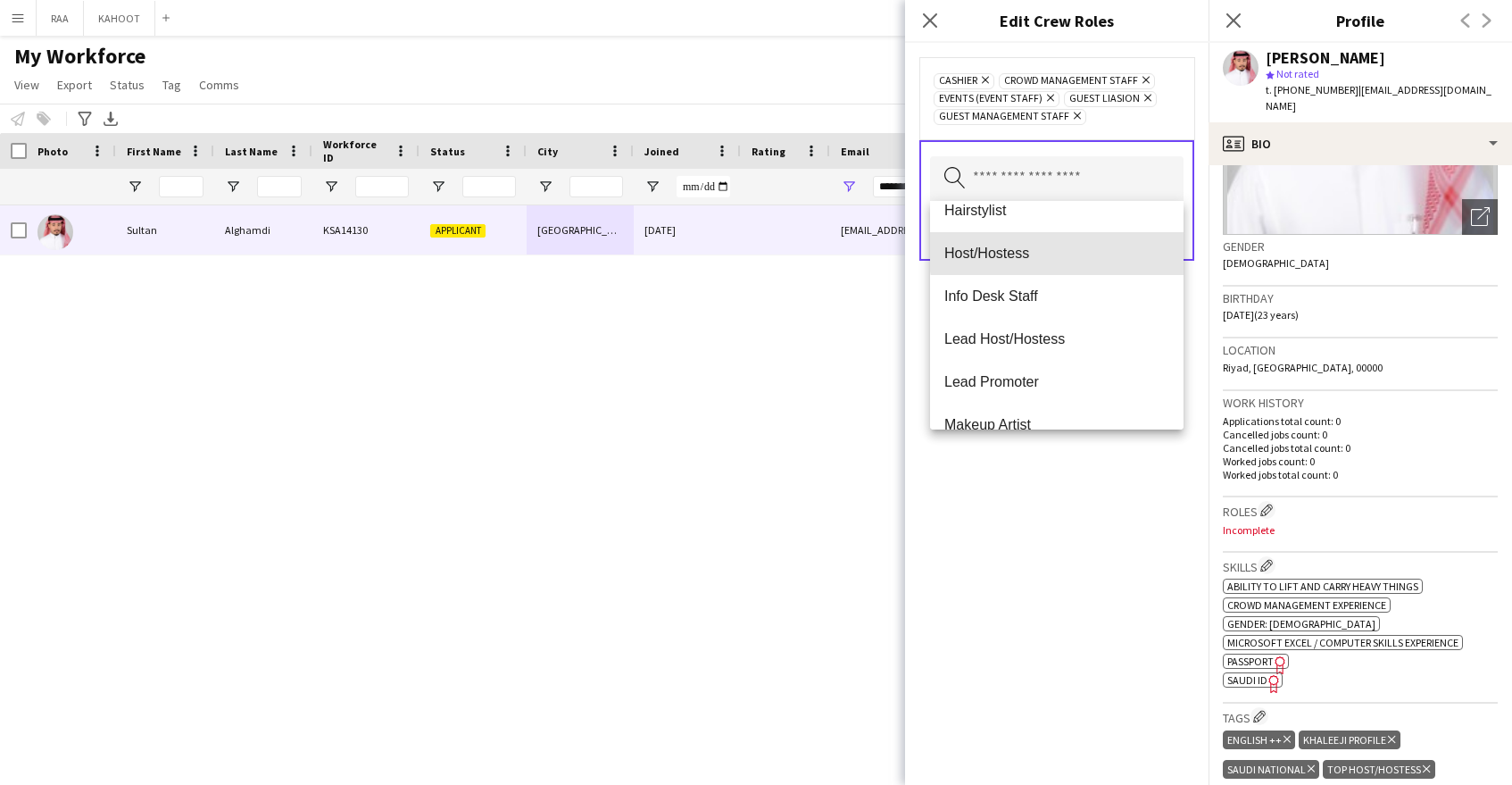
click at [1073, 250] on span "Host/Hostess" at bounding box center [1056, 253] width 225 height 17
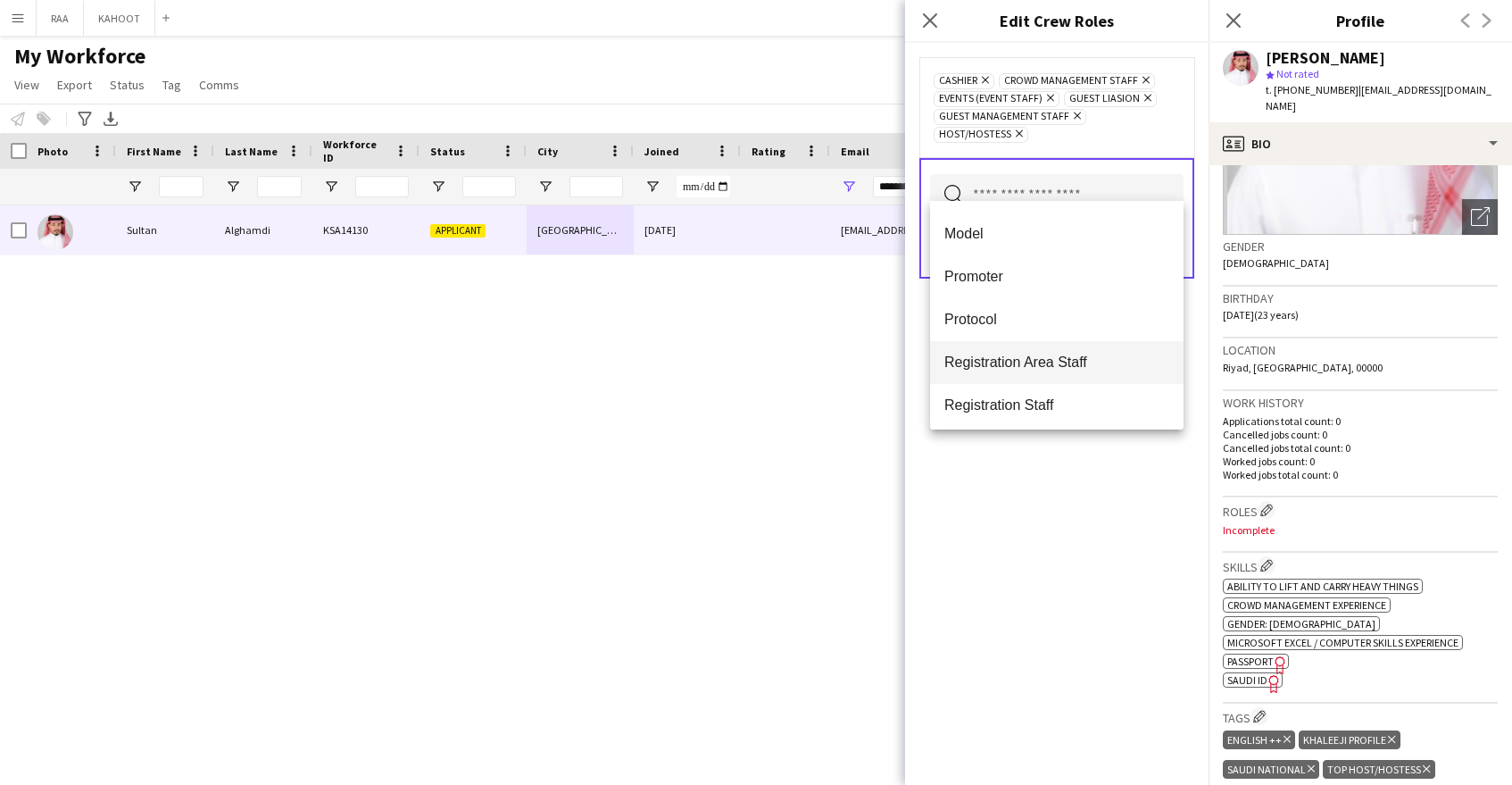
scroll to position [581, 0]
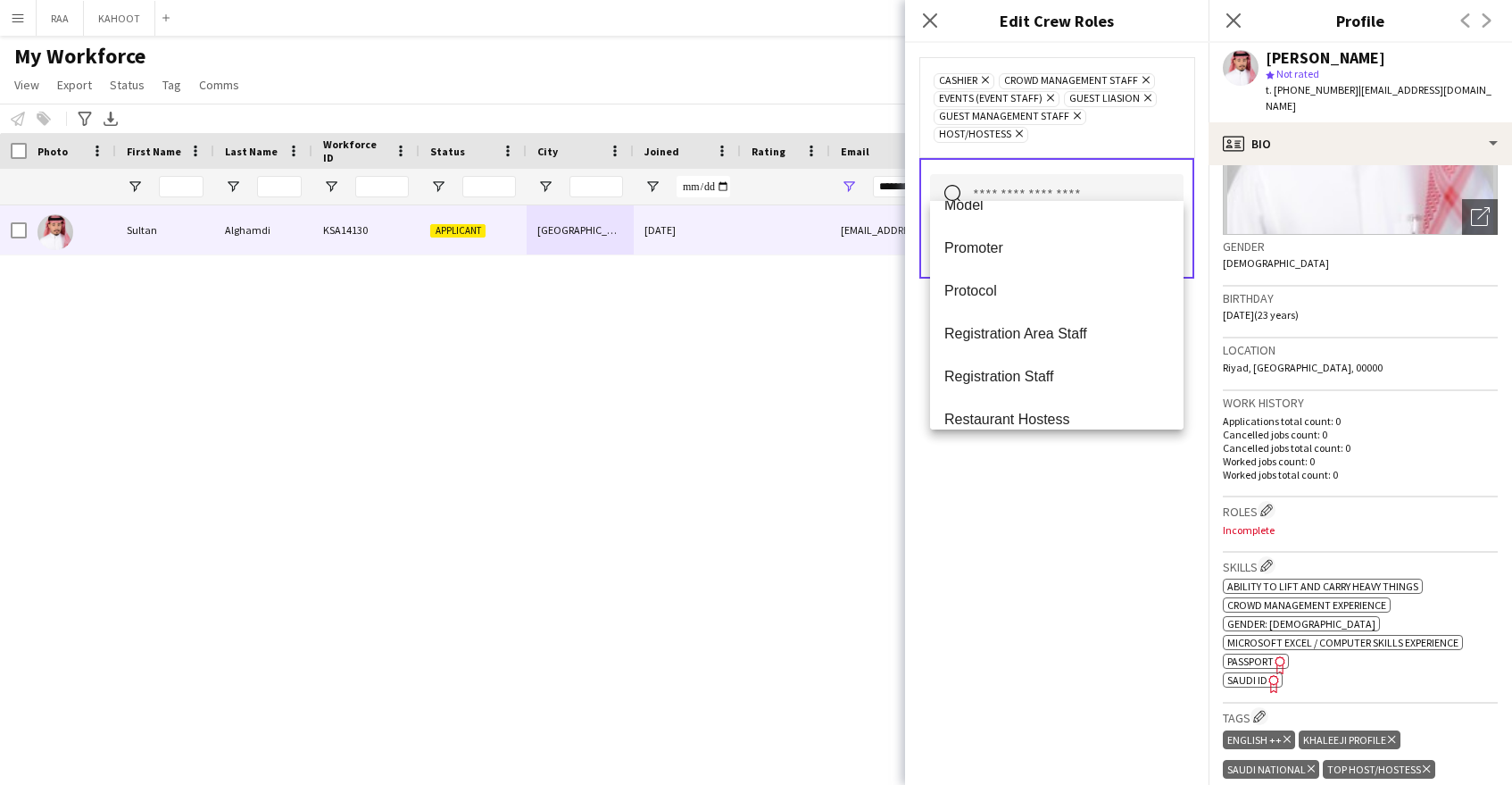
click at [1064, 262] on mat-option "Promoter" at bounding box center [1057, 248] width 253 height 43
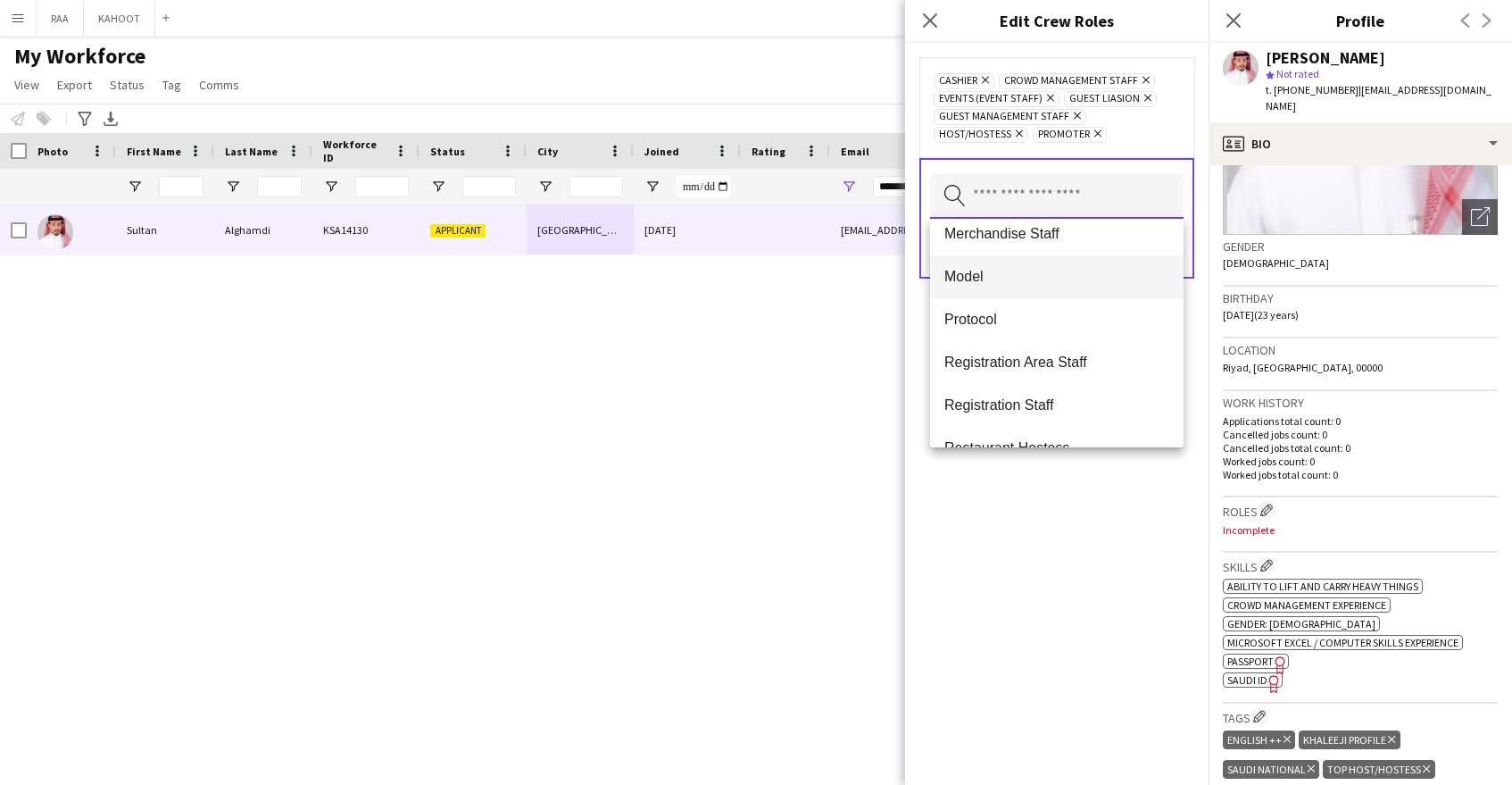
scroll to position [530, 0]
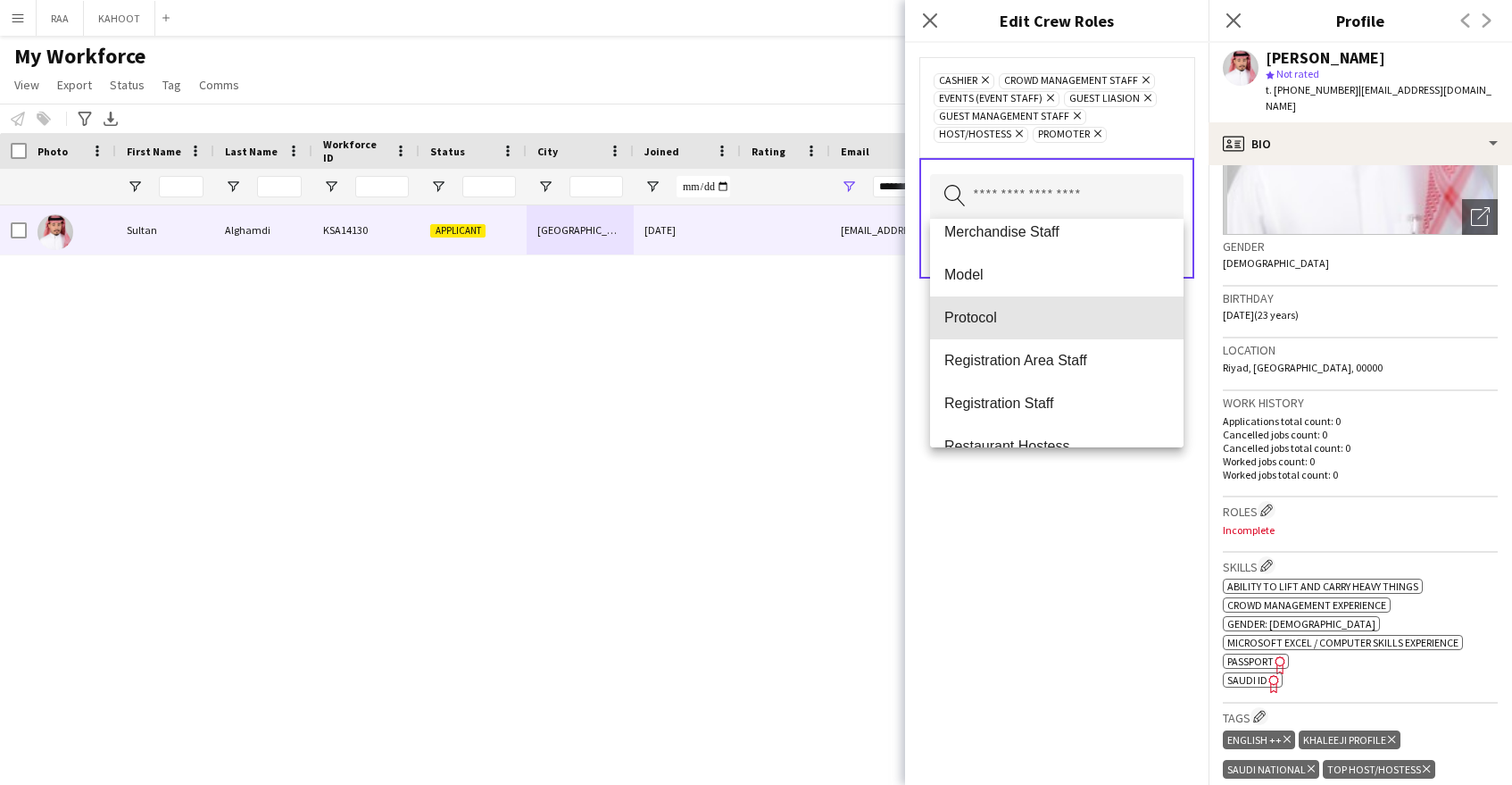
click at [1014, 315] on span "Protocol" at bounding box center [1056, 318] width 225 height 17
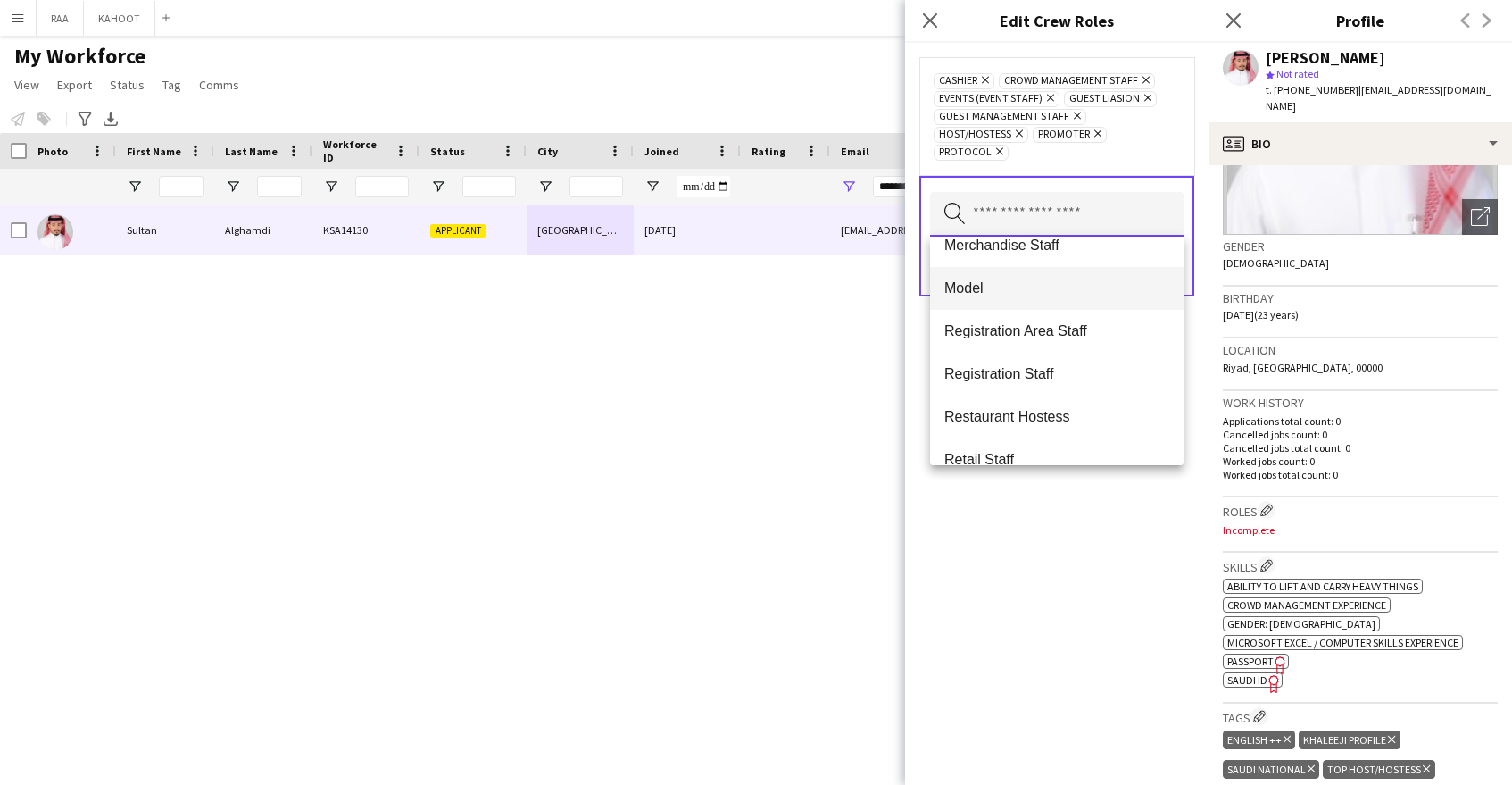
scroll to position [544, 0]
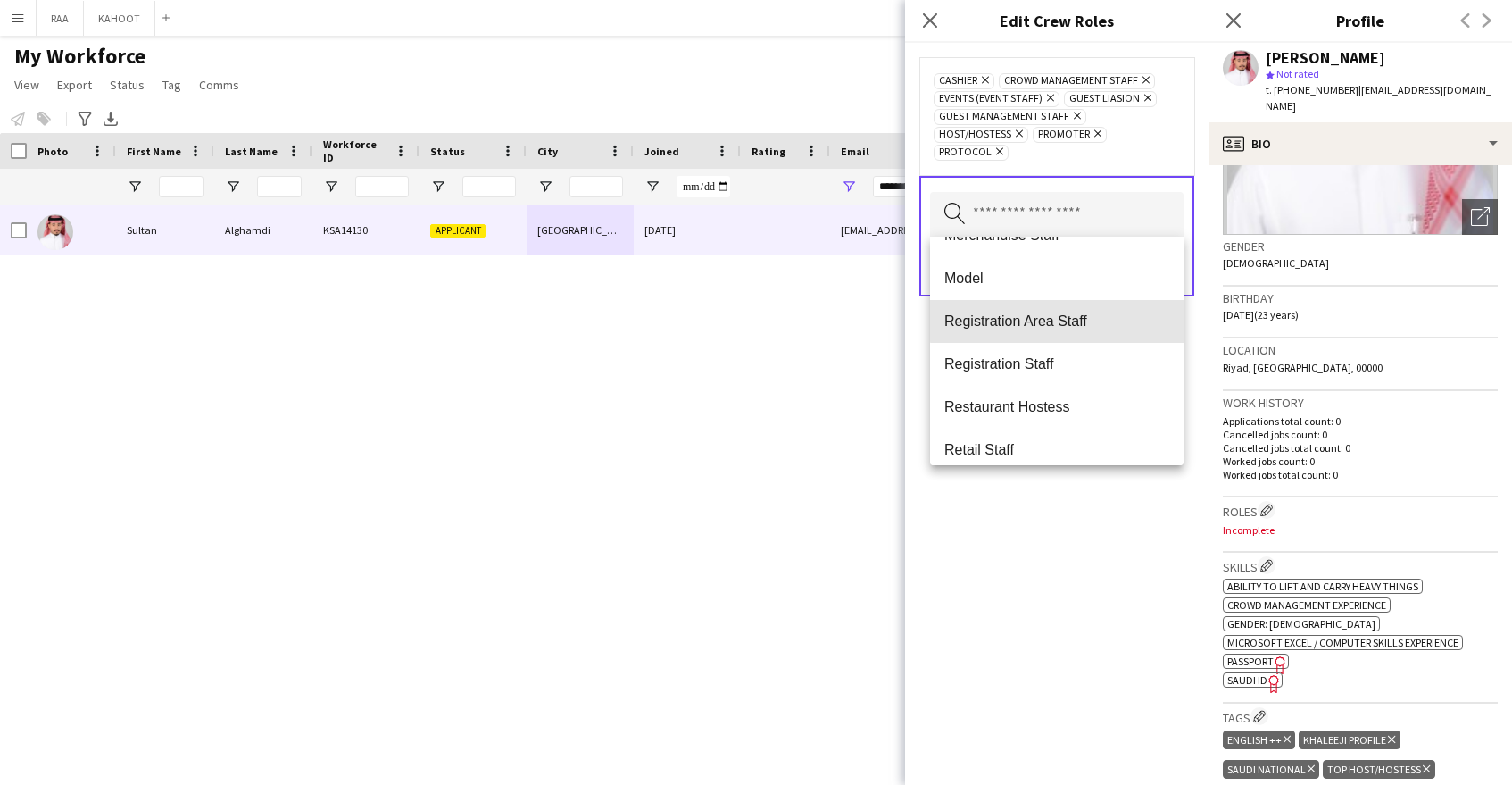
drag, startPoint x: 1064, startPoint y: 321, endPoint x: 1062, endPoint y: 335, distance: 14.1
click at [1064, 321] on span "Registration Area Staff" at bounding box center [1056, 321] width 225 height 17
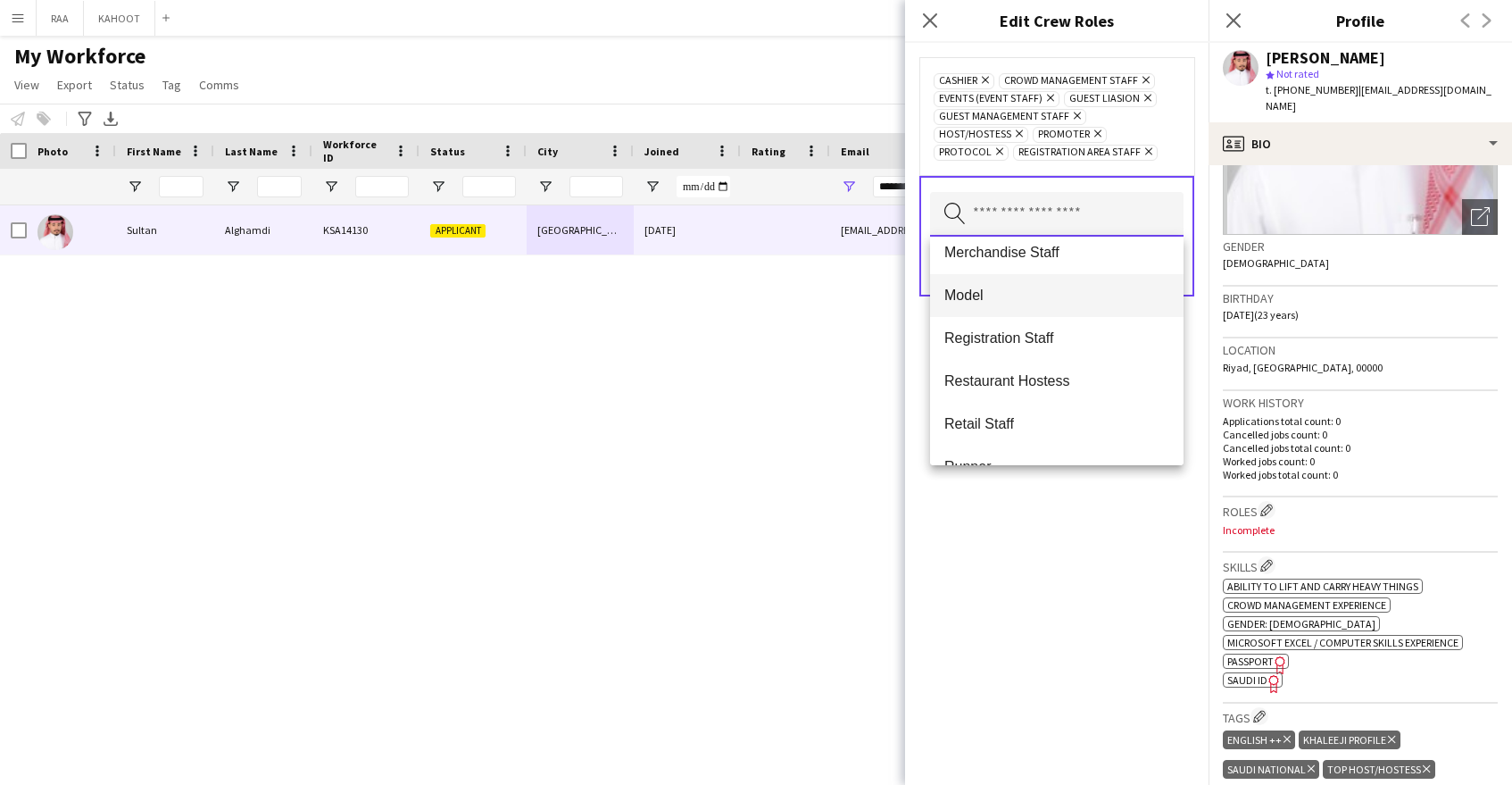
scroll to position [534, 0]
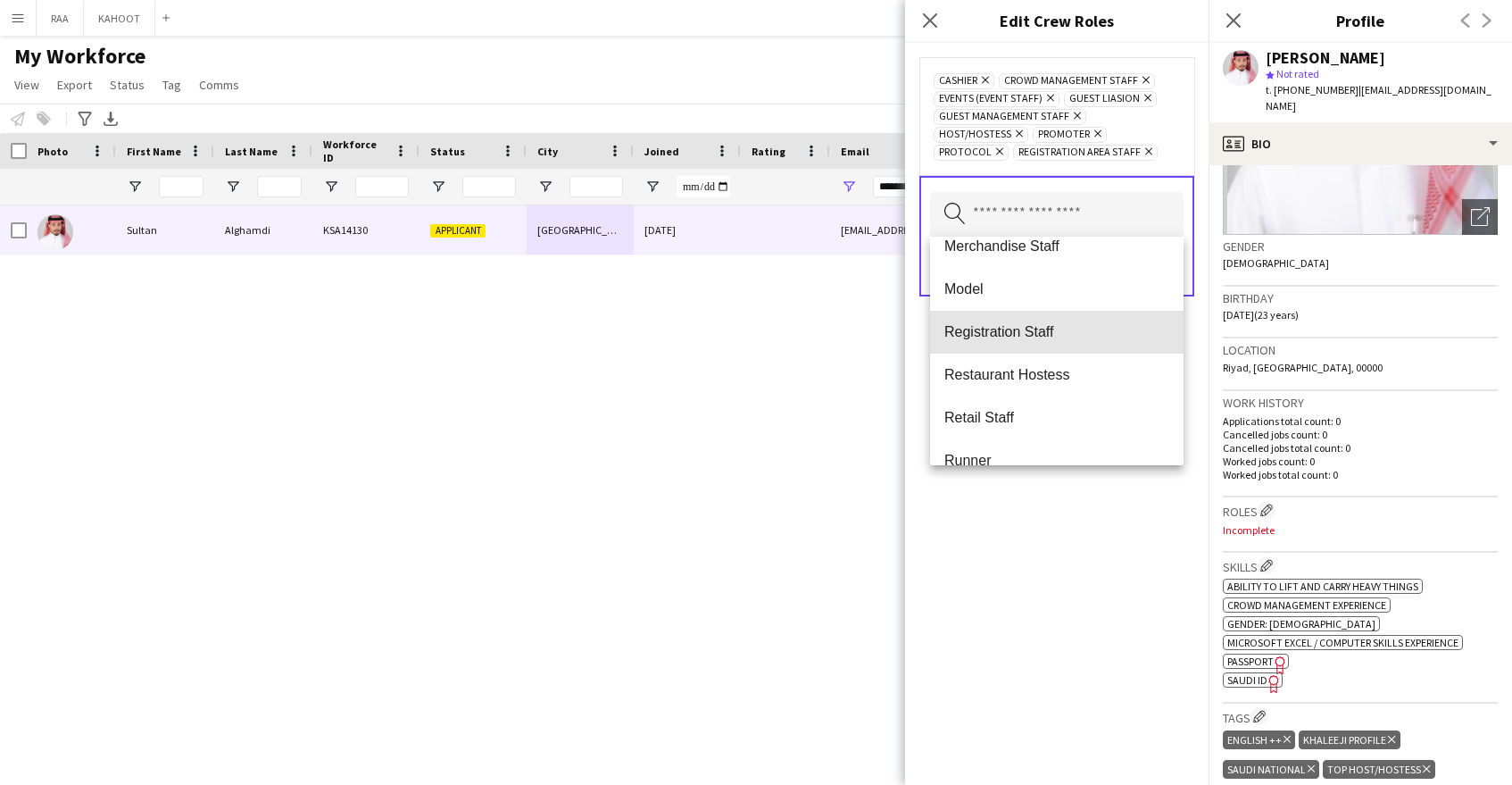
drag, startPoint x: 1067, startPoint y: 334, endPoint x: 1062, endPoint y: 342, distance: 9.4
click at [1062, 334] on span "Registration Staff" at bounding box center [1056, 332] width 225 height 17
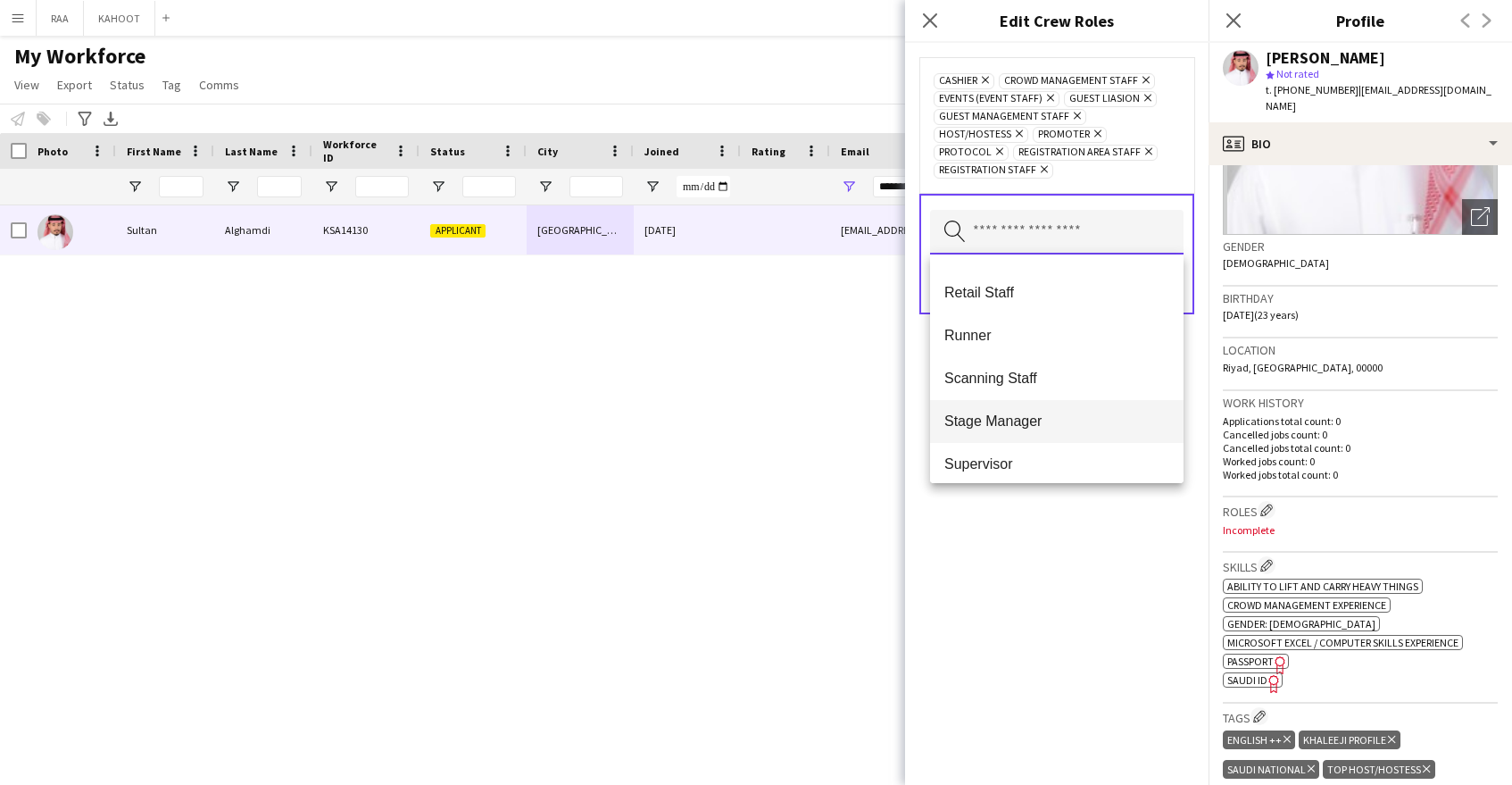
scroll to position [635, 0]
click at [1042, 386] on mat-option "Scanning Staff" at bounding box center [1057, 377] width 253 height 43
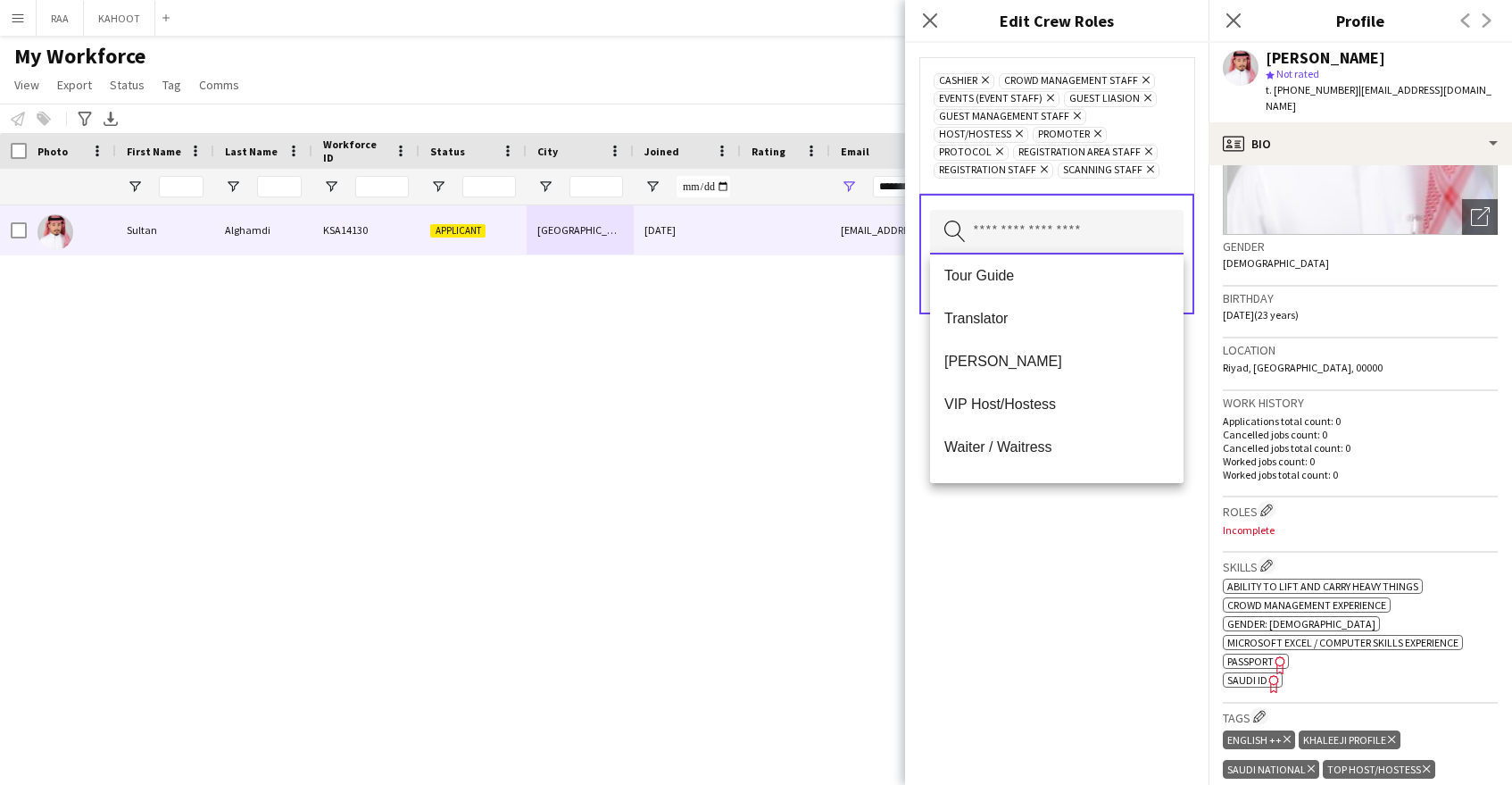
scroll to position [1115, 0]
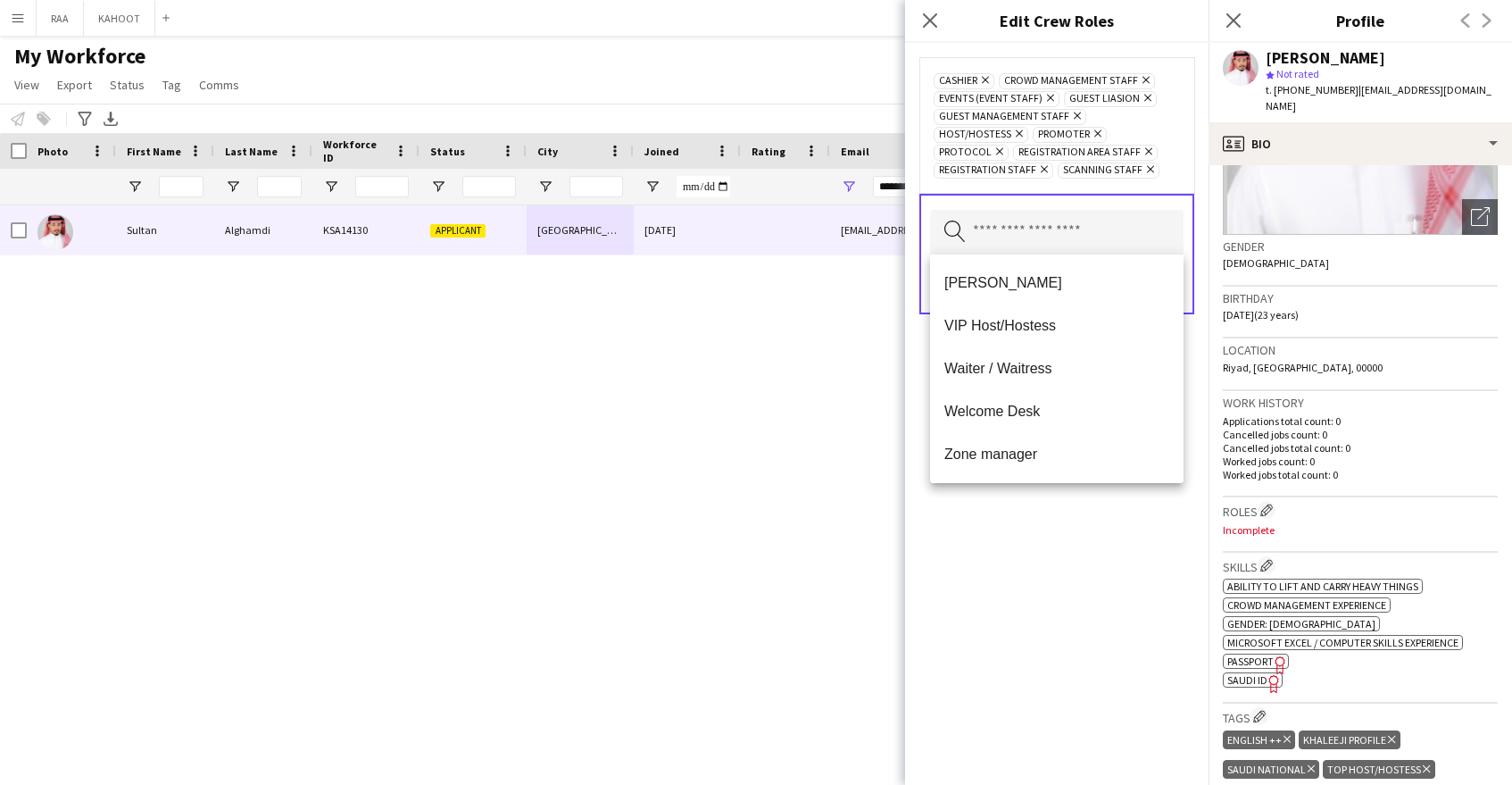
click at [1032, 296] on mat-option "Usher" at bounding box center [1057, 283] width 253 height 43
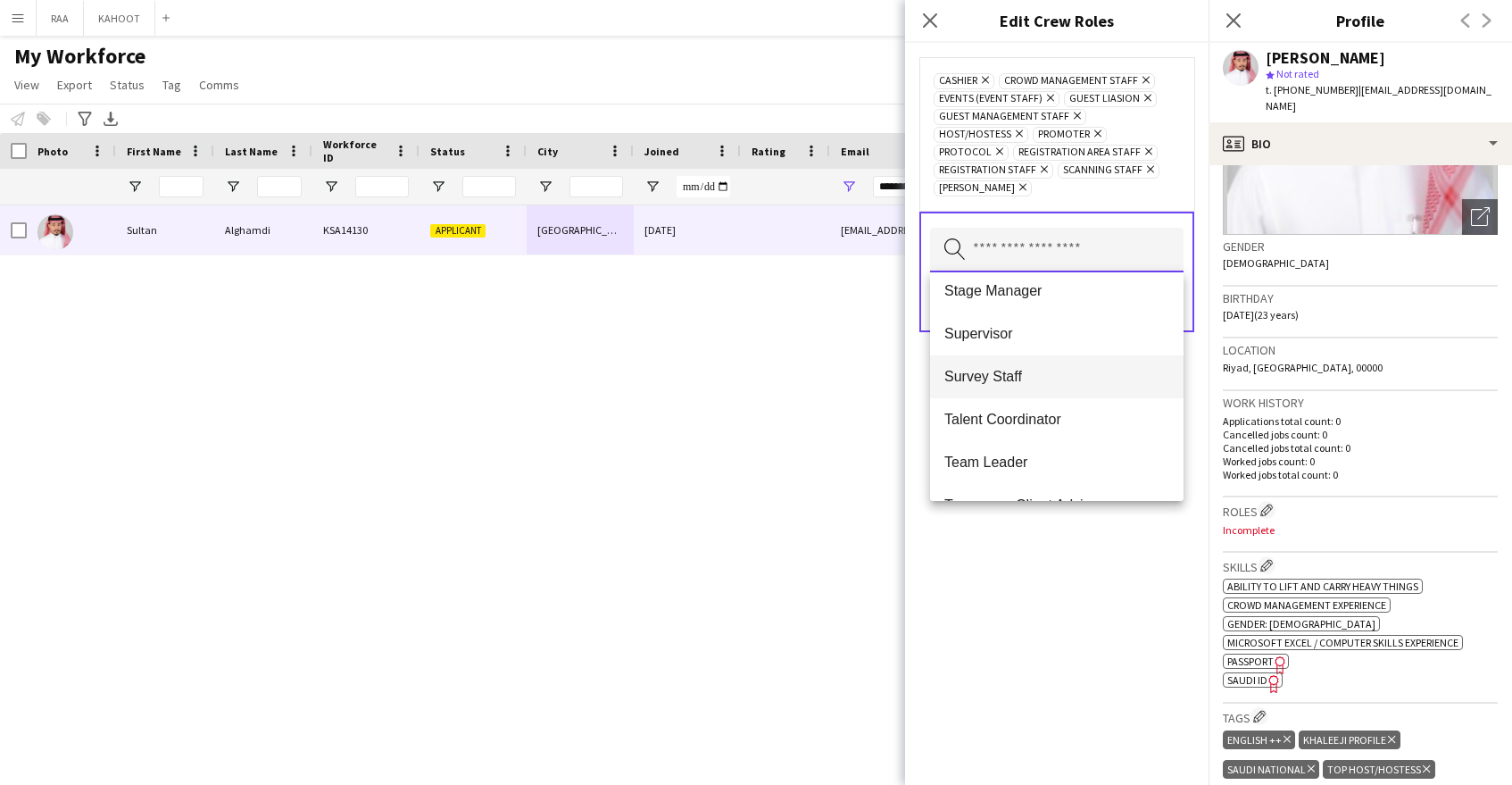
scroll to position [738, 0]
click at [1041, 383] on span "Survey Staff" at bounding box center [1056, 378] width 225 height 17
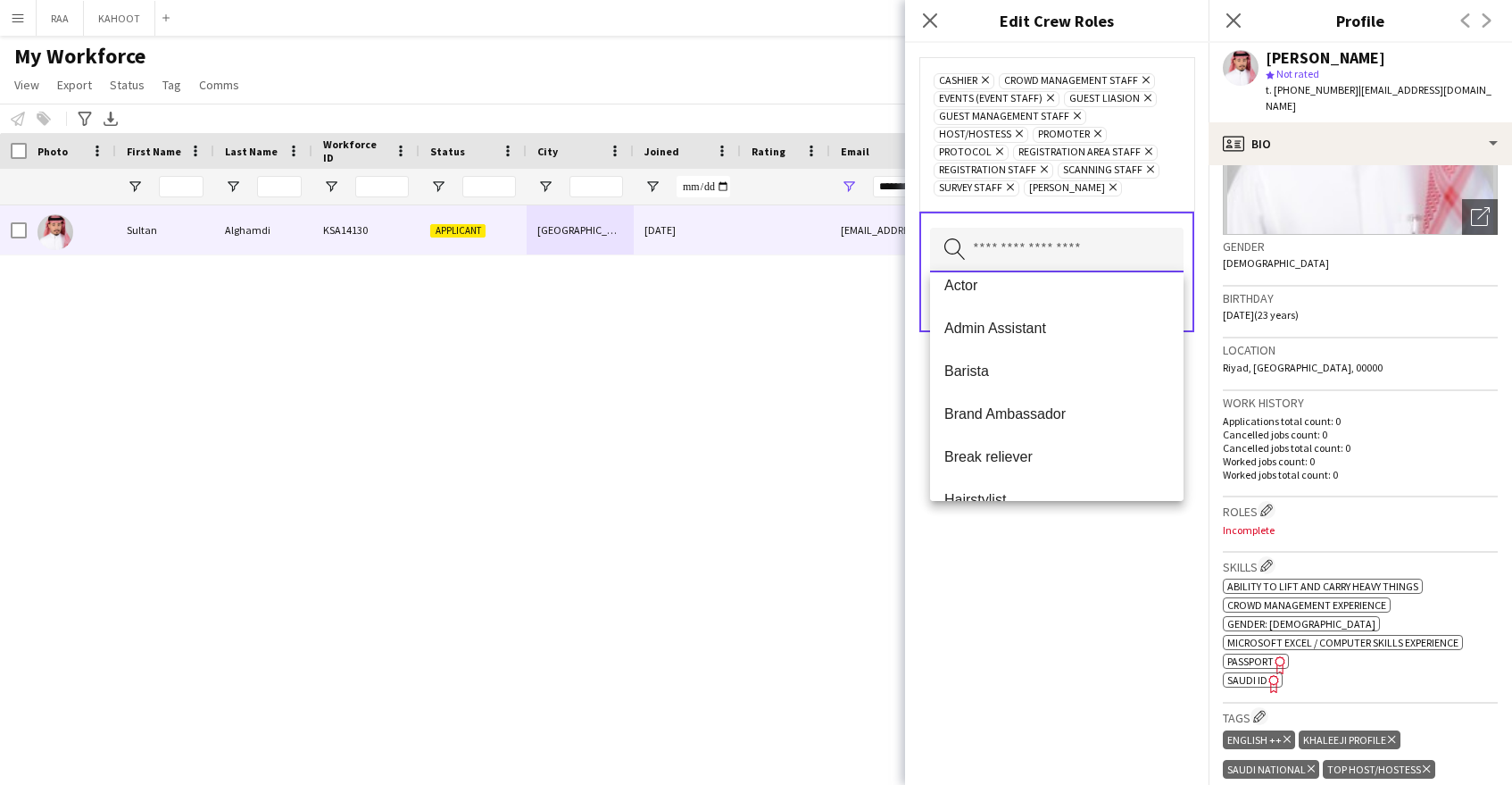
scroll to position [0, 0]
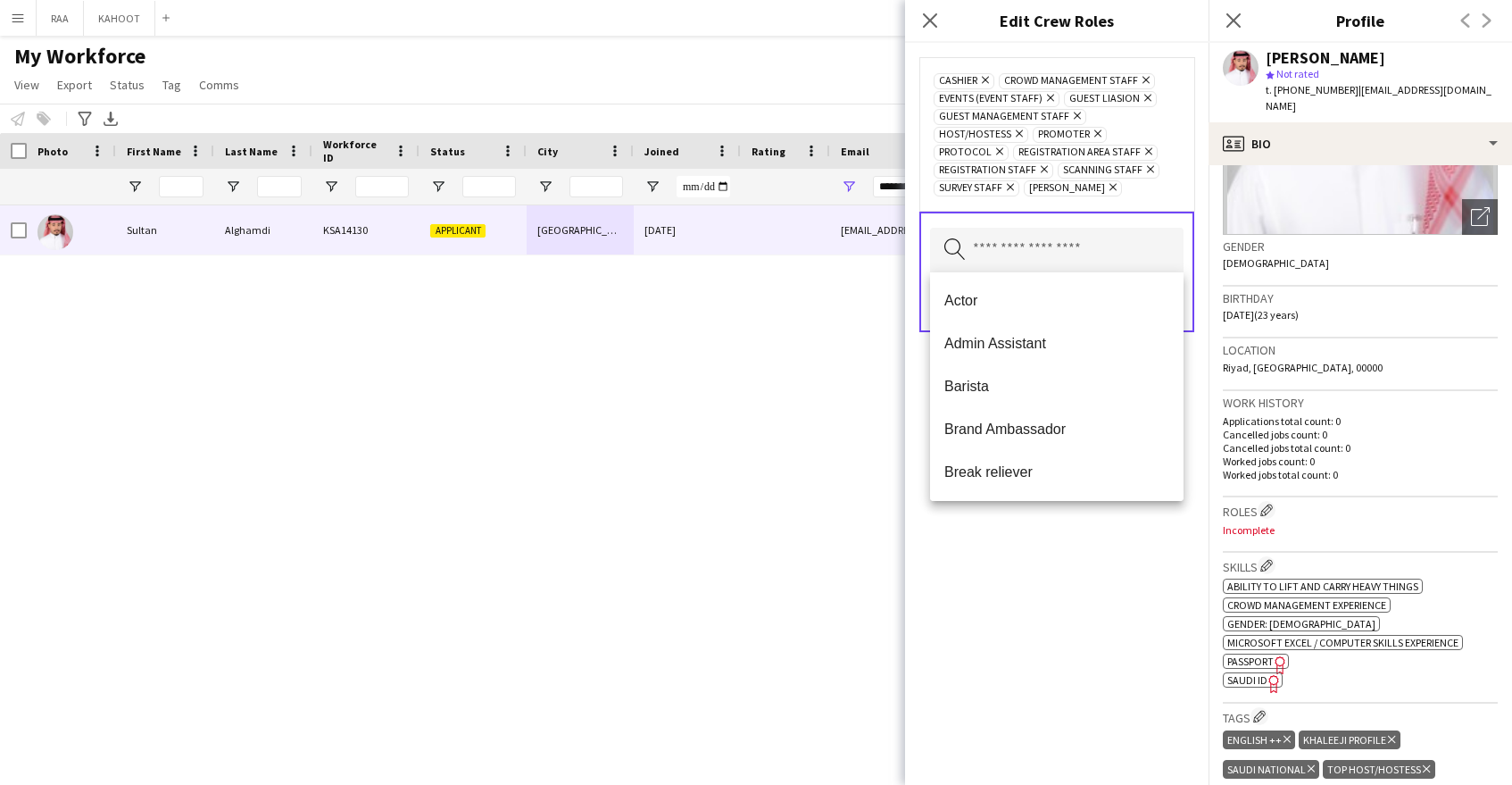
click at [1005, 558] on div "Cashier Remove Crowd Management Staff Remove Events (Event Staff) Remove Guest …" at bounding box center [1057, 414] width 303 height 742
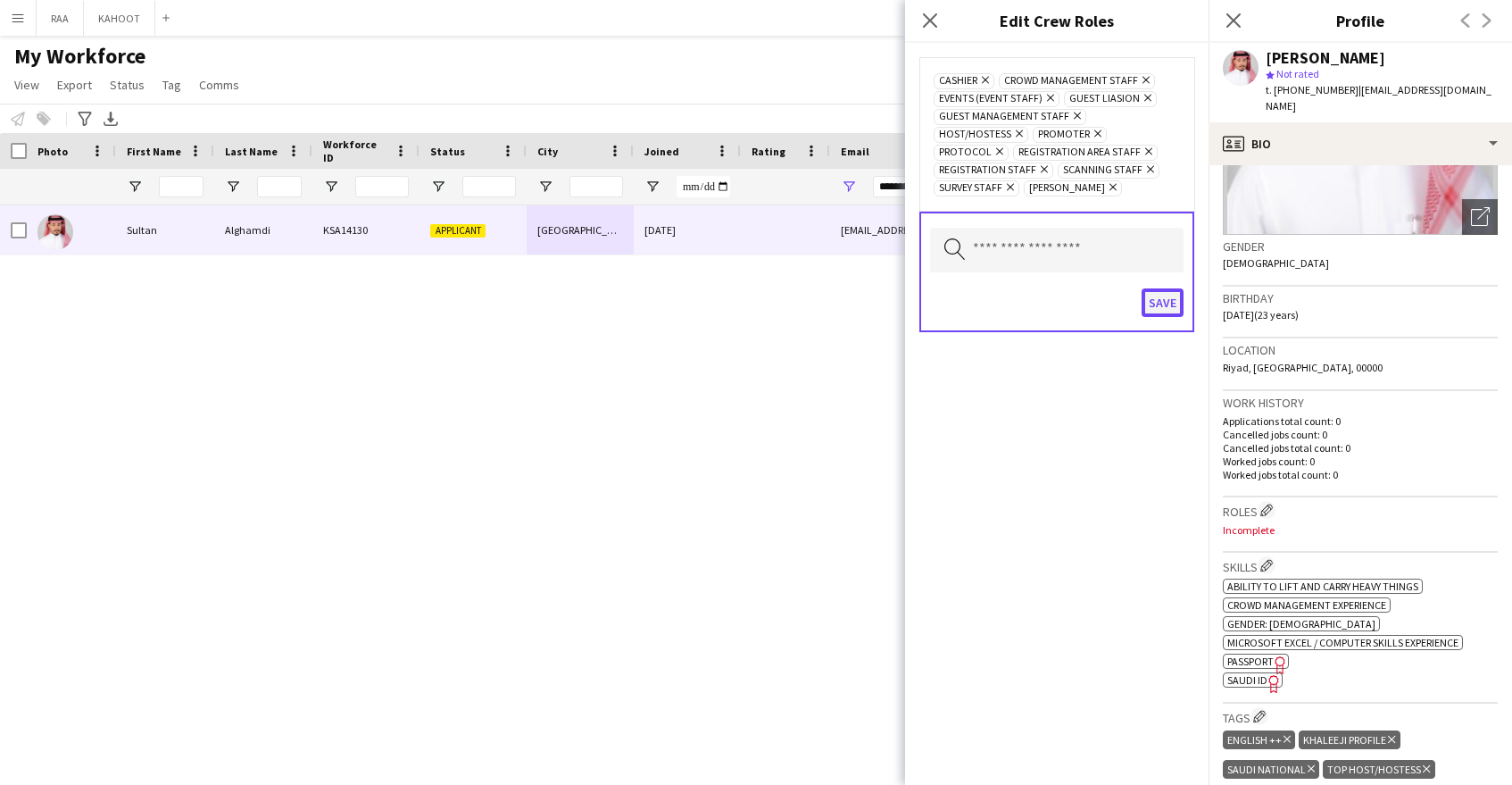
click at [1160, 301] on button "Save" at bounding box center [1162, 303] width 42 height 29
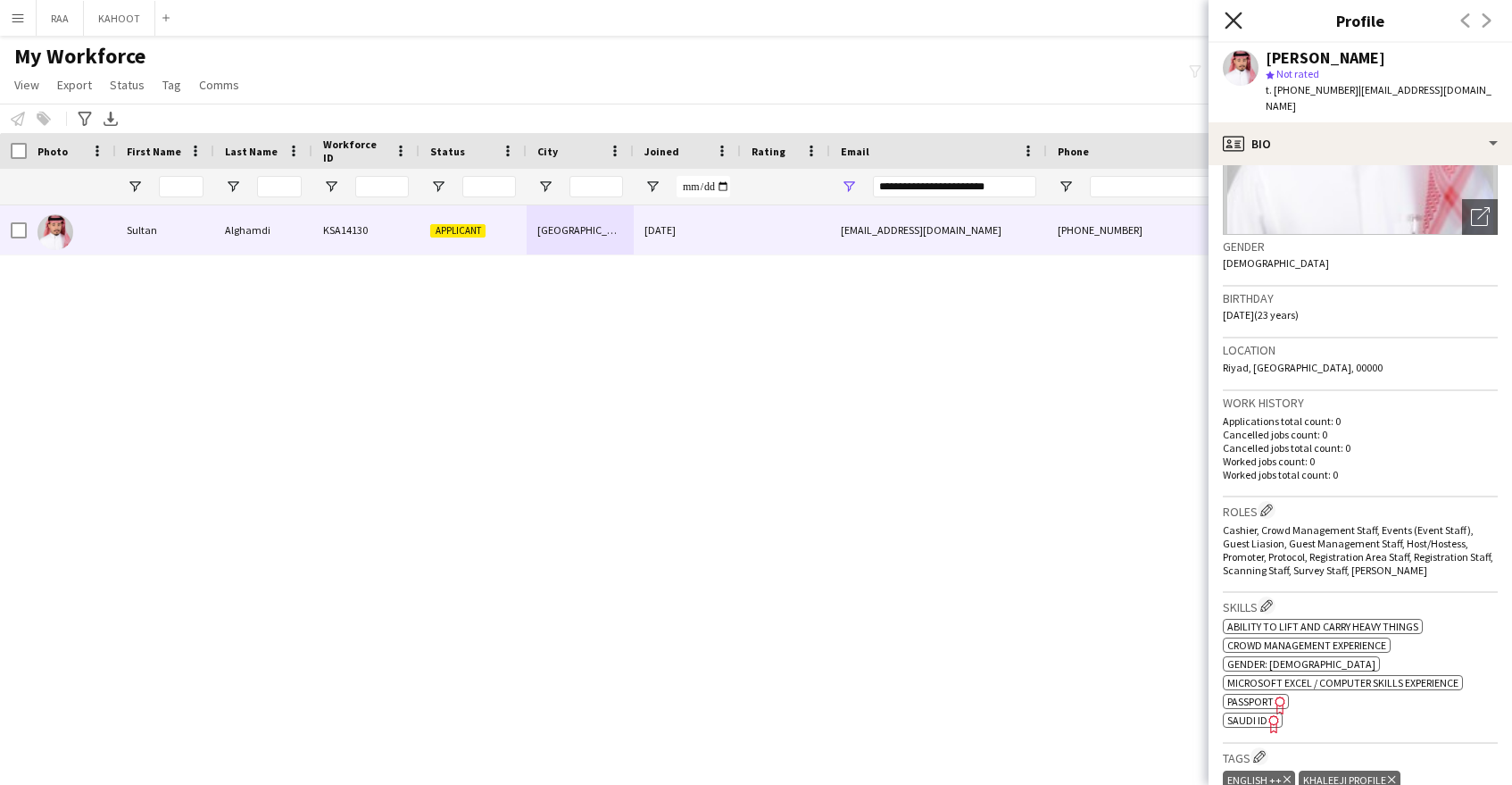
click at [1240, 26] on icon at bounding box center [1234, 20] width 17 height 17
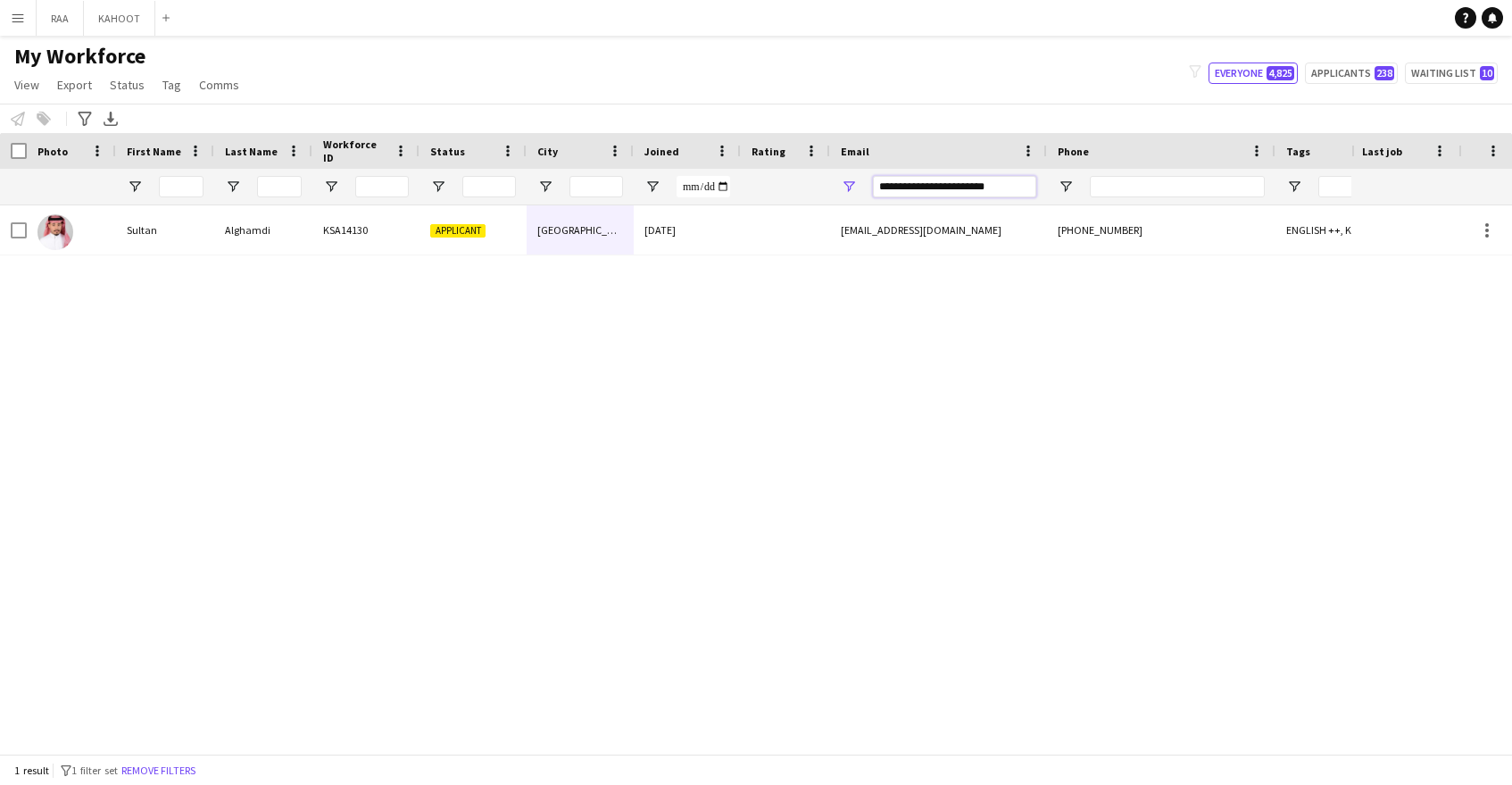
drag, startPoint x: 1016, startPoint y: 188, endPoint x: 757, endPoint y: 183, distance: 259.0
click at [757, 183] on div at bounding box center [1017, 187] width 2036 height 36
paste input "Email Filter Input"
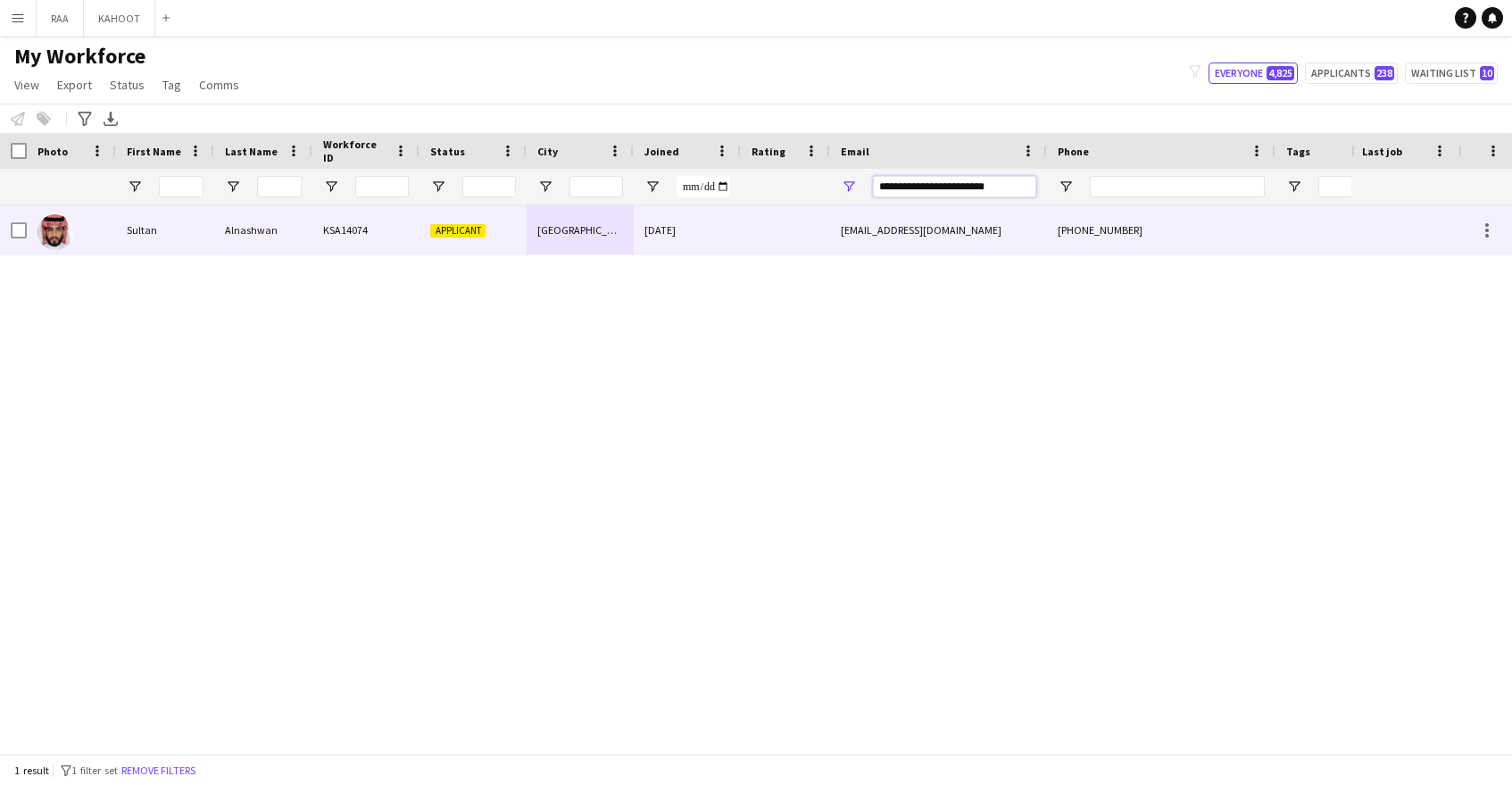
type input "**********"
click at [946, 244] on div "sultanalnshwan@gmail.com" at bounding box center [938, 229] width 217 height 49
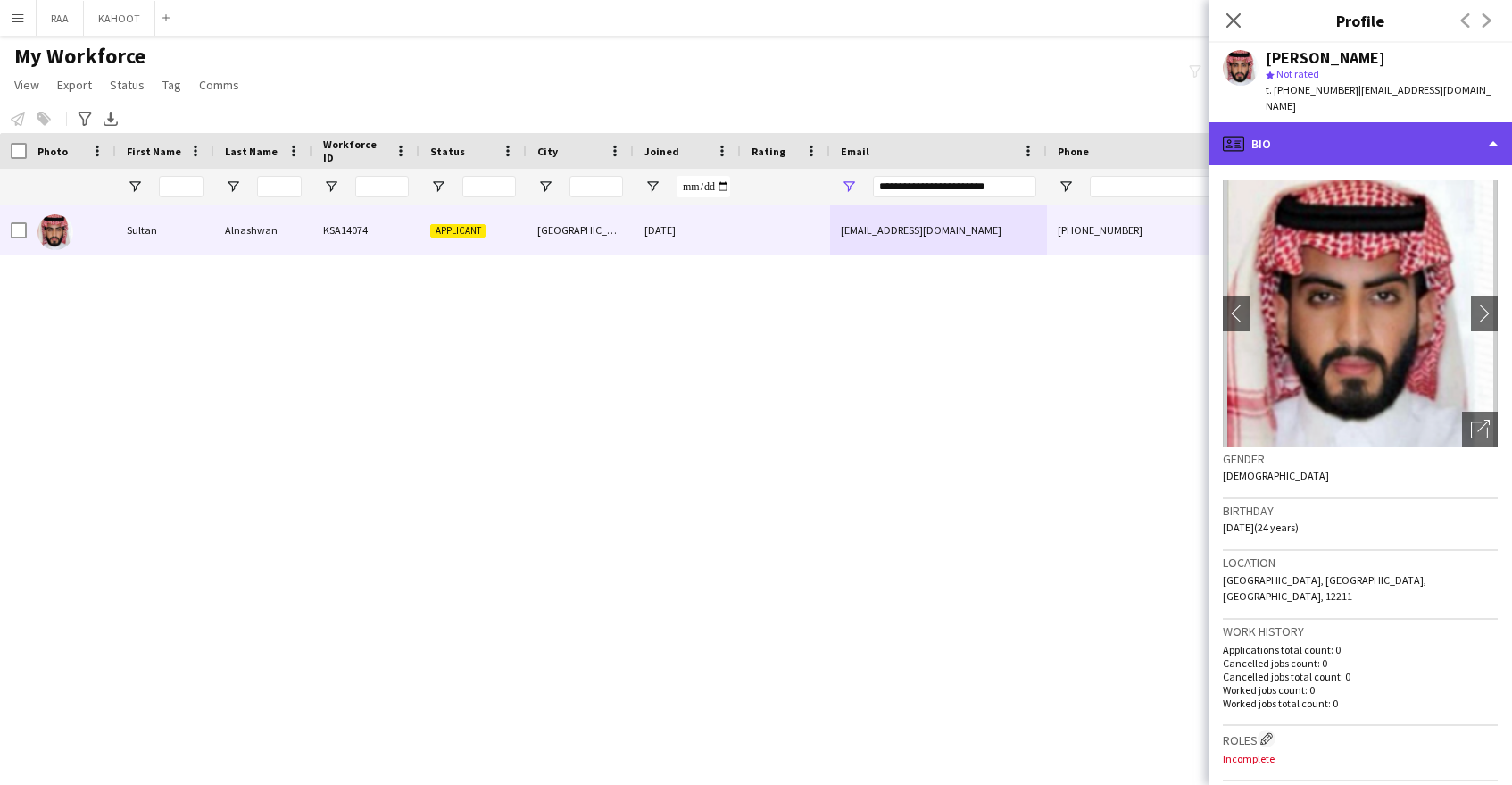
click at [1374, 133] on div "profile Bio" at bounding box center [1360, 144] width 303 height 43
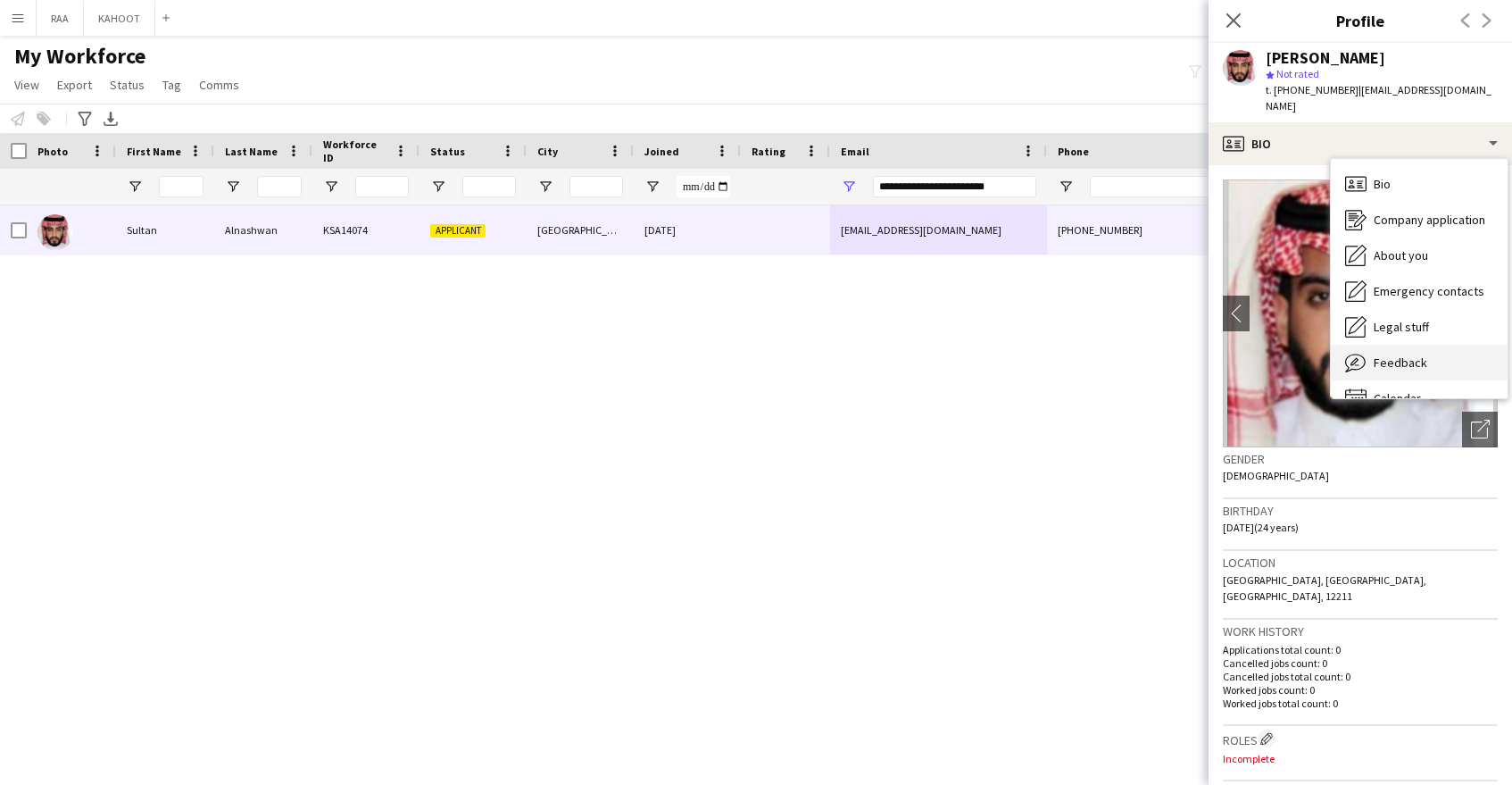
click at [1430, 345] on div "Feedback Feedback" at bounding box center [1419, 363] width 177 height 36
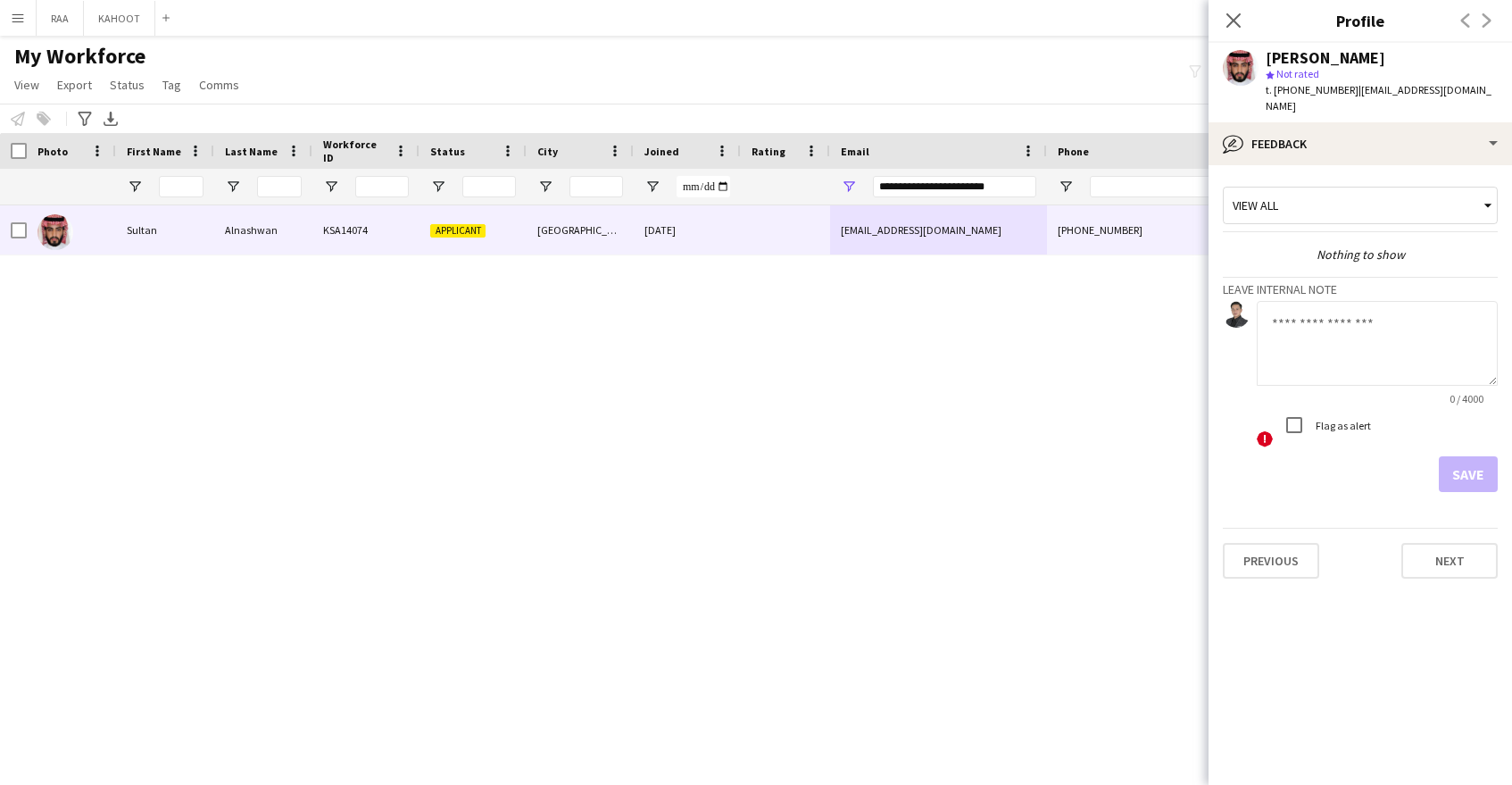
click at [1344, 367] on textarea at bounding box center [1377, 343] width 241 height 85
click at [1418, 301] on textarea "*****" at bounding box center [1377, 343] width 241 height 85
click at [1329, 350] on textarea "**********" at bounding box center [1377, 343] width 241 height 85
click at [1456, 336] on textarea "**********" at bounding box center [1377, 343] width 241 height 85
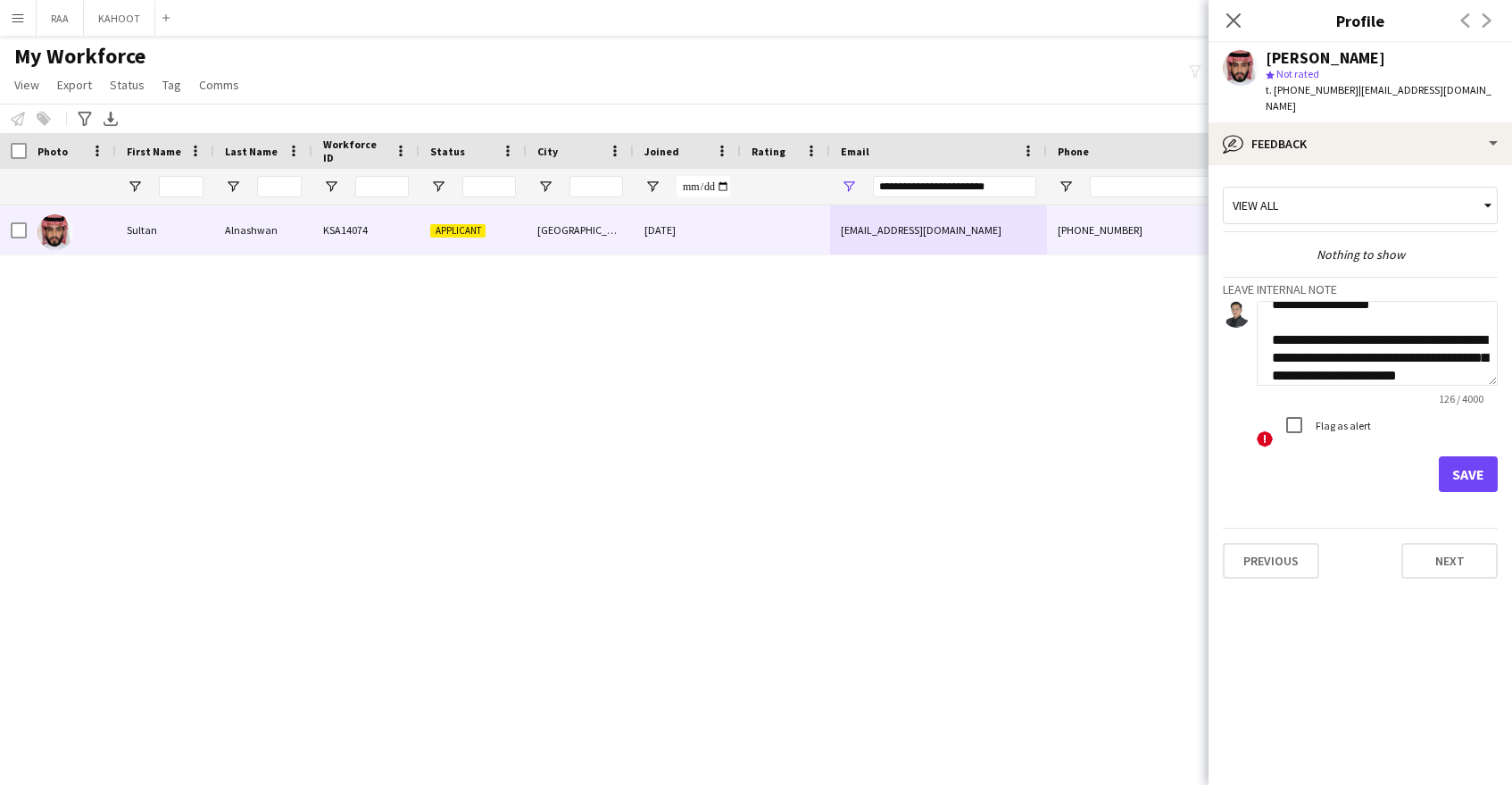
scroll to position [37, 0]
type textarea "**********"
click at [1464, 456] on button "Save" at bounding box center [1468, 474] width 59 height 36
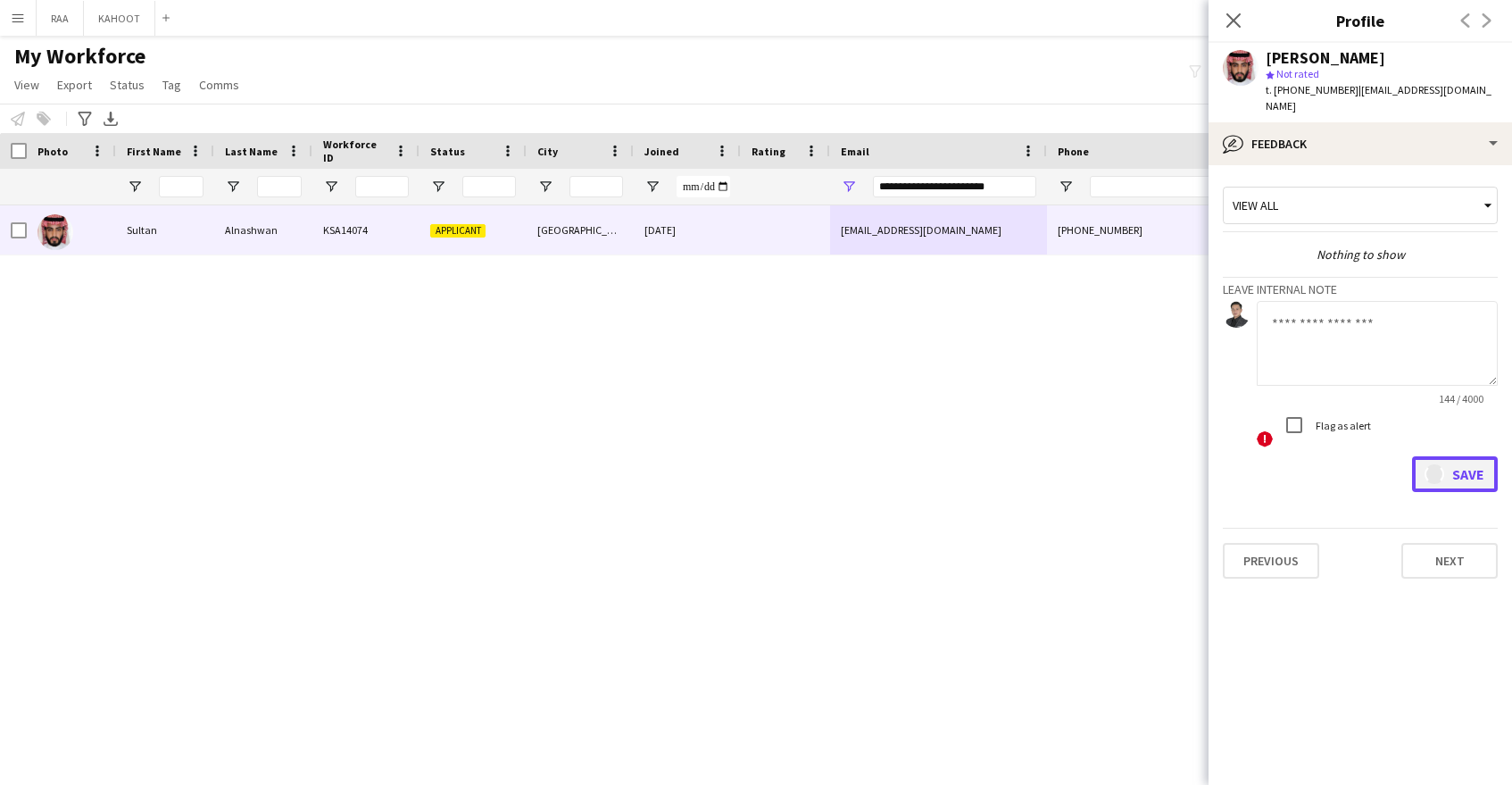
scroll to position [0, 0]
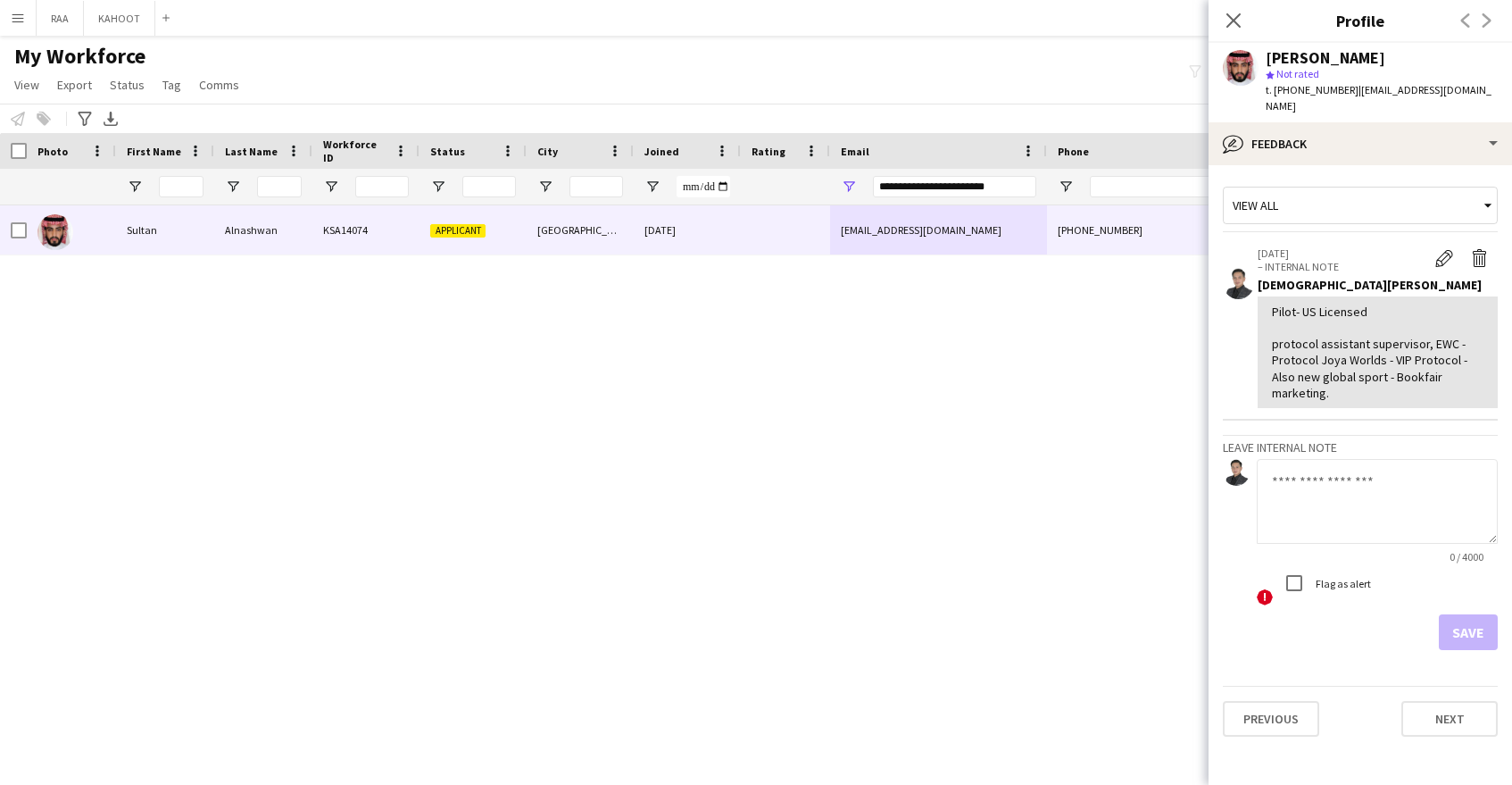
click at [1388, 507] on textarea at bounding box center [1377, 502] width 241 height 85
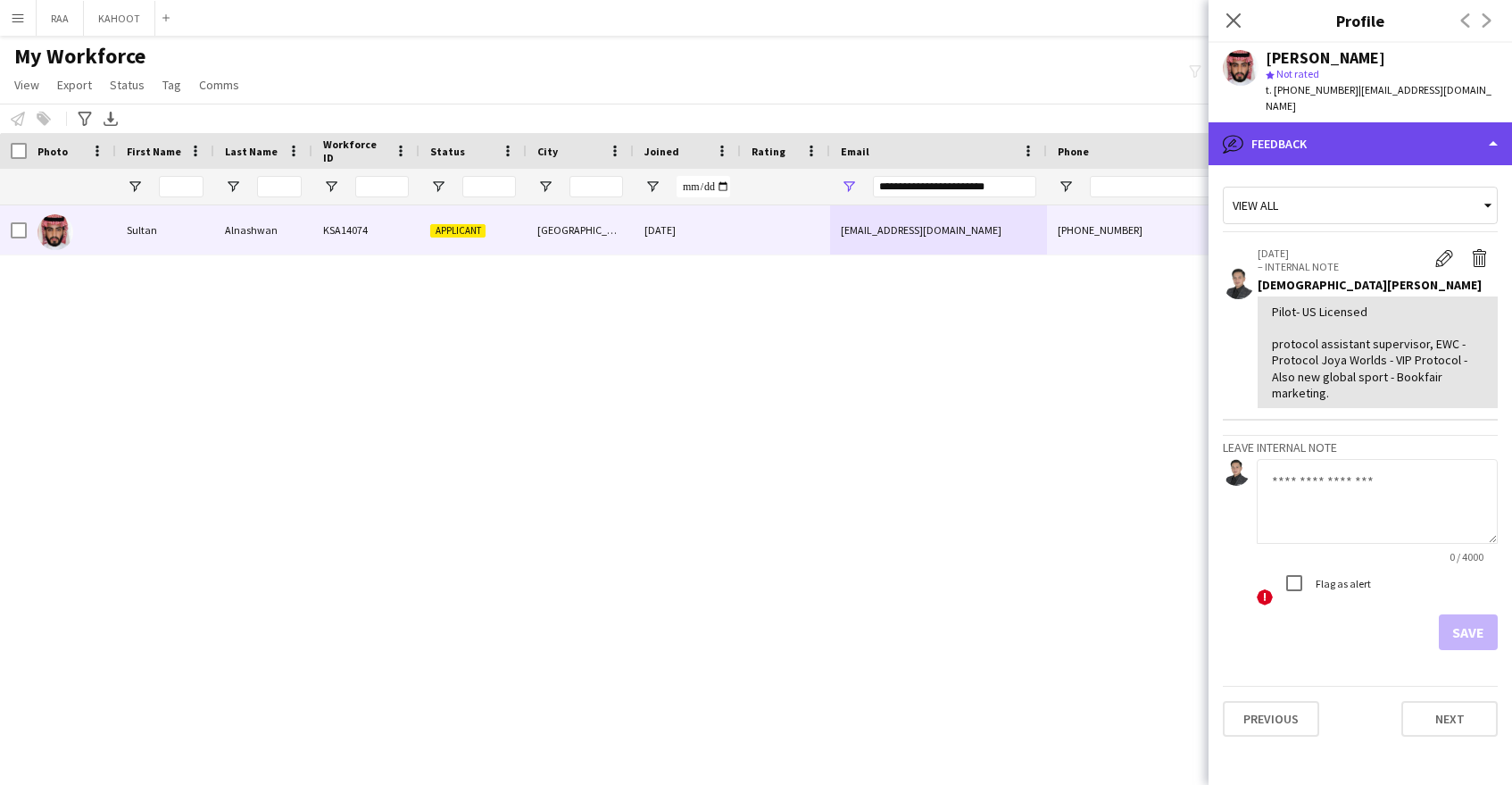
click at [1346, 123] on div "bubble-pencil Feedback" at bounding box center [1360, 144] width 303 height 43
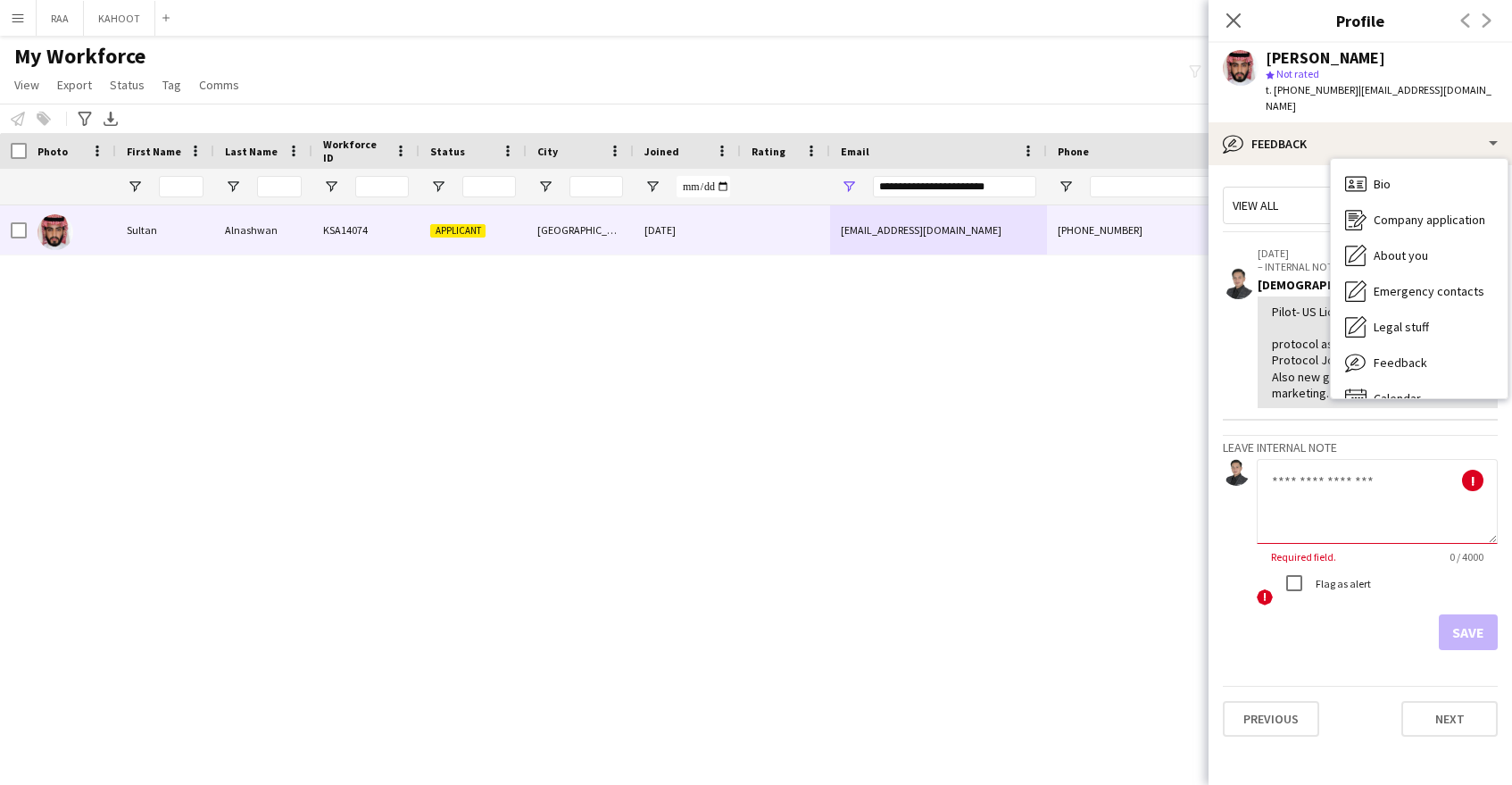
click at [1387, 521] on textarea at bounding box center [1377, 502] width 241 height 85
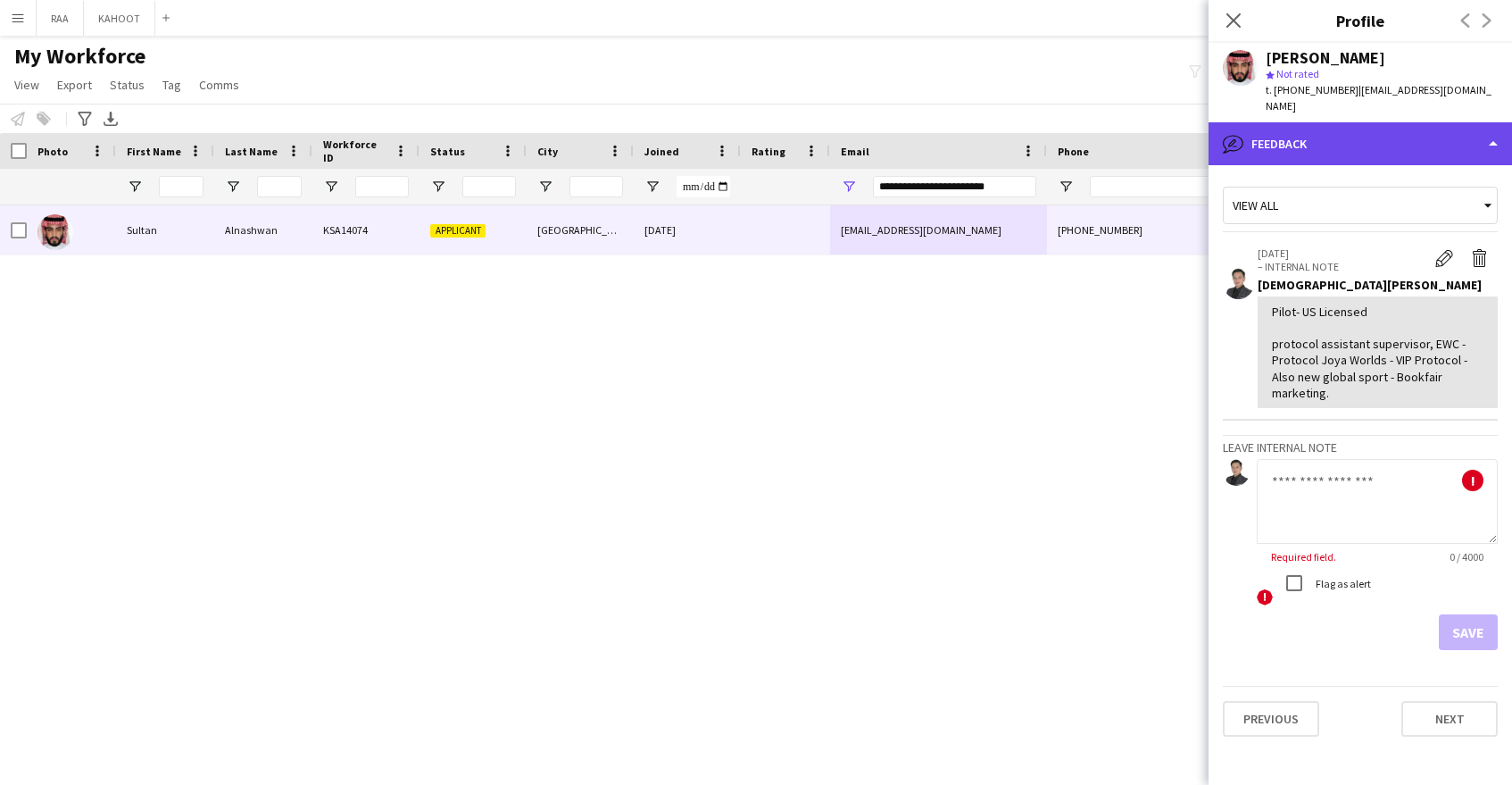
click at [1318, 137] on div "bubble-pencil Feedback" at bounding box center [1360, 144] width 303 height 43
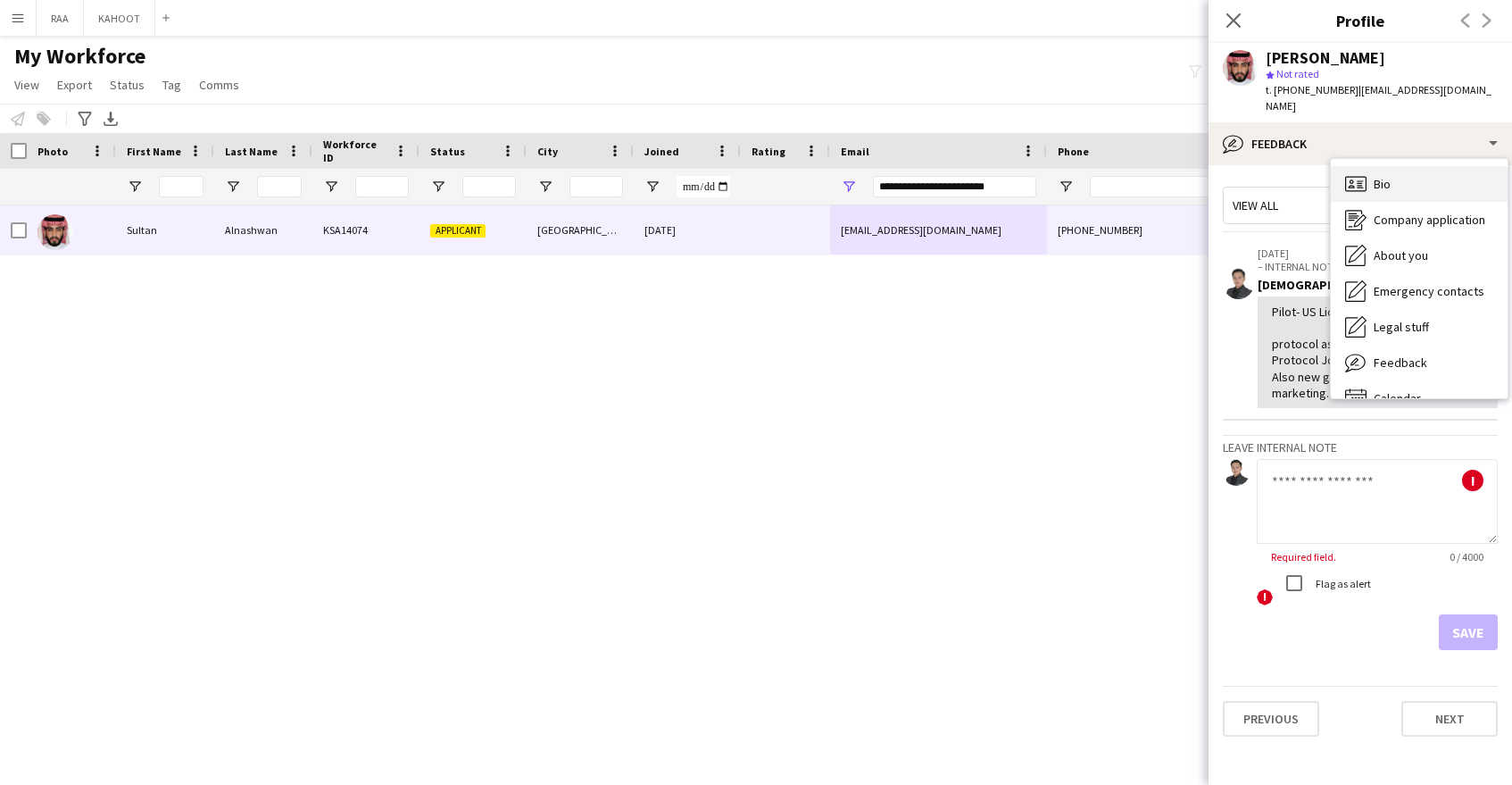
click at [1402, 173] on div "Bio Bio" at bounding box center [1419, 184] width 177 height 36
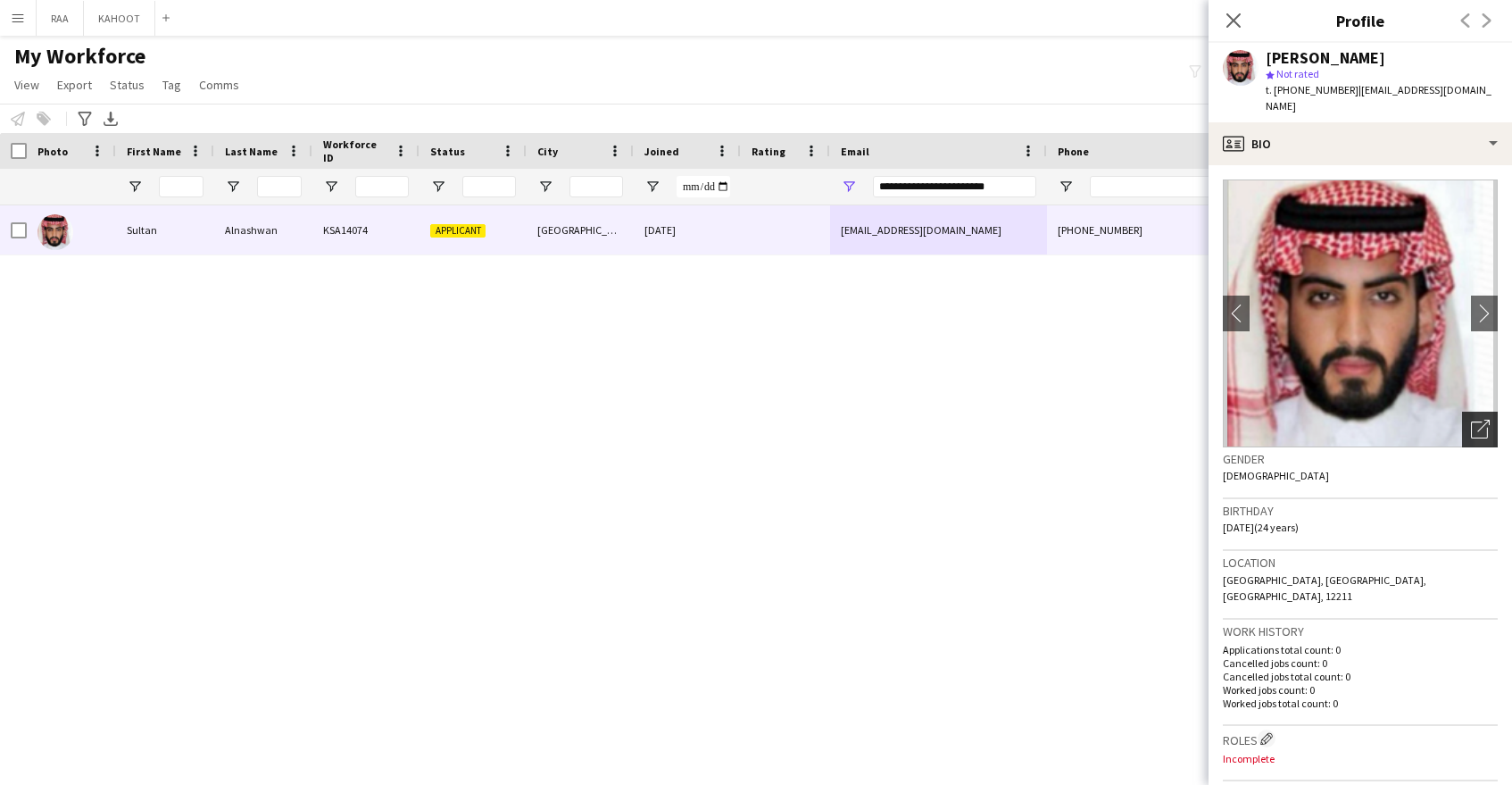
click at [1482, 420] on icon at bounding box center [1483, 425] width 13 height 13
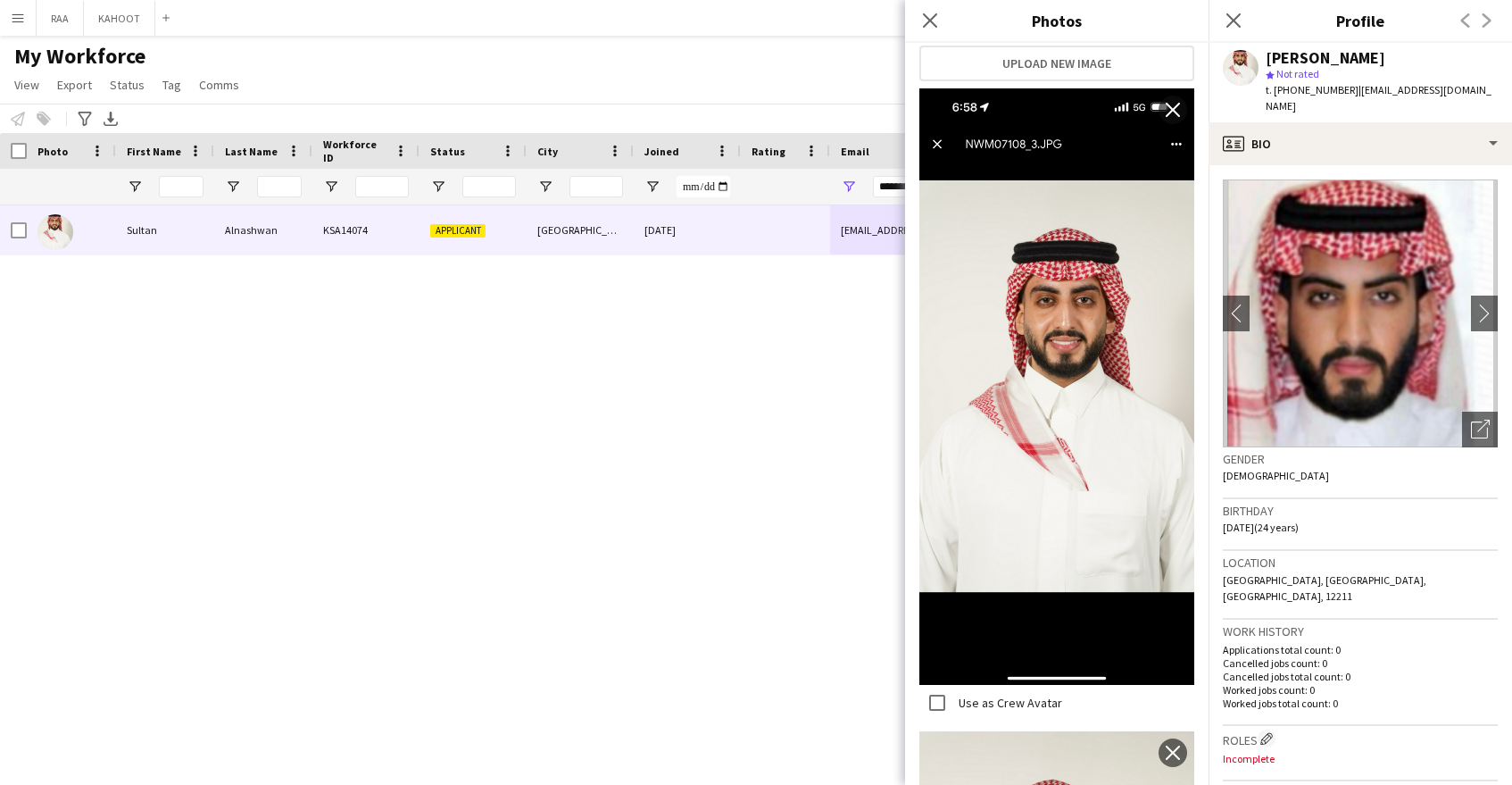
scroll to position [738, 0]
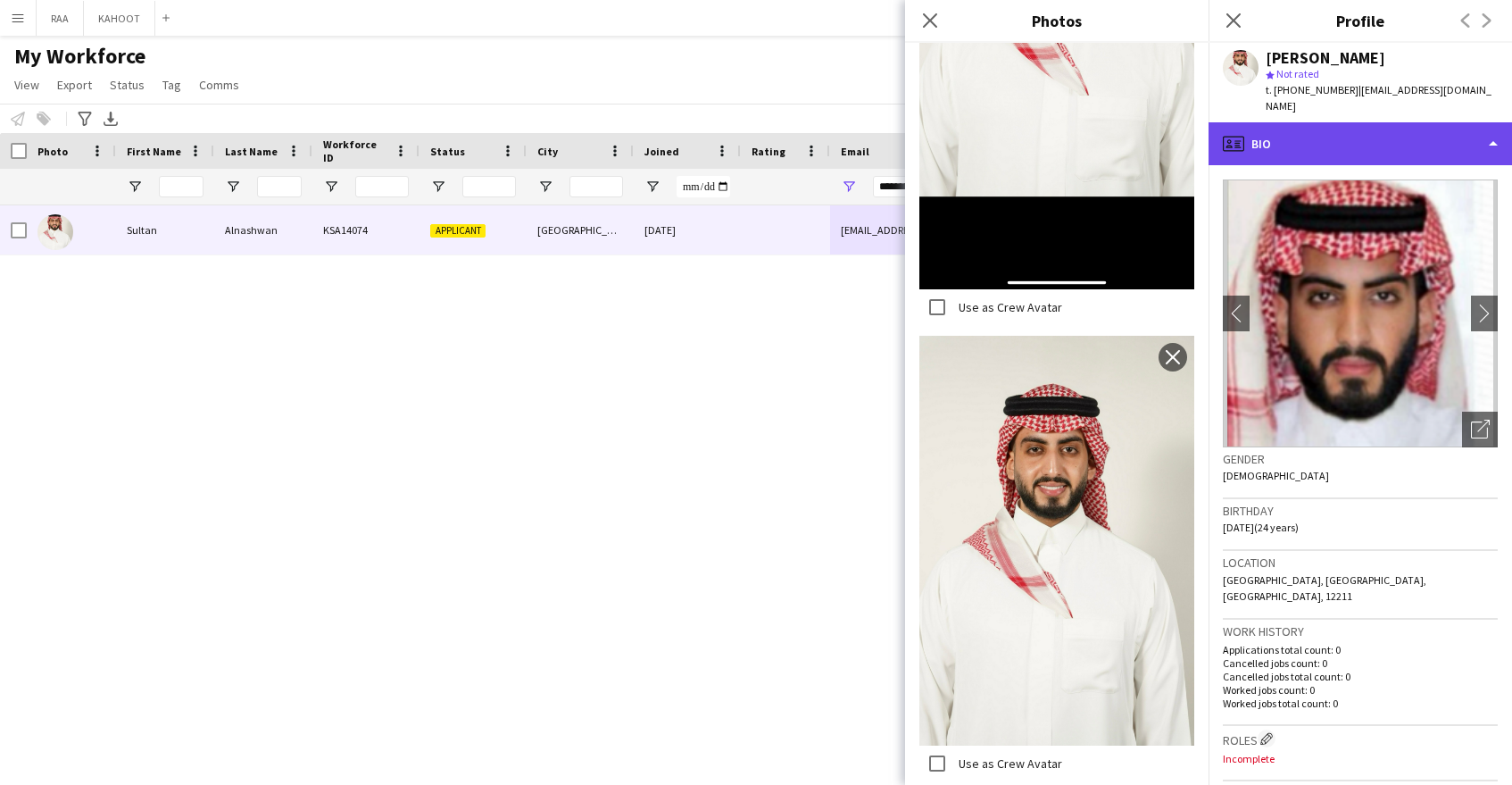
click at [1362, 123] on div "profile Bio" at bounding box center [1360, 144] width 303 height 43
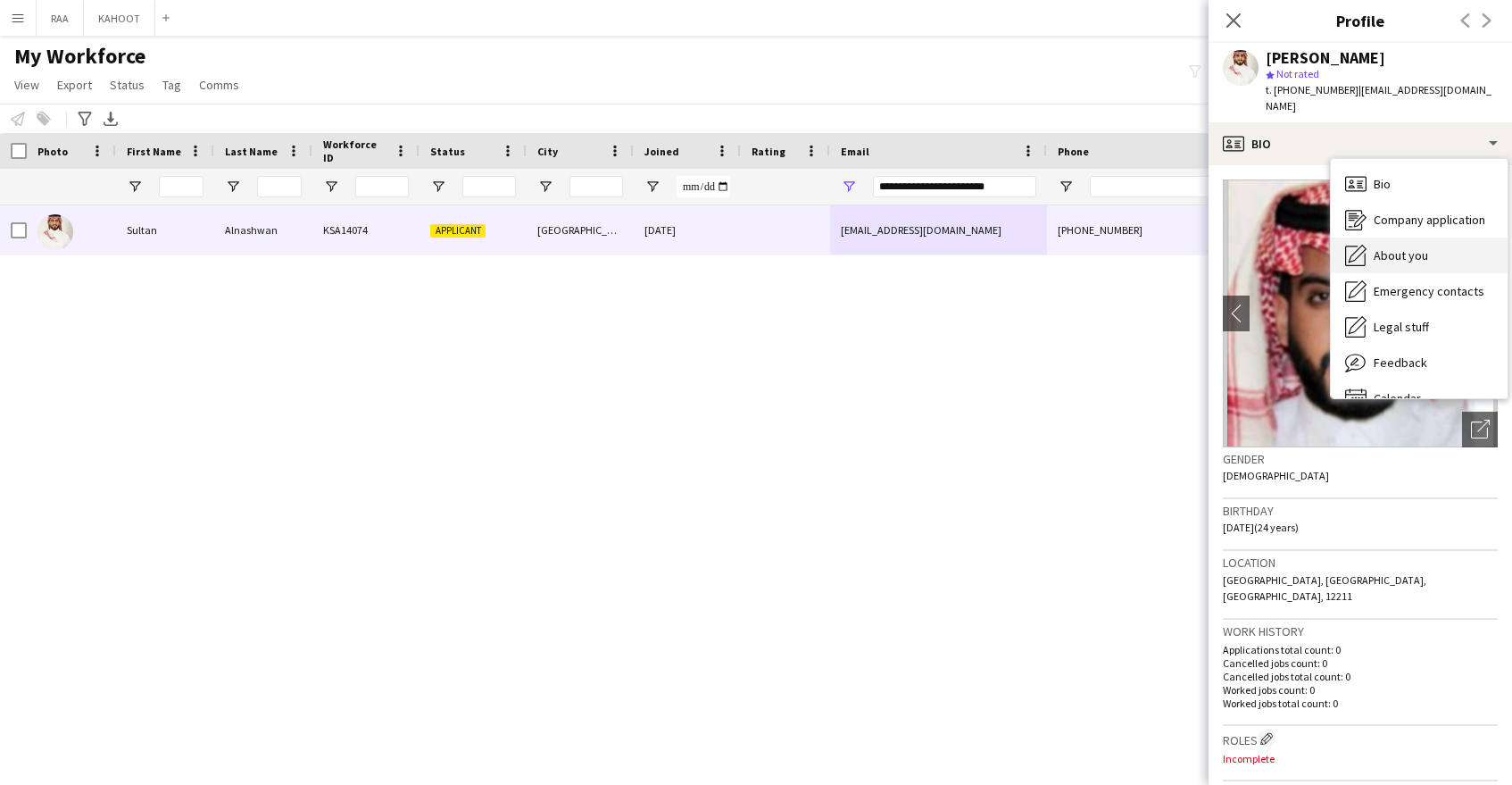
click at [1403, 247] on span "About you" at bounding box center [1401, 255] width 54 height 16
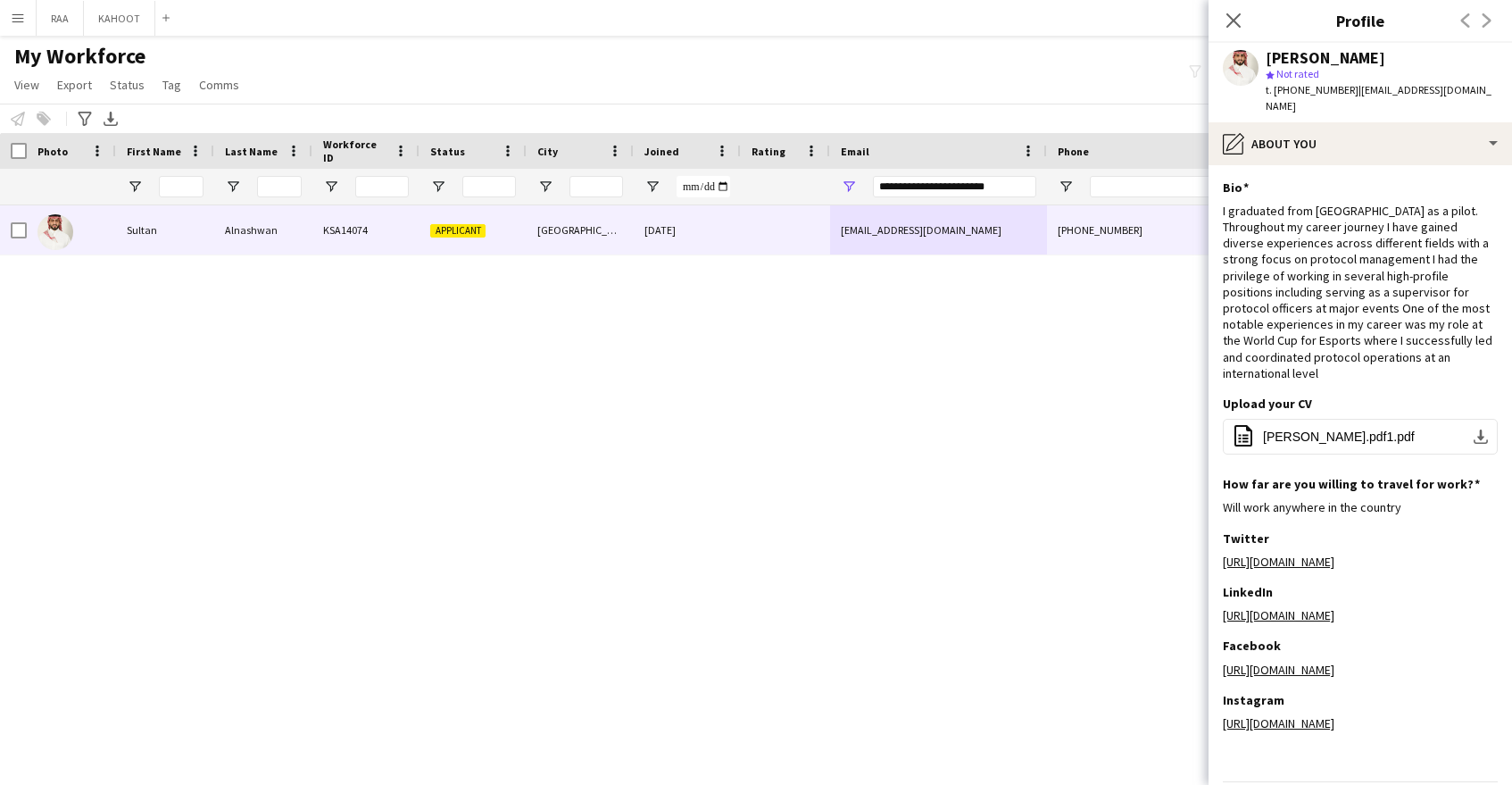
click at [1312, 90] on span "t. +966556267776" at bounding box center [1312, 90] width 93 height 14
copy span "966556267776"
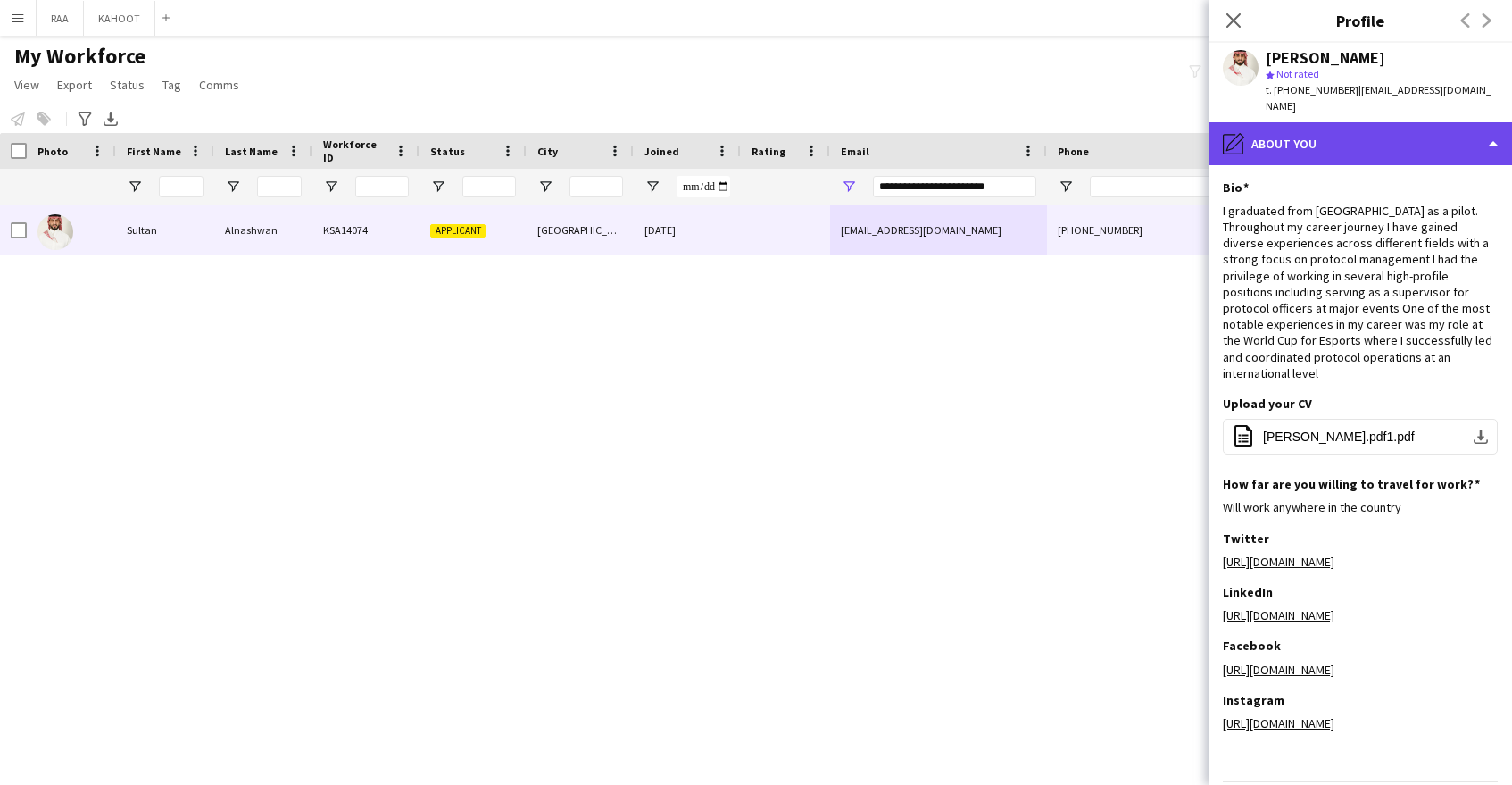
click at [1323, 126] on div "pencil4 About you" at bounding box center [1360, 144] width 303 height 43
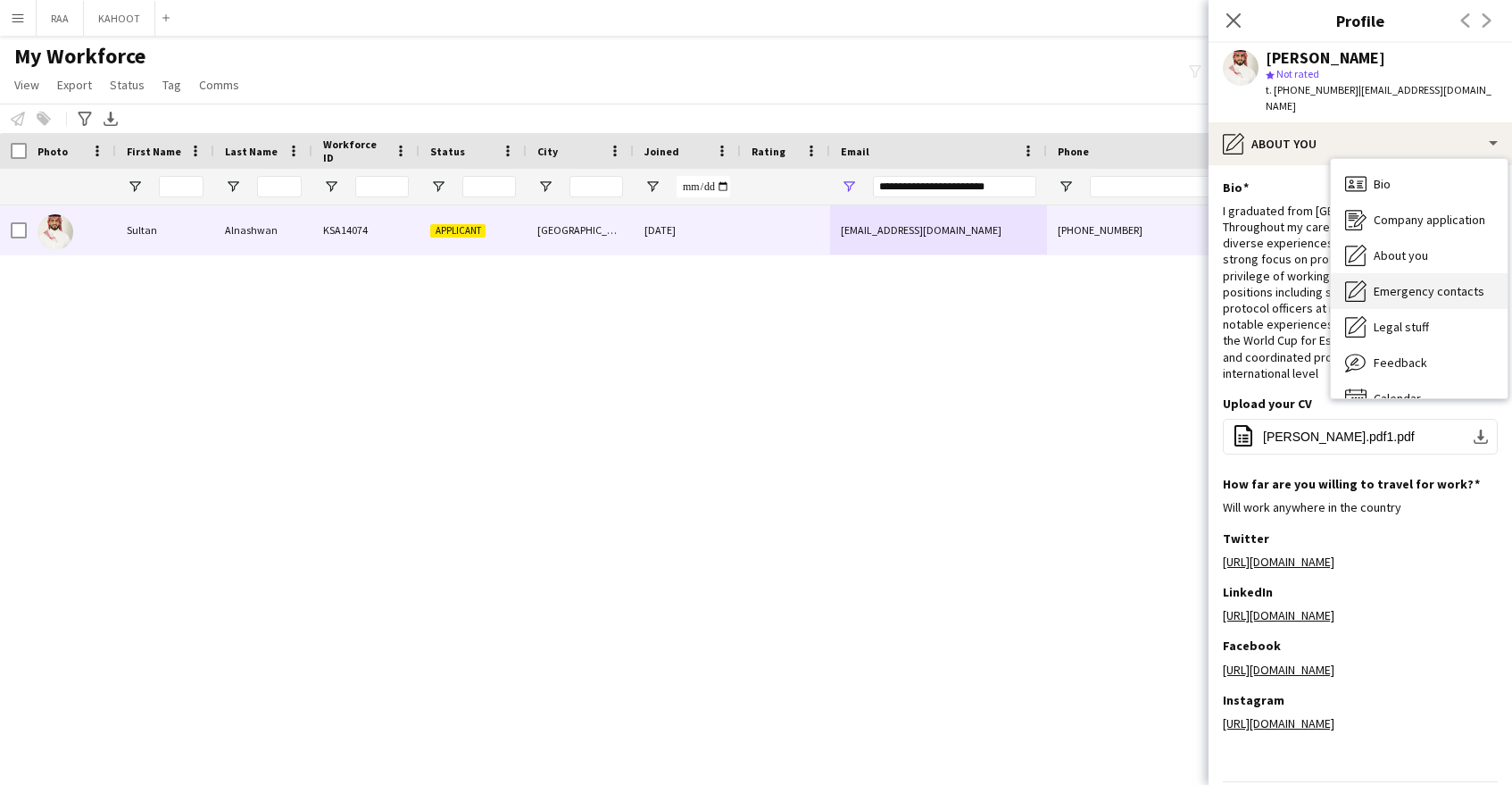
click at [1420, 282] on div "Emergency contacts Emergency contacts" at bounding box center [1419, 291] width 177 height 36
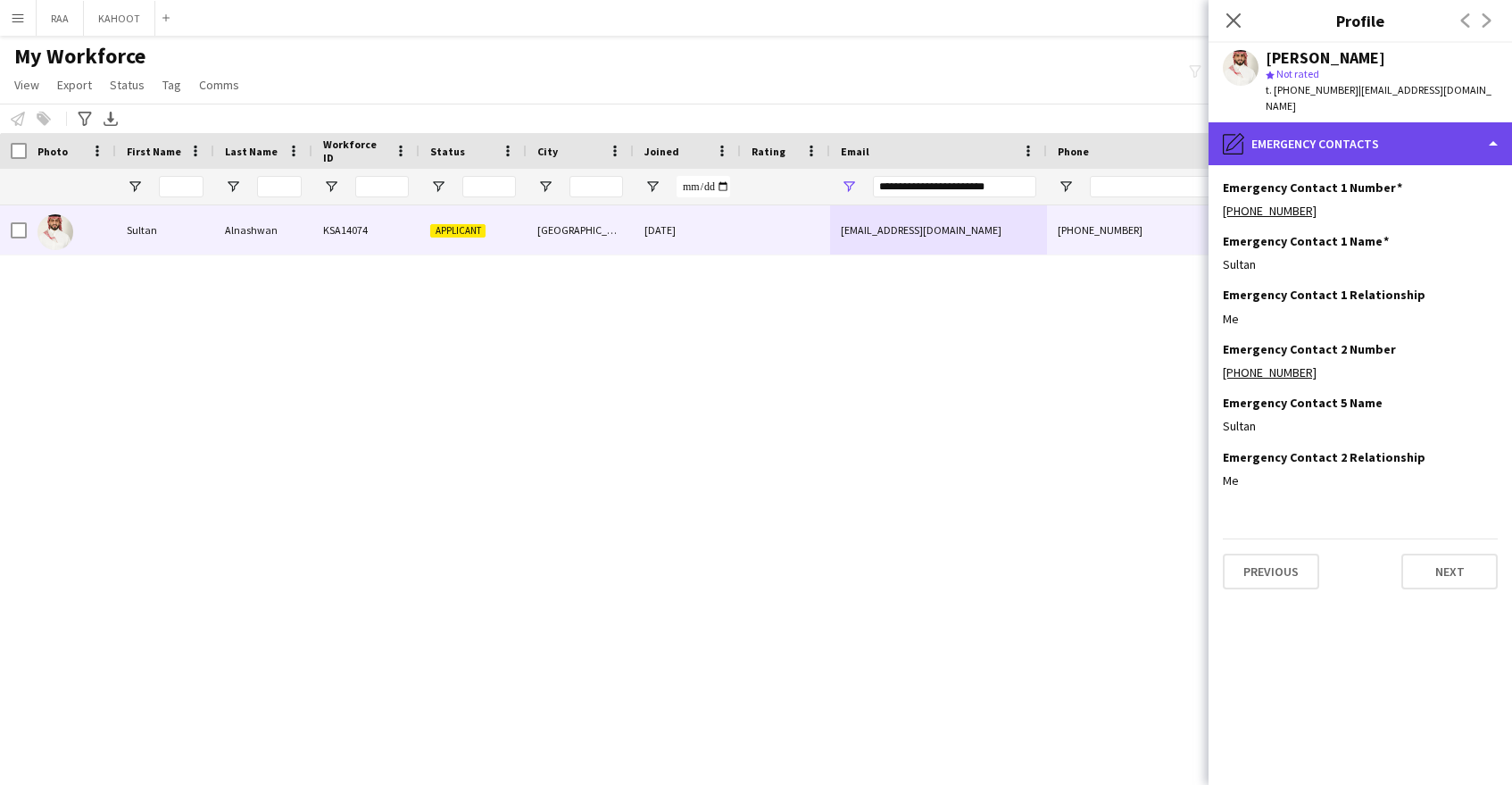
click at [1353, 124] on div "pencil4 Emergency contacts" at bounding box center [1360, 144] width 303 height 43
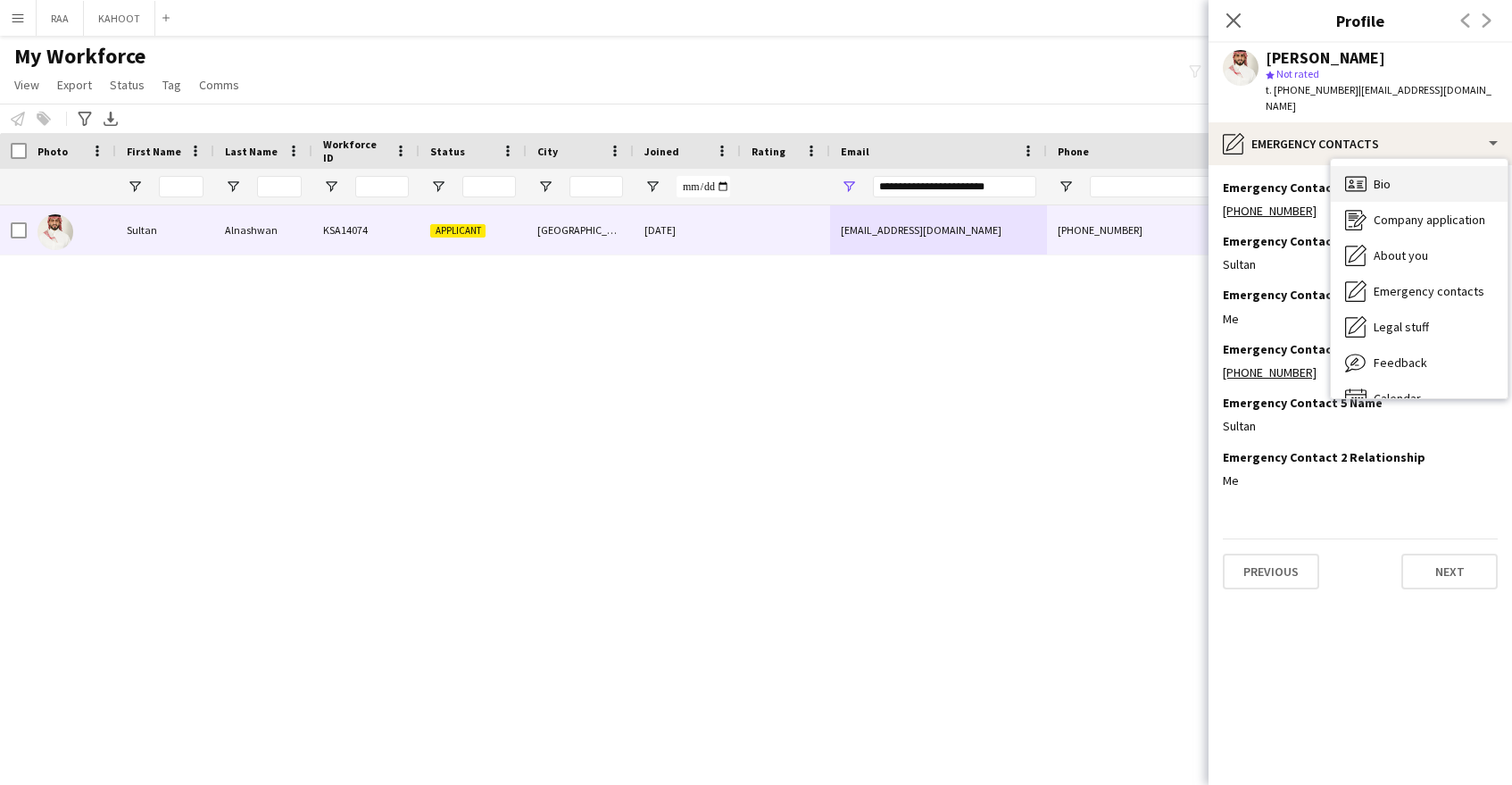
click at [1414, 166] on div "Bio Bio" at bounding box center [1419, 184] width 177 height 36
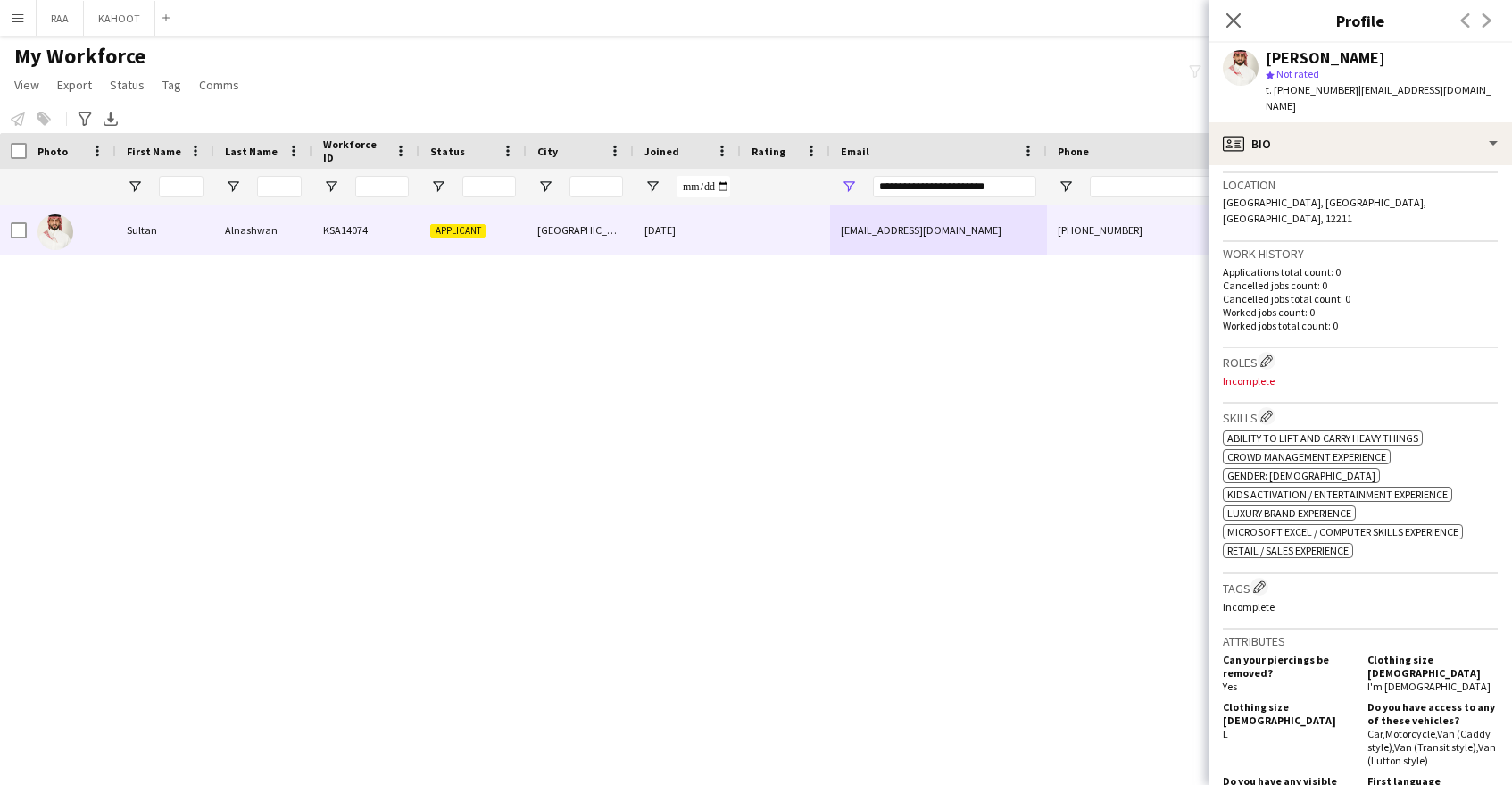
scroll to position [382, 0]
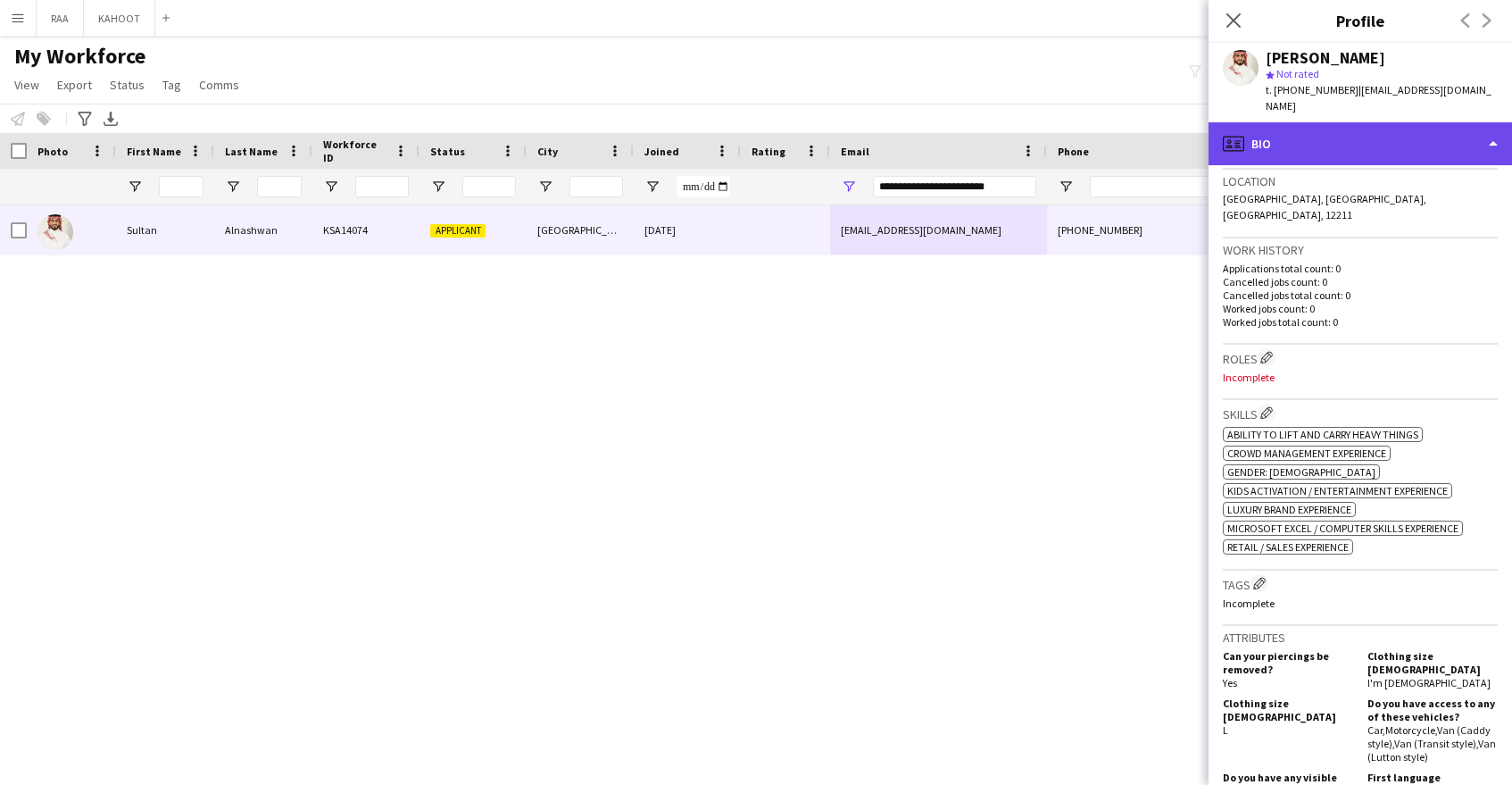
click at [1368, 141] on div "profile Bio" at bounding box center [1360, 144] width 303 height 43
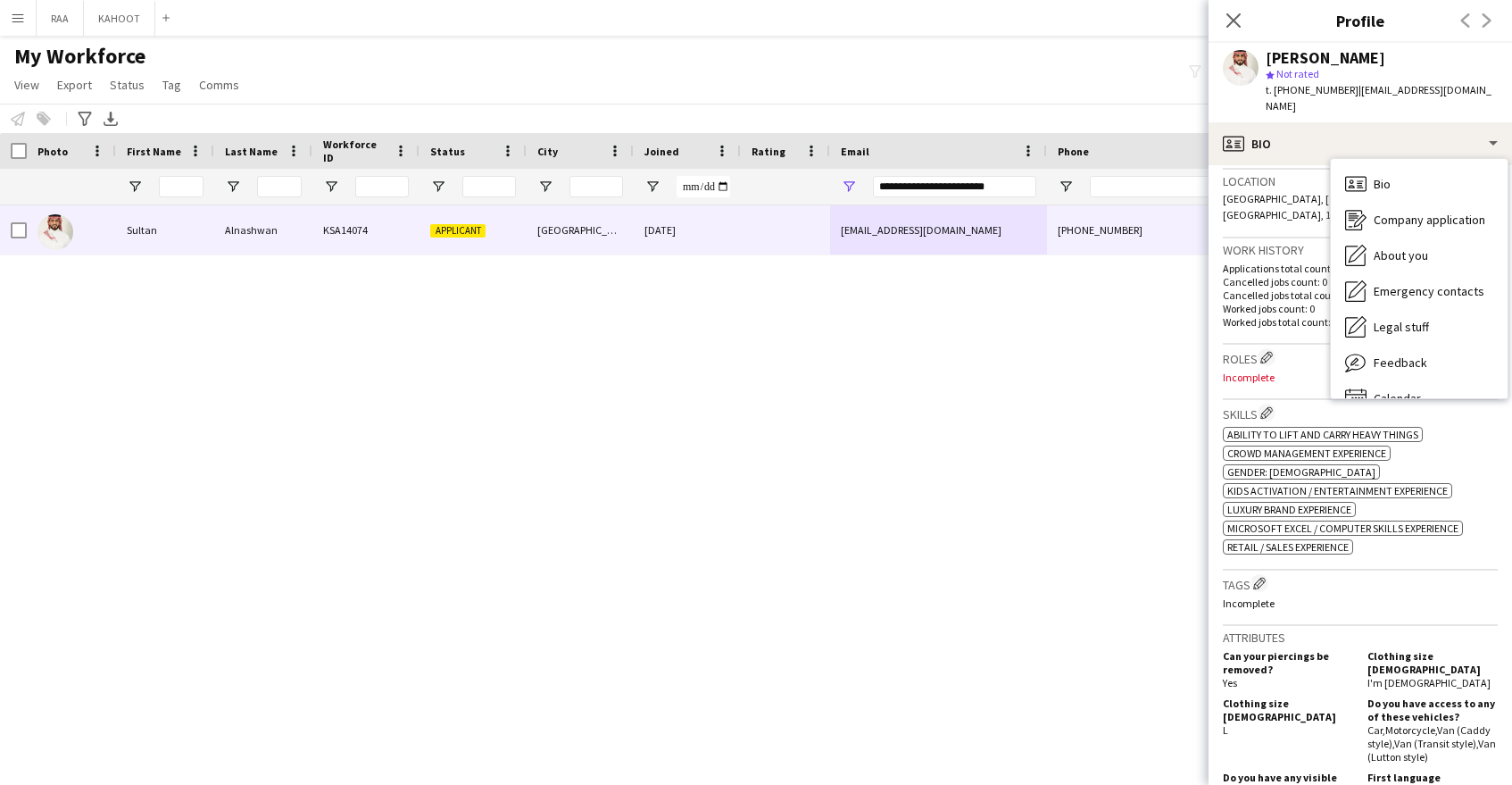
click at [1382, 596] on p "Incomplete" at bounding box center [1360, 603] width 275 height 14
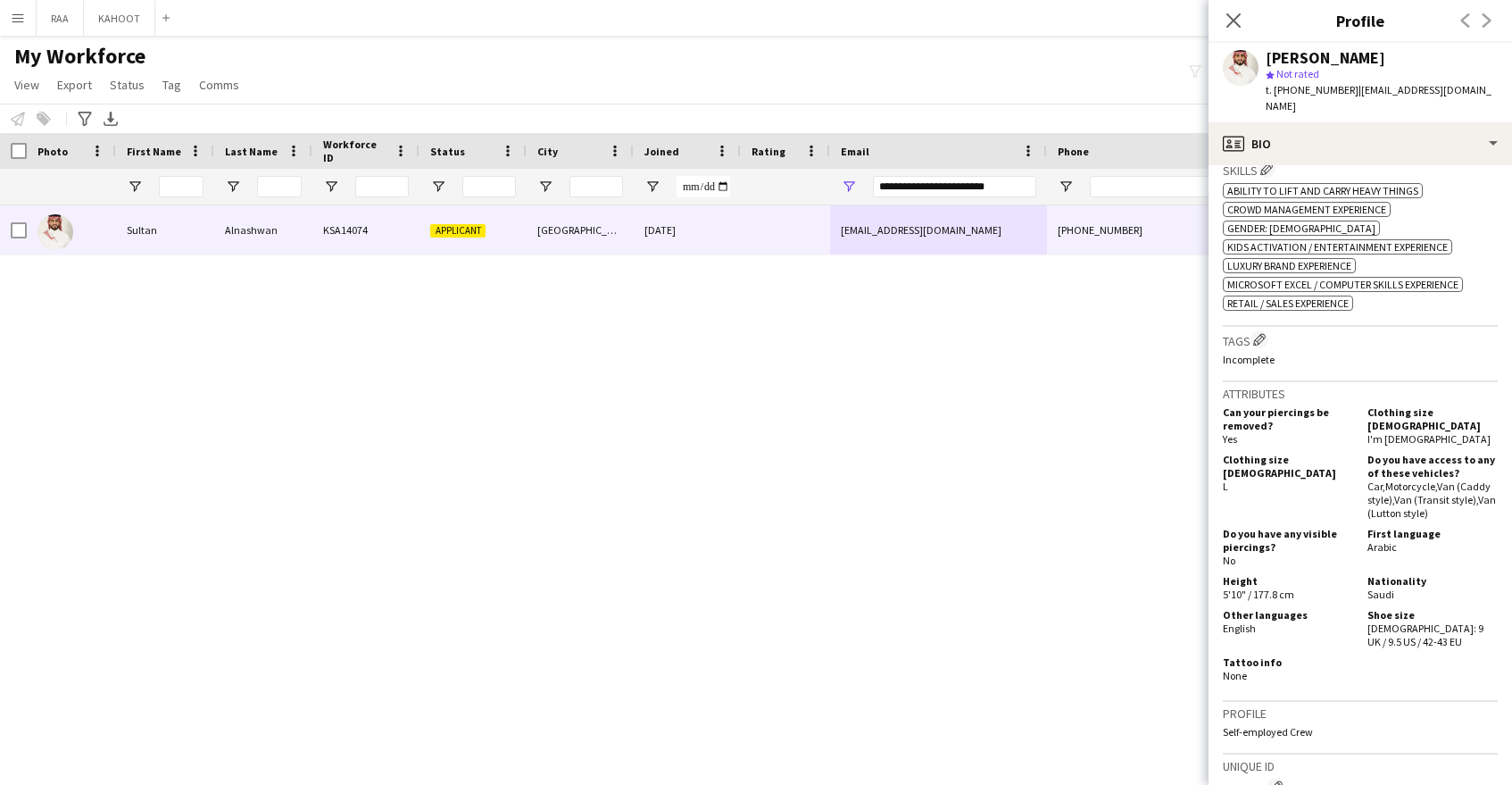
scroll to position [626, 0]
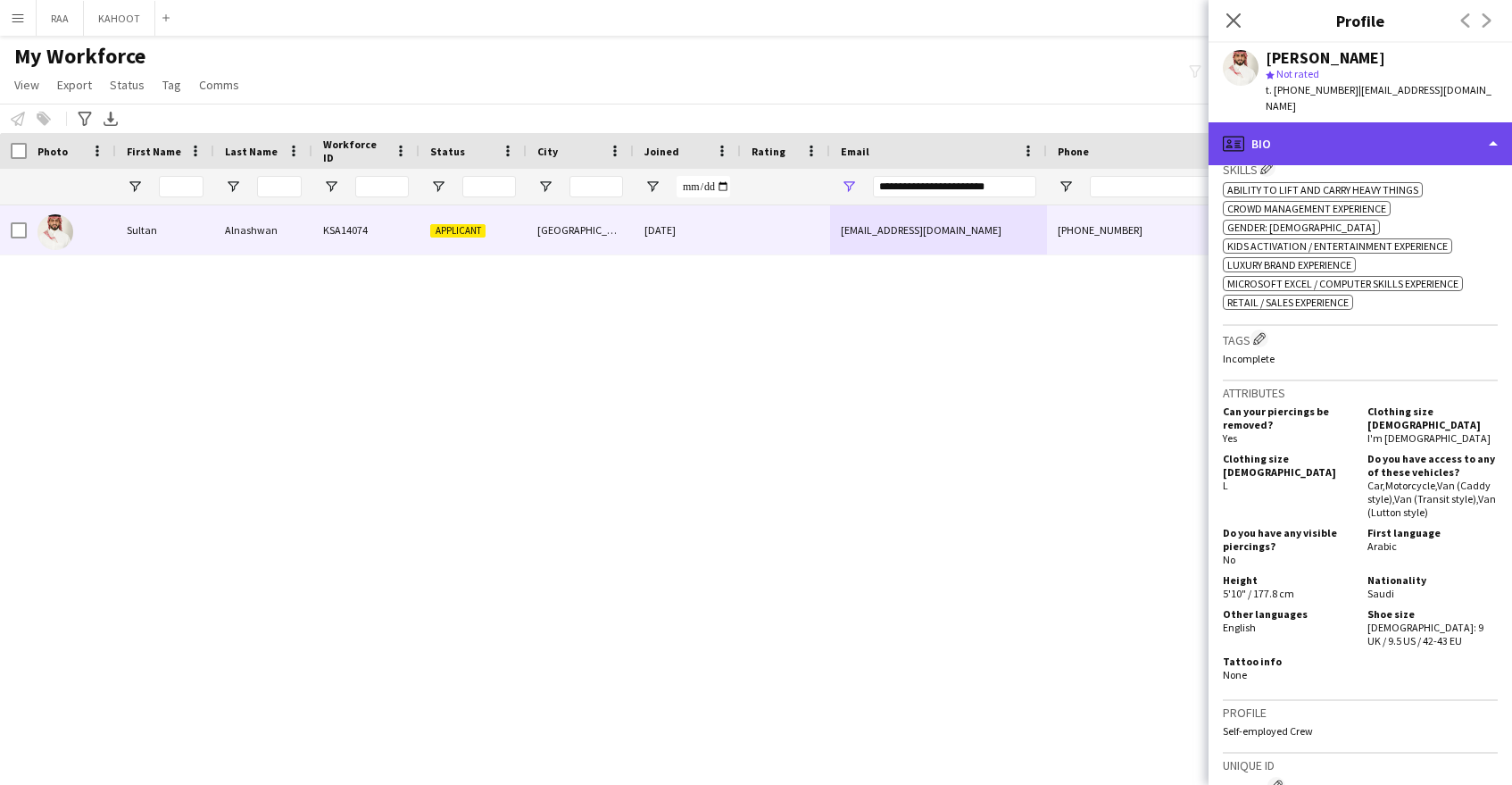
drag, startPoint x: 1314, startPoint y: 131, endPoint x: 1328, endPoint y: 145, distance: 19.8
click at [1314, 131] on div "profile Bio" at bounding box center [1360, 144] width 303 height 43
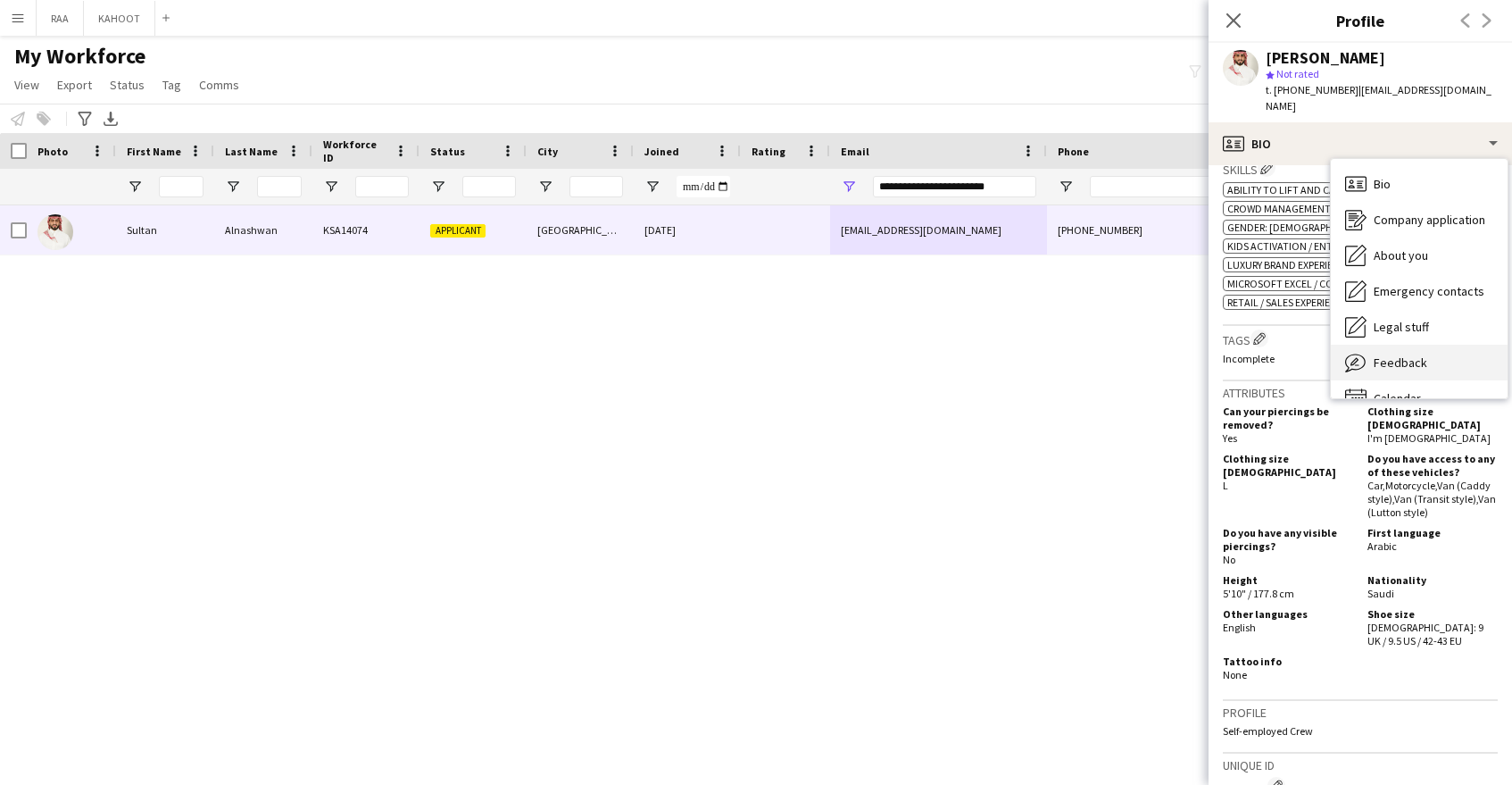
click at [1413, 355] on span "Feedback" at bounding box center [1400, 363] width 53 height 16
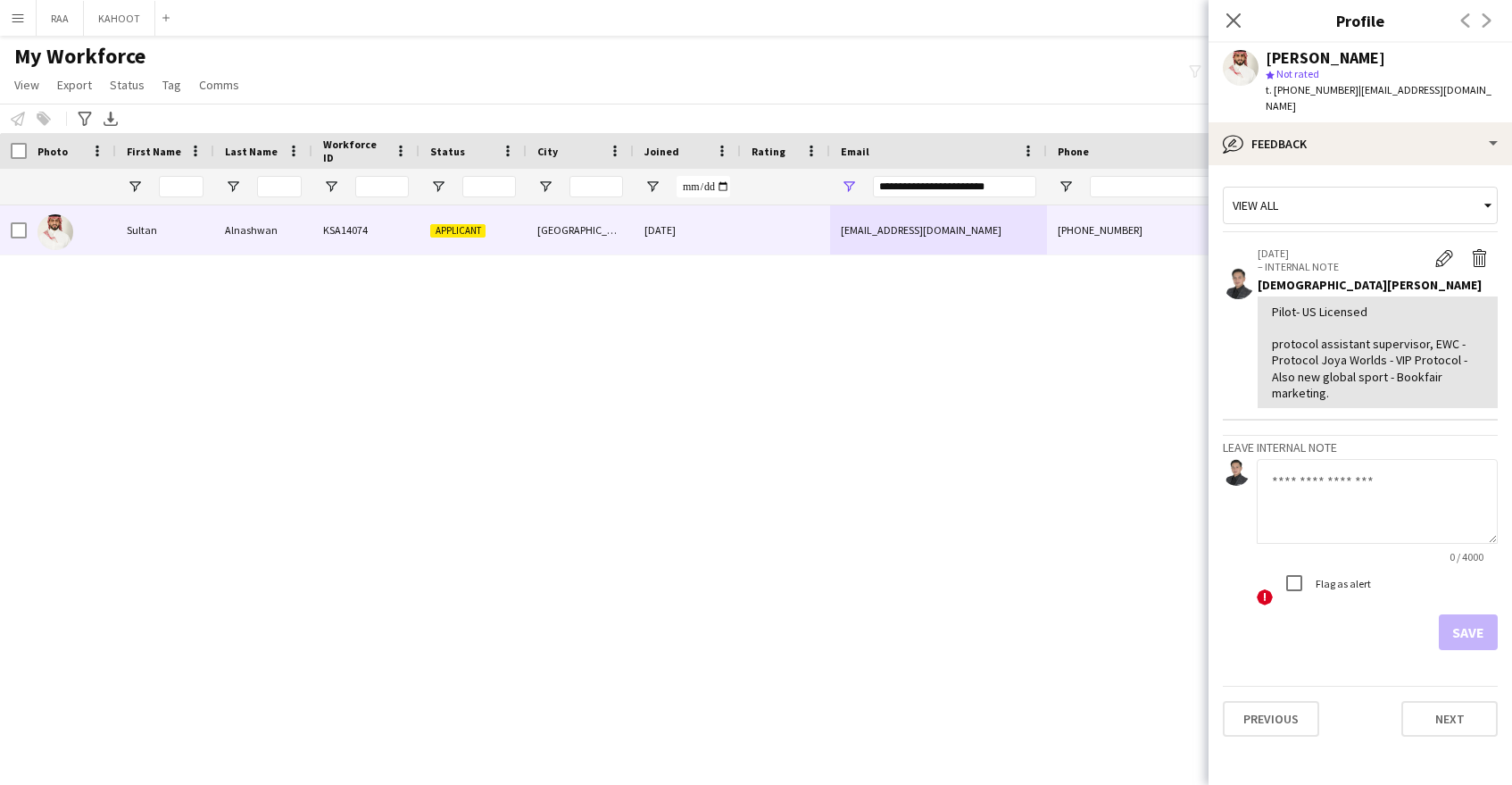
drag, startPoint x: 1270, startPoint y: 333, endPoint x: 1348, endPoint y: 358, distance: 81.9
click at [1381, 383] on div "Pilot- US Licensed protocol assistant supervisor, EWC - Protocol Joya Worlds - …" at bounding box center [1378, 352] width 241 height 111
copy div "protocol assistant supervisor, EWC - Protocol Joya Worlds - VIP Protocol - Also…"
click at [1436, 492] on textarea at bounding box center [1377, 502] width 241 height 85
paste textarea "**********"
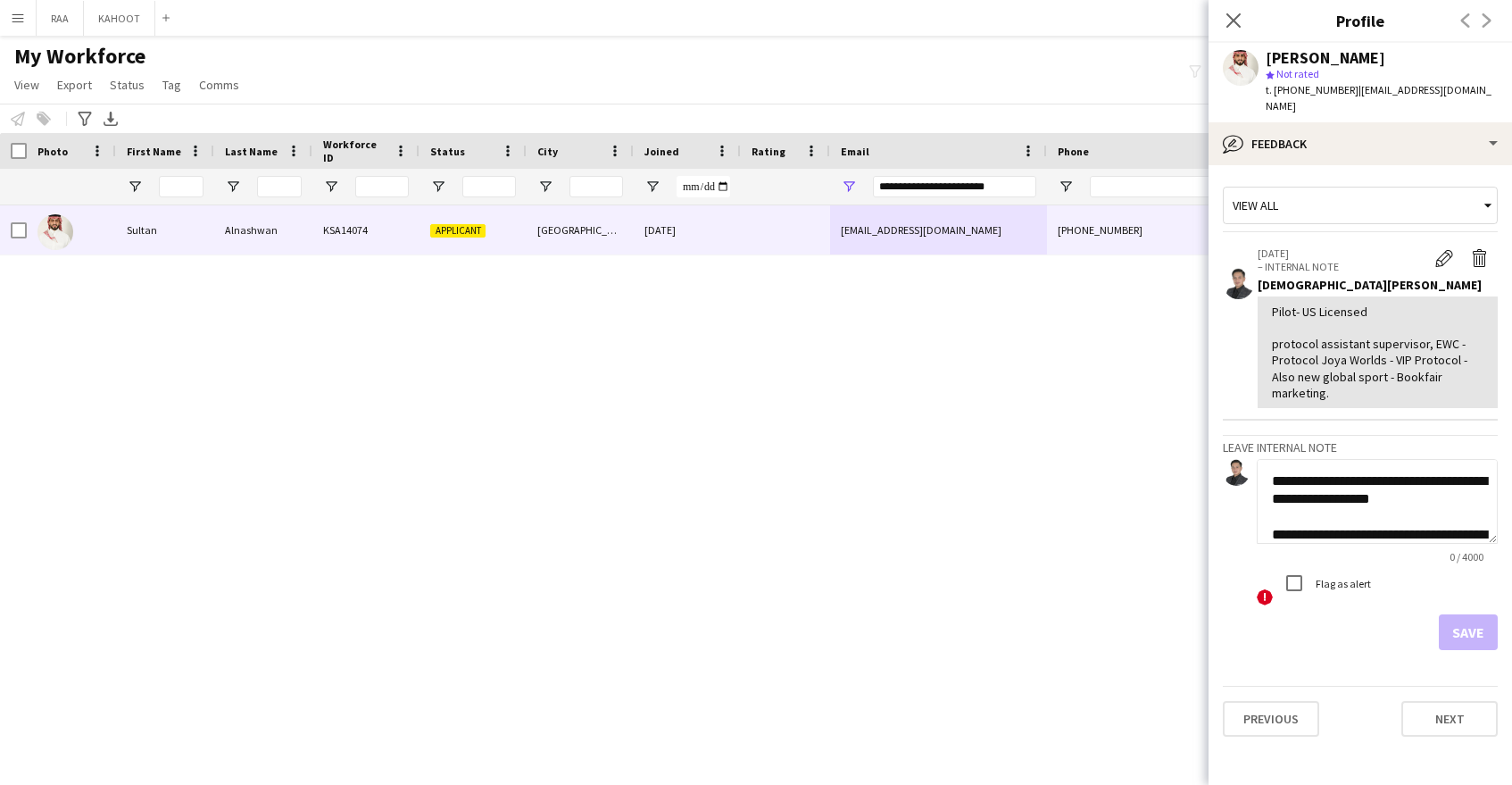
scroll to position [465, 0]
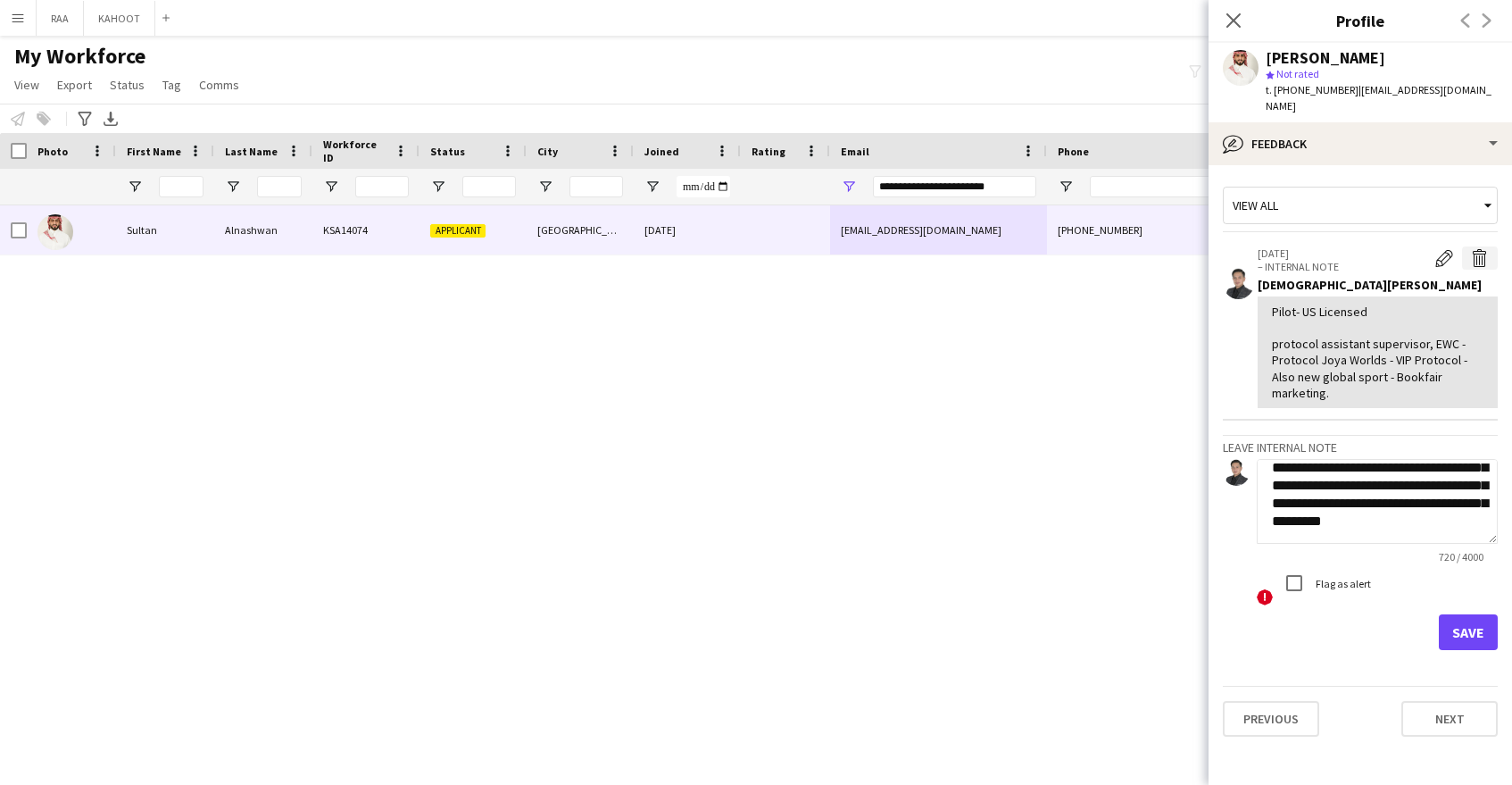
type textarea "**********"
click at [1479, 249] on app-icon "Delete internal note" at bounding box center [1480, 258] width 17 height 17
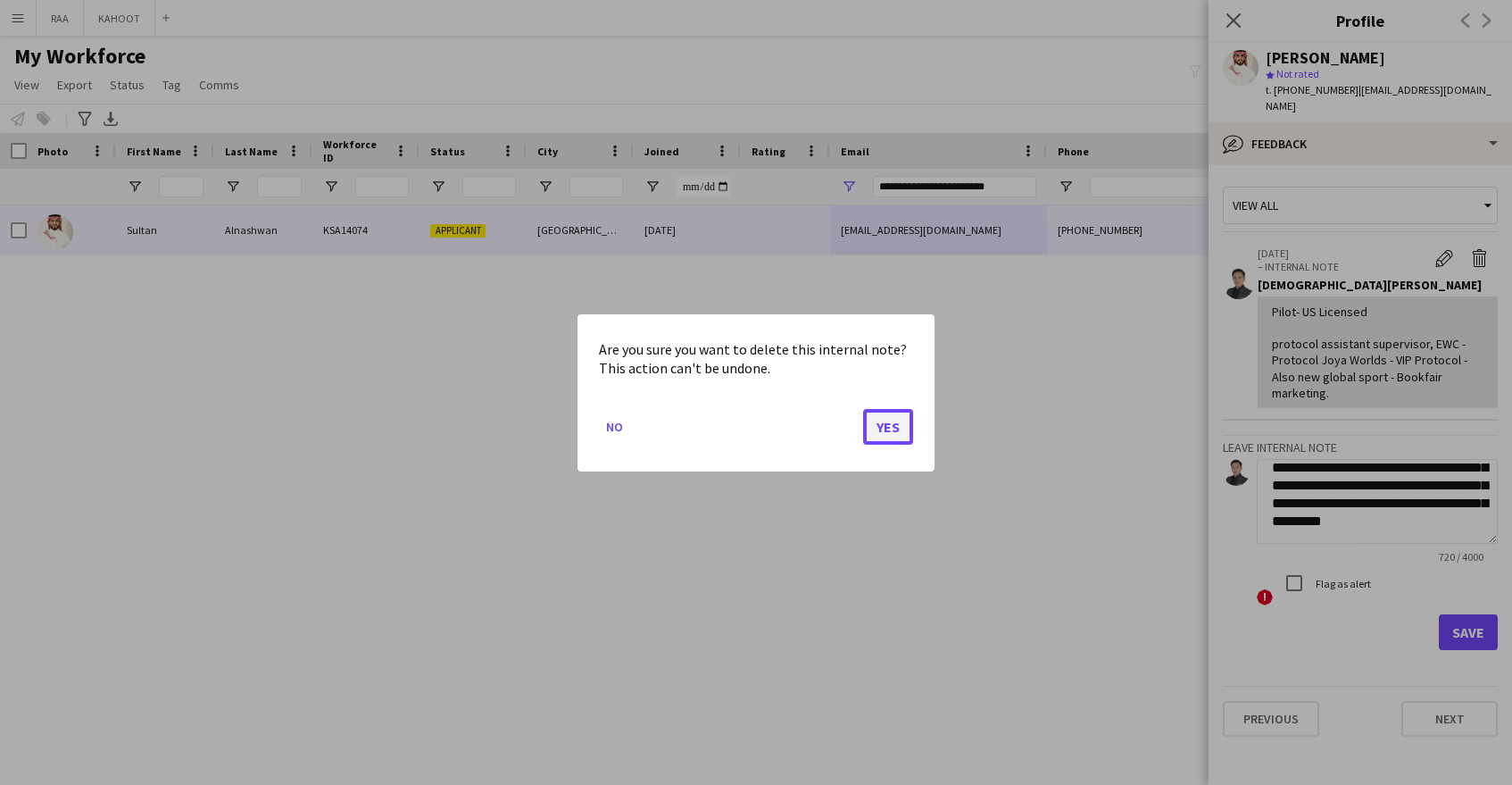
drag, startPoint x: 886, startPoint y: 432, endPoint x: 904, endPoint y: 438, distance: 19.0
click at [886, 432] on button "Yes" at bounding box center [888, 425] width 50 height 36
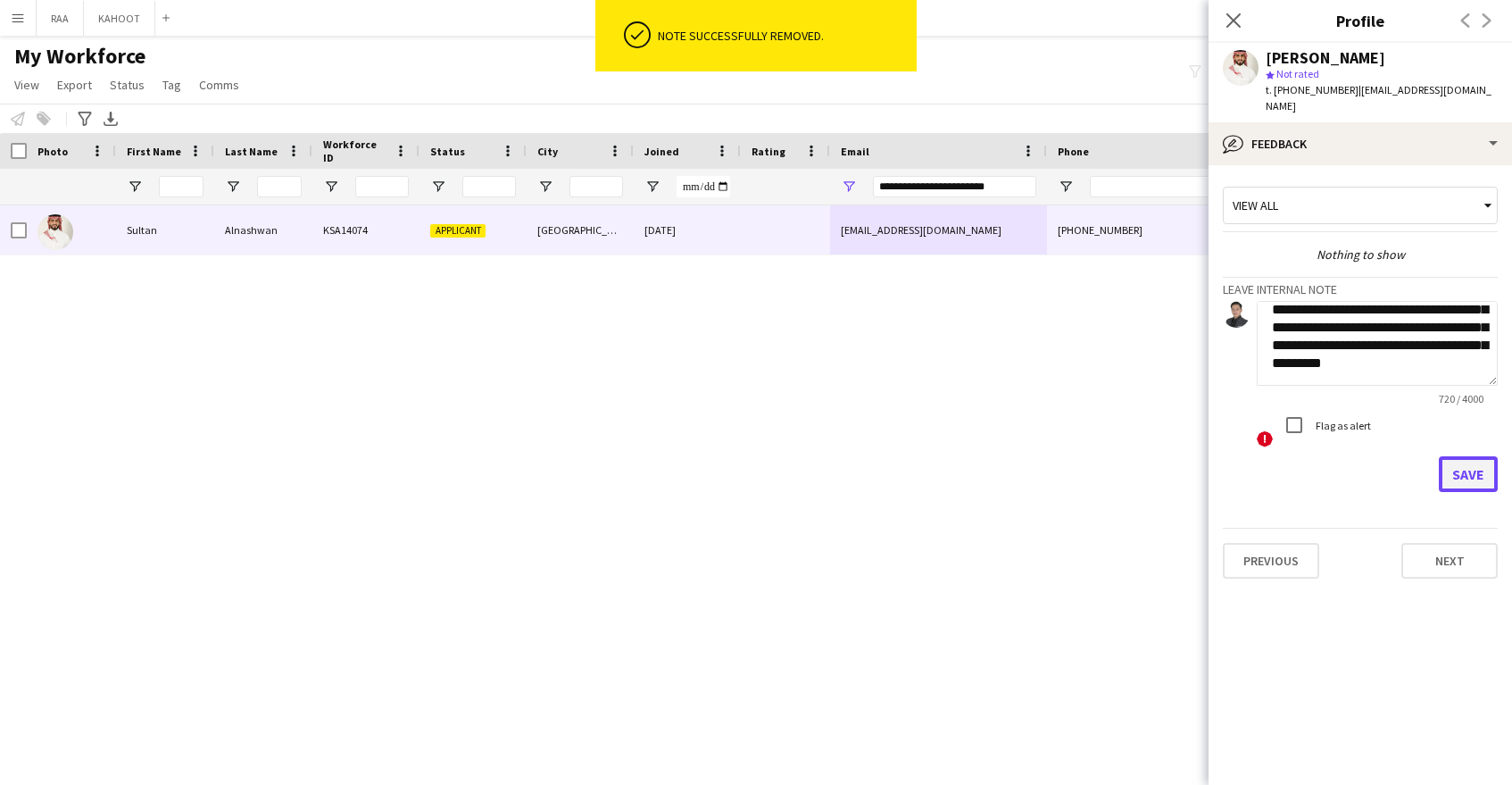
click at [1468, 464] on button "Save" at bounding box center [1468, 474] width 59 height 36
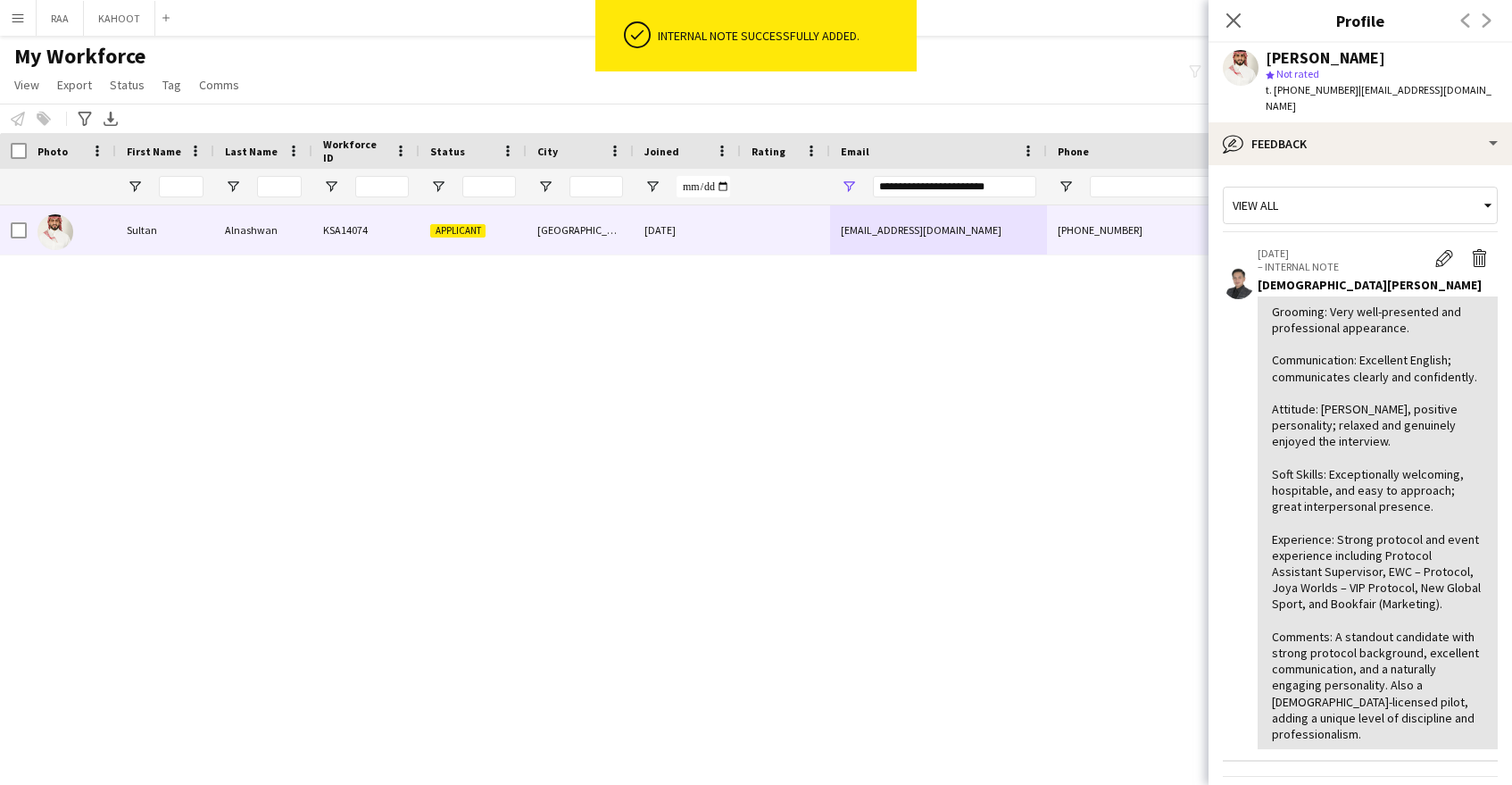
scroll to position [276, 0]
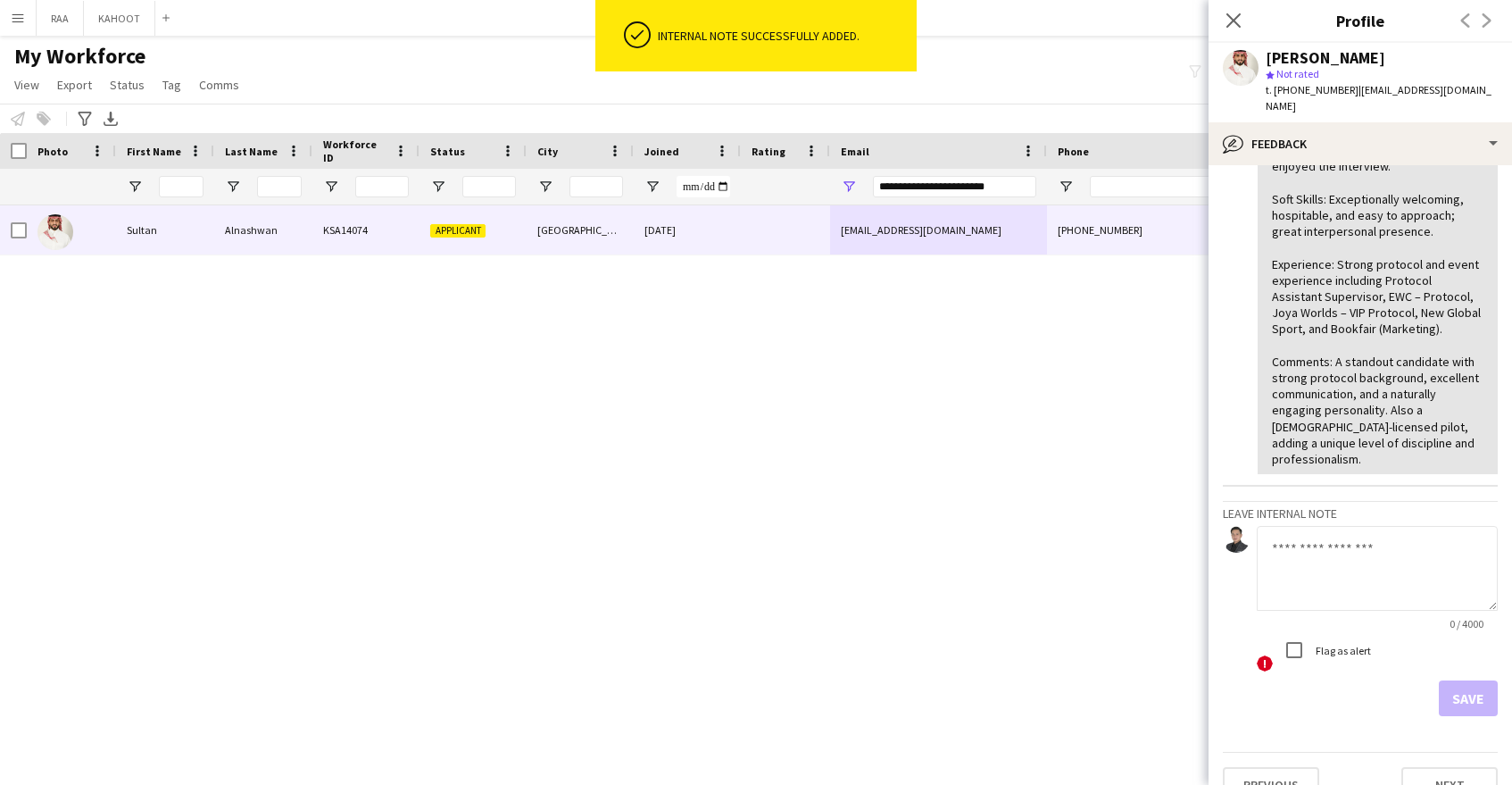
click at [1354, 545] on textarea at bounding box center [1377, 568] width 241 height 85
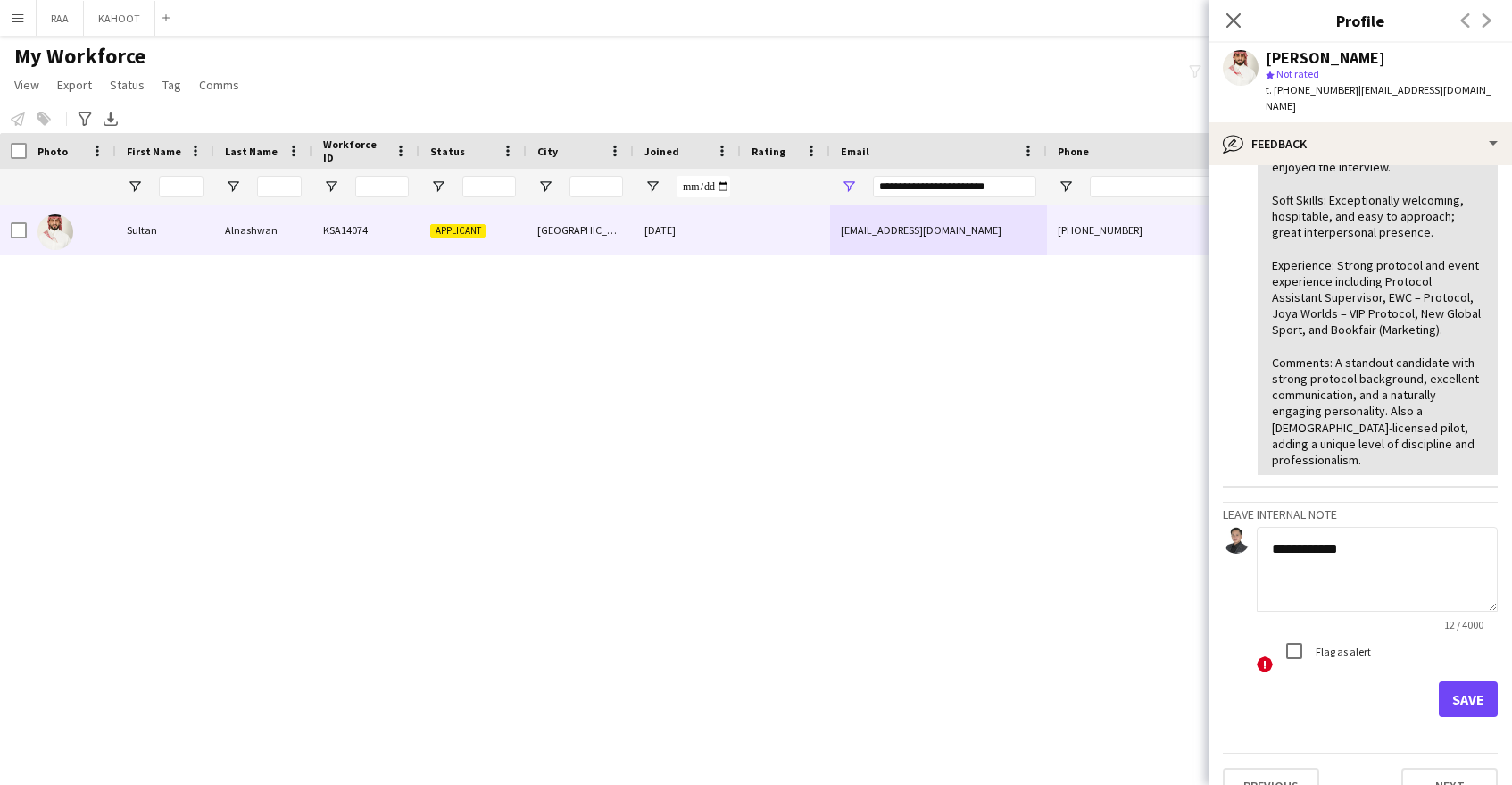
type textarea "**********"
click at [1475, 681] on button "Save" at bounding box center [1468, 698] width 59 height 36
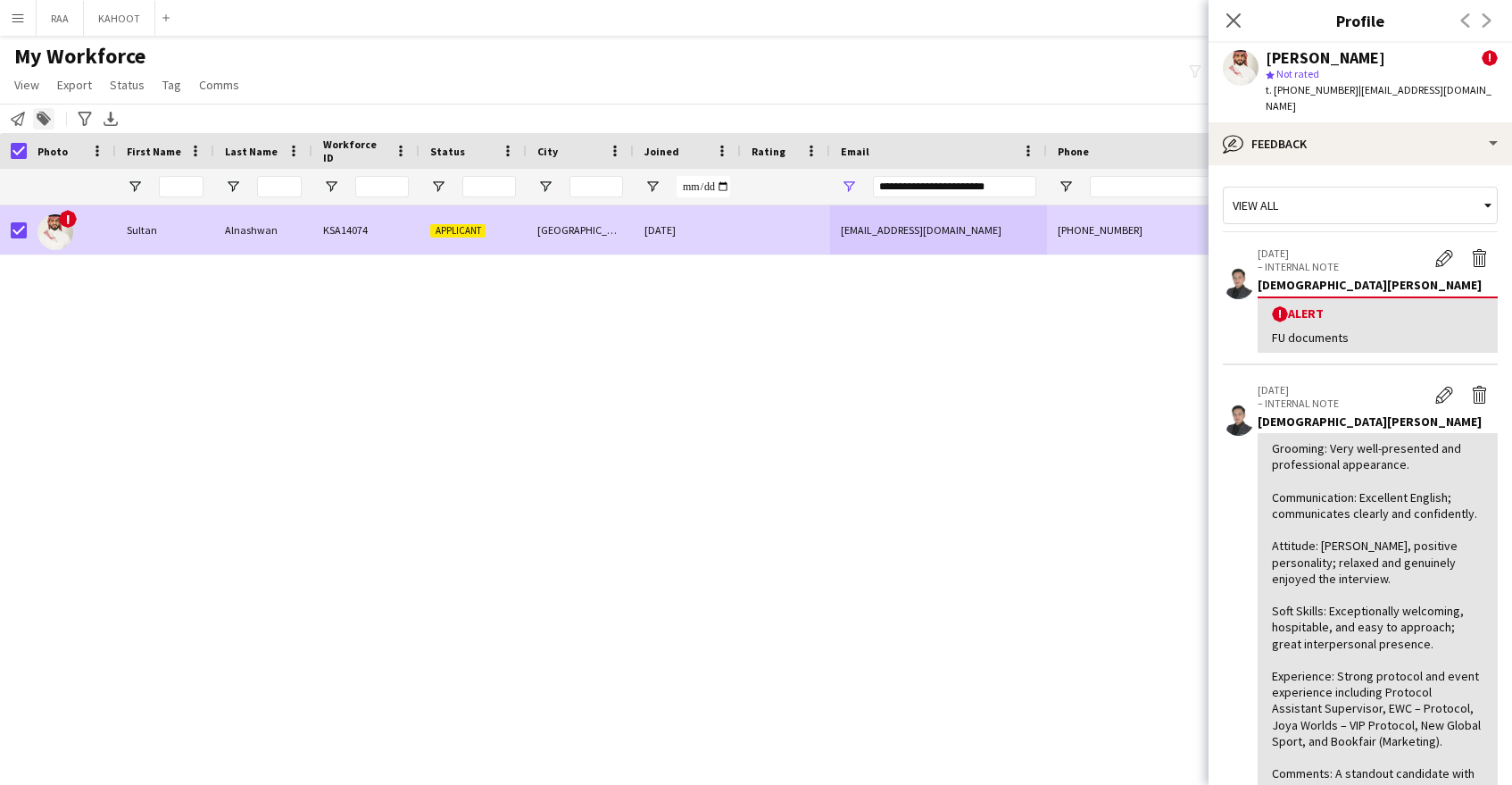
click at [43, 122] on icon at bounding box center [43, 119] width 13 height 13
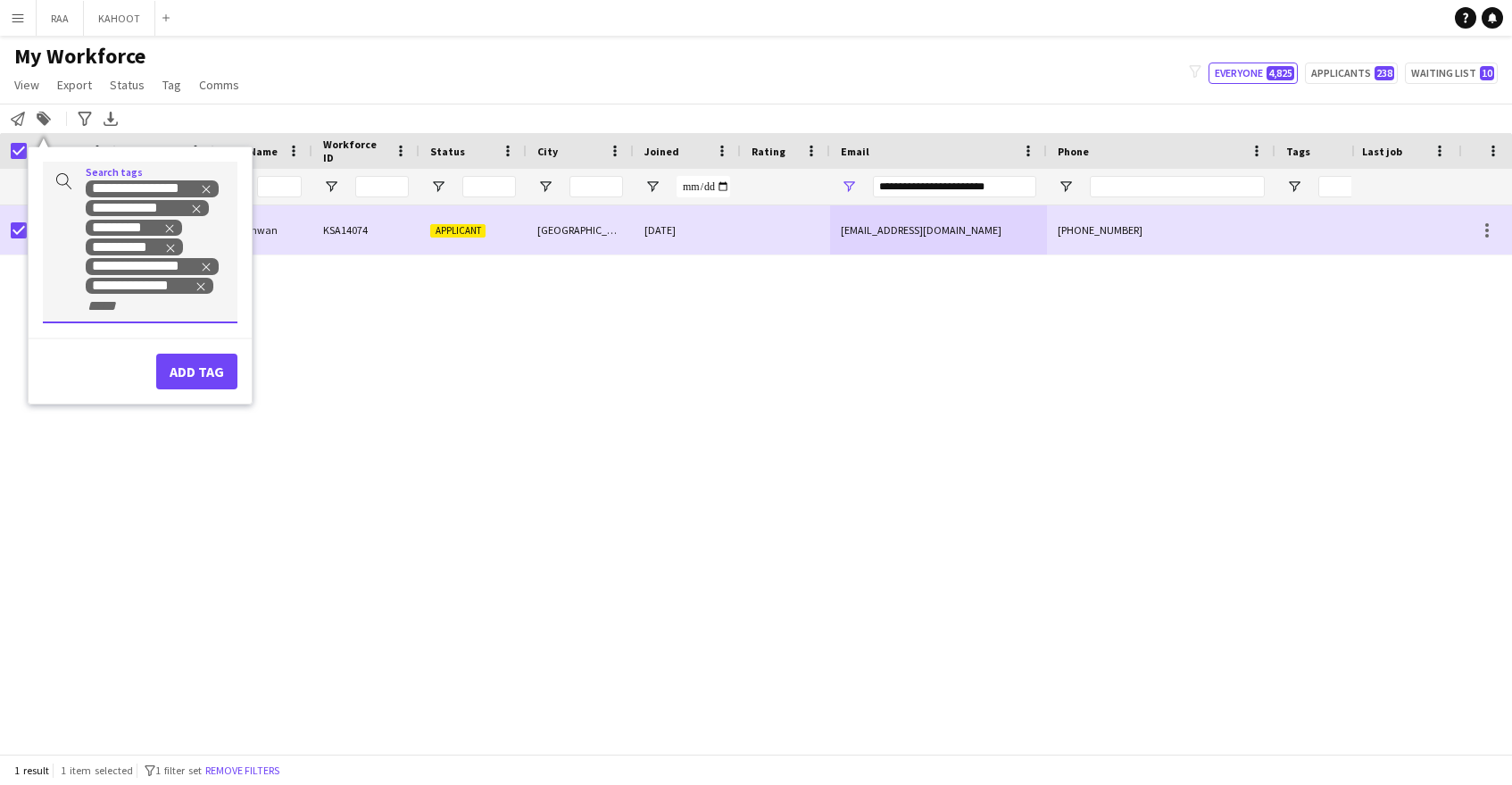
click at [122, 312] on input "+ Tag" at bounding box center [124, 306] width 76 height 16
type input "********"
click at [89, 354] on div "PROTOCOL" at bounding box center [111, 350] width 194 height 43
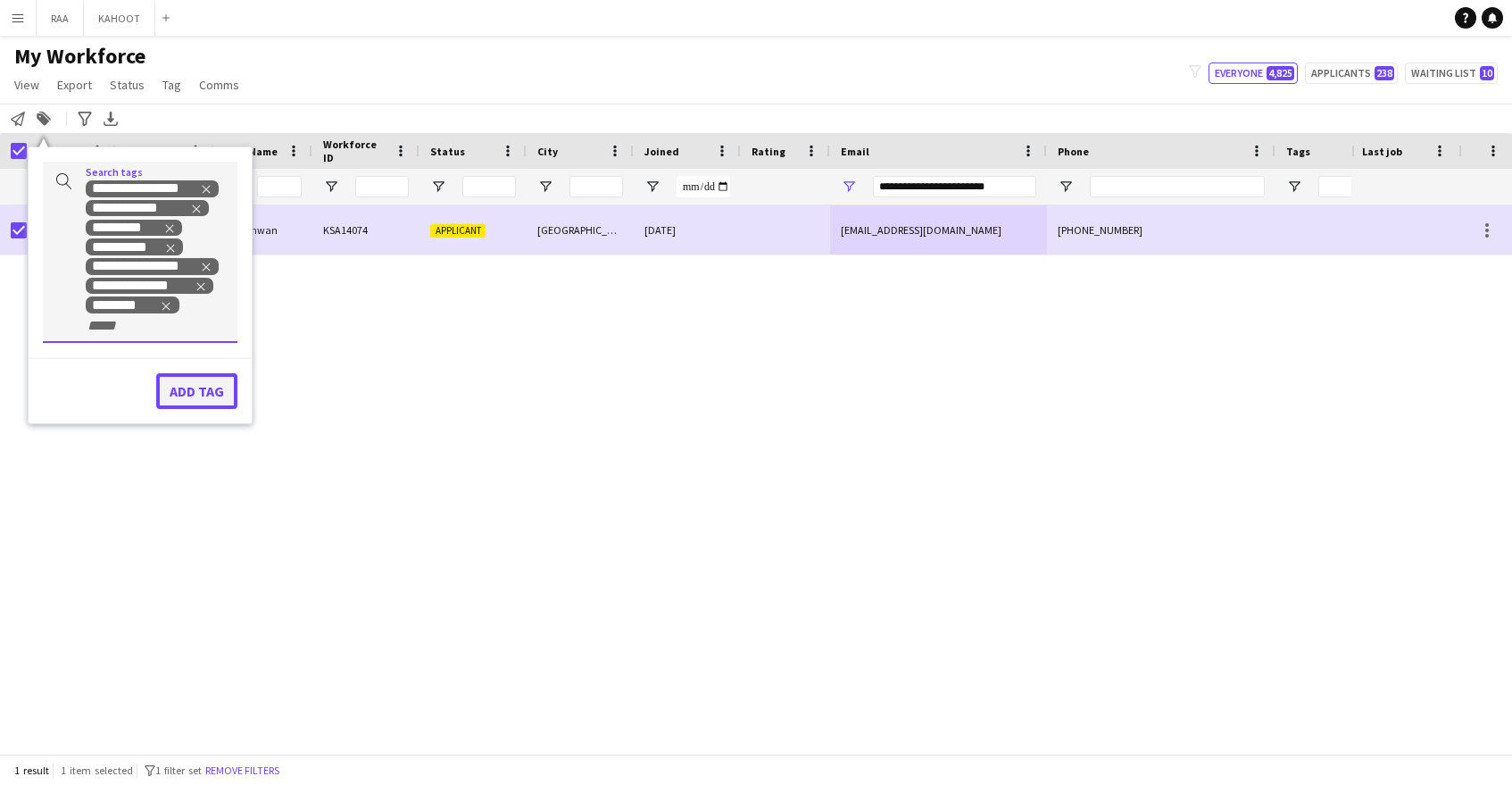
click at [214, 388] on button "Add tag" at bounding box center [197, 391] width 81 height 36
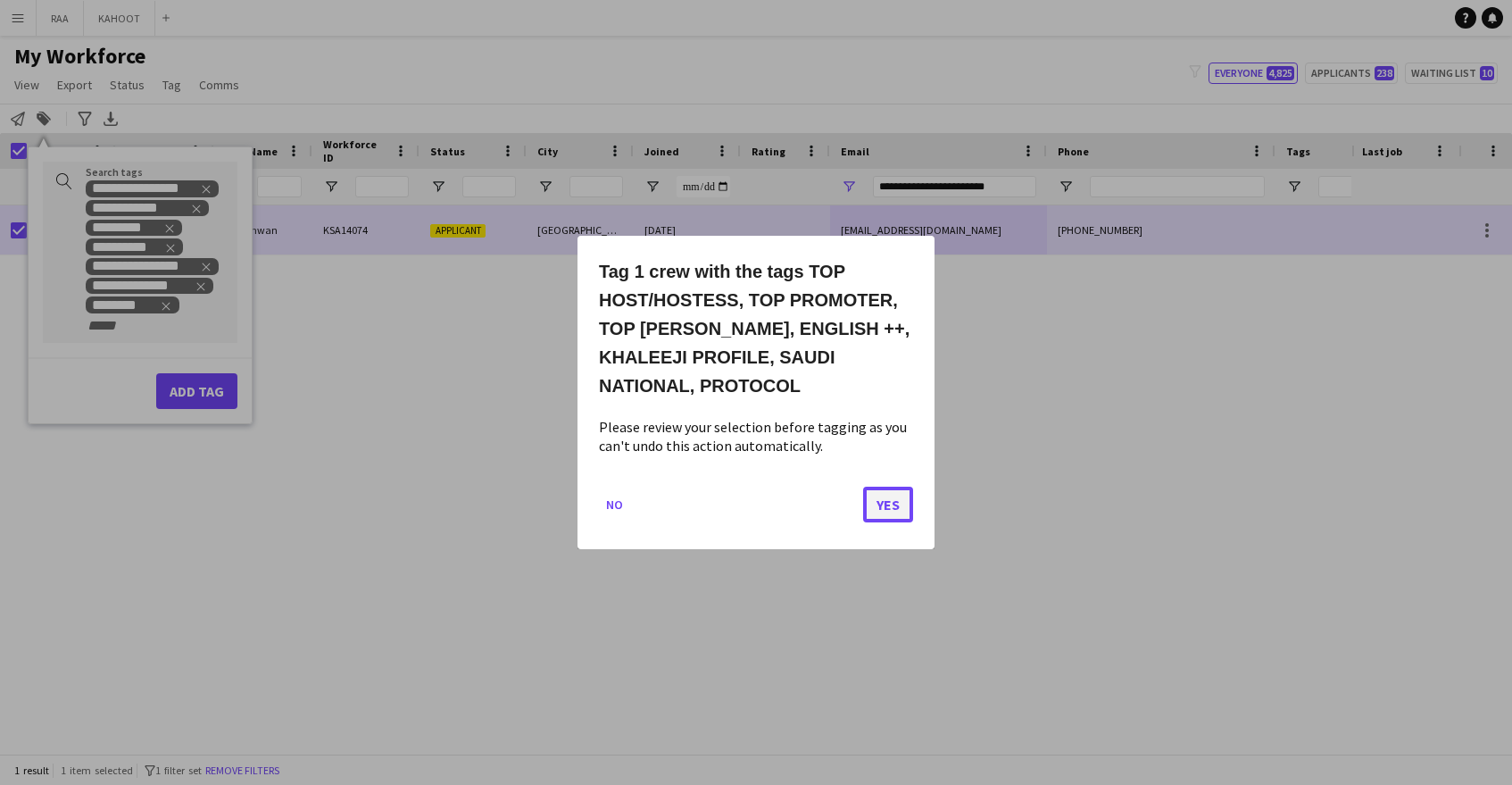
click at [882, 501] on button "Yes" at bounding box center [888, 505] width 50 height 36
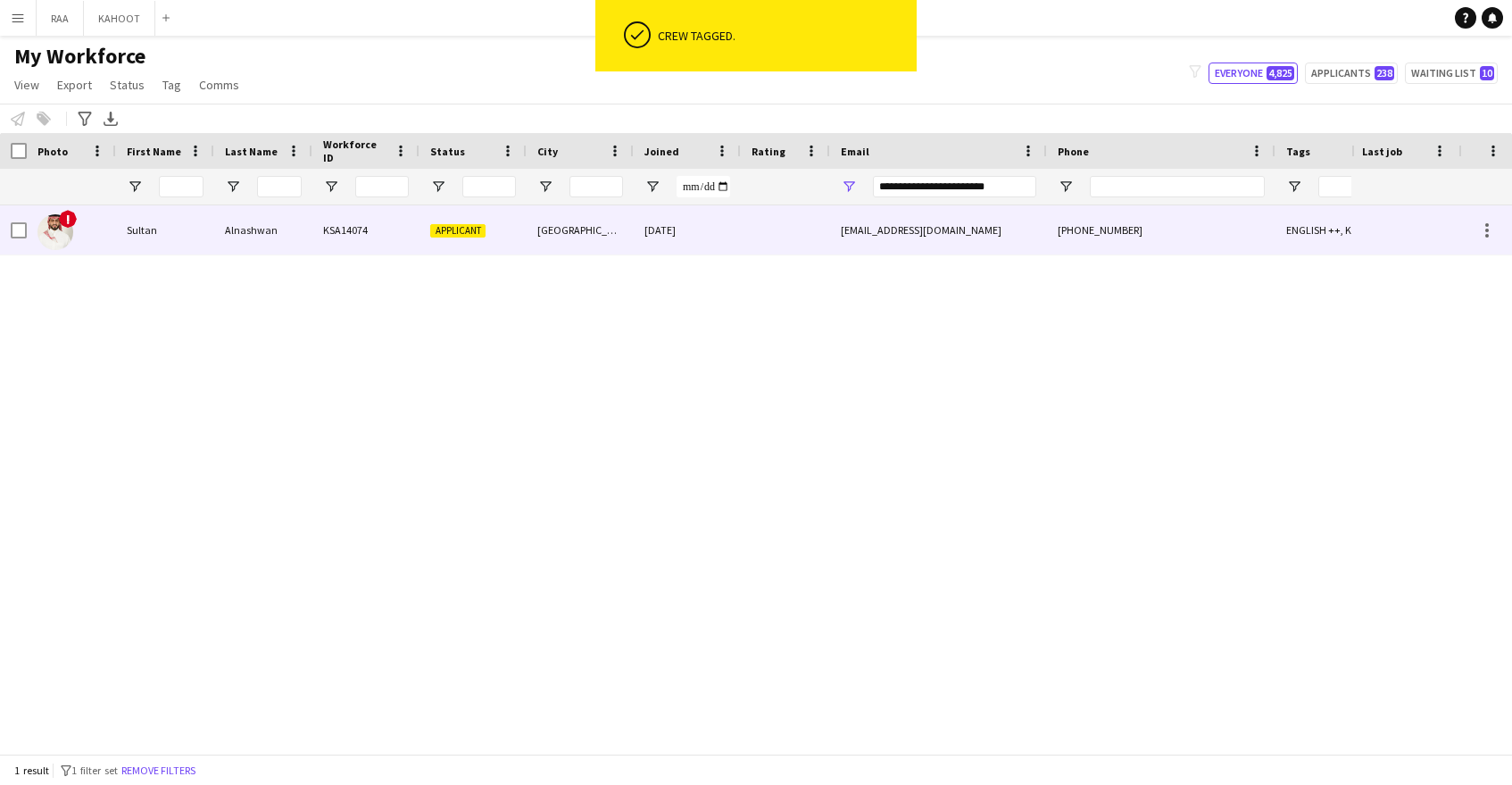
click at [587, 205] on div "[GEOGRAPHIC_DATA]" at bounding box center [580, 229] width 107 height 49
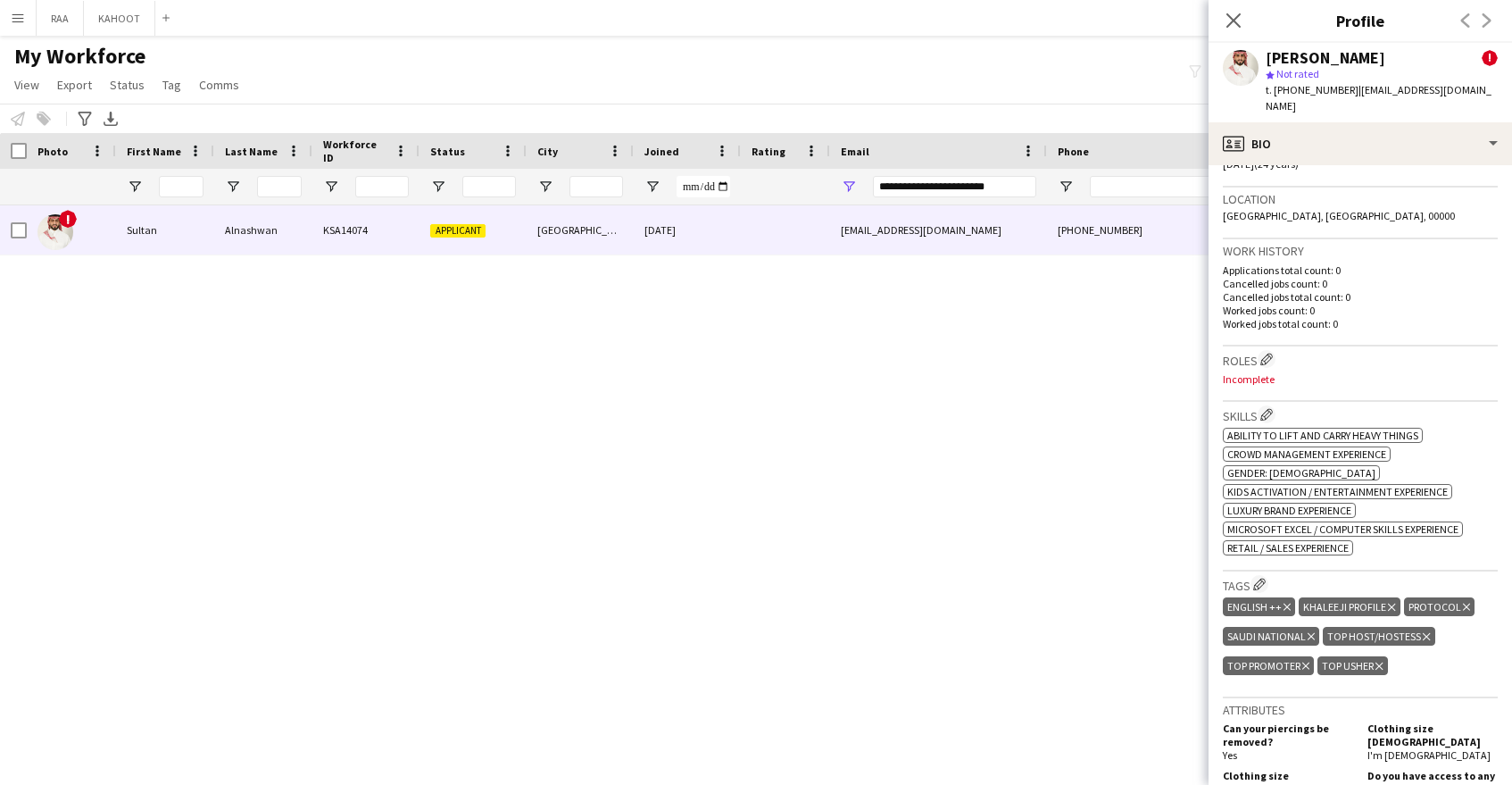
scroll to position [584, 0]
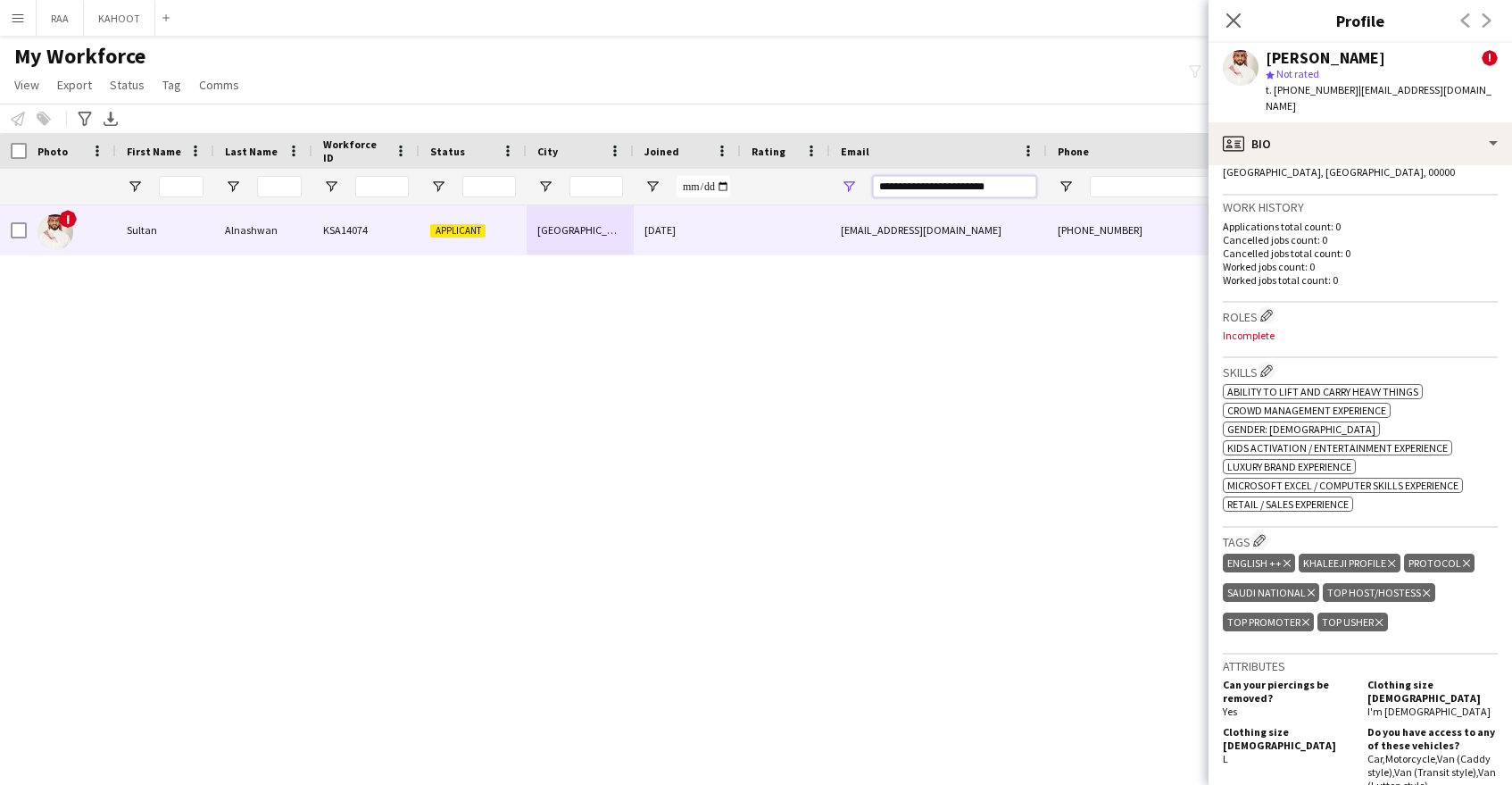
drag, startPoint x: 985, startPoint y: 185, endPoint x: 790, endPoint y: 183, distance: 195.0
click at [790, 183] on div at bounding box center [1017, 187] width 2036 height 36
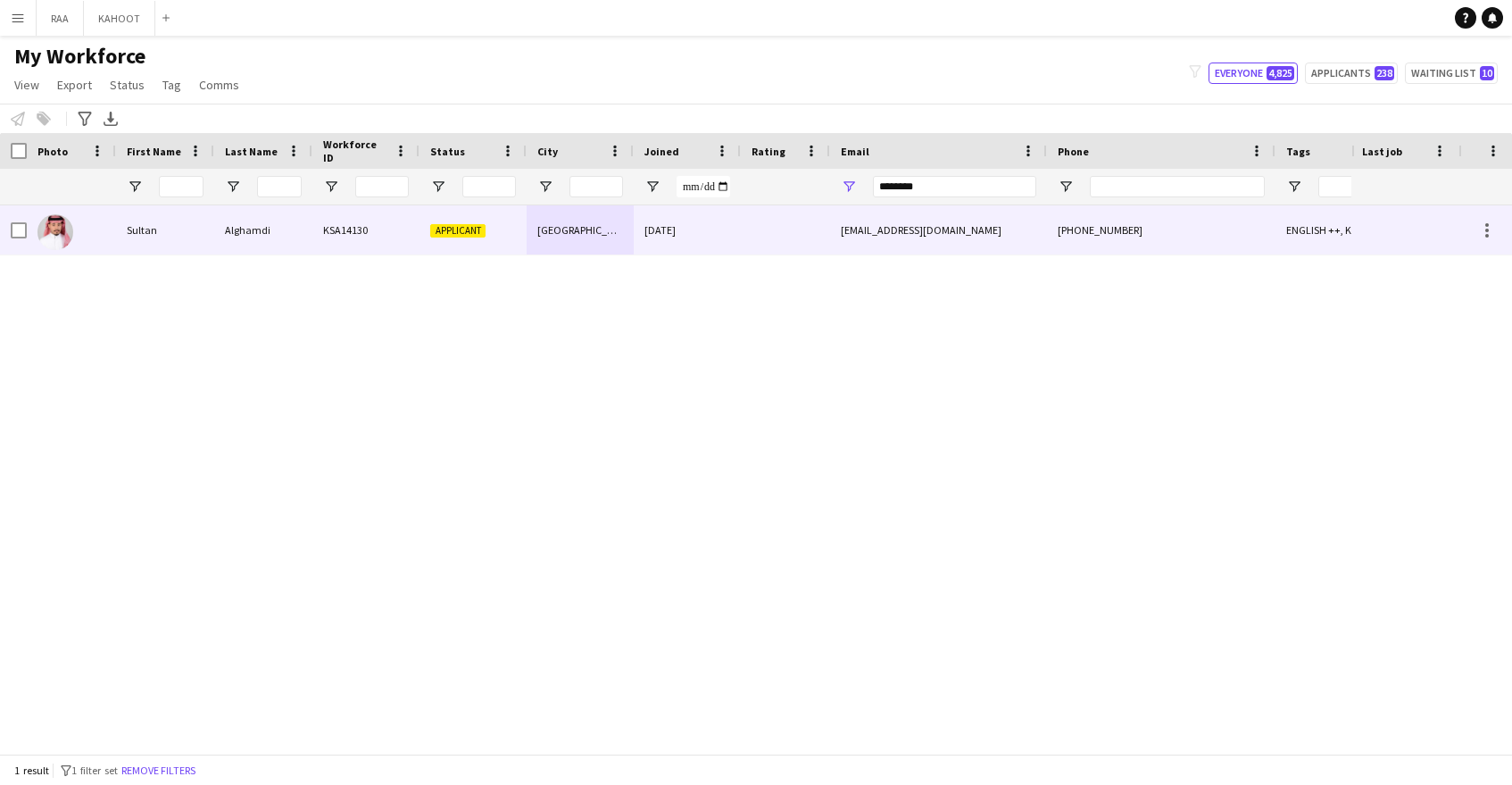
click at [899, 225] on div "sultan22salemm@gmail.com" at bounding box center [938, 229] width 217 height 49
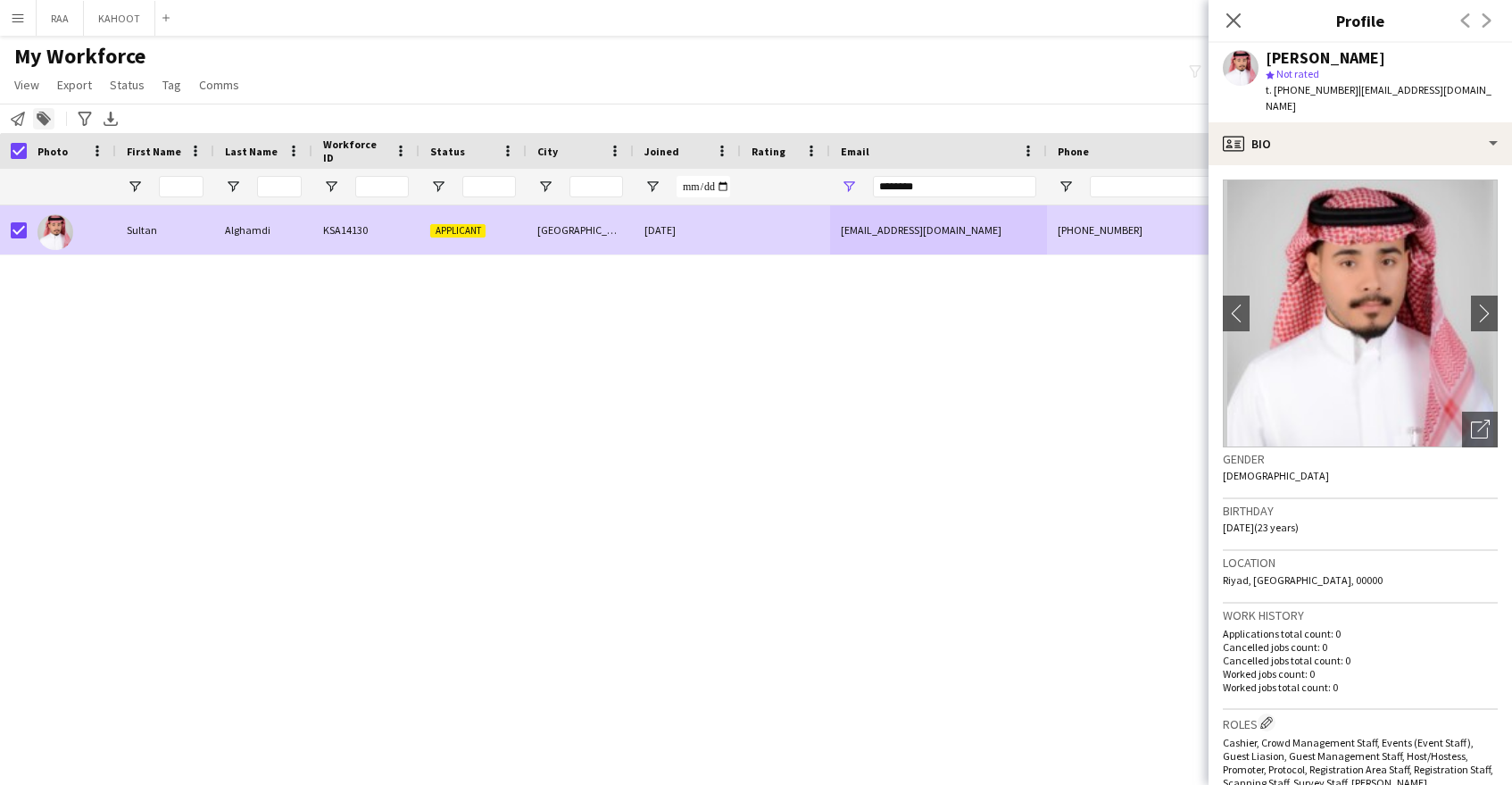
click at [51, 124] on div "Add to tag" at bounding box center [43, 119] width 21 height 21
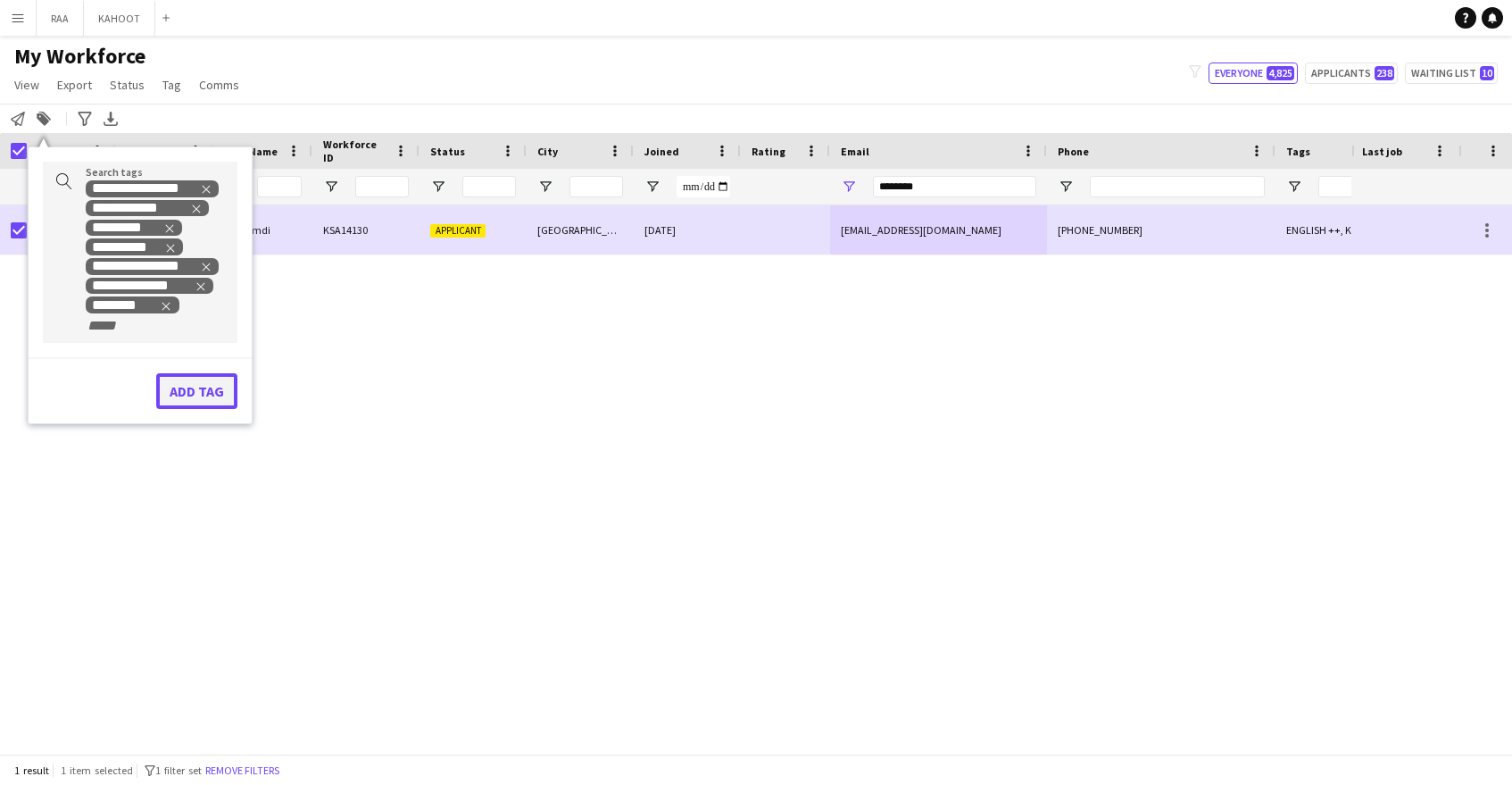
click at [207, 388] on button "Add tag" at bounding box center [197, 391] width 81 height 36
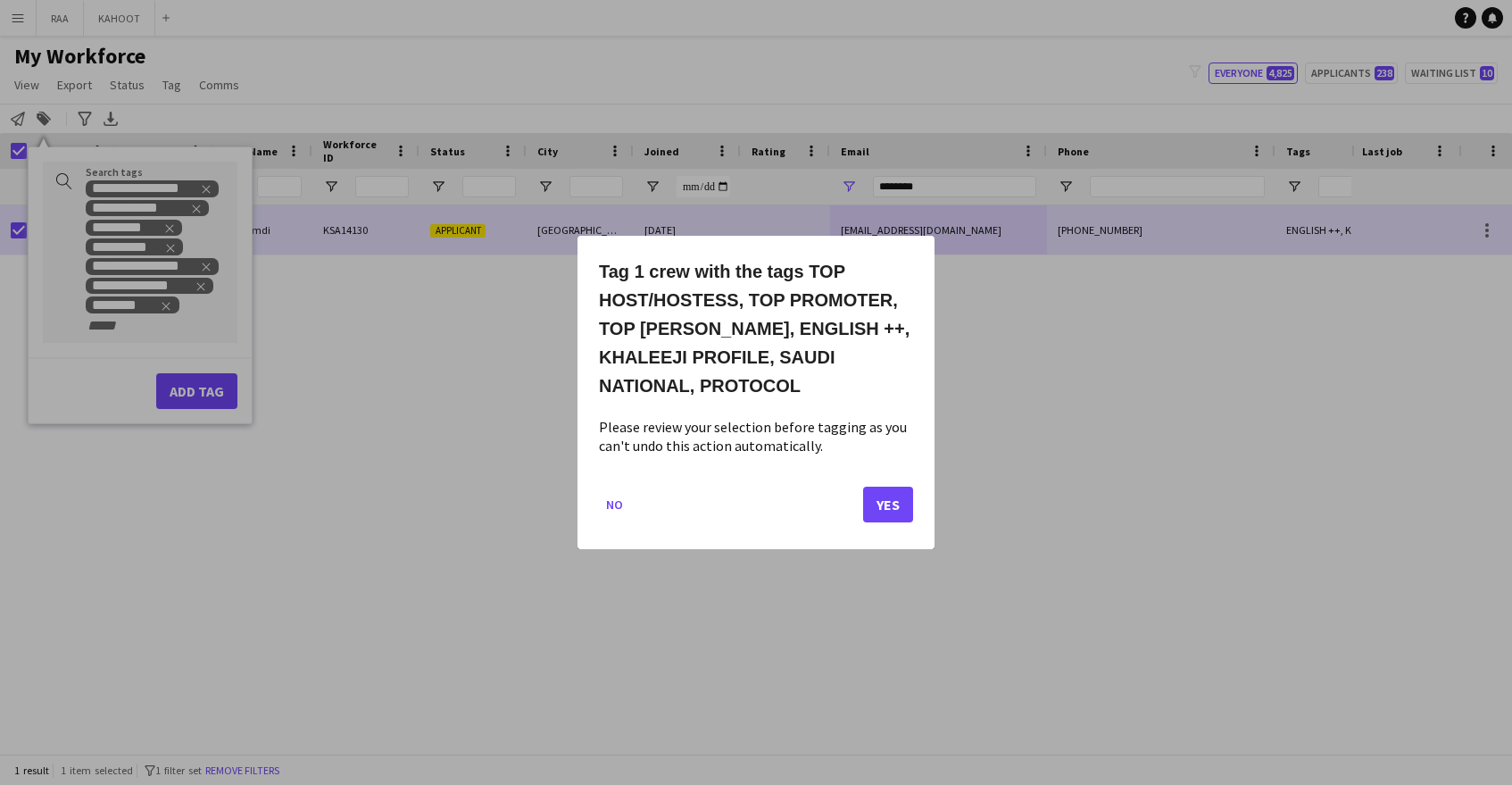
click at [885, 522] on mat-dialog-actions "No Yes" at bounding box center [756, 511] width 314 height 76
click at [896, 506] on button "Yes" at bounding box center [888, 505] width 50 height 36
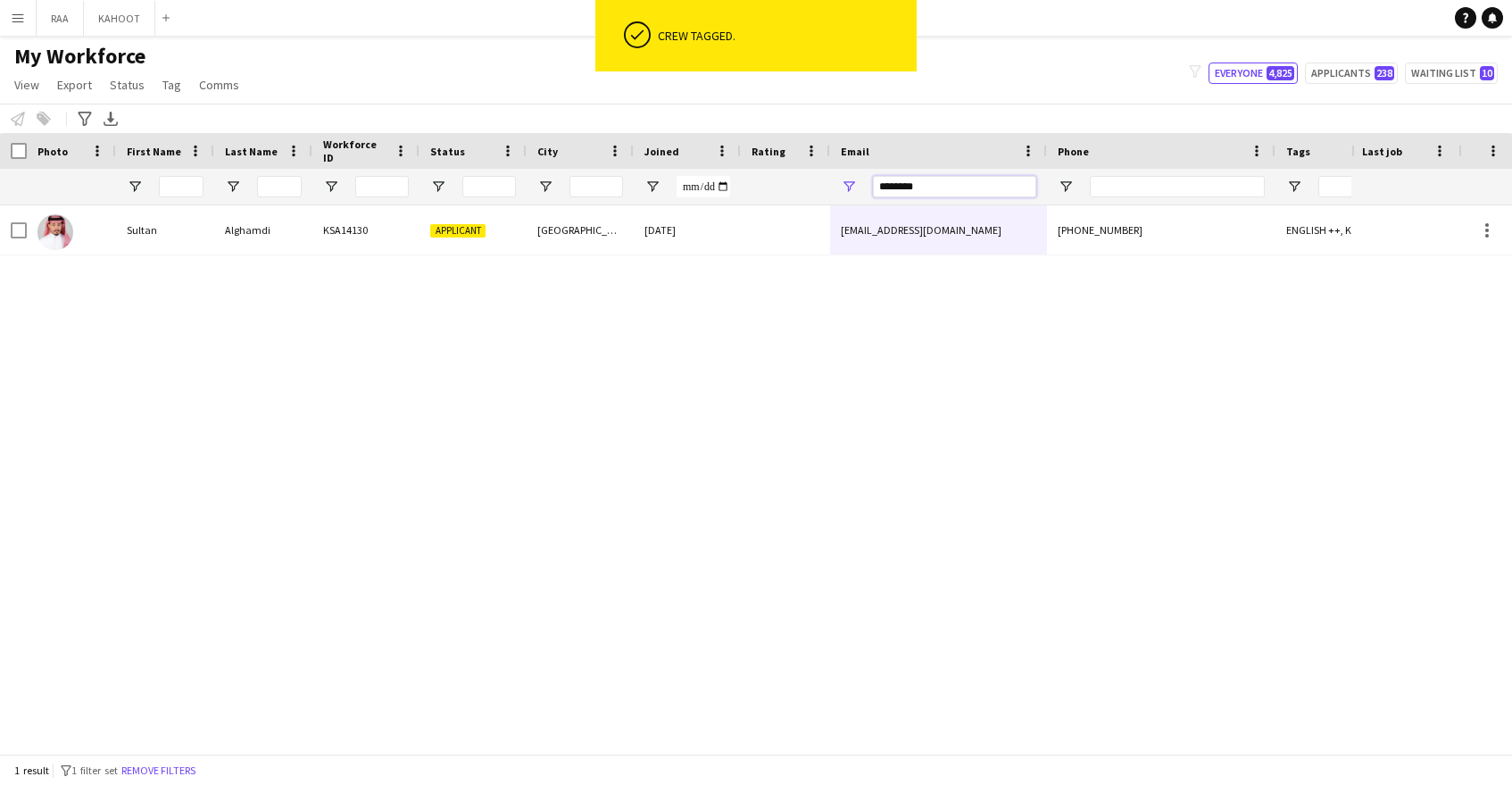
drag, startPoint x: 922, startPoint y: 188, endPoint x: 734, endPoint y: 183, distance: 188.1
click at [734, 183] on div at bounding box center [1017, 187] width 2036 height 36
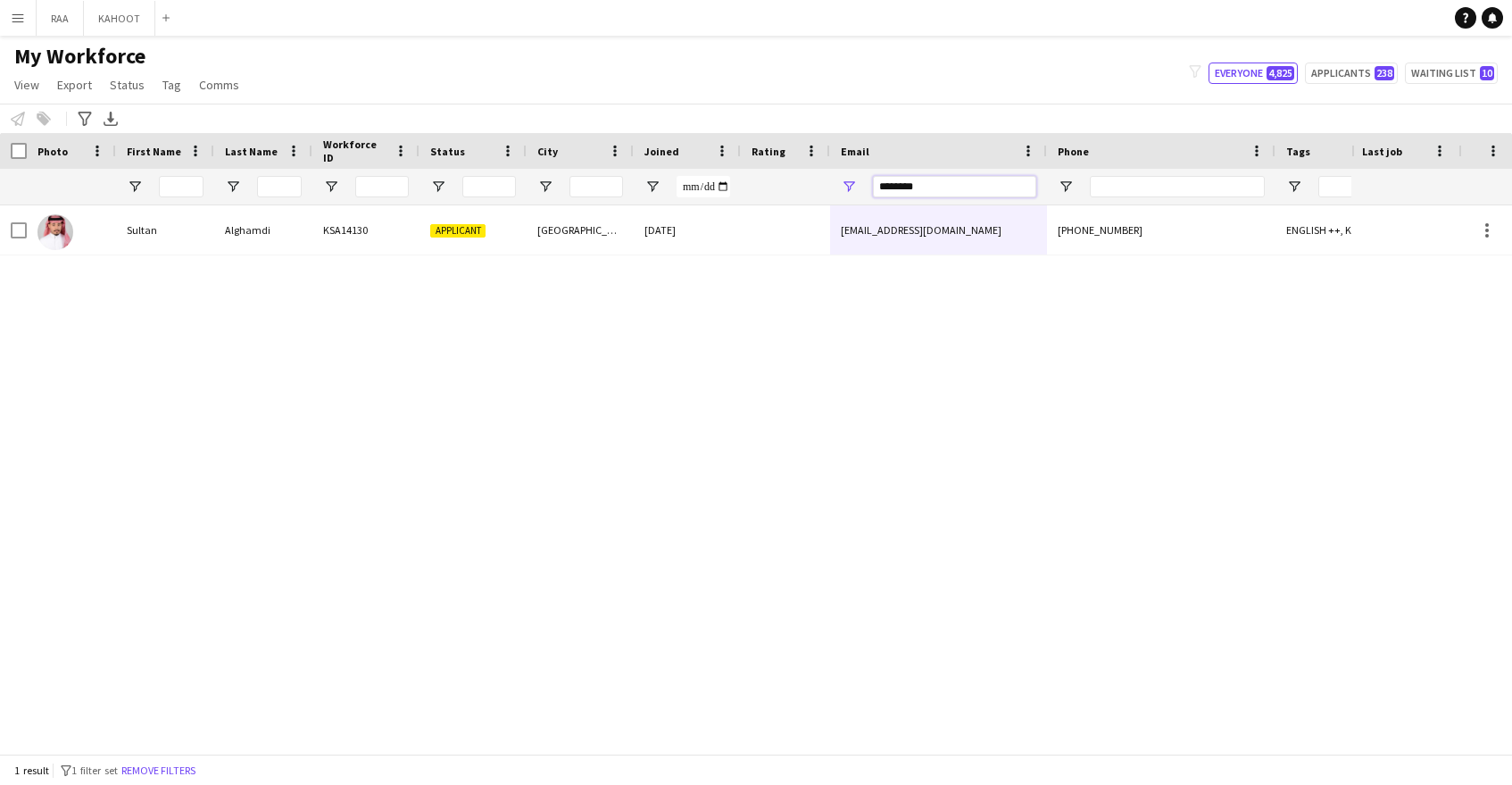
click at [979, 185] on input "********" at bounding box center [955, 187] width 163 height 21
drag, startPoint x: 933, startPoint y: 187, endPoint x: 755, endPoint y: 182, distance: 178.1
click at [757, 182] on div at bounding box center [1017, 187] width 2036 height 36
paste input "**********"
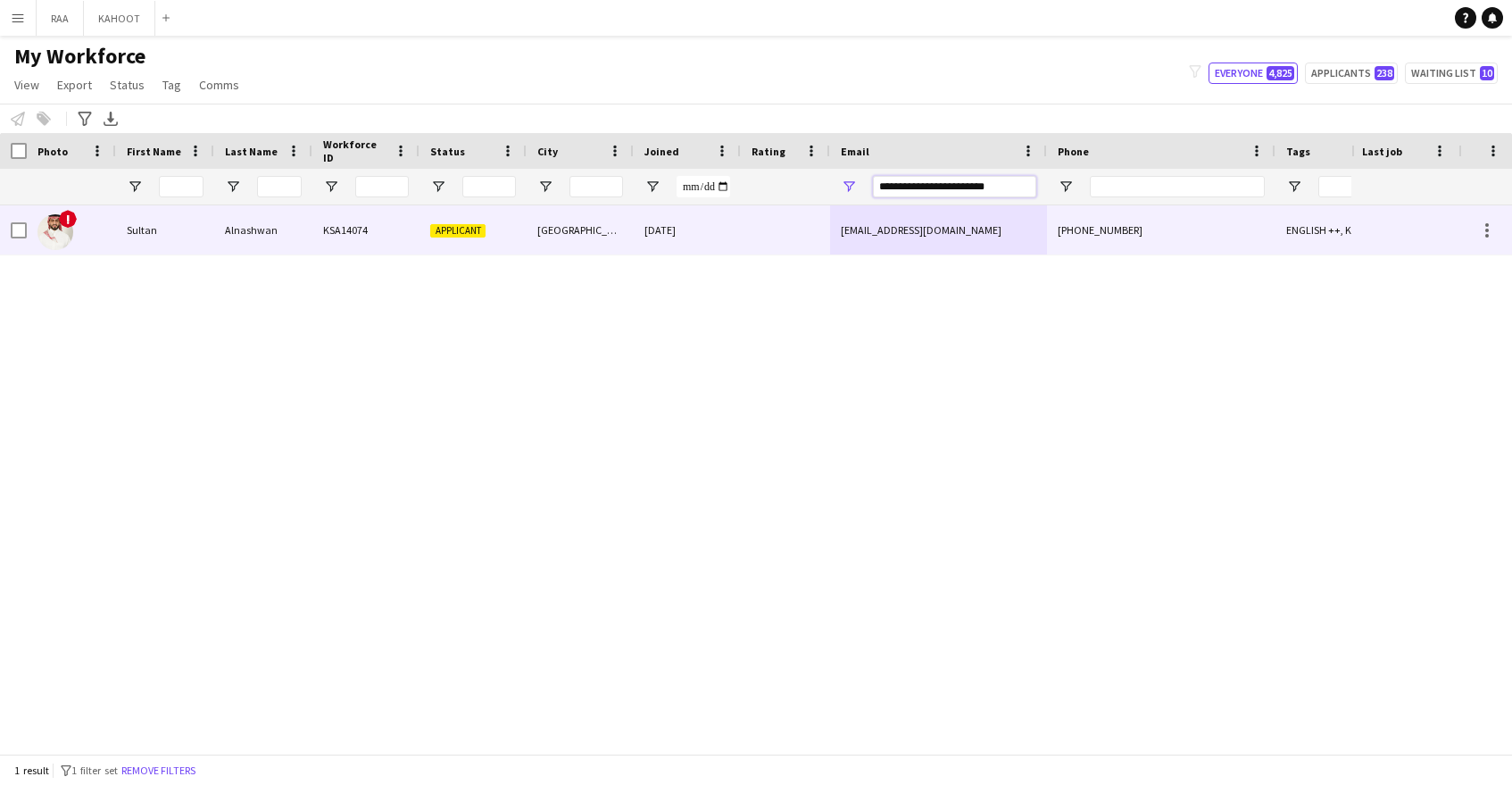
type input "**********"
click at [874, 250] on div "sultanalnshwan@gmail.com" at bounding box center [938, 229] width 217 height 49
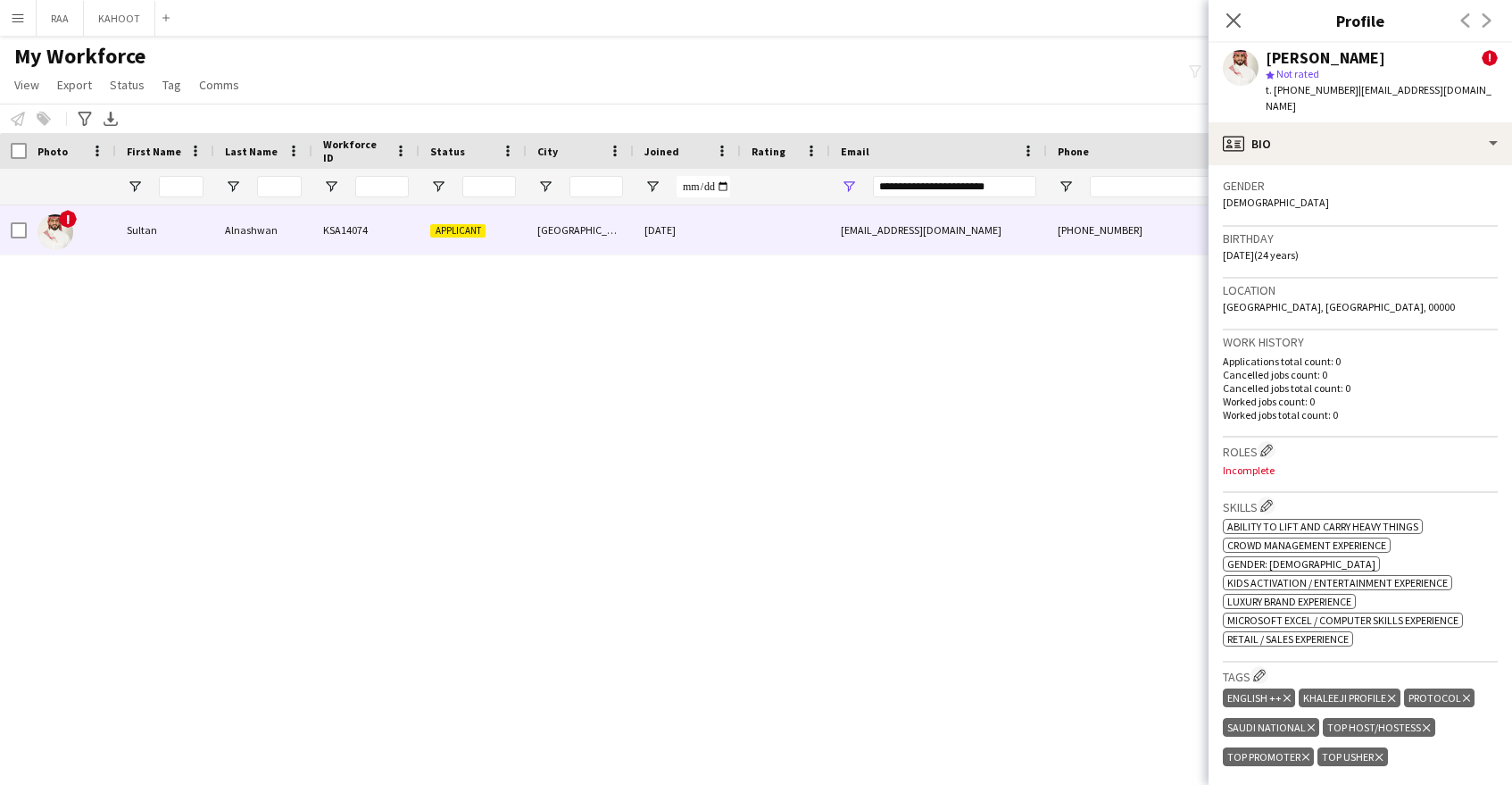
scroll to position [451, 0]
click at [1268, 442] on app-icon "Edit crew company roles" at bounding box center [1267, 448] width 13 height 13
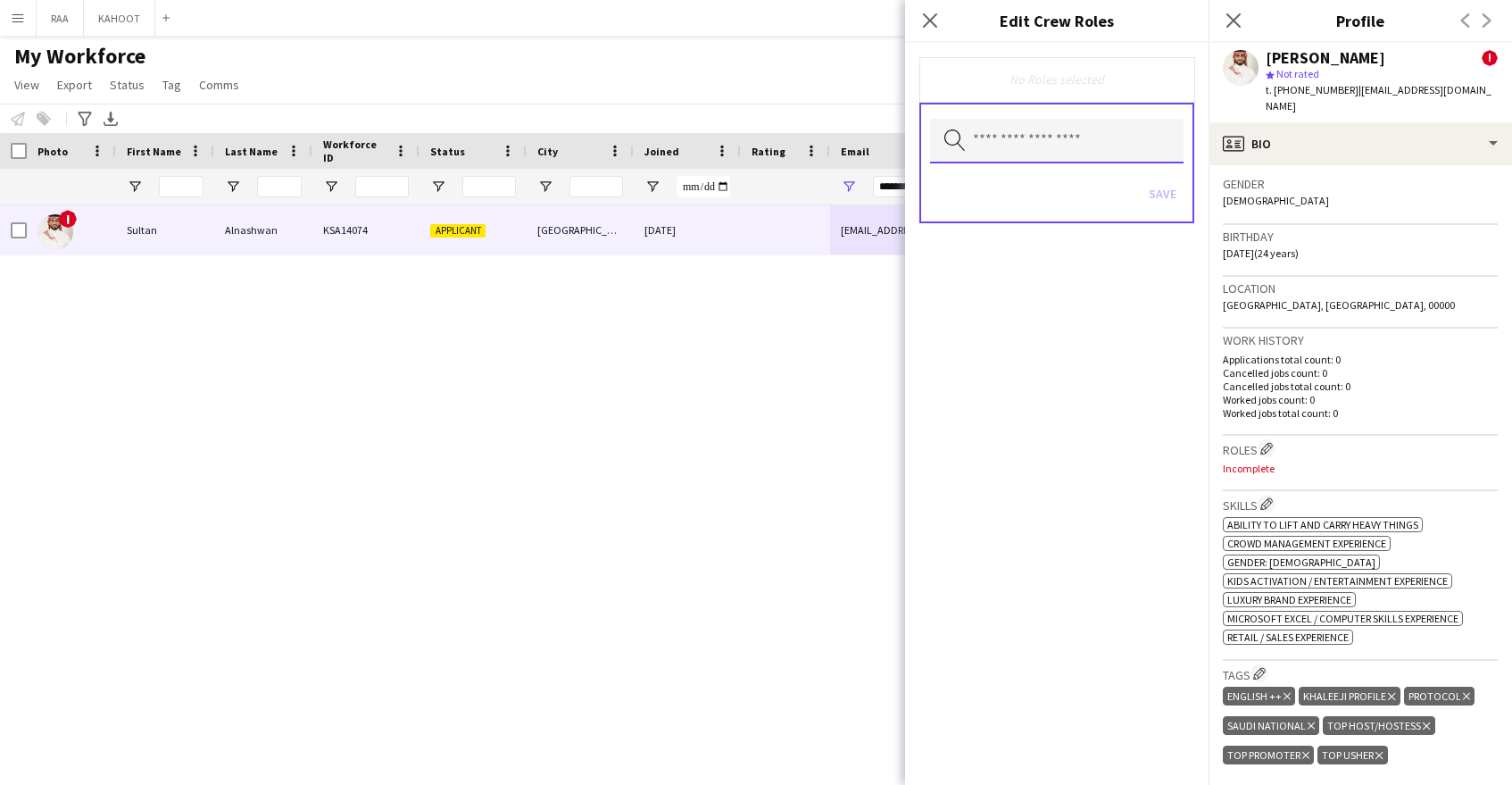
click at [1062, 153] on input "text" at bounding box center [1057, 141] width 253 height 44
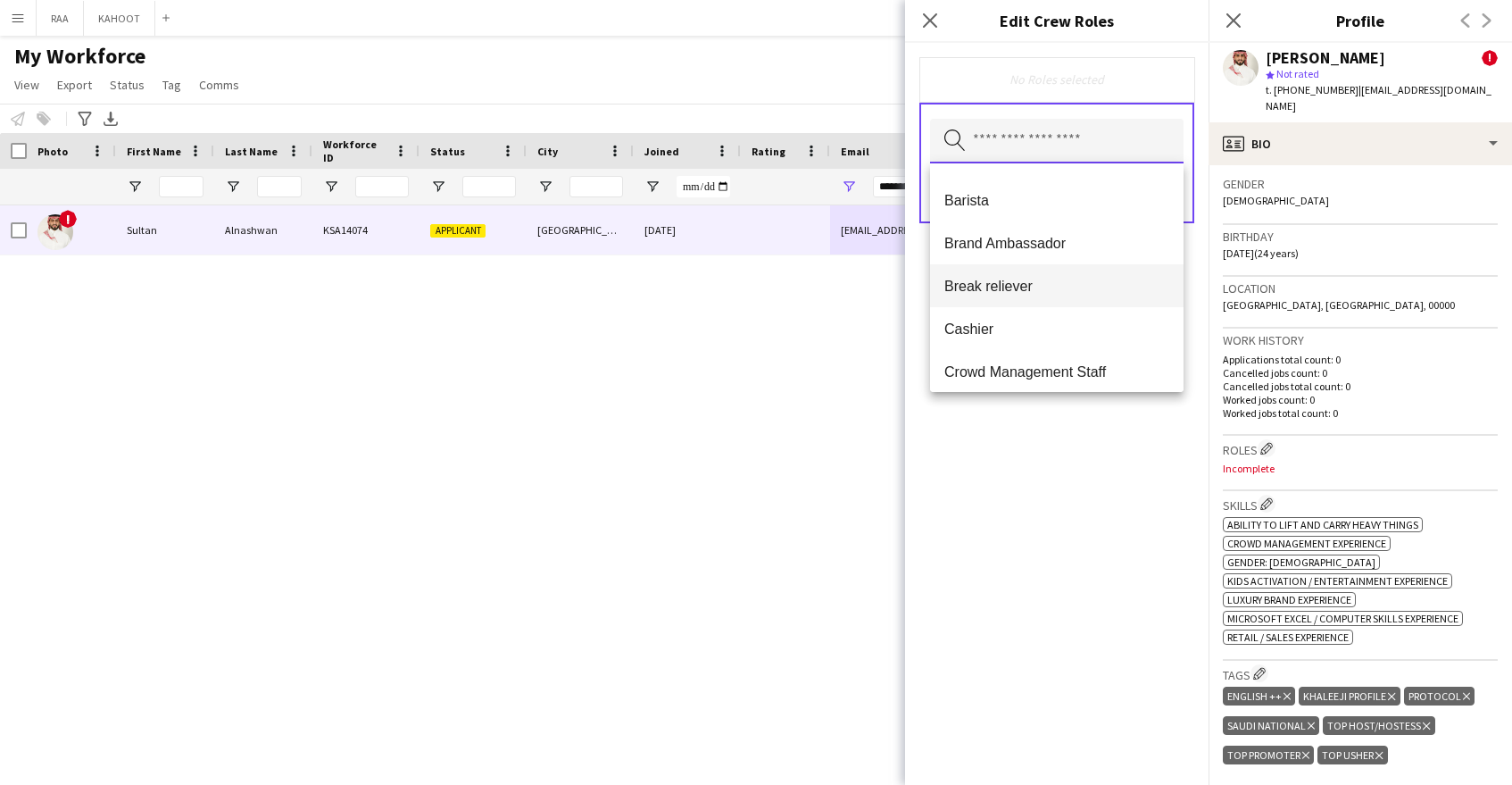
scroll to position [85, 0]
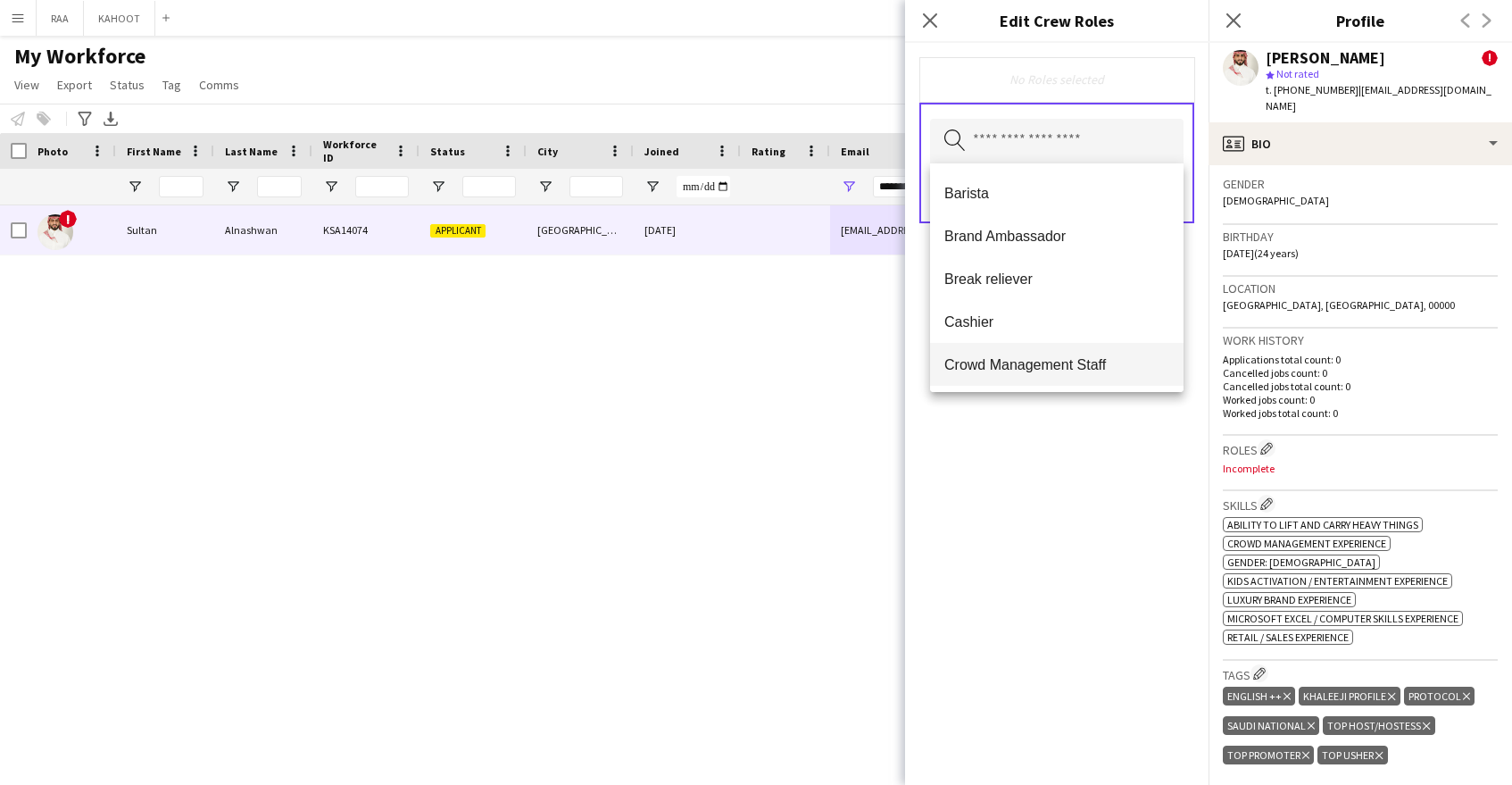
click at [1071, 357] on span "Crowd Management Staff" at bounding box center [1056, 365] width 225 height 17
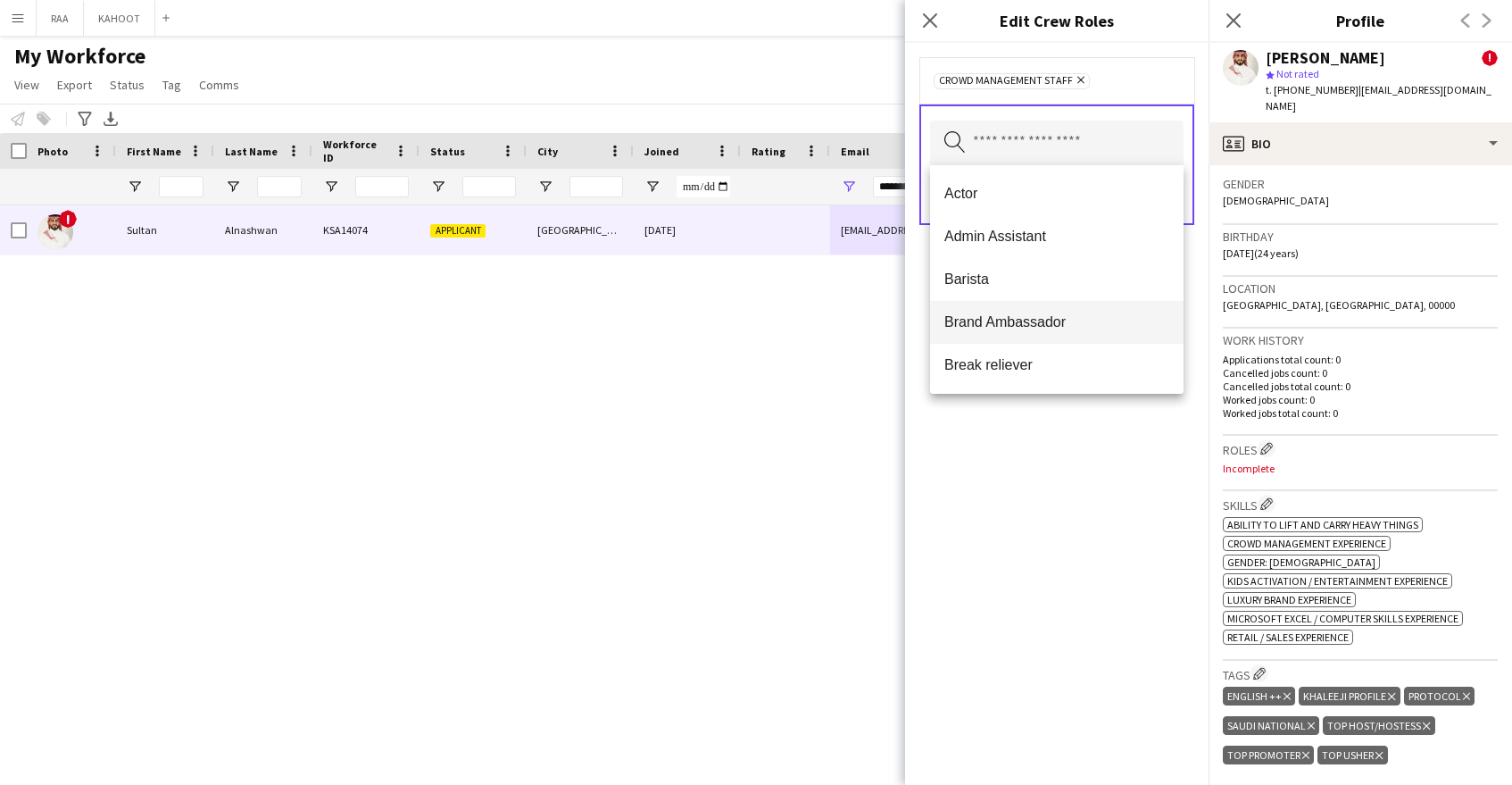
click at [1062, 330] on span "Brand Ambassador" at bounding box center [1056, 322] width 225 height 17
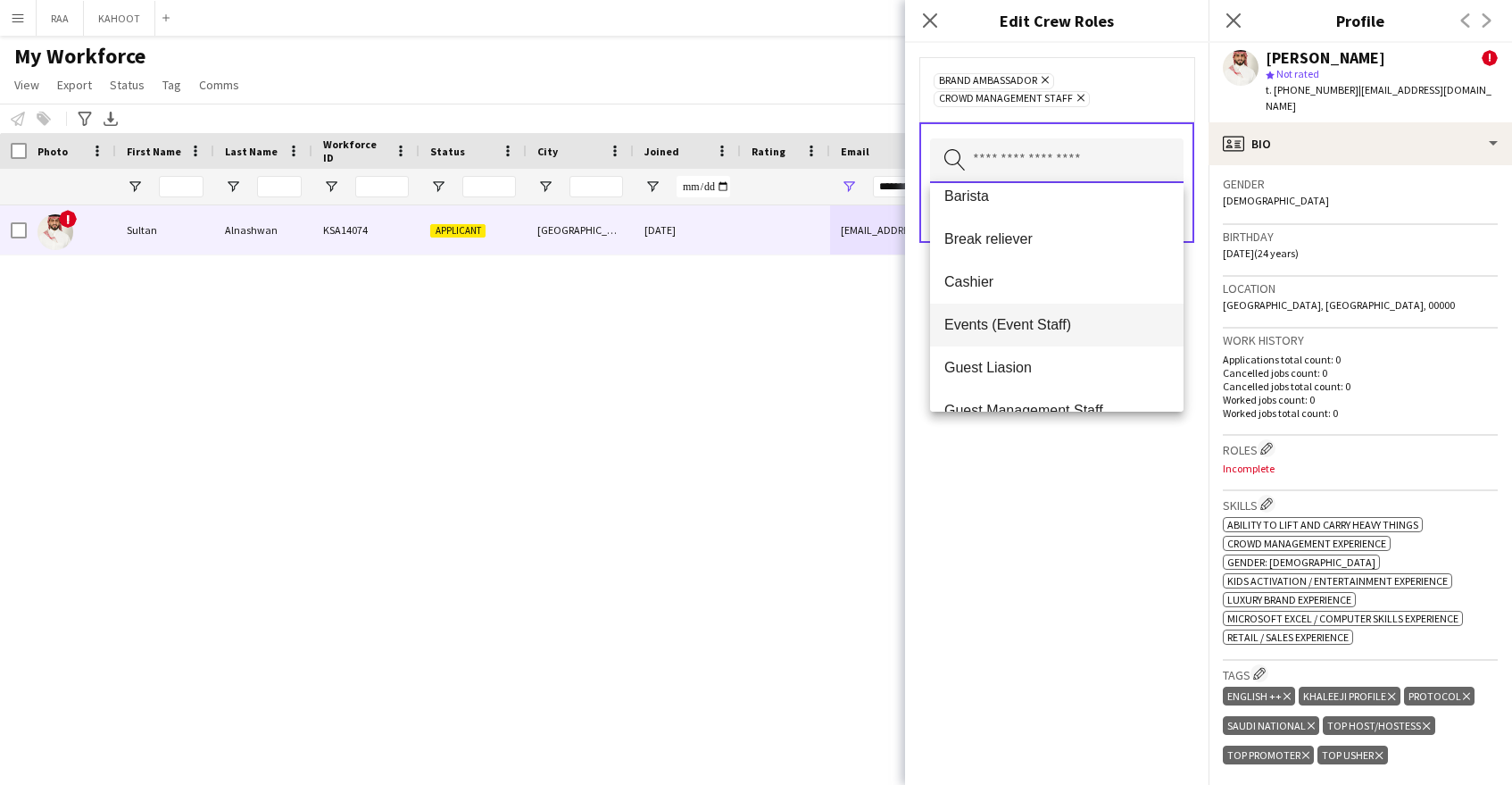
scroll to position [130, 0]
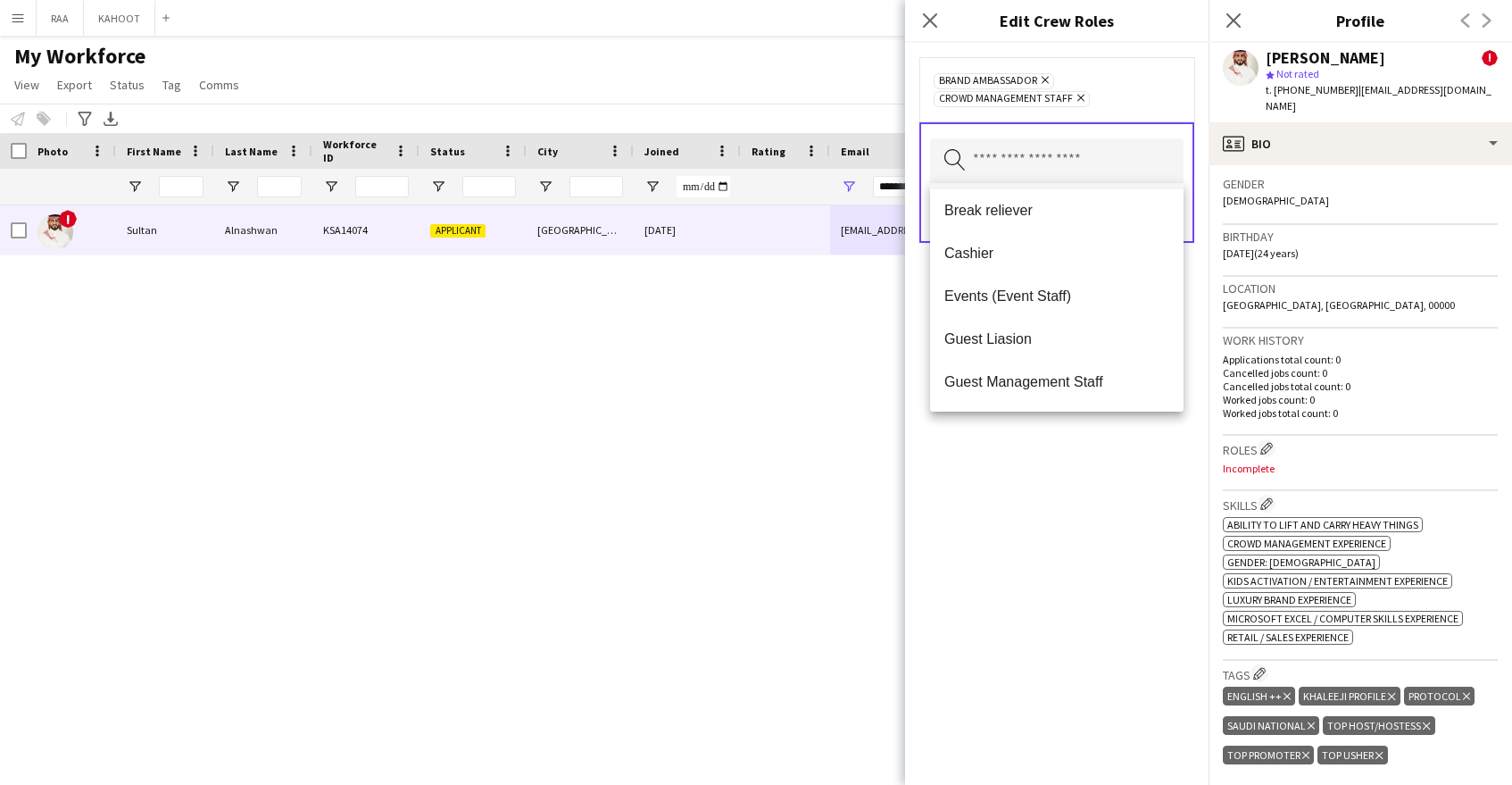
click at [1048, 296] on span "Events (Event Staff)" at bounding box center [1056, 296] width 225 height 17
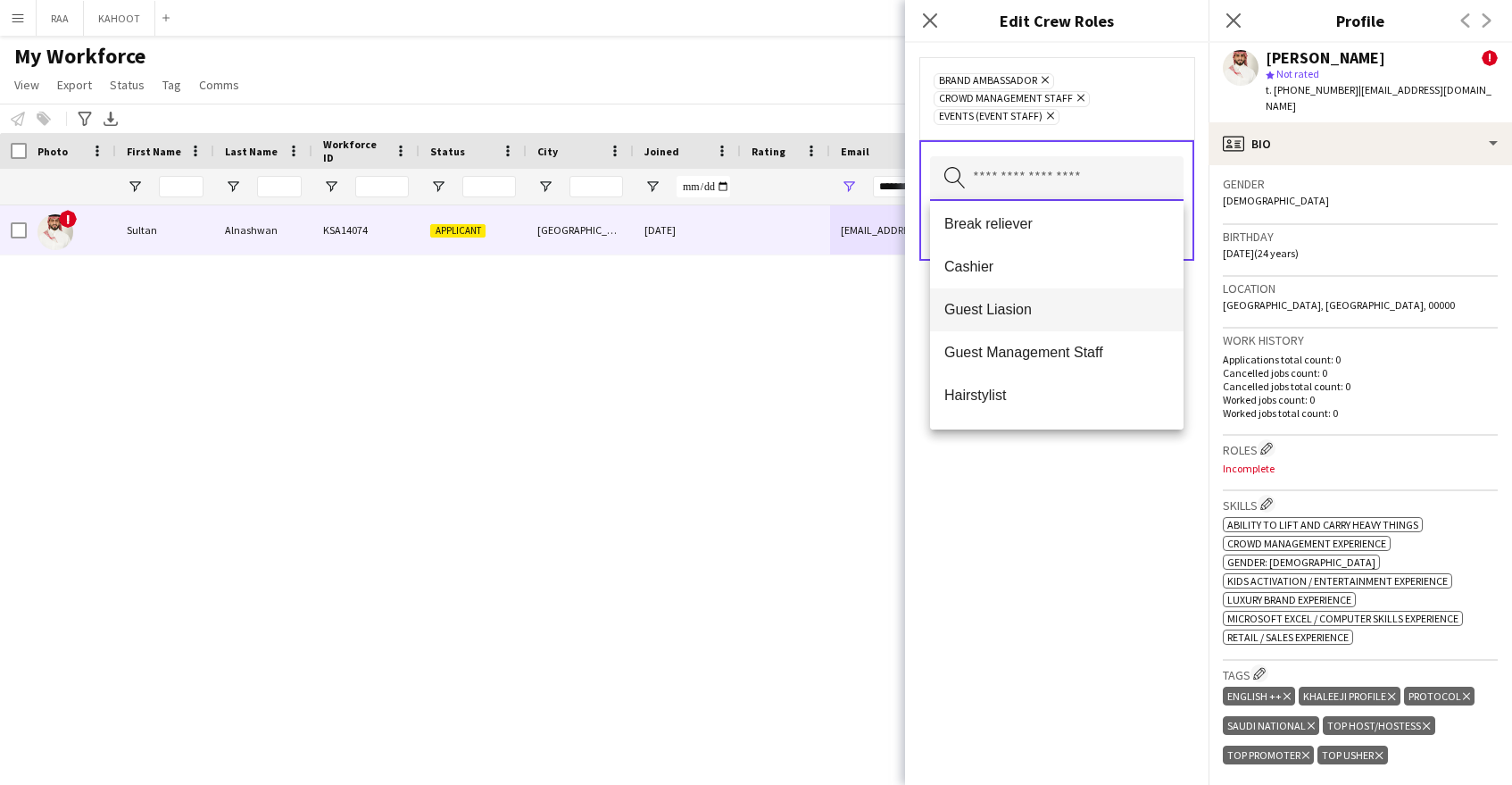
scroll to position [135, 0]
drag, startPoint x: 1048, startPoint y: 300, endPoint x: 1048, endPoint y: 311, distance: 11.0
click at [1047, 300] on span "Guest Liasion" at bounding box center [1056, 308] width 225 height 17
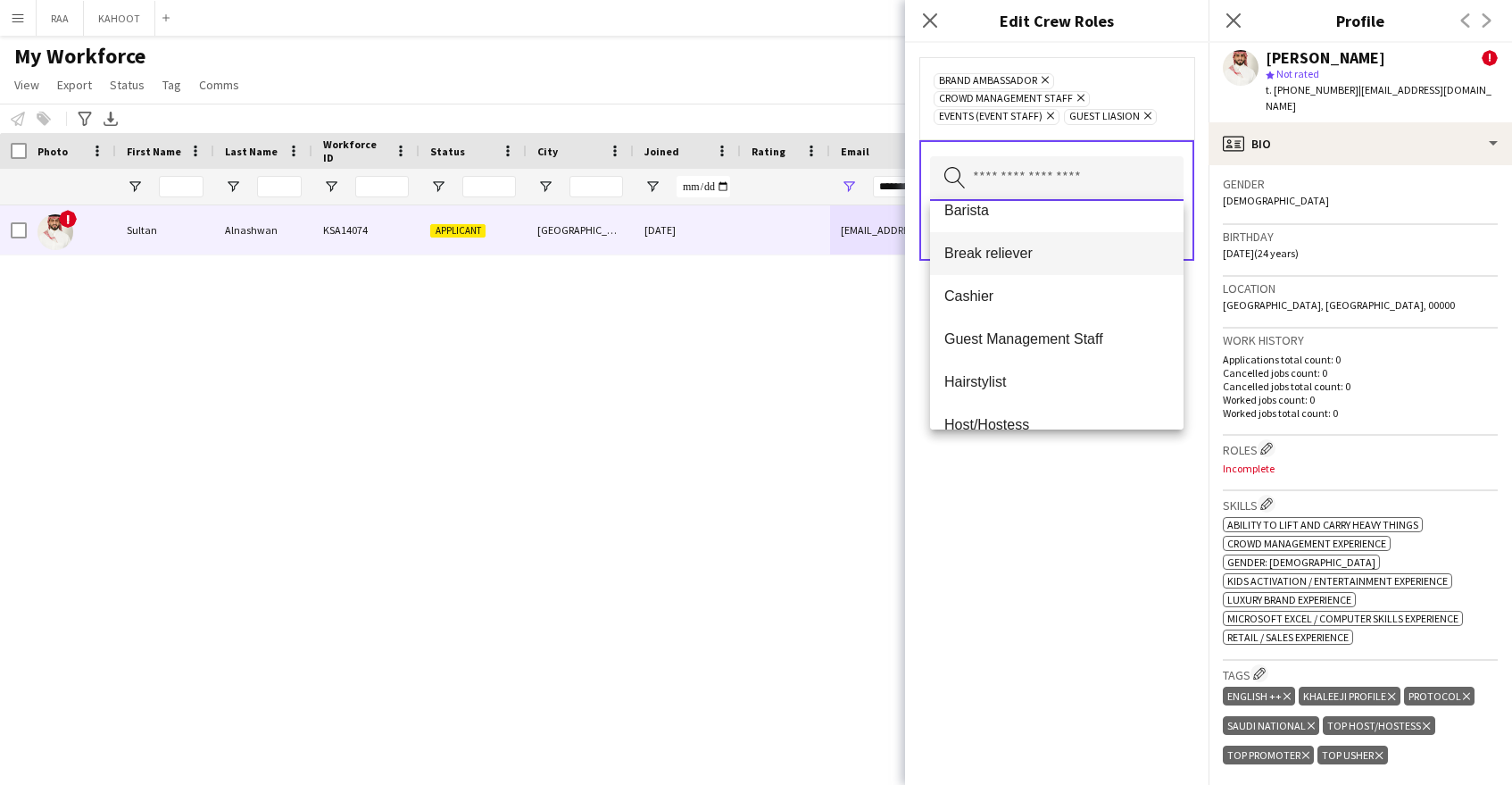
scroll to position [151, 0]
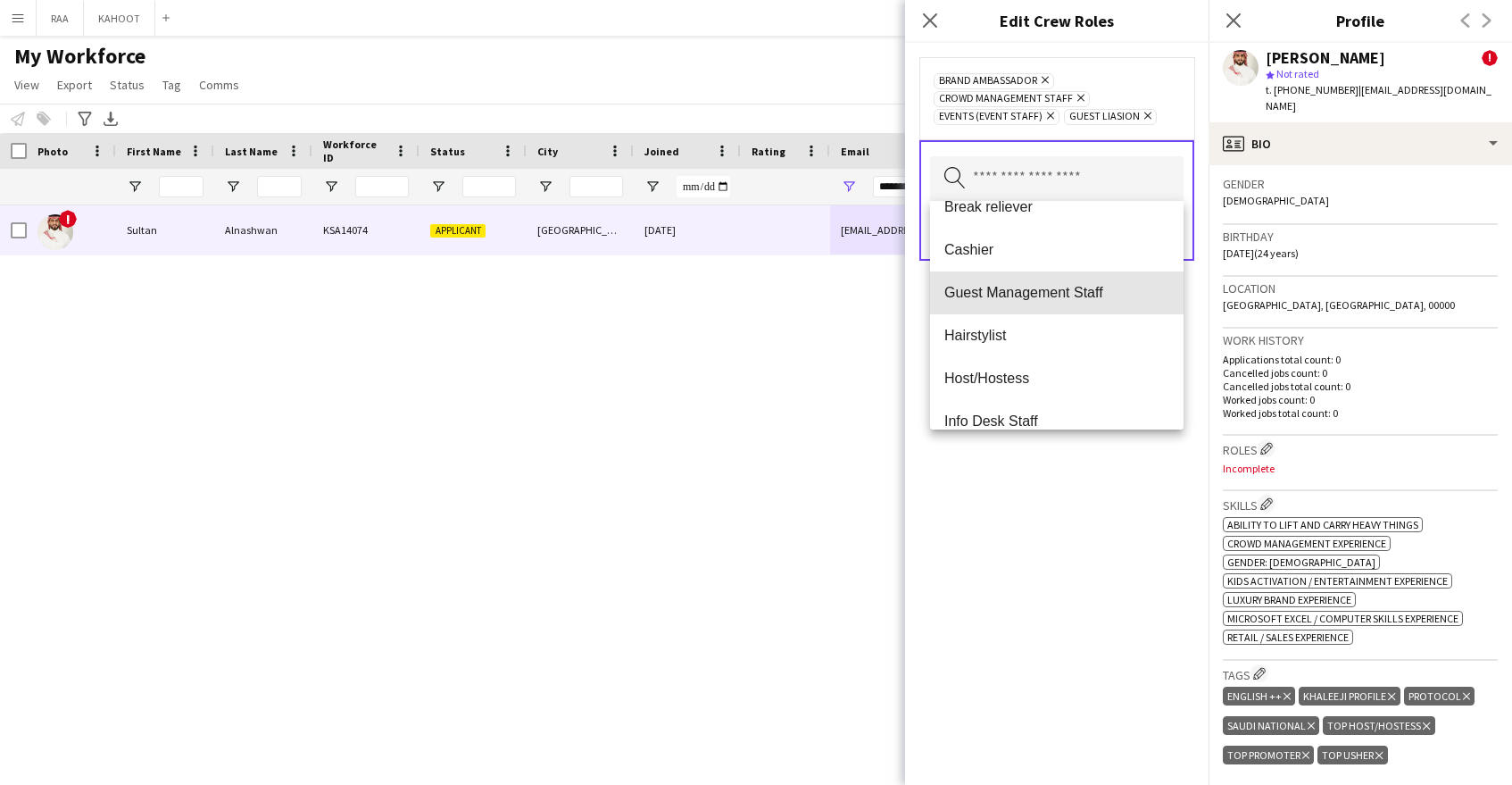
drag, startPoint x: 1066, startPoint y: 297, endPoint x: 1066, endPoint y: 308, distance: 11.0
click at [1066, 297] on span "Guest Management Staff" at bounding box center [1056, 293] width 225 height 17
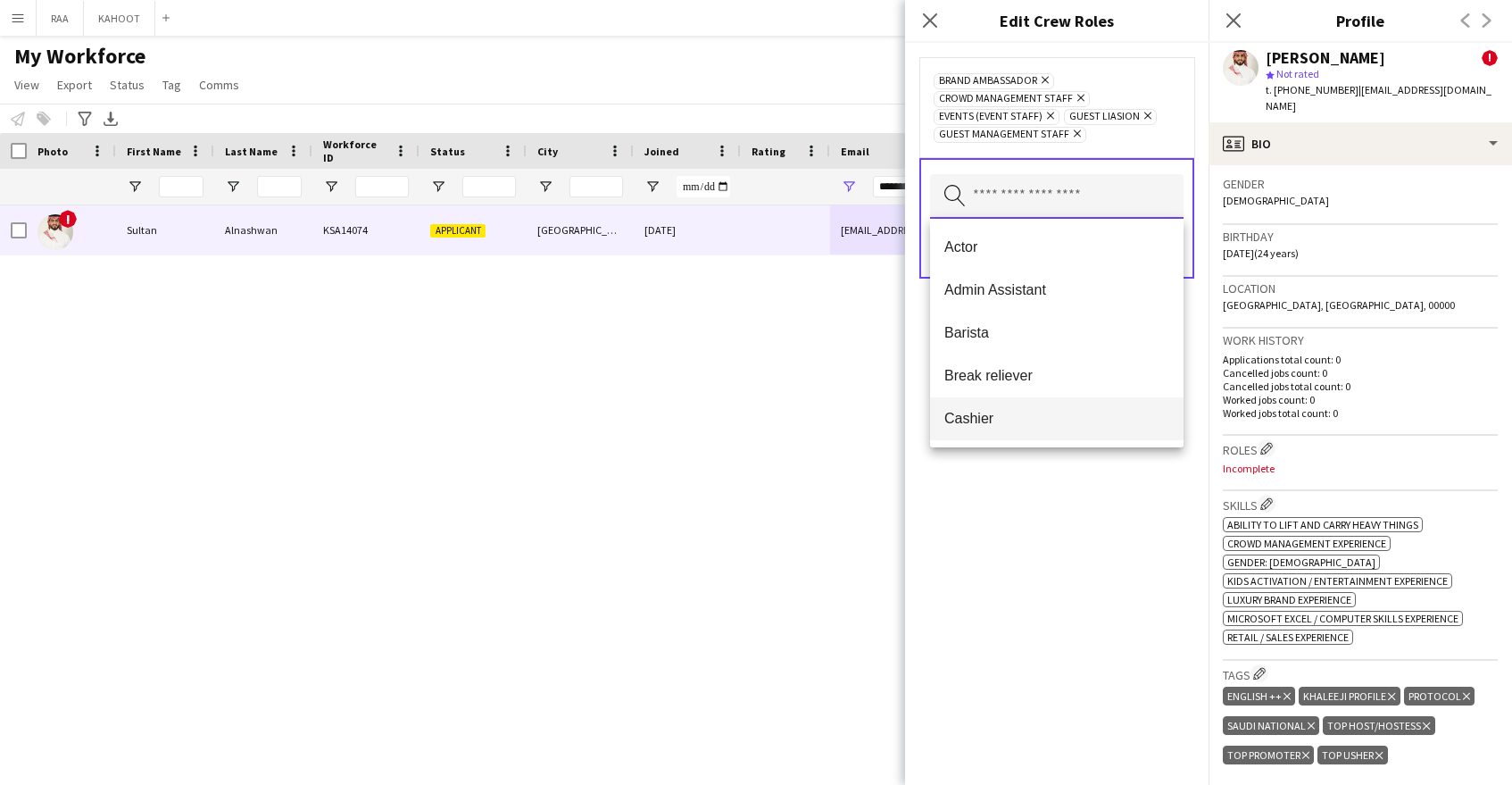
scroll to position [127, 0]
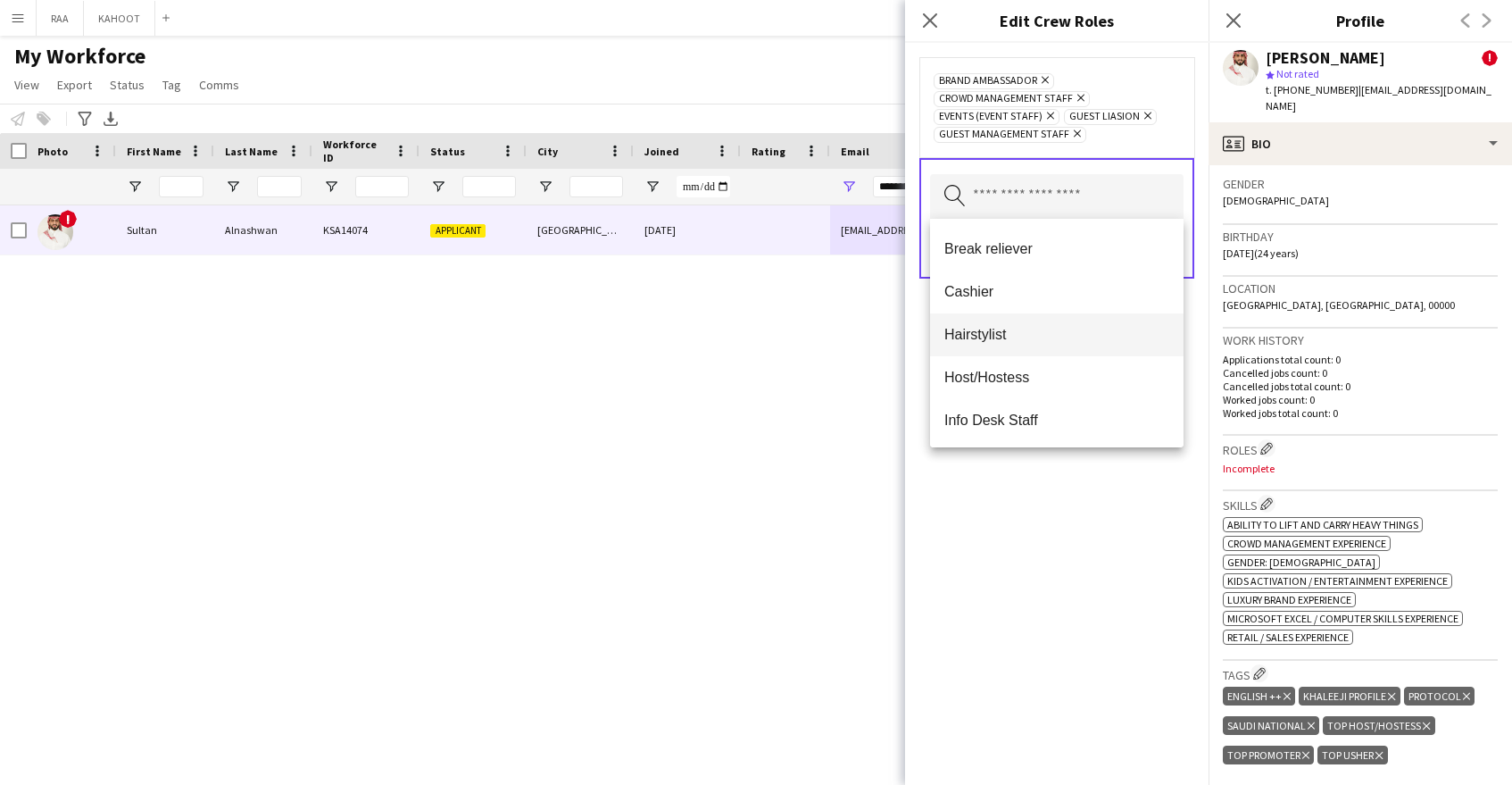
click at [1079, 330] on mat-option "Hairstylist" at bounding box center [1057, 334] width 253 height 43
click at [1155, 134] on icon "Remove" at bounding box center [1159, 133] width 12 height 12
click at [1073, 205] on input "text" at bounding box center [1057, 196] width 253 height 44
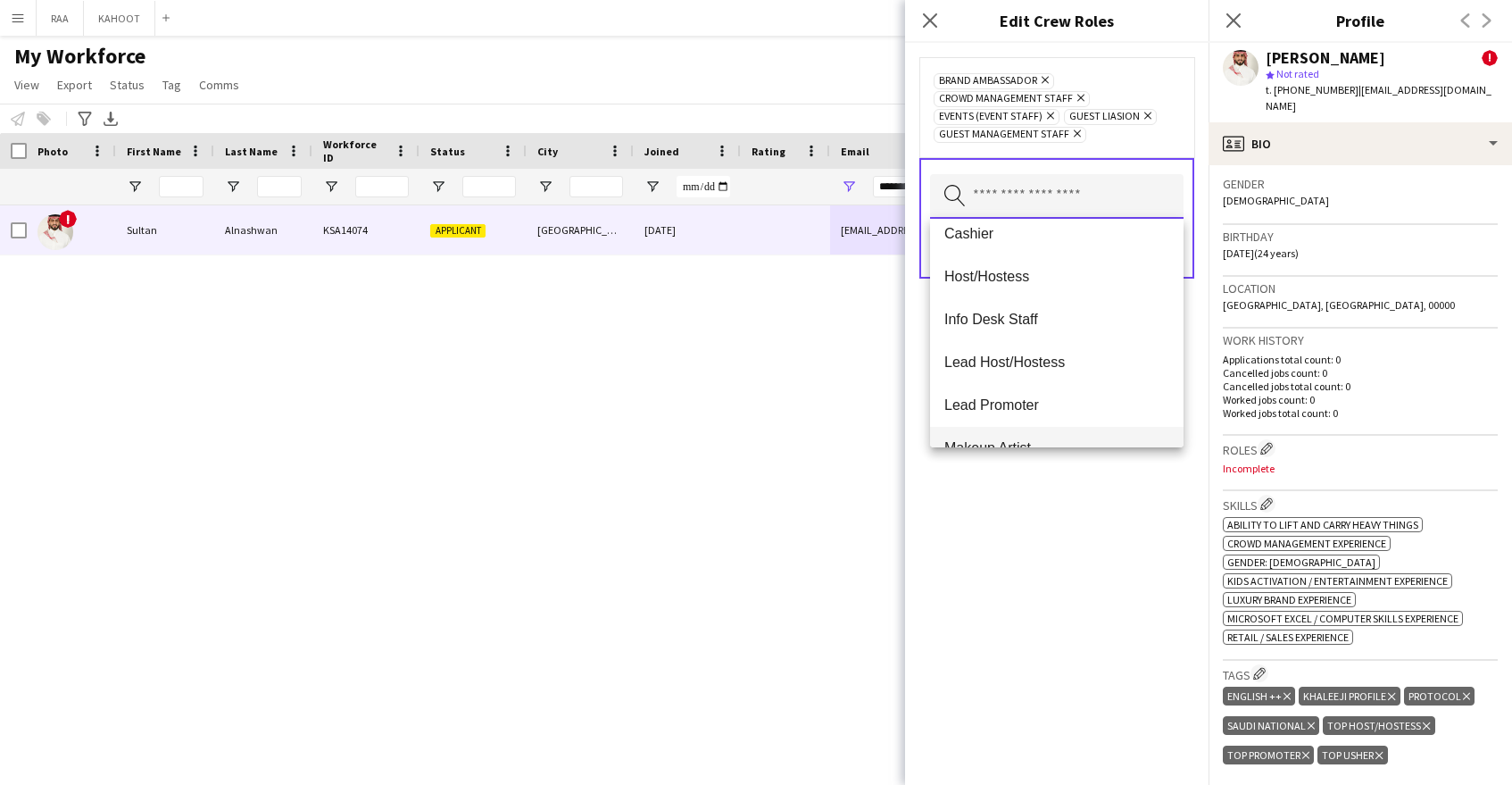
scroll to position [186, 0]
click at [1036, 285] on mat-option "Host/Hostess" at bounding box center [1057, 276] width 253 height 43
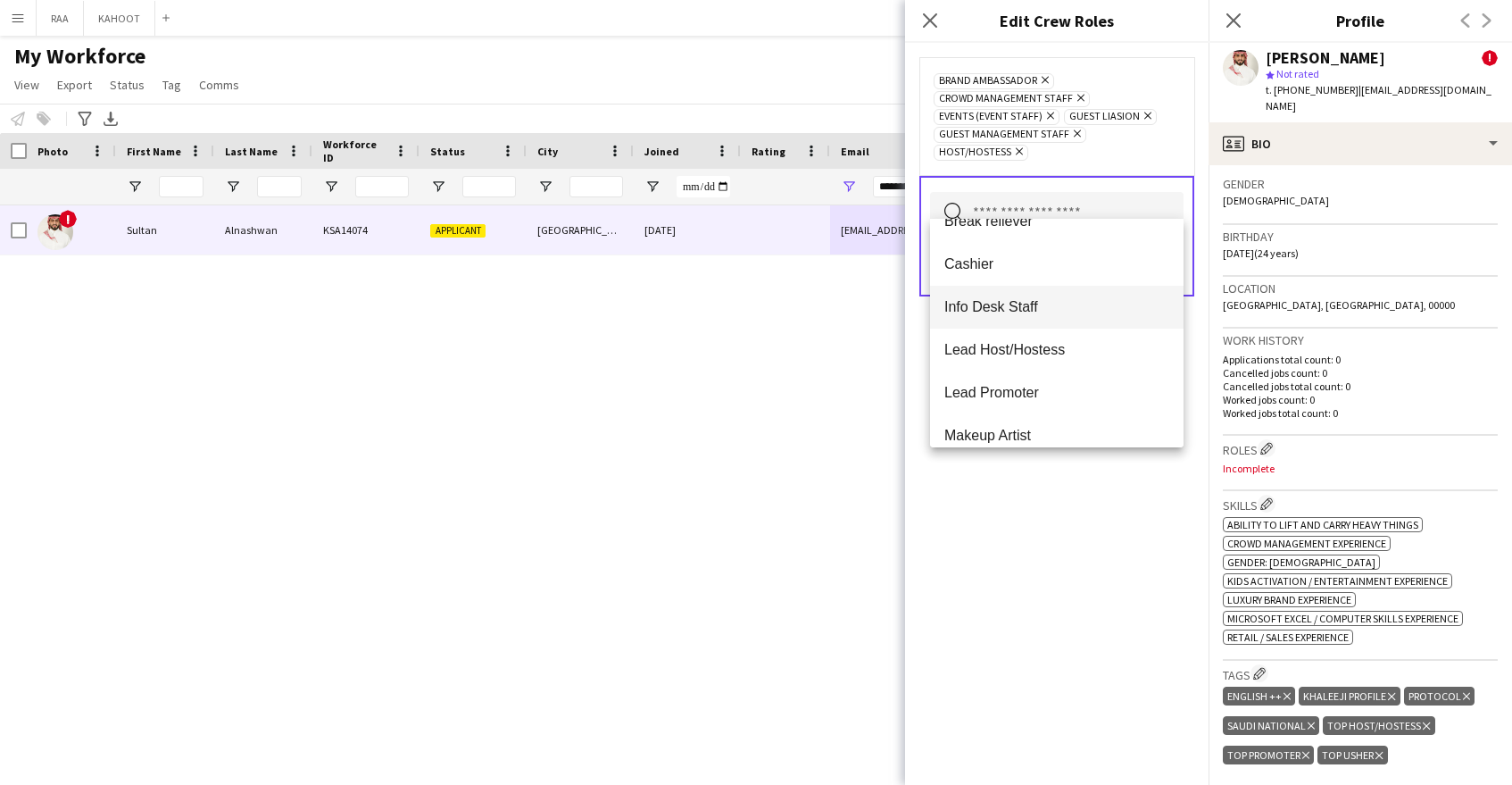
scroll to position [156, 0]
click at [1058, 315] on mat-option "Info Desk Staff" at bounding box center [1057, 306] width 253 height 43
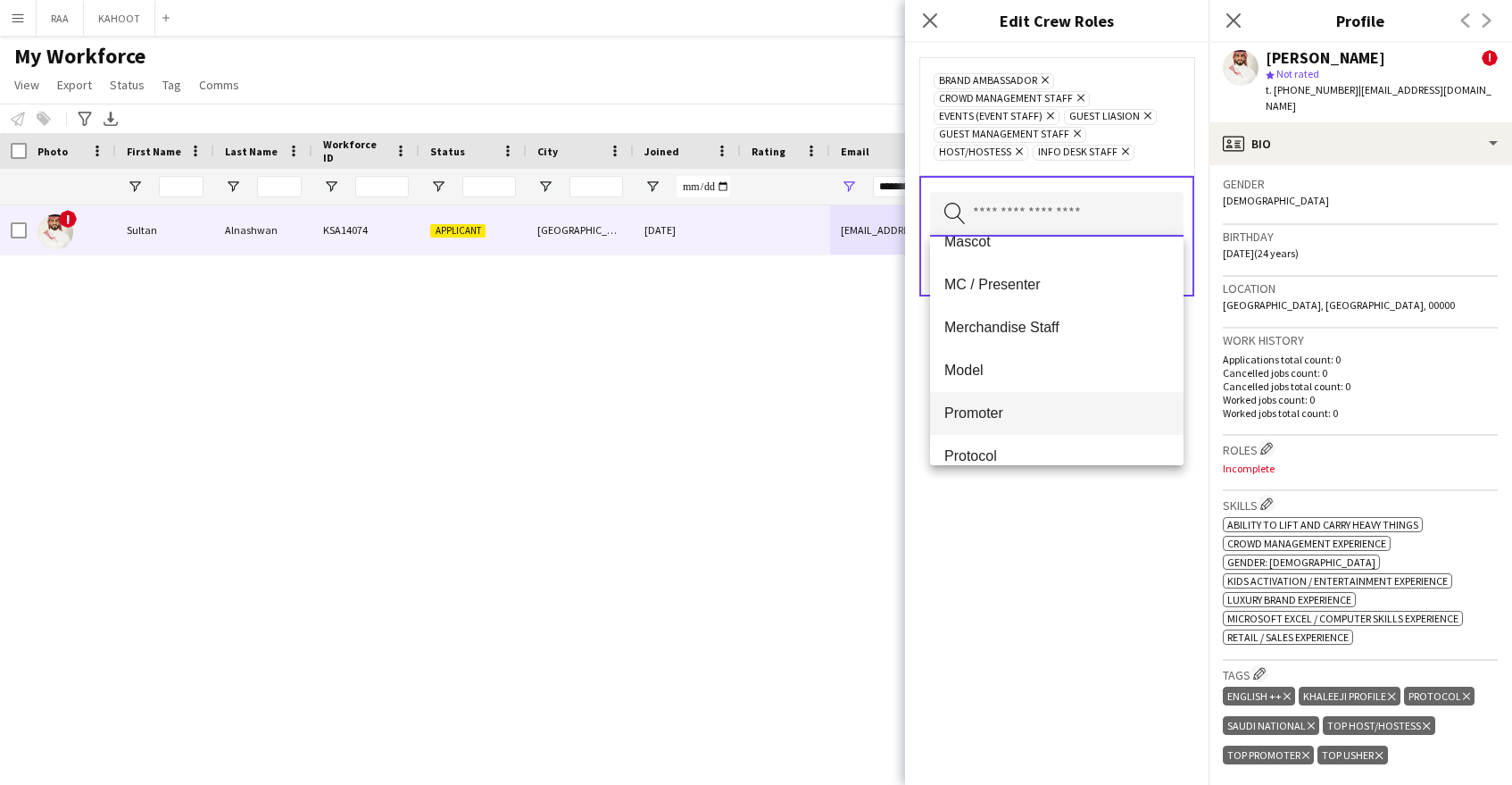
scroll to position [443, 0]
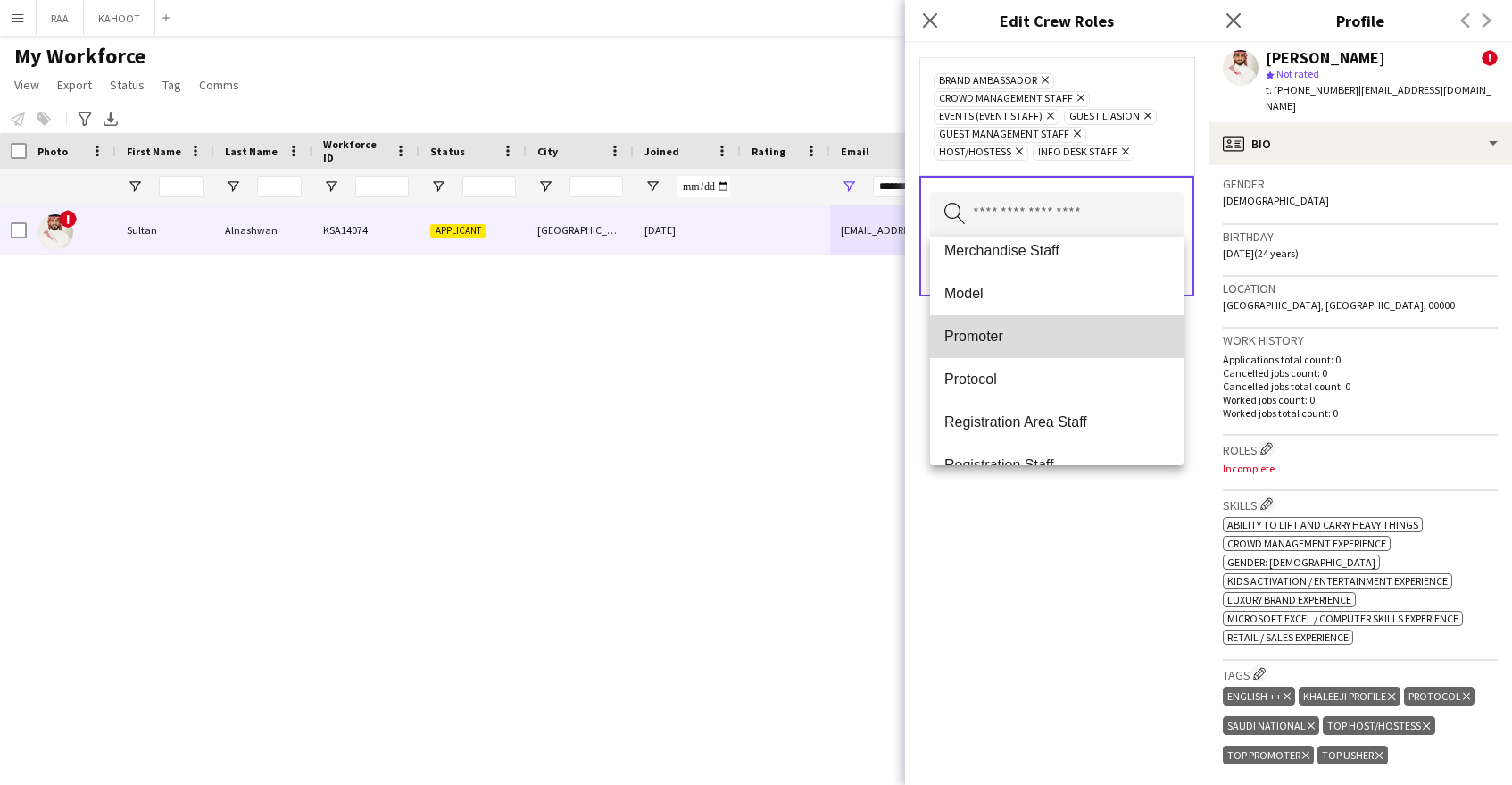
click at [1069, 345] on span "Promoter" at bounding box center [1056, 336] width 225 height 17
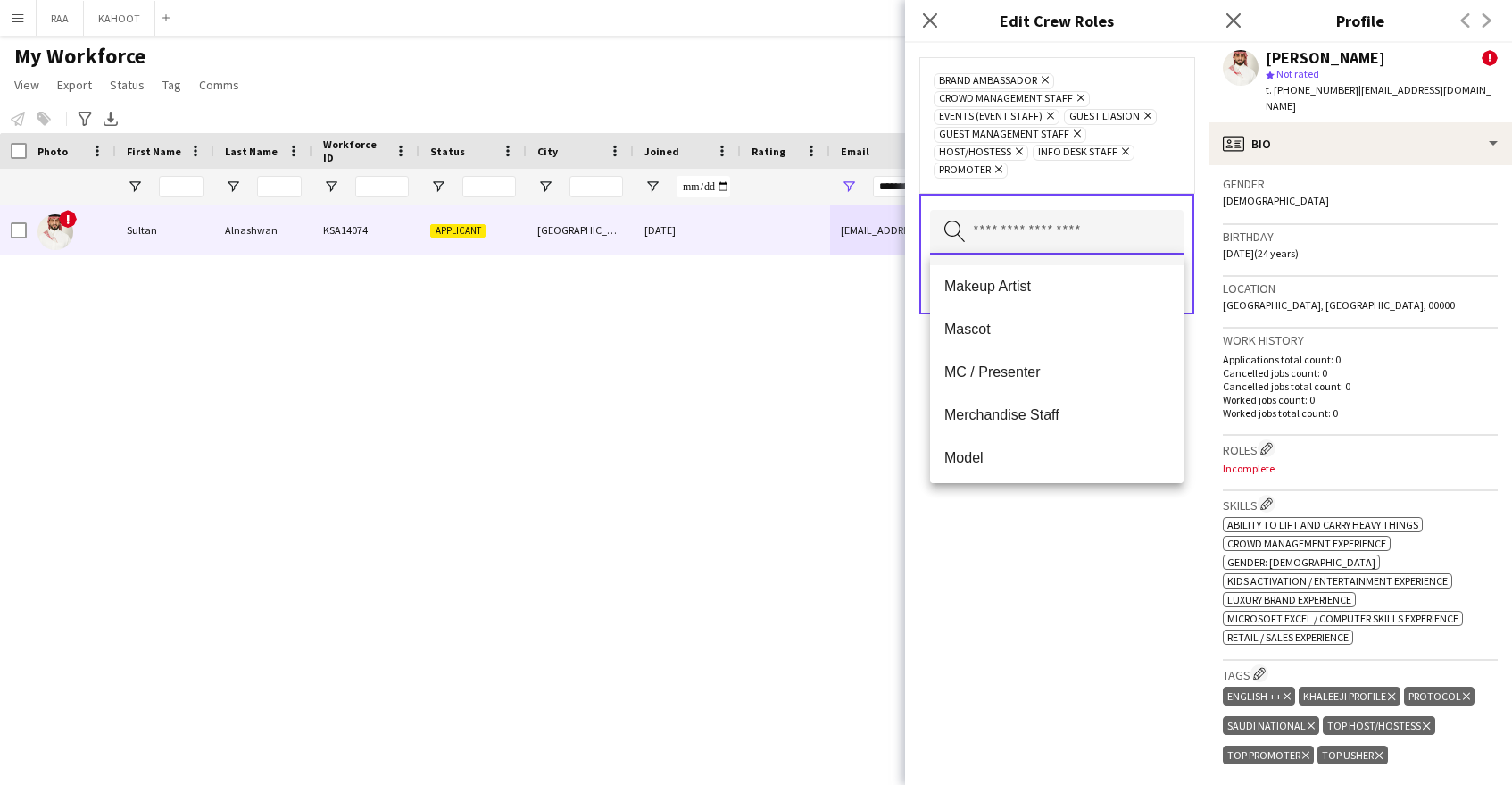
scroll to position [314, 0]
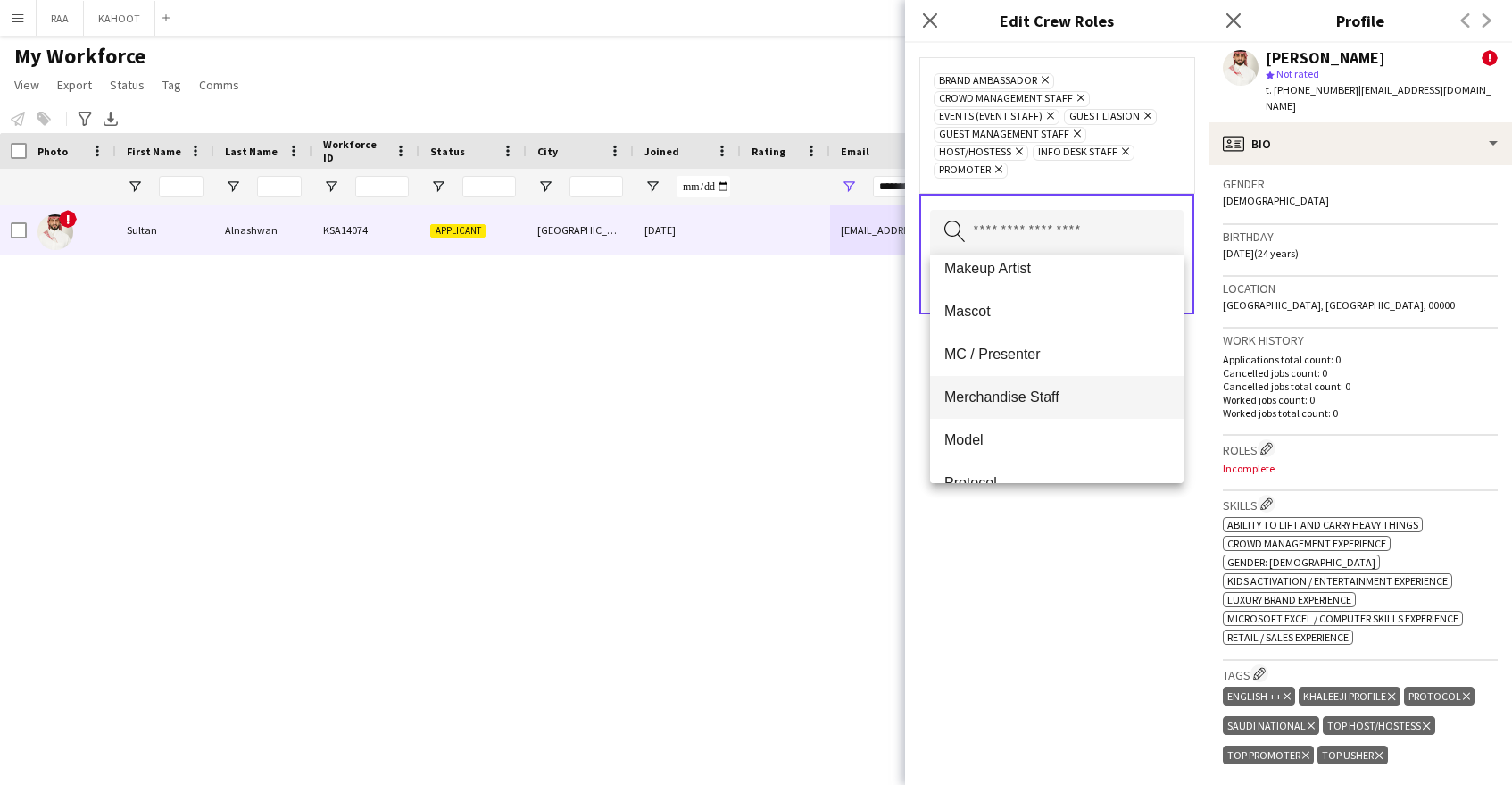
drag, startPoint x: 1075, startPoint y: 323, endPoint x: 1096, endPoint y: 388, distance: 68.3
click at [1097, 387] on div "Actor Admin Assistant Barista Break reliever Cashier Lead Host/Hostess Lead Pro…" at bounding box center [1057, 368] width 253 height 229
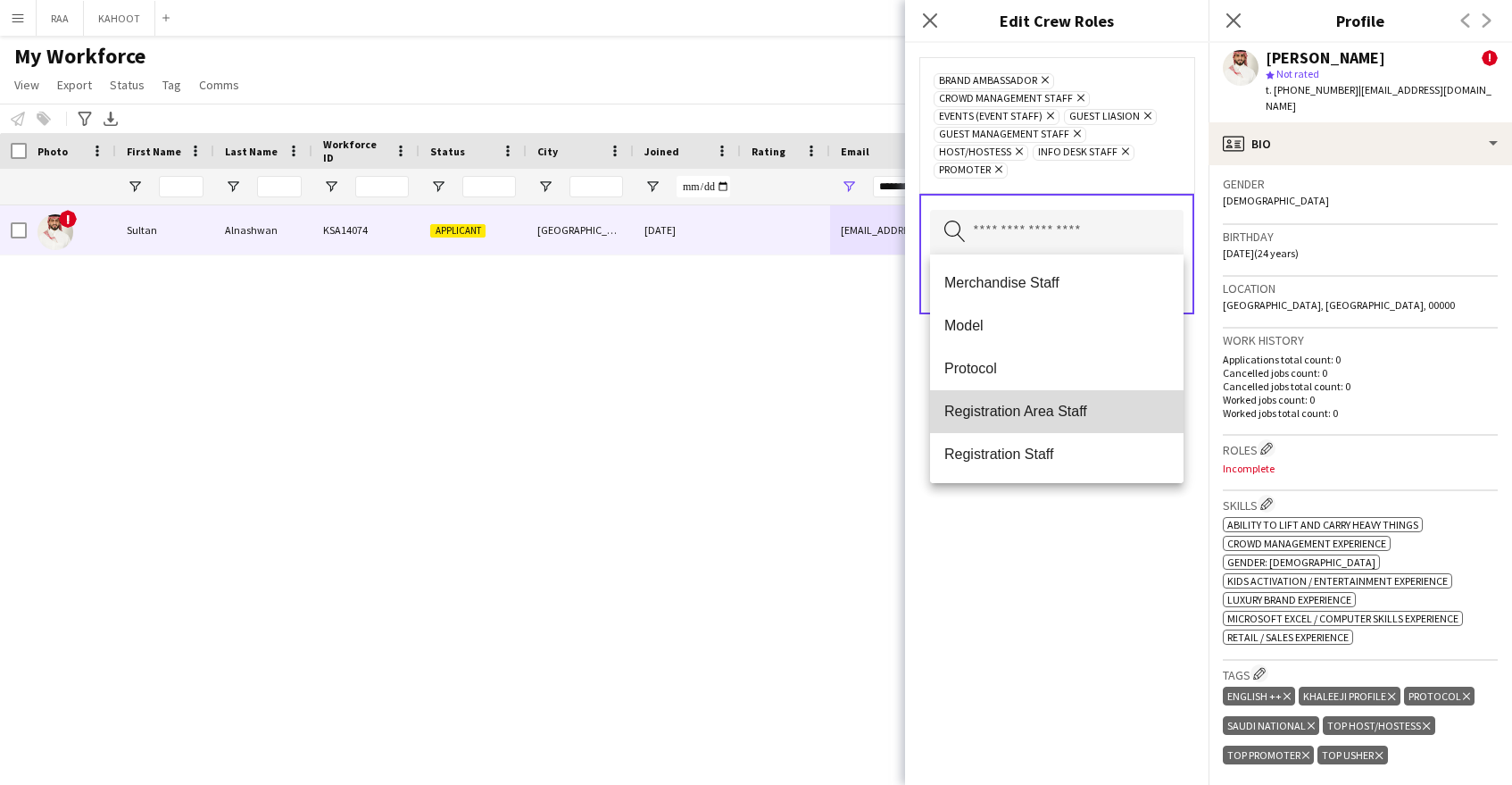
scroll to position [452, 0]
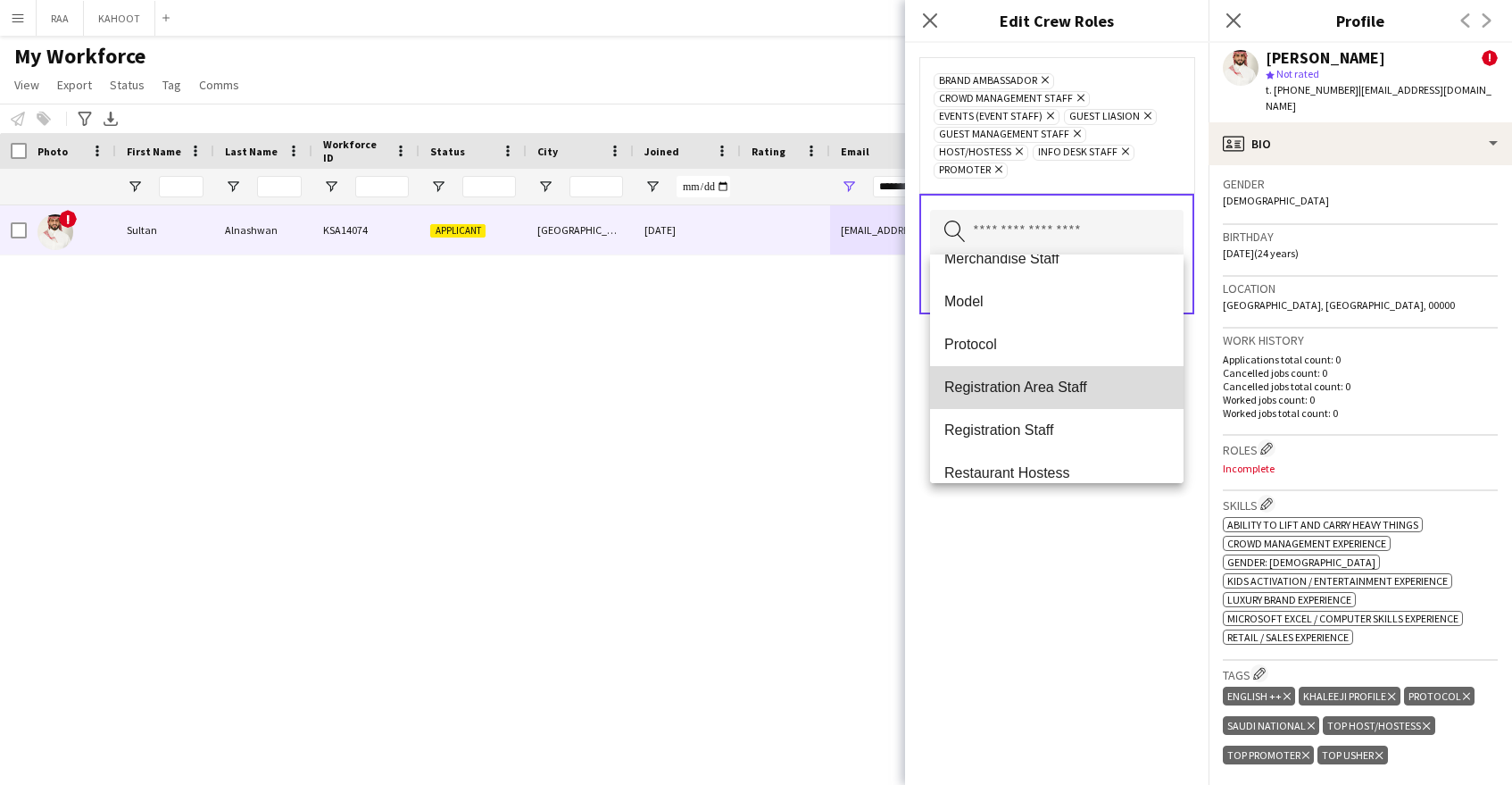
click at [1097, 391] on span "Registration Area Staff" at bounding box center [1056, 388] width 225 height 17
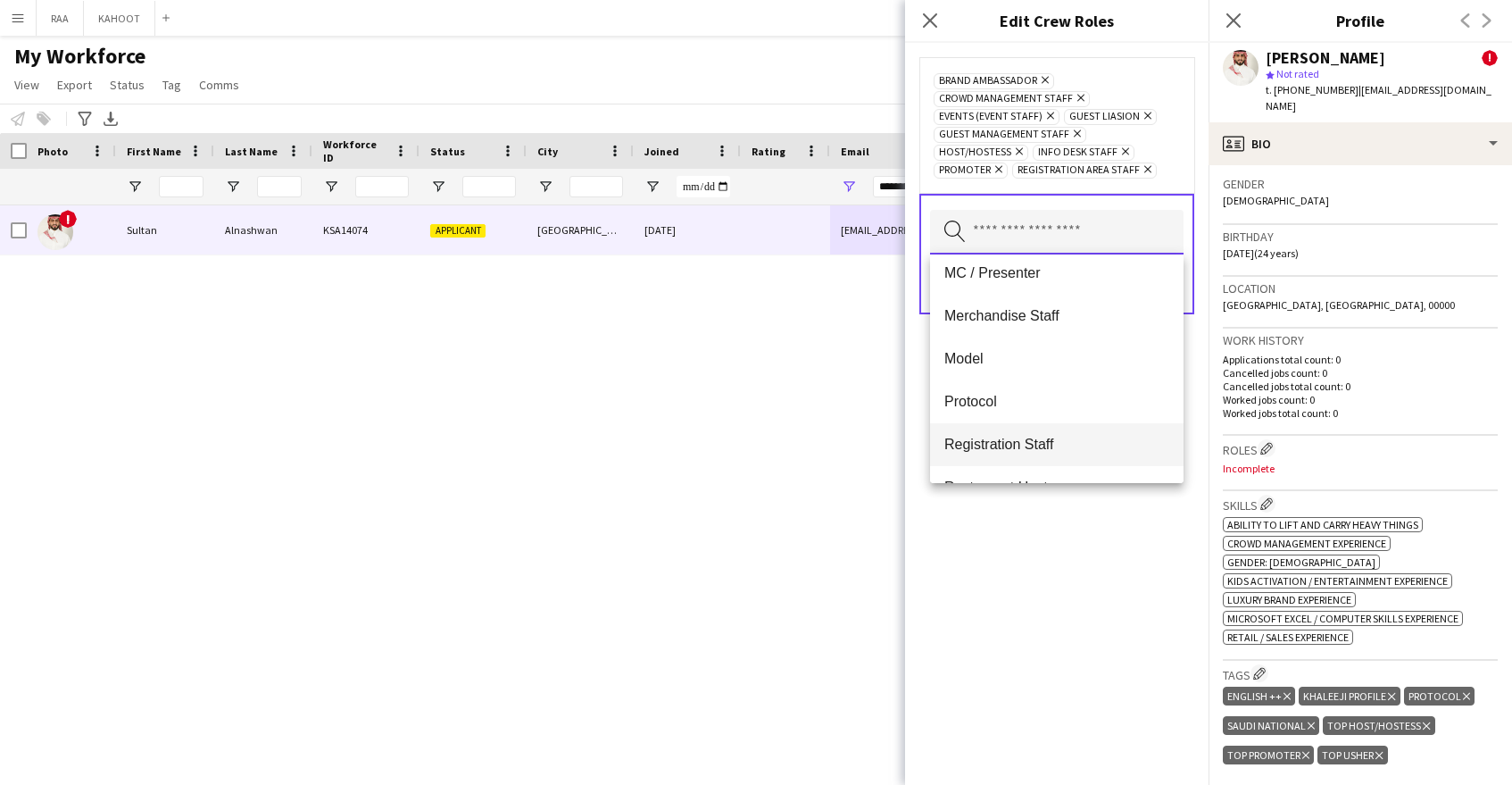
scroll to position [392, 0]
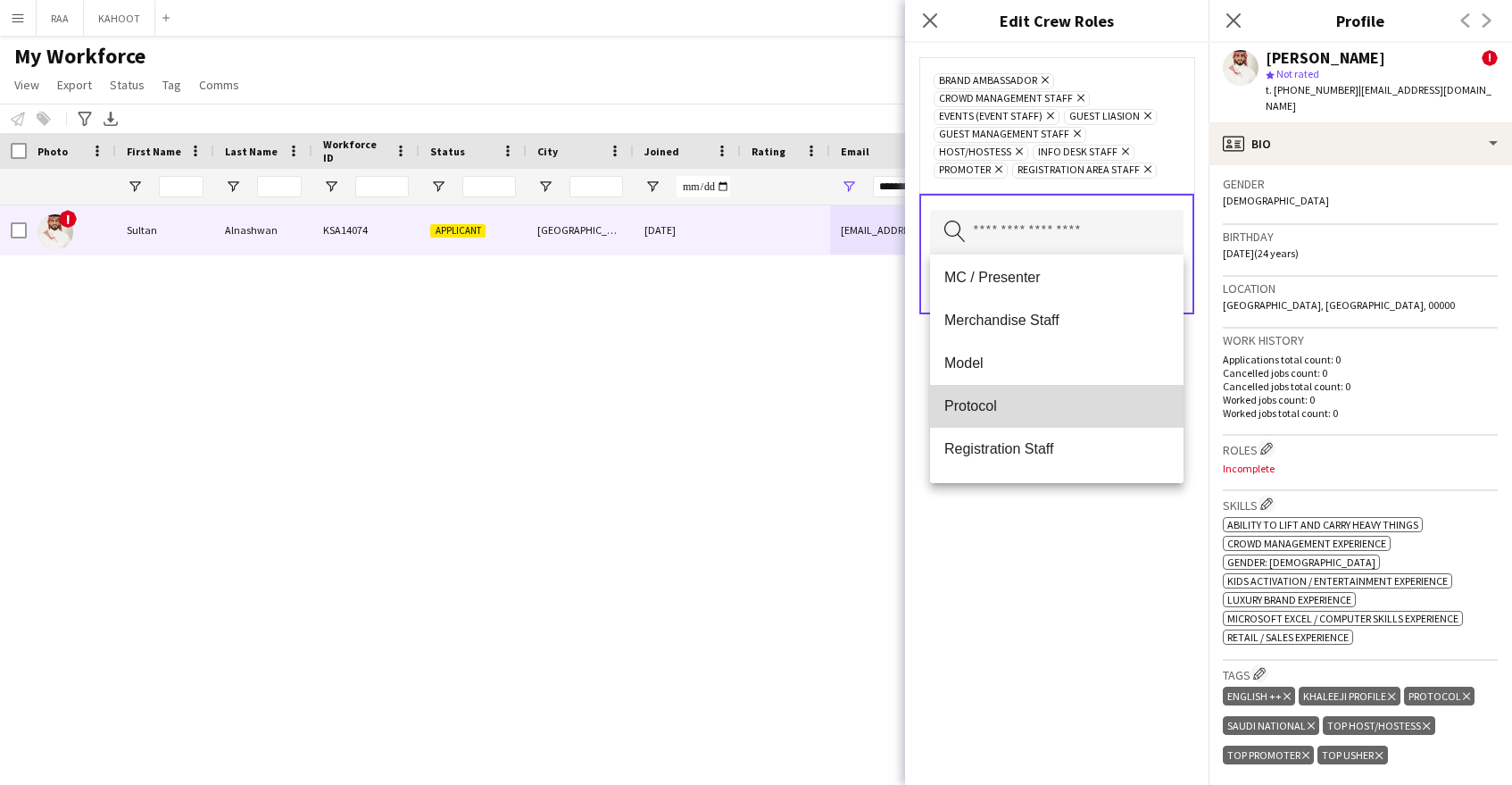
click at [1062, 403] on span "Protocol" at bounding box center [1056, 406] width 225 height 17
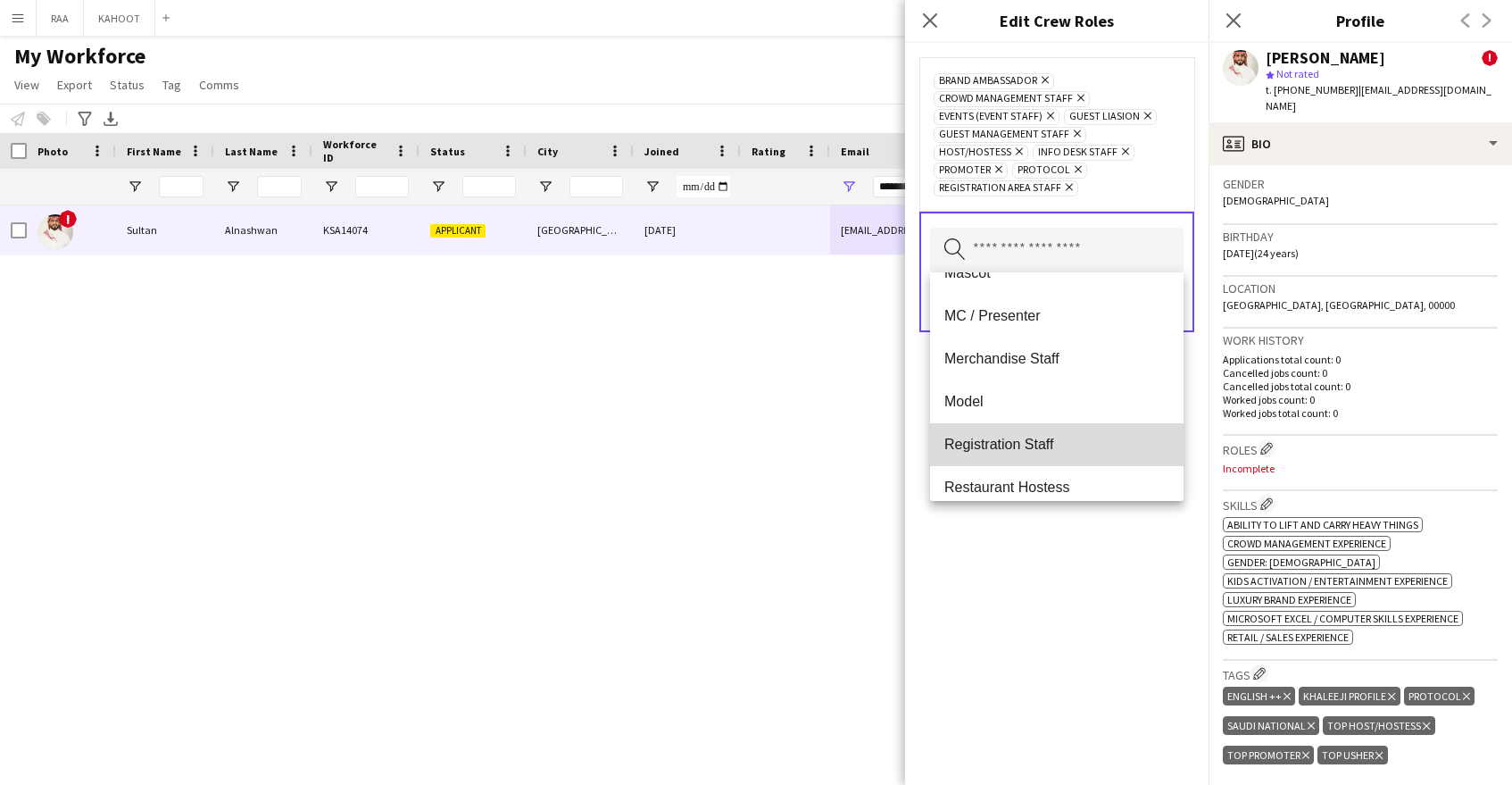
scroll to position [369, 0]
click at [1051, 445] on span "Registration Staff" at bounding box center [1056, 447] width 225 height 17
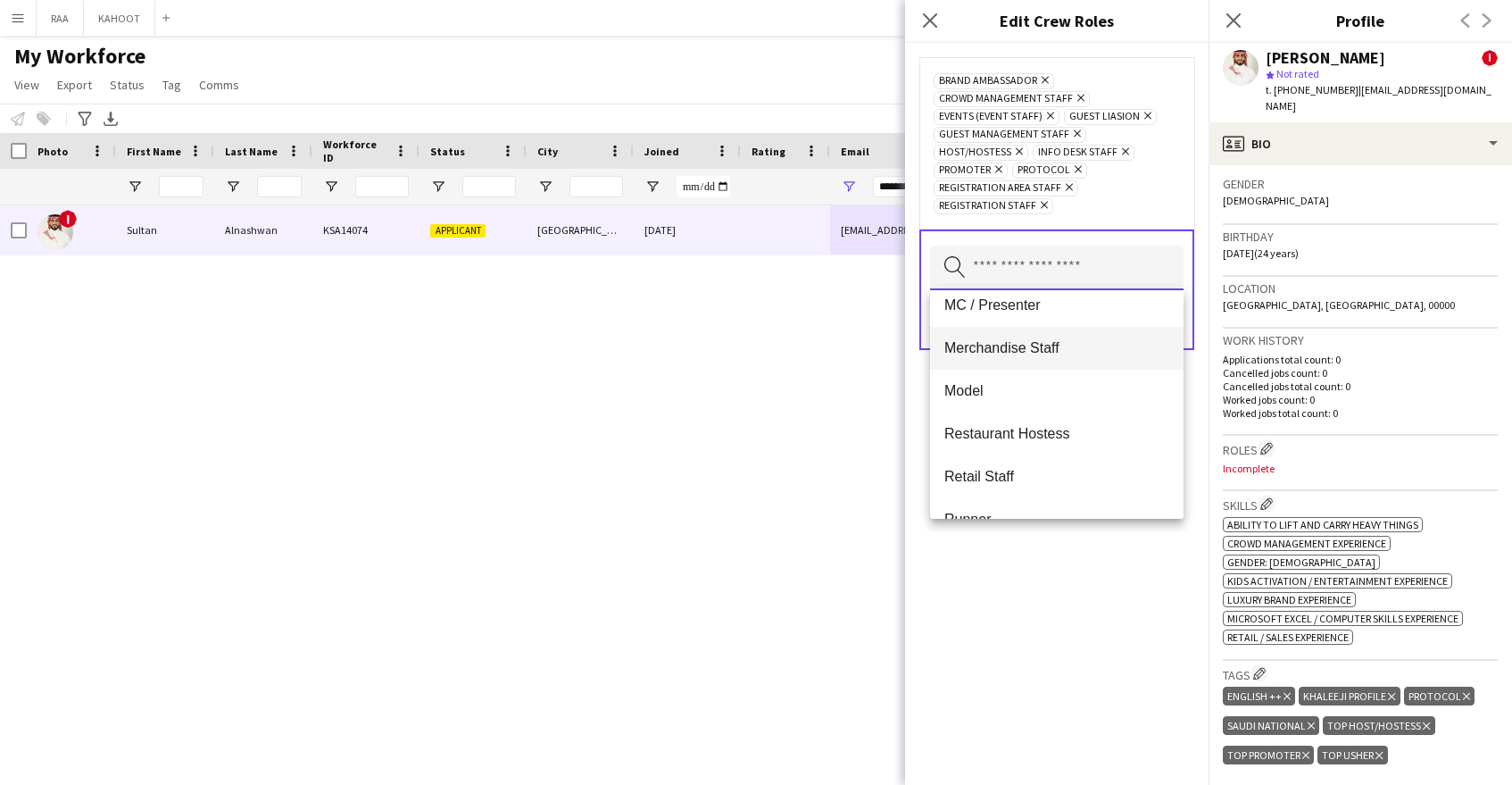
scroll to position [380, 0]
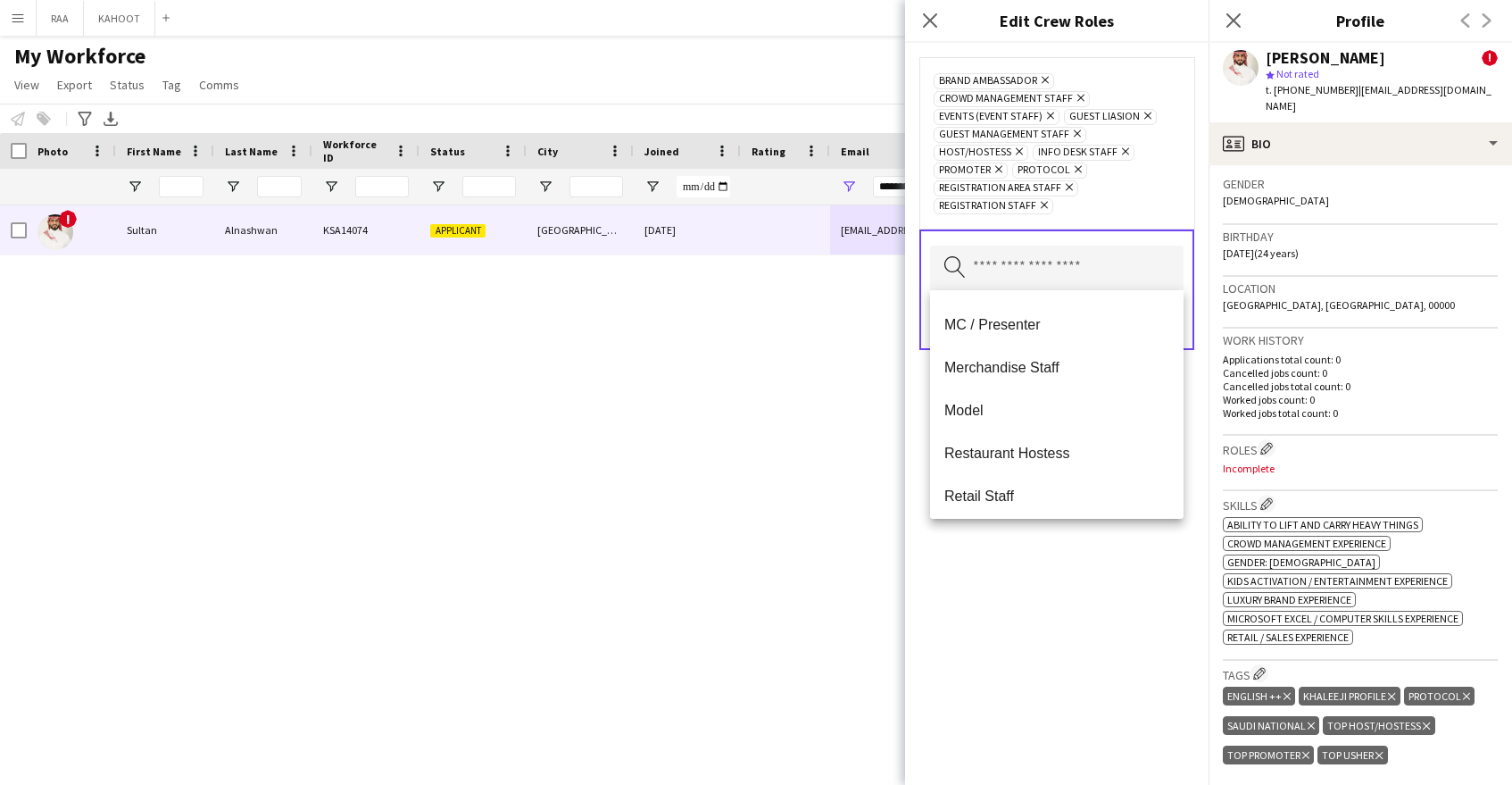
click at [1052, 374] on span "Merchandise Staff" at bounding box center [1056, 367] width 225 height 17
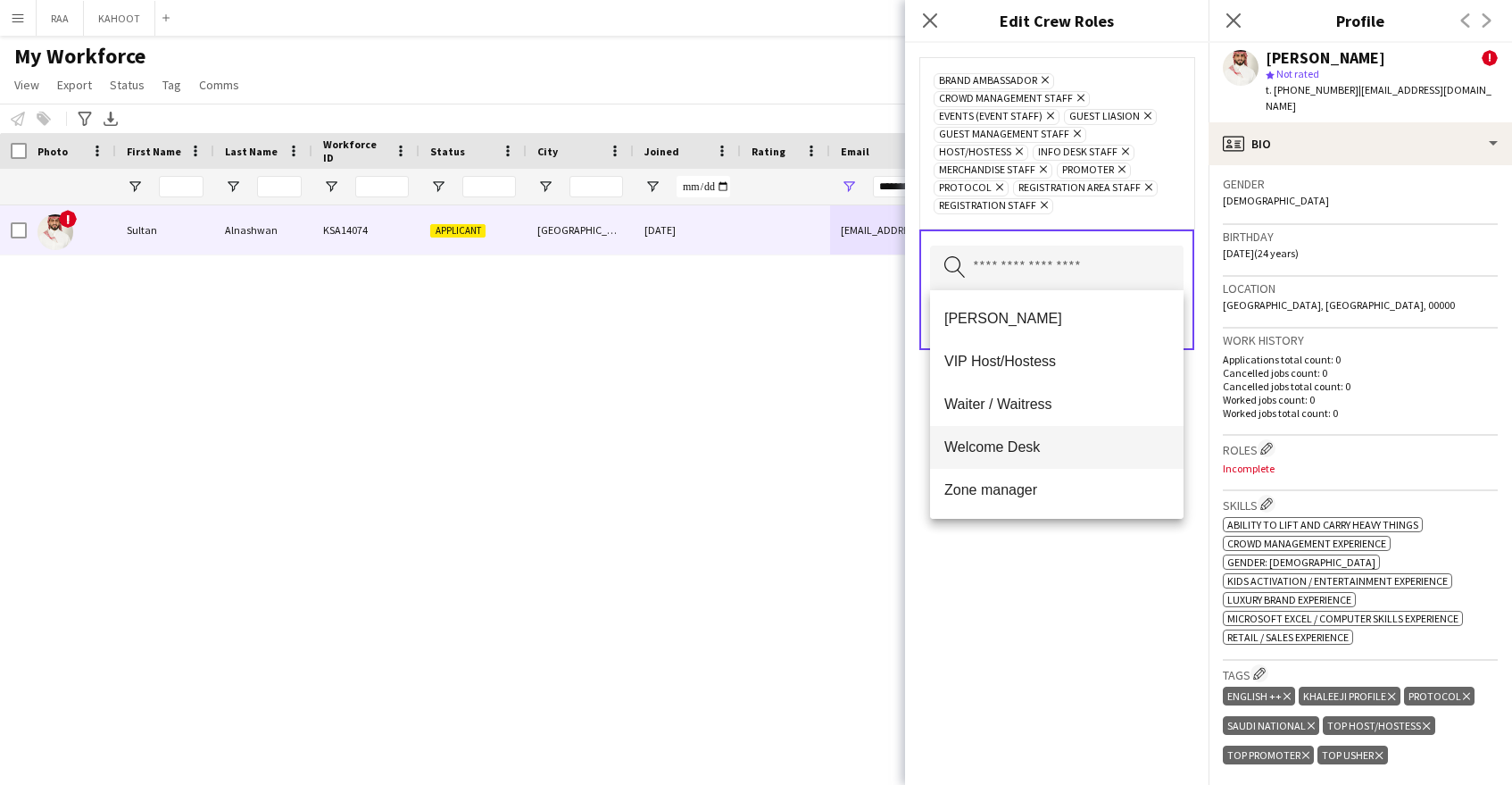
click at [1060, 462] on mat-option "Welcome Desk" at bounding box center [1057, 448] width 253 height 43
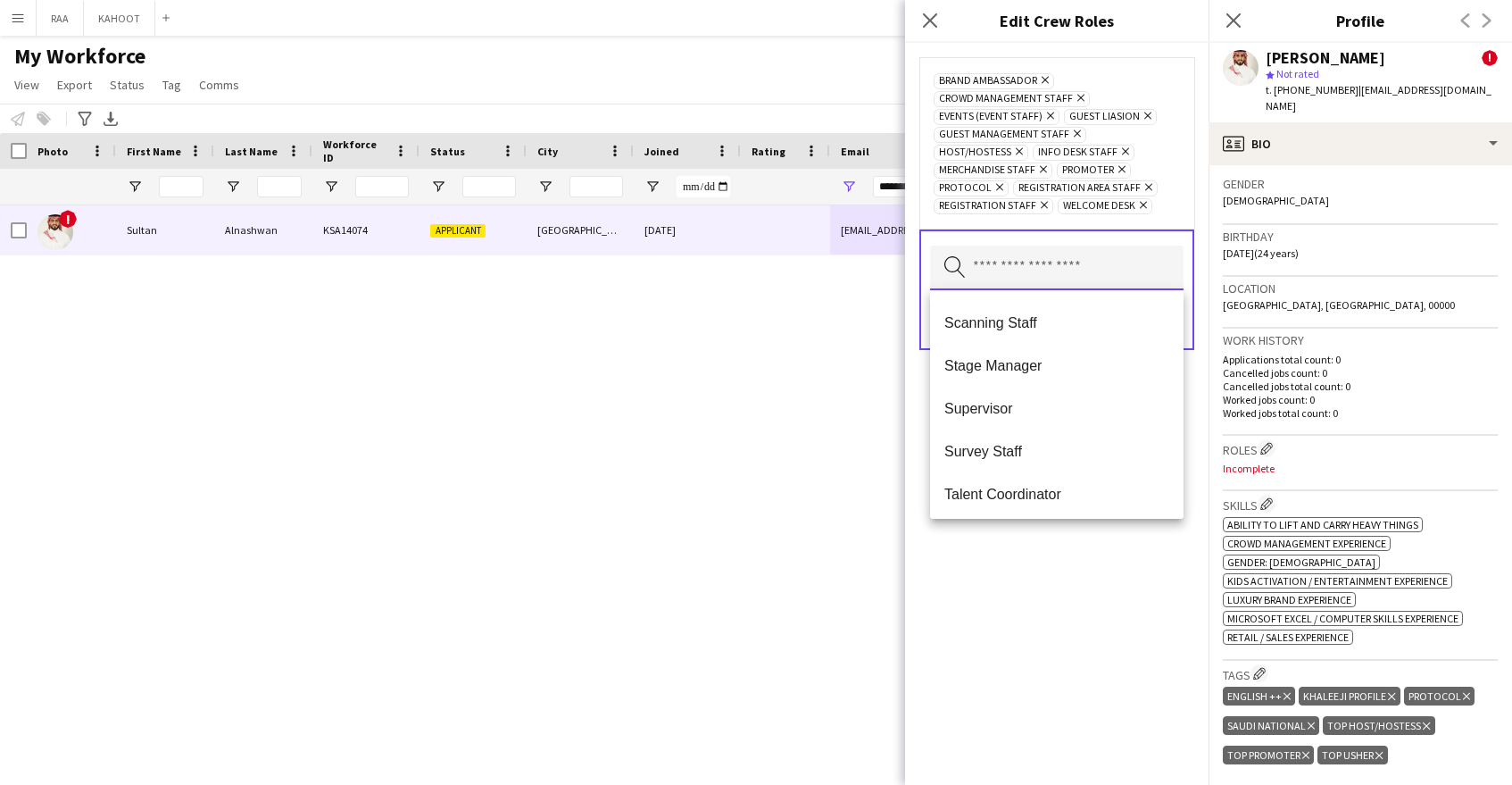
scroll to position [986, 0]
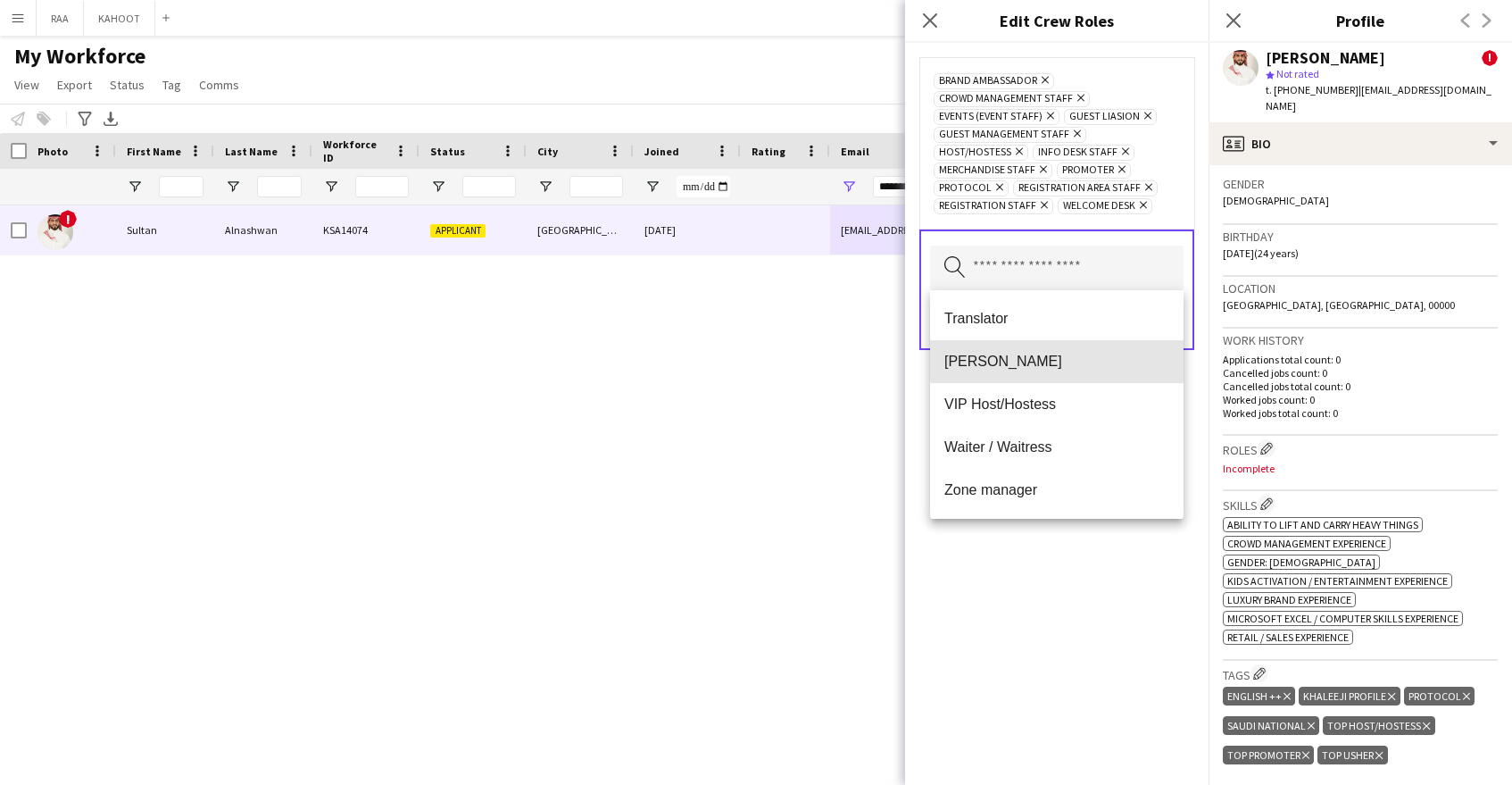
click at [1079, 358] on span "Usher" at bounding box center [1056, 362] width 225 height 17
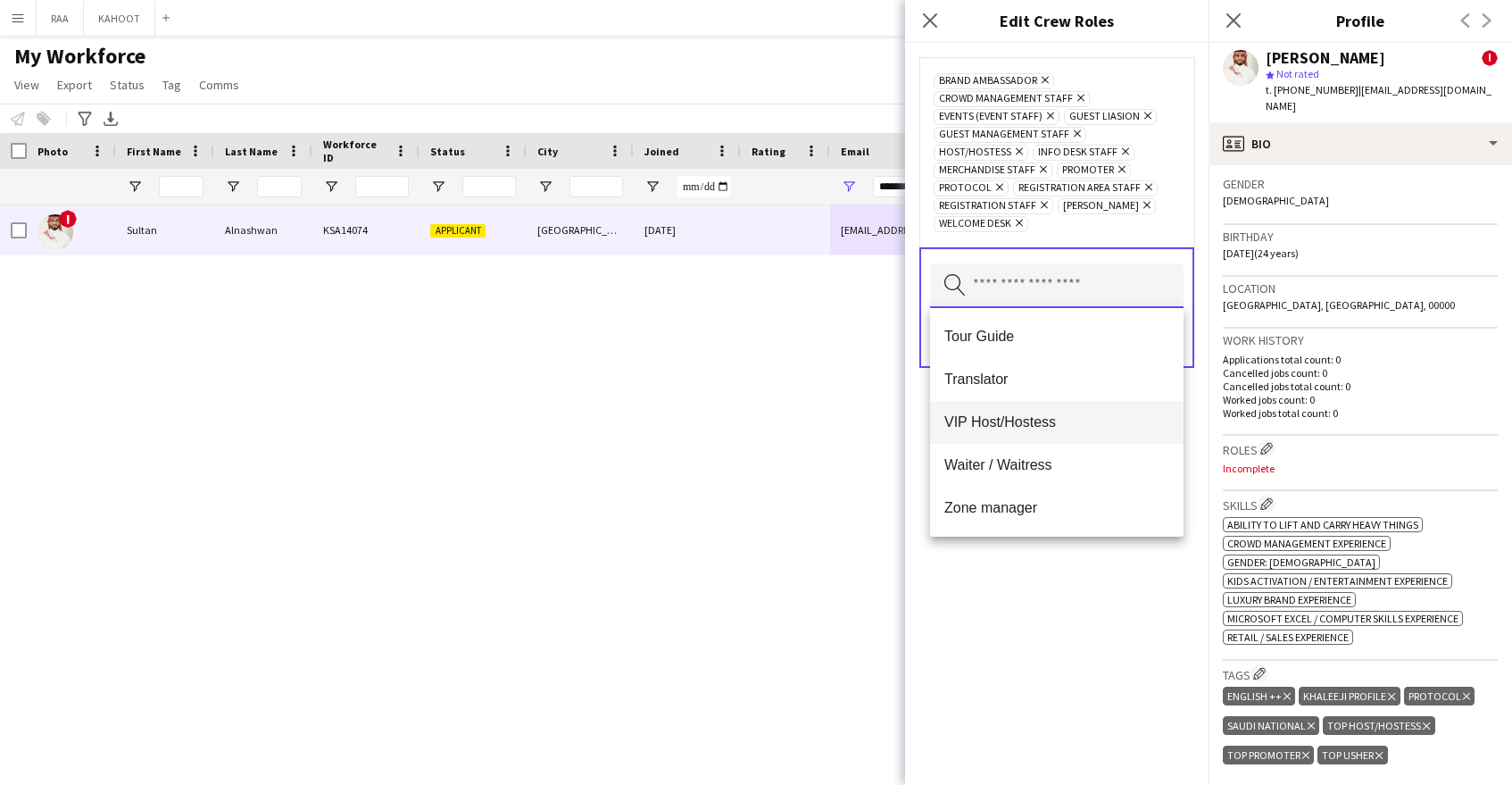
scroll to position [922, 0]
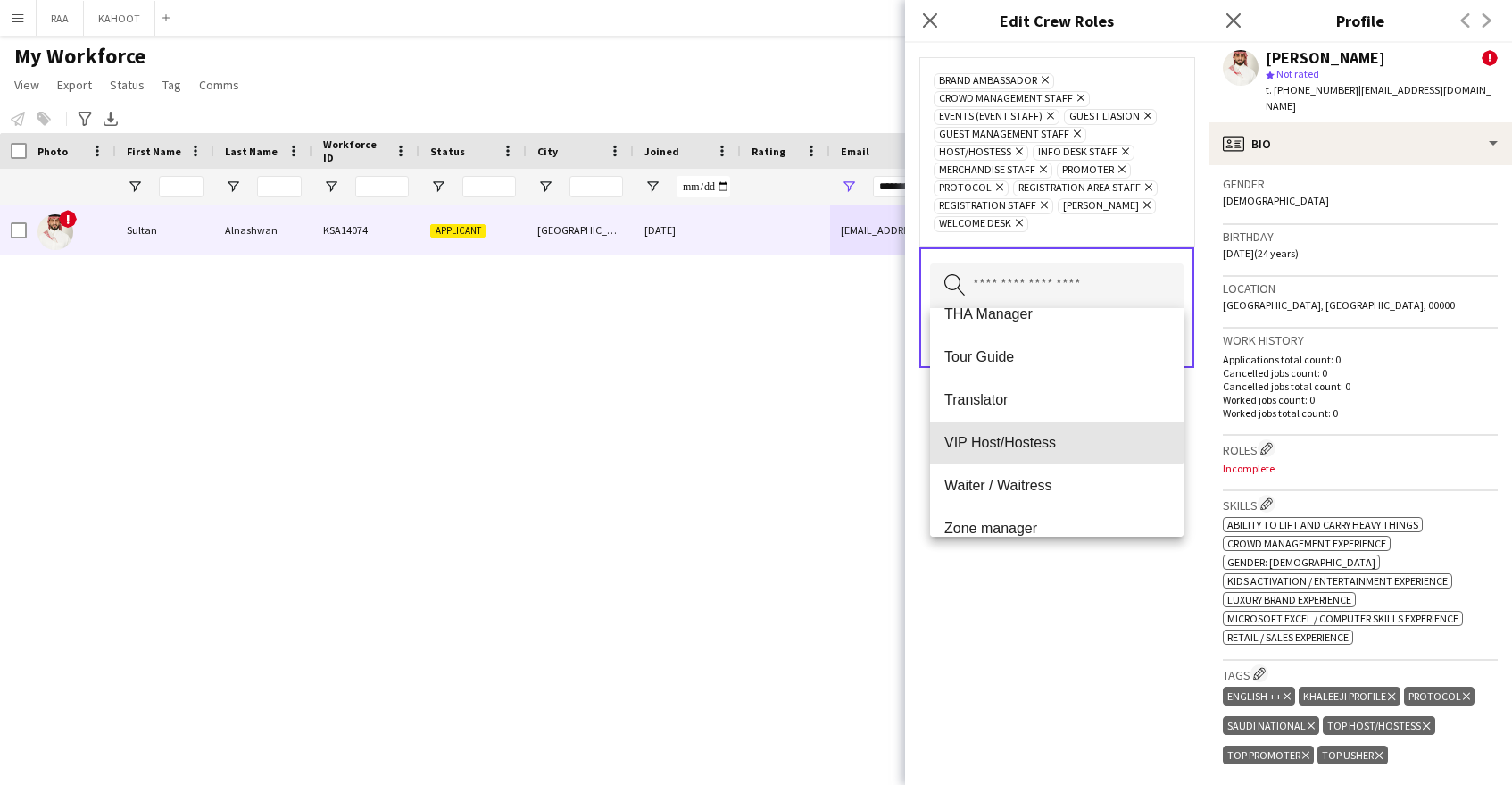
click at [1038, 430] on mat-option "VIP Host/Hostess" at bounding box center [1057, 443] width 253 height 43
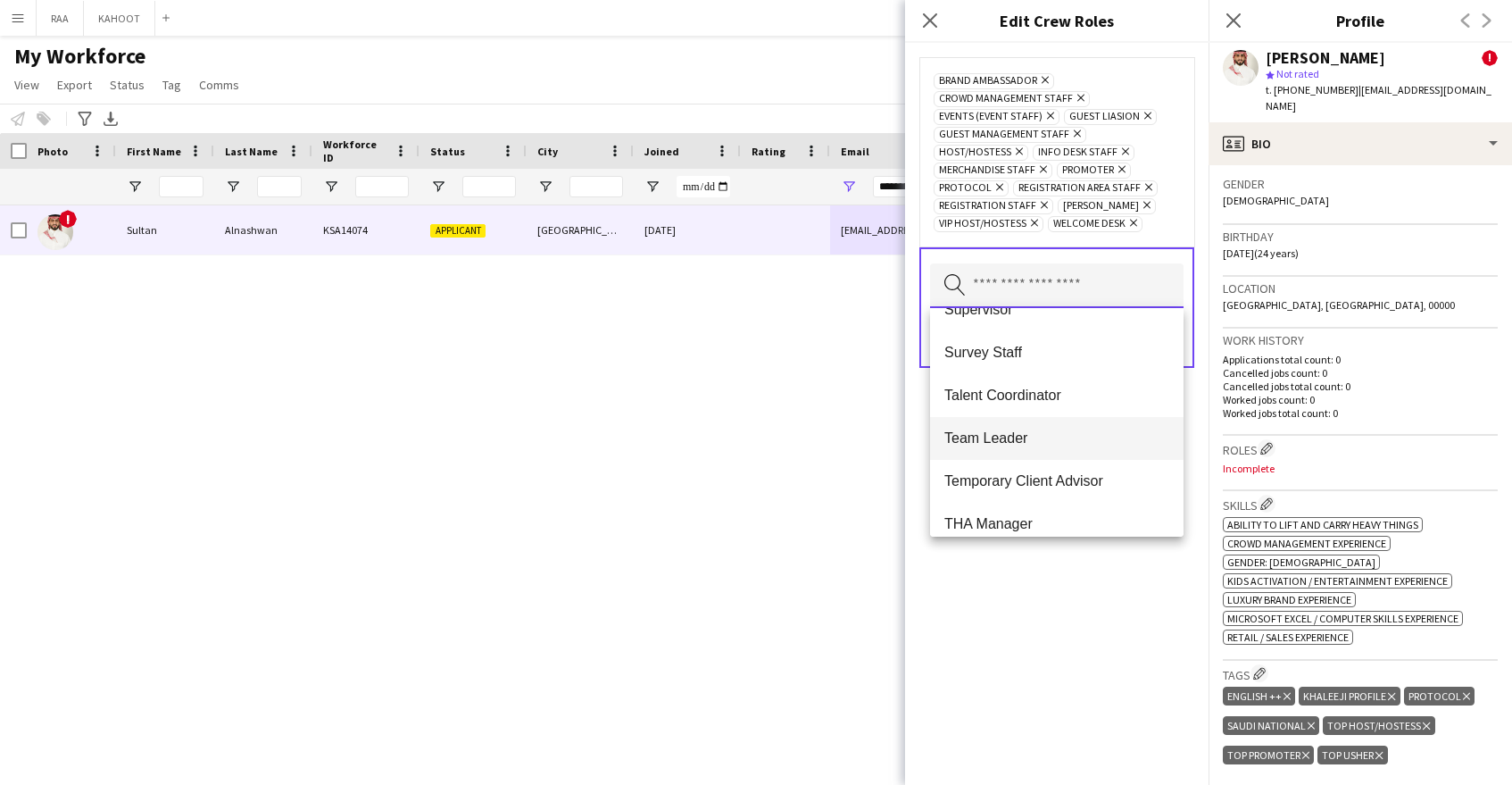
scroll to position [725, 0]
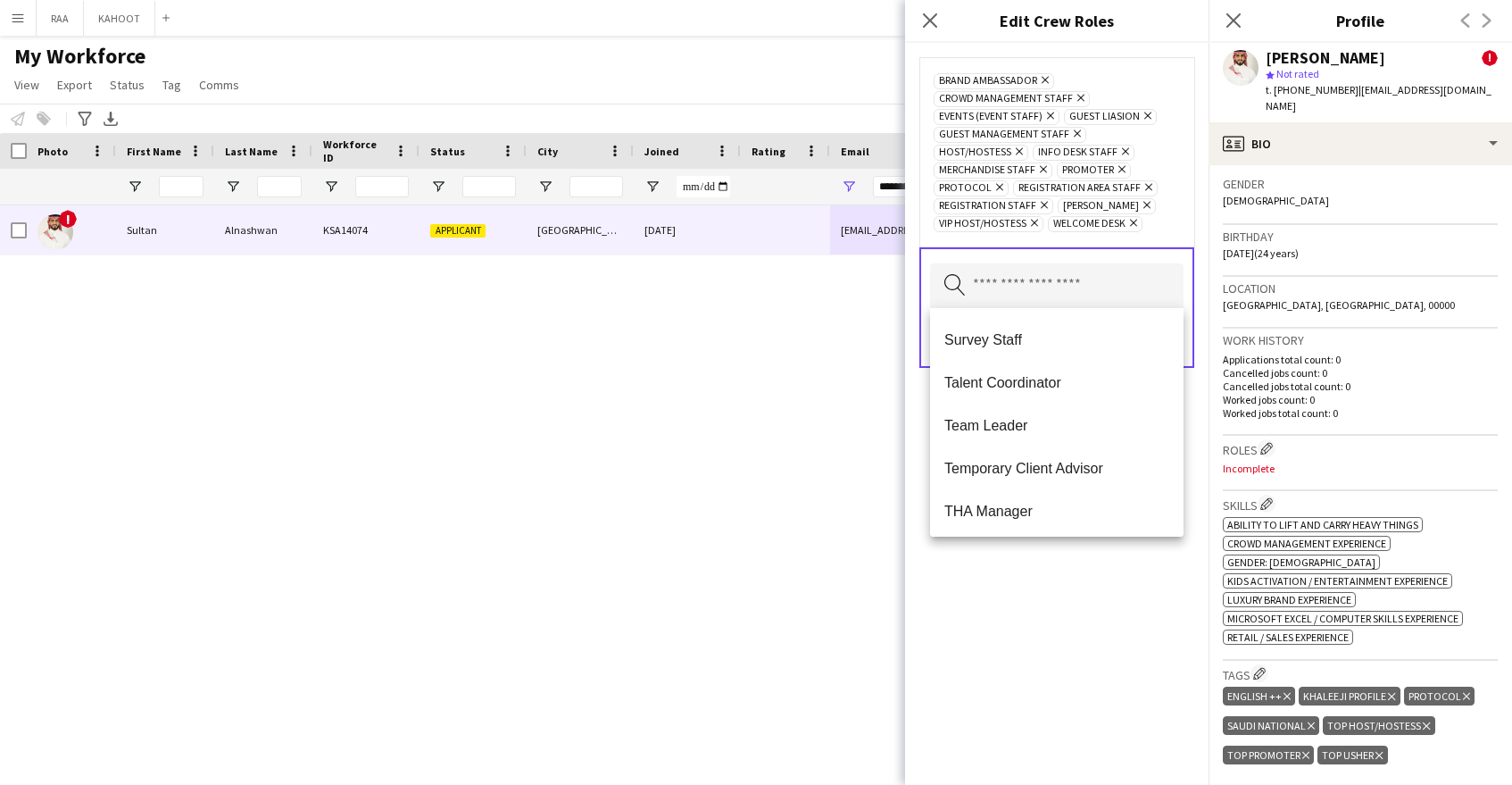
click at [1045, 435] on mat-option "Team Leader" at bounding box center [1057, 426] width 253 height 43
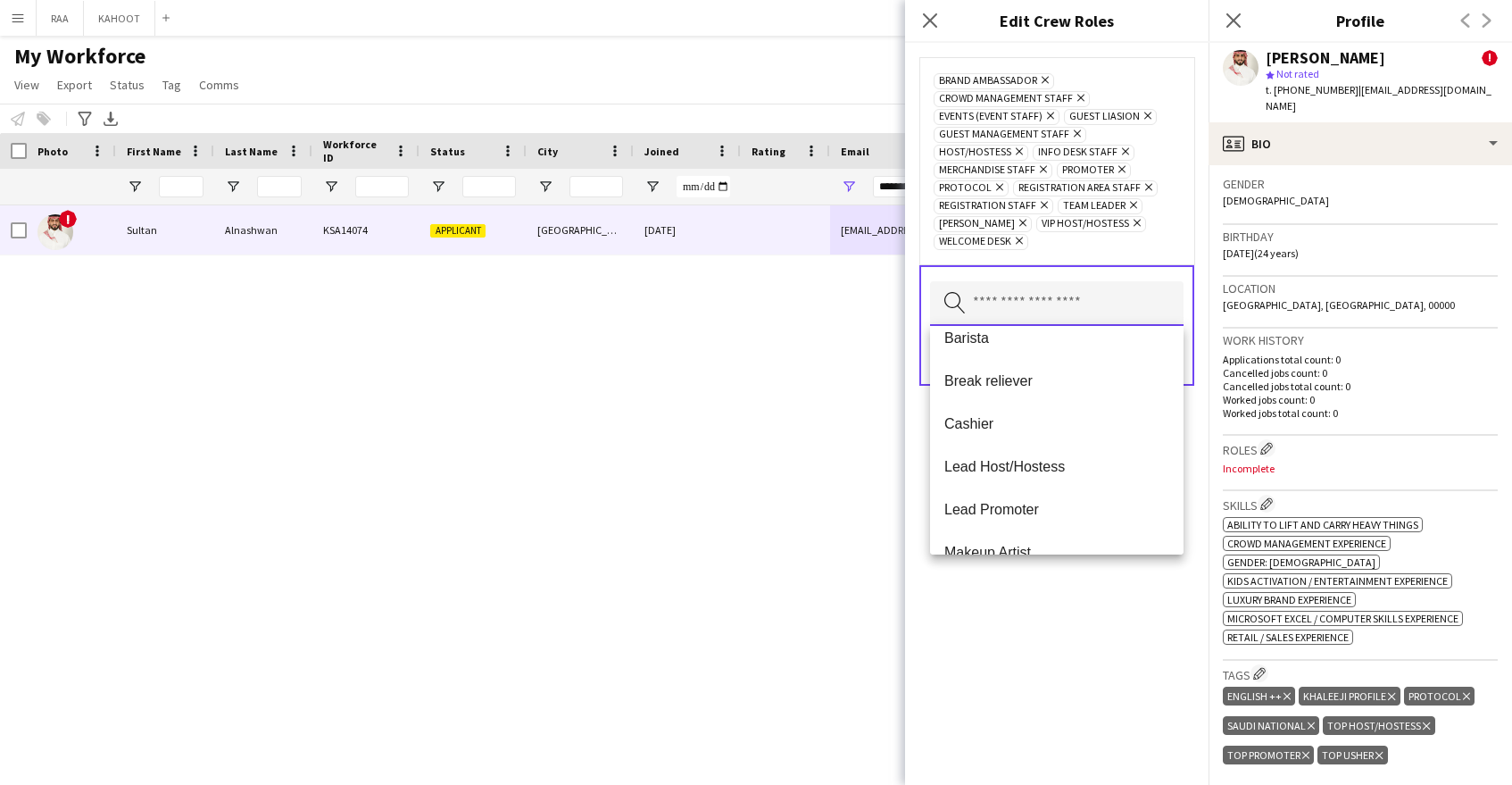
scroll to position [100, 0]
drag, startPoint x: 1035, startPoint y: 594, endPoint x: 1153, endPoint y: 388, distance: 237.4
click at [1036, 592] on div "Brand Ambassador Remove Crowd Management Staff Remove Events (Event Staff) Remo…" at bounding box center [1057, 414] width 303 height 742
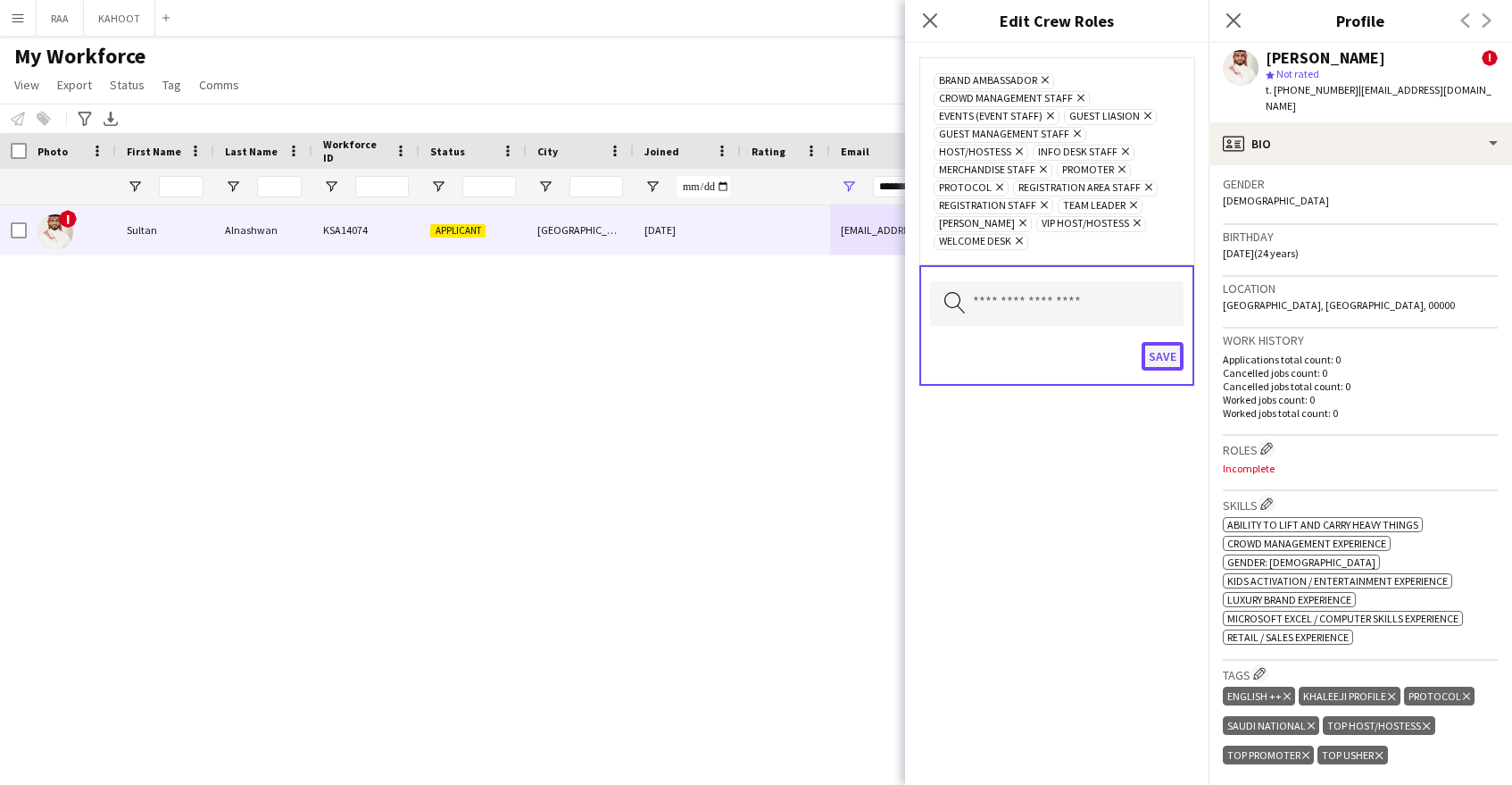
click at [1165, 363] on button "Save" at bounding box center [1162, 357] width 42 height 29
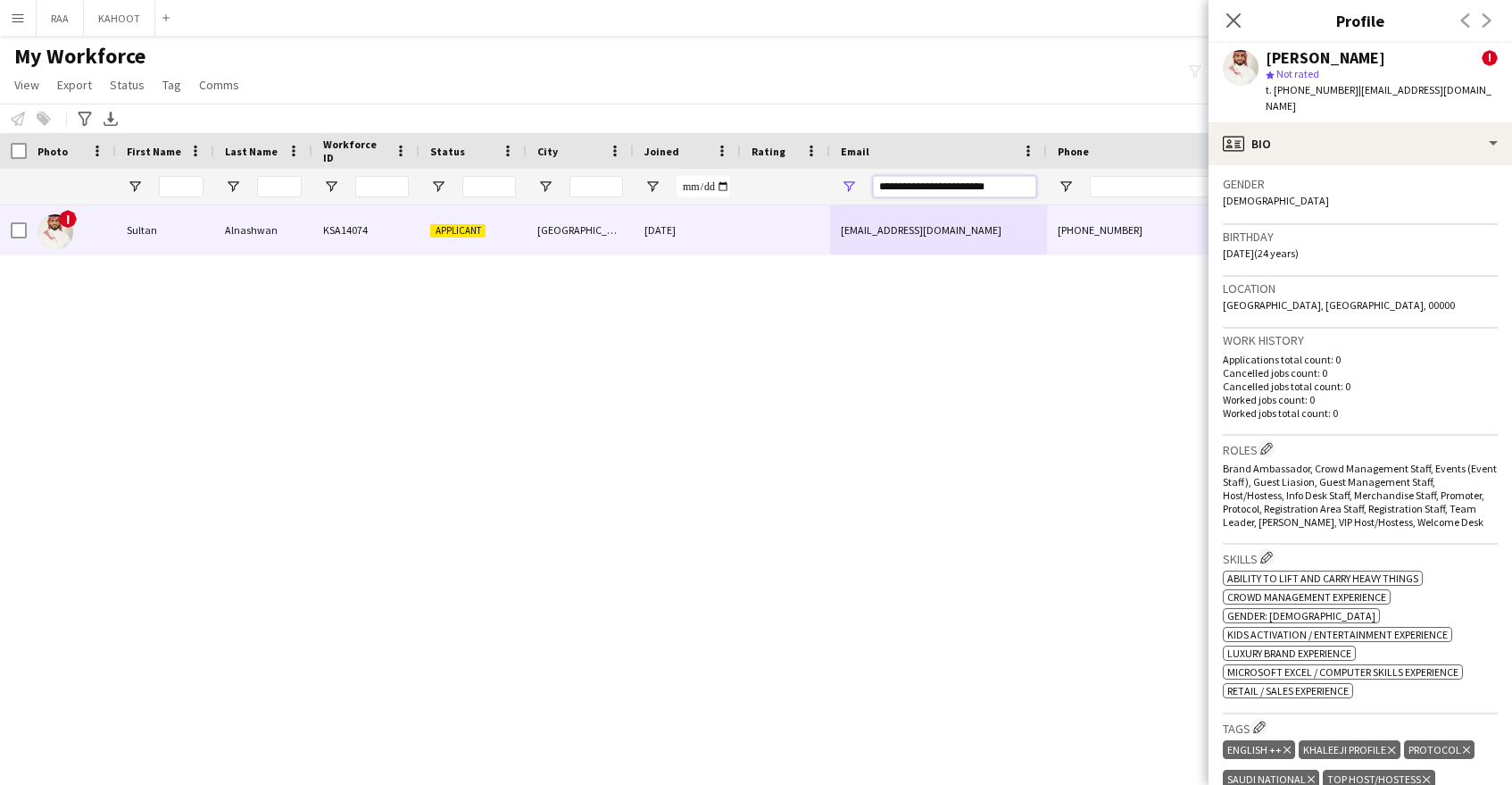
drag, startPoint x: 1017, startPoint y: 180, endPoint x: 830, endPoint y: 189, distance: 187.2
click at [832, 189] on div "**********" at bounding box center [938, 187] width 217 height 36
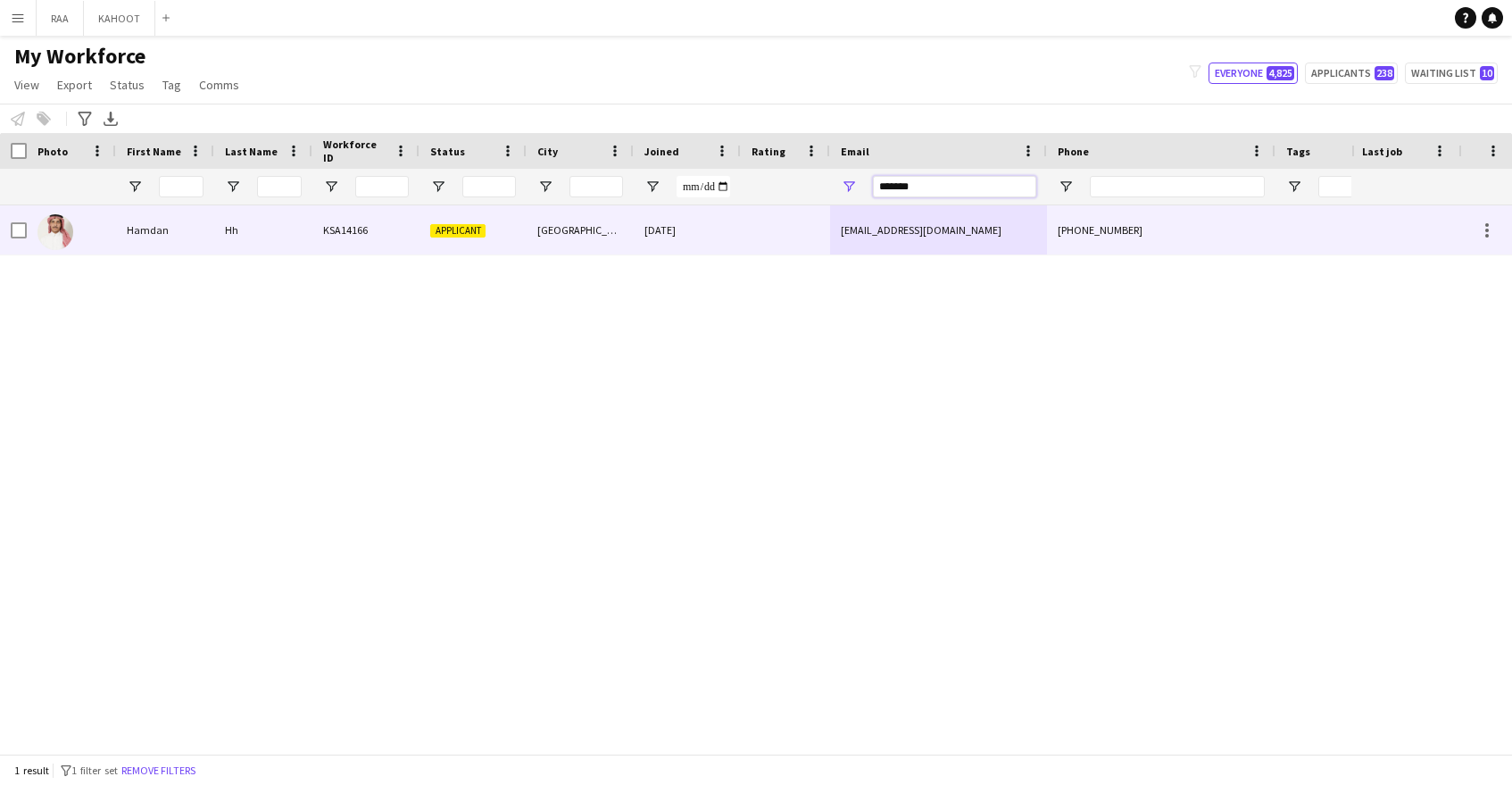
type input "*******"
click at [797, 245] on div at bounding box center [785, 229] width 89 height 49
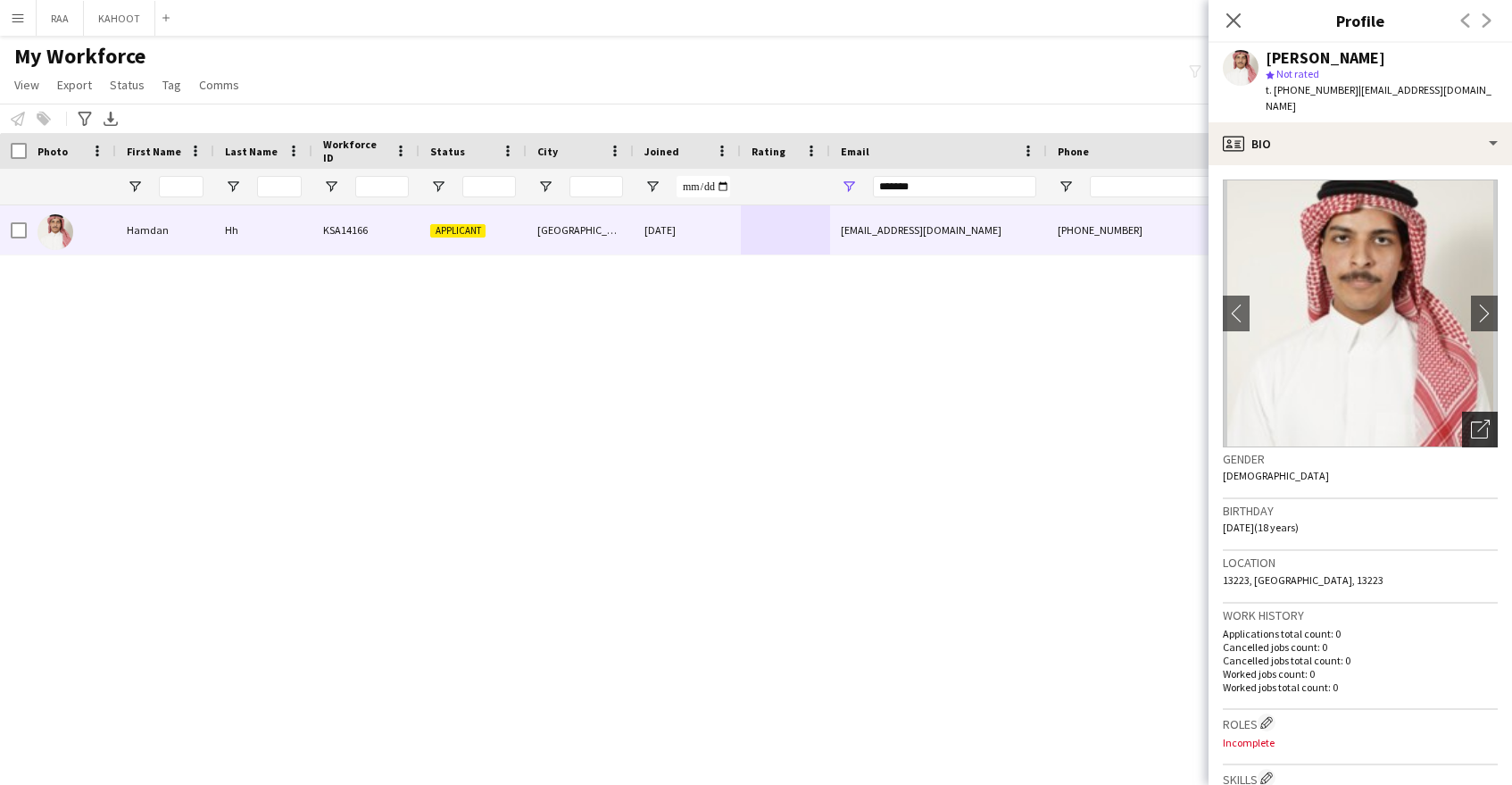
click at [1477, 420] on icon "Open photos pop-in" at bounding box center [1480, 428] width 18 height 18
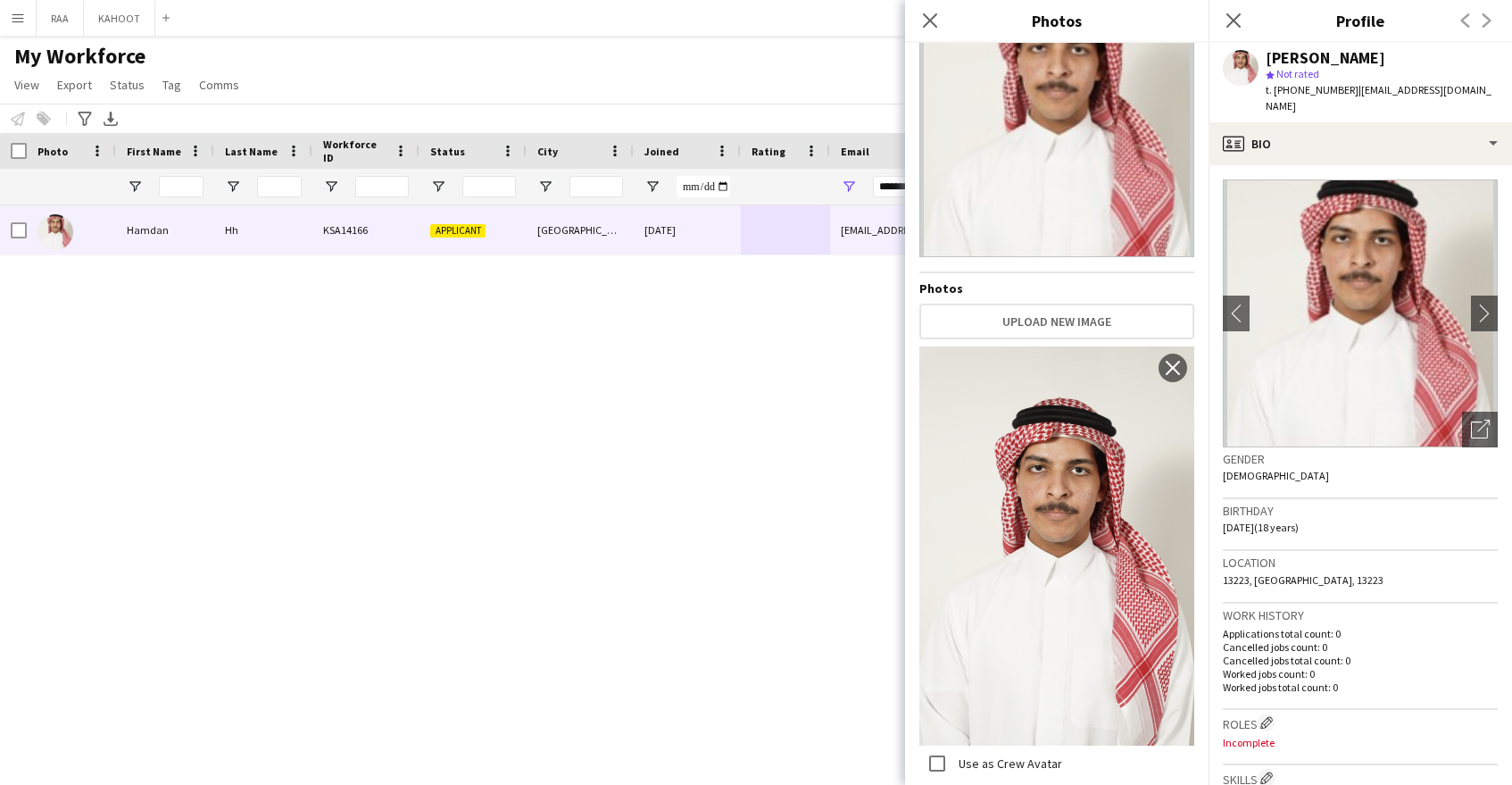
scroll to position [0, 0]
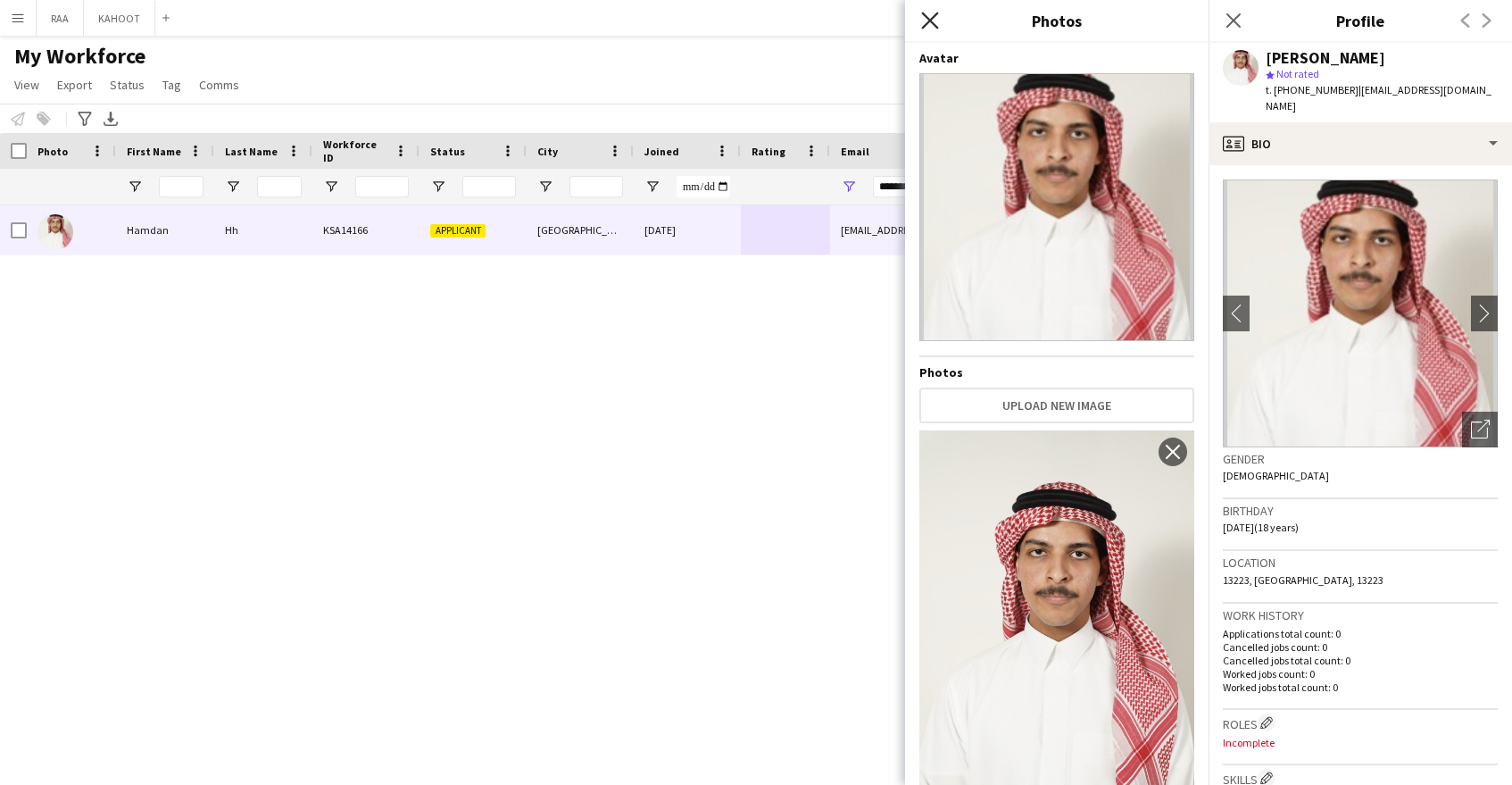
click at [924, 26] on icon at bounding box center [929, 20] width 17 height 17
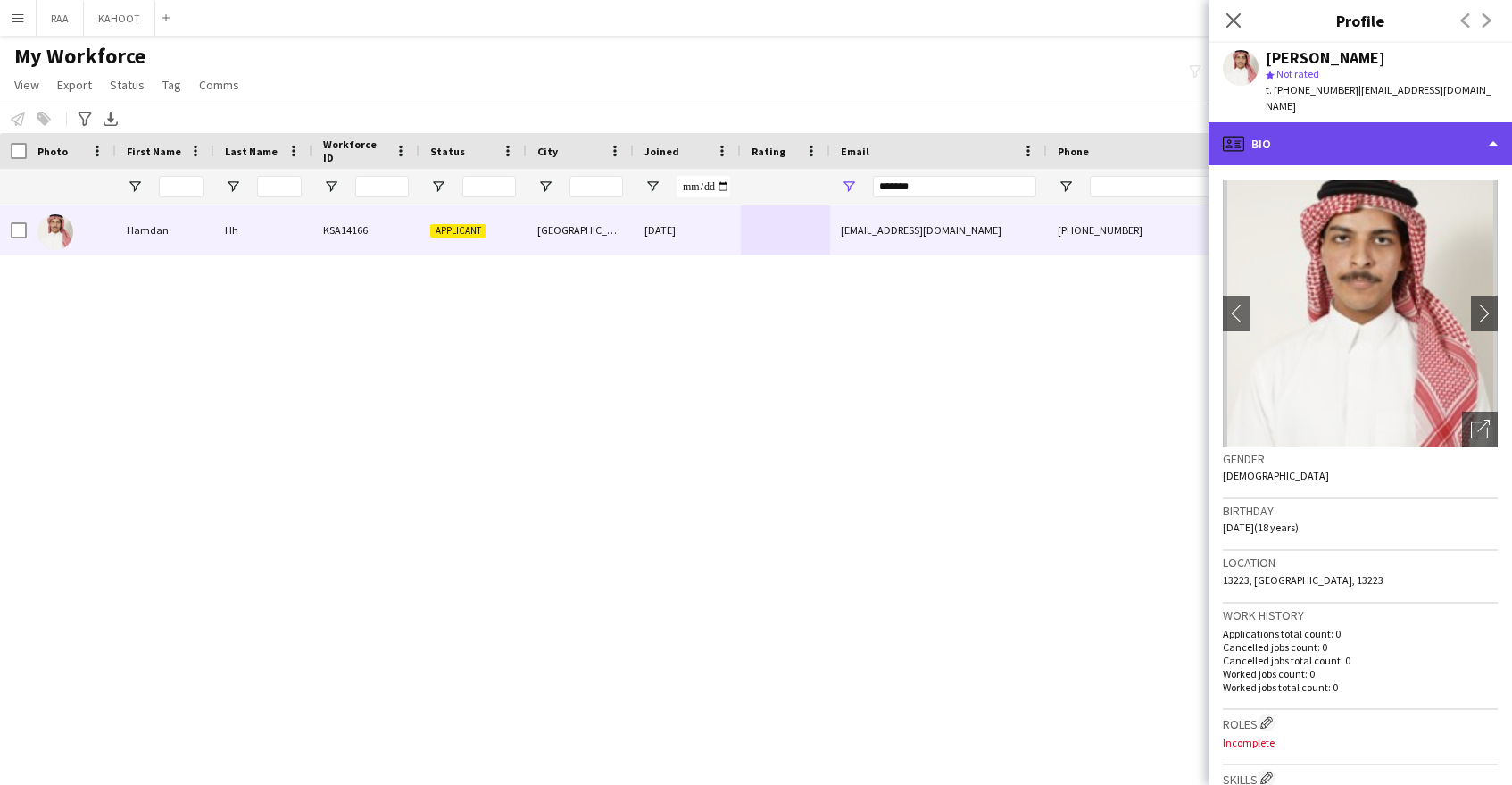
click at [1431, 123] on div "profile Bio" at bounding box center [1360, 144] width 303 height 43
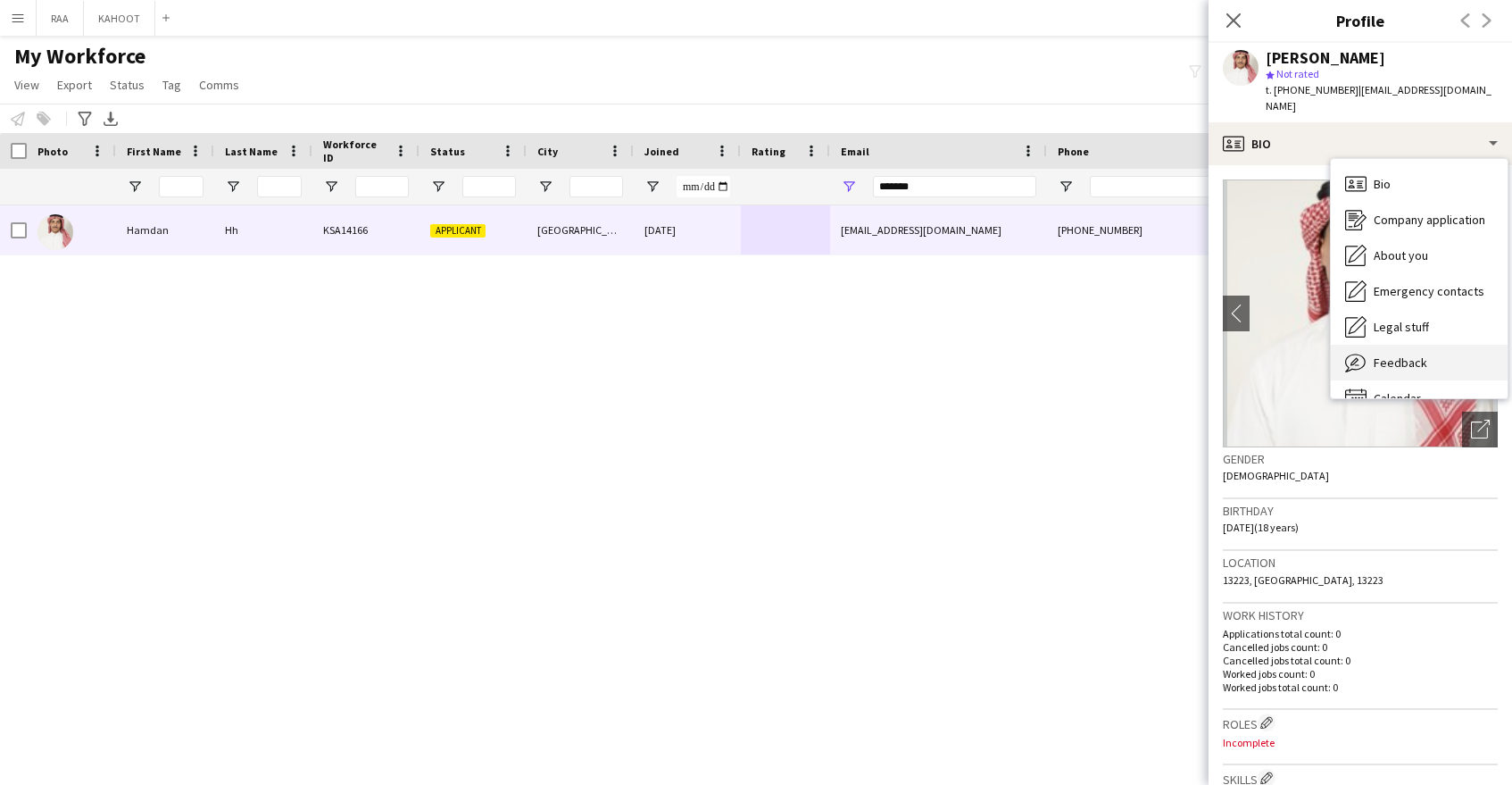
click at [1446, 345] on div "Feedback Feedback" at bounding box center [1419, 363] width 177 height 36
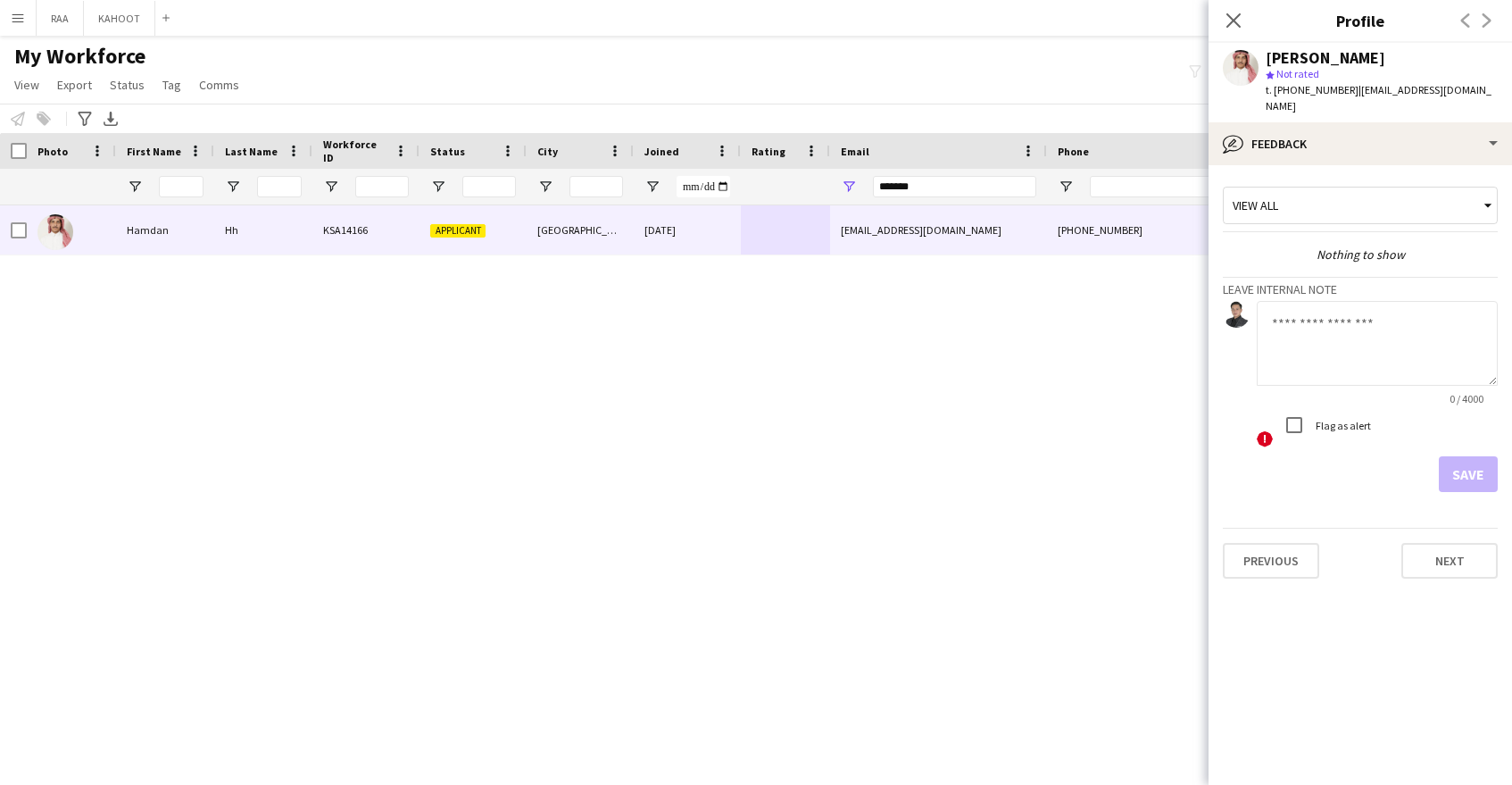
click at [1353, 339] on textarea at bounding box center [1377, 343] width 241 height 85
type textarea "**********"
drag, startPoint x: 1469, startPoint y: 470, endPoint x: 1477, endPoint y: 433, distance: 37.9
click at [1469, 469] on button "Save" at bounding box center [1468, 474] width 59 height 36
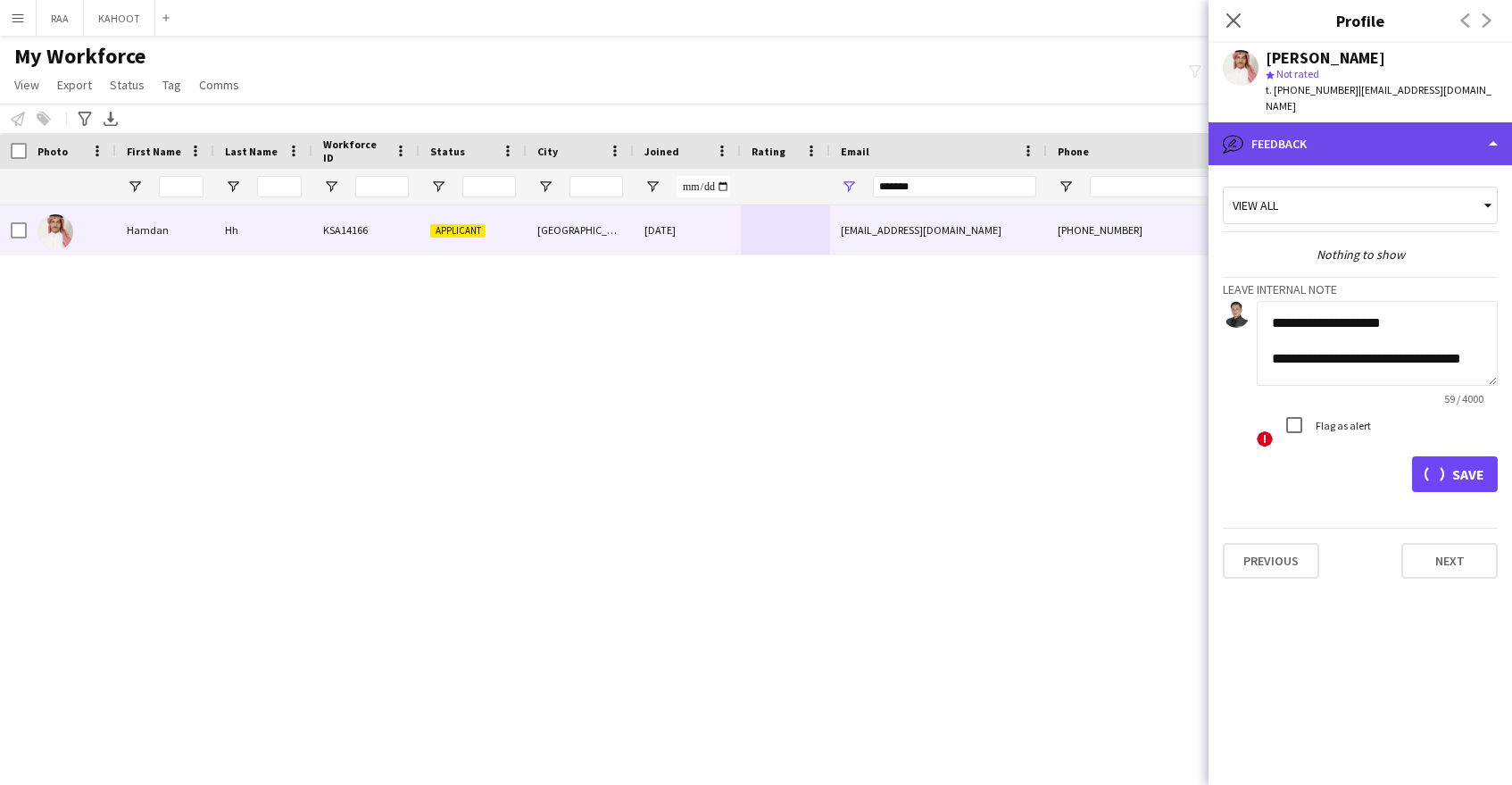
click at [1413, 131] on div "bubble-pencil Feedback" at bounding box center [1360, 144] width 303 height 43
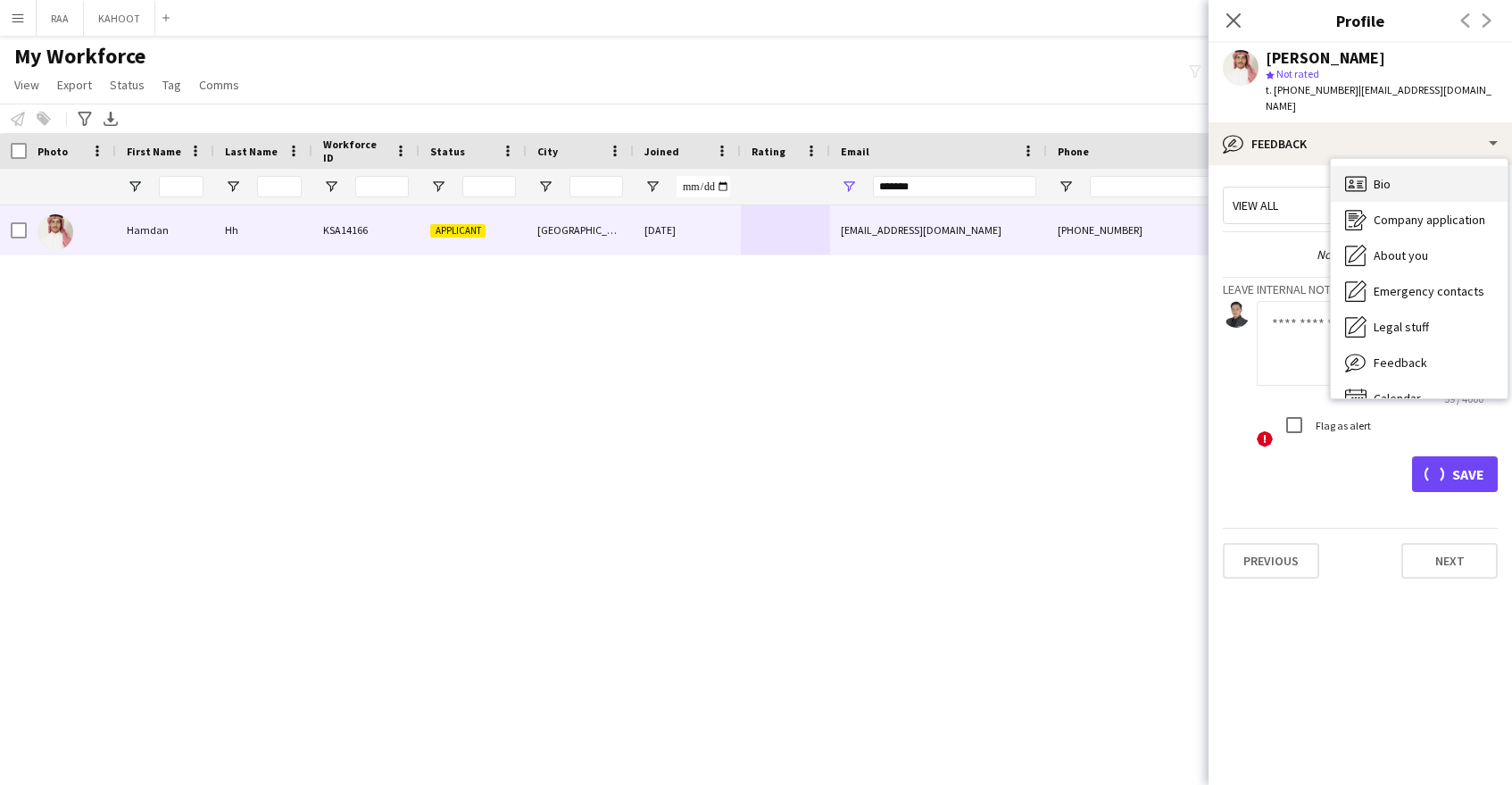
click at [1412, 173] on div "Bio Bio" at bounding box center [1419, 184] width 177 height 36
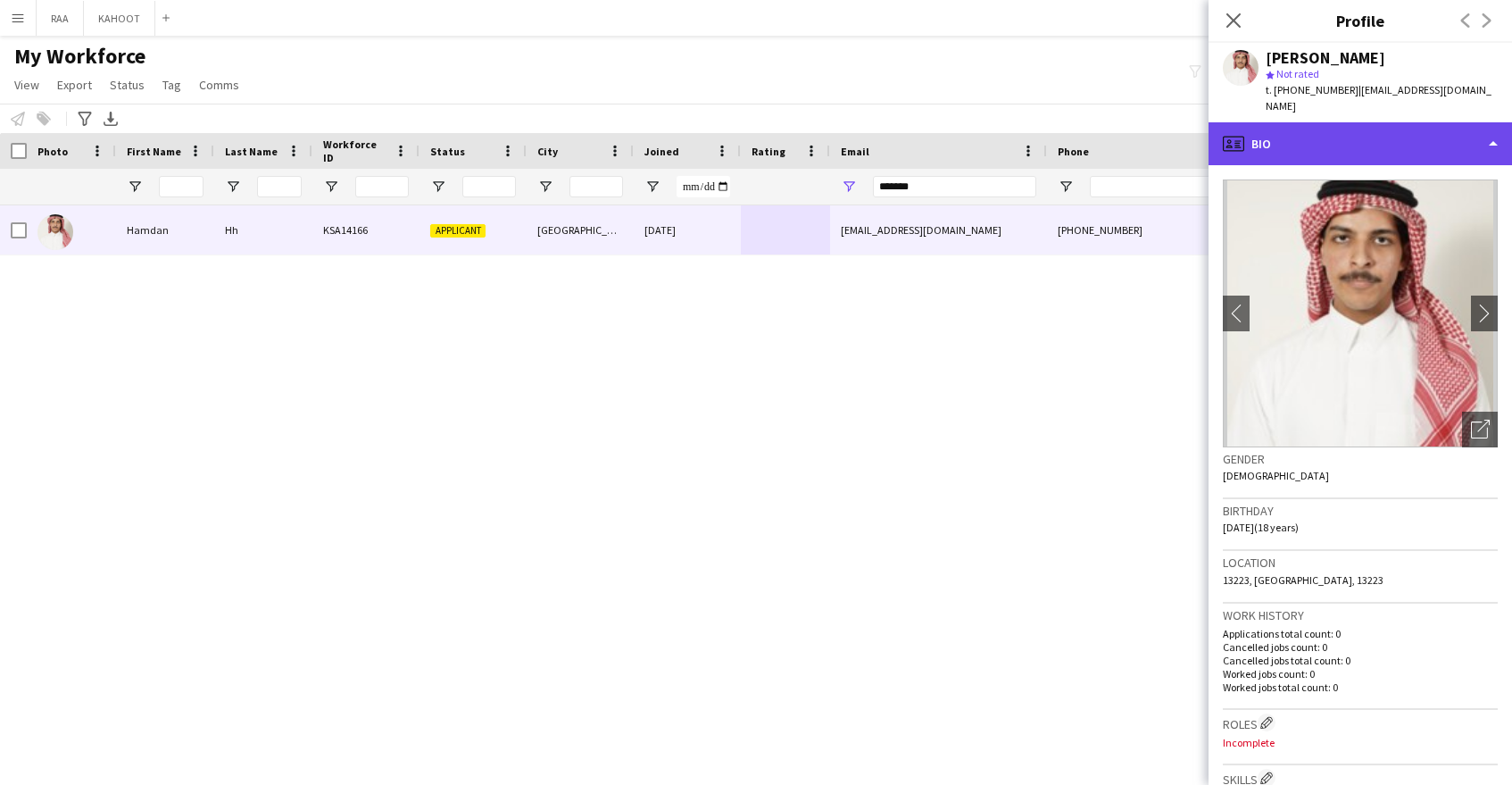
click at [1366, 129] on div "profile Bio" at bounding box center [1360, 144] width 303 height 43
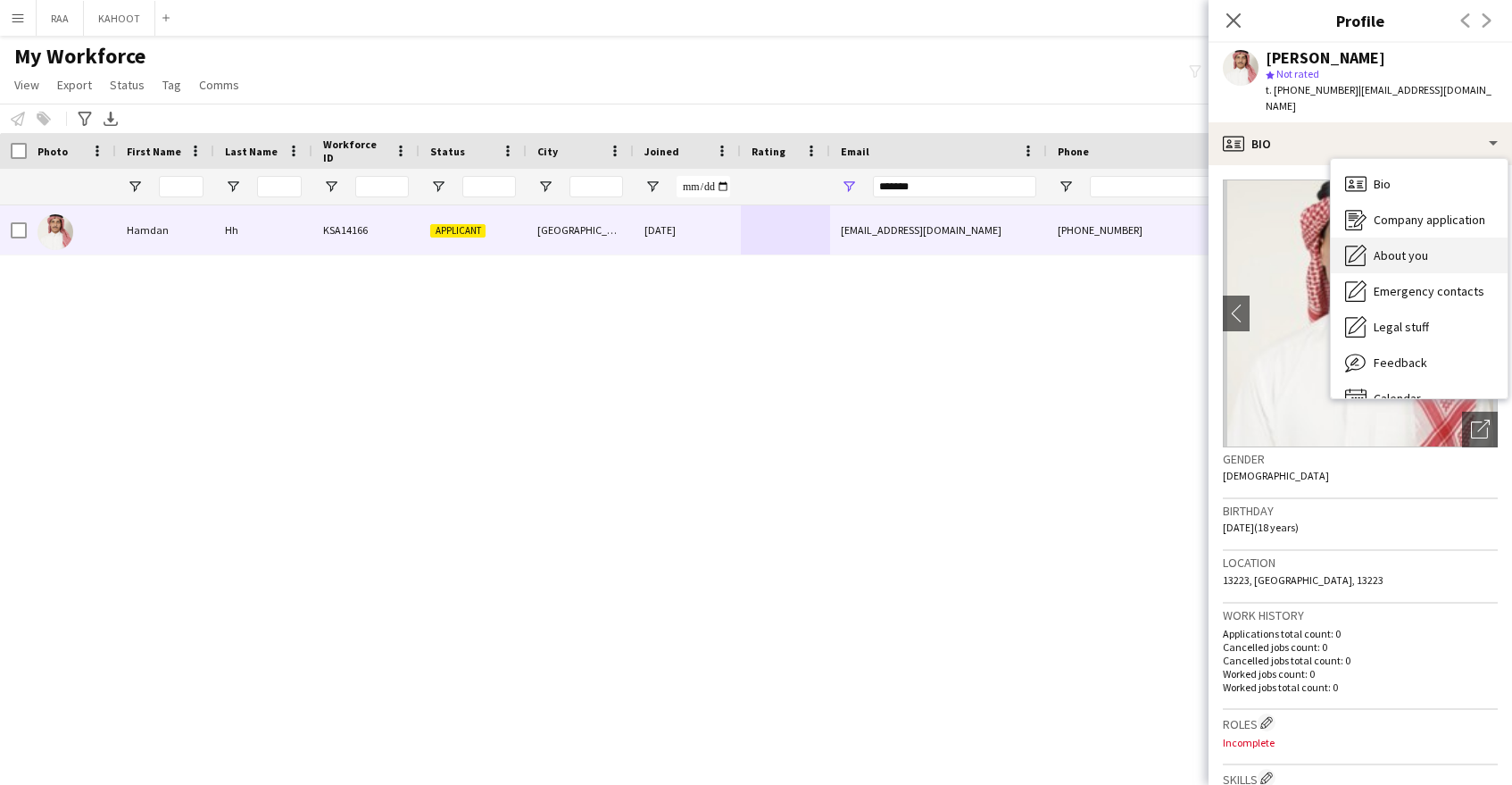
click at [1421, 253] on div "About you About you" at bounding box center [1419, 255] width 177 height 36
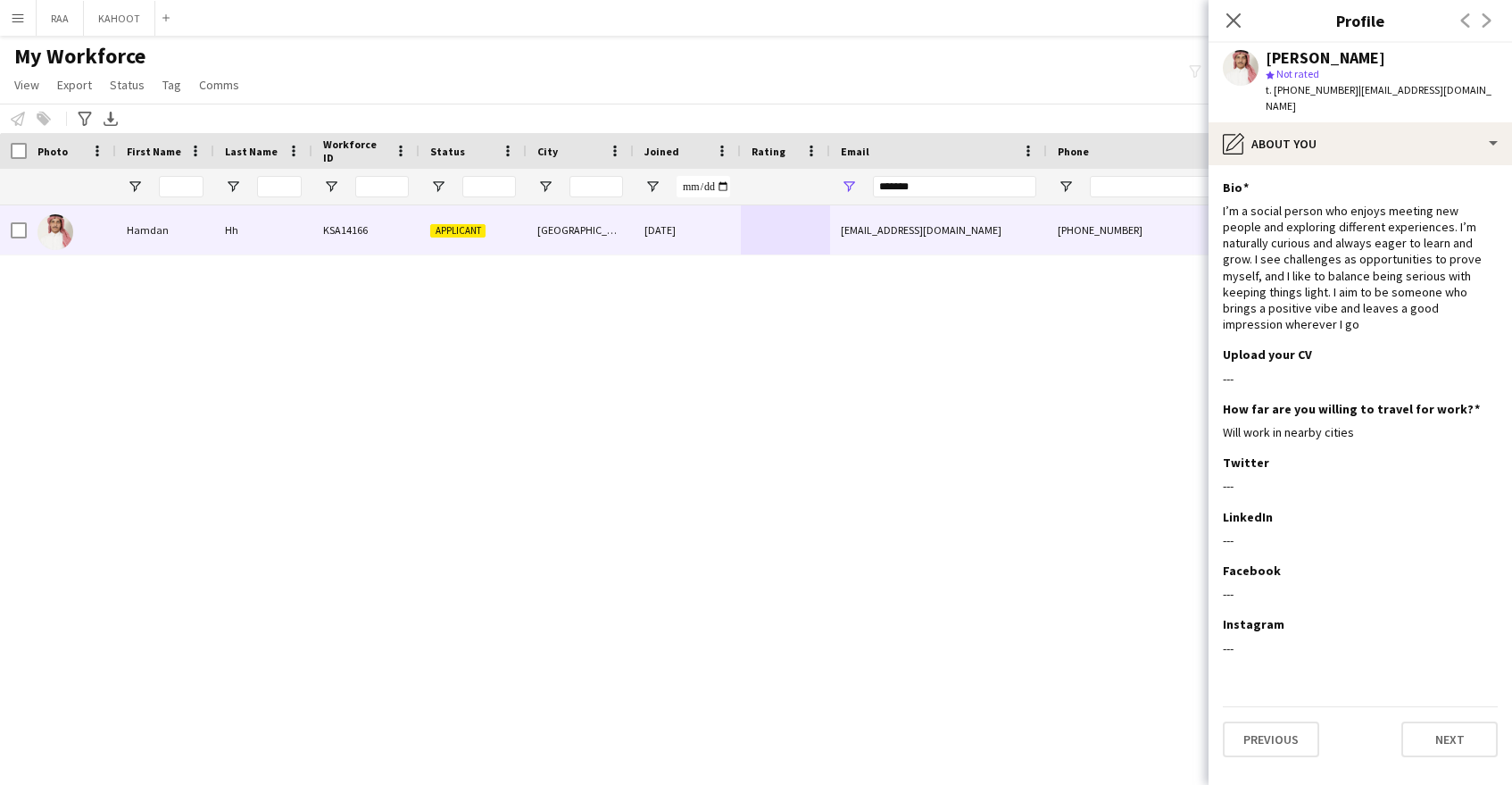
click at [1301, 92] on span "t. +966503359936" at bounding box center [1312, 90] width 93 height 14
copy span "966503359936"
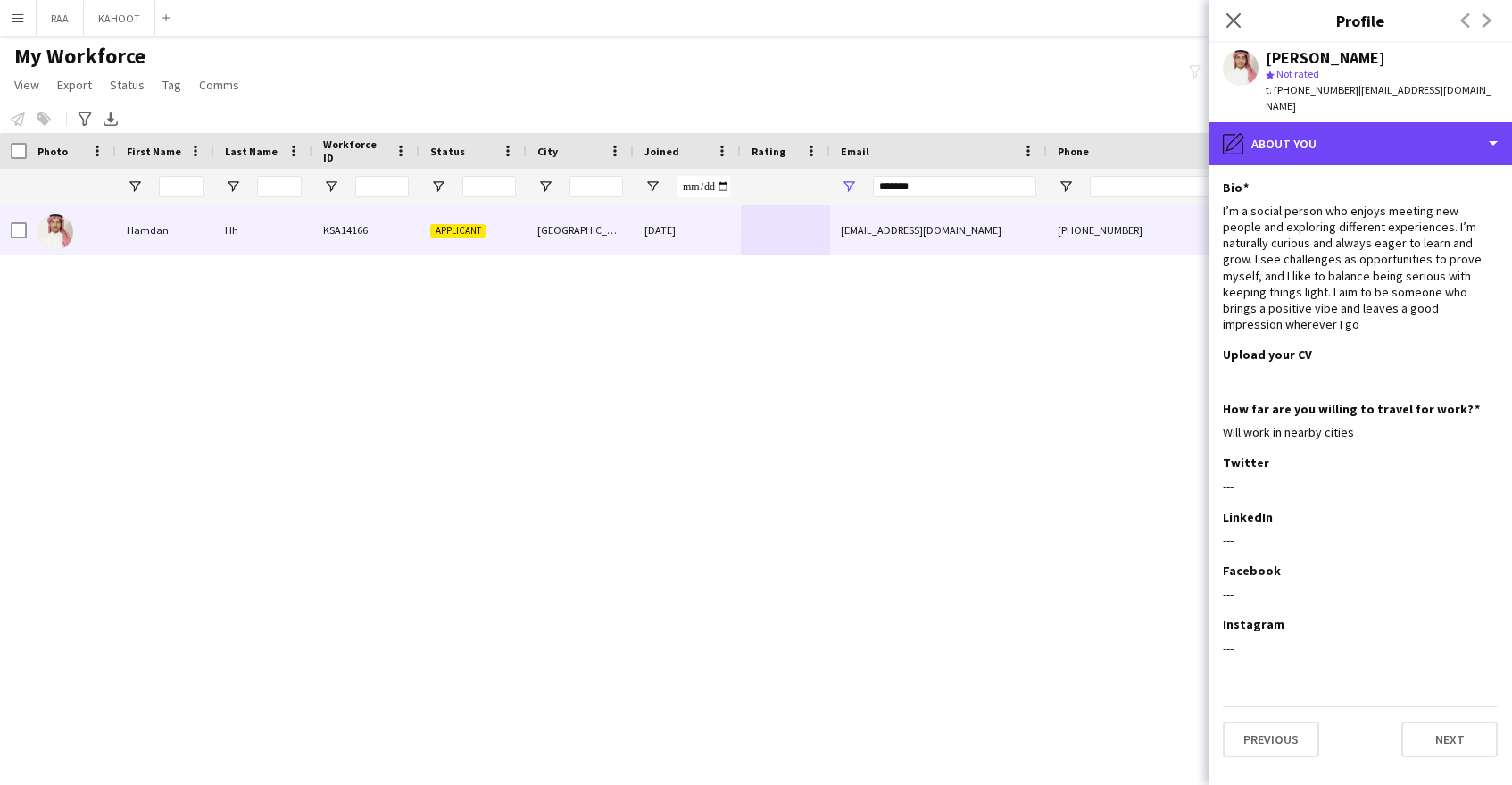
drag, startPoint x: 1352, startPoint y: 121, endPoint x: 1413, endPoint y: 257, distance: 149.1
click at [1351, 123] on div "pencil4 About you" at bounding box center [1360, 144] width 303 height 43
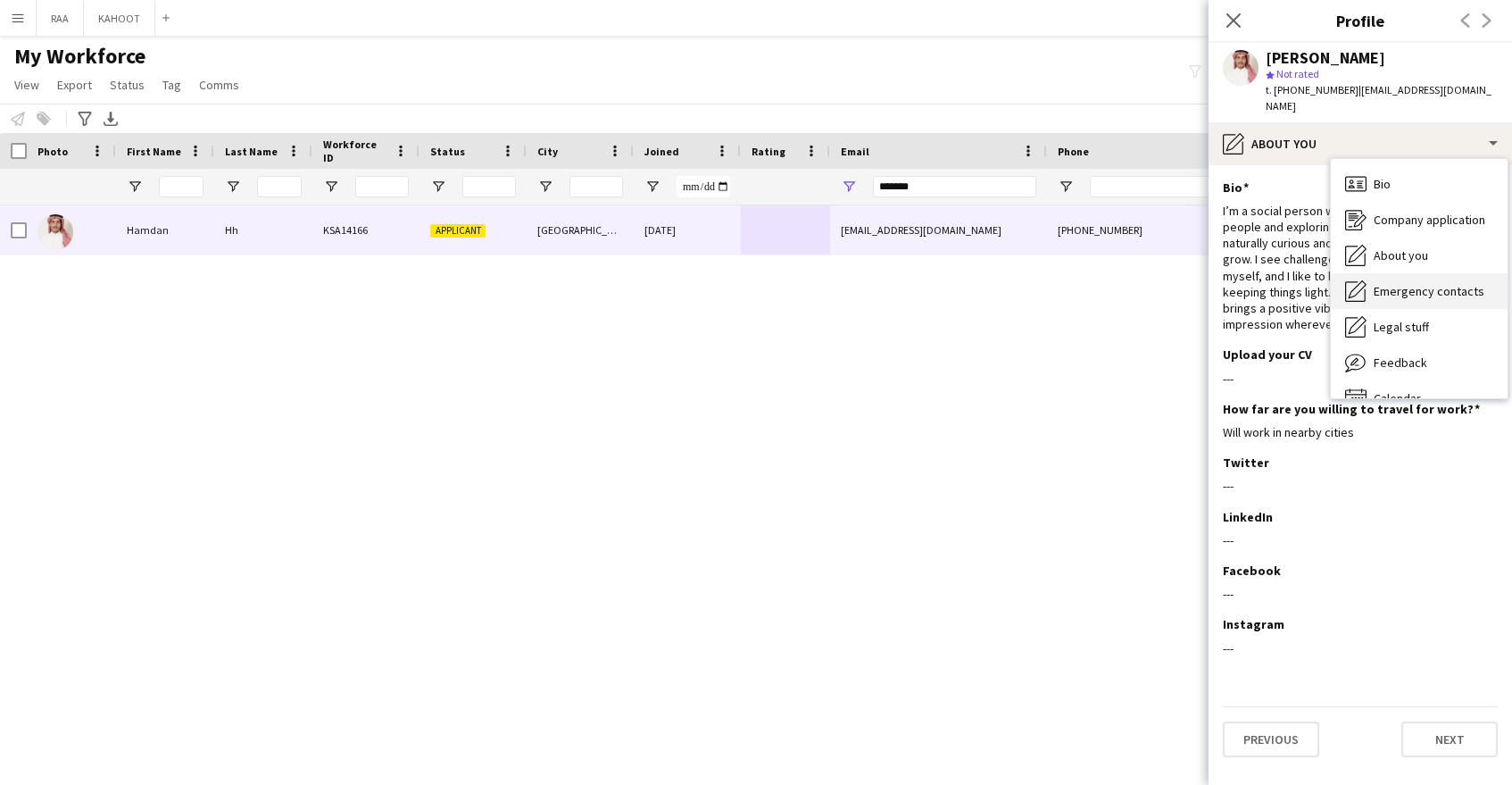
click at [1424, 283] on span "Emergency contacts" at bounding box center [1429, 291] width 111 height 16
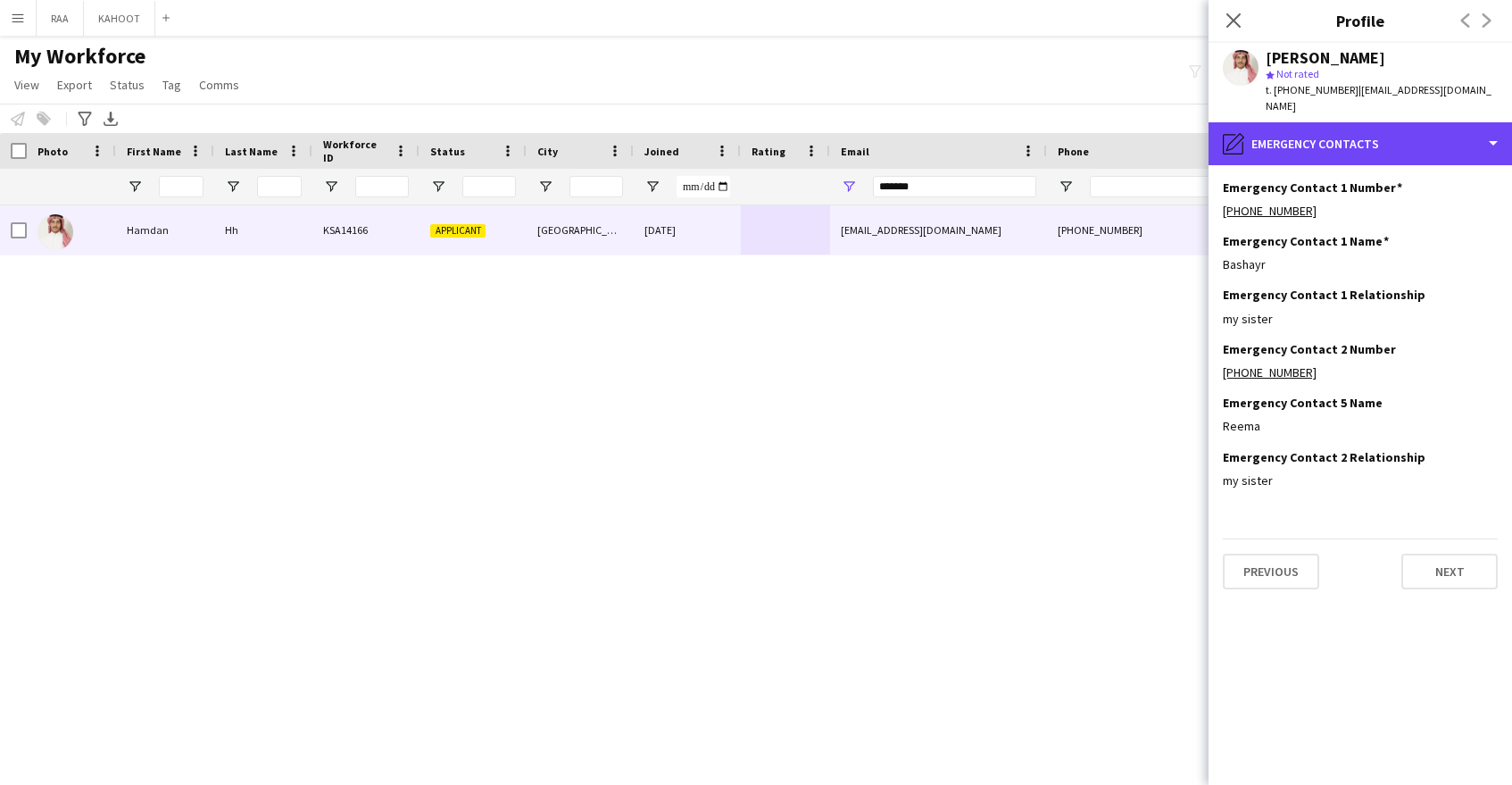
drag, startPoint x: 1348, startPoint y: 142, endPoint x: 1424, endPoint y: 264, distance: 143.7
click at [1348, 143] on div "pencil4 Emergency contacts" at bounding box center [1360, 144] width 303 height 43
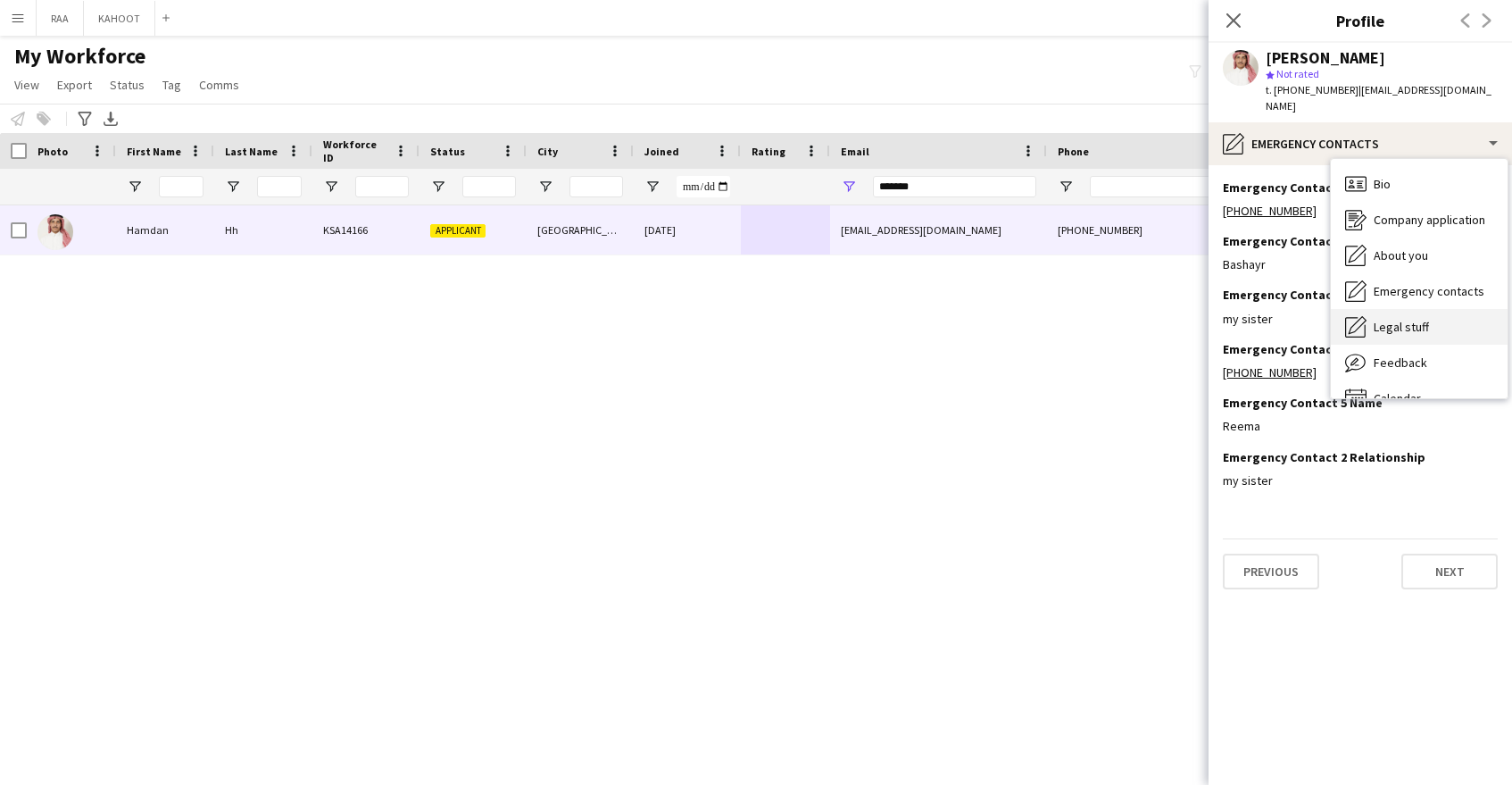
click at [1412, 319] on div "Legal stuff Legal stuff" at bounding box center [1419, 327] width 177 height 36
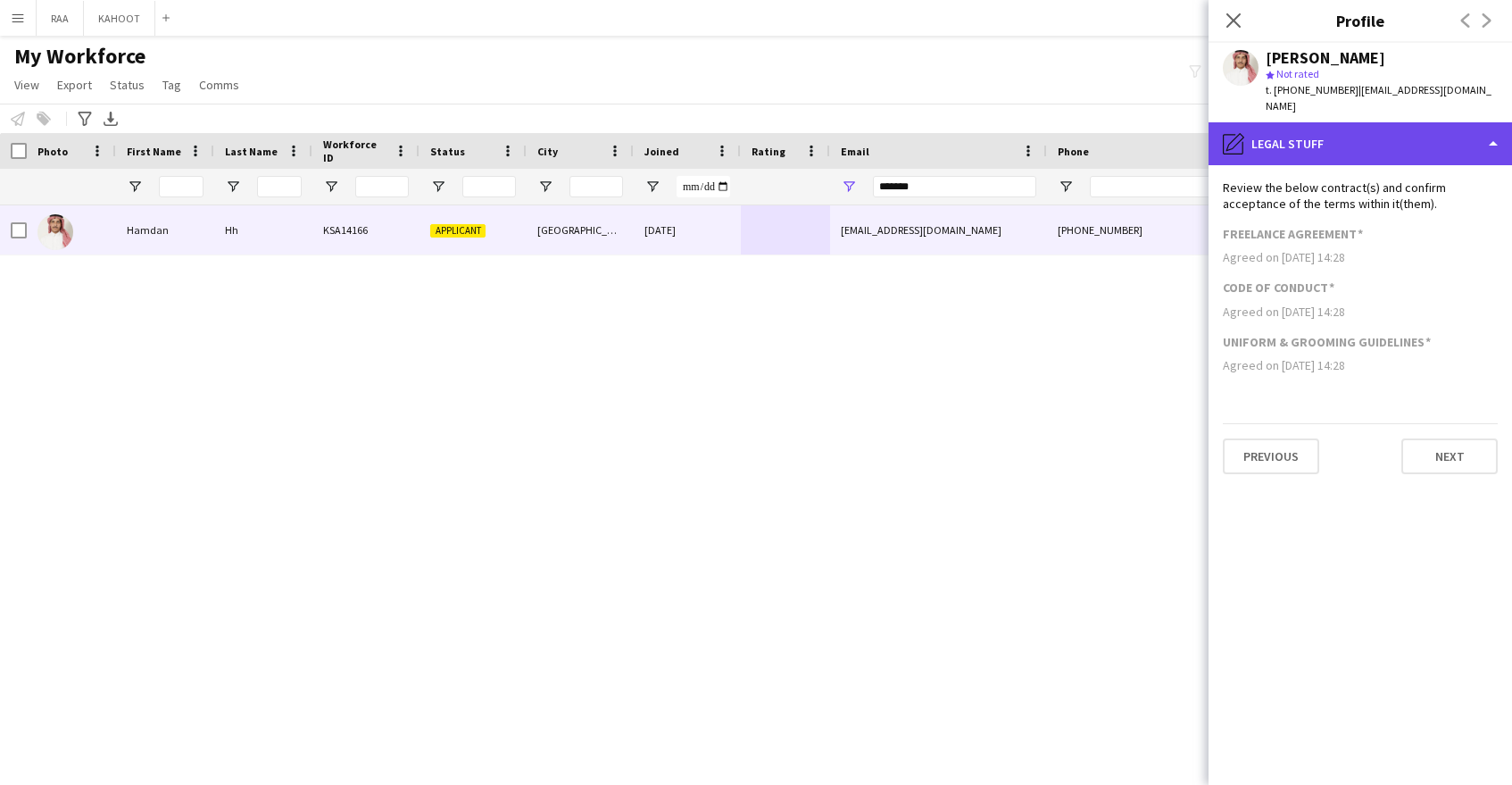
drag, startPoint x: 1351, startPoint y: 111, endPoint x: 1358, endPoint y: 129, distance: 19.3
click at [1352, 123] on div "pencil4 Legal stuff" at bounding box center [1360, 144] width 303 height 43
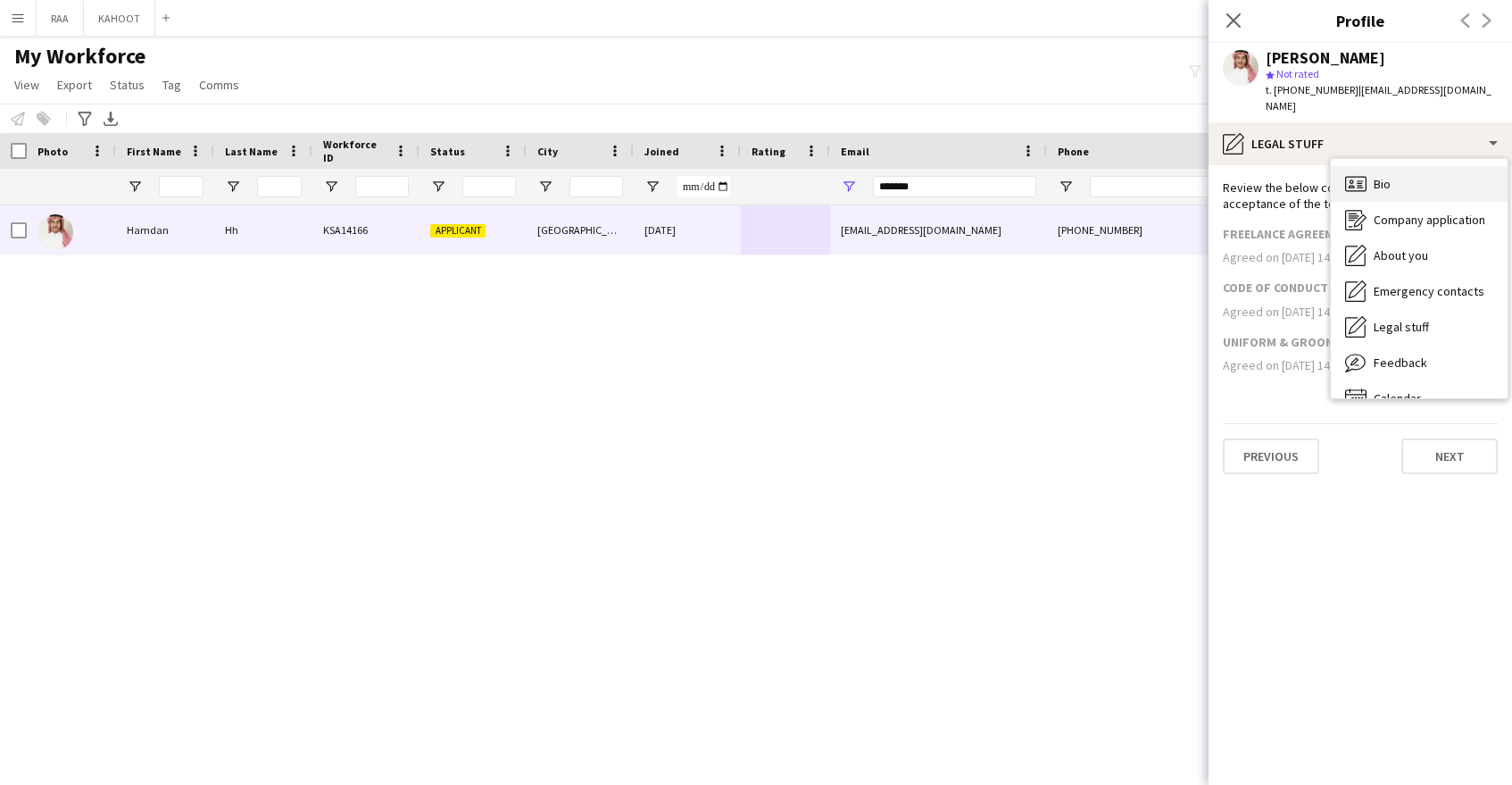
click at [1391, 173] on div "Bio Bio" at bounding box center [1419, 184] width 177 height 36
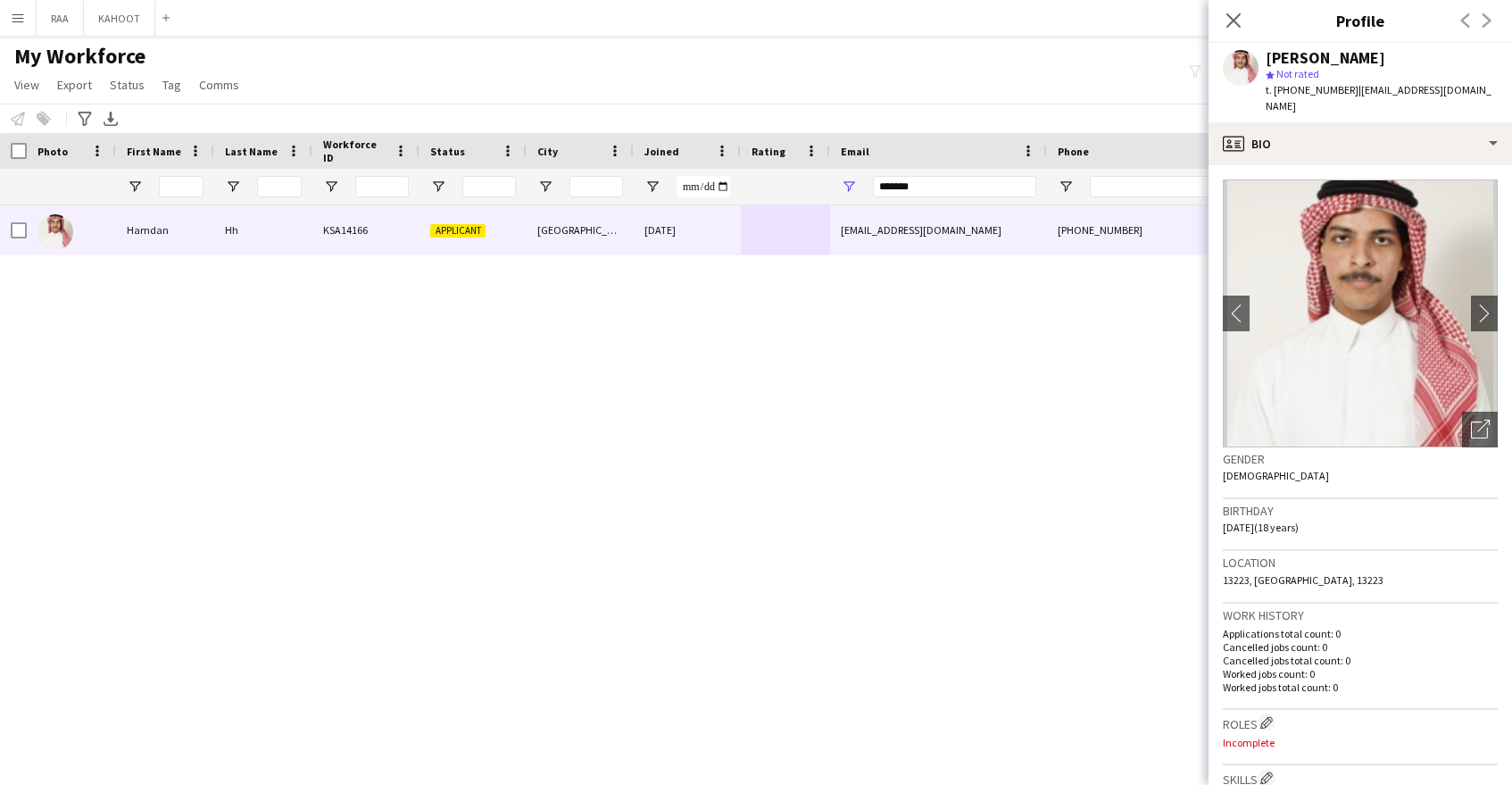
click at [909, 390] on div "Hamdan Hh KSA14166 Applicant Riyadh 28-08-2025 hamdaan.a.h.s@gmail.com +9665033…" at bounding box center [675, 479] width 1352 height 548
drag, startPoint x: 948, startPoint y: 187, endPoint x: 783, endPoint y: 184, distance: 165.0
click at [783, 184] on div at bounding box center [1017, 187] width 2036 height 36
paste input "**********"
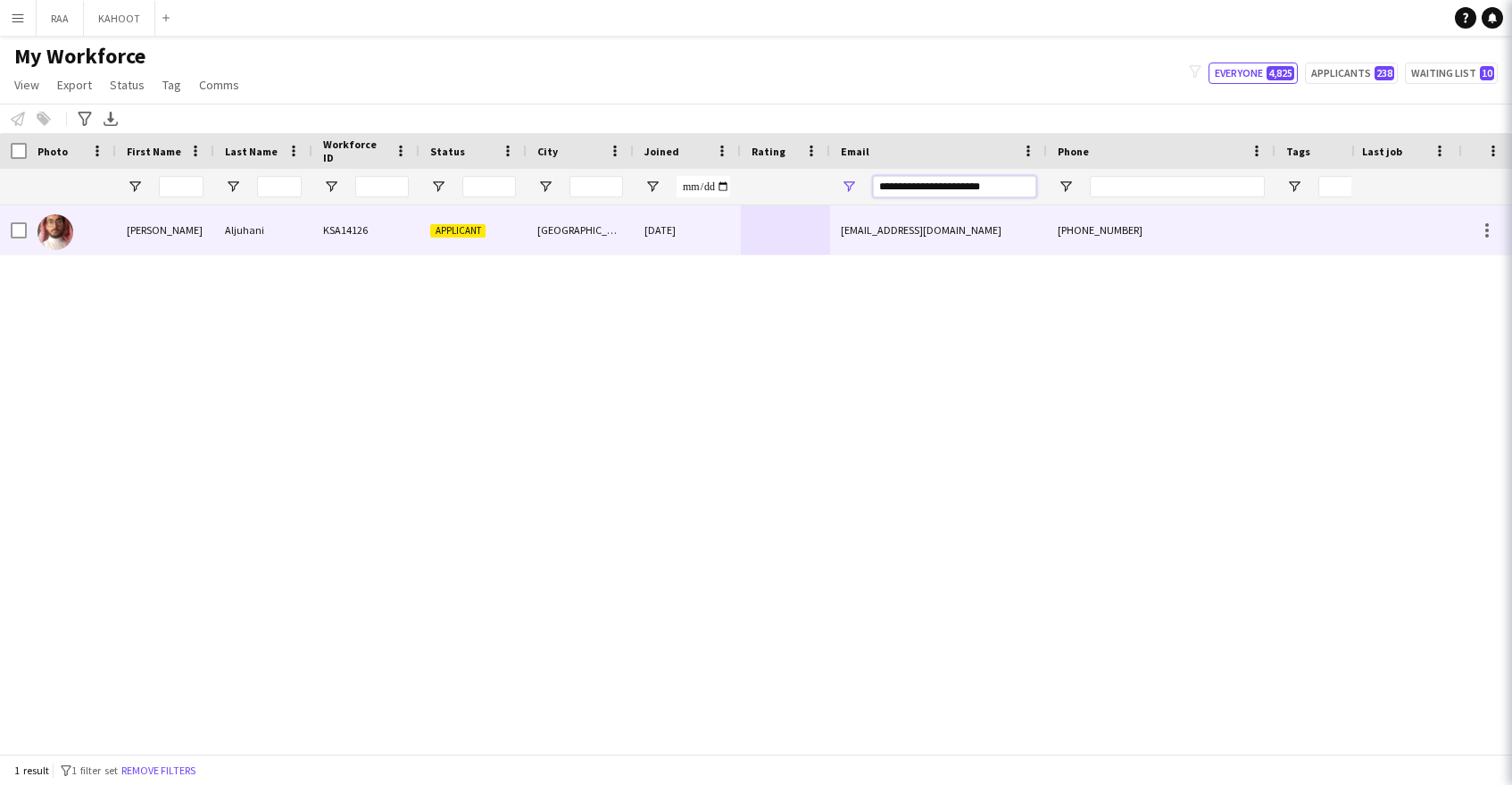
type input "**********"
click at [887, 236] on div "abdulrhmanshj@gmail.com" at bounding box center [938, 229] width 217 height 49
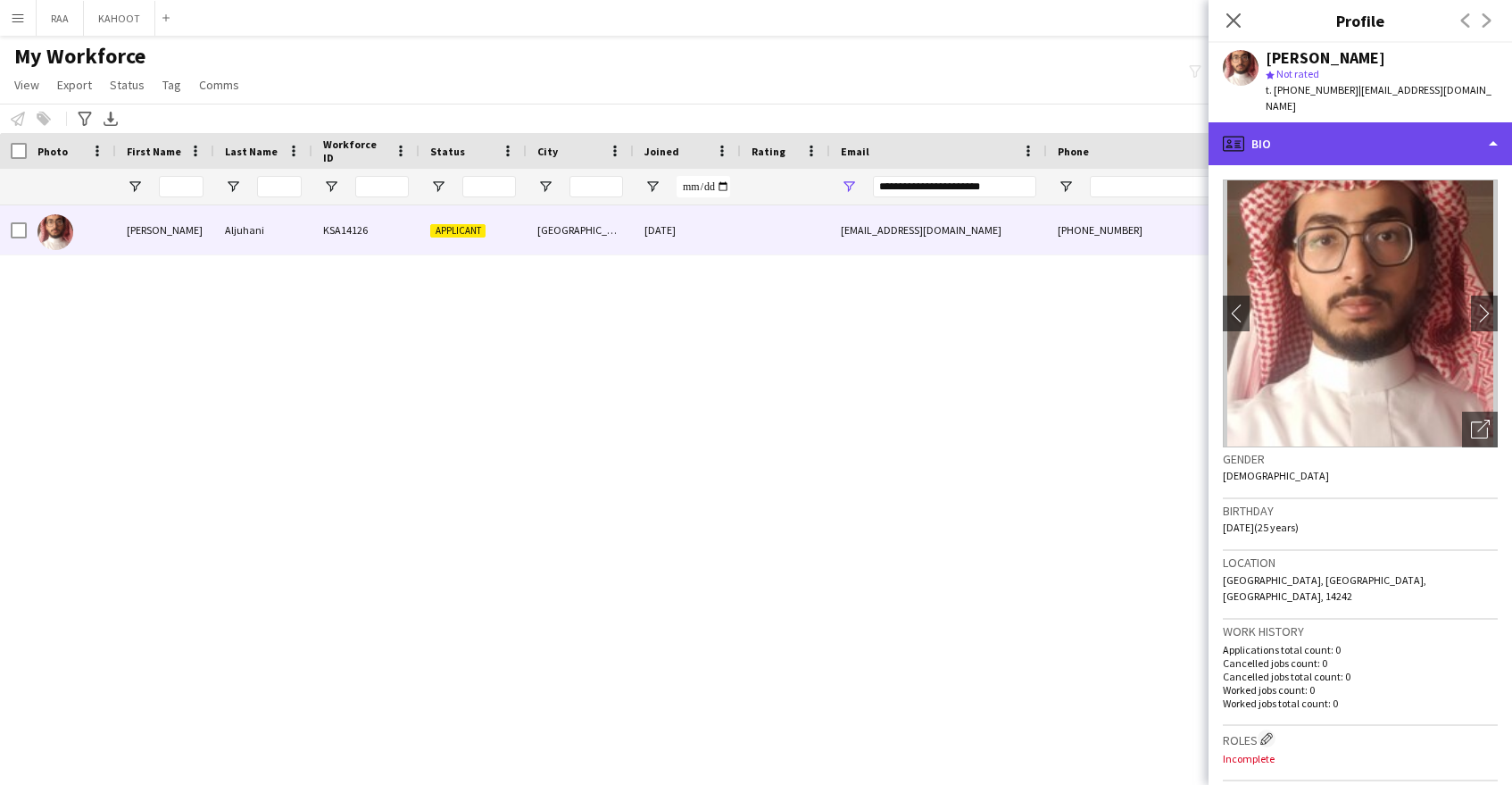
click at [1405, 128] on div "profile Bio" at bounding box center [1360, 144] width 303 height 43
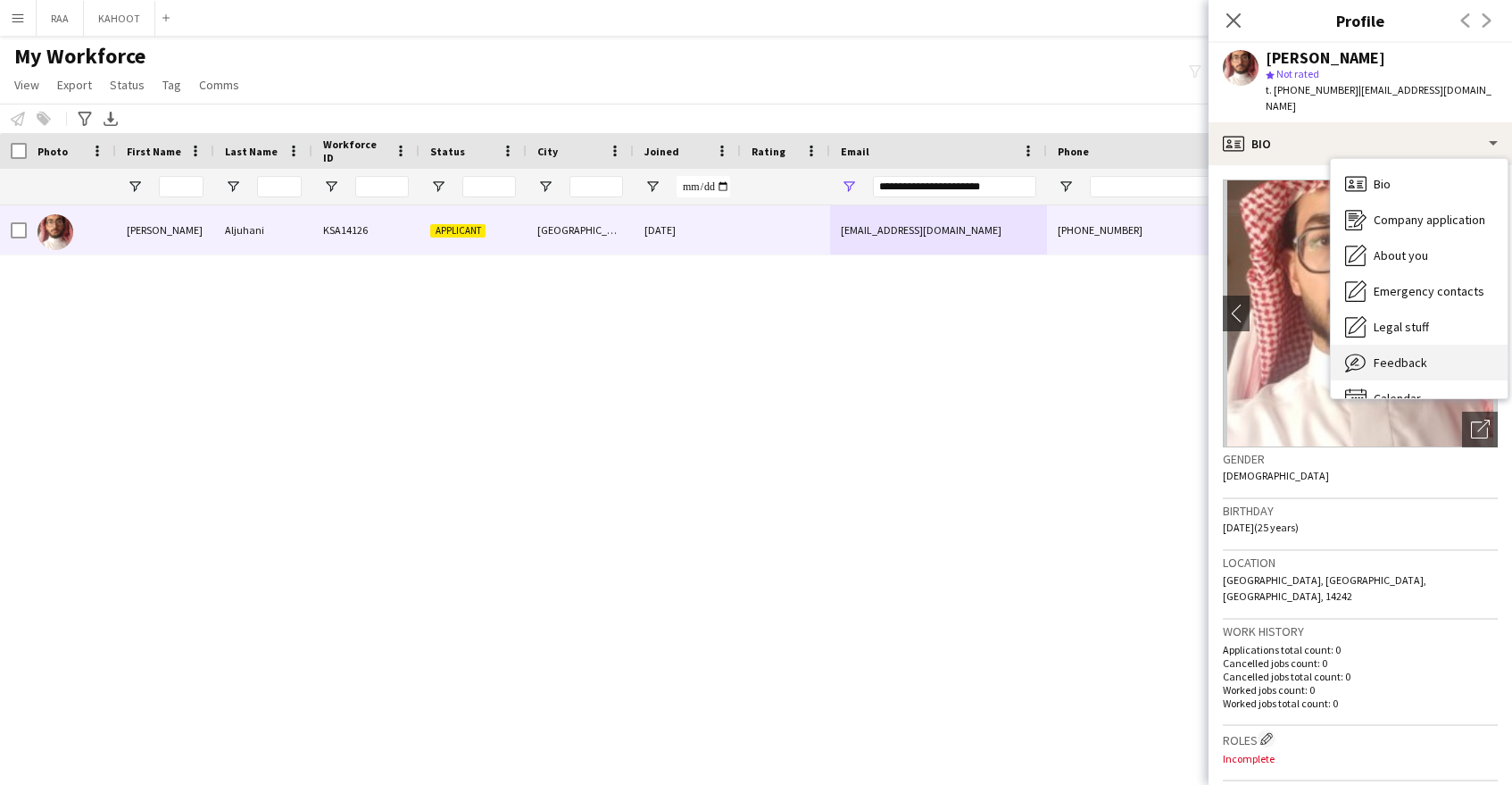
click at [1392, 355] on span "Feedback" at bounding box center [1400, 363] width 53 height 16
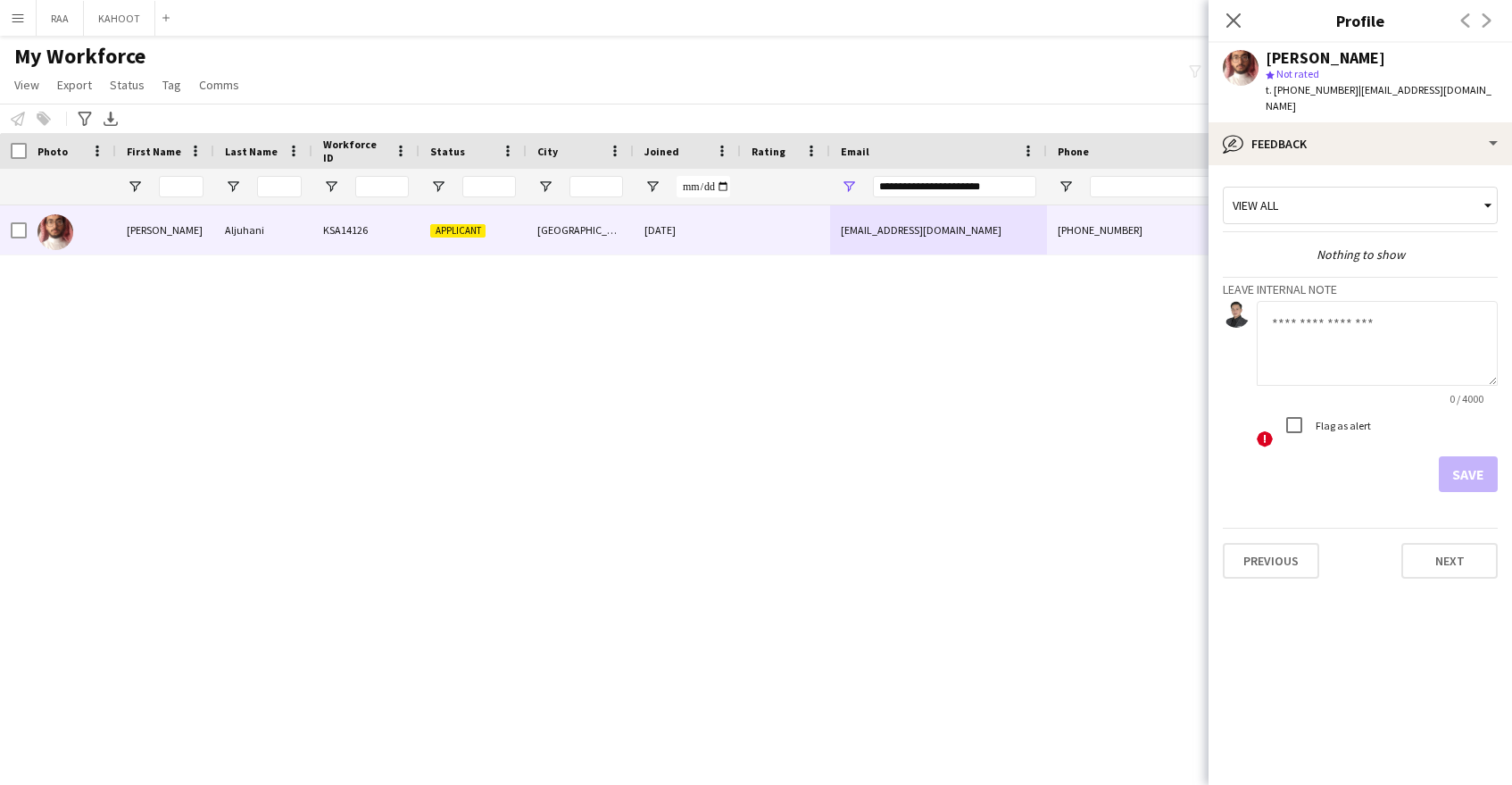
click at [1352, 357] on textarea at bounding box center [1377, 343] width 241 height 85
click at [1402, 339] on textarea "**********" at bounding box center [1377, 343] width 241 height 85
type textarea "**********"
click at [1455, 456] on button "Save" at bounding box center [1468, 474] width 59 height 36
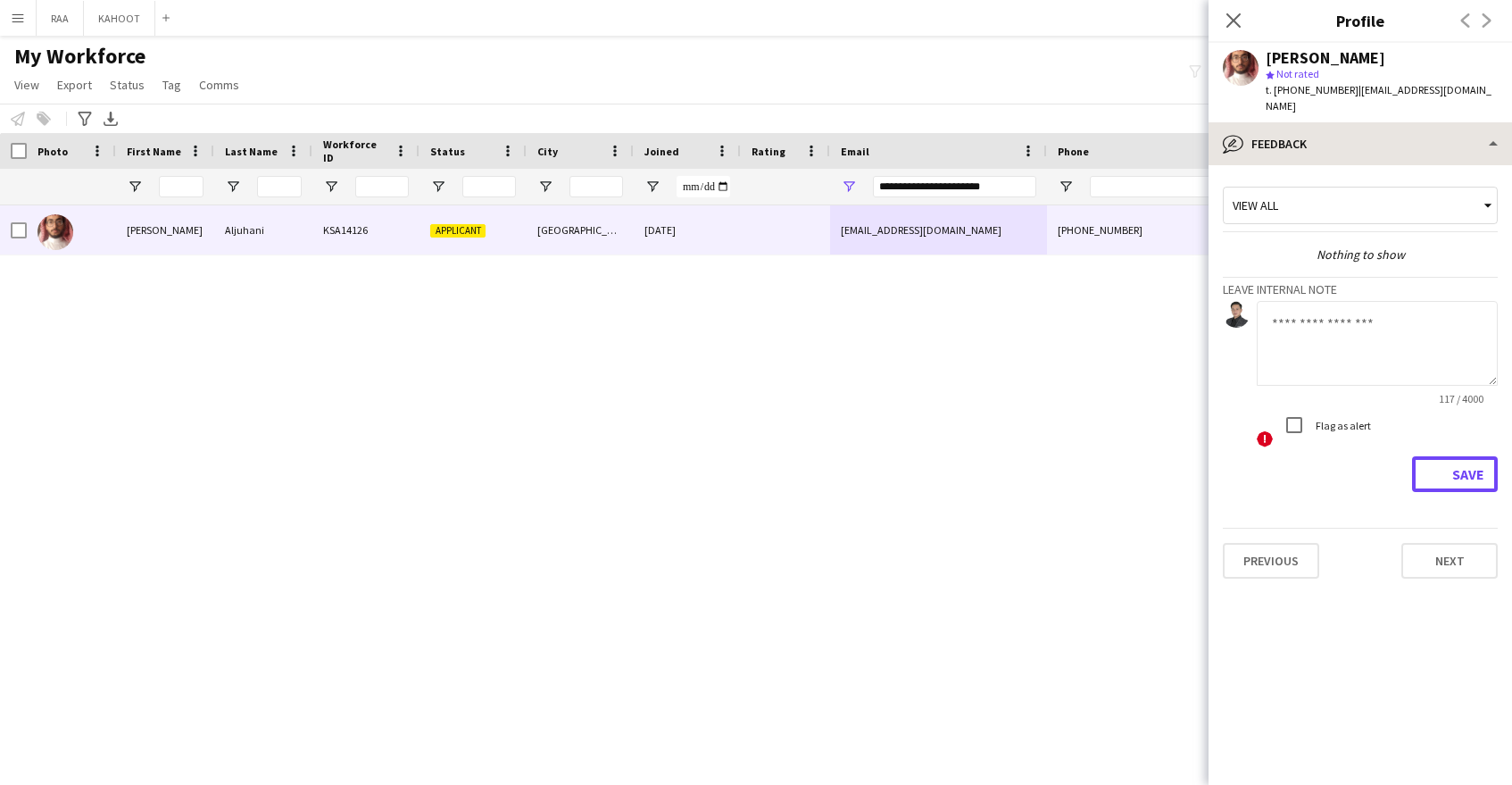
scroll to position [0, 0]
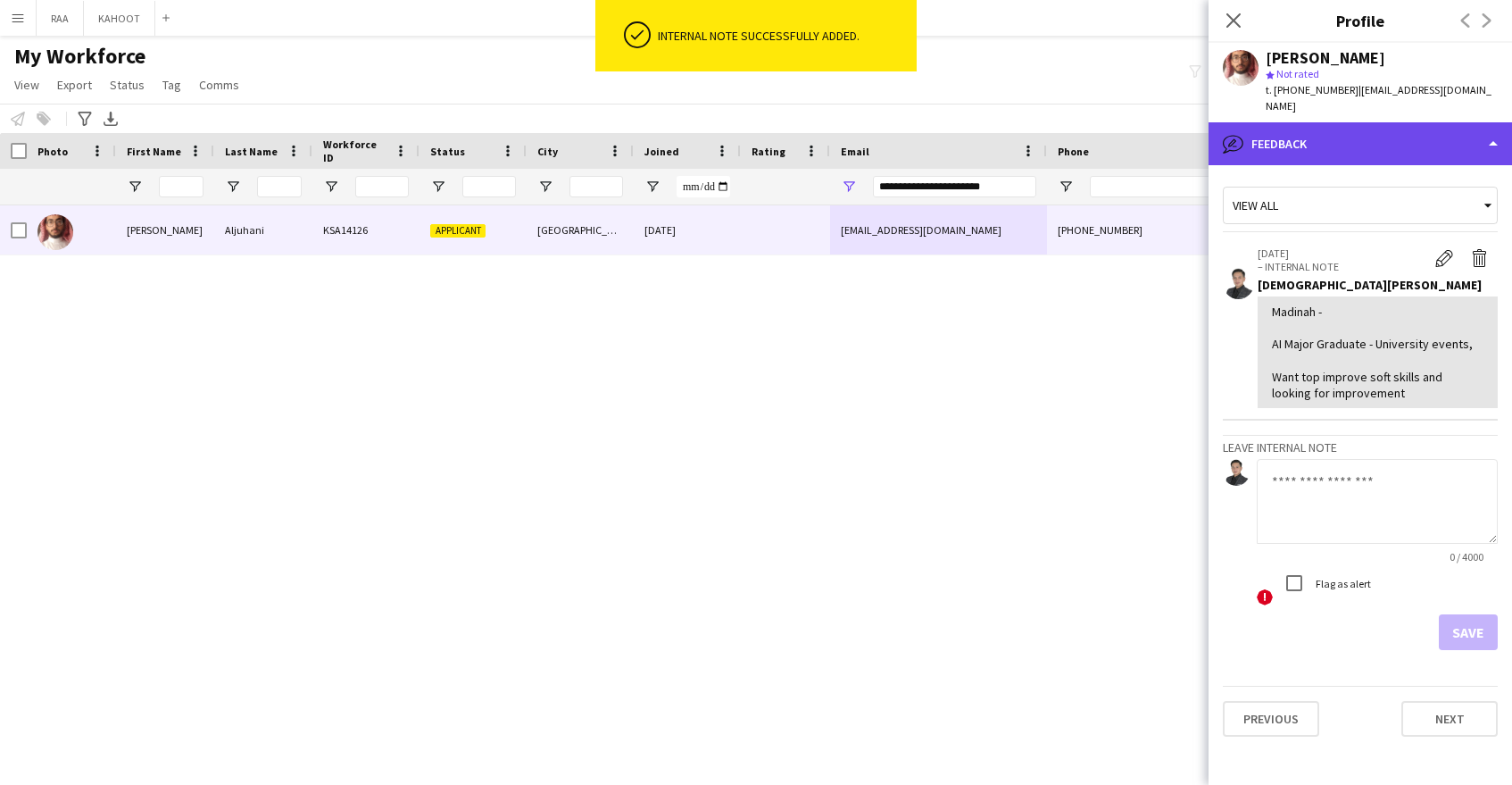
click at [1372, 132] on div "bubble-pencil Feedback" at bounding box center [1360, 144] width 303 height 43
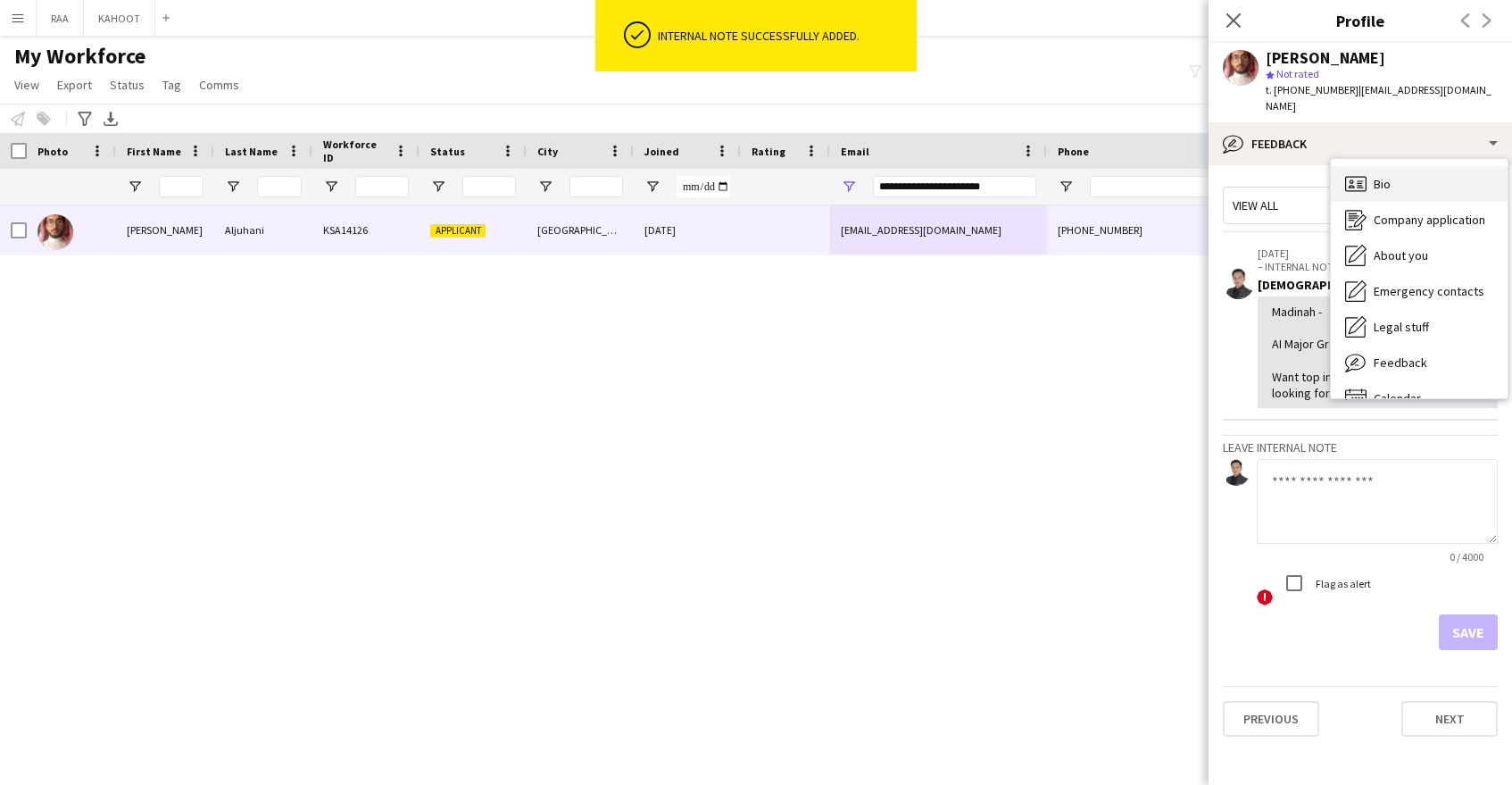
click at [1391, 166] on div "Bio Bio" at bounding box center [1419, 184] width 177 height 36
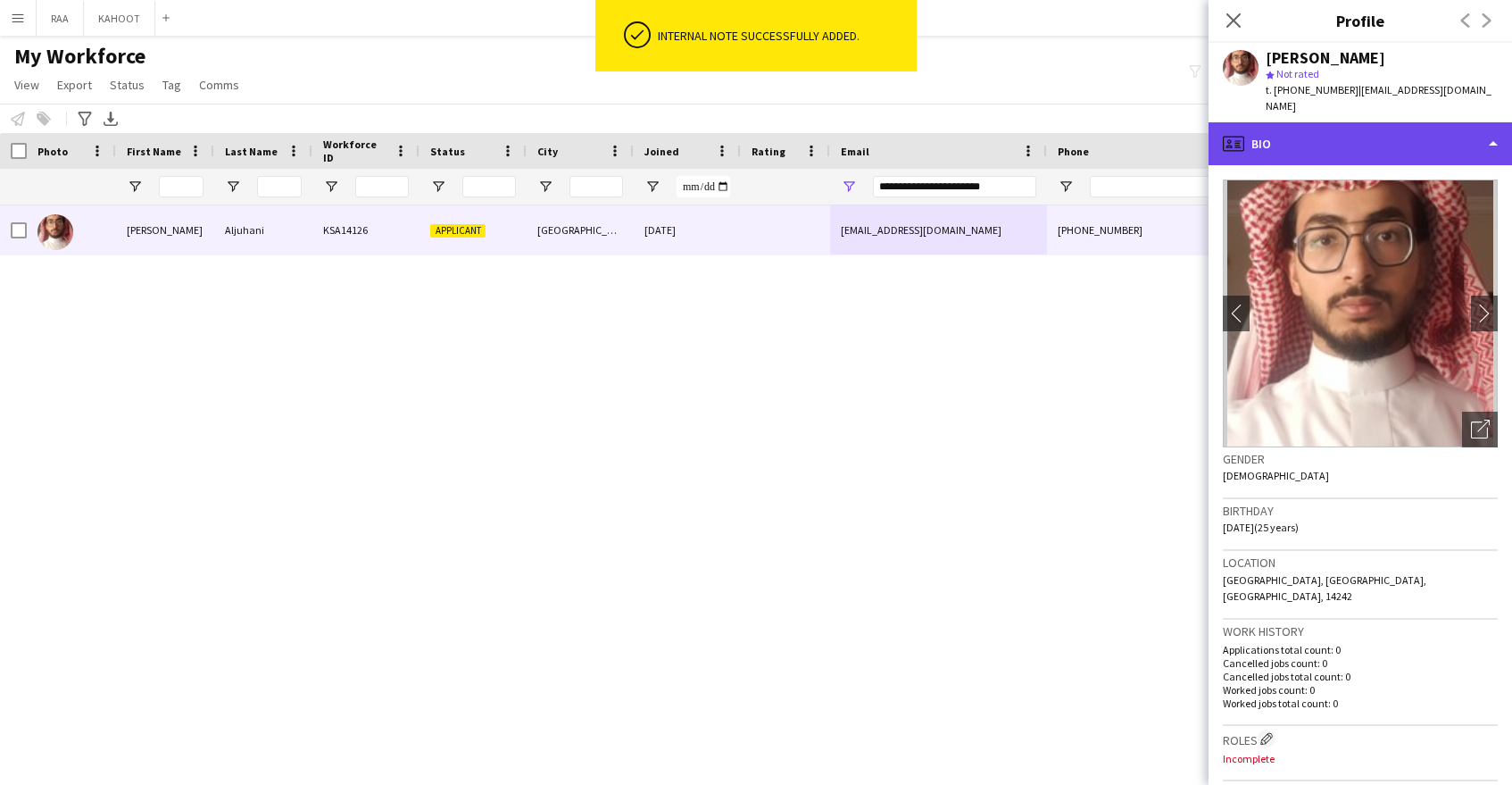
click at [1341, 137] on div "profile Bio" at bounding box center [1360, 144] width 303 height 43
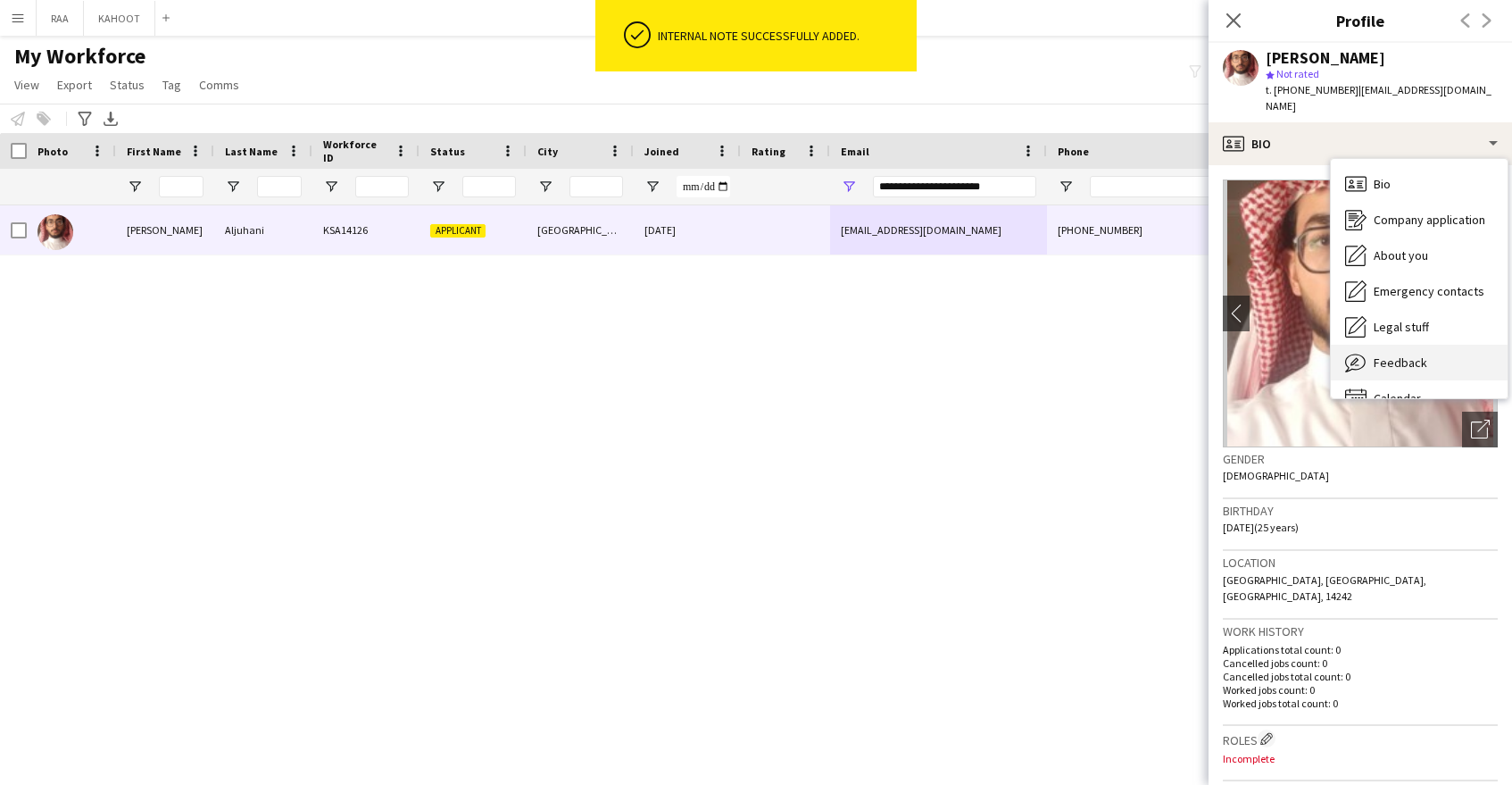
click at [1420, 355] on span "Feedback" at bounding box center [1400, 363] width 53 height 16
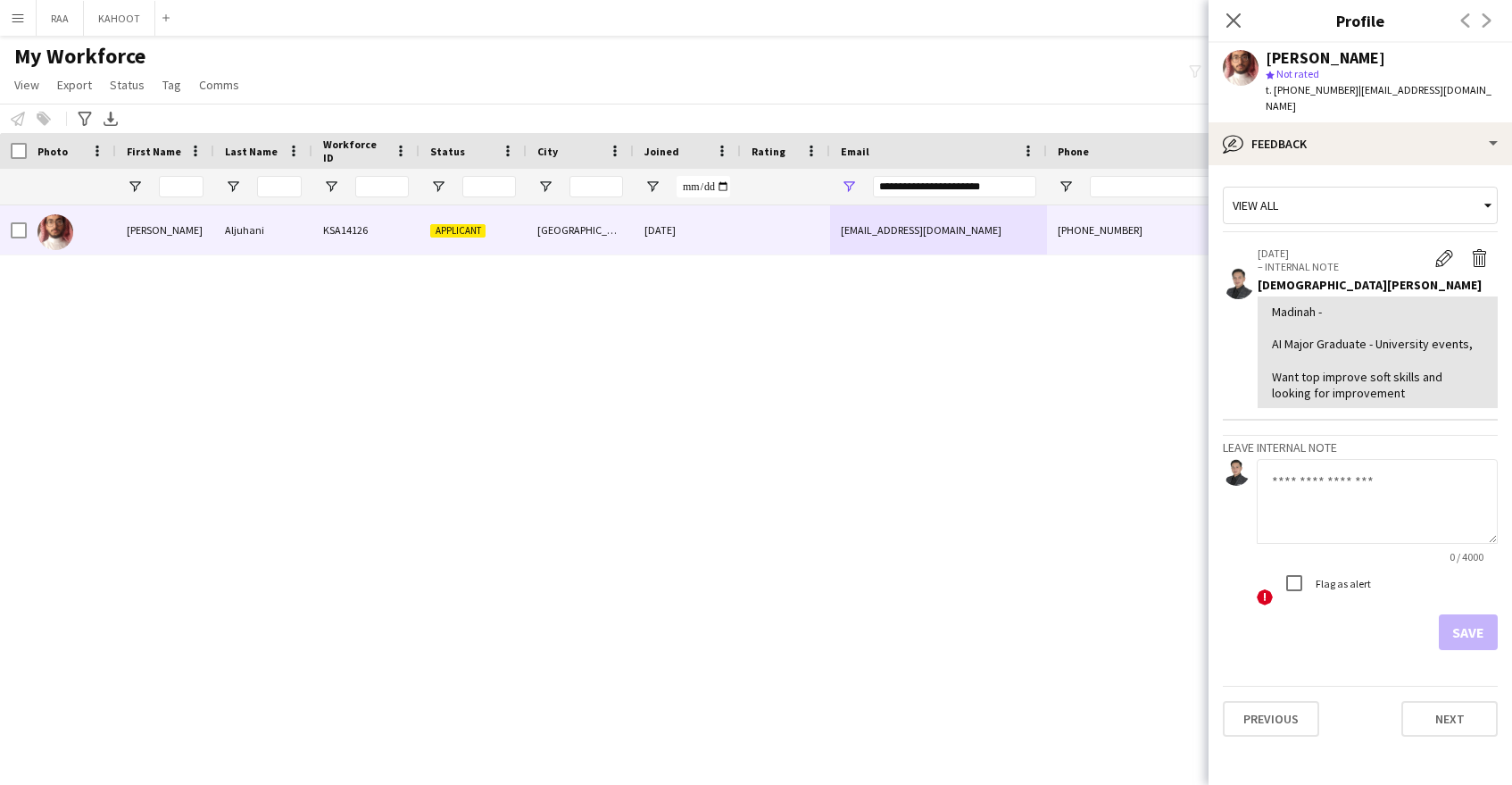
drag, startPoint x: 1441, startPoint y: 248, endPoint x: 1444, endPoint y: 259, distance: 11.4
click at [1441, 249] on app-icon "Edit internal note" at bounding box center [1444, 258] width 17 height 17
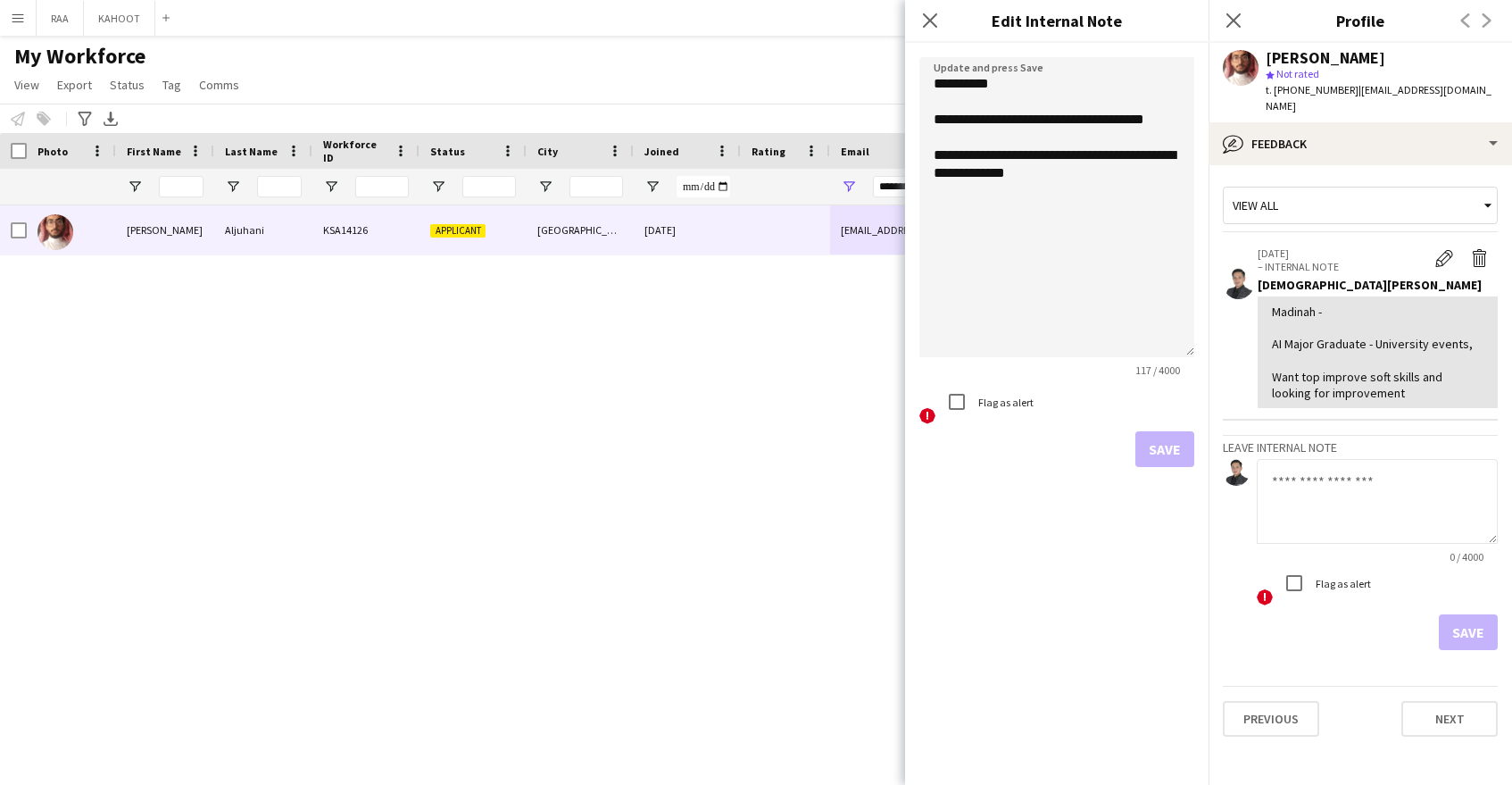
drag, startPoint x: 1188, startPoint y: 160, endPoint x: 1155, endPoint y: 225, distance: 72.9
click at [1176, 358] on textarea "**********" at bounding box center [1057, 207] width 275 height 300
click at [1167, 114] on textarea "**********" at bounding box center [1057, 215] width 275 height 315
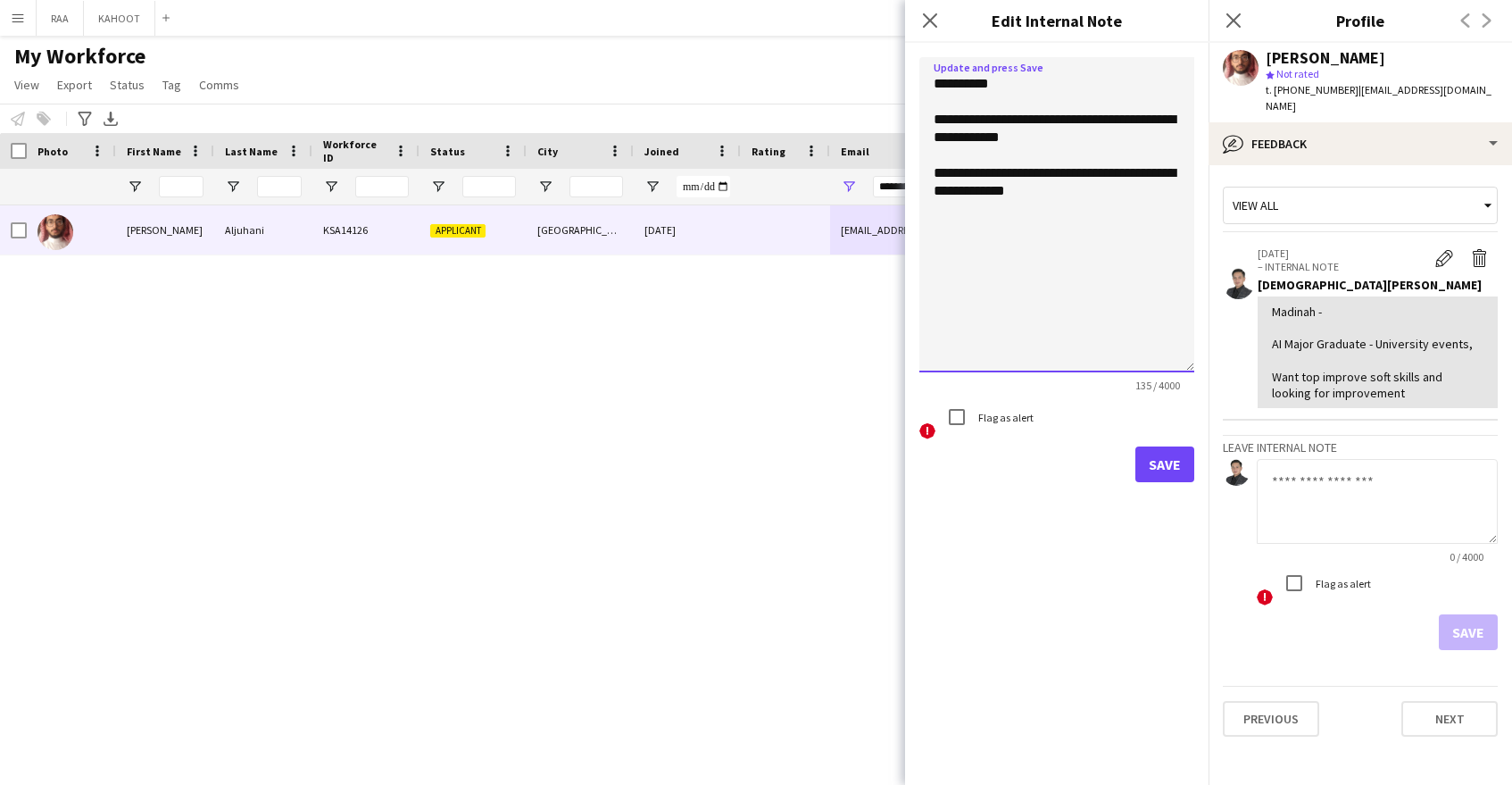
click at [1016, 142] on textarea "**********" at bounding box center [1057, 215] width 275 height 315
click at [1037, 140] on textarea "**********" at bounding box center [1057, 215] width 275 height 315
click at [1072, 226] on textarea "**********" at bounding box center [1057, 215] width 275 height 315
click at [1002, 220] on textarea "**********" at bounding box center [1057, 215] width 275 height 315
click at [1090, 231] on textarea "**********" at bounding box center [1057, 215] width 275 height 315
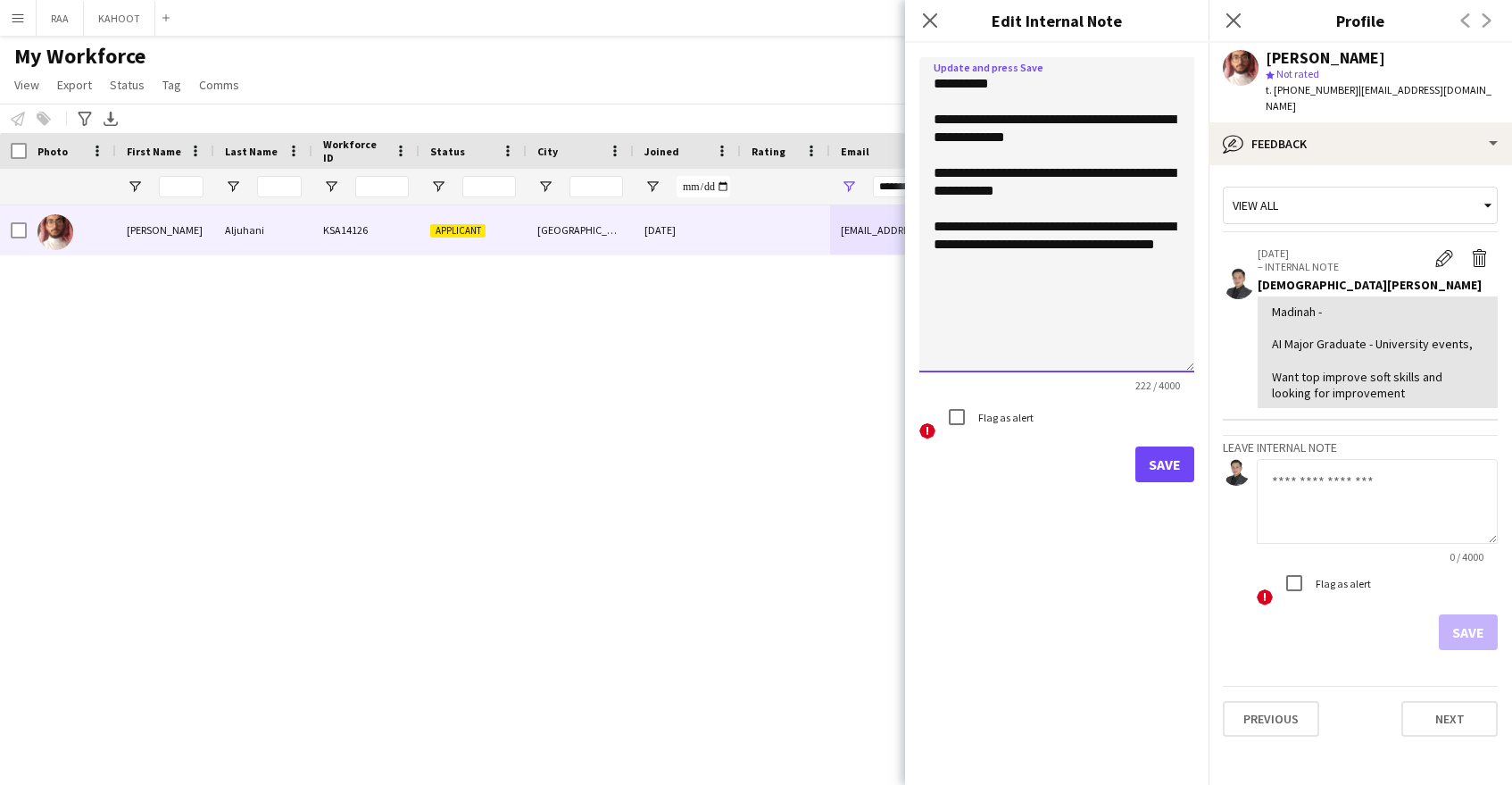
type textarea "**********"
click at [1162, 466] on button "Save" at bounding box center [1164, 464] width 59 height 36
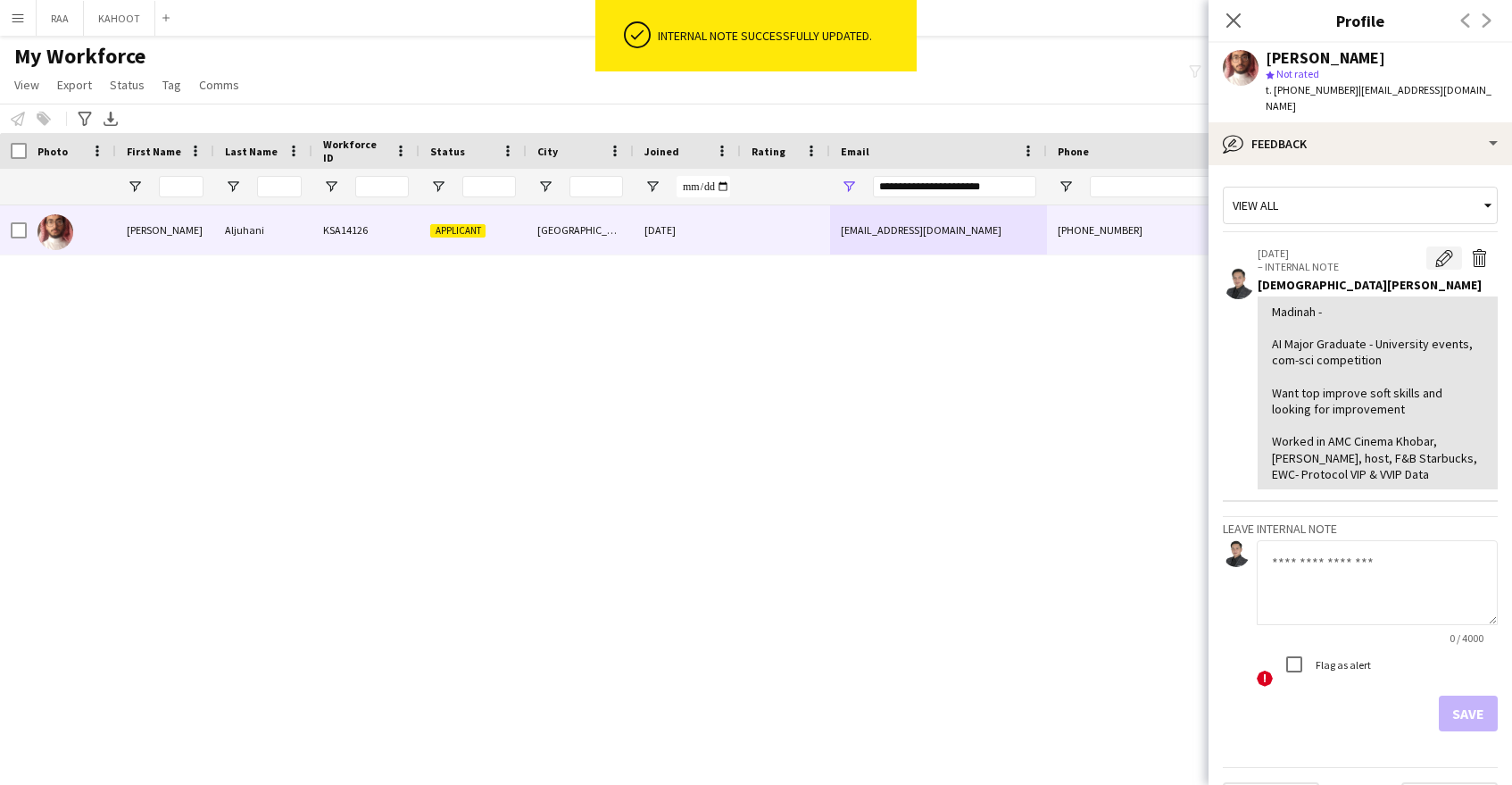
click at [1448, 251] on button "Edit internal note" at bounding box center [1443, 258] width 36 height 23
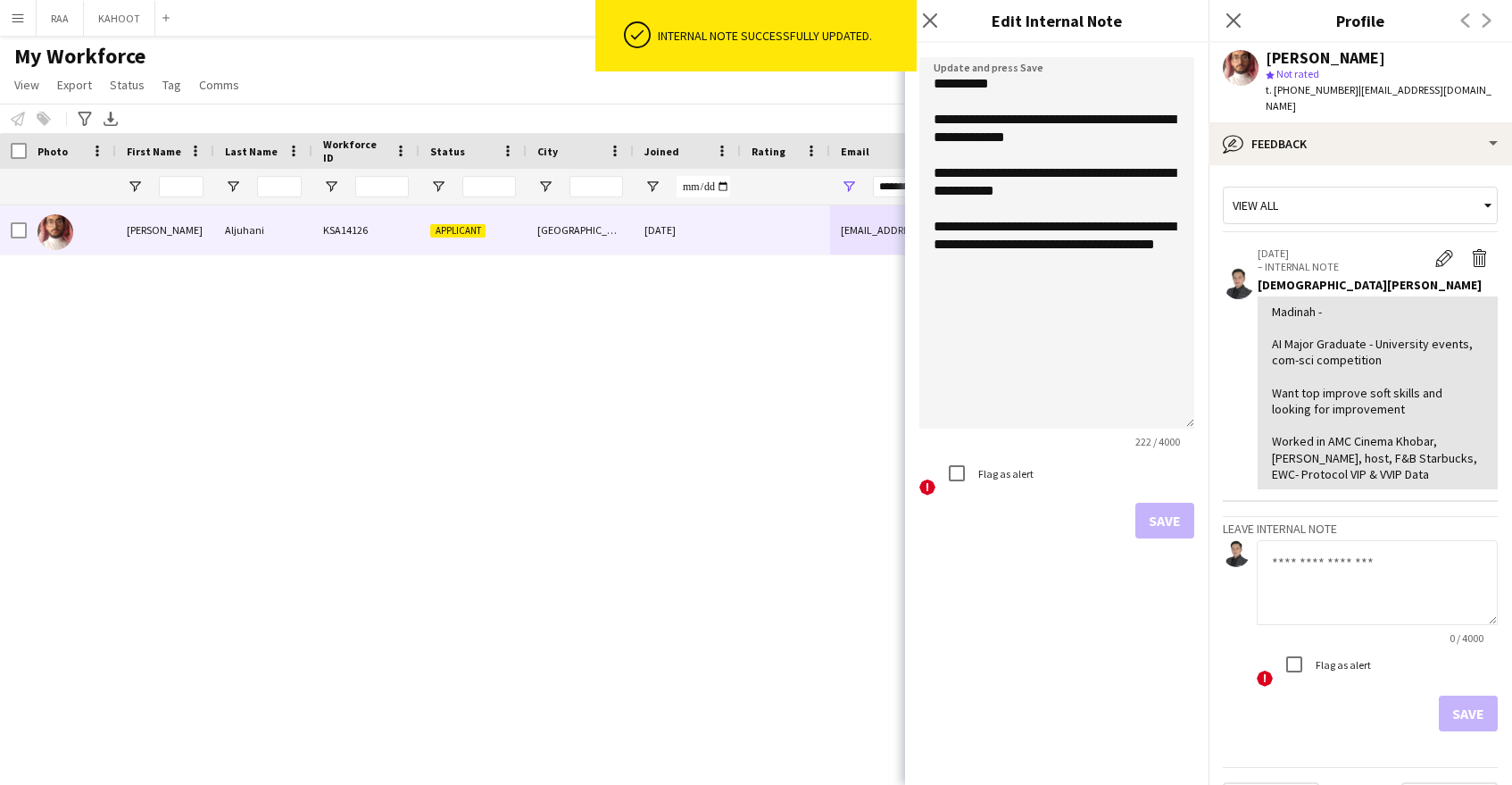
drag, startPoint x: 1189, startPoint y: 158, endPoint x: 1129, endPoint y: 339, distance: 190.7
click at [1175, 410] on textarea "**********" at bounding box center [1057, 243] width 275 height 371
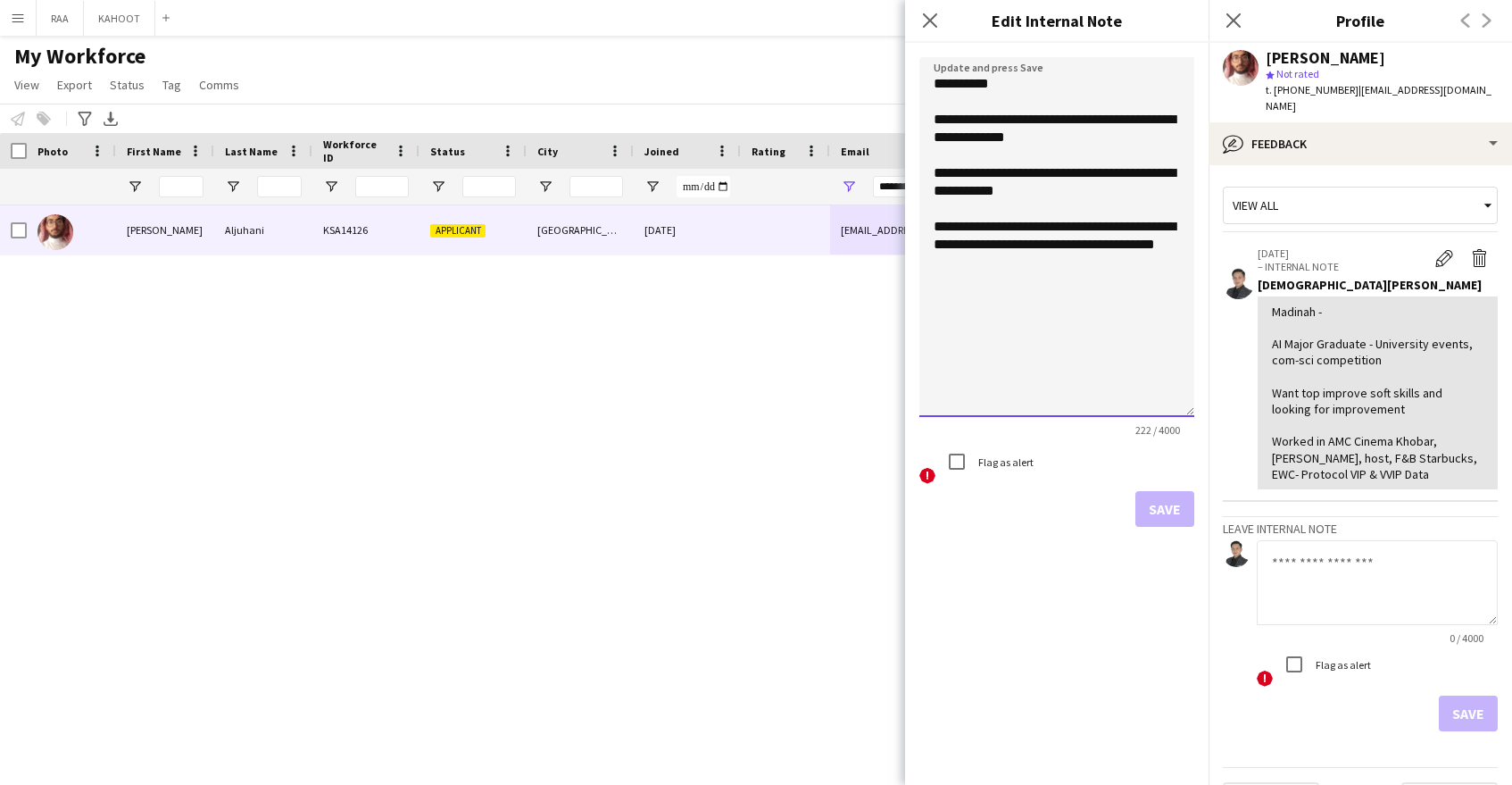
click at [1098, 269] on textarea "**********" at bounding box center [1057, 237] width 275 height 360
type textarea "**********"
click at [1176, 515] on button "Save" at bounding box center [1164, 509] width 59 height 36
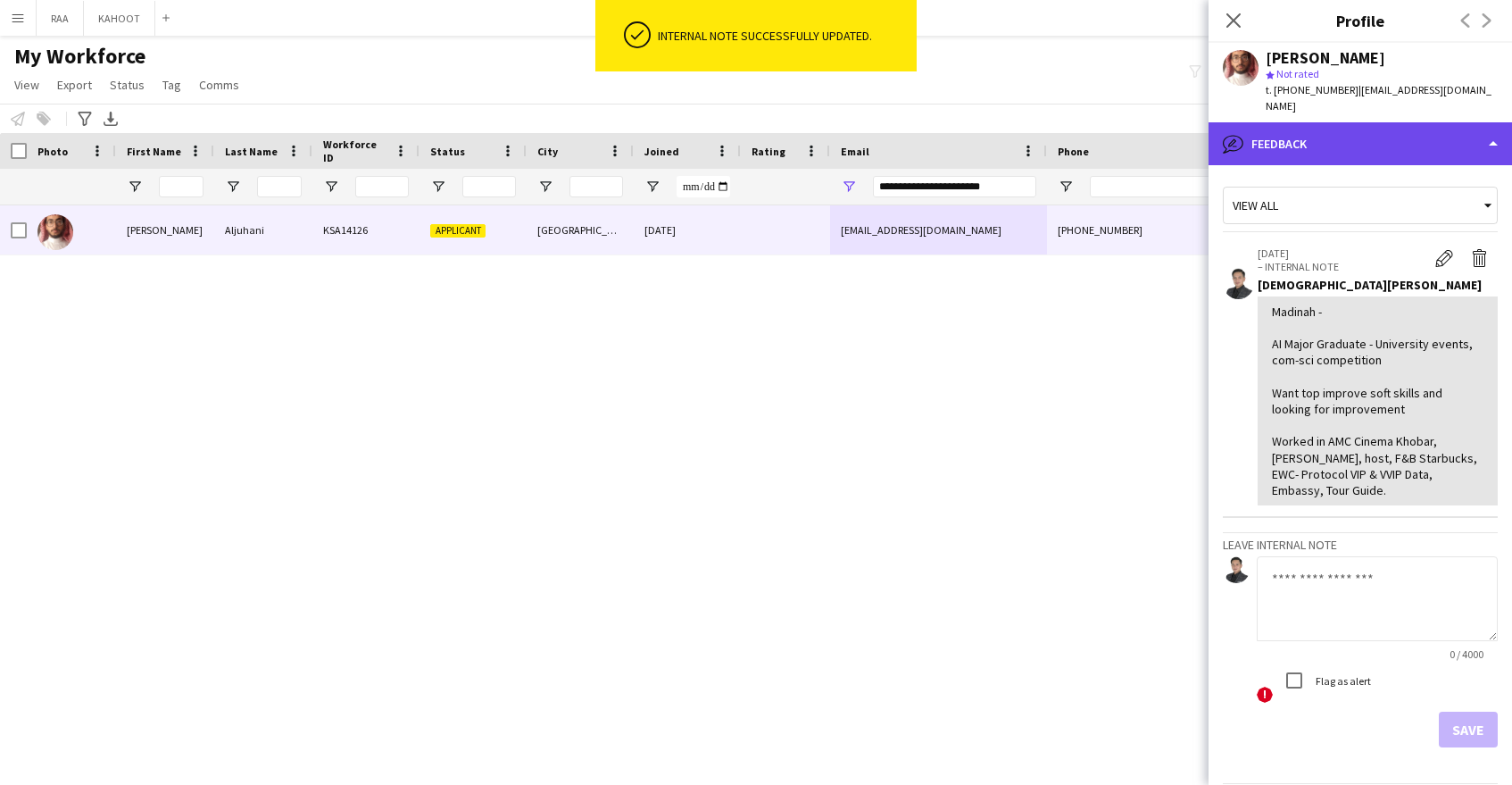
click at [1360, 136] on div "bubble-pencil Feedback" at bounding box center [1360, 144] width 303 height 43
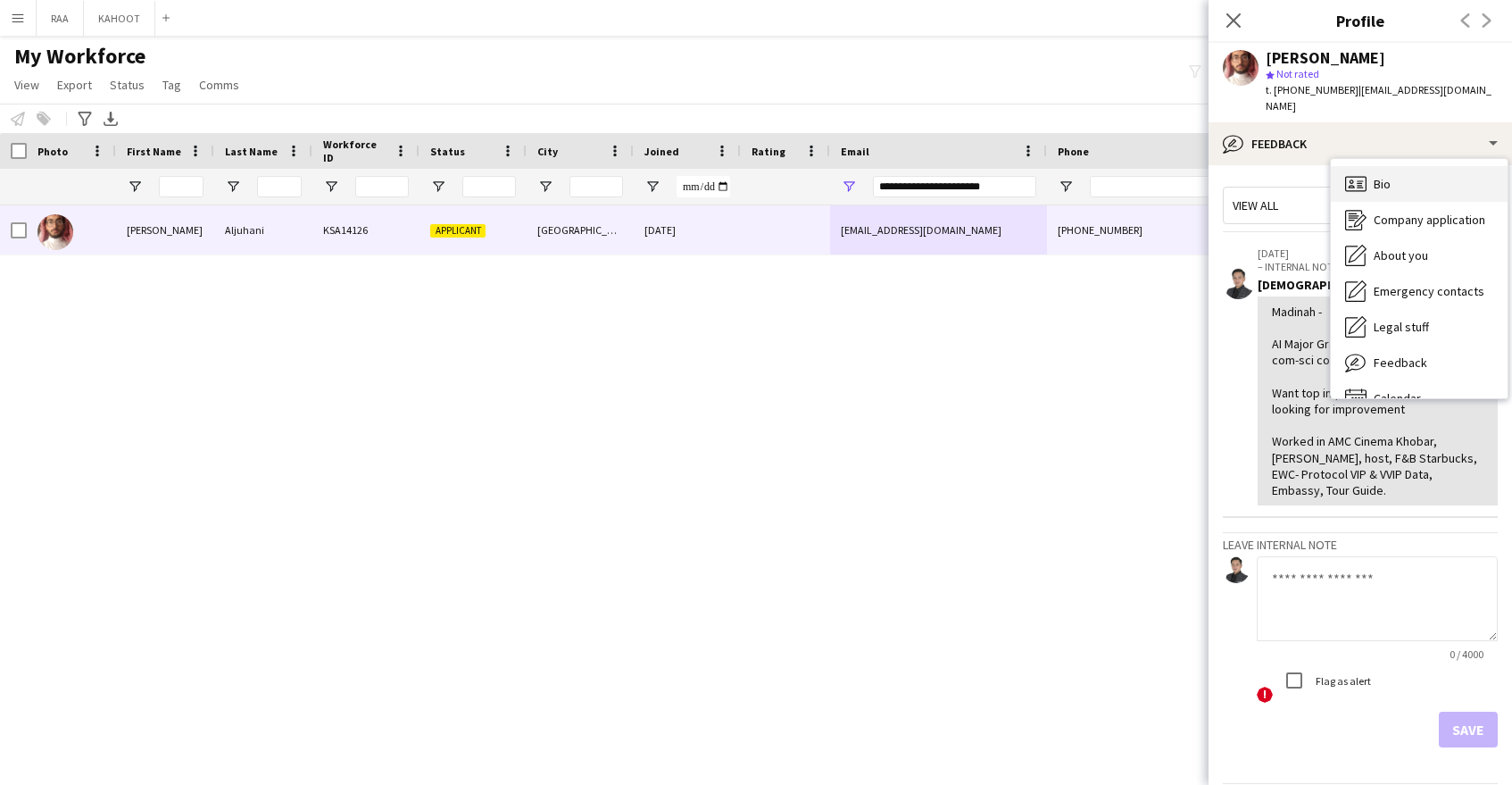
click at [1392, 171] on div "Bio Bio" at bounding box center [1419, 184] width 177 height 36
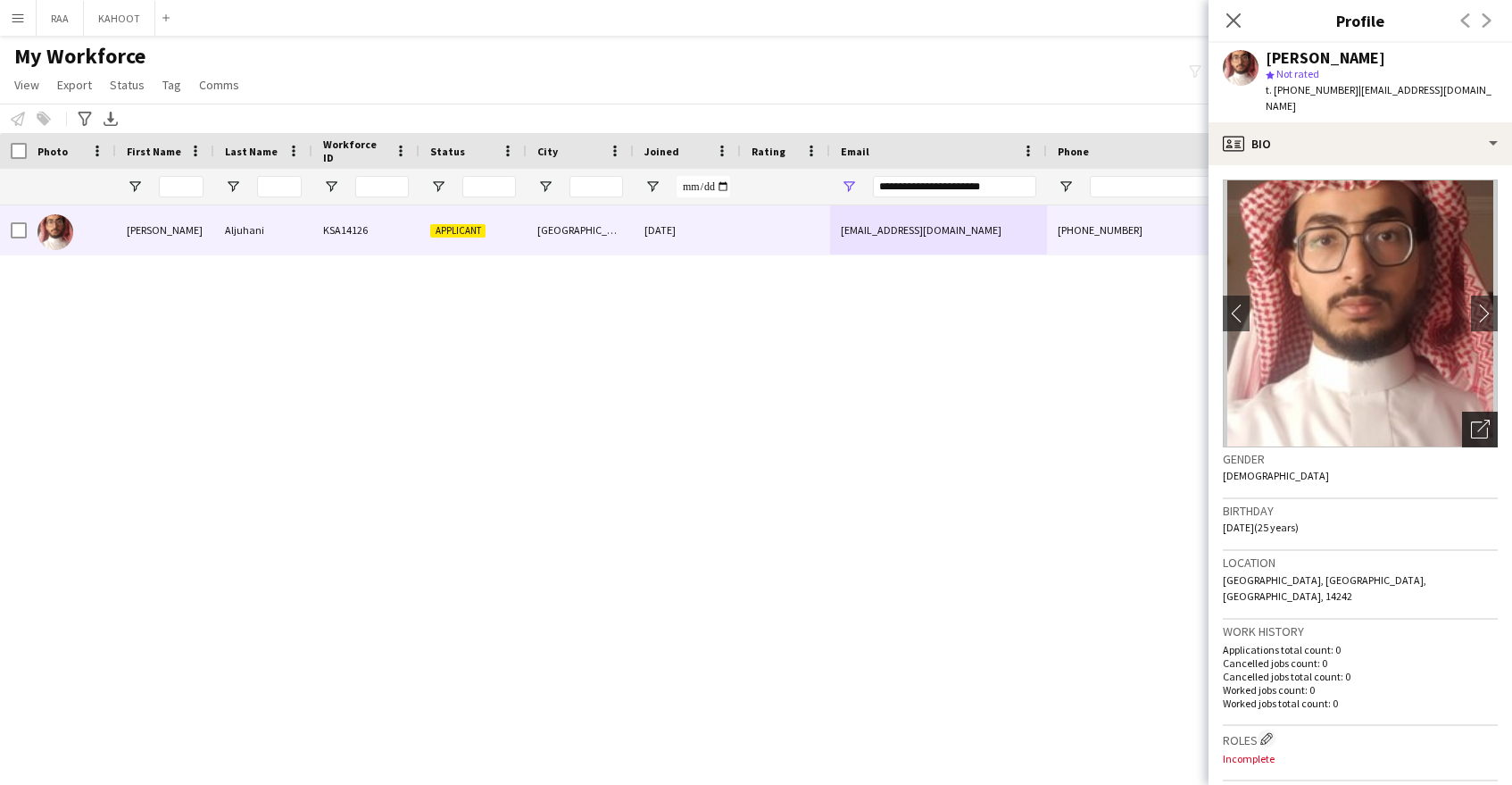
click at [1486, 420] on icon "Open photos pop-in" at bounding box center [1480, 428] width 18 height 18
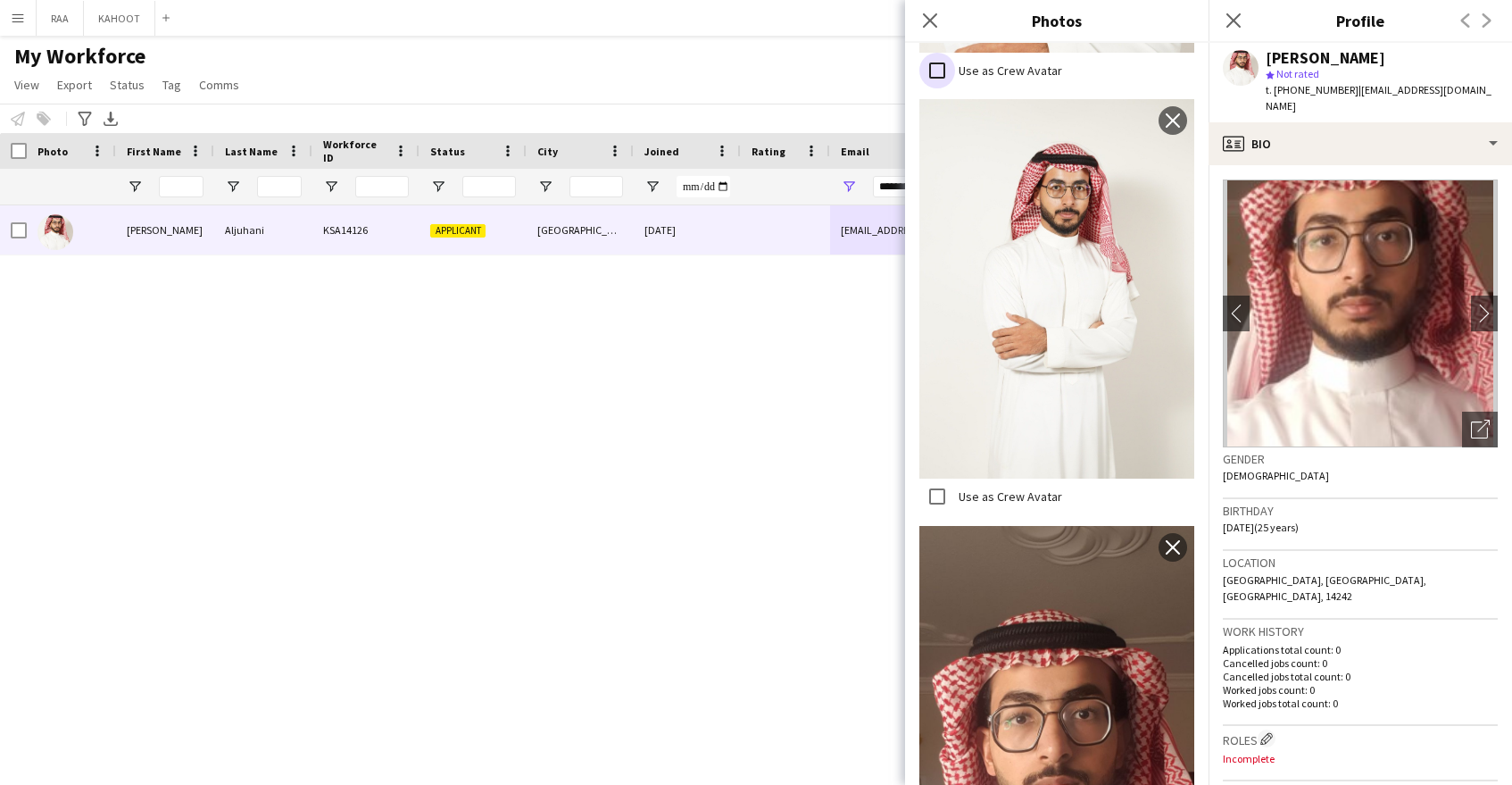
scroll to position [5, 0]
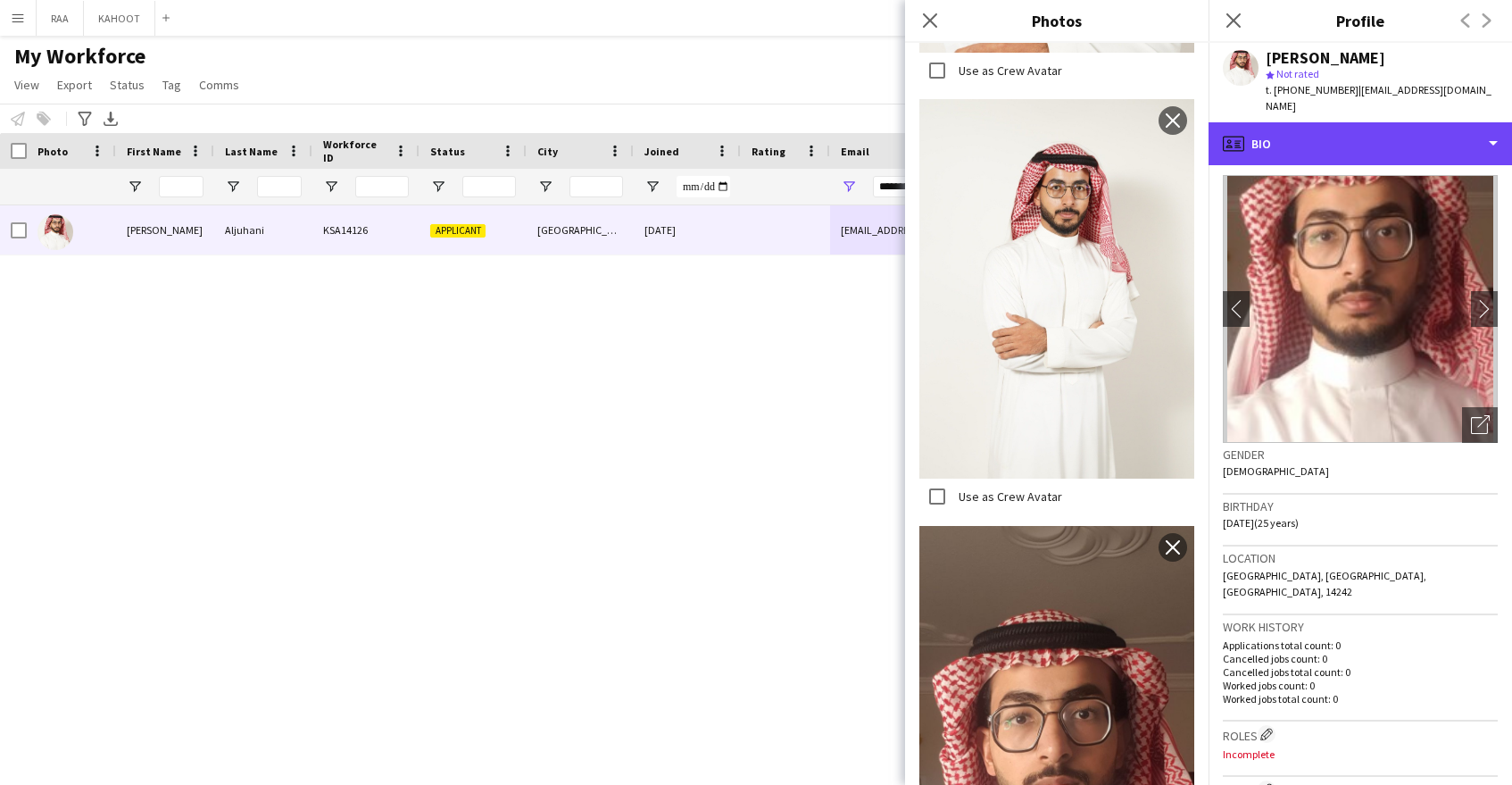
drag, startPoint x: 1328, startPoint y: 123, endPoint x: 1389, endPoint y: 189, distance: 89.9
click at [1327, 123] on div "profile Bio" at bounding box center [1360, 144] width 303 height 43
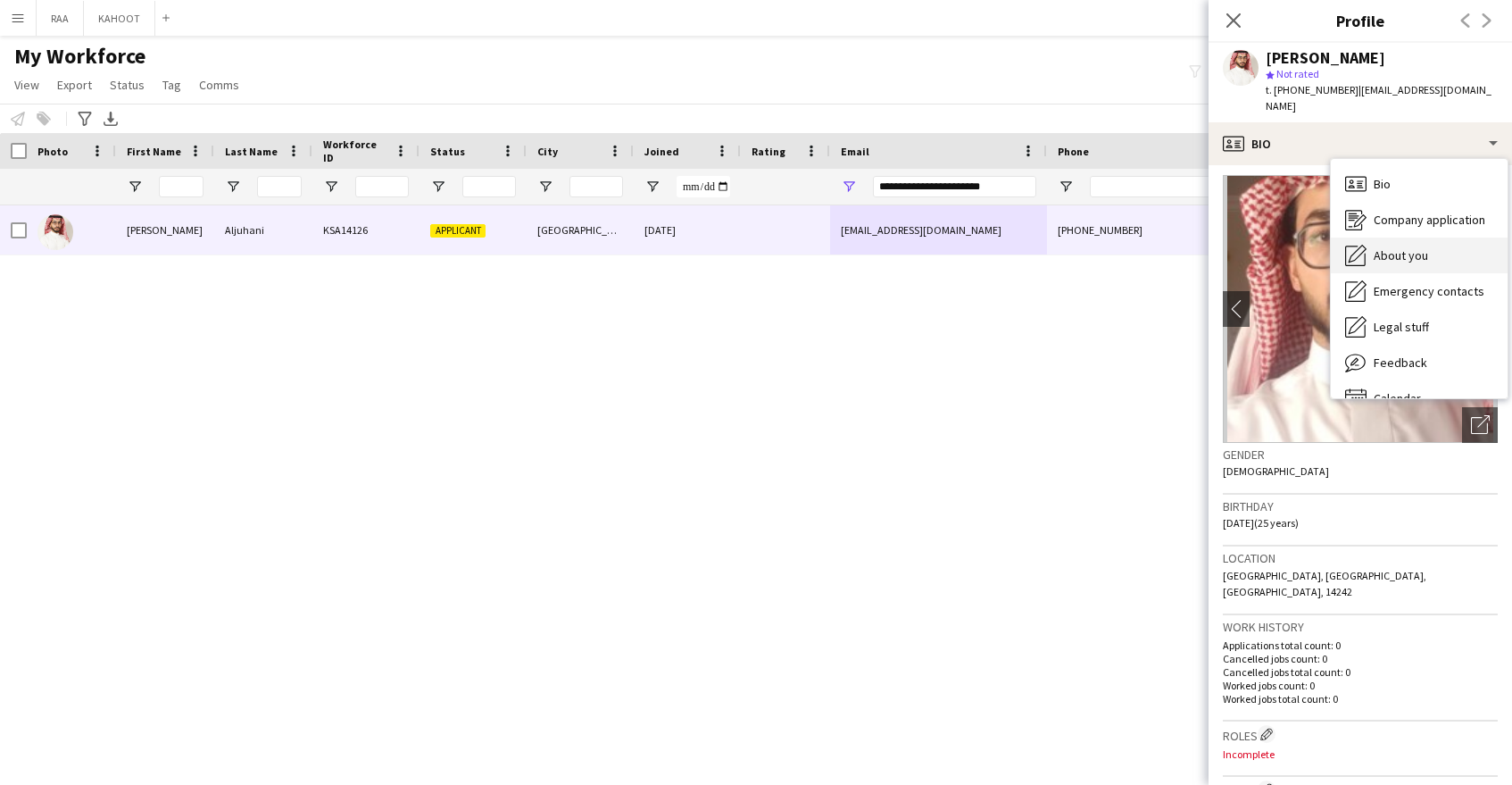
click at [1423, 253] on div "About you About you" at bounding box center [1419, 255] width 177 height 36
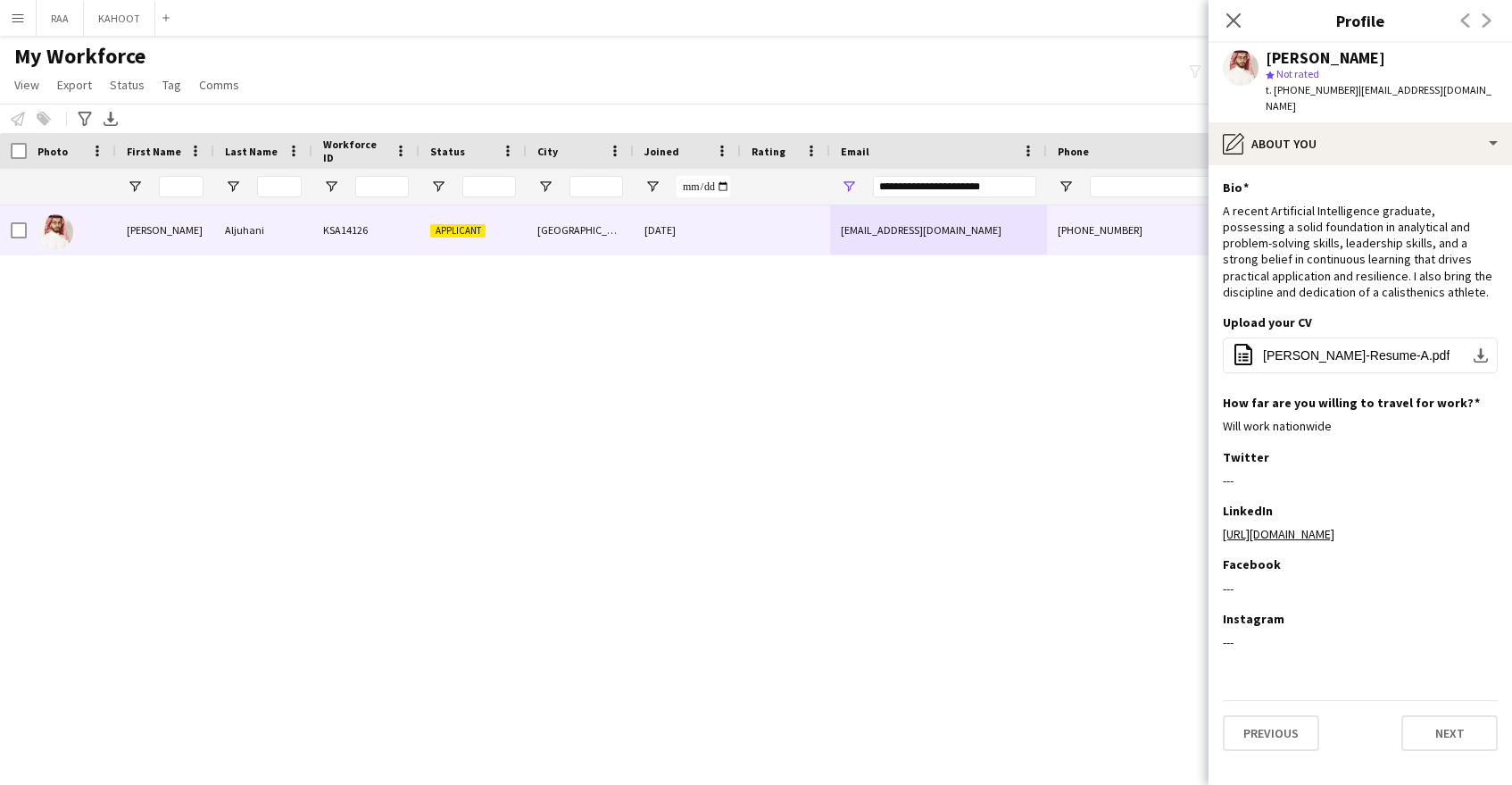
click at [1297, 93] on span "t. +966536903888" at bounding box center [1312, 90] width 93 height 14
copy span "966536903888"
drag, startPoint x: 1016, startPoint y: 187, endPoint x: 694, endPoint y: 186, distance: 322.0
click at [694, 186] on div at bounding box center [1017, 187] width 2036 height 36
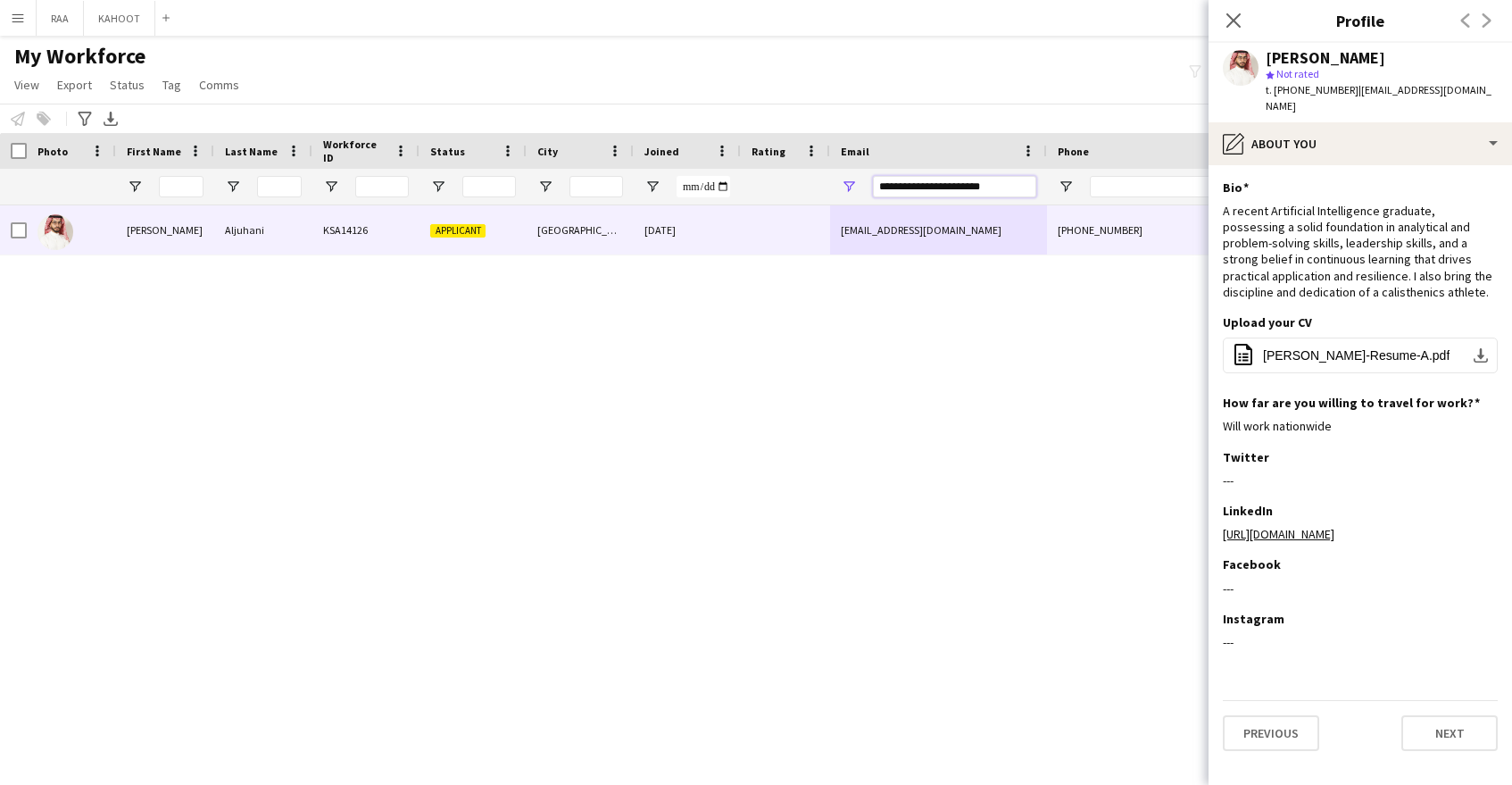
paste input "Email Filter Input"
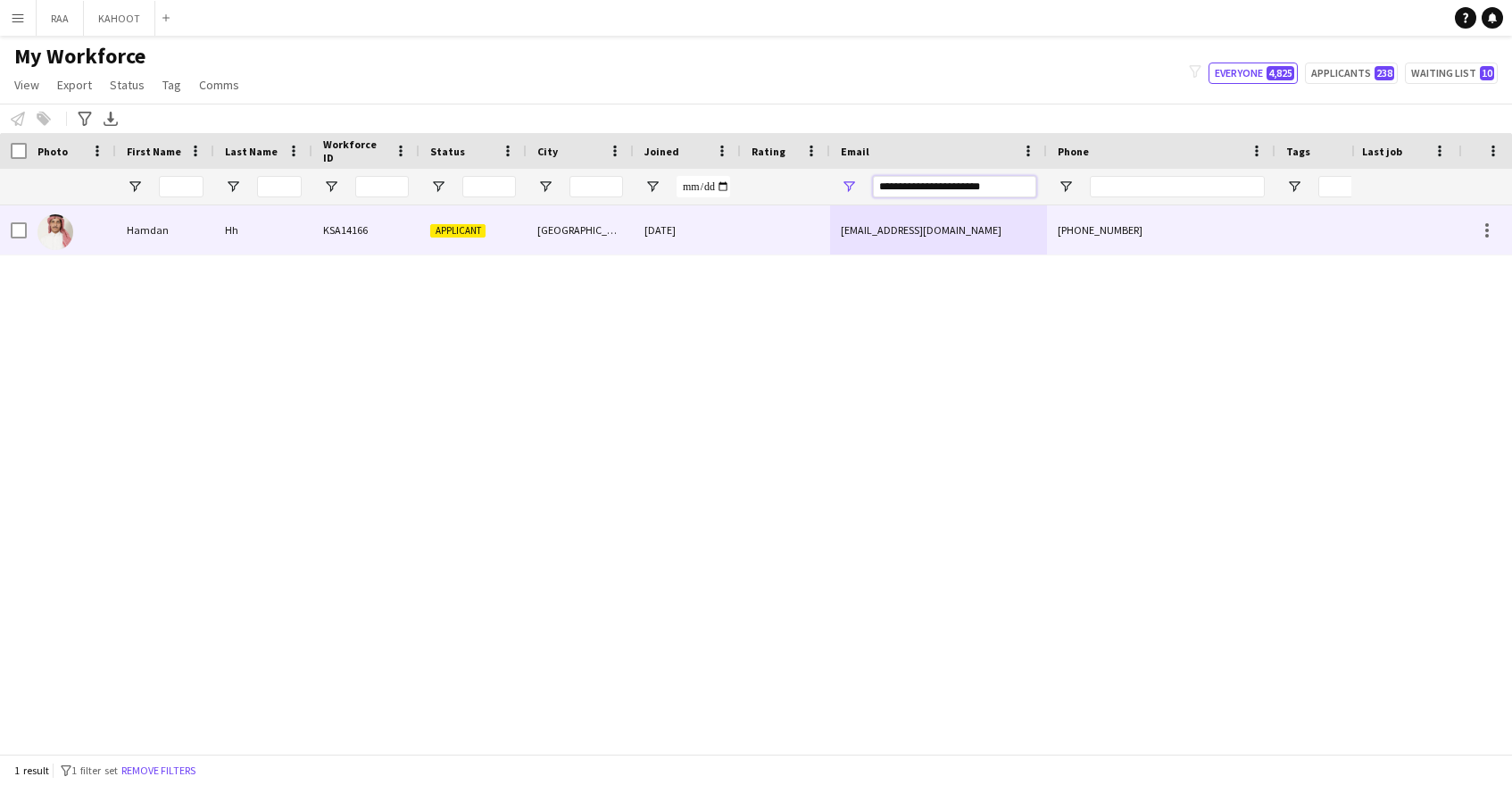
type input "**********"
click at [1006, 233] on div "hamdaan.a.h.s@gmail.com" at bounding box center [938, 229] width 217 height 49
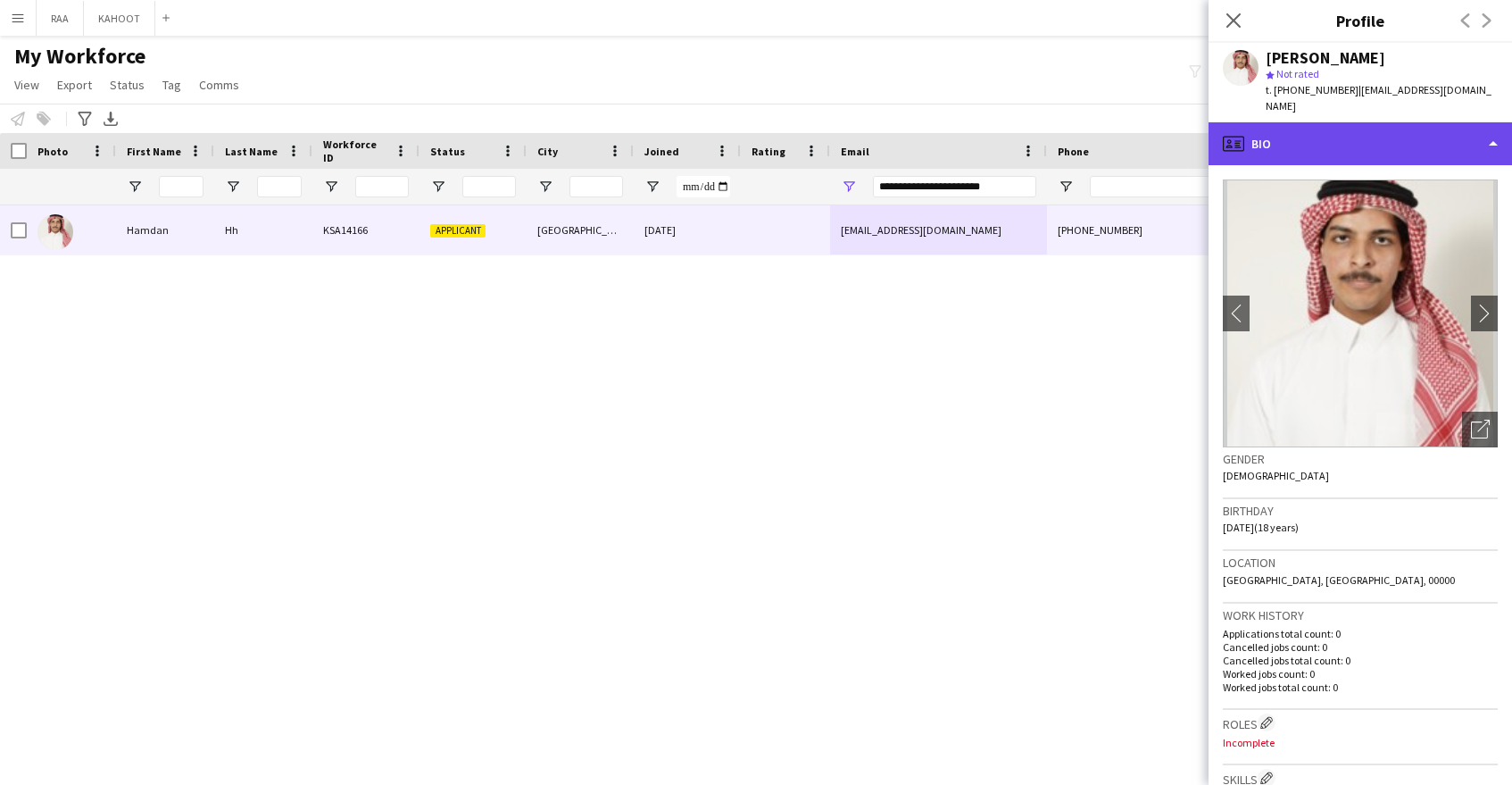
click at [1308, 135] on div "profile Bio" at bounding box center [1360, 144] width 303 height 43
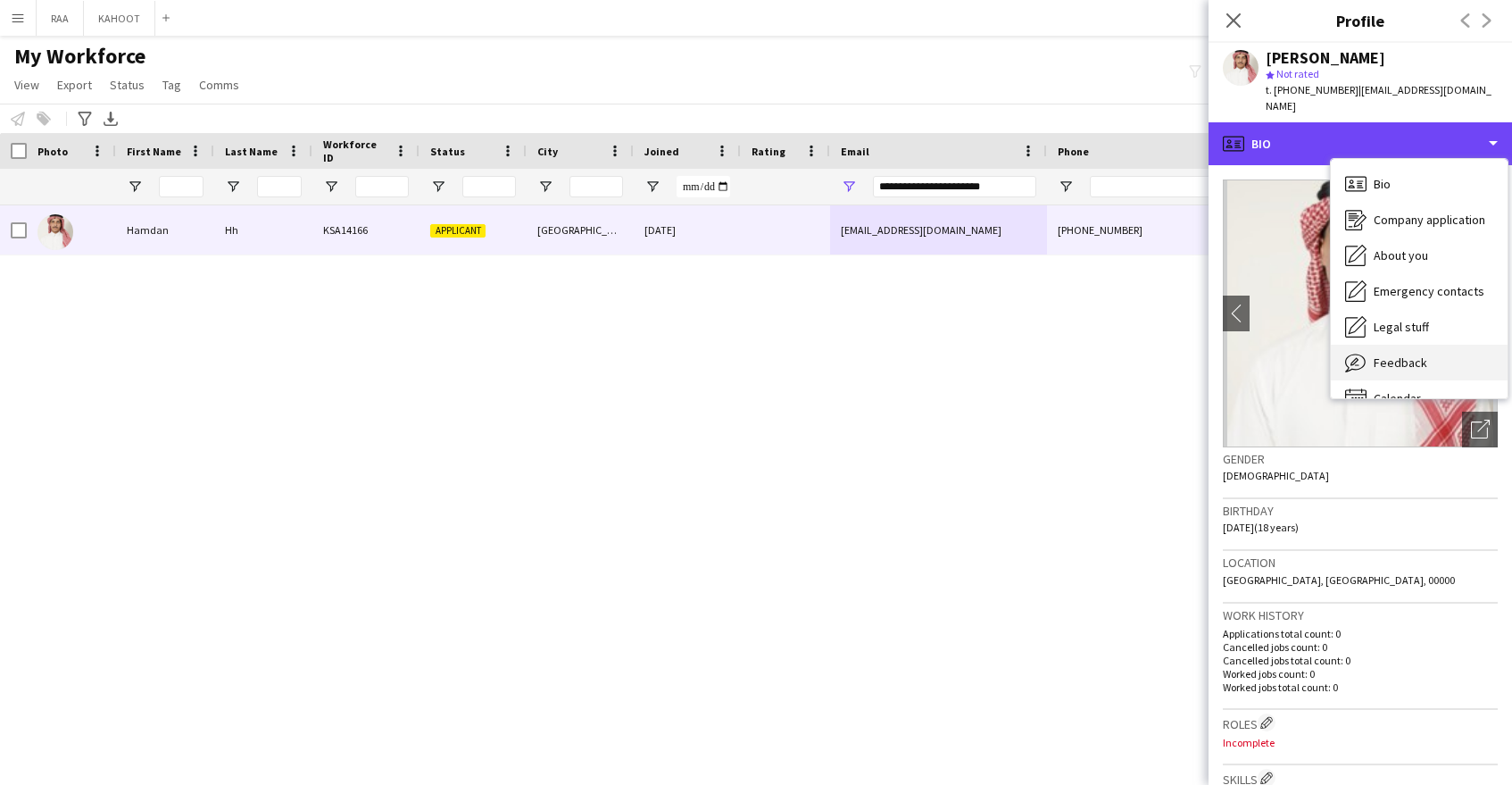
scroll to position [25, 0]
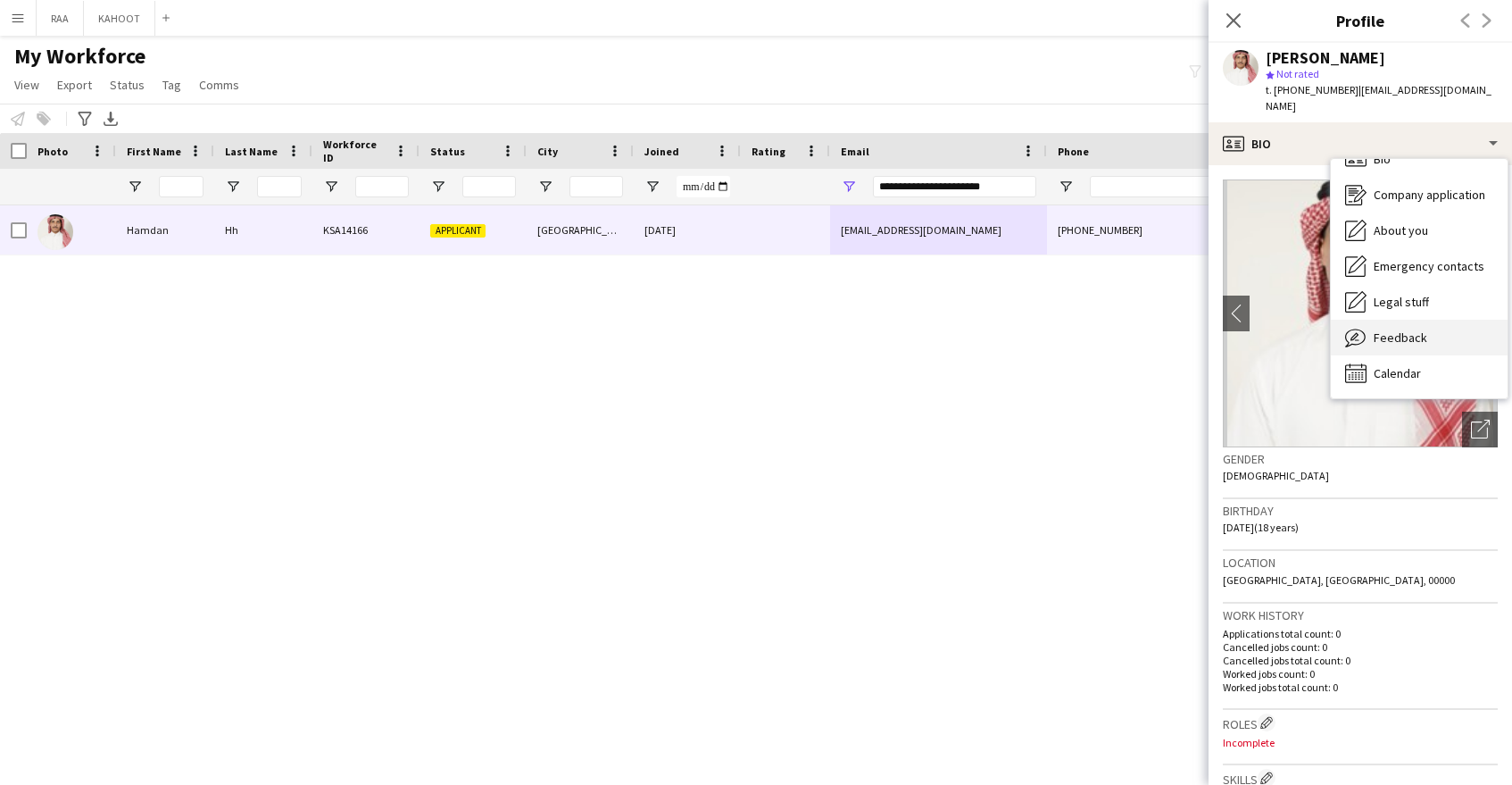
click at [1380, 330] on span "Feedback" at bounding box center [1400, 337] width 53 height 16
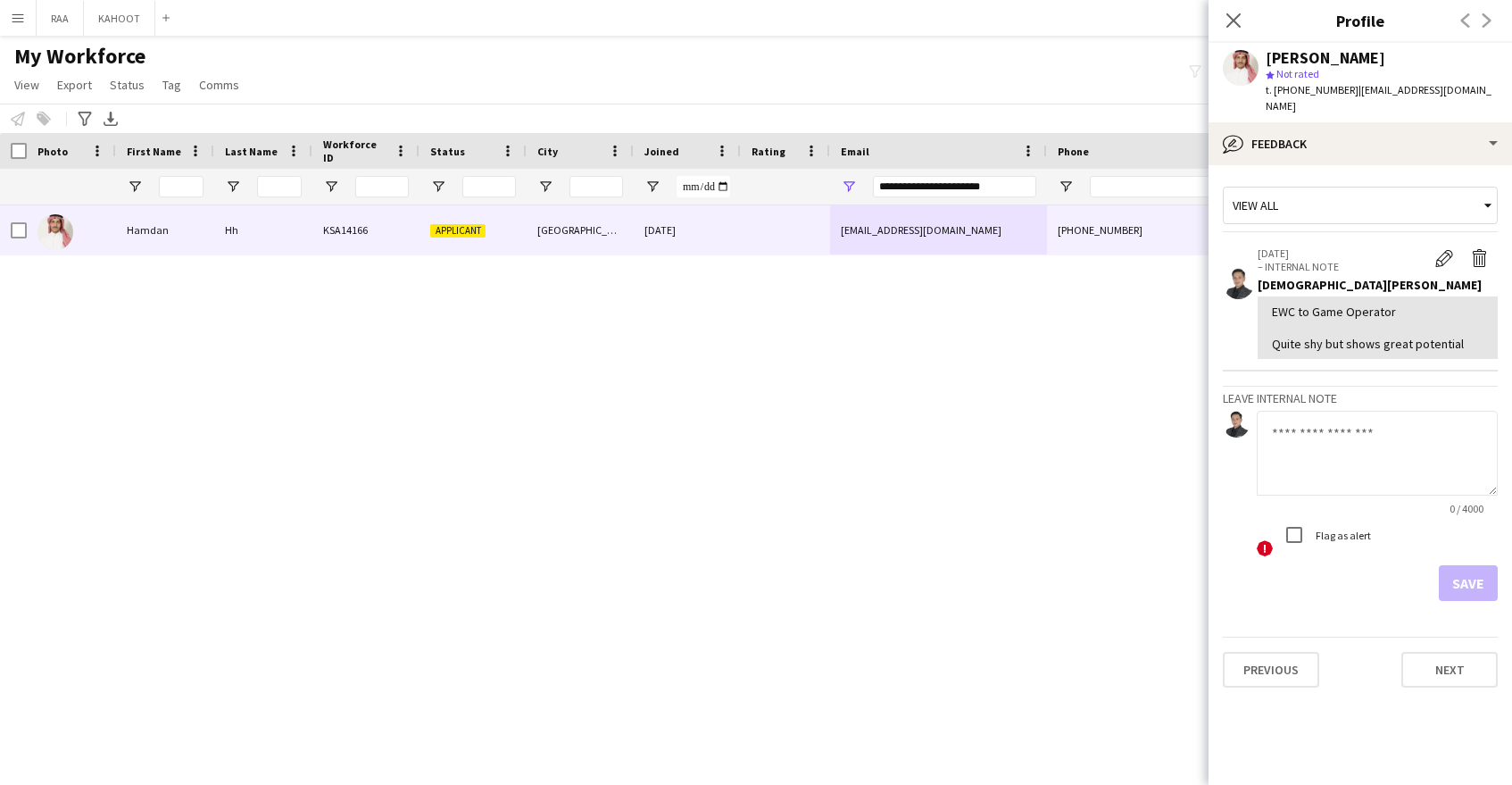
click at [1388, 434] on textarea at bounding box center [1377, 453] width 241 height 85
paste textarea "**********"
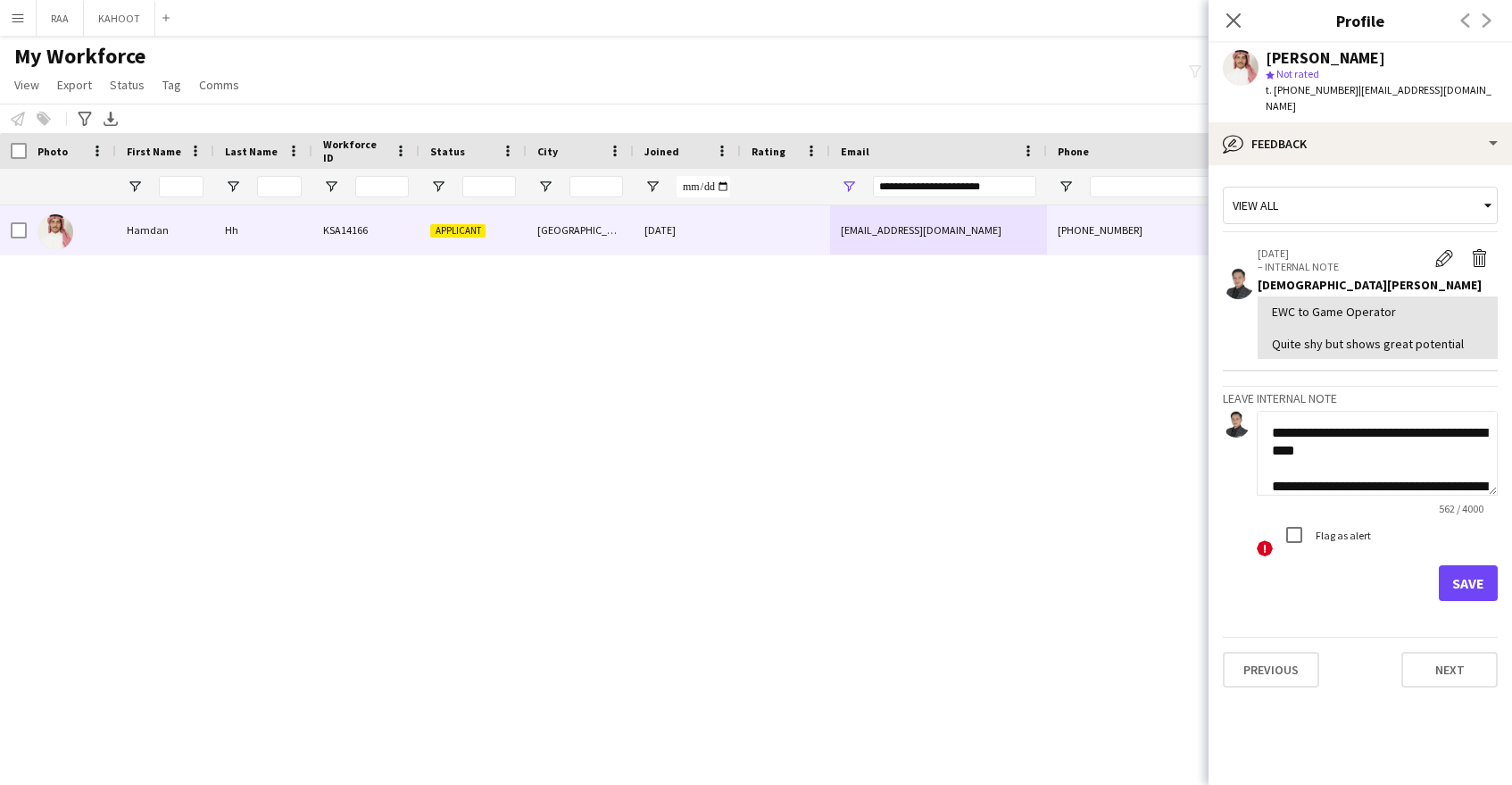
scroll to position [358, 0]
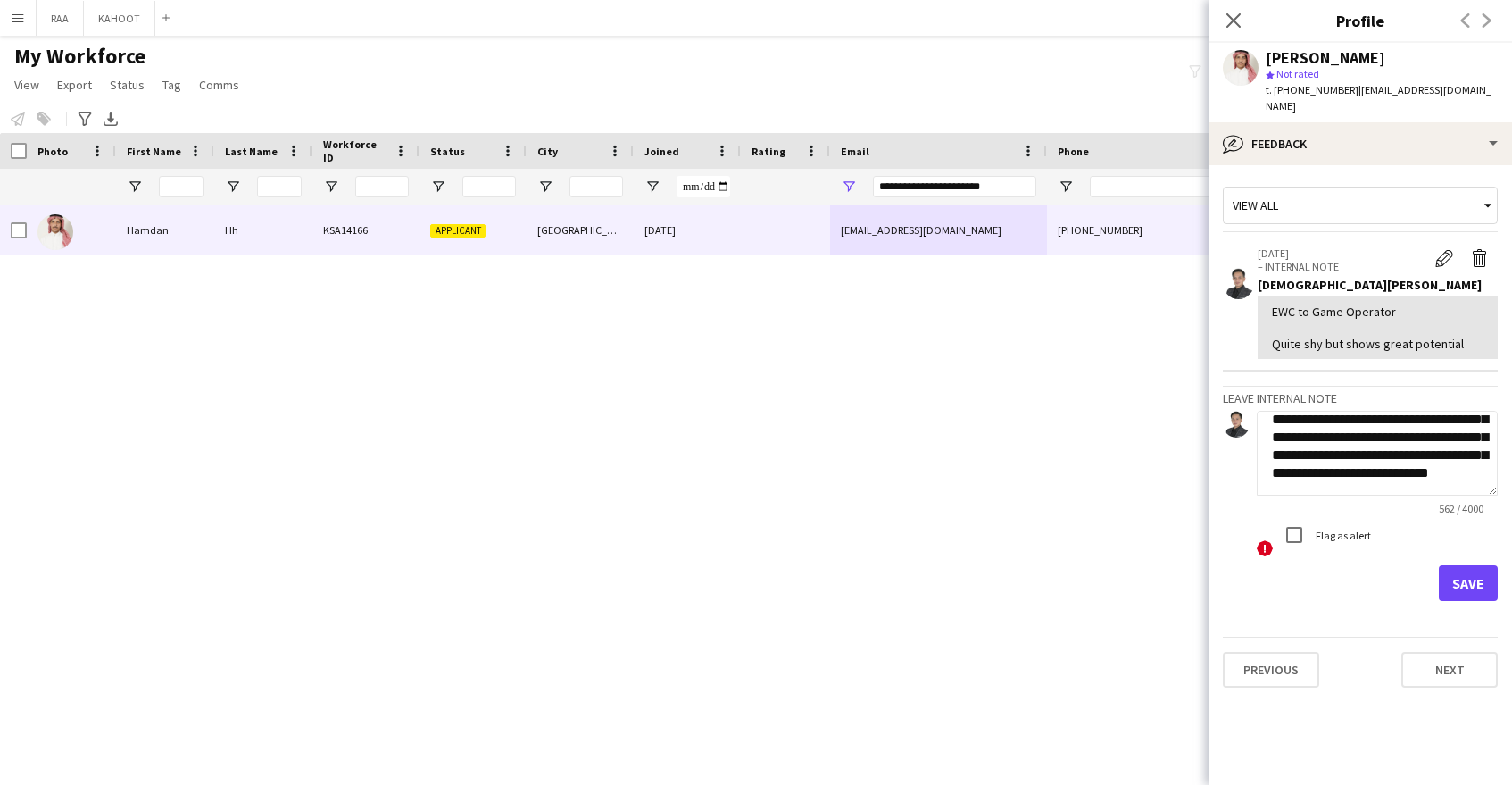
type textarea "**********"
drag, startPoint x: 1482, startPoint y: 561, endPoint x: 1480, endPoint y: 535, distance: 26.1
click at [1482, 566] on button "Save" at bounding box center [1468, 583] width 59 height 36
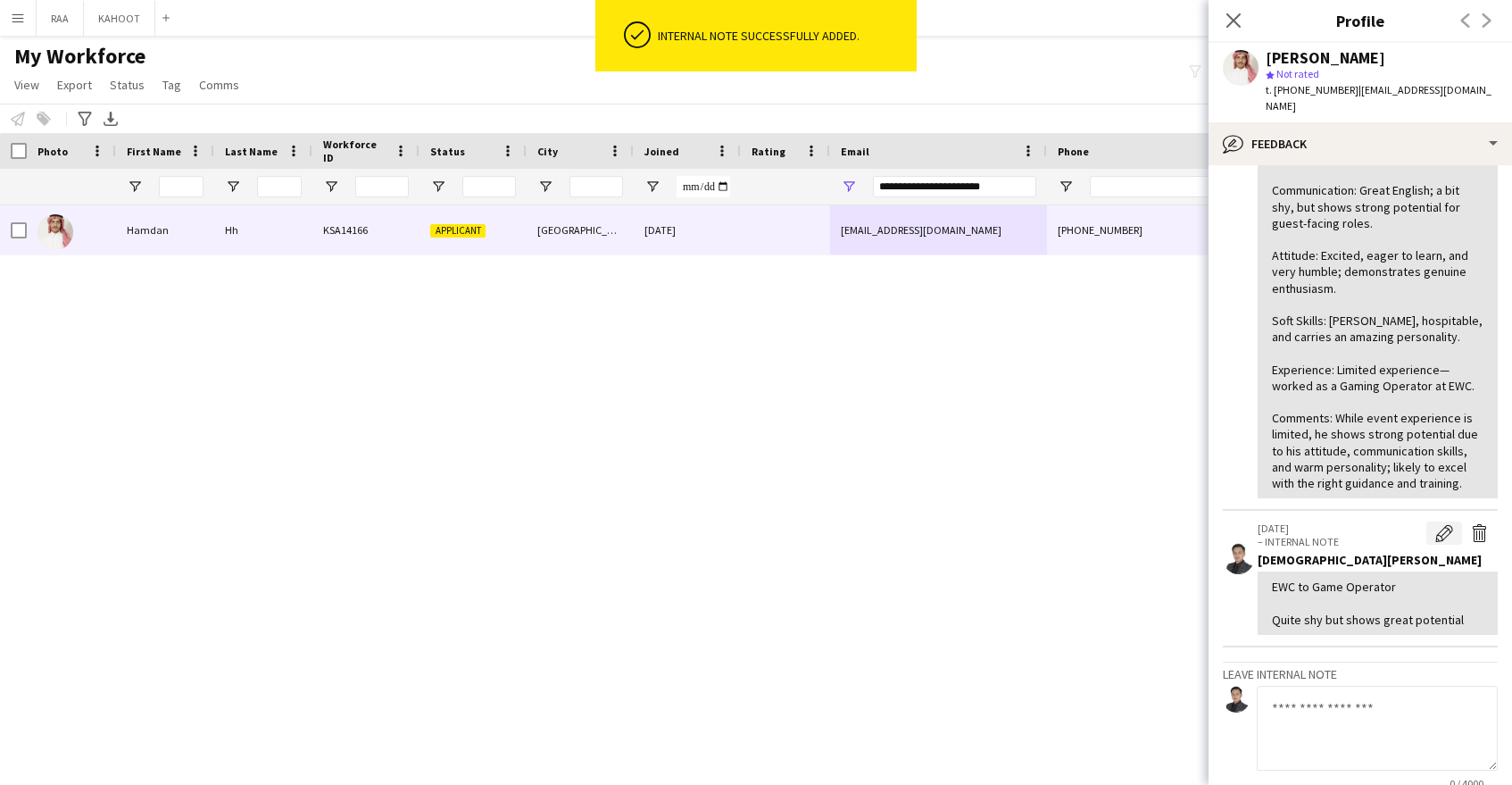
scroll to position [175, 0]
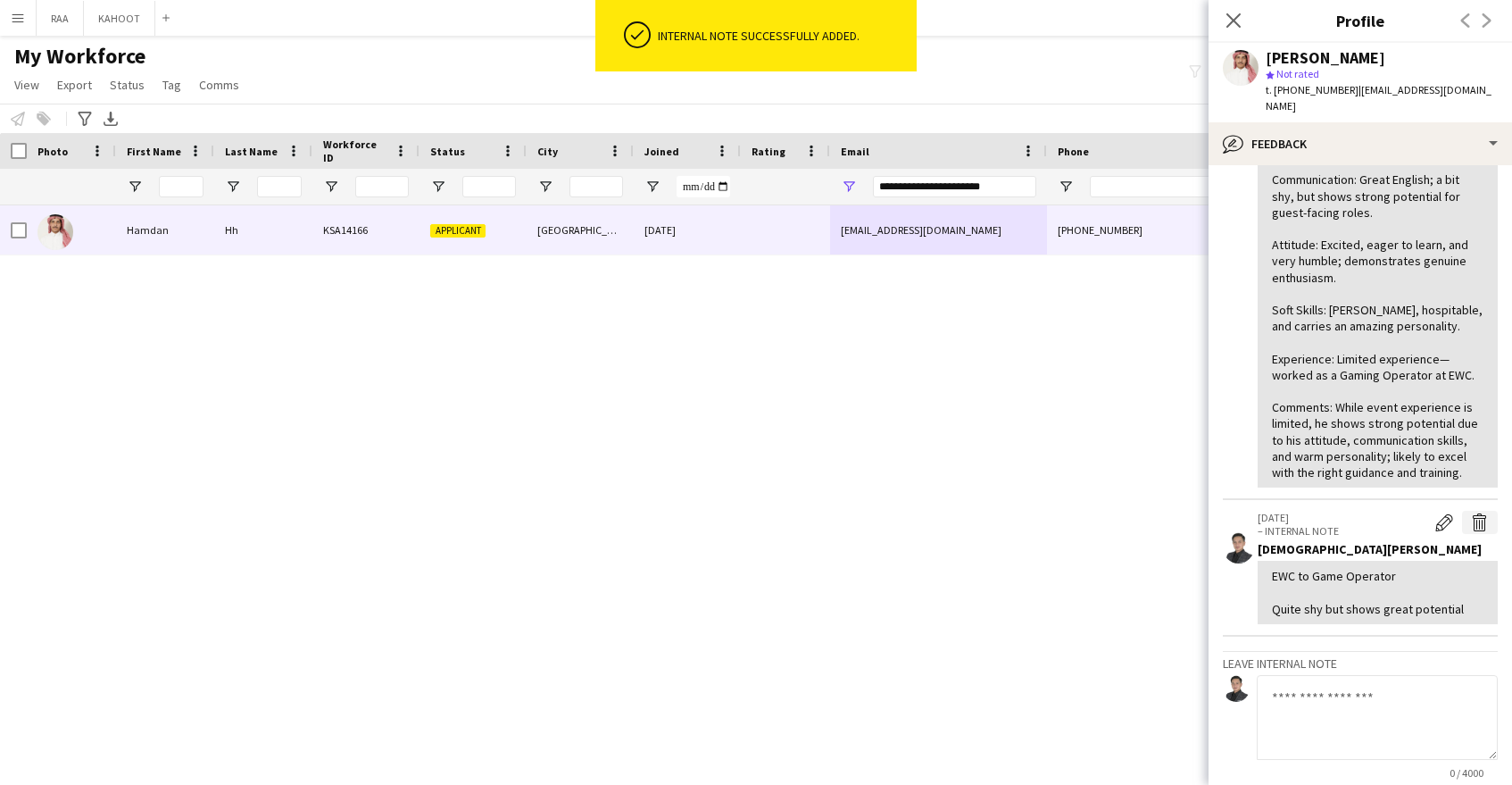
click at [1476, 513] on app-icon "Delete internal note" at bounding box center [1480, 522] width 17 height 17
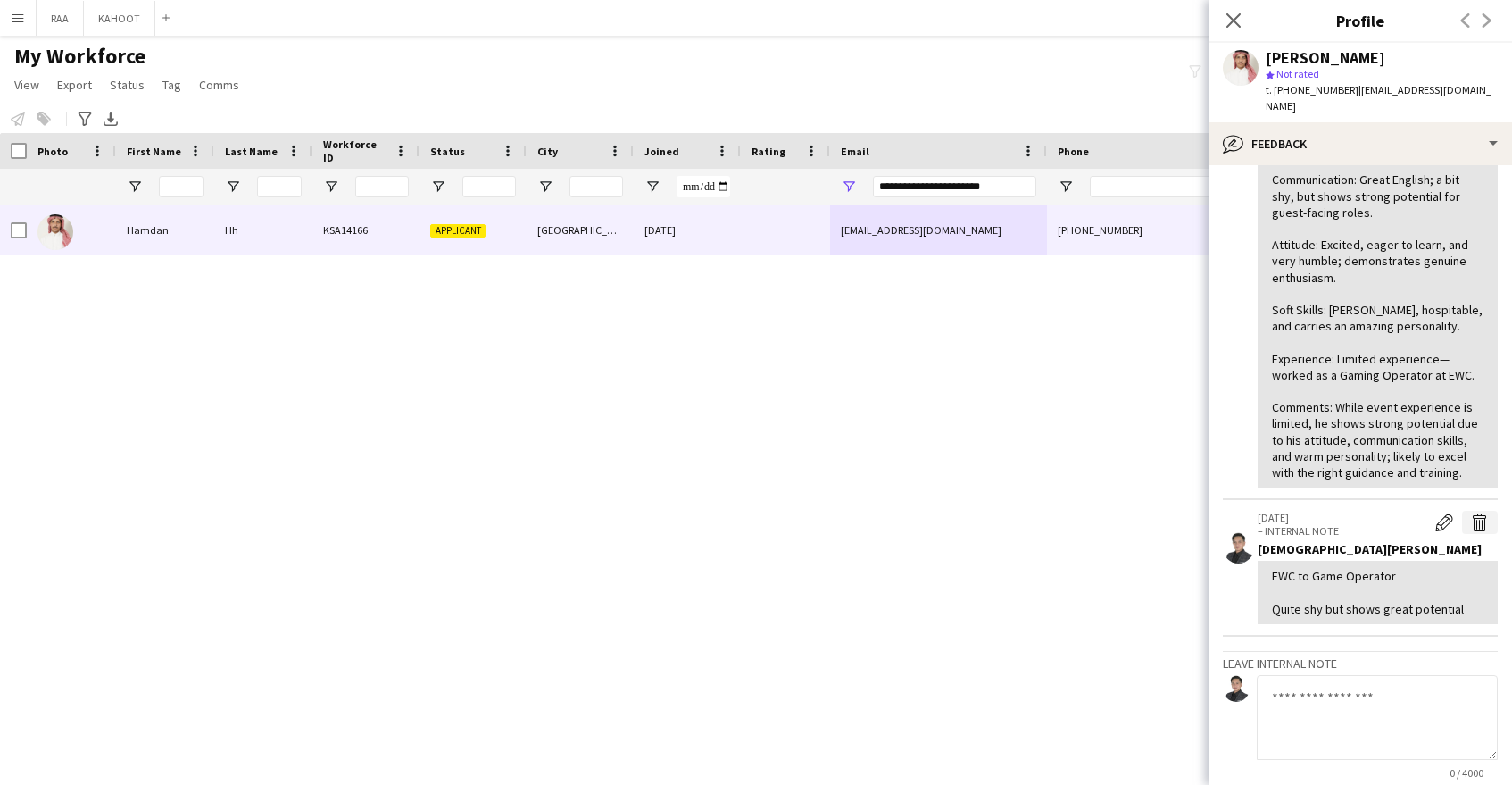
scroll to position [178, 0]
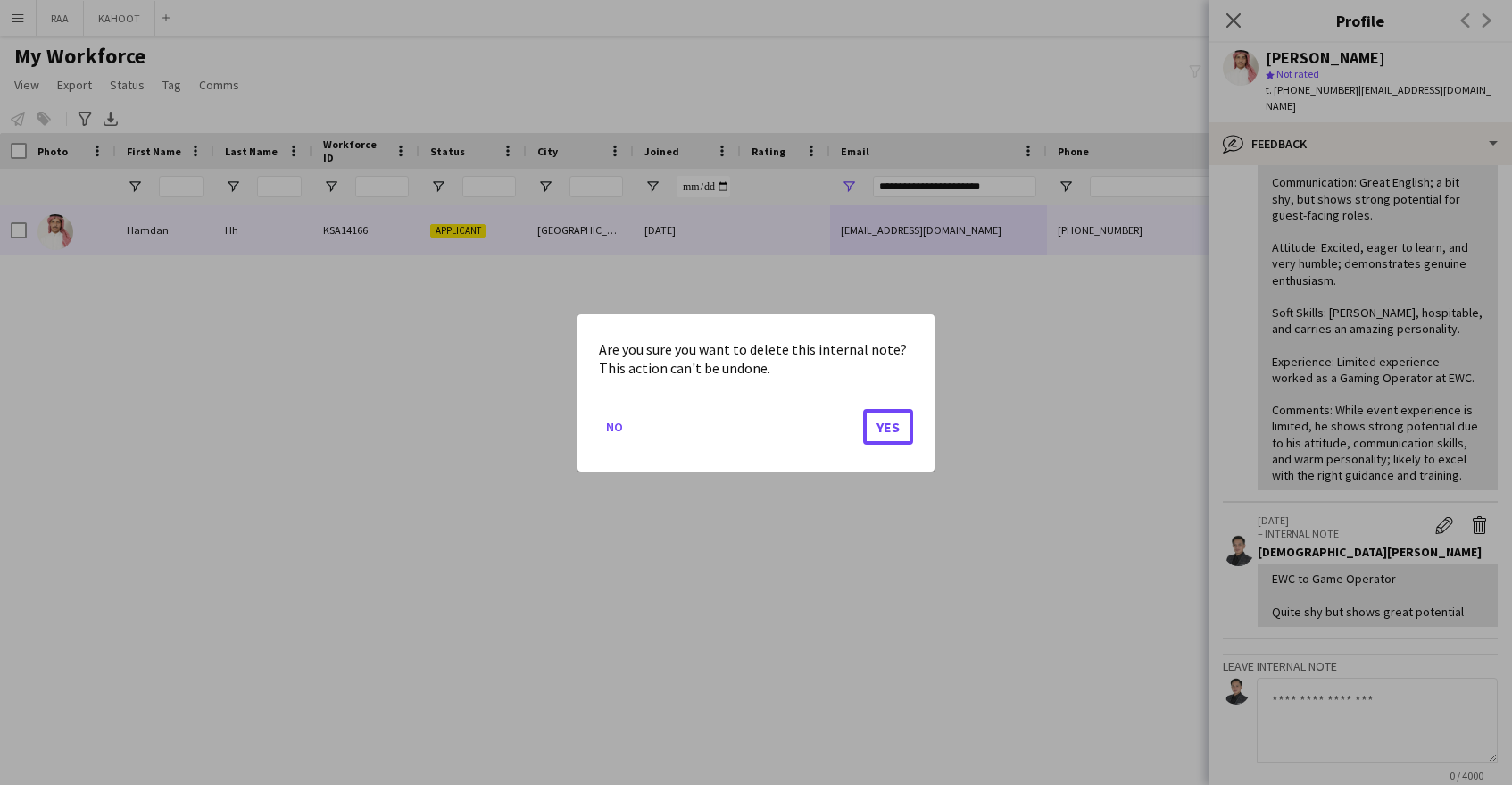
click at [874, 417] on button "Yes" at bounding box center [888, 425] width 50 height 36
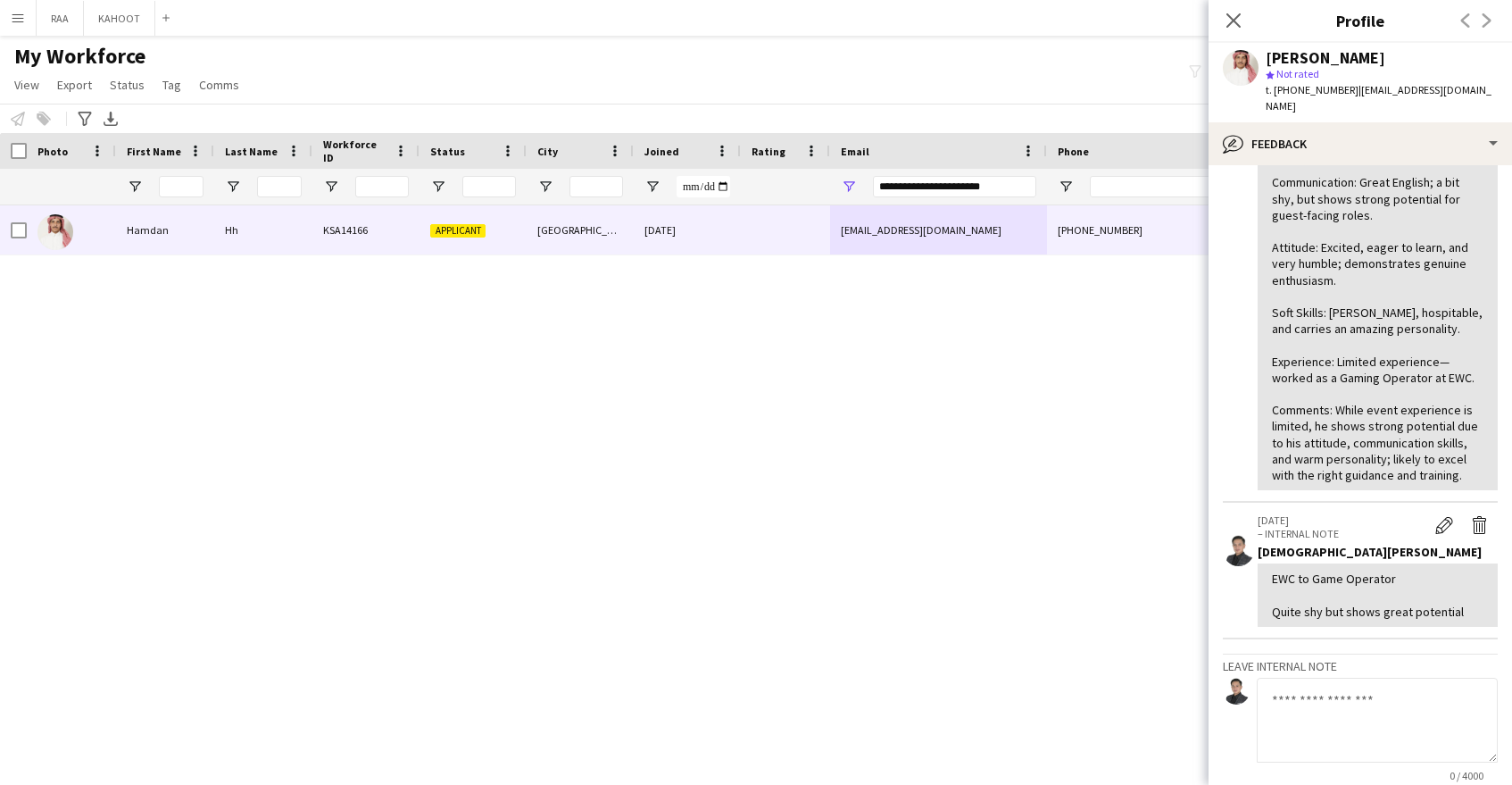
scroll to position [0, 0]
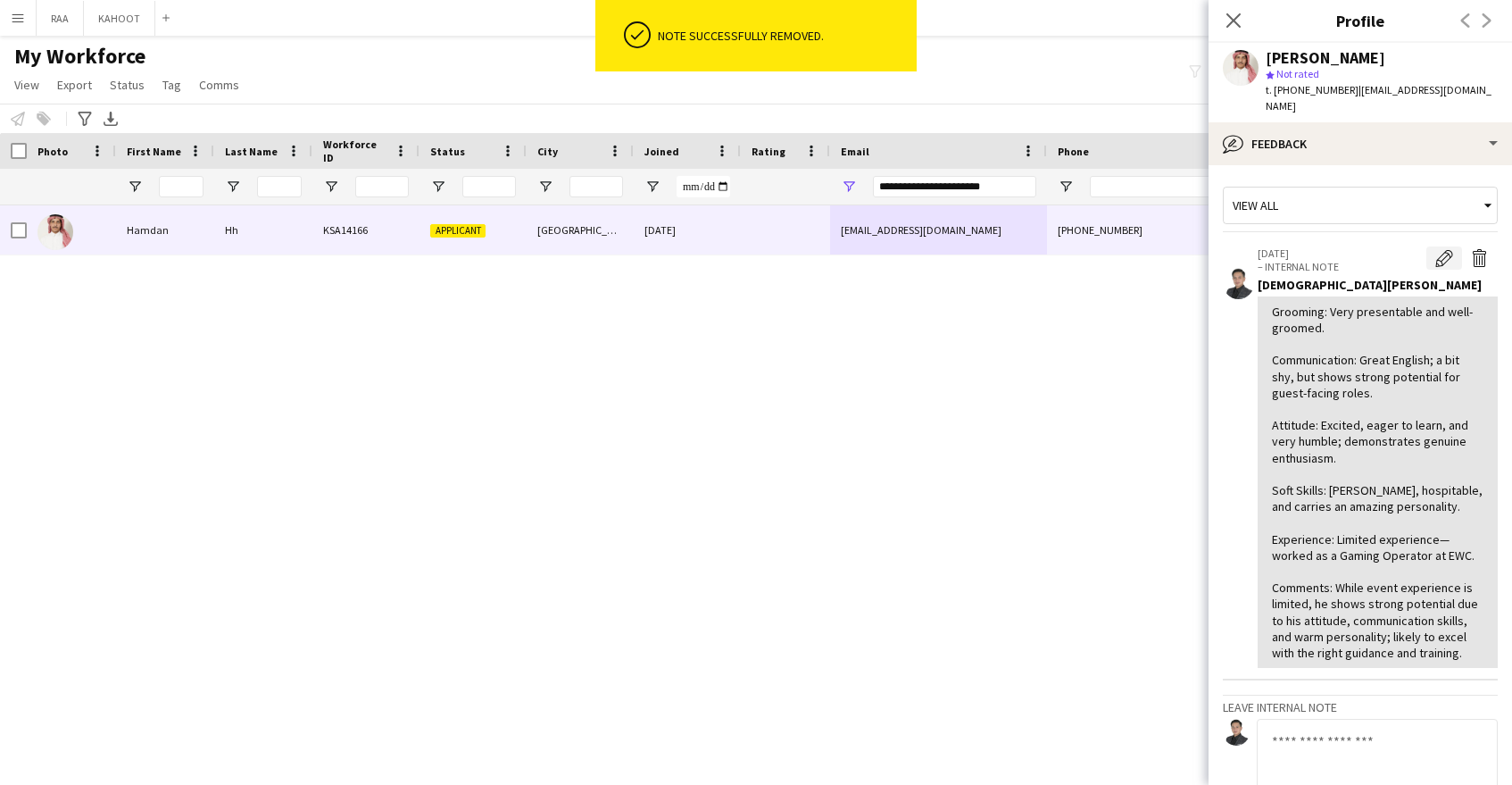
click at [1450, 249] on app-icon "Edit internal note" at bounding box center [1444, 258] width 17 height 17
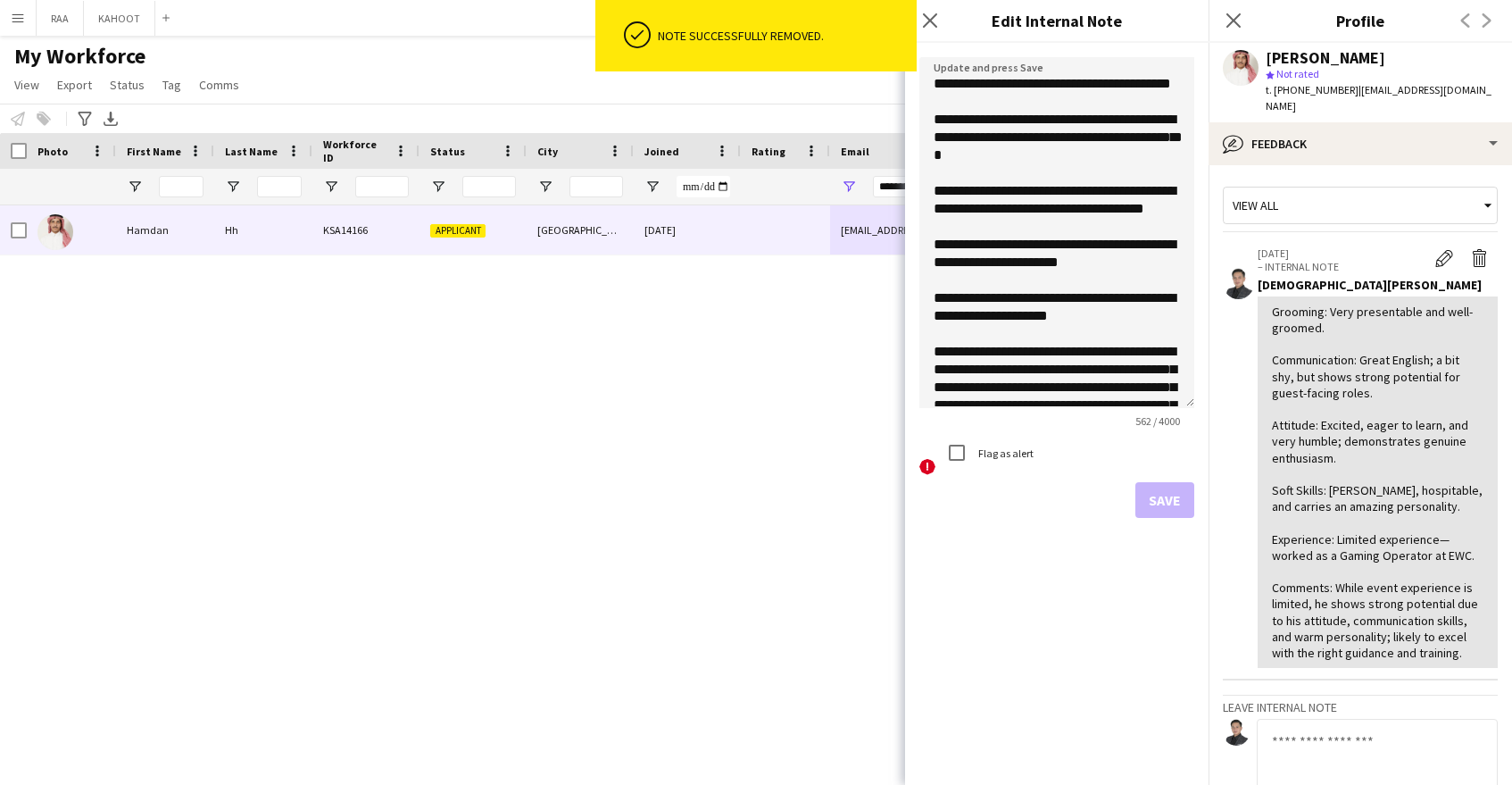
drag, startPoint x: 1190, startPoint y: 160, endPoint x: 1167, endPoint y: 435, distance: 276.0
click at [1174, 408] on textarea "**********" at bounding box center [1057, 232] width 275 height 351
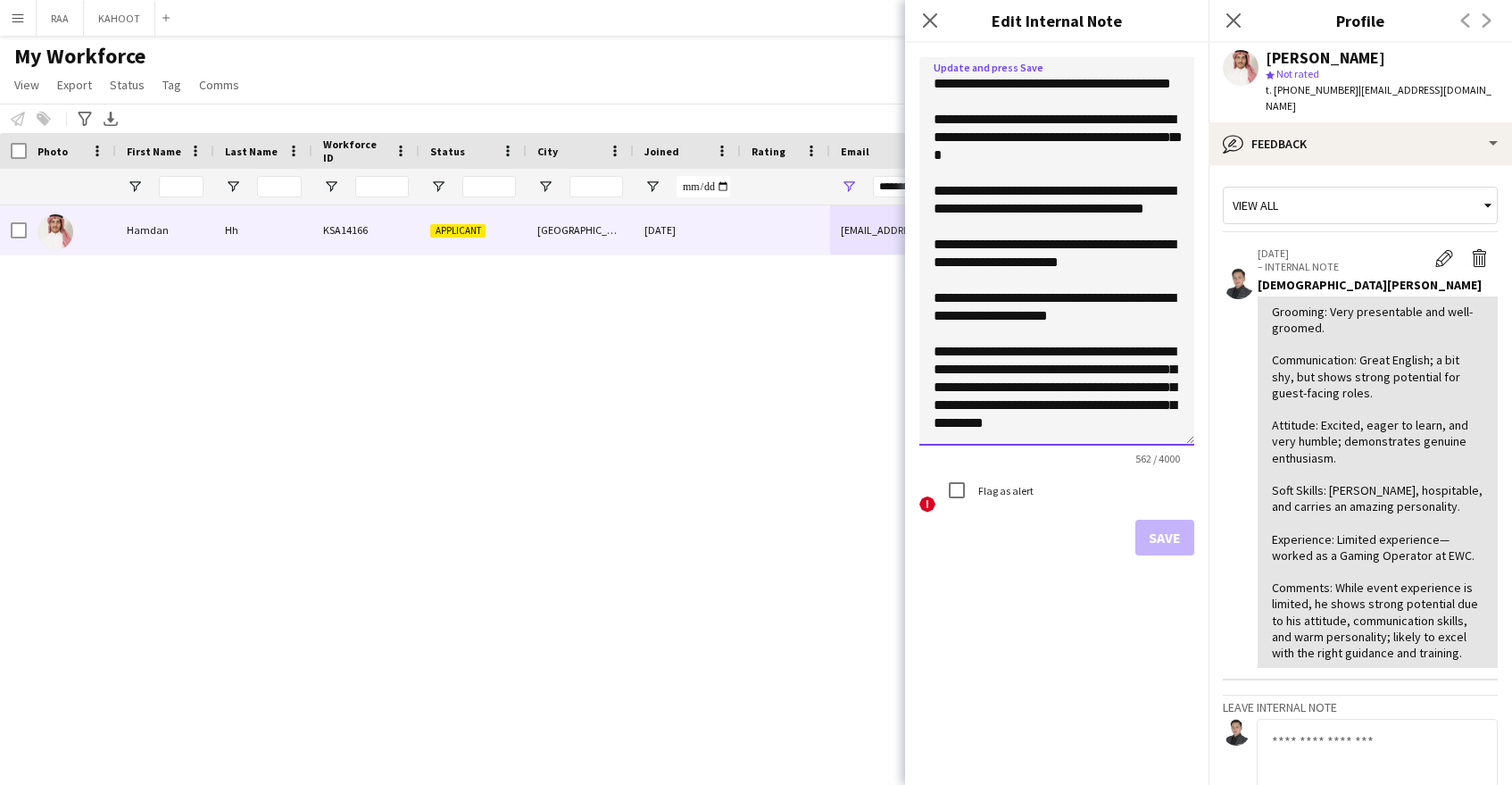
click at [1132, 334] on textarea "**********" at bounding box center [1057, 251] width 275 height 389
type textarea "**********"
click at [1177, 541] on button "Save" at bounding box center [1164, 538] width 59 height 36
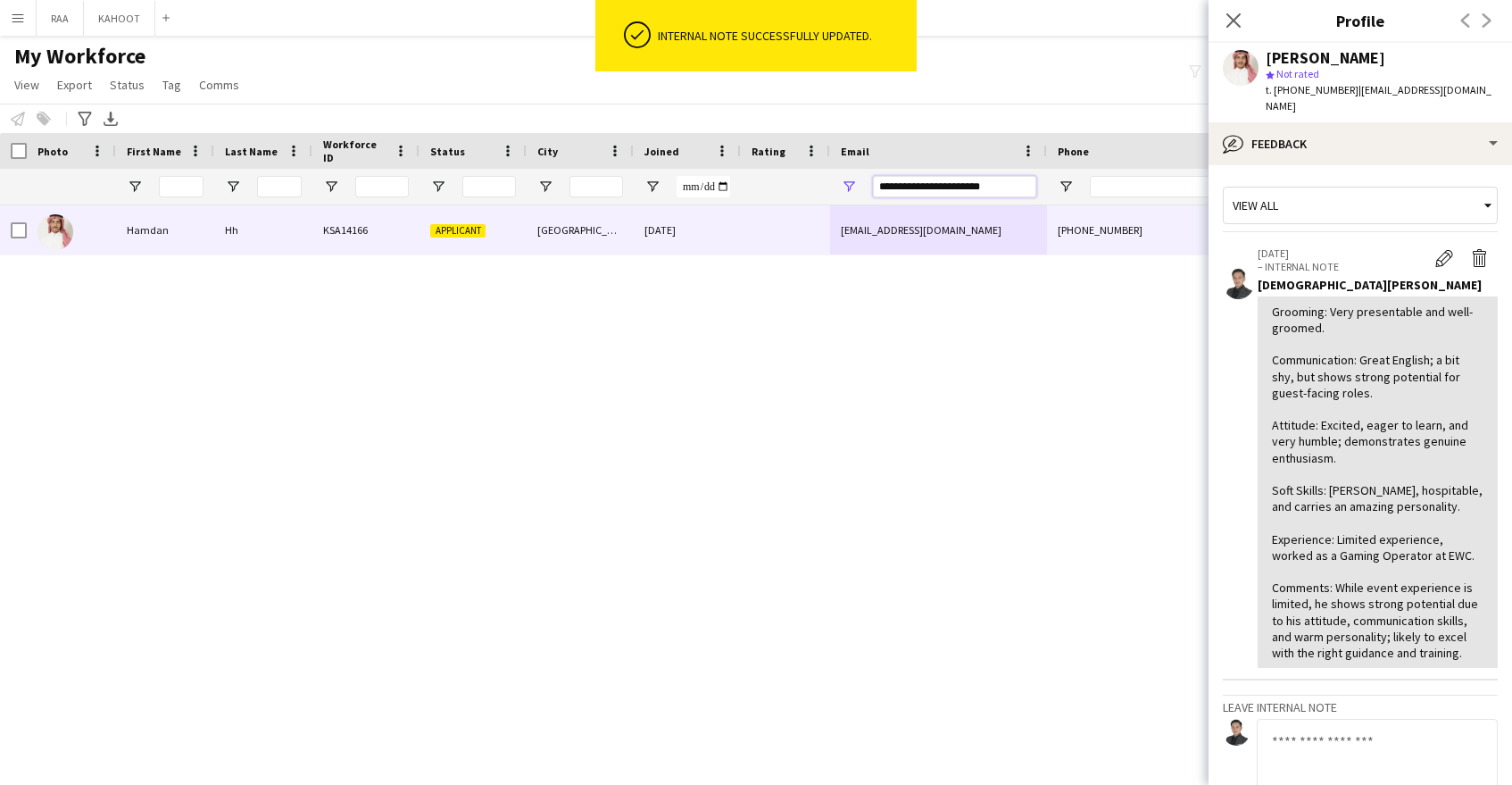
drag, startPoint x: 1014, startPoint y: 188, endPoint x: 676, endPoint y: 169, distance: 338.5
click at [676, 169] on div at bounding box center [1017, 187] width 2036 height 36
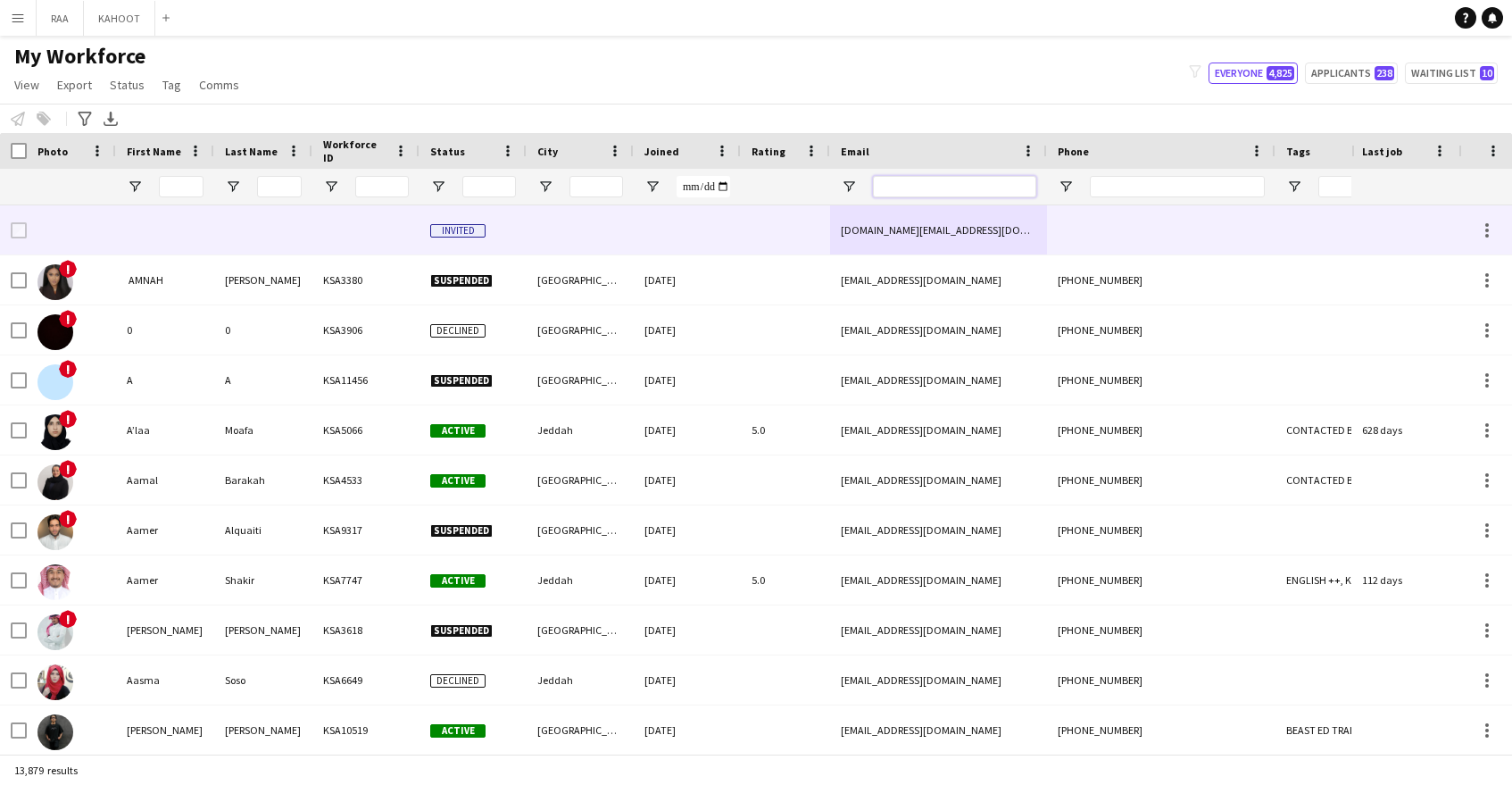
paste input "**********"
type input "**********"
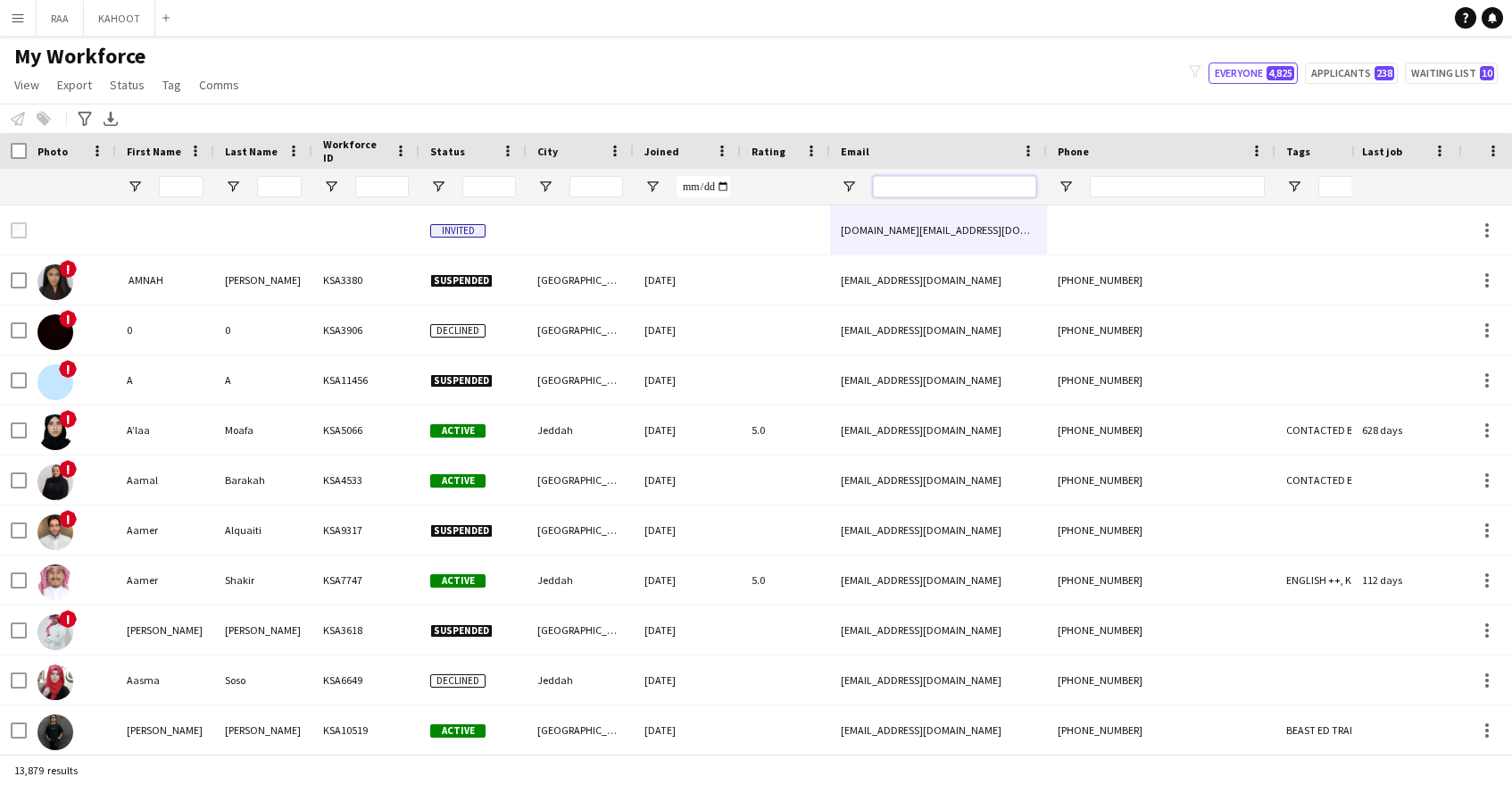
paste input "**********"
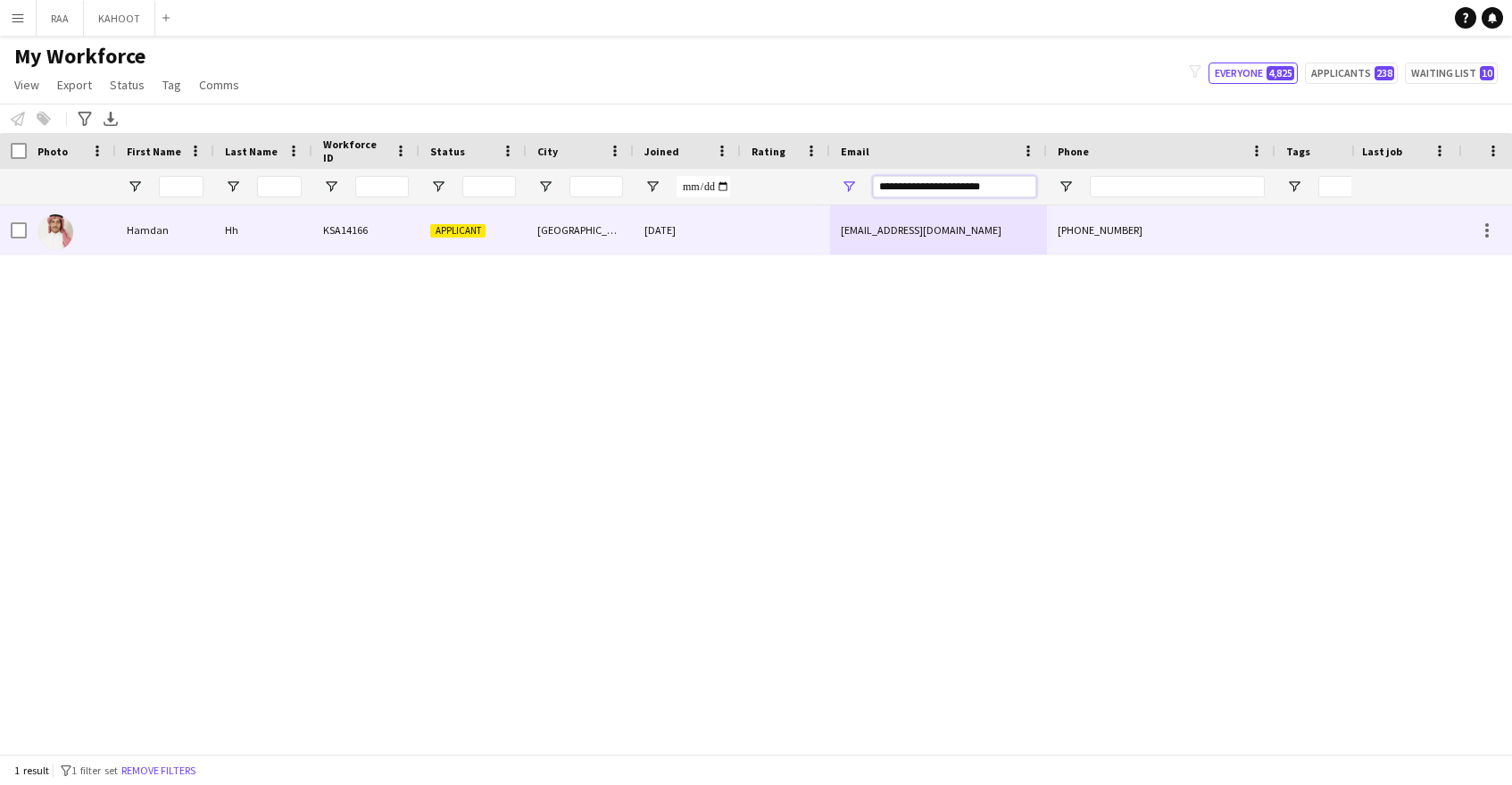
type input "**********"
click at [812, 215] on div at bounding box center [785, 229] width 89 height 49
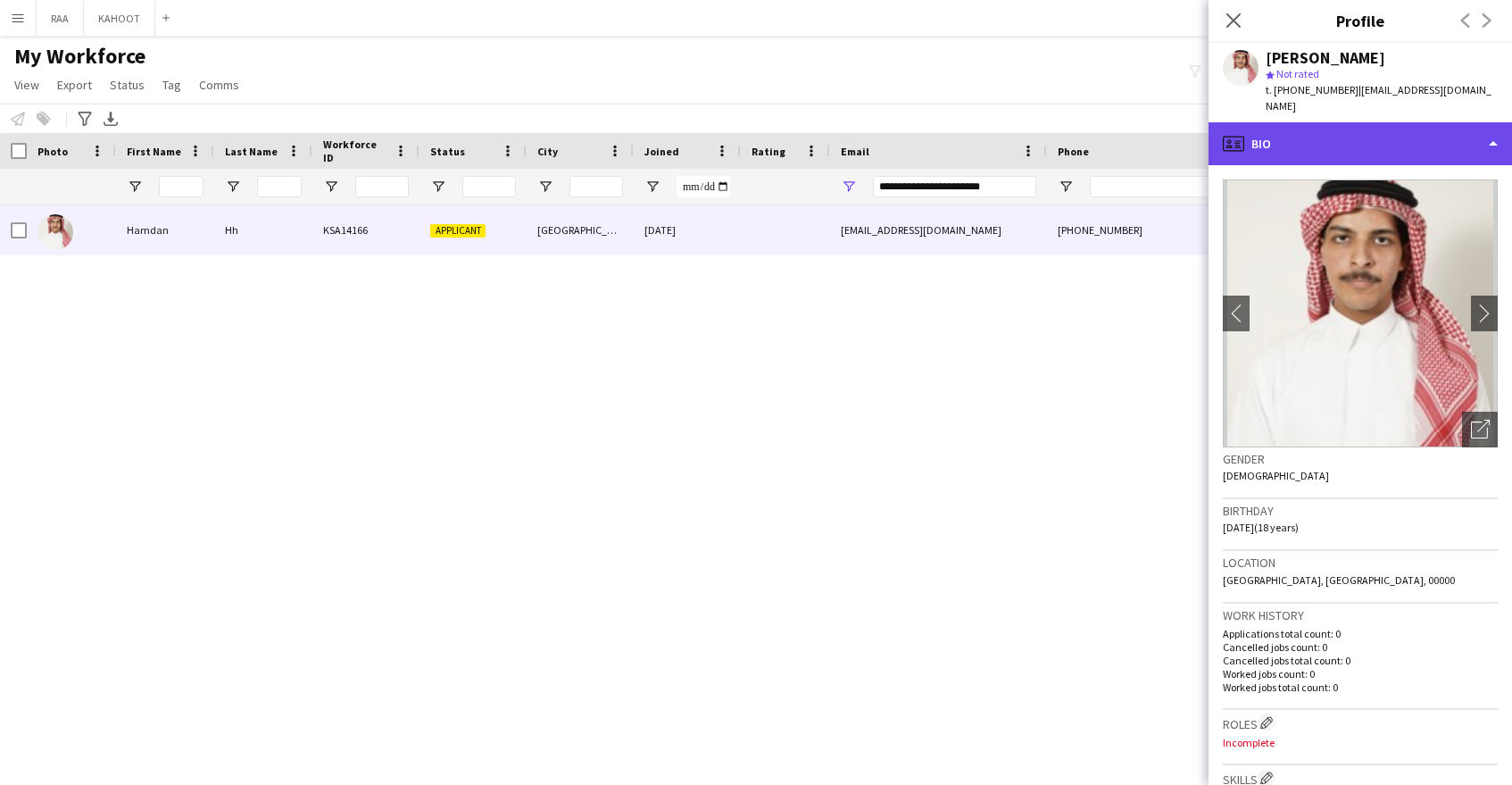
click at [1384, 141] on div "profile Bio" at bounding box center [1360, 144] width 303 height 43
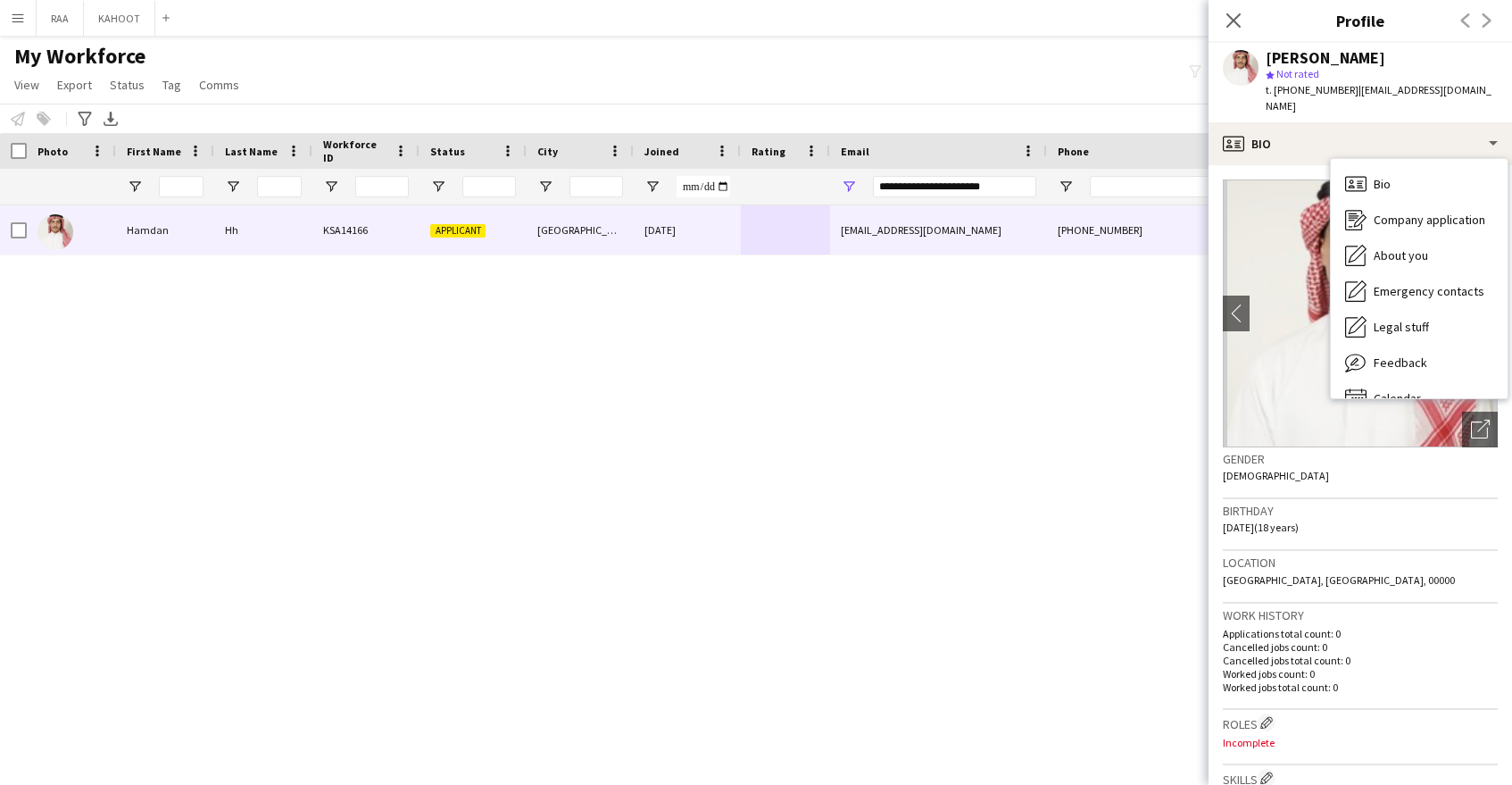
click at [1320, 562] on div "Location Riyadh, Riyadh, 00000" at bounding box center [1360, 577] width 275 height 52
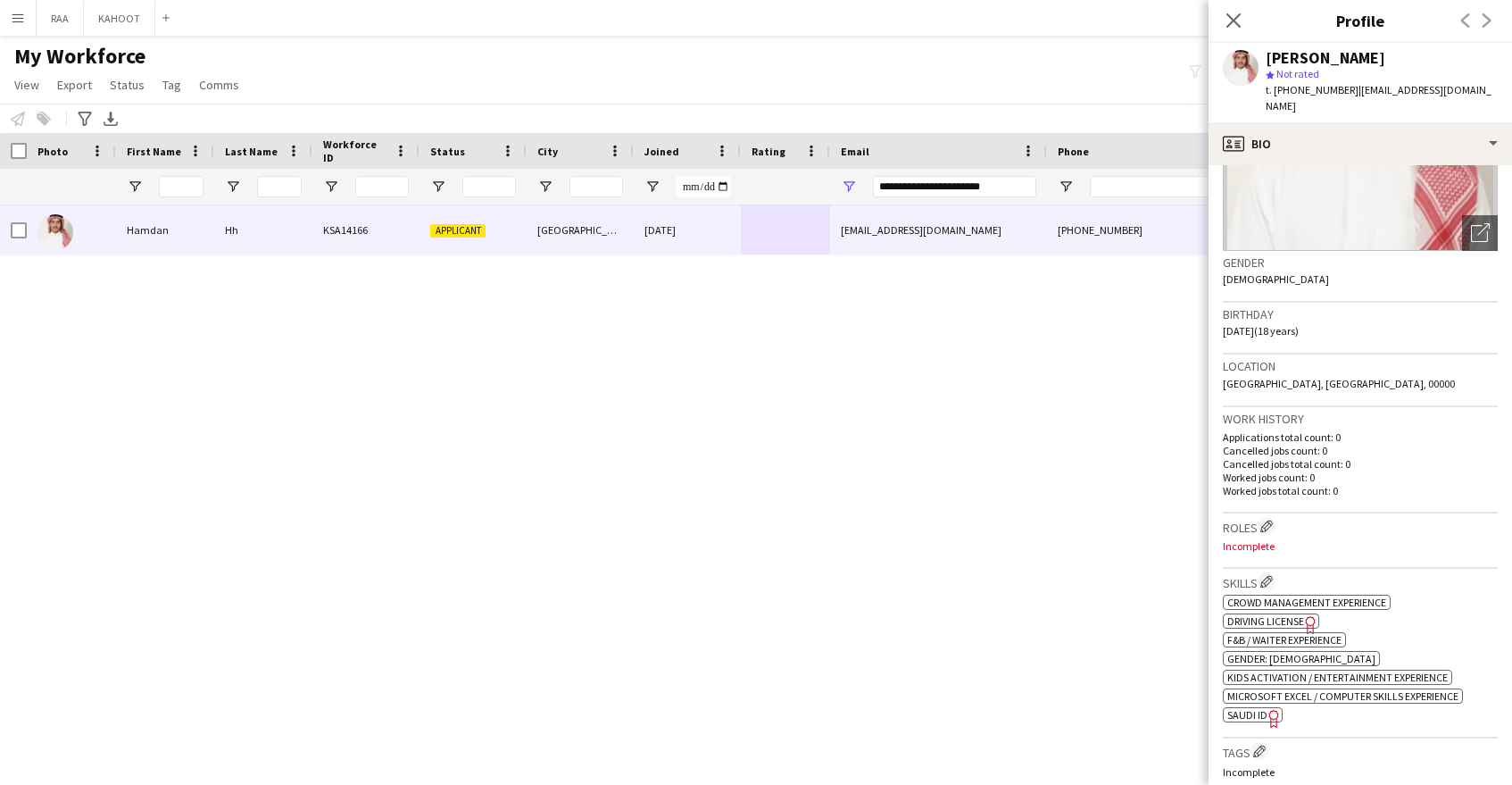
scroll to position [323, 0]
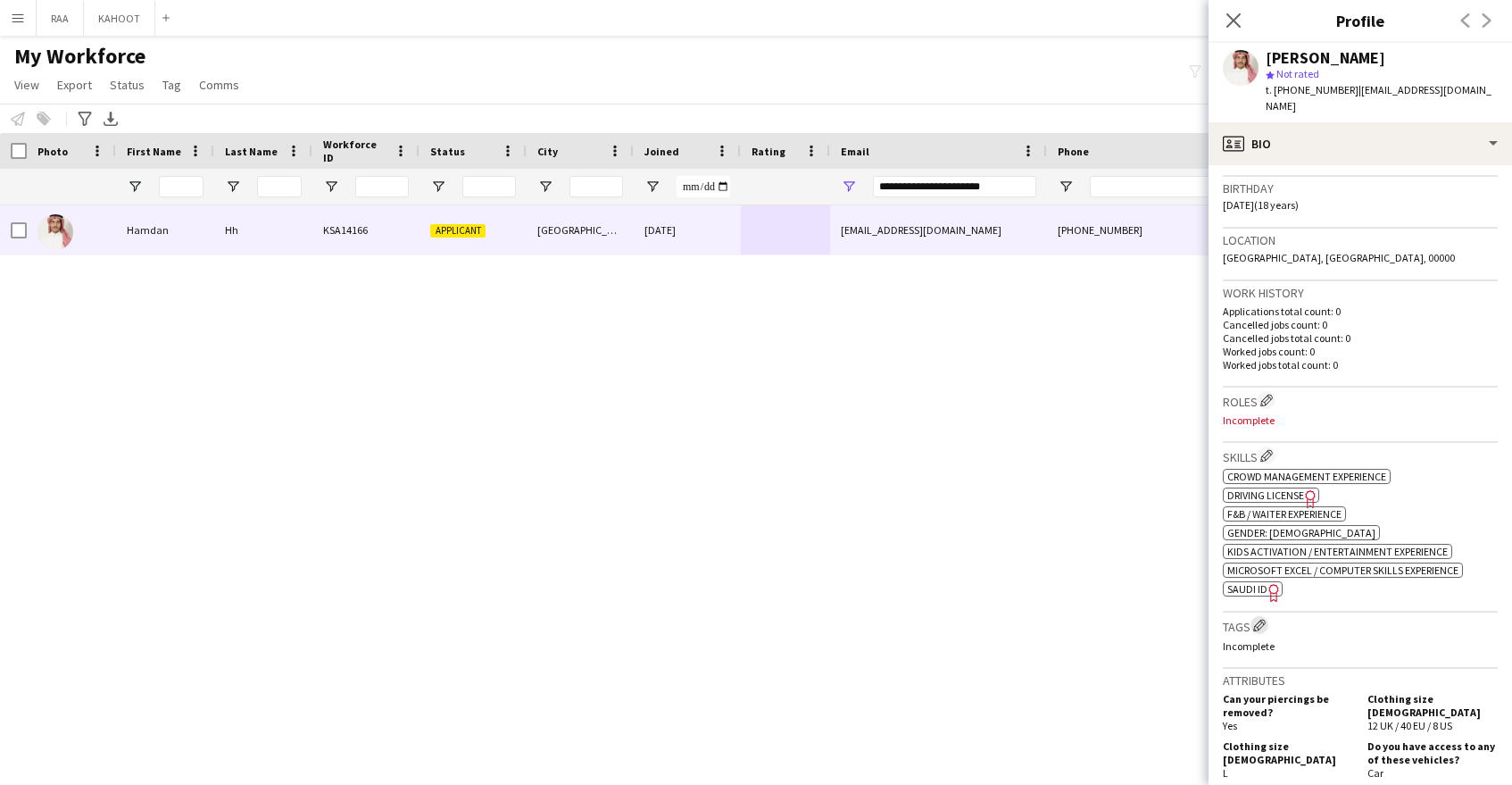
click at [1263, 619] on app-icon "Edit crew company tags" at bounding box center [1259, 625] width 13 height 13
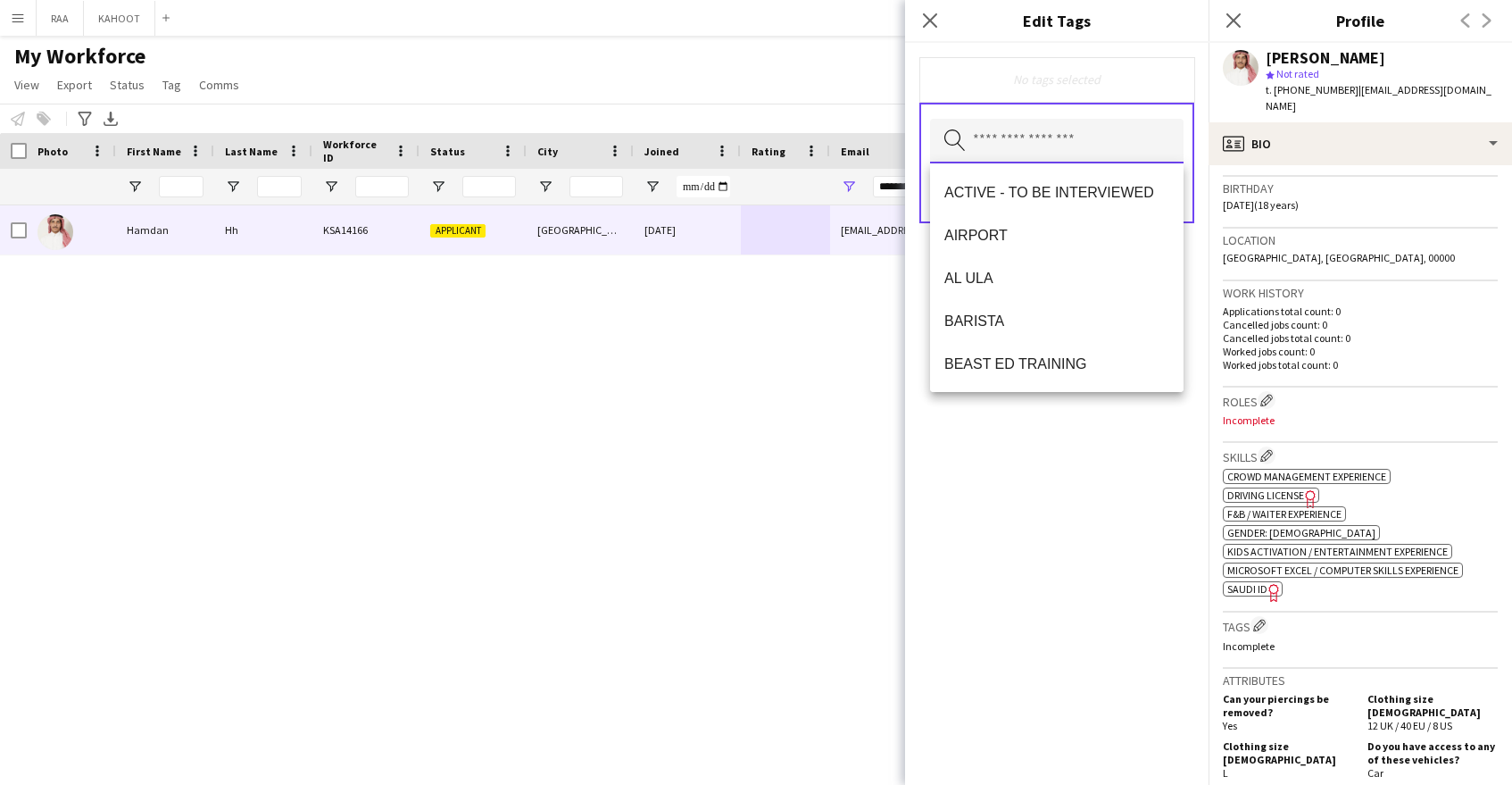
drag, startPoint x: 1066, startPoint y: 135, endPoint x: 1056, endPoint y: 160, distance: 26.9
click at [1066, 135] on input "text" at bounding box center [1057, 141] width 253 height 44
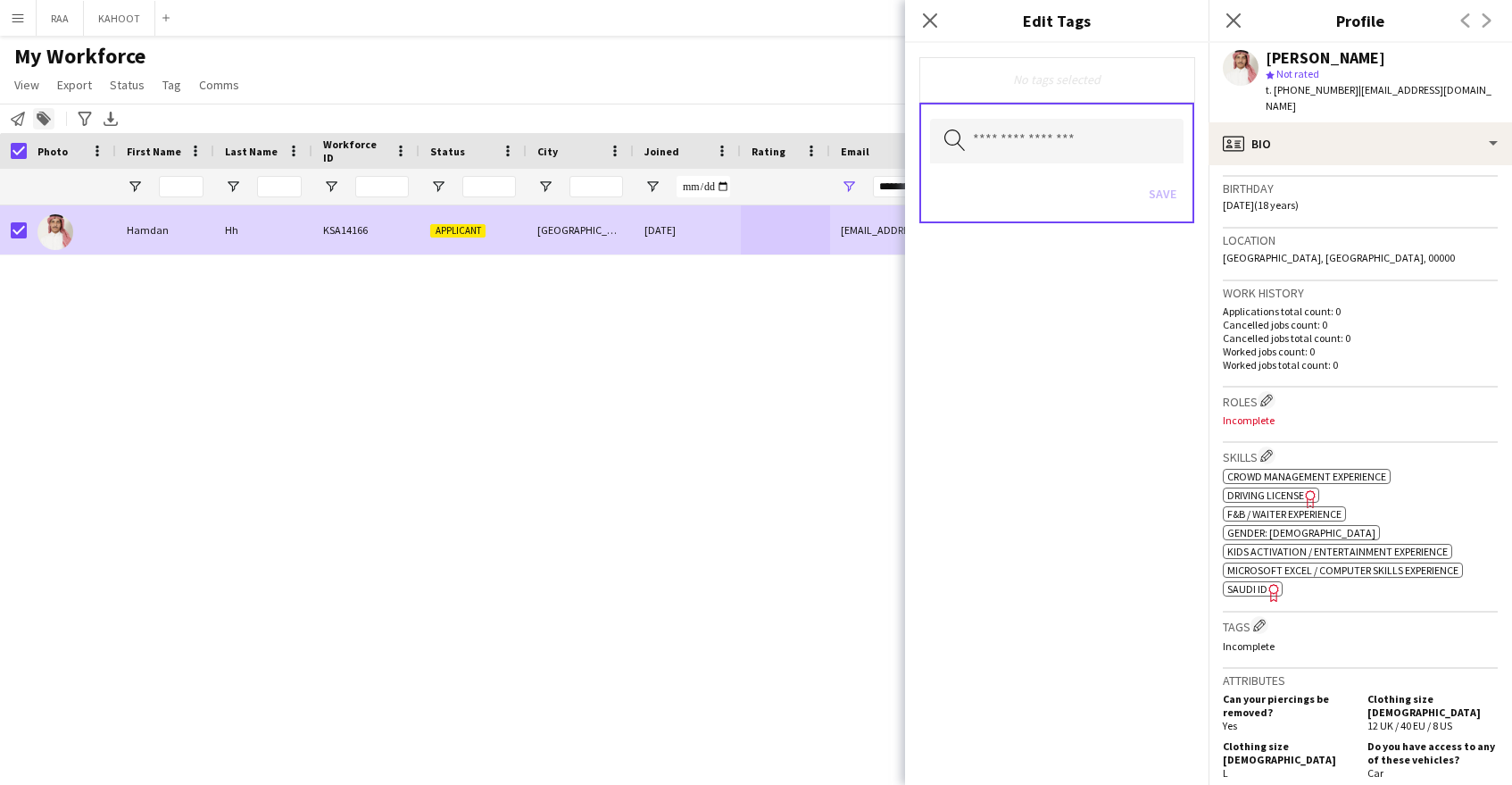
click at [45, 118] on icon at bounding box center [43, 119] width 13 height 13
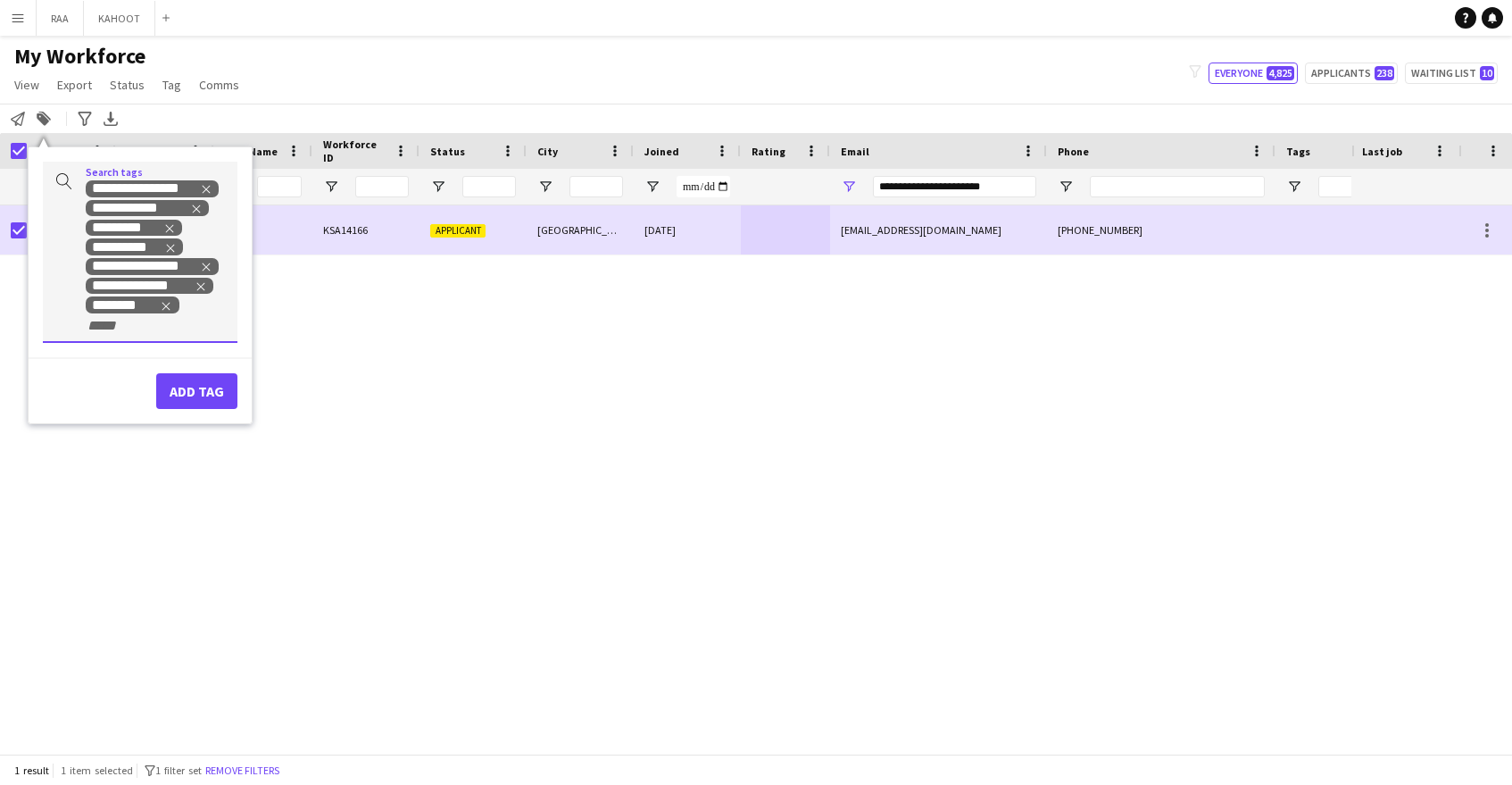
drag, startPoint x: 169, startPoint y: 308, endPoint x: 178, endPoint y: 306, distance: 9.2
click at [169, 306] on icon "Remove tag" at bounding box center [165, 305] width 13 height 13
click at [208, 371] on button "Add tag" at bounding box center [197, 371] width 81 height 36
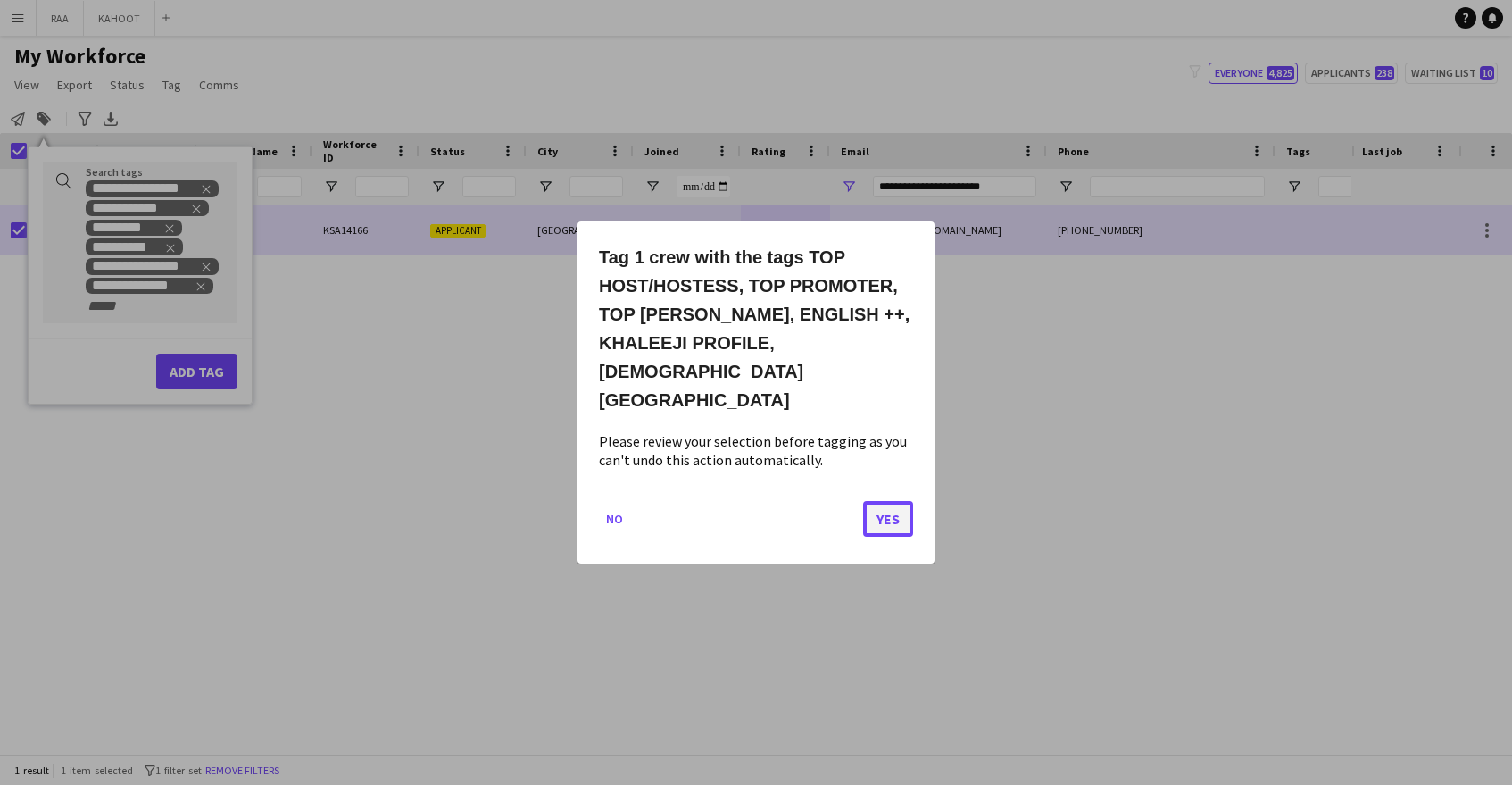
click at [886, 501] on button "Yes" at bounding box center [888, 518] width 50 height 36
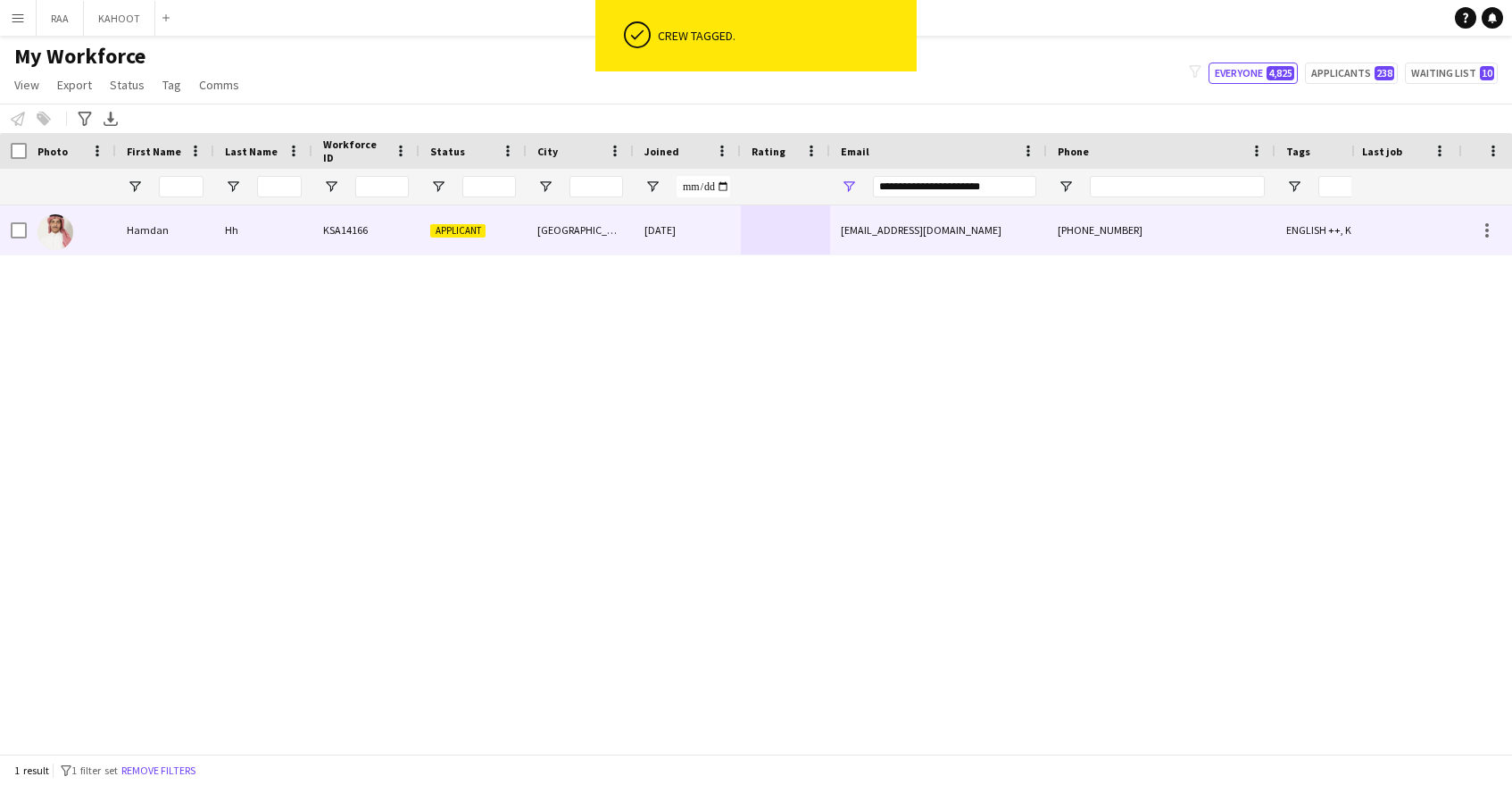
drag, startPoint x: 792, startPoint y: 205, endPoint x: 806, endPoint y: 212, distance: 15.7
click at [793, 206] on div at bounding box center [785, 229] width 89 height 49
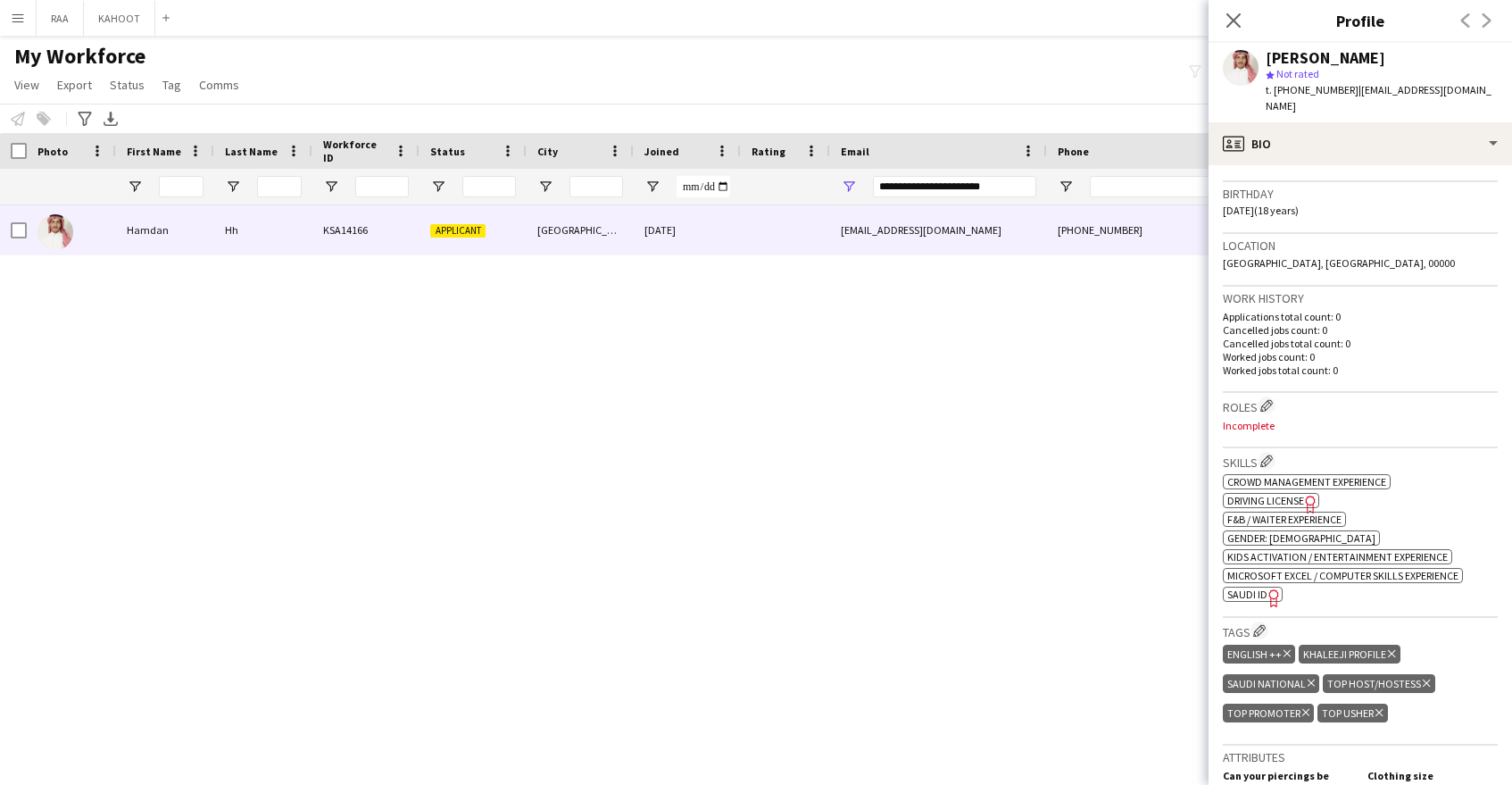
scroll to position [338, 0]
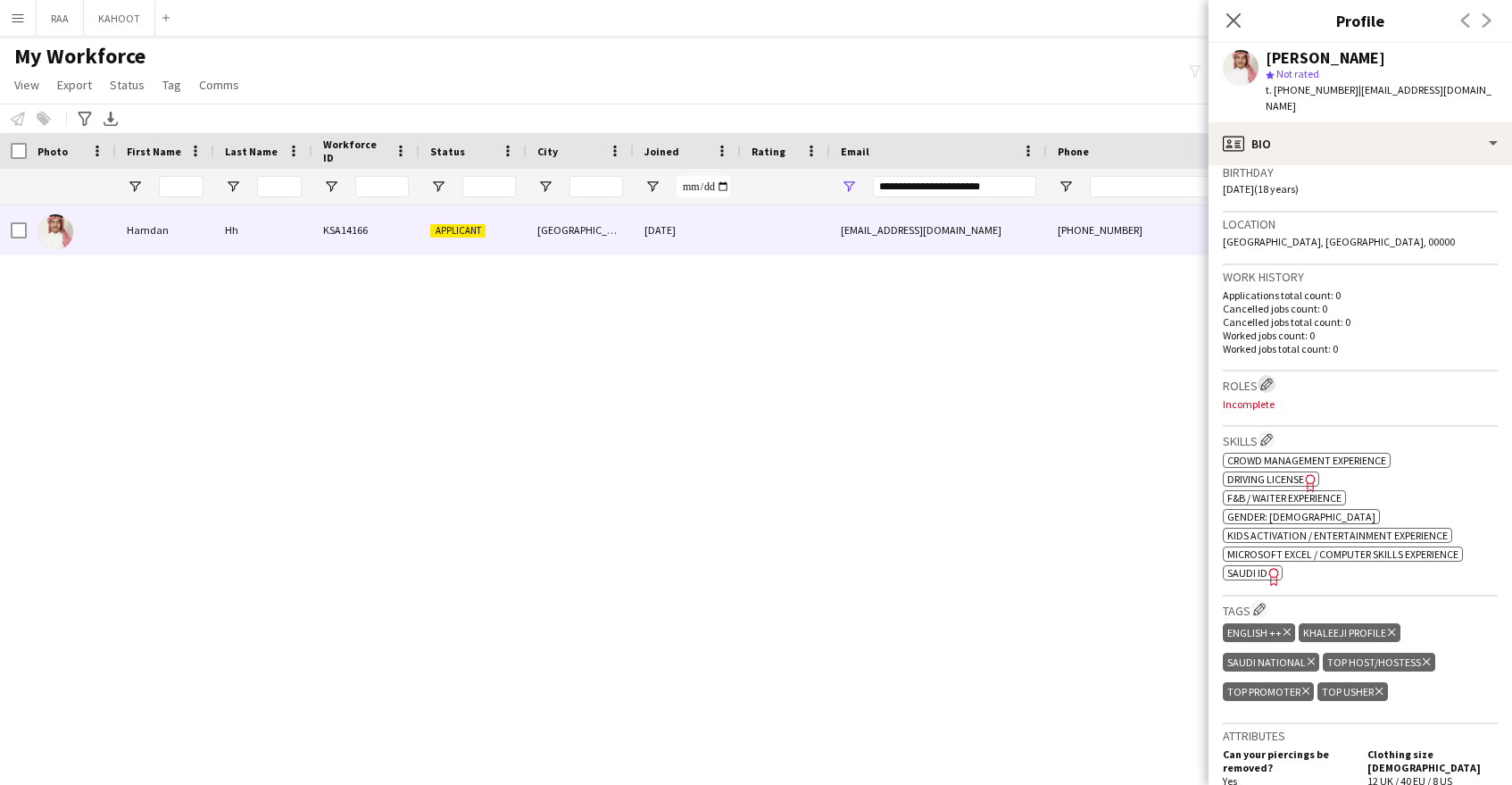
click at [1266, 375] on button "Edit crew company roles" at bounding box center [1267, 384] width 17 height 17
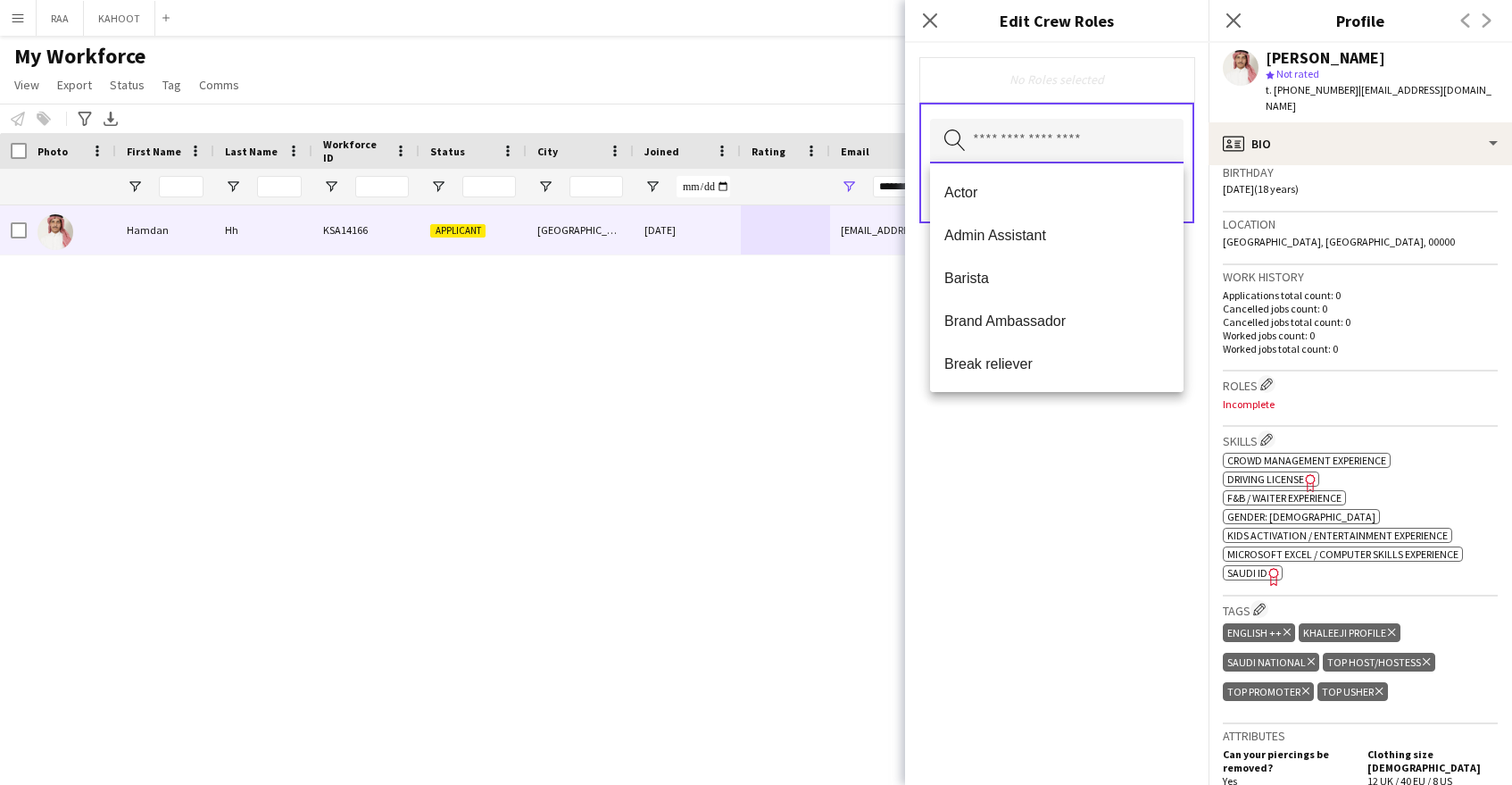
click at [1022, 159] on input "text" at bounding box center [1057, 141] width 253 height 44
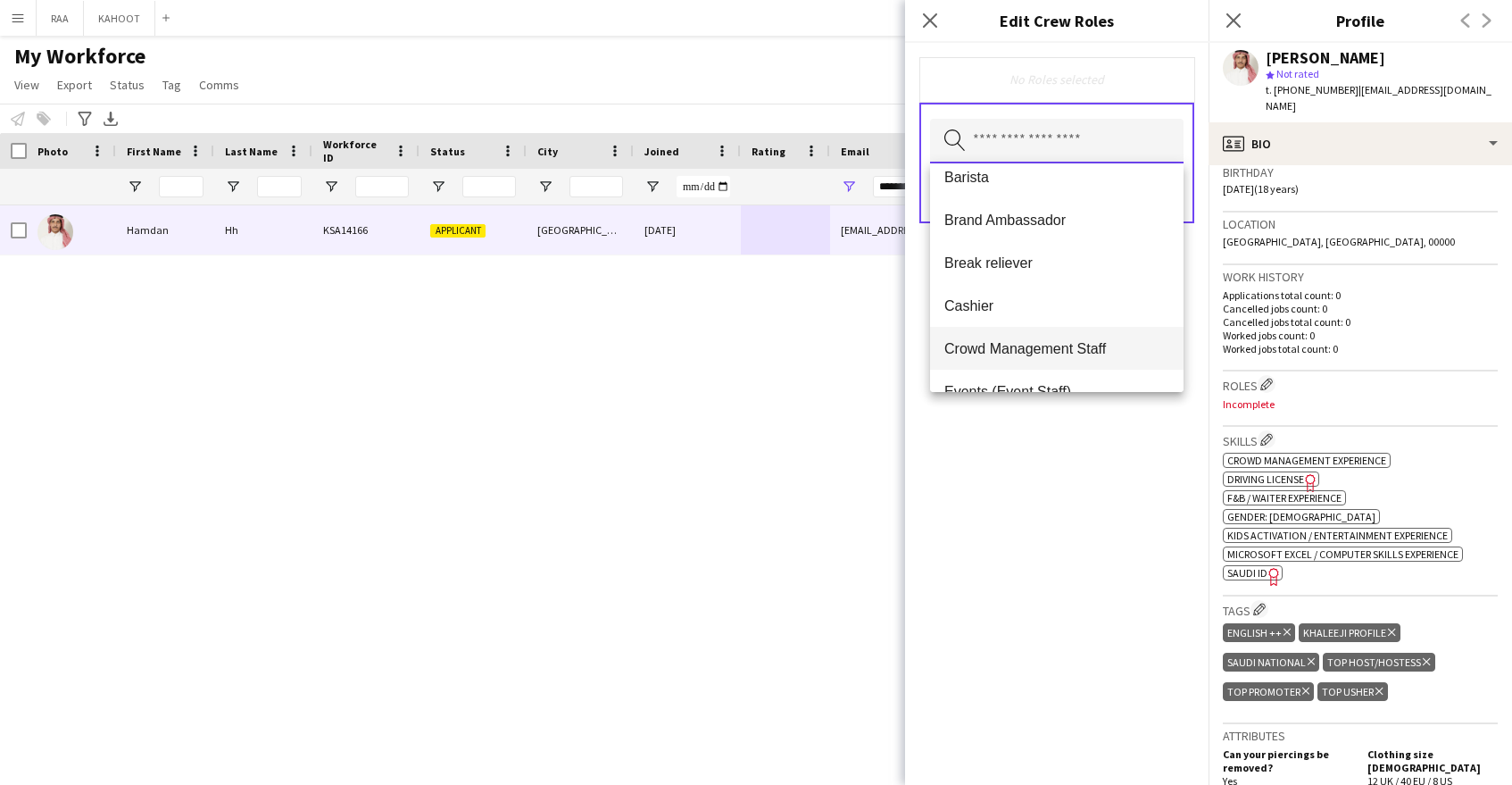
scroll to position [125, 0]
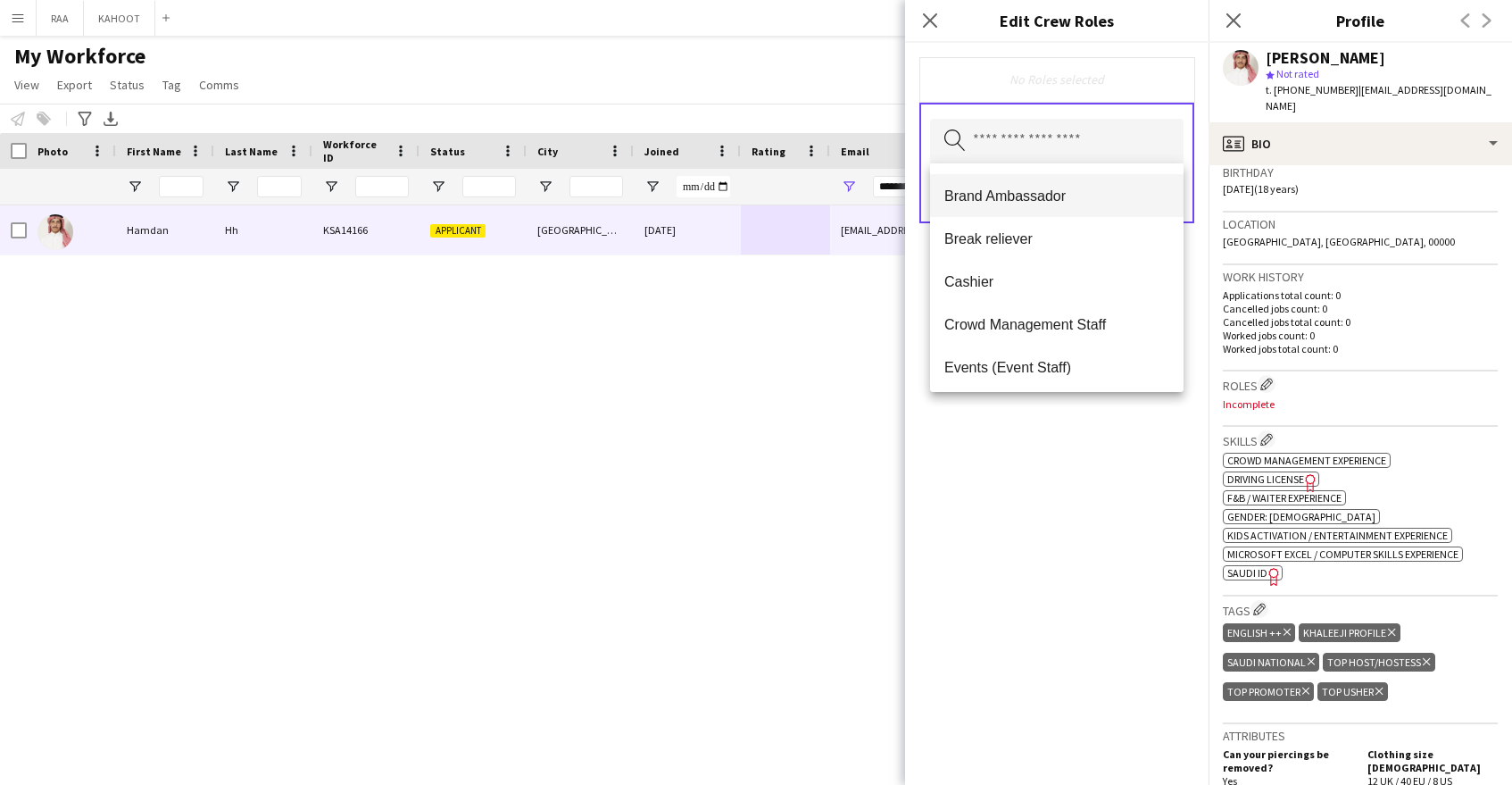
click at [1029, 328] on span "Crowd Management Staff" at bounding box center [1056, 325] width 225 height 17
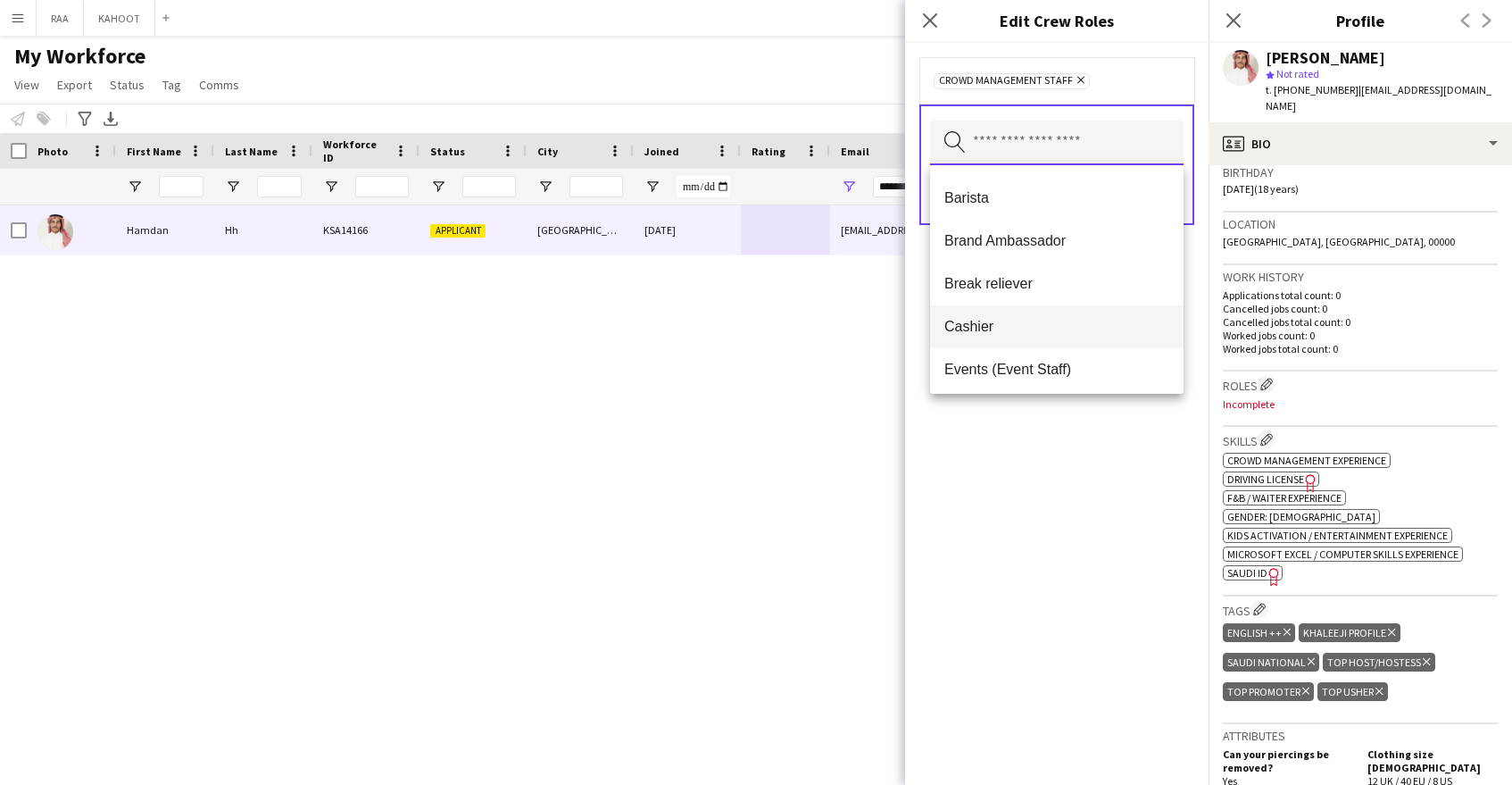
scroll to position [122, 0]
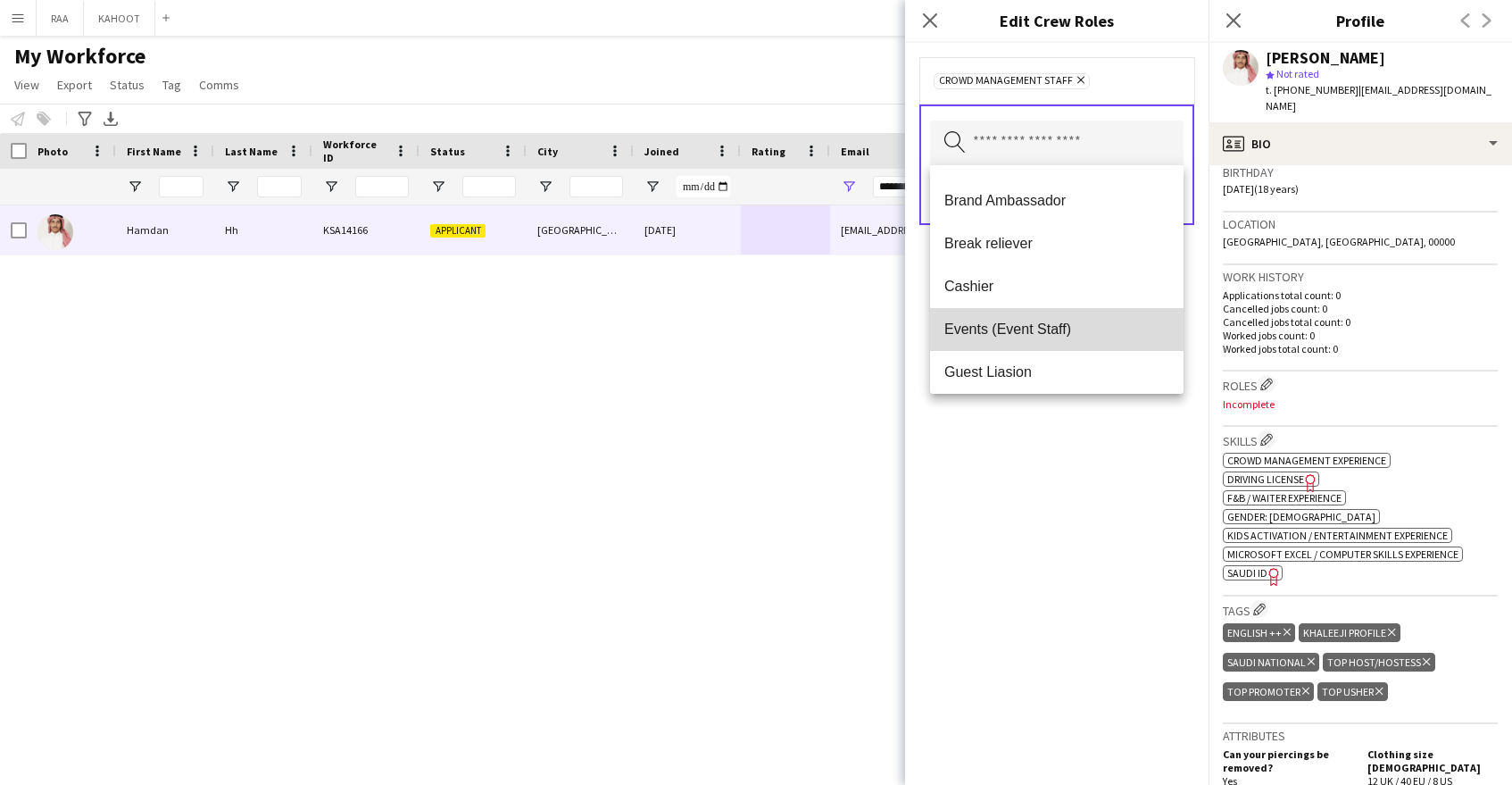
click at [1031, 330] on span "Events (Event Staff)" at bounding box center [1056, 330] width 225 height 17
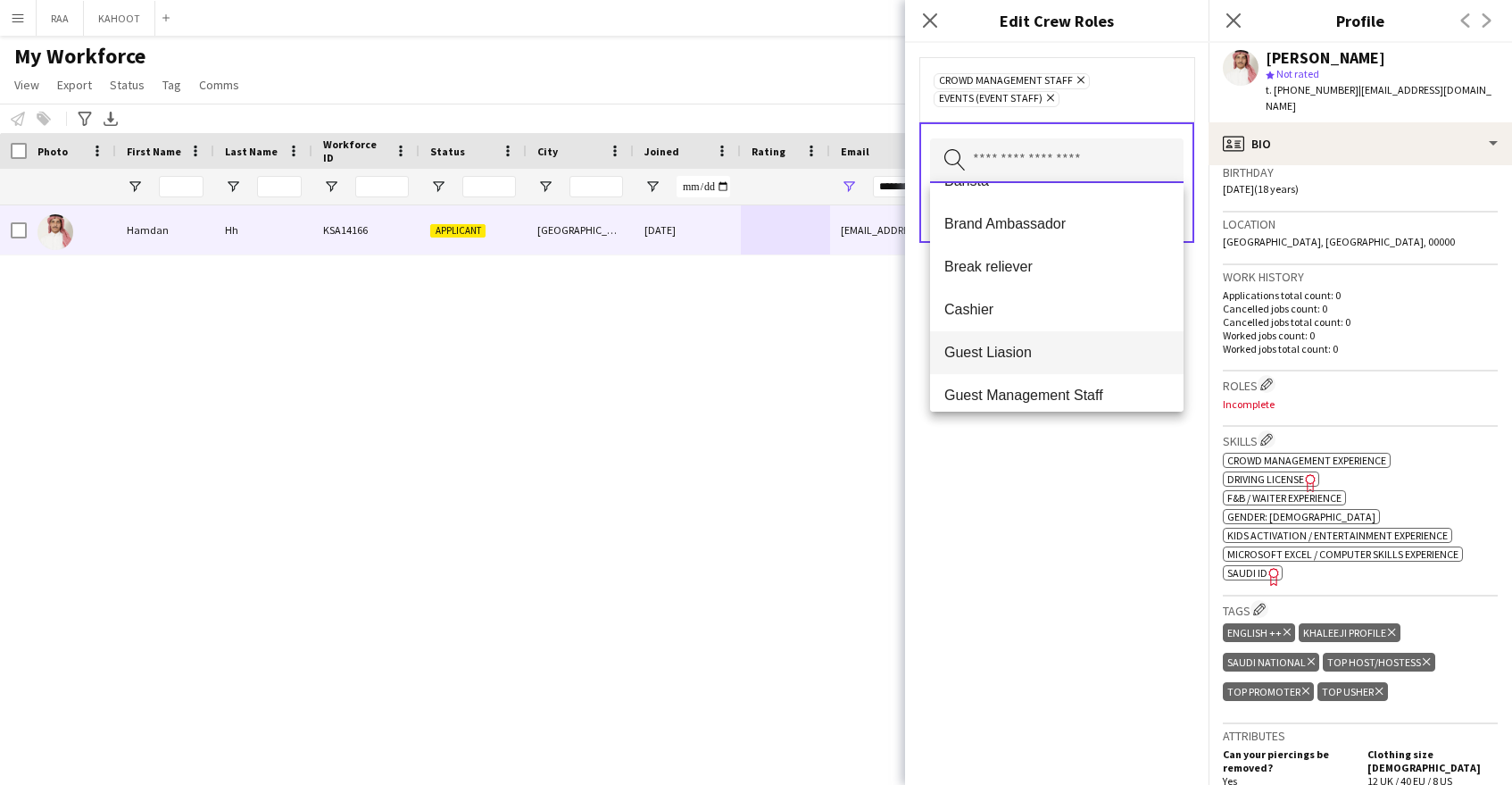
scroll to position [188, 0]
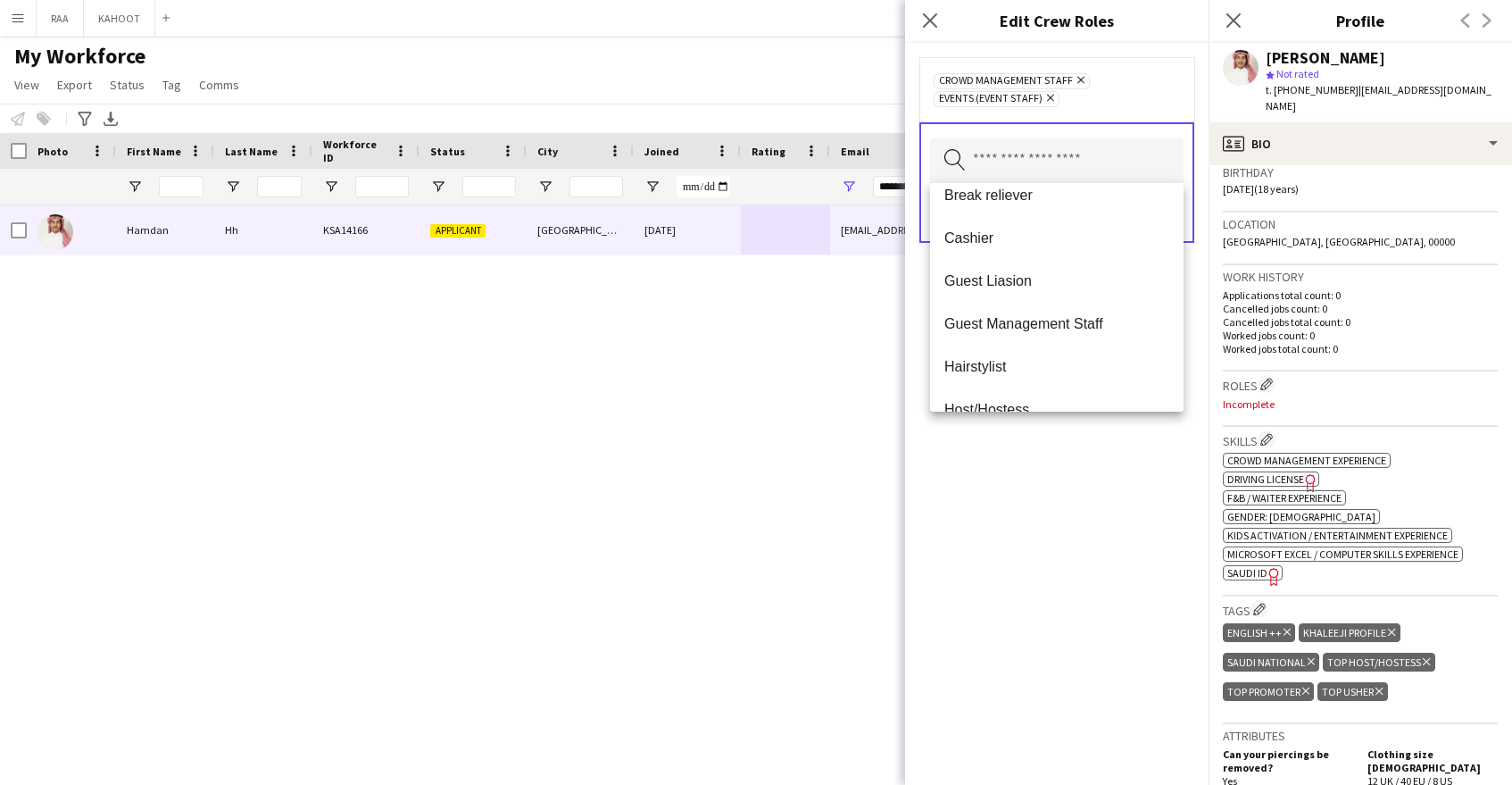
click at [1062, 332] on span "Guest Management Staff" at bounding box center [1056, 324] width 225 height 17
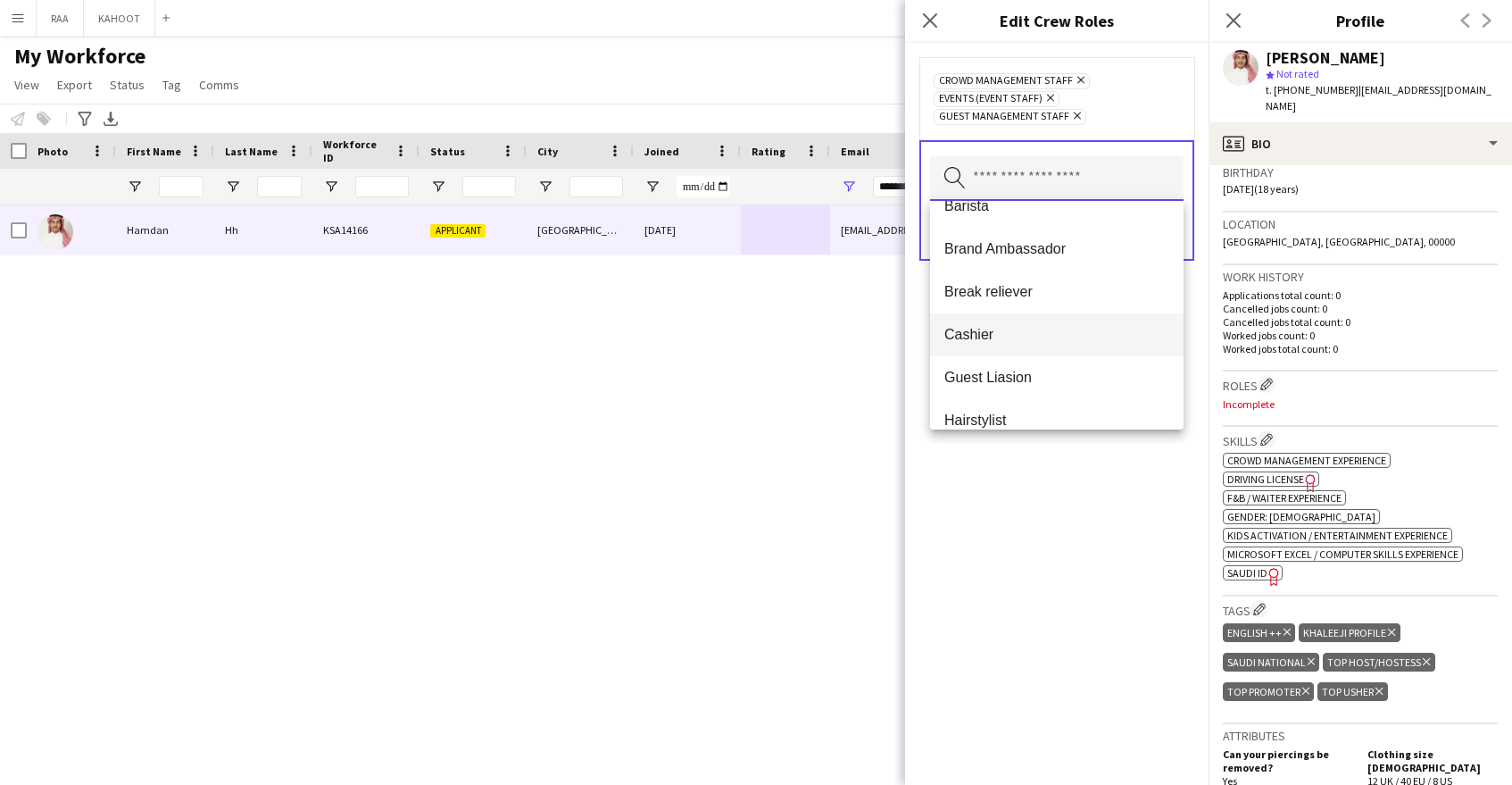
scroll to position [210, 0]
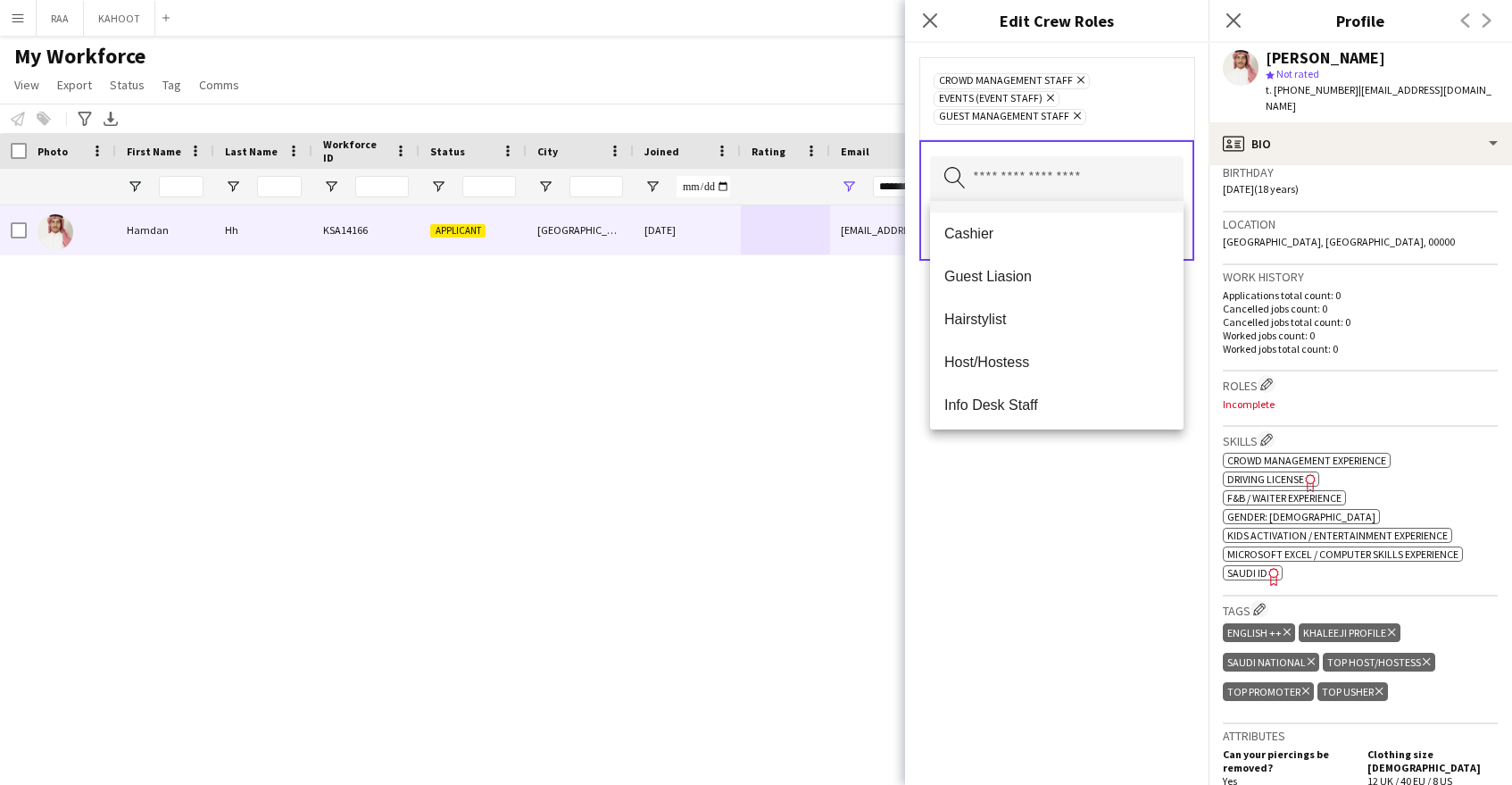
click at [1050, 355] on span "Host/Hostess" at bounding box center [1056, 363] width 225 height 17
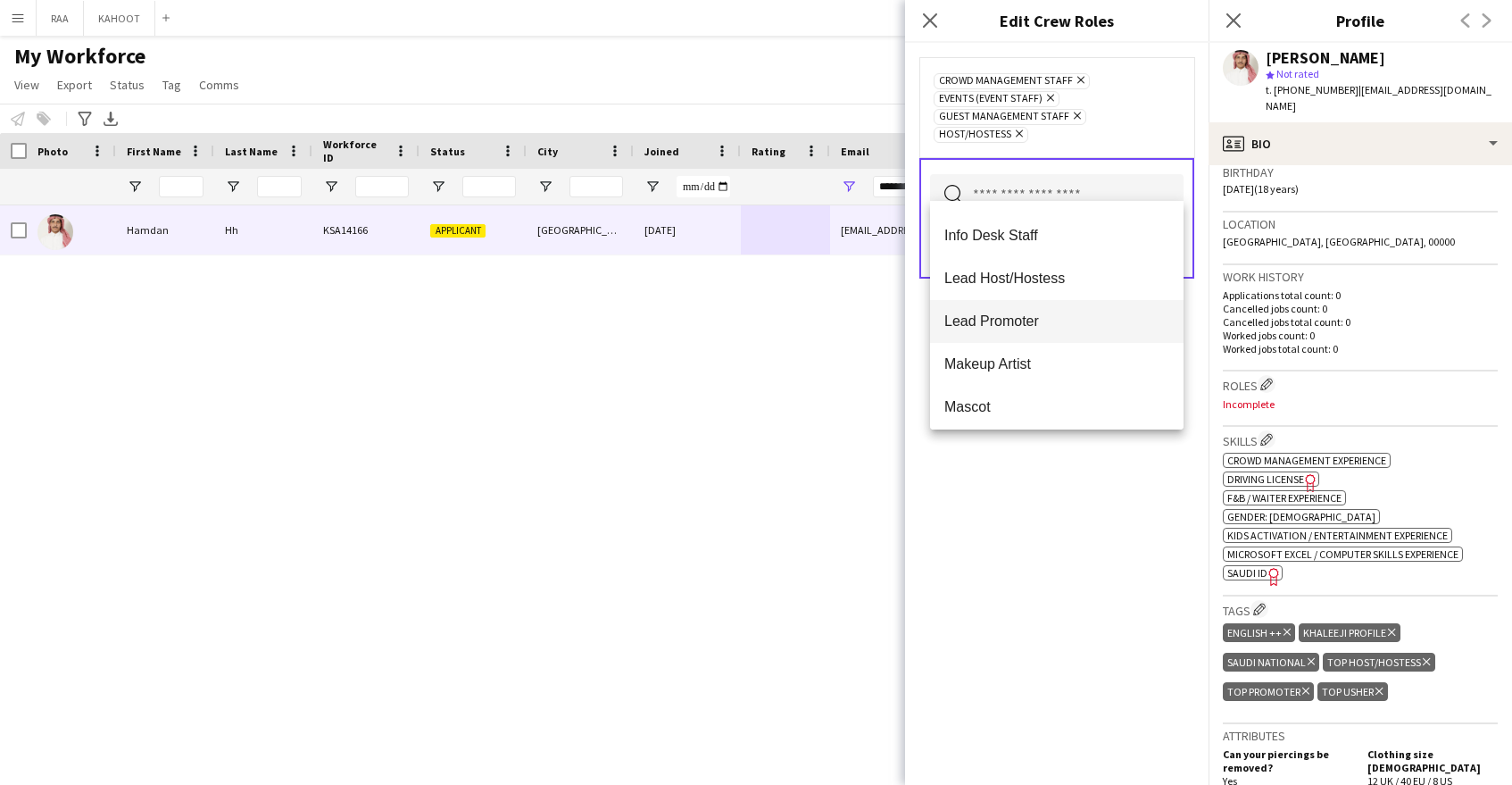
scroll to position [334, 0]
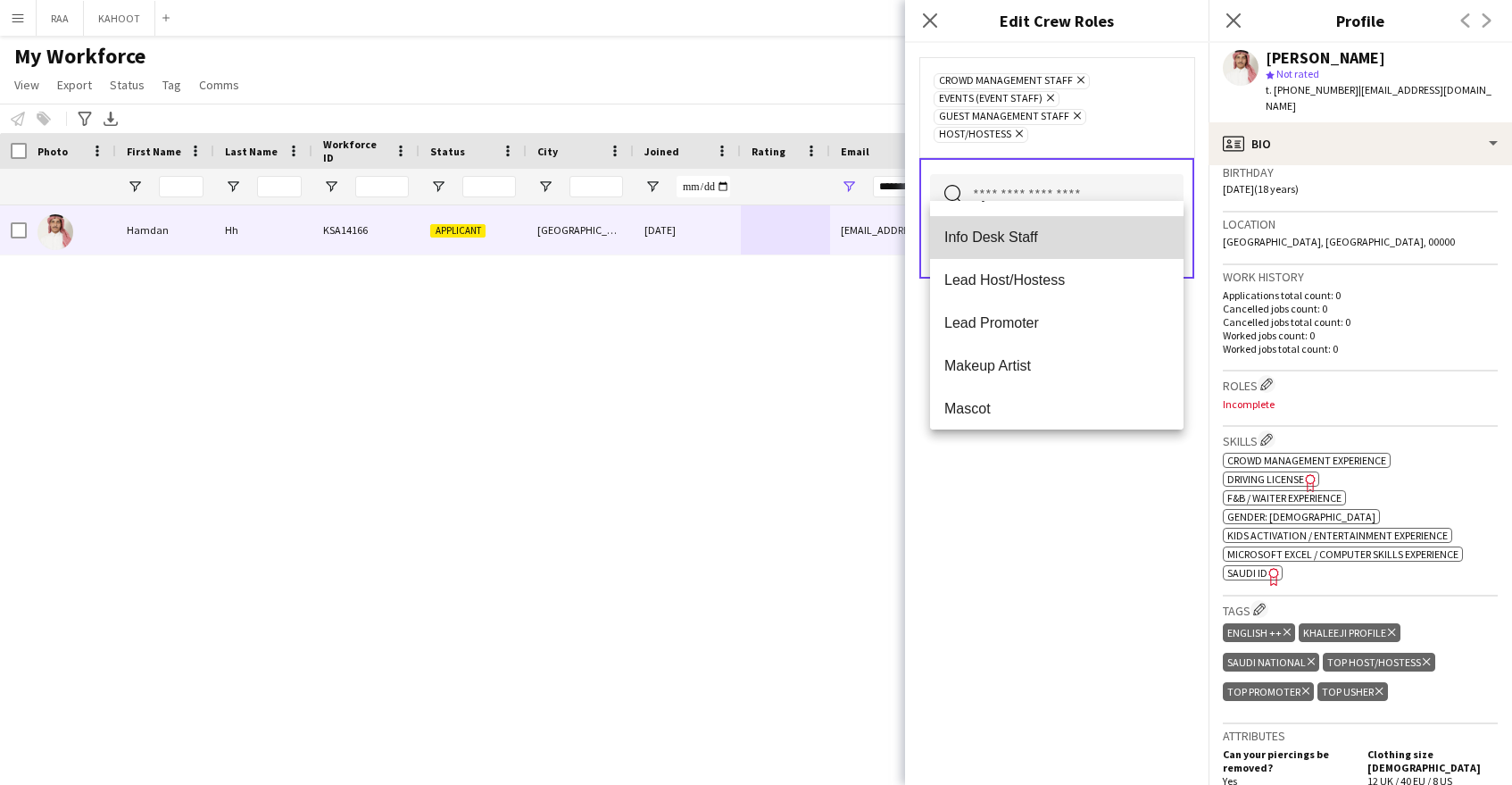
drag, startPoint x: 1073, startPoint y: 252, endPoint x: 1075, endPoint y: 290, distance: 38.1
click at [1073, 252] on mat-option "Info Desk Staff" at bounding box center [1057, 238] width 253 height 43
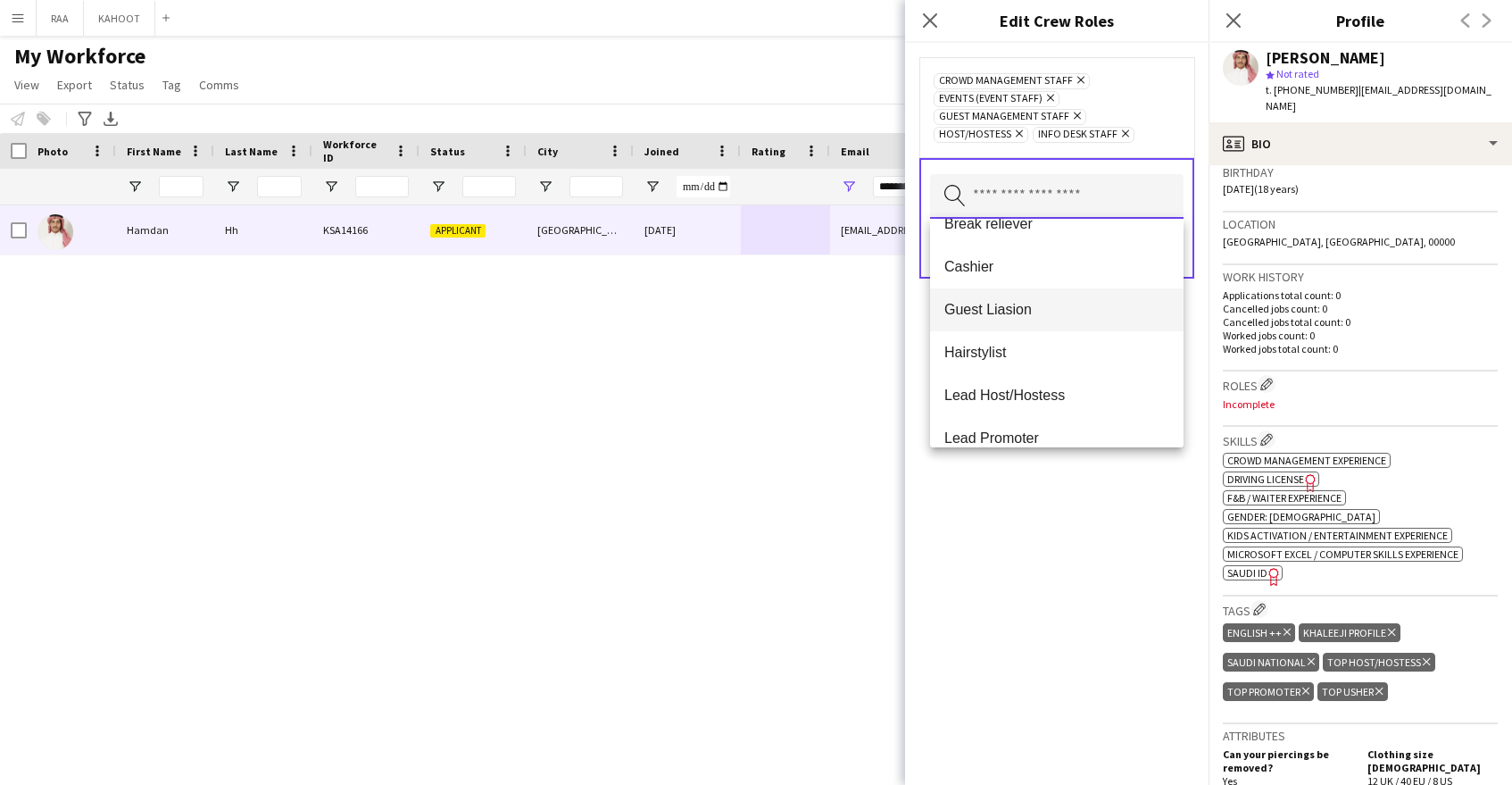
scroll to position [205, 0]
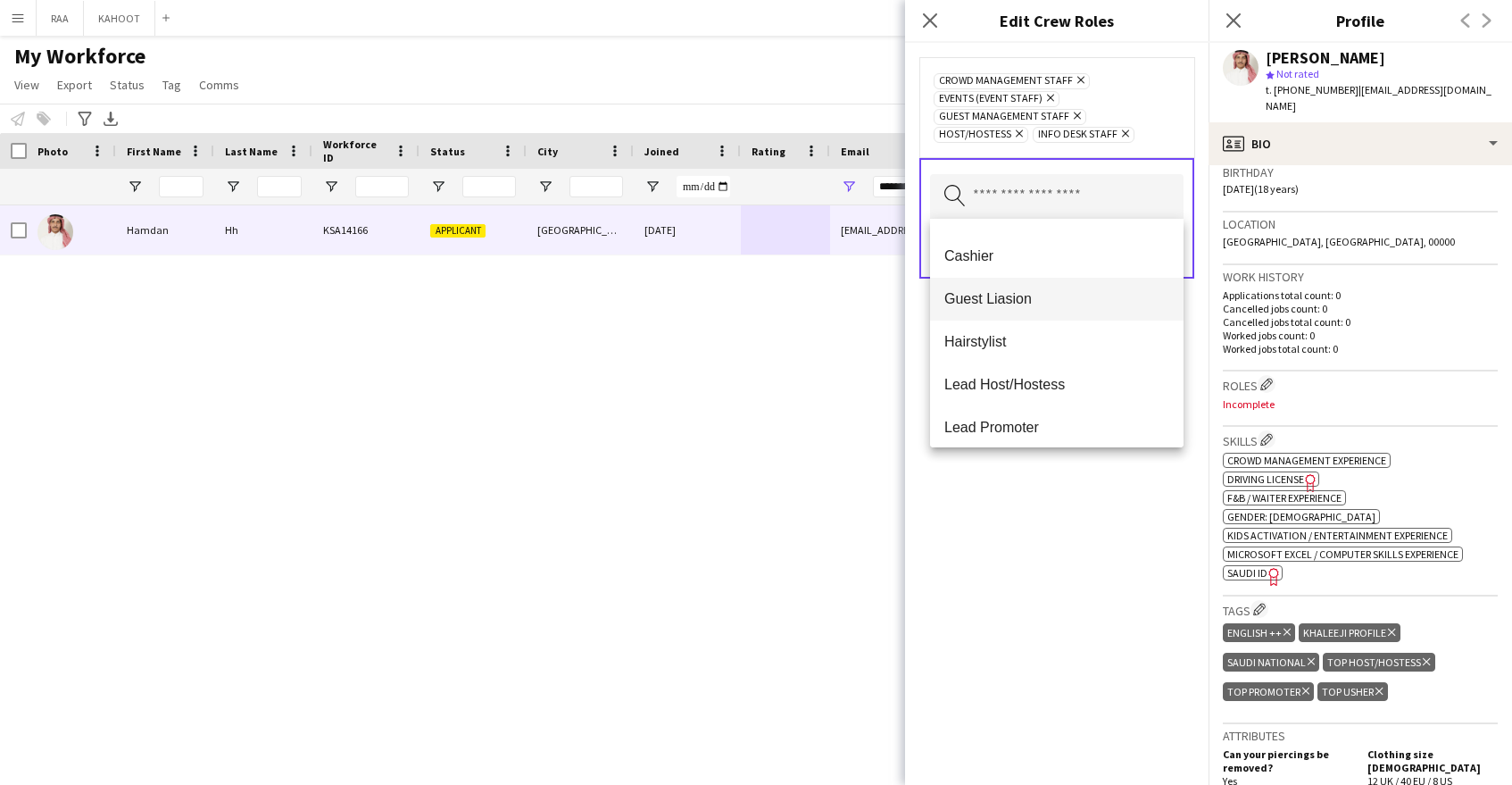
click at [1082, 300] on span "Guest Liasion" at bounding box center [1056, 299] width 225 height 17
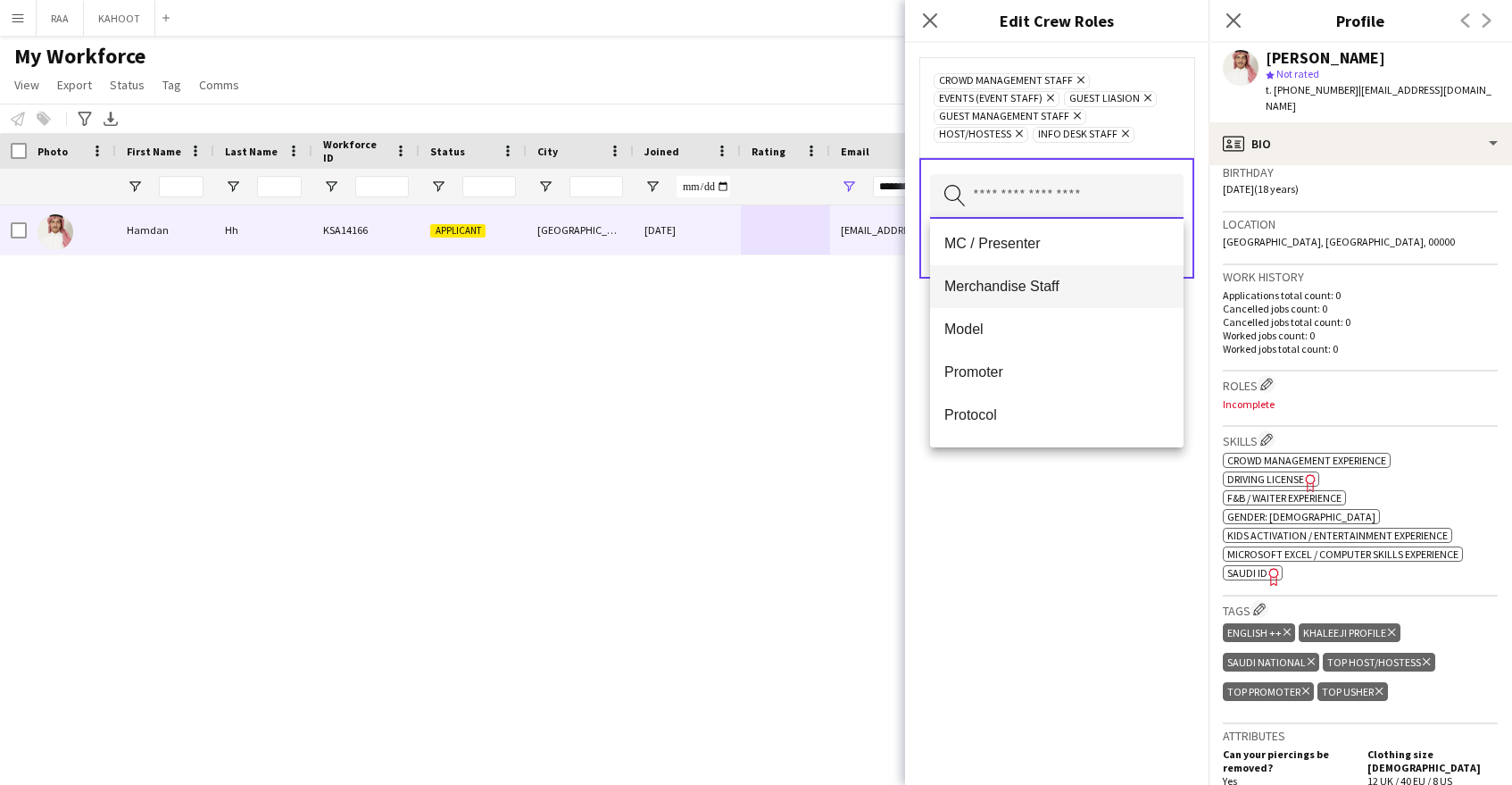
scroll to position [500, 0]
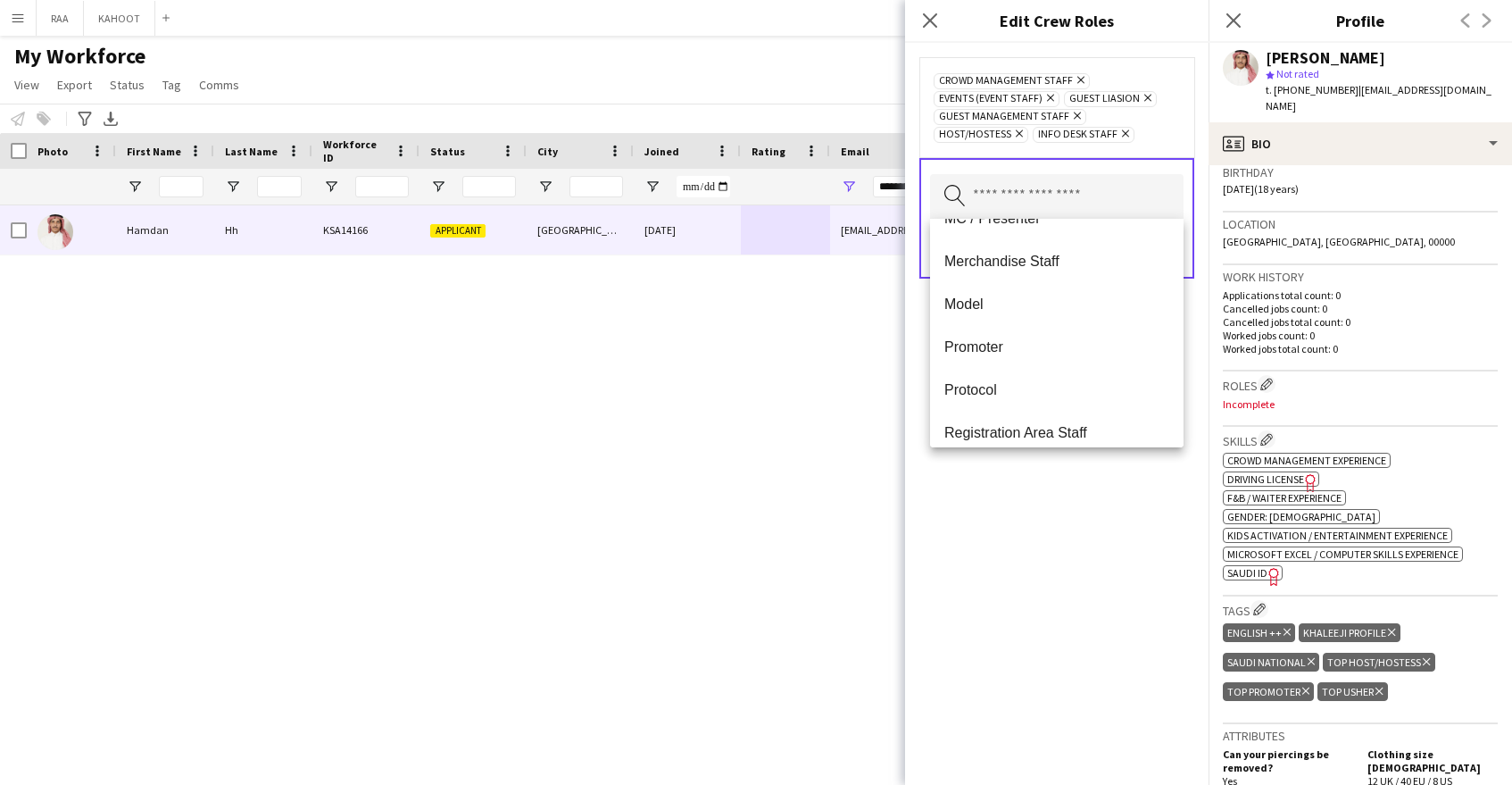
click at [1077, 351] on span "Promoter" at bounding box center [1056, 347] width 225 height 17
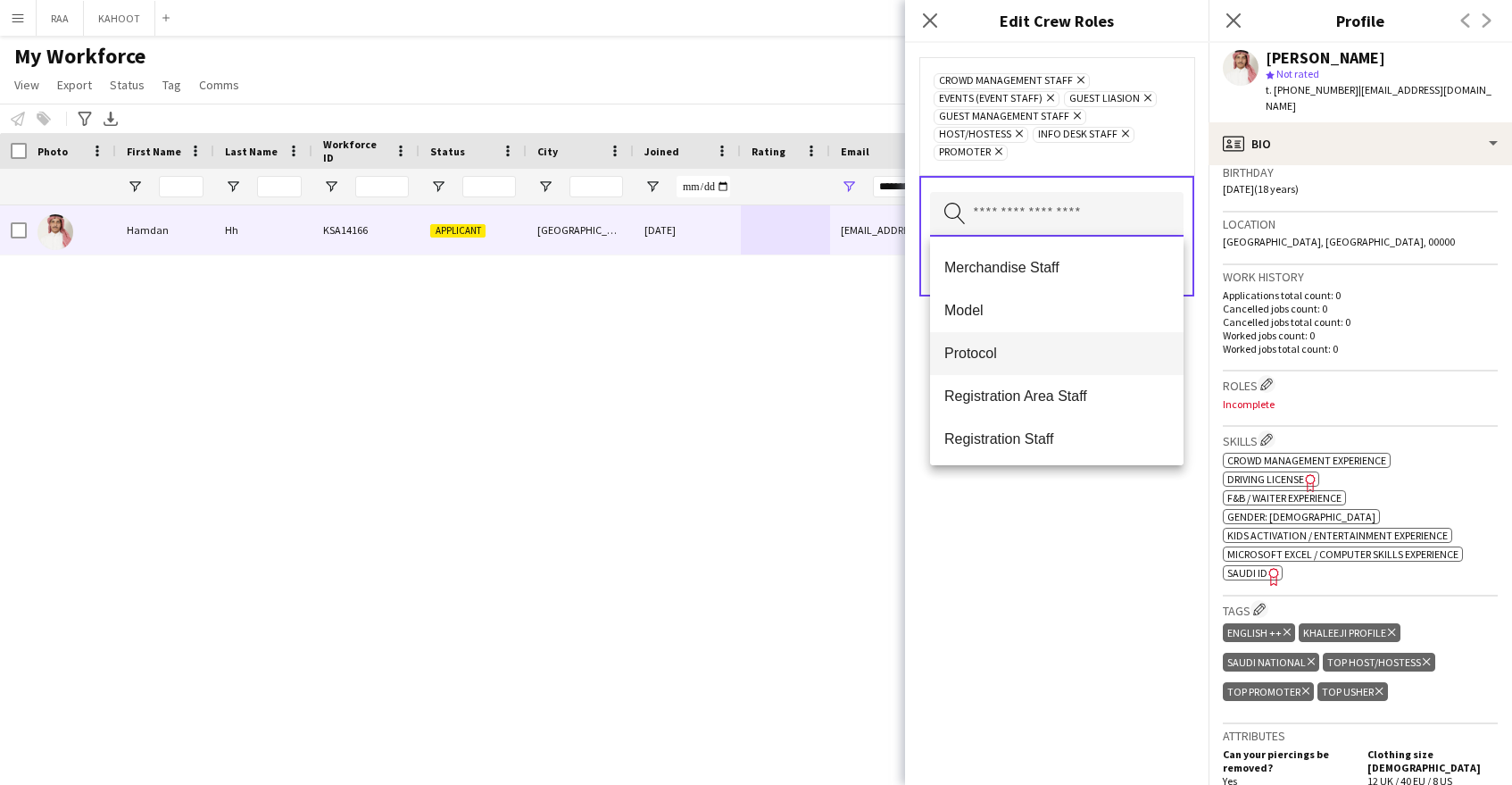
scroll to position [514, 0]
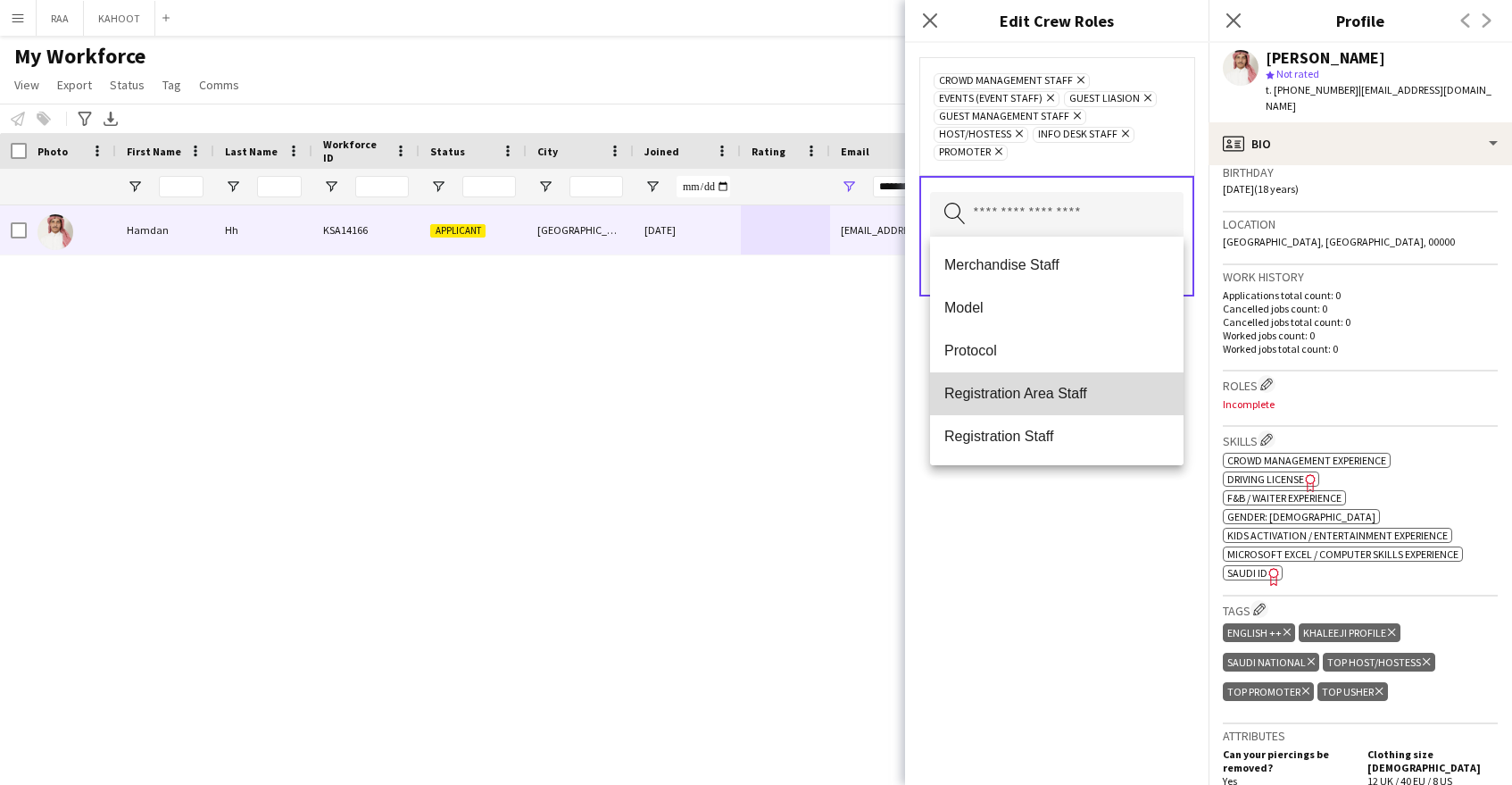
click at [1082, 393] on span "Registration Area Staff" at bounding box center [1056, 393] width 225 height 17
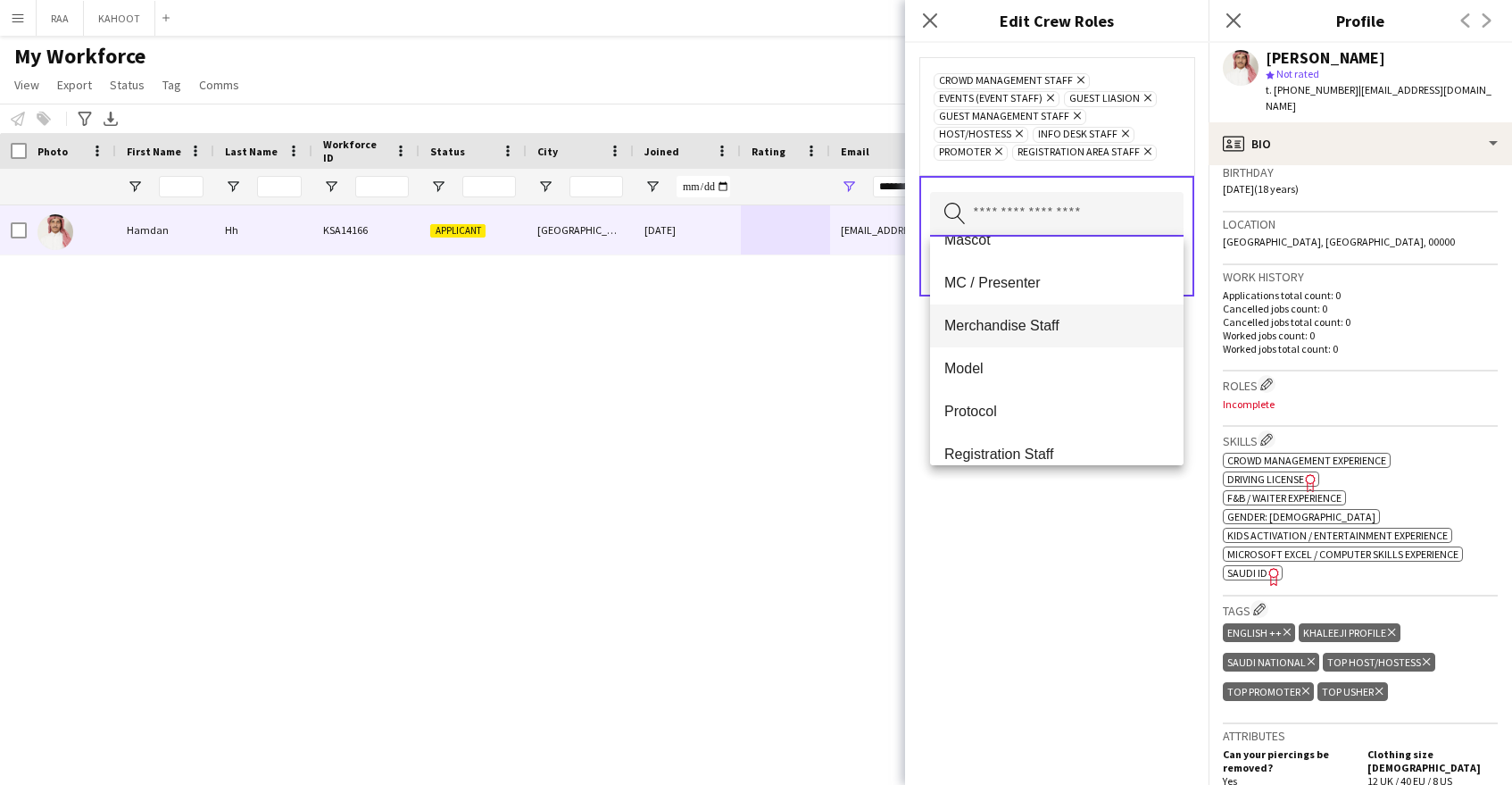
scroll to position [464, 0]
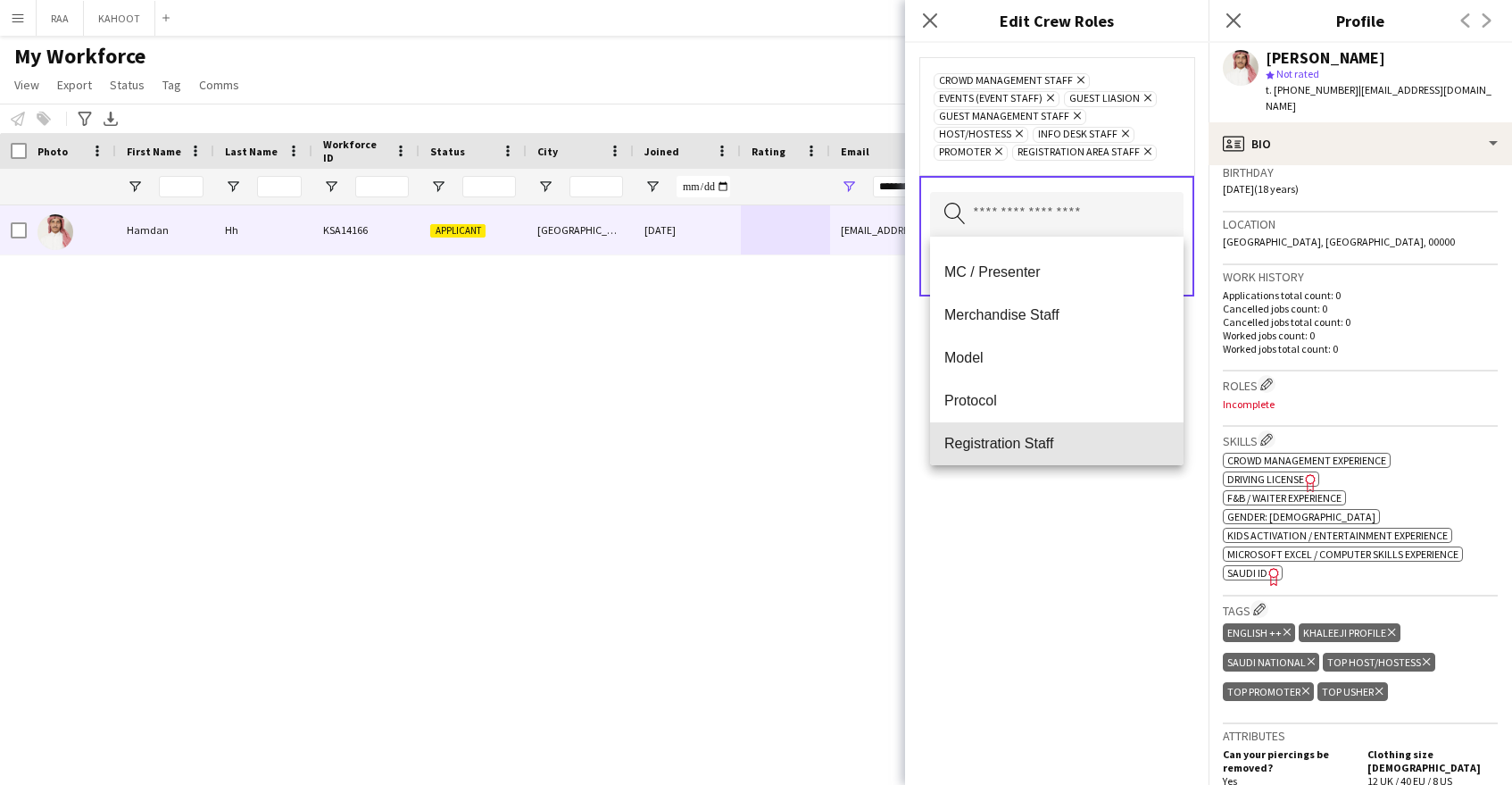
click at [1097, 436] on span "Registration Staff" at bounding box center [1056, 444] width 225 height 17
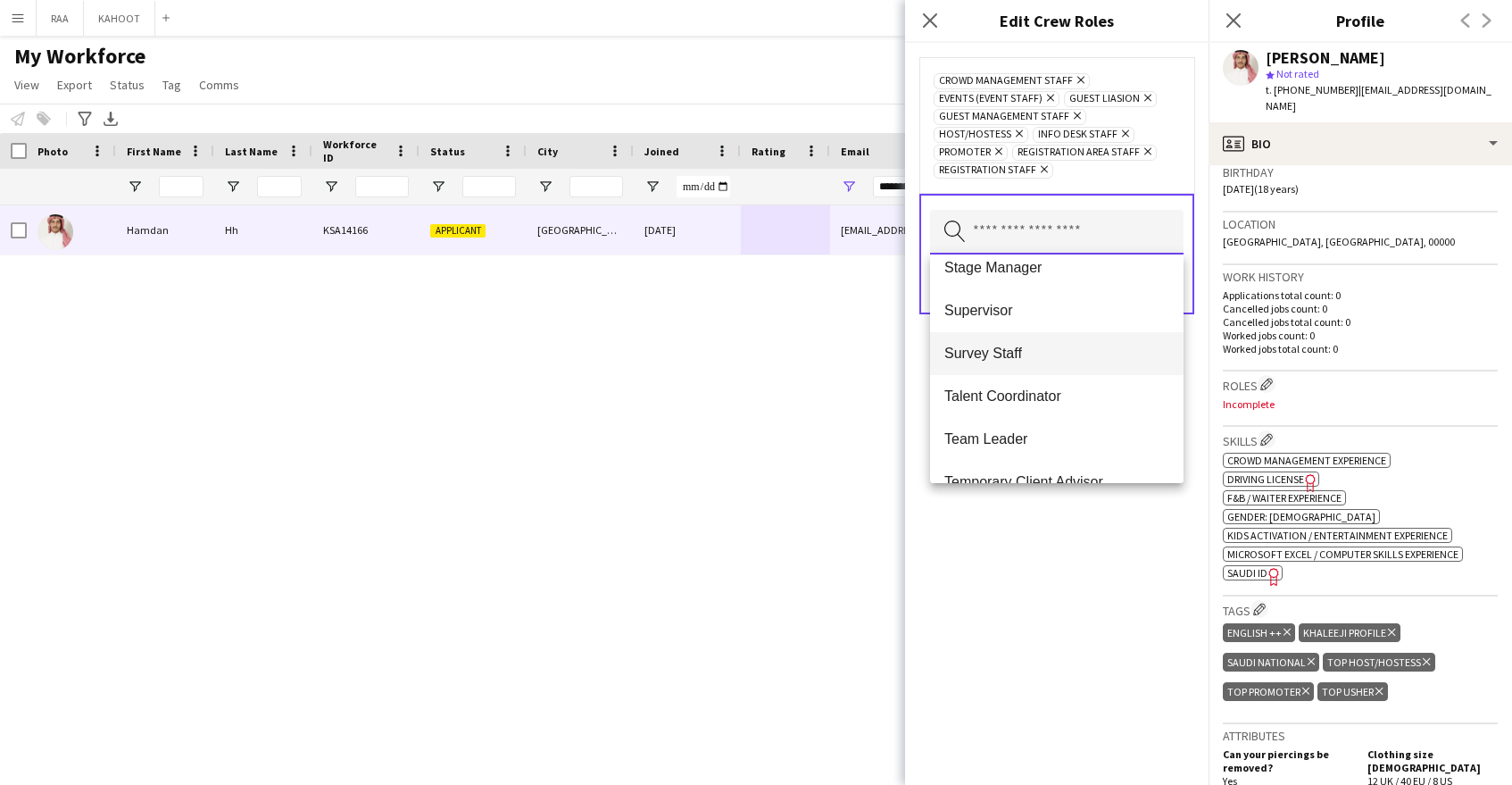
scroll to position [830, 0]
click at [1062, 374] on mat-option "Talent Coordinator" at bounding box center [1057, 395] width 253 height 43
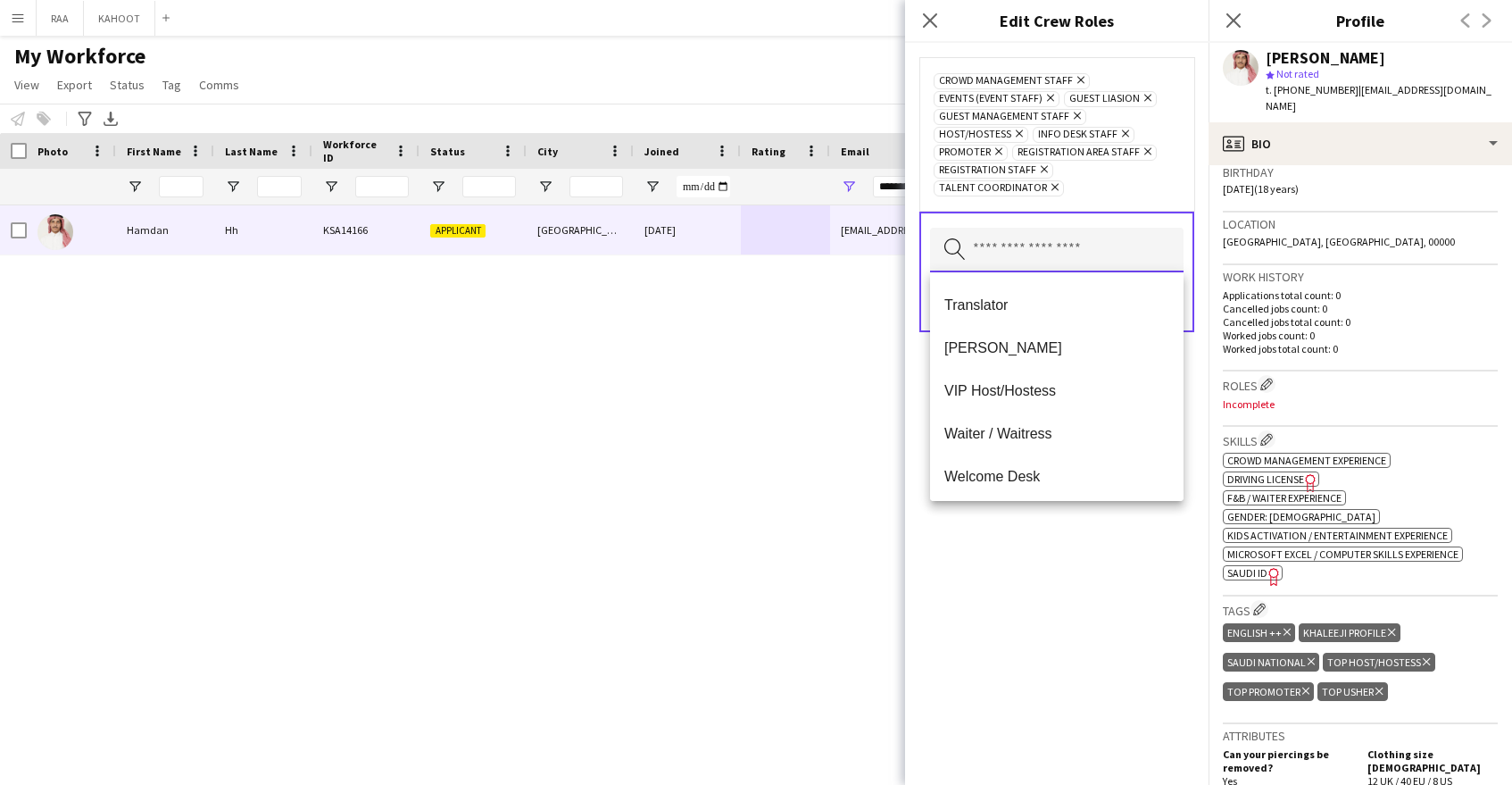
scroll to position [1157, 0]
click at [1048, 189] on icon "Remove" at bounding box center [1053, 188] width 12 height 12
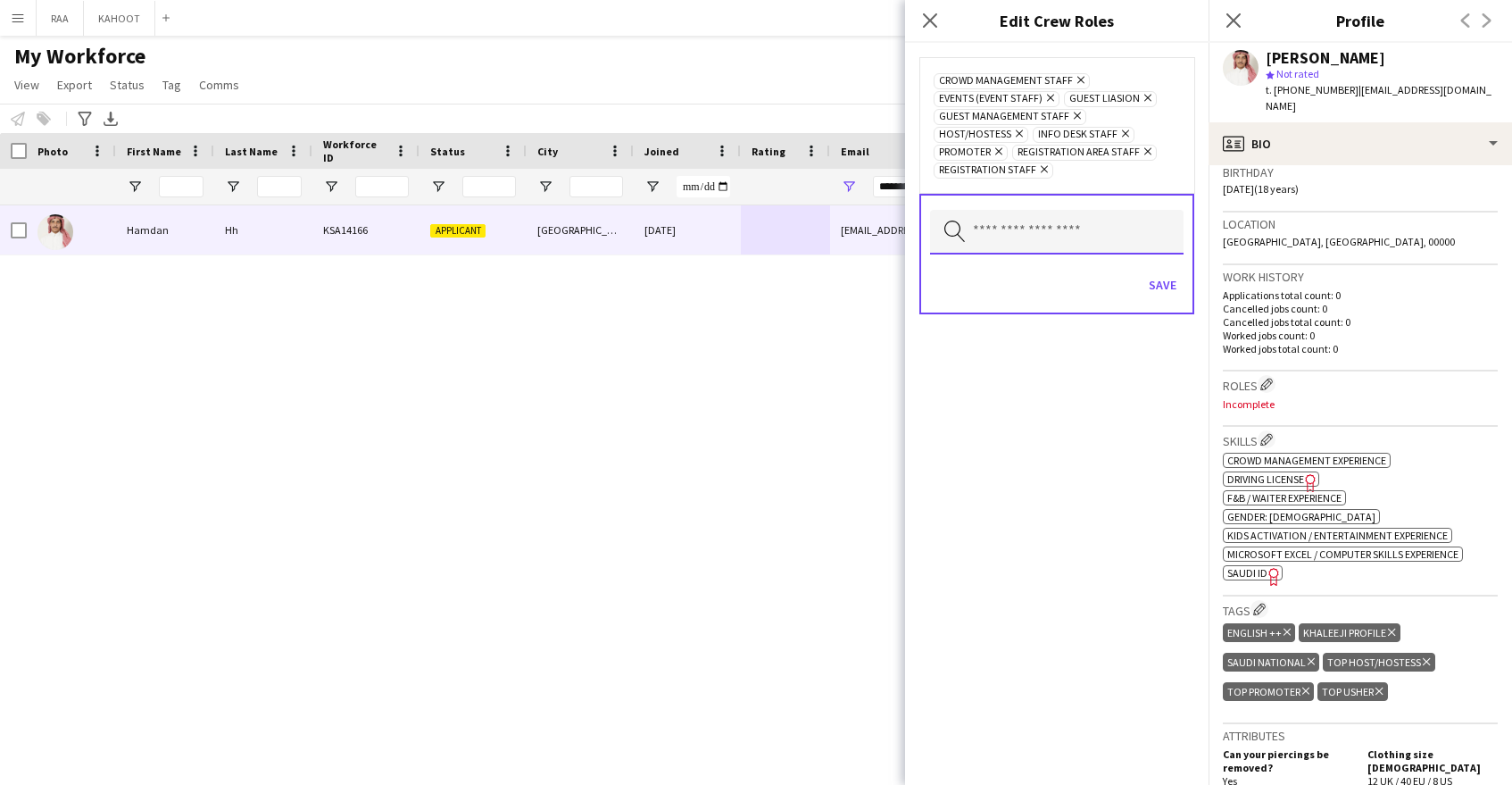
click at [1045, 234] on input "text" at bounding box center [1057, 232] width 253 height 44
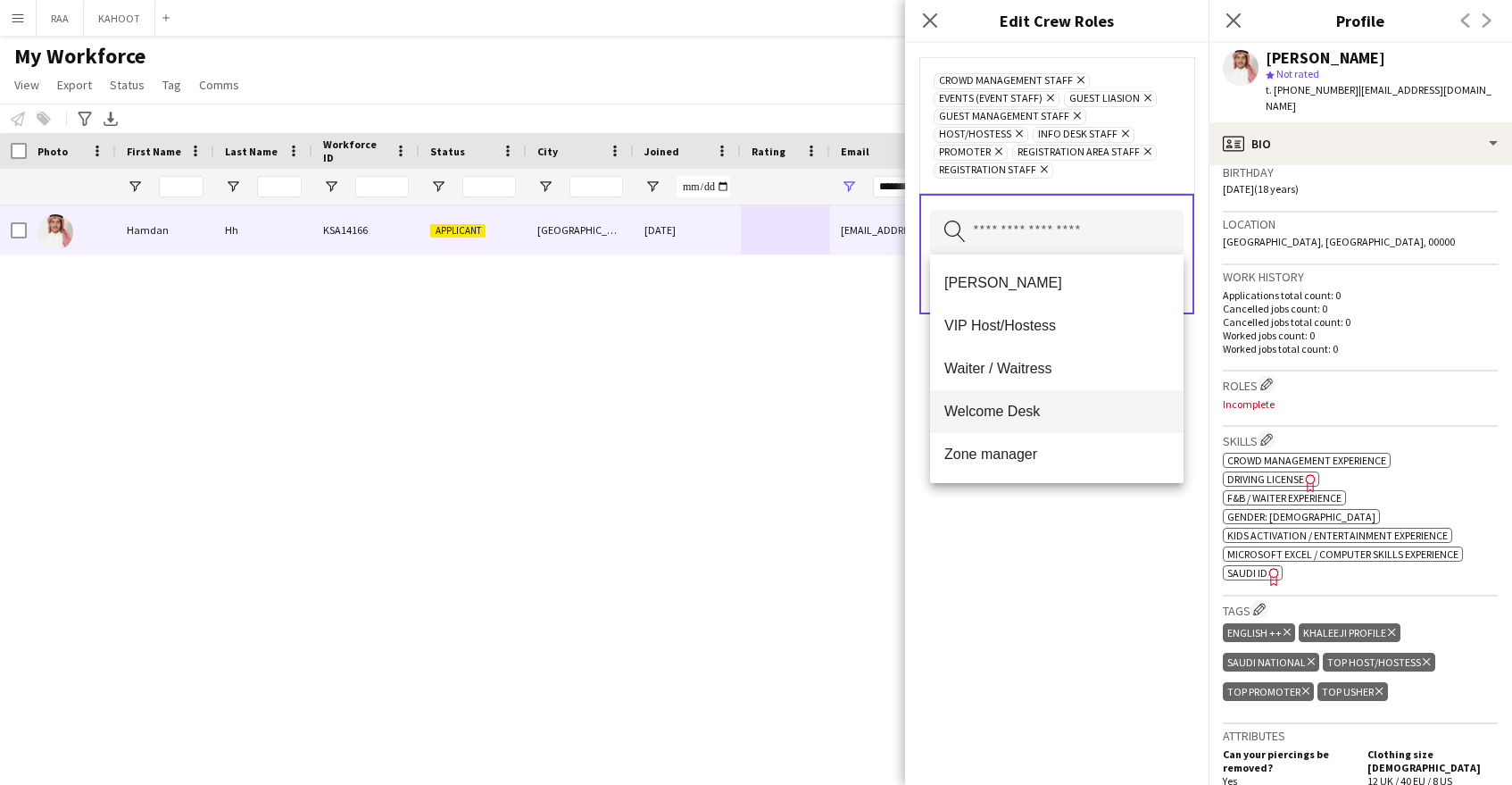
click at [1048, 422] on mat-option "Welcome Desk" at bounding box center [1057, 412] width 253 height 43
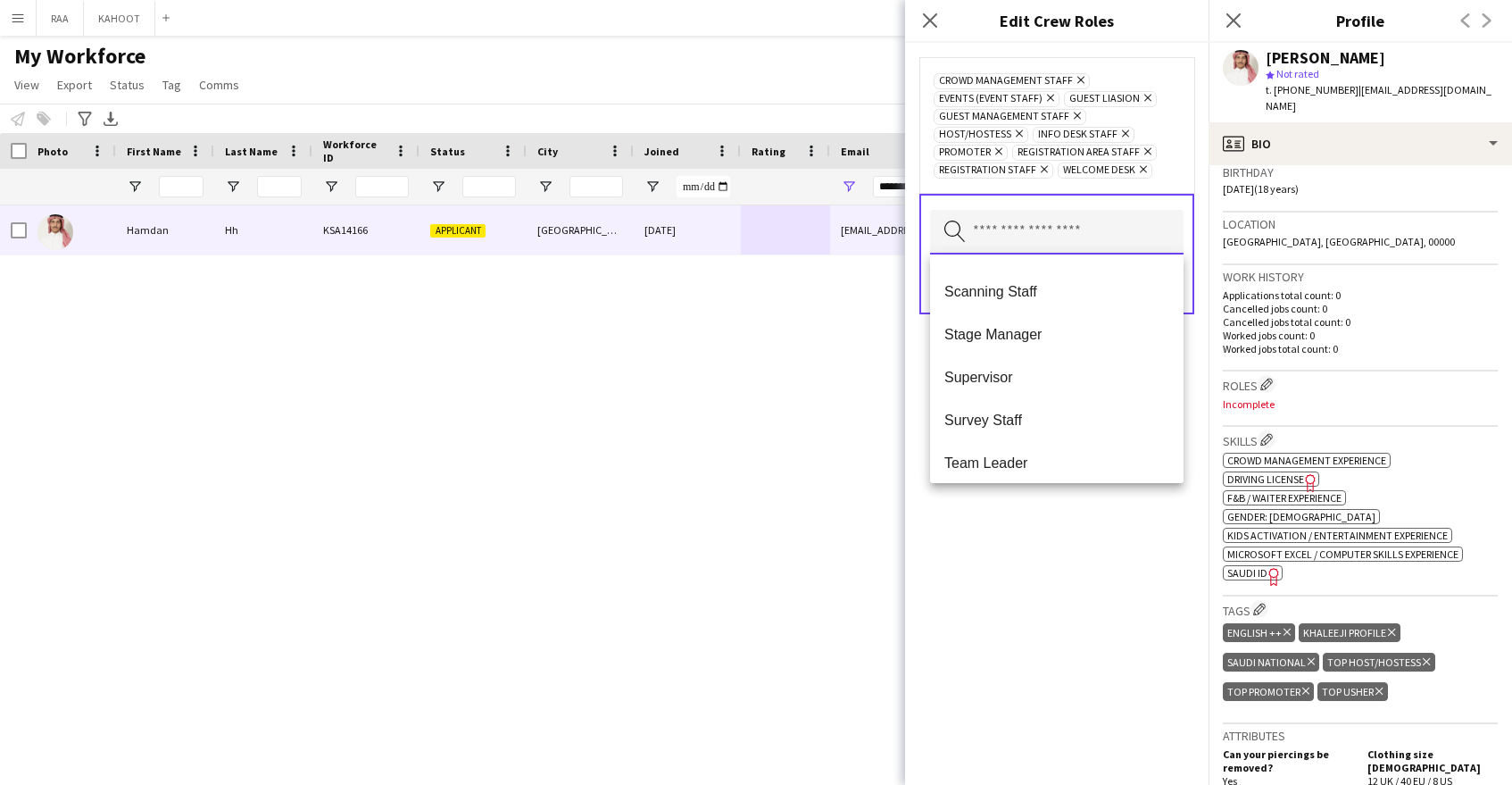
scroll to position [1115, 0]
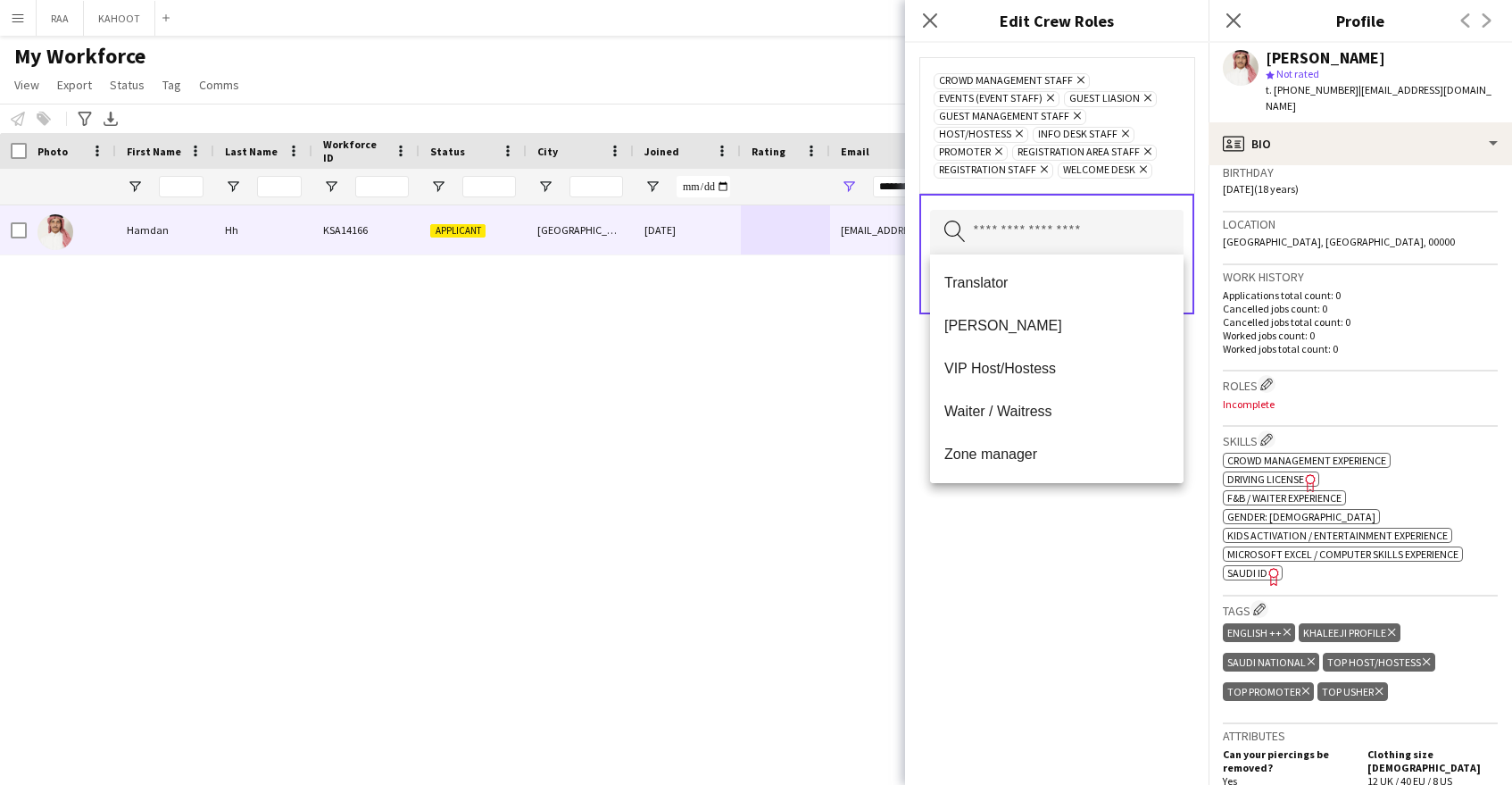
click at [1034, 327] on span "Usher" at bounding box center [1056, 326] width 225 height 17
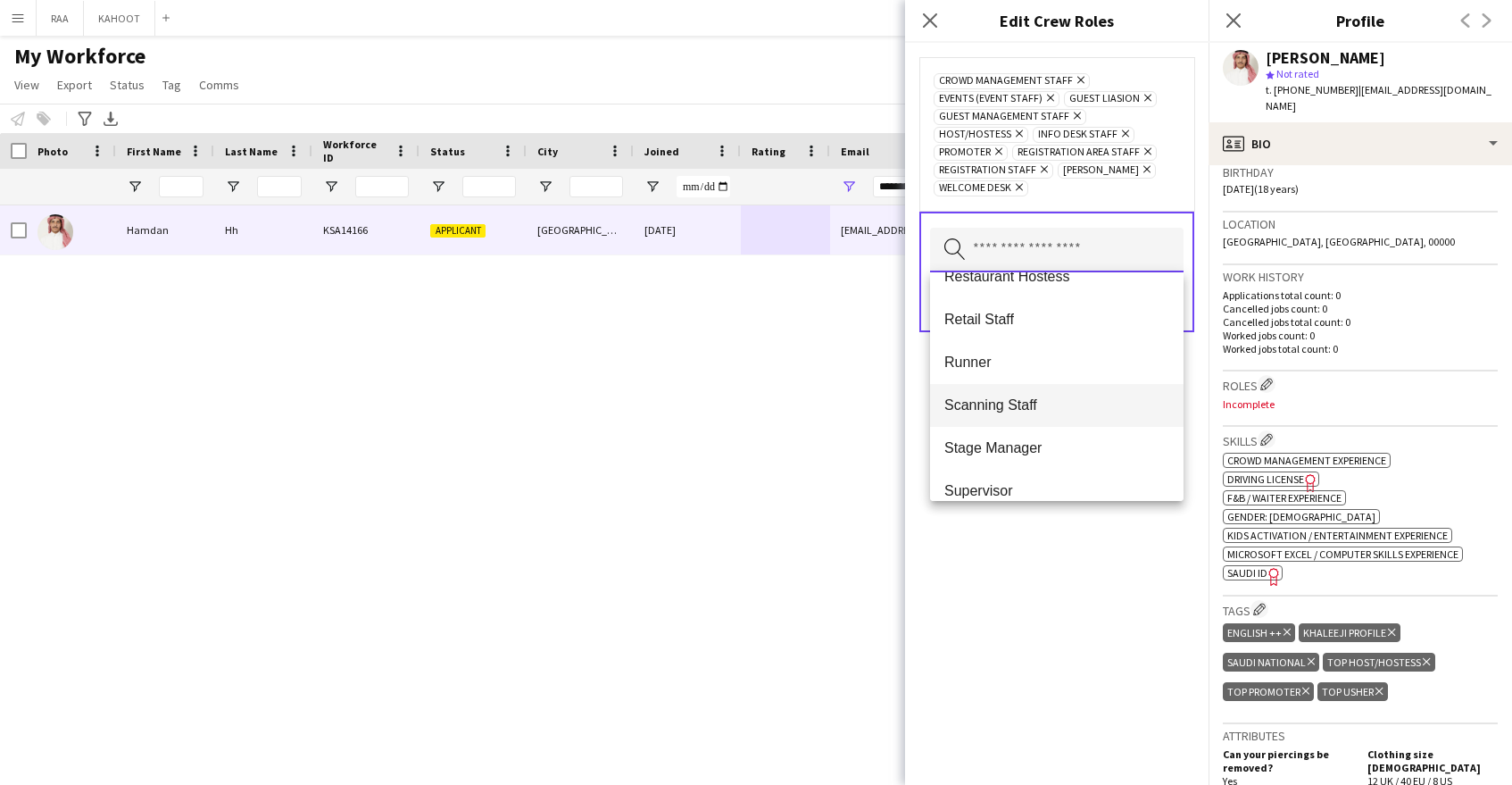
scroll to position [658, 0]
click at [1048, 409] on span "Scanning Staff" at bounding box center [1056, 414] width 225 height 17
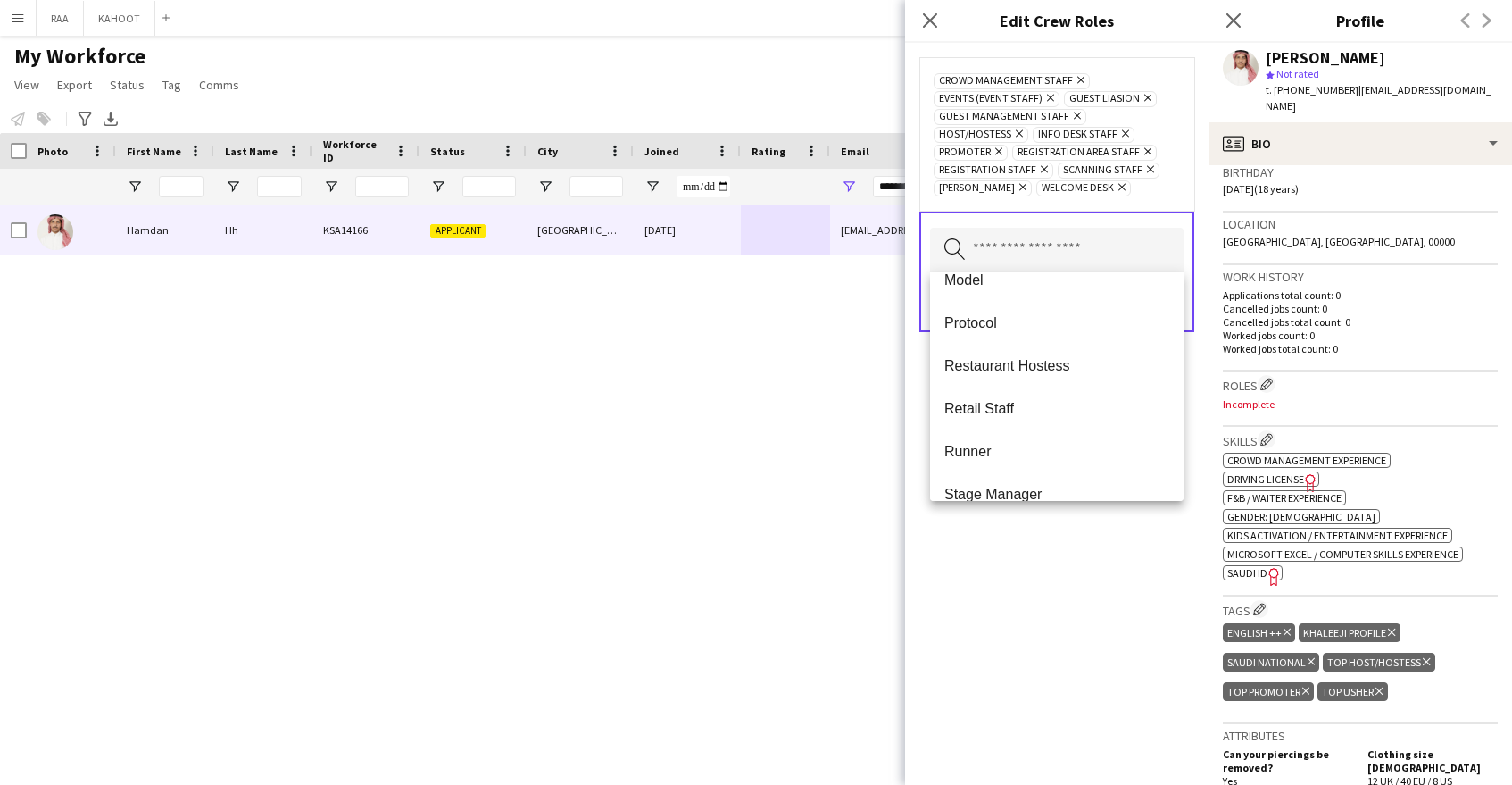
click at [1029, 447] on span "Runner" at bounding box center [1056, 451] width 225 height 17
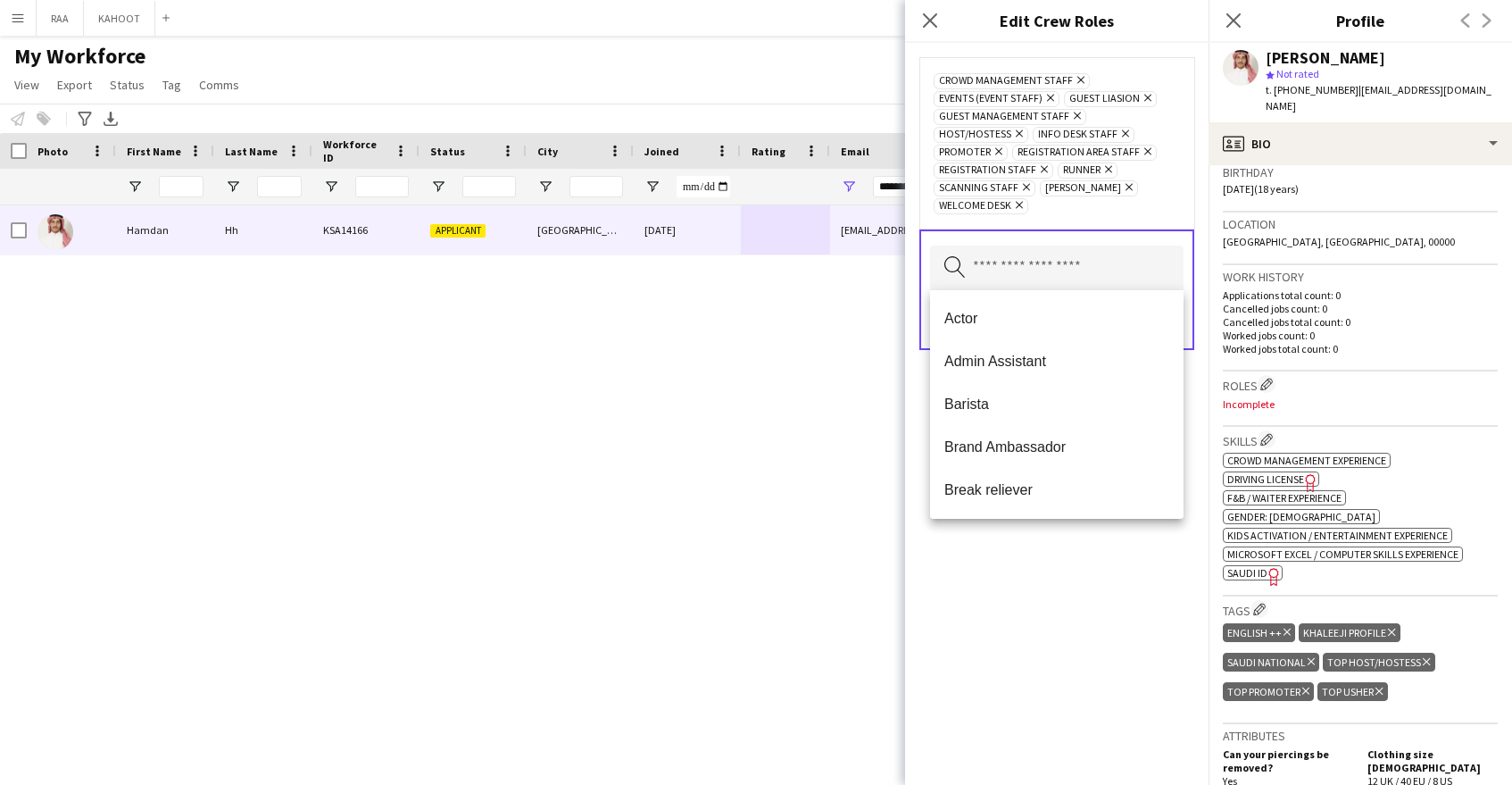
drag, startPoint x: 1121, startPoint y: 639, endPoint x: 1129, endPoint y: 581, distance: 58.5
click at [1121, 639] on div "Crowd Management Staff Remove Events (Event Staff) Remove Guest Liasion Remove …" at bounding box center [1057, 414] width 303 height 742
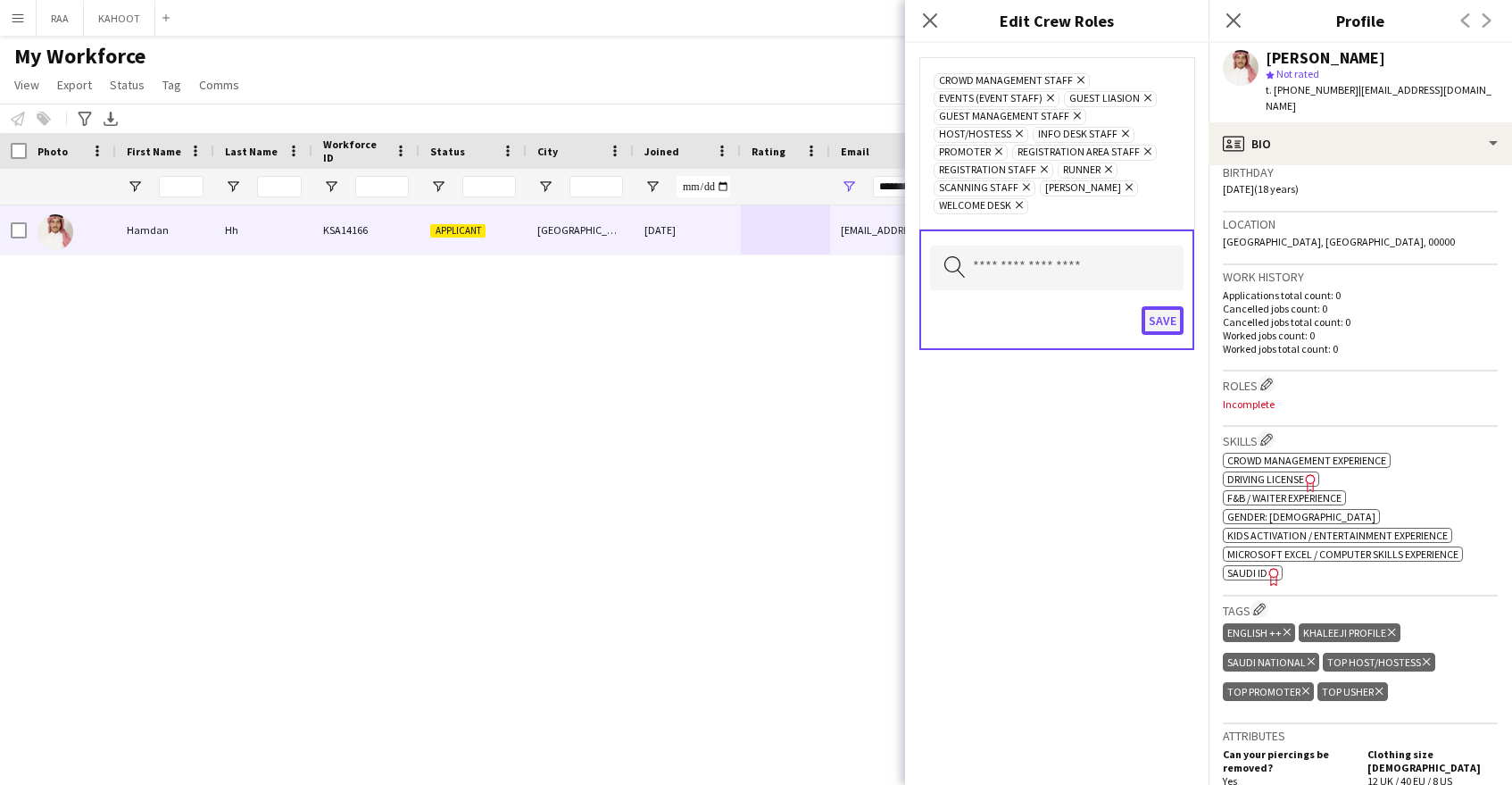
click at [1155, 317] on button "Save" at bounding box center [1162, 321] width 42 height 29
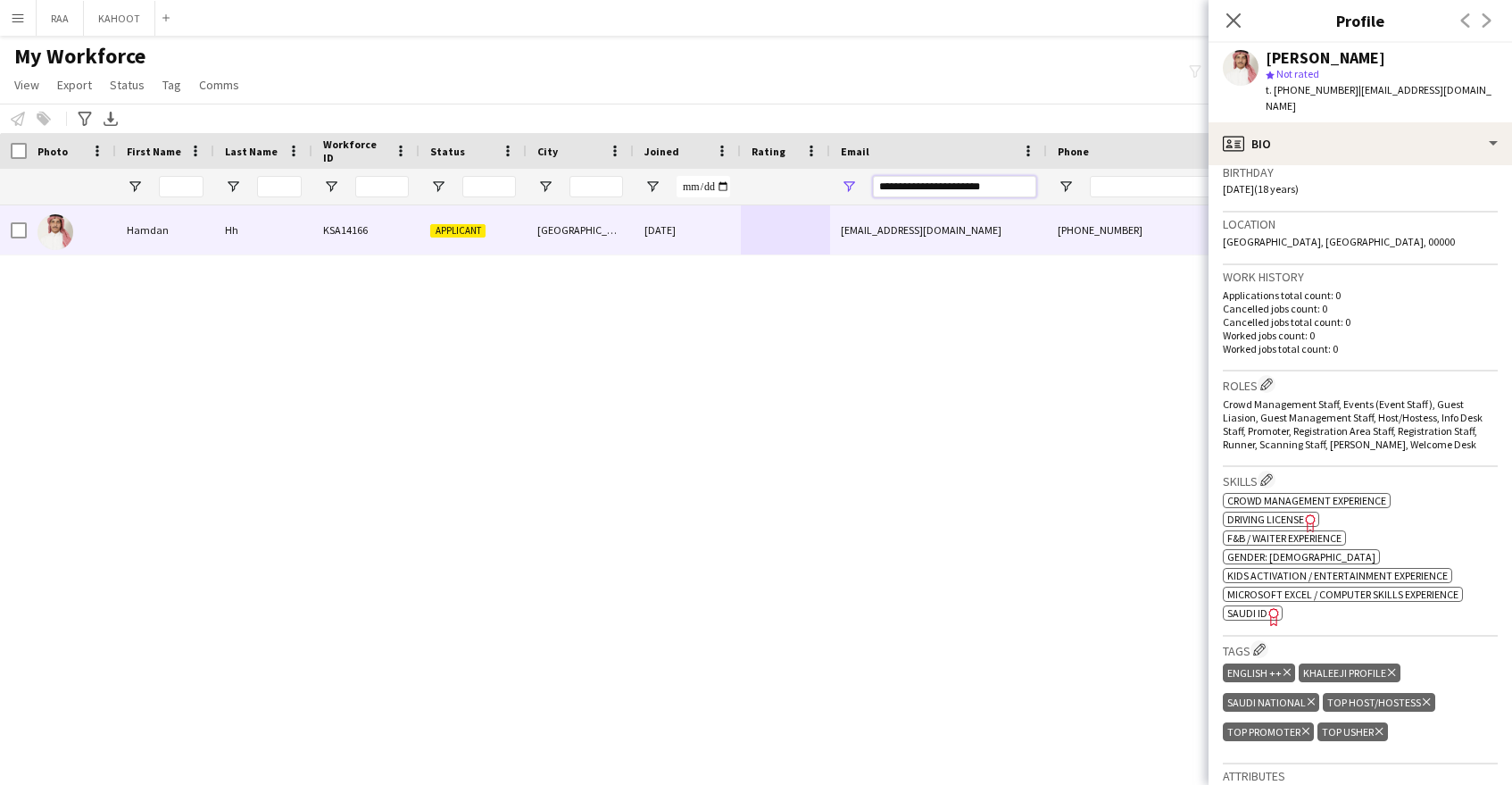
drag, startPoint x: 1003, startPoint y: 185, endPoint x: 544, endPoint y: 199, distance: 459.2
click at [562, 199] on div at bounding box center [1017, 187] width 2036 height 36
drag, startPoint x: 1007, startPoint y: 185, endPoint x: 853, endPoint y: 186, distance: 154.0
click at [853, 186] on div "**********" at bounding box center [938, 187] width 217 height 36
paste input "Email Filter Input"
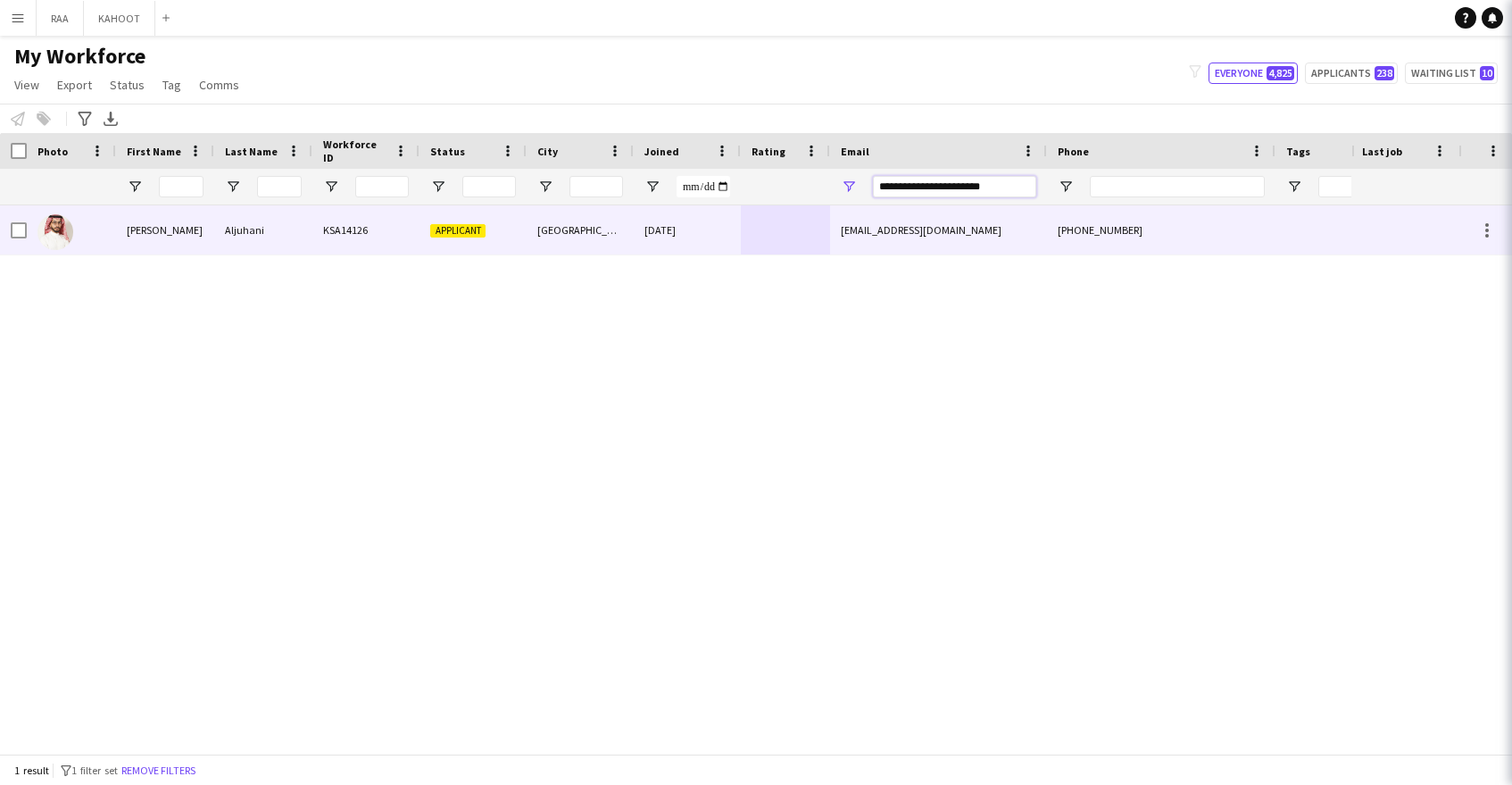
type input "**********"
click at [623, 230] on div "[GEOGRAPHIC_DATA]" at bounding box center [580, 229] width 107 height 49
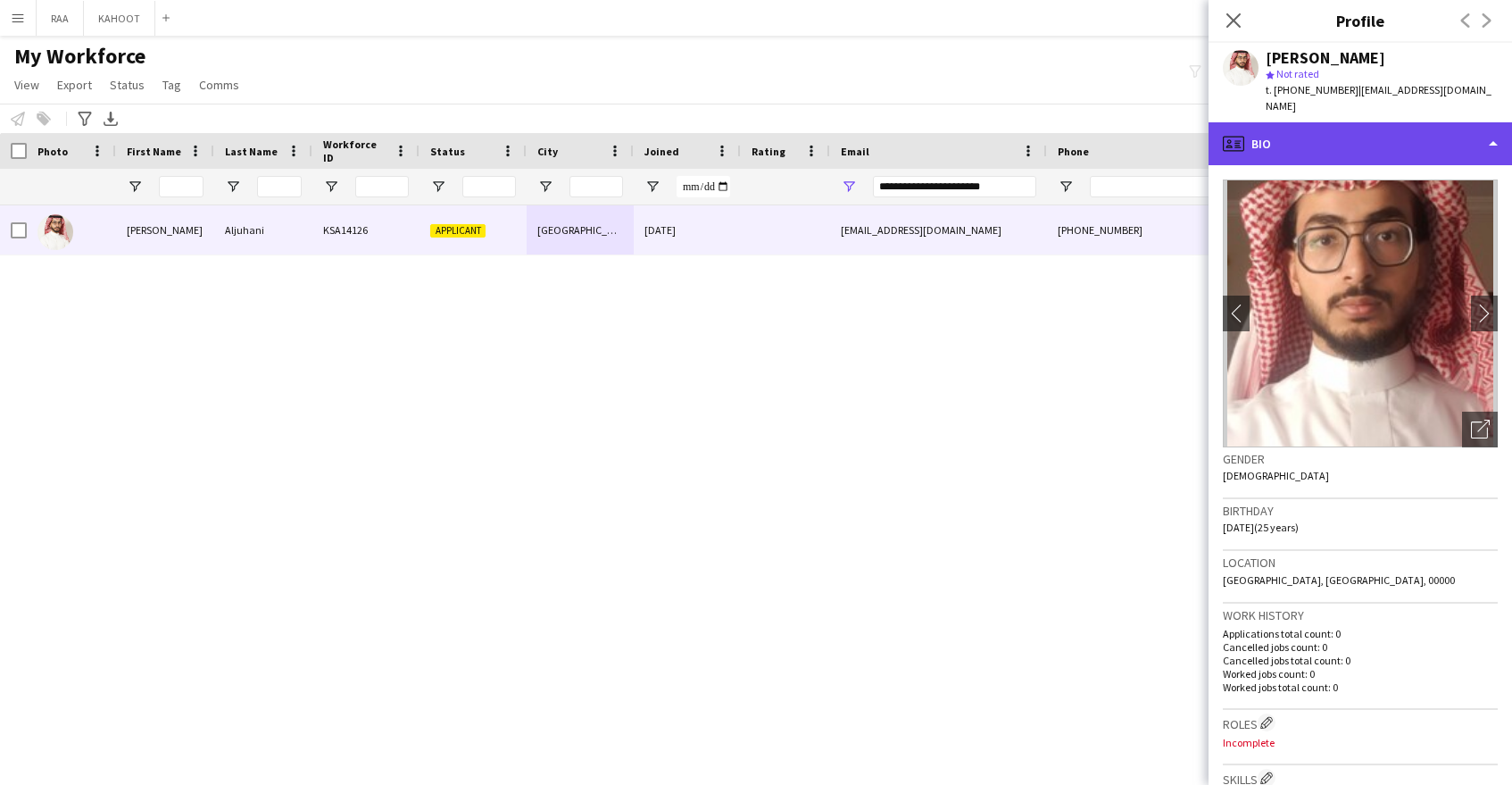
click at [1359, 129] on div "profile Bio" at bounding box center [1360, 144] width 303 height 43
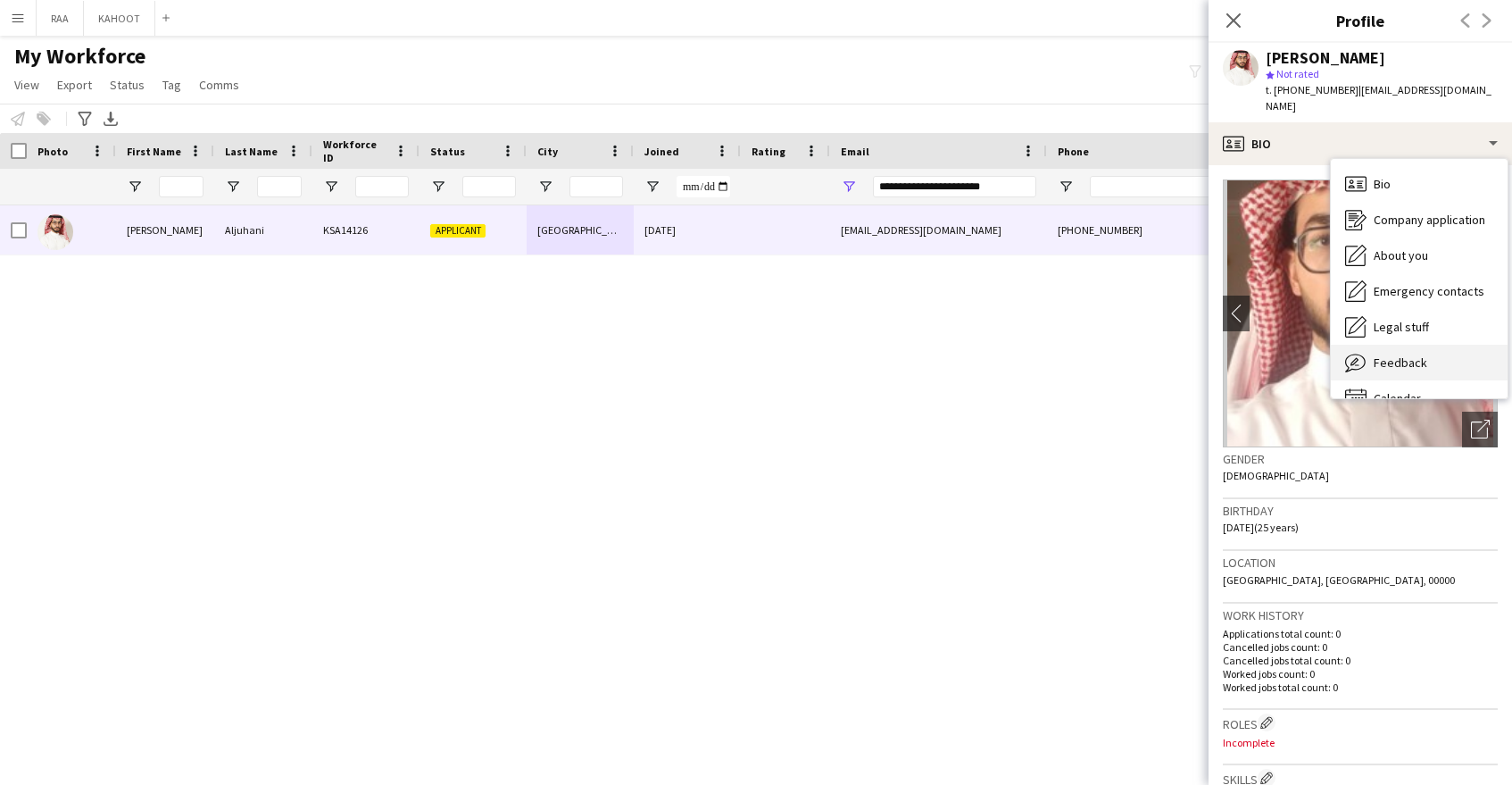
click at [1423, 345] on div "Feedback Feedback" at bounding box center [1419, 363] width 177 height 36
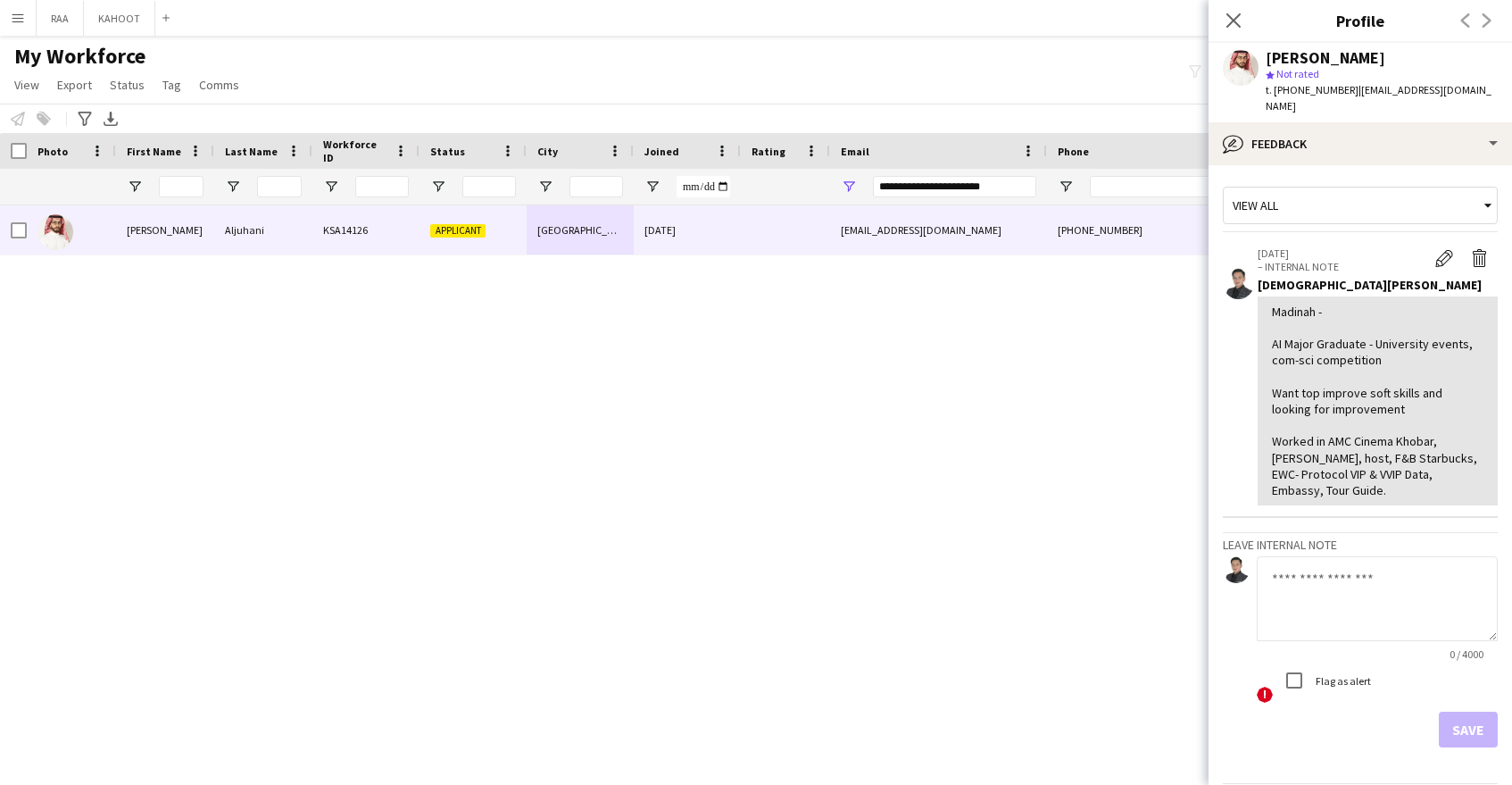
scroll to position [31, 0]
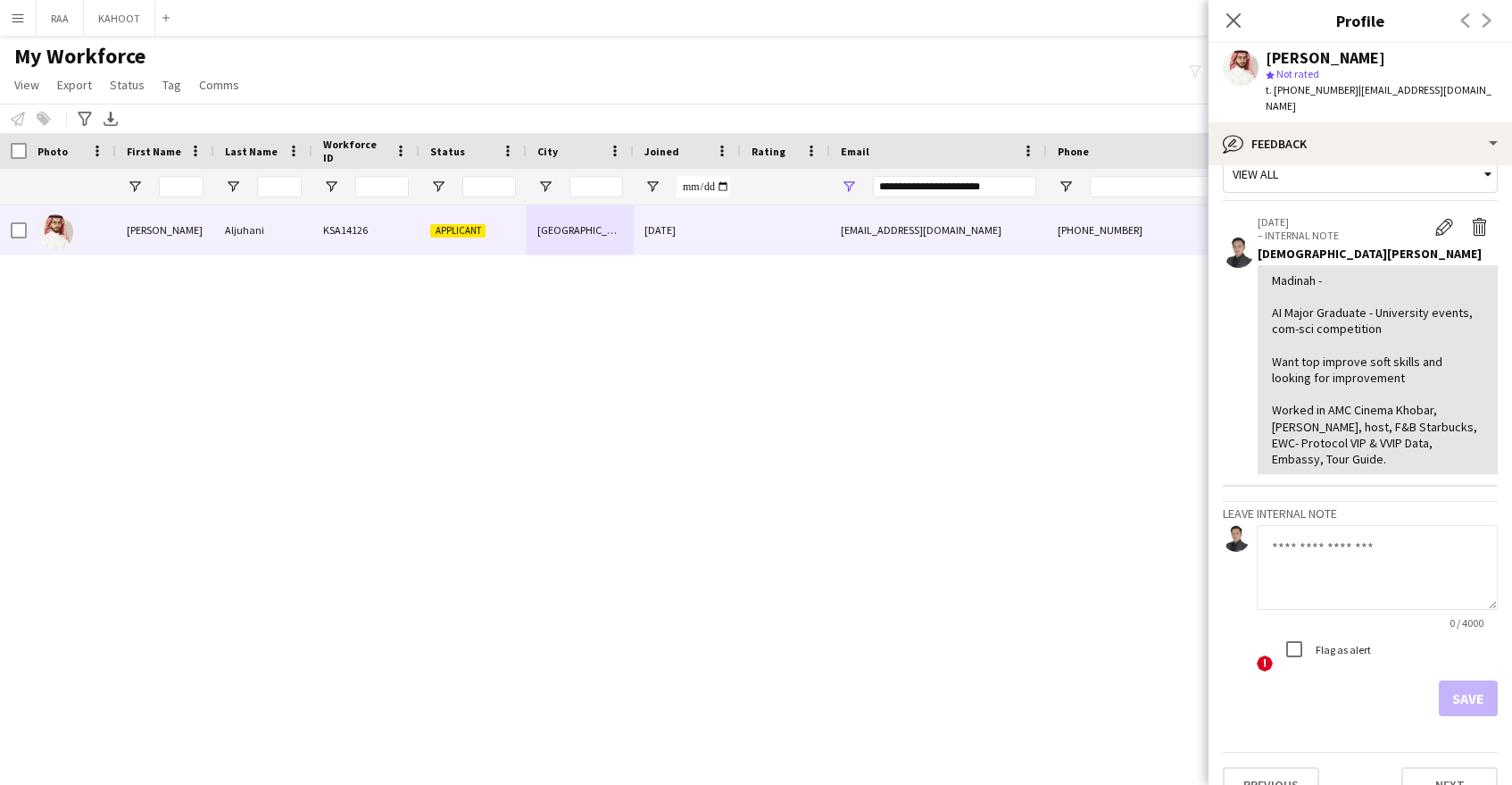
drag, startPoint x: 1272, startPoint y: 397, endPoint x: 1472, endPoint y: 440, distance: 204.6
click at [1472, 440] on div "Madinah - AI Major Graduate - University events, com-sci competition Want top i…" at bounding box center [1378, 369] width 241 height 209
copy div "Worked in AMC Cinema Khobar, usher, host, F&B Starbucks, EWC- Protocol VIP & VV…"
click at [1377, 525] on textarea at bounding box center [1377, 567] width 241 height 85
paste textarea "**********"
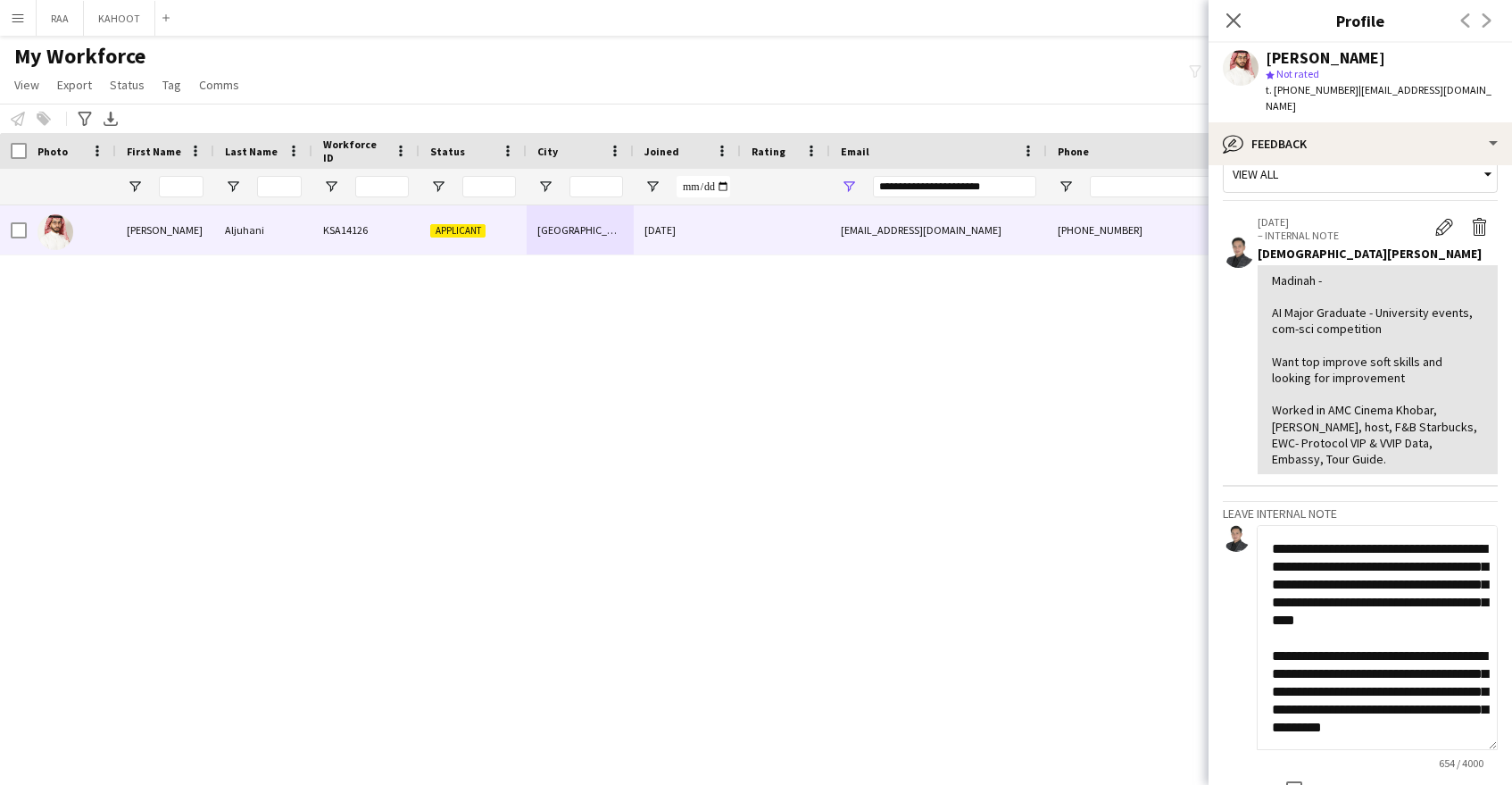
scroll to position [319, 0]
drag, startPoint x: 1495, startPoint y: 575, endPoint x: 1486, endPoint y: 643, distance: 68.6
click at [1502, 698] on app-crew-profile-feedback-tab "View all 29-08-2025 – INTERNAL NOTE Edit internal note Delete internal note Jes…" at bounding box center [1360, 475] width 303 height 620
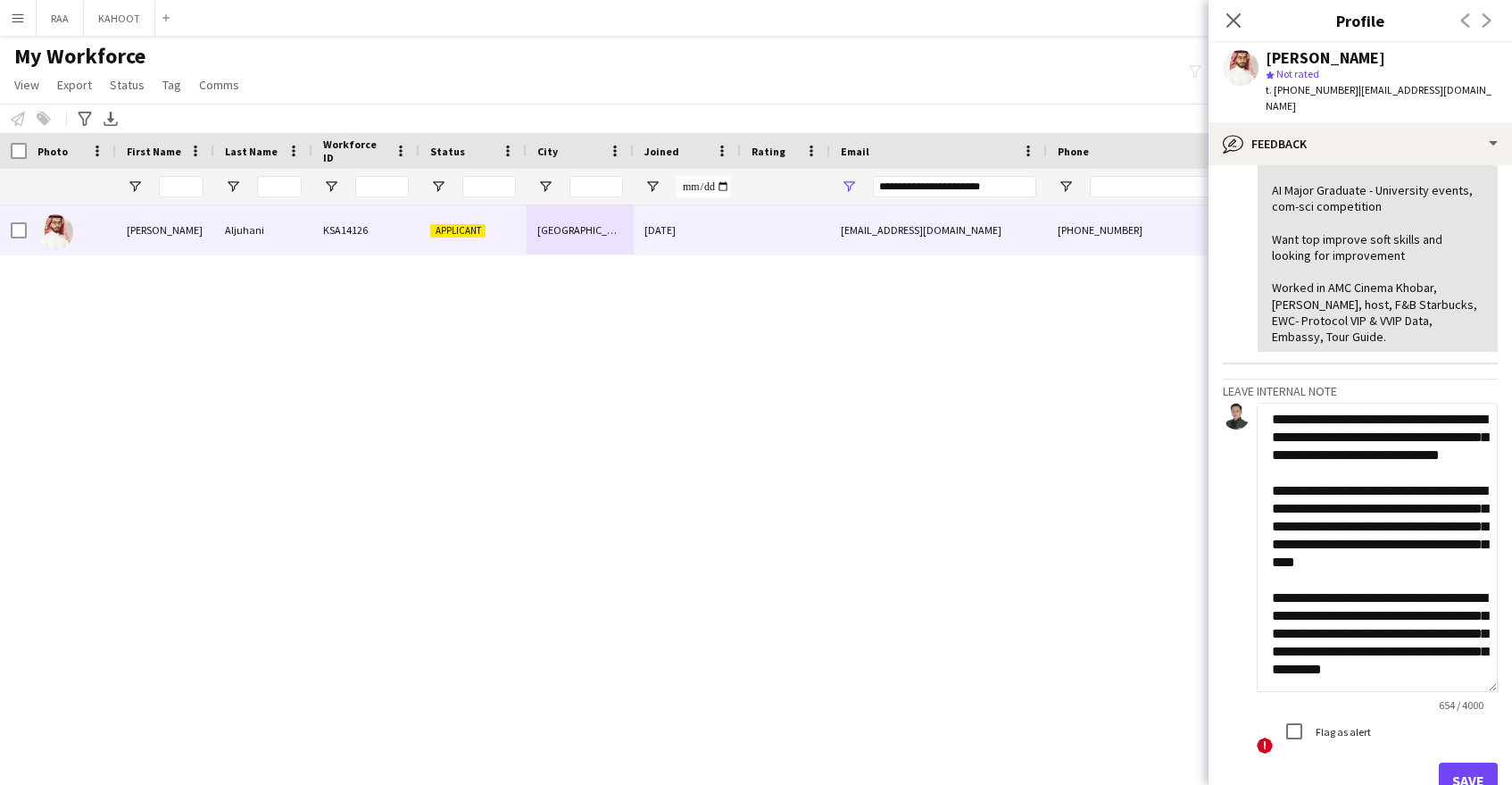
scroll to position [251, 0]
drag, startPoint x: 1494, startPoint y: 572, endPoint x: 1484, endPoint y: 658, distance: 86.6
click at [1484, 659] on textarea "**********" at bounding box center [1377, 547] width 241 height 289
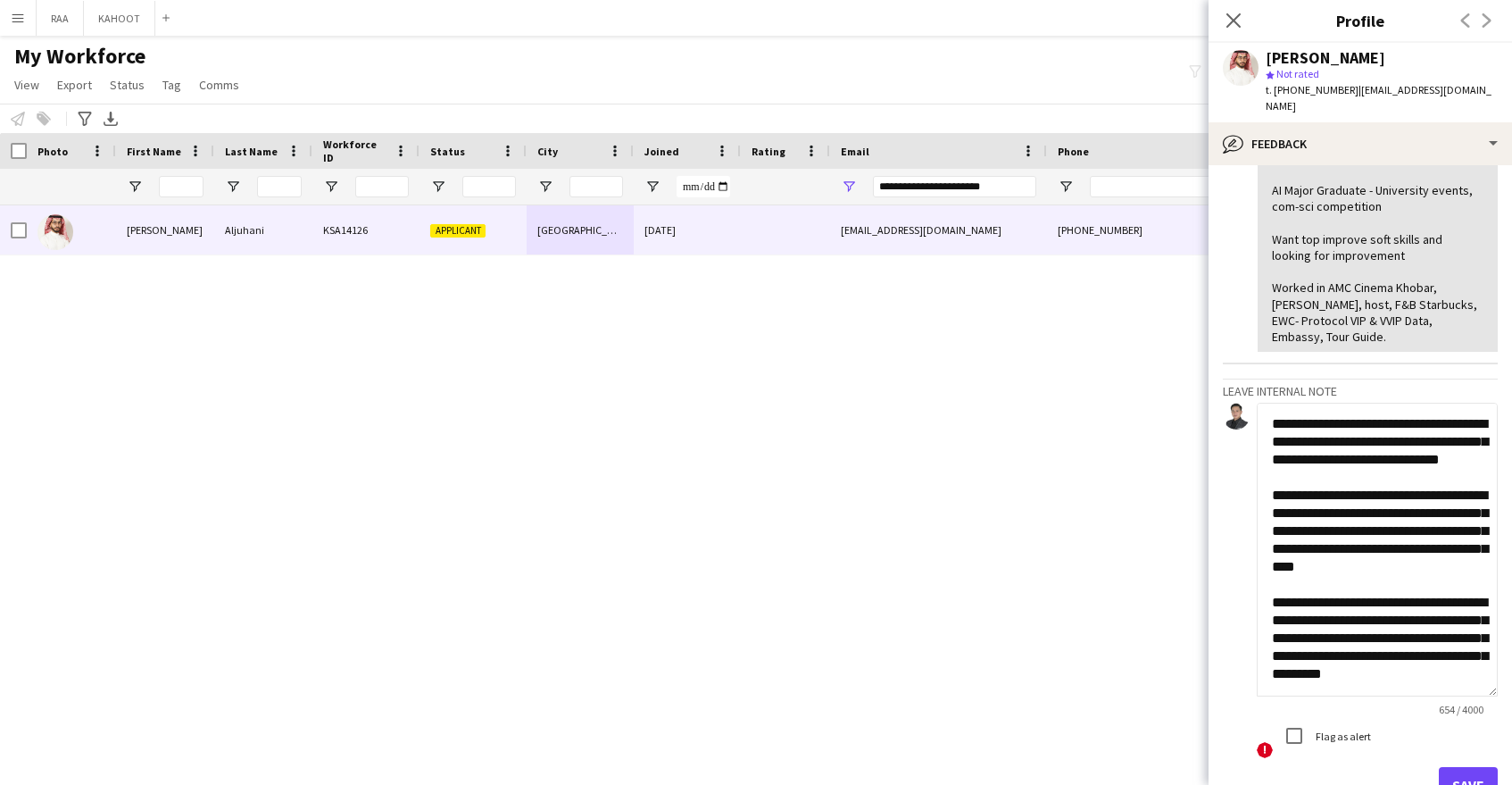
type textarea "**********"
click at [1462, 768] on button "Save" at bounding box center [1468, 785] width 59 height 36
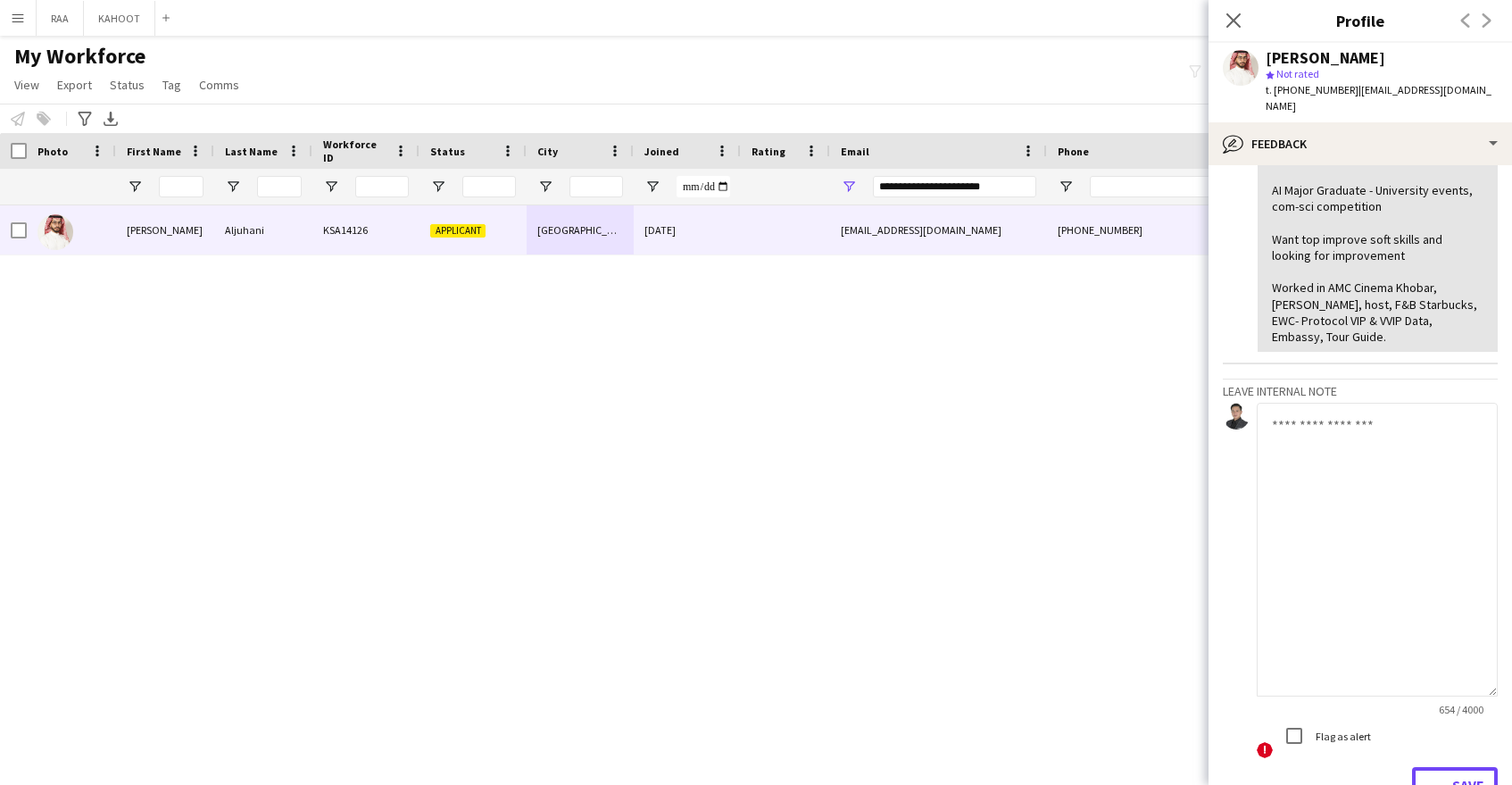
scroll to position [0, 0]
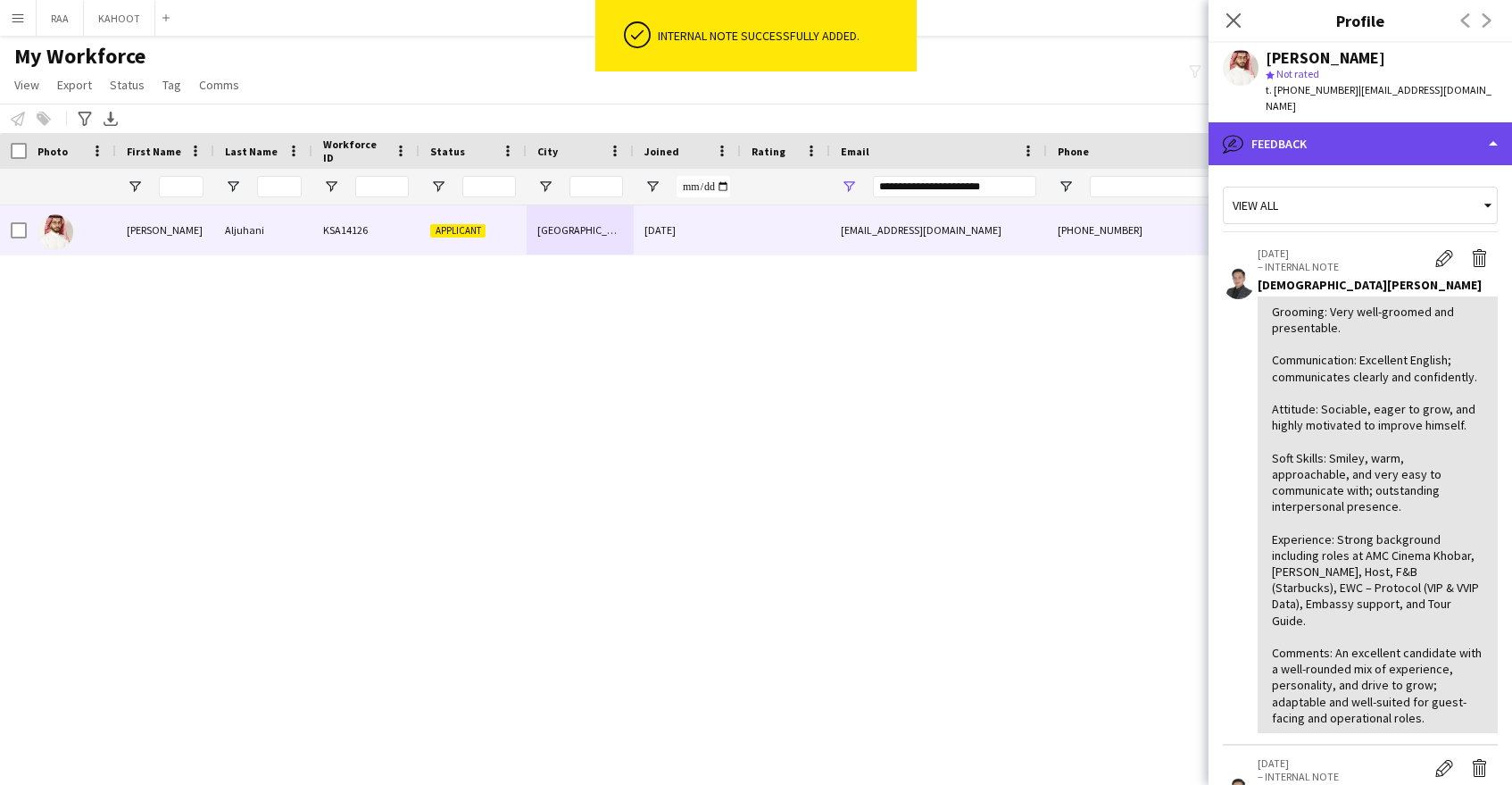
click at [1425, 130] on div "bubble-pencil Feedback" at bounding box center [1360, 144] width 303 height 43
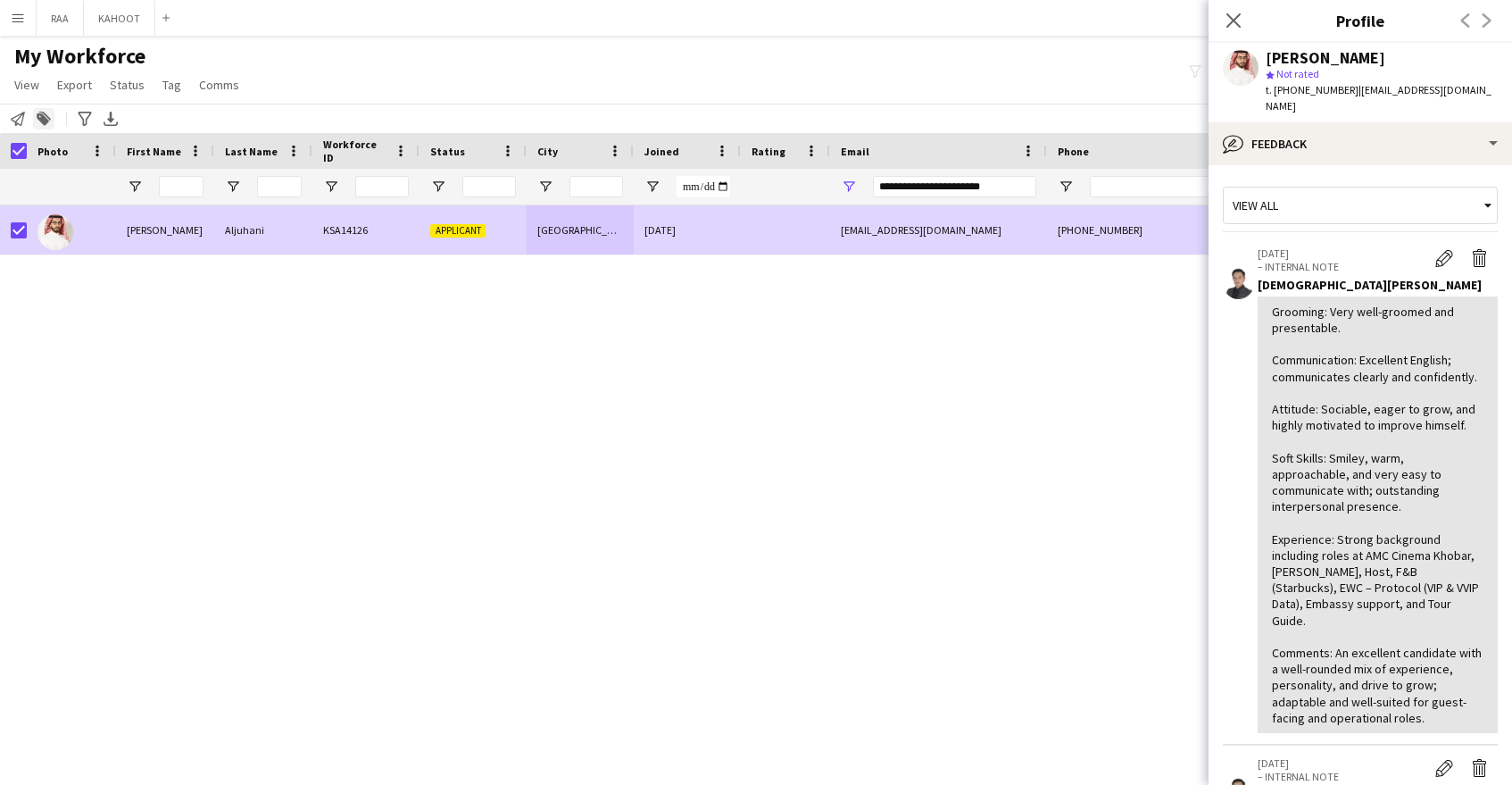
click at [50, 113] on icon "Add to tag" at bounding box center [43, 118] width 14 height 15
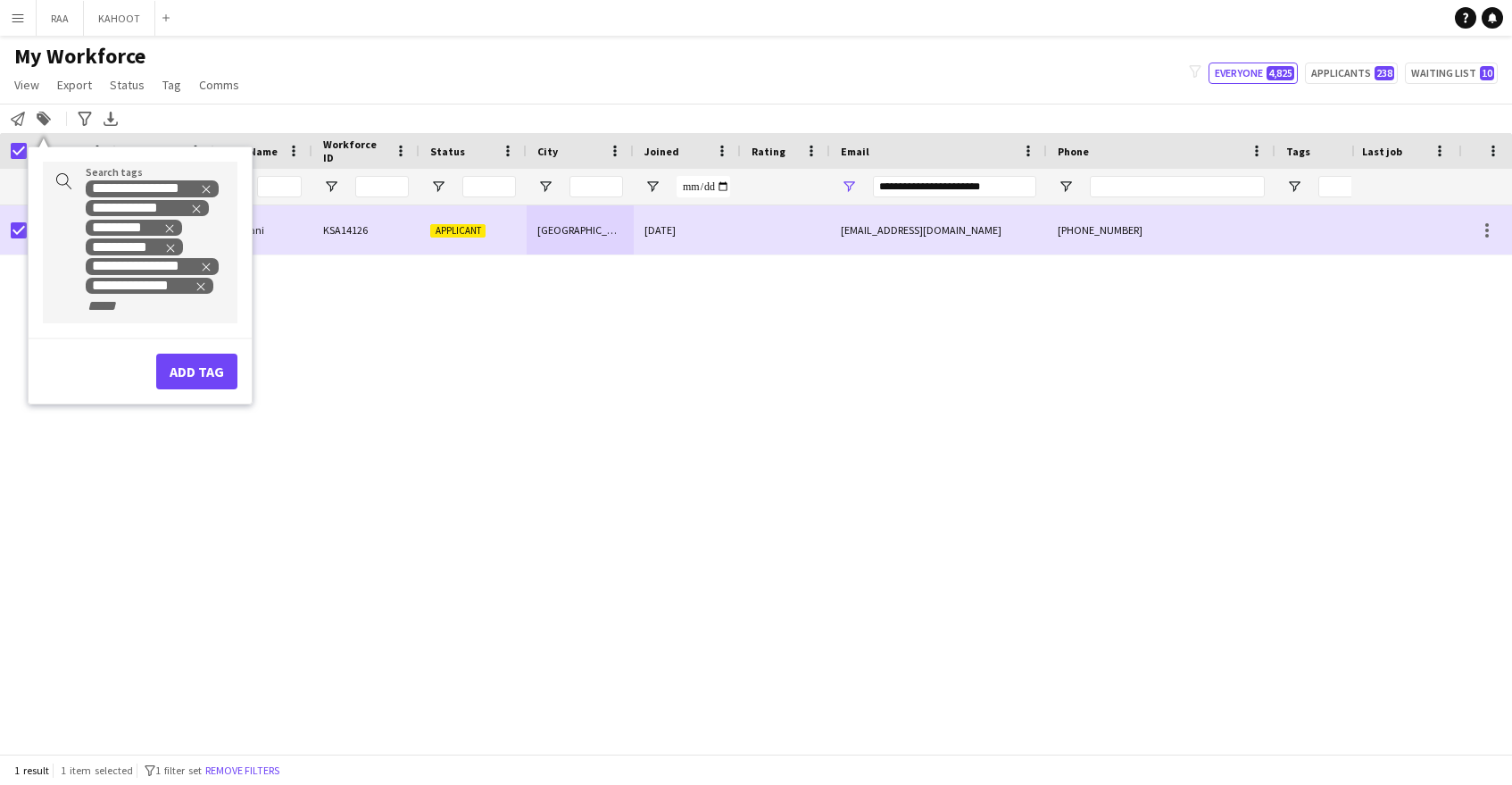
click at [146, 309] on input "+ Tag" at bounding box center [124, 306] width 76 height 16
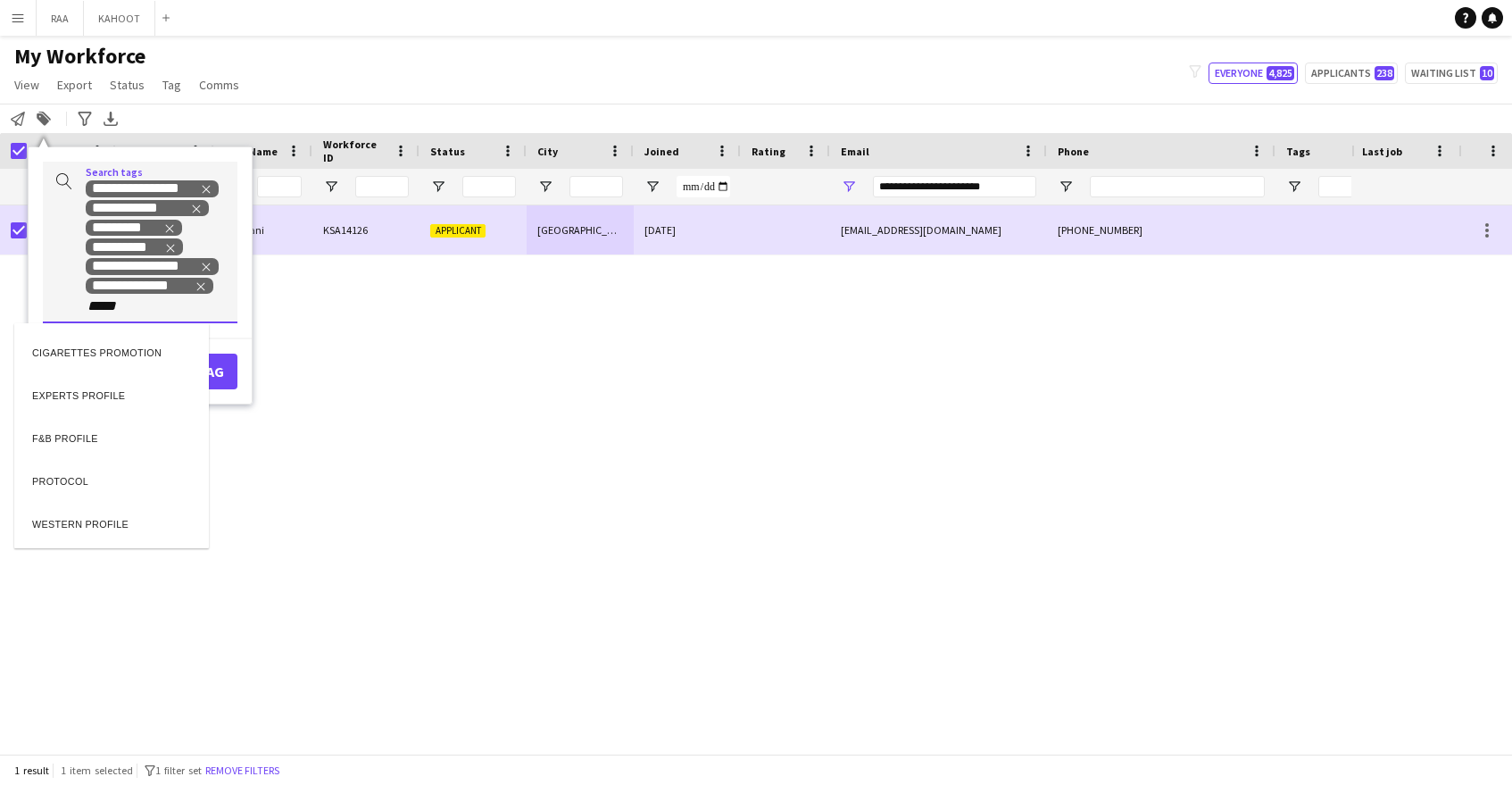
type input "*****"
click at [130, 371] on div "PROTOCOL" at bounding box center [111, 349] width 194 height 53
click at [129, 352] on div "PROTOCOL" at bounding box center [111, 350] width 194 height 43
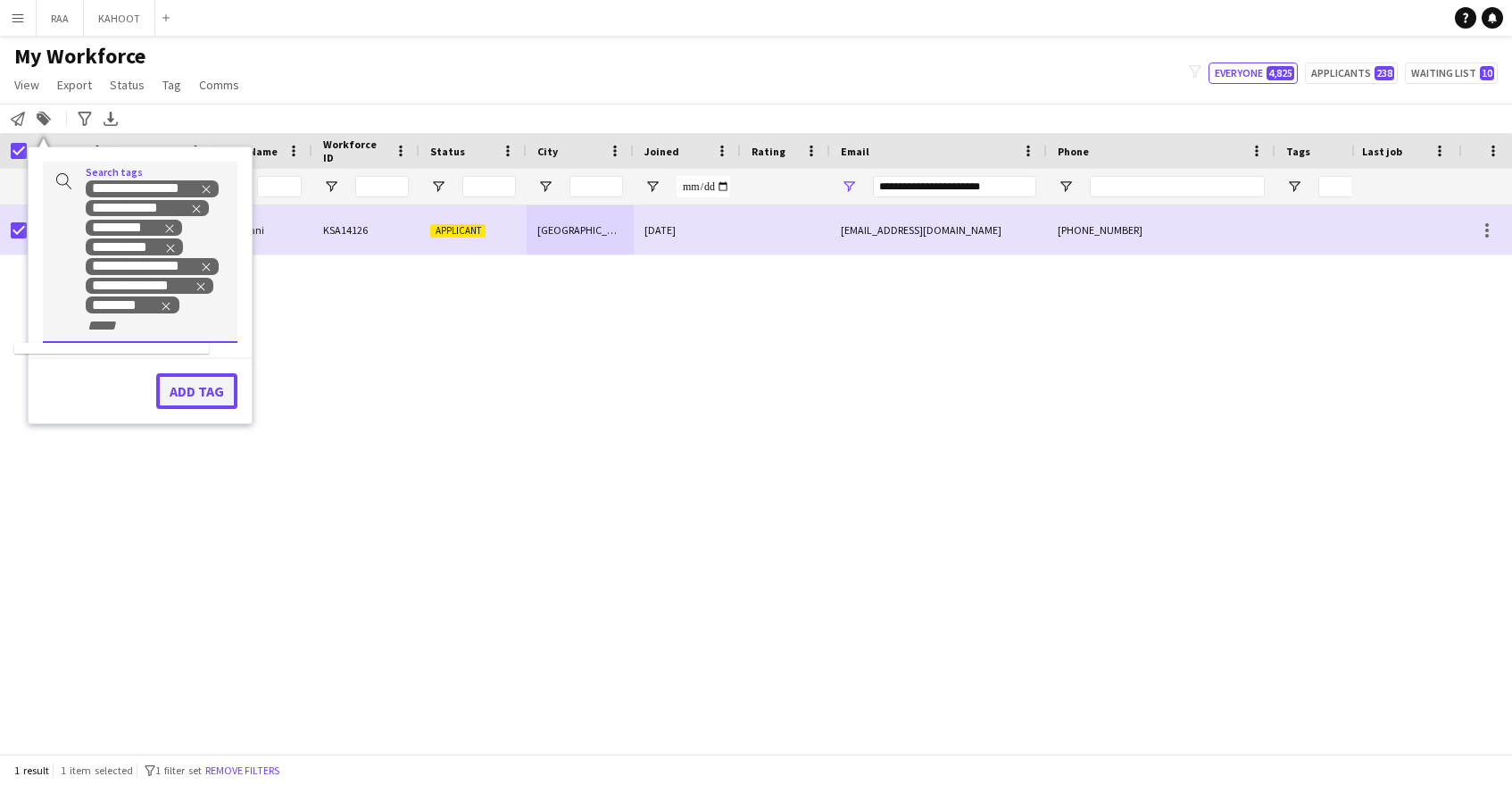
click at [201, 399] on button "Add tag" at bounding box center [197, 391] width 81 height 36
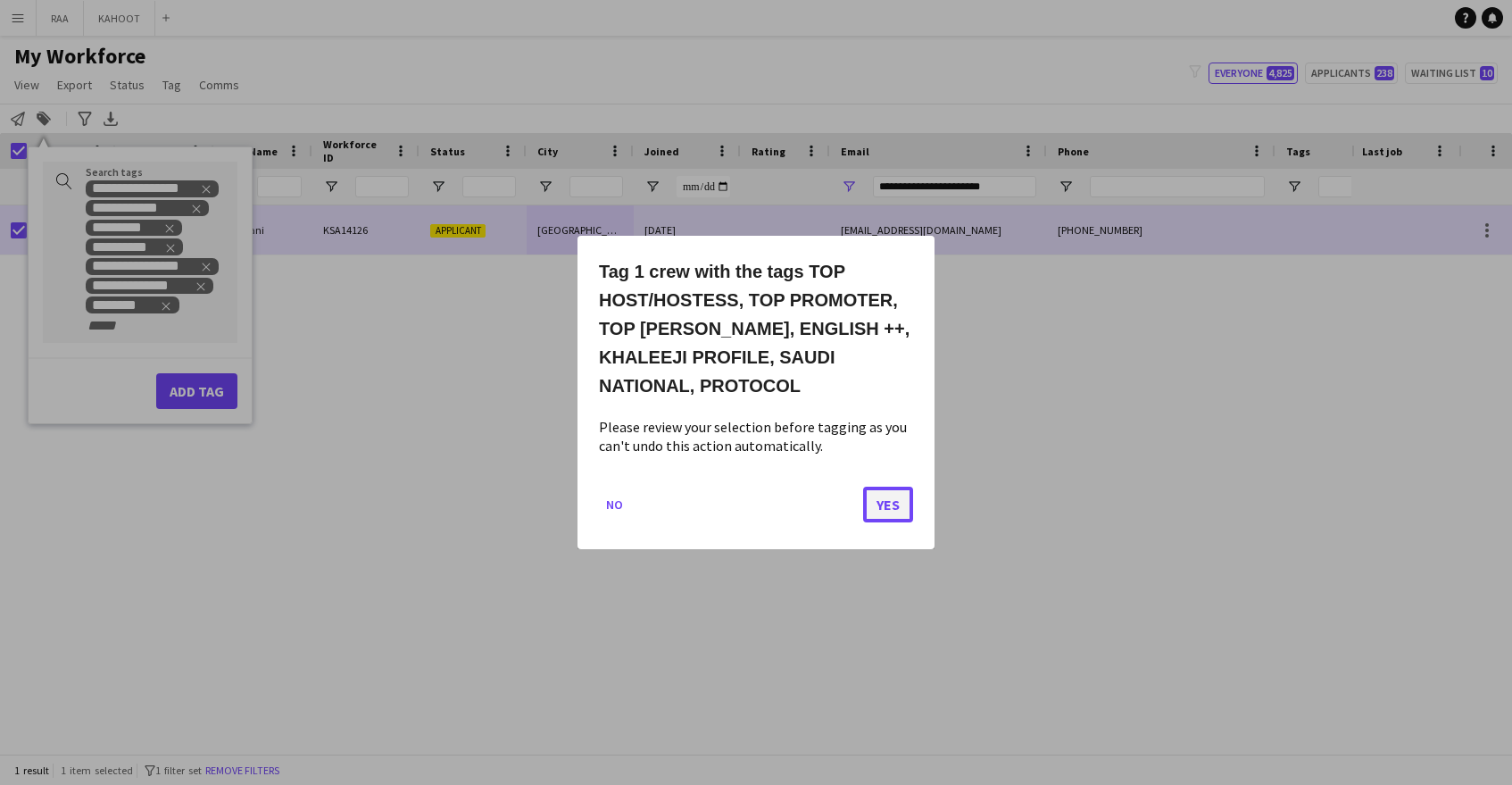
click at [888, 504] on button "Yes" at bounding box center [888, 505] width 50 height 36
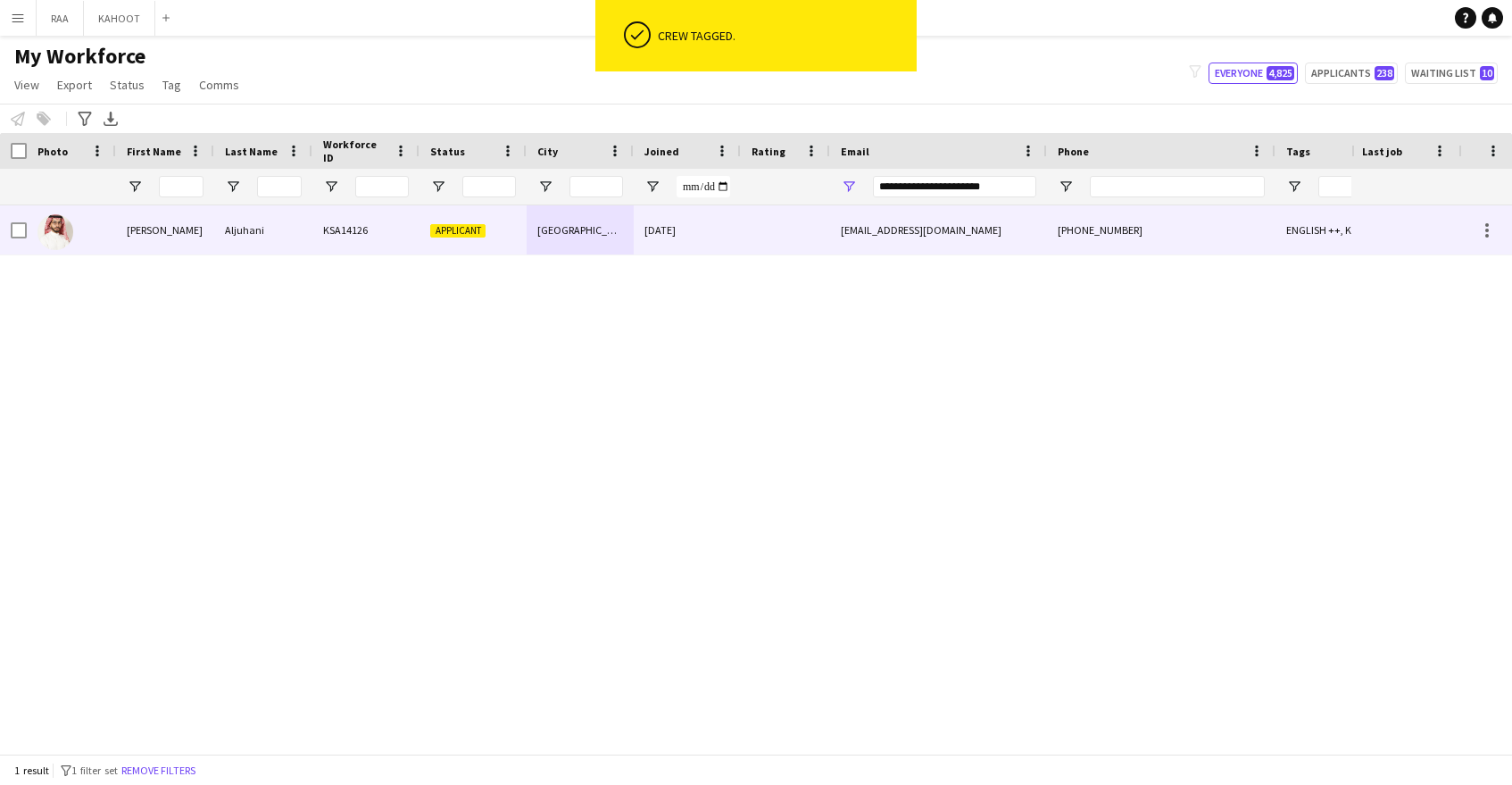
click at [966, 237] on div "abdulrhmanshj@gmail.com" at bounding box center [938, 229] width 217 height 49
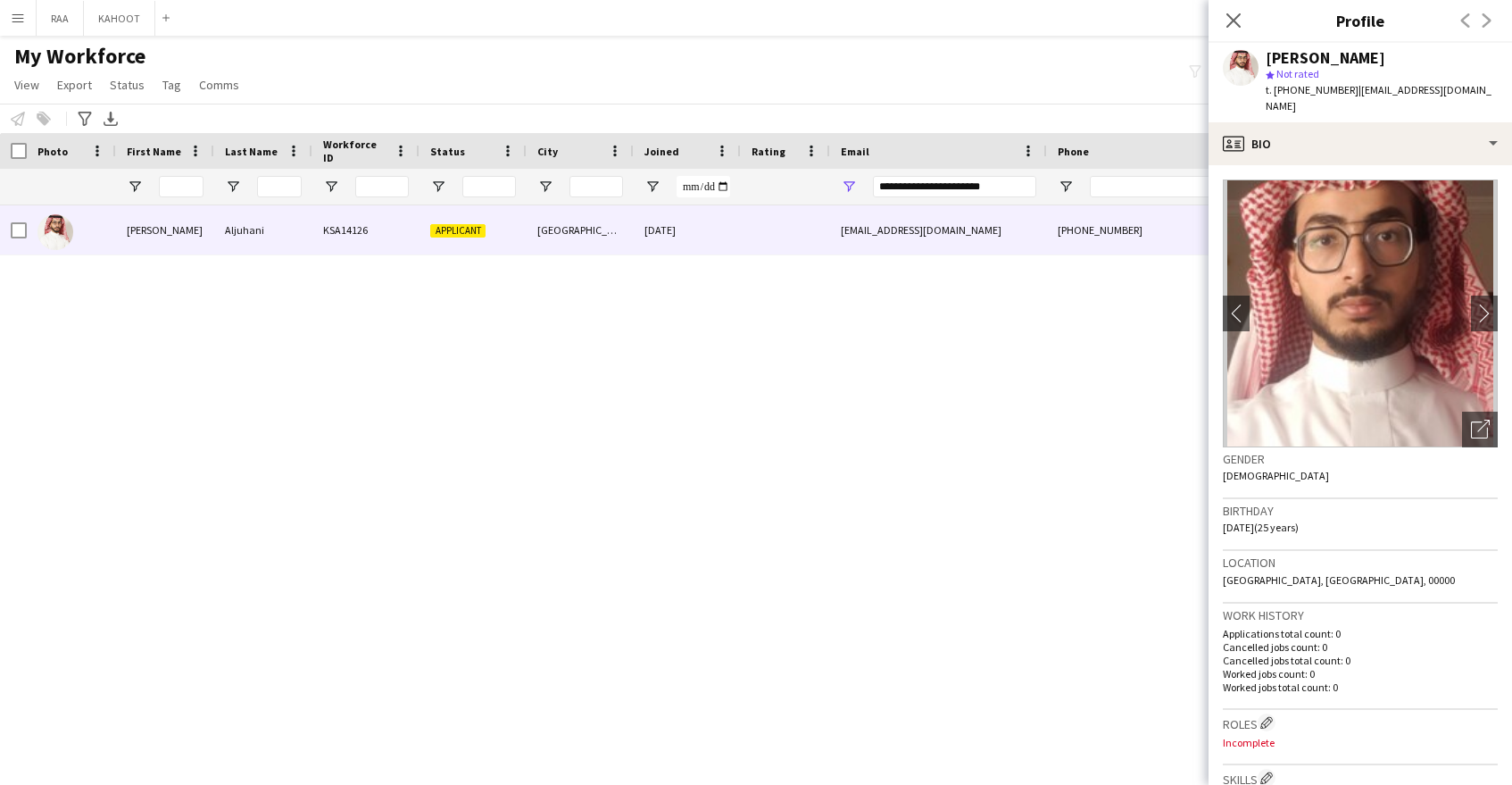
scroll to position [303, 0]
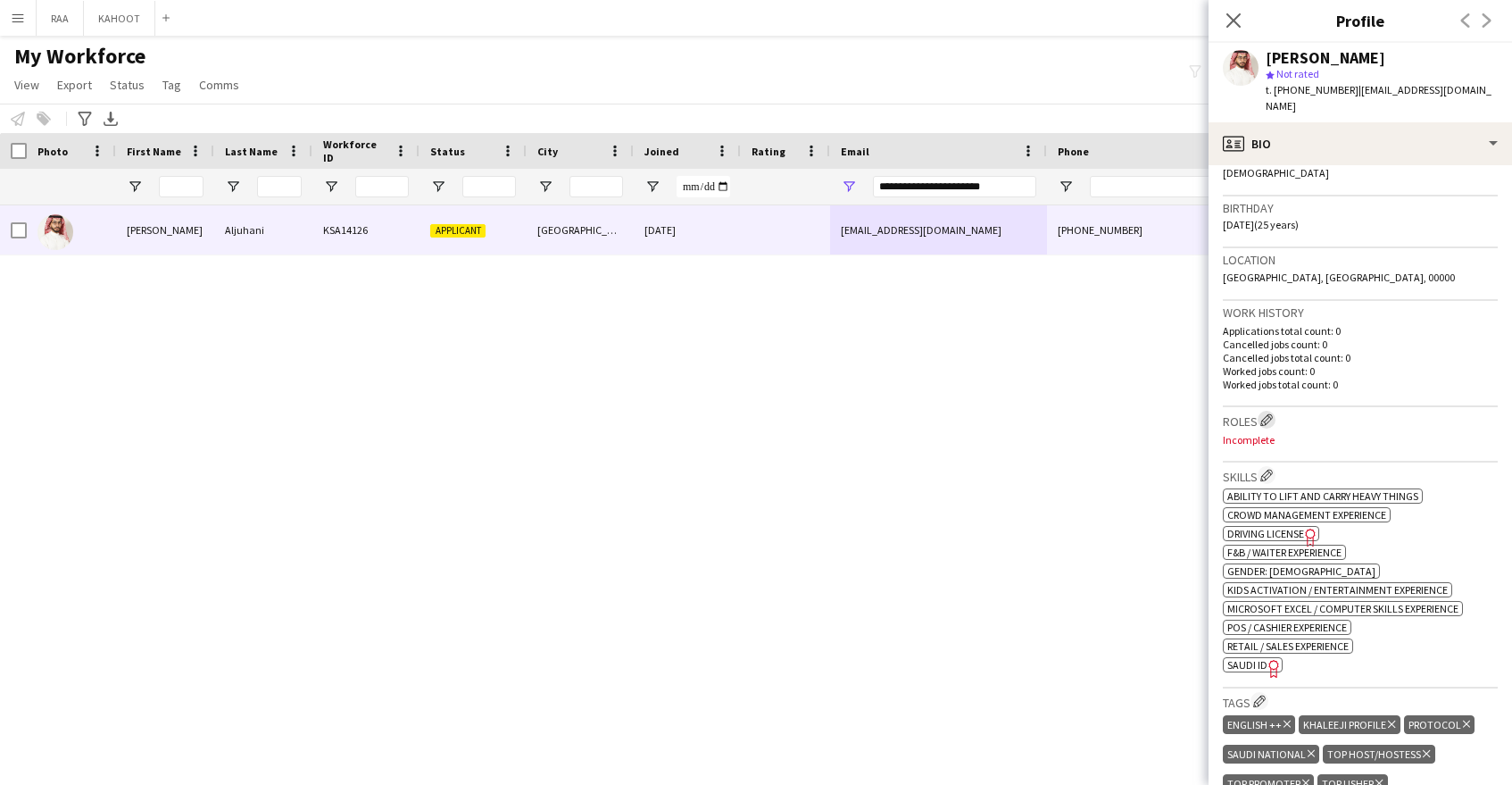
click at [1268, 414] on app-icon "Edit crew company roles" at bounding box center [1267, 420] width 13 height 13
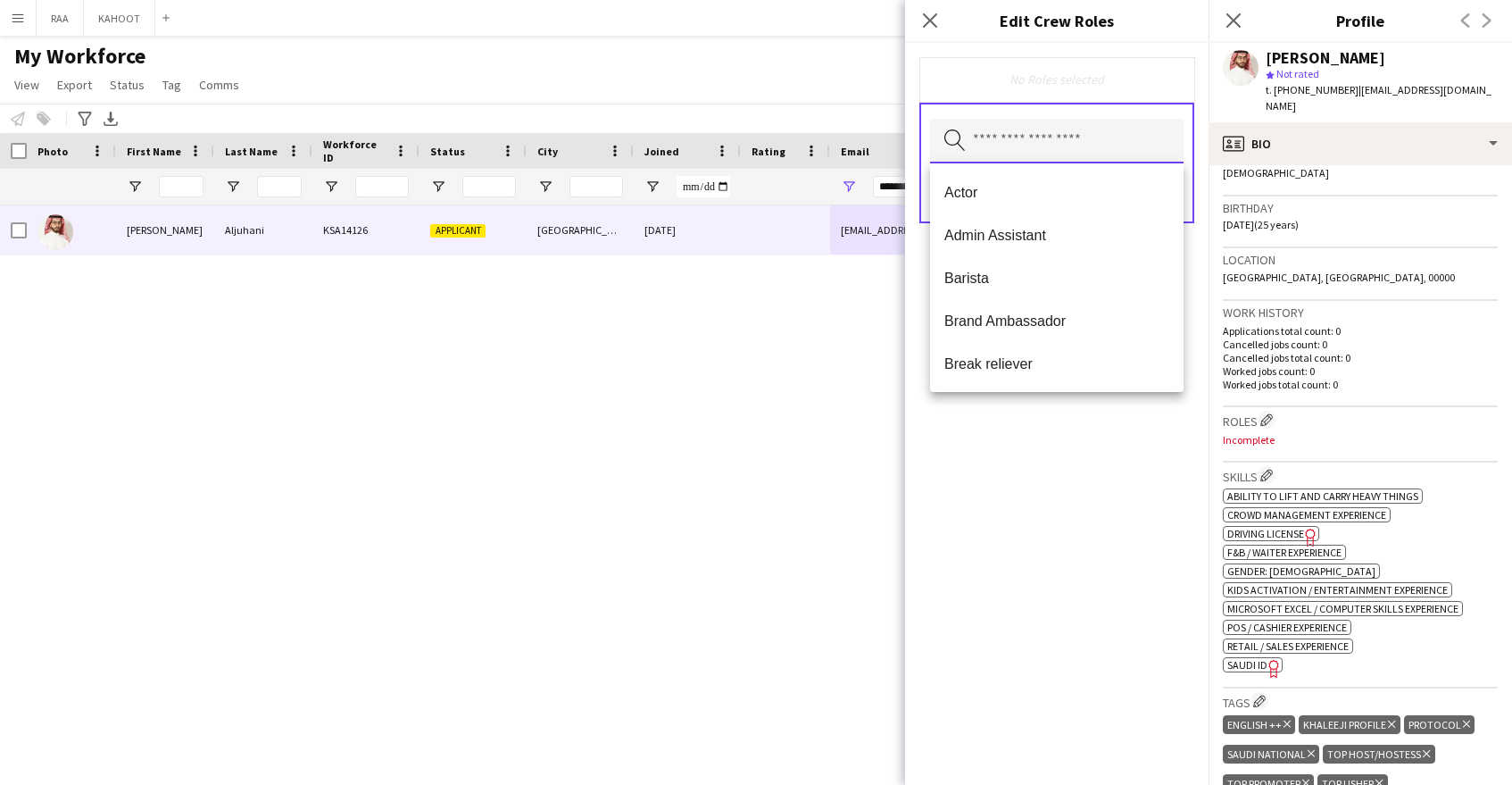
click at [1081, 127] on input "text" at bounding box center [1057, 141] width 253 height 44
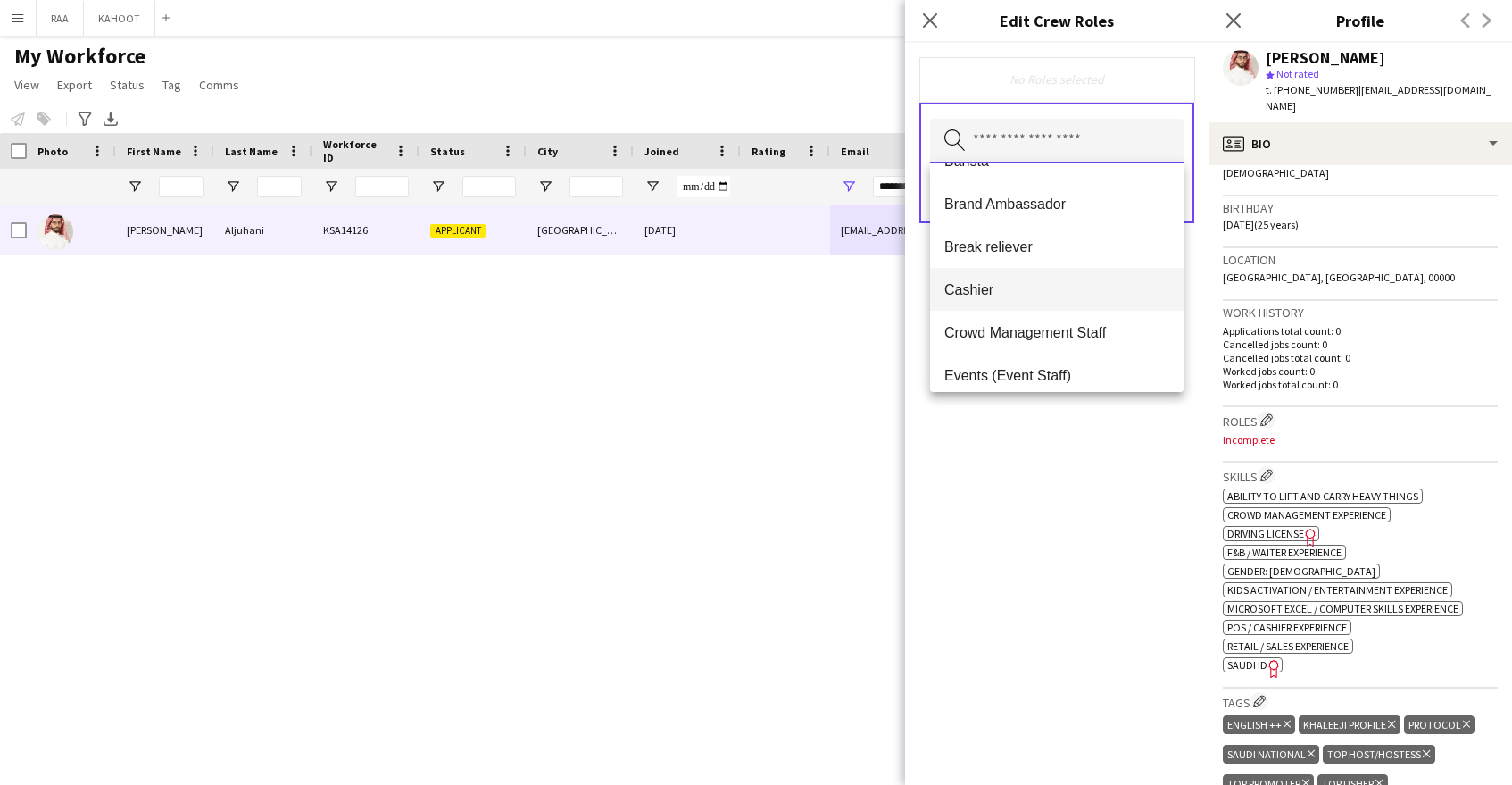
scroll to position [129, 0]
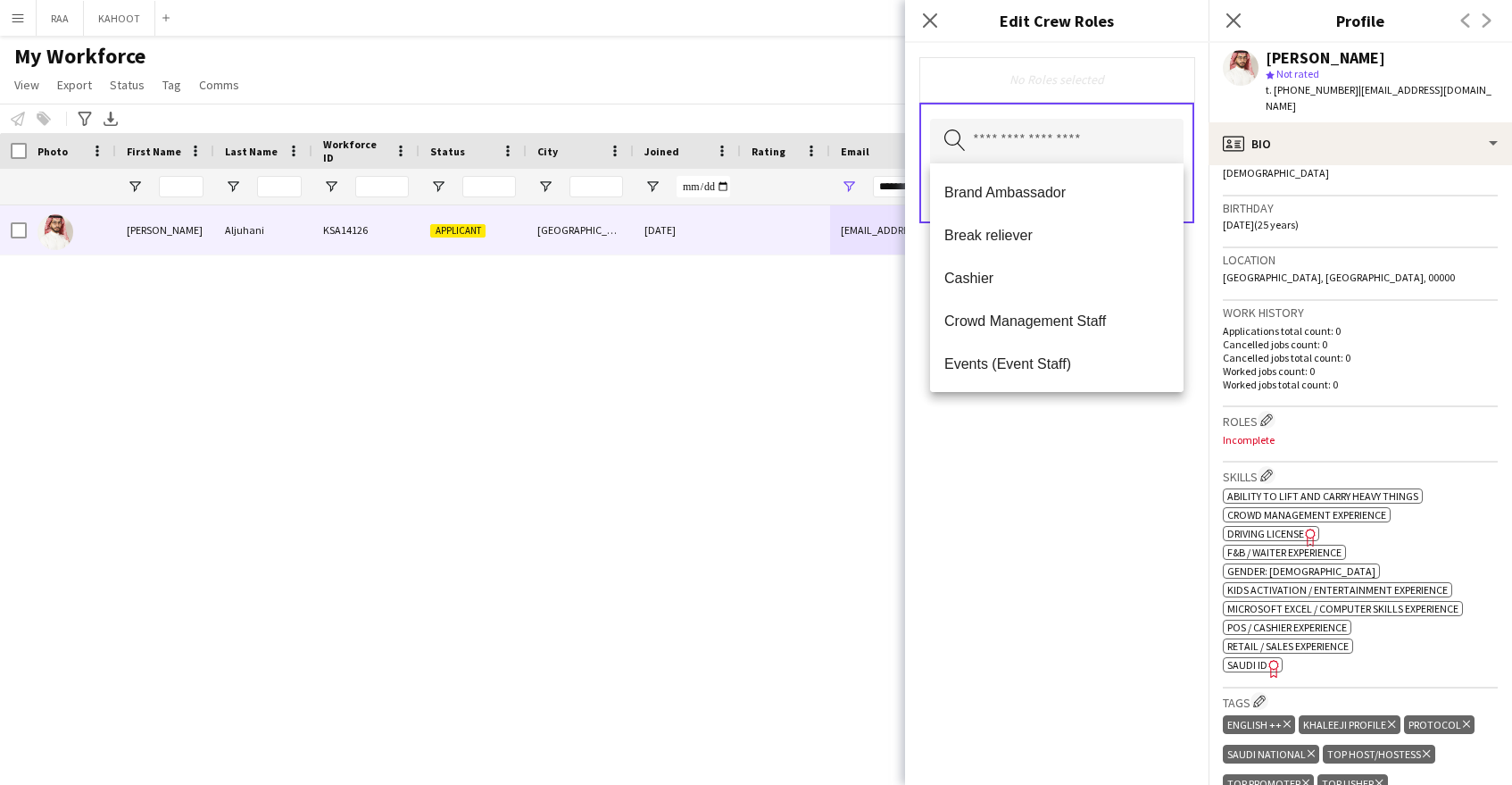
click at [1070, 238] on span "Break reliever" at bounding box center [1056, 236] width 225 height 17
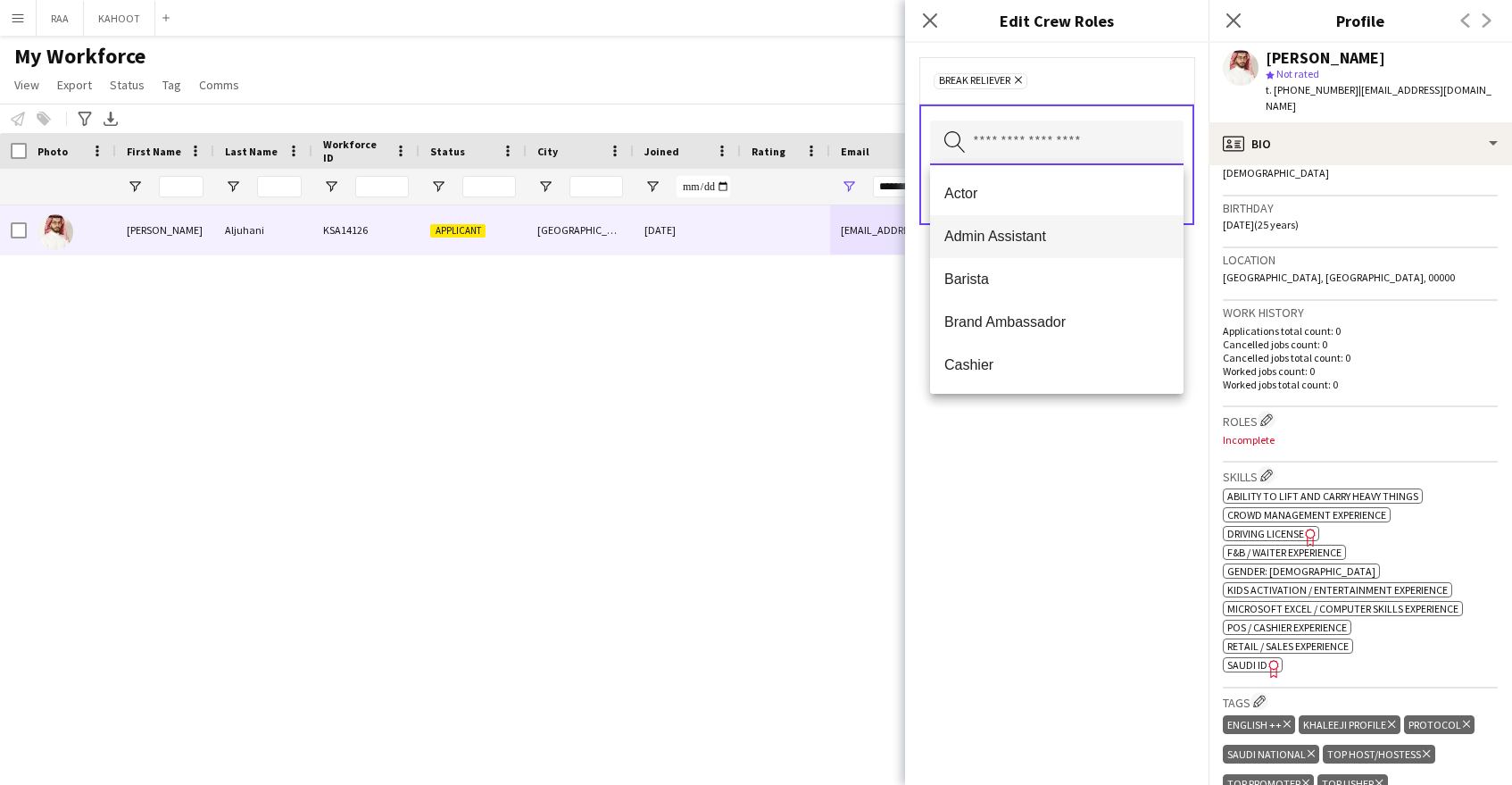
scroll to position [153, 0]
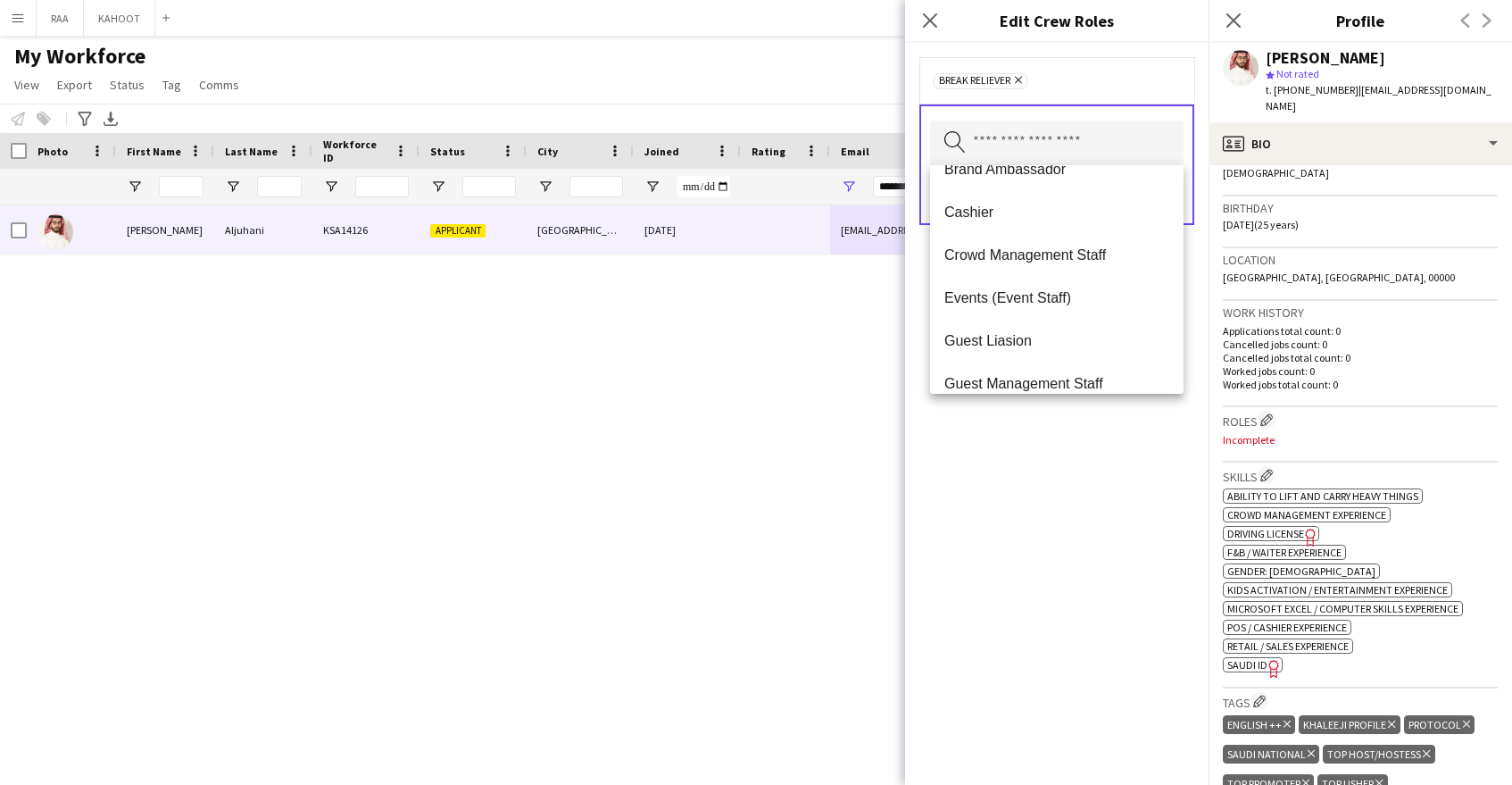
click at [1063, 262] on span "Crowd Management Staff" at bounding box center [1056, 255] width 225 height 17
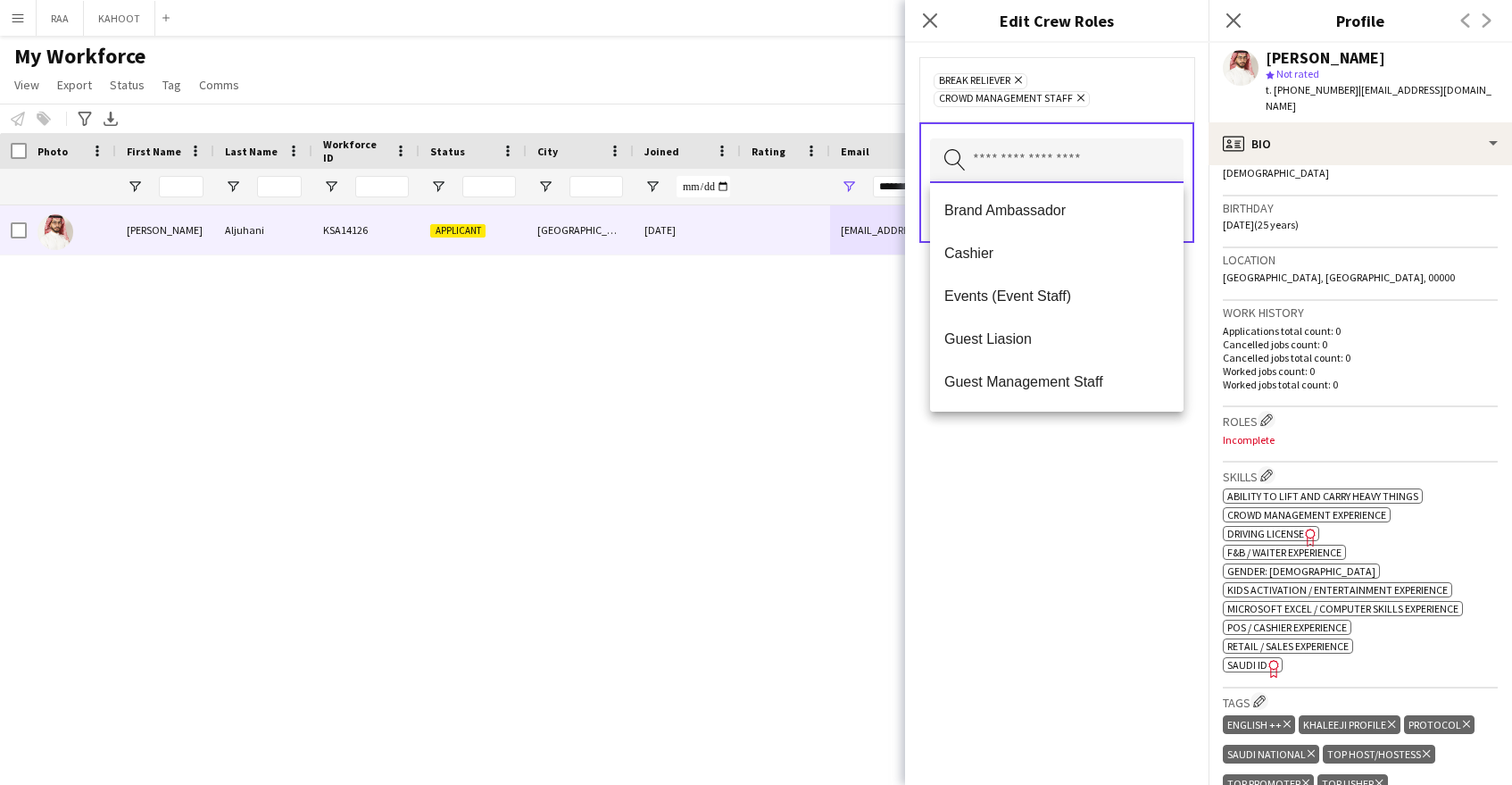
scroll to position [133, 0]
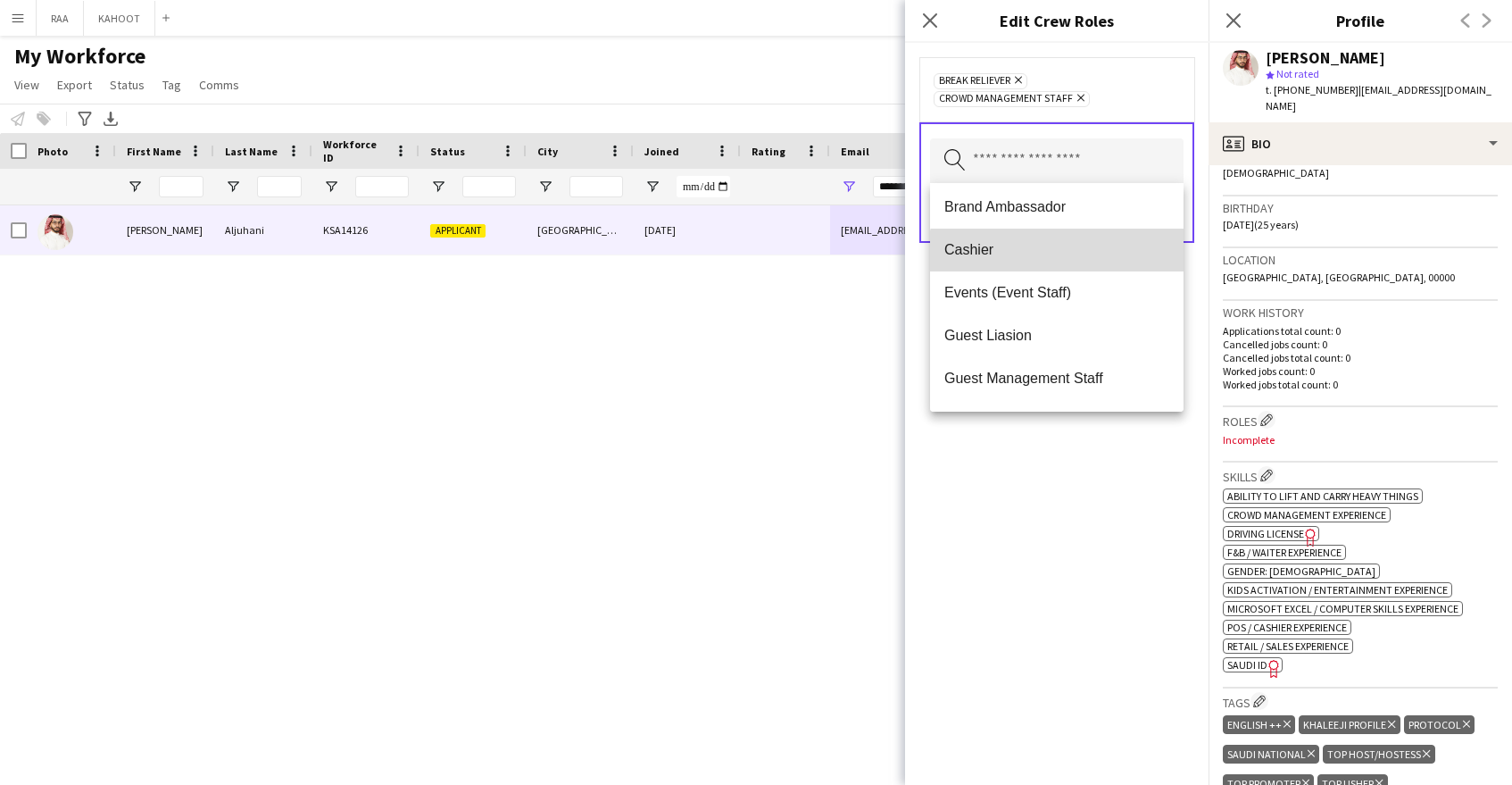
click at [1065, 262] on mat-option "Cashier" at bounding box center [1057, 250] width 253 height 43
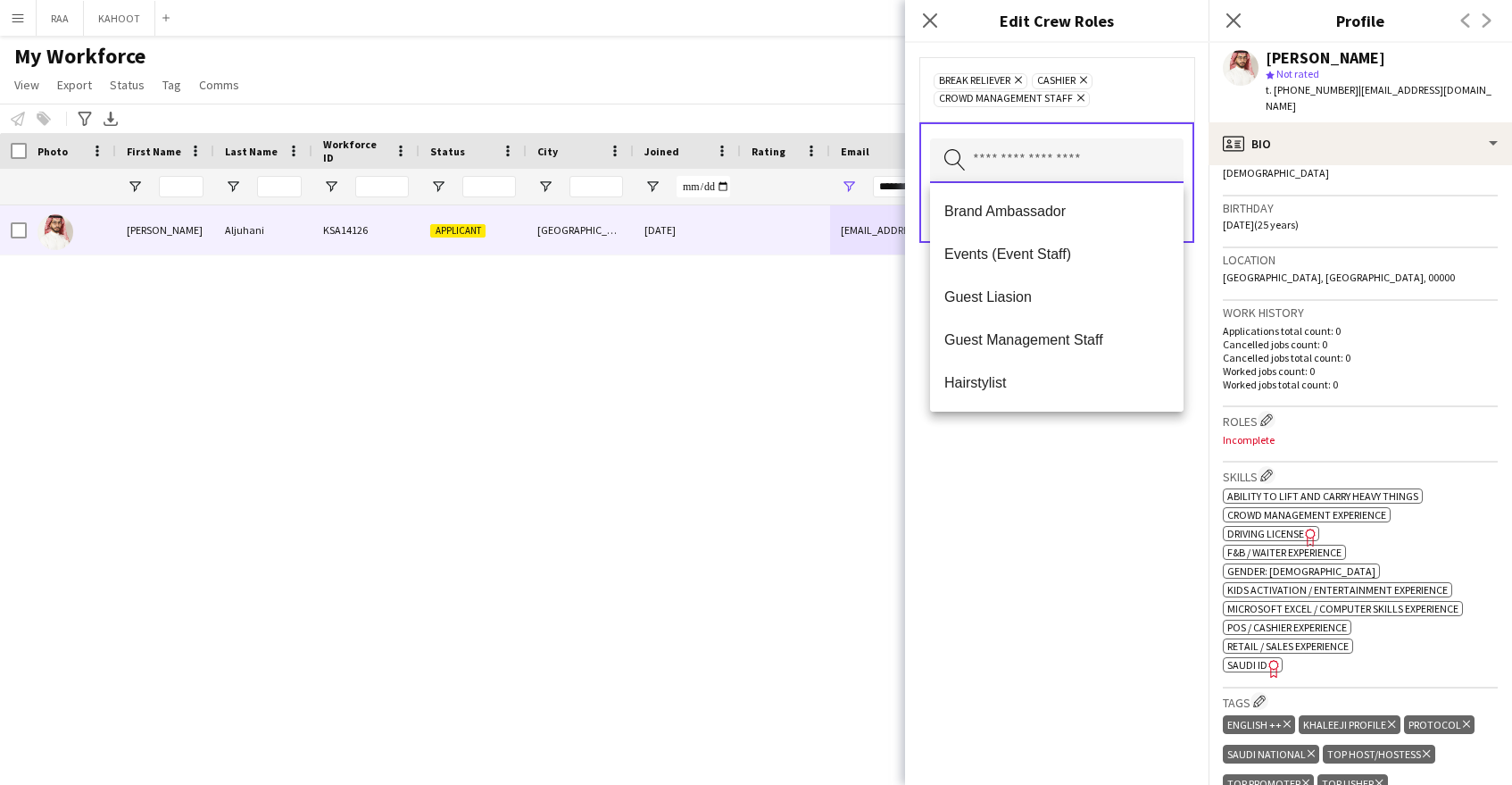
scroll to position [131, 0]
drag, startPoint x: 1085, startPoint y: 218, endPoint x: 1078, endPoint y: 264, distance: 46.5
click at [1085, 218] on span "Brand Ambassador" at bounding box center [1056, 210] width 225 height 17
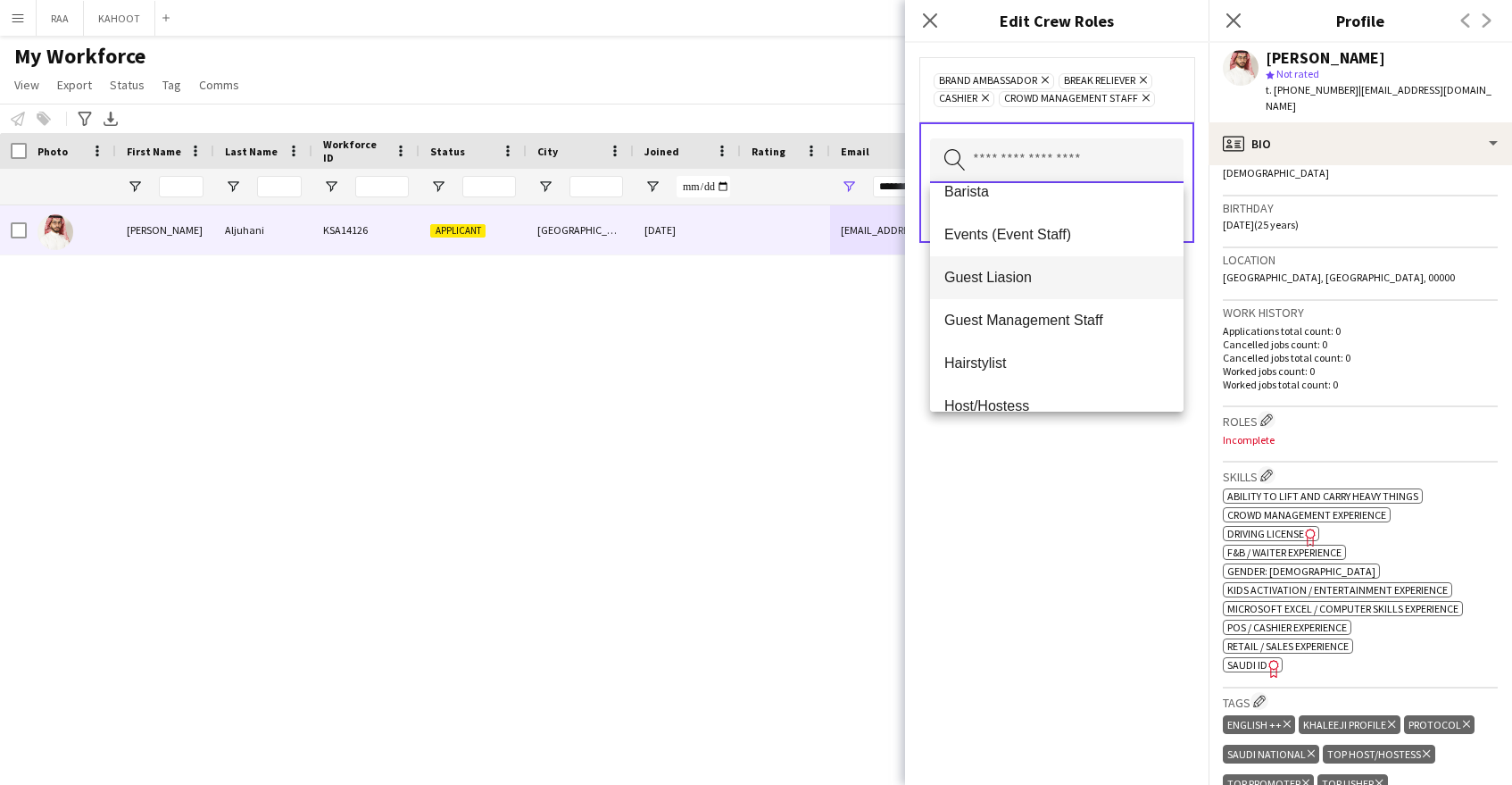
scroll to position [125, 0]
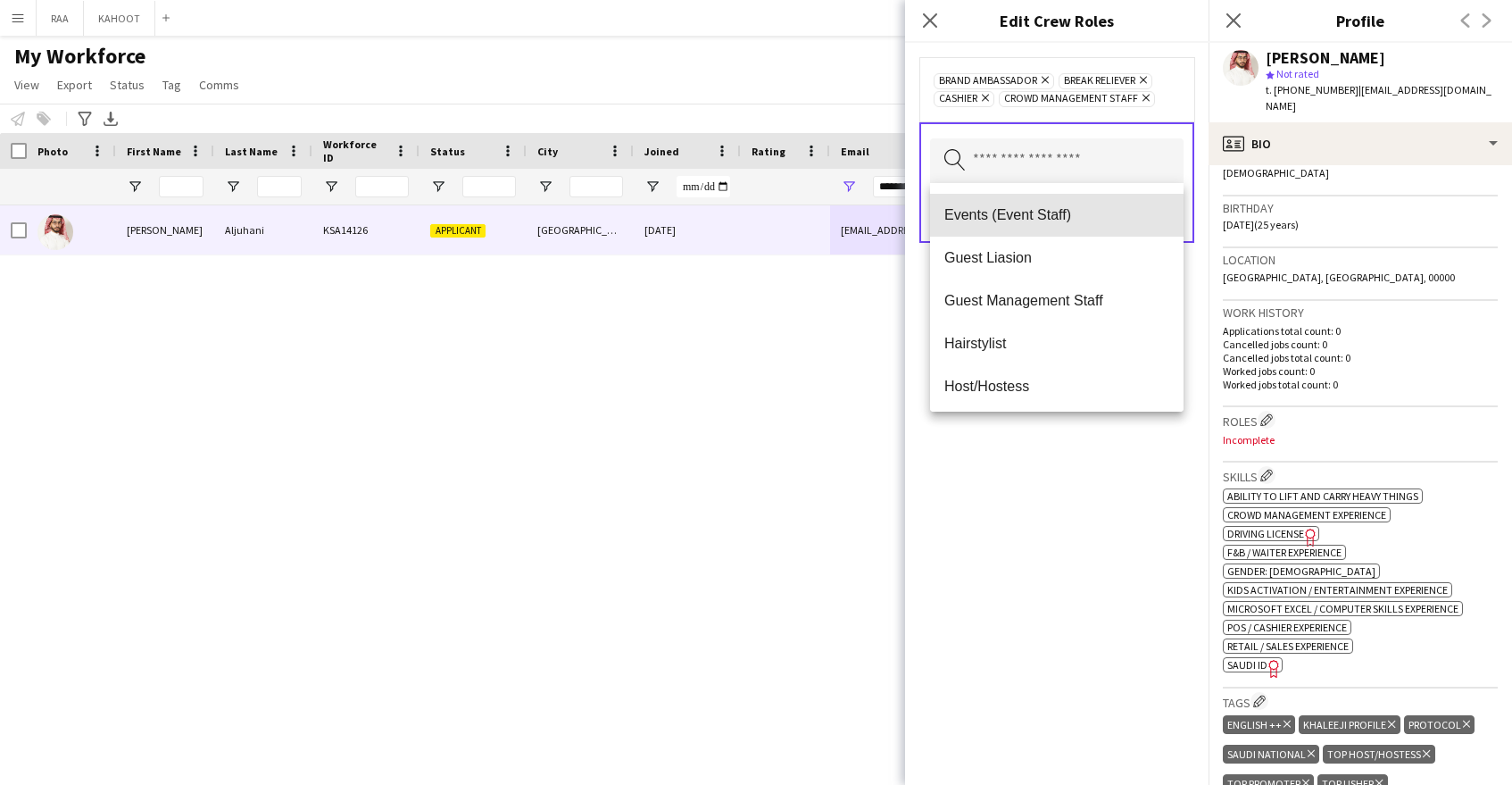
click at [1088, 231] on mat-option "Events (Event Staff)" at bounding box center [1057, 215] width 253 height 43
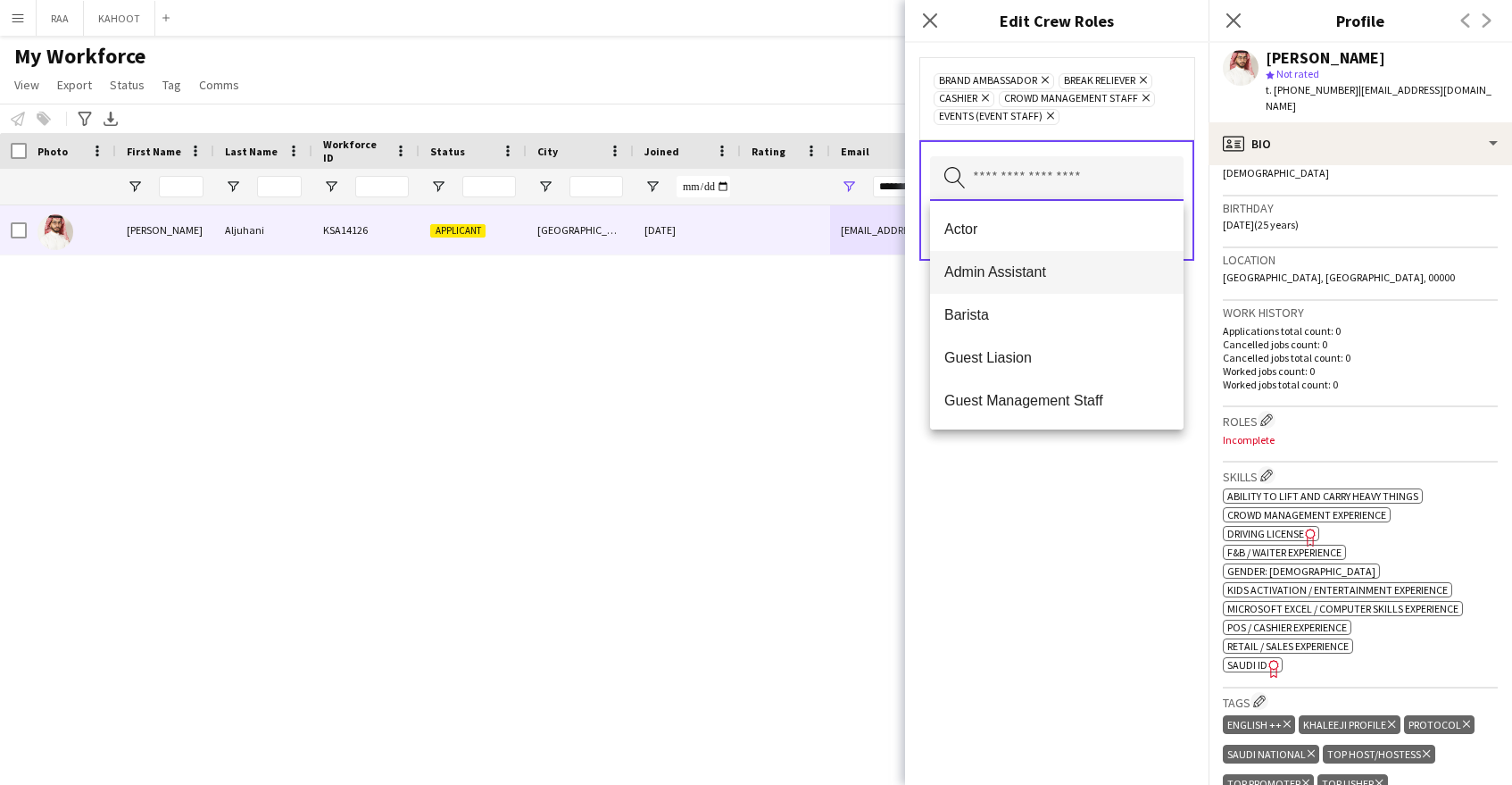
scroll to position [113, 0]
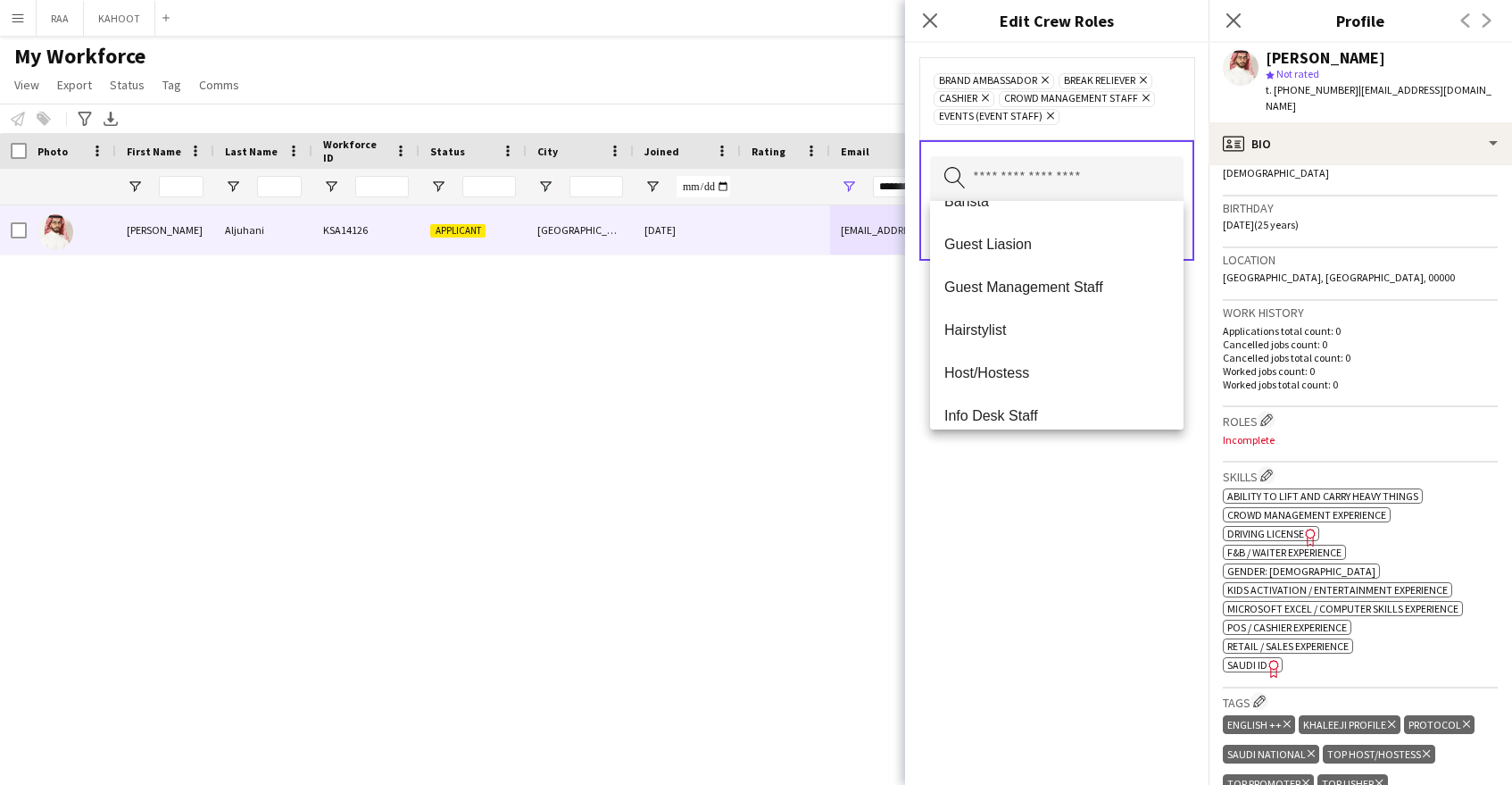
click at [1091, 250] on span "Guest Liasion" at bounding box center [1056, 245] width 225 height 17
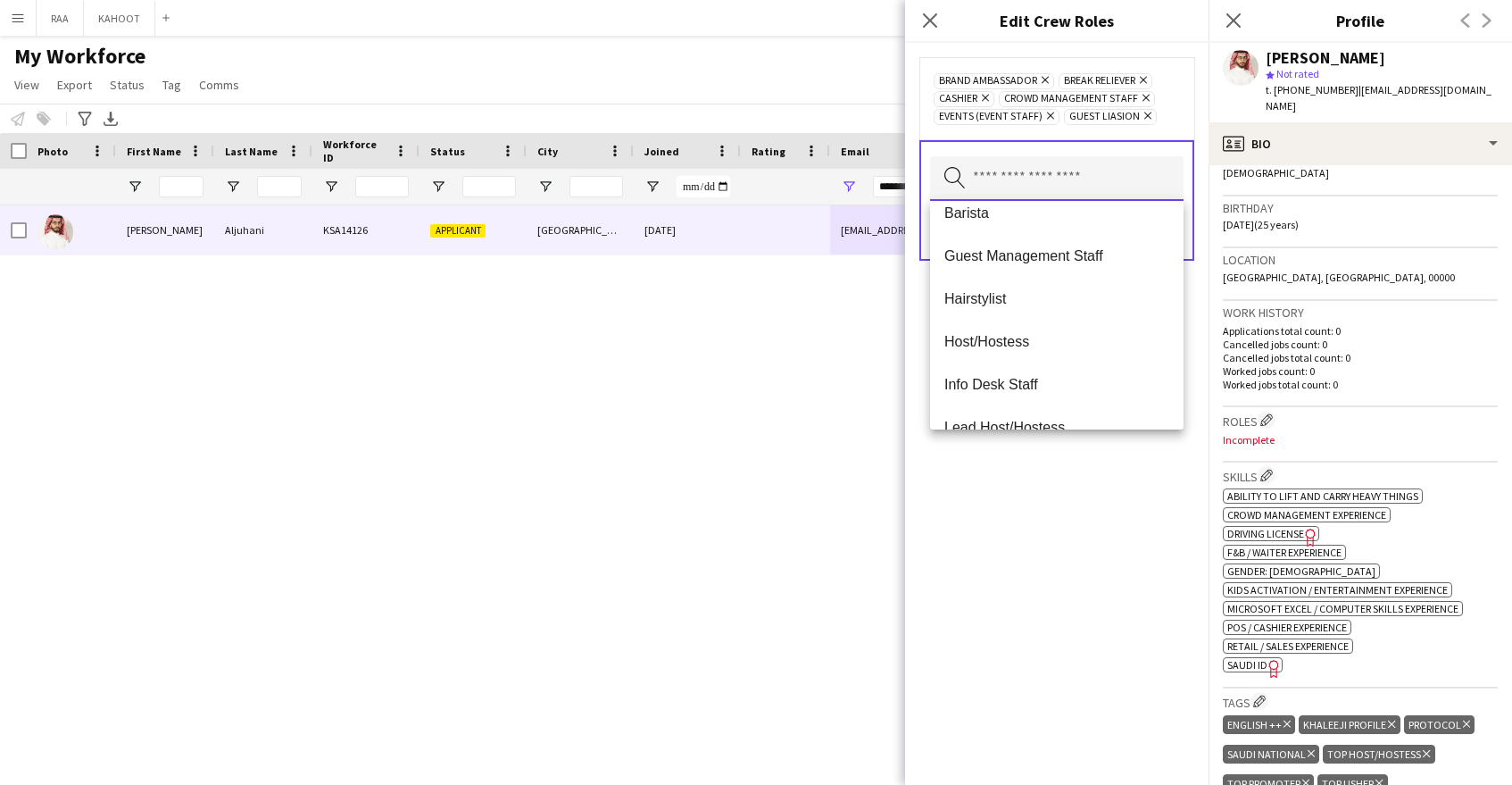
scroll to position [121, 0]
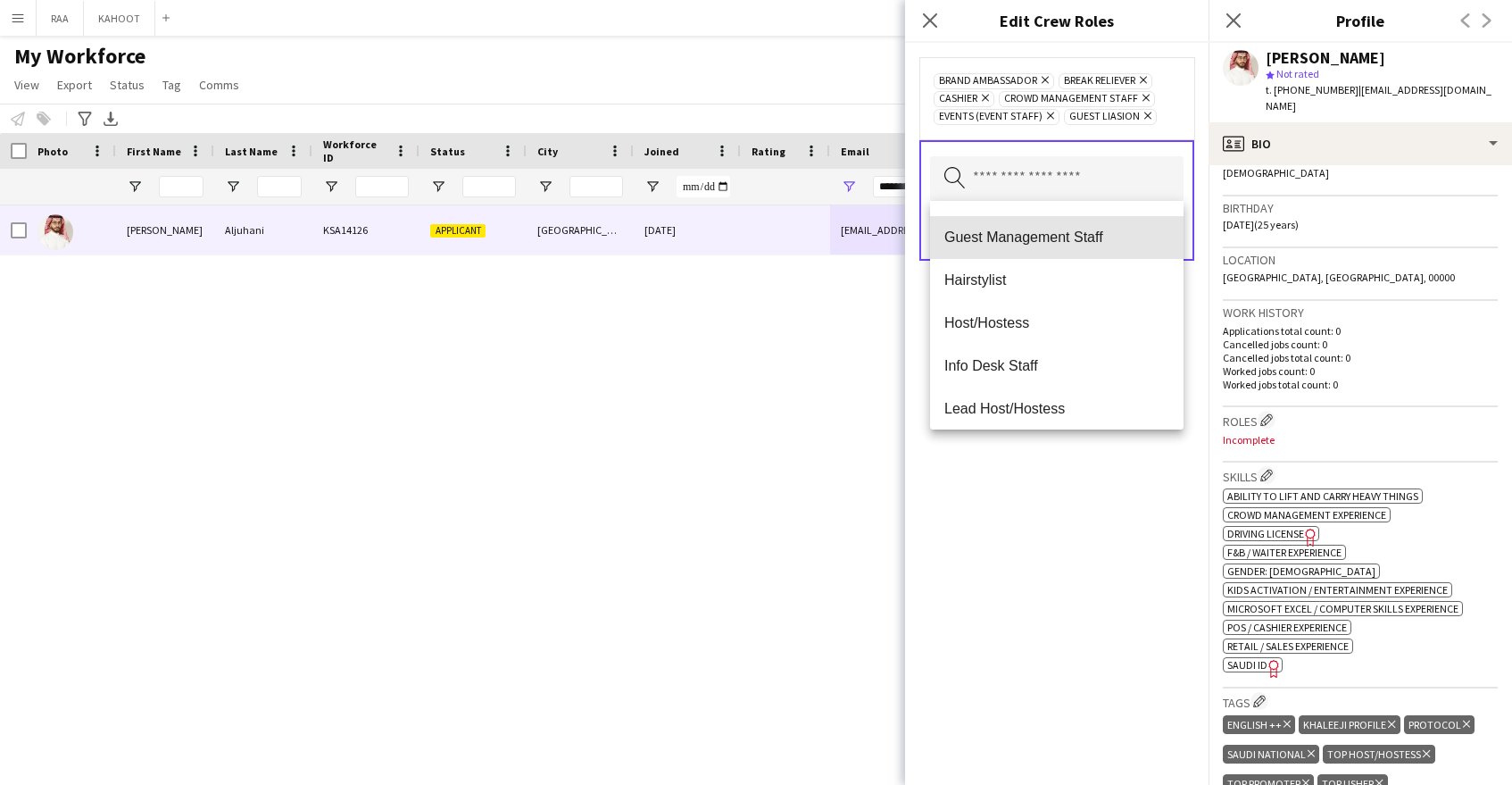
drag, startPoint x: 1097, startPoint y: 236, endPoint x: 1087, endPoint y: 272, distance: 37.4
click at [1096, 237] on span "Guest Management Staff" at bounding box center [1056, 238] width 225 height 17
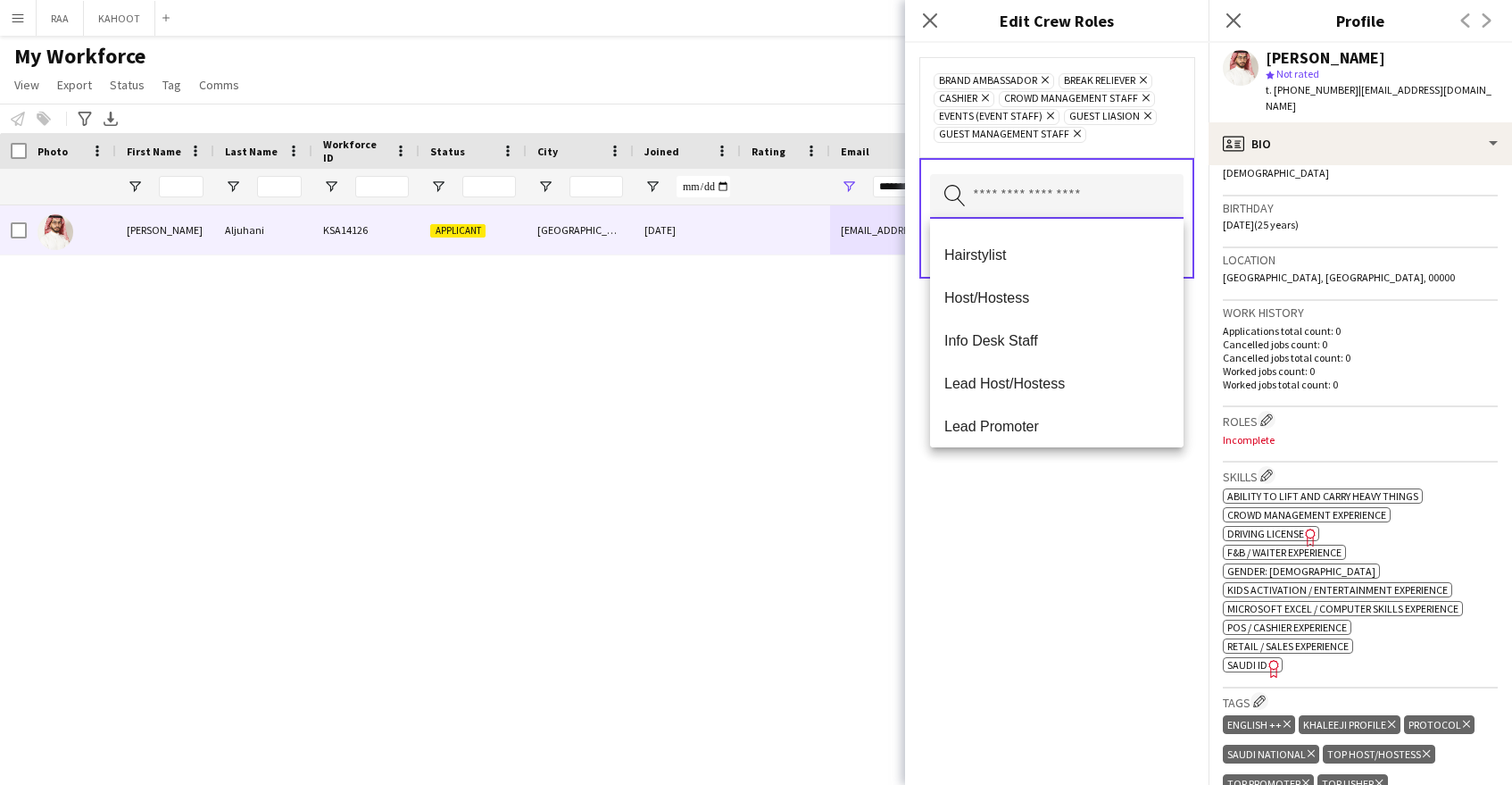
scroll to position [144, 0]
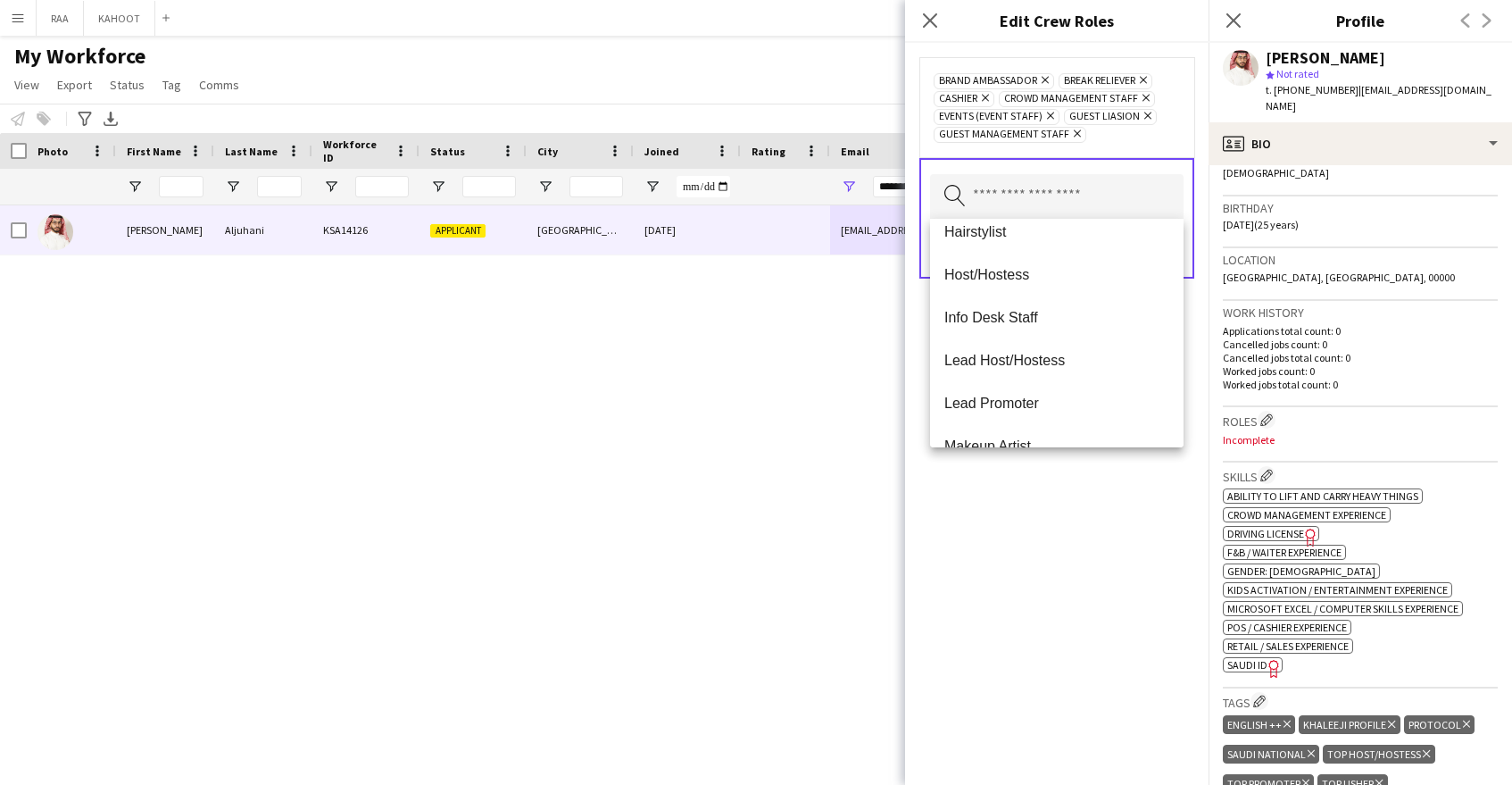
click at [1089, 285] on mat-option "Host/Hostess" at bounding box center [1057, 275] width 253 height 43
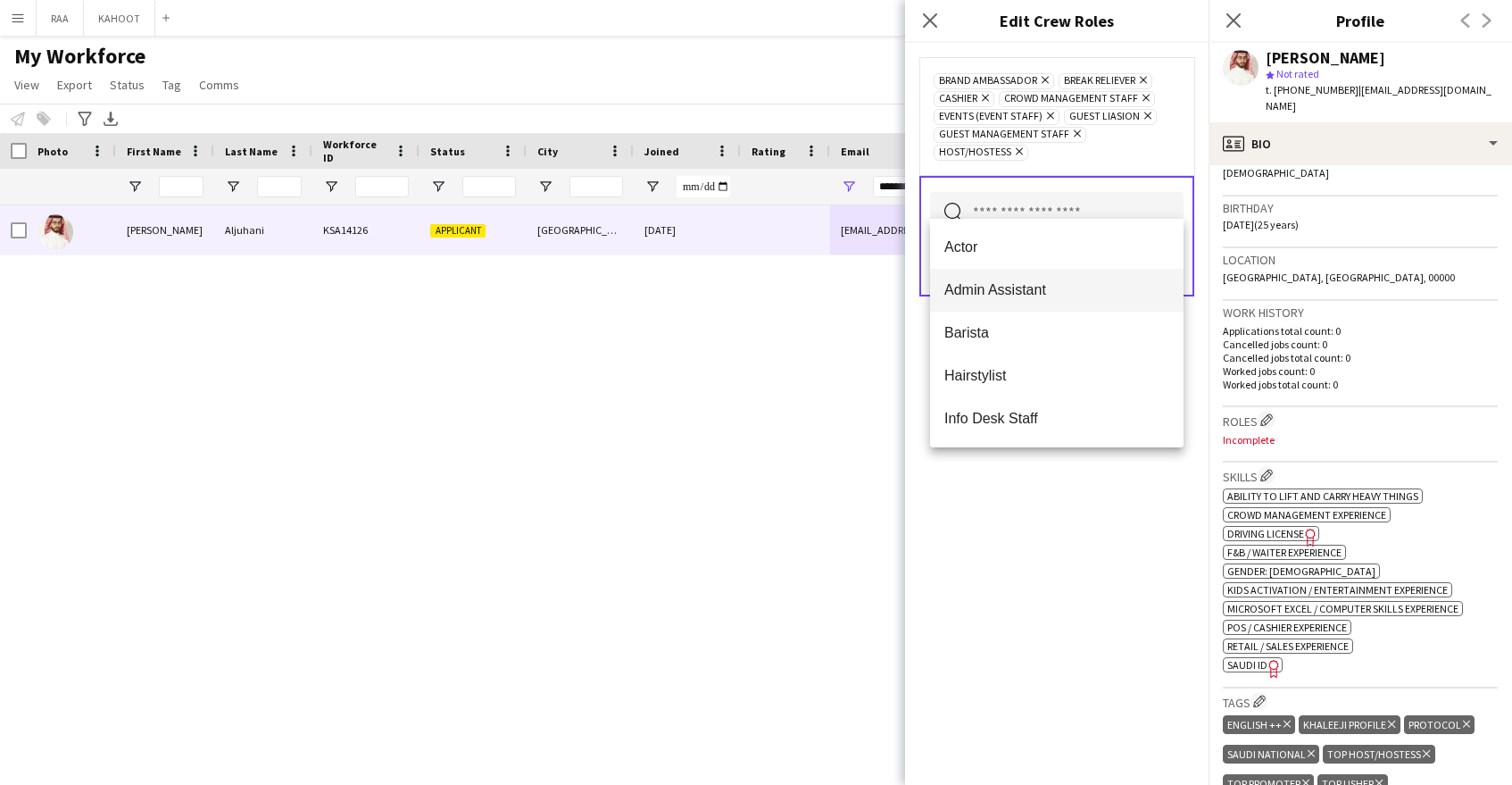
scroll to position [107, 0]
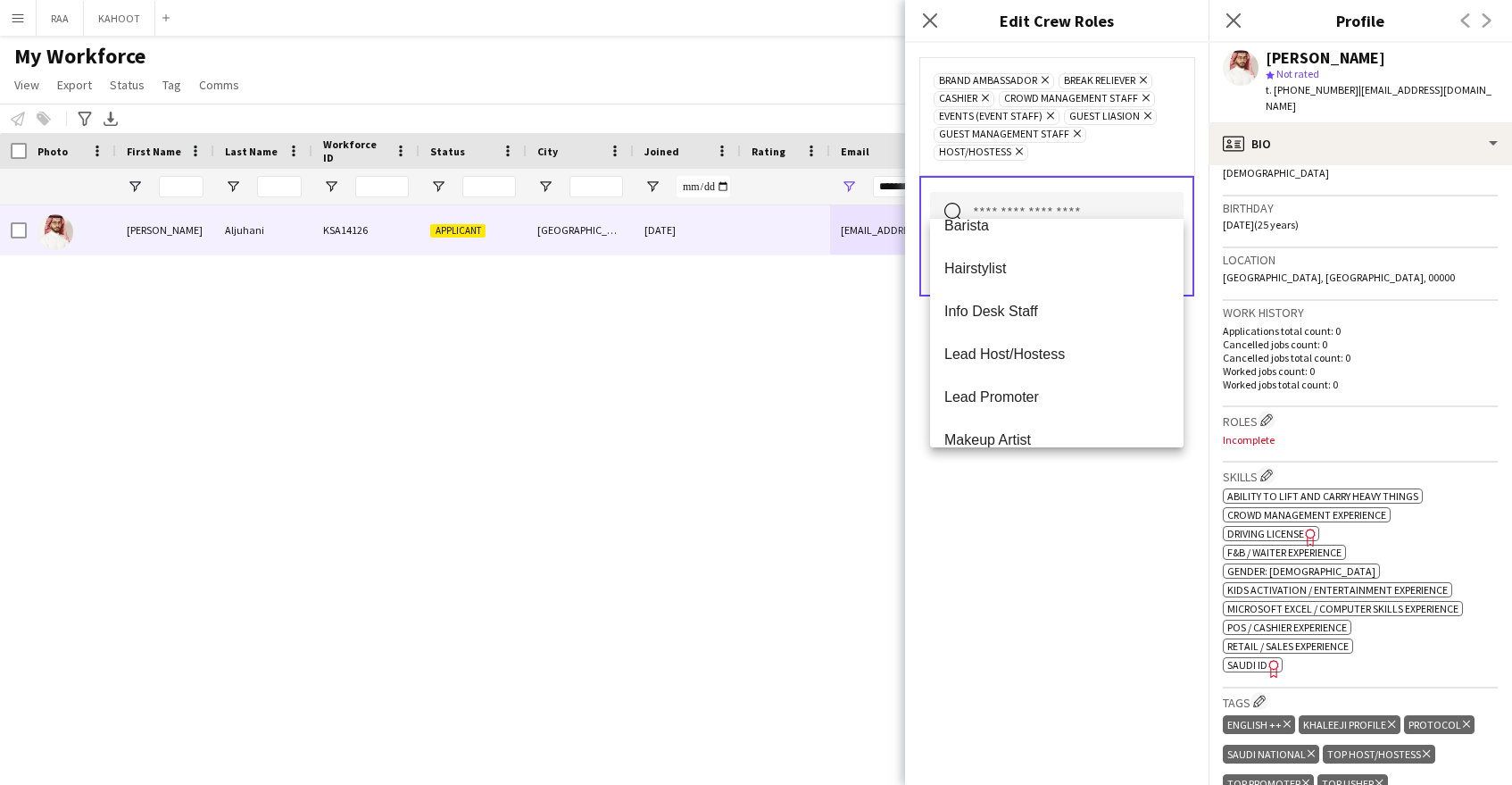
click at [1078, 314] on span "Info Desk Staff" at bounding box center [1056, 311] width 225 height 17
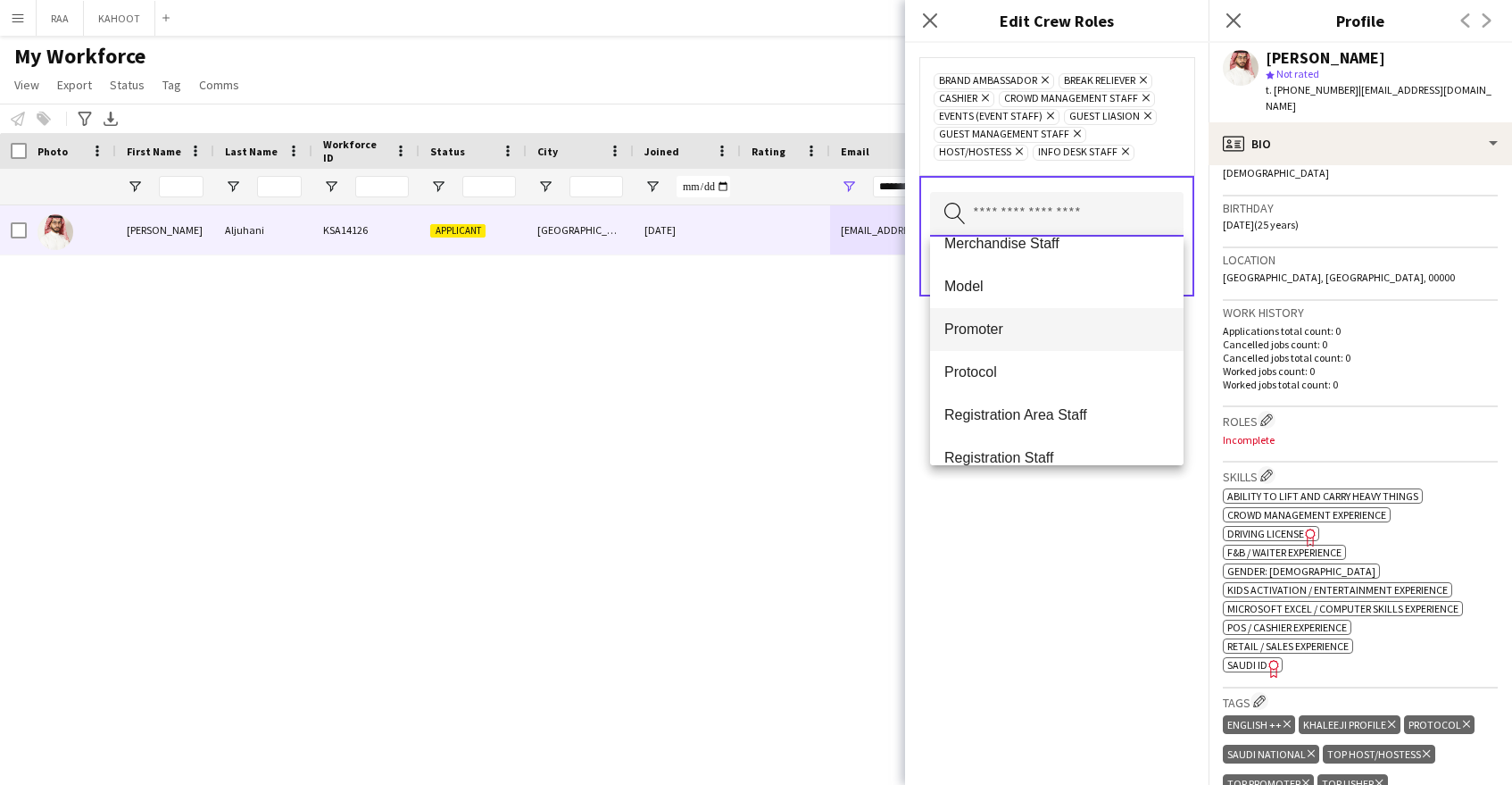
scroll to position [412, 0]
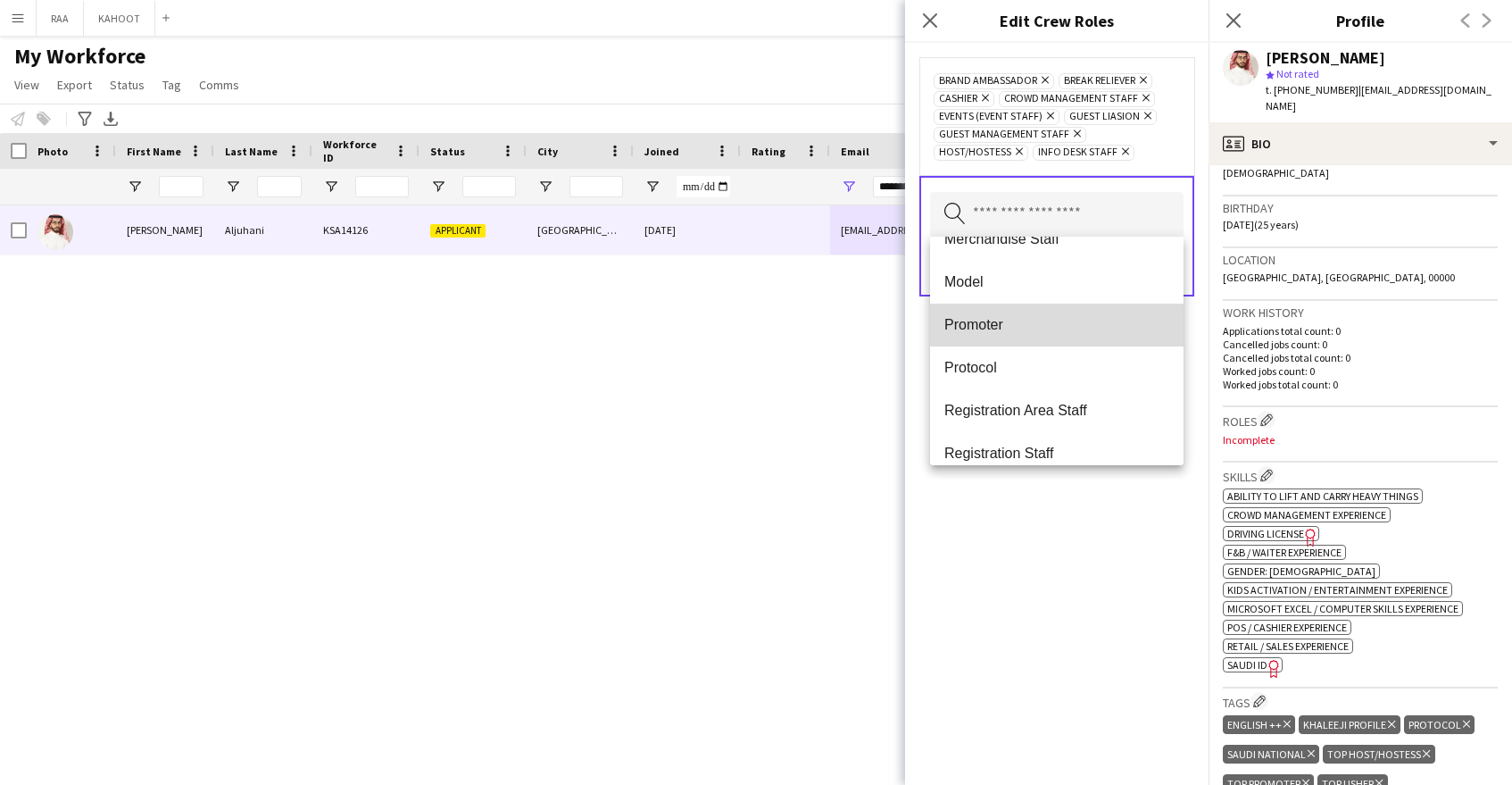
click at [1073, 336] on mat-option "Promoter" at bounding box center [1057, 325] width 253 height 43
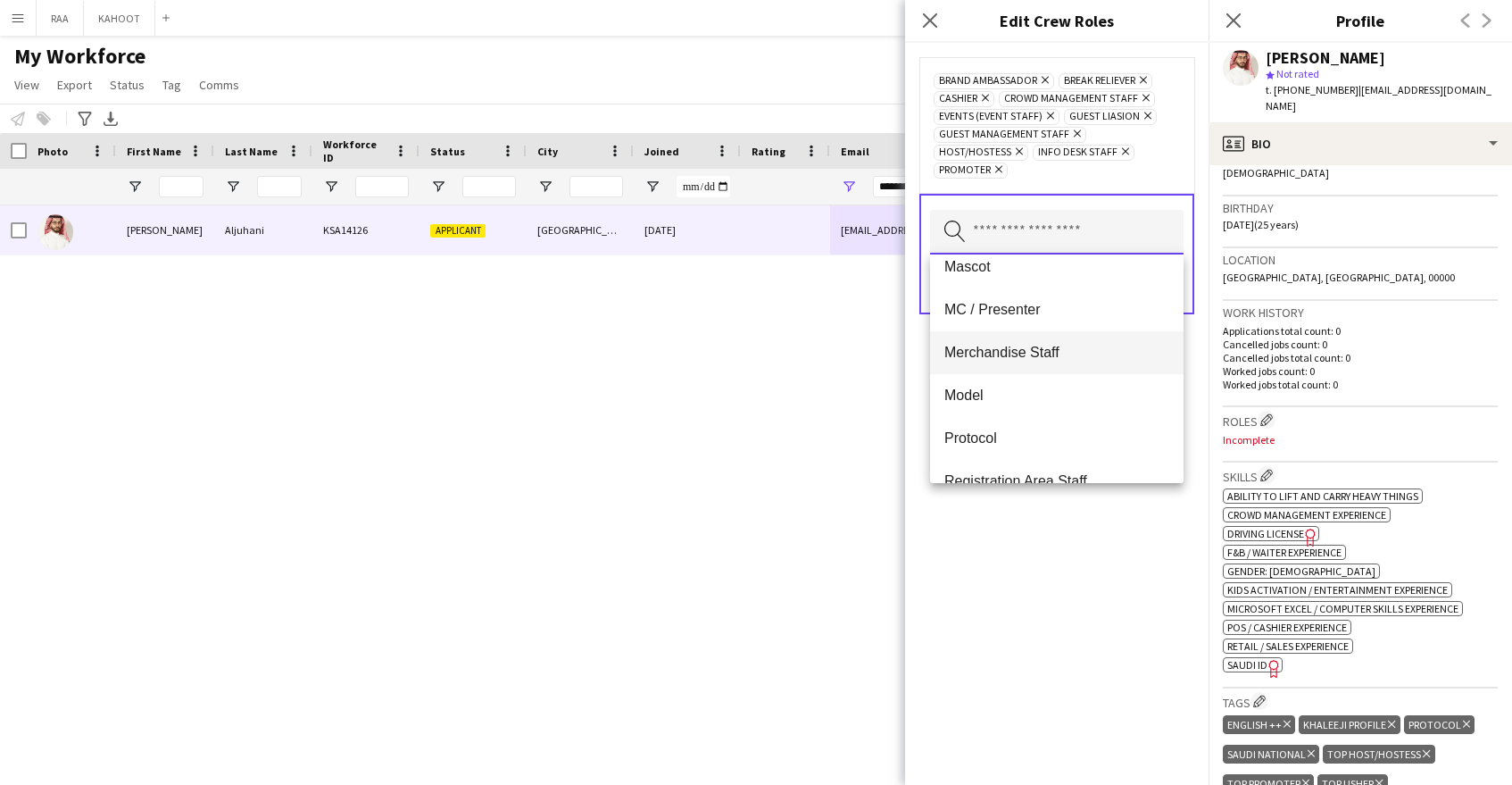
scroll to position [319, 0]
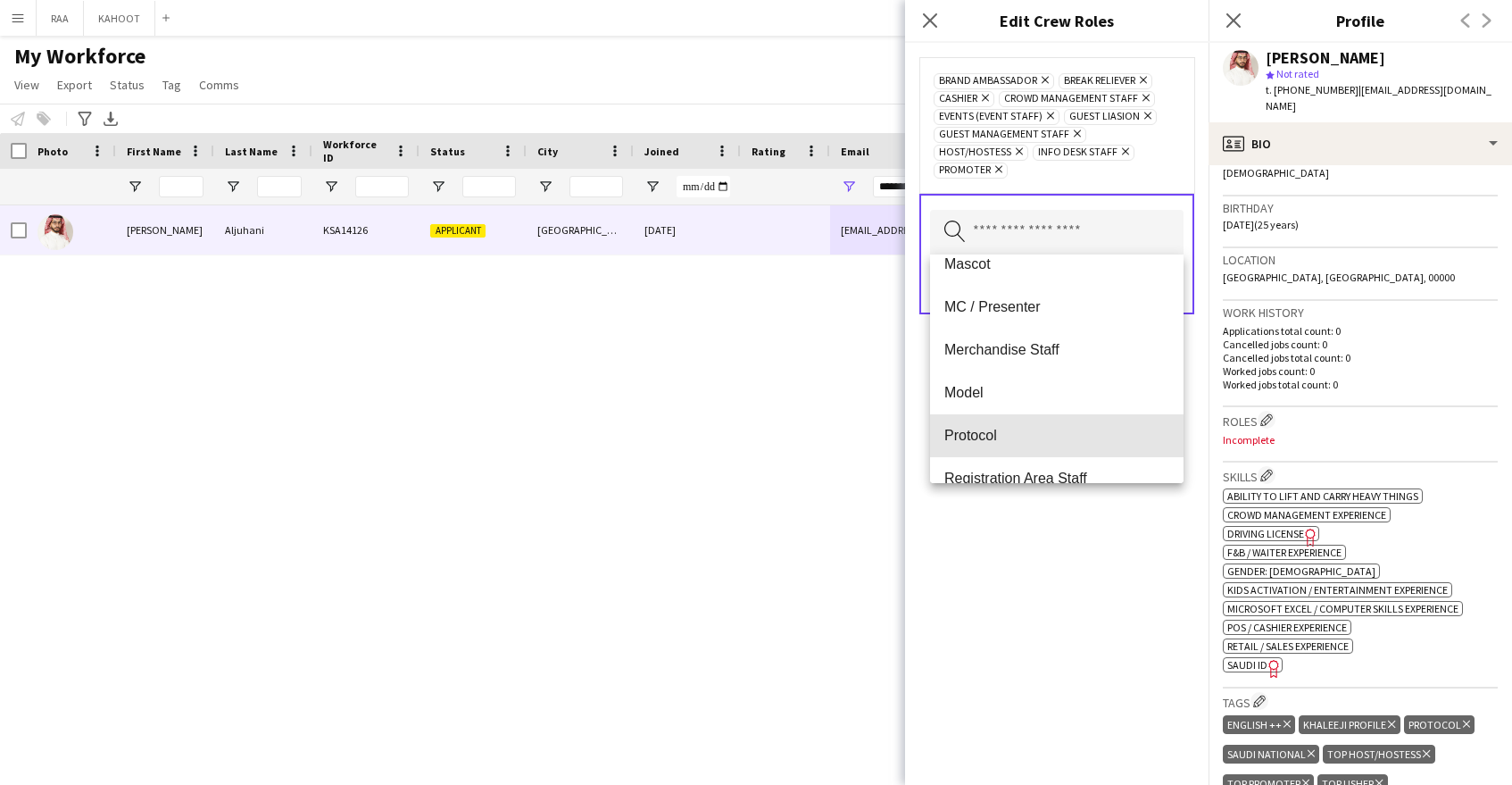
click at [1050, 428] on span "Protocol" at bounding box center [1056, 436] width 225 height 17
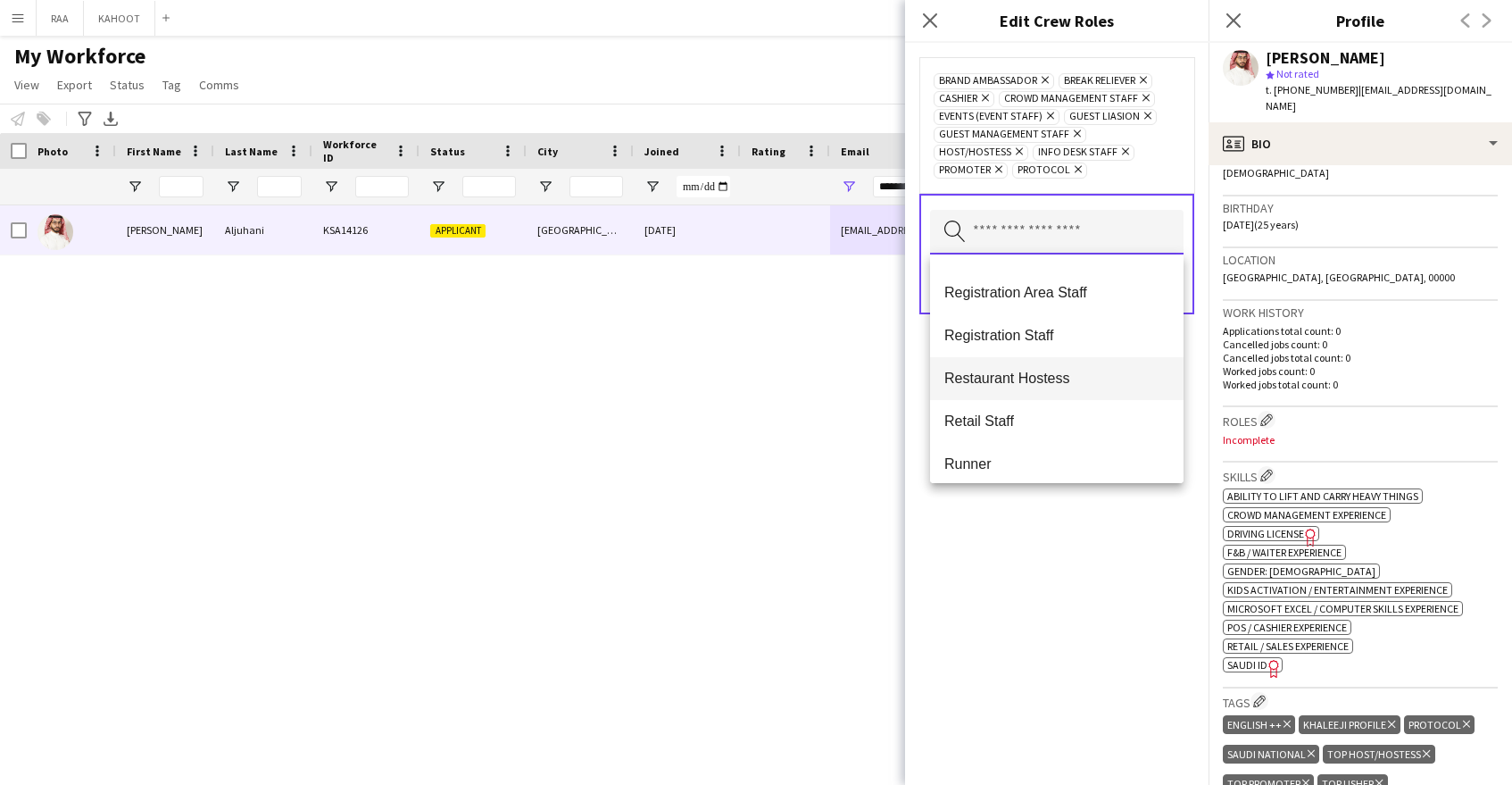
scroll to position [463, 0]
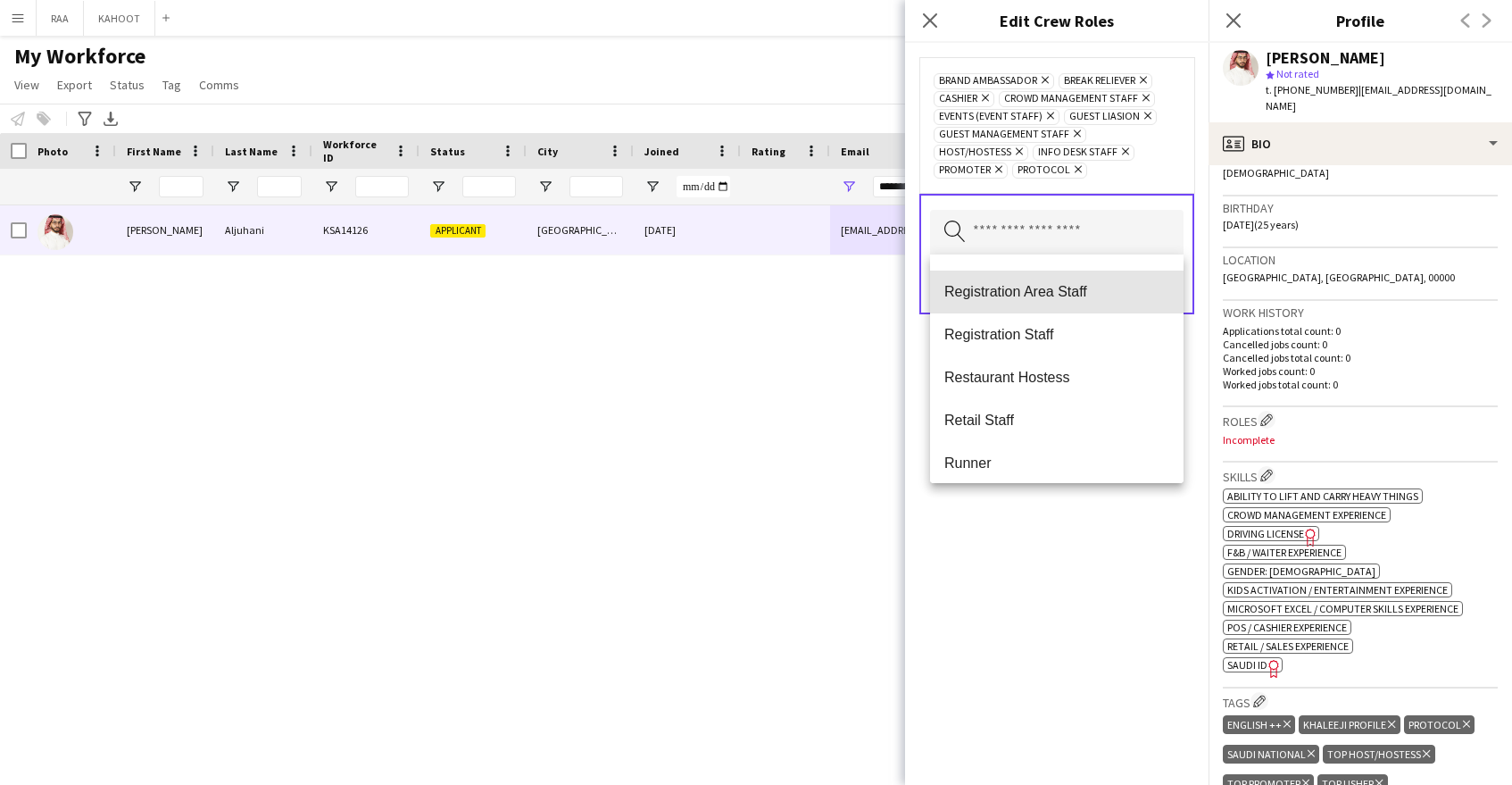
drag, startPoint x: 1076, startPoint y: 292, endPoint x: 1077, endPoint y: 306, distance: 14.0
click at [1076, 293] on span "Registration Area Staff" at bounding box center [1056, 292] width 225 height 17
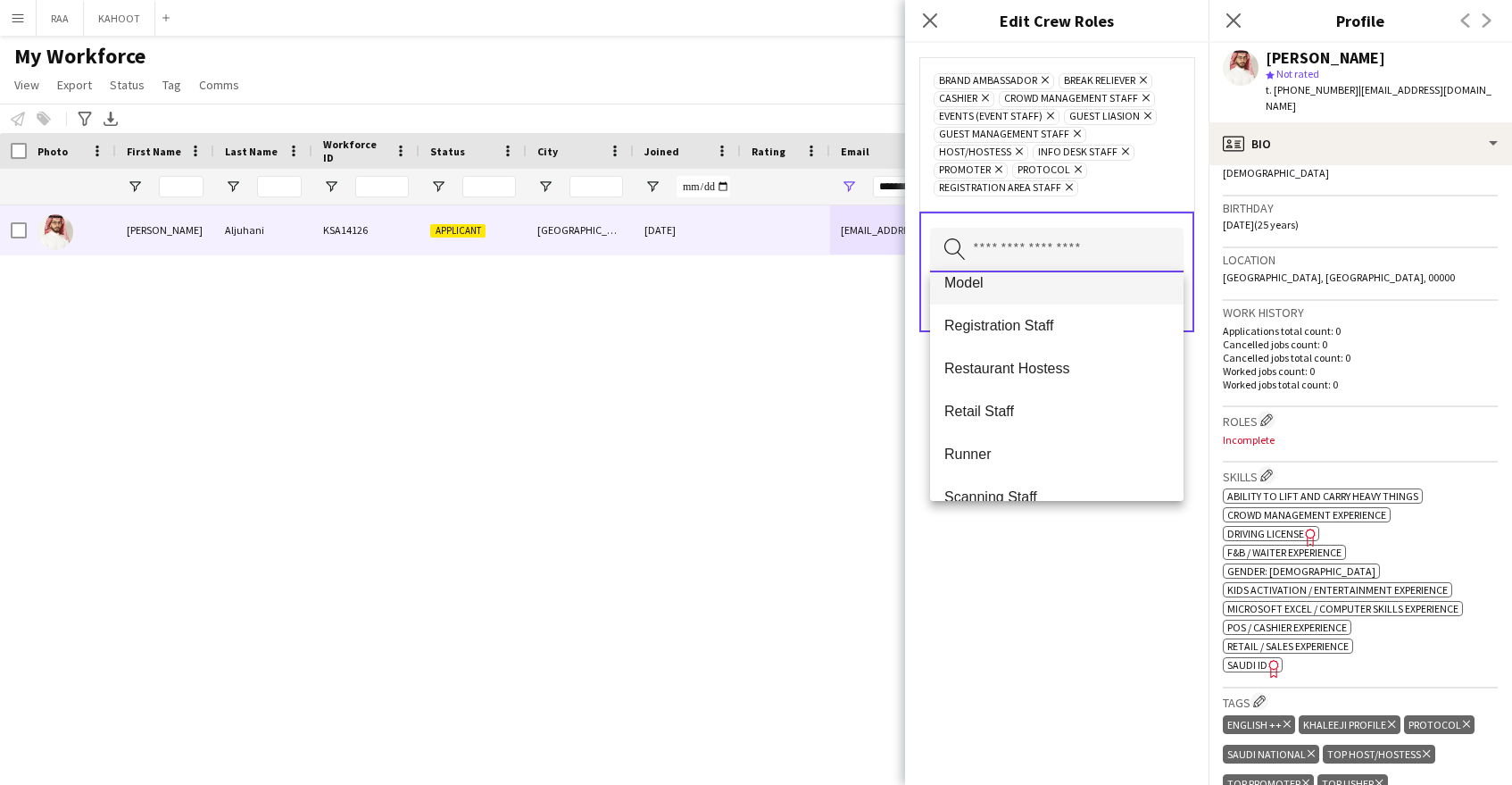
scroll to position [454, 0]
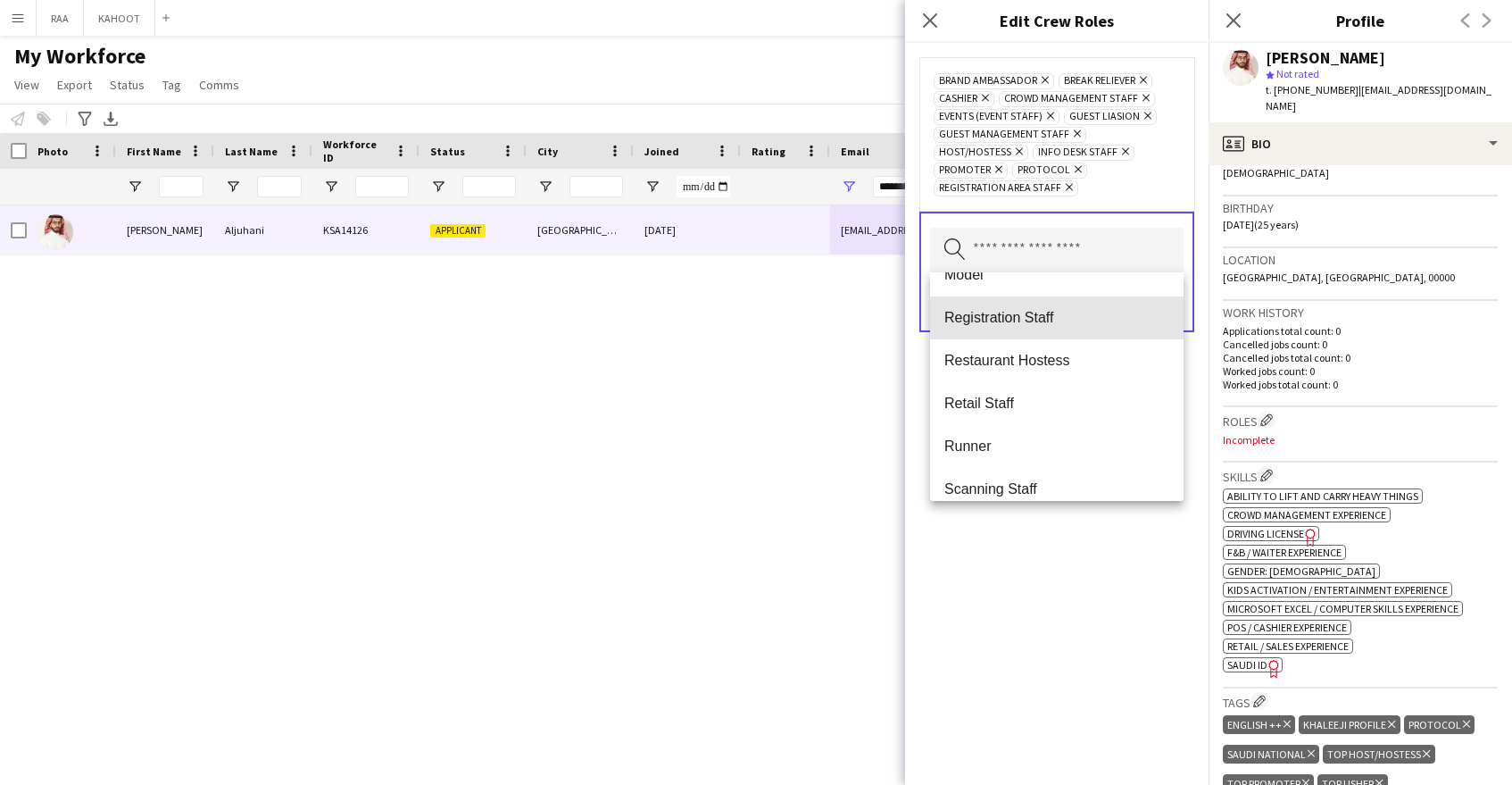
drag, startPoint x: 1062, startPoint y: 312, endPoint x: 1062, endPoint y: 339, distance: 27.0
click at [1062, 312] on span "Registration Staff" at bounding box center [1056, 318] width 225 height 17
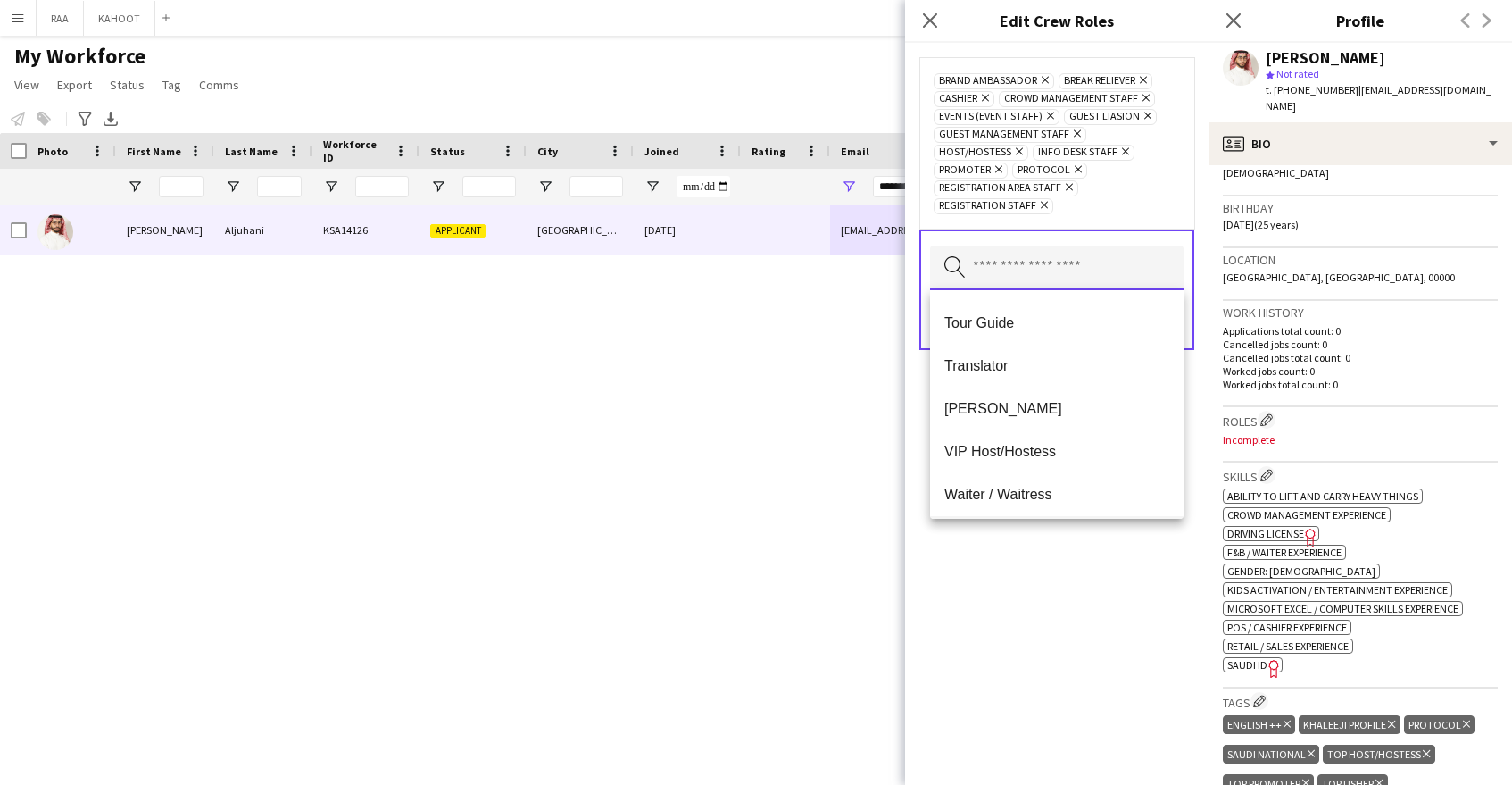
scroll to position [1029, 0]
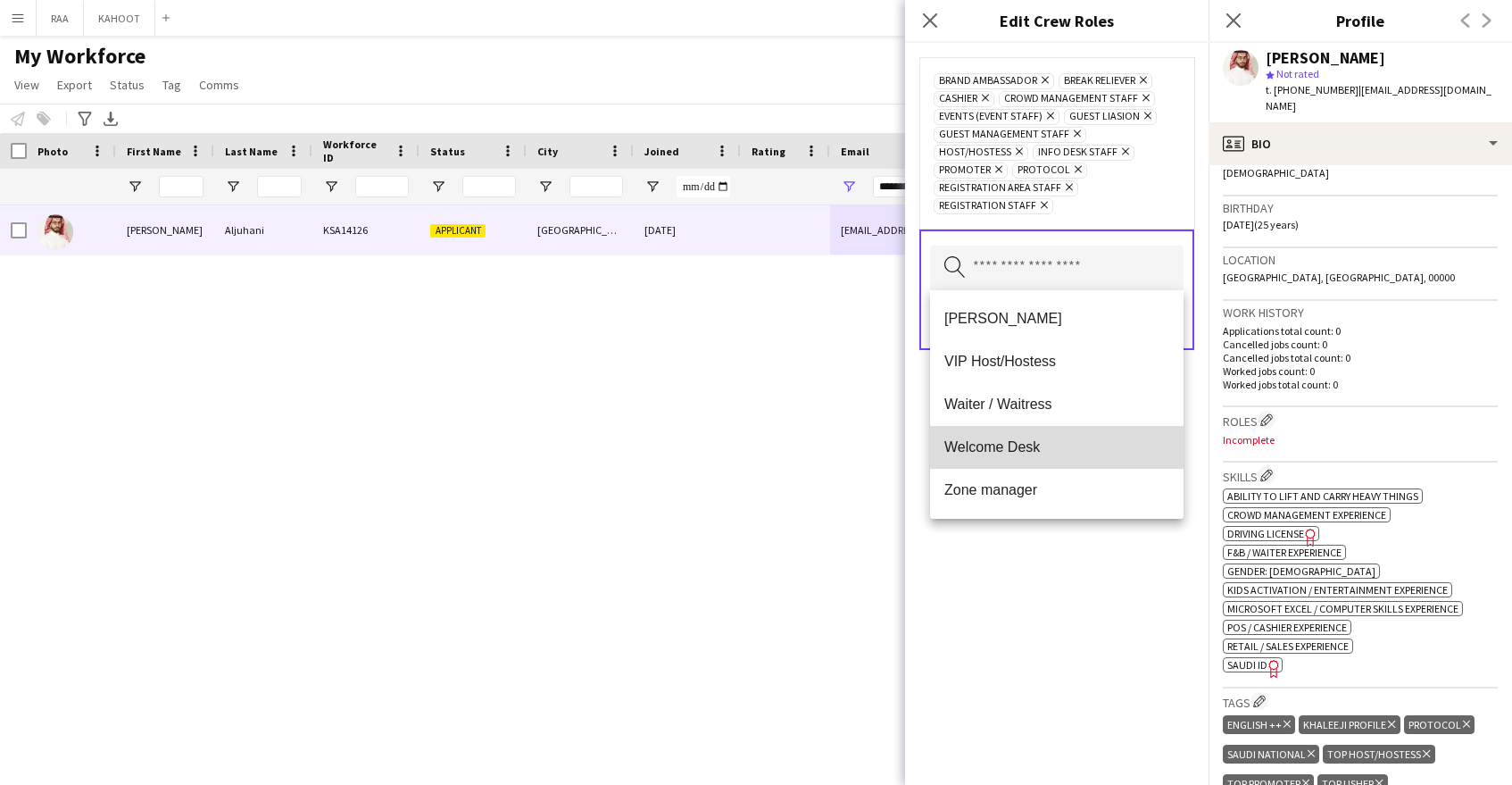
click at [1054, 460] on mat-option "Welcome Desk" at bounding box center [1057, 448] width 253 height 43
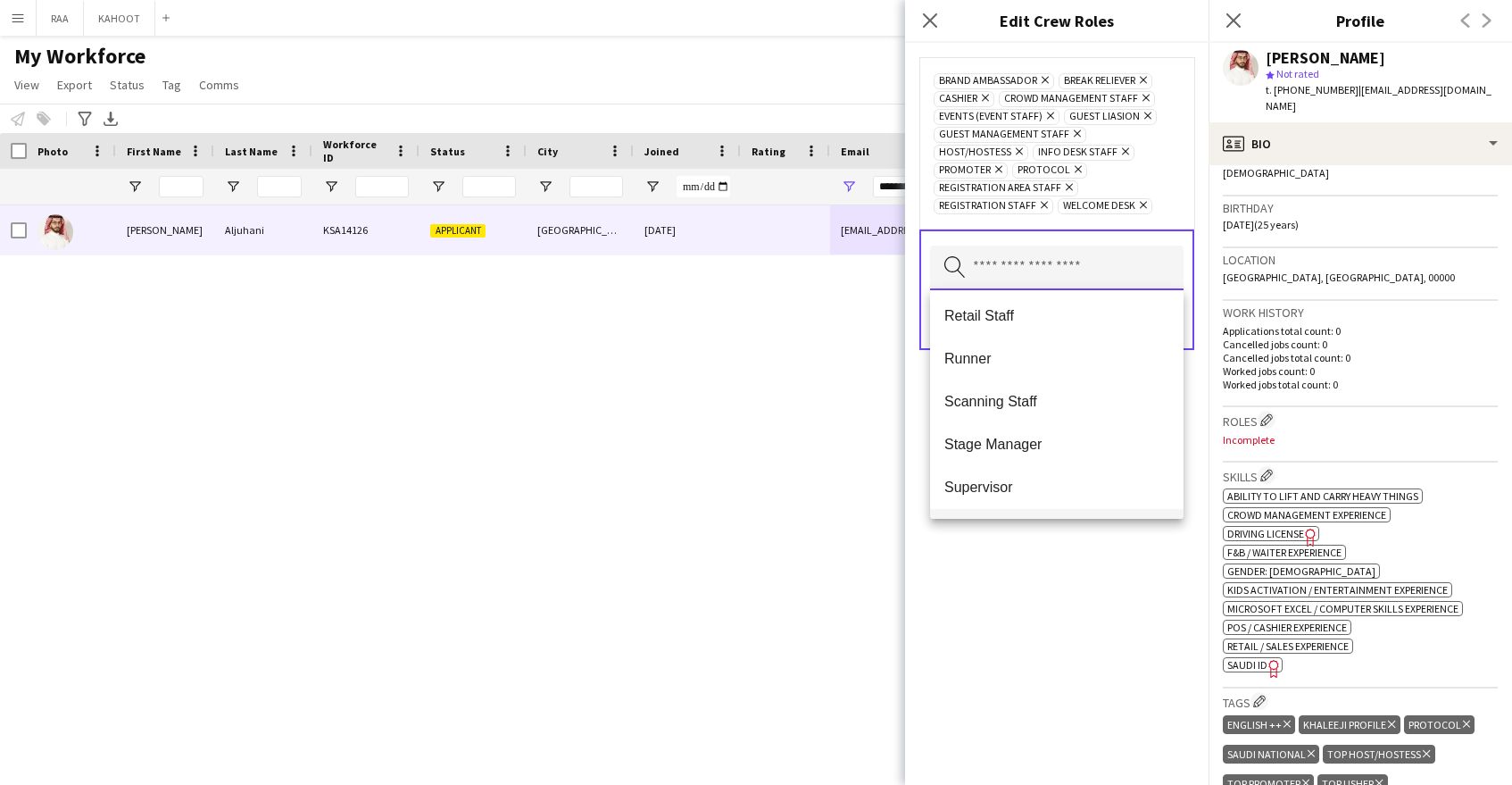
scroll to position [986, 0]
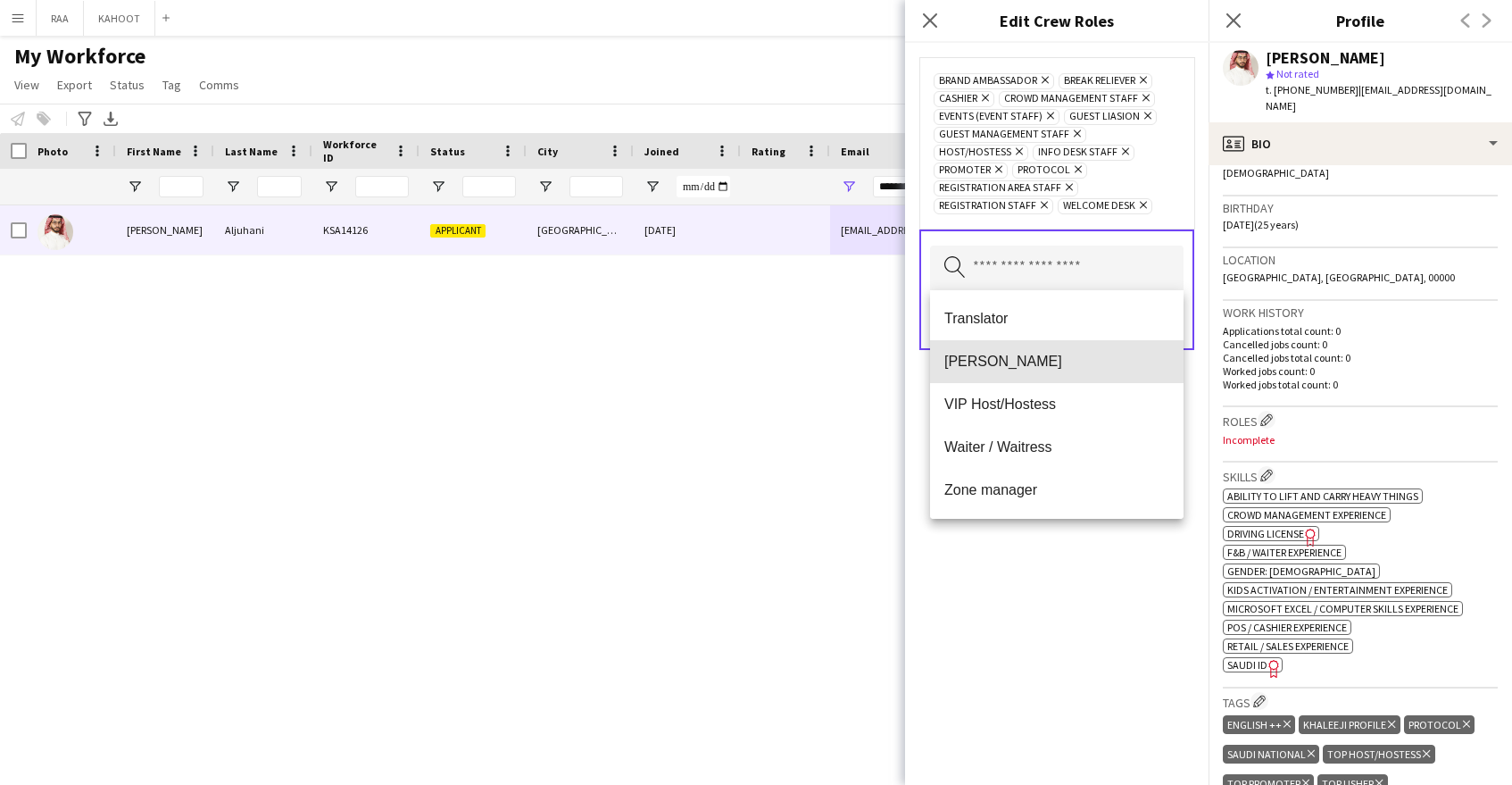
drag, startPoint x: 1047, startPoint y: 374, endPoint x: 1046, endPoint y: 390, distance: 16.0
click at [1046, 374] on mat-option "Usher" at bounding box center [1057, 362] width 253 height 43
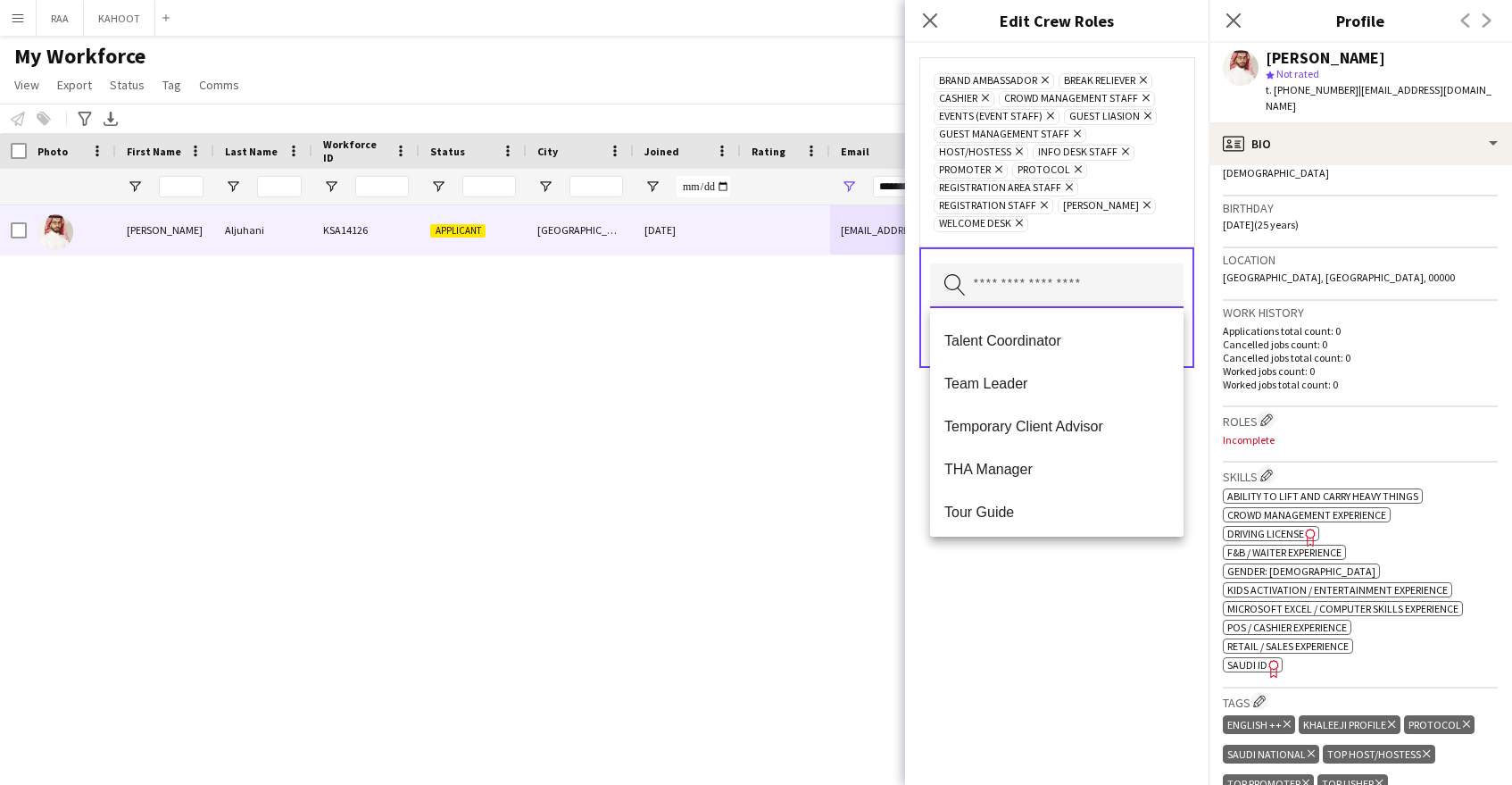
scroll to position [944, 0]
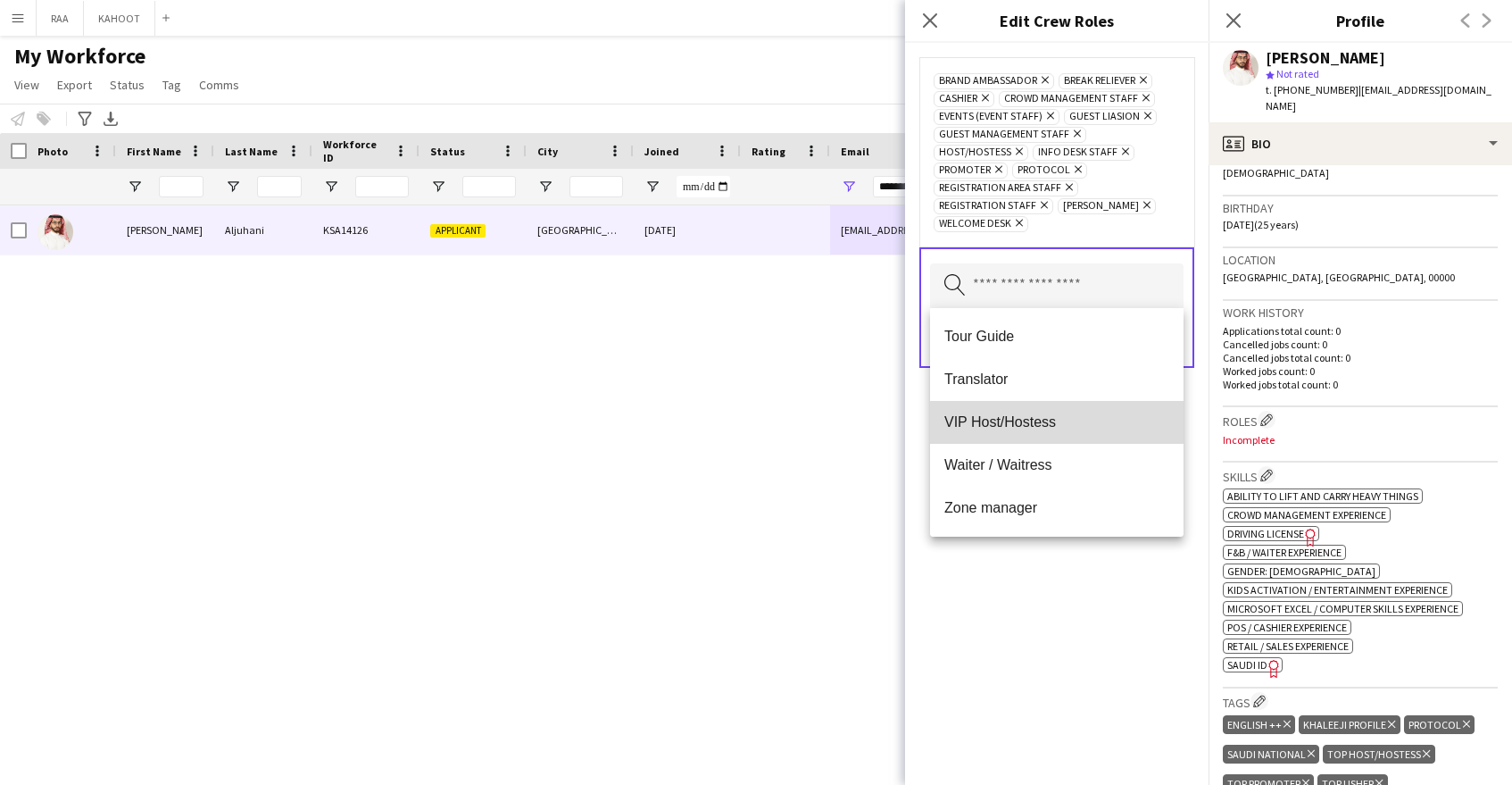
click at [1058, 428] on span "VIP Host/Hostess" at bounding box center [1056, 422] width 225 height 17
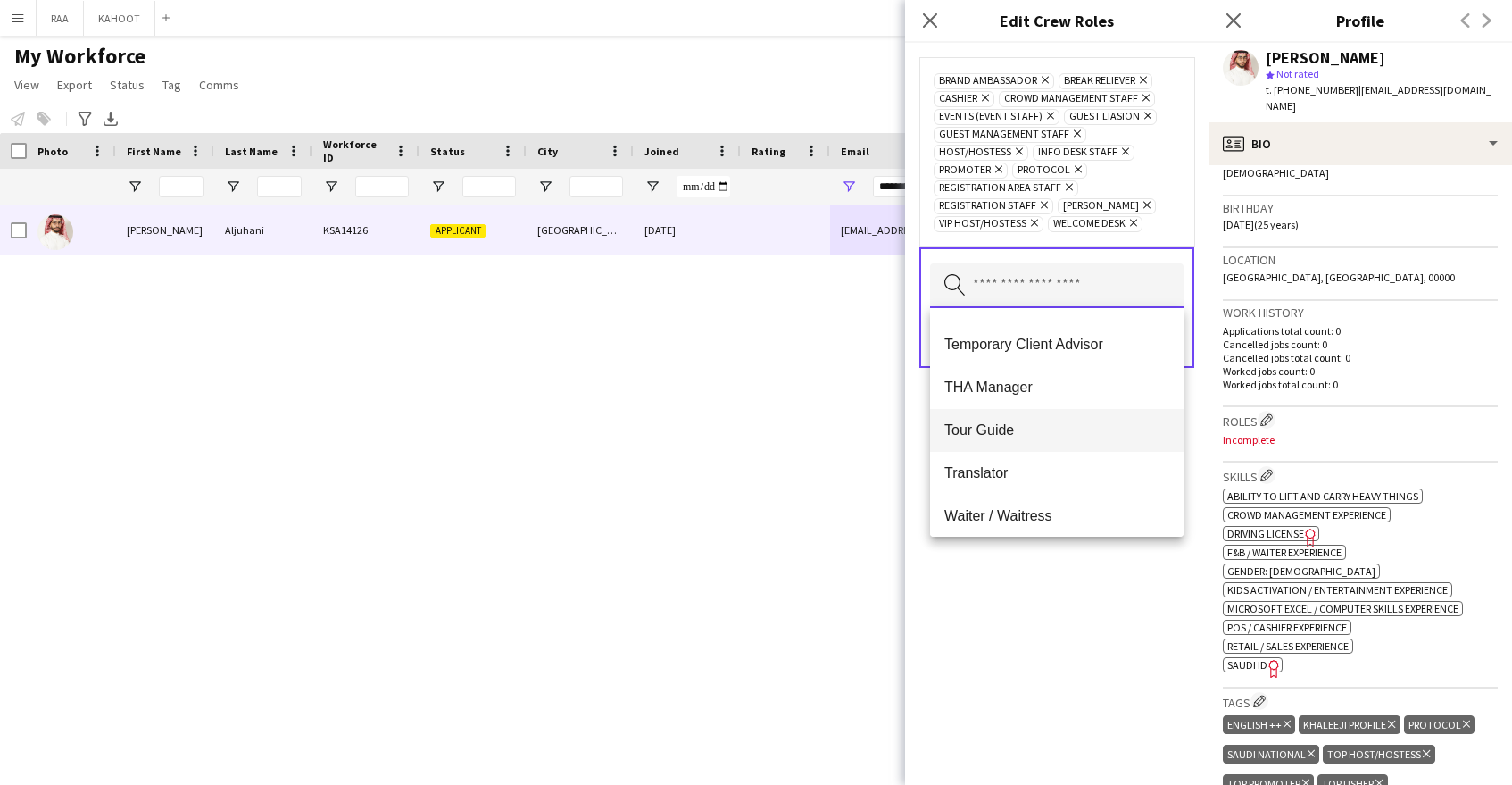
scroll to position [845, 0]
click at [1064, 423] on mat-option "Tour Guide" at bounding box center [1057, 435] width 253 height 43
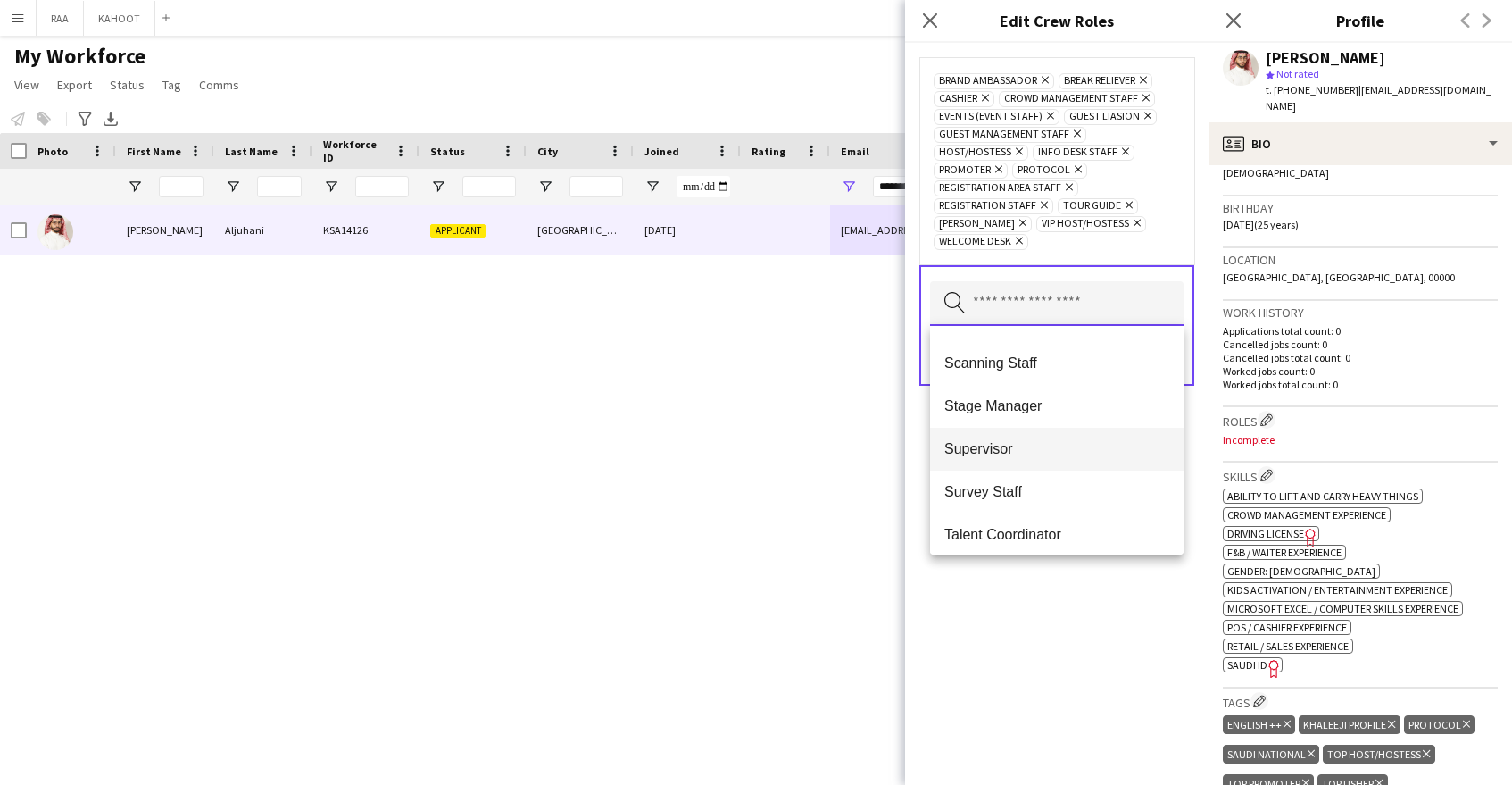
scroll to position [590, 0]
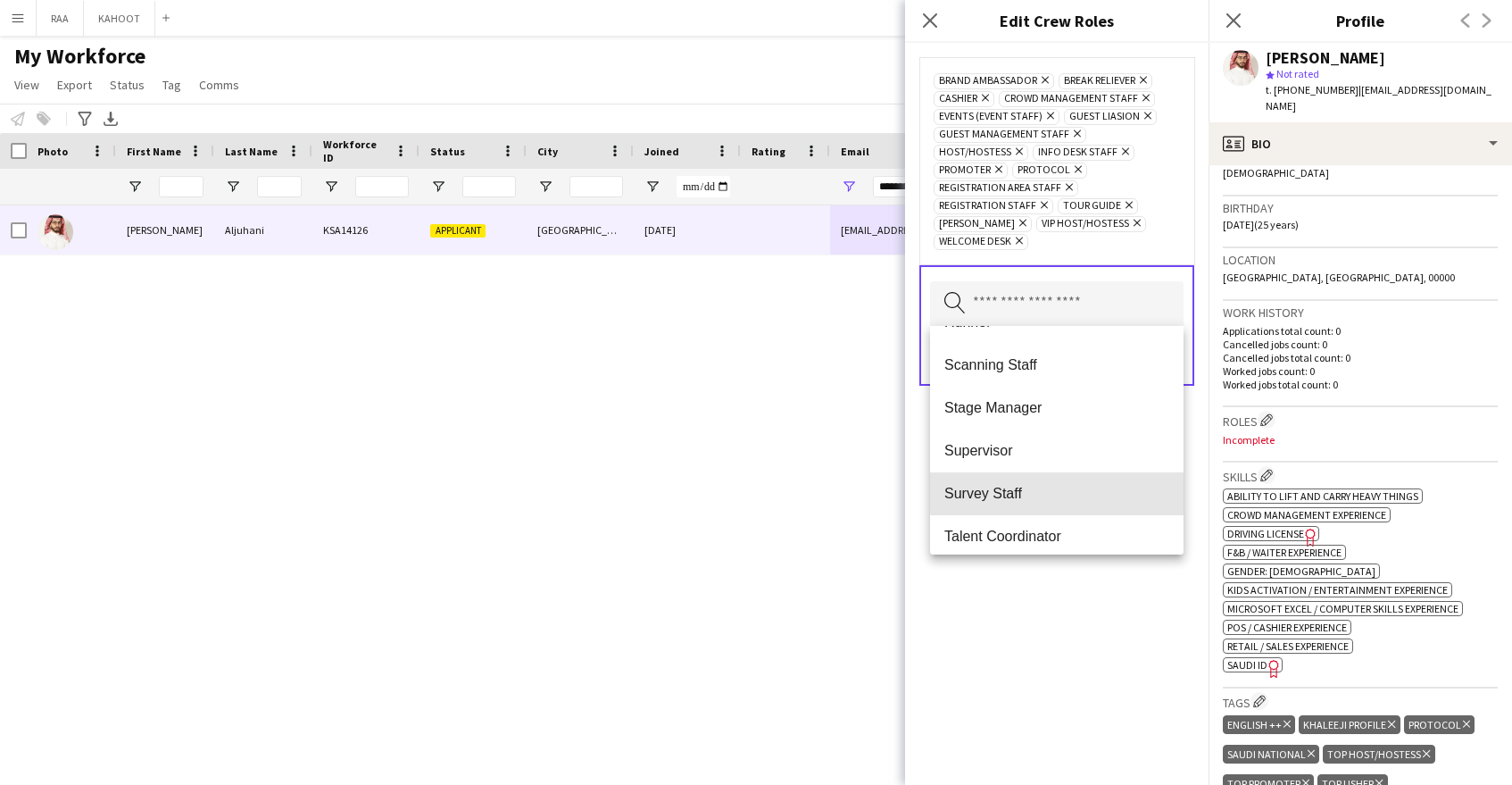
click at [1080, 481] on mat-option "Survey Staff" at bounding box center [1057, 494] width 253 height 43
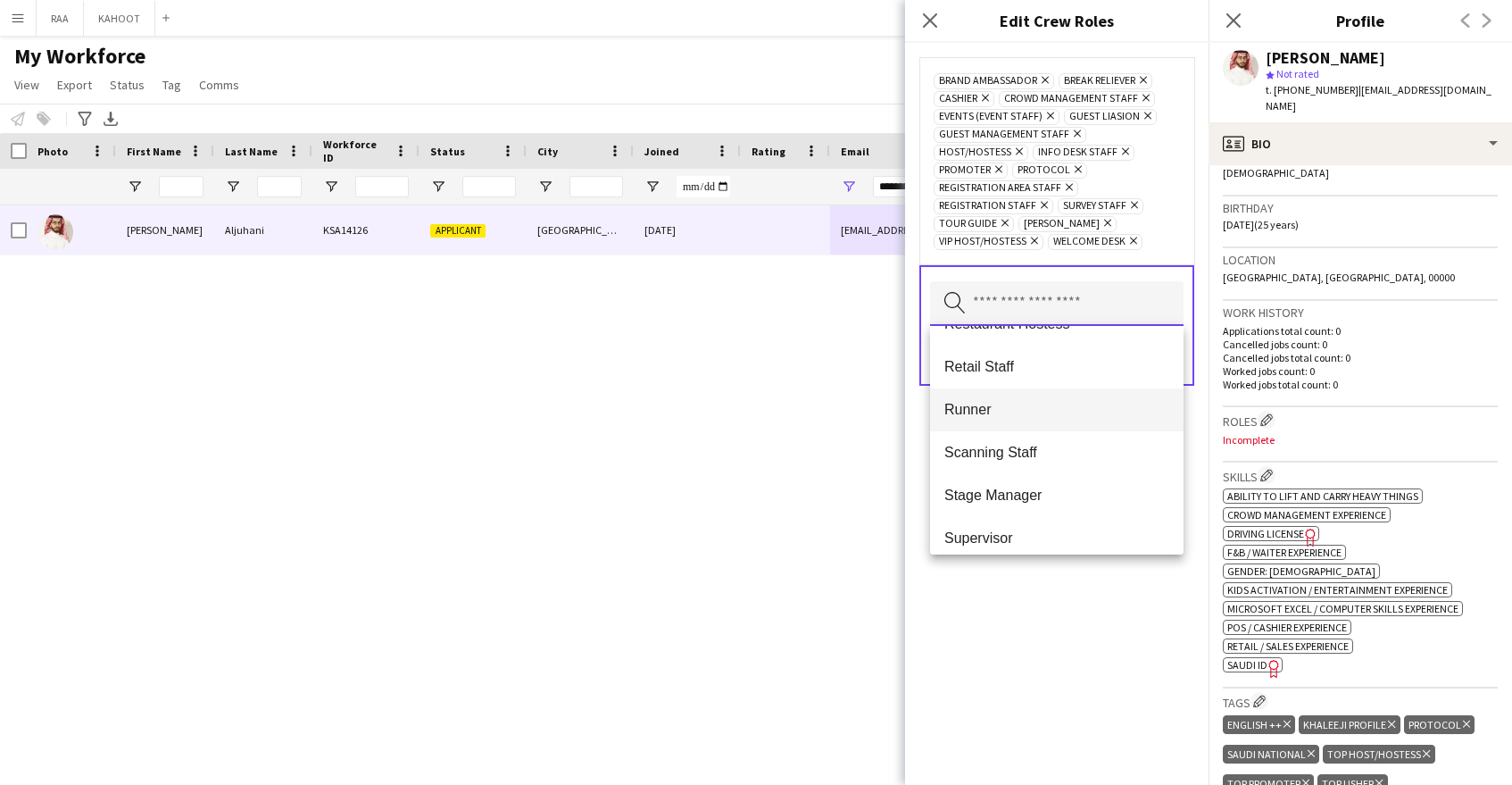
scroll to position [489, 0]
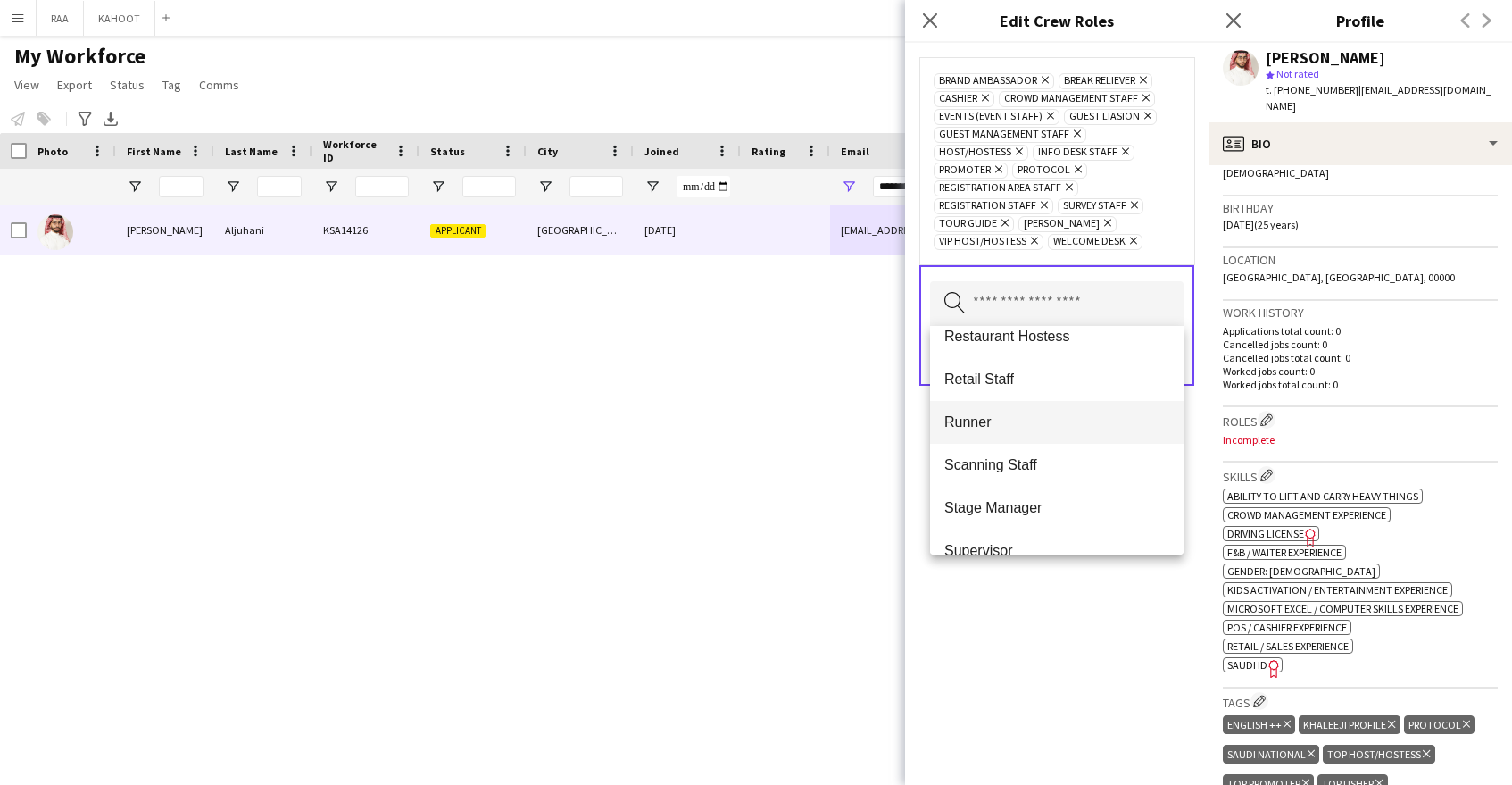
click at [1041, 433] on mat-option "Runner" at bounding box center [1057, 422] width 253 height 43
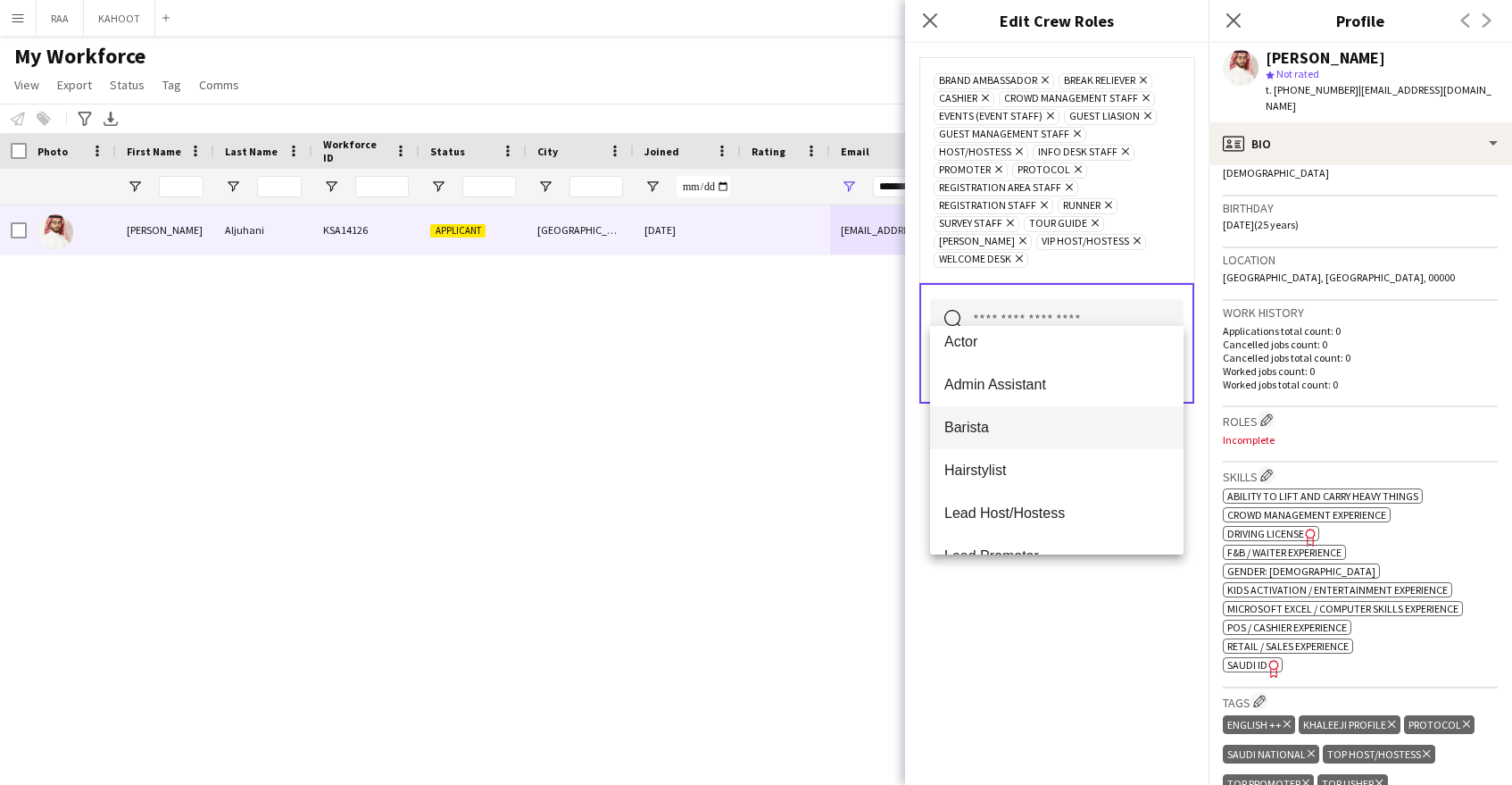
scroll to position [0, 0]
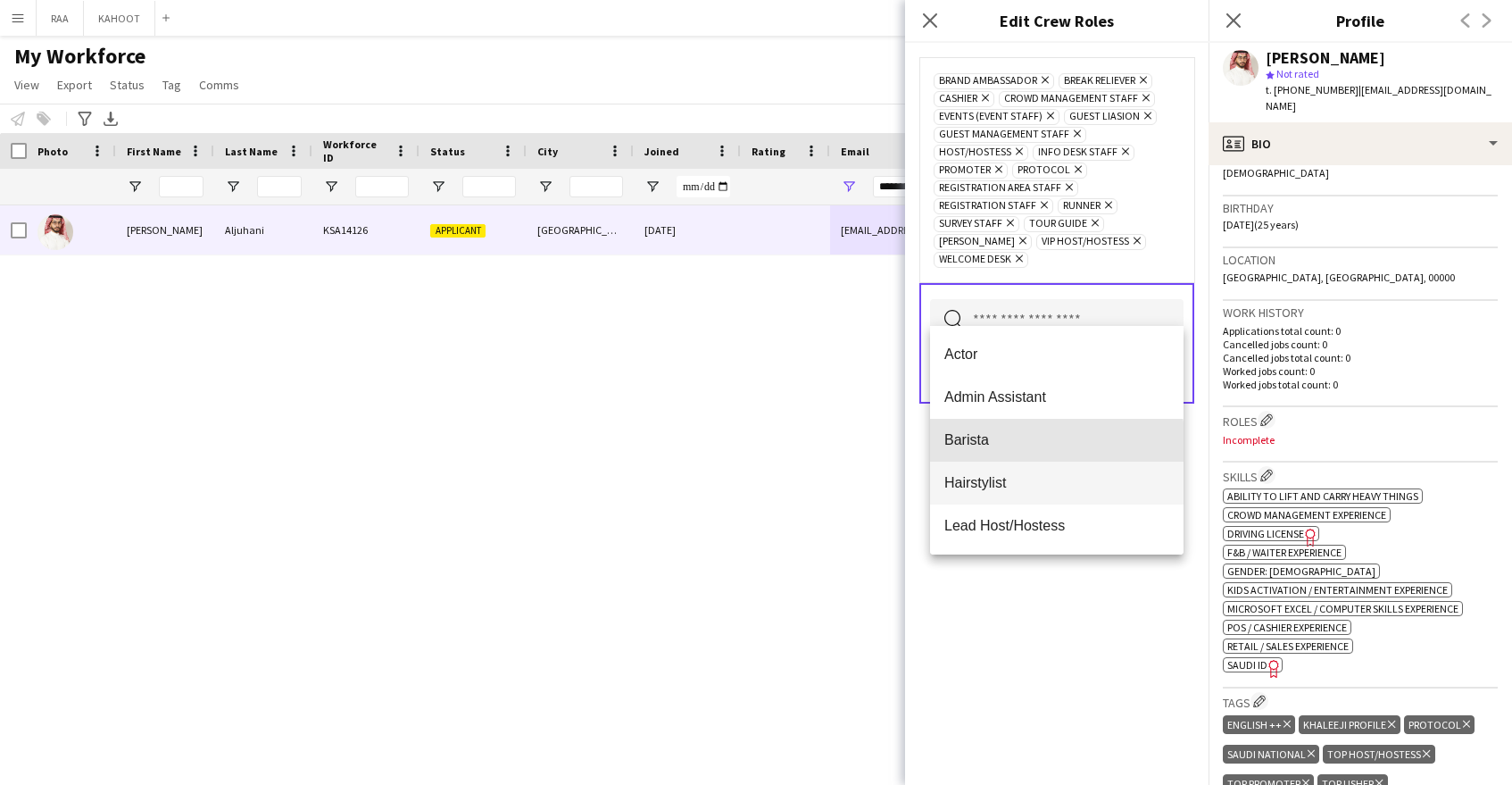
click at [1050, 444] on span "Barista" at bounding box center [1056, 440] width 225 height 17
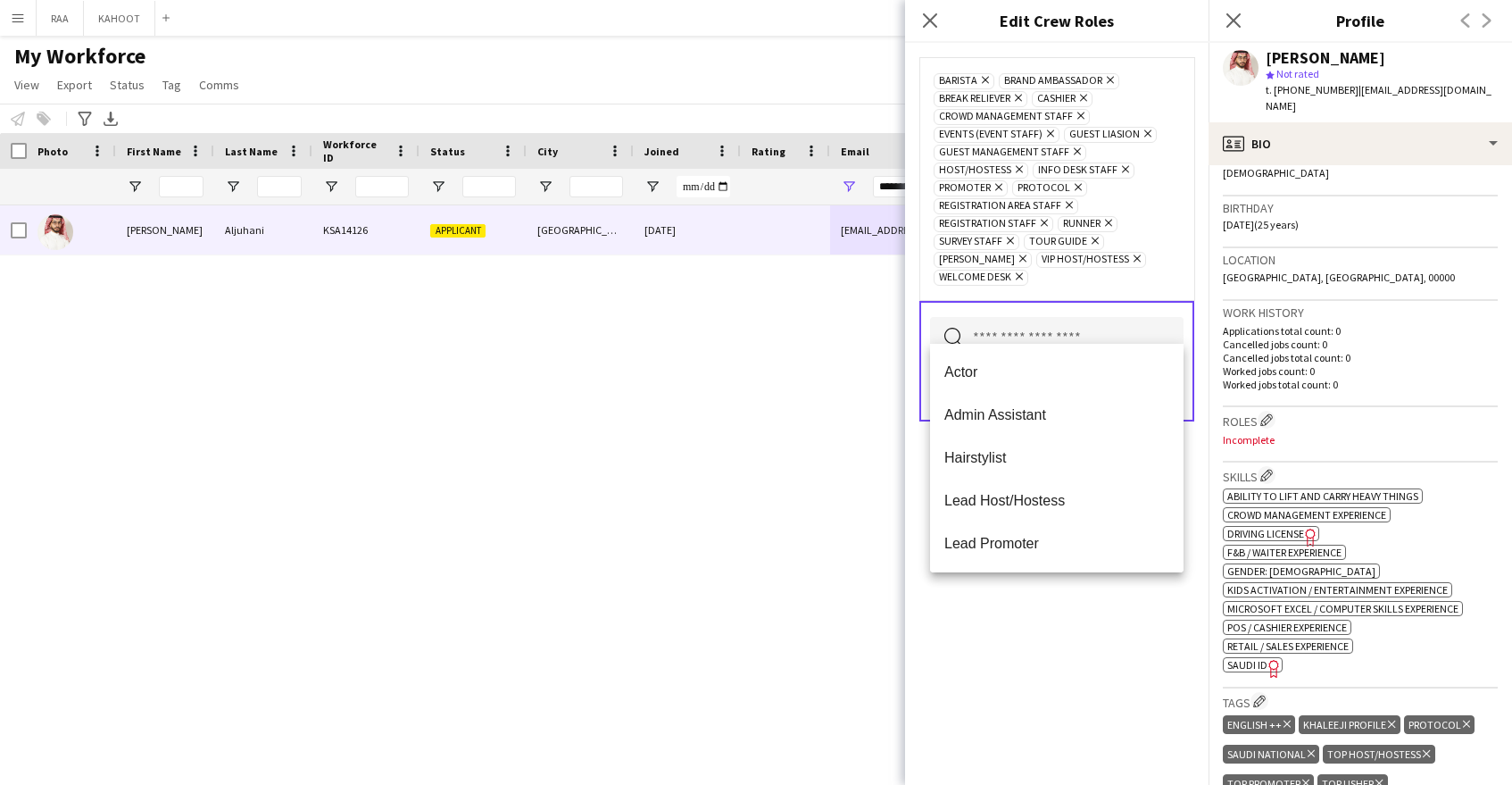
click at [1094, 698] on div "Barista Remove Brand Ambassador Remove Break reliever Remove Cashier Remove Cro…" at bounding box center [1057, 414] width 303 height 742
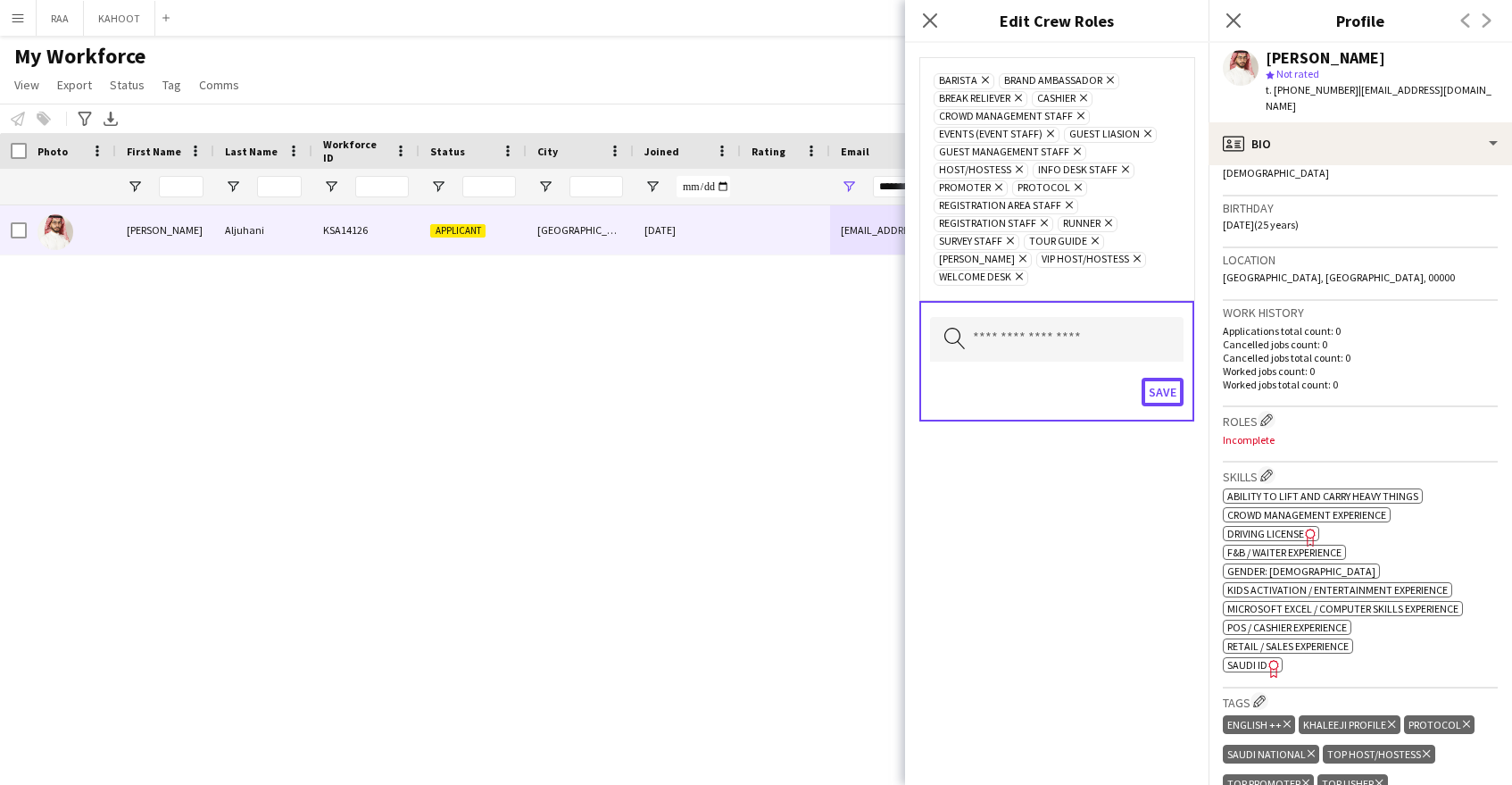
drag, startPoint x: 1158, startPoint y: 372, endPoint x: 935, endPoint y: 372, distance: 223.0
click at [1156, 378] on button "Save" at bounding box center [1162, 392] width 42 height 29
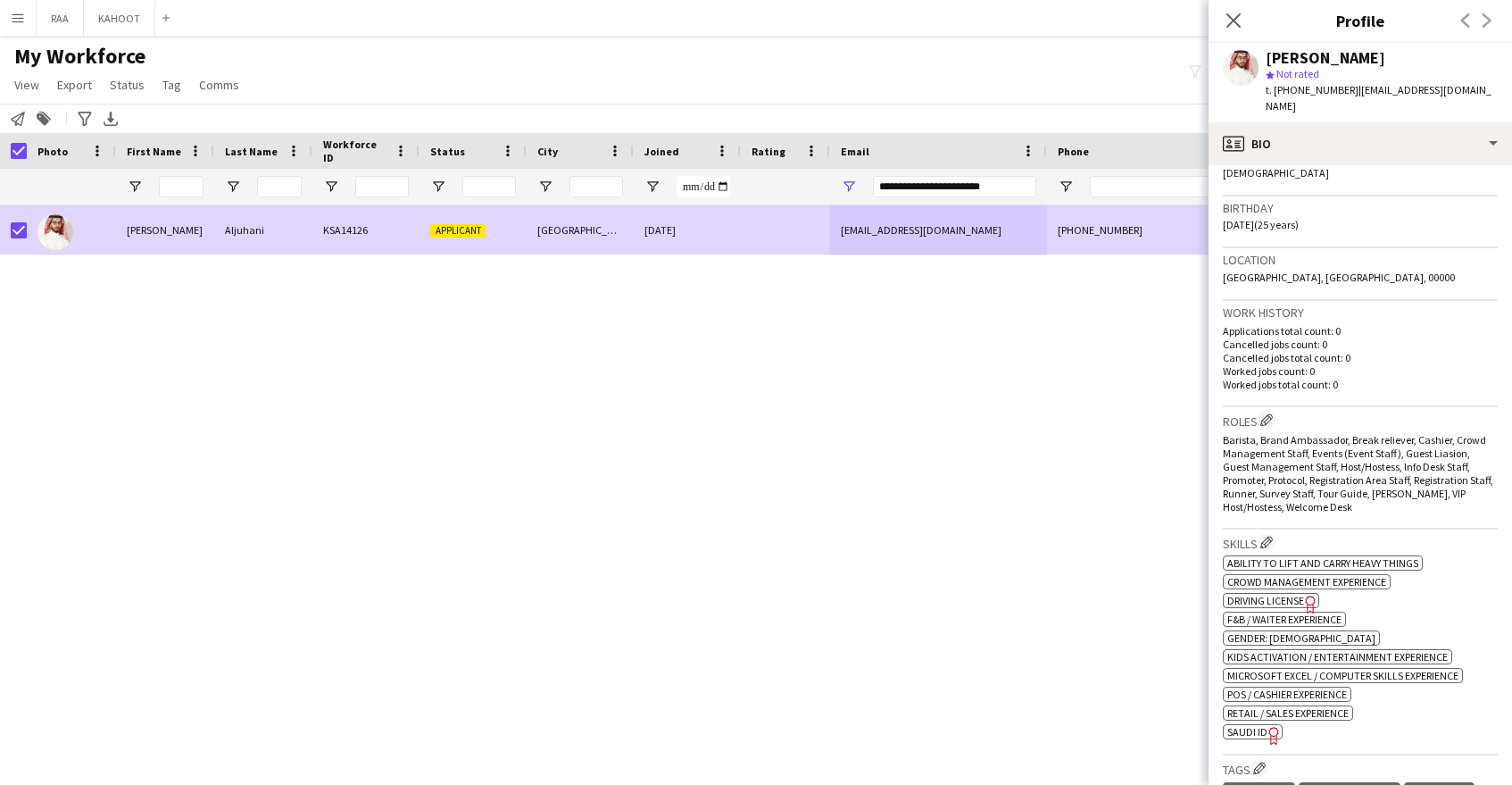
click at [36, 119] on div "Add to tag" at bounding box center [43, 119] width 21 height 21
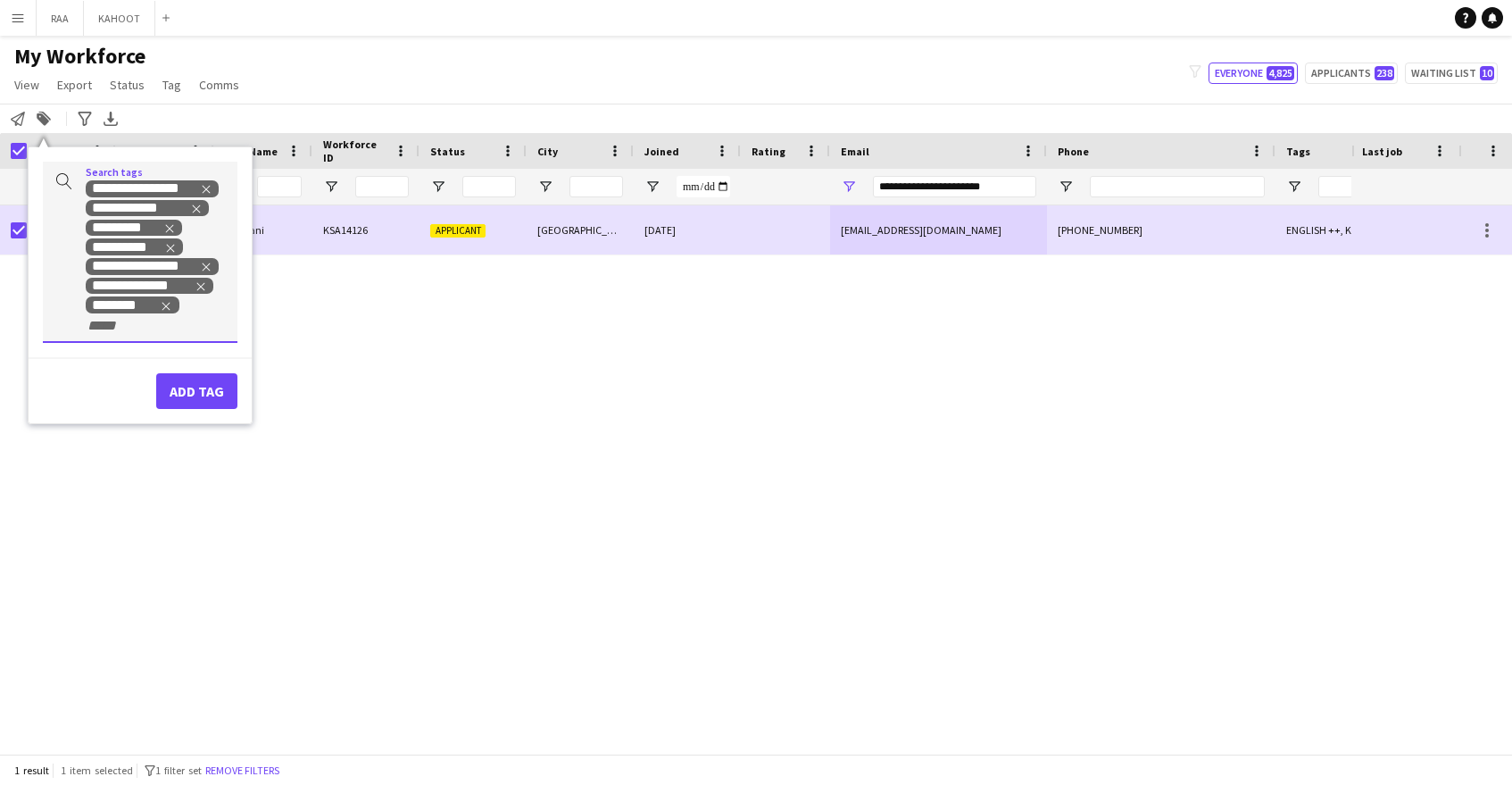
click at [119, 334] on div "**********" at bounding box center [139, 252] width 194 height 182
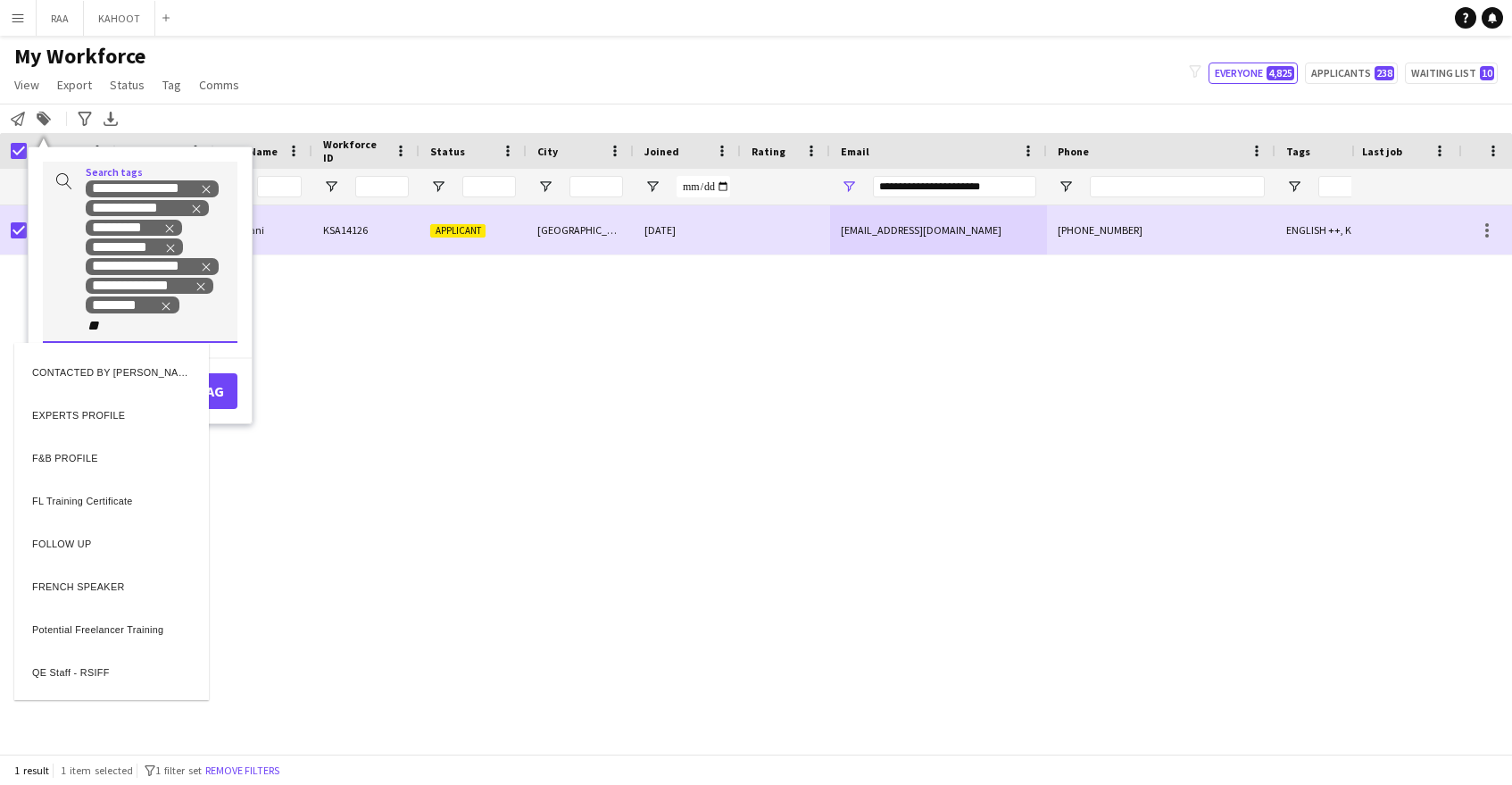
type input "**"
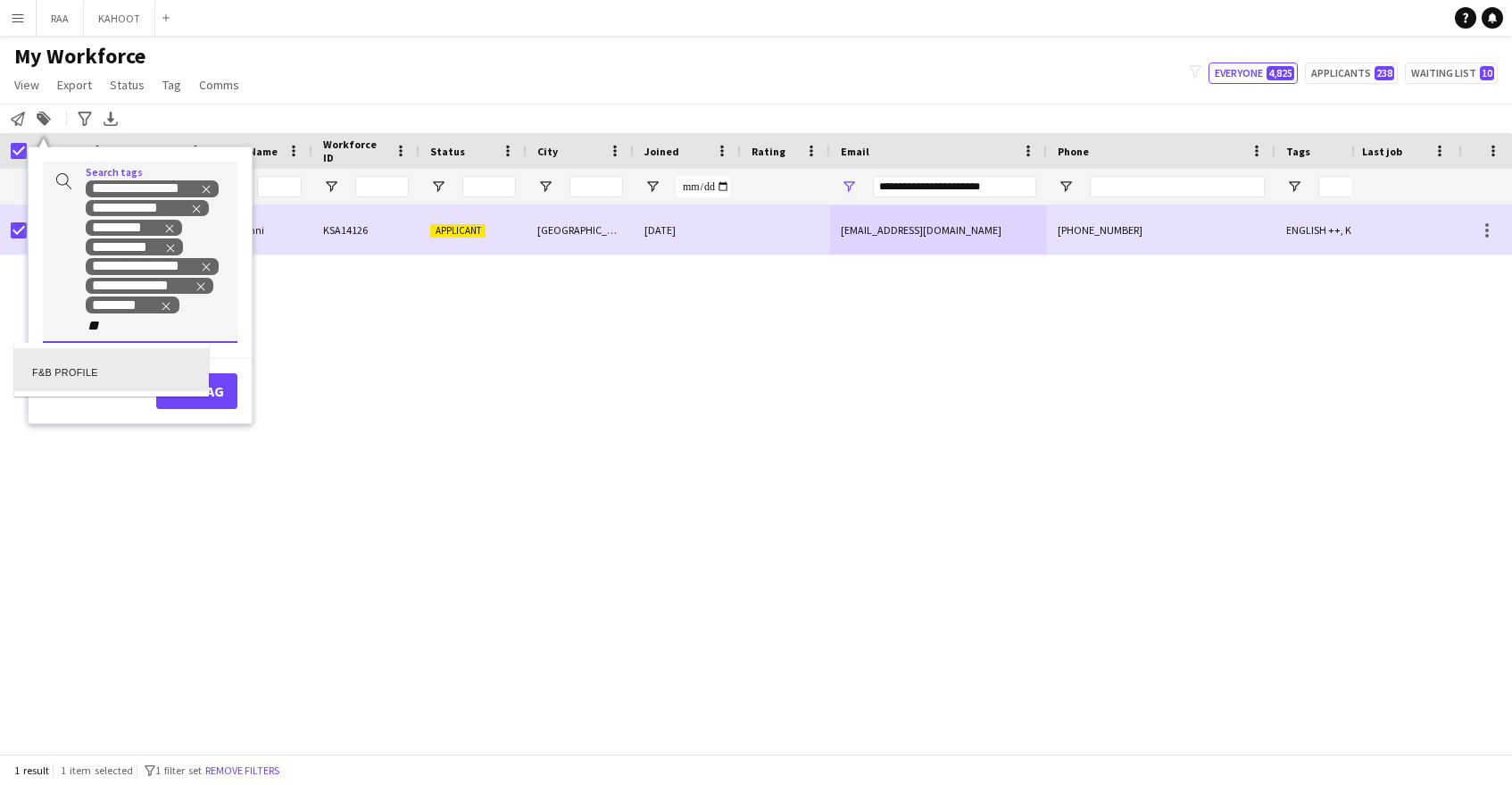
drag, startPoint x: 113, startPoint y: 381, endPoint x: 127, endPoint y: 392, distance: 17.8
click at [113, 381] on div "F&B PROFILE" at bounding box center [111, 369] width 194 height 43
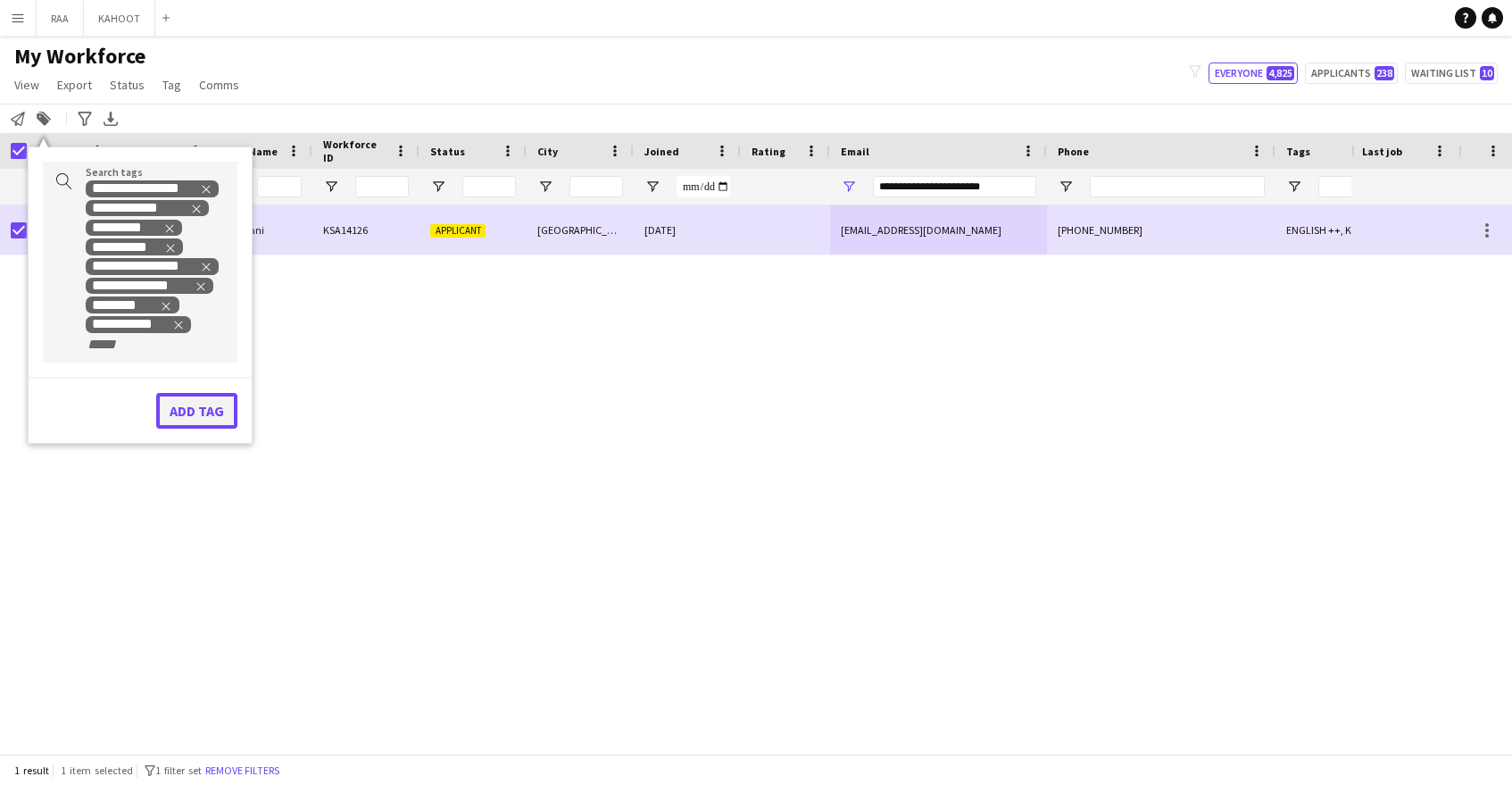
click at [216, 413] on button "Add tag" at bounding box center [197, 411] width 81 height 36
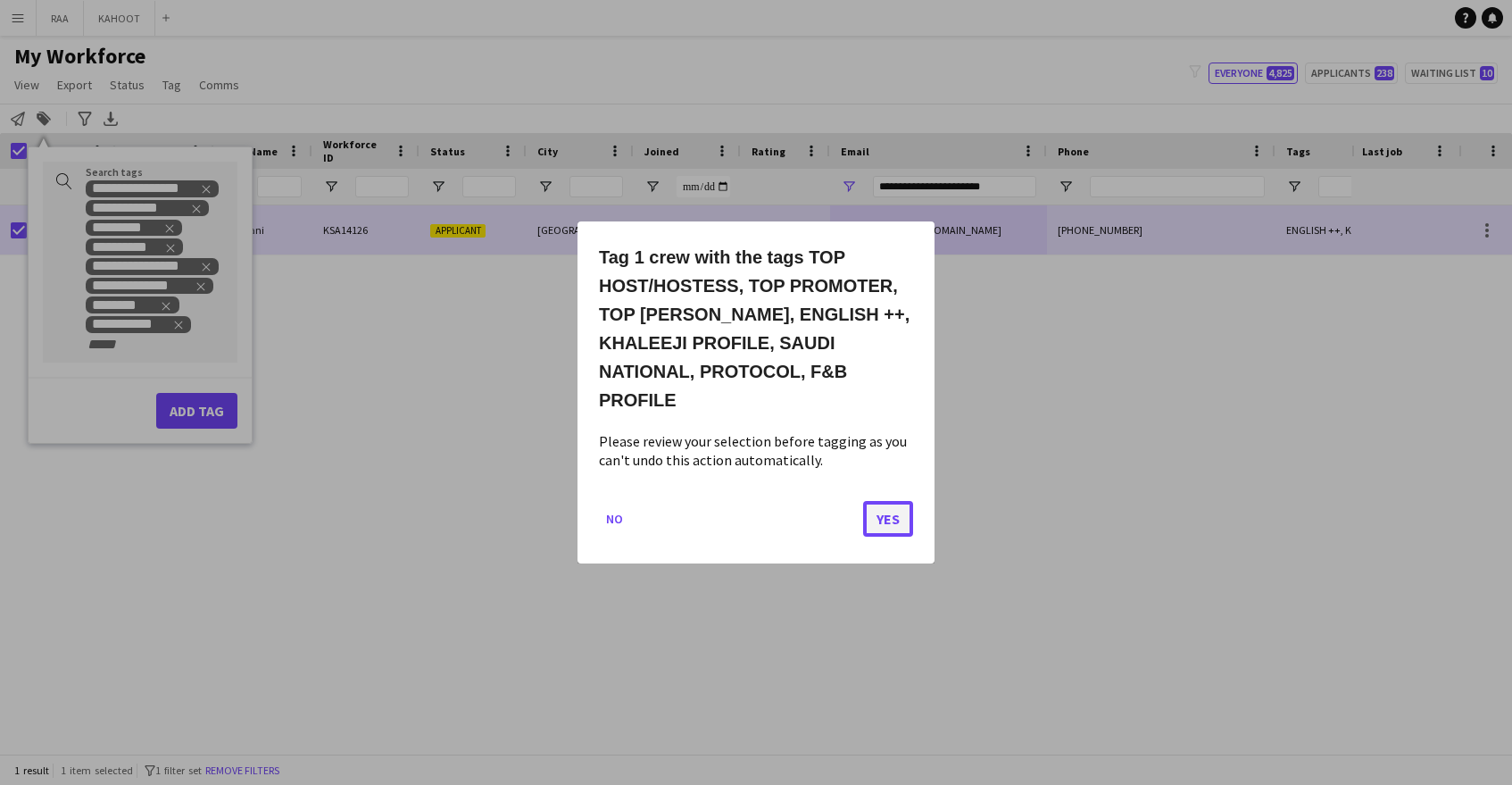
click at [889, 510] on button "Yes" at bounding box center [888, 518] width 50 height 36
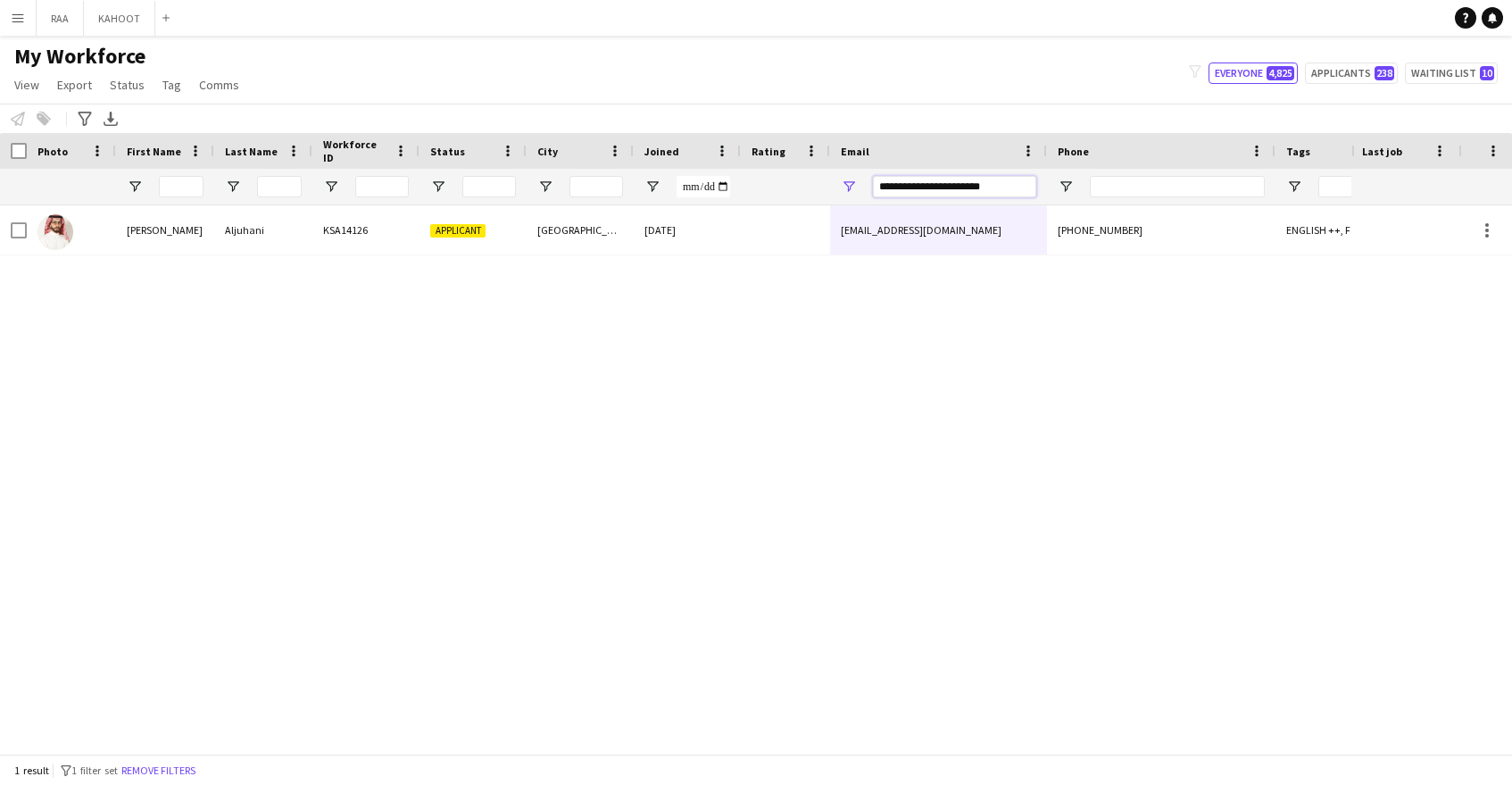
drag, startPoint x: 1026, startPoint y: 183, endPoint x: 784, endPoint y: 191, distance: 242.1
click at [784, 191] on div at bounding box center [1017, 187] width 2036 height 36
paste input "Email Filter Input"
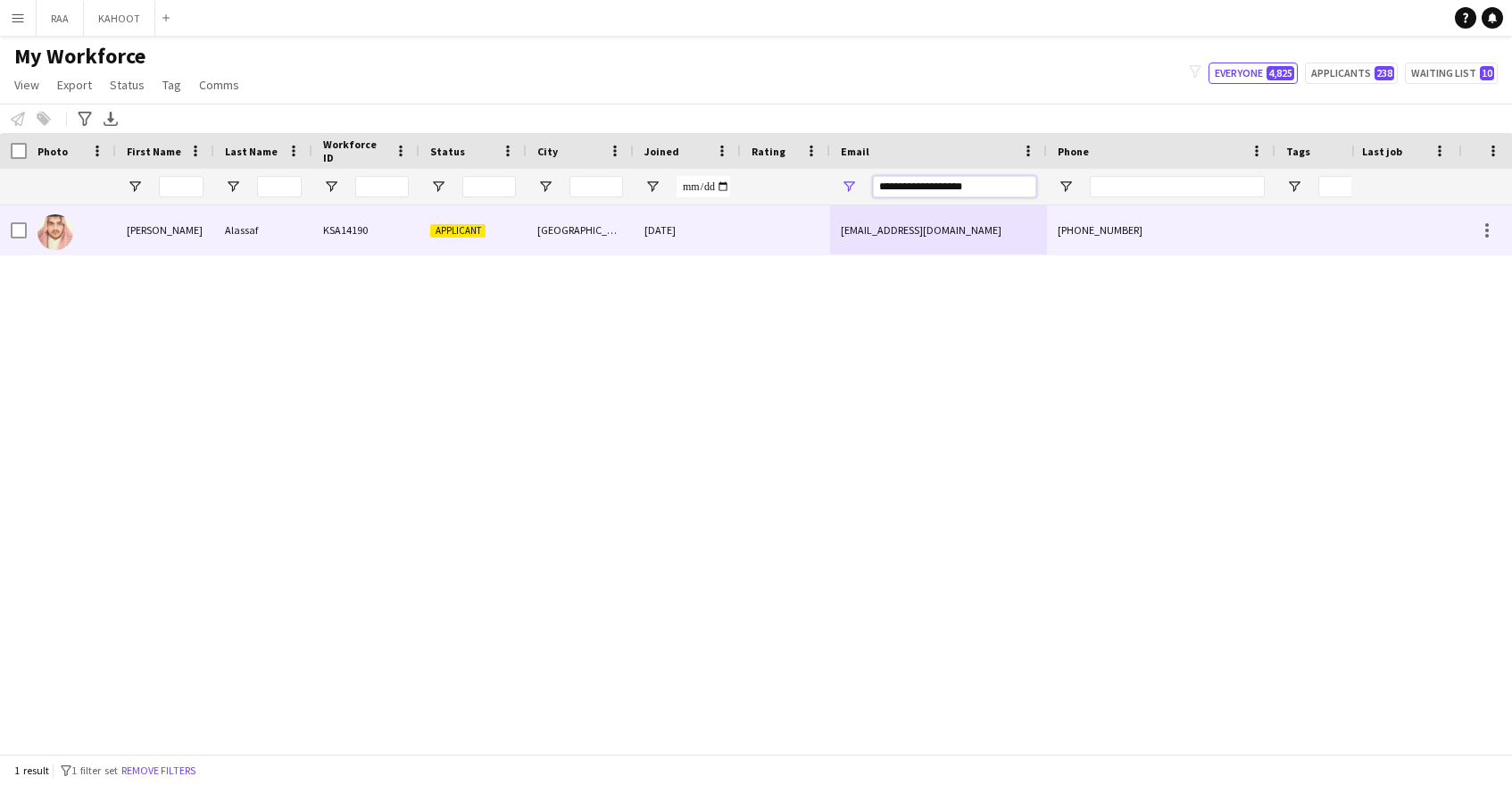
type input "**********"
click at [774, 241] on div at bounding box center [785, 229] width 89 height 49
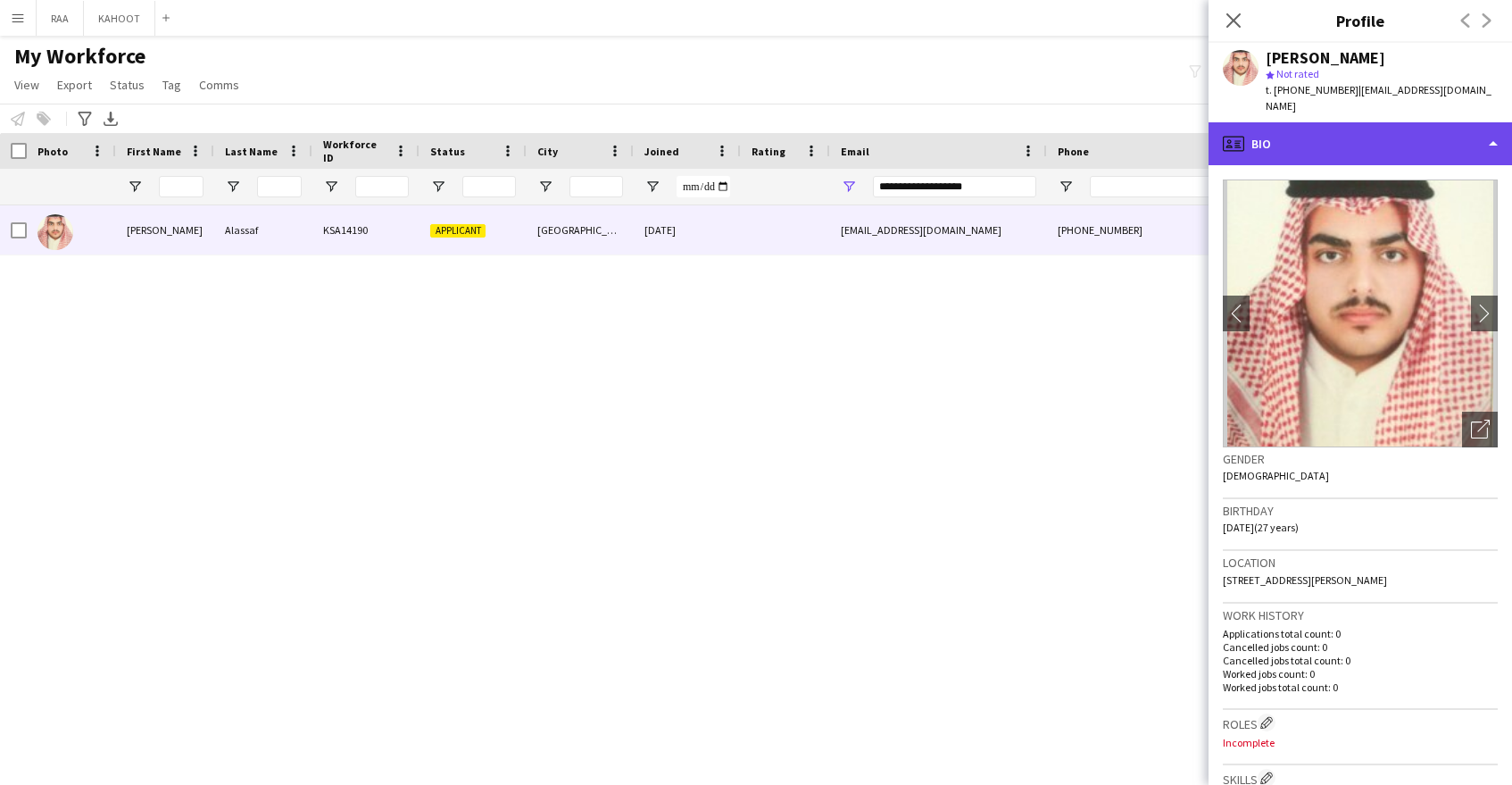
click at [1439, 131] on div "profile Bio" at bounding box center [1360, 144] width 303 height 43
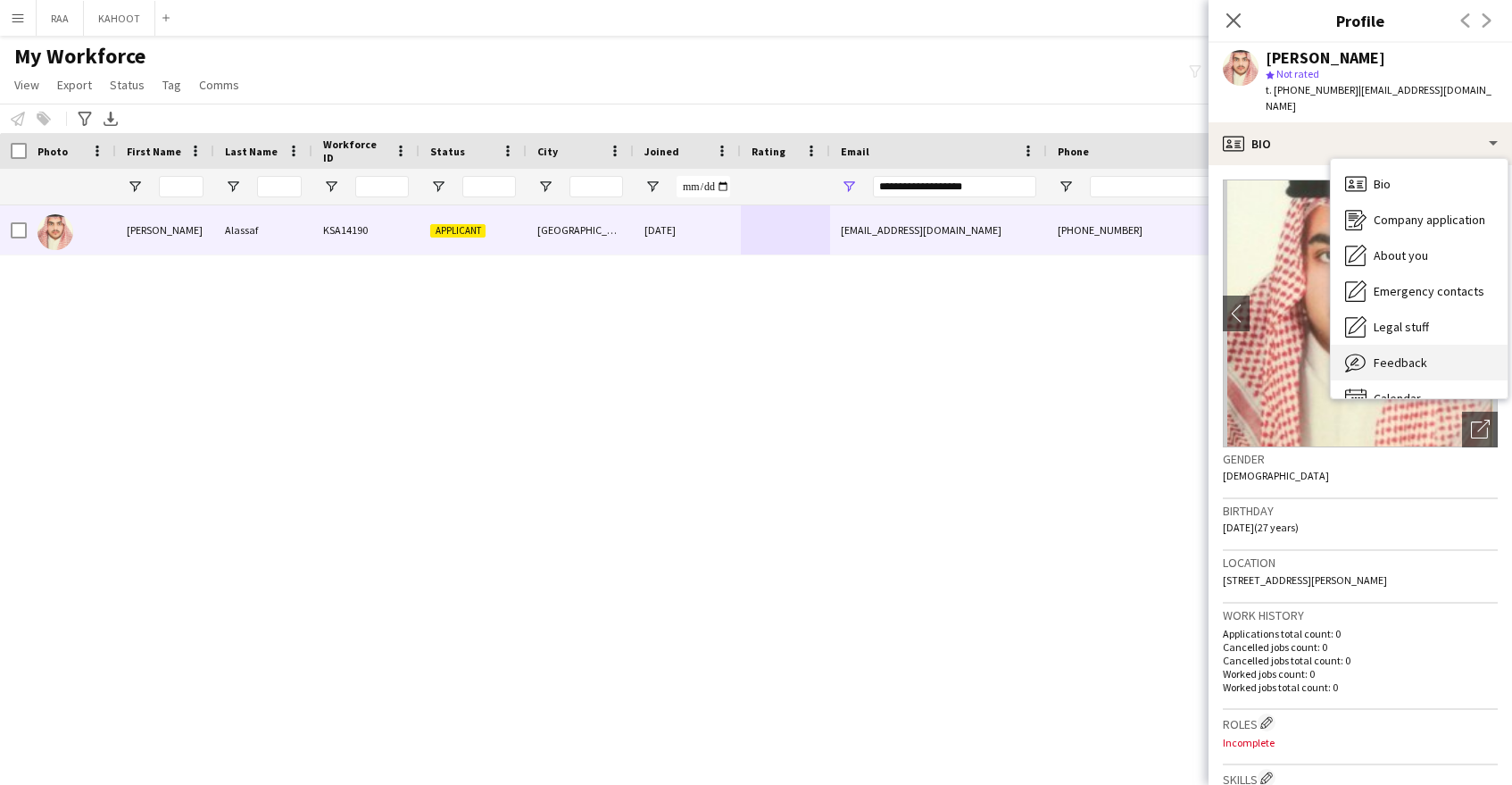
click at [1451, 345] on div "Feedback Feedback" at bounding box center [1419, 363] width 177 height 36
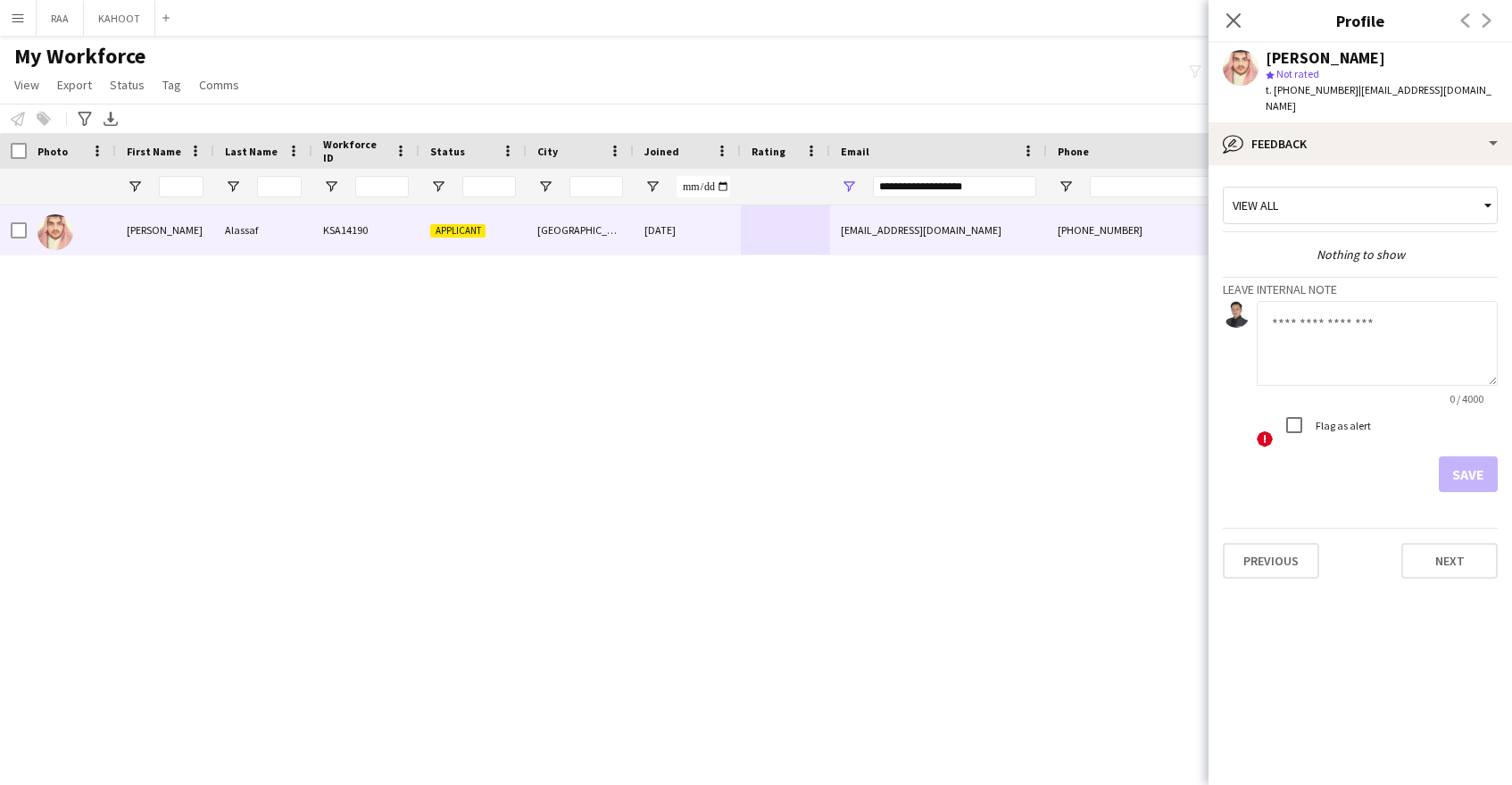
click at [1363, 334] on textarea at bounding box center [1377, 343] width 241 height 85
drag, startPoint x: 1405, startPoint y: 308, endPoint x: 1446, endPoint y: 308, distance: 41.0
click at [1447, 308] on textarea "**********" at bounding box center [1377, 343] width 241 height 85
drag, startPoint x: 1272, startPoint y: 337, endPoint x: 1284, endPoint y: 341, distance: 12.6
click at [1272, 337] on textarea "**********" at bounding box center [1377, 343] width 241 height 85
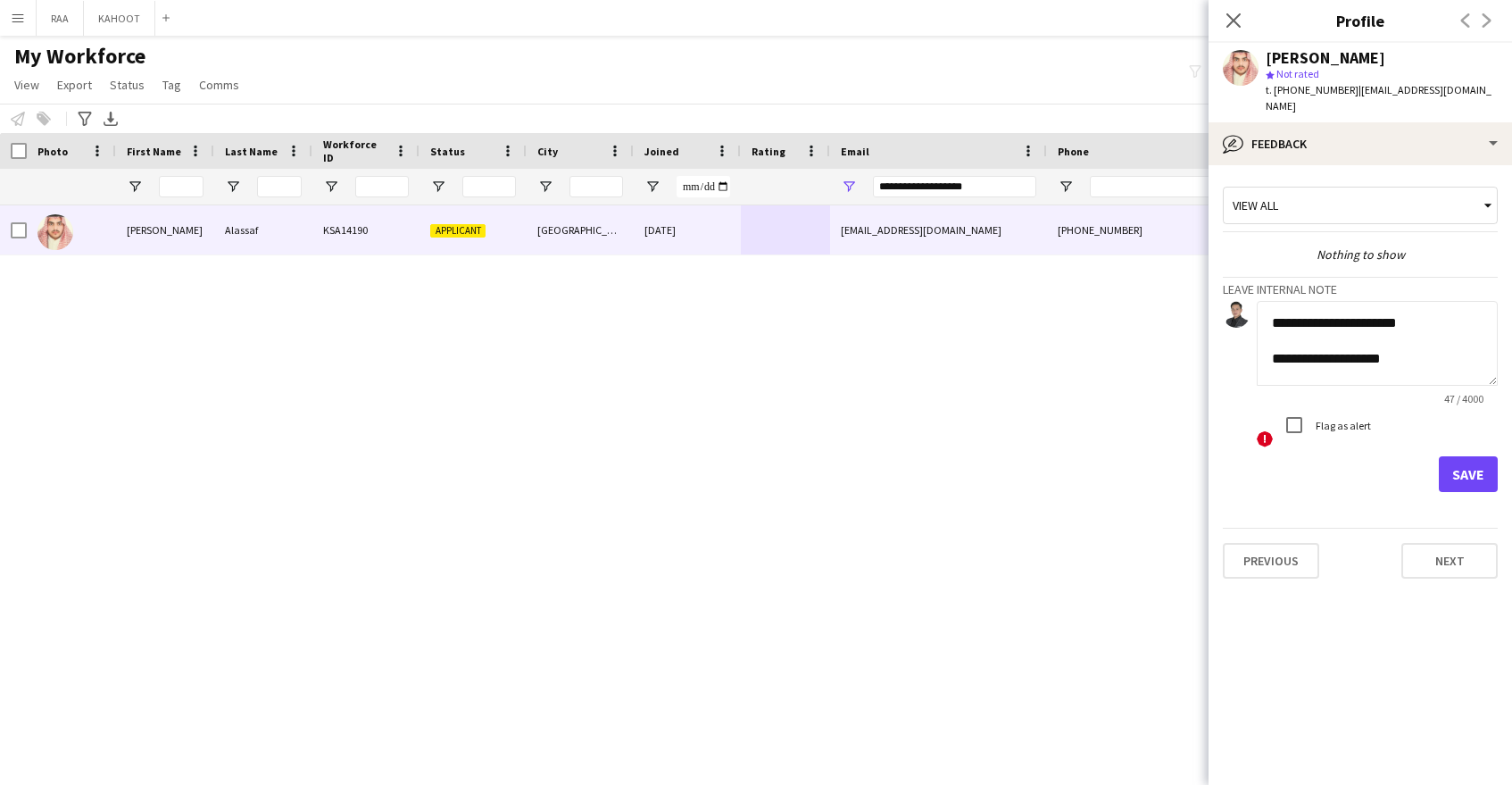
paste textarea "*****"
click at [1465, 340] on textarea "**********" at bounding box center [1377, 343] width 241 height 85
drag, startPoint x: 1400, startPoint y: 337, endPoint x: 1420, endPoint y: 345, distance: 21.5
click at [1401, 338] on textarea "**********" at bounding box center [1377, 343] width 241 height 85
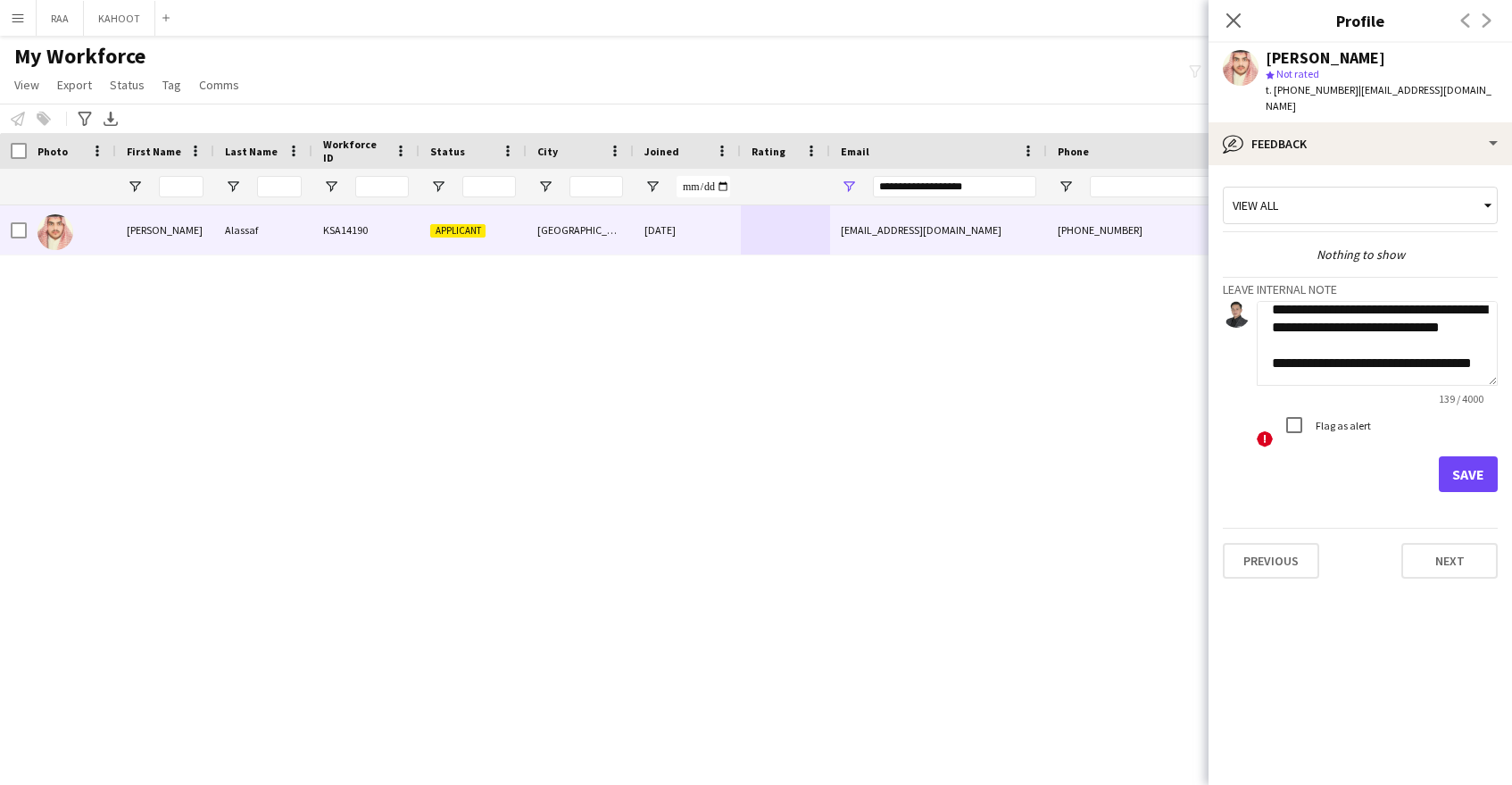
click at [1375, 369] on textarea "**********" at bounding box center [1377, 343] width 241 height 85
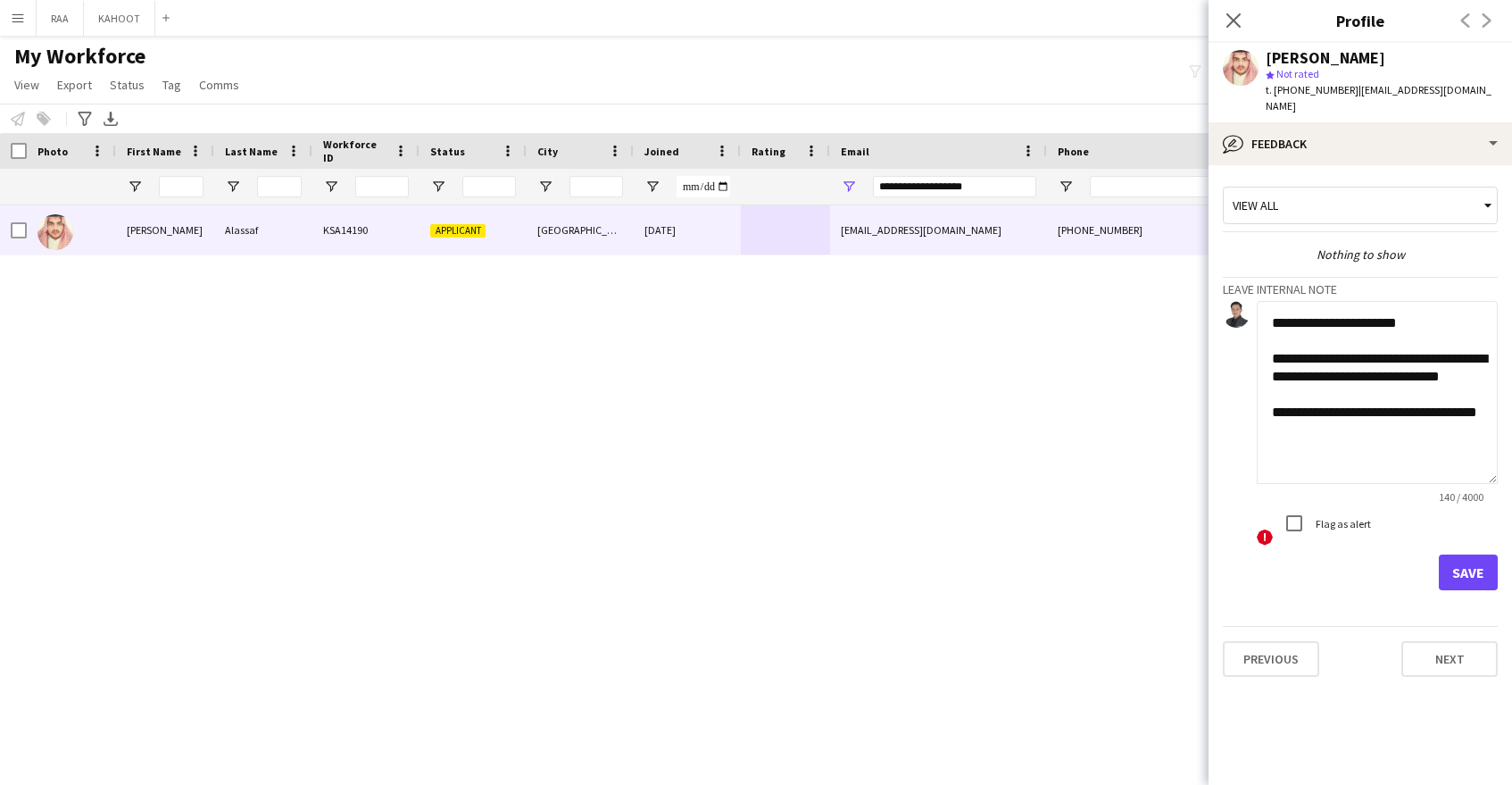
scroll to position [0, 0]
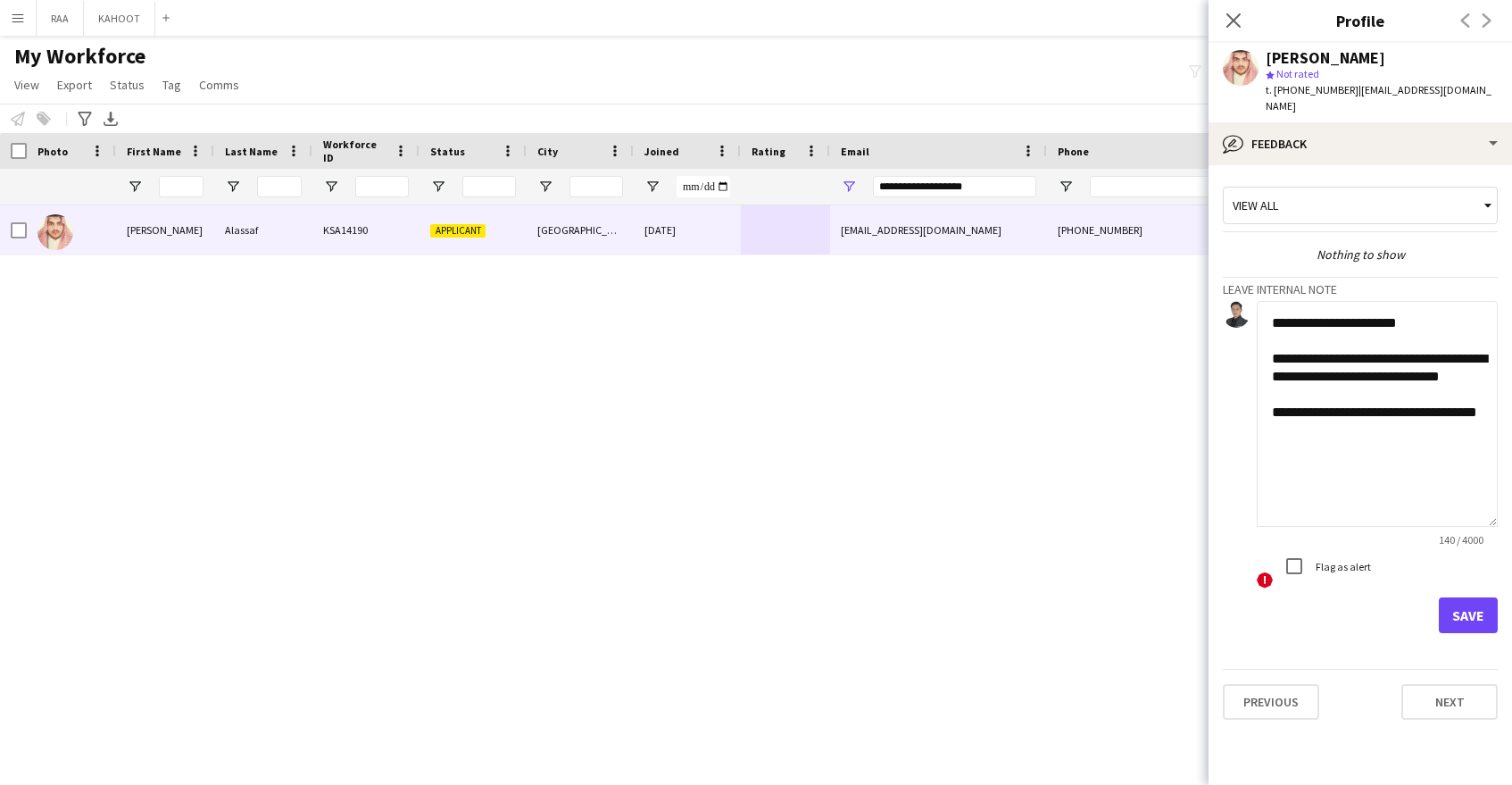
drag, startPoint x: 1496, startPoint y: 368, endPoint x: 1515, endPoint y: 510, distance: 143.3
click at [1511, 510] on html "Menu Boards Boards Boards All jobs Status Workforce Workforce My Workforce Recr…" at bounding box center [756, 392] width 1512 height 785
click at [1343, 369] on textarea "**********" at bounding box center [1377, 414] width 241 height 226
click at [1367, 444] on textarea "**********" at bounding box center [1377, 414] width 241 height 226
click at [1412, 472] on textarea "**********" at bounding box center [1377, 414] width 241 height 226
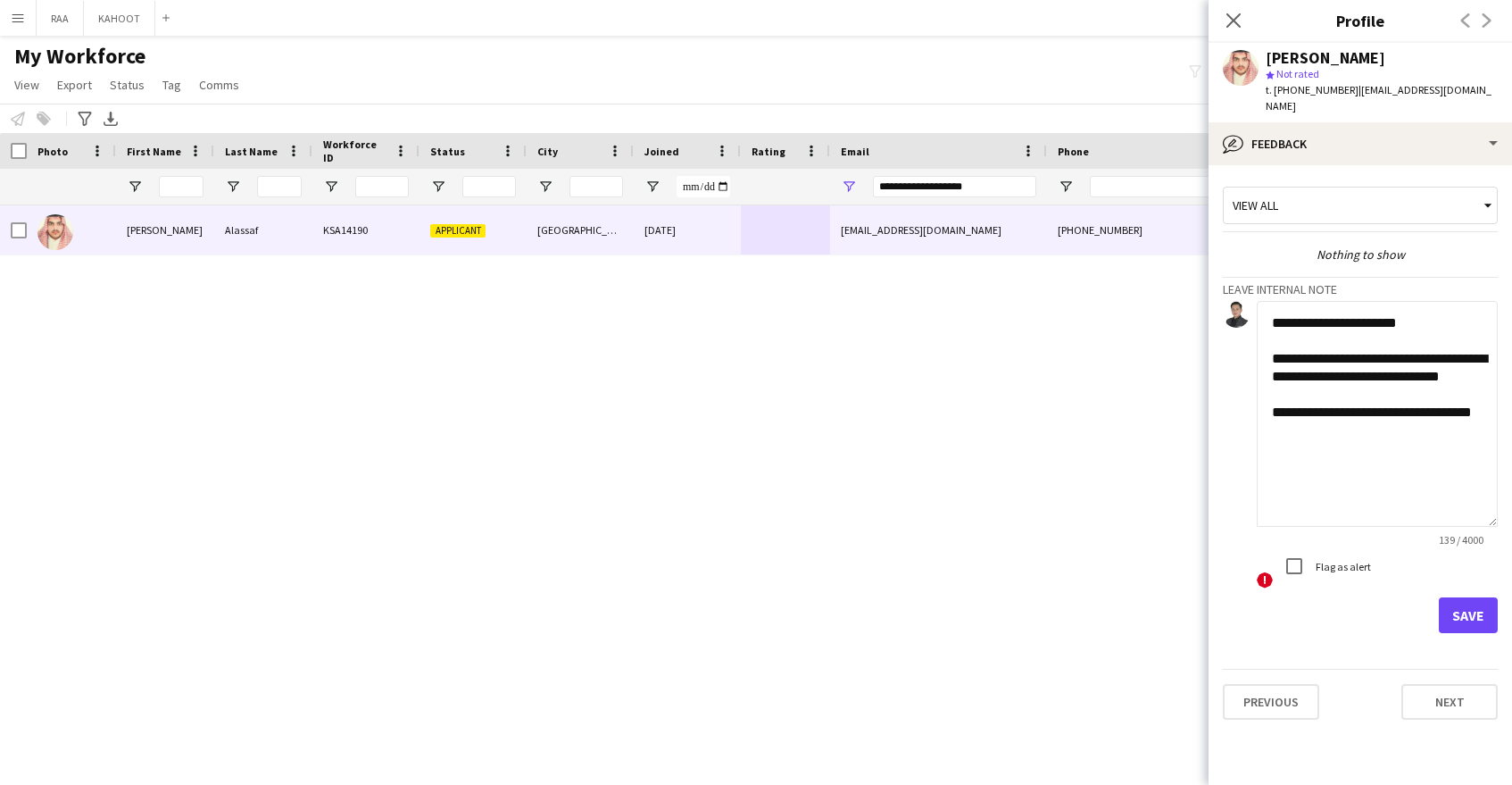
click at [1342, 379] on textarea "**********" at bounding box center [1377, 414] width 241 height 226
click at [1301, 372] on textarea "**********" at bounding box center [1377, 414] width 241 height 226
drag, startPoint x: 1332, startPoint y: 375, endPoint x: 1297, endPoint y: 373, distance: 35.1
click at [1297, 373] on textarea "**********" at bounding box center [1377, 414] width 241 height 226
type textarea "**********"
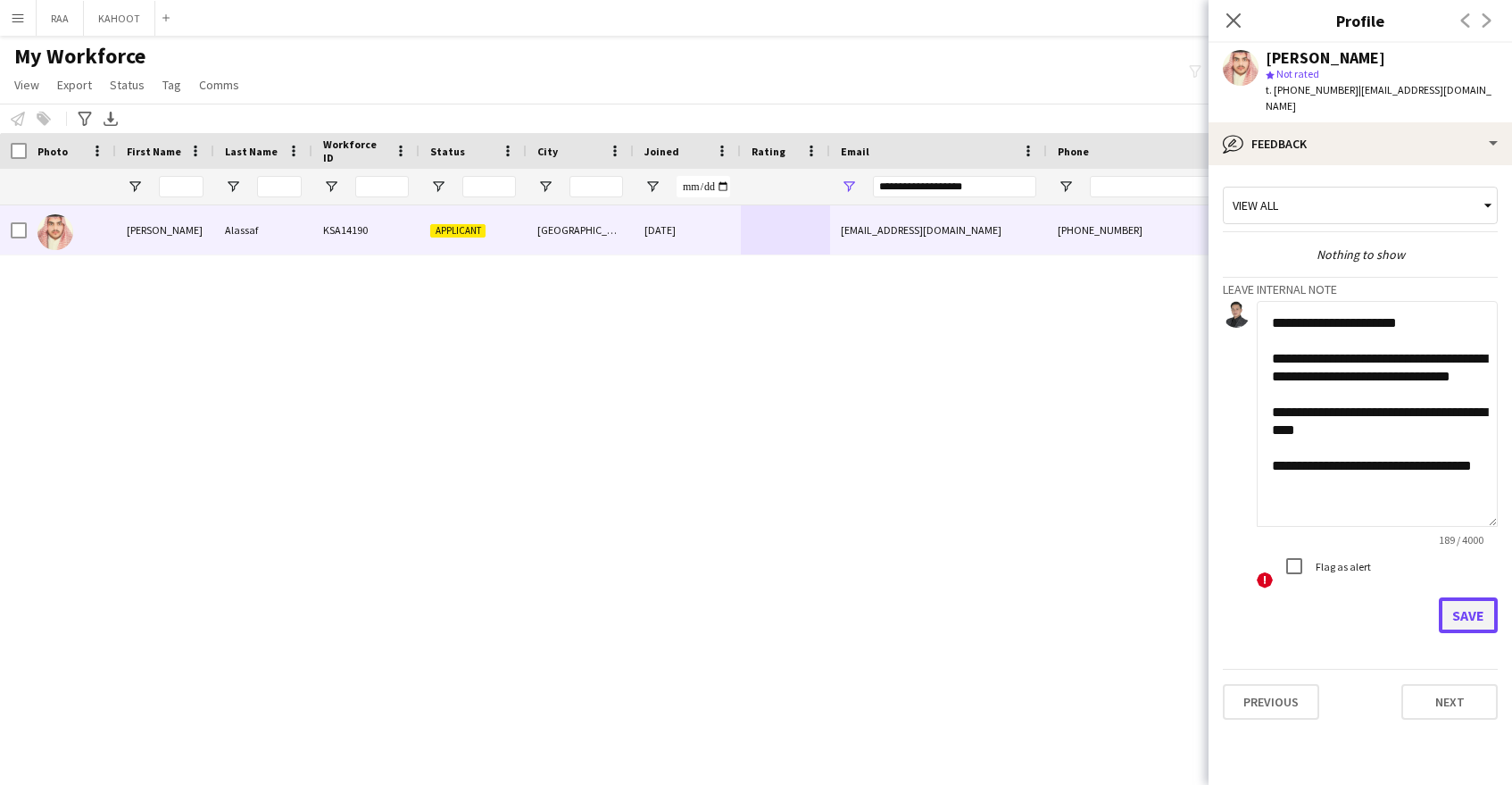
click at [1476, 604] on button "Save" at bounding box center [1468, 615] width 59 height 36
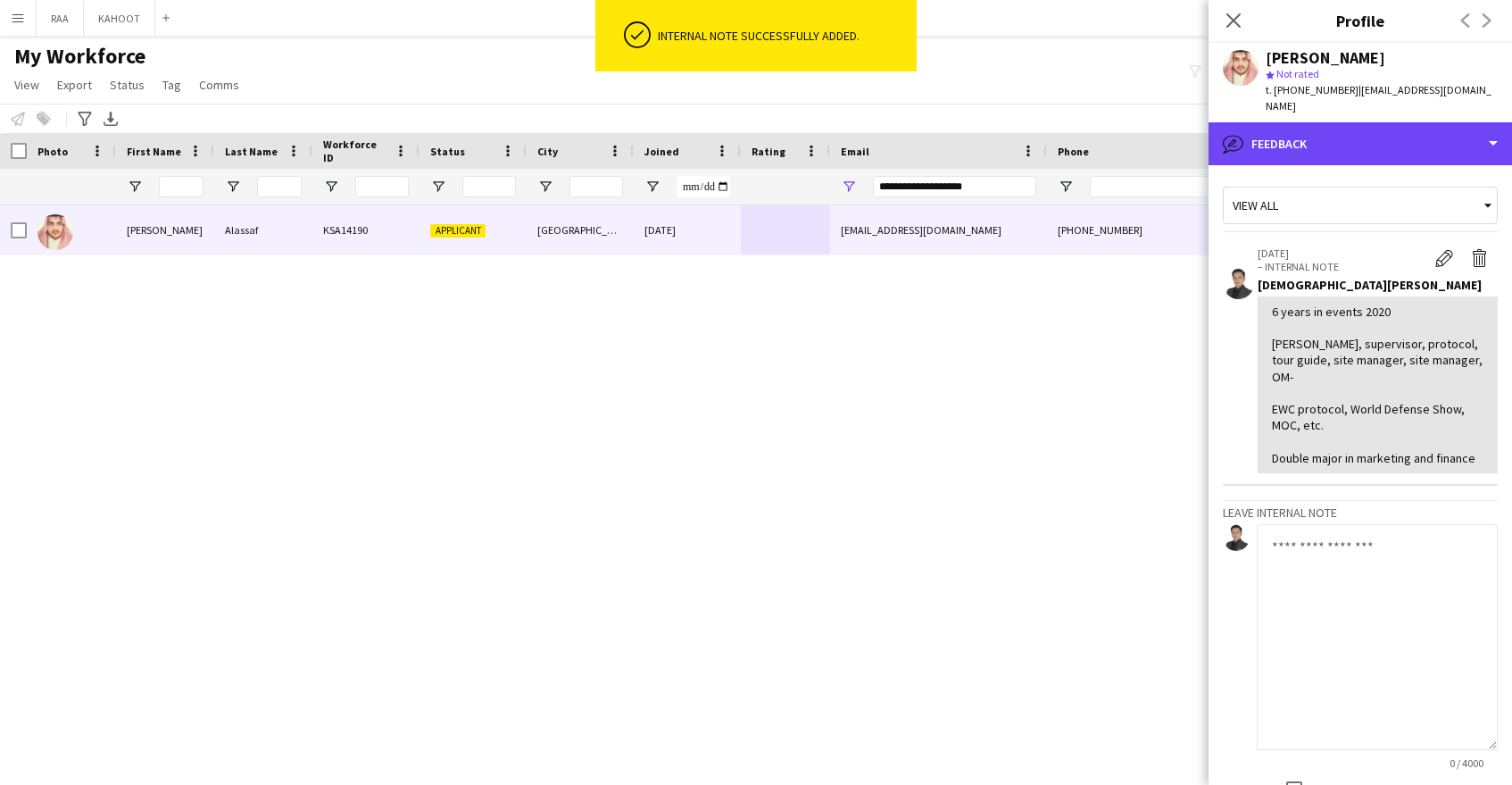
drag, startPoint x: 1403, startPoint y: 122, endPoint x: 1418, endPoint y: 144, distance: 26.6
click at [1409, 123] on div "bubble-pencil Feedback" at bounding box center [1360, 144] width 303 height 43
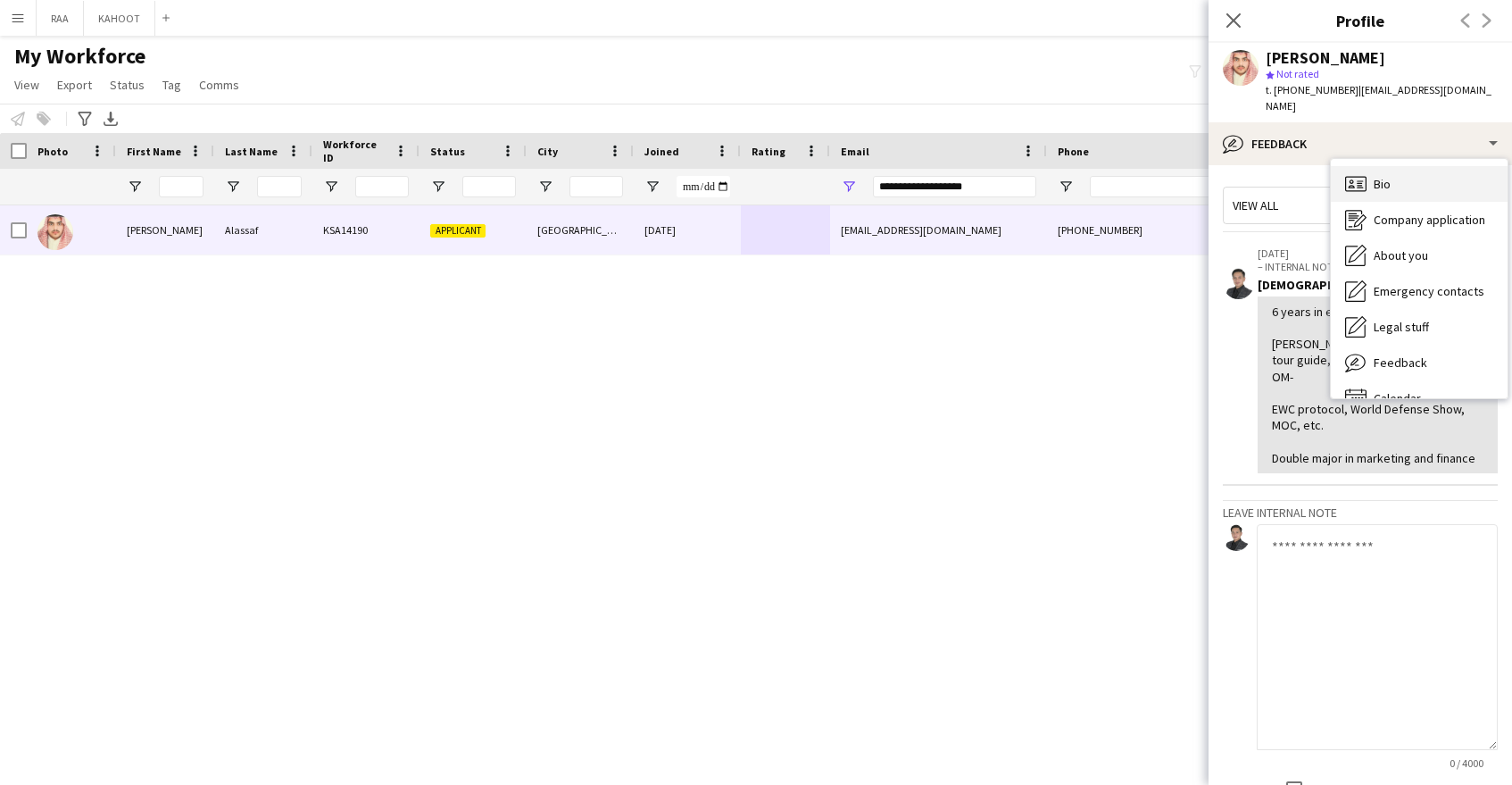
click at [1425, 166] on div "Bio Bio" at bounding box center [1419, 184] width 177 height 36
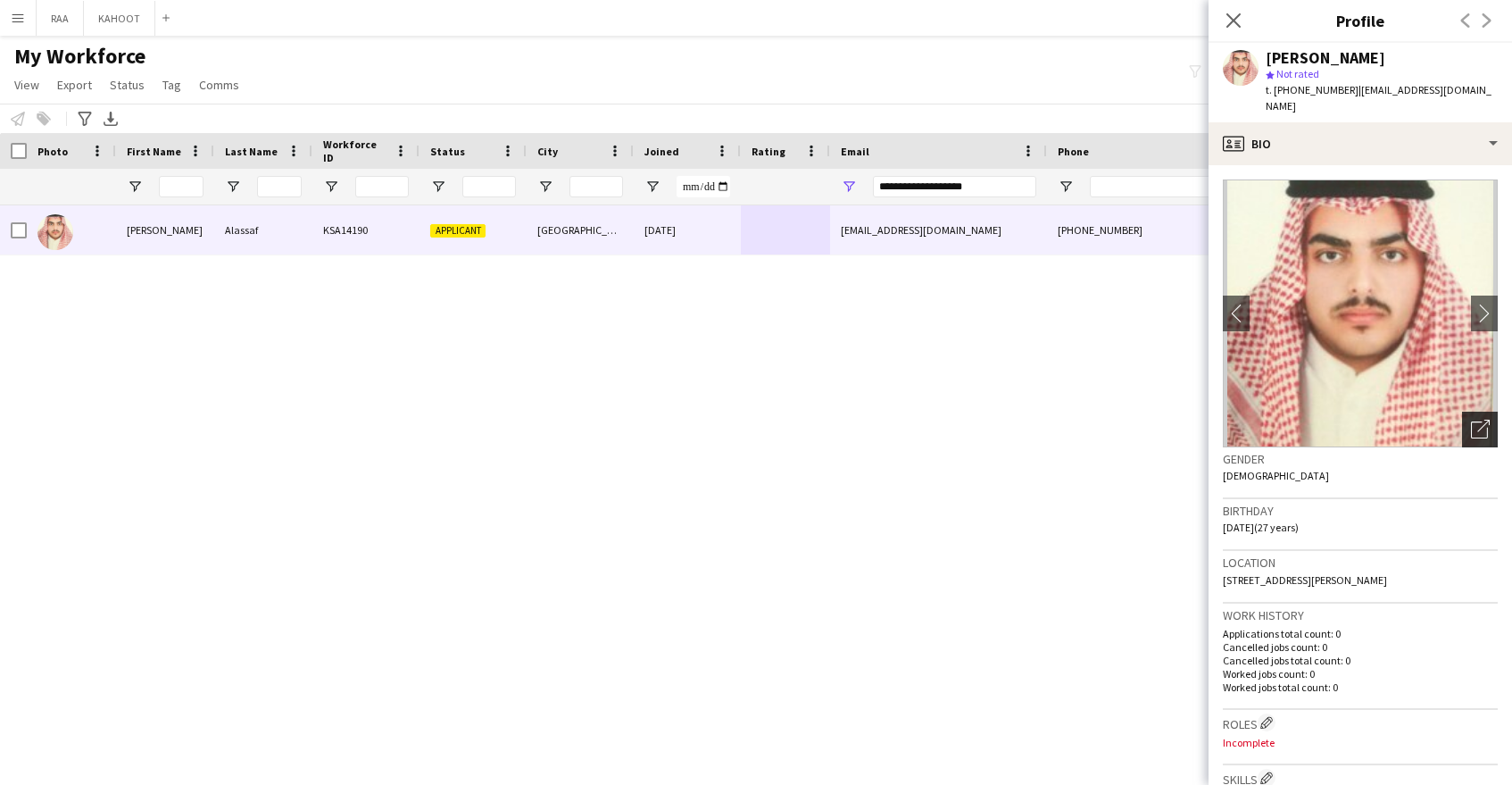
click at [1484, 420] on icon "Open photos pop-in" at bounding box center [1480, 428] width 18 height 18
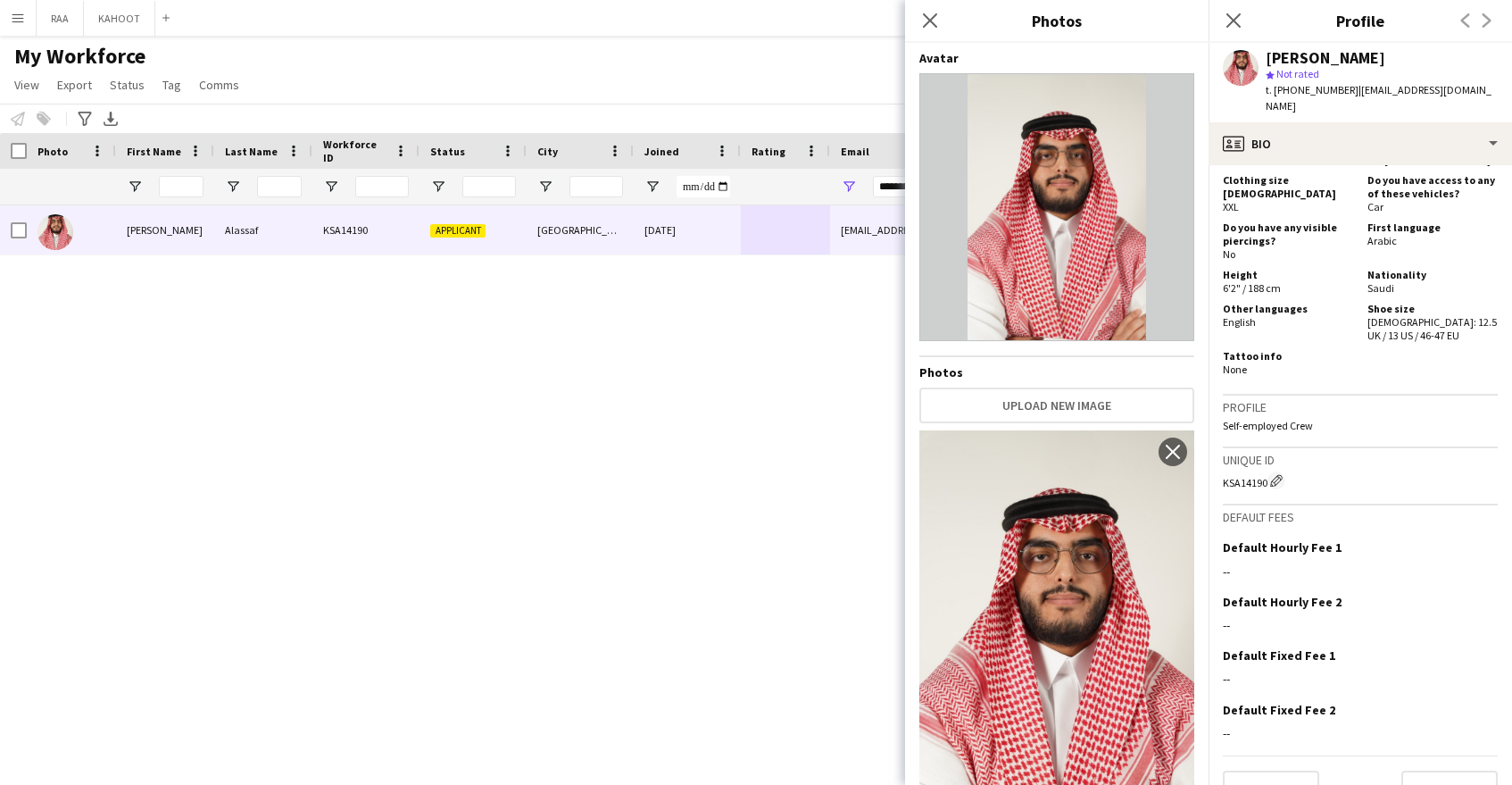
scroll to position [816, 0]
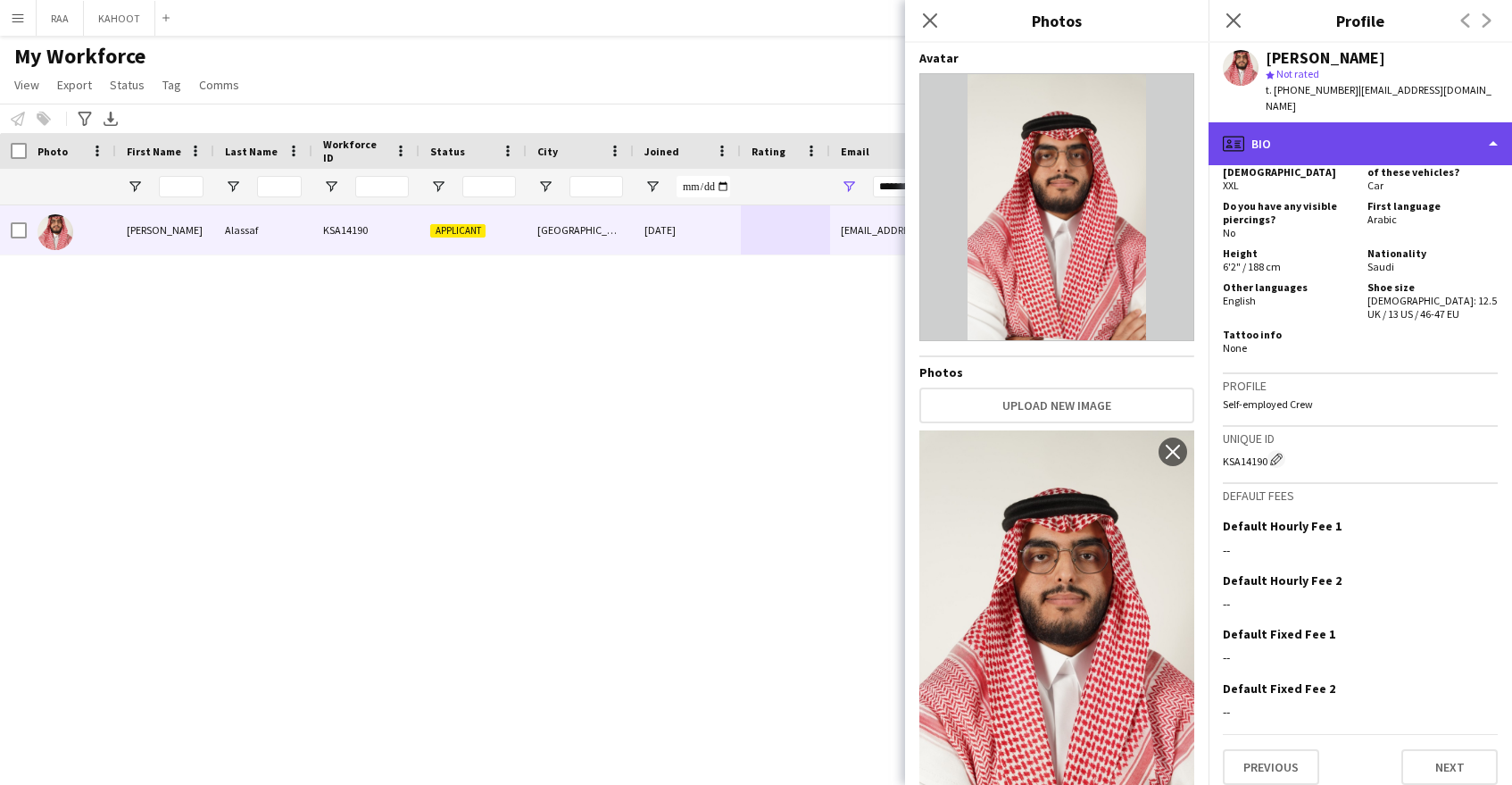
click at [1323, 124] on div "profile Bio" at bounding box center [1360, 144] width 303 height 43
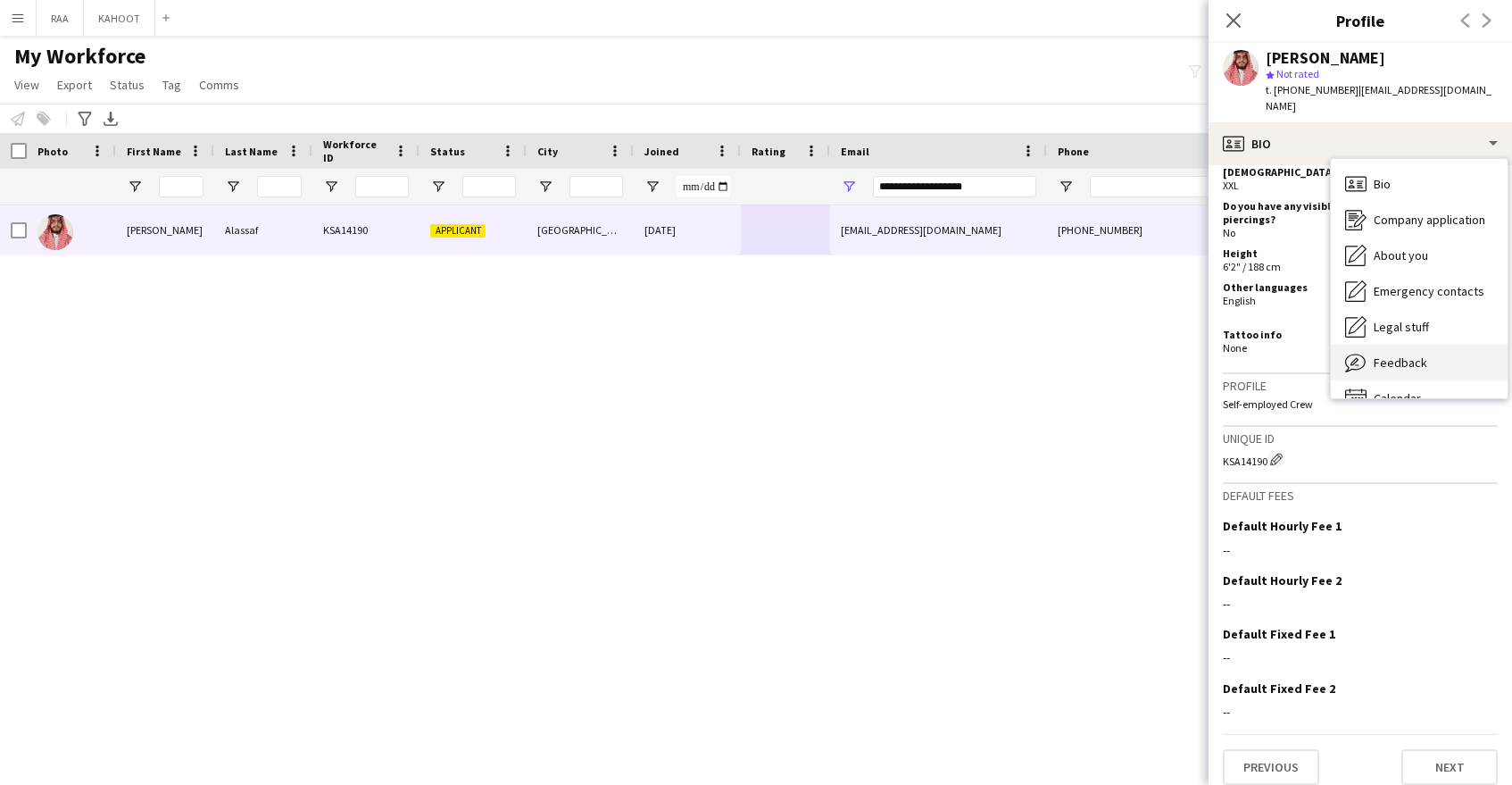
click at [1411, 356] on div "Feedback Feedback" at bounding box center [1419, 363] width 177 height 36
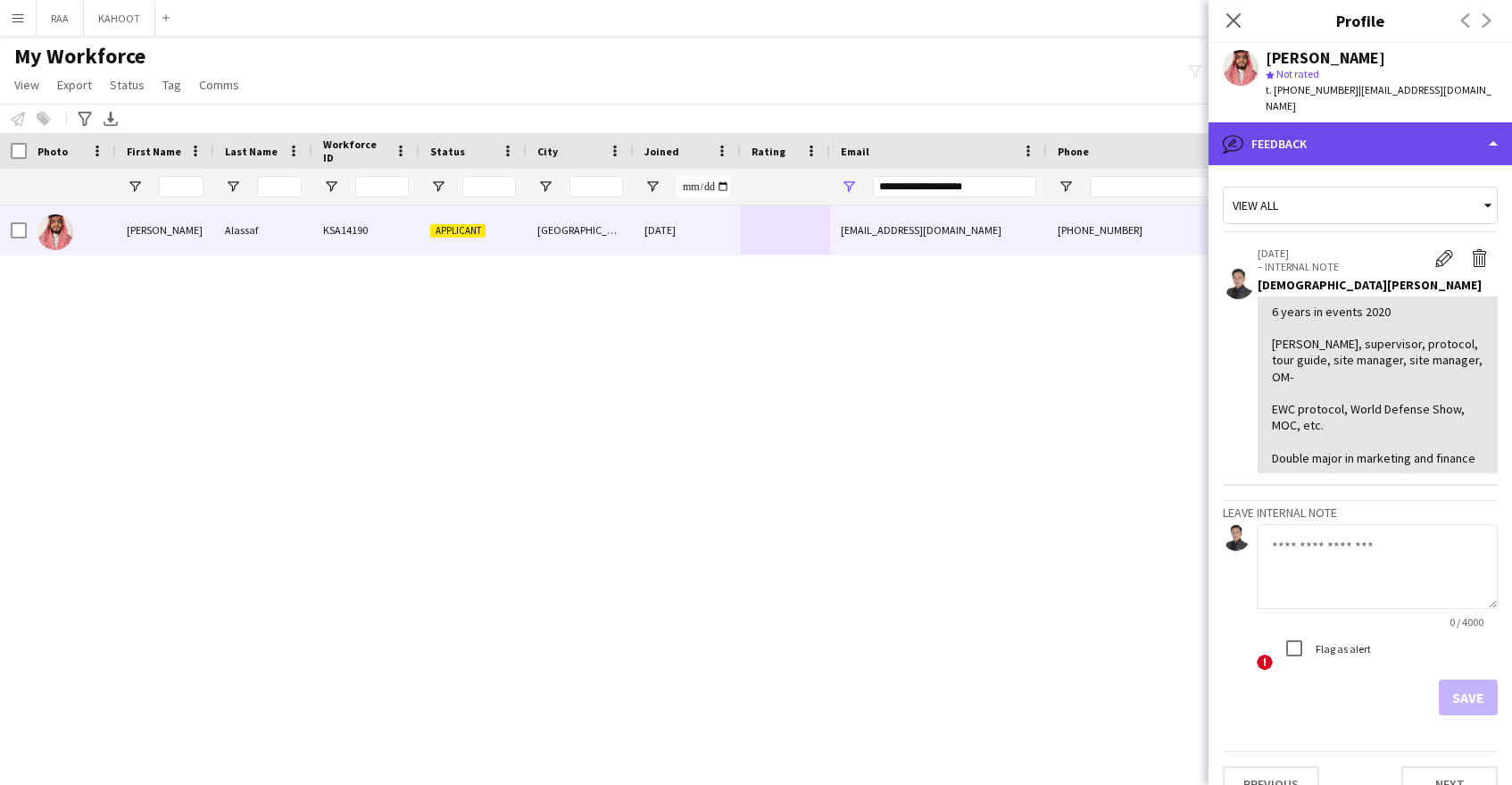
click at [1354, 126] on div "bubble-pencil Feedback" at bounding box center [1360, 144] width 303 height 43
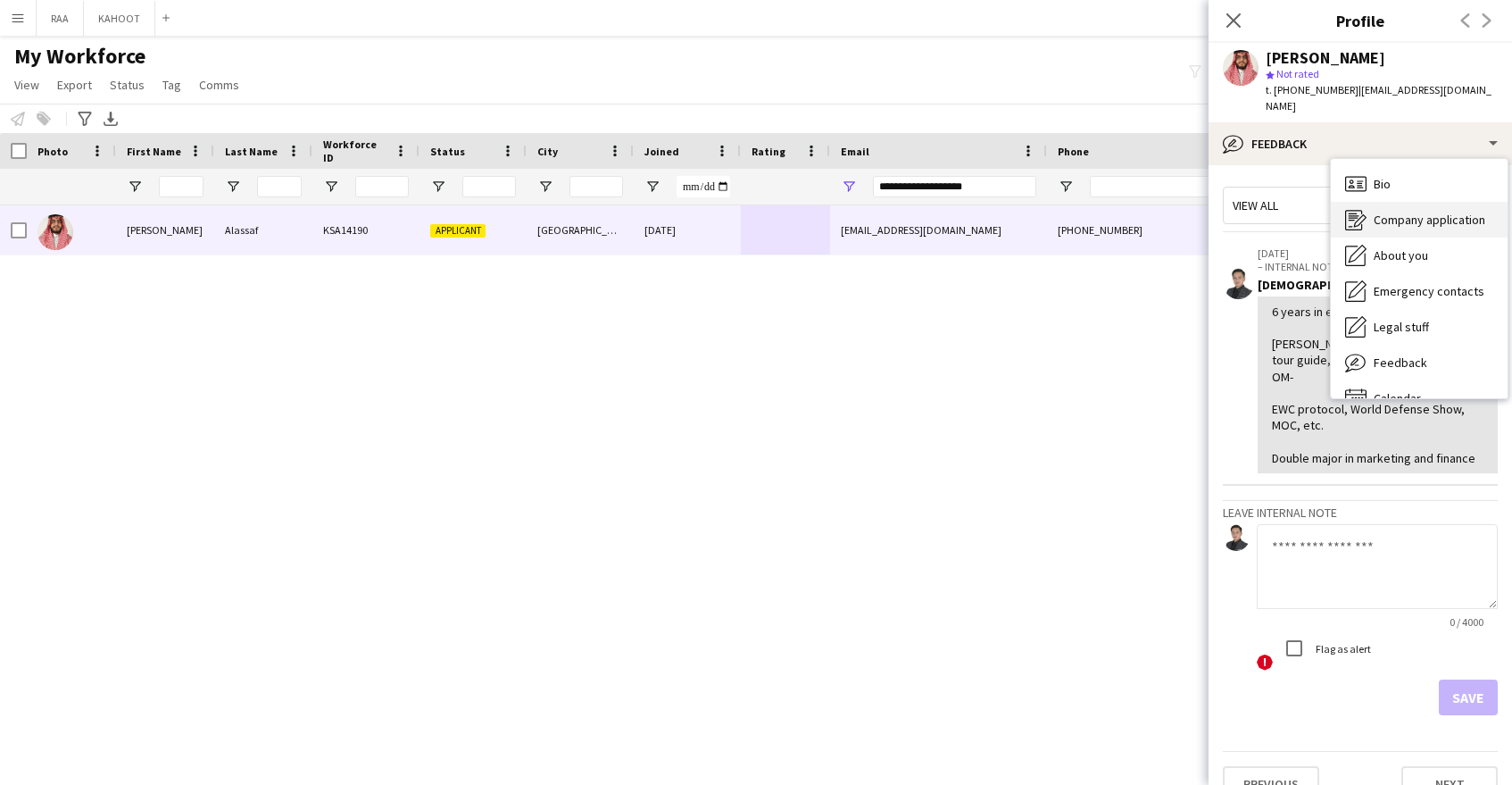
click at [1423, 212] on span "Company application" at bounding box center [1429, 219] width 111 height 16
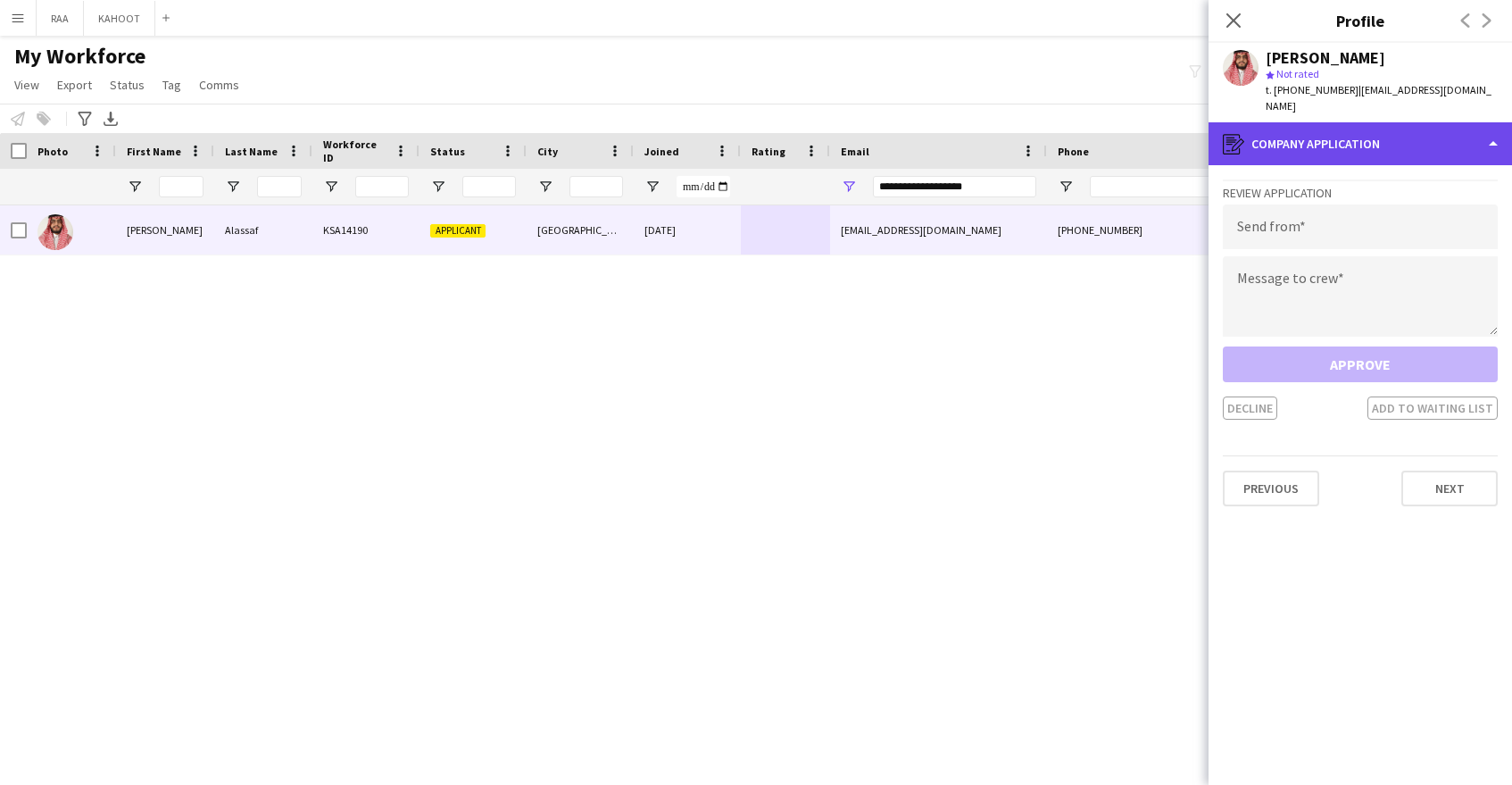
click at [1412, 134] on div "register Company application" at bounding box center [1360, 144] width 303 height 43
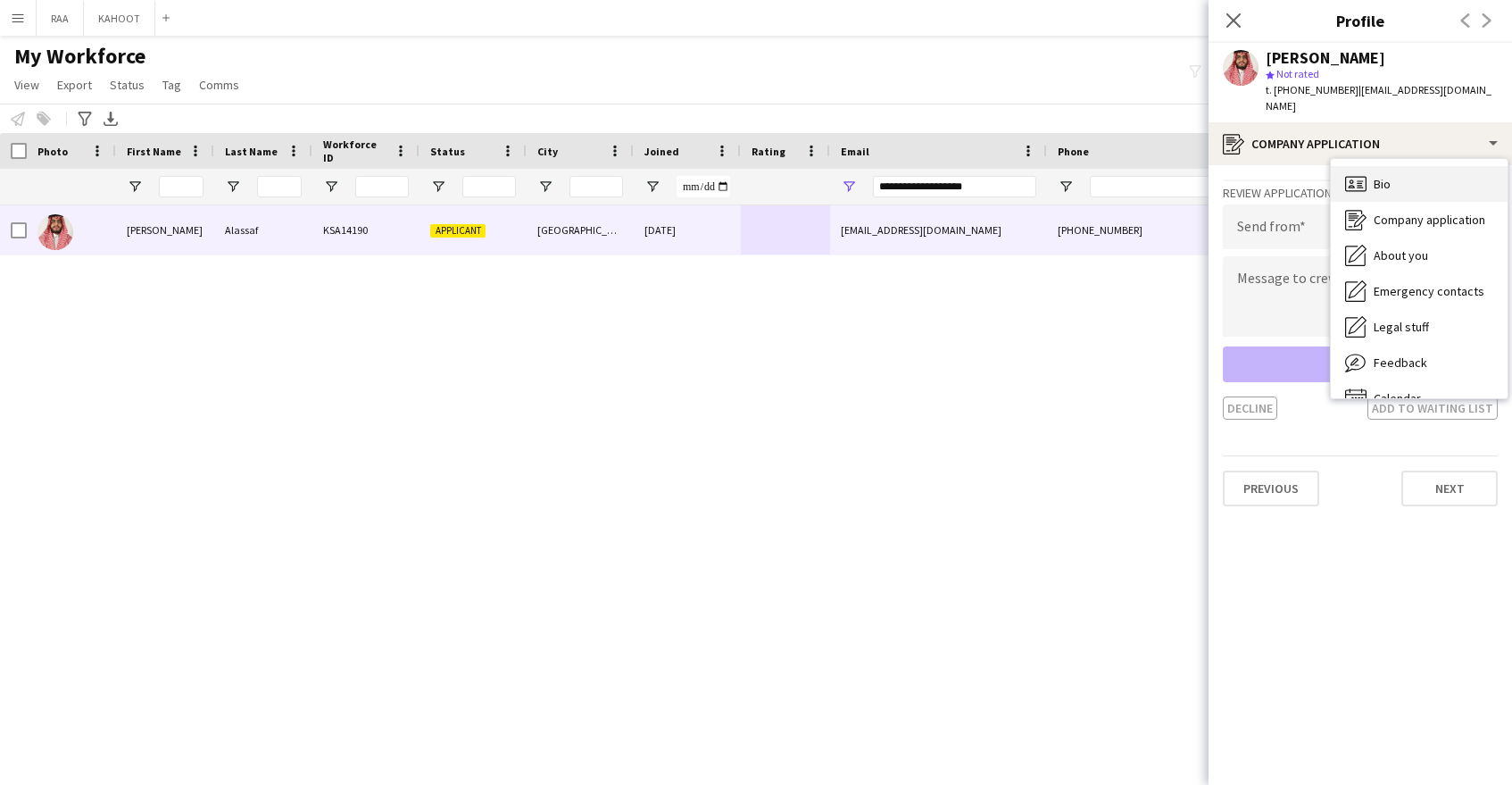
click at [1422, 170] on div "Bio Bio" at bounding box center [1419, 184] width 177 height 36
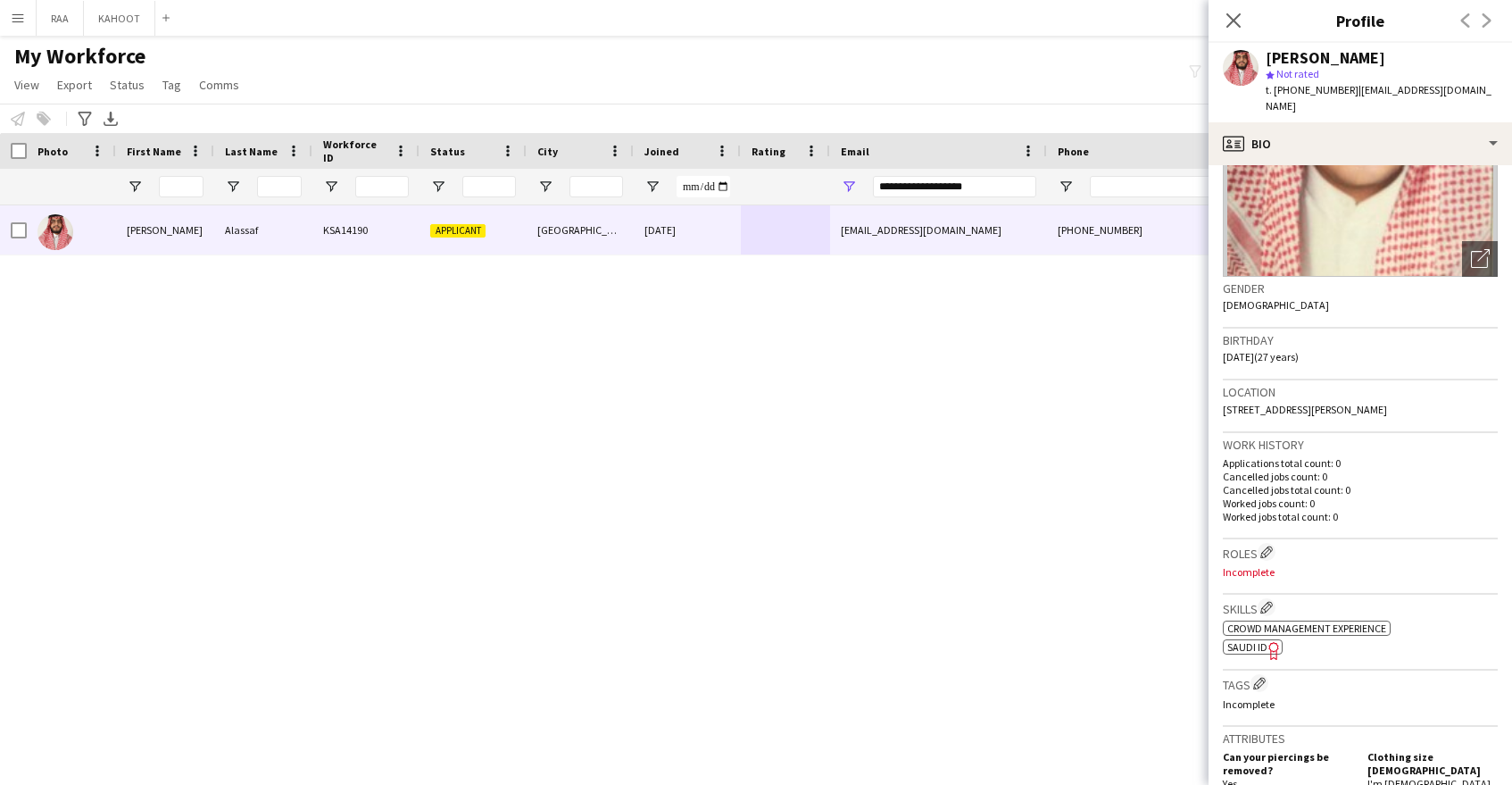
scroll to position [171, 0]
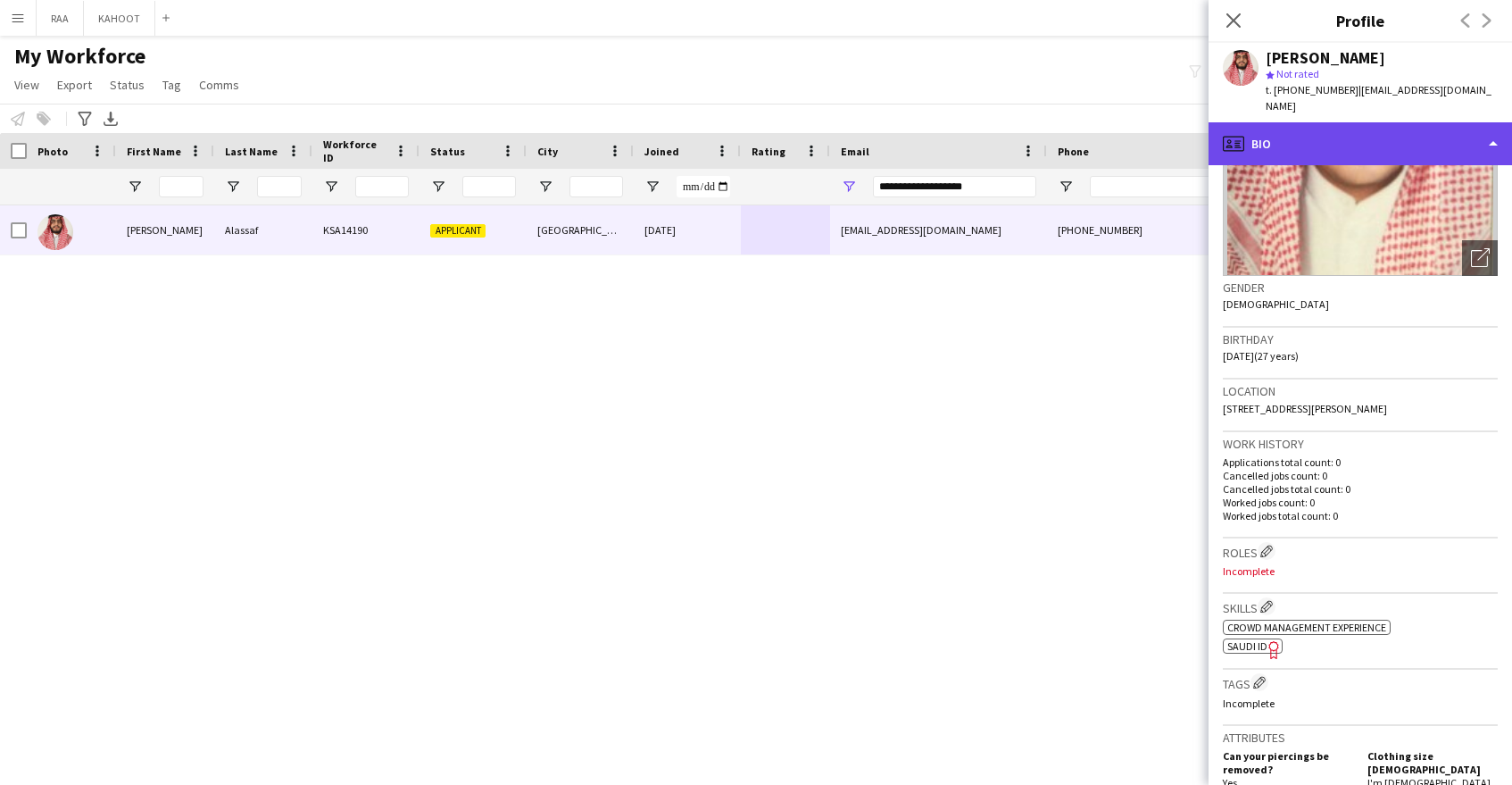
click at [1395, 123] on div "profile Bio" at bounding box center [1360, 144] width 303 height 43
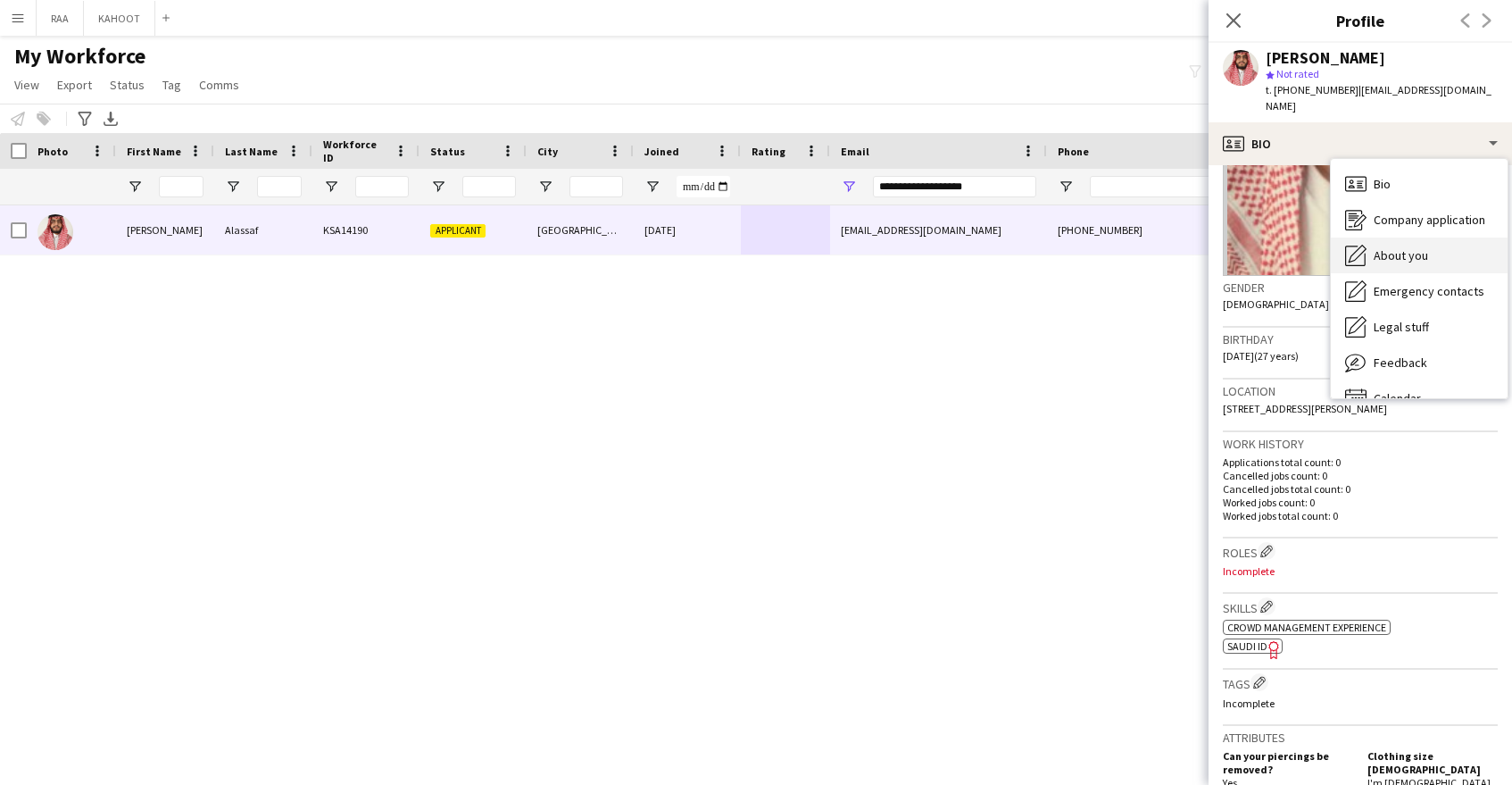
click at [1401, 247] on span "About you" at bounding box center [1401, 255] width 54 height 16
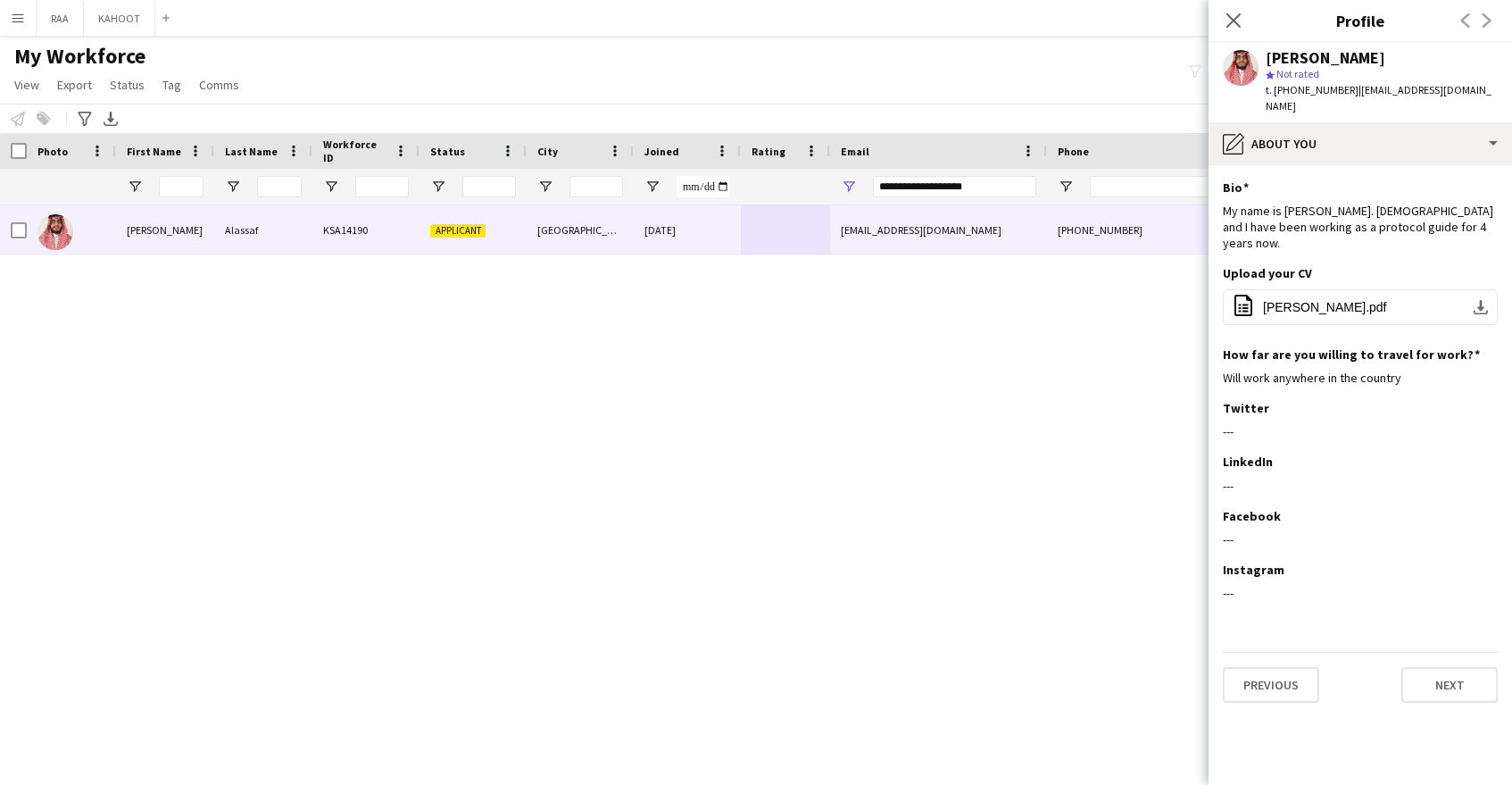
click at [1296, 92] on span "t. +966550301010" at bounding box center [1312, 90] width 93 height 14
drag, startPoint x: 1296, startPoint y: 92, endPoint x: 1291, endPoint y: 102, distance: 11.2
click at [1297, 92] on span "t. +966550301010" at bounding box center [1312, 90] width 93 height 14
copy span "966550301010"
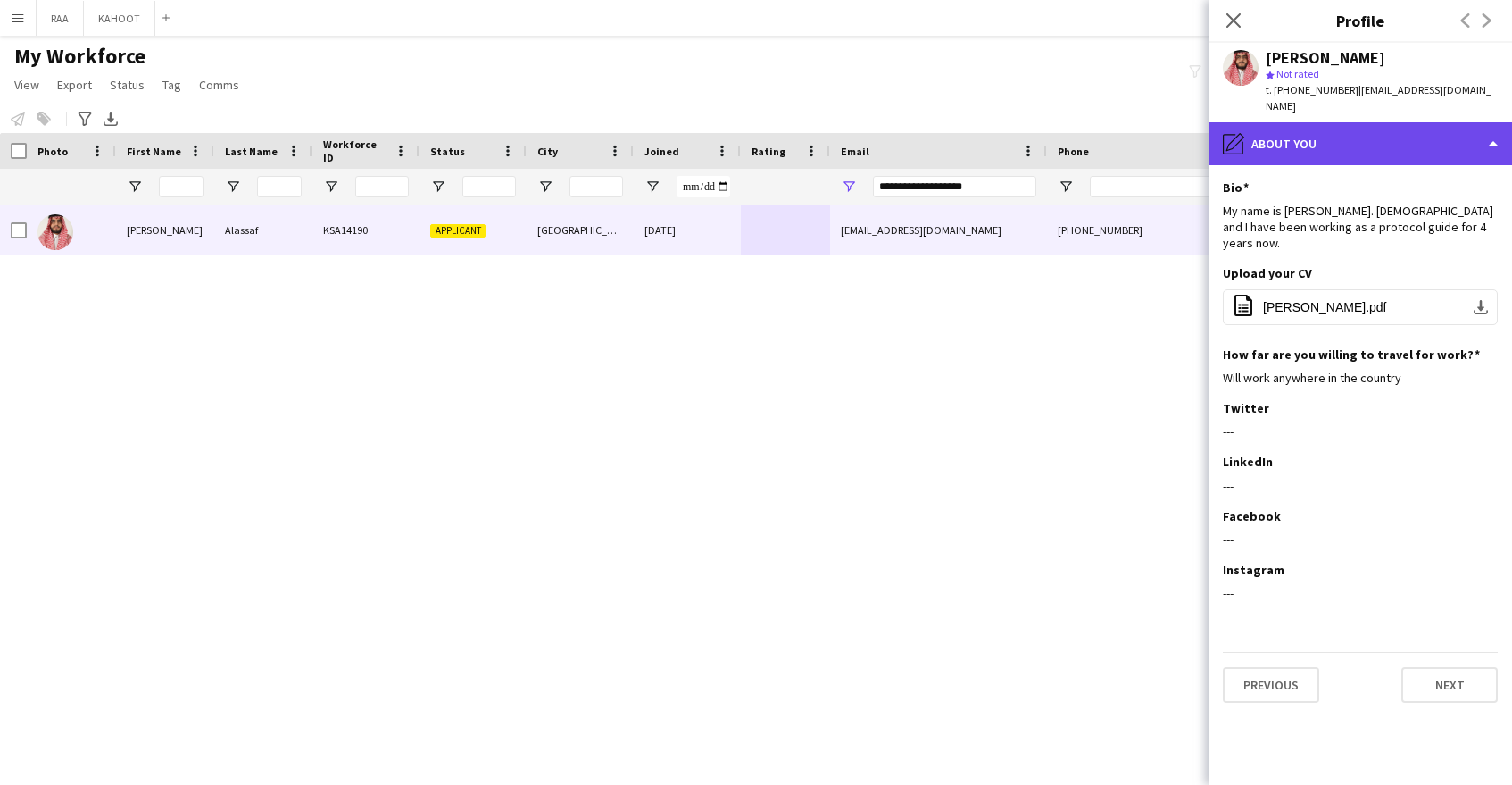
drag, startPoint x: 1394, startPoint y: 120, endPoint x: 1405, endPoint y: 134, distance: 17.8
click at [1395, 123] on div "pencil4 About you" at bounding box center [1360, 144] width 303 height 43
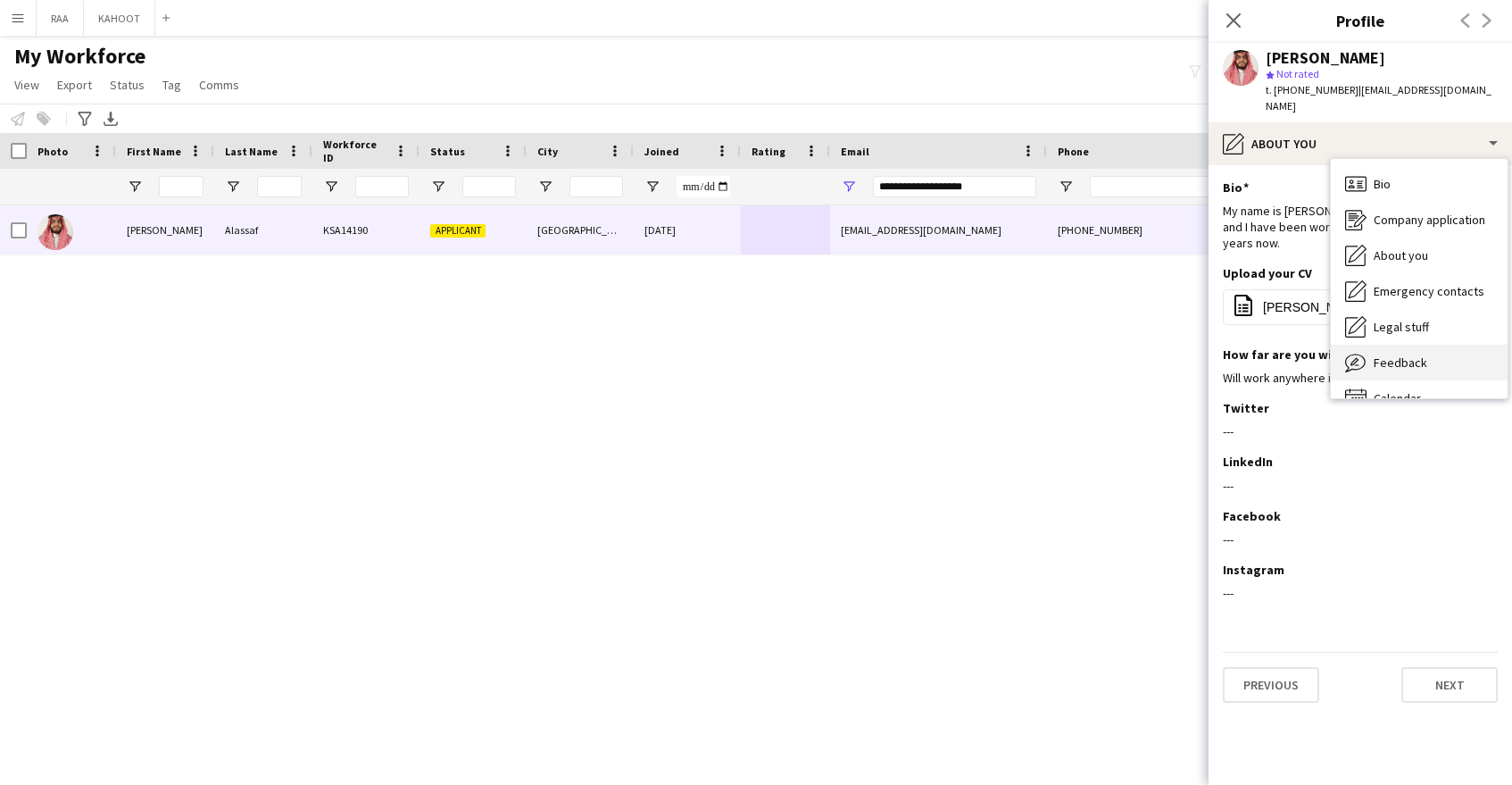
click at [1431, 345] on div "Feedback Feedback" at bounding box center [1419, 363] width 177 height 36
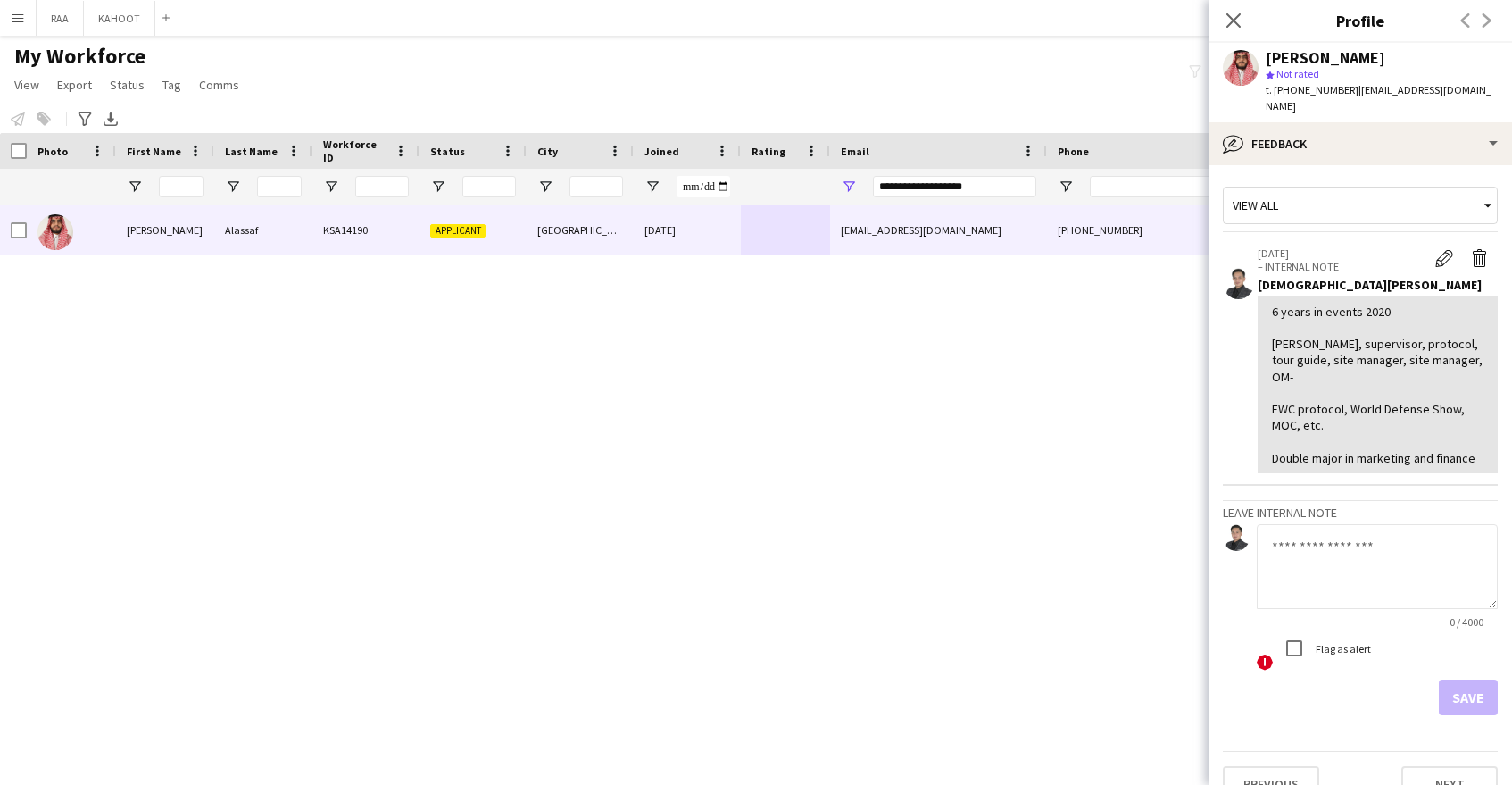
click at [1369, 533] on textarea at bounding box center [1377, 567] width 241 height 85
type textarea "******"
click at [1484, 680] on button "Save" at bounding box center [1468, 697] width 59 height 36
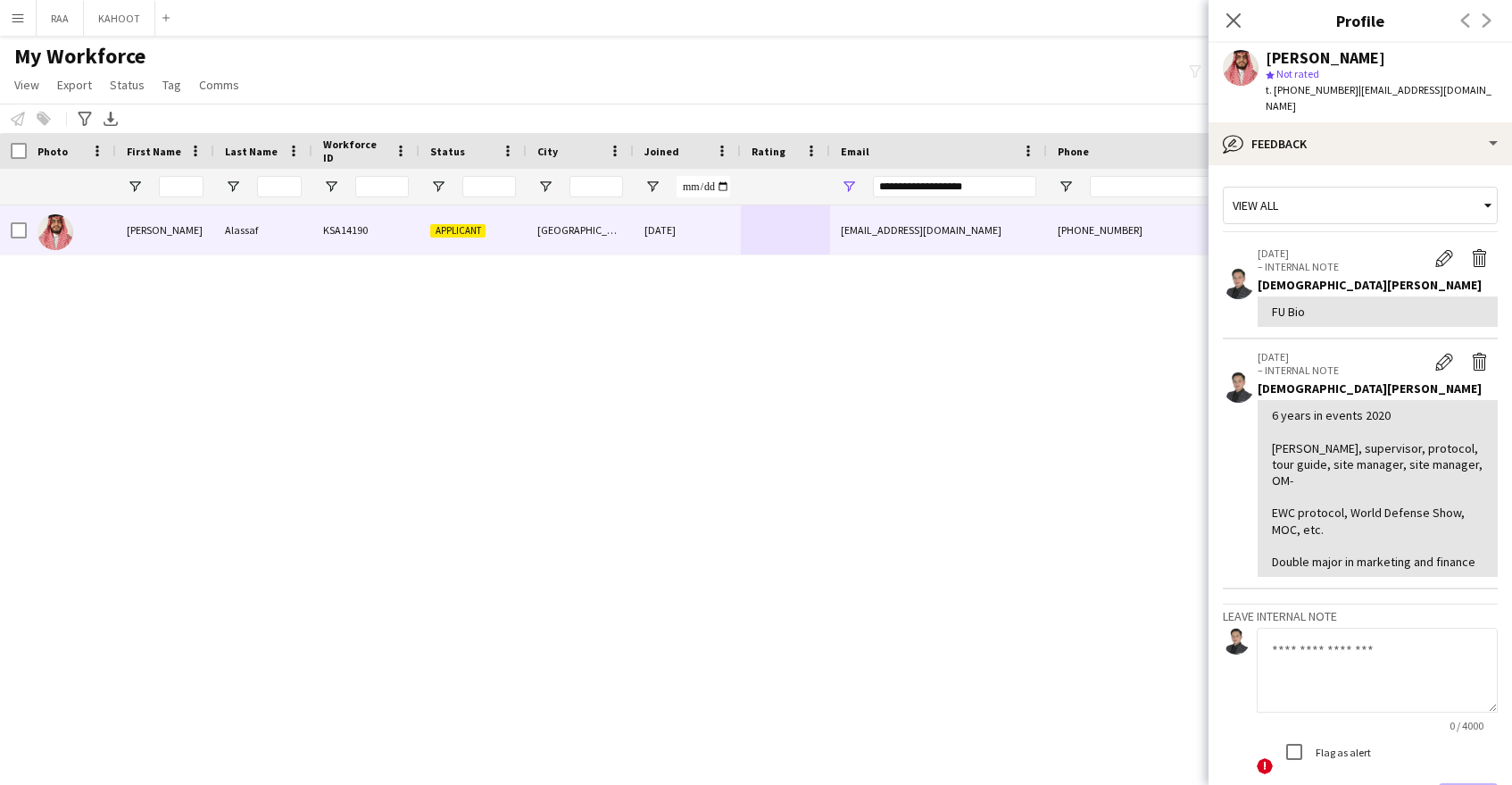
drag, startPoint x: 1270, startPoint y: 437, endPoint x: 1381, endPoint y: 492, distance: 123.9
click at [1402, 499] on div "6 years in events 2020 usher, supervisor, protocol, tour guide, site manager, s…" at bounding box center [1378, 488] width 241 height 177
copy div "usher, supervisor, protocol, tour guide, site manager, site manager, OM- EWC pr…"
click at [1347, 649] on textarea at bounding box center [1377, 671] width 241 height 85
paste textarea "**********"
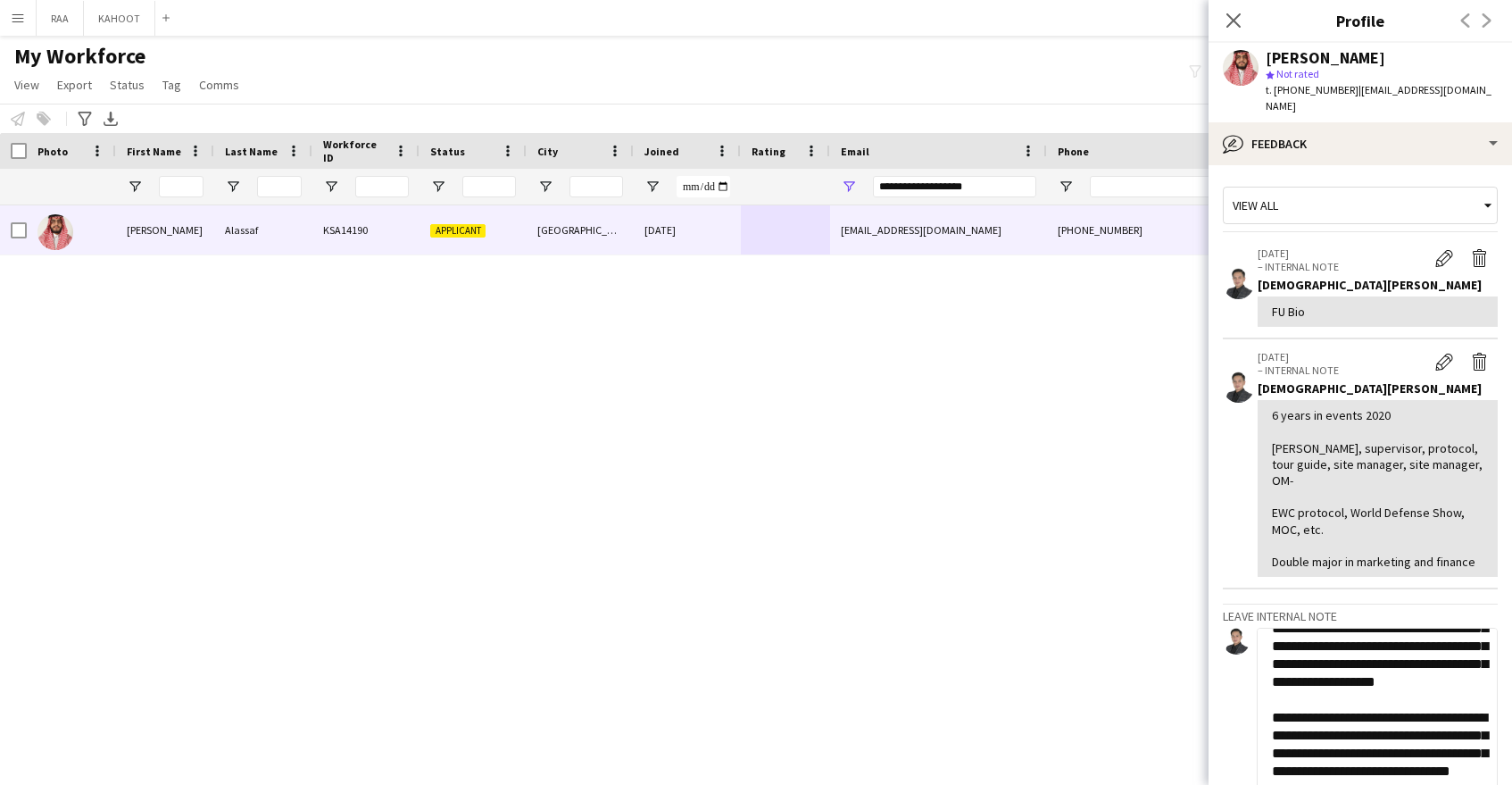
scroll to position [345, 0]
drag, startPoint x: 1495, startPoint y: 678, endPoint x: 1479, endPoint y: 654, distance: 28.8
click at [1506, 745] on app-crew-profile-feedback-tab "View all 29-08-2025 – INTERNAL NOTE Edit internal note Delete internal note Jes…" at bounding box center [1360, 475] width 303 height 620
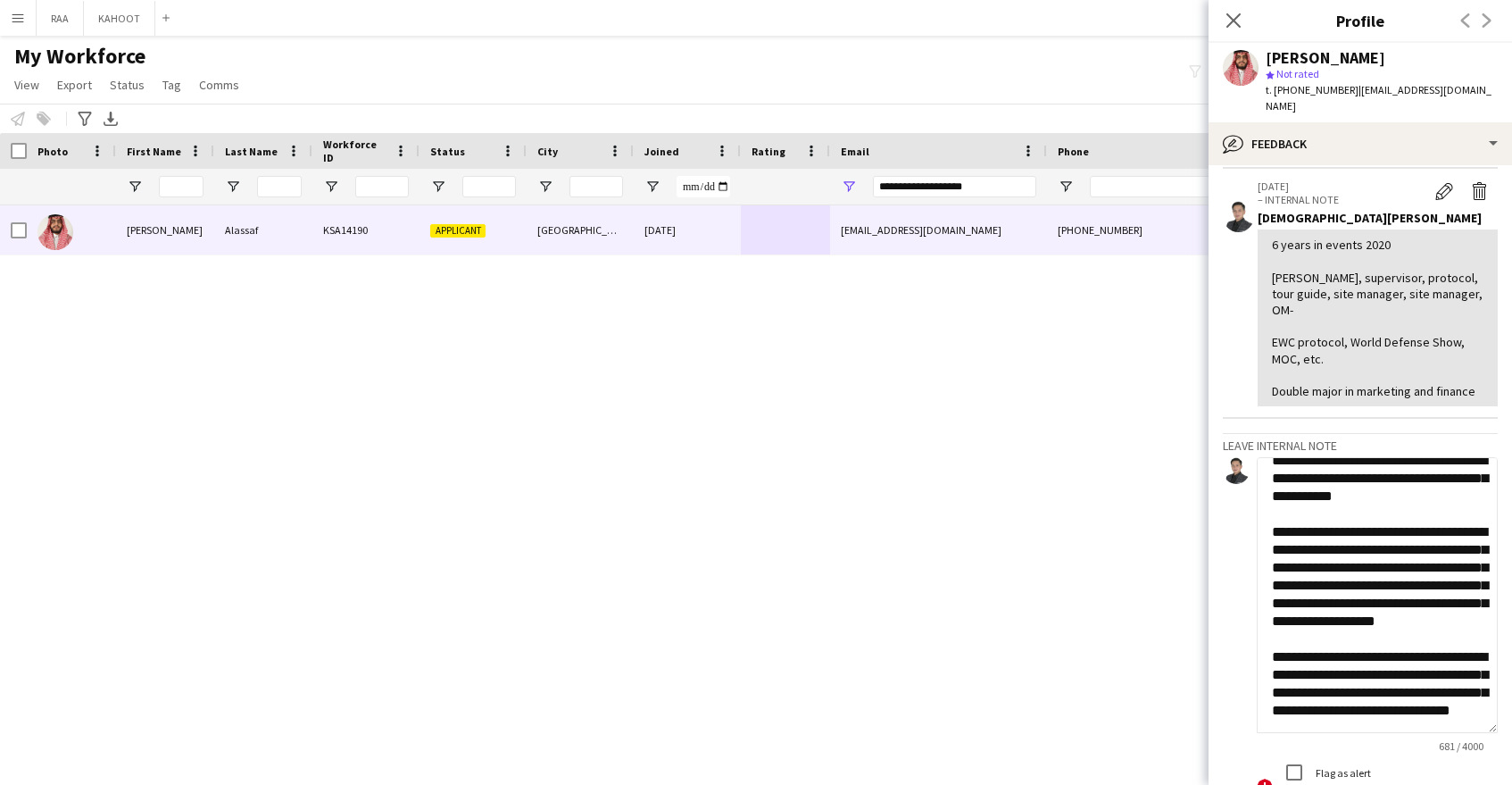
scroll to position [224, 0]
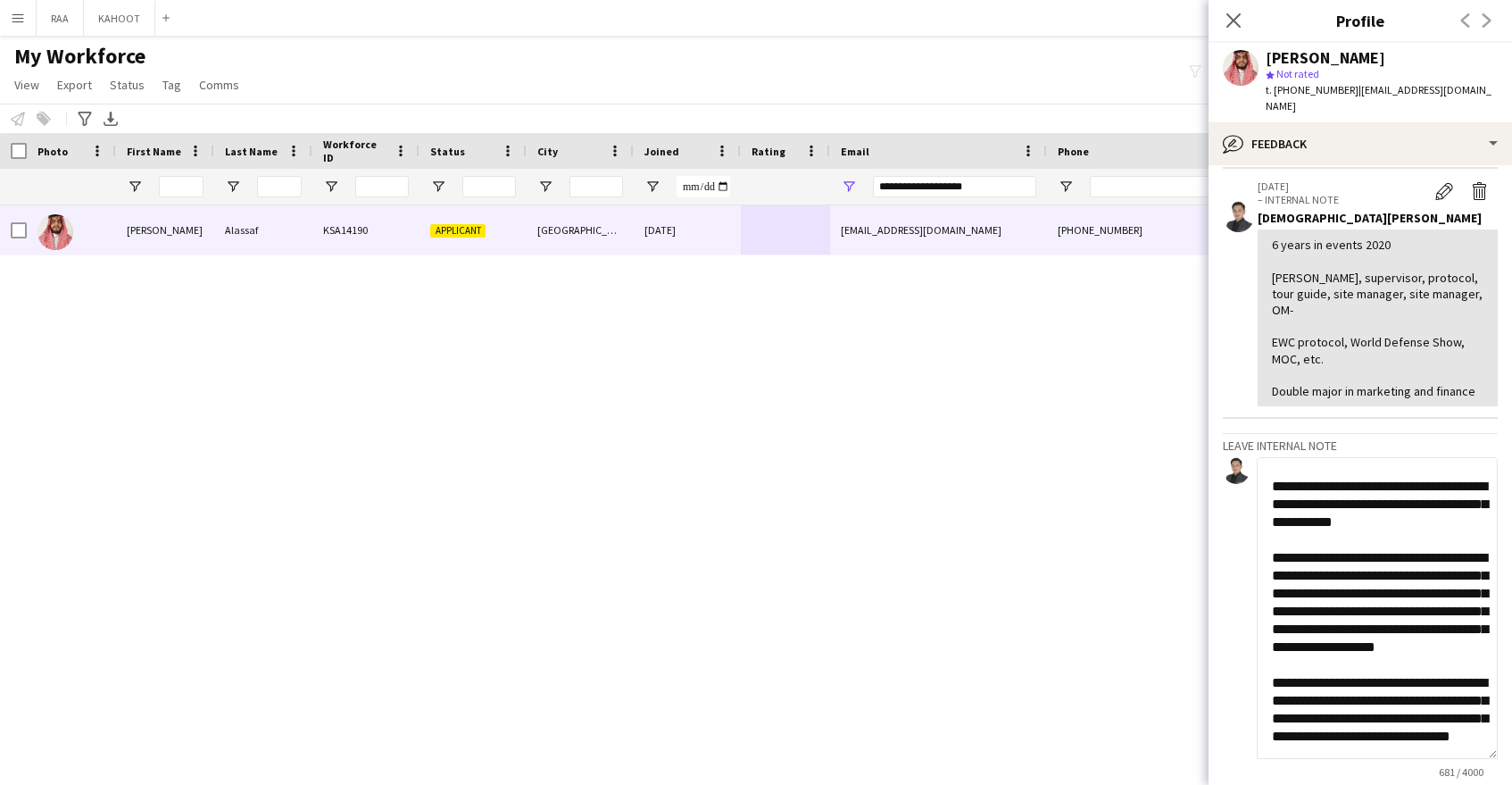
drag, startPoint x: 1490, startPoint y: 574, endPoint x: 1484, endPoint y: 697, distance: 123.1
click at [1484, 714] on textarea "**********" at bounding box center [1377, 608] width 241 height 302
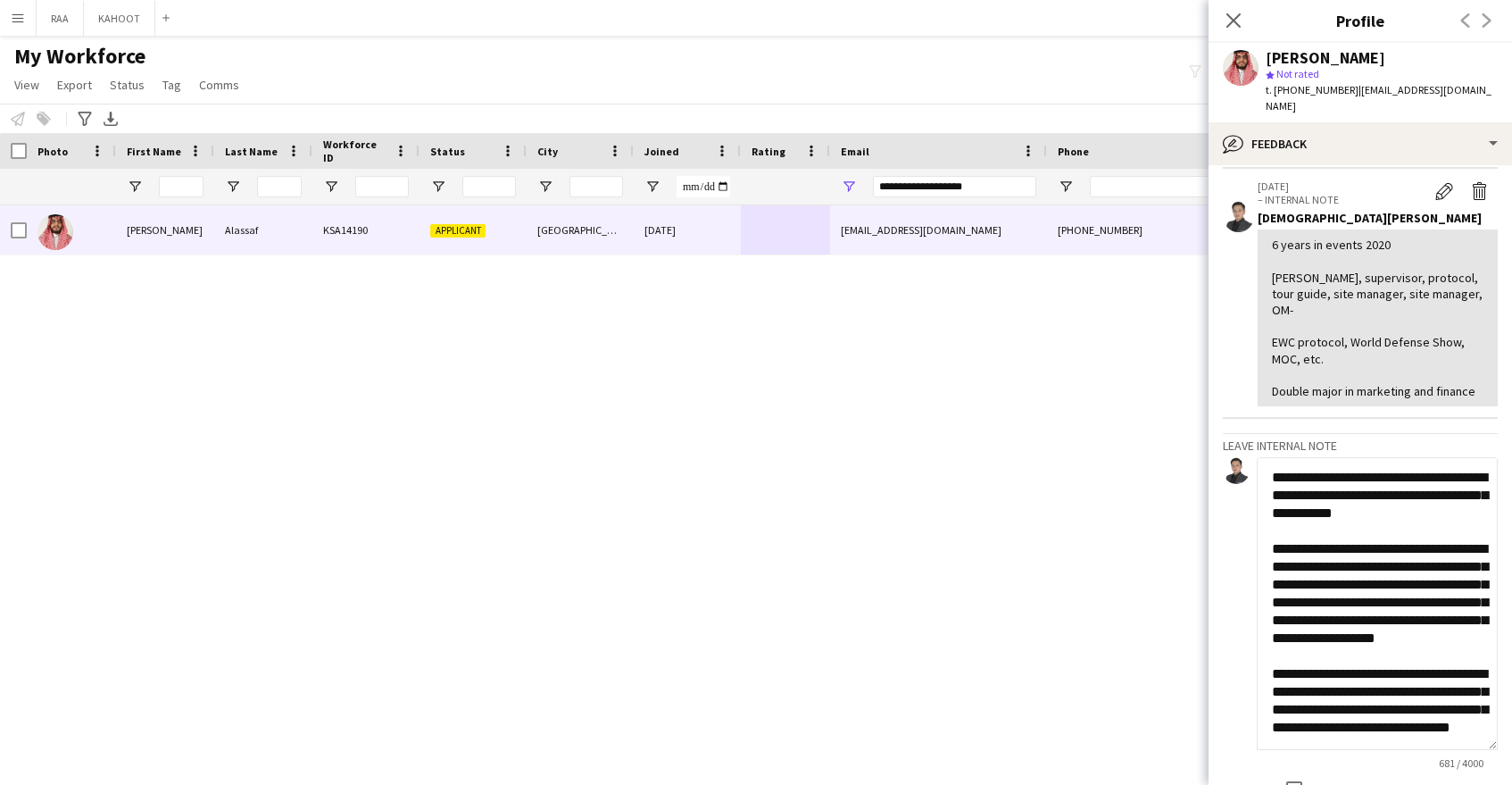
scroll to position [311, 0]
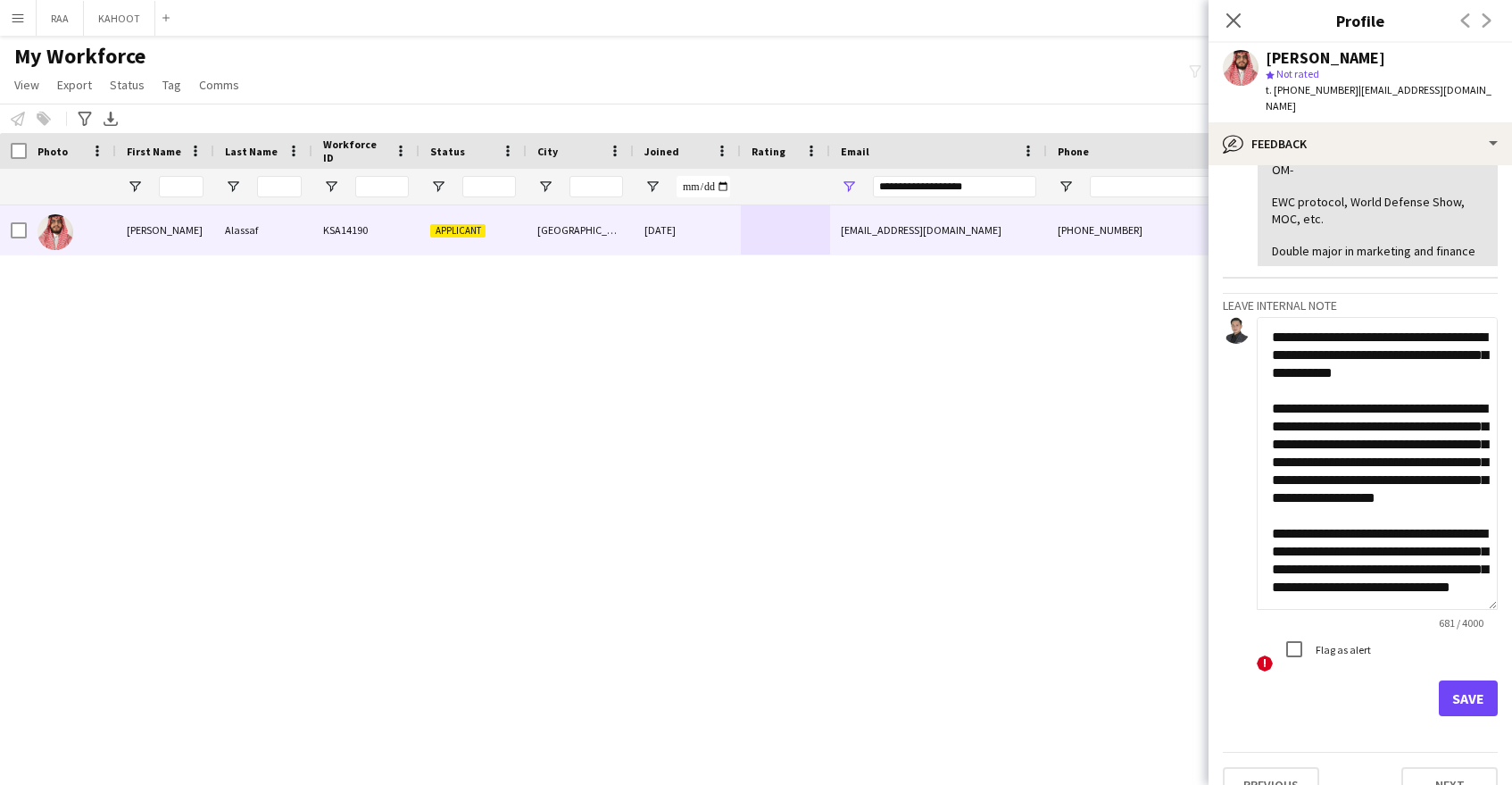
drag, startPoint x: 1496, startPoint y: 573, endPoint x: 1504, endPoint y: 609, distance: 36.9
click at [1494, 672] on form "**********" at bounding box center [1360, 516] width 275 height 399
drag, startPoint x: 1495, startPoint y: 577, endPoint x: 1495, endPoint y: 610, distance: 33.0
click at [1493, 641] on form "**********" at bounding box center [1360, 516] width 275 height 399
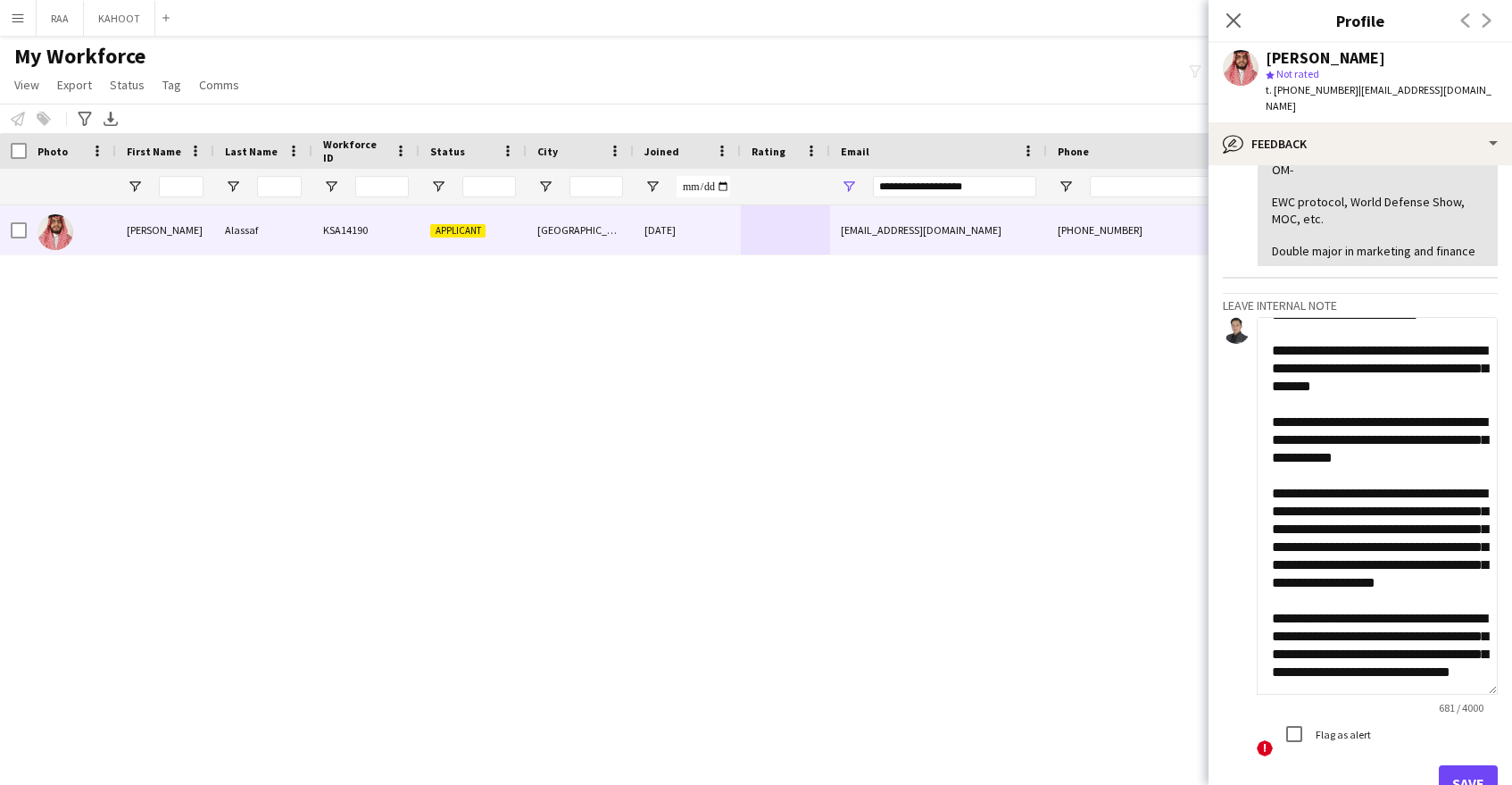
drag, startPoint x: 1494, startPoint y: 574, endPoint x: 1487, endPoint y: 618, distance: 44.6
click at [1488, 660] on textarea "**********" at bounding box center [1377, 506] width 241 height 378
click at [1378, 616] on textarea "**********" at bounding box center [1377, 507] width 241 height 379
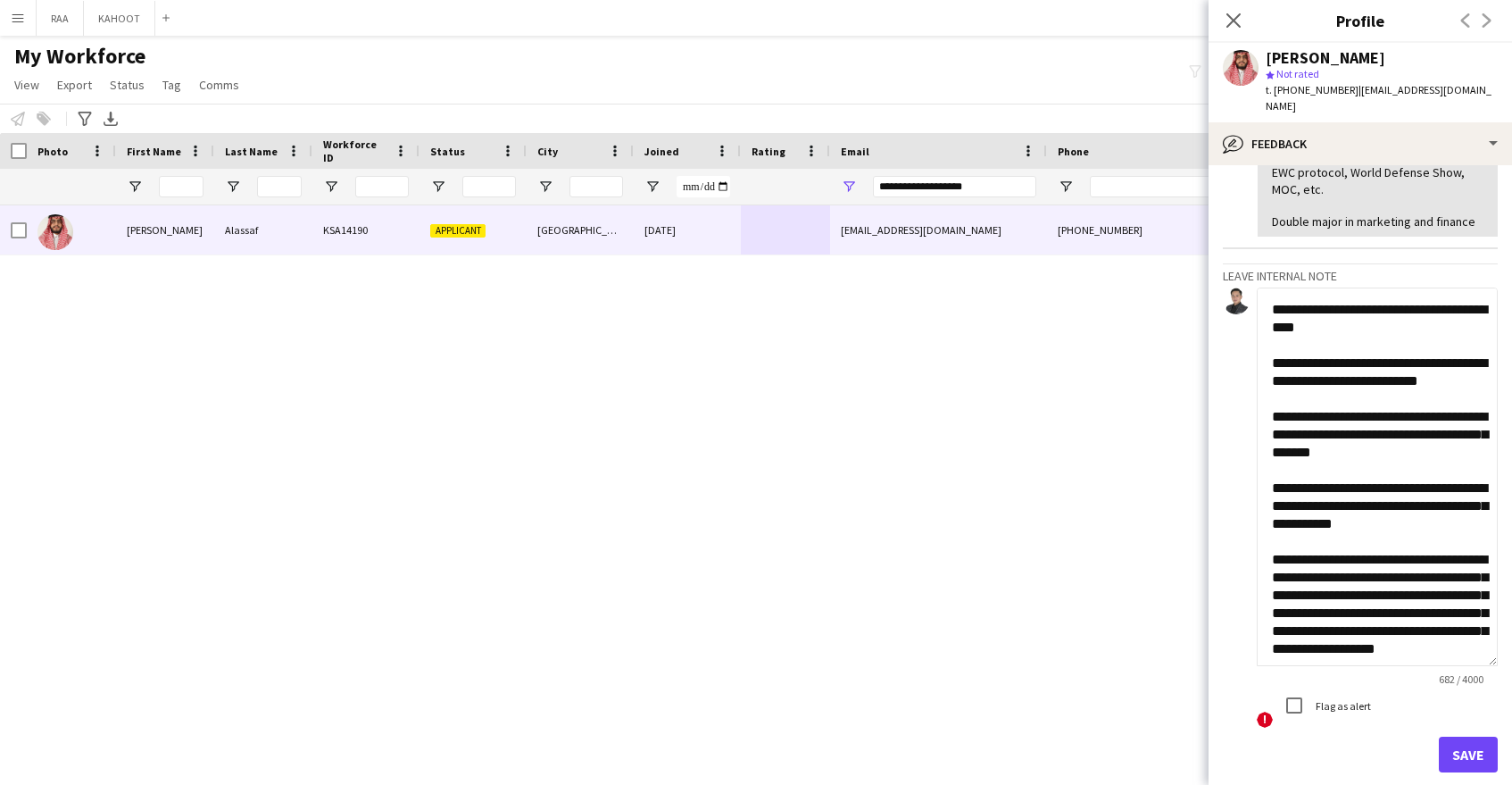
scroll to position [336, 0]
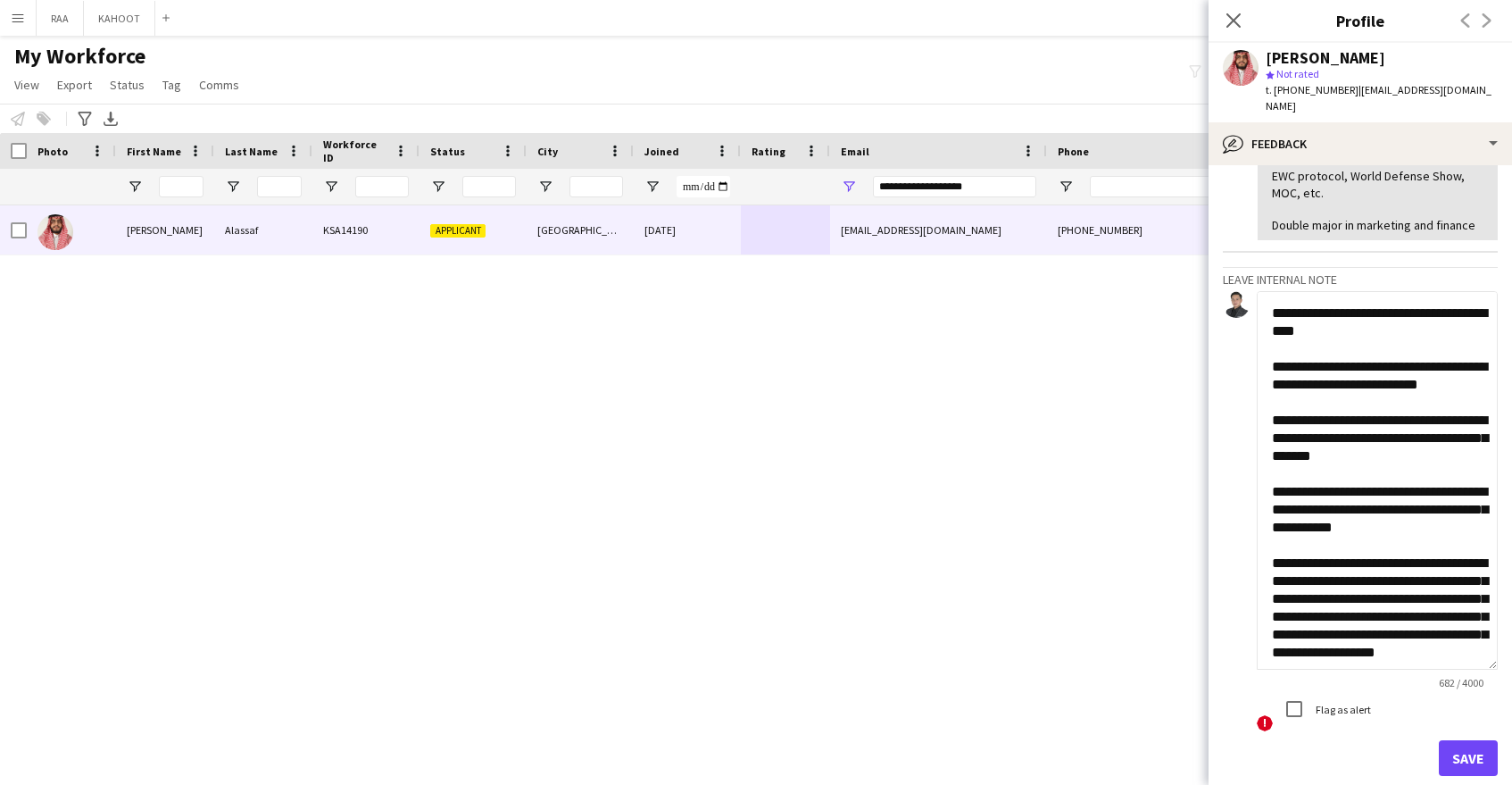
click at [1463, 412] on textarea "**********" at bounding box center [1377, 480] width 241 height 379
type textarea "**********"
click at [1463, 741] on button "Save" at bounding box center [1468, 758] width 59 height 36
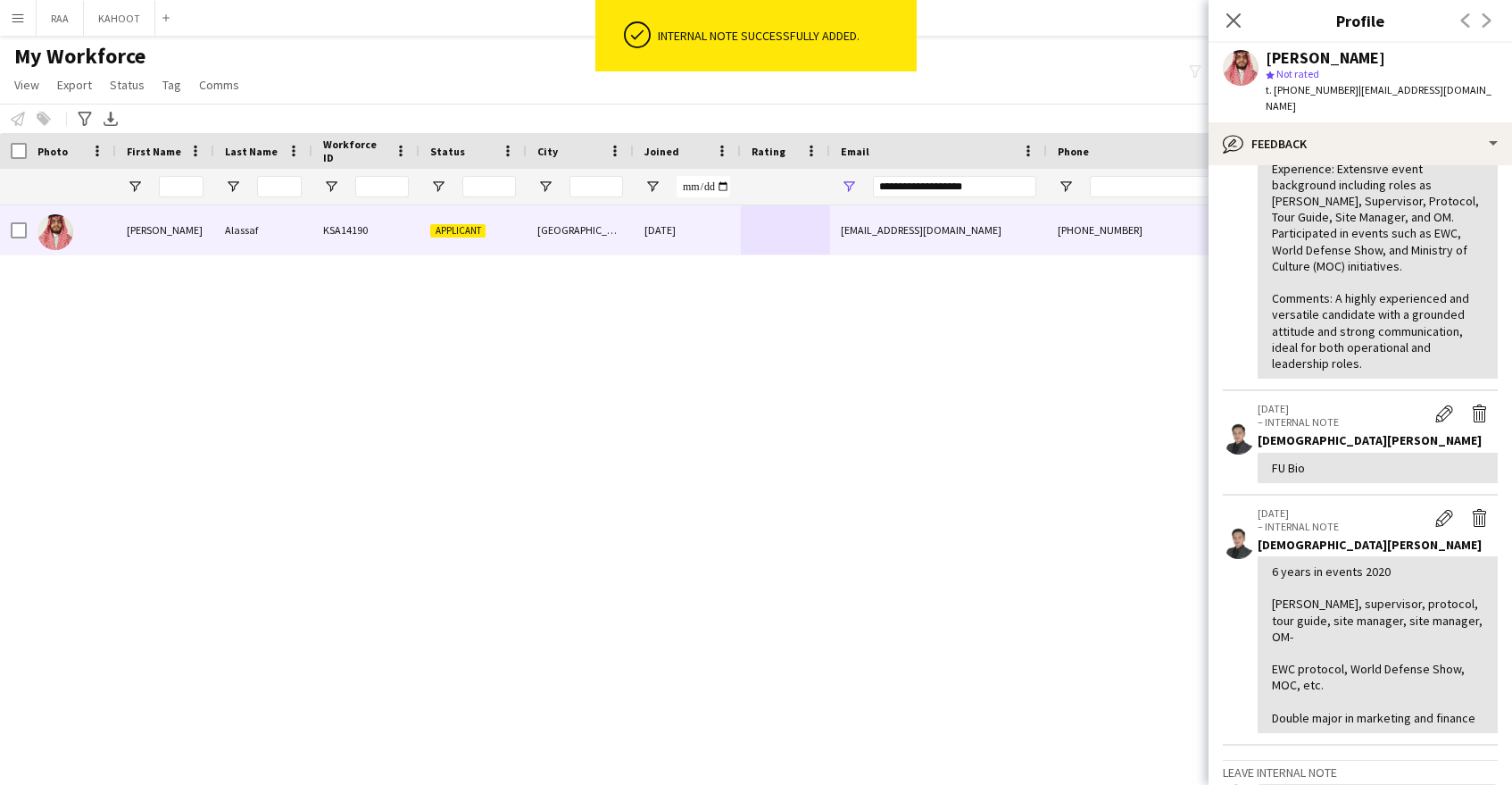
scroll to position [0, 0]
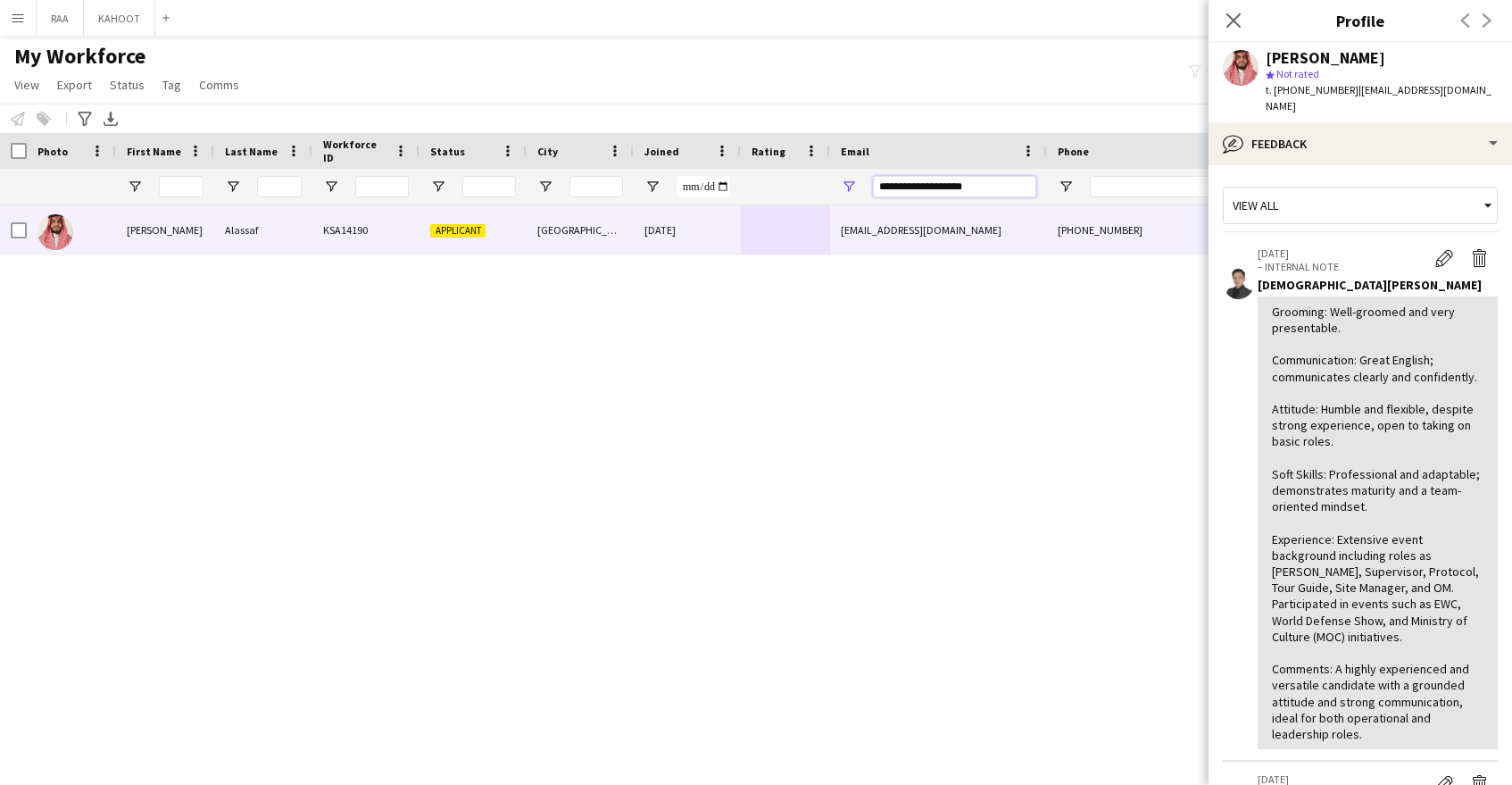
drag, startPoint x: 1015, startPoint y: 188, endPoint x: 730, endPoint y: 168, distance: 285.7
click at [736, 170] on div at bounding box center [1017, 187] width 2036 height 36
paste input "****"
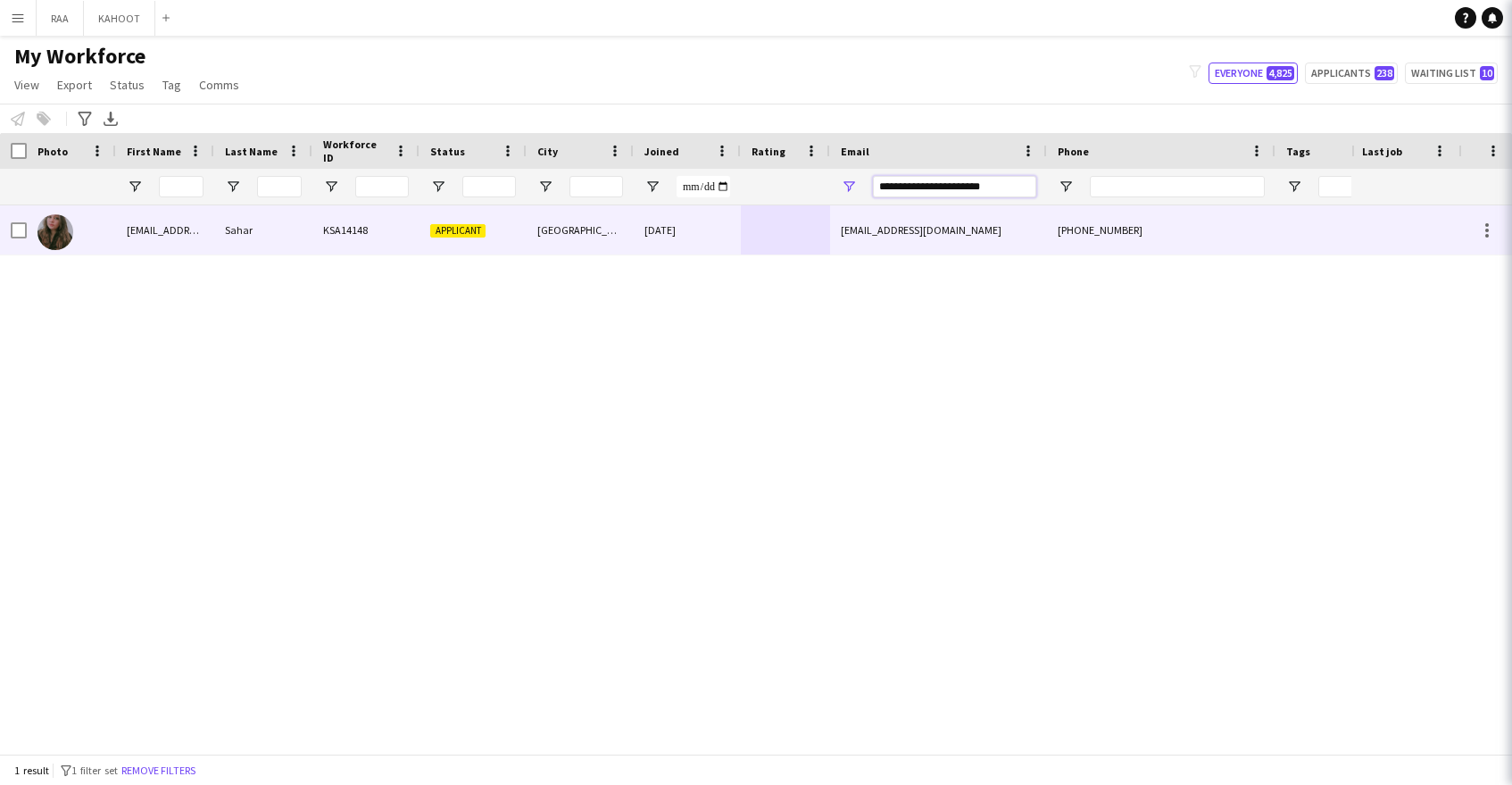
type input "**********"
click at [867, 222] on div "saharachour22@gmail.com" at bounding box center [938, 229] width 217 height 49
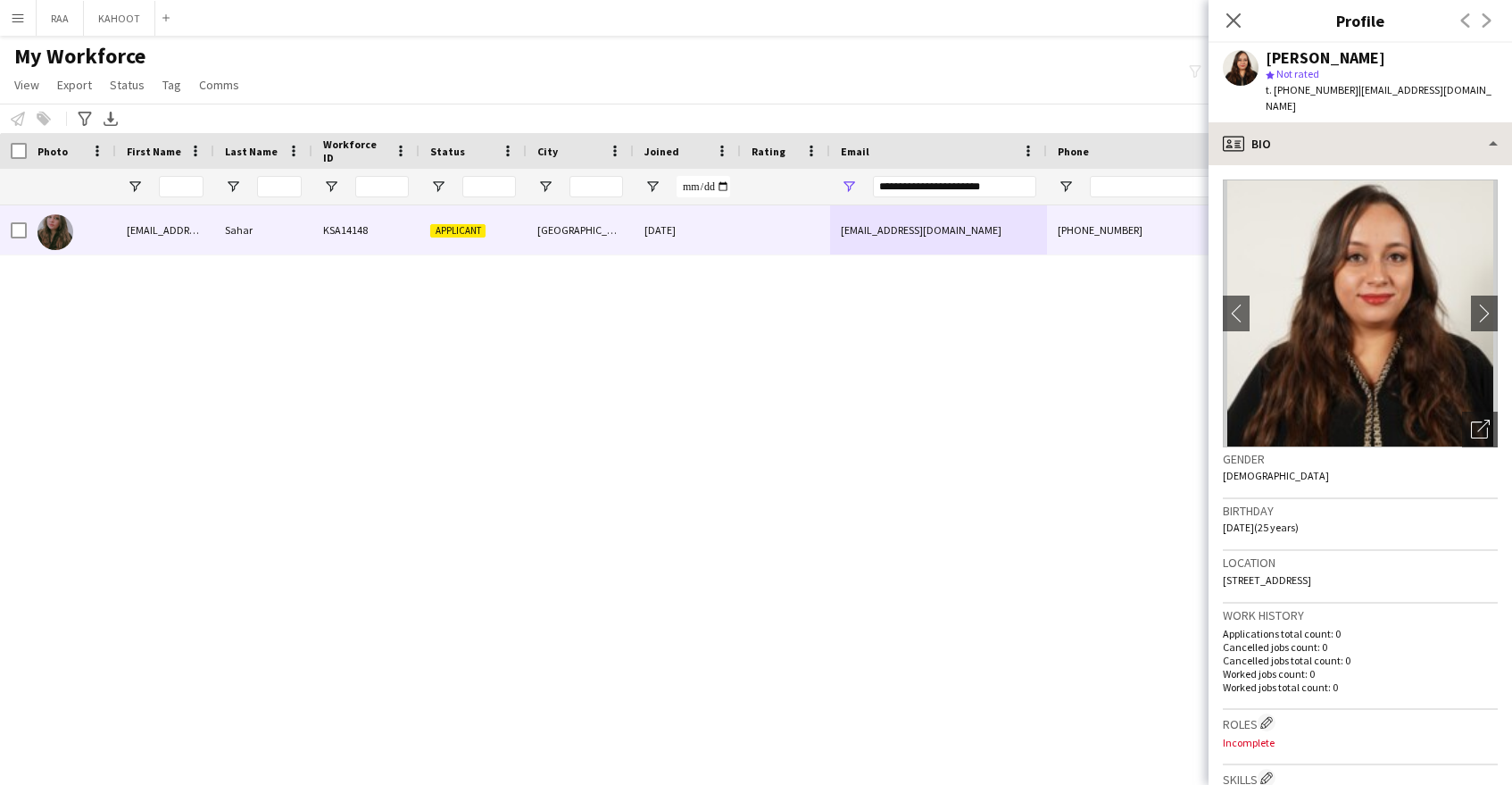
drag, startPoint x: 1332, startPoint y: 151, endPoint x: 1339, endPoint y: 137, distance: 15.7
click at [1332, 165] on app-crew-profile-bio "chevron-left chevron-right Open photos pop-in Gender Female Birthday 15-07-2000…" at bounding box center [1360, 475] width 303 height 620
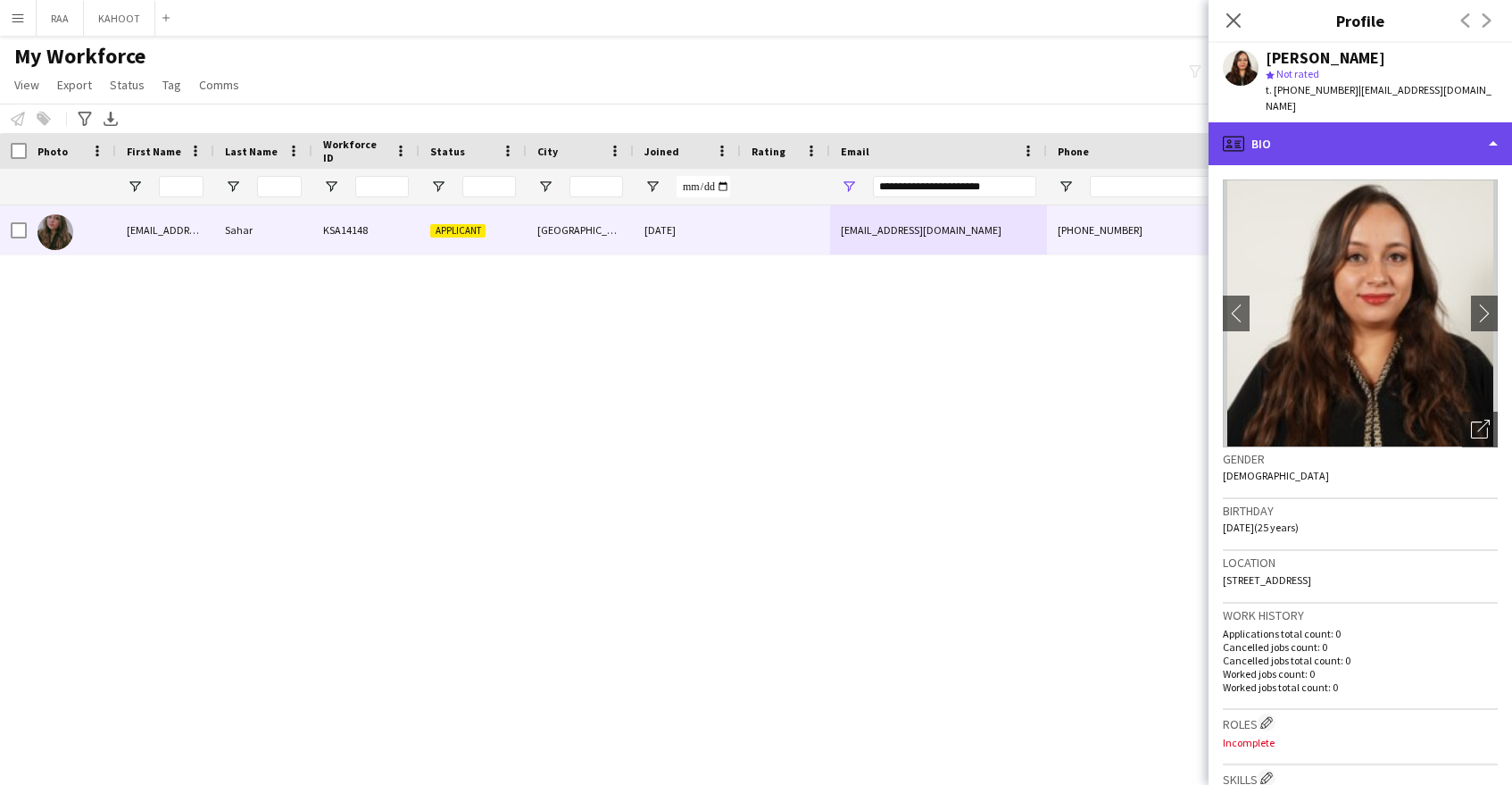
click at [1340, 136] on div "profile Bio" at bounding box center [1360, 144] width 303 height 43
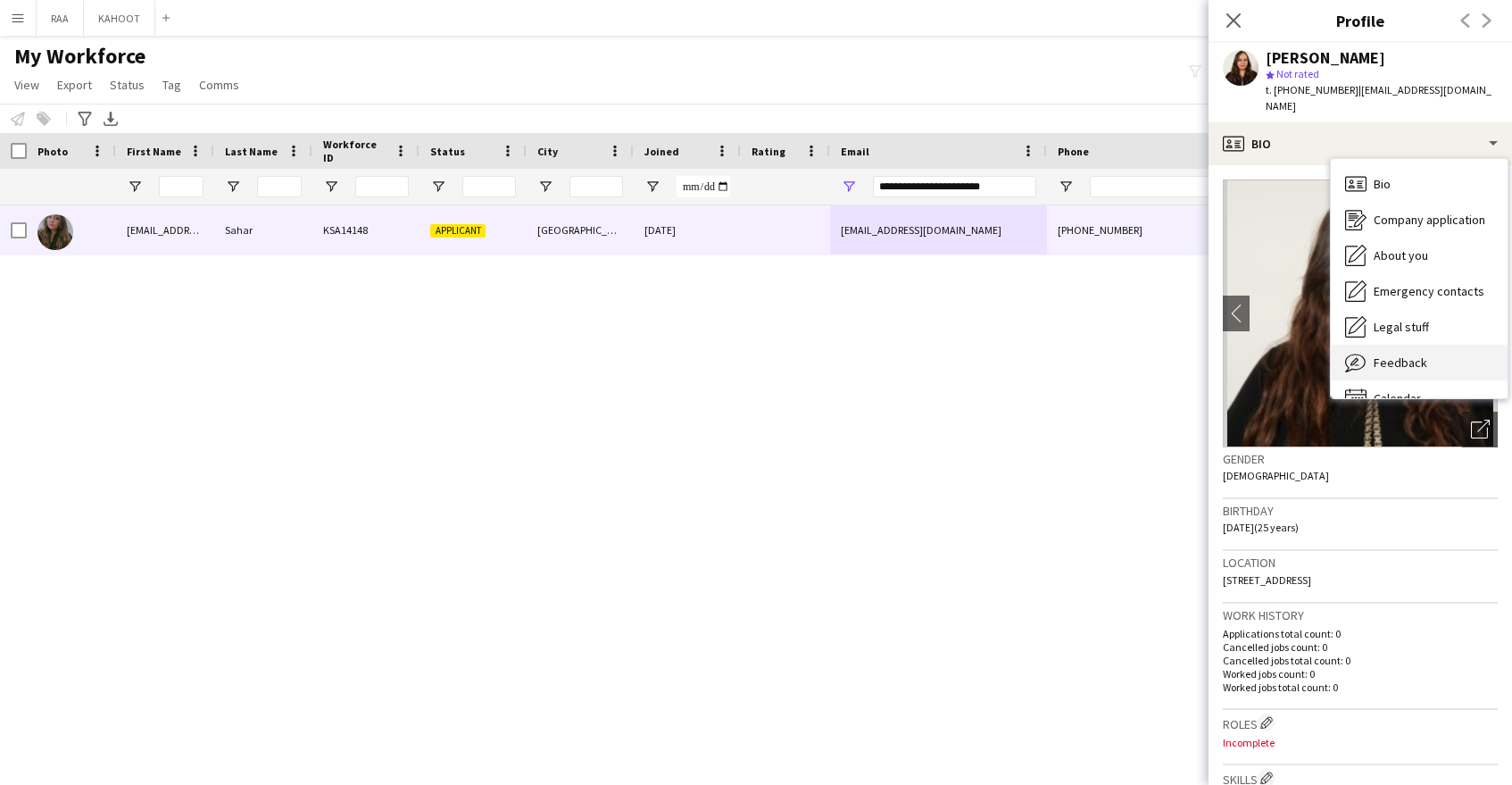
click at [1406, 355] on span "Feedback" at bounding box center [1400, 363] width 53 height 16
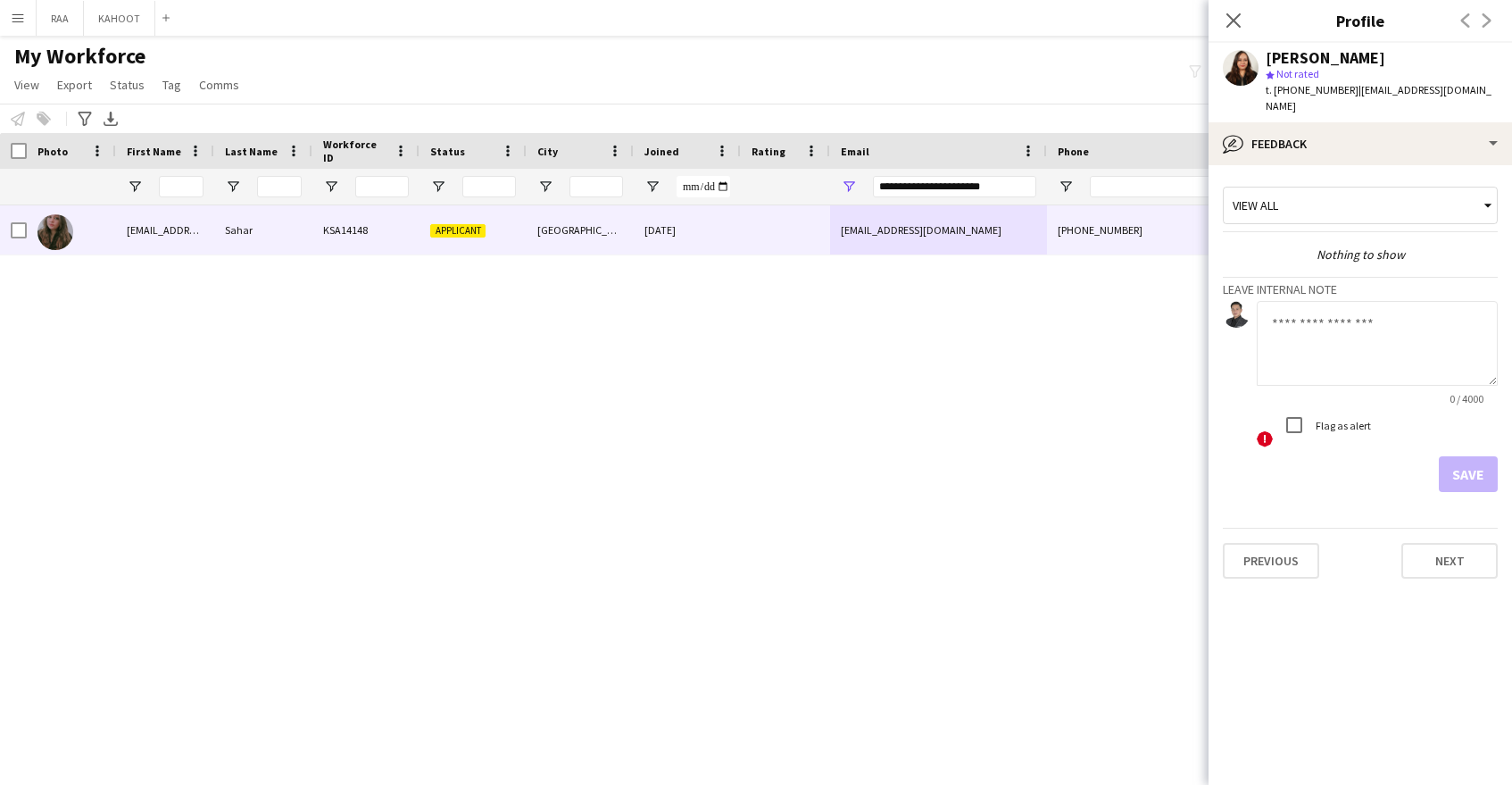
click at [1343, 338] on textarea at bounding box center [1377, 343] width 241 height 85
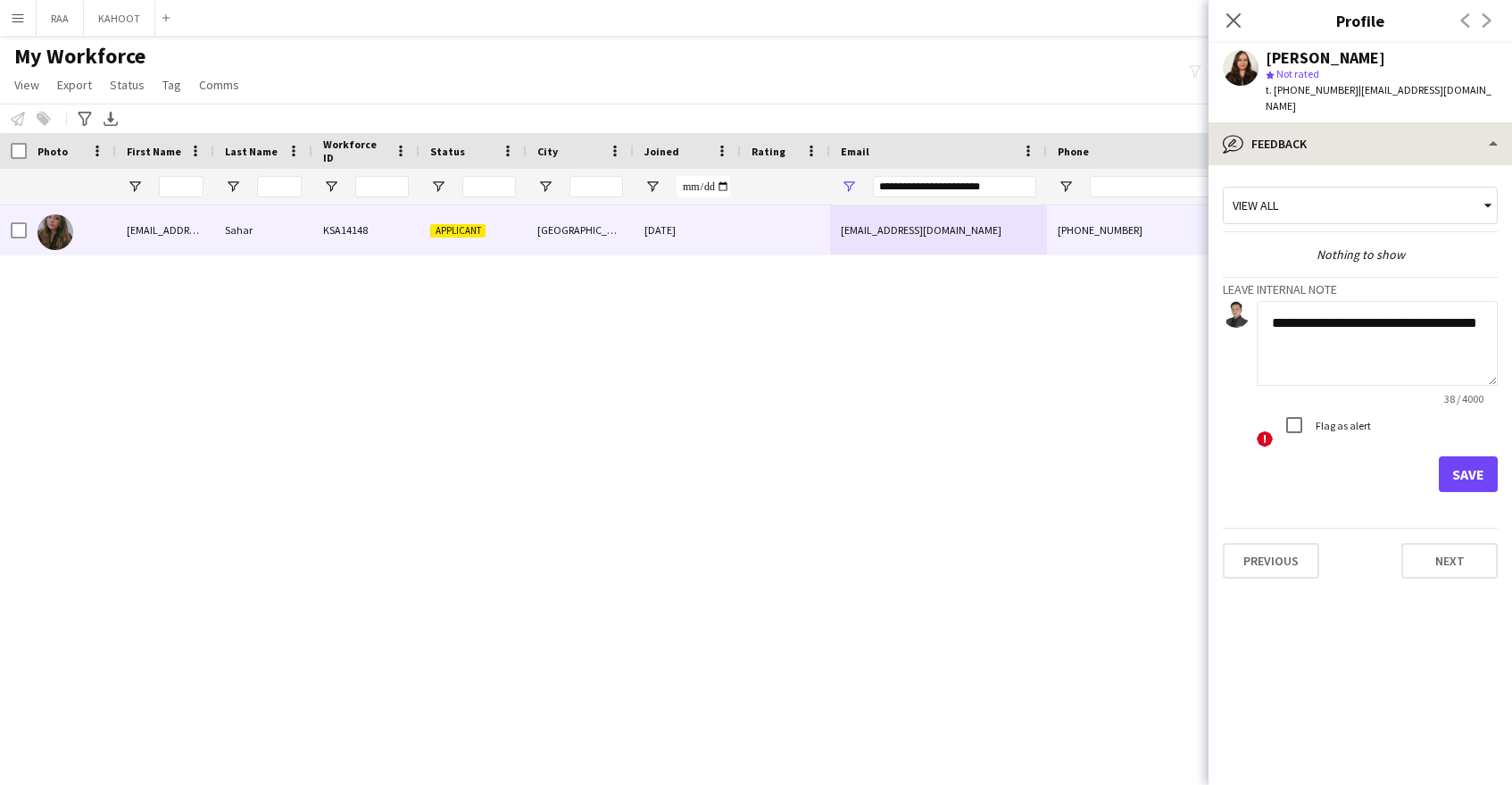
type textarea "**********"
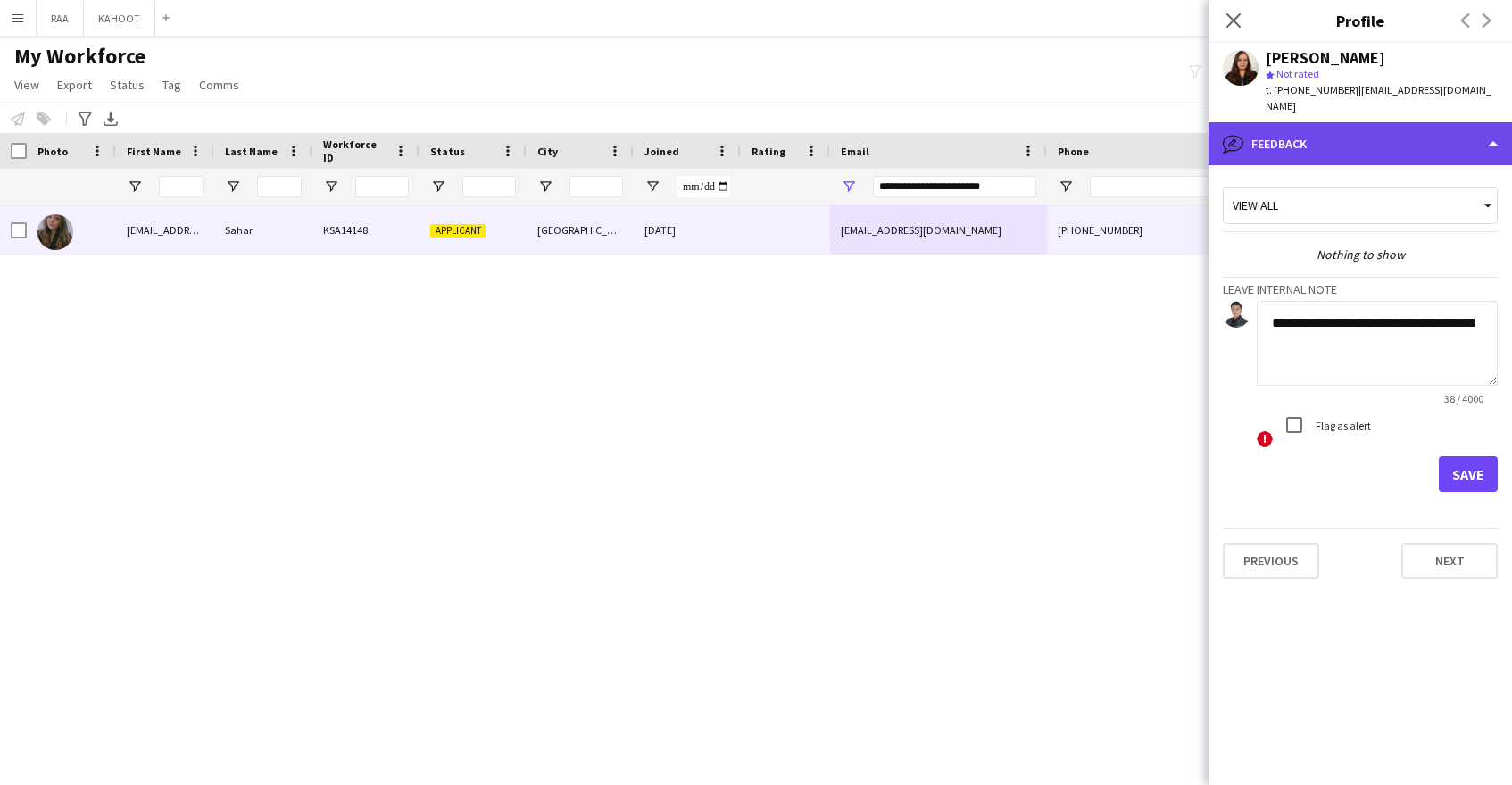
click at [1390, 135] on div "bubble-pencil Feedback" at bounding box center [1360, 144] width 303 height 43
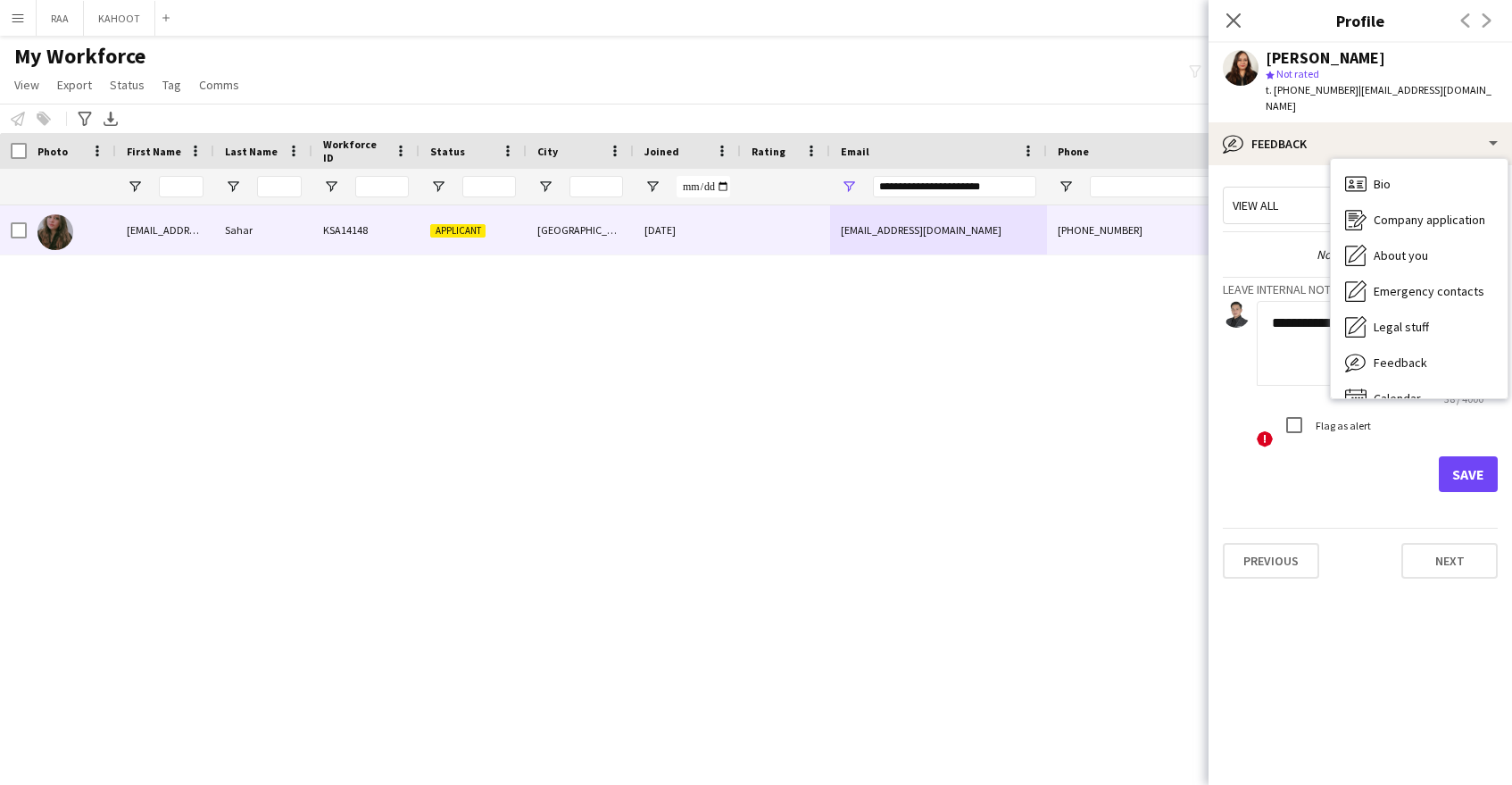
click at [1293, 305] on textarea "**********" at bounding box center [1377, 343] width 241 height 85
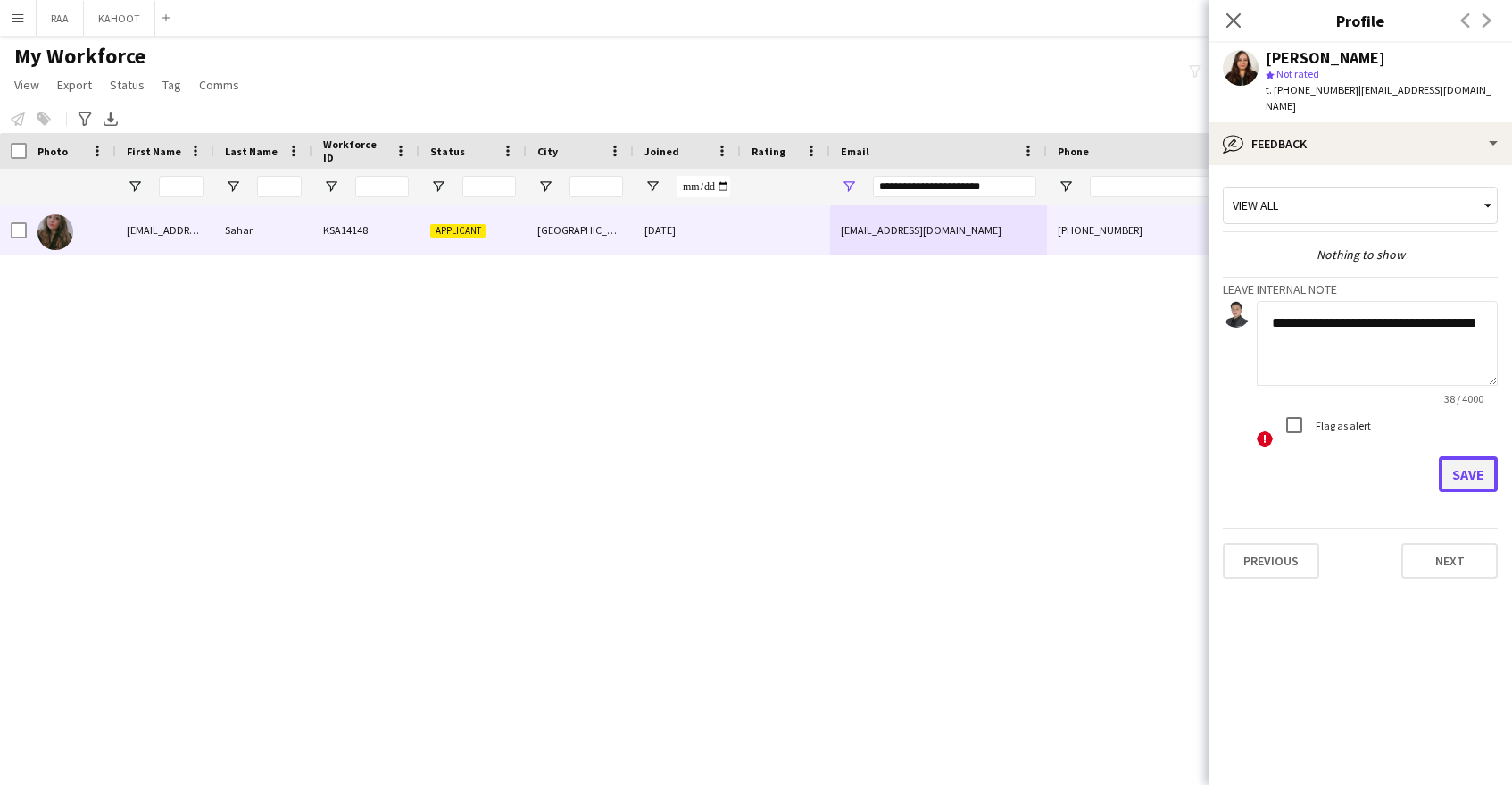
click at [1469, 456] on button "Save" at bounding box center [1468, 474] width 59 height 36
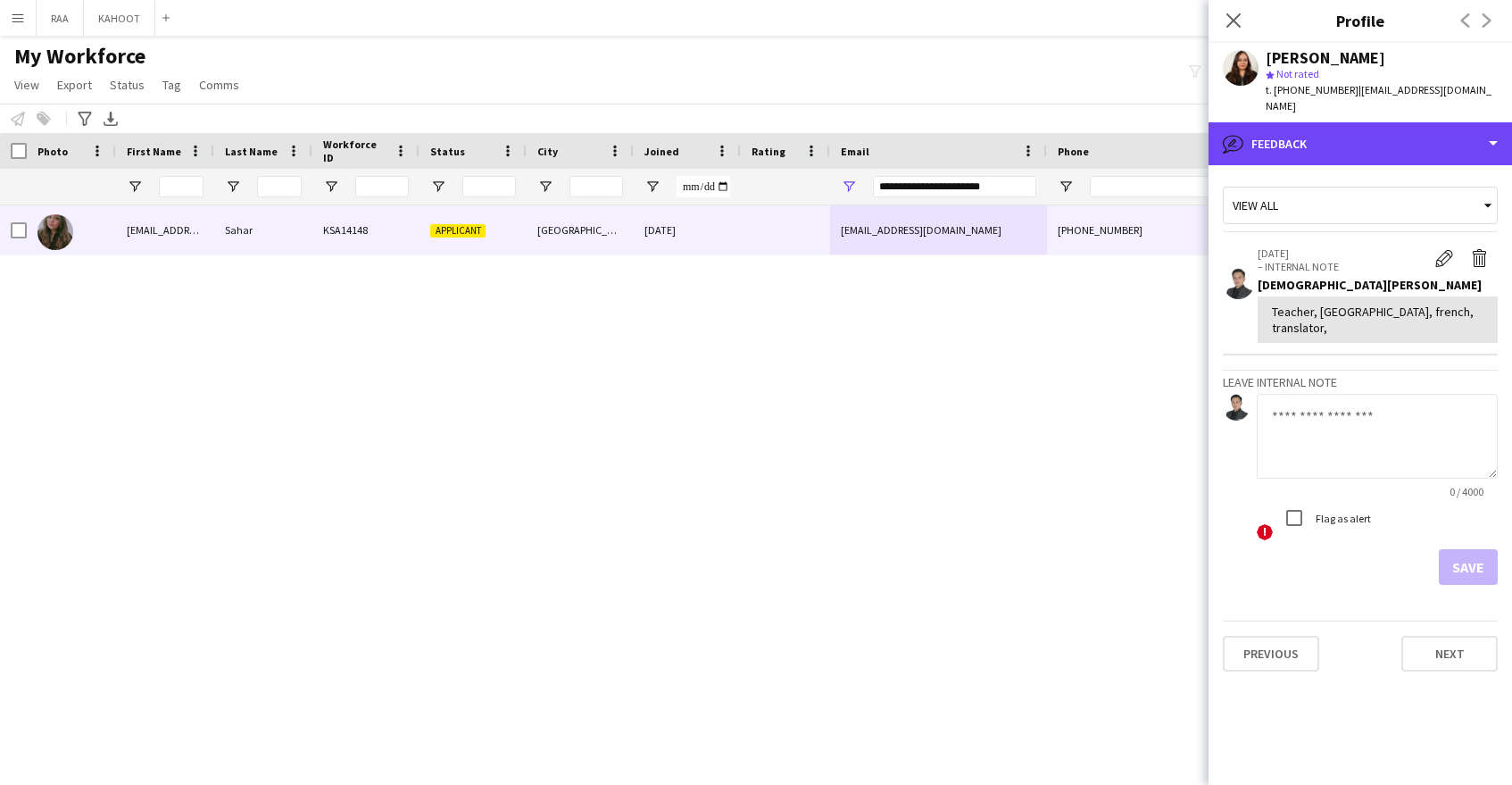
drag, startPoint x: 1396, startPoint y: 140, endPoint x: 1398, endPoint y: 188, distance: 48.0
click at [1395, 140] on div "bubble-pencil Feedback" at bounding box center [1360, 144] width 303 height 43
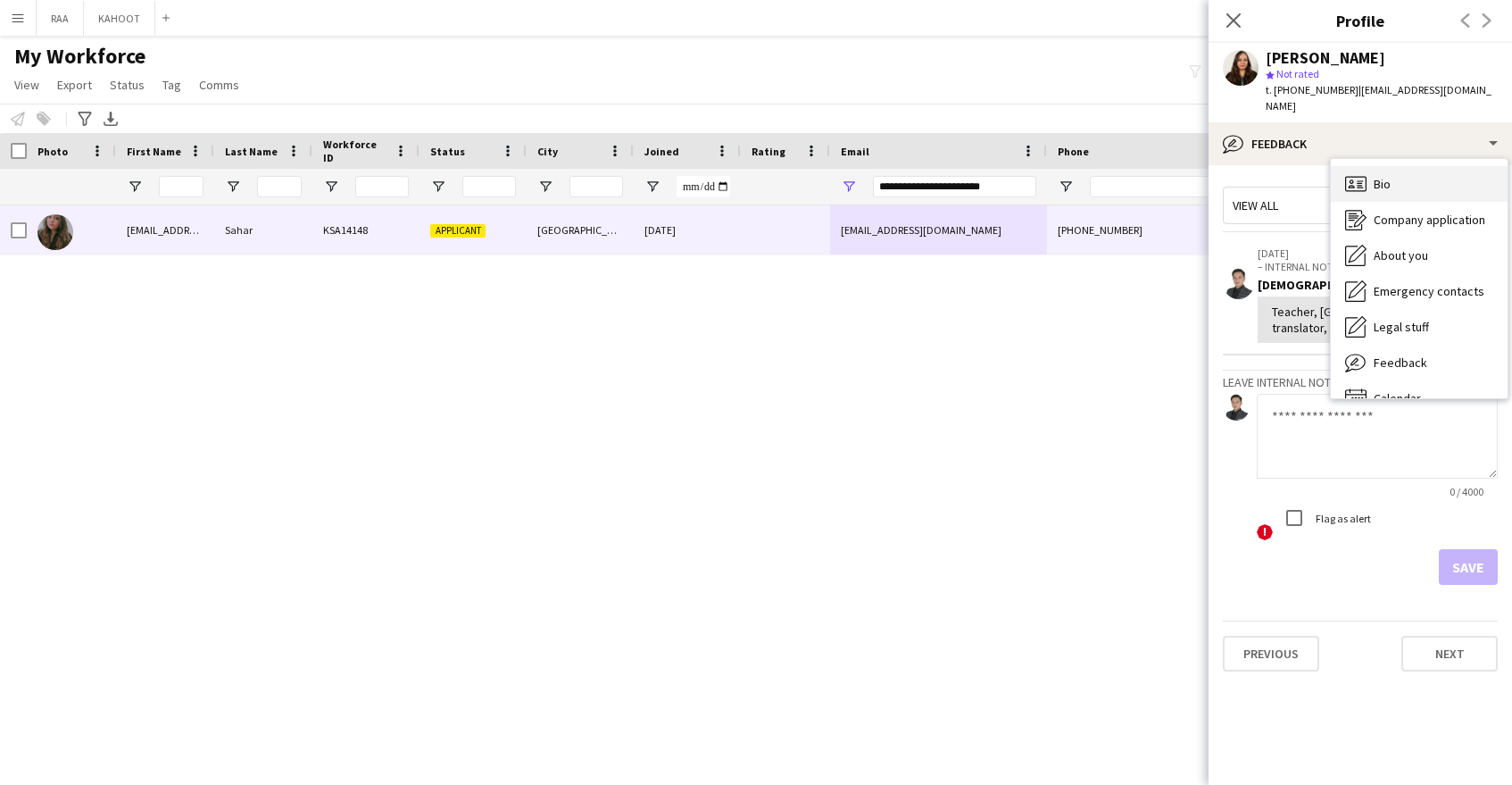
click at [1399, 171] on div "Bio Bio" at bounding box center [1419, 184] width 177 height 36
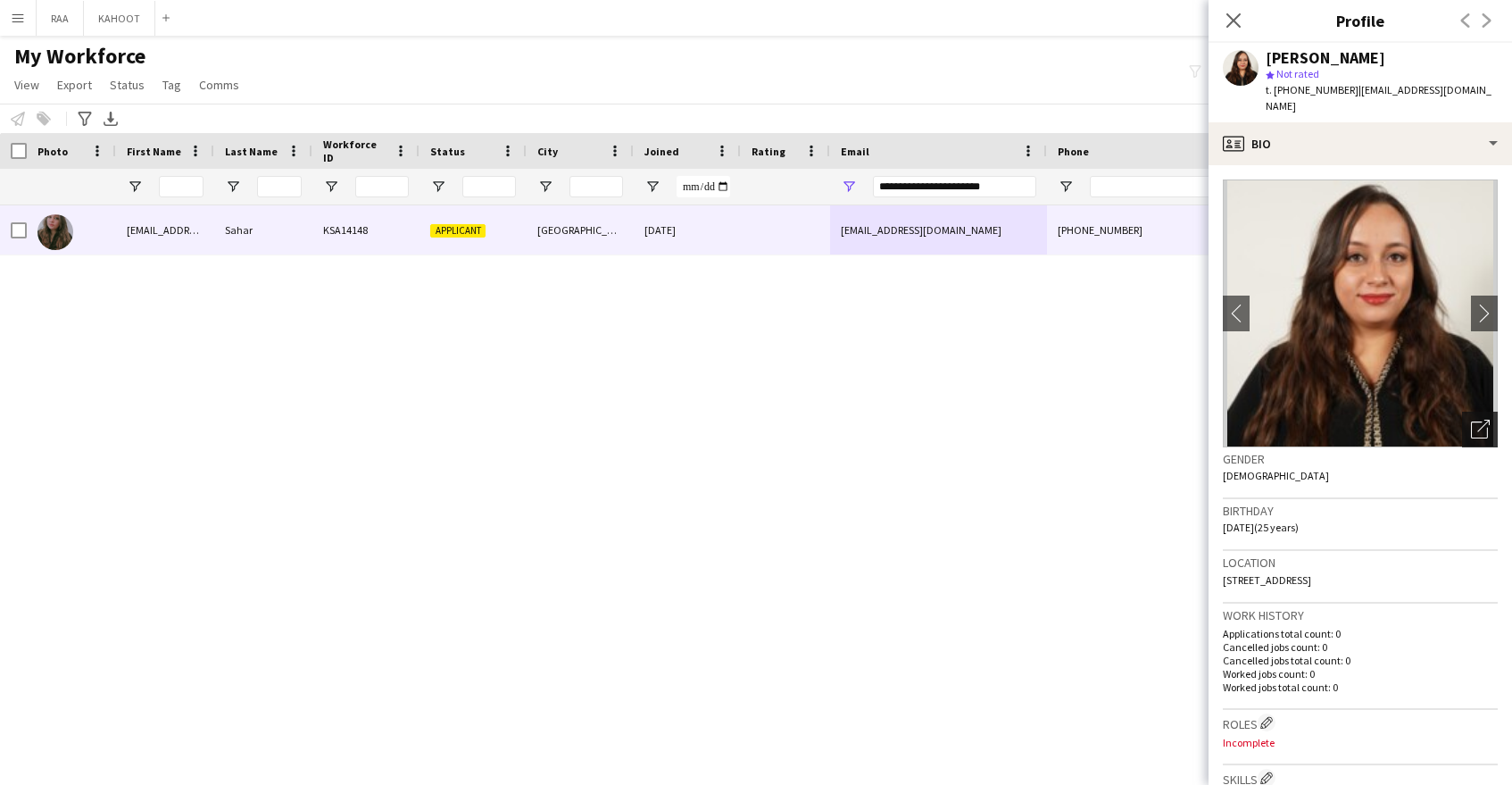
click at [1475, 420] on icon "Open photos pop-in" at bounding box center [1480, 428] width 18 height 18
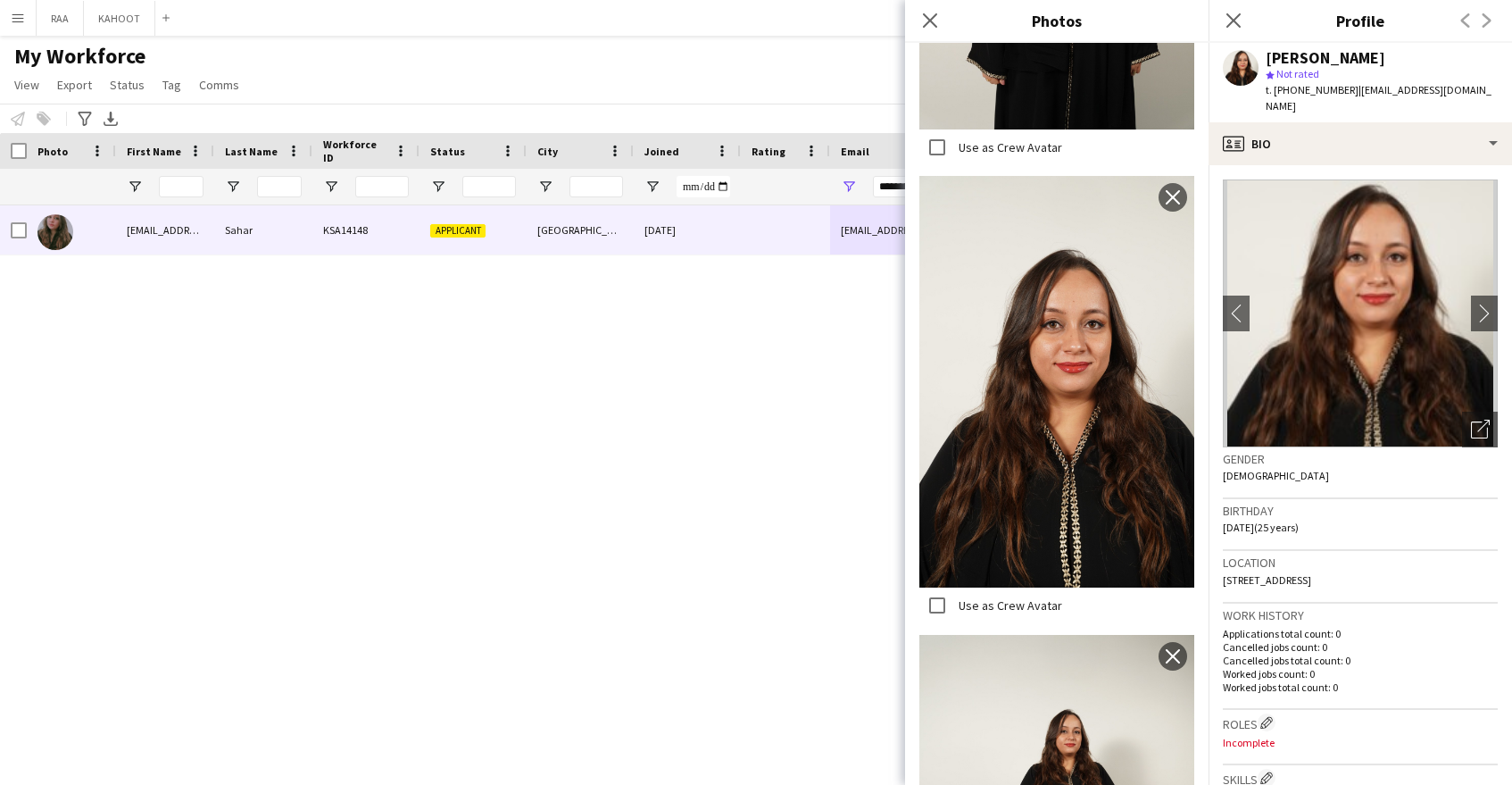
scroll to position [1013, 0]
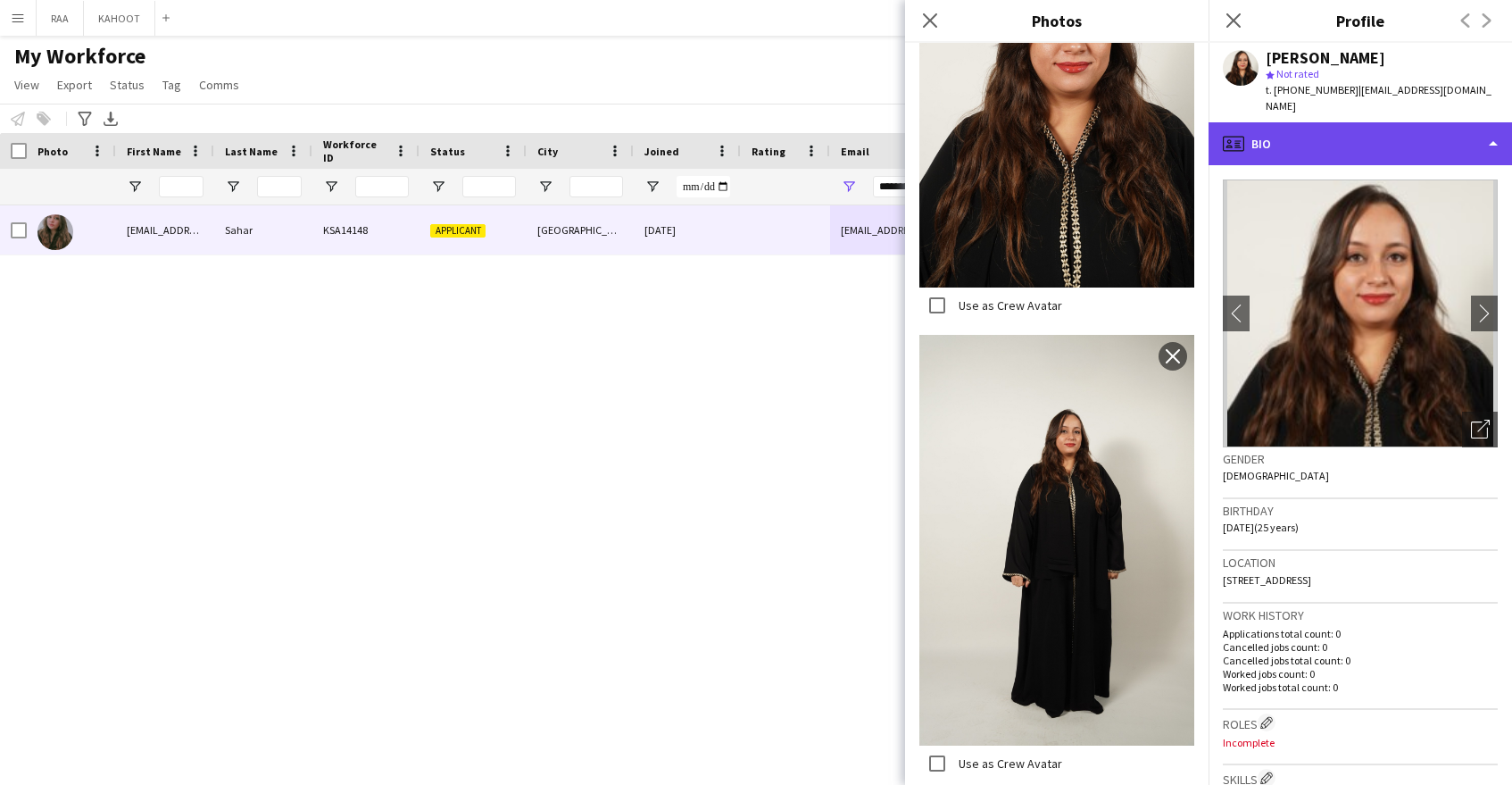
click at [1355, 135] on div "profile Bio" at bounding box center [1360, 144] width 303 height 43
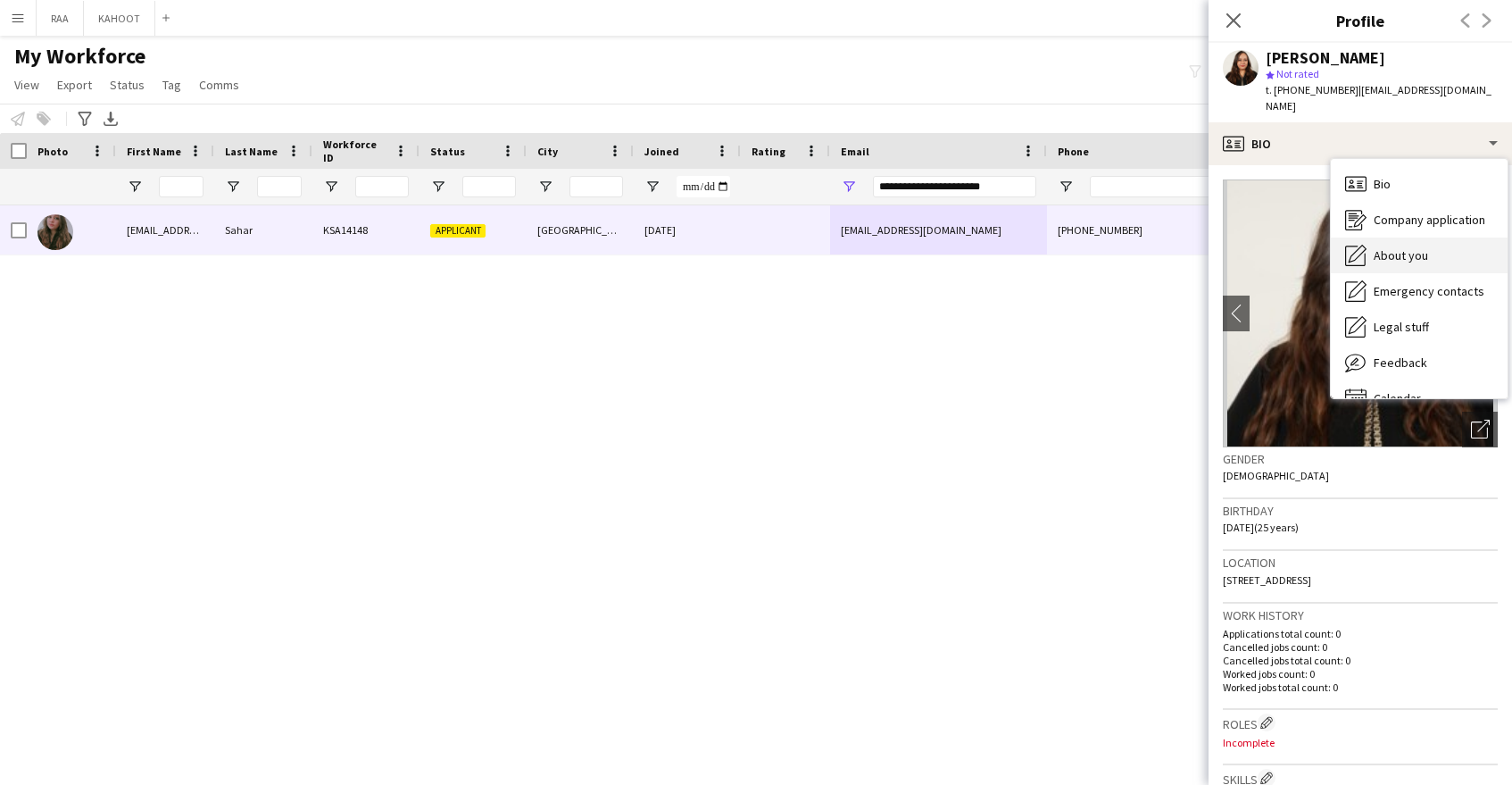
click at [1390, 247] on span "About you" at bounding box center [1401, 255] width 54 height 16
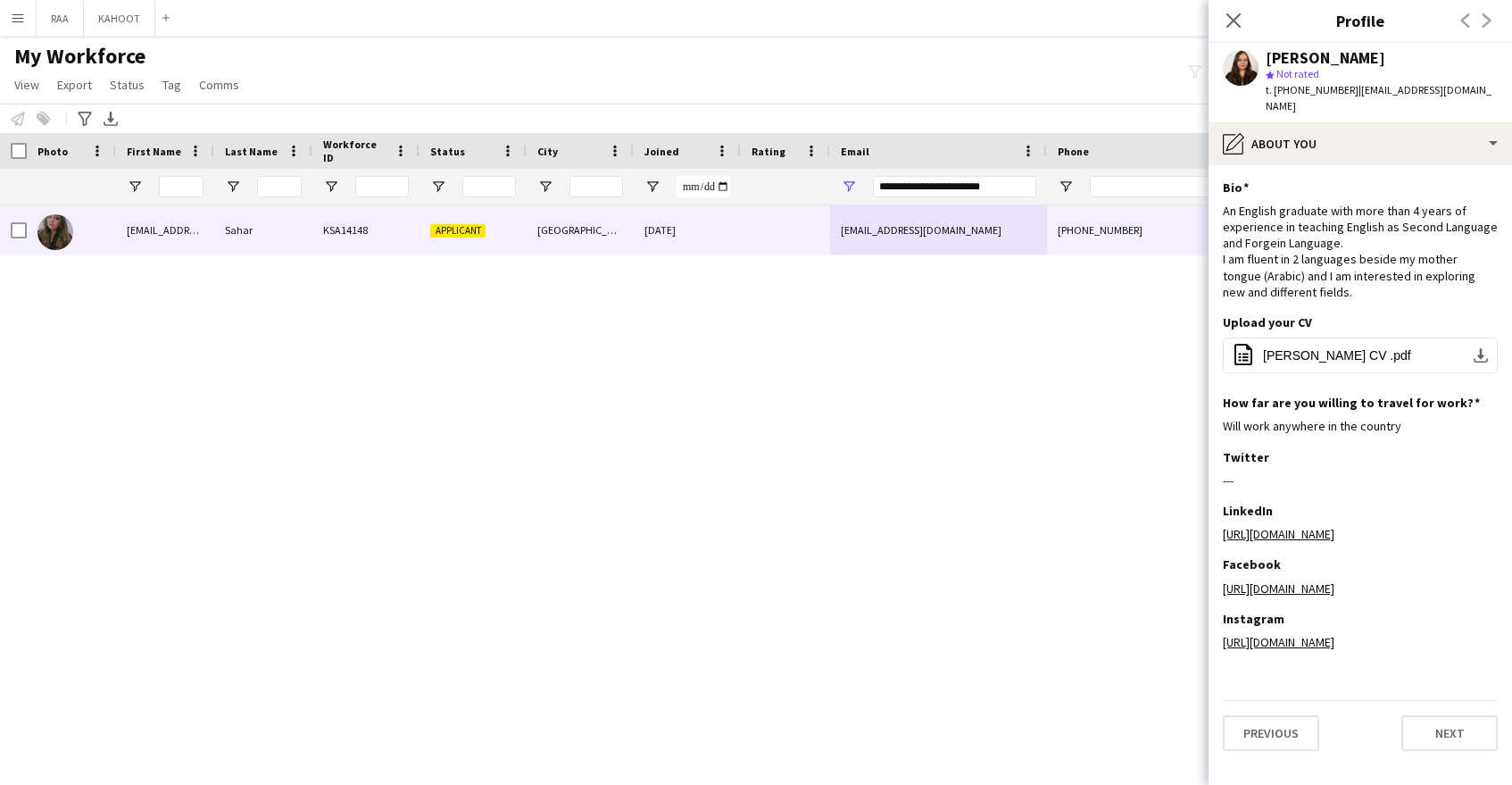
click at [1310, 93] on span "t. +966536866807" at bounding box center [1312, 90] width 93 height 14
click at [1311, 92] on span "t. +966536866807" at bounding box center [1312, 90] width 93 height 14
copy span "966536866807"
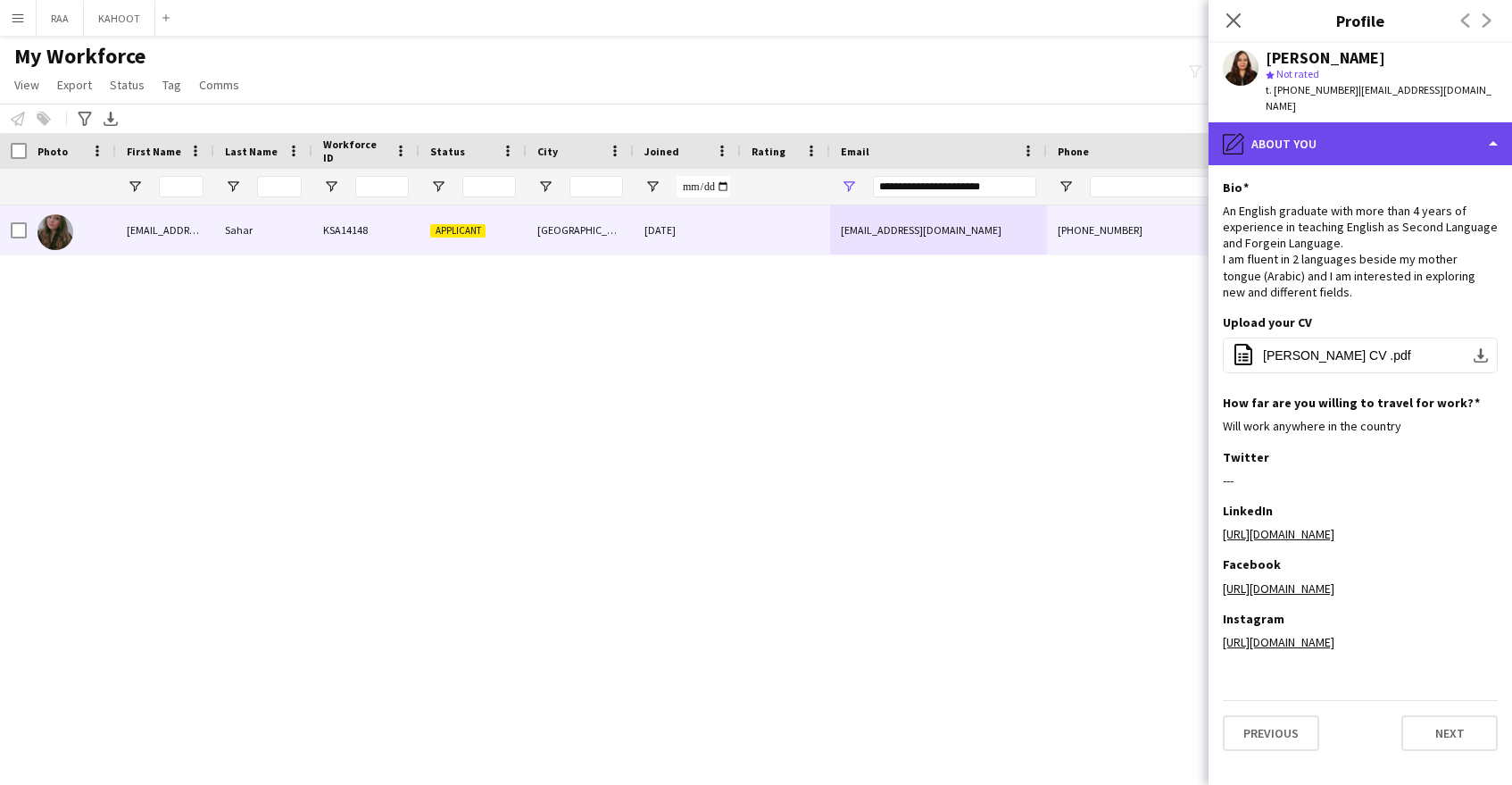
click at [1370, 131] on div "pencil4 About you" at bounding box center [1360, 144] width 303 height 43
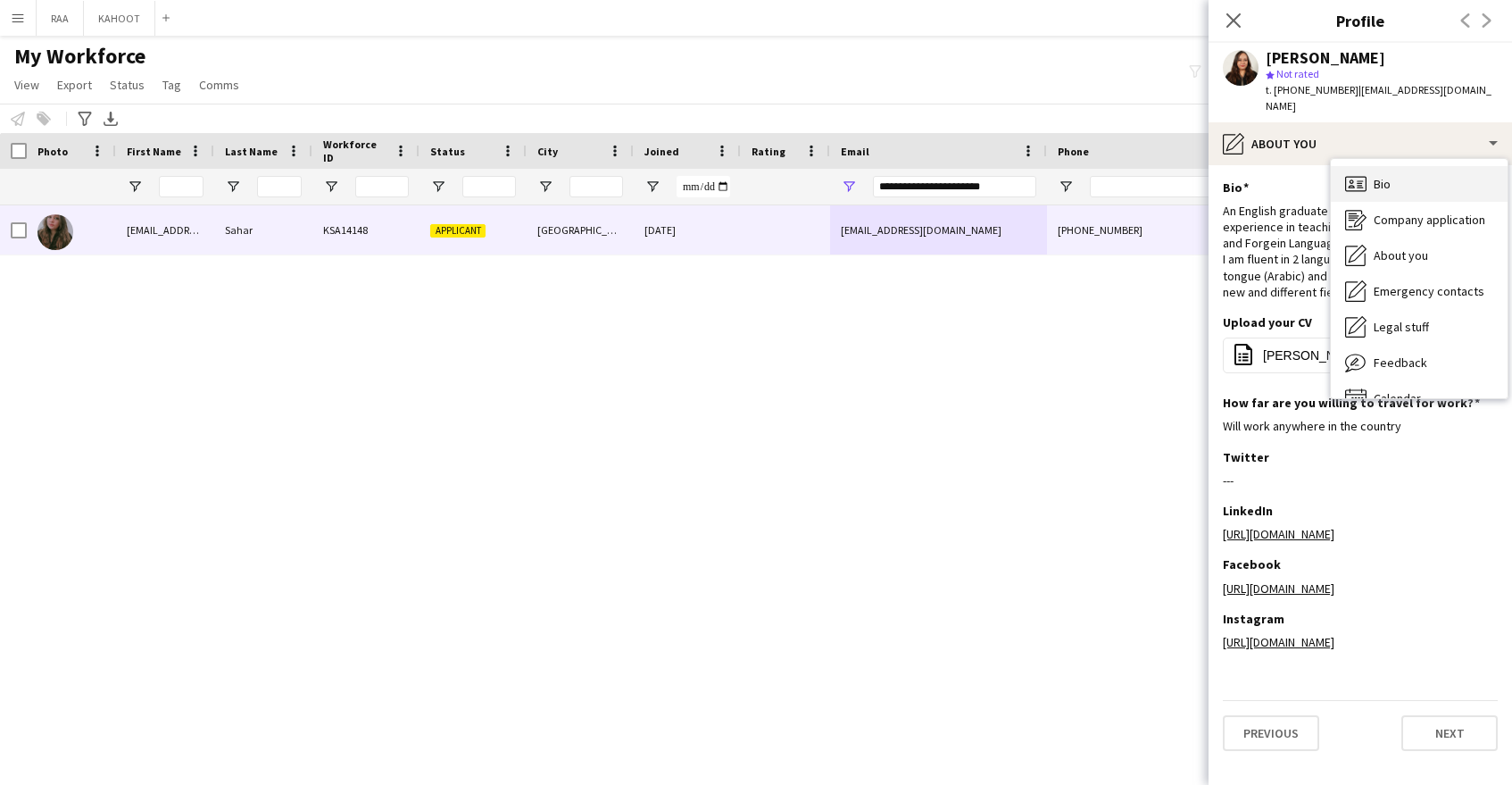
click at [1397, 177] on div "Bio Bio" at bounding box center [1419, 184] width 177 height 36
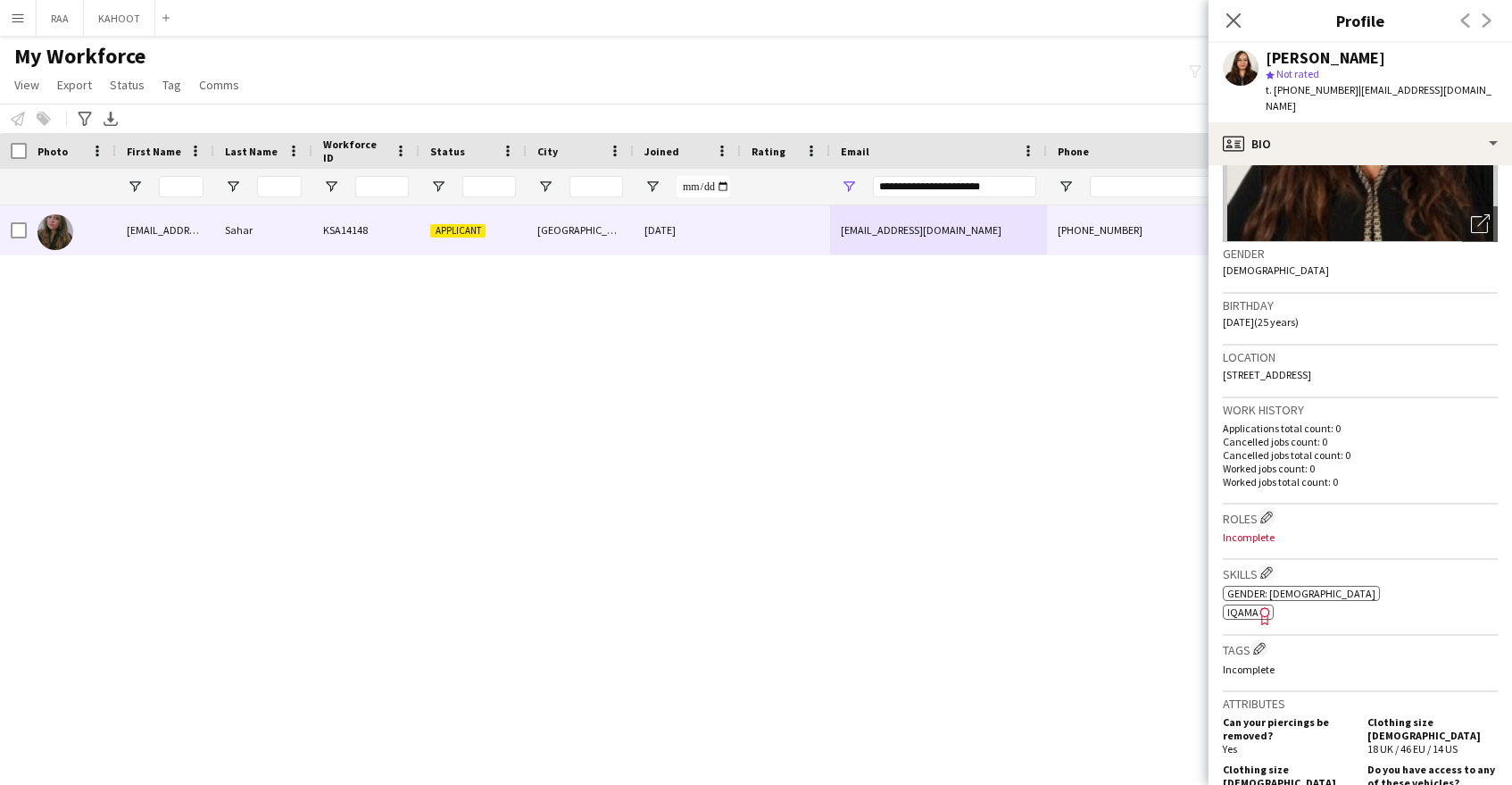
scroll to position [208, 0]
click at [1244, 603] on span "IQAMA" at bounding box center [1242, 610] width 31 height 14
drag, startPoint x: 826, startPoint y: 174, endPoint x: 799, endPoint y: 173, distance: 27.0
click at [799, 174] on div at bounding box center [1017, 187] width 2036 height 36
paste input "Email Filter Input"
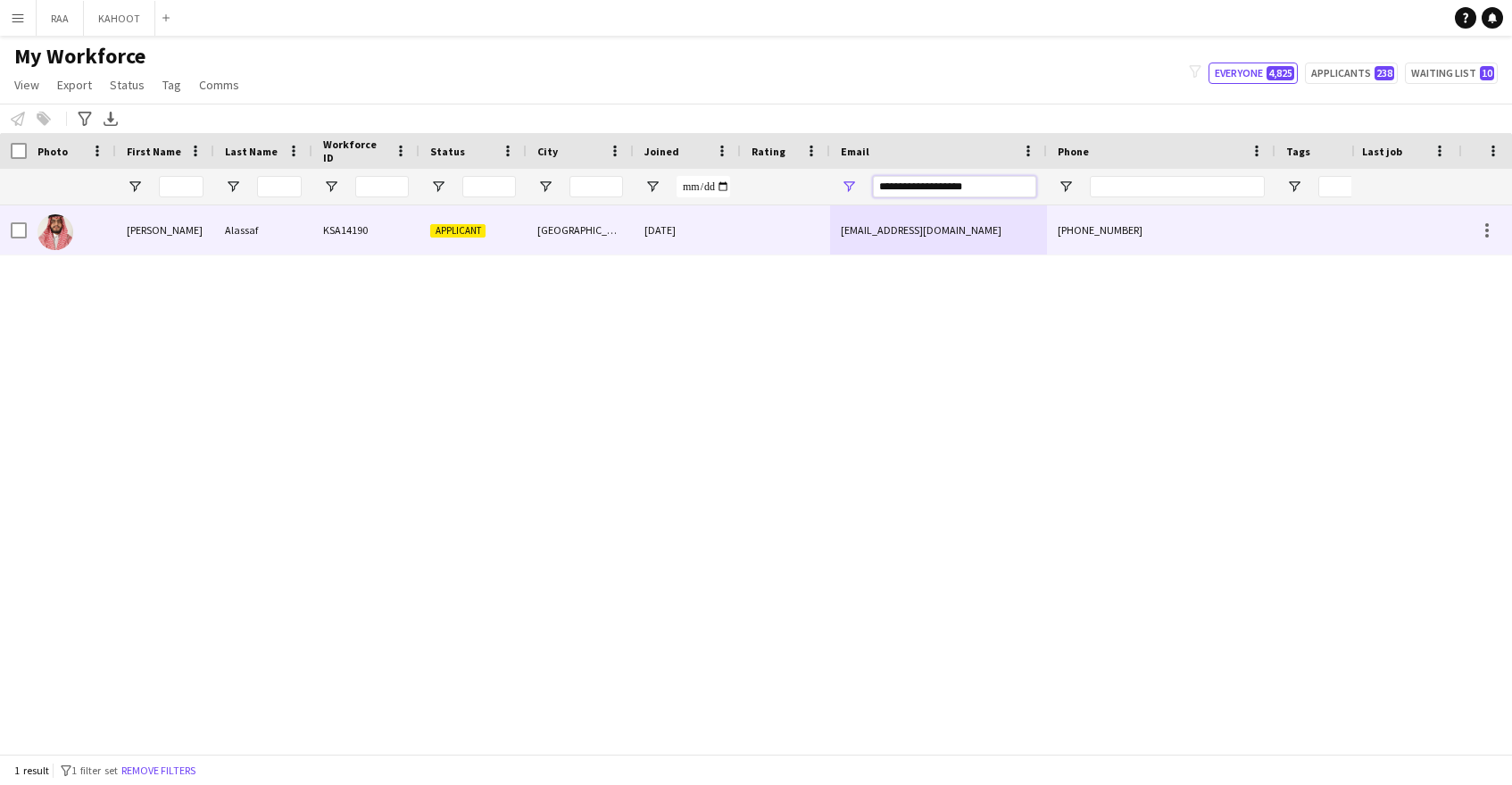
type input "**********"
click at [778, 241] on div at bounding box center [785, 229] width 89 height 49
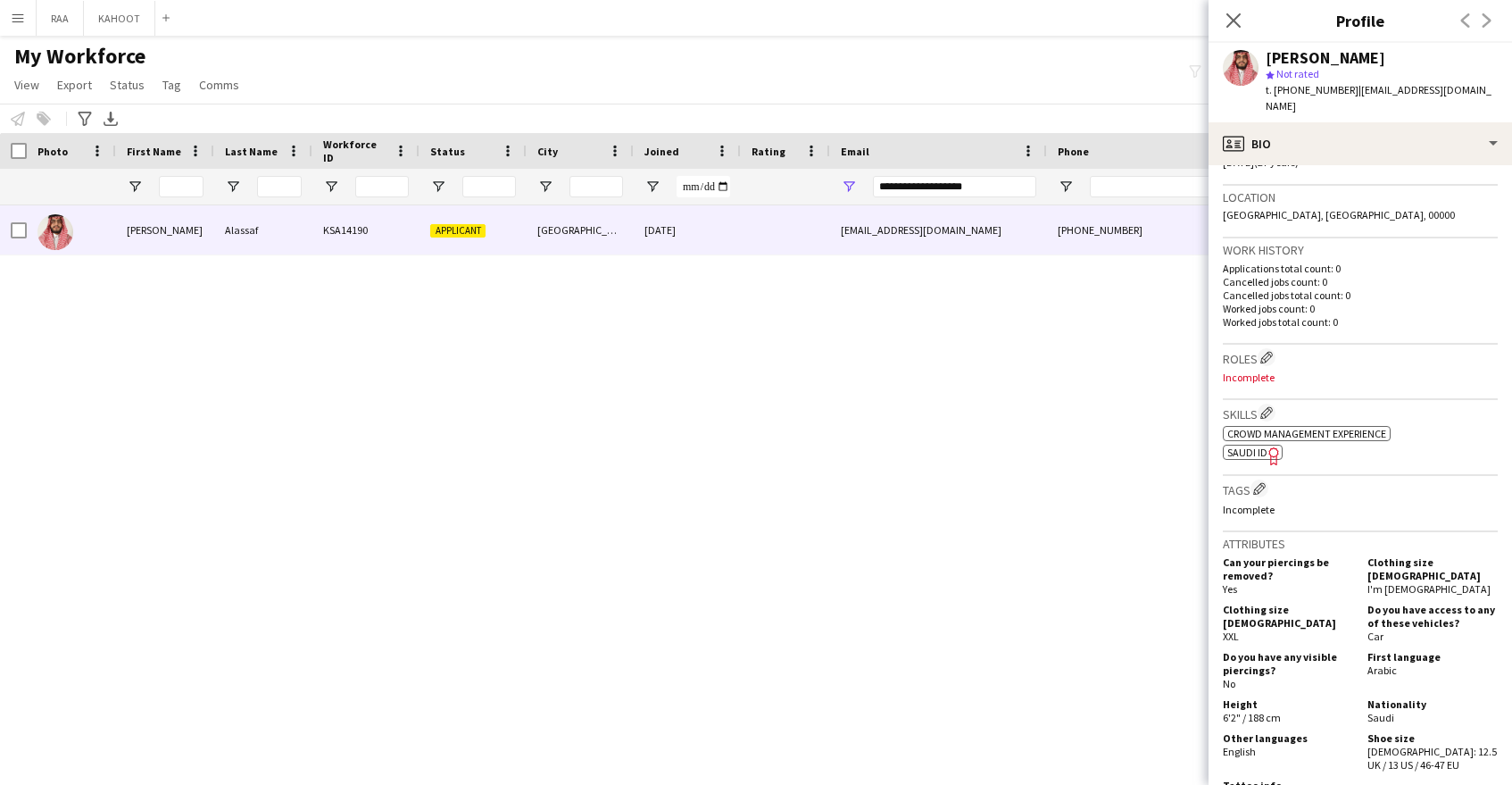
scroll to position [366, 0]
click at [1272, 405] on app-icon "Edit crew company skills" at bounding box center [1267, 411] width 13 height 13
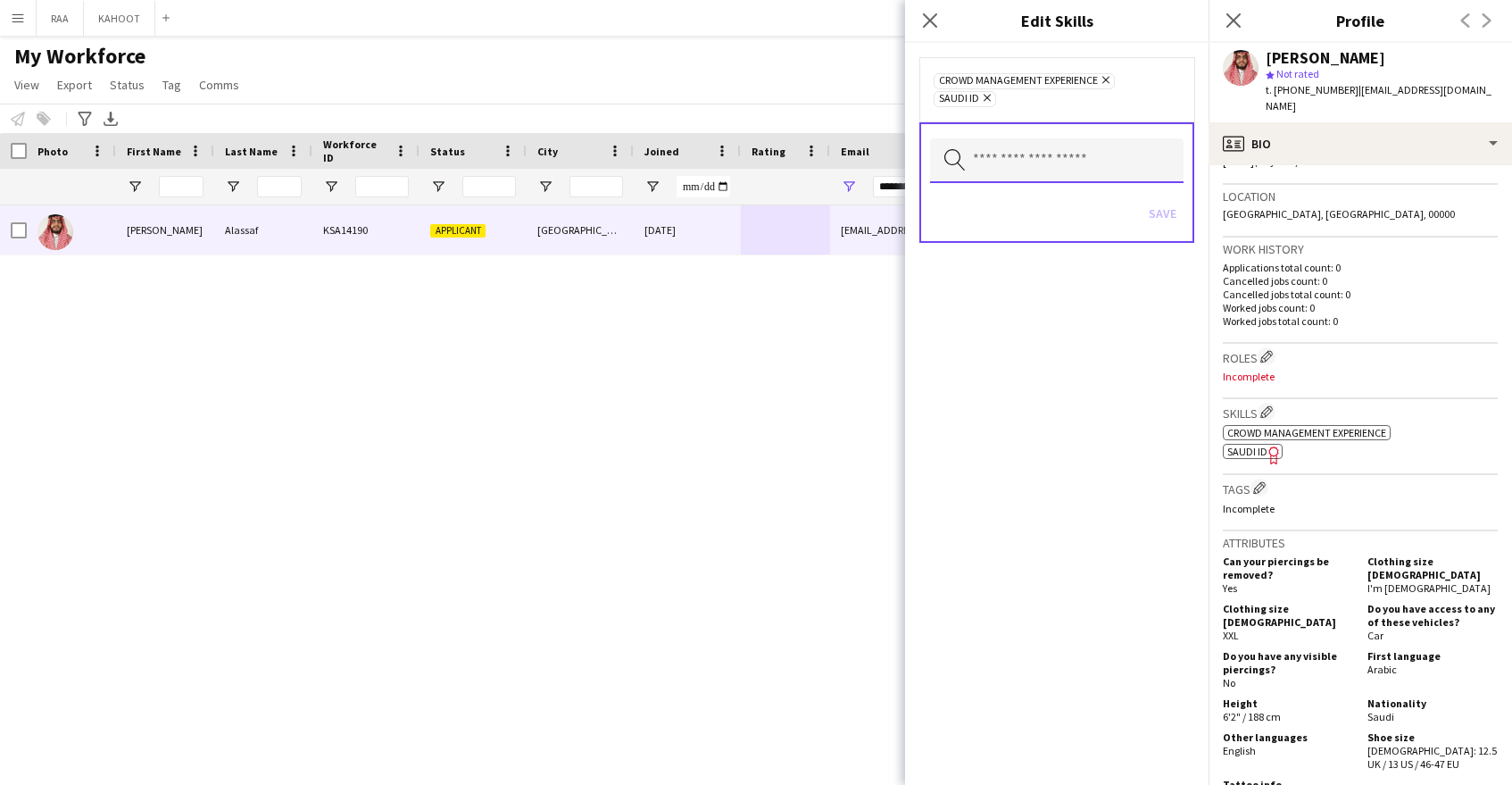
click at [1053, 169] on input "text" at bounding box center [1057, 160] width 253 height 44
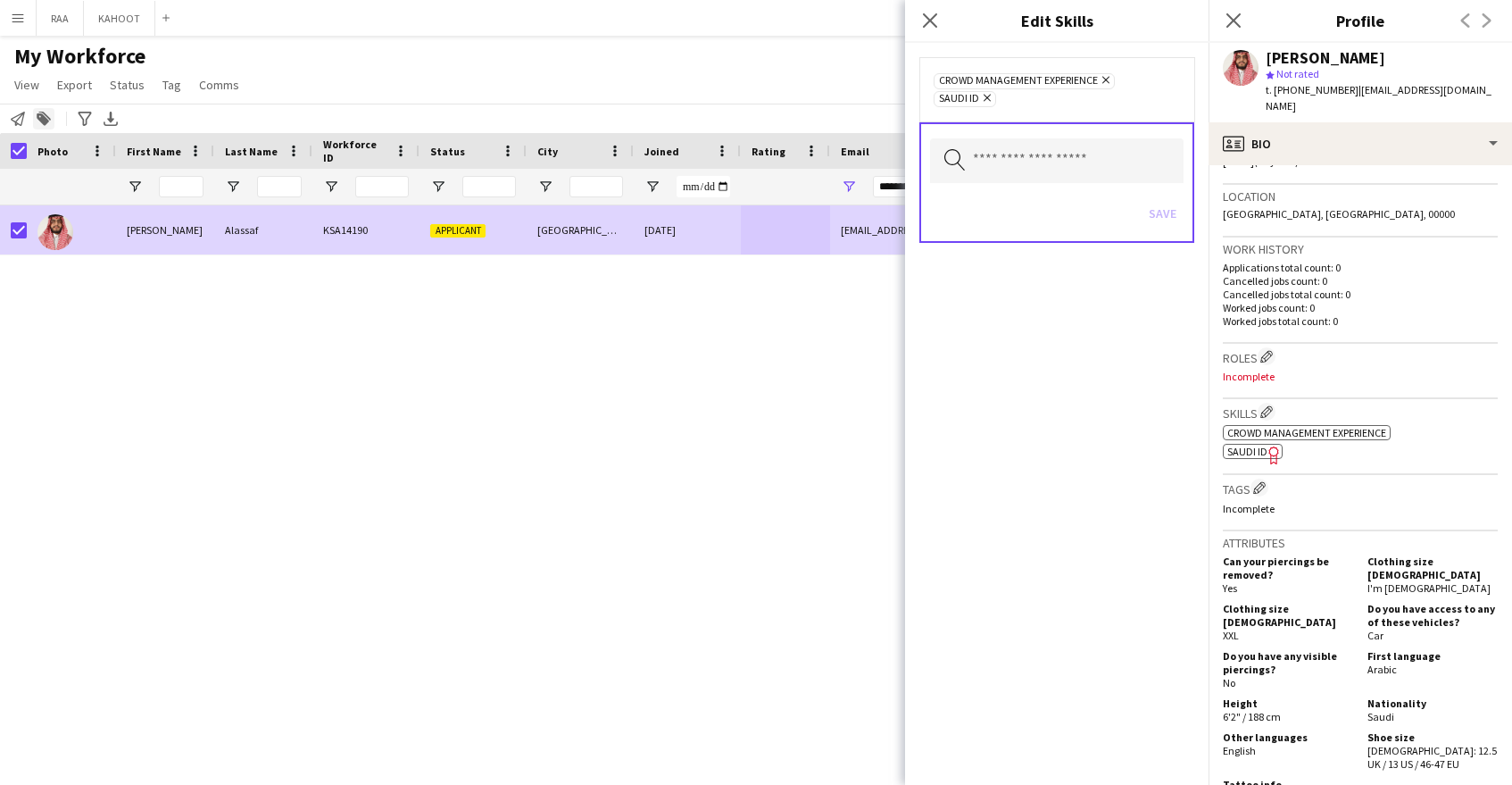
click at [43, 120] on icon at bounding box center [43, 119] width 13 height 13
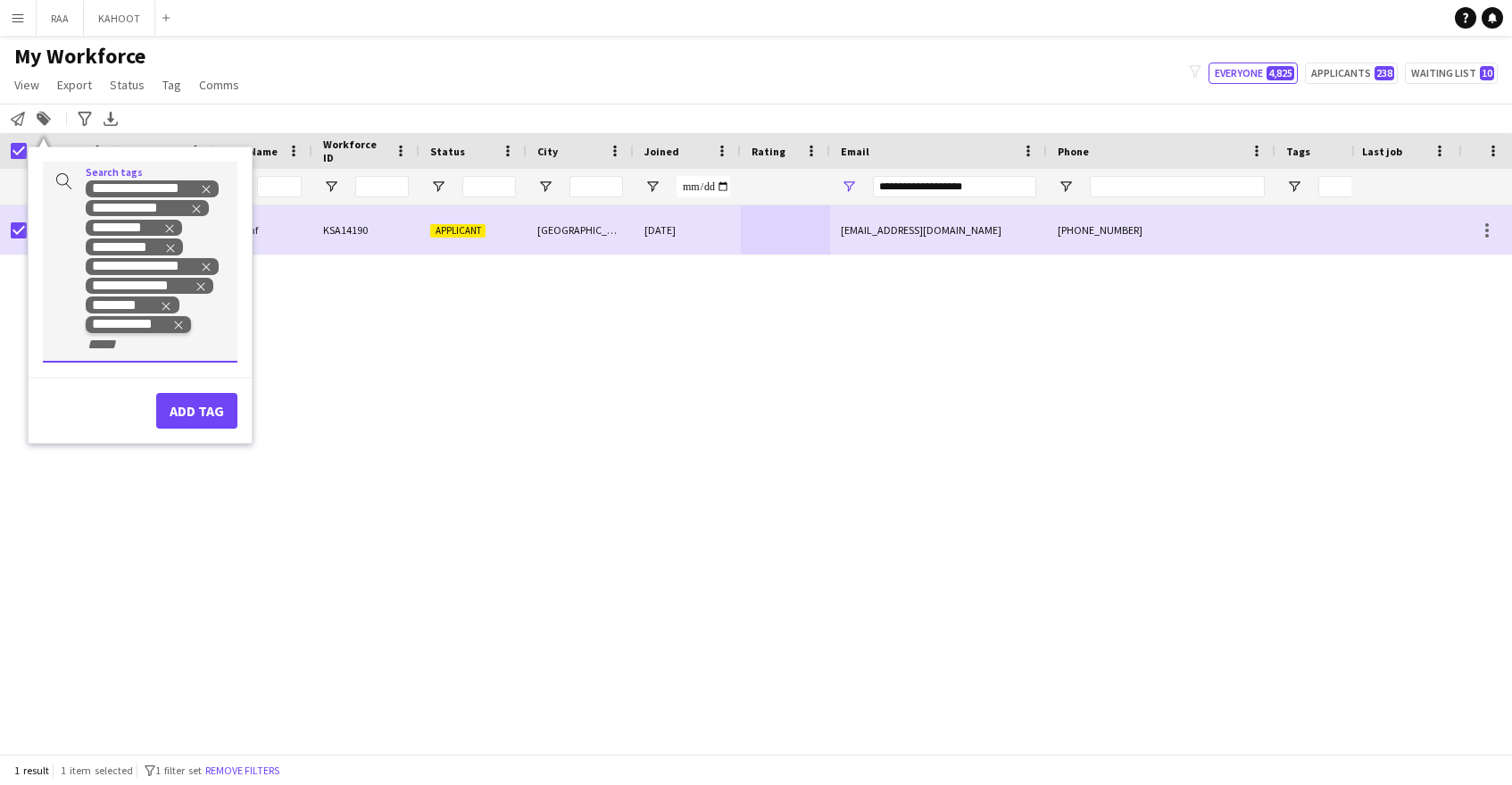
click at [181, 323] on icon "Remove tag" at bounding box center [178, 325] width 13 height 13
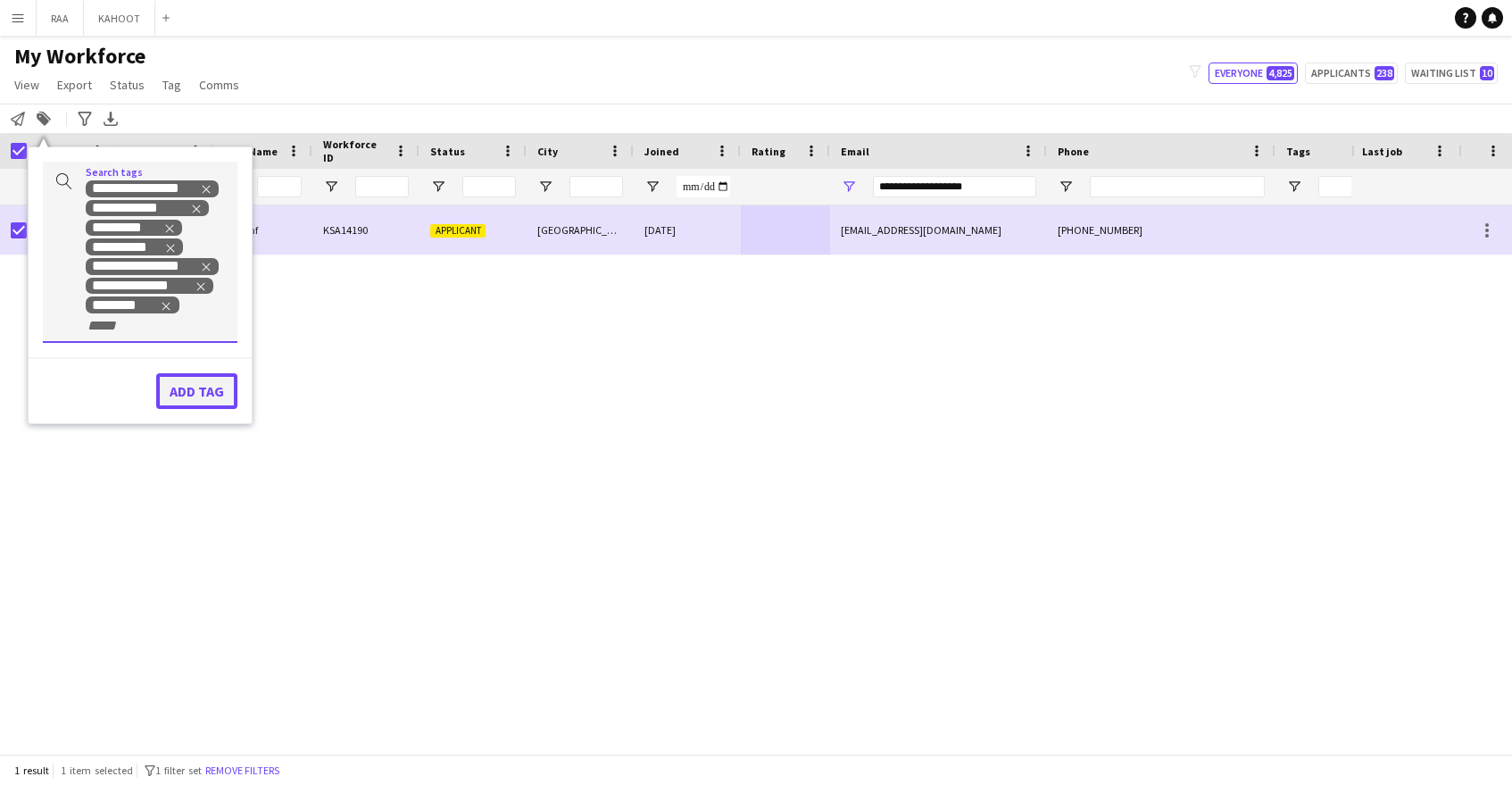
click at [184, 385] on button "Add tag" at bounding box center [197, 391] width 81 height 36
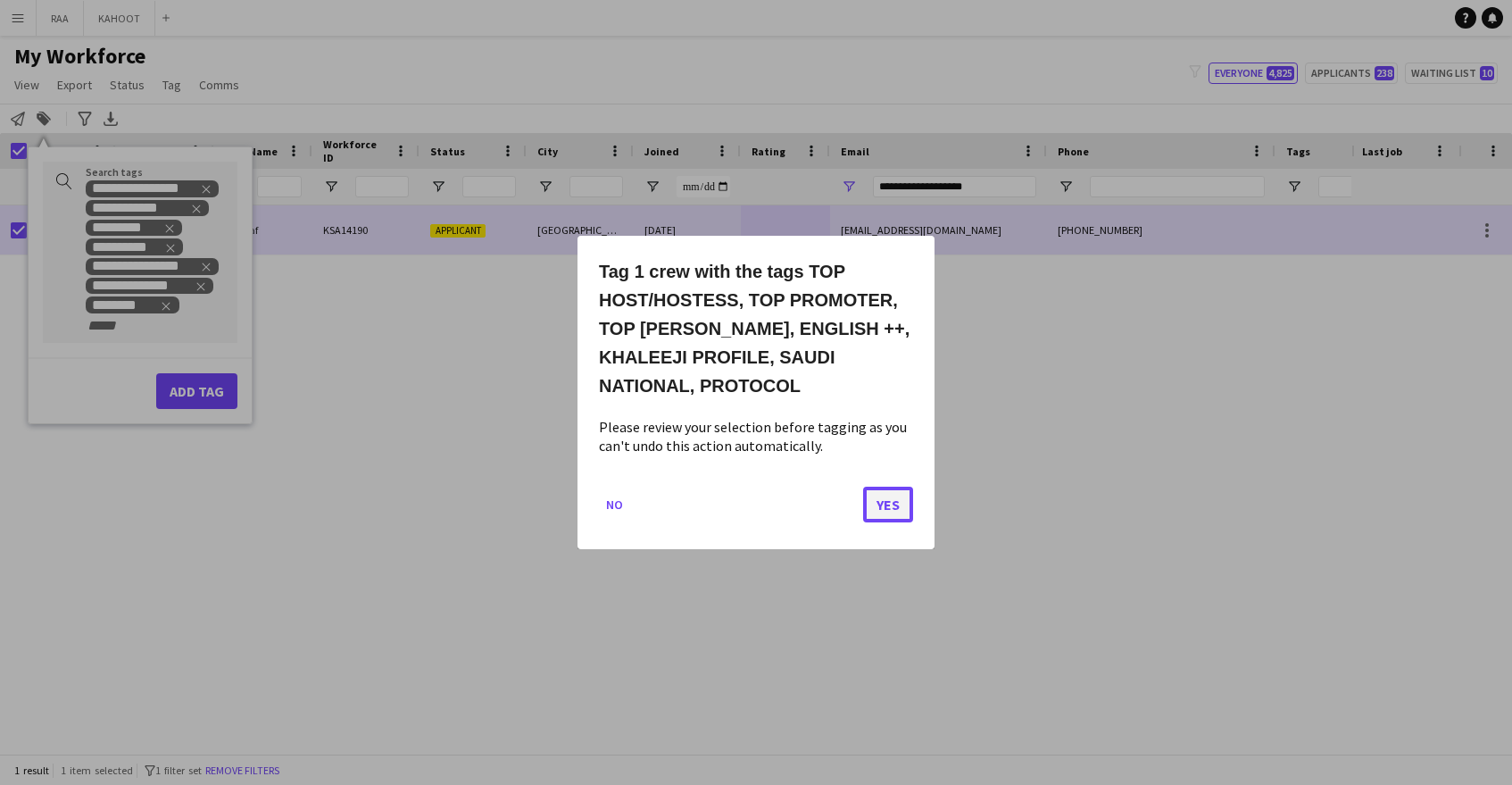
click at [896, 497] on button "Yes" at bounding box center [888, 505] width 50 height 36
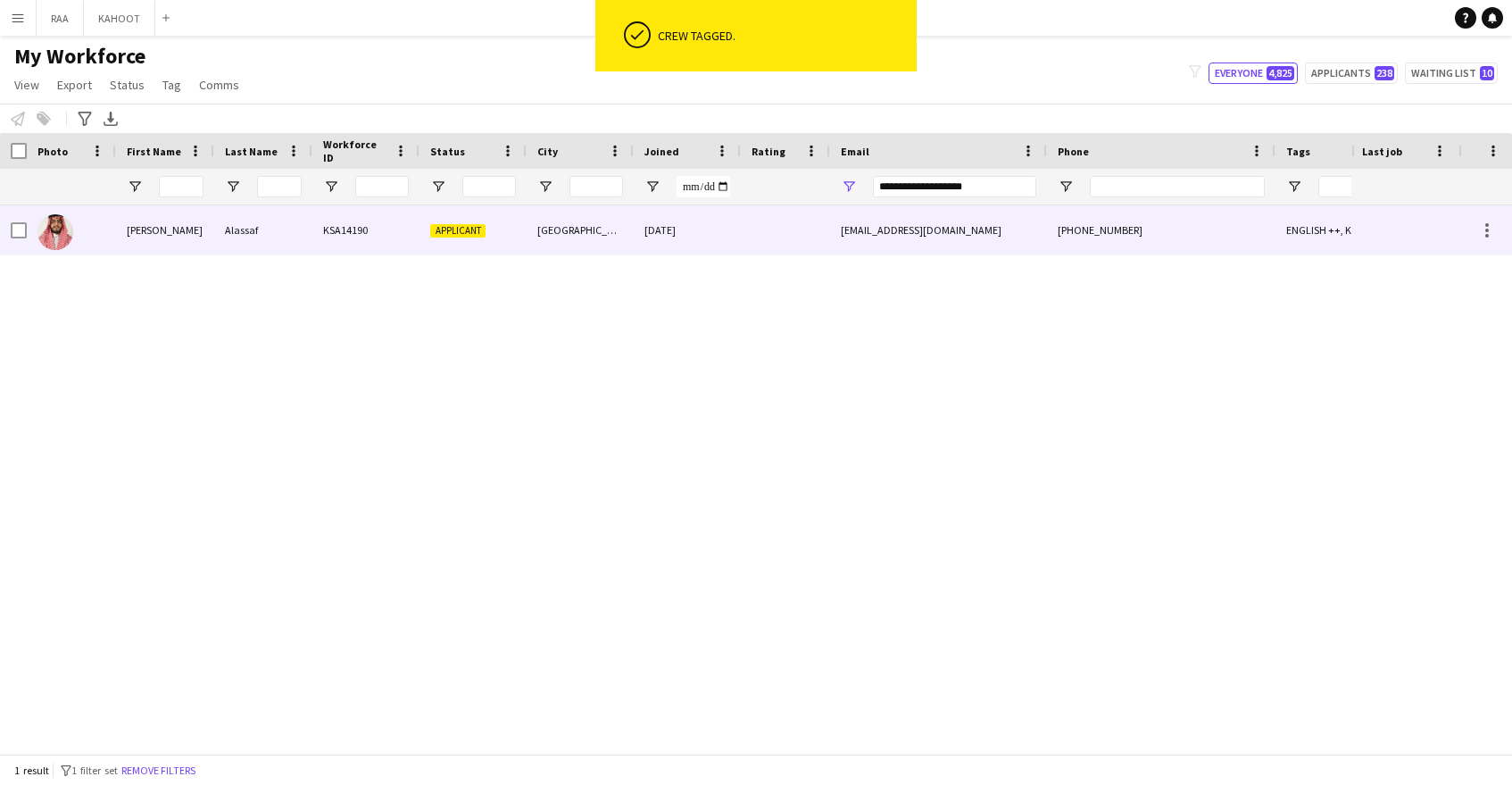
drag, startPoint x: 836, startPoint y: 252, endPoint x: 842, endPoint y: 245, distance: 9.2
click at [836, 252] on div "mmalasaff@gmail.com" at bounding box center [938, 229] width 217 height 49
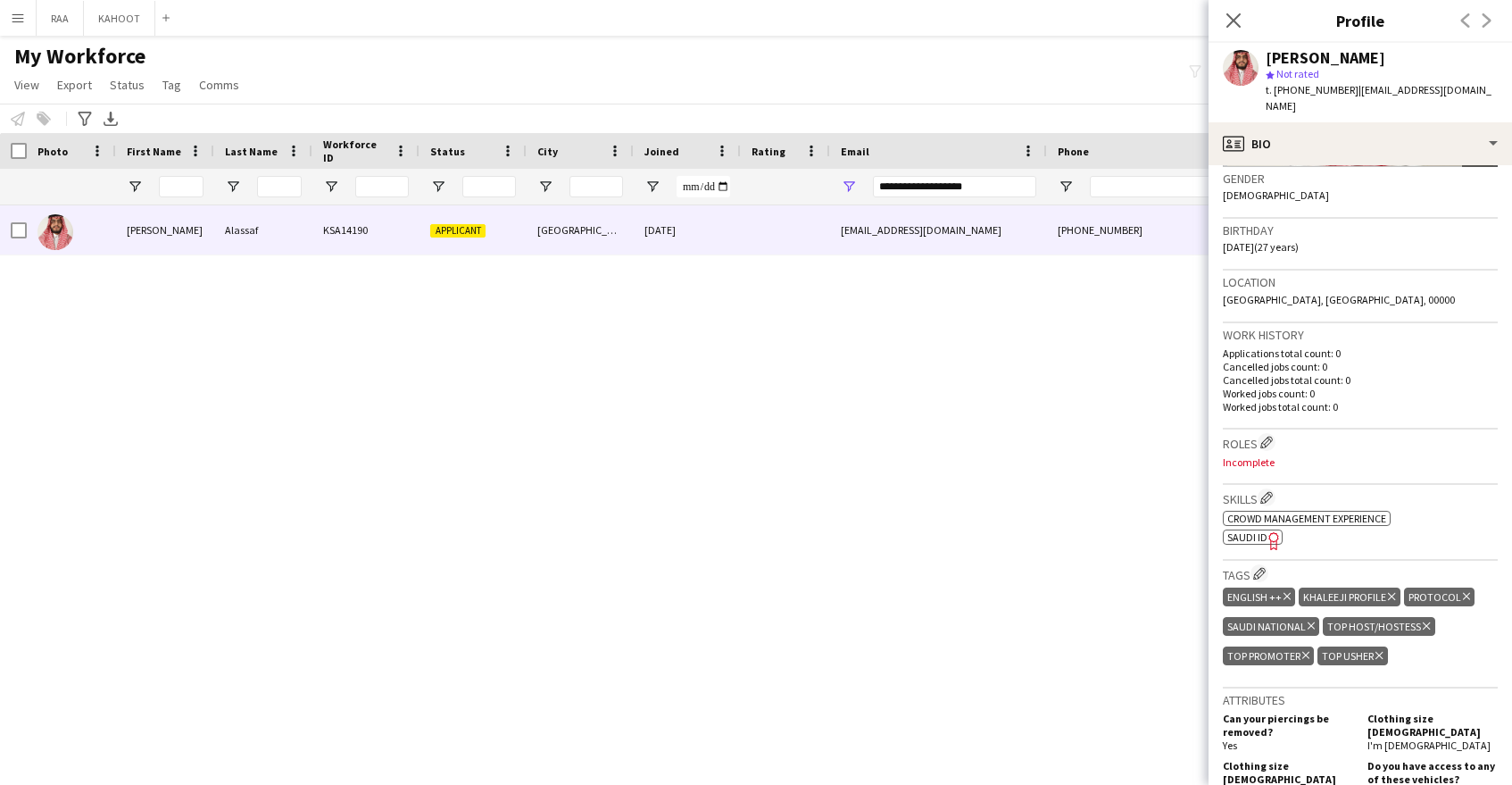
scroll to position [281, 0]
click at [1270, 435] on app-icon "Edit crew company roles" at bounding box center [1267, 441] width 13 height 13
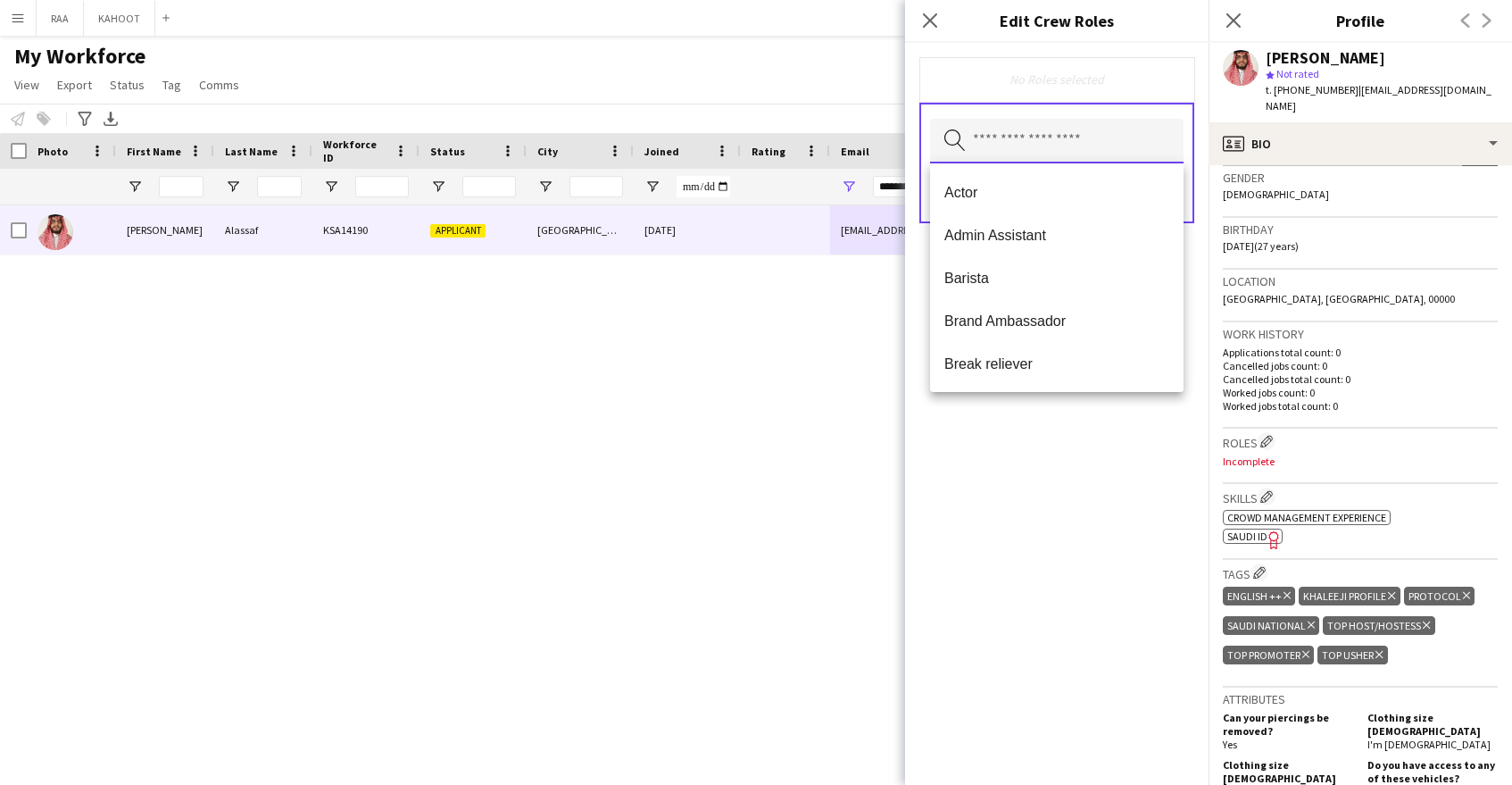
click at [1076, 159] on input "text" at bounding box center [1057, 141] width 253 height 44
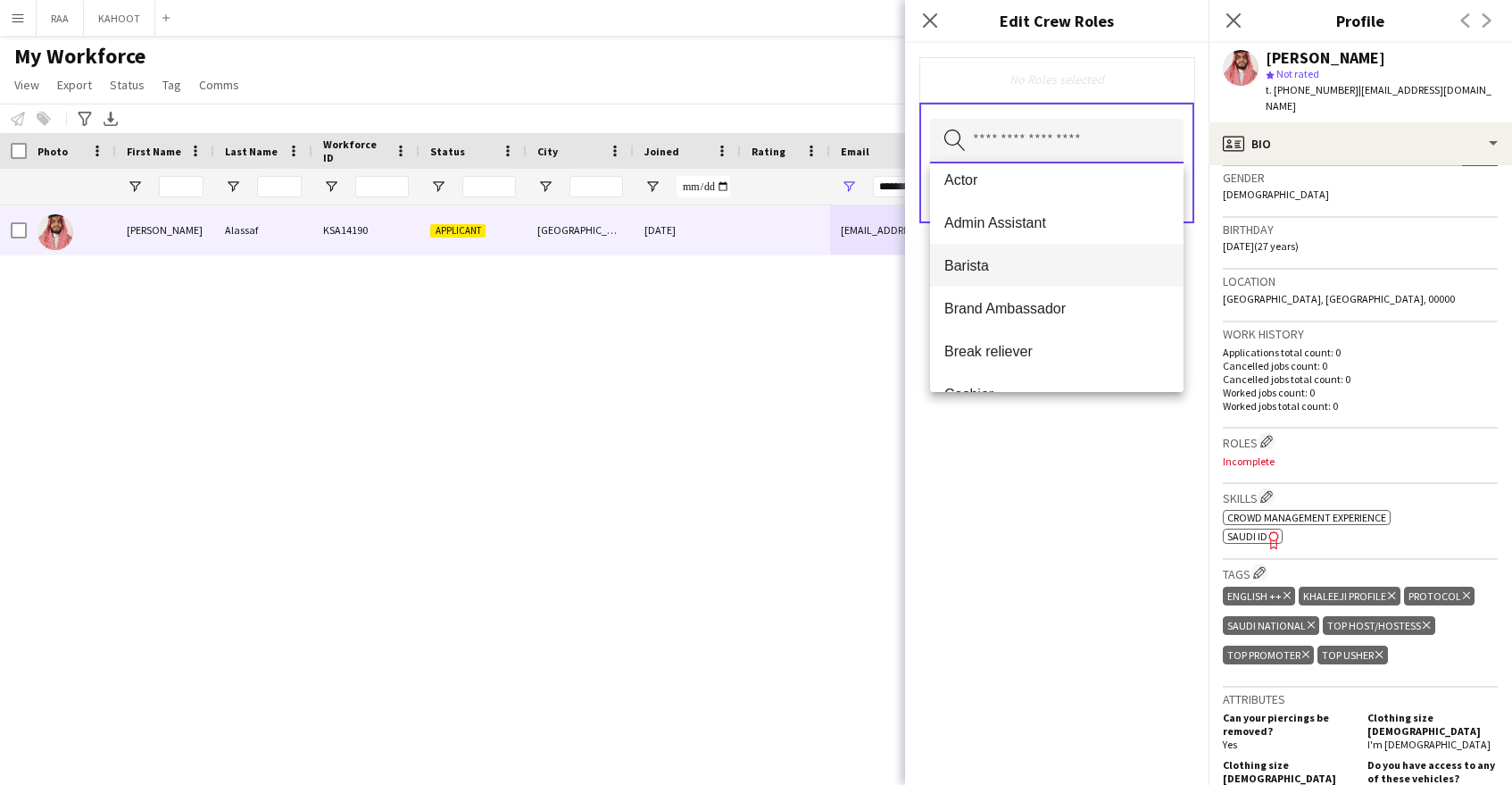
scroll to position [33, 0]
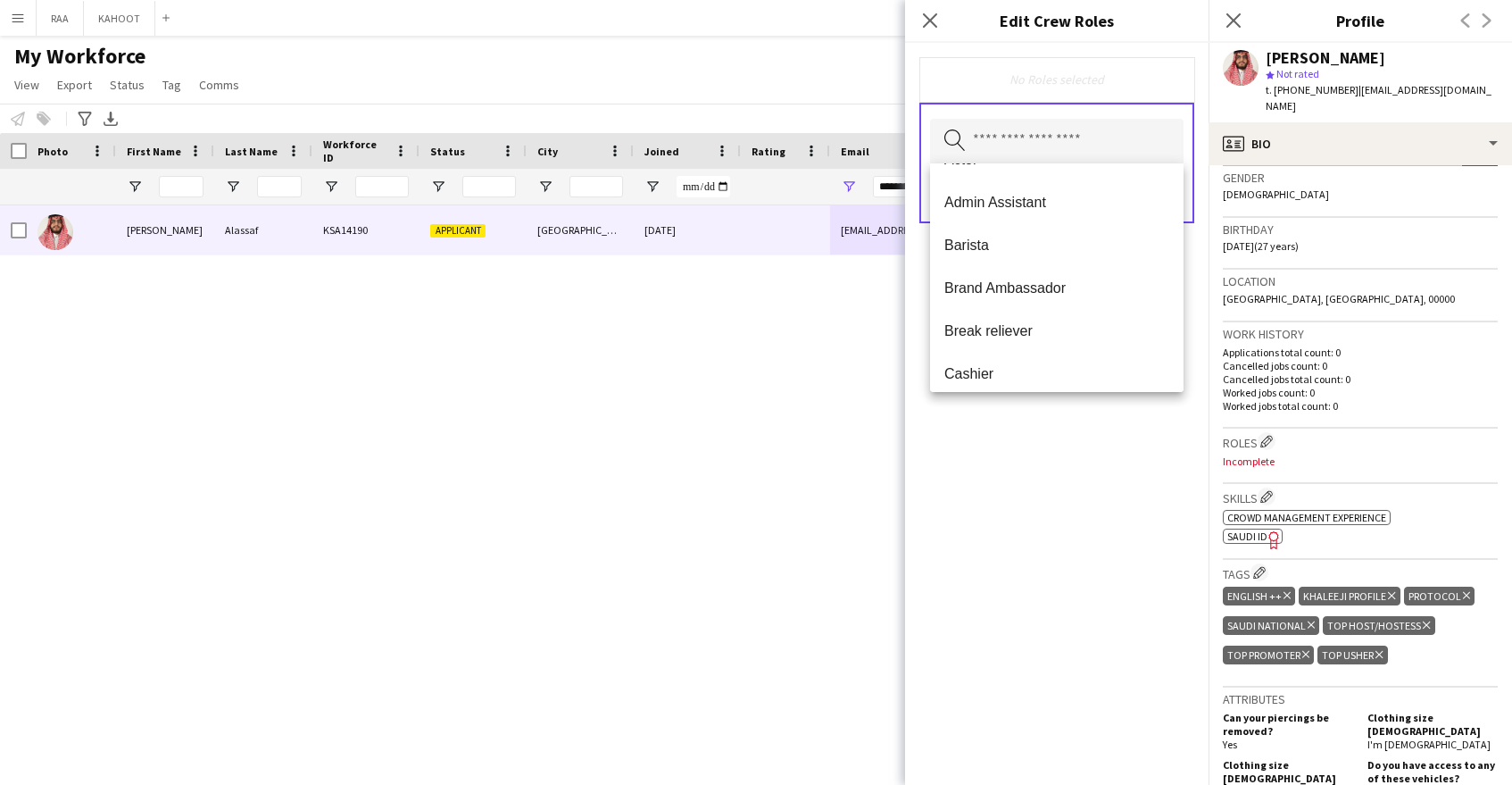
click at [1071, 300] on mat-option "Brand Ambassador" at bounding box center [1057, 287] width 253 height 43
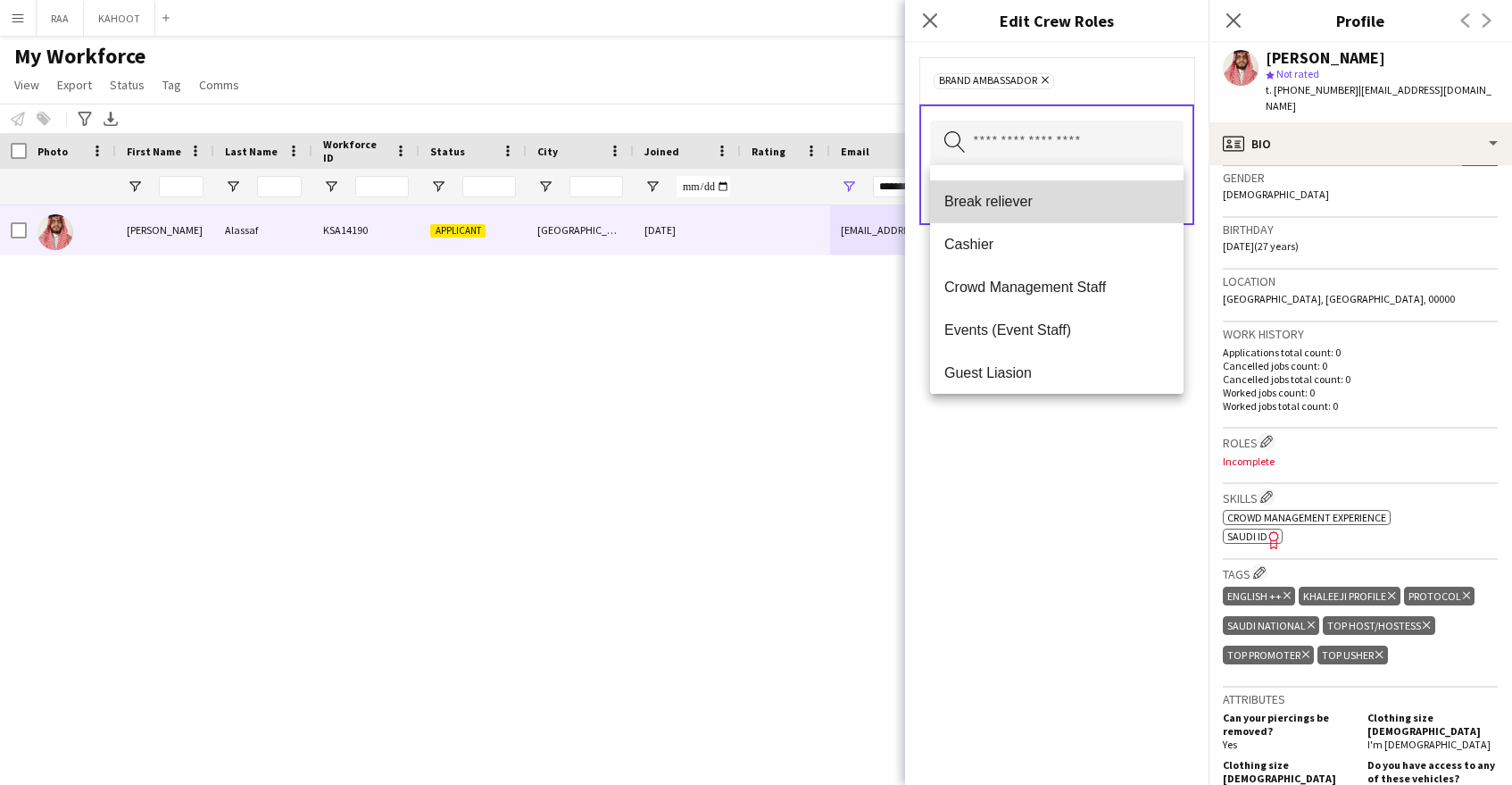
click at [1085, 215] on mat-option "Break reliever" at bounding box center [1057, 202] width 253 height 43
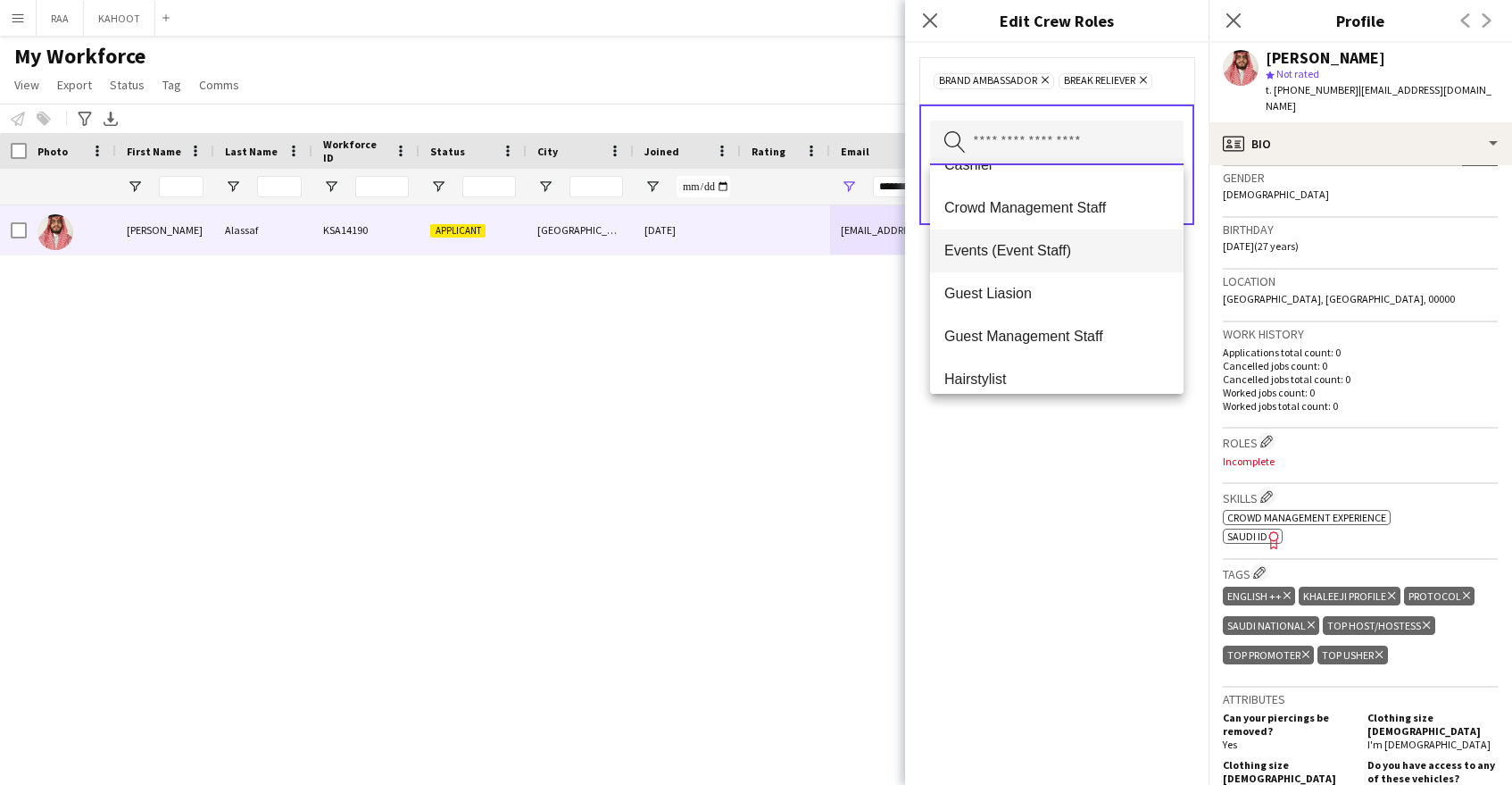
scroll to position [159, 0]
drag, startPoint x: 1072, startPoint y: 172, endPoint x: 1084, endPoint y: 201, distance: 31.4
click at [1072, 172] on mat-option "Cashier" at bounding box center [1057, 164] width 253 height 43
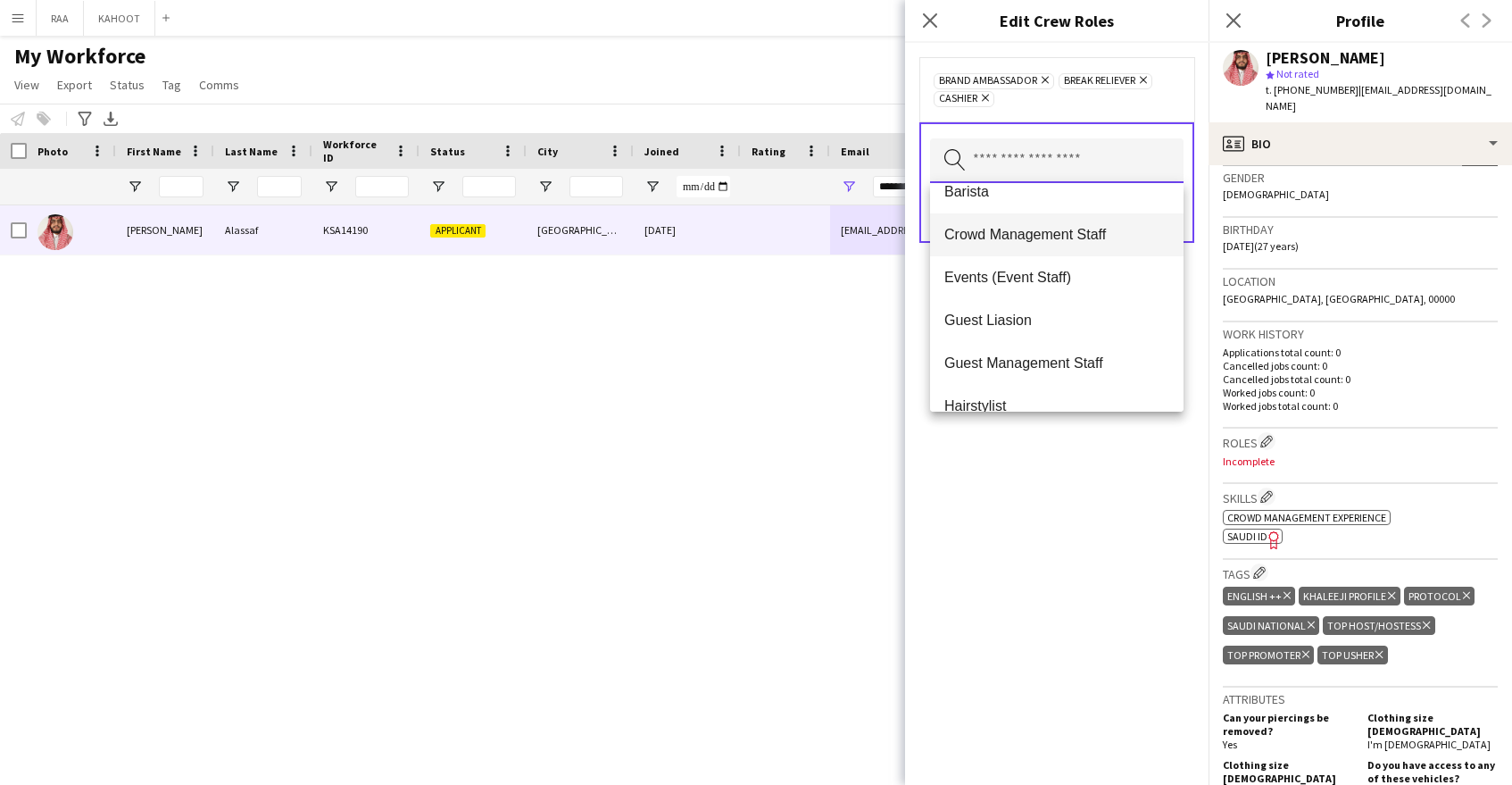
scroll to position [106, 0]
click at [1084, 236] on span "Crowd Management Staff" at bounding box center [1056, 234] width 225 height 17
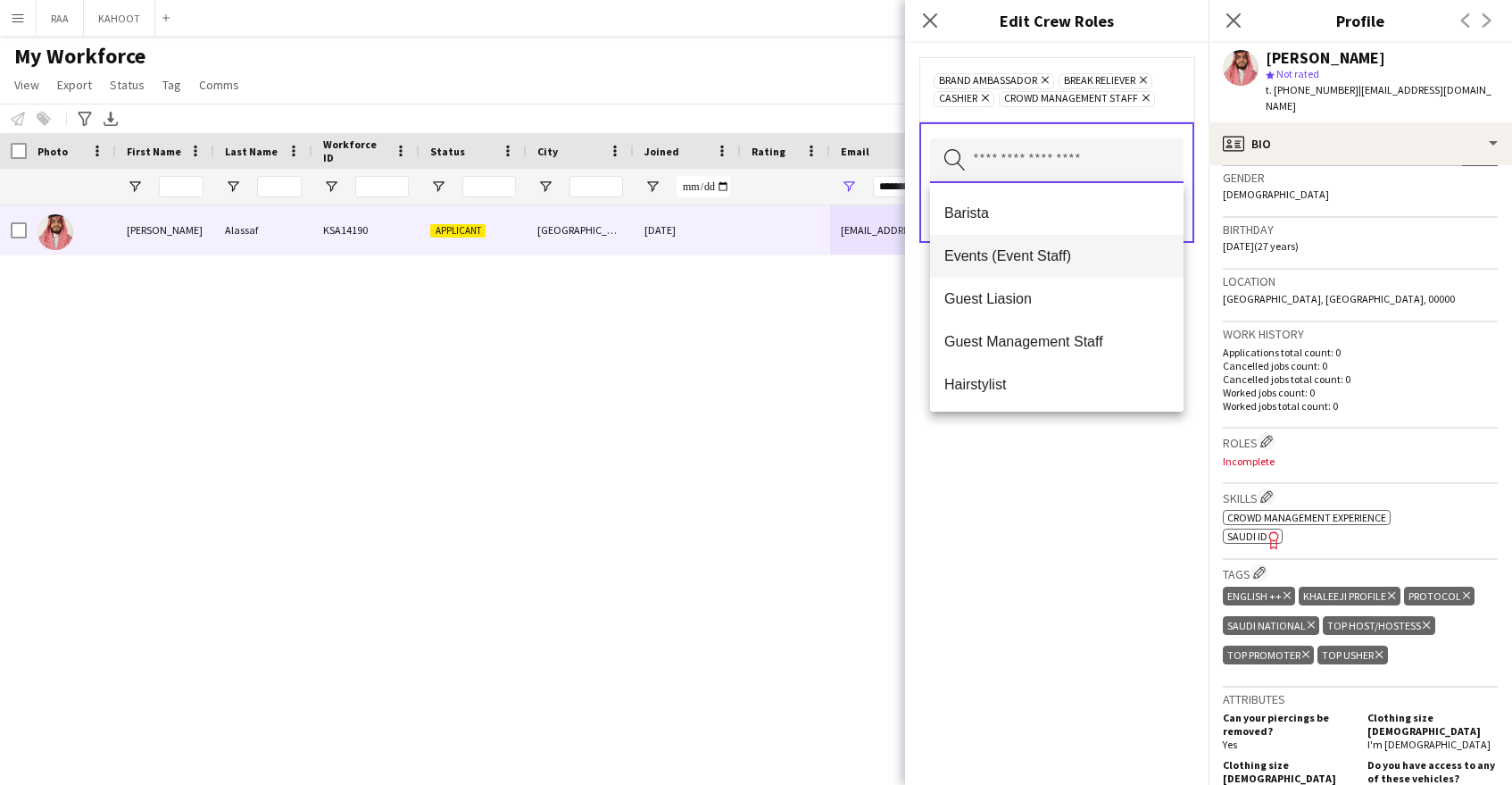
scroll to position [107, 0]
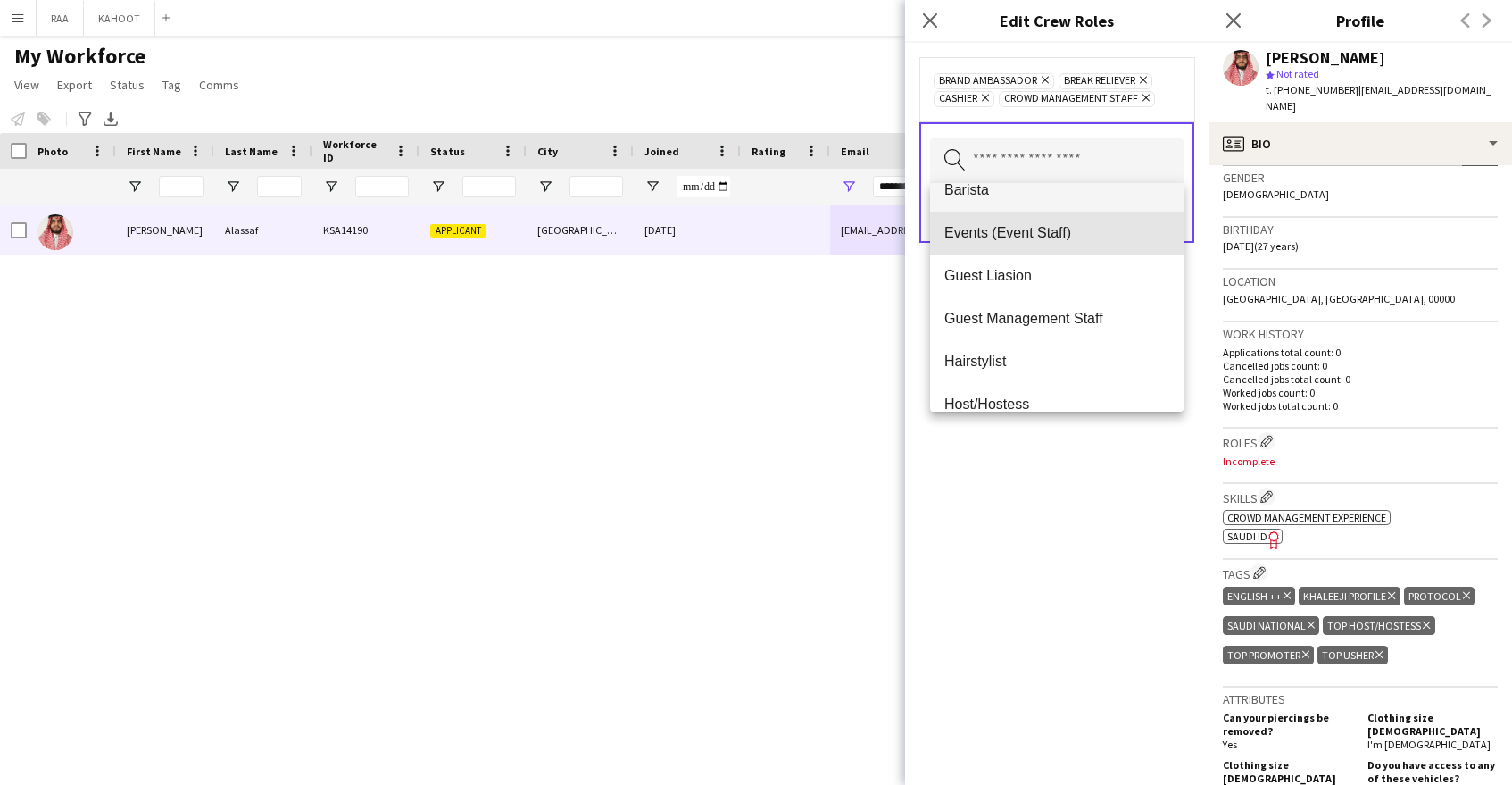
drag, startPoint x: 1087, startPoint y: 246, endPoint x: 1066, endPoint y: 307, distance: 64.5
click at [1087, 246] on mat-option "Events (Event Staff)" at bounding box center [1057, 233] width 253 height 43
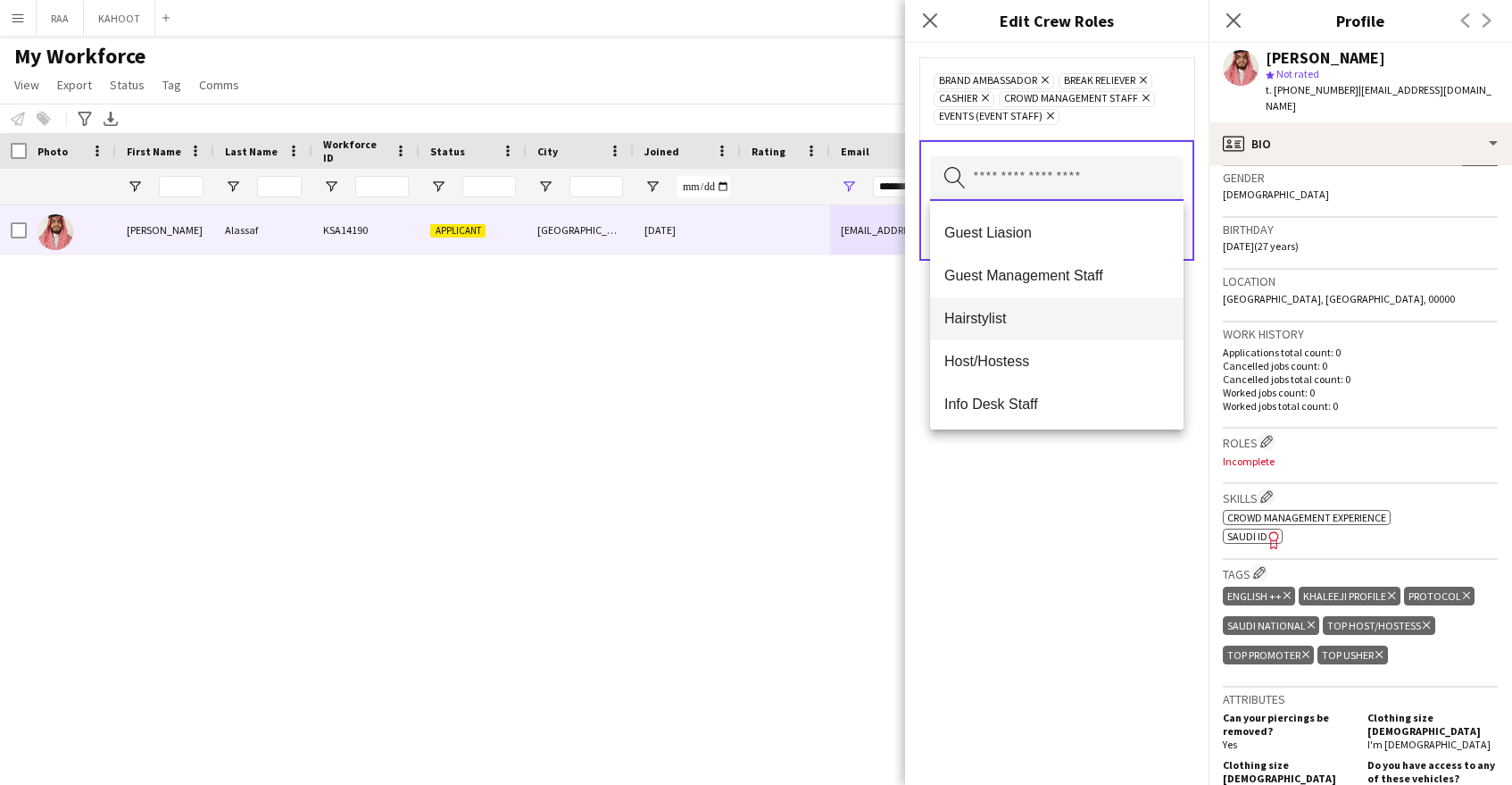
scroll to position [126, 0]
click at [1104, 236] on span "Guest Liasion" at bounding box center [1056, 232] width 225 height 17
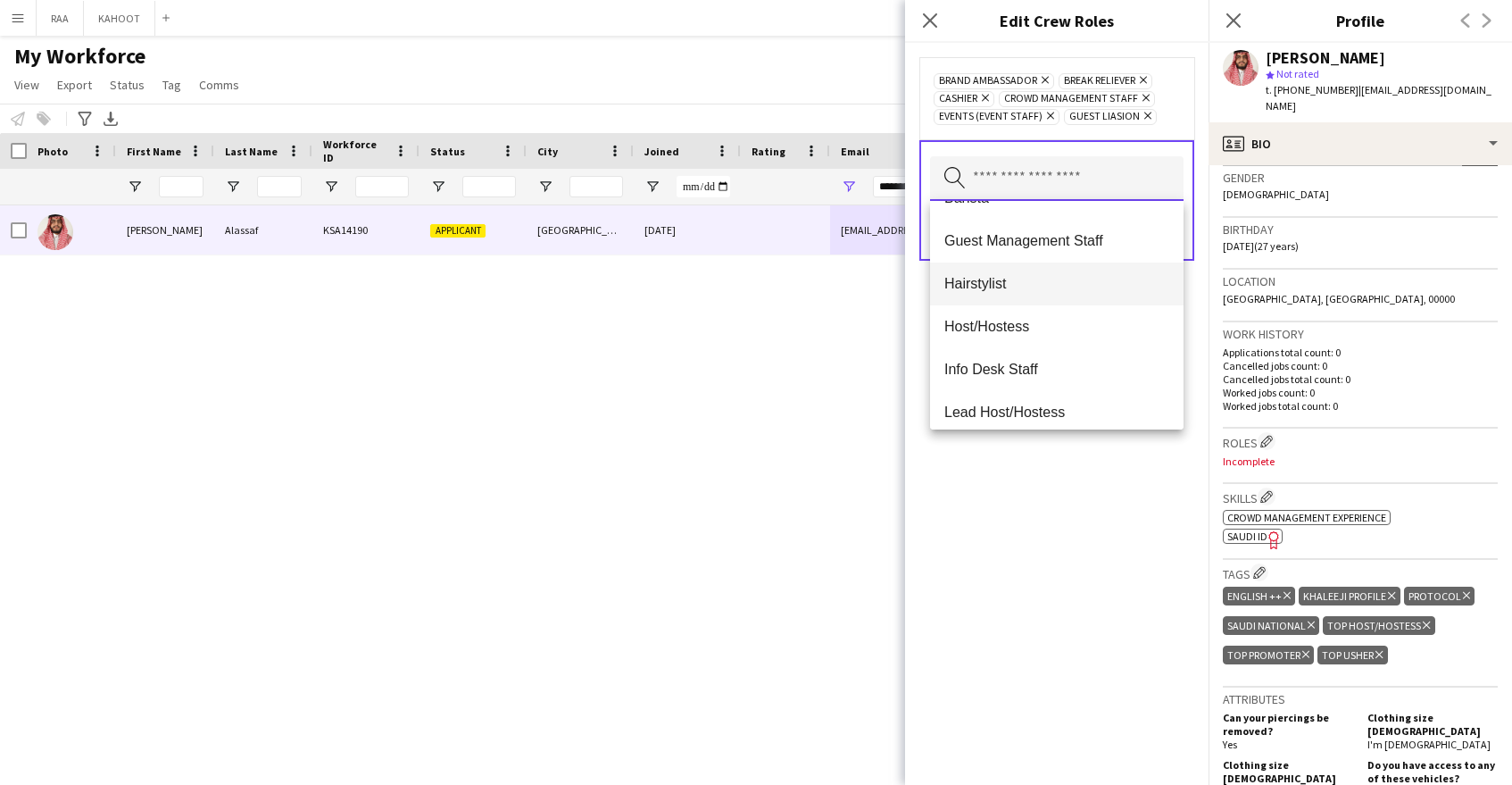
scroll to position [118, 0]
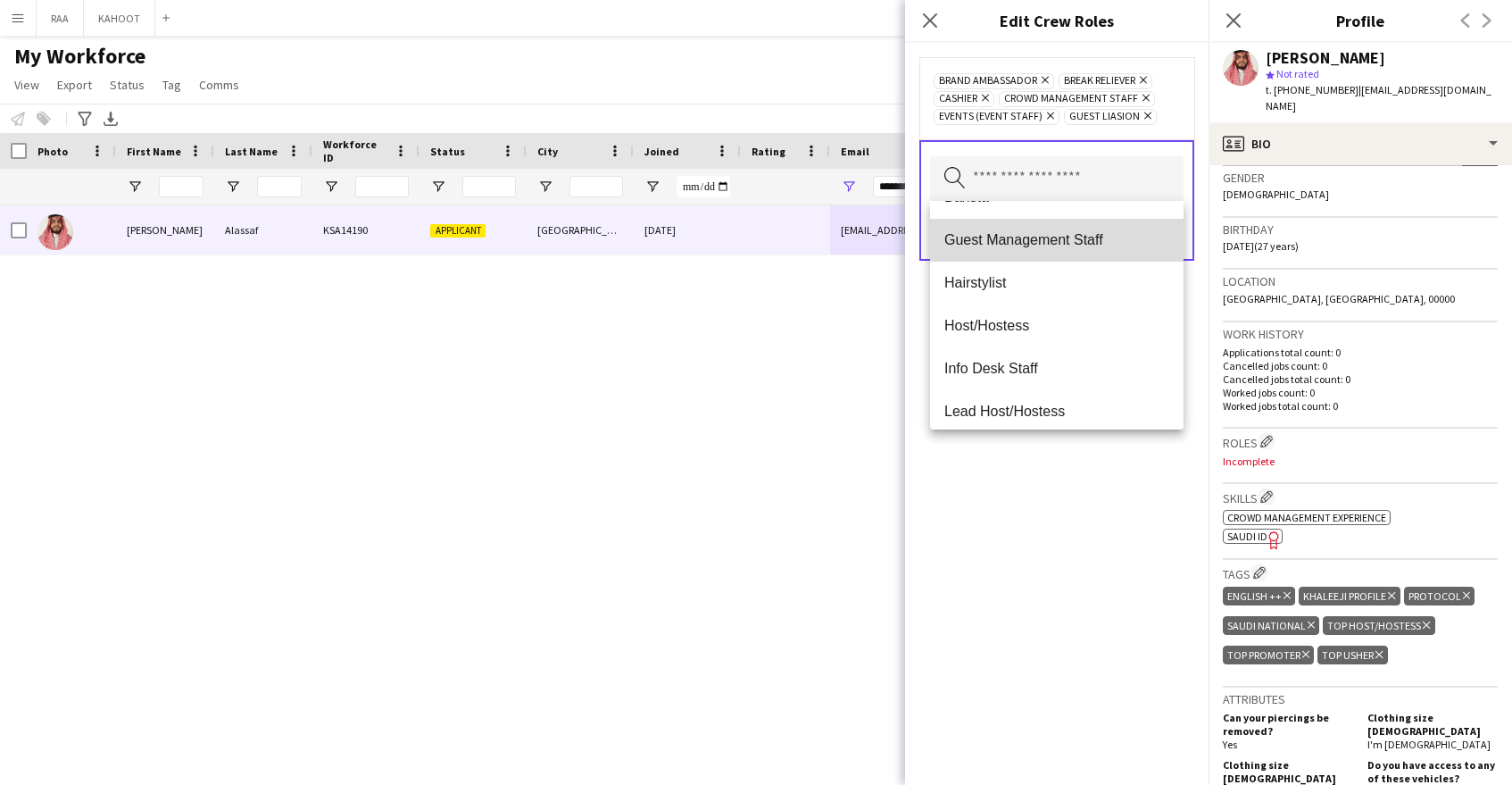
drag, startPoint x: 1110, startPoint y: 244, endPoint x: 1107, endPoint y: 289, distance: 45.1
click at [1110, 244] on span "Guest Management Staff" at bounding box center [1056, 240] width 225 height 17
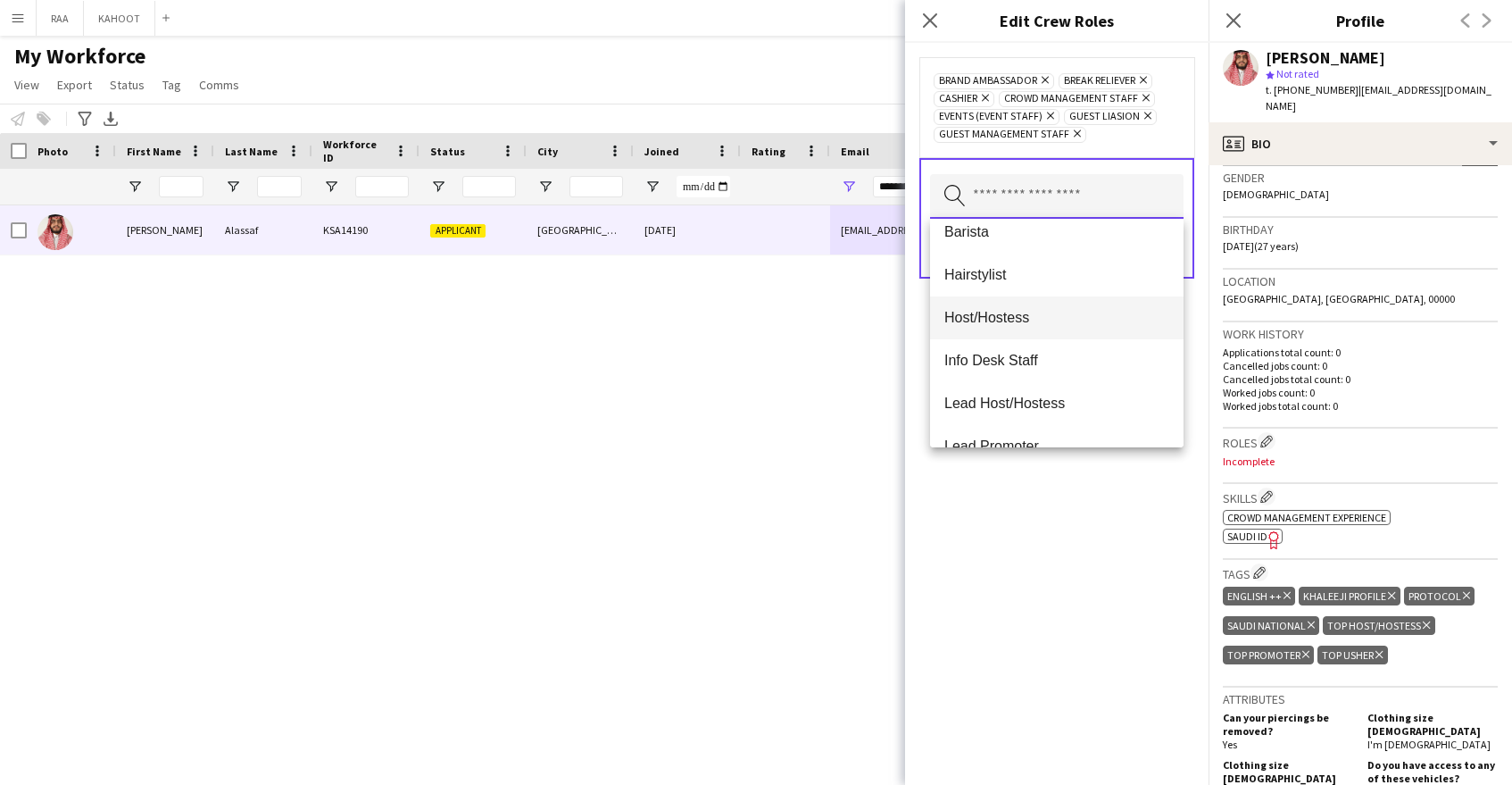
scroll to position [102, 0]
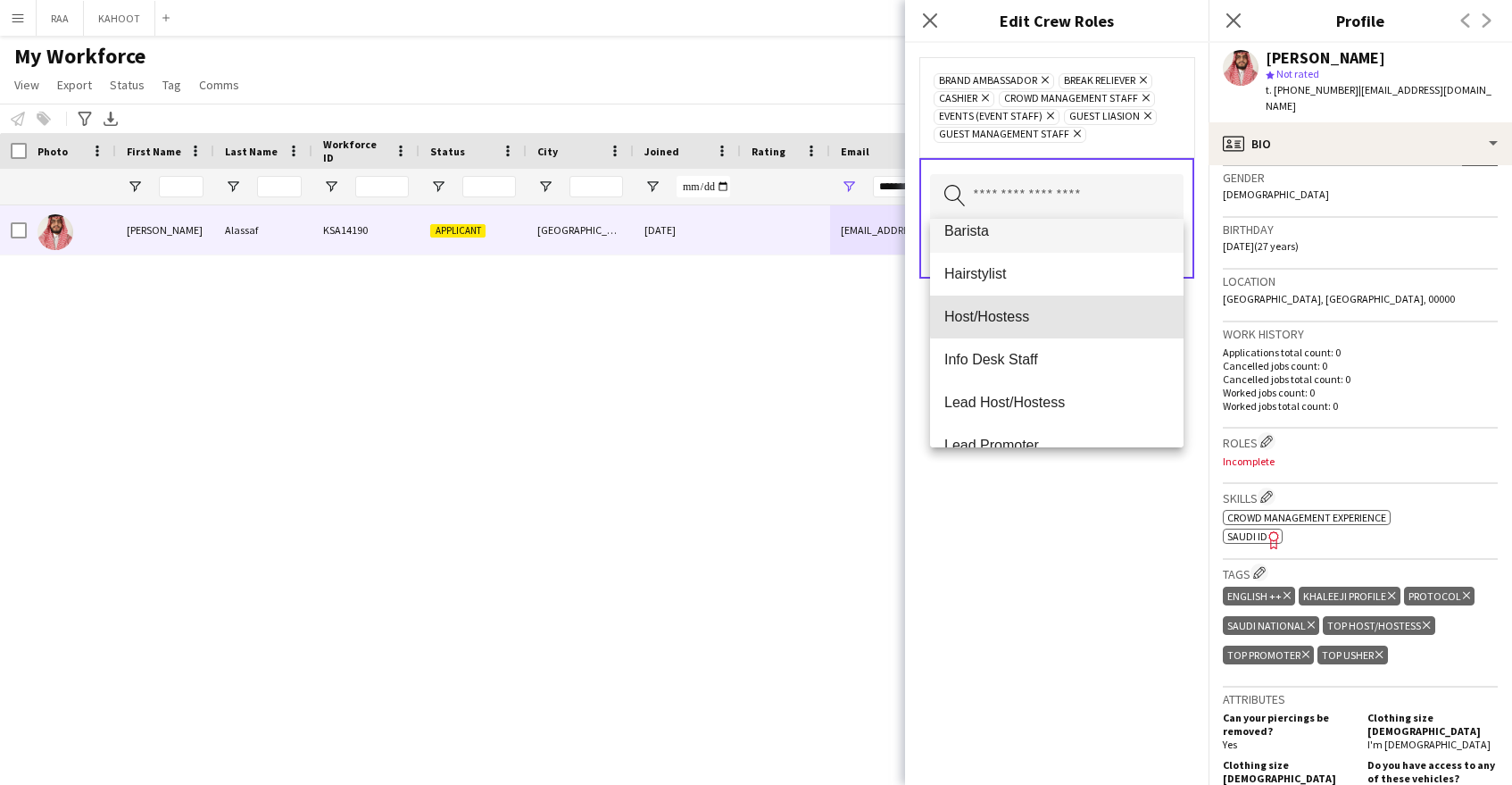
click at [1099, 311] on span "Host/Hostess" at bounding box center [1056, 317] width 225 height 17
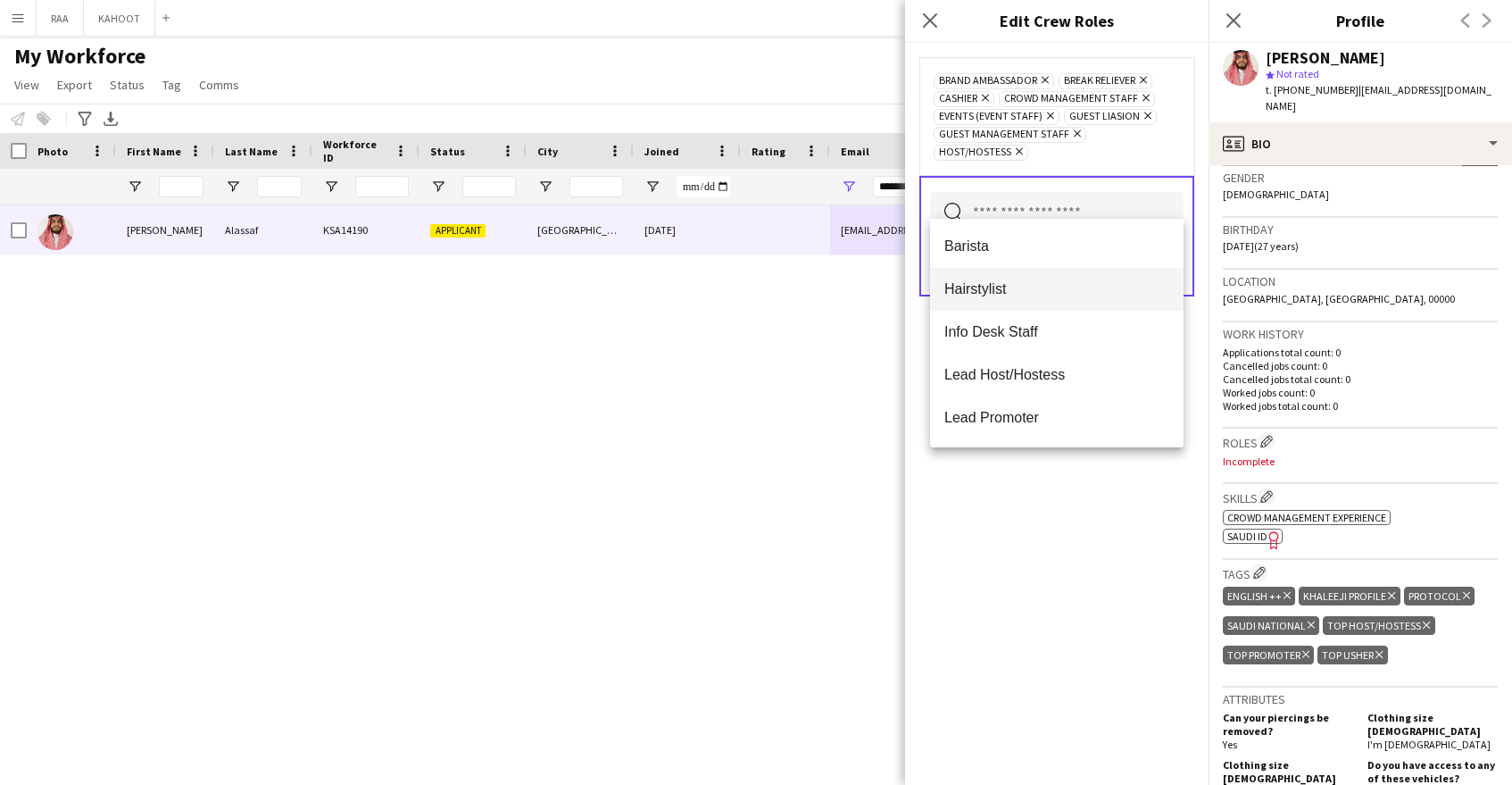
scroll to position [79, 0]
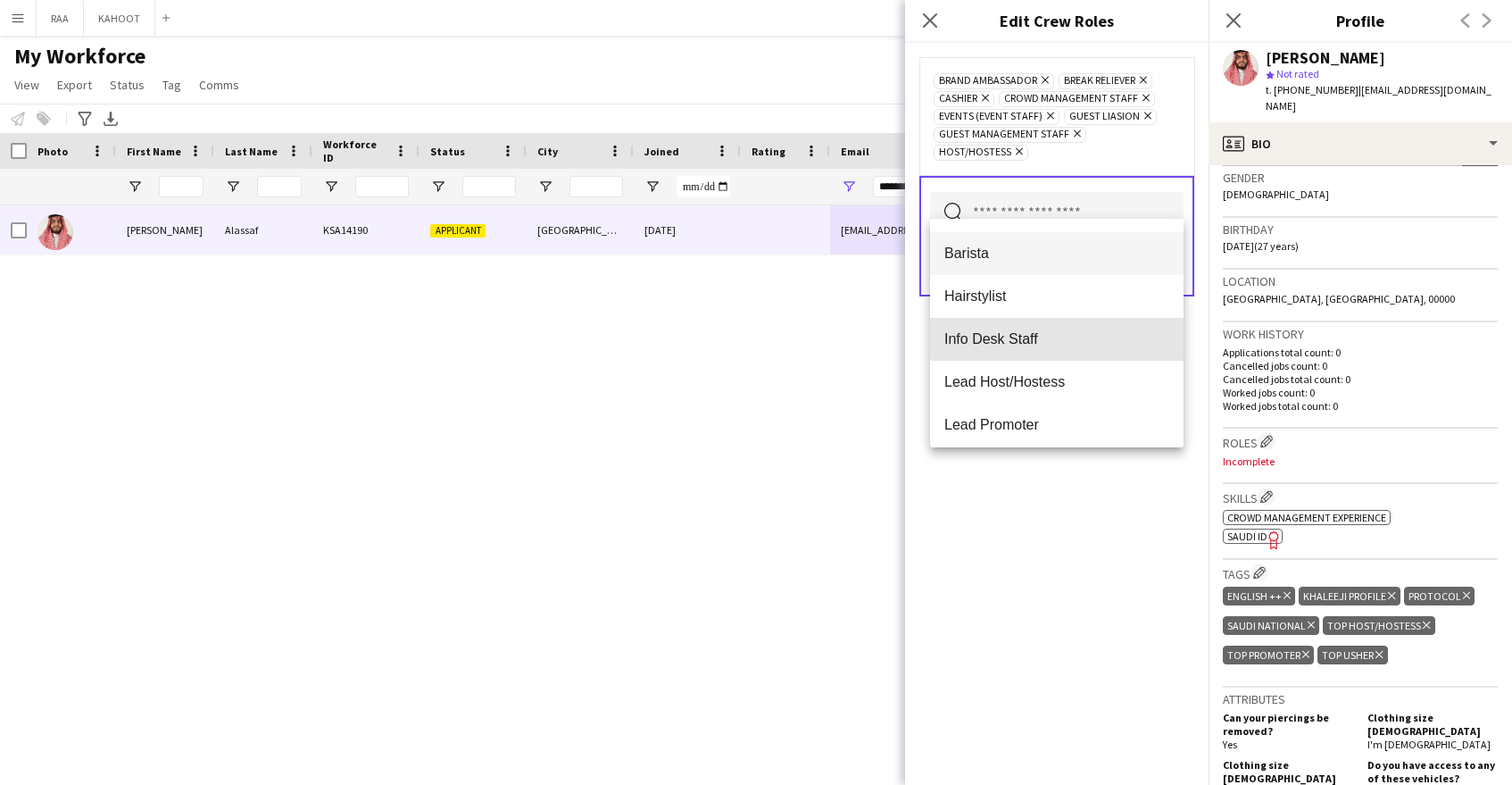
click at [1075, 335] on span "Info Desk Staff" at bounding box center [1056, 339] width 225 height 17
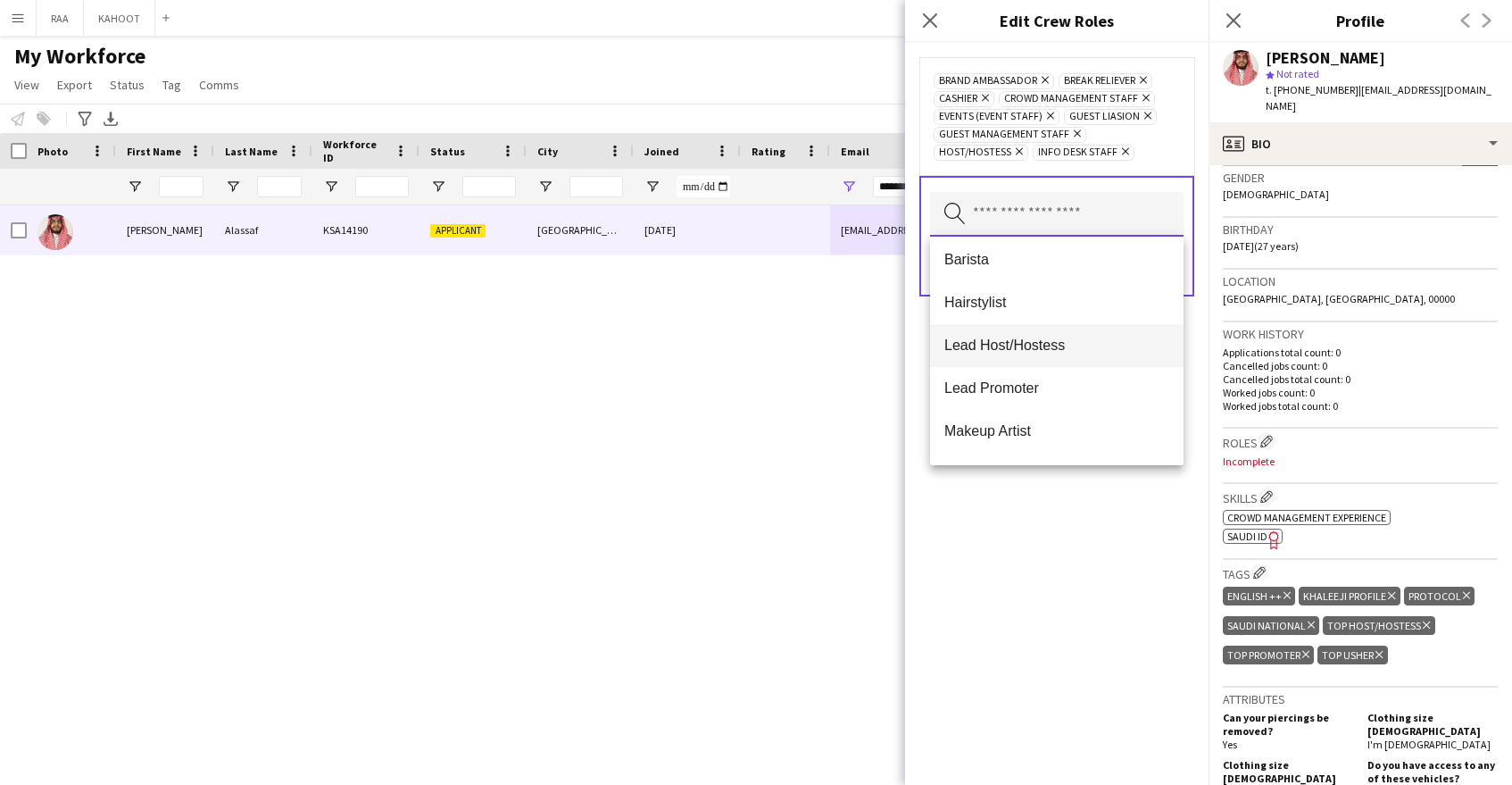
scroll to position [147, 0]
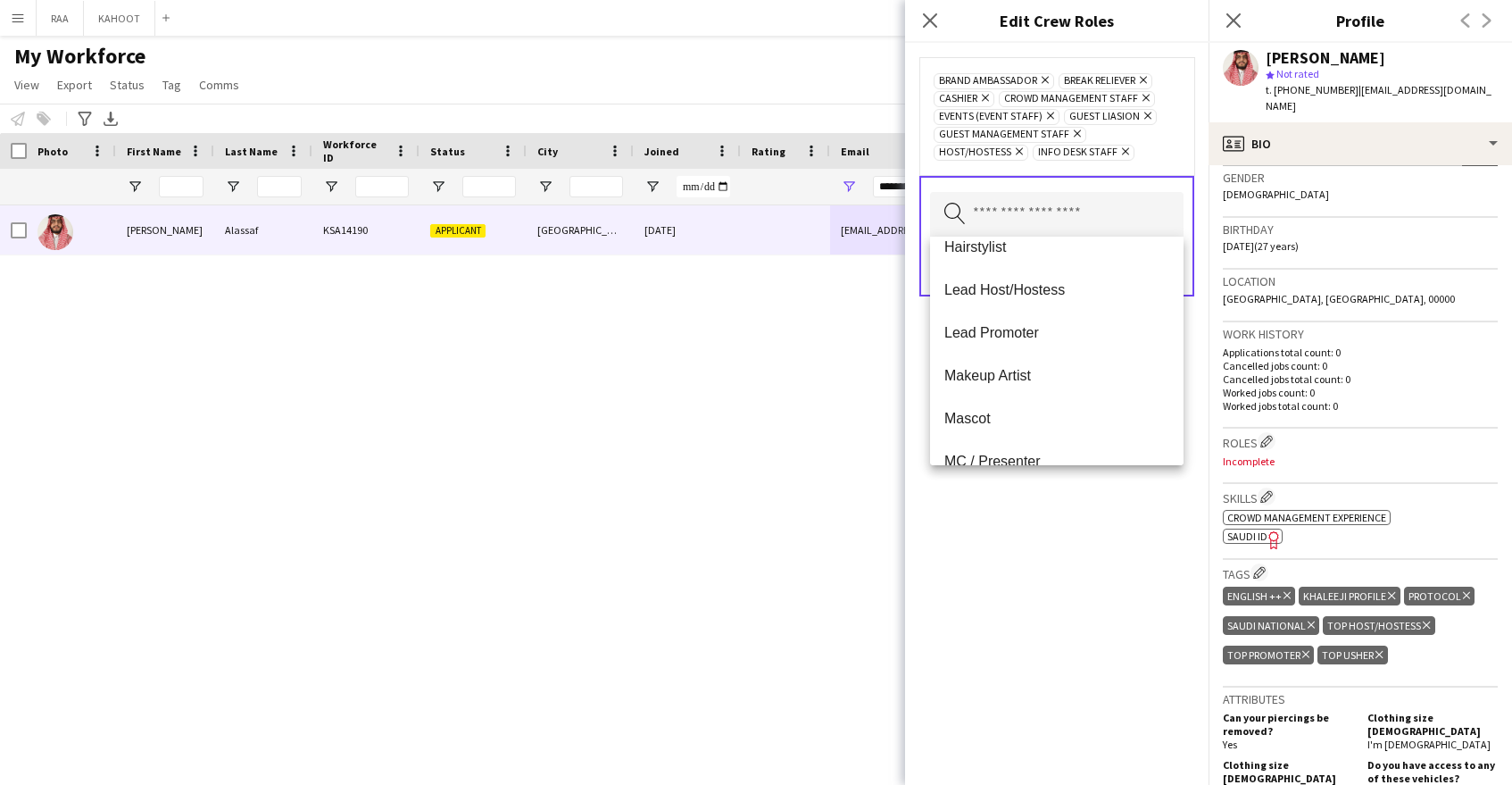
click at [1064, 329] on span "Lead Promoter" at bounding box center [1056, 333] width 225 height 17
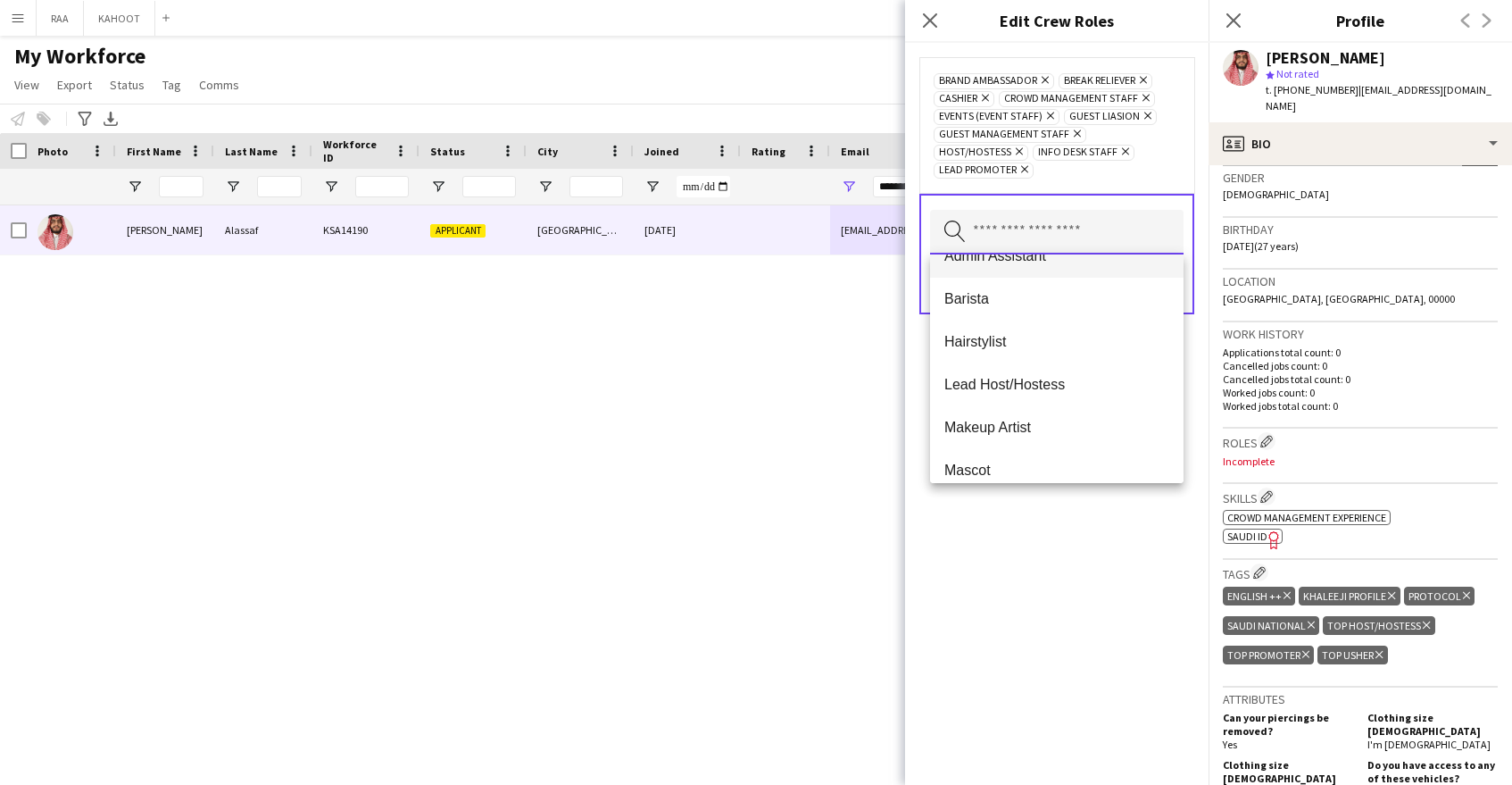
scroll to position [159, 0]
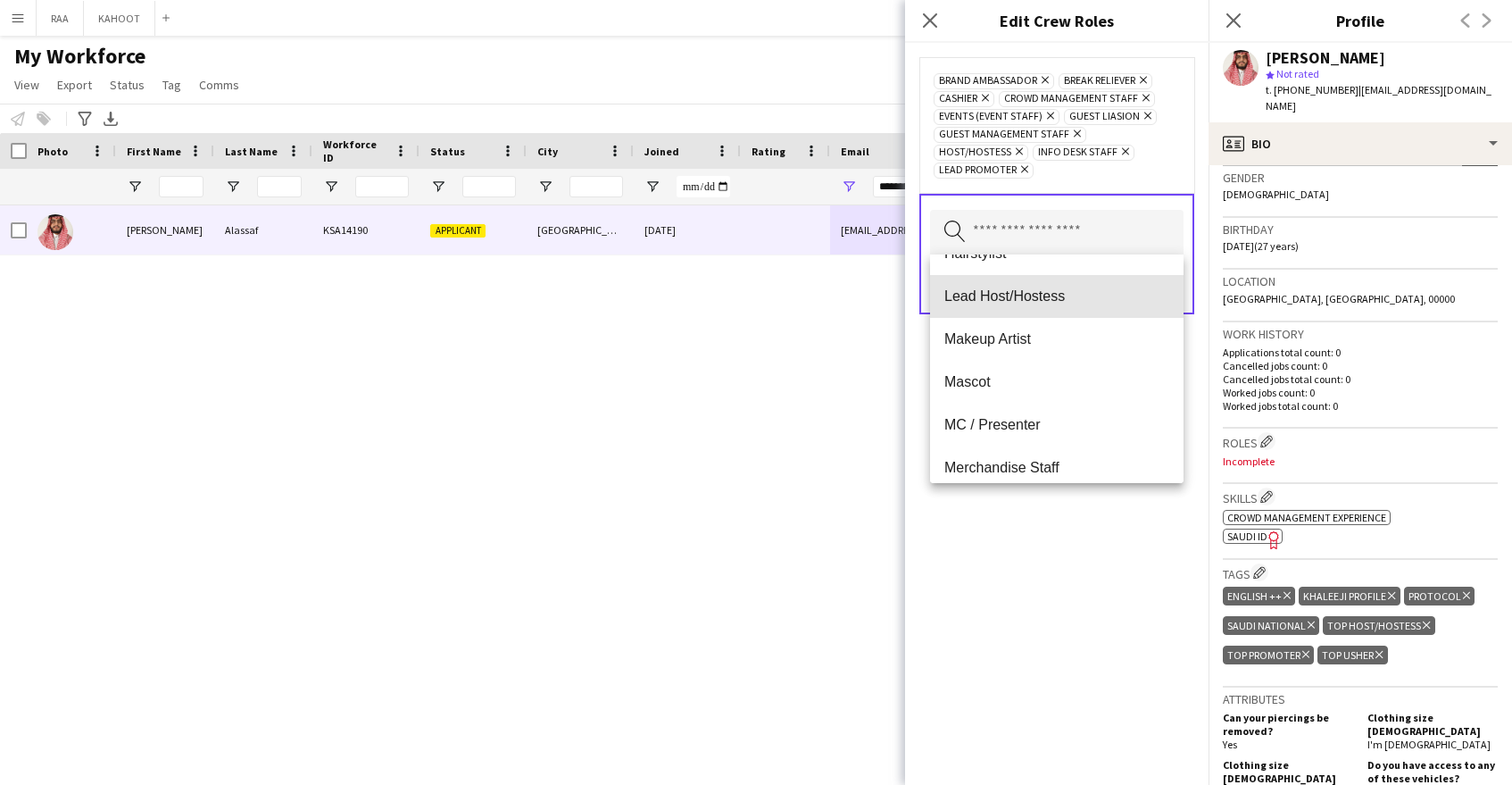
drag, startPoint x: 1063, startPoint y: 279, endPoint x: 1063, endPoint y: 304, distance: 25.0
click at [1064, 280] on mat-option "Lead Host/Hostess" at bounding box center [1057, 297] width 253 height 43
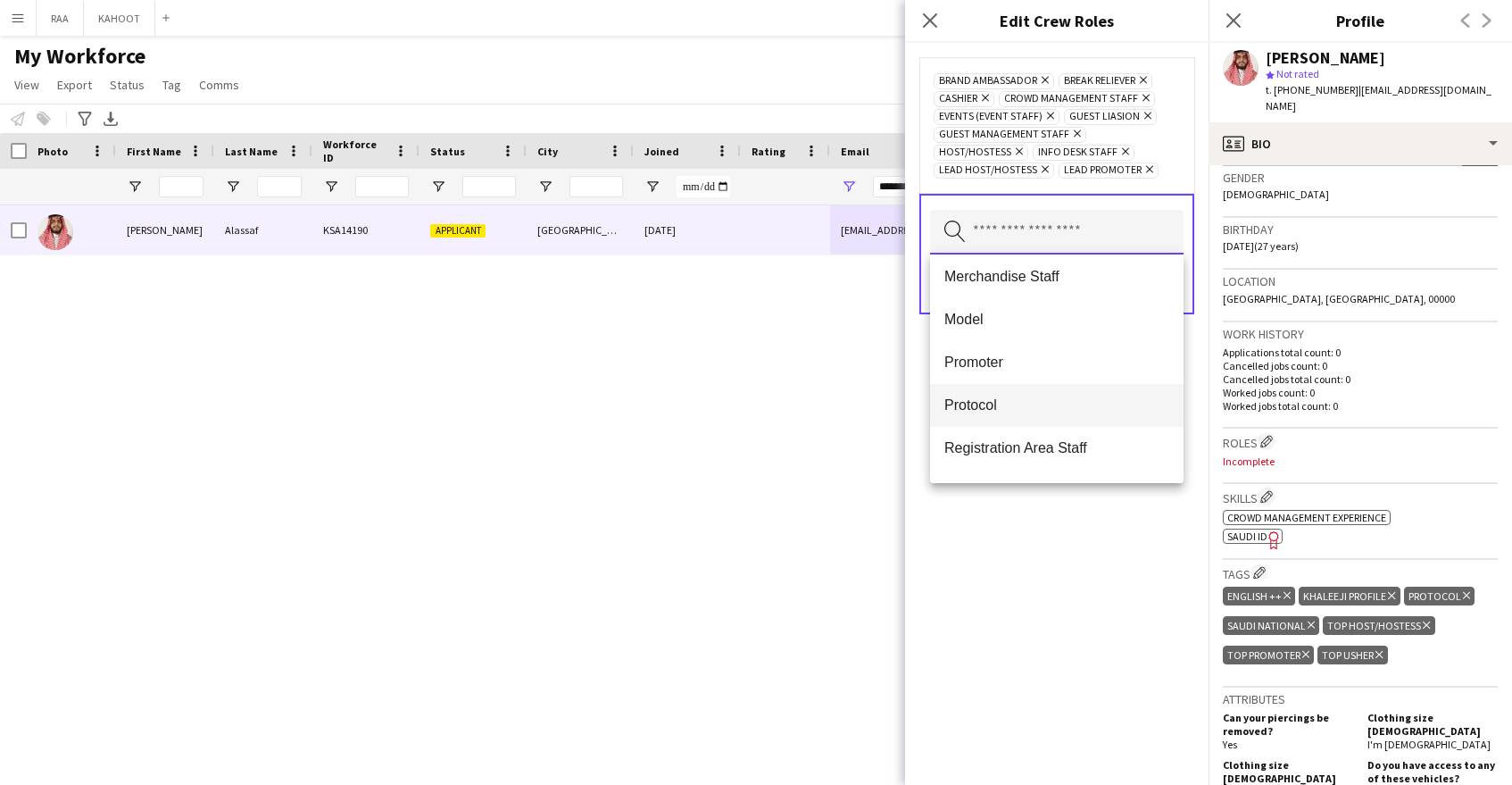
scroll to position [334, 0]
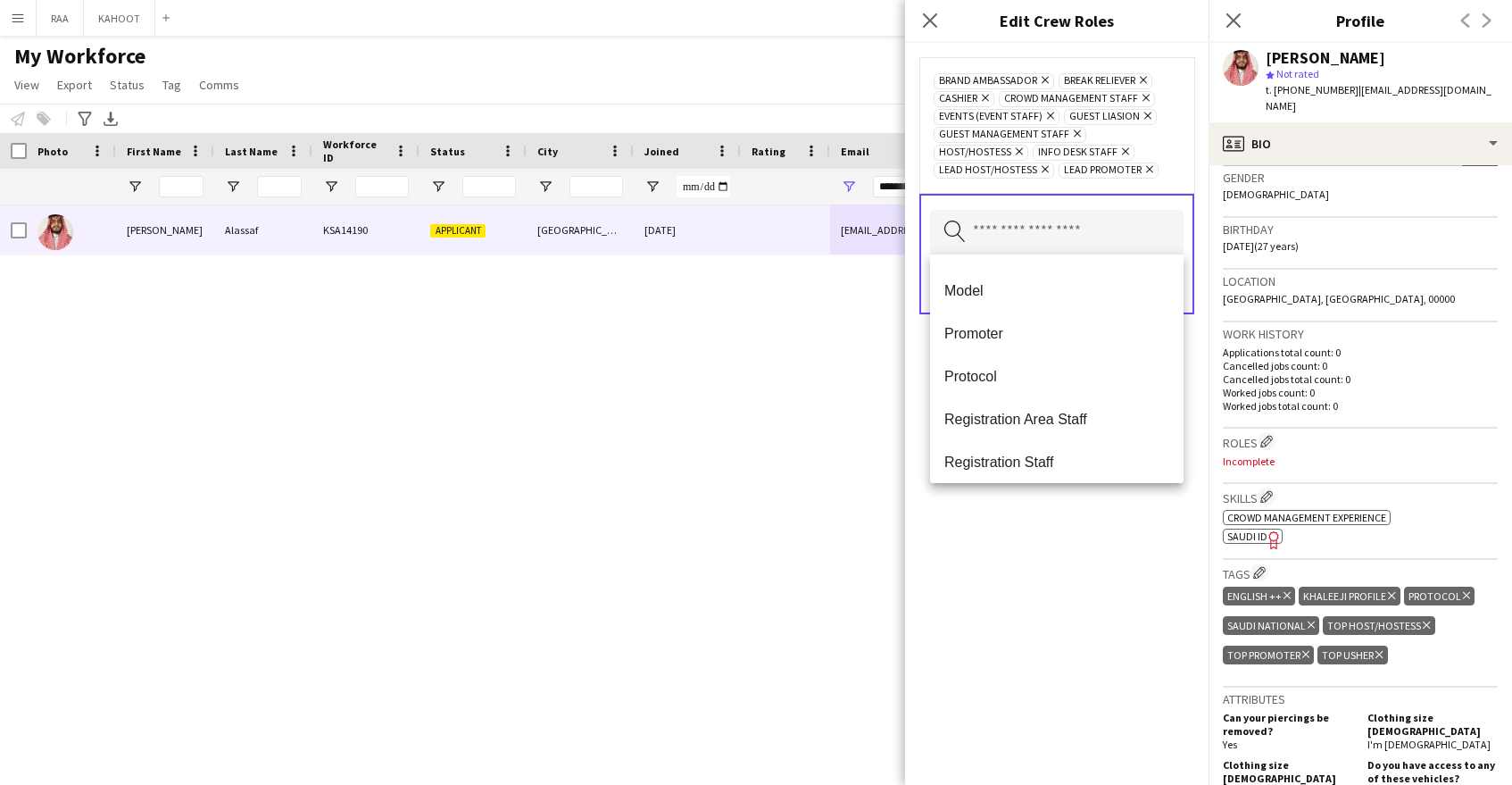
click at [1039, 371] on span "Protocol" at bounding box center [1056, 377] width 225 height 17
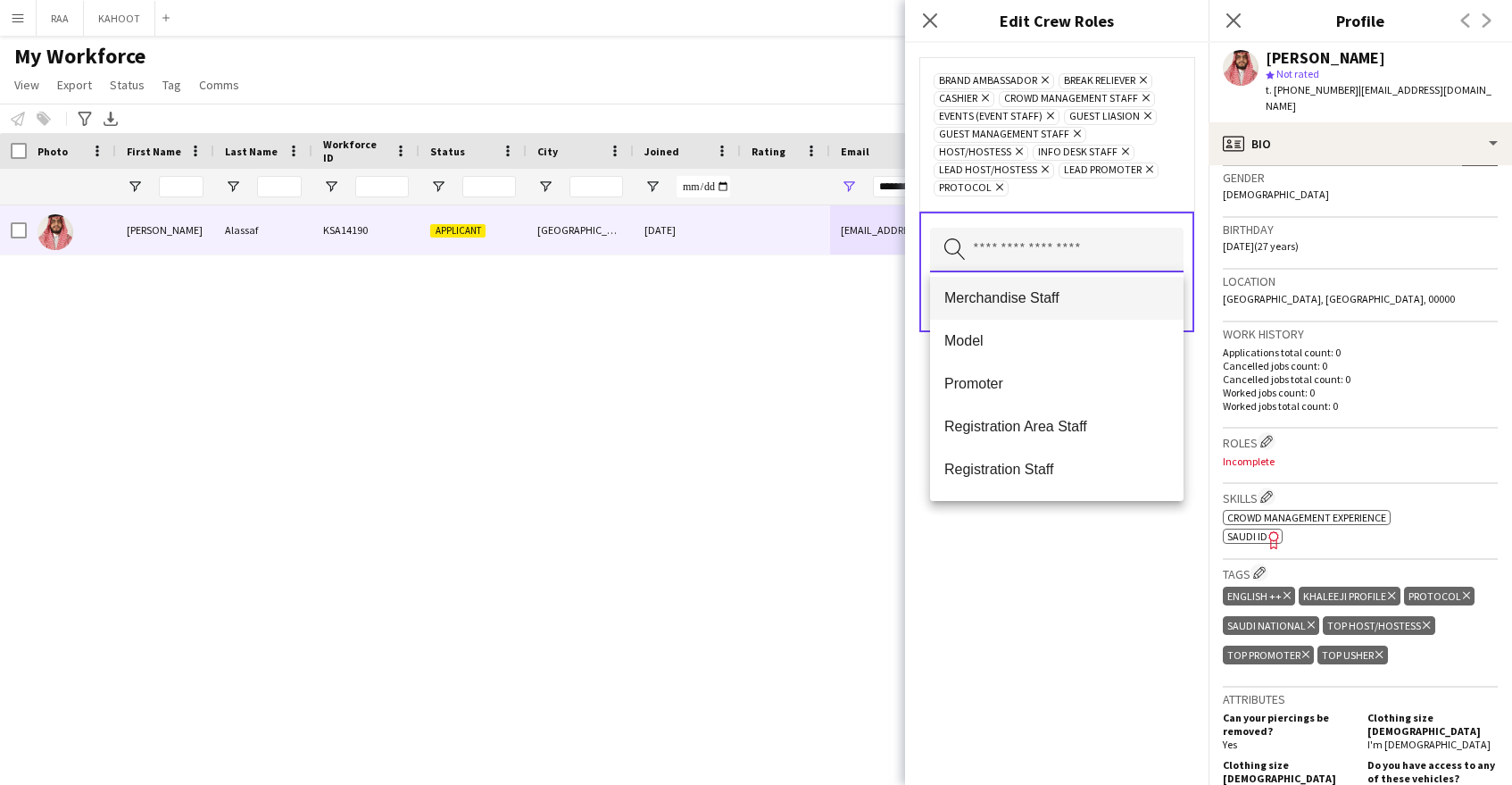
scroll to position [317, 0]
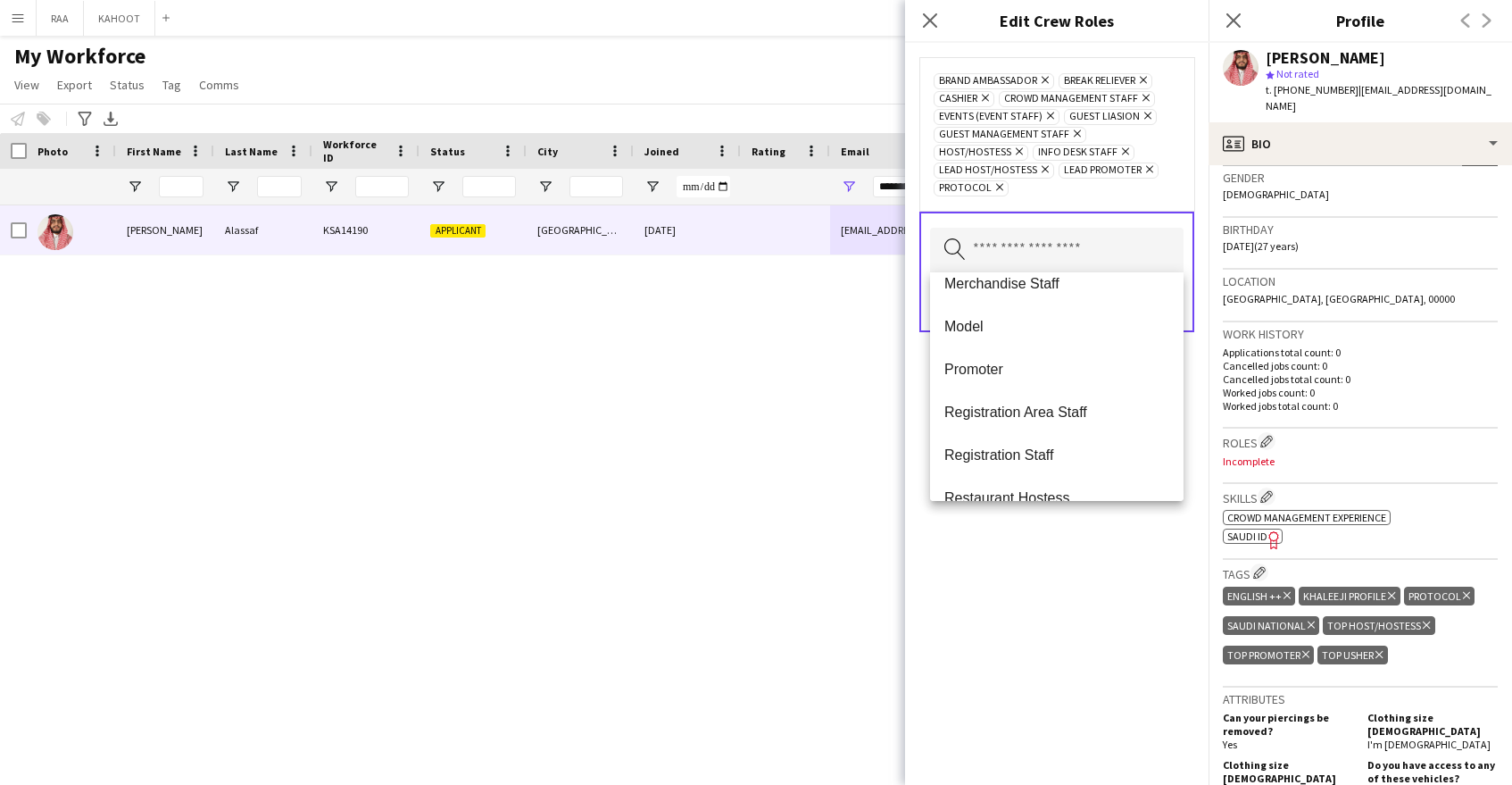
click at [1041, 368] on span "Promoter" at bounding box center [1056, 369] width 225 height 17
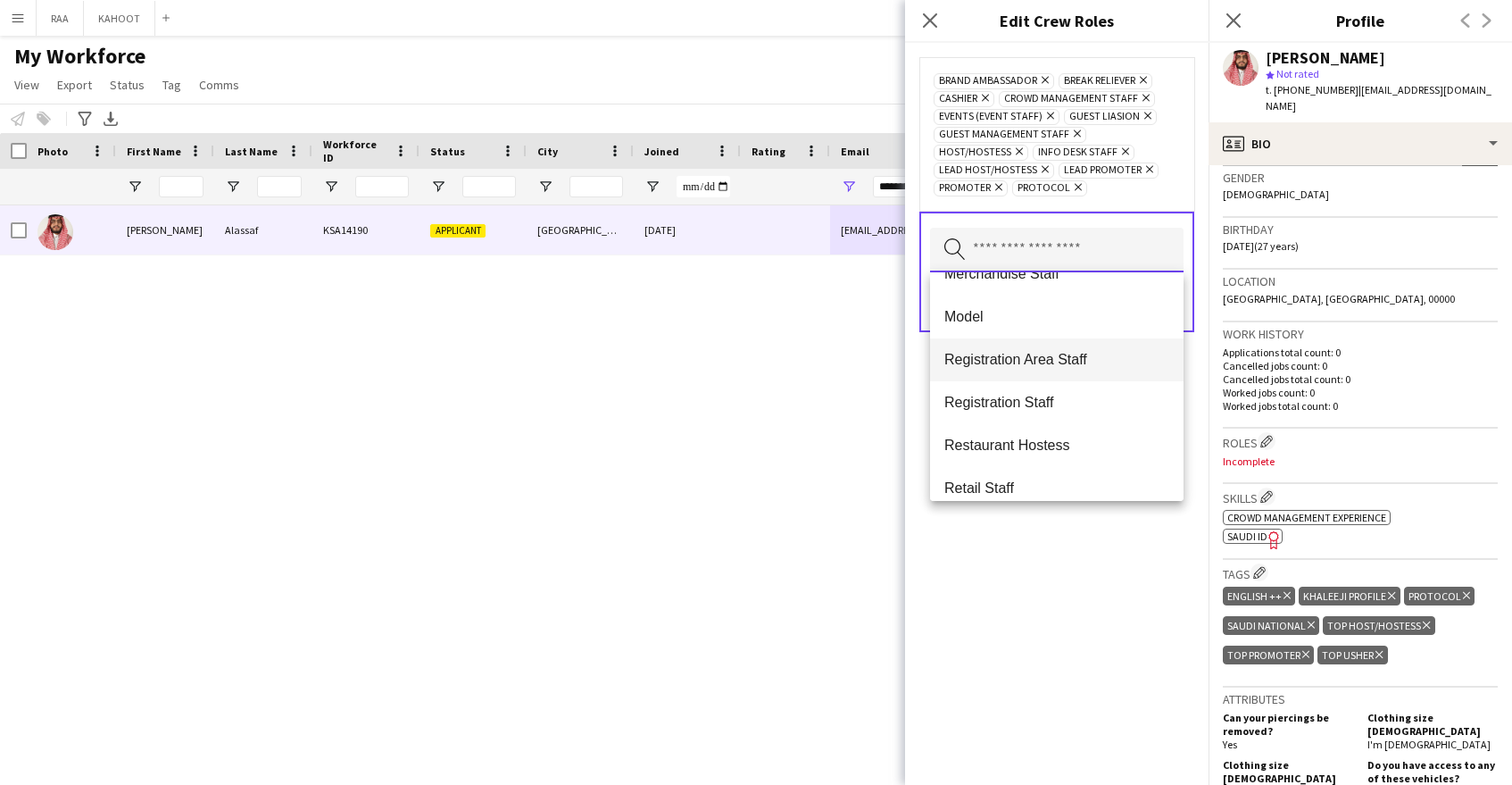
scroll to position [329, 0]
click at [1050, 365] on span "Registration Area Staff" at bounding box center [1056, 358] width 225 height 17
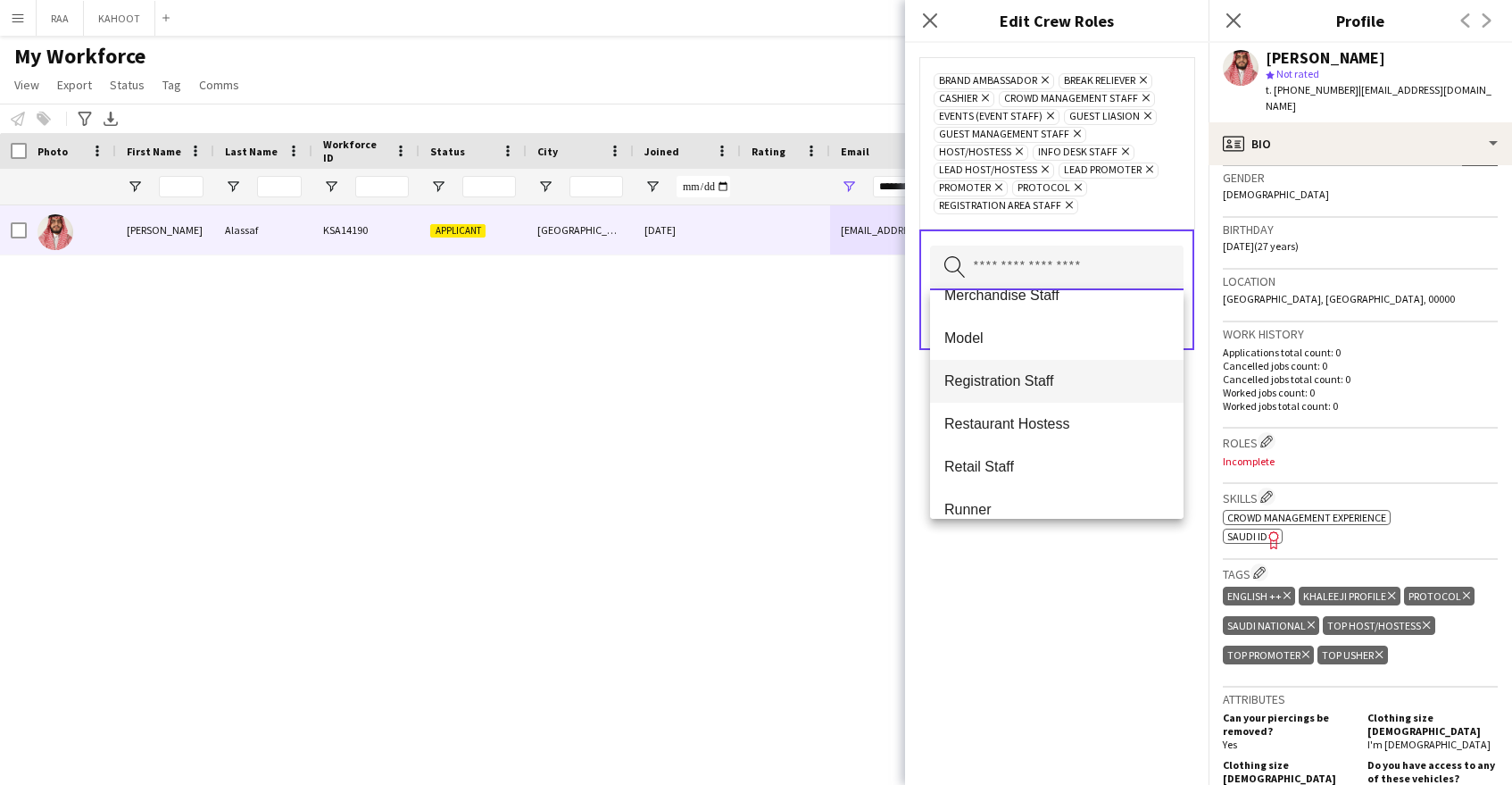
scroll to position [326, 0]
click at [1042, 380] on span "Registration Staff" at bounding box center [1056, 378] width 225 height 17
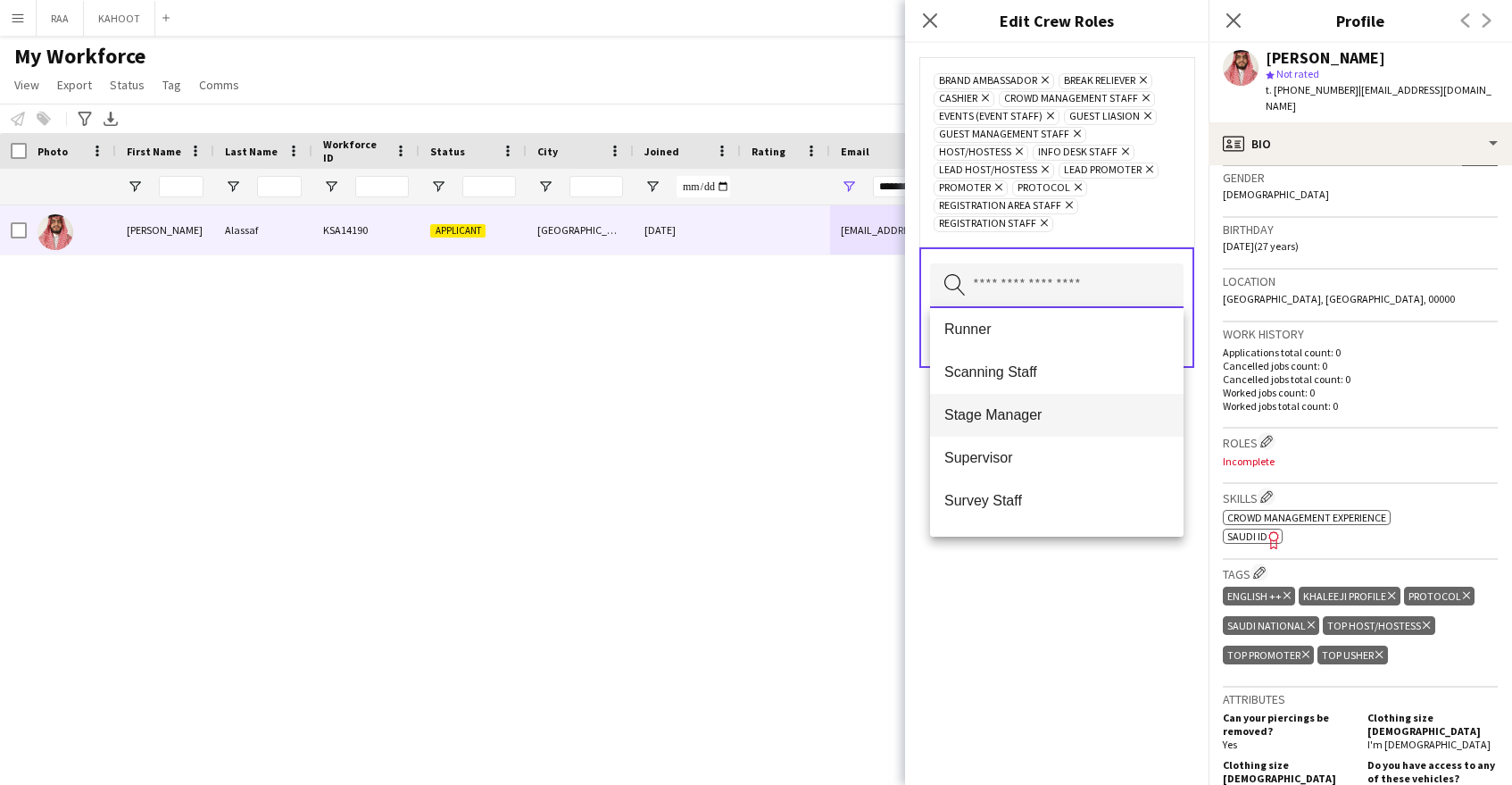
scroll to position [480, 0]
click at [1073, 462] on span "Supervisor" at bounding box center [1056, 456] width 225 height 17
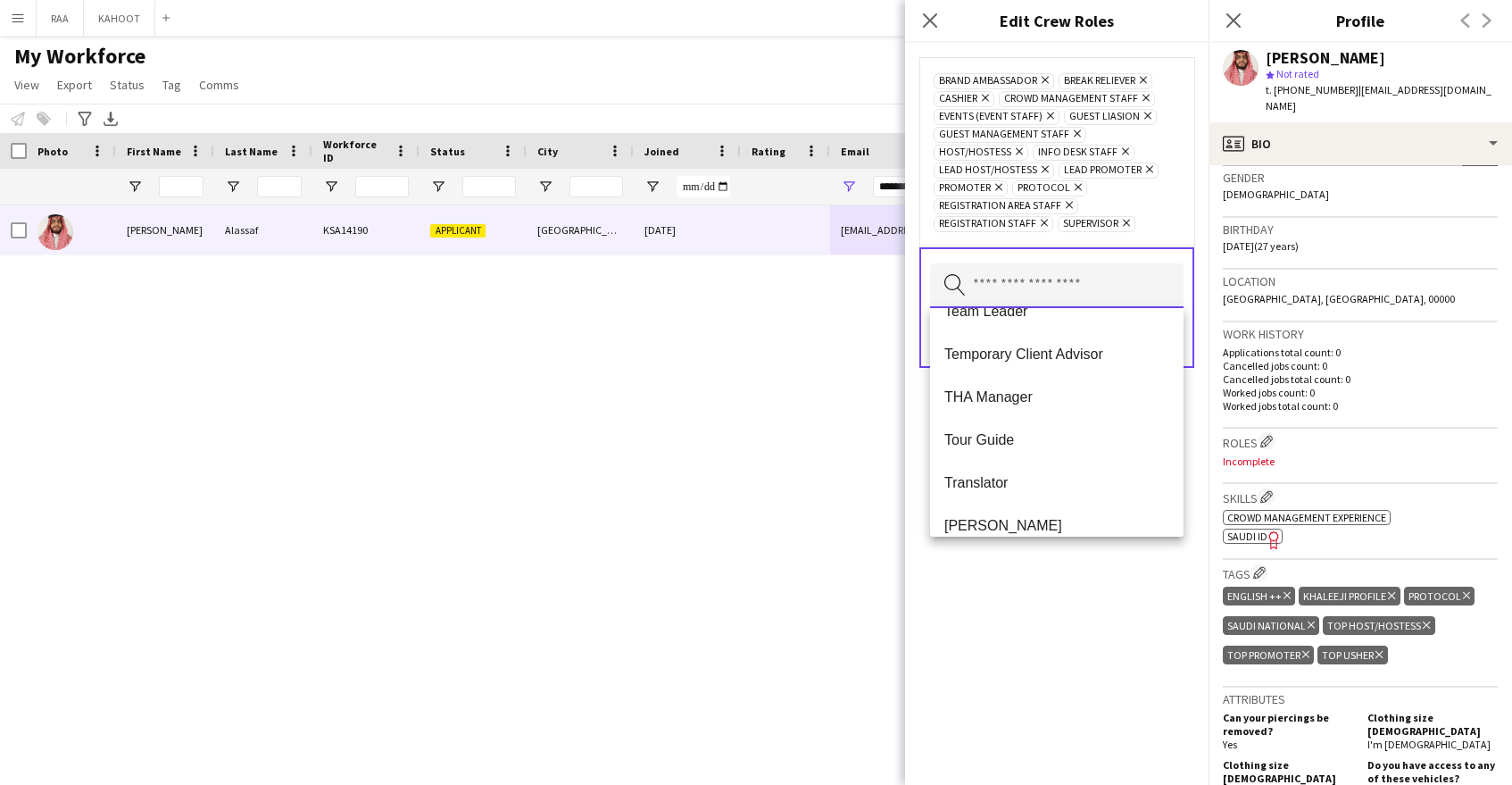
scroll to position [900, 0]
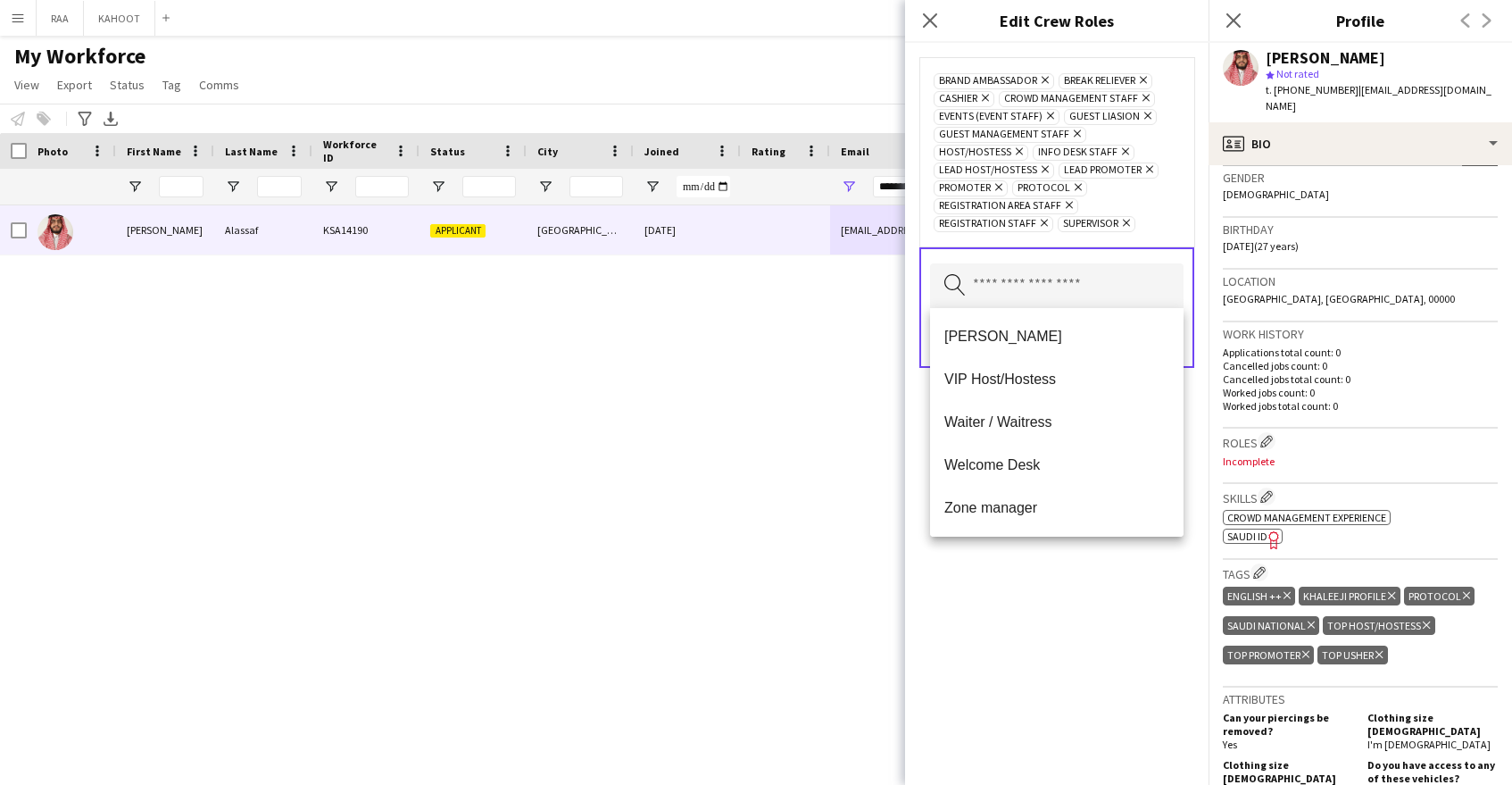
drag, startPoint x: 985, startPoint y: 338, endPoint x: 992, endPoint y: 381, distance: 43.6
click at [984, 338] on span "Usher" at bounding box center [1056, 336] width 225 height 17
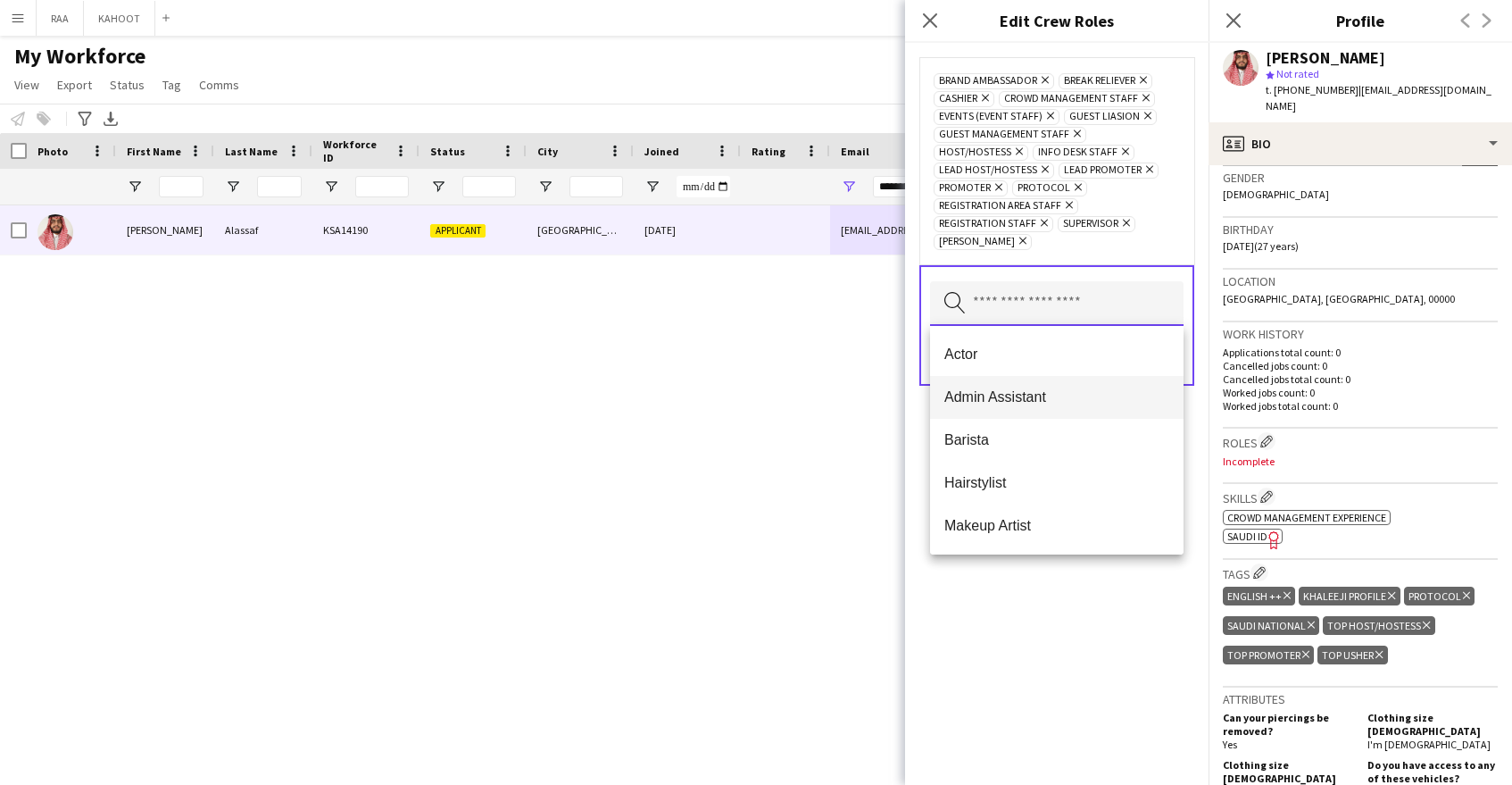
scroll to position [858, 0]
click at [1035, 481] on span "Welcome Desk" at bounding box center [1056, 483] width 225 height 17
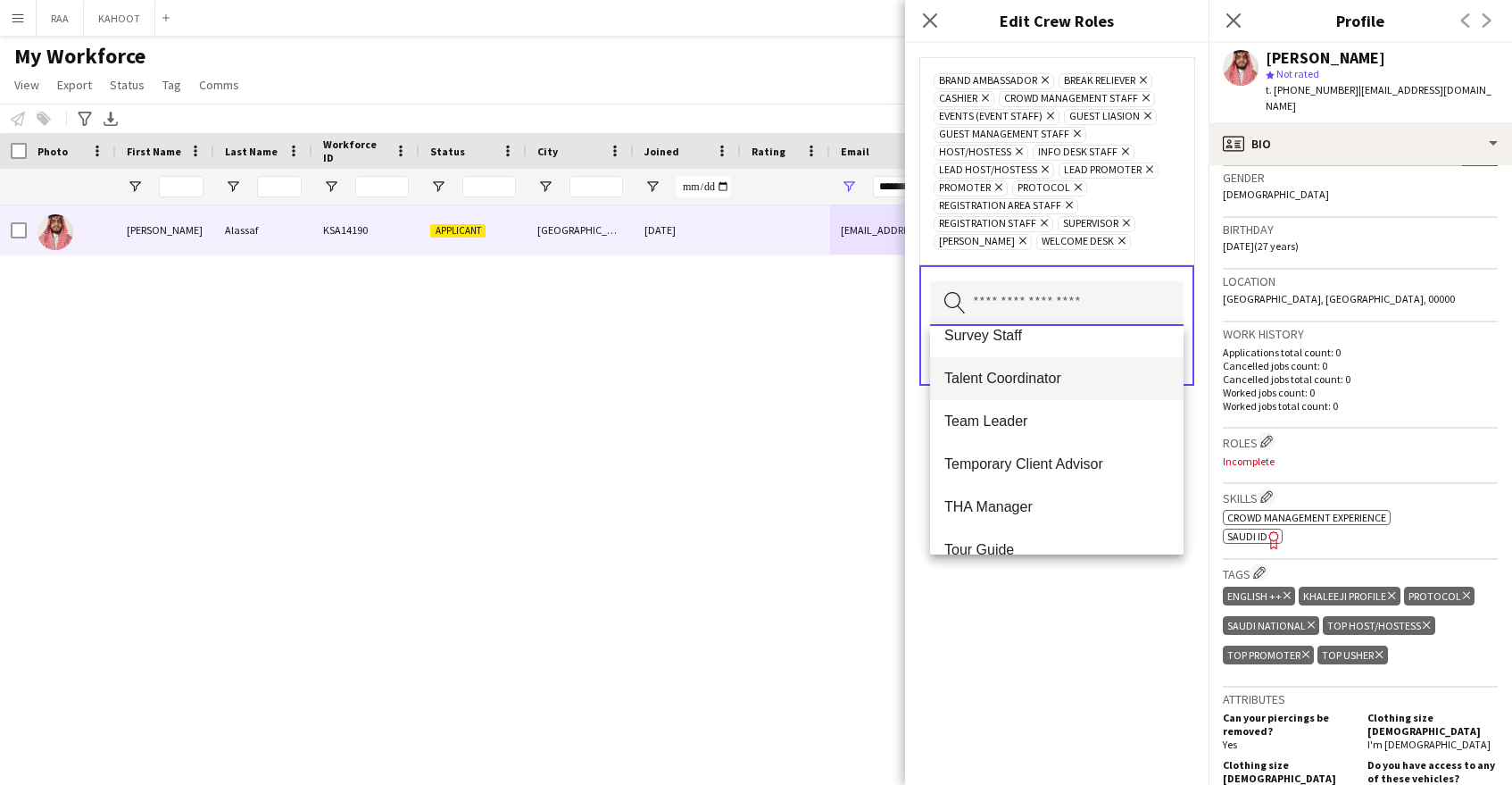
scroll to position [611, 0]
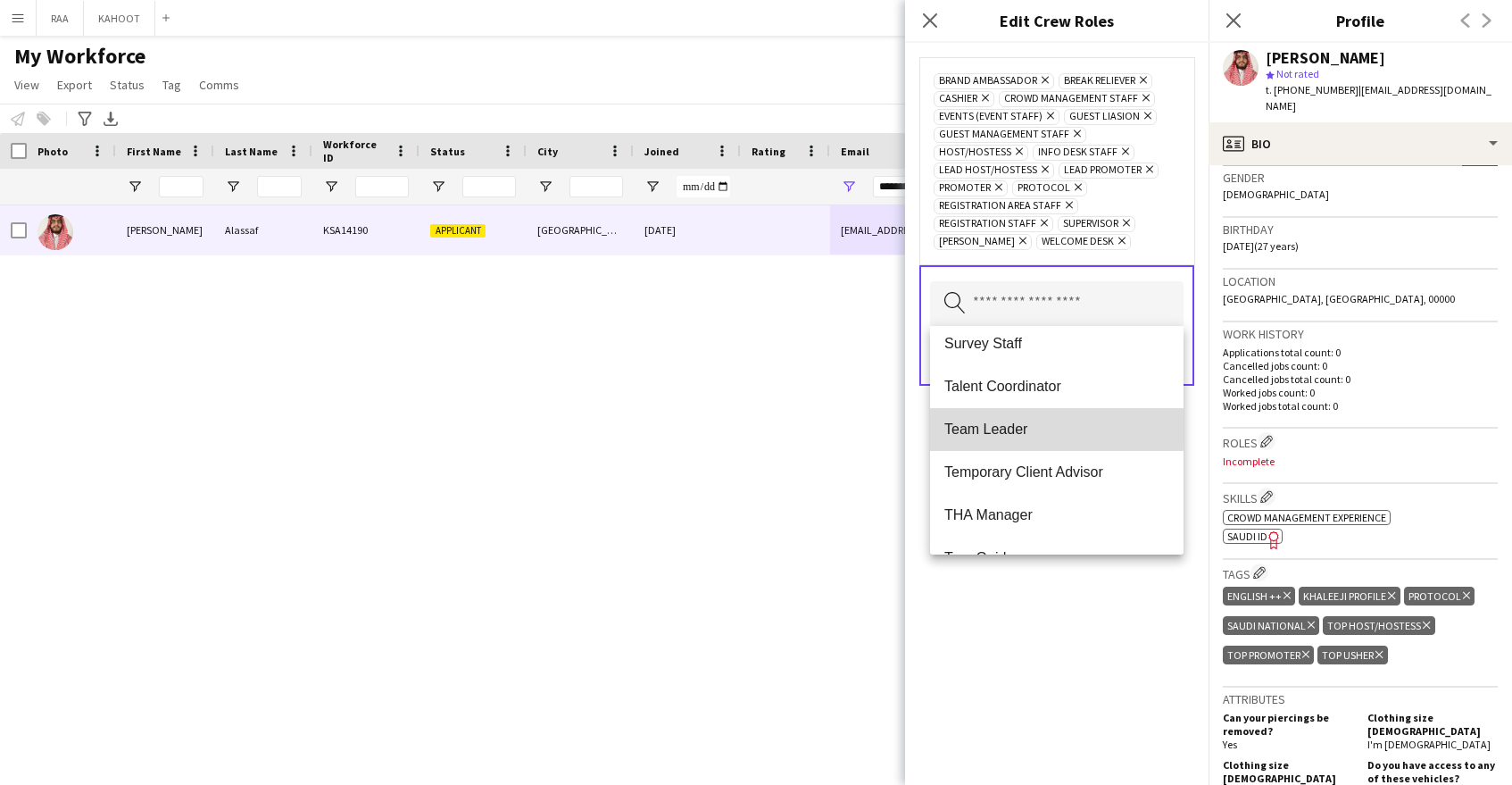
click at [1050, 427] on span "Team Leader" at bounding box center [1056, 429] width 225 height 17
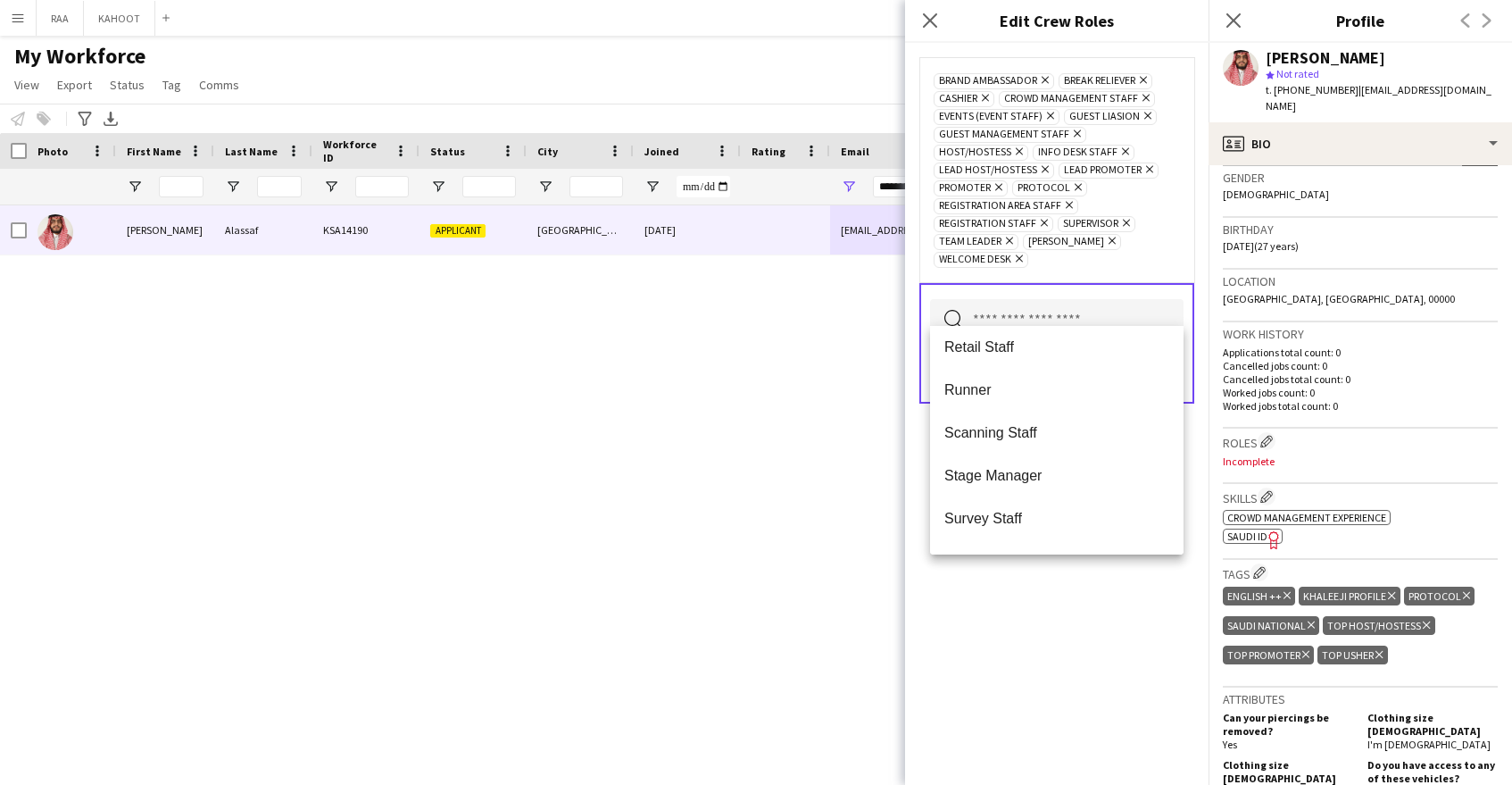
scroll to position [432, 0]
click at [1057, 437] on span "Scanning Staff" at bounding box center [1056, 437] width 225 height 17
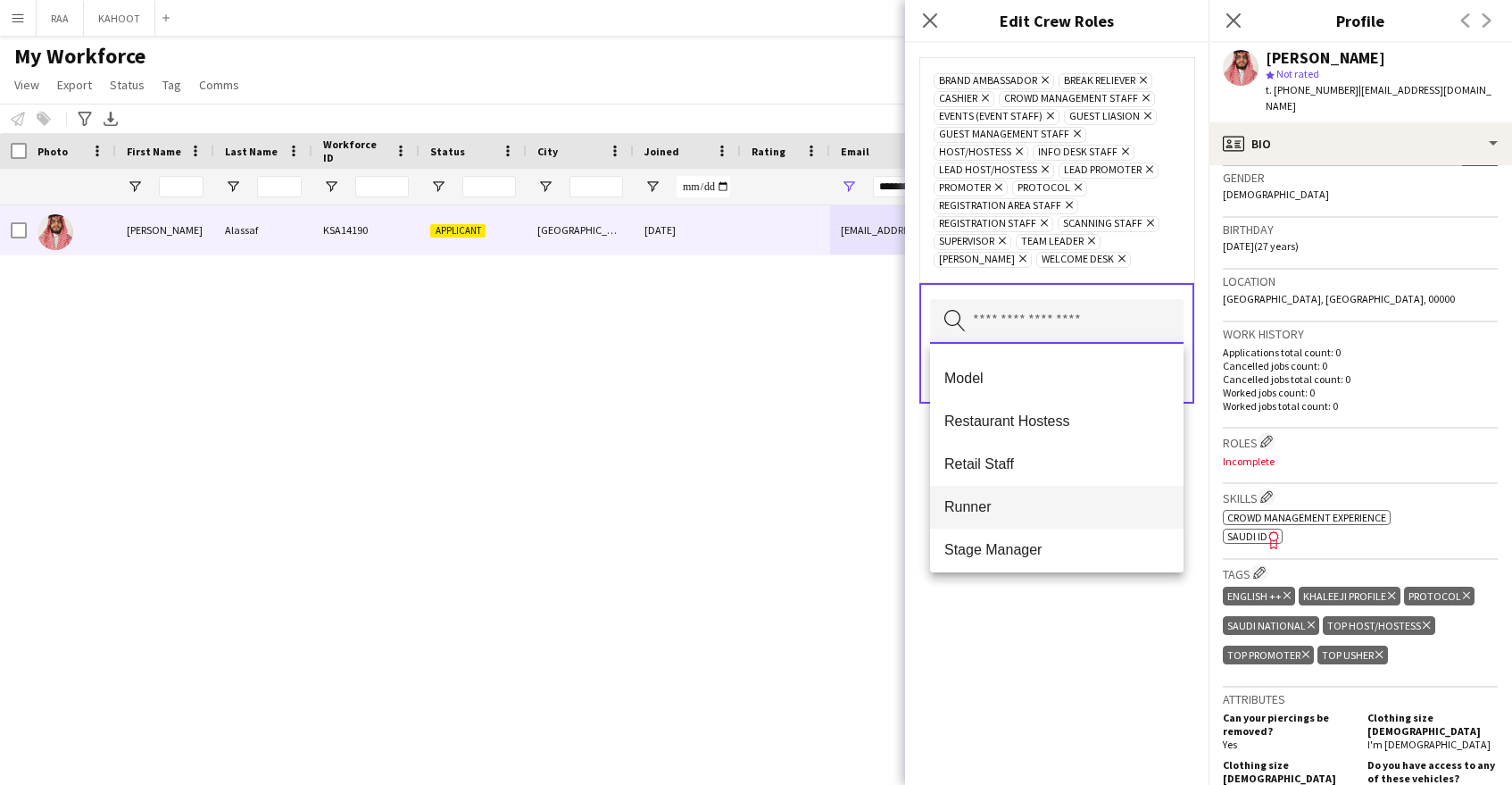
scroll to position [0, 0]
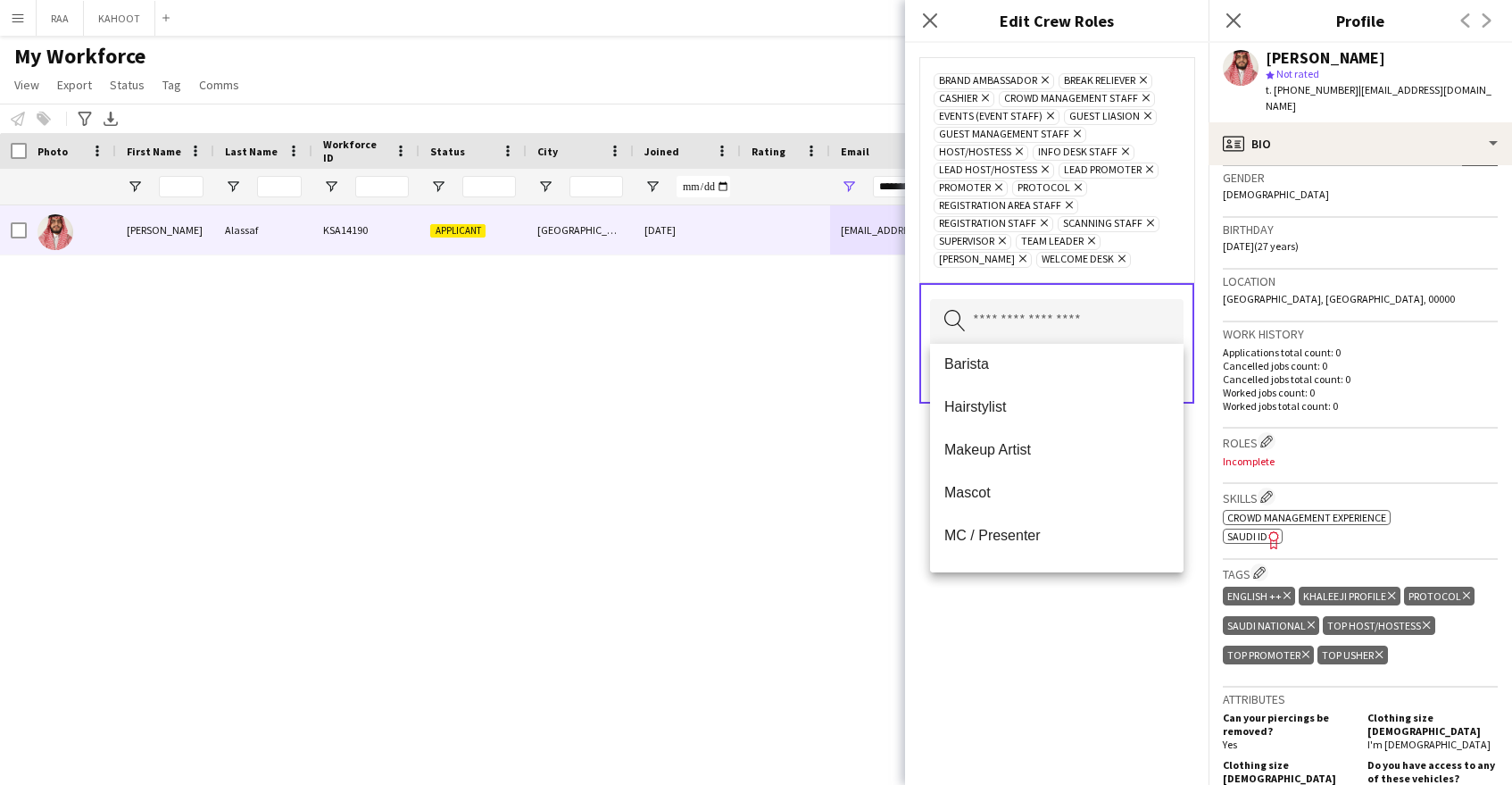
drag, startPoint x: 1043, startPoint y: 647, endPoint x: 1121, endPoint y: 443, distance: 218.4
click at [1044, 646] on div "Brand Ambassador Remove Break reliever Remove Cashier Remove Crowd Management S…" at bounding box center [1057, 414] width 303 height 742
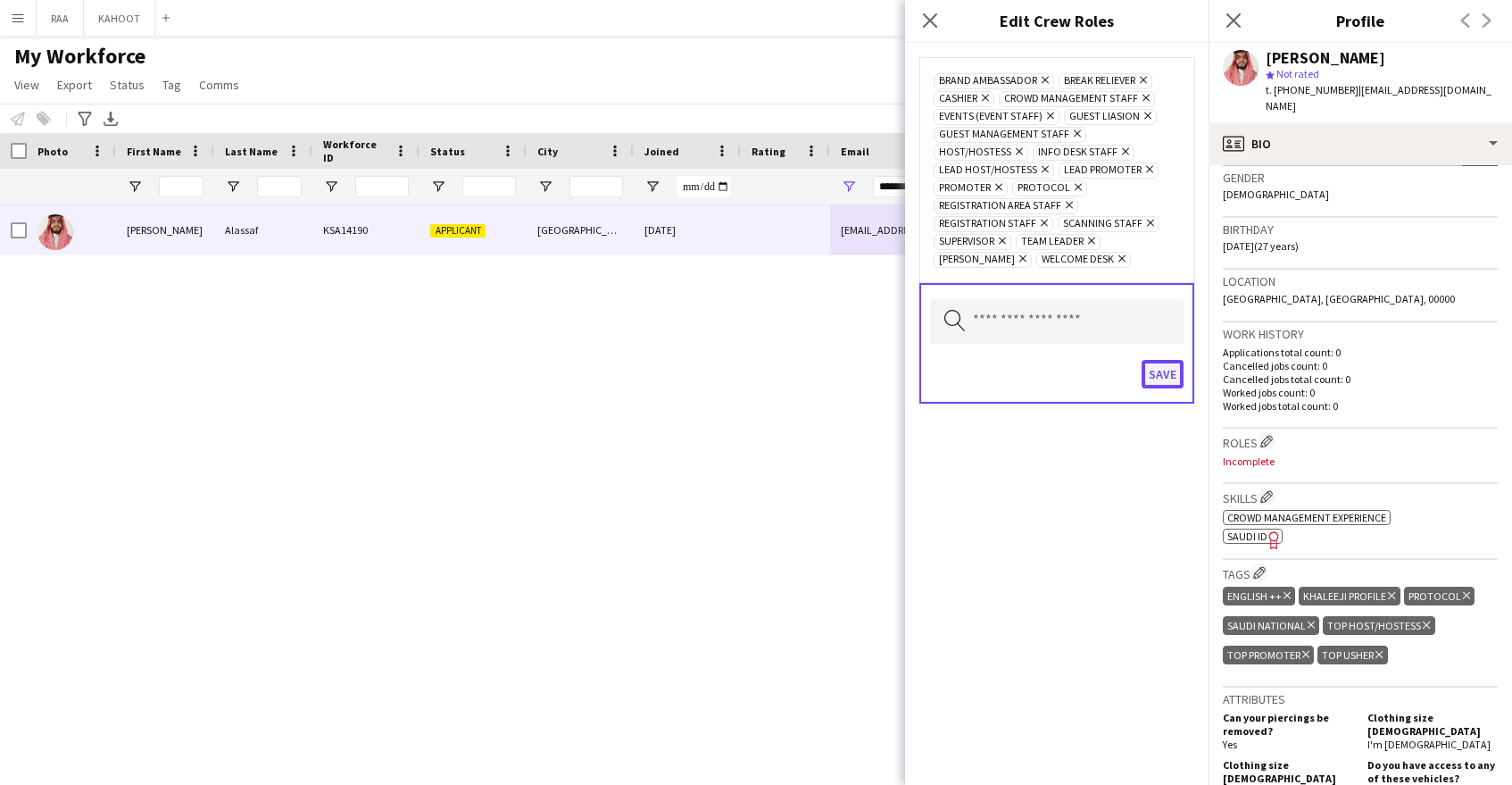
click at [1159, 376] on button "Save" at bounding box center [1162, 374] width 42 height 29
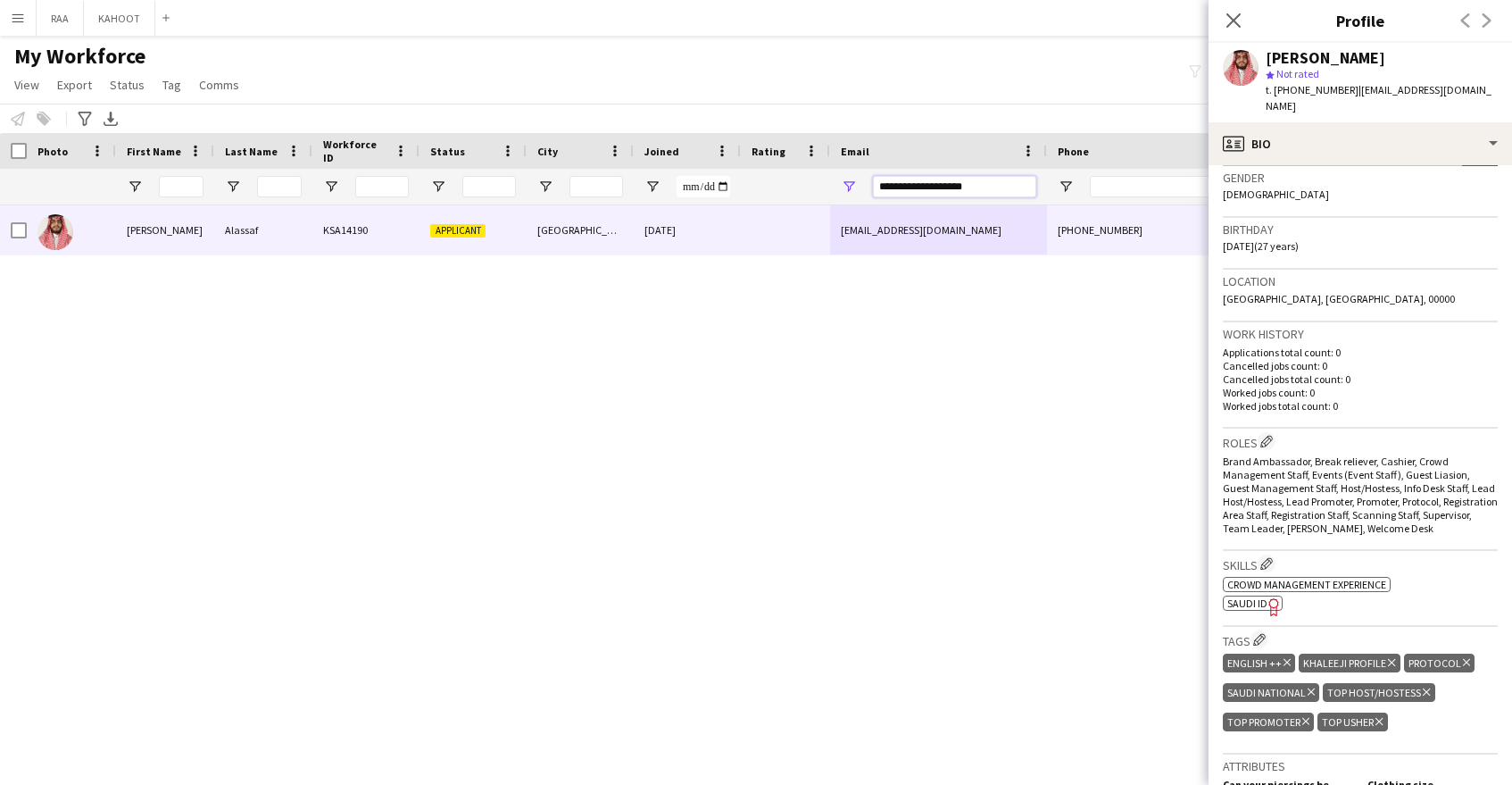
drag, startPoint x: 991, startPoint y: 190, endPoint x: 833, endPoint y: 187, distance: 158.0
click at [833, 187] on div "**********" at bounding box center [938, 187] width 217 height 36
paste input "****"
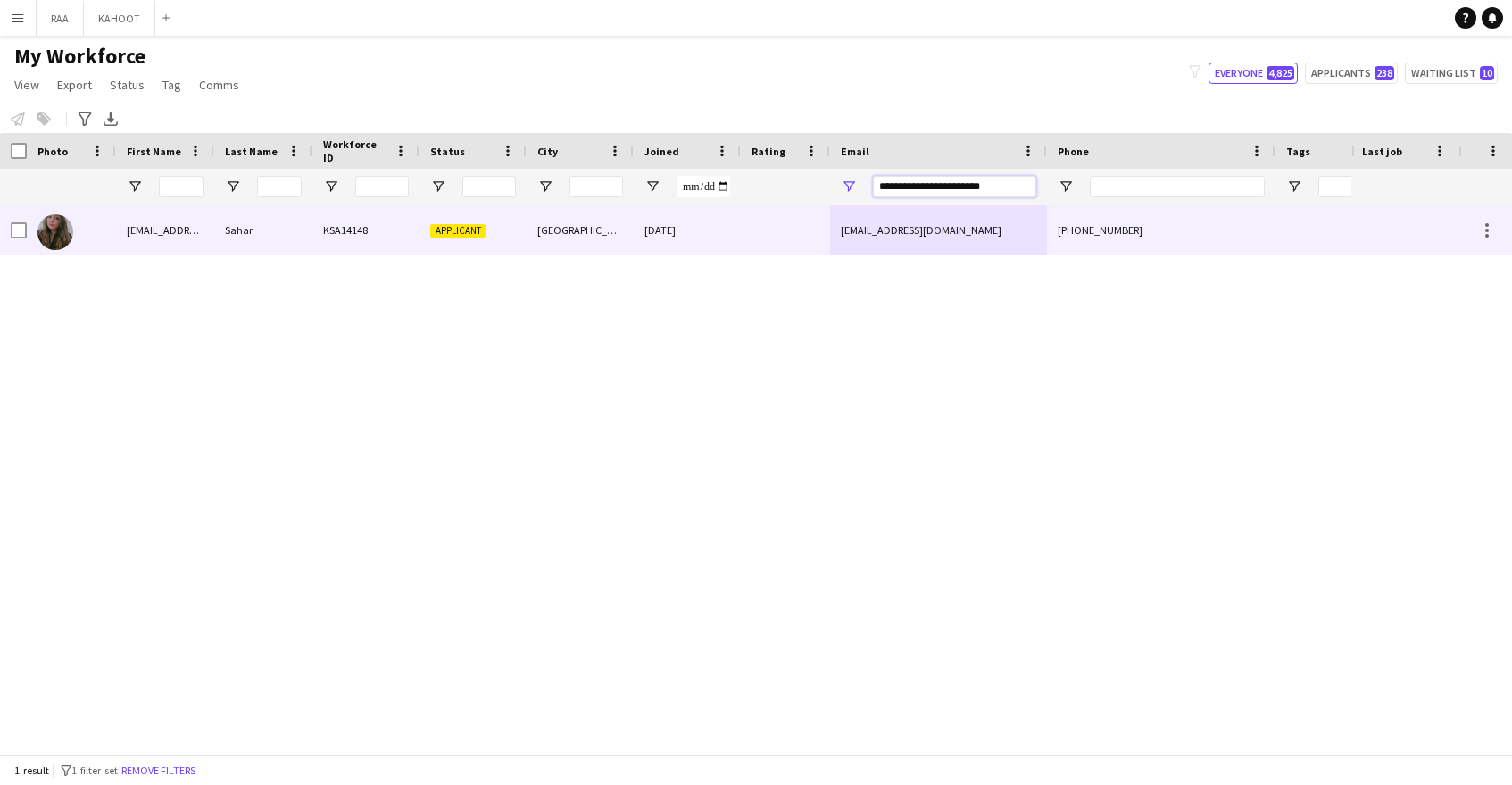
type input "**********"
click at [1241, 216] on div "+966536866807" at bounding box center [1161, 229] width 229 height 49
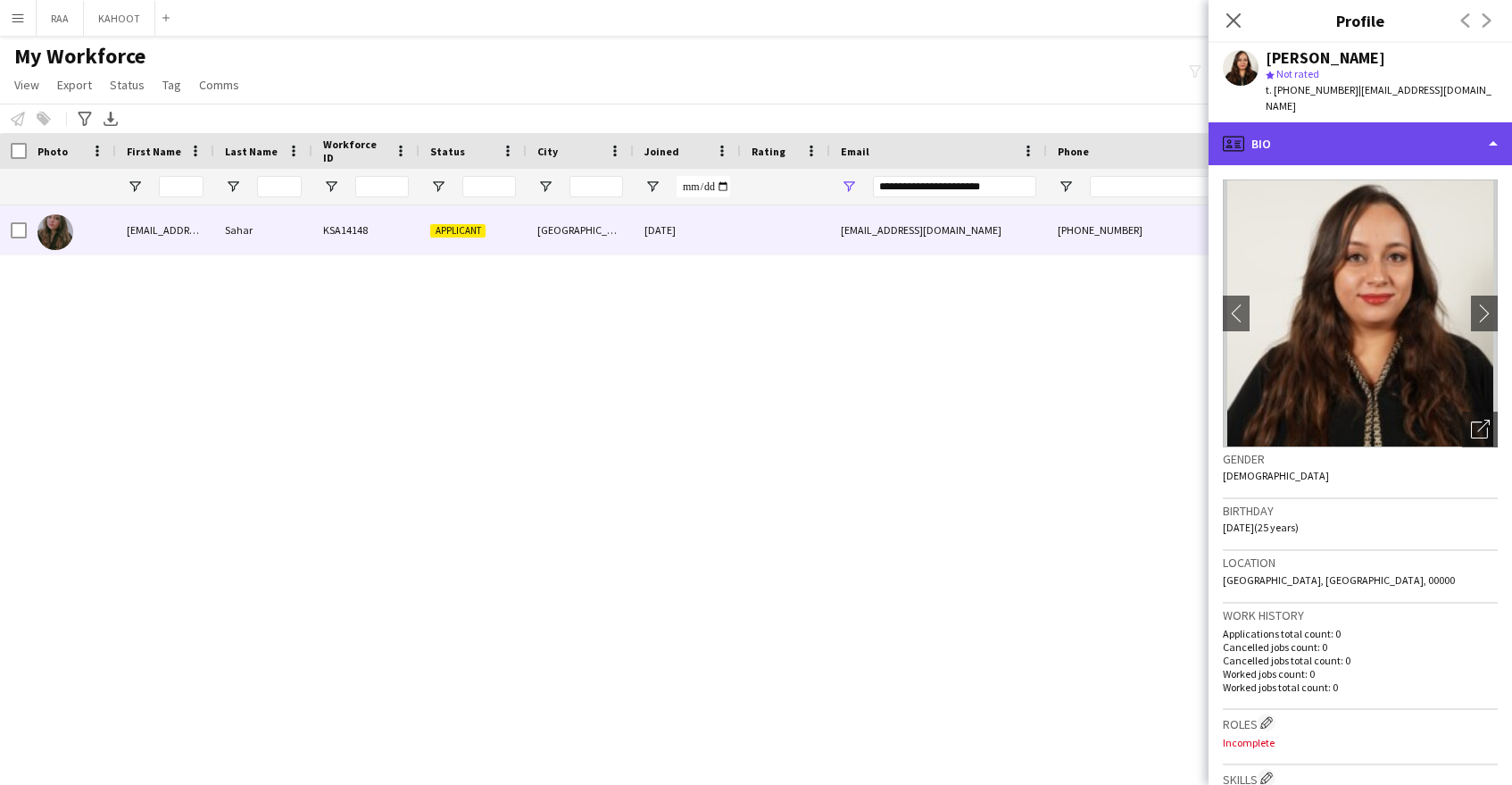
click at [1383, 137] on div "profile Bio" at bounding box center [1360, 144] width 303 height 43
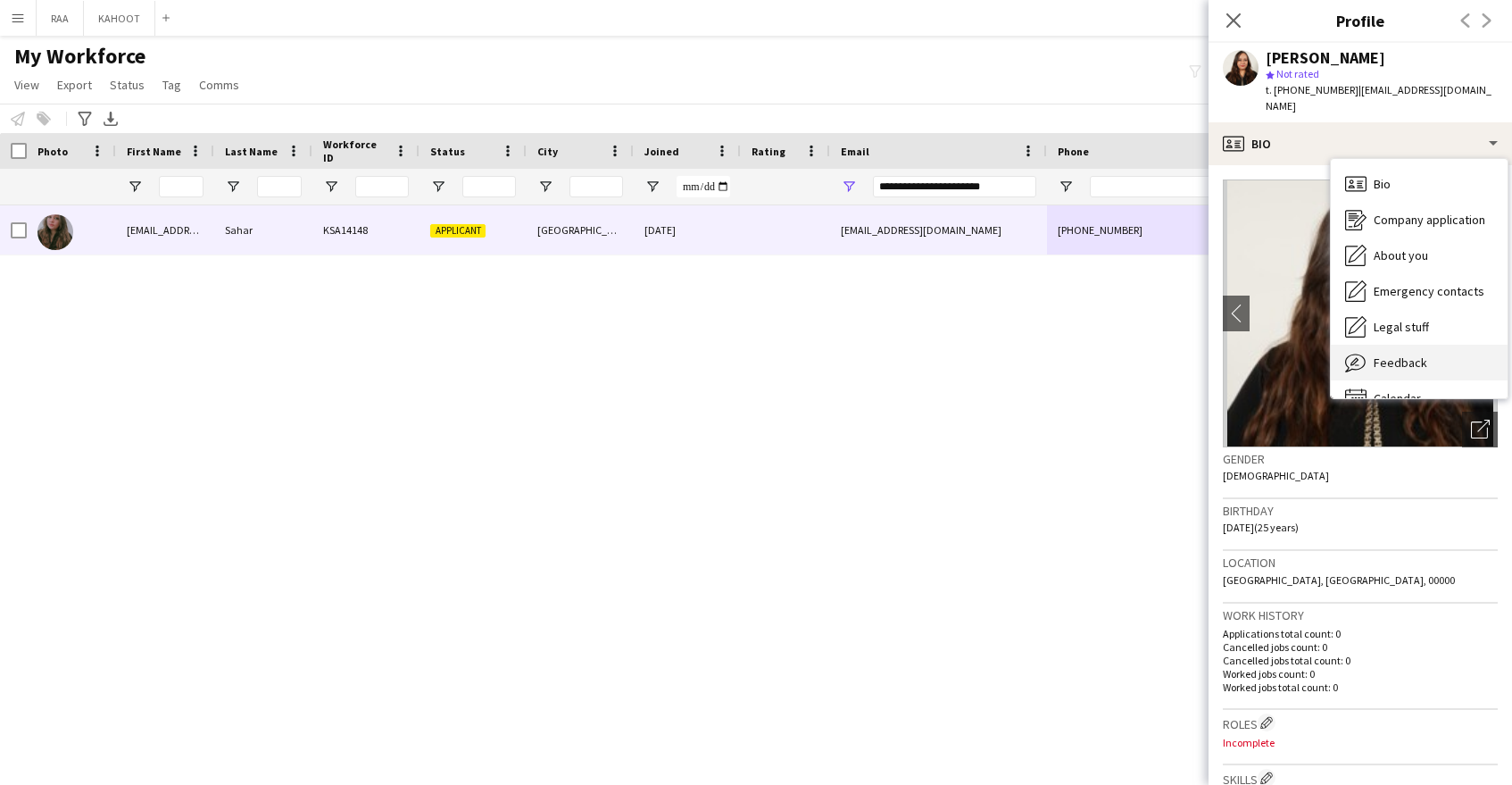
click at [1412, 360] on div "Feedback Feedback" at bounding box center [1419, 363] width 177 height 36
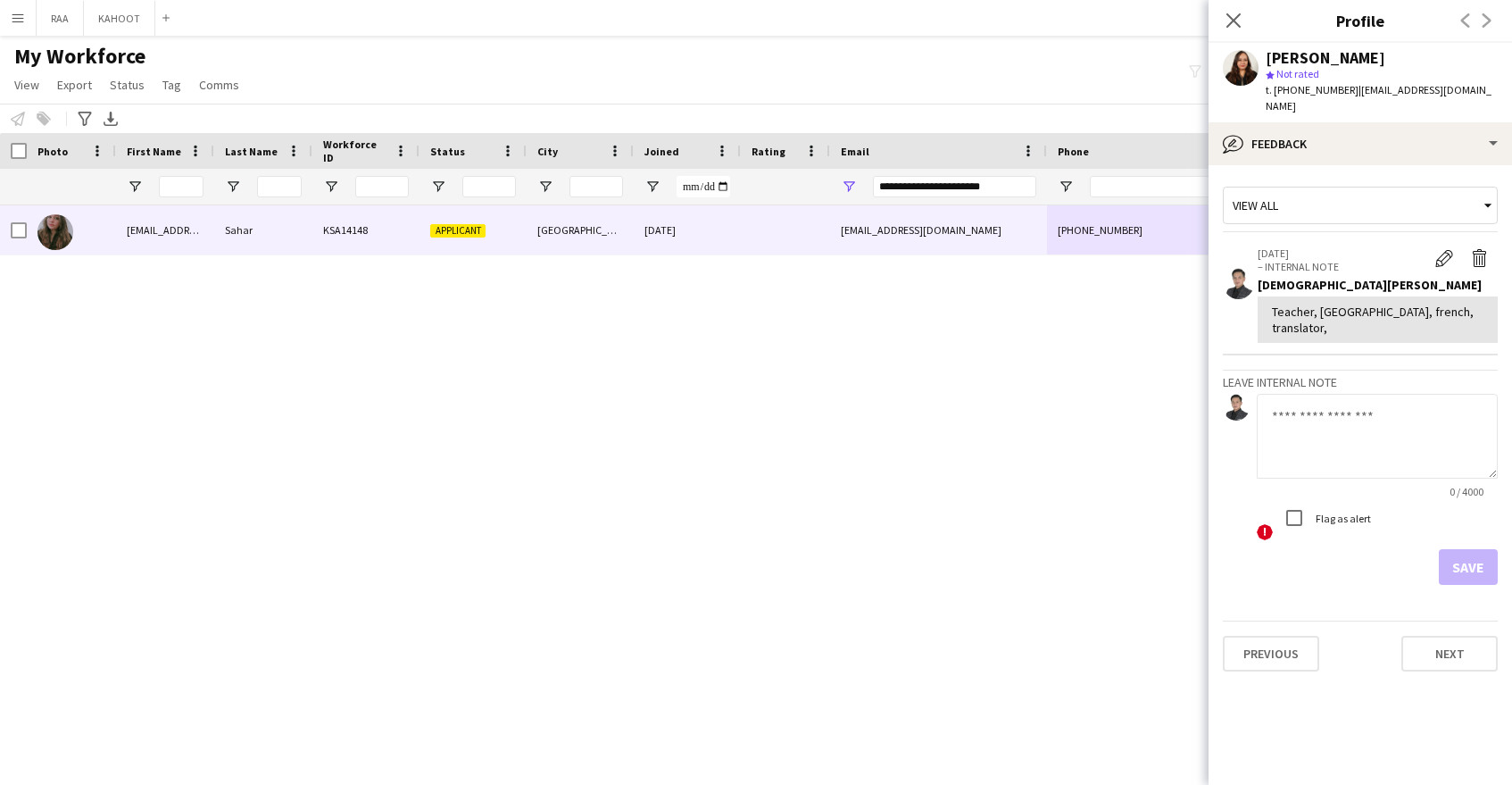
click at [1327, 408] on textarea at bounding box center [1377, 436] width 241 height 85
paste textarea "**********"
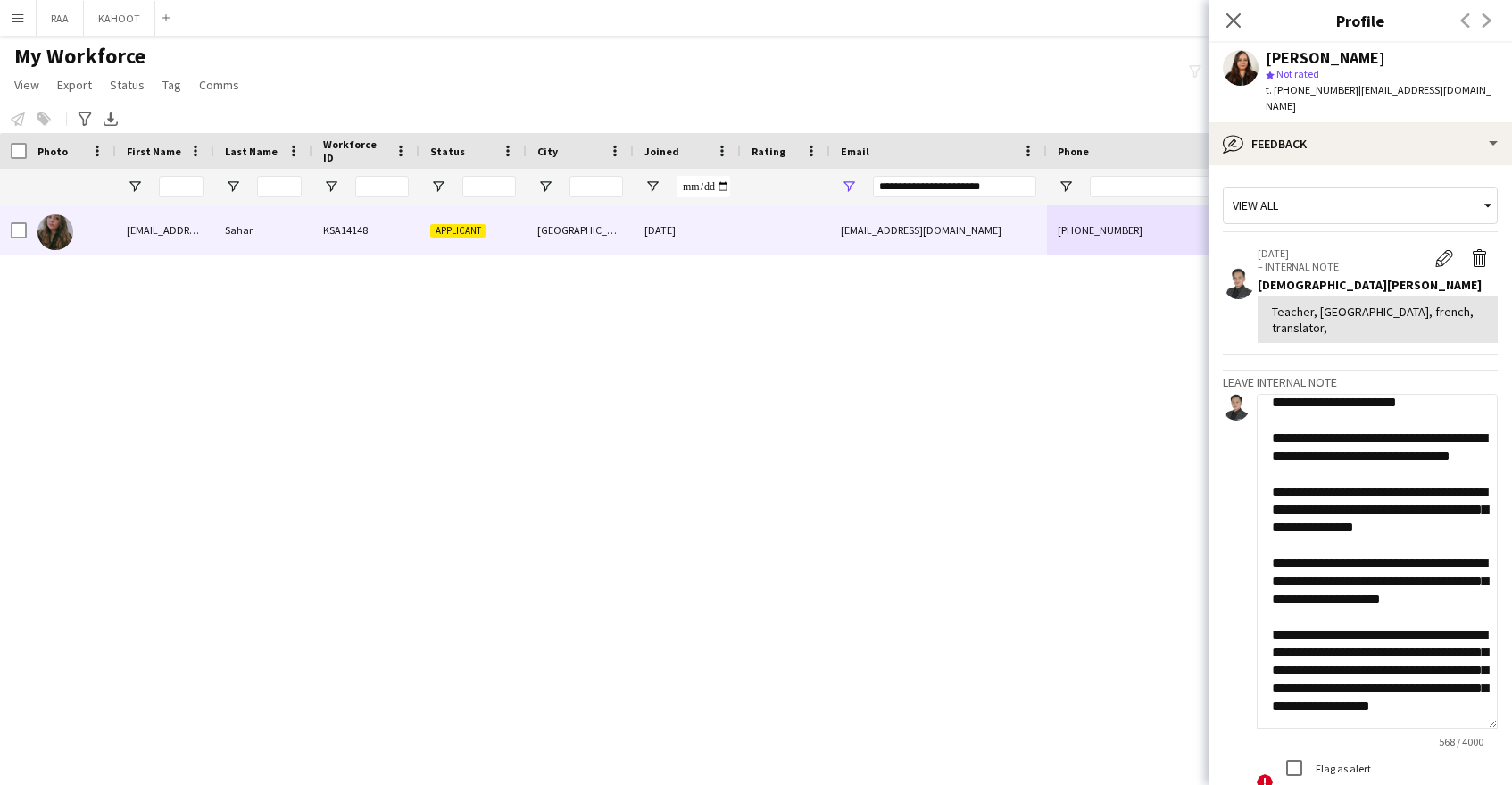
scroll to position [112, 0]
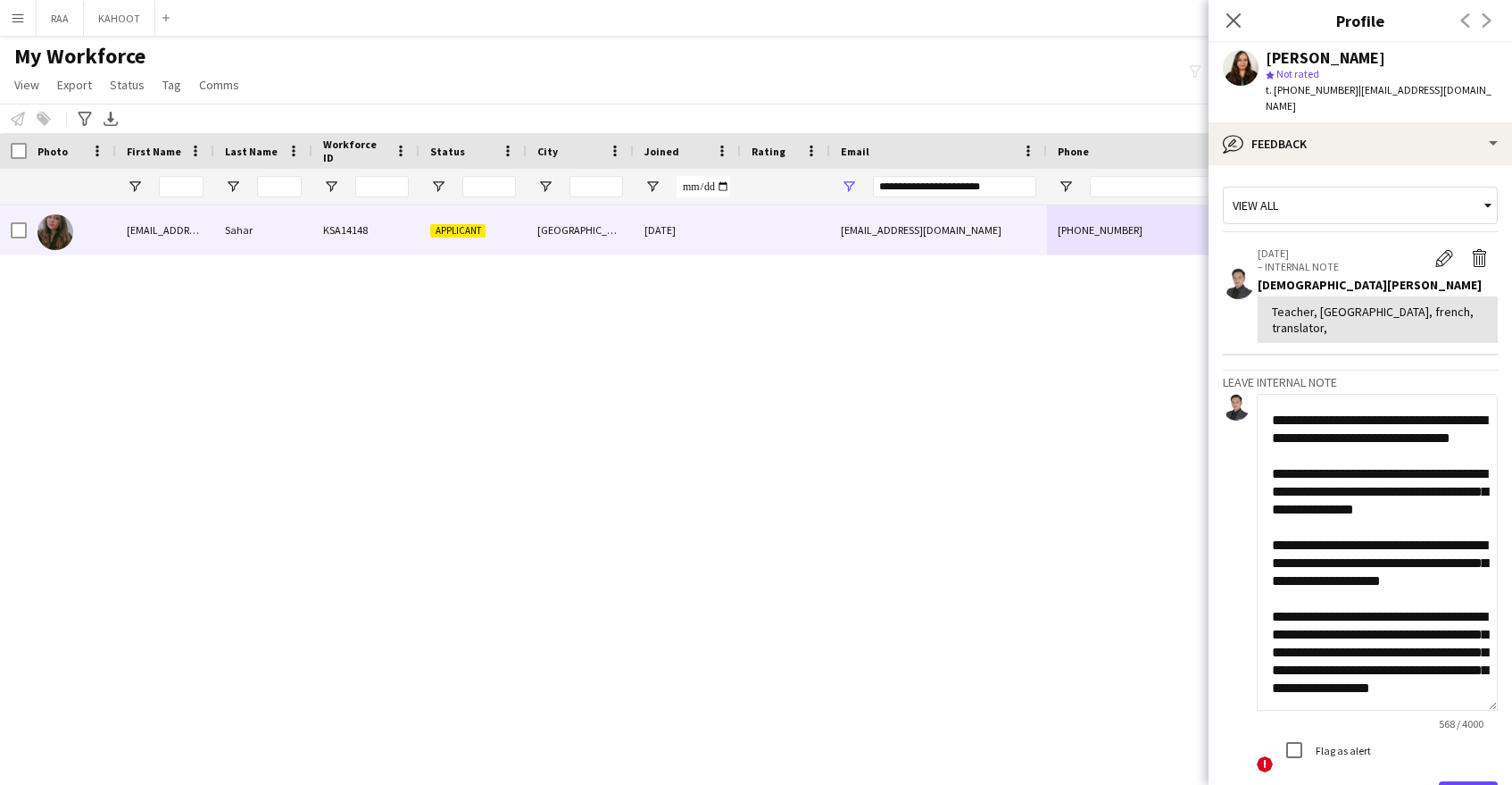
drag, startPoint x: 1493, startPoint y: 437, endPoint x: 1509, endPoint y: 670, distance: 233.5
click at [1509, 670] on app-crew-profile-feedback-tab "**********" at bounding box center [1360, 475] width 303 height 620
drag, startPoint x: 1419, startPoint y: 424, endPoint x: 1437, endPoint y: 429, distance: 18.7
click at [1419, 424] on textarea "**********" at bounding box center [1377, 552] width 241 height 317
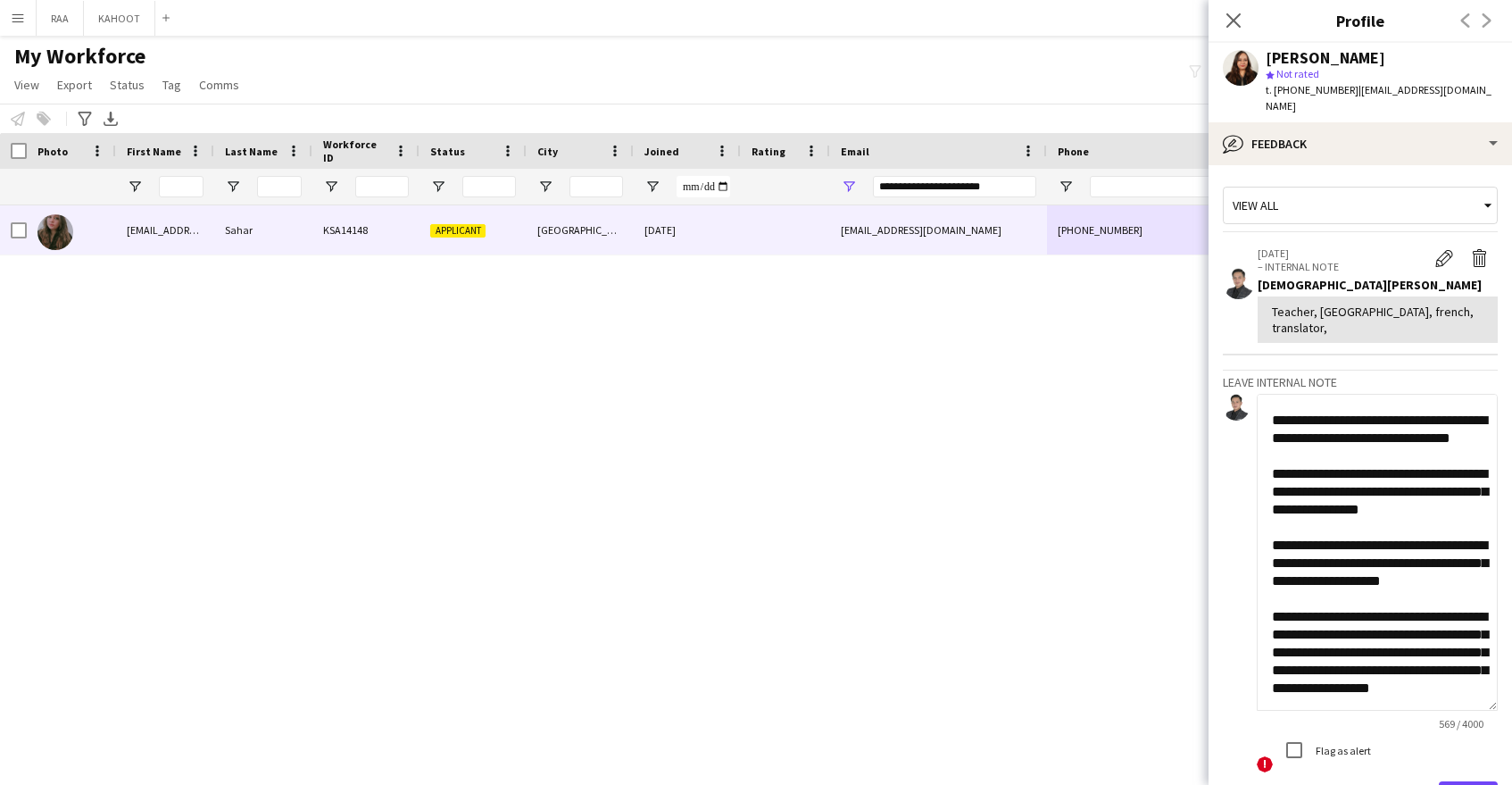
scroll to position [101, 0]
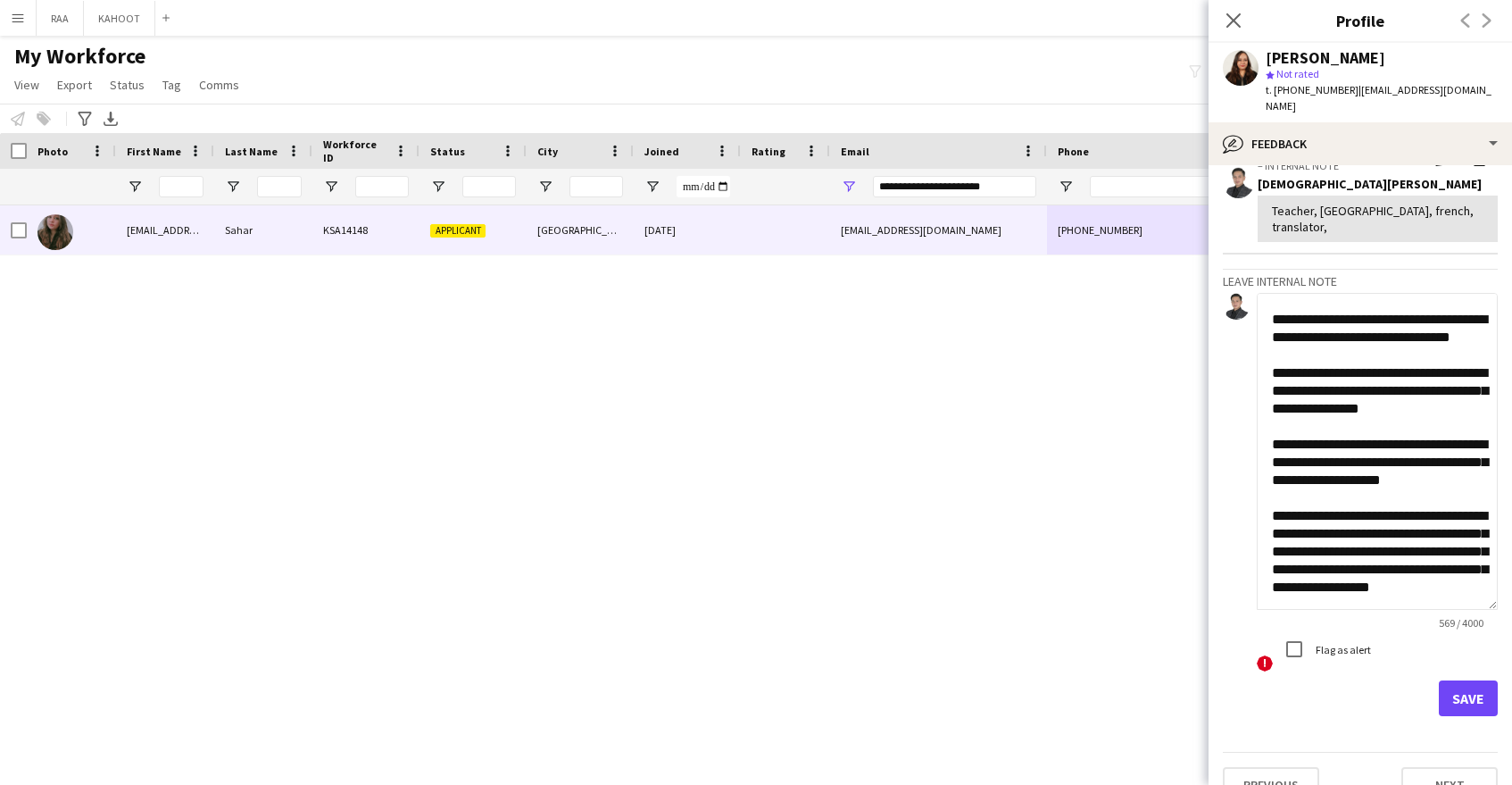
type textarea "**********"
click at [1470, 681] on button "Save" at bounding box center [1468, 698] width 59 height 36
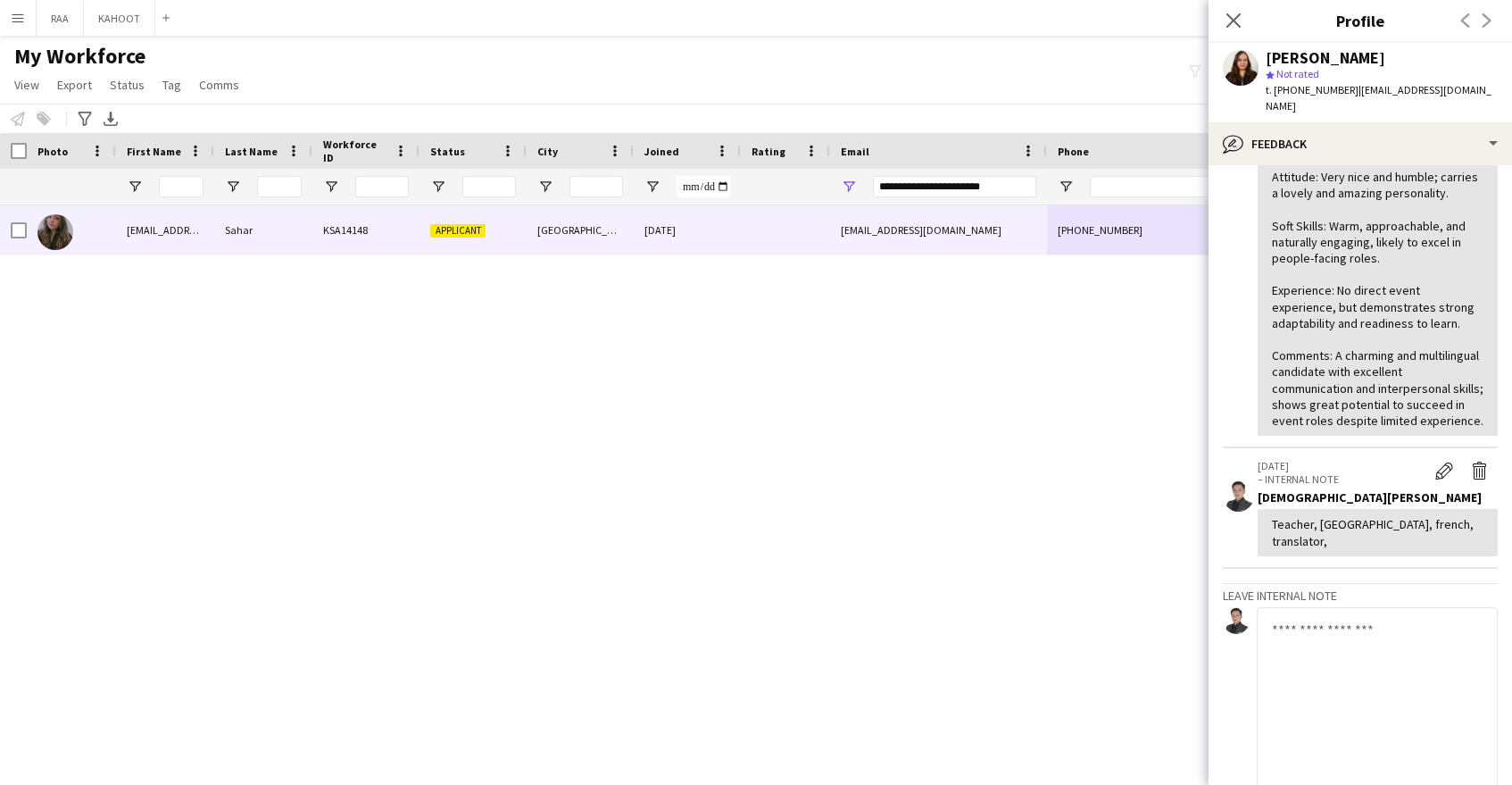
scroll to position [0, 0]
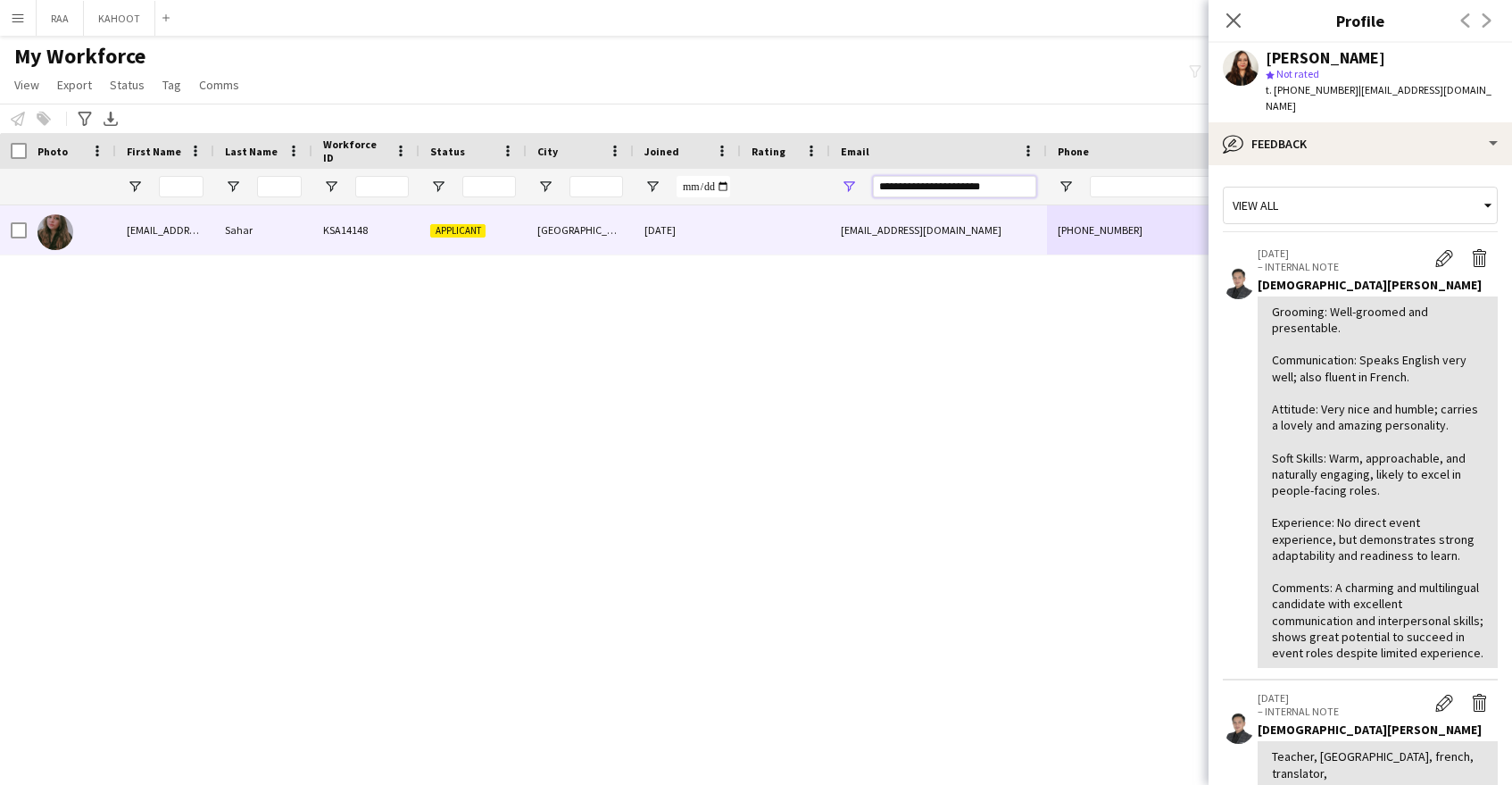
drag, startPoint x: 990, startPoint y: 189, endPoint x: 851, endPoint y: 186, distance: 139.0
click at [851, 186] on div "**********" at bounding box center [938, 187] width 217 height 36
paste input "Email Filter Input"
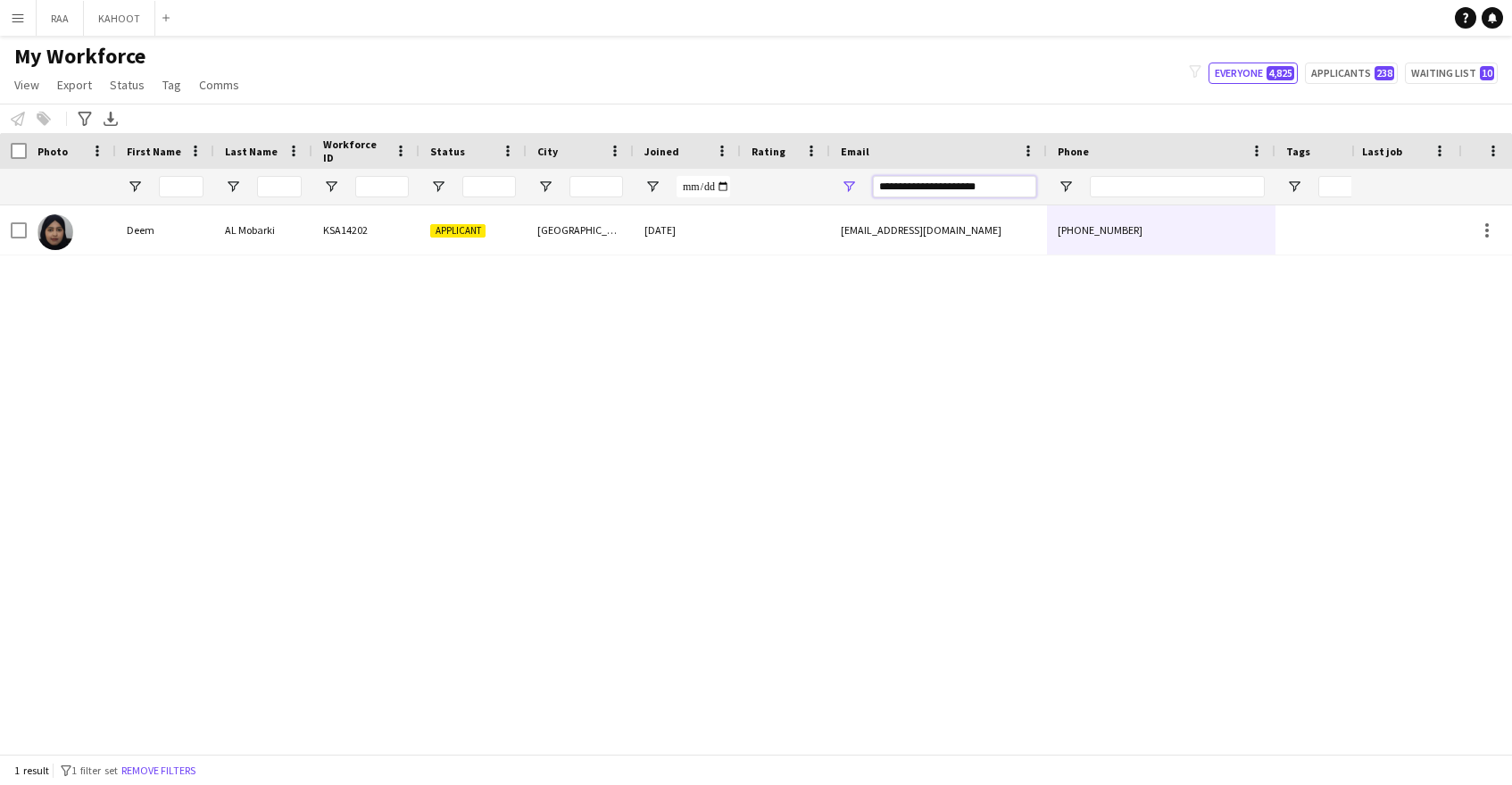
type input "**********"
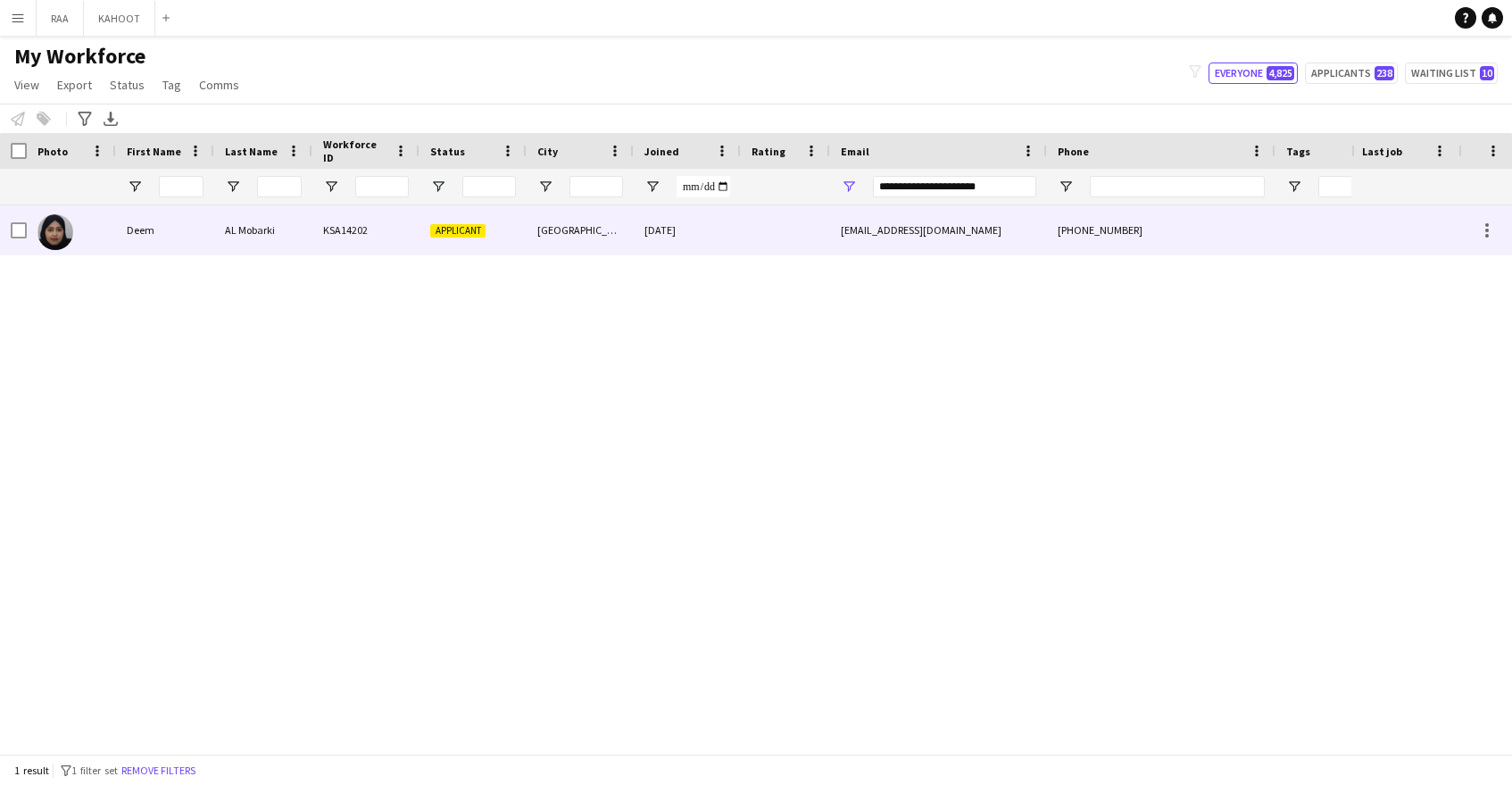
click at [925, 242] on div "deem.mobarki@gmail.com" at bounding box center [938, 229] width 217 height 49
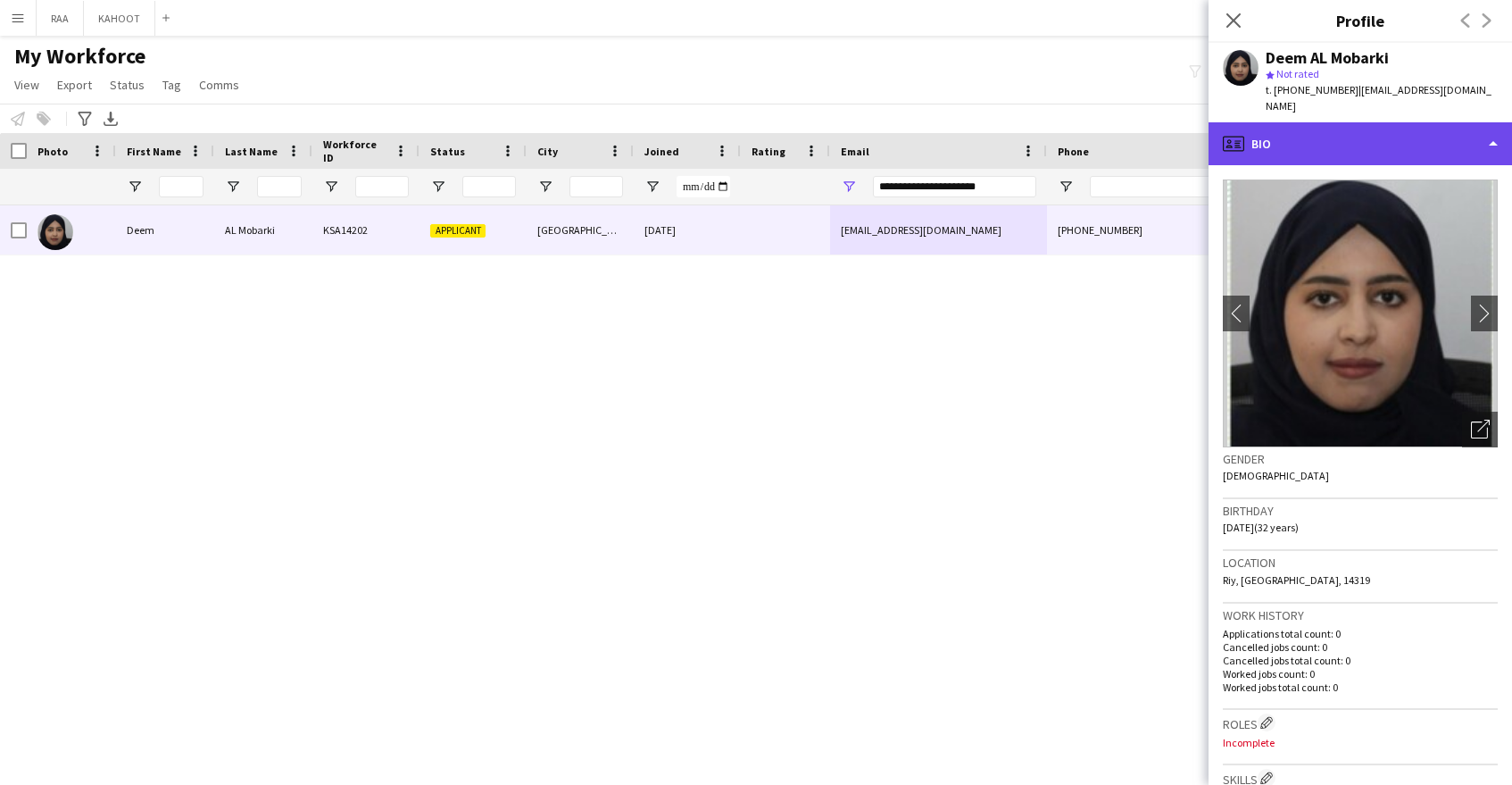
click at [1404, 131] on div "profile Bio" at bounding box center [1360, 144] width 303 height 43
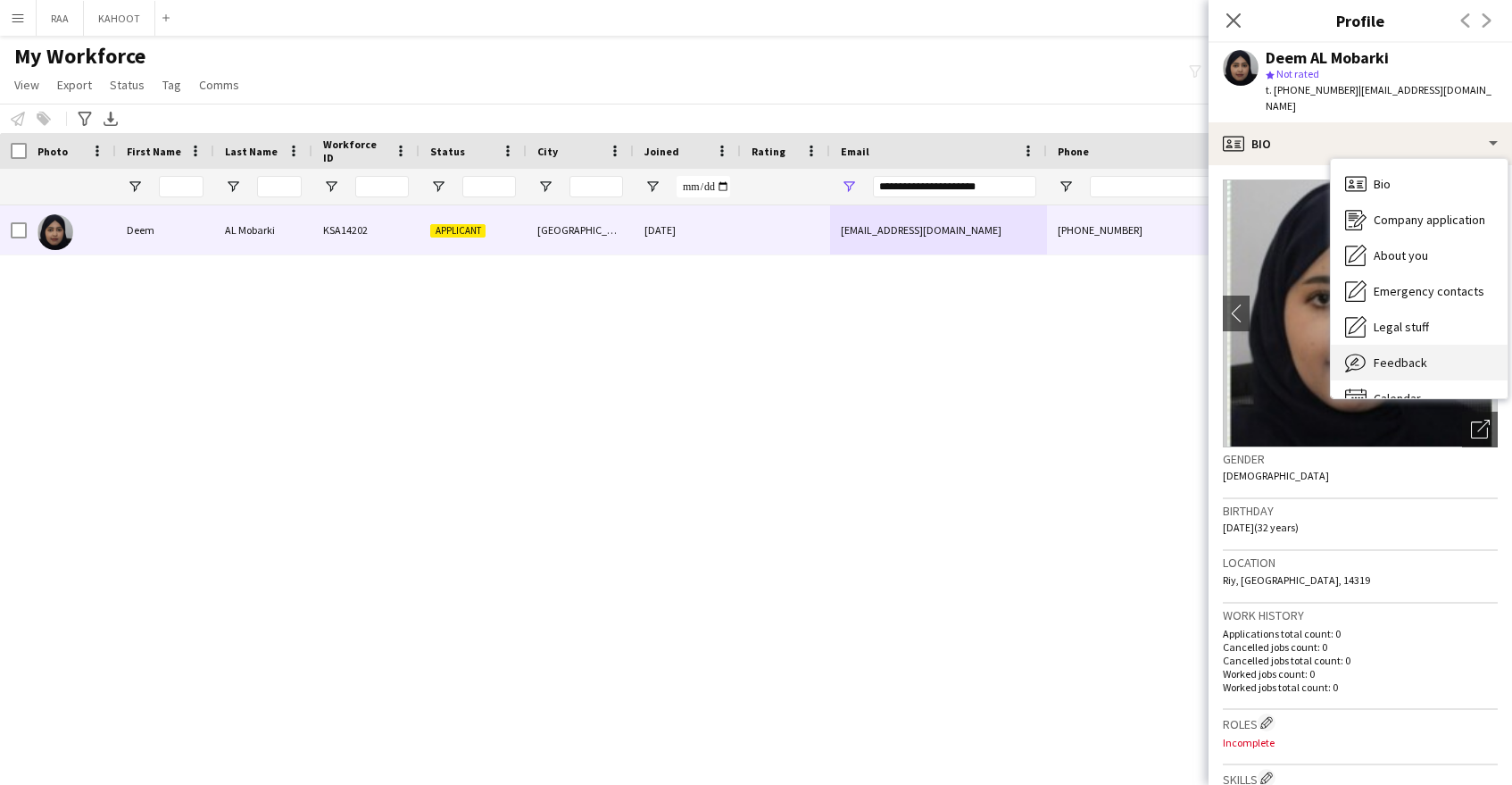
click at [1448, 346] on div "Feedback Feedback" at bounding box center [1419, 363] width 177 height 36
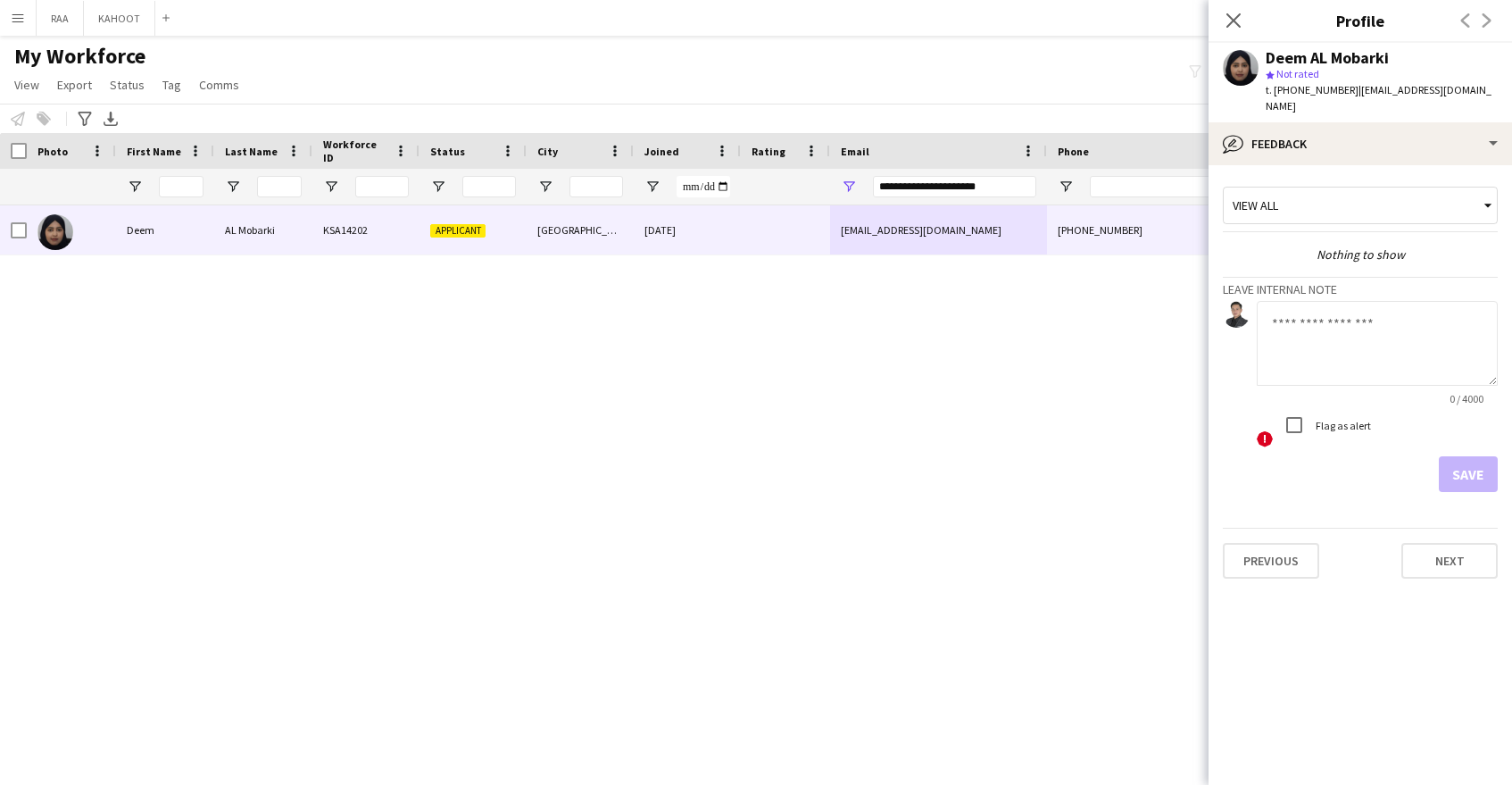
click at [1377, 423] on div "! Flag as alert" at bounding box center [1377, 427] width 241 height 41
click at [1397, 346] on textarea at bounding box center [1377, 343] width 241 height 85
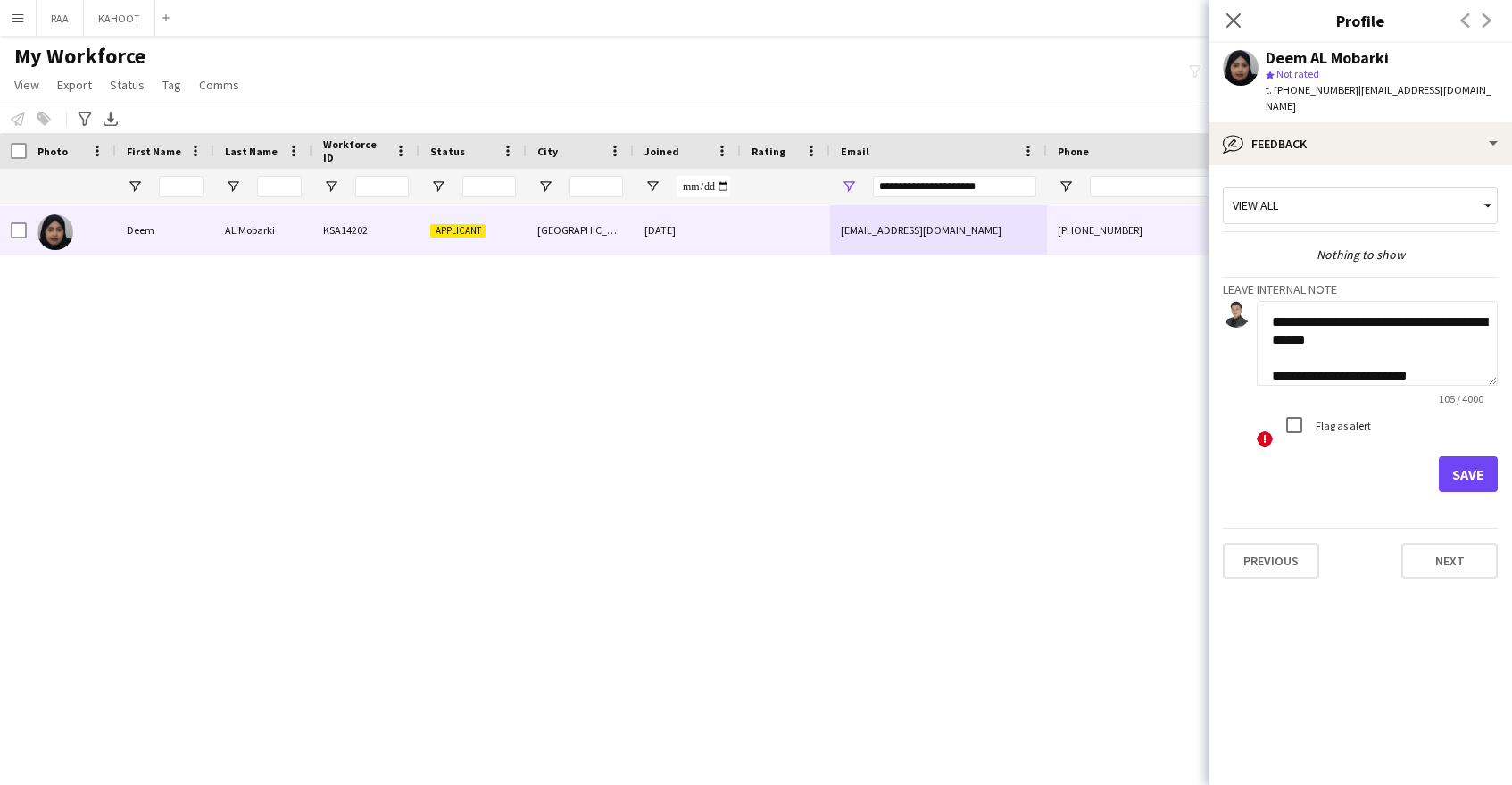
type textarea "**********"
click at [1465, 456] on button "Save" at bounding box center [1468, 474] width 59 height 36
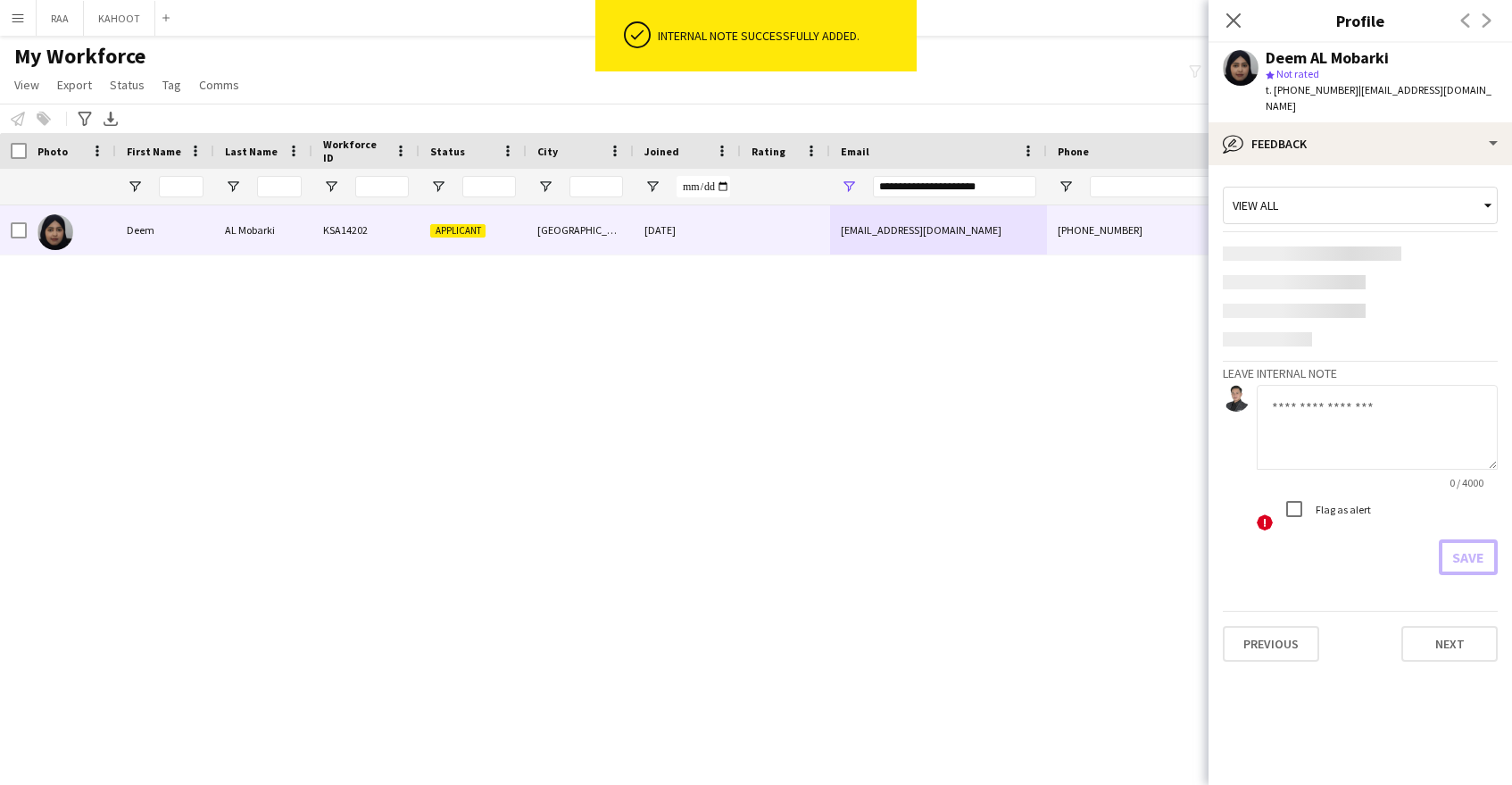
scroll to position [0, 0]
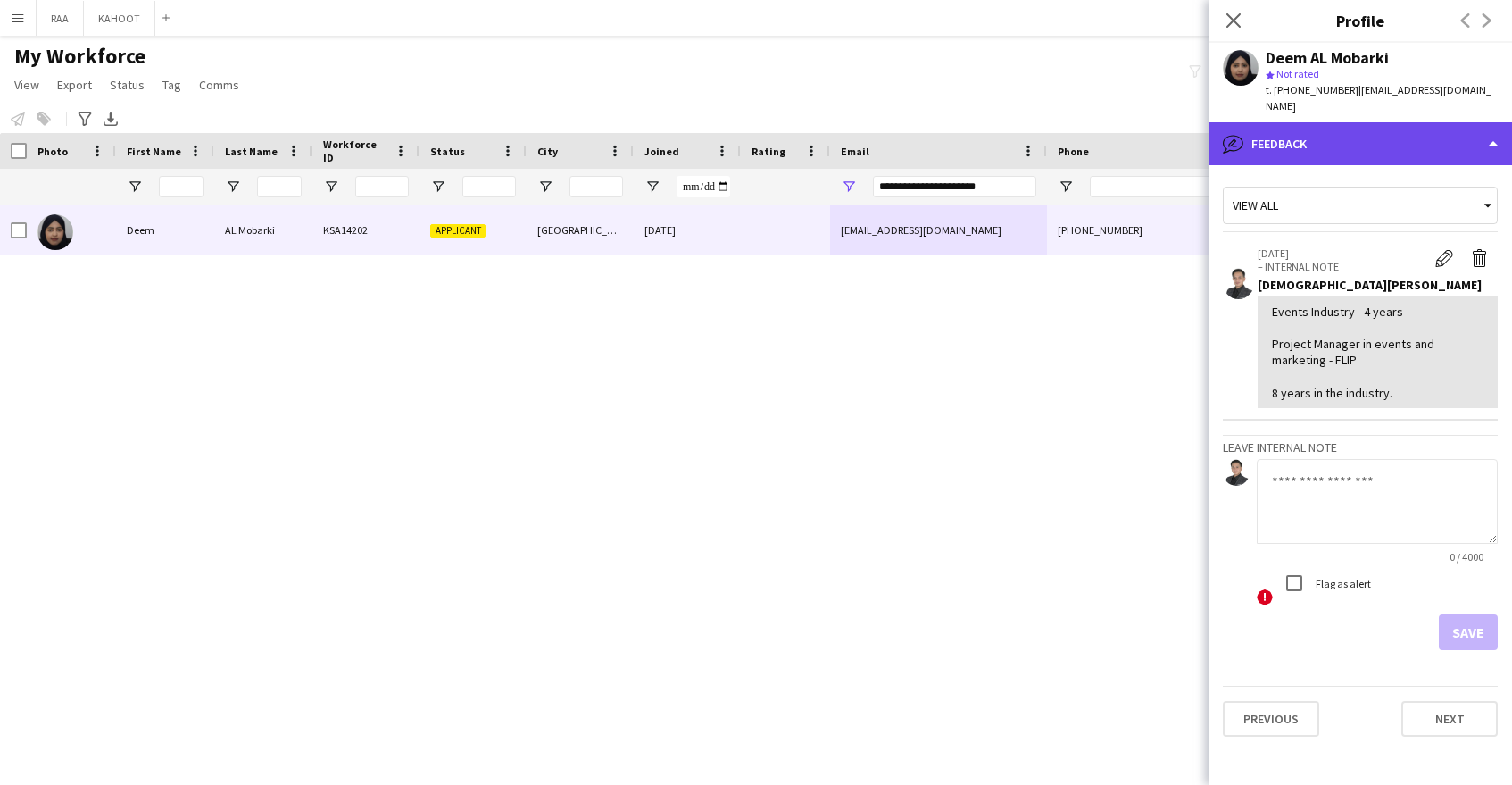
click at [1337, 135] on div "bubble-pencil Feedback" at bounding box center [1360, 144] width 303 height 43
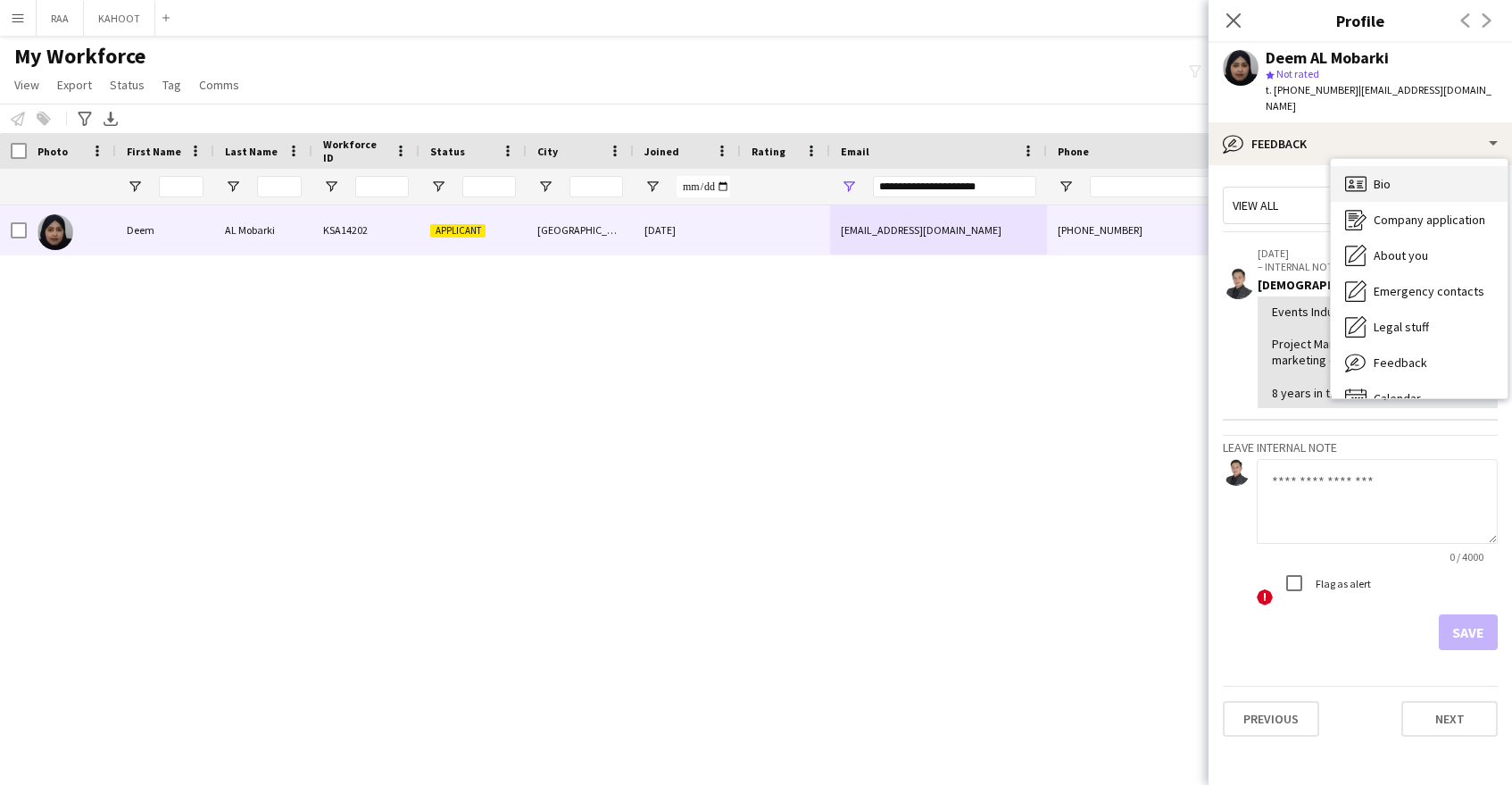
click at [1422, 170] on div "Bio Bio" at bounding box center [1419, 184] width 177 height 36
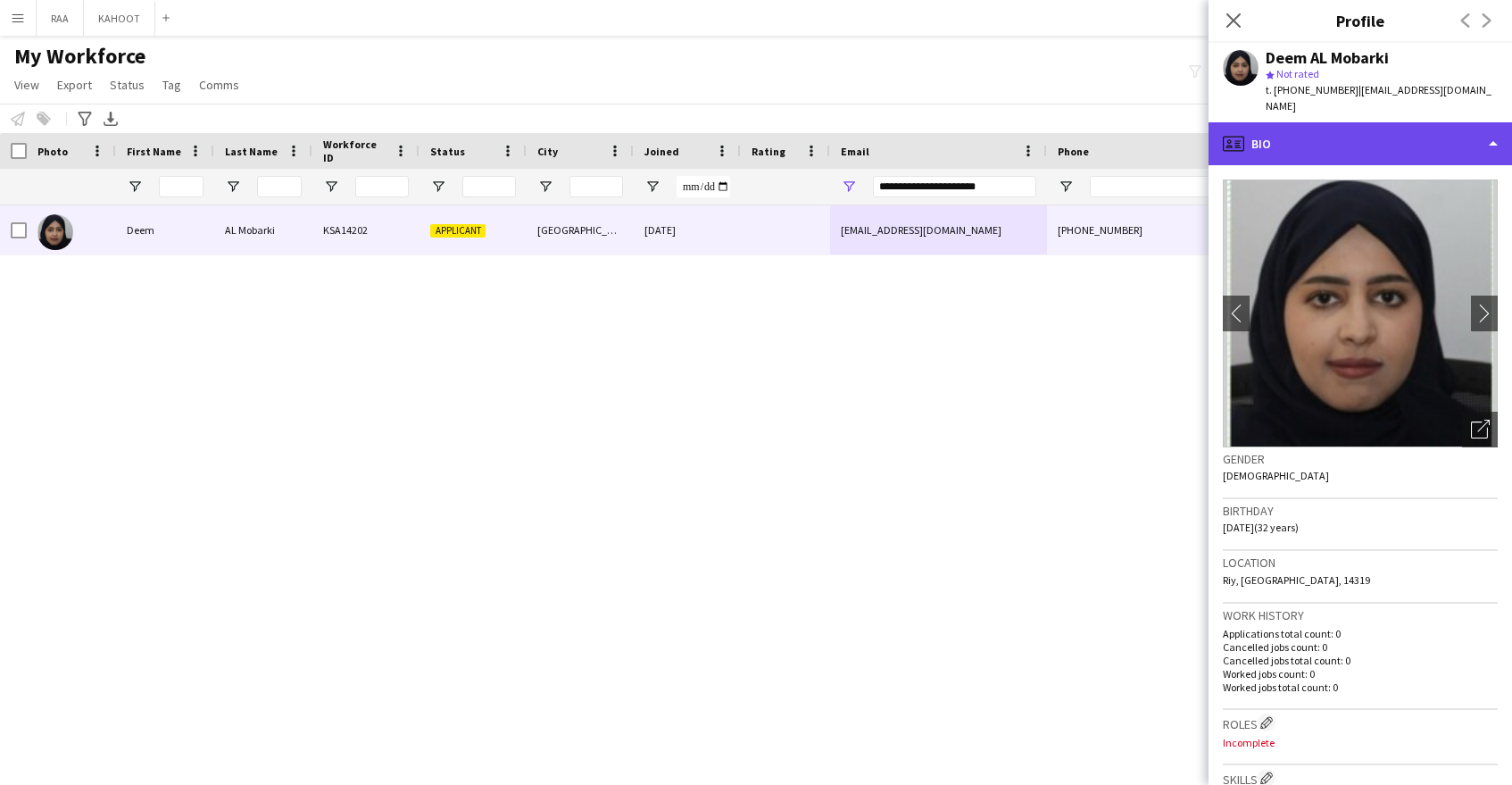
click at [1399, 133] on div "profile Bio" at bounding box center [1360, 144] width 303 height 43
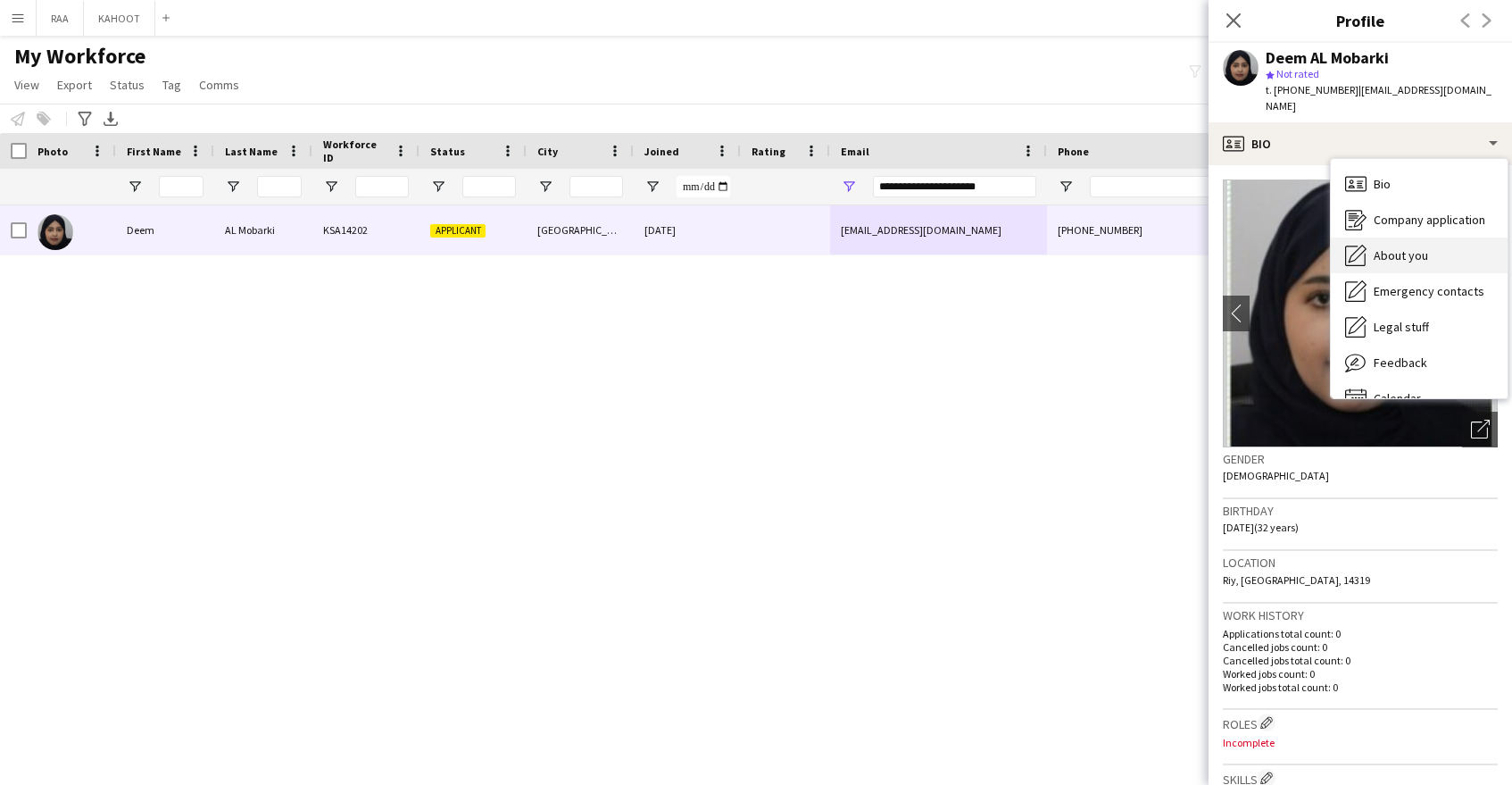
click at [1412, 247] on span "About you" at bounding box center [1401, 255] width 54 height 16
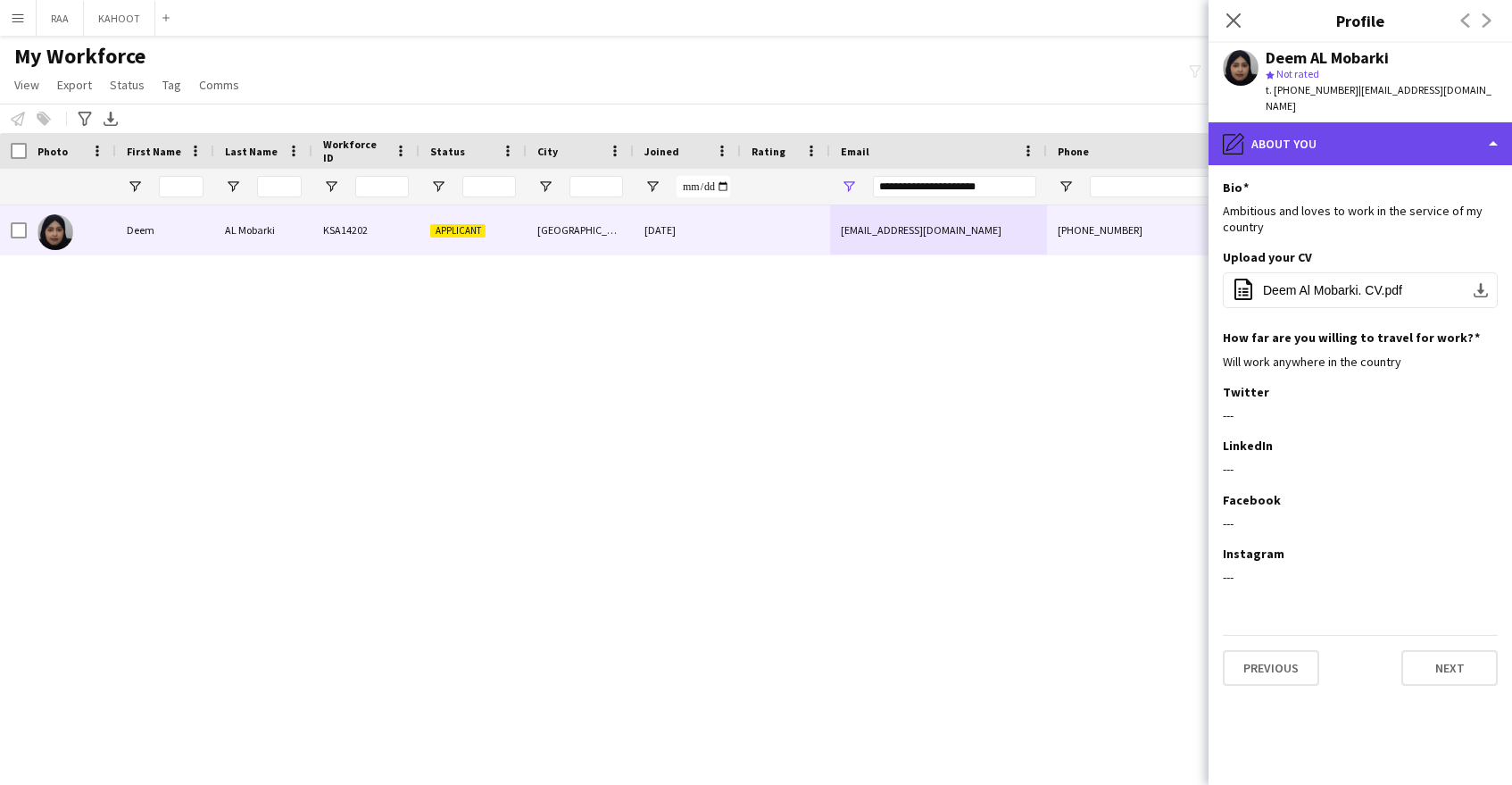
click at [1340, 124] on div "pencil4 About you" at bounding box center [1360, 144] width 303 height 43
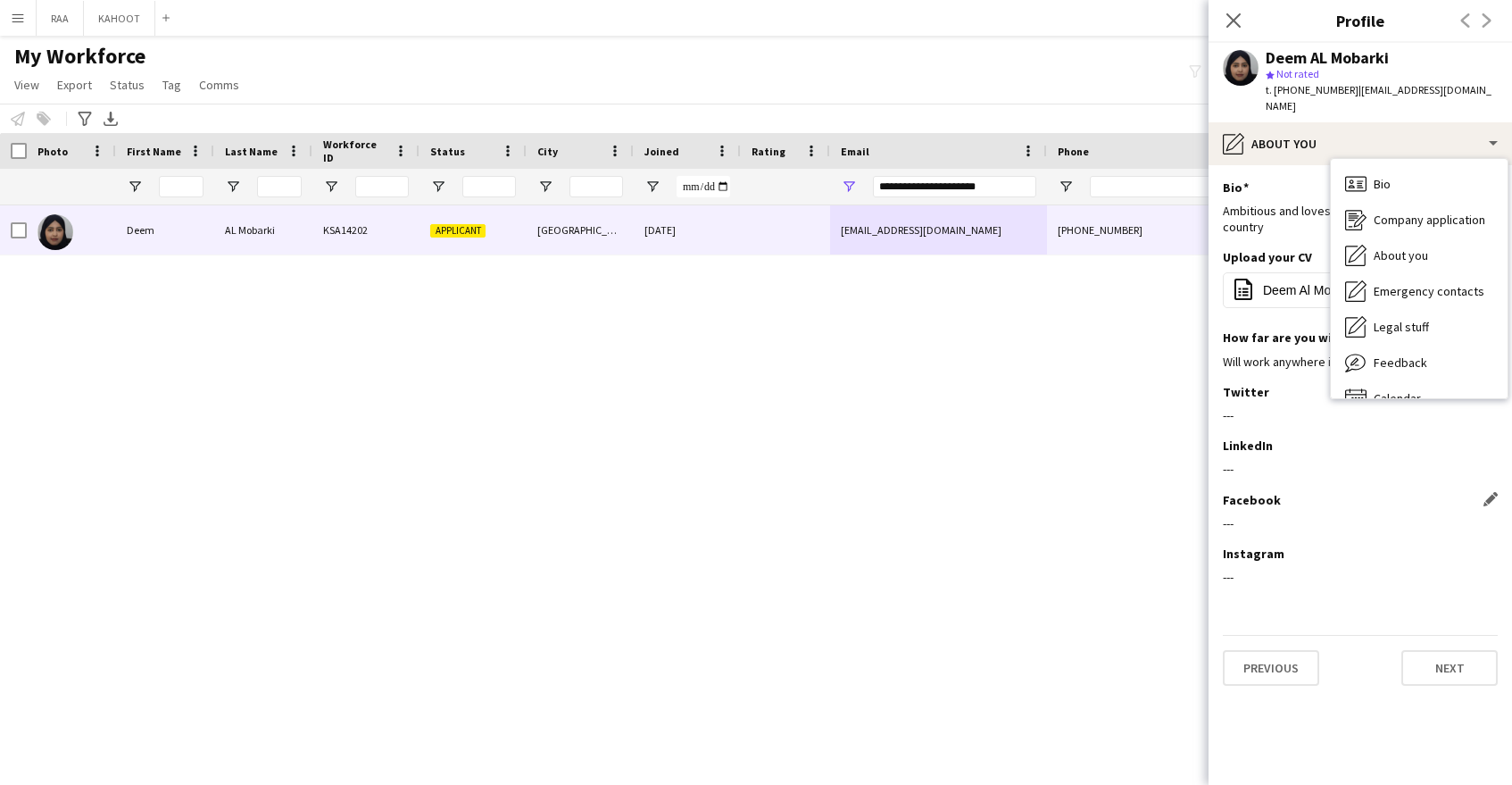
click at [1405, 515] on div "---" at bounding box center [1360, 523] width 275 height 16
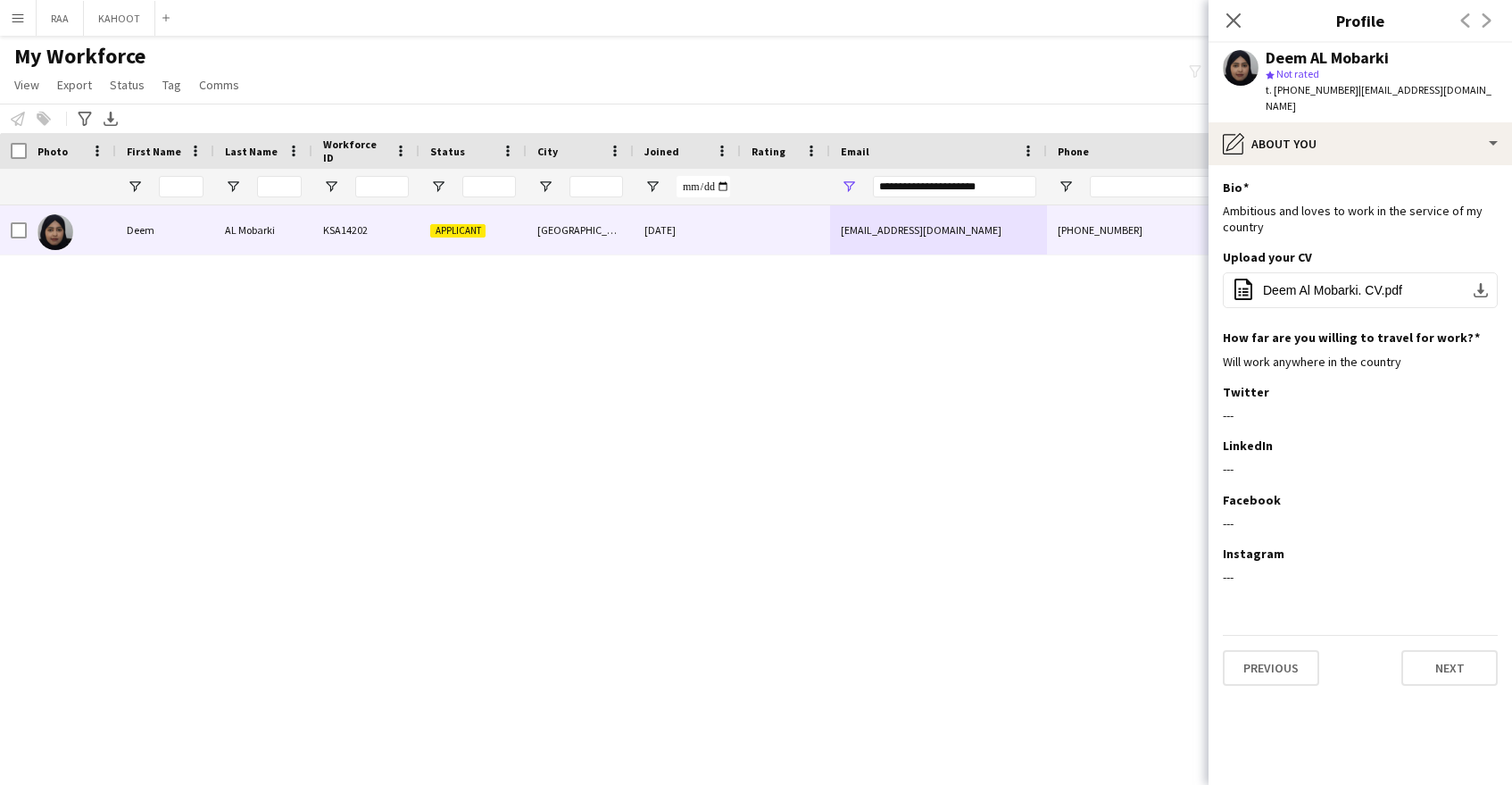
click at [1288, 87] on span "t. +966530148301" at bounding box center [1312, 90] width 93 height 14
drag, startPoint x: 1288, startPoint y: 87, endPoint x: 1303, endPoint y: 92, distance: 15.8
click at [1289, 88] on span "t. +966530148301" at bounding box center [1312, 90] width 93 height 14
drag, startPoint x: 1014, startPoint y: 192, endPoint x: 819, endPoint y: 194, distance: 195.0
click at [819, 194] on div at bounding box center [1017, 187] width 2036 height 36
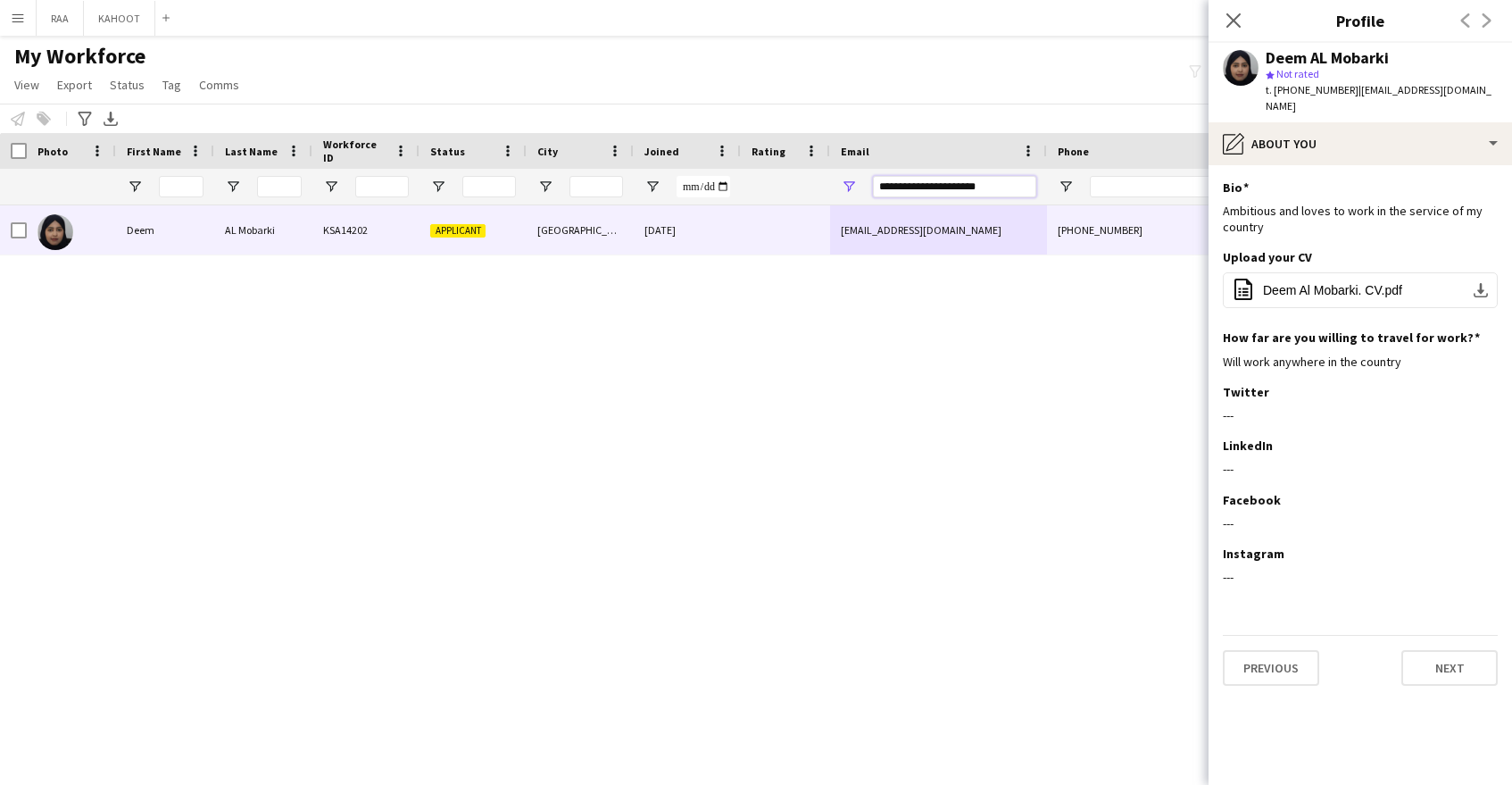
drag, startPoint x: 929, startPoint y: 182, endPoint x: 876, endPoint y: 181, distance: 53.0
click at [876, 181] on input "**********" at bounding box center [955, 187] width 163 height 21
paste input "Email Filter Input"
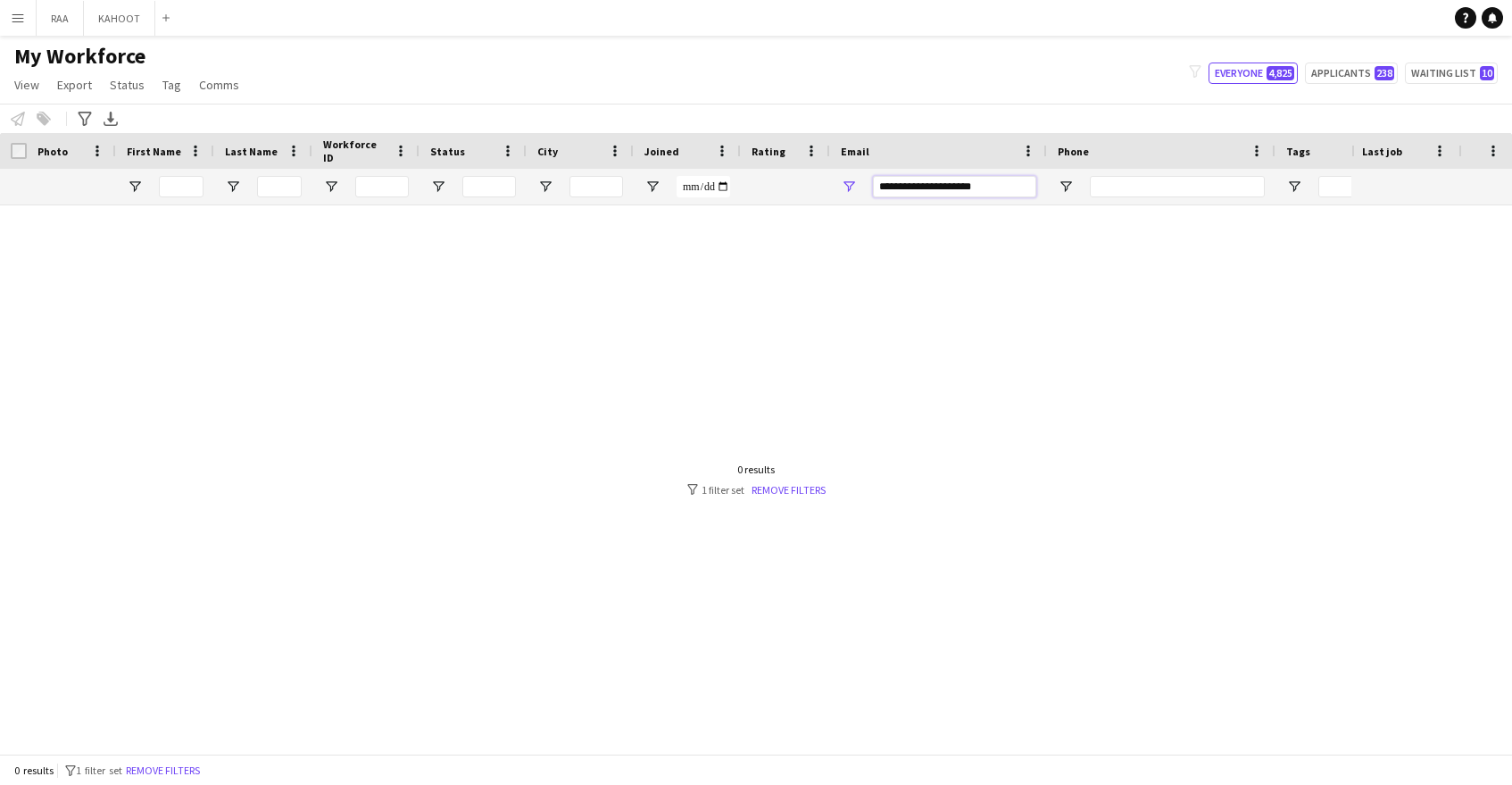
click at [893, 192] on input "**********" at bounding box center [955, 187] width 163 height 21
drag, startPoint x: 1009, startPoint y: 189, endPoint x: 657, endPoint y: 180, distance: 352.1
click at [661, 180] on div at bounding box center [1017, 187] width 2036 height 36
paste input "Email Filter Input"
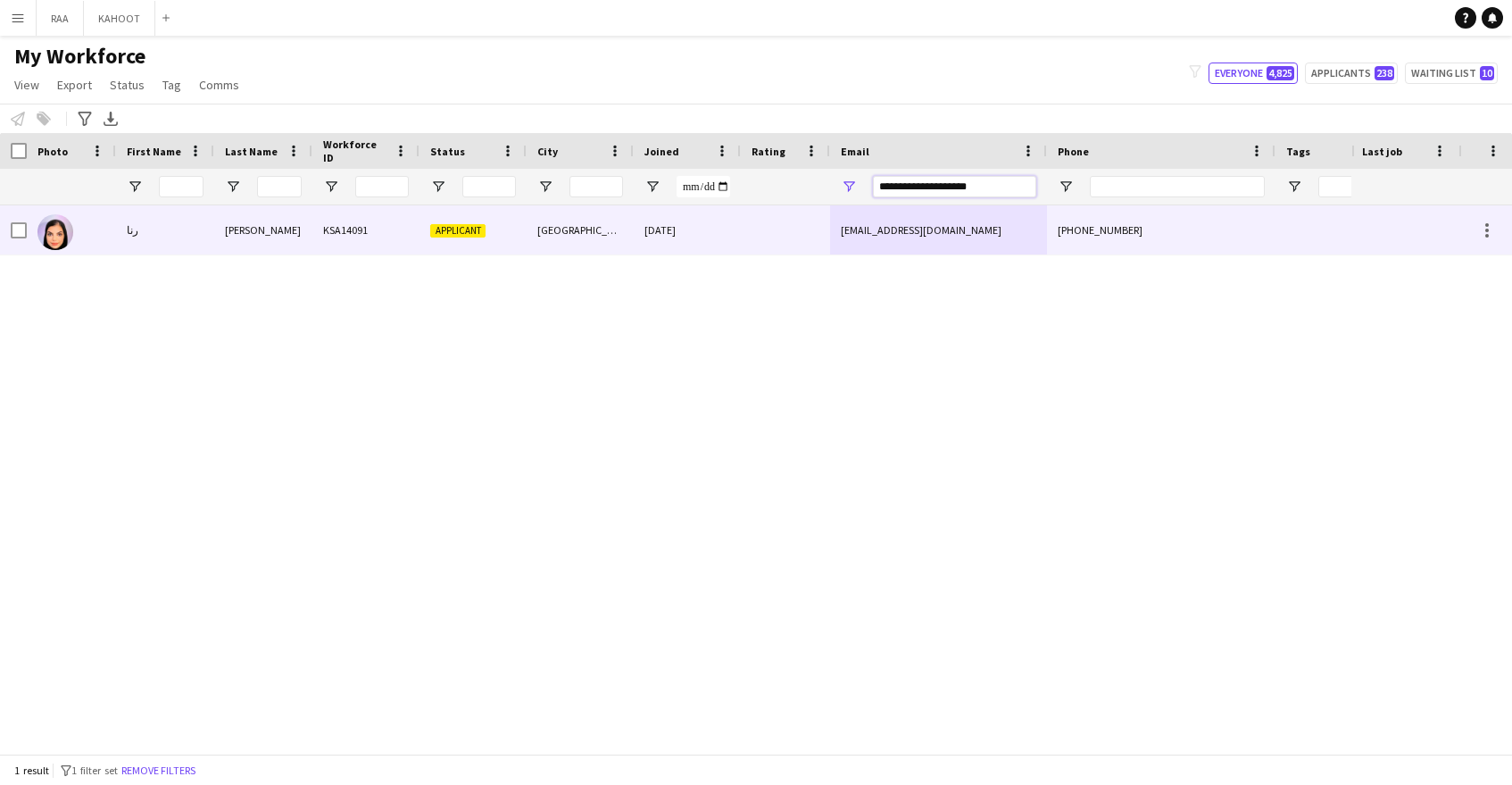
type input "**********"
click at [832, 234] on div "[EMAIL_ADDRESS][DOMAIN_NAME]" at bounding box center [938, 229] width 217 height 49
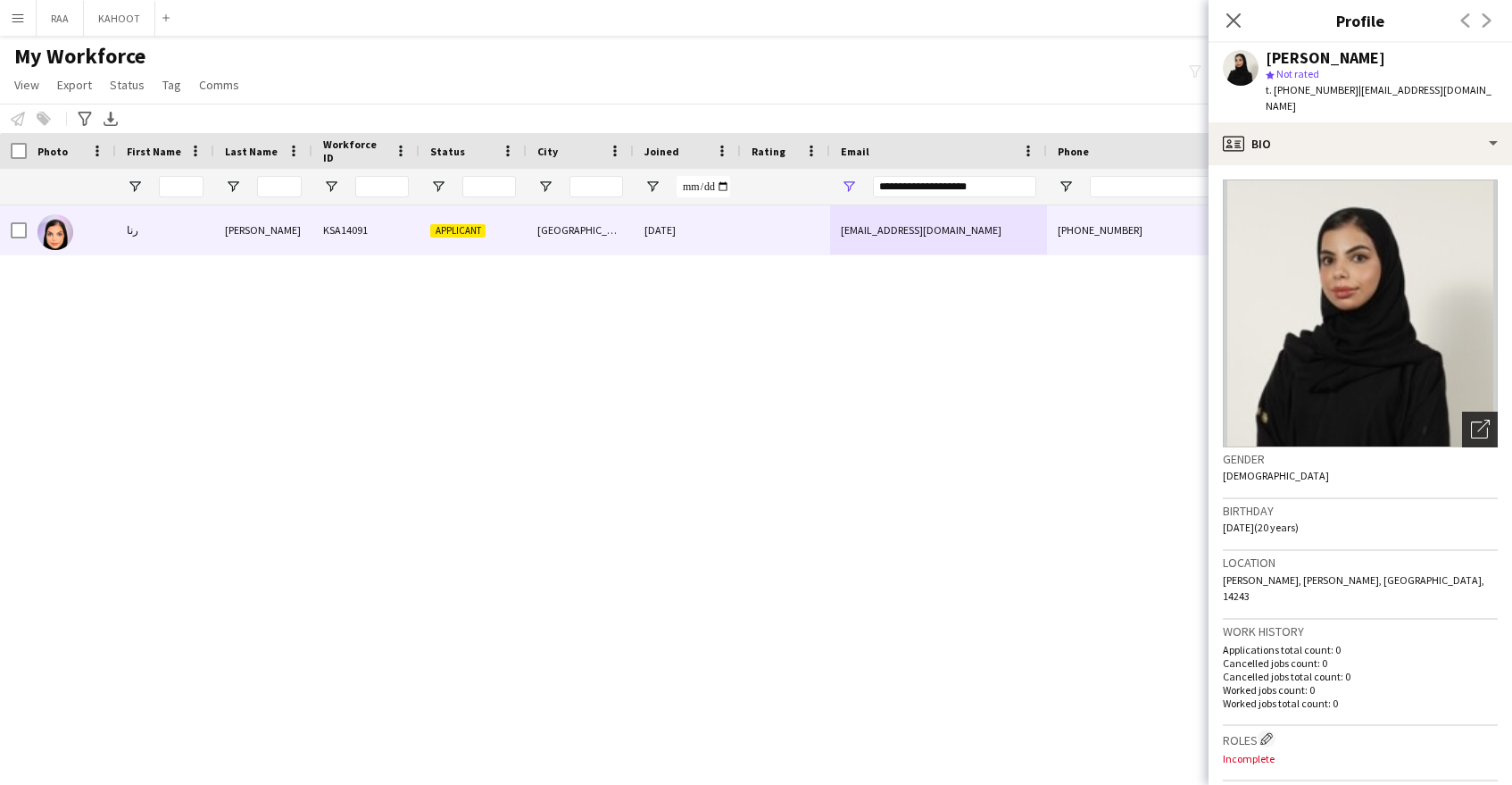
click at [1475, 420] on icon "Open photos pop-in" at bounding box center [1480, 428] width 18 height 18
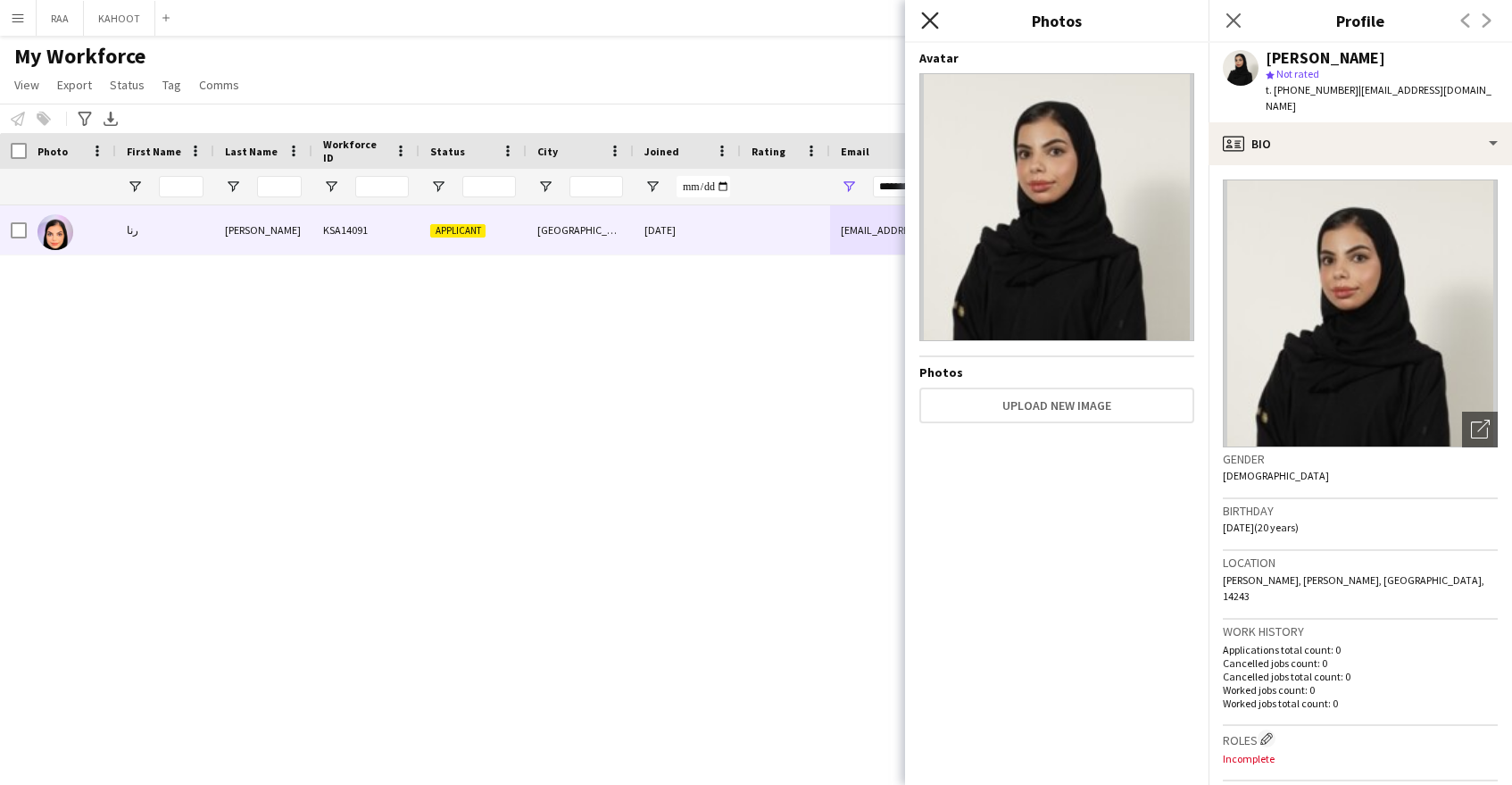
click at [929, 26] on icon "Close pop-in" at bounding box center [929, 20] width 17 height 17
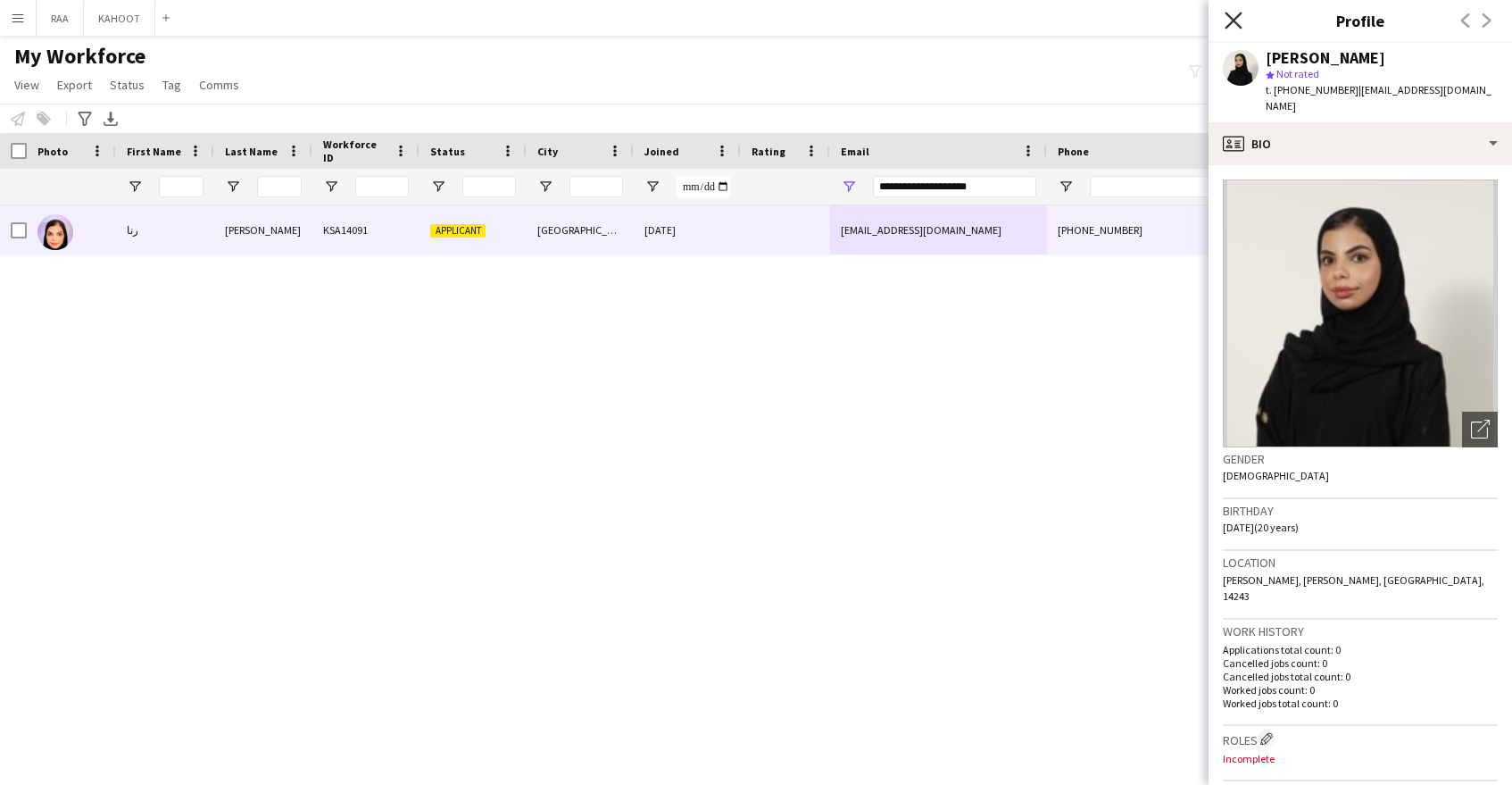
click at [1230, 17] on icon at bounding box center [1234, 20] width 17 height 17
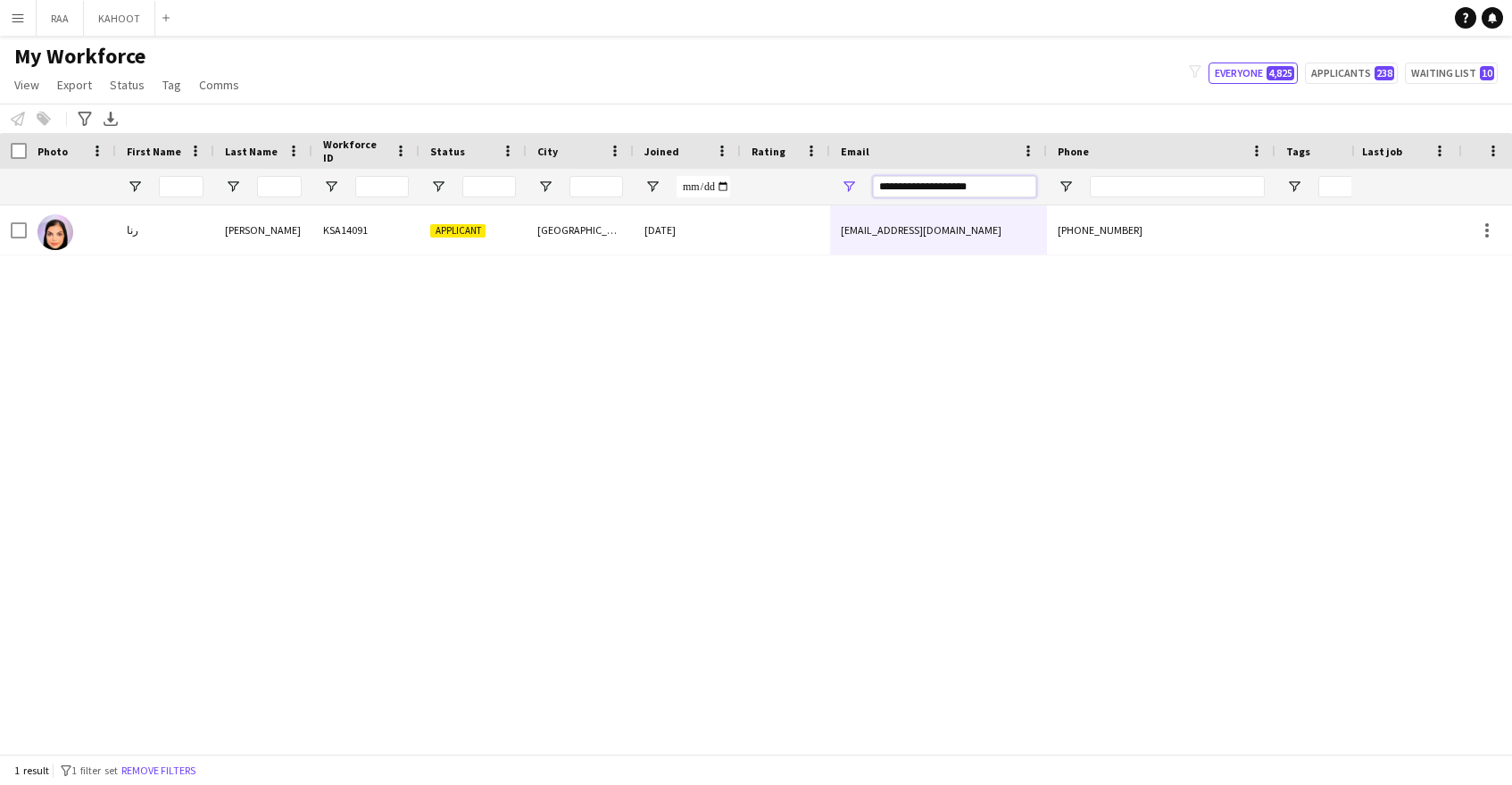
drag, startPoint x: 1008, startPoint y: 182, endPoint x: 815, endPoint y: 194, distance: 193.4
click at [812, 193] on div at bounding box center [1017, 187] width 2036 height 36
drag, startPoint x: 866, startPoint y: 194, endPoint x: 985, endPoint y: 185, distance: 119.3
click at [867, 194] on div "**********" at bounding box center [938, 187] width 217 height 36
drag, startPoint x: 869, startPoint y: 193, endPoint x: 838, endPoint y: 192, distance: 31.0
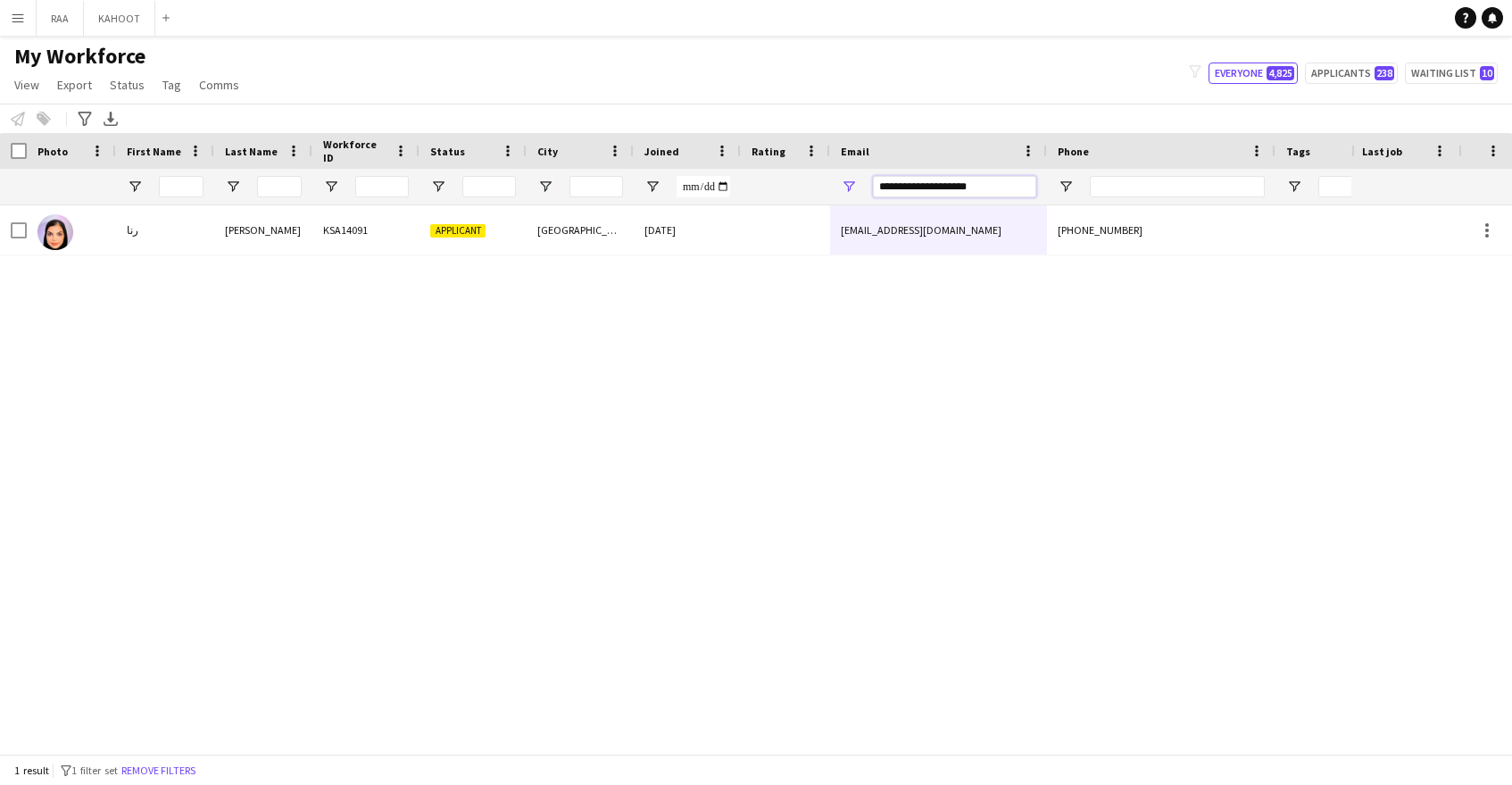
click at [838, 192] on div "**********" at bounding box center [938, 187] width 217 height 36
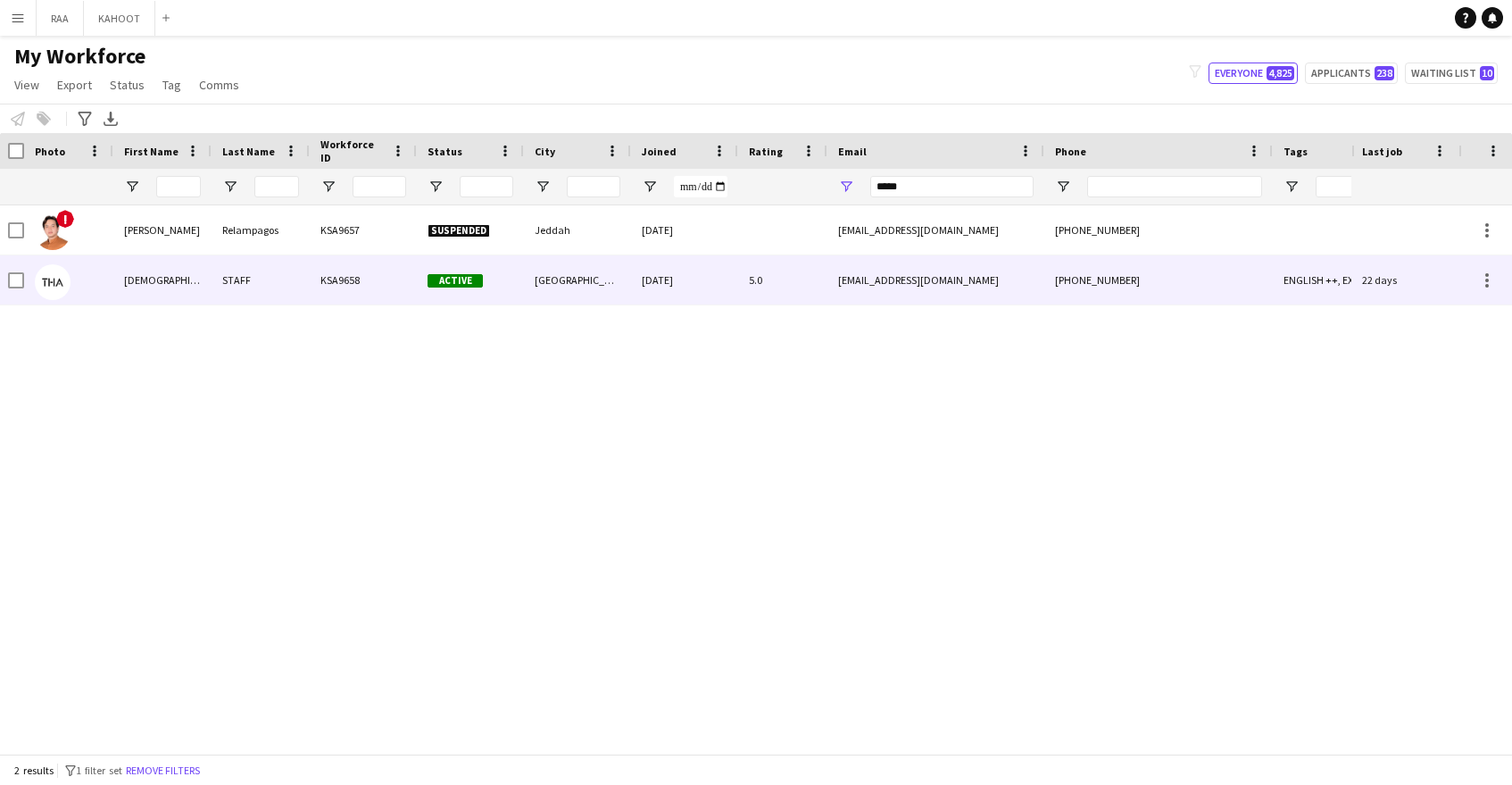
click at [687, 286] on div "31-07-2024" at bounding box center [684, 279] width 107 height 49
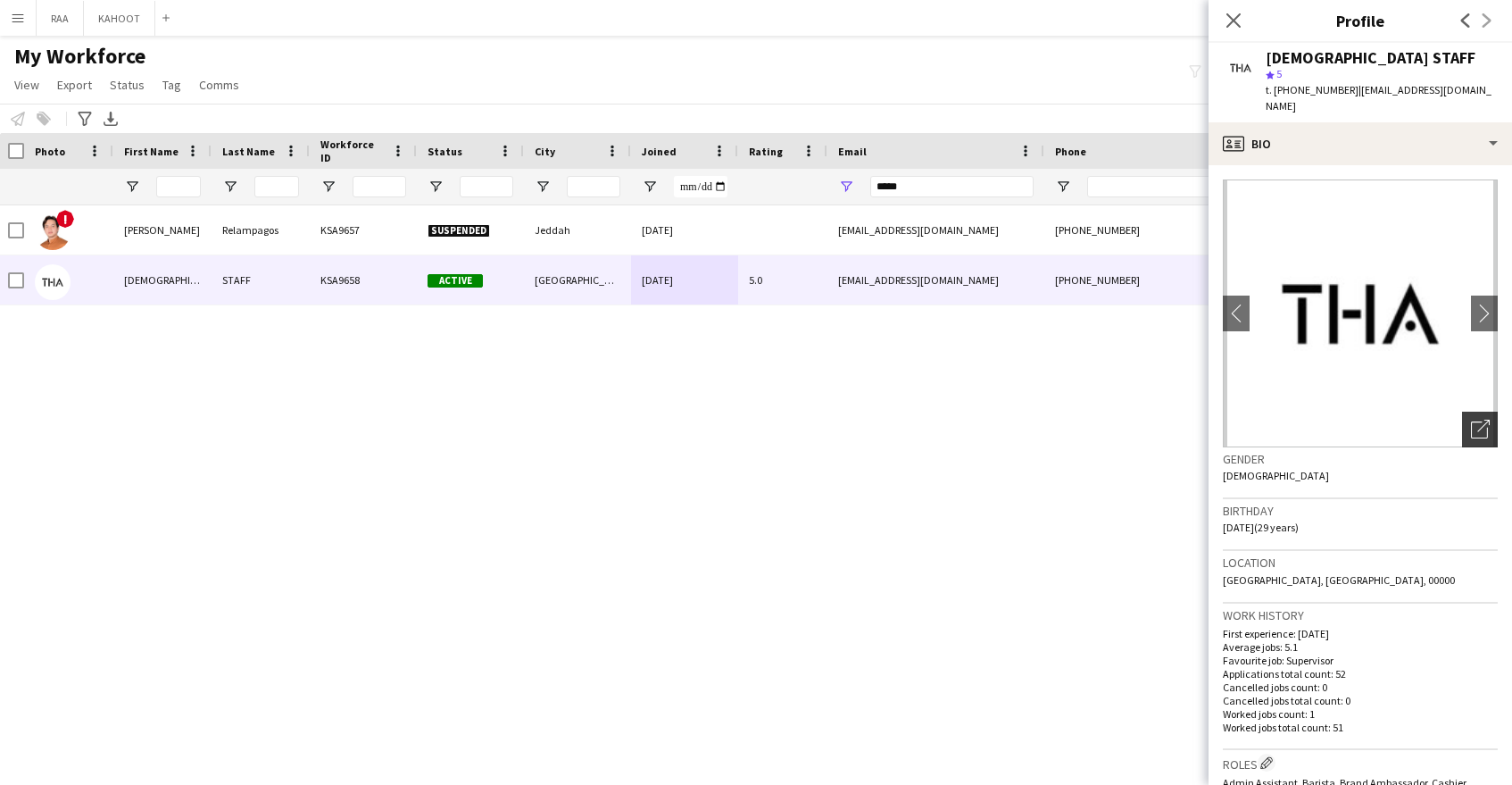
click at [1481, 423] on div "Open photos pop-in" at bounding box center [1479, 429] width 36 height 36
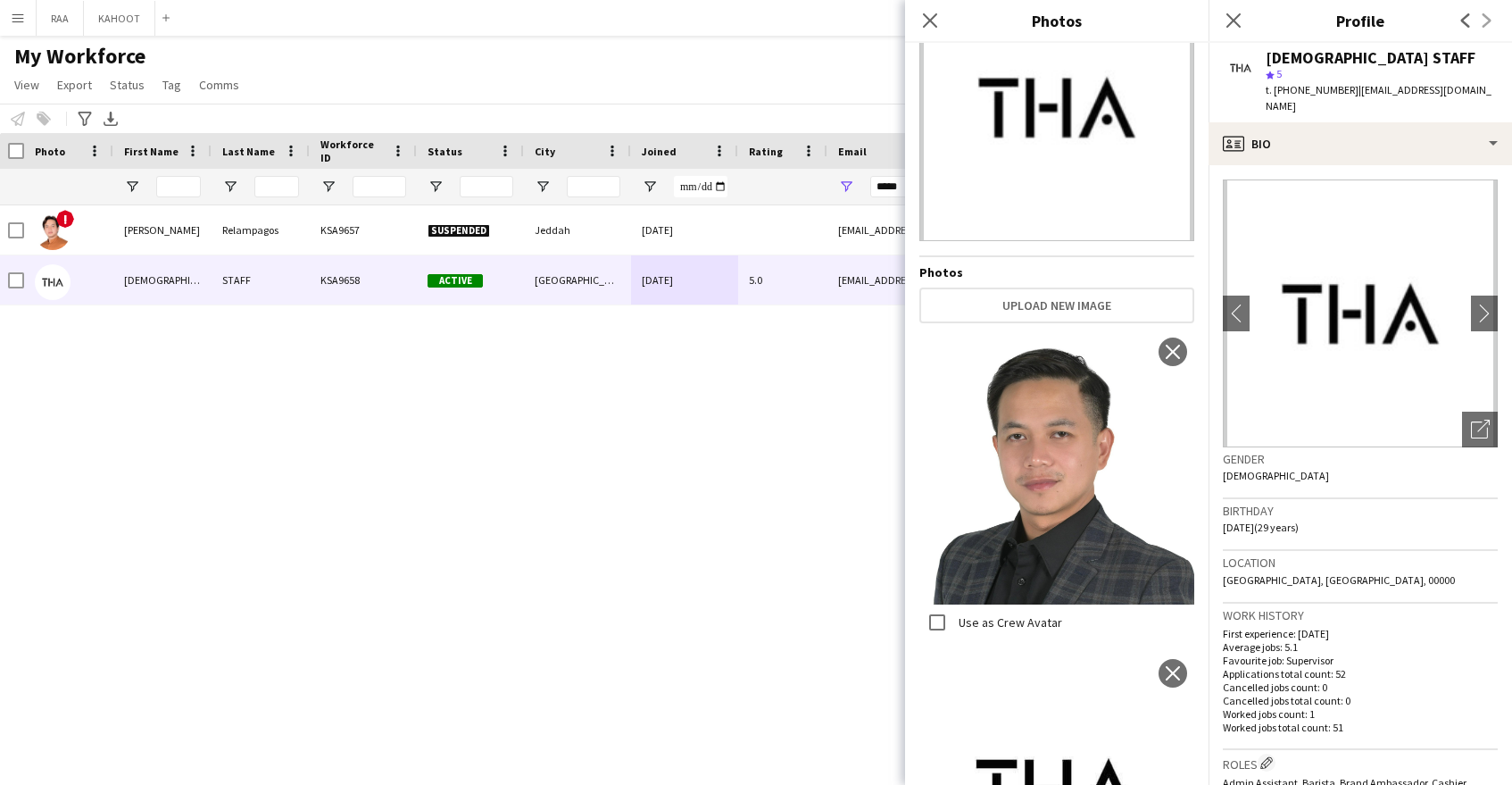
scroll to position [281, 0]
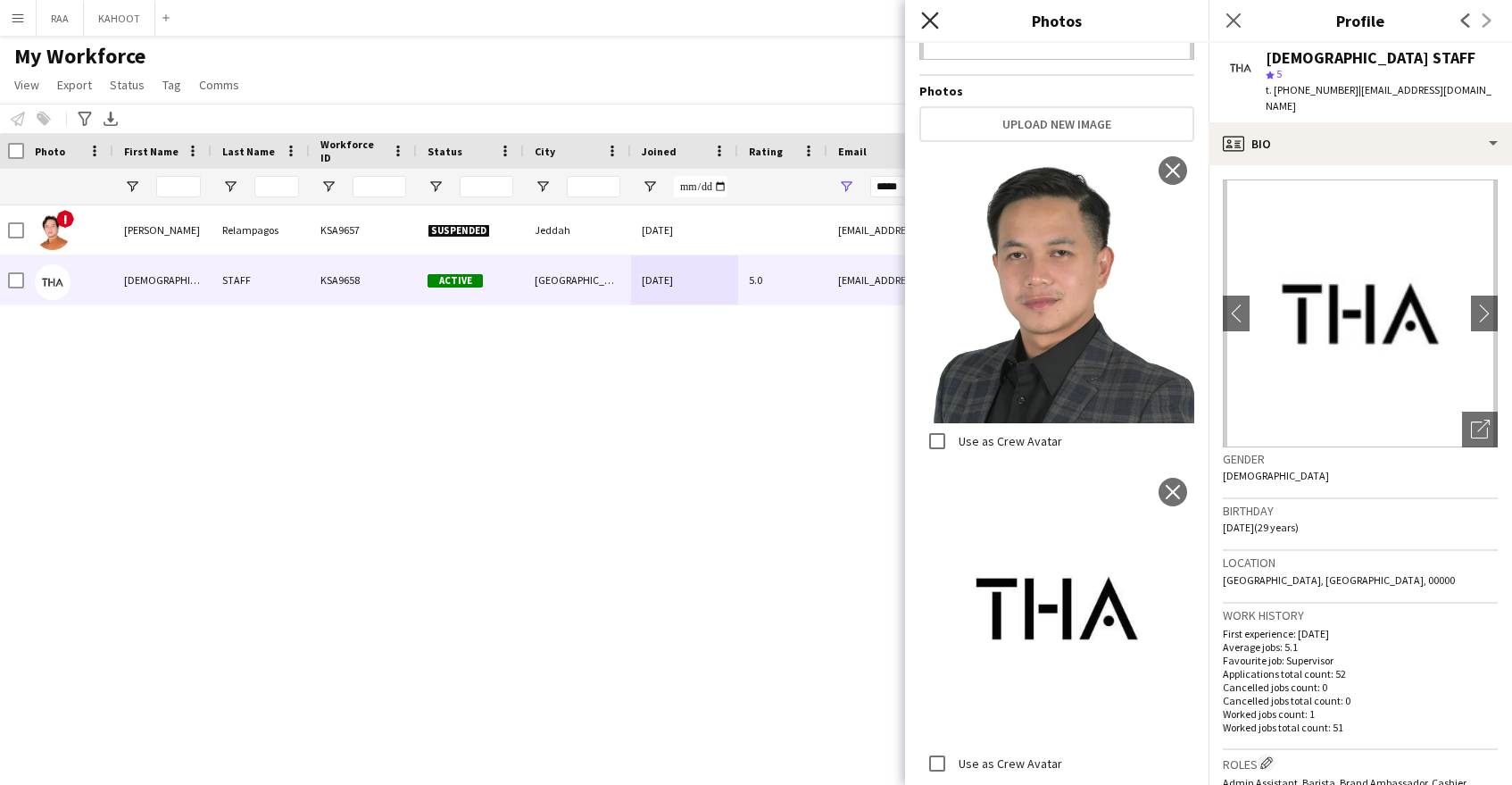
click at [938, 18] on app-icon "Close pop-in" at bounding box center [930, 20] width 26 height 26
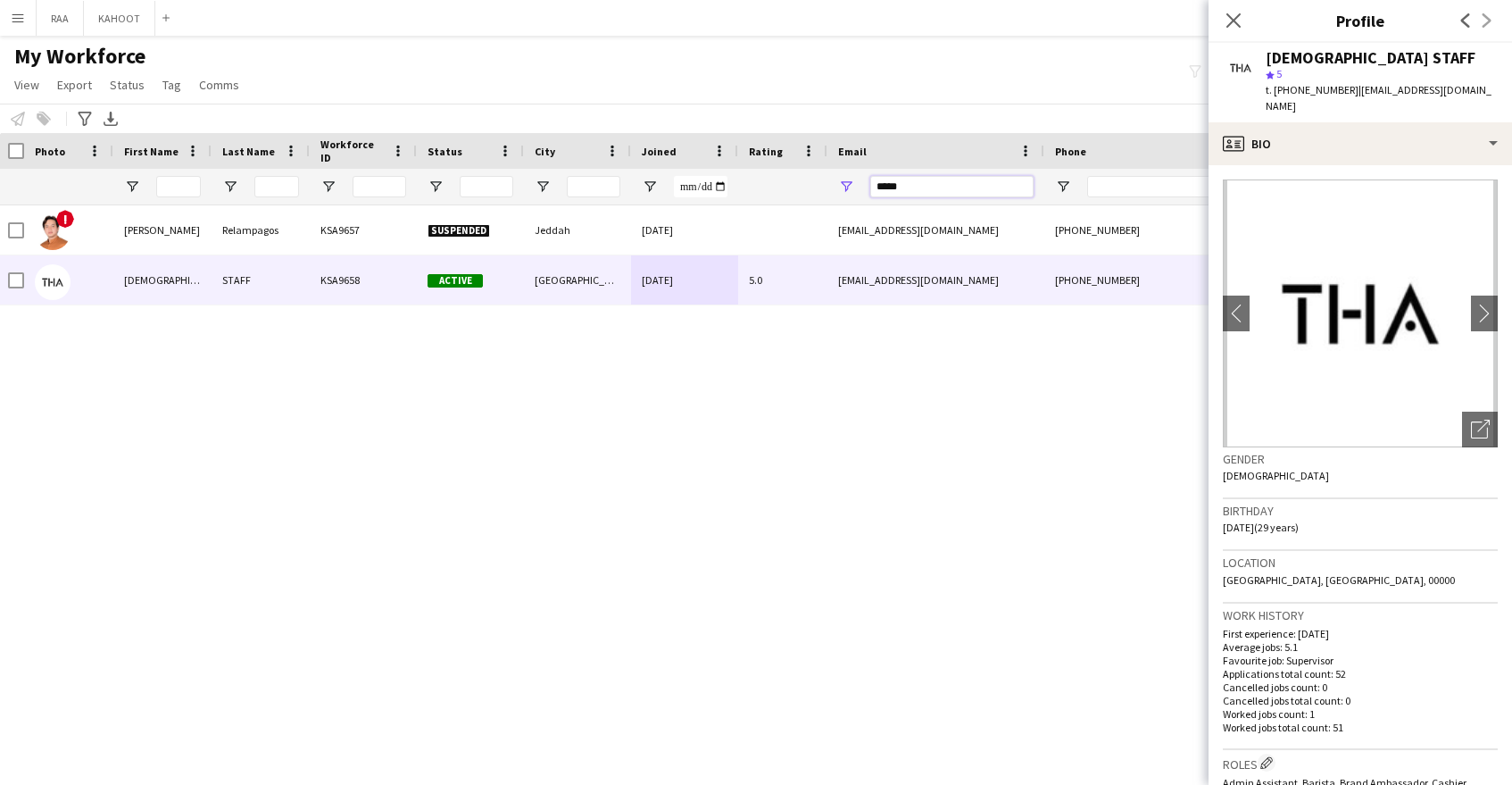
drag, startPoint x: 813, startPoint y: 186, endPoint x: 772, endPoint y: 184, distance: 41.0
click at [772, 184] on div at bounding box center [1014, 187] width 2036 height 36
paste input "**********"
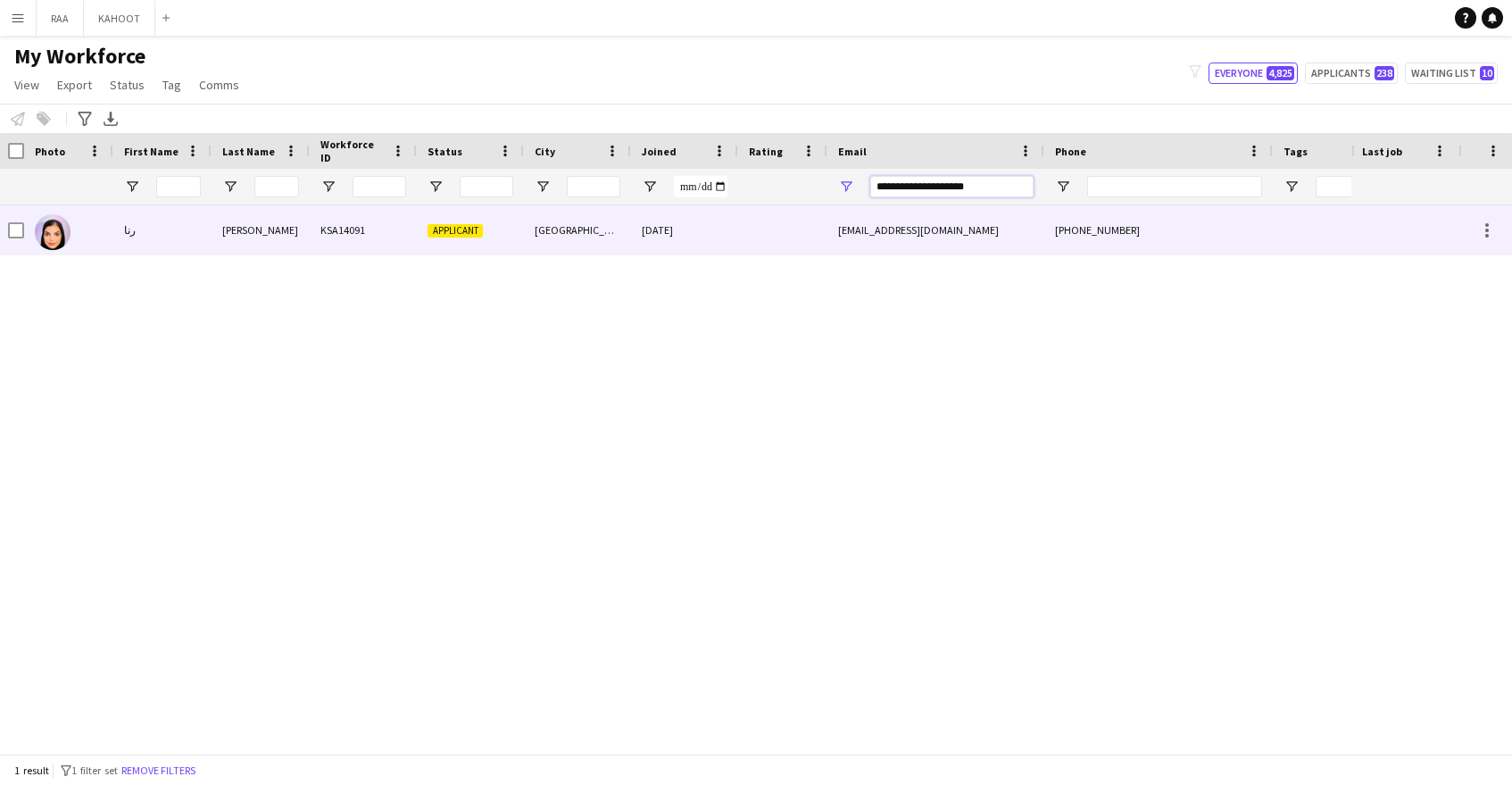
type input "**********"
click at [803, 240] on div at bounding box center [783, 229] width 89 height 49
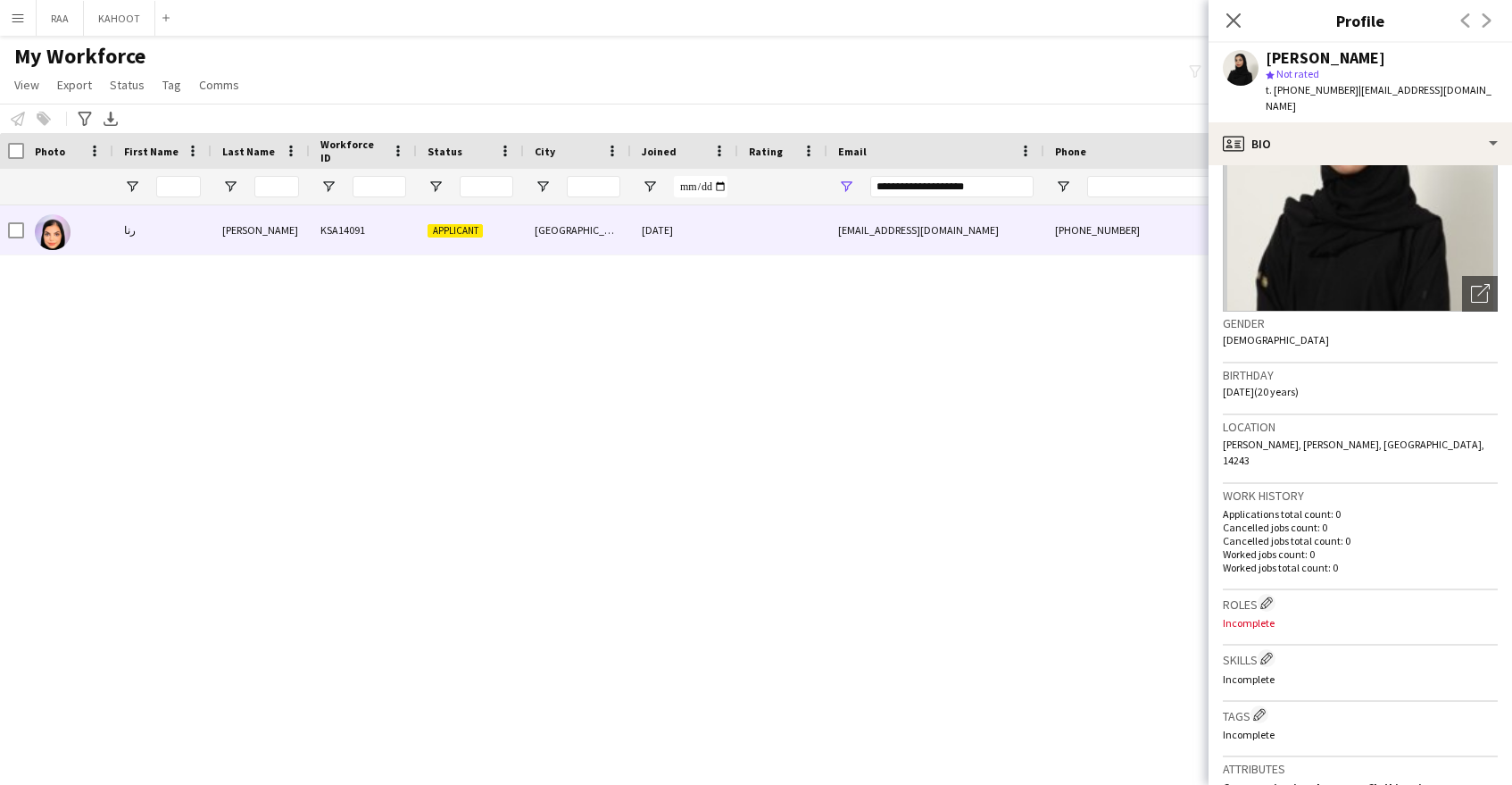
scroll to position [0, 0]
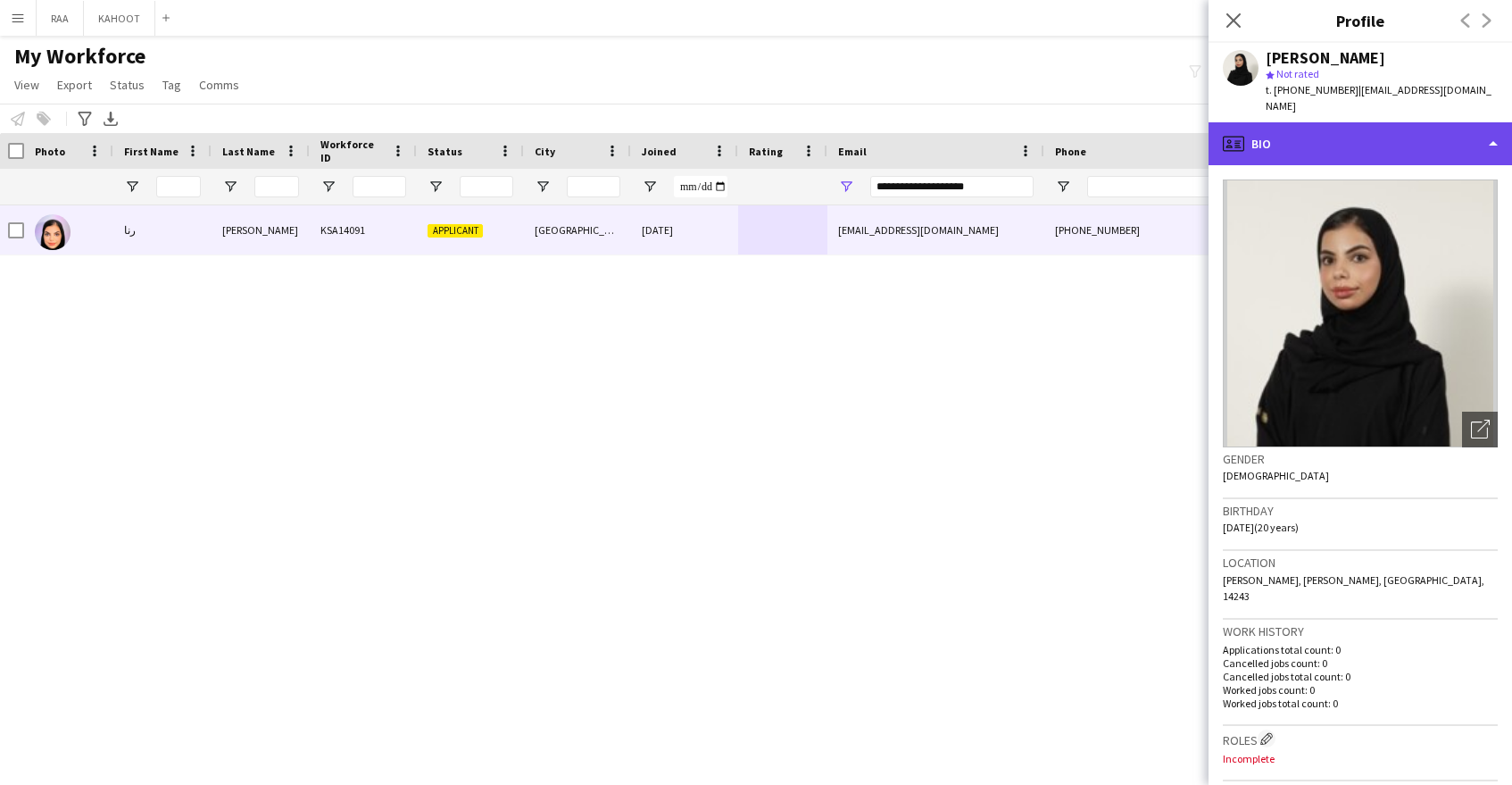
click at [1363, 123] on div "profile Bio" at bounding box center [1360, 144] width 303 height 43
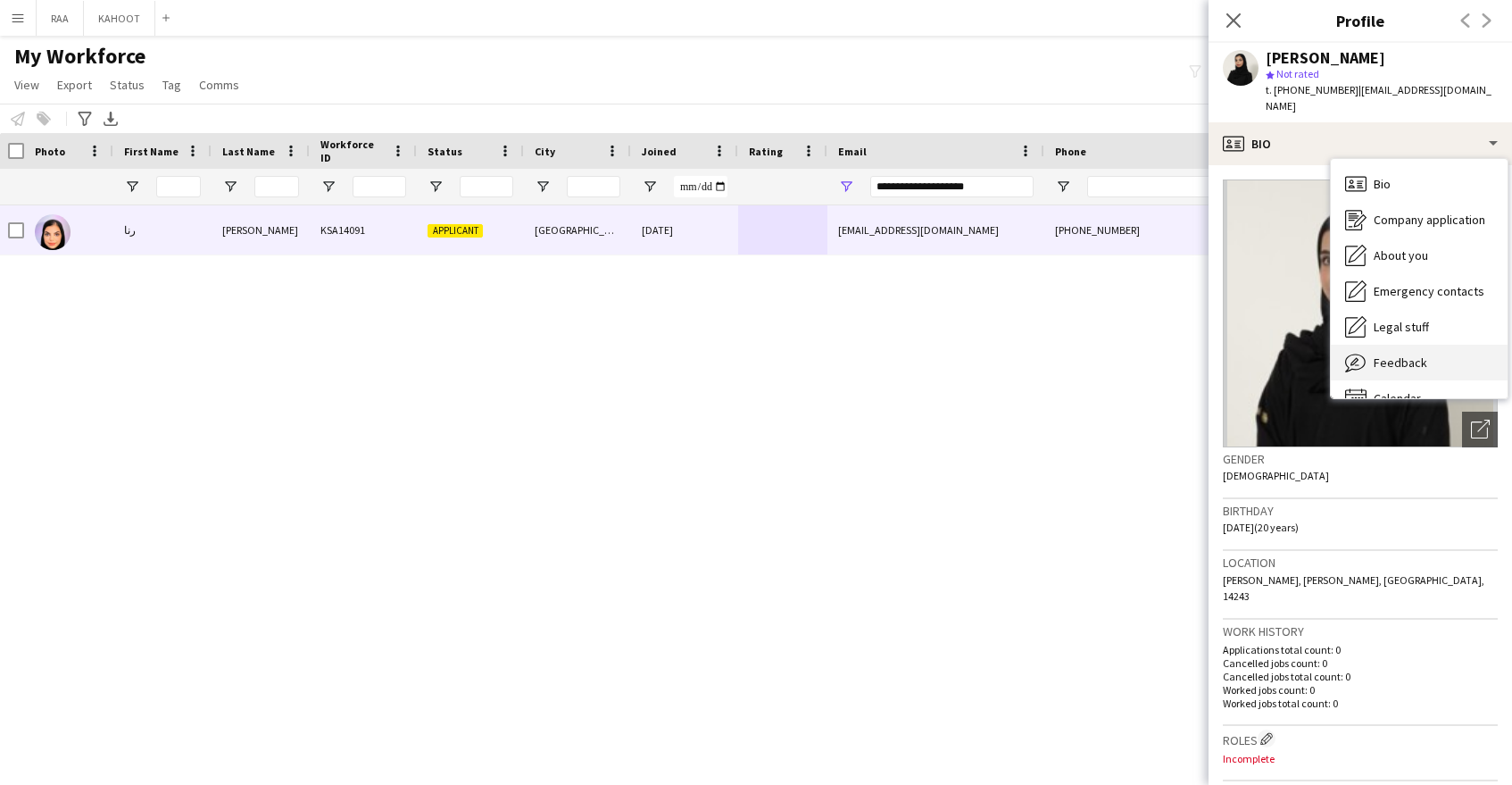
click at [1404, 355] on span "Feedback" at bounding box center [1400, 363] width 53 height 16
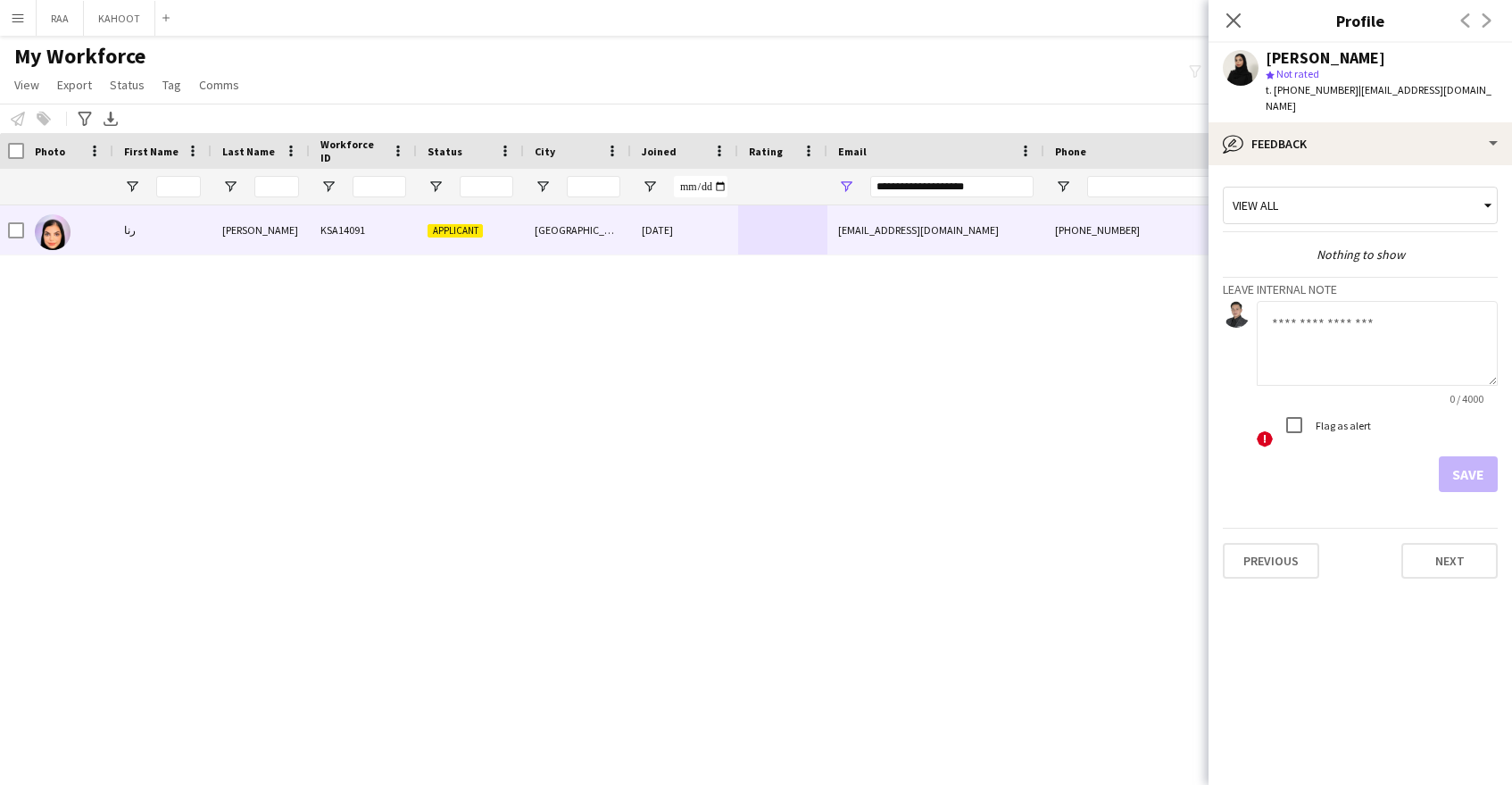
click at [1336, 311] on textarea at bounding box center [1377, 343] width 241 height 85
type textarea "*"
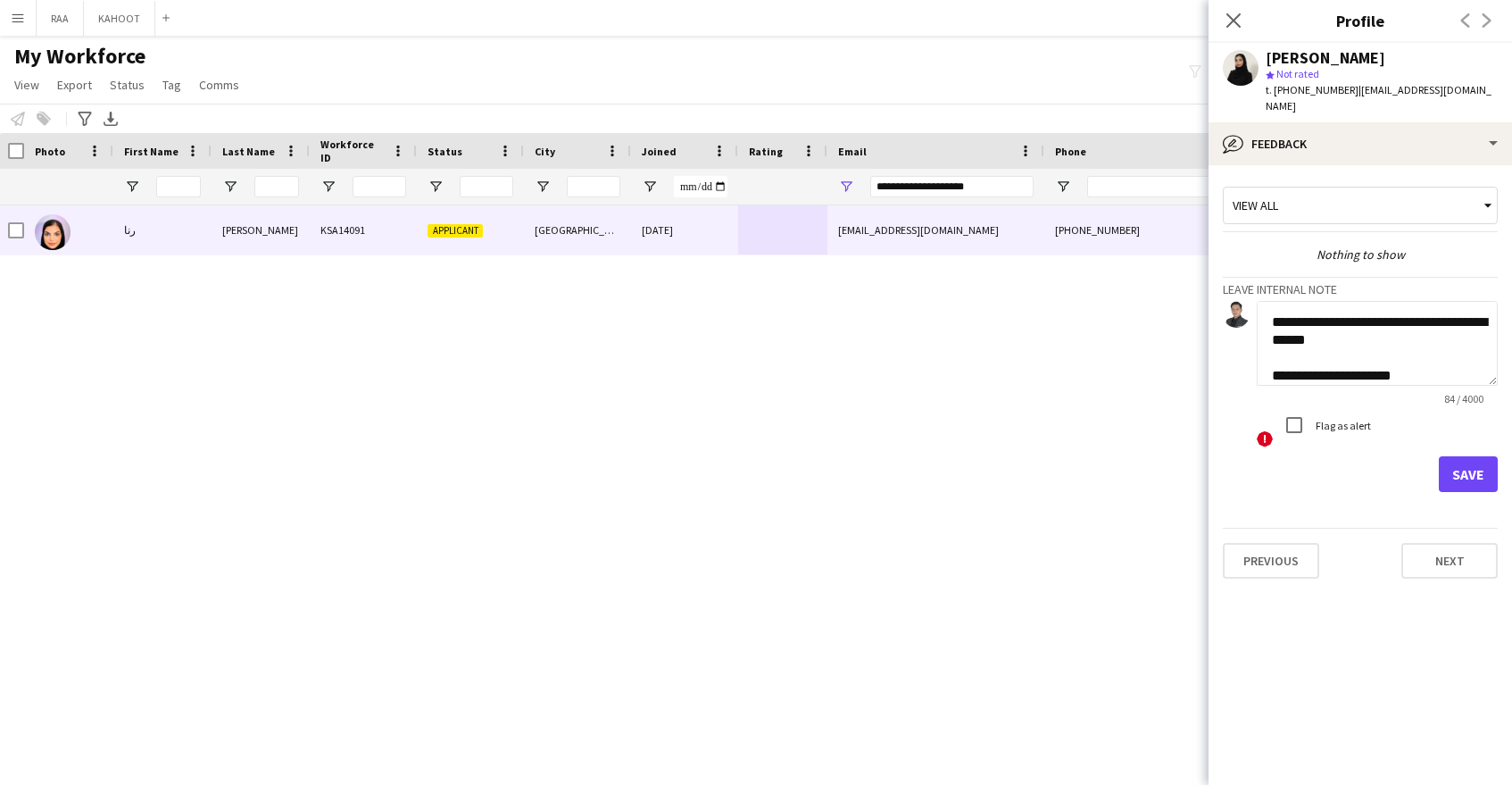
click at [1349, 329] on textarea "**********" at bounding box center [1377, 343] width 241 height 85
type textarea "**********"
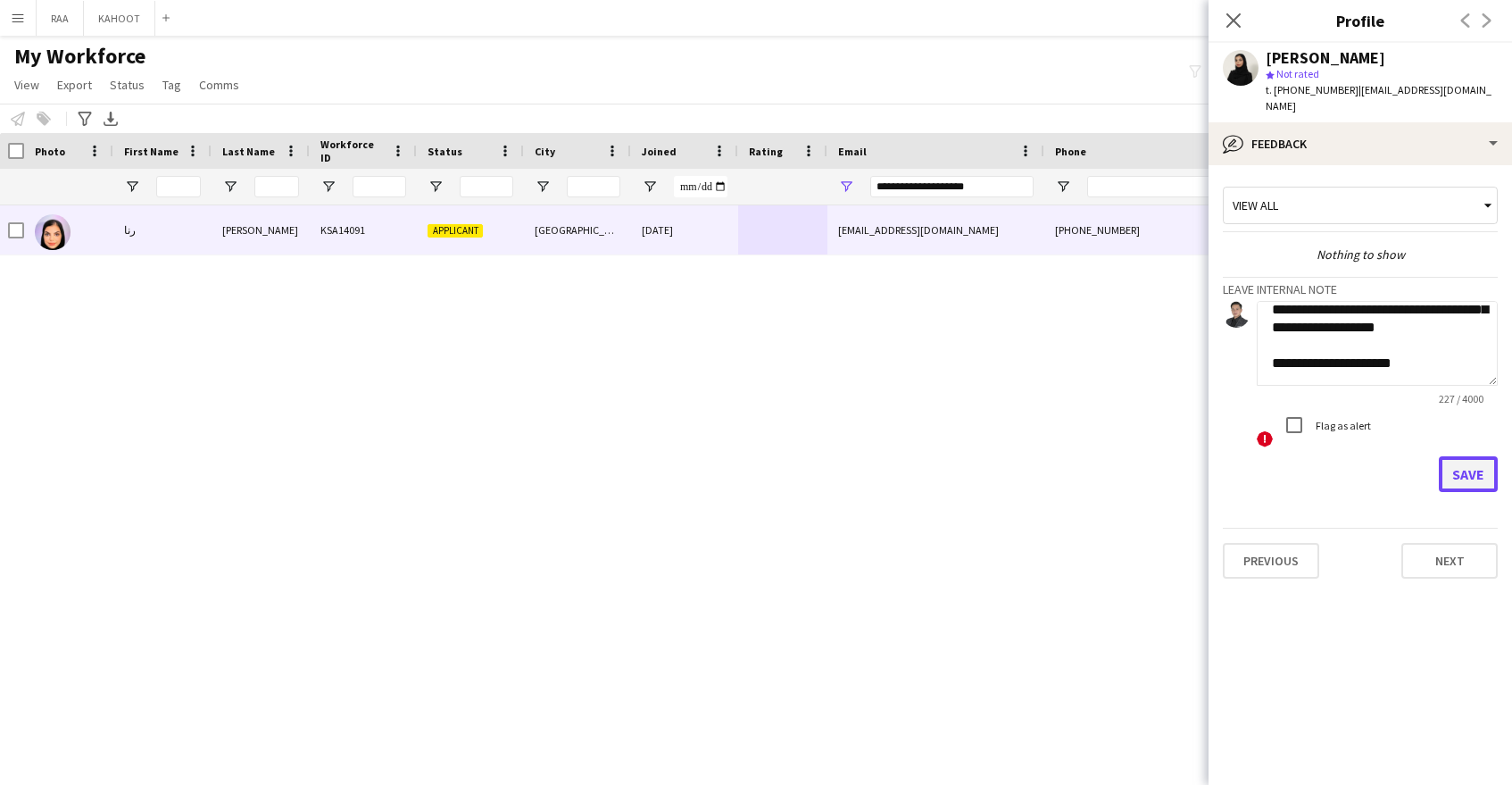
click at [1474, 467] on button "Save" at bounding box center [1468, 474] width 59 height 36
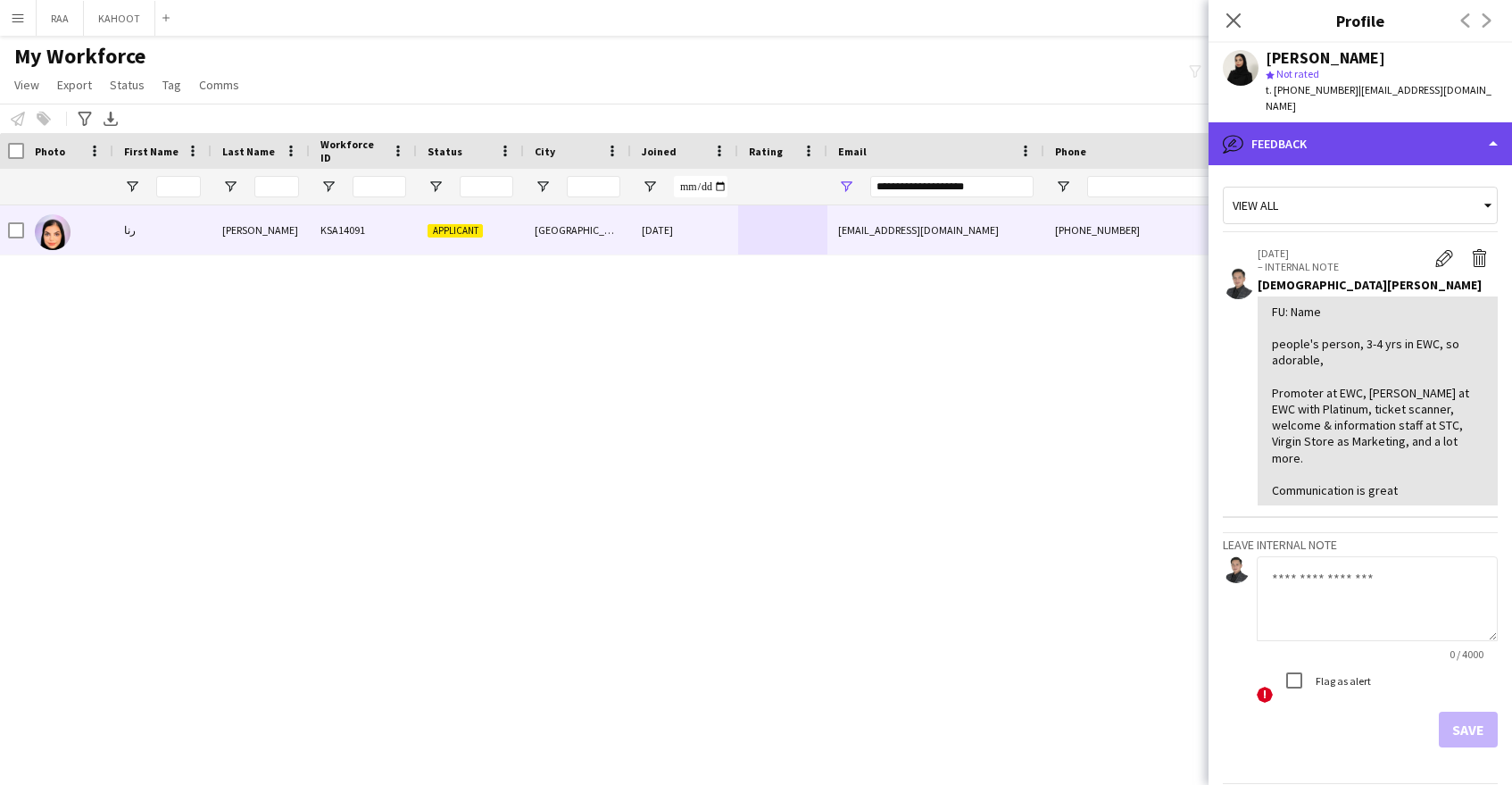
click at [1410, 129] on div "bubble-pencil Feedback" at bounding box center [1360, 144] width 303 height 43
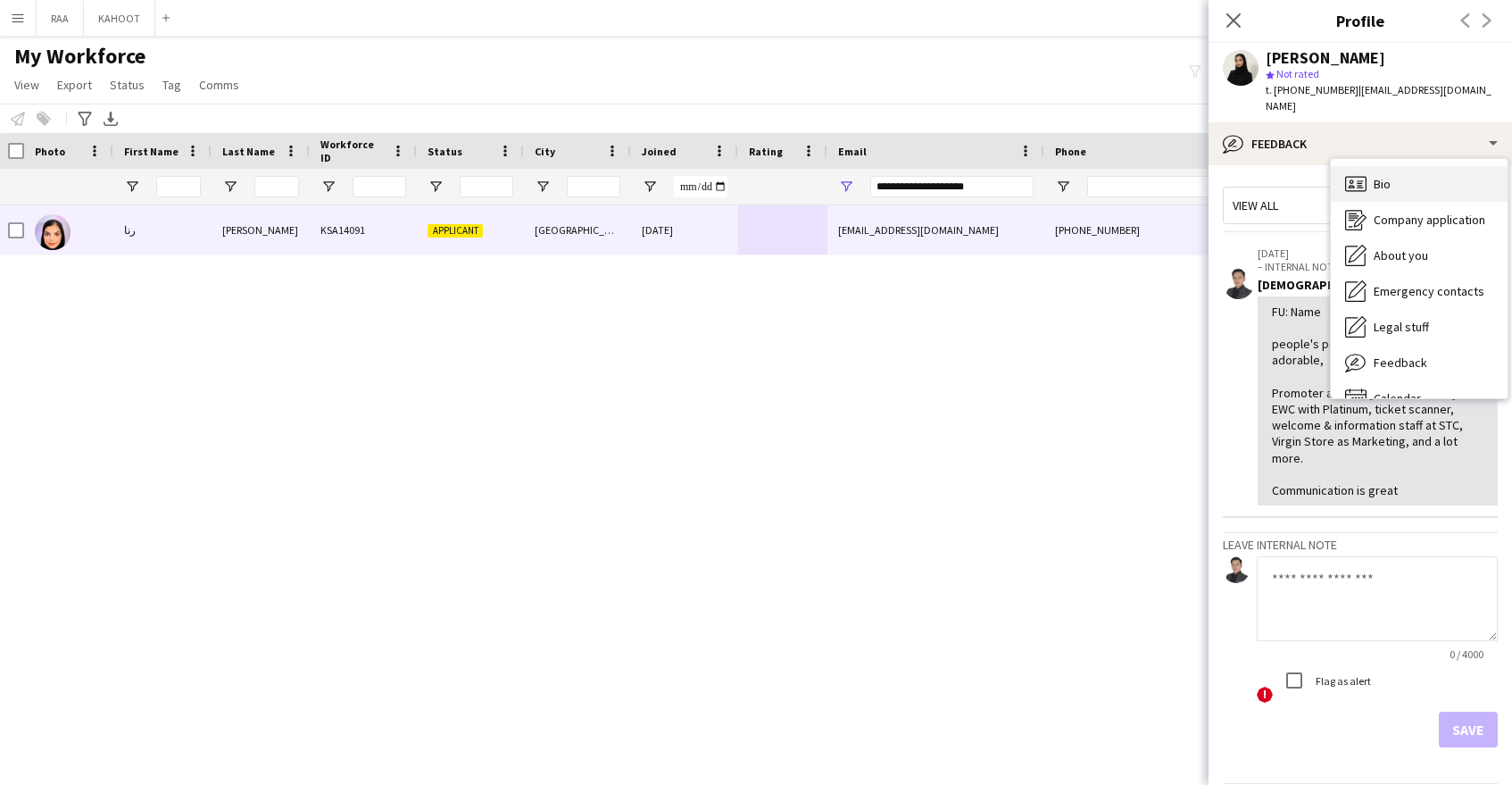
click at [1380, 176] on div "Bio Bio" at bounding box center [1419, 184] width 177 height 36
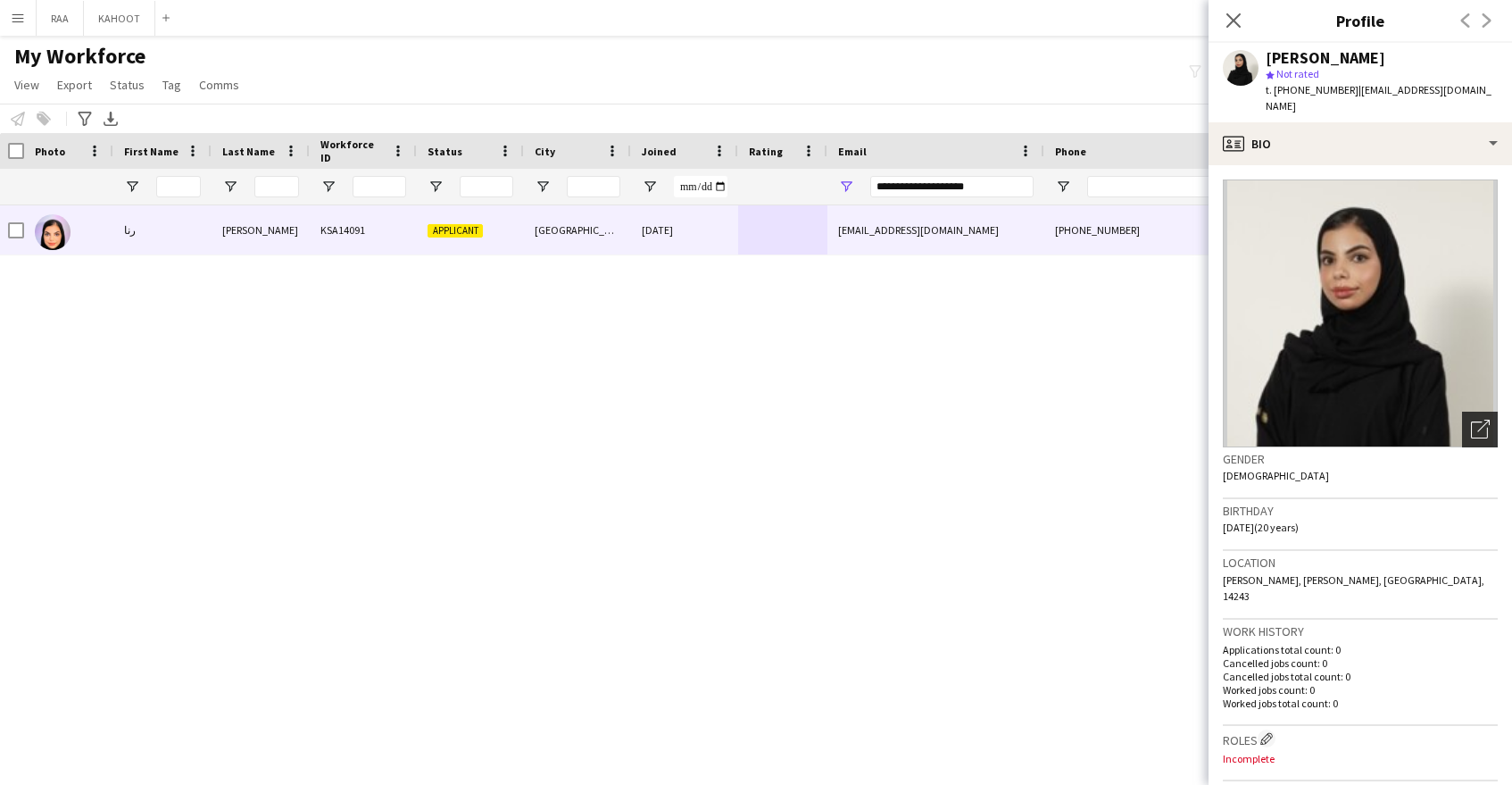
click at [1487, 420] on icon "Open photos pop-in" at bounding box center [1480, 428] width 18 height 18
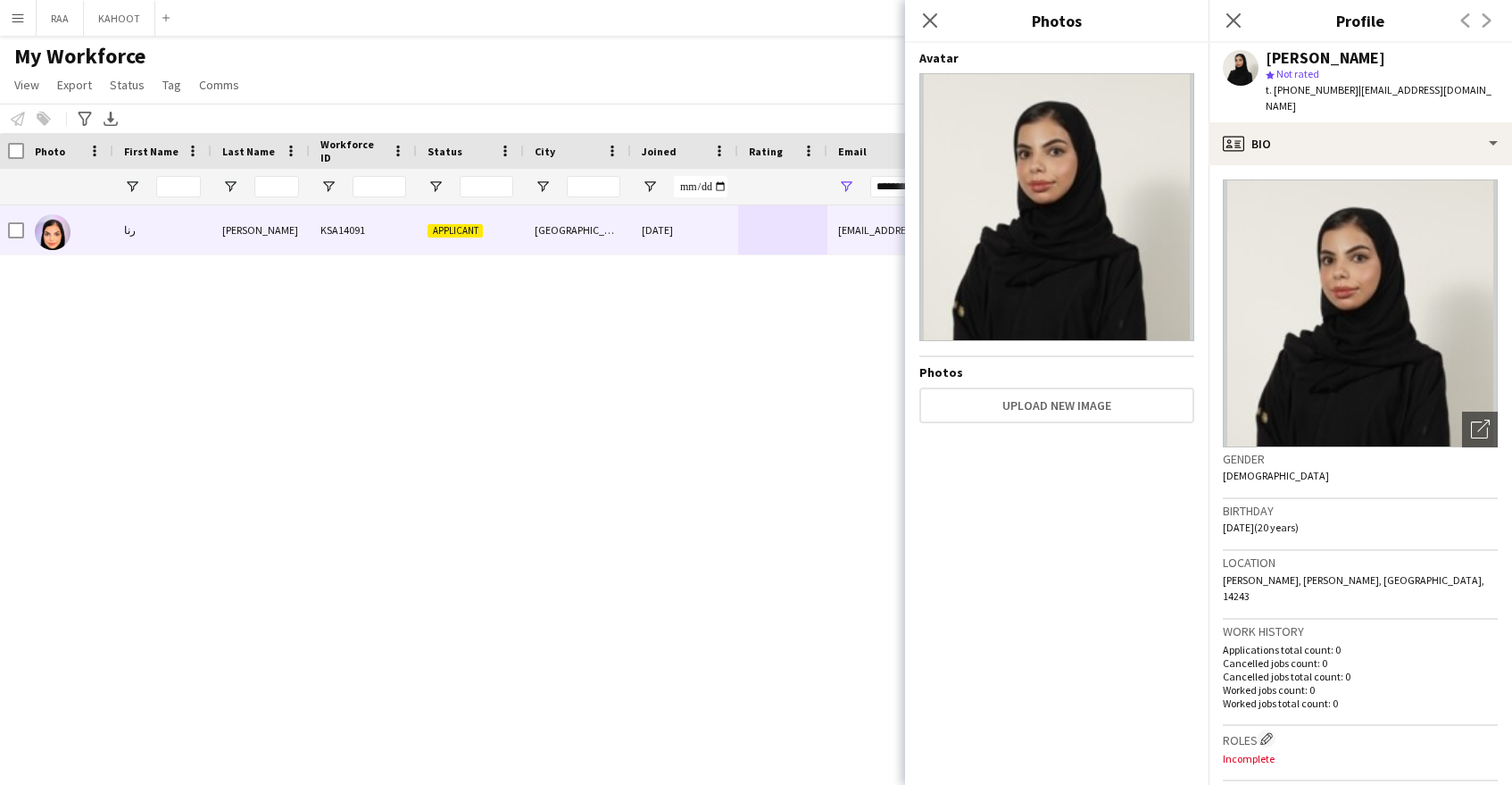
click at [1297, 89] on span "t. [PHONE_NUMBER]" at bounding box center [1312, 90] width 93 height 14
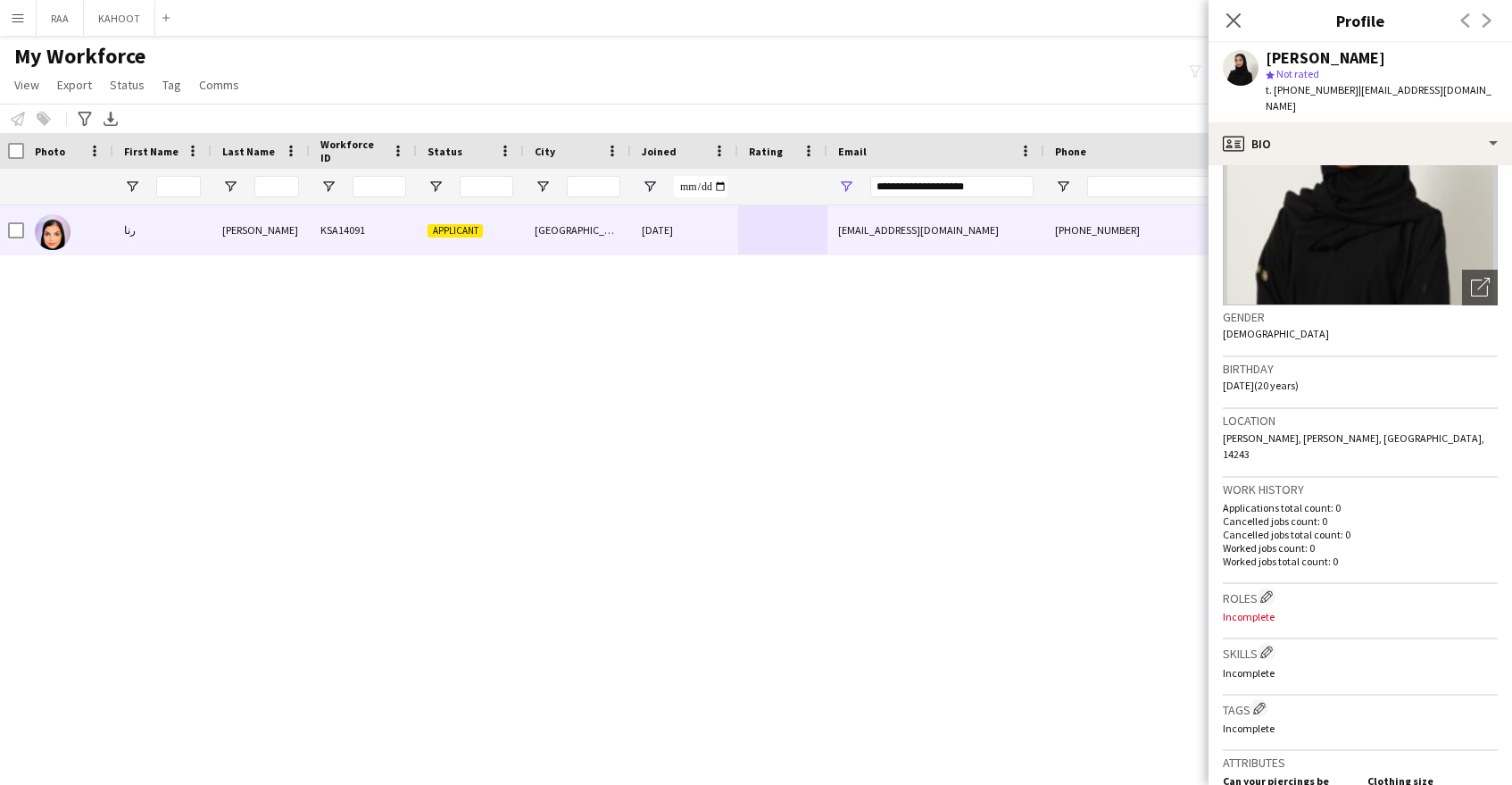
scroll to position [201, 0]
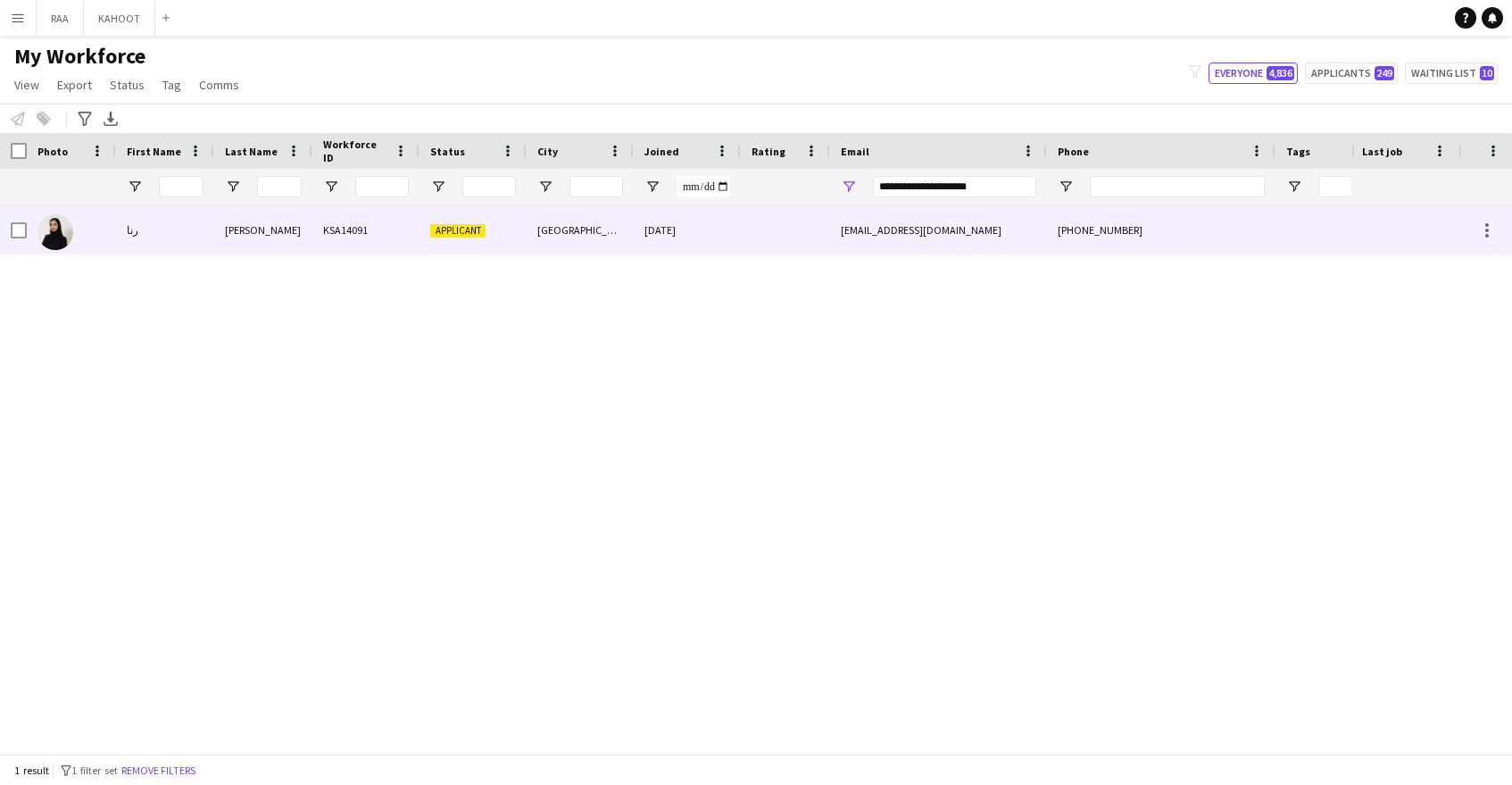
click at [1073, 246] on div "[PHONE_NUMBER]" at bounding box center [1161, 229] width 229 height 49
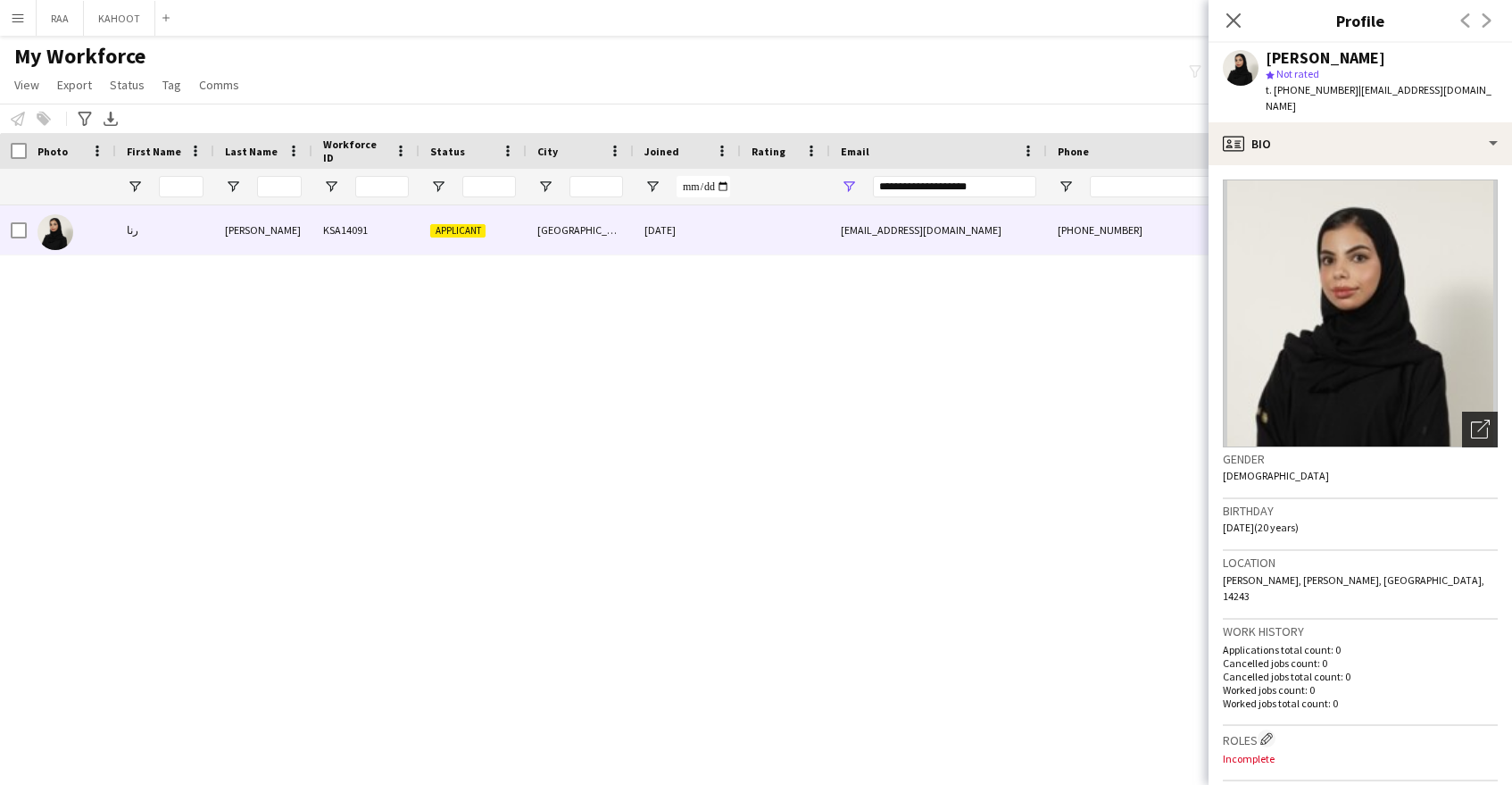
click at [1485, 420] on icon "Open photos pop-in" at bounding box center [1480, 428] width 18 height 18
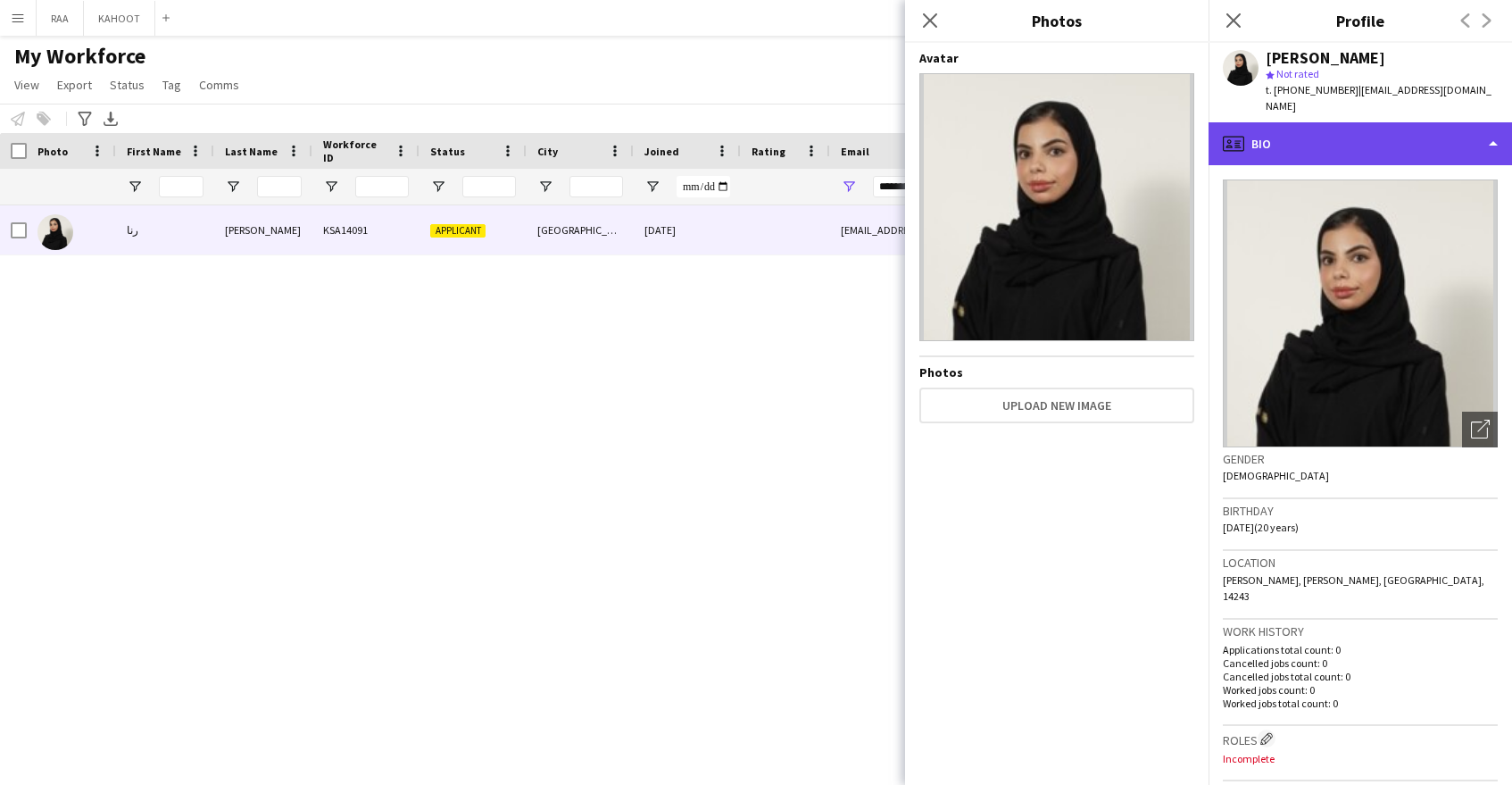
click at [1329, 140] on div "profile Bio" at bounding box center [1360, 144] width 303 height 43
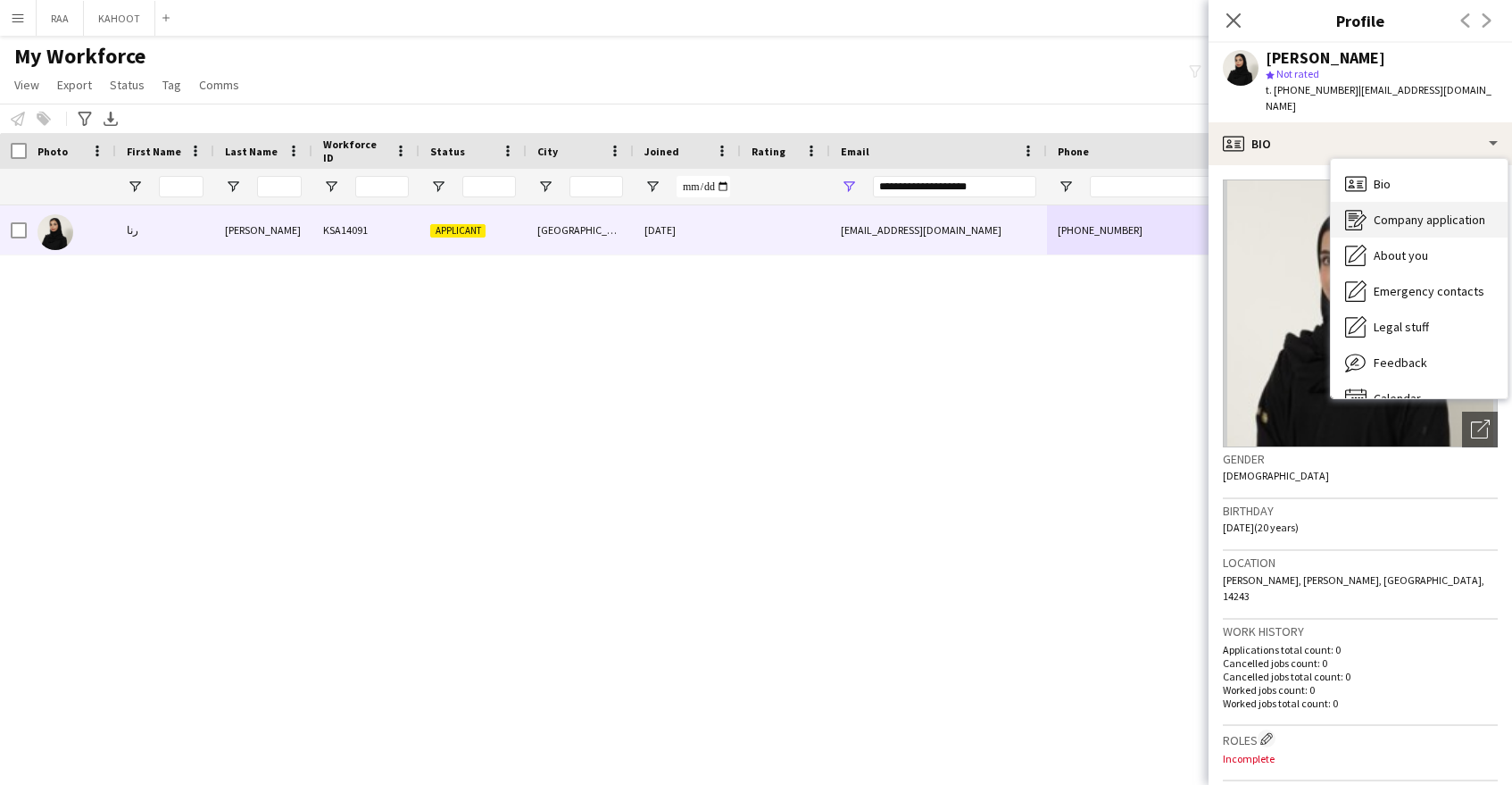
click at [1419, 212] on span "Company application" at bounding box center [1429, 219] width 111 height 16
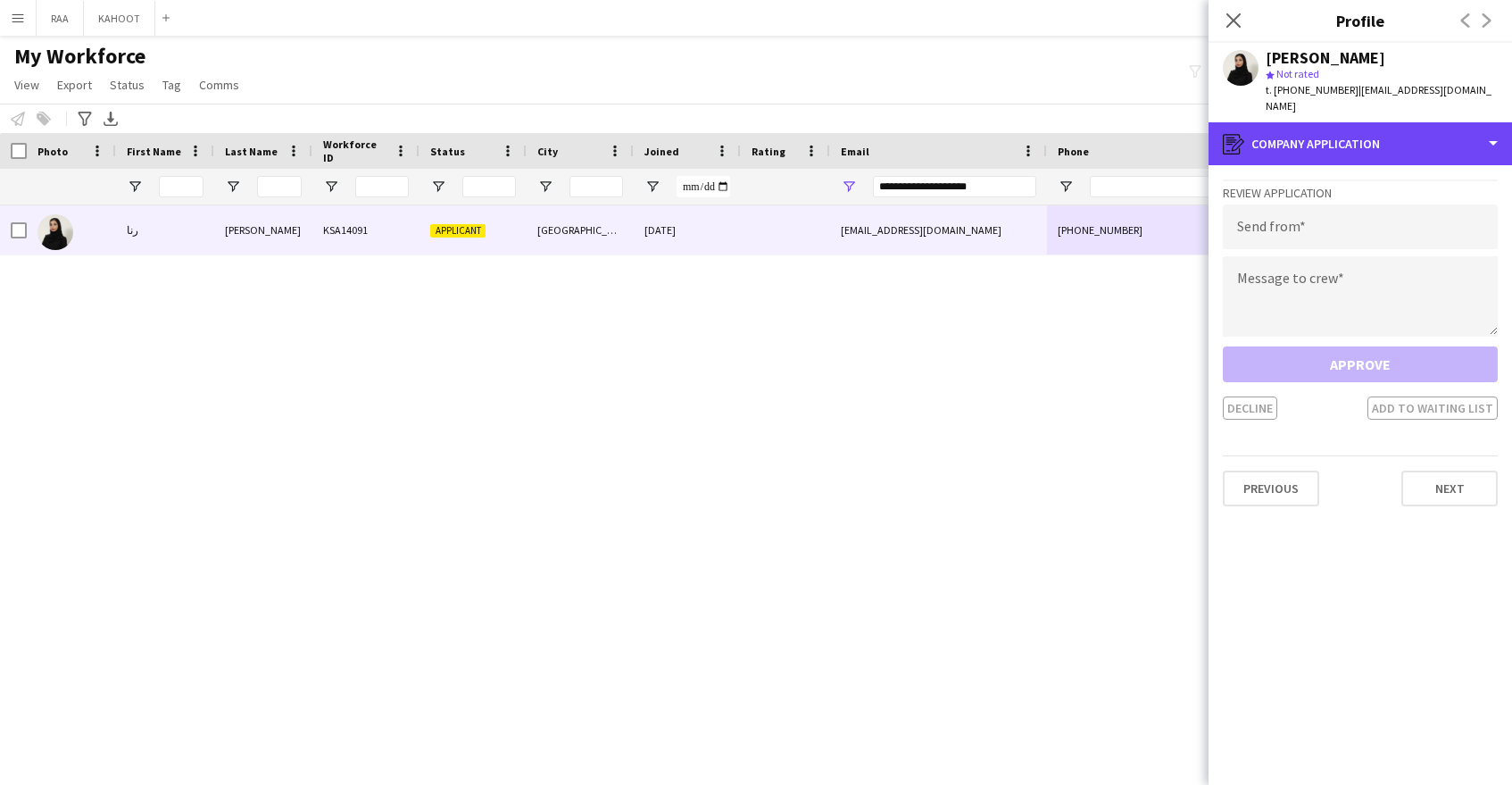
drag, startPoint x: 1352, startPoint y: 120, endPoint x: 1412, endPoint y: 193, distance: 94.5
click at [1355, 123] on div "register Company application" at bounding box center [1360, 144] width 303 height 43
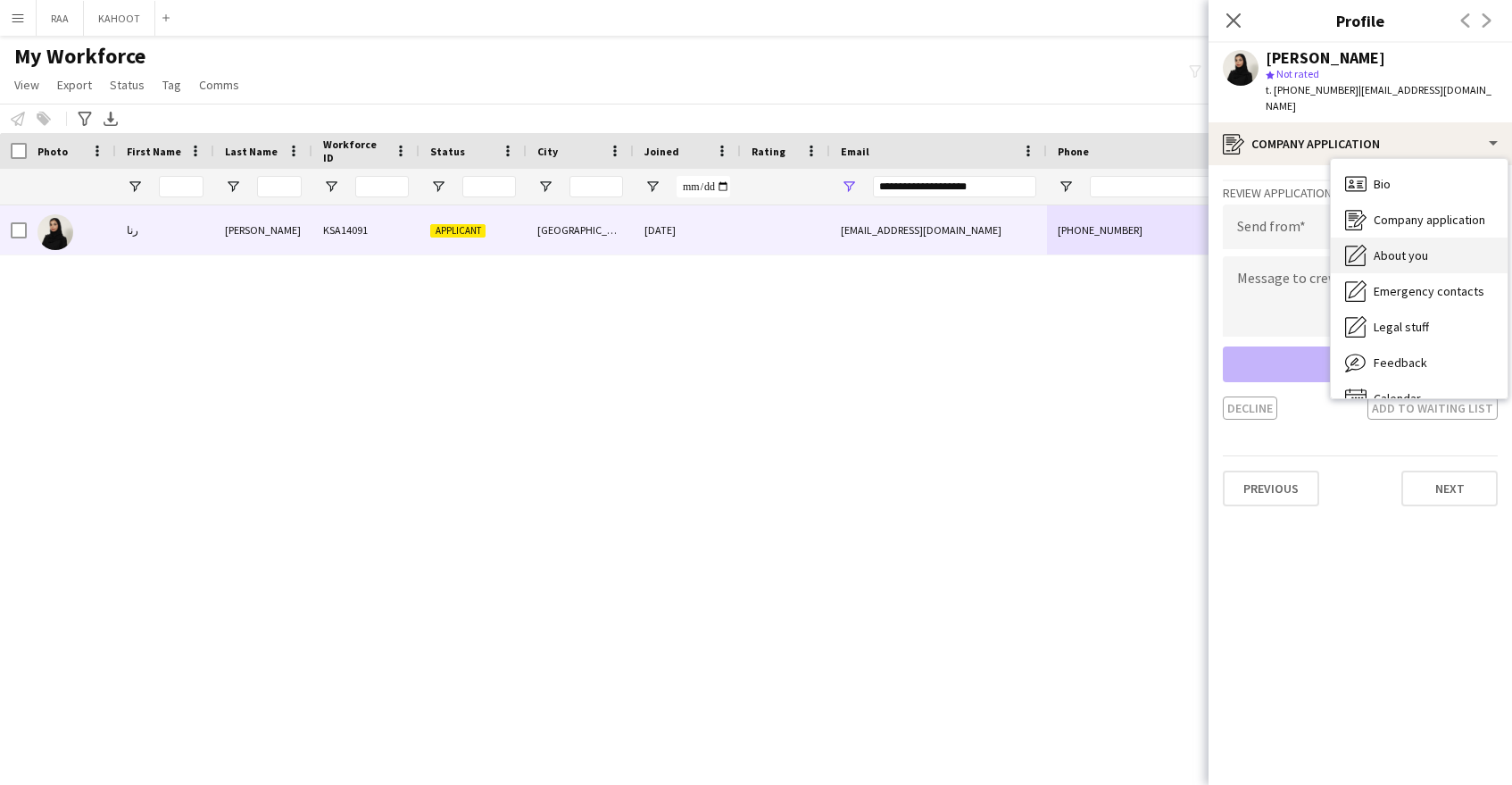
click at [1428, 238] on div "About you About you" at bounding box center [1419, 255] width 177 height 36
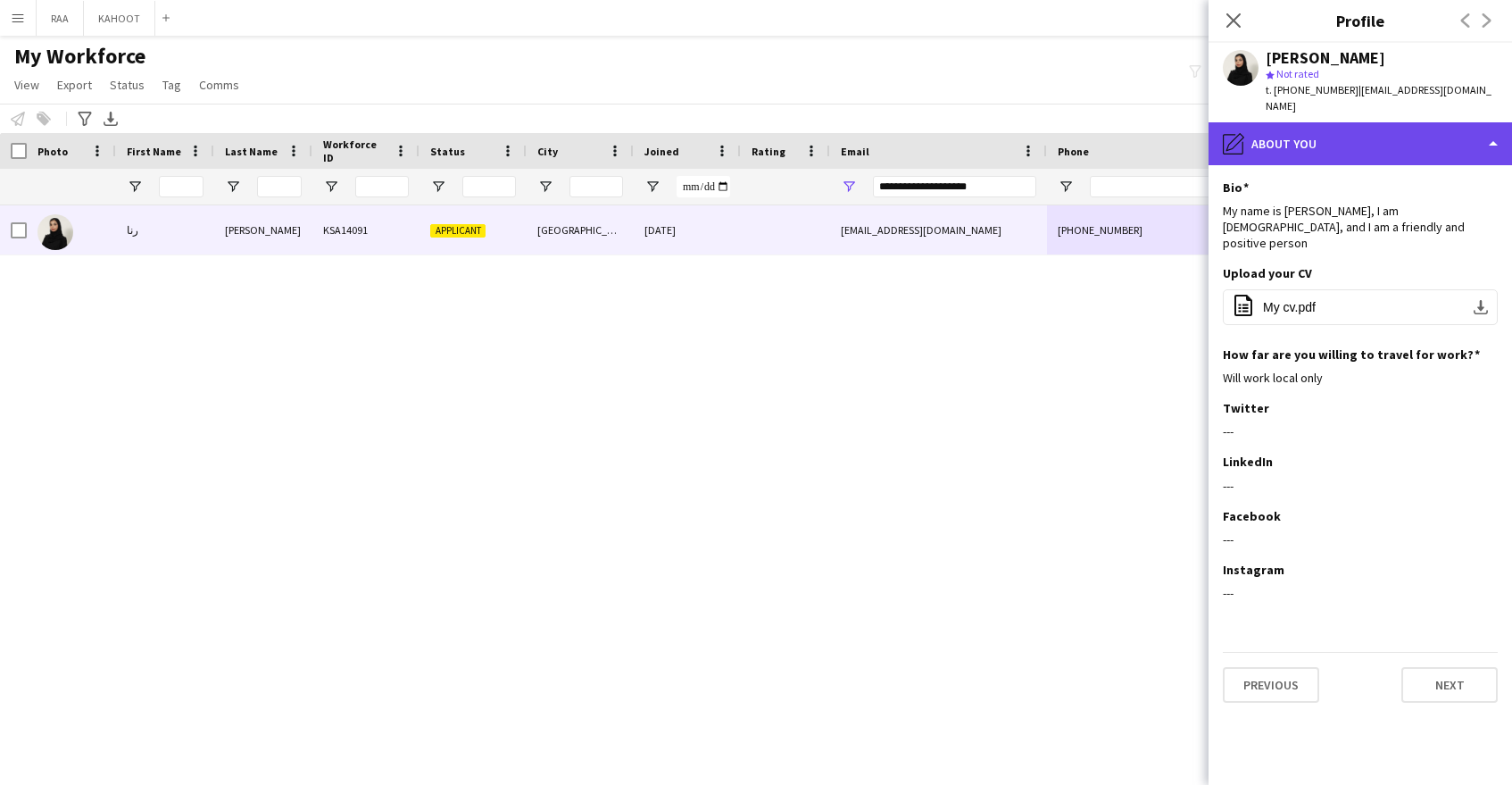
click at [1320, 129] on div "pencil4 About you" at bounding box center [1360, 144] width 303 height 43
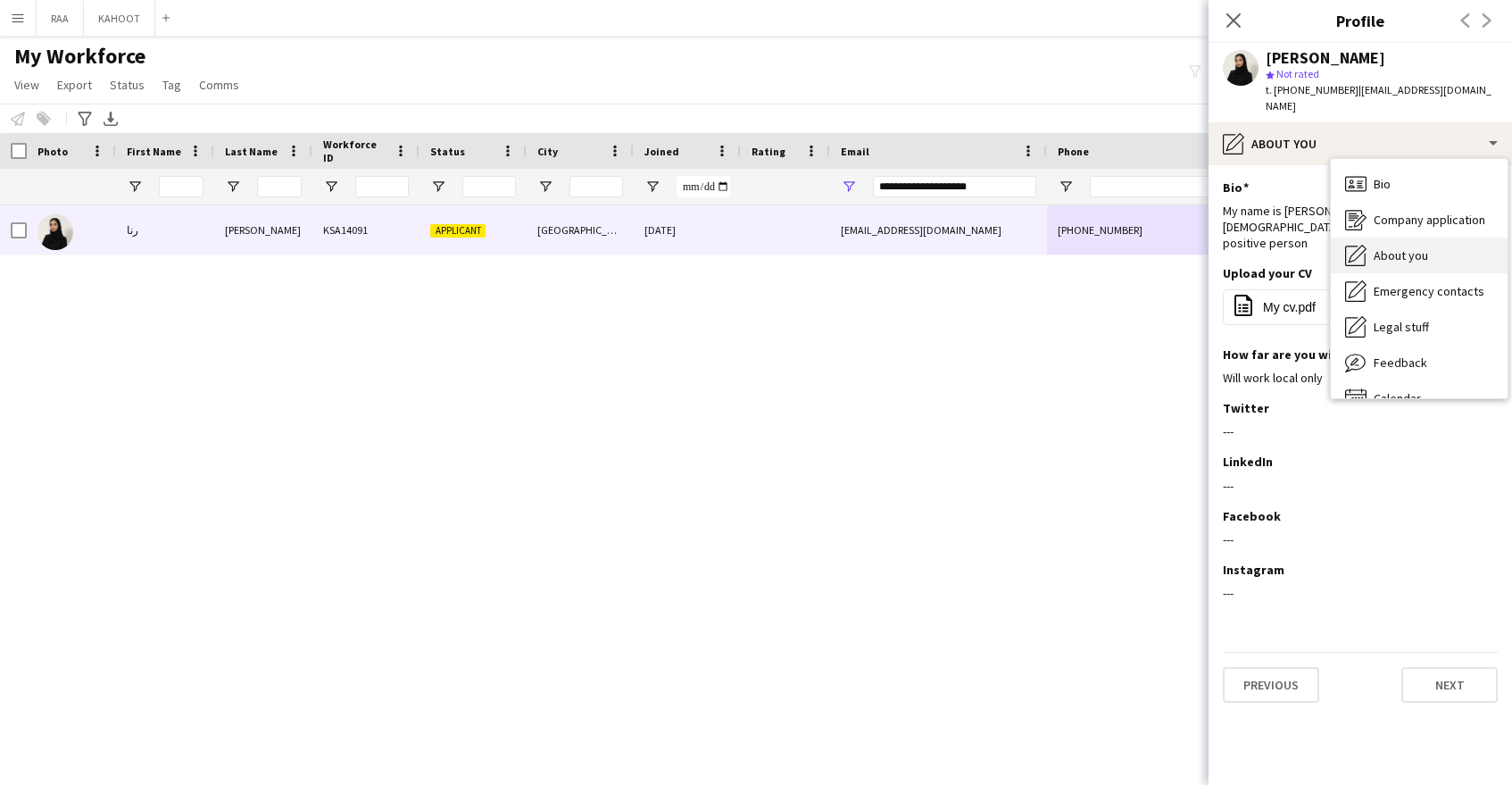
click at [1366, 238] on div "About you About you" at bounding box center [1419, 255] width 177 height 36
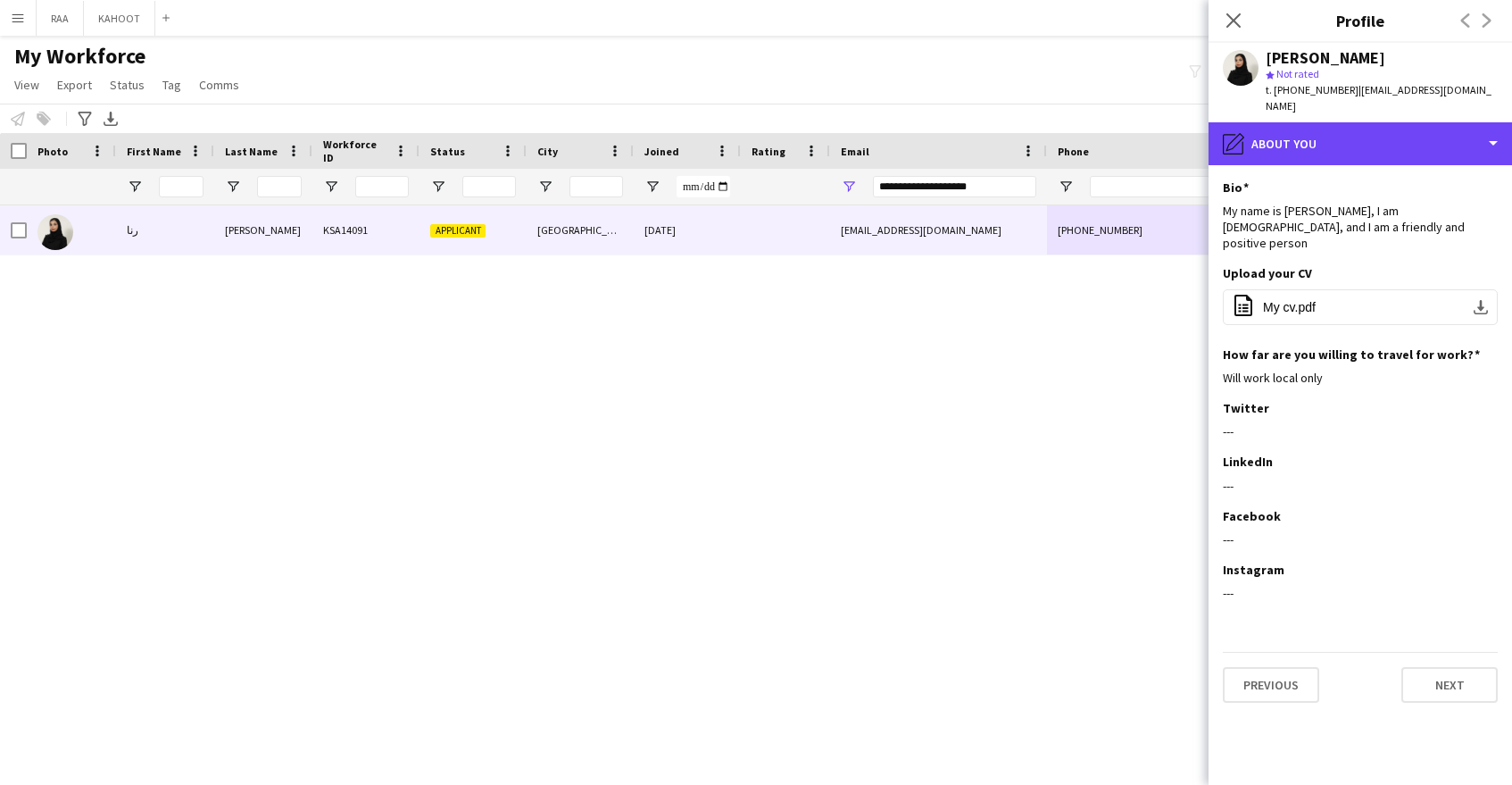
drag, startPoint x: 1340, startPoint y: 130, endPoint x: 1464, endPoint y: 280, distance: 194.6
click at [1343, 131] on div "pencil4 About you" at bounding box center [1360, 144] width 303 height 43
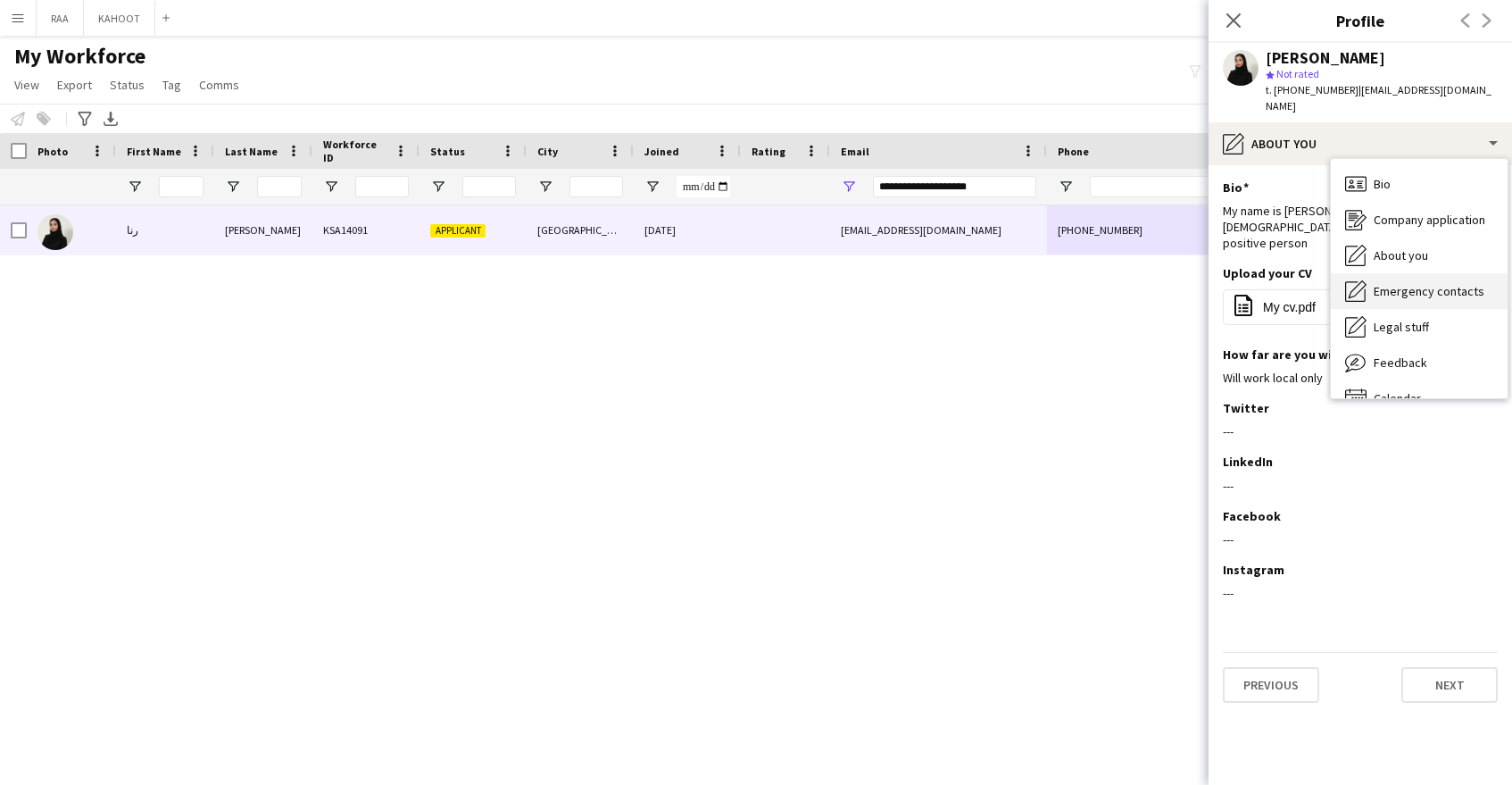
click at [1441, 283] on span "Emergency contacts" at bounding box center [1429, 291] width 111 height 16
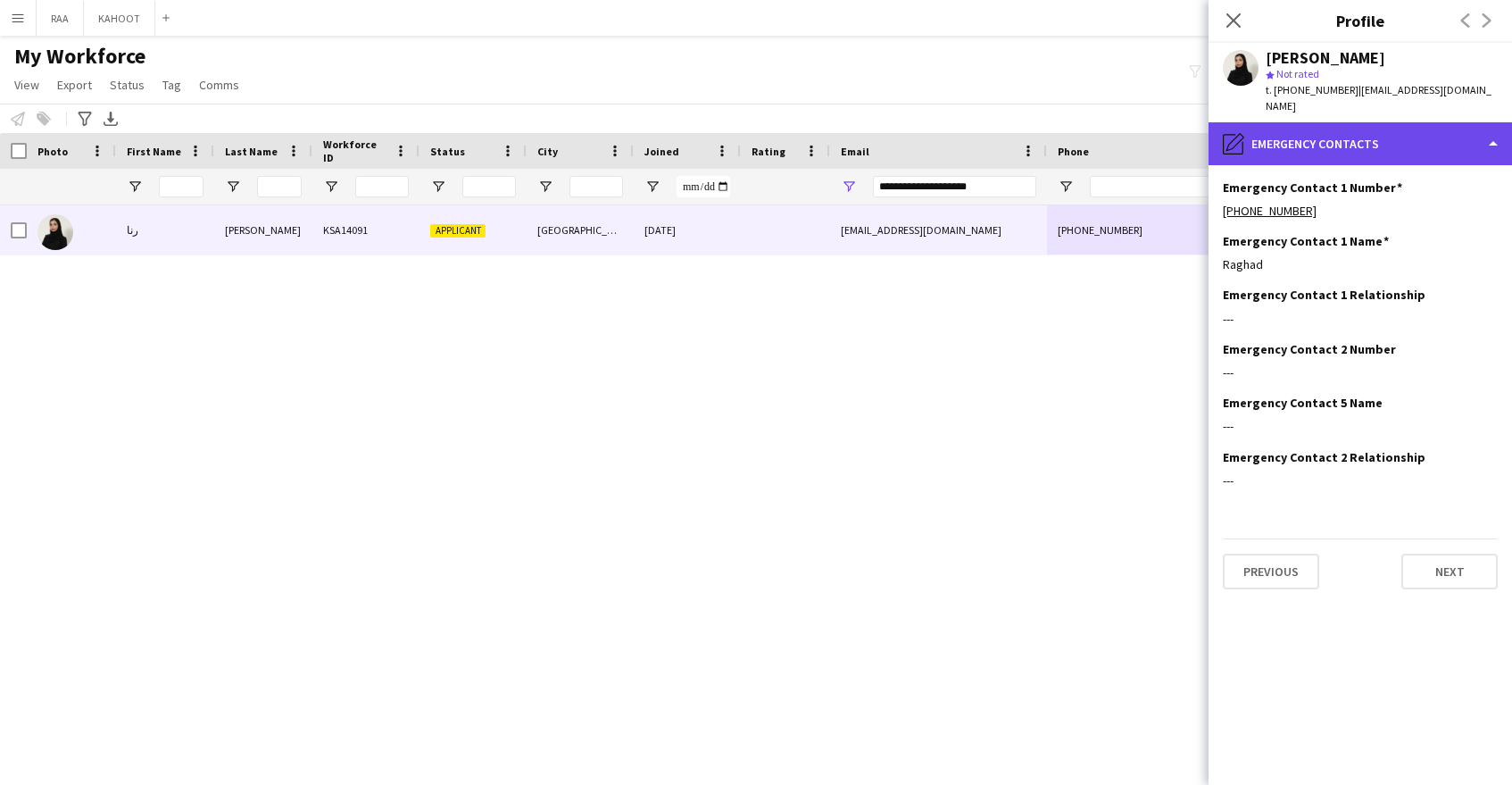
click at [1402, 126] on div "pencil4 Emergency contacts" at bounding box center [1360, 144] width 303 height 43
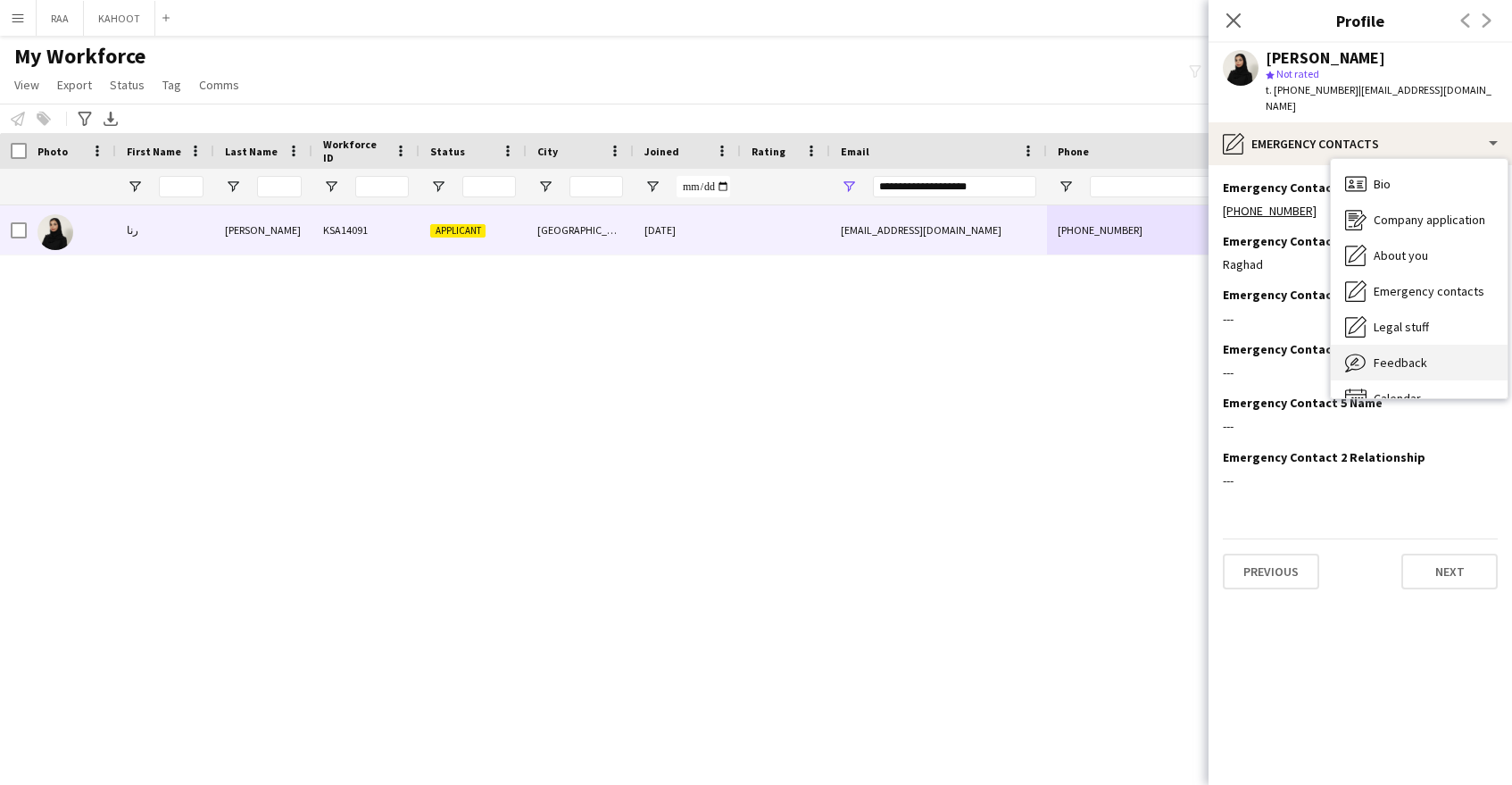
click at [1397, 355] on span "Feedback" at bounding box center [1400, 363] width 53 height 16
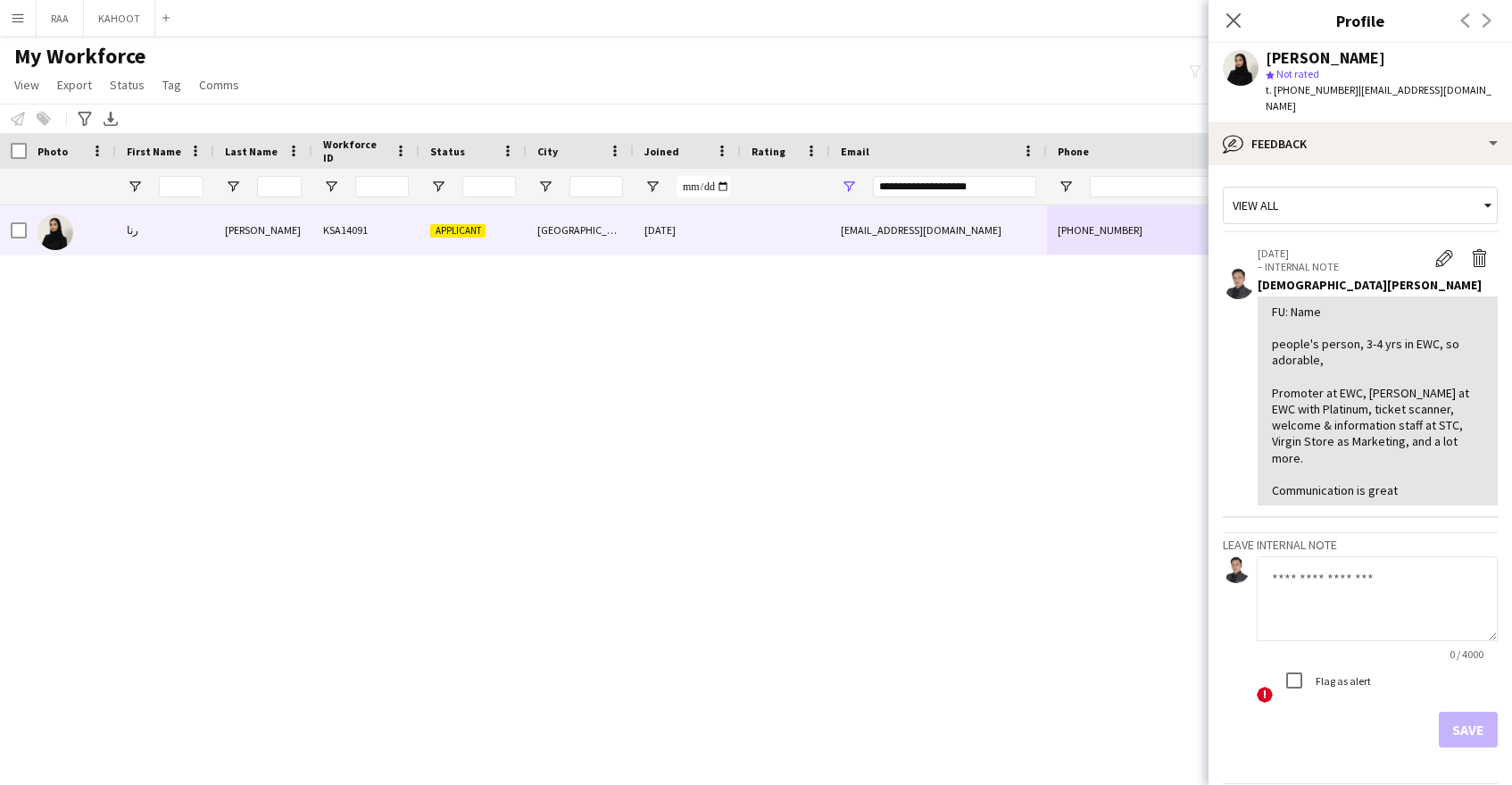
click at [1352, 564] on textarea at bounding box center [1377, 599] width 241 height 85
type textarea "**********"
click at [1472, 712] on button "Save" at bounding box center [1468, 729] width 59 height 36
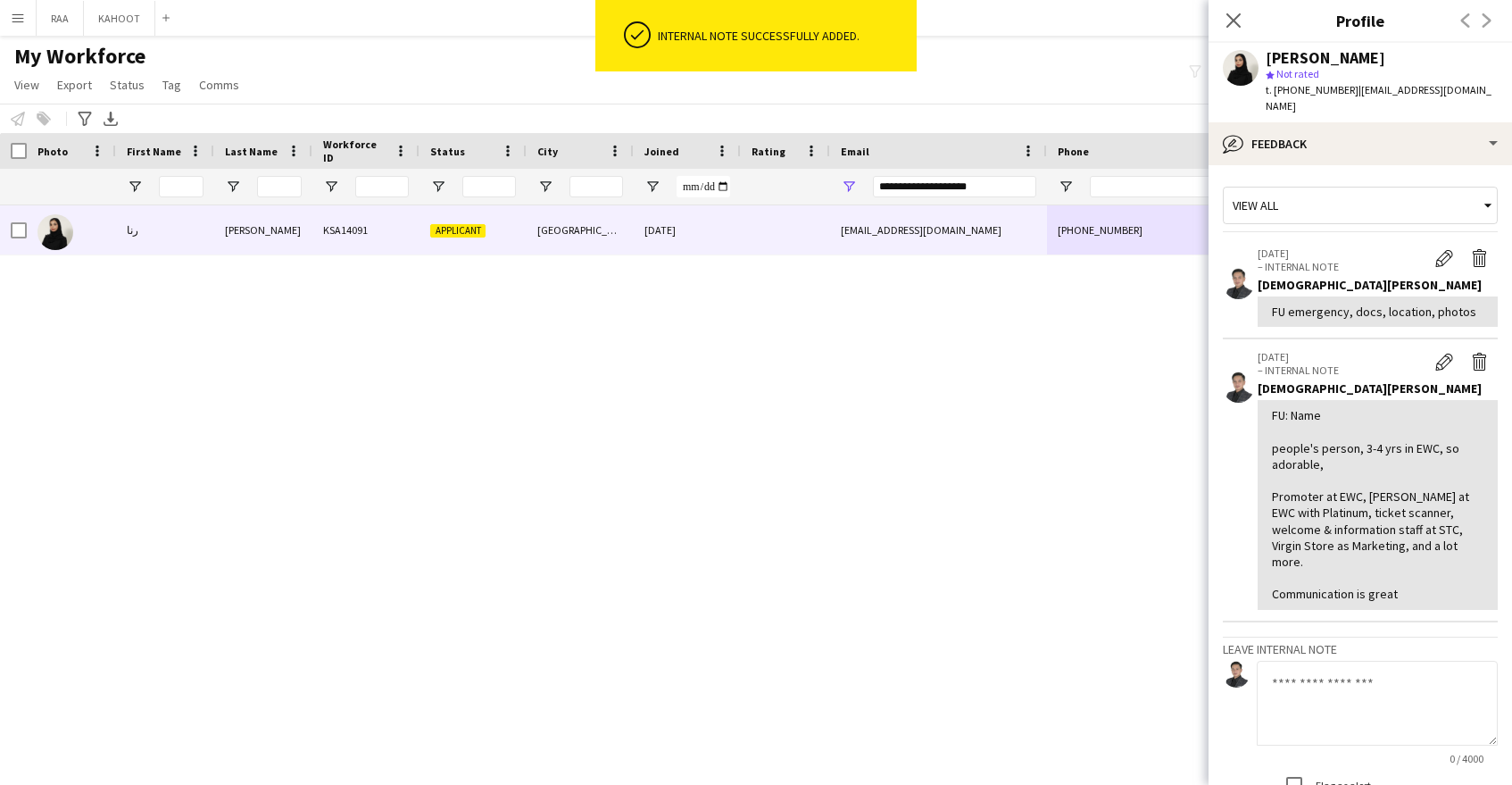
scroll to position [1, 0]
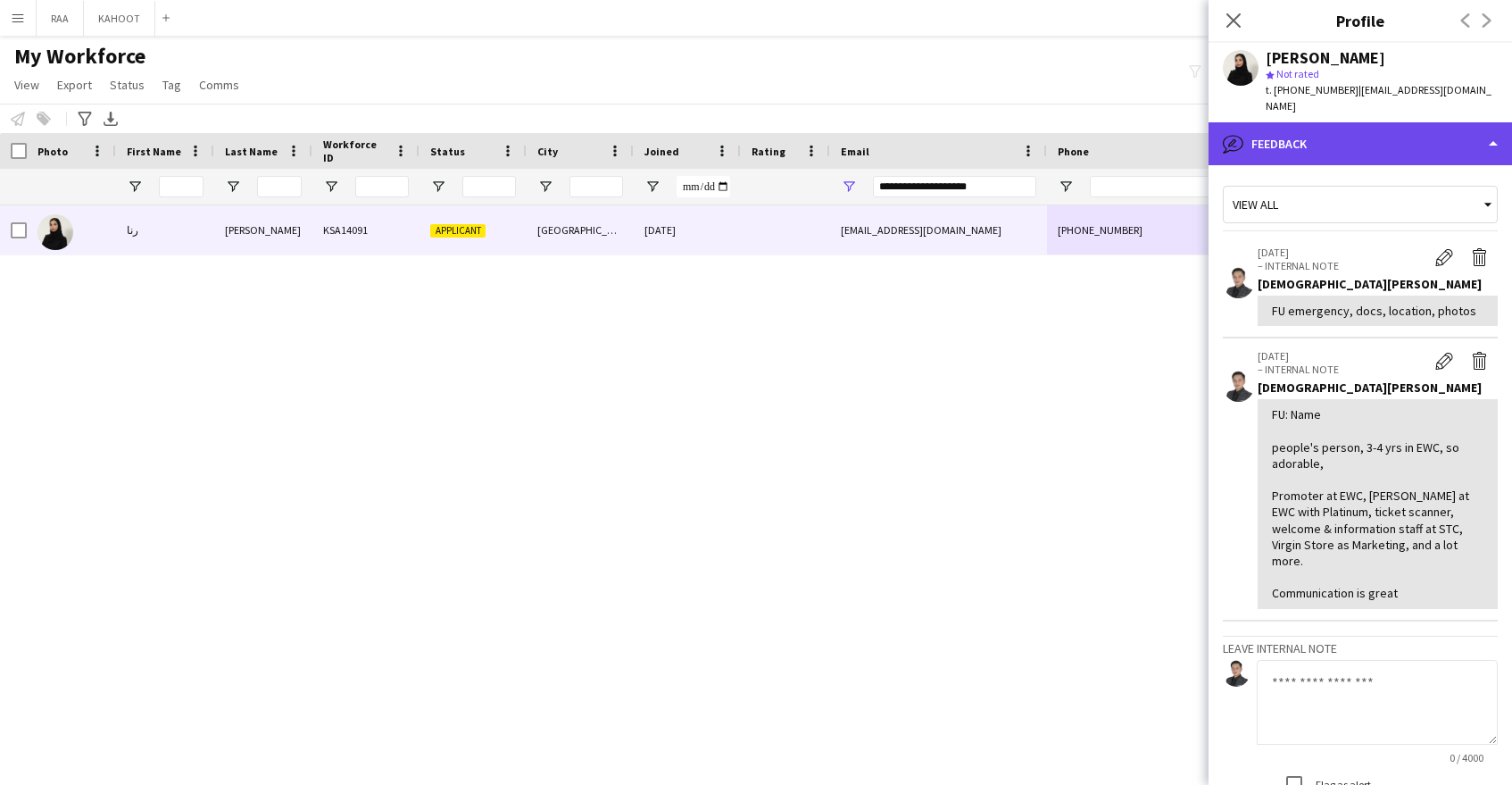
click at [1414, 125] on div "bubble-pencil Feedback" at bounding box center [1360, 144] width 303 height 43
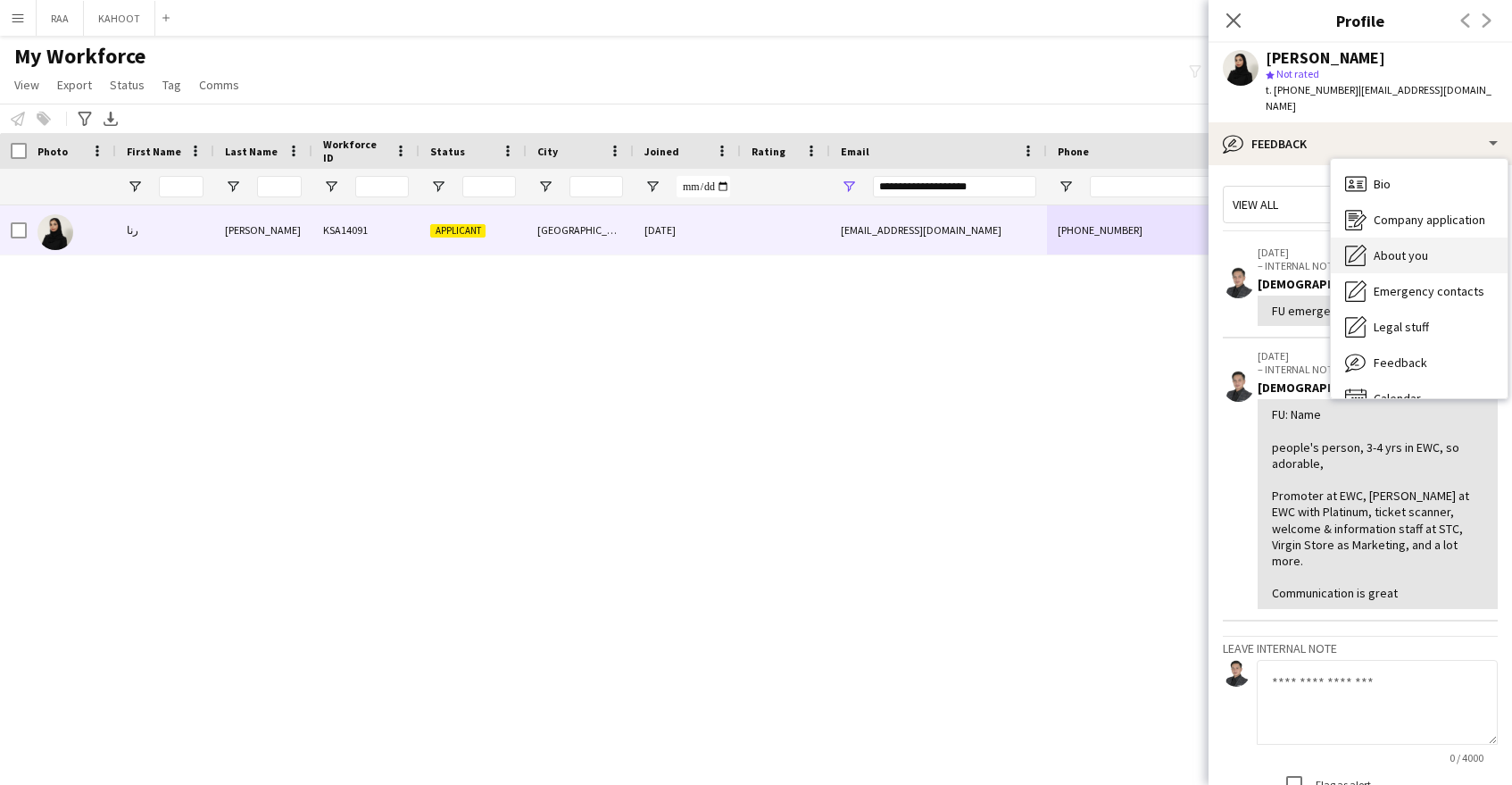
click at [1425, 238] on div "About you About you" at bounding box center [1419, 255] width 177 height 36
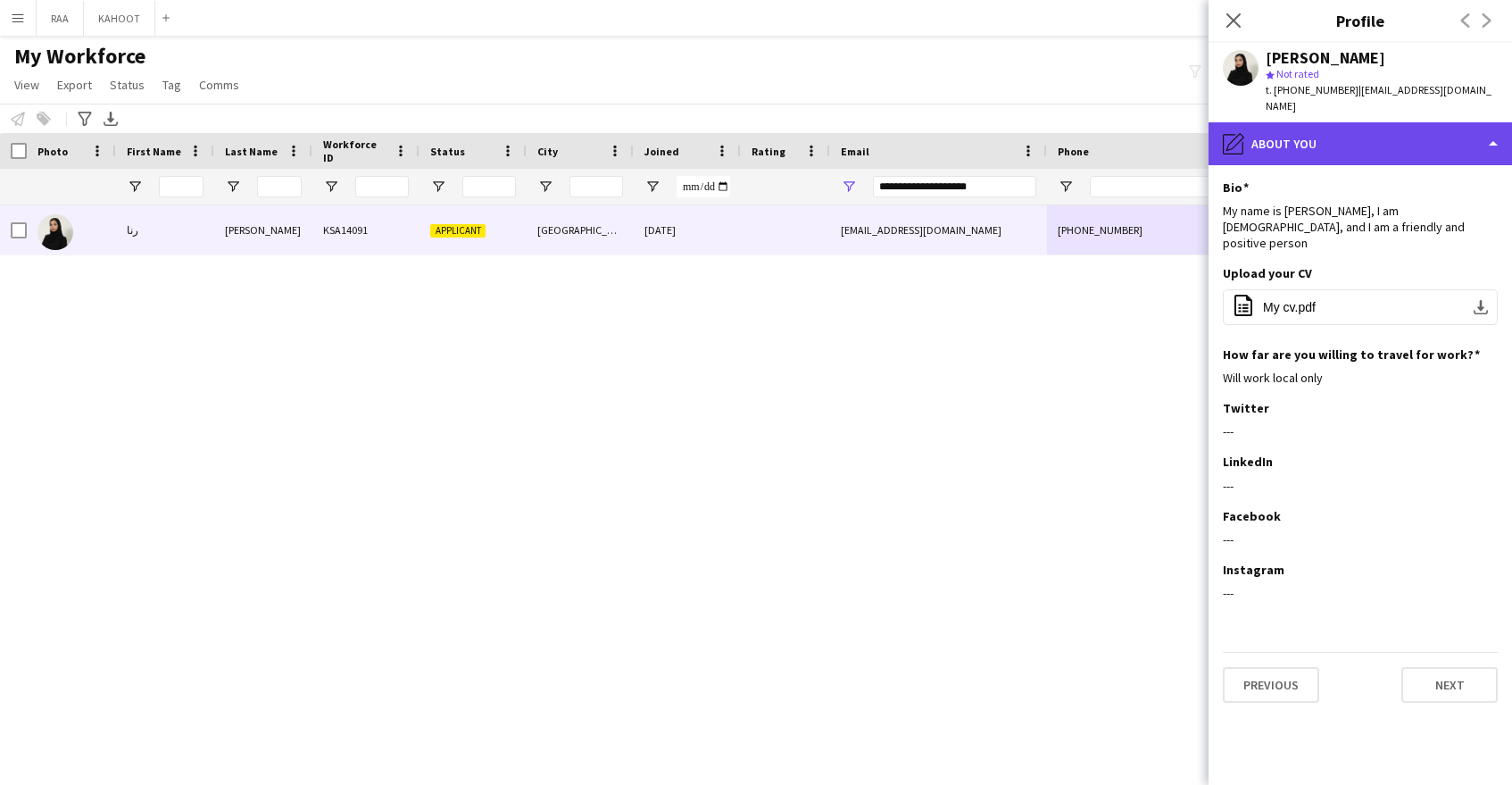
click at [1359, 135] on div "pencil4 About you" at bounding box center [1360, 144] width 303 height 43
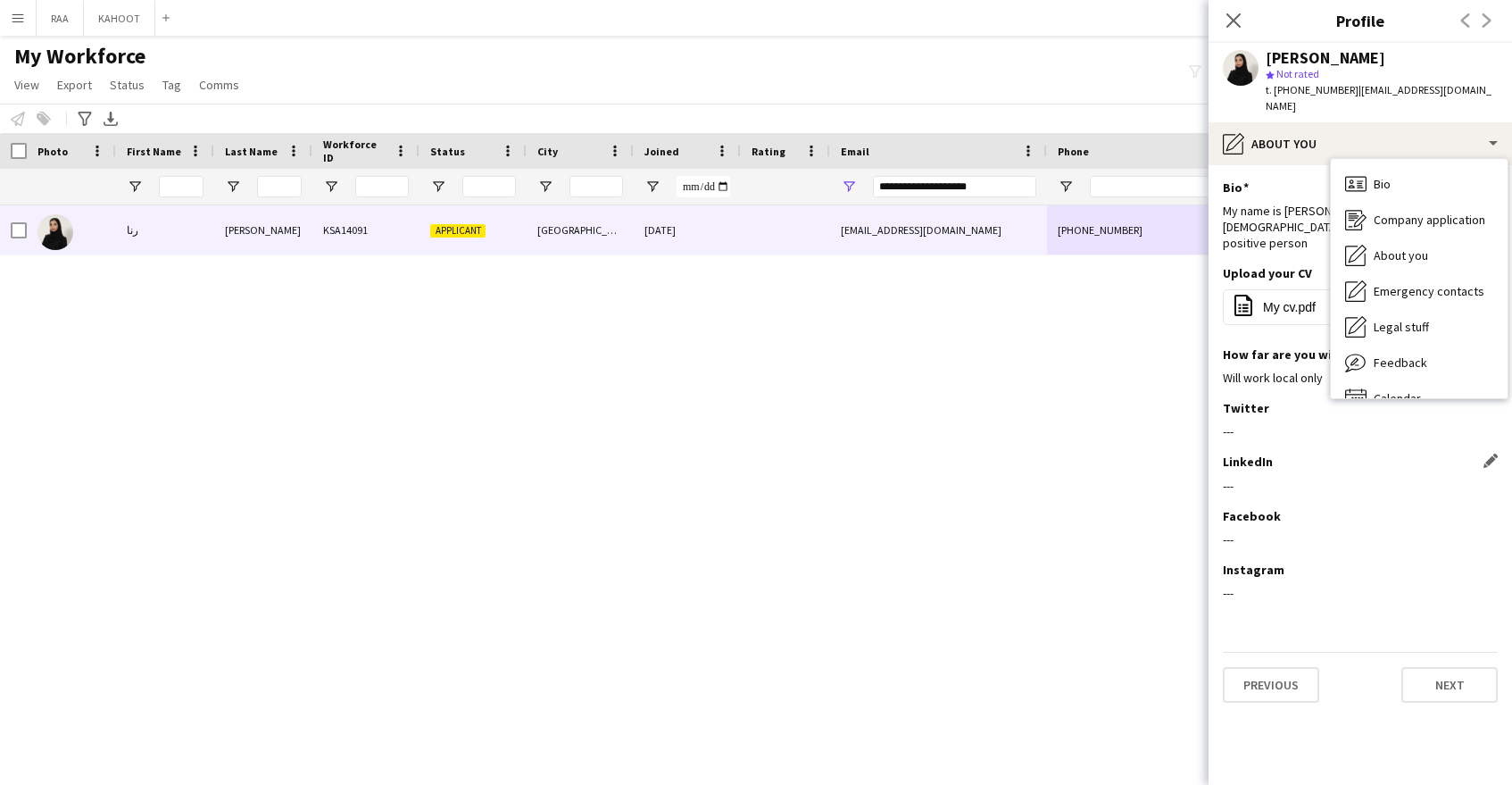
click at [1354, 453] on div "LinkedIn Edit this field" at bounding box center [1360, 461] width 275 height 16
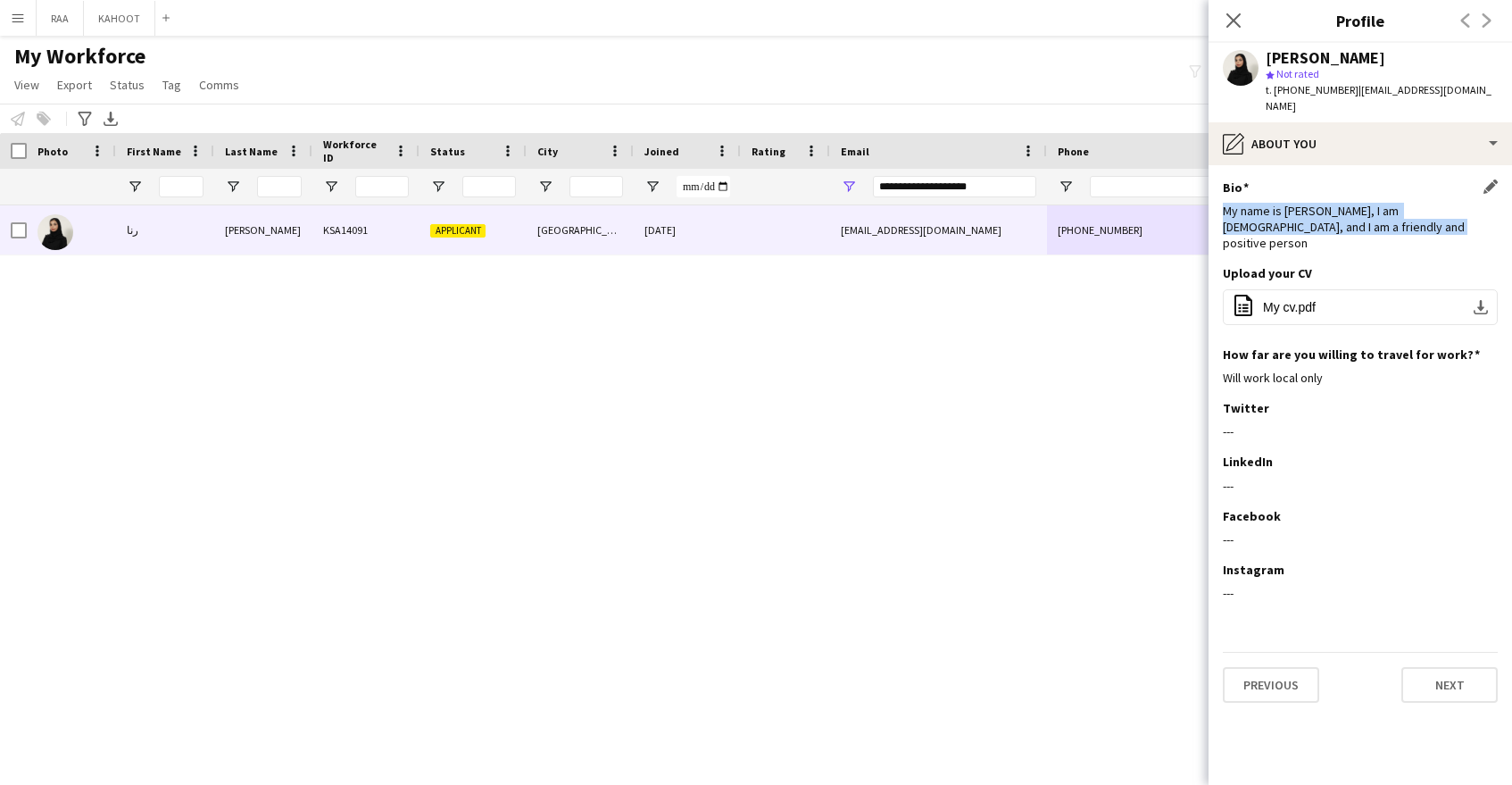
drag, startPoint x: 1225, startPoint y: 197, endPoint x: 1392, endPoint y: 209, distance: 167.4
click at [1392, 209] on div "My name is [PERSON_NAME], I am [DEMOGRAPHIC_DATA], and I am a friendly and posi…" at bounding box center [1360, 227] width 275 height 49
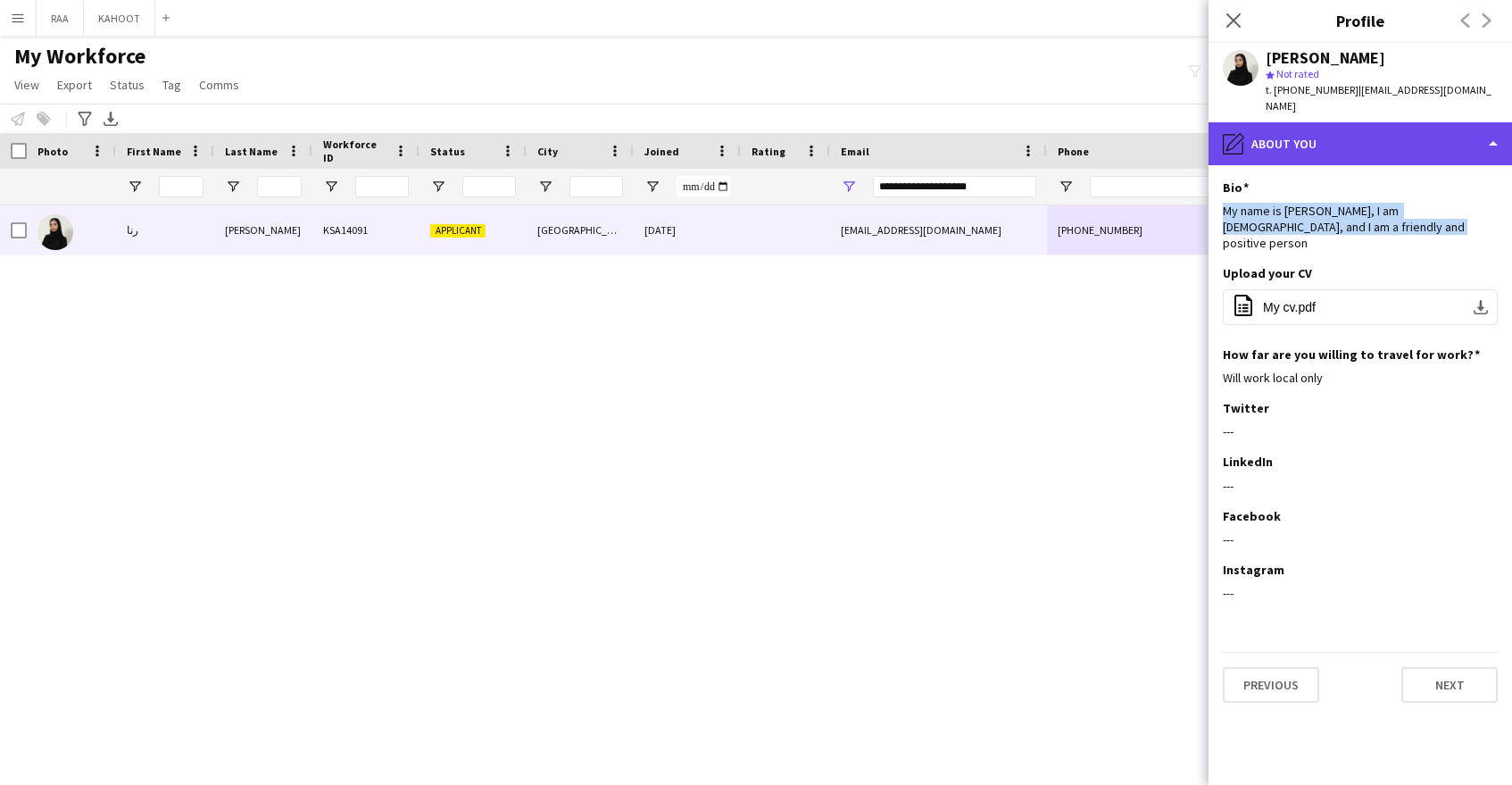
click at [1352, 137] on div "pencil4 About you" at bounding box center [1360, 144] width 303 height 43
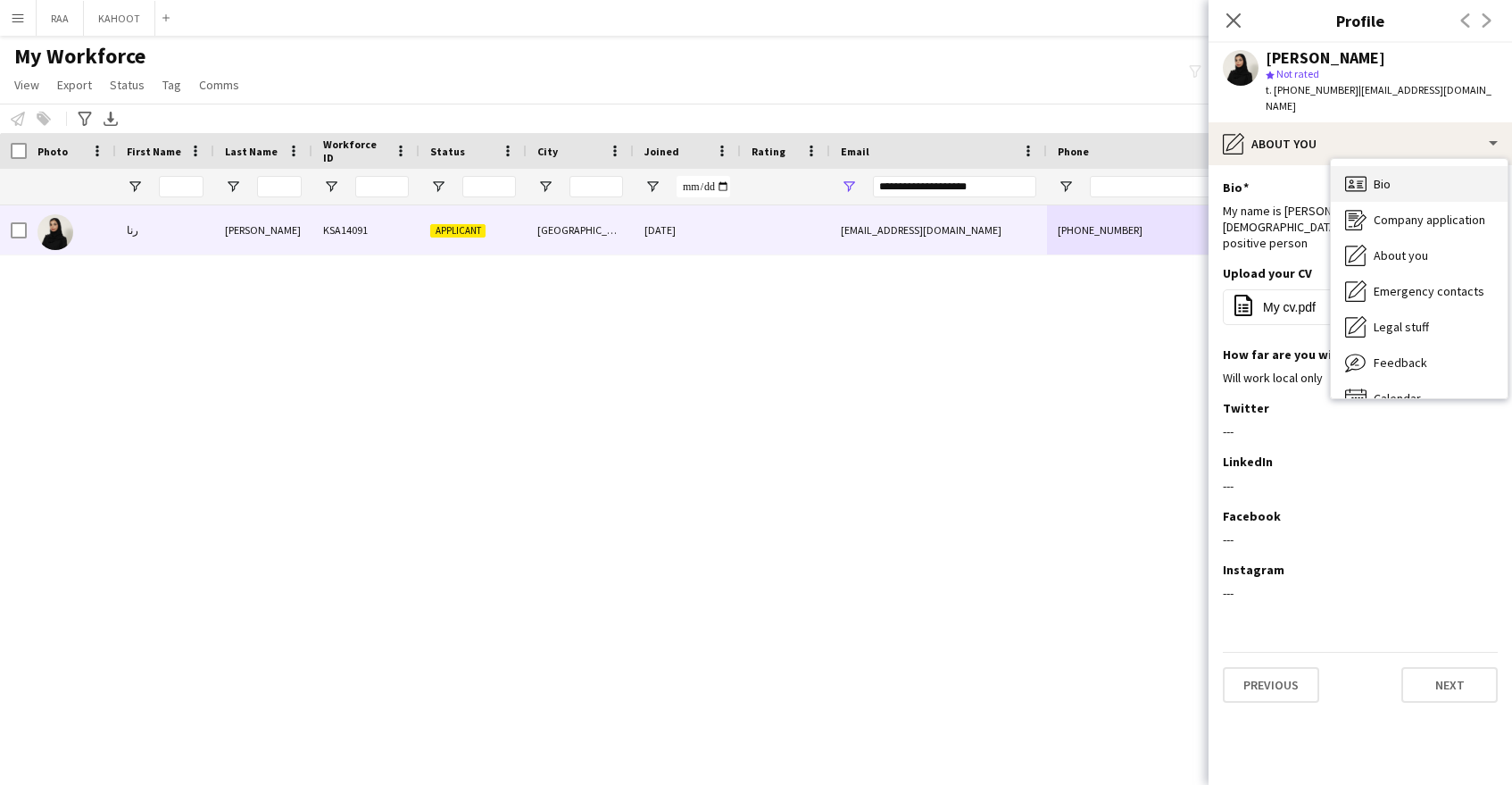
click at [1417, 175] on div "Bio Bio" at bounding box center [1419, 184] width 177 height 36
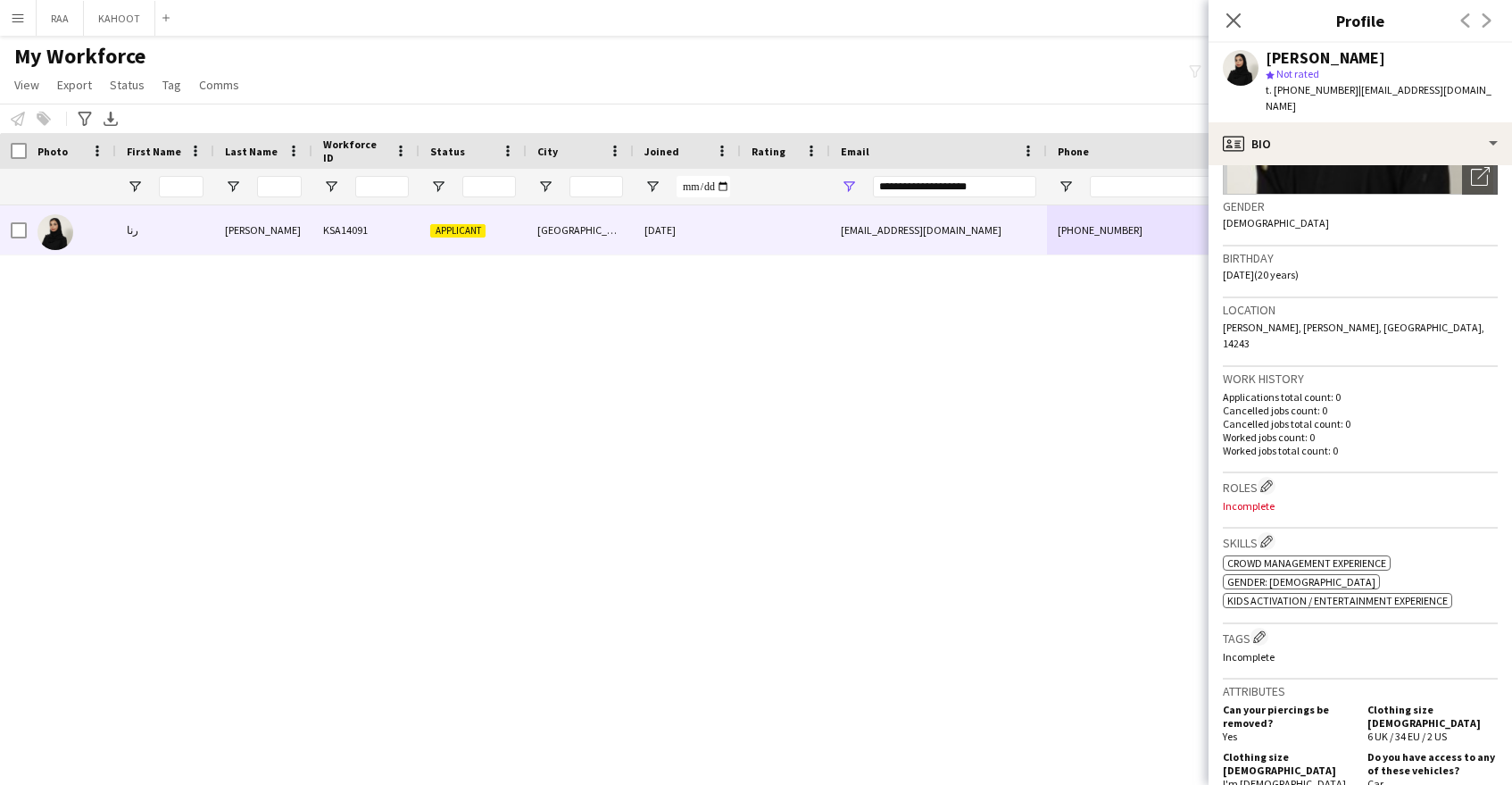
scroll to position [0, 0]
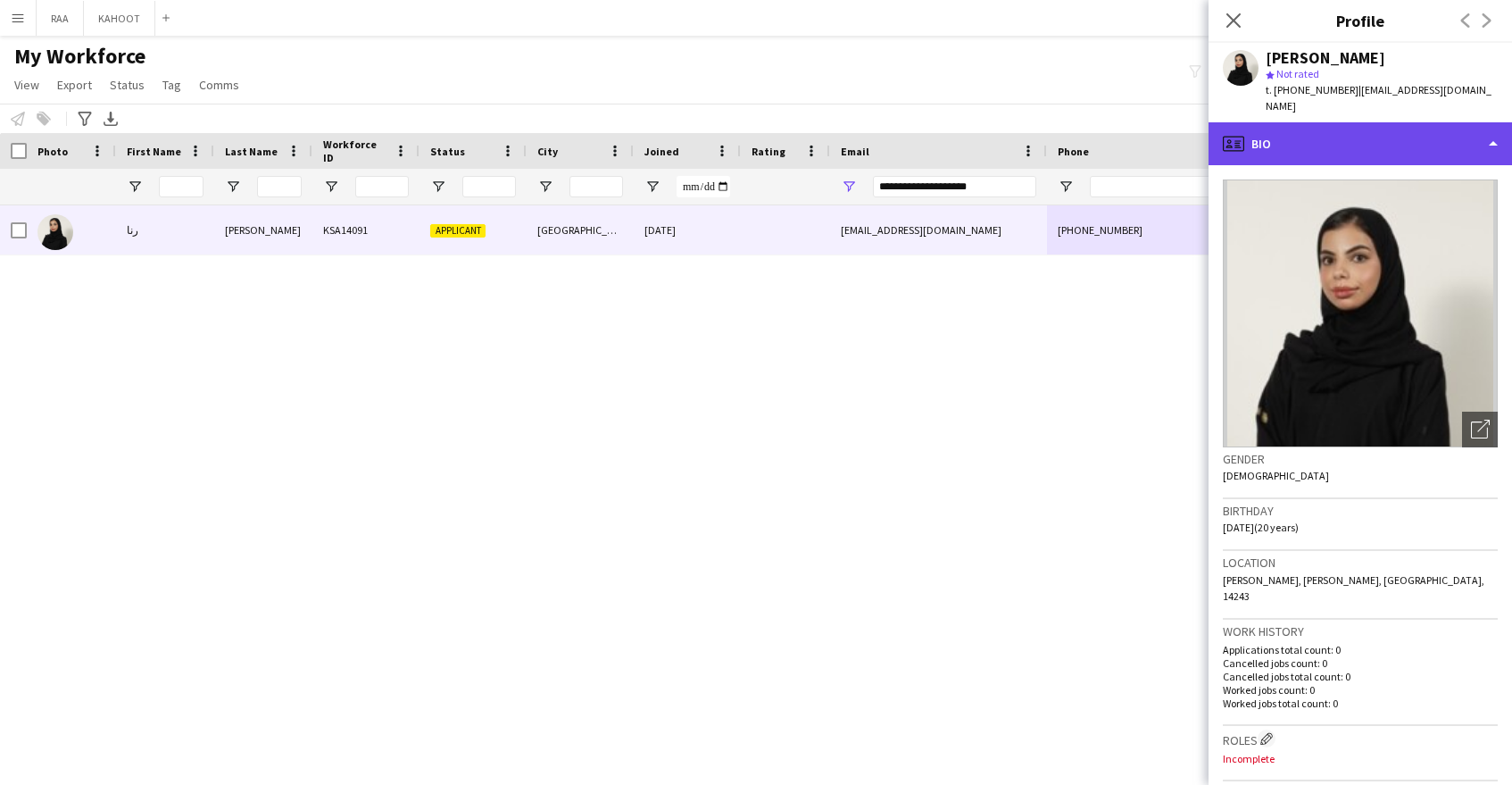
click at [1390, 123] on div "profile Bio" at bounding box center [1360, 144] width 303 height 43
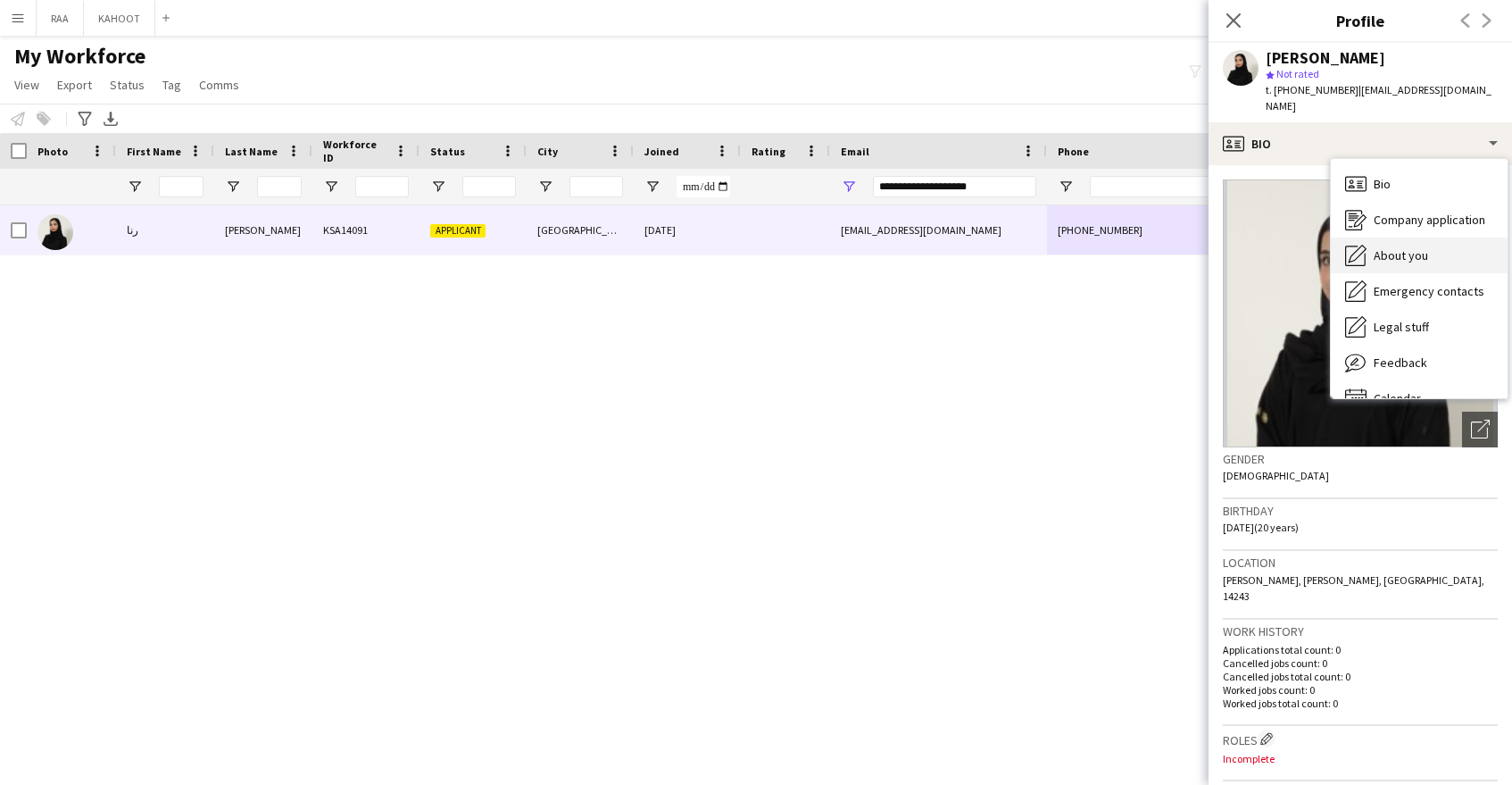
click at [1424, 247] on div "About you About you" at bounding box center [1419, 255] width 177 height 36
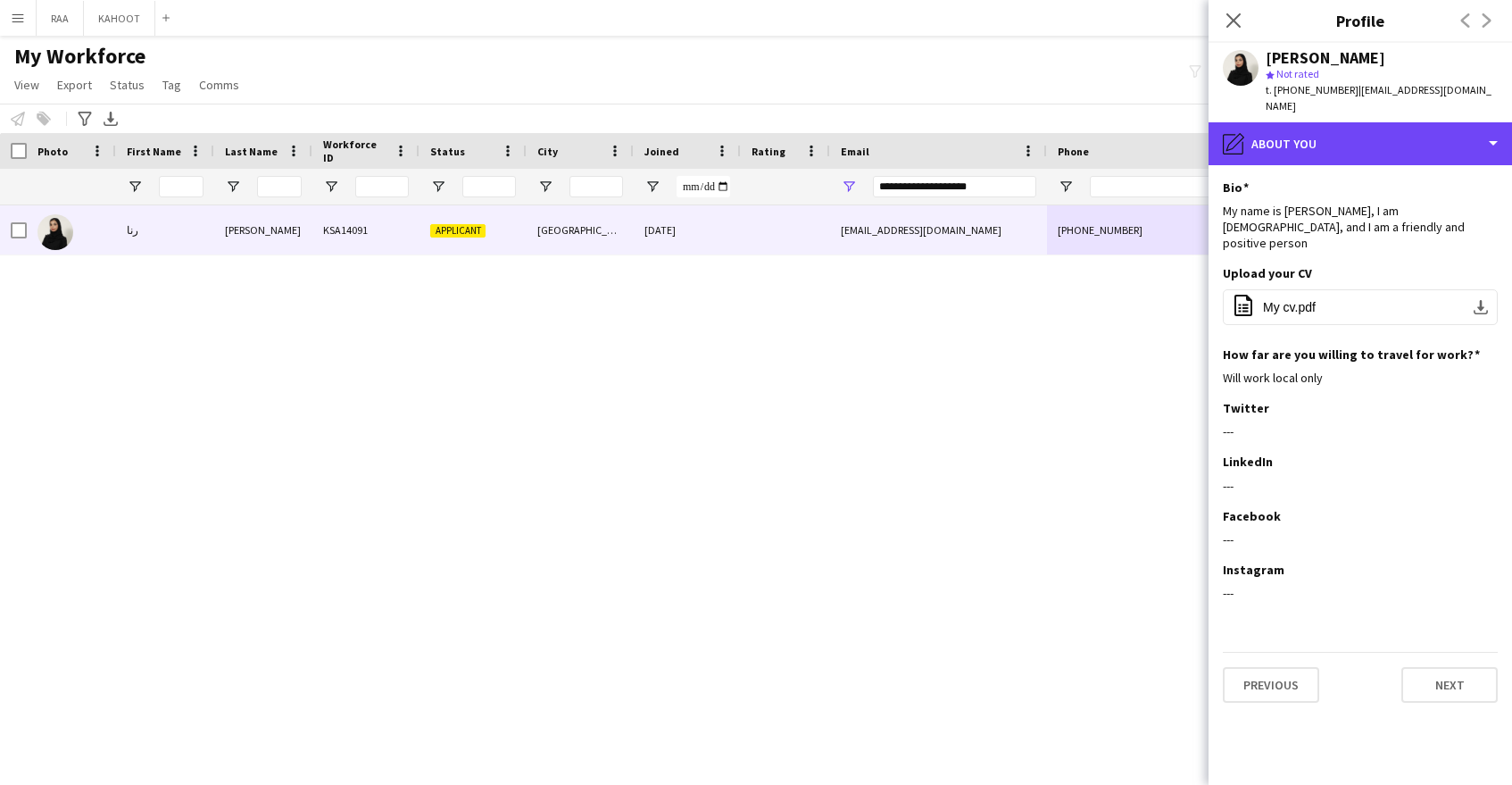
drag, startPoint x: 1296, startPoint y: 128, endPoint x: 1413, endPoint y: 196, distance: 135.3
click at [1296, 128] on div "pencil4 About you" at bounding box center [1360, 144] width 303 height 43
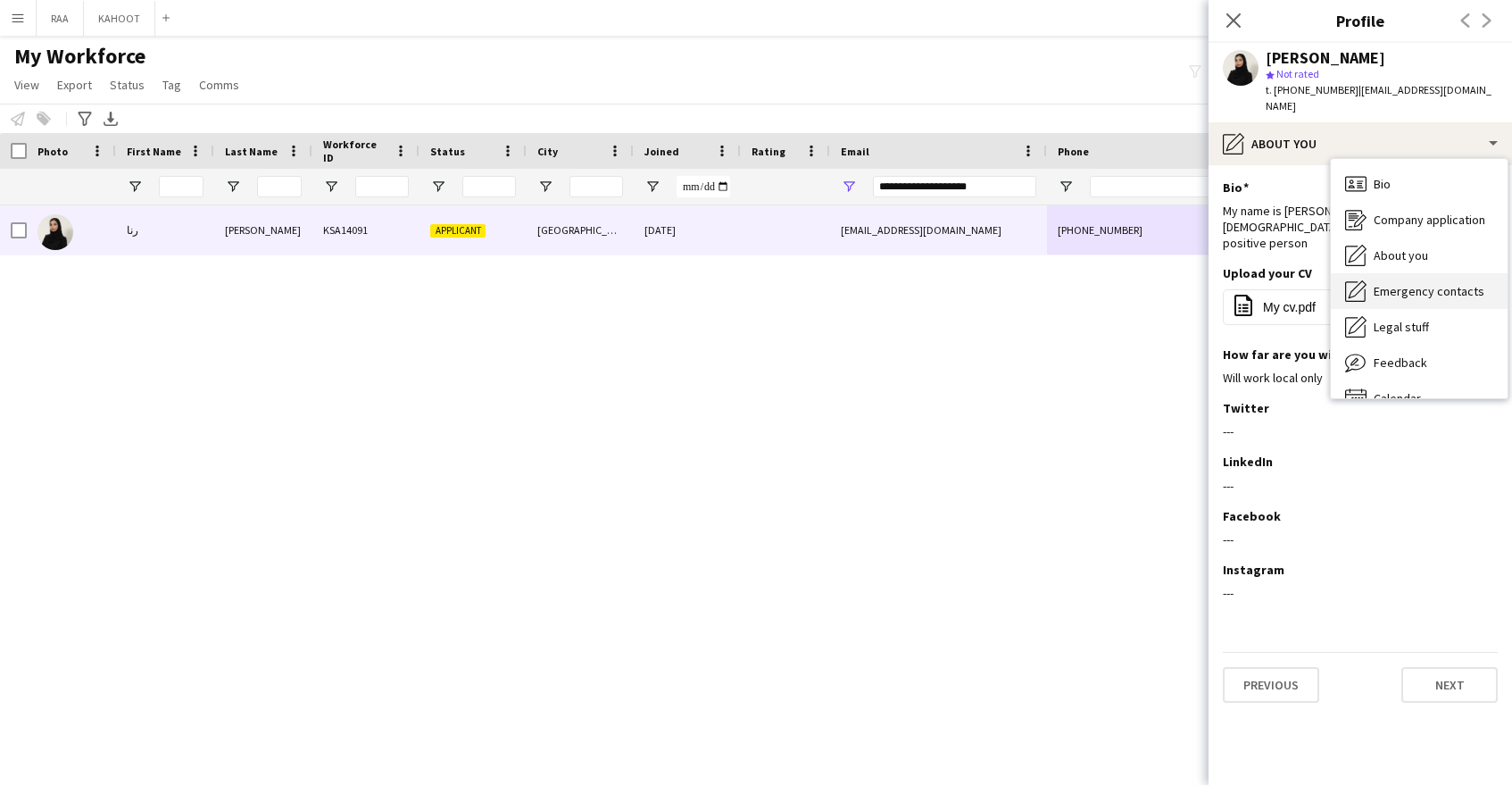
click at [1442, 284] on div "Emergency contacts Emergency contacts" at bounding box center [1419, 291] width 177 height 36
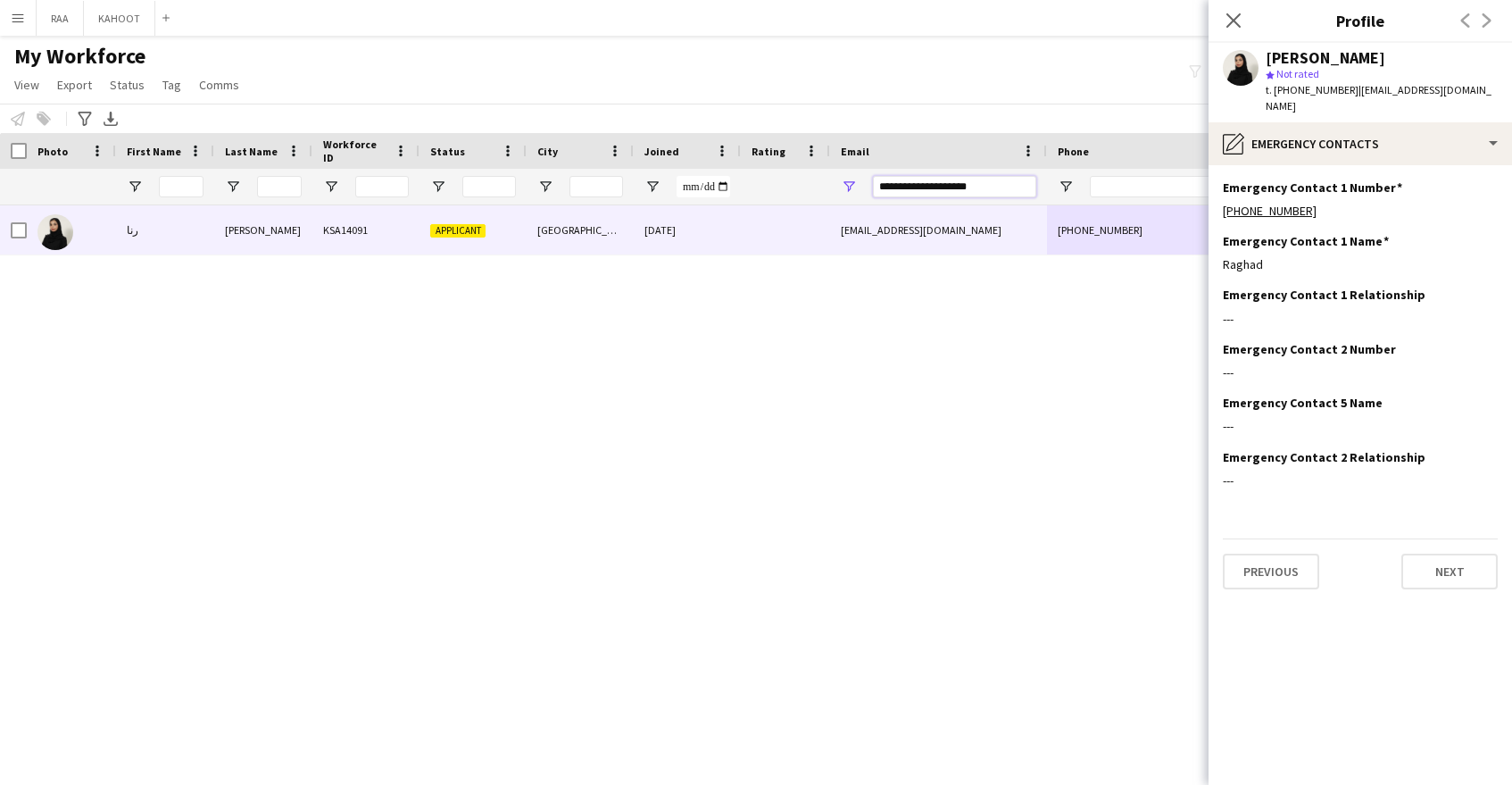
drag, startPoint x: 1008, startPoint y: 188, endPoint x: 822, endPoint y: 189, distance: 186.0
click at [822, 189] on div at bounding box center [1017, 187] width 2036 height 36
paste input "*****"
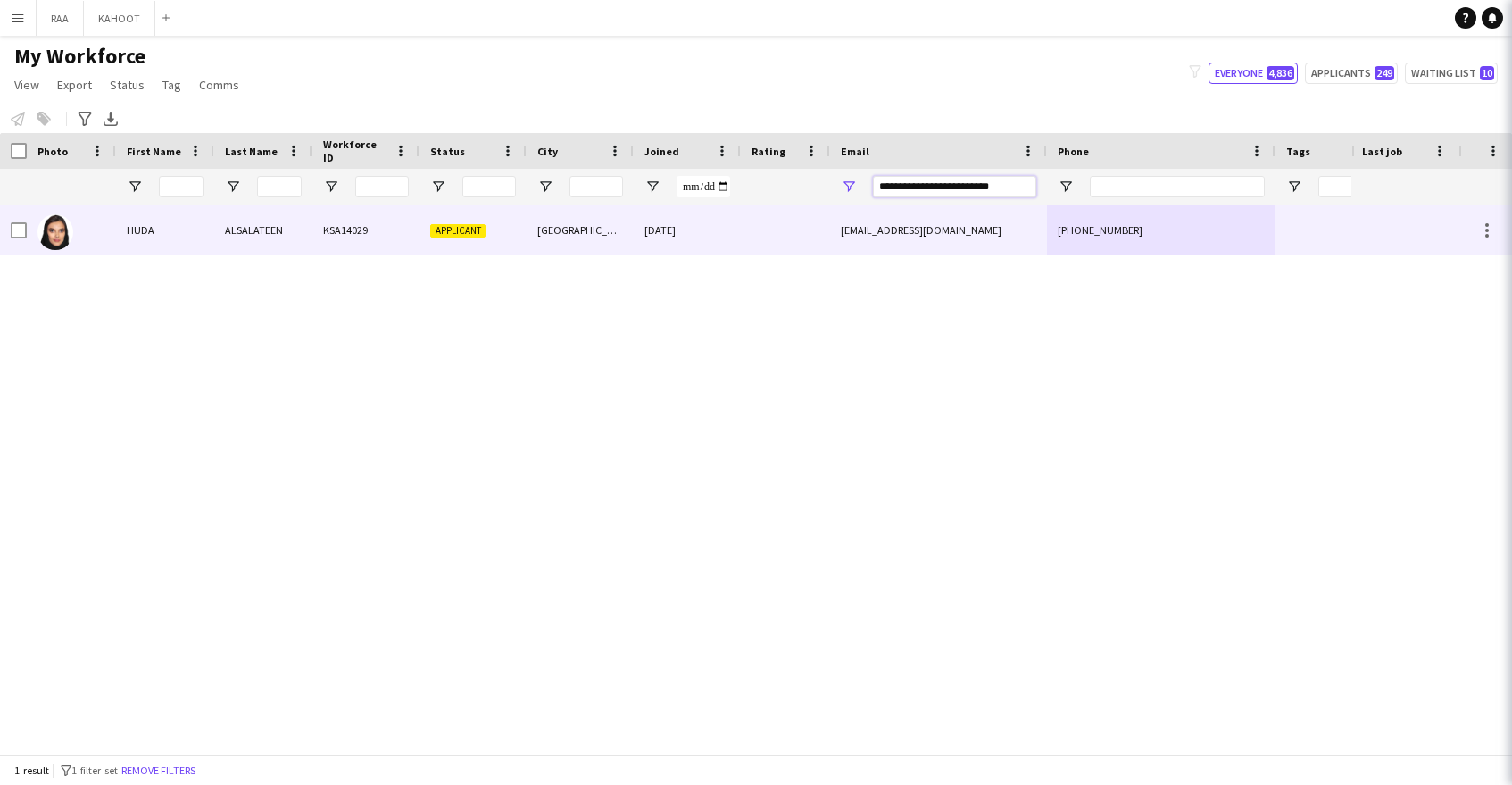
type input "**********"
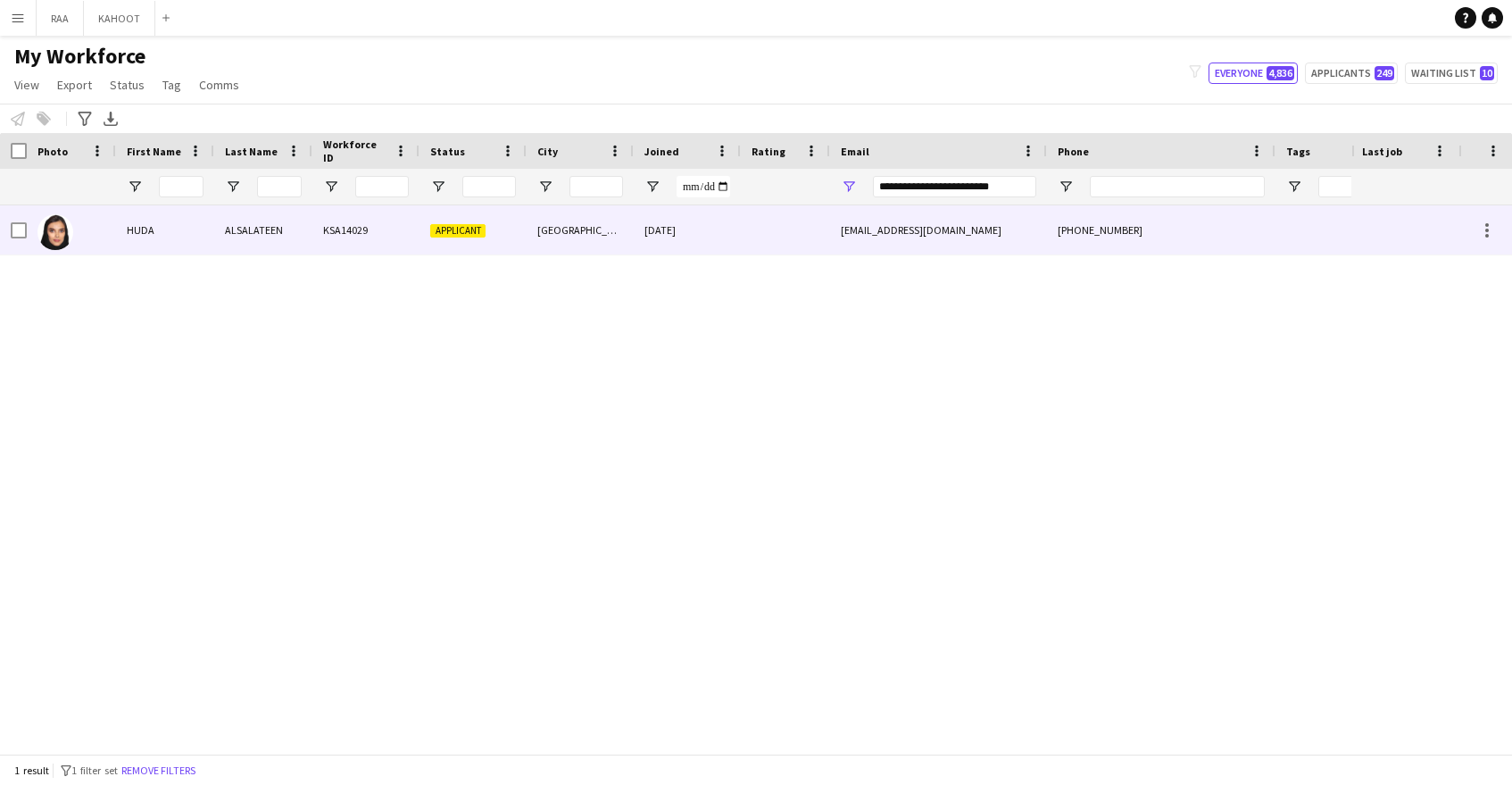
click at [812, 238] on div at bounding box center [785, 229] width 89 height 49
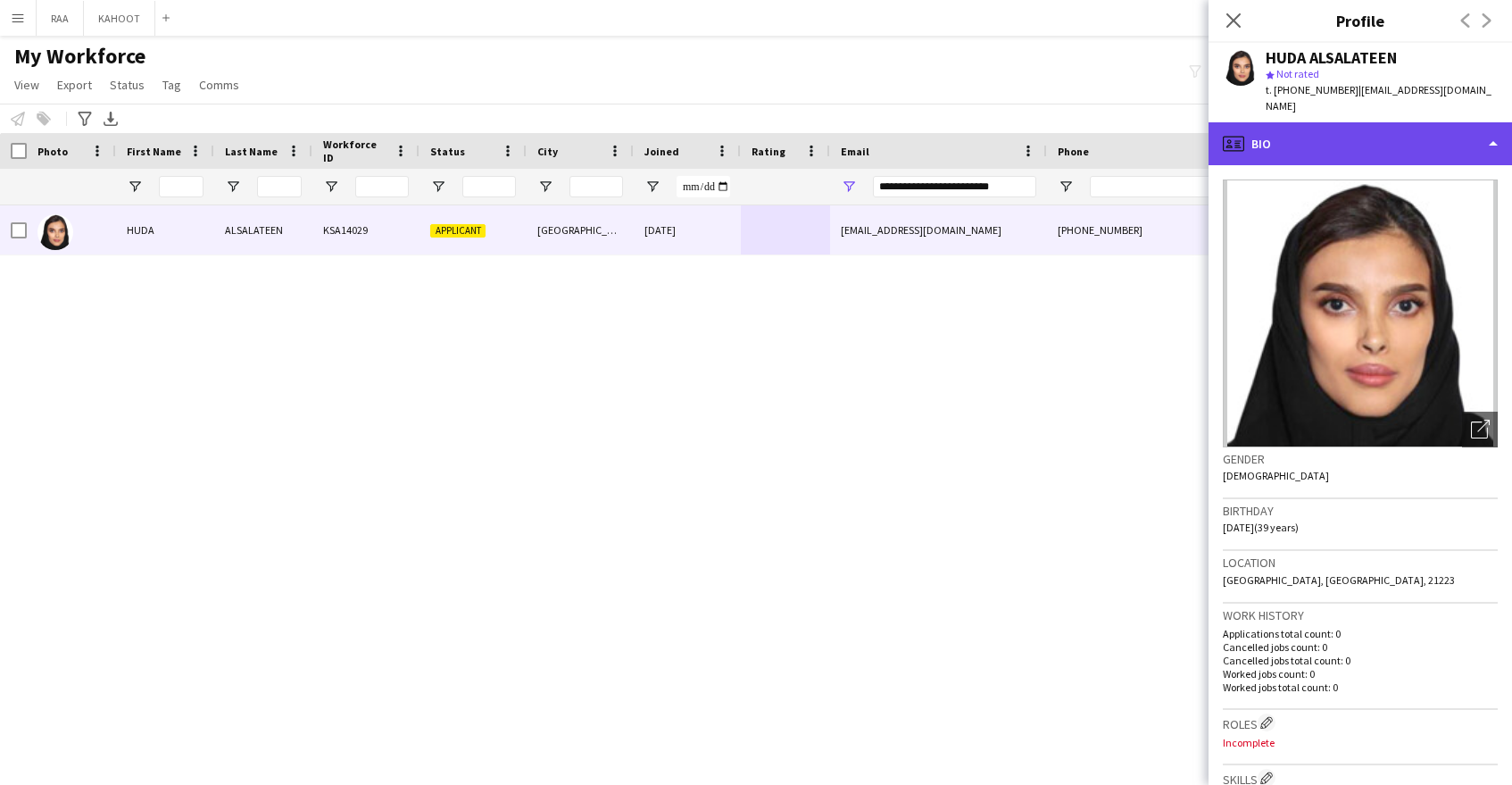
click at [1372, 125] on div "profile Bio" at bounding box center [1360, 144] width 303 height 43
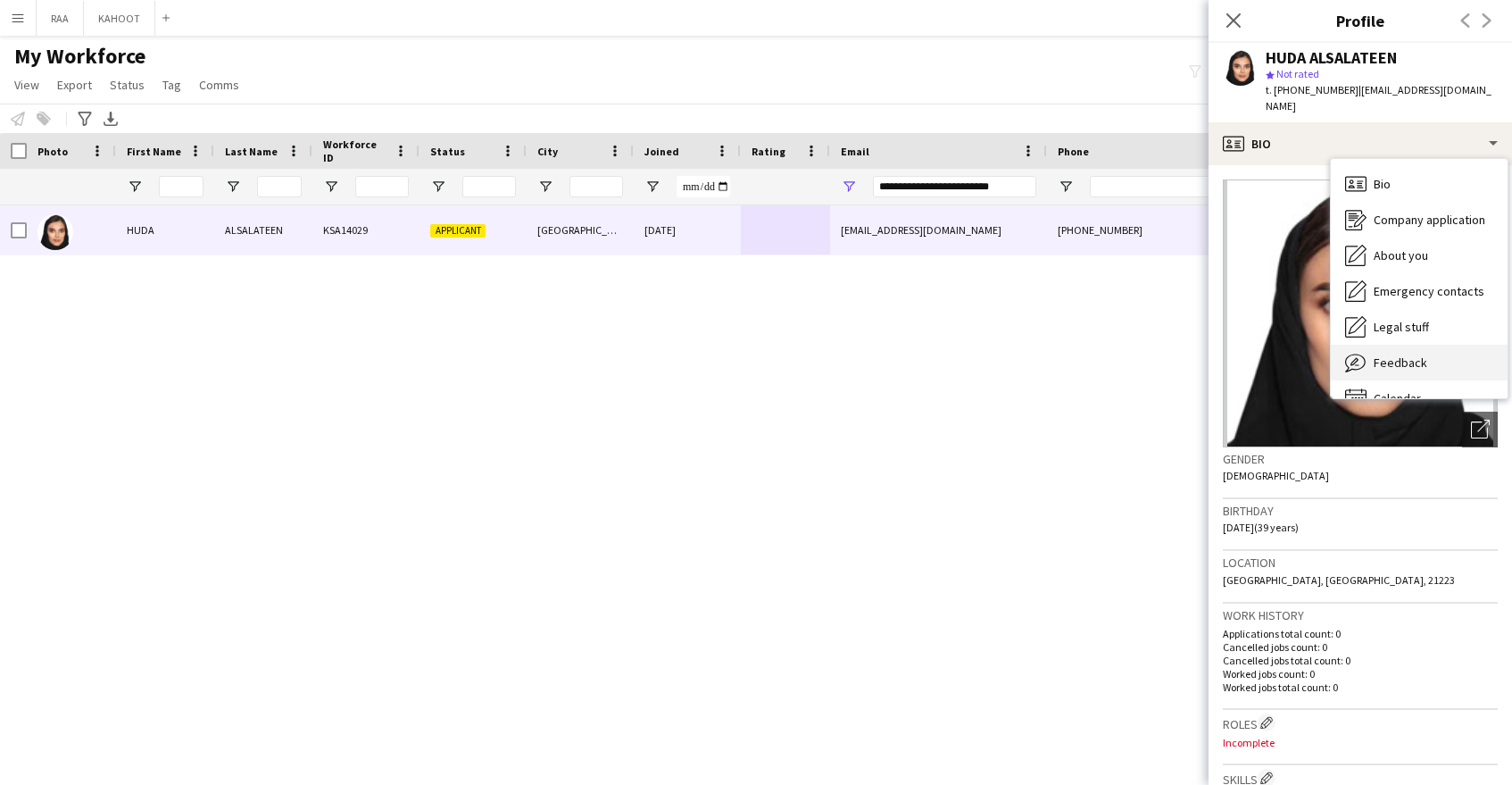
scroll to position [1, 0]
click at [1418, 354] on span "Feedback" at bounding box center [1400, 362] width 53 height 16
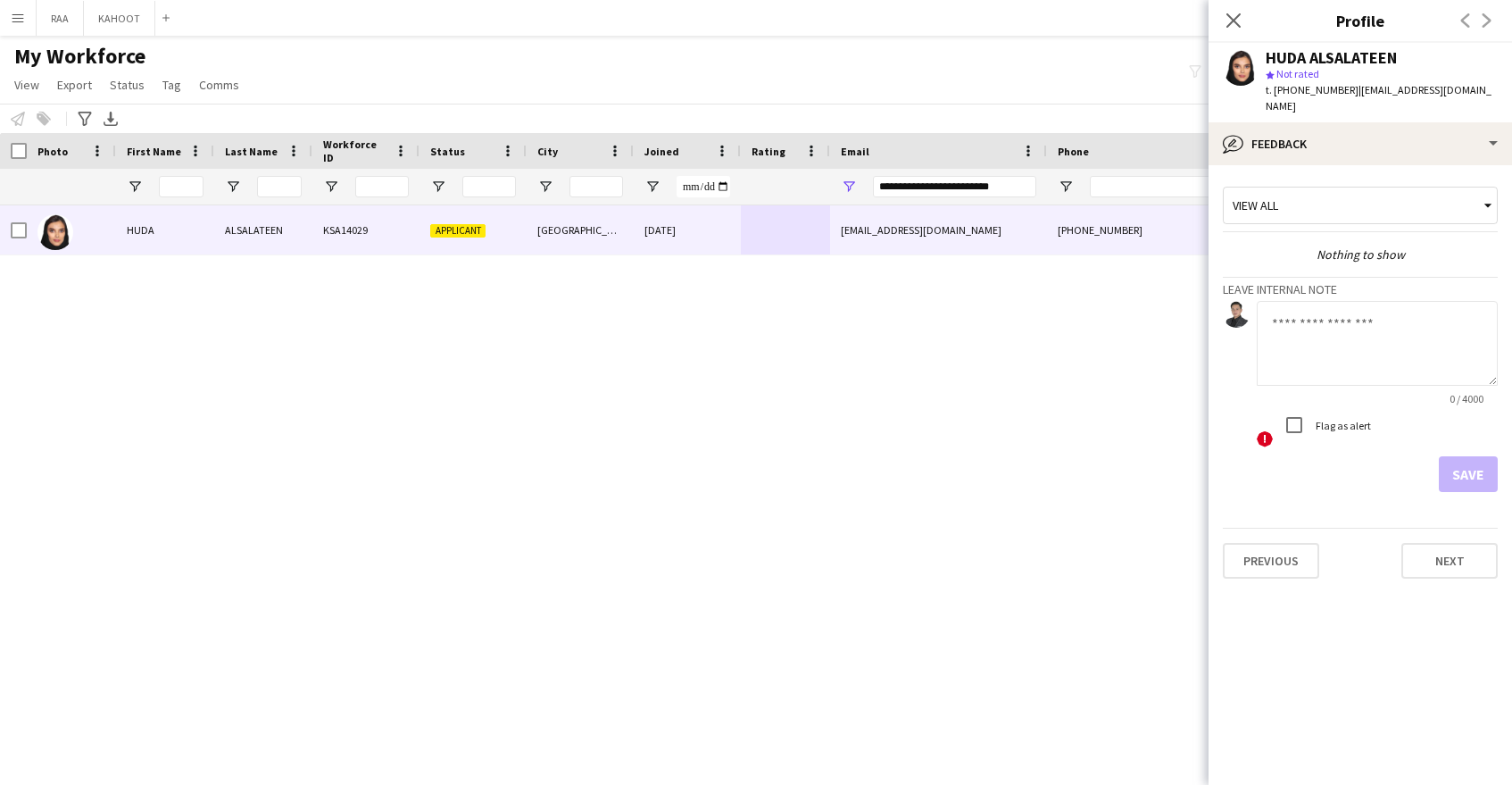
click at [1418, 338] on textarea at bounding box center [1377, 343] width 241 height 85
type textarea "******** *********"
click at [1483, 456] on button "Save" at bounding box center [1468, 474] width 59 height 36
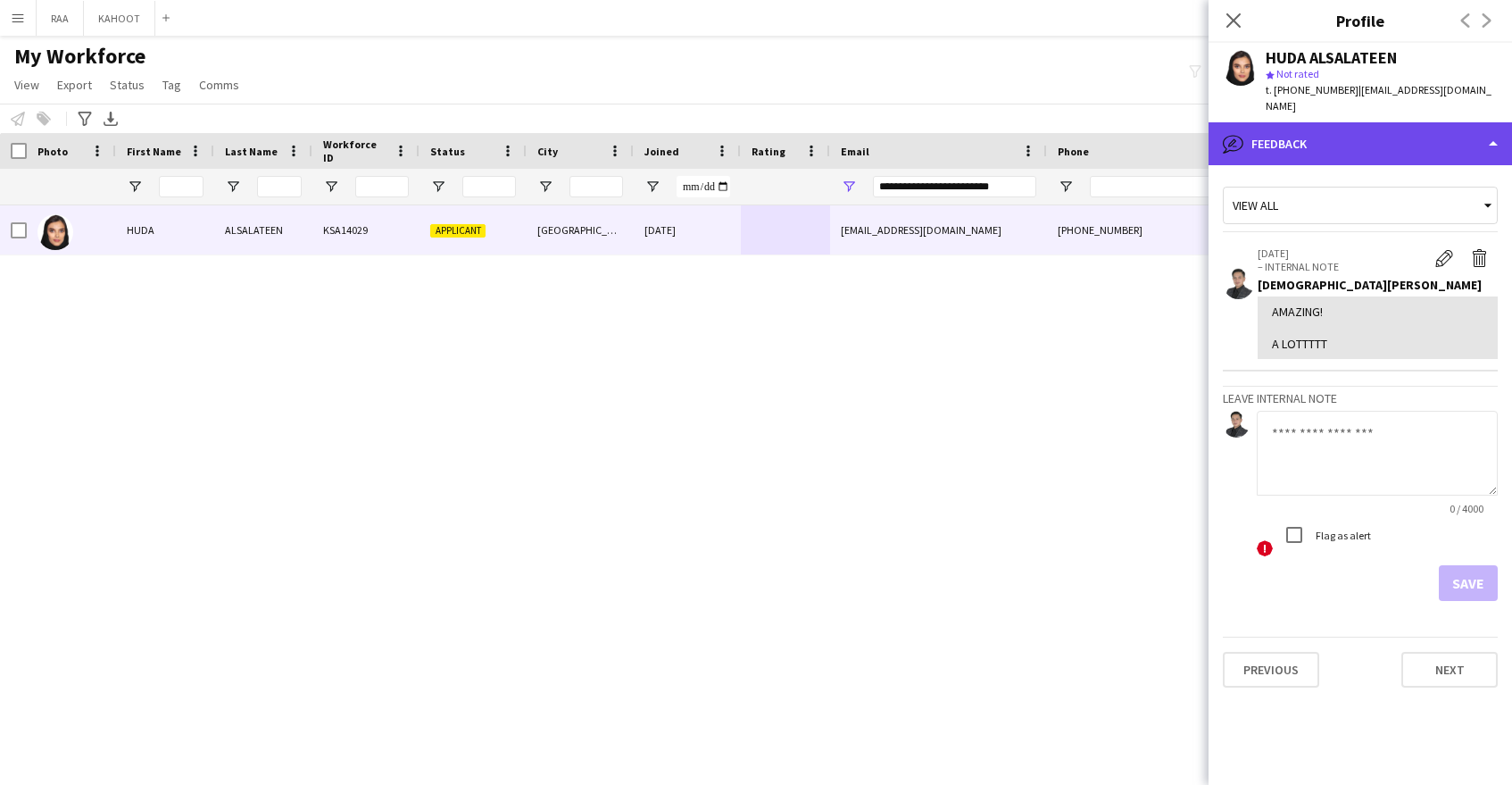
click at [1343, 132] on div "bubble-pencil Feedback" at bounding box center [1360, 144] width 303 height 43
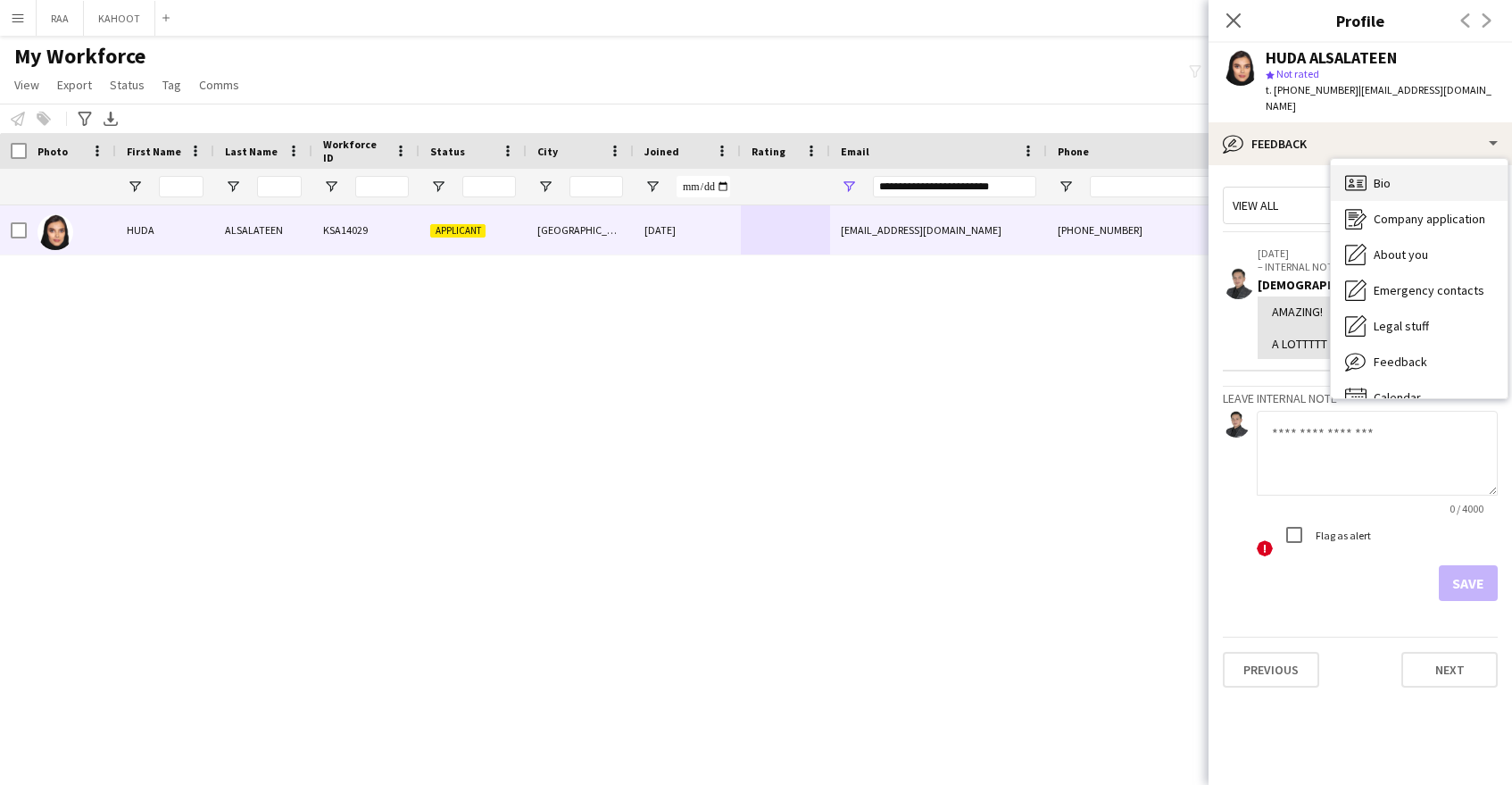
click at [1431, 168] on div "Bio Bio" at bounding box center [1419, 183] width 177 height 36
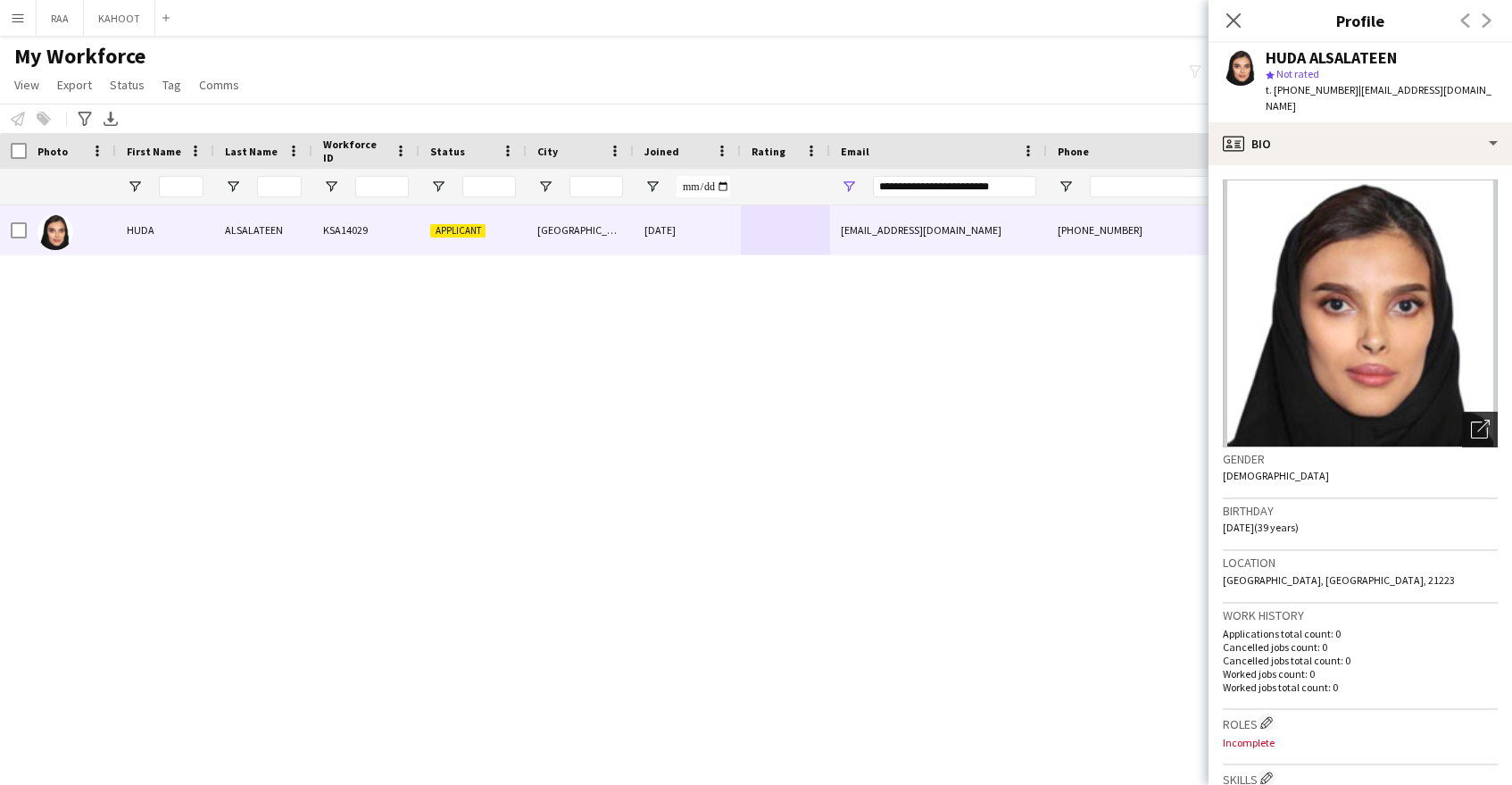
click at [1490, 417] on div "Open photos pop-in" at bounding box center [1479, 429] width 36 height 36
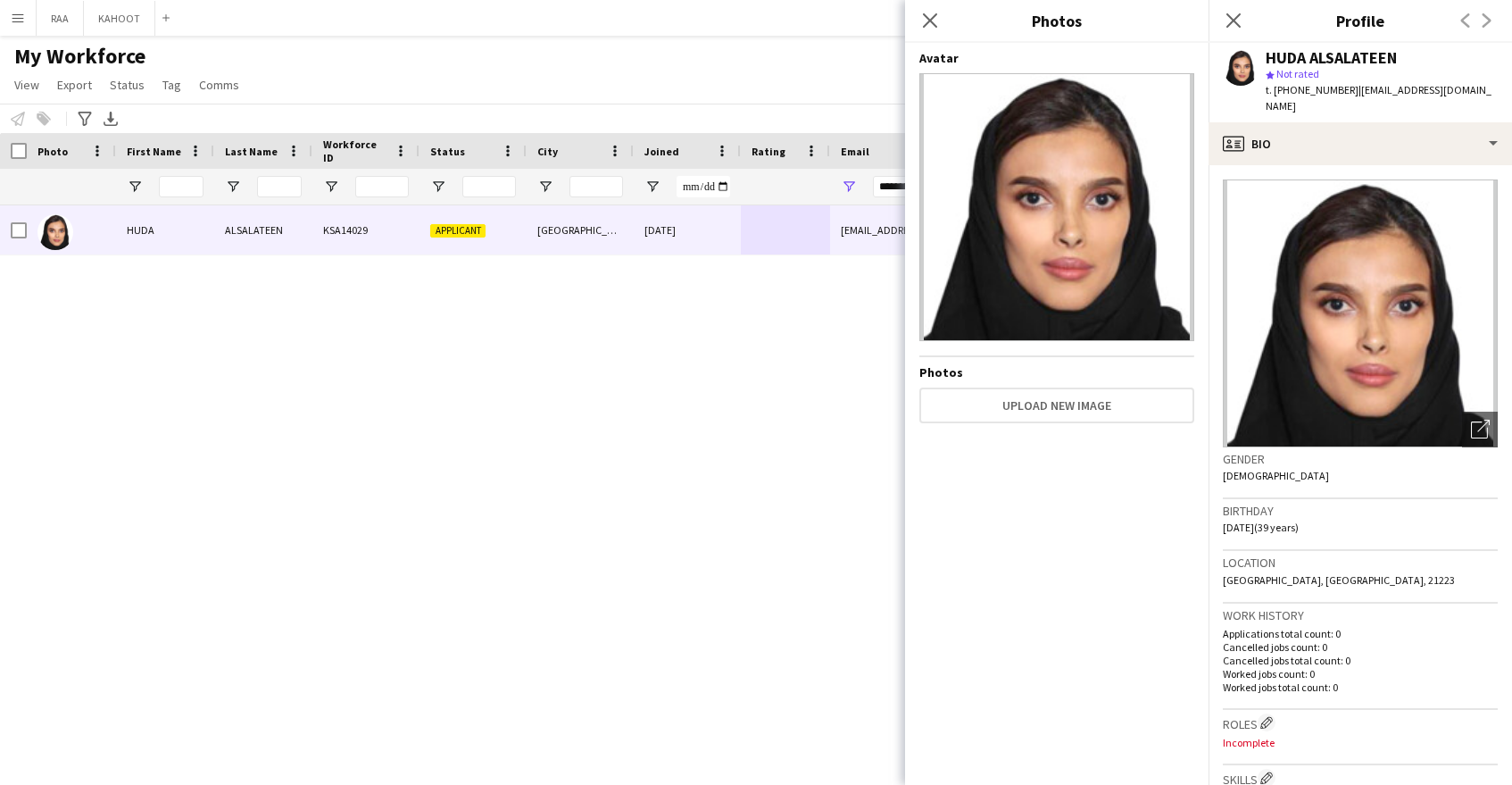
click at [1306, 83] on span "t. [PHONE_NUMBER]" at bounding box center [1312, 90] width 93 height 14
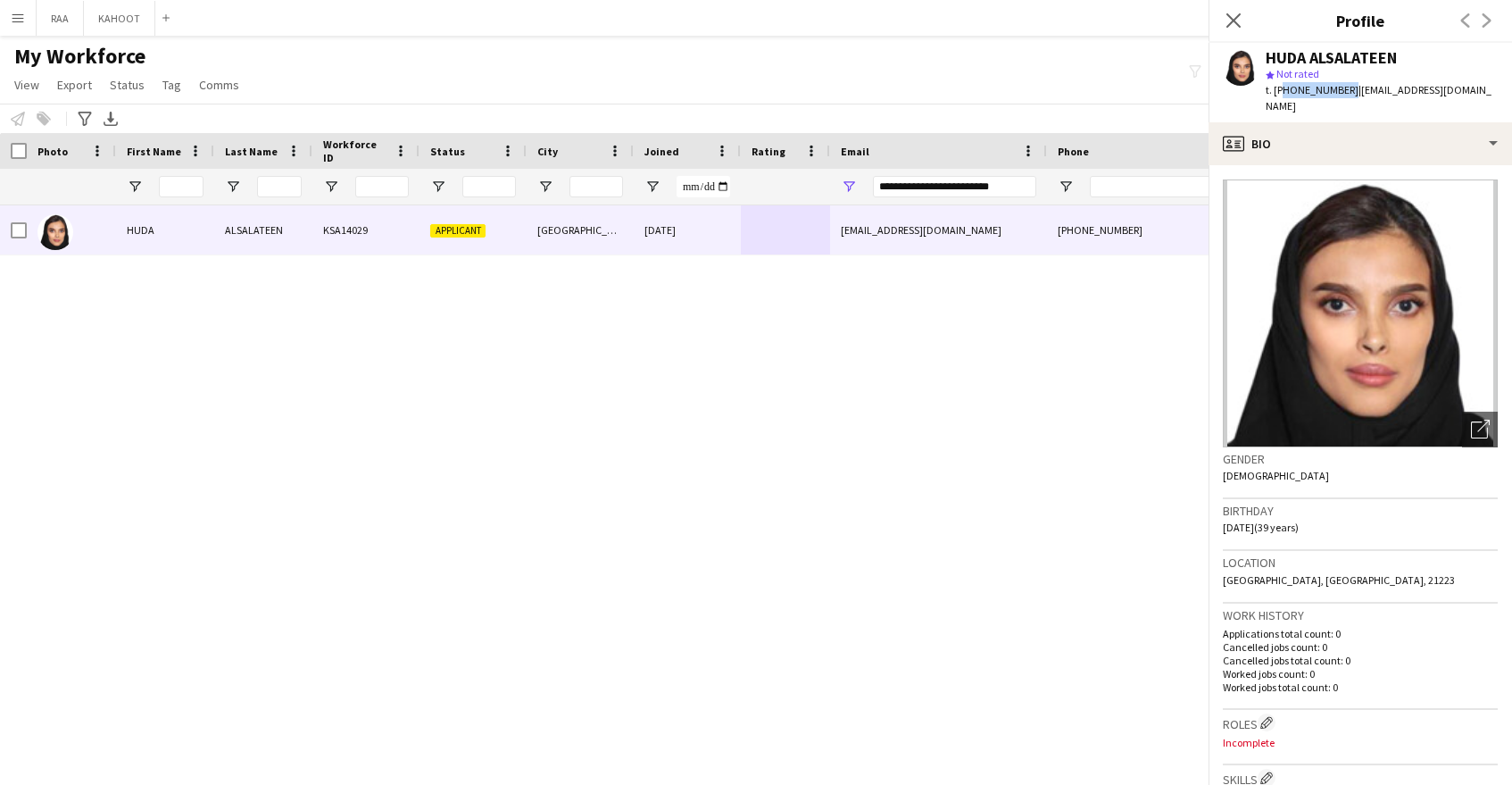
click at [1306, 83] on span "t. [PHONE_NUMBER]" at bounding box center [1312, 90] width 93 height 14
copy span "966541633346"
drag, startPoint x: 1270, startPoint y: 58, endPoint x: 1448, endPoint y: 60, distance: 178.0
click at [1448, 60] on div "HUDA ALSALATEEN" at bounding box center [1382, 58] width 232 height 16
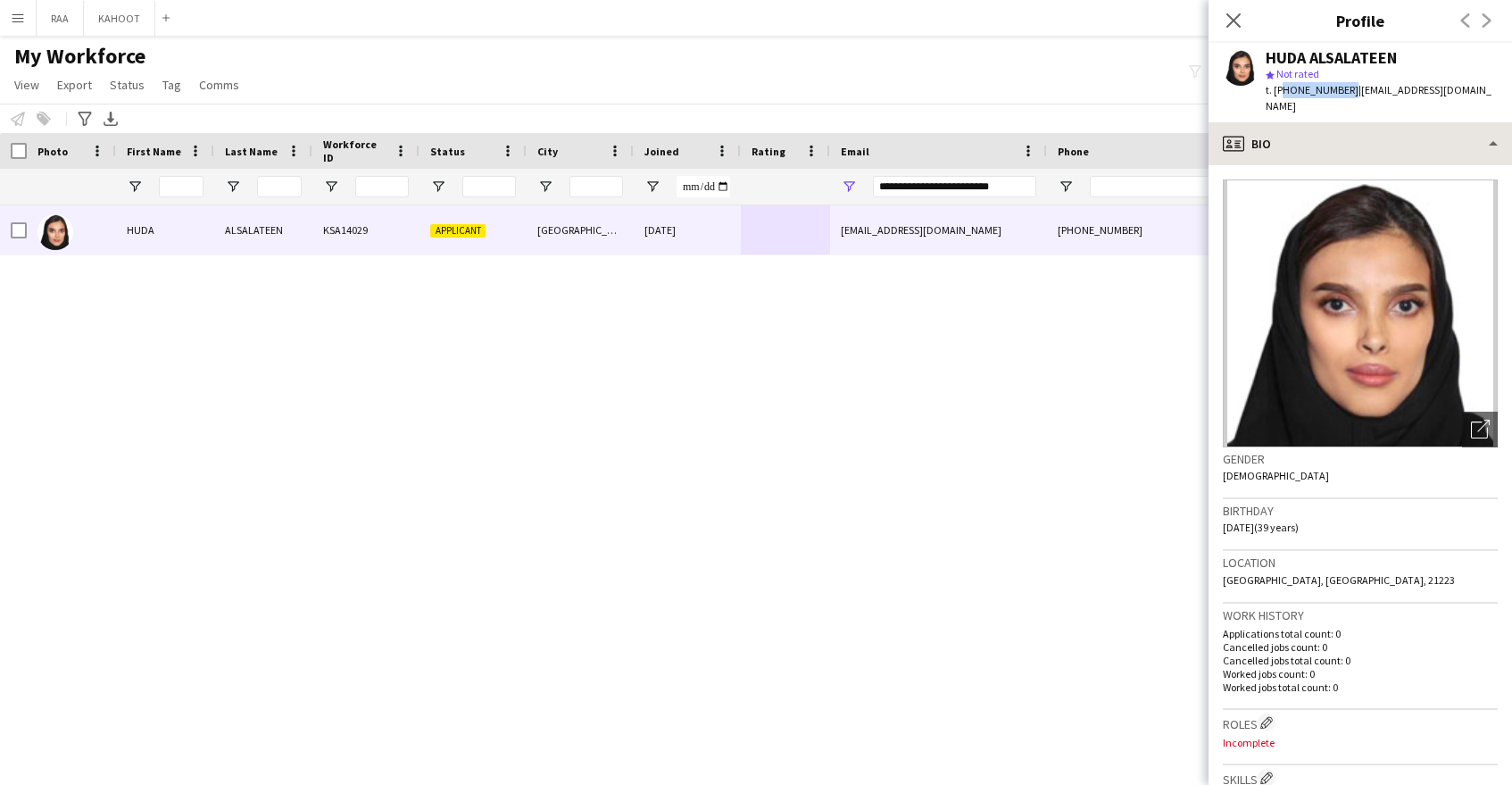
copy div "HUDA ALSALATEEN"
click at [1478, 420] on icon "Open photos pop-in" at bounding box center [1480, 428] width 18 height 18
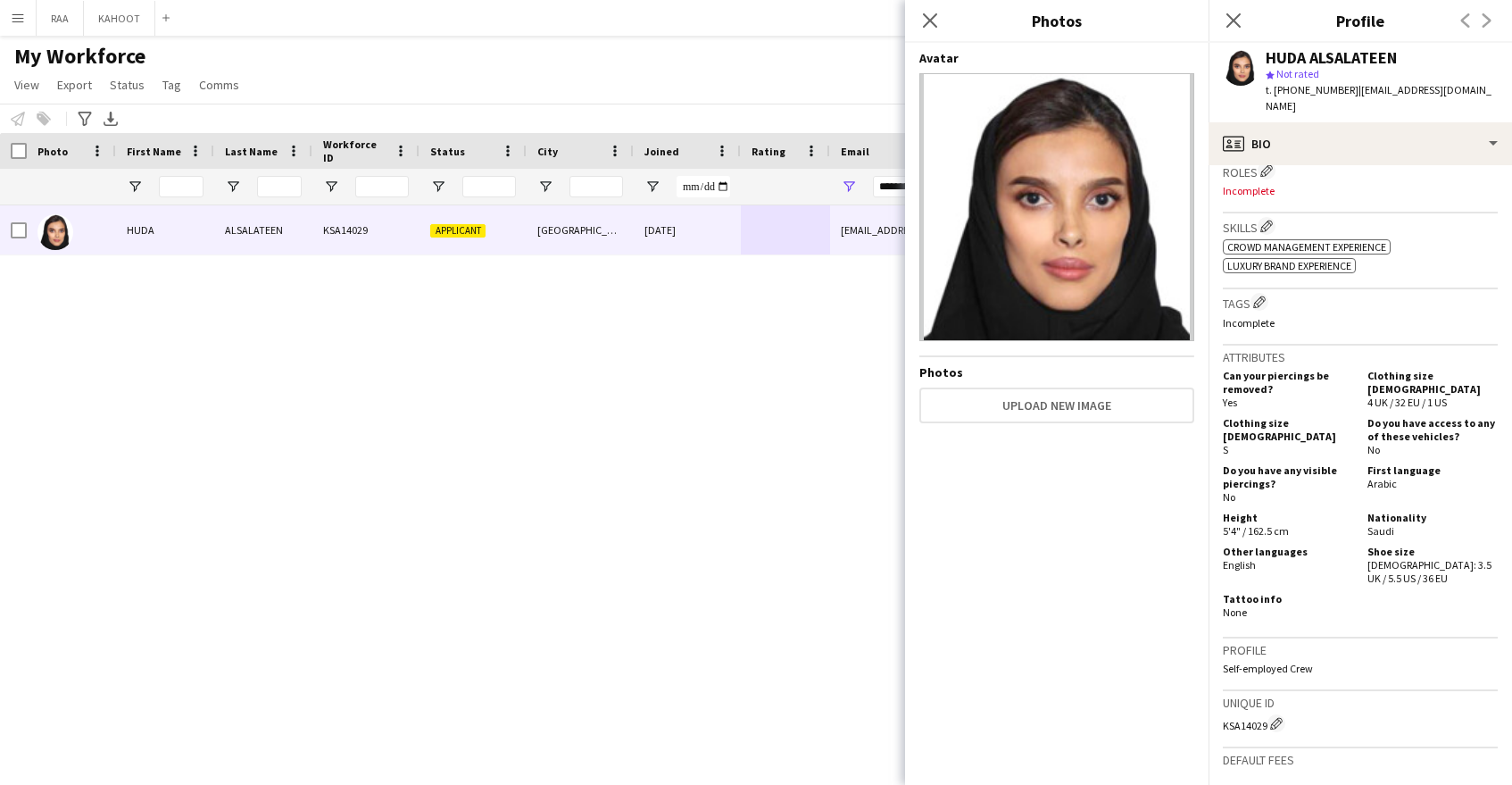
scroll to position [595, 0]
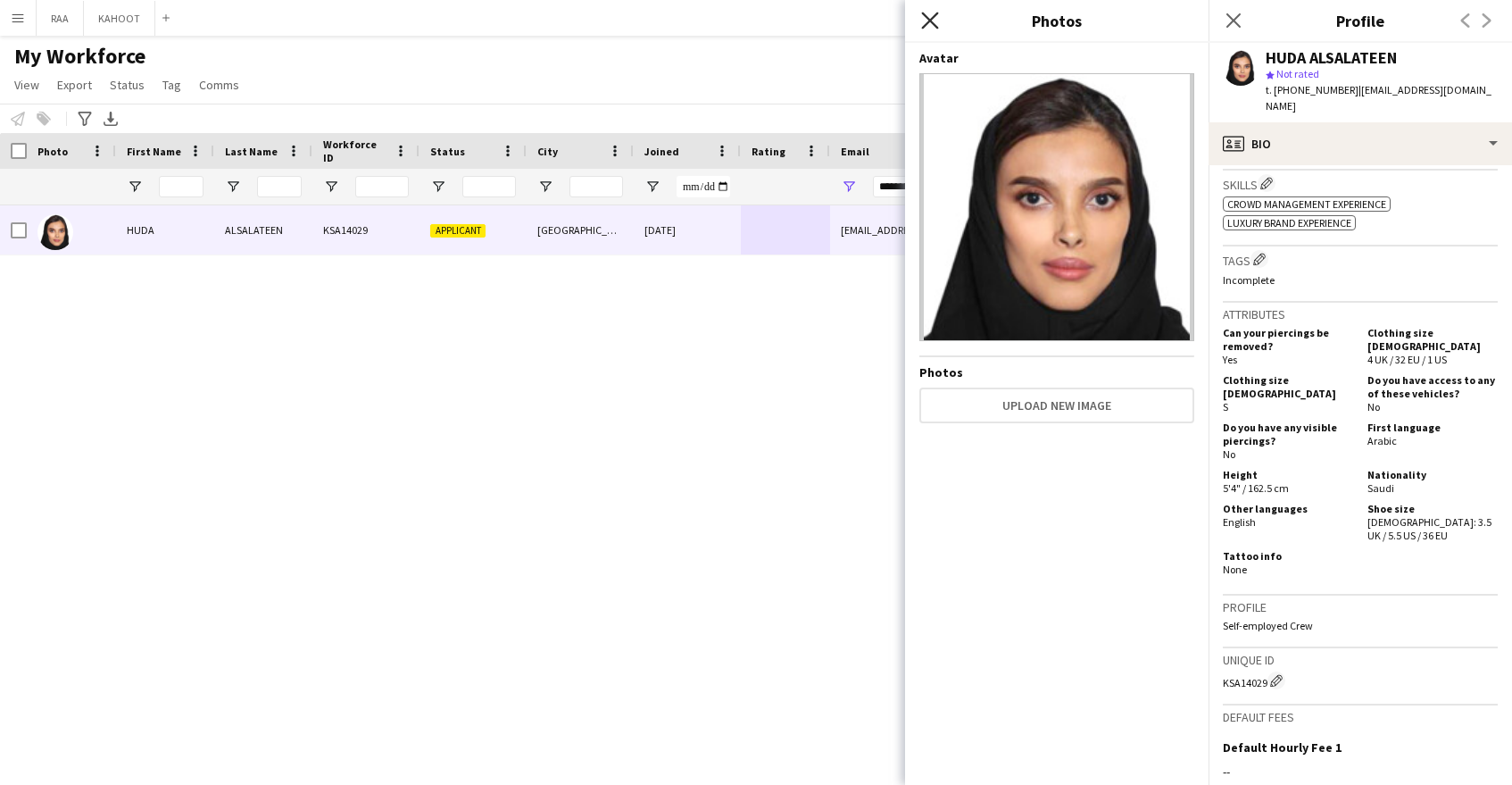
click at [929, 26] on icon "Close pop-in" at bounding box center [929, 20] width 17 height 17
